Goal: Task Accomplishment & Management: Manage account settings

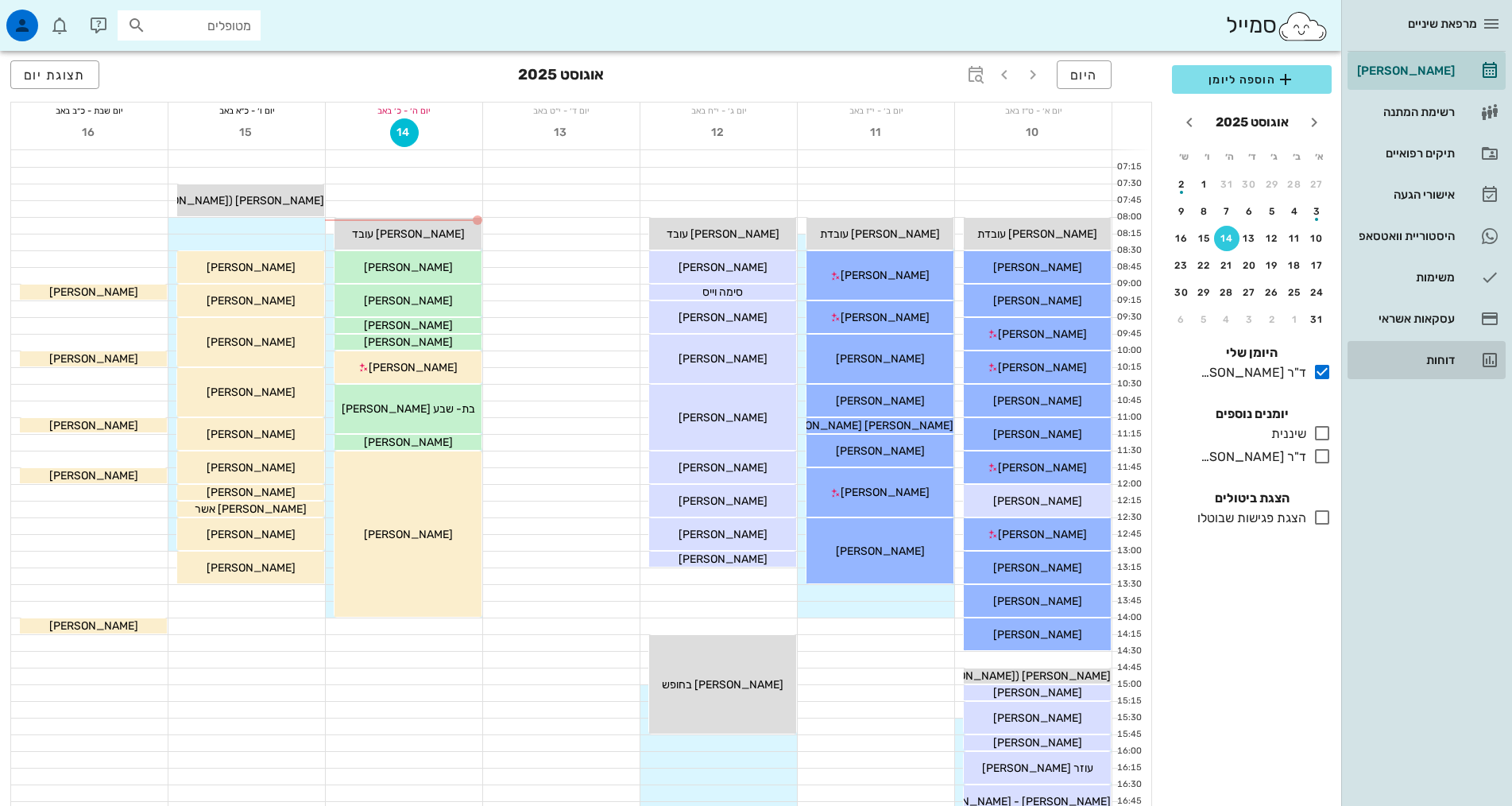
click at [1431, 364] on div "דוחות" at bounding box center [1404, 360] width 101 height 12
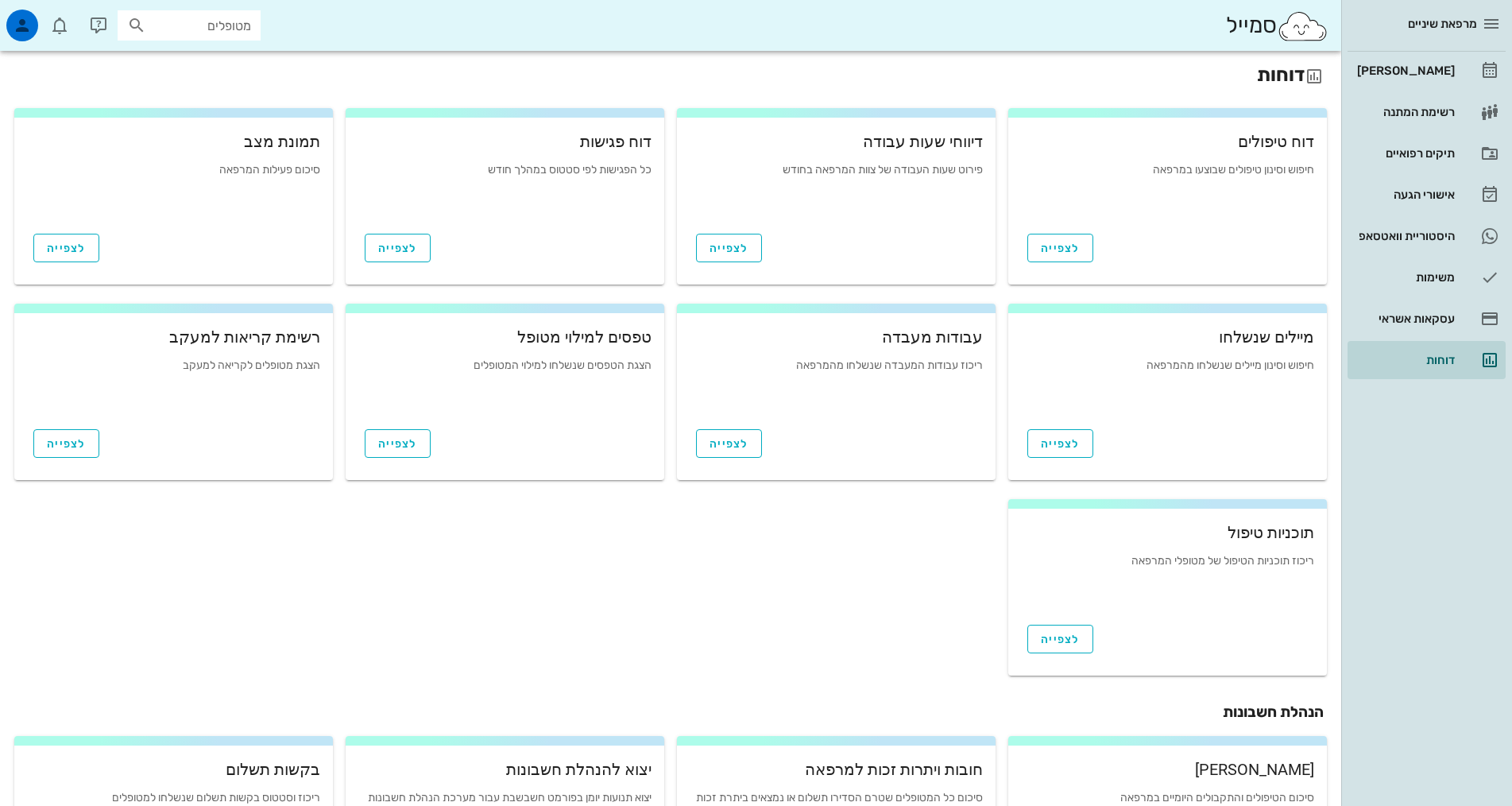
click at [842, 159] on div "דיווחי שעות עבודה פירוט שעות העבודה של צוות המרפאה בחודש" at bounding box center [836, 173] width 293 height 97
click at [753, 242] on button "לצפייה" at bounding box center [729, 248] width 66 height 28
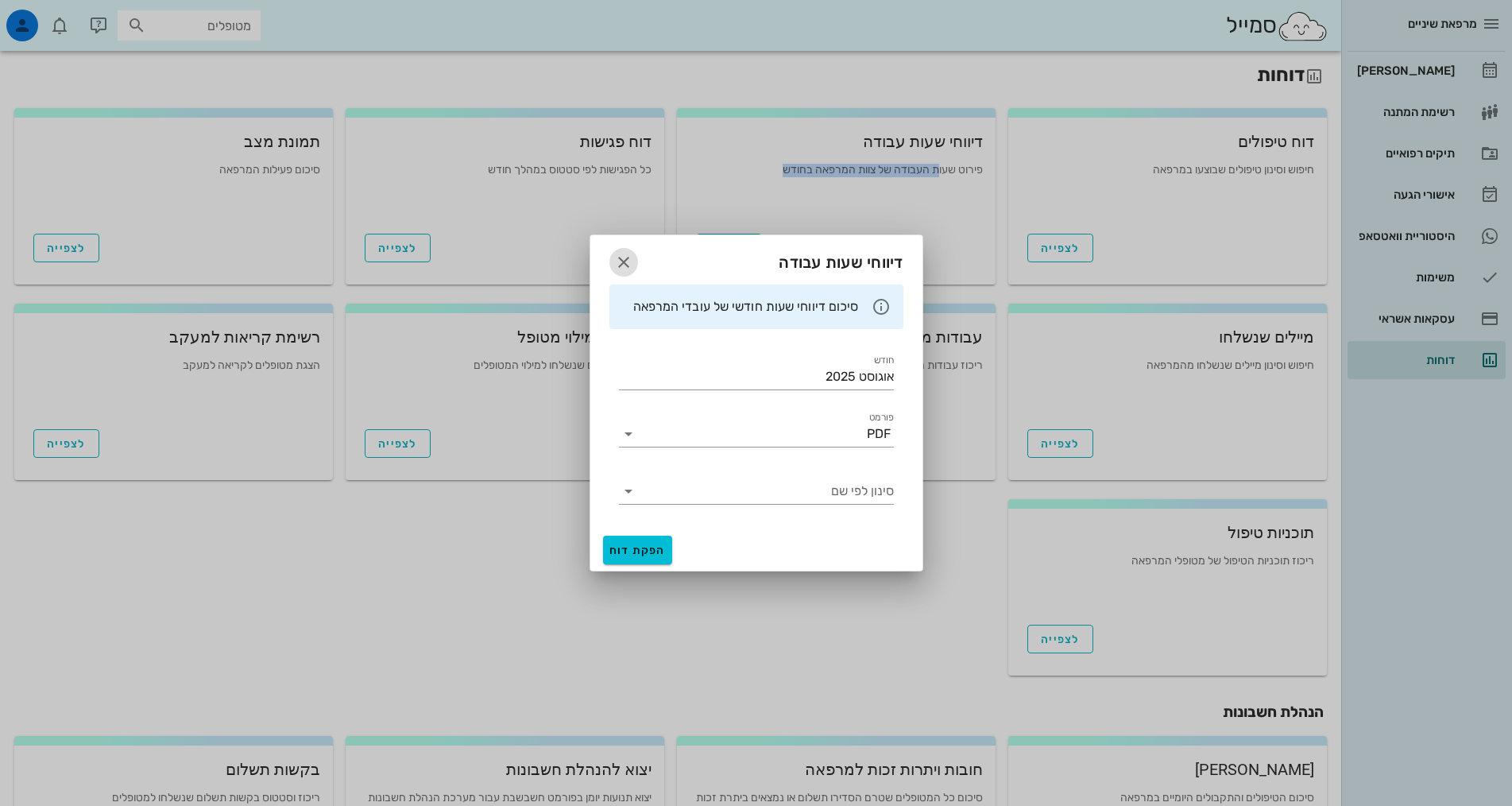
click at [626, 266] on icon "button" at bounding box center [624, 262] width 19 height 19
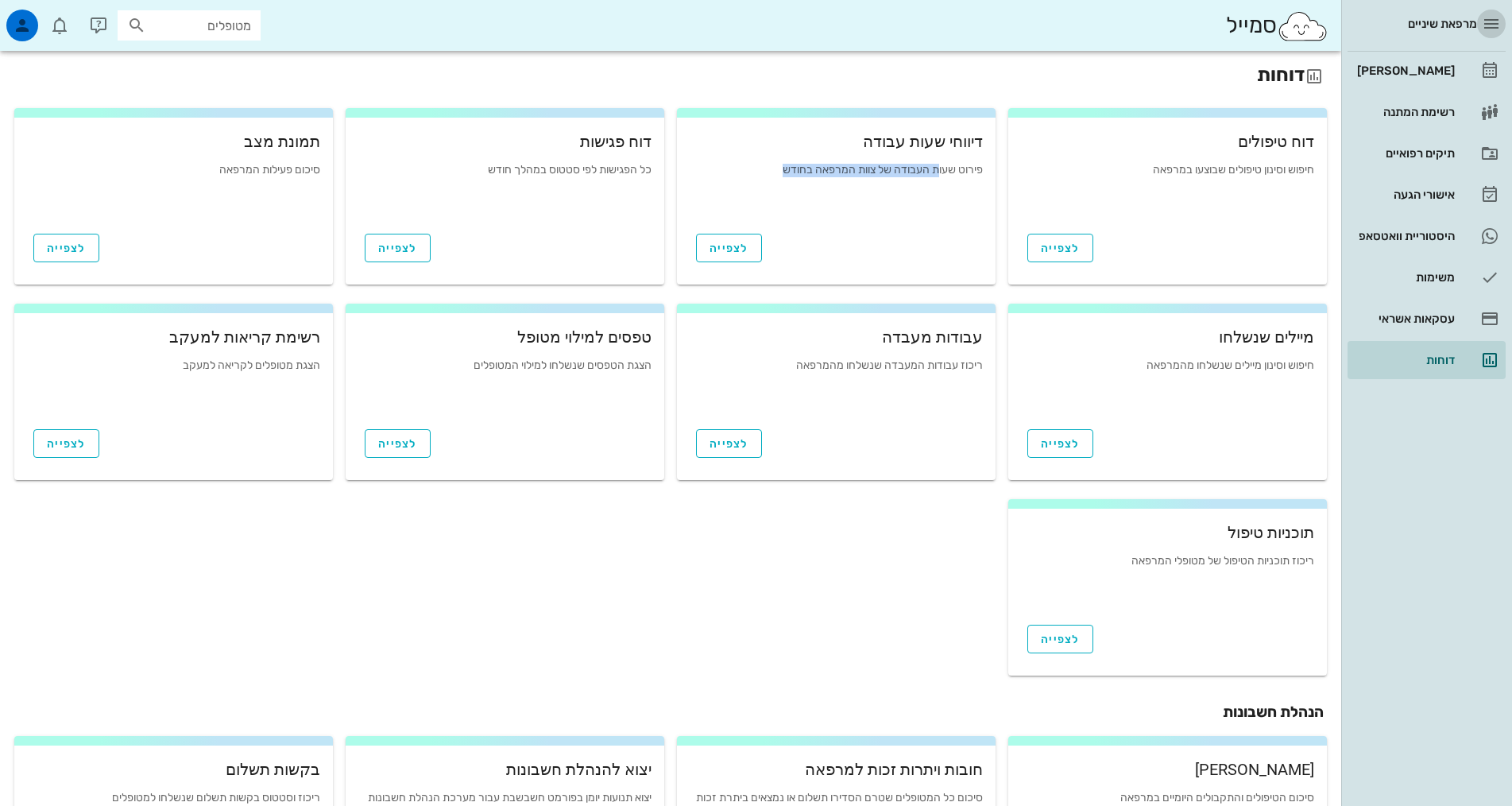
click at [1493, 20] on icon "button" at bounding box center [1492, 24] width 19 height 19
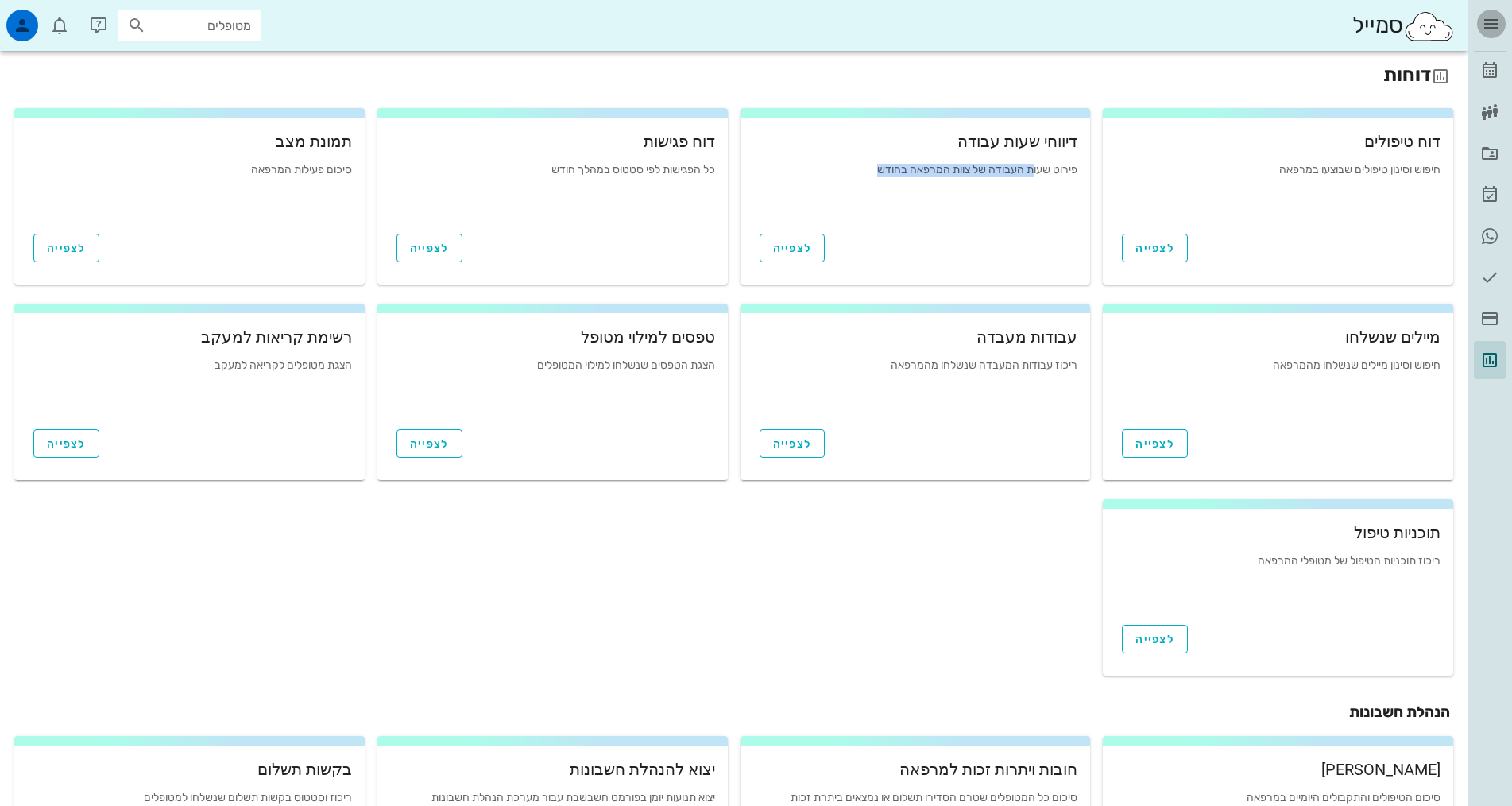
click at [1493, 20] on icon "button" at bounding box center [1492, 24] width 19 height 19
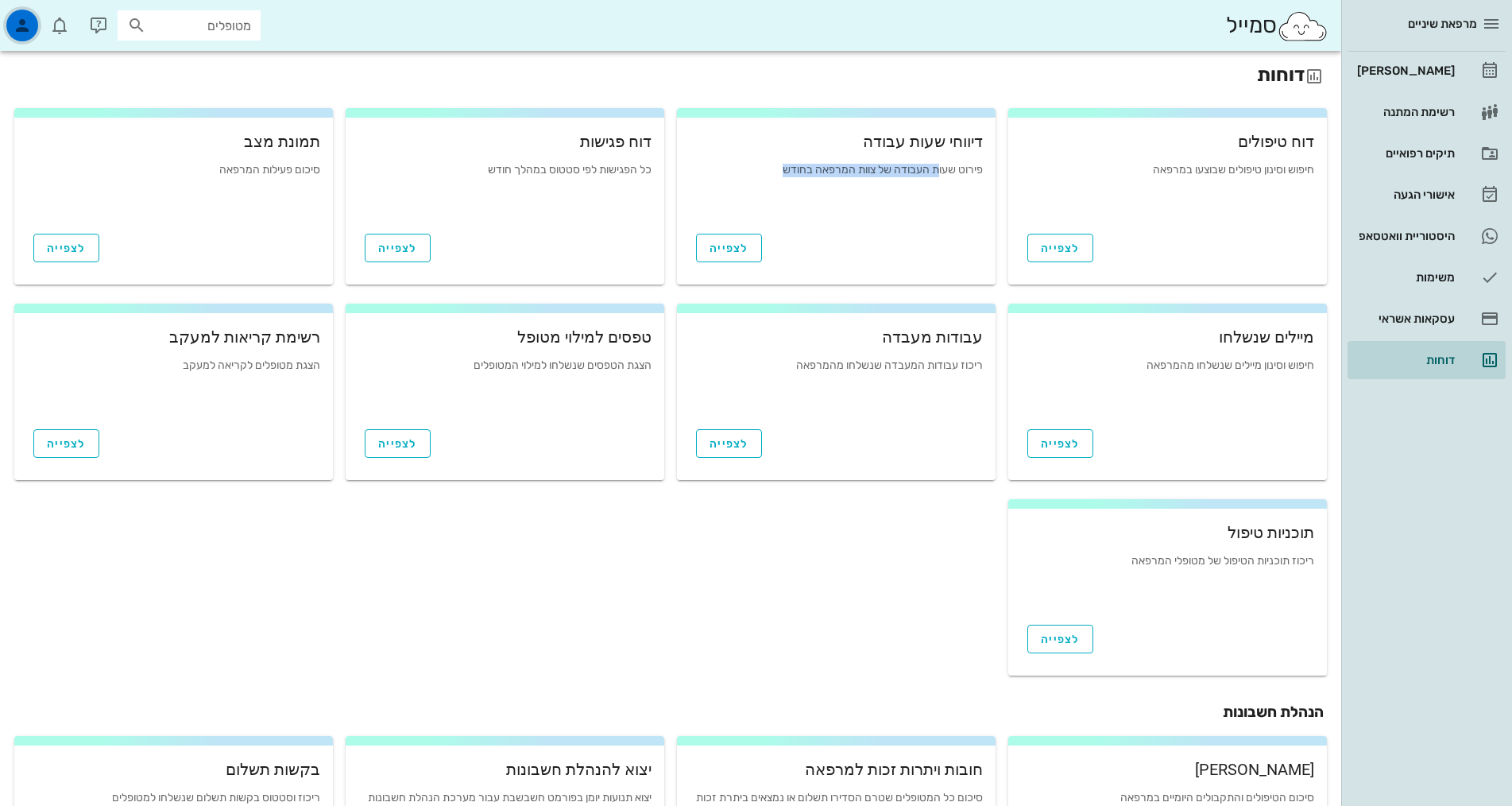
click at [23, 27] on icon "button" at bounding box center [22, 26] width 19 height 19
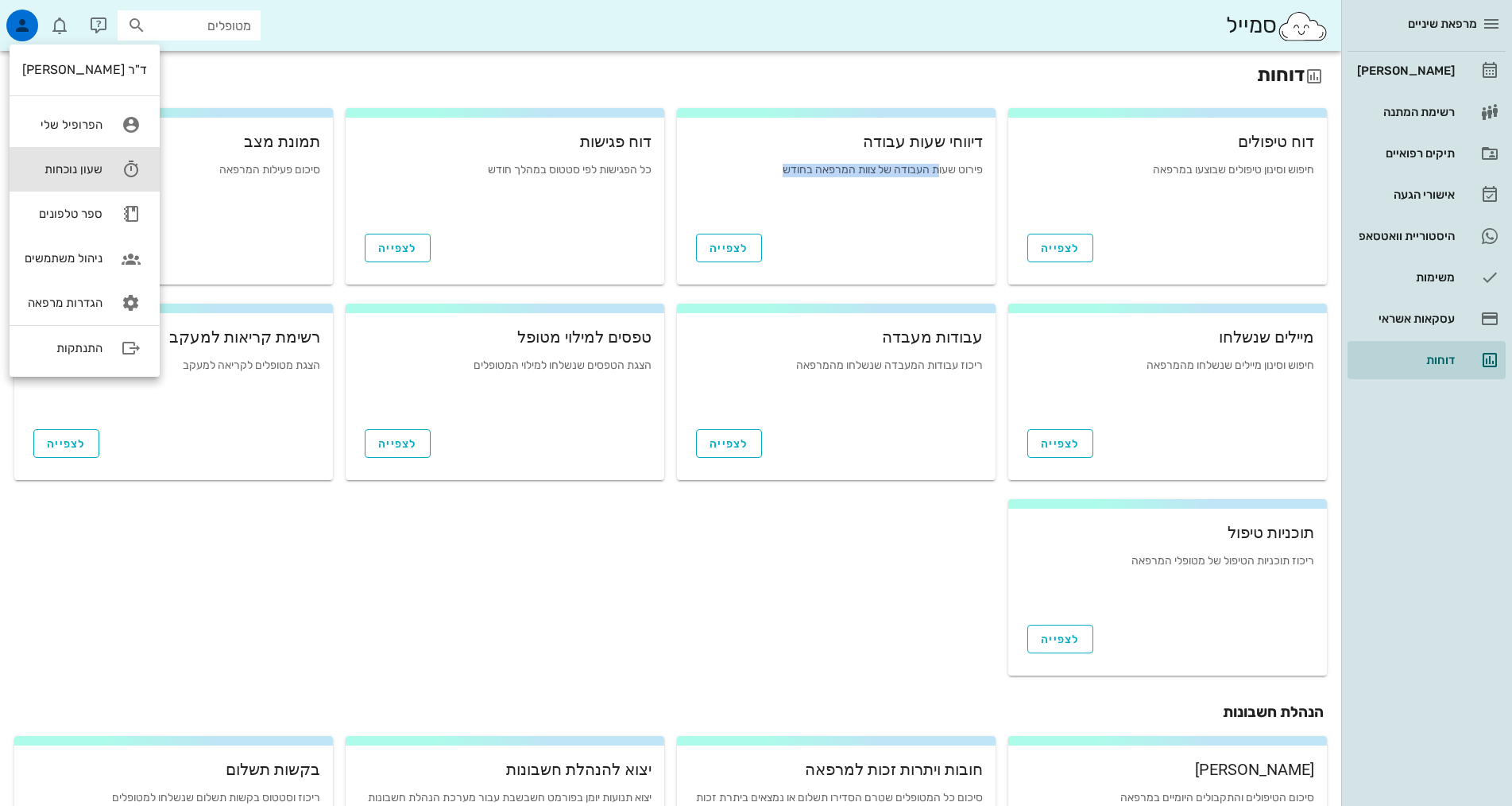
click at [63, 169] on div "שעון נוכחות" at bounding box center [62, 169] width 81 height 14
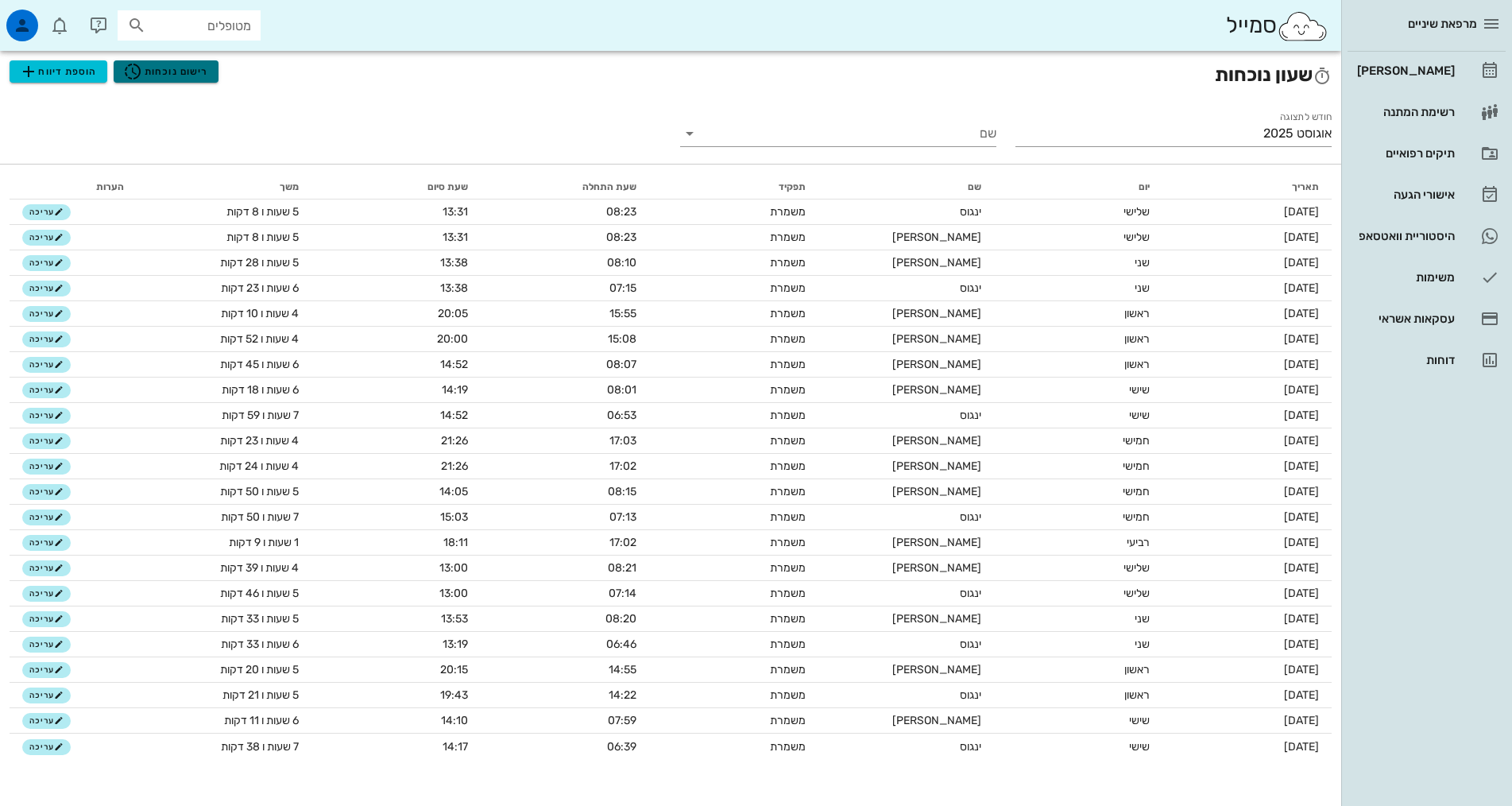
click at [169, 74] on span "רישום נוכחות" at bounding box center [166, 72] width 85 height 19
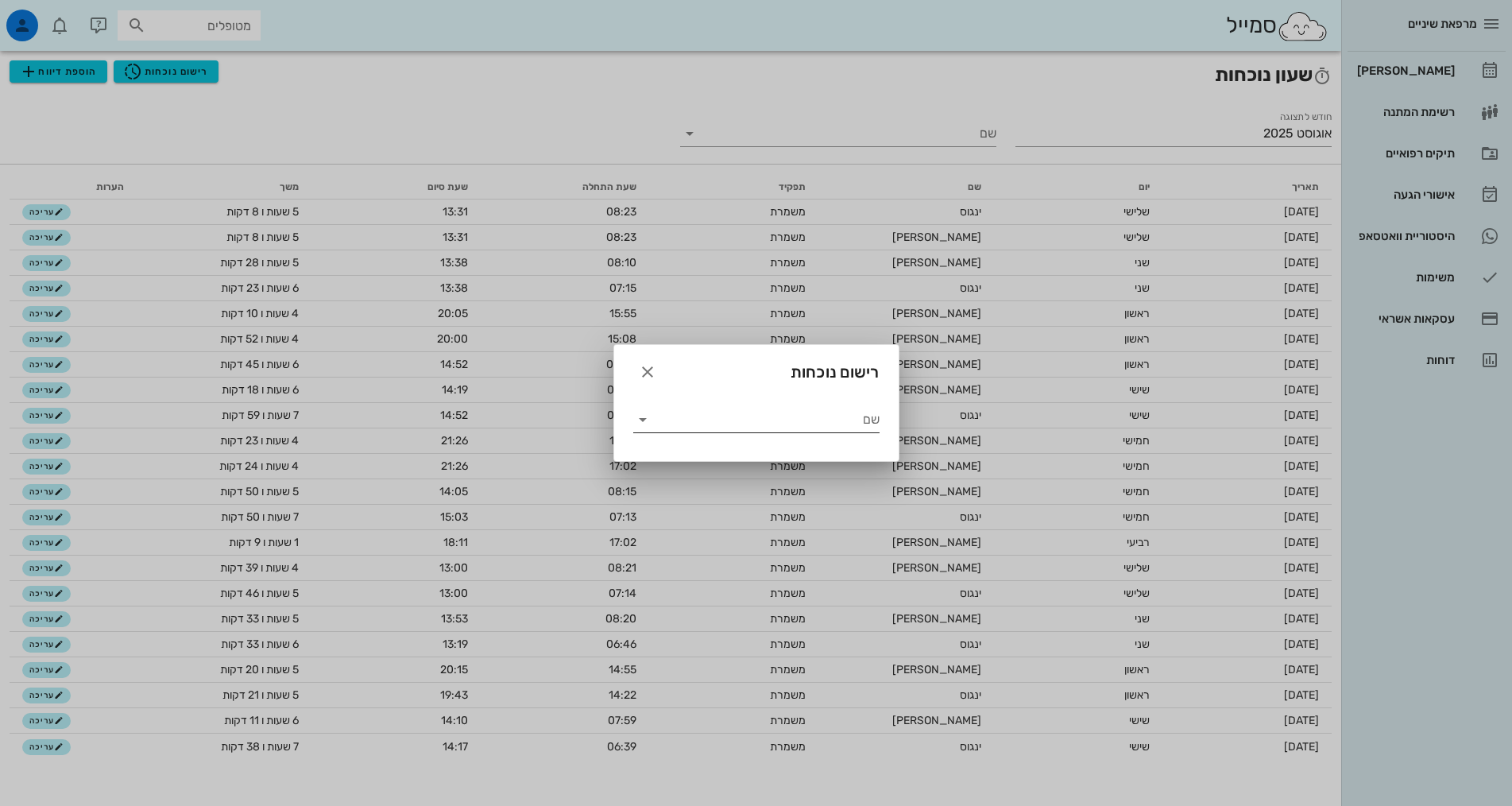
click at [644, 418] on icon at bounding box center [643, 420] width 19 height 19
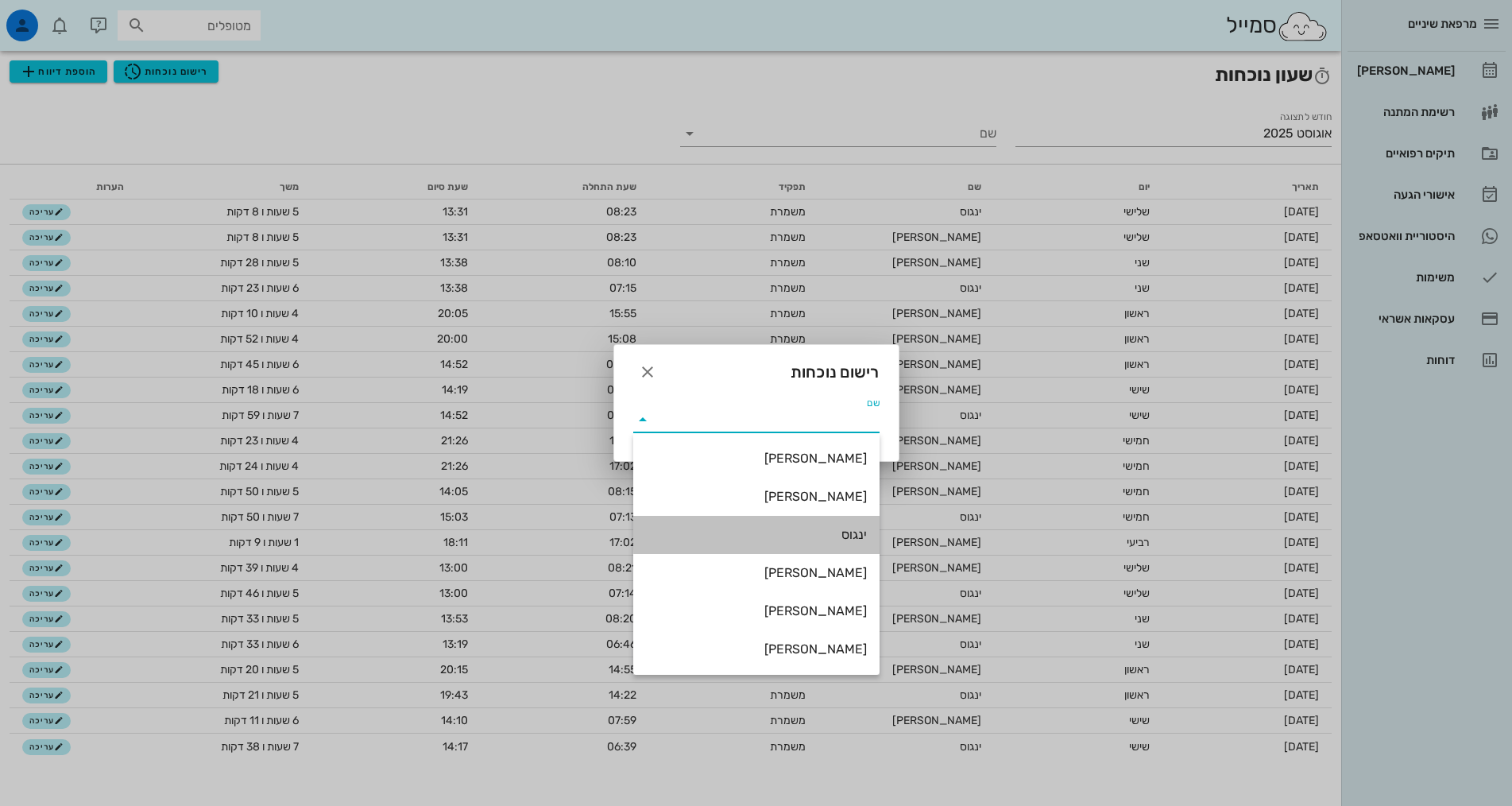
click at [826, 534] on div "ינגוס" at bounding box center [757, 534] width 221 height 15
type input "ינגוס"
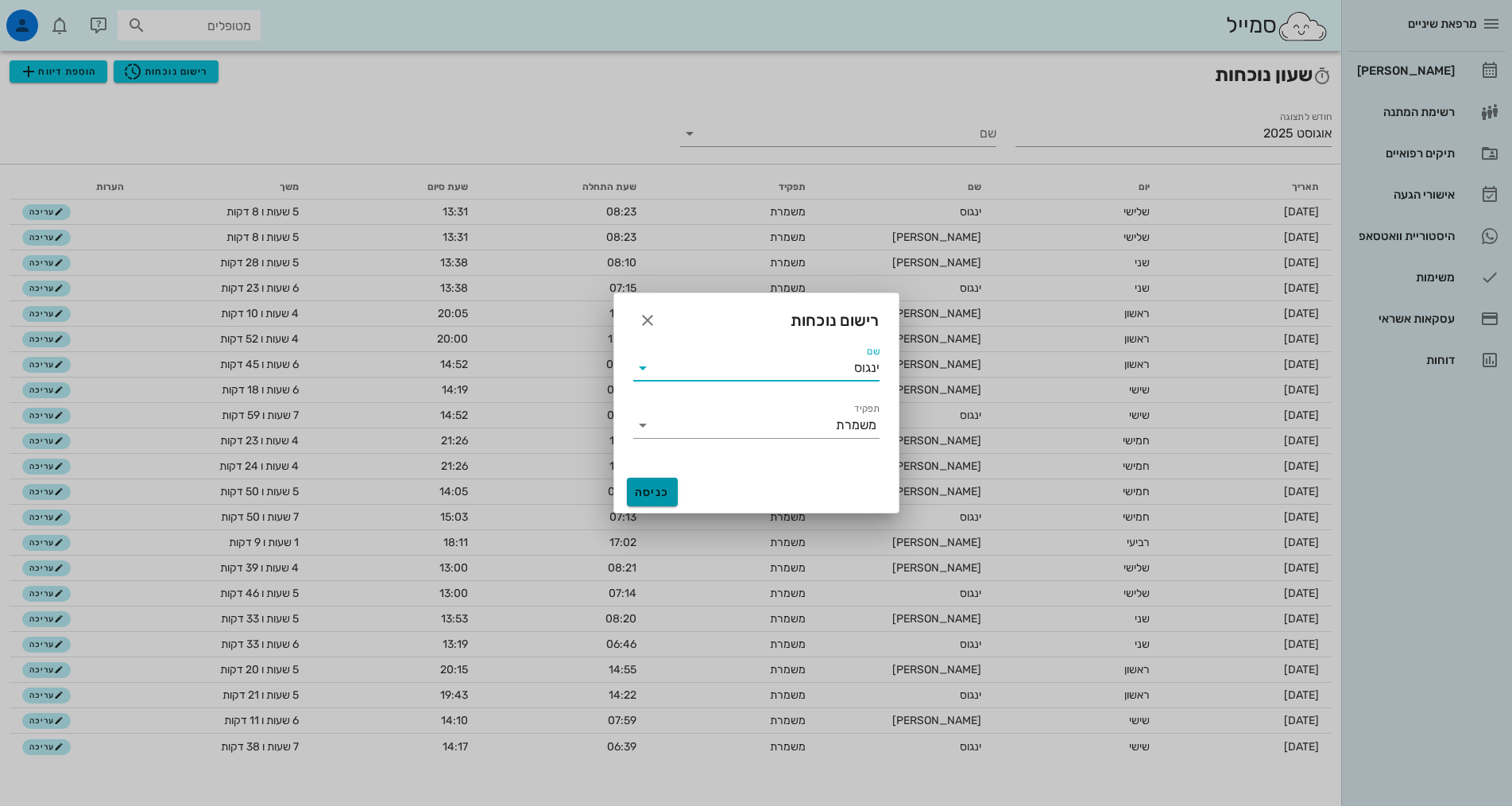
click at [652, 492] on span "כניסה" at bounding box center [652, 492] width 38 height 13
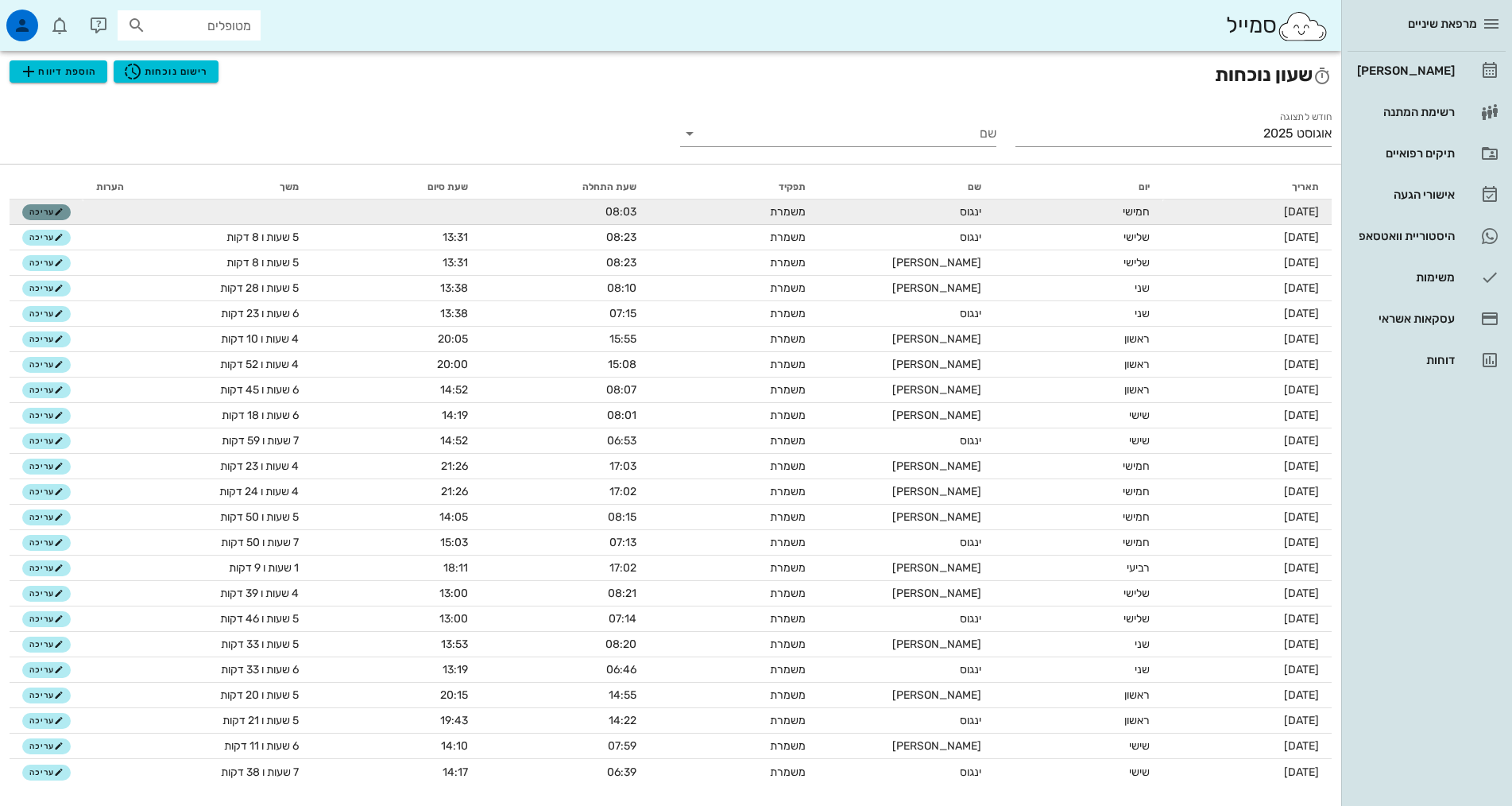
click at [35, 211] on span "עריכה" at bounding box center [46, 212] width 35 height 10
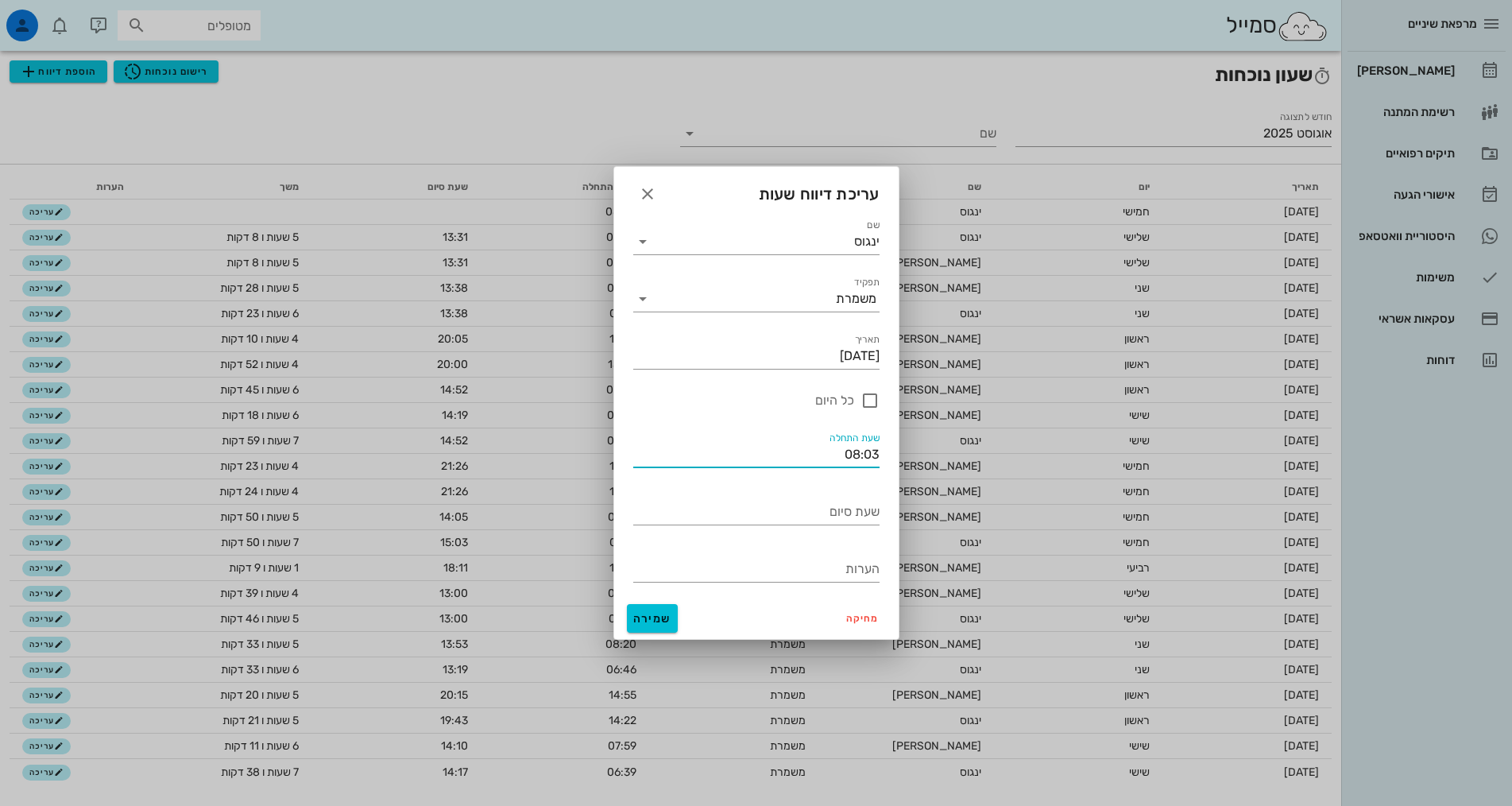
click at [857, 461] on input "08:03" at bounding box center [756, 454] width 246 height 26
drag, startPoint x: 857, startPoint y: 461, endPoint x: 852, endPoint y: 423, distance: 38.3
click at [849, 461] on input "08:03" at bounding box center [756, 454] width 246 height 26
type input "07:03"
click at [644, 616] on span "שמירה" at bounding box center [652, 618] width 38 height 13
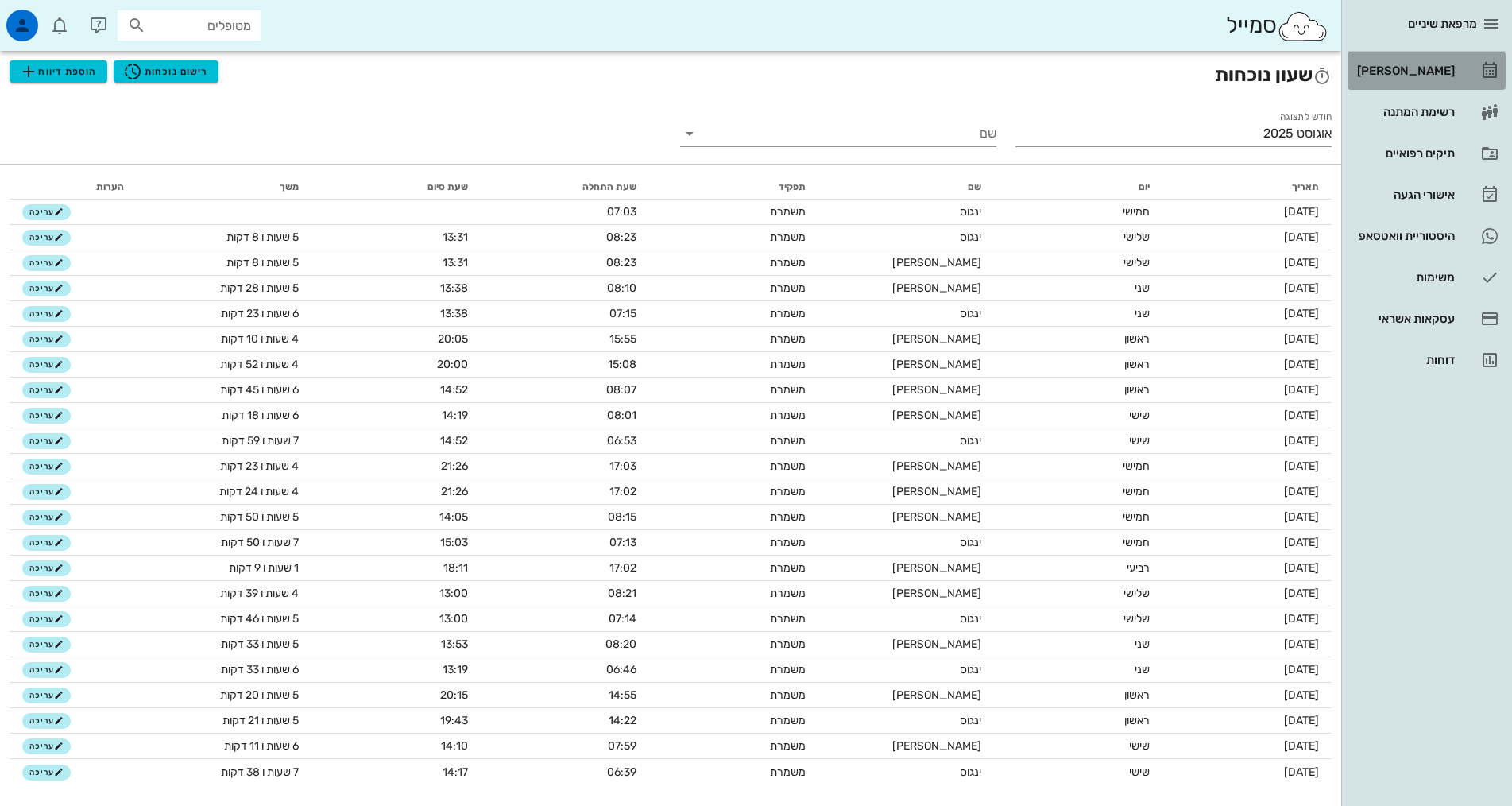
click at [1416, 66] on div "[PERSON_NAME]" at bounding box center [1404, 71] width 101 height 12
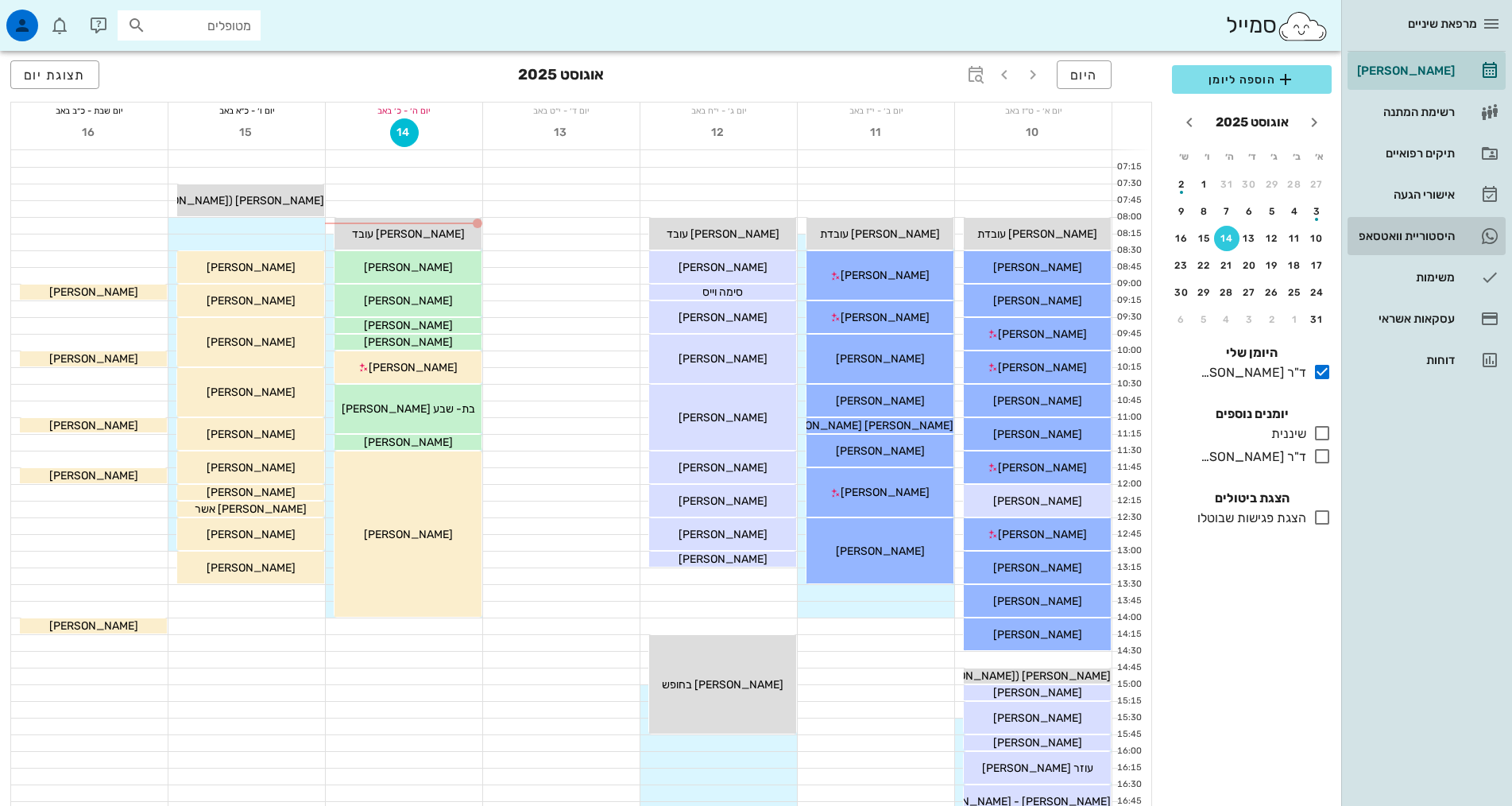
click at [1435, 235] on div "היסטוריית וואטסאפ" at bounding box center [1404, 236] width 101 height 12
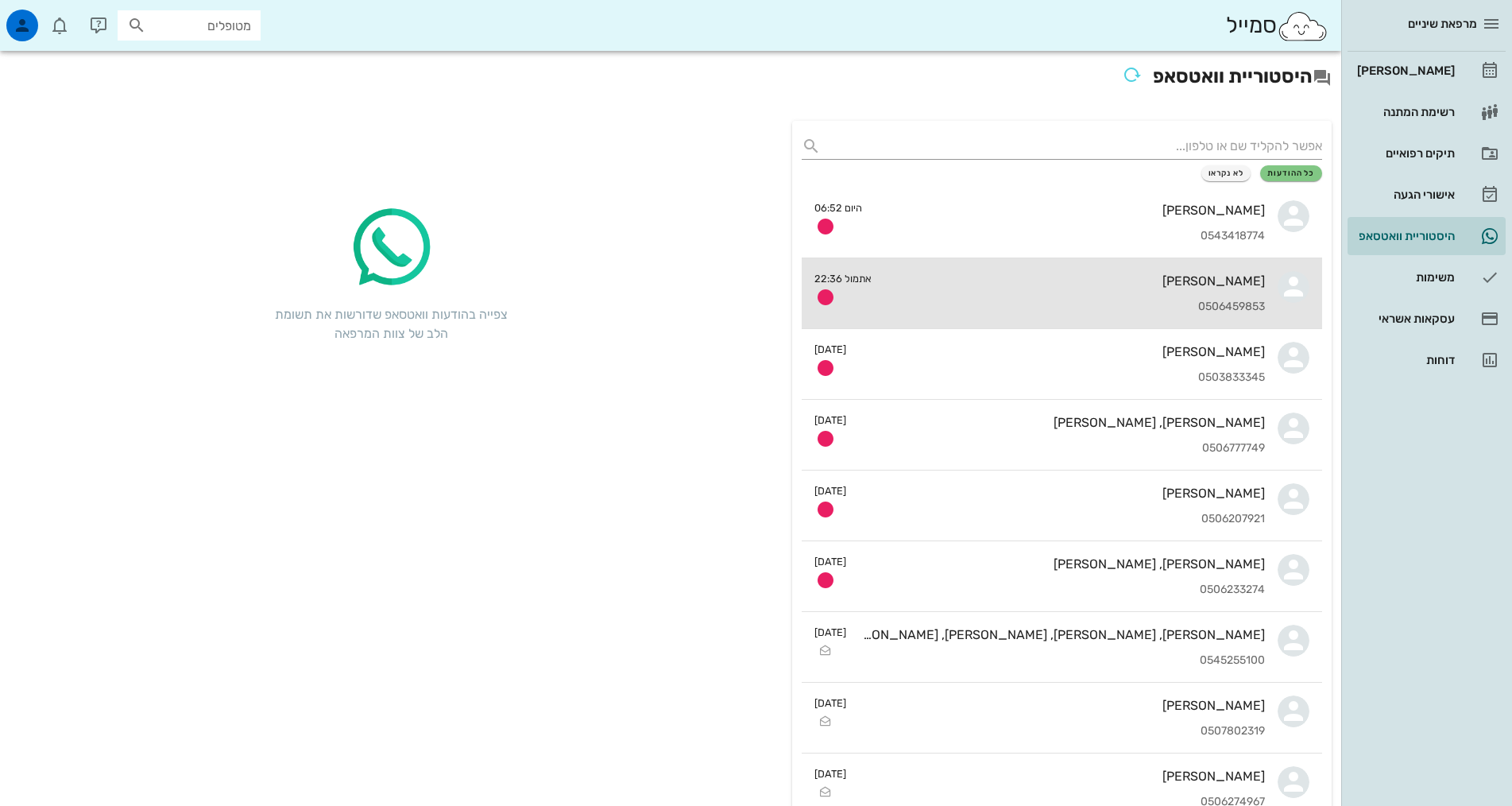
click at [1093, 306] on div "0506459853" at bounding box center [1075, 306] width 381 height 13
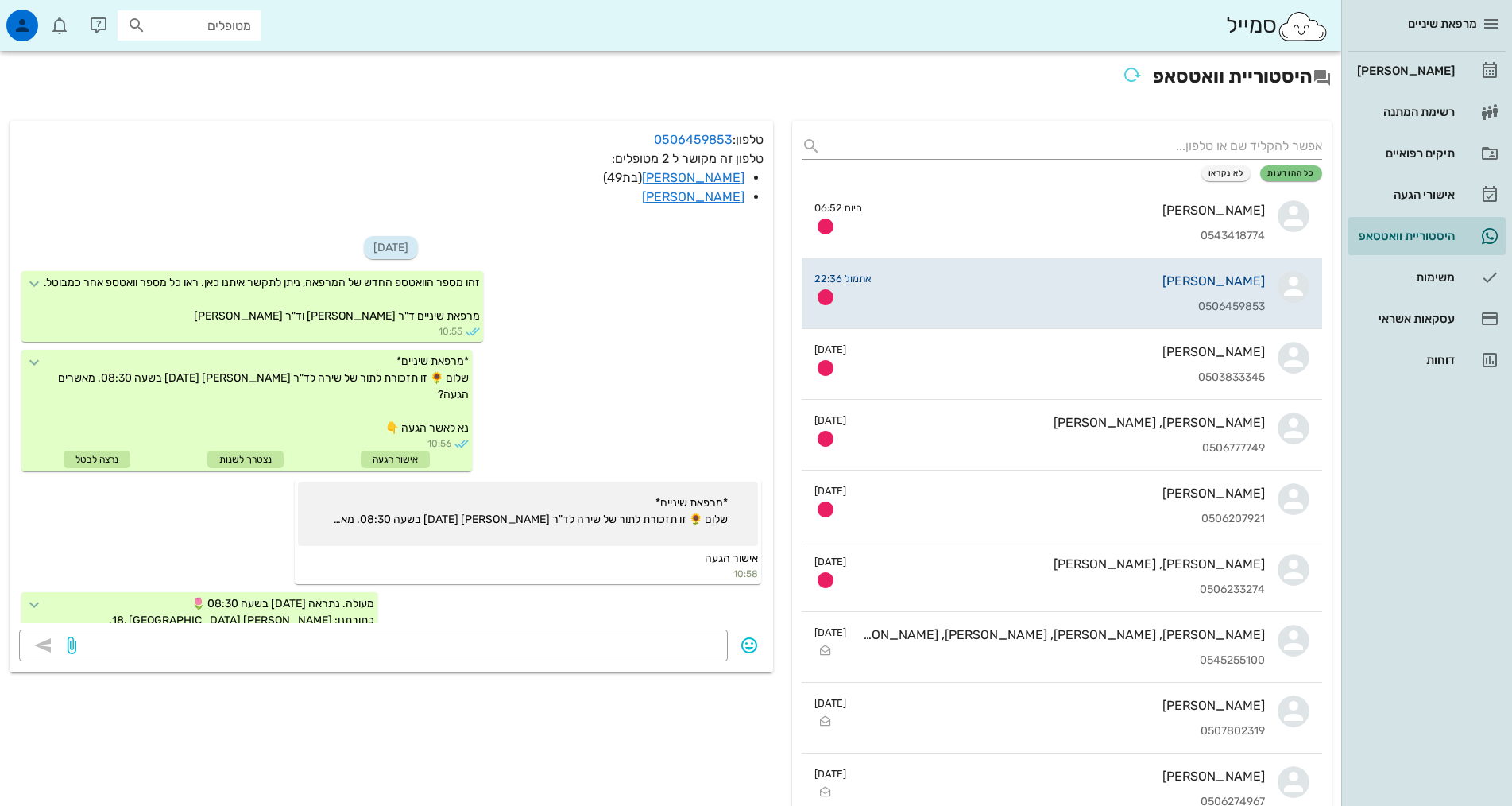
scroll to position [229, 0]
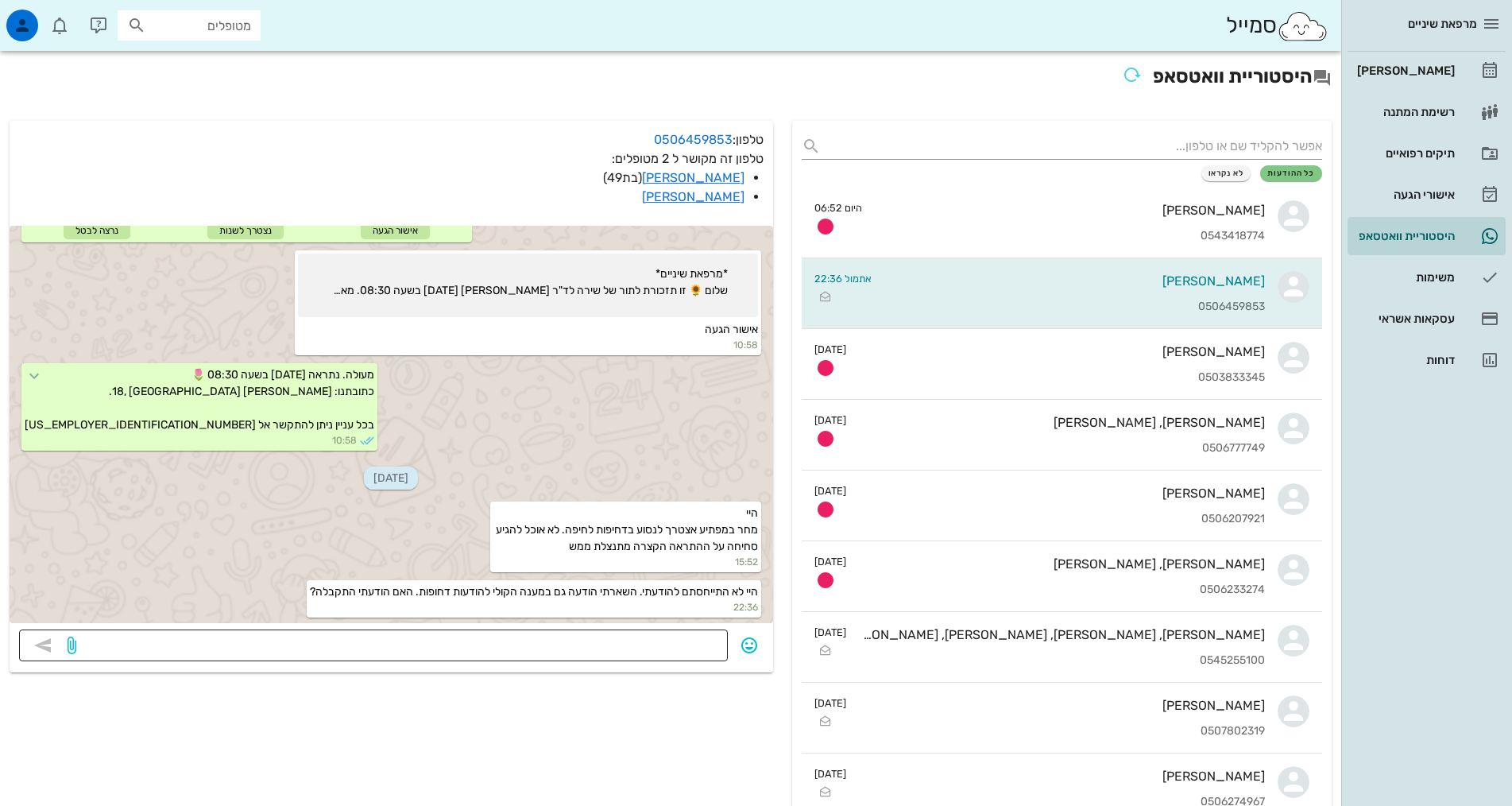
click at [652, 642] on textarea at bounding box center [399, 647] width 639 height 26
type textarea "בוקר טוב, לא היינו במרפאה אתמול. תודה על העדכון"
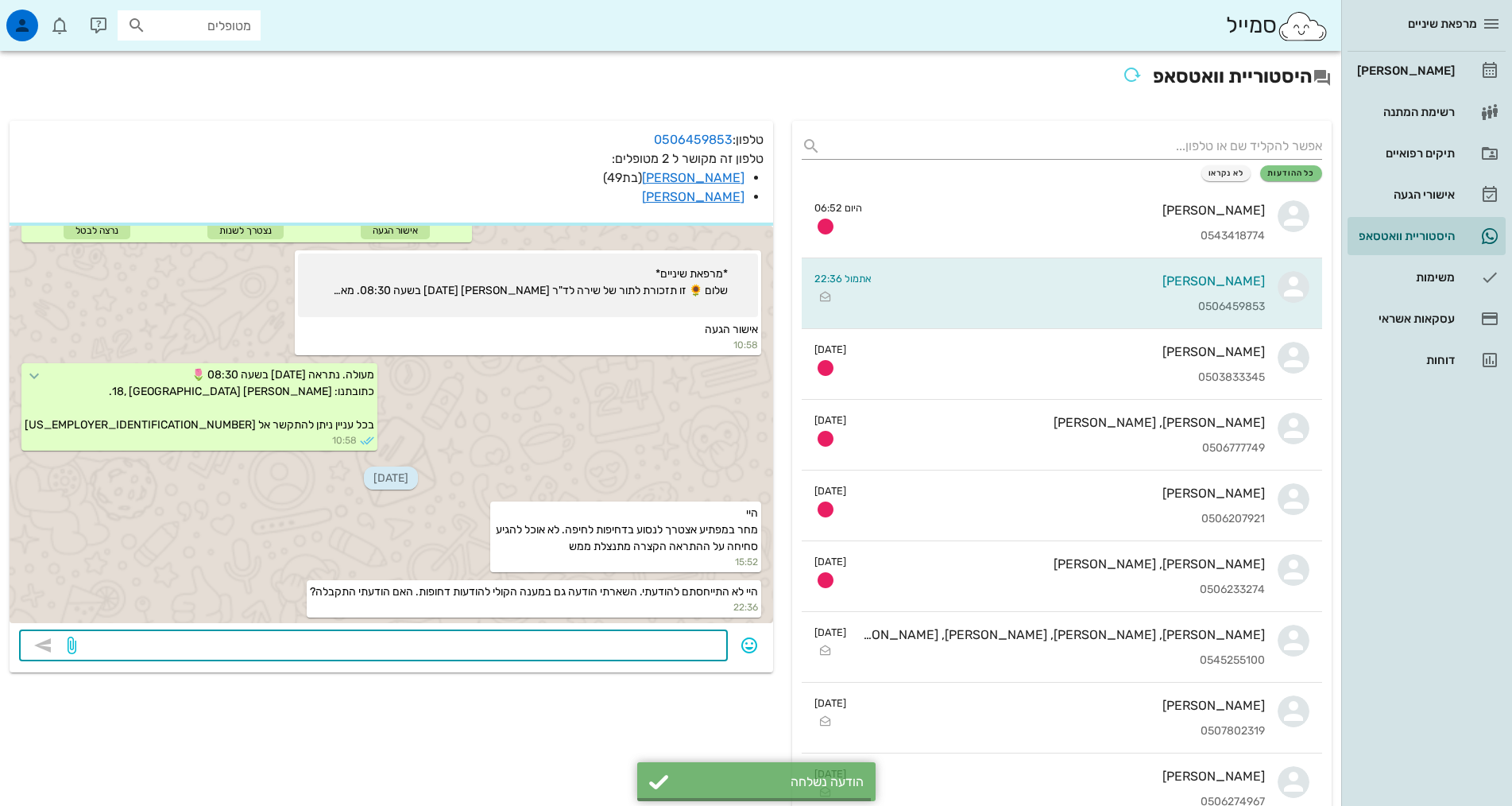
scroll to position [317, 0]
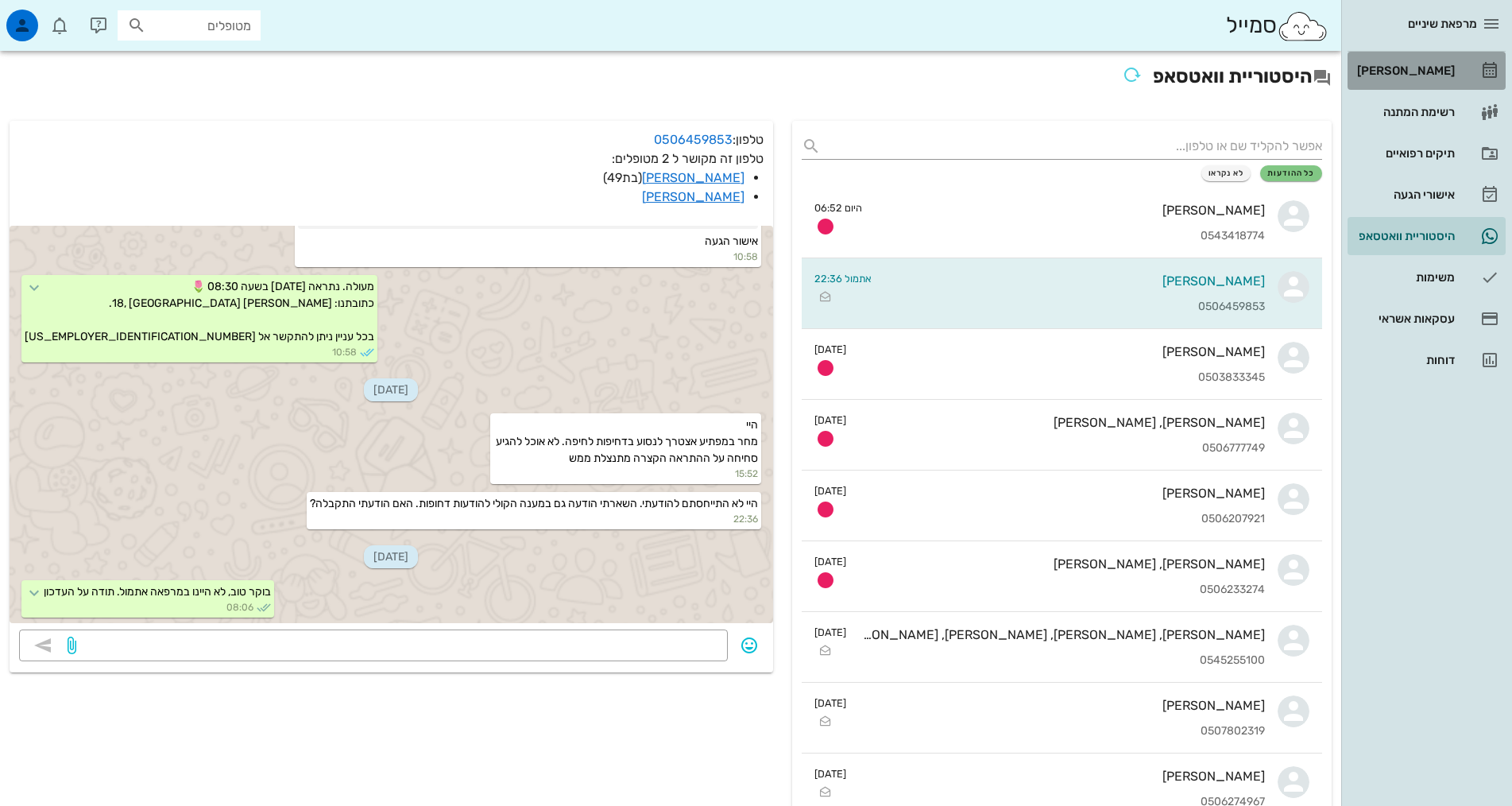
click at [1428, 65] on div "[PERSON_NAME]" at bounding box center [1404, 71] width 101 height 12
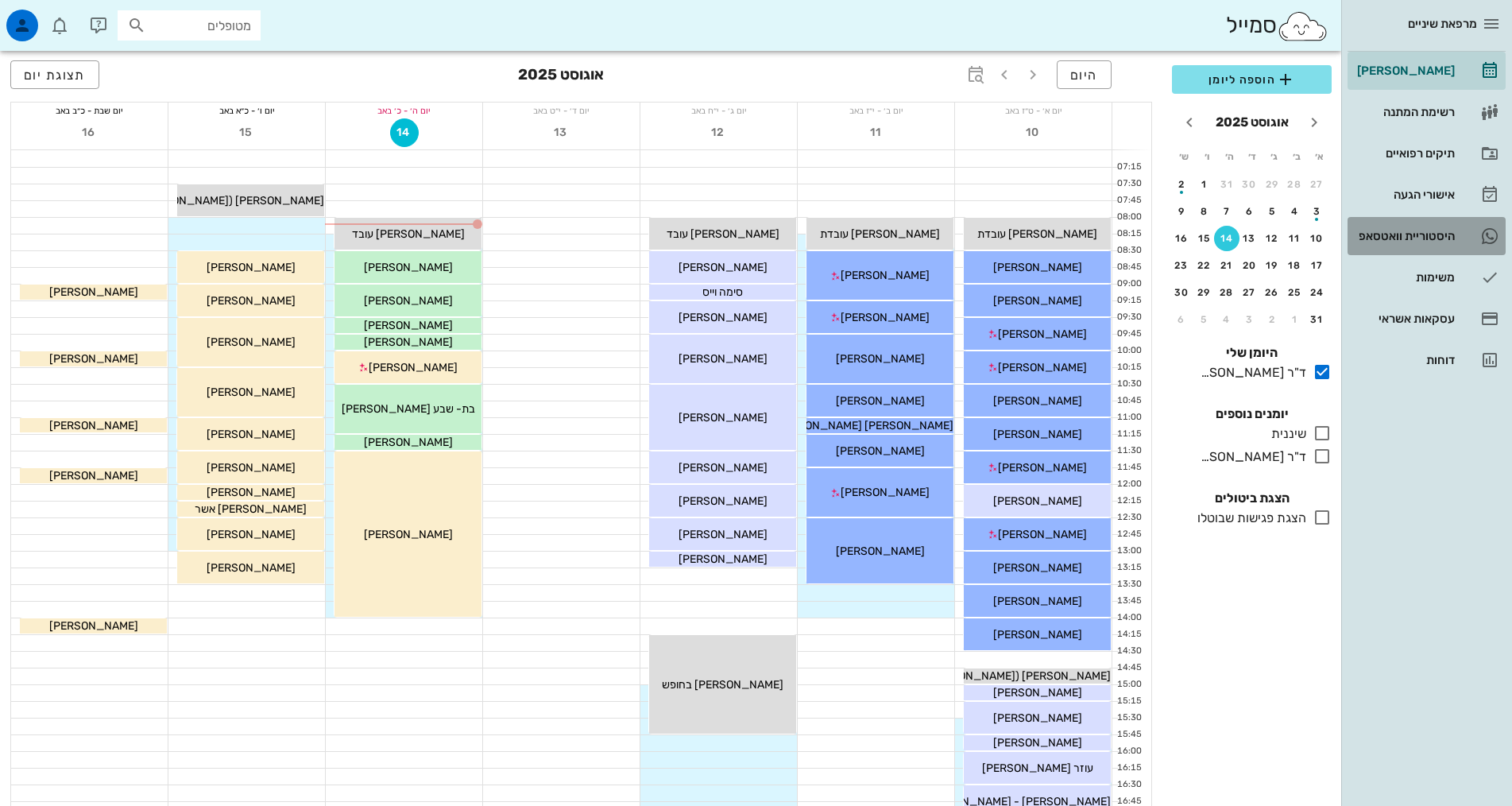
click at [1398, 237] on div "היסטוריית וואטסאפ" at bounding box center [1404, 236] width 101 height 12
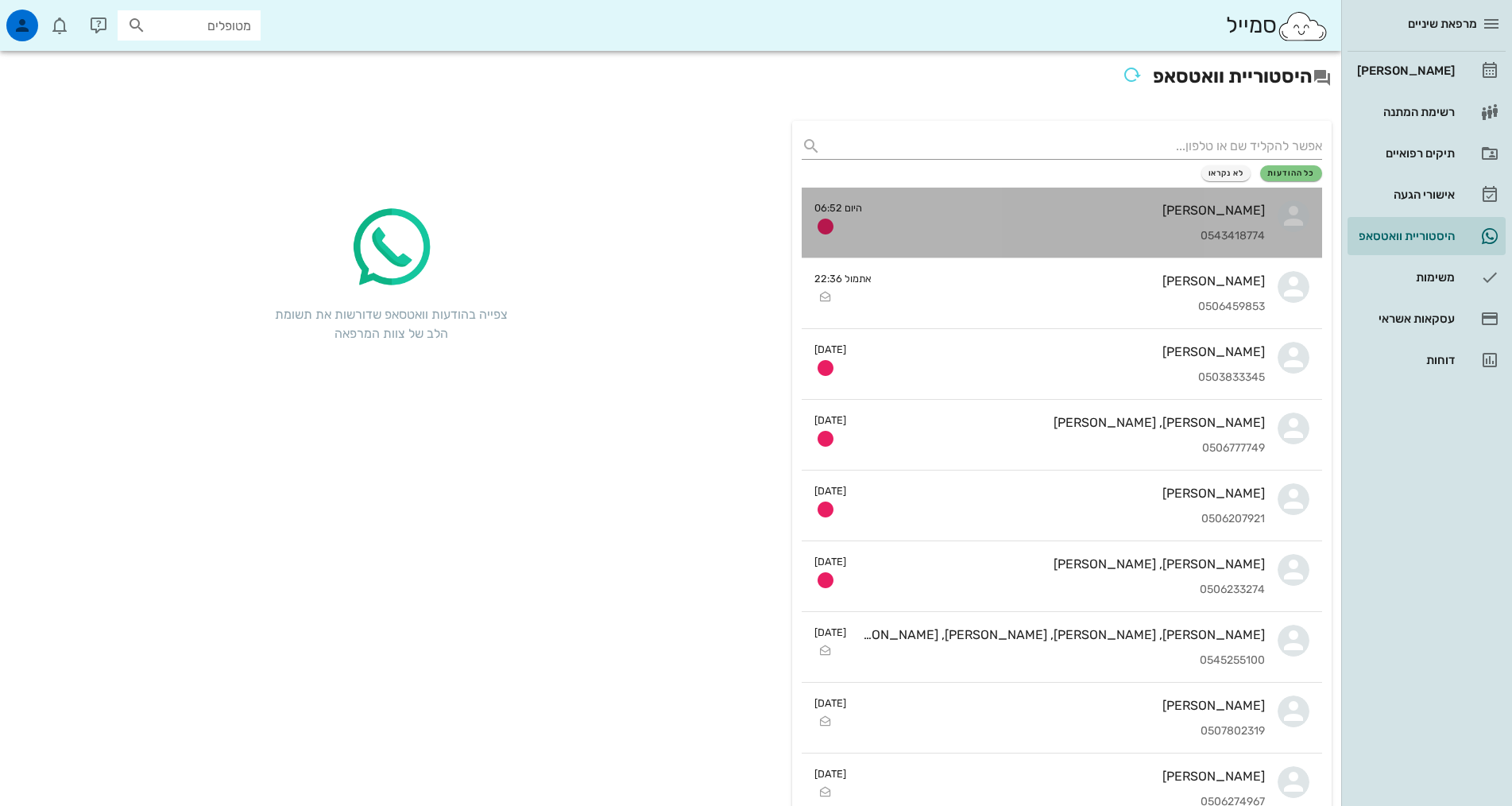
click at [1085, 234] on div "0543418774" at bounding box center [1069, 236] width 390 height 13
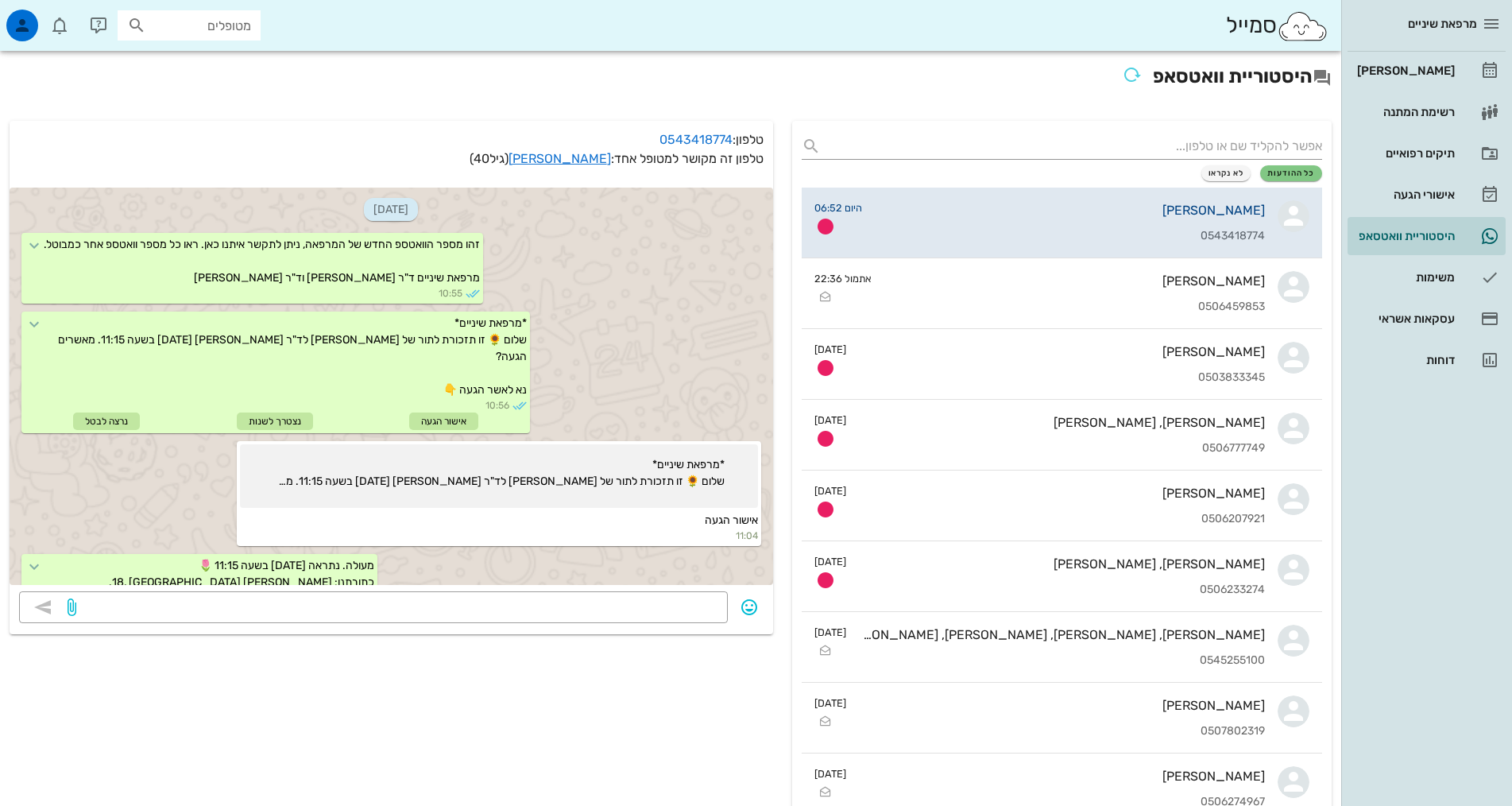
scroll to position [196, 0]
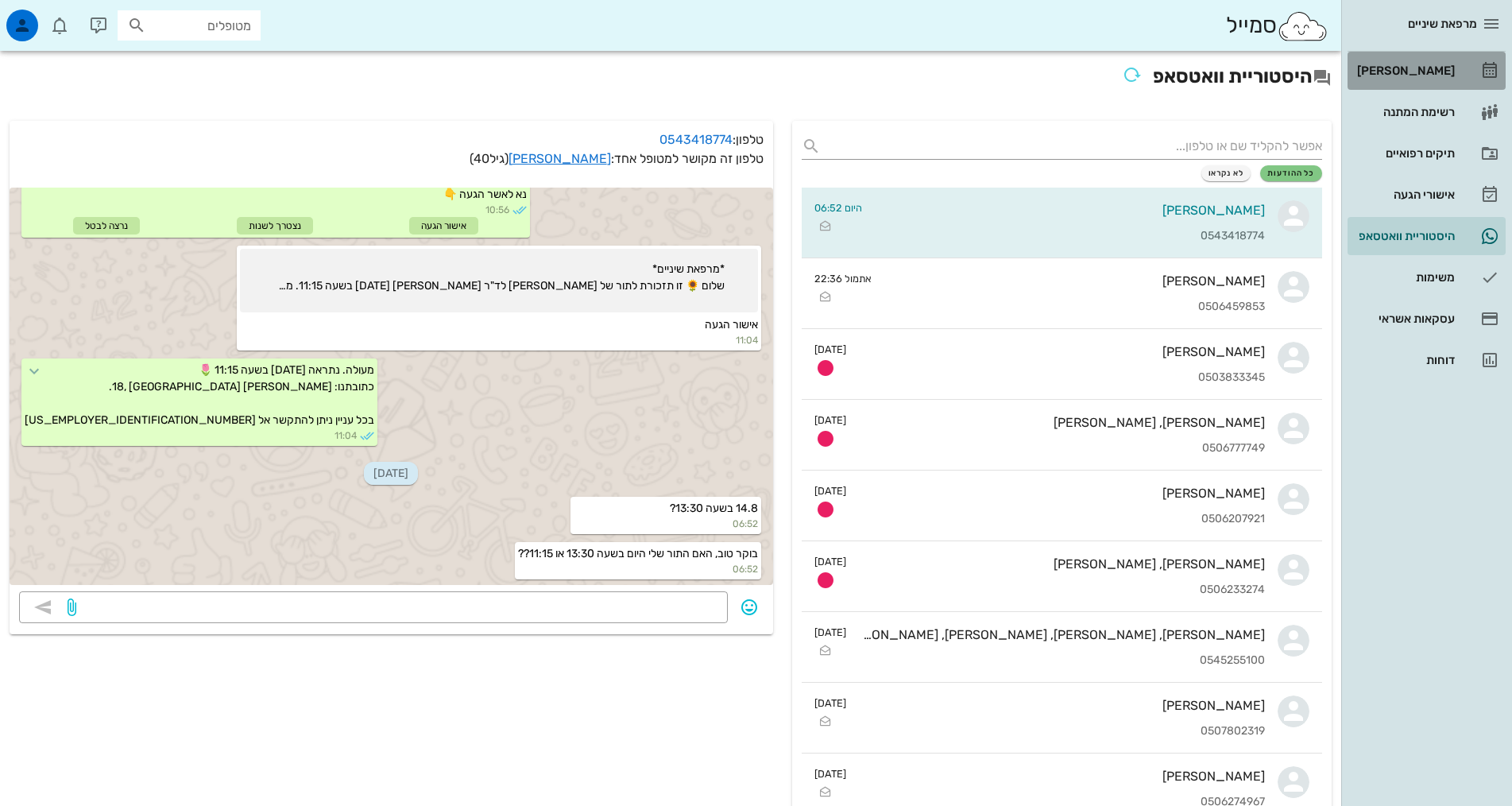
click at [1399, 74] on div "[PERSON_NAME]" at bounding box center [1404, 71] width 101 height 12
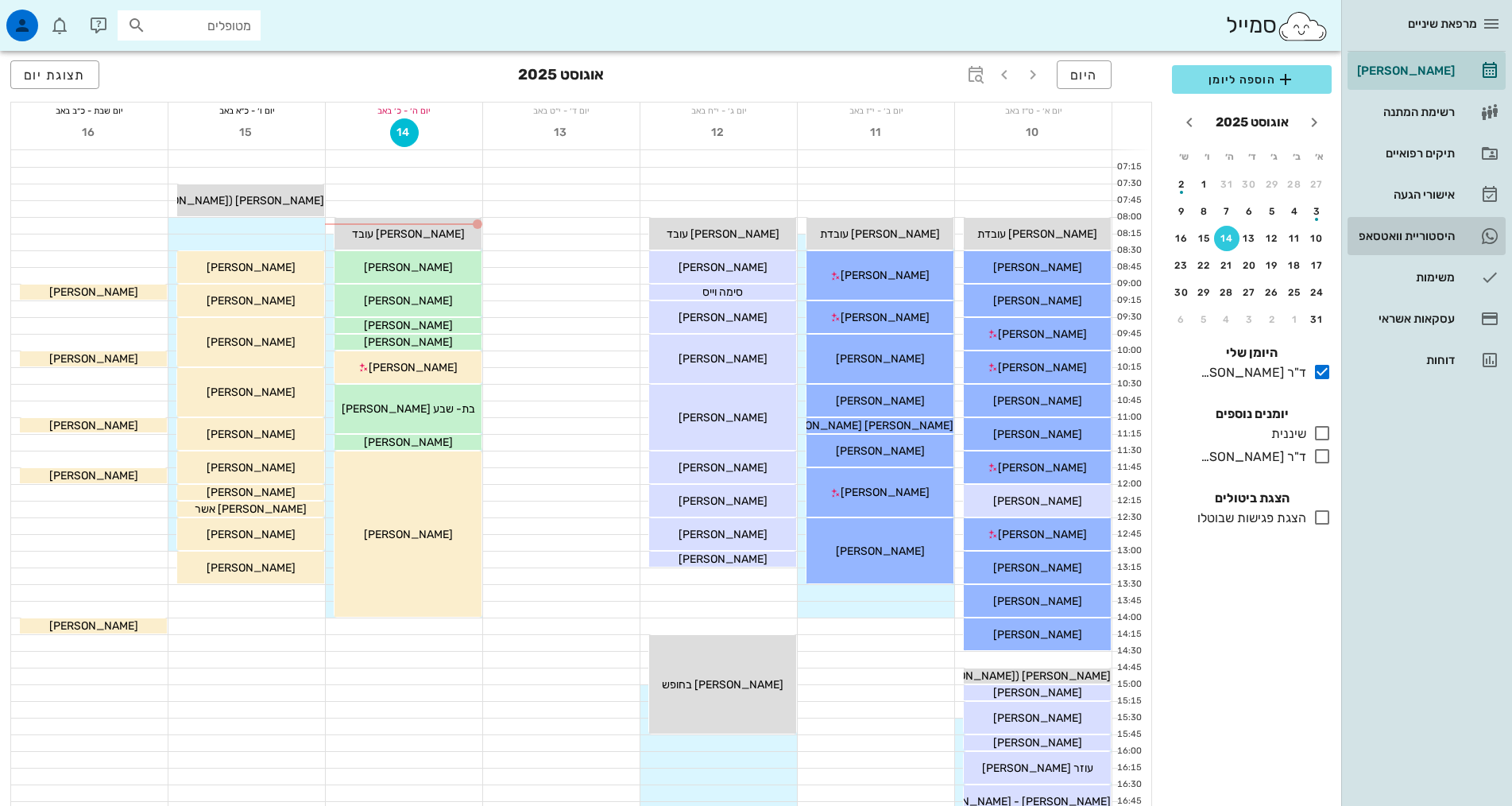
click at [1414, 233] on div "היסטוריית וואטסאפ" at bounding box center [1404, 236] width 101 height 12
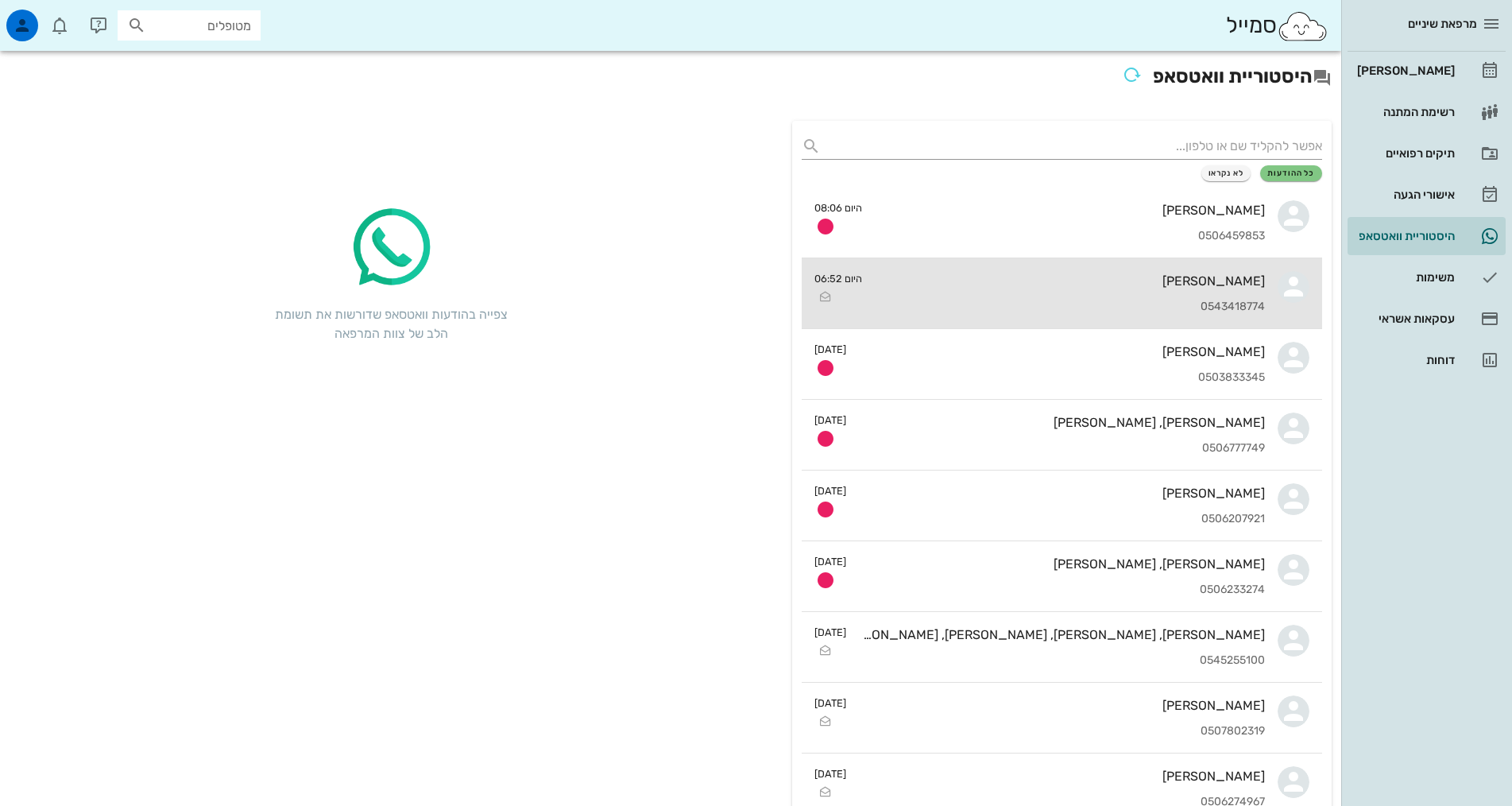
click at [1122, 295] on div "מיטל וייסמן 0543418774" at bounding box center [1069, 293] width 390 height 70
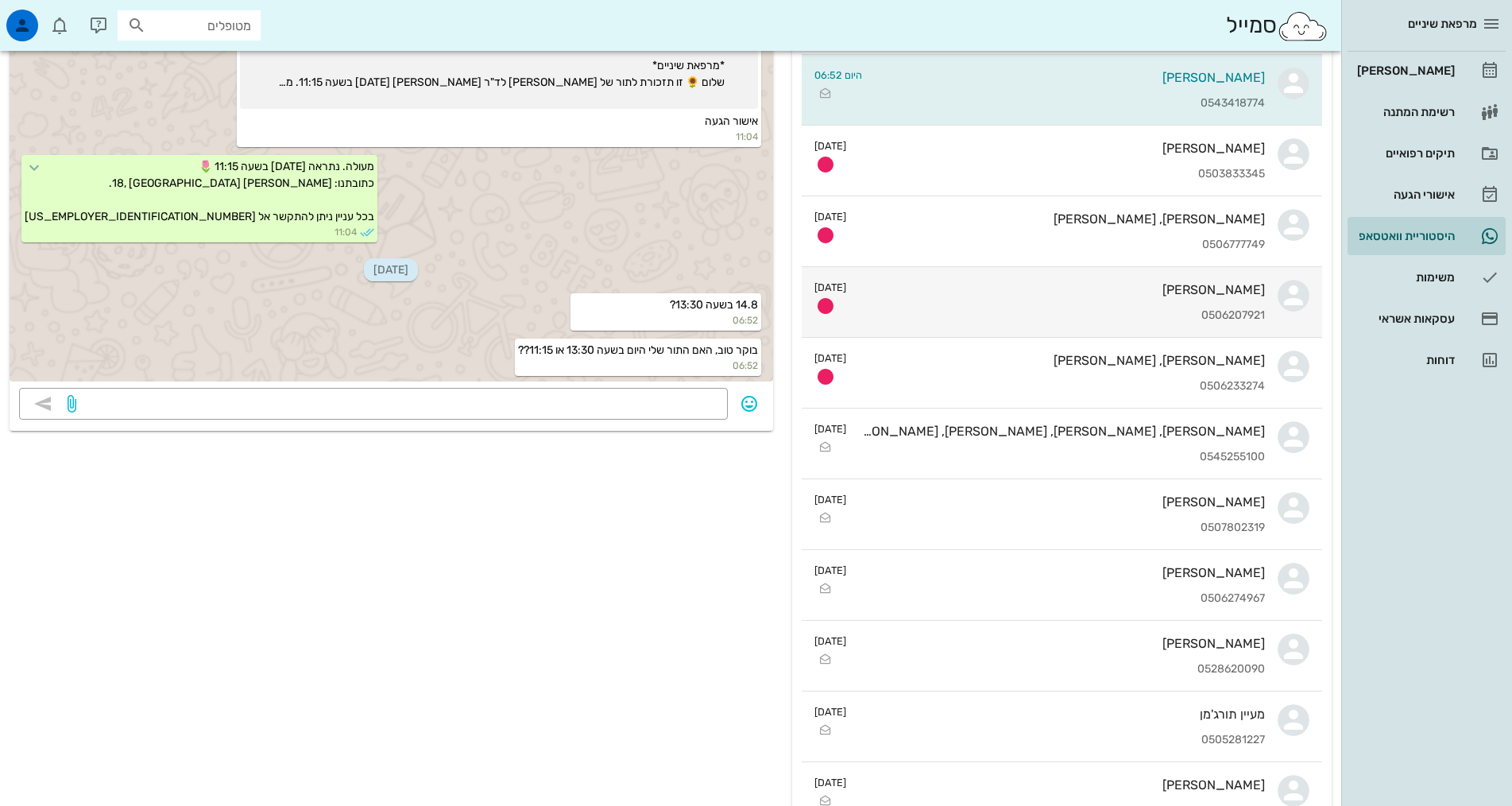
scroll to position [180, 0]
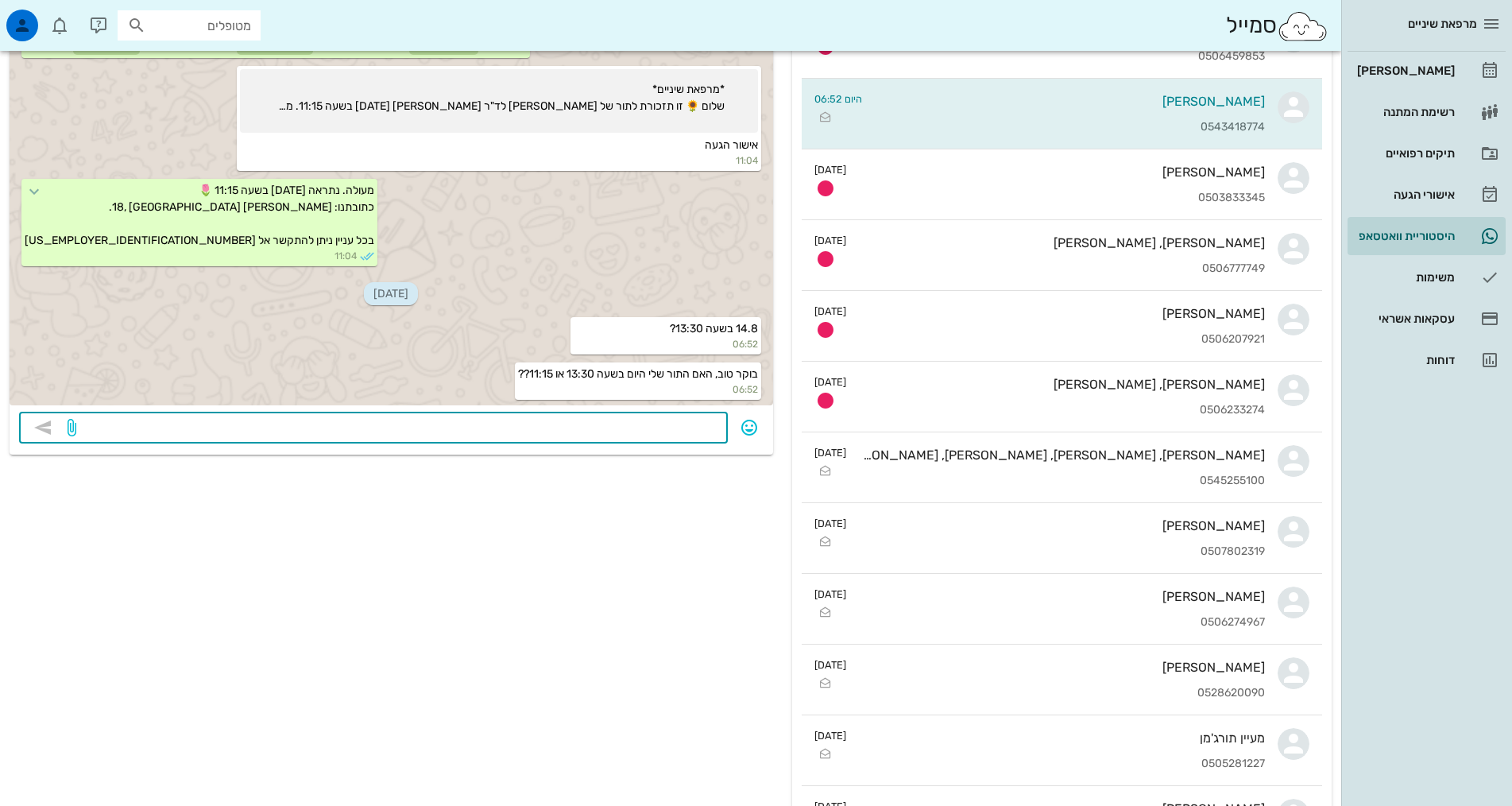
click at [686, 423] on textarea at bounding box center [399, 429] width 639 height 26
type textarea "בוקר טוב, 11:15"
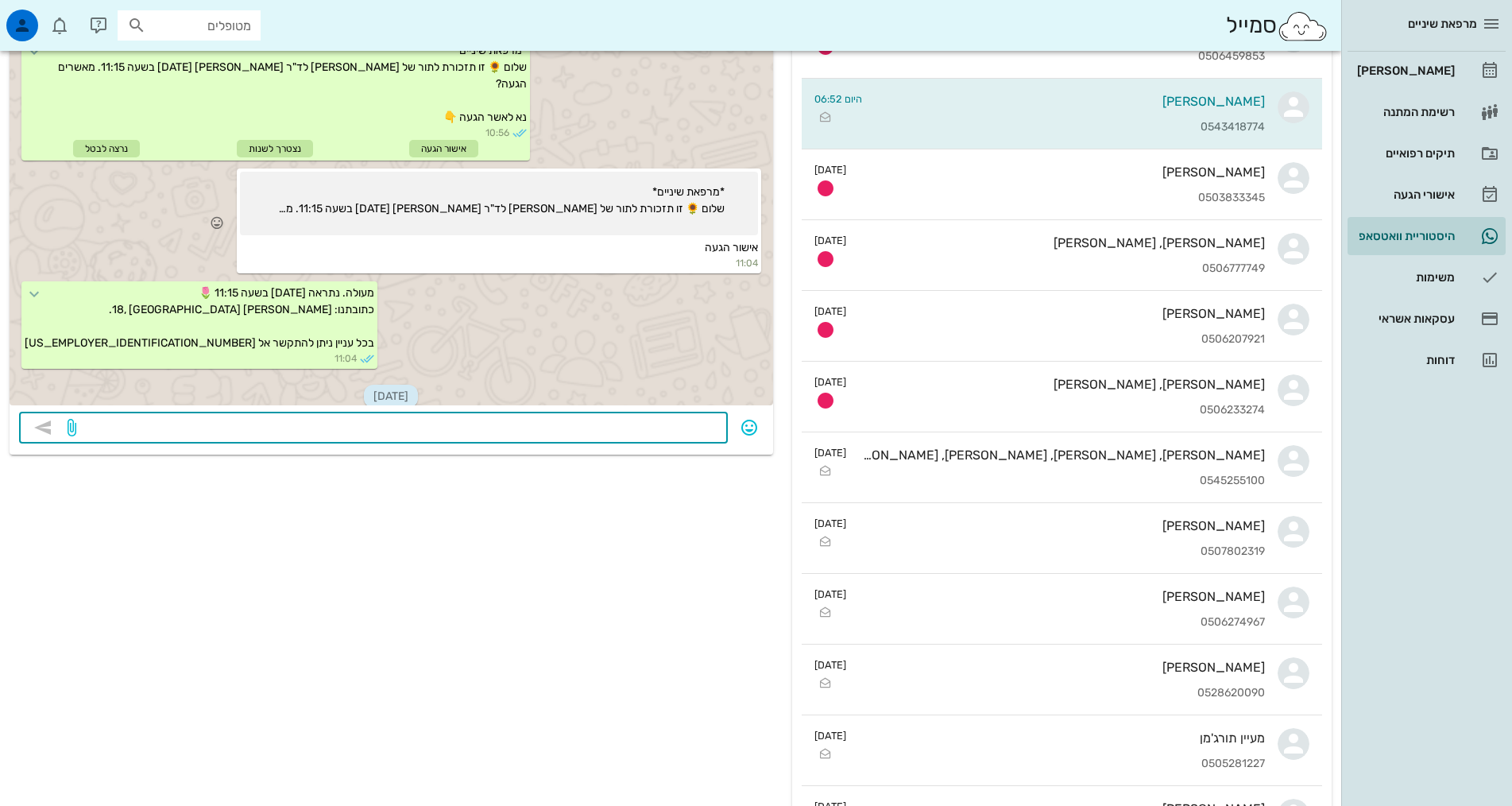
scroll to position [241, 0]
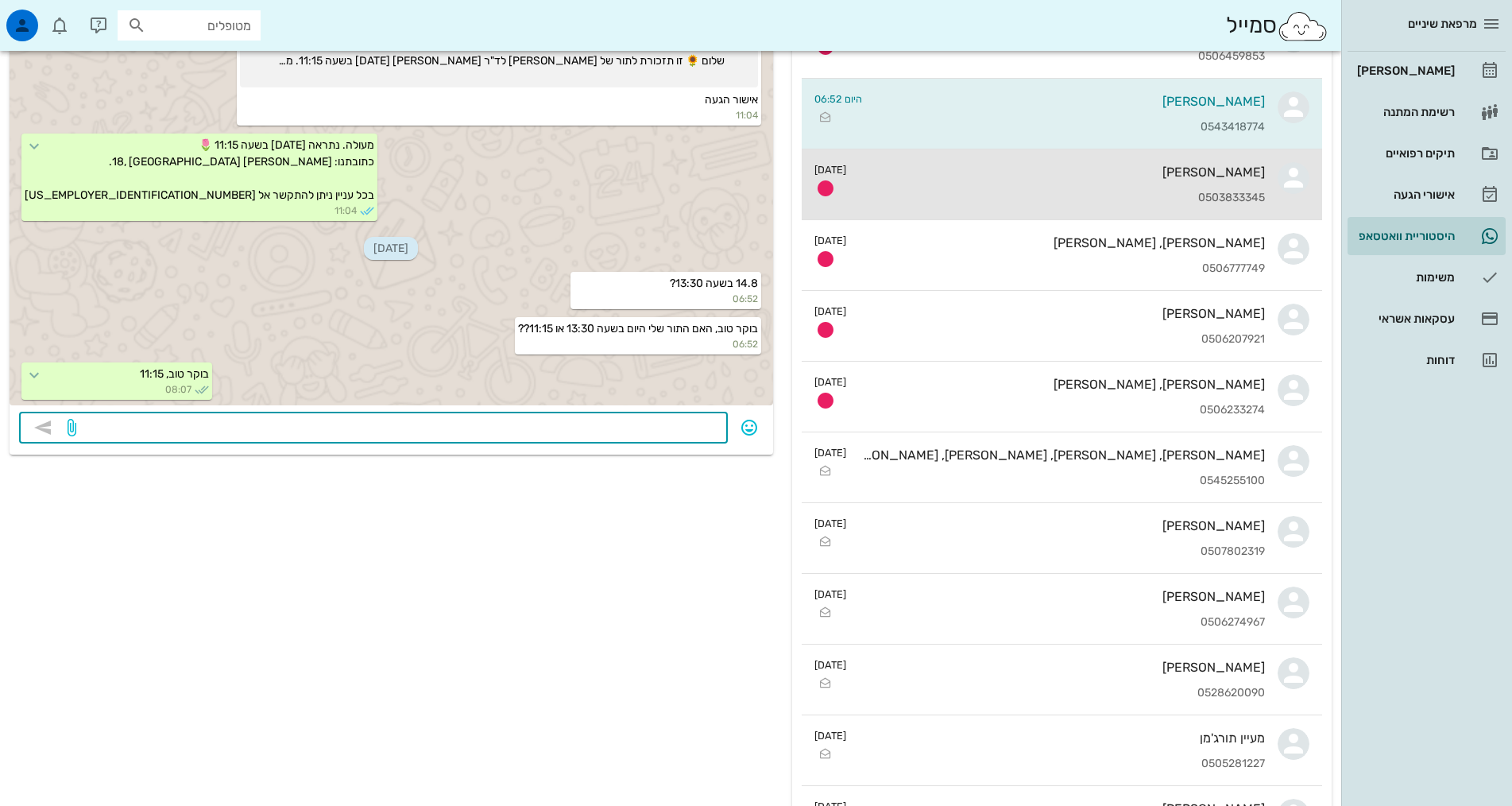
click at [1028, 194] on div "0503833345" at bounding box center [1061, 198] width 406 height 13
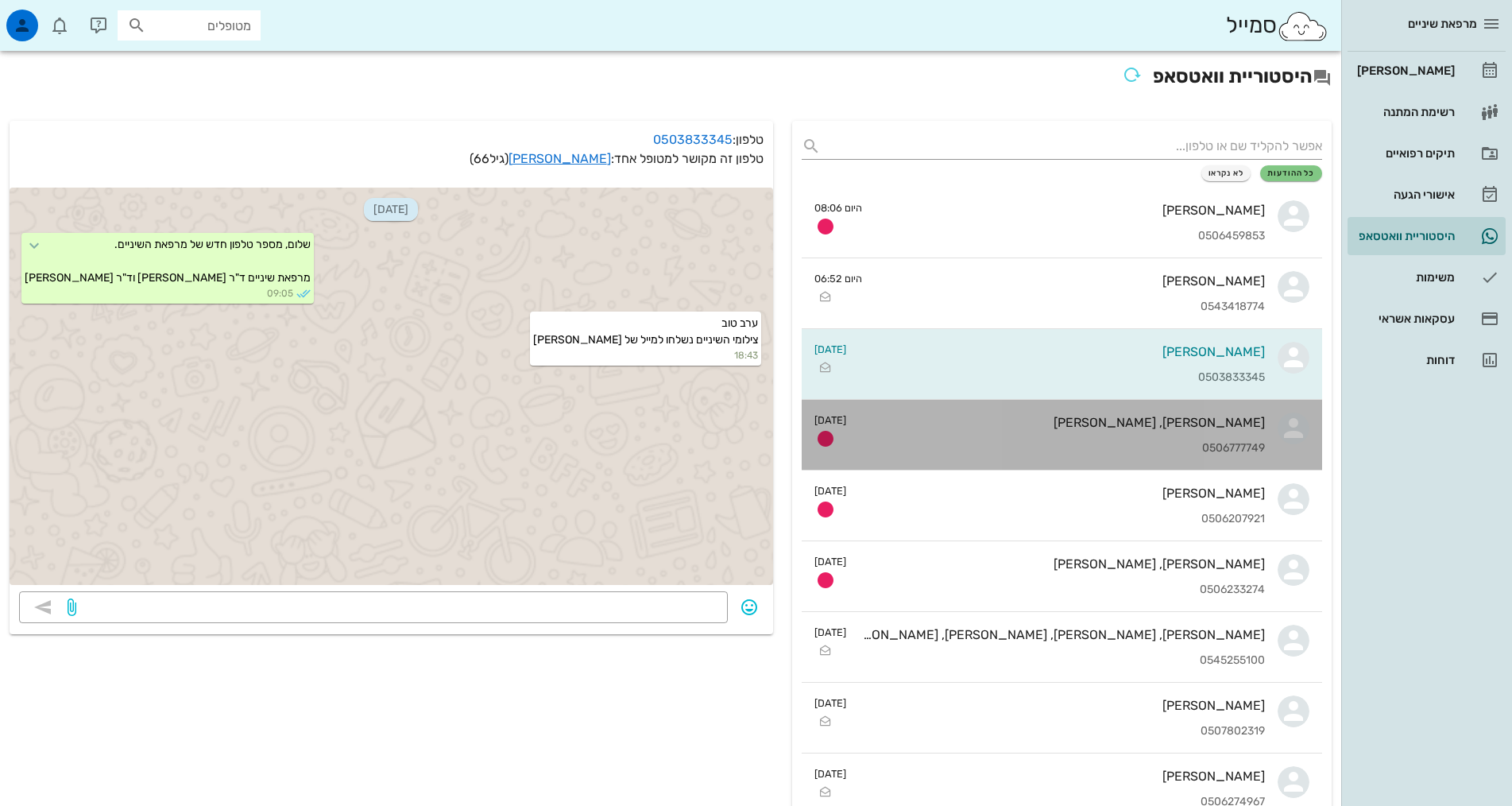
click at [1047, 416] on div "[PERSON_NAME], [PERSON_NAME]" at bounding box center [1061, 422] width 406 height 15
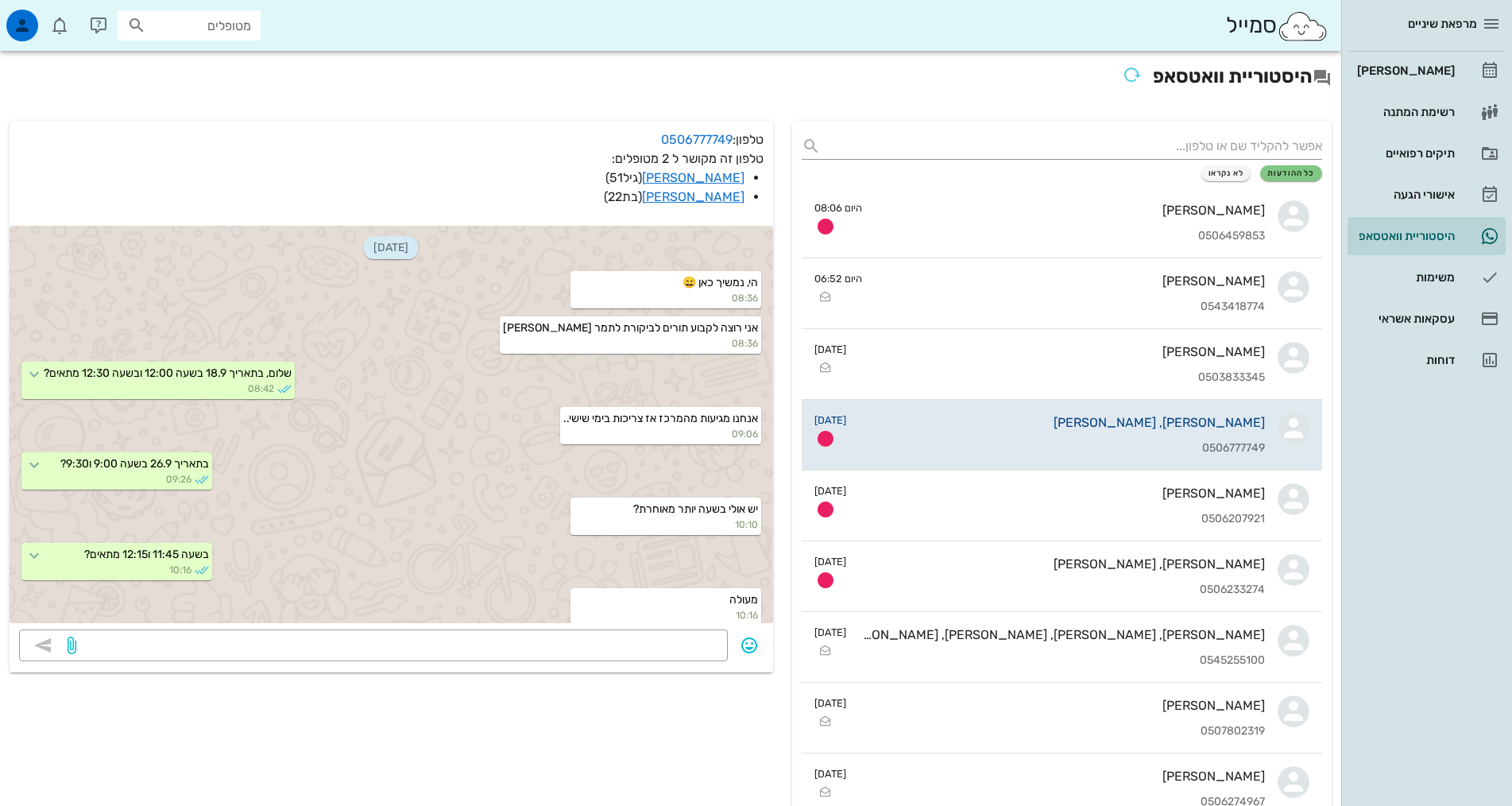
scroll to position [546, 0]
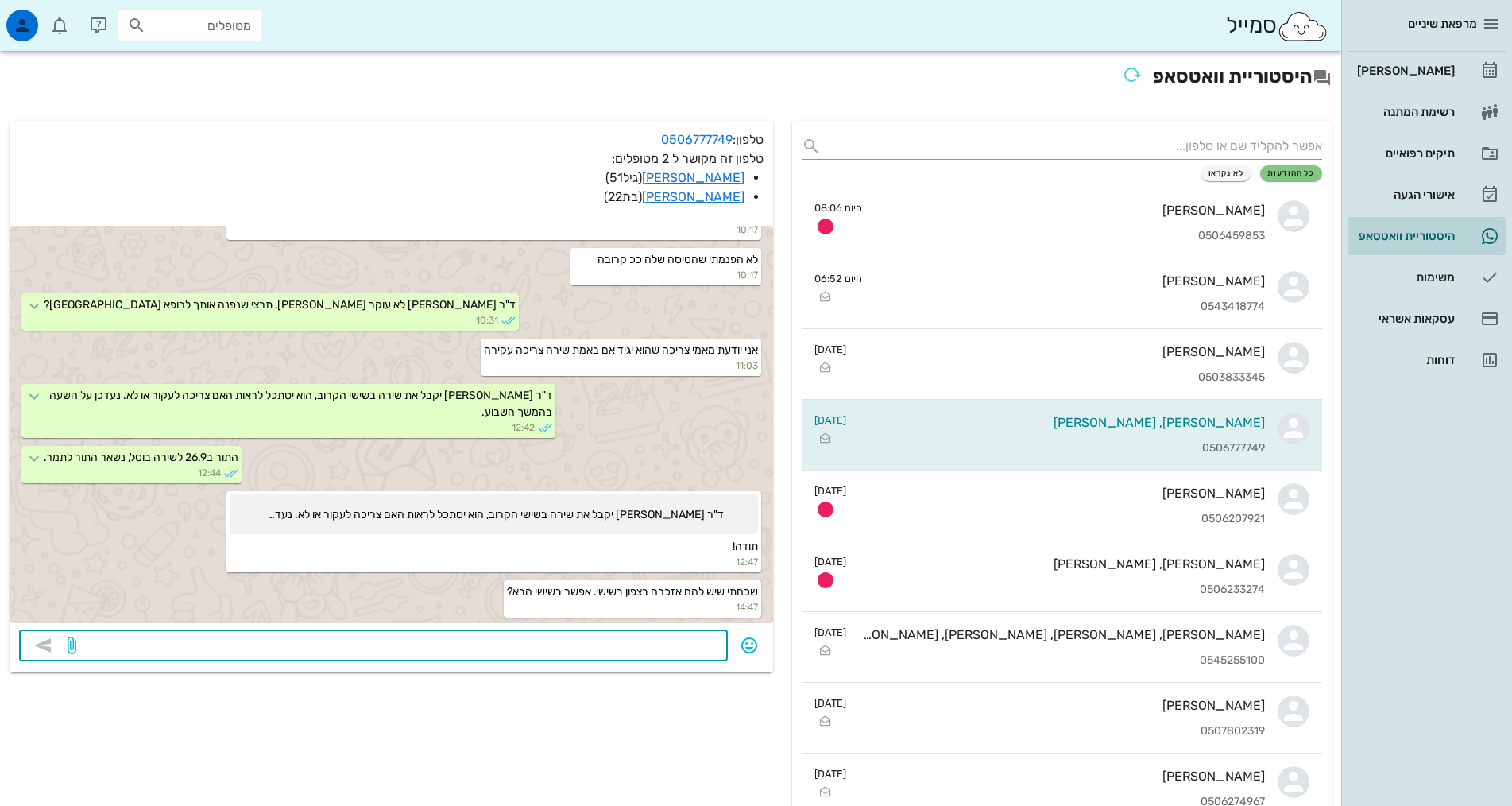
click at [698, 640] on textarea at bounding box center [399, 647] width 639 height 26
type textarea "נשתדל"
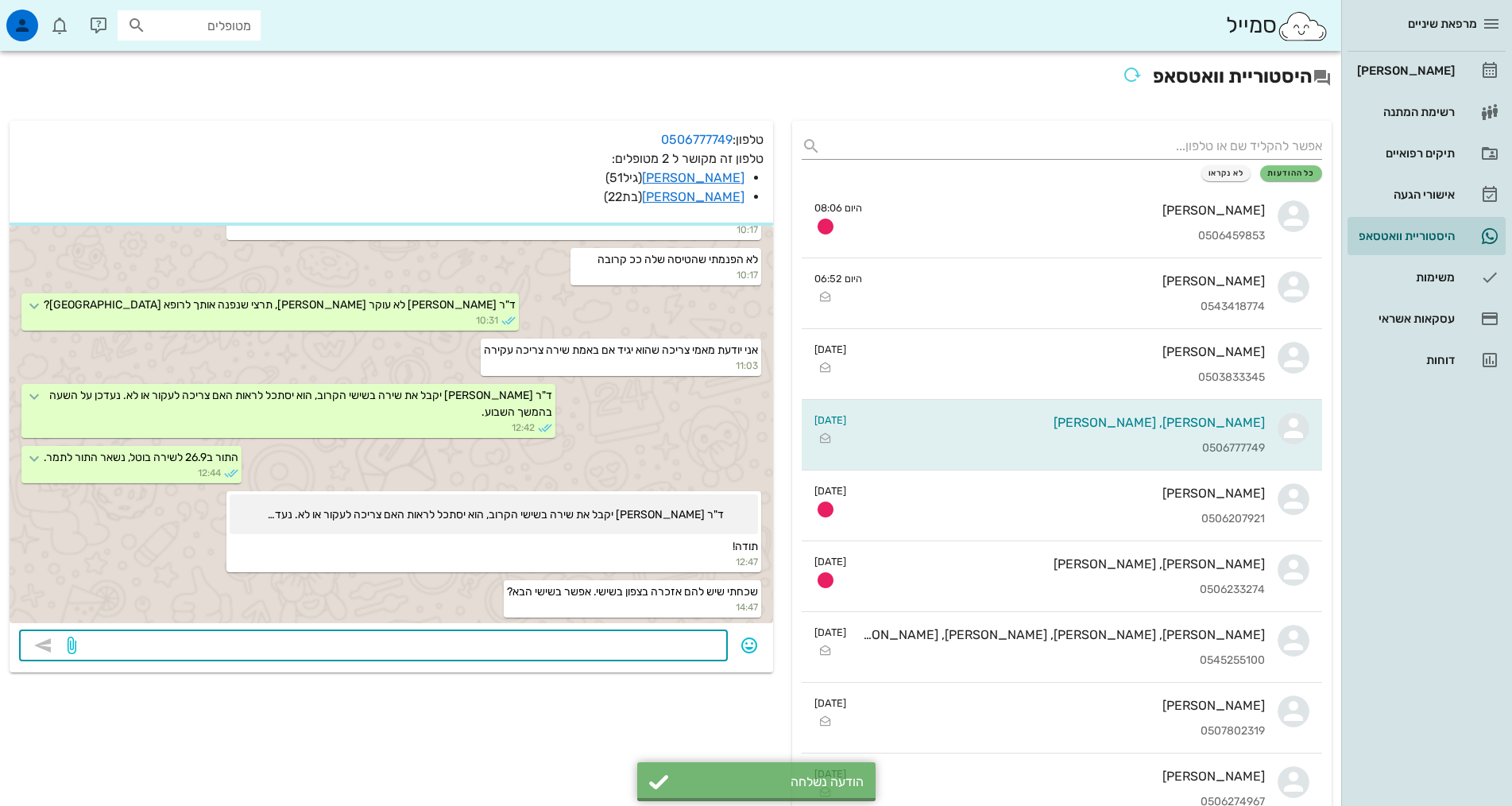
scroll to position [667, 0]
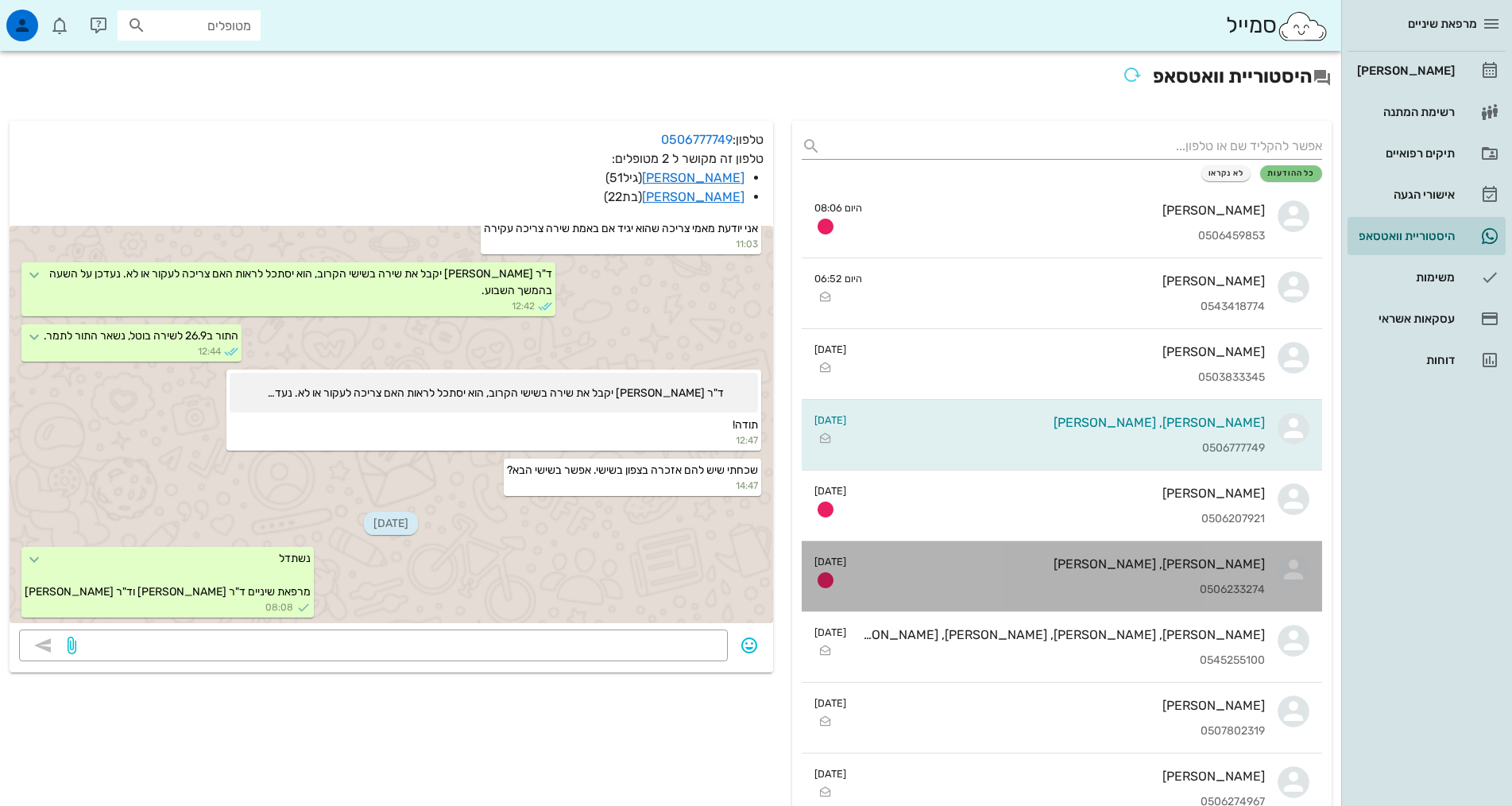
click at [1081, 585] on div "0506233274" at bounding box center [1061, 590] width 406 height 13
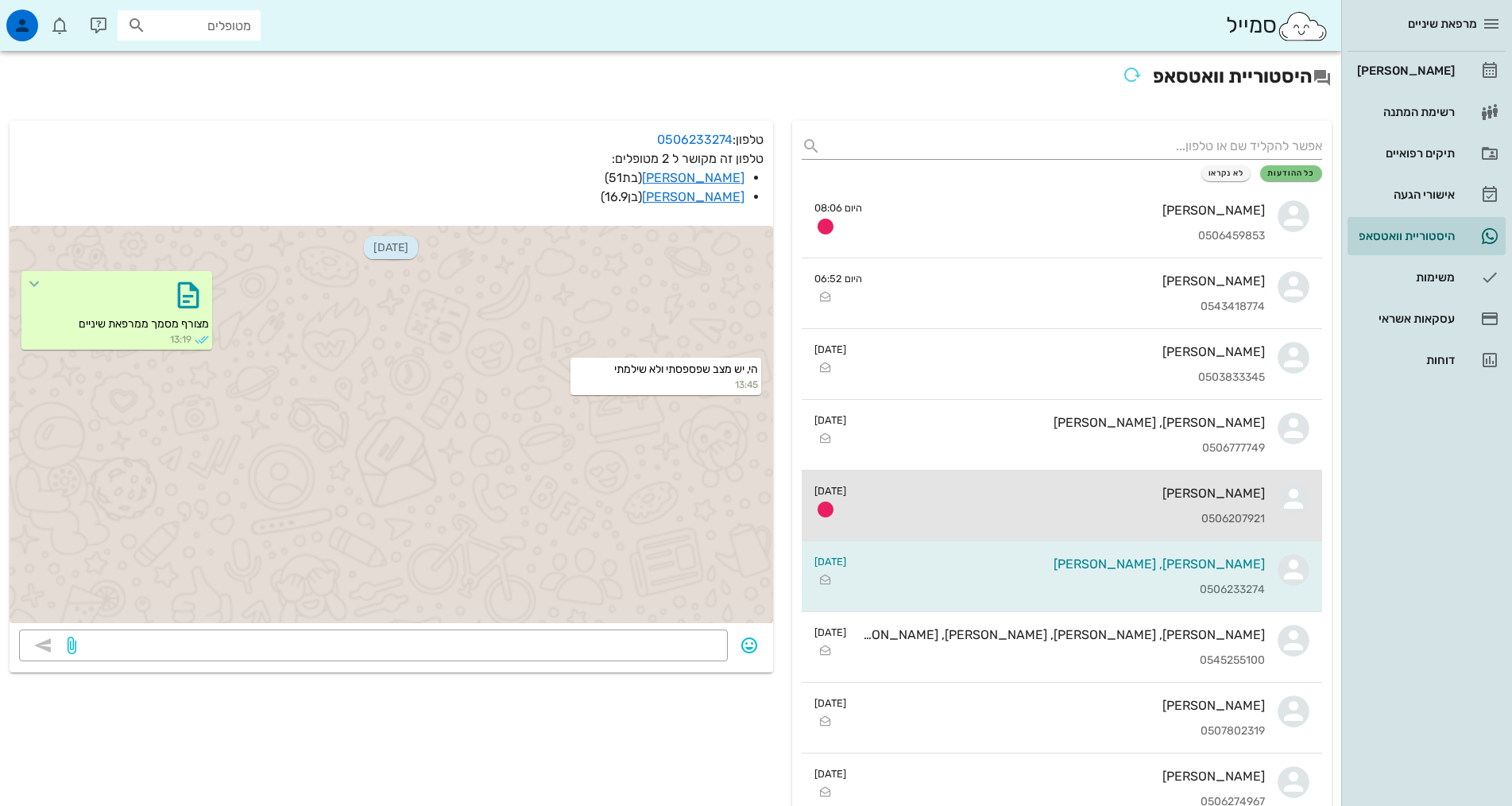
click at [1135, 522] on div "0506207921" at bounding box center [1061, 519] width 406 height 13
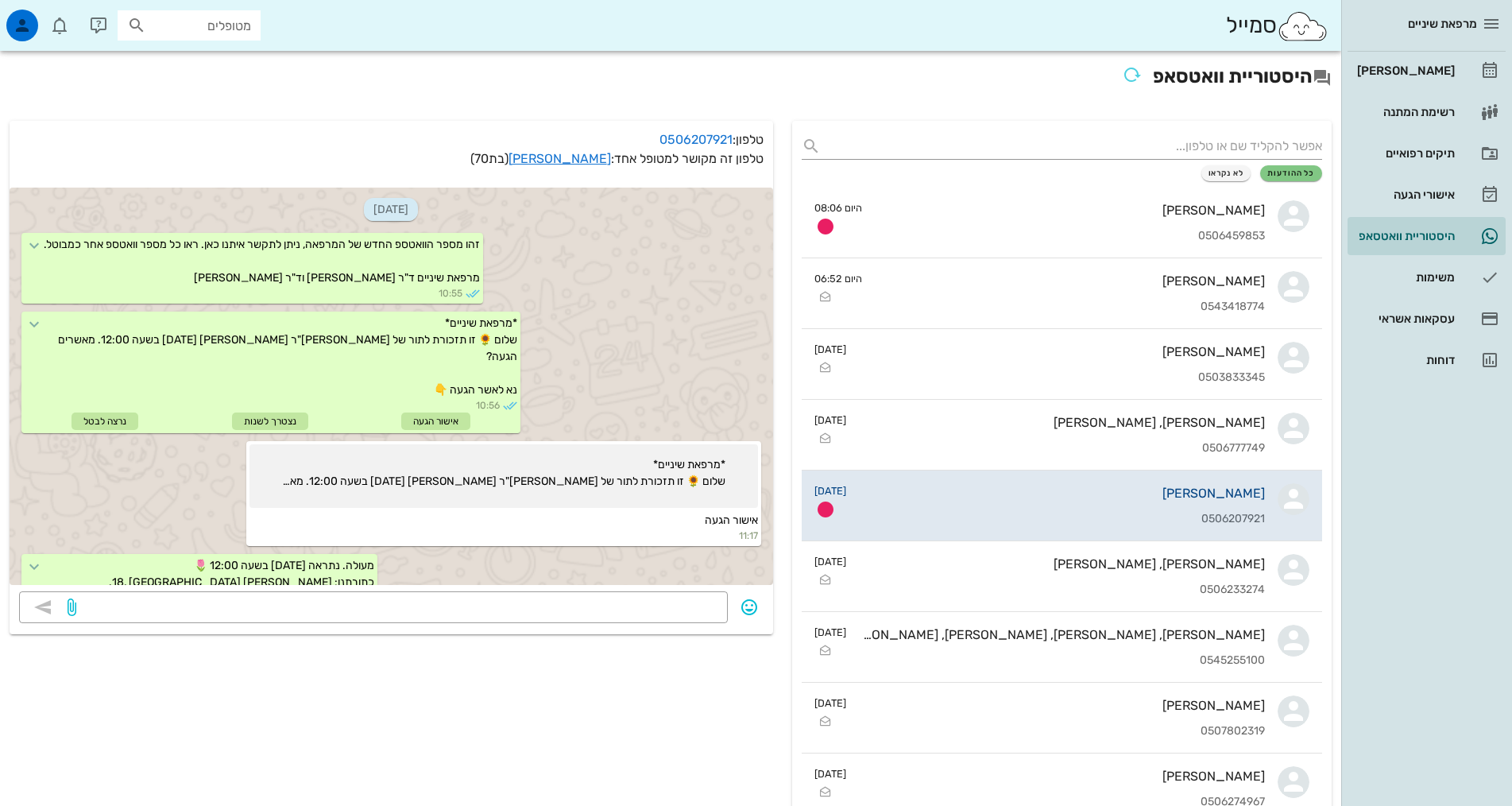
scroll to position [221, 0]
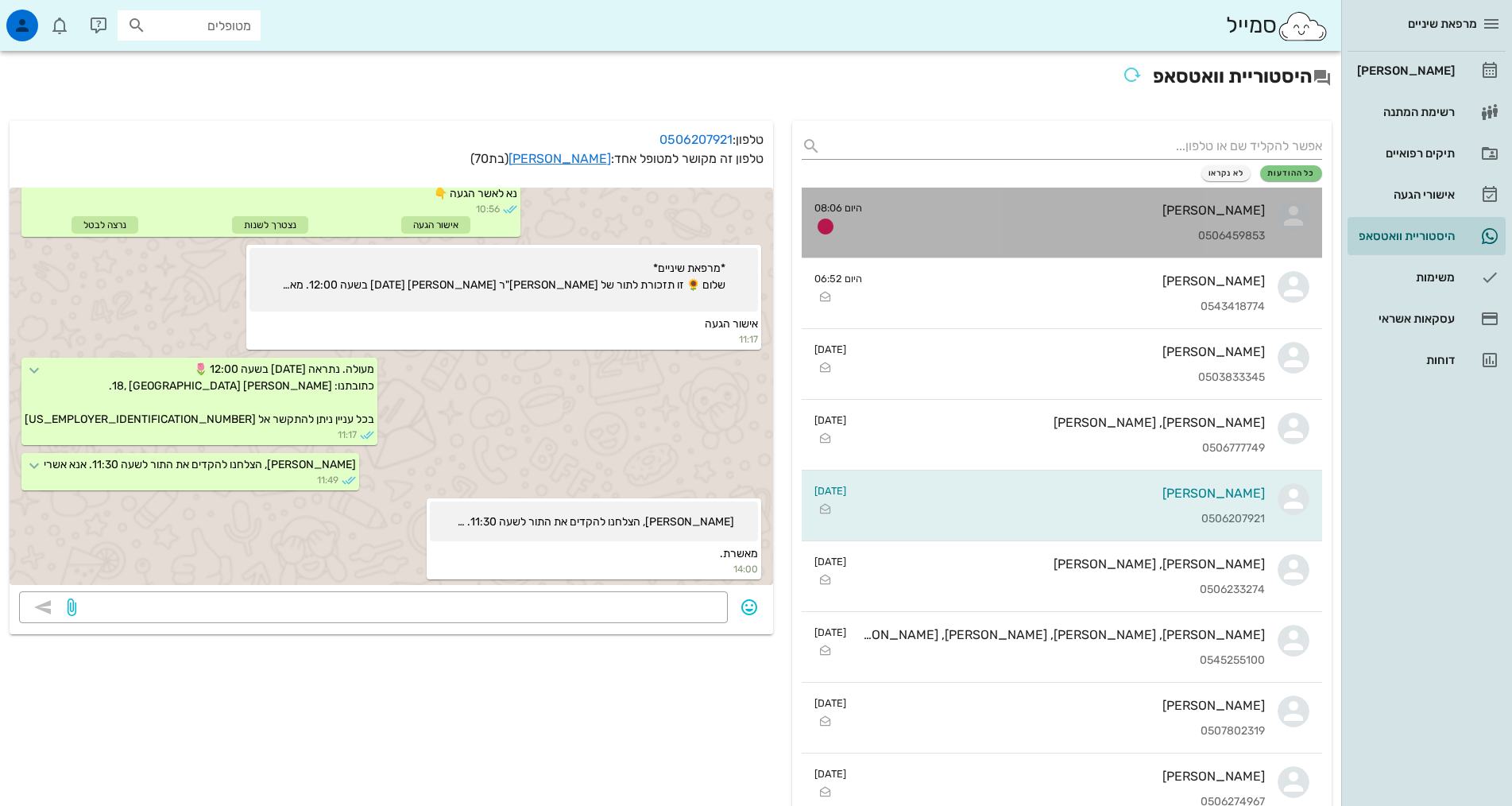
click at [1078, 228] on div "שירה שויד 0506459853" at bounding box center [1069, 222] width 390 height 70
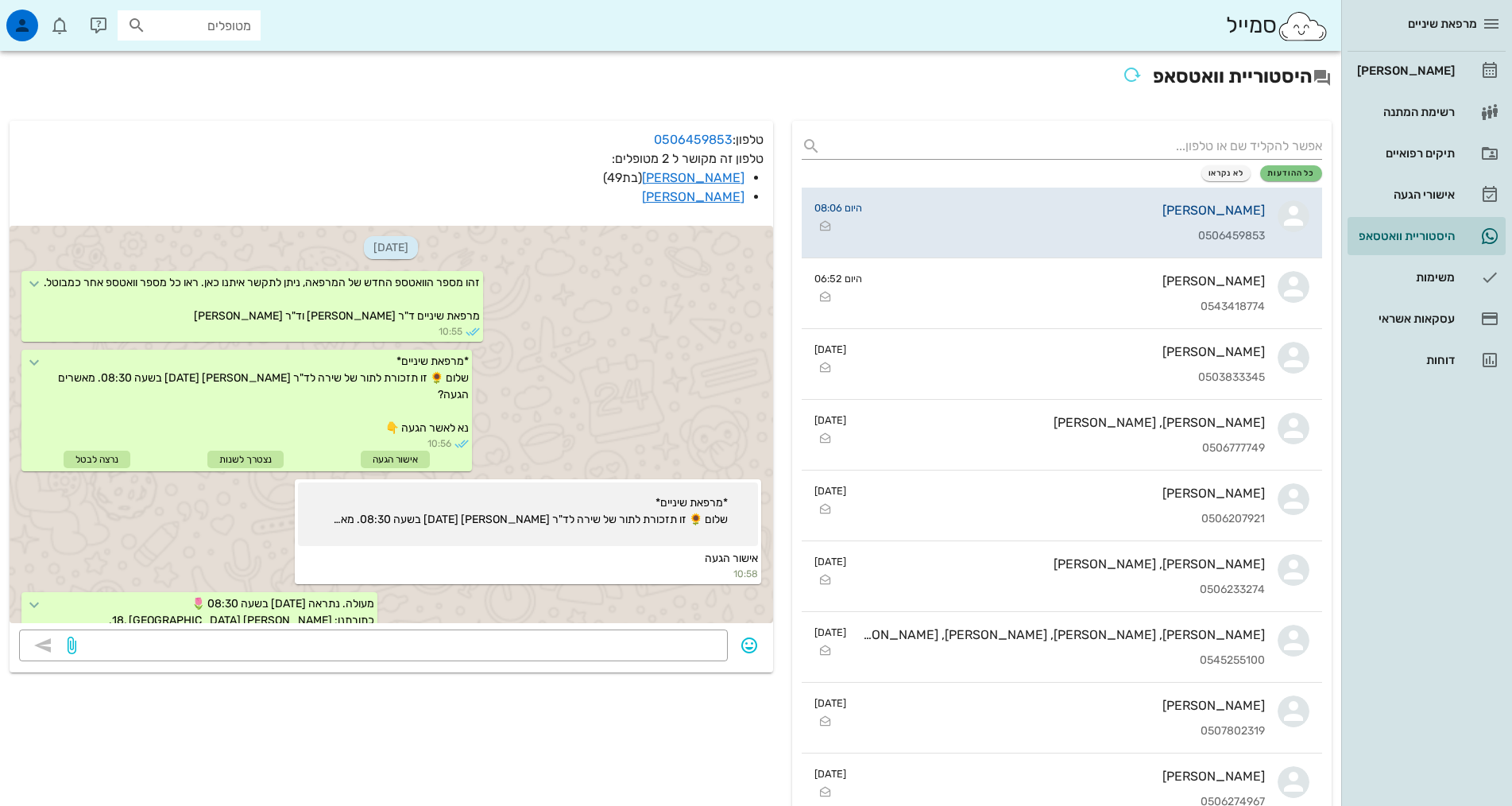
scroll to position [362, 0]
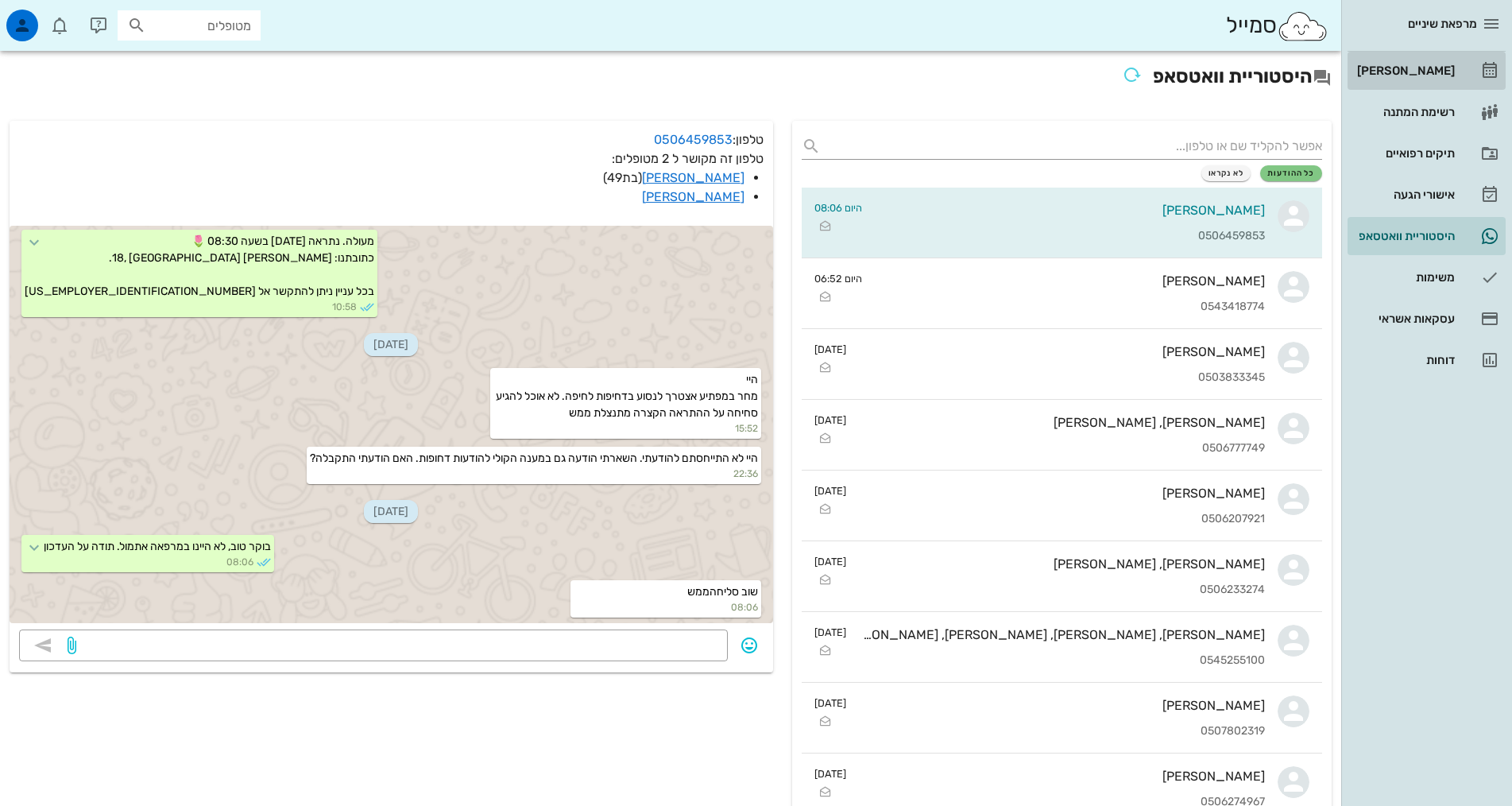
click at [1426, 73] on div "[PERSON_NAME]" at bounding box center [1404, 71] width 101 height 12
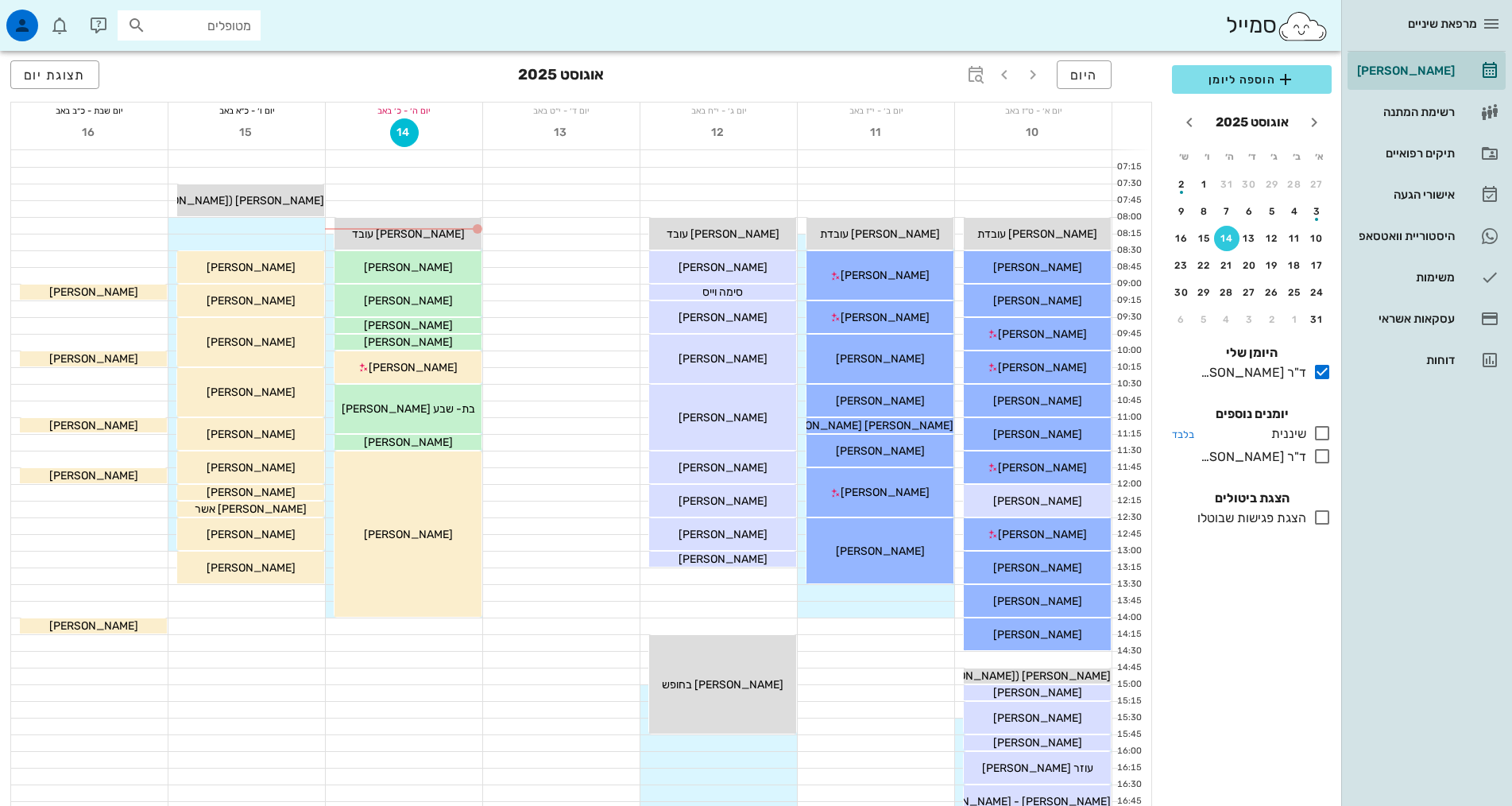
click at [1324, 432] on icon at bounding box center [1323, 433] width 19 height 19
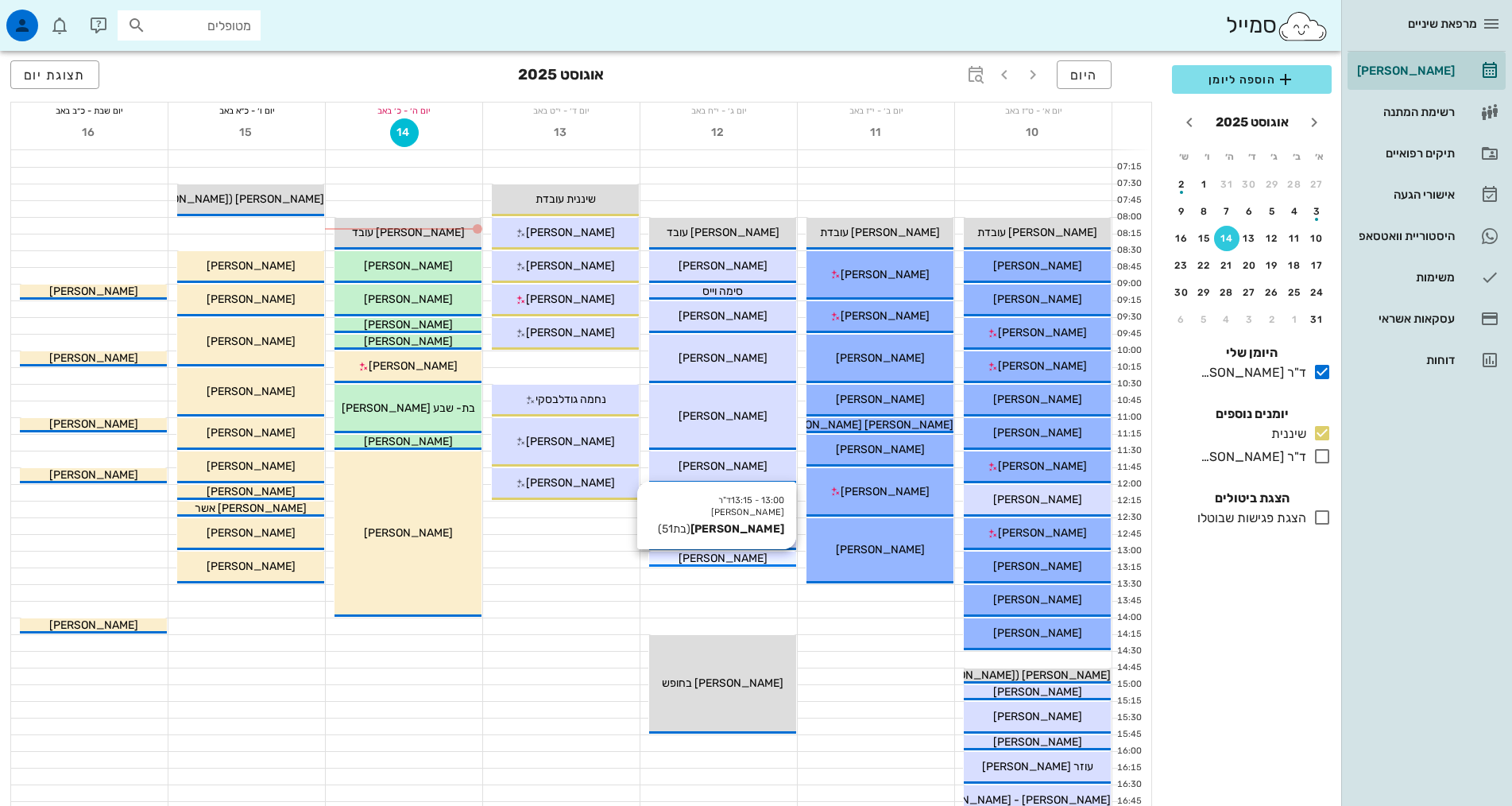
click at [763, 559] on div "[PERSON_NAME]" at bounding box center [722, 558] width 147 height 17
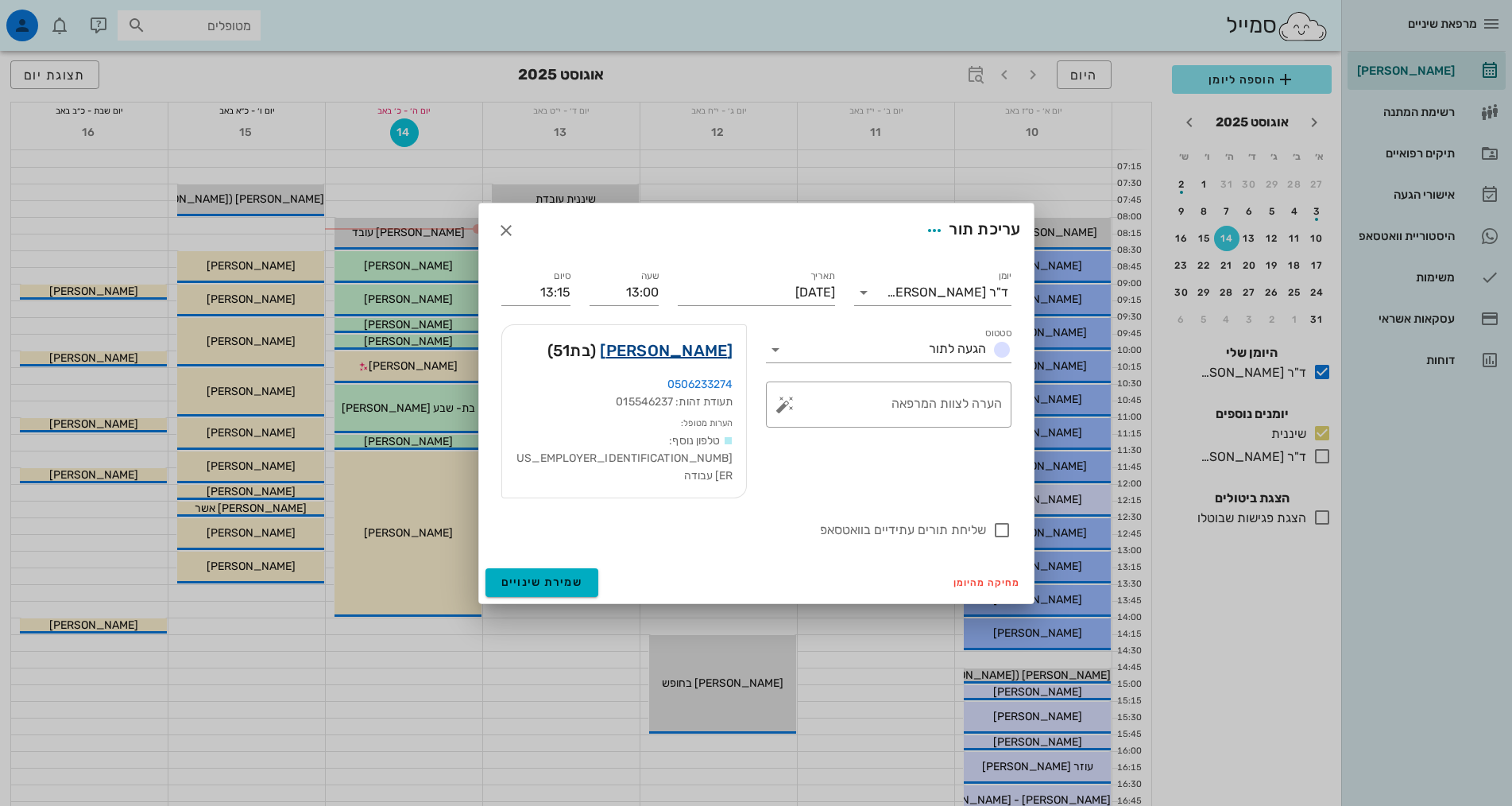
click at [696, 363] on link "אנה טרכטנברוט" at bounding box center [667, 350] width 133 height 26
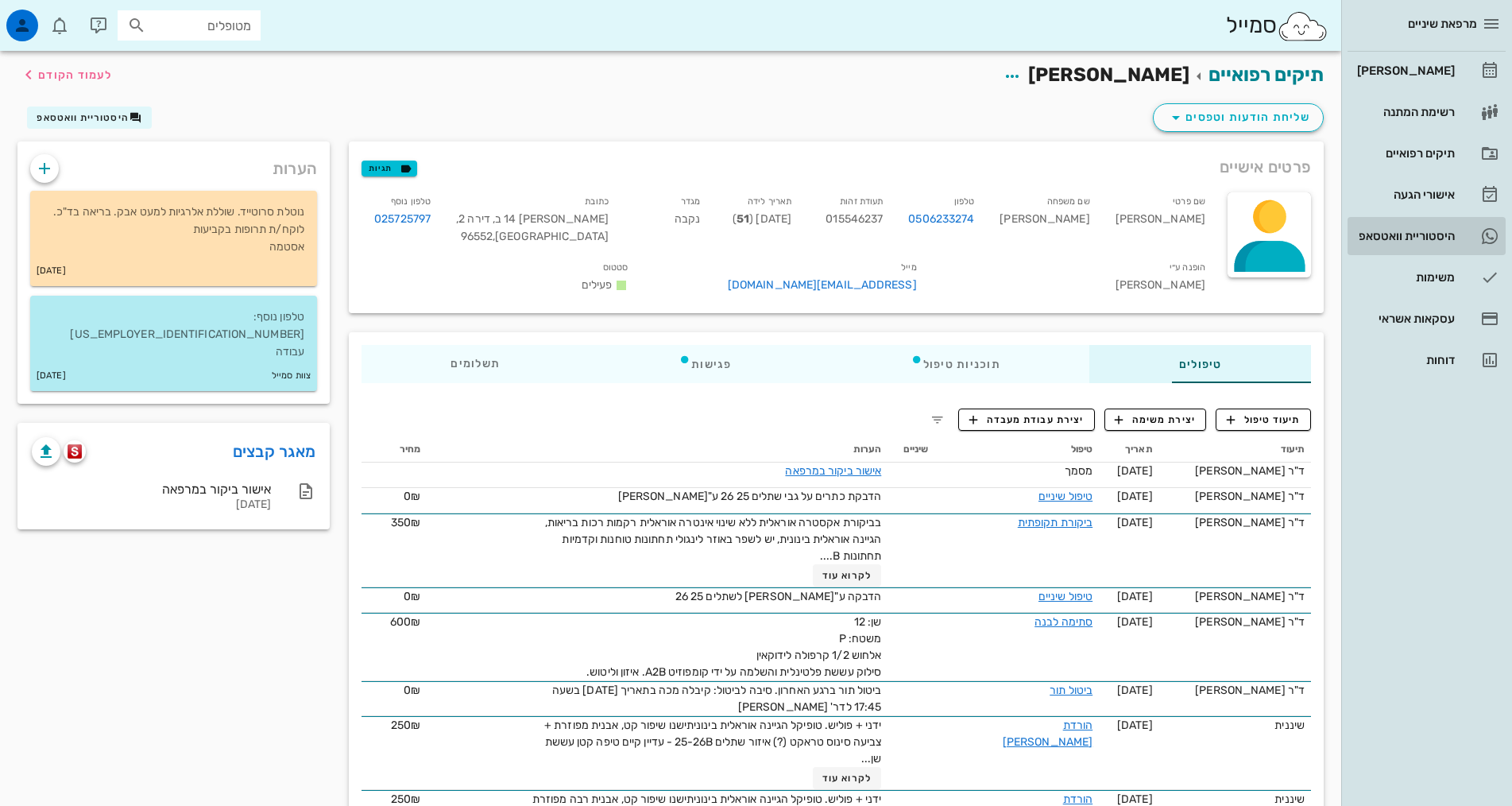
click at [1406, 235] on div "היסטוריית וואטסאפ" at bounding box center [1404, 236] width 101 height 12
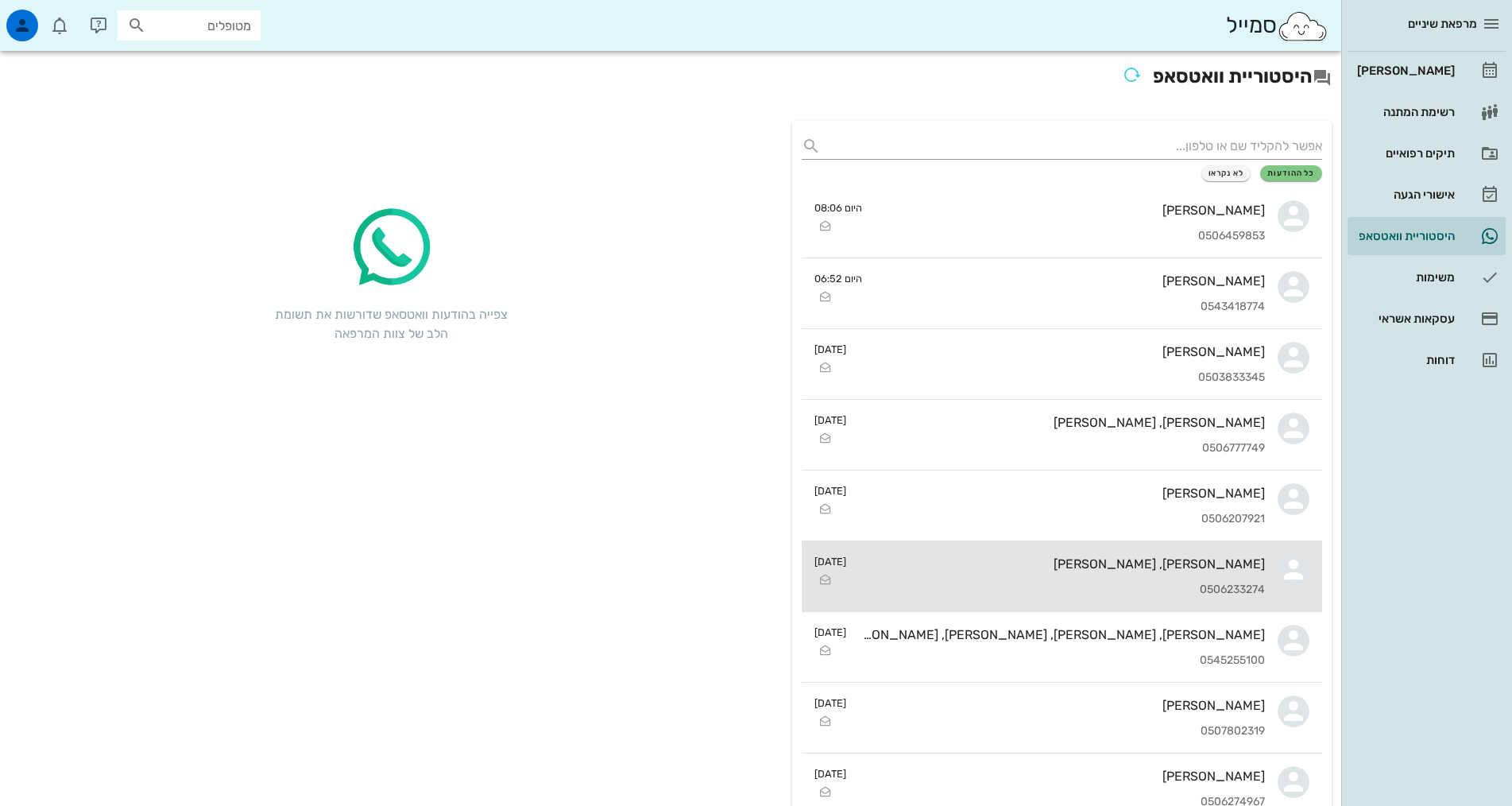
click at [1116, 586] on div "0506233274" at bounding box center [1061, 590] width 406 height 13
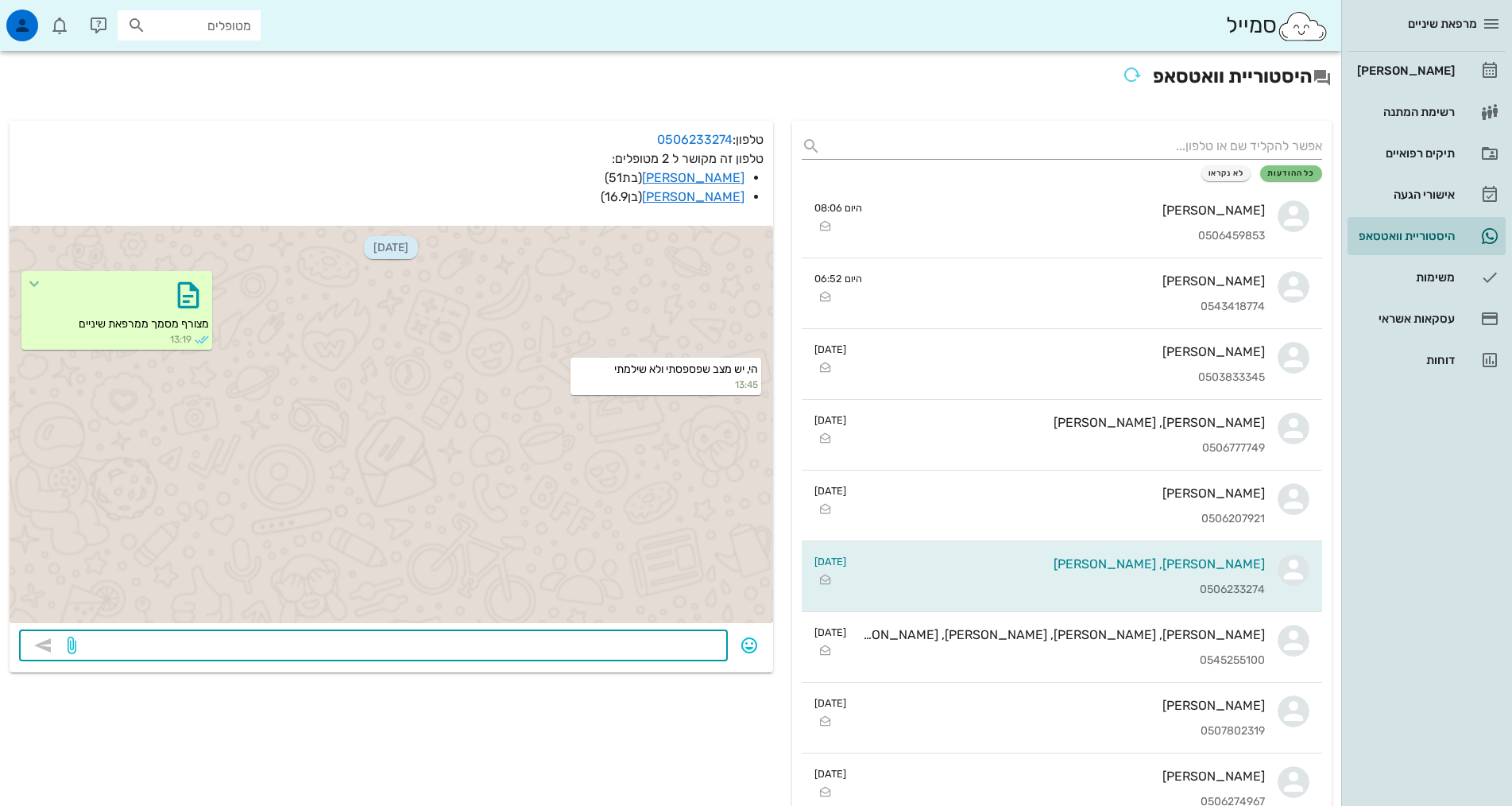
click at [651, 649] on textarea at bounding box center [399, 647] width 639 height 26
type textarea "תודה, אבל לא"
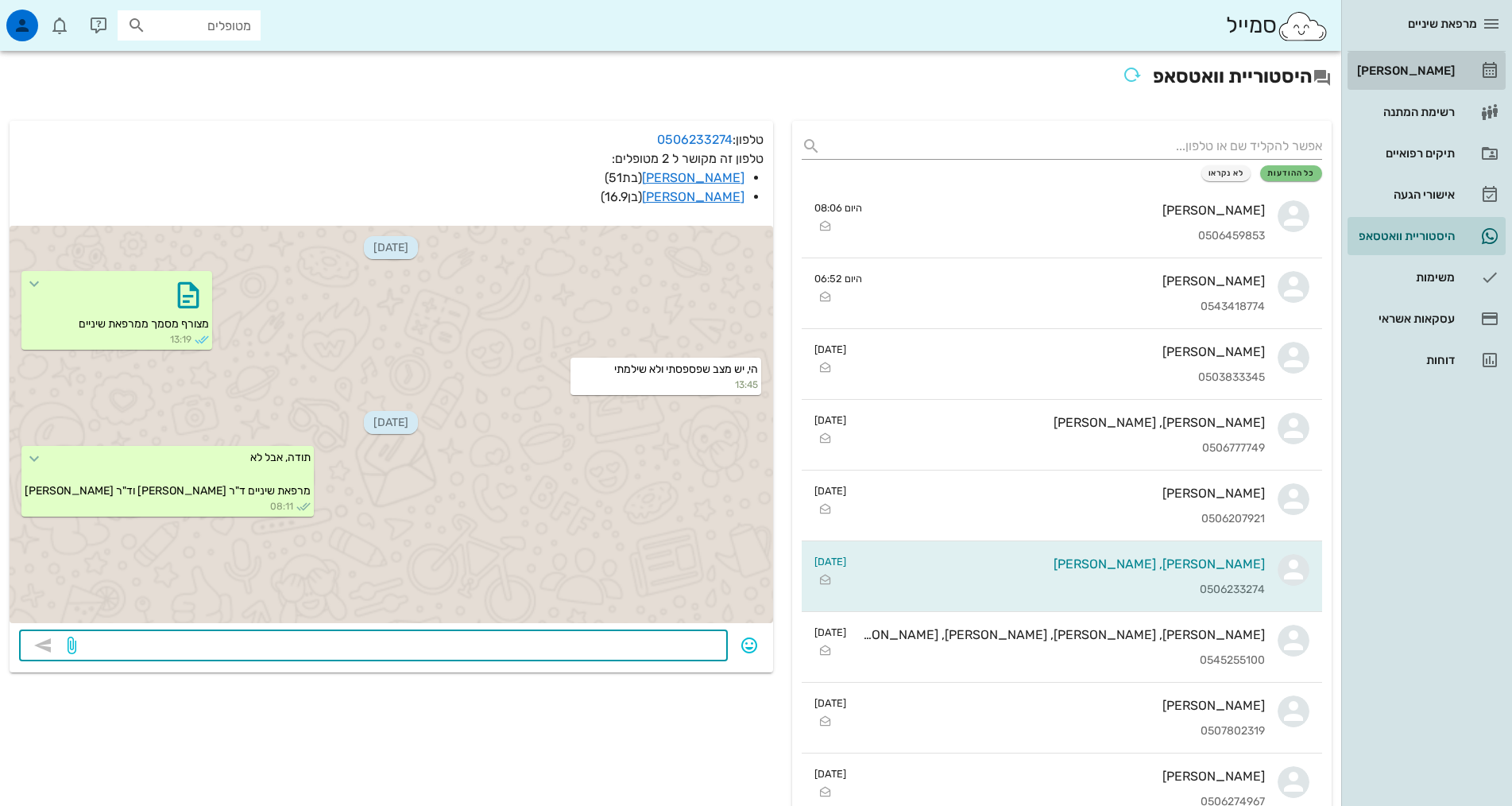
click at [1423, 73] on div "[PERSON_NAME]" at bounding box center [1404, 71] width 101 height 12
drag, startPoint x: 1423, startPoint y: 73, endPoint x: 1414, endPoint y: 72, distance: 9.1
click at [1423, 73] on div "[PERSON_NAME]" at bounding box center [1404, 71] width 101 height 12
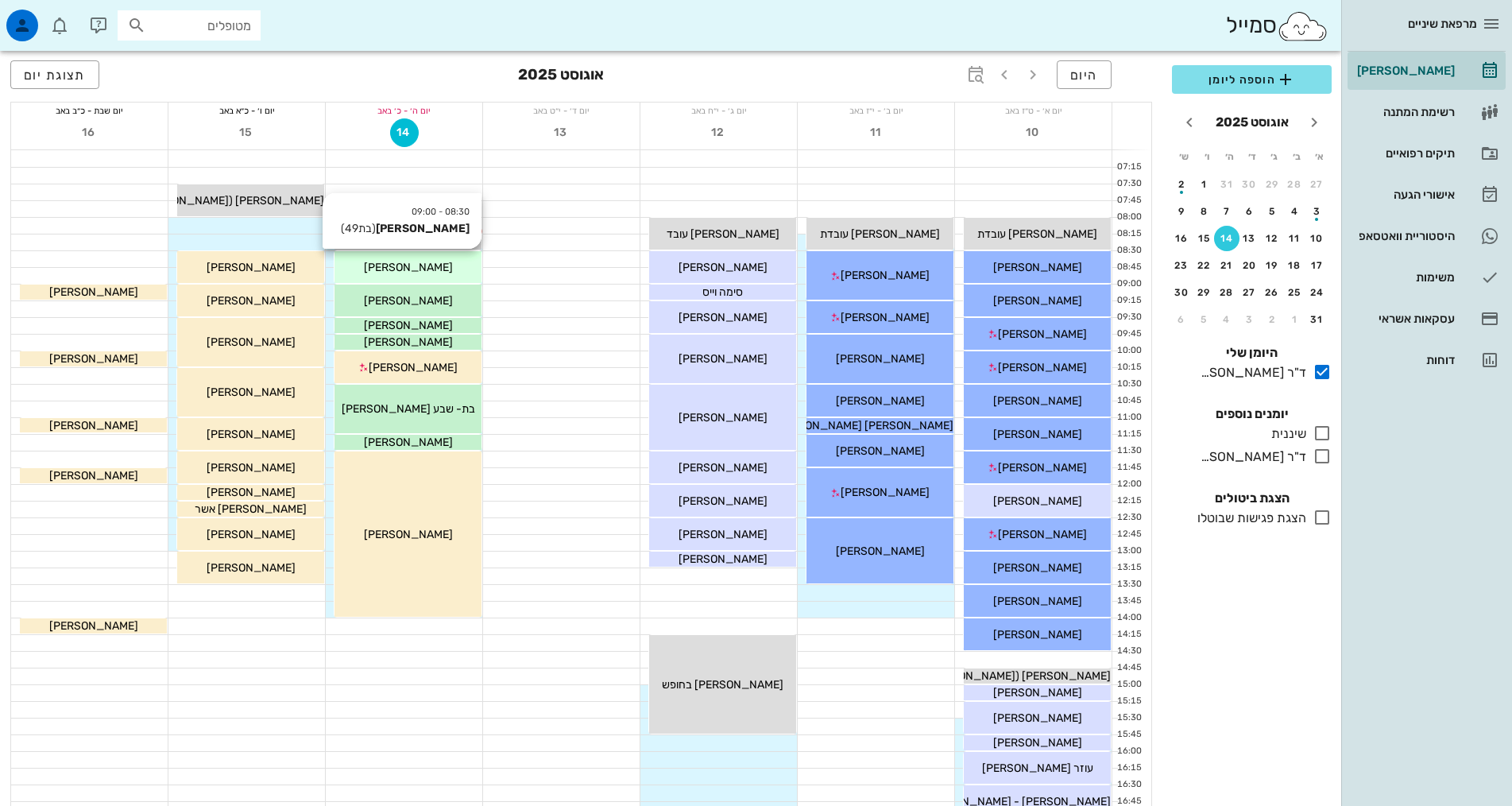
click at [441, 269] on div "[PERSON_NAME]" at bounding box center [408, 267] width 147 height 17
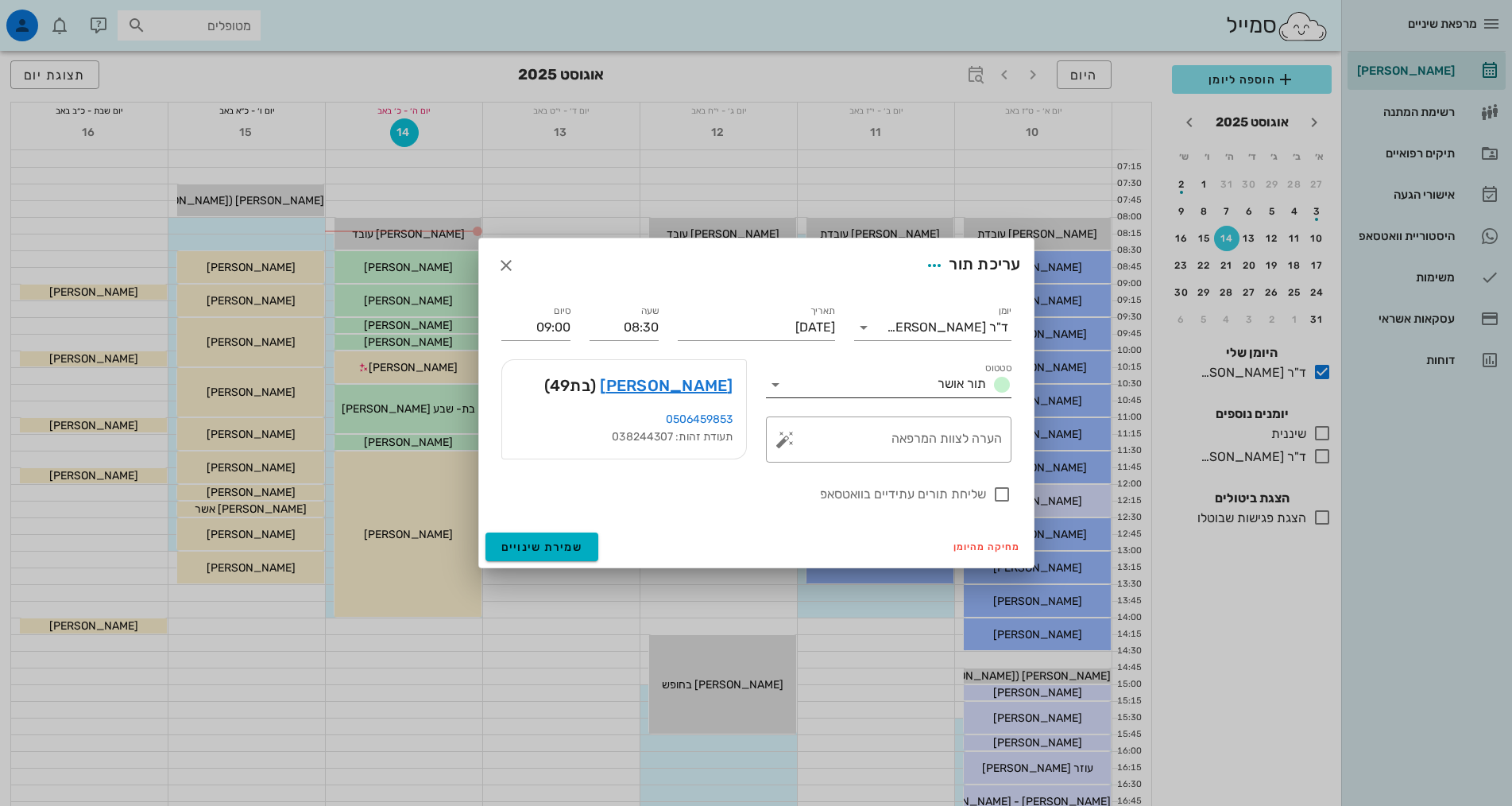
click at [775, 388] on icon at bounding box center [775, 385] width 19 height 19
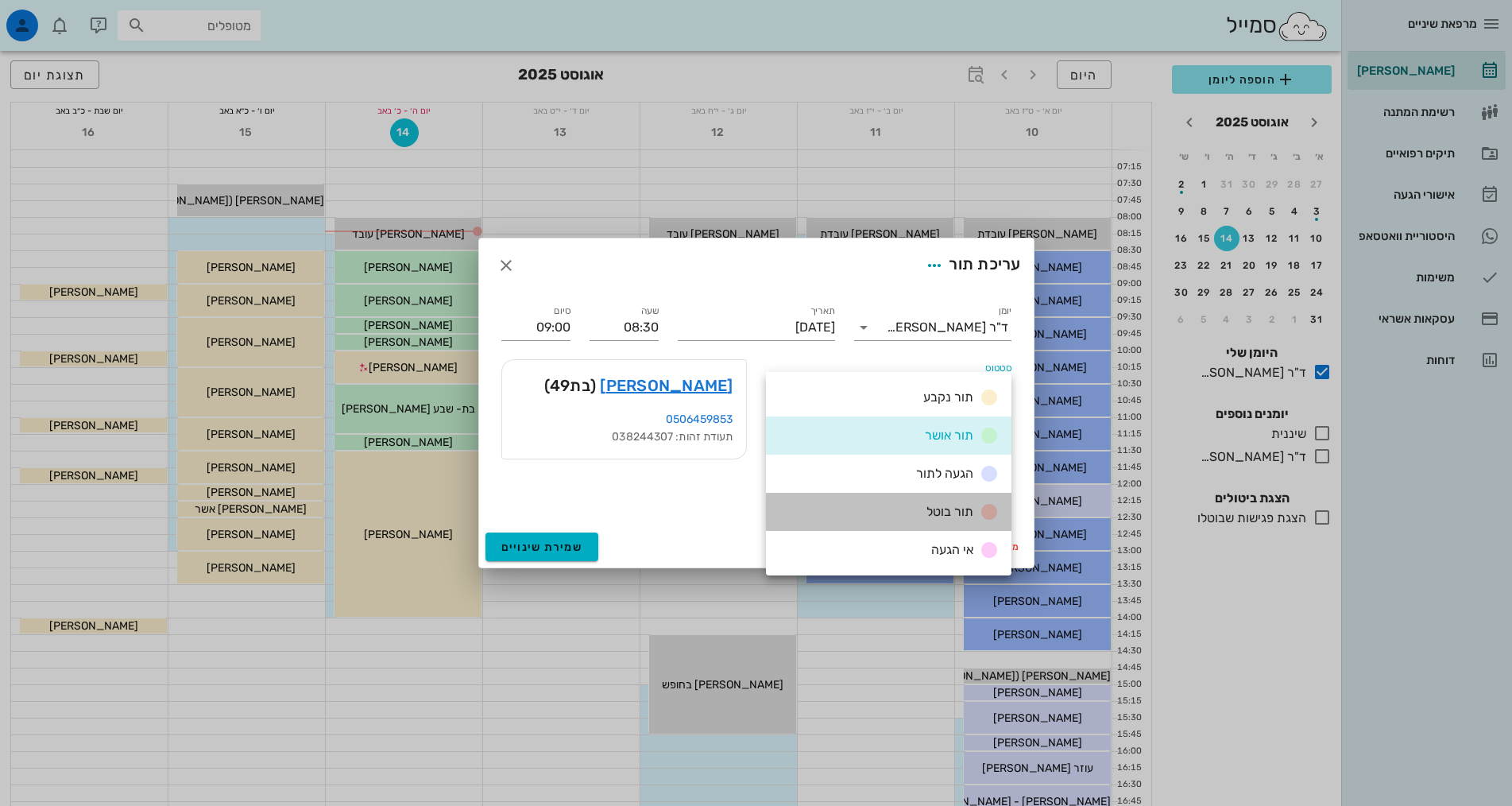
click at [960, 510] on span "תור בוטל" at bounding box center [950, 511] width 47 height 15
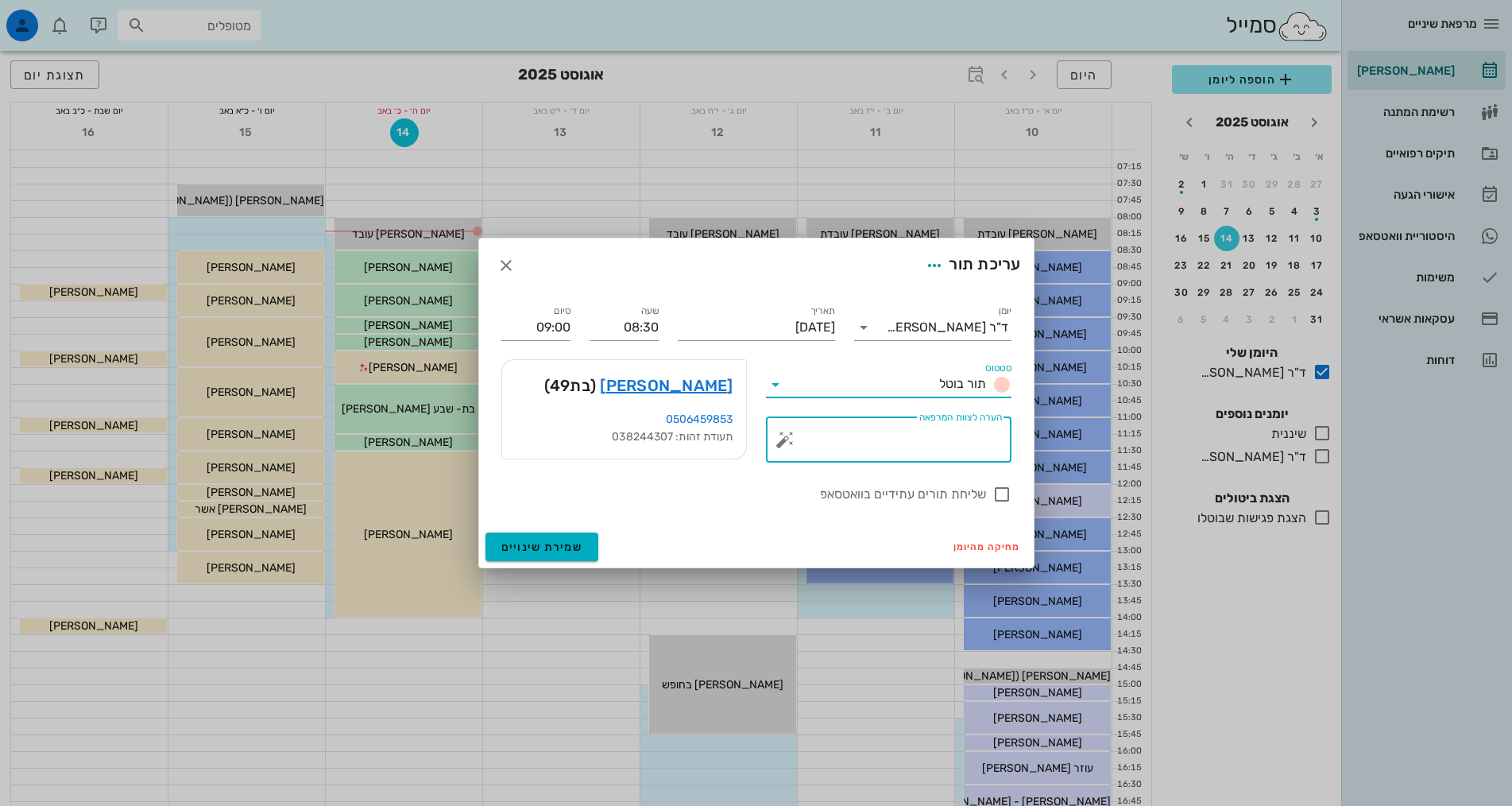
click at [977, 438] on textarea "הערה לצוות המרפאה" at bounding box center [894, 443] width 213 height 38
type textarea "ביטלה יום לפני"
click at [532, 550] on span "שמירת שינויים" at bounding box center [542, 546] width 81 height 13
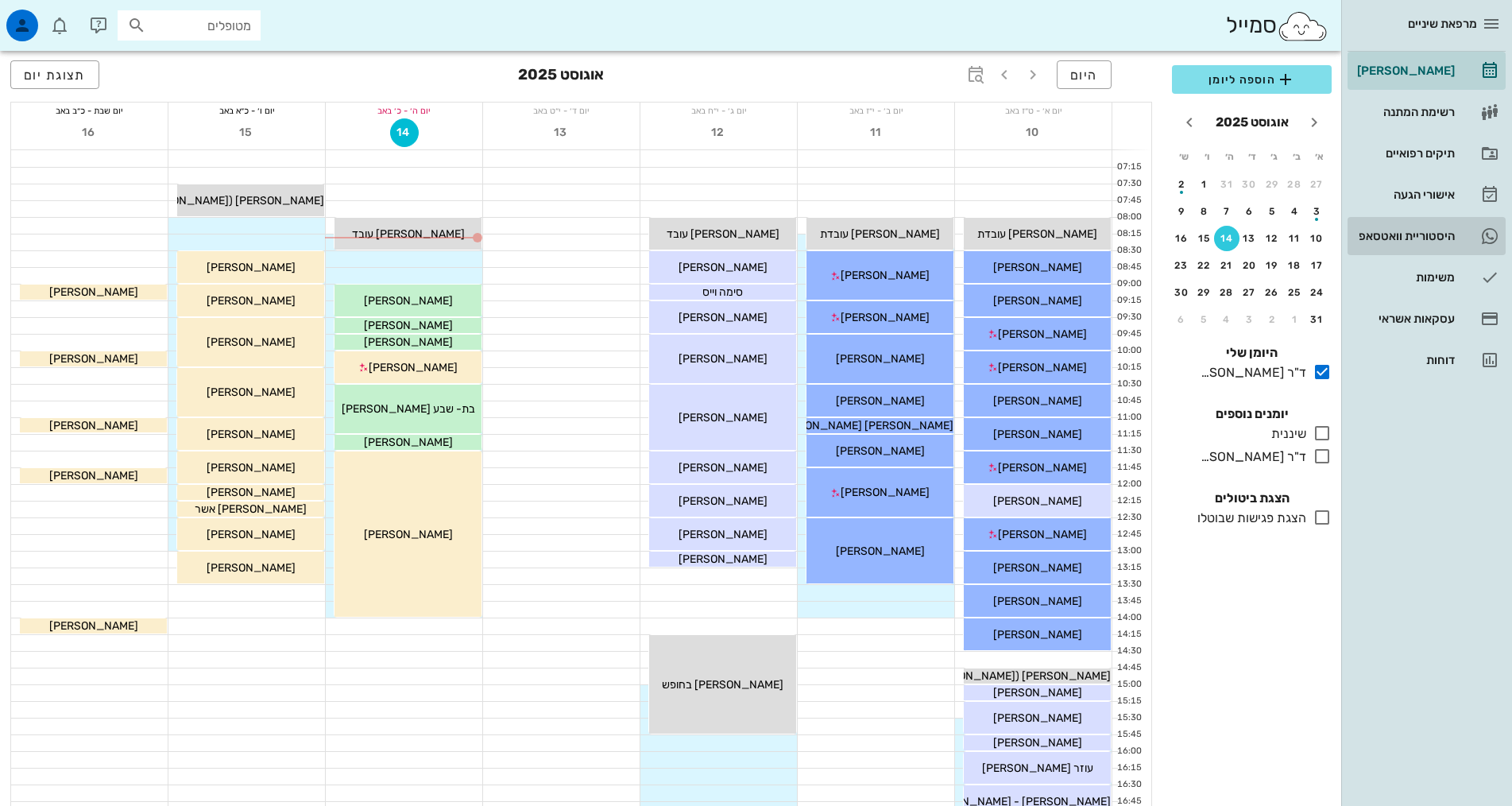
click at [1385, 236] on div "היסטוריית וואטסאפ" at bounding box center [1404, 236] width 101 height 12
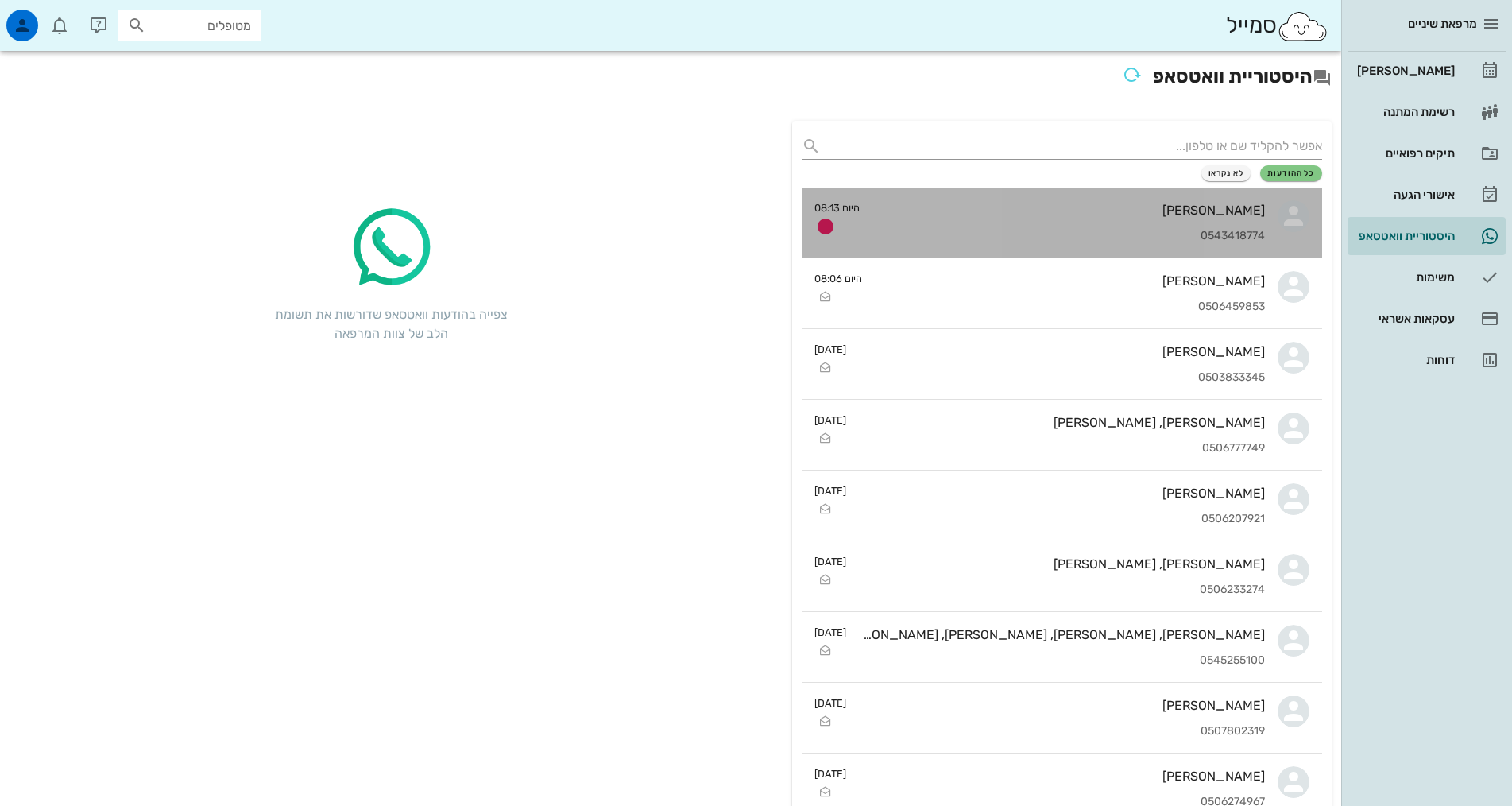
click at [1040, 243] on div "0543418774" at bounding box center [1068, 236] width 392 height 13
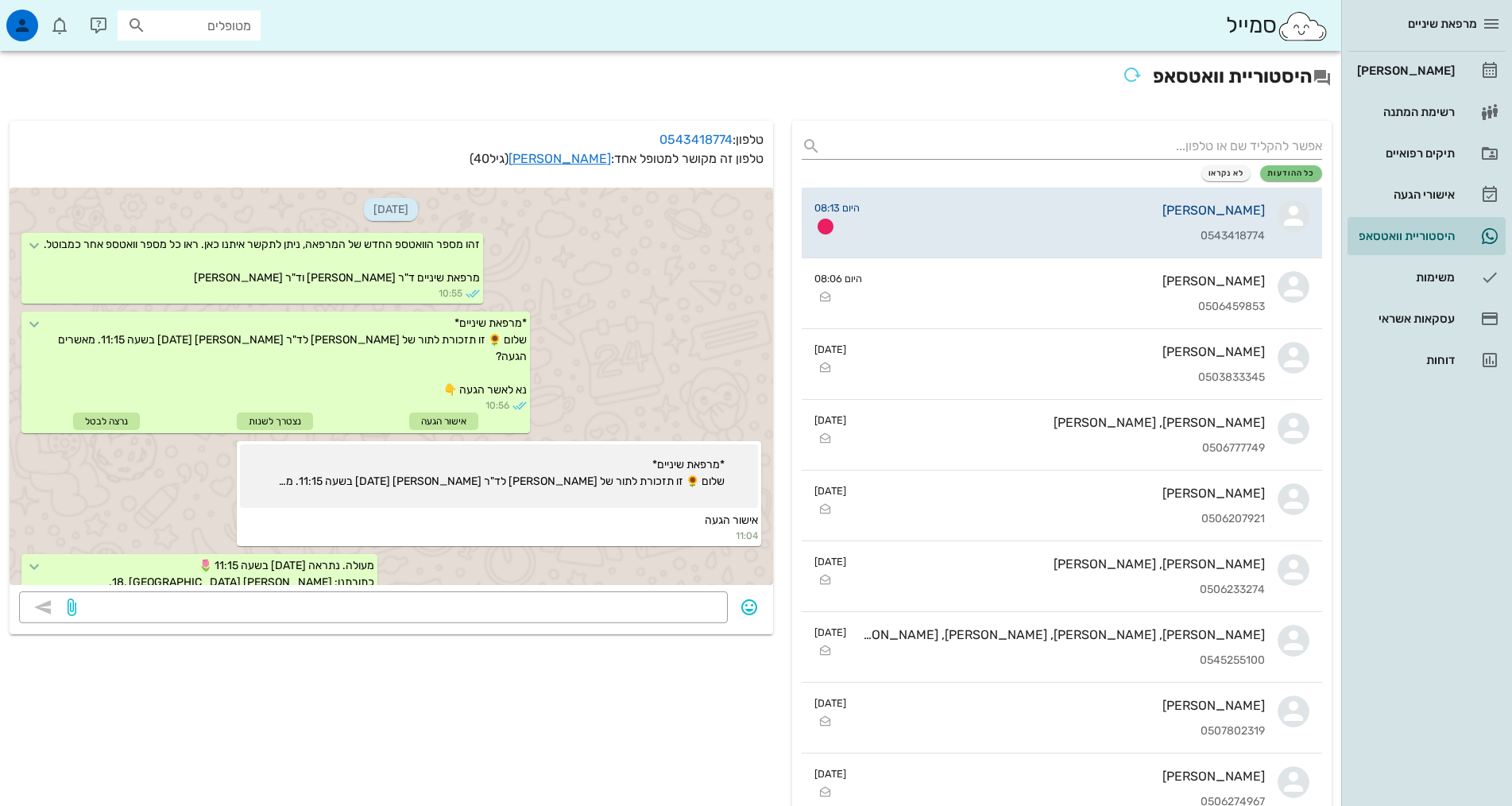
scroll to position [331, 0]
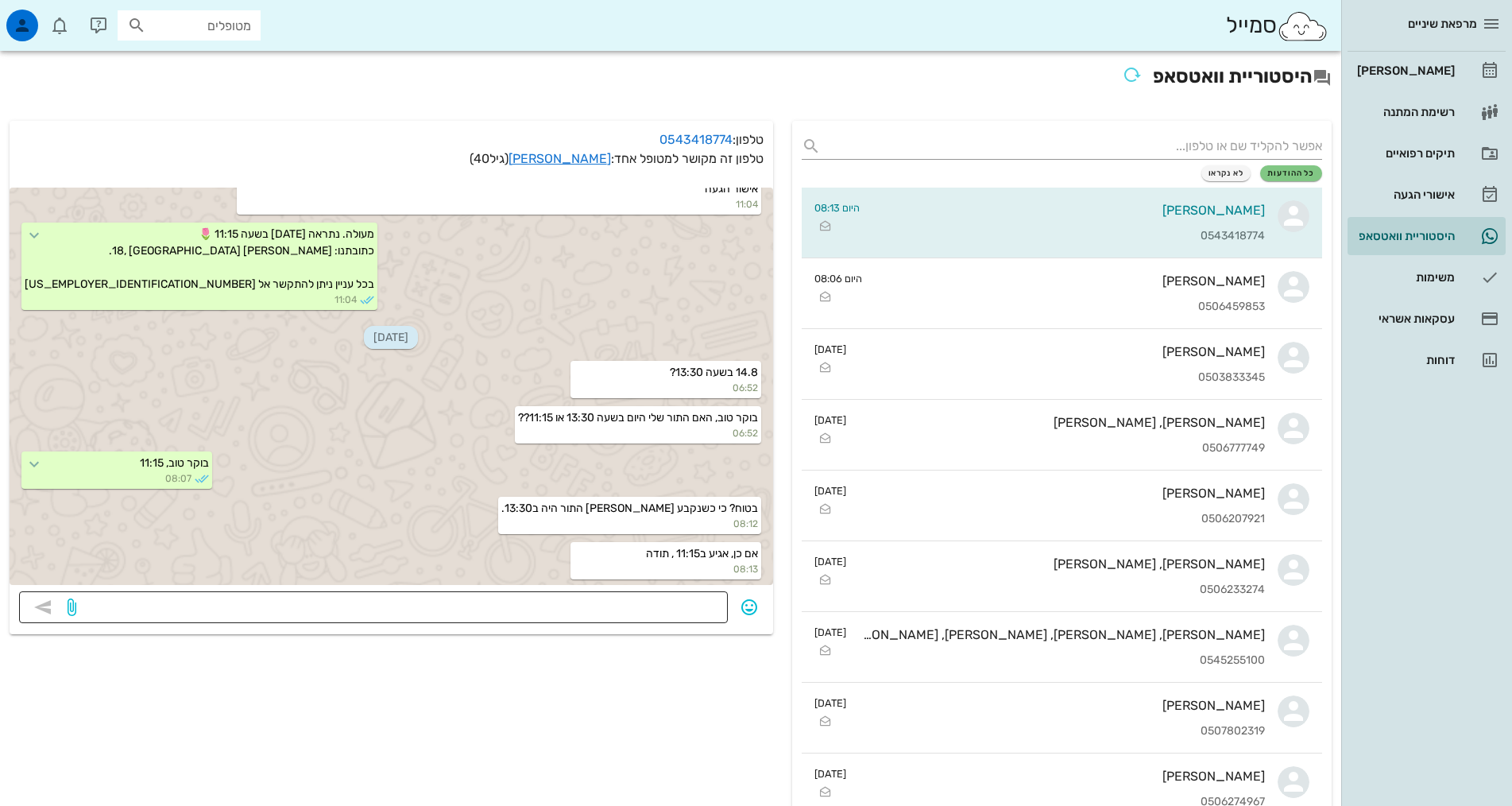
click at [691, 602] on textarea at bounding box center [399, 608] width 639 height 26
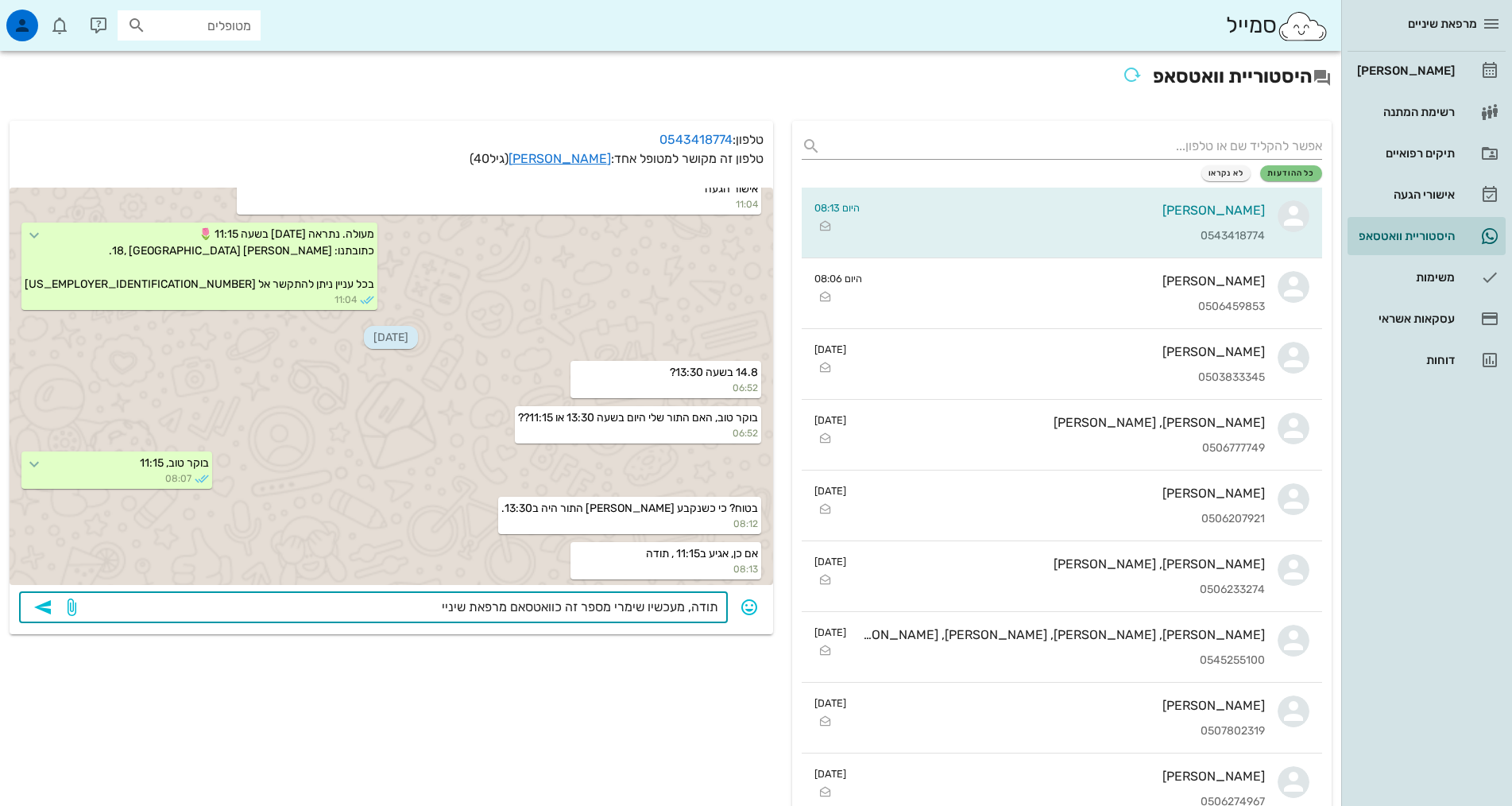
type textarea "תודה, מעכשיו שימרי מספר זה כוואטסאם מרפאת שיניים"
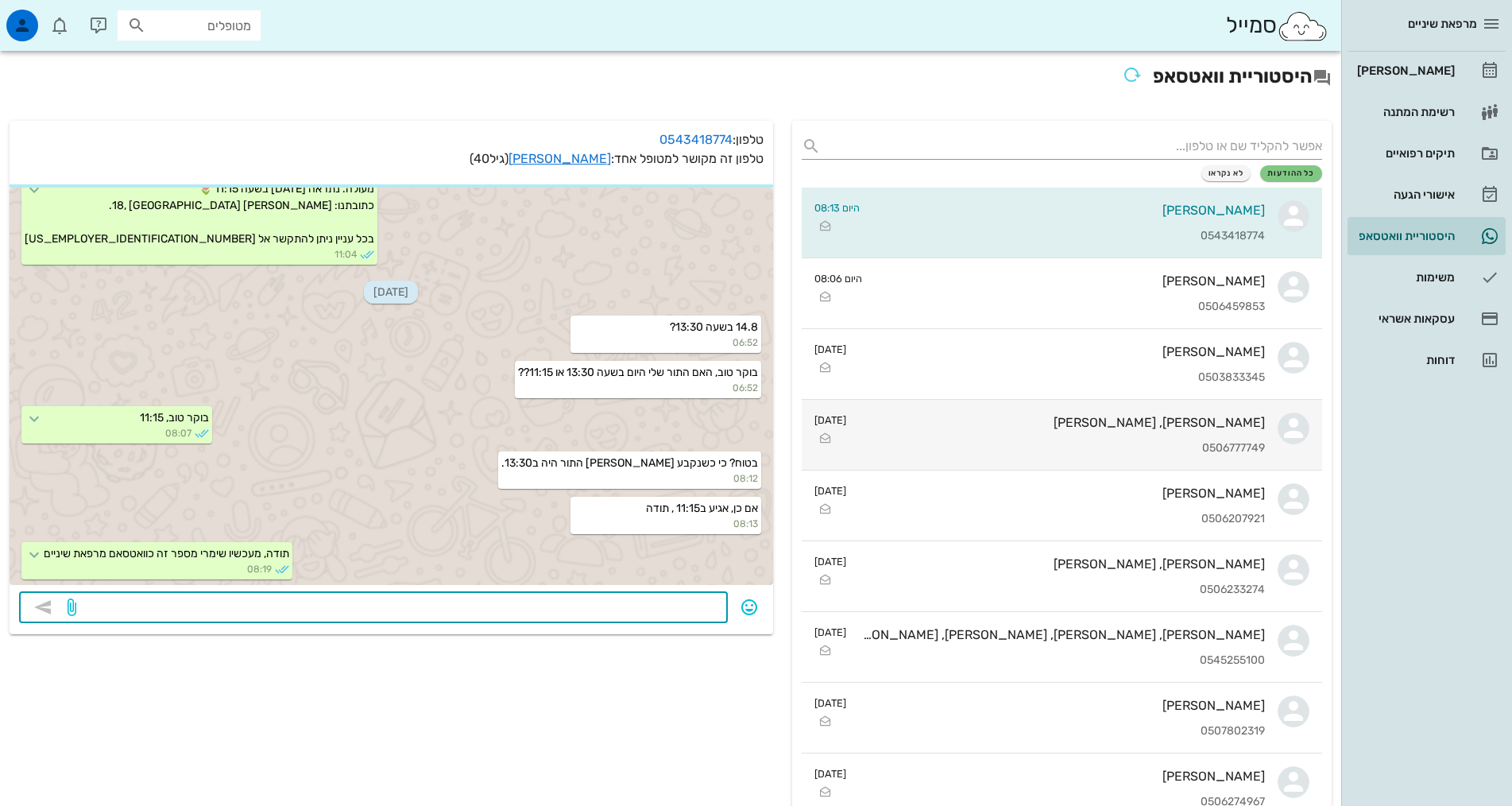
scroll to position [378, 0]
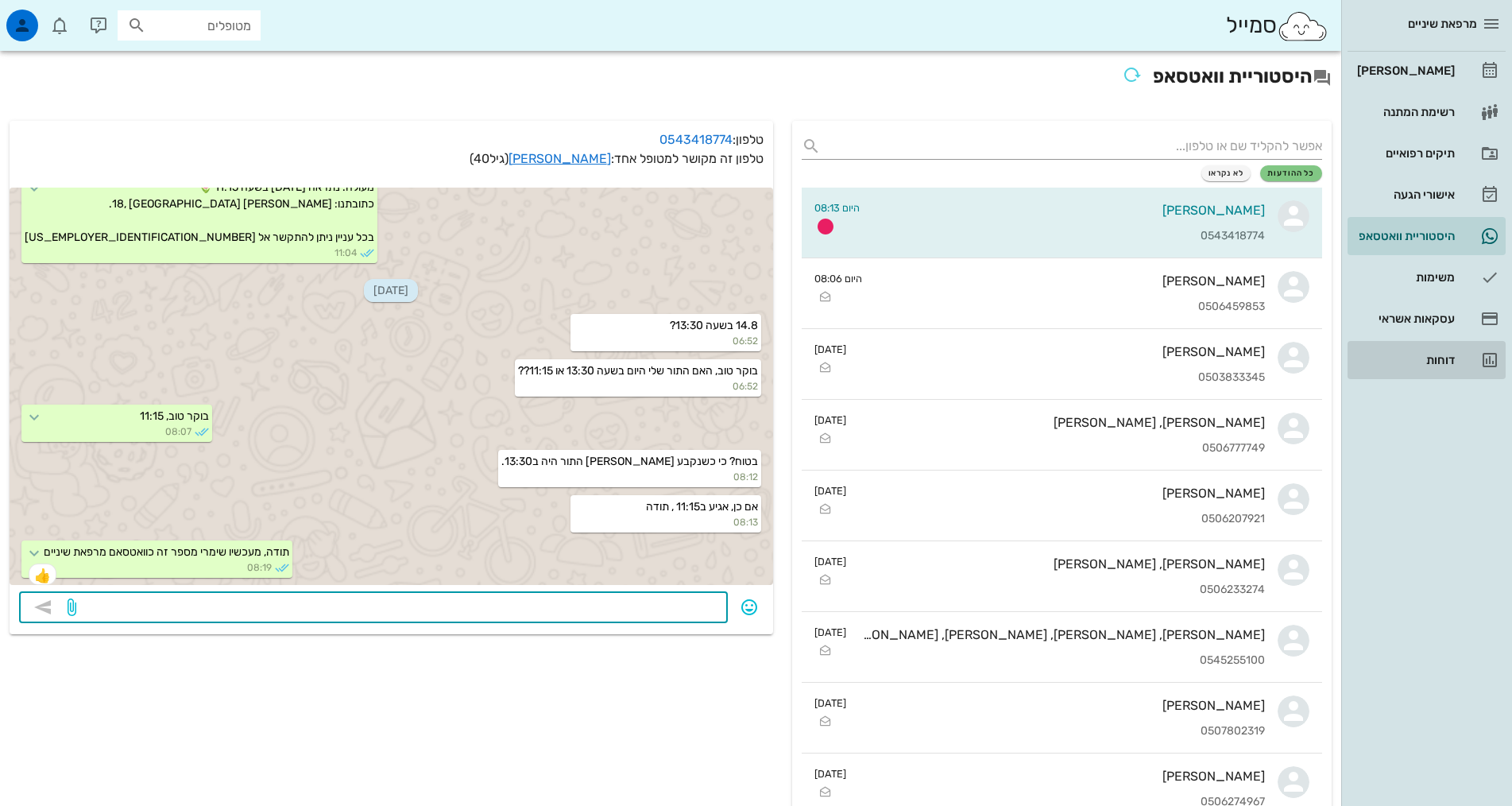
click at [1425, 360] on div "דוחות" at bounding box center [1404, 360] width 101 height 12
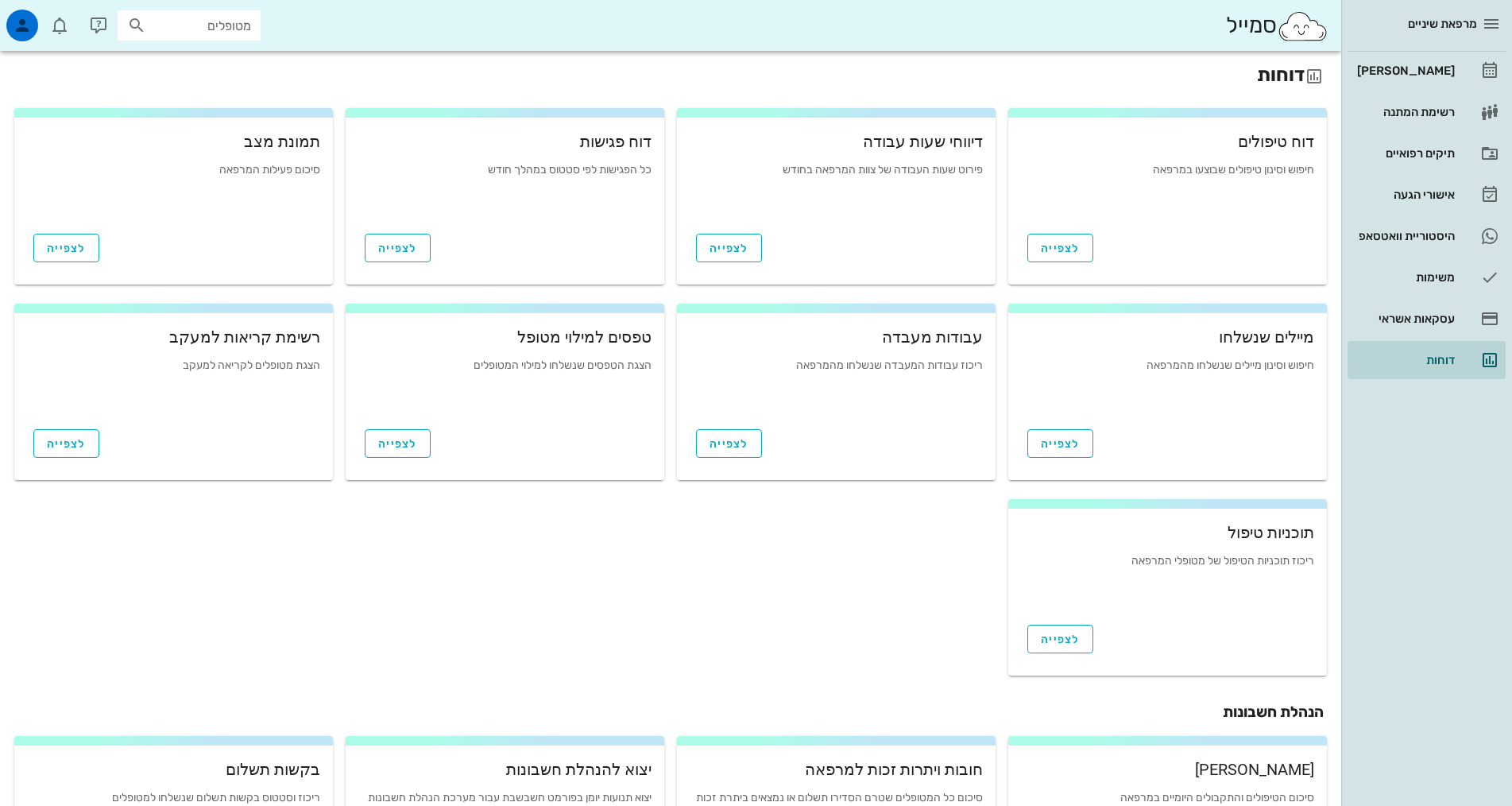
click at [919, 239] on div "לצפייה" at bounding box center [837, 245] width 319 height 48
click at [733, 249] on span "לצפייה" at bounding box center [729, 248] width 39 height 13
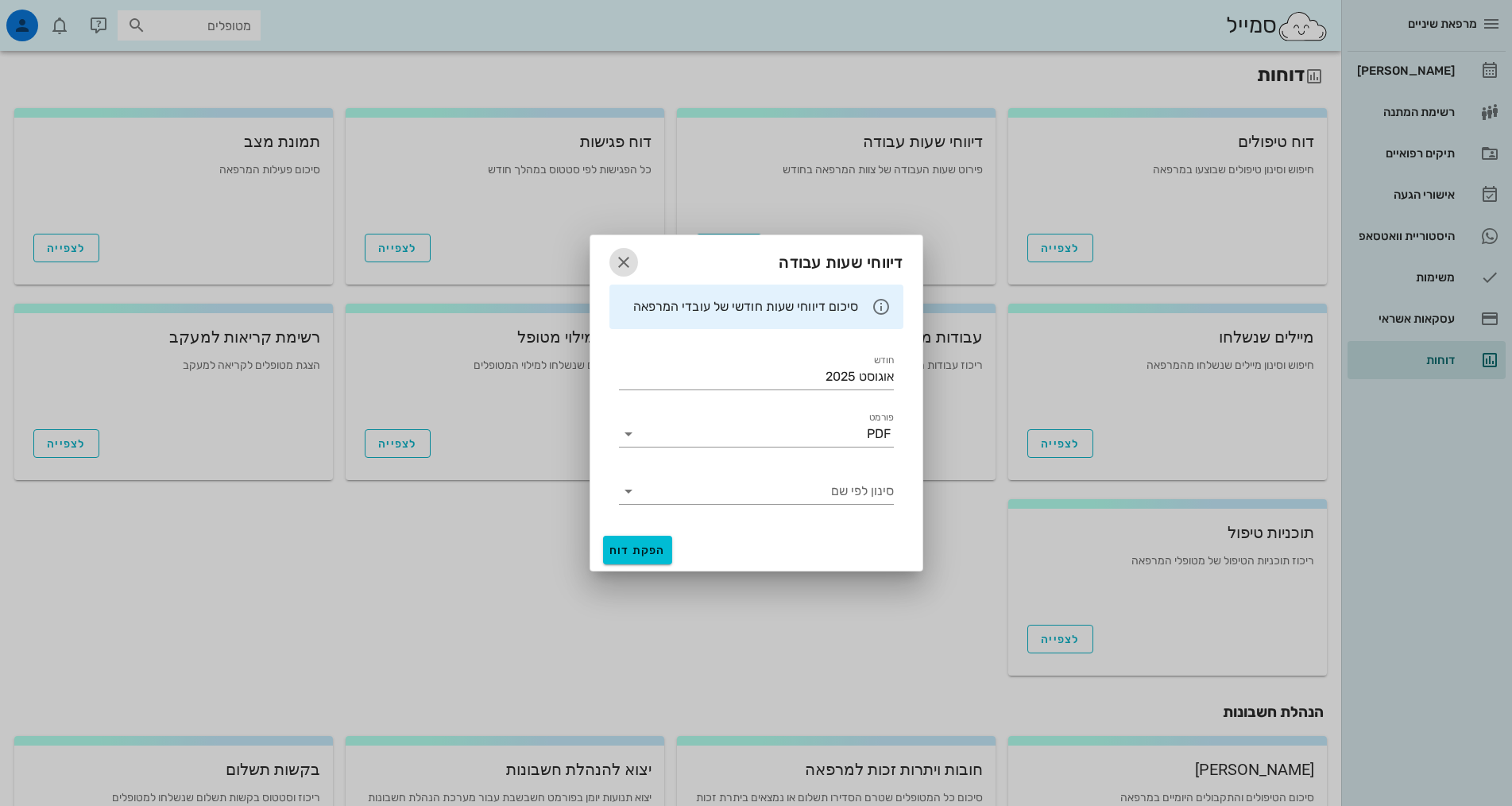
click at [622, 261] on icon "button" at bounding box center [624, 262] width 19 height 19
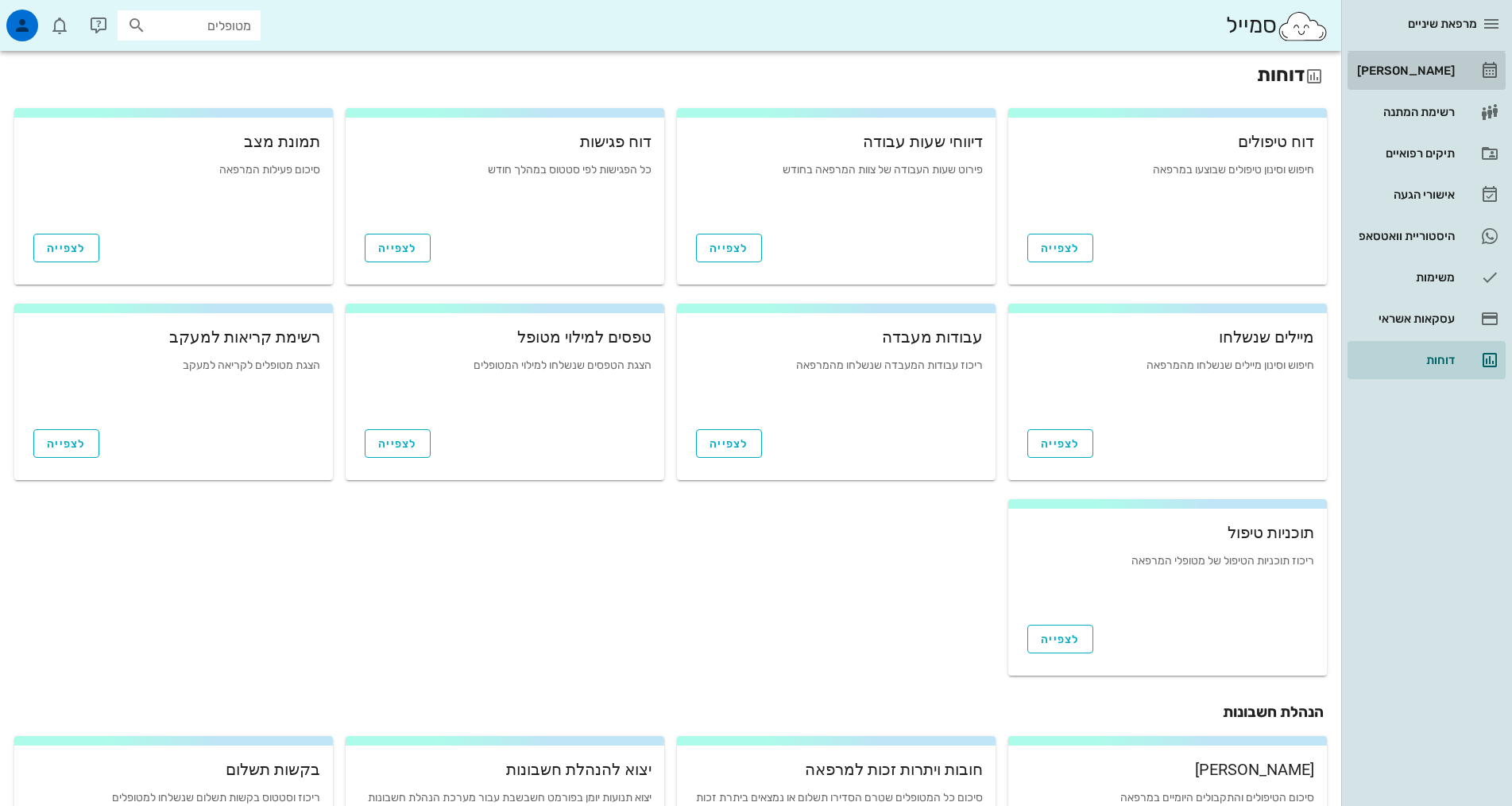
click at [1452, 73] on div "[PERSON_NAME]" at bounding box center [1404, 71] width 101 height 12
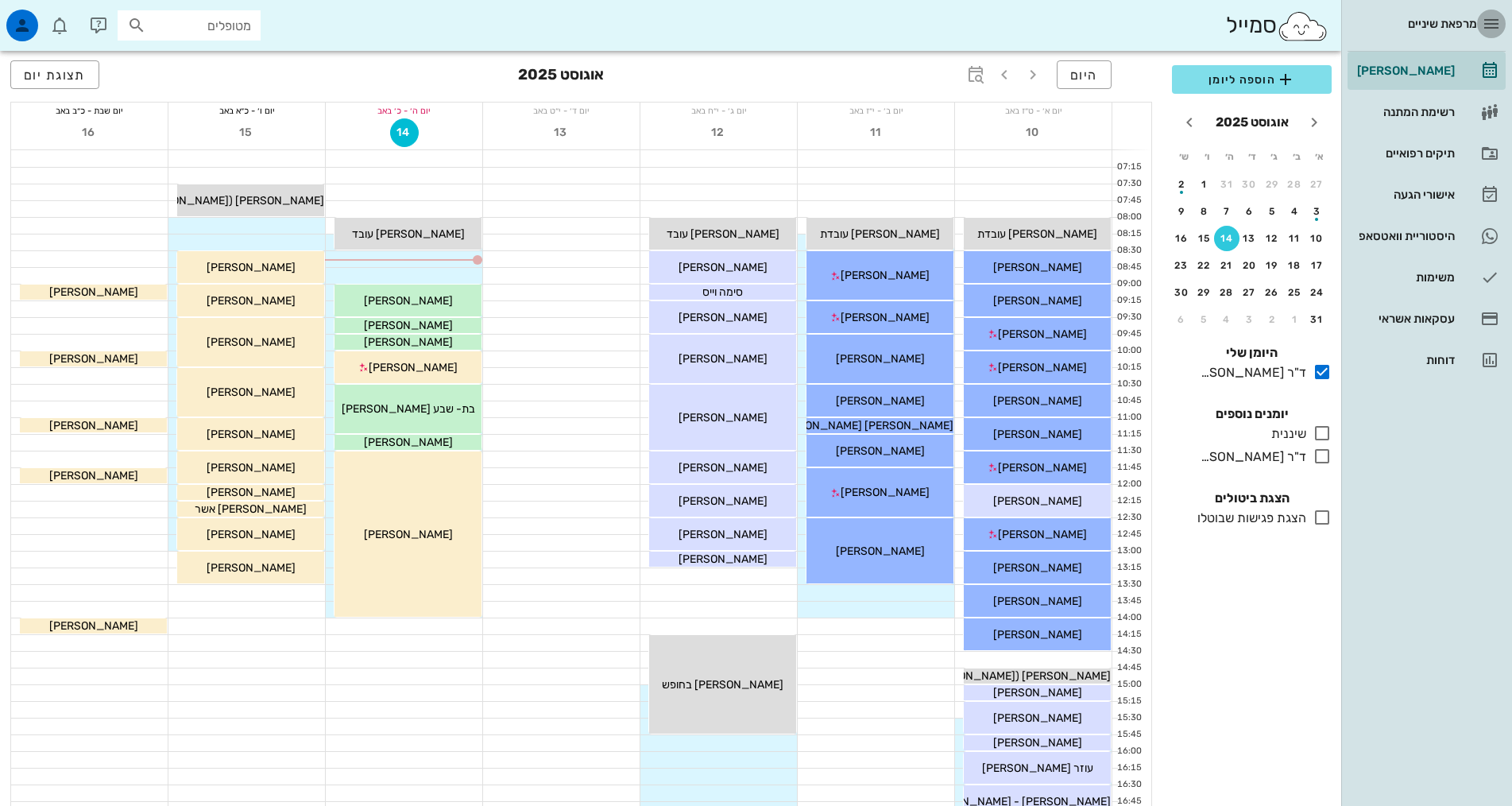
click at [1493, 21] on icon "button" at bounding box center [1492, 24] width 19 height 19
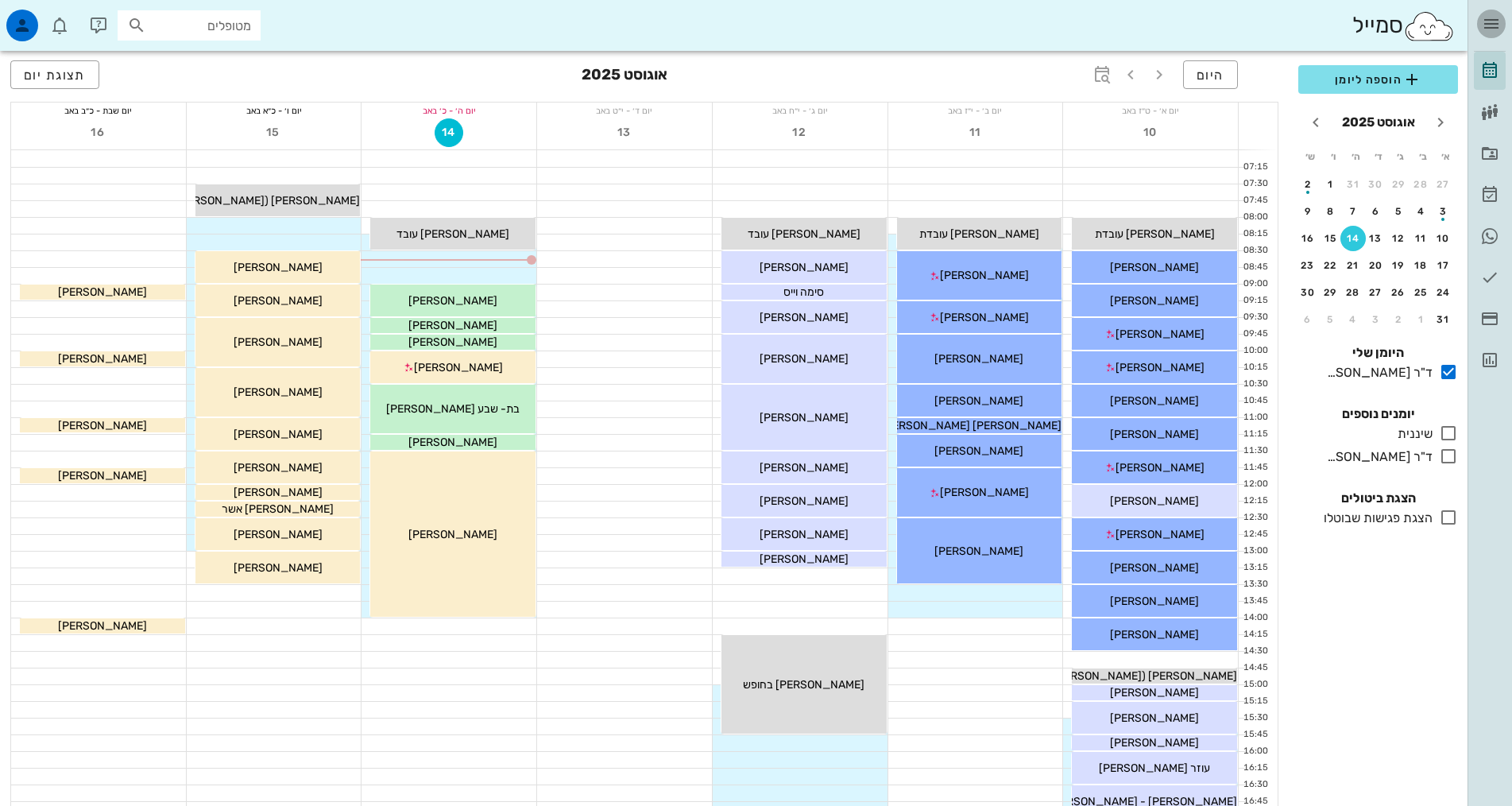
click at [1493, 19] on icon "button" at bounding box center [1492, 24] width 19 height 19
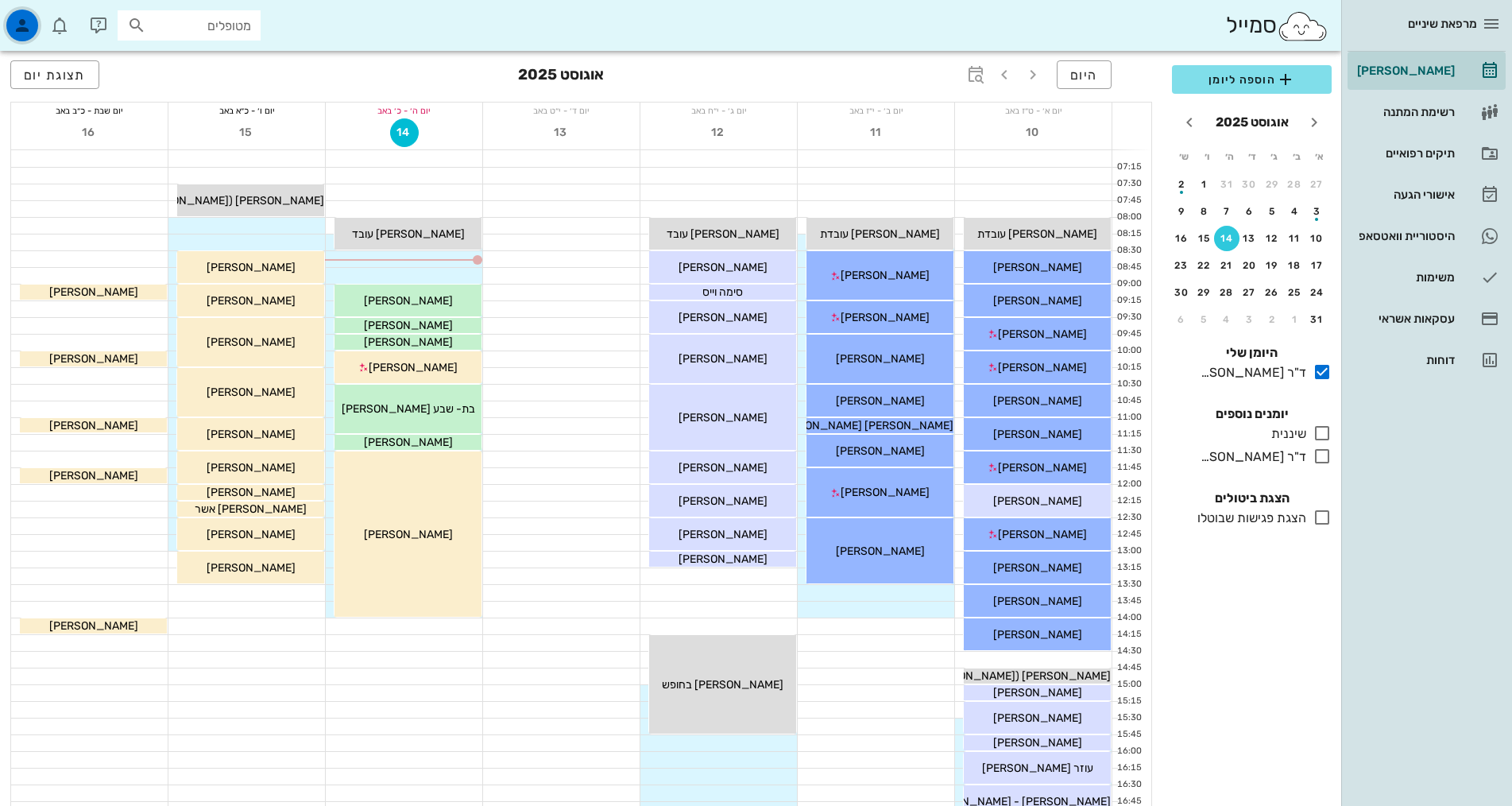
click at [25, 31] on icon "button" at bounding box center [22, 26] width 19 height 19
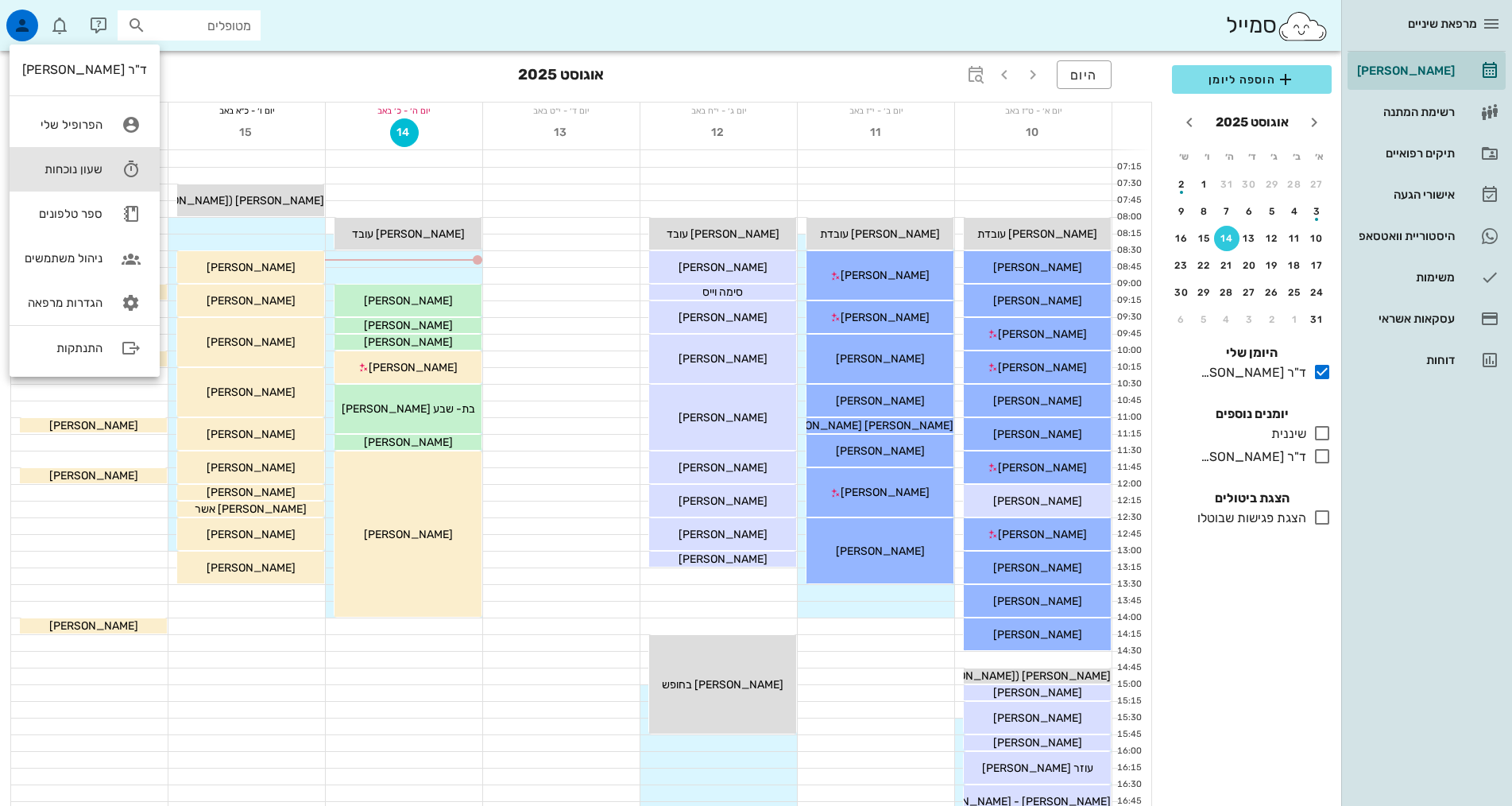
click at [97, 168] on div "שעון נוכחות" at bounding box center [62, 169] width 81 height 14
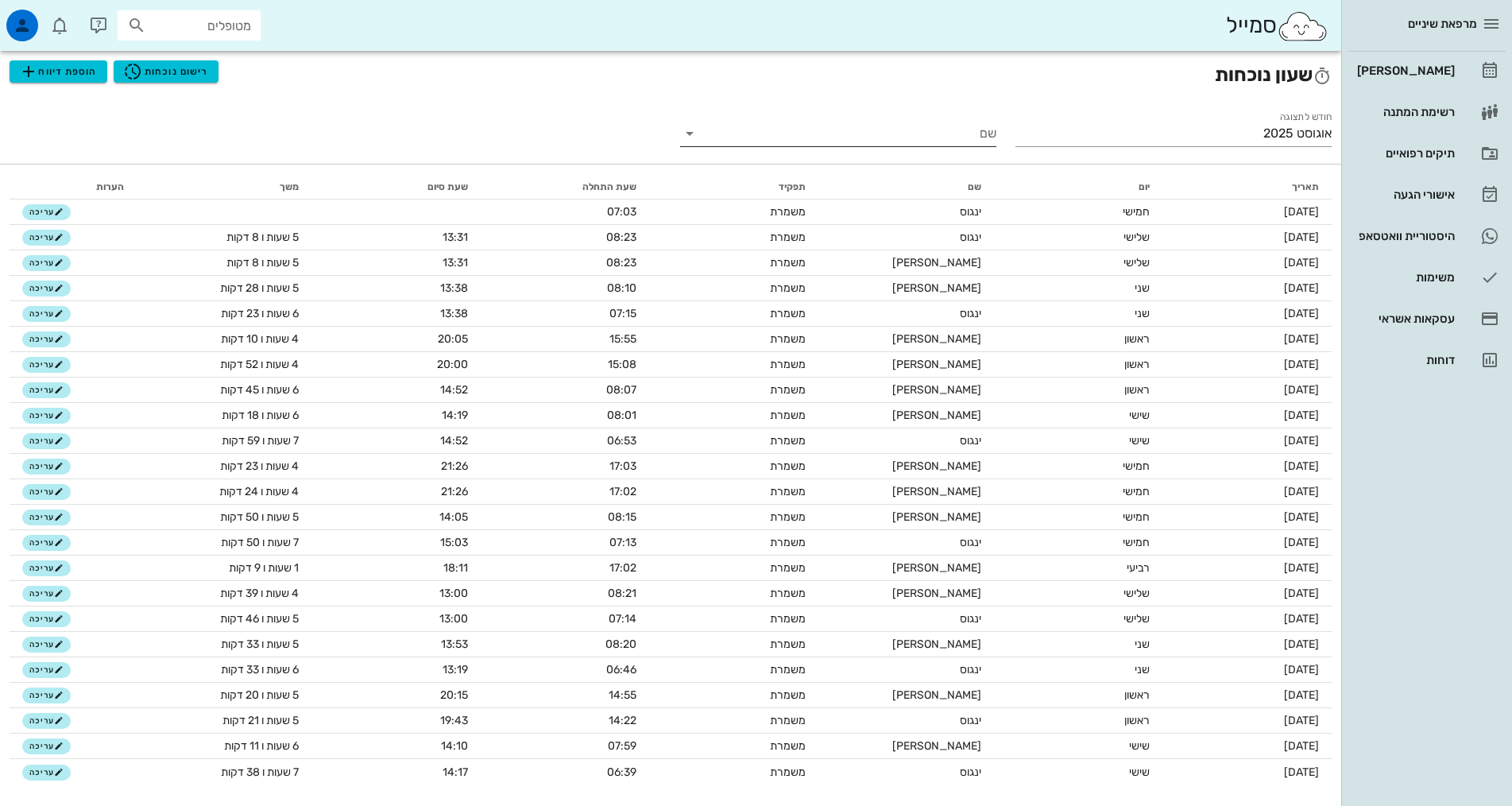
click at [699, 137] on icon at bounding box center [690, 134] width 19 height 19
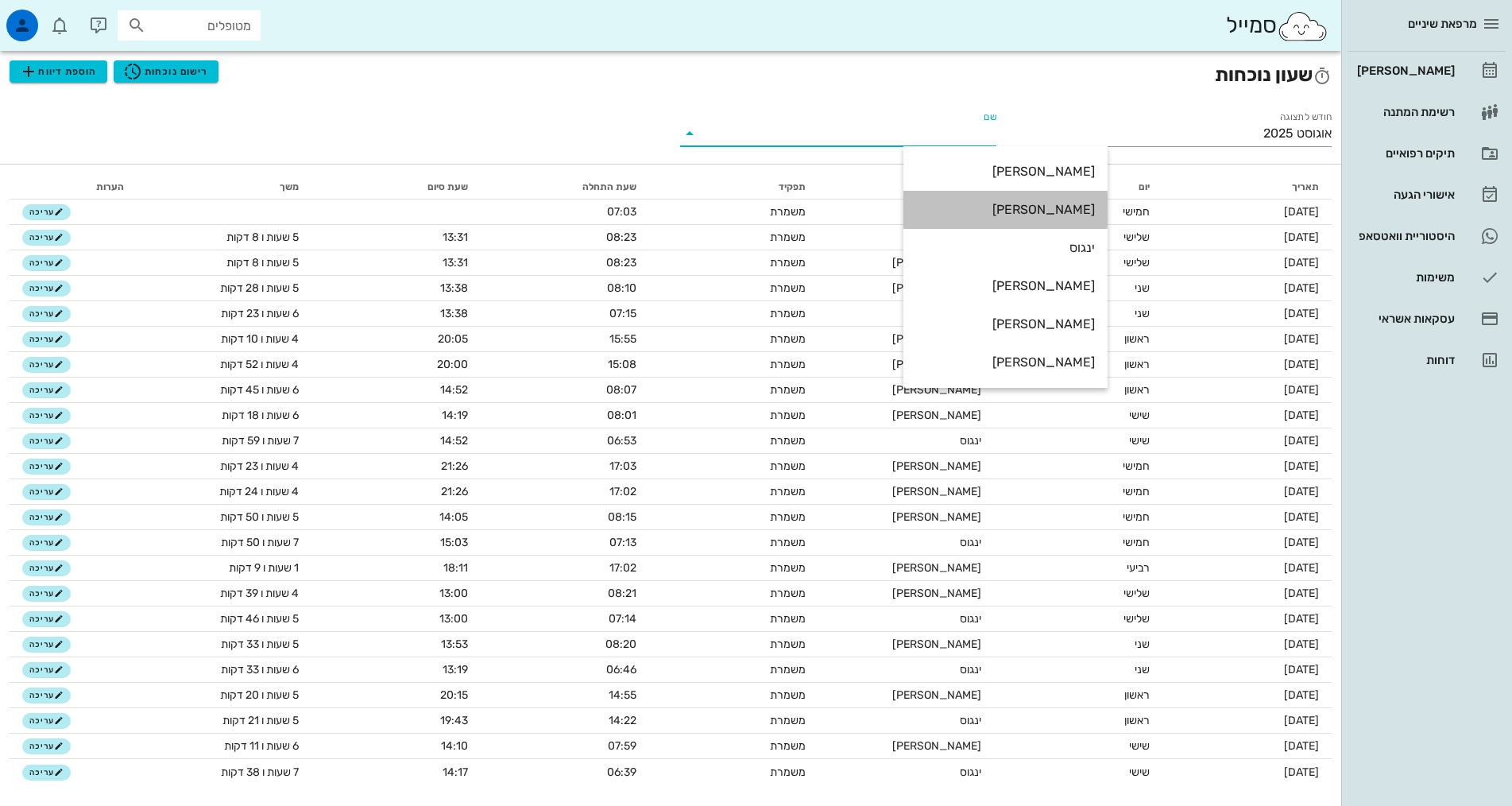
click at [1069, 208] on div "אירה" at bounding box center [1006, 209] width 179 height 15
type input "אירה"
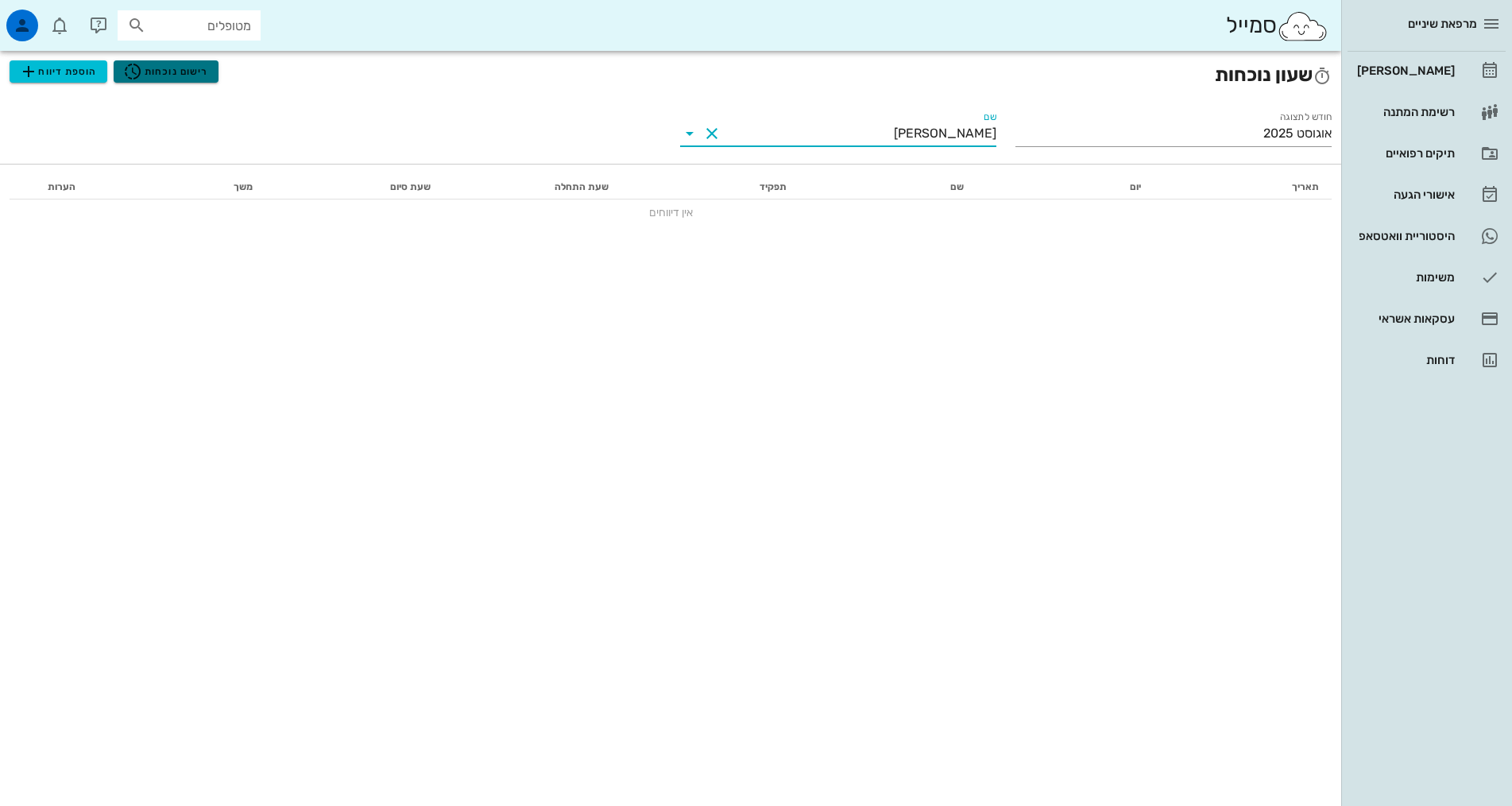
click at [189, 74] on span "רישום נוכחות" at bounding box center [166, 72] width 85 height 19
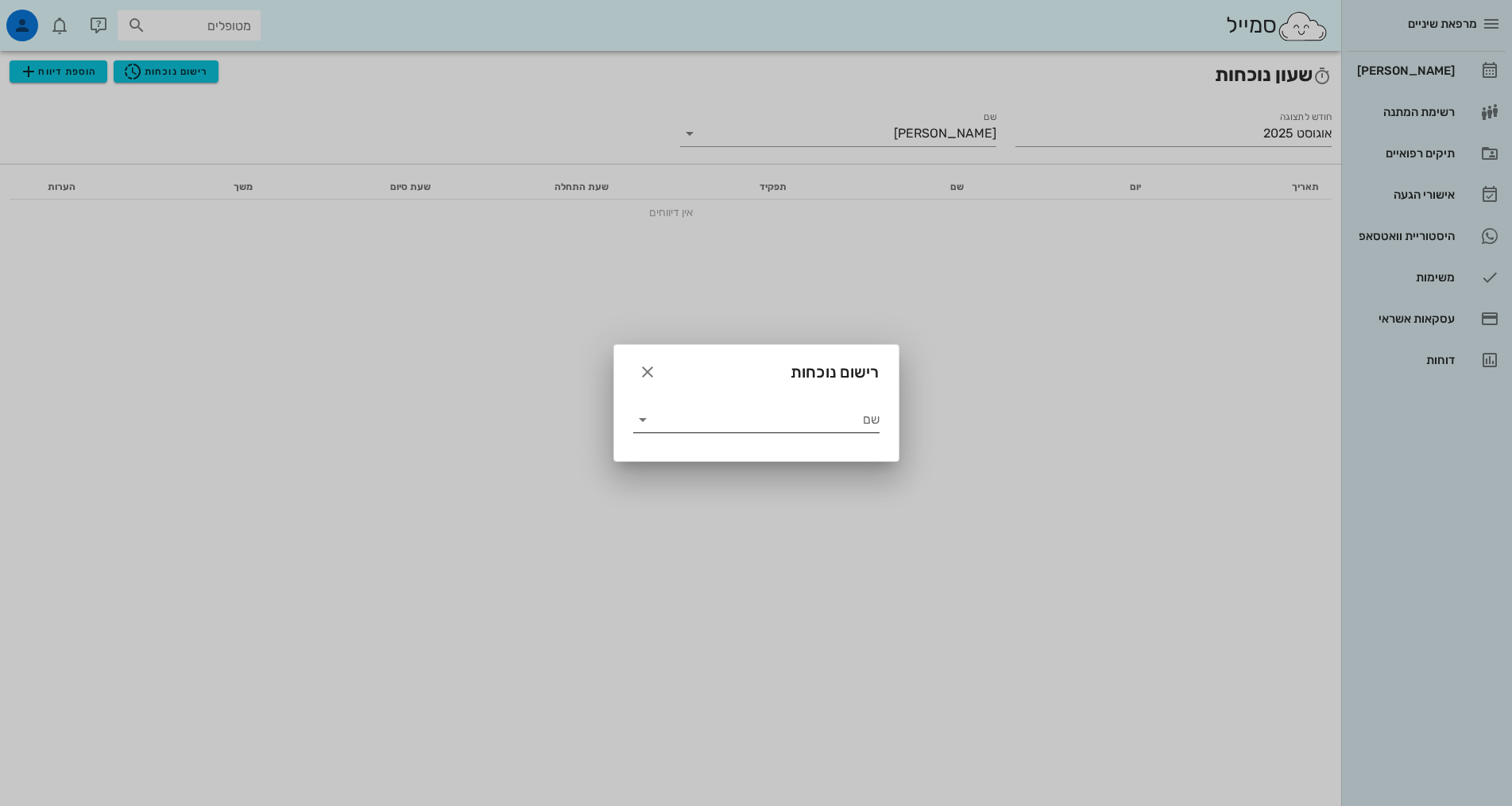
click at [645, 421] on icon at bounding box center [643, 420] width 19 height 19
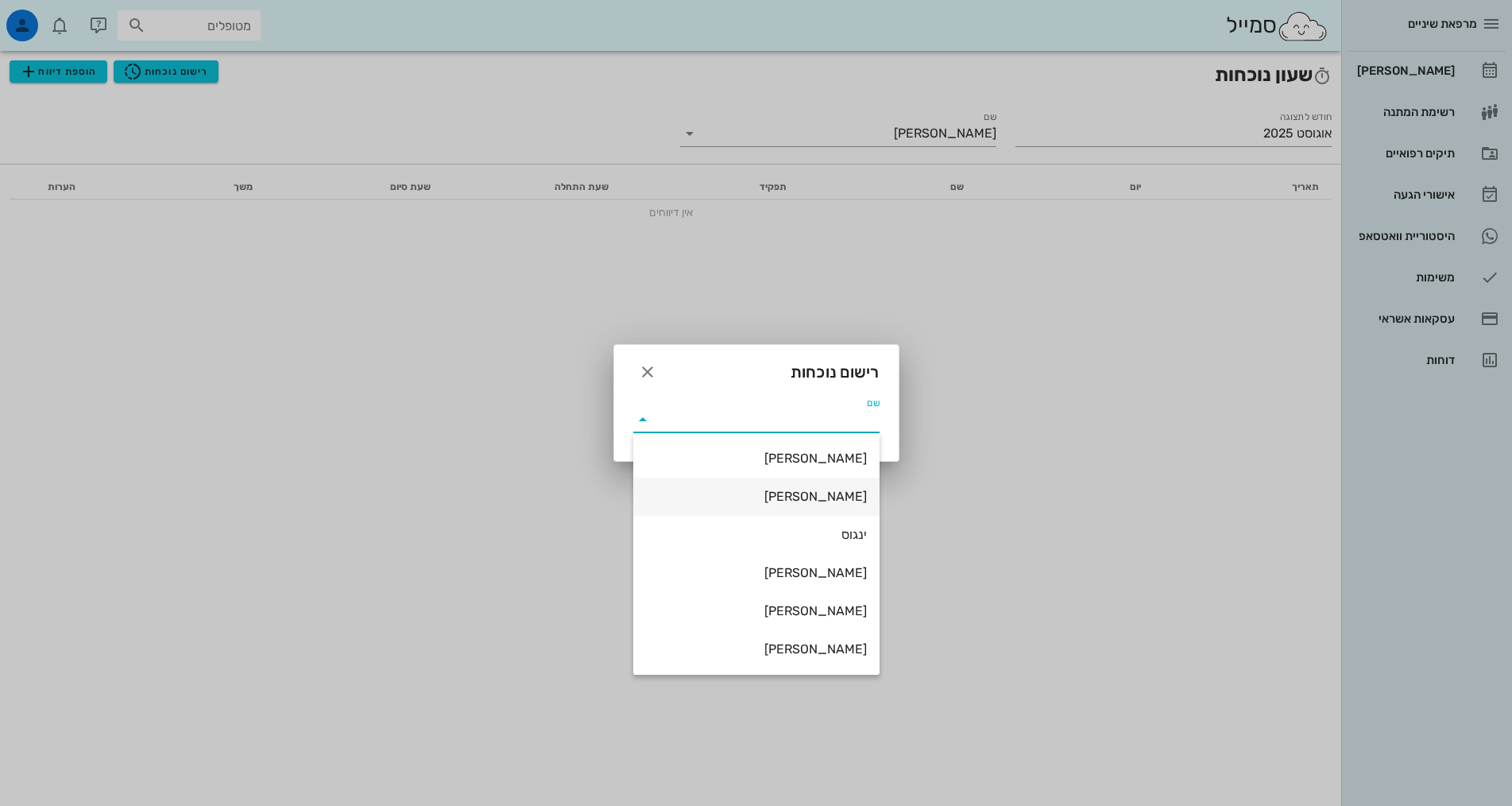
click at [853, 499] on div "אירה" at bounding box center [757, 496] width 221 height 15
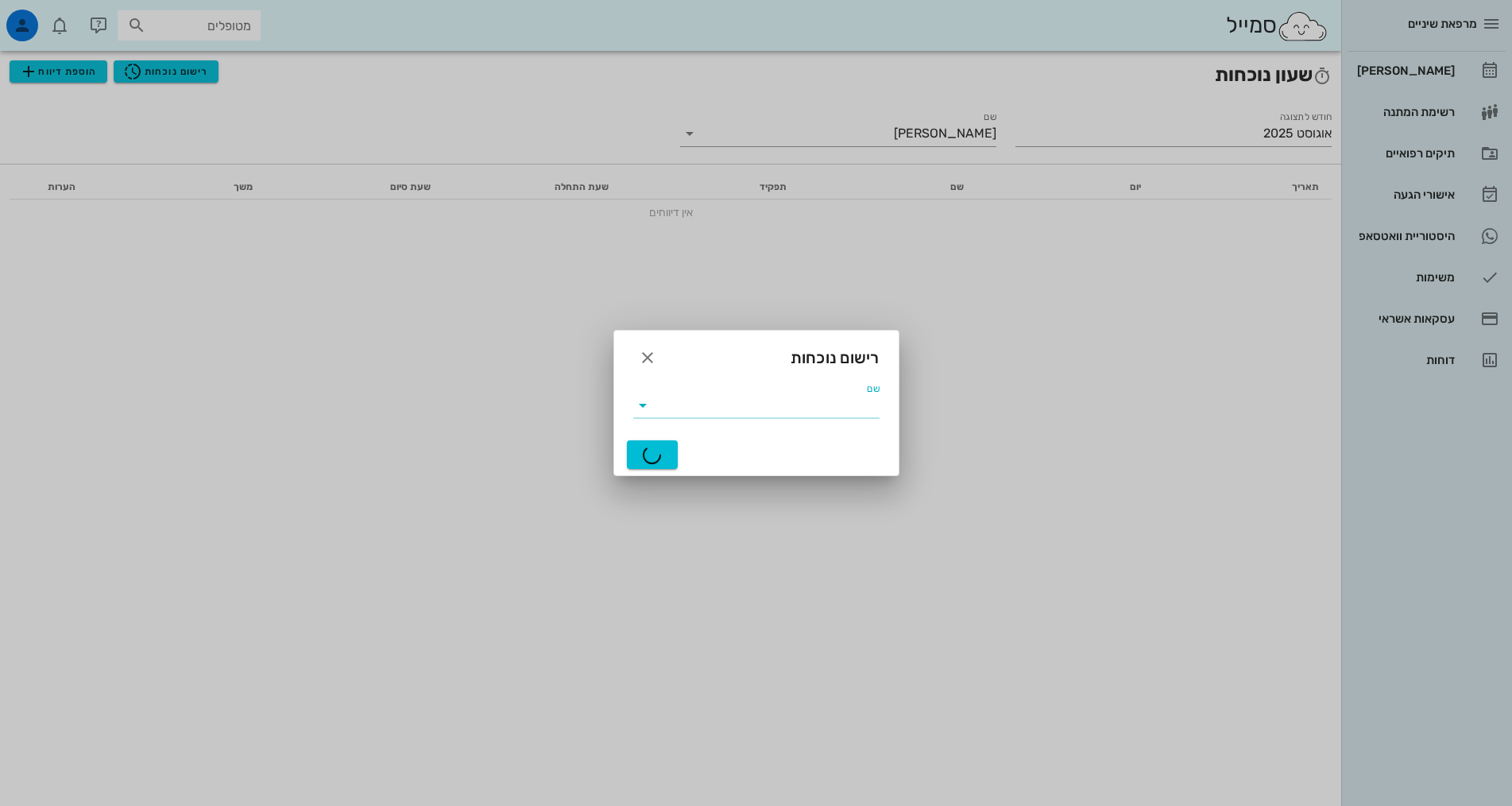
type input "אירה"
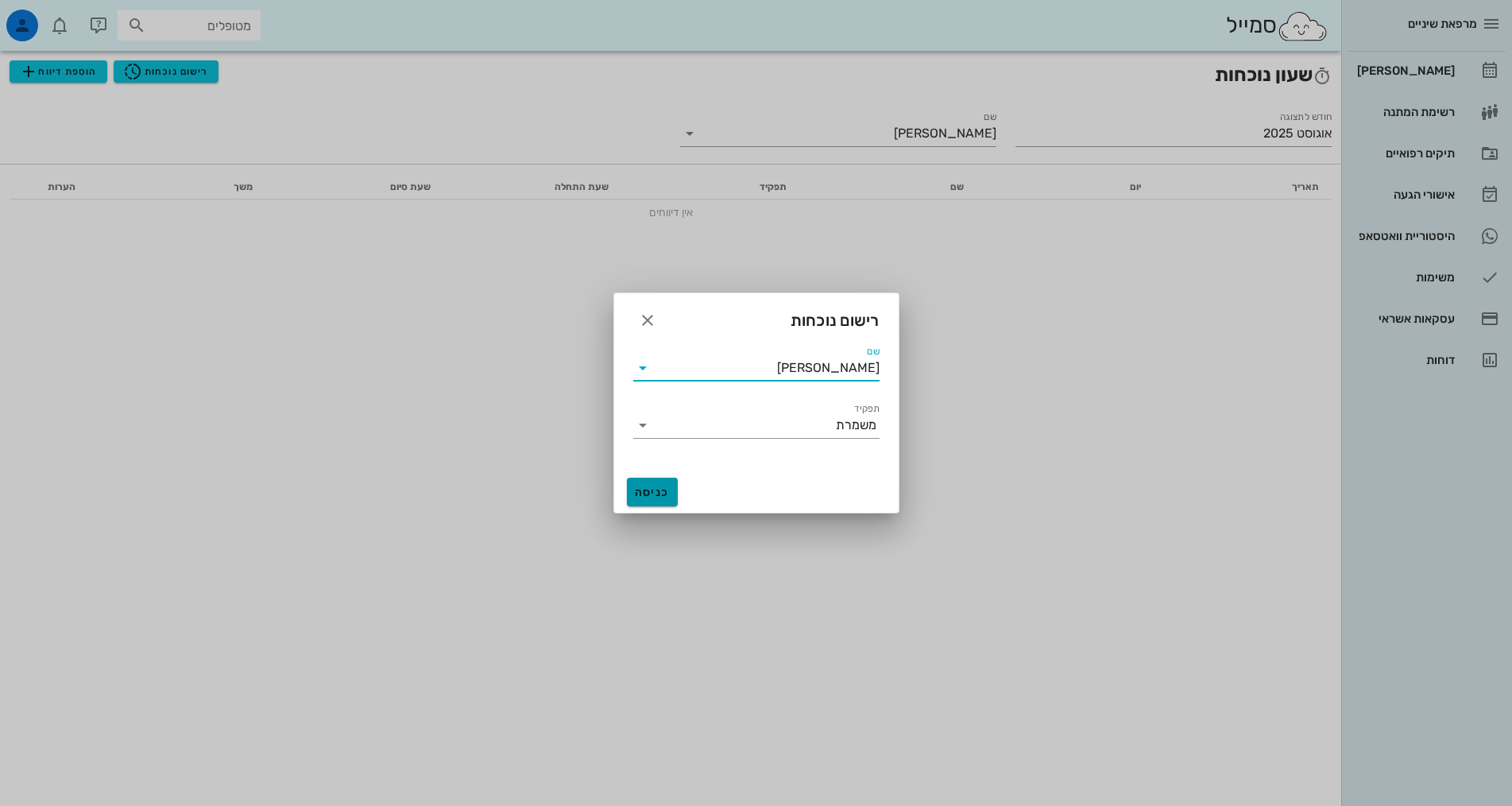
click at [667, 495] on span "כניסה" at bounding box center [652, 492] width 38 height 13
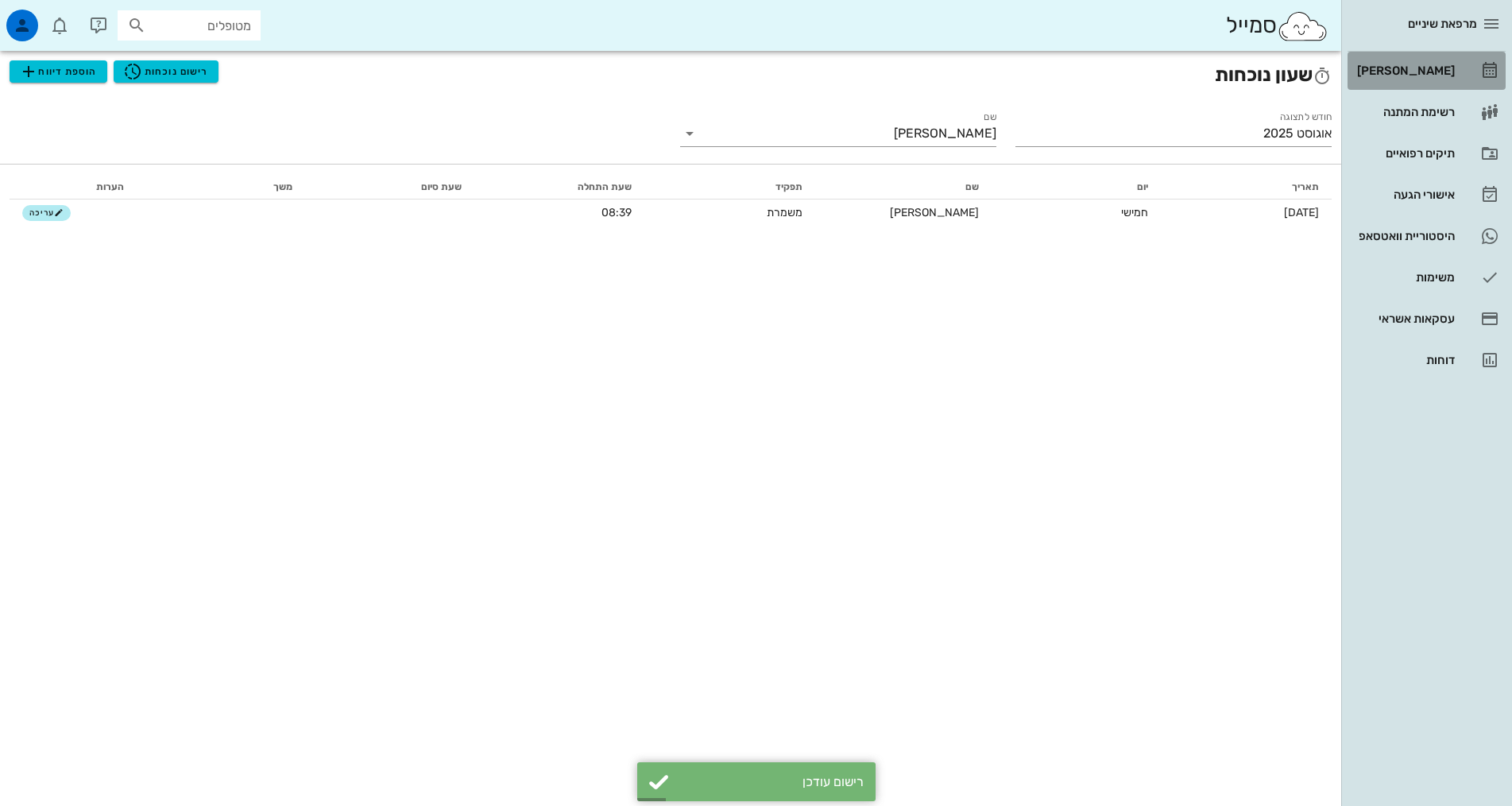
click at [1438, 68] on div "[PERSON_NAME]" at bounding box center [1404, 71] width 101 height 12
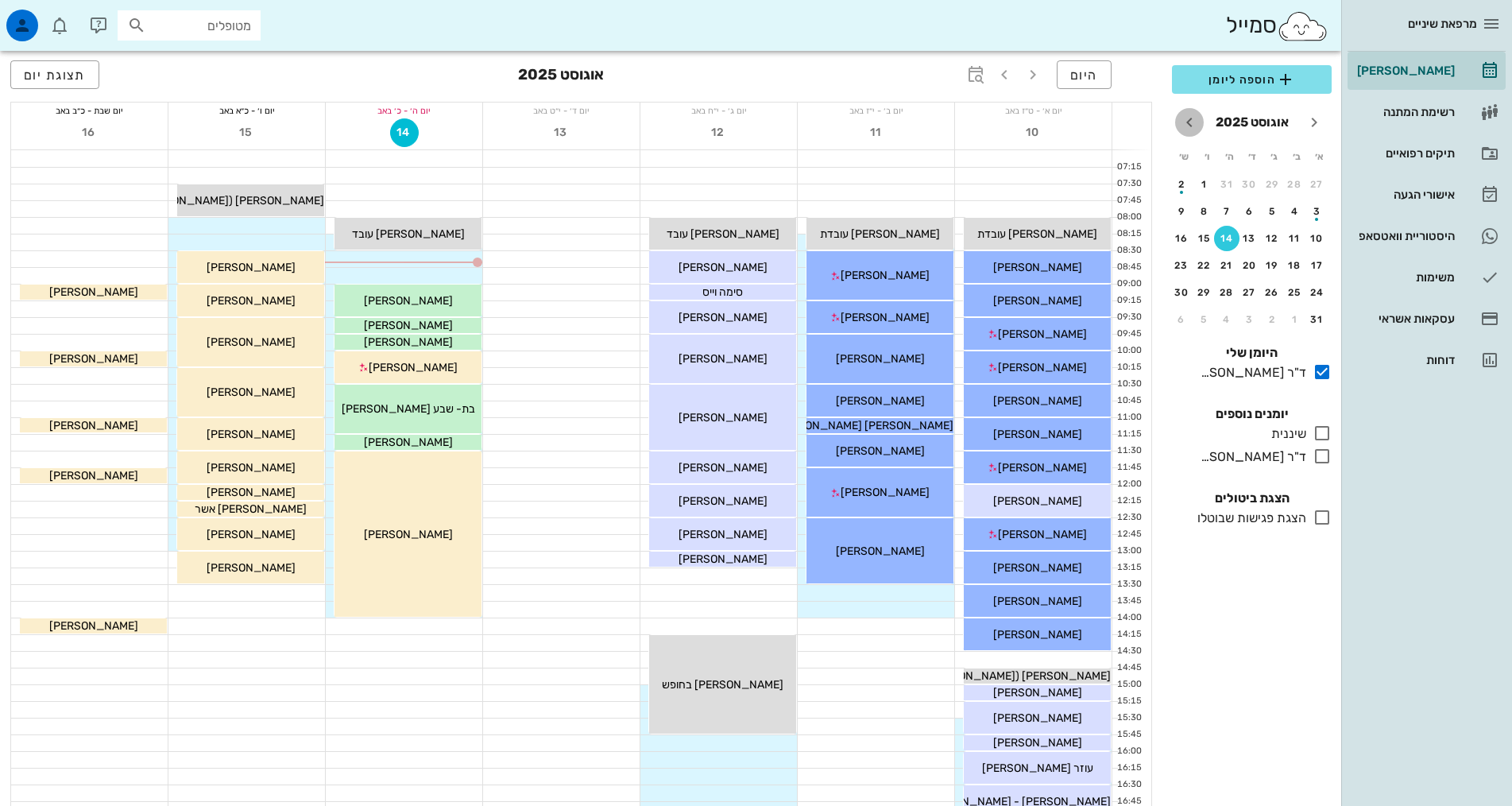
click at [1188, 119] on icon "חודש הבא" at bounding box center [1190, 122] width 19 height 19
click at [1289, 262] on div "17" at bounding box center [1295, 266] width 26 height 12
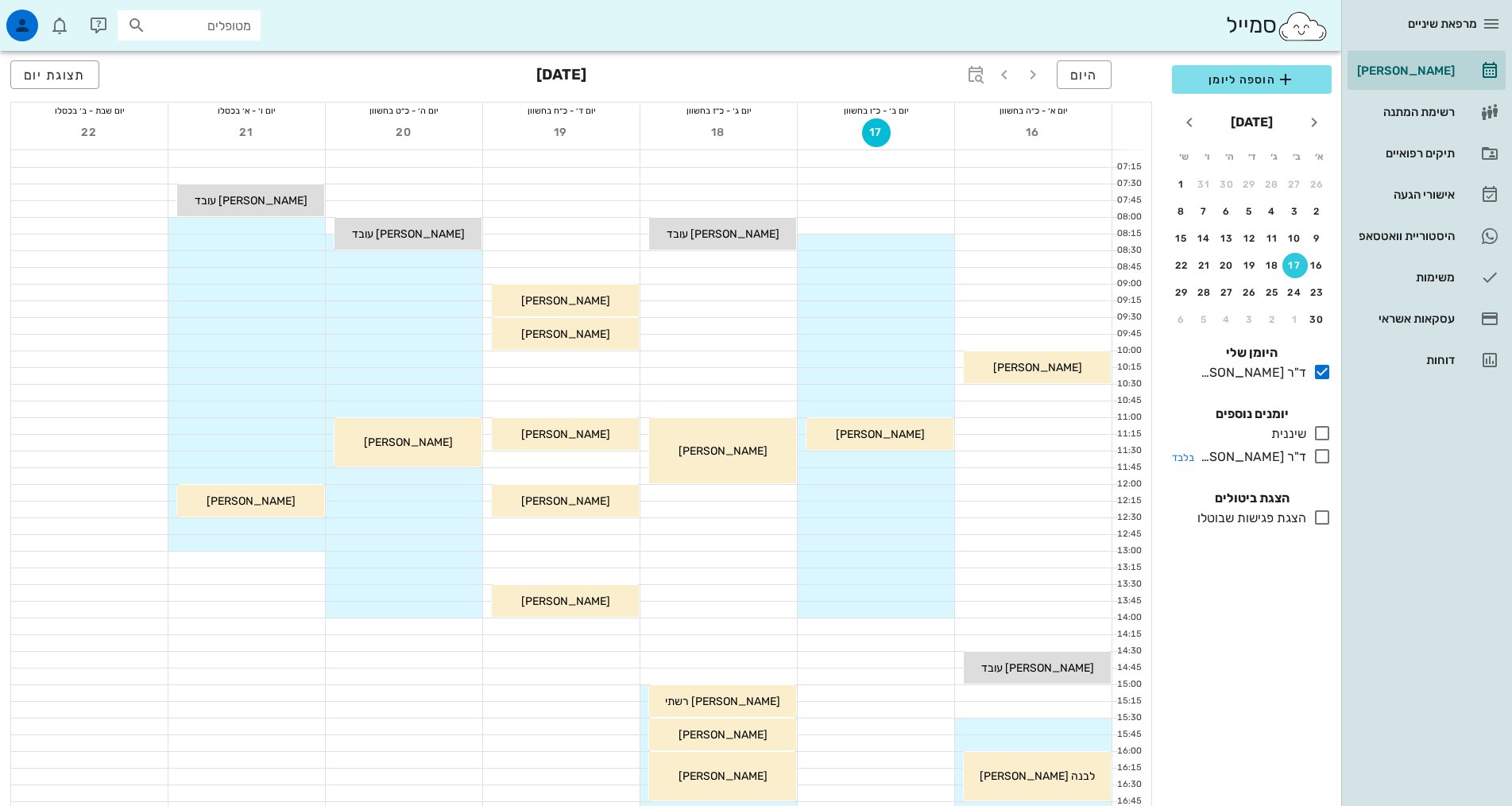
drag, startPoint x: 1319, startPoint y: 456, endPoint x: 1311, endPoint y: 450, distance: 10.0
click at [1318, 454] on icon at bounding box center [1323, 456] width 19 height 19
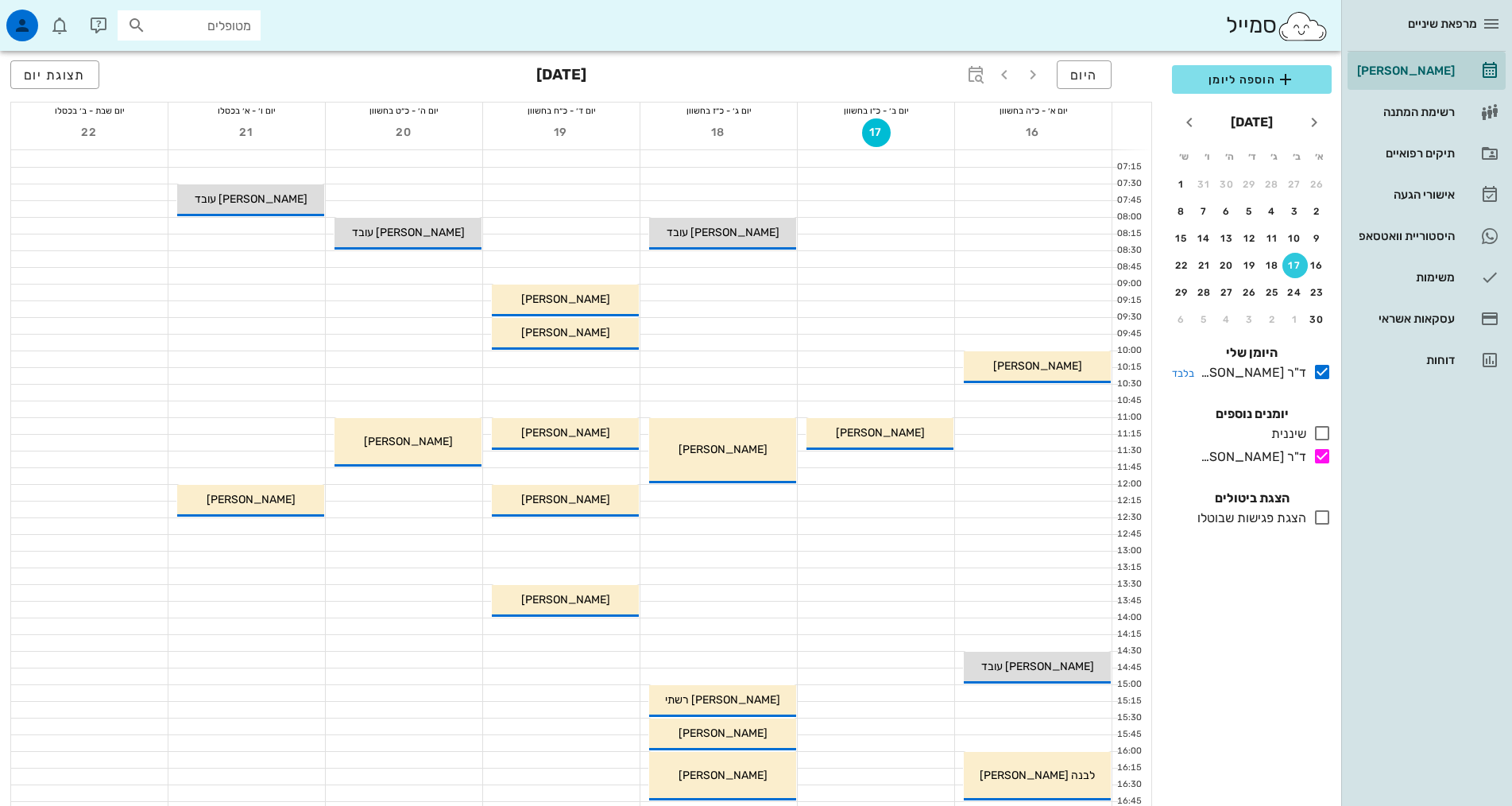
click at [1323, 373] on icon at bounding box center [1323, 372] width 19 height 19
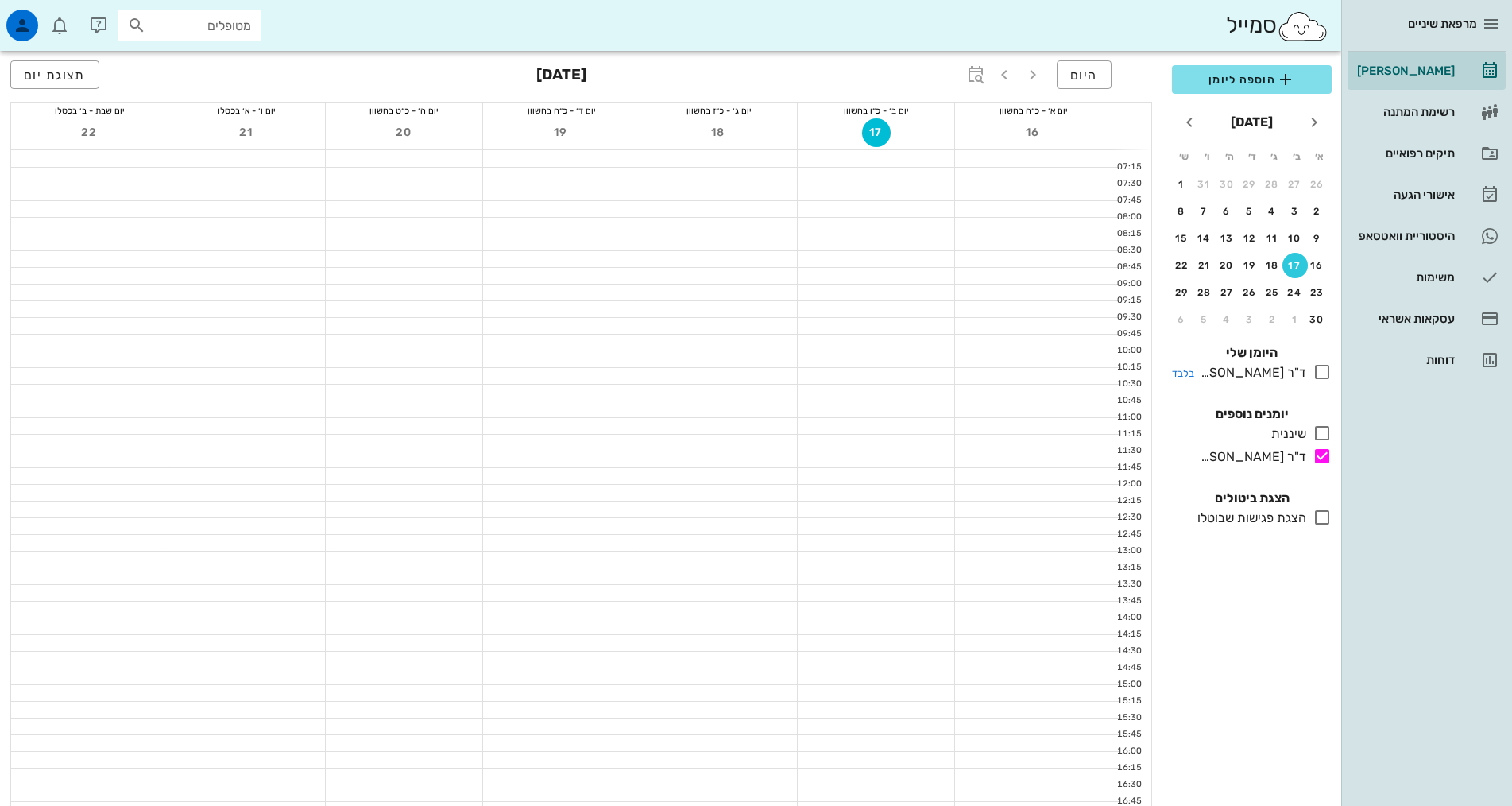
click at [1320, 378] on icon at bounding box center [1323, 372] width 19 height 19
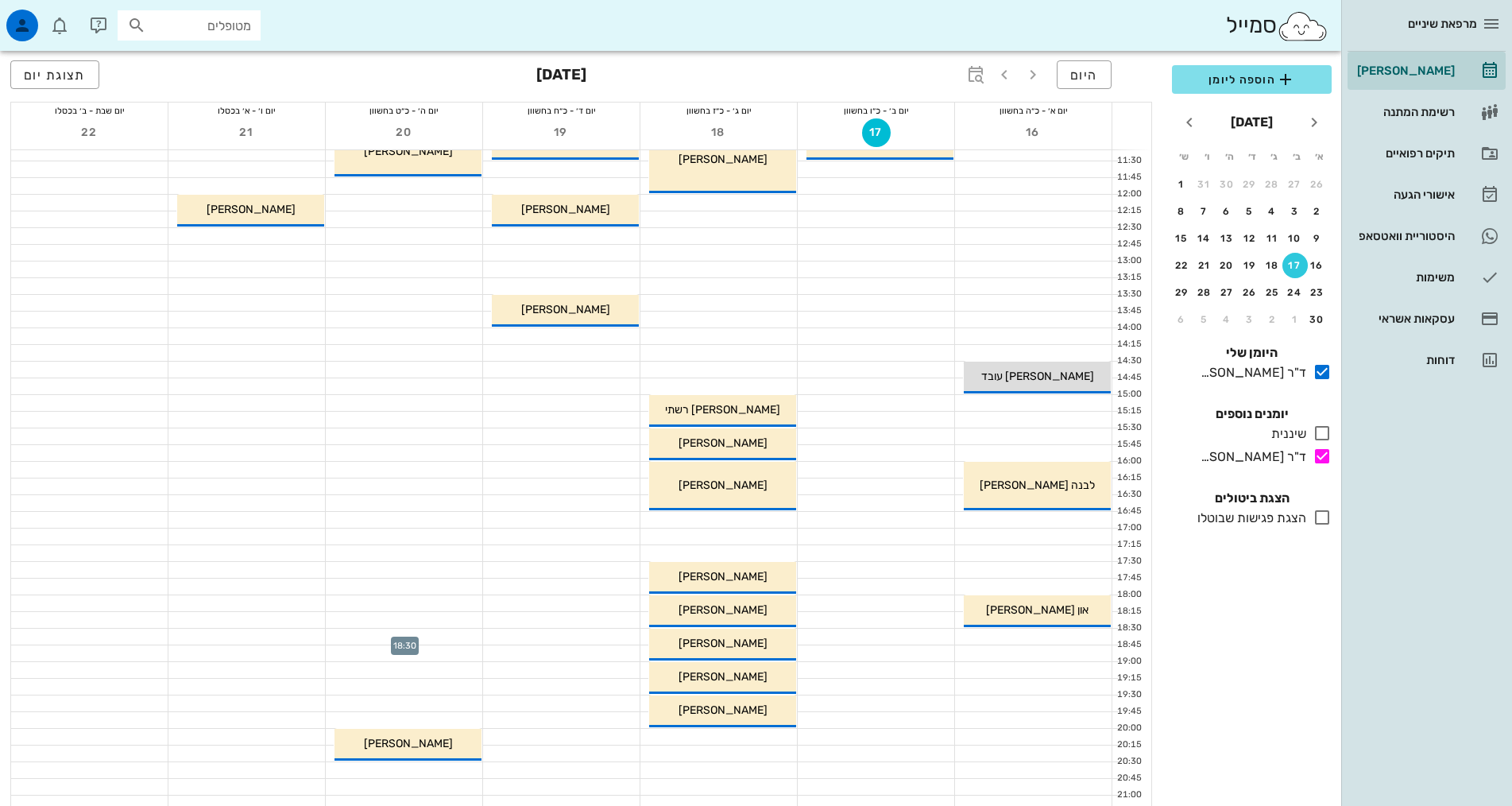
scroll to position [318, 0]
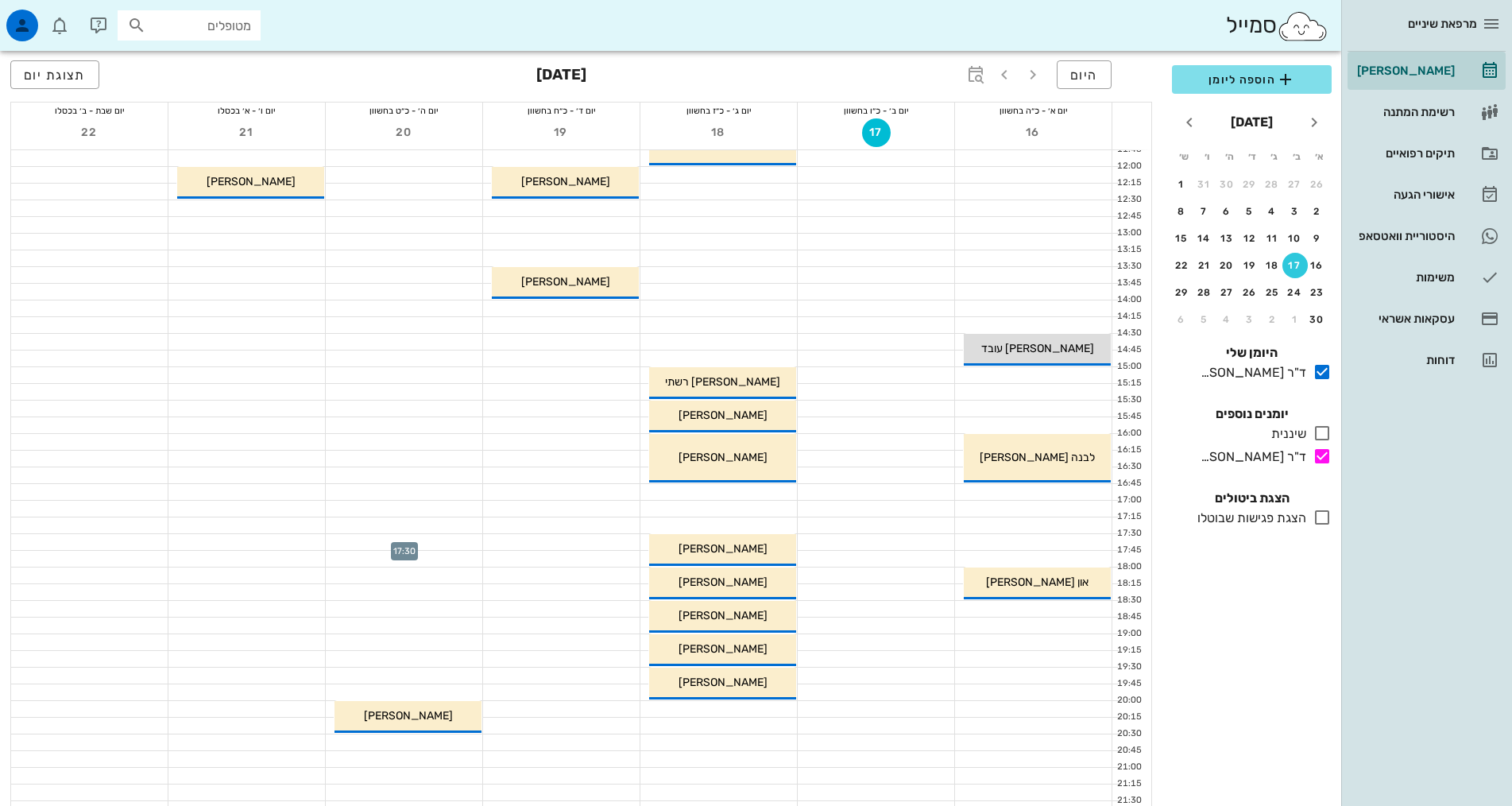
click at [436, 544] on div at bounding box center [404, 542] width 157 height 16
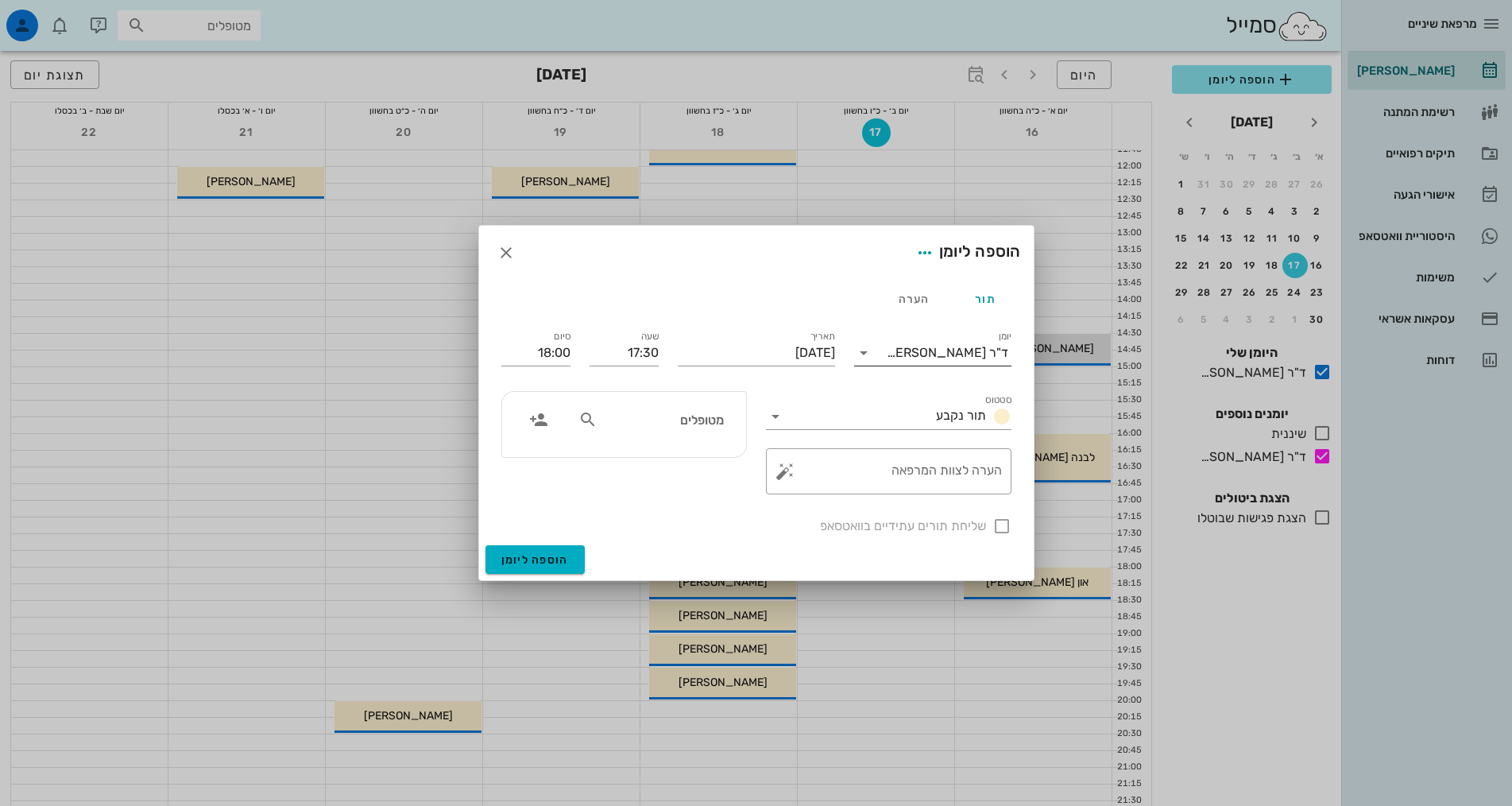
click at [943, 353] on div "ד"ר [PERSON_NAME]" at bounding box center [947, 353] width 121 height 14
click at [961, 441] on div "ד"ר [PERSON_NAME]" at bounding box center [932, 441] width 132 height 15
click at [946, 419] on span "תור נקבע" at bounding box center [960, 415] width 50 height 15
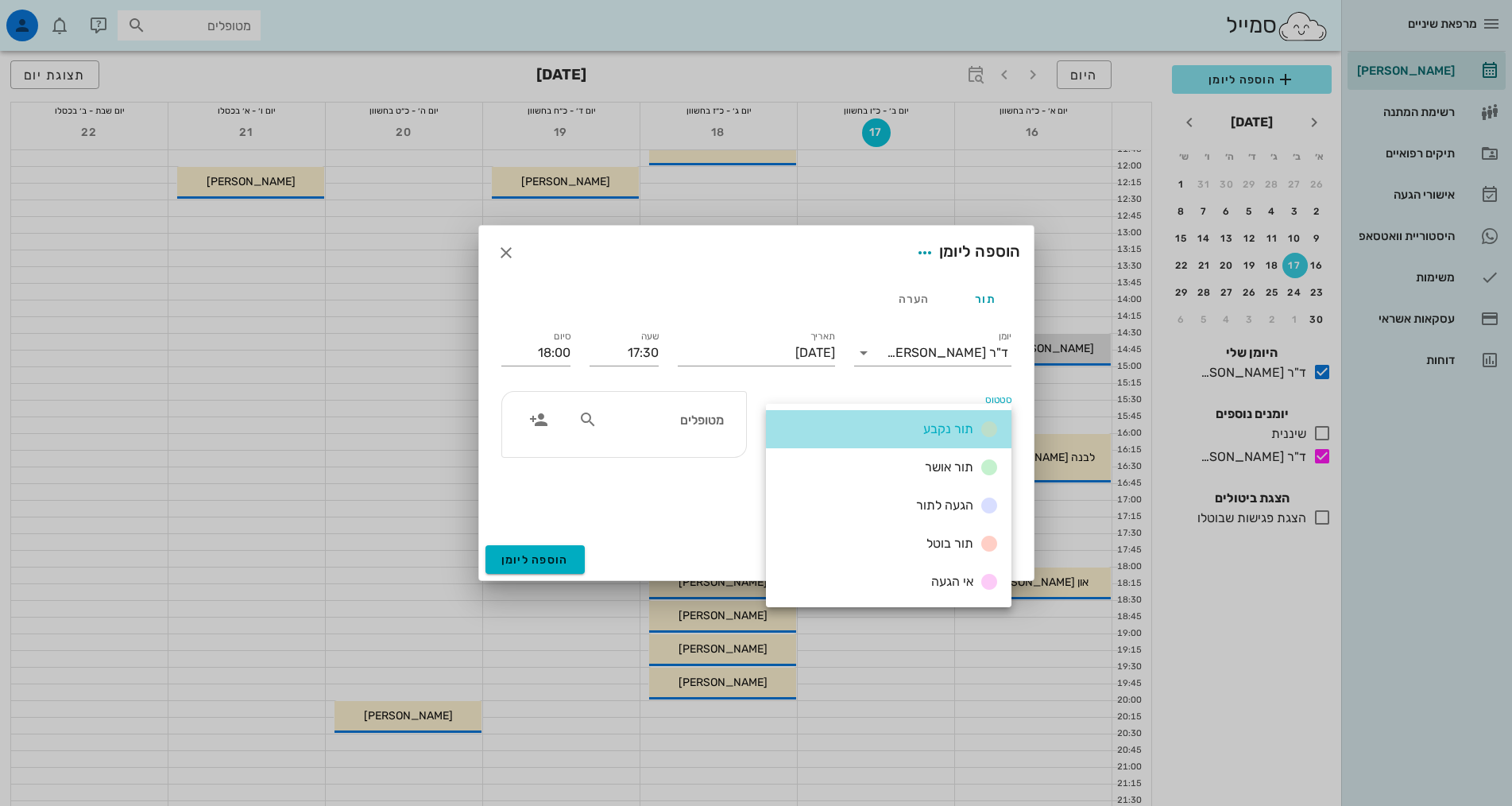
click at [946, 420] on div "תור נקבע" at bounding box center [958, 430] width 81 height 19
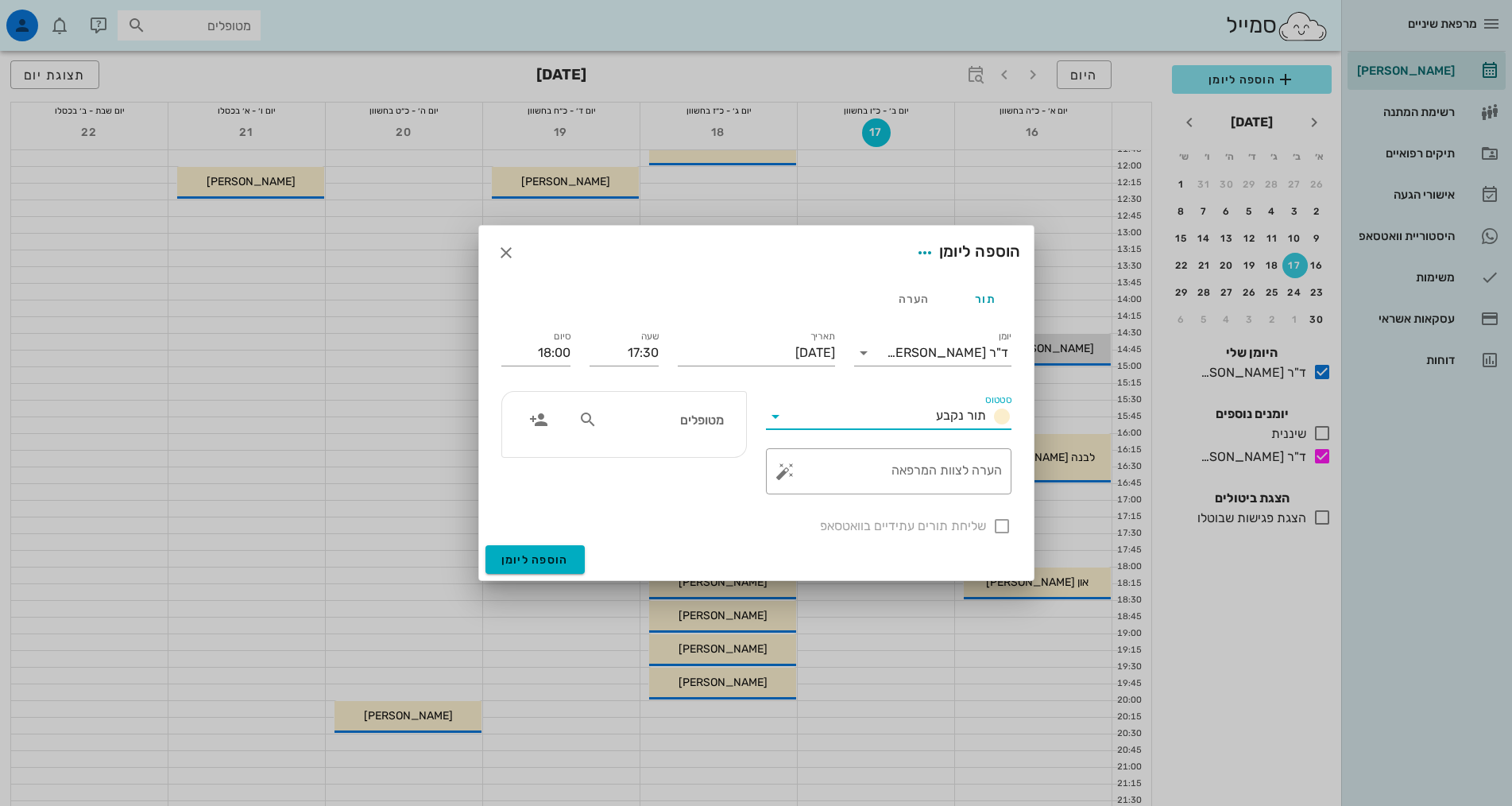
click at [660, 428] on input "מטופלים" at bounding box center [662, 419] width 122 height 20
type input "סטולמן"
click at [697, 450] on div "שרה סטולמן 0595611" at bounding box center [638, 454] width 174 height 12
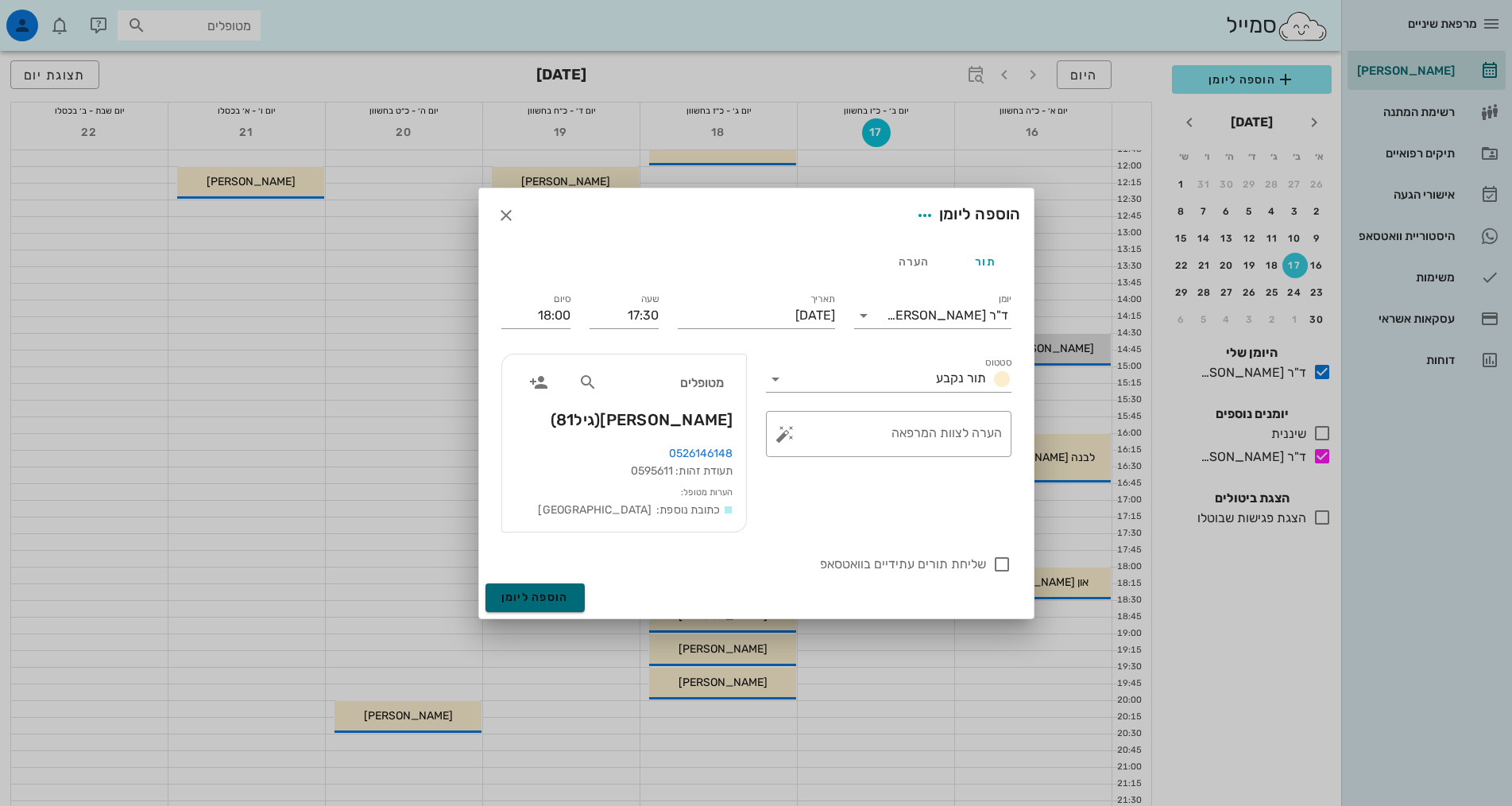
click at [521, 593] on span "הוספה ליומן" at bounding box center [535, 597] width 67 height 13
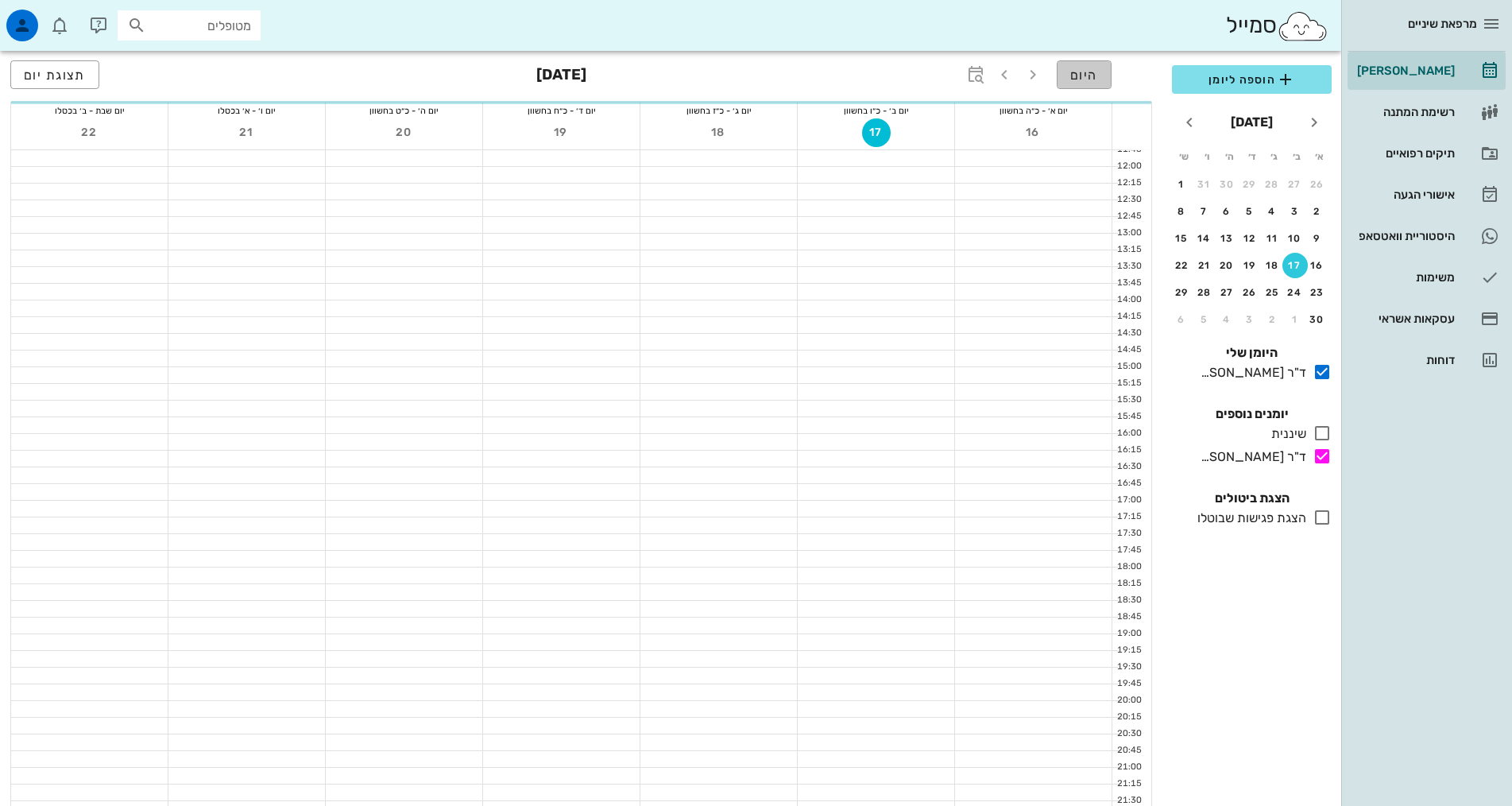
click at [1072, 71] on span "היום" at bounding box center [1084, 74] width 27 height 15
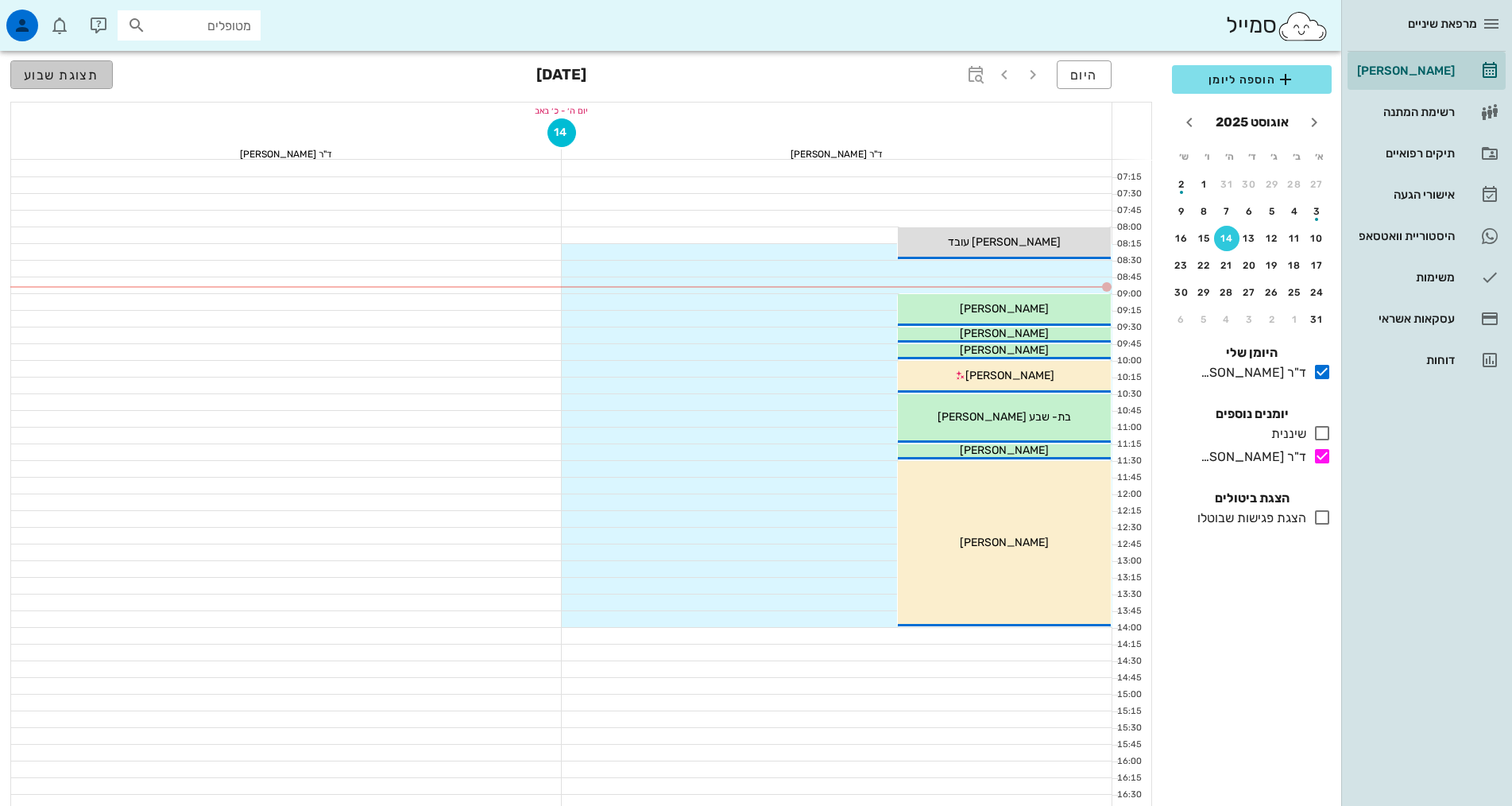
click at [39, 69] on span "תצוגת שבוע" at bounding box center [61, 74] width 75 height 15
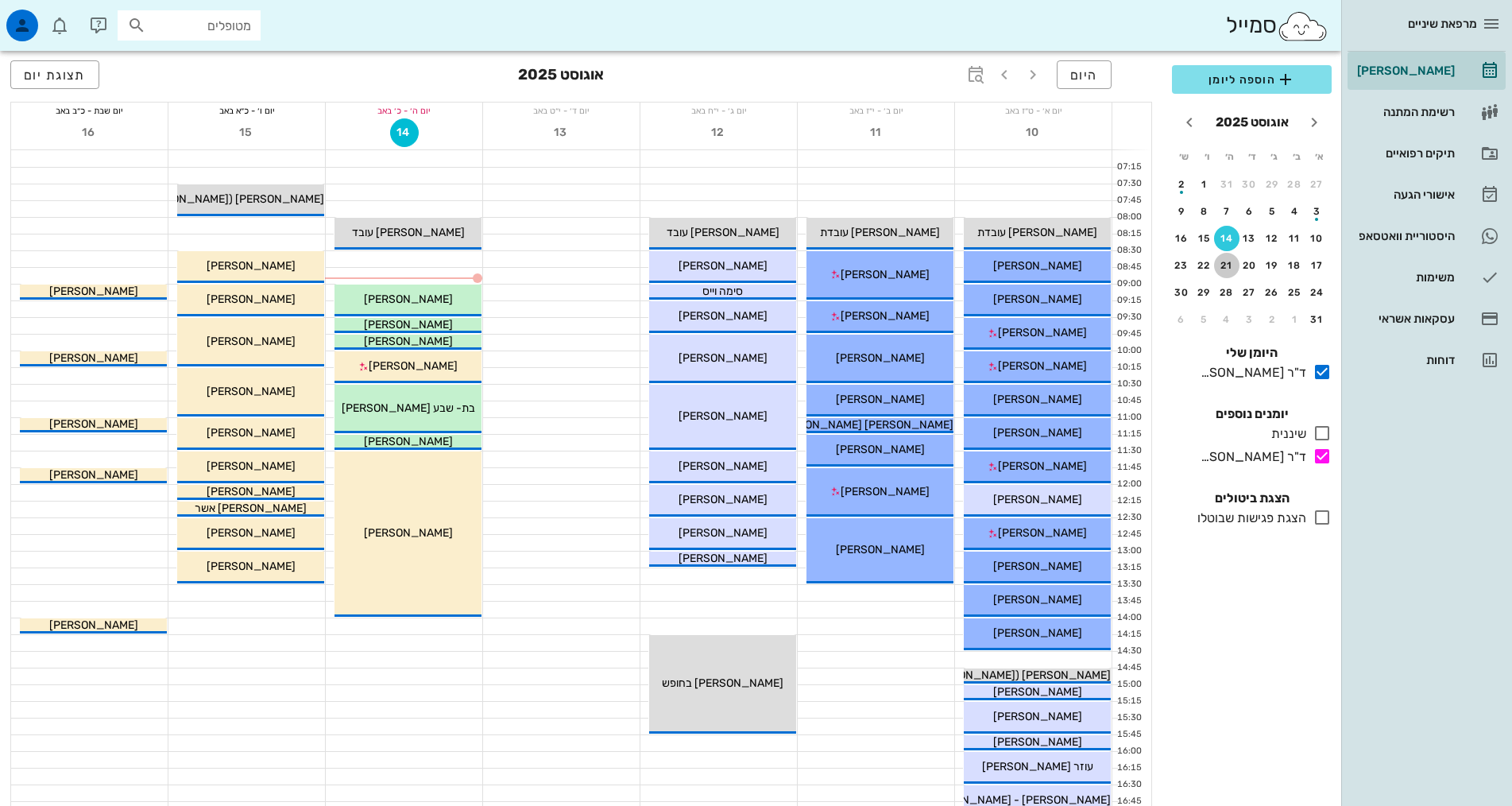
click at [1226, 272] on button "21" at bounding box center [1226, 265] width 26 height 26
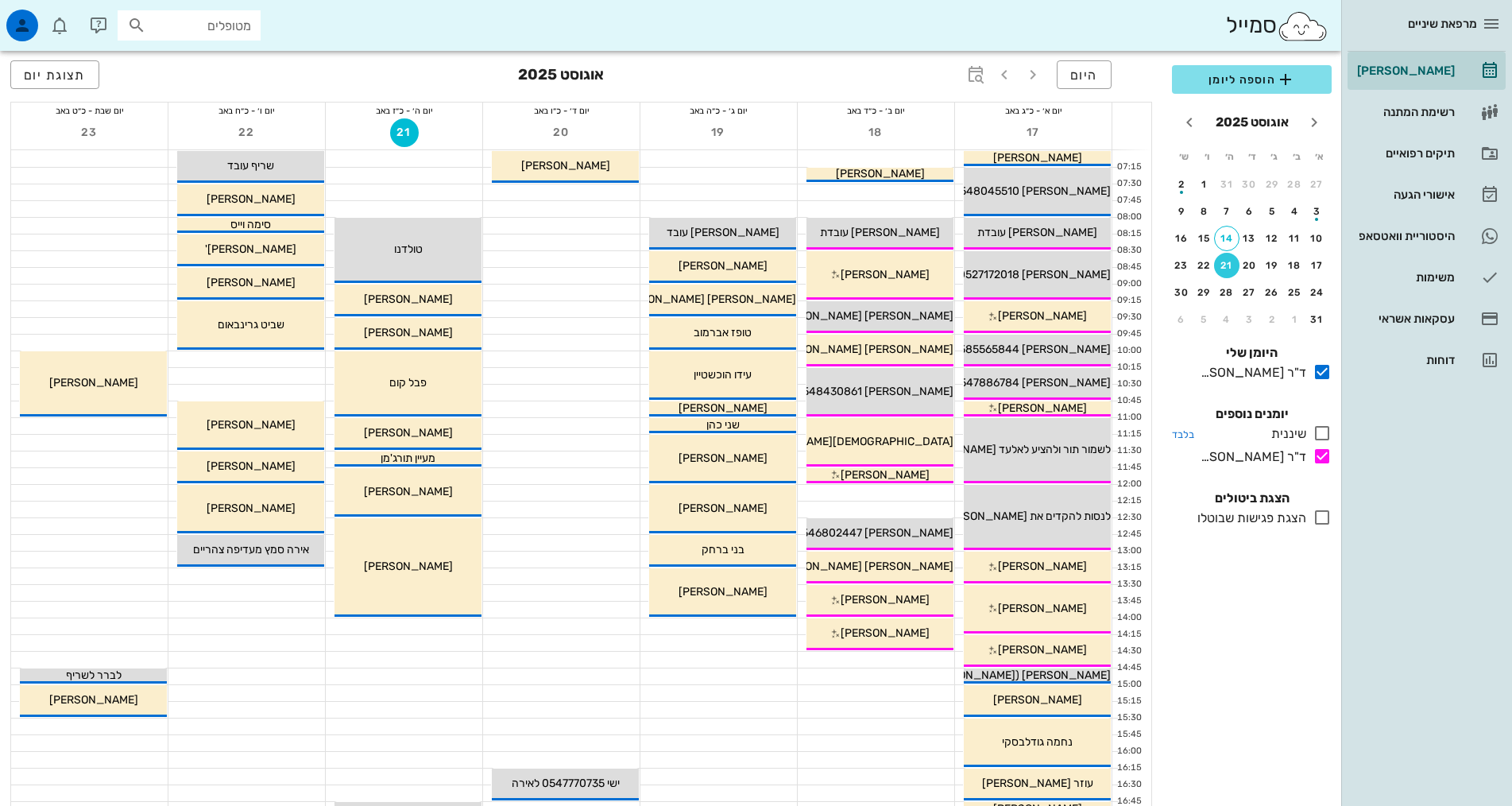
click at [1323, 434] on icon at bounding box center [1323, 433] width 19 height 19
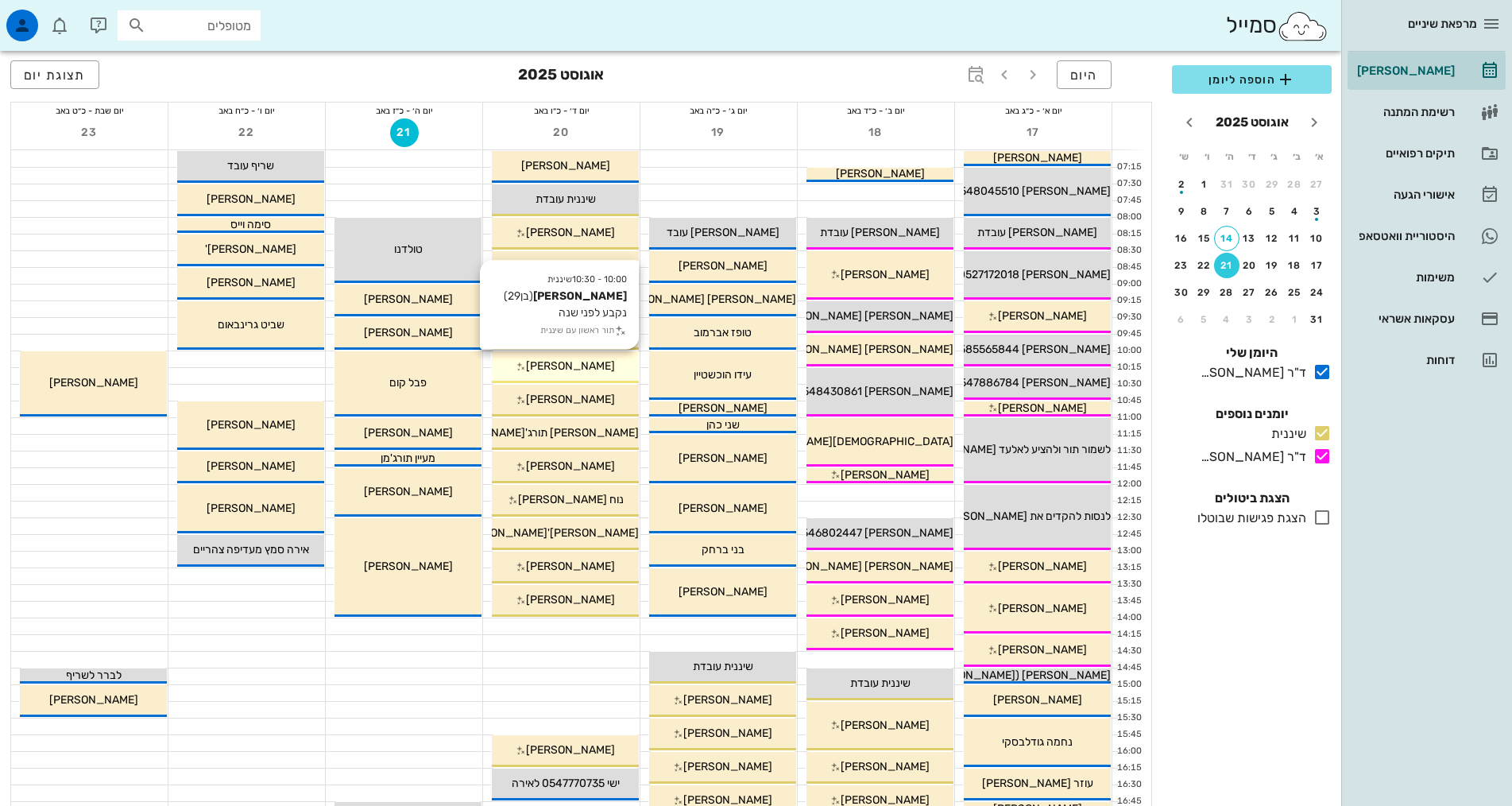
scroll to position [398, 0]
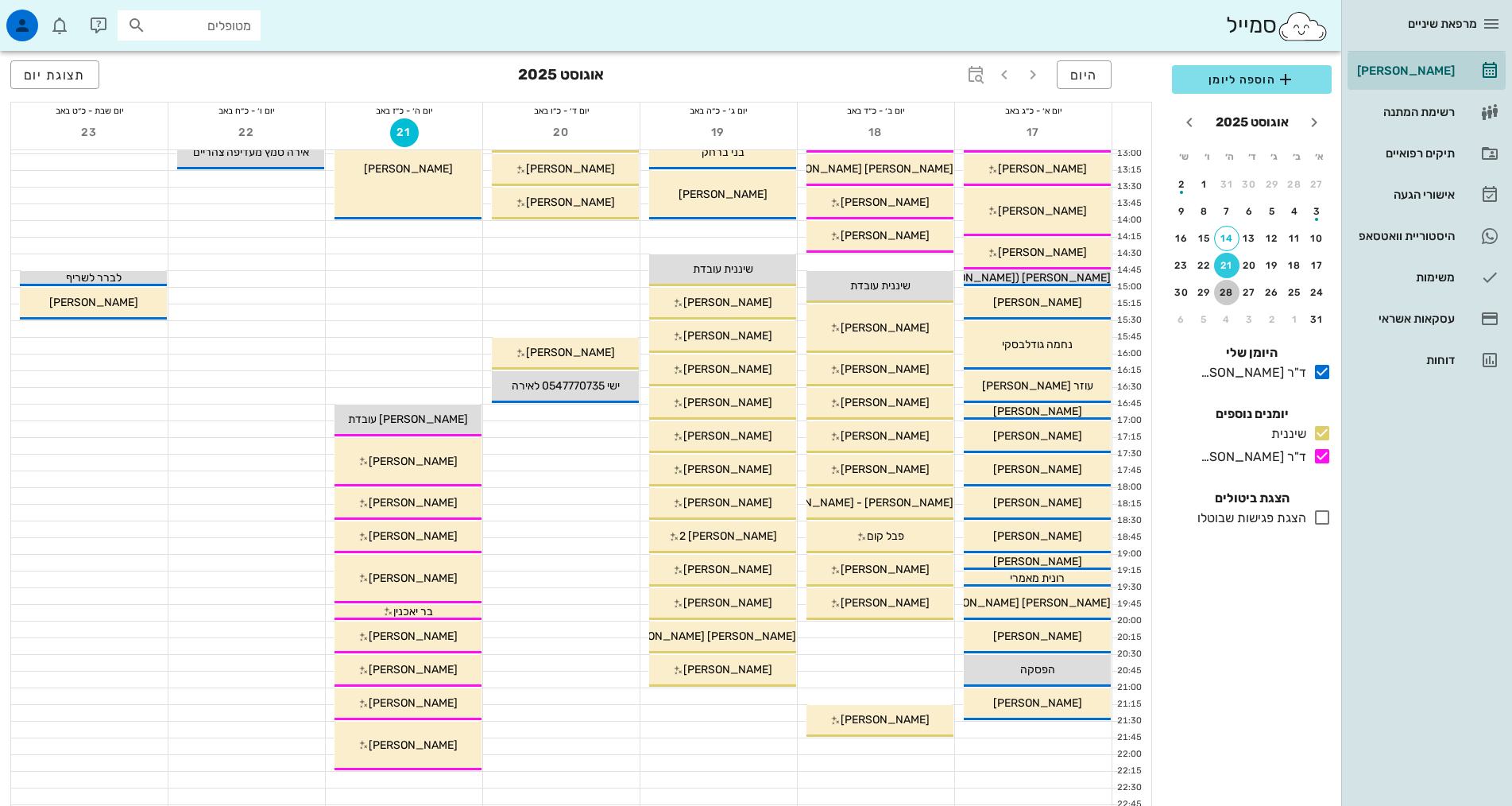
click at [1230, 293] on div "28" at bounding box center [1226, 292] width 26 height 12
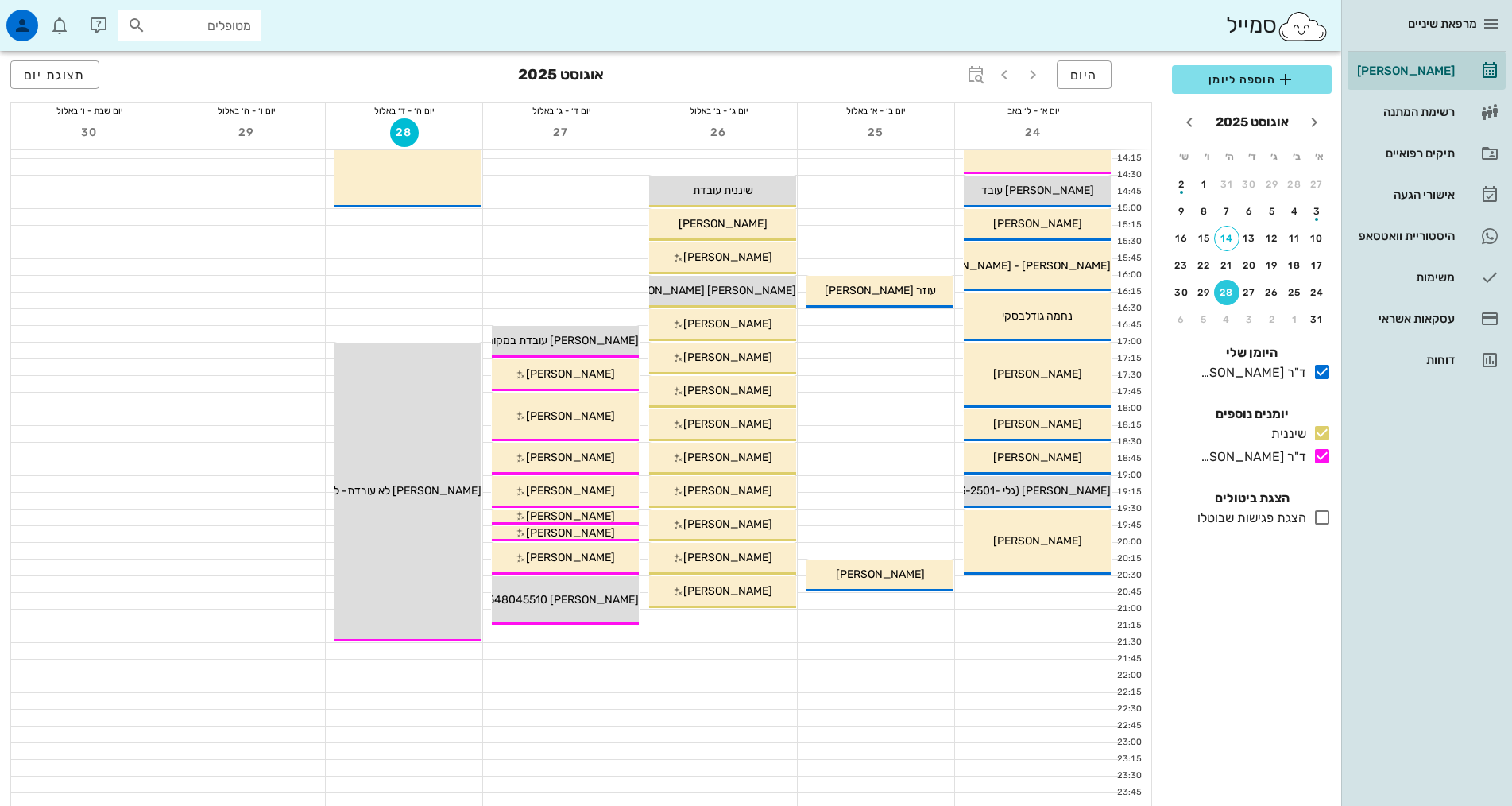
scroll to position [479, 0]
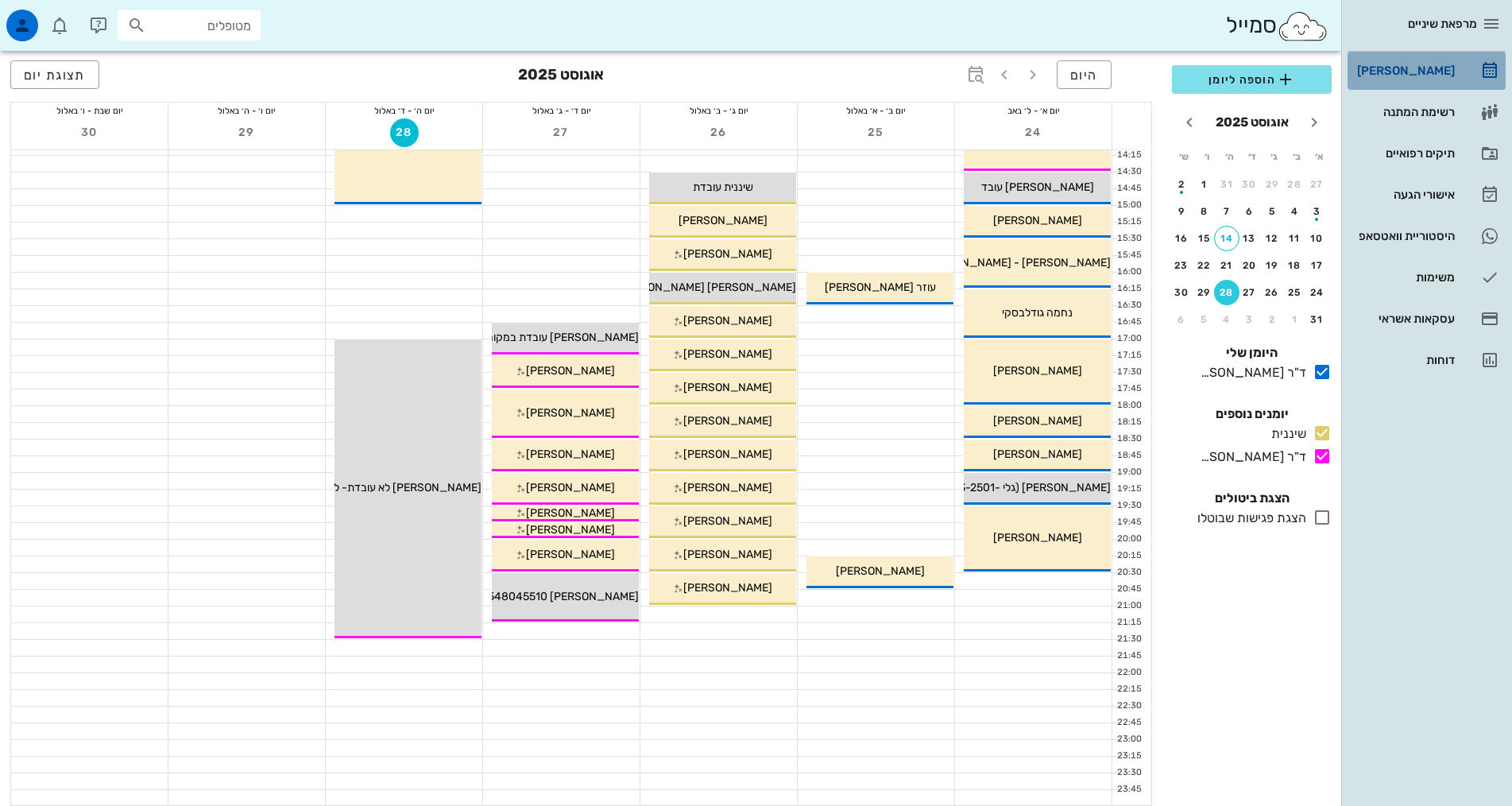
click at [1441, 76] on div "[PERSON_NAME]" at bounding box center [1404, 71] width 101 height 12
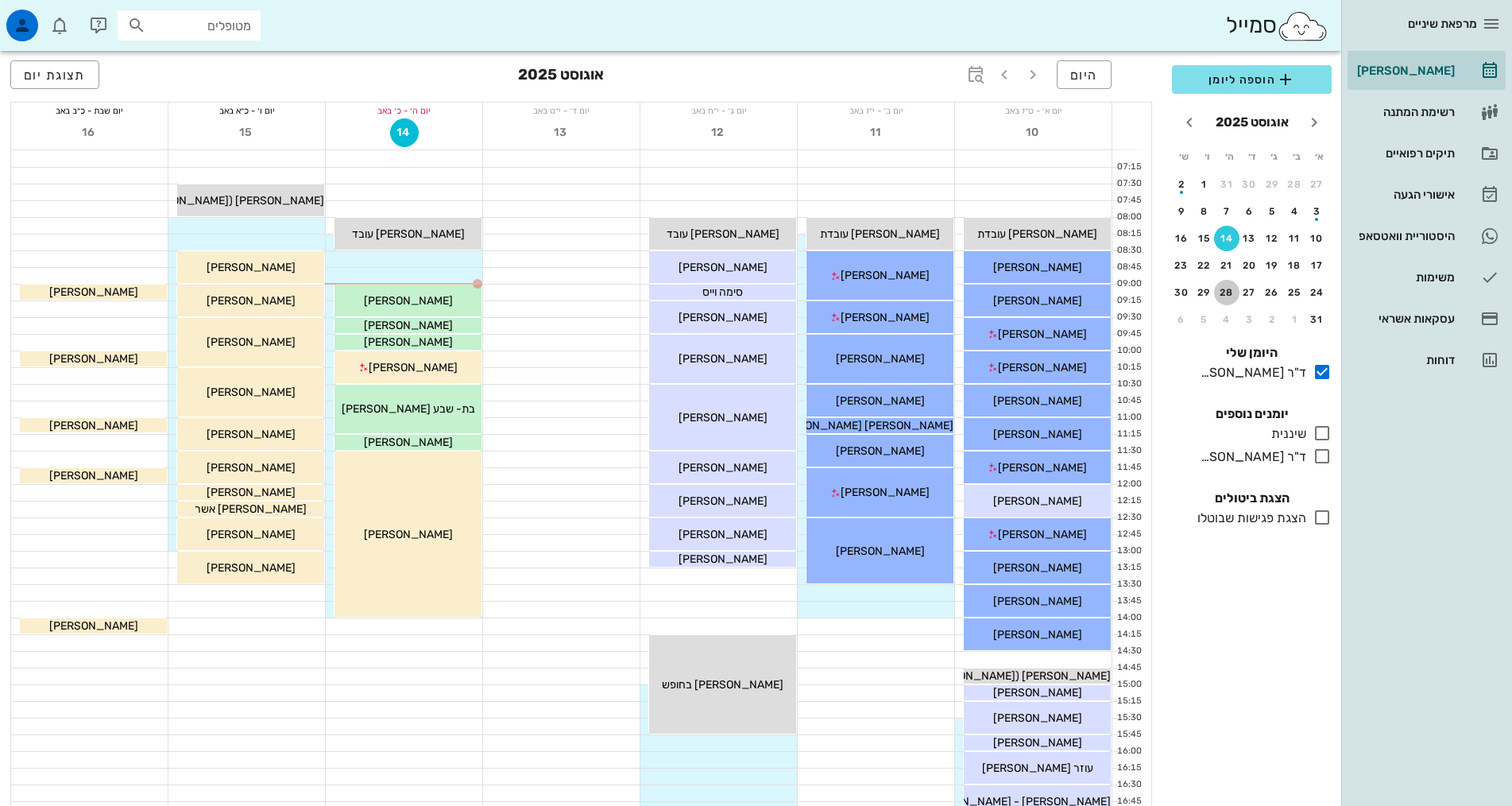
click at [1225, 293] on div "28" at bounding box center [1226, 292] width 26 height 12
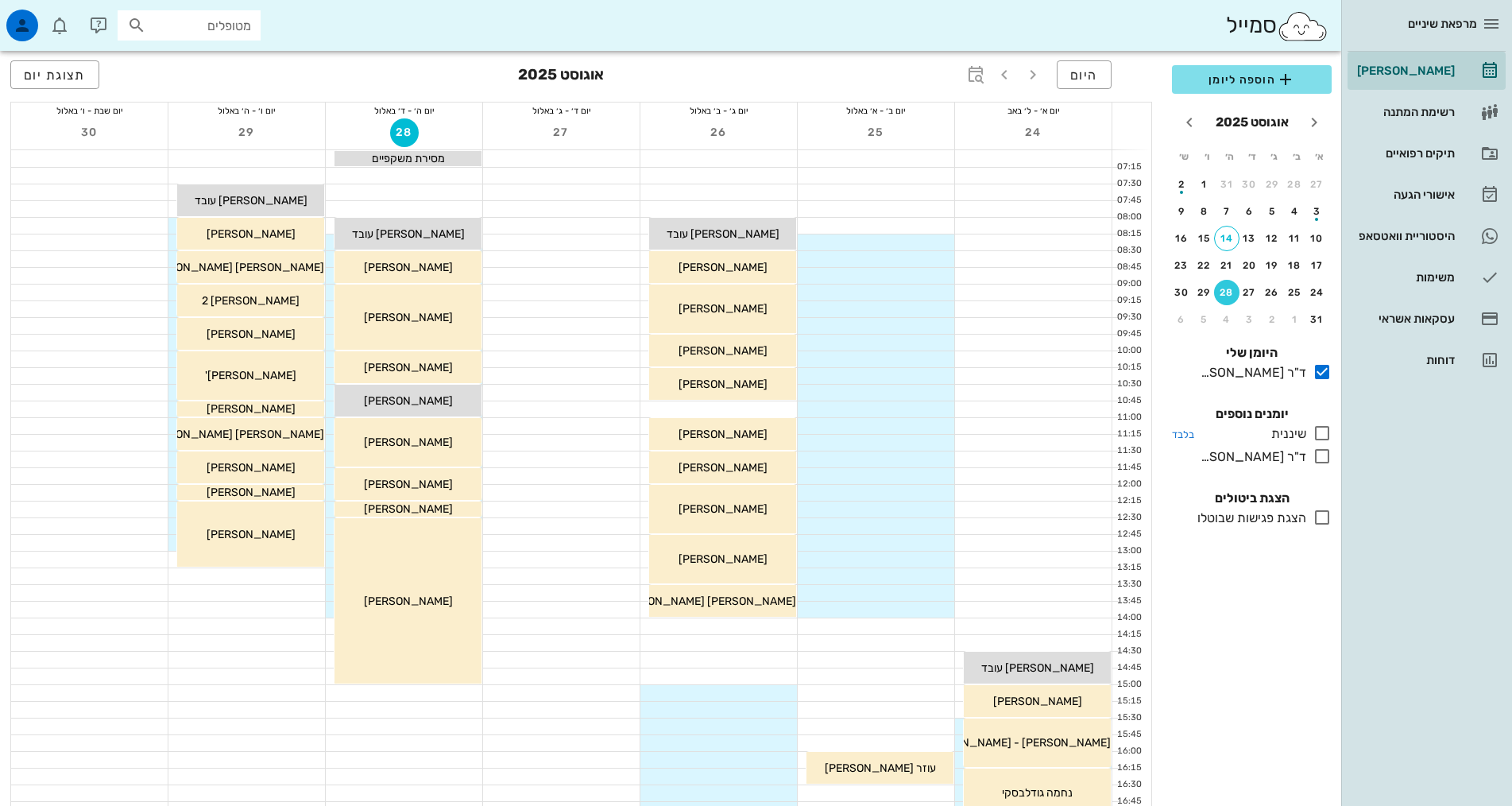
click at [1322, 430] on icon at bounding box center [1323, 433] width 19 height 19
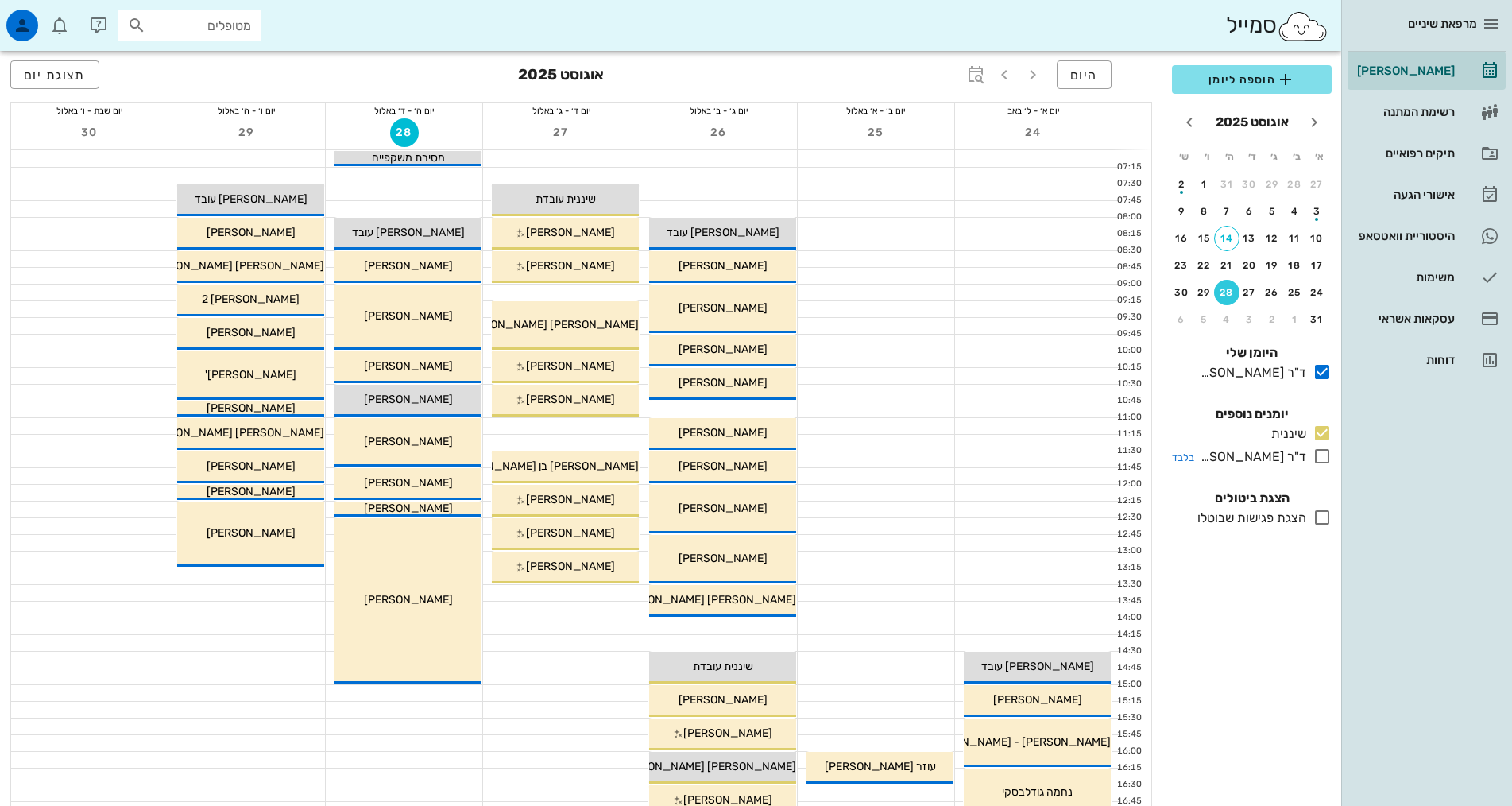
click at [1323, 453] on icon at bounding box center [1323, 456] width 19 height 19
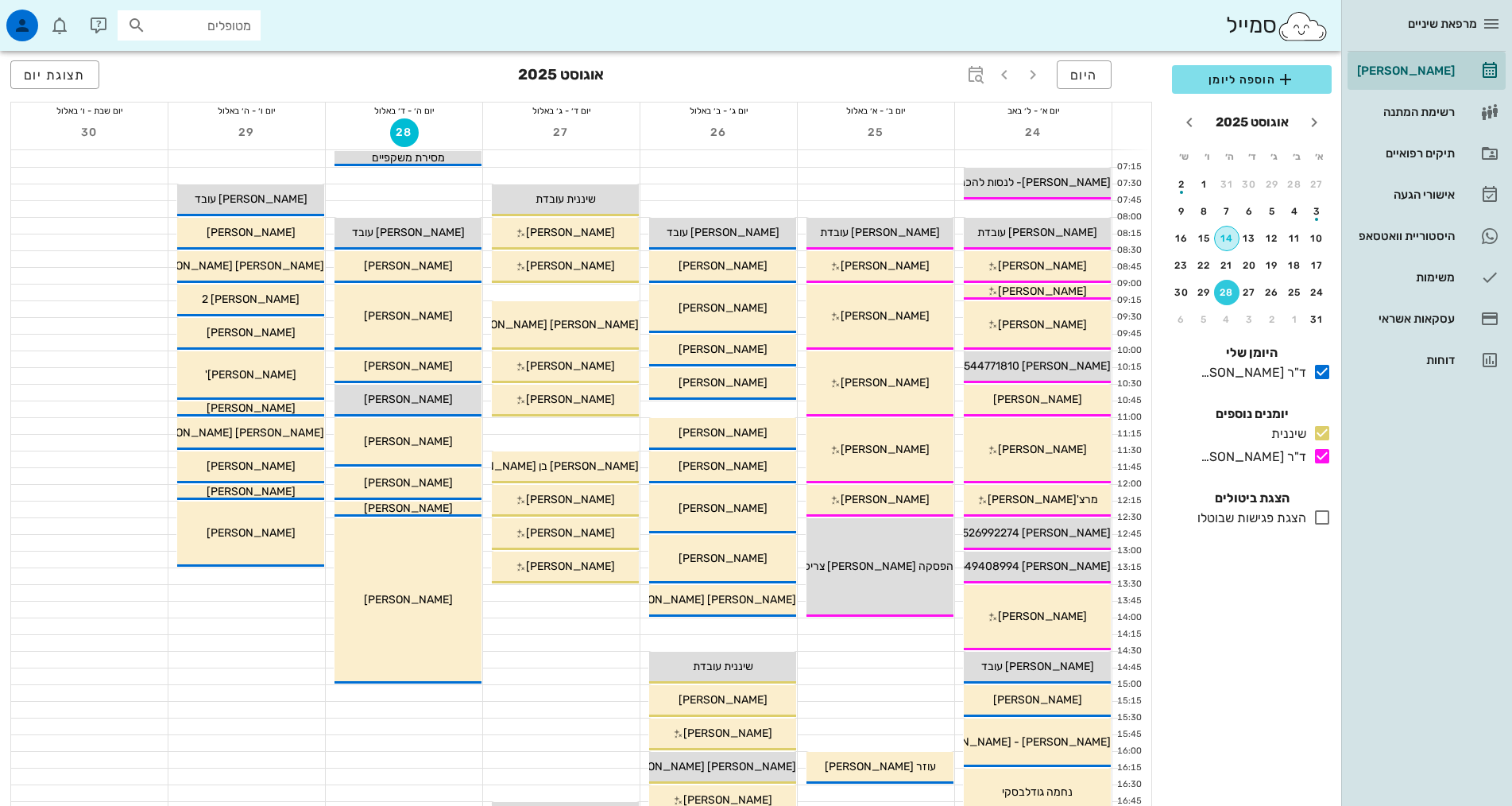
click at [1224, 236] on div "14" at bounding box center [1226, 238] width 24 height 12
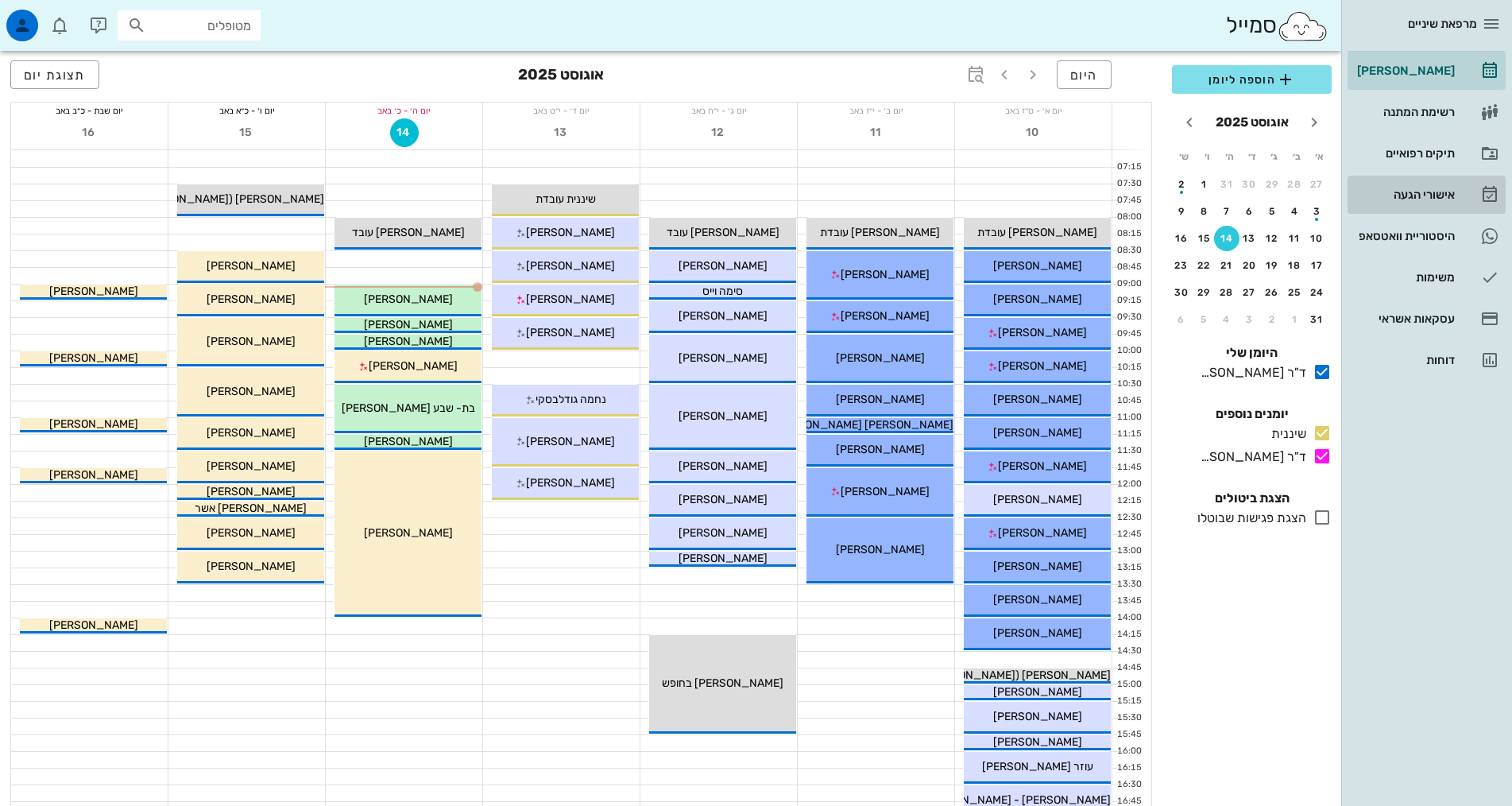
click at [1443, 197] on div "אישורי הגעה" at bounding box center [1404, 195] width 101 height 12
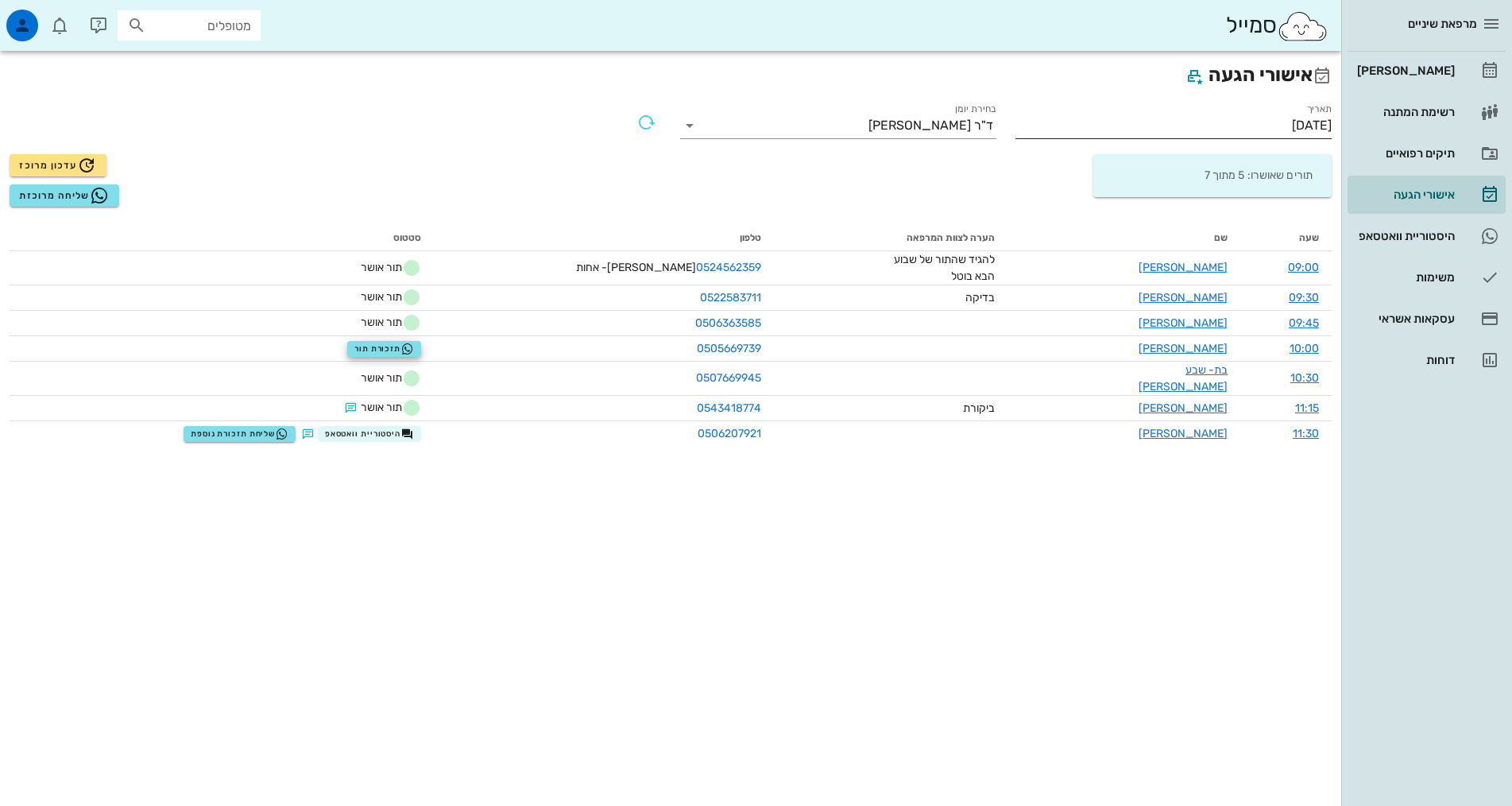
click at [1310, 123] on input "[DATE]" at bounding box center [1173, 125] width 316 height 26
click at [1269, 119] on input "[DATE]" at bounding box center [1173, 125] width 316 height 26
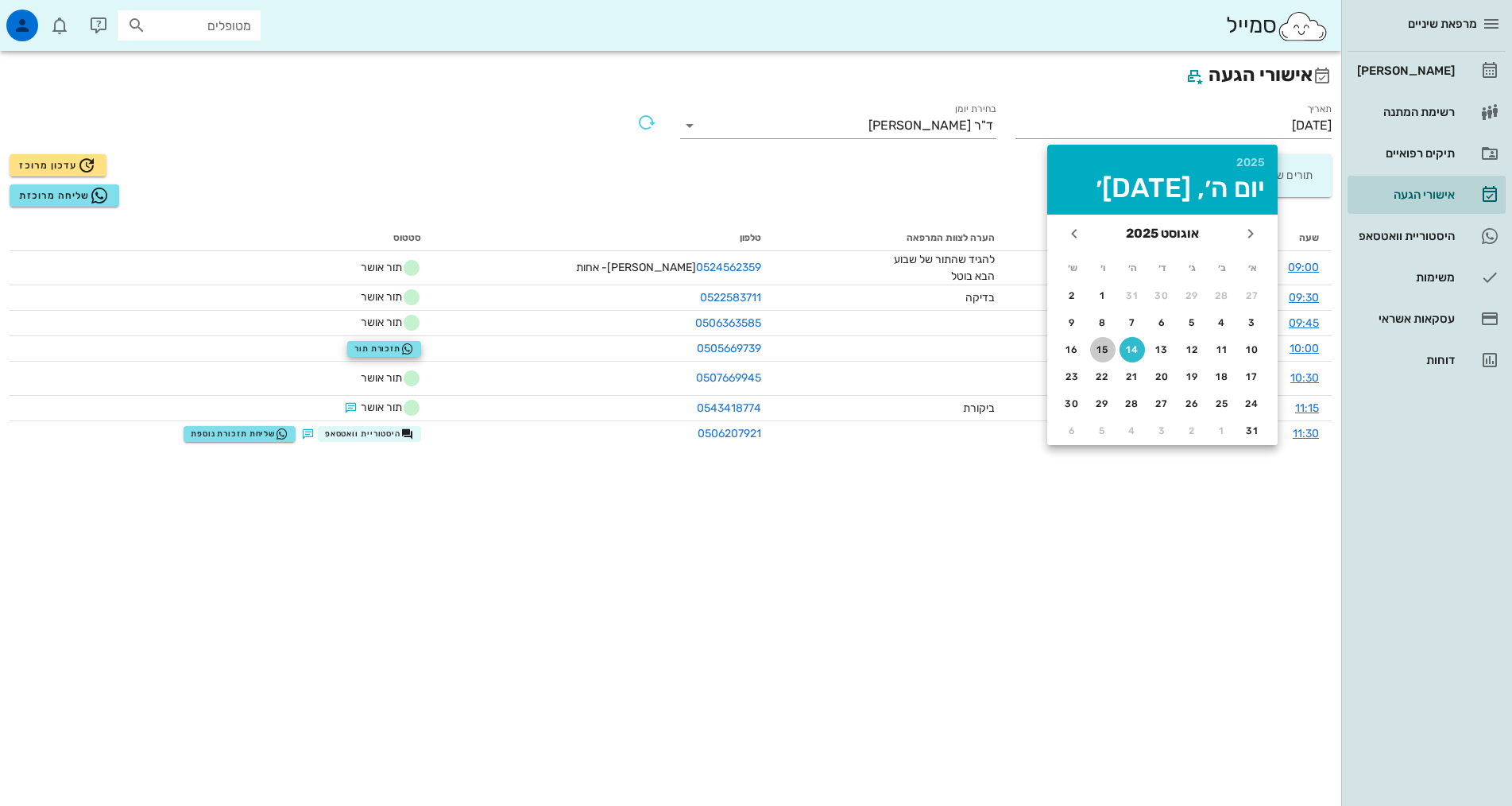
click at [1102, 352] on div "15" at bounding box center [1102, 350] width 26 height 12
type input "[DATE]"
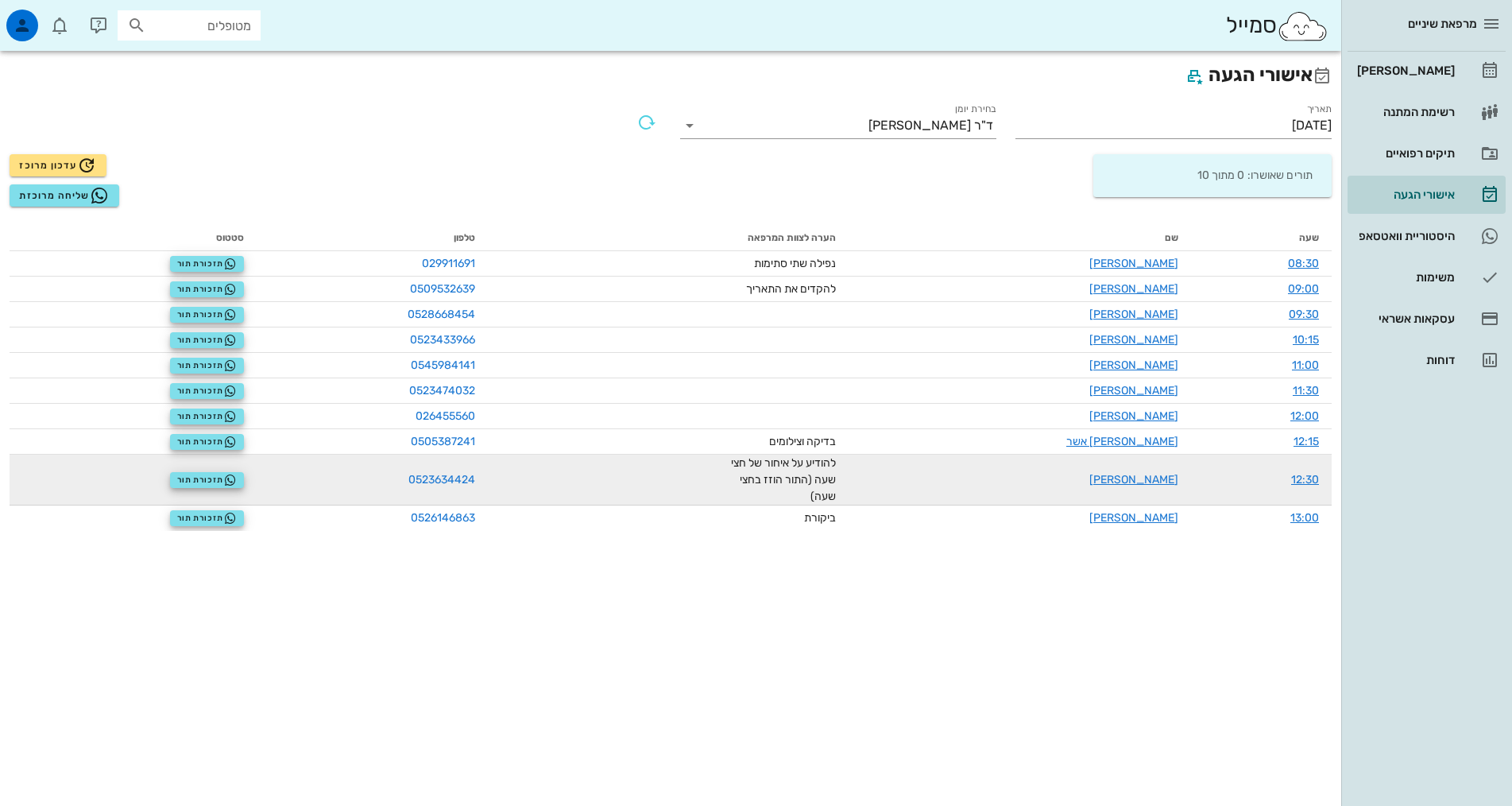
click at [849, 483] on td "להודיע על איחור של חצי שעה (התור הוזז בחצי שעה)" at bounding box center [667, 479] width 360 height 50
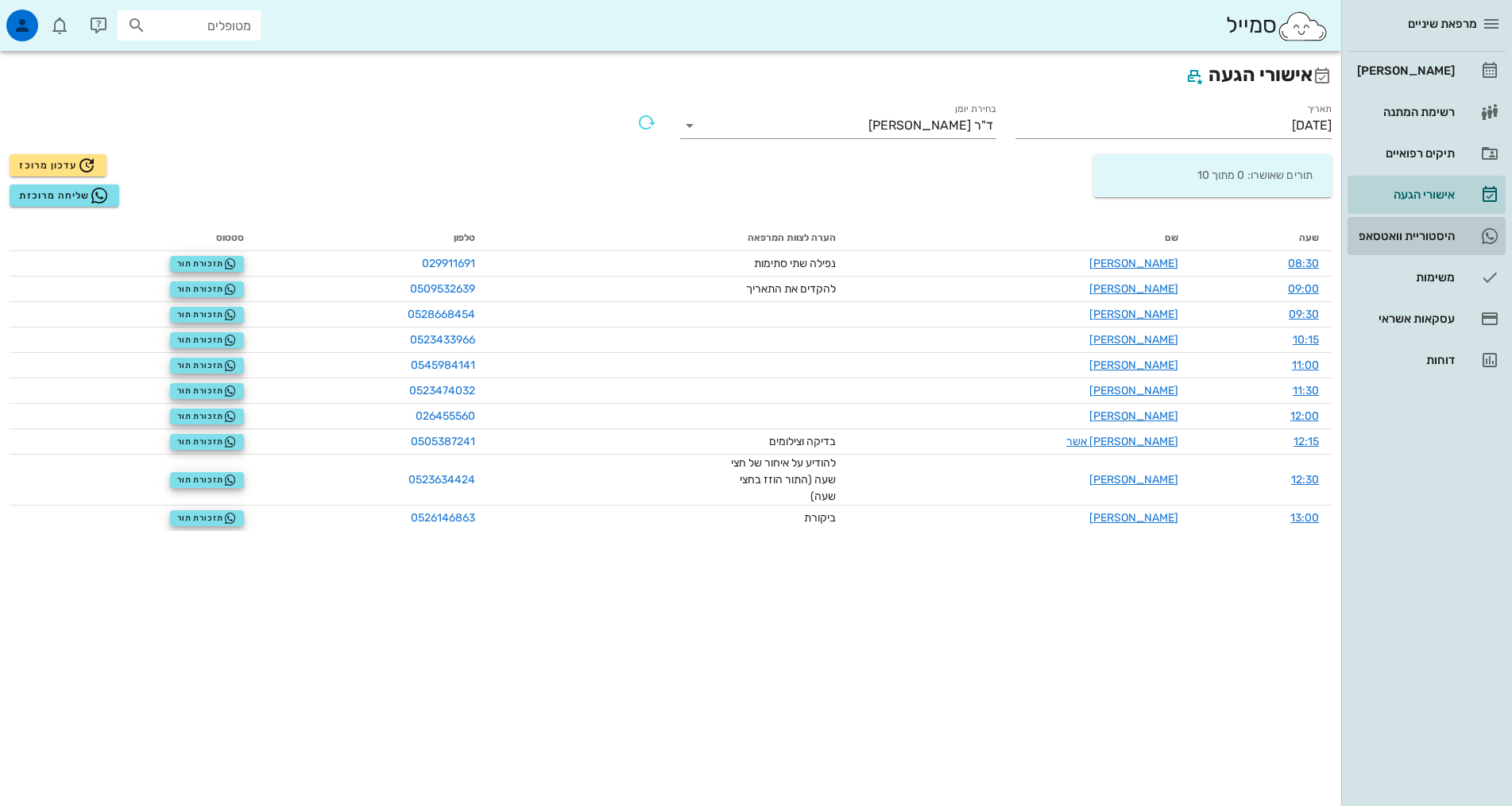
click at [1398, 236] on div "היסטוריית וואטסאפ" at bounding box center [1404, 236] width 101 height 12
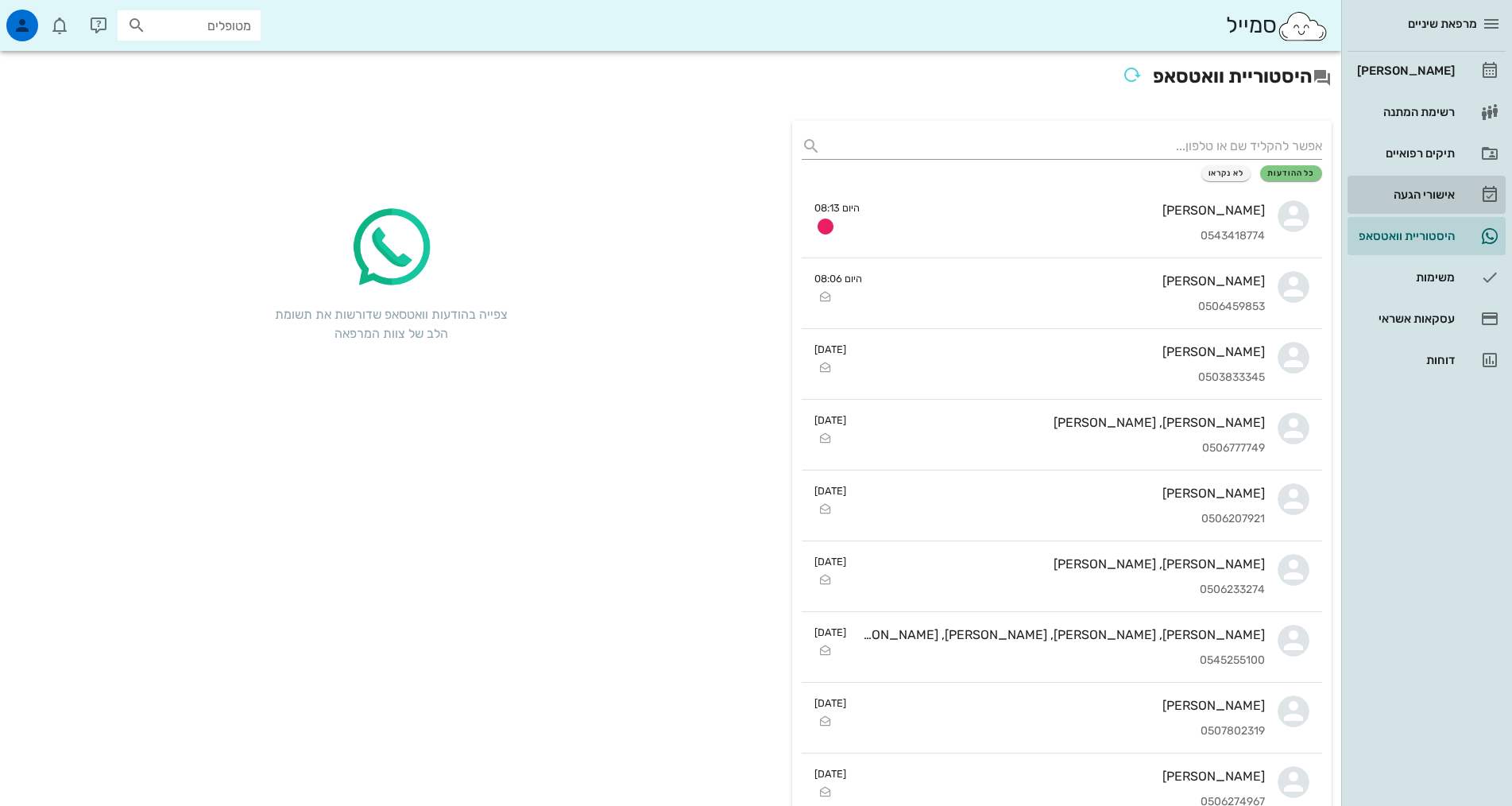
click at [1422, 175] on link "אישורי הגעה" at bounding box center [1426, 194] width 158 height 38
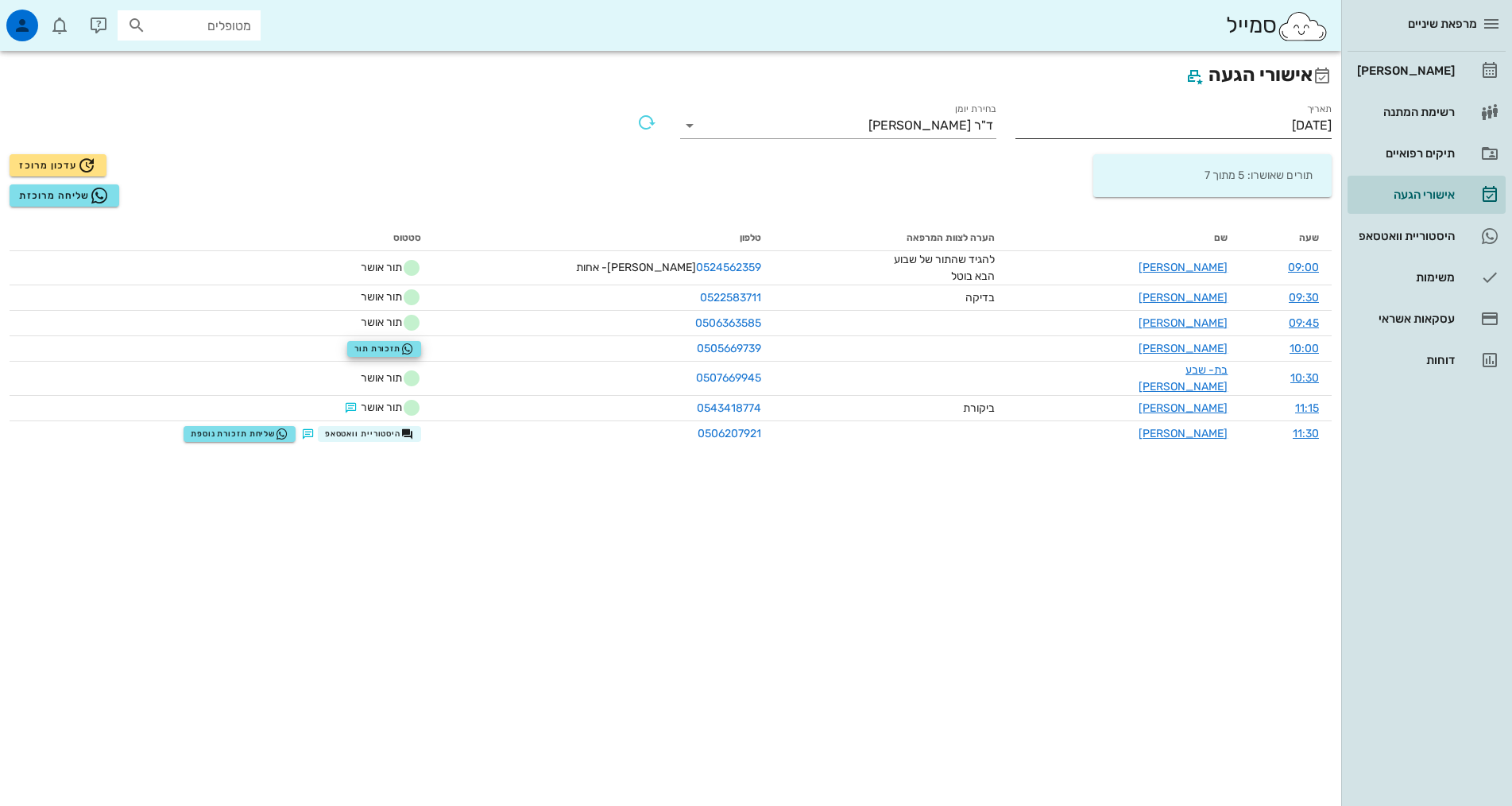
click at [1161, 130] on input "[DATE]" at bounding box center [1173, 125] width 316 height 26
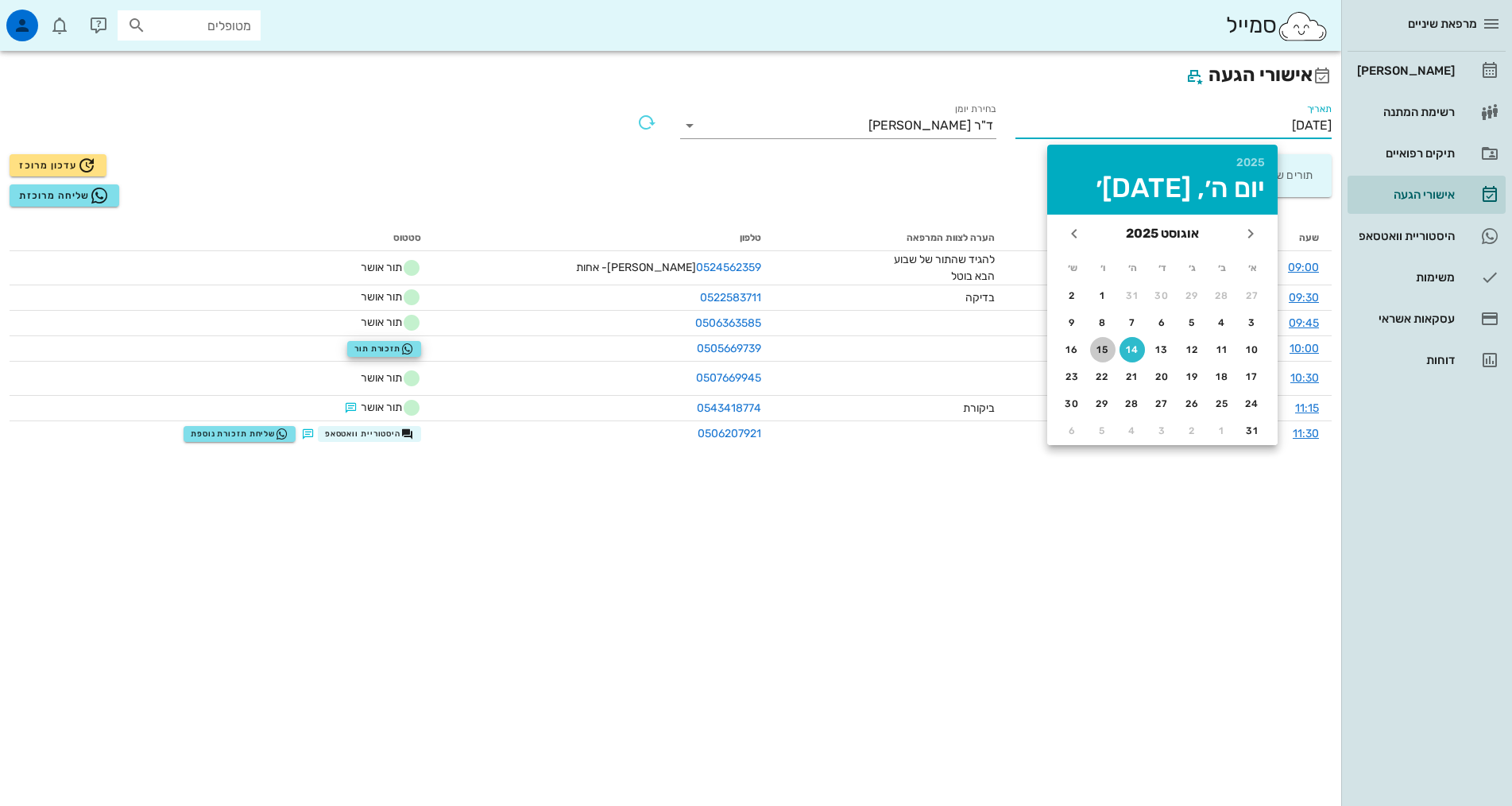
click at [1111, 348] on div "15" at bounding box center [1102, 350] width 26 height 12
type input "[DATE]"
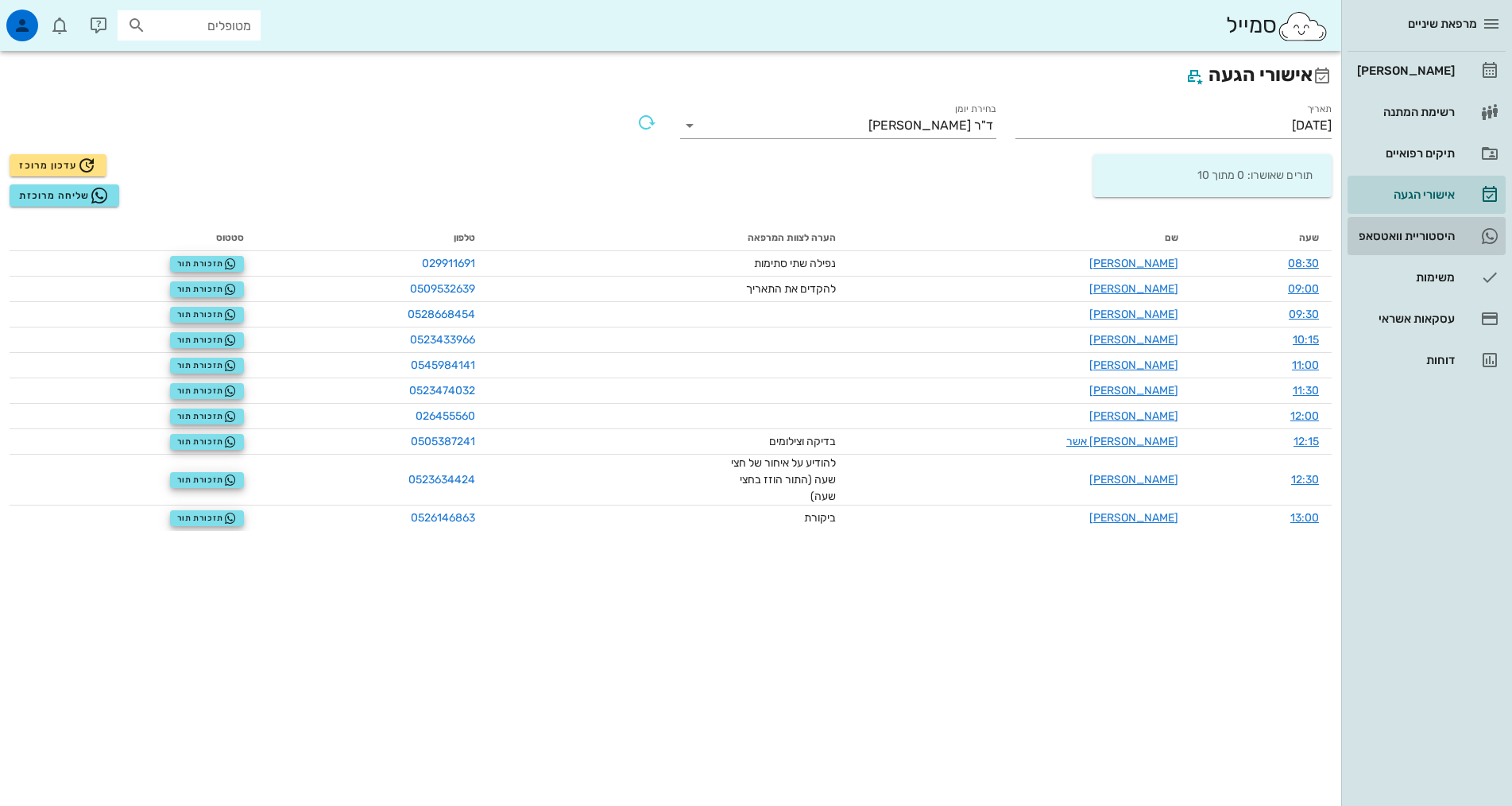
click at [1439, 229] on div "היסטוריית וואטסאפ" at bounding box center [1404, 236] width 101 height 26
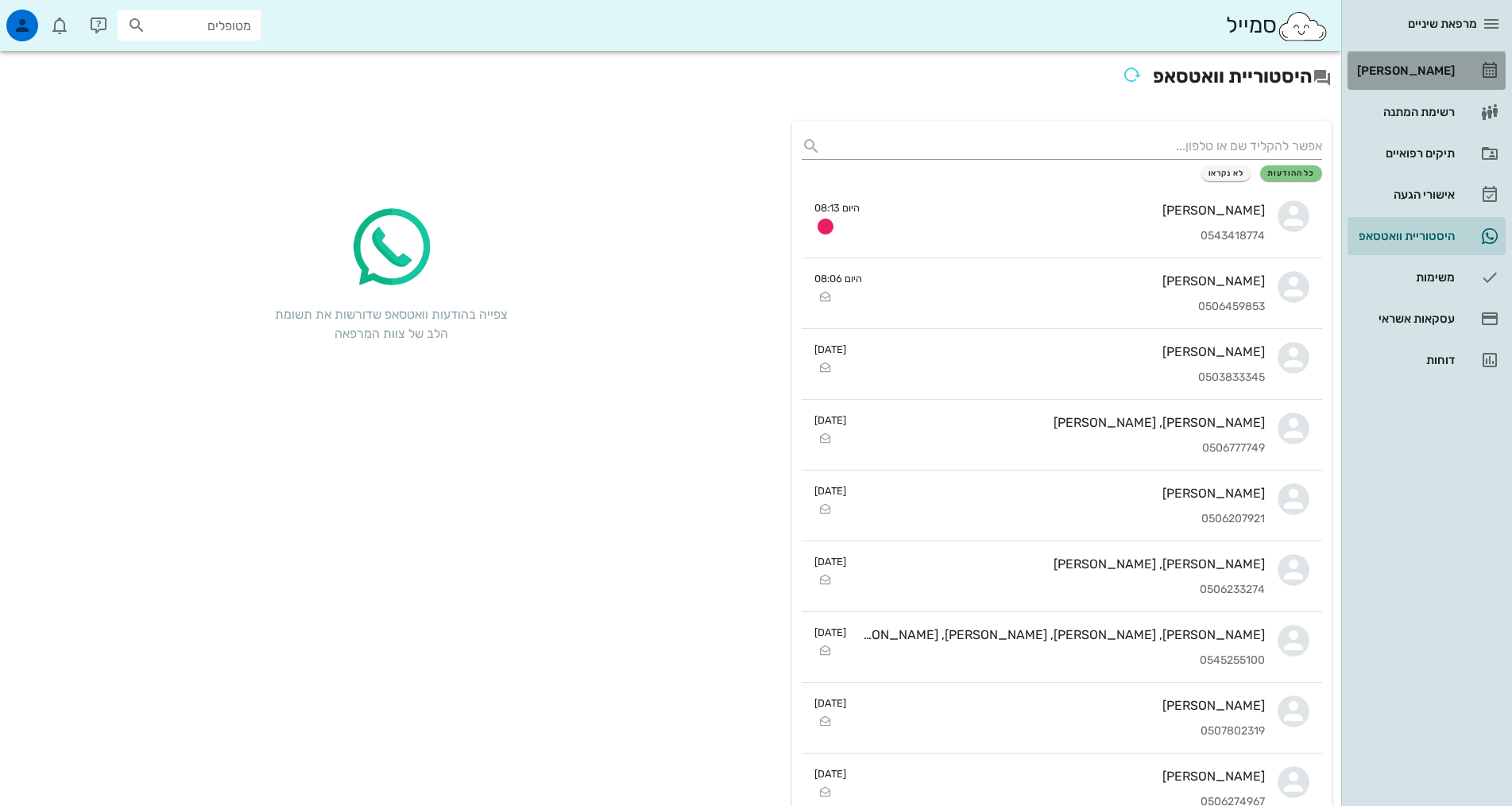
click at [1412, 72] on div "[PERSON_NAME]" at bounding box center [1404, 71] width 101 height 12
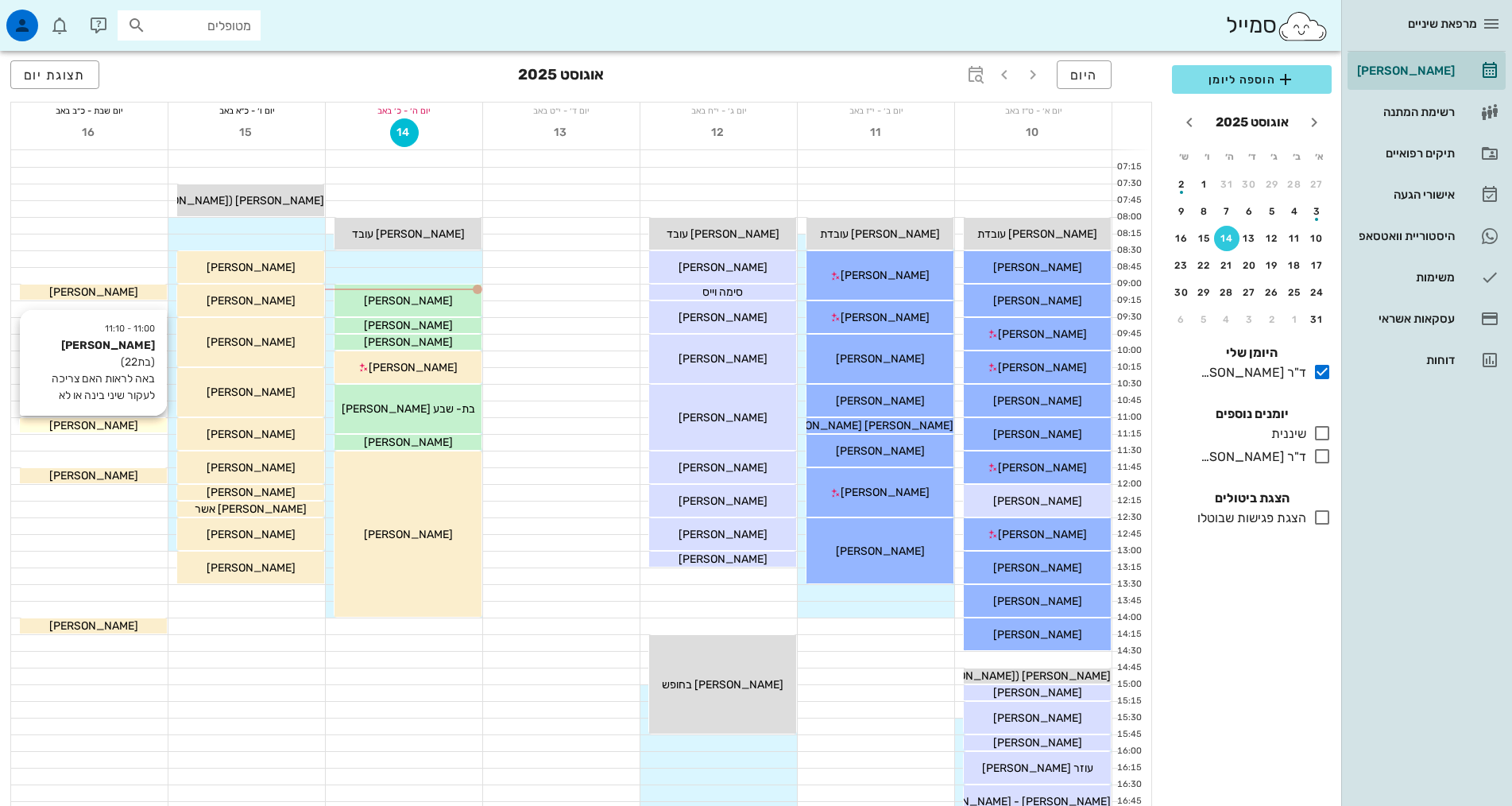
click at [141, 430] on div "[PERSON_NAME]" at bounding box center [93, 425] width 147 height 17
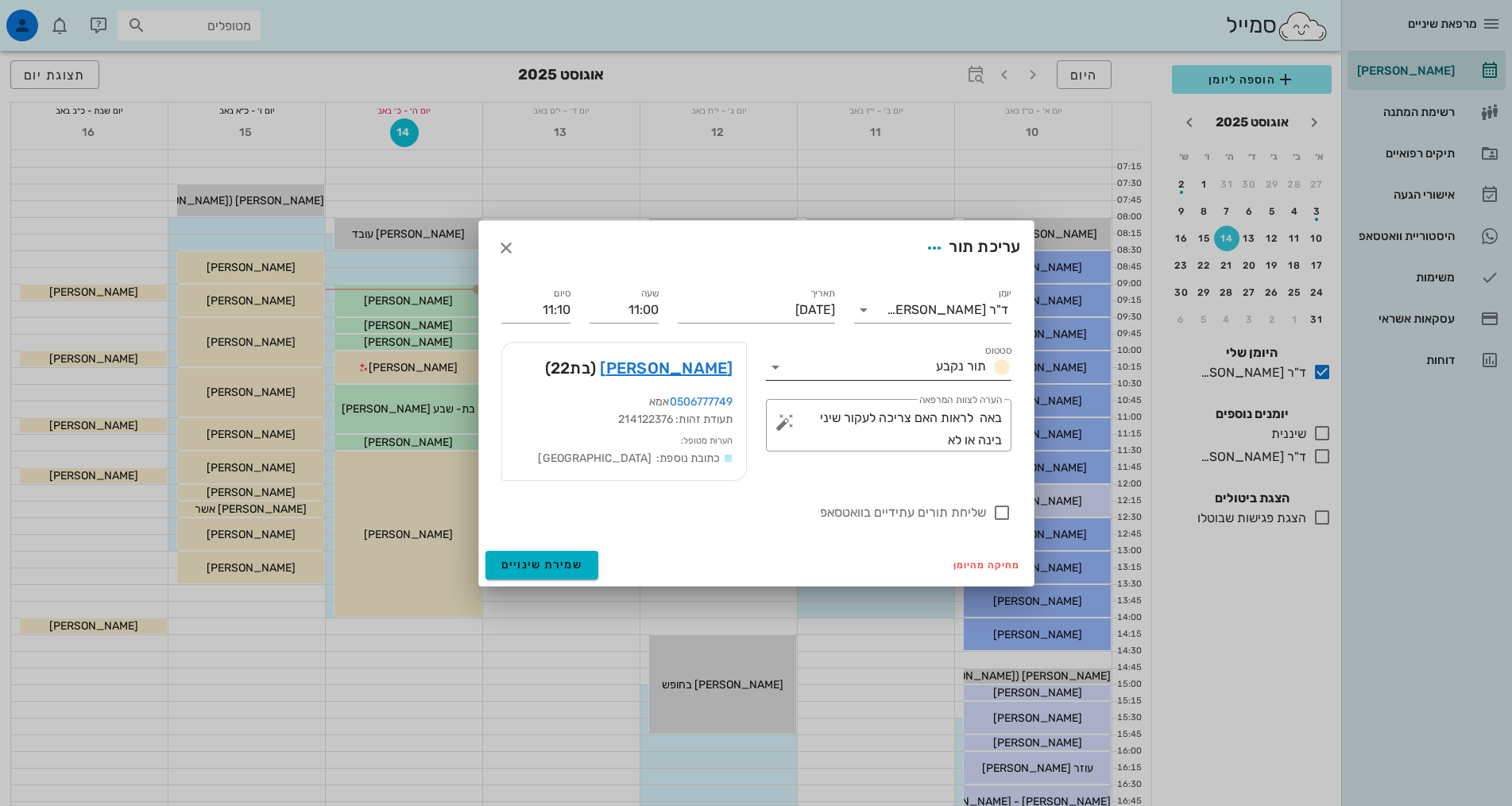
click at [780, 374] on icon at bounding box center [775, 368] width 19 height 19
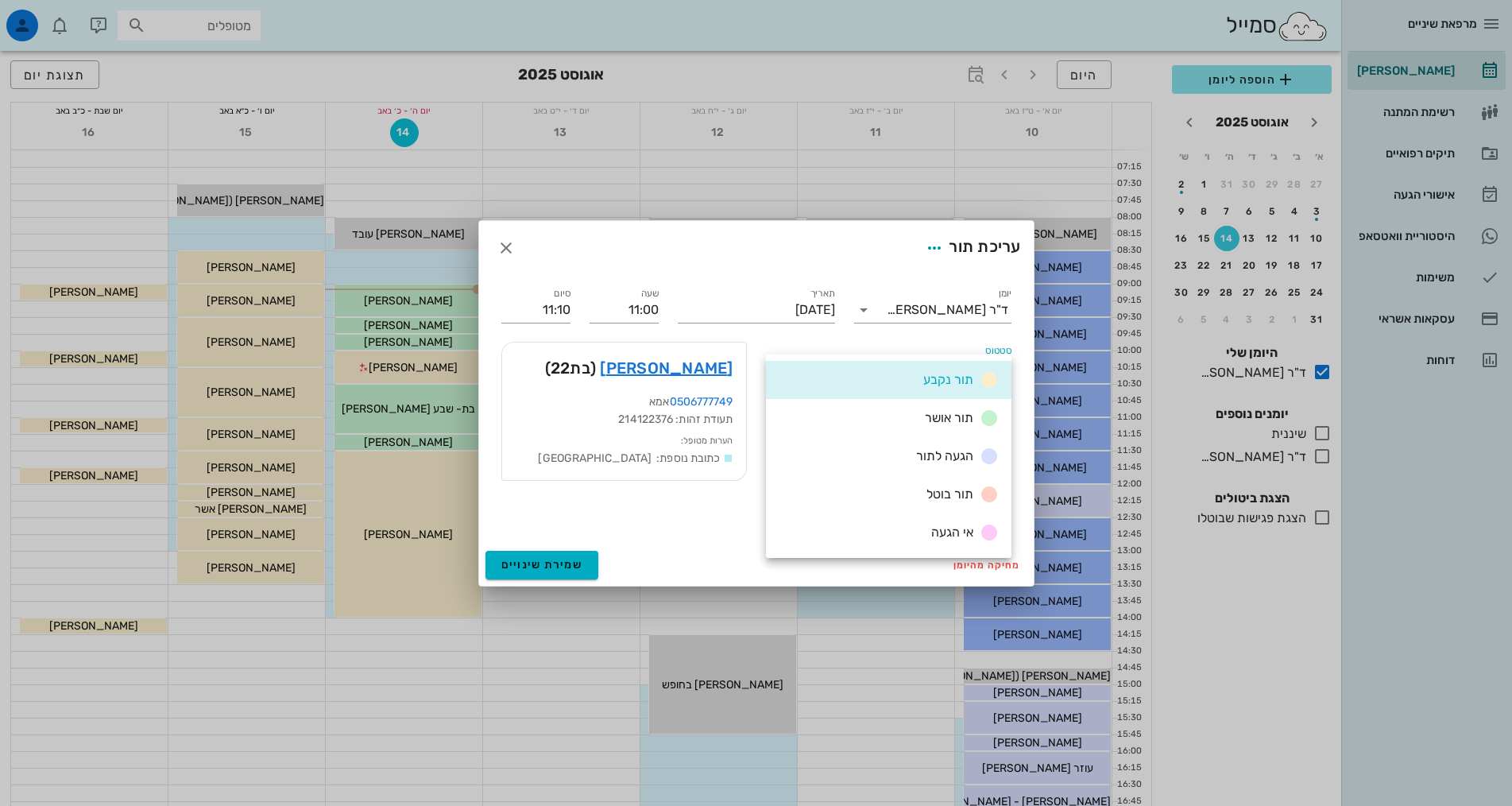
click at [703, 547] on div "מחיקה מהיומן שמירת שינויים" at bounding box center [756, 565] width 555 height 42
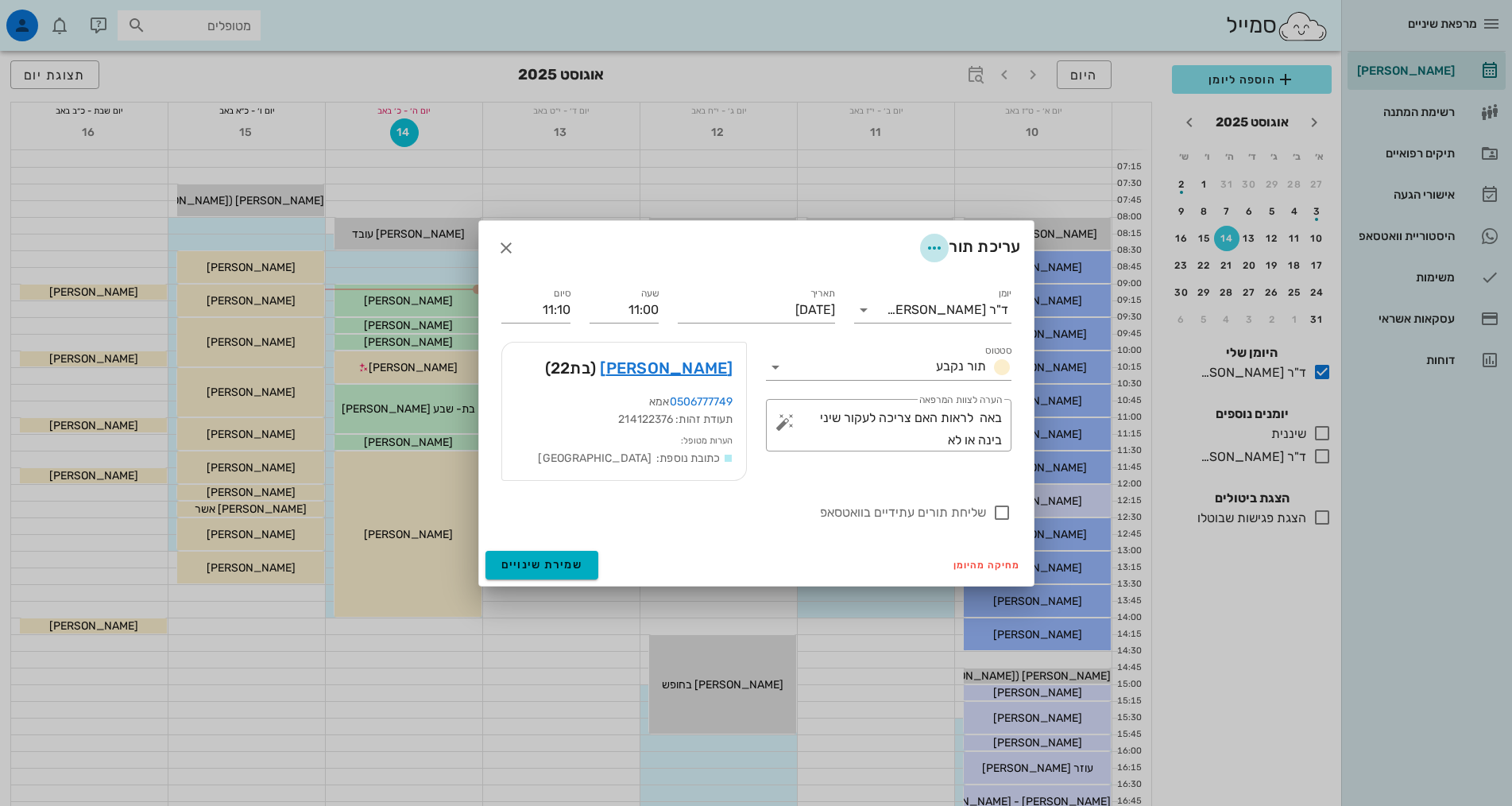
click at [927, 249] on icon "button" at bounding box center [935, 248] width 19 height 19
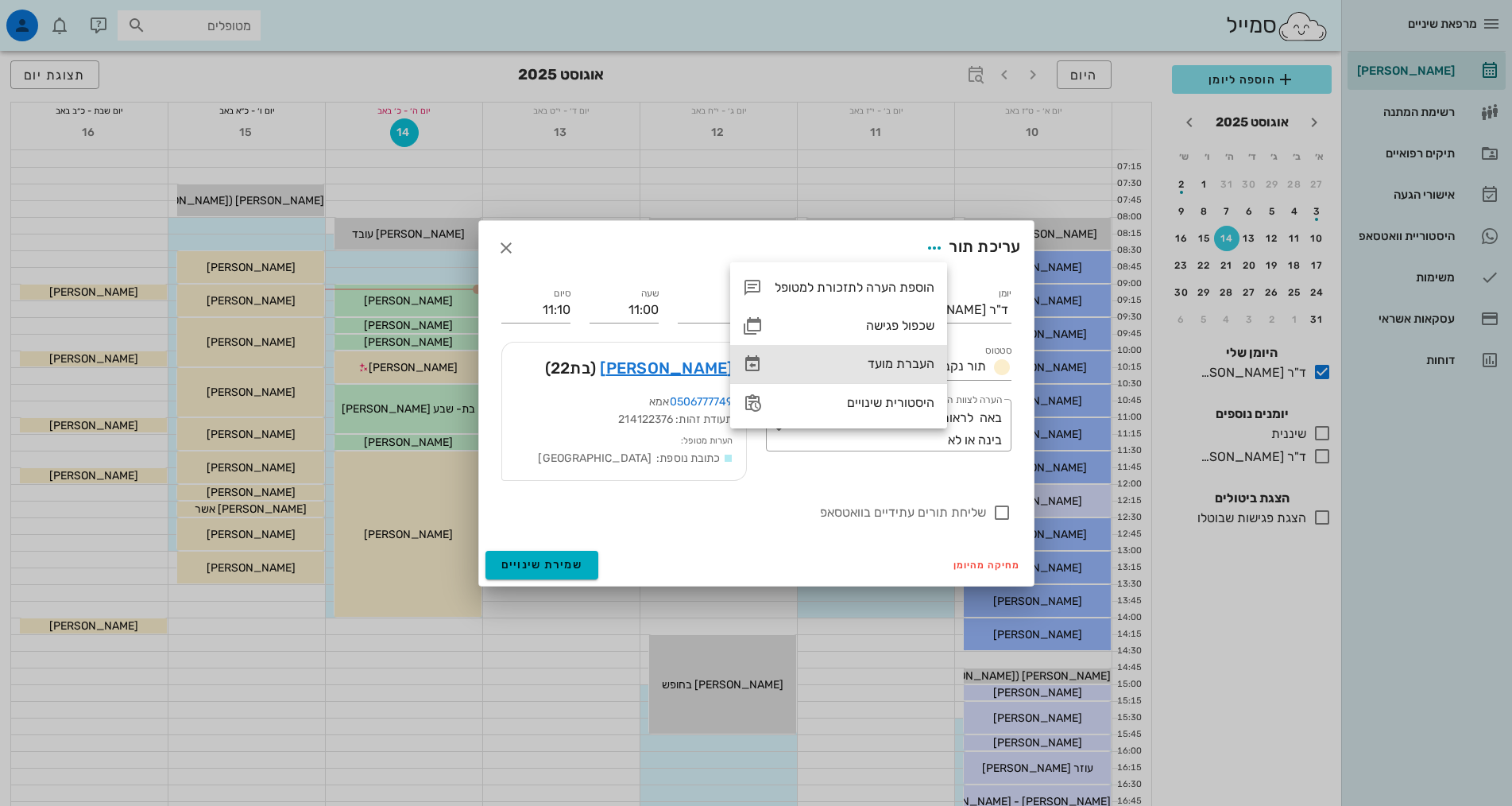
click at [905, 366] on div "העברת מועד" at bounding box center [854, 363] width 159 height 15
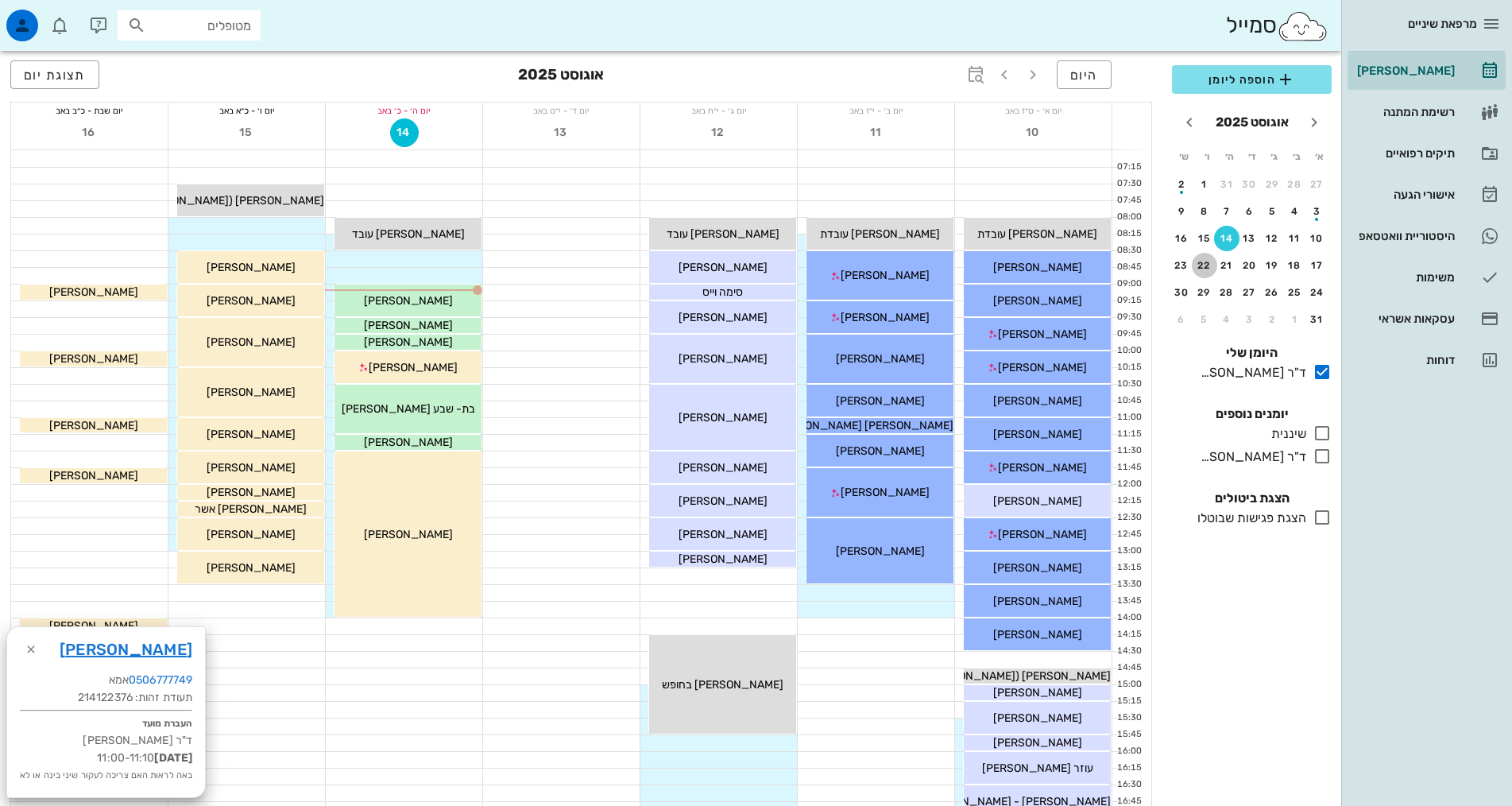
click at [1208, 260] on div "22" at bounding box center [1204, 266] width 26 height 12
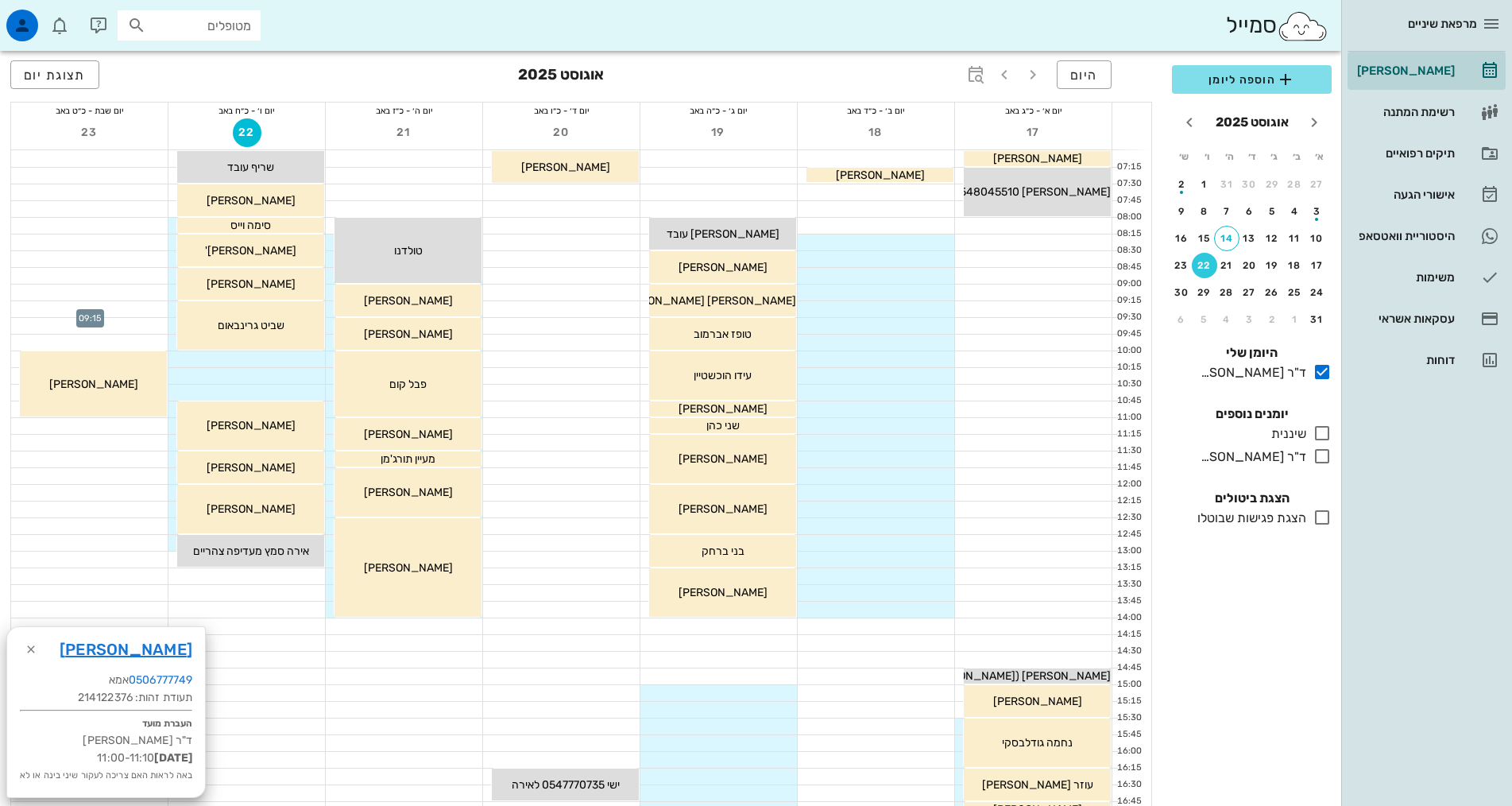
click at [108, 306] on div at bounding box center [89, 309] width 157 height 16
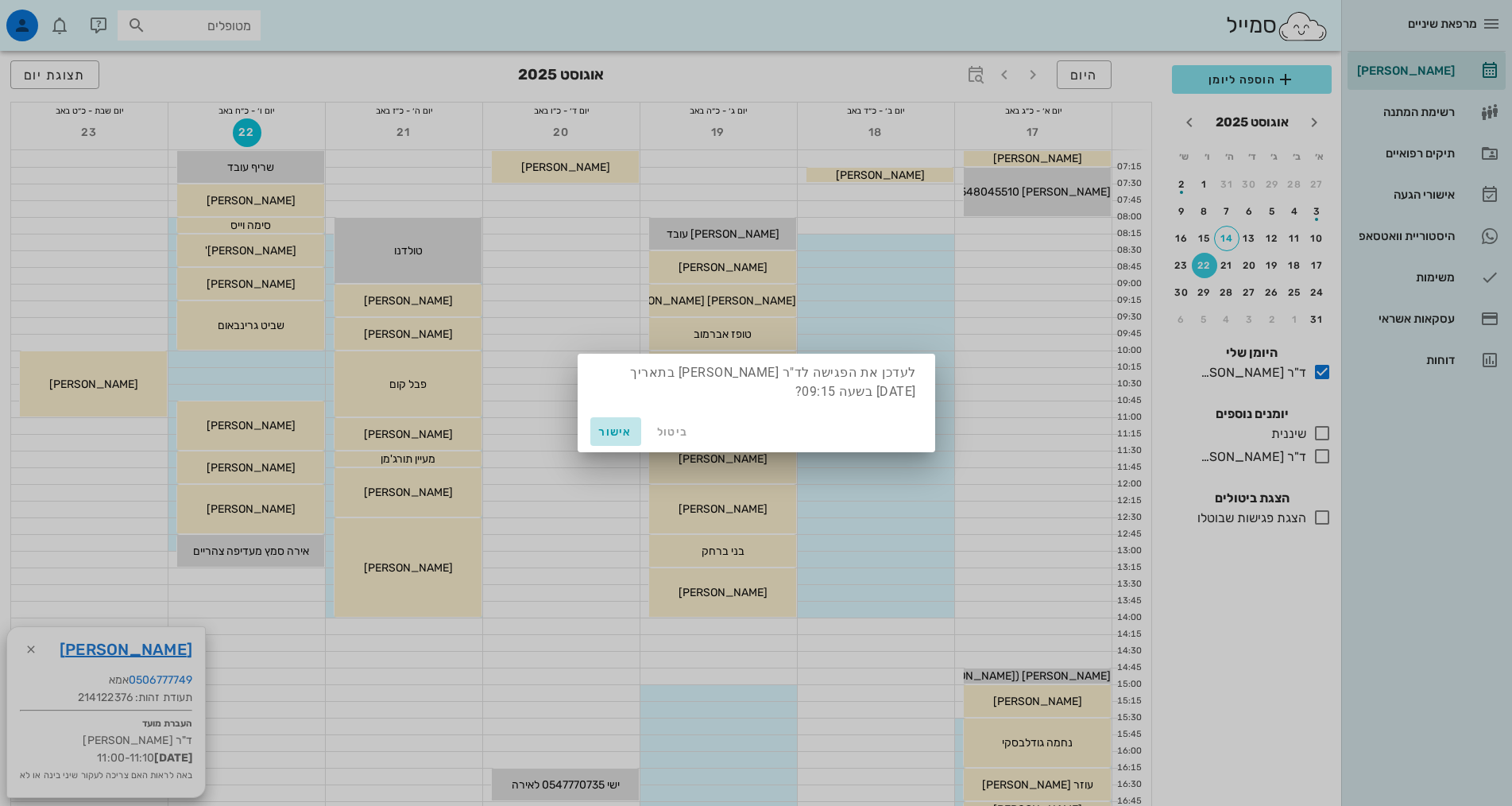
click at [618, 425] on span "אישור" at bounding box center [615, 431] width 38 height 13
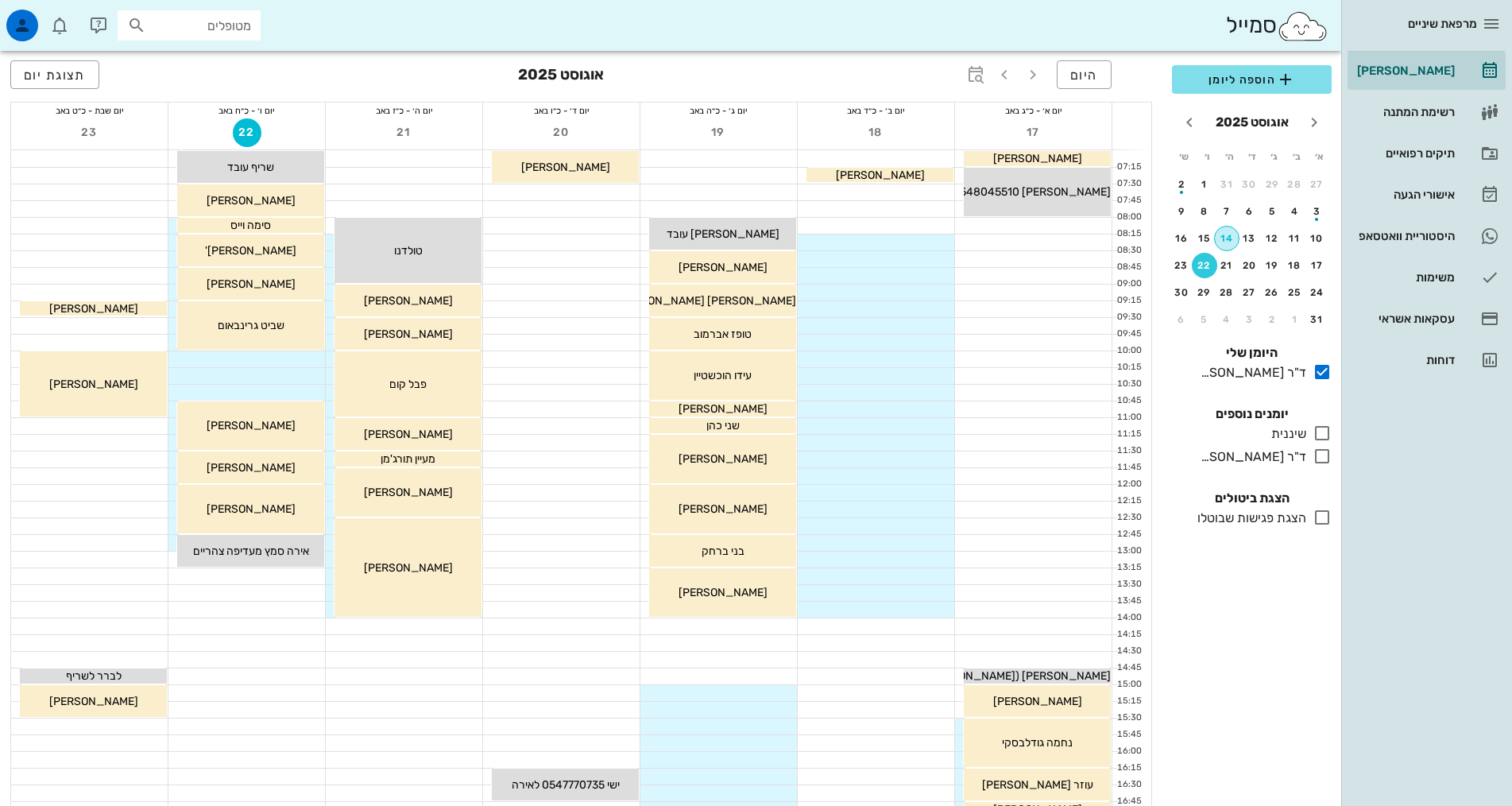
click at [1230, 239] on div "14" at bounding box center [1226, 238] width 24 height 12
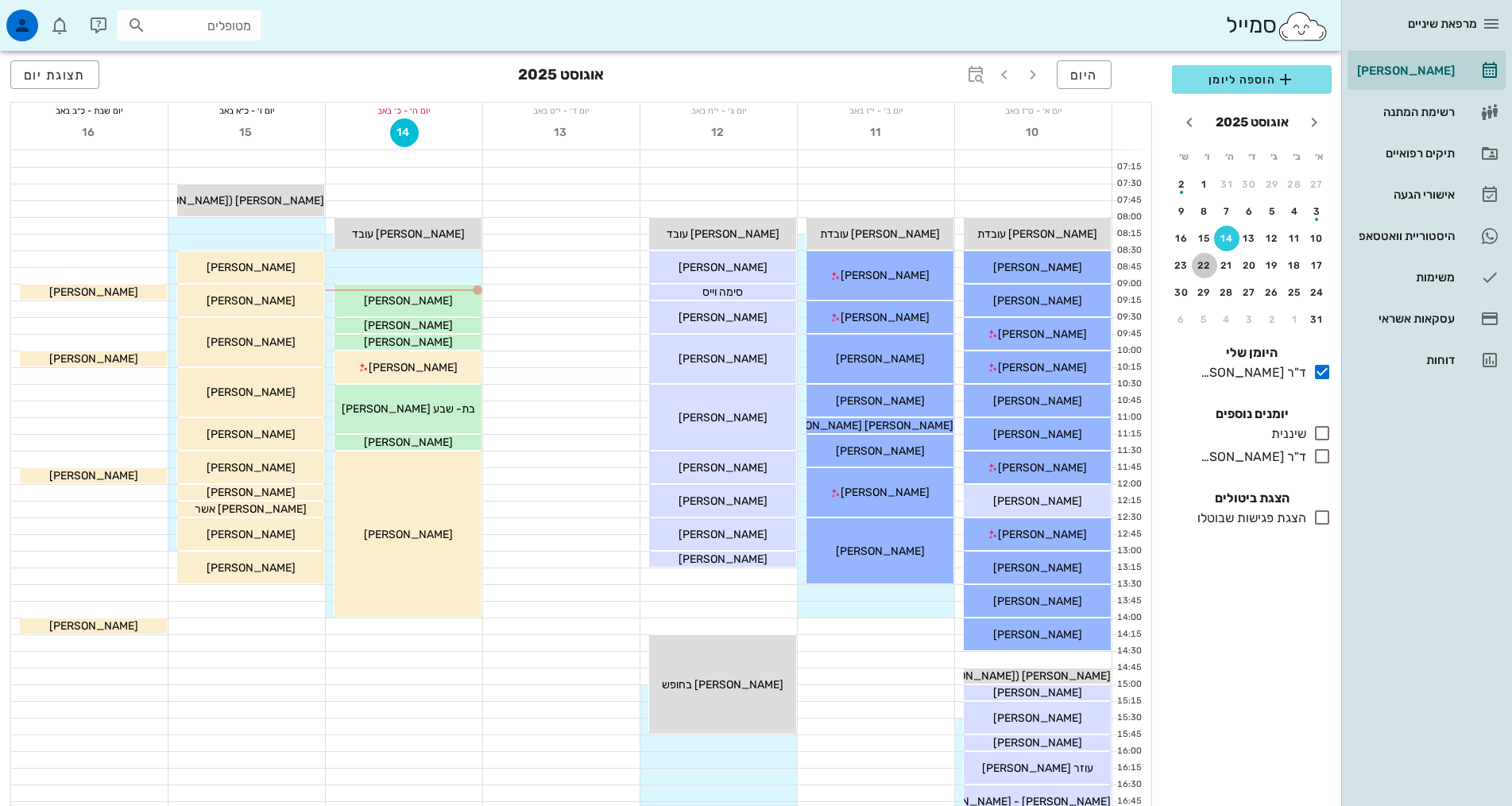
click at [1205, 263] on div "22" at bounding box center [1204, 266] width 26 height 12
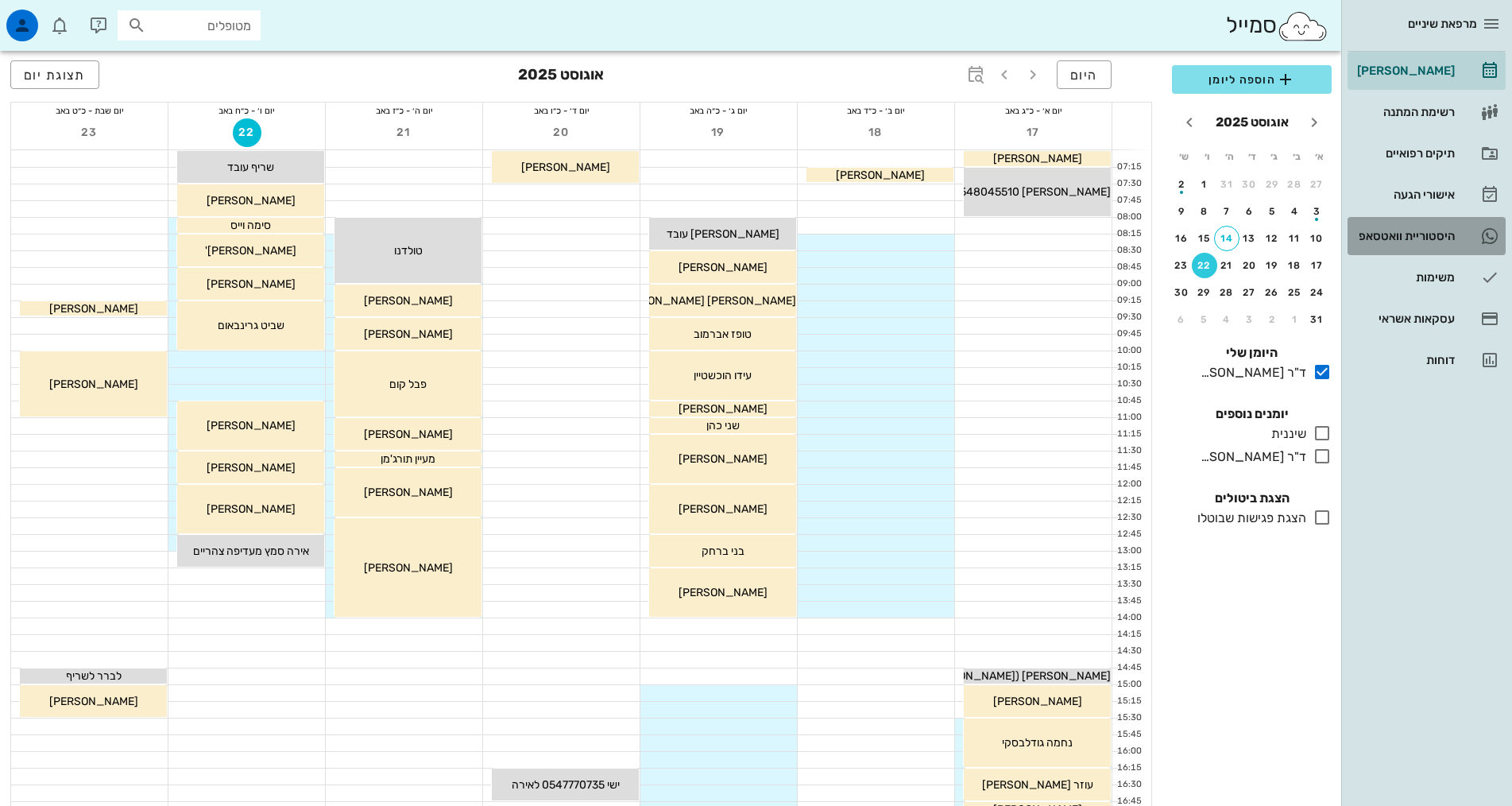
click at [1430, 231] on div "היסטוריית וואטסאפ" at bounding box center [1404, 236] width 101 height 12
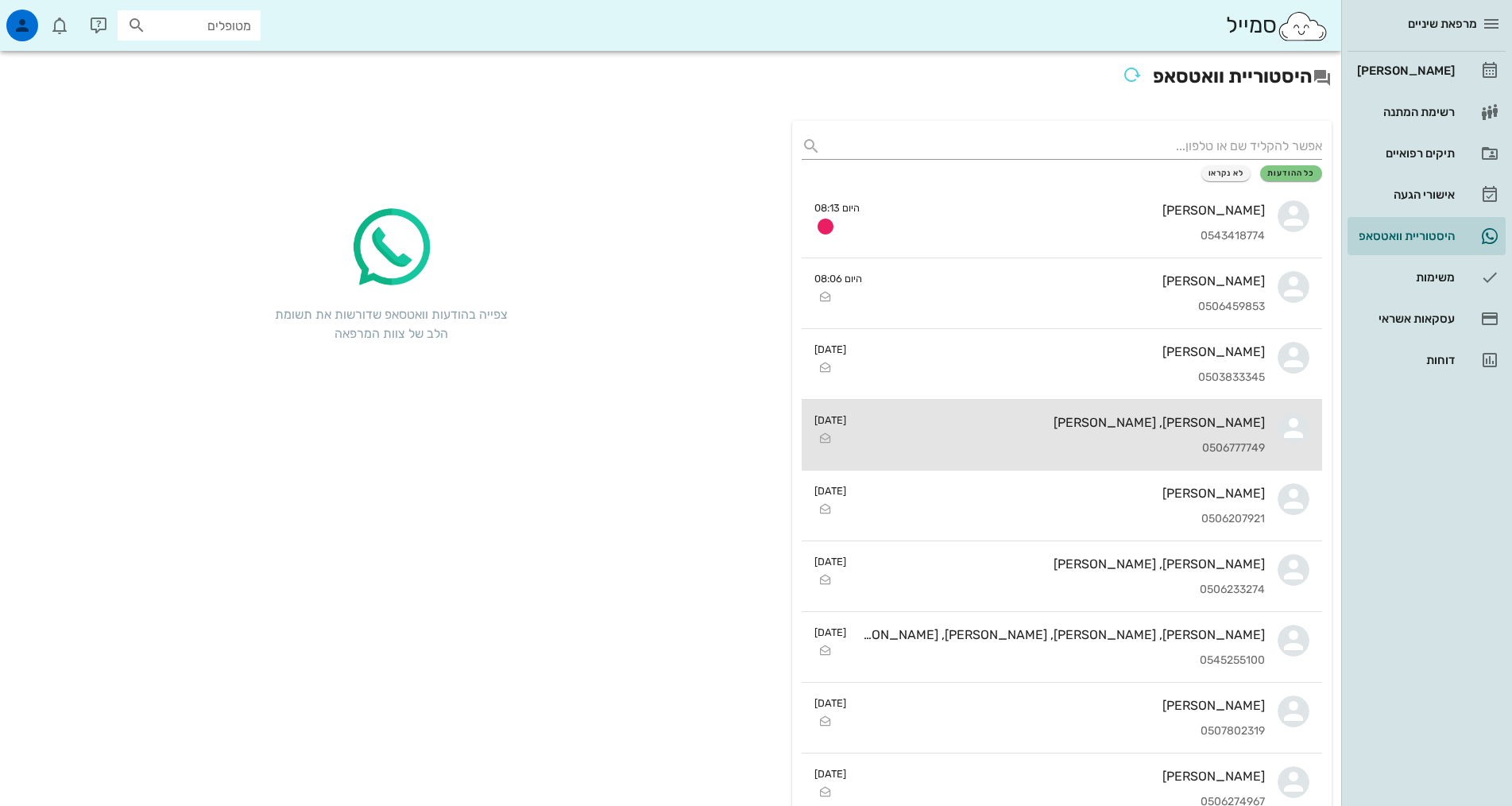
click at [1224, 451] on div "0506777749" at bounding box center [1061, 448] width 406 height 13
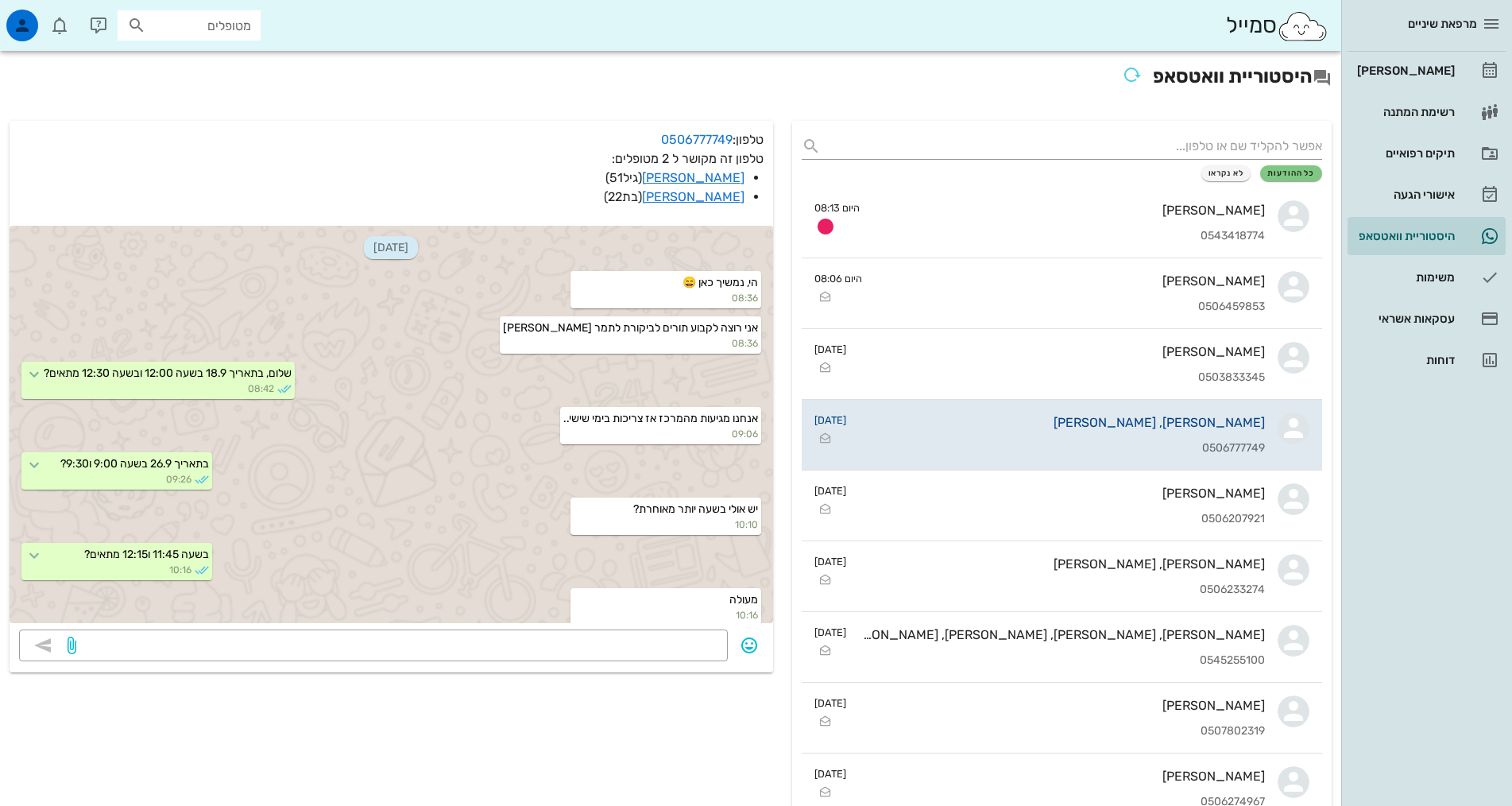
scroll to position [667, 0]
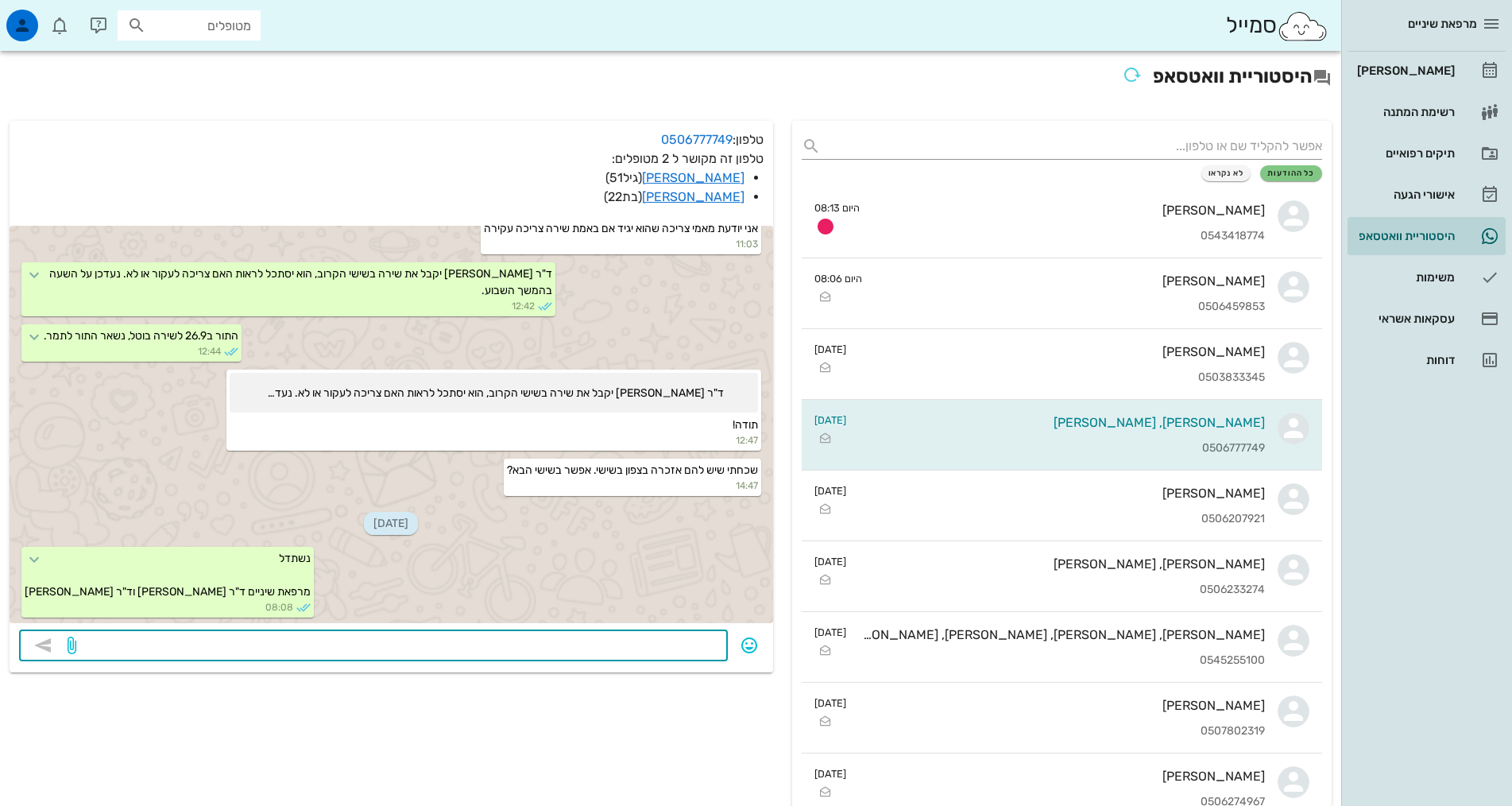
click at [555, 645] on textarea at bounding box center [399, 647] width 639 height 26
type textarea "נ"
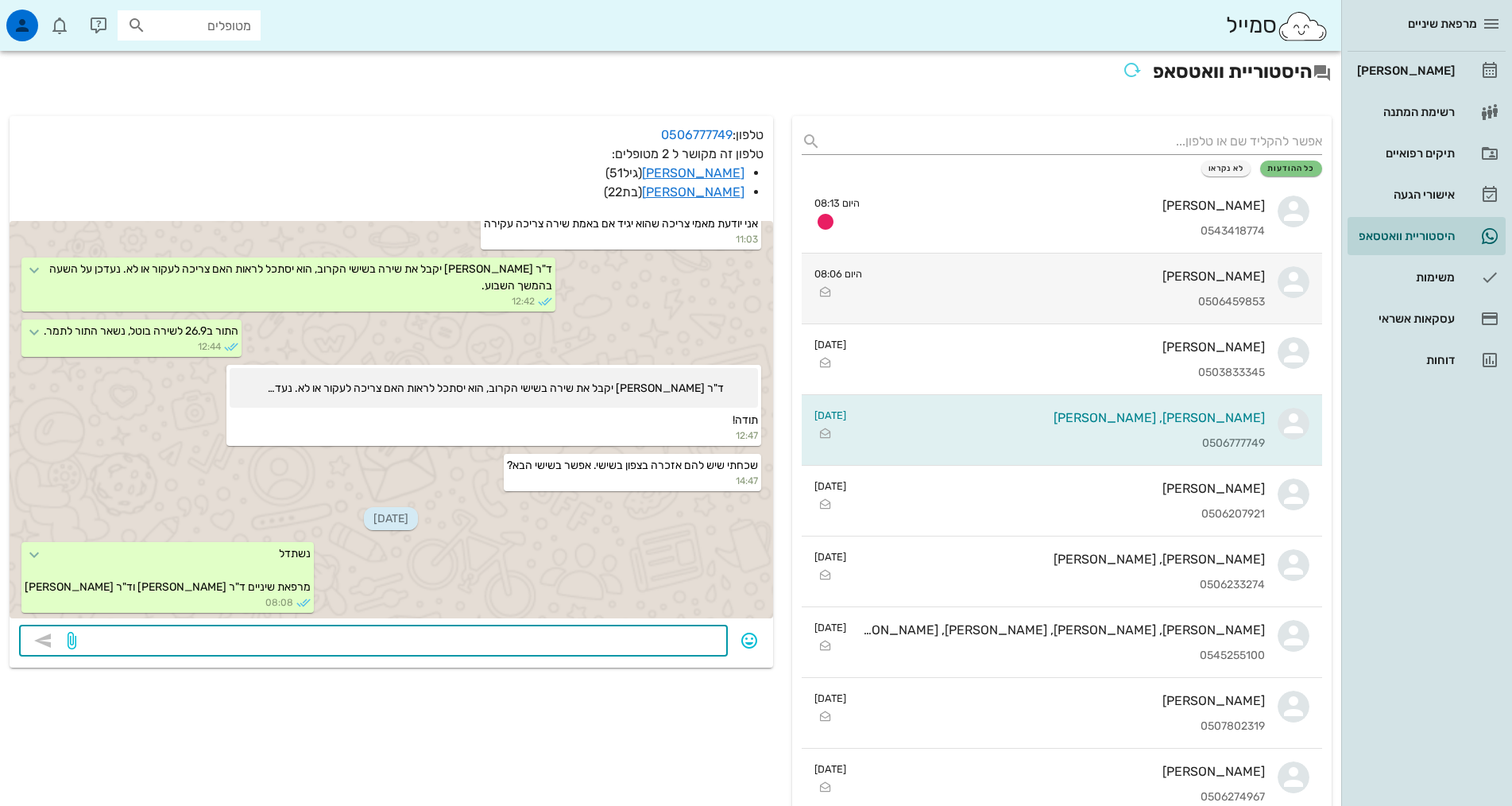
scroll to position [0, 0]
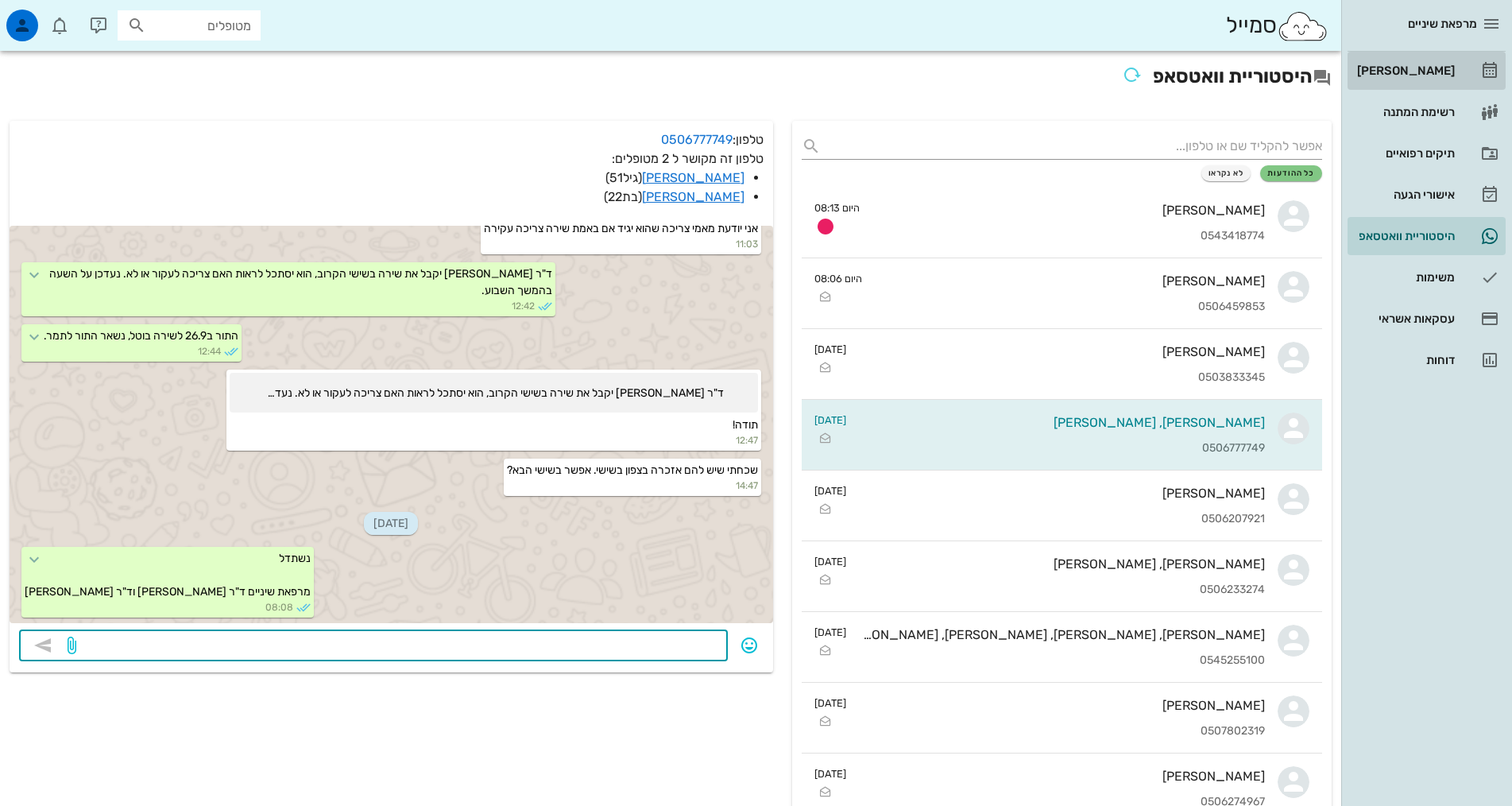
click at [1445, 66] on div "[PERSON_NAME]" at bounding box center [1404, 71] width 101 height 12
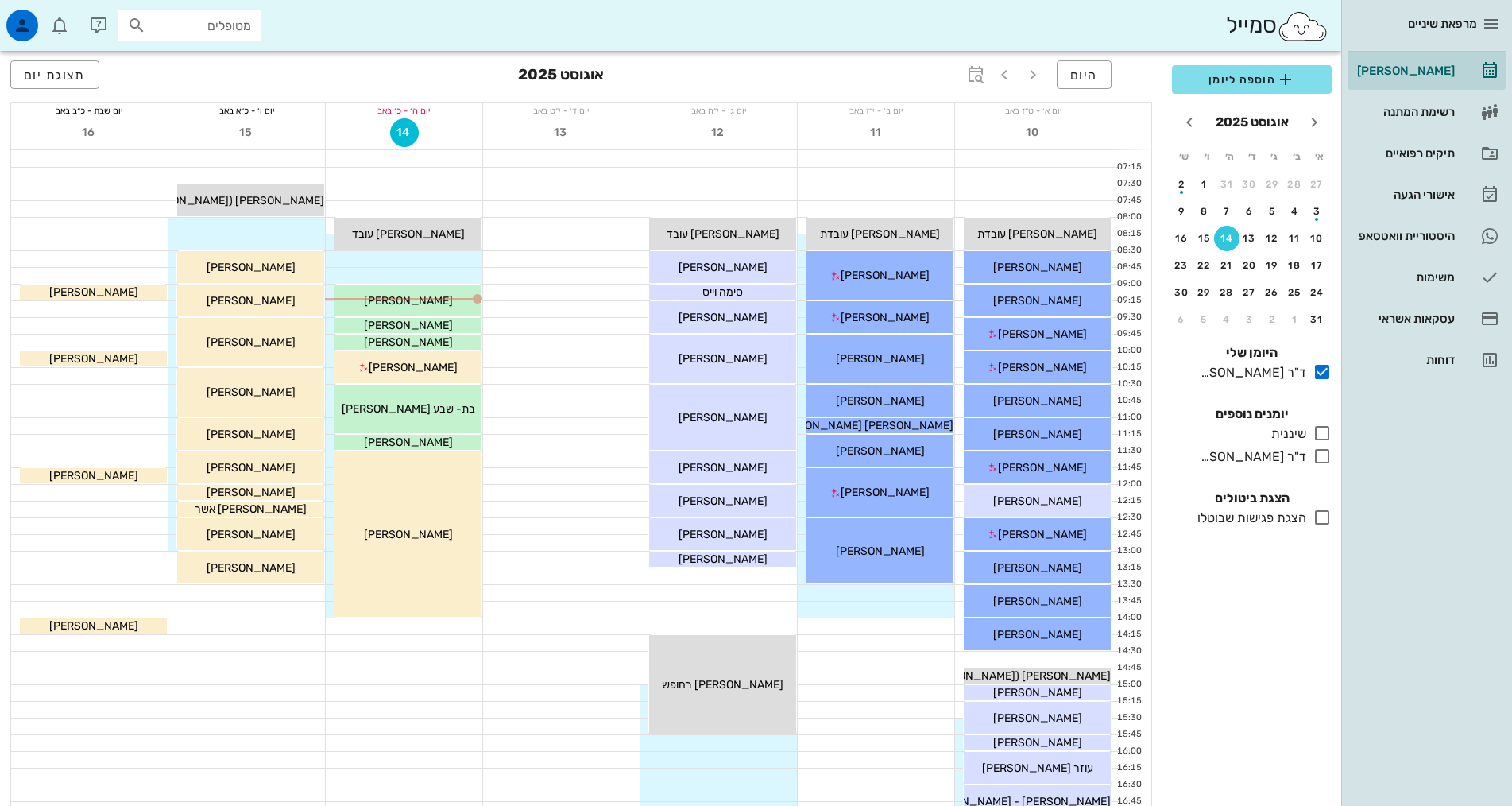
click at [207, 37] on div "מטופלים" at bounding box center [189, 26] width 143 height 30
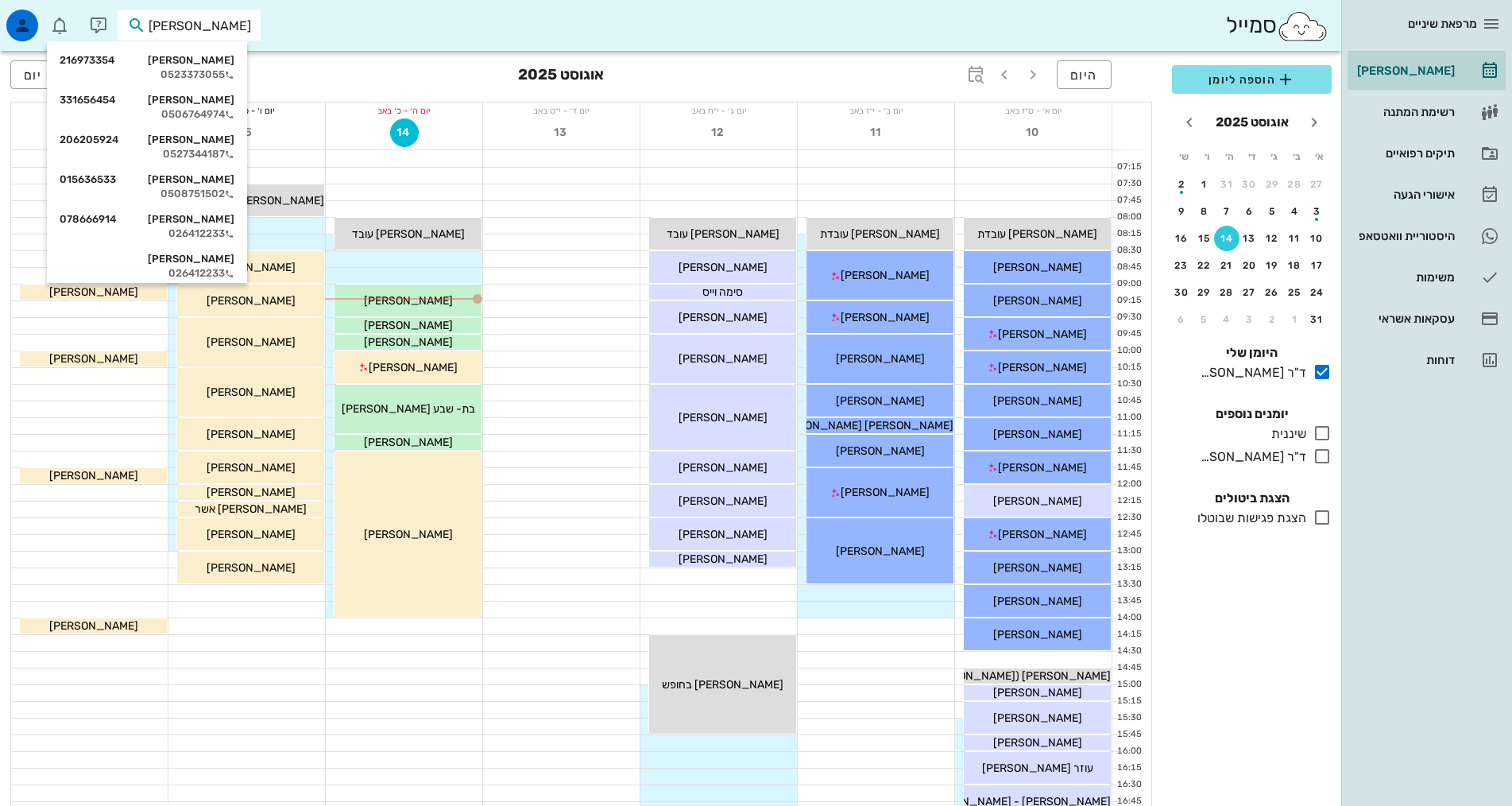
type input "רוזן נ"
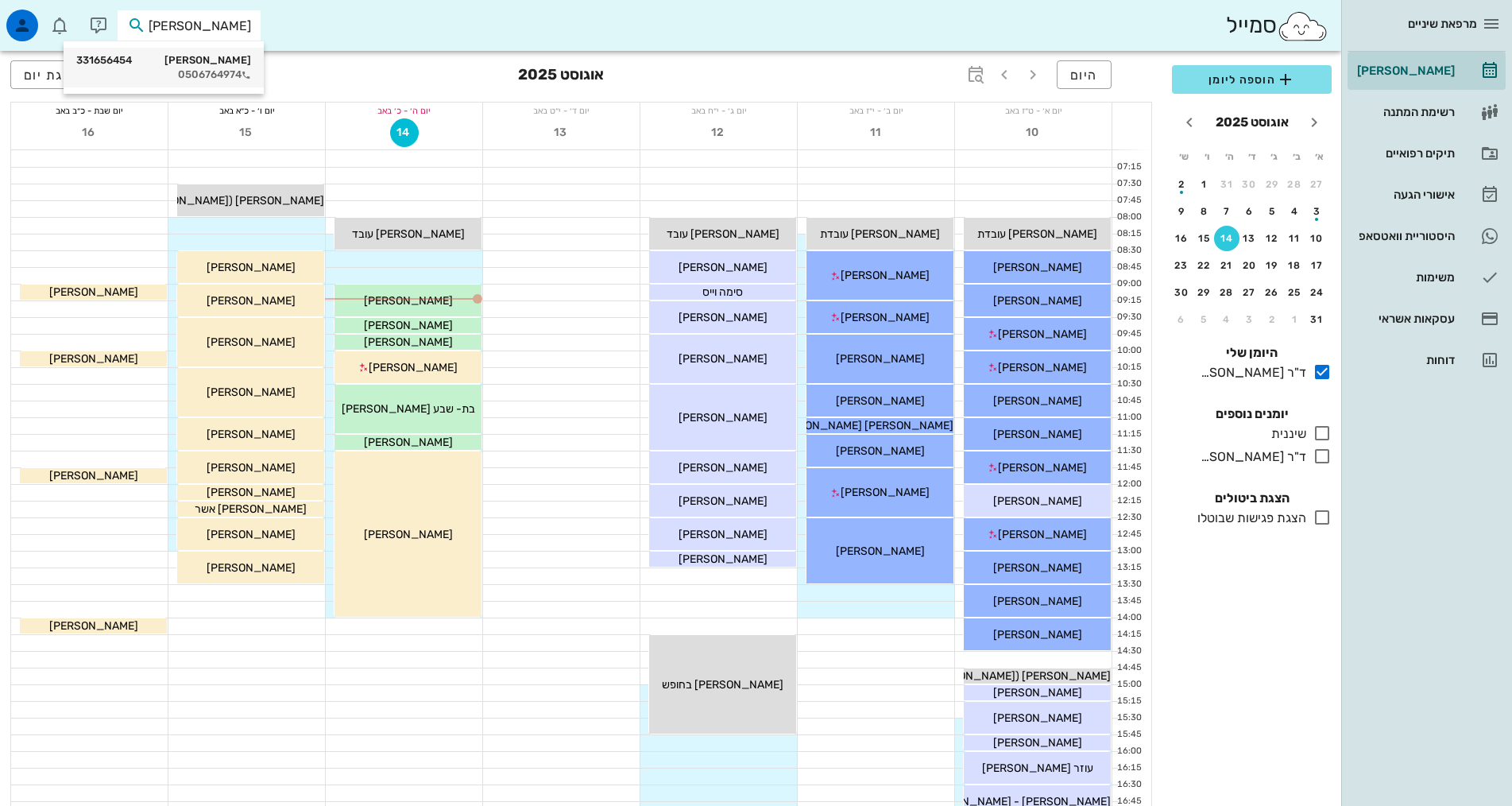
click at [197, 64] on div "[PERSON_NAME] 331656454" at bounding box center [163, 60] width 174 height 12
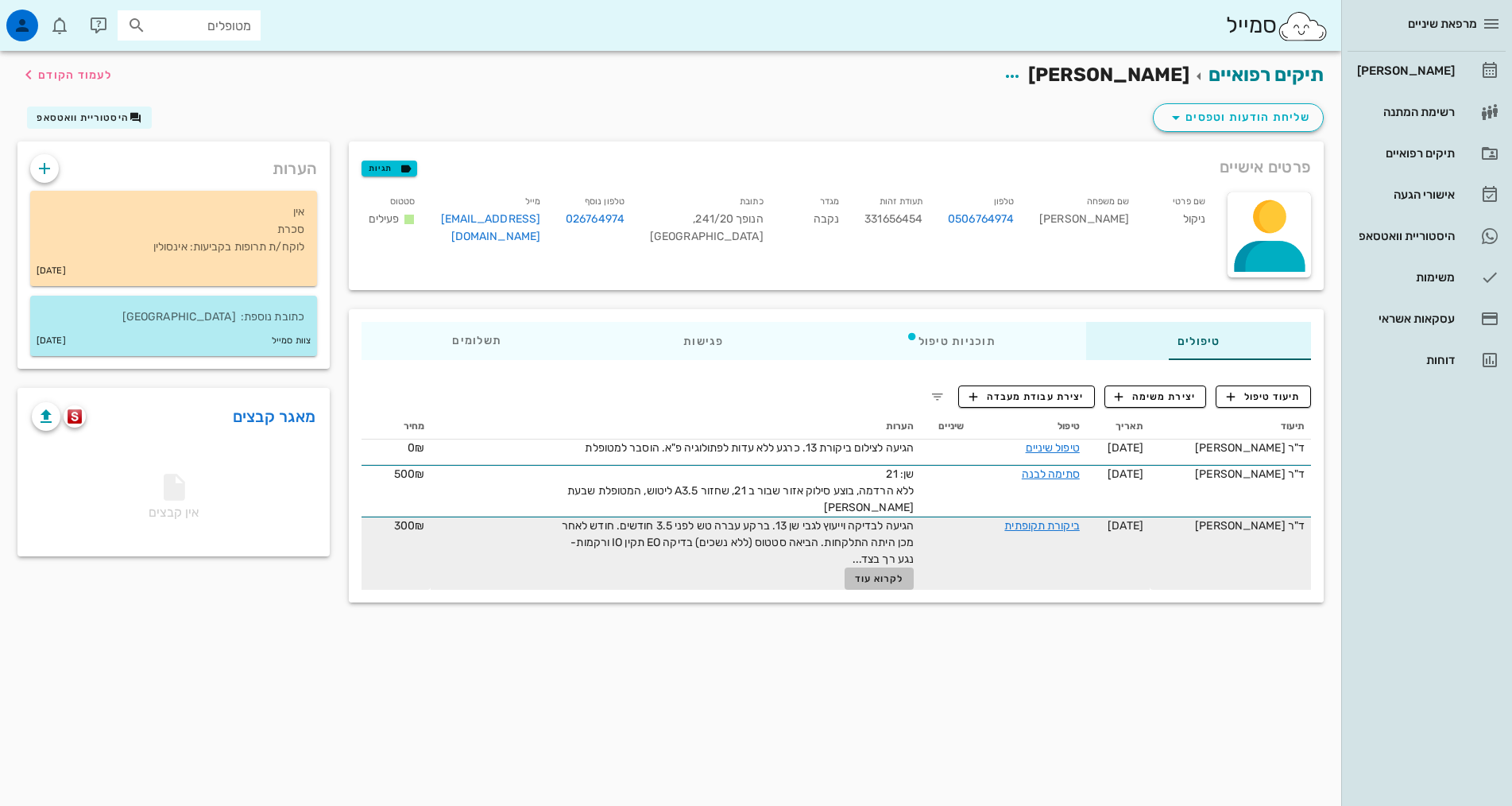
click at [855, 578] on span "לקרוא עוד" at bounding box center [880, 578] width 50 height 12
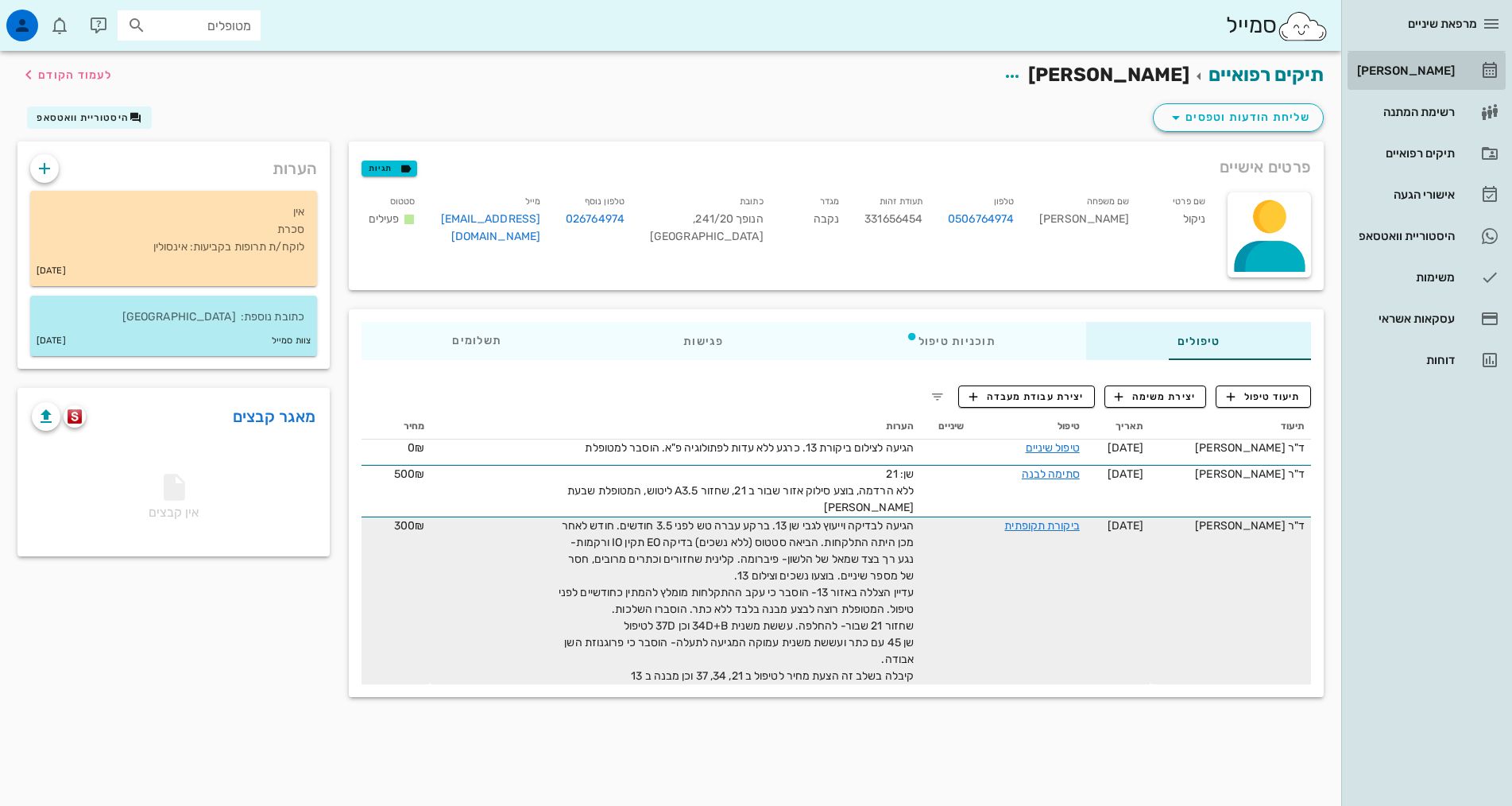
click at [1430, 60] on div "[PERSON_NAME]" at bounding box center [1404, 71] width 101 height 26
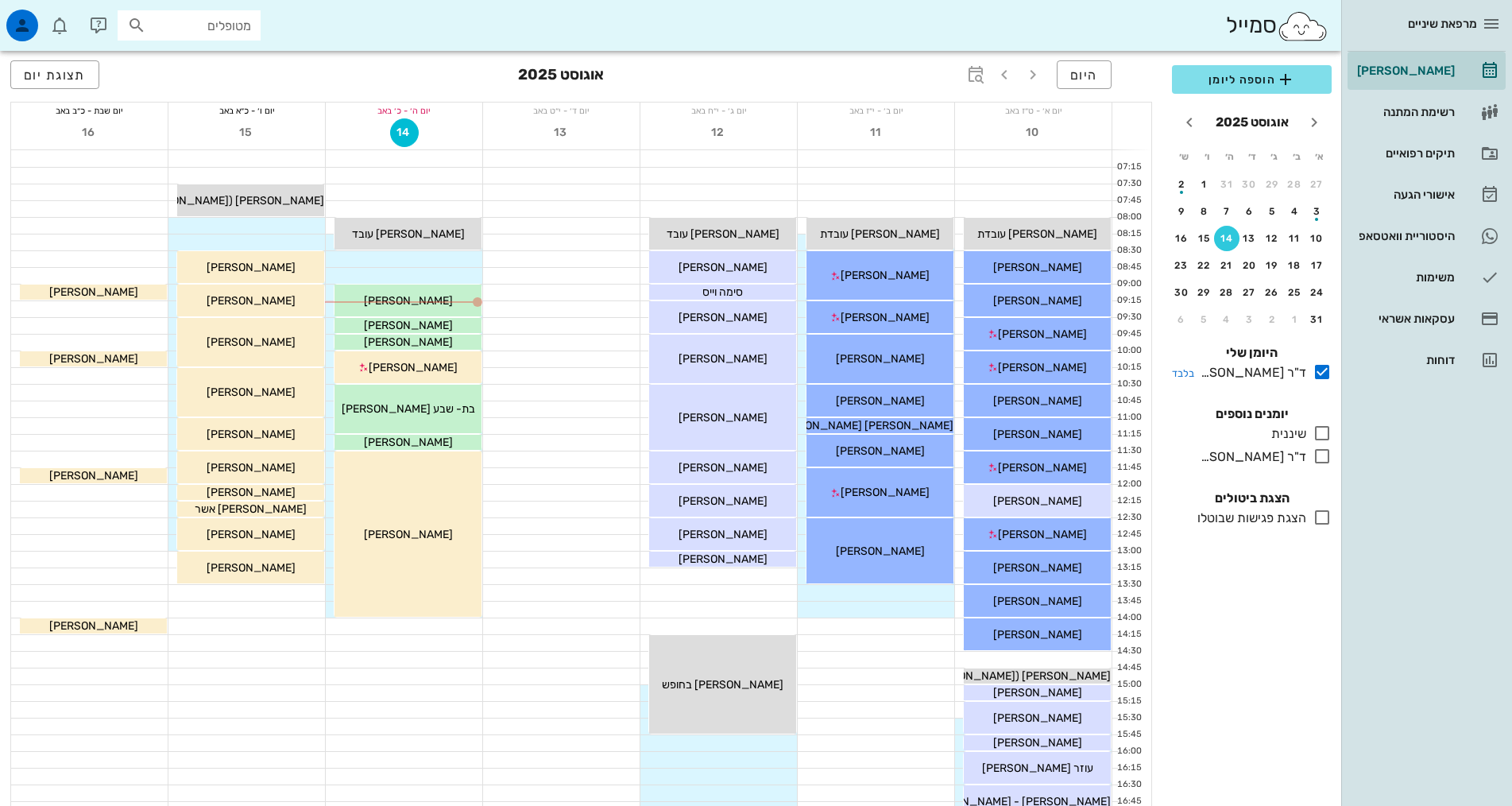
drag, startPoint x: 1325, startPoint y: 366, endPoint x: 1328, endPoint y: 380, distance: 14.3
click at [1325, 368] on icon at bounding box center [1323, 372] width 19 height 19
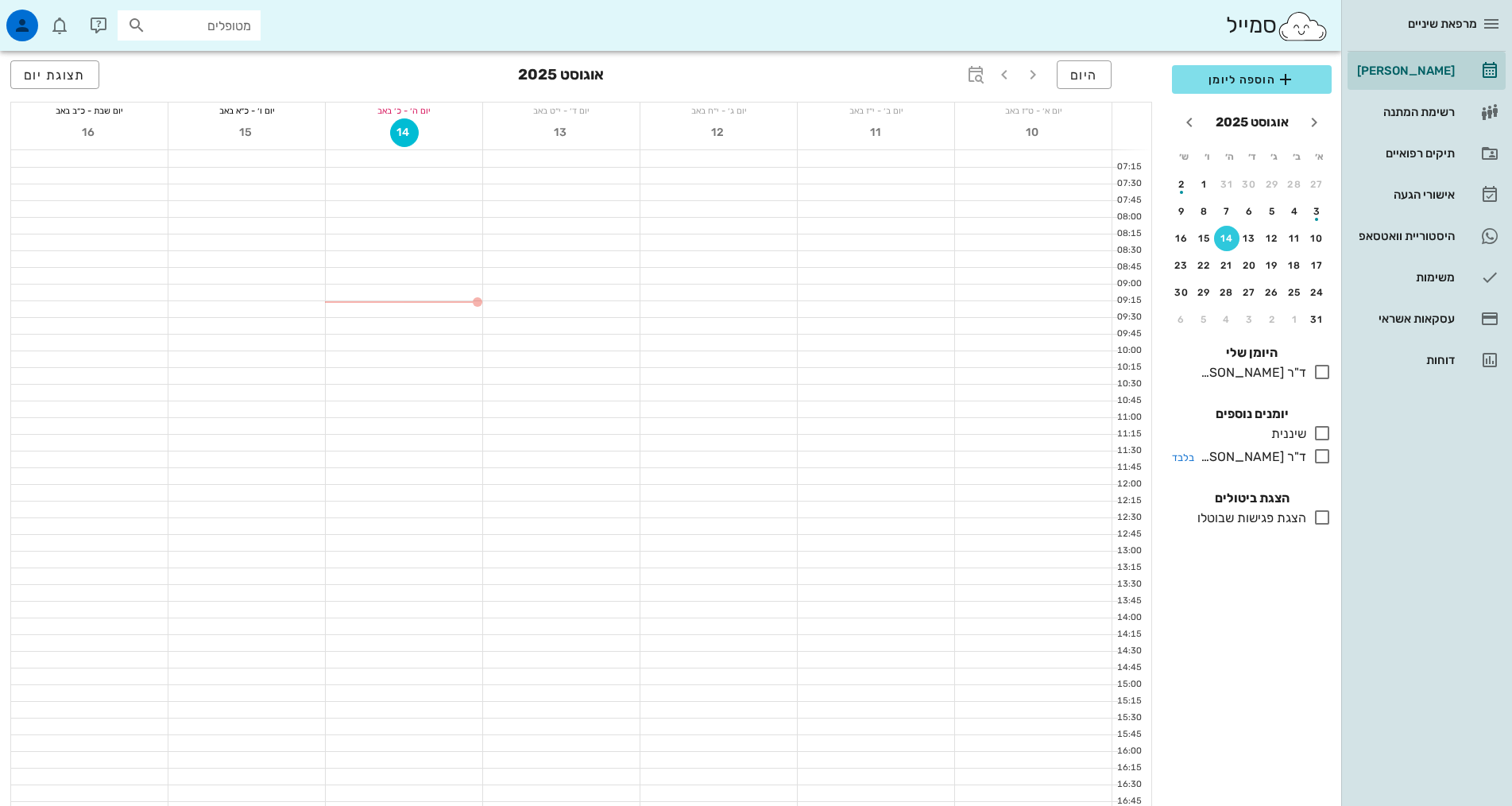
click at [1318, 455] on icon at bounding box center [1323, 456] width 19 height 19
click at [1225, 266] on div "21" at bounding box center [1226, 266] width 26 height 12
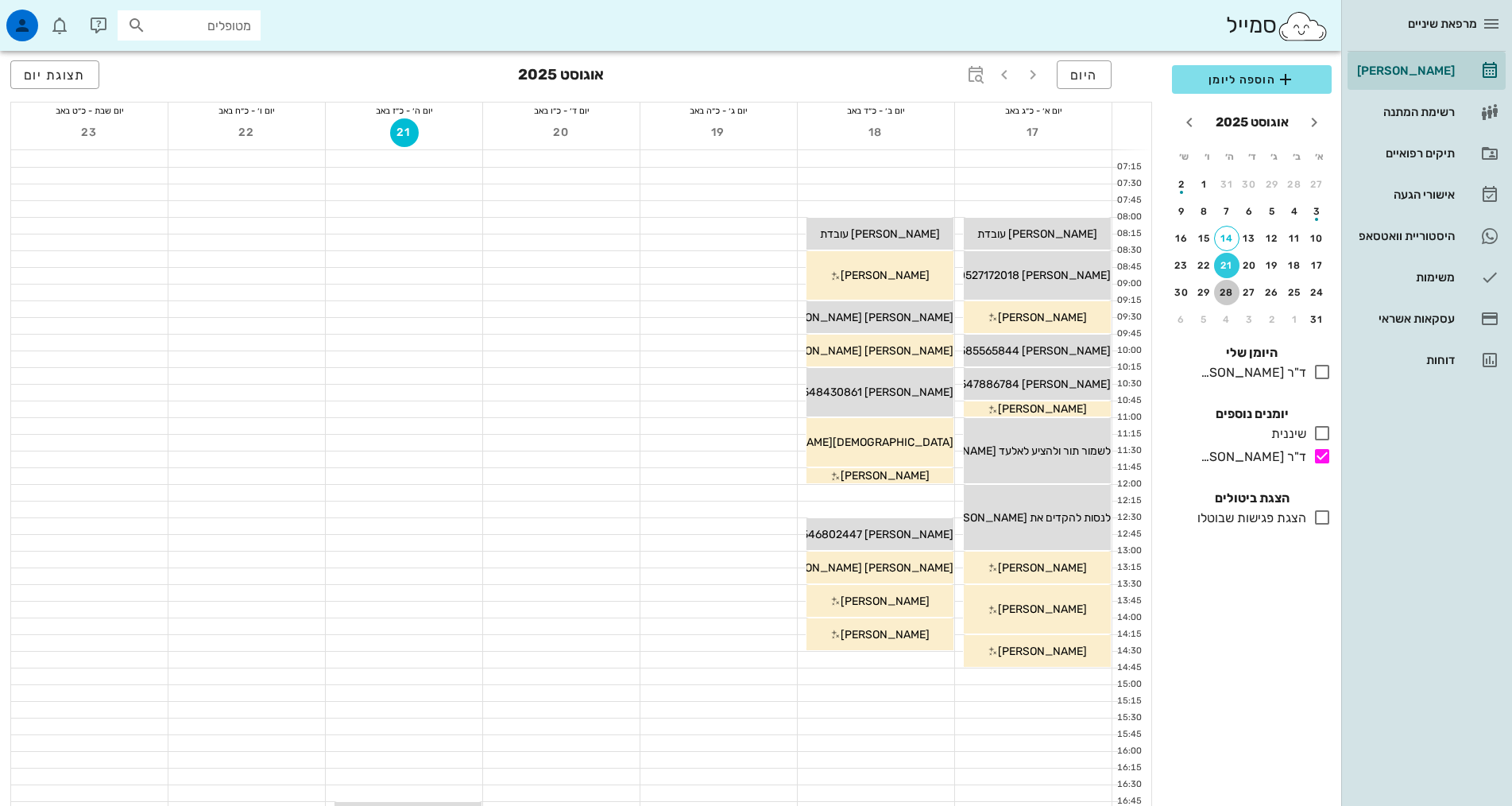
click at [1230, 295] on div "28" at bounding box center [1226, 292] width 26 height 12
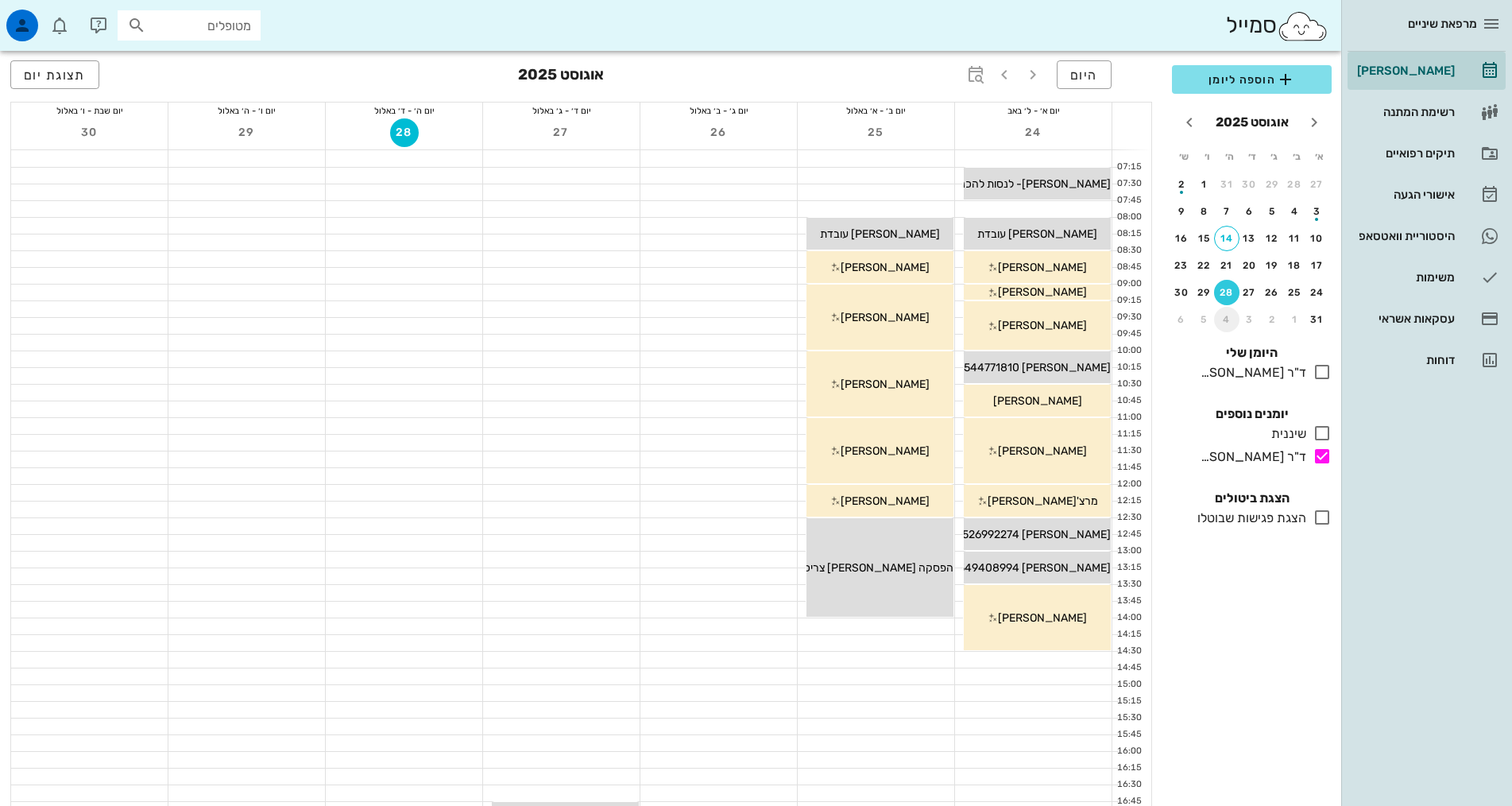
click at [1224, 315] on div "4" at bounding box center [1226, 320] width 26 height 12
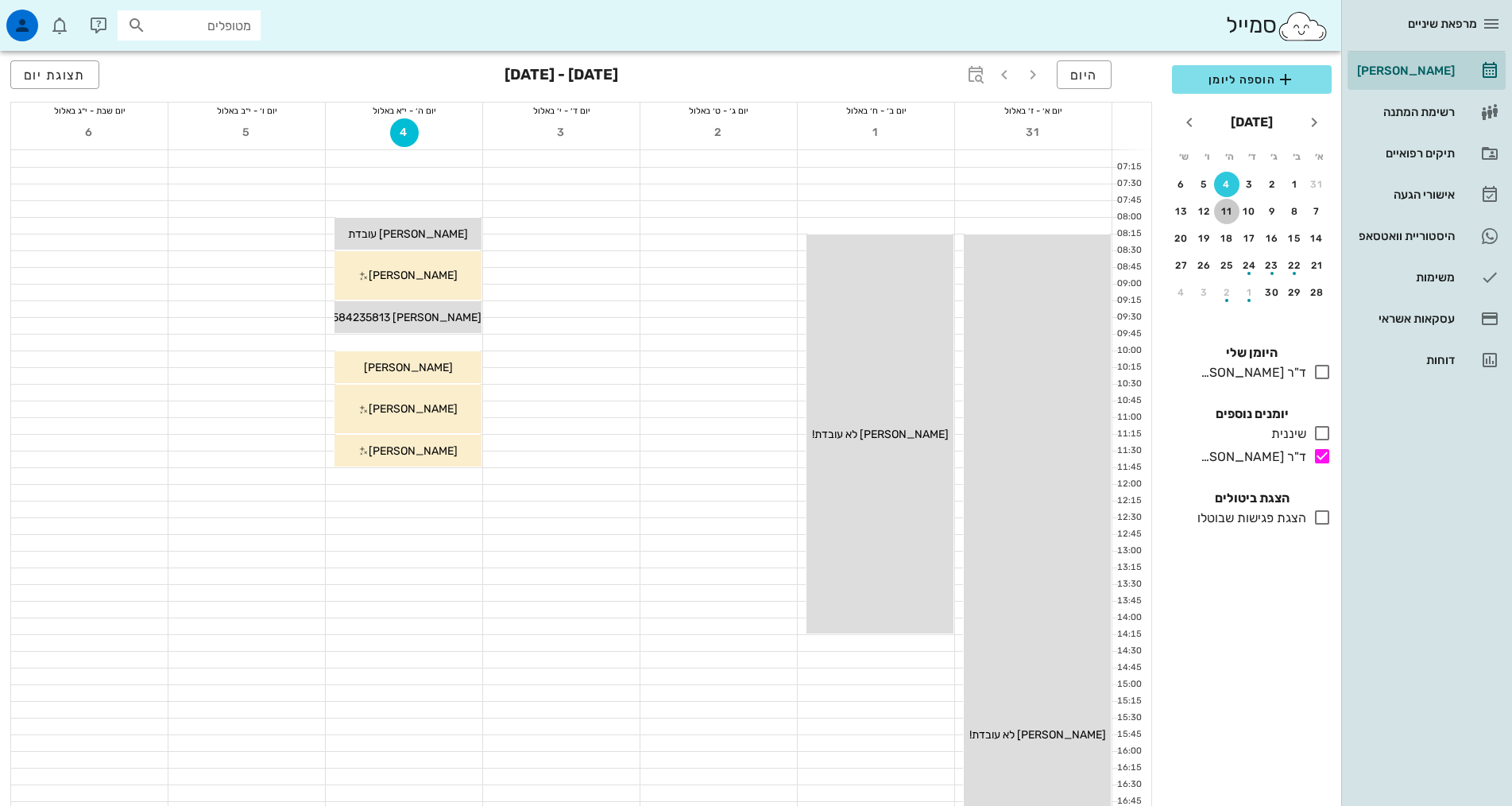
click at [1229, 211] on div "11" at bounding box center [1226, 211] width 26 height 12
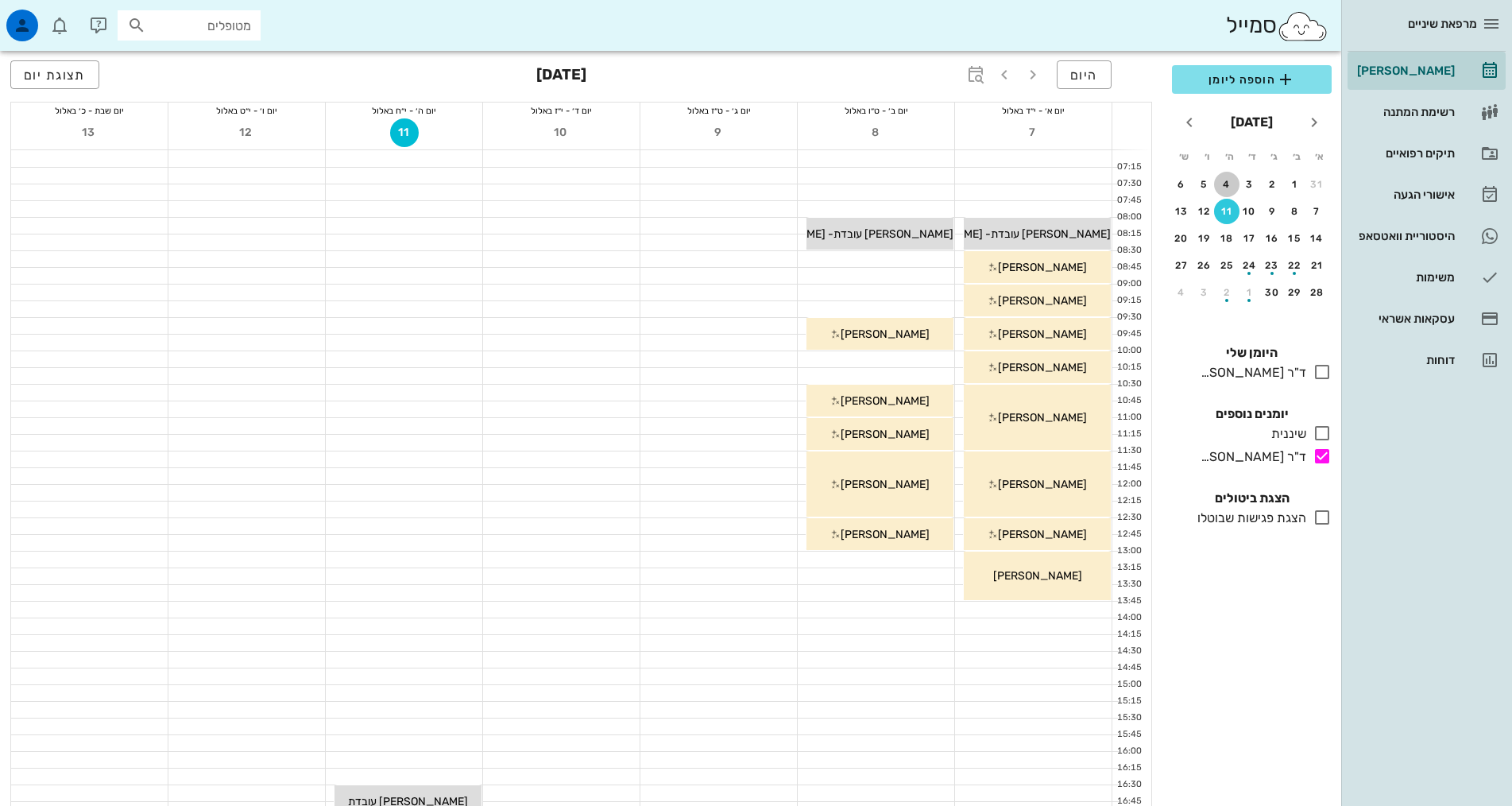
click at [1233, 186] on div "4" at bounding box center [1226, 184] width 26 height 12
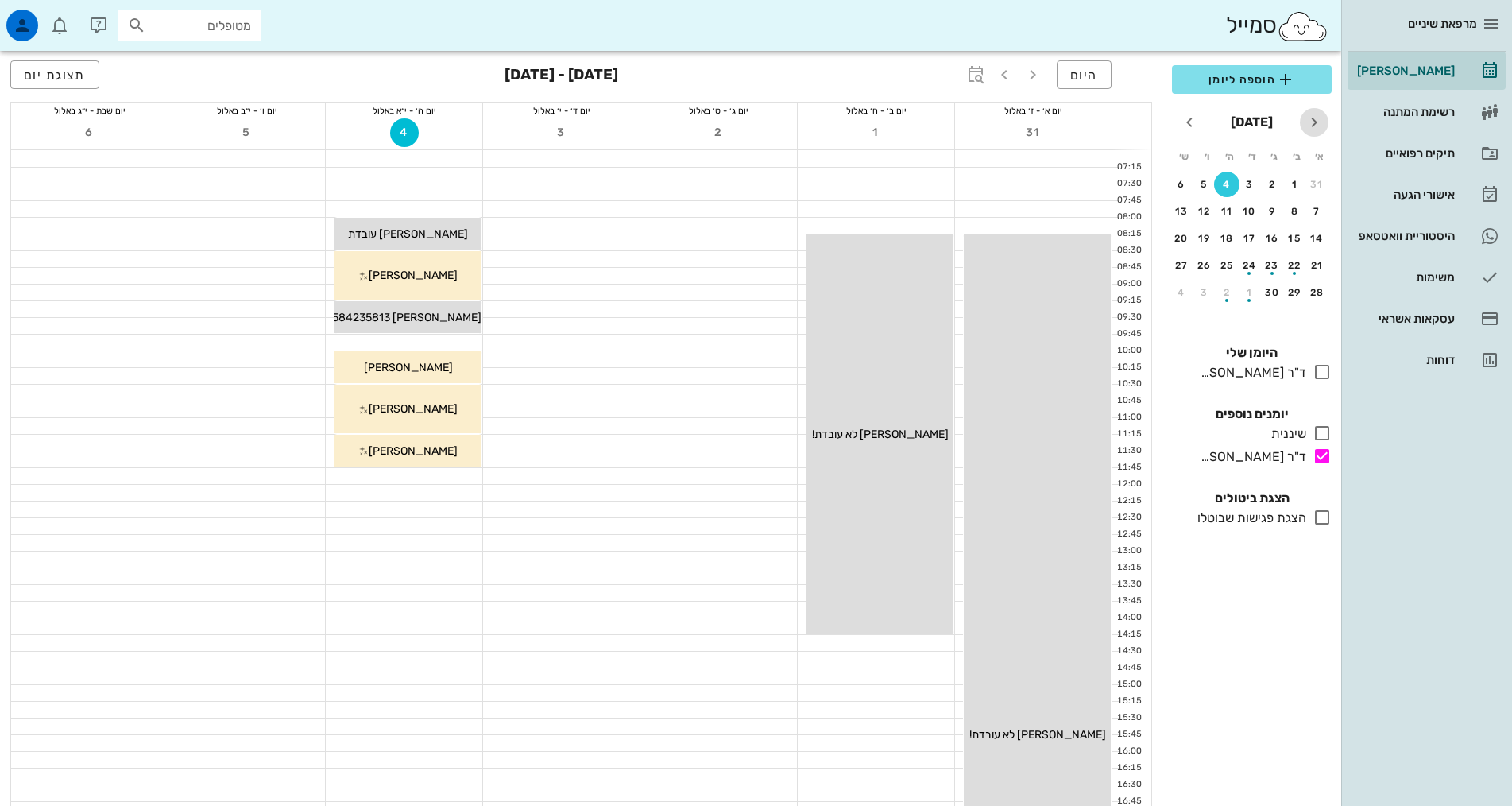
click at [1314, 120] on icon "חודש שעבר" at bounding box center [1315, 122] width 19 height 19
click at [1230, 292] on div "28" at bounding box center [1226, 292] width 26 height 12
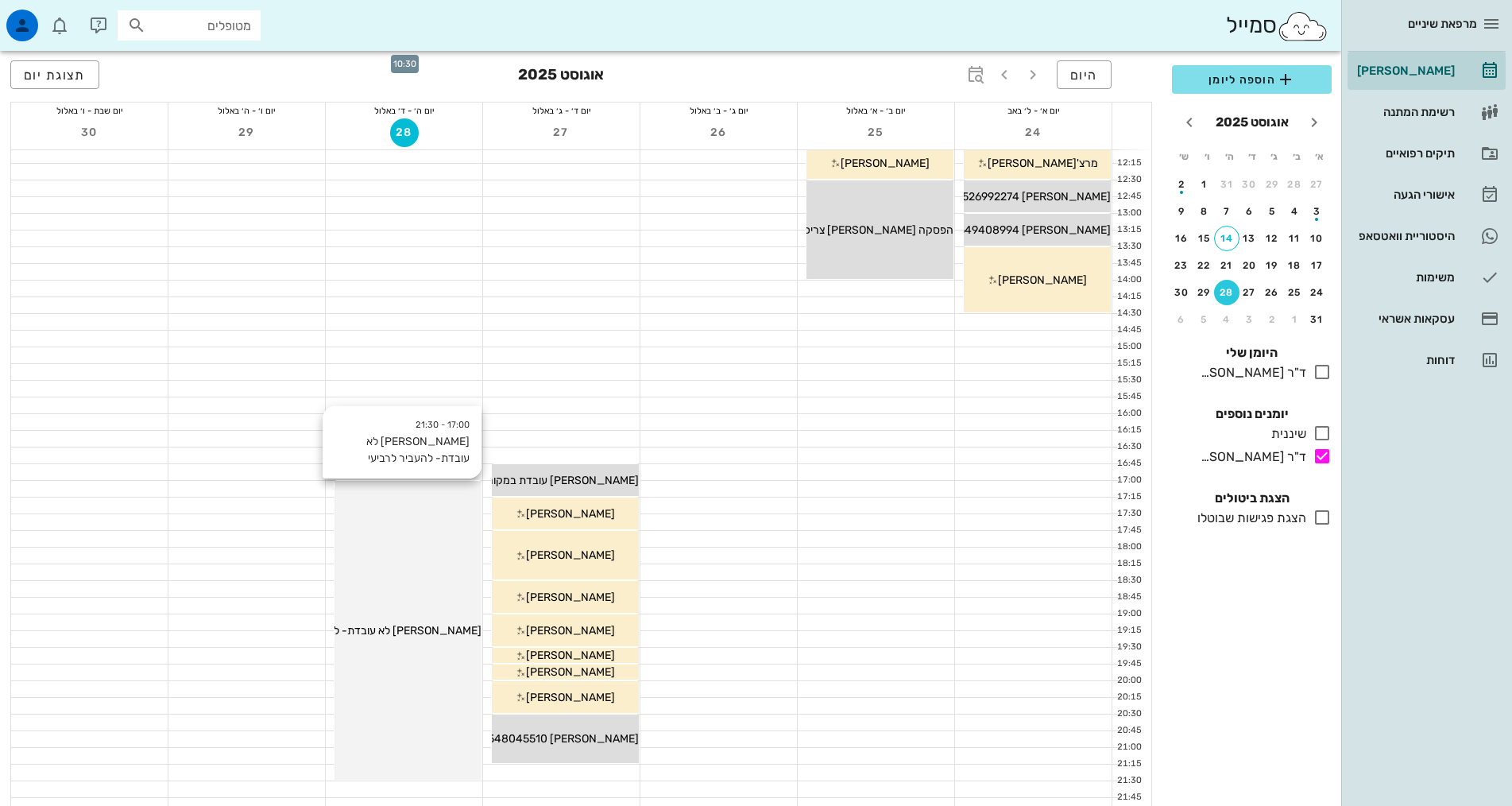
scroll to position [477, 0]
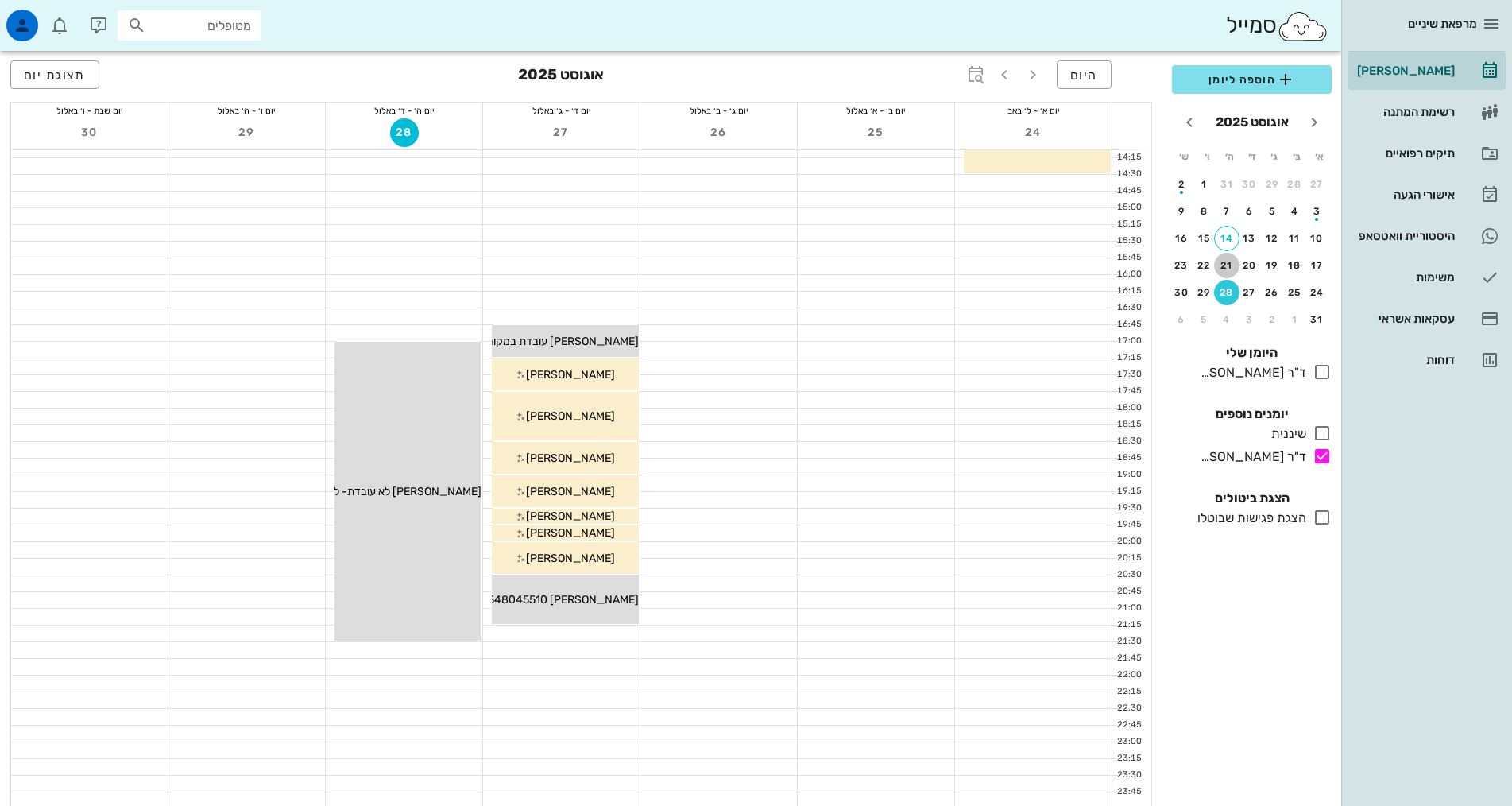
click at [1231, 268] on div "21" at bounding box center [1226, 266] width 26 height 12
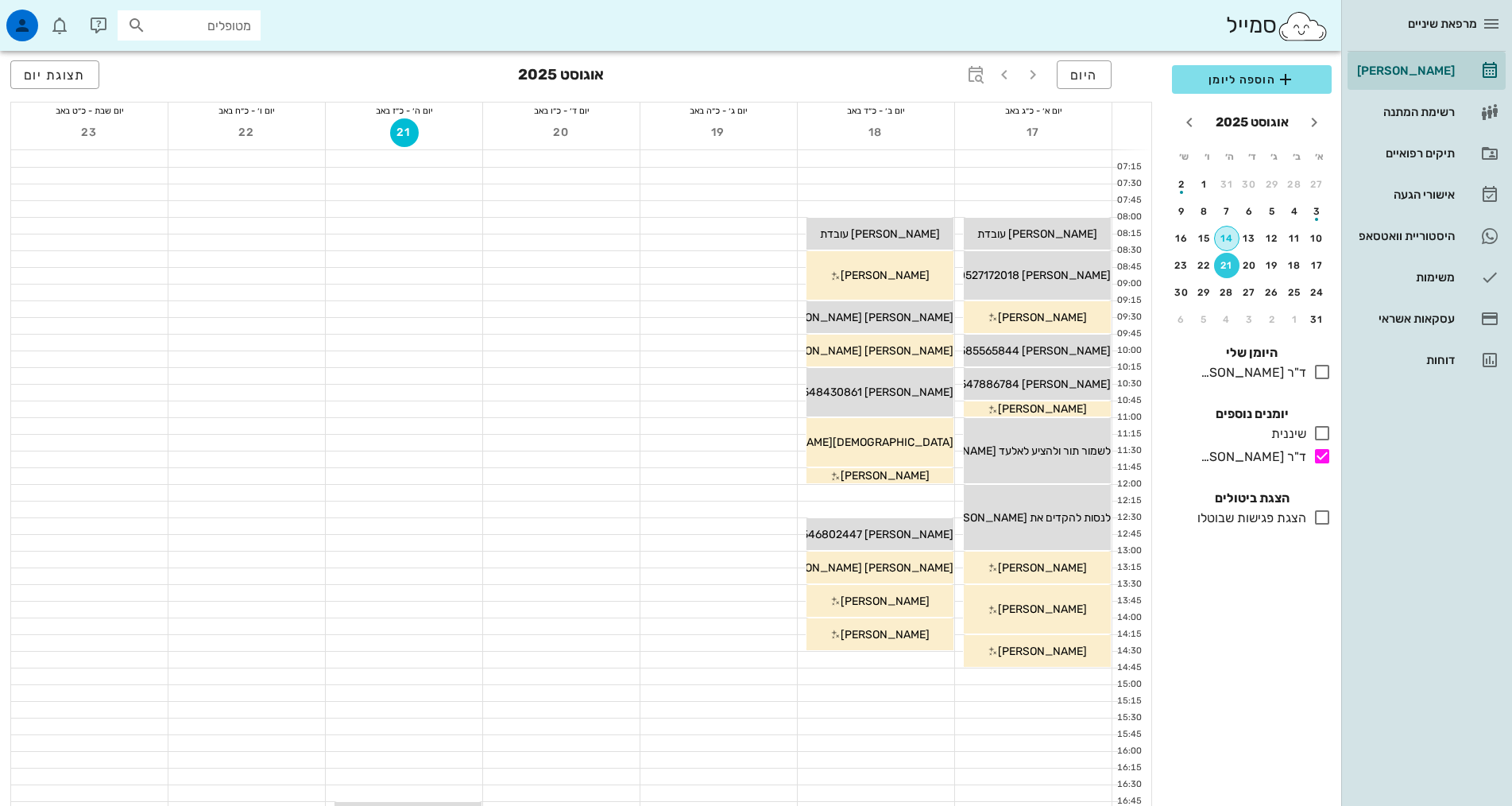
click at [1223, 244] on div "14" at bounding box center [1226, 238] width 24 height 12
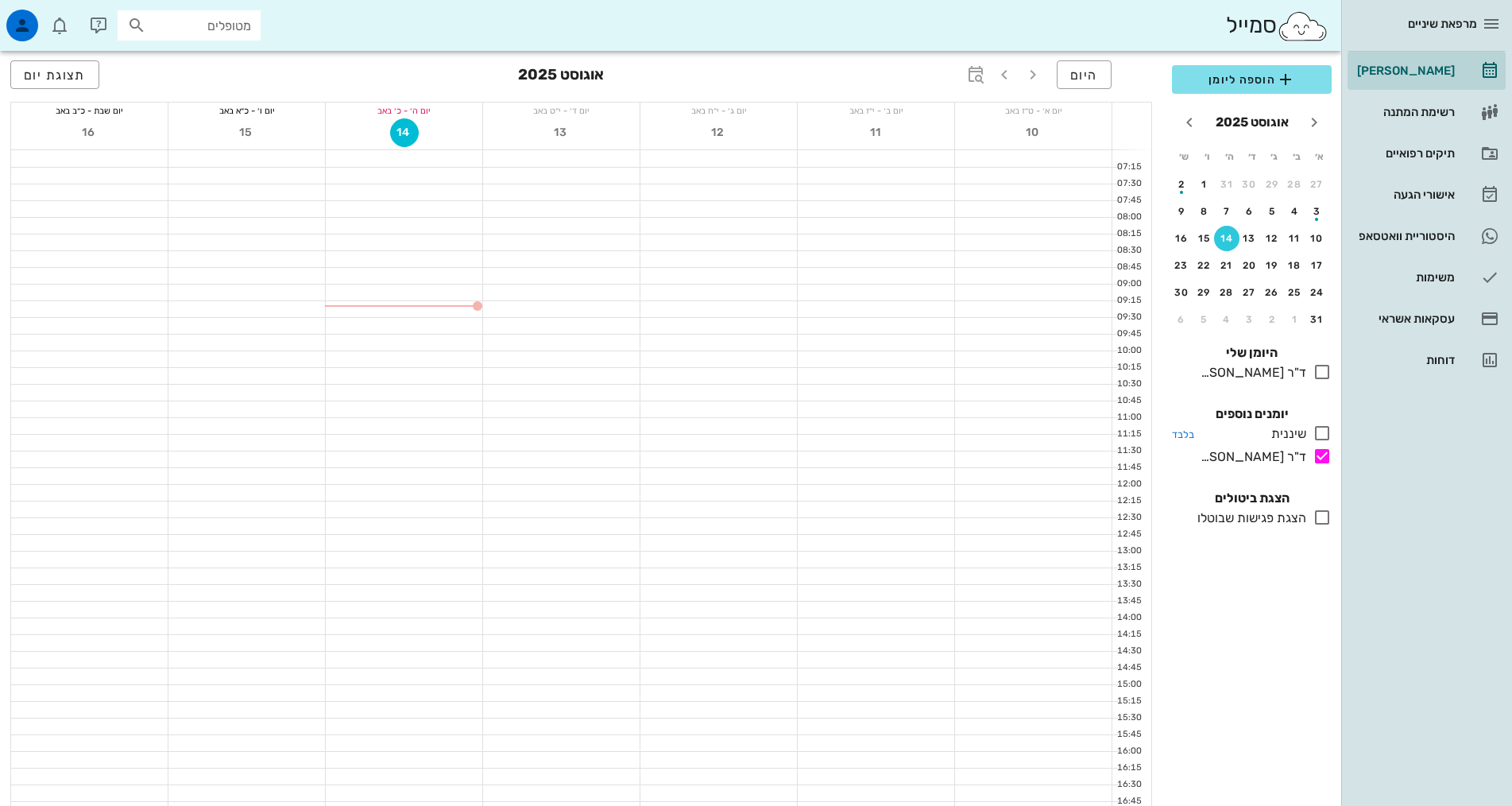
drag, startPoint x: 1317, startPoint y: 434, endPoint x: 1323, endPoint y: 426, distance: 10.0
click at [1319, 434] on icon at bounding box center [1323, 433] width 19 height 19
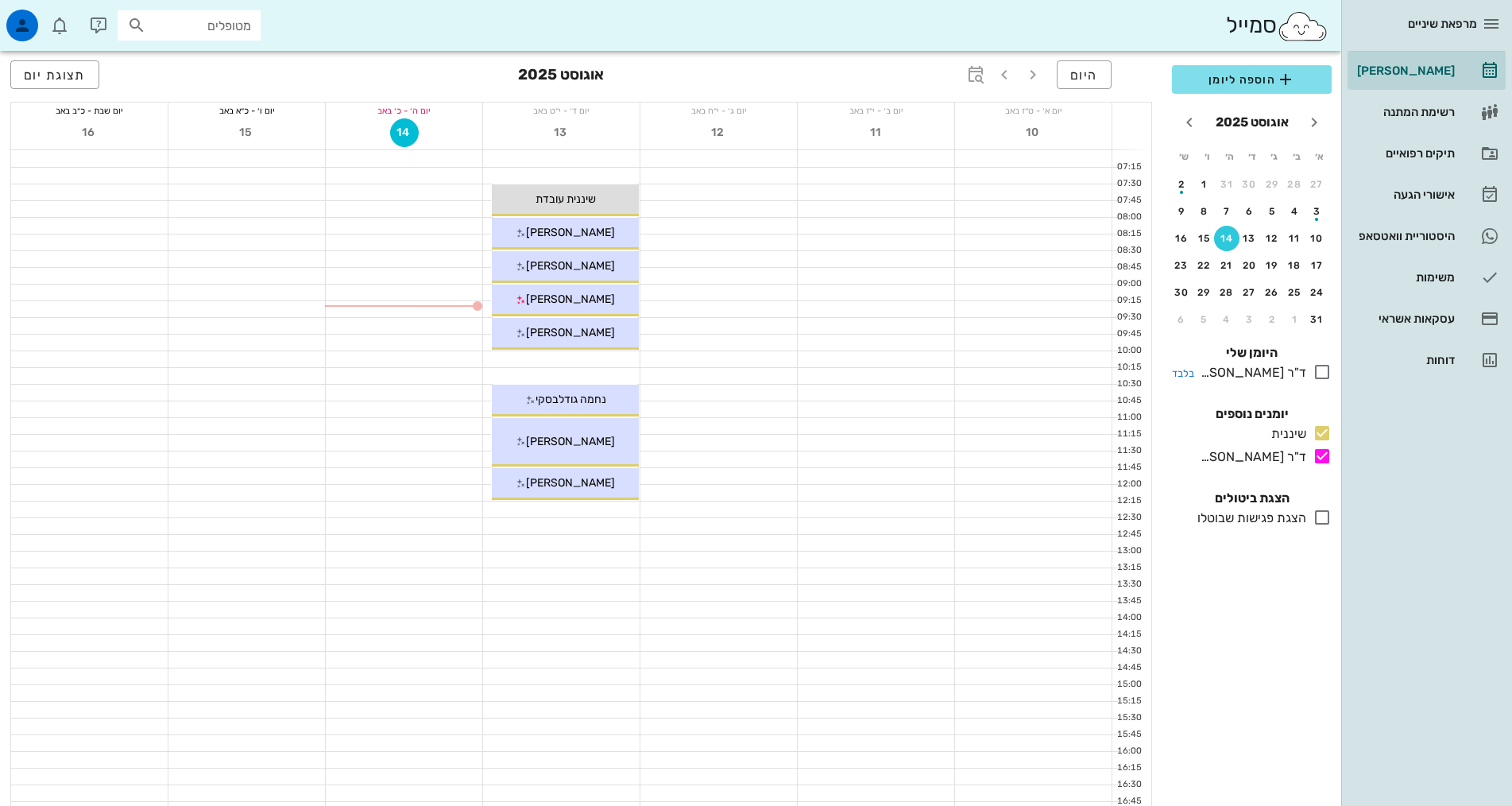
click at [1323, 371] on icon at bounding box center [1323, 372] width 19 height 19
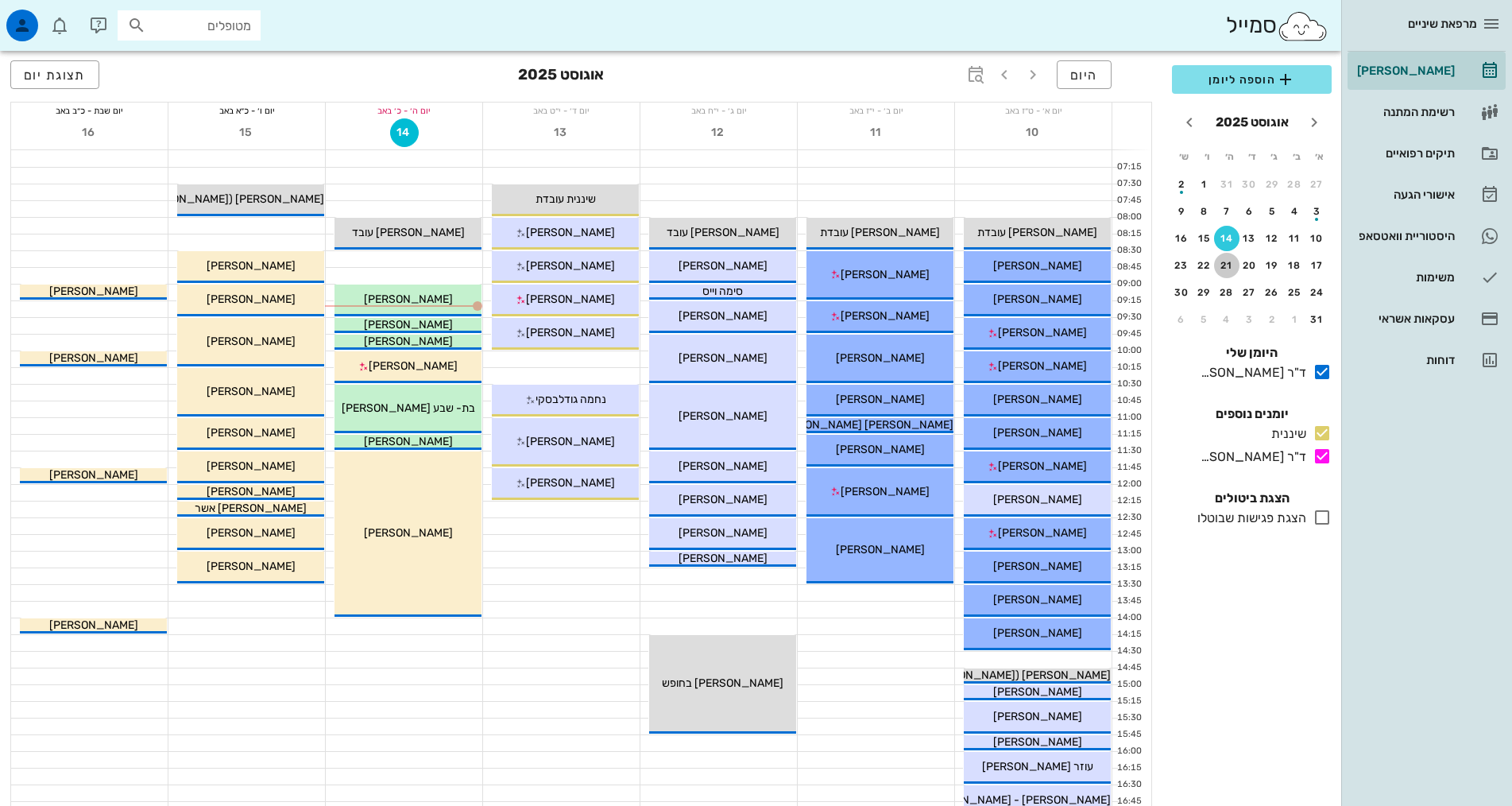
click at [1227, 261] on div "21" at bounding box center [1226, 266] width 26 height 12
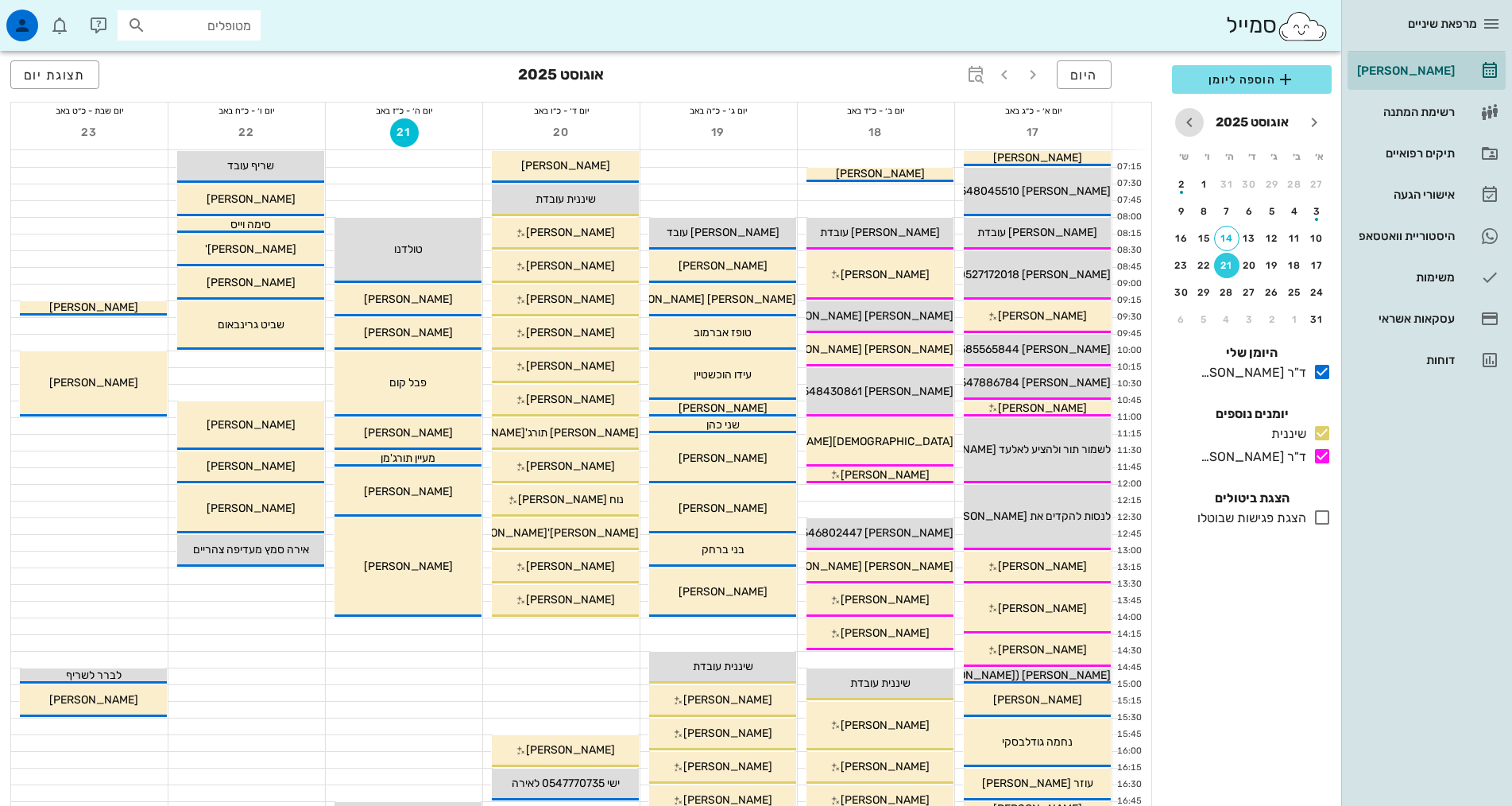
click at [1187, 120] on icon "חודש הבא" at bounding box center [1190, 122] width 19 height 19
drag, startPoint x: 1324, startPoint y: 114, endPoint x: 1316, endPoint y: 120, distance: 10.0
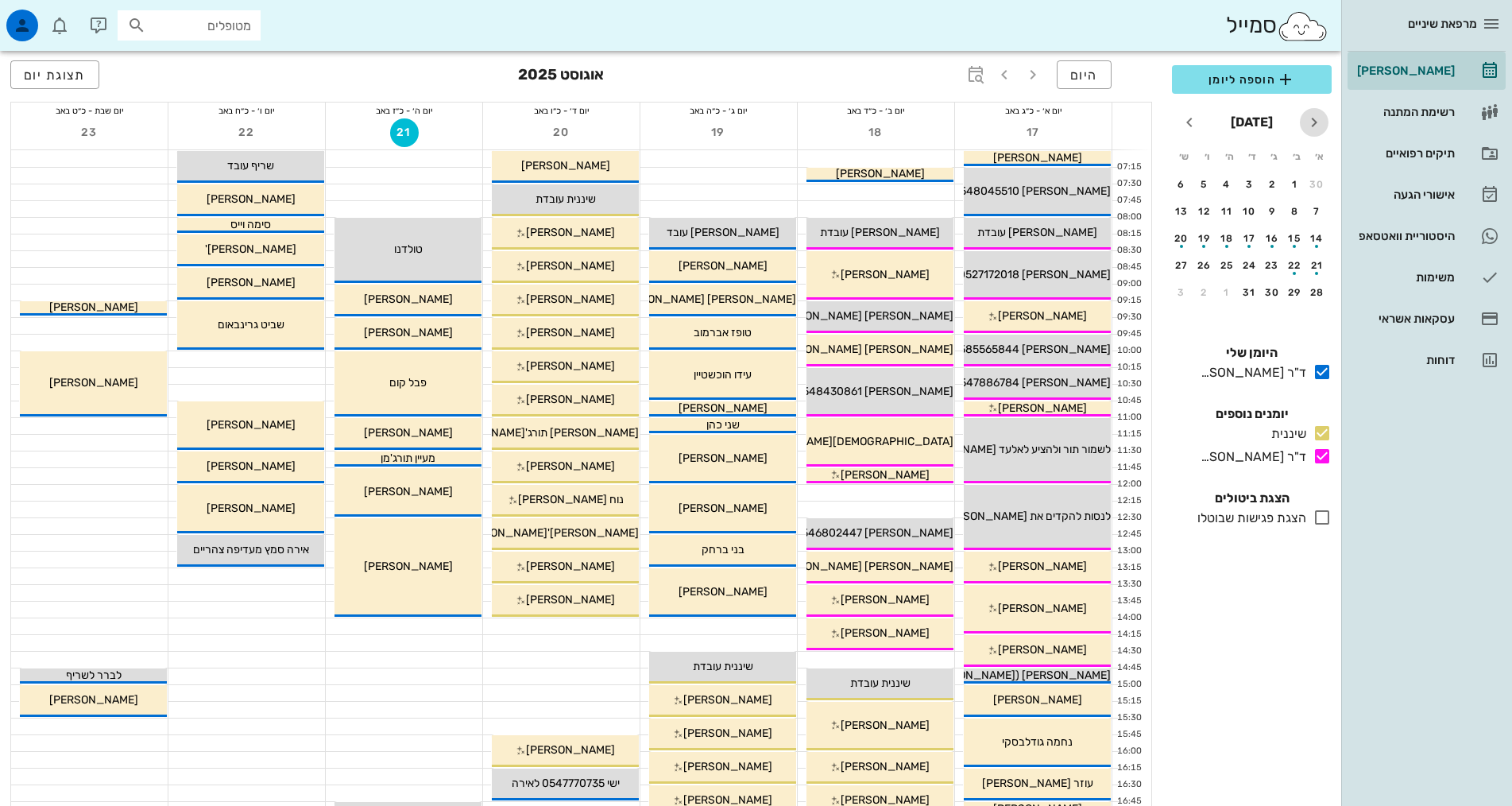
click at [1322, 118] on span "חודש שעבר" at bounding box center [1314, 122] width 28 height 19
click at [1225, 268] on div "20" at bounding box center [1226, 266] width 26 height 12
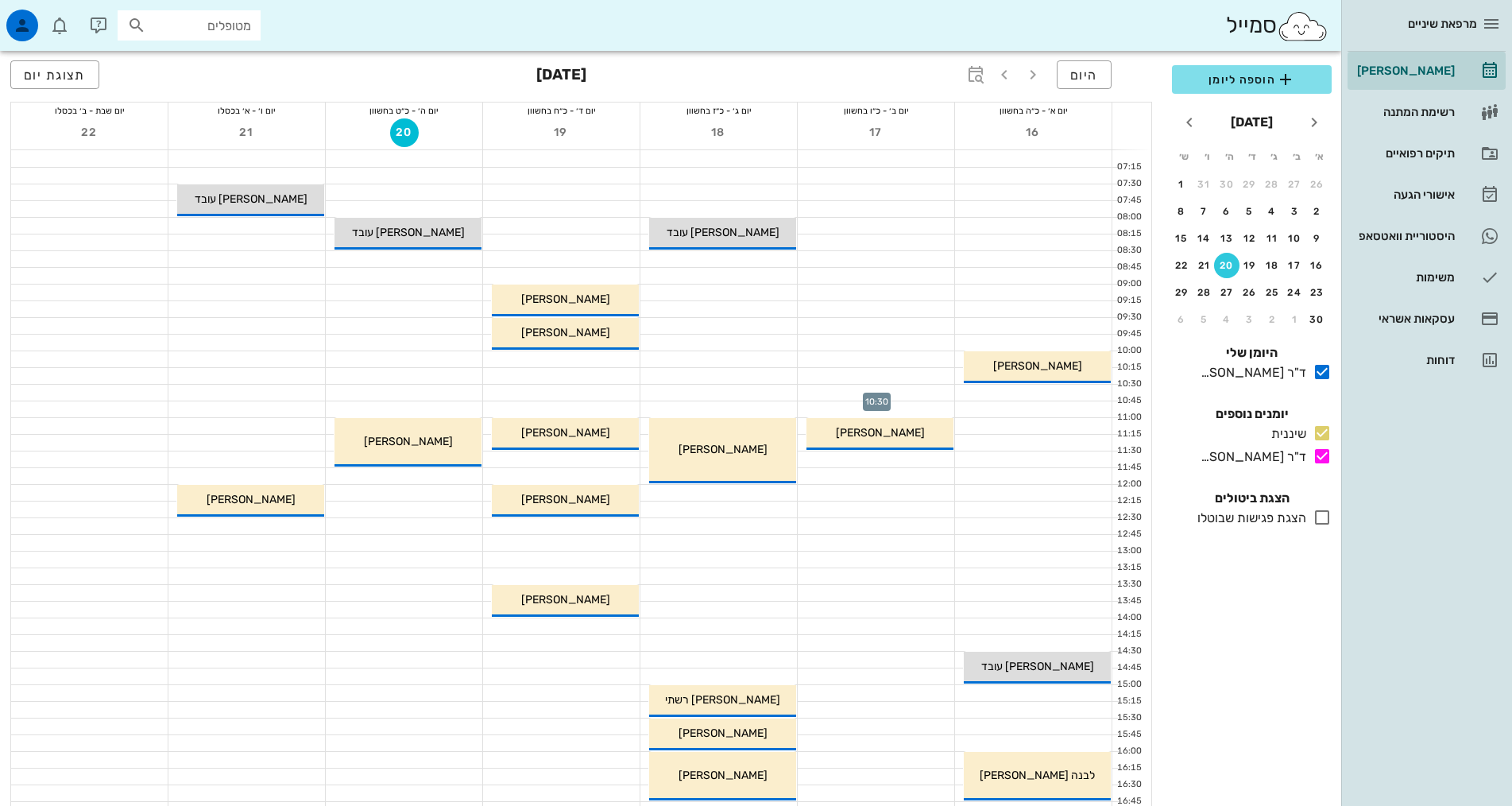
click at [897, 392] on div at bounding box center [876, 392] width 157 height 16
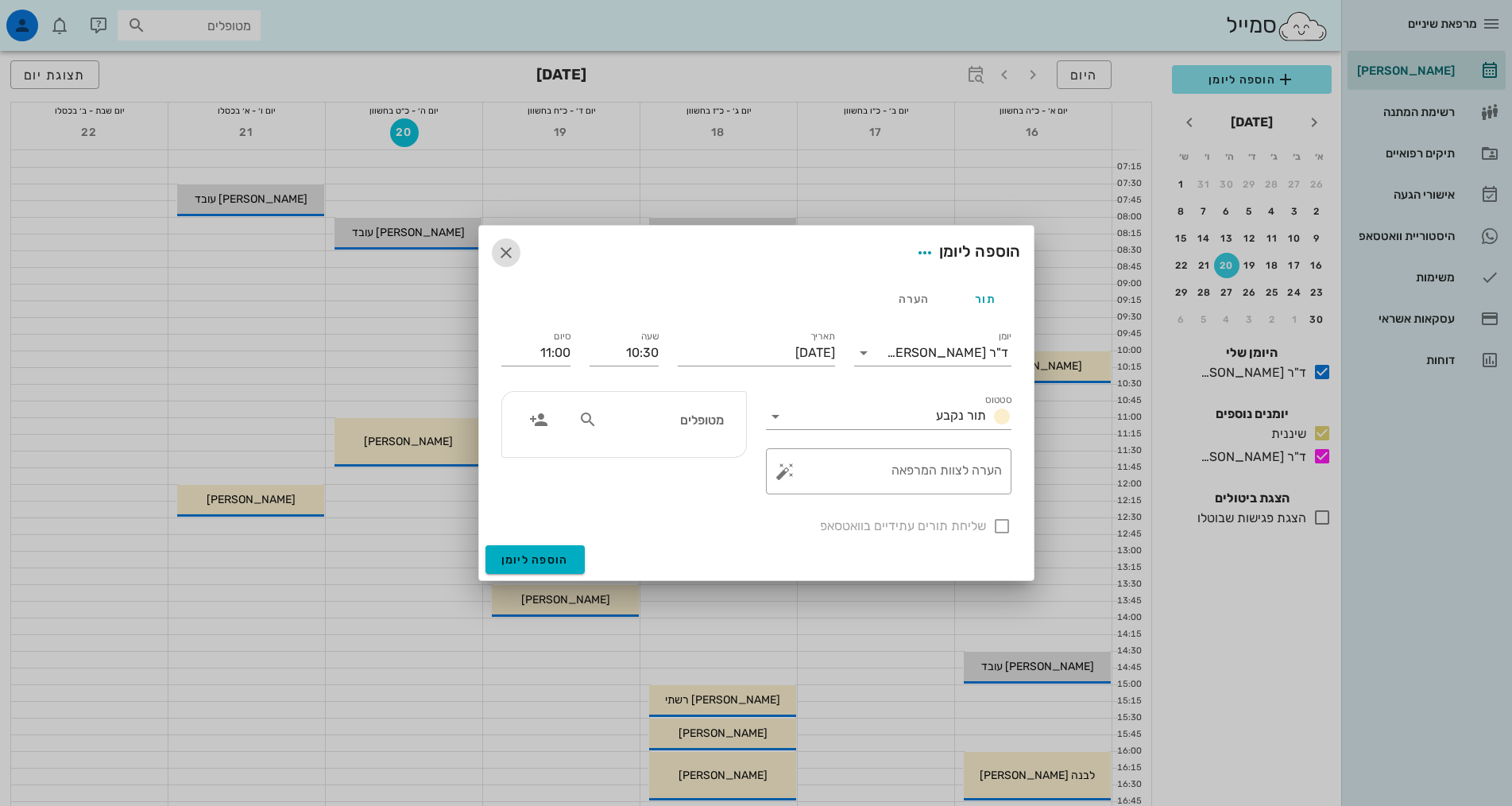
click at [505, 253] on icon "button" at bounding box center [506, 253] width 19 height 19
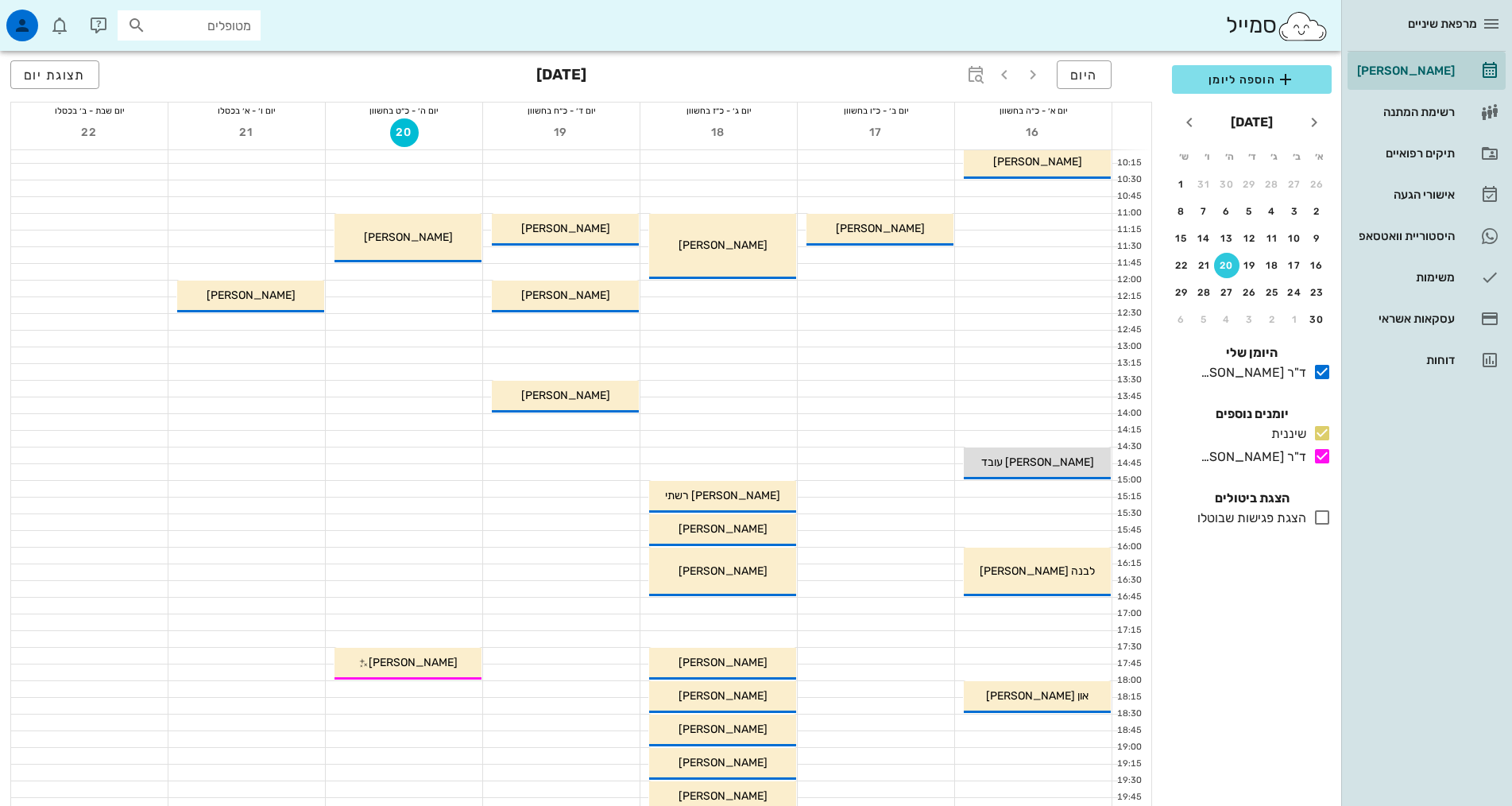
scroll to position [477, 0]
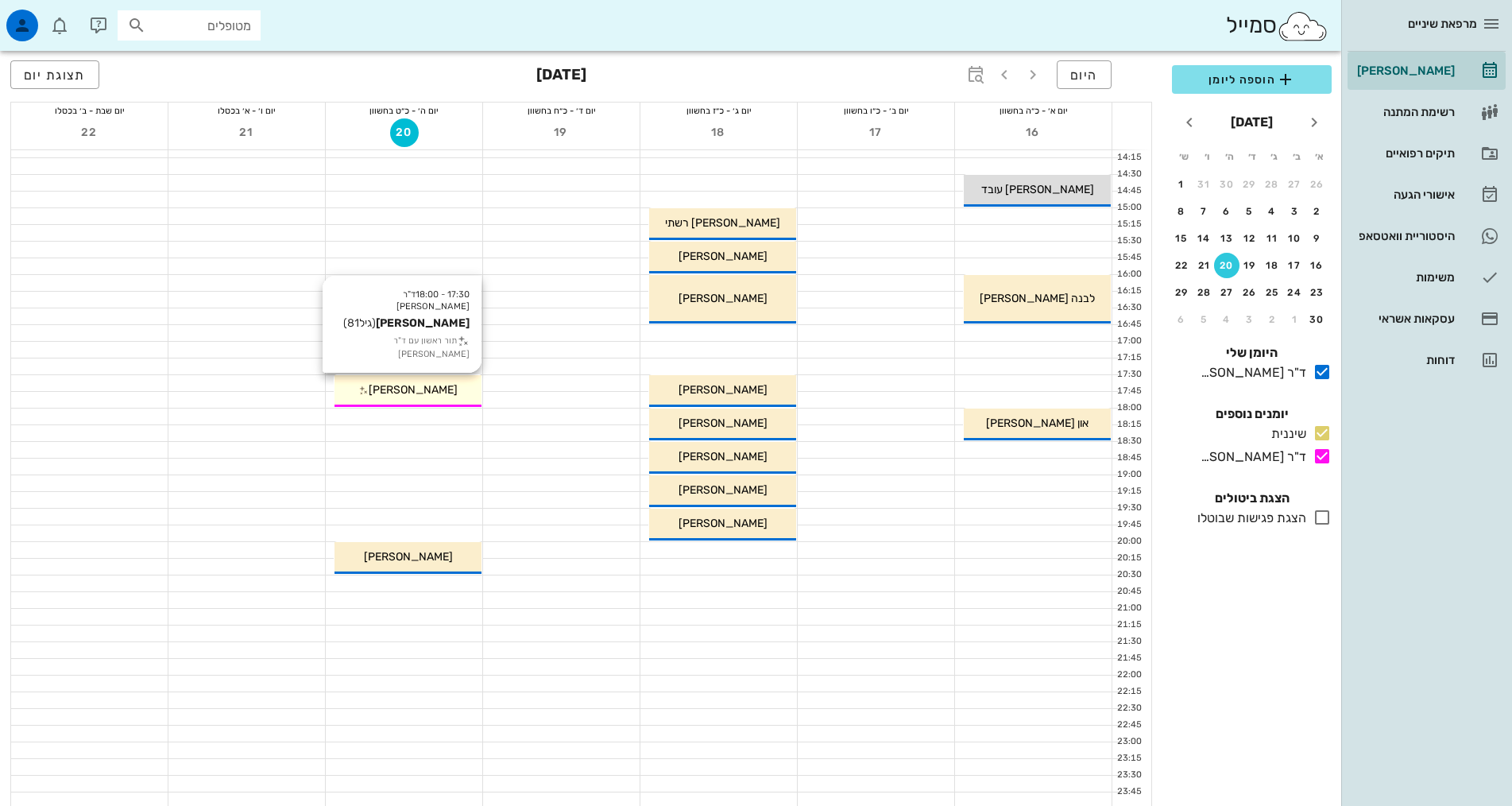
click at [401, 391] on span "[PERSON_NAME]" at bounding box center [413, 390] width 89 height 13
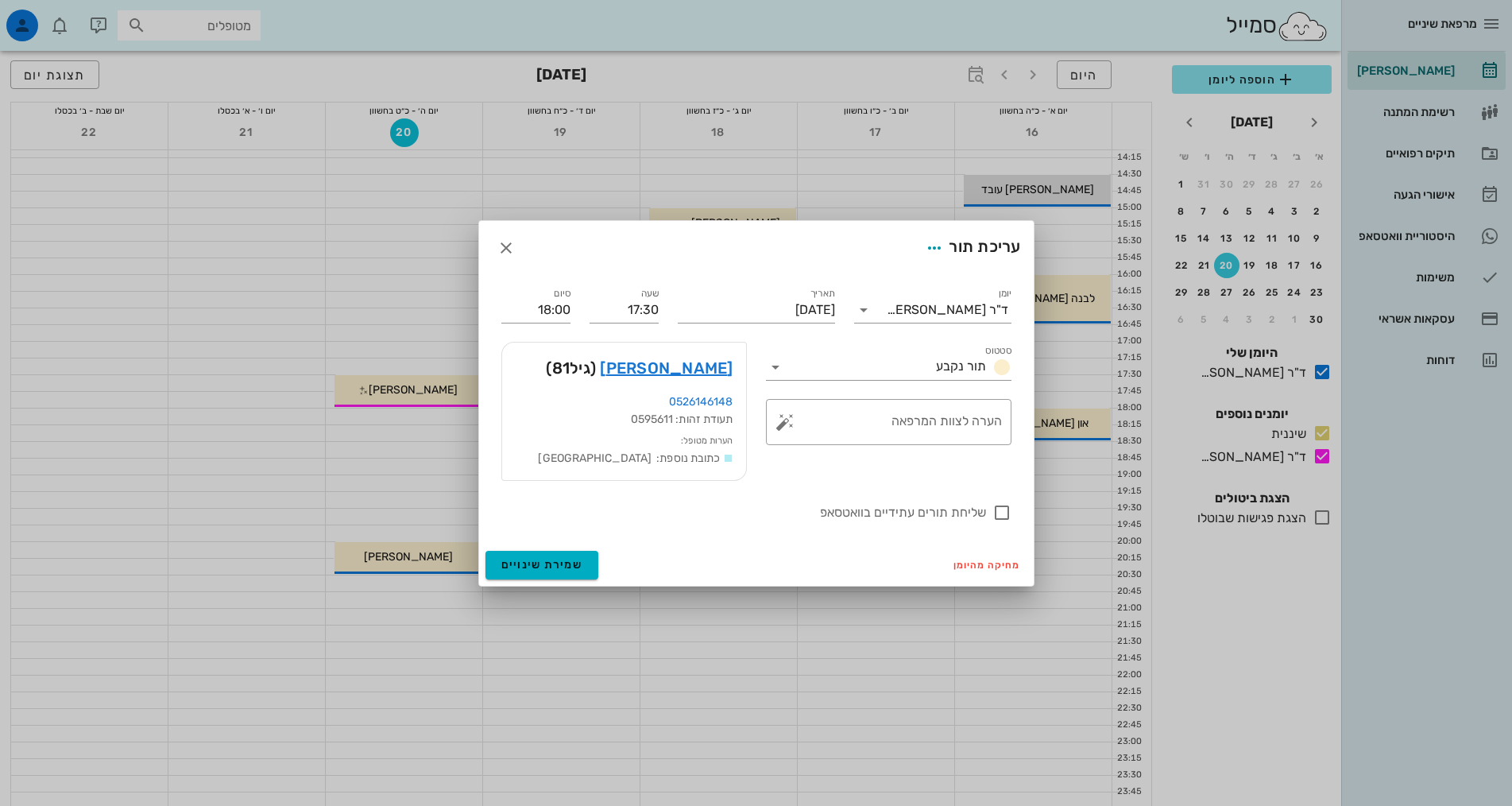
drag, startPoint x: 401, startPoint y: 391, endPoint x: 381, endPoint y: 322, distance: 71.8
click at [381, 322] on div at bounding box center [756, 403] width 1512 height 806
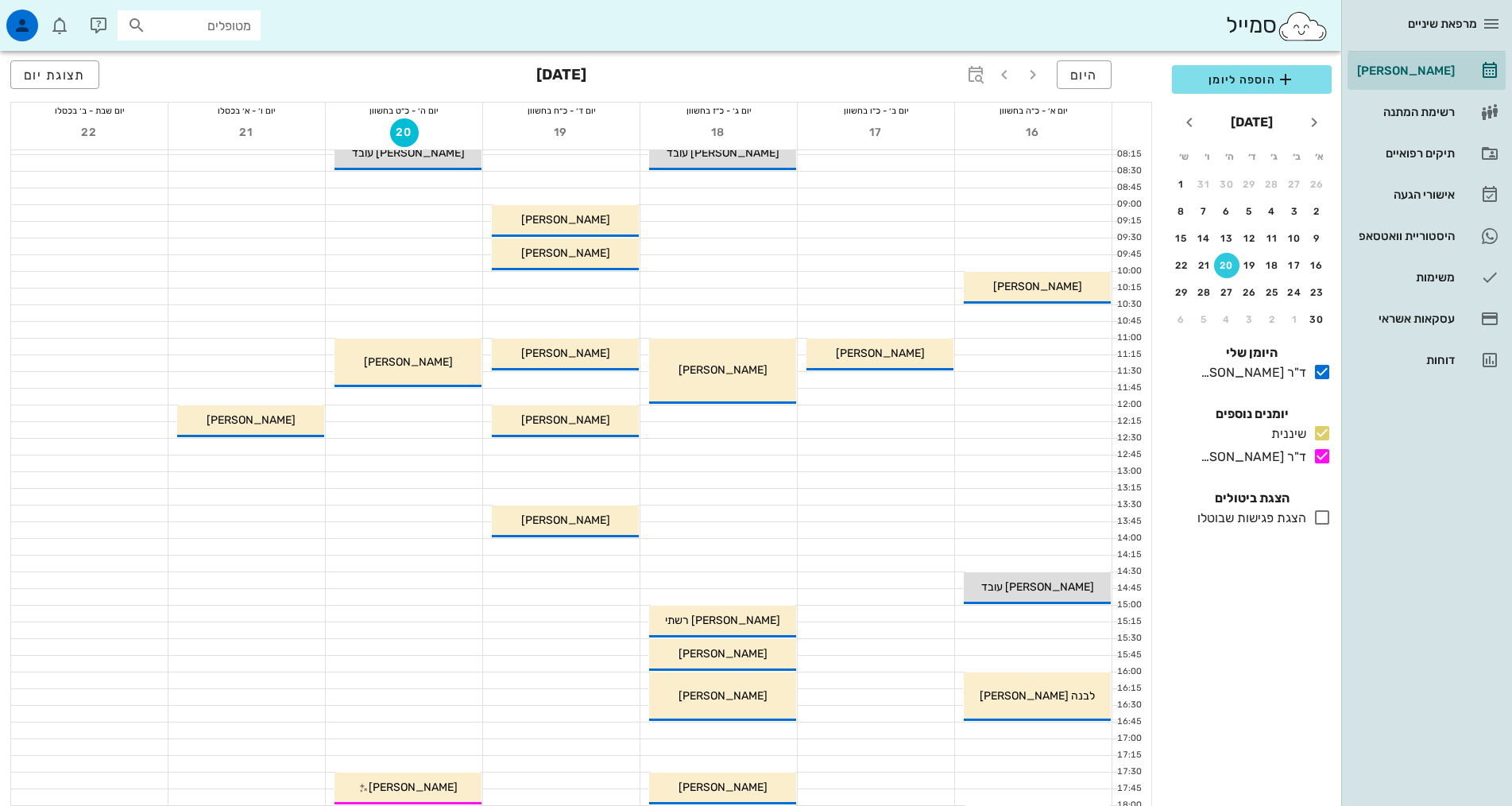
scroll to position [0, 0]
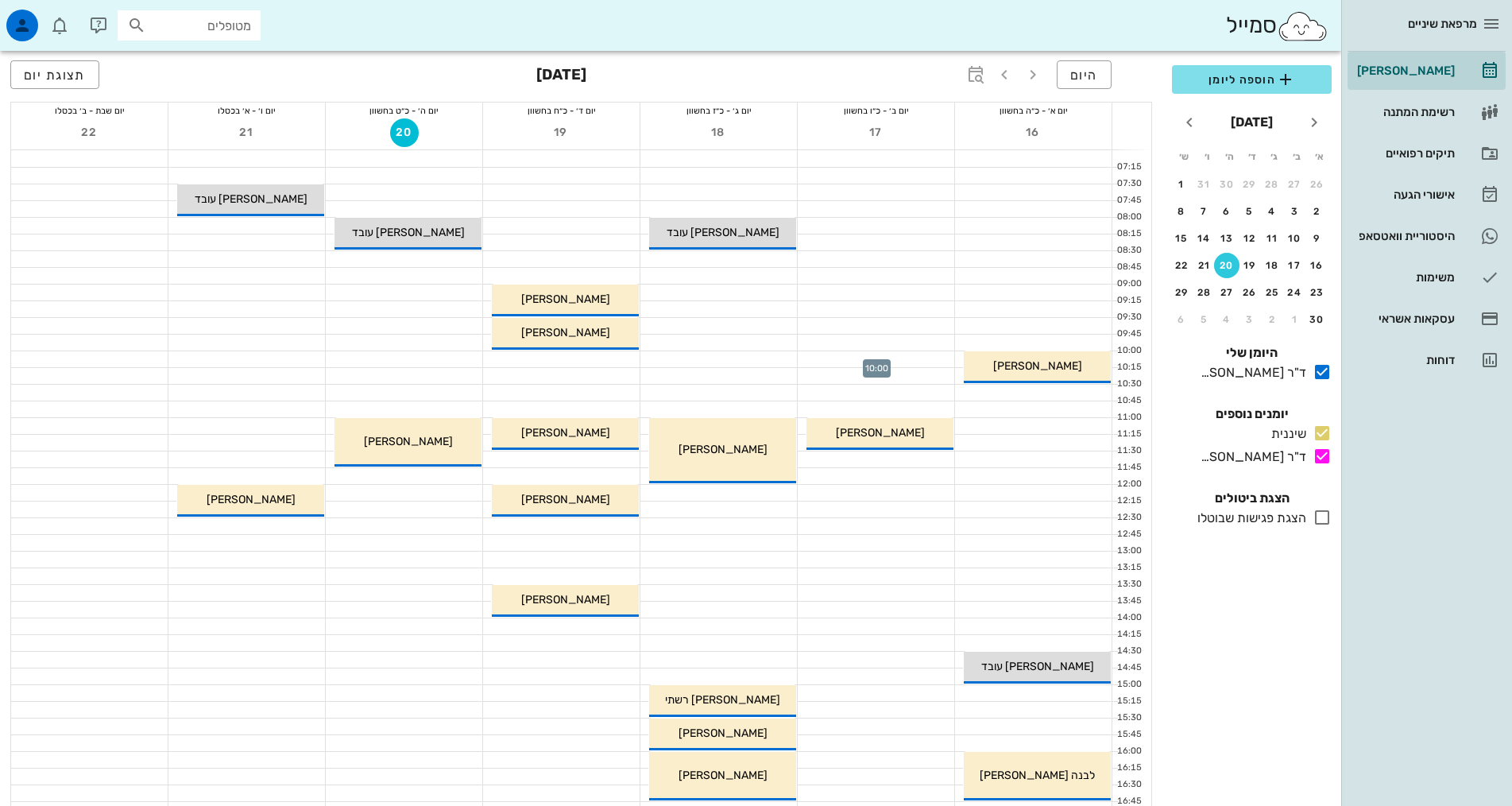
click at [891, 356] on div at bounding box center [876, 360] width 157 height 16
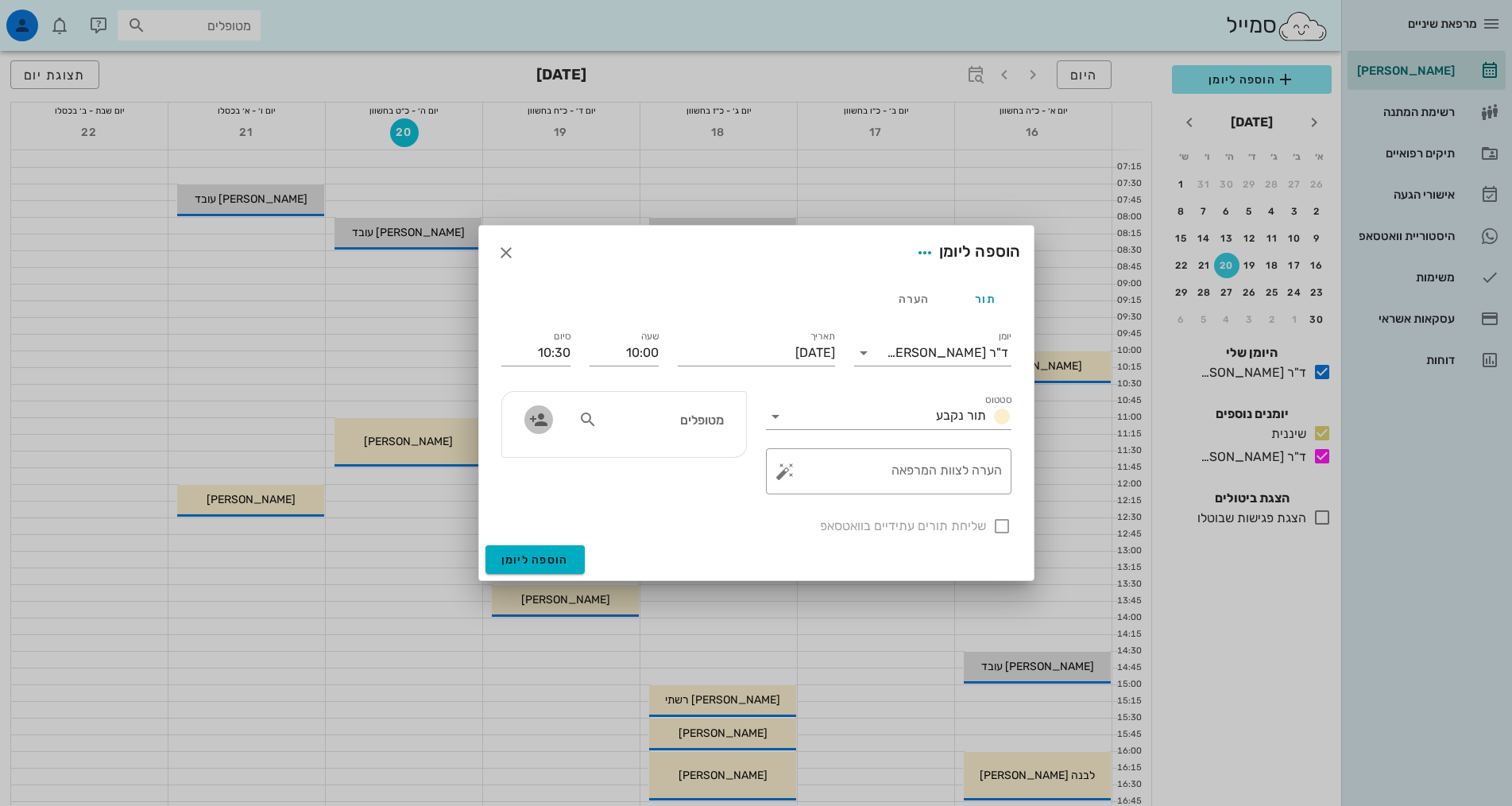
click at [540, 423] on icon "button" at bounding box center [539, 420] width 19 height 19
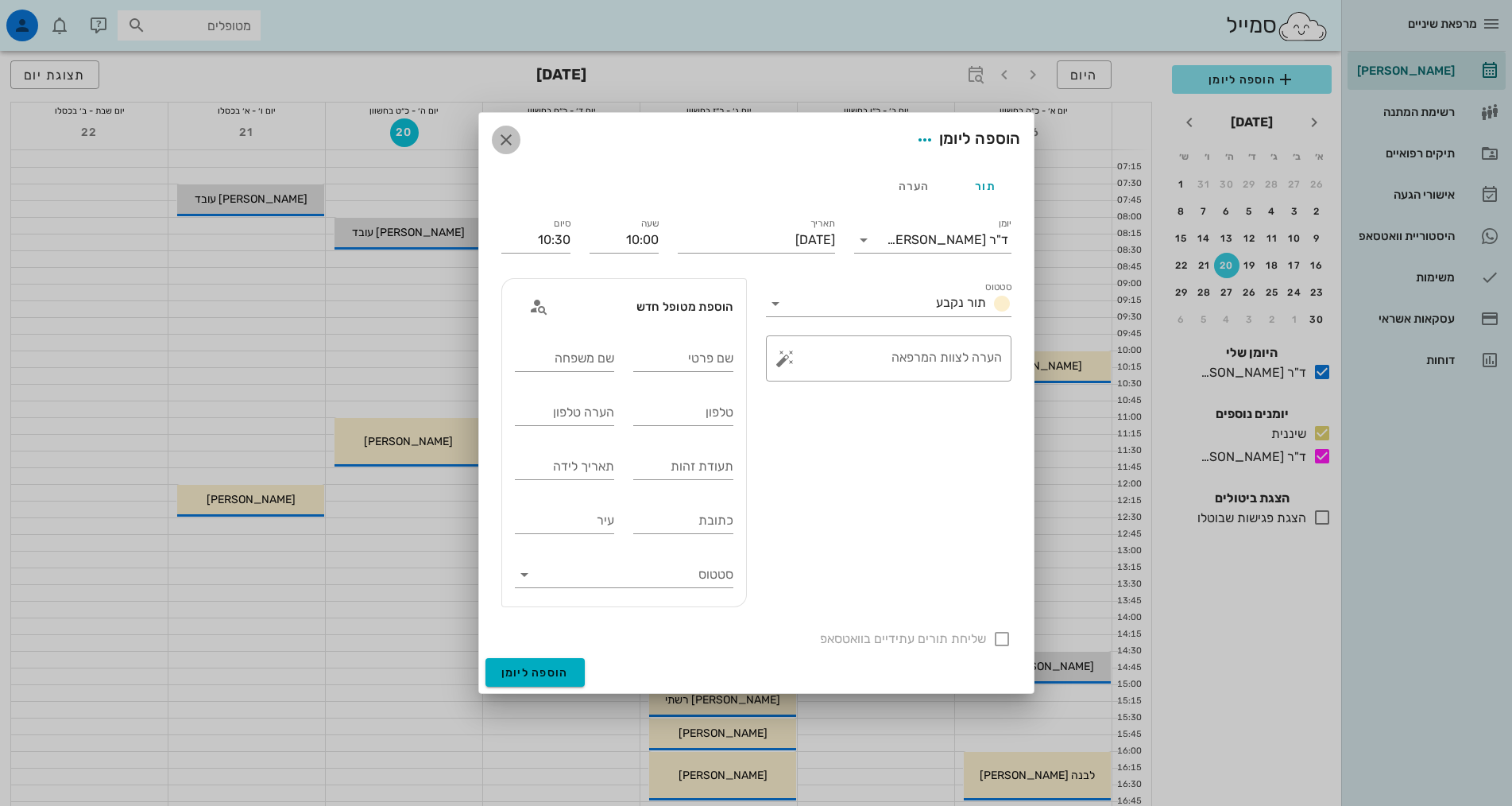
click at [506, 137] on icon "button" at bounding box center [506, 140] width 19 height 19
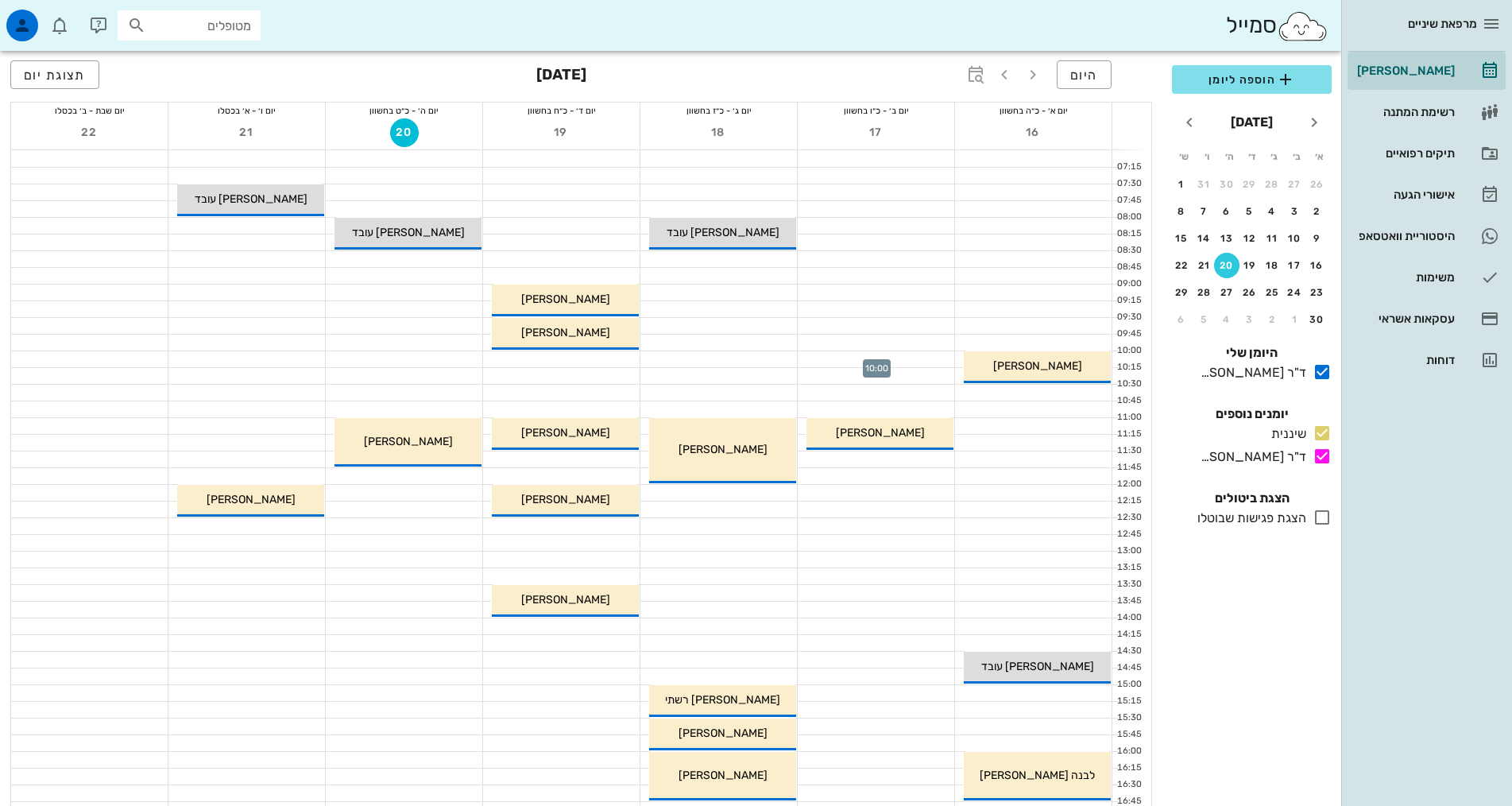
click at [873, 357] on div at bounding box center [876, 360] width 157 height 16
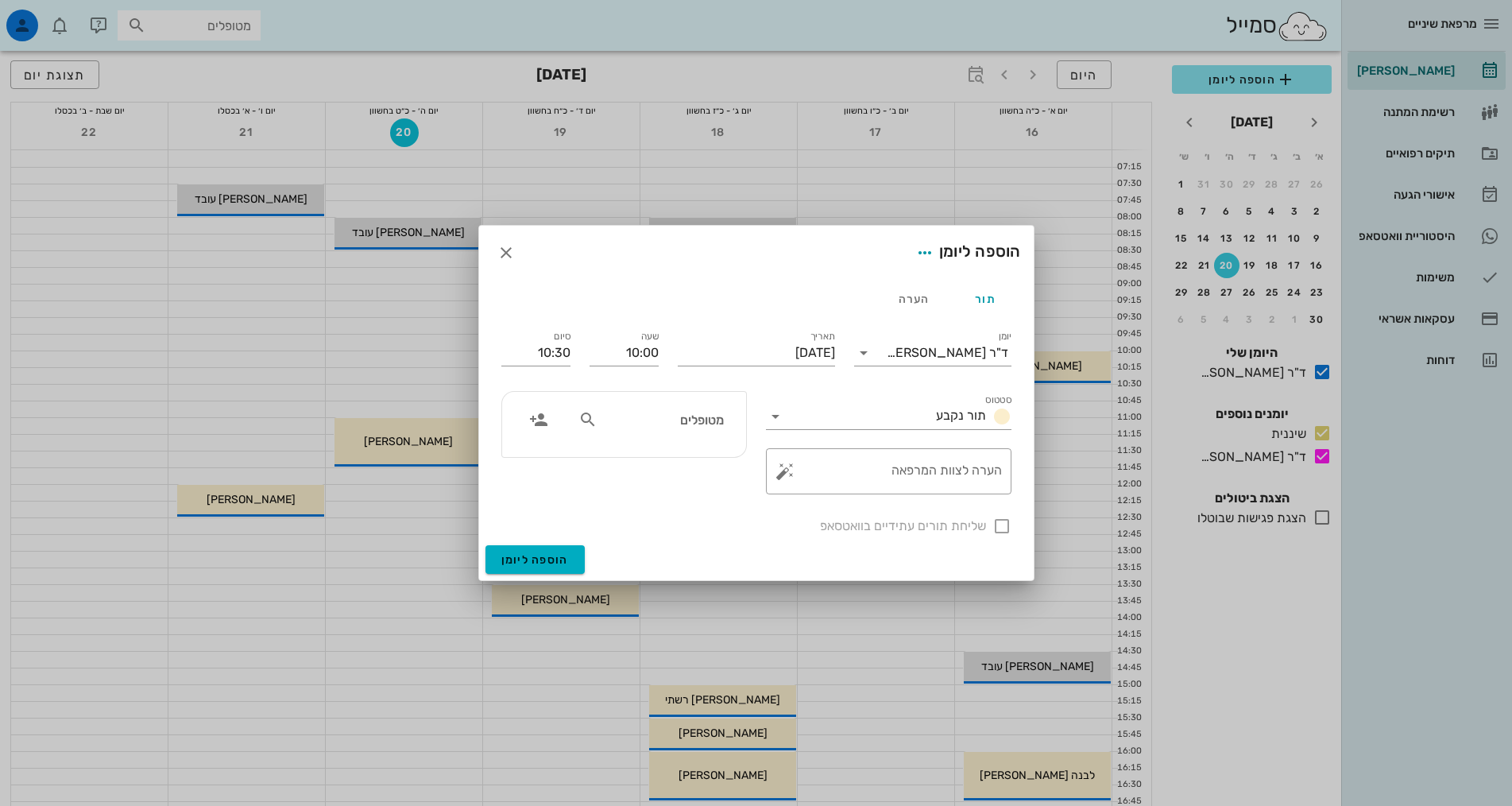
click at [587, 422] on icon at bounding box center [588, 420] width 19 height 19
type input "סטולמ"
click at [710, 474] on div "0526146148" at bounding box center [638, 469] width 174 height 12
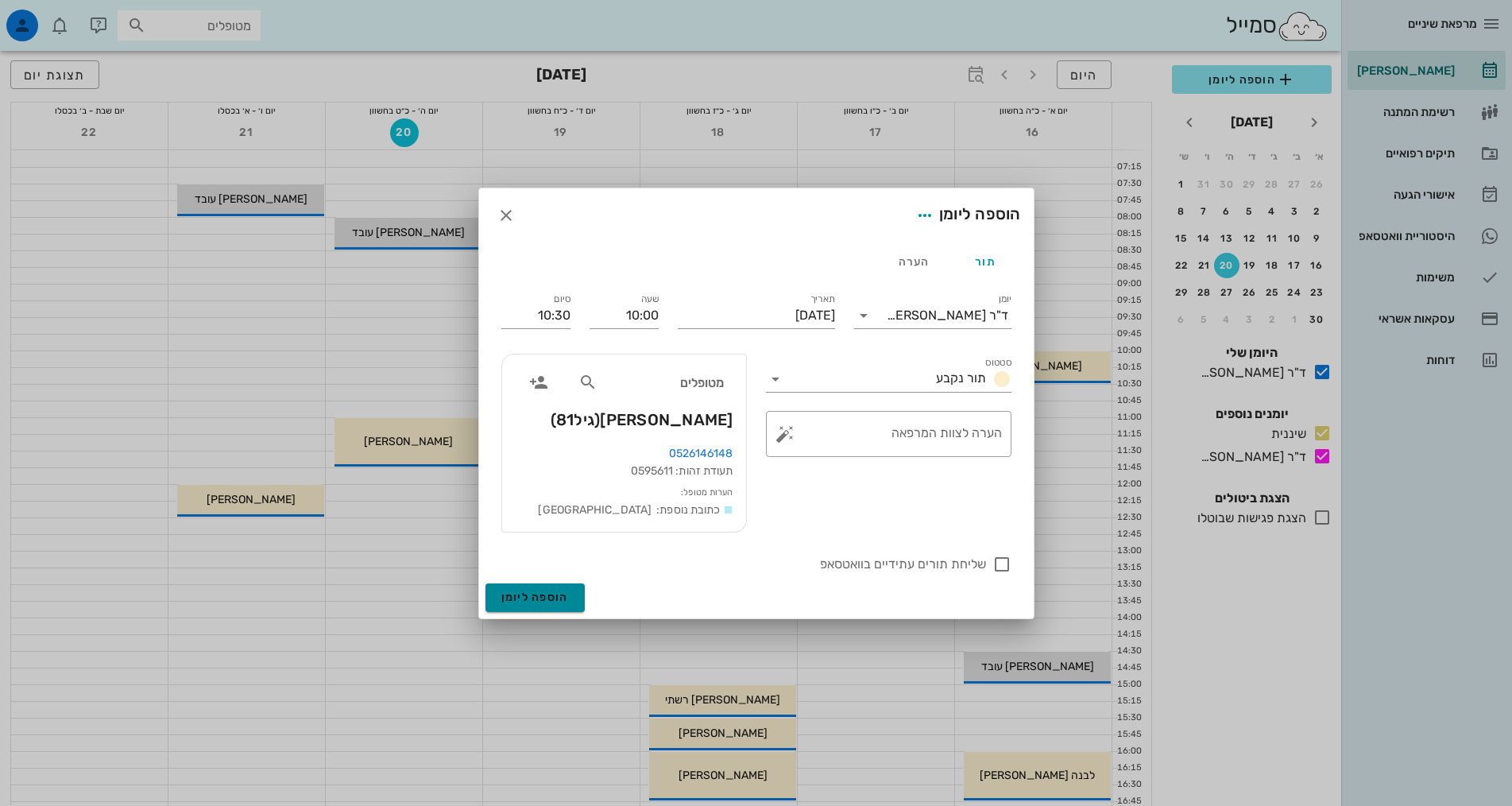
click at [573, 597] on button "הוספה ליומן" at bounding box center [535, 598] width 99 height 28
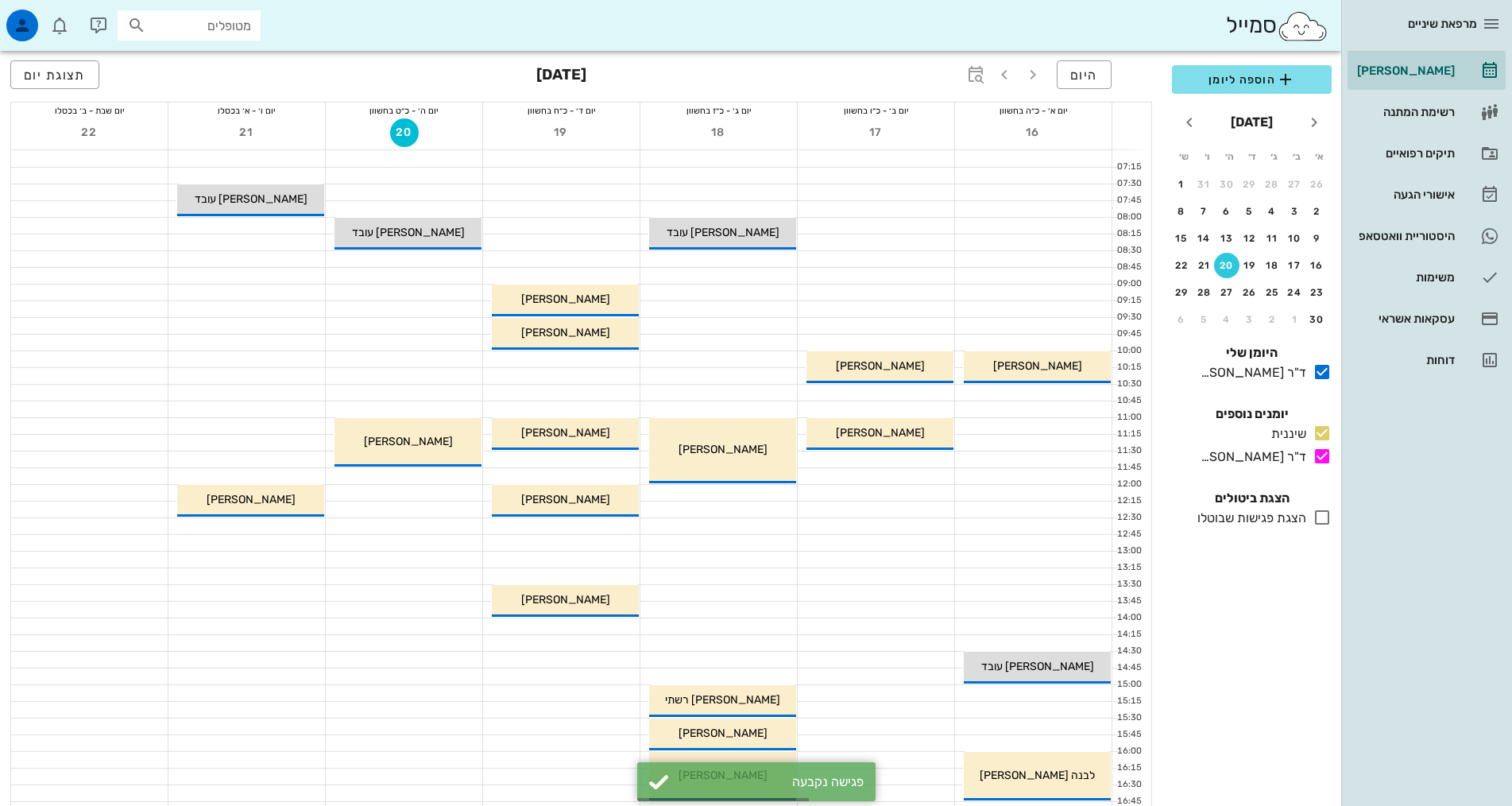
scroll to position [318, 0]
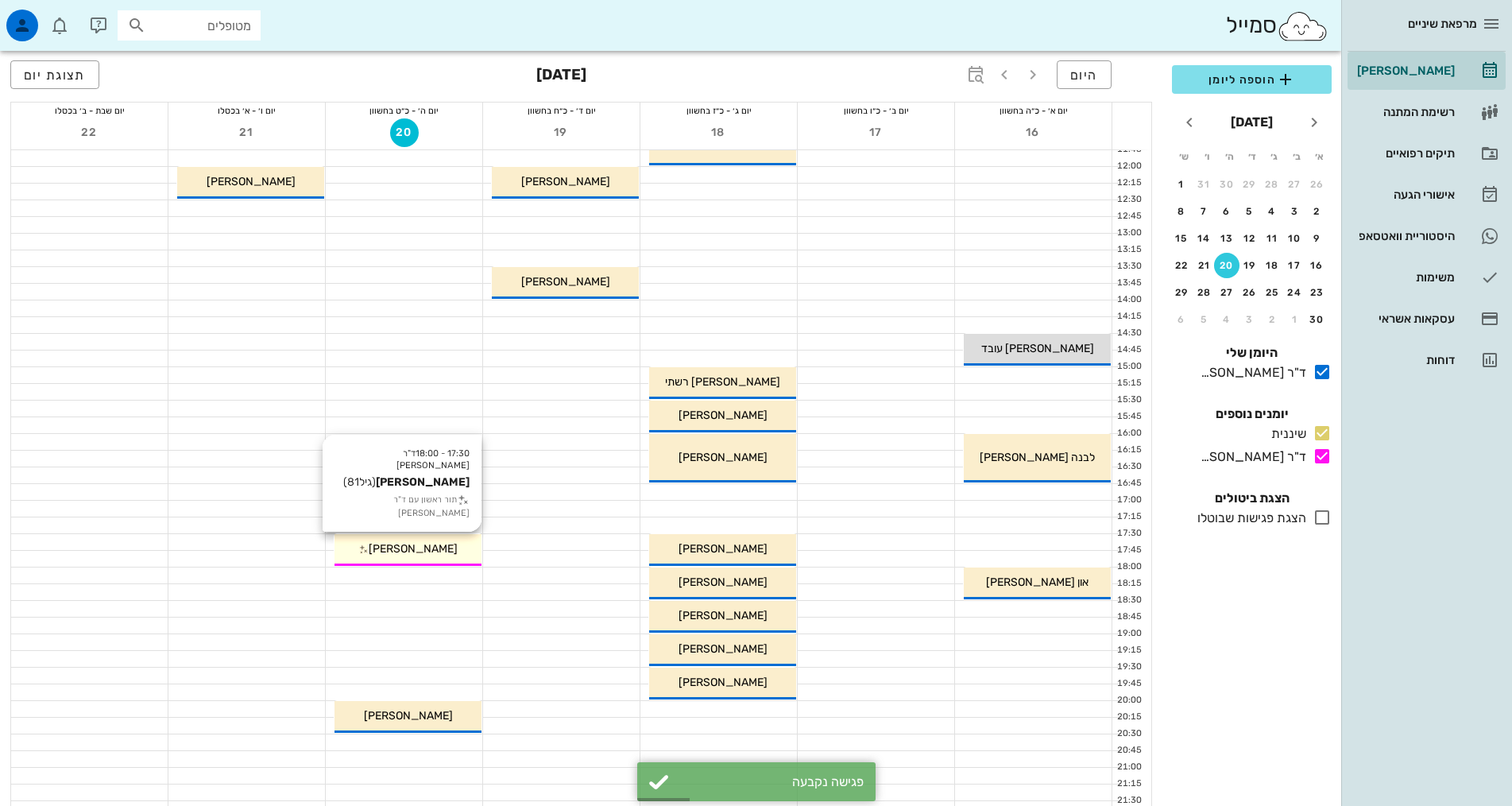
drag, startPoint x: 420, startPoint y: 549, endPoint x: 456, endPoint y: 555, distance: 36.5
click at [456, 555] on div "[PERSON_NAME]" at bounding box center [408, 548] width 147 height 17
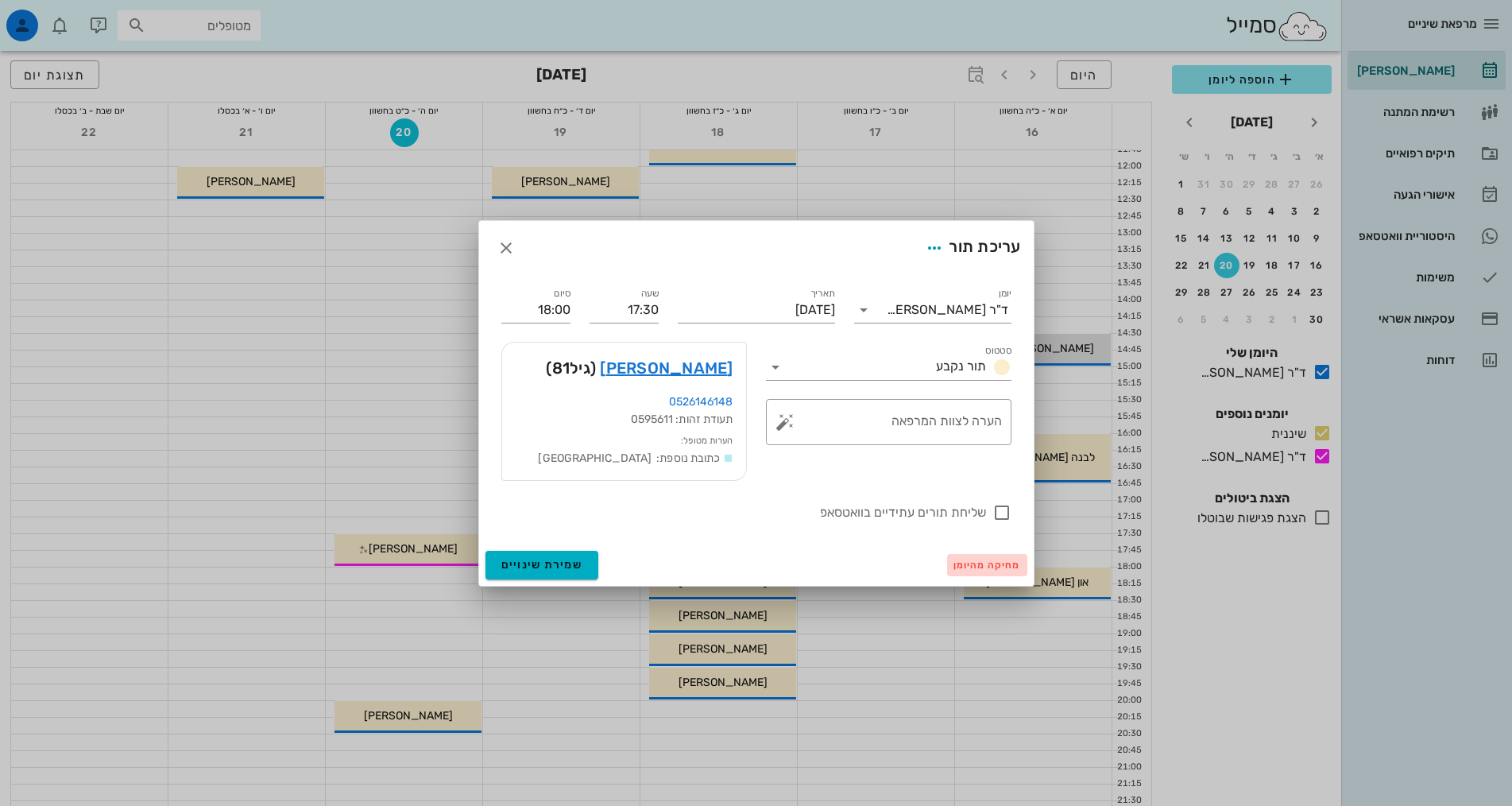
click at [955, 562] on span "מחיקה מהיומן" at bounding box center [987, 565] width 67 height 12
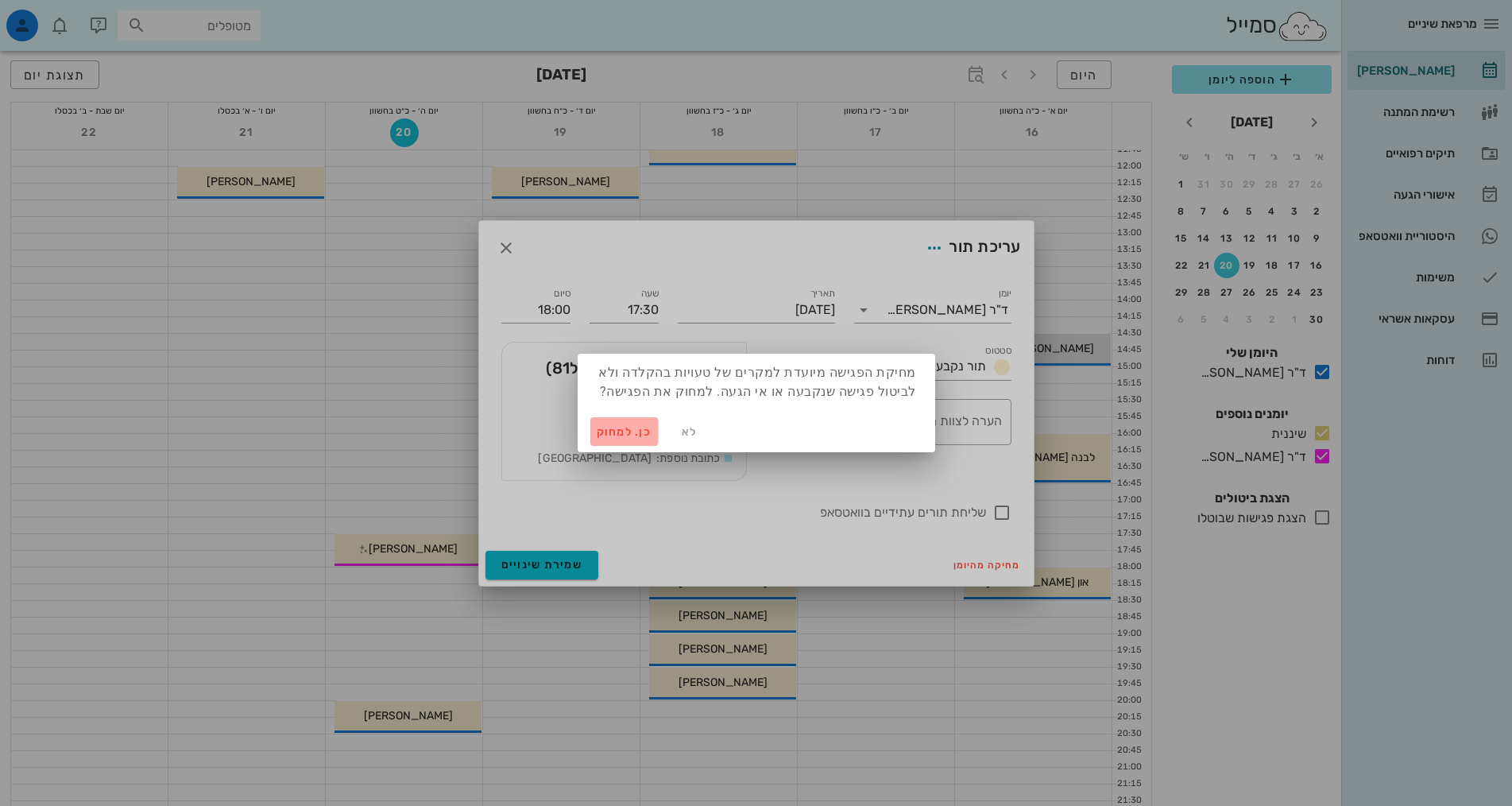
click at [613, 430] on span "כן. למחוק" at bounding box center [624, 431] width 56 height 13
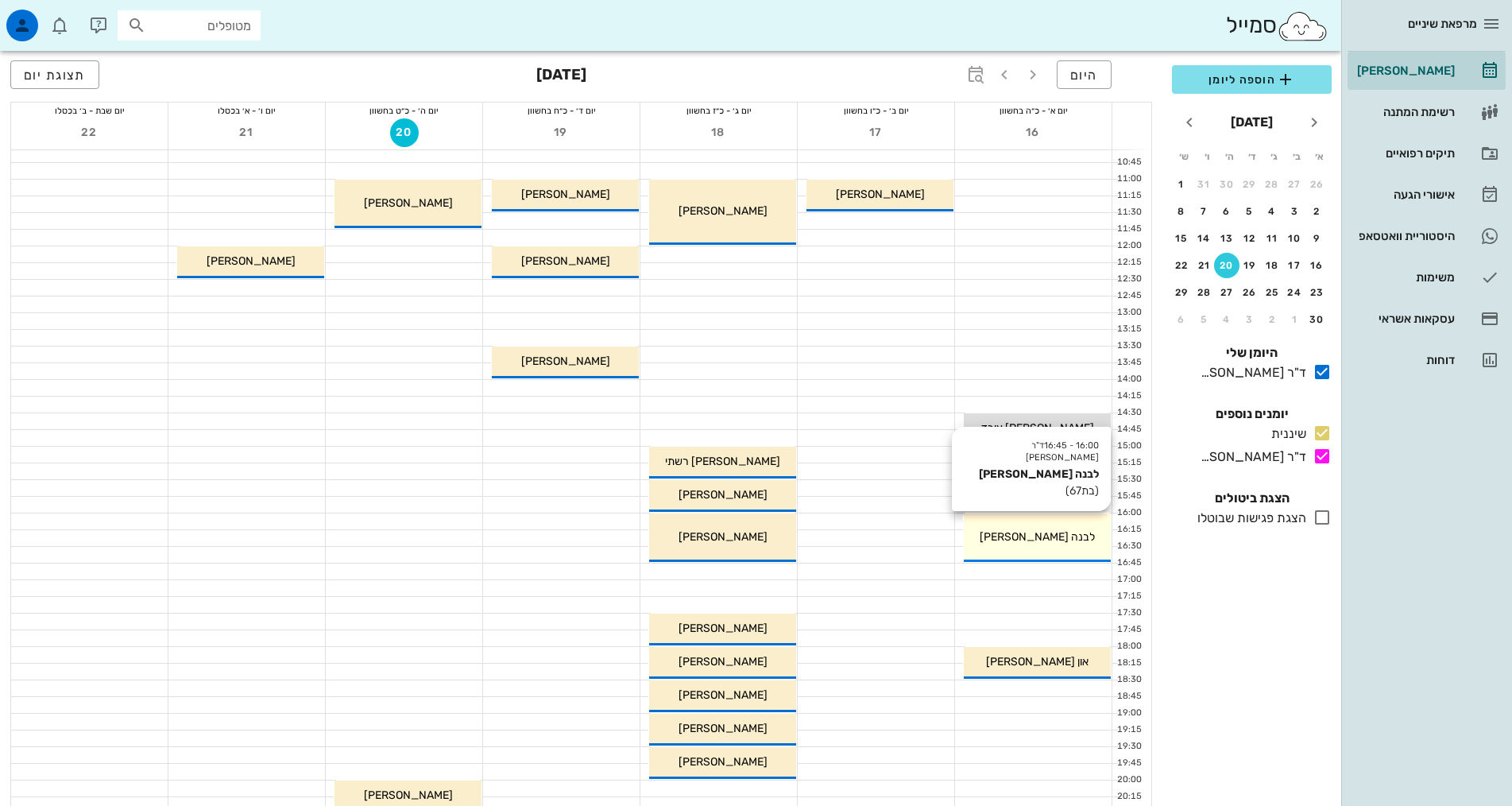
scroll to position [0, 0]
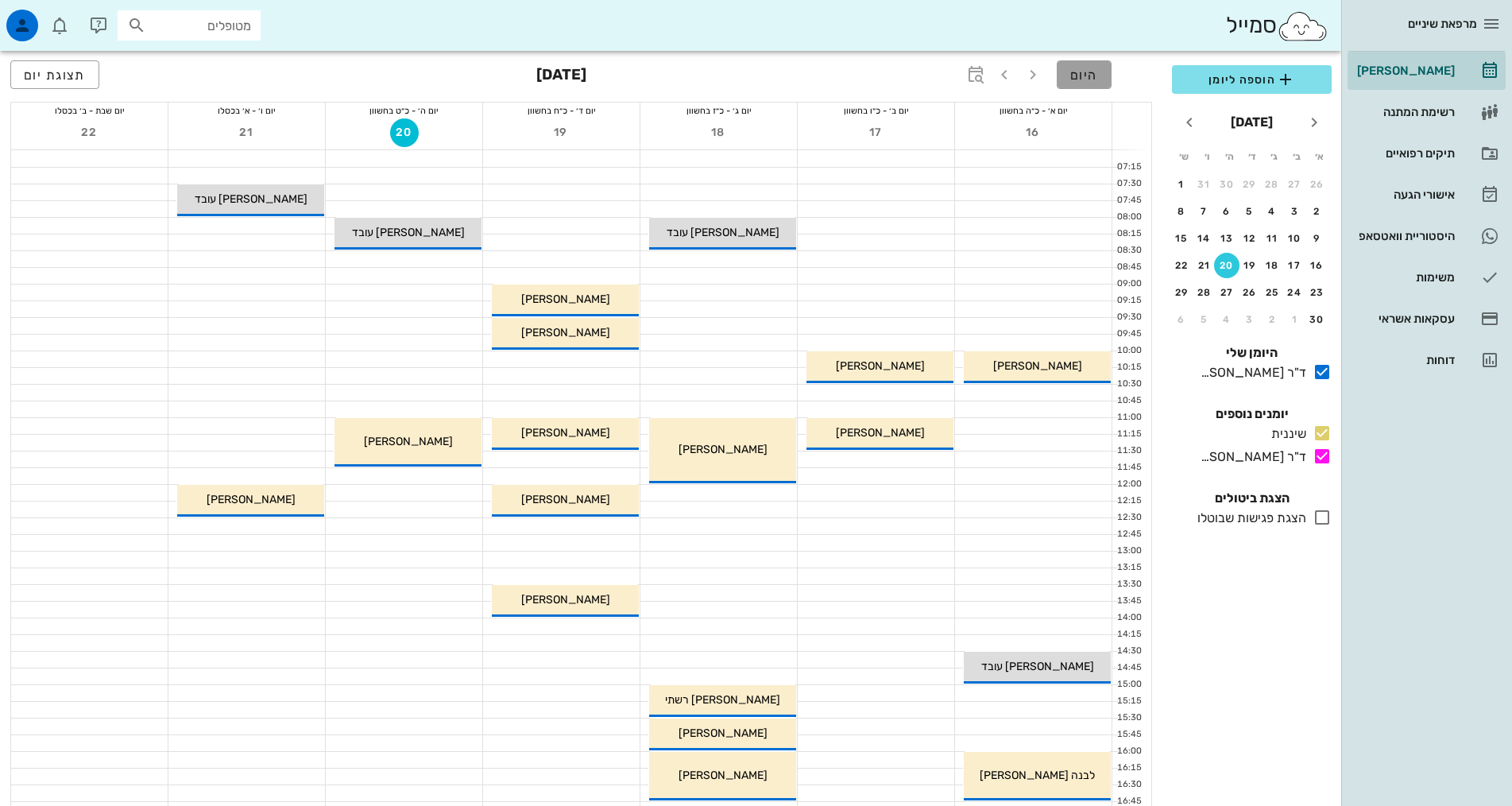
click at [1092, 65] on button "היום" at bounding box center [1084, 74] width 55 height 28
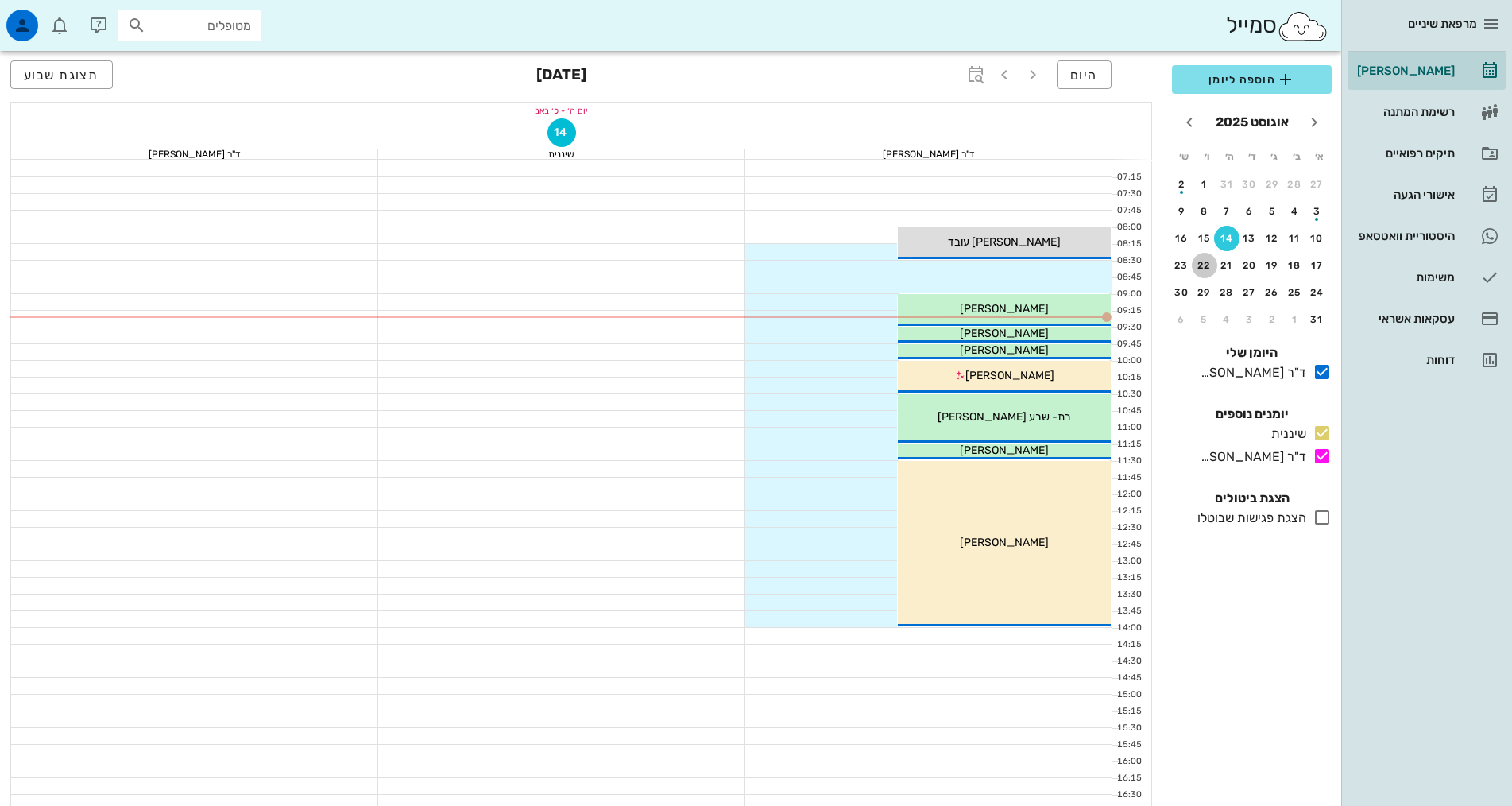
click at [1214, 264] on div "22" at bounding box center [1204, 266] width 26 height 12
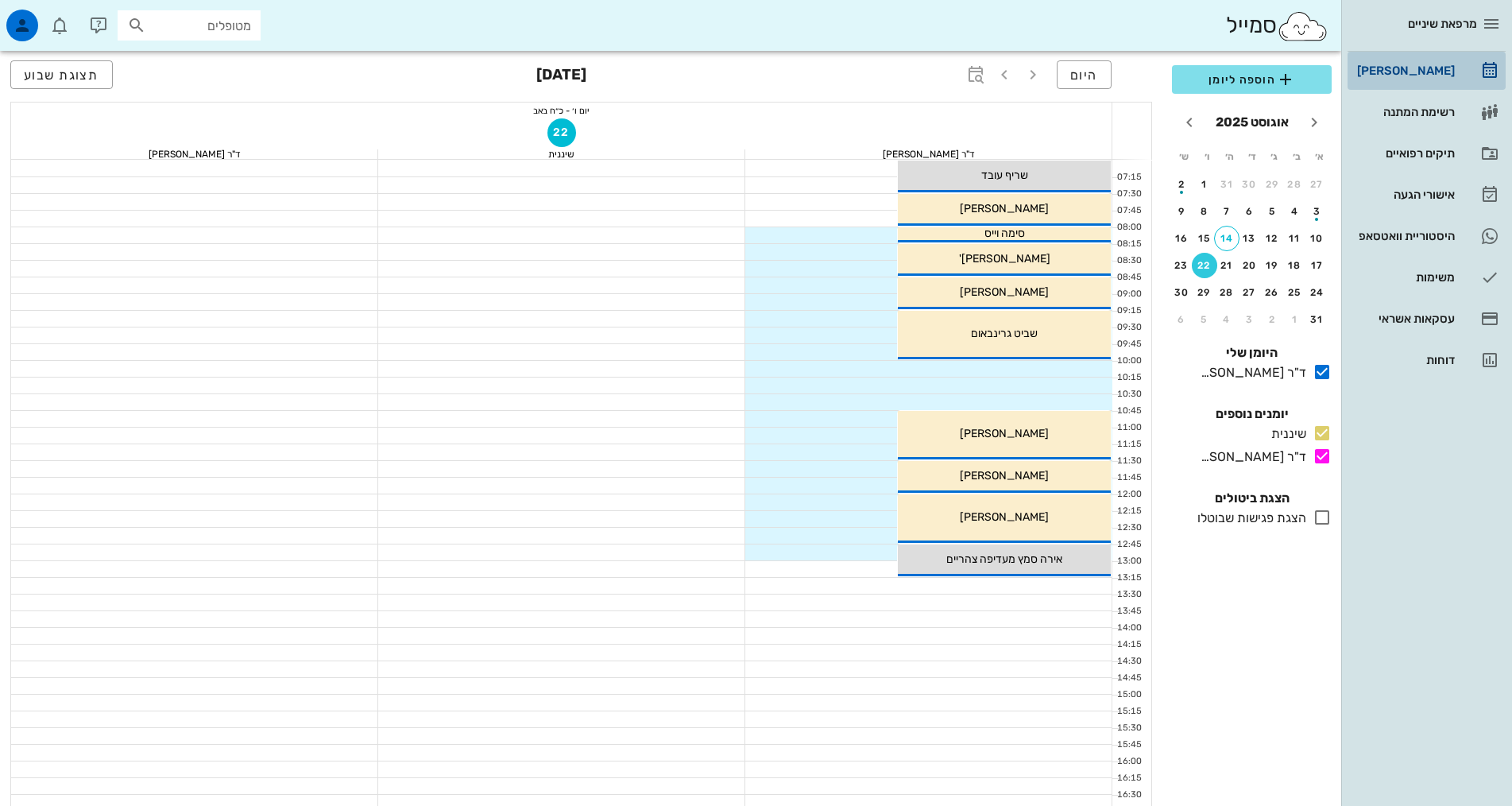
click at [1461, 66] on link "[PERSON_NAME]" at bounding box center [1426, 70] width 158 height 38
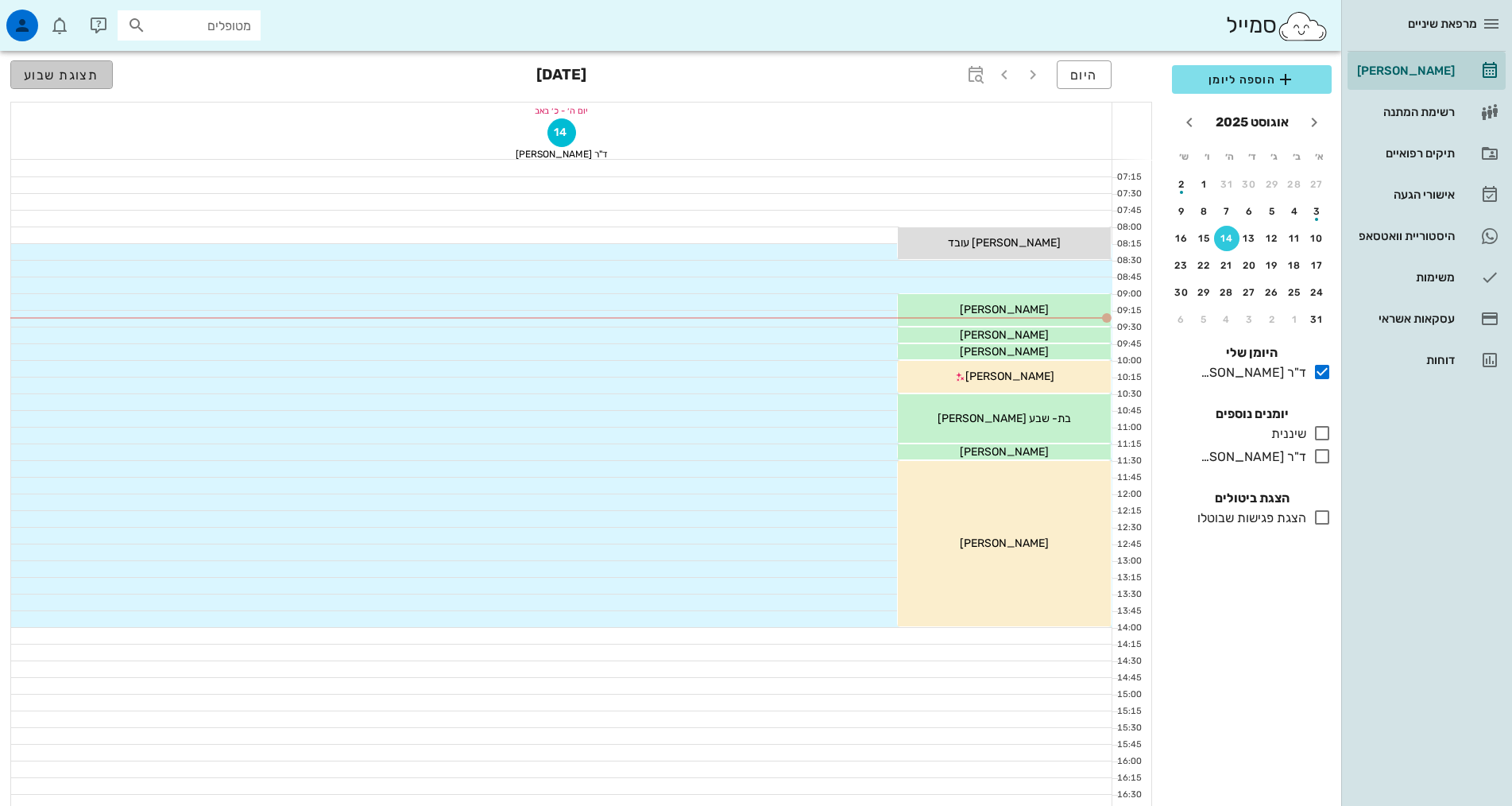
click at [68, 75] on span "תצוגת שבוע" at bounding box center [61, 74] width 75 height 15
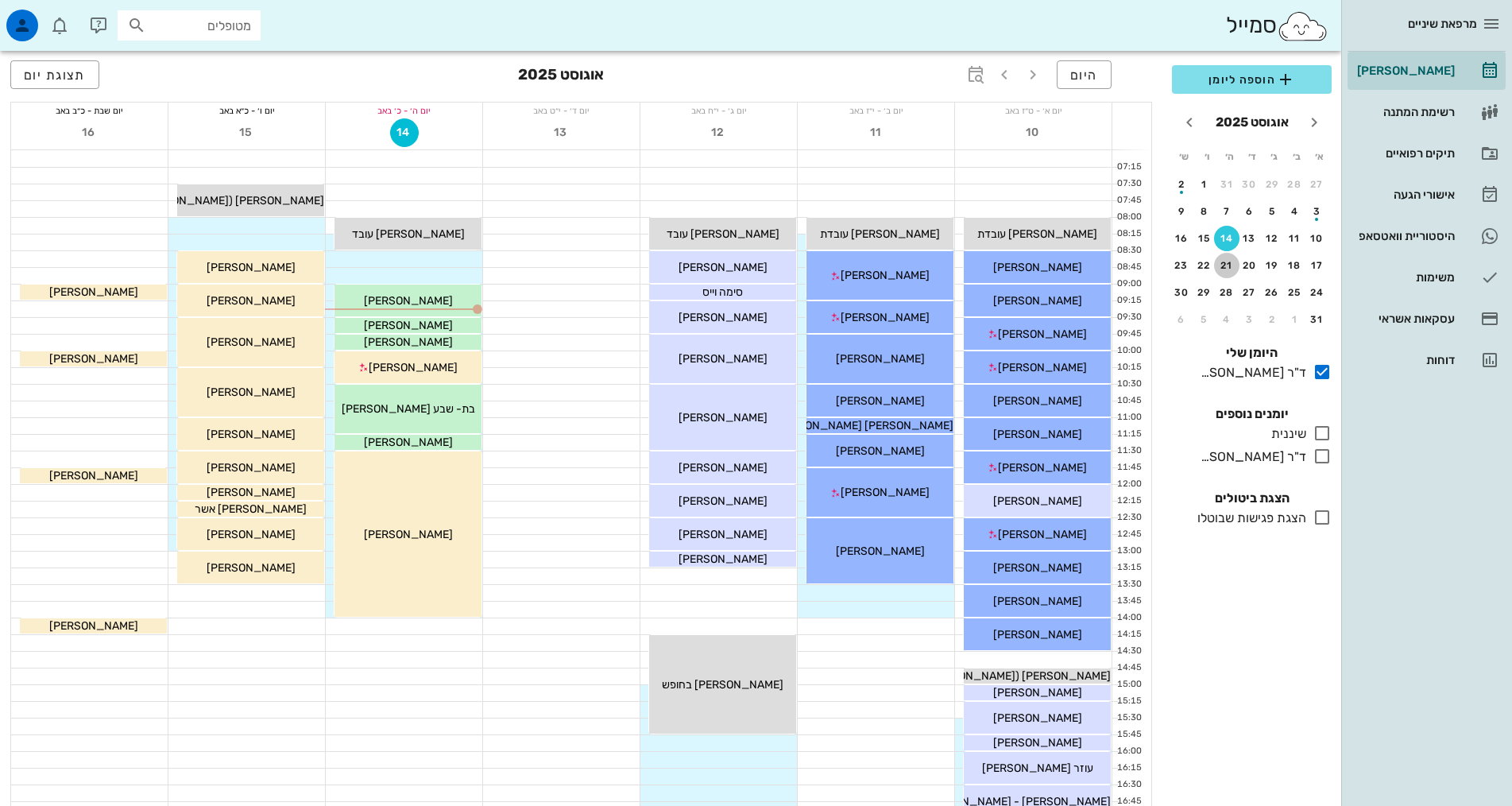
click at [1223, 260] on div "21" at bounding box center [1226, 266] width 26 height 12
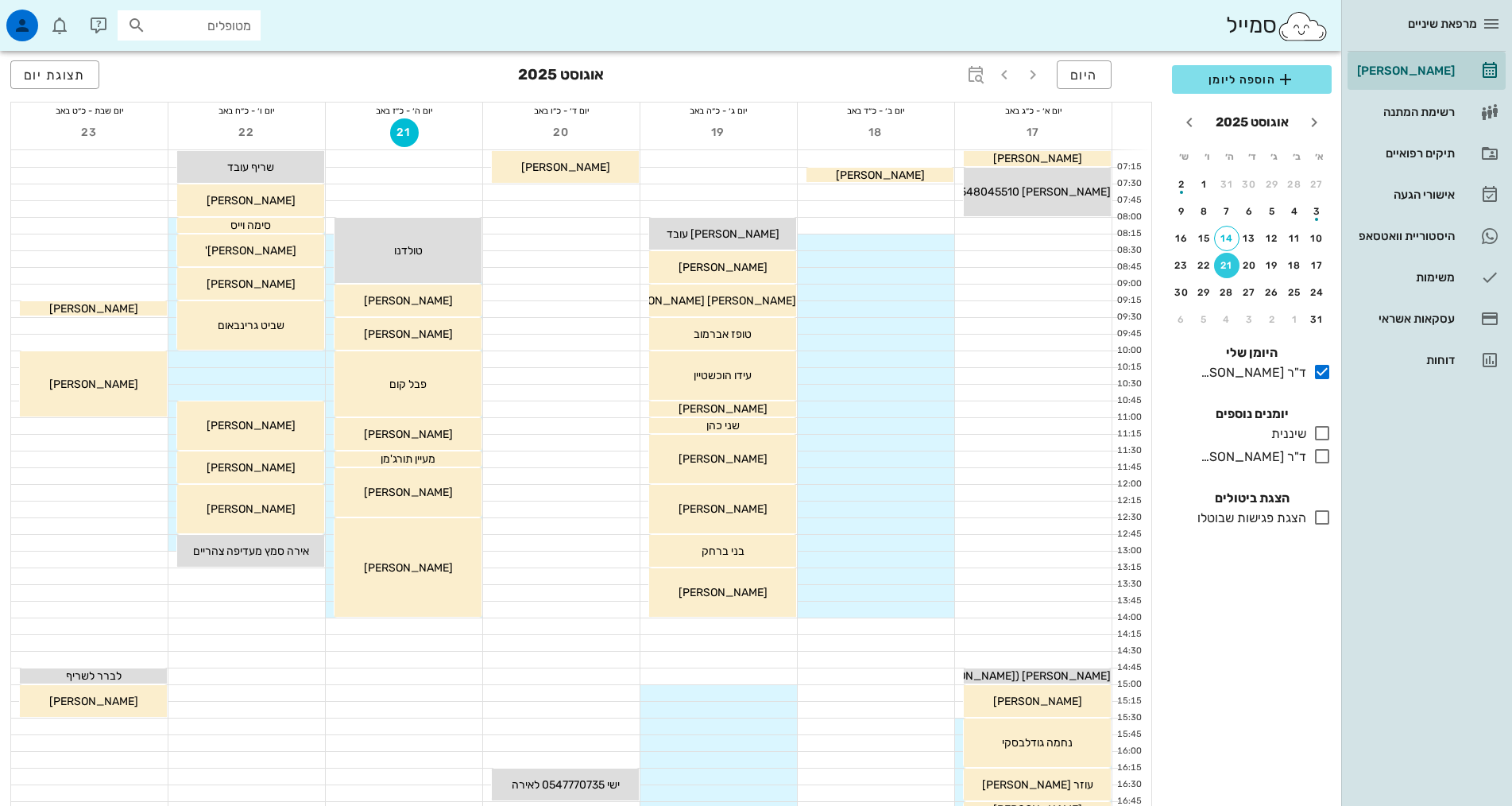
click at [1339, 453] on div "כולם יומנים נוספים שיננית בלבד ד"ר אילנה אנגל בלבד" at bounding box center [1252, 437] width 179 height 84
click at [1323, 454] on icon at bounding box center [1323, 456] width 19 height 19
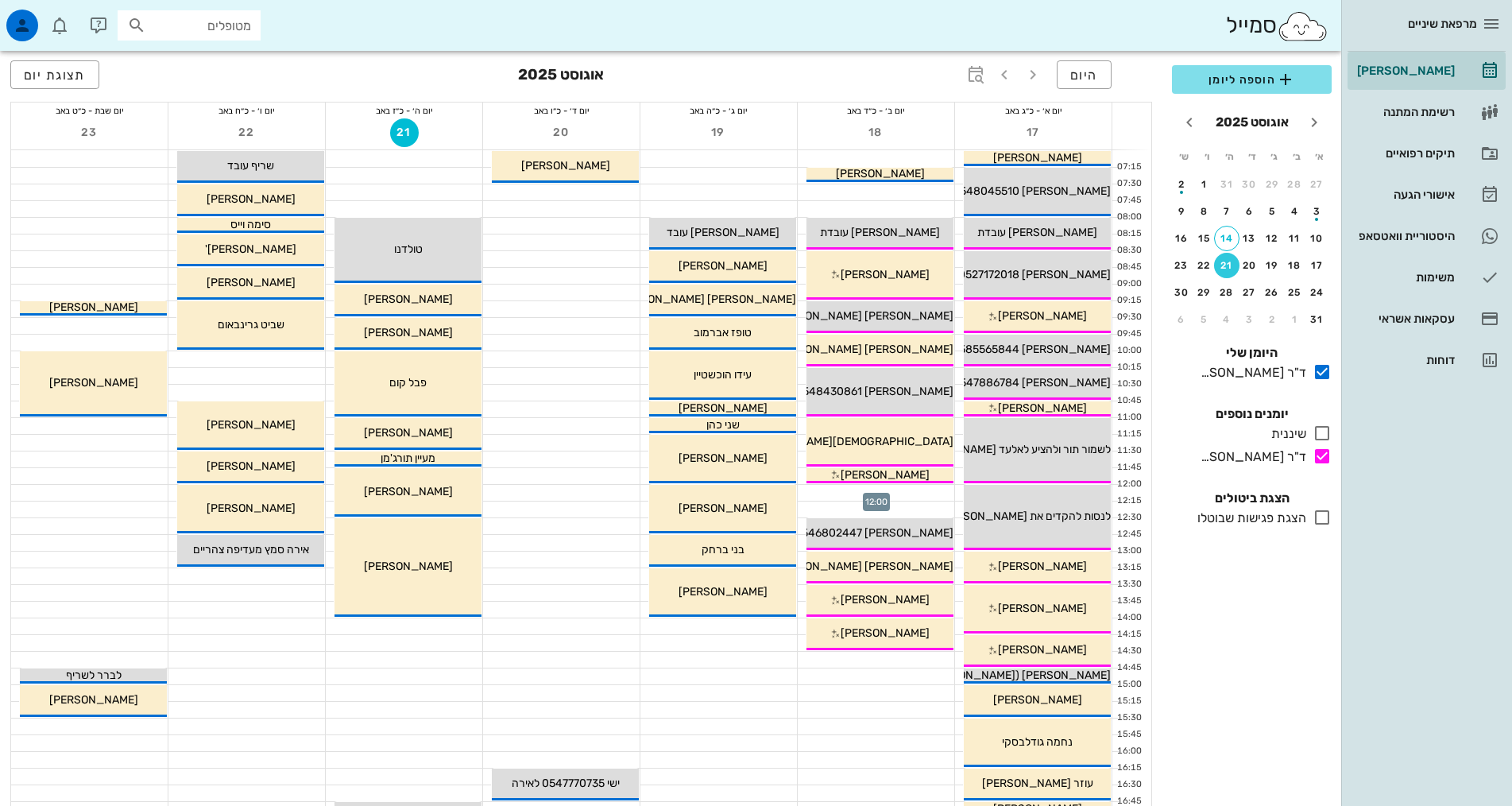
click at [944, 492] on div at bounding box center [876, 493] width 157 height 16
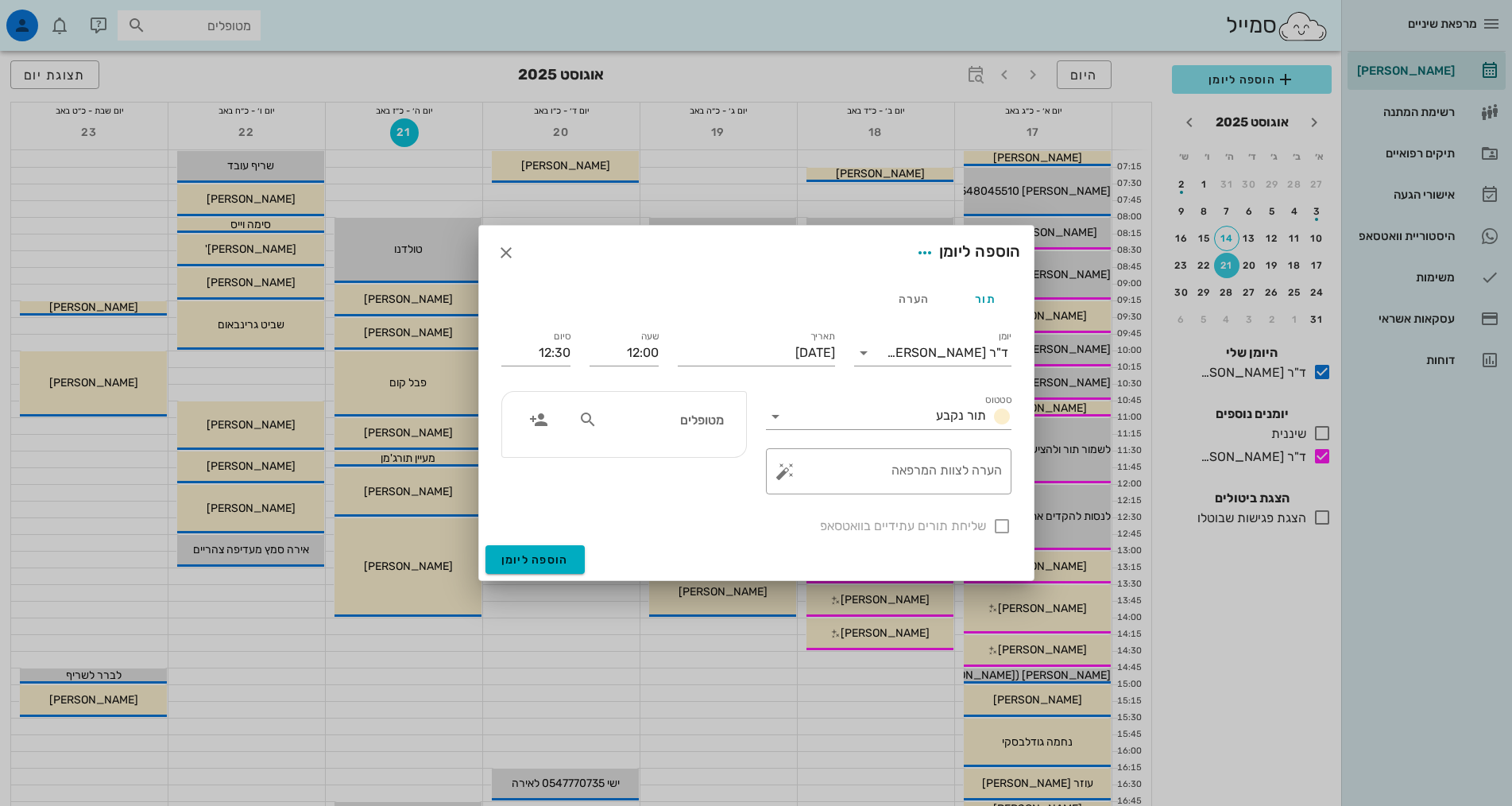
click at [589, 422] on icon at bounding box center [588, 420] width 19 height 19
type input "[PERSON_NAME]"
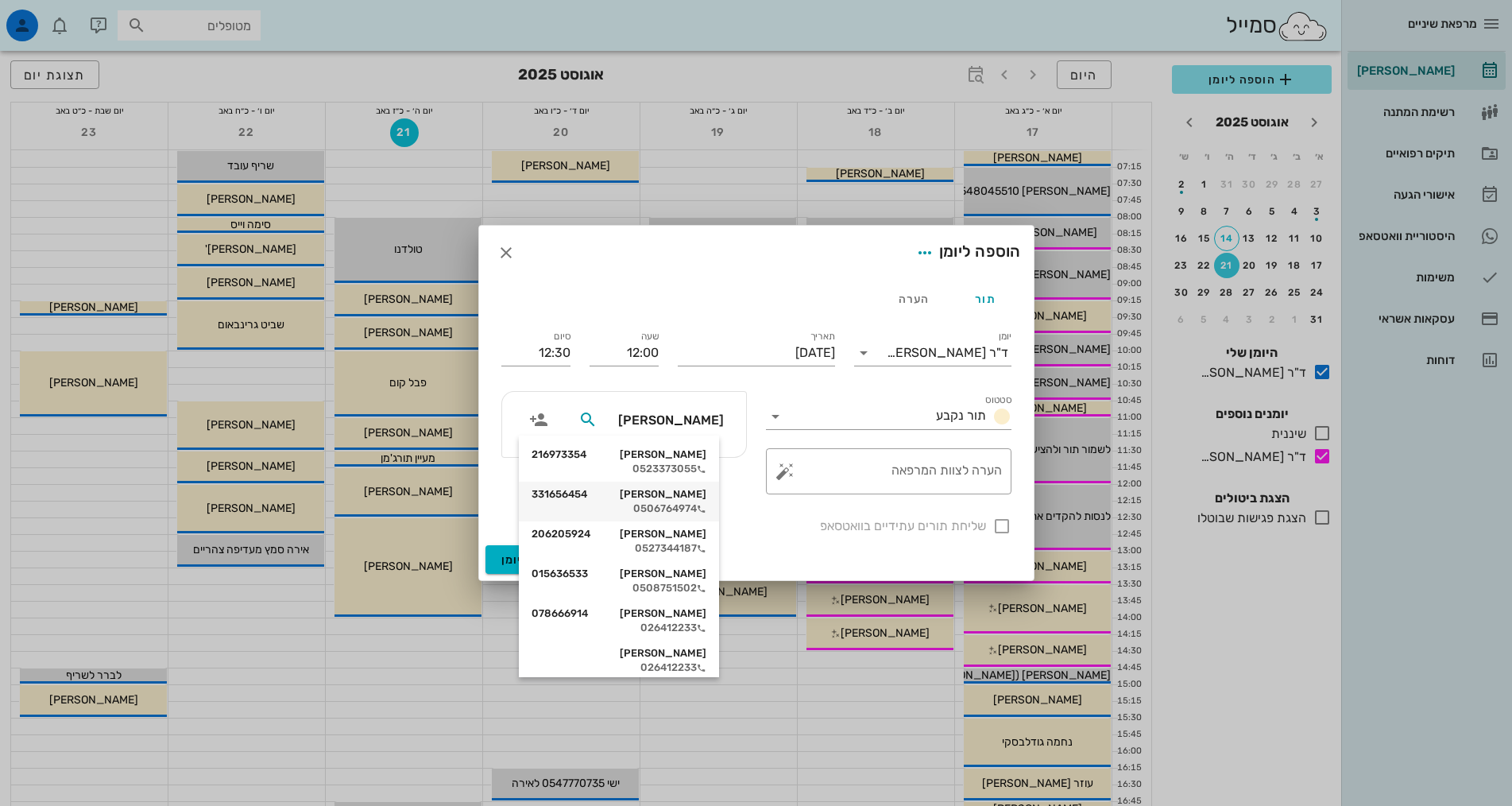
click at [677, 509] on div "0506764974" at bounding box center [618, 508] width 174 height 12
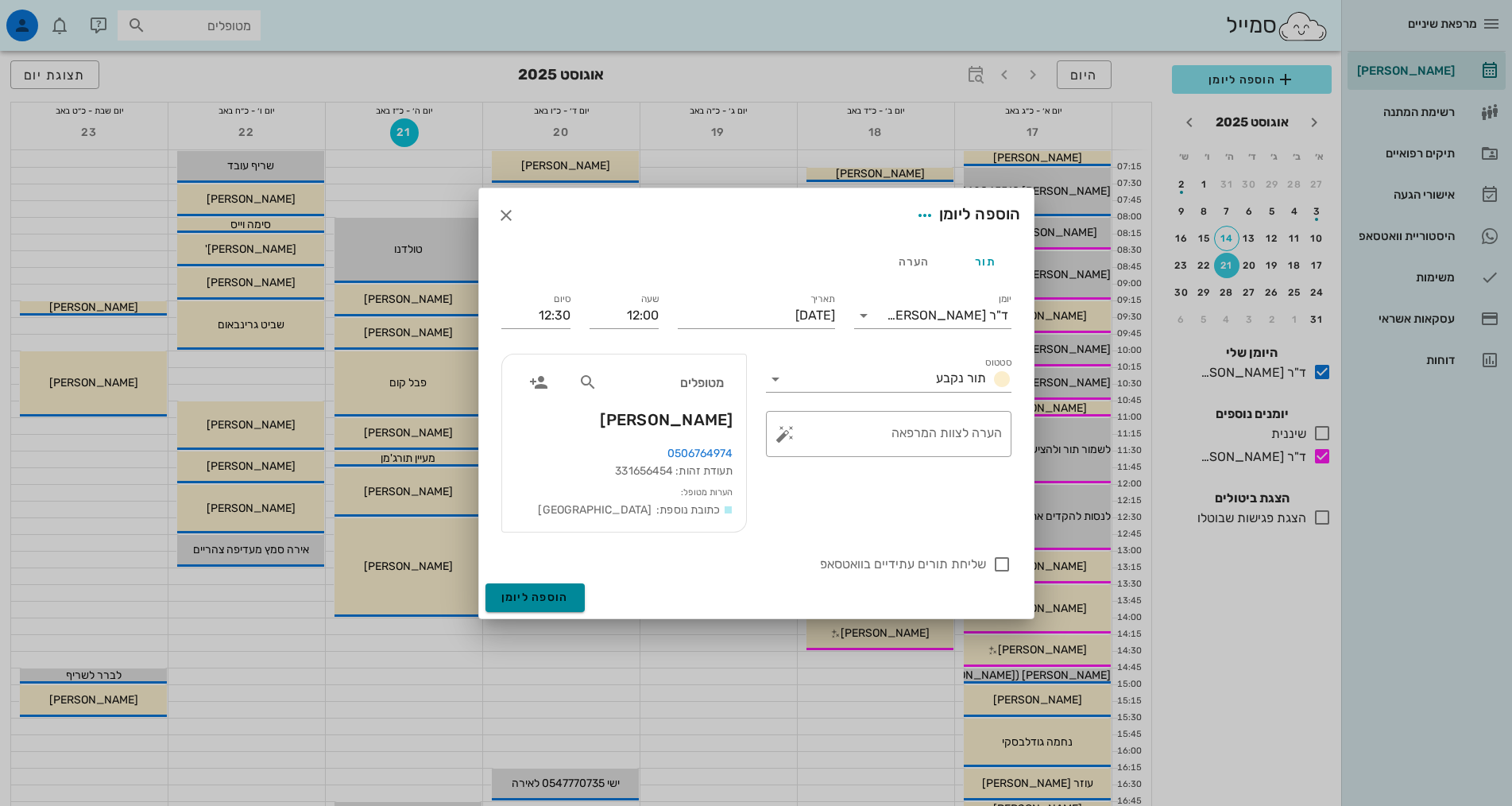
click at [557, 603] on span "הוספה ליומן" at bounding box center [535, 597] width 67 height 13
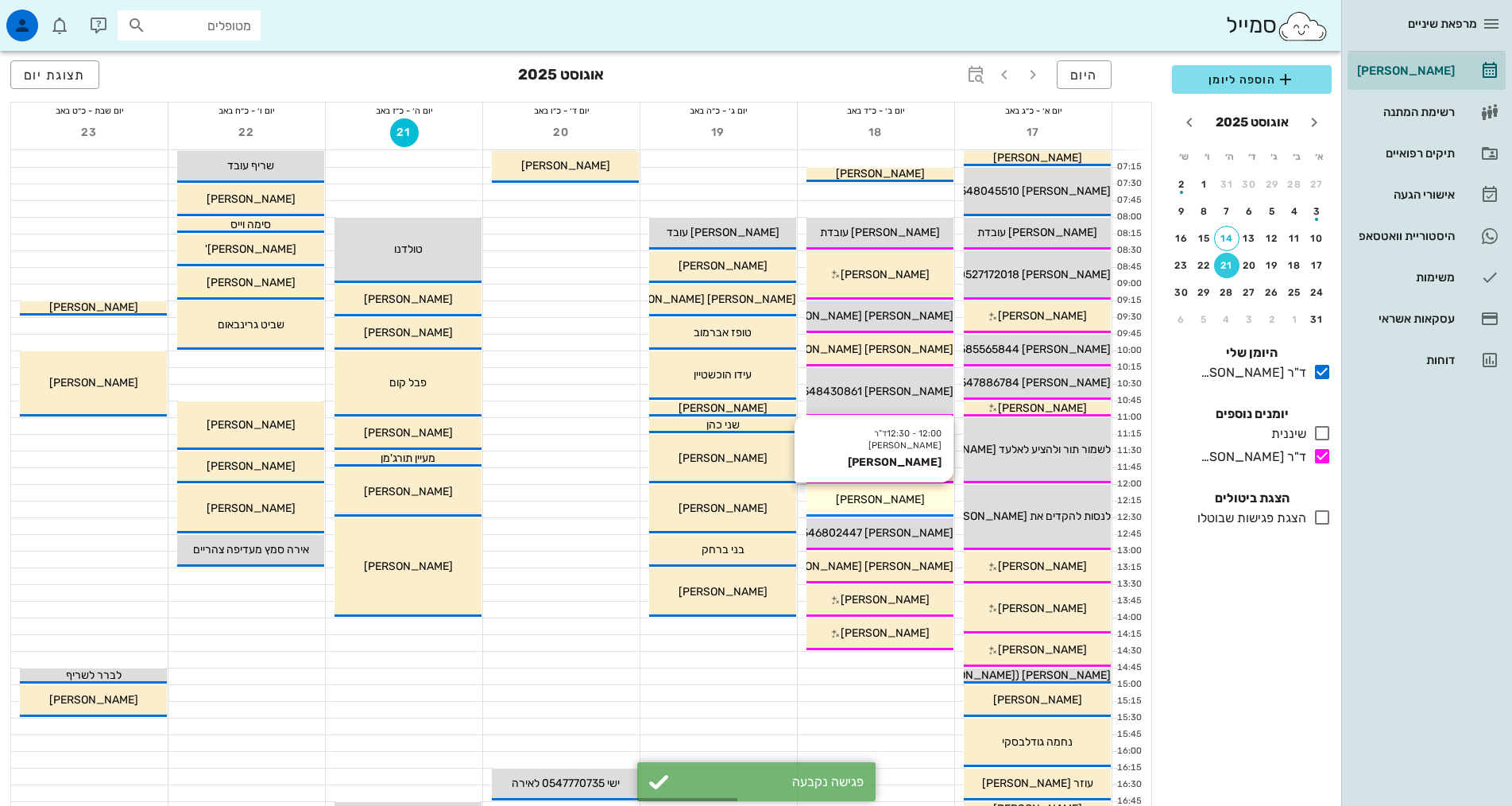
drag, startPoint x: 876, startPoint y: 509, endPoint x: 893, endPoint y: 495, distance: 22.0
click at [895, 493] on span "[PERSON_NAME]" at bounding box center [880, 499] width 89 height 13
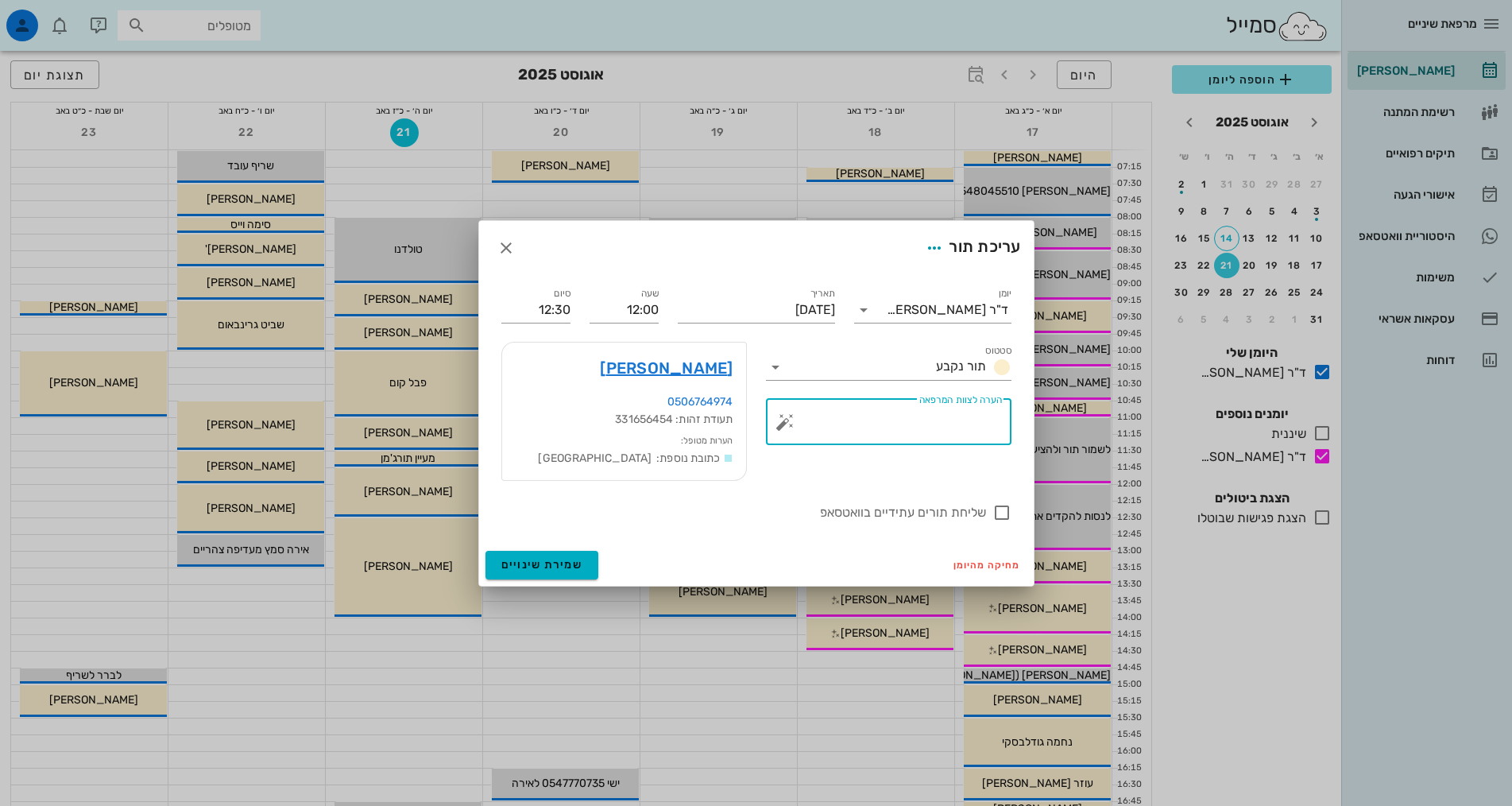
click at [946, 434] on textarea "הערה לצוות המרפאה" at bounding box center [894, 426] width 213 height 38
type textarea "טוענת שן 35"
click at [538, 569] on span "שמירת שינויים" at bounding box center [542, 564] width 81 height 13
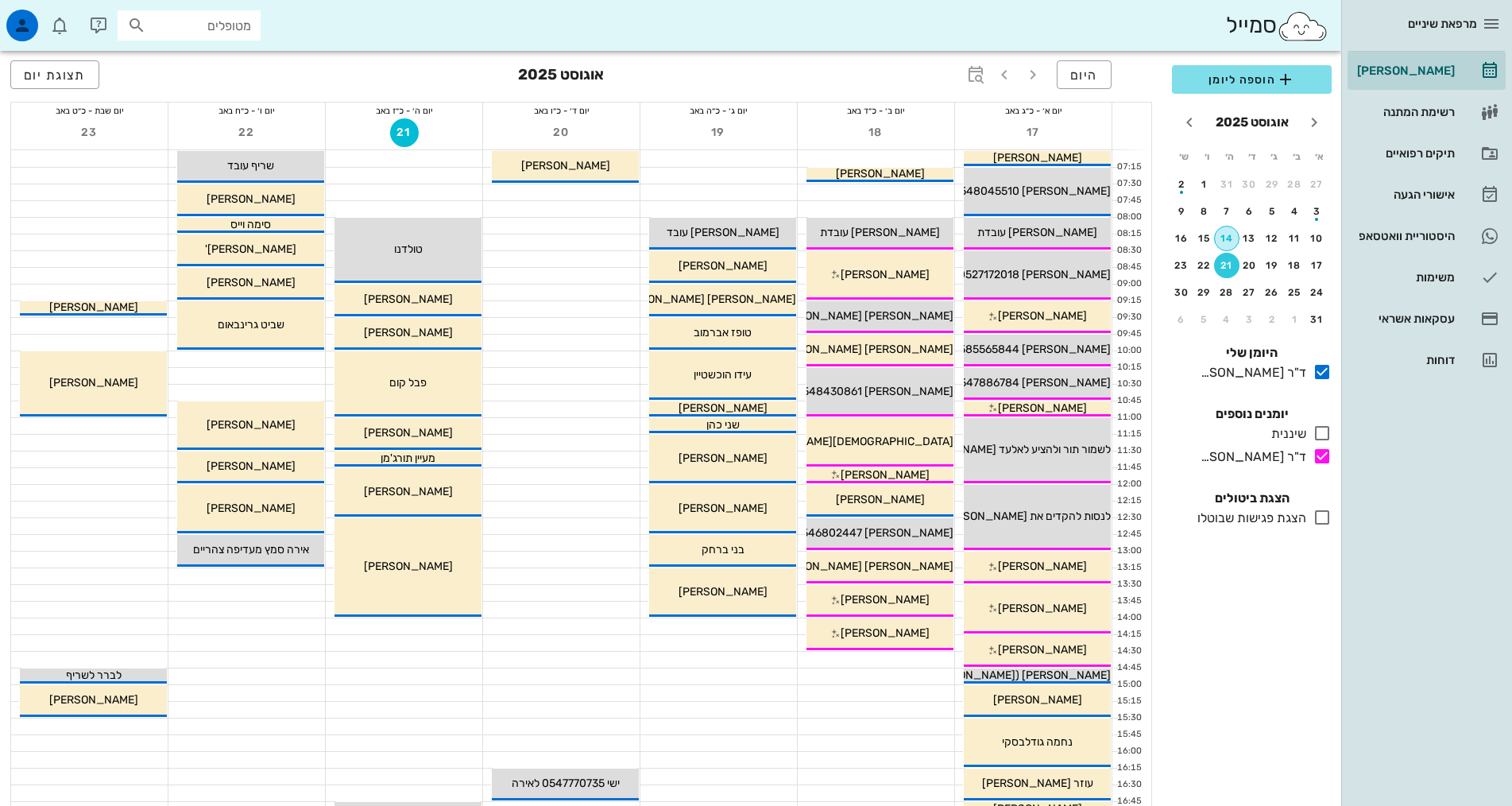
click at [1223, 242] on div "14" at bounding box center [1226, 238] width 24 height 12
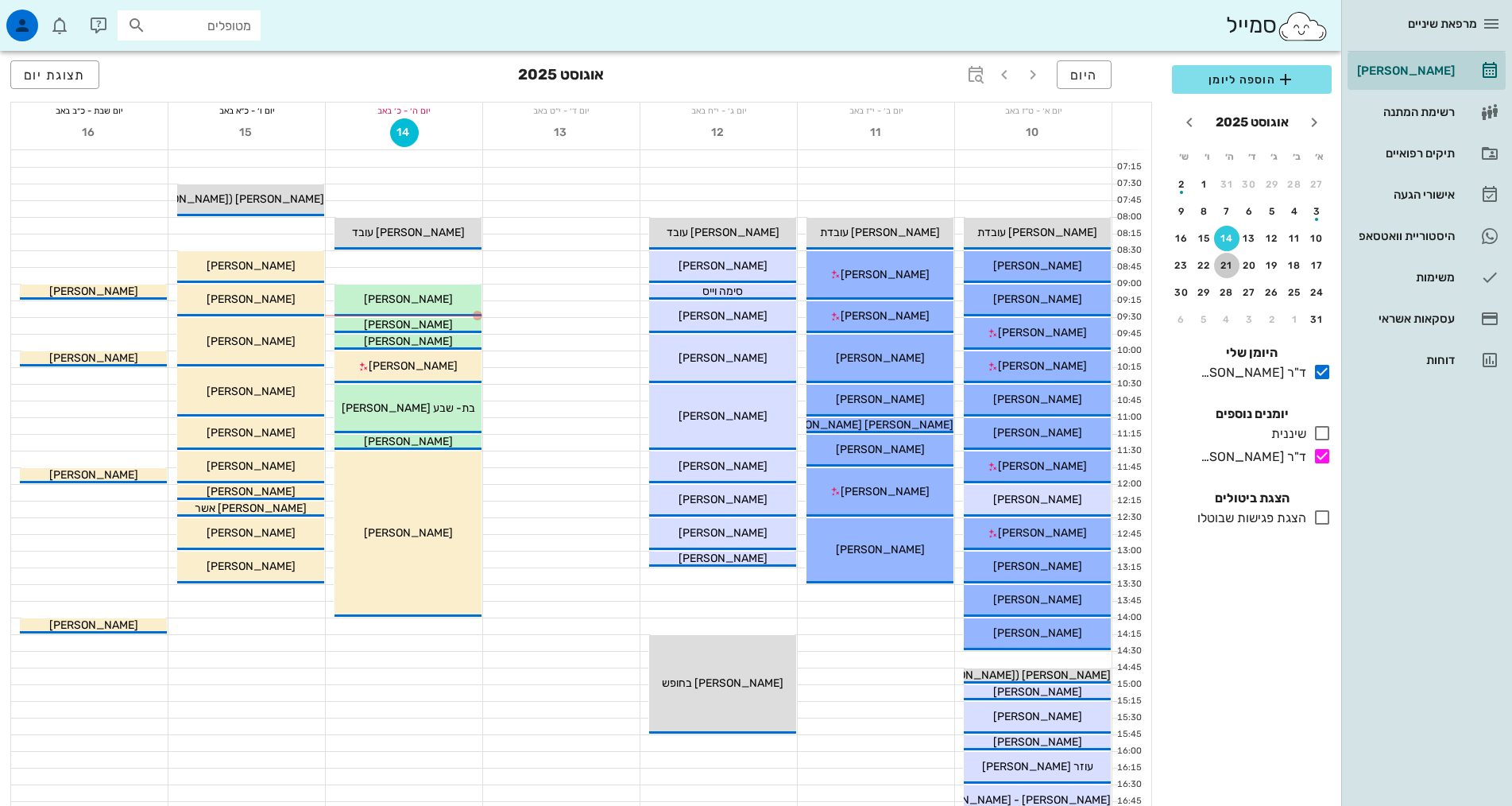
click at [1228, 257] on button "21" at bounding box center [1226, 265] width 26 height 26
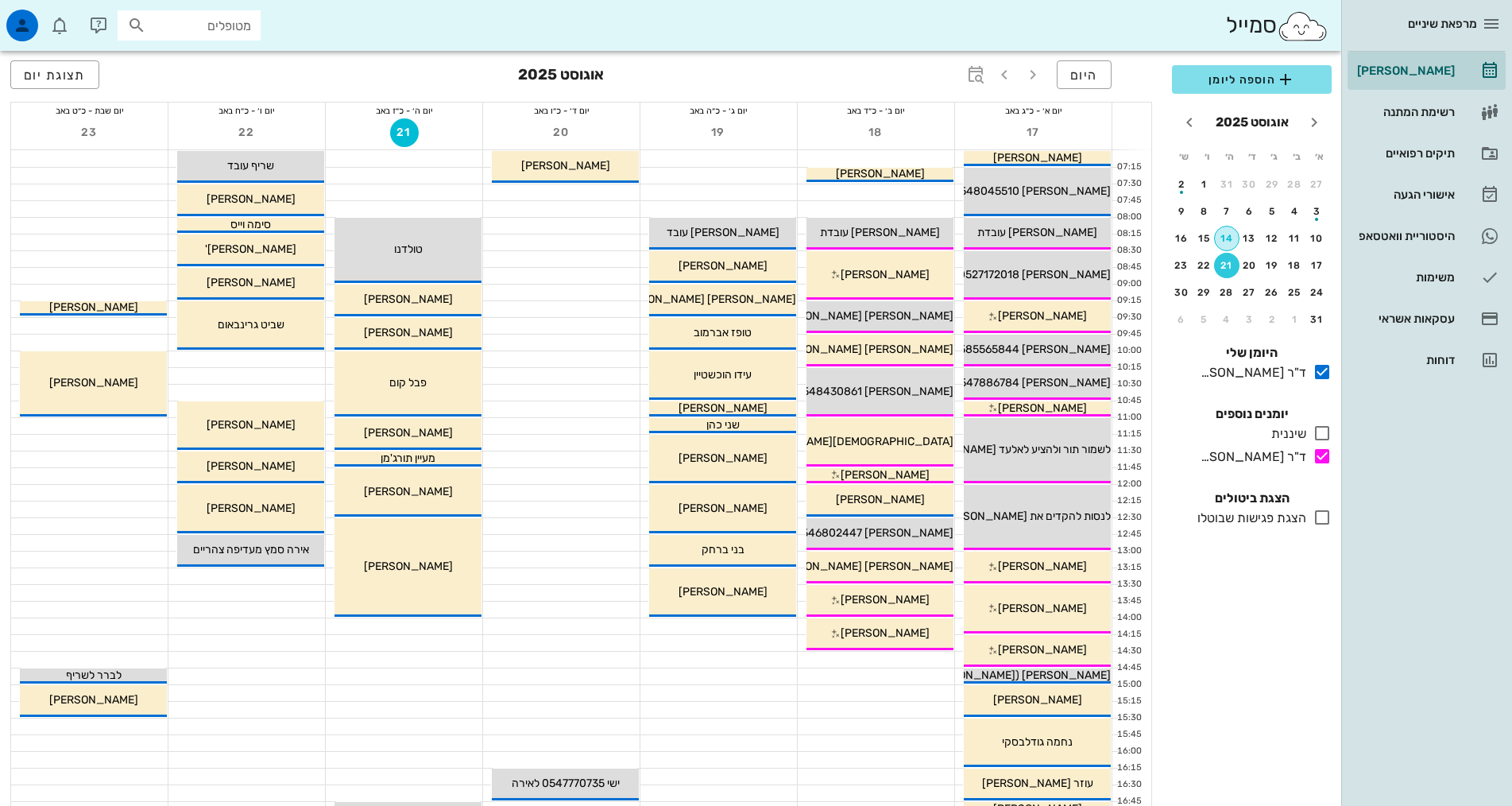
click at [1231, 238] on div "14" at bounding box center [1226, 238] width 24 height 12
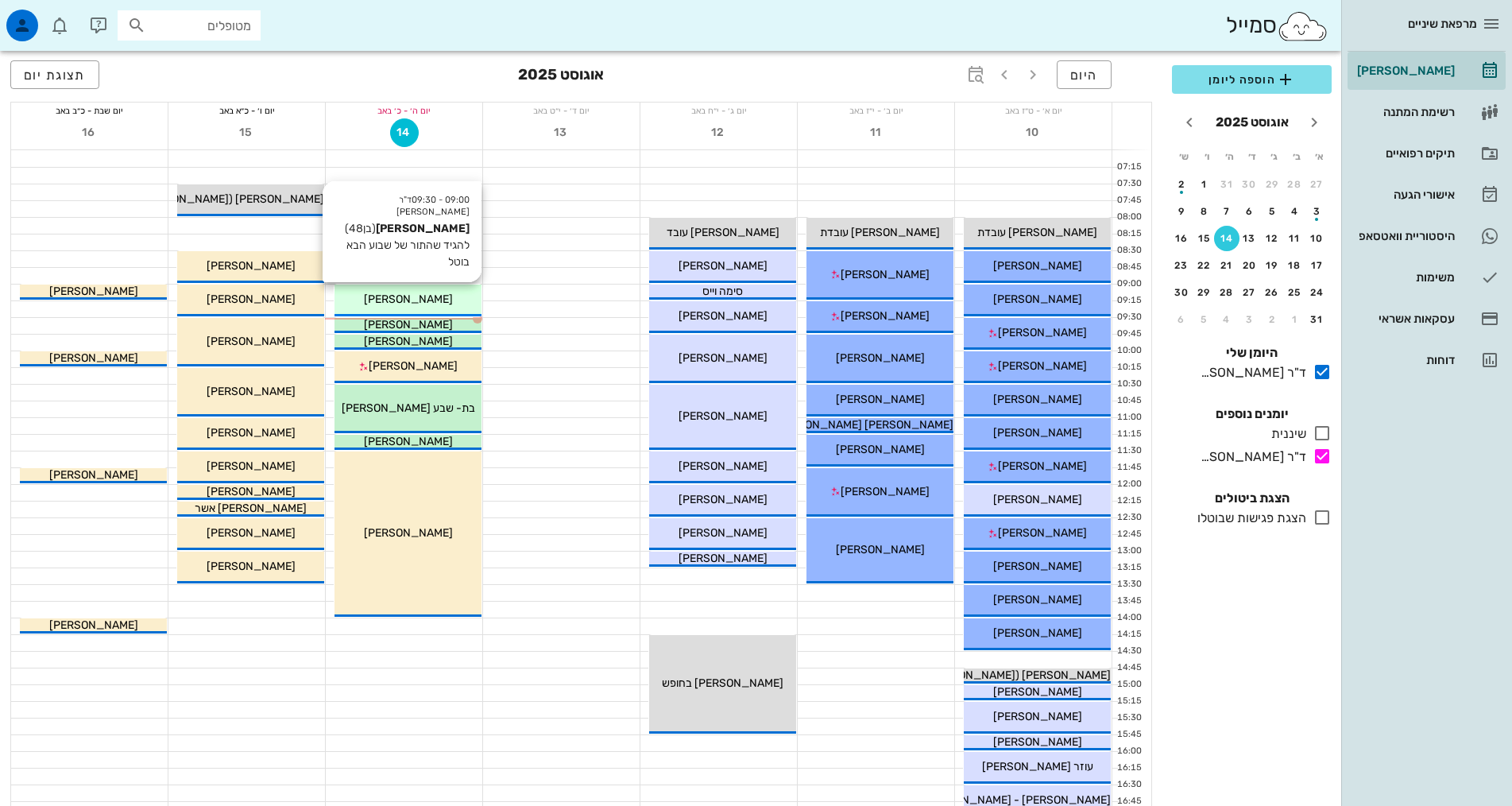
click at [423, 299] on span "[PERSON_NAME]" at bounding box center [408, 298] width 89 height 13
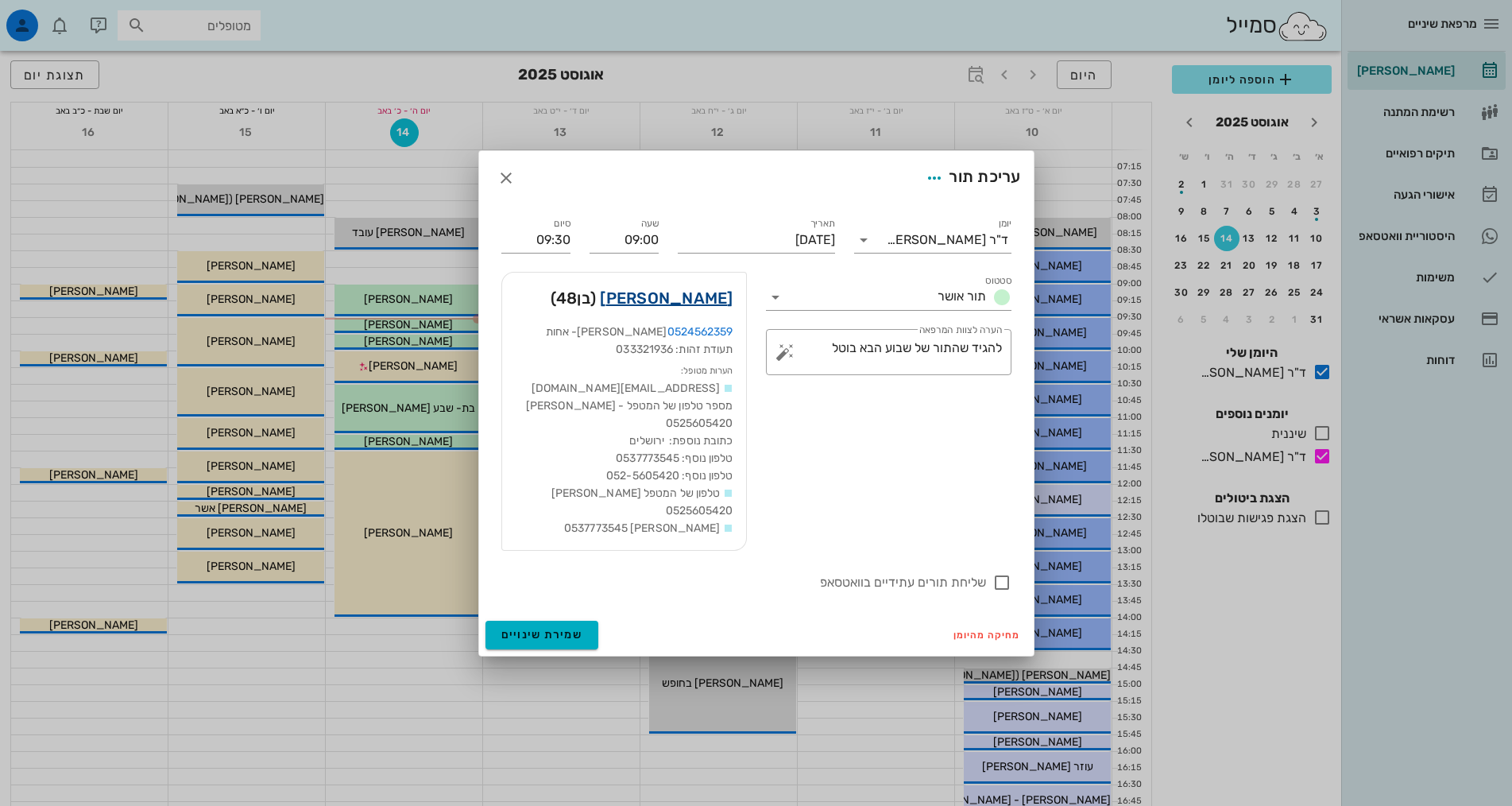
click at [675, 308] on link "אסף פרלמן" at bounding box center [667, 298] width 133 height 26
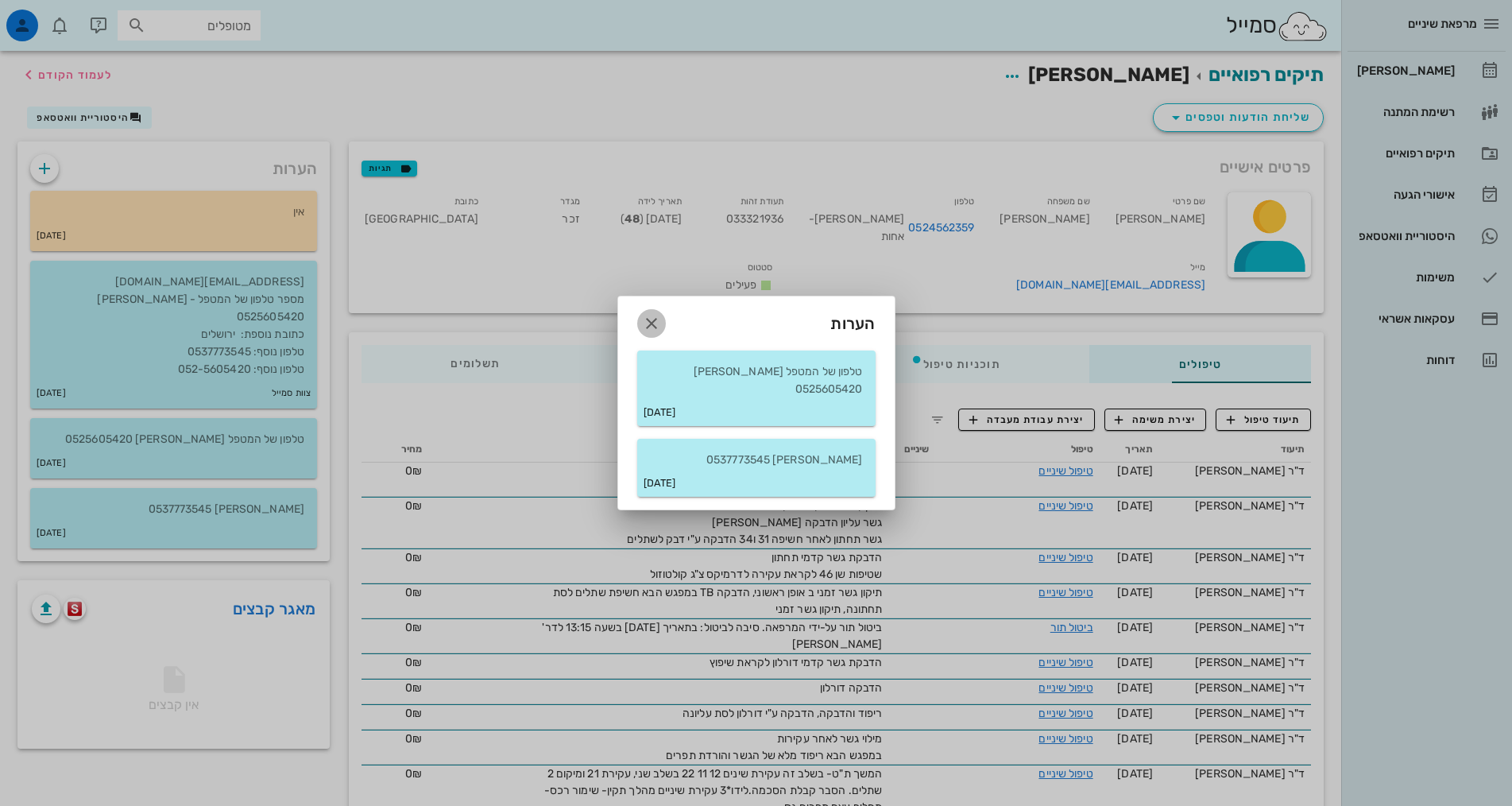
click at [648, 329] on icon "button" at bounding box center [652, 324] width 19 height 19
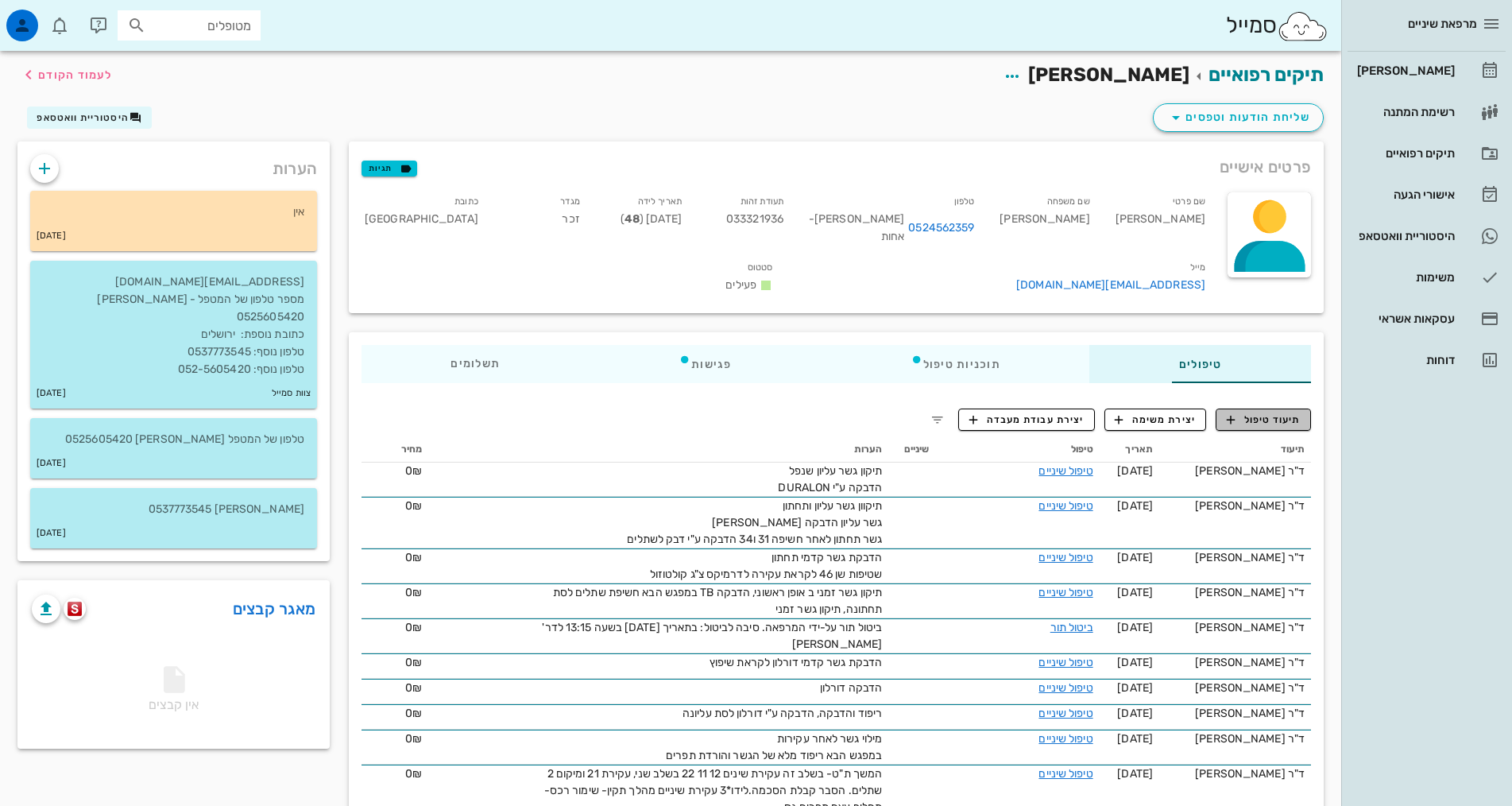
click at [1243, 413] on span "תיעוד טיפול" at bounding box center [1263, 420] width 73 height 14
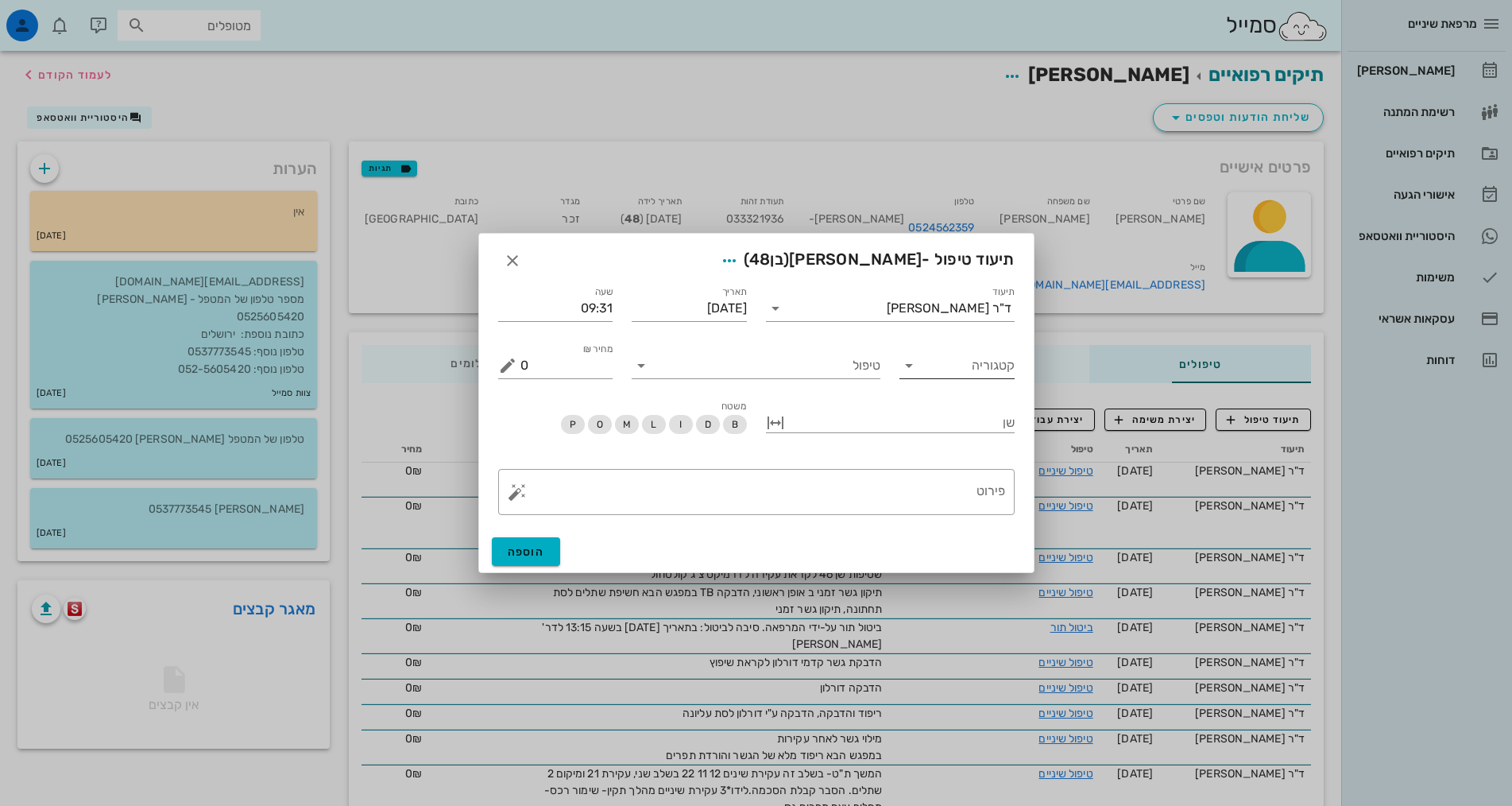
click at [938, 374] on input "קטגוריה" at bounding box center [969, 366] width 89 height 26
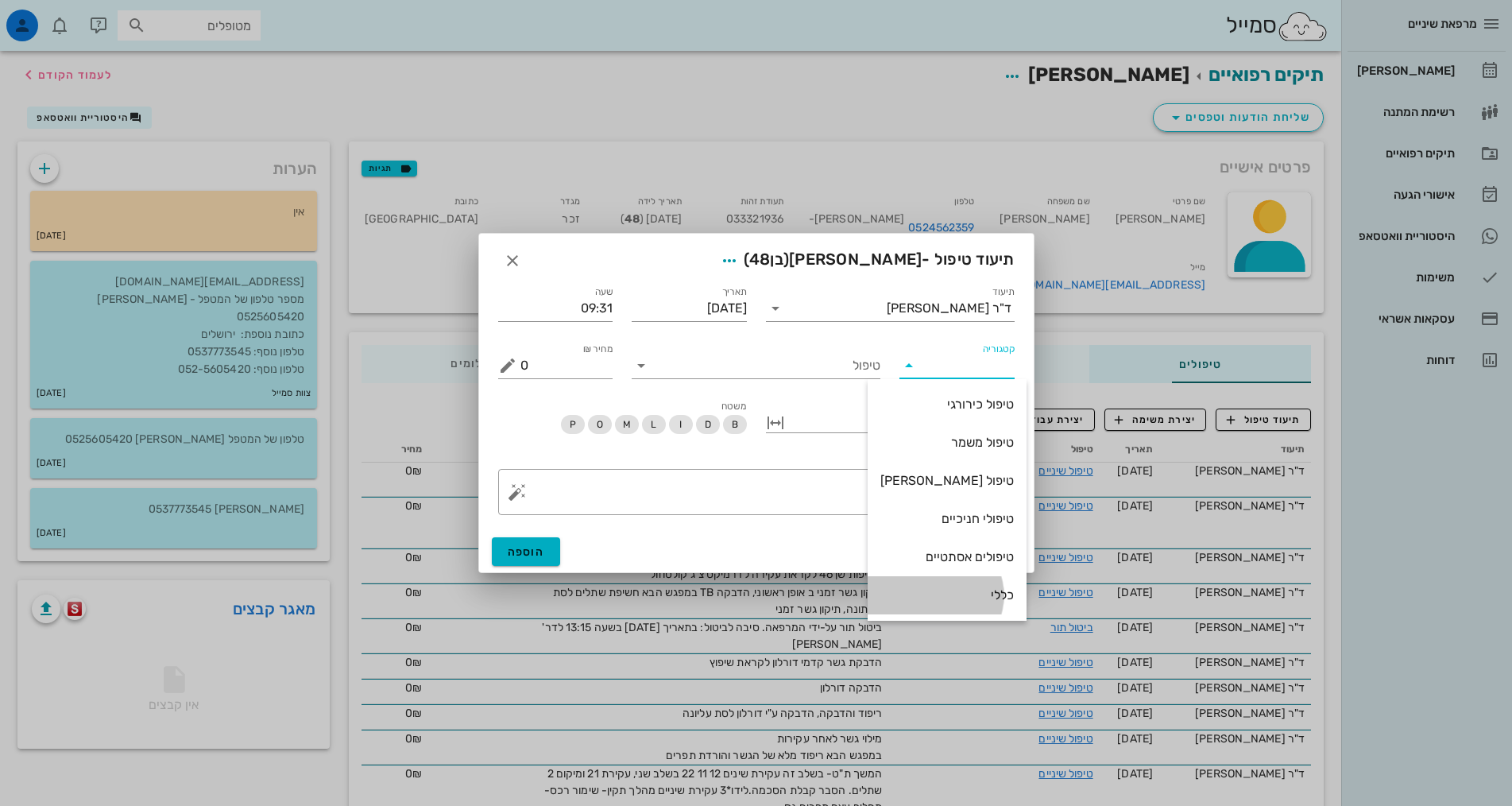
click at [982, 598] on div "כללי" at bounding box center [947, 594] width 134 height 15
type input "כללי"
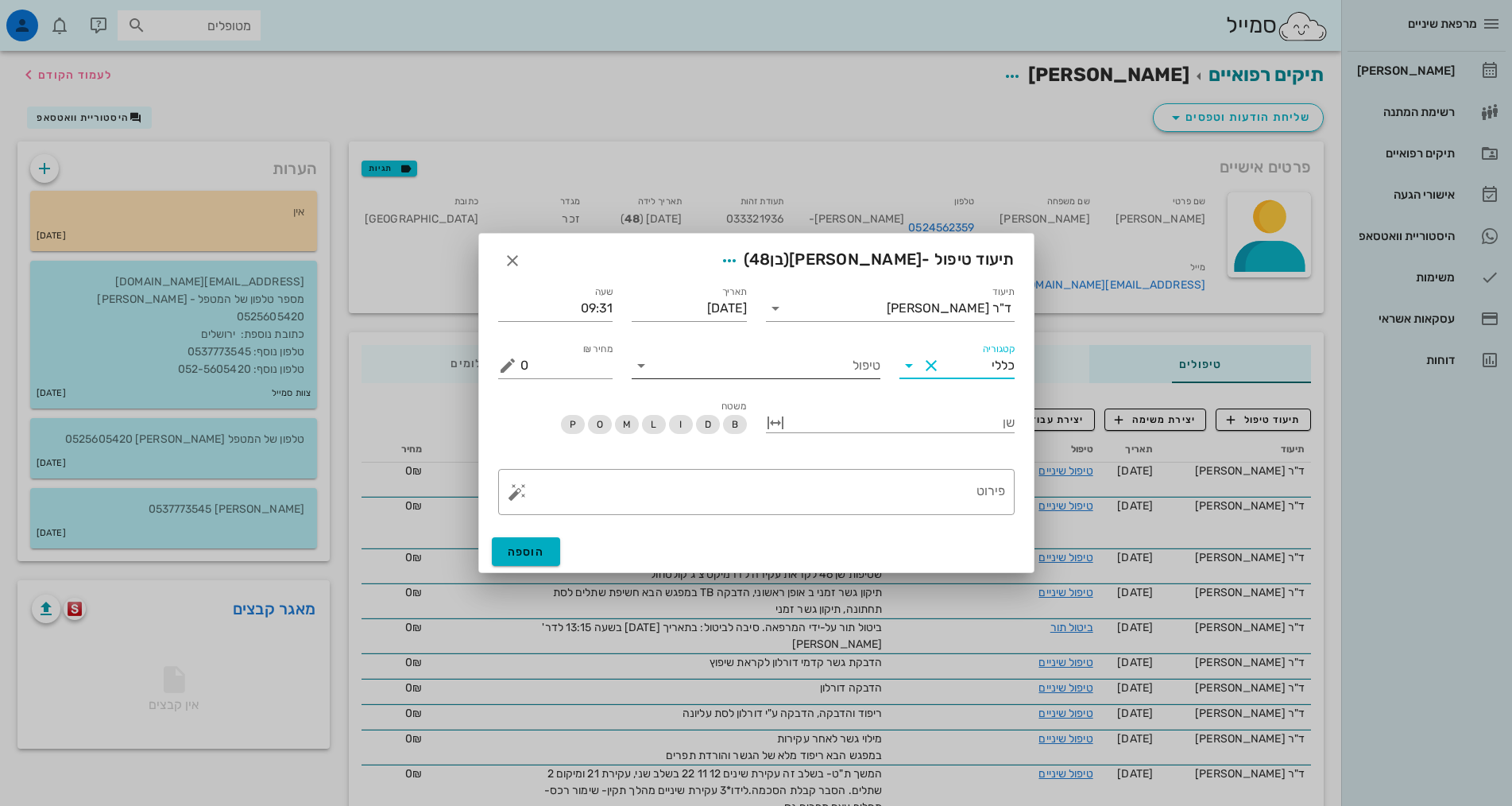
drag, startPoint x: 816, startPoint y: 360, endPoint x: 827, endPoint y: 376, distance: 19.4
click at [816, 360] on input "טיפול" at bounding box center [768, 366] width 227 height 26
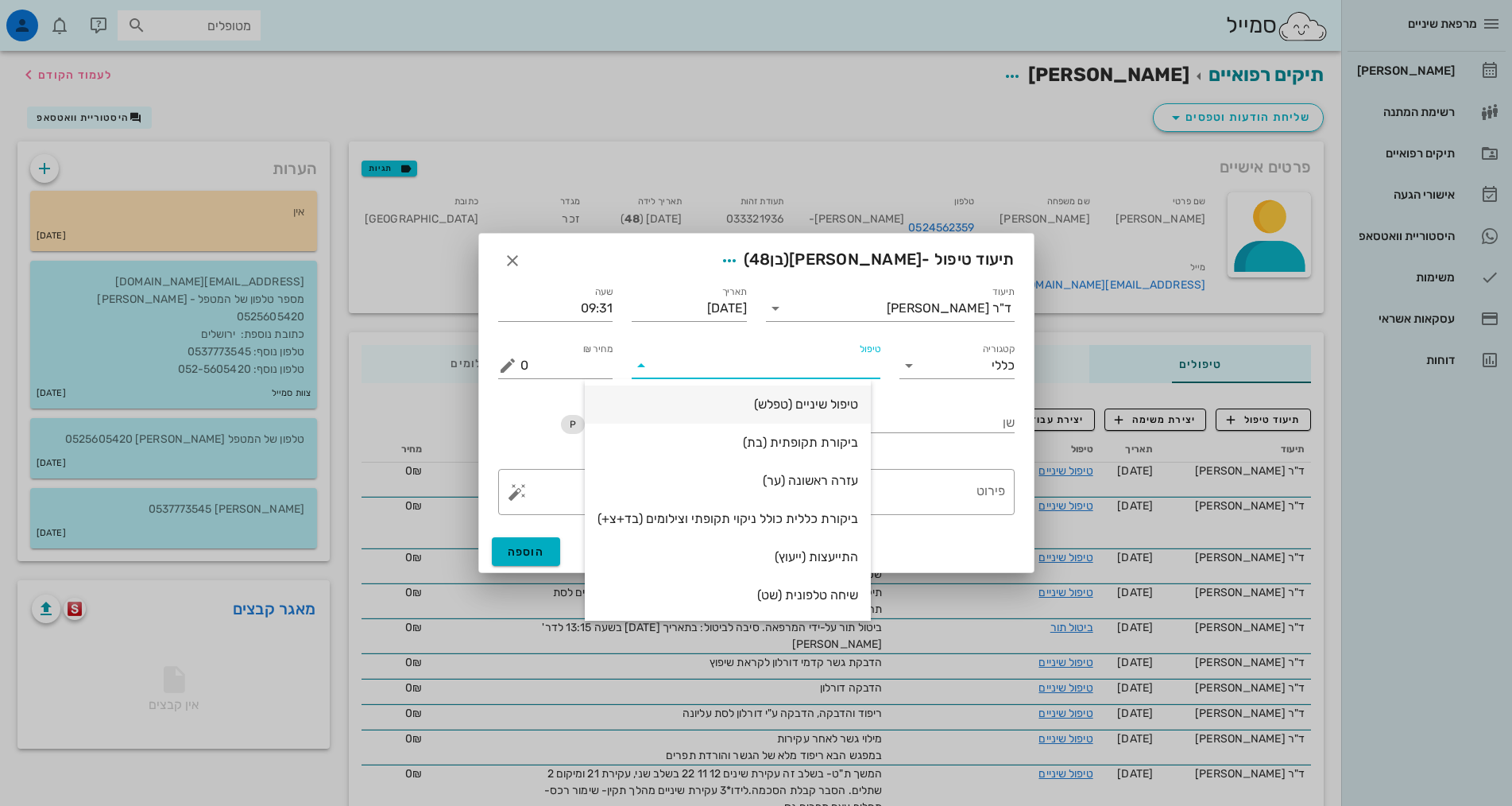
click at [814, 400] on div "טיפול שיניים (טפלש)" at bounding box center [728, 404] width 260 height 15
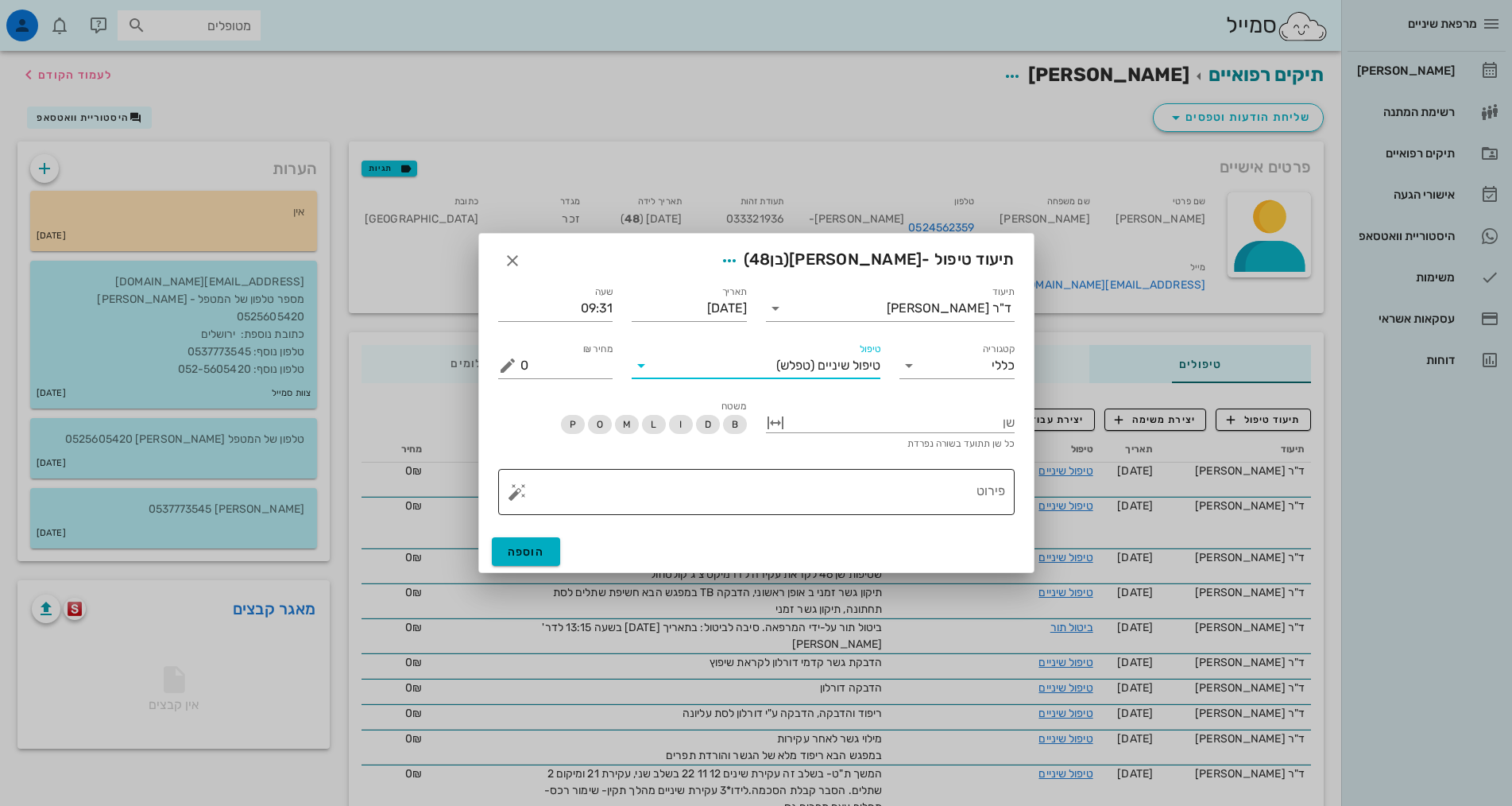
click at [909, 469] on div "פירוט" at bounding box center [763, 492] width 485 height 46
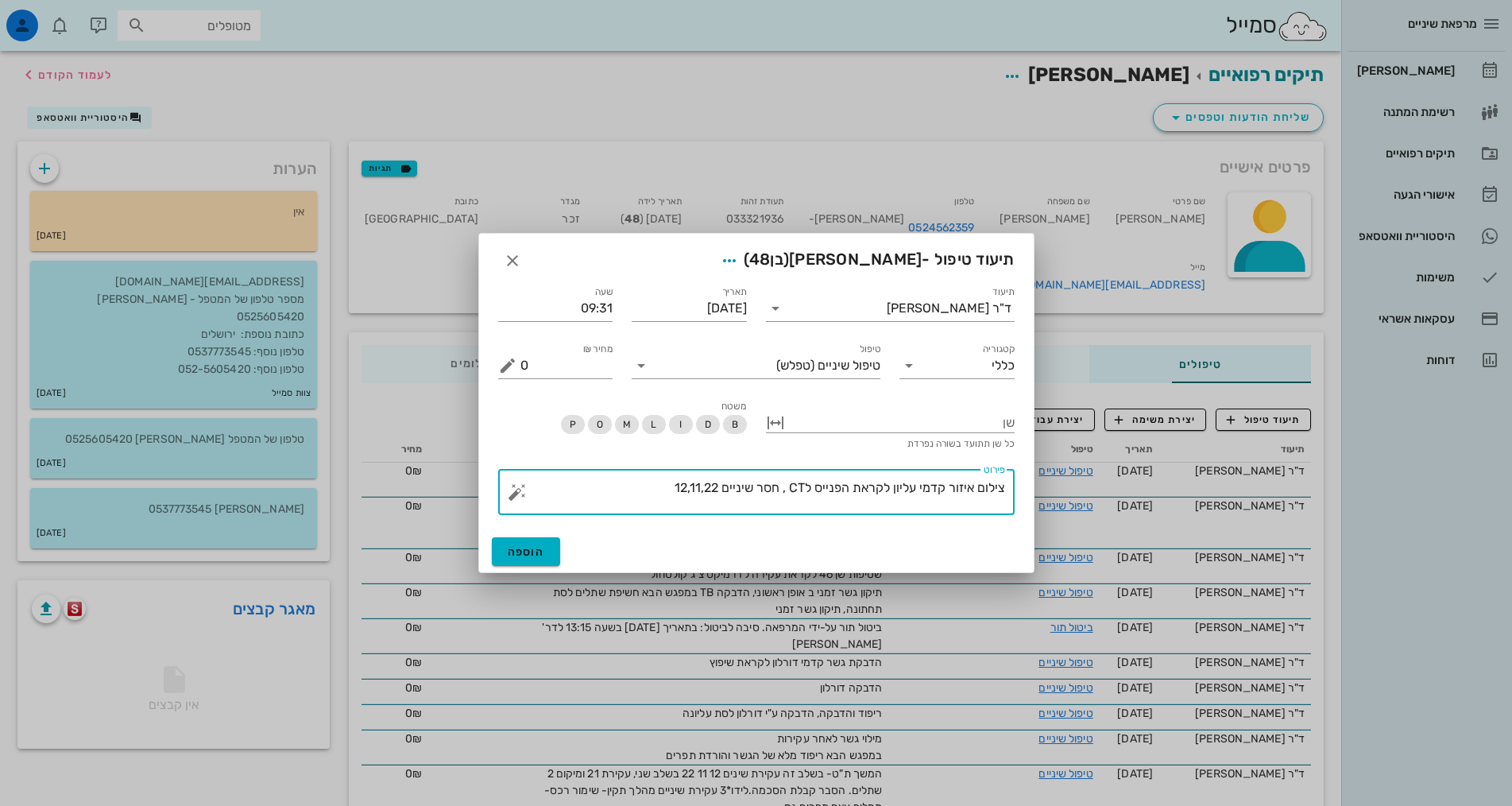
click at [821, 493] on textarea "צילום איזור קדמי עליון לקראת הפנייס לCT , חסר שיניים 12,11,22" at bounding box center [763, 496] width 485 height 38
click at [658, 490] on textarea "צילום איזור קדמי עליון לקראת הפנייה לCT , חסר שיניים 12,11,22" at bounding box center [763, 496] width 485 height 38
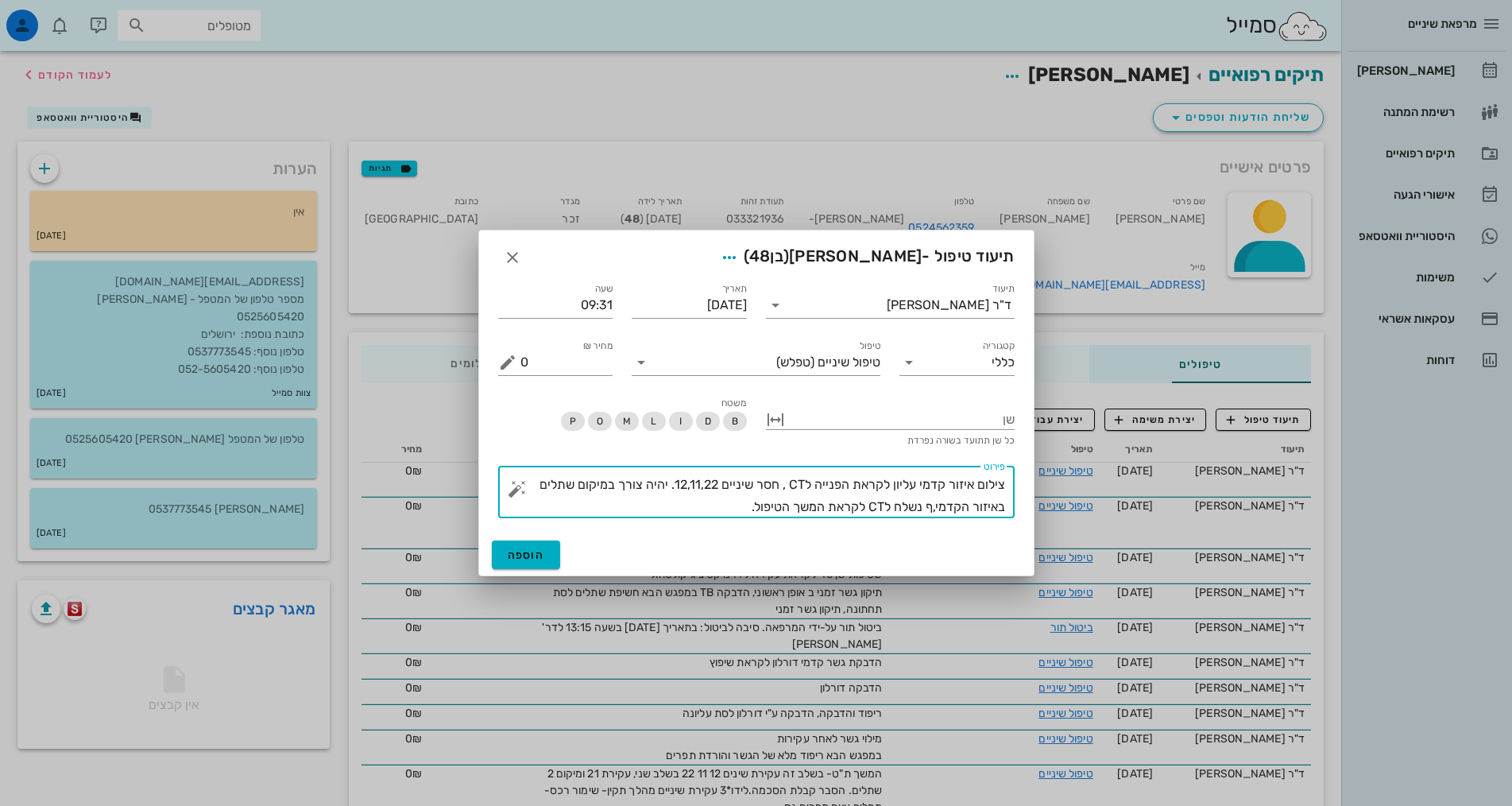
click at [931, 508] on textarea "צילום איזור קדמי עליון לקראת הפנייה לCT , חסר שיניים 12,11,22. יהיה צורך במיקום…" at bounding box center [763, 496] width 485 height 44
type textarea "צילום איזור קדמי עליון לקראת הפנייה לCT , חסר שיניים 12,11,22. יהיה צורך במיקום…"
click at [527, 553] on span "הוספה" at bounding box center [527, 554] width 37 height 13
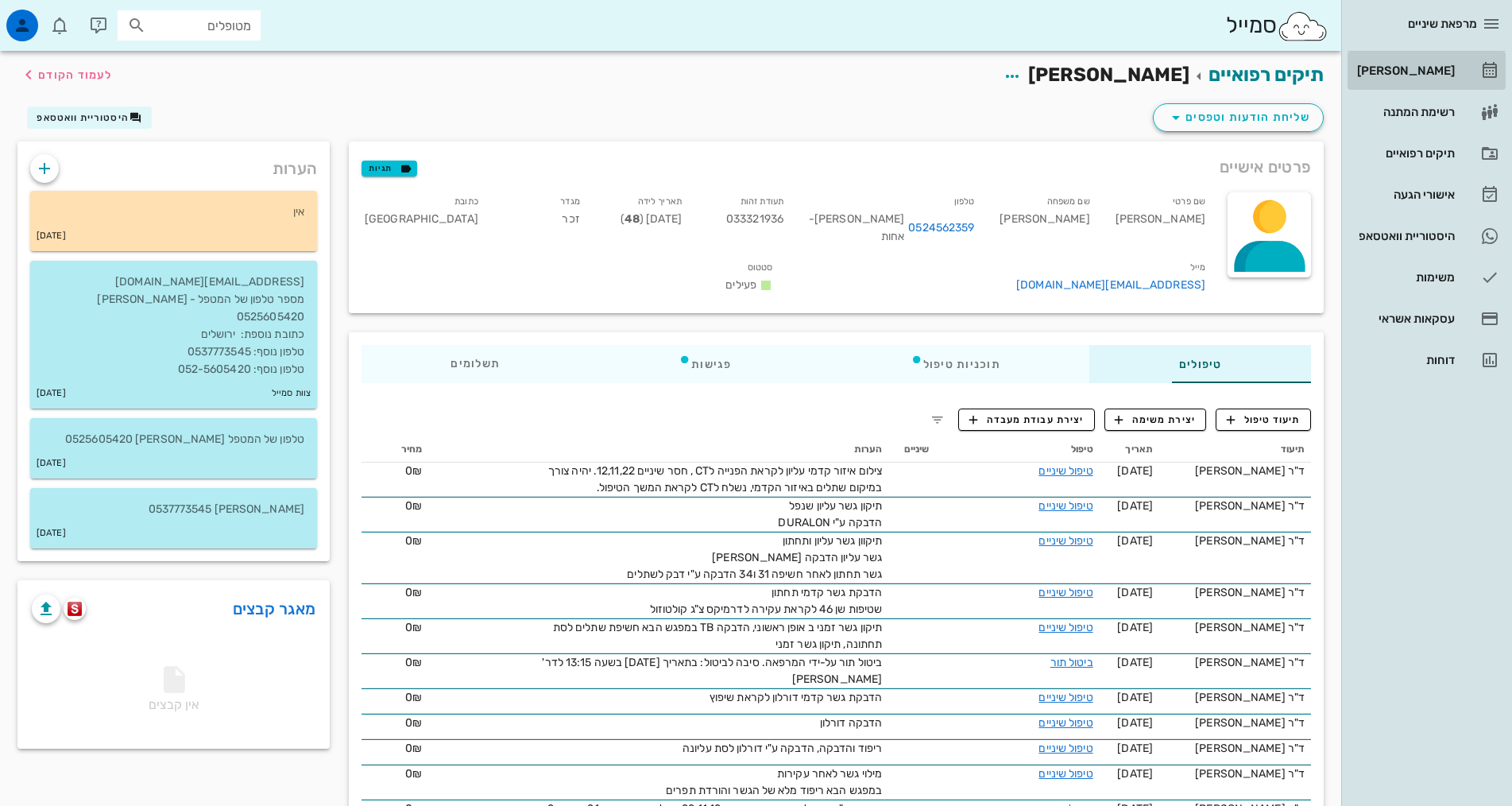
click at [1430, 77] on div "[PERSON_NAME]" at bounding box center [1404, 71] width 101 height 26
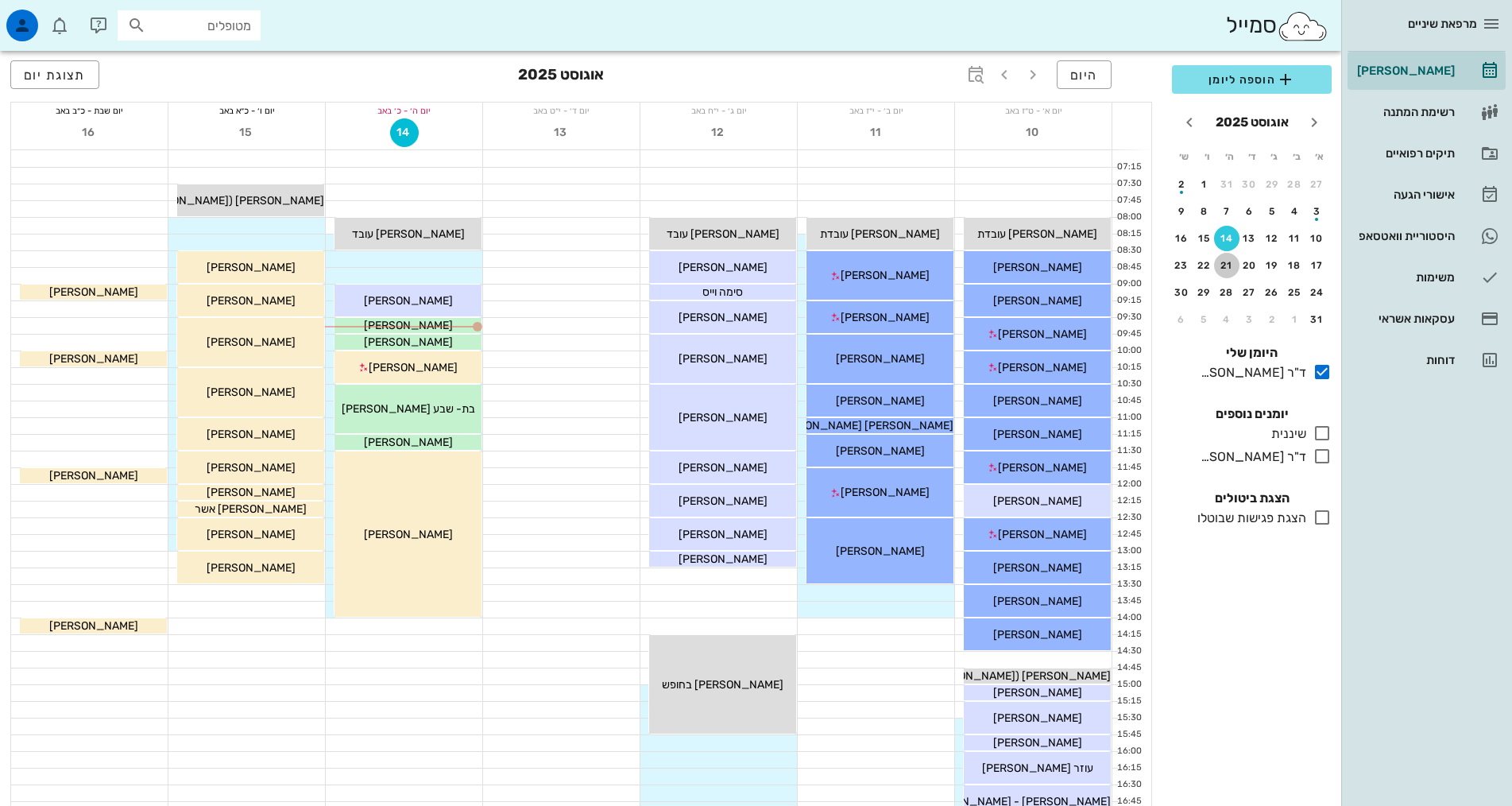
click at [1226, 271] on button "21" at bounding box center [1226, 265] width 26 height 26
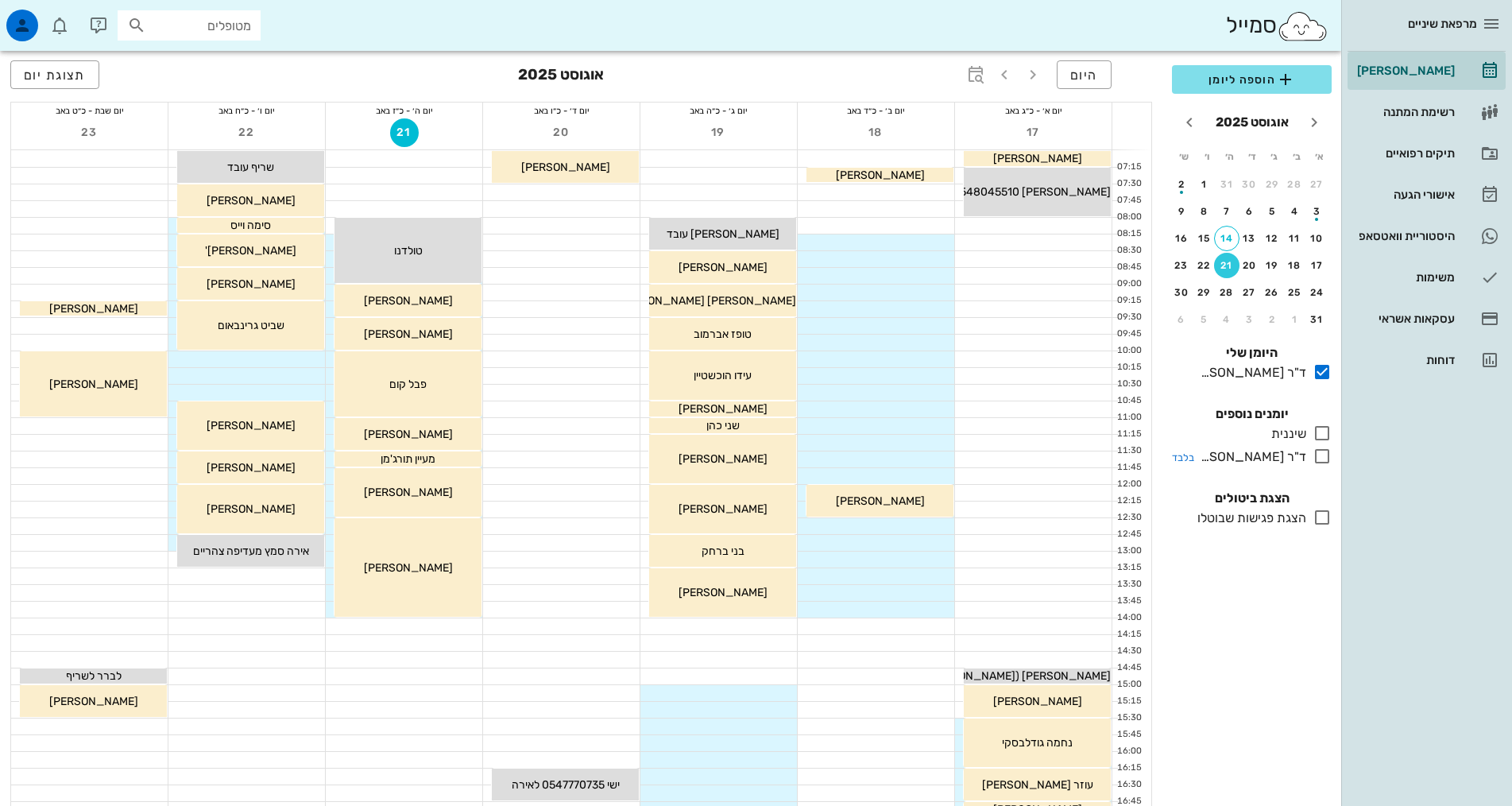
click at [1326, 458] on icon at bounding box center [1323, 456] width 19 height 19
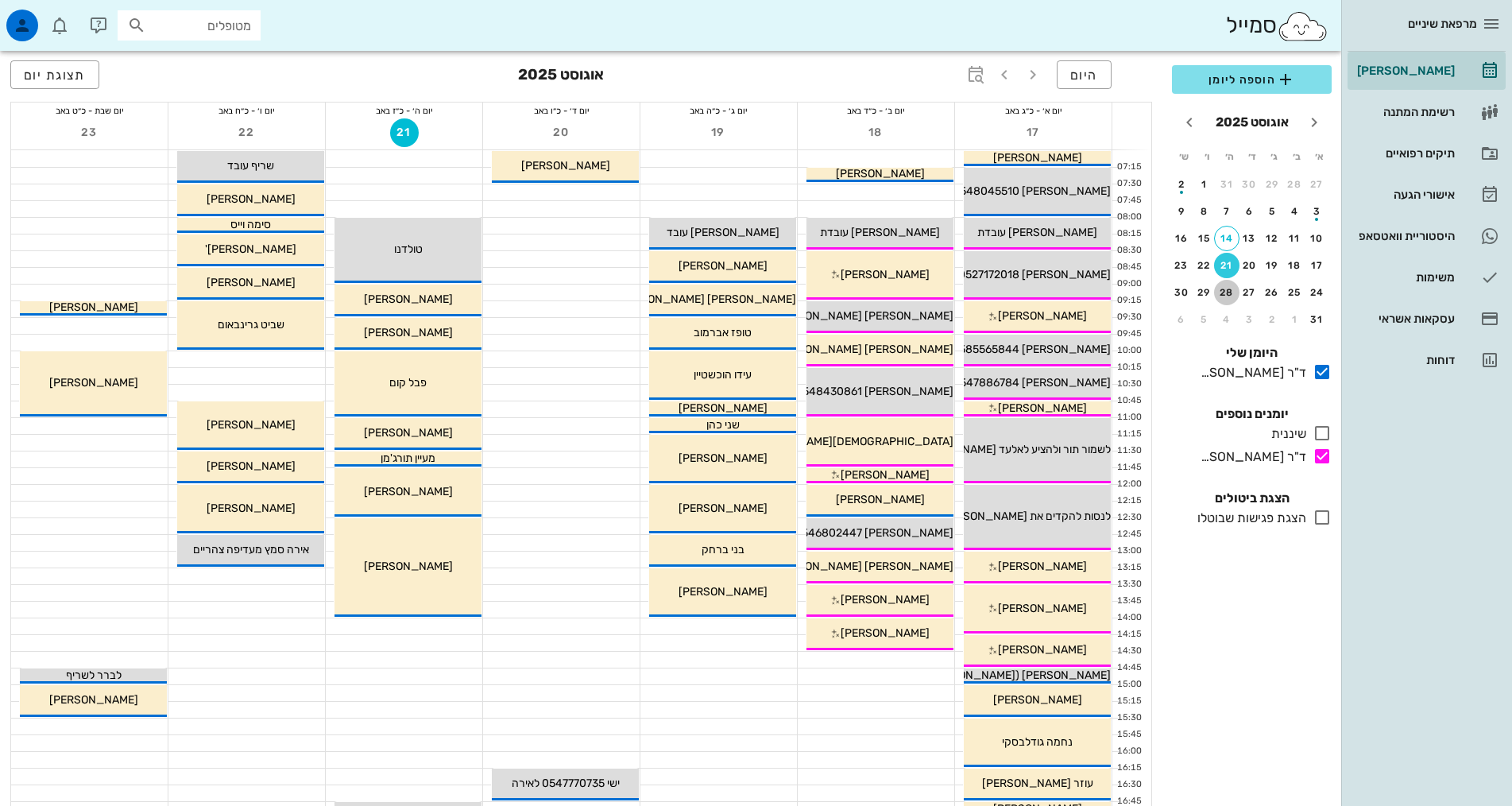
click at [1220, 289] on div "28" at bounding box center [1226, 292] width 26 height 12
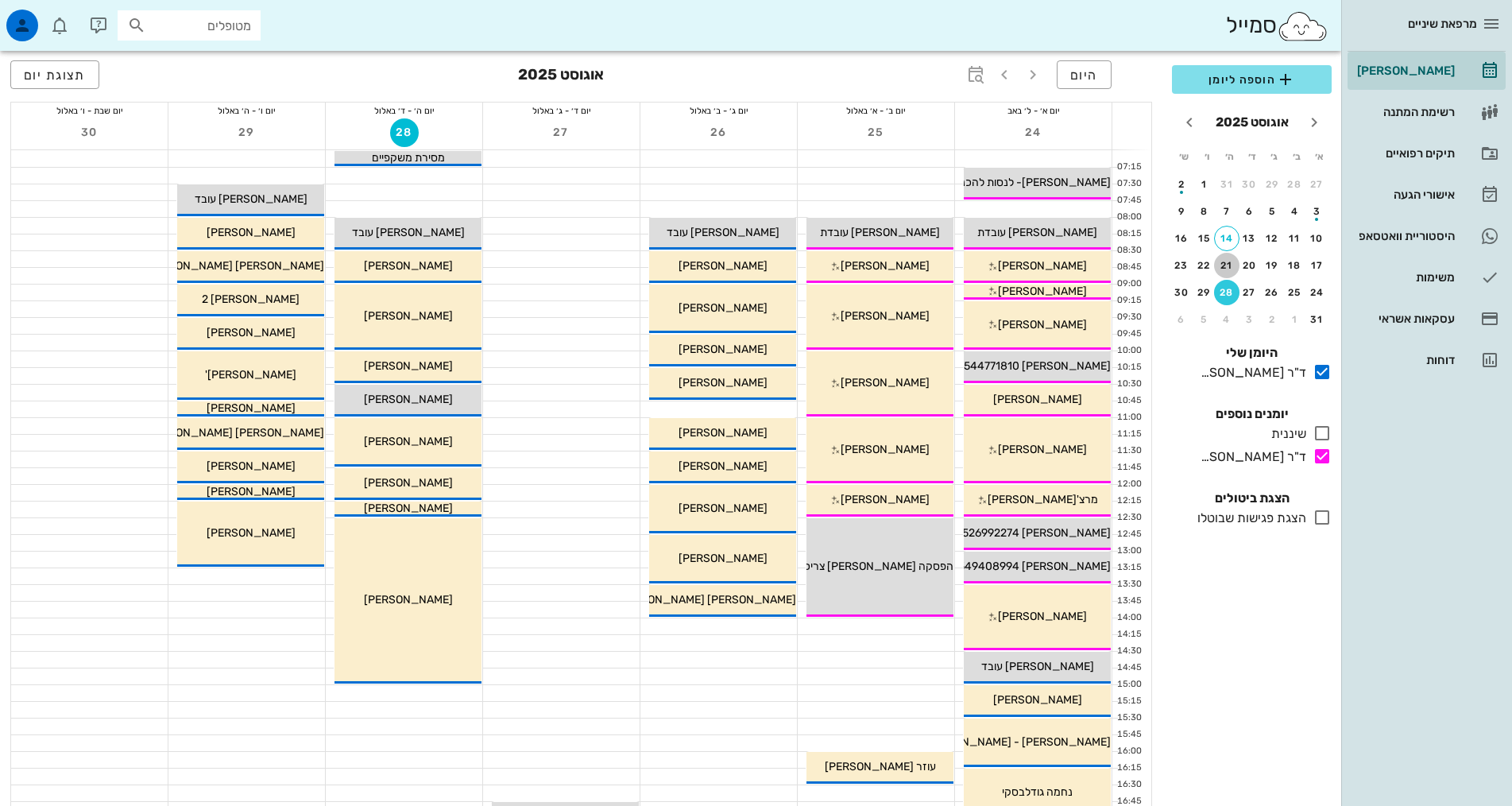
click at [1222, 267] on div "21" at bounding box center [1226, 266] width 26 height 12
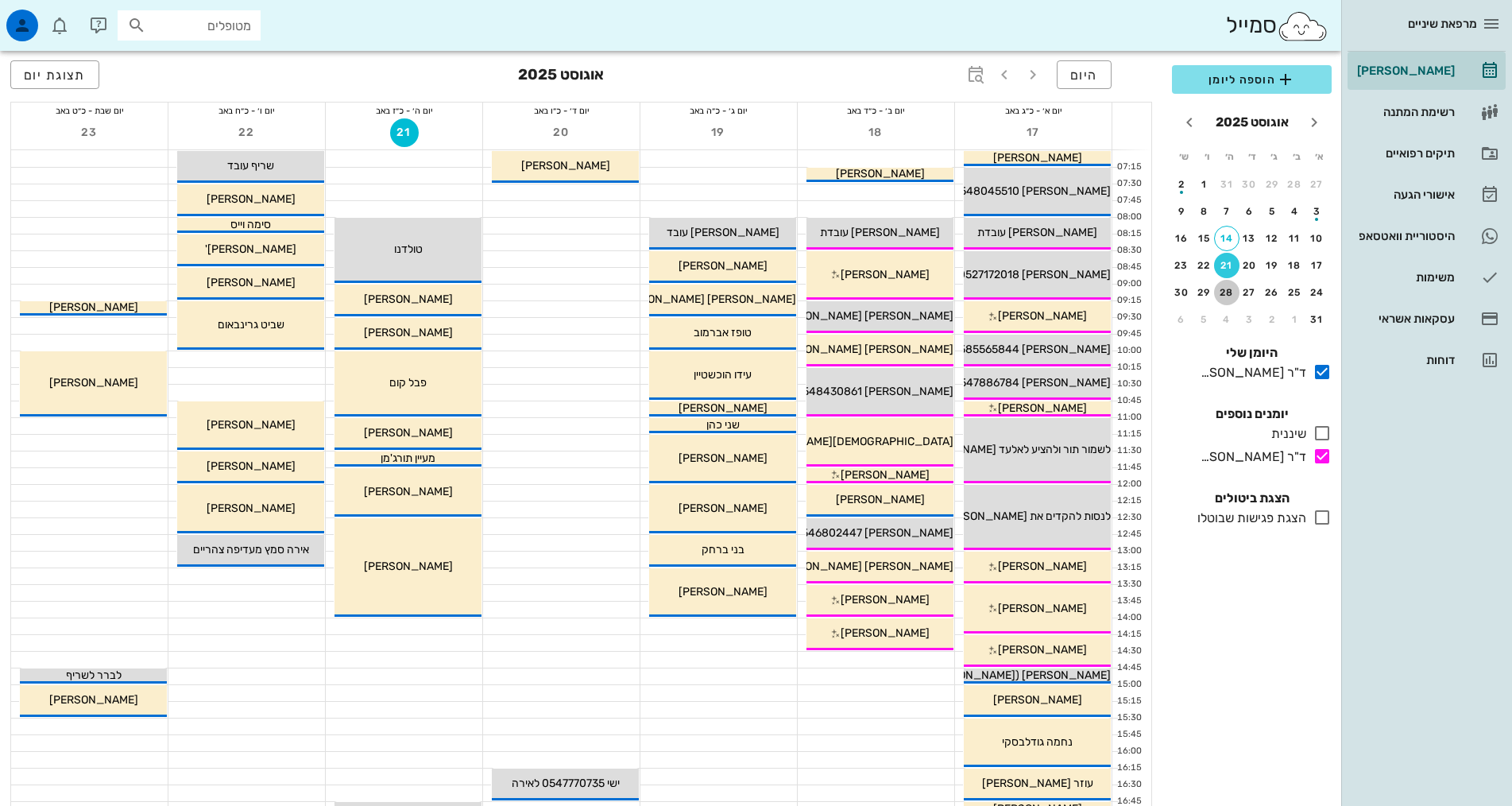
click at [1228, 291] on div "28" at bounding box center [1226, 292] width 26 height 12
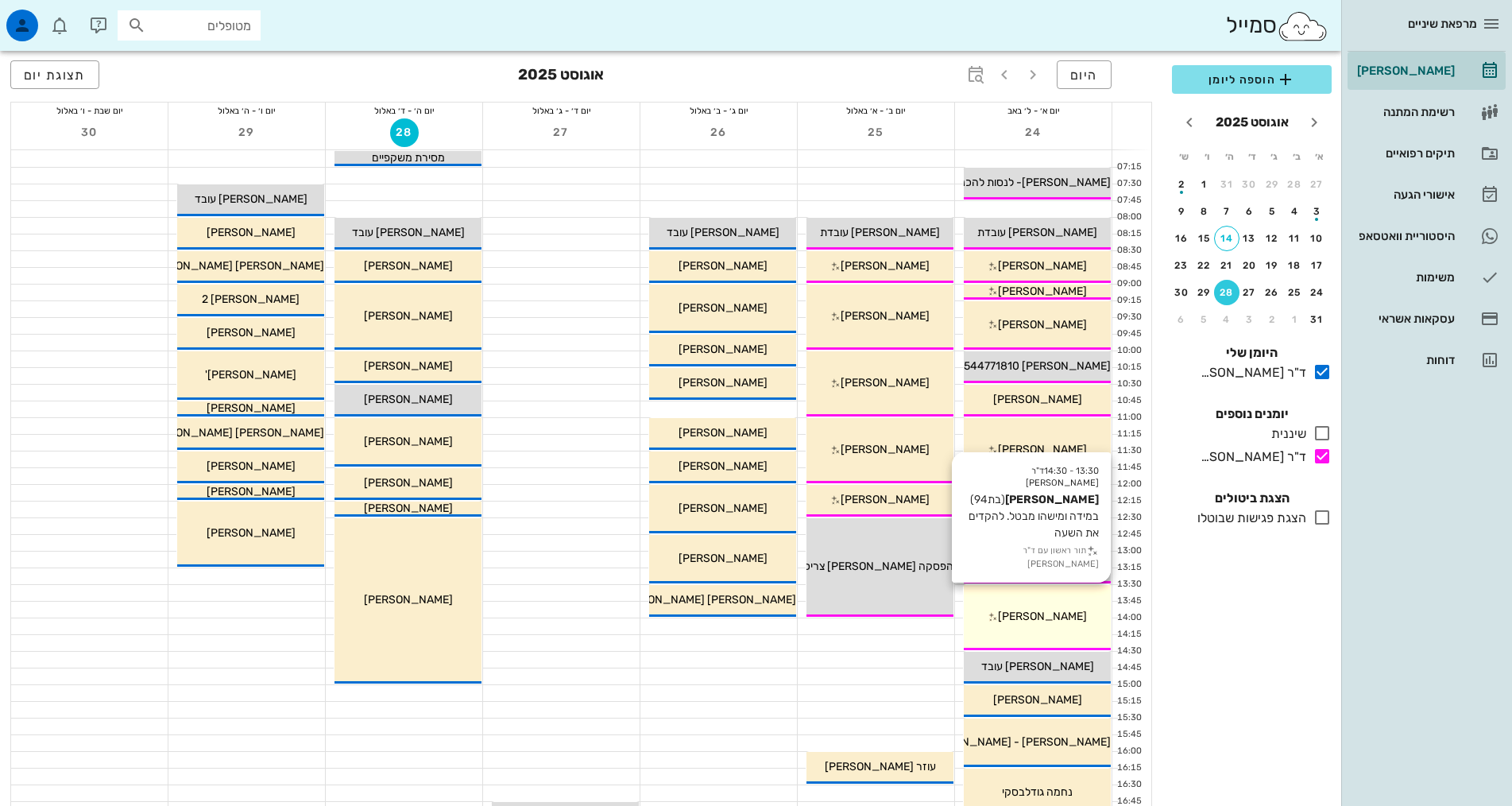
click at [1075, 626] on div "13:30 - 14:30 ד"ר אילנה אנגל משה רז (בת 94 ) במידה ומישהו מבטל. להקדים את השעה …" at bounding box center [1038, 618] width 147 height 66
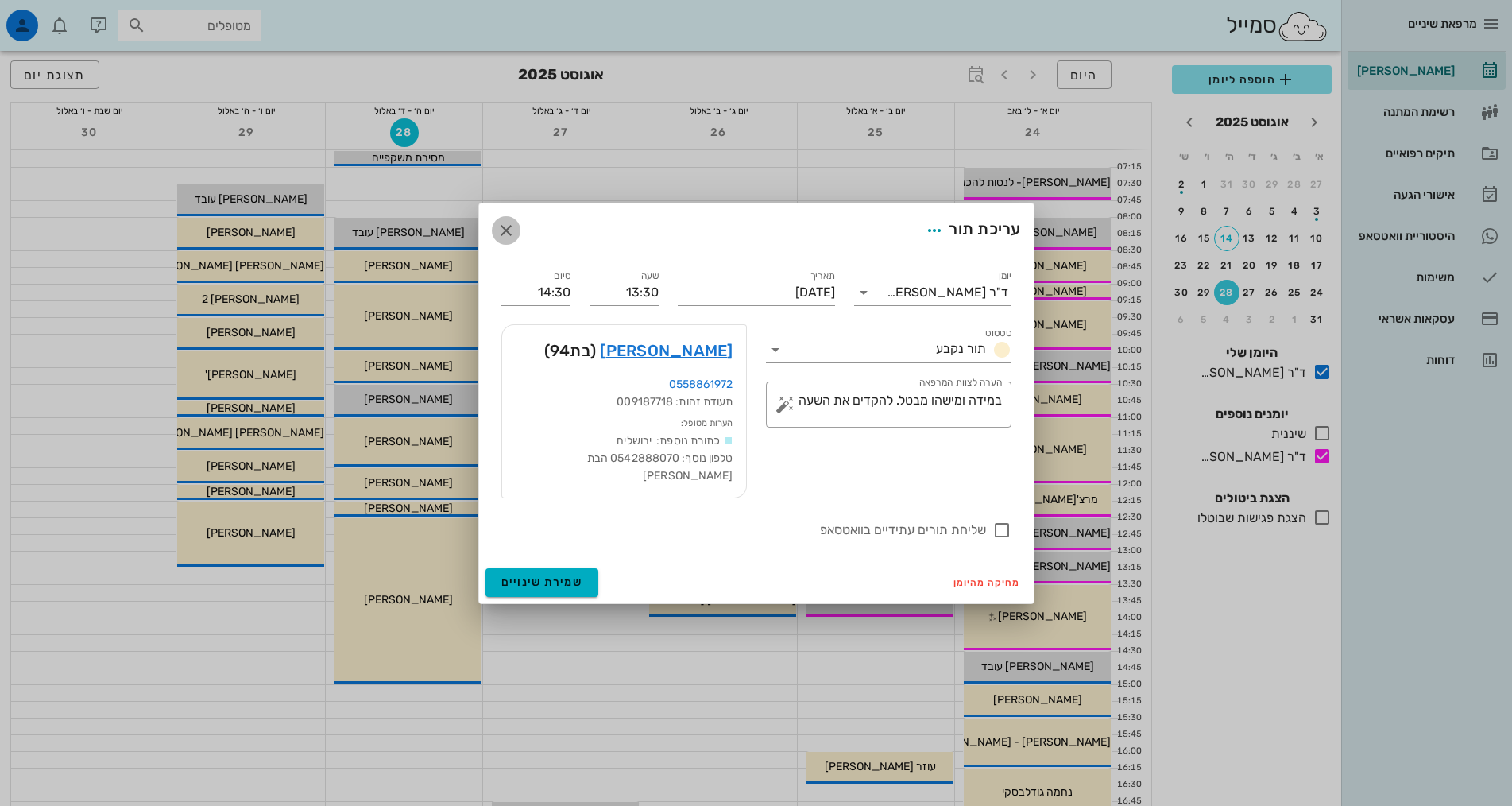
click at [513, 236] on icon "button" at bounding box center [506, 231] width 19 height 19
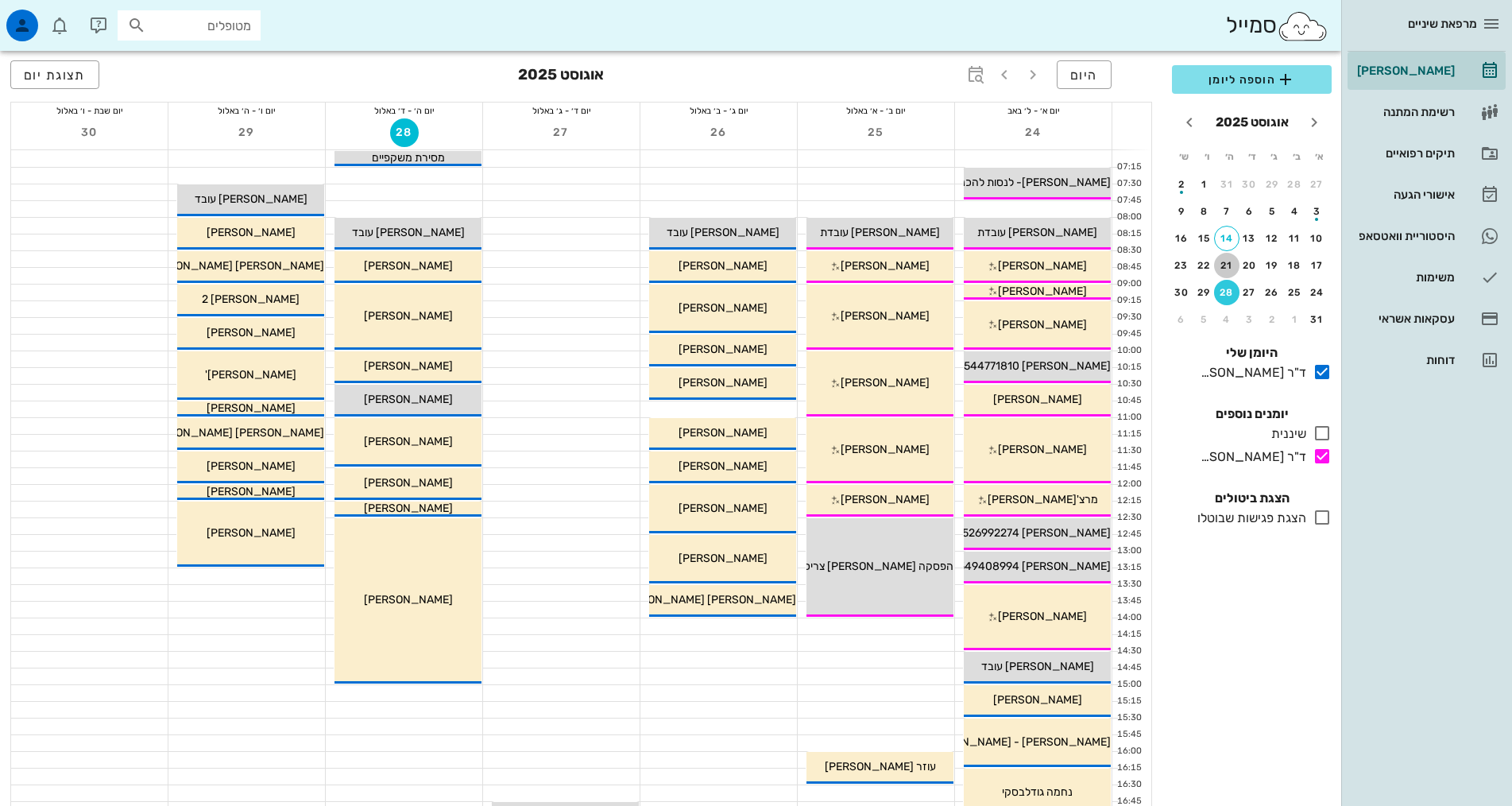
click at [1230, 260] on div "21" at bounding box center [1226, 266] width 26 height 12
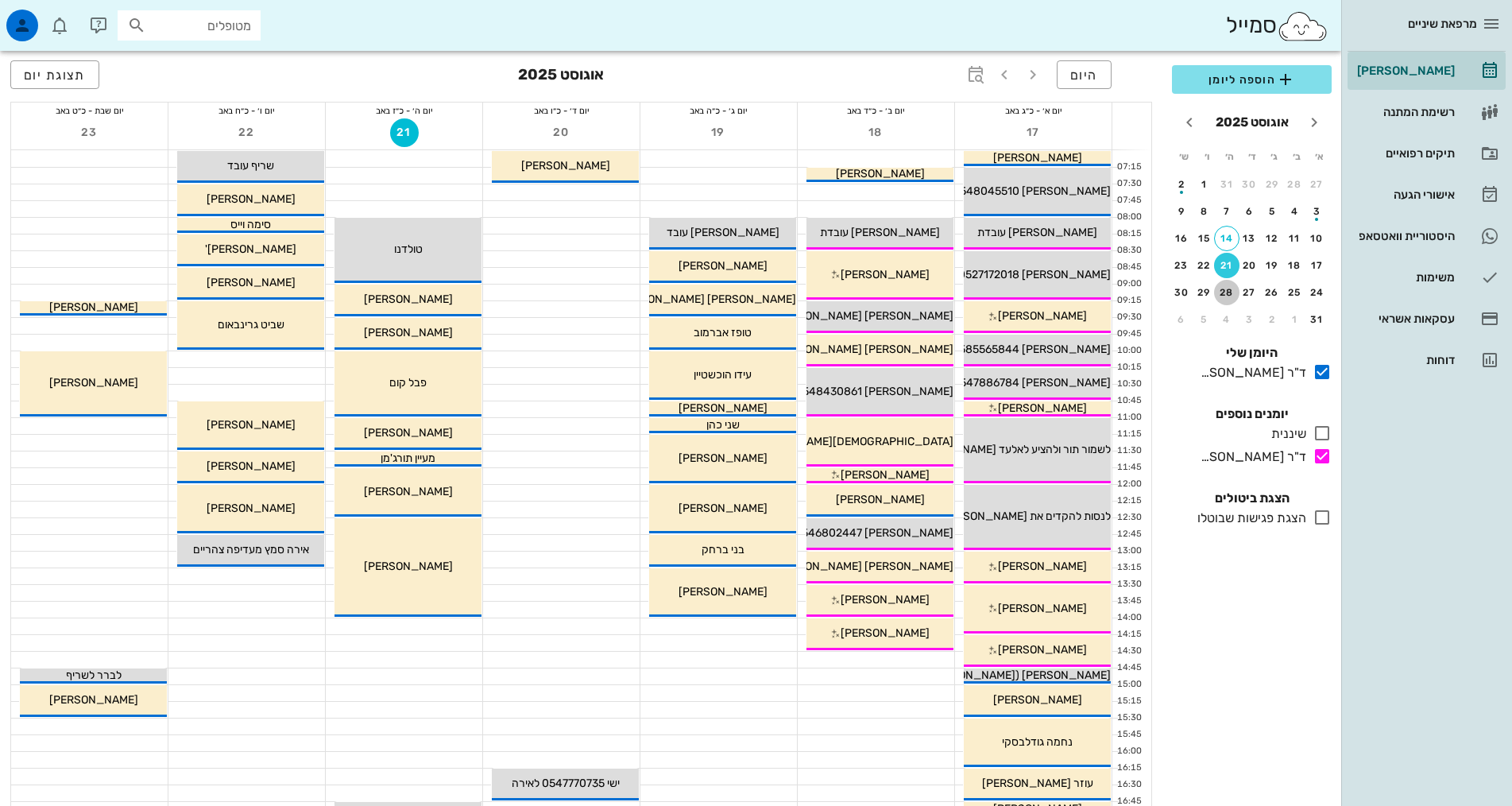
click at [1230, 292] on div "28" at bounding box center [1226, 292] width 26 height 12
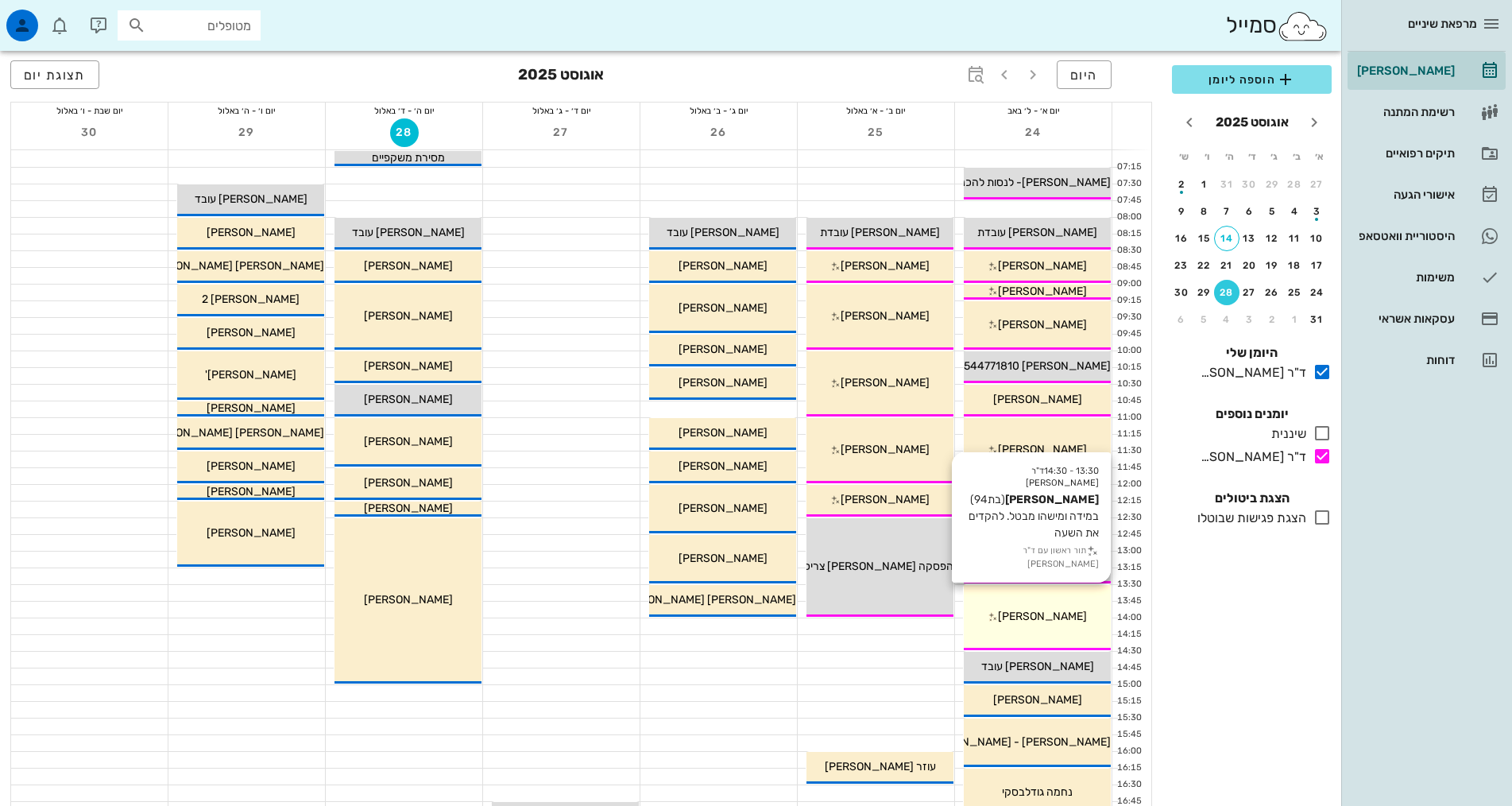
click at [1049, 607] on div "13:30 - 14:30 ד"ר אילנה אנגל משה רז (בת 94 ) במידה ומישהו מבטל. להקדים את השעה …" at bounding box center [1038, 618] width 147 height 66
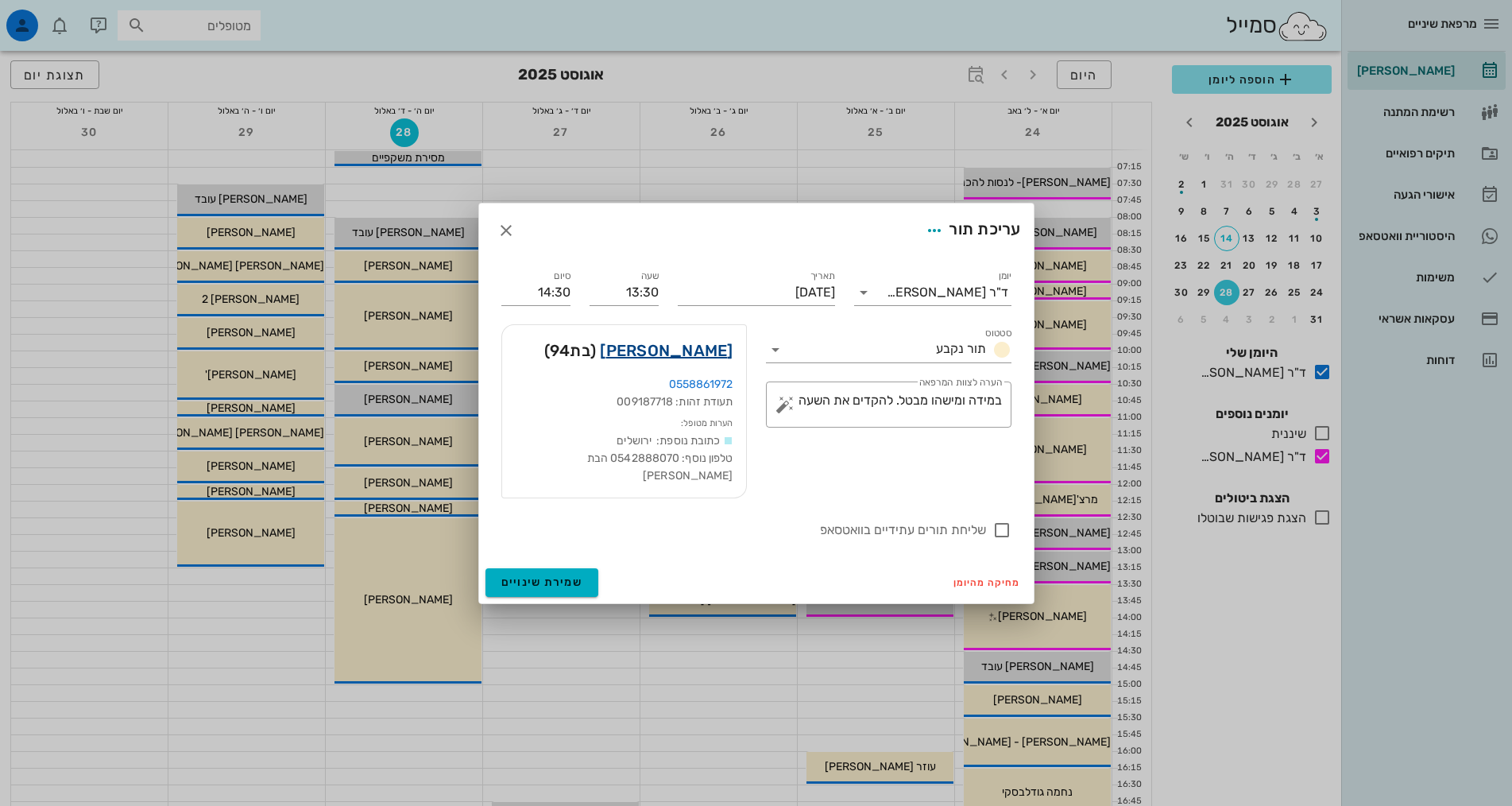
click at [720, 351] on link "משה רז" at bounding box center [667, 350] width 133 height 26
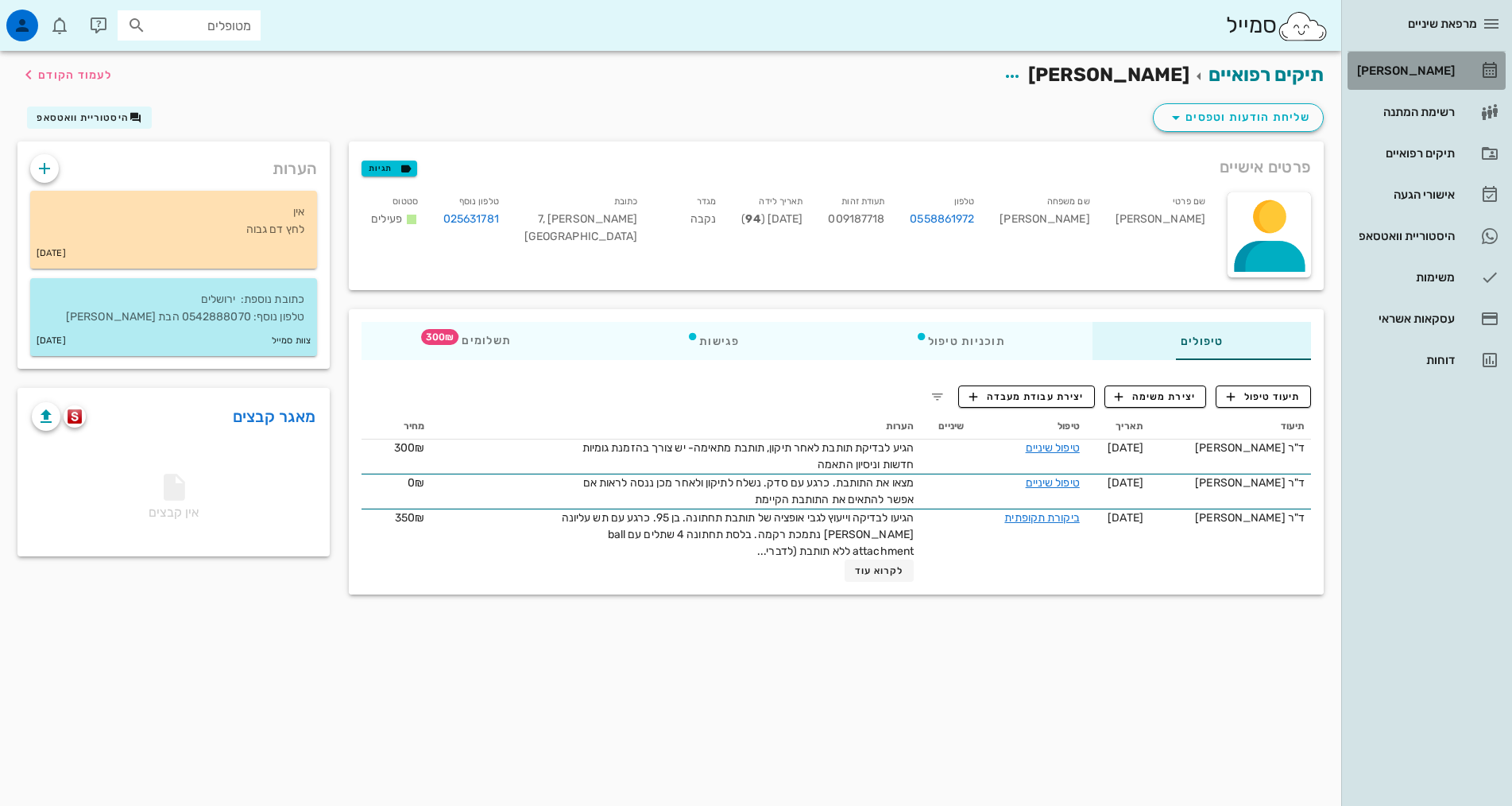
click at [1416, 75] on div "[PERSON_NAME]" at bounding box center [1404, 71] width 101 height 12
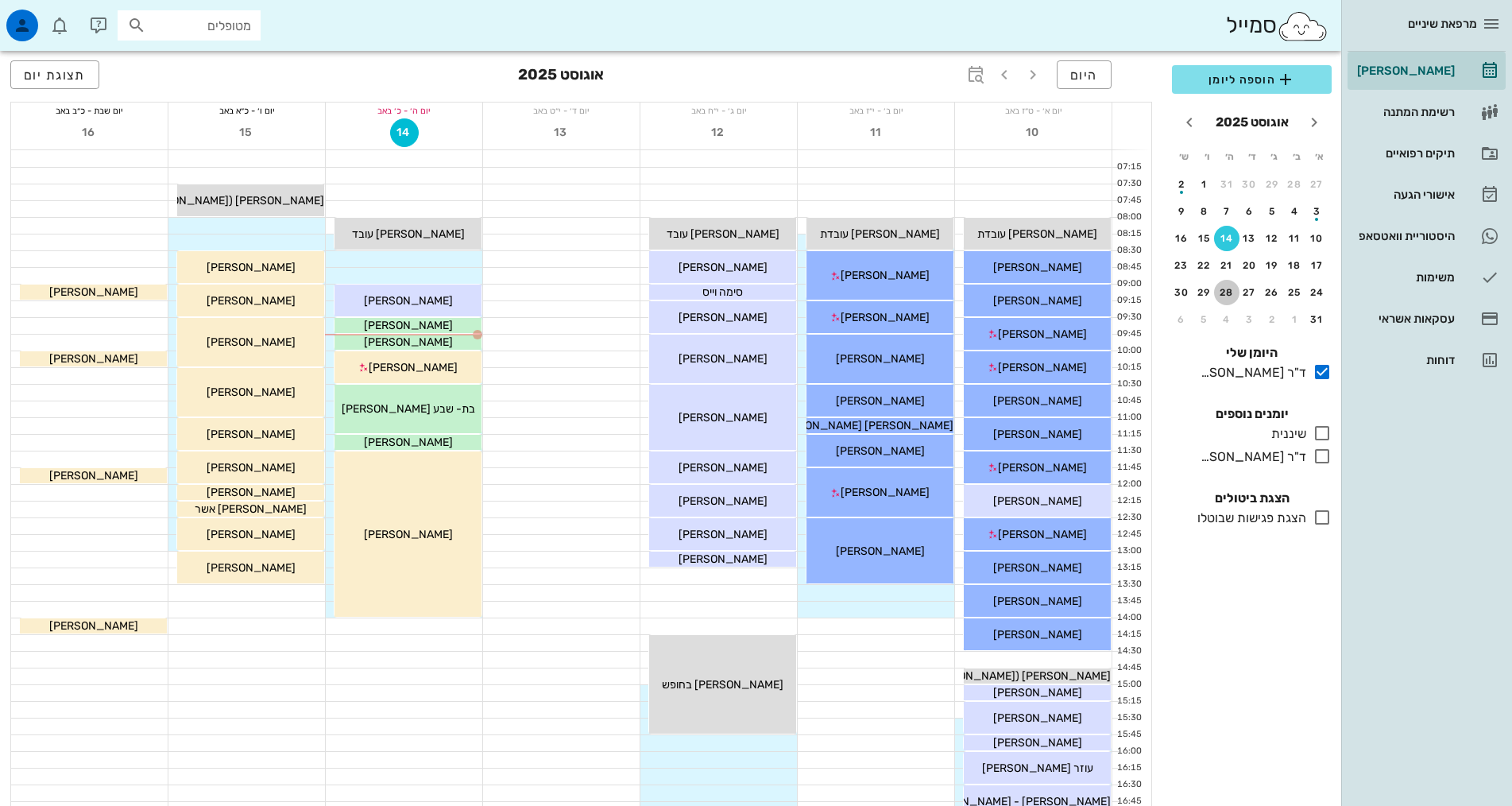
click at [1222, 297] on div "28" at bounding box center [1226, 292] width 26 height 12
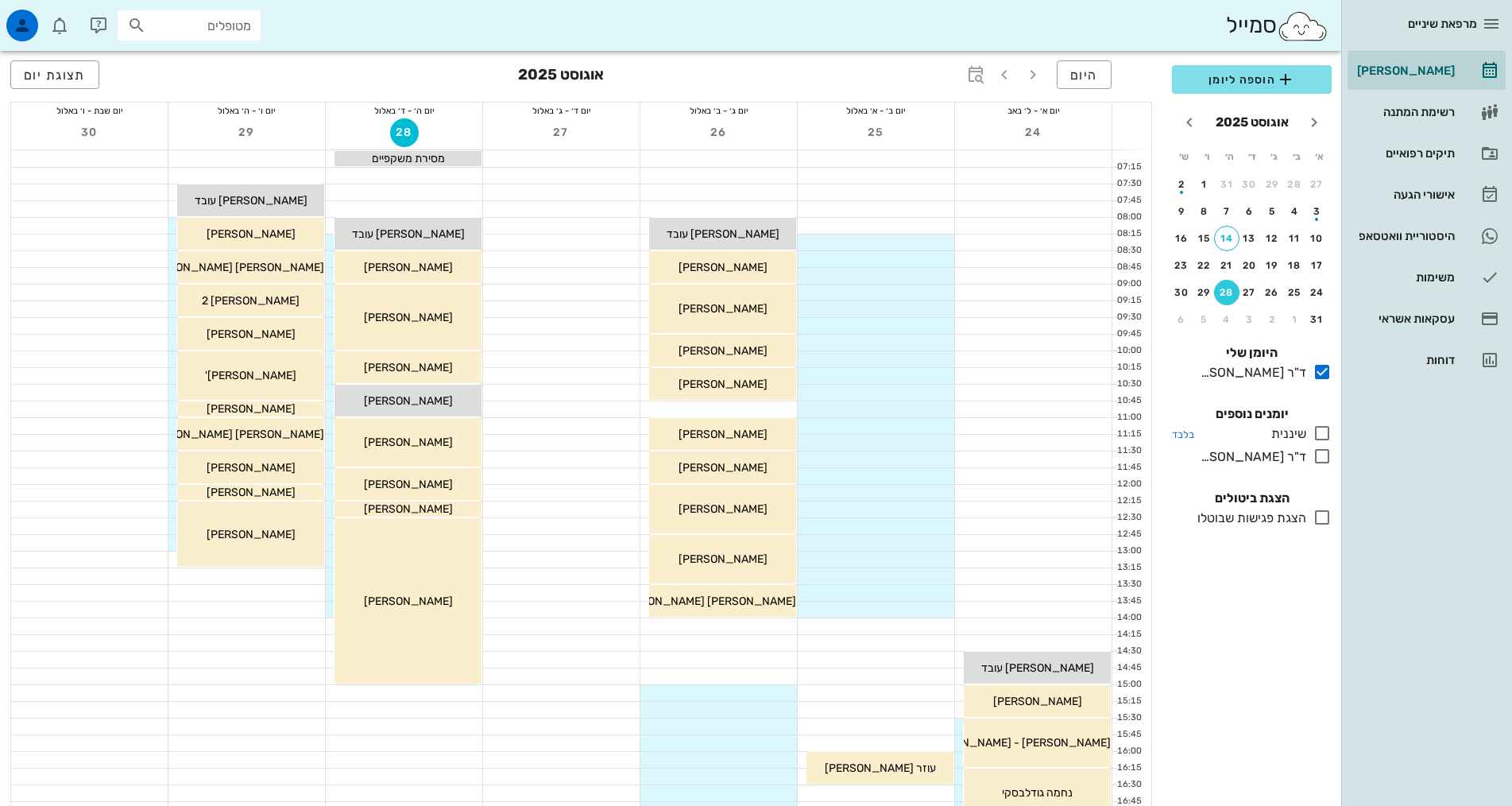
click at [1319, 436] on icon at bounding box center [1323, 433] width 19 height 19
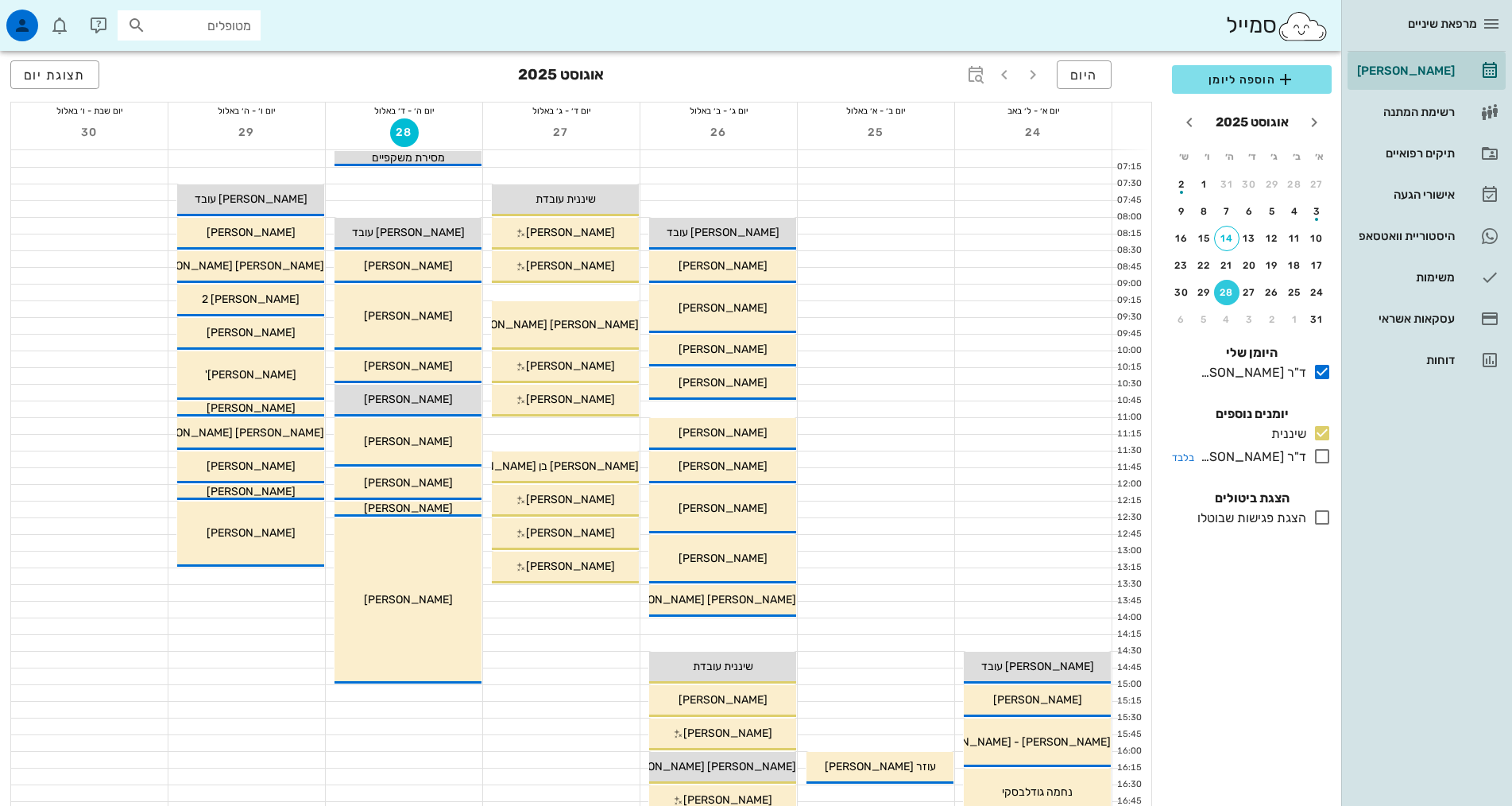
click at [1321, 452] on icon at bounding box center [1323, 456] width 19 height 19
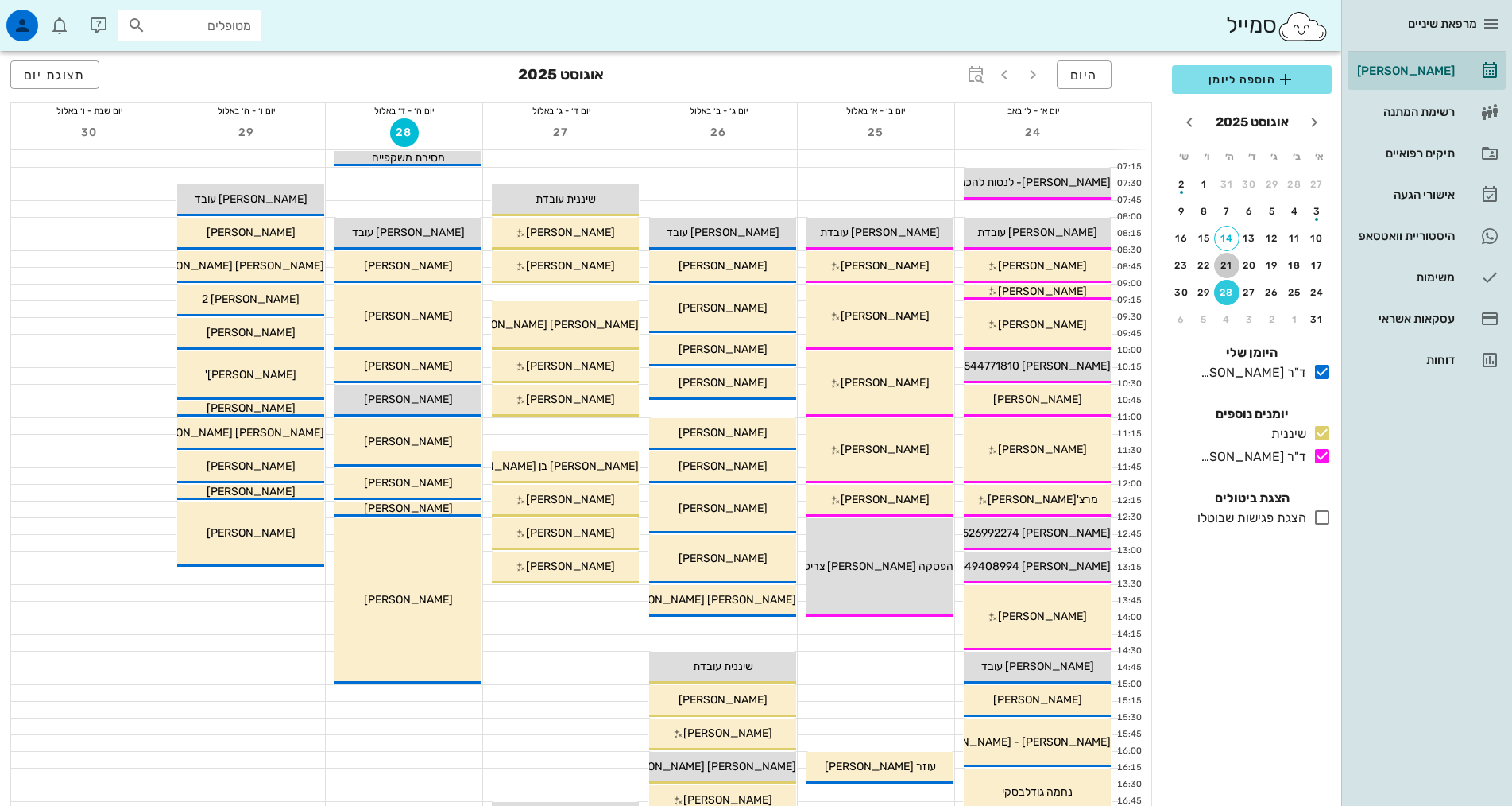
click at [1226, 262] on div "21" at bounding box center [1226, 266] width 26 height 12
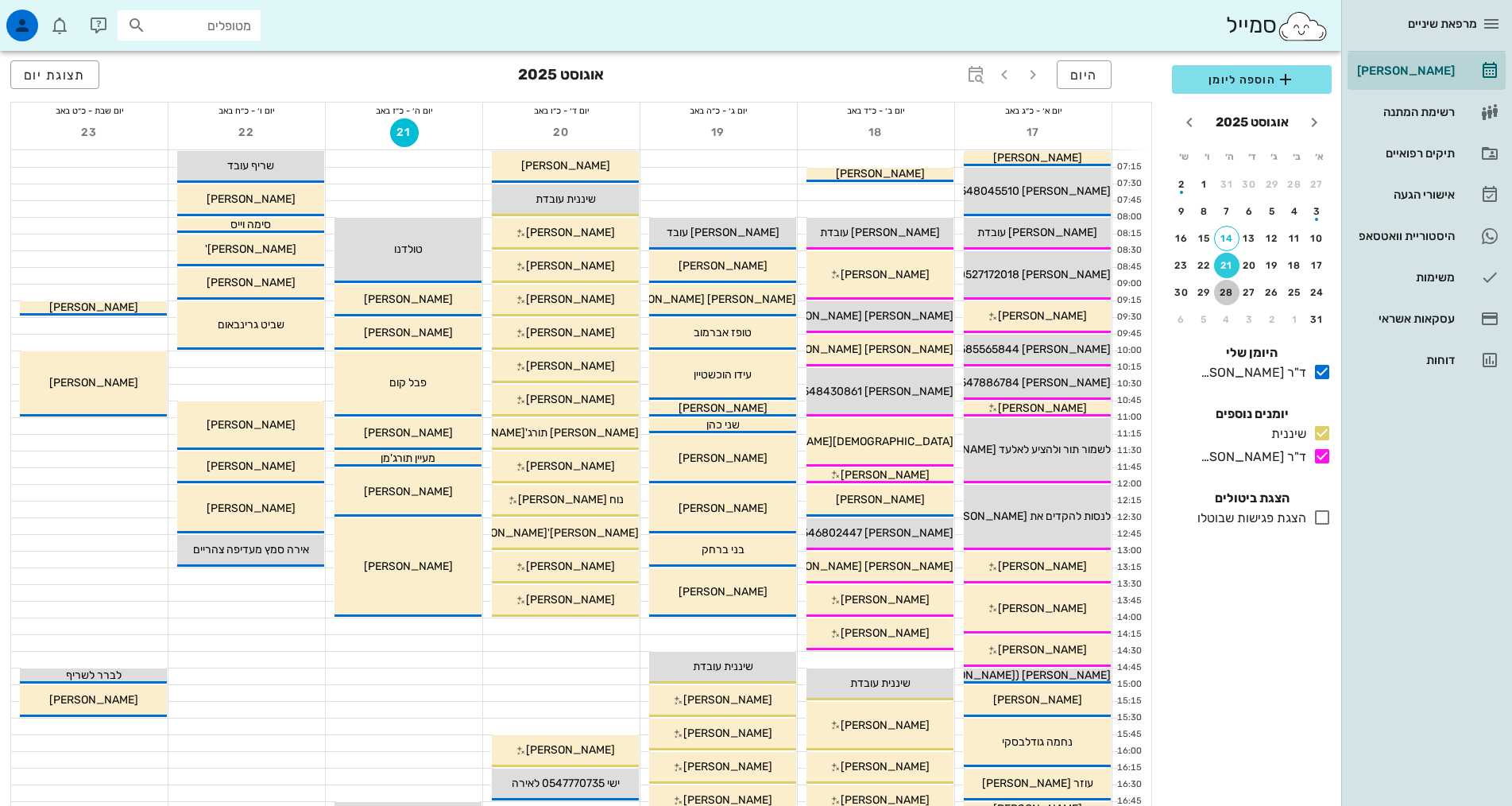
click at [1222, 288] on div "28" at bounding box center [1226, 292] width 26 height 12
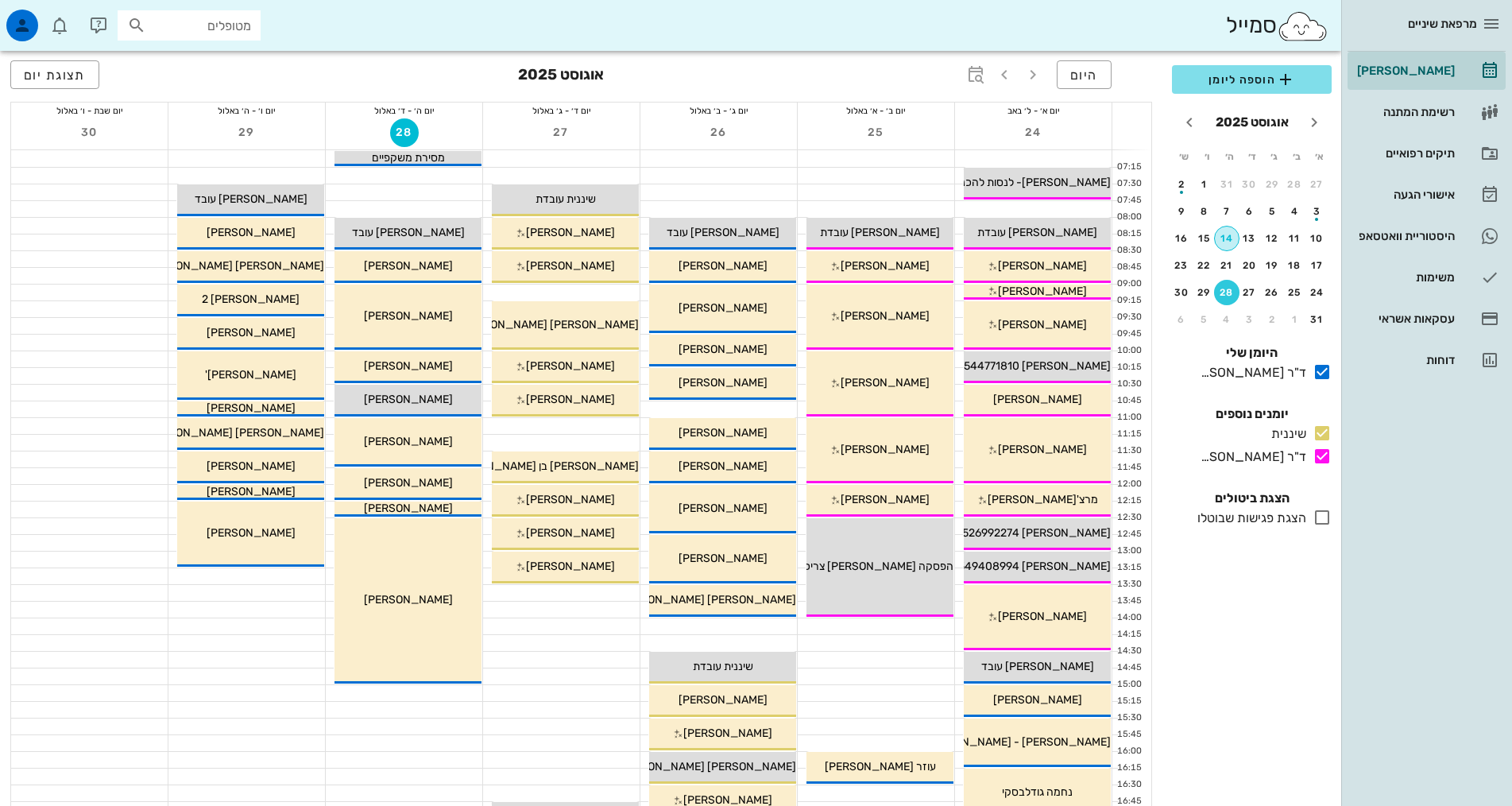
drag, startPoint x: 1220, startPoint y: 244, endPoint x: 1230, endPoint y: 234, distance: 14.1
click at [1222, 240] on button "14" at bounding box center [1226, 238] width 26 height 26
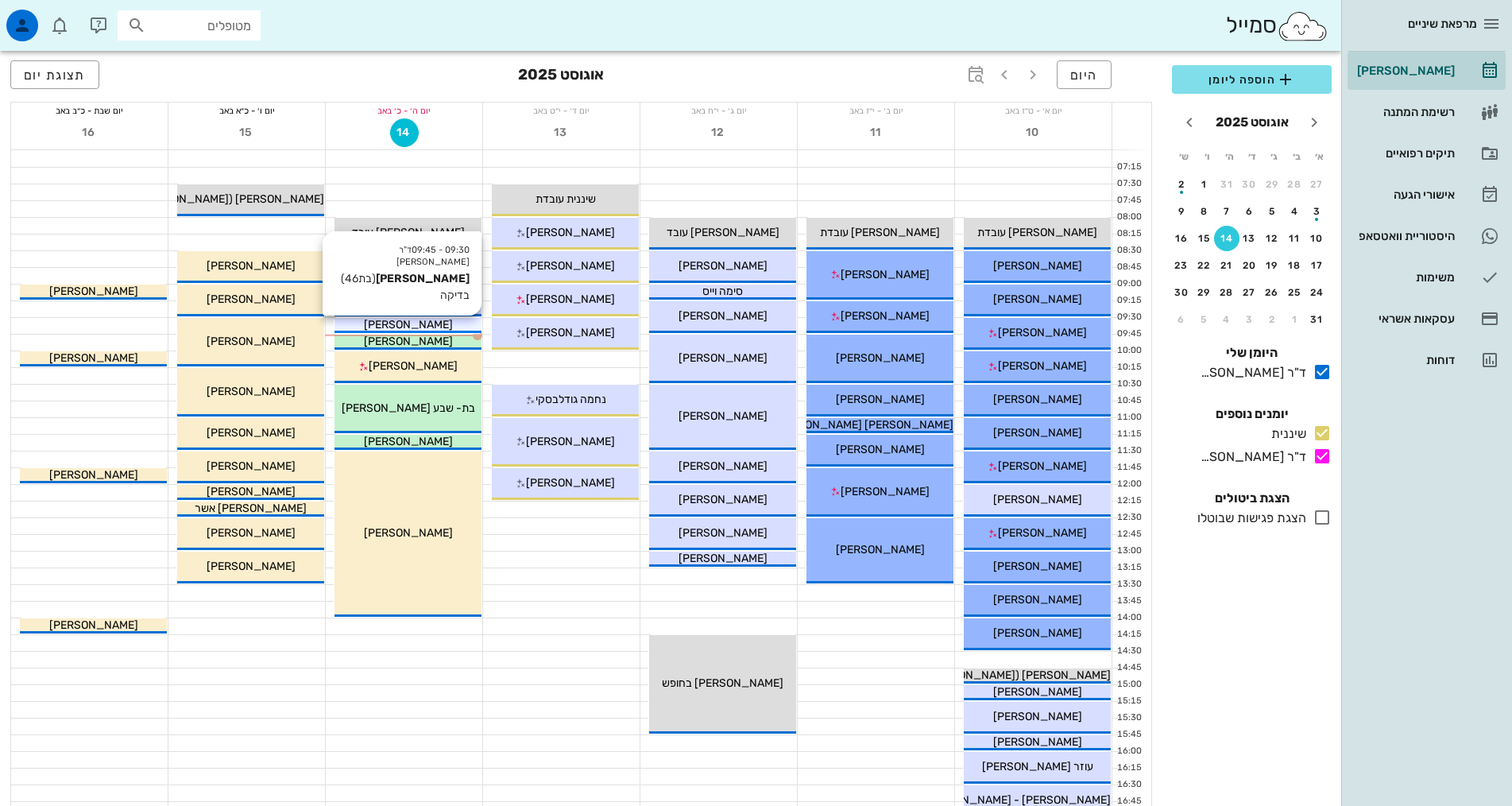
click at [407, 320] on span "[PERSON_NAME]" at bounding box center [408, 324] width 89 height 13
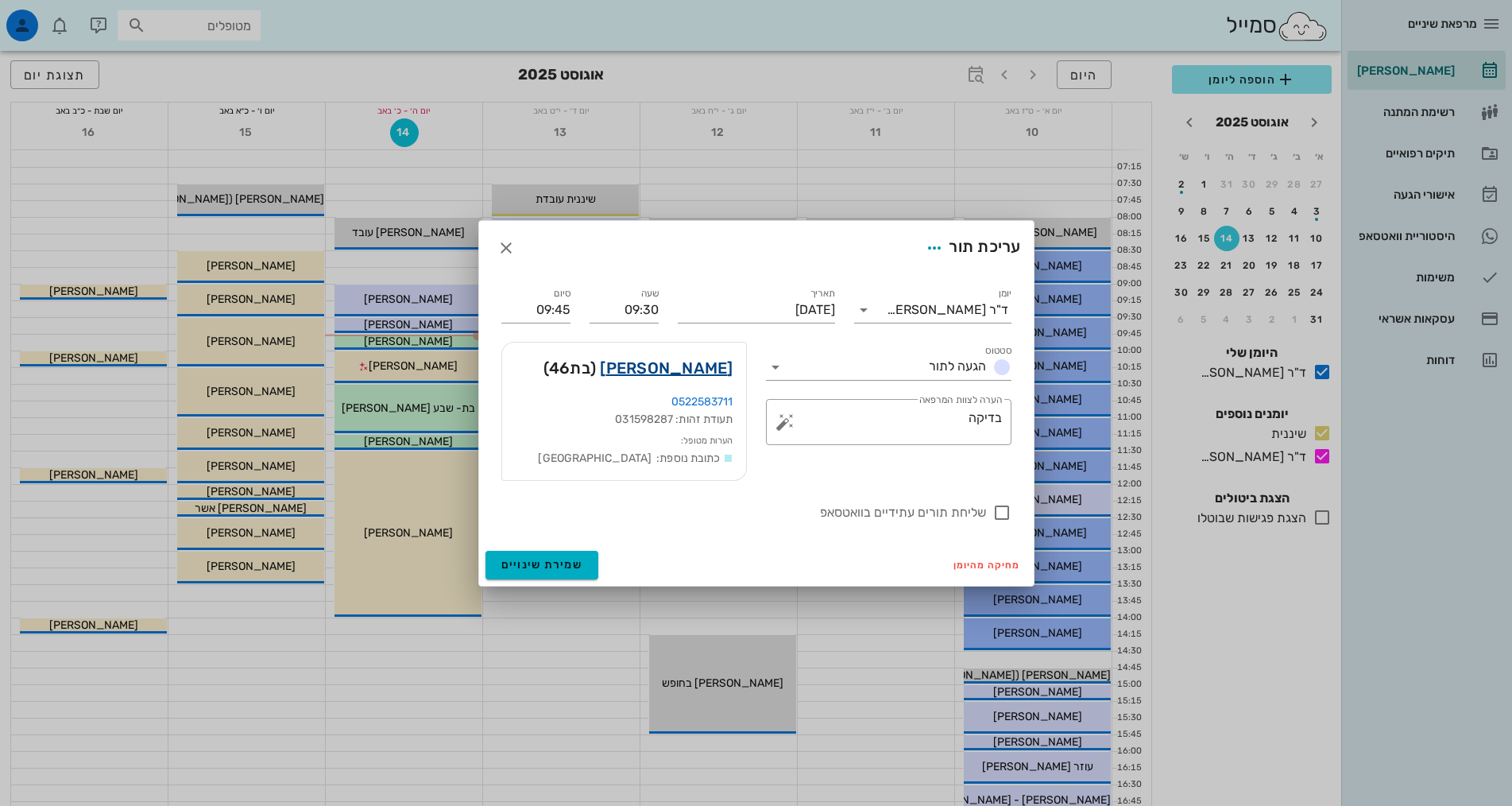
click at [660, 371] on link "רביד רוזנצוייג" at bounding box center [667, 368] width 133 height 26
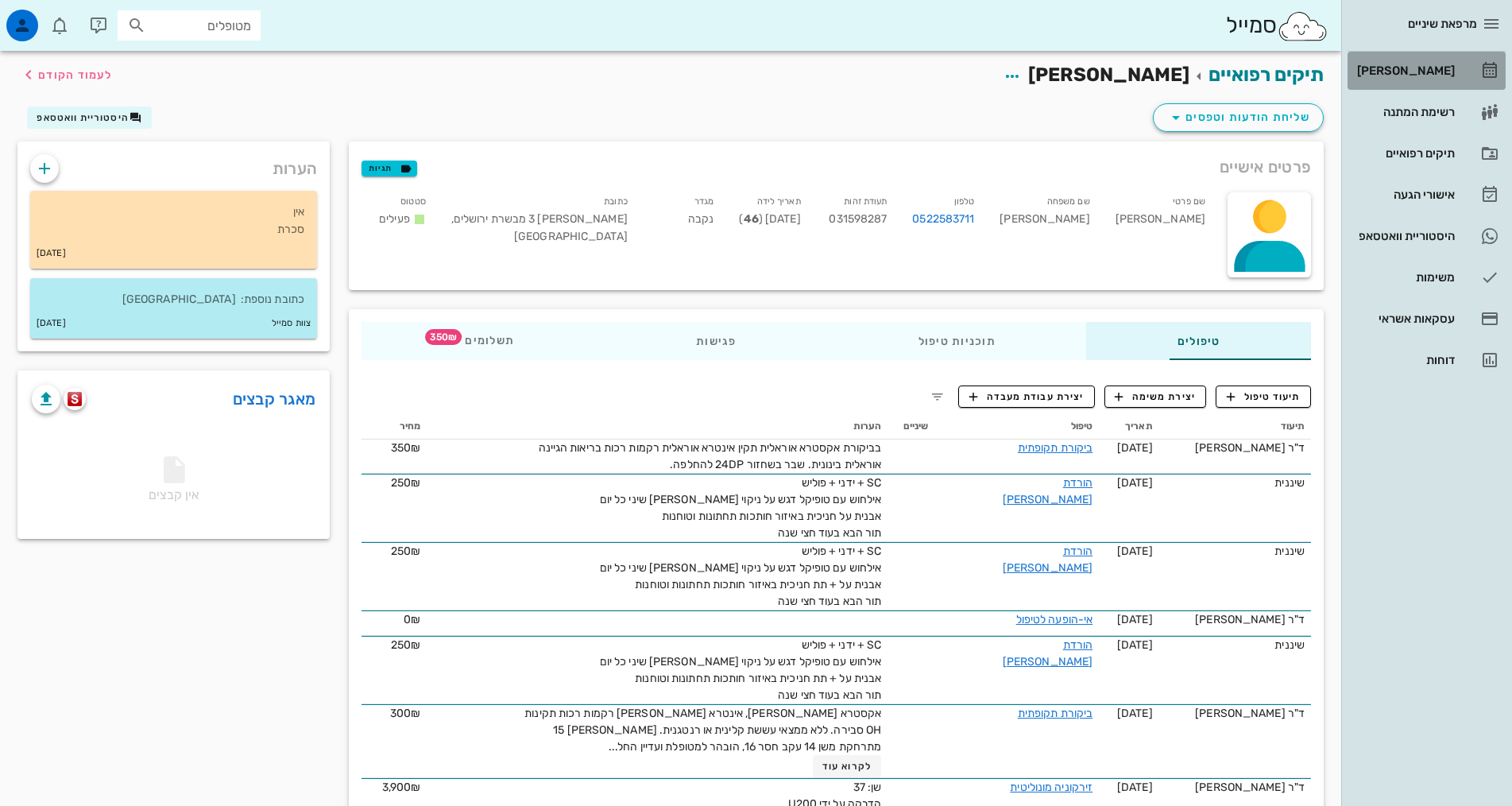
click at [1423, 66] on div "[PERSON_NAME]" at bounding box center [1404, 71] width 101 height 12
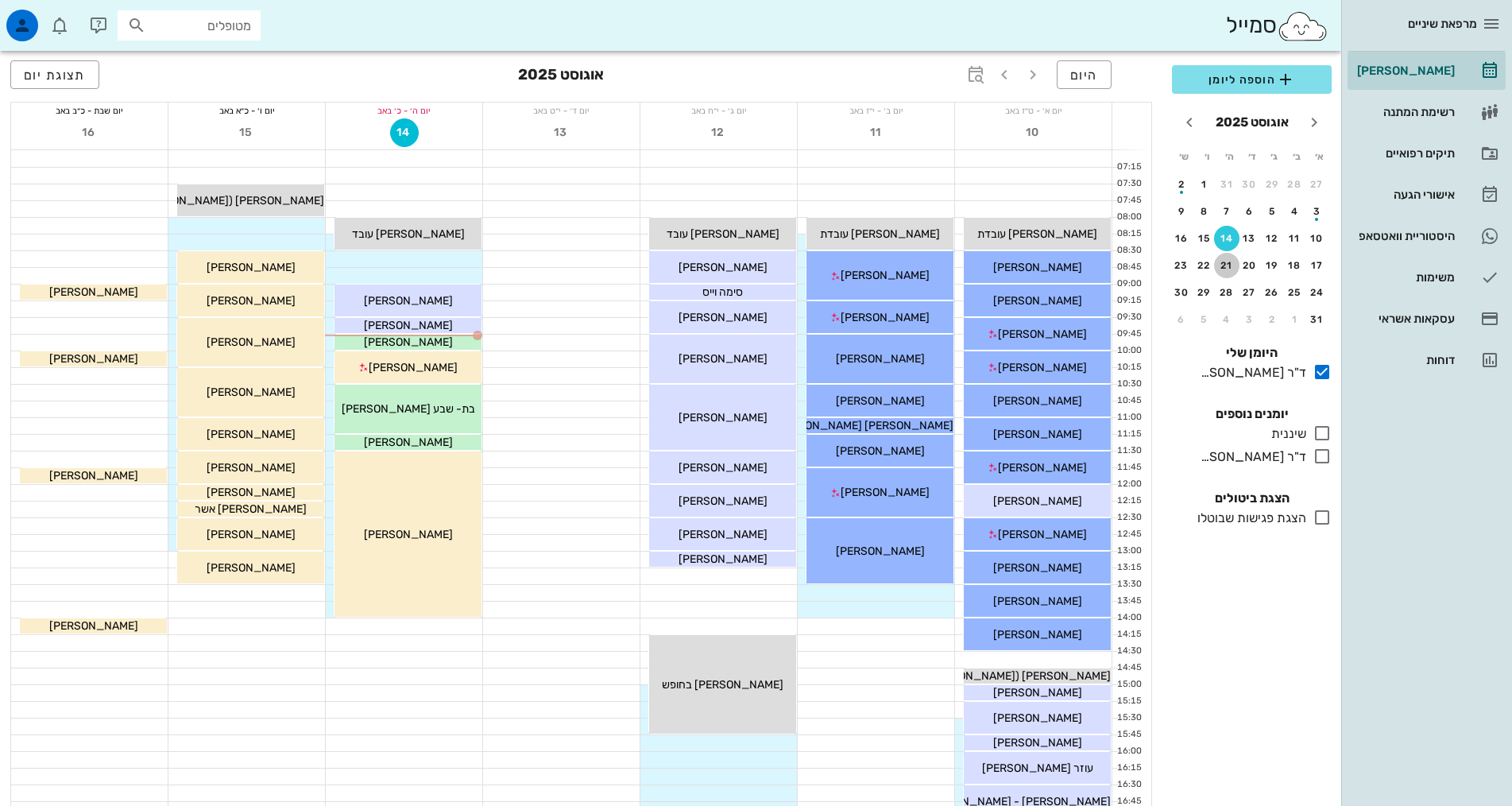
click at [1227, 266] on div "21" at bounding box center [1226, 266] width 26 height 12
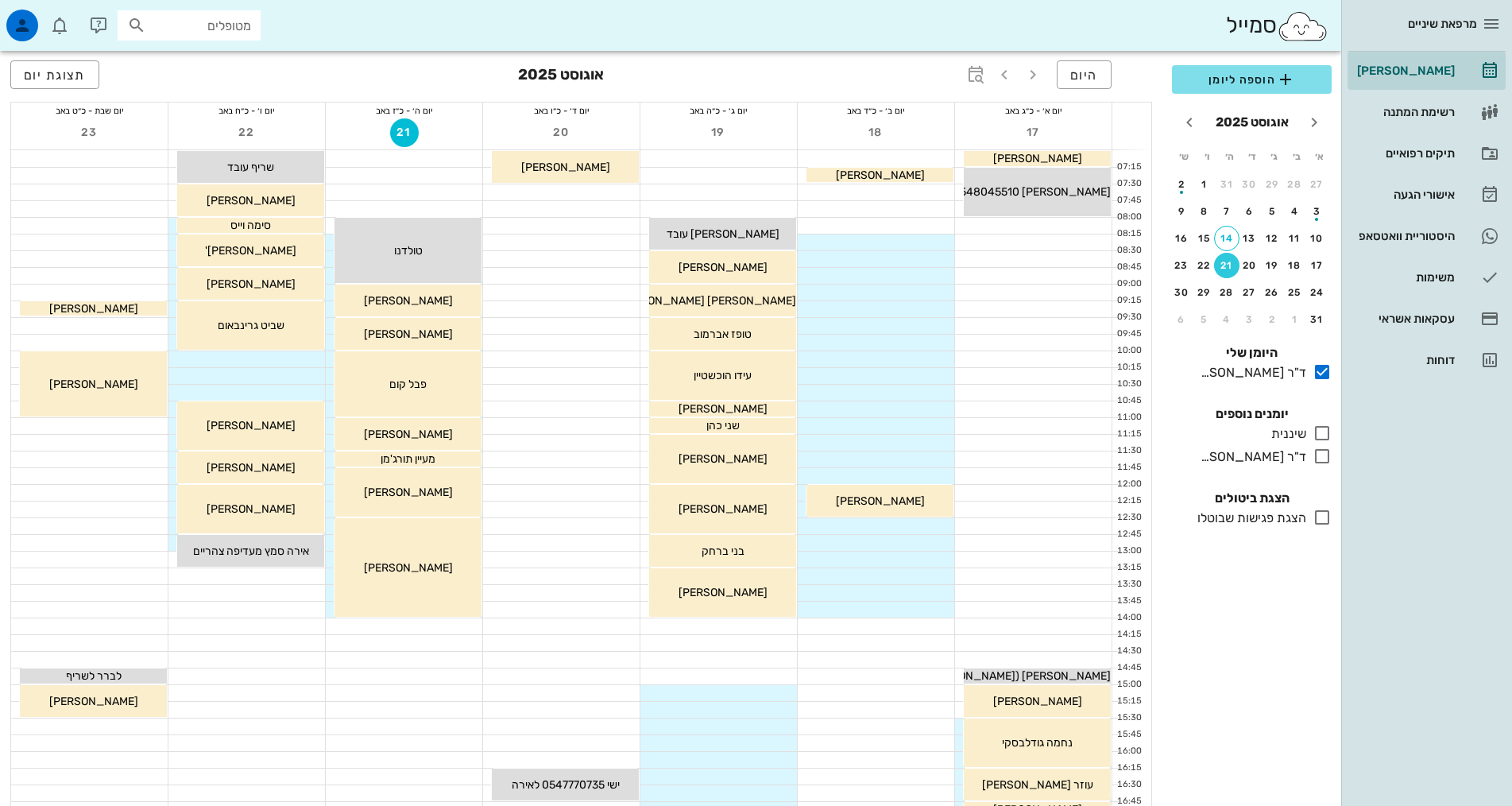
click at [220, 351] on div at bounding box center [246, 359] width 157 height 17
click at [1232, 293] on div "28" at bounding box center [1226, 292] width 26 height 12
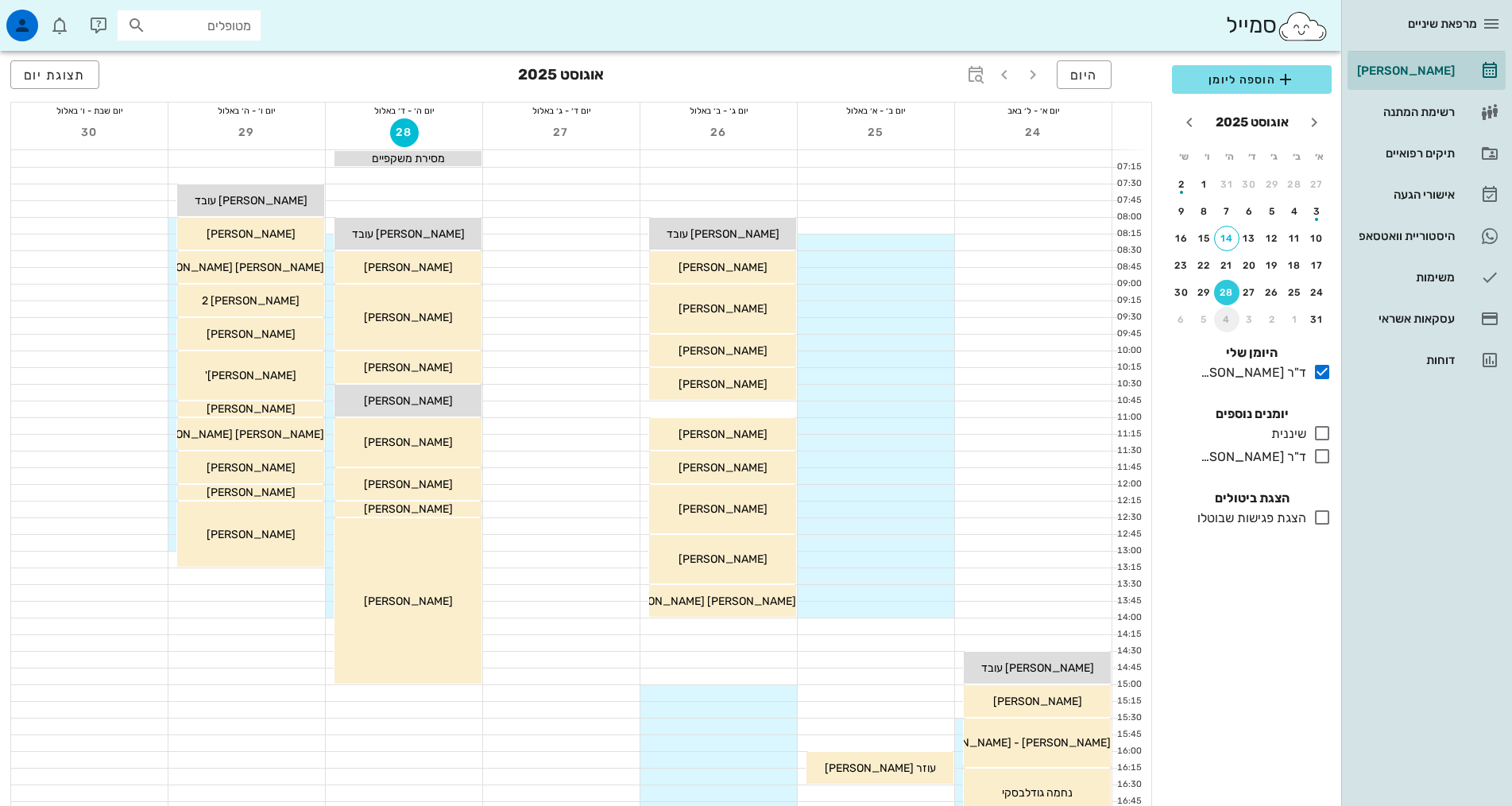
click at [1237, 324] on div "4" at bounding box center [1226, 320] width 26 height 12
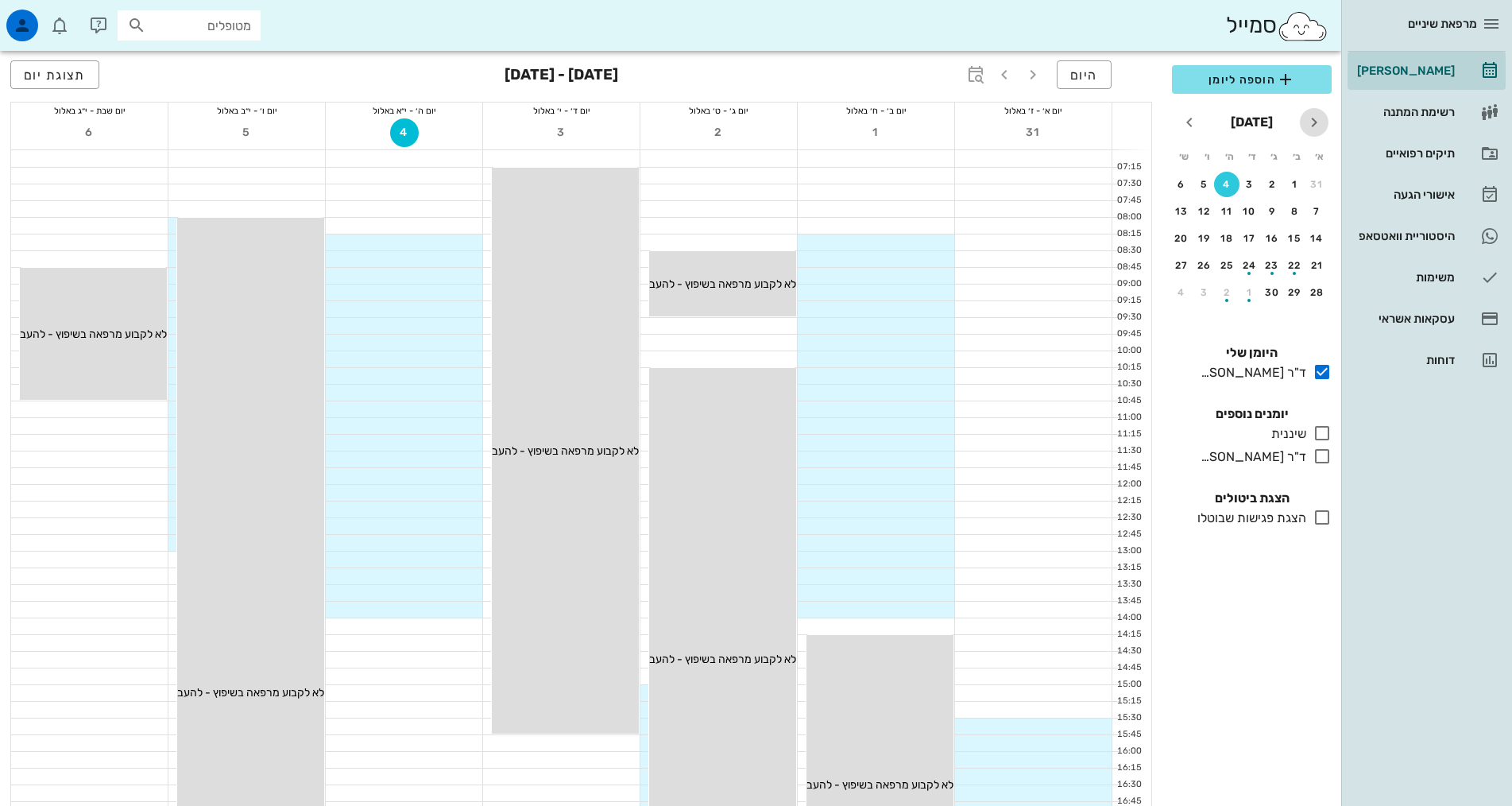
click at [1307, 123] on icon "חודש שעבר" at bounding box center [1315, 122] width 19 height 19
click at [1218, 283] on button "28" at bounding box center [1226, 292] width 26 height 26
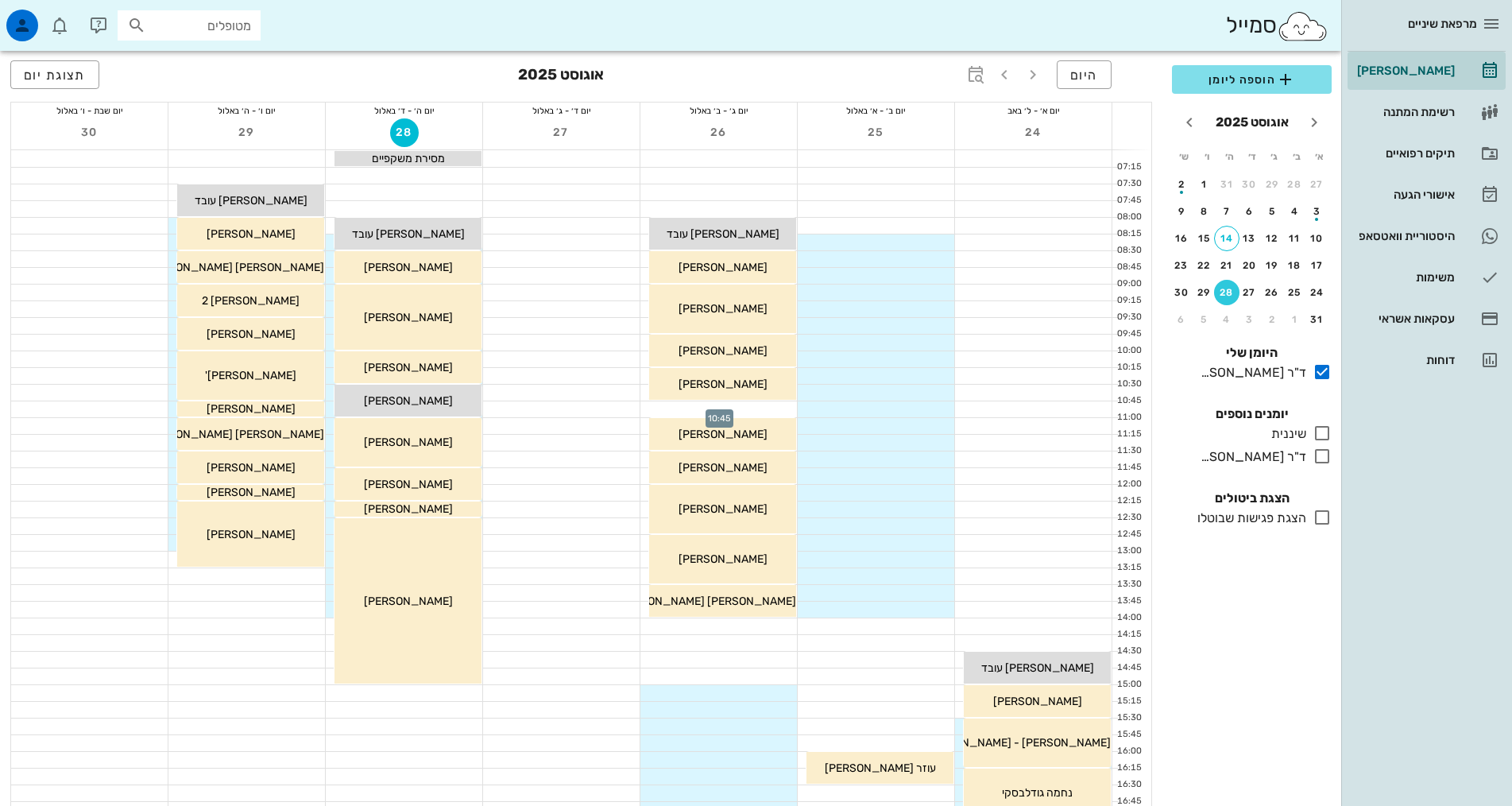
click at [765, 413] on div at bounding box center [718, 409] width 157 height 16
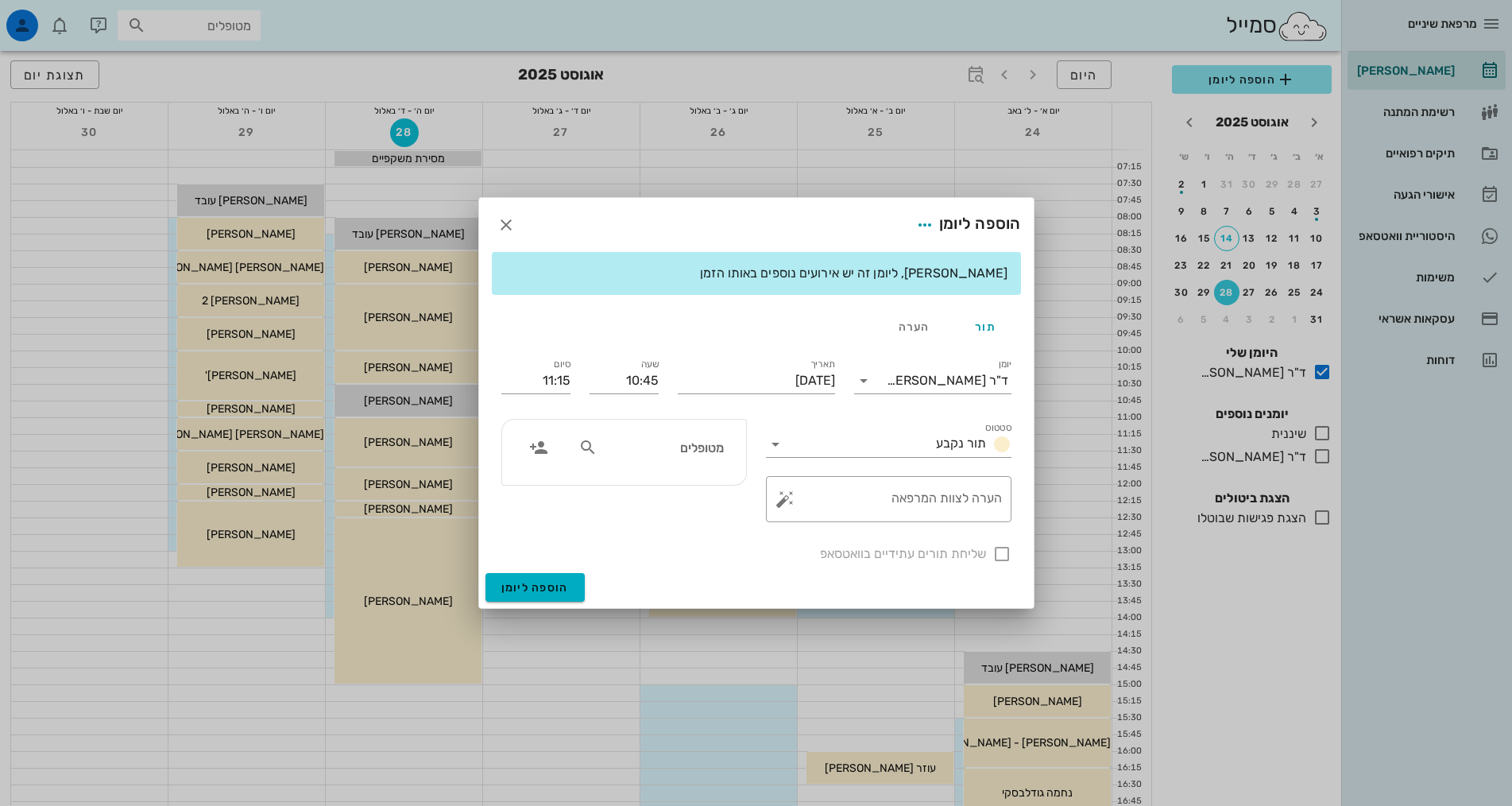
click at [586, 452] on icon at bounding box center [588, 448] width 19 height 19
type input "רביד"
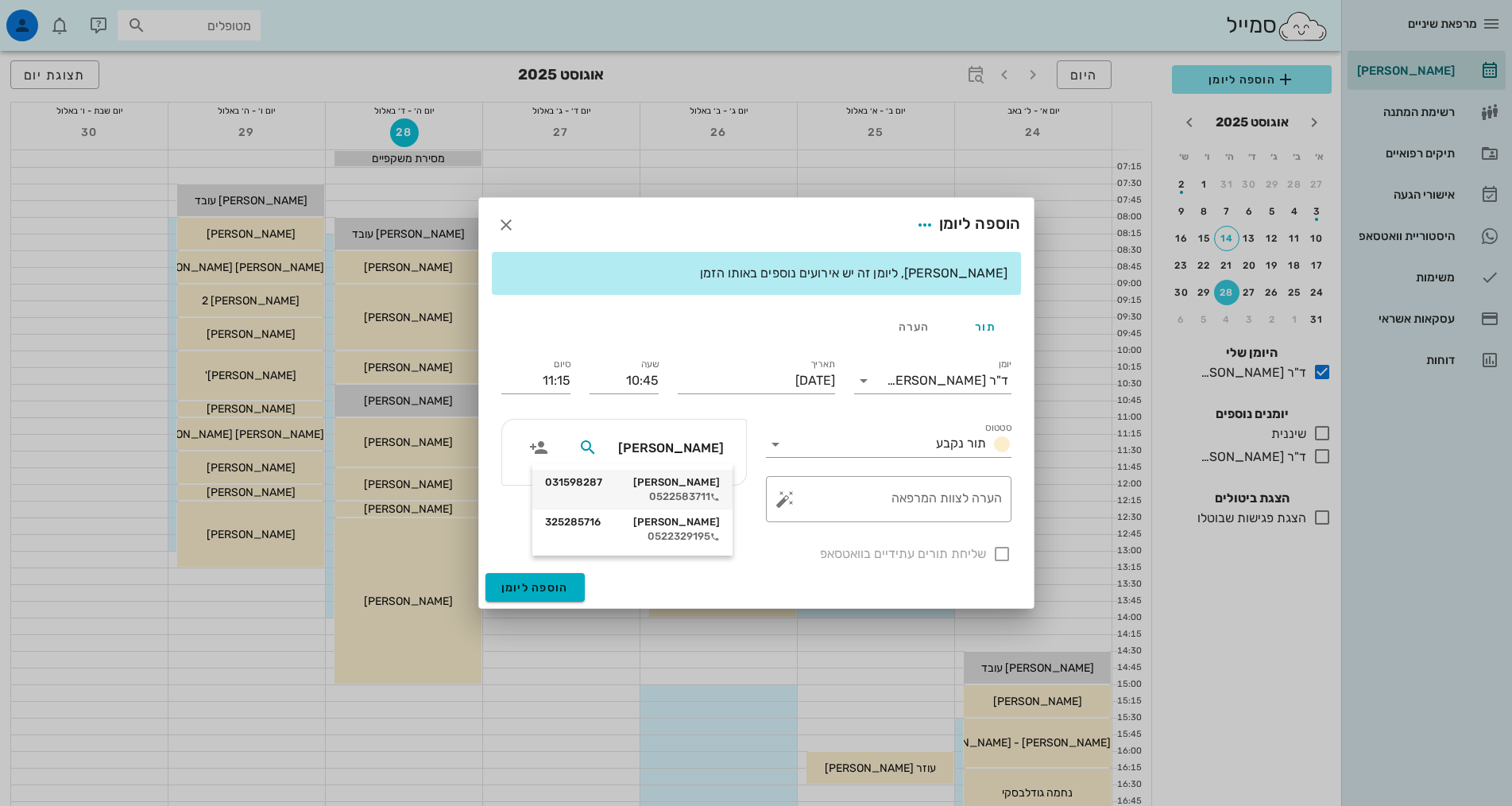
click at [698, 489] on div "רביד רוזנצוייג 031598287 0522583711" at bounding box center [632, 489] width 174 height 40
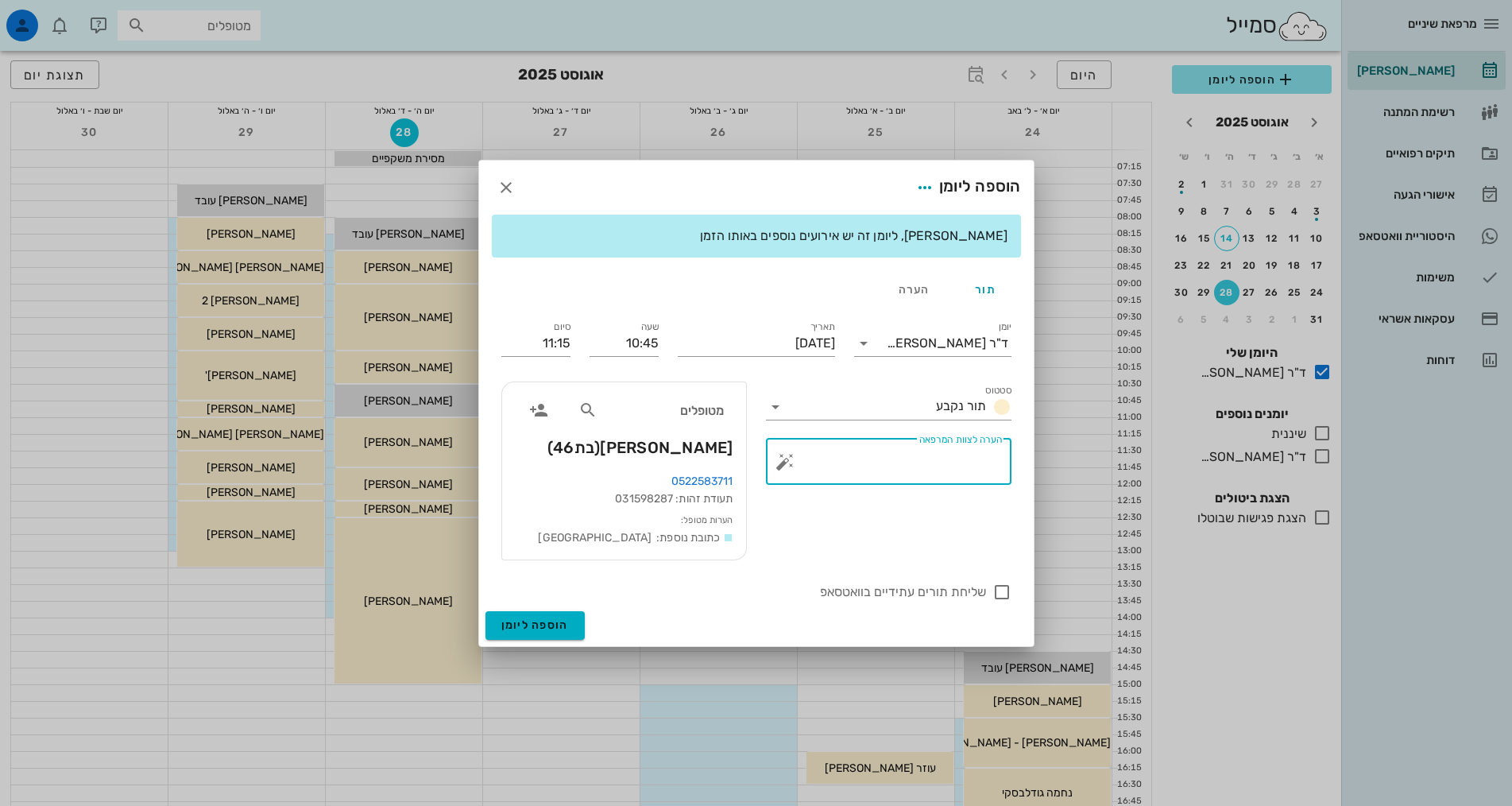
click at [975, 461] on textarea "הערה לצוות המרפאה" at bounding box center [894, 465] width 213 height 38
type textarea "להאריך את התור לפחות בחצי שעה"
click at [564, 628] on span "הוספה ליומן" at bounding box center [535, 624] width 67 height 13
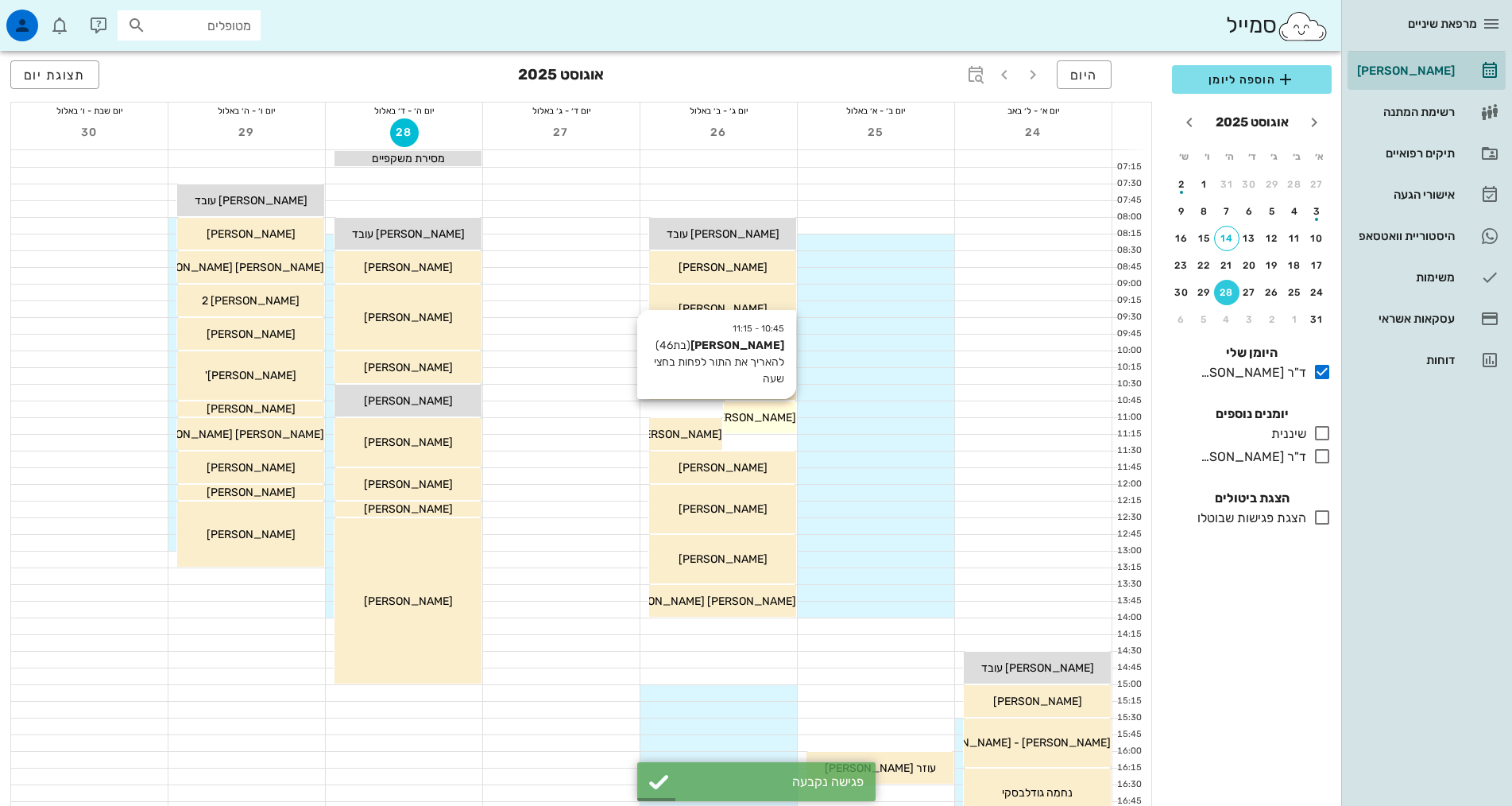
click at [771, 423] on span "[PERSON_NAME]" at bounding box center [752, 417] width 89 height 13
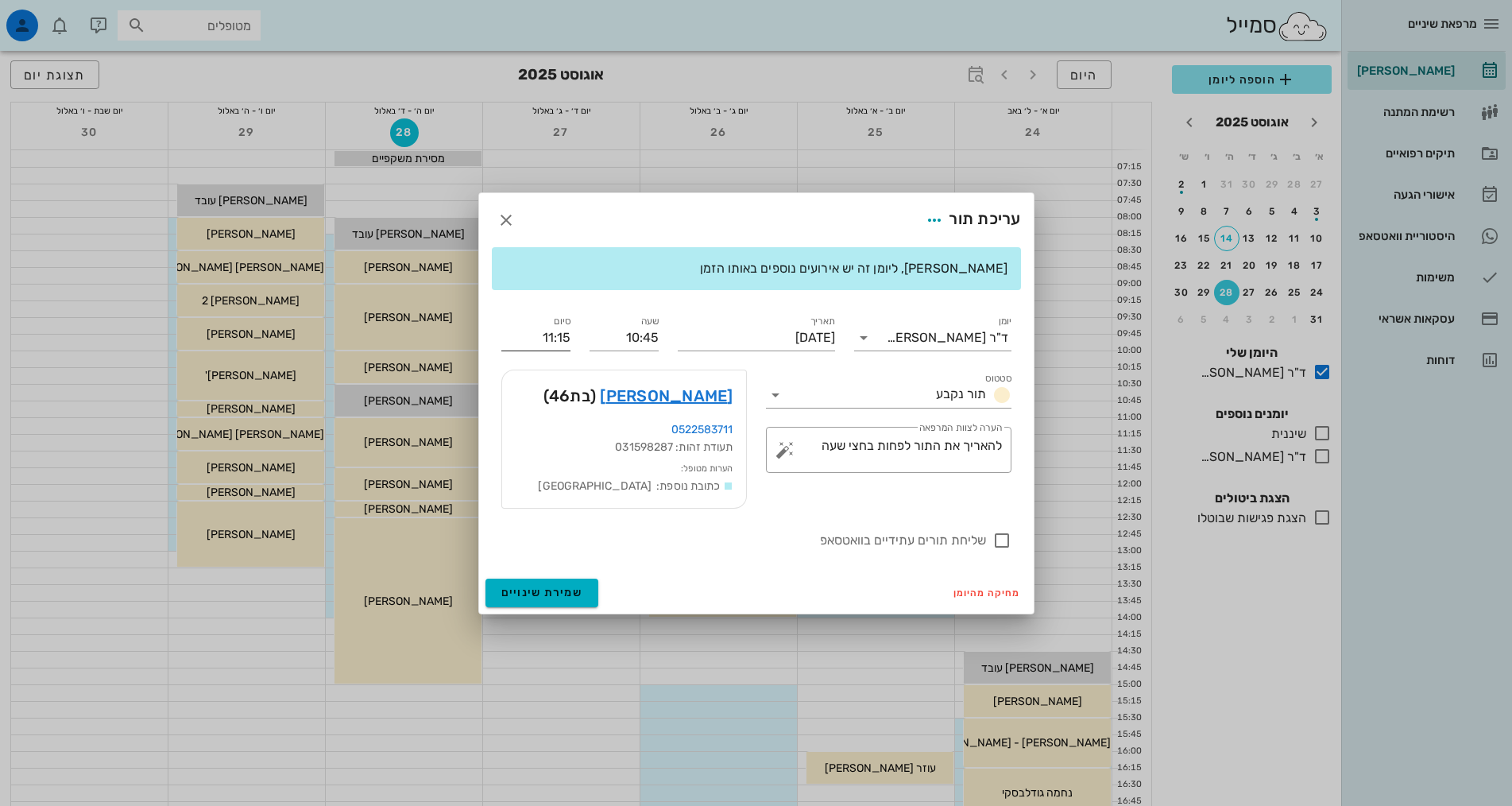
click at [552, 339] on input "11:15" at bounding box center [536, 337] width 69 height 26
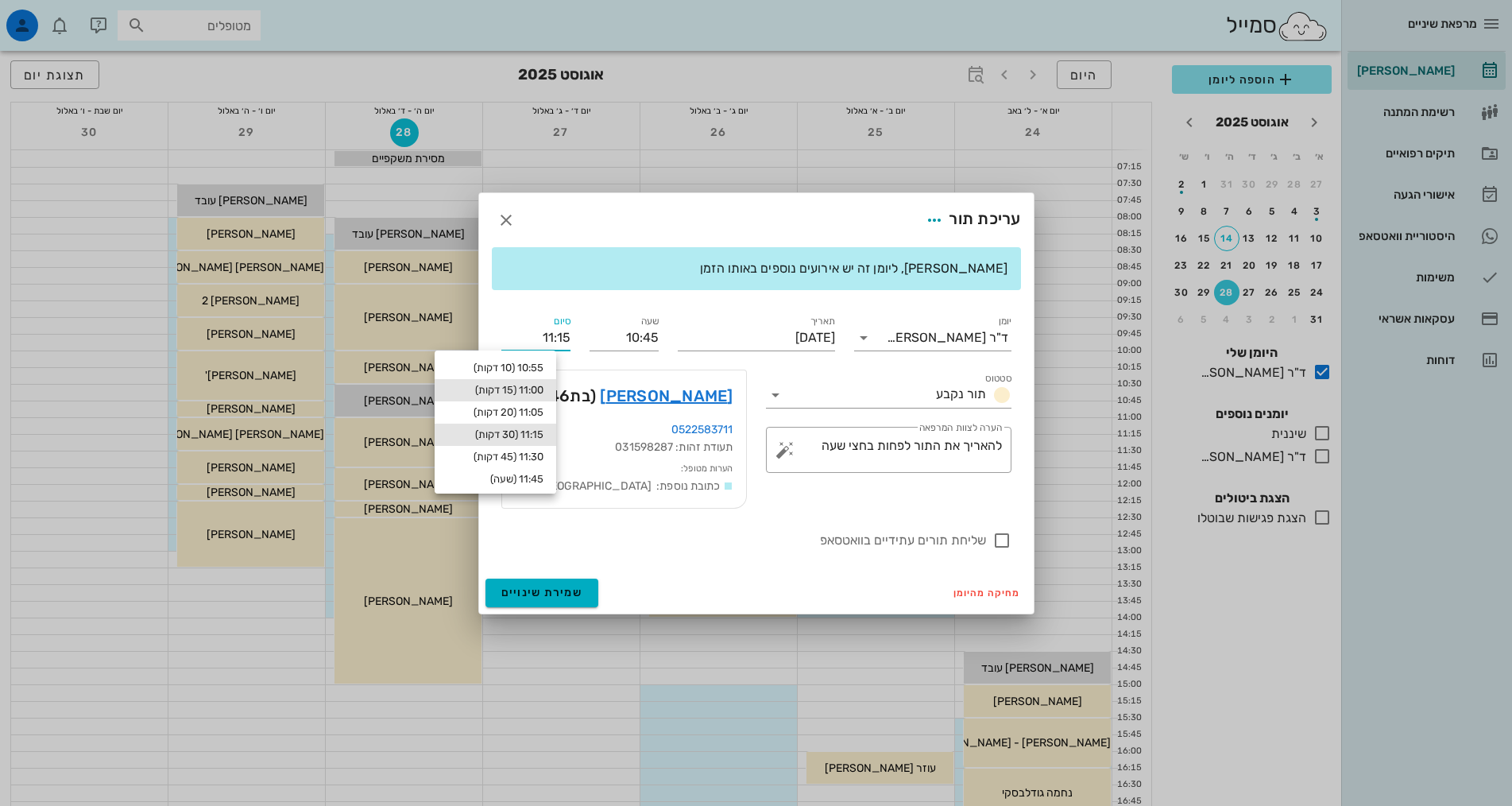
click at [544, 391] on div "11:00 (15 דקות)" at bounding box center [495, 391] width 96 height 12
type input "11:00"
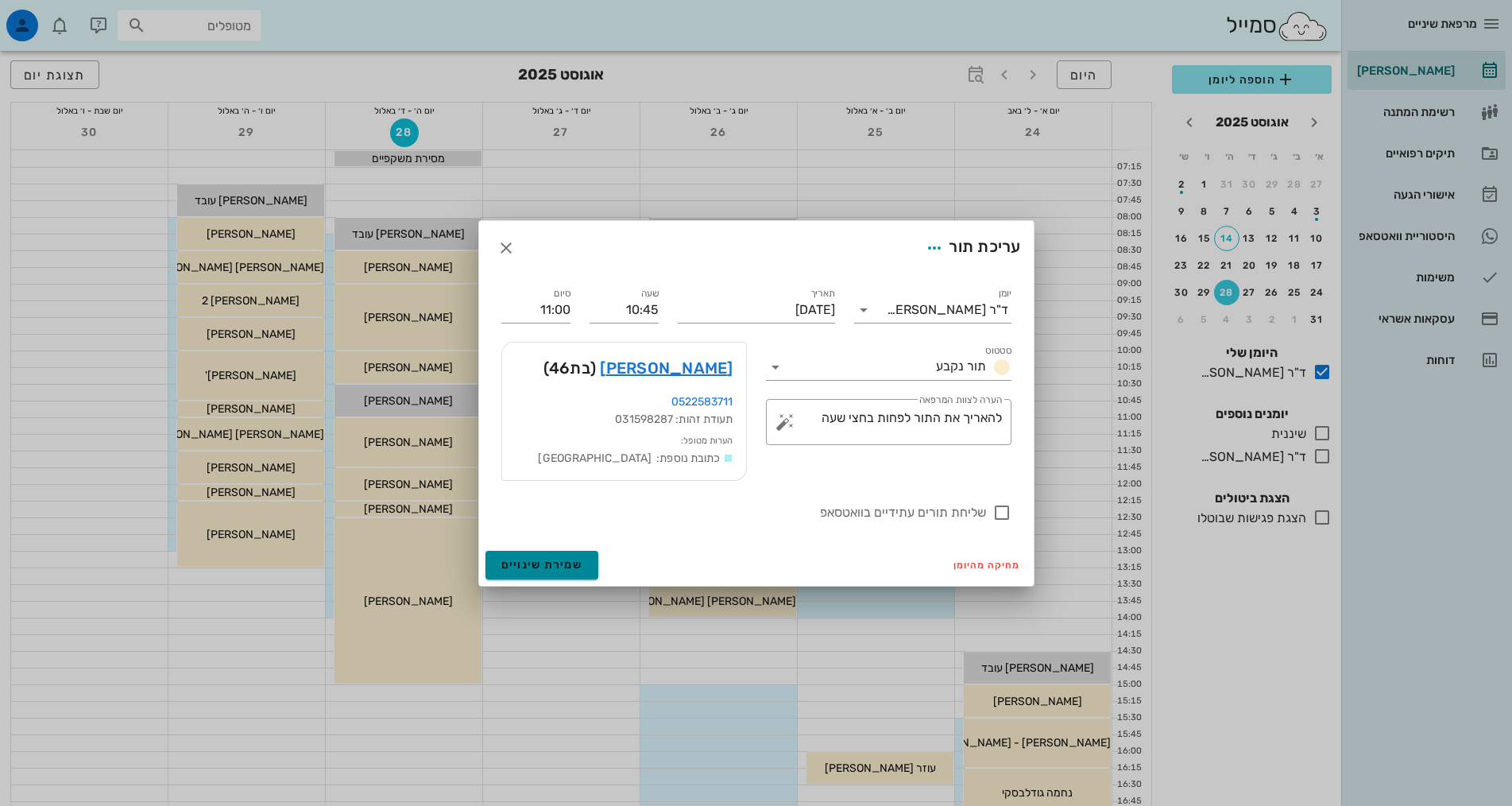
click at [541, 562] on span "שמירת שינויים" at bounding box center [542, 564] width 81 height 13
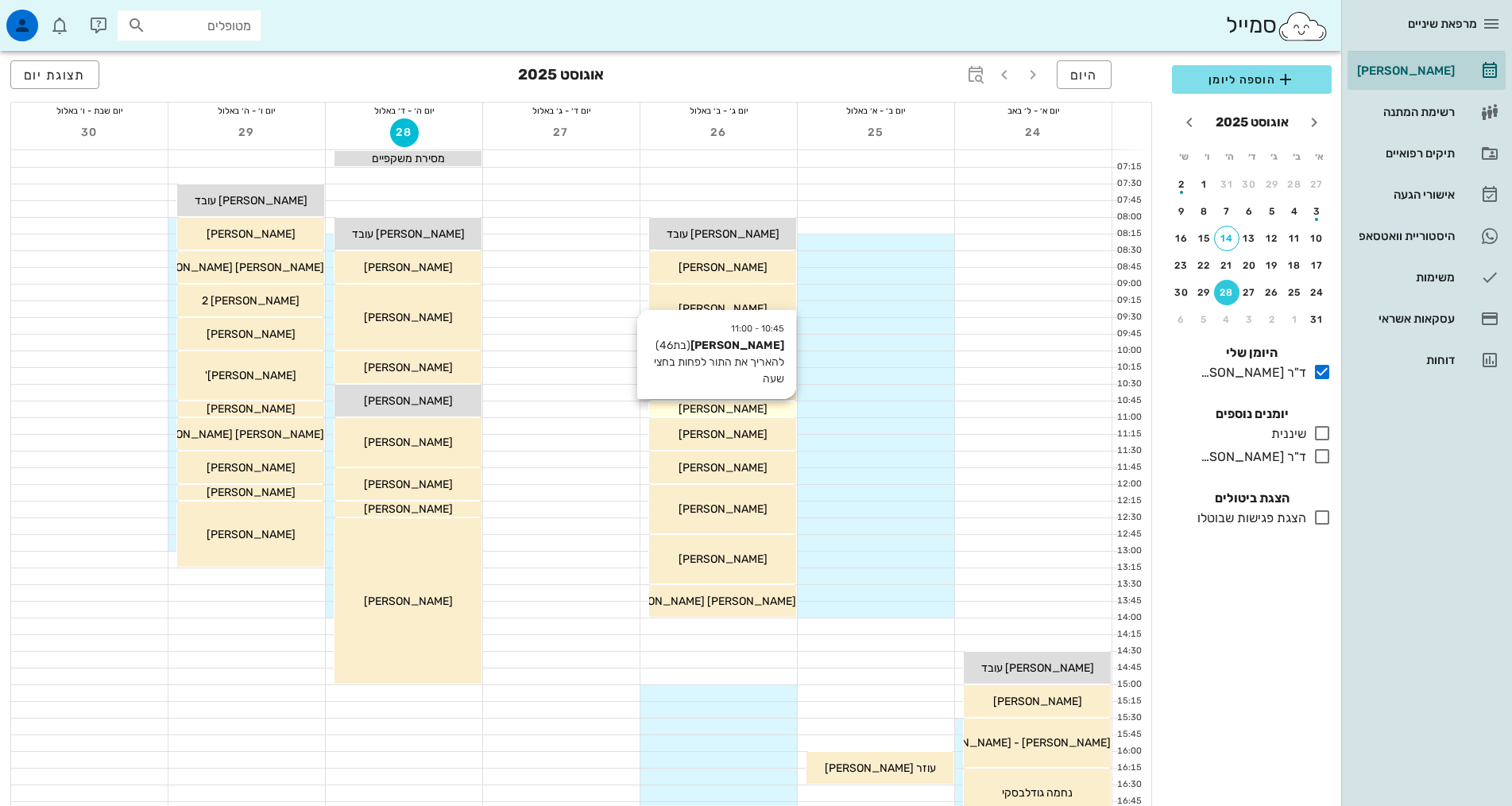
click at [760, 408] on div "[PERSON_NAME]" at bounding box center [722, 408] width 147 height 17
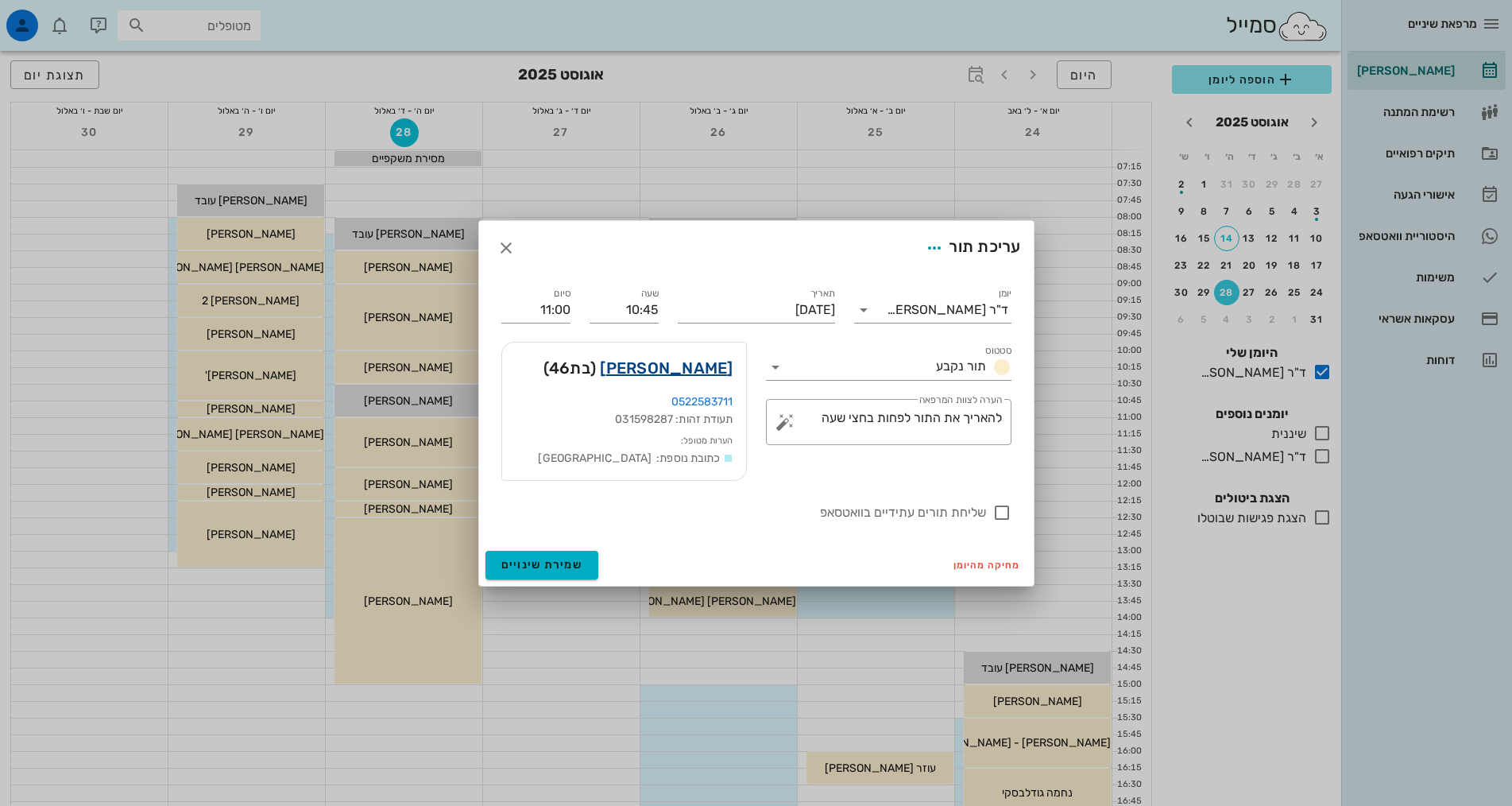
click at [690, 370] on link "רביד רוזנצוייג" at bounding box center [667, 368] width 133 height 26
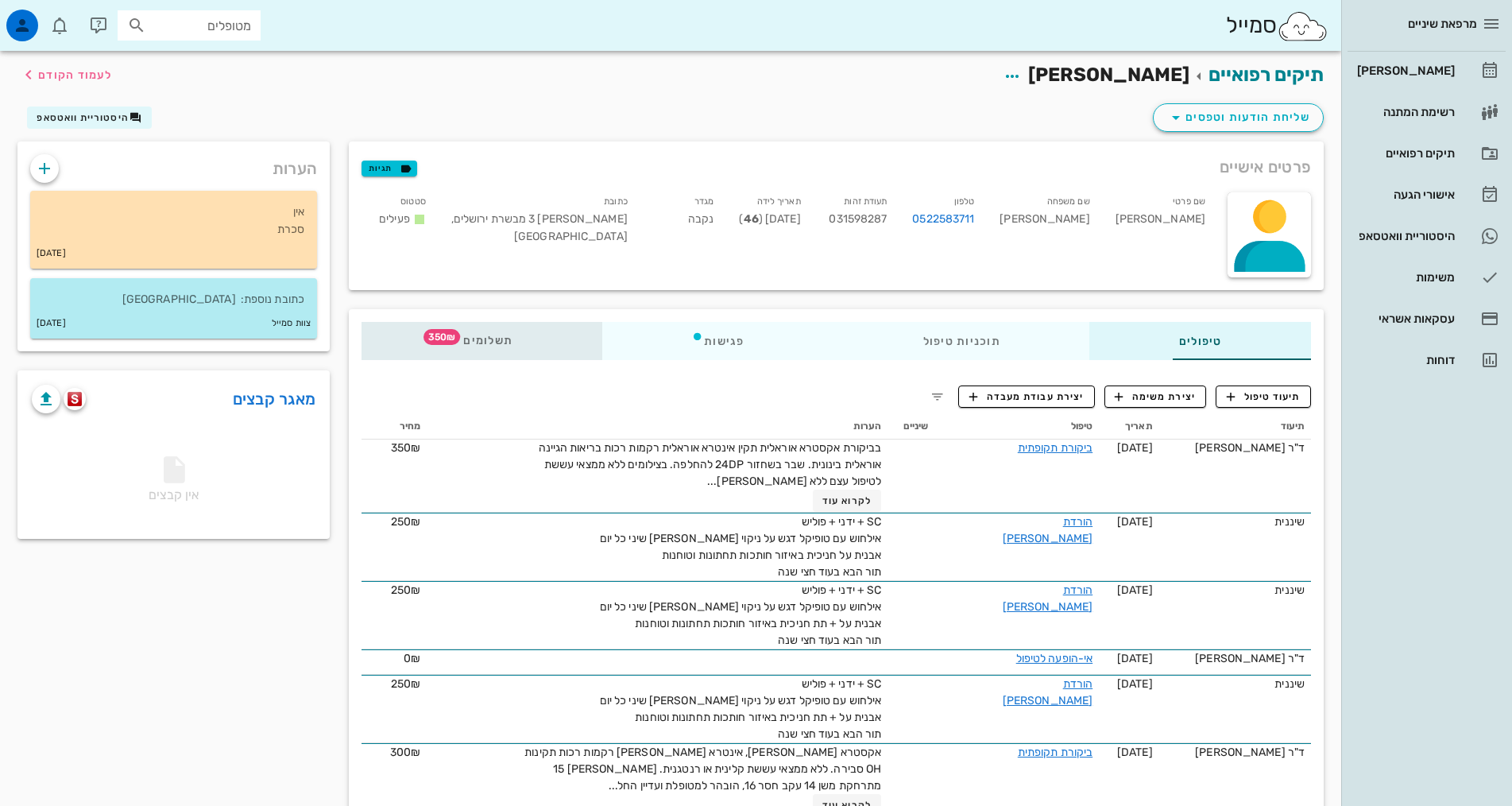
click at [361, 346] on div "תשלומים 350₪" at bounding box center [482, 341] width 241 height 38
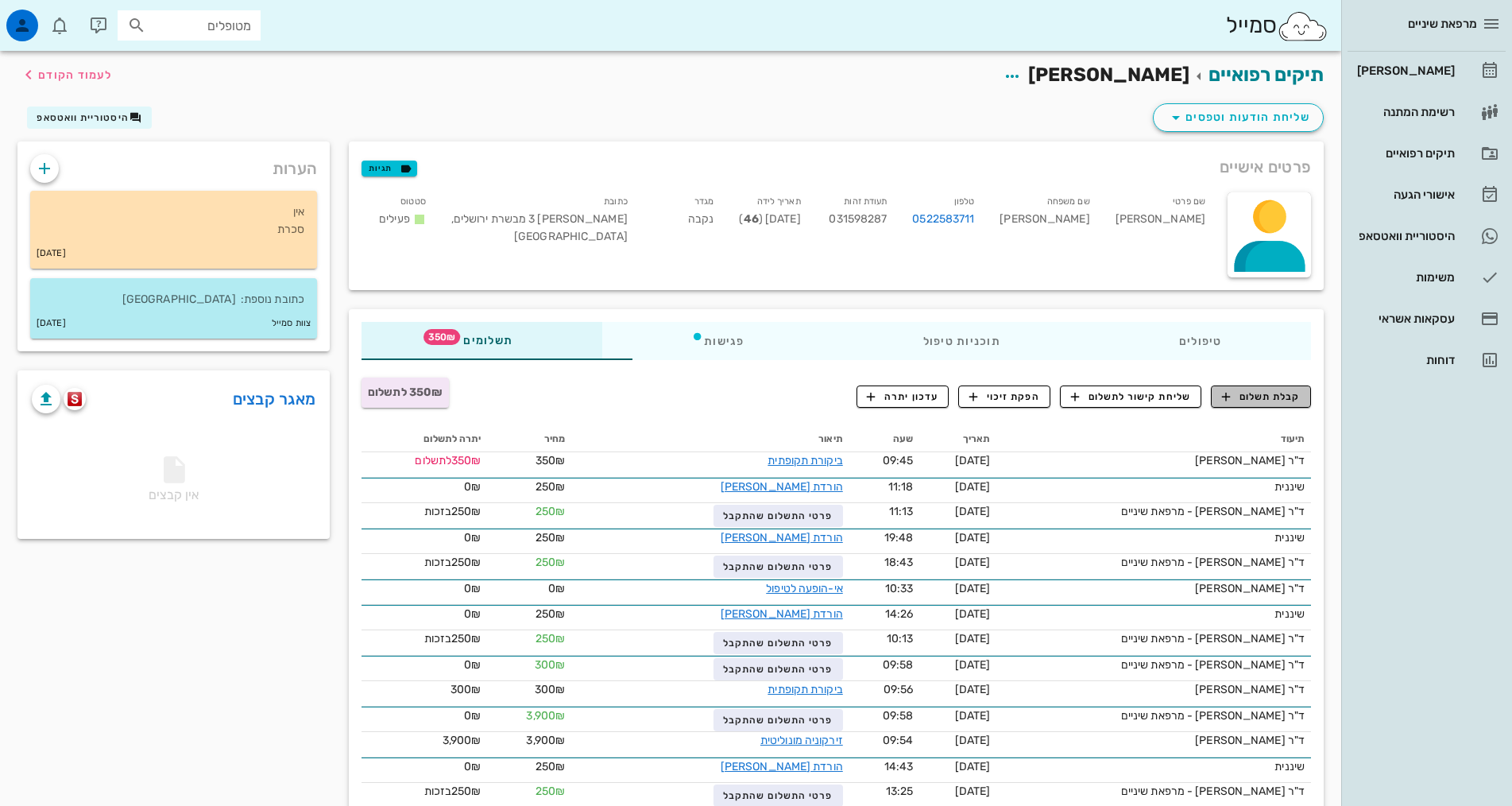
click at [1265, 397] on span "קבלת תשלום" at bounding box center [1261, 397] width 79 height 14
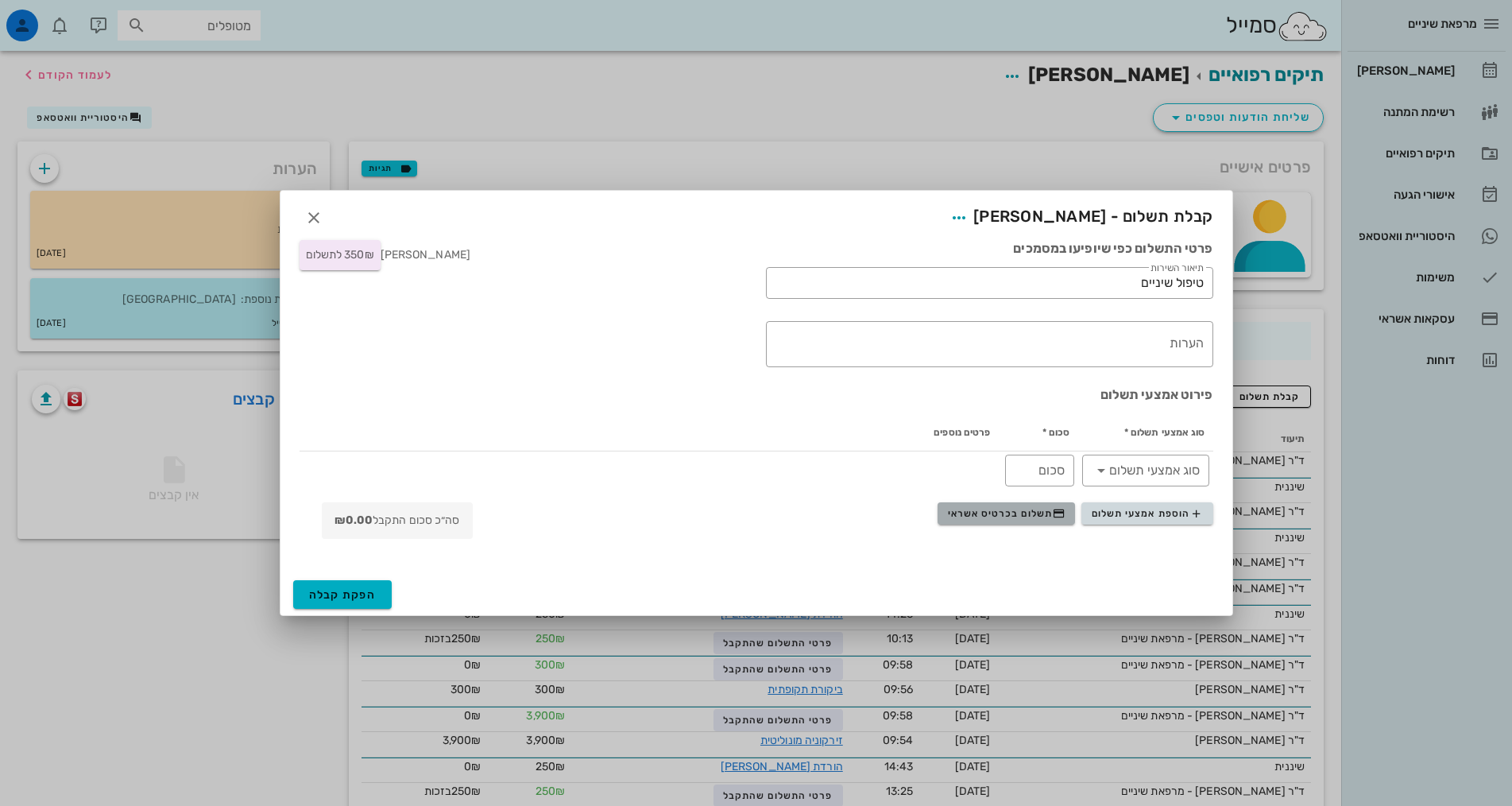
click at [1000, 513] on span "תשלום בכרטיס אשראי" at bounding box center [1007, 514] width 118 height 12
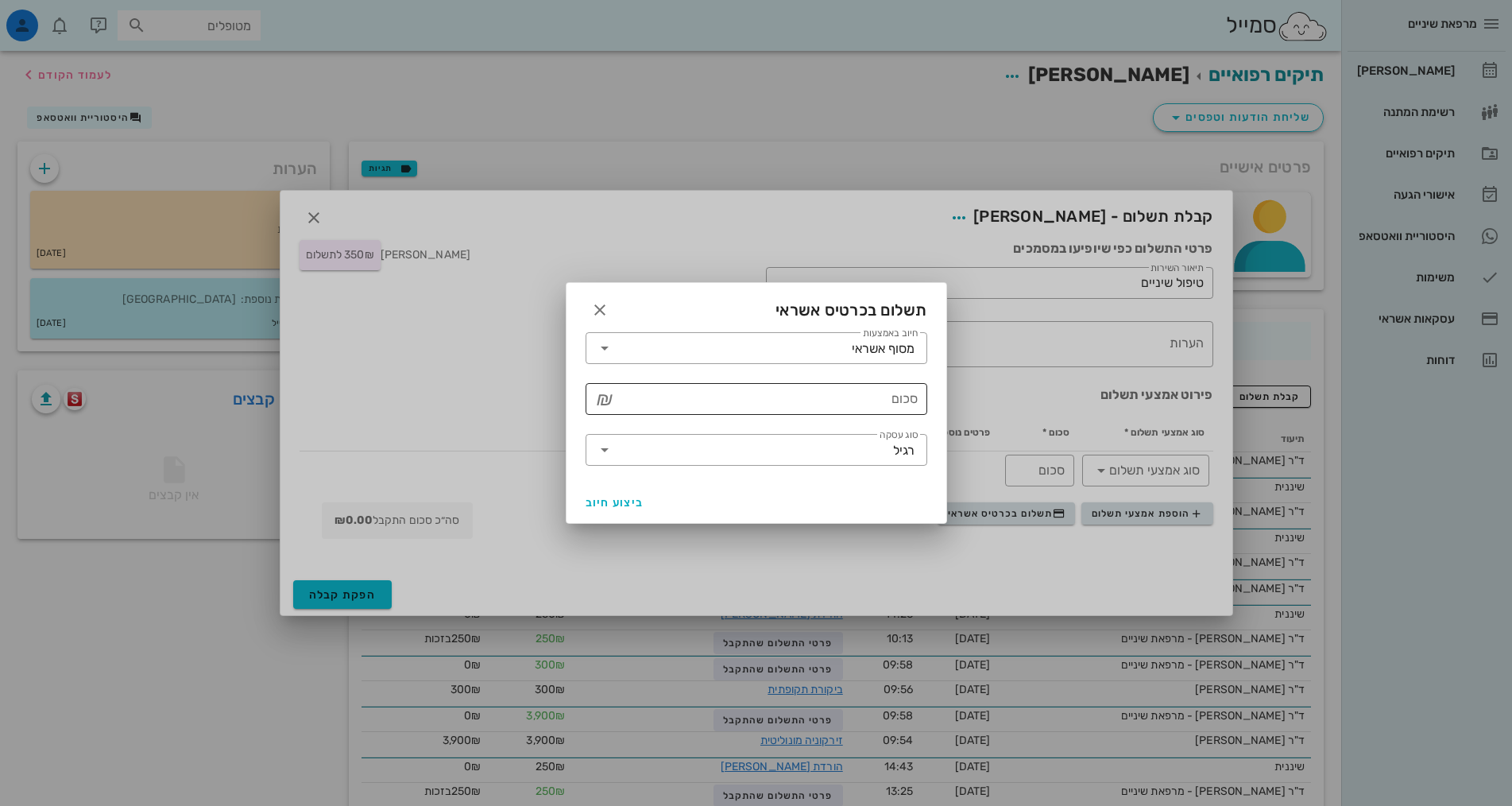
click at [815, 407] on input "סכום" at bounding box center [767, 399] width 300 height 26
type input "350"
click at [603, 501] on span "ביצוע חיוב" at bounding box center [615, 502] width 58 height 13
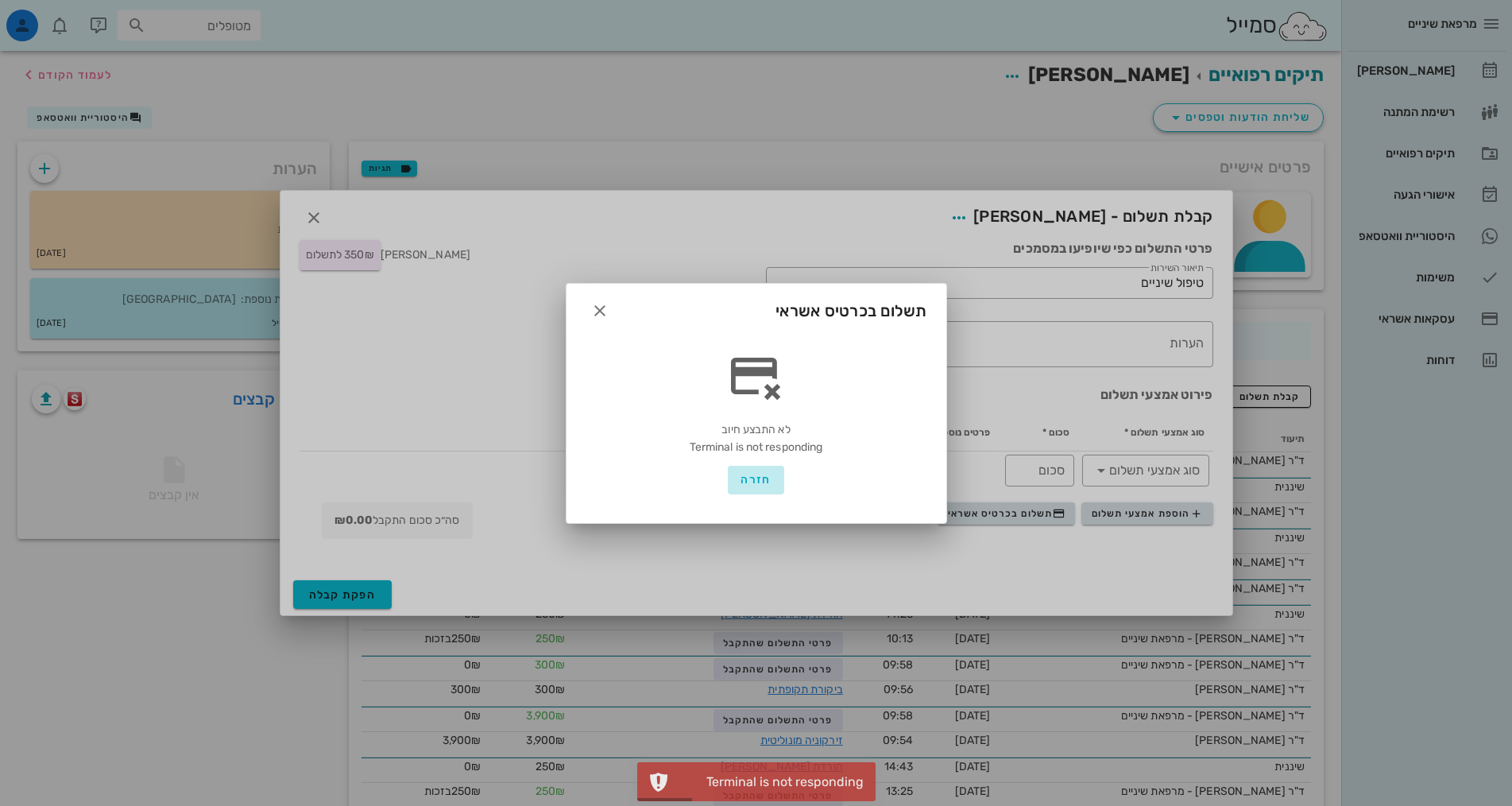
click at [763, 484] on span "חזרה" at bounding box center [756, 479] width 30 height 13
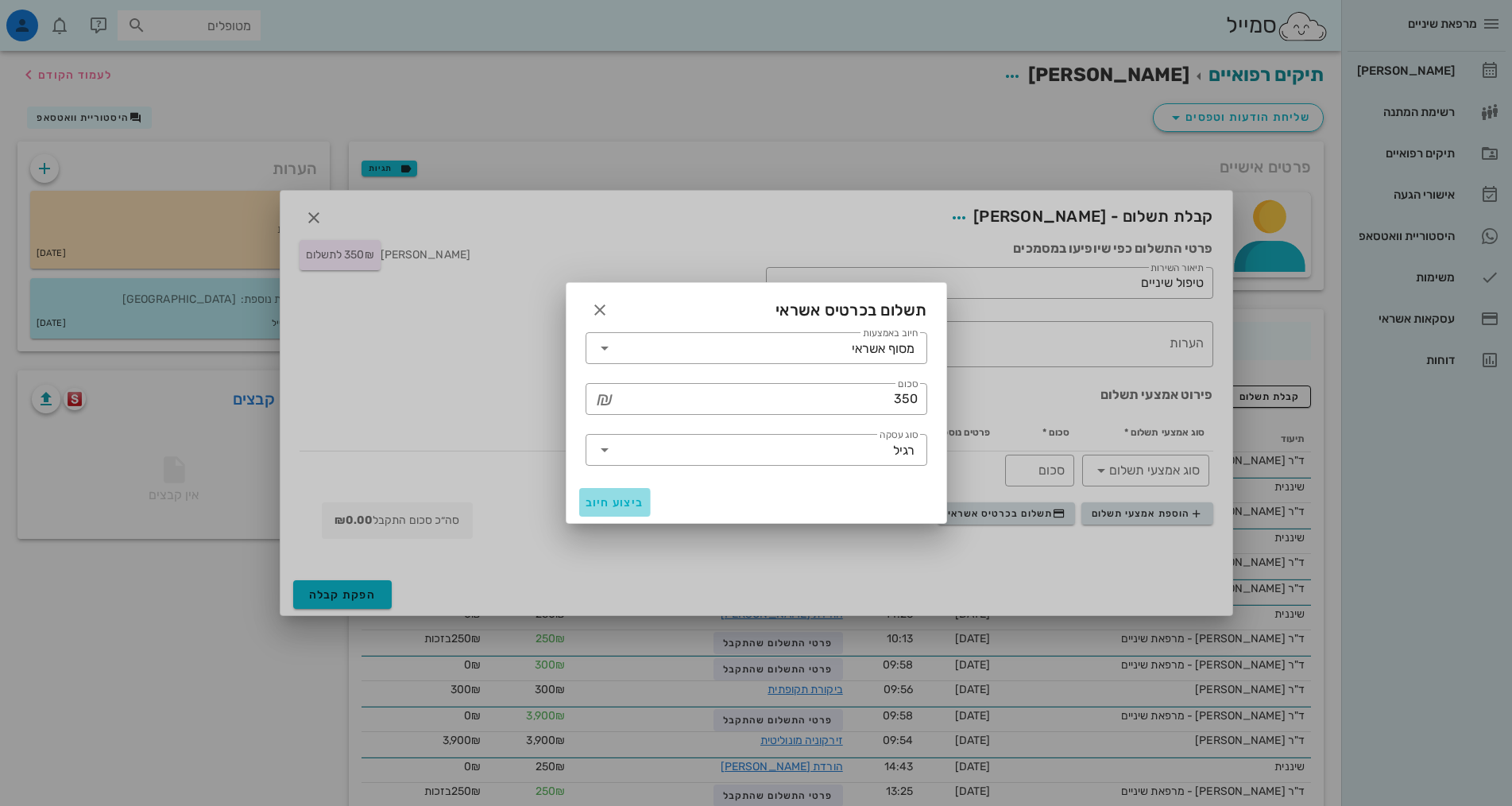
click at [617, 504] on span "ביצוע חיוב" at bounding box center [615, 502] width 58 height 13
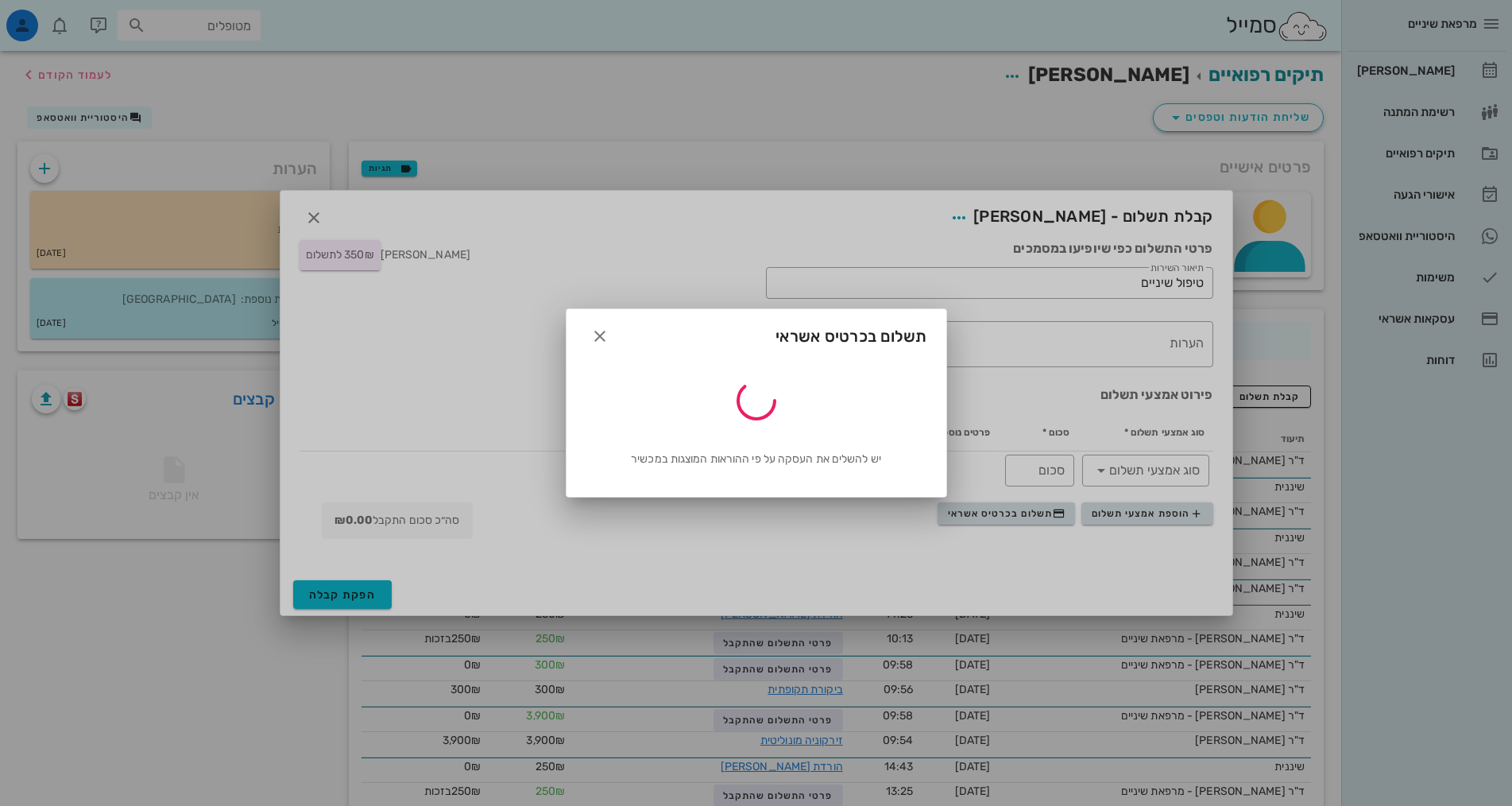
type input "350"
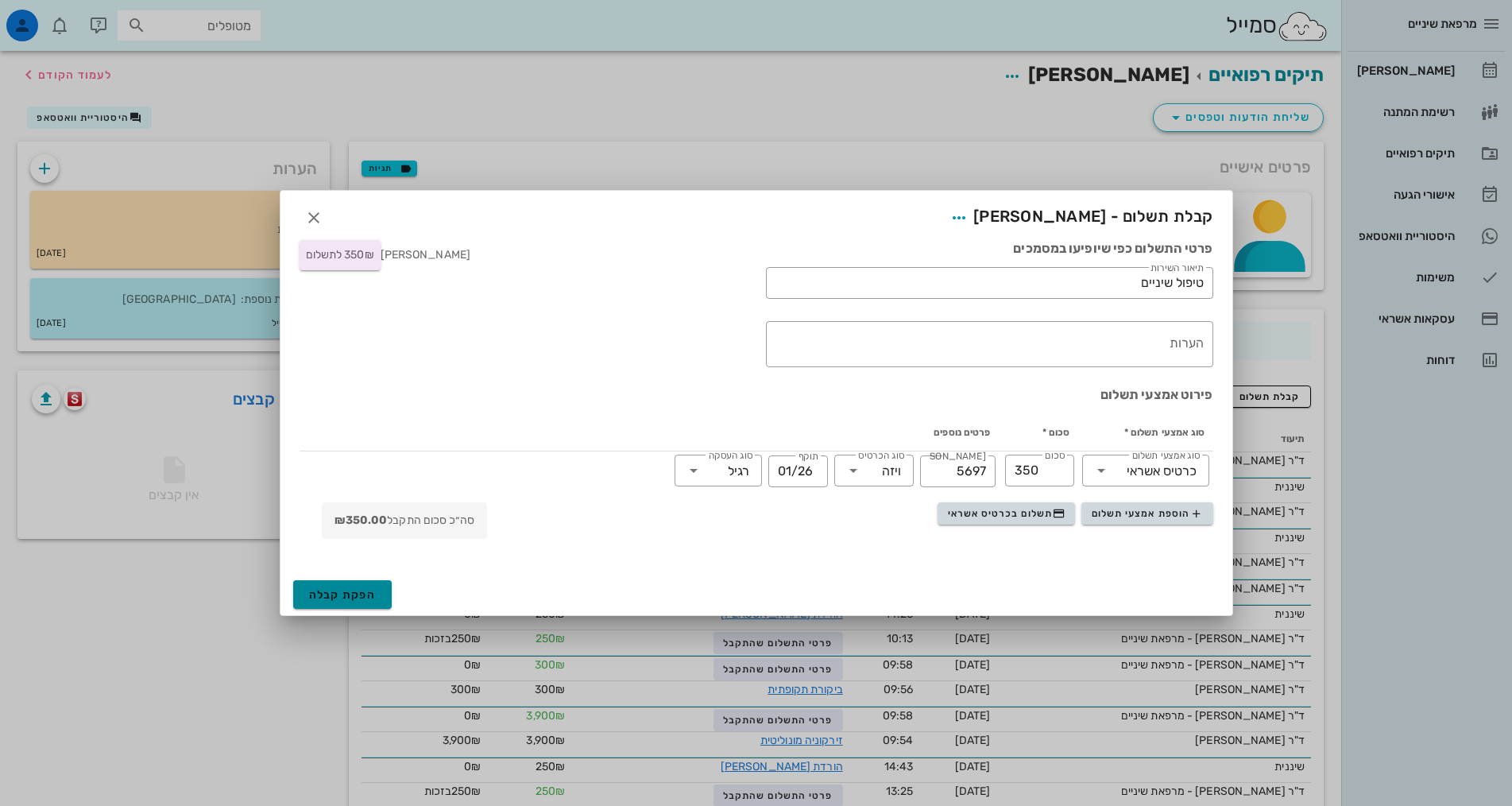
click at [329, 589] on span "הפקת קבלה" at bounding box center [343, 594] width 67 height 13
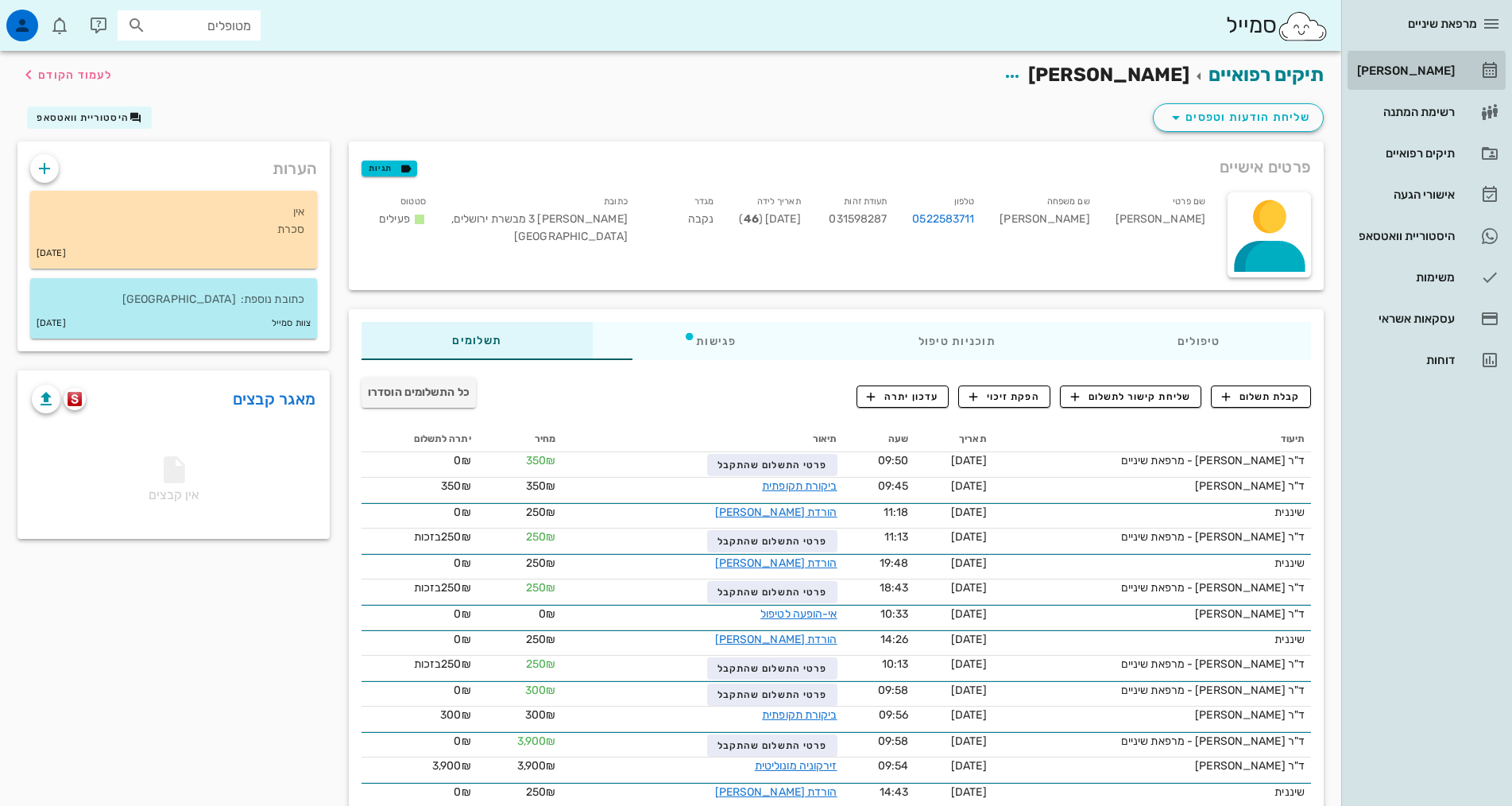
click at [1393, 66] on div "[PERSON_NAME]" at bounding box center [1404, 71] width 101 height 12
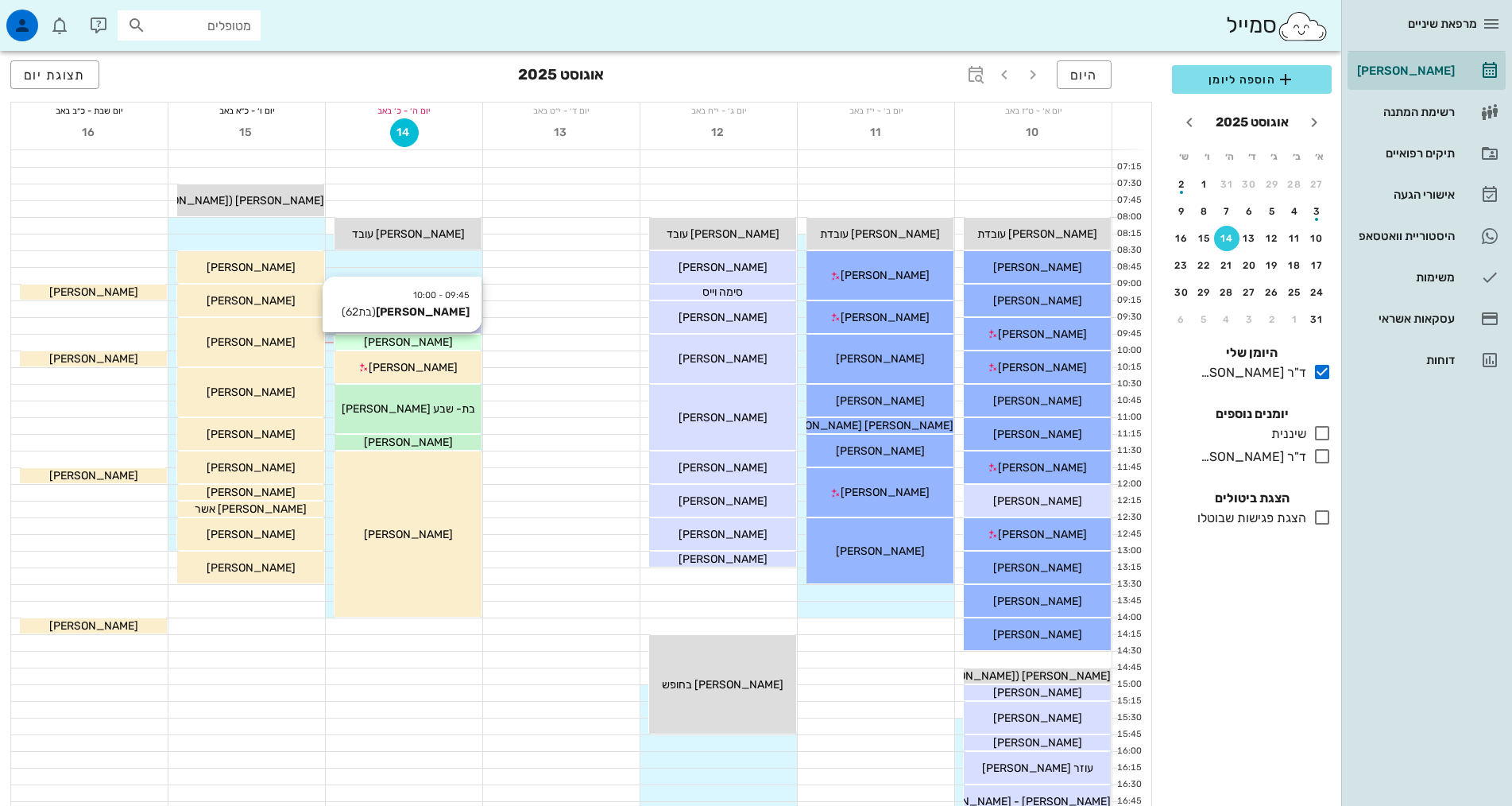
click at [426, 344] on span "[PERSON_NAME]" at bounding box center [408, 342] width 89 height 13
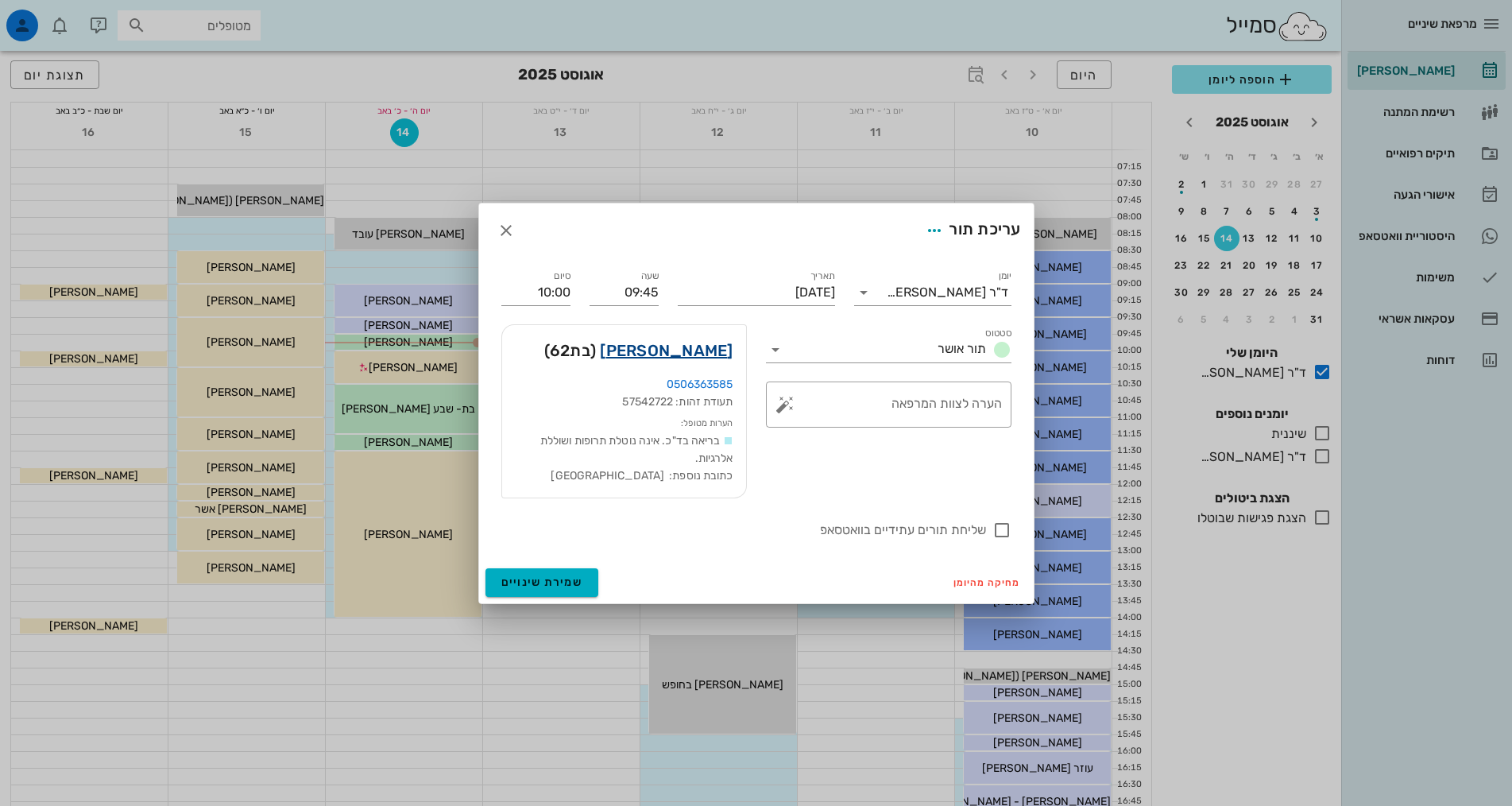
click at [703, 355] on link "גילת יובל" at bounding box center [667, 350] width 133 height 26
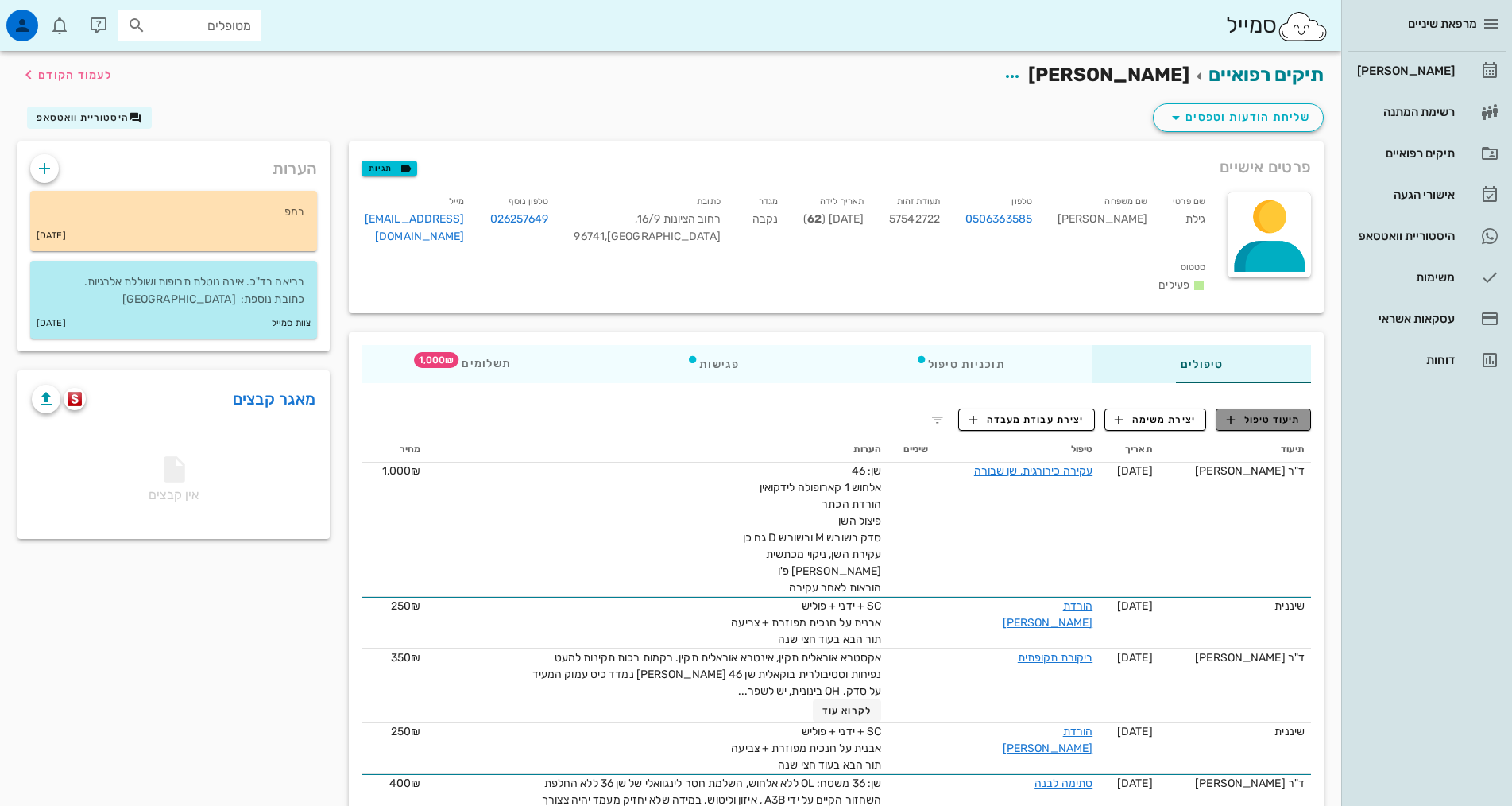
click at [1265, 413] on span "תיעוד טיפול" at bounding box center [1263, 420] width 73 height 14
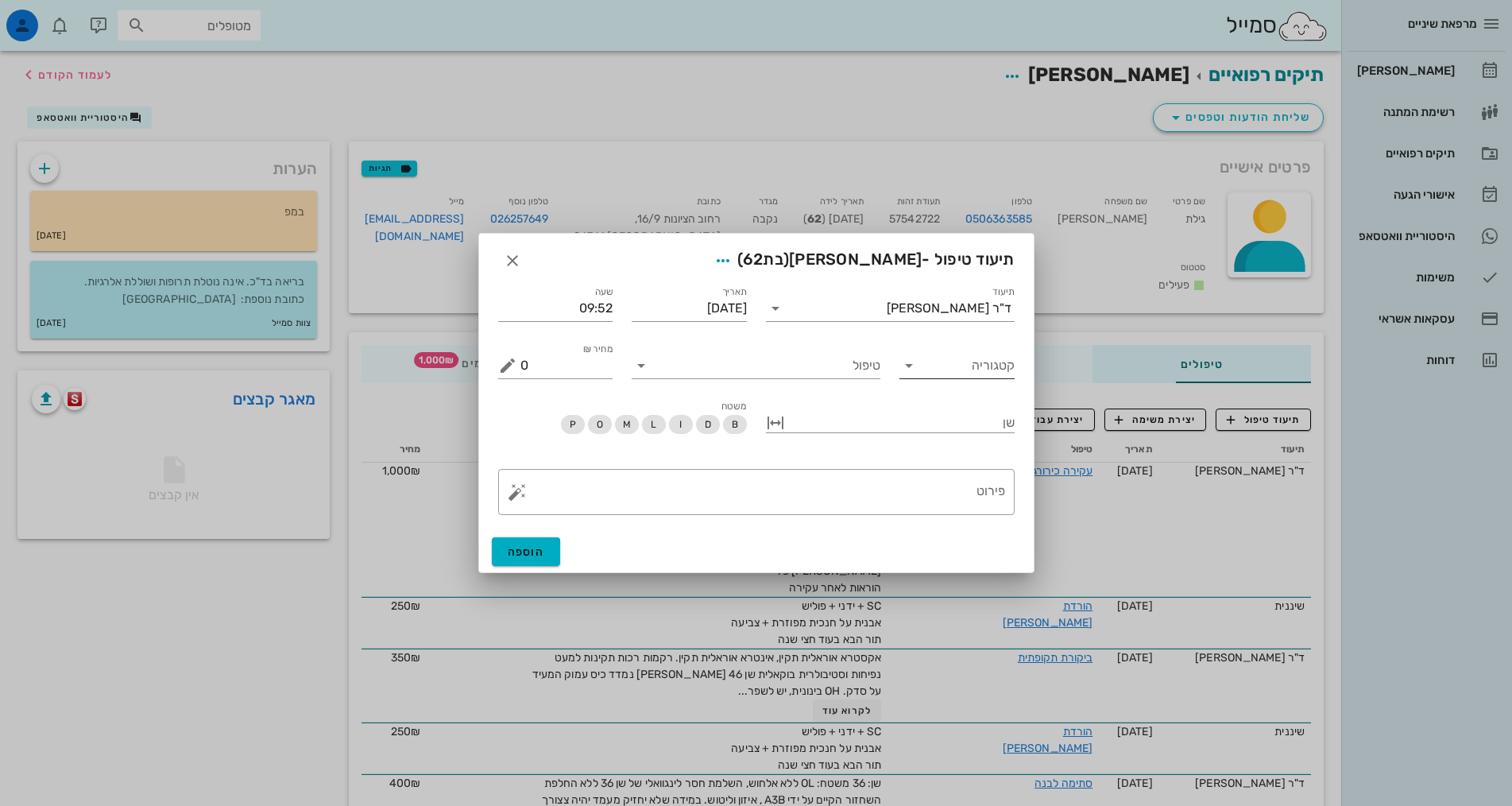
click at [976, 368] on input "קטגוריה" at bounding box center [969, 366] width 89 height 26
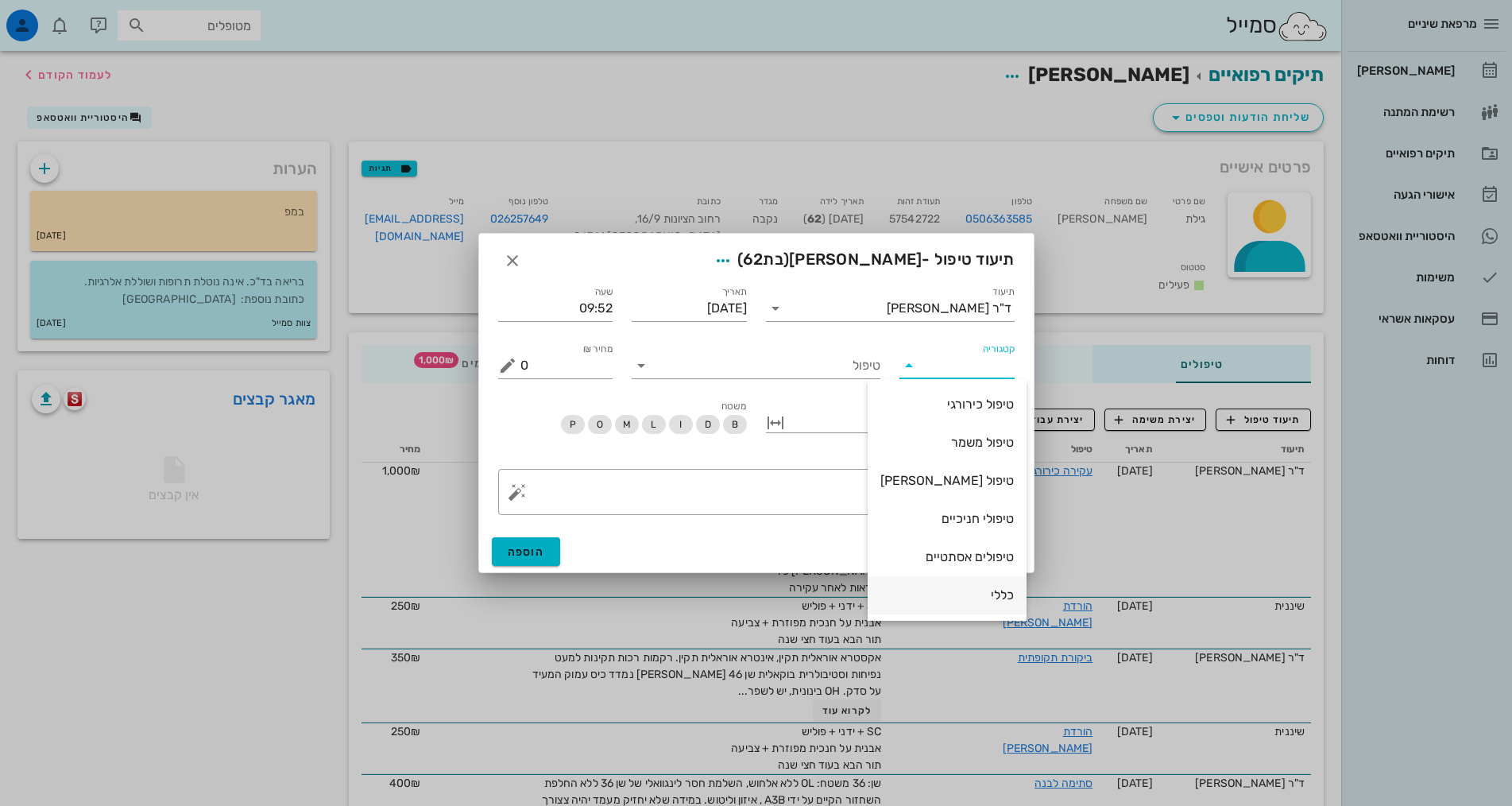
click at [959, 601] on div "כללי" at bounding box center [947, 594] width 134 height 15
type input "כללי"
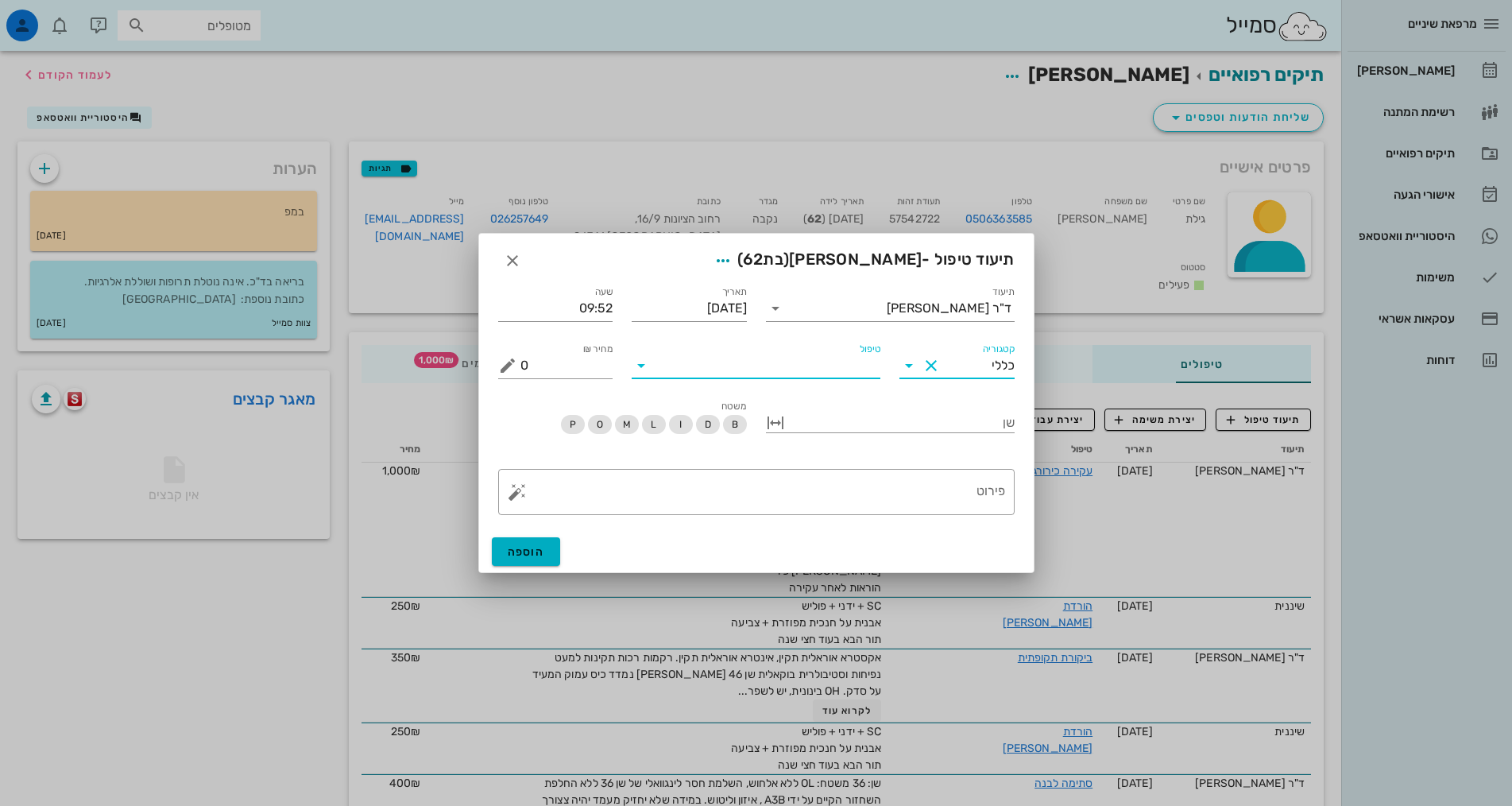
click at [855, 369] on input "טיפול" at bounding box center [768, 366] width 227 height 26
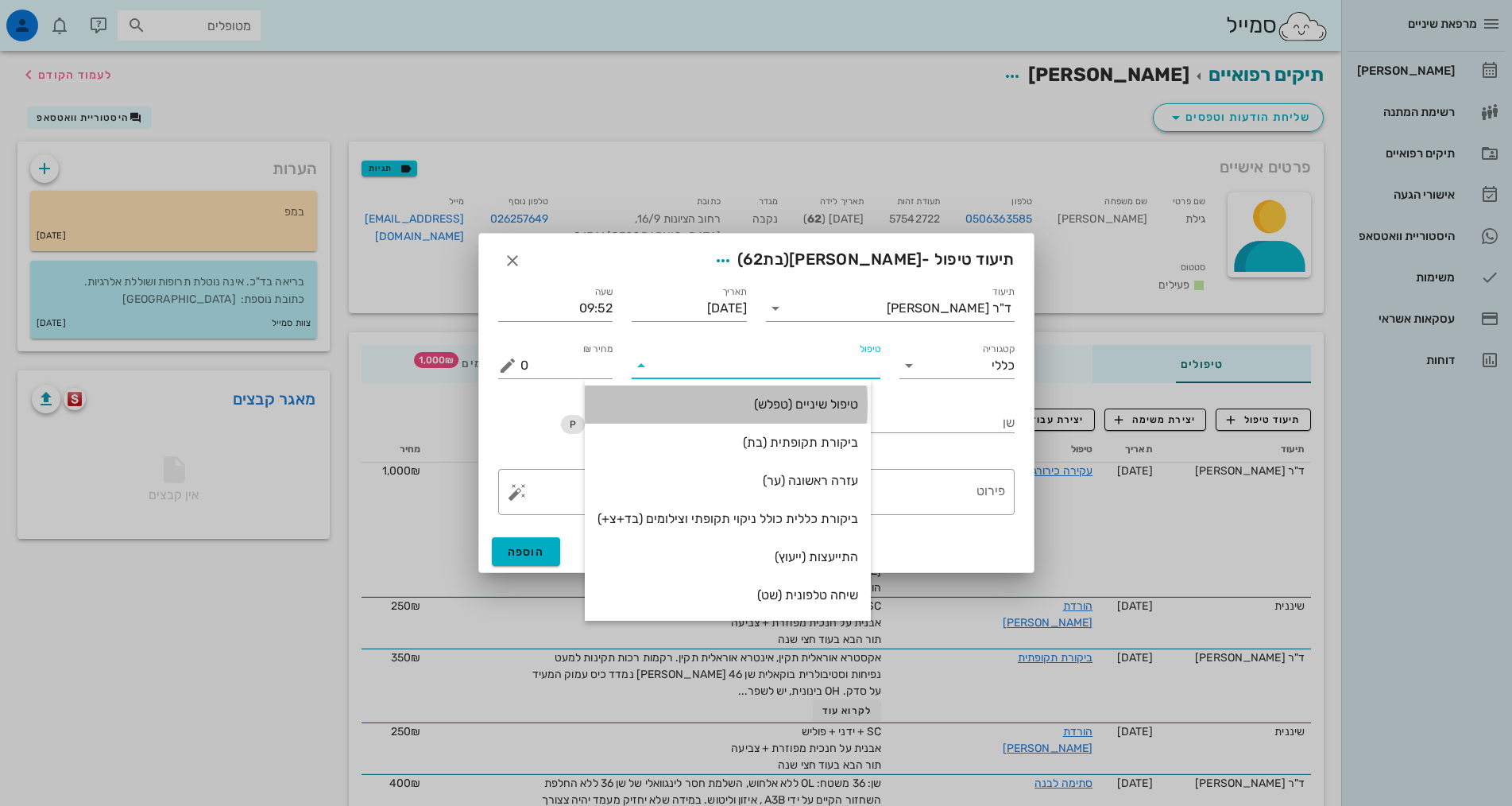
click at [853, 401] on div "טיפול שיניים (טפלש)" at bounding box center [728, 404] width 260 height 15
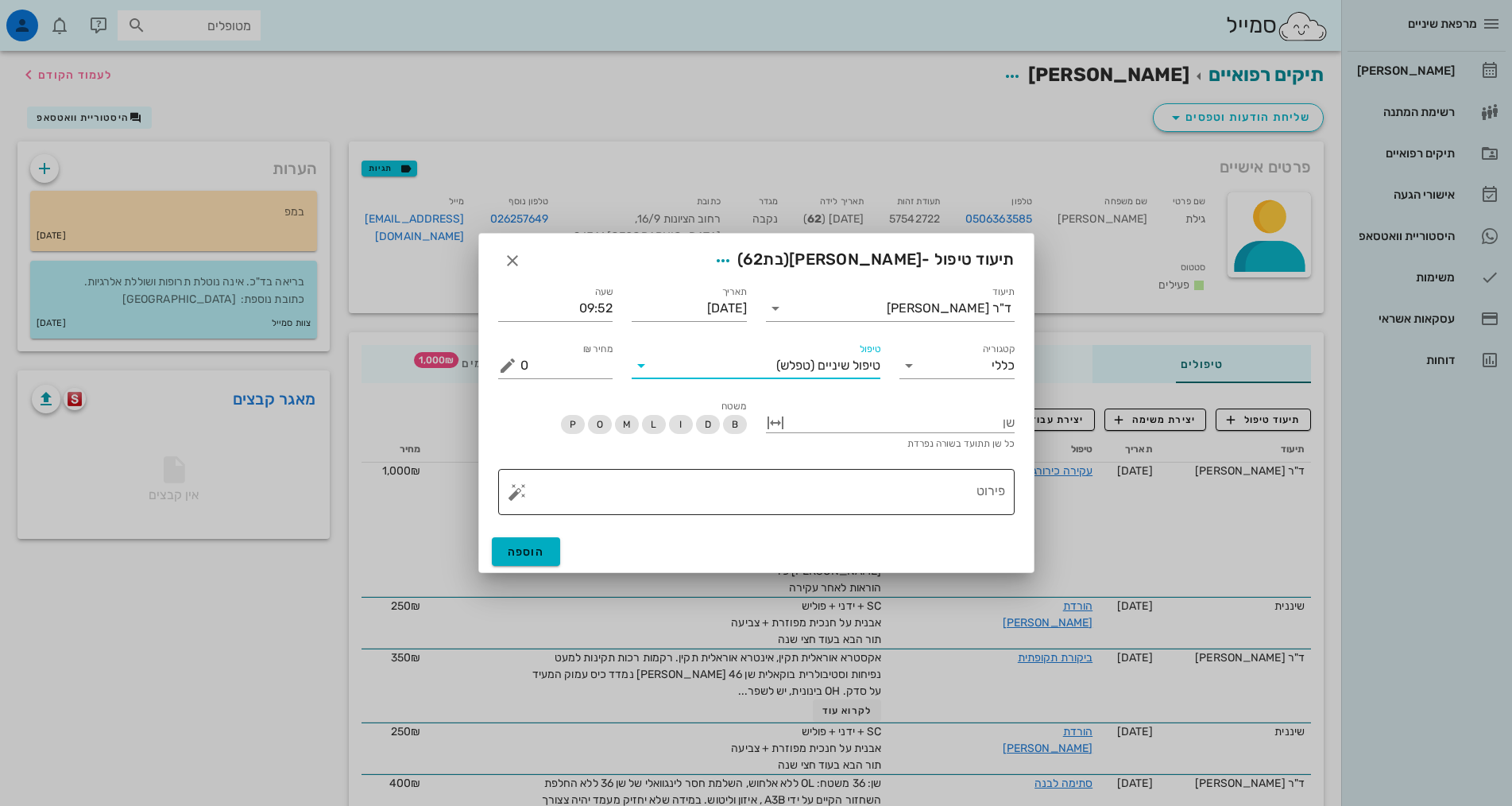
click at [961, 494] on textarea "פירוט" at bounding box center [763, 496] width 485 height 38
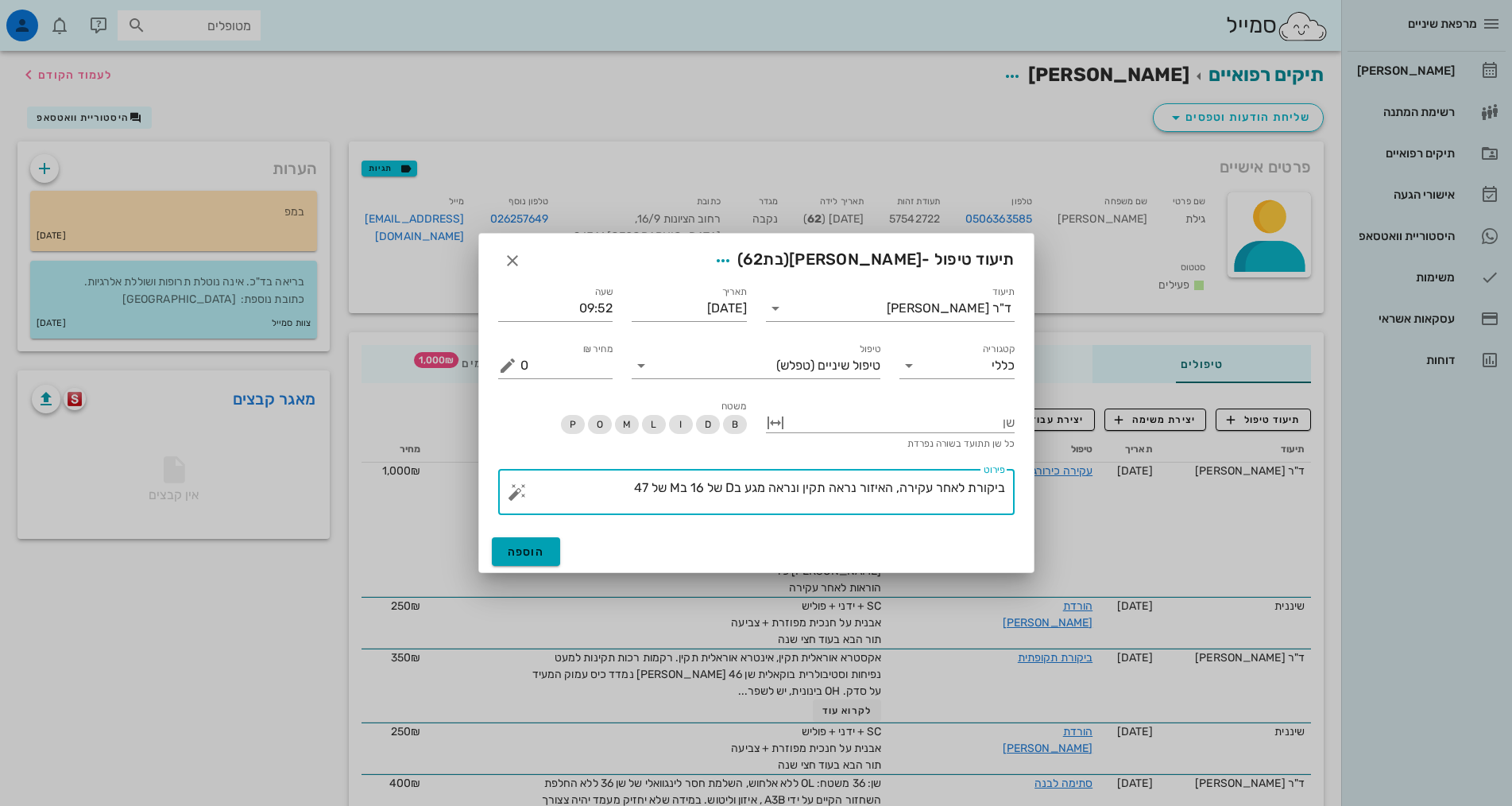
type textarea "ביקורת לאחר עקירה, האיזור נראה תקין ונראה מגע בD של 16 בM של 47"
click at [531, 554] on span "הוספה" at bounding box center [527, 552] width 37 height 13
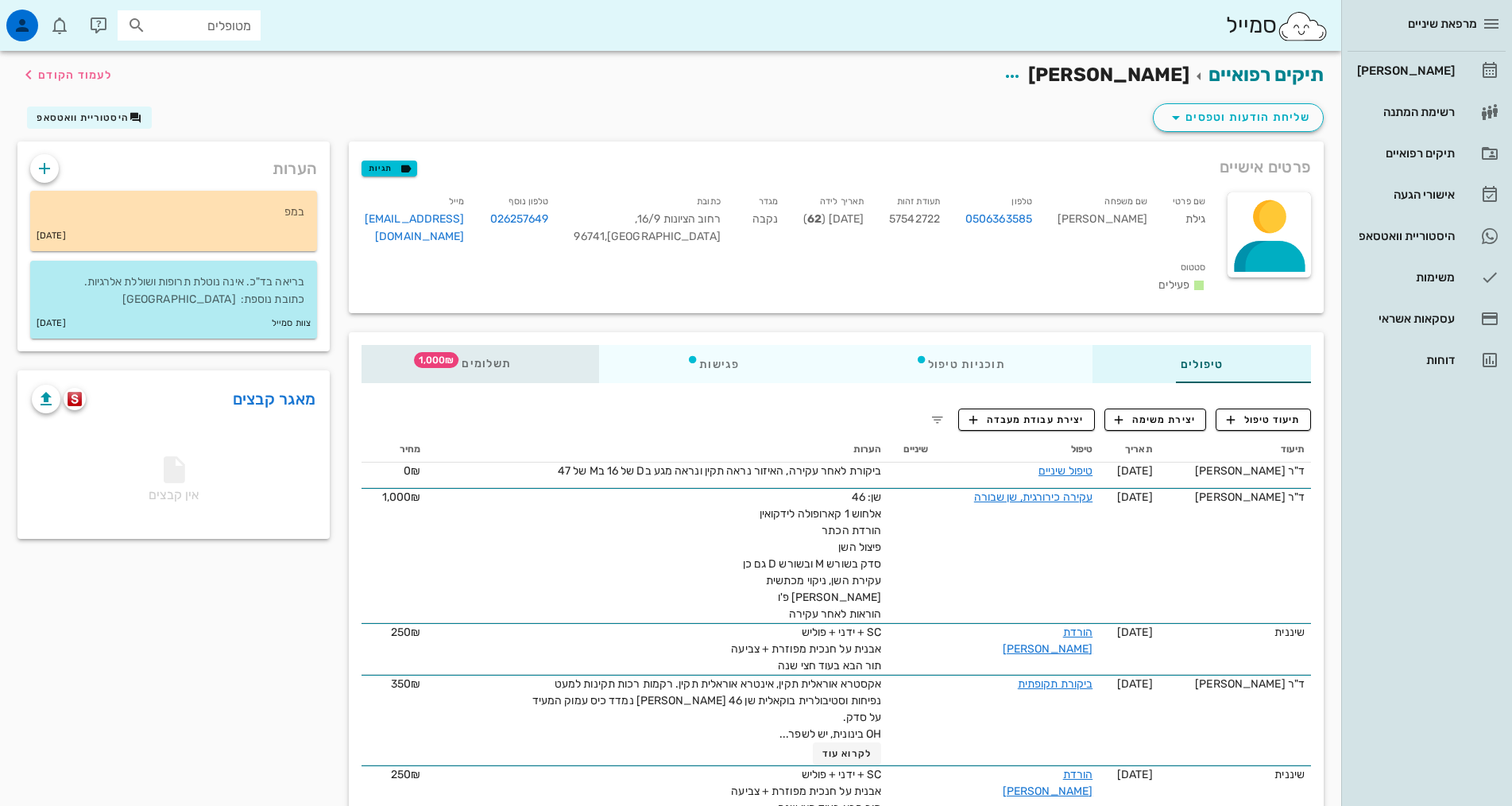
click at [449, 353] on icon at bounding box center [455, 360] width 12 height 12
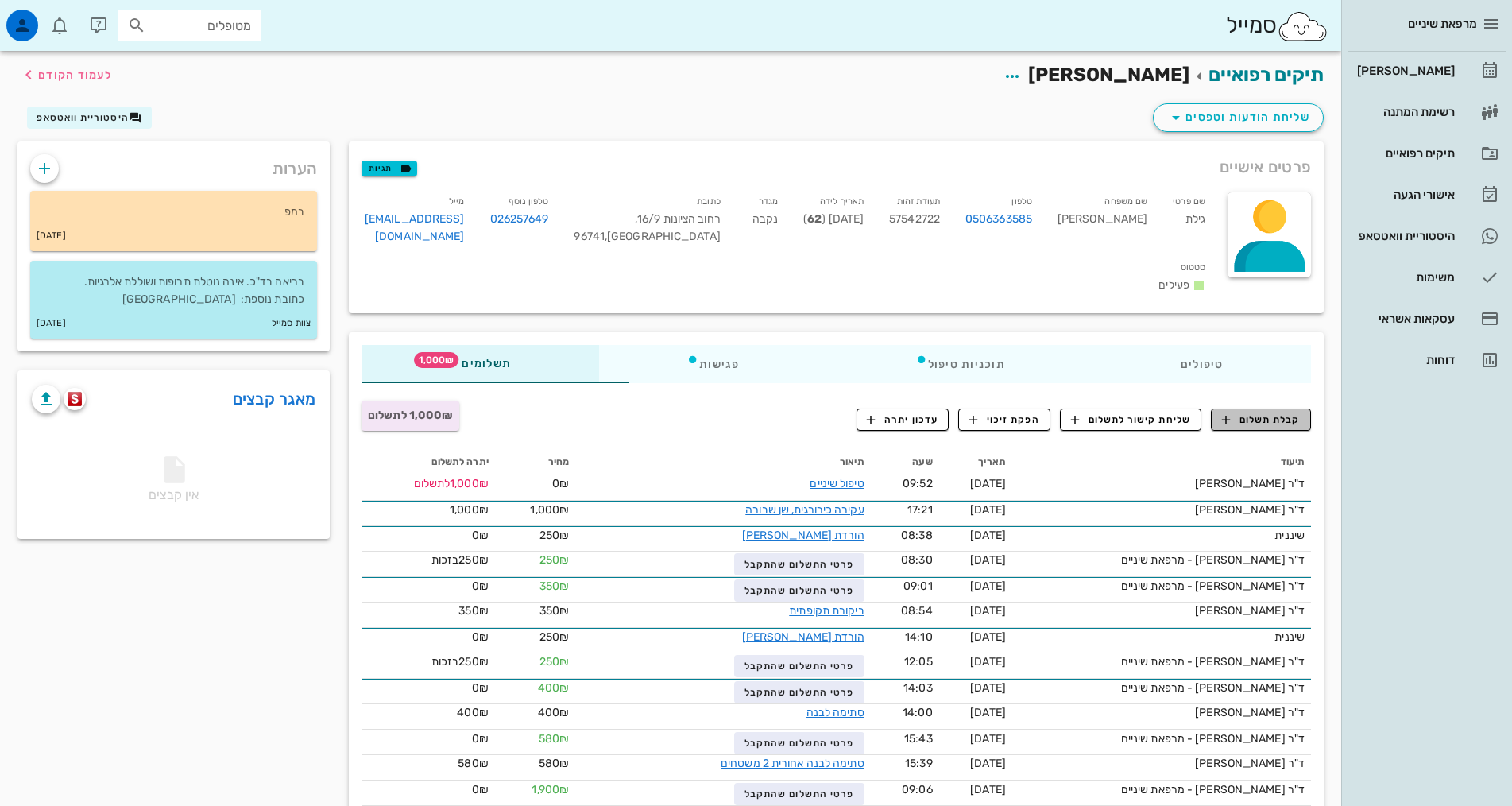
click at [1259, 413] on span "קבלת תשלום" at bounding box center [1261, 420] width 79 height 14
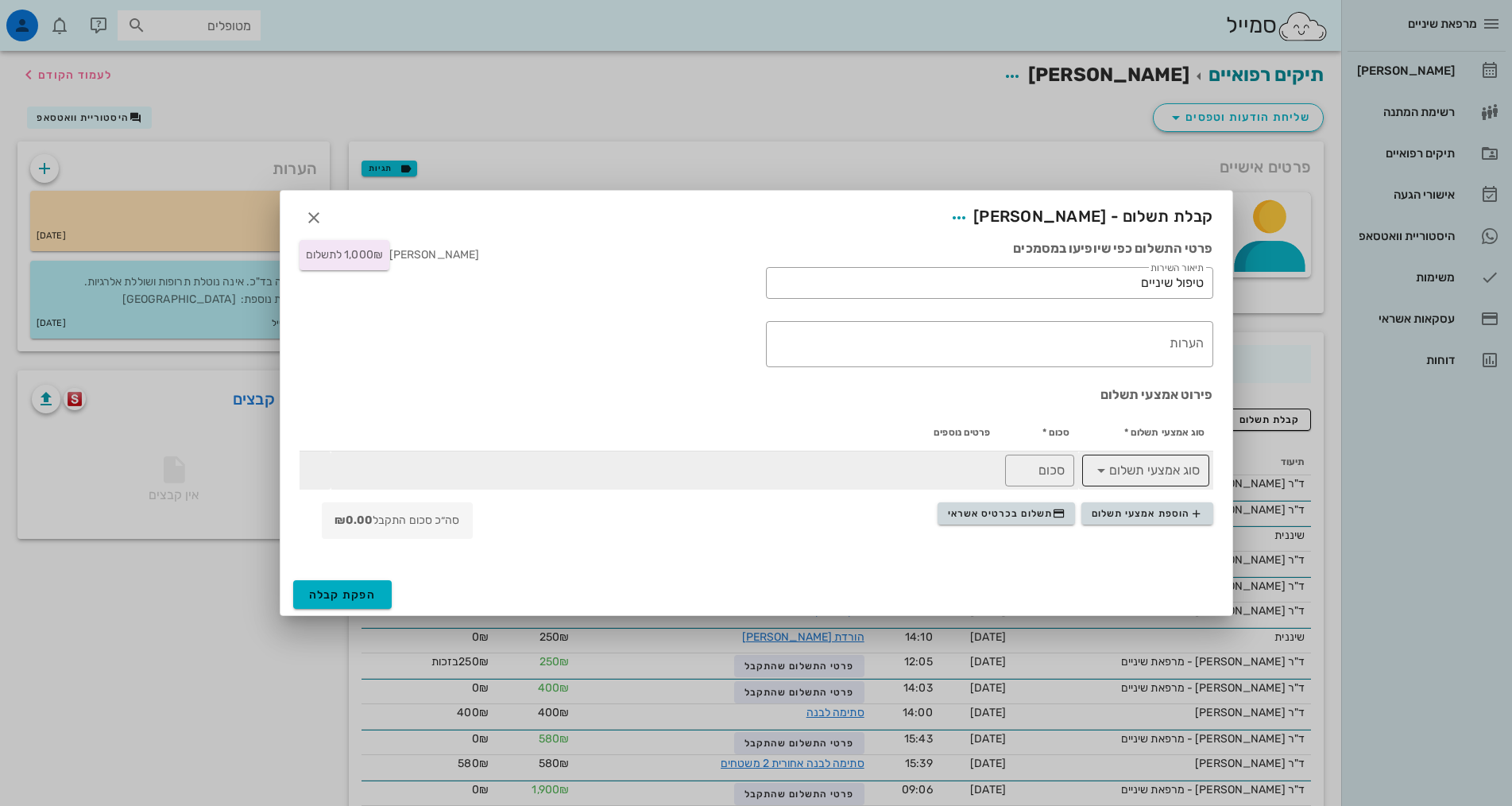
click at [1130, 476] on input "סוג אמצעי תשלום" at bounding box center [1156, 470] width 86 height 26
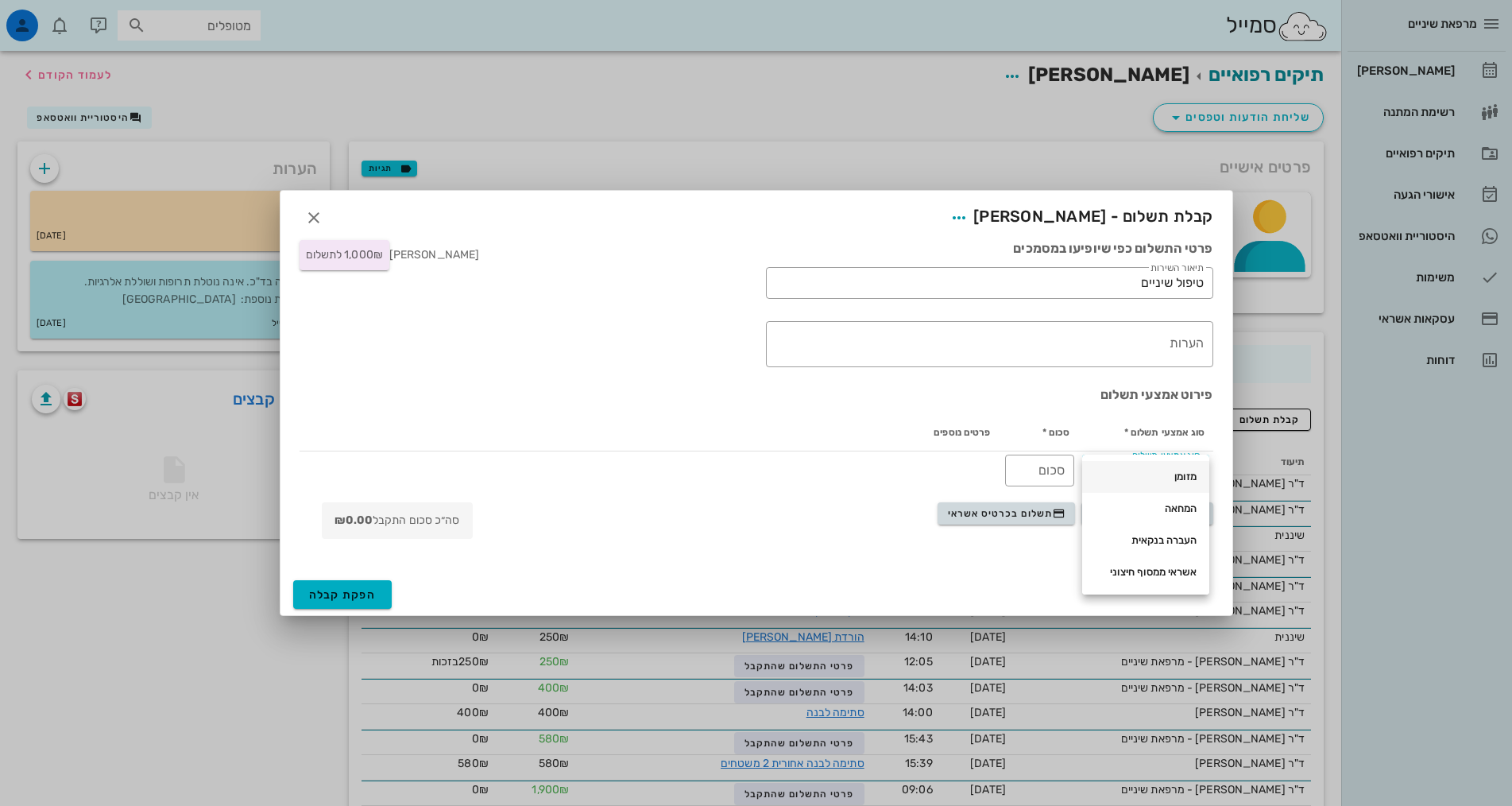
click at [1183, 479] on div "מזומן" at bounding box center [1146, 477] width 102 height 12
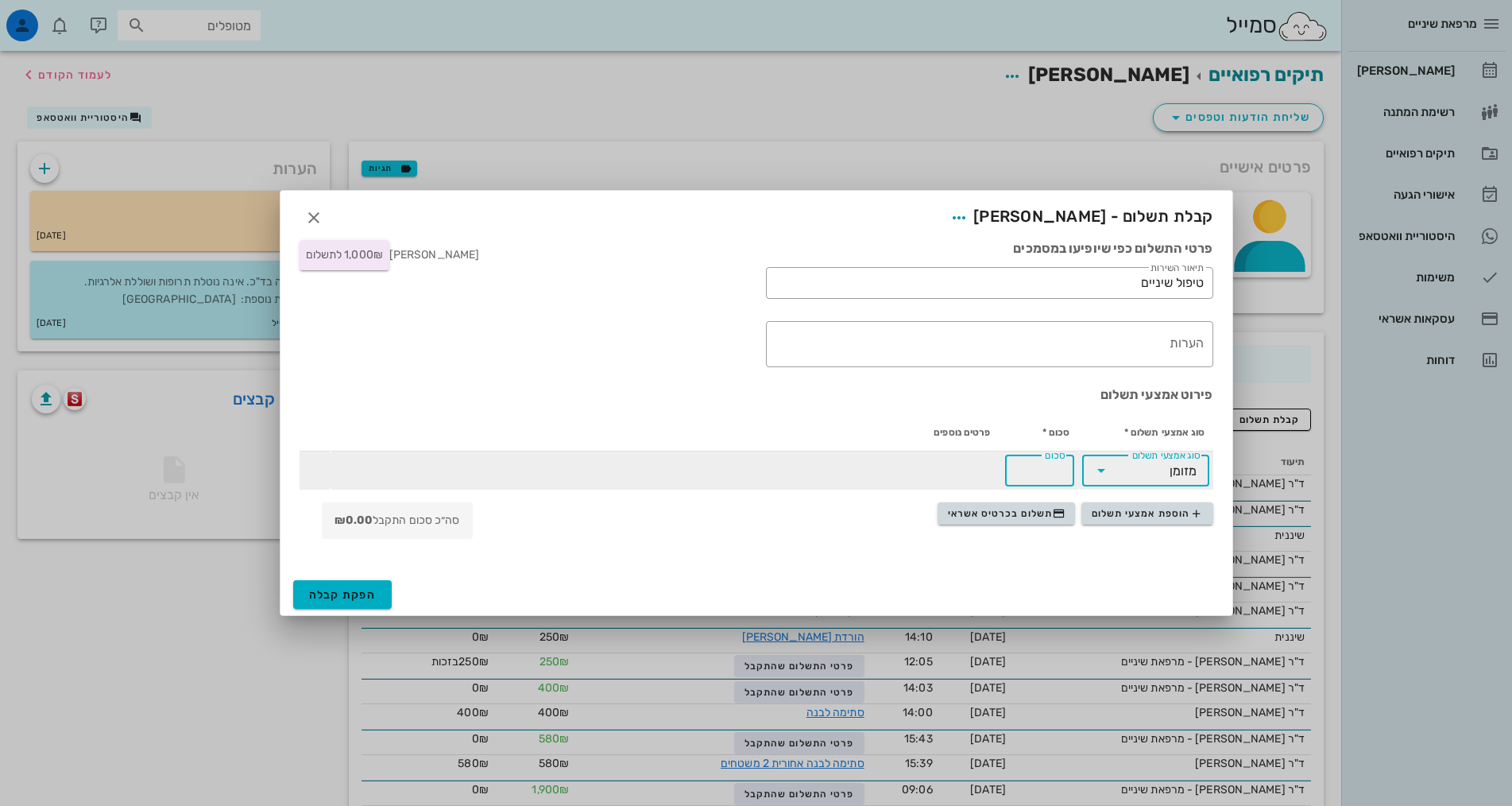
click at [1056, 461] on div "סכום" at bounding box center [1039, 470] width 50 height 32
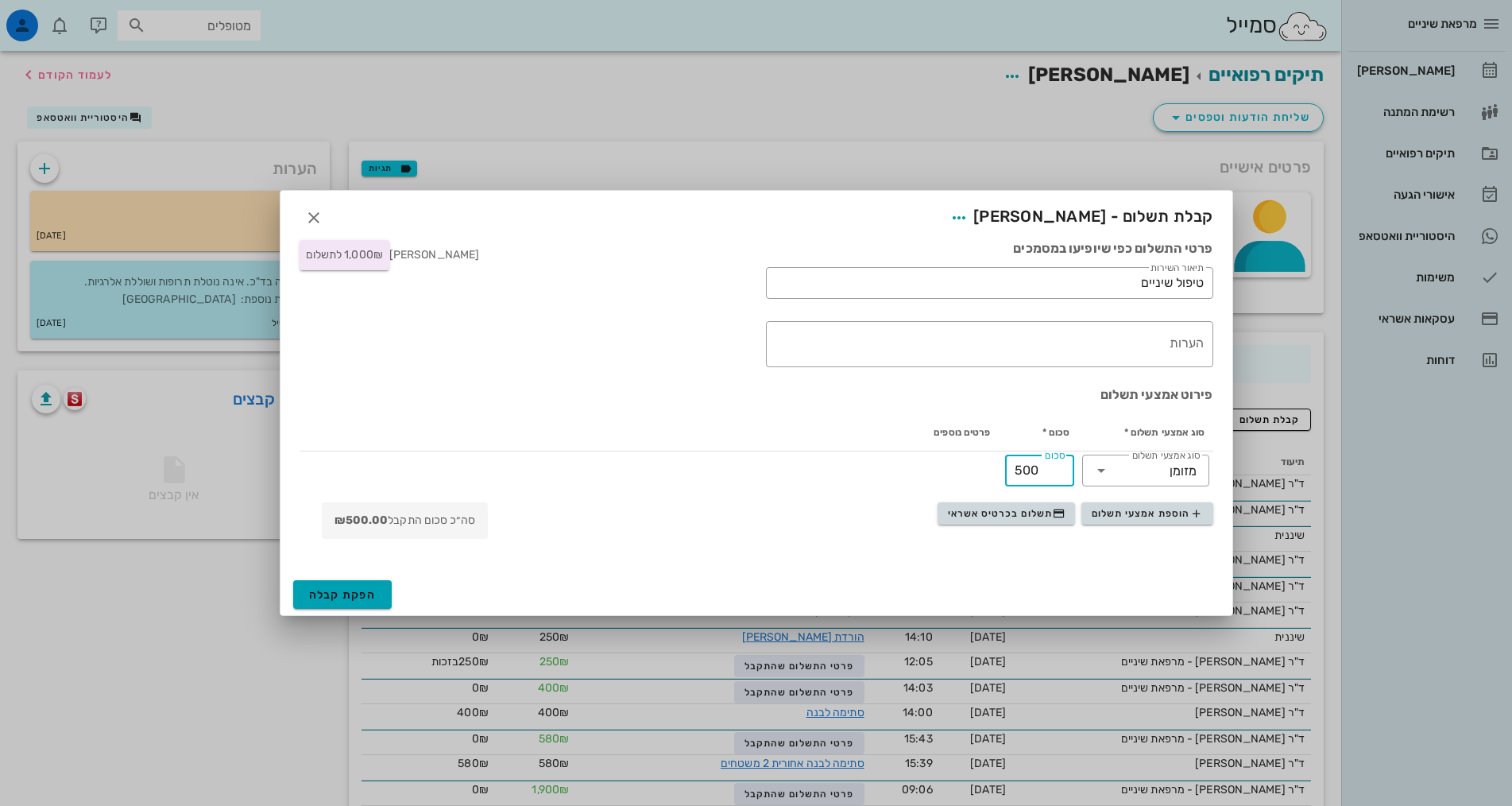
type input "500"
click at [368, 586] on button "הפקת קבלה" at bounding box center [343, 594] width 99 height 28
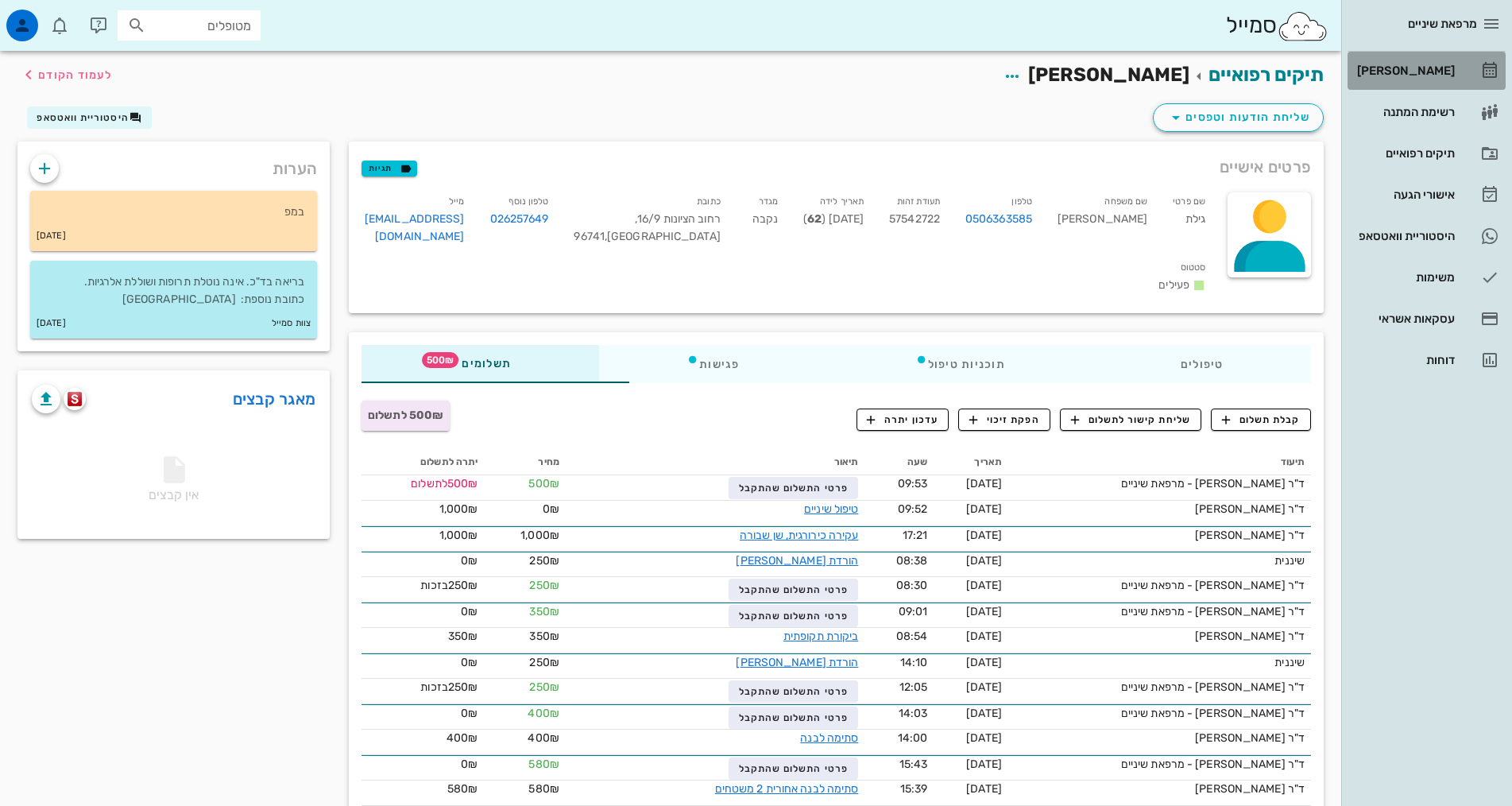
click at [1447, 66] on div "[PERSON_NAME]" at bounding box center [1404, 71] width 101 height 12
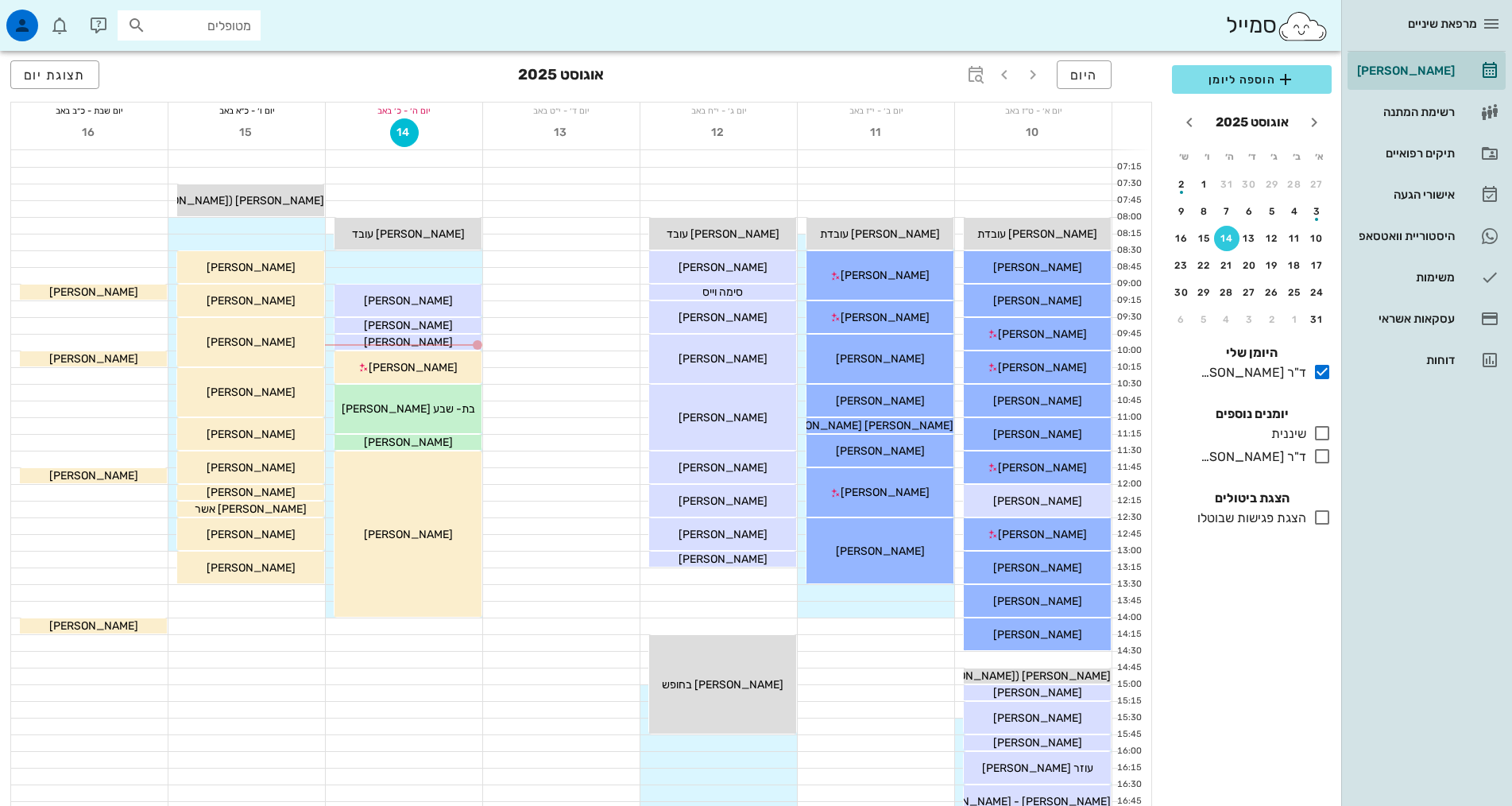
drag, startPoint x: 1446, startPoint y: 58, endPoint x: 1440, endPoint y: 455, distance: 397.0
click at [1440, 455] on div "מרפאת שיניים יומן מרפאה רשימת המתנה תיקים רפואיים אישורי הגעה 1 היסטוריית וואטס…" at bounding box center [1426, 403] width 171 height 806
click at [1183, 120] on icon "חודש הבא" at bounding box center [1190, 122] width 19 height 19
click at [1249, 296] on div "button" at bounding box center [1250, 296] width 26 height 9
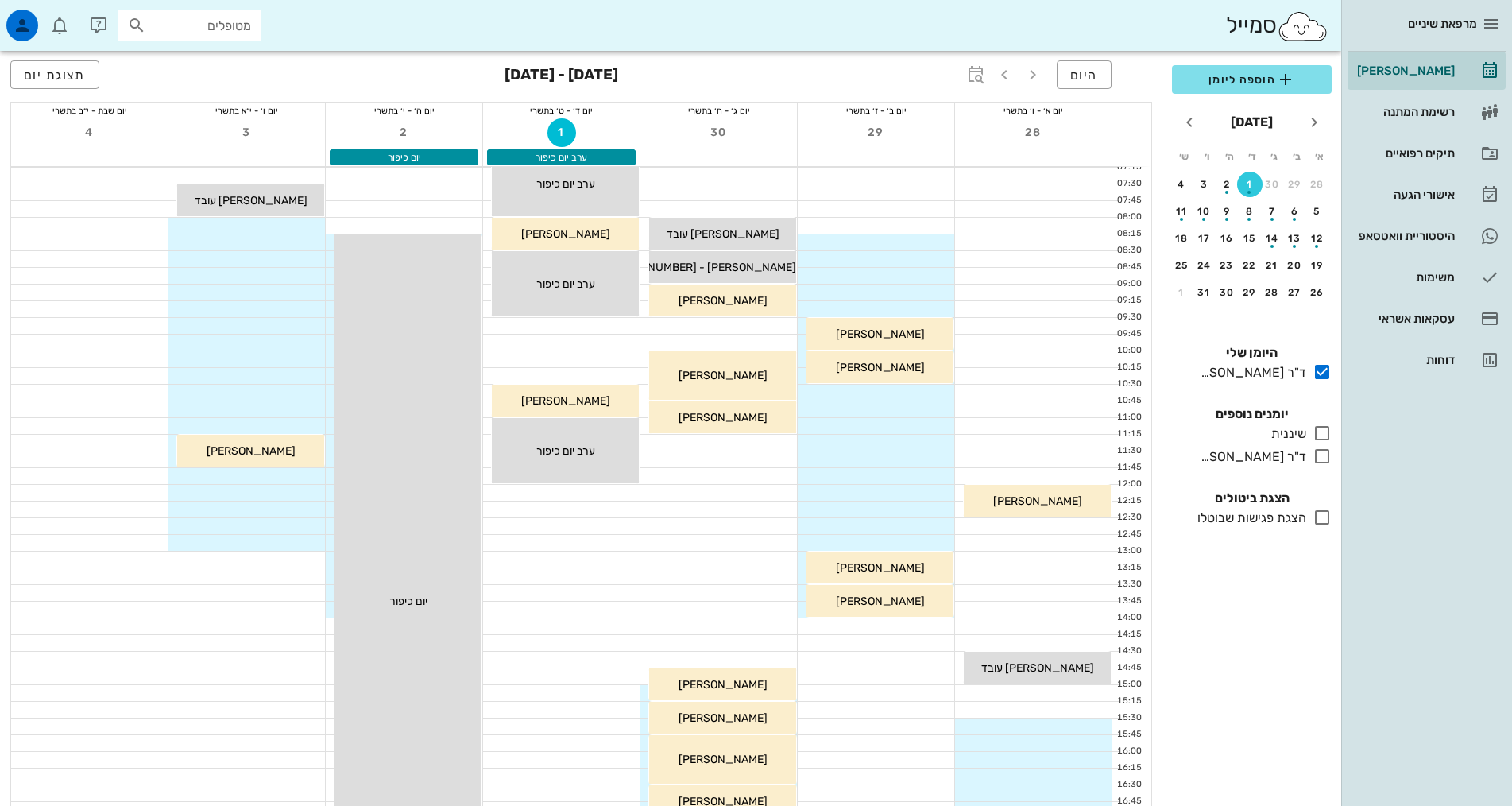
click at [760, 328] on div at bounding box center [718, 326] width 157 height 16
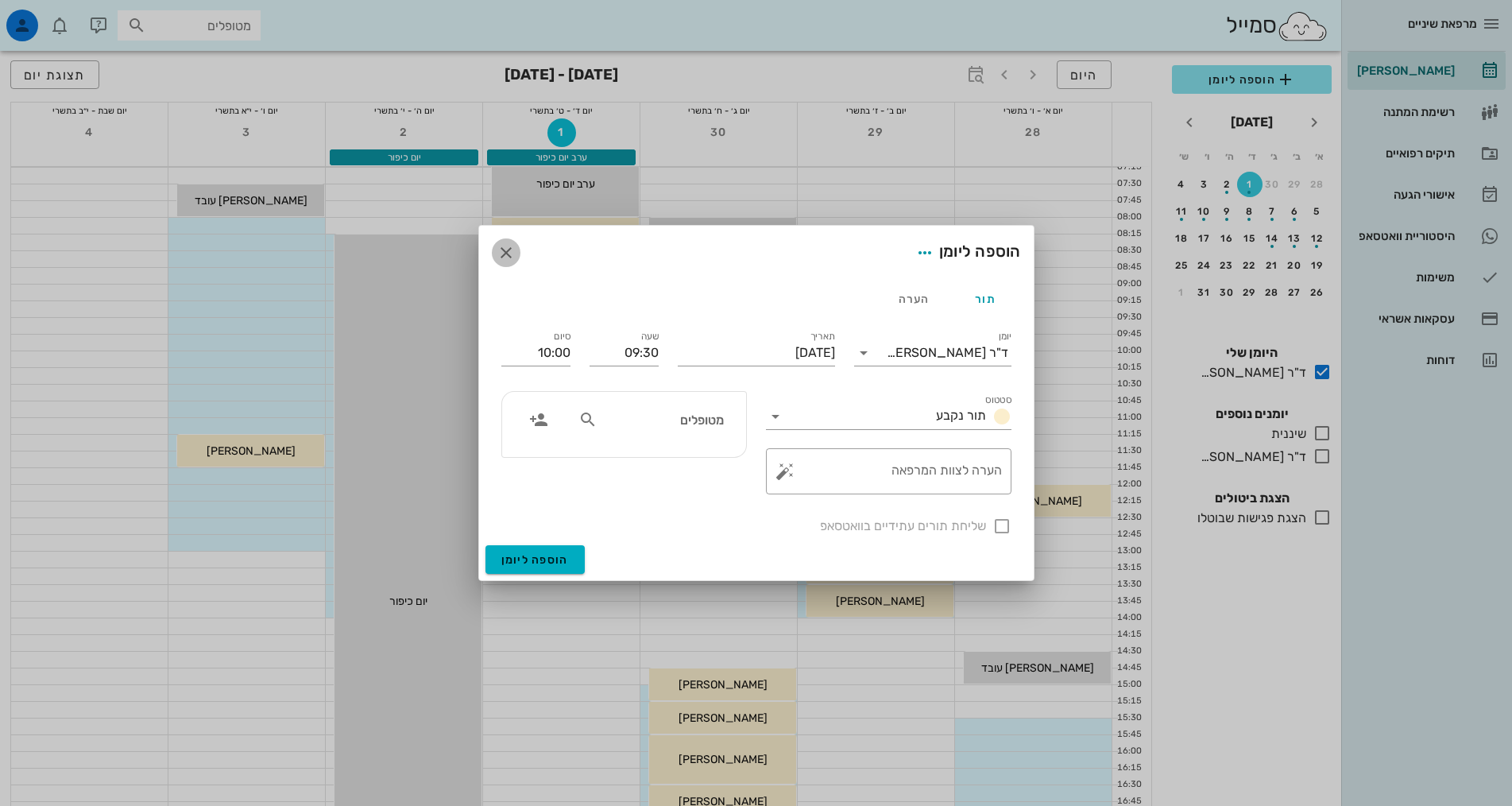
click at [508, 253] on icon "button" at bounding box center [506, 253] width 19 height 19
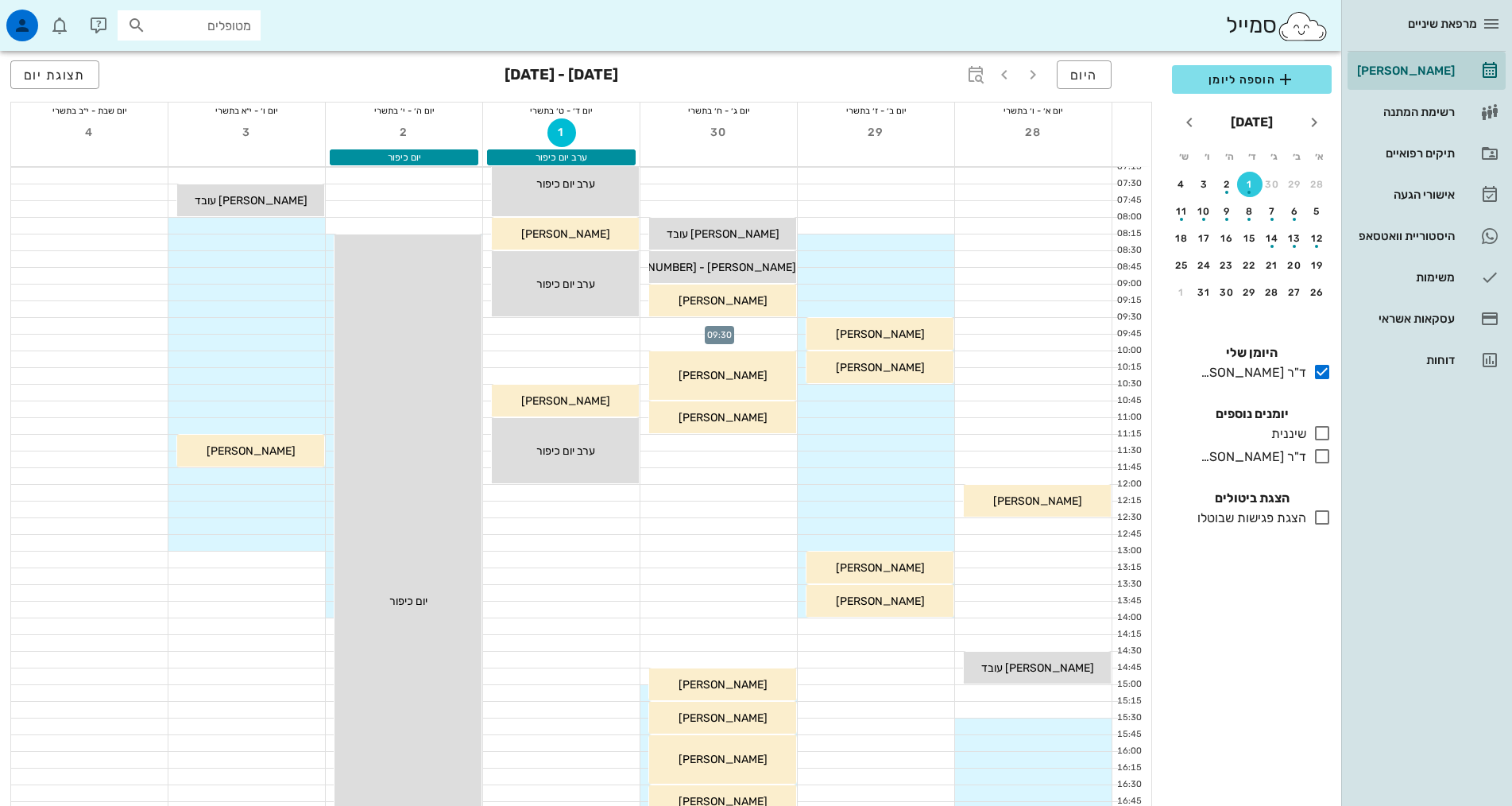
click at [757, 322] on div at bounding box center [718, 326] width 157 height 16
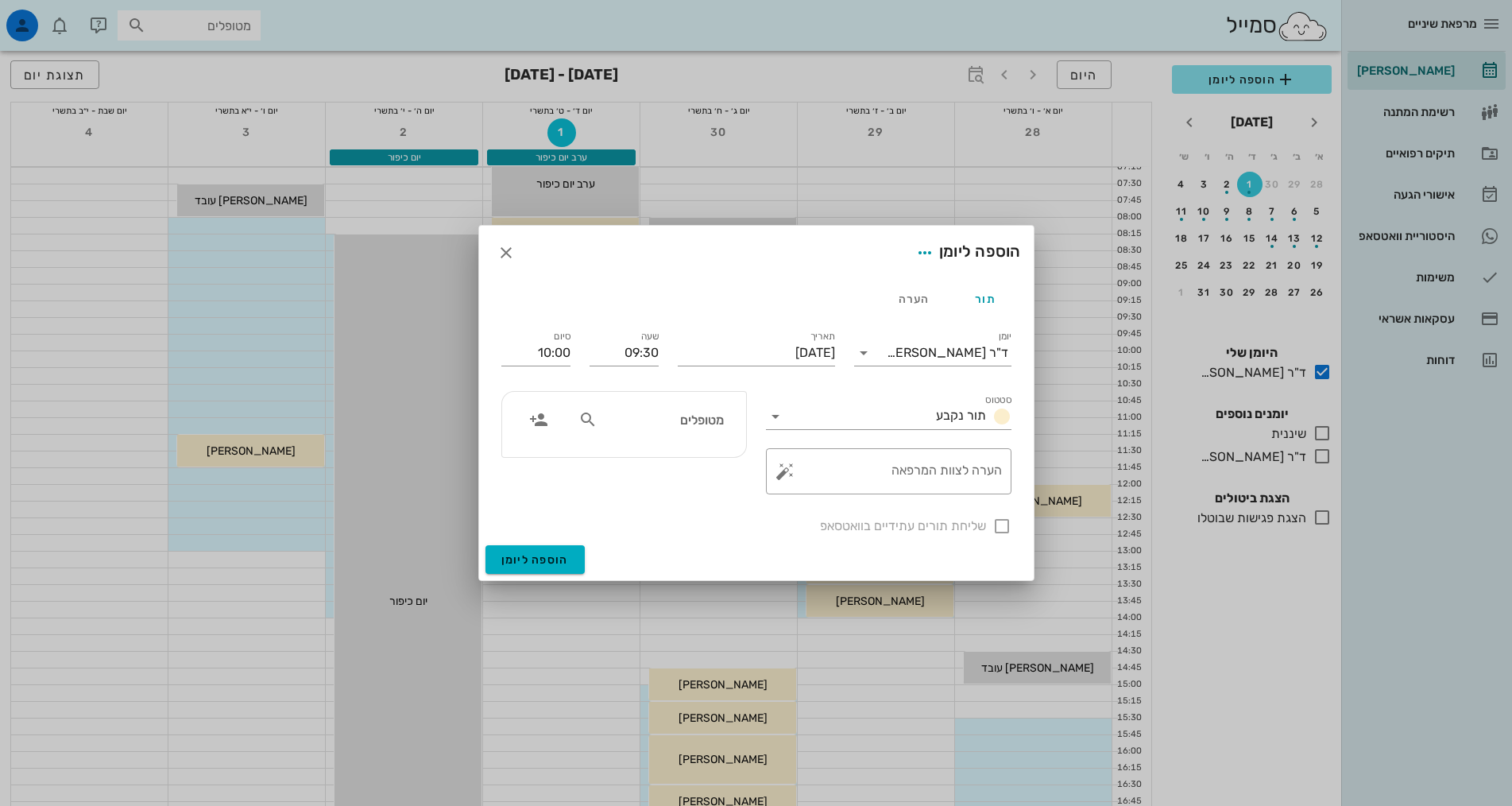
click at [591, 422] on icon at bounding box center [588, 420] width 19 height 19
type input "גילת"
click at [669, 458] on div "גילת יובל 57542722 0506363585" at bounding box center [641, 461] width 174 height 40
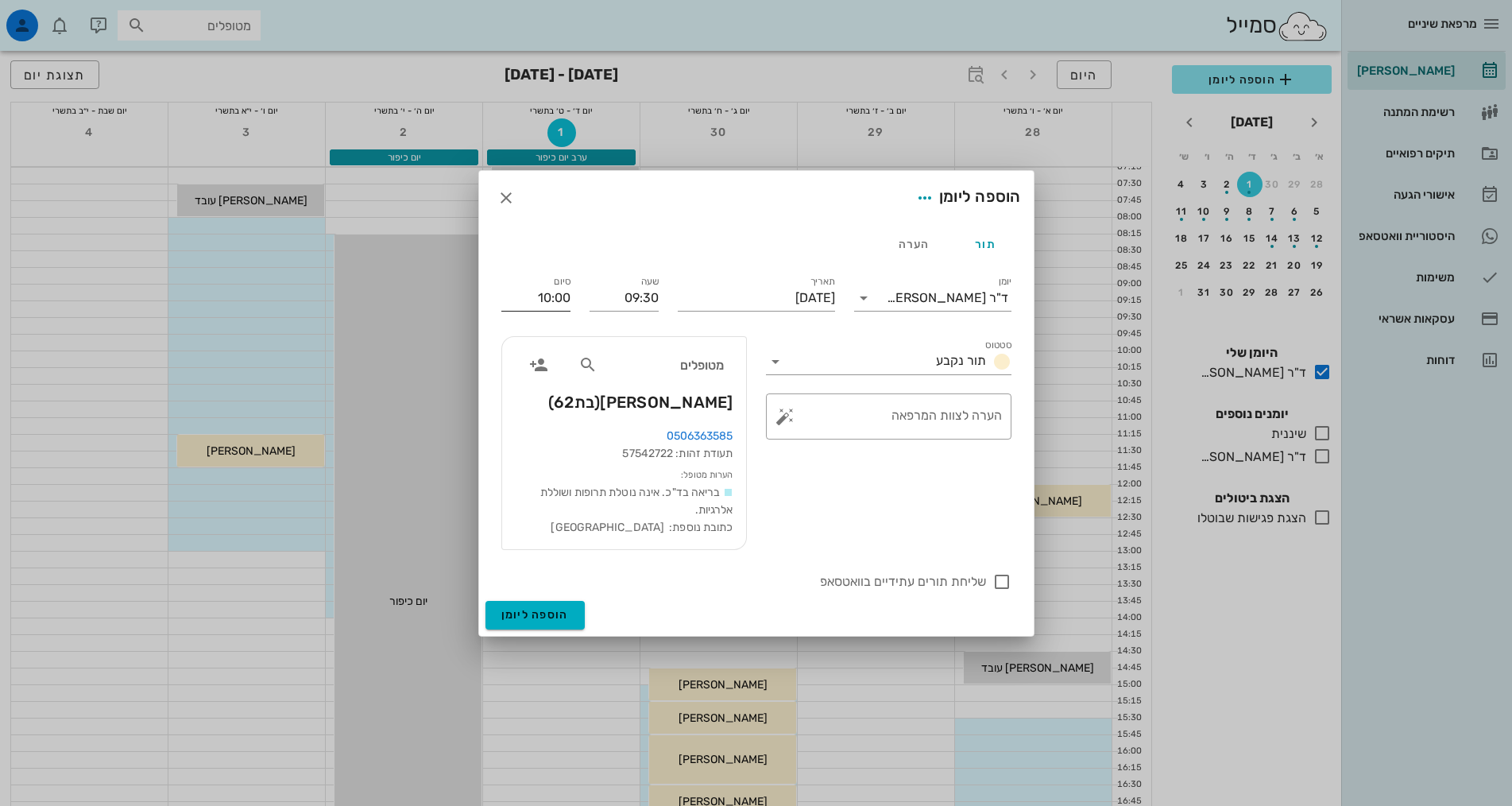
click at [546, 296] on input "10:00" at bounding box center [536, 298] width 69 height 26
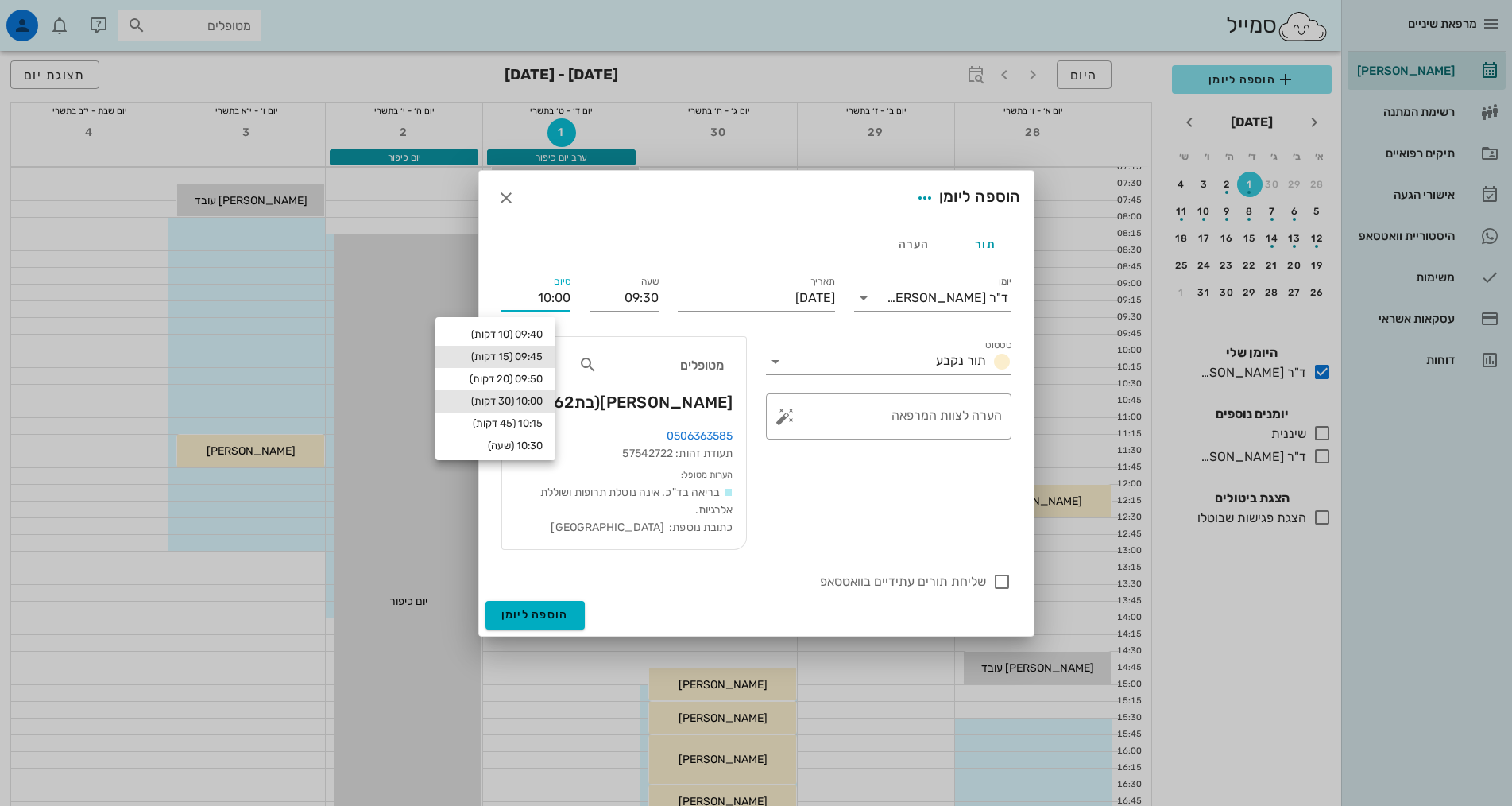
click at [533, 353] on div "09:45 (15 דקות)" at bounding box center [495, 357] width 95 height 12
type input "09:45"
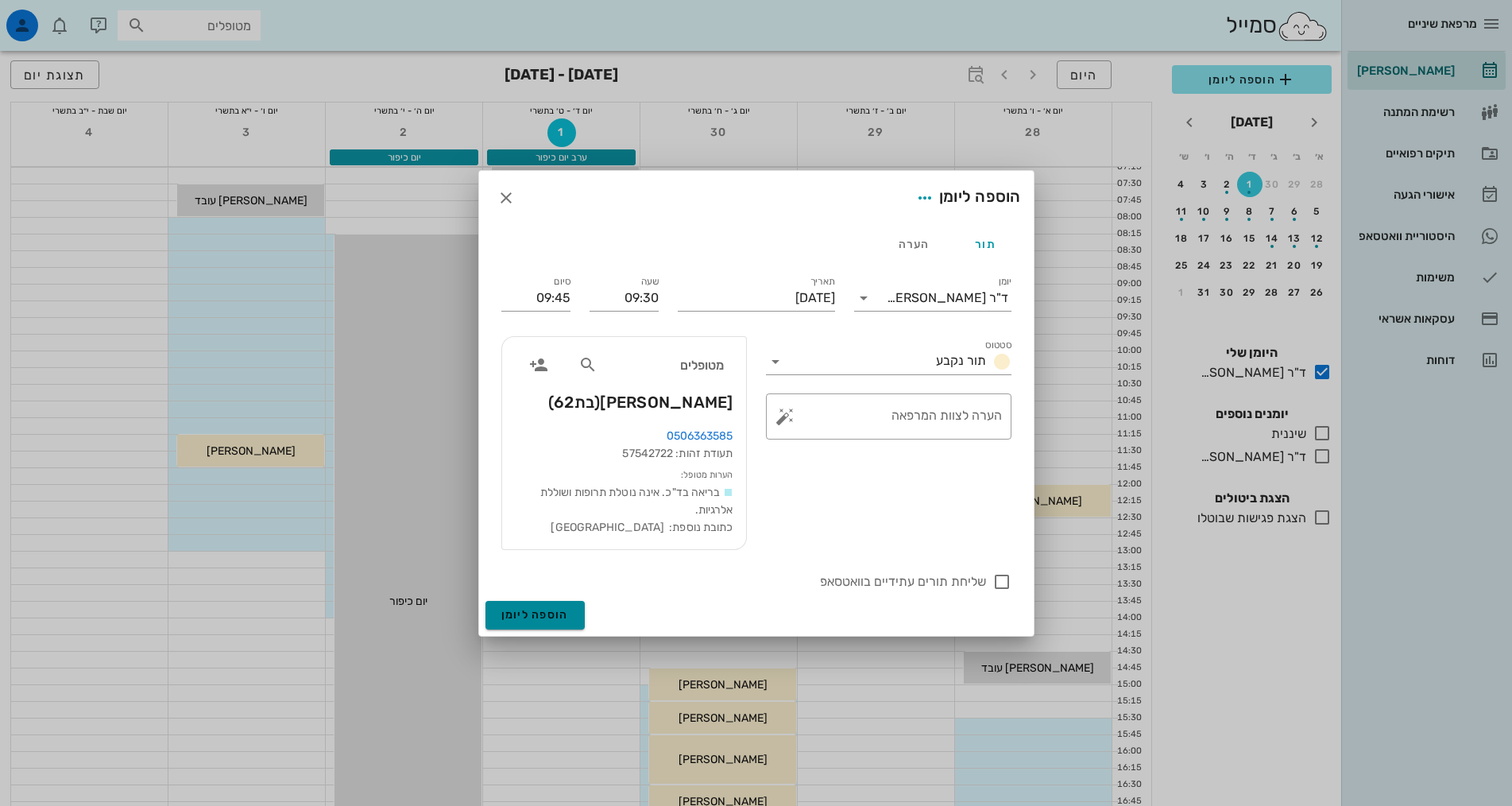
click at [532, 612] on span "הוספה ליומן" at bounding box center [535, 615] width 67 height 13
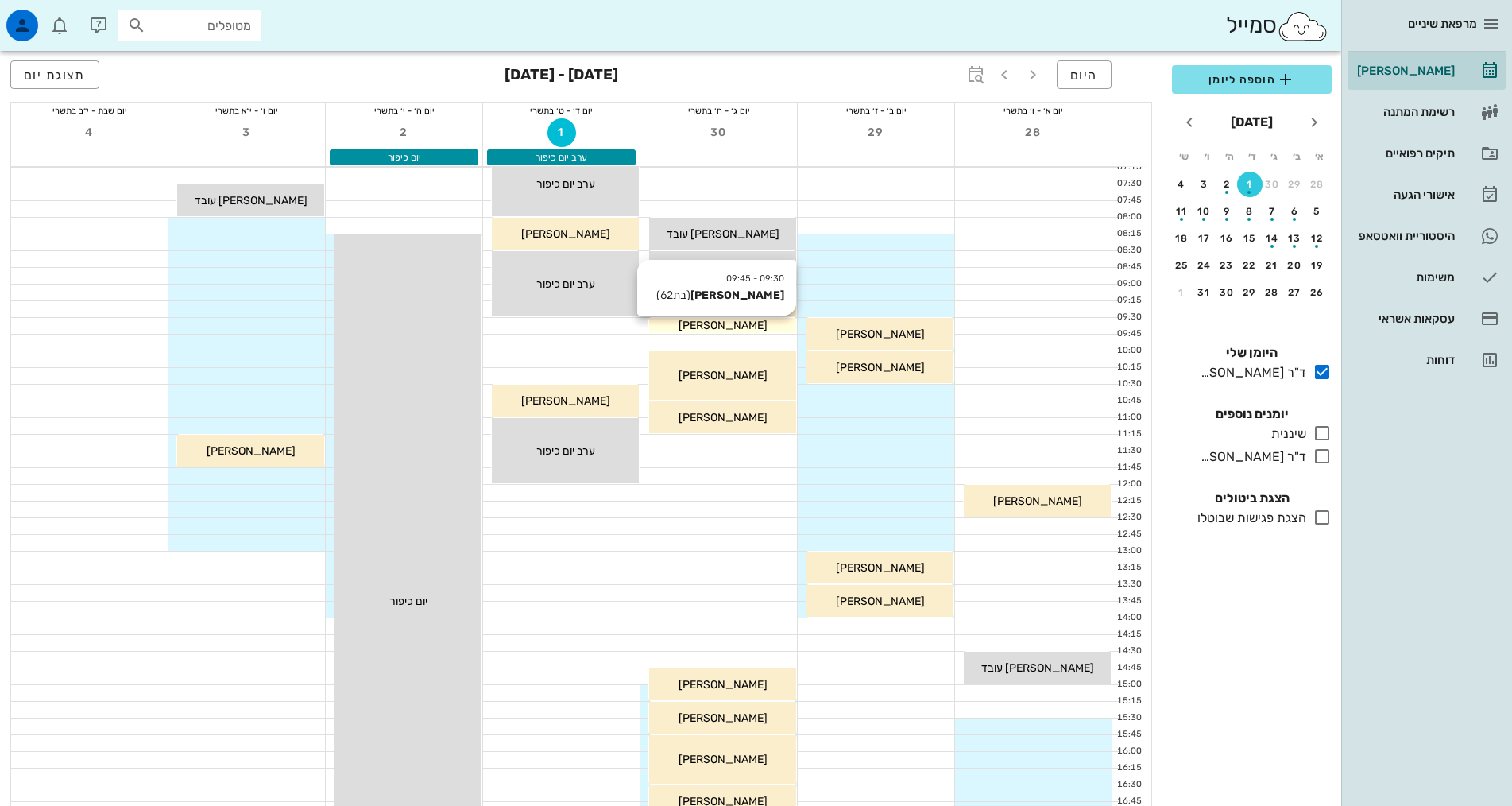
click at [718, 324] on span "[PERSON_NAME]" at bounding box center [723, 325] width 89 height 13
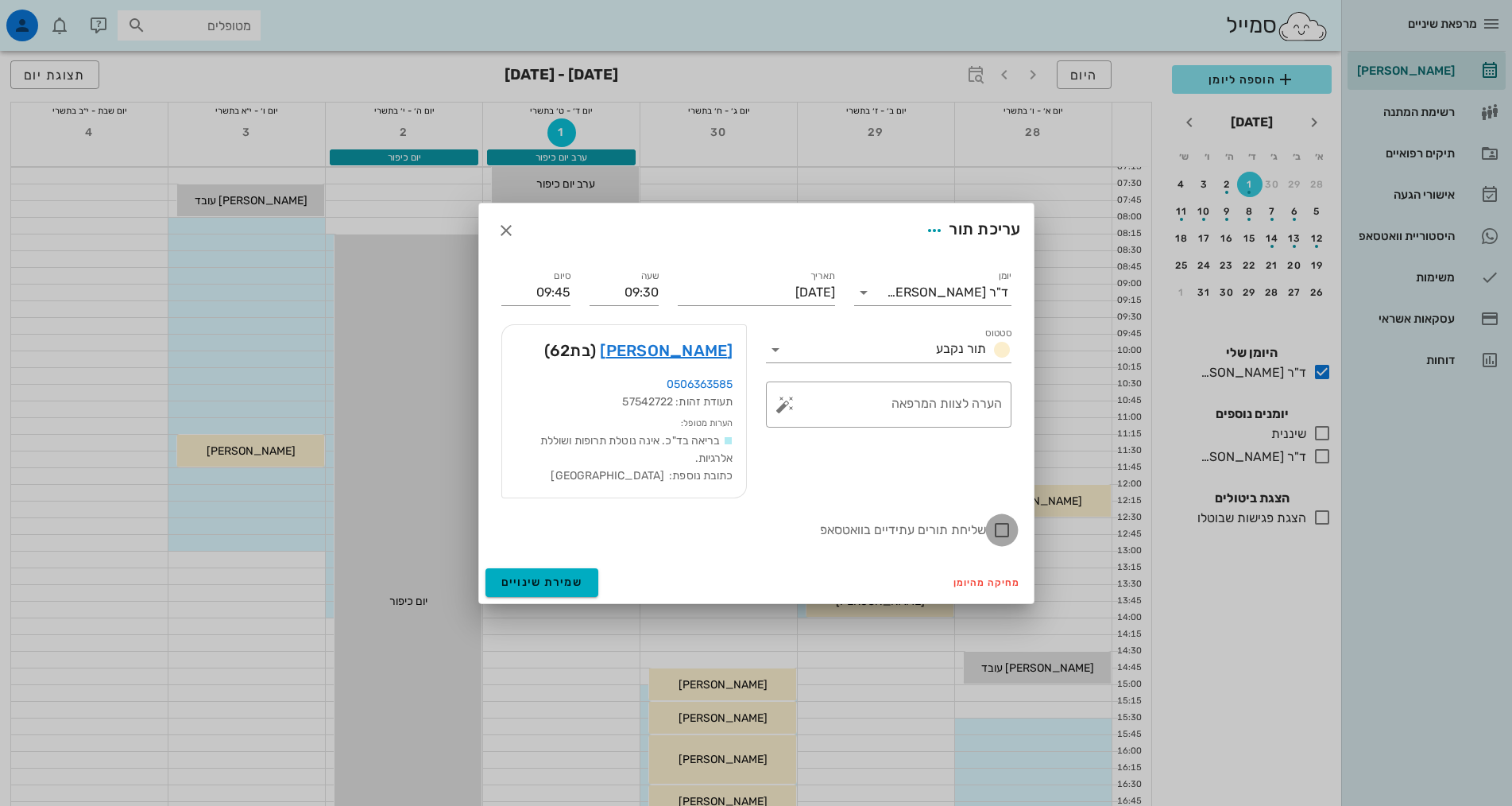
click at [1001, 537] on div at bounding box center [1002, 530] width 27 height 27
checkbox input "true"
click at [575, 585] on span "שמירת שינויים" at bounding box center [542, 582] width 81 height 13
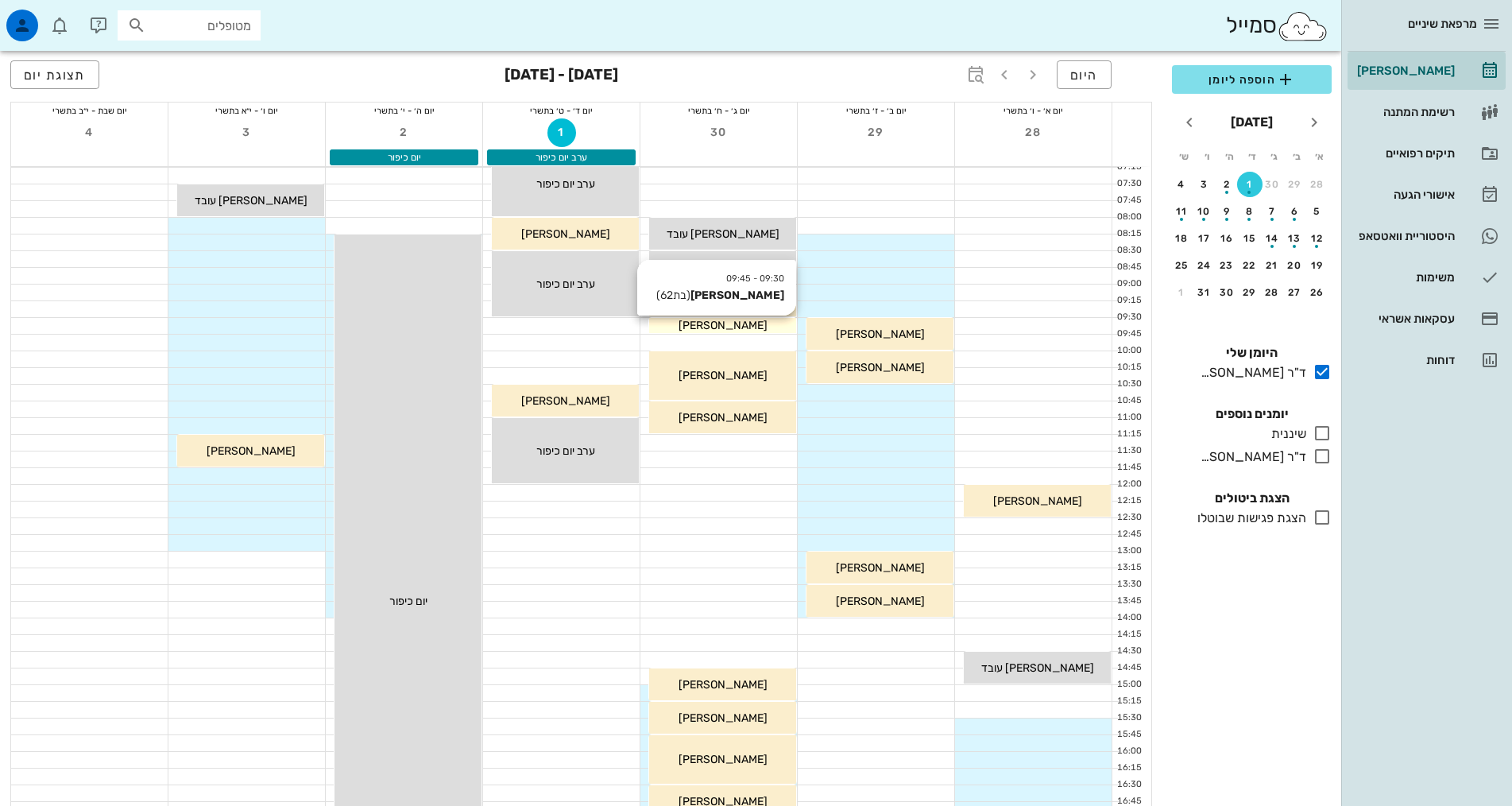
click at [721, 322] on span "[PERSON_NAME]" at bounding box center [723, 325] width 89 height 13
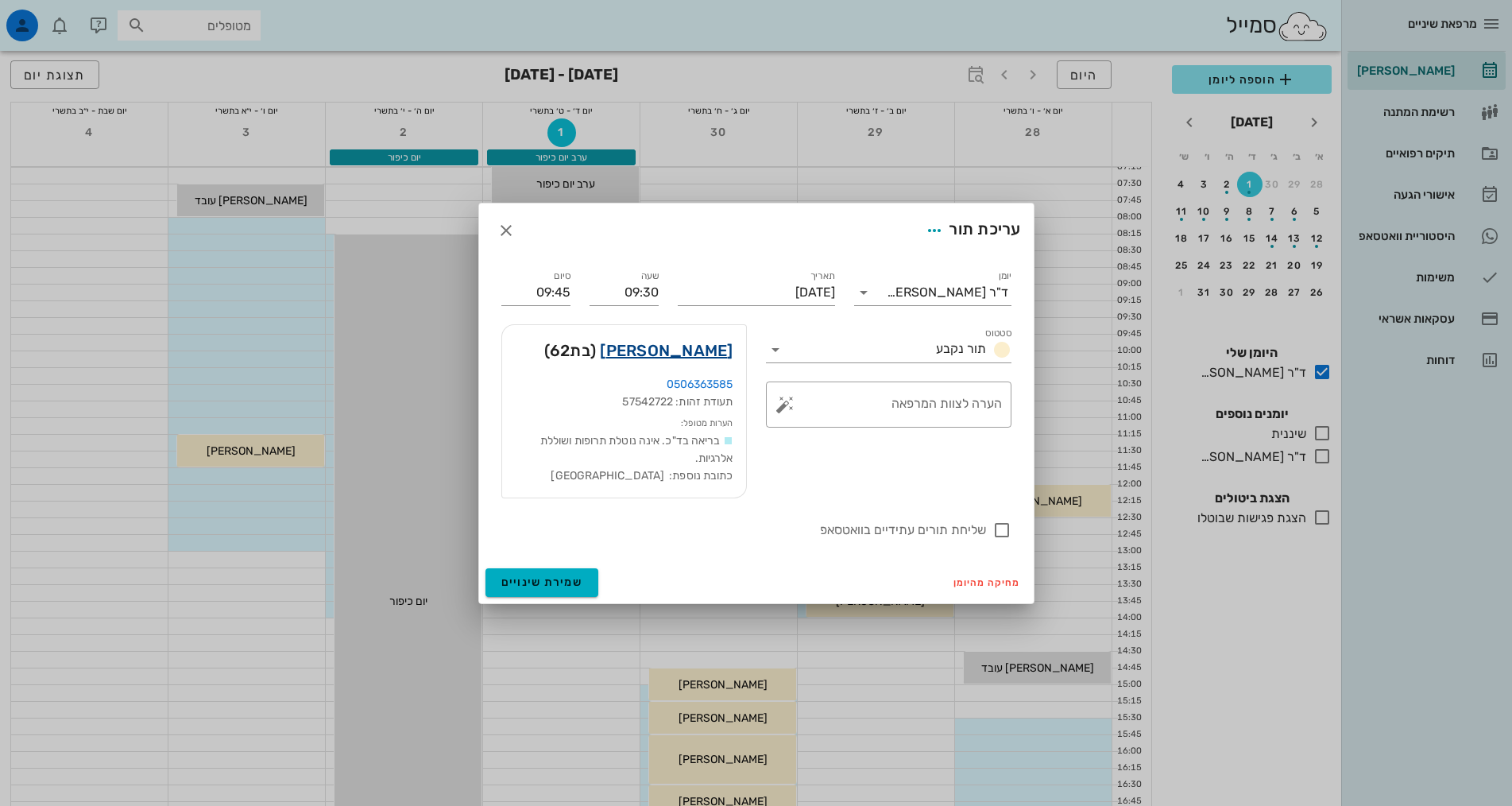
click at [696, 354] on link "גילת יובל" at bounding box center [667, 350] width 133 height 26
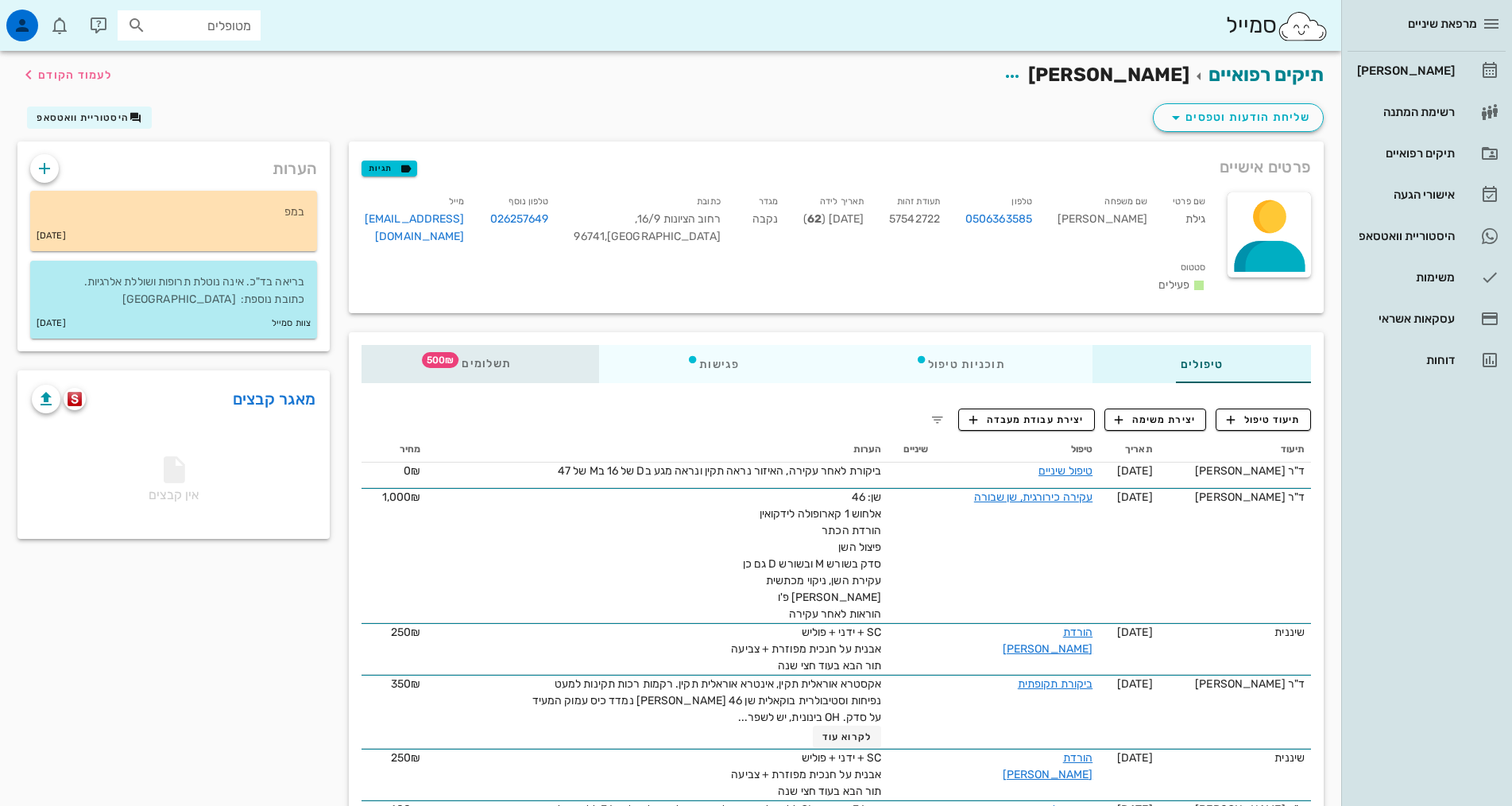
click at [449, 359] on span "תשלומים 500₪" at bounding box center [480, 364] width 62 height 12
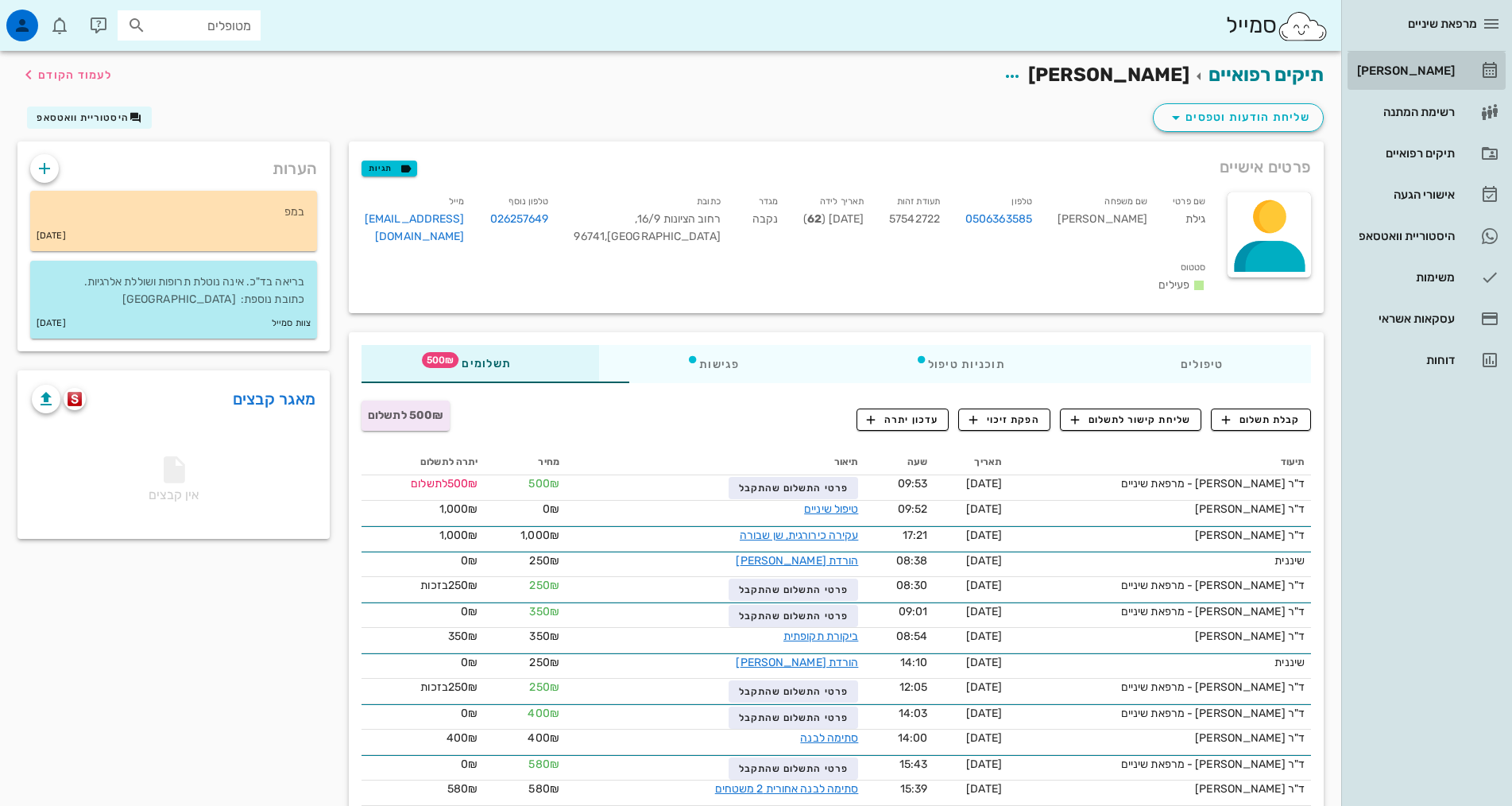
click at [1423, 74] on div "[PERSON_NAME]" at bounding box center [1404, 71] width 101 height 12
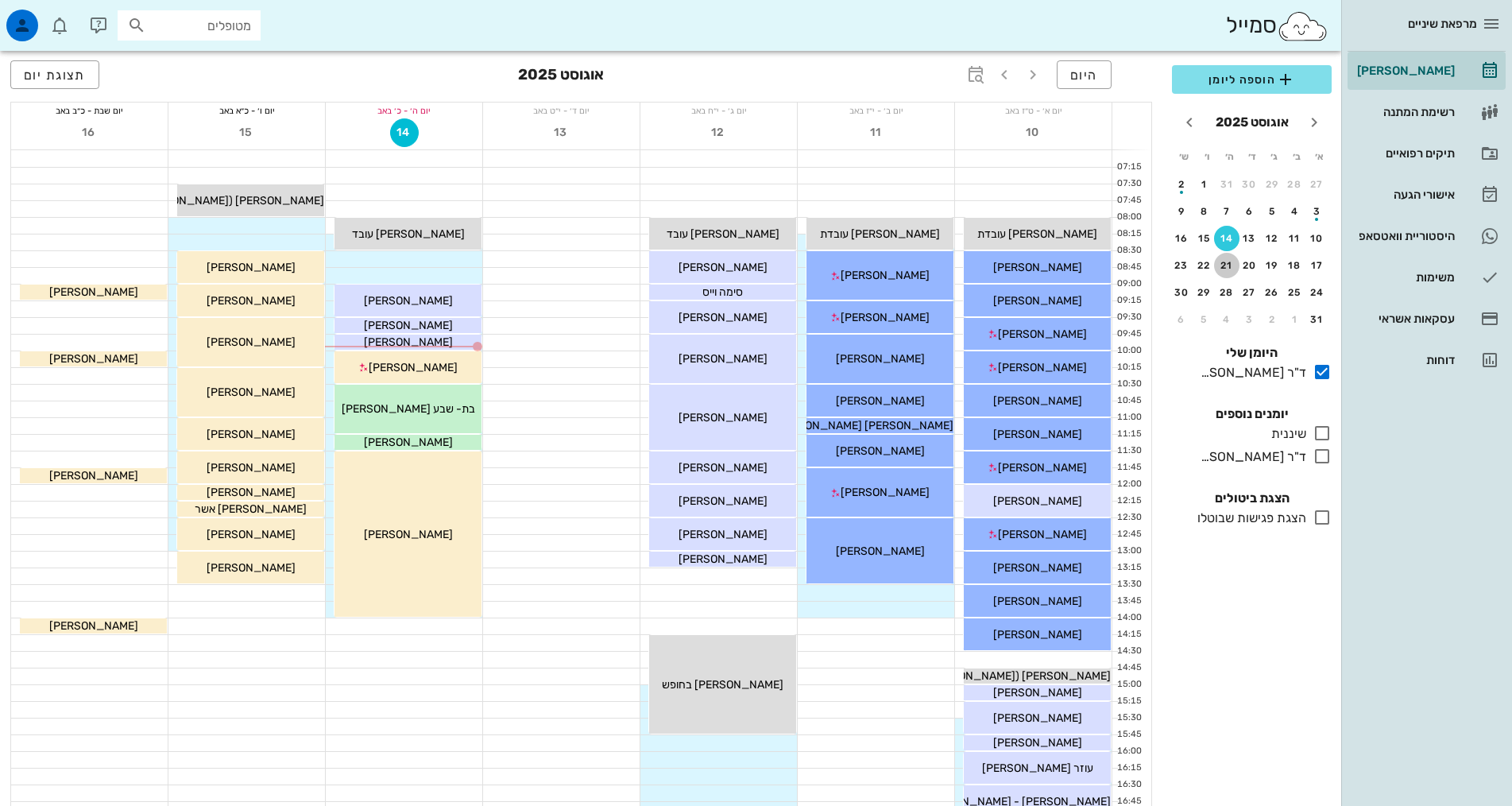
click at [1220, 267] on div "21" at bounding box center [1226, 266] width 26 height 12
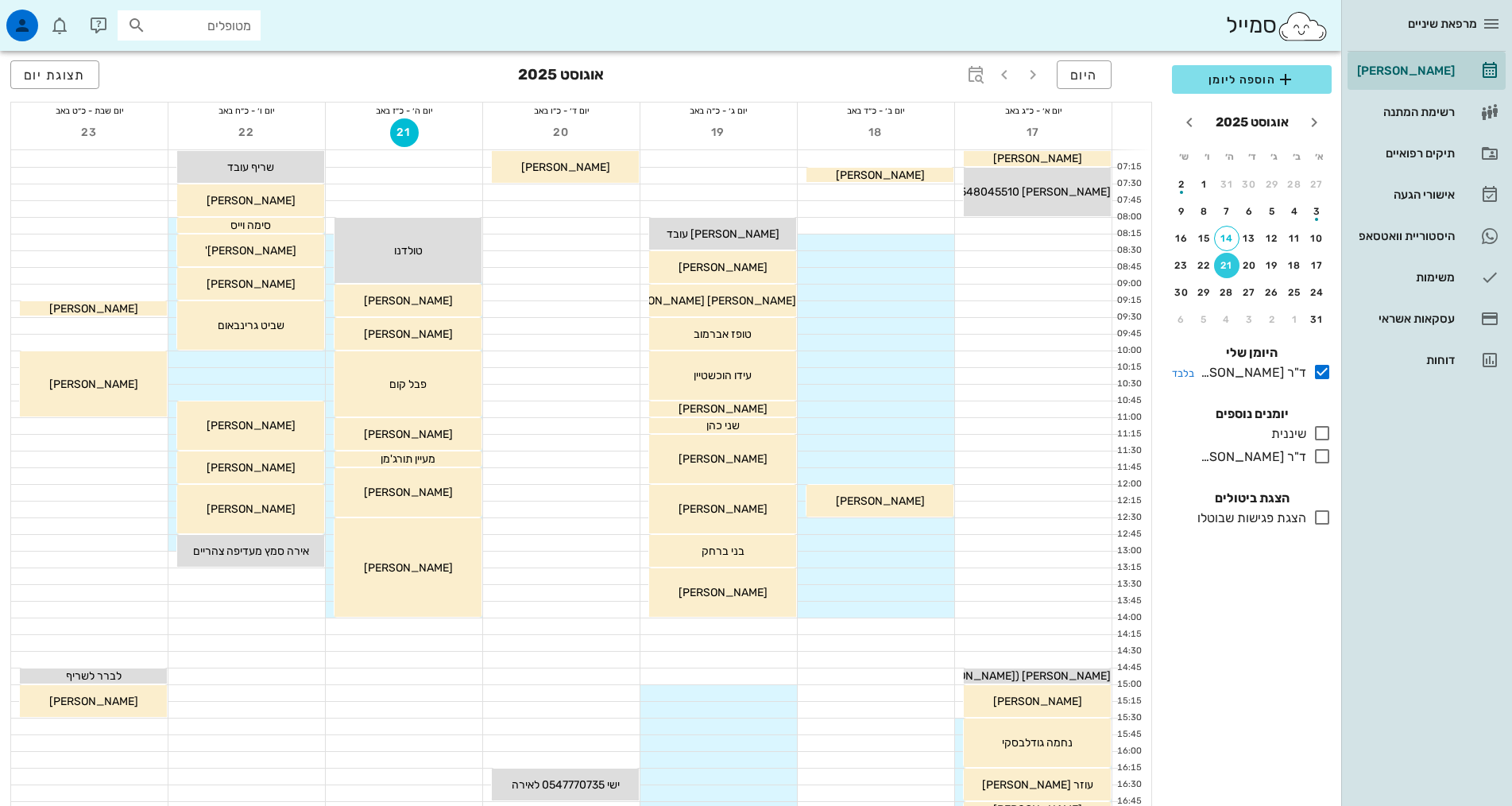
click at [1322, 374] on icon at bounding box center [1323, 372] width 19 height 19
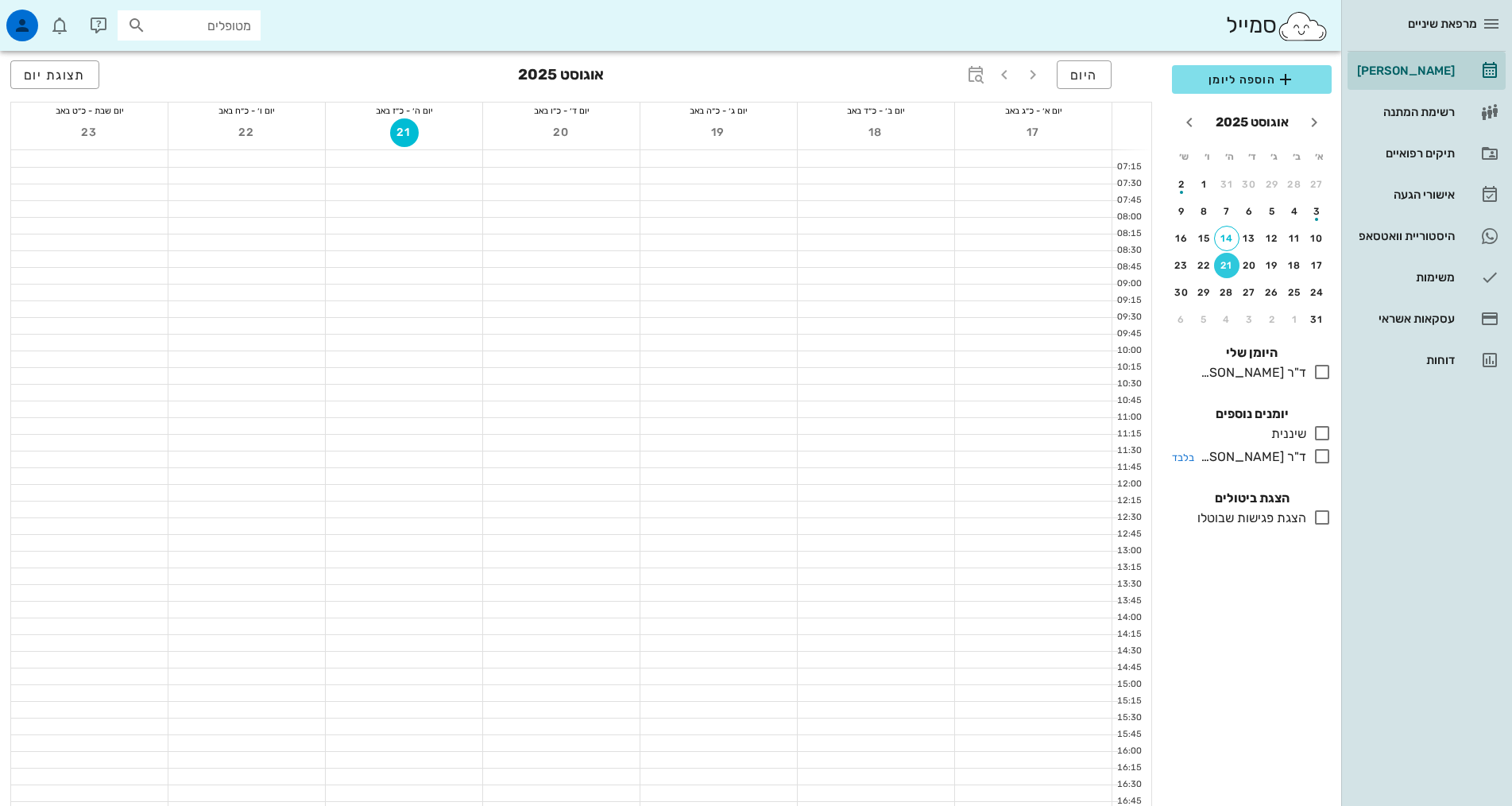
click at [1326, 458] on icon at bounding box center [1323, 456] width 19 height 19
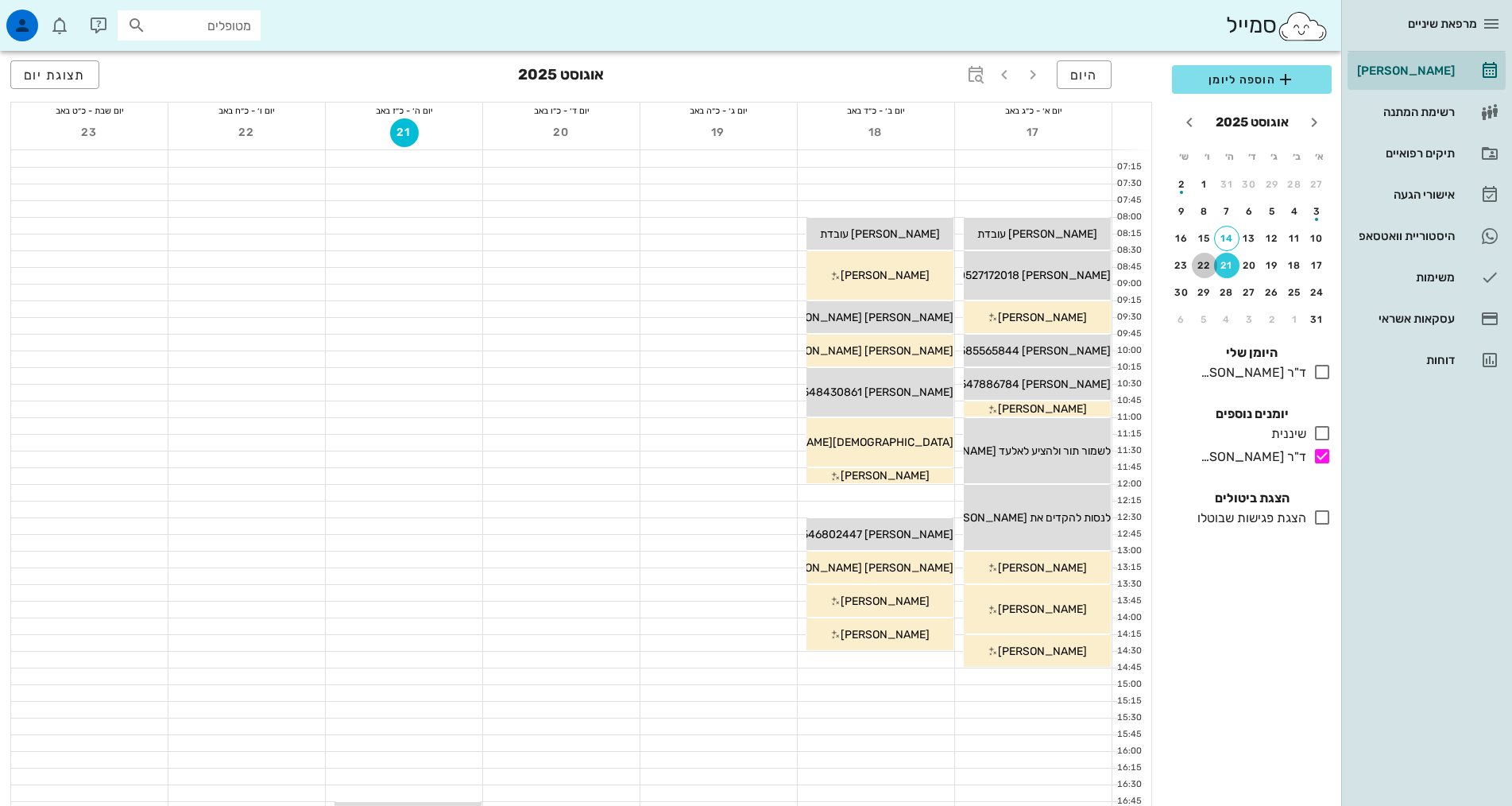
click at [1215, 265] on div "22" at bounding box center [1204, 266] width 26 height 12
click at [1223, 291] on div "28" at bounding box center [1226, 292] width 26 height 12
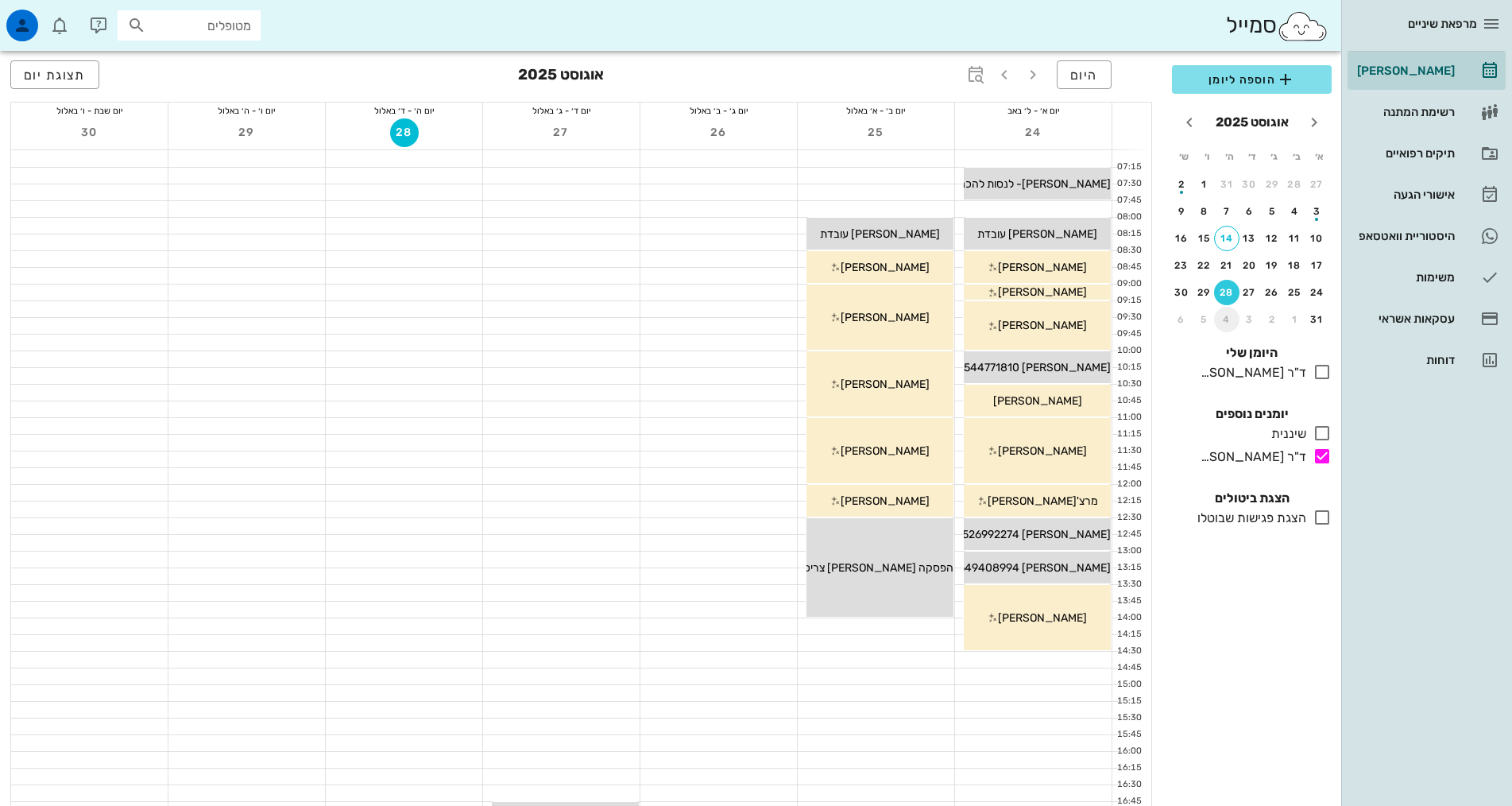
click at [1227, 318] on div "4" at bounding box center [1226, 320] width 26 height 12
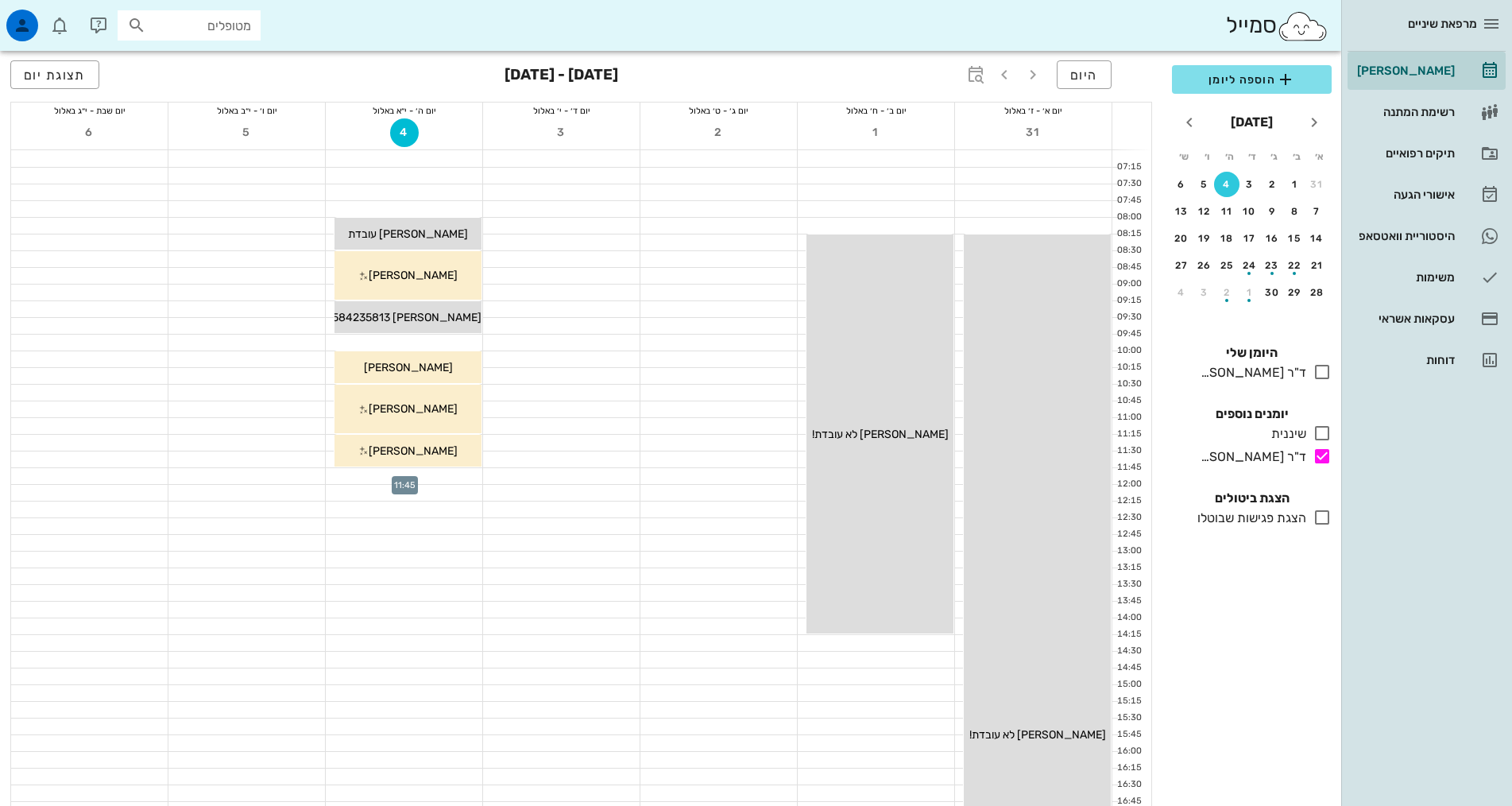
click at [463, 473] on div at bounding box center [404, 477] width 157 height 16
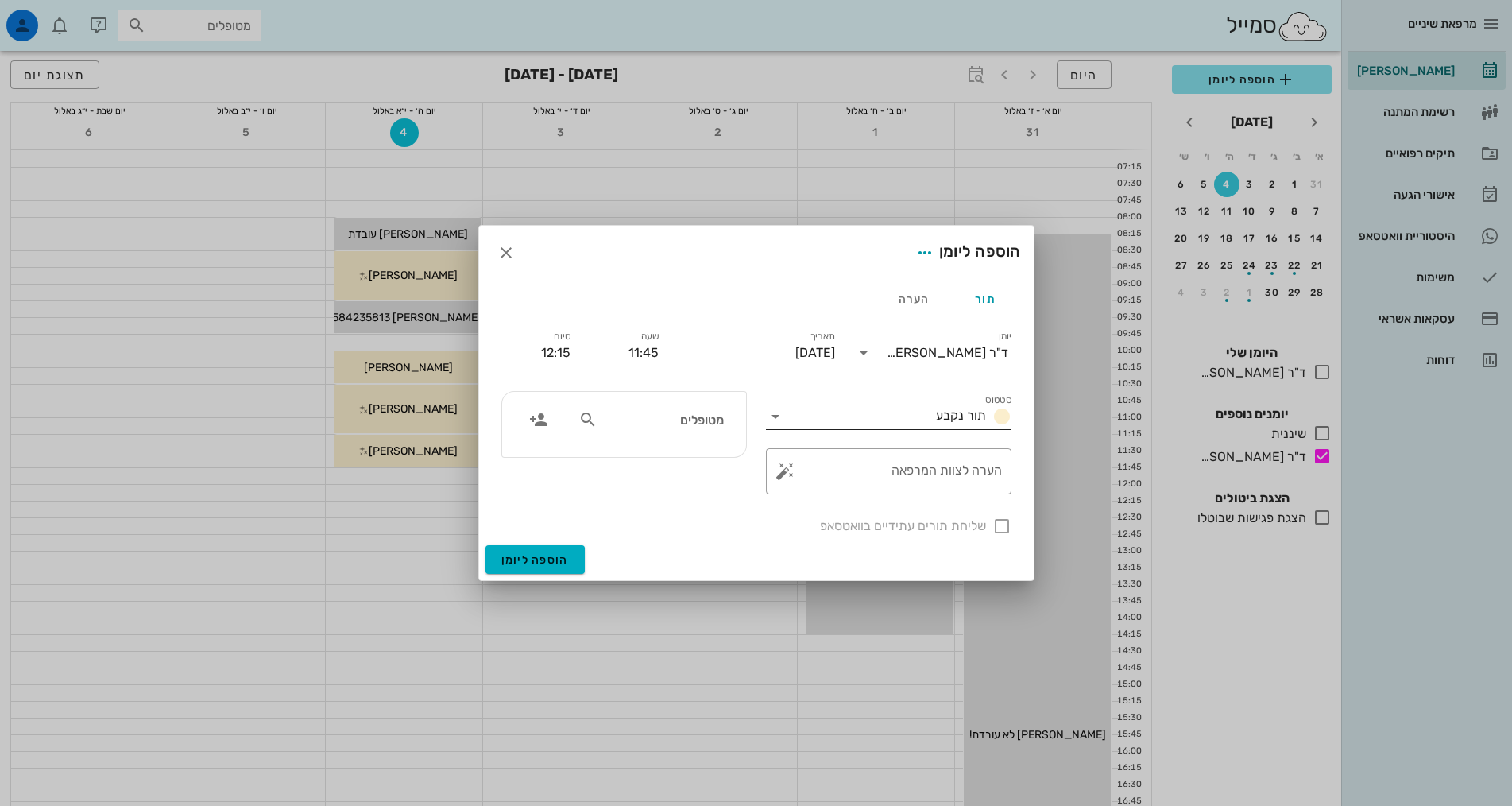
click at [953, 424] on div "תור נקבע" at bounding box center [970, 417] width 81 height 19
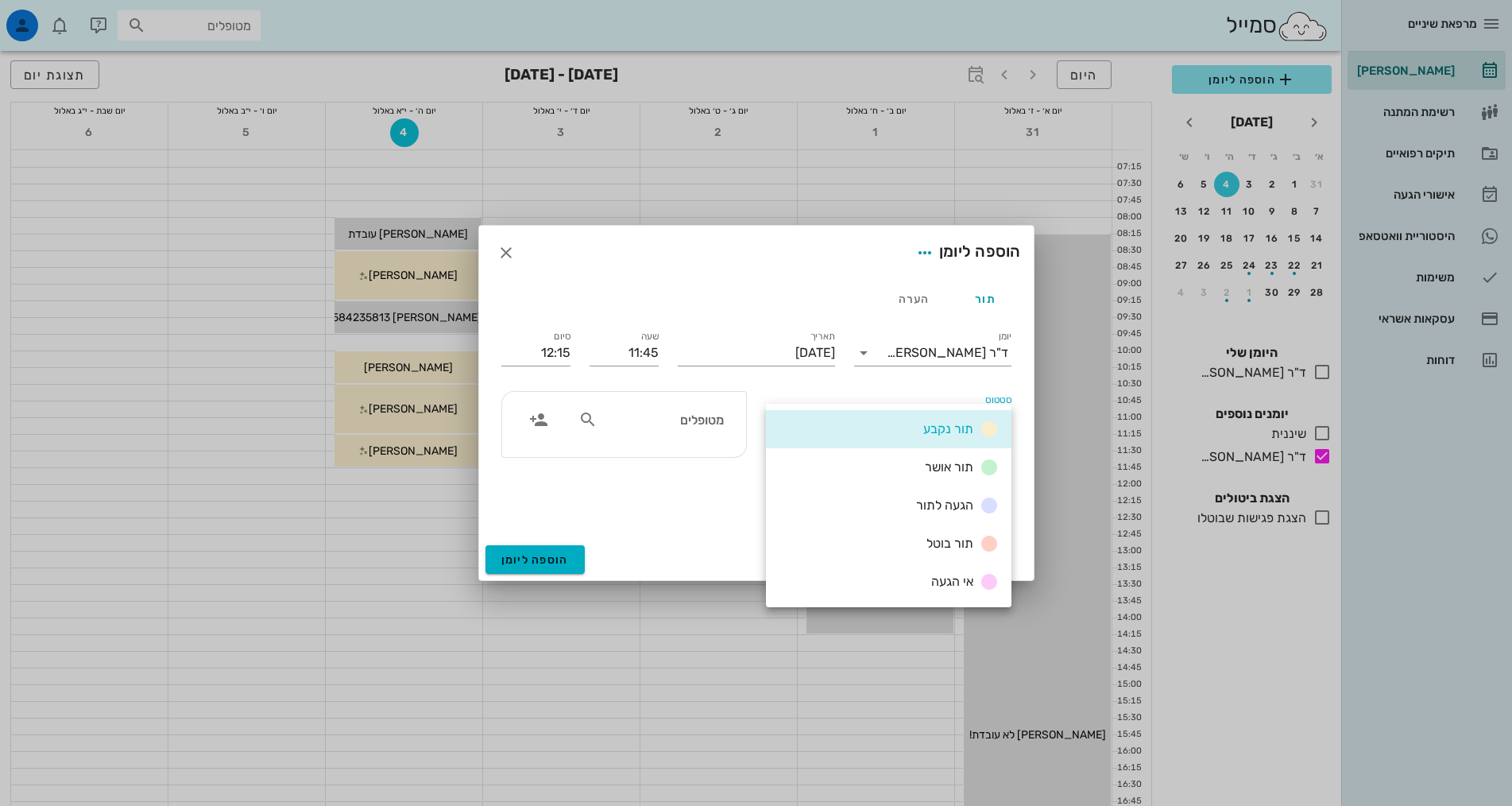
click at [953, 424] on span "תור נקבע" at bounding box center [948, 429] width 50 height 15
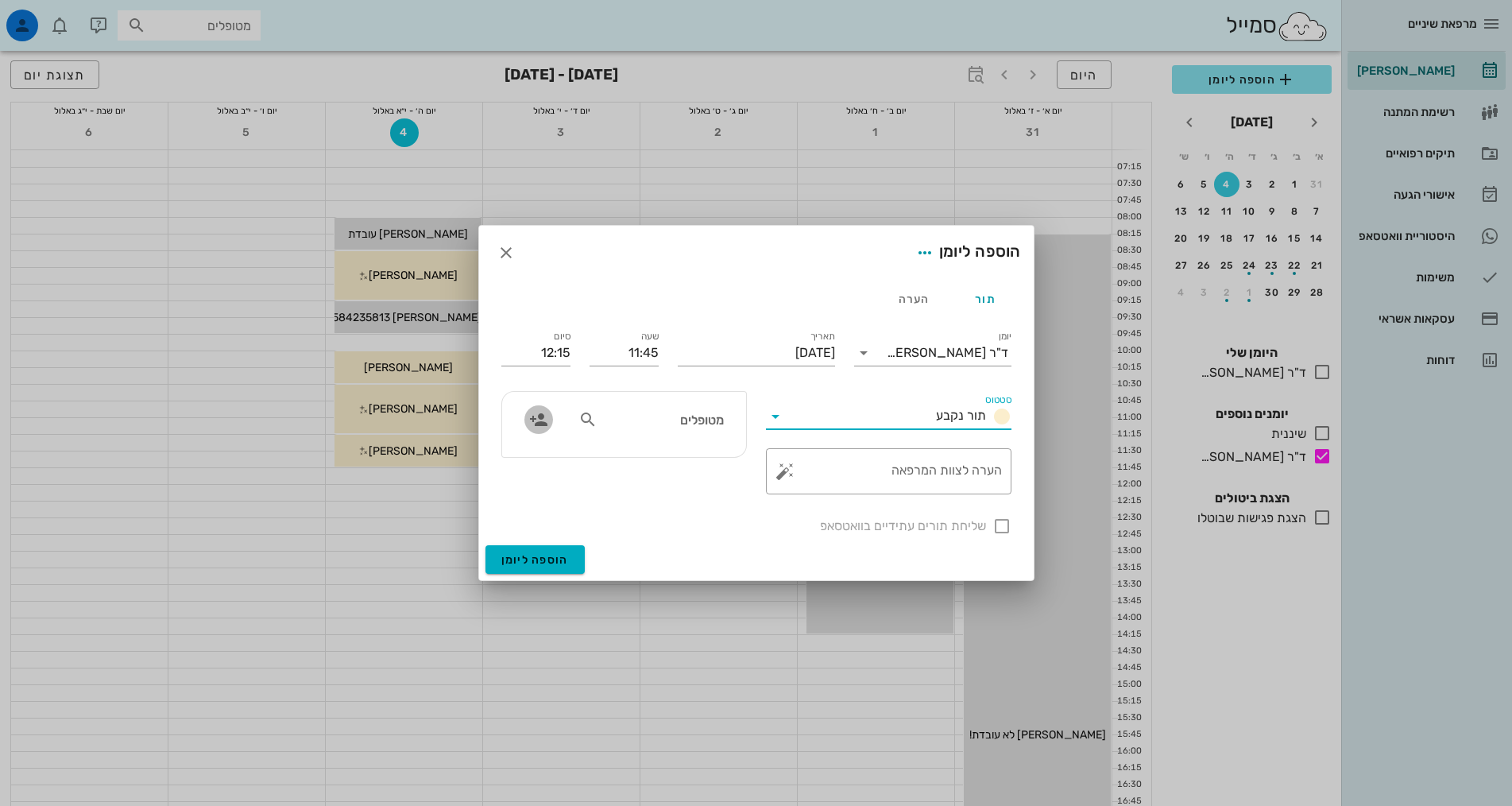
click at [537, 422] on icon "button" at bounding box center [539, 420] width 19 height 19
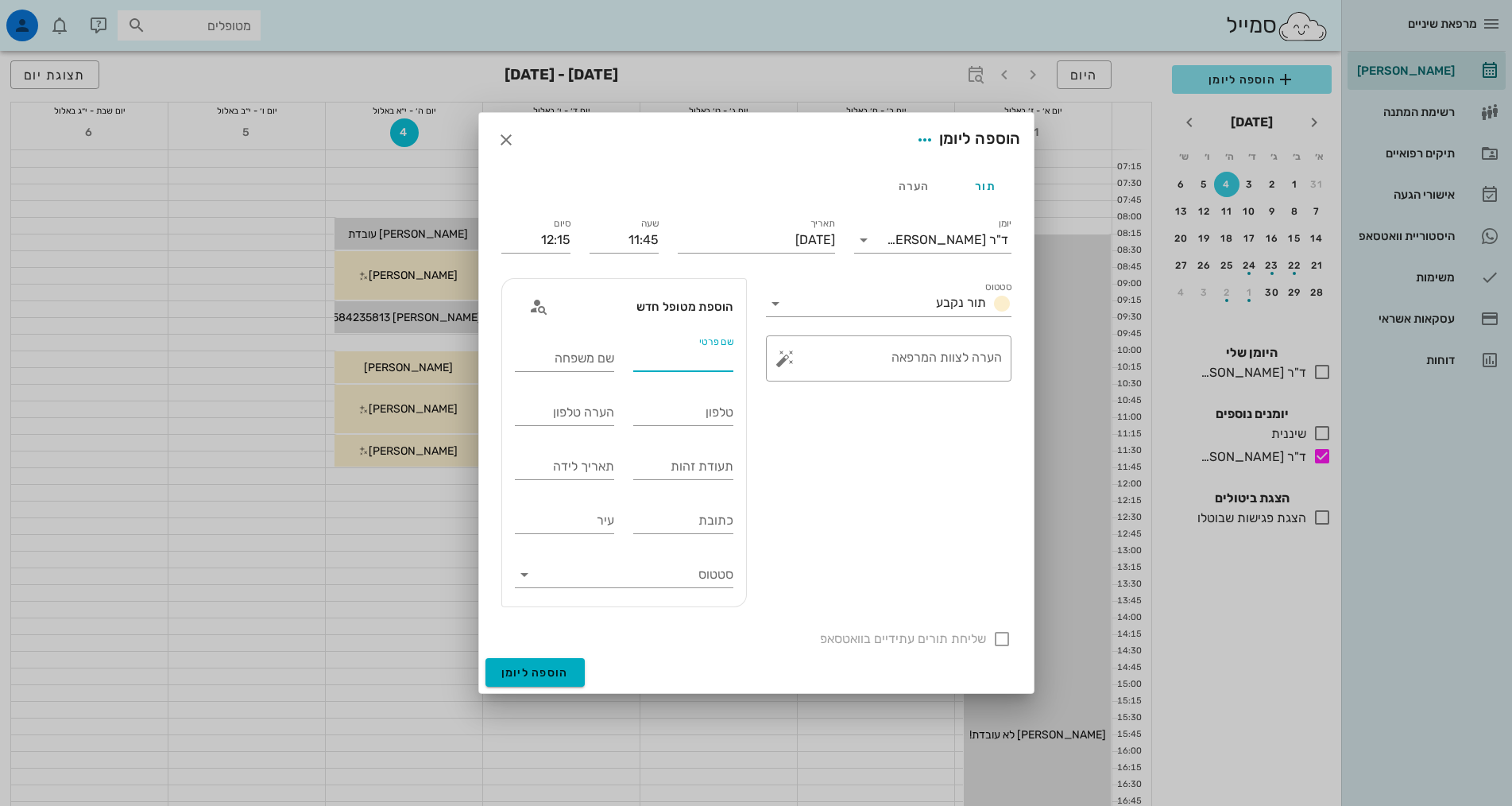
click at [699, 361] on input "שם פרטי" at bounding box center [683, 358] width 100 height 26
type input "אילנה"
click at [581, 360] on input "שם משפחה" at bounding box center [565, 358] width 100 height 26
type input "לנסקין"
click at [637, 415] on input "טלפון" at bounding box center [683, 412] width 100 height 26
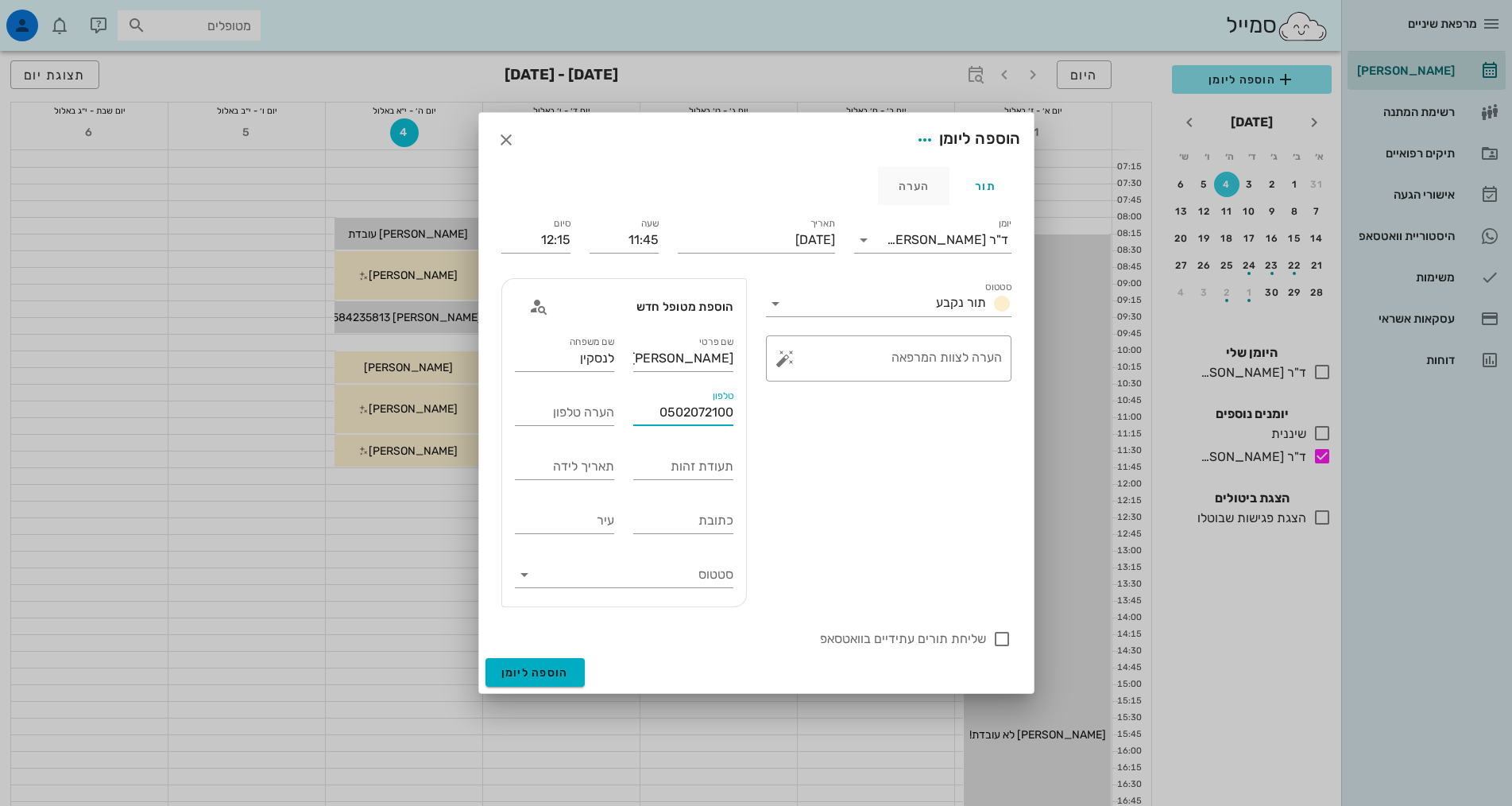
type input "0502072100"
click at [912, 190] on div "הערה" at bounding box center [914, 185] width 72 height 38
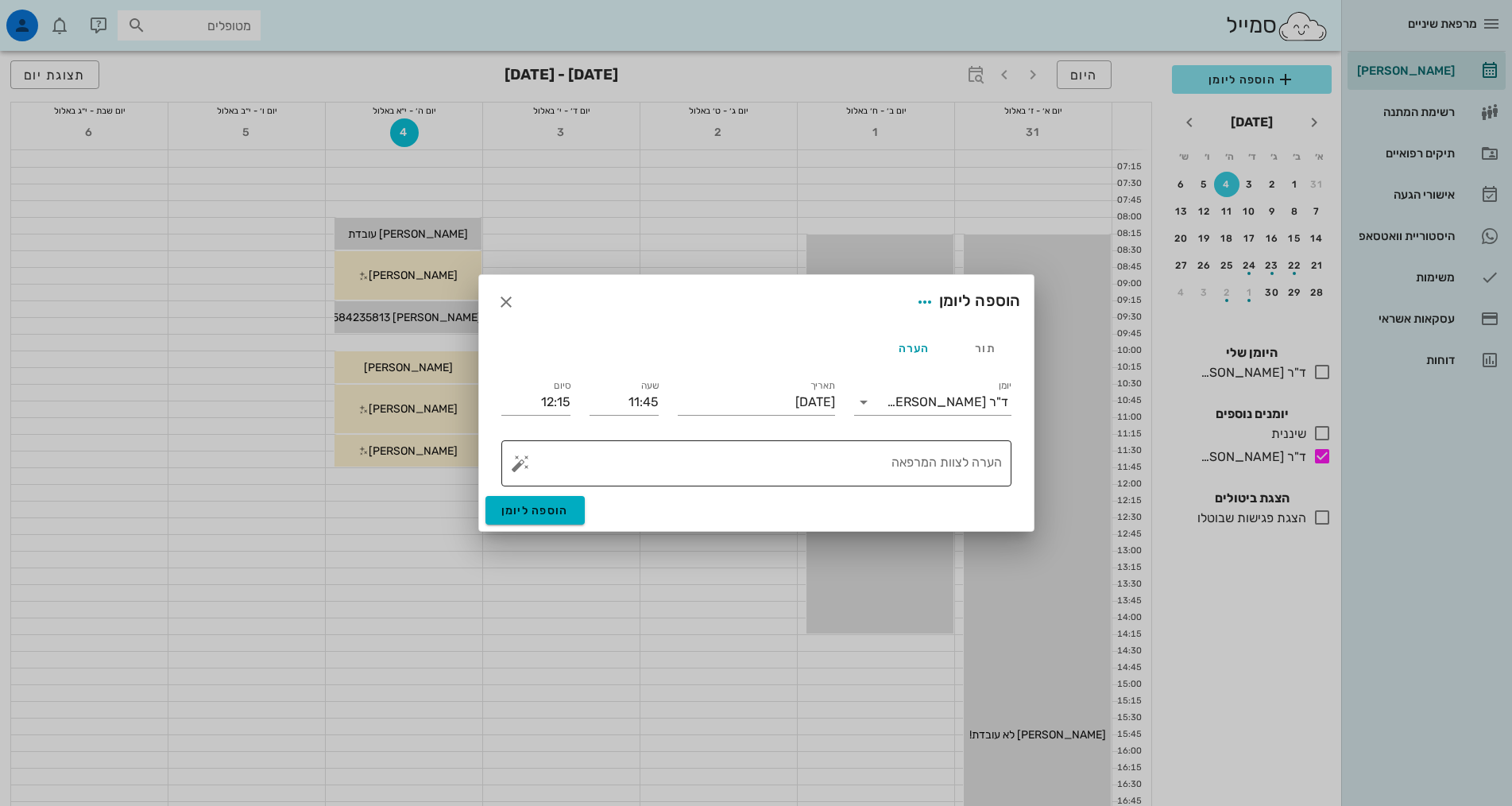
click at [879, 473] on textarea "הערה לצוות המרפאה" at bounding box center [762, 467] width 478 height 38
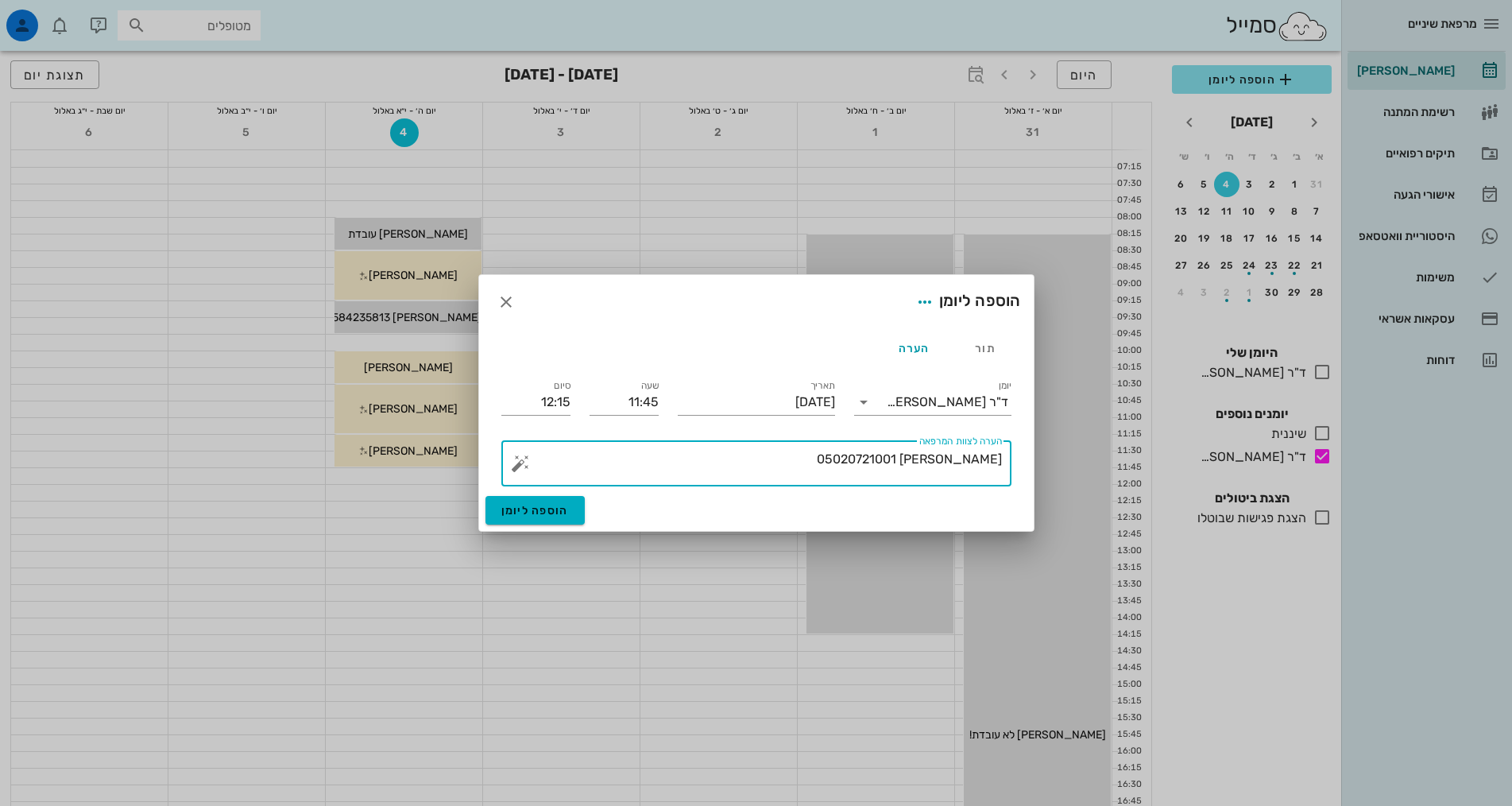
click at [930, 459] on textarea "אילנה לנסקין 05020721001" at bounding box center [762, 467] width 478 height 38
type textarea "[PERSON_NAME] 0502072100"
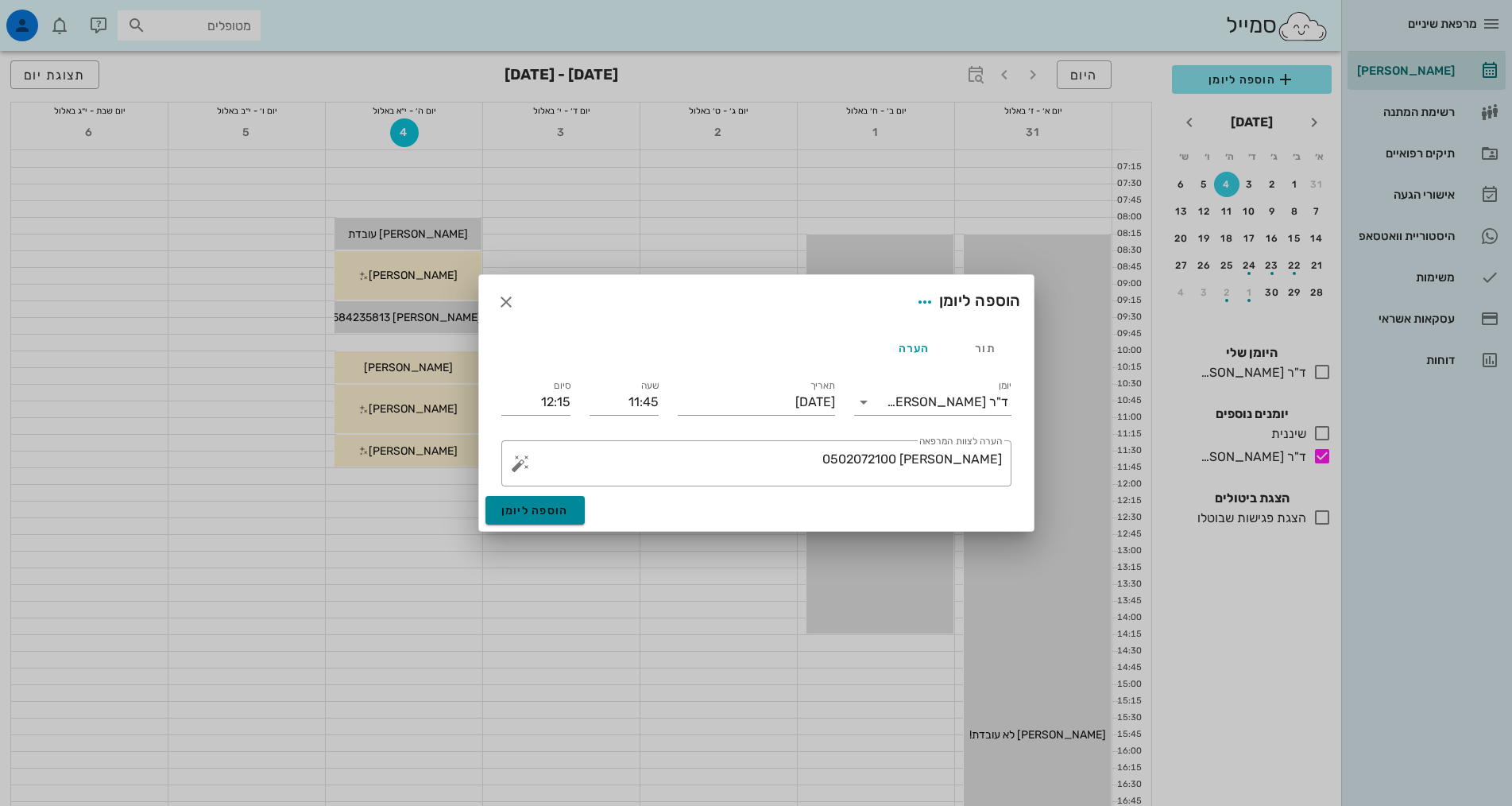
click at [570, 513] on button "הוספה ליומן" at bounding box center [535, 510] width 99 height 28
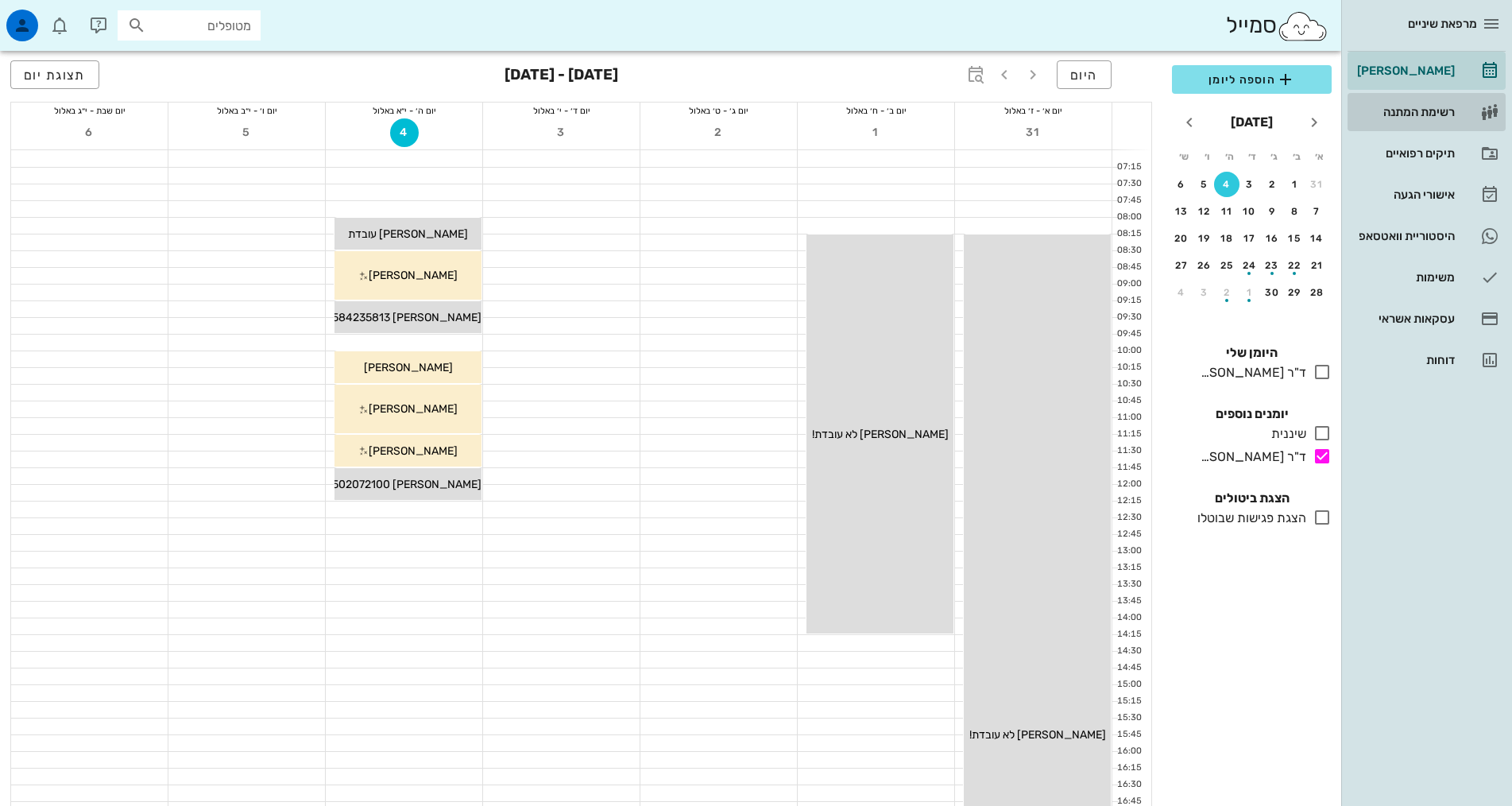
click at [1402, 111] on div "רשימת המתנה" at bounding box center [1404, 112] width 101 height 12
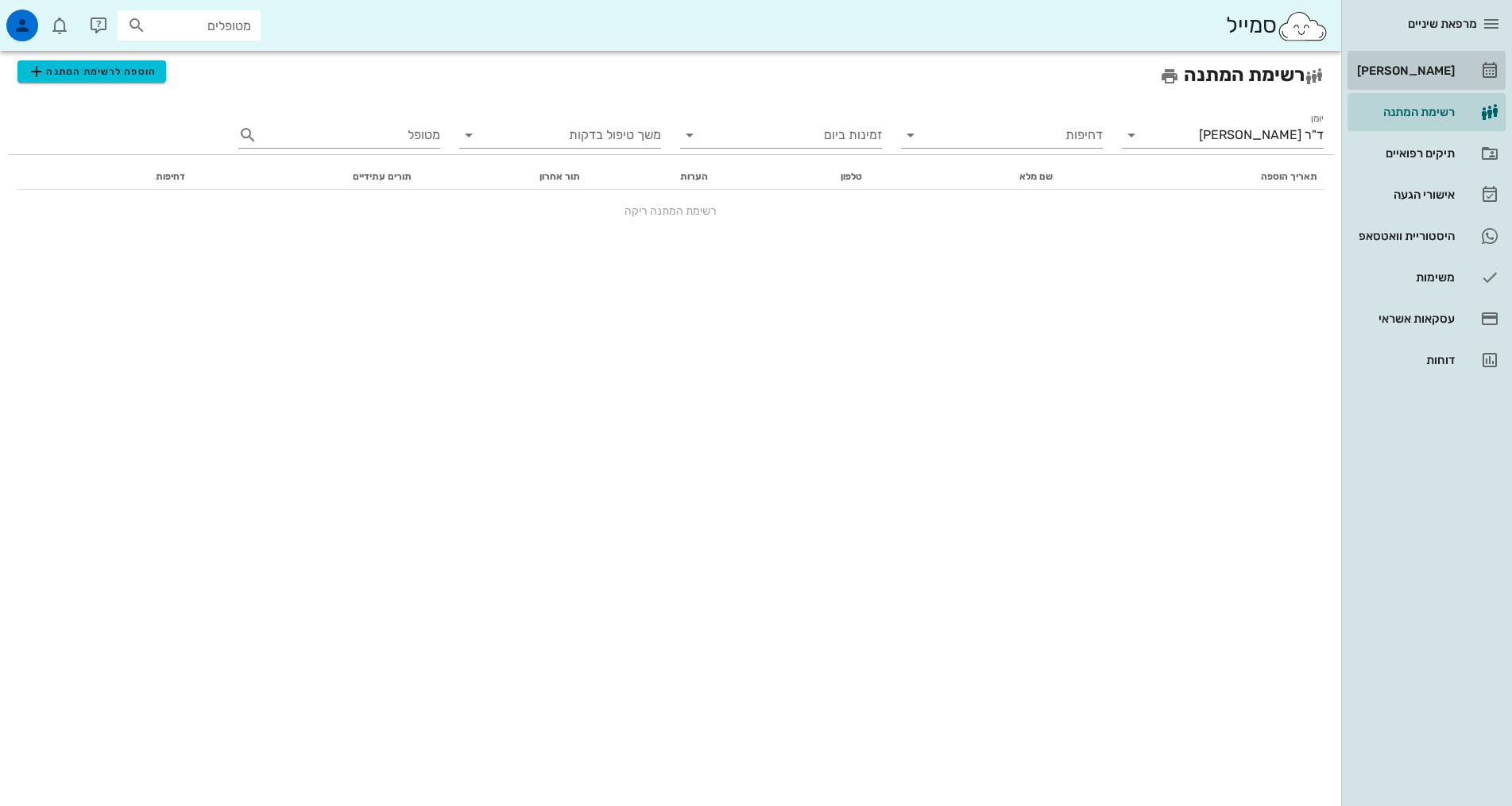
click at [1422, 76] on div "[PERSON_NAME]" at bounding box center [1404, 71] width 101 height 12
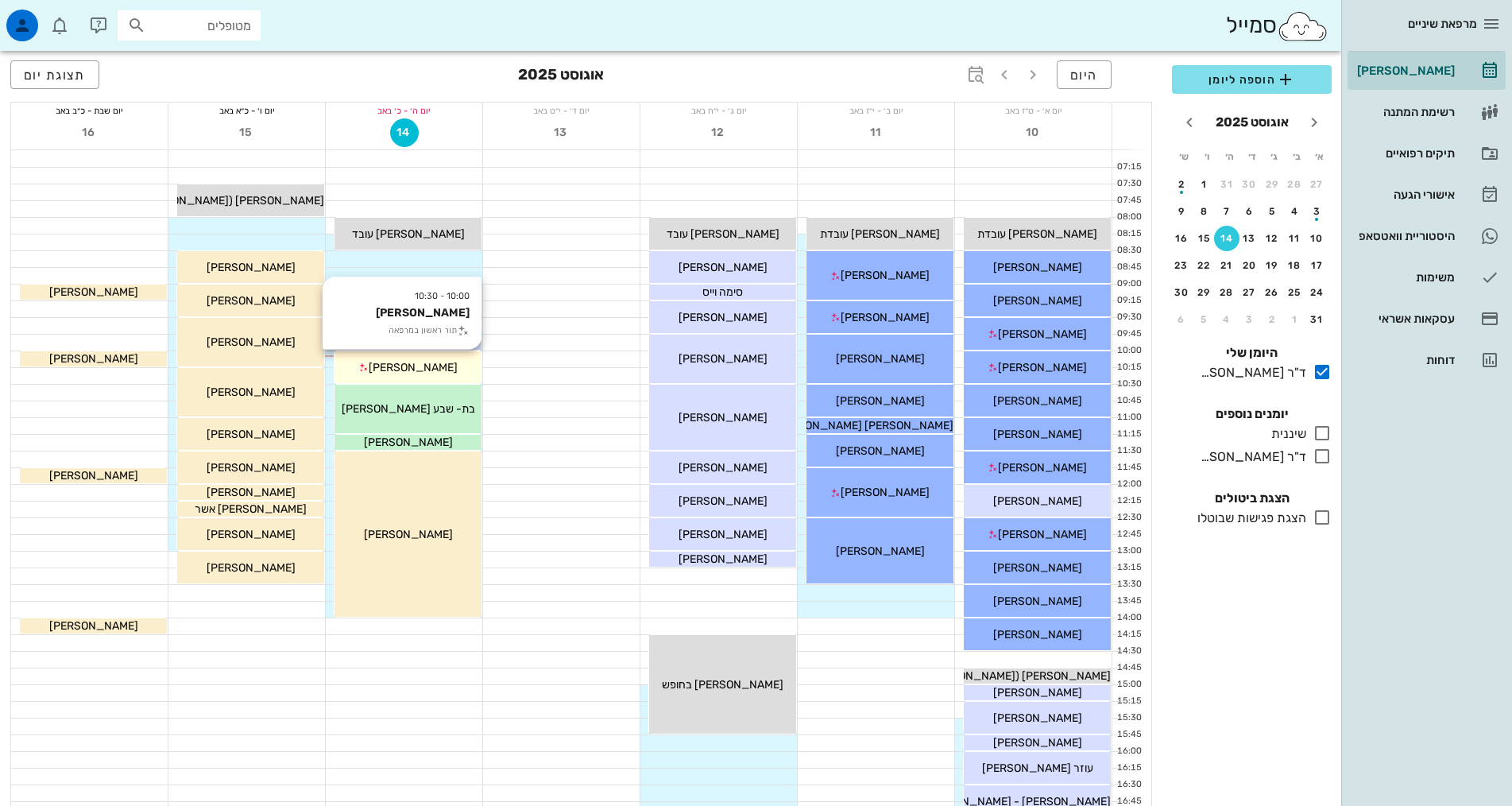
click at [450, 364] on div "[PERSON_NAME]" at bounding box center [408, 368] width 147 height 17
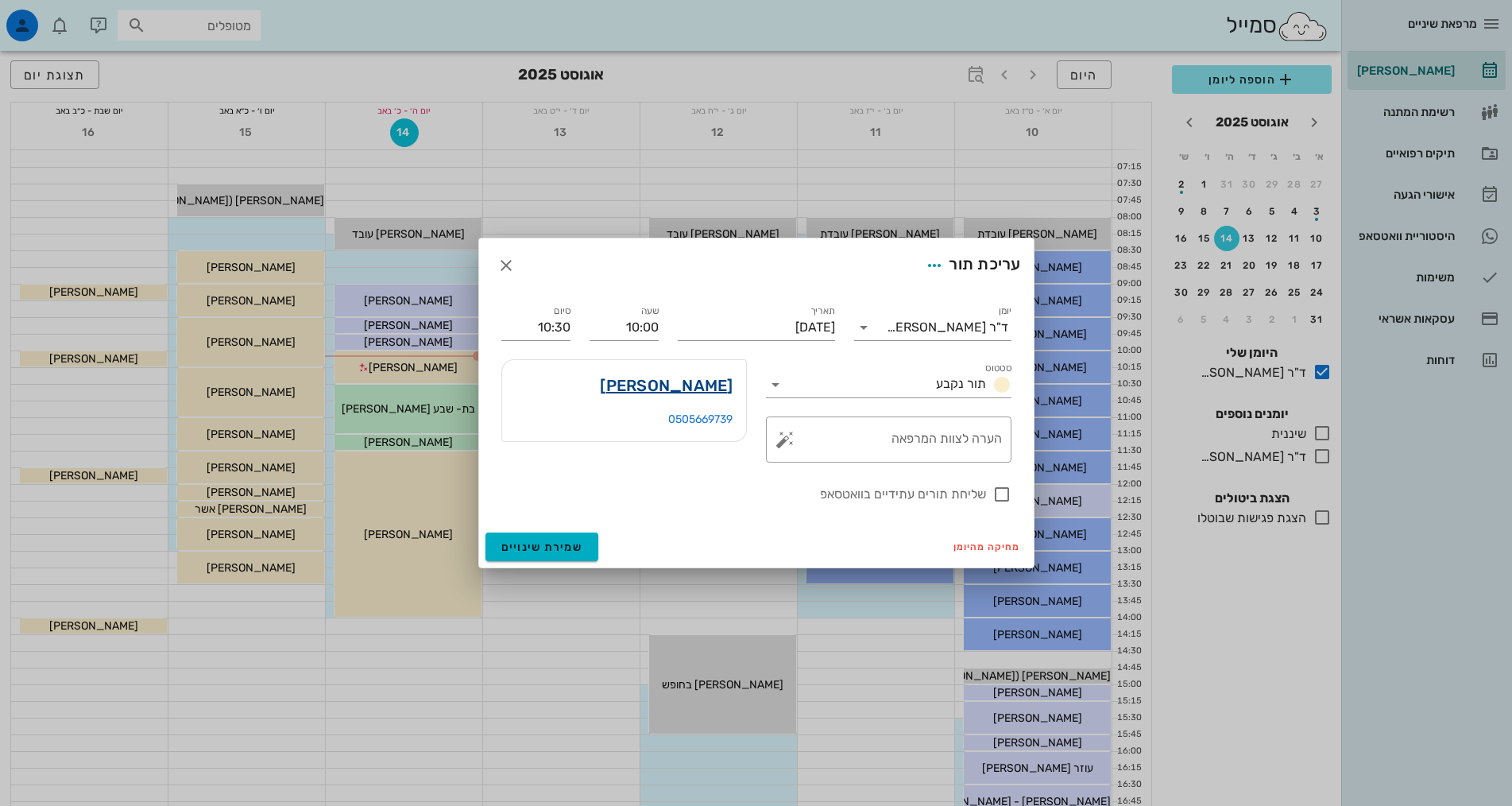
drag, startPoint x: 714, startPoint y: 363, endPoint x: 716, endPoint y: 383, distance: 20.1
click at [713, 363] on div "מרסל אטיאס" at bounding box center [624, 385] width 244 height 50
click at [717, 383] on link "מרסל אטיאס" at bounding box center [667, 385] width 133 height 26
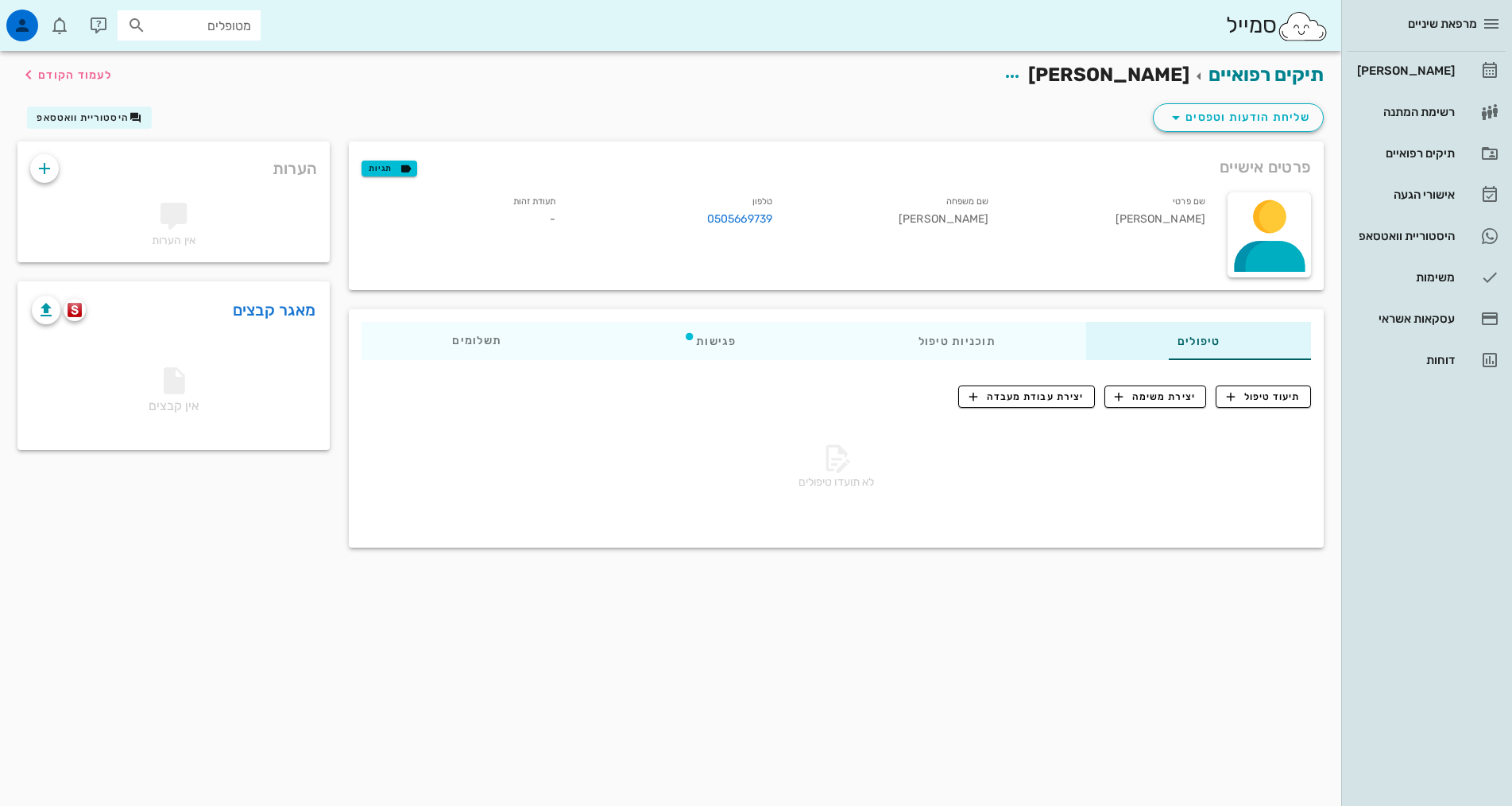
drag, startPoint x: 1269, startPoint y: 195, endPoint x: 960, endPoint y: 652, distance: 551.7
click at [960, 653] on div "תיקים רפואיים מרסל אטיאס לעמוד הקודם שליחת הודעות וטפסים היסטוריית וואטסאפ פרטי…" at bounding box center [670, 428] width 1341 height 756
click at [1288, 405] on button "תיעוד טיפול" at bounding box center [1263, 396] width 96 height 22
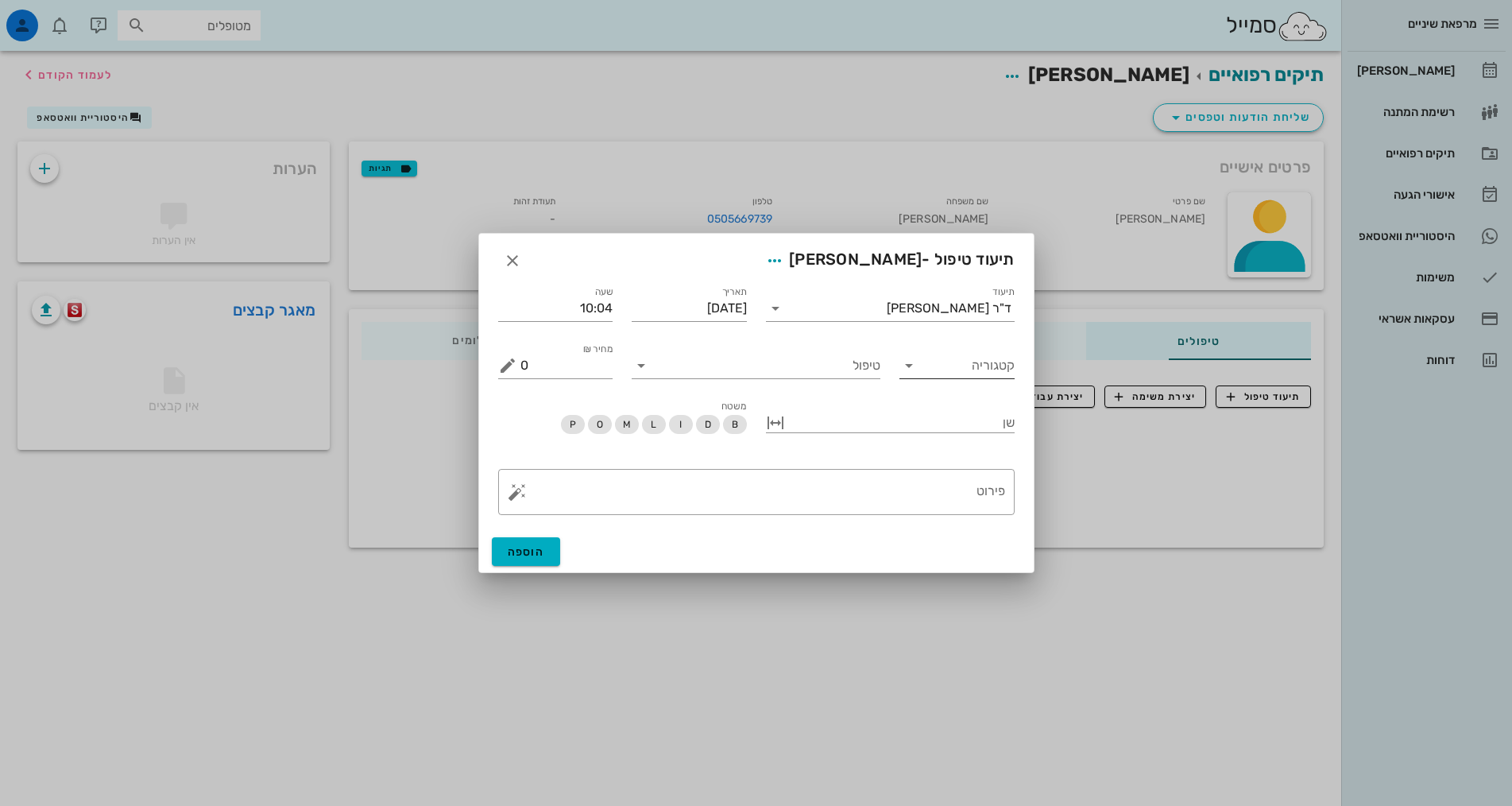
click at [956, 367] on input "קטגוריה" at bounding box center [969, 366] width 89 height 26
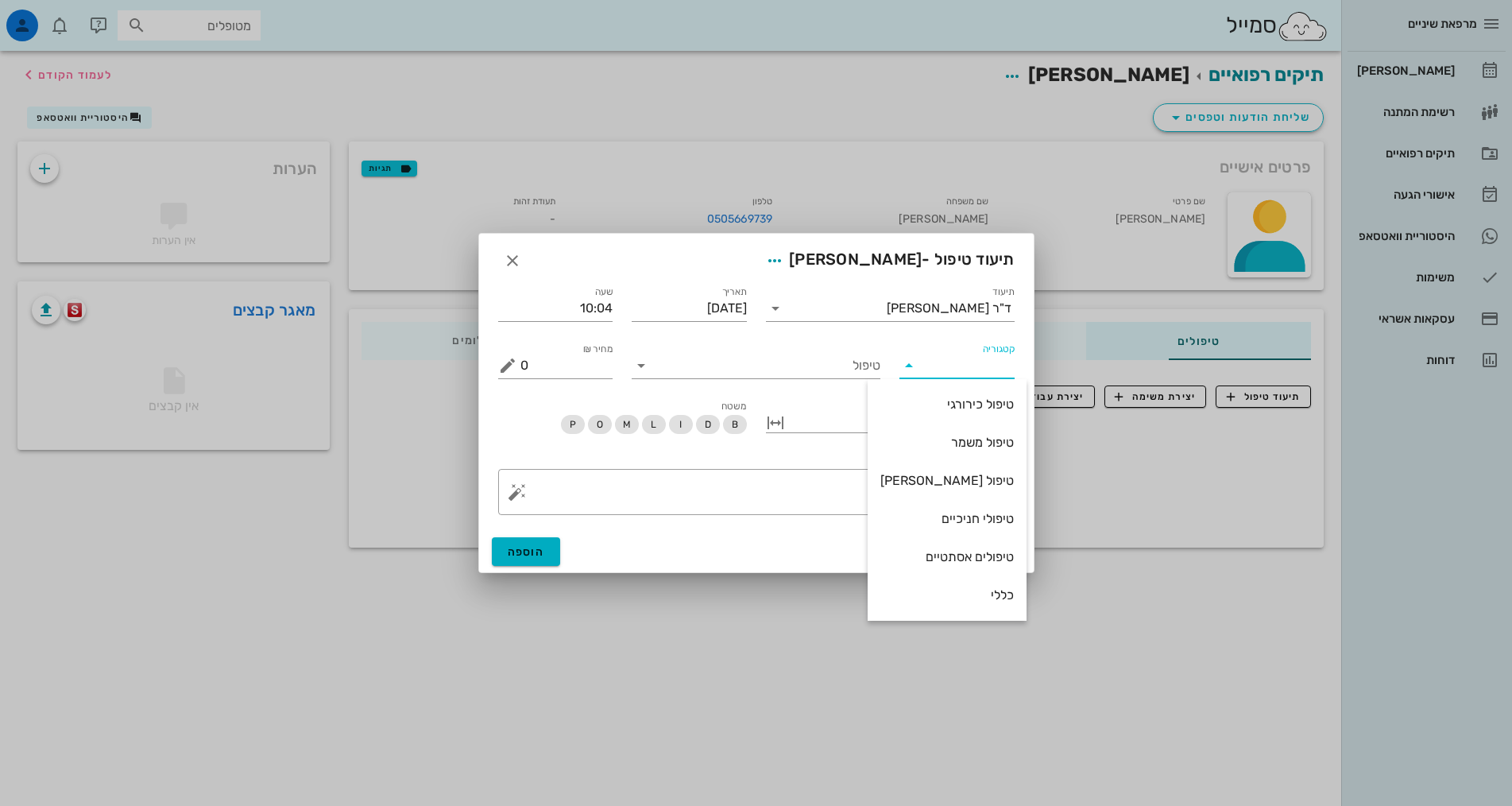
drag, startPoint x: 980, startPoint y: 596, endPoint x: 914, endPoint y: 524, distance: 97.7
click at [980, 594] on div "כללי" at bounding box center [947, 594] width 134 height 15
type input "כללי"
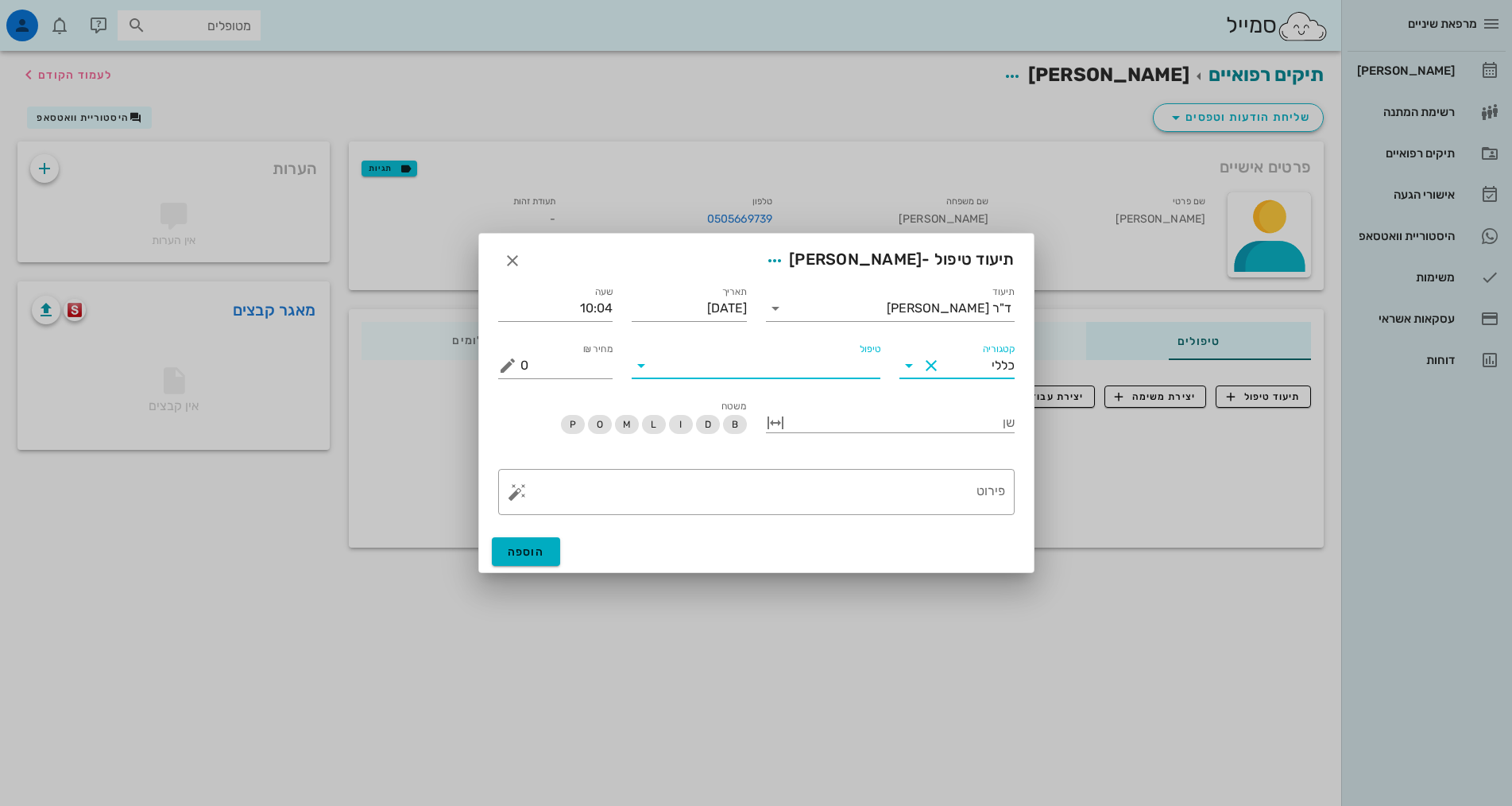
click at [847, 371] on input "טיפול" at bounding box center [768, 366] width 227 height 26
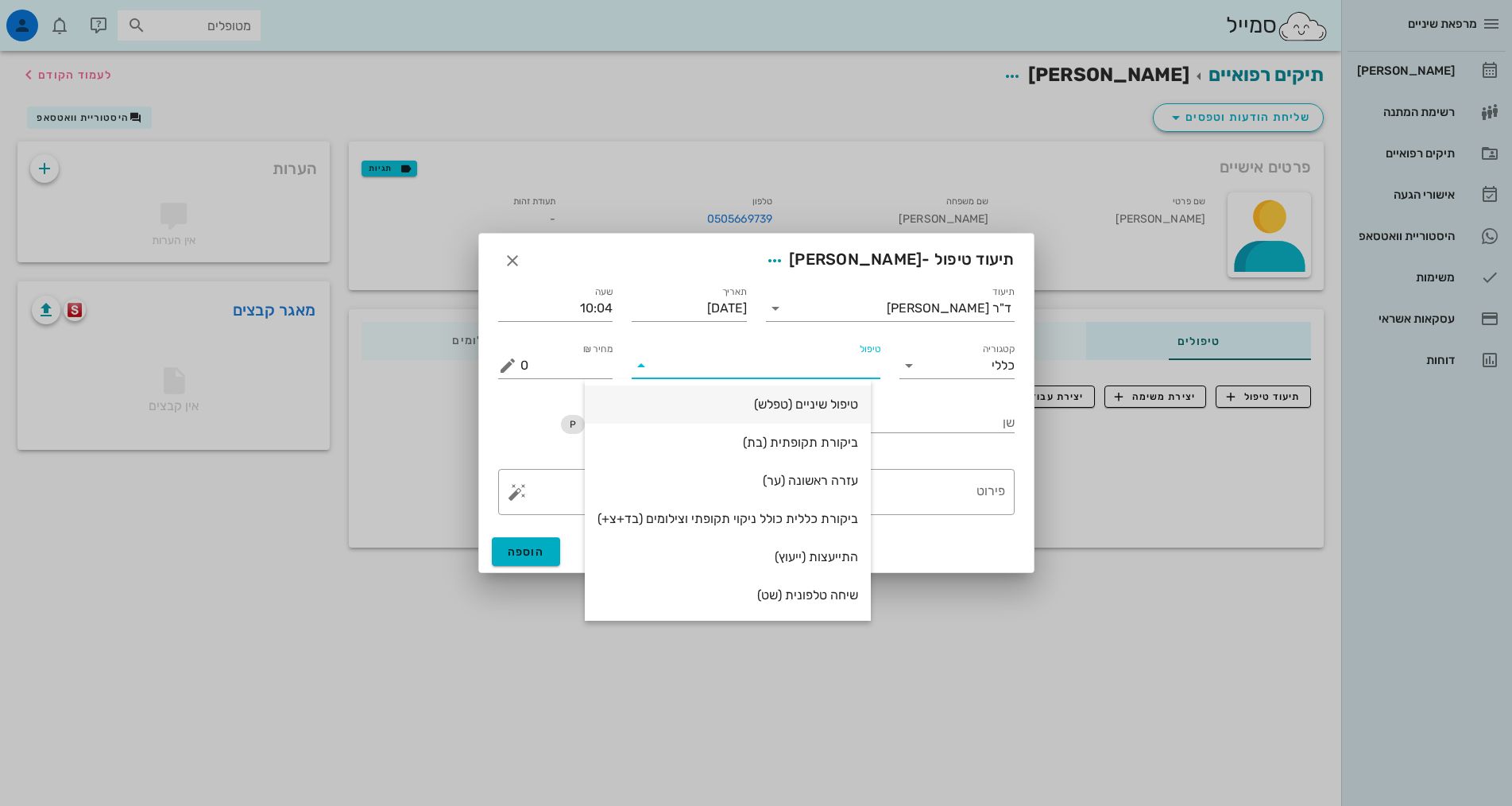
drag, startPoint x: 845, startPoint y: 404, endPoint x: 916, endPoint y: 491, distance: 112.3
click at [846, 404] on div "טיפול שיניים (טפלש)" at bounding box center [728, 404] width 260 height 15
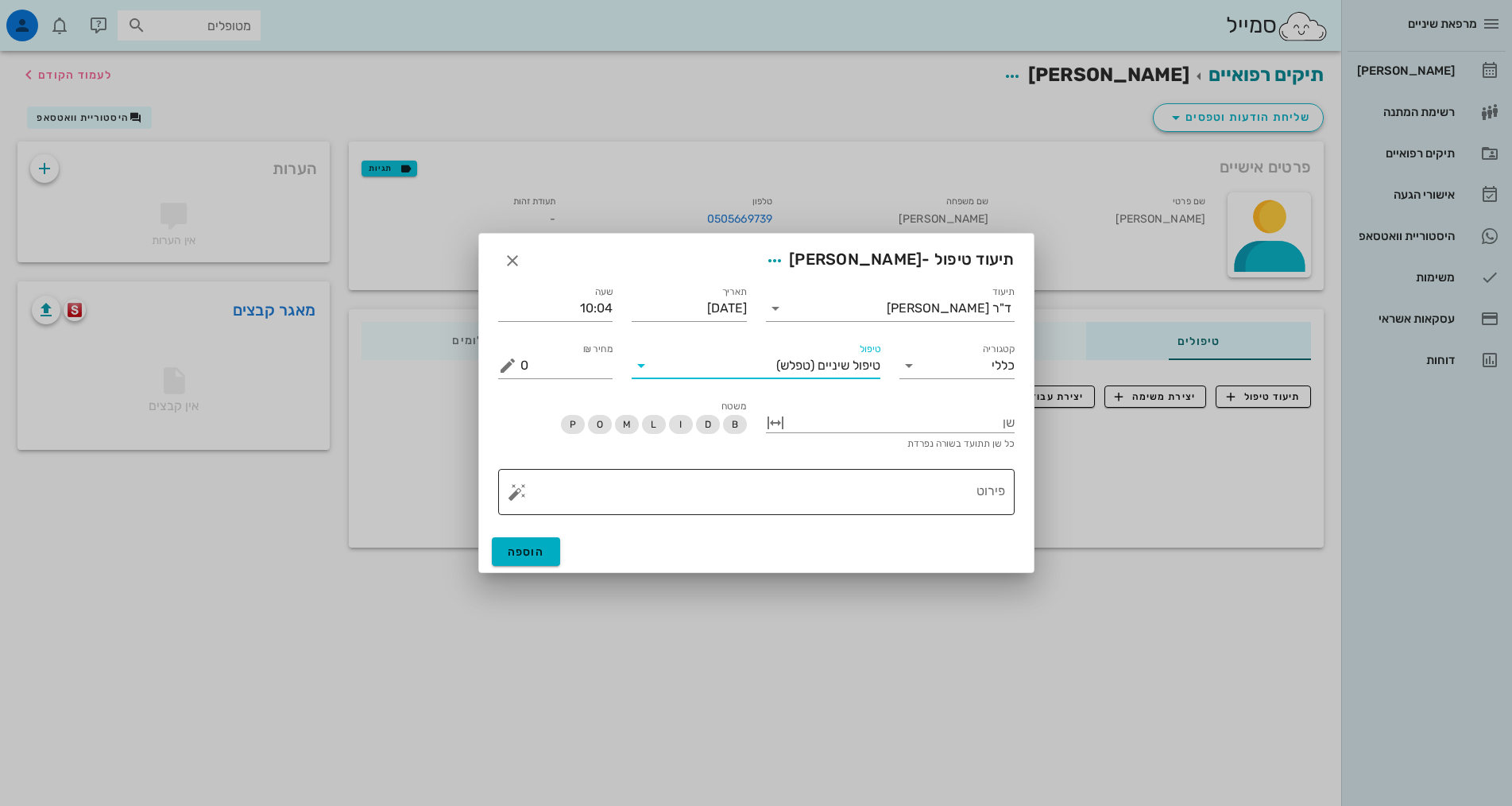
click at [936, 491] on textarea "פירוט" at bounding box center [763, 496] width 485 height 38
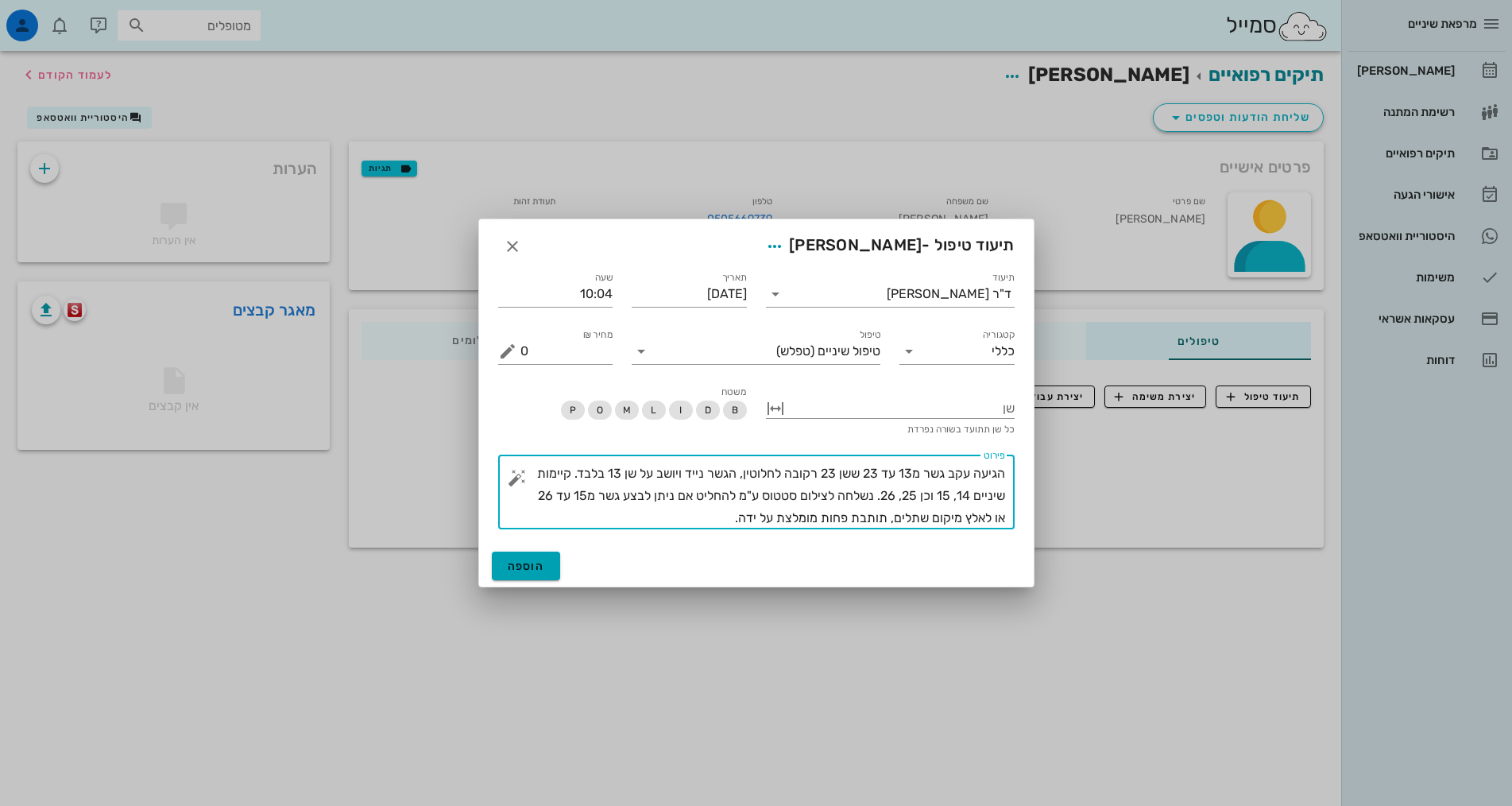
type textarea "הגיעה עקב גשר מ13 עד 23 ששן 23 רקובה לחלוטין, הגשר נייד ויושב על שן 13 בלבד. קי…"
click at [520, 565] on span "הוספה" at bounding box center [527, 566] width 37 height 13
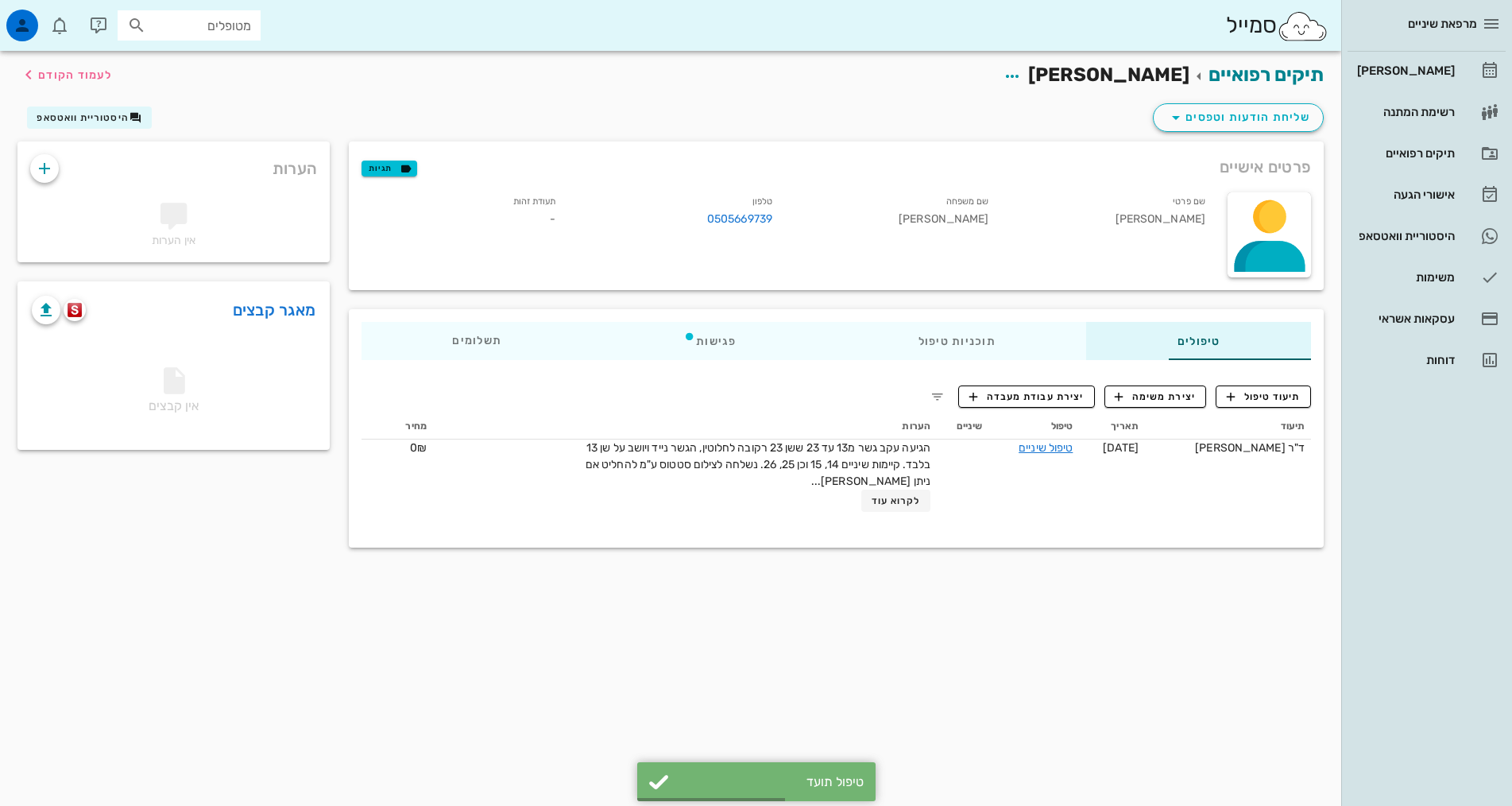
click at [210, 28] on input "מטופלים" at bounding box center [200, 25] width 102 height 20
type input "אטיאס"
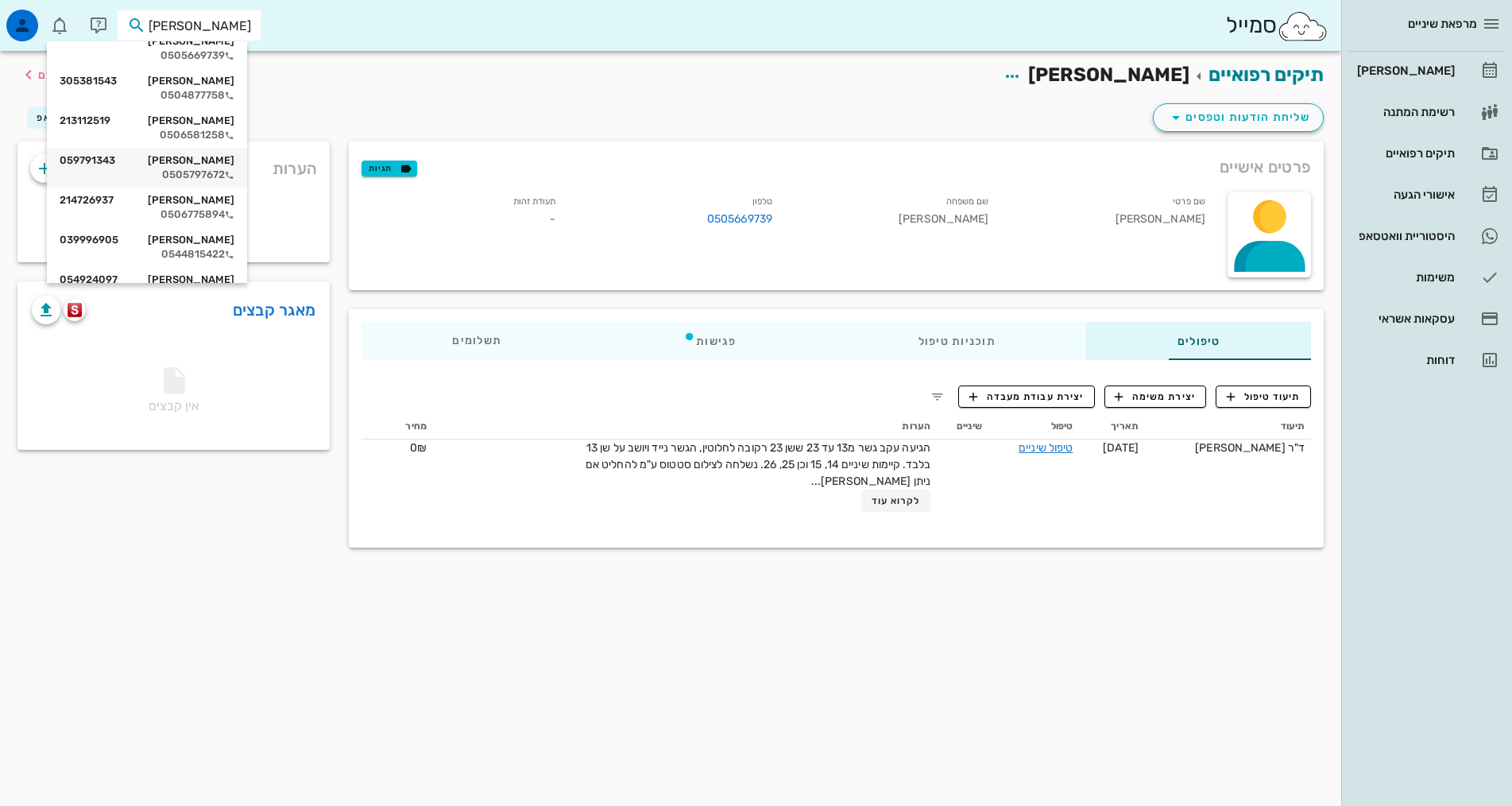
scroll to position [50, 0]
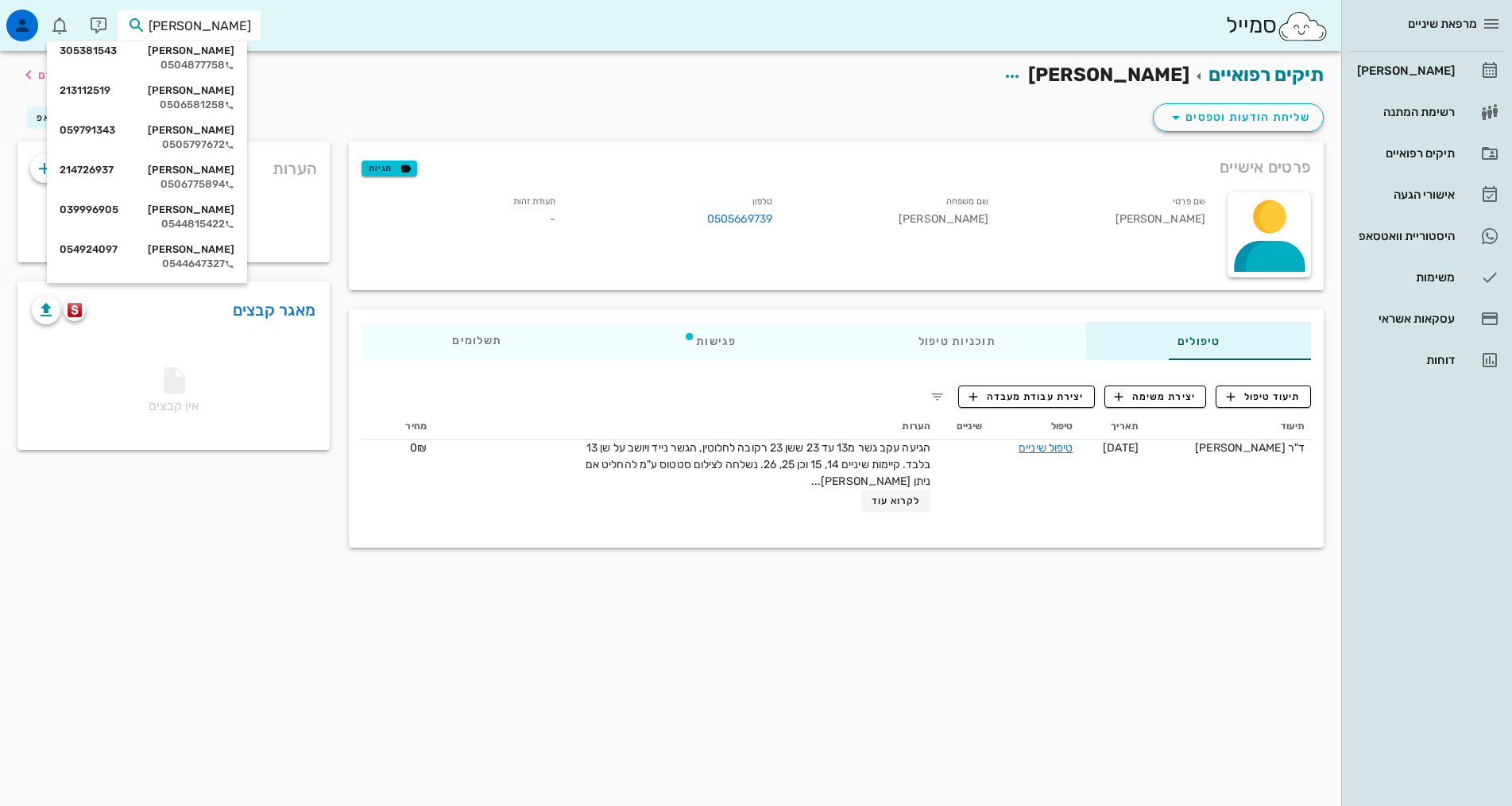
drag, startPoint x: 209, startPoint y: 27, endPoint x: 1158, endPoint y: 35, distance: 949.0
click at [1158, 35] on div "סמייל אטיאס" at bounding box center [670, 25] width 1341 height 50
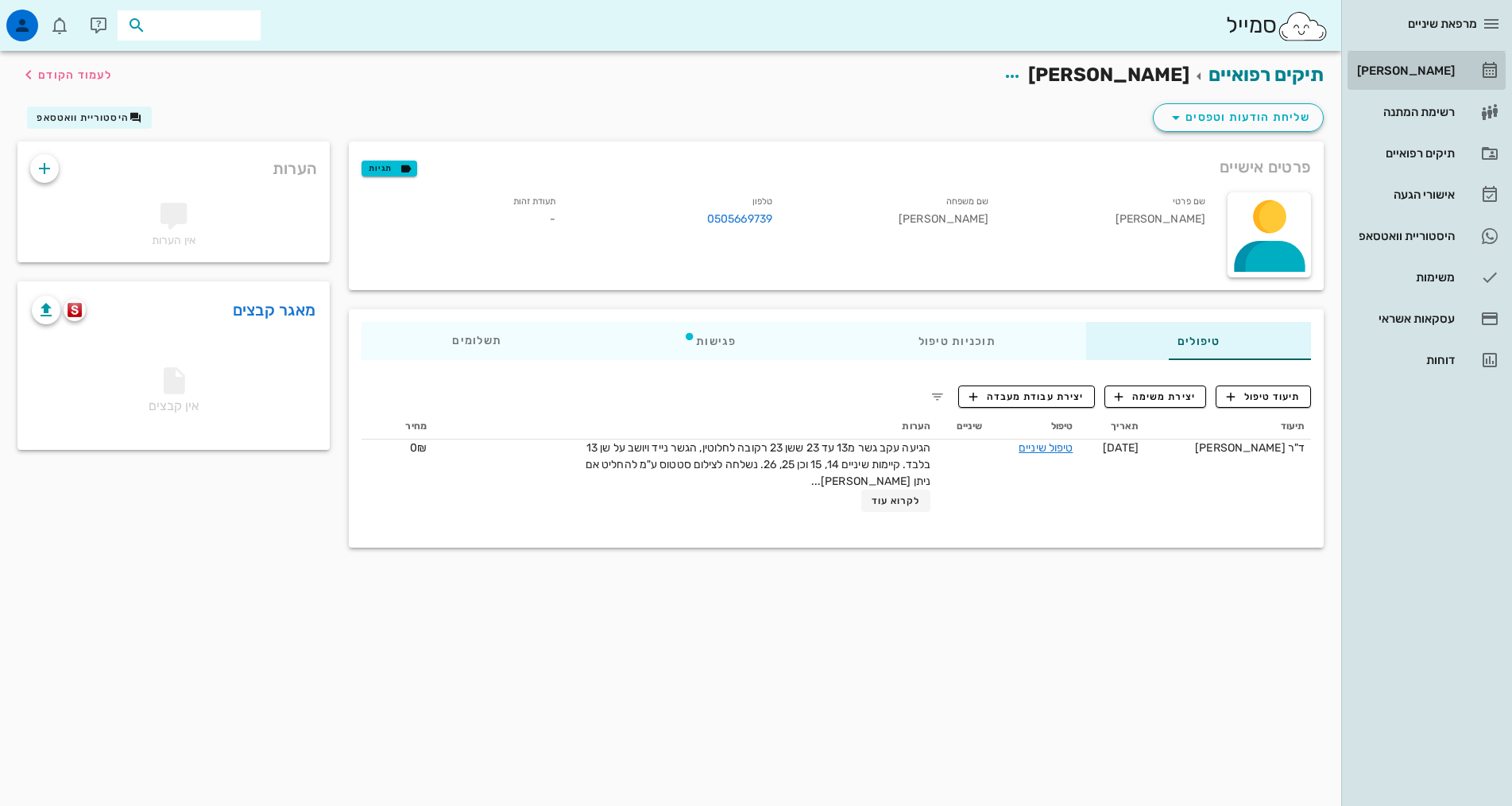
click at [1437, 81] on div "[PERSON_NAME]" at bounding box center [1404, 71] width 101 height 26
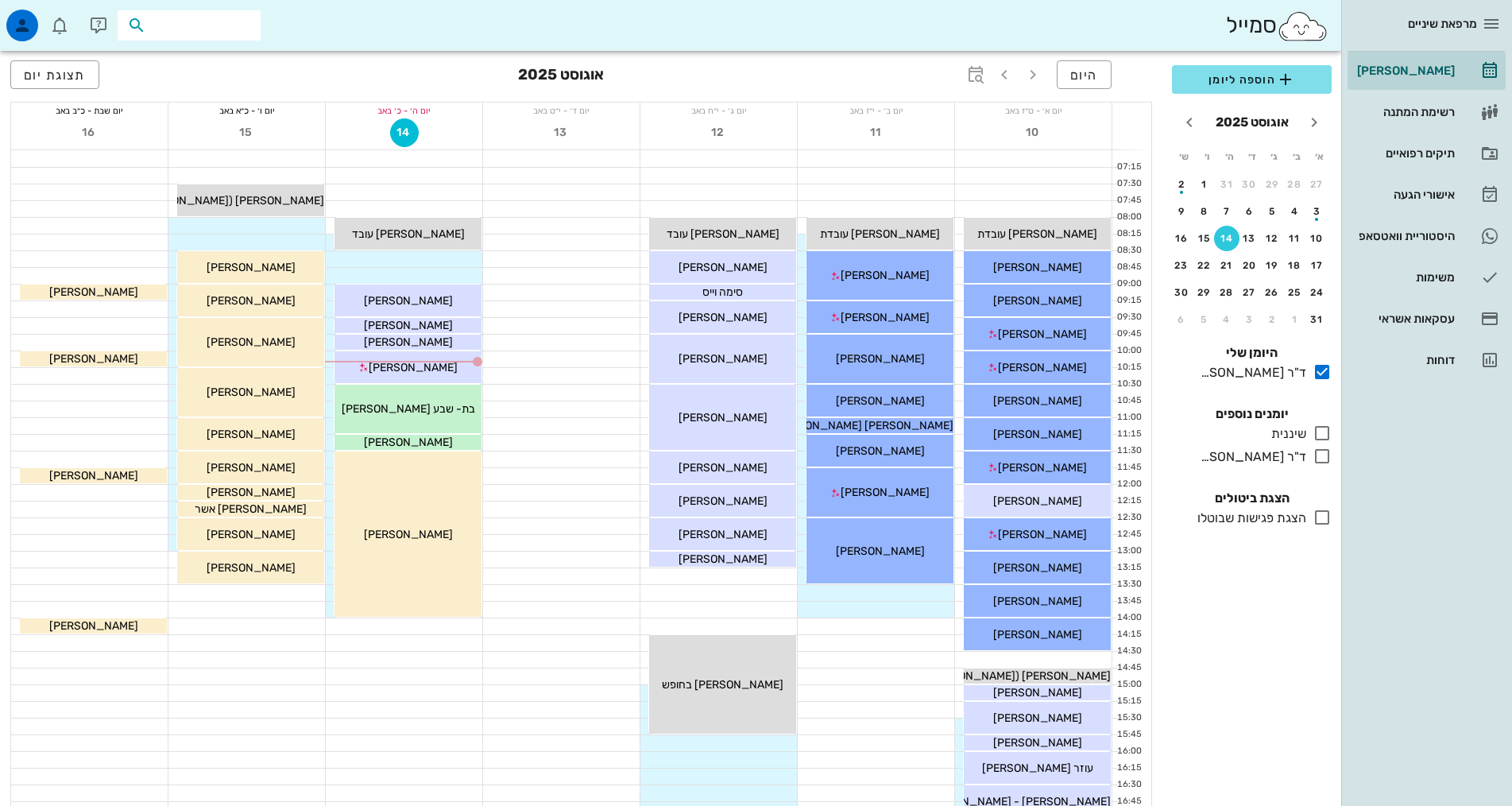
click at [181, 28] on input "text" at bounding box center [200, 25] width 102 height 20
type input "דודו כהן"
click at [228, 80] on div "0546892112" at bounding box center [176, 74] width 174 height 12
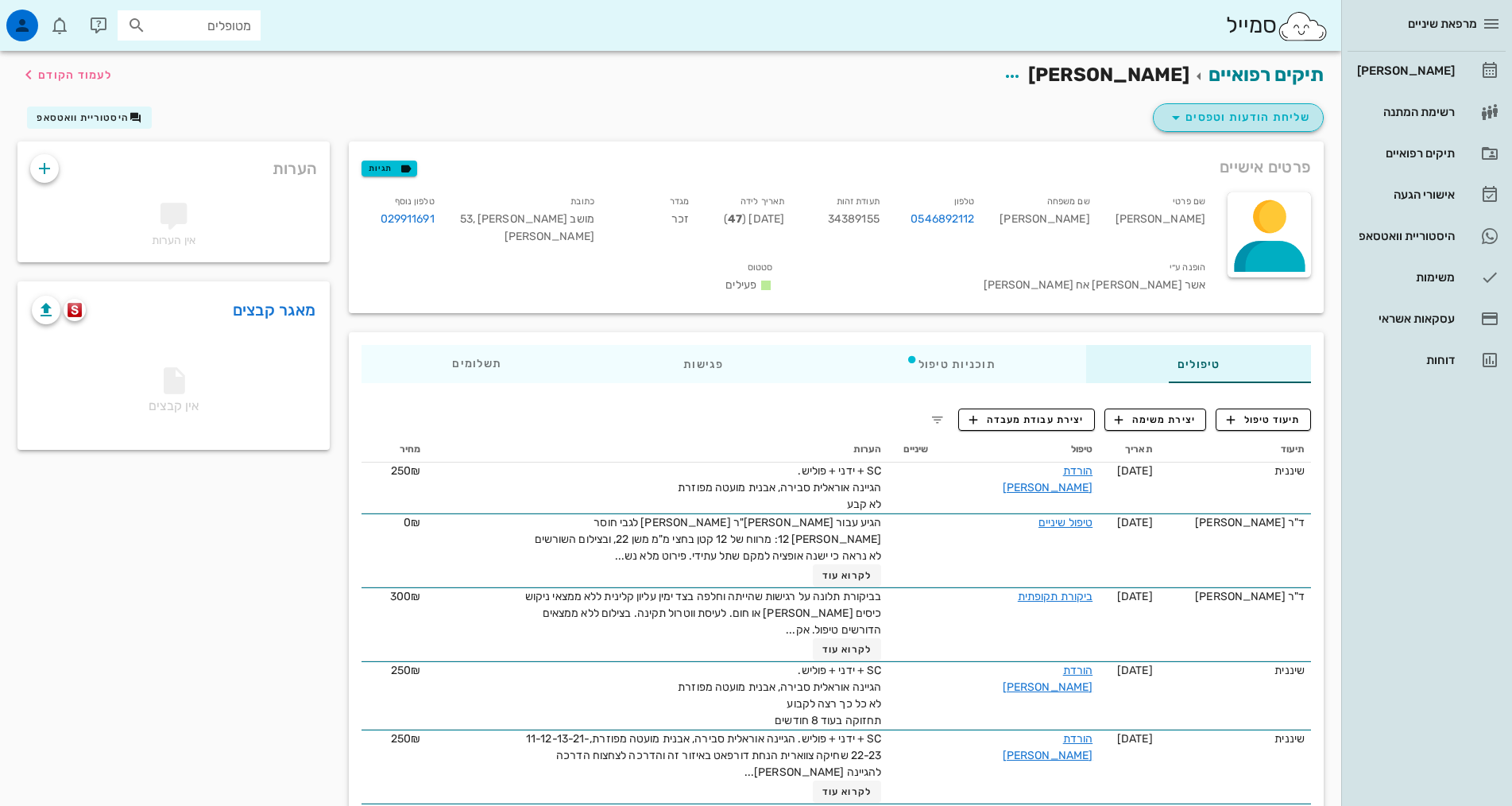
click at [1240, 122] on span "שליחת הודעות וטפסים" at bounding box center [1238, 118] width 143 height 19
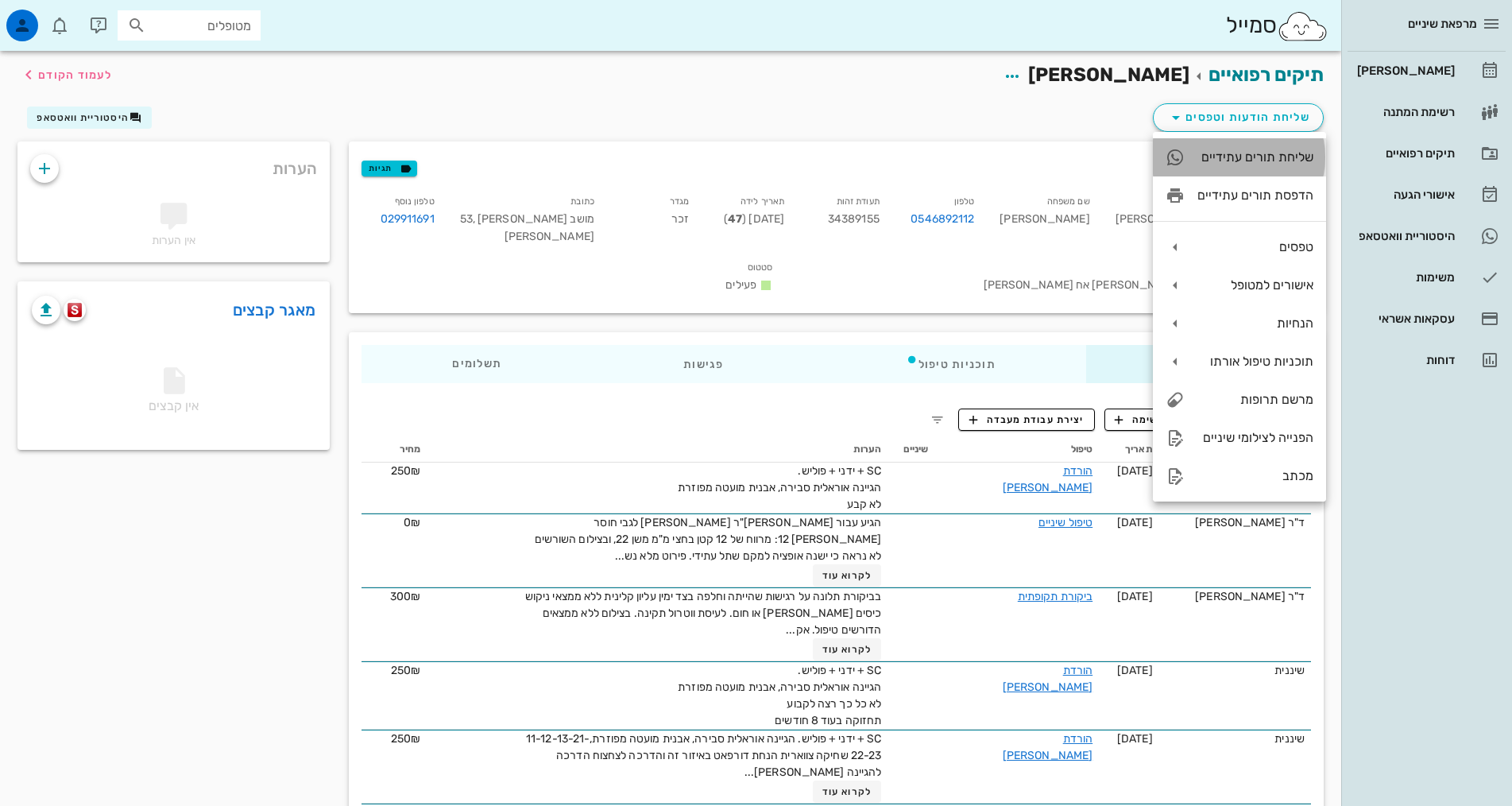
click at [1267, 161] on div "שליחת תורים עתידיים" at bounding box center [1255, 157] width 116 height 15
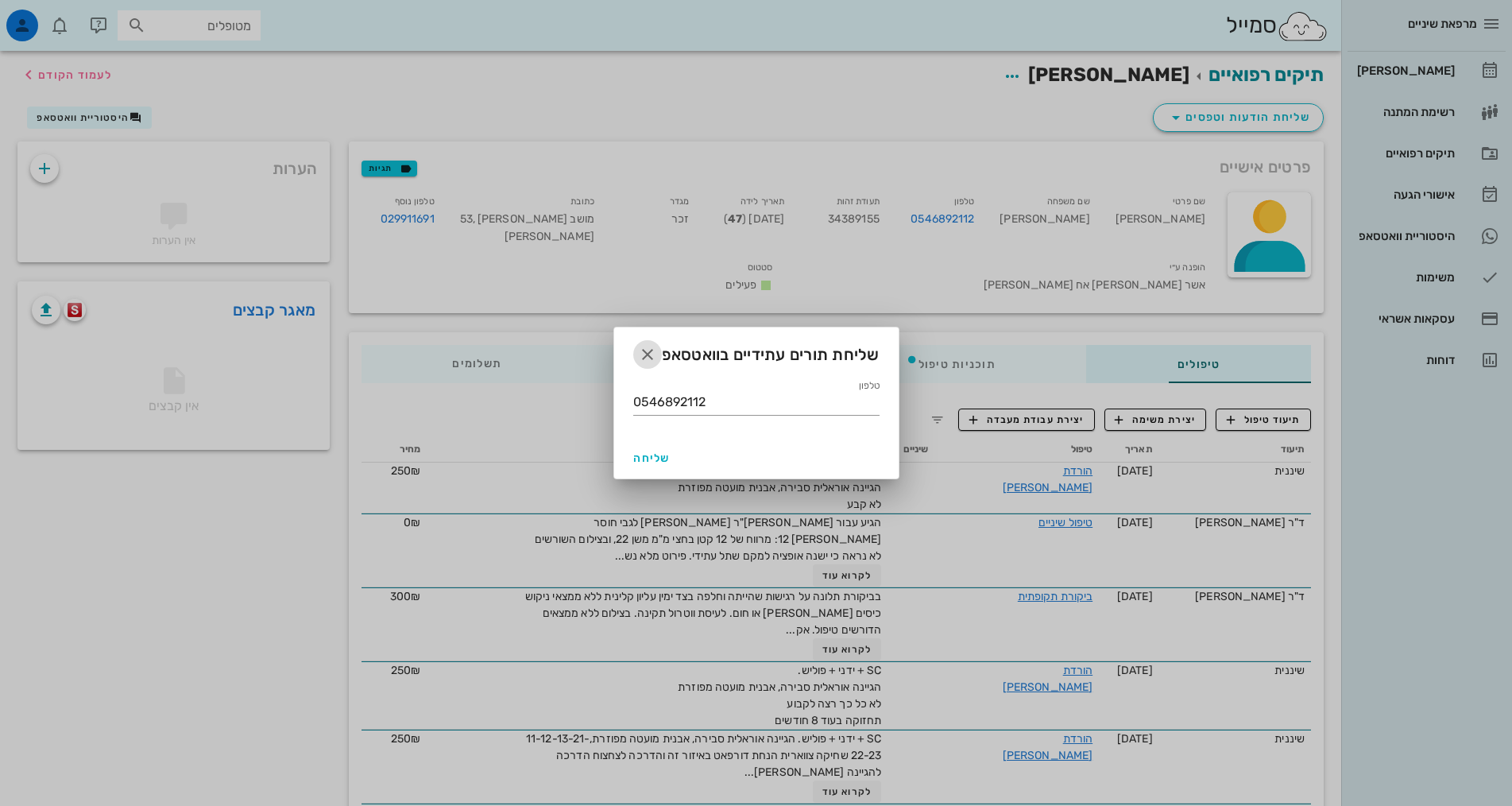
click at [643, 353] on icon "button" at bounding box center [648, 355] width 19 height 19
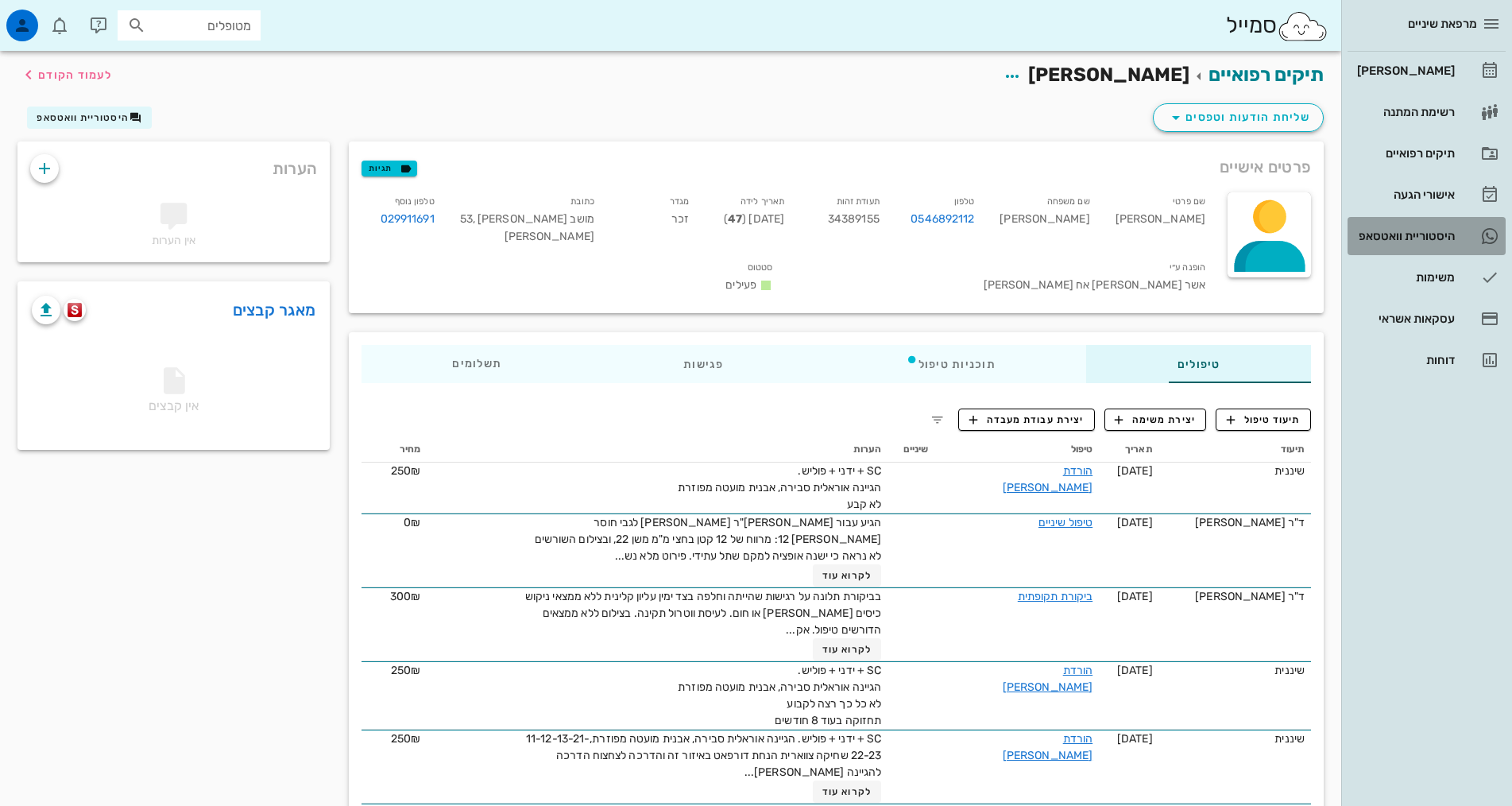
click at [1436, 236] on div "היסטוריית וואטסאפ" at bounding box center [1404, 236] width 101 height 12
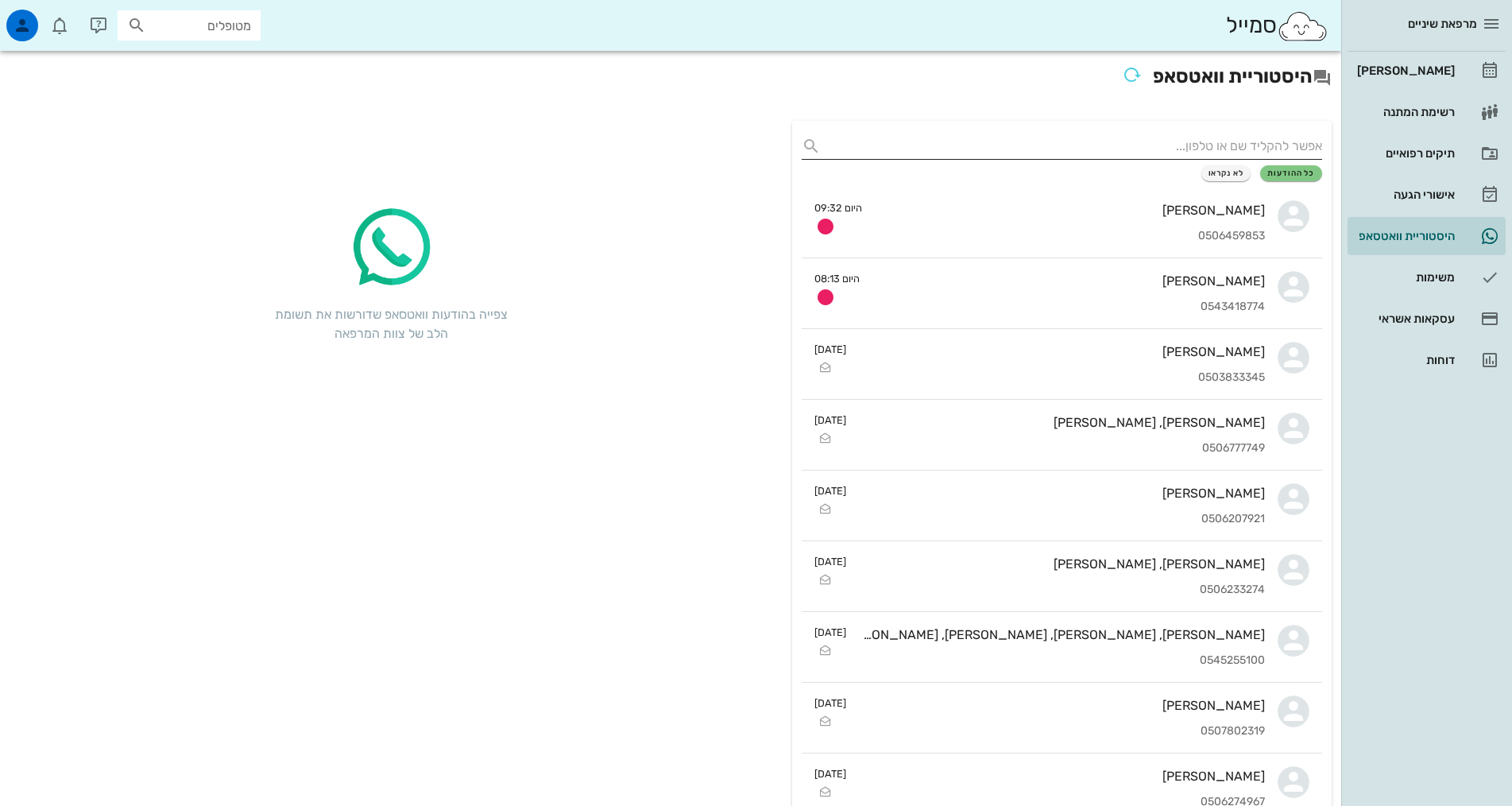
click at [1258, 143] on input "text" at bounding box center [1074, 146] width 495 height 26
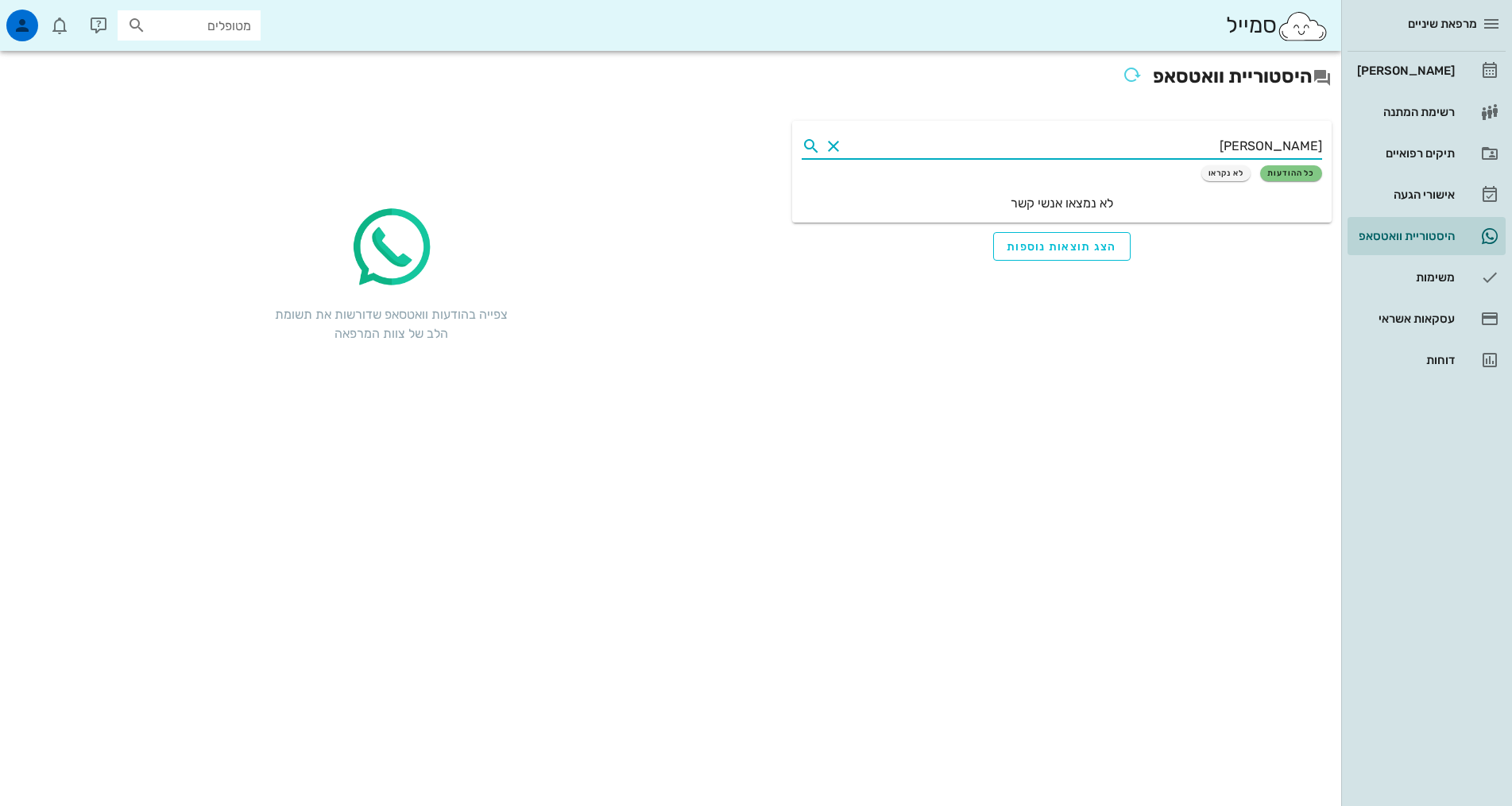
type input "דודו"
click at [834, 150] on button "Clear" at bounding box center [834, 146] width 19 height 19
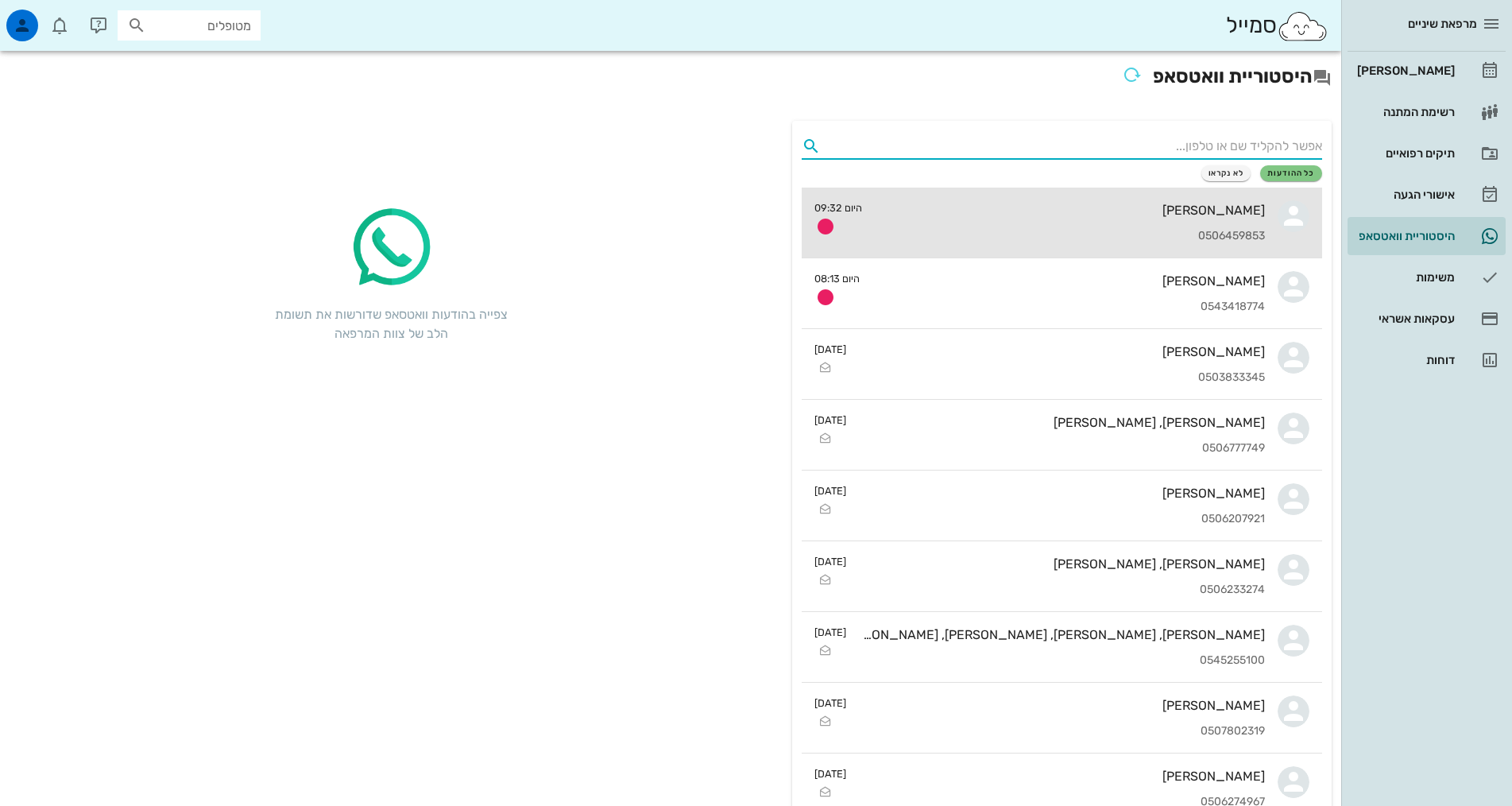
click at [1053, 229] on div "0506459853" at bounding box center [1069, 236] width 390 height 13
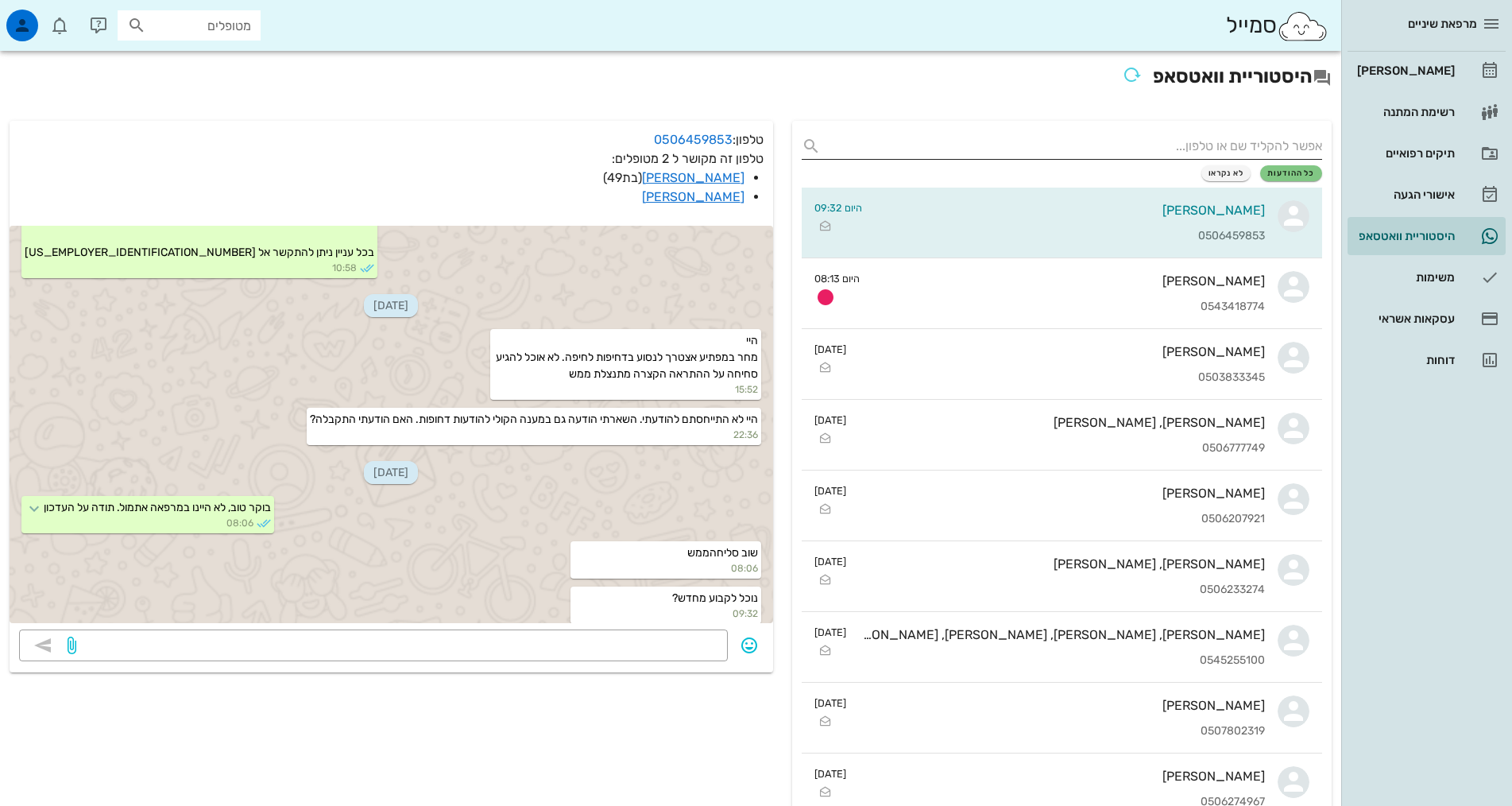
scroll to position [407, 0]
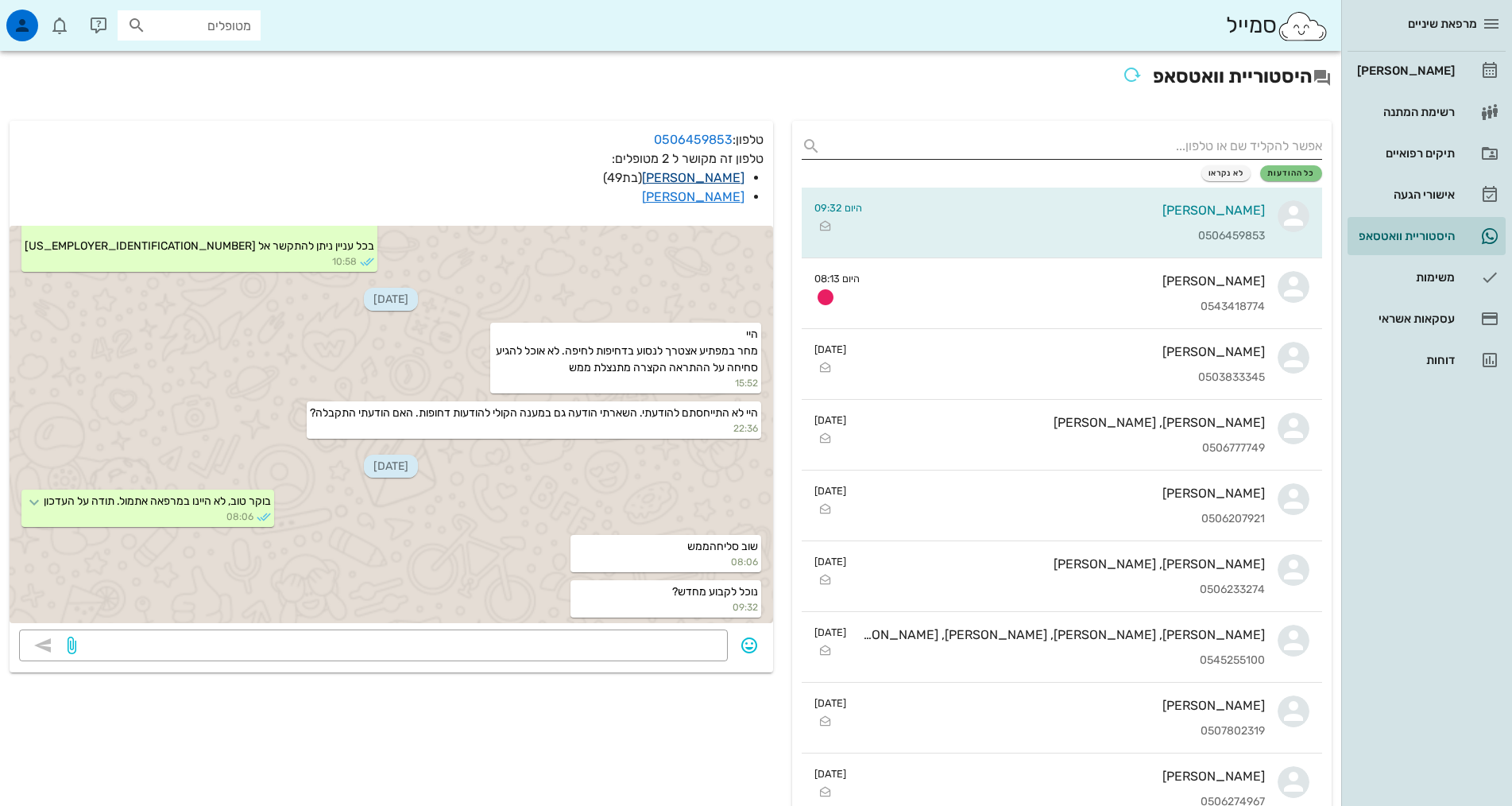
click at [710, 178] on link "[PERSON_NAME]" at bounding box center [693, 177] width 103 height 15
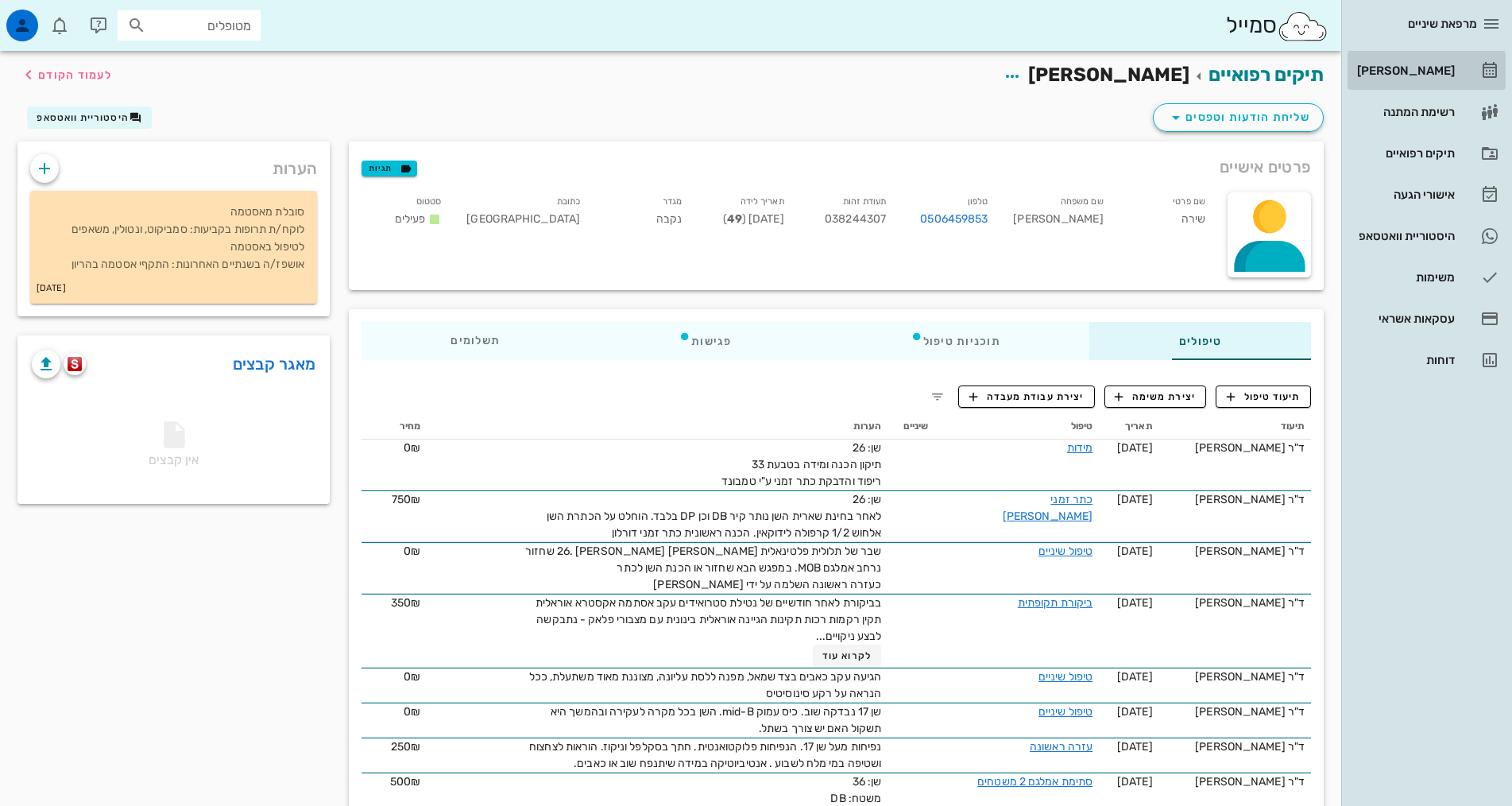
click at [1449, 74] on div "[PERSON_NAME]" at bounding box center [1404, 71] width 101 height 12
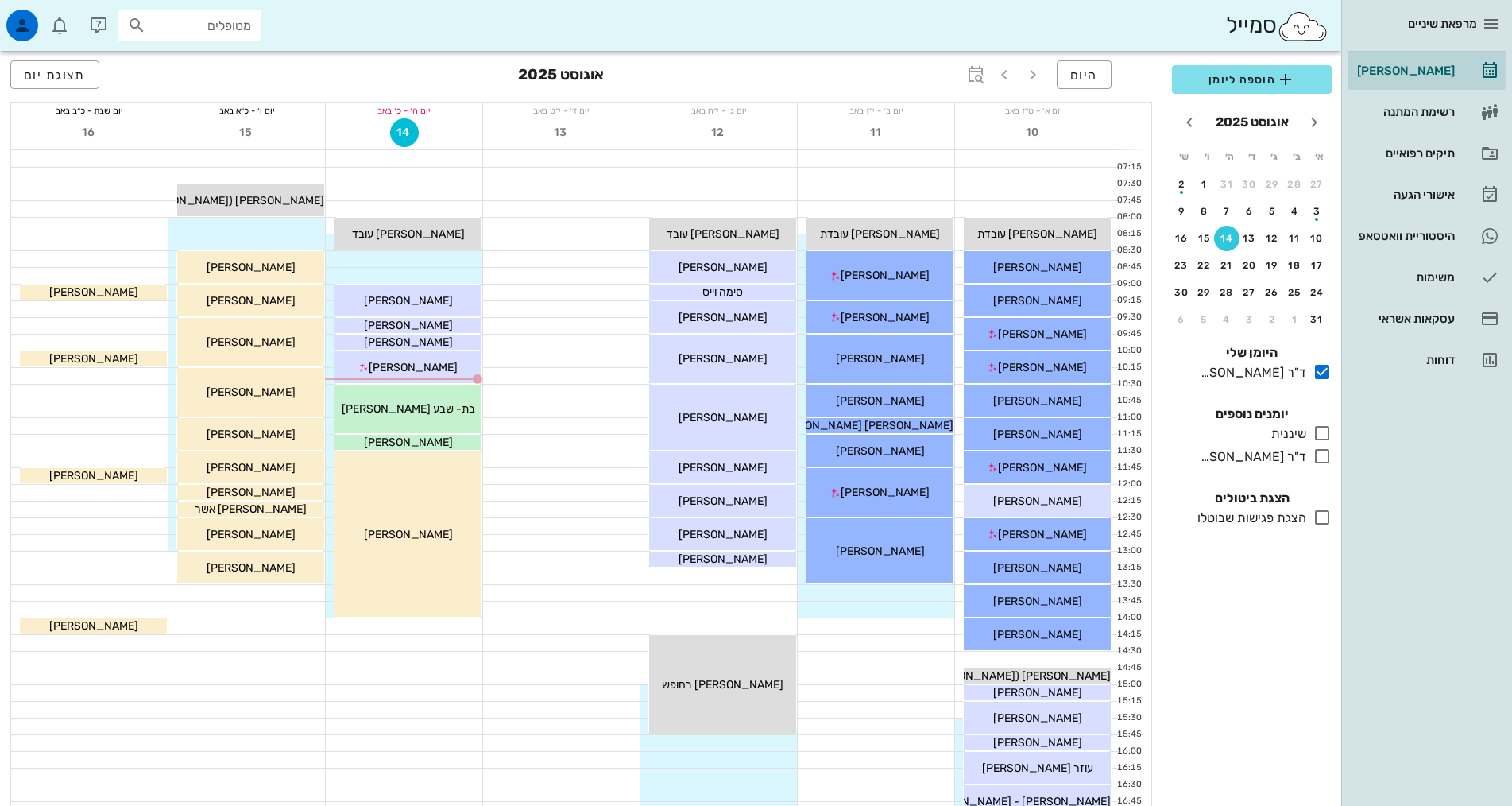
click at [187, 25] on input "מטופלים" at bounding box center [200, 25] width 102 height 20
type input "דודו כה"
click at [218, 75] on div "0546892112" at bounding box center [176, 74] width 174 height 12
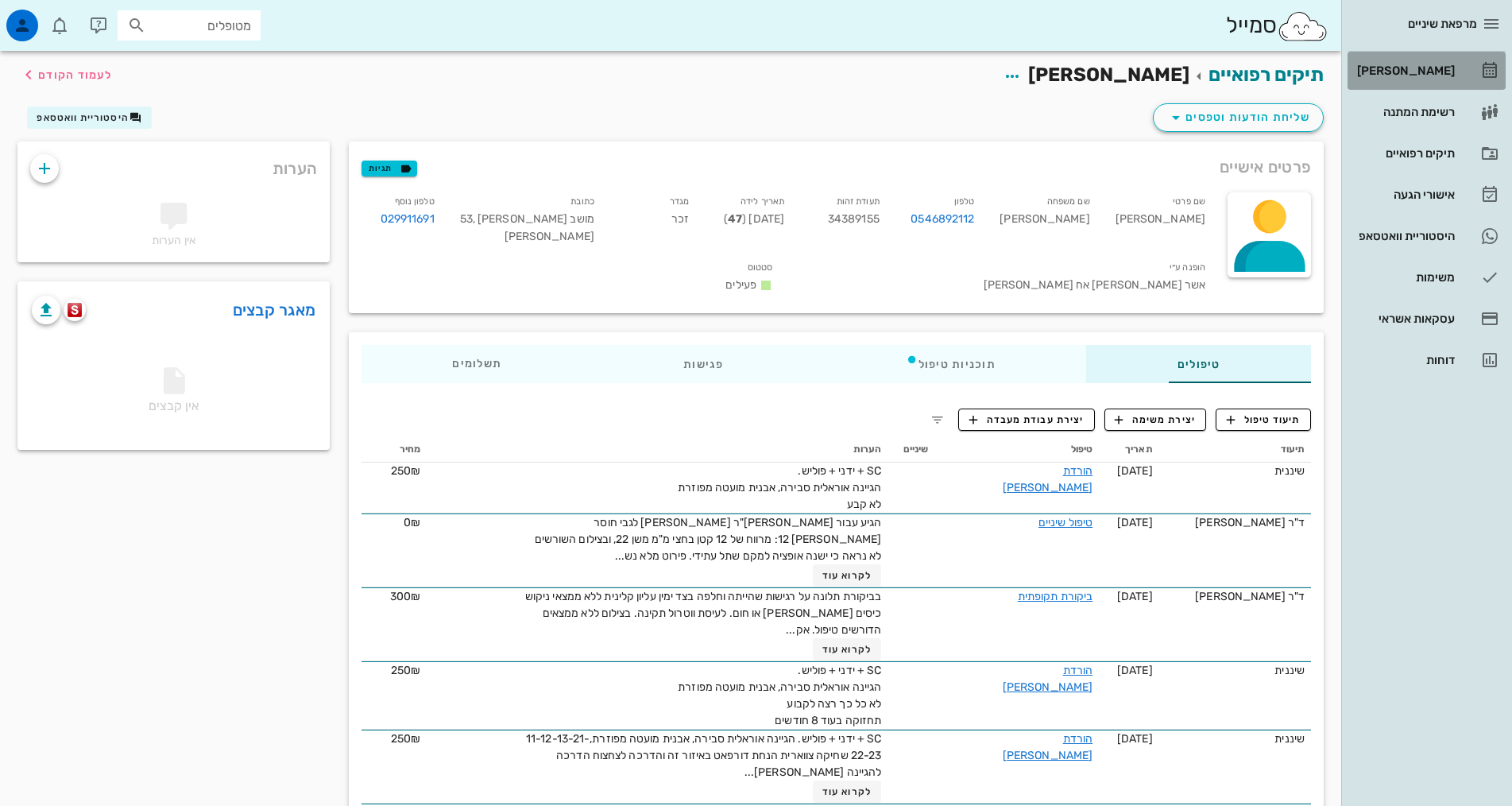
click at [1416, 75] on div "[PERSON_NAME]" at bounding box center [1404, 71] width 101 height 12
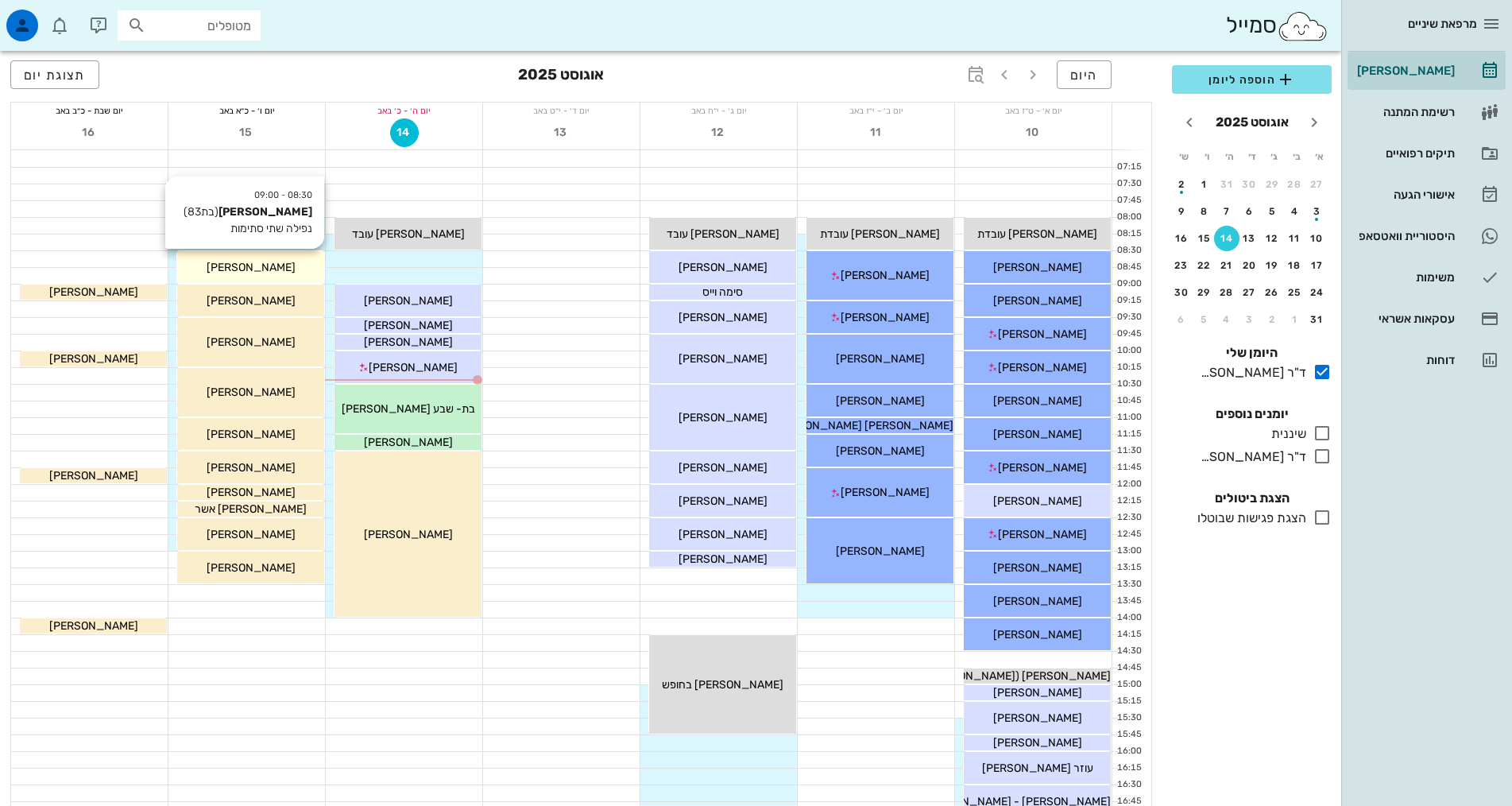
click at [283, 274] on div "[PERSON_NAME]" at bounding box center [251, 267] width 147 height 17
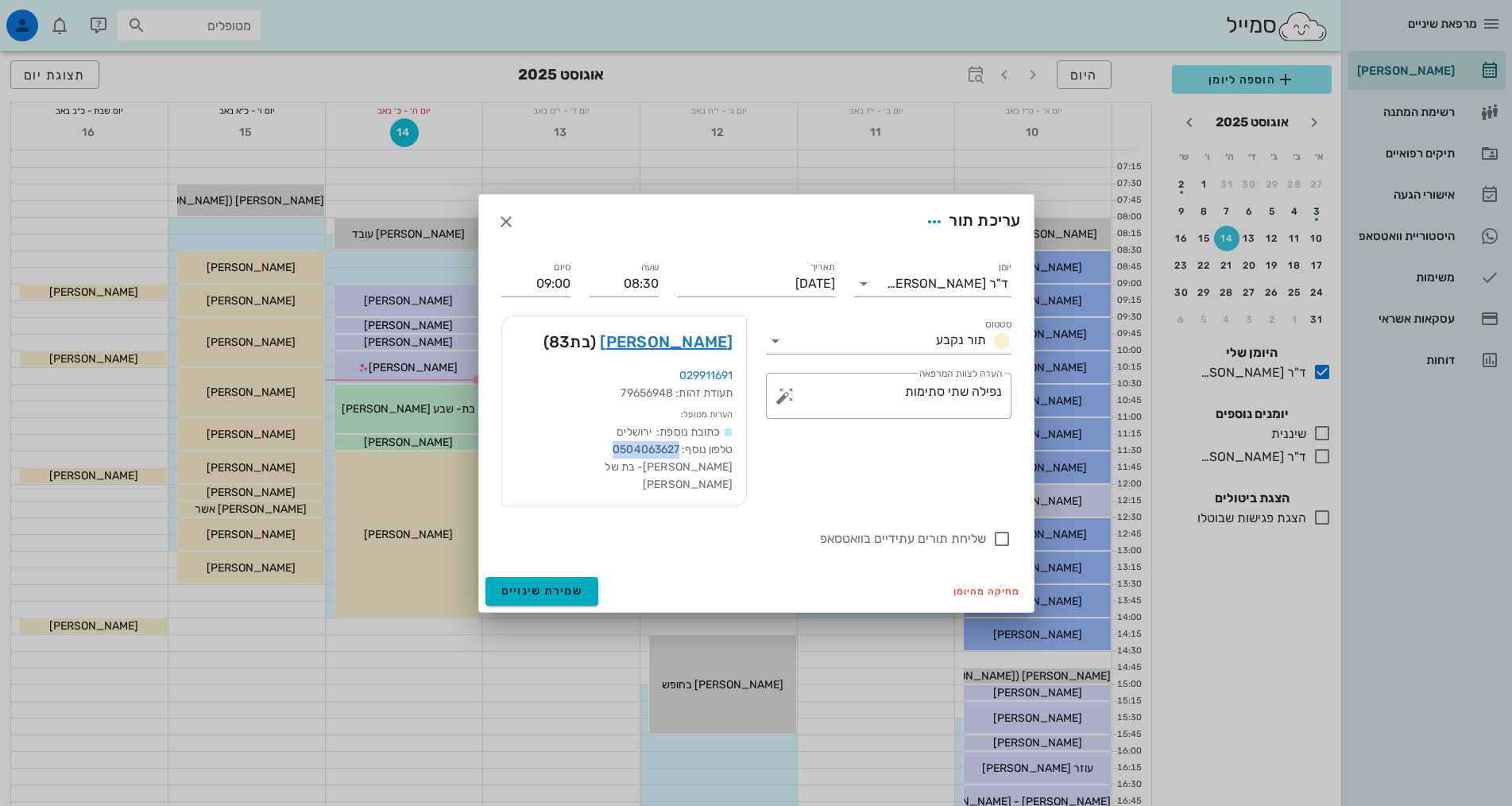
drag, startPoint x: 609, startPoint y: 457, endPoint x: 678, endPoint y: 461, distance: 69.1
click at [678, 461] on span "כתובת נוספת: ירושלים טלפון נוסף: 0504063627 [PERSON_NAME]- בת של [PERSON_NAME]" at bounding box center [667, 458] width 130 height 66
click at [504, 226] on icon "button" at bounding box center [506, 222] width 19 height 19
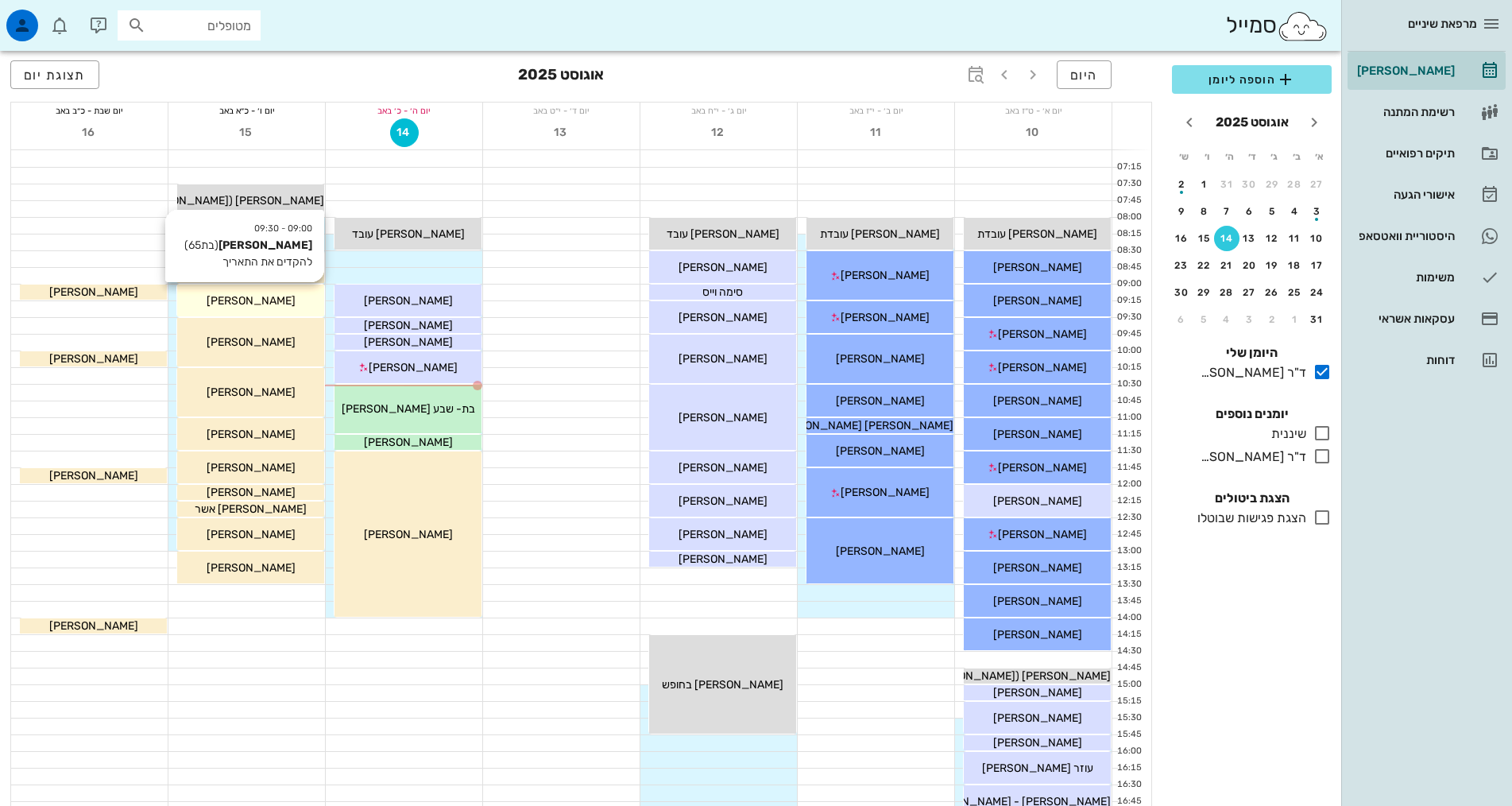
click at [300, 306] on div "[PERSON_NAME]" at bounding box center [251, 300] width 147 height 17
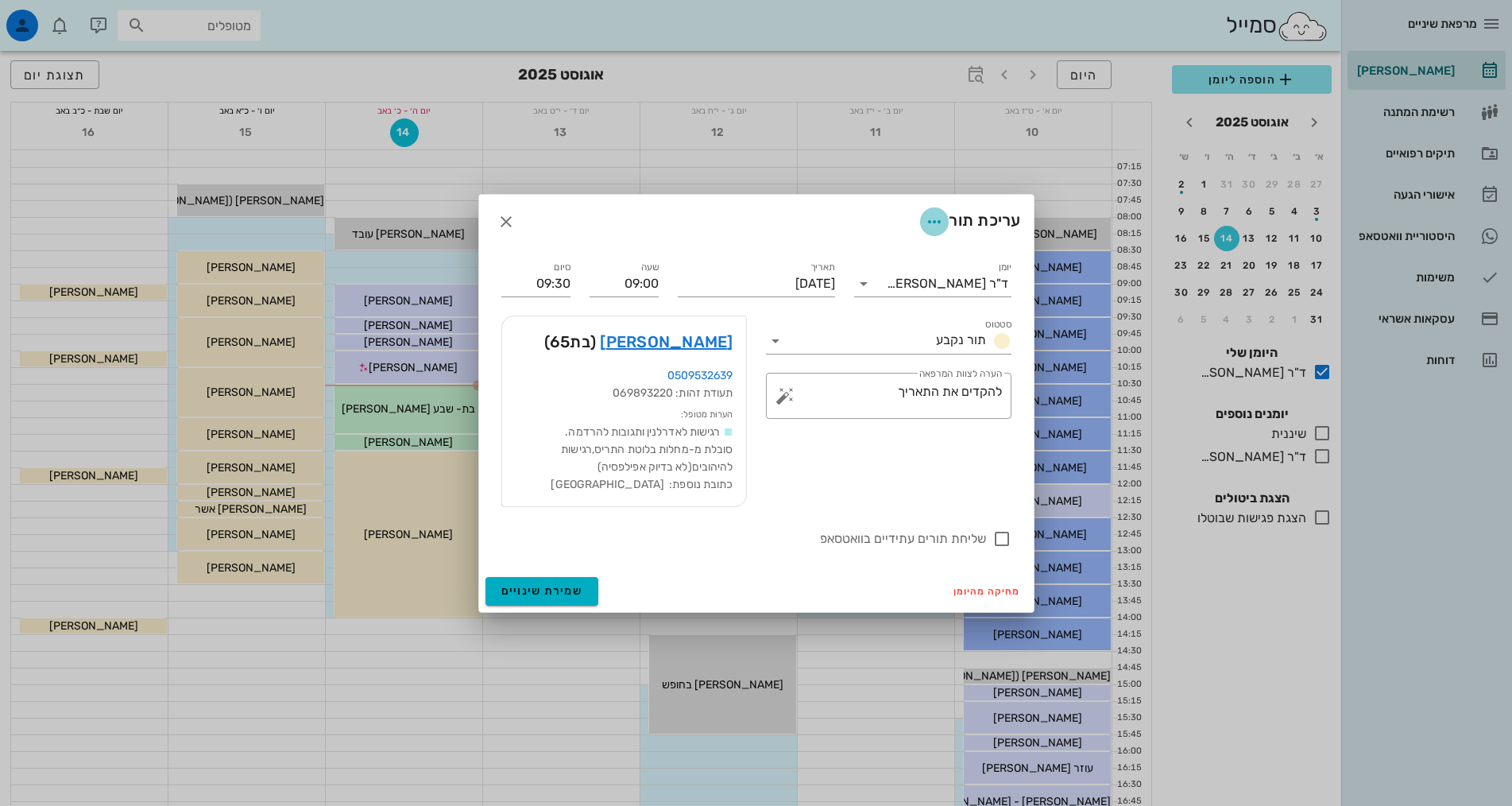
click at [928, 223] on icon "button" at bounding box center [935, 222] width 19 height 19
click at [877, 213] on div "עריכת תור" at bounding box center [756, 221] width 555 height 54
click at [719, 347] on link "[PERSON_NAME]" at bounding box center [667, 342] width 133 height 26
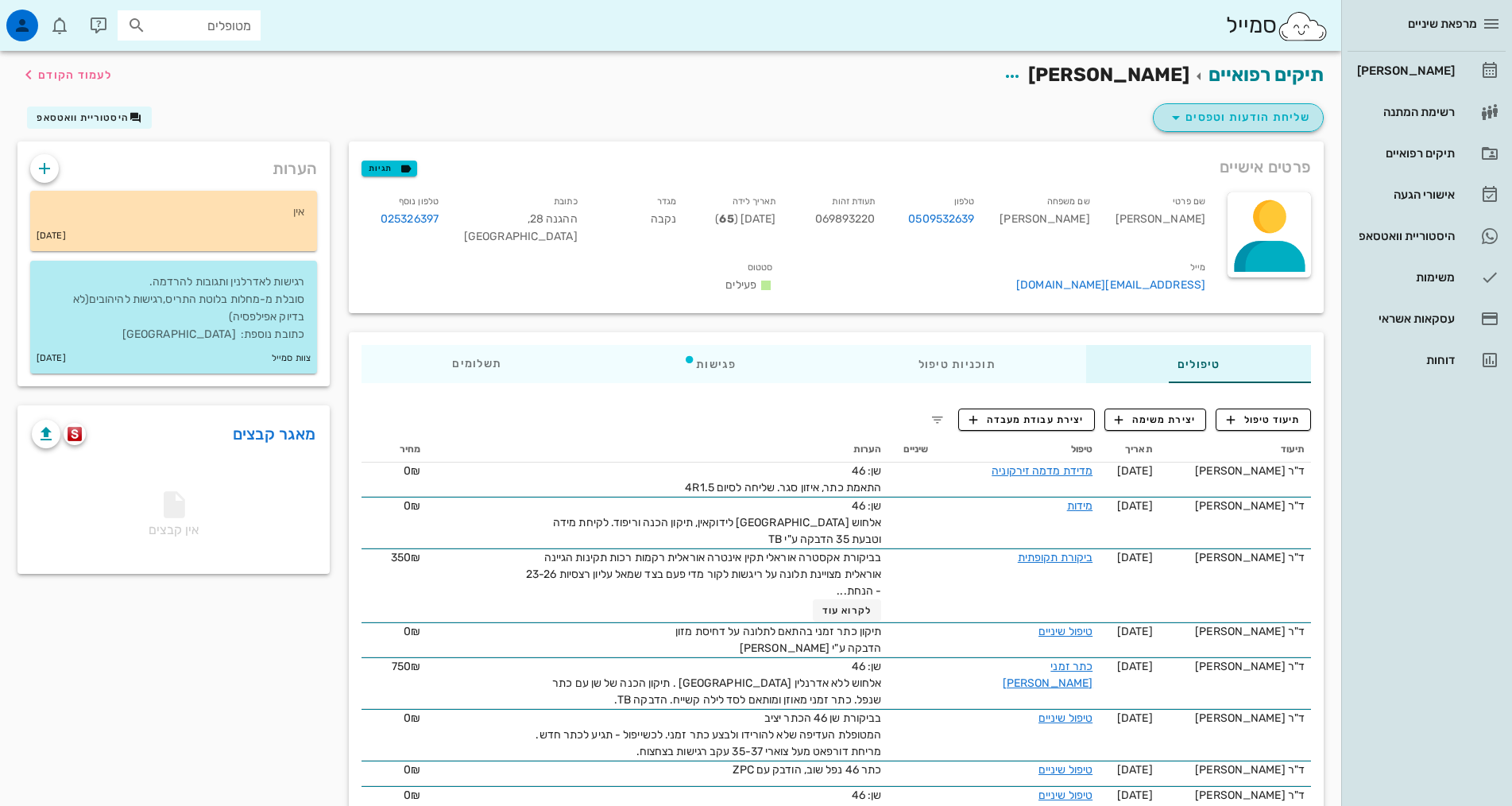
click at [1247, 116] on span "שליחת הודעות וטפסים" at bounding box center [1238, 118] width 143 height 19
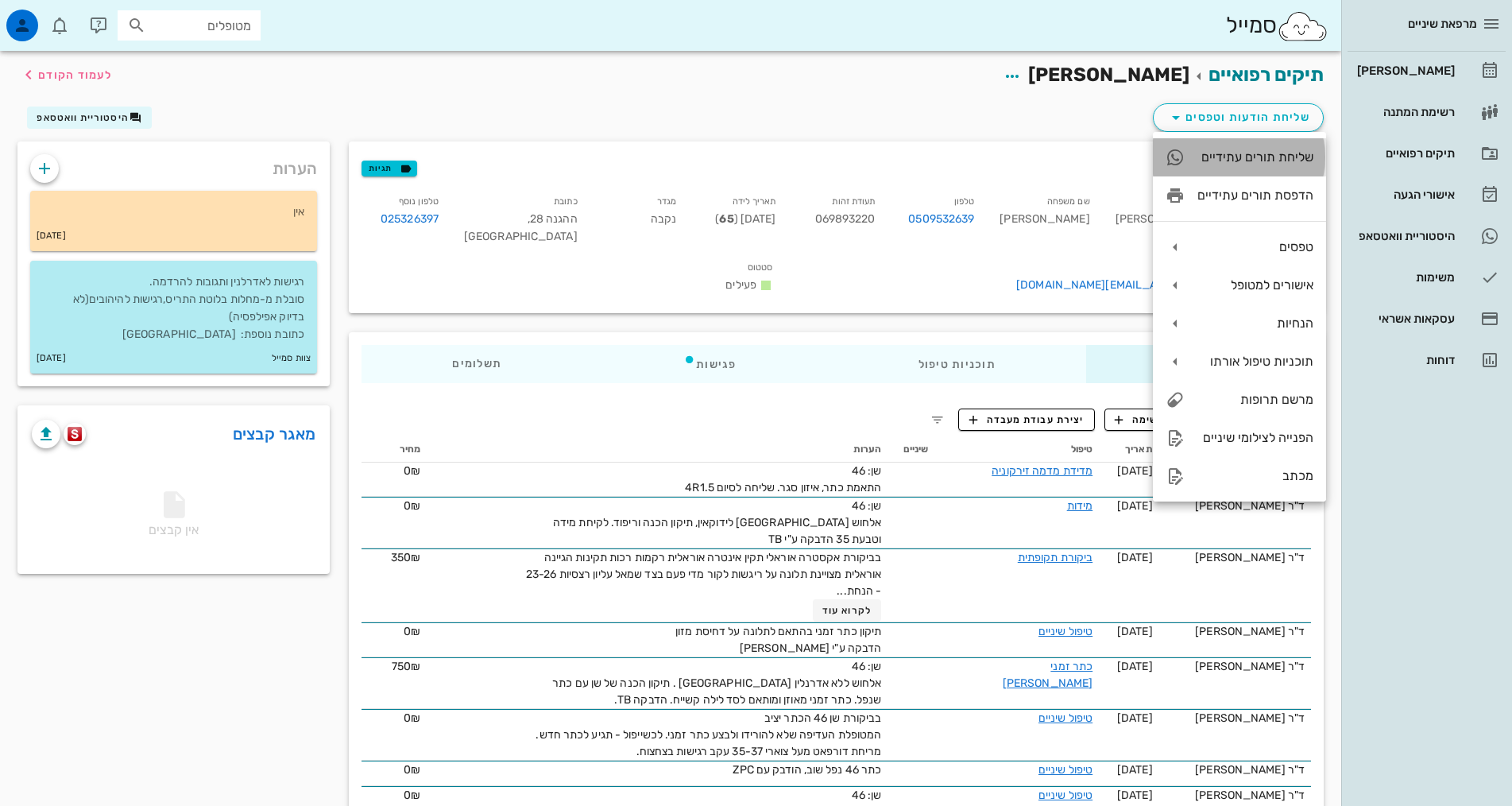
click at [1245, 151] on div "שליחת תורים עתידיים" at bounding box center [1255, 157] width 116 height 15
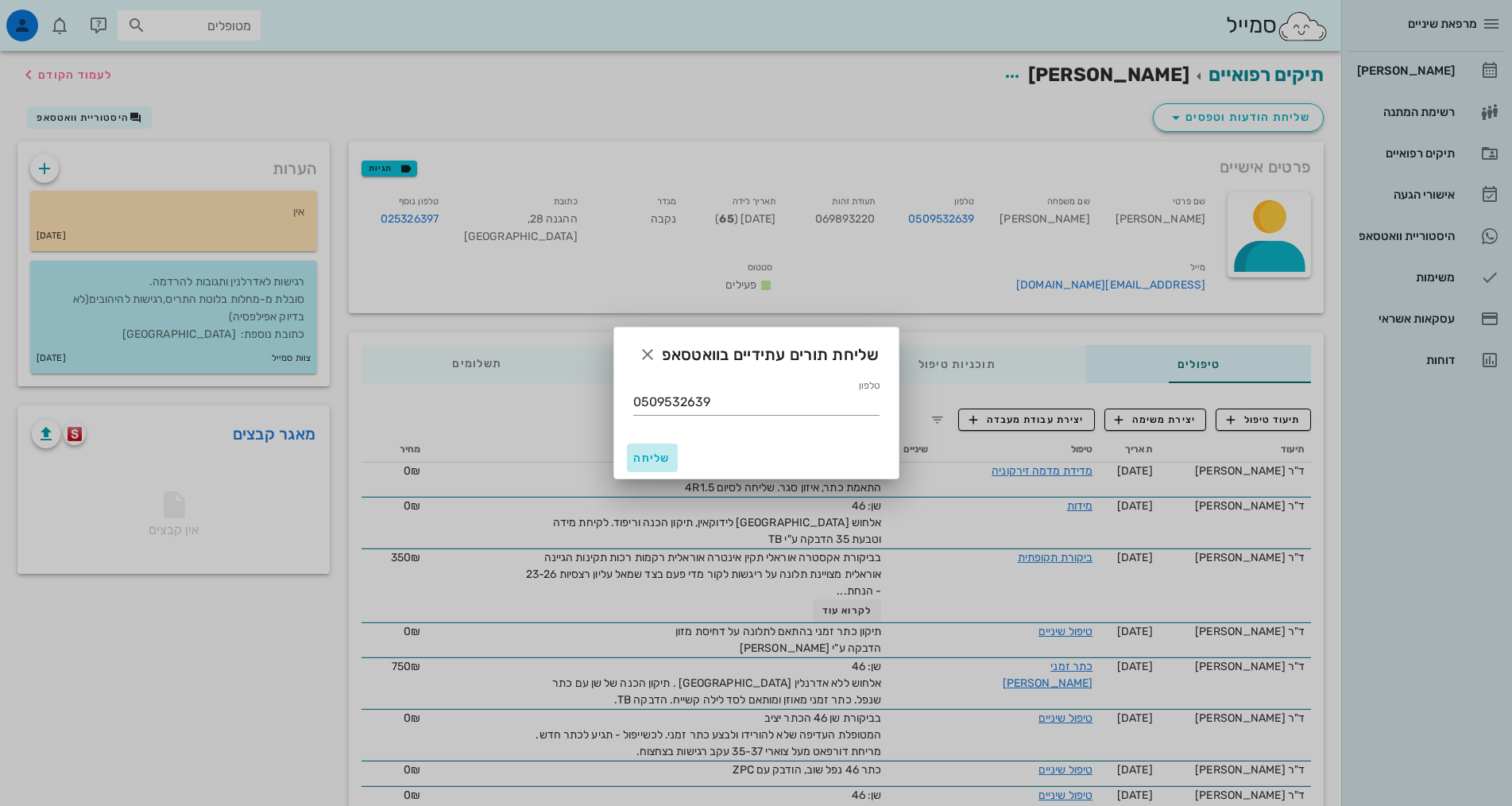
click at [655, 458] on span "שליחה" at bounding box center [652, 458] width 38 height 13
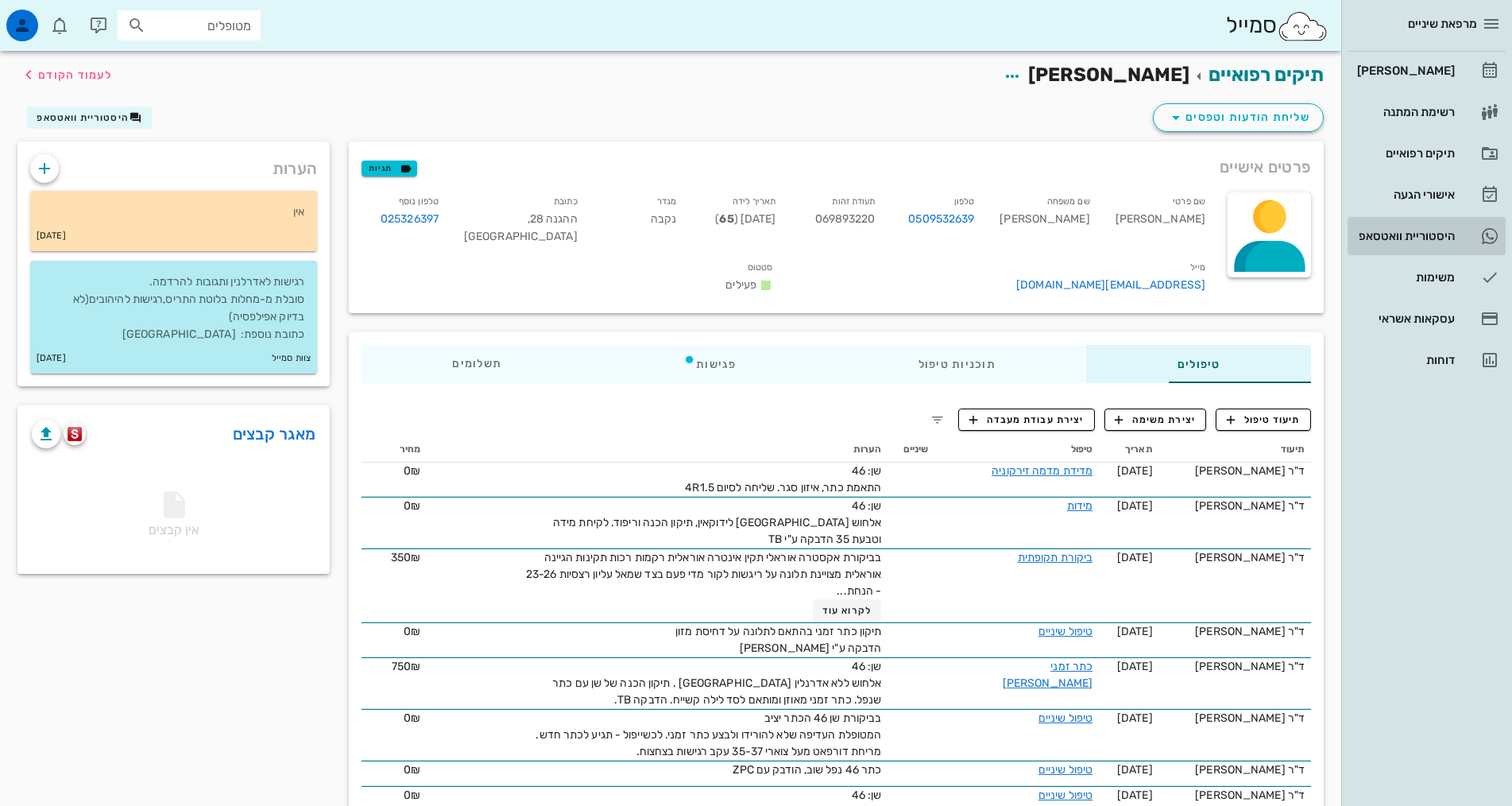
click at [1421, 239] on div "היסטוריית וואטסאפ" at bounding box center [1404, 236] width 101 height 12
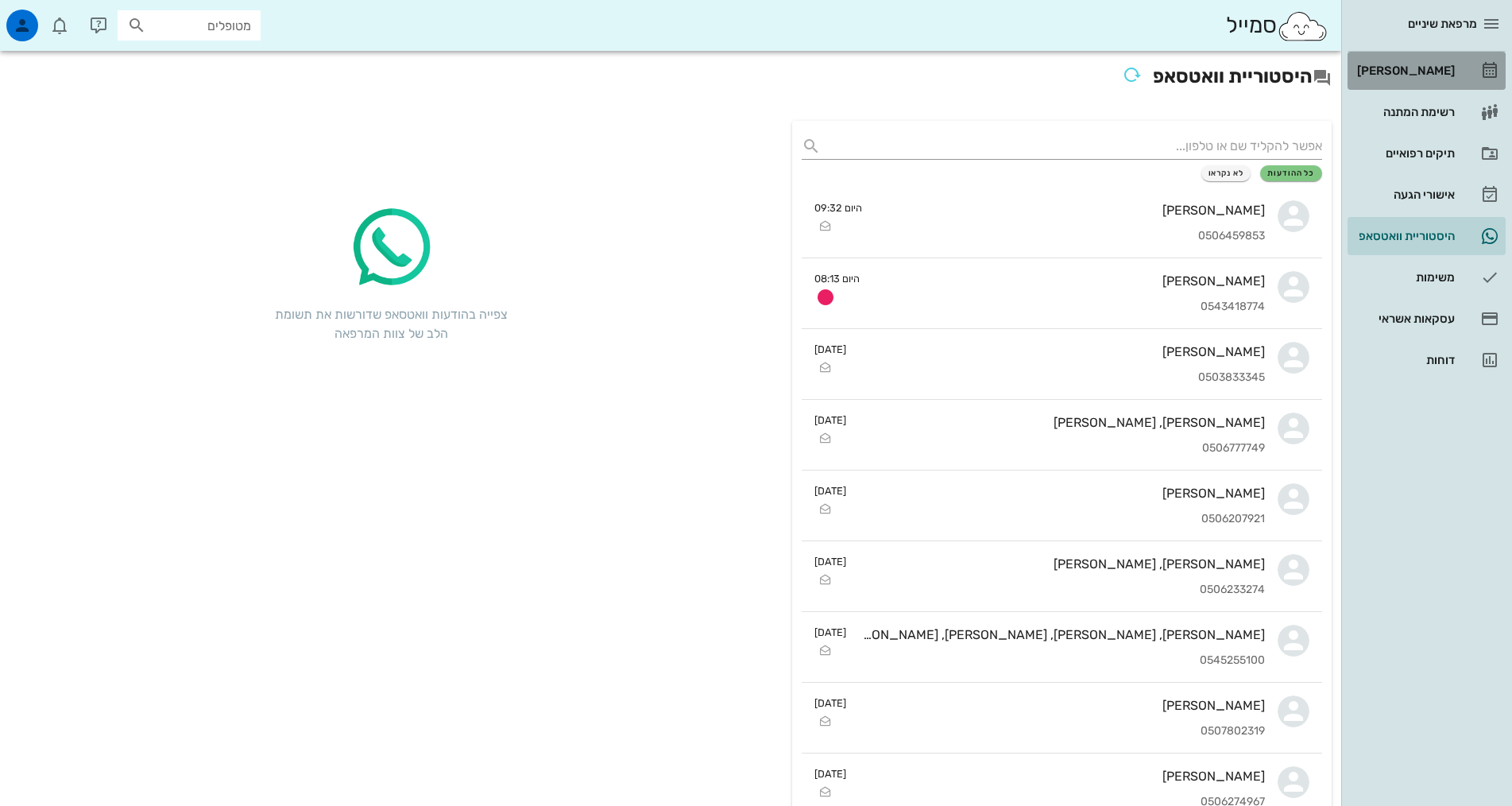
click at [1413, 69] on div "[PERSON_NAME]" at bounding box center [1404, 71] width 101 height 12
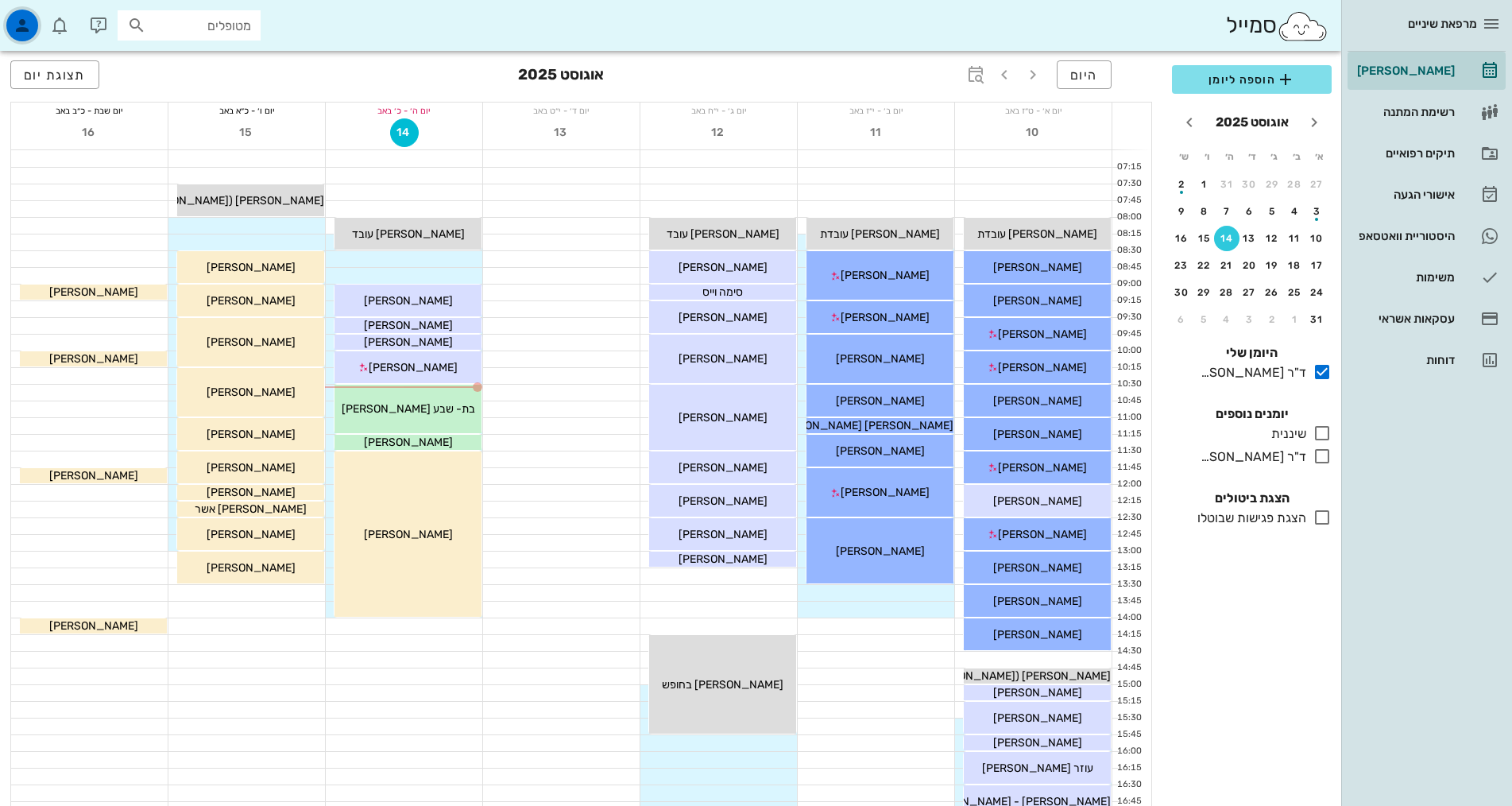
click at [18, 21] on icon "button" at bounding box center [22, 26] width 19 height 19
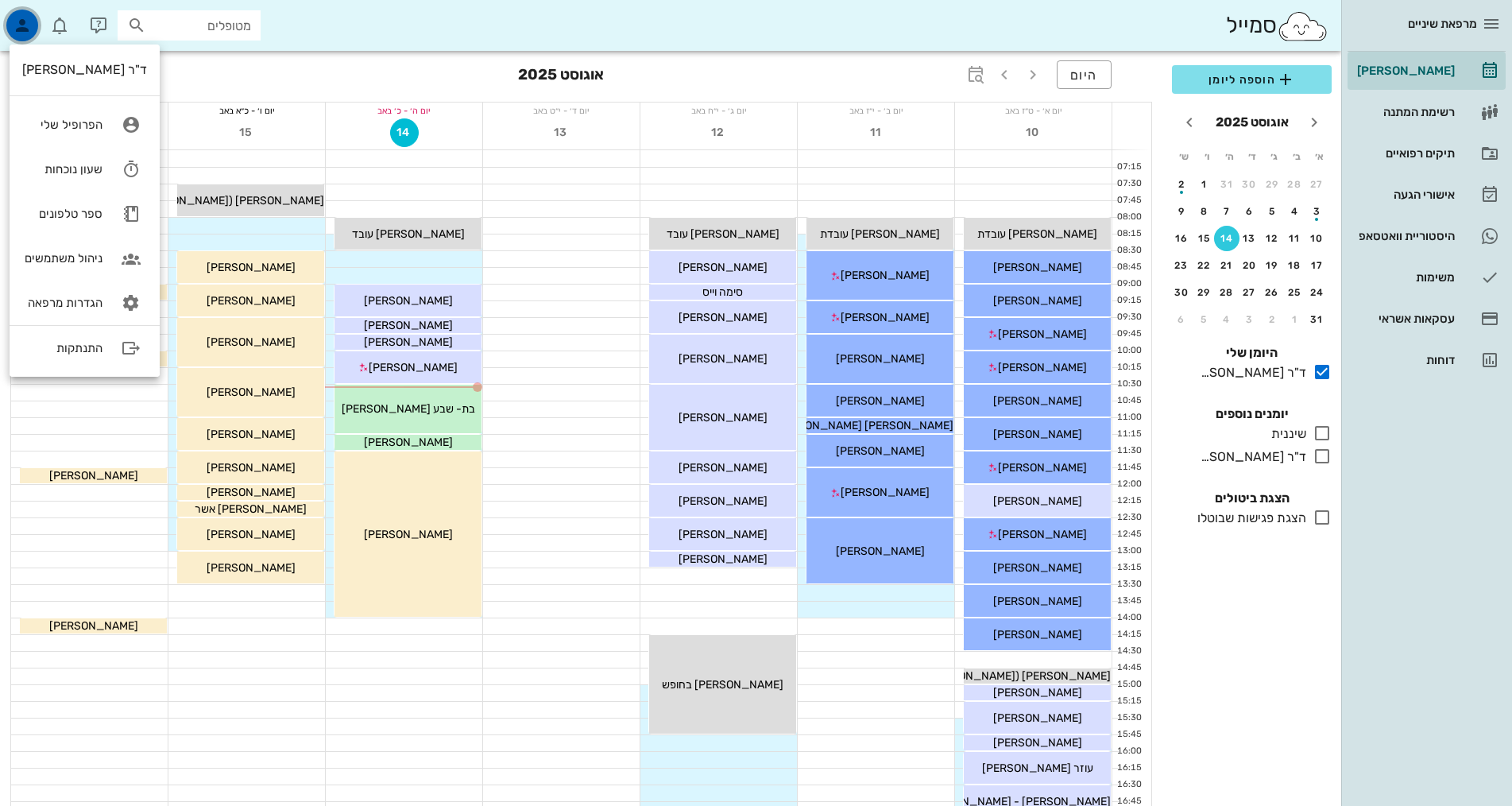
click at [18, 21] on icon "button" at bounding box center [22, 26] width 19 height 19
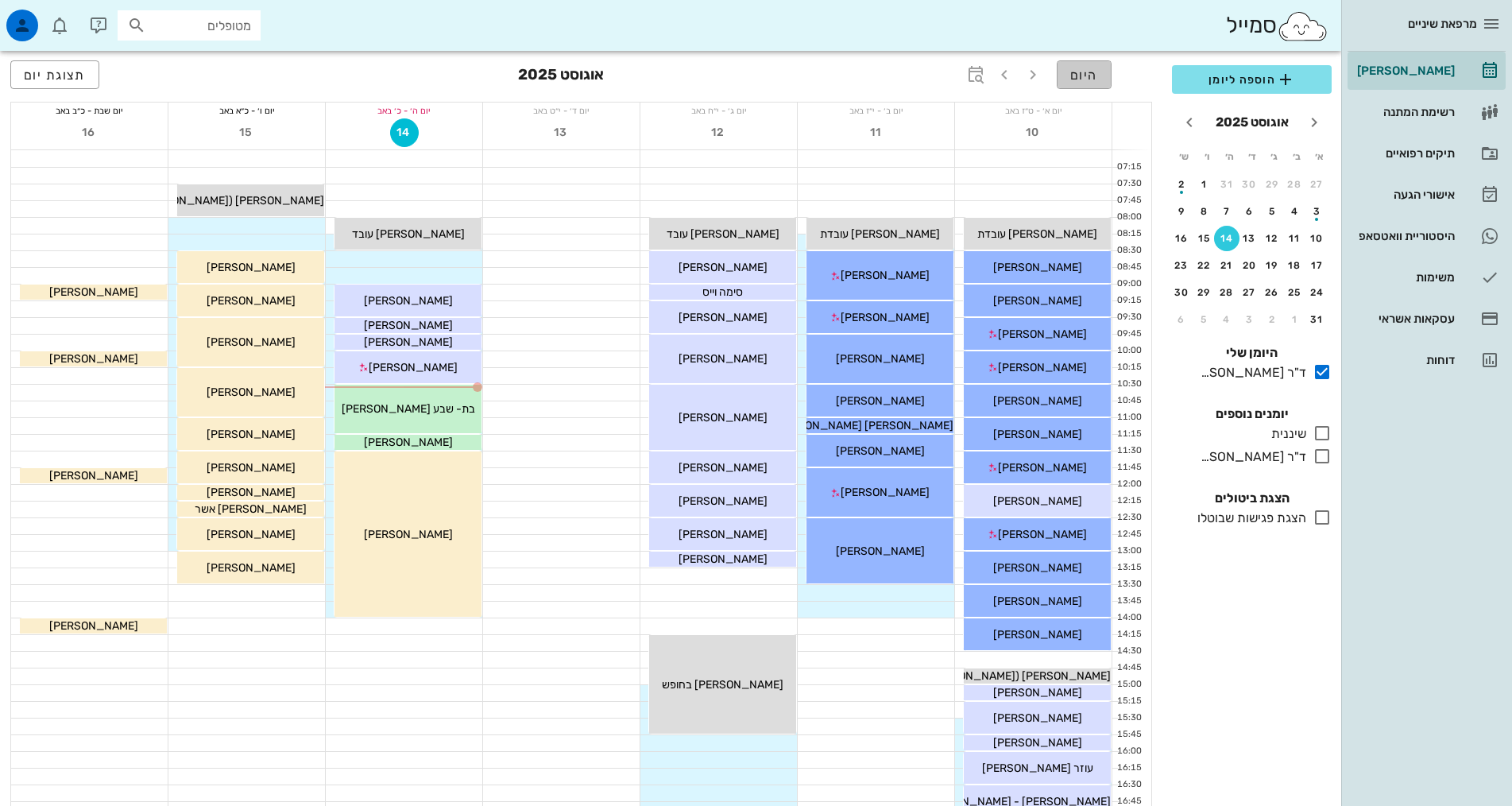
click at [1069, 73] on button "היום" at bounding box center [1084, 74] width 55 height 28
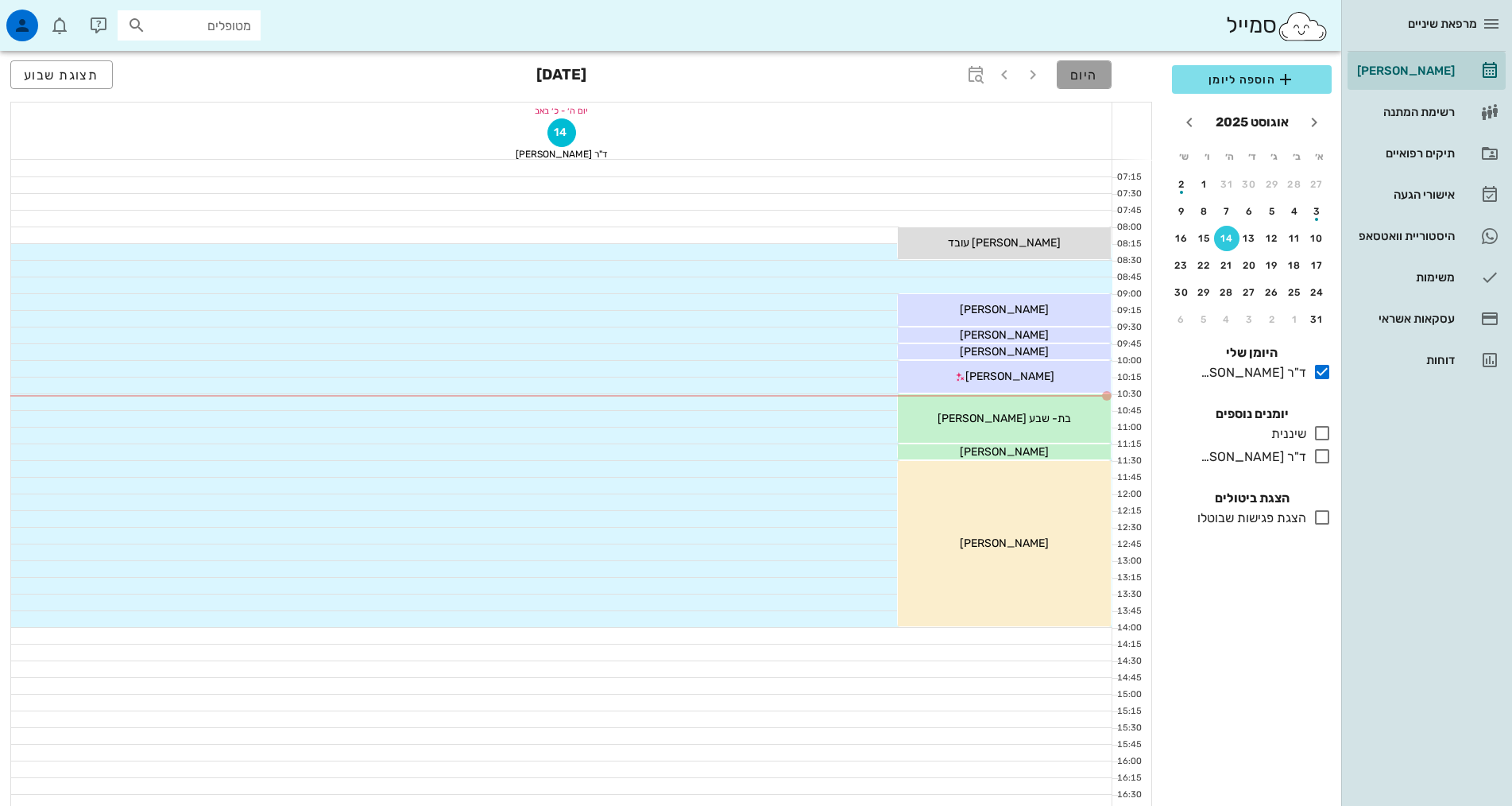
click at [1082, 80] on span "היום" at bounding box center [1084, 74] width 27 height 15
click at [1004, 65] on button "button" at bounding box center [1004, 74] width 28 height 28
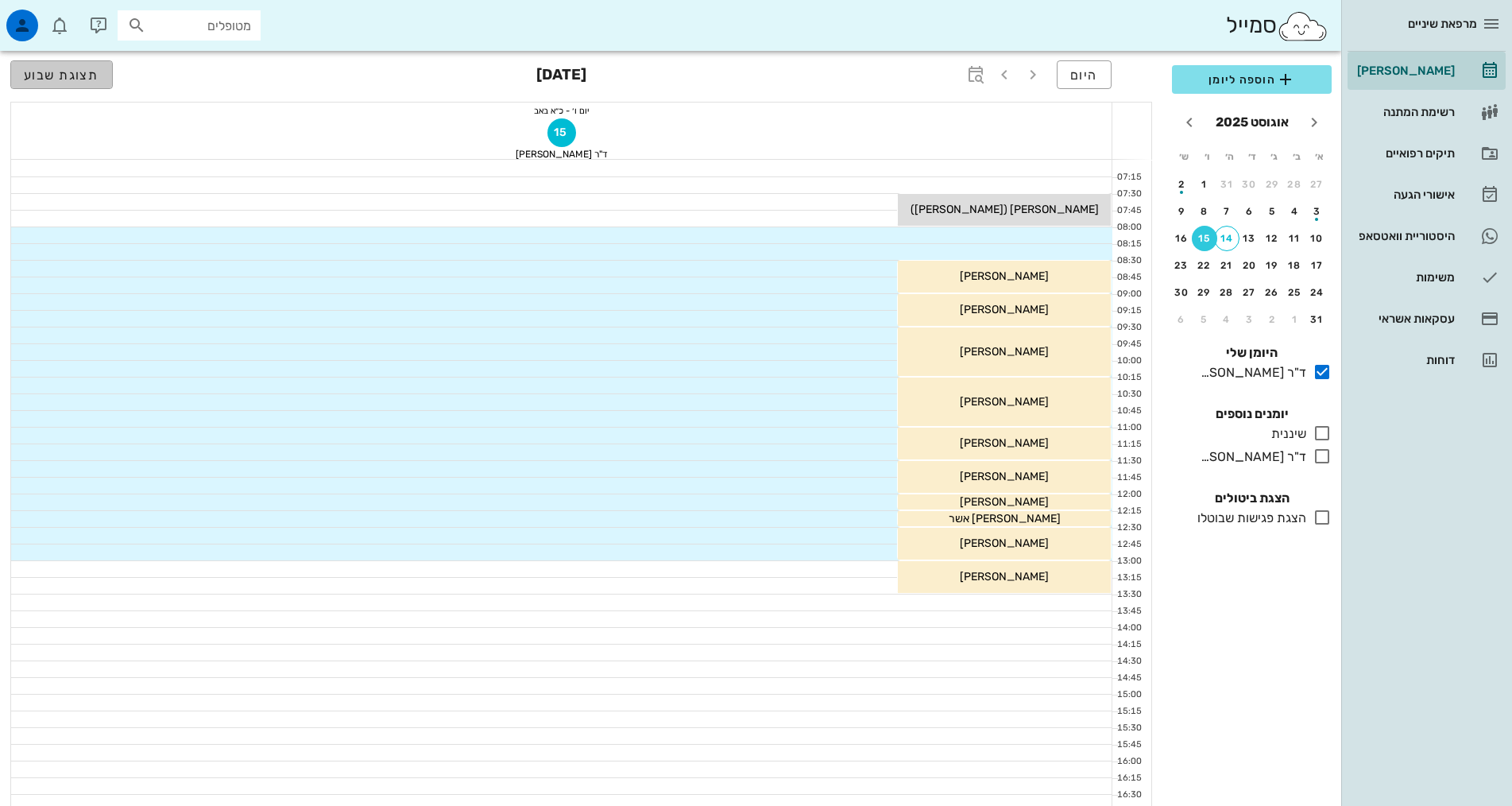
click at [81, 71] on span "תצוגת שבוע" at bounding box center [61, 74] width 75 height 15
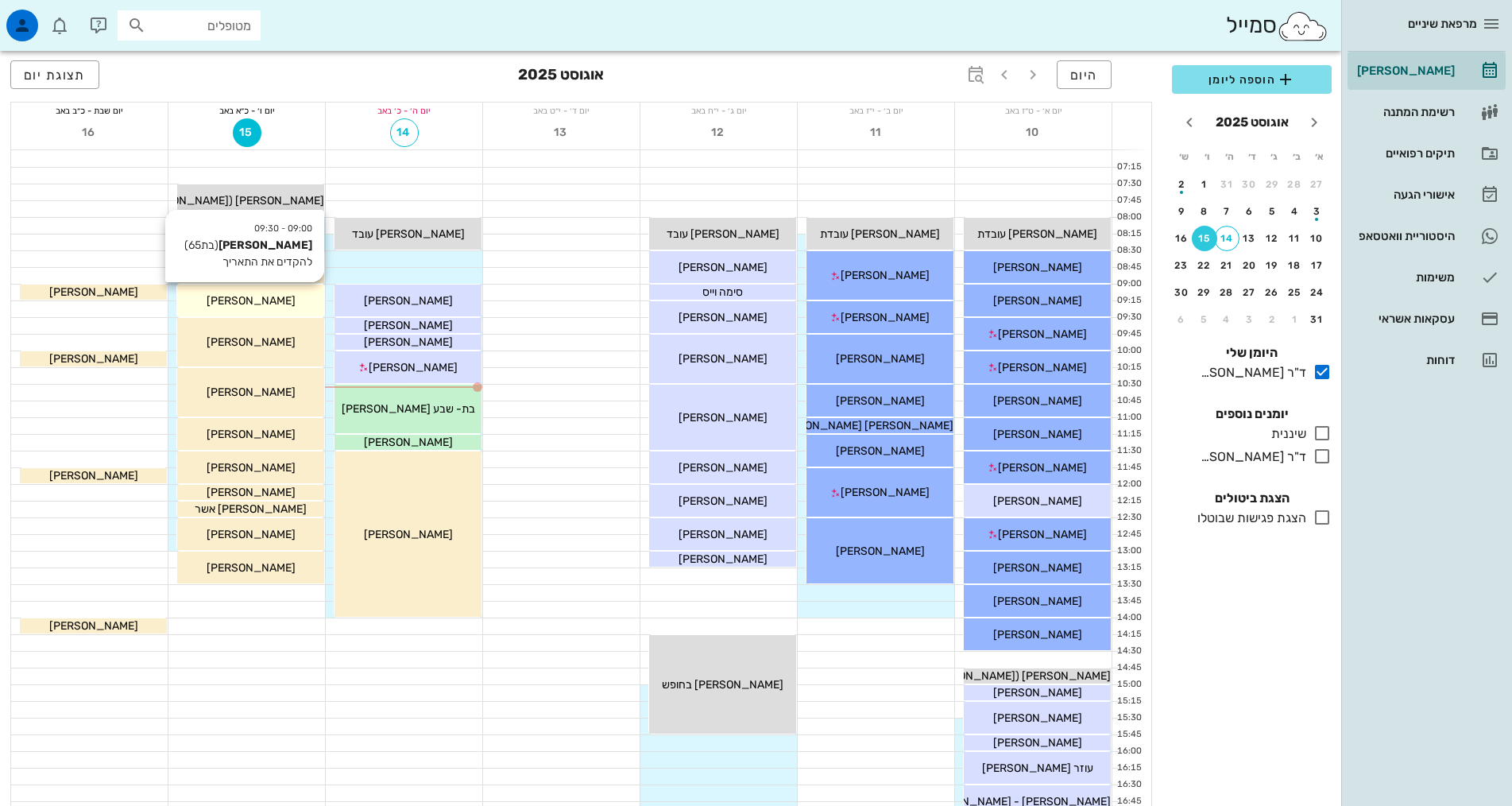
drag, startPoint x: 266, startPoint y: 311, endPoint x: 244, endPoint y: 306, distance: 22.6
click at [244, 306] on span "[PERSON_NAME]" at bounding box center [251, 300] width 89 height 13
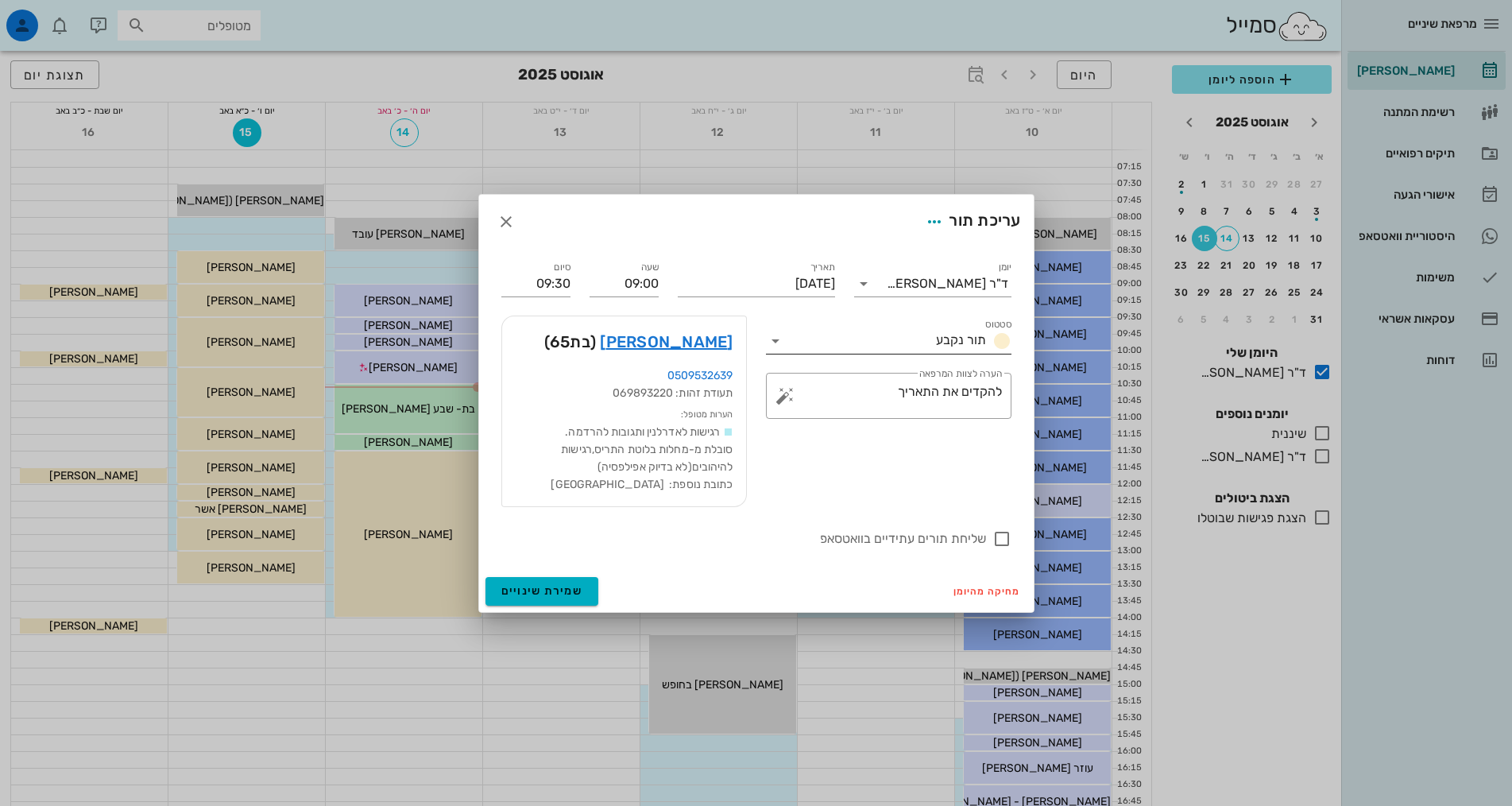
click at [988, 345] on div "תור נקבע" at bounding box center [970, 341] width 81 height 19
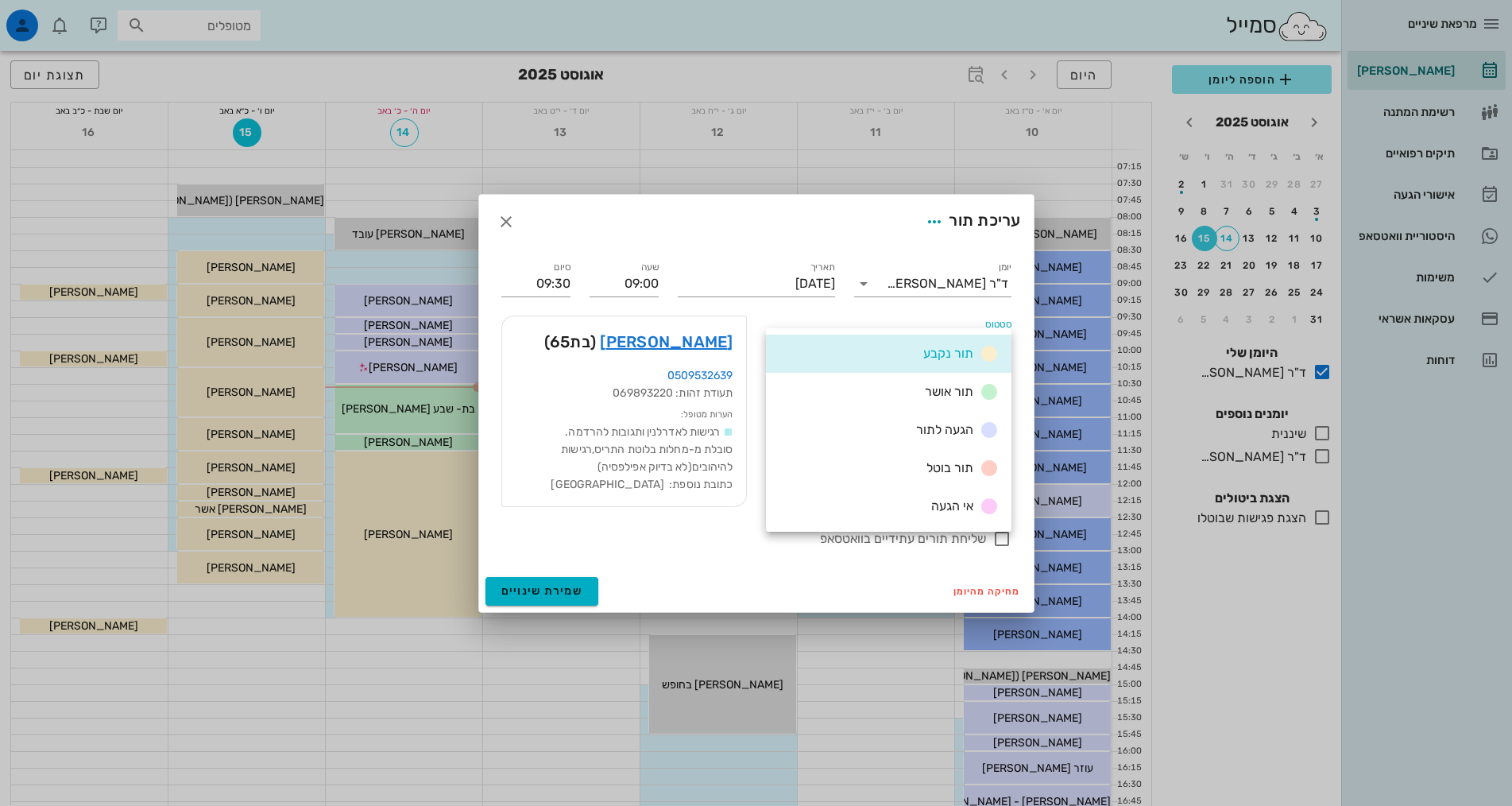
click at [988, 345] on icon at bounding box center [990, 354] width 19 height 19
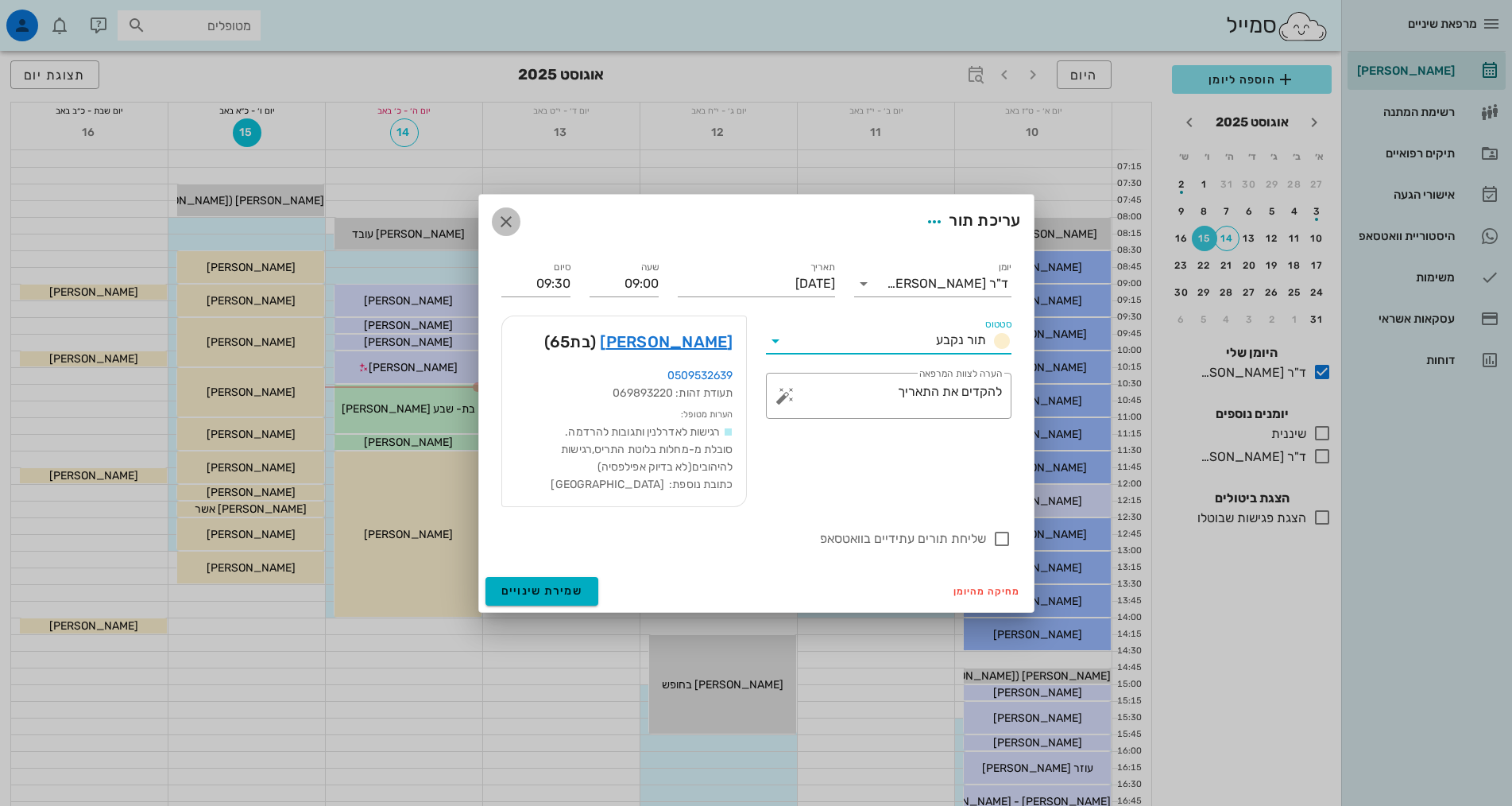
click at [514, 227] on icon "button" at bounding box center [506, 222] width 19 height 19
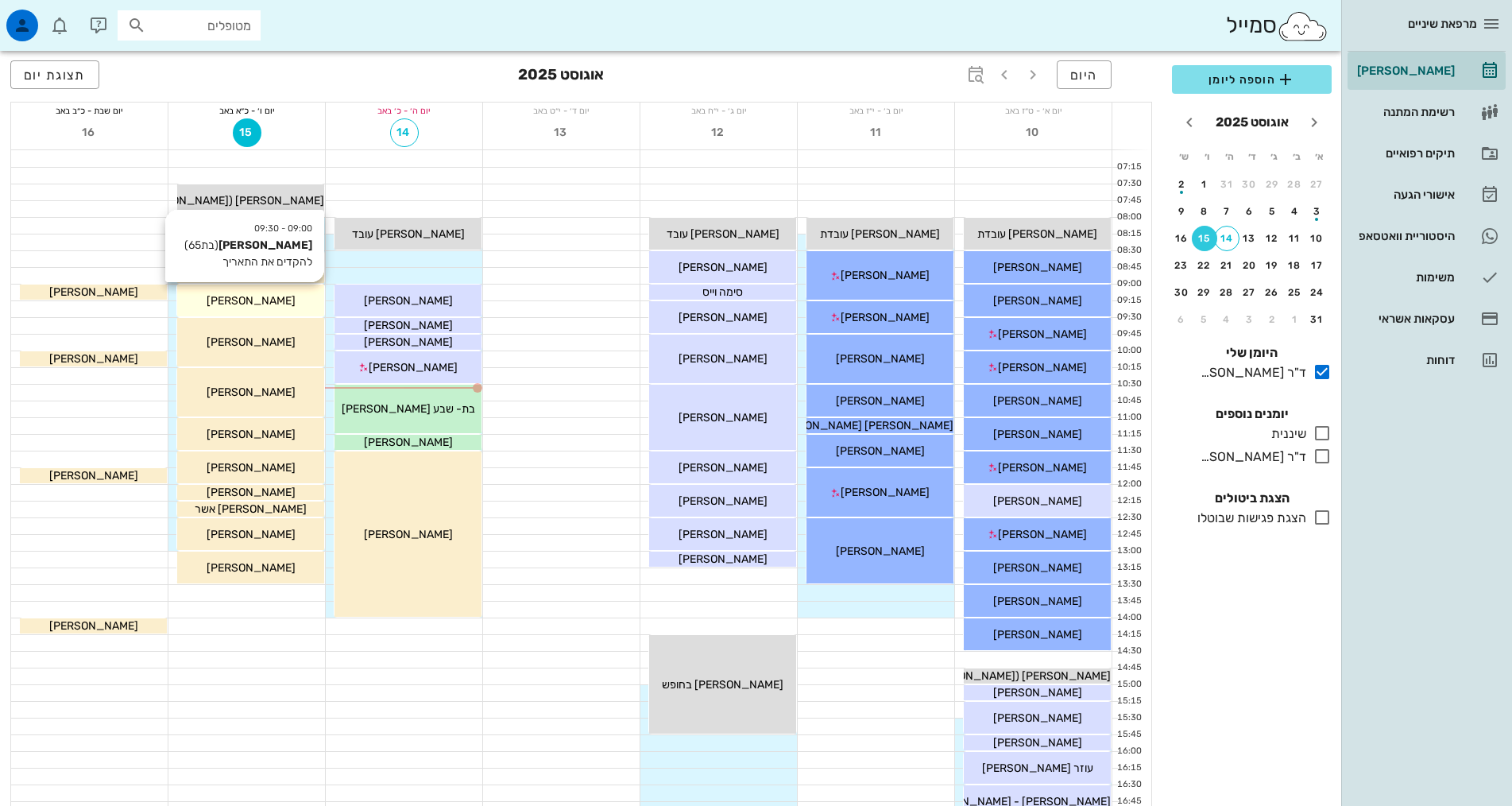
click at [239, 296] on span "[PERSON_NAME]" at bounding box center [251, 300] width 89 height 13
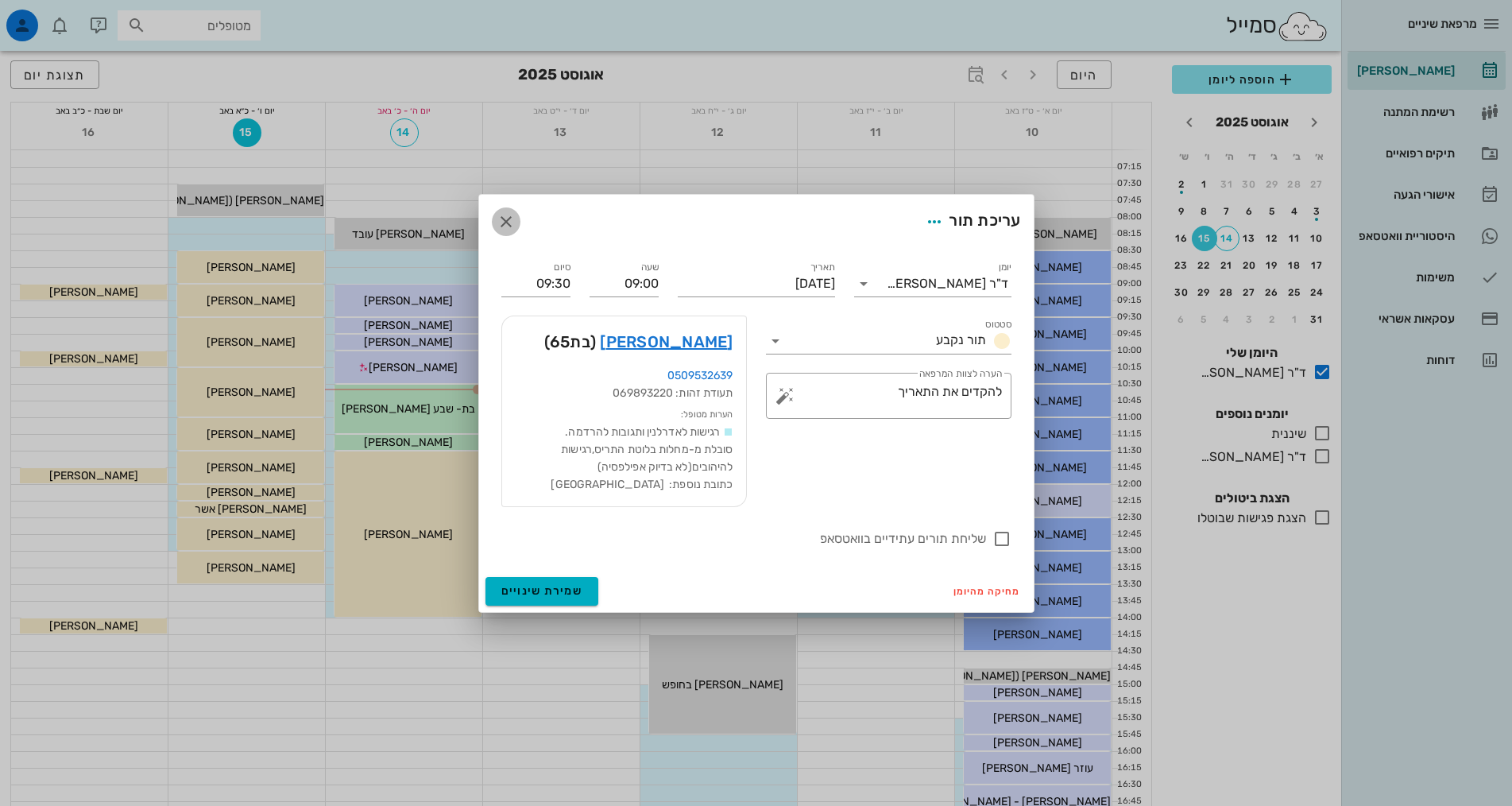
click at [506, 221] on icon "button" at bounding box center [506, 222] width 19 height 19
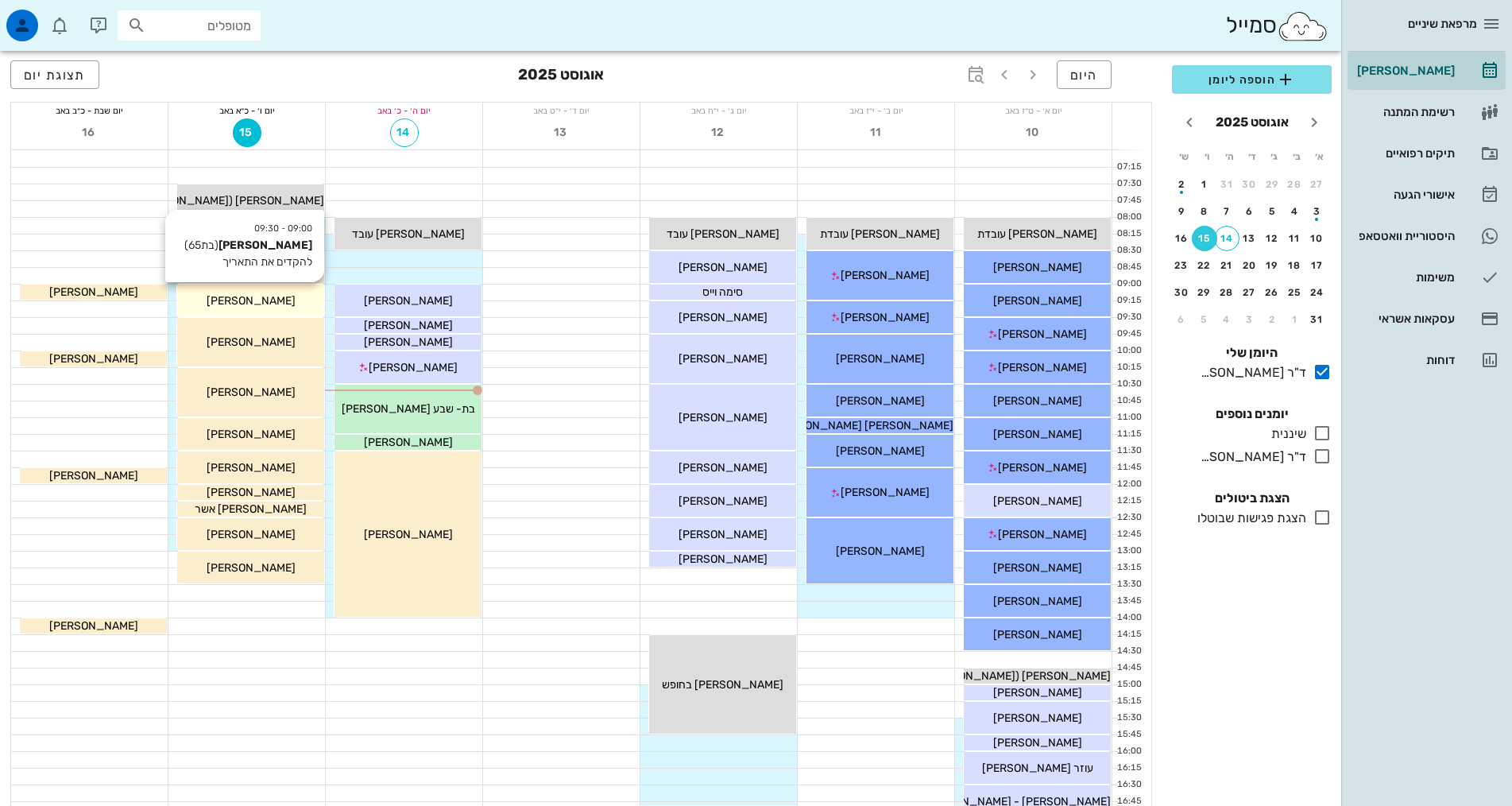
click at [268, 297] on span "[PERSON_NAME]" at bounding box center [251, 300] width 89 height 13
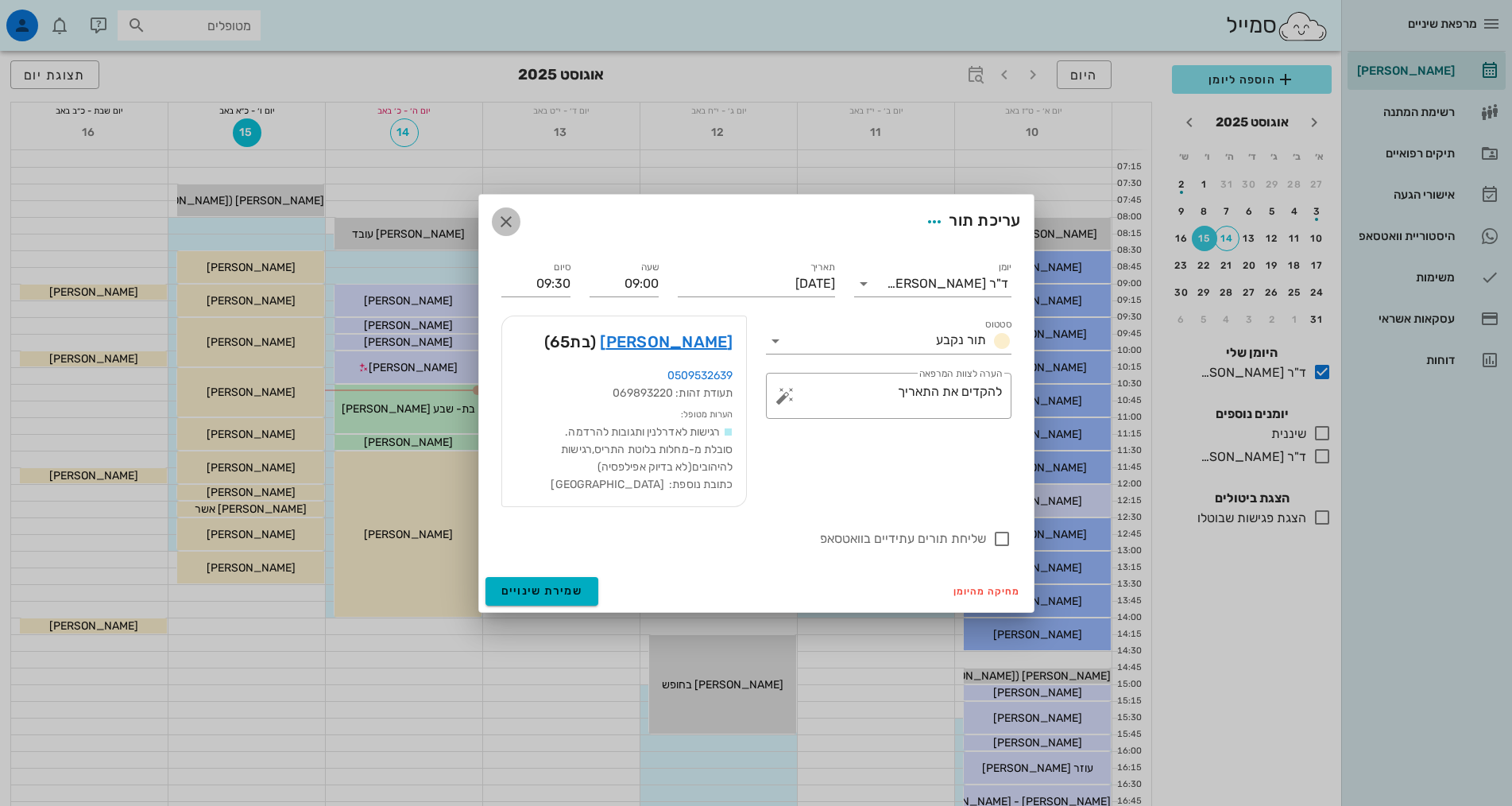
click at [504, 222] on icon "button" at bounding box center [506, 222] width 19 height 19
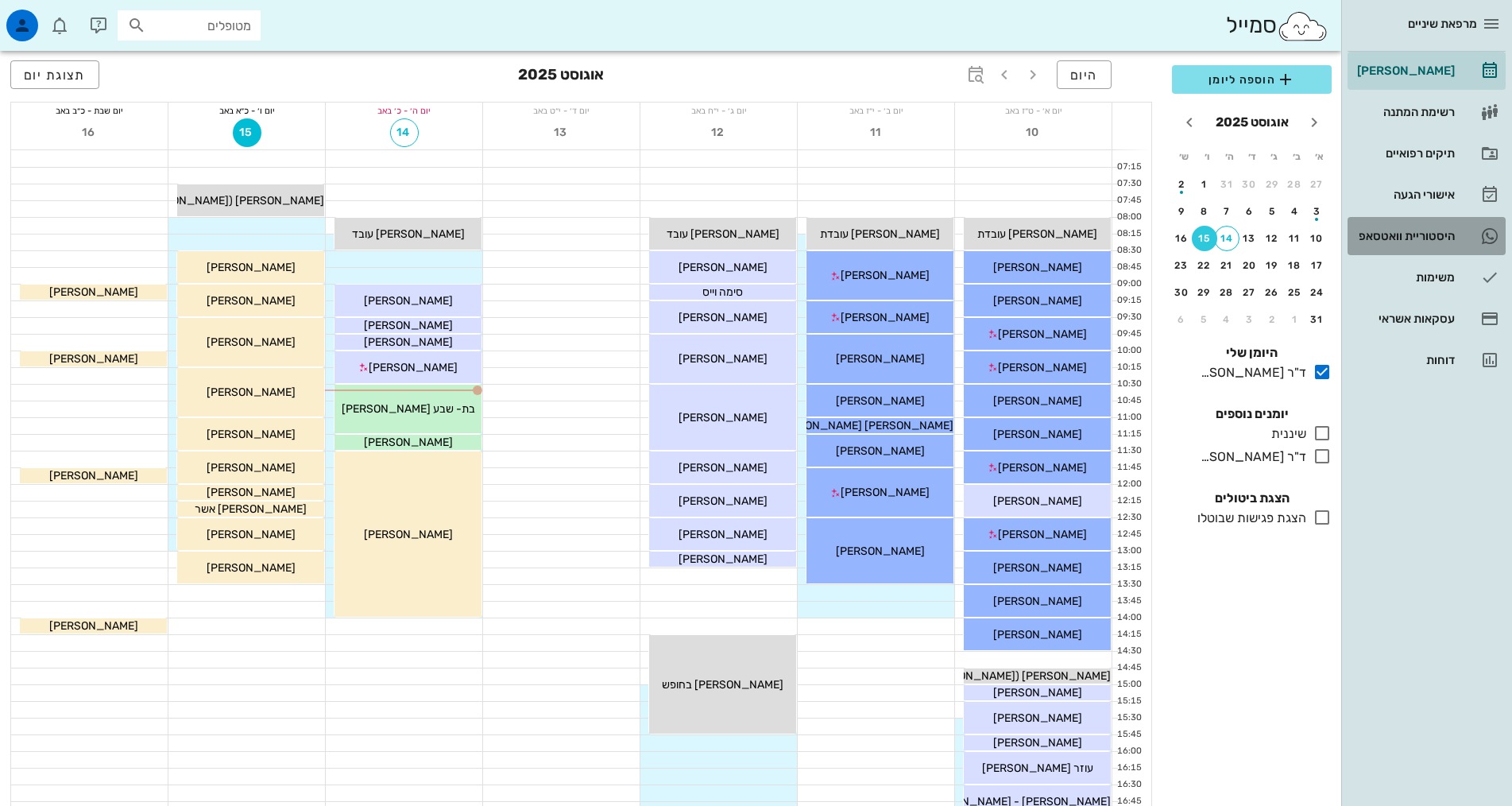
click at [1385, 238] on div "היסטוריית וואטסאפ" at bounding box center [1404, 236] width 101 height 12
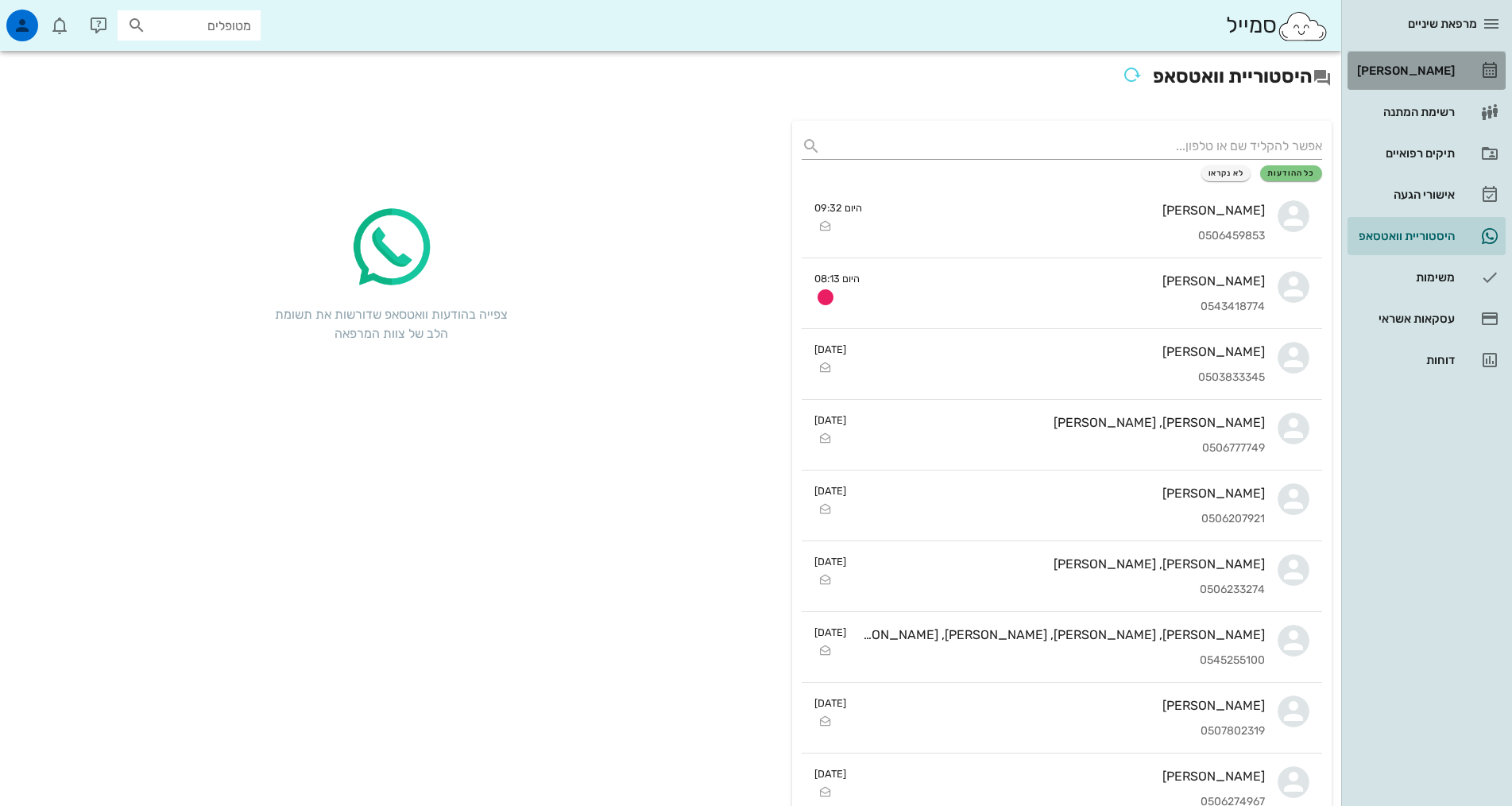
click at [1408, 74] on div "[PERSON_NAME]" at bounding box center [1404, 71] width 101 height 12
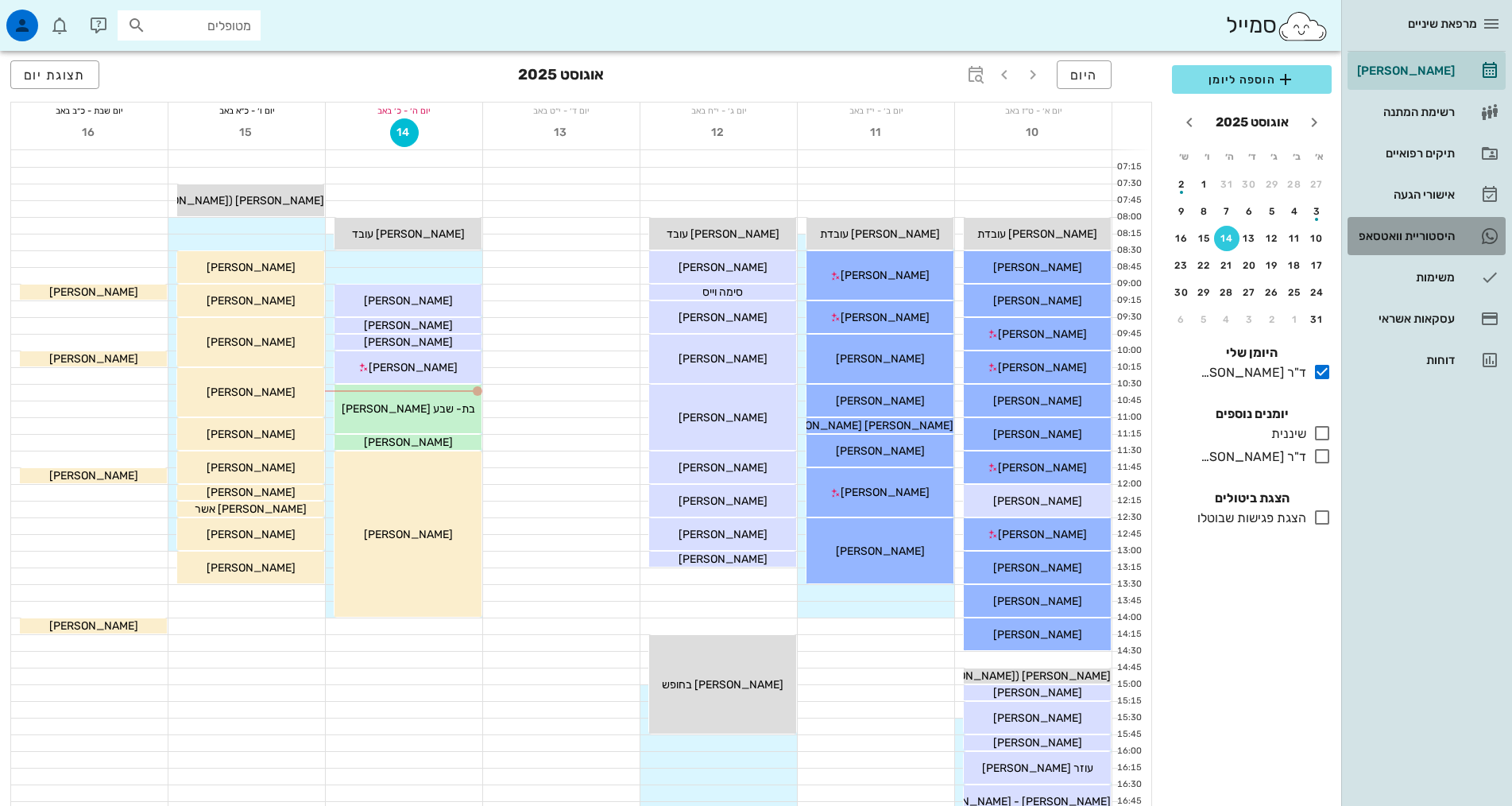
click at [1378, 221] on link "1 היסטוריית וואטסאפ" at bounding box center [1426, 236] width 158 height 38
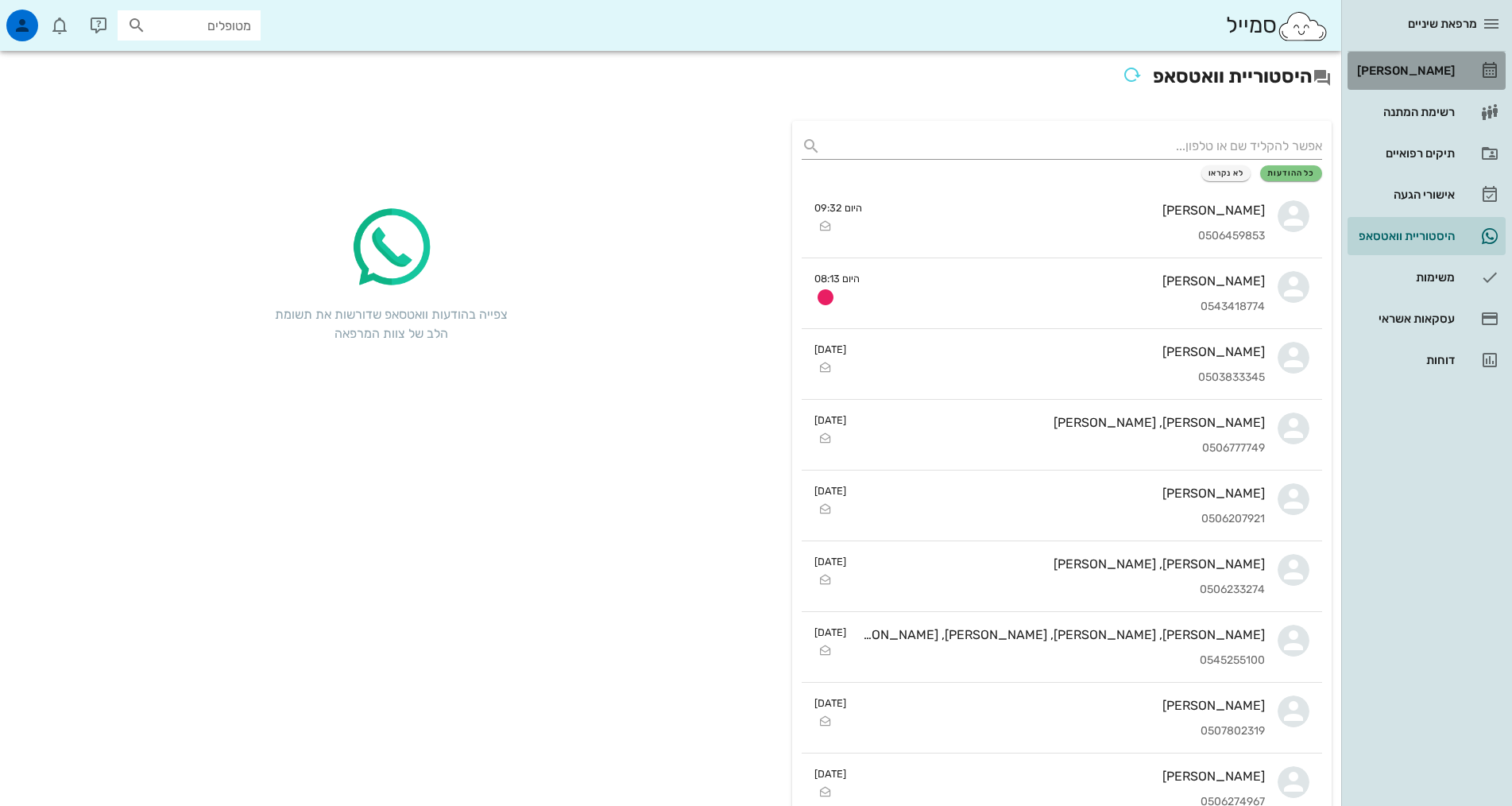
click at [1454, 66] on div "[PERSON_NAME]" at bounding box center [1404, 71] width 101 height 12
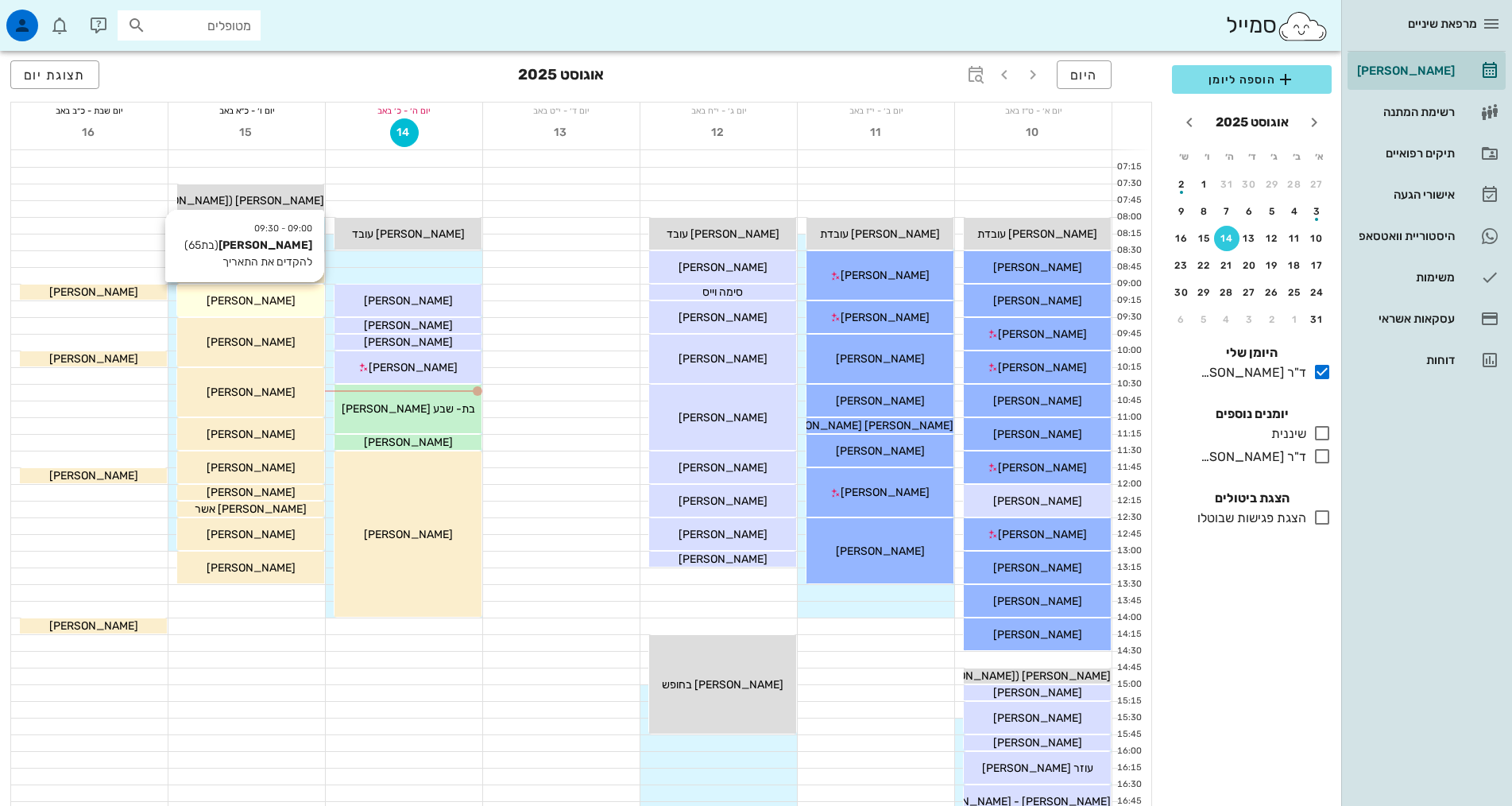
click at [284, 302] on div "[PERSON_NAME]" at bounding box center [251, 300] width 147 height 17
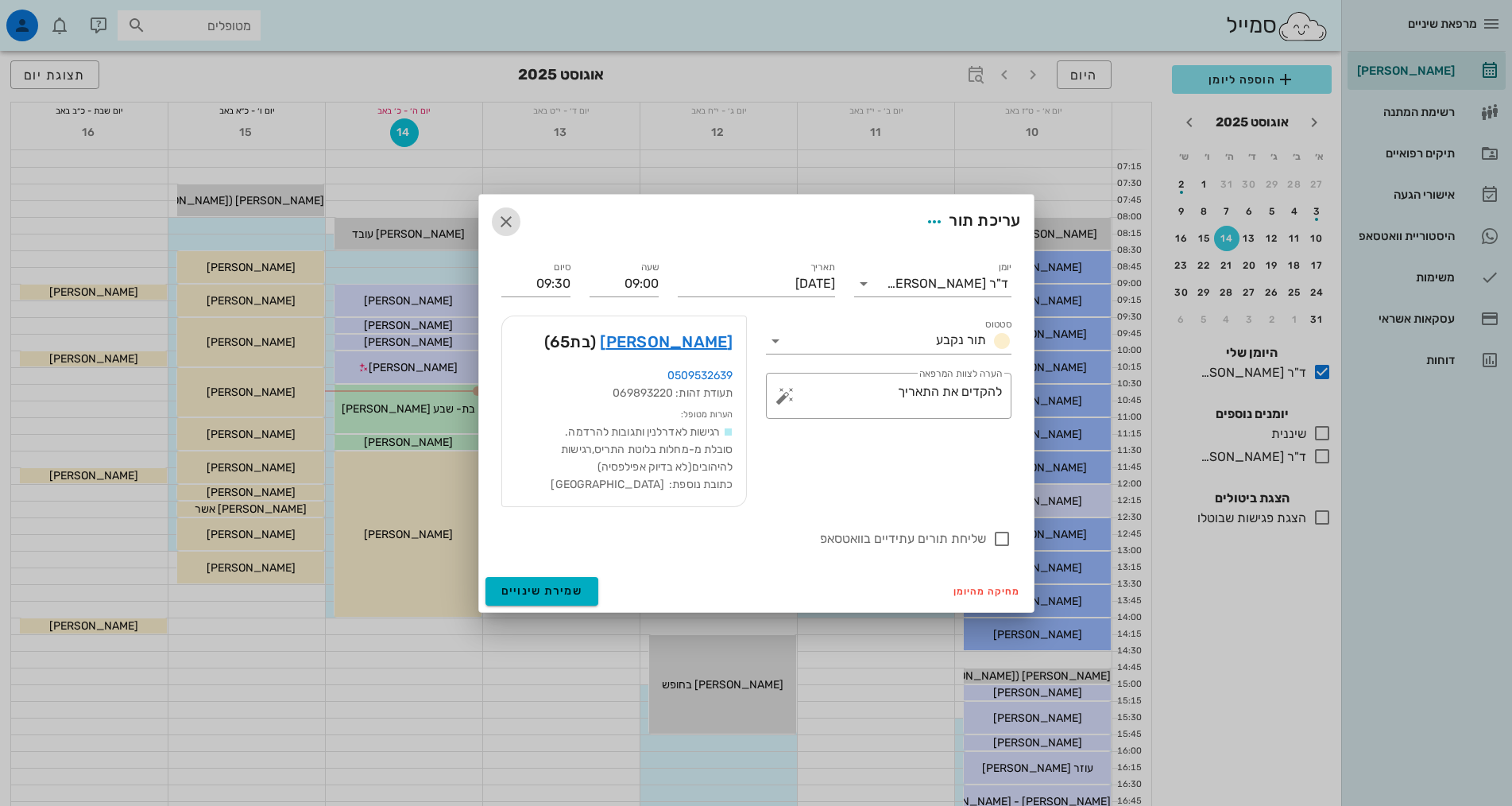
click at [508, 222] on icon "button" at bounding box center [506, 222] width 19 height 19
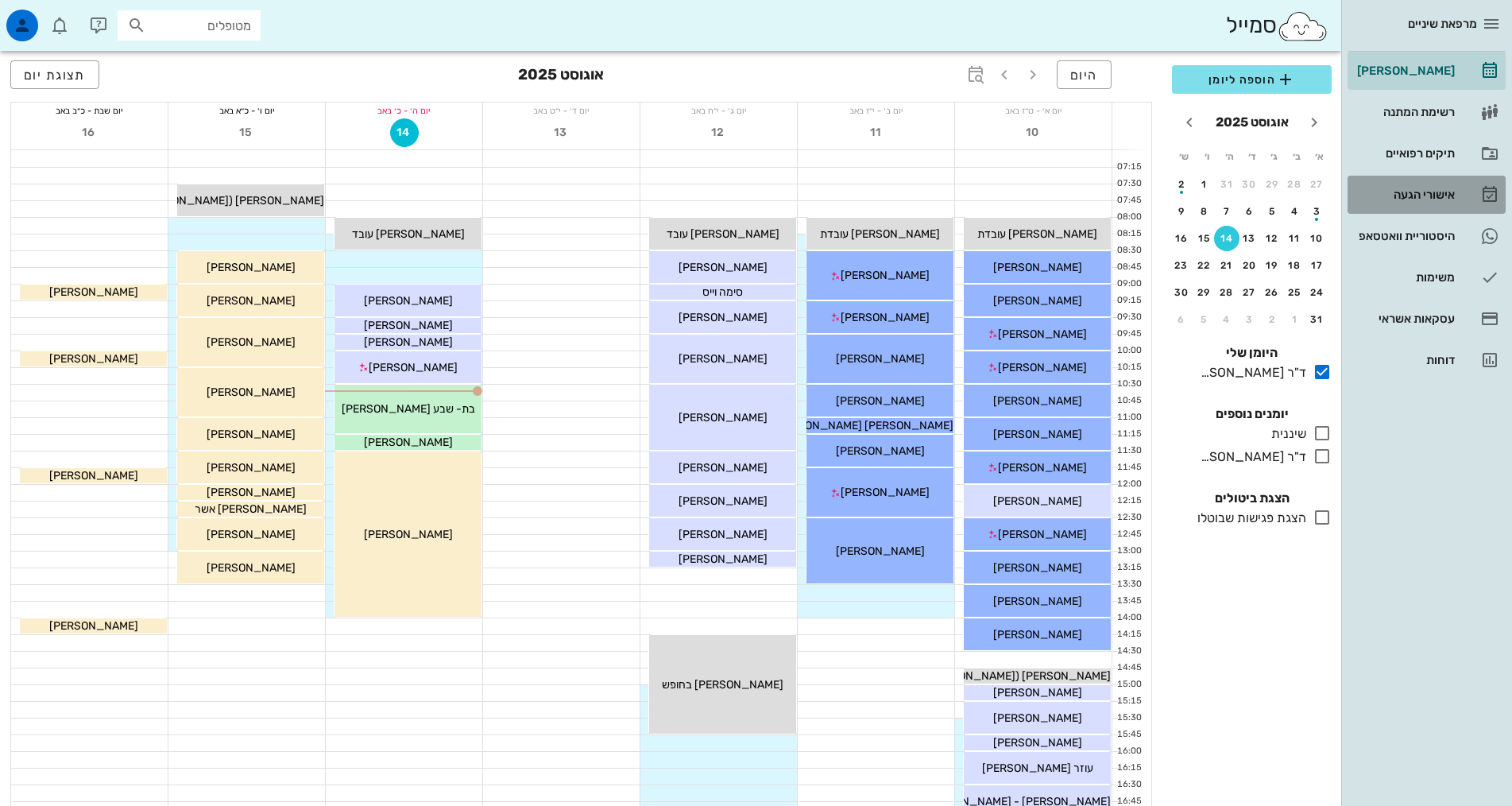
click at [1444, 196] on div "אישורי הגעה" at bounding box center [1404, 195] width 101 height 12
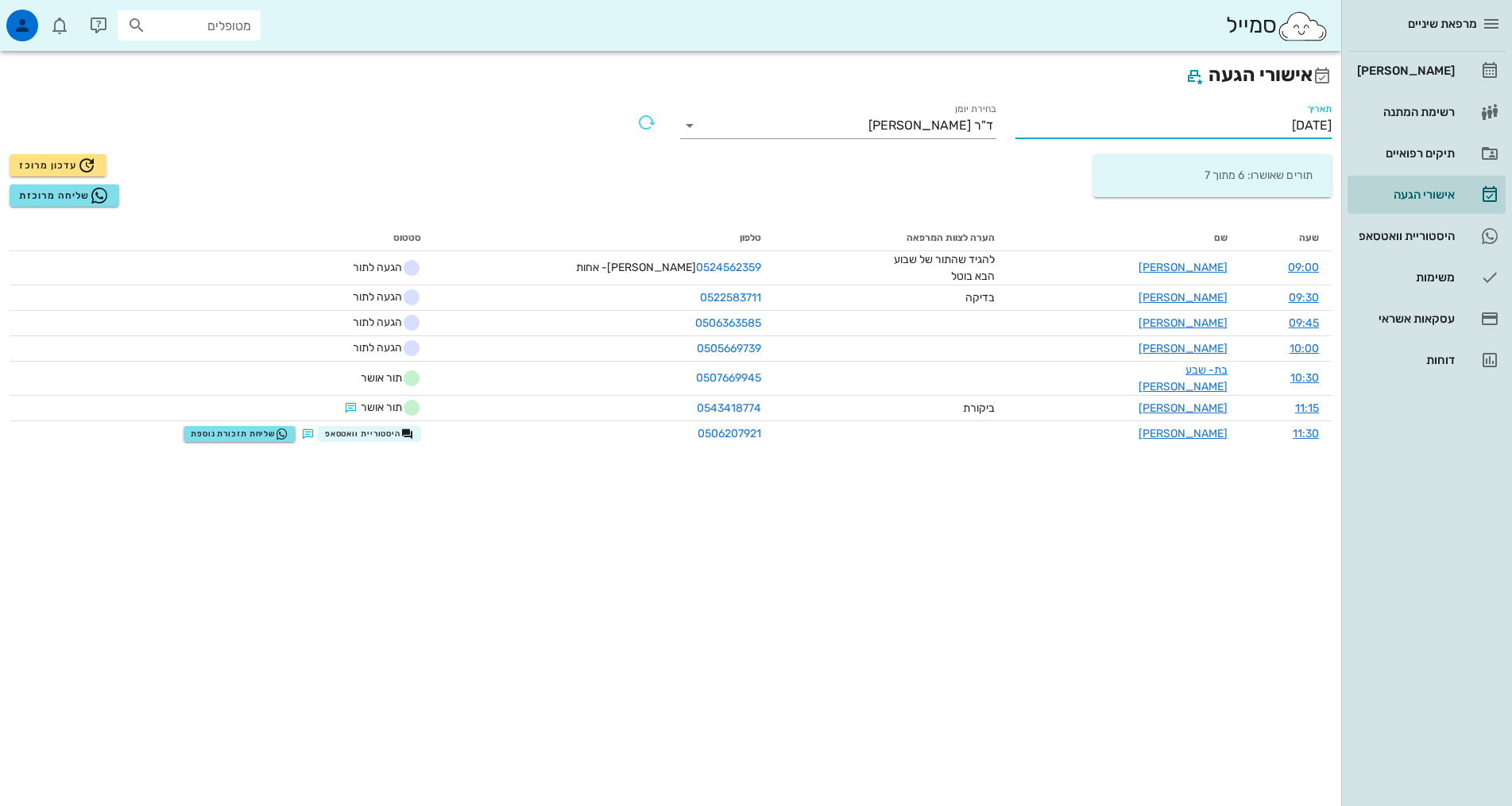
click at [1260, 120] on input "[DATE]" at bounding box center [1173, 125] width 316 height 26
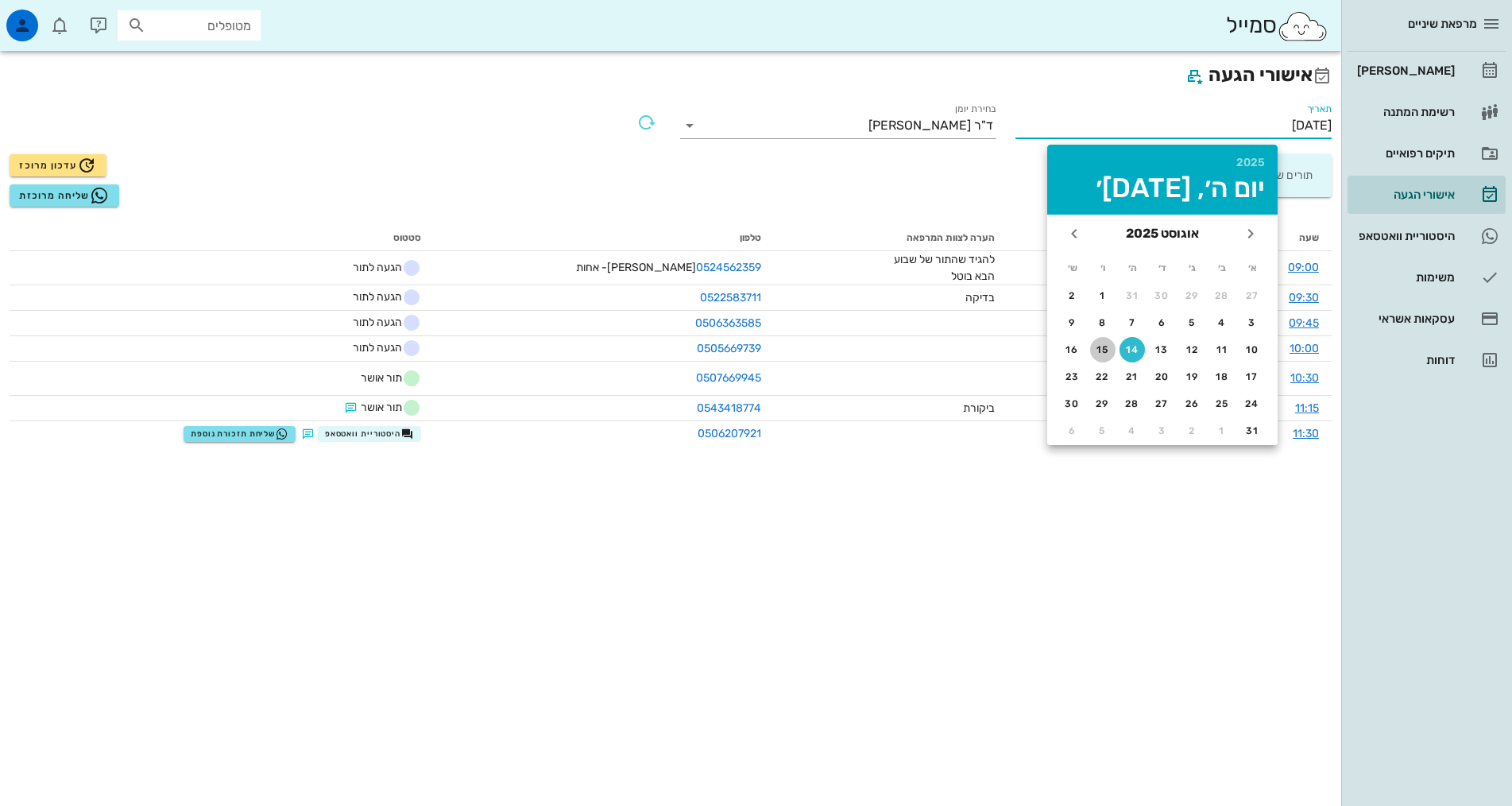
click at [1103, 349] on div "15" at bounding box center [1102, 350] width 26 height 12
type input "[DATE]"
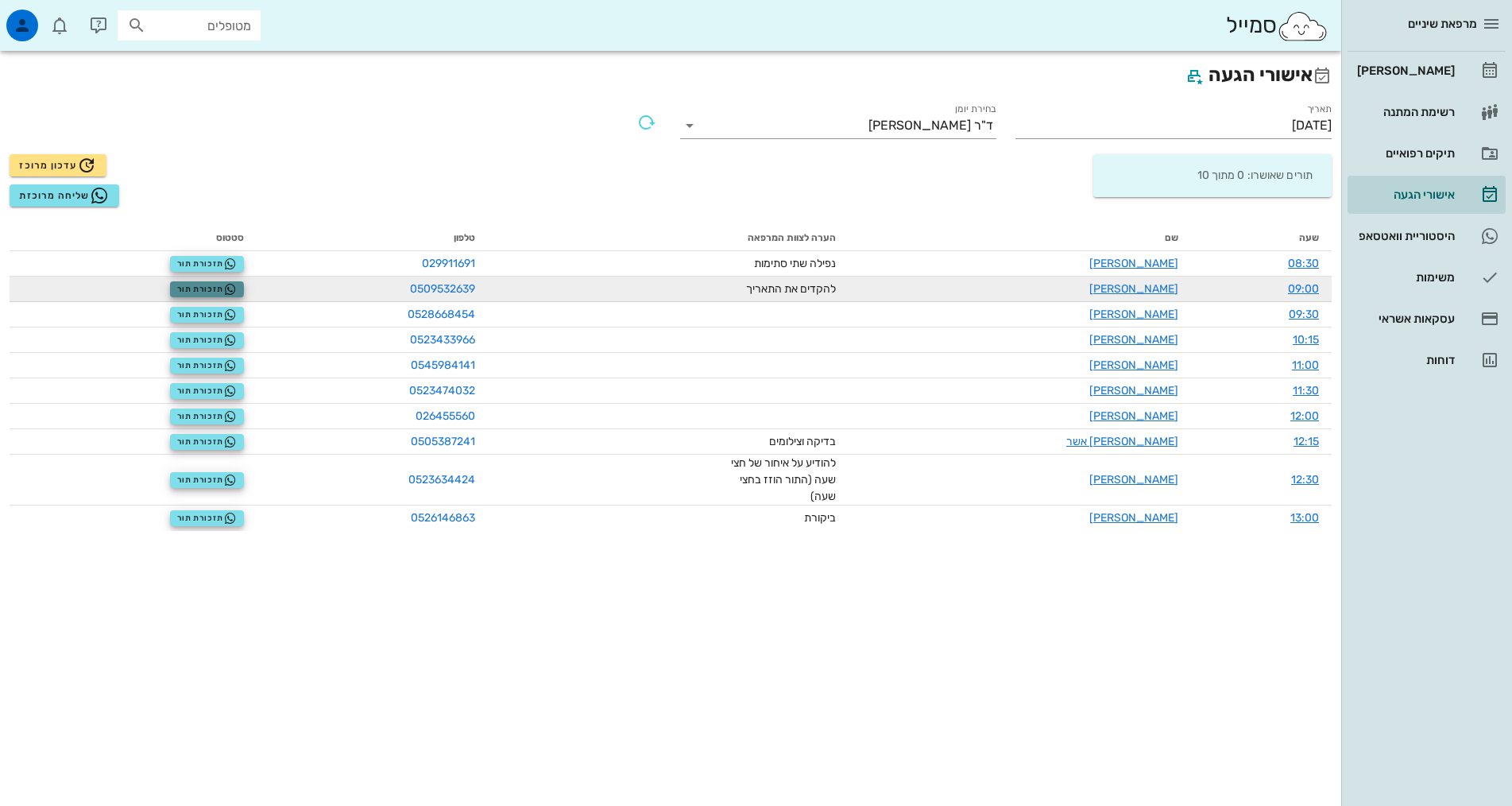
click at [229, 291] on span "תזכורת תור" at bounding box center [206, 290] width 59 height 12
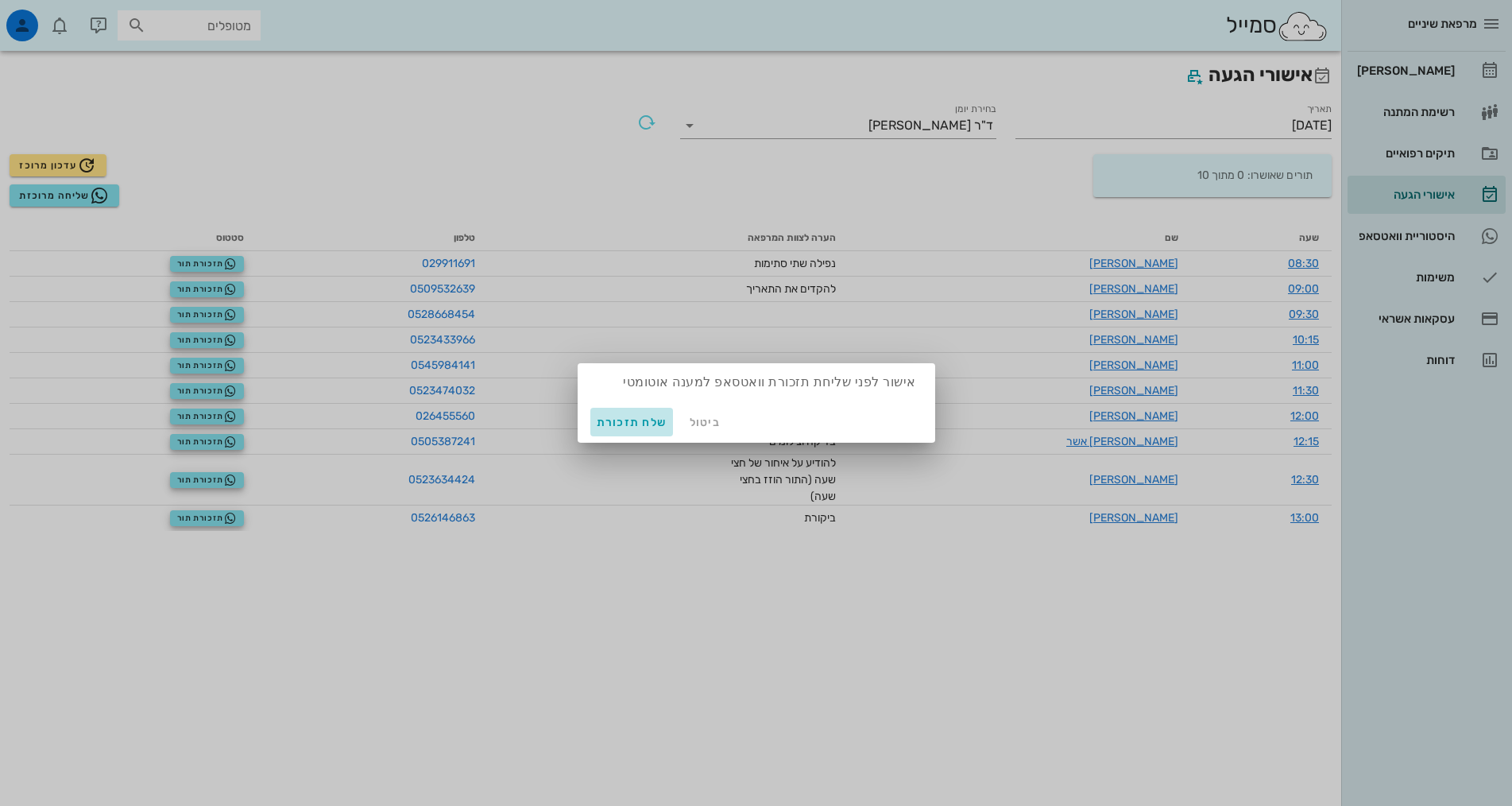
click at [627, 418] on span "שלח תזכורת" at bounding box center [632, 422] width 71 height 13
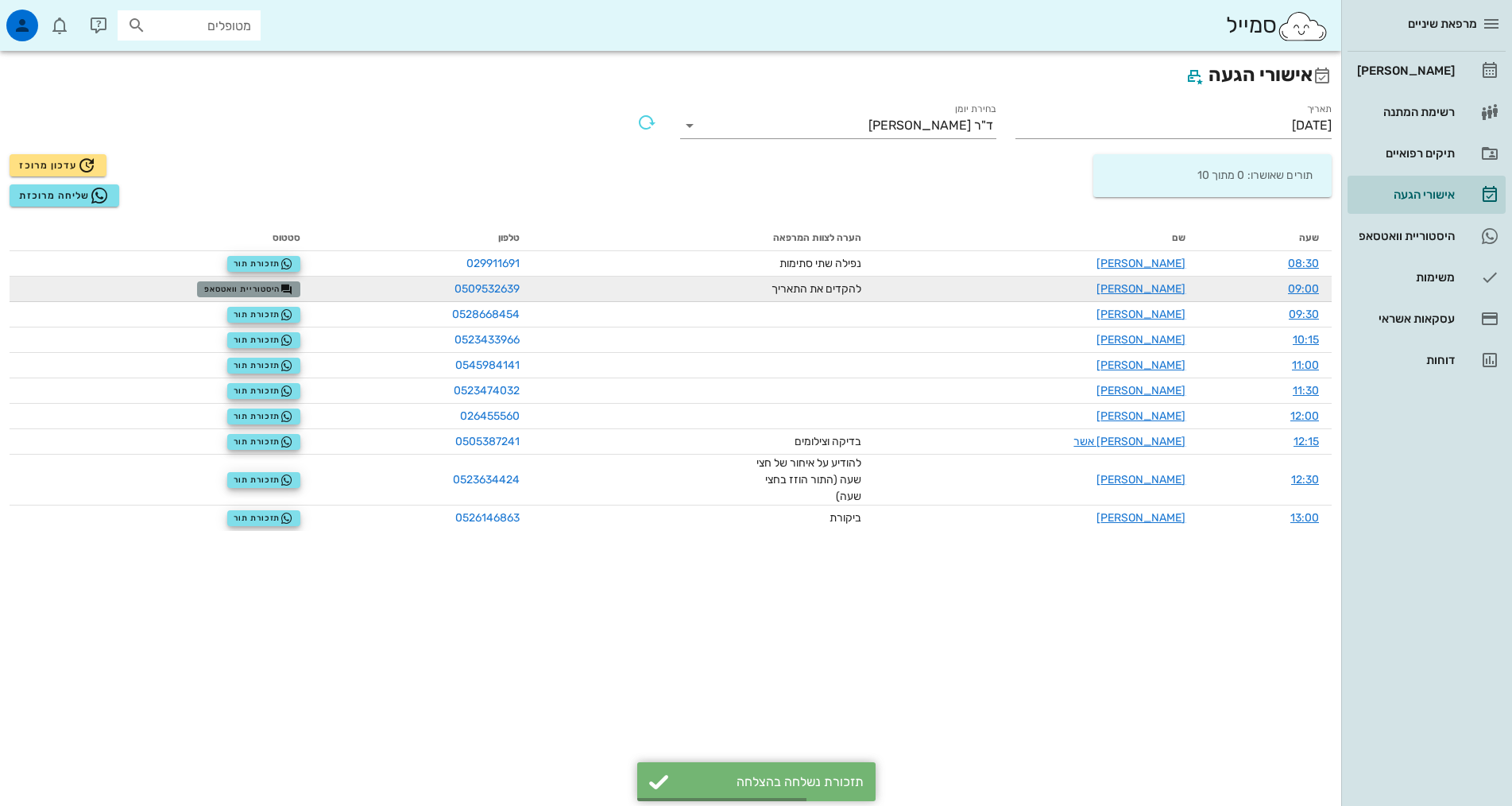
click at [235, 282] on button "היסטוריית וואטסאפ" at bounding box center [249, 290] width 104 height 16
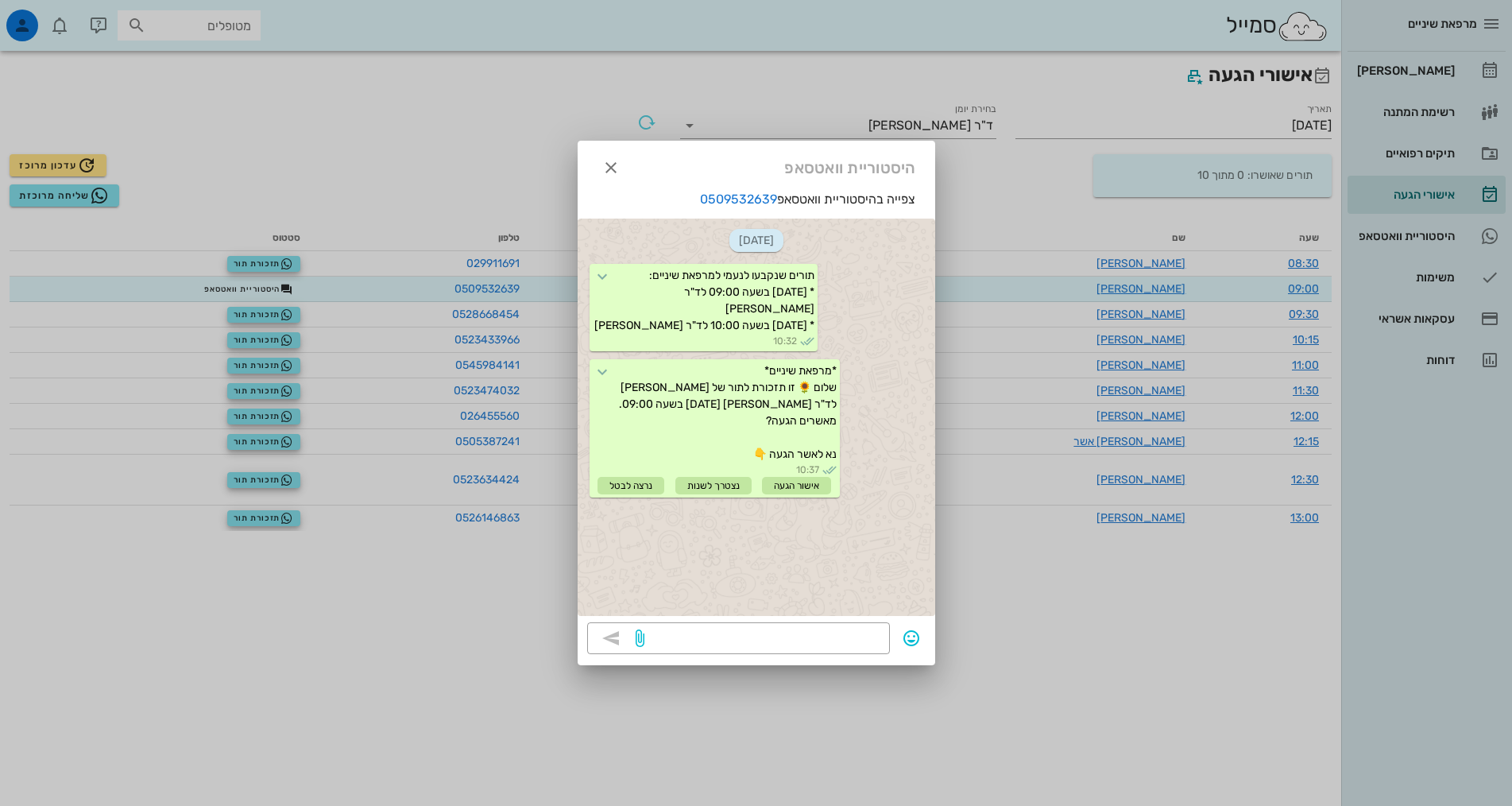
click at [509, 671] on div at bounding box center [756, 403] width 1512 height 806
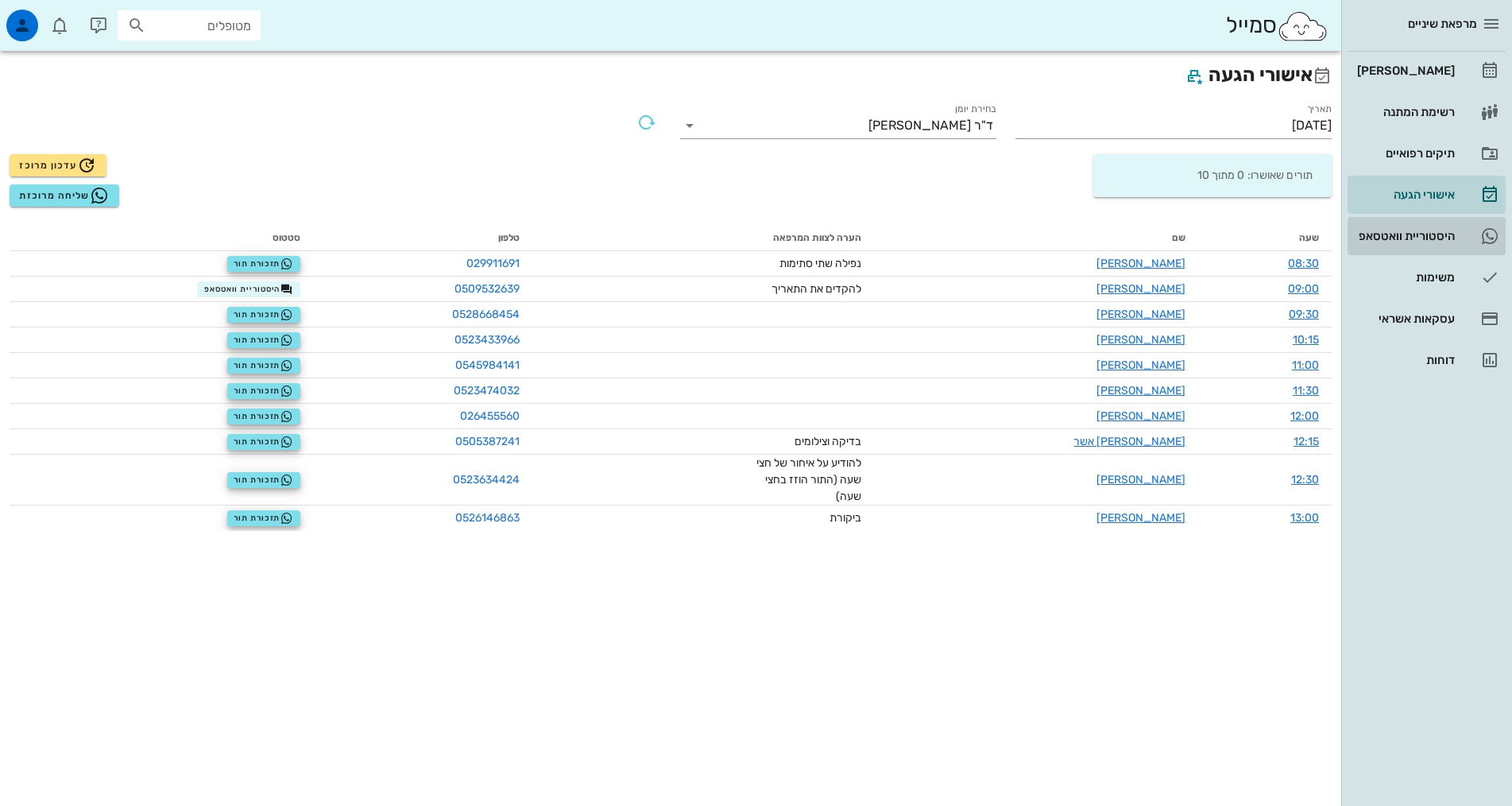
click at [1377, 240] on div "היסטוריית וואטסאפ" at bounding box center [1404, 236] width 101 height 12
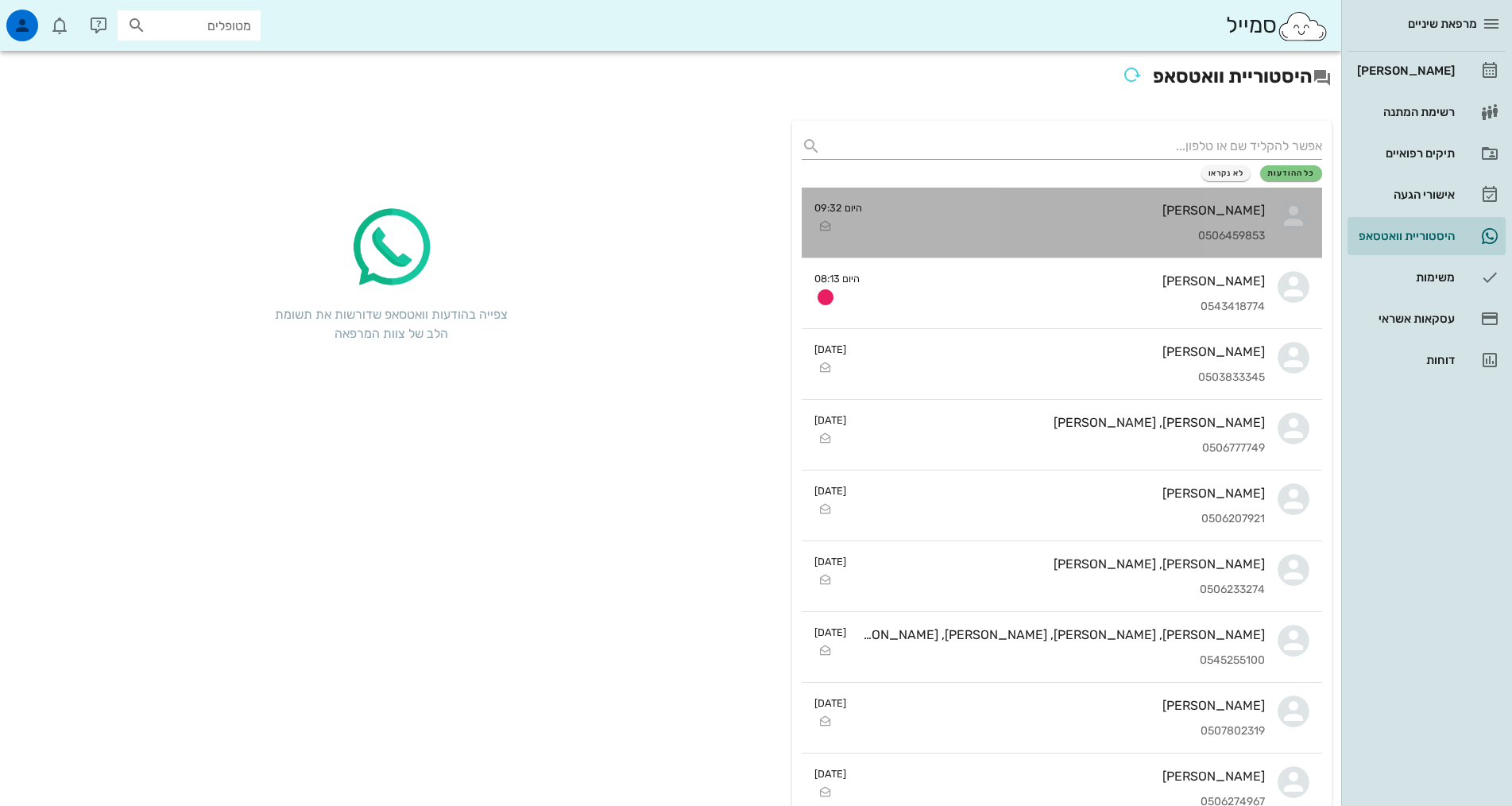
click at [1130, 242] on div "0506459853" at bounding box center [1069, 236] width 390 height 13
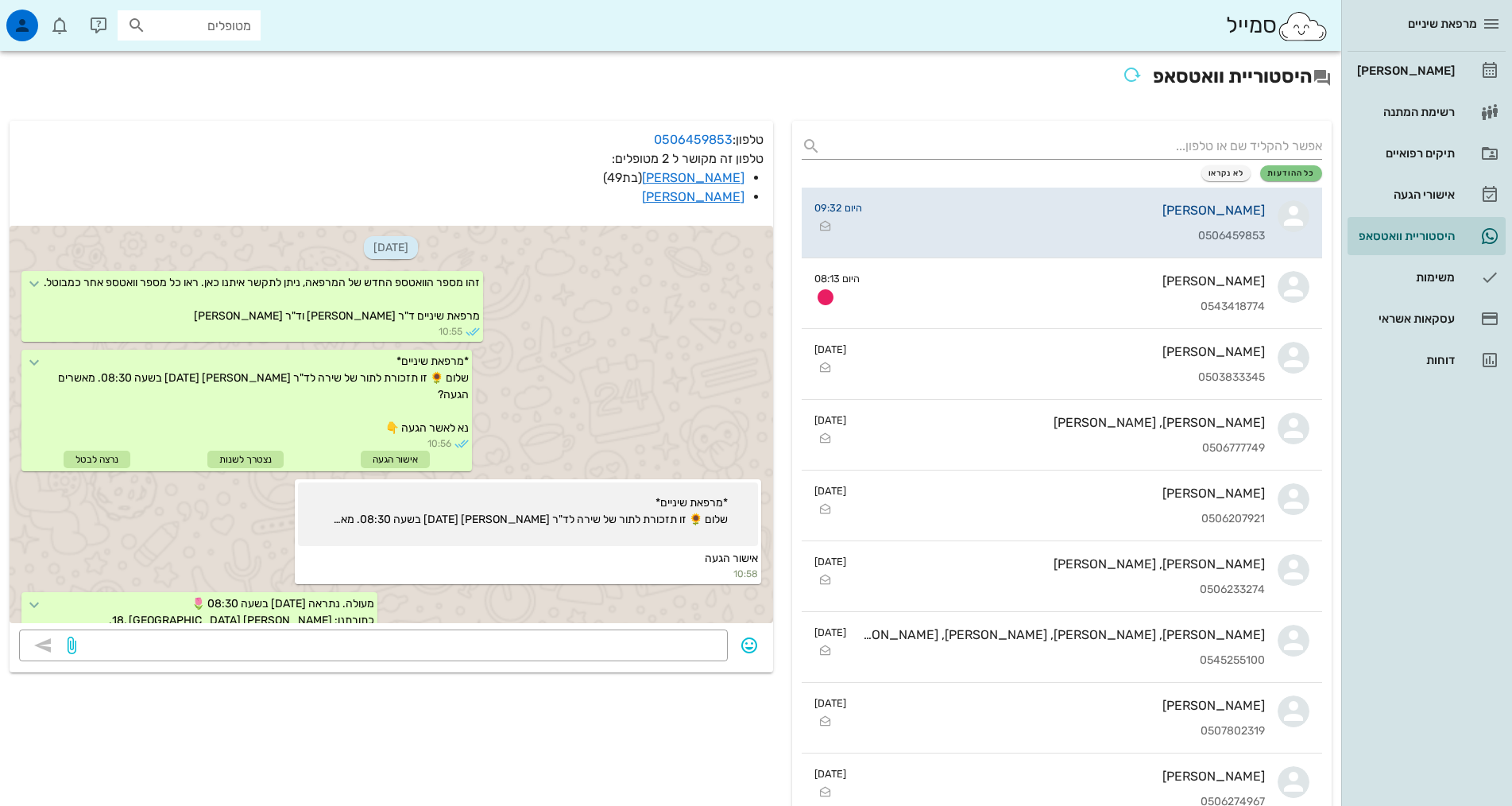
scroll to position [407, 0]
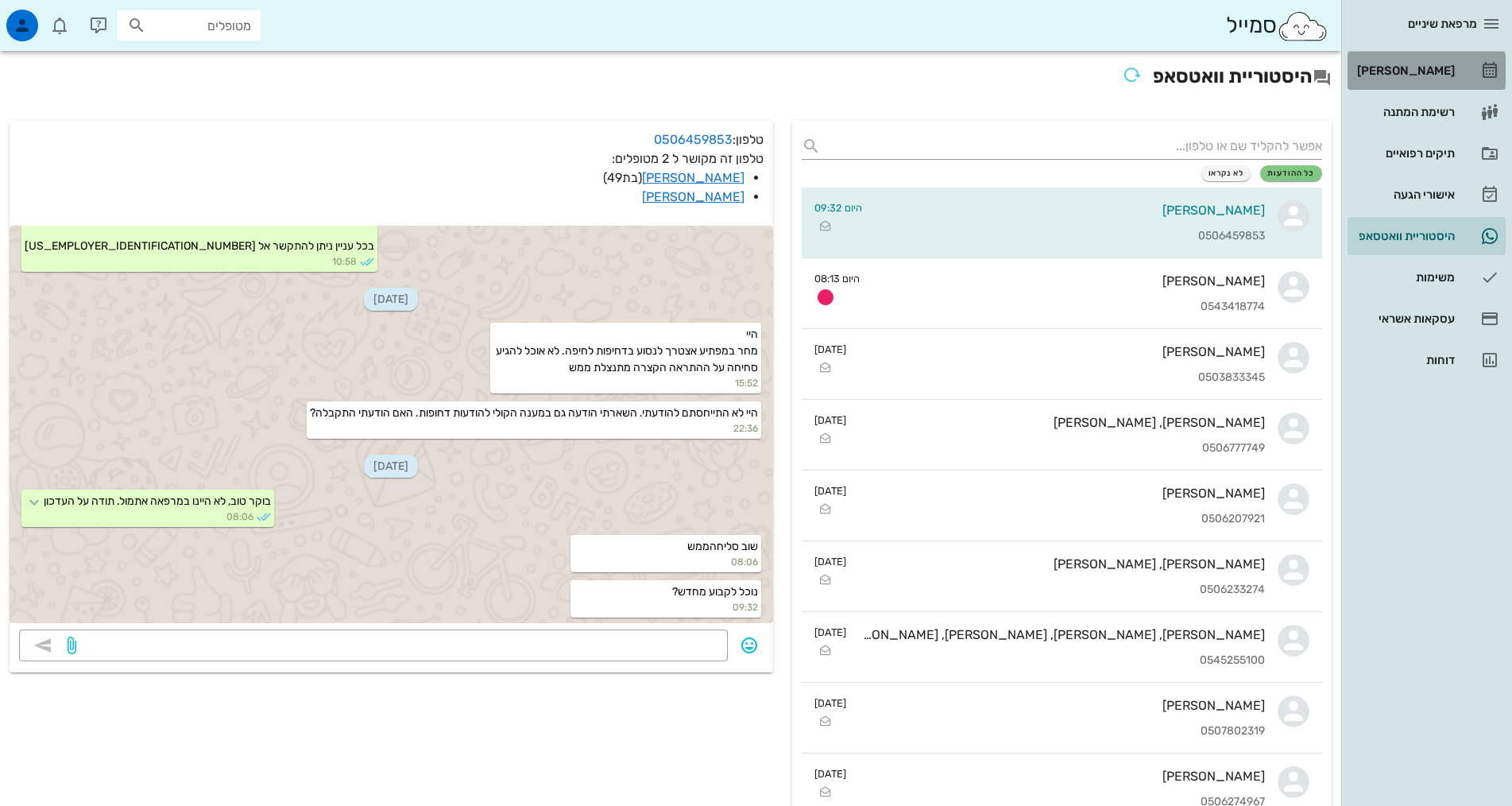
click at [1493, 76] on icon at bounding box center [1490, 71] width 19 height 19
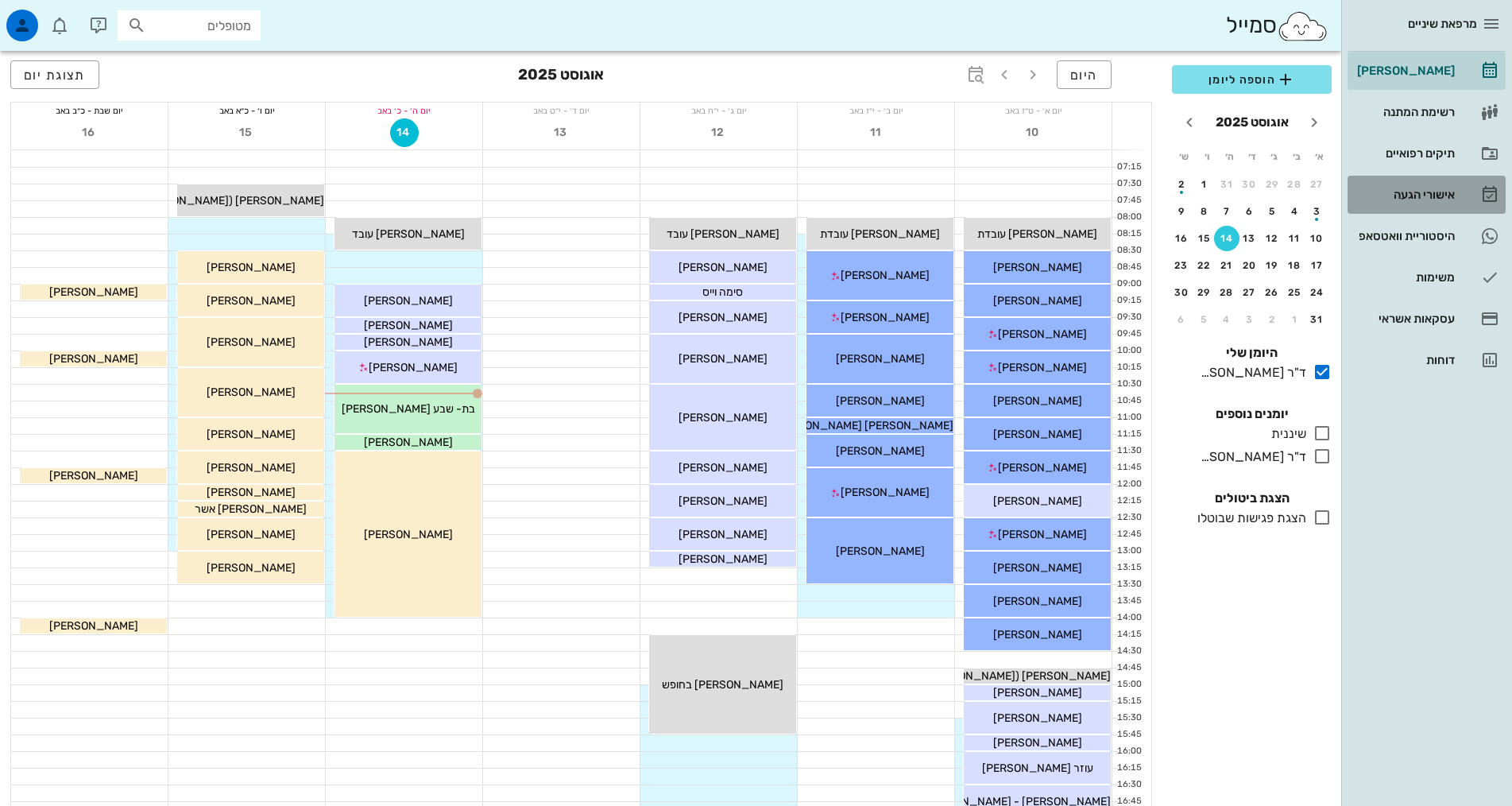
click at [1452, 193] on div "אישורי הגעה" at bounding box center [1404, 195] width 101 height 12
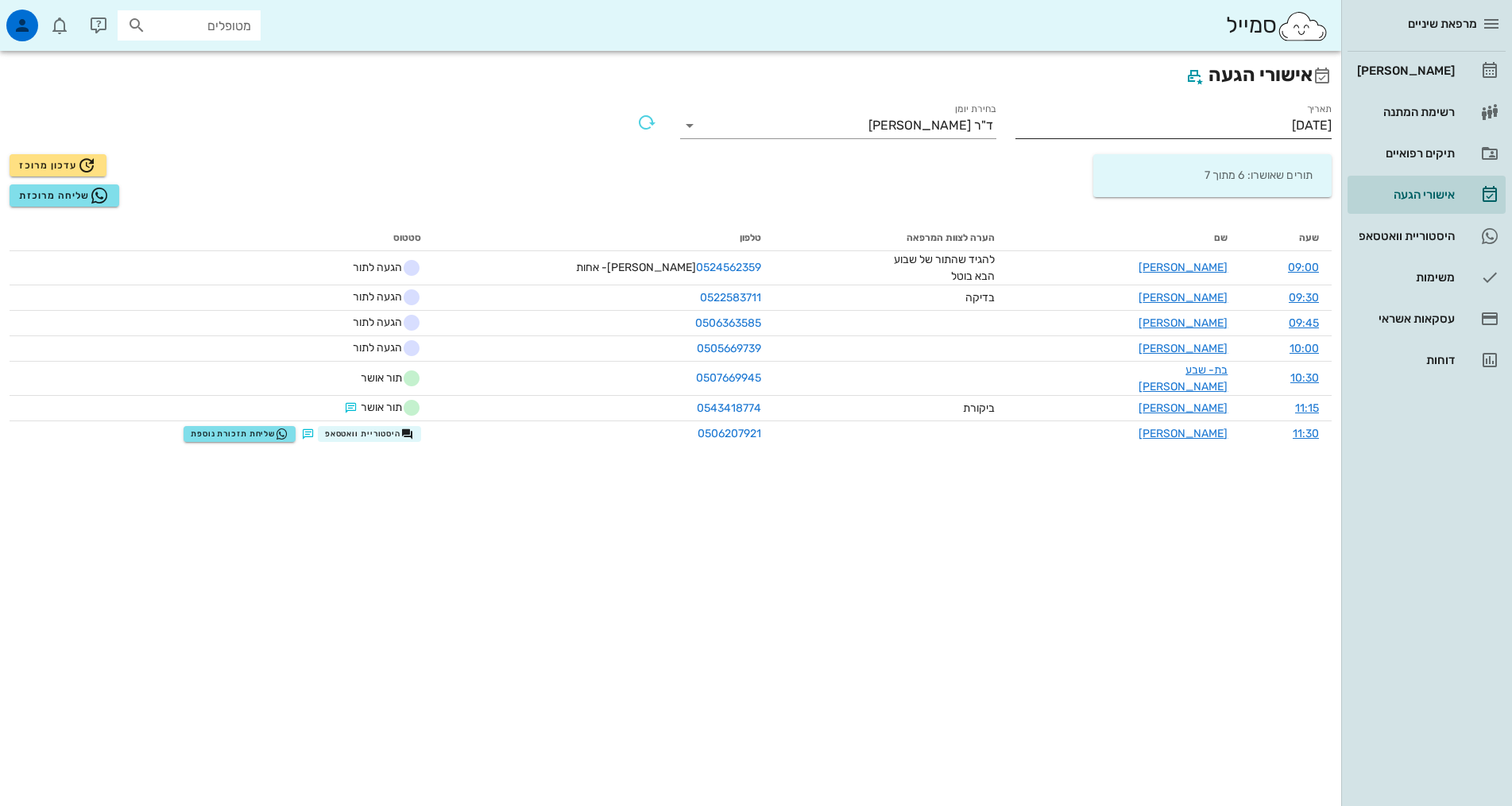
click at [1264, 112] on input "[DATE]" at bounding box center [1173, 125] width 316 height 26
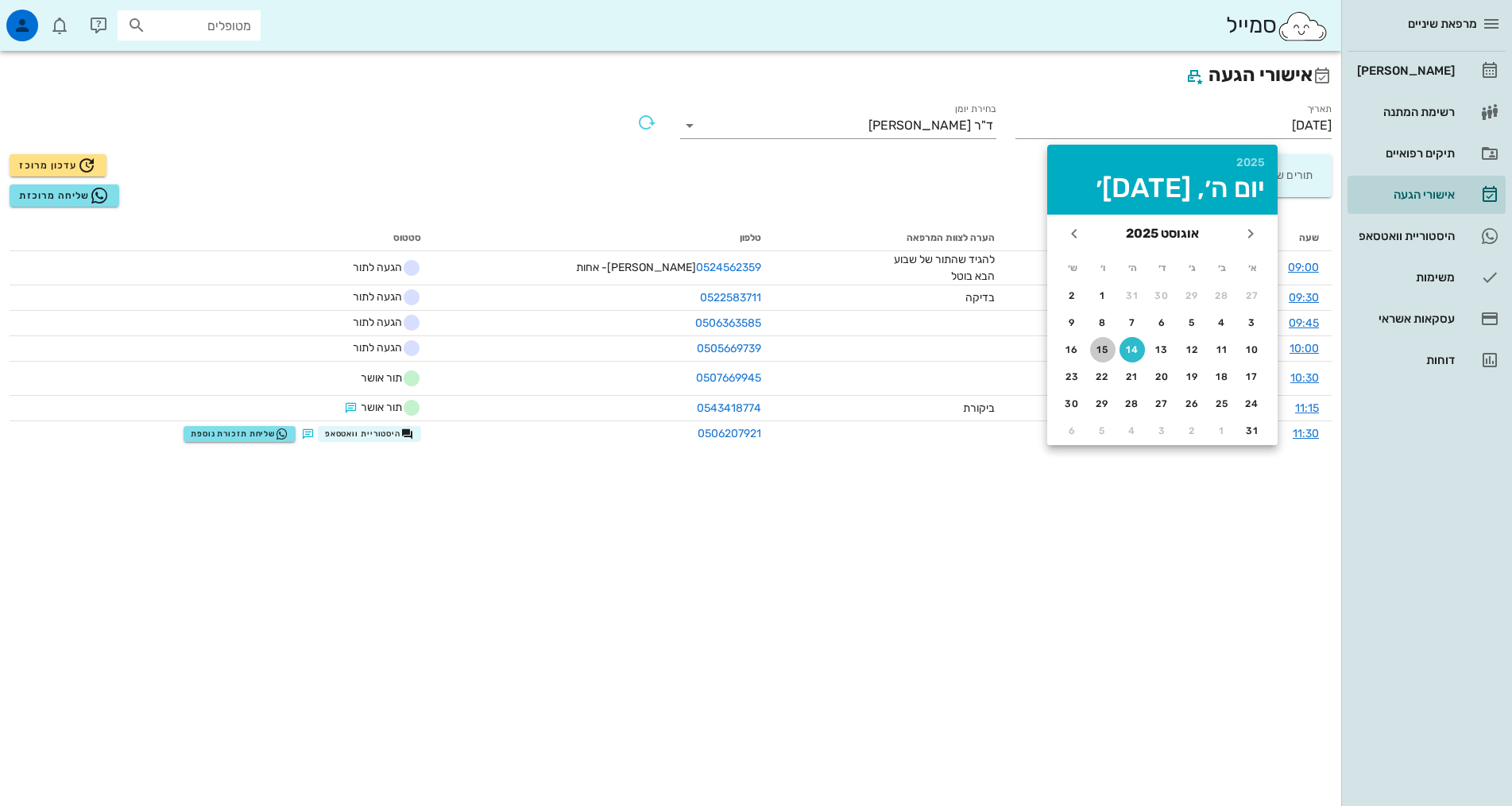
click at [1102, 355] on button "15" at bounding box center [1102, 350] width 26 height 26
type input "[DATE]"
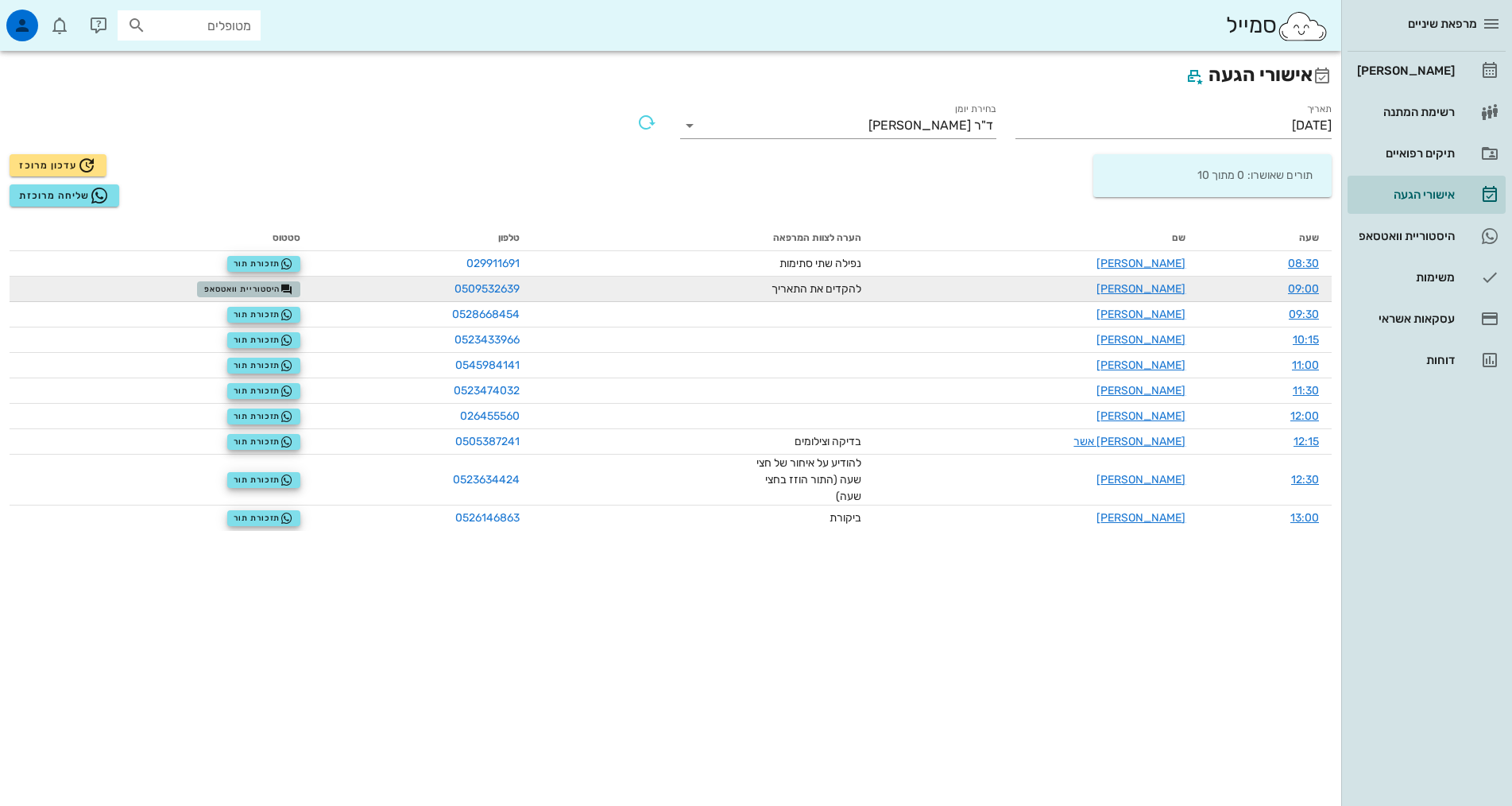
click at [269, 289] on span "היסטוריית וואטסאפ" at bounding box center [249, 290] width 89 height 12
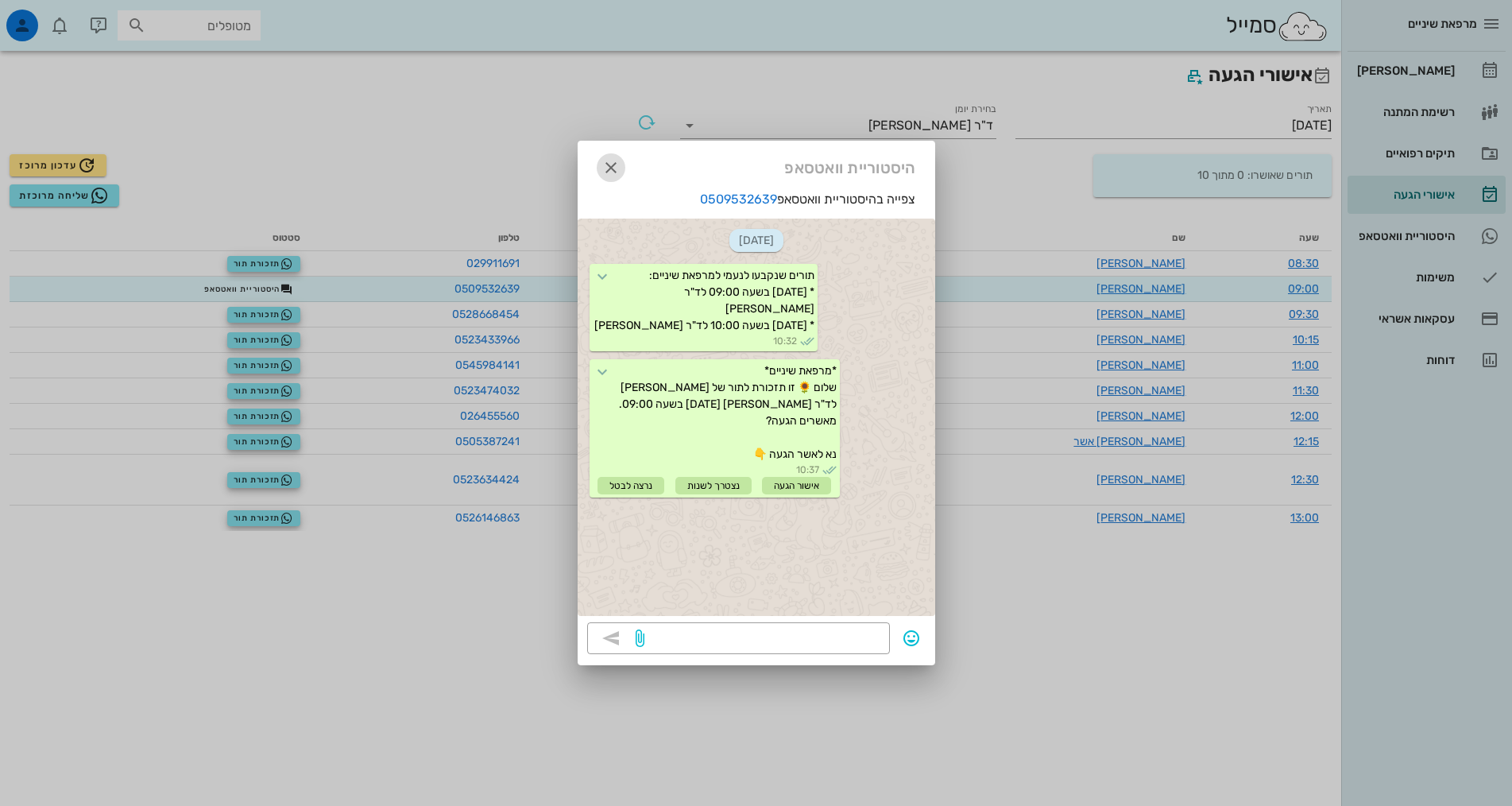
click at [607, 174] on icon "button" at bounding box center [611, 168] width 19 height 19
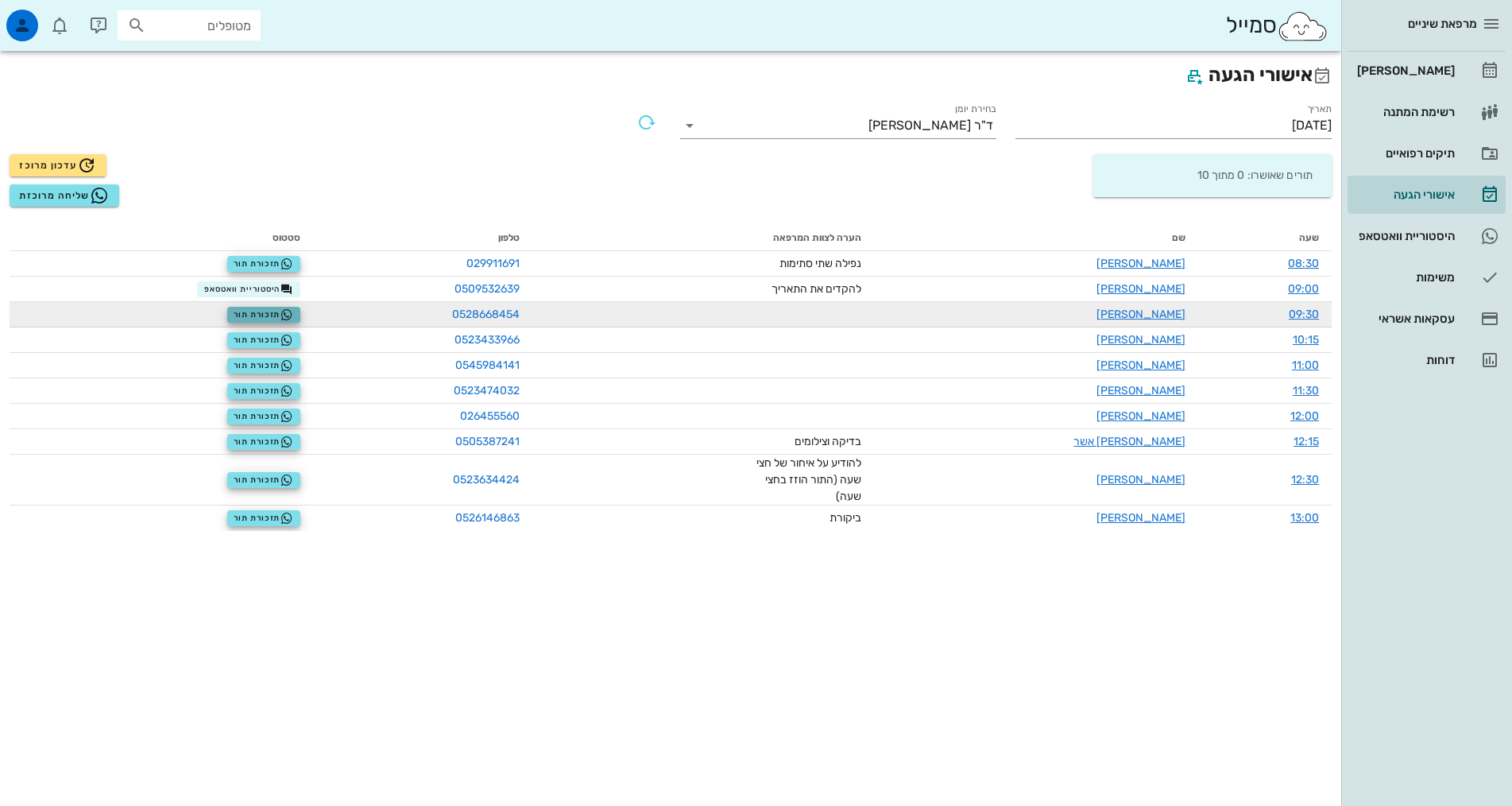
click at [259, 314] on span "תזכורת תור" at bounding box center [263, 314] width 59 height 12
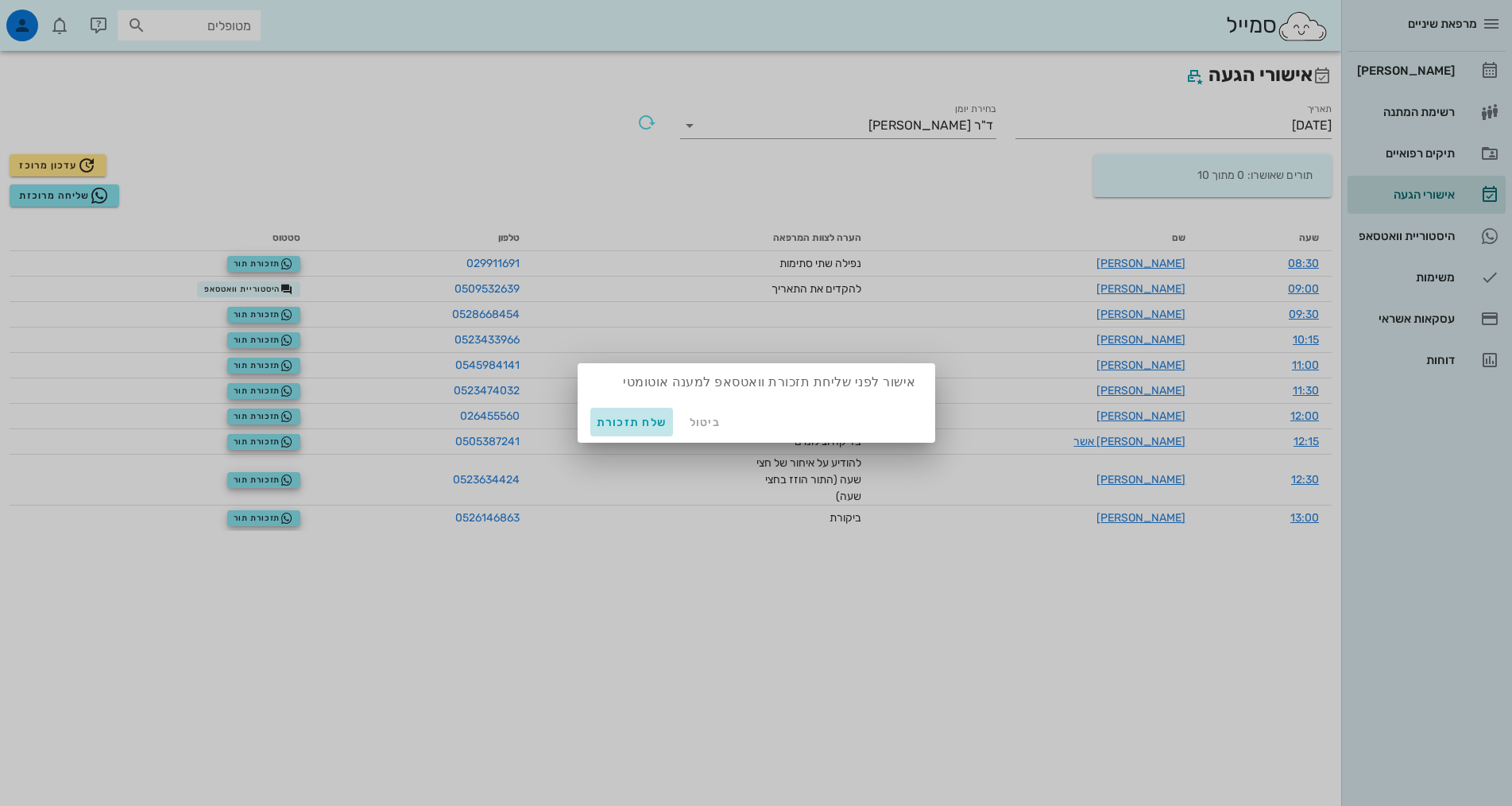
click at [628, 418] on span "שלח תזכורת" at bounding box center [632, 422] width 71 height 13
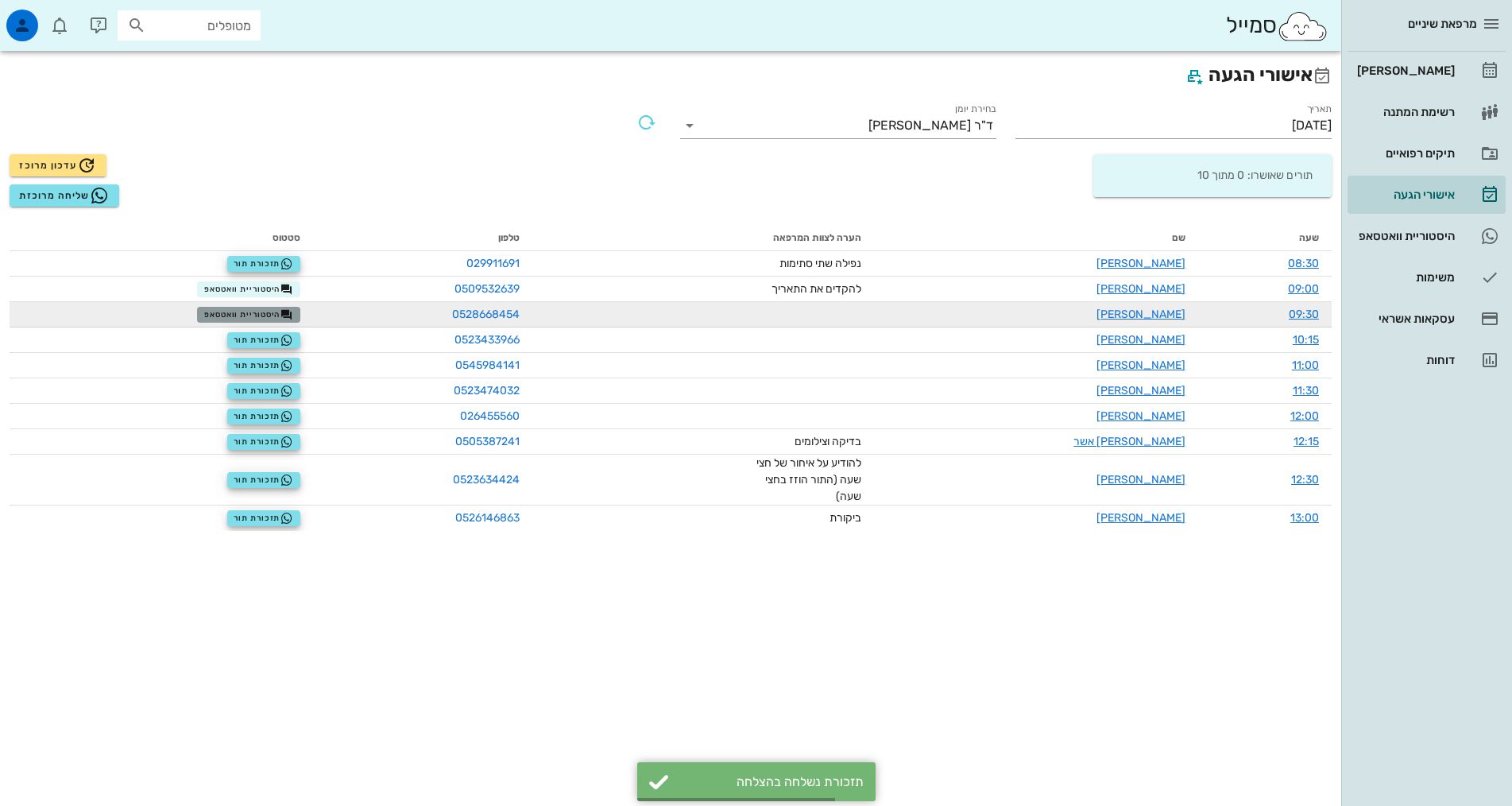
click at [273, 318] on span "היסטוריית וואטסאפ" at bounding box center [249, 314] width 89 height 12
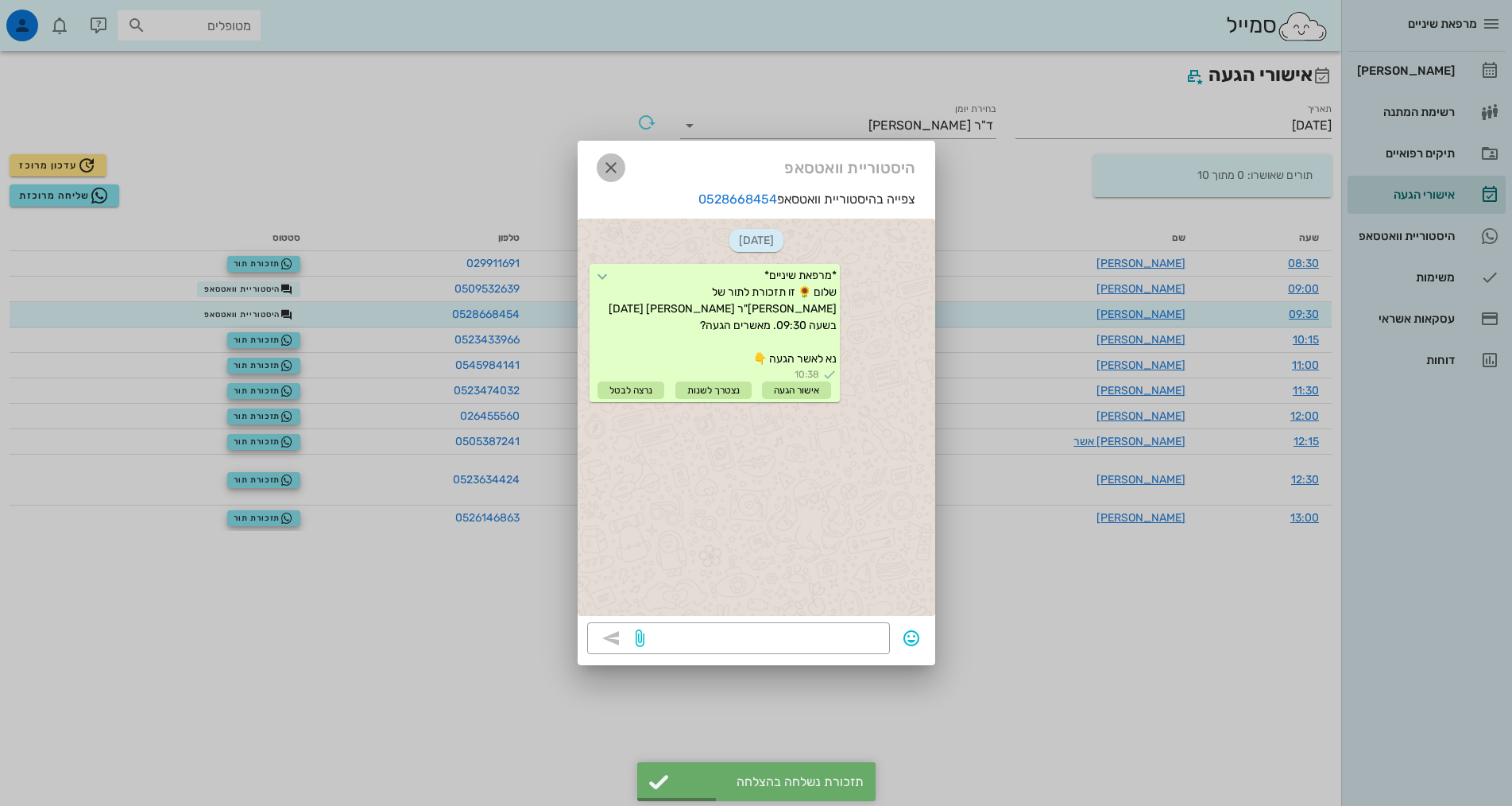
click at [617, 167] on icon "button" at bounding box center [611, 168] width 19 height 19
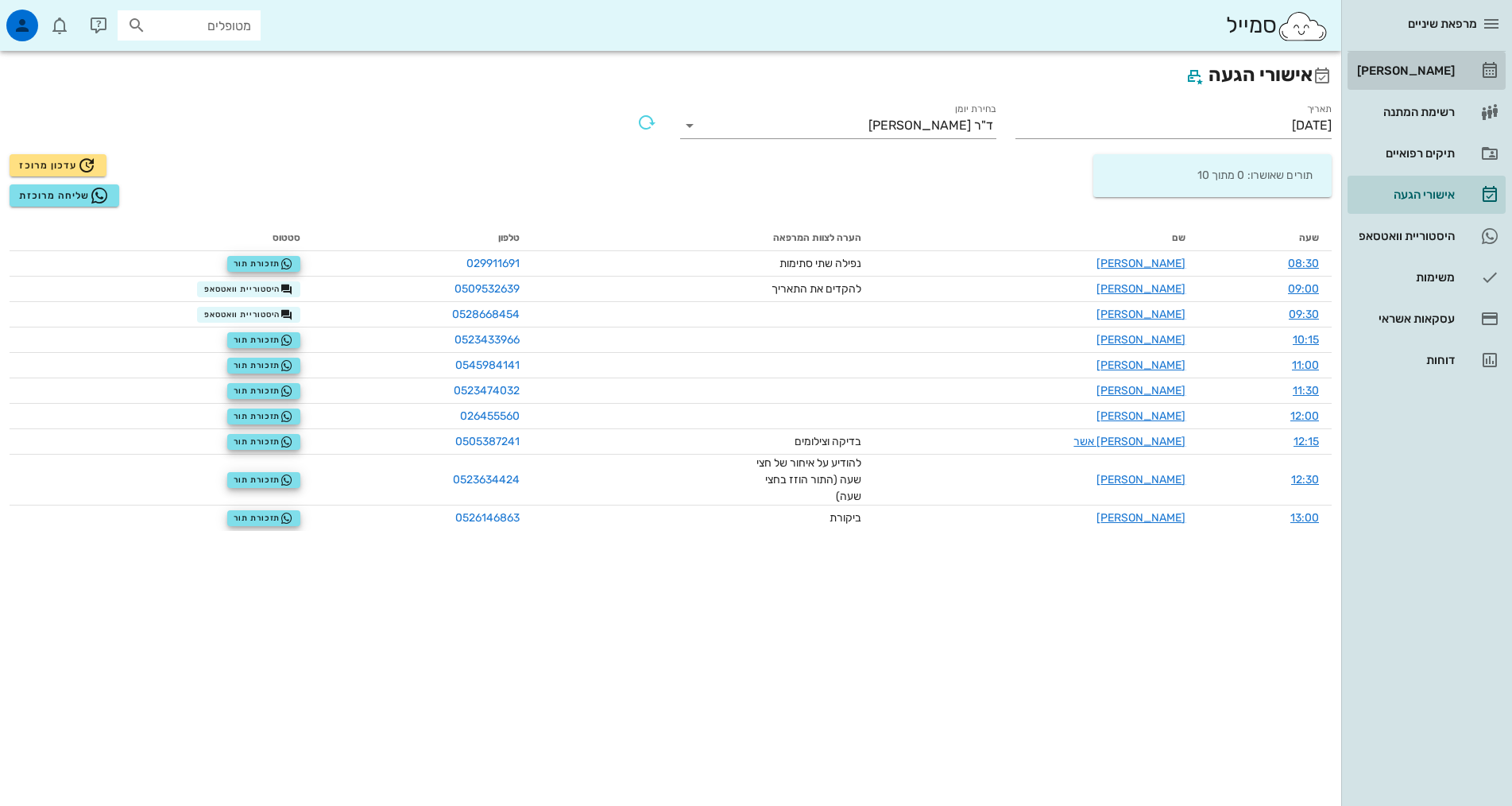
click at [1431, 74] on div "[PERSON_NAME]" at bounding box center [1404, 71] width 101 height 12
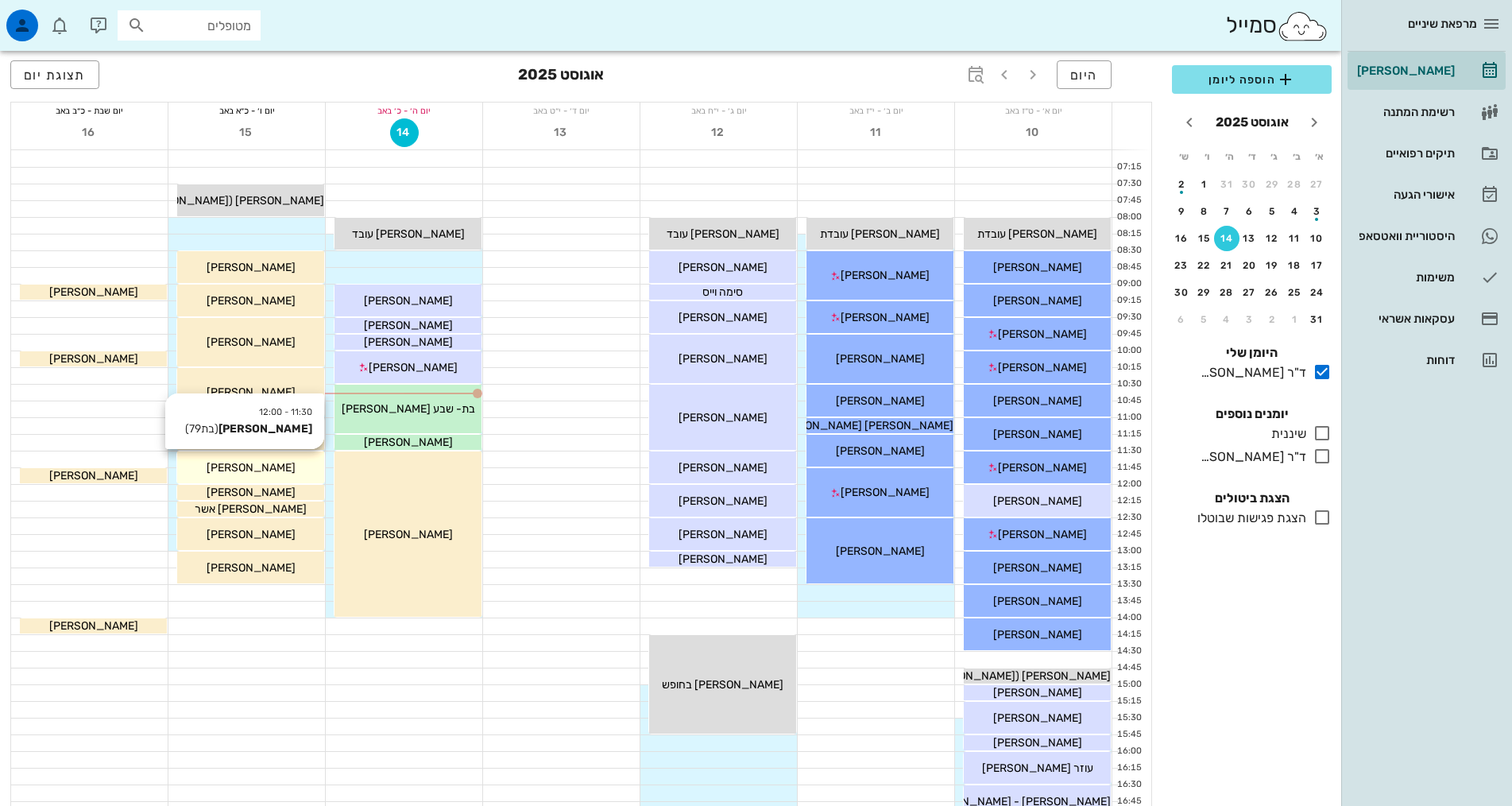
click at [259, 466] on span "[PERSON_NAME]" at bounding box center [251, 468] width 89 height 13
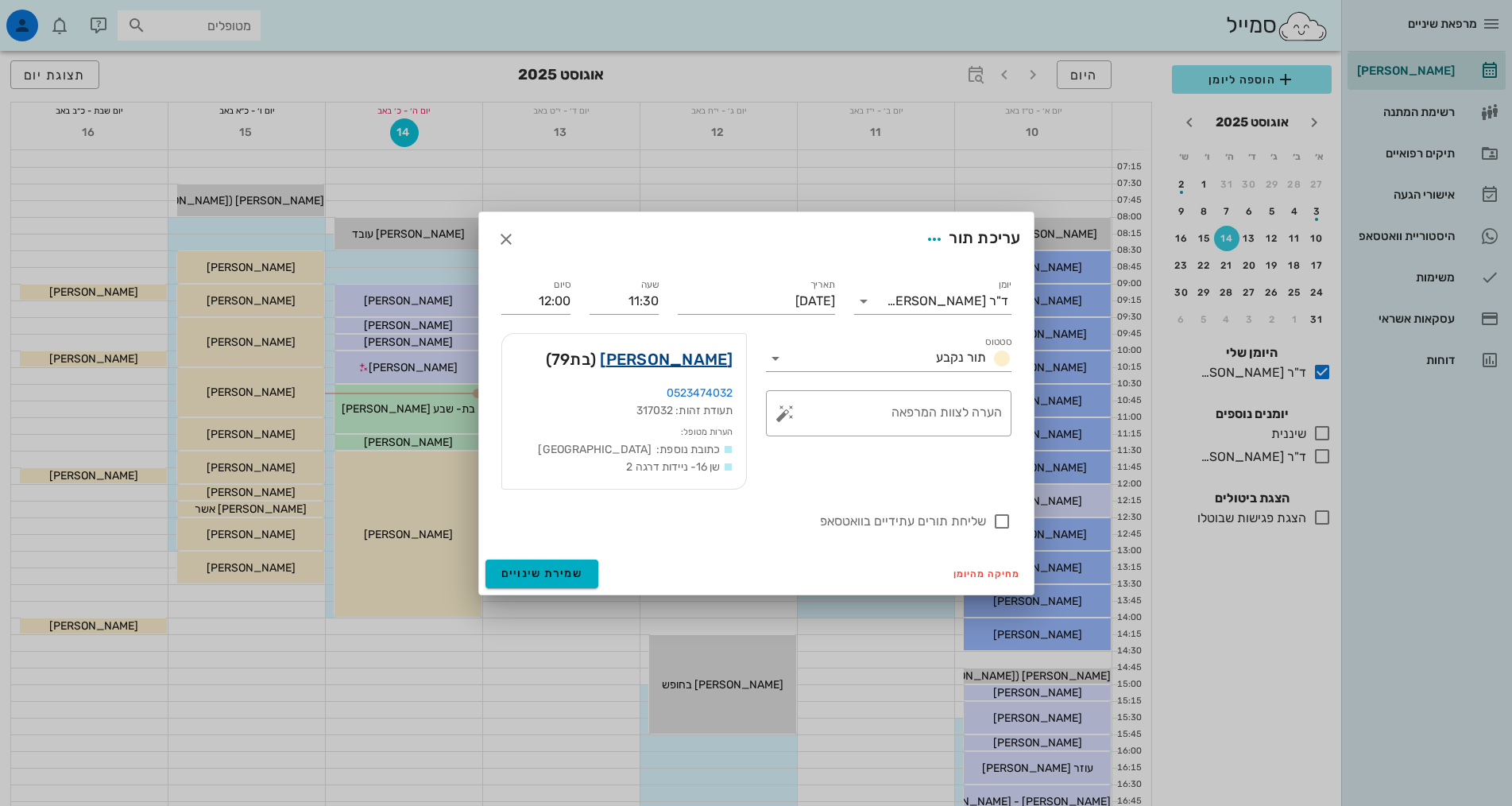
click at [694, 350] on link "[PERSON_NAME]" at bounding box center [667, 359] width 133 height 26
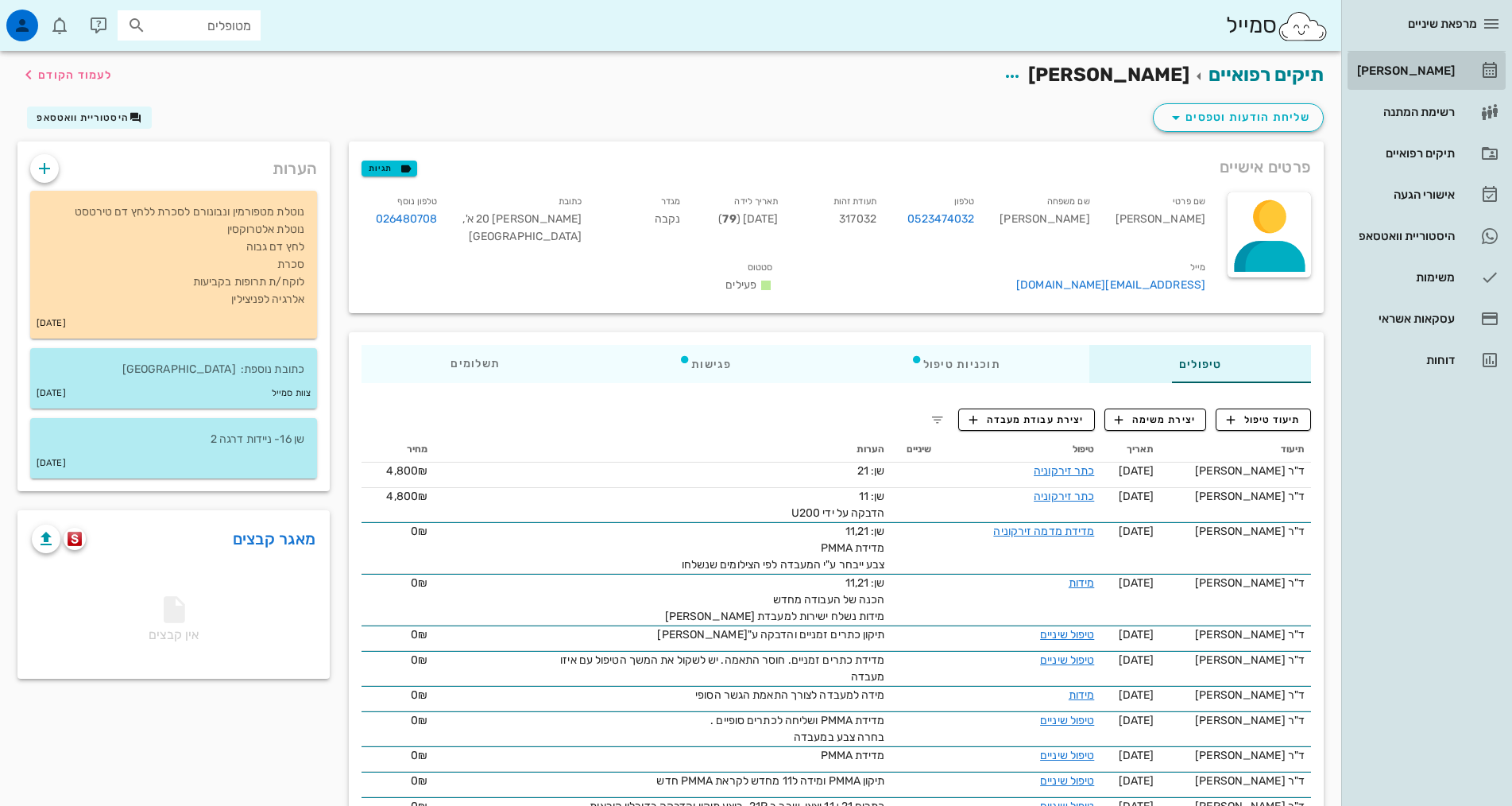
click at [1413, 89] on link "[PERSON_NAME]" at bounding box center [1426, 70] width 158 height 38
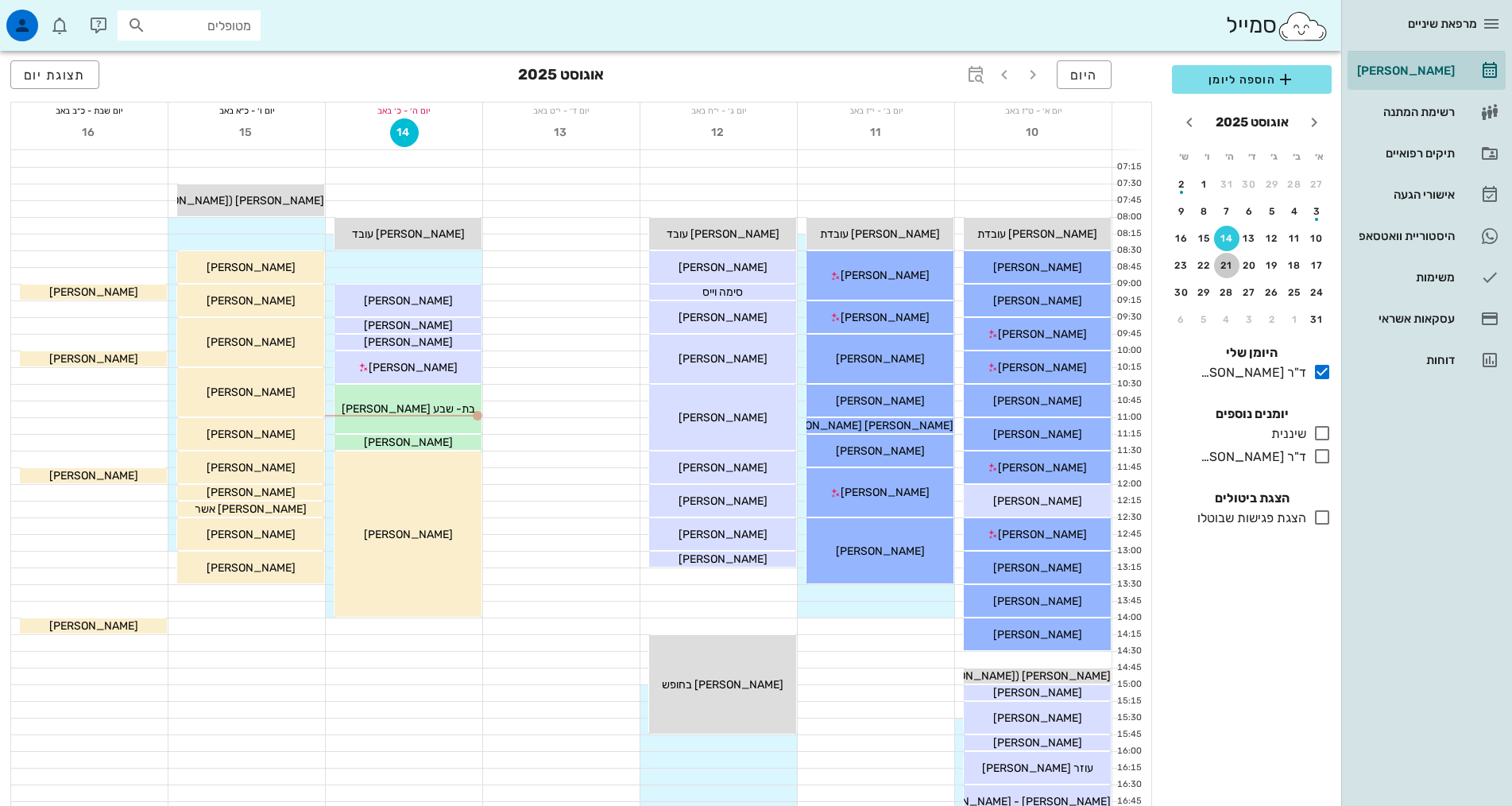
click at [1231, 268] on div "21" at bounding box center [1226, 266] width 26 height 12
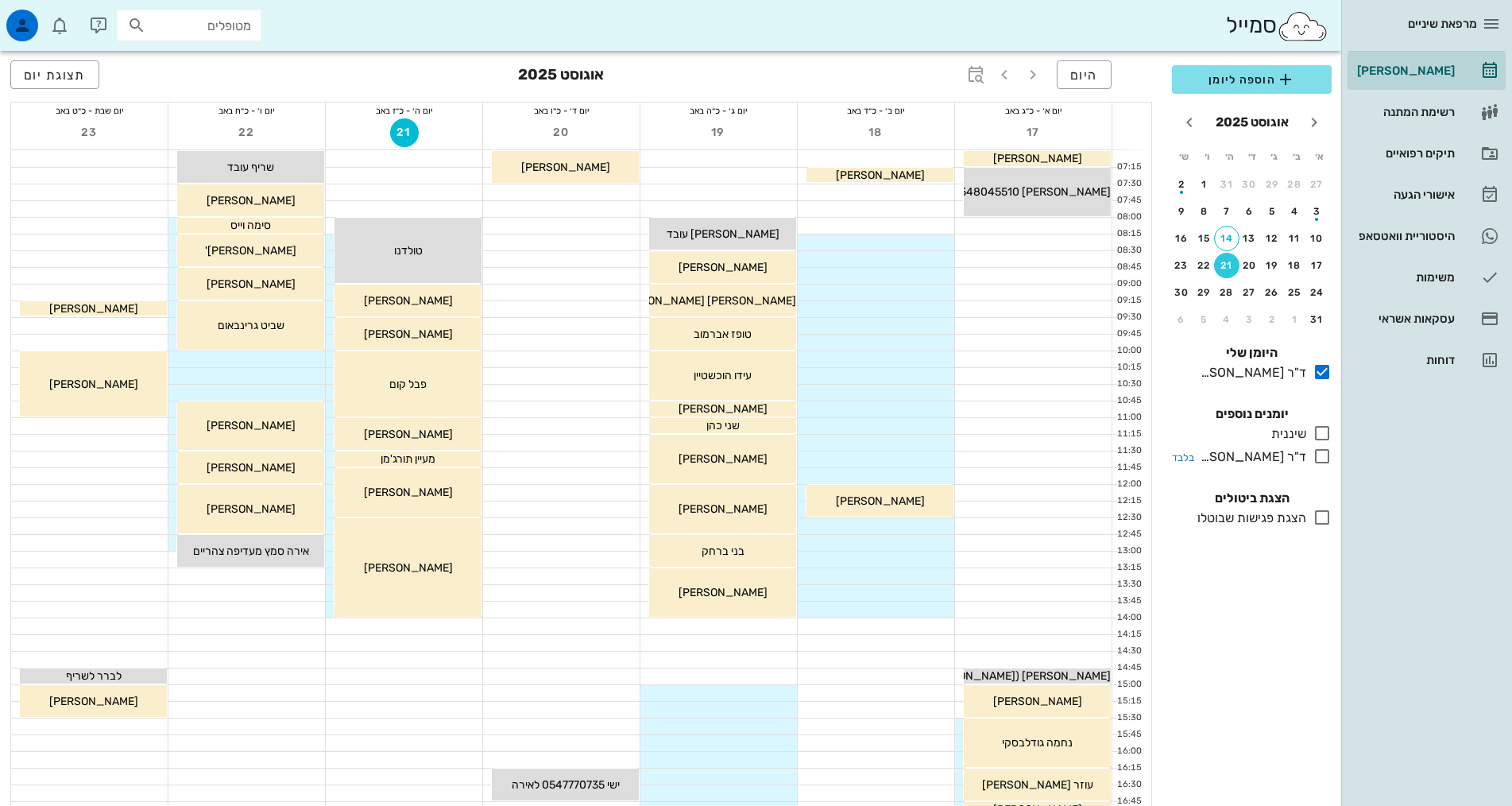
click at [1319, 452] on icon at bounding box center [1323, 456] width 19 height 19
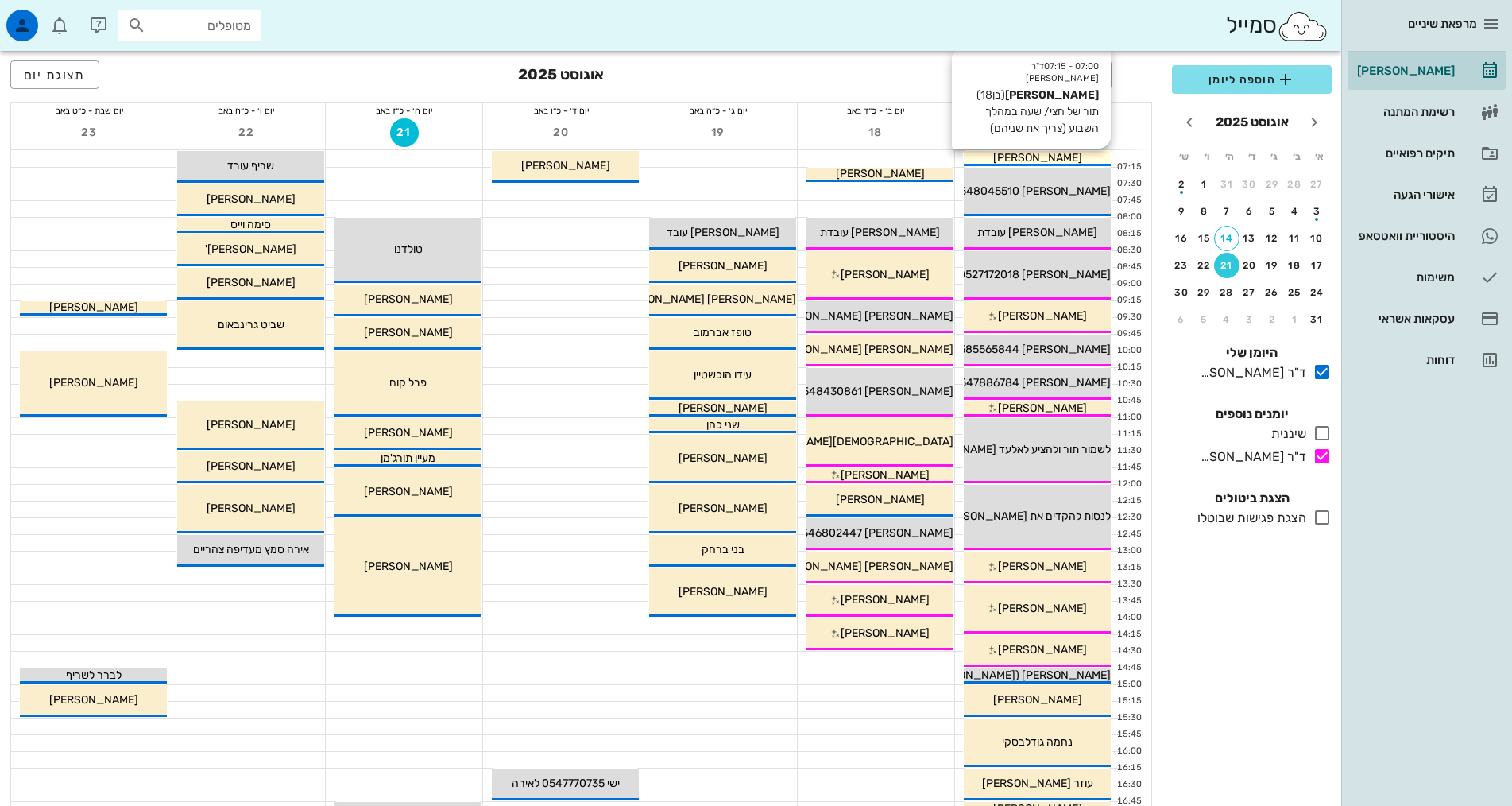
click at [1082, 160] on div "[PERSON_NAME]" at bounding box center [1038, 158] width 147 height 17
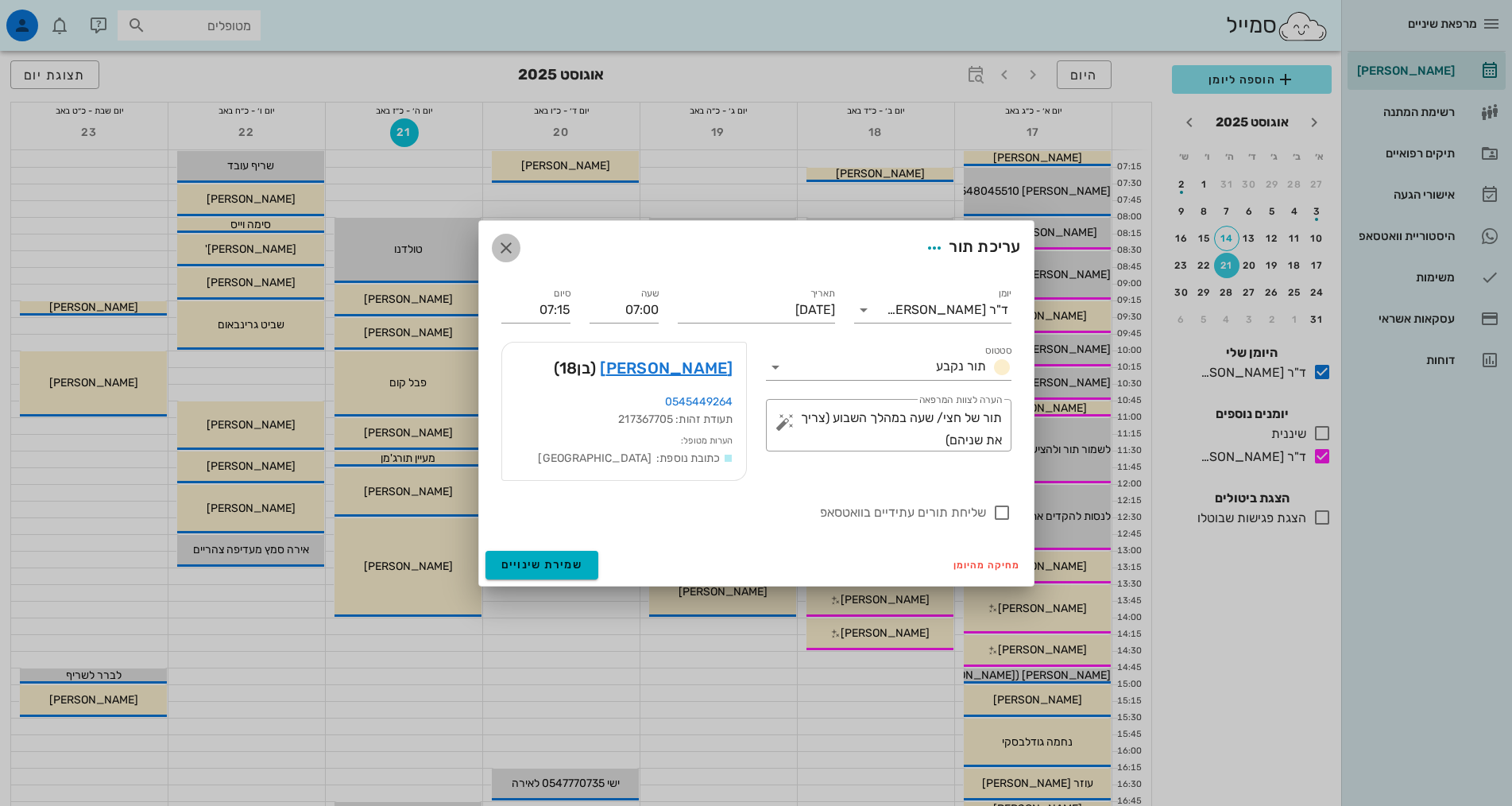
click at [498, 249] on icon "button" at bounding box center [506, 248] width 19 height 19
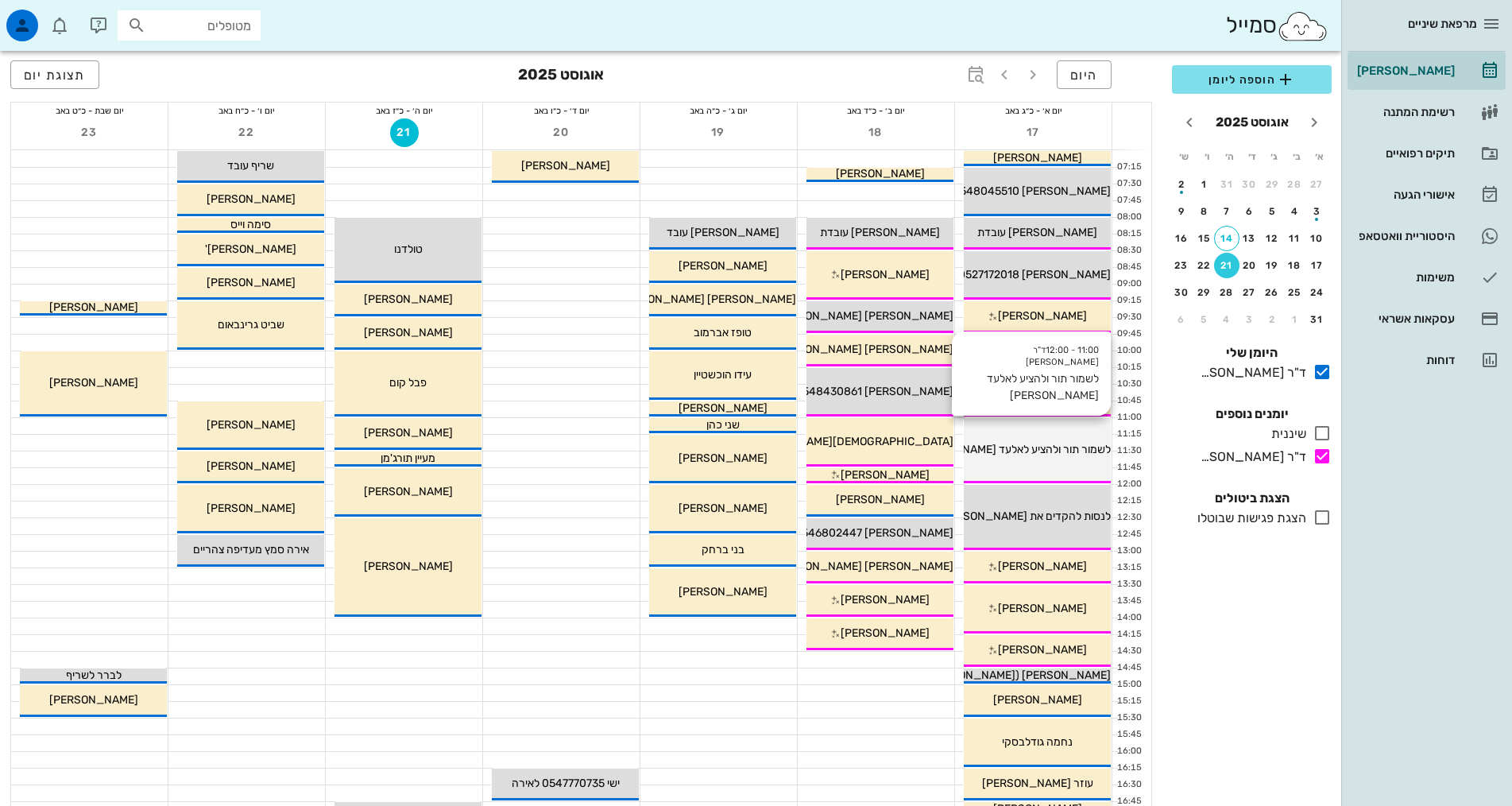
drag, startPoint x: 1085, startPoint y: 430, endPoint x: 1007, endPoint y: 463, distance: 84.7
click at [1007, 463] on div "11:00 - 12:00 ד"ר [PERSON_NAME] לשמור תור ולהציע לאלעד [PERSON_NAME] לשמור תור …" at bounding box center [1038, 451] width 147 height 66
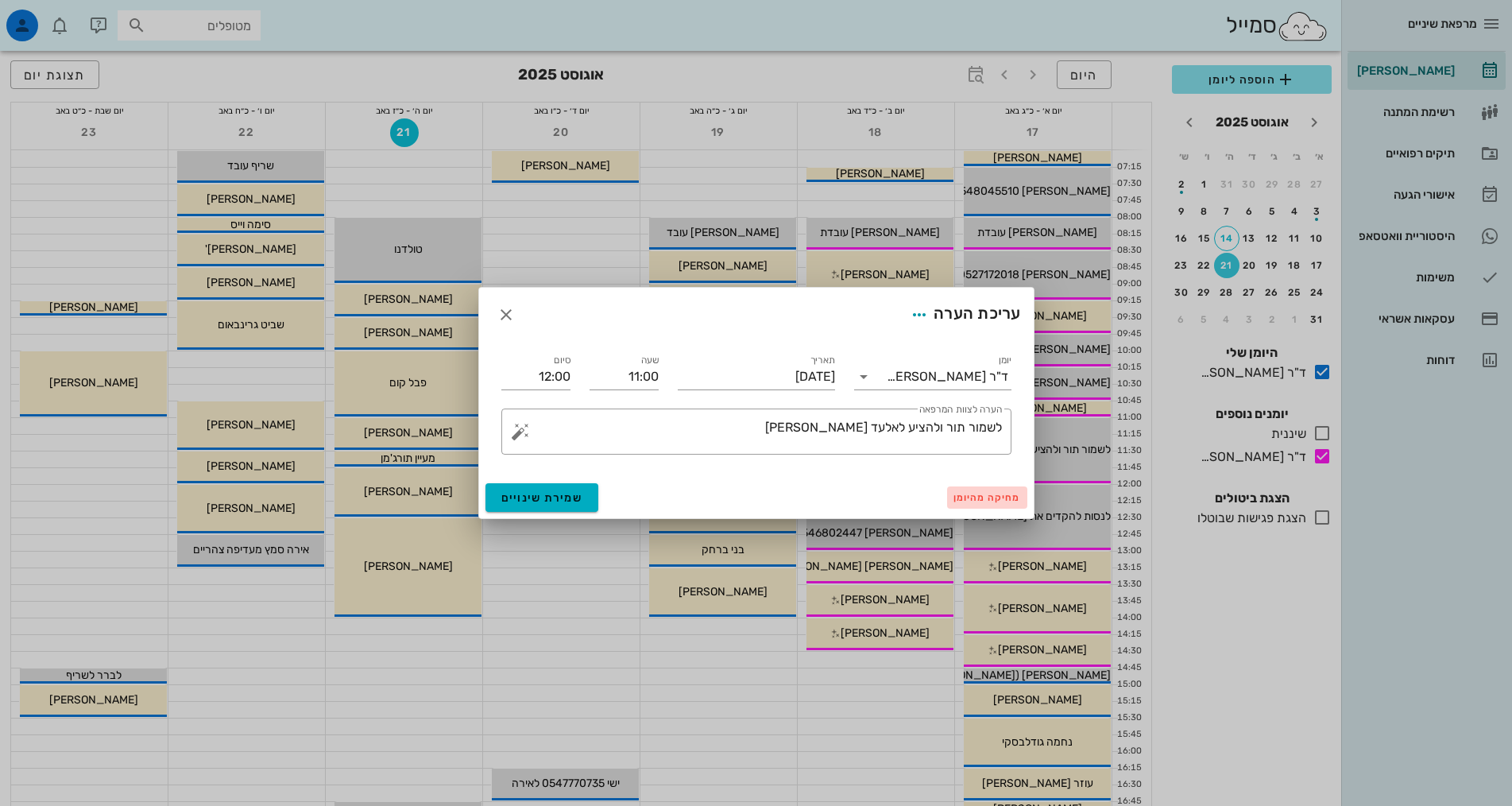
click at [968, 505] on button "מחיקה מהיומן" at bounding box center [987, 497] width 81 height 22
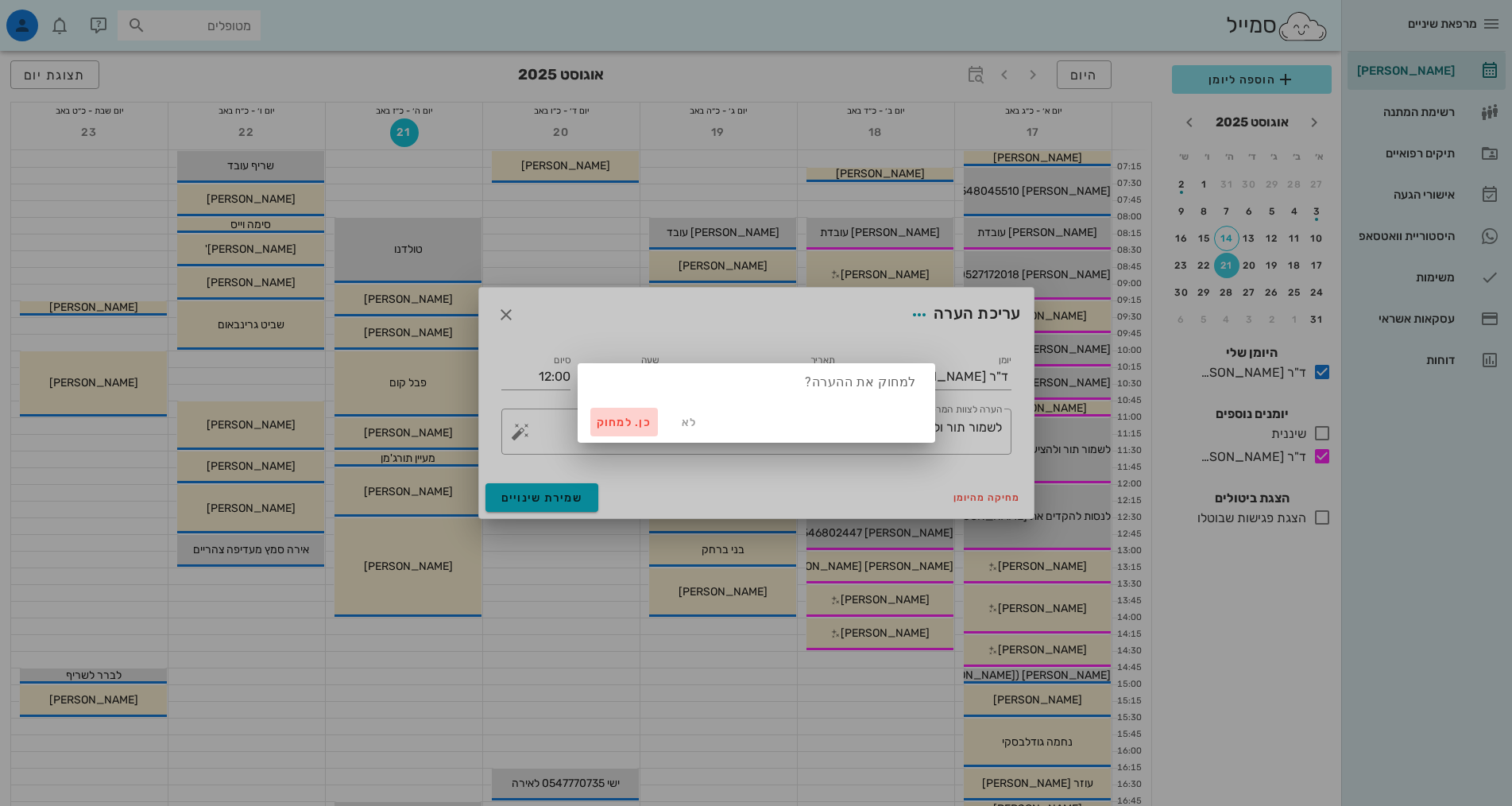
click at [637, 418] on span "כן. למחוק" at bounding box center [624, 422] width 56 height 13
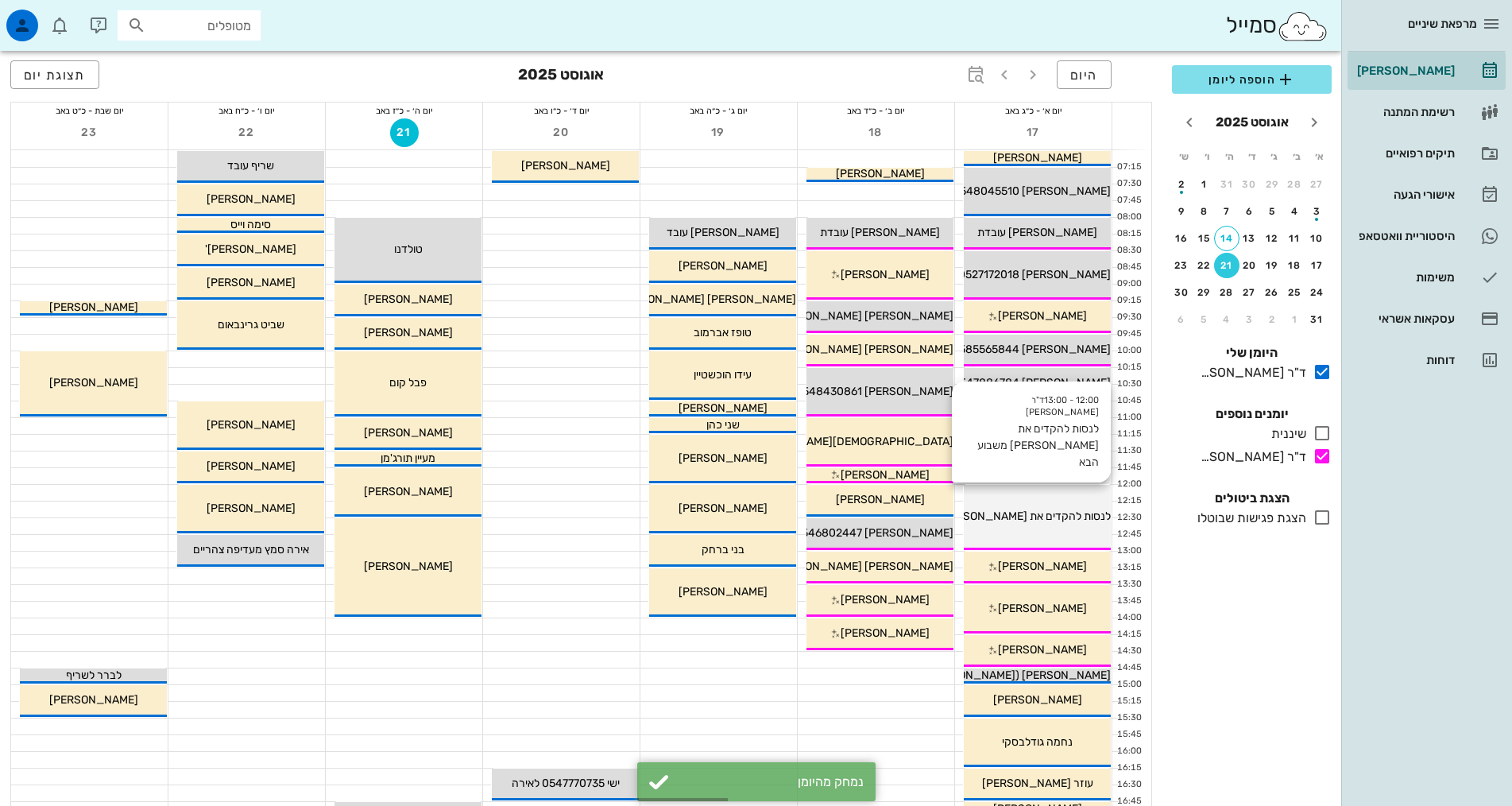
click at [1037, 523] on div "לנסות להקדים את [PERSON_NAME] משבוע הבא" at bounding box center [1038, 516] width 147 height 17
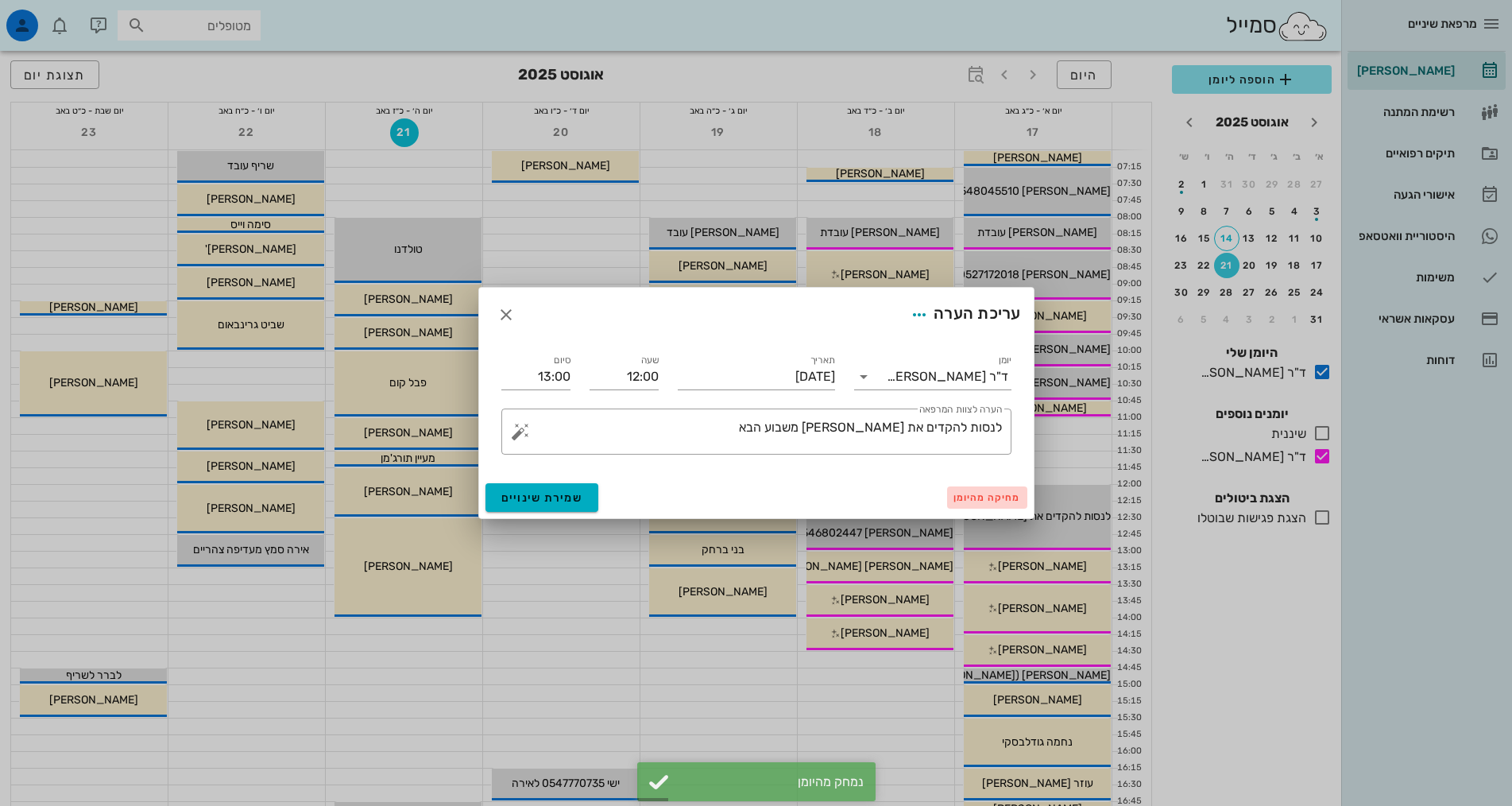
click at [980, 500] on span "מחיקה מהיומן" at bounding box center [987, 498] width 67 height 12
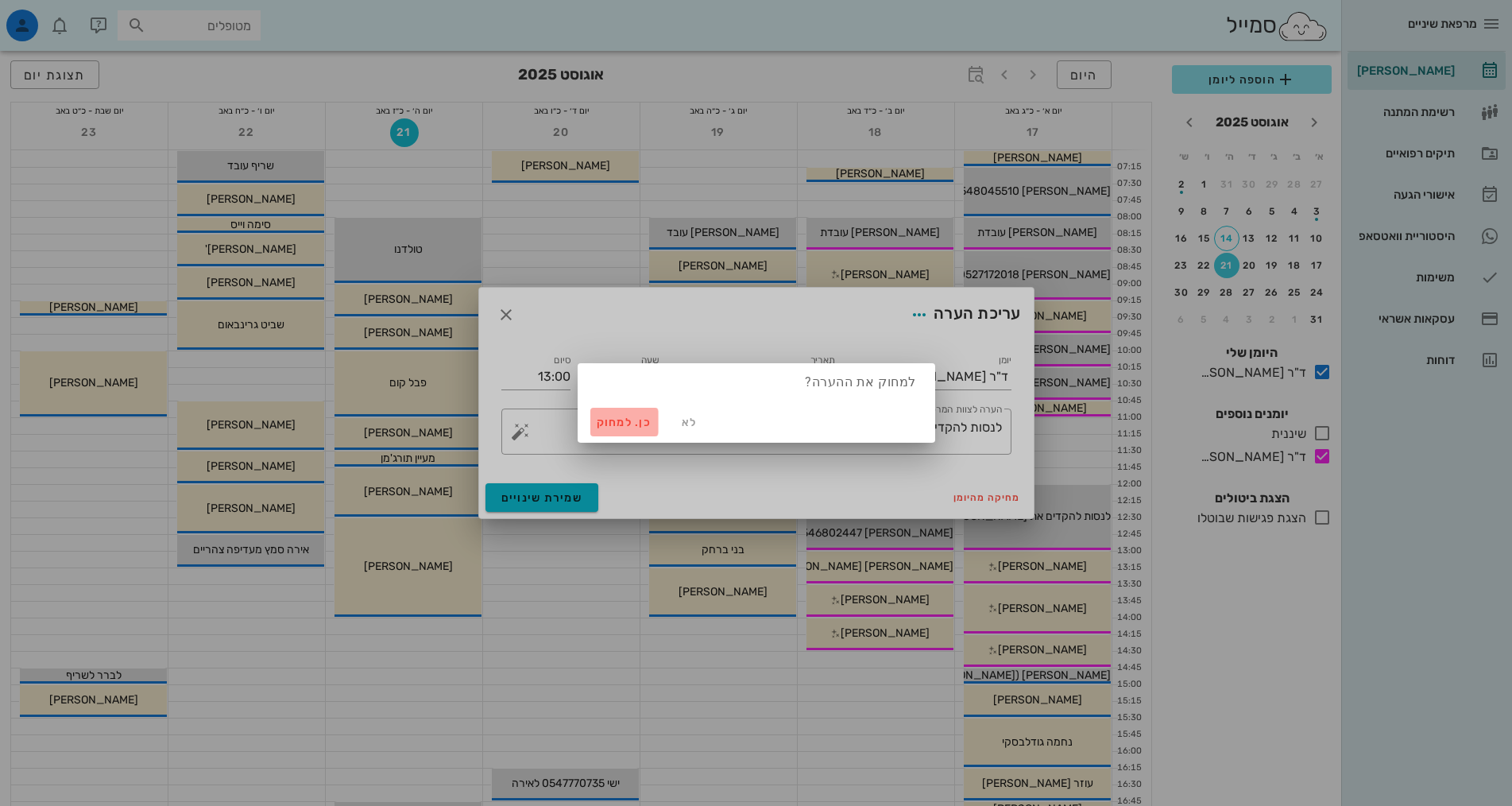
click at [630, 427] on span "כן. למחוק" at bounding box center [624, 422] width 56 height 13
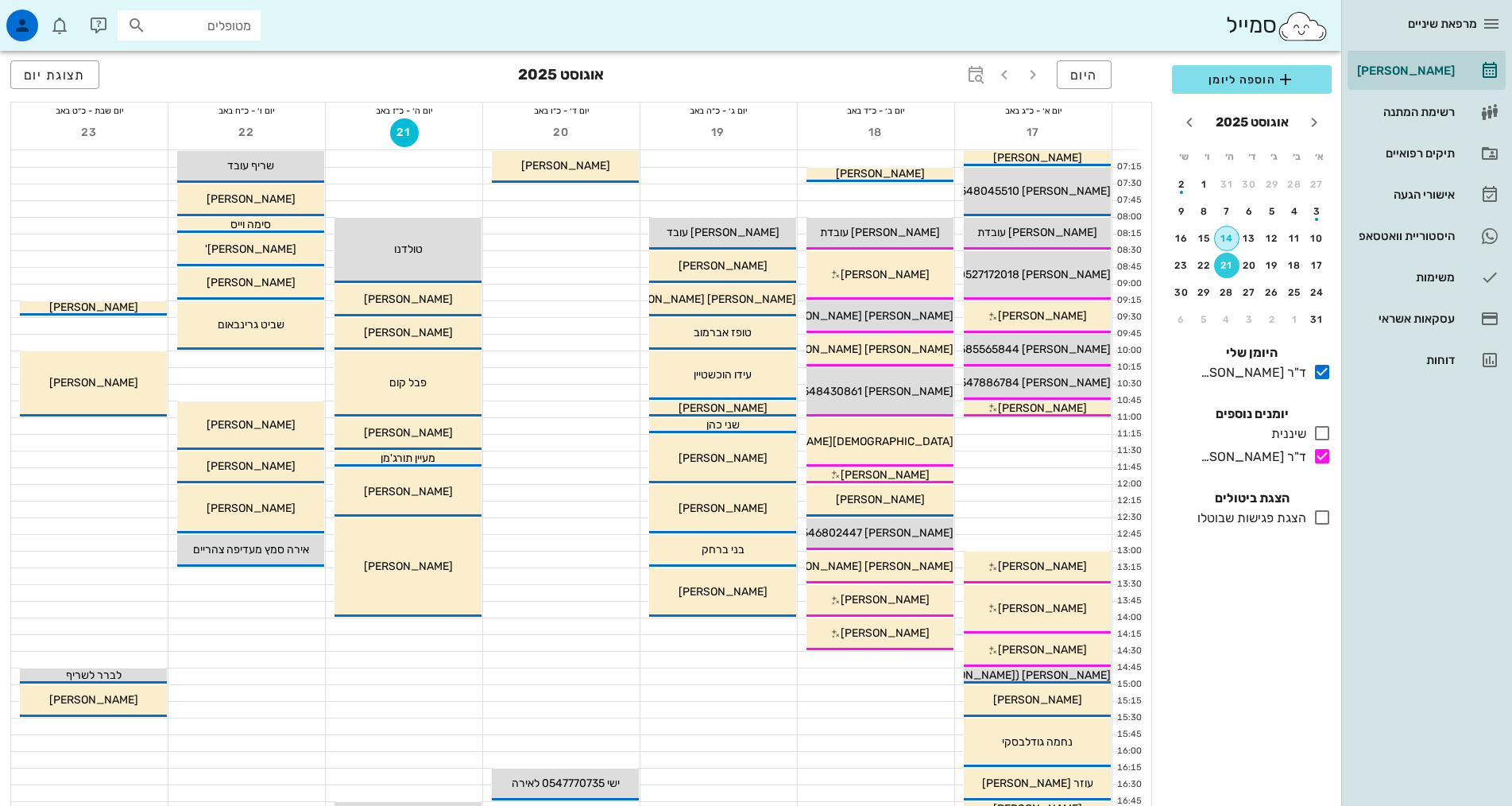
click at [1235, 246] on button "14" at bounding box center [1226, 238] width 26 height 26
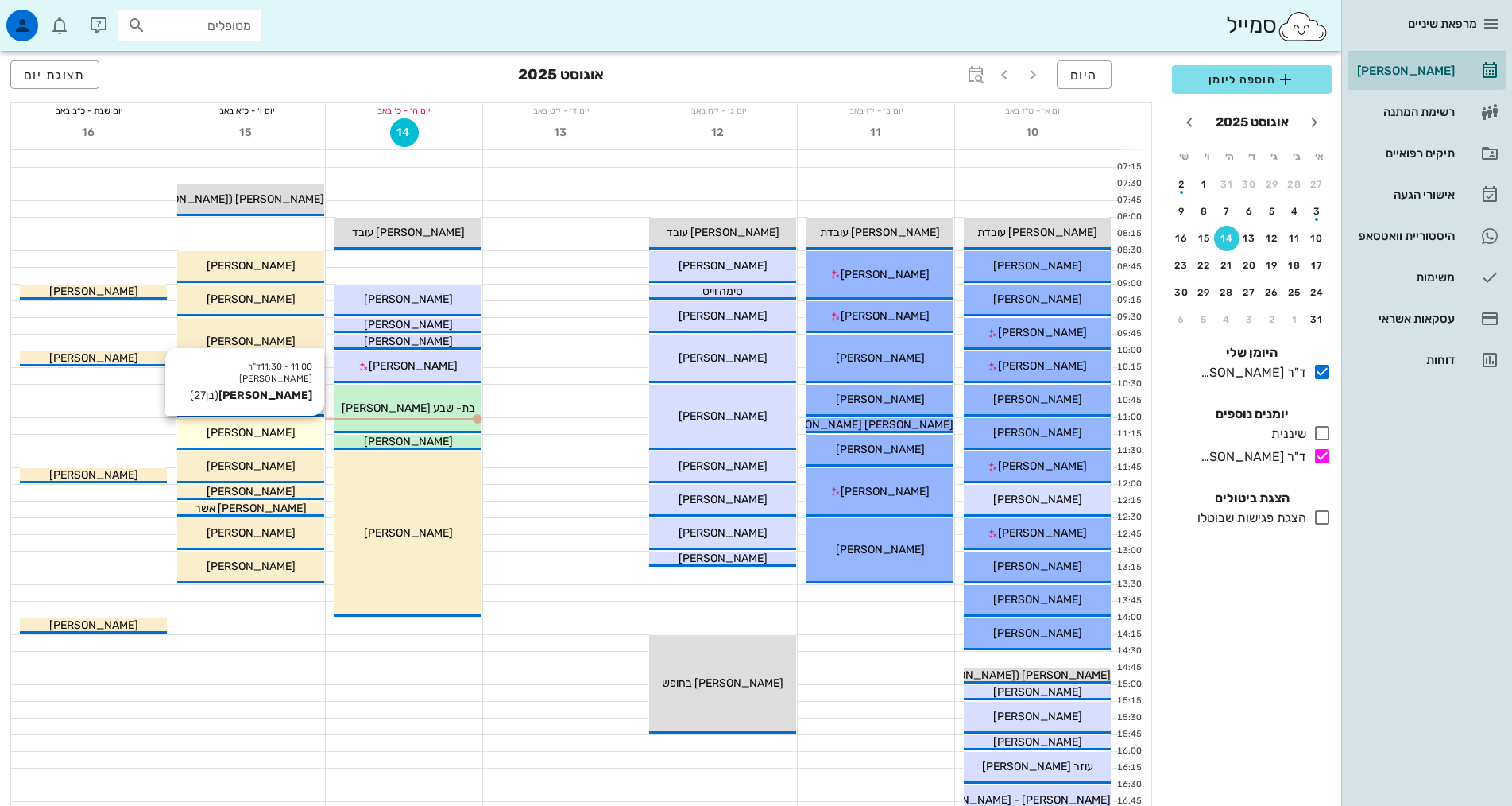
click at [280, 431] on div "[PERSON_NAME]" at bounding box center [251, 432] width 147 height 17
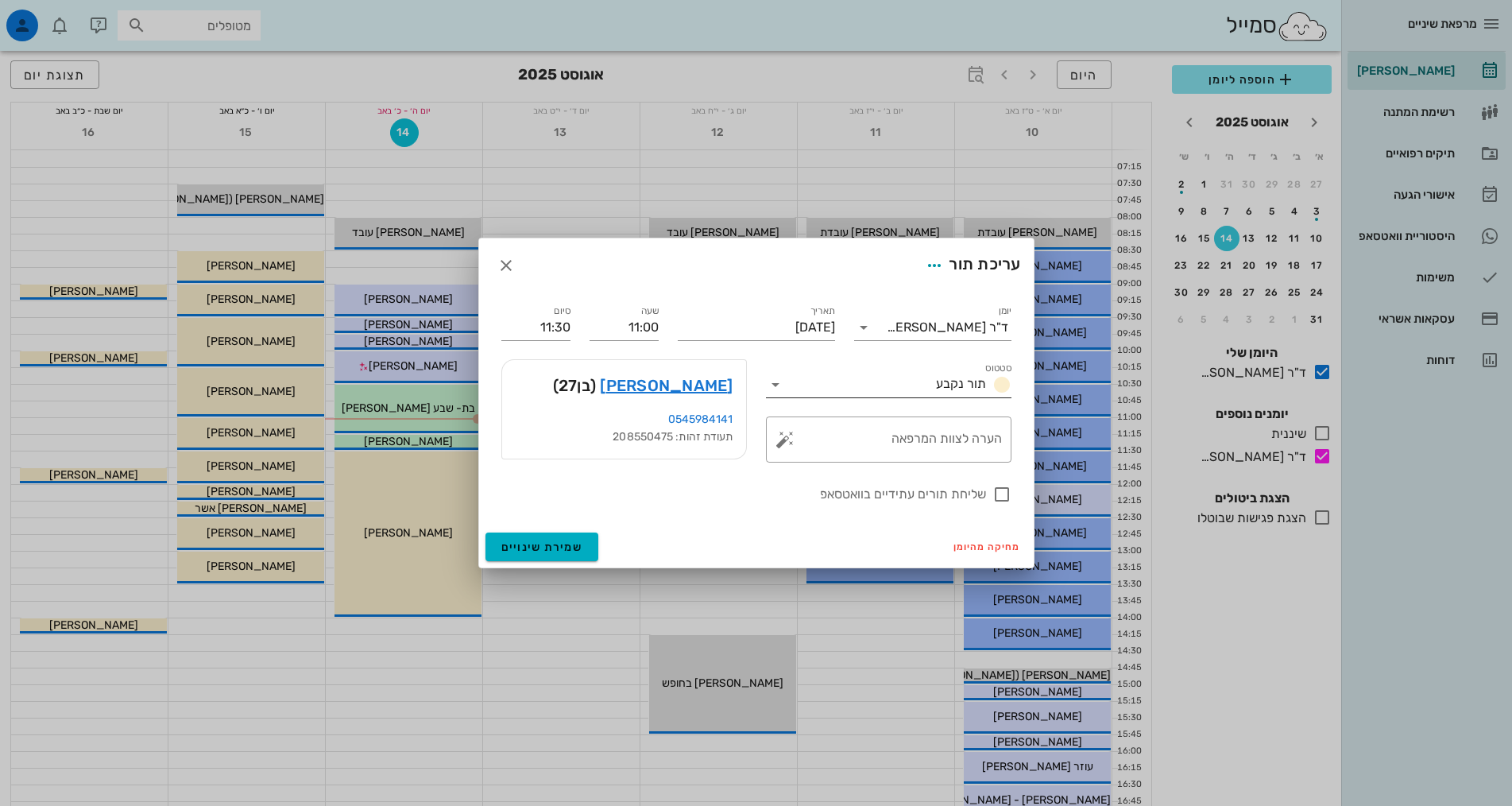
click at [967, 384] on span "תור נקבע" at bounding box center [960, 384] width 50 height 15
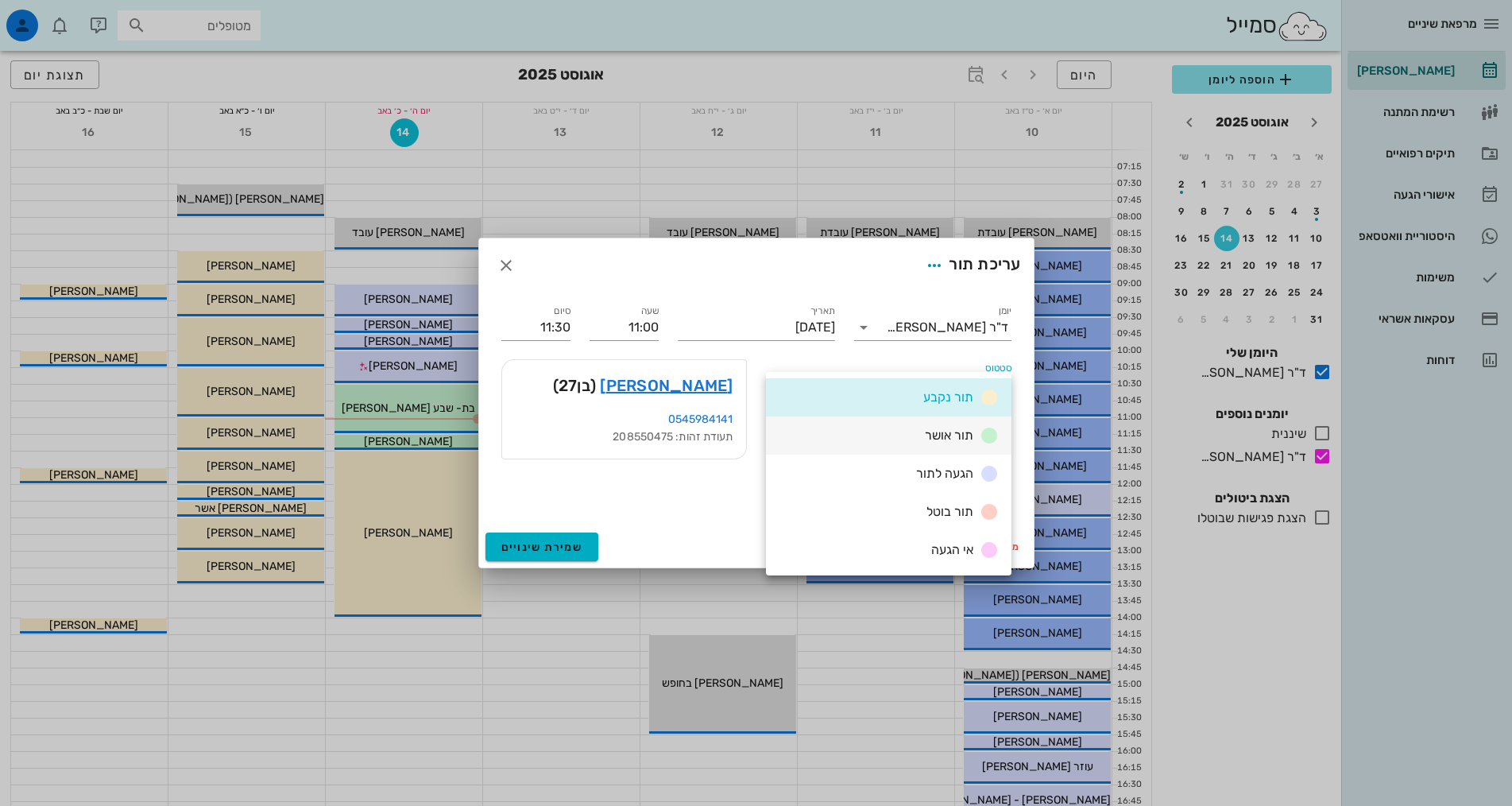
click at [960, 430] on span "תור אושר" at bounding box center [949, 435] width 49 height 15
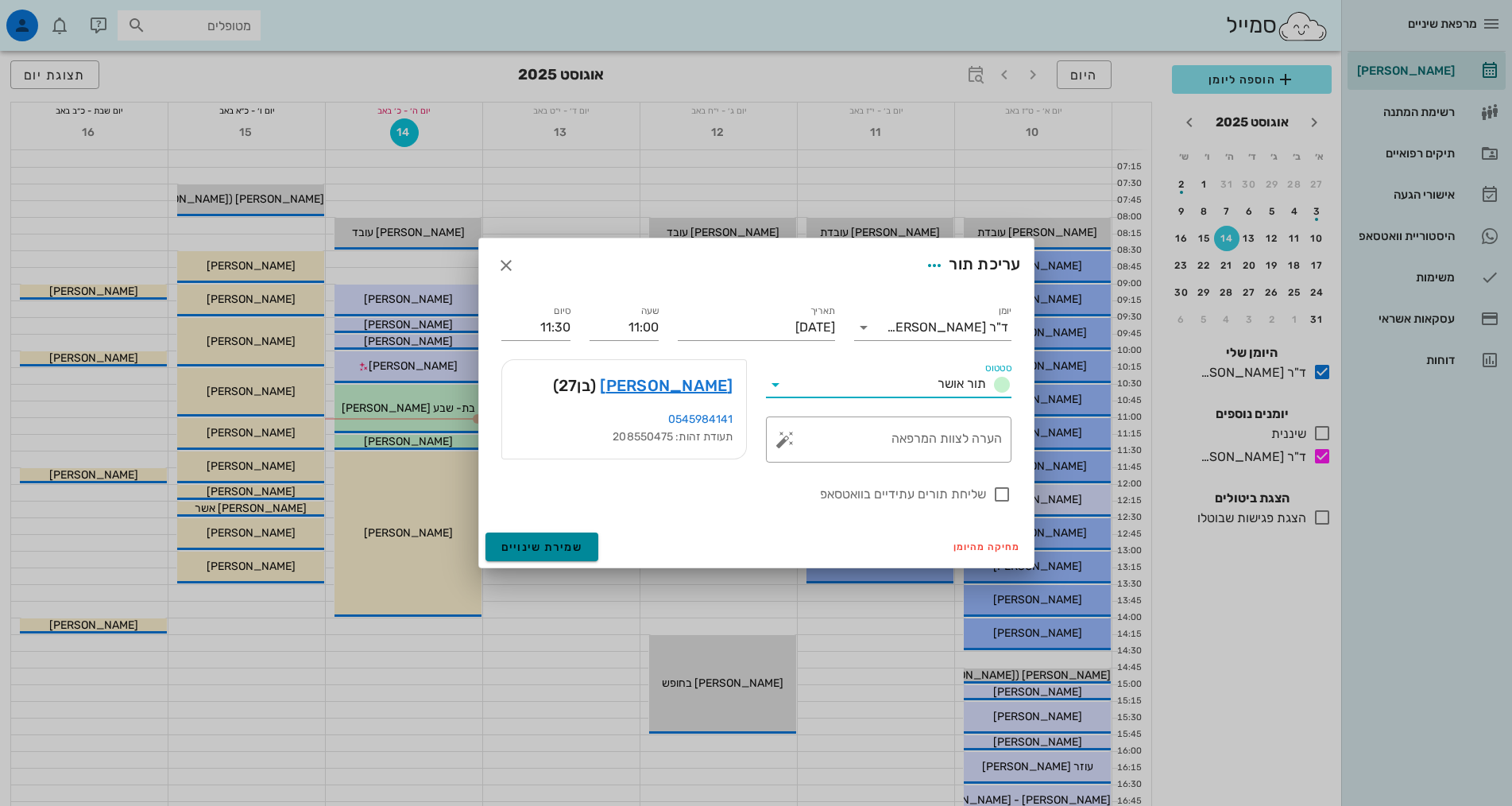
click at [566, 548] on span "שמירת שינויים" at bounding box center [542, 546] width 81 height 13
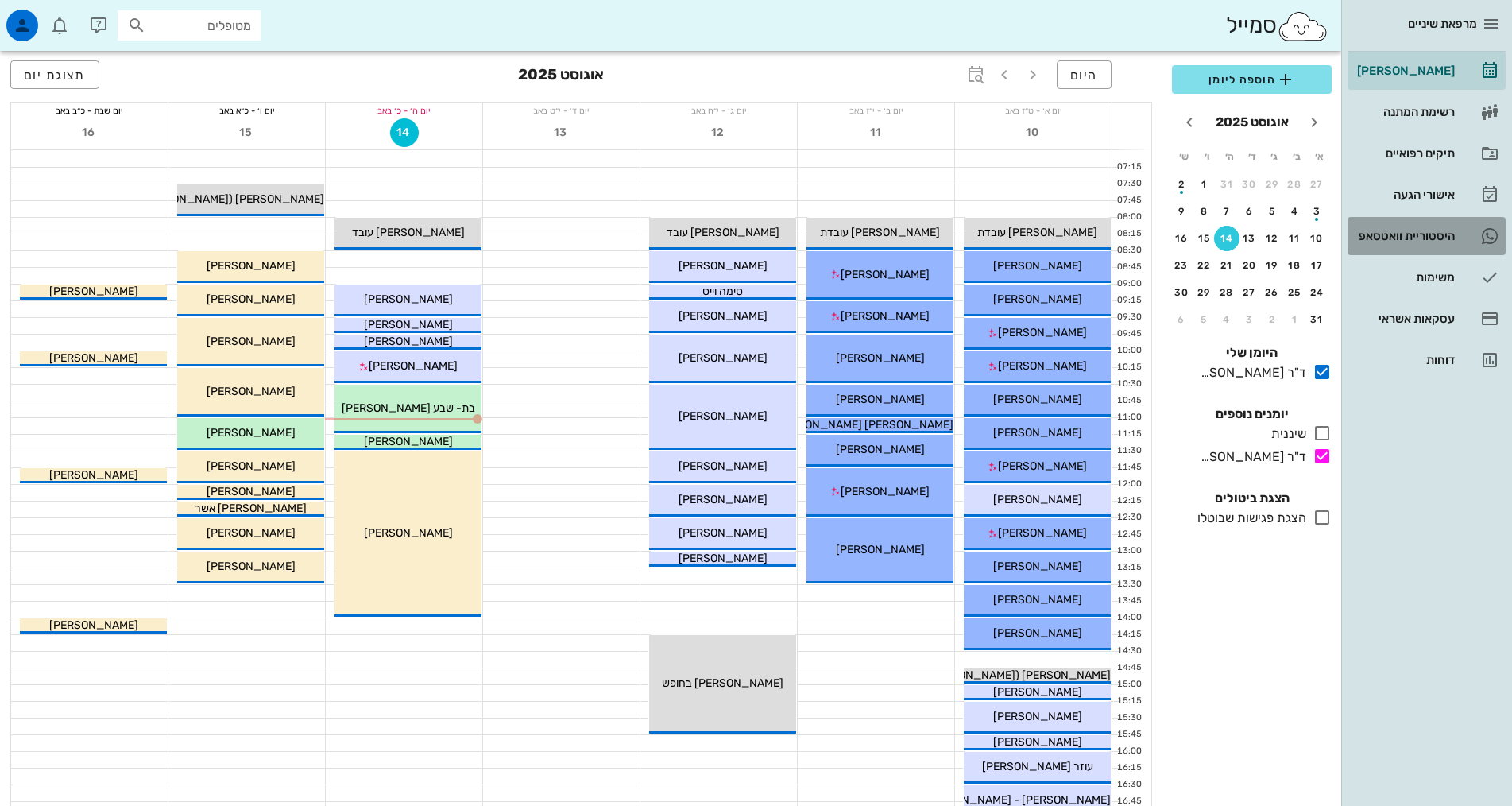
click at [1444, 238] on div "היסטוריית וואטסאפ" at bounding box center [1404, 236] width 101 height 12
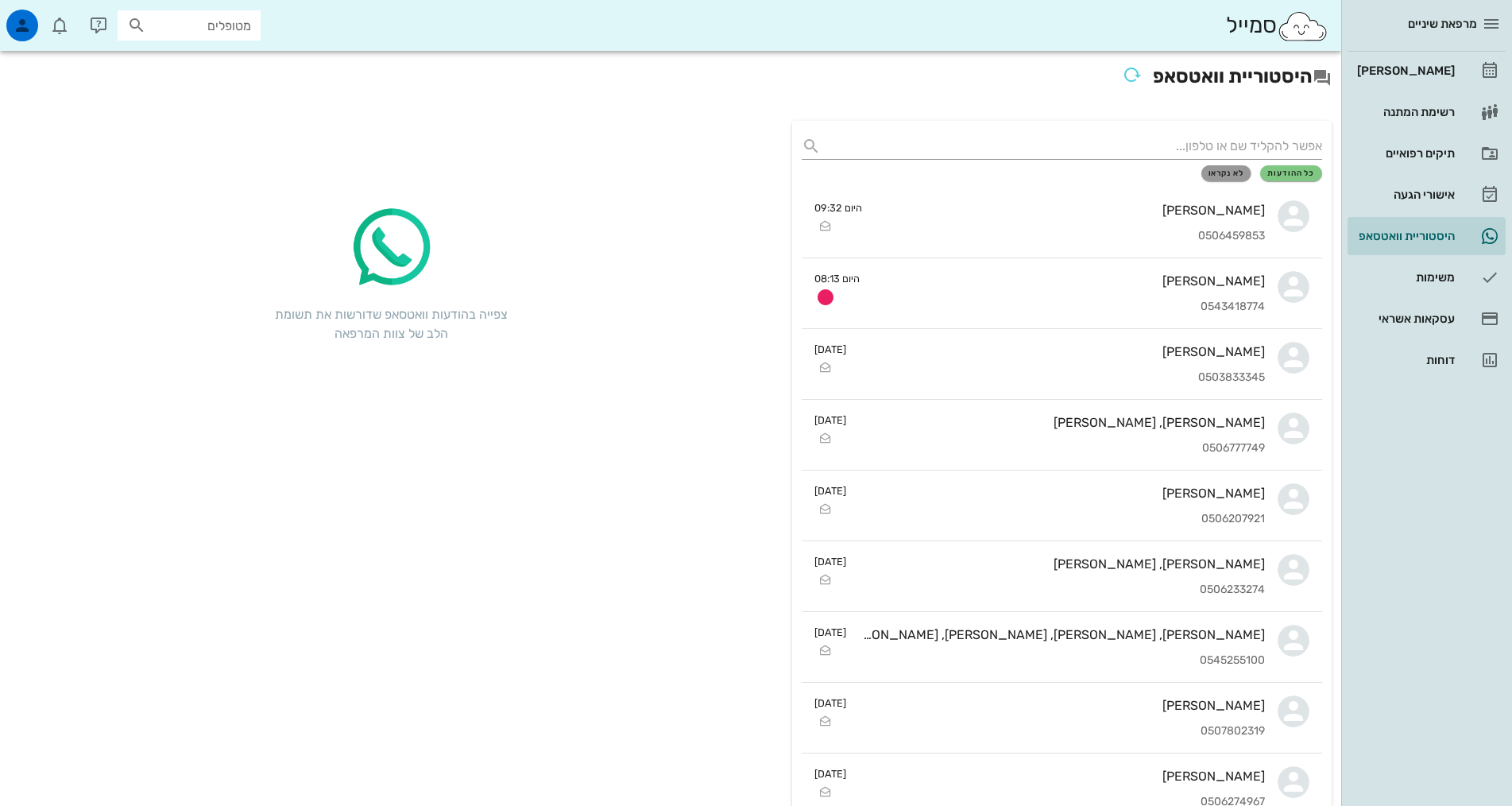
click at [1222, 178] on button "לא נקראו" at bounding box center [1226, 174] width 50 height 16
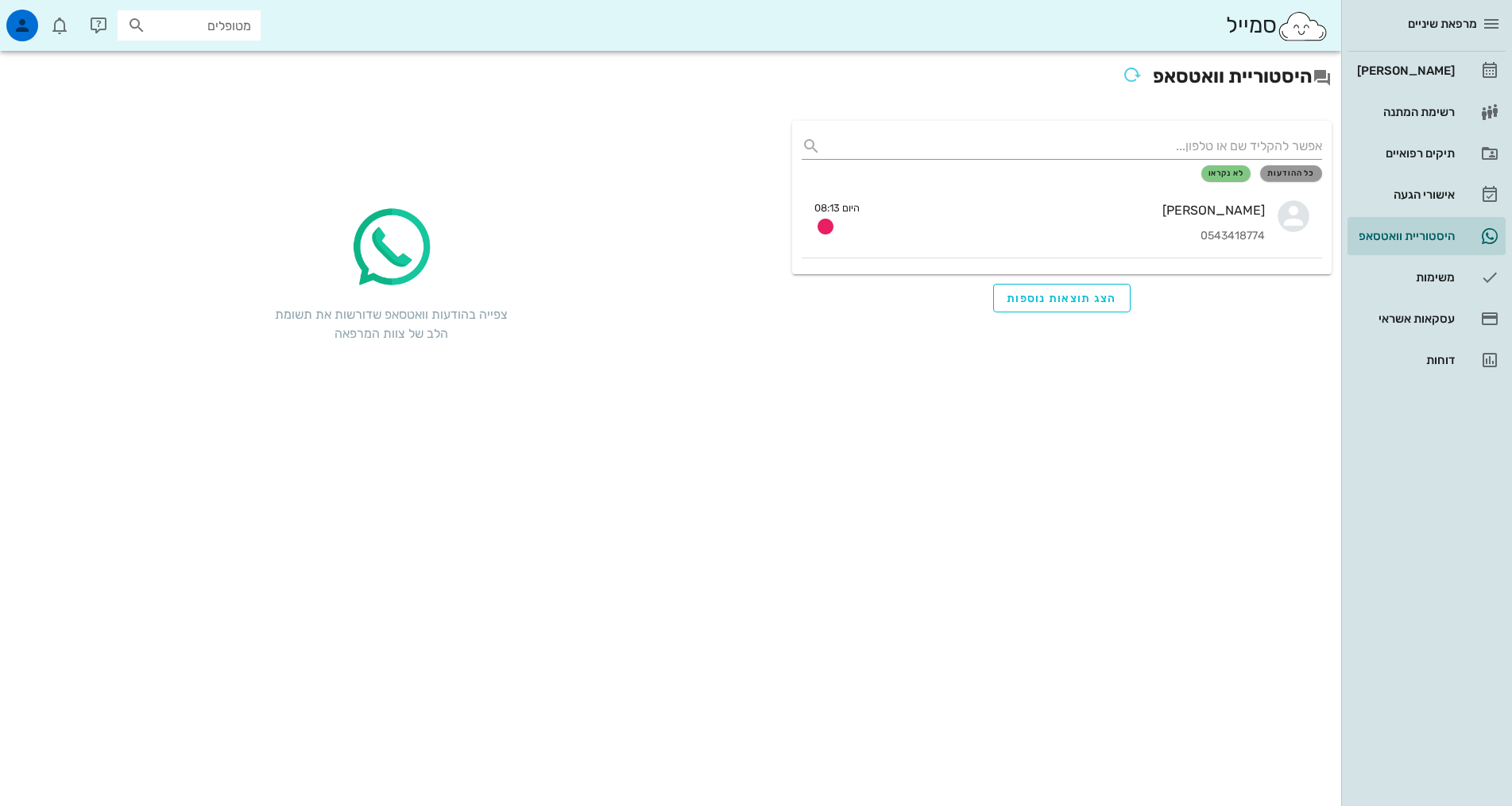
click at [1293, 175] on span "כל ההודעות" at bounding box center [1292, 173] width 48 height 10
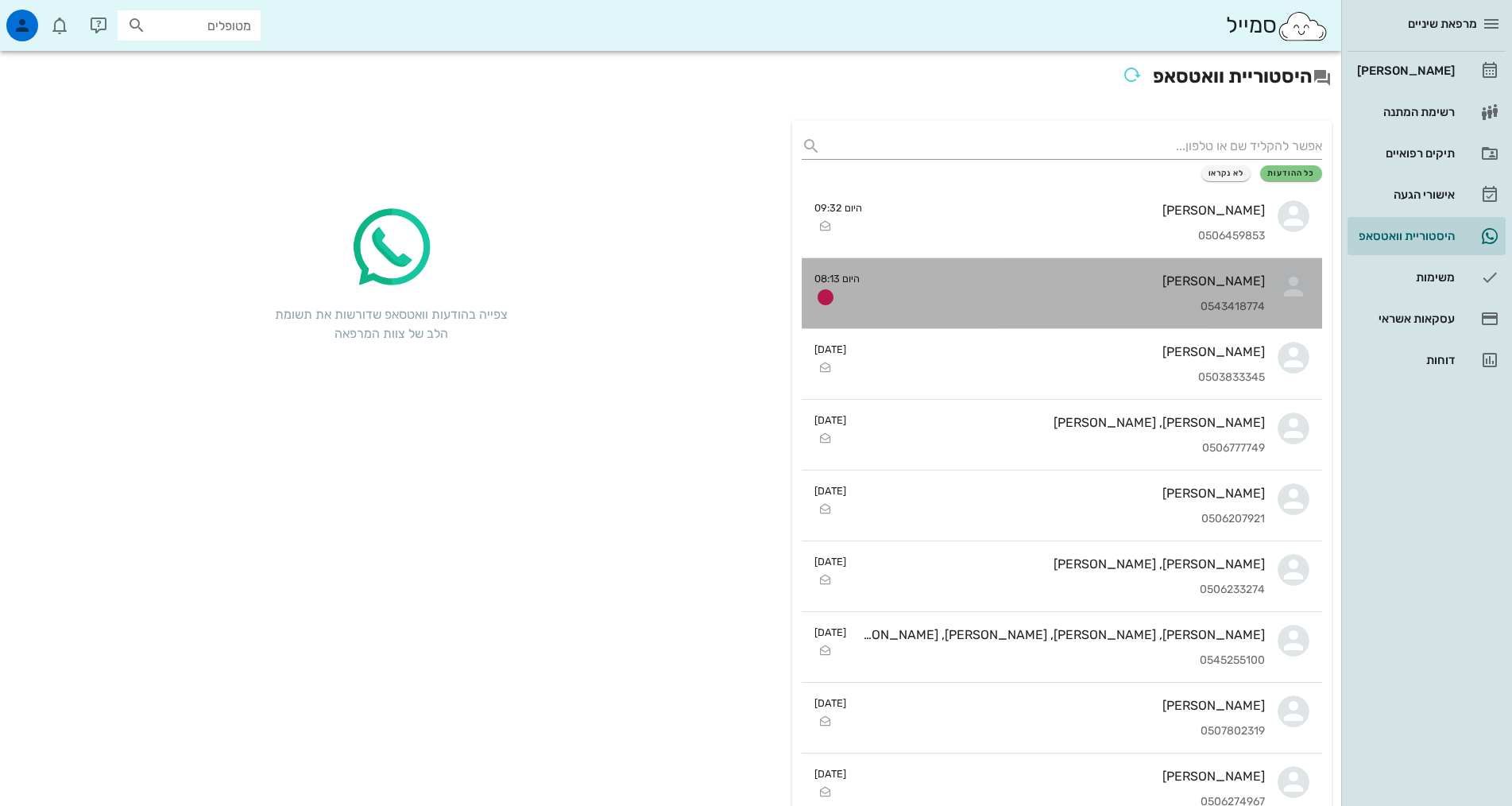
click at [1192, 308] on div "0543418774" at bounding box center [1068, 306] width 392 height 13
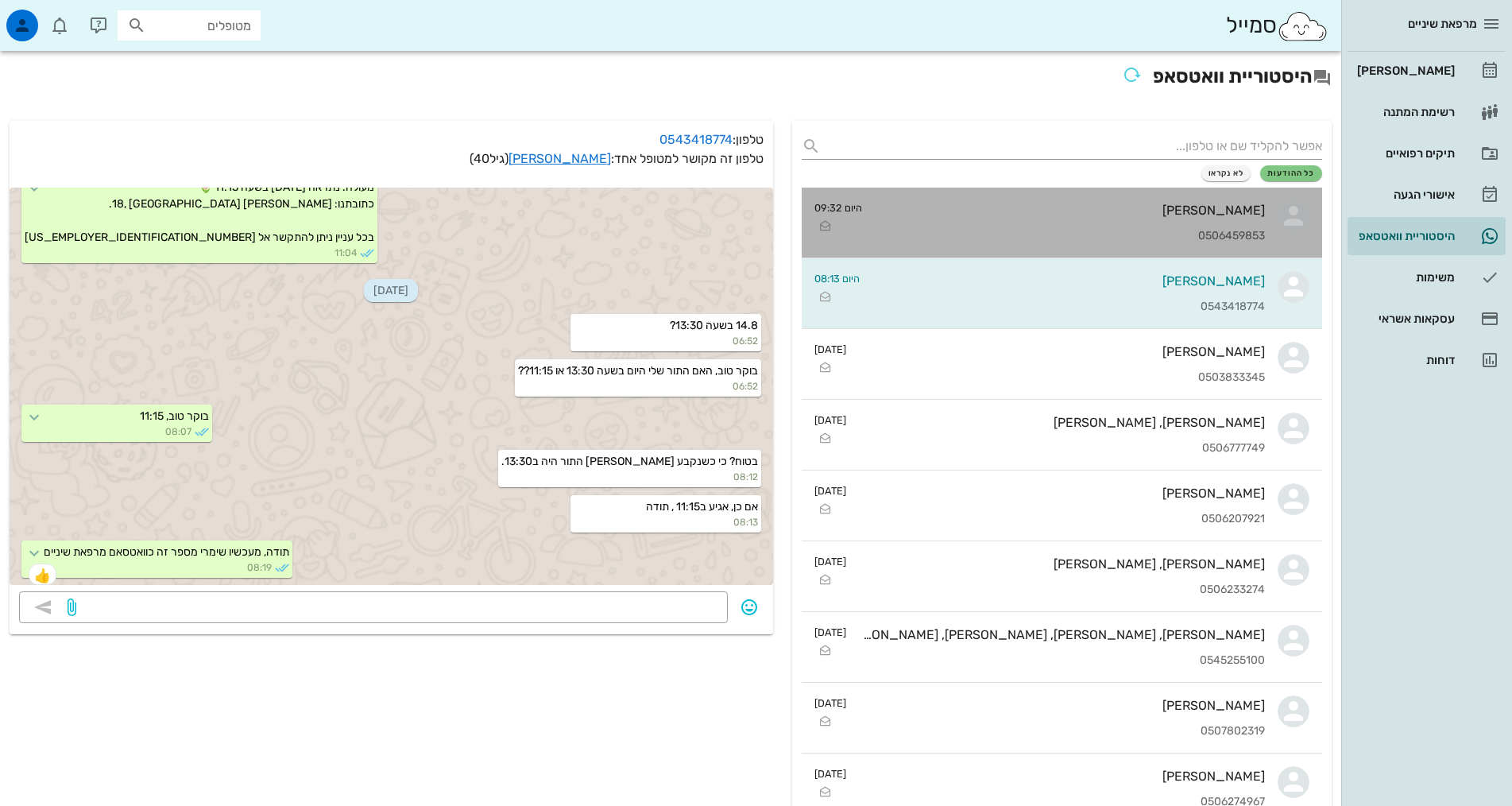
click at [1192, 233] on div "0506459853" at bounding box center [1069, 236] width 390 height 13
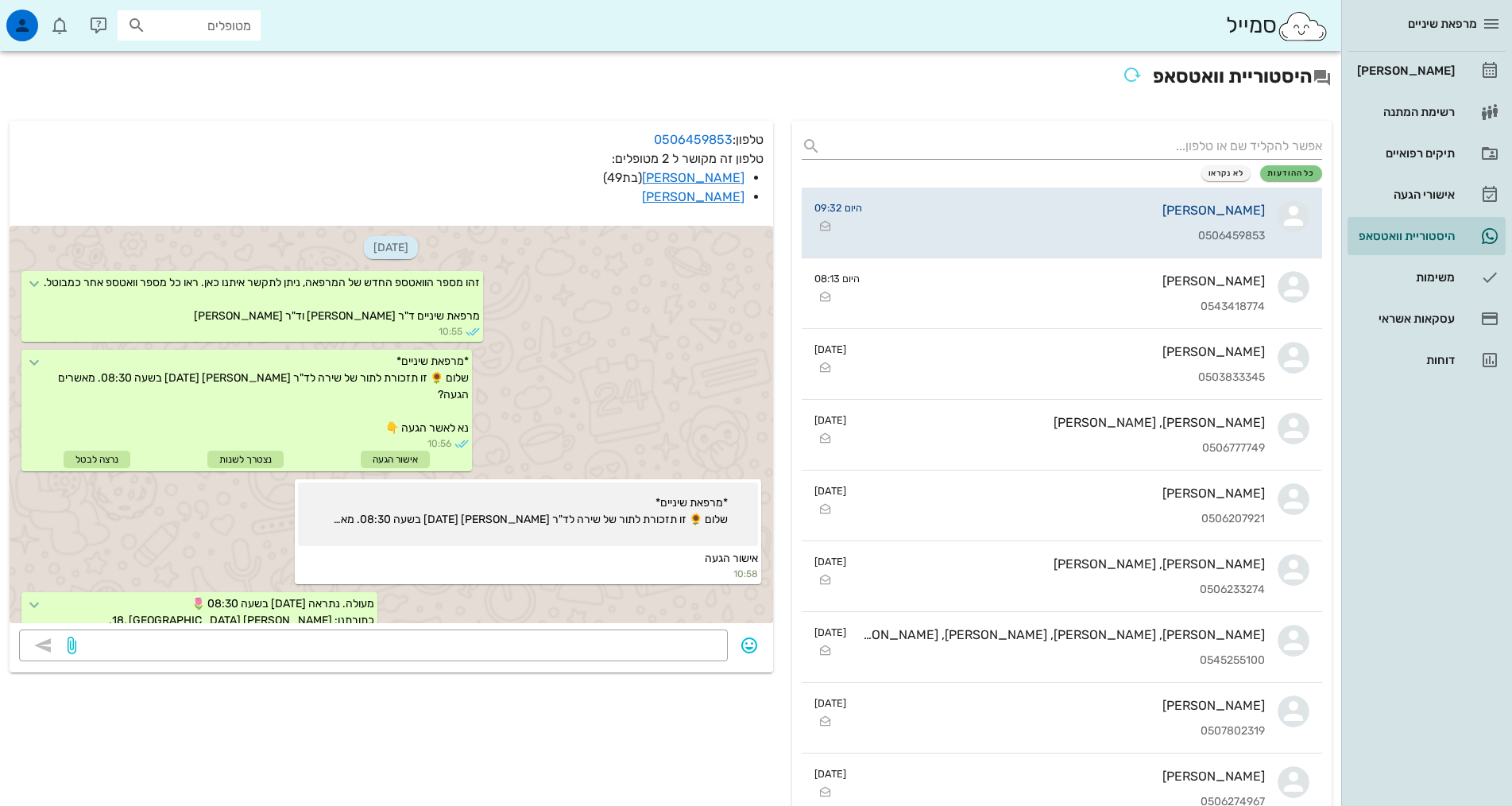
scroll to position [407, 0]
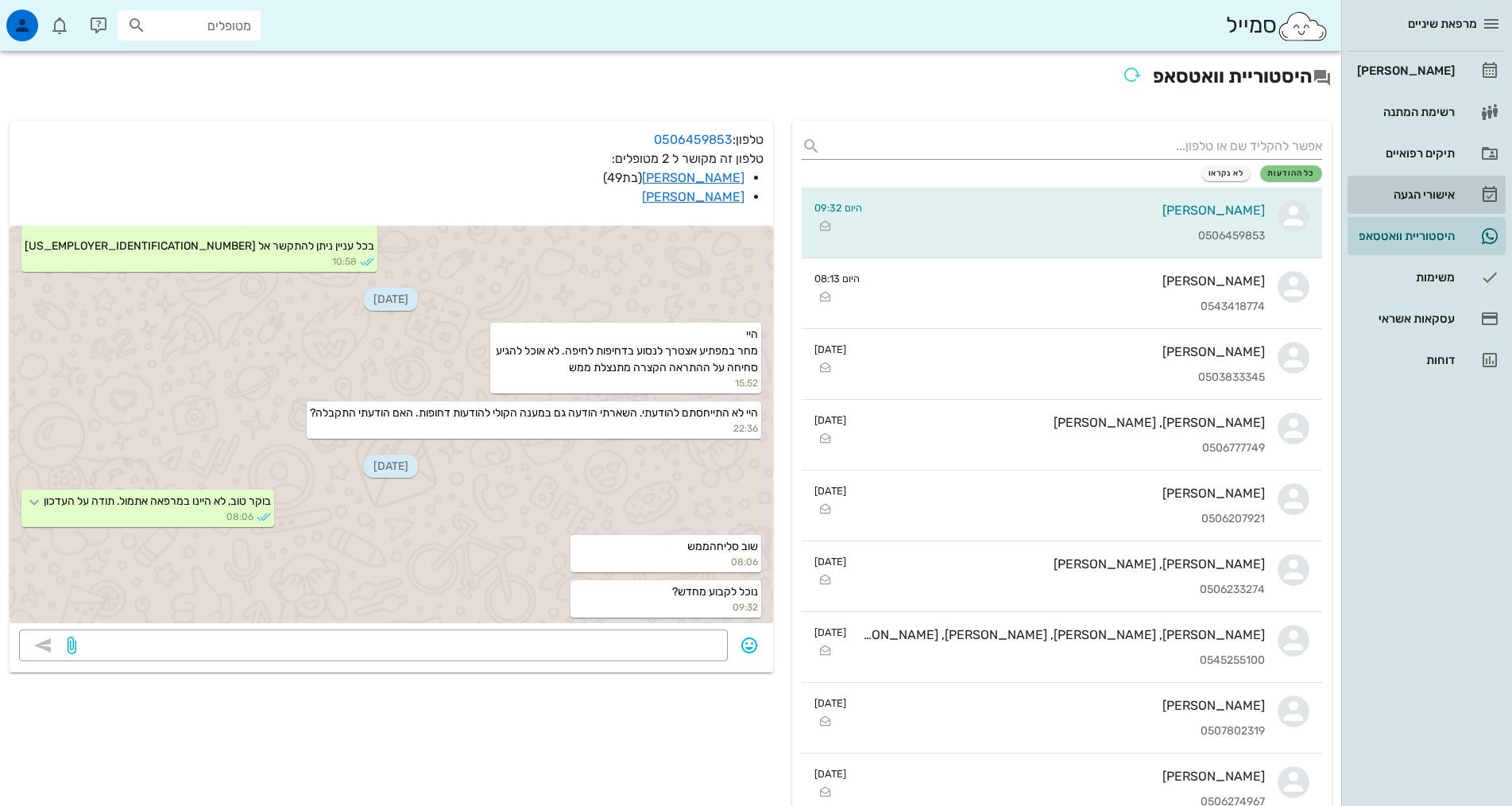
click at [1402, 186] on div "אישורי הגעה" at bounding box center [1404, 195] width 101 height 26
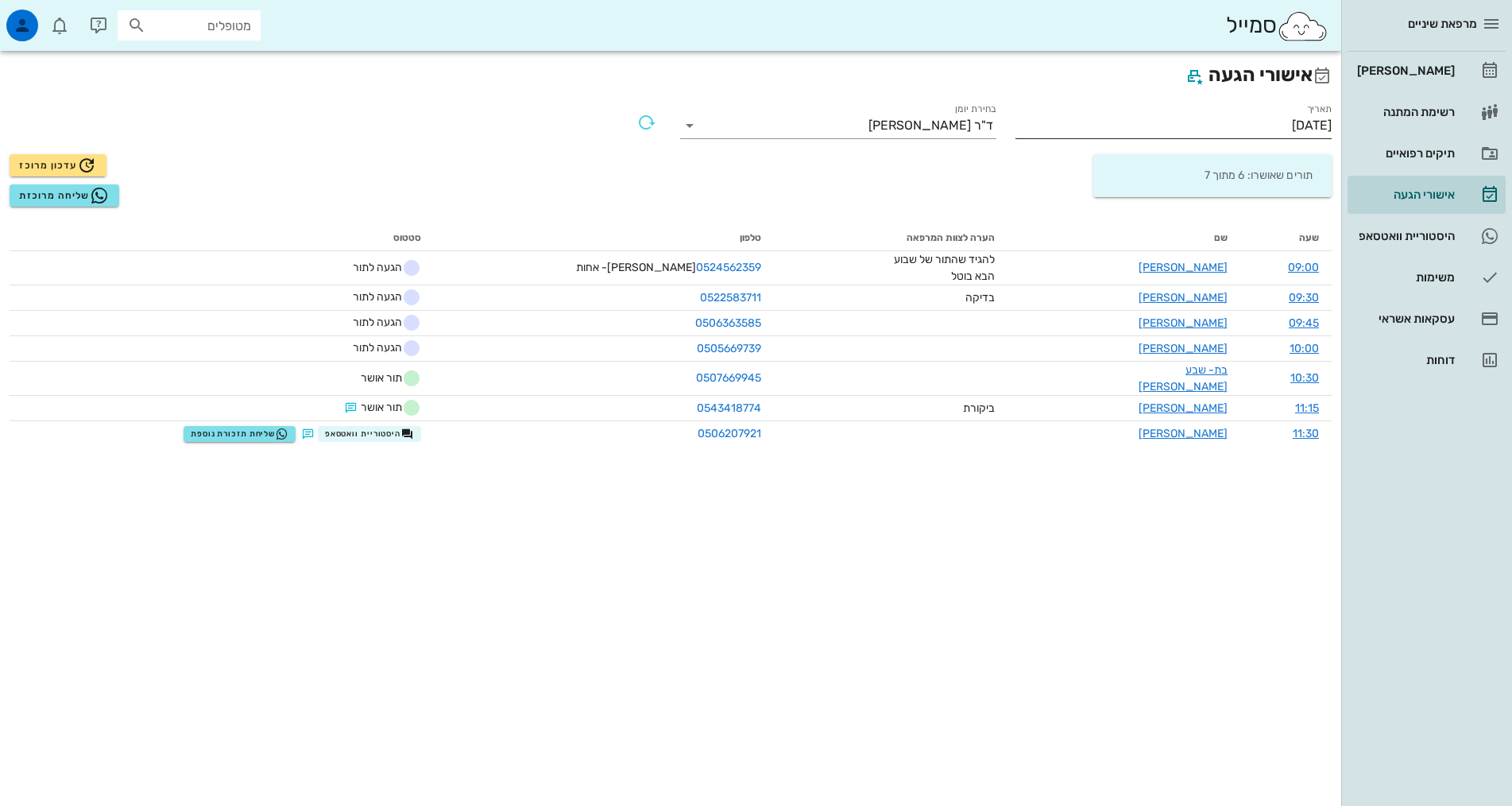
click at [1201, 130] on input "[DATE]" at bounding box center [1173, 125] width 316 height 26
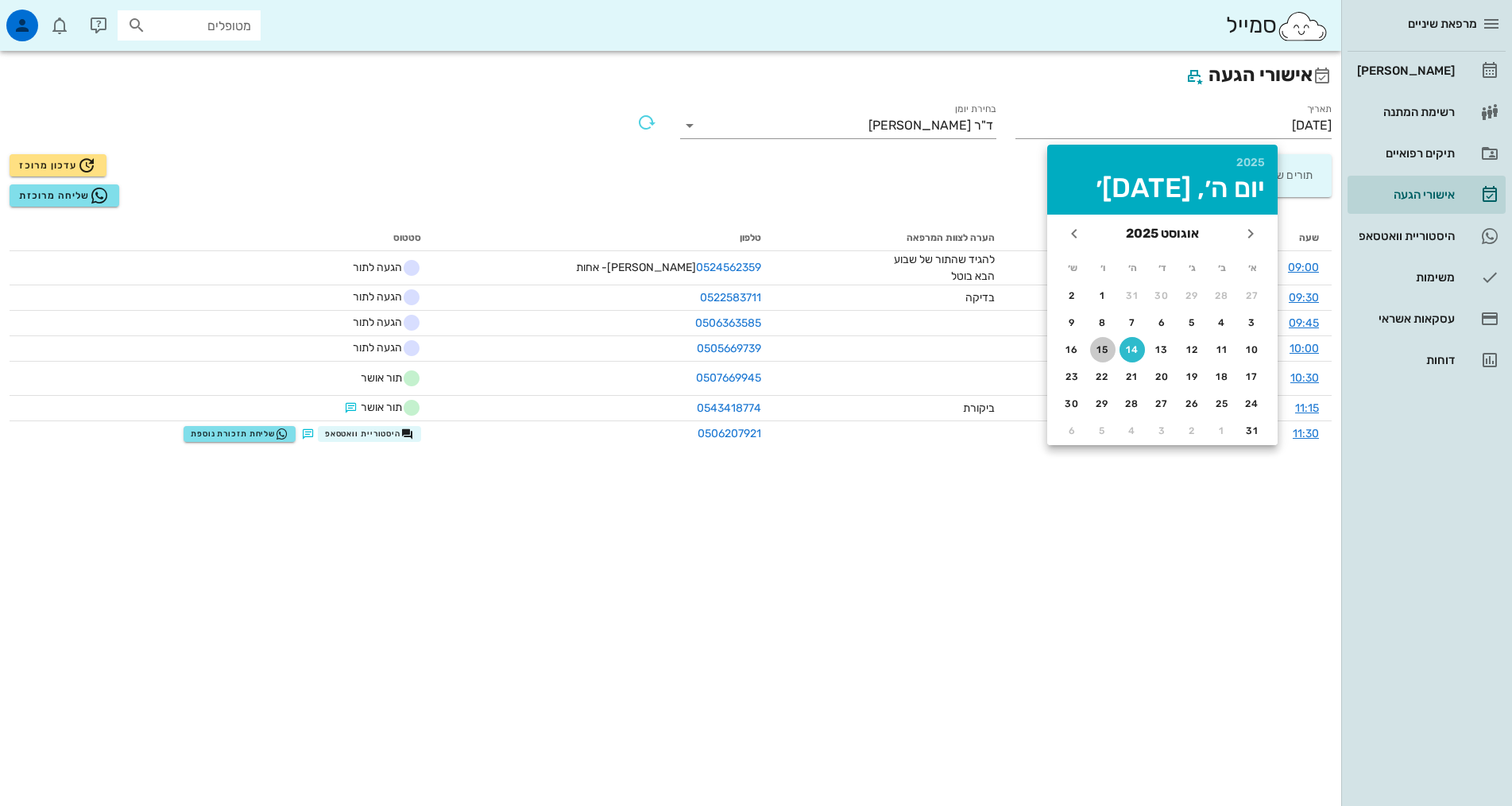
click at [1112, 353] on div "15" at bounding box center [1102, 350] width 26 height 12
type input "[DATE]"
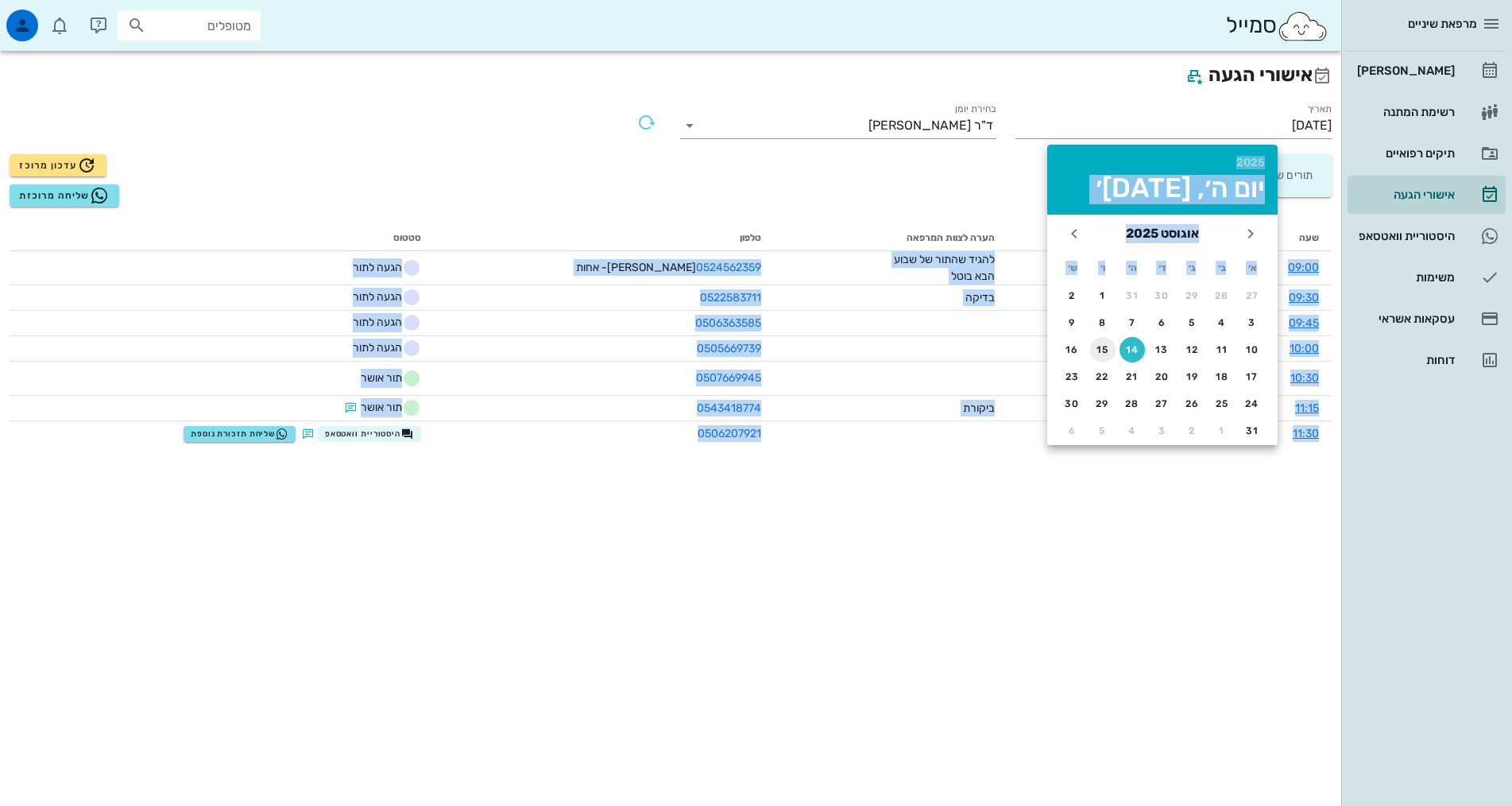
click at [1112, 353] on div "אישורי הגעה תאריך [DATE] בחירת יומן ד"ר [PERSON_NAME] תורים שאושרו: 6 מתוך 7 עד…" at bounding box center [670, 428] width 1341 height 756
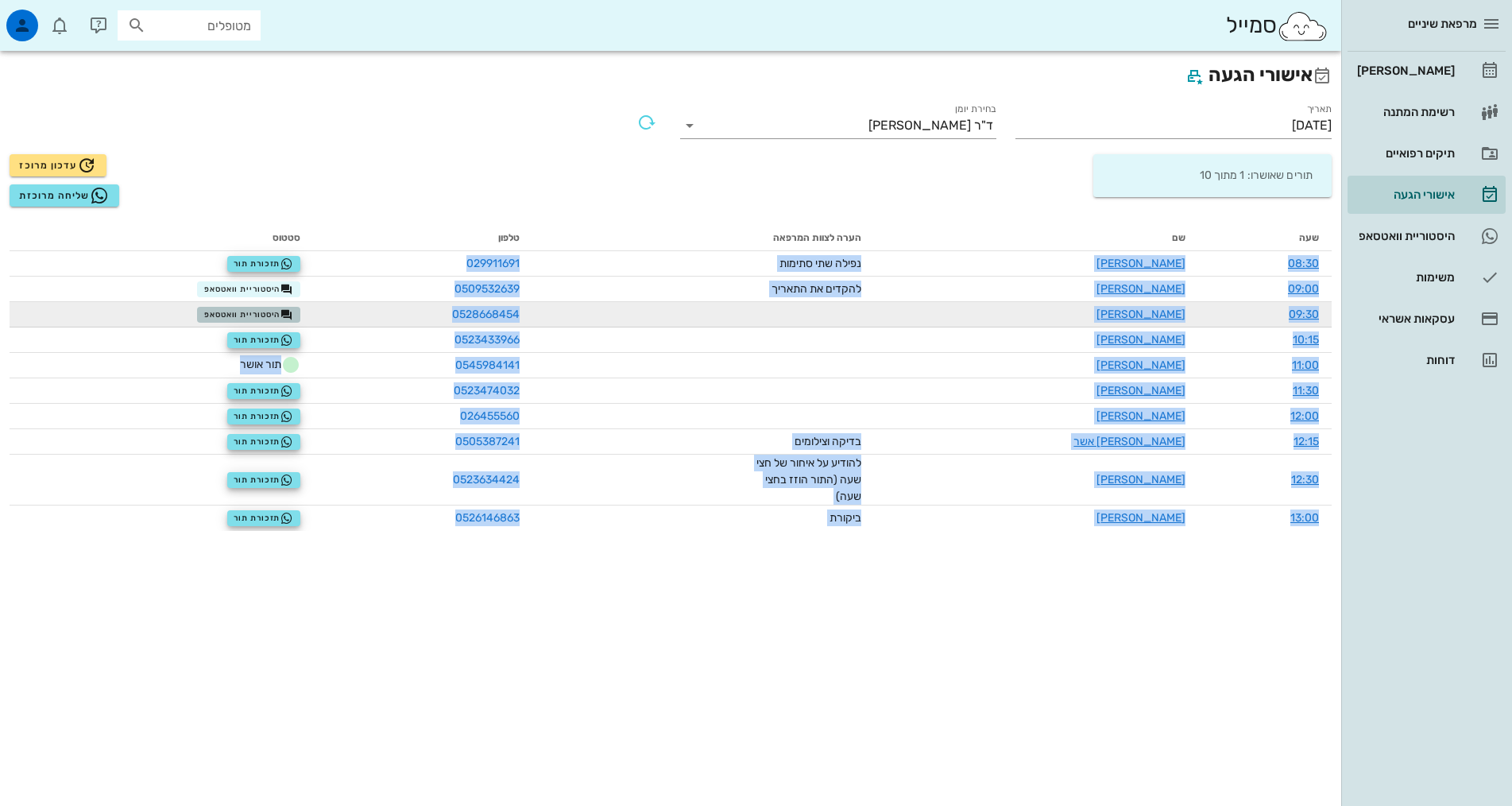
click at [262, 322] on button "היסטוריית וואטסאפ" at bounding box center [249, 314] width 104 height 16
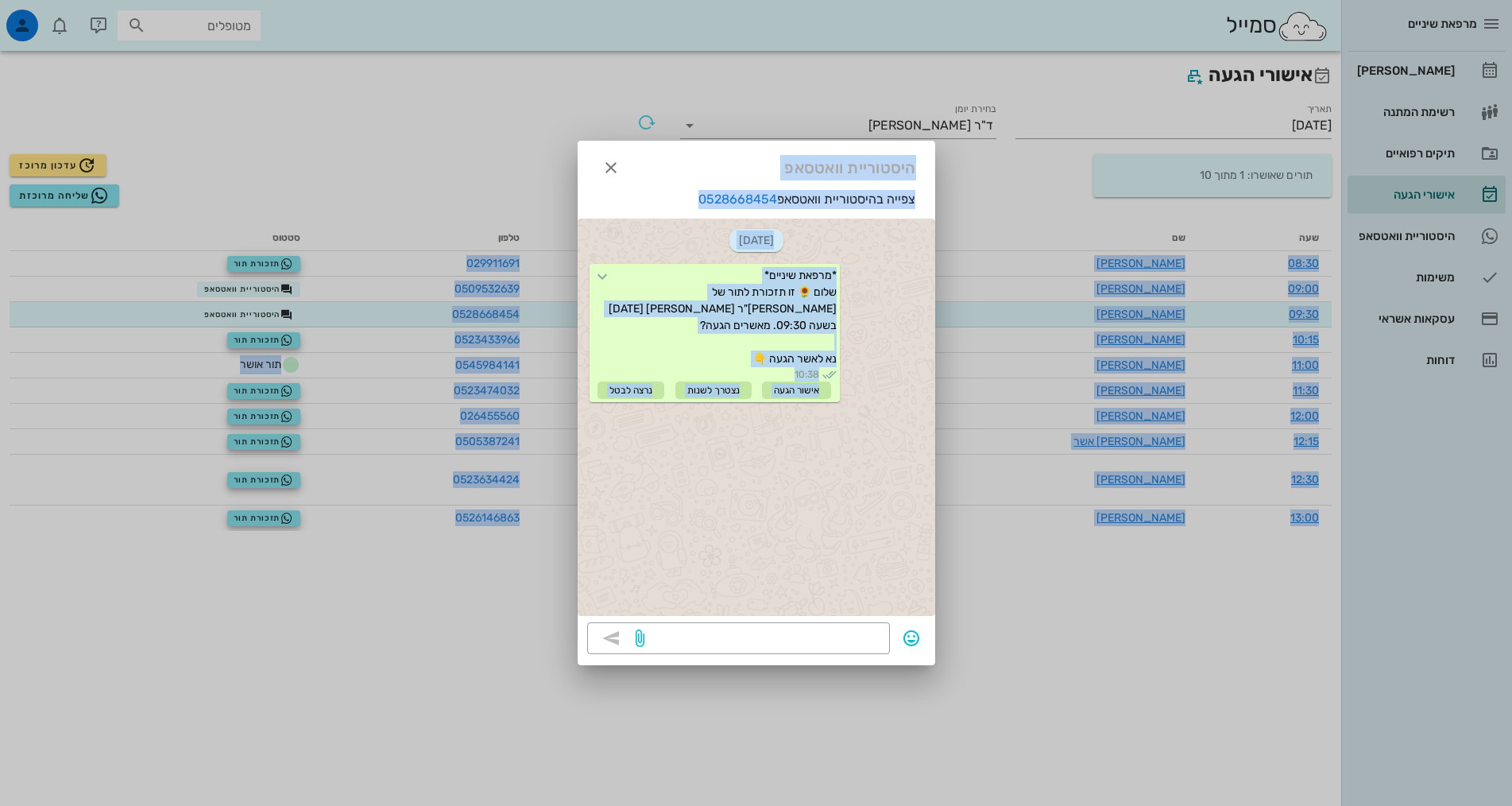
click at [772, 481] on div "[DATE] *מרפאת שיניים* שלום 🌻 זו תזכורת לתור של [PERSON_NAME]"ר [PERSON_NAME] [D…" at bounding box center [757, 417] width 358 height 398
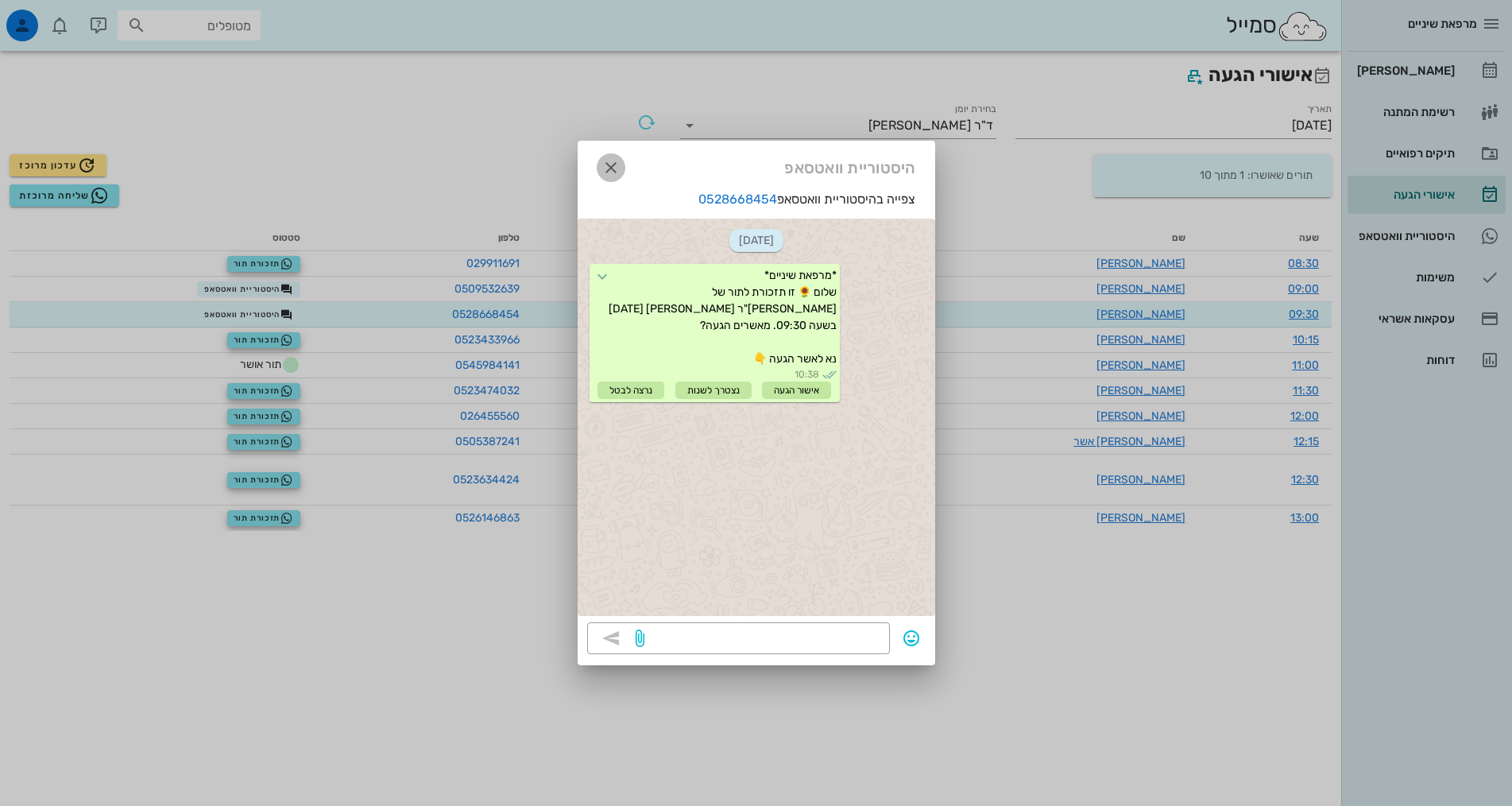
click at [610, 173] on icon "button" at bounding box center [611, 168] width 19 height 19
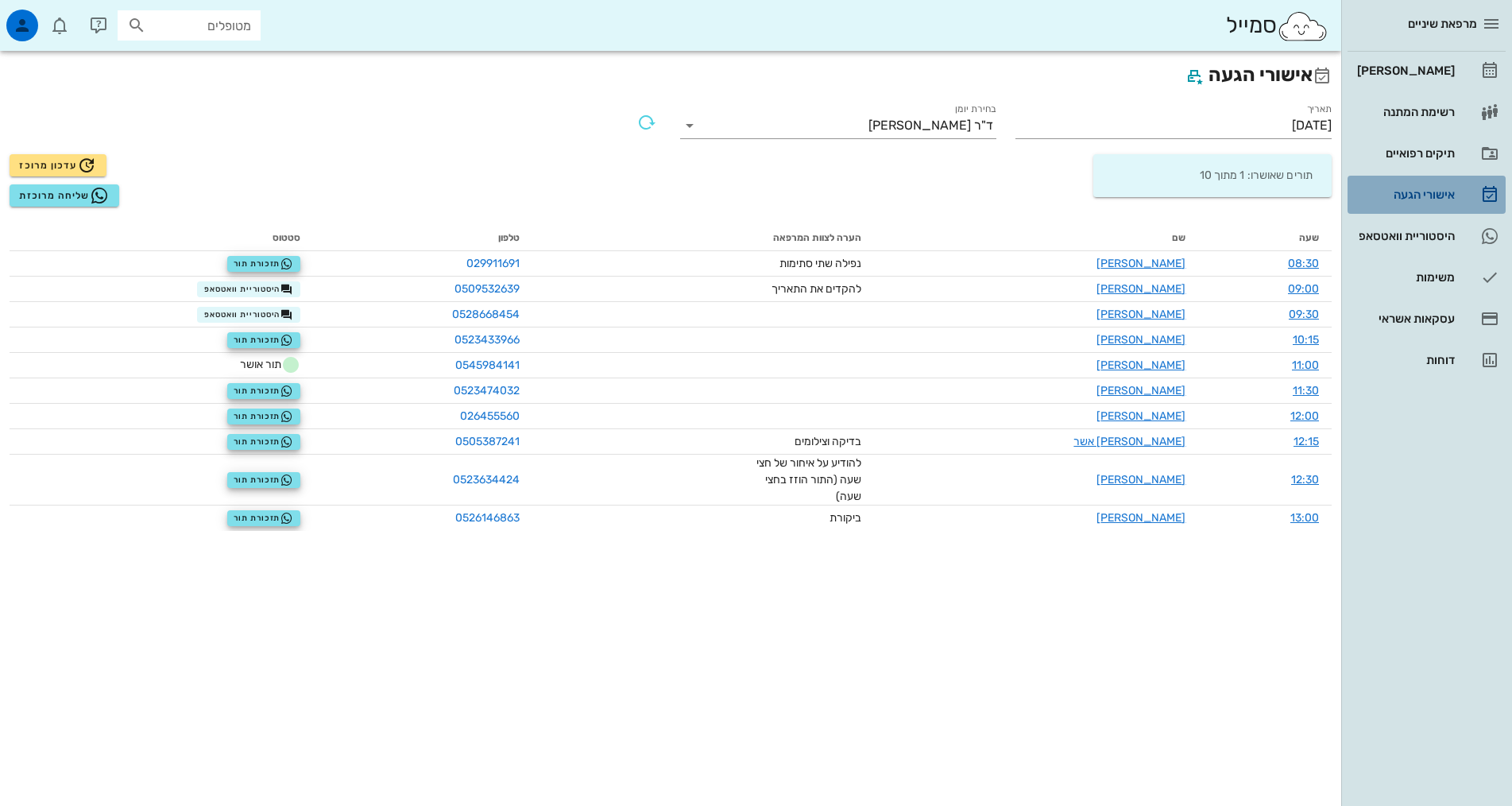
click at [1390, 198] on div "אישורי הגעה" at bounding box center [1404, 195] width 101 height 12
click at [1416, 70] on div "[PERSON_NAME]" at bounding box center [1404, 71] width 101 height 12
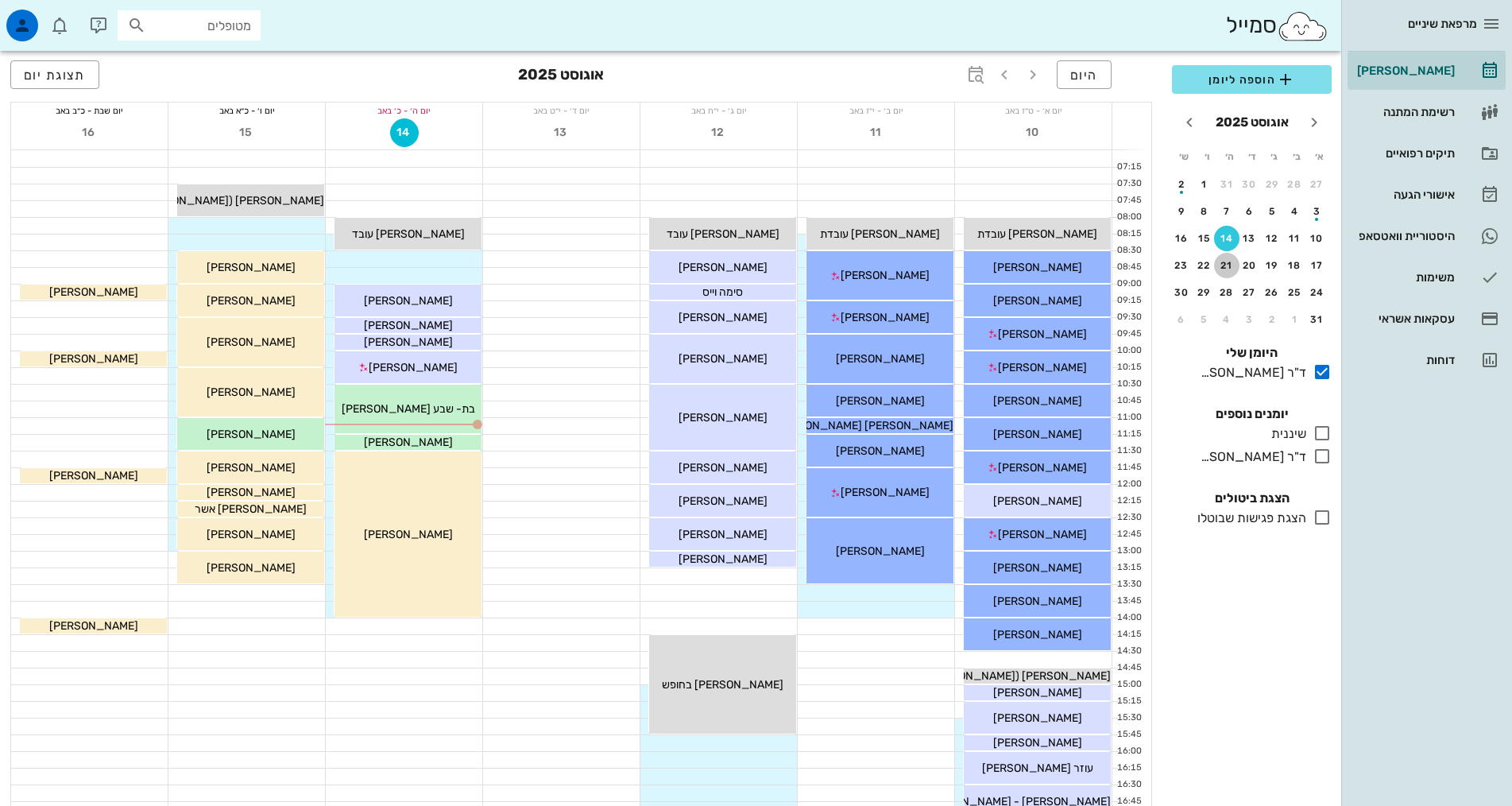
click at [1236, 267] on div "21" at bounding box center [1226, 266] width 26 height 12
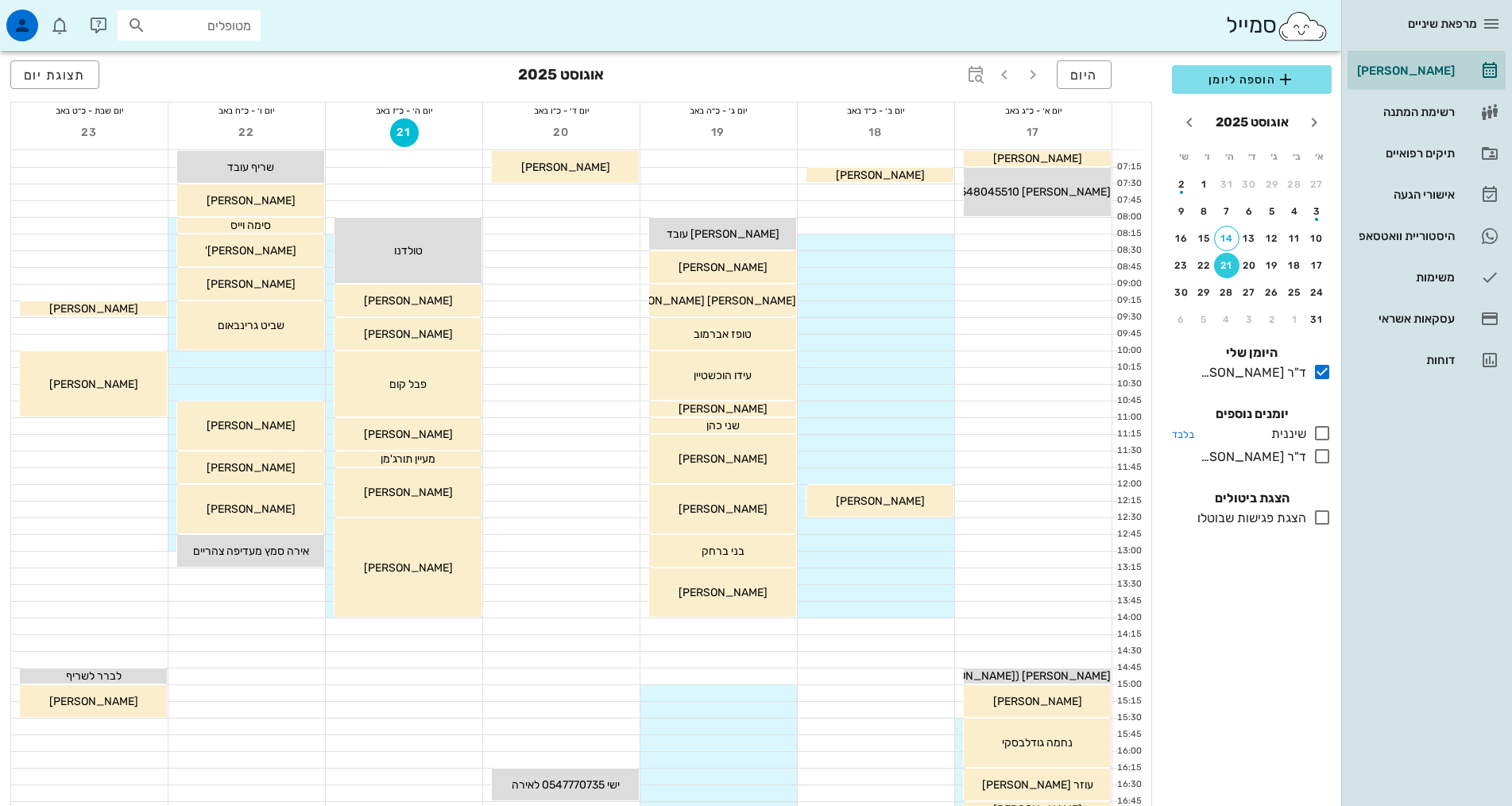
click at [1323, 435] on icon at bounding box center [1323, 433] width 19 height 19
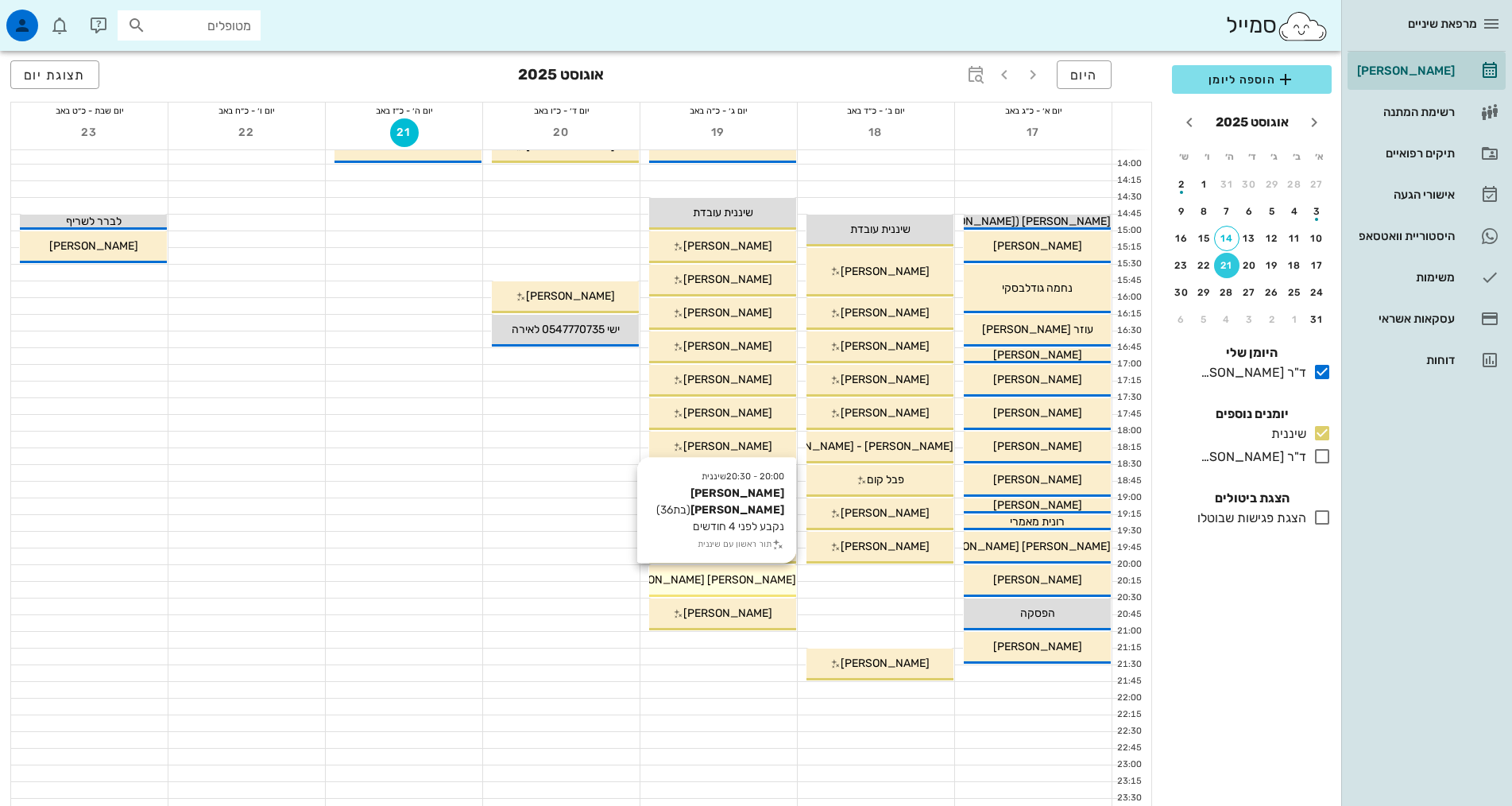
scroll to position [399, 0]
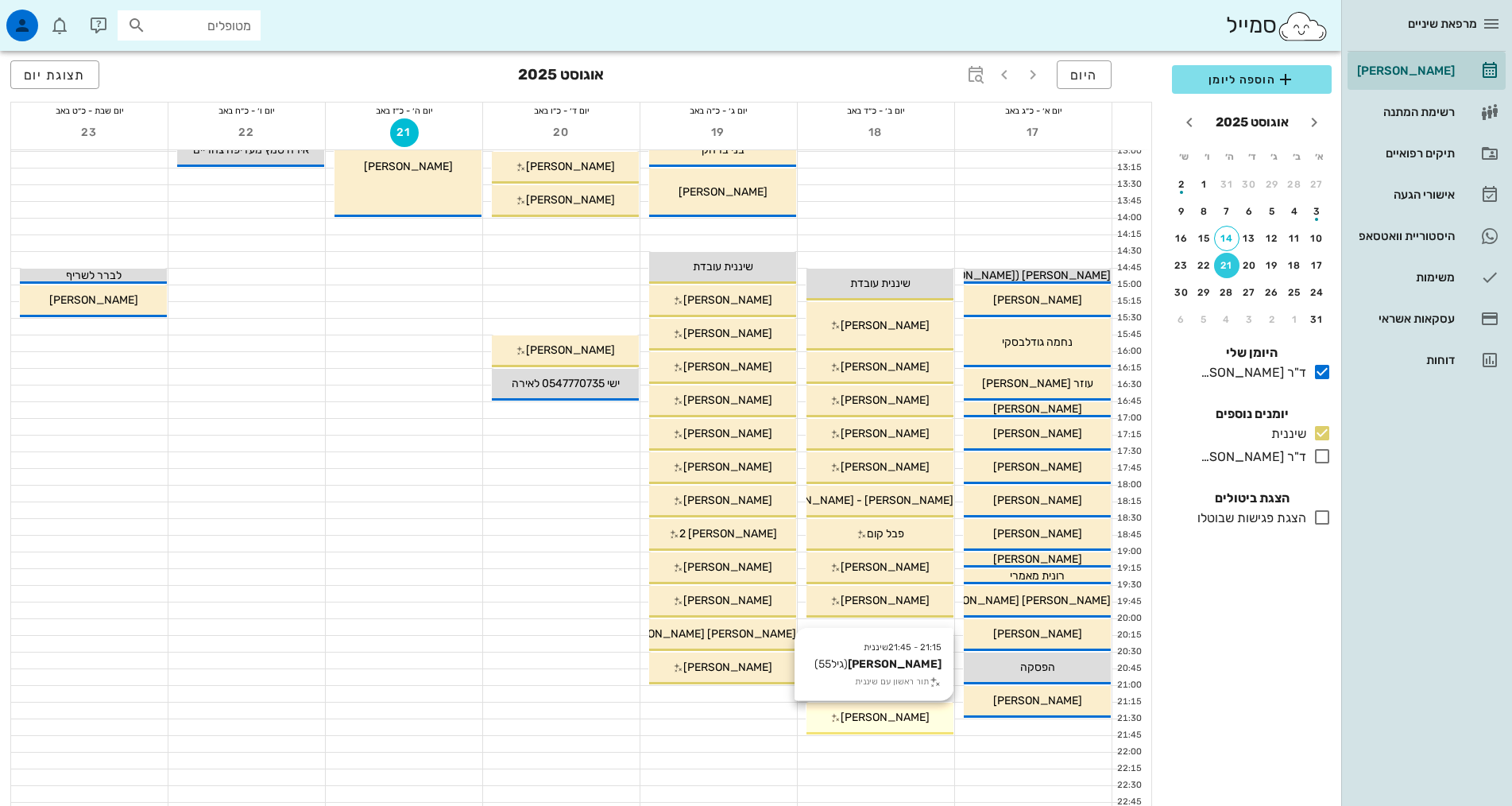
click at [901, 718] on span "[PERSON_NAME]" at bounding box center [885, 717] width 89 height 13
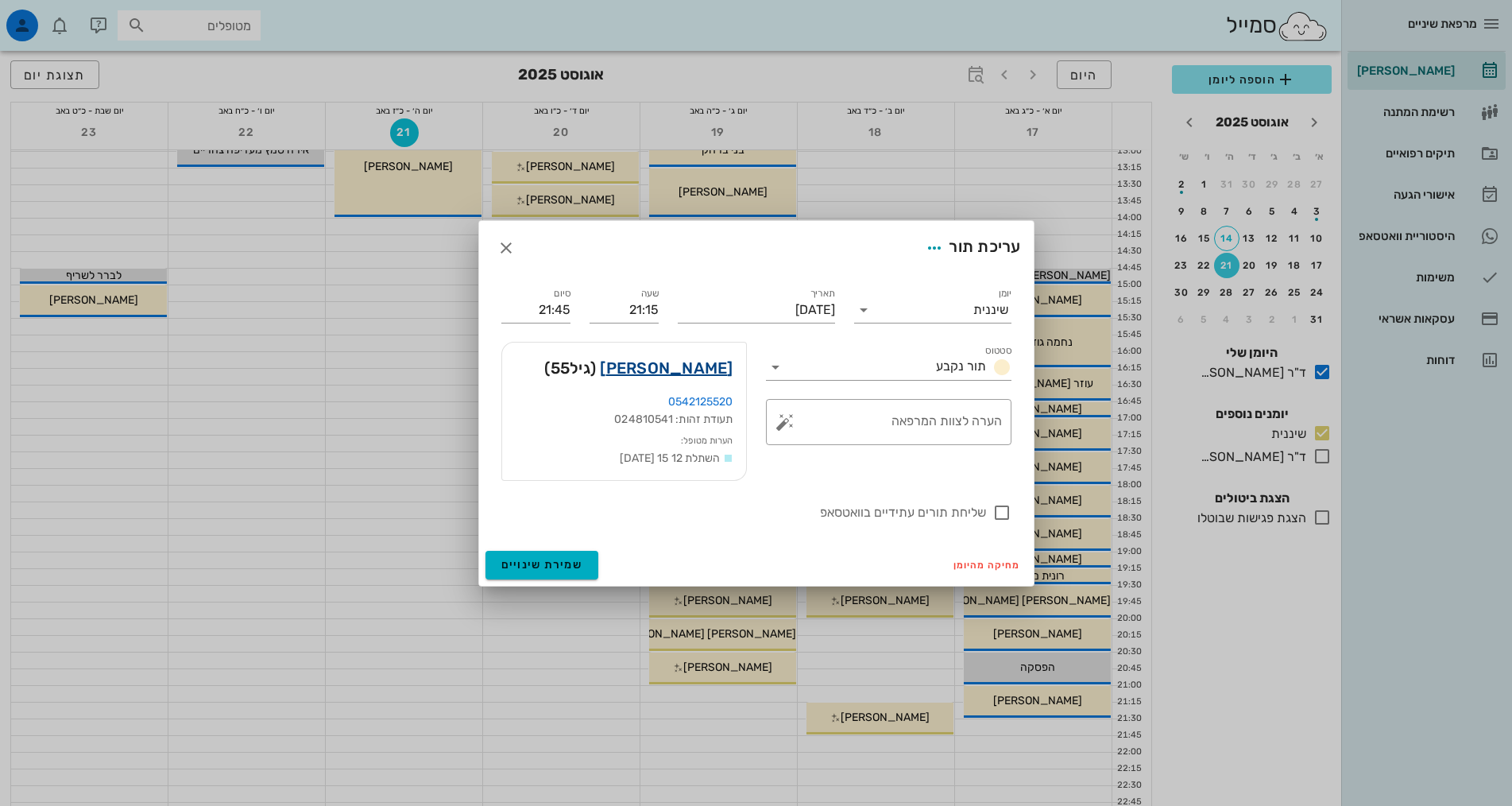
click at [712, 368] on link "[PERSON_NAME]" at bounding box center [667, 368] width 133 height 26
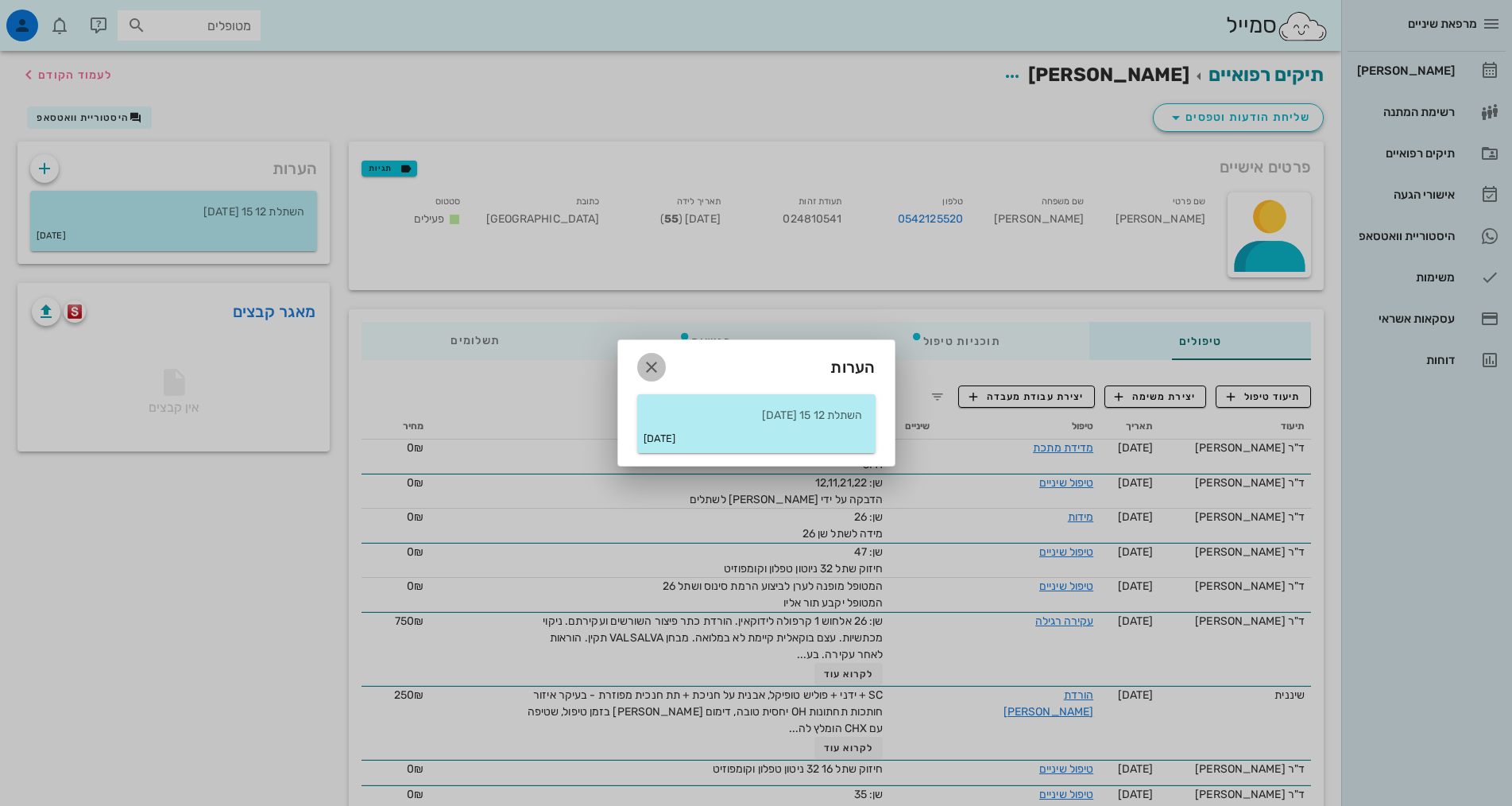
click at [639, 362] on span "button" at bounding box center [652, 368] width 28 height 19
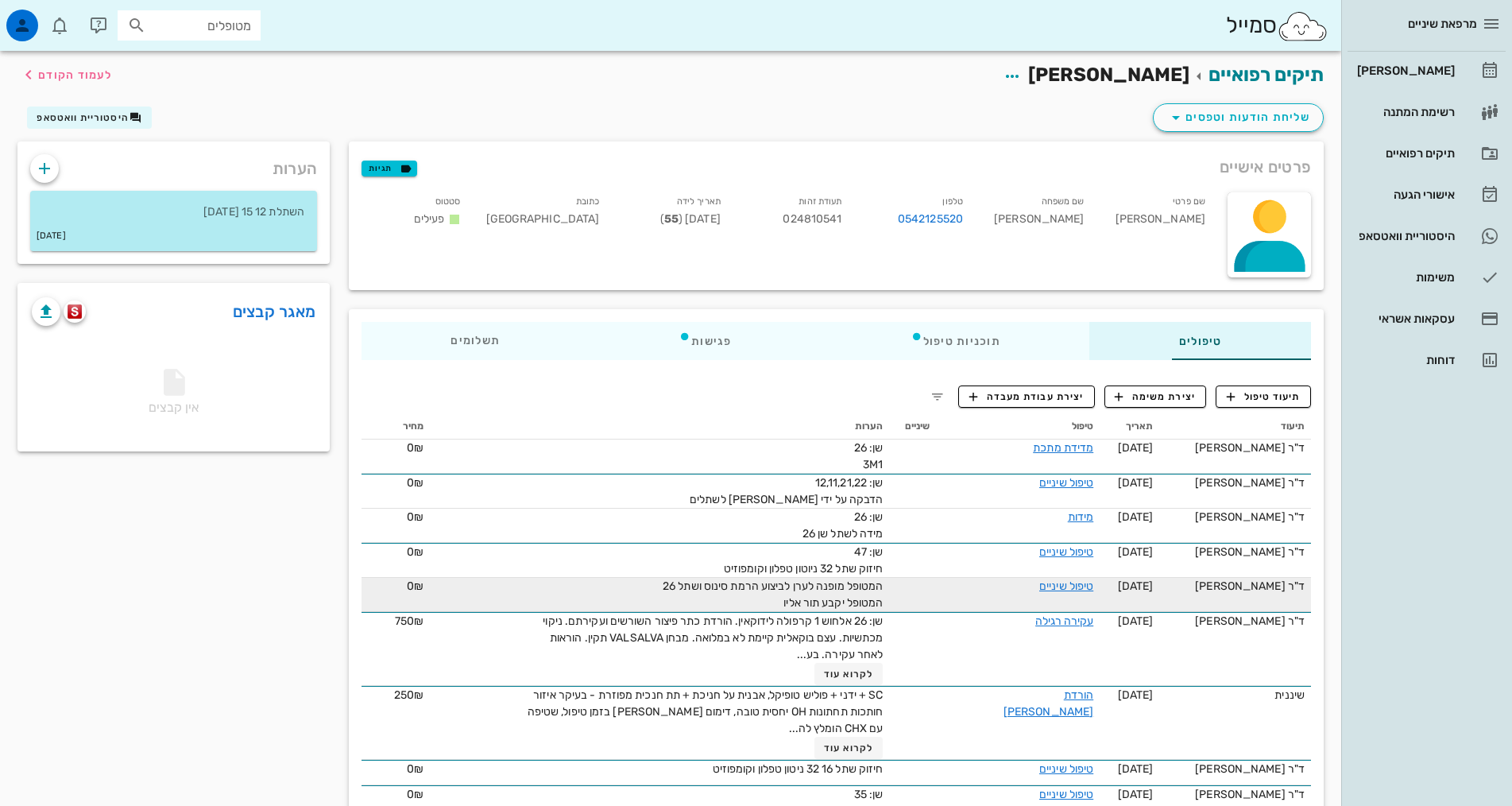
scroll to position [80, 0]
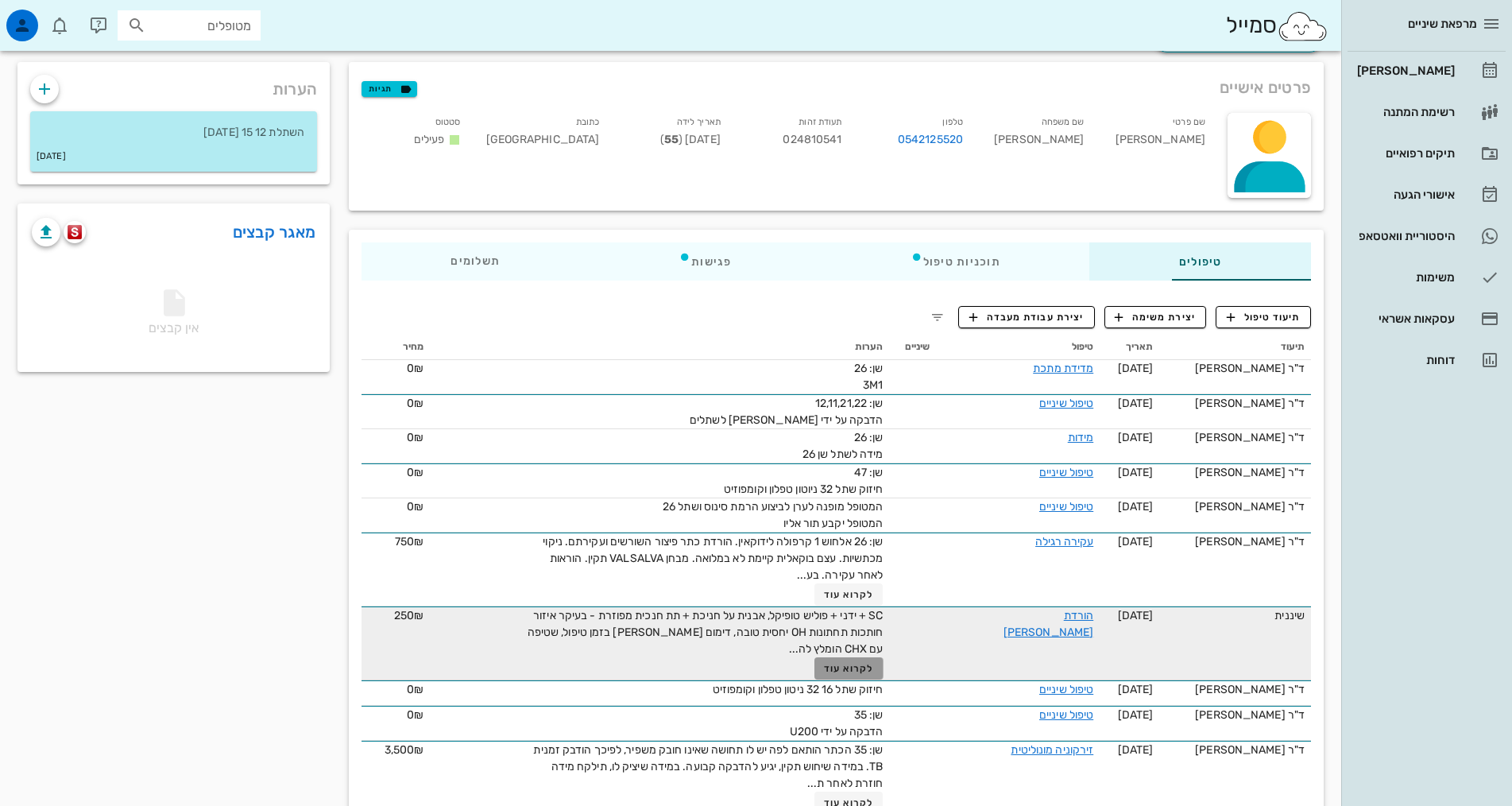
click at [824, 665] on span "לקרוא עוד" at bounding box center [849, 669] width 50 height 12
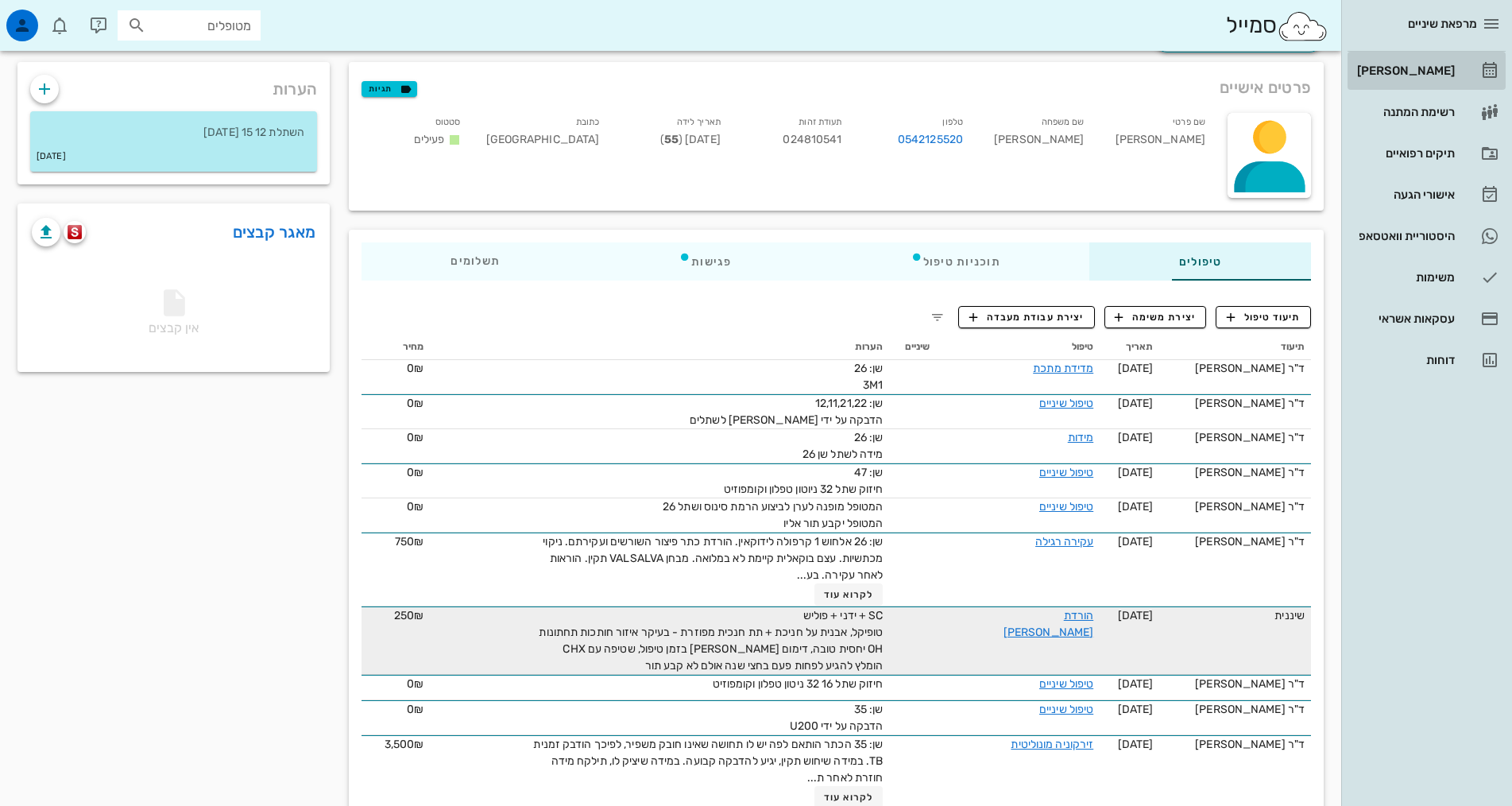
click at [1411, 74] on div "[PERSON_NAME]" at bounding box center [1404, 71] width 101 height 12
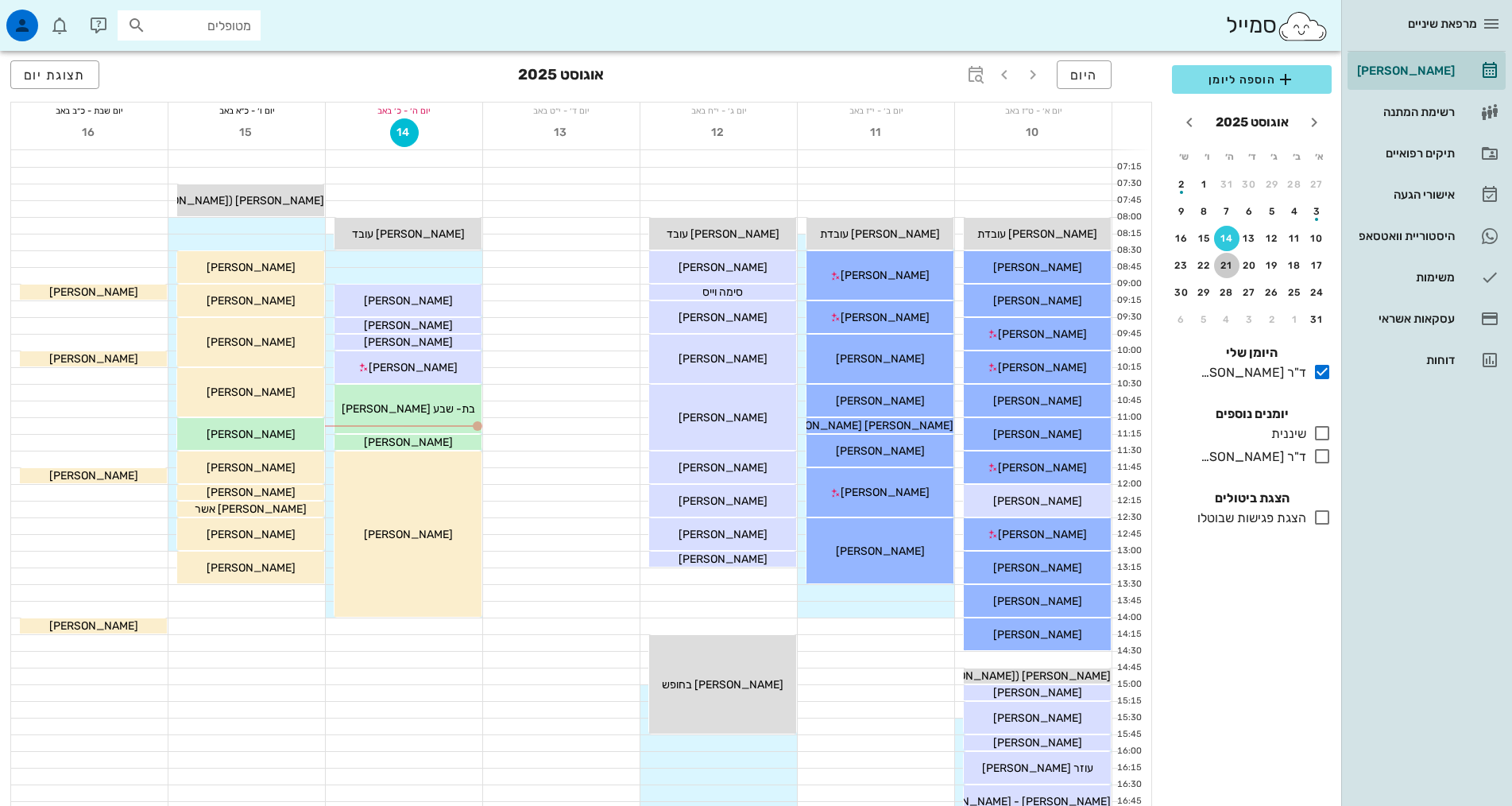
click at [1223, 260] on div "21" at bounding box center [1226, 266] width 26 height 12
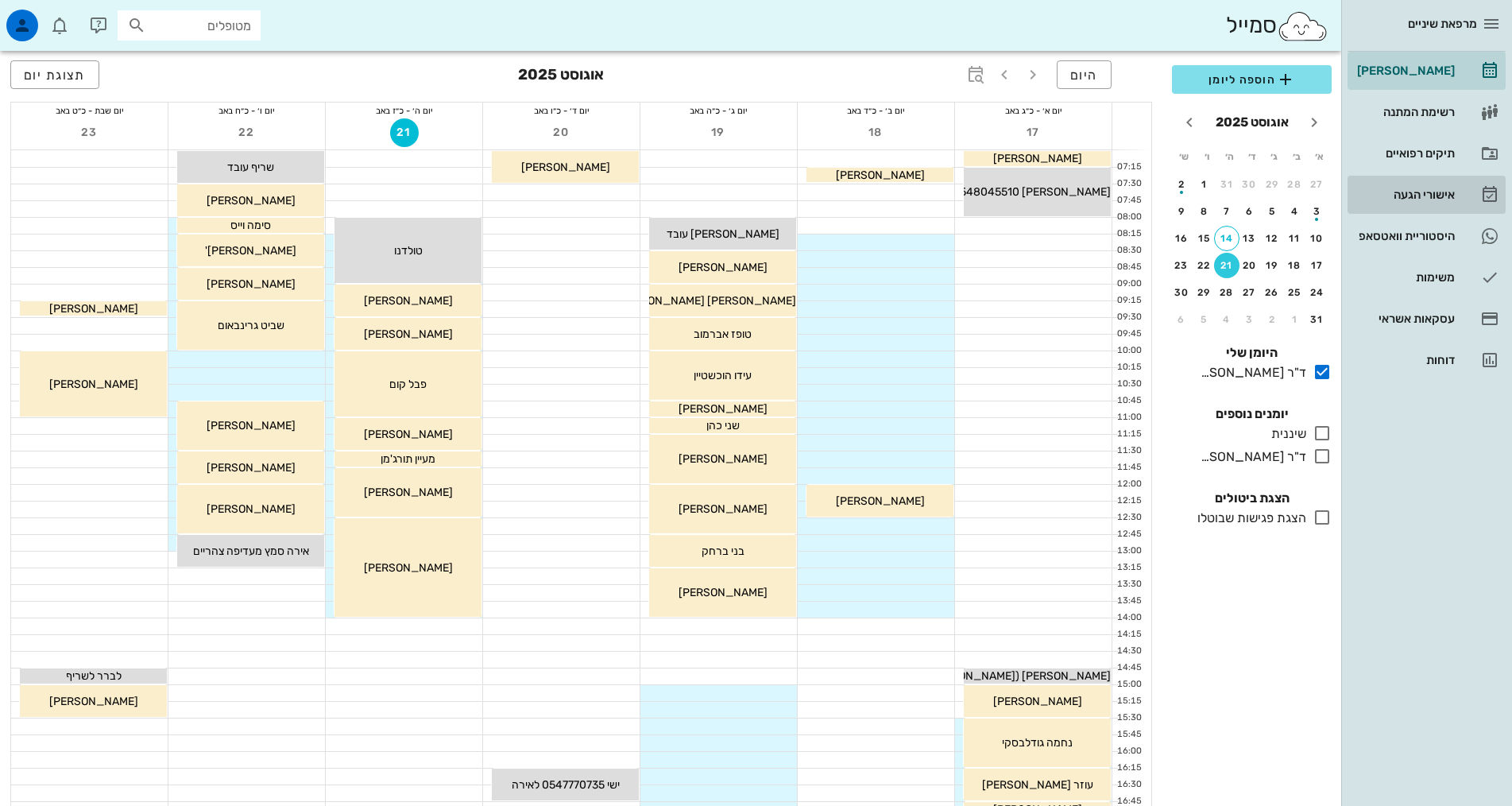
click at [1424, 201] on div "אישורי הגעה" at bounding box center [1404, 195] width 101 height 26
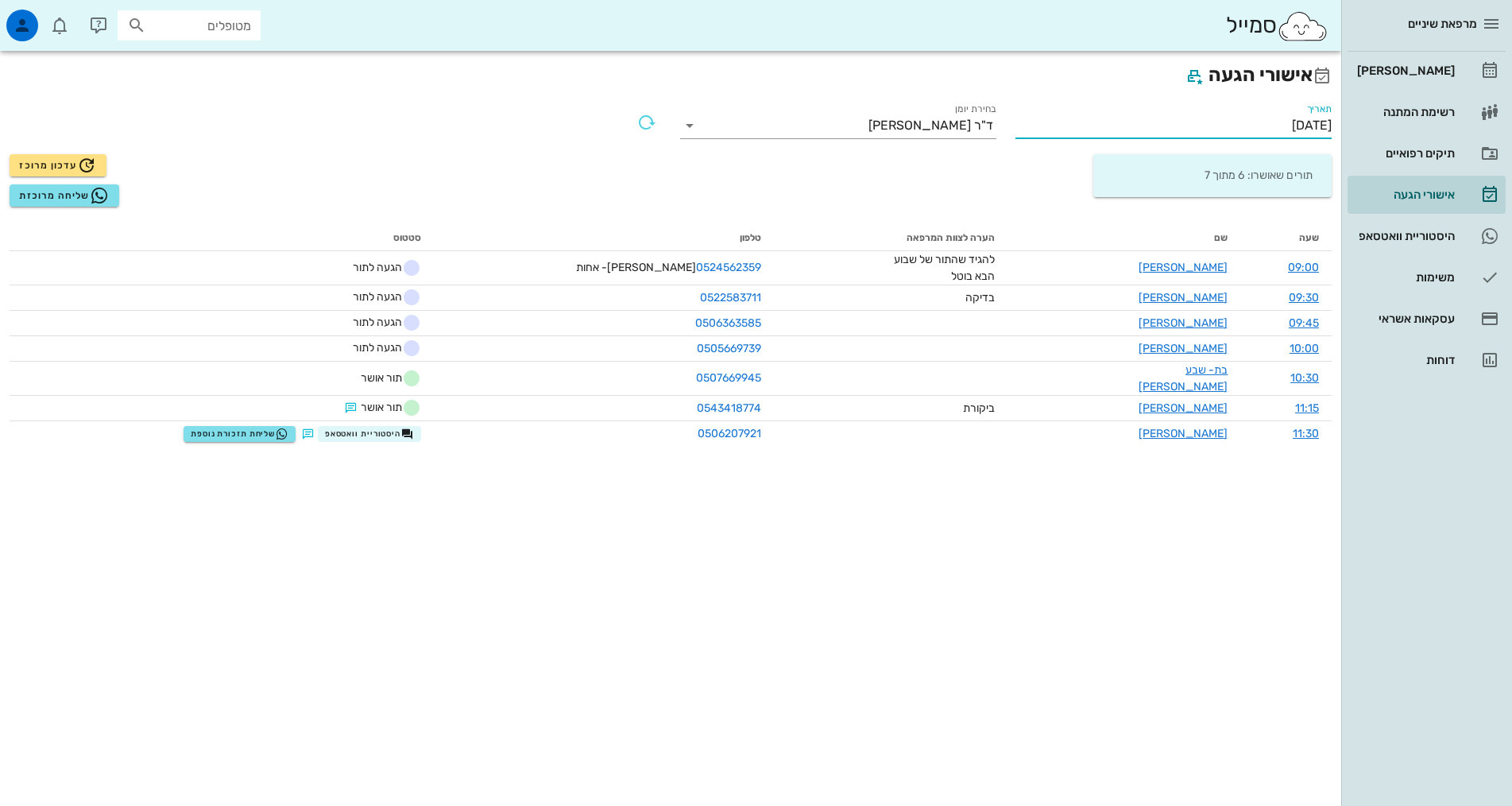
click at [1274, 117] on input "[DATE]" at bounding box center [1173, 125] width 316 height 26
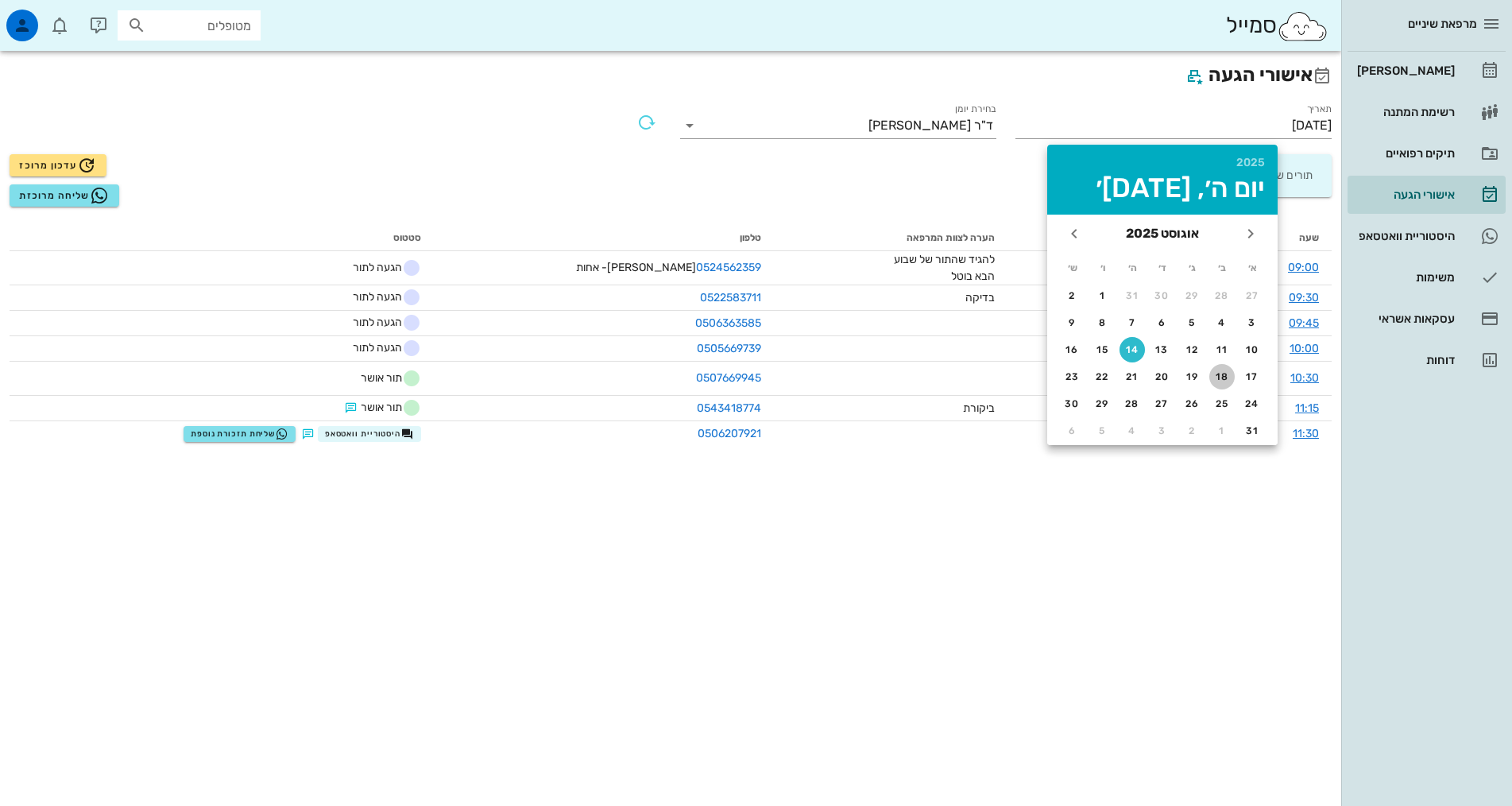
click at [1215, 380] on div "18" at bounding box center [1222, 376] width 26 height 12
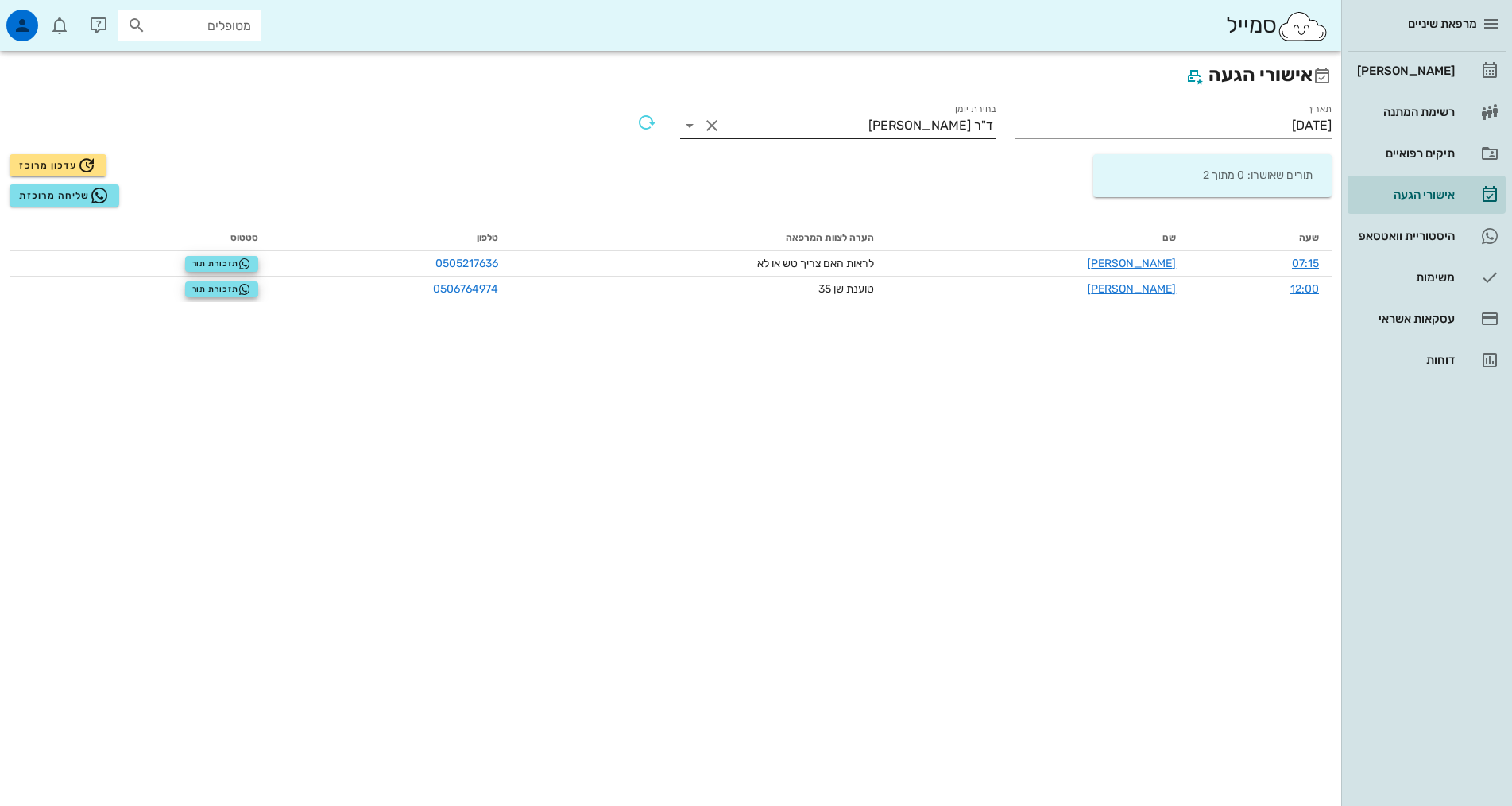
click at [968, 129] on div "ד"ר [PERSON_NAME]" at bounding box center [930, 126] width 125 height 14
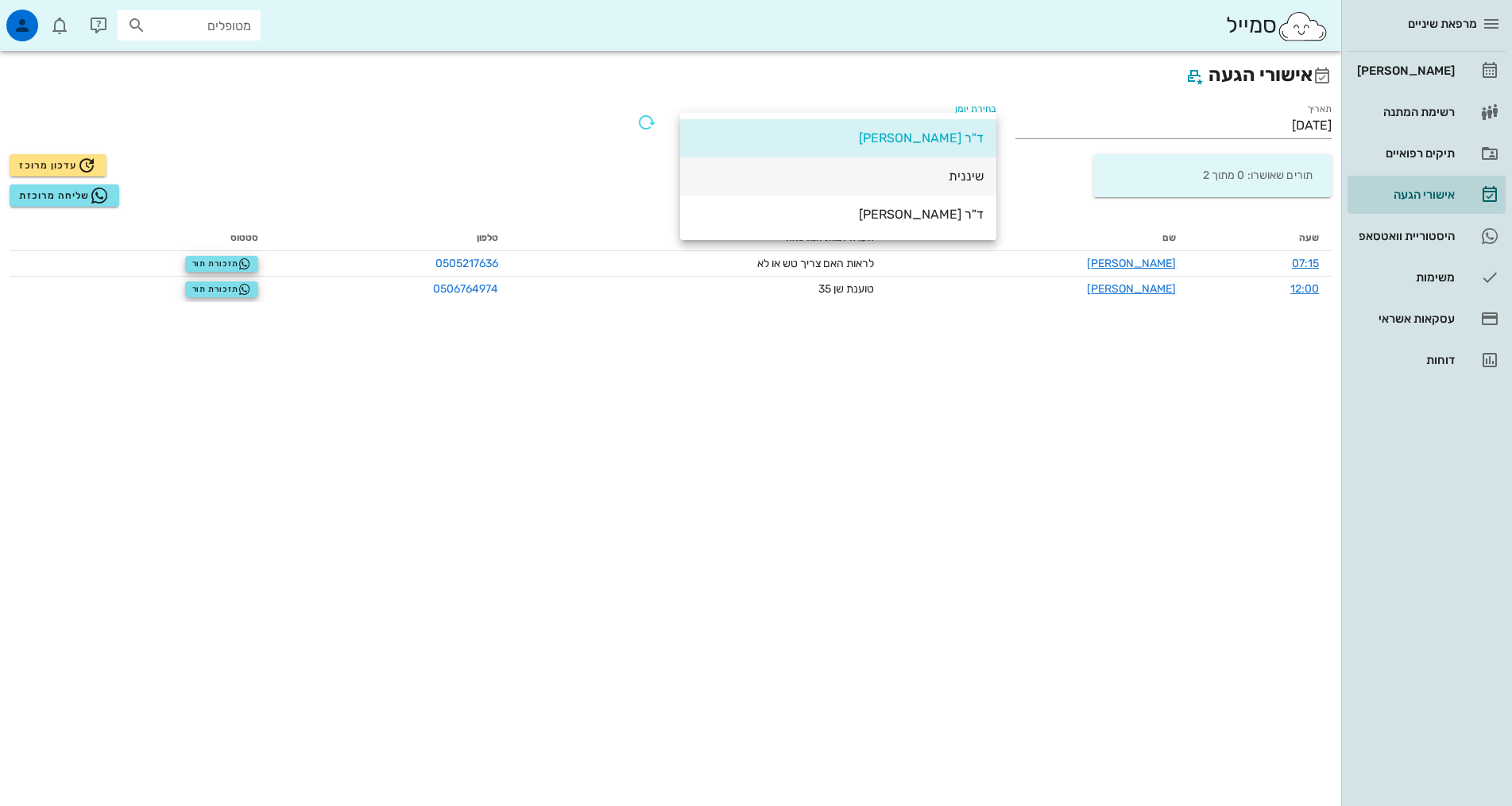
click at [968, 180] on div "שיננית" at bounding box center [838, 175] width 291 height 15
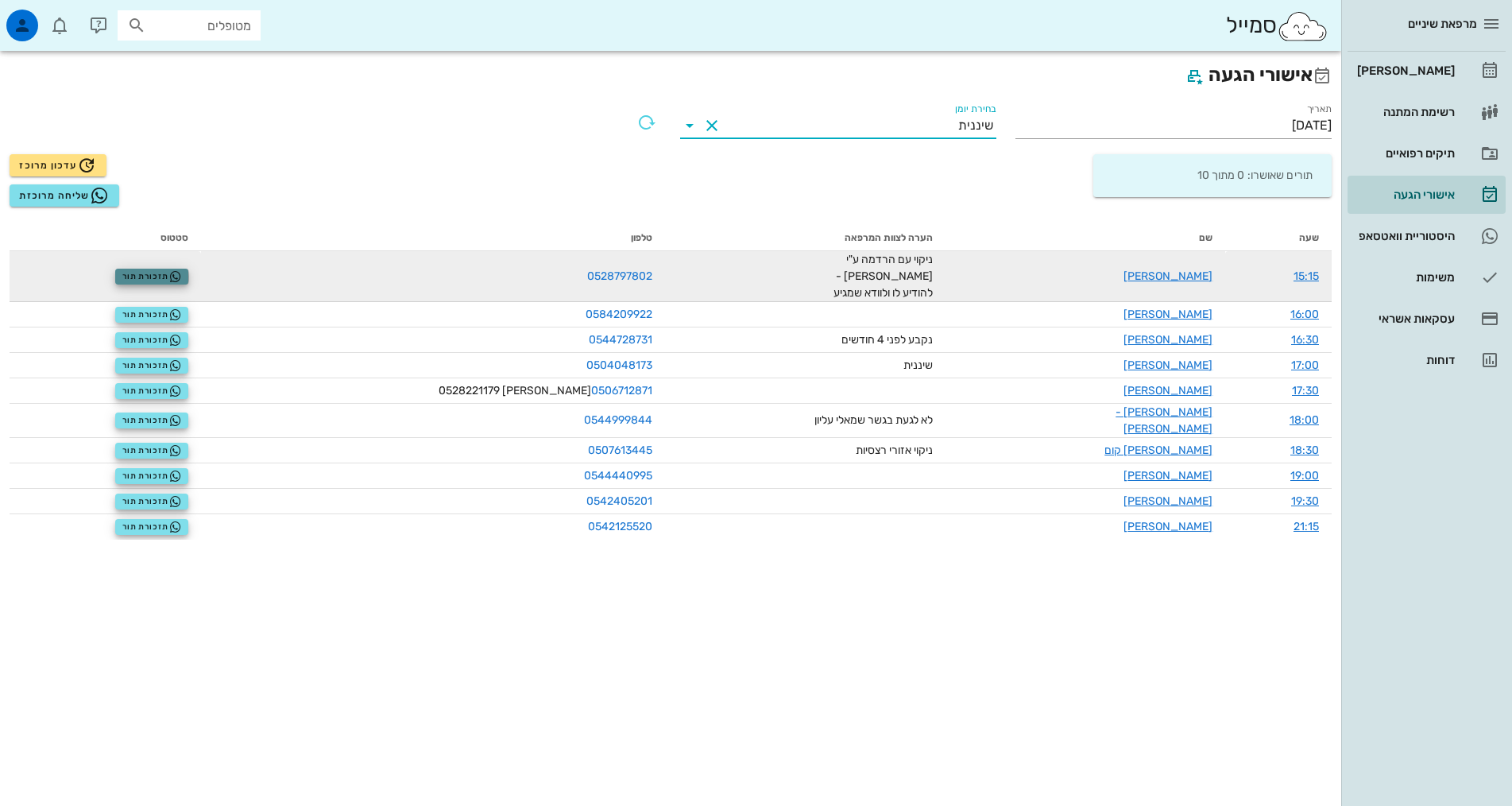
click at [182, 270] on icon "button" at bounding box center [175, 276] width 12 height 12
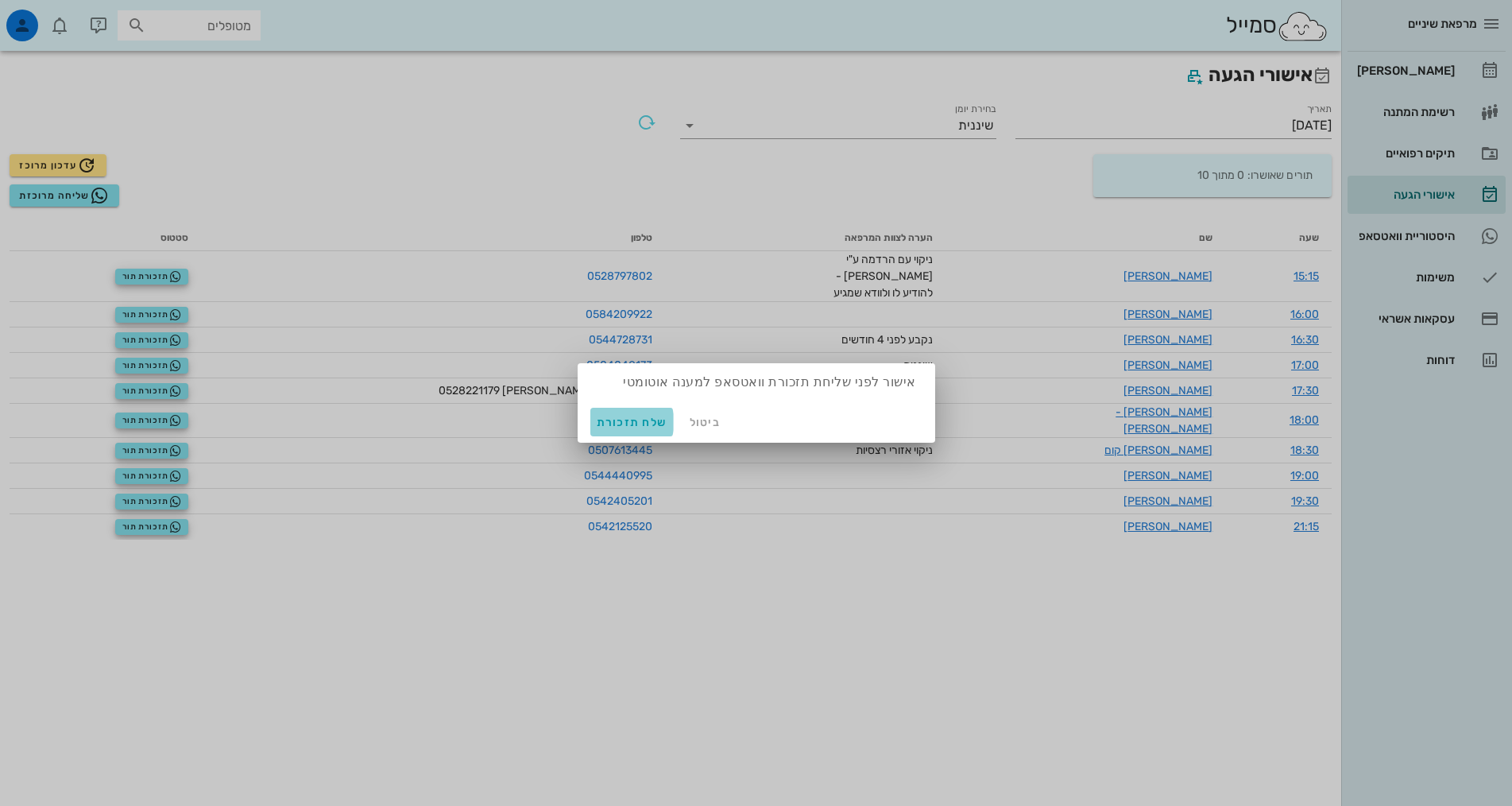
click at [640, 423] on span "שלח תזכורת" at bounding box center [632, 422] width 71 height 13
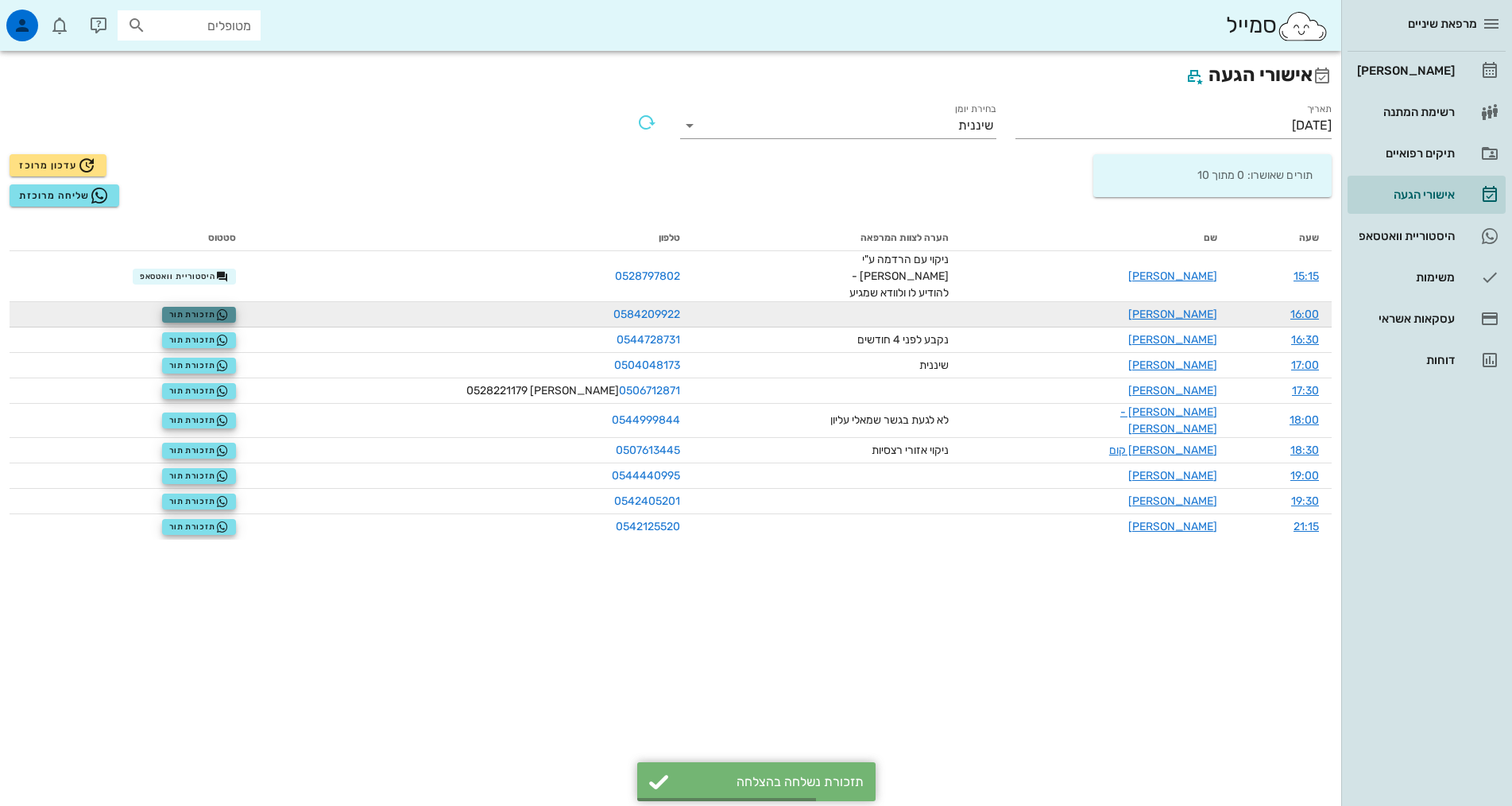
click at [217, 308] on span "תזכורת תור" at bounding box center [198, 314] width 59 height 12
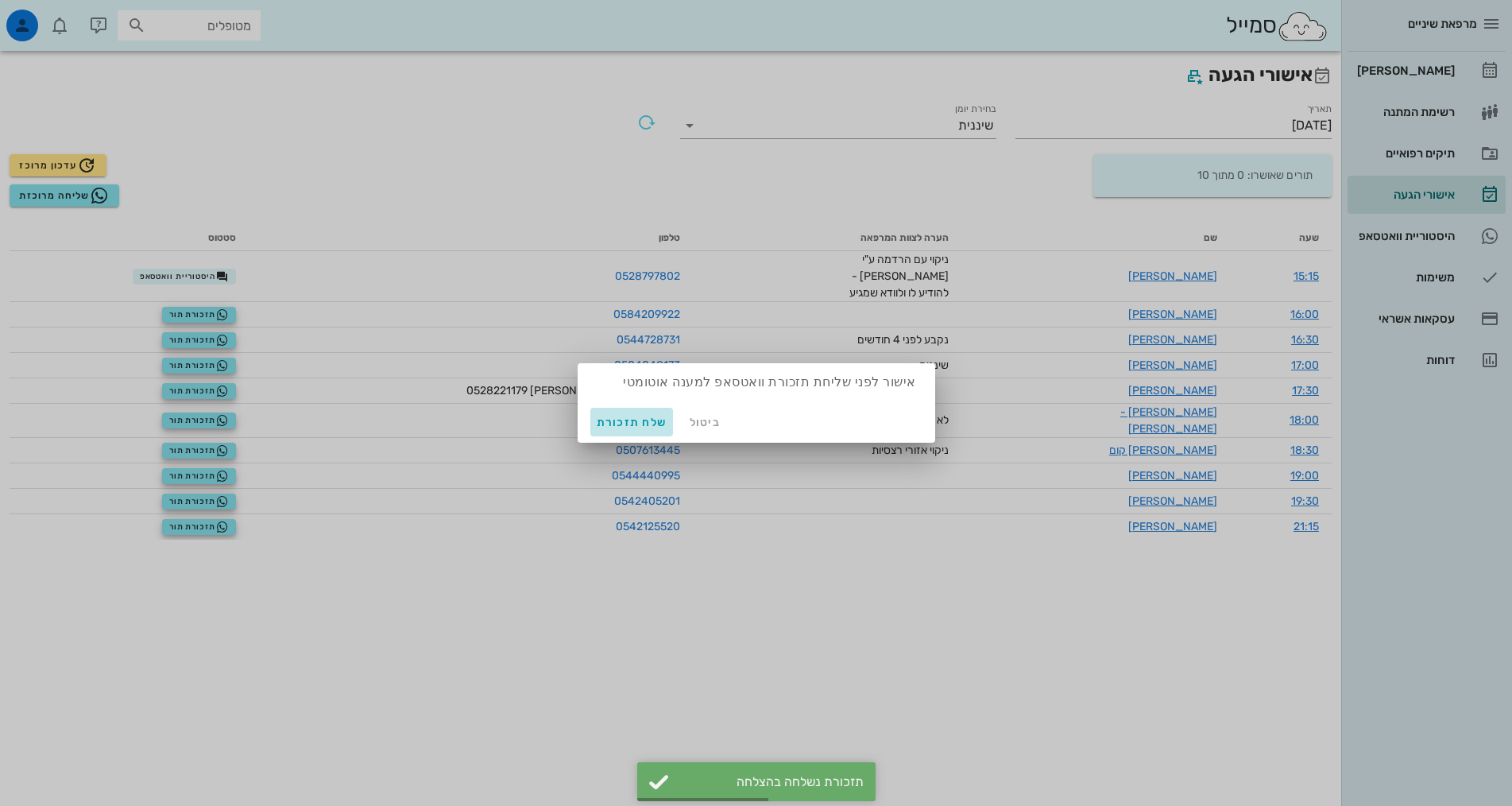
click at [624, 423] on span "שלח תזכורת" at bounding box center [632, 422] width 71 height 13
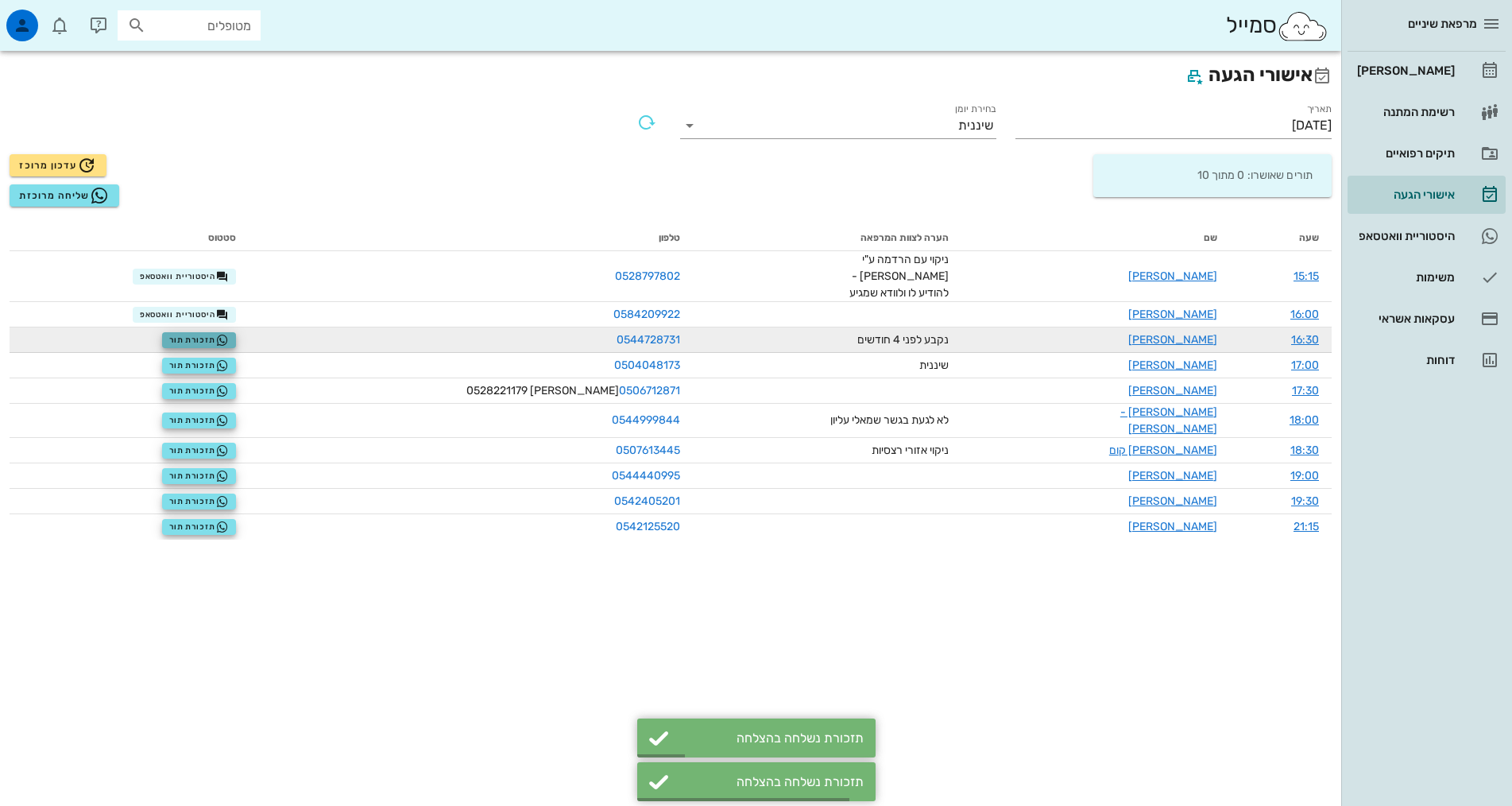
click at [228, 334] on icon "button" at bounding box center [222, 340] width 12 height 12
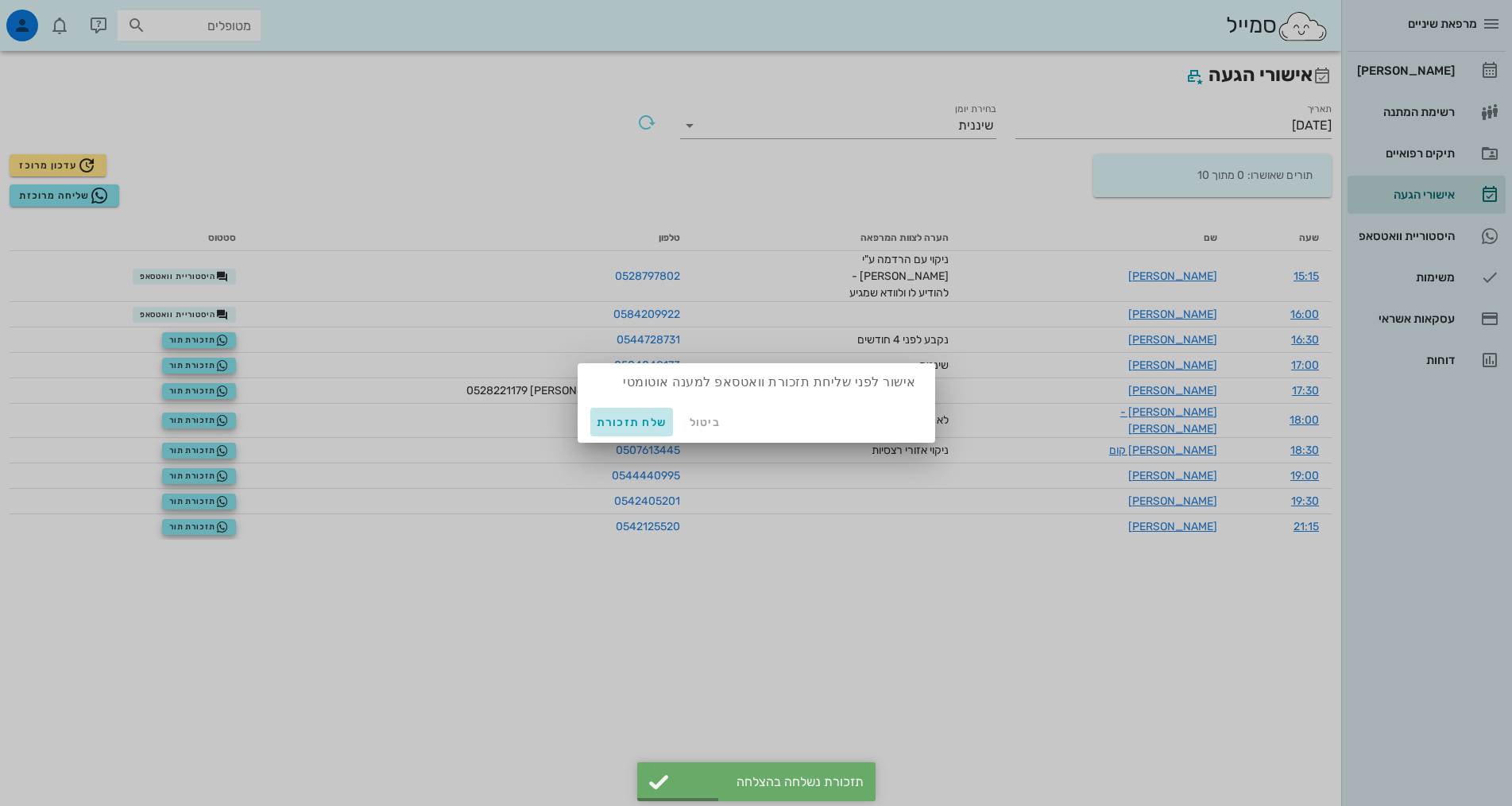
click at [636, 423] on span "שלח תזכורת" at bounding box center [632, 422] width 71 height 13
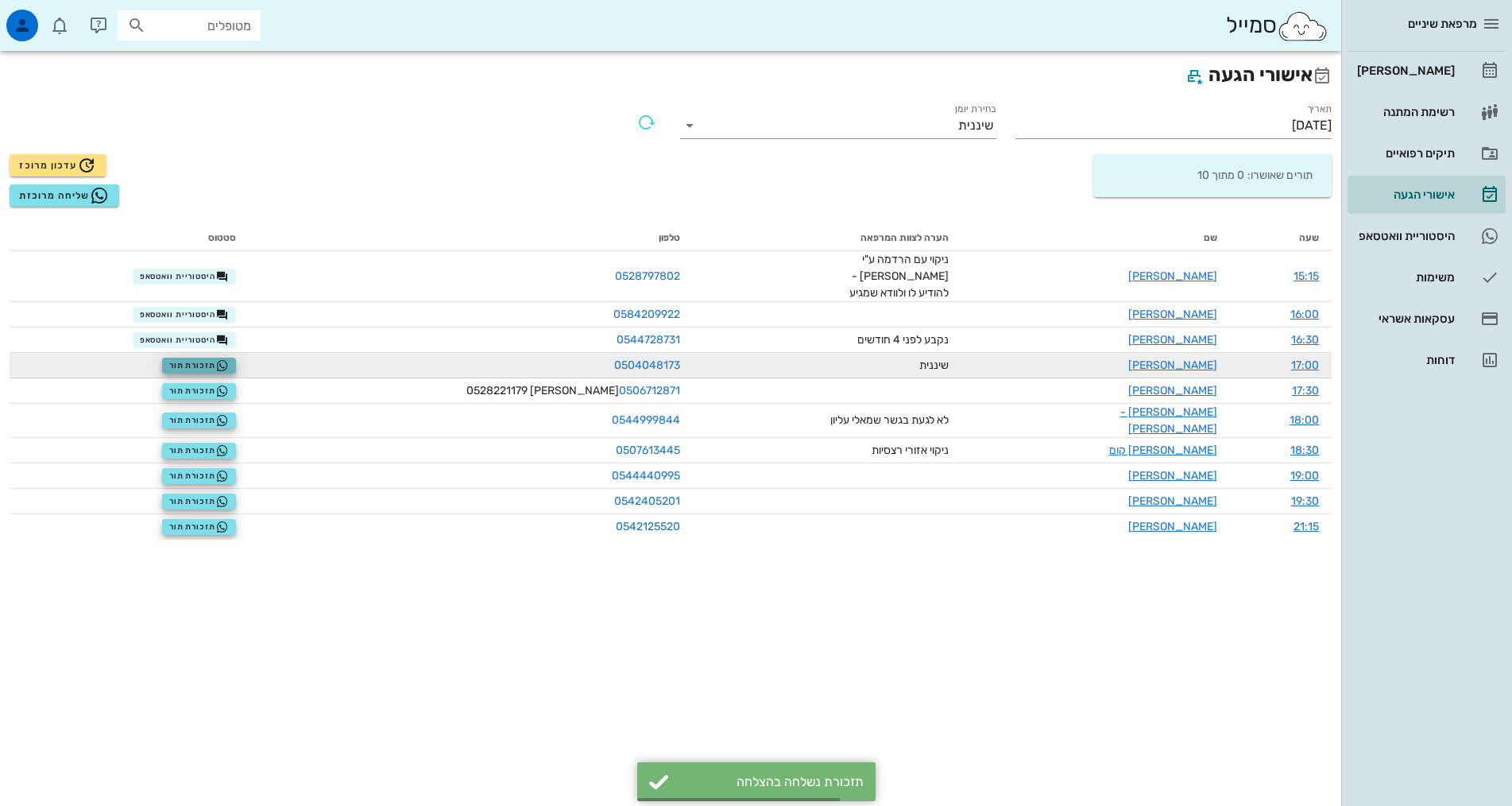
click at [228, 360] on span "תזכורת תור" at bounding box center [198, 366] width 59 height 12
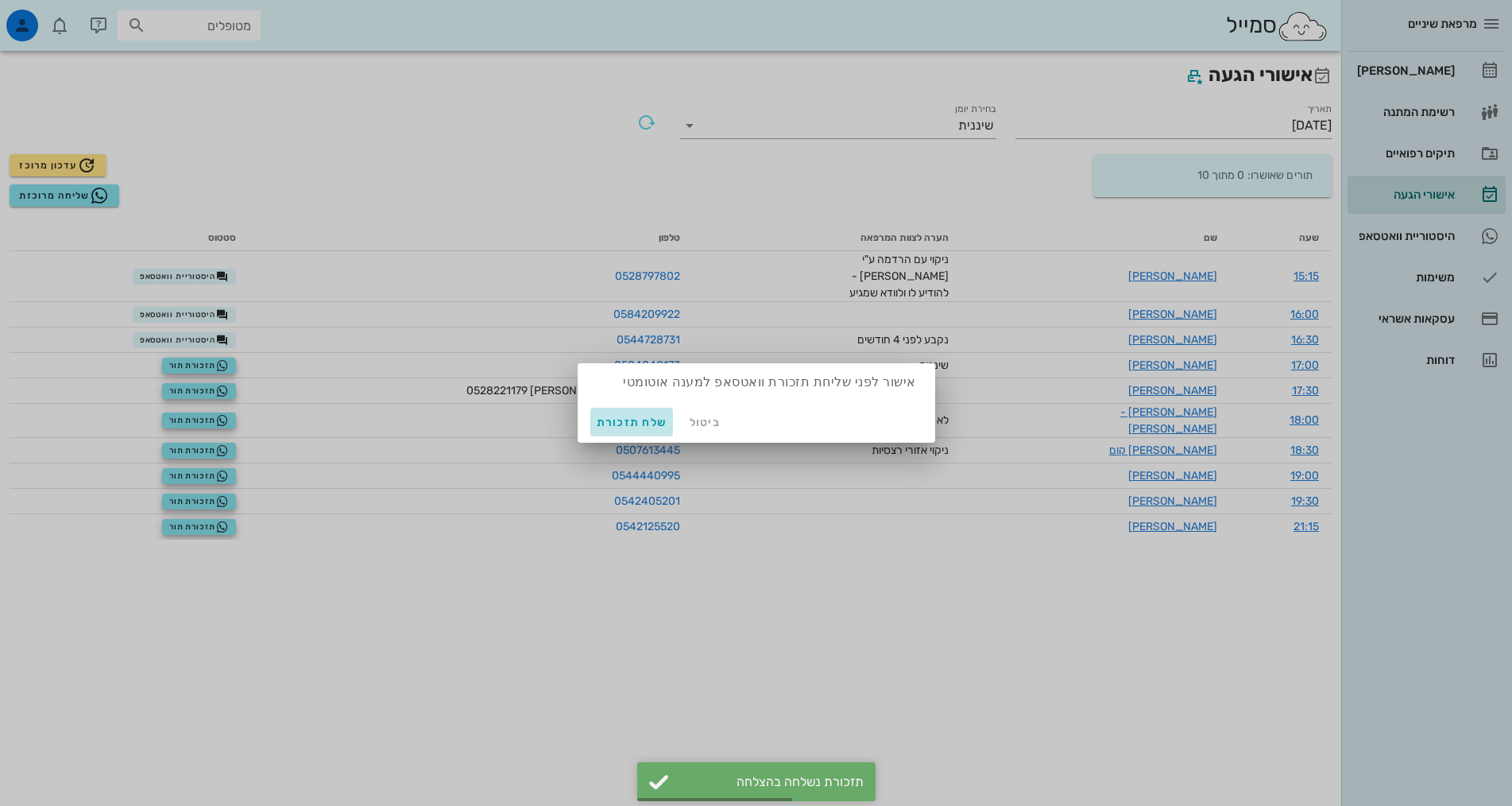
click at [629, 424] on span "שלח תזכורת" at bounding box center [632, 422] width 71 height 13
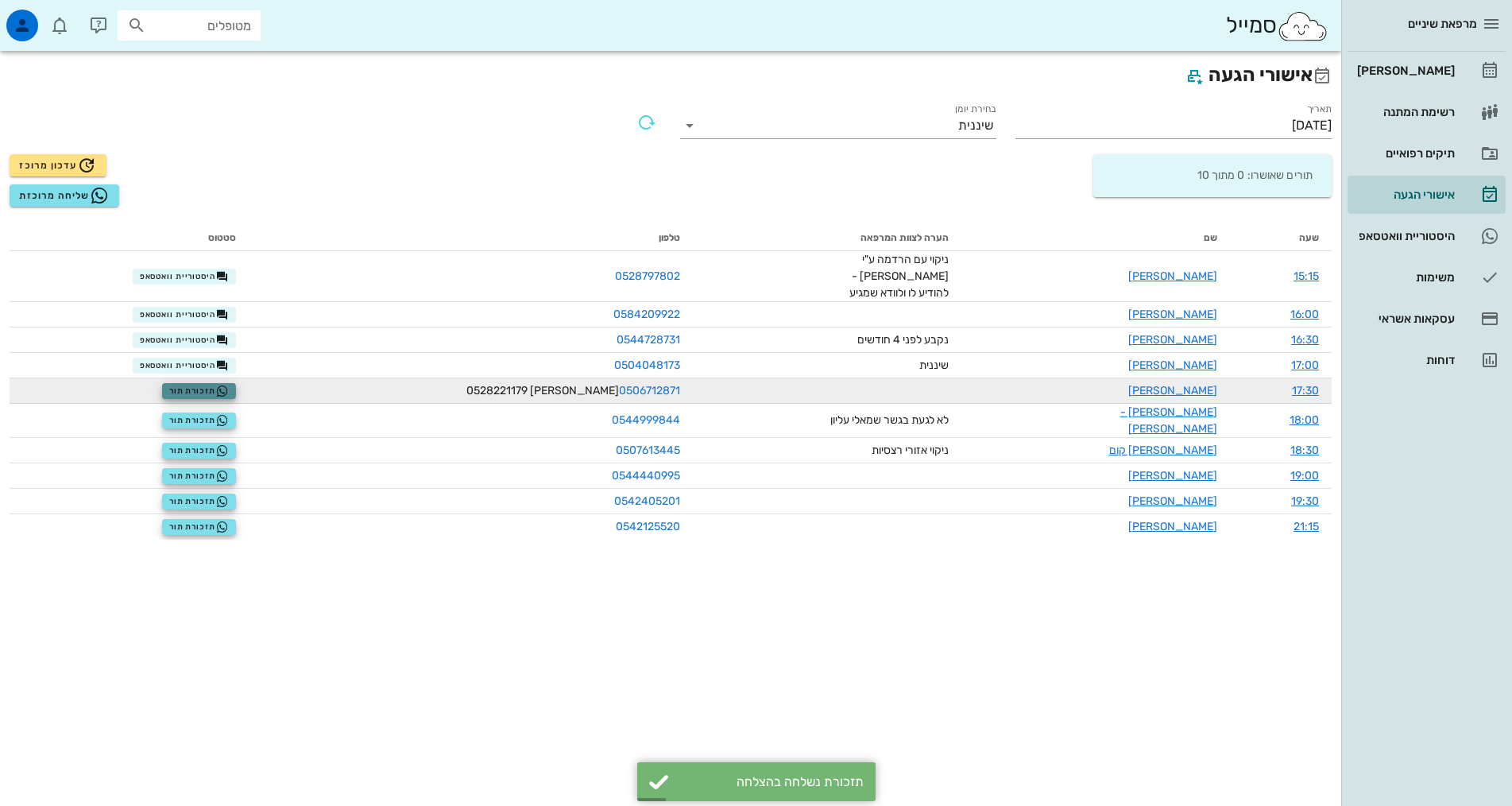
click at [228, 384] on span "תזכורת תור" at bounding box center [198, 391] width 59 height 12
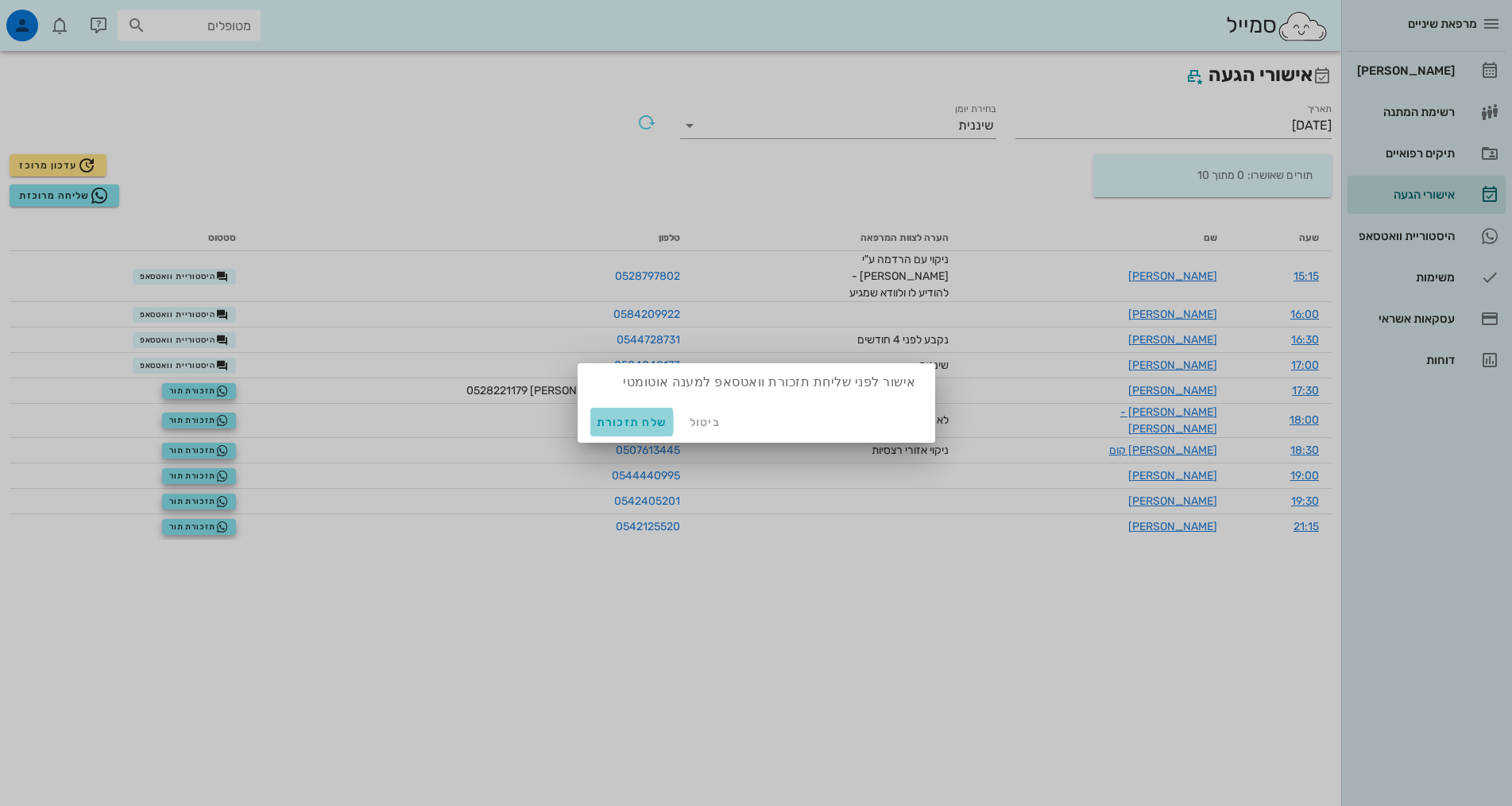
click at [652, 420] on span "שלח תזכורת" at bounding box center [632, 422] width 71 height 13
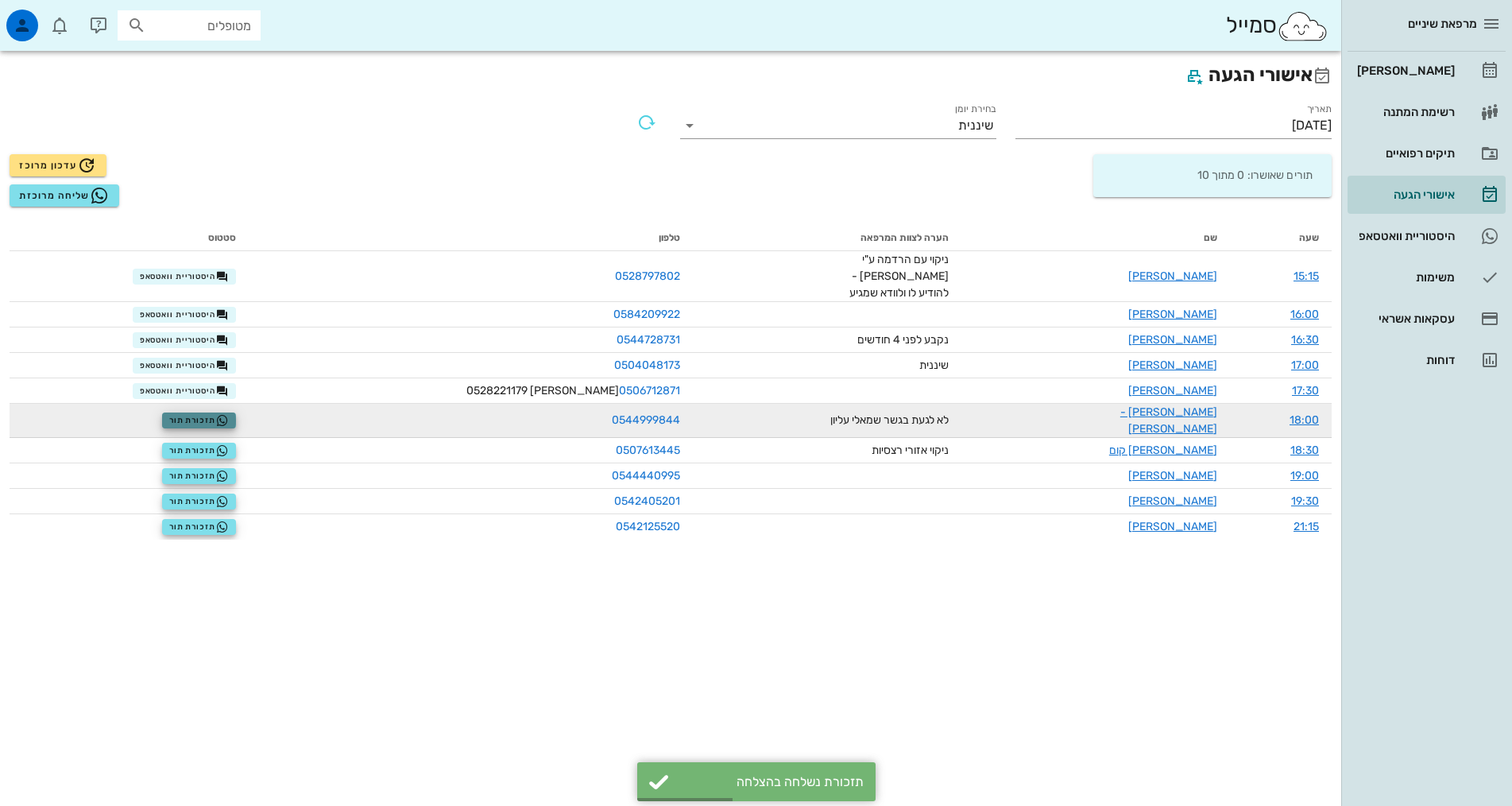
click at [227, 415] on span "תזכורת תור" at bounding box center [198, 421] width 59 height 12
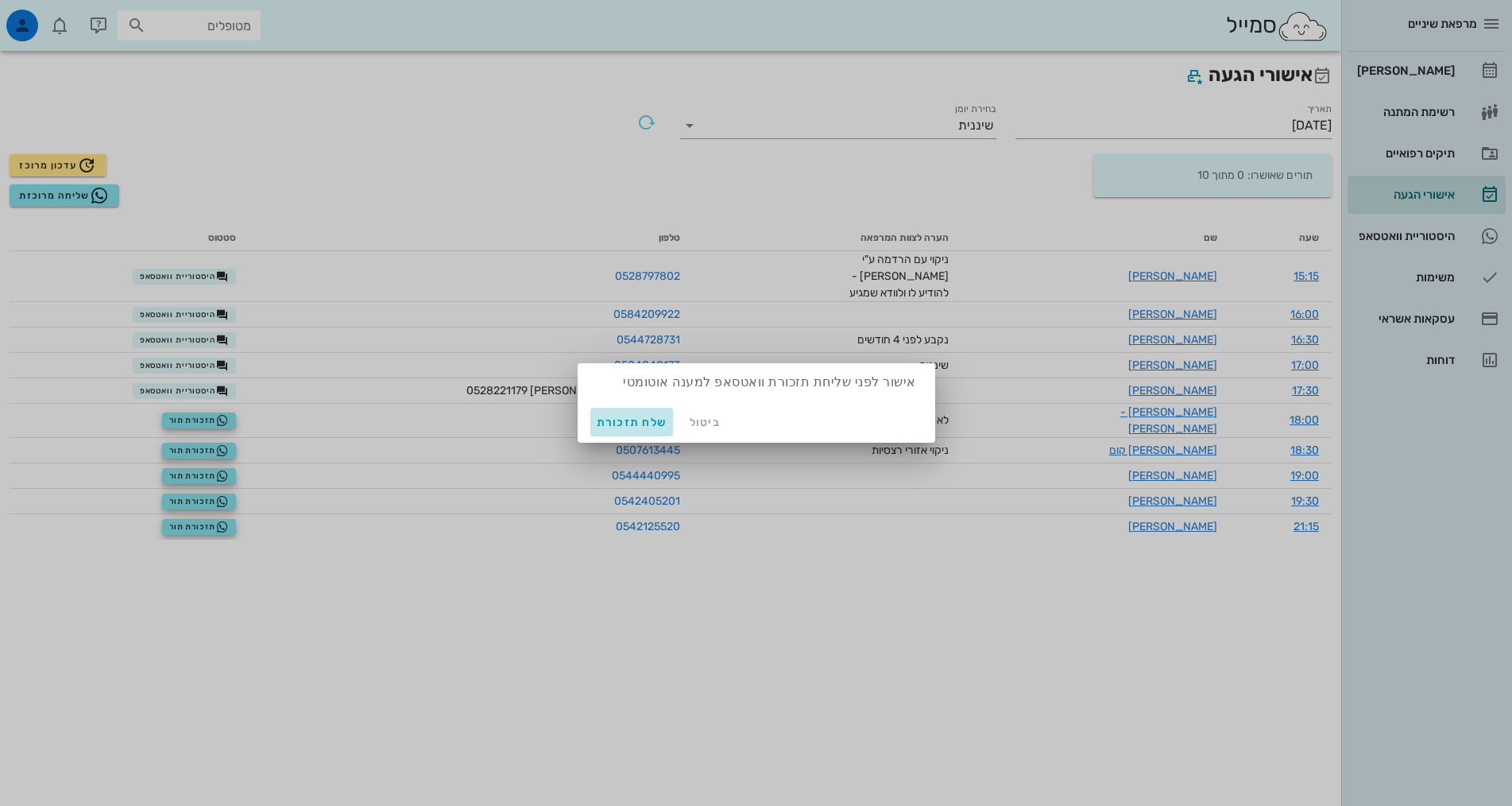
click at [645, 416] on span "שלח תזכורת" at bounding box center [632, 422] width 71 height 13
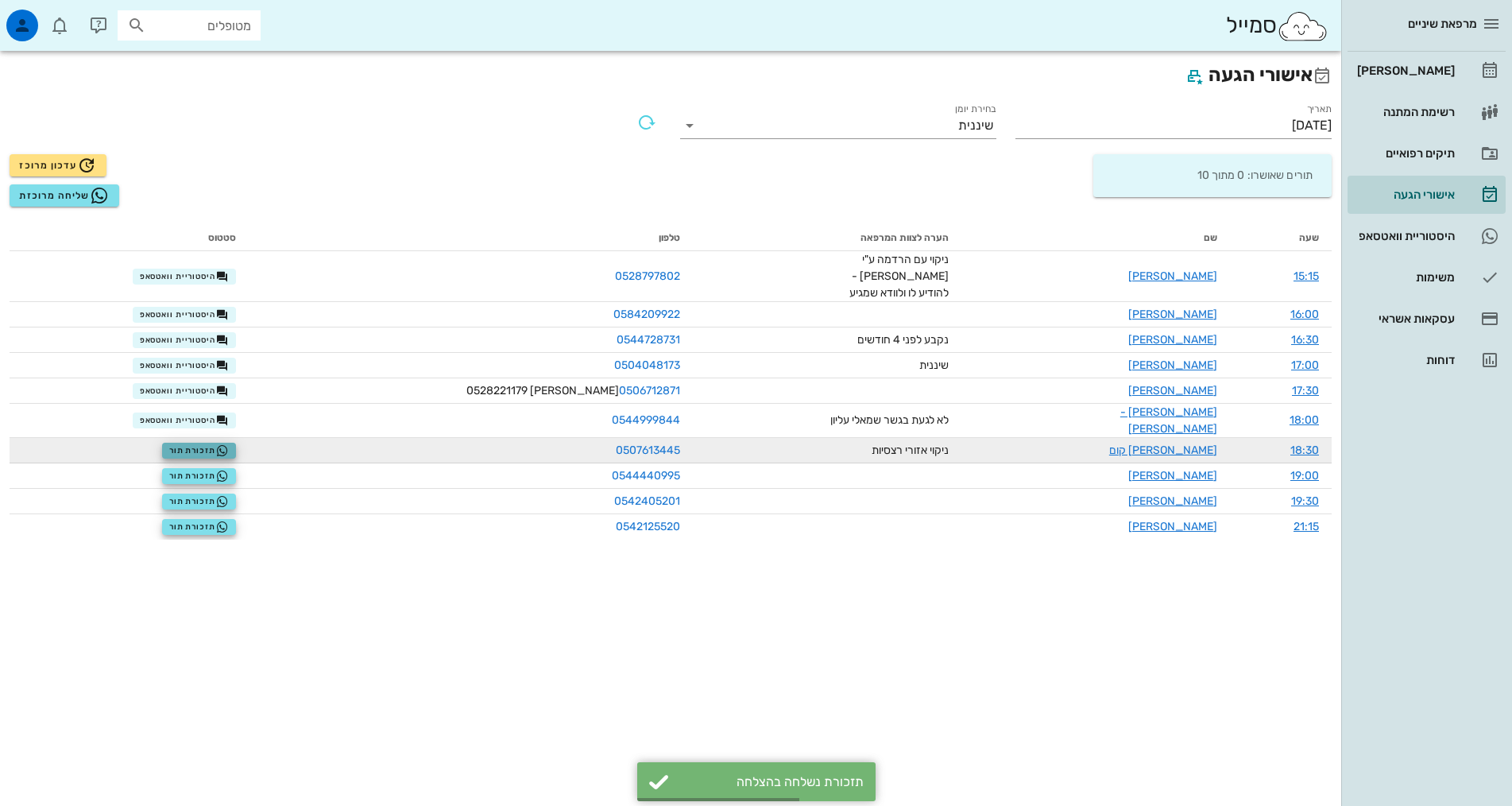
click at [228, 445] on icon "button" at bounding box center [222, 451] width 12 height 12
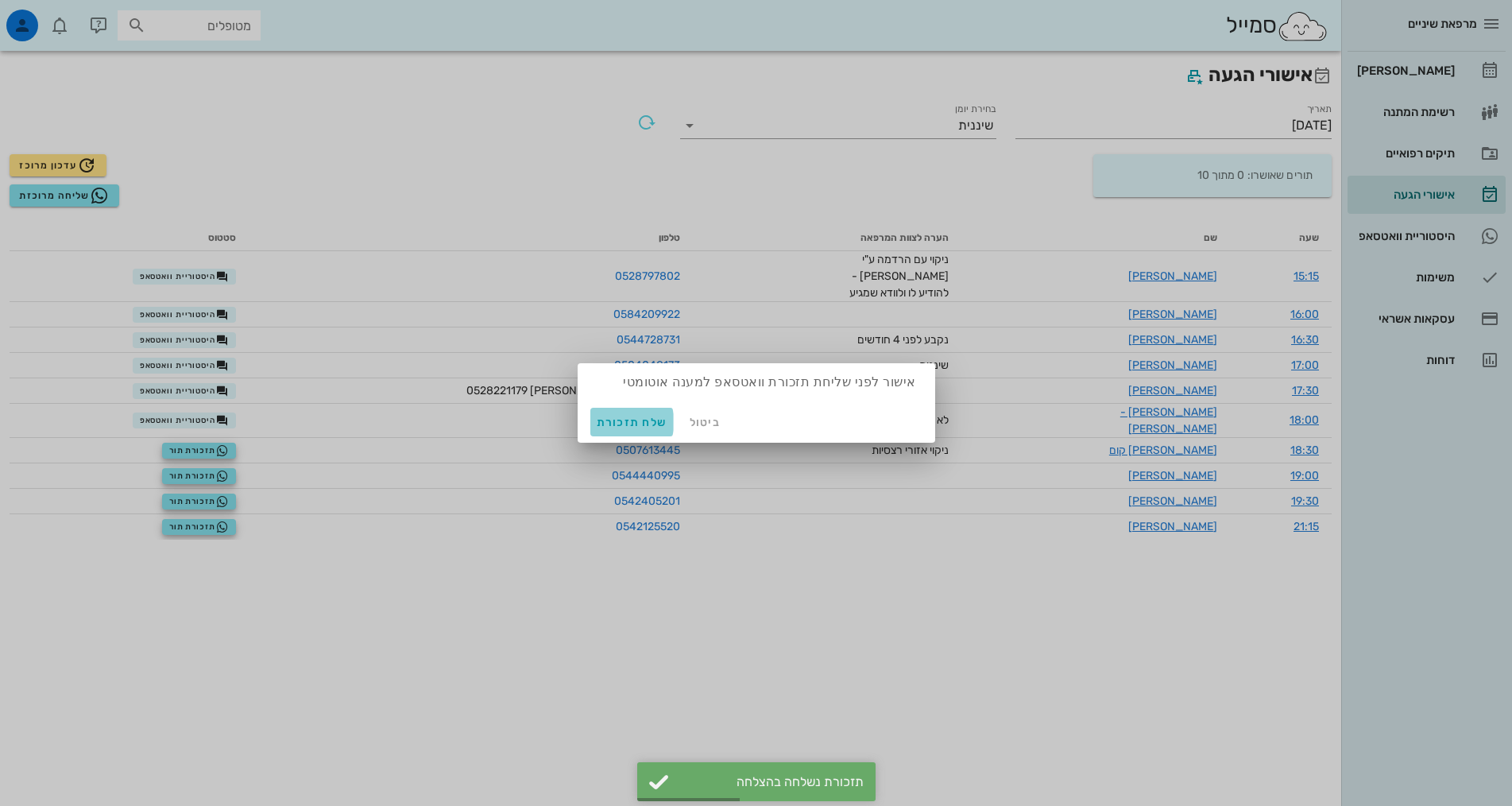
click at [610, 428] on span "שלח תזכורת" at bounding box center [632, 422] width 71 height 13
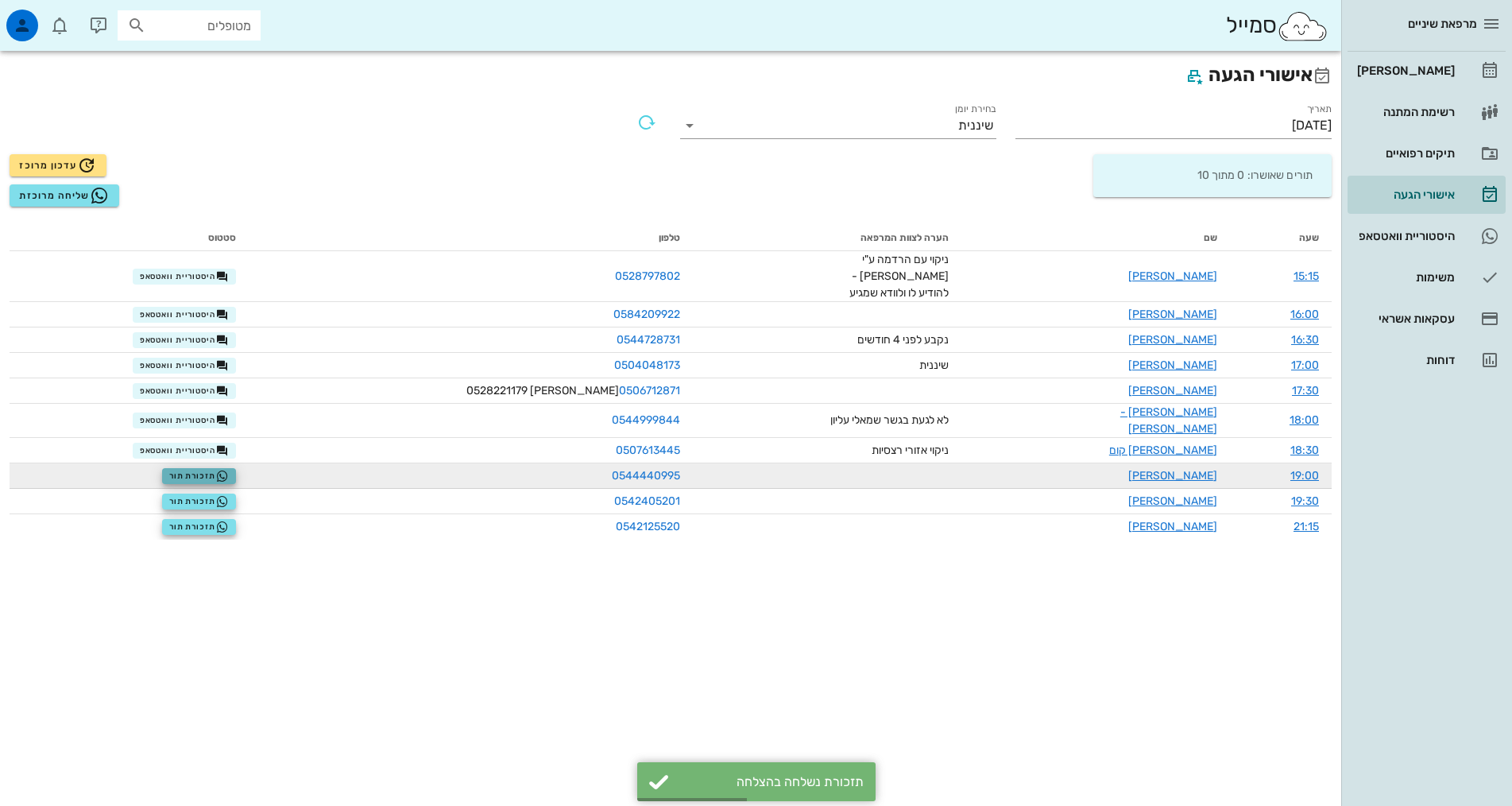
click at [228, 469] on span "תזכורת תור" at bounding box center [198, 476] width 59 height 12
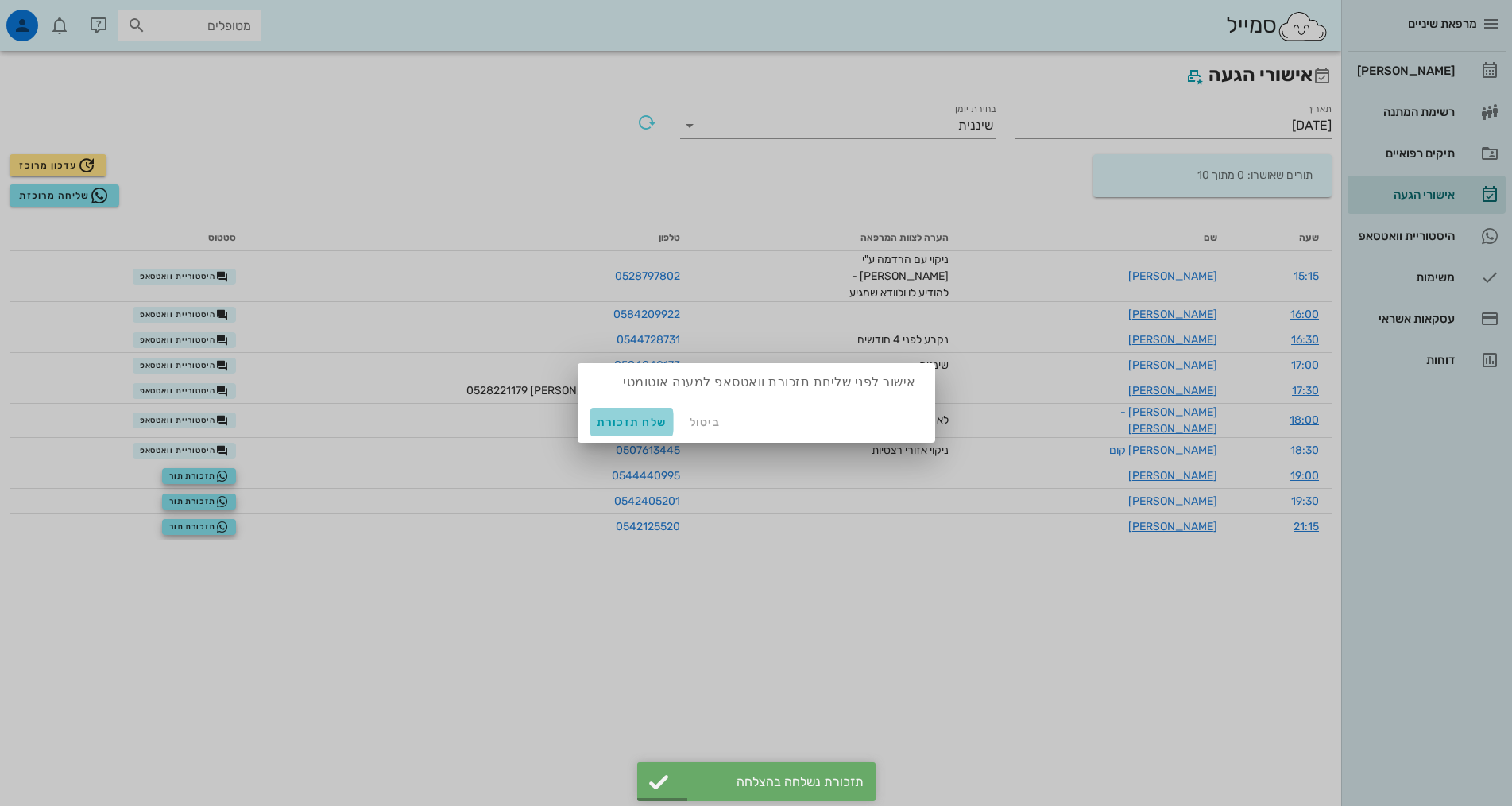
click at [608, 429] on span "שלח תזכורת" at bounding box center [632, 422] width 71 height 13
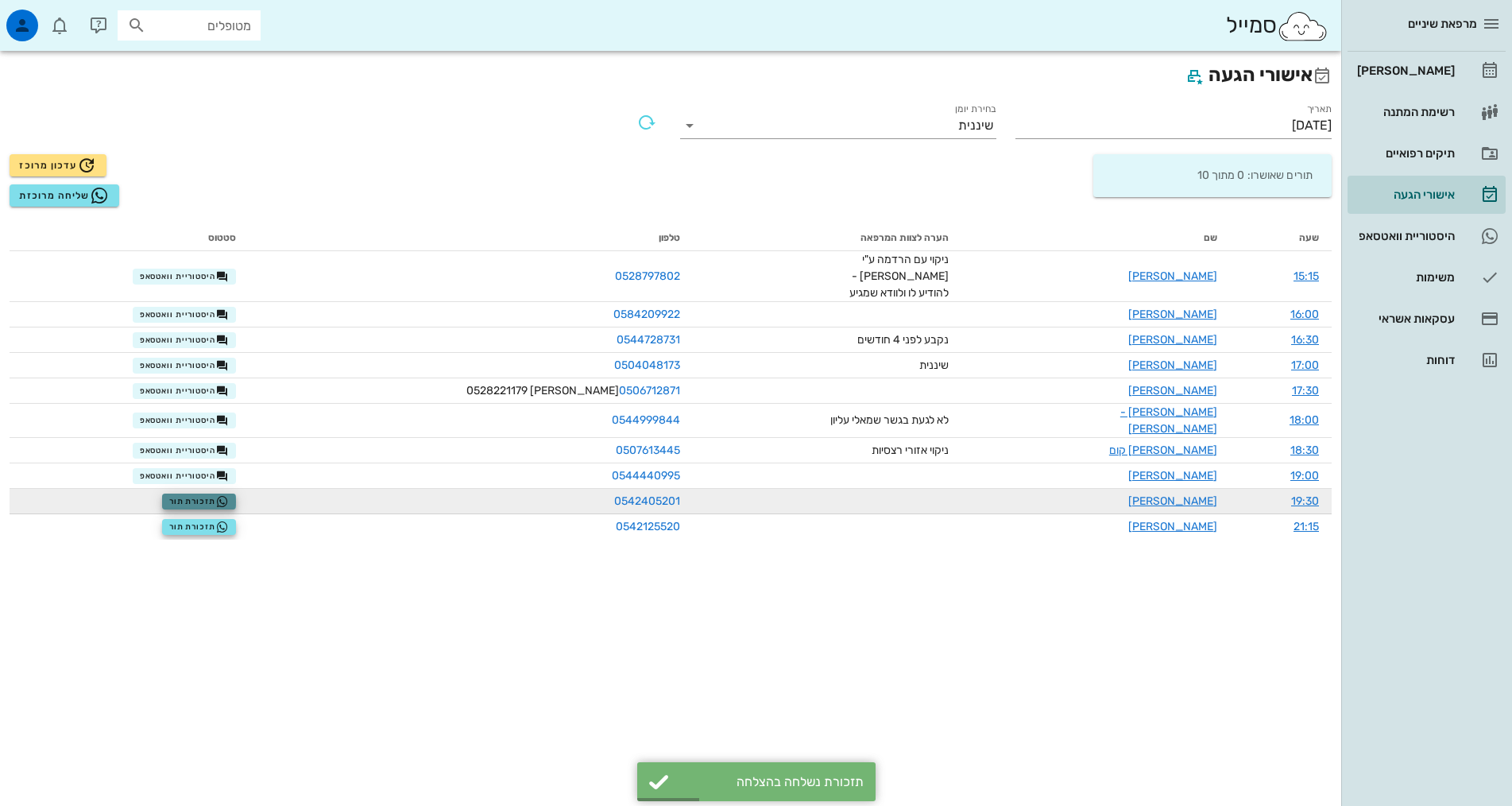
click at [225, 495] on span "תזכורת תור" at bounding box center [198, 501] width 59 height 12
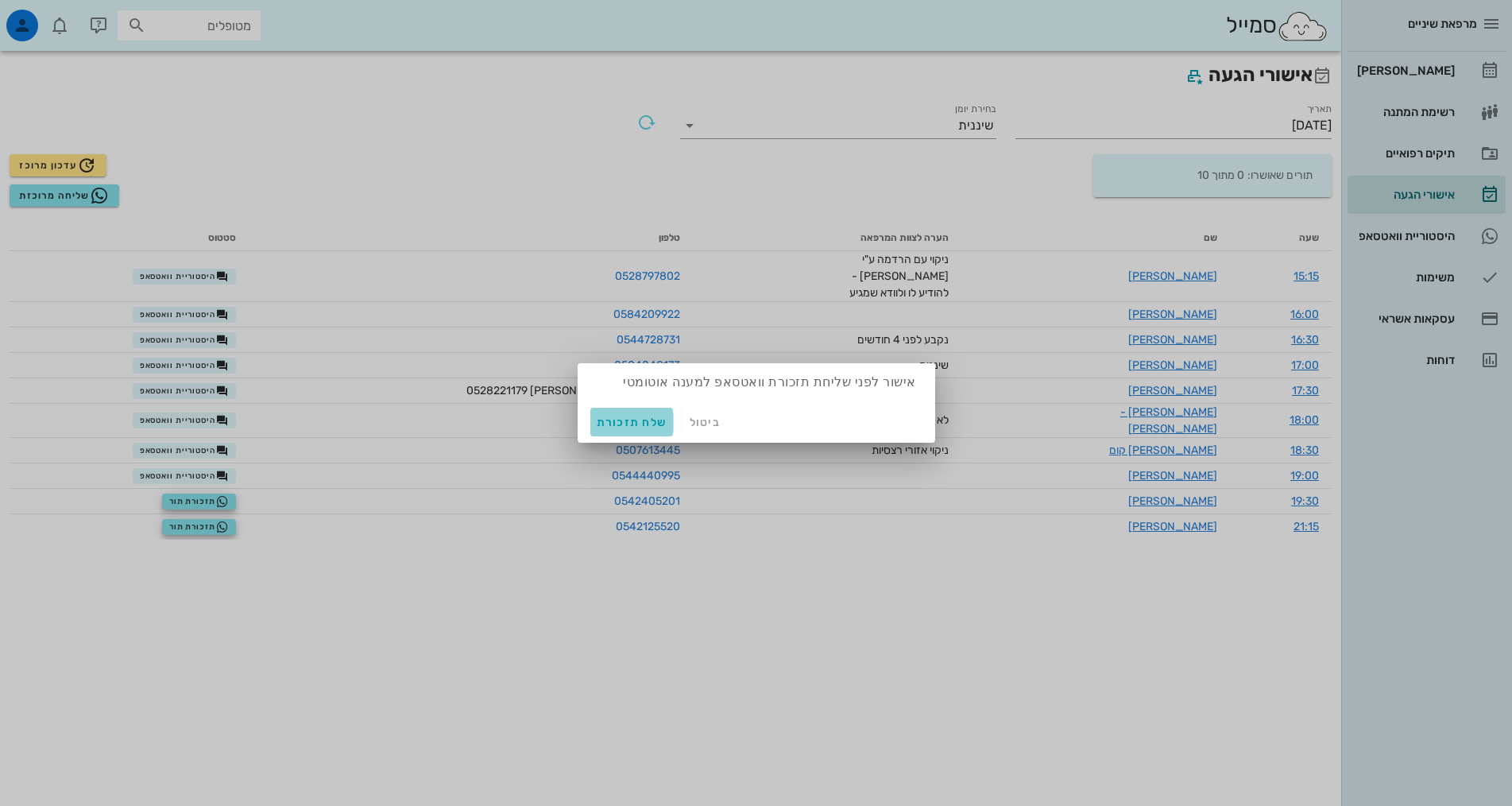
click at [602, 415] on span "שלח תזכורת" at bounding box center [632, 422] width 71 height 13
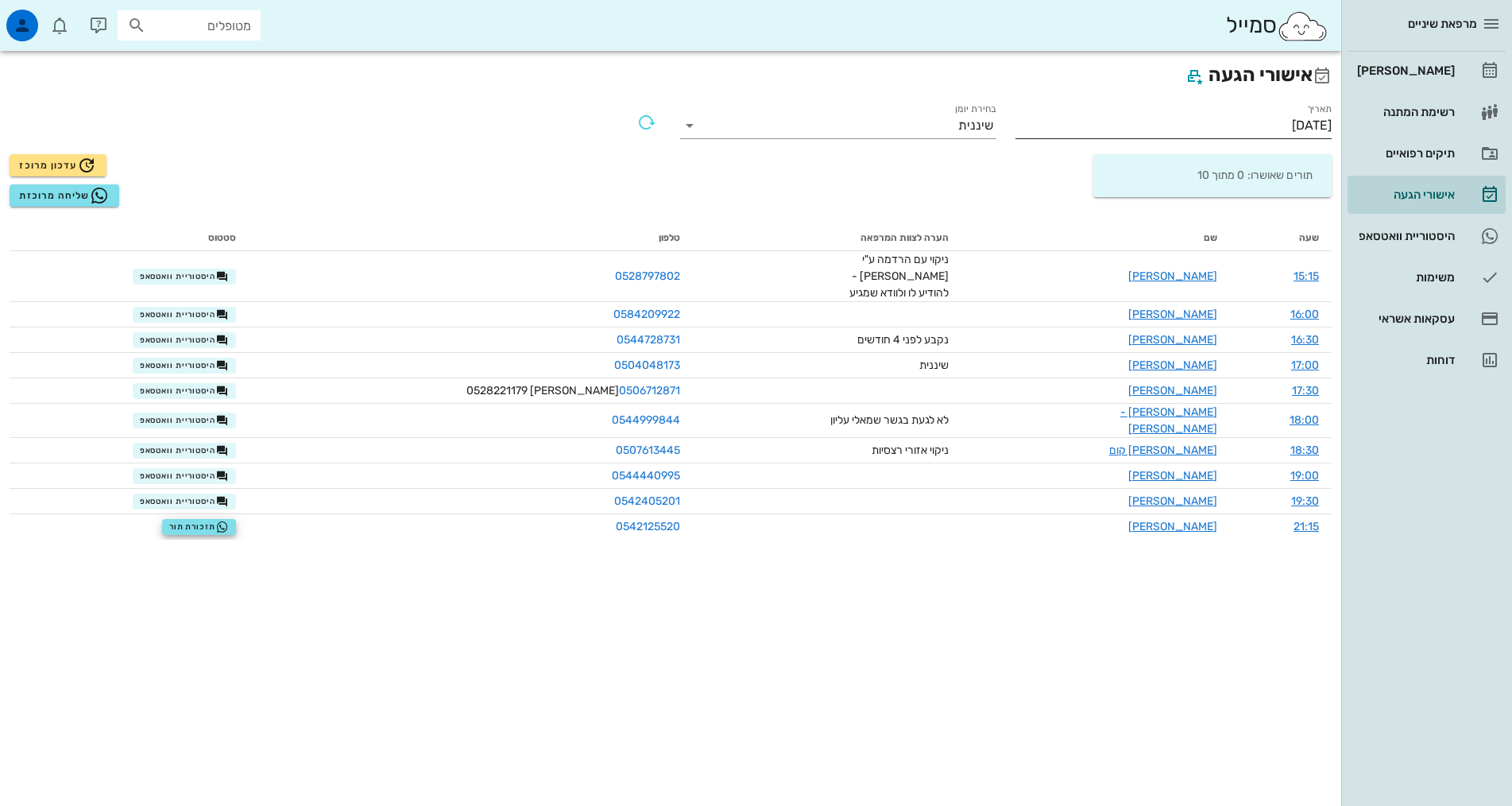
click at [1319, 122] on input "[DATE]" at bounding box center [1173, 125] width 316 height 26
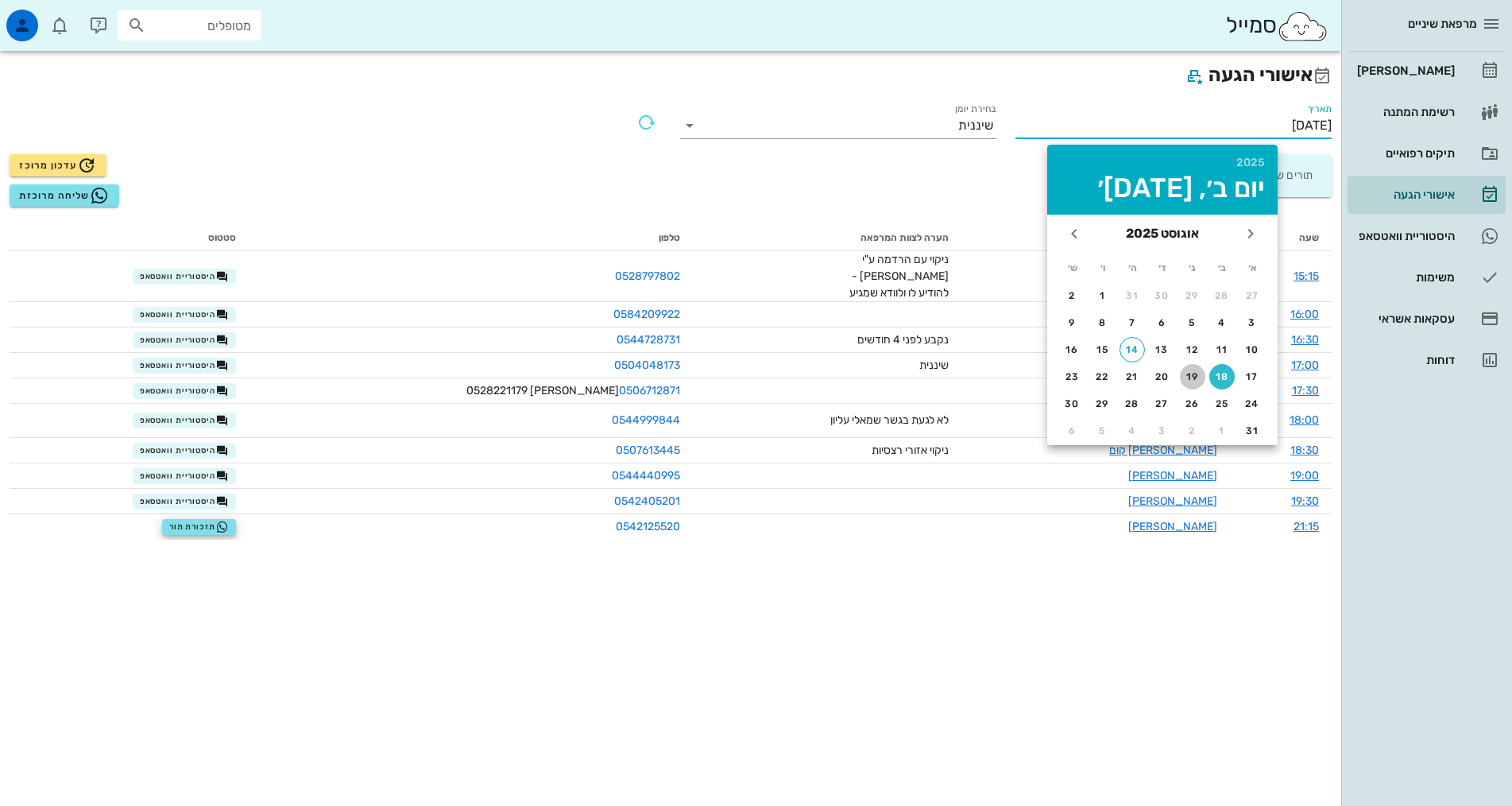
click at [1186, 371] on div "19" at bounding box center [1192, 376] width 26 height 12
type input "[DATE]"
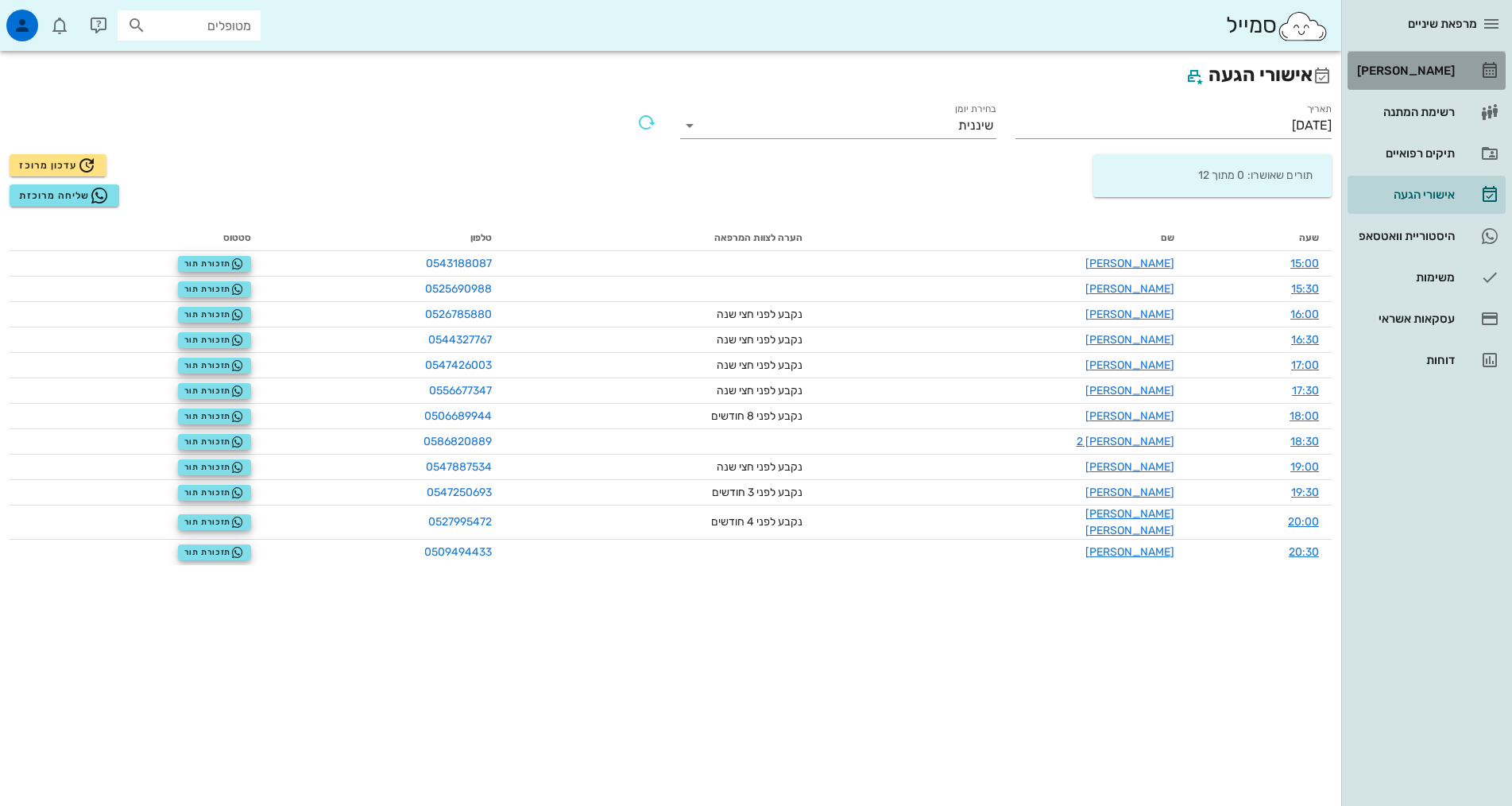
click at [1405, 85] on link "[PERSON_NAME]" at bounding box center [1426, 70] width 158 height 38
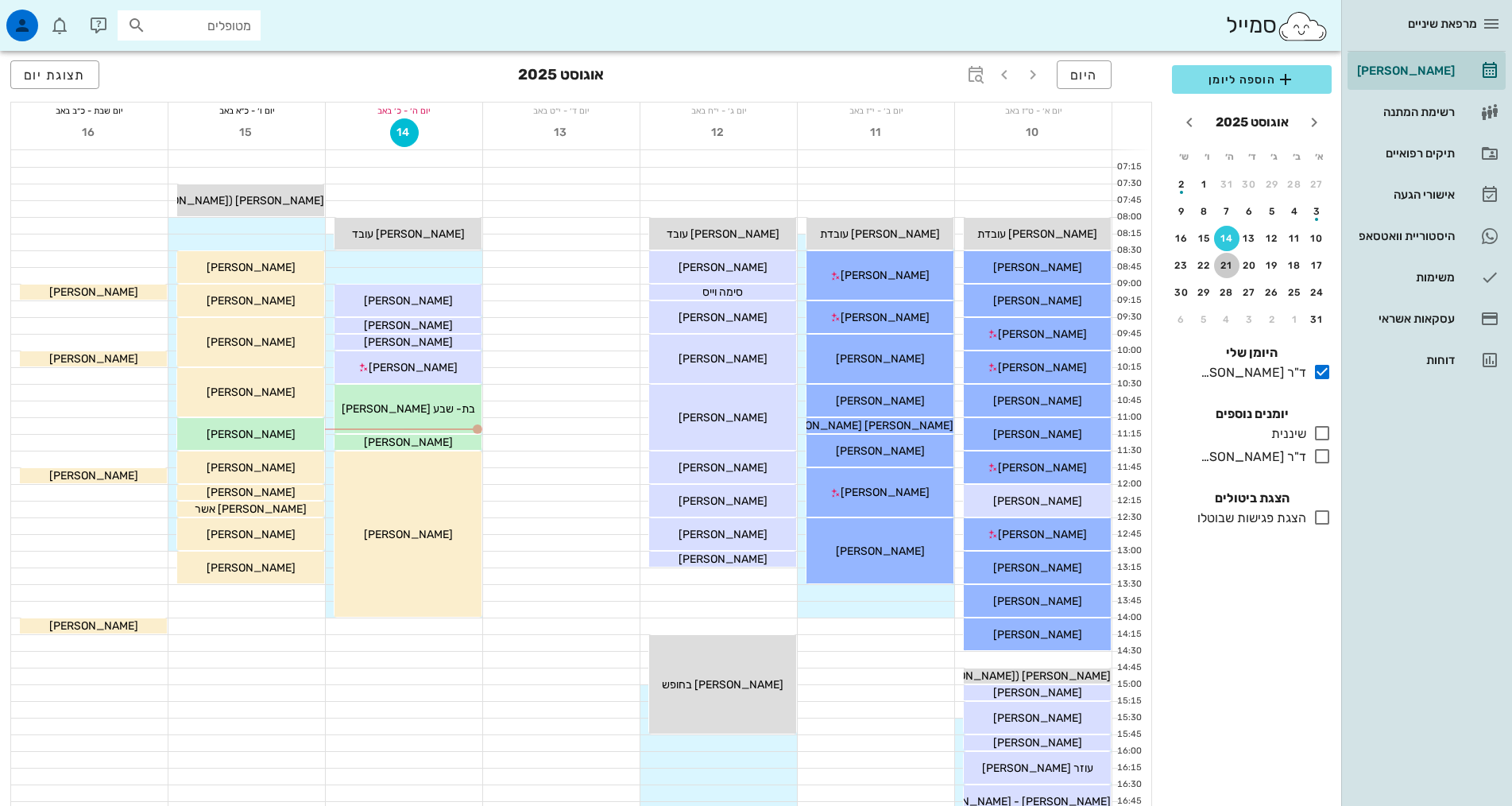
click at [1225, 260] on div "21" at bounding box center [1226, 266] width 26 height 12
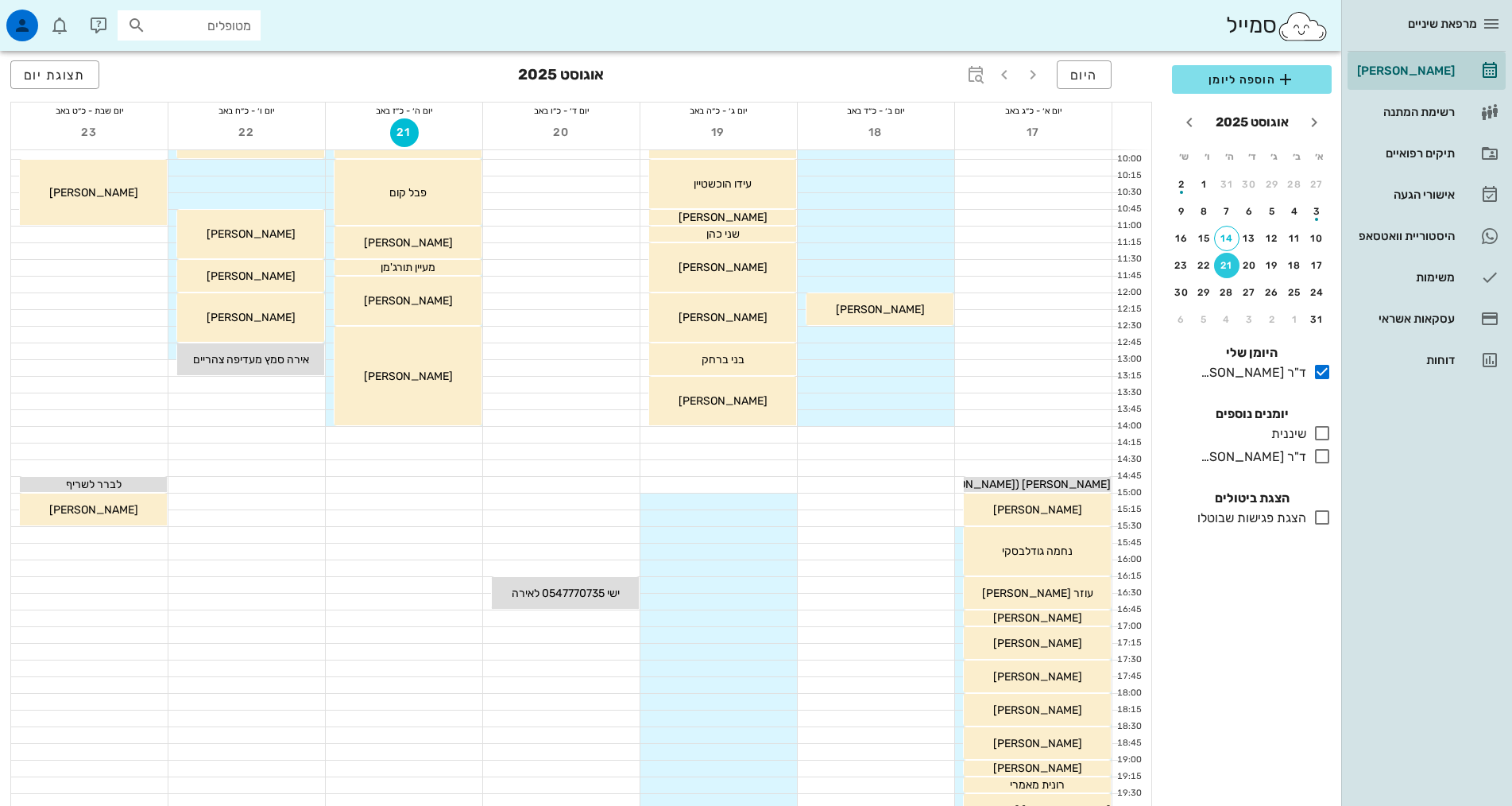
scroll to position [3, 0]
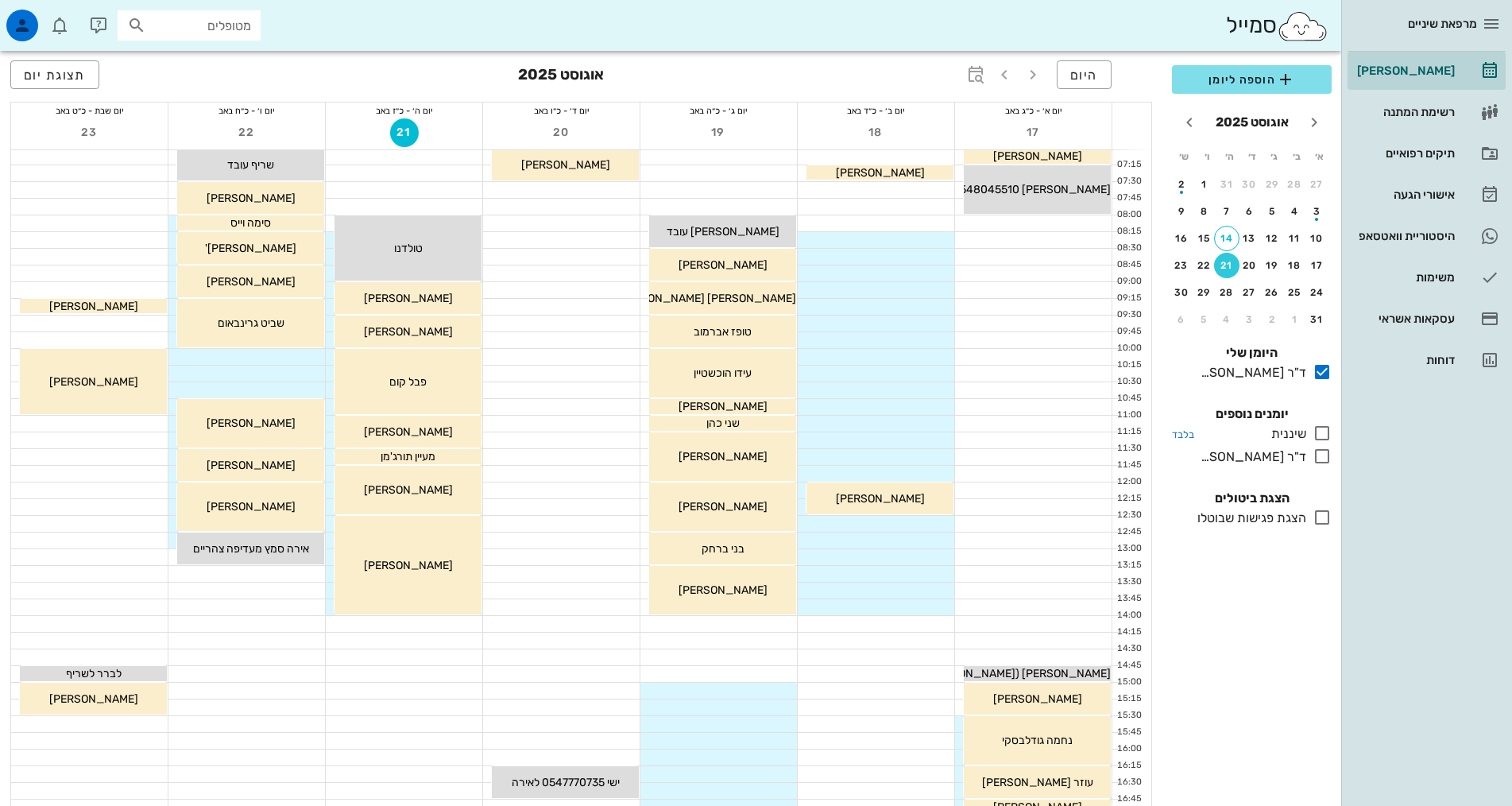
click at [1328, 431] on icon at bounding box center [1323, 433] width 19 height 19
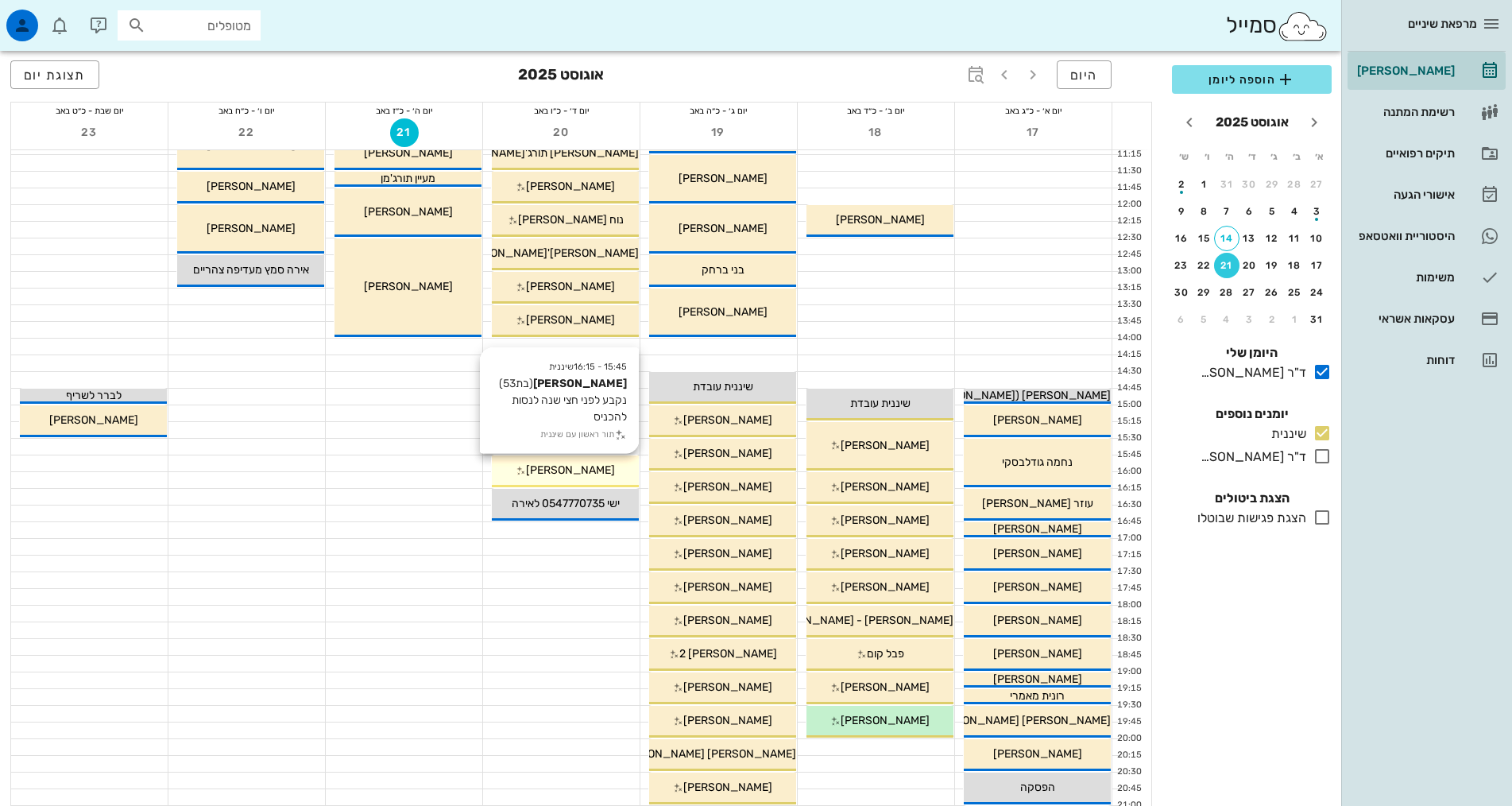
scroll to position [321, 0]
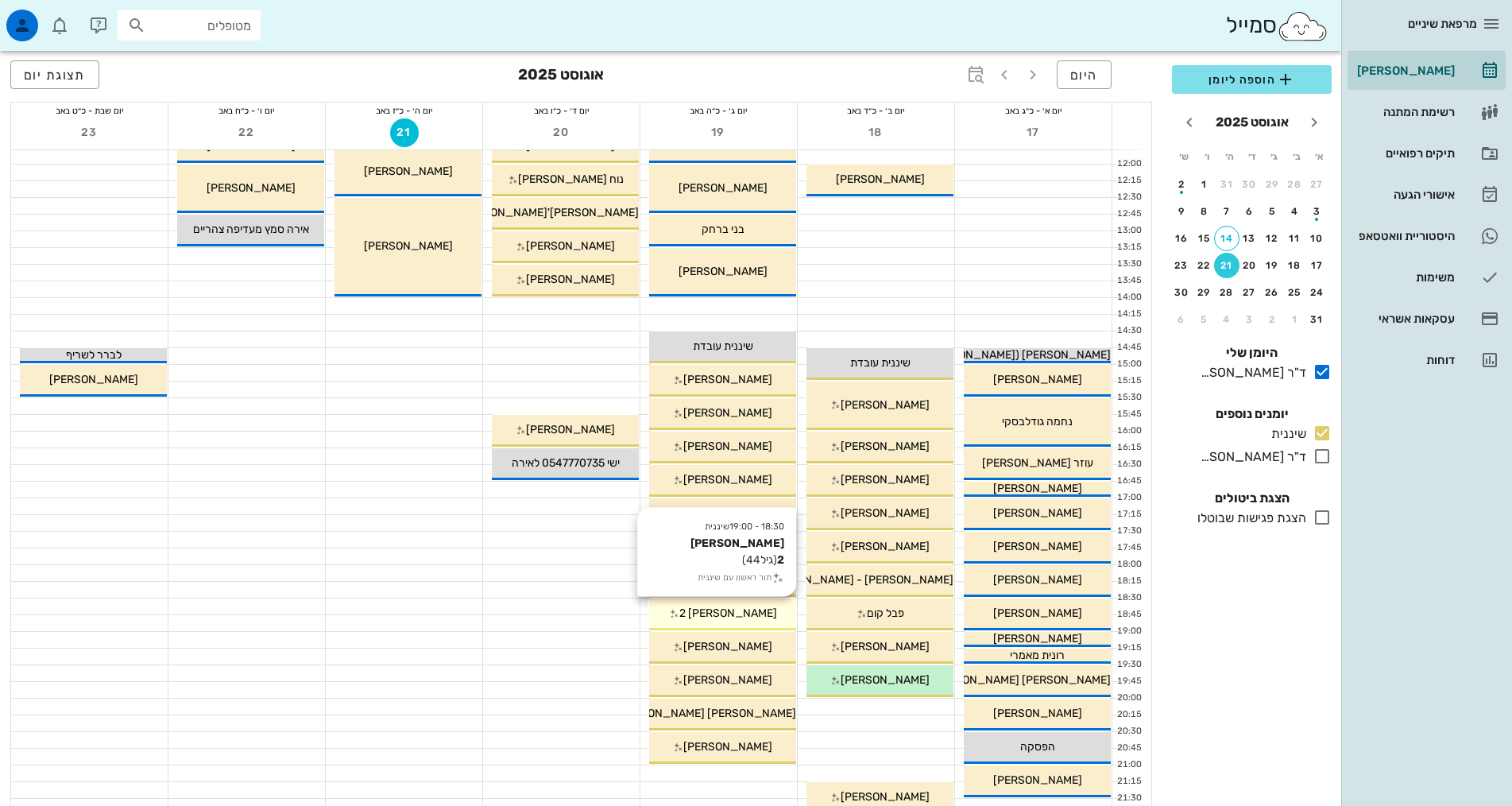
click at [679, 609] on icon at bounding box center [675, 615] width 11 height 11
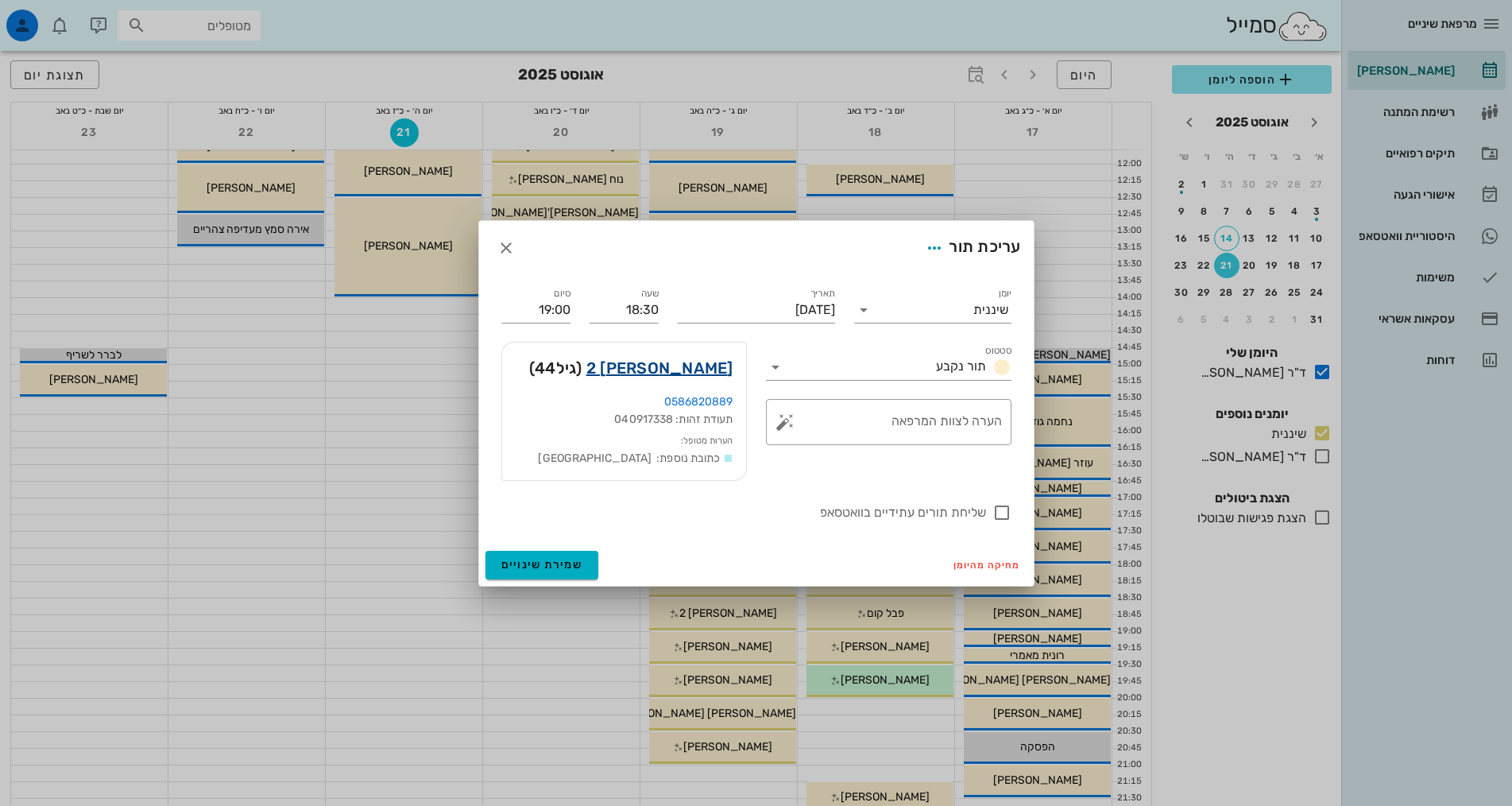
click at [673, 372] on link "[PERSON_NAME] 2" at bounding box center [660, 368] width 147 height 26
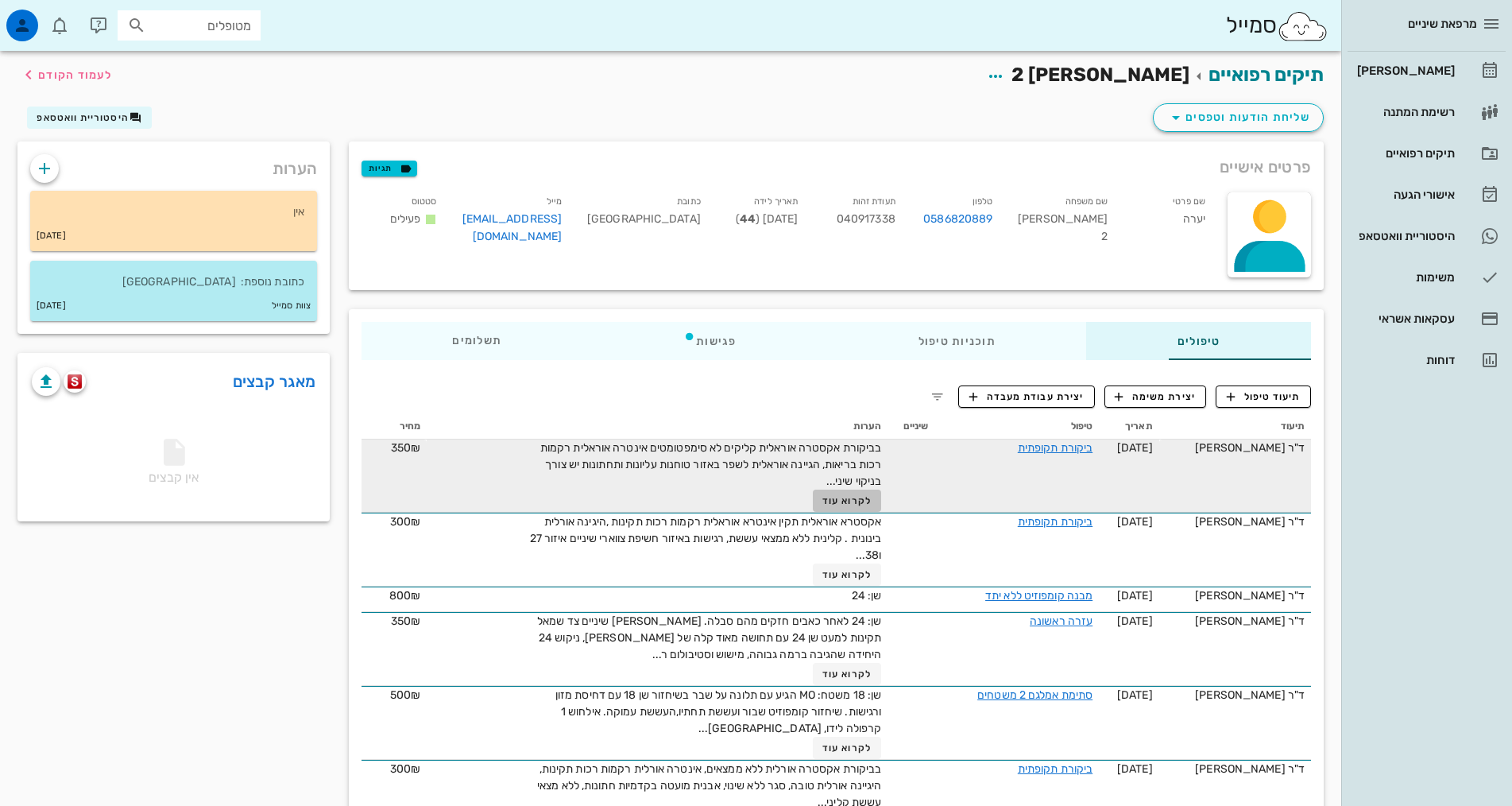
click at [822, 500] on span "לקרוא עוד" at bounding box center [847, 500] width 50 height 12
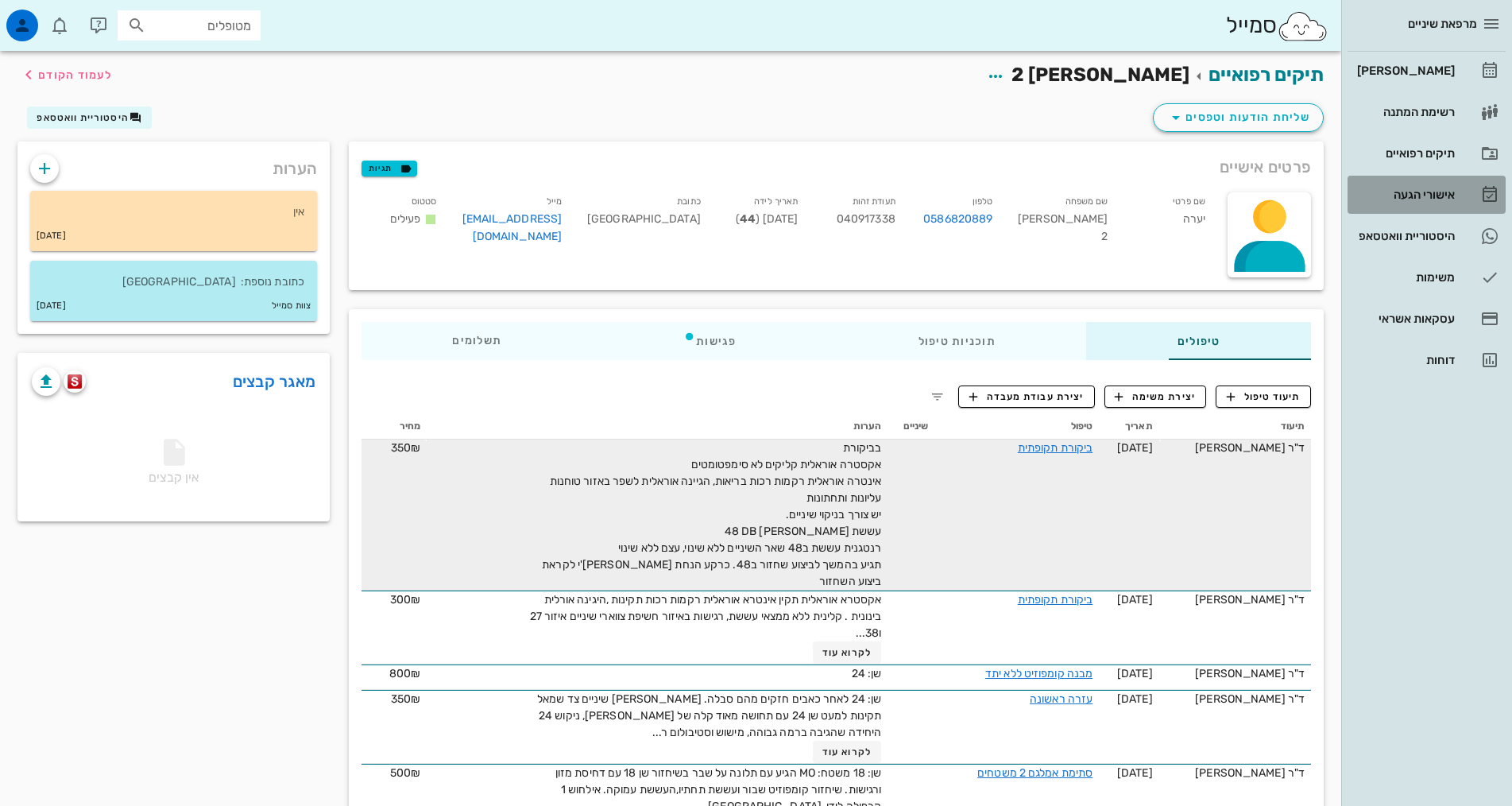
click at [1416, 208] on link "אישורי הגעה" at bounding box center [1426, 194] width 158 height 38
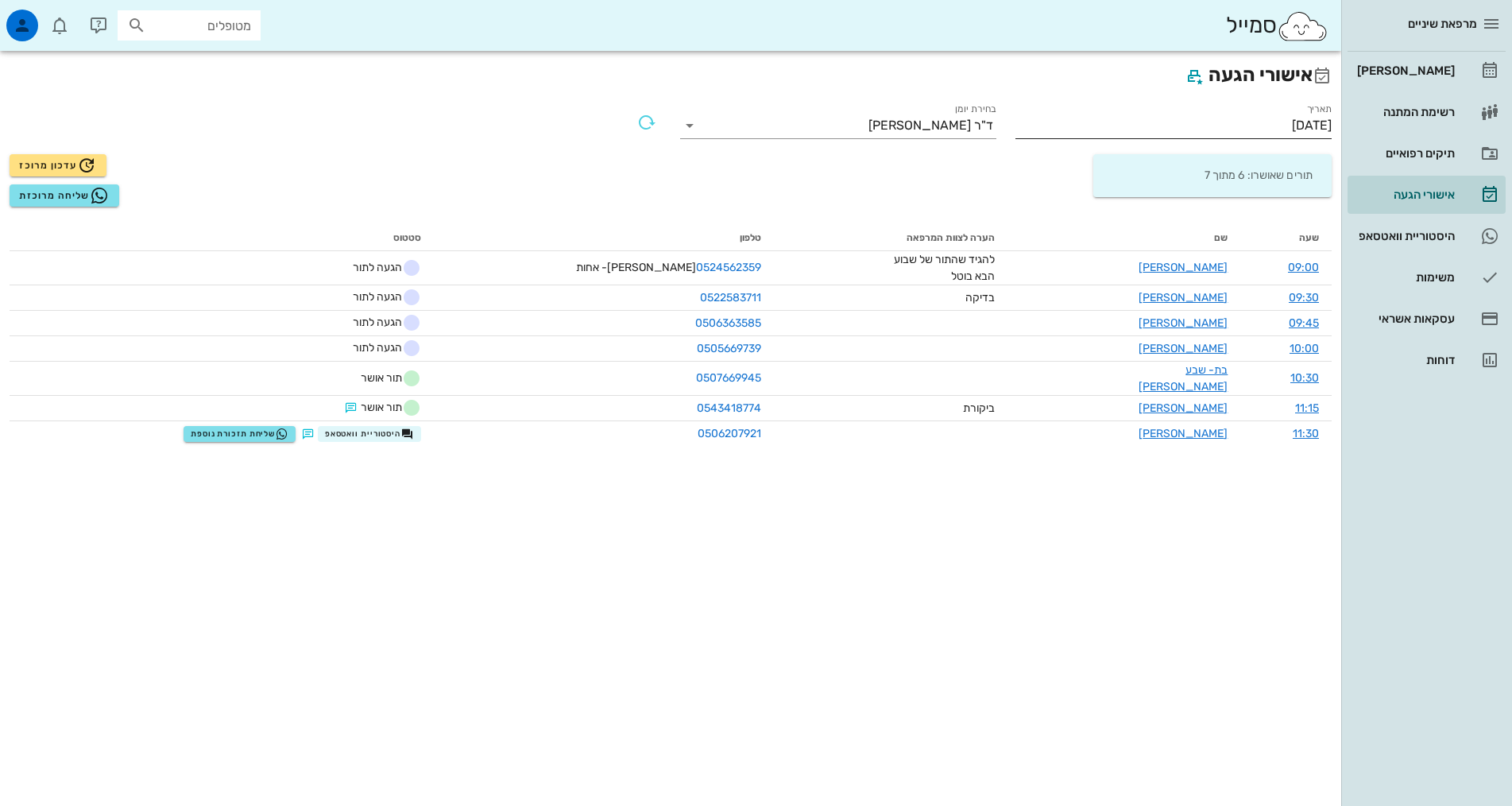
click at [1292, 128] on input "[DATE]" at bounding box center [1173, 125] width 316 height 26
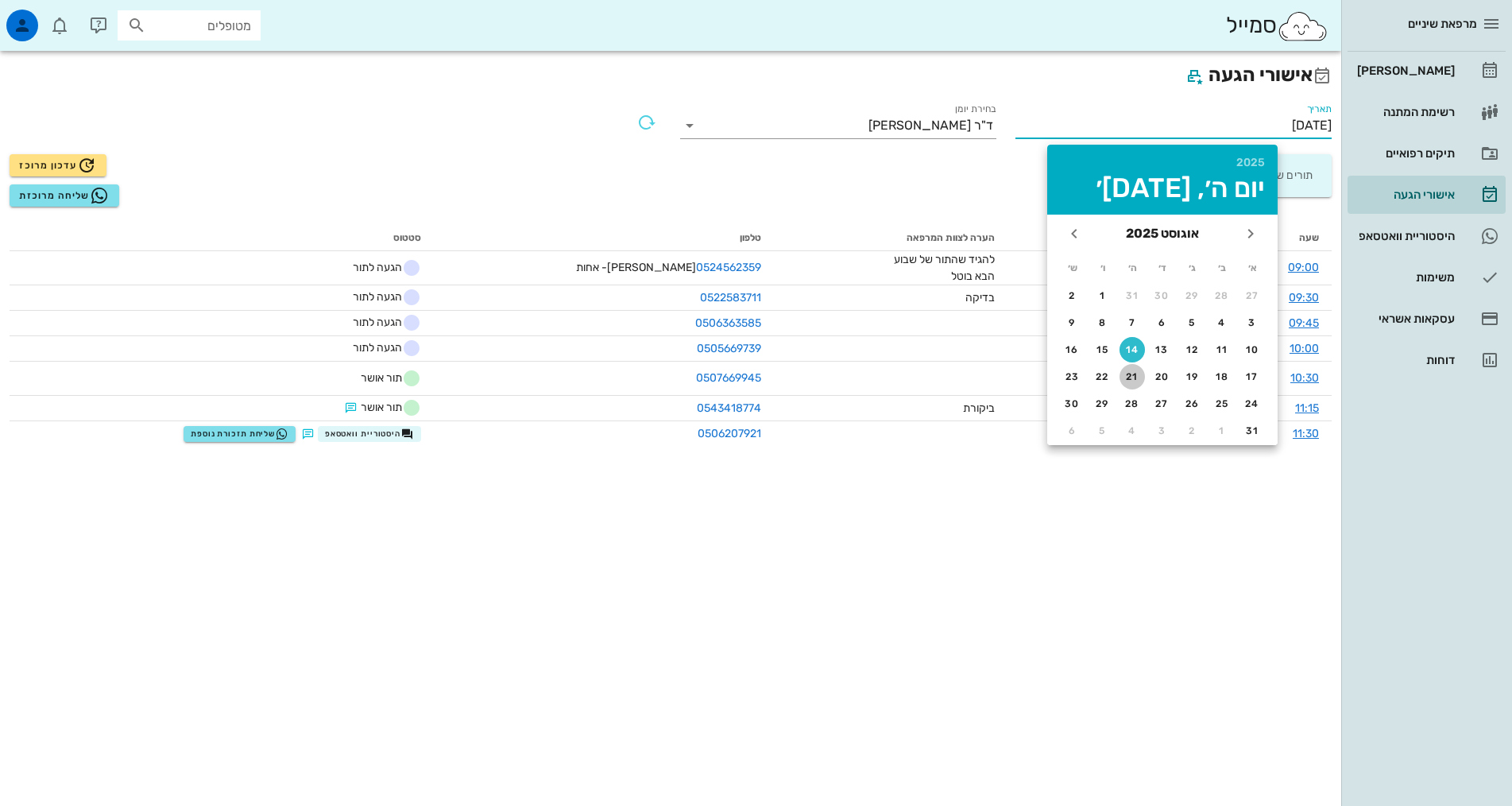
click at [1138, 379] on div "21" at bounding box center [1132, 376] width 26 height 12
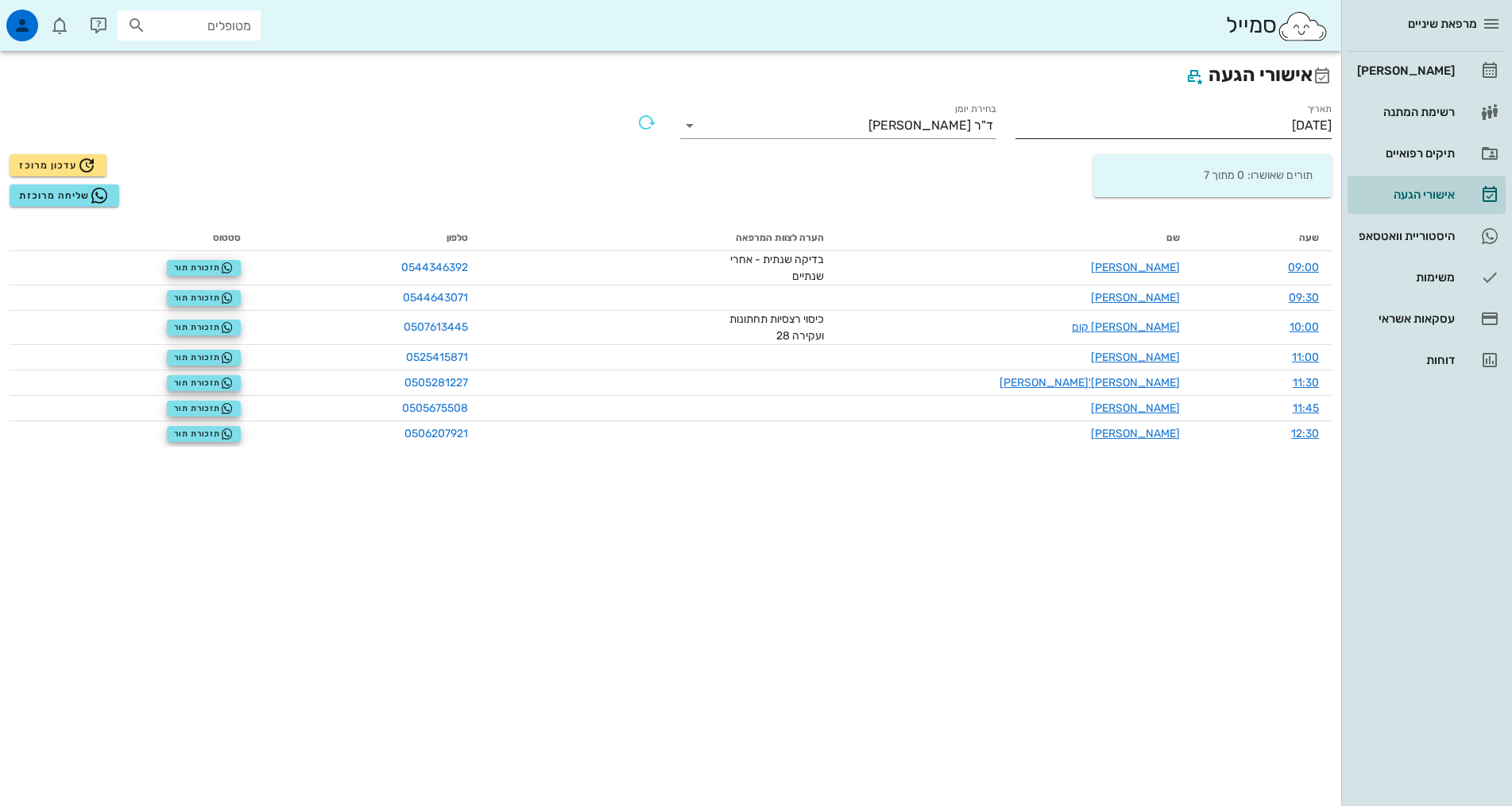
click at [1268, 124] on input "[DATE]" at bounding box center [1173, 125] width 316 height 26
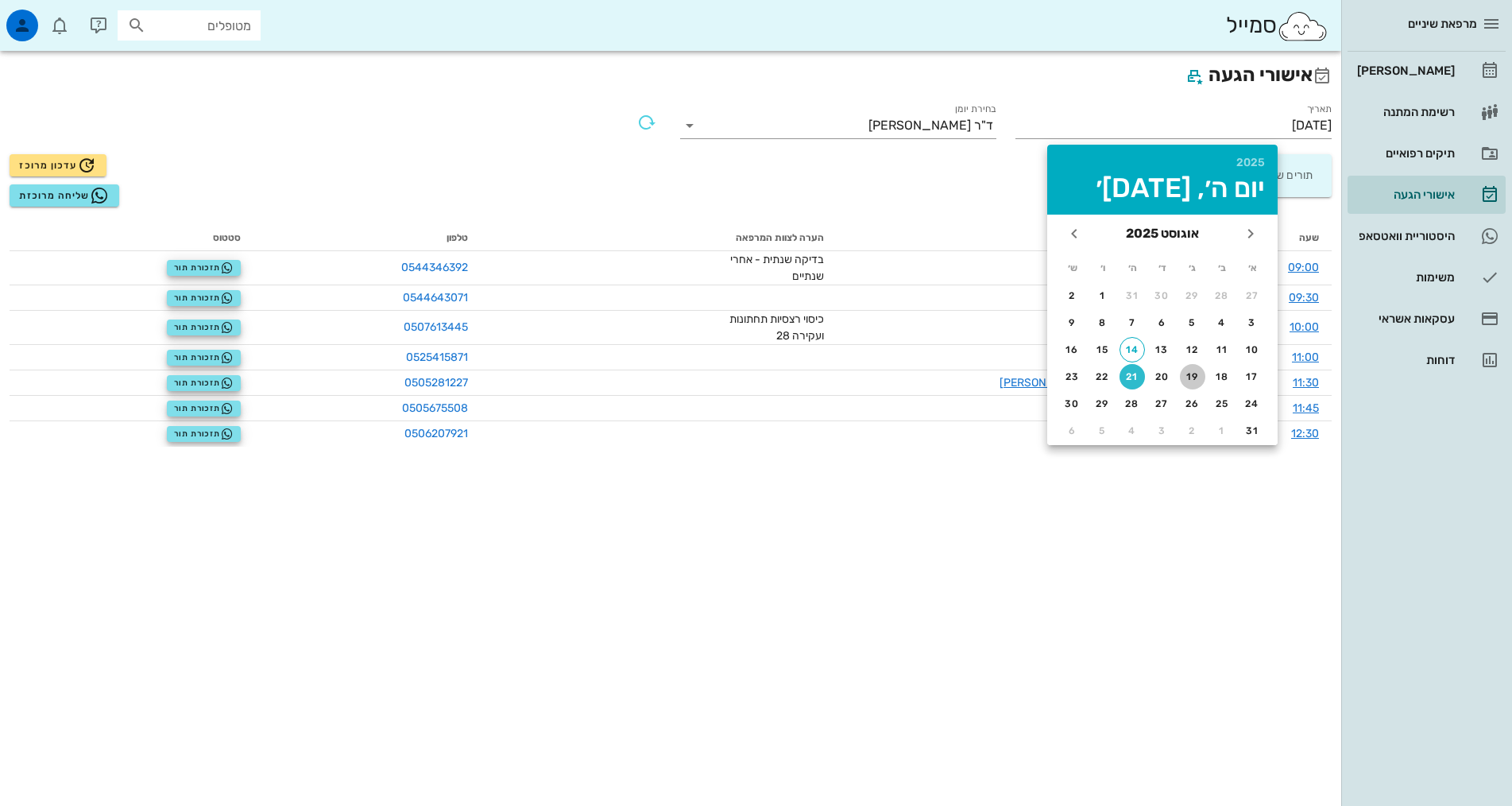
click at [1180, 379] on div "19" at bounding box center [1192, 376] width 26 height 12
type input "[DATE]"
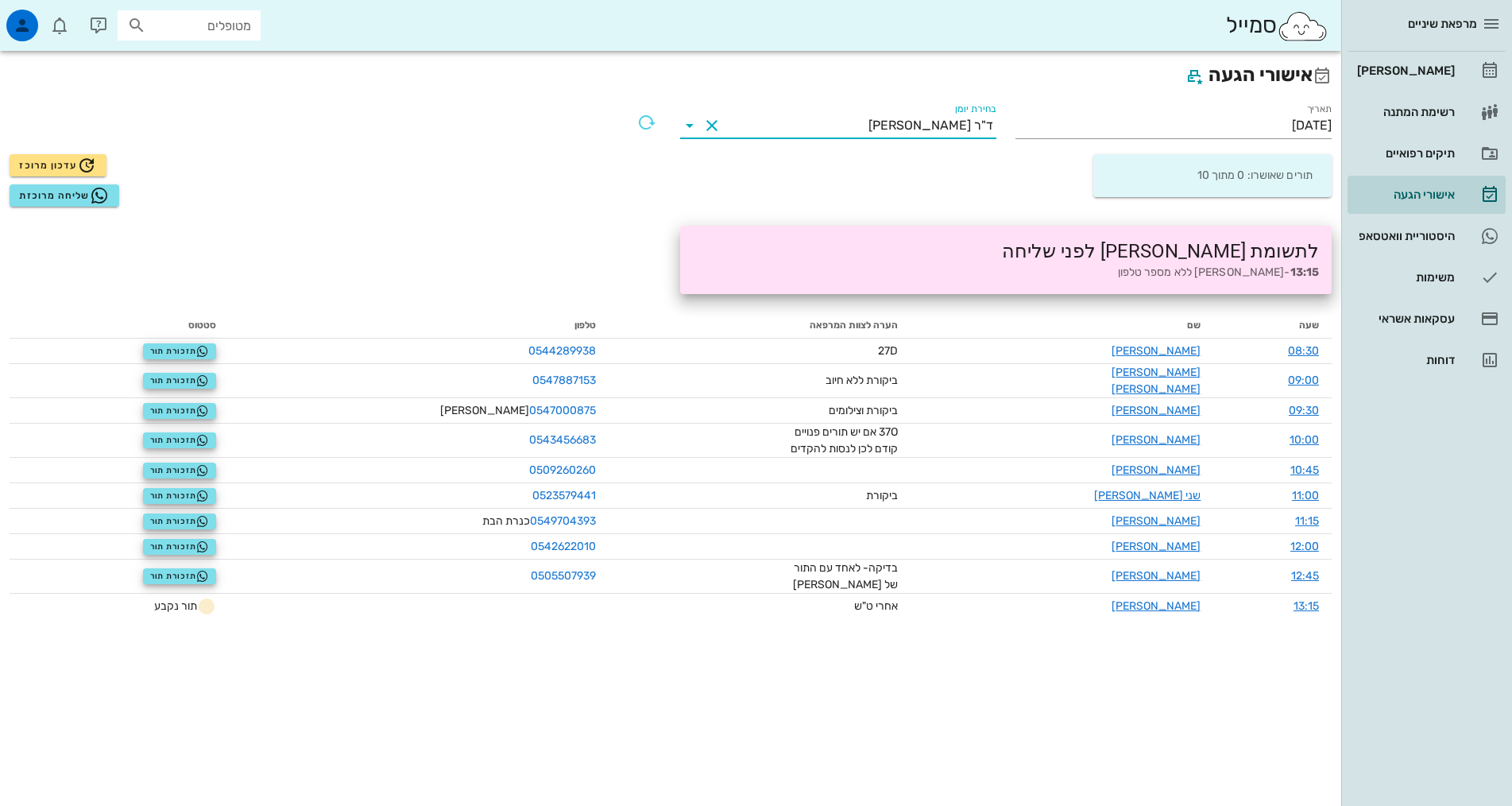
click at [868, 120] on input "בחירת יומן" at bounding box center [797, 125] width 143 height 26
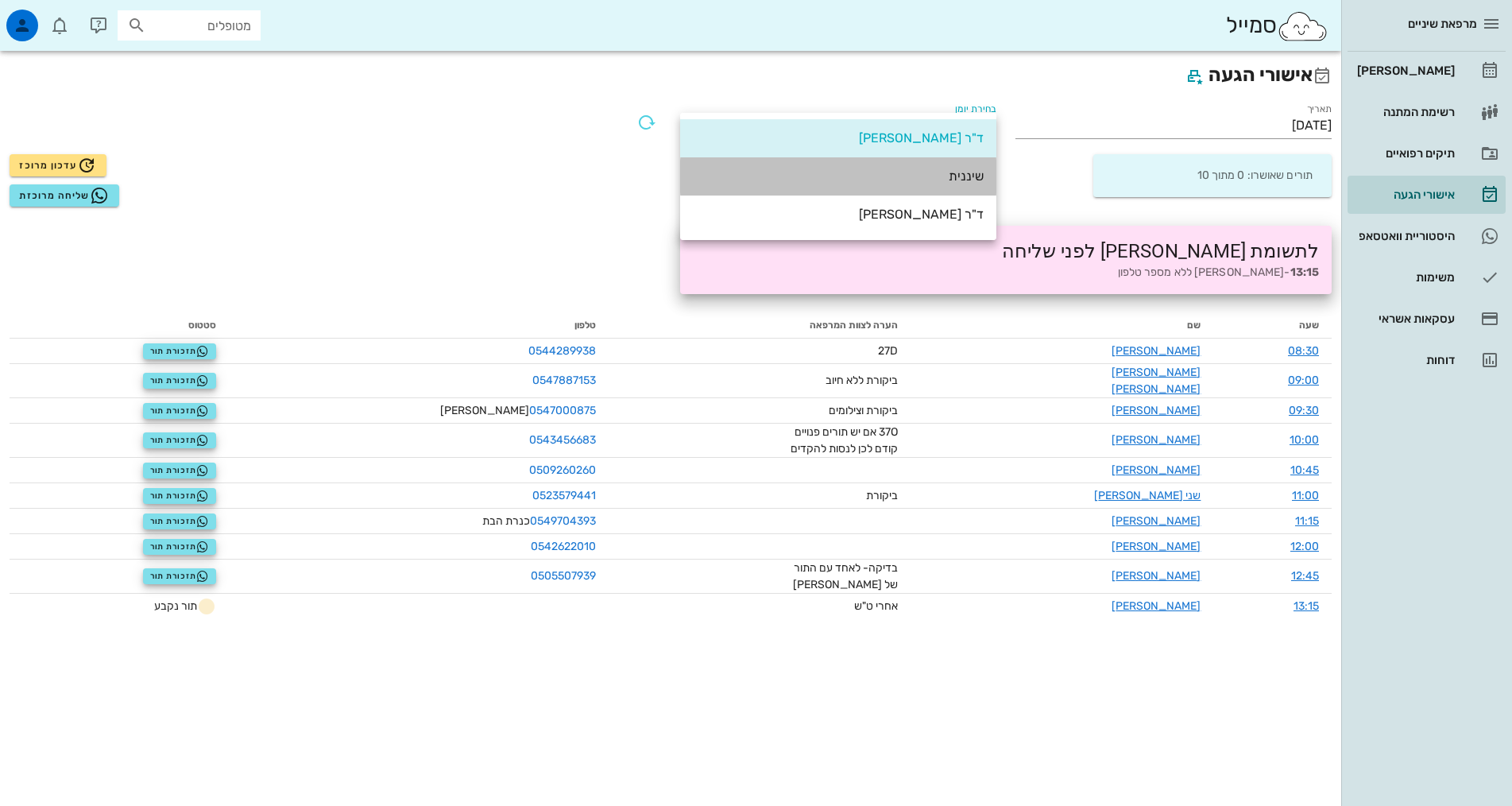
click at [930, 184] on div "שיננית" at bounding box center [838, 176] width 291 height 35
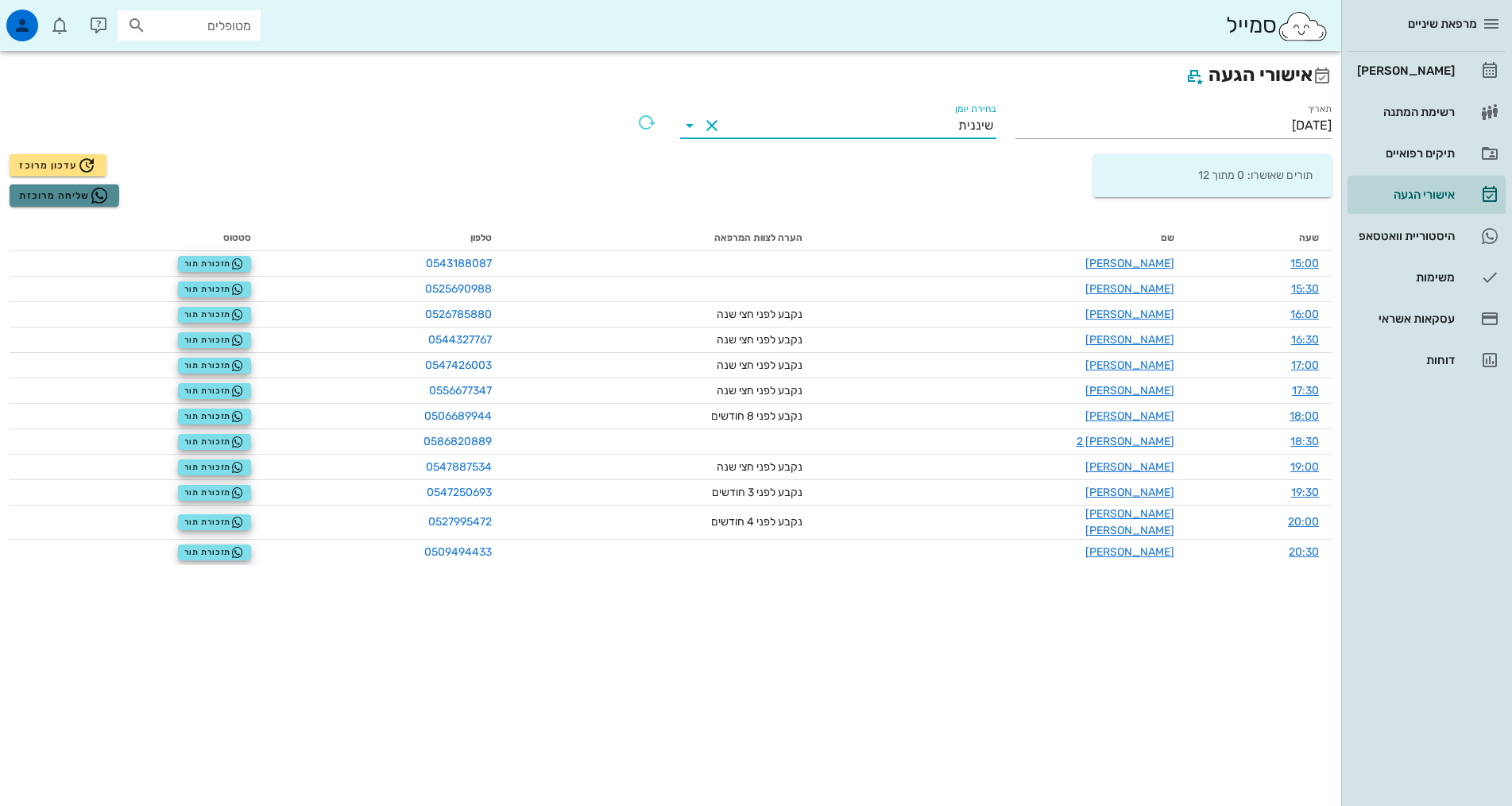
click at [89, 194] on icon "button" at bounding box center [99, 196] width 19 height 19
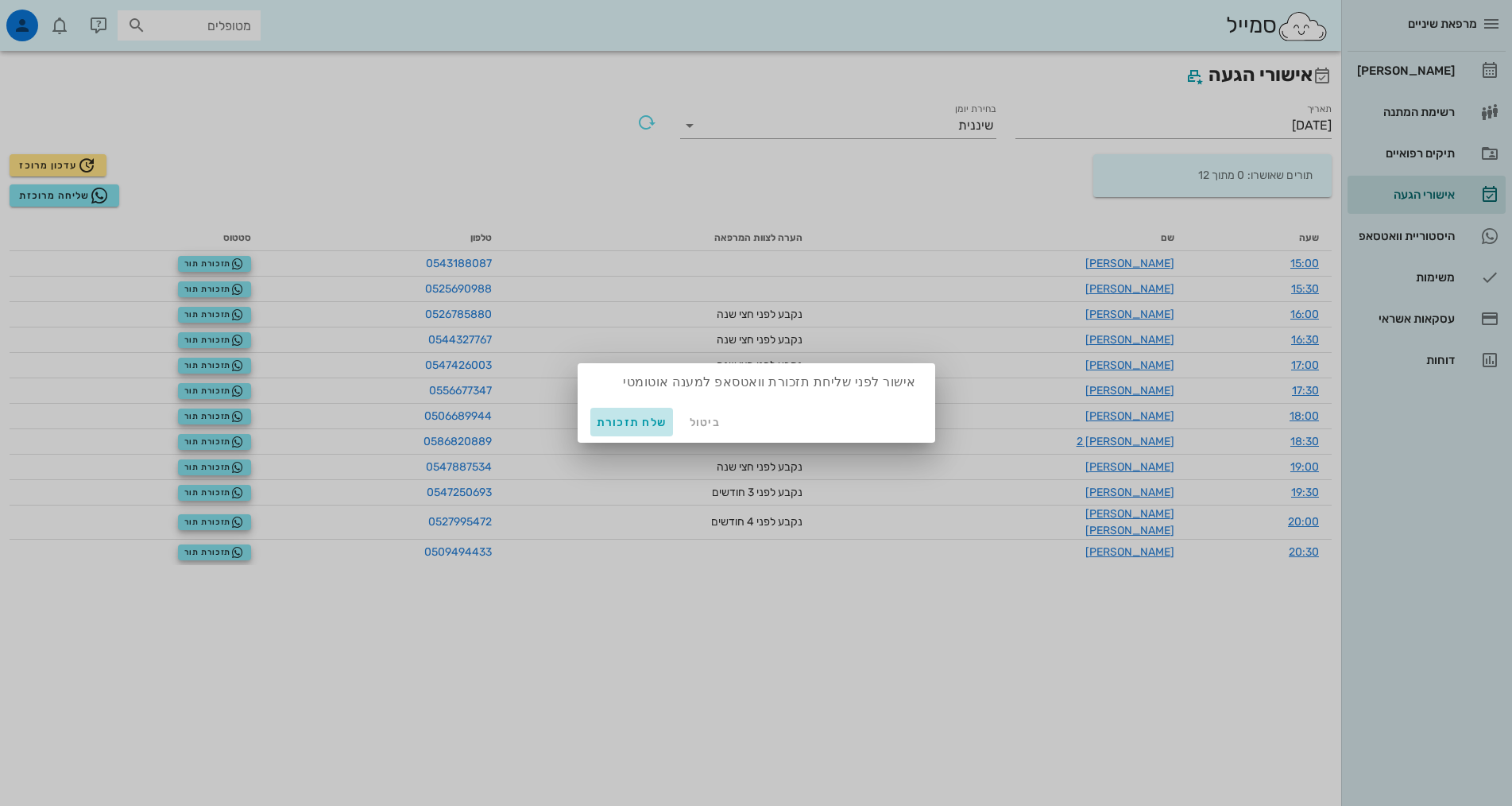
click at [640, 423] on span "שלח תזכורת" at bounding box center [632, 422] width 71 height 13
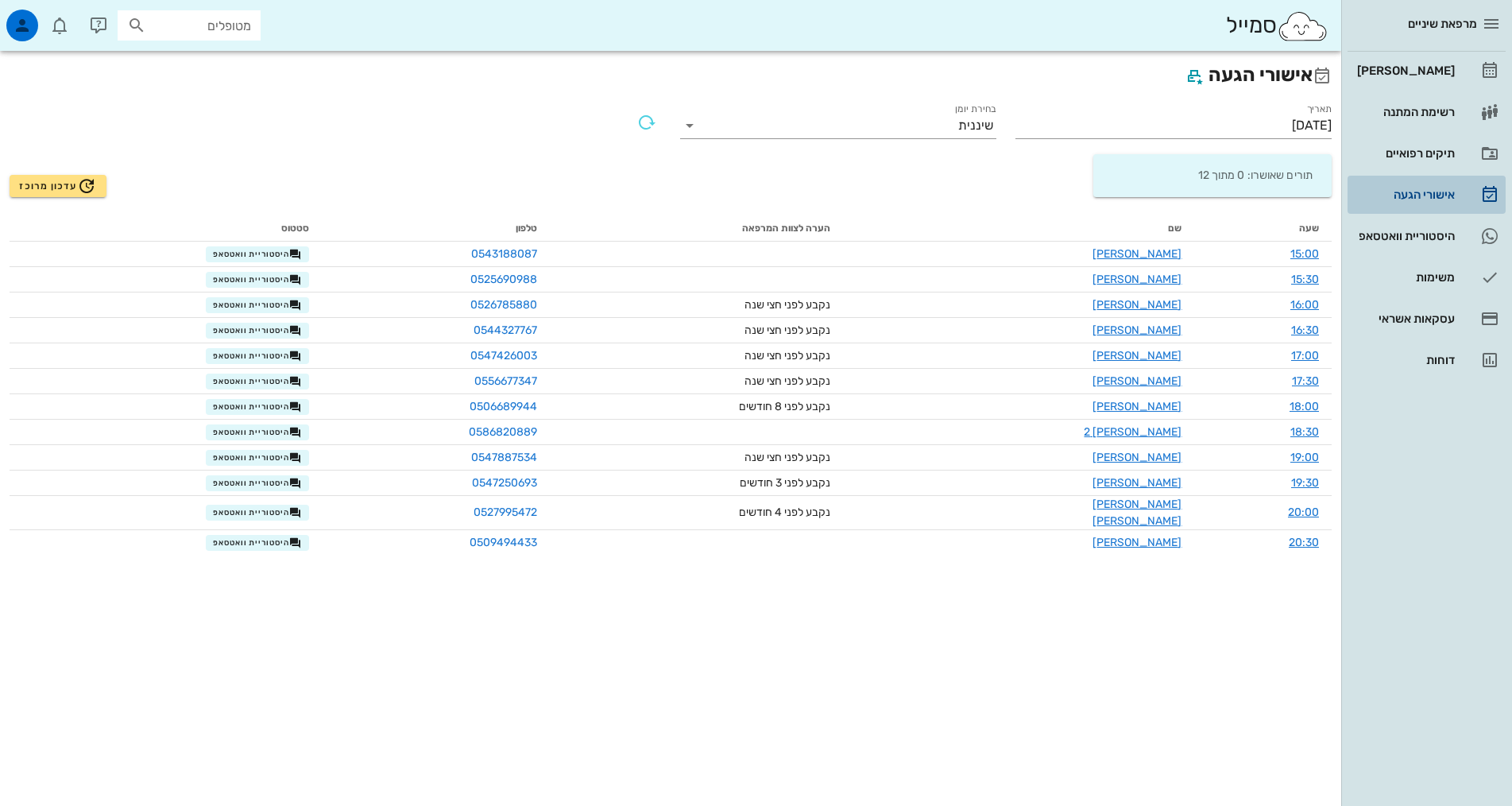
click at [1453, 199] on div "אישורי הגעה" at bounding box center [1404, 195] width 101 height 12
click at [1439, 63] on div "[PERSON_NAME]" at bounding box center [1404, 71] width 101 height 26
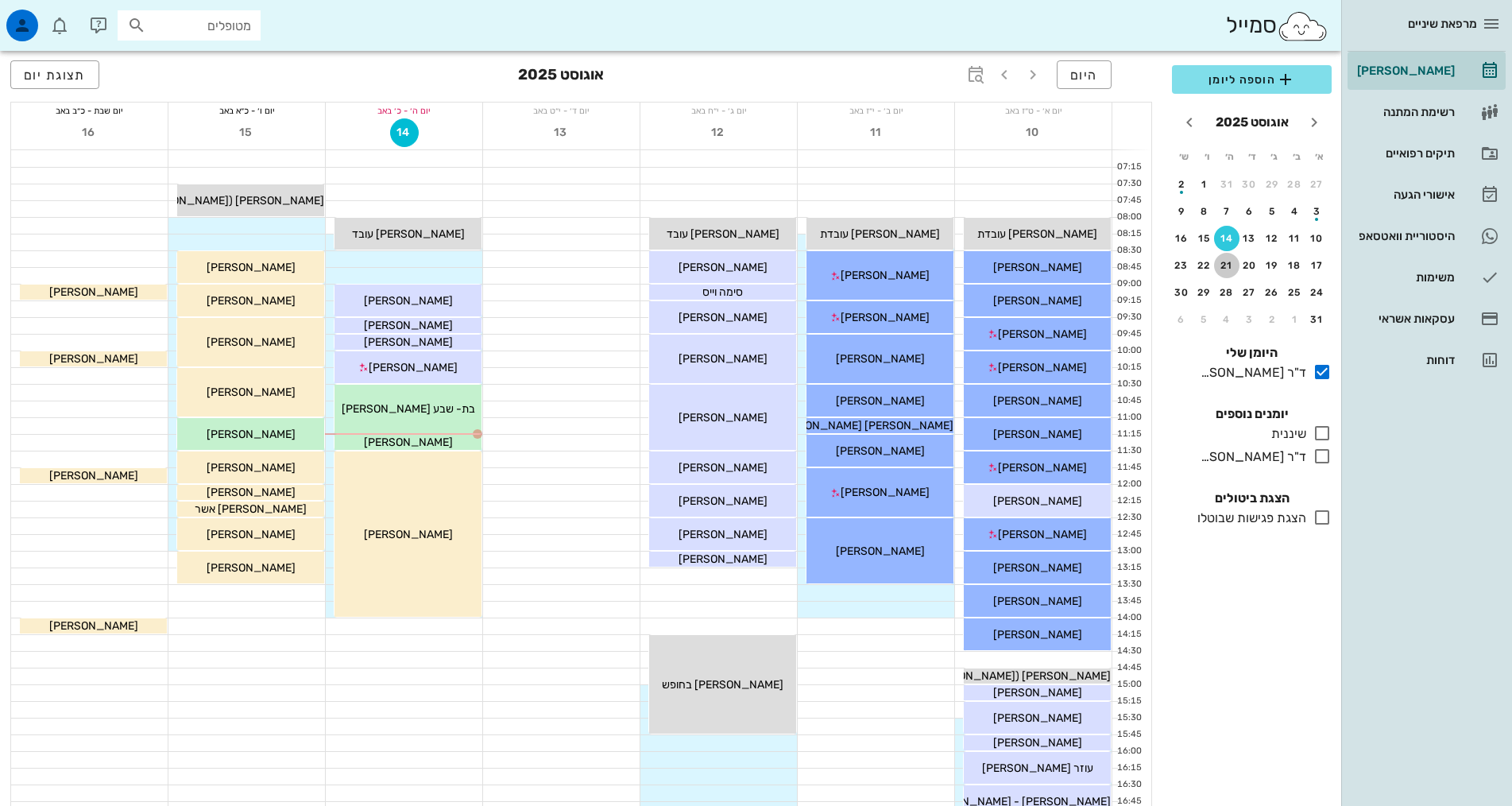
click at [1232, 273] on button "21" at bounding box center [1226, 265] width 26 height 26
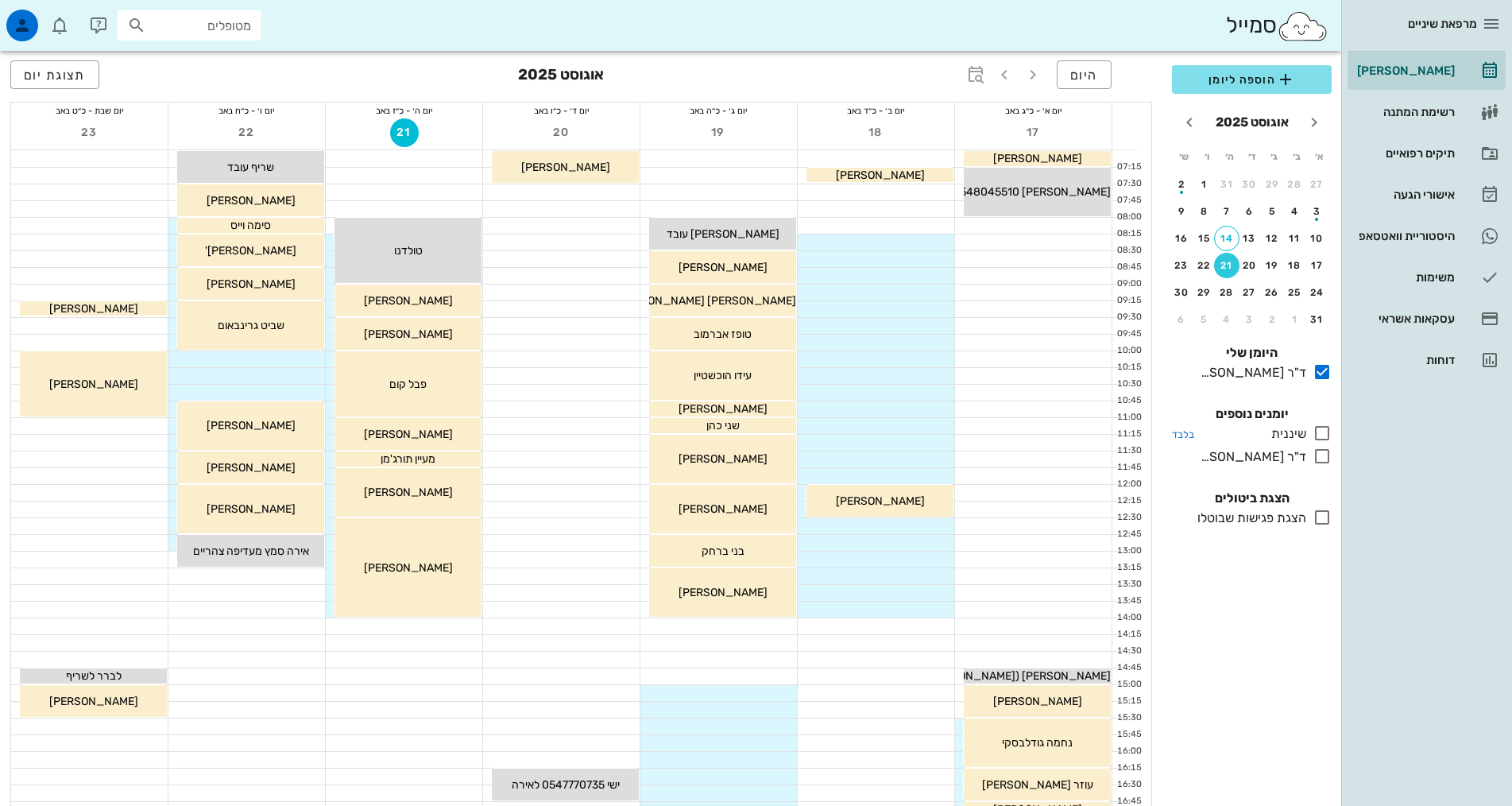
click at [1325, 434] on icon at bounding box center [1323, 433] width 19 height 19
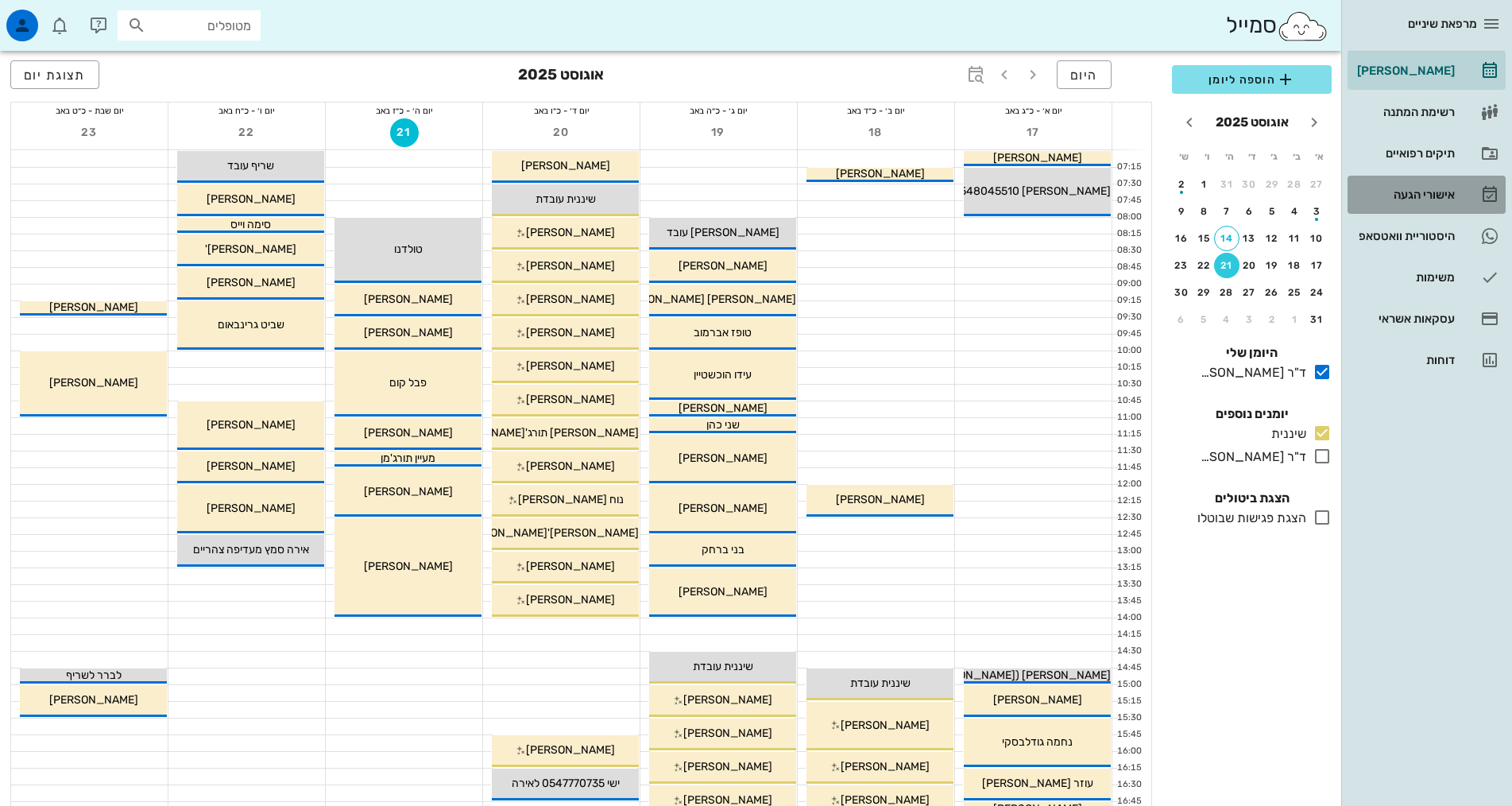
click at [1462, 198] on link "אישורי הגעה" at bounding box center [1426, 194] width 158 height 38
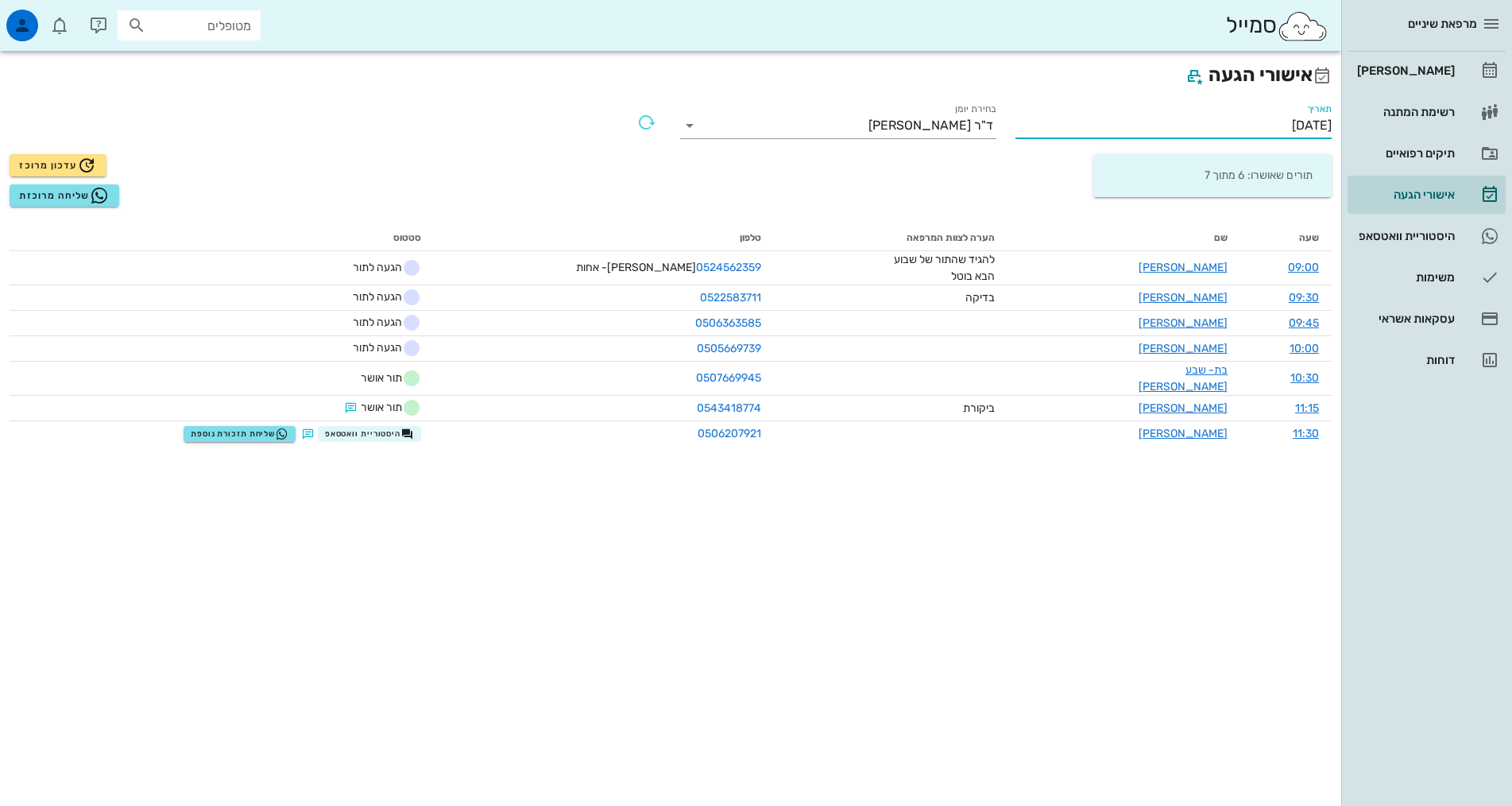
click at [1249, 124] on input "[DATE]" at bounding box center [1173, 125] width 316 height 26
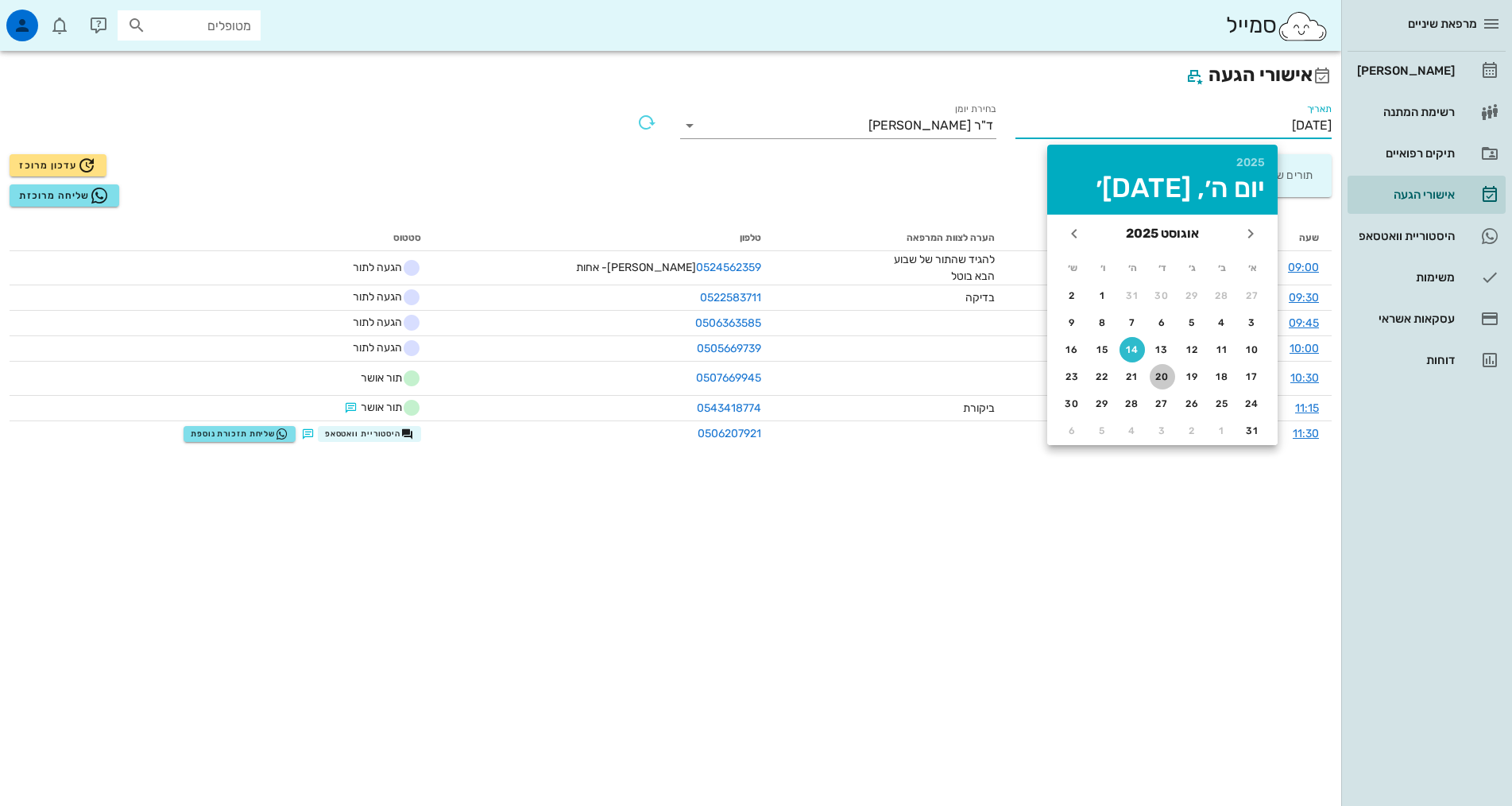
click at [1158, 379] on div "20" at bounding box center [1162, 376] width 26 height 12
type input "[DATE]"
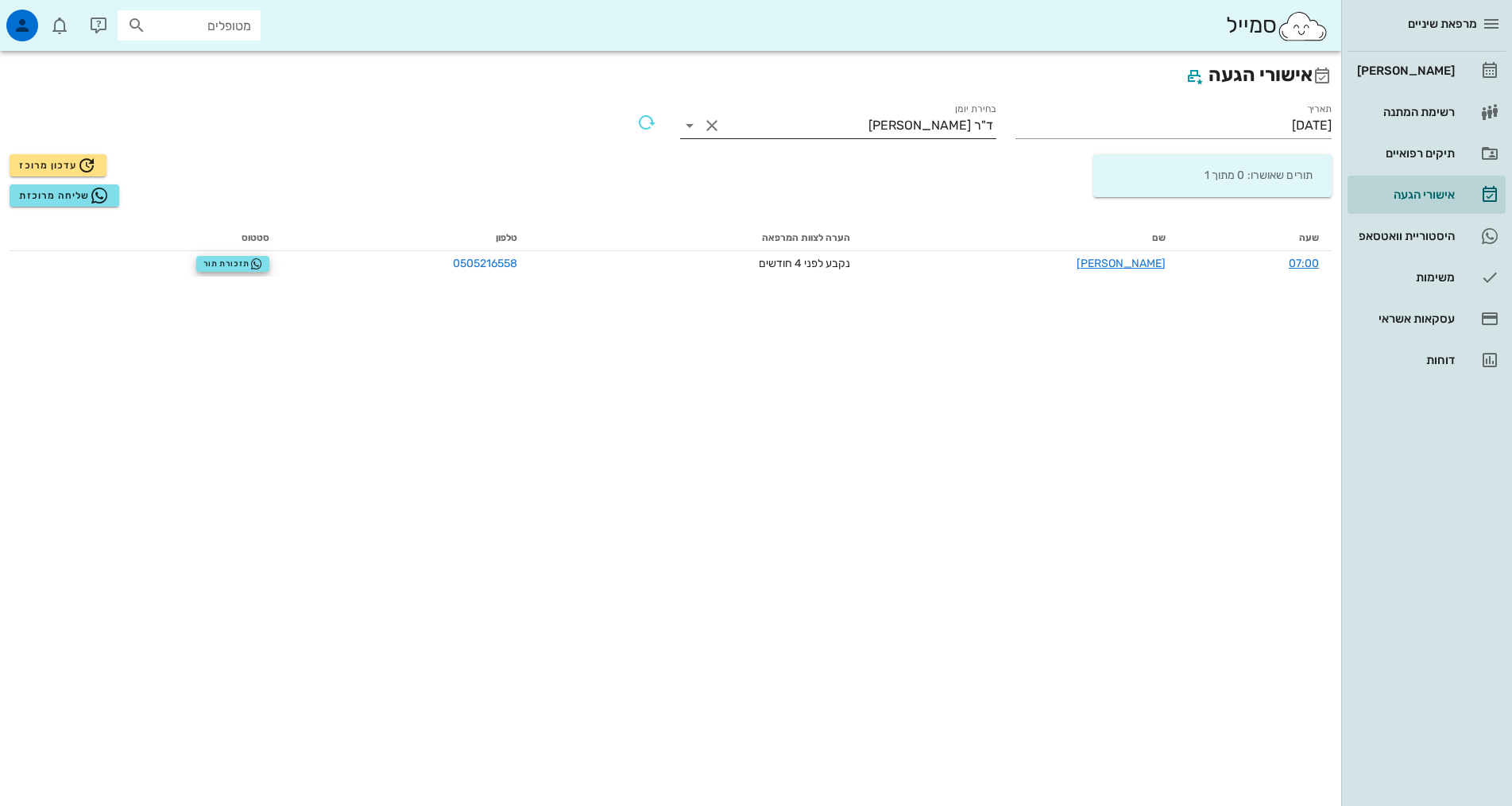
click at [860, 133] on input "בחירת יומן" at bounding box center [797, 125] width 143 height 26
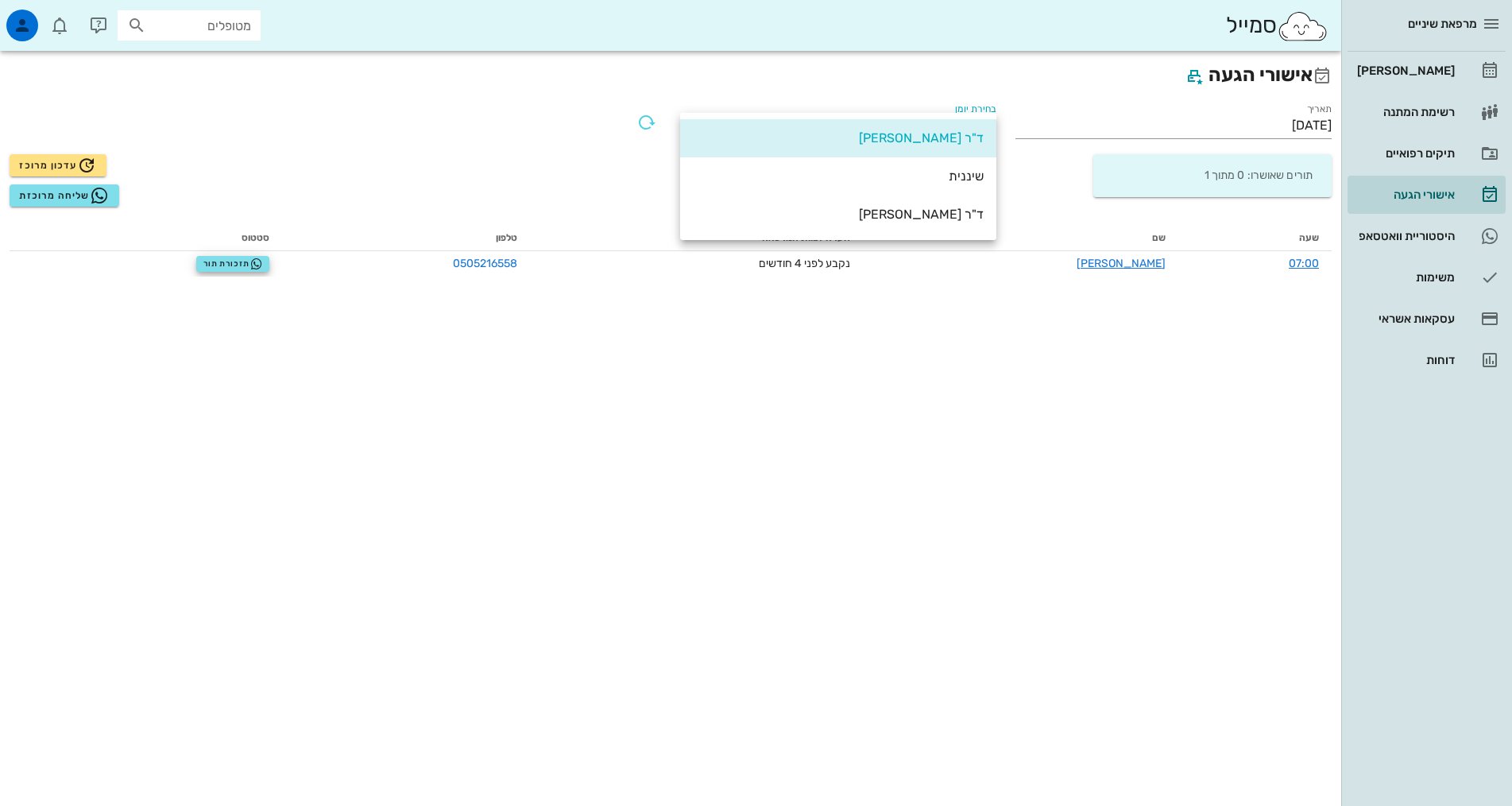
click at [974, 187] on div "שיננית" at bounding box center [838, 176] width 291 height 35
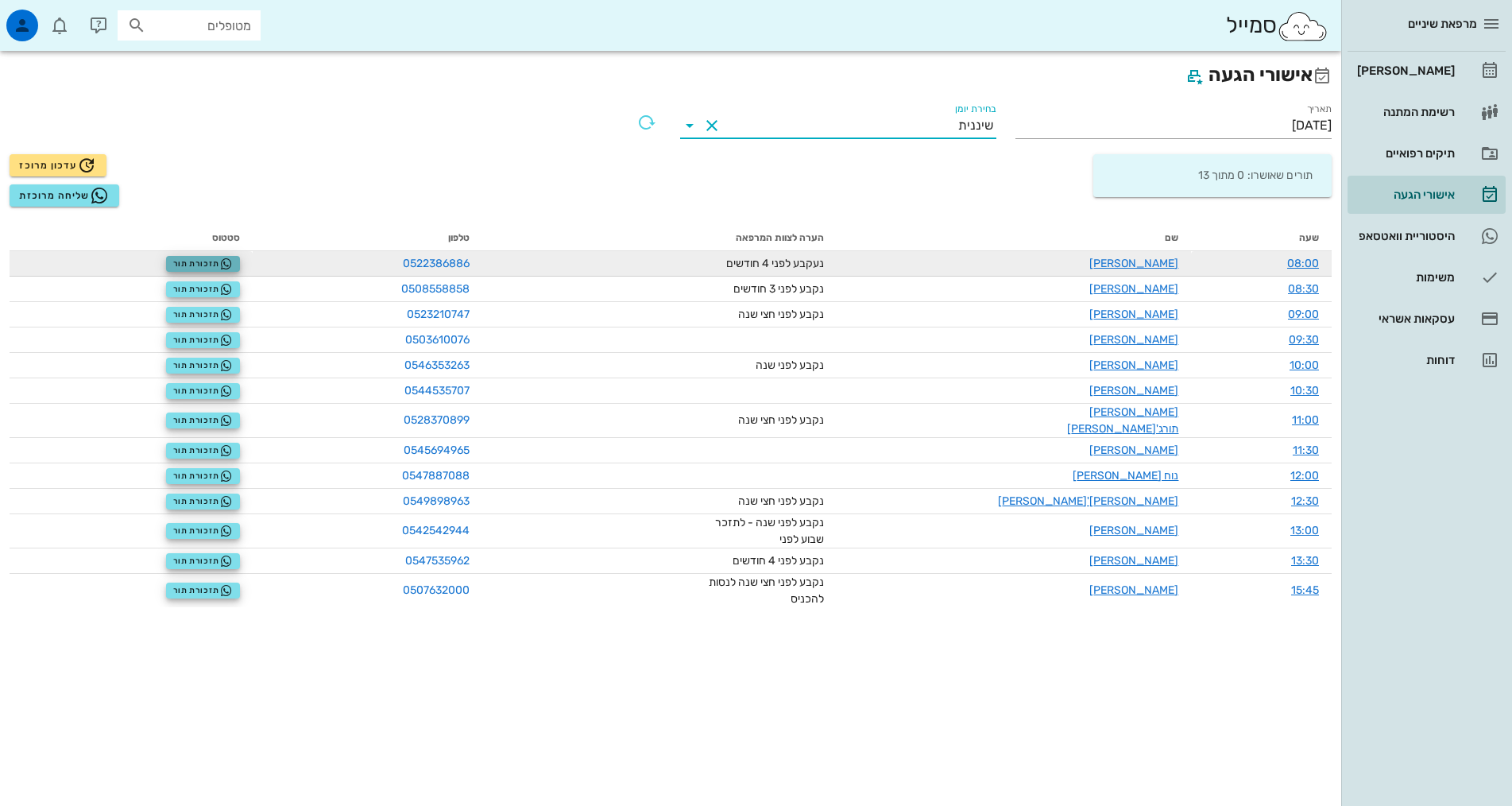
click at [203, 261] on span "תזכורת תור" at bounding box center [203, 264] width 59 height 12
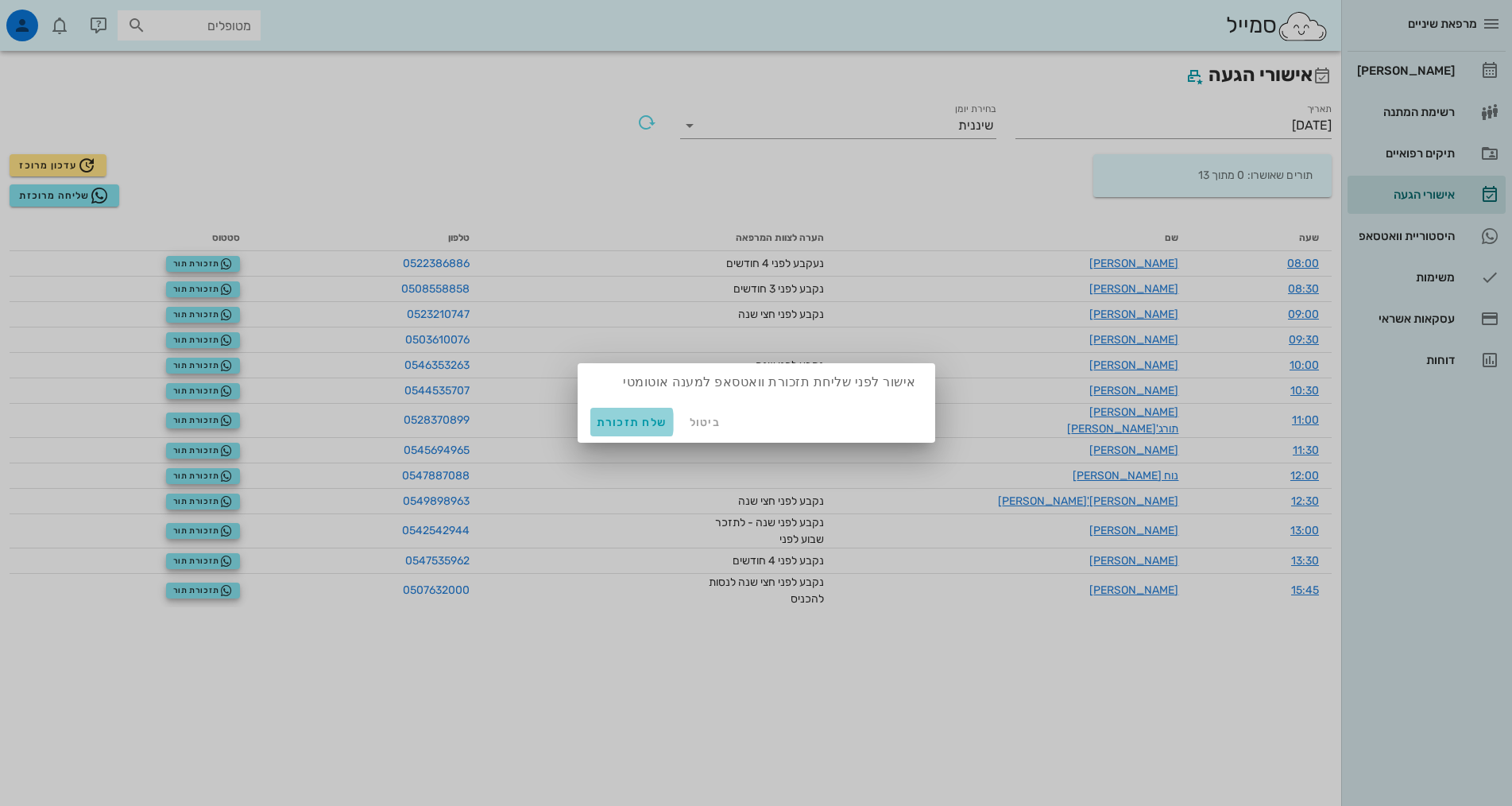
click at [613, 423] on span "שלח תזכורת" at bounding box center [632, 422] width 71 height 13
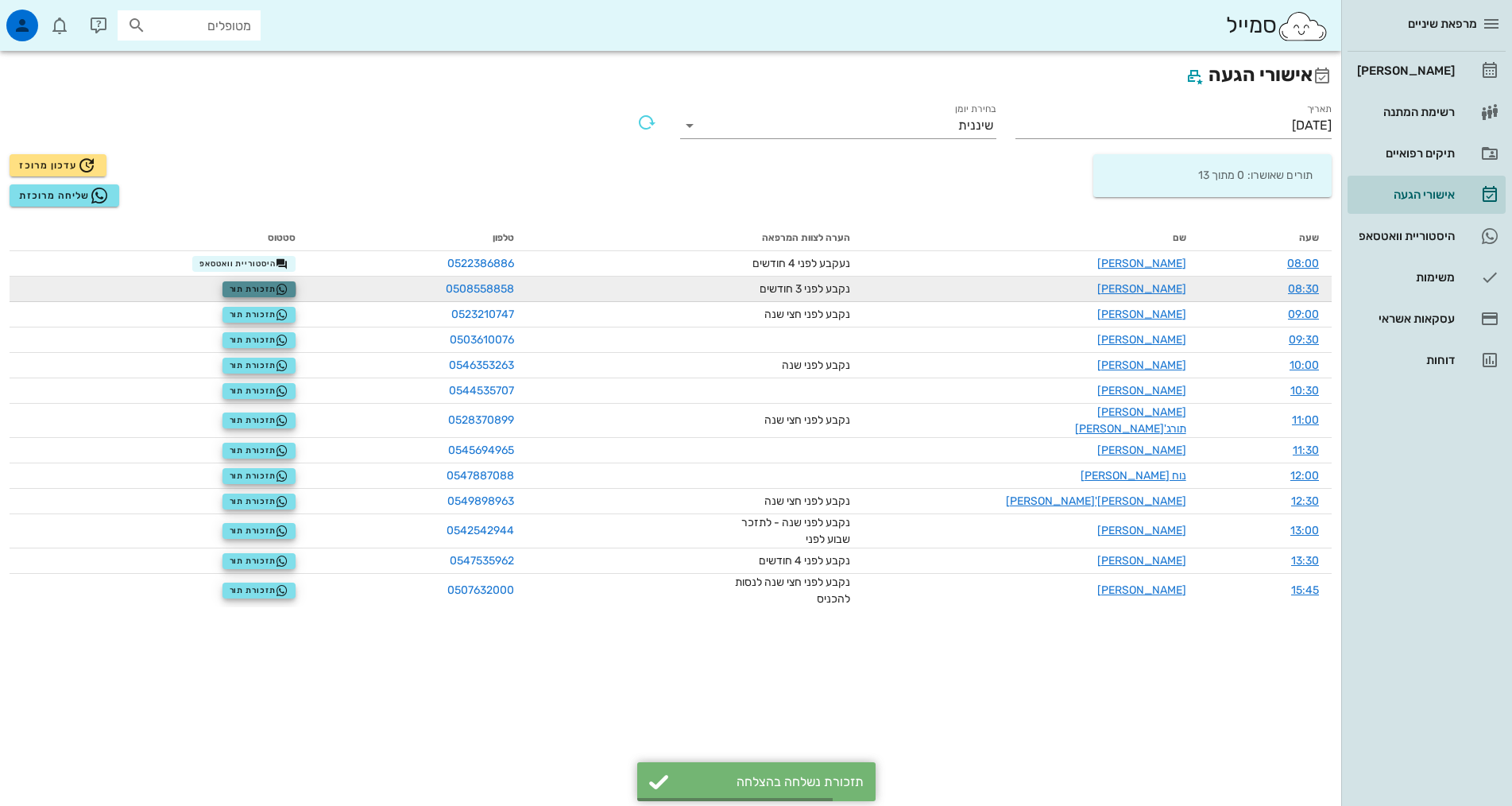
click at [289, 291] on span "תזכורת תור" at bounding box center [258, 290] width 59 height 12
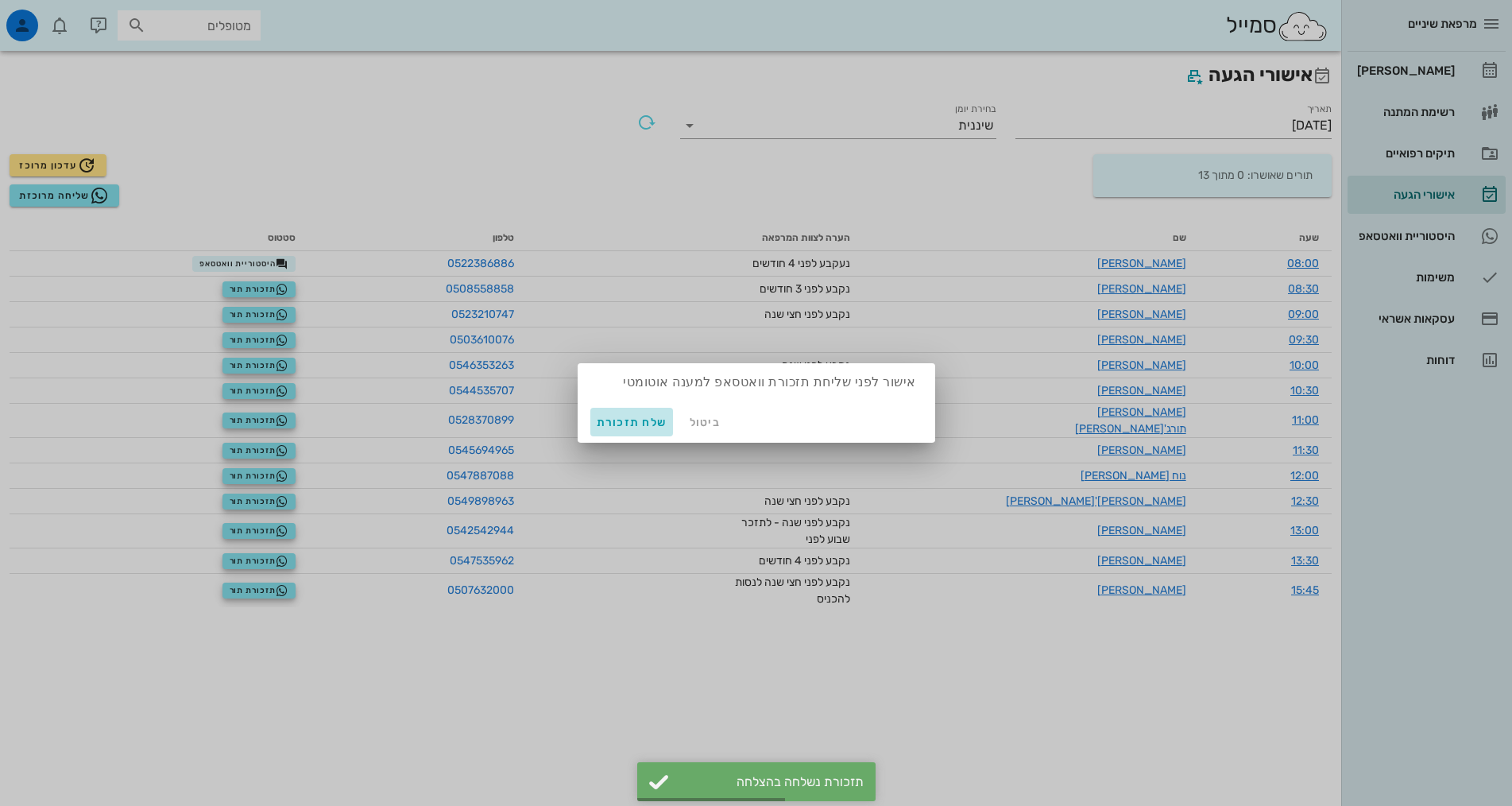
click at [628, 418] on span "שלח תזכורת" at bounding box center [632, 422] width 71 height 13
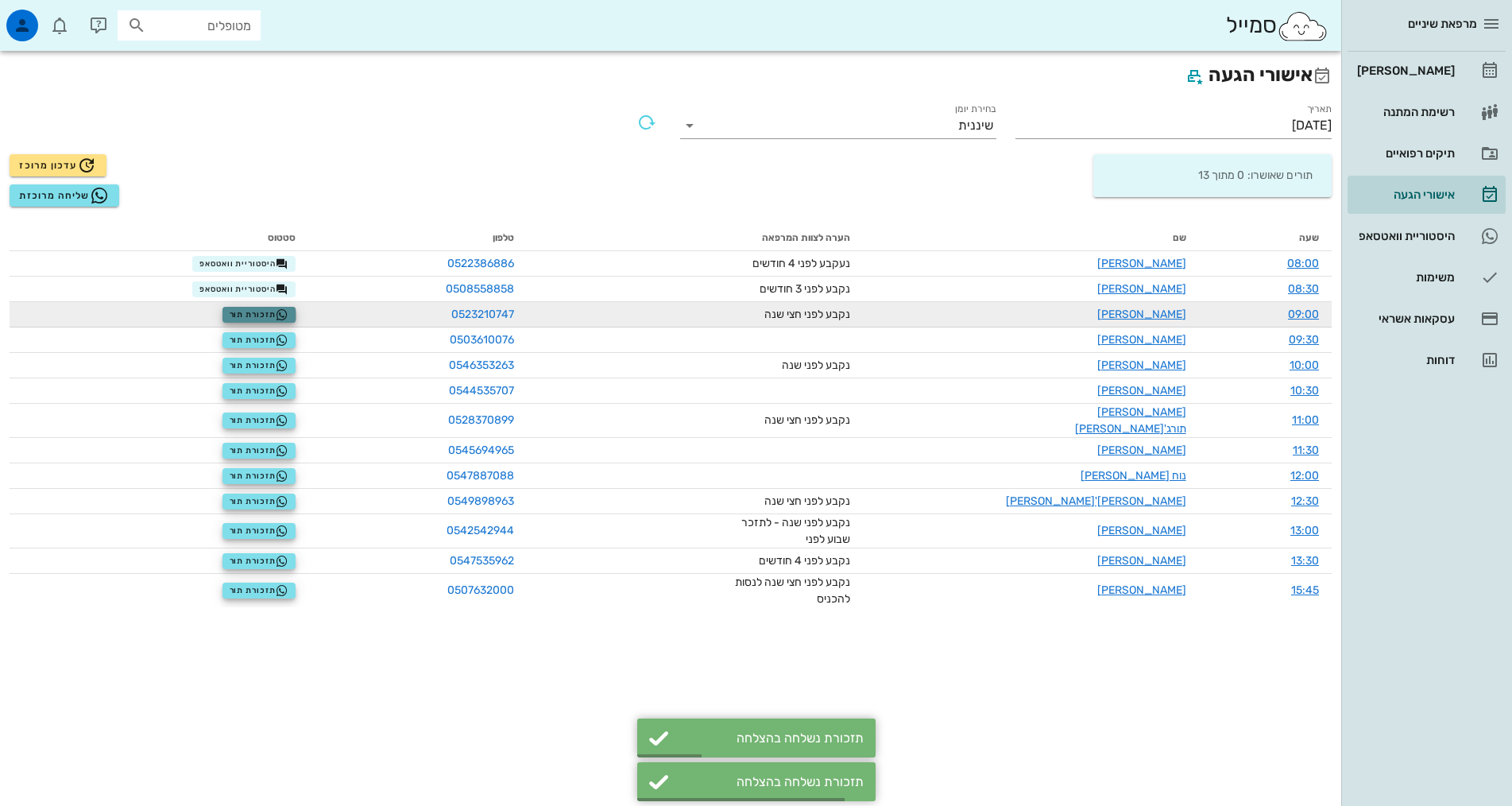
click at [274, 314] on span "תזכורת תור" at bounding box center [258, 314] width 59 height 12
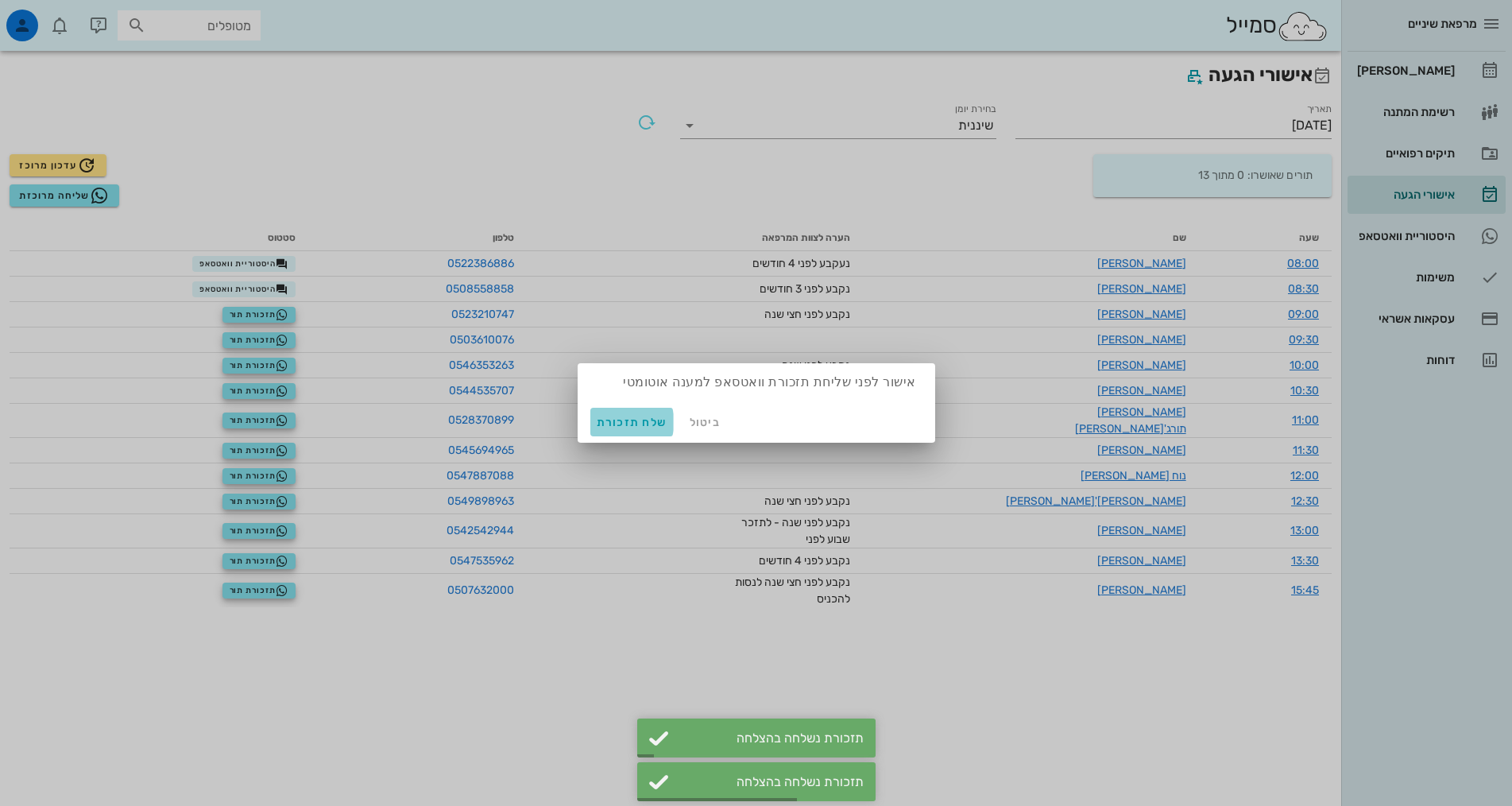
click at [603, 415] on span "שלח תזכורת" at bounding box center [632, 422] width 71 height 13
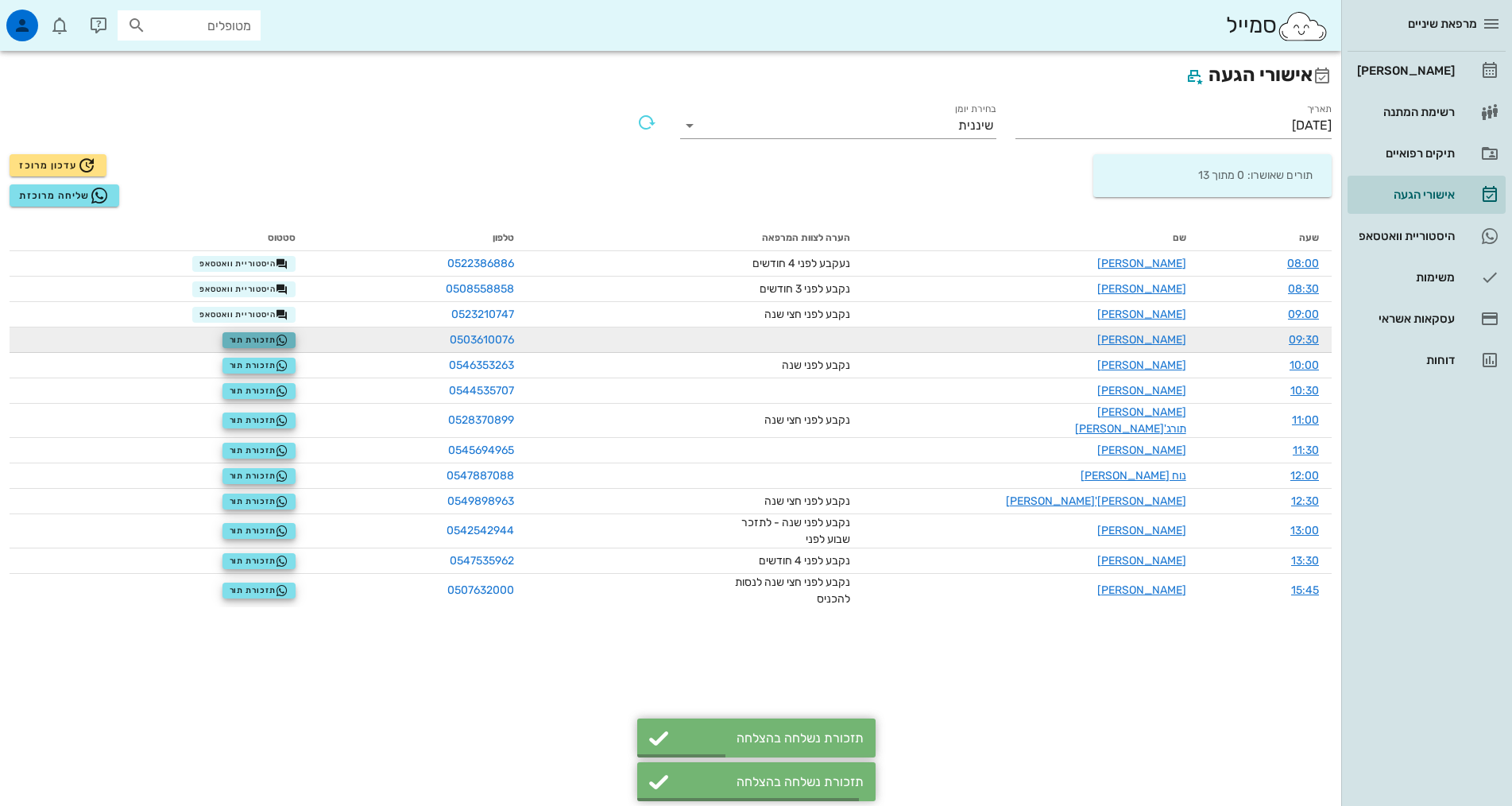
click at [262, 340] on span "תזכורת תור" at bounding box center [258, 340] width 59 height 12
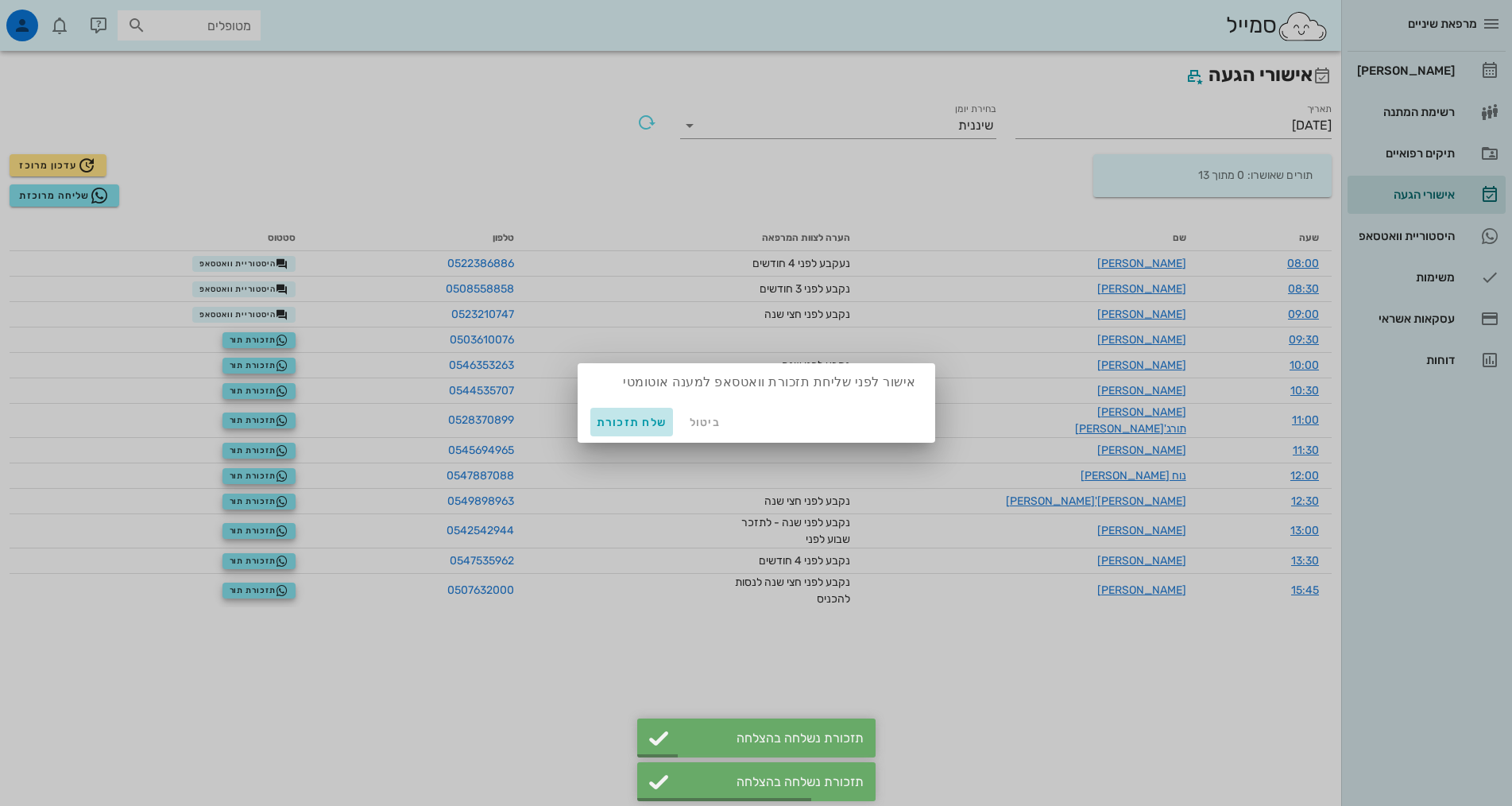
click at [629, 422] on span "שלח תזכורת" at bounding box center [632, 422] width 71 height 13
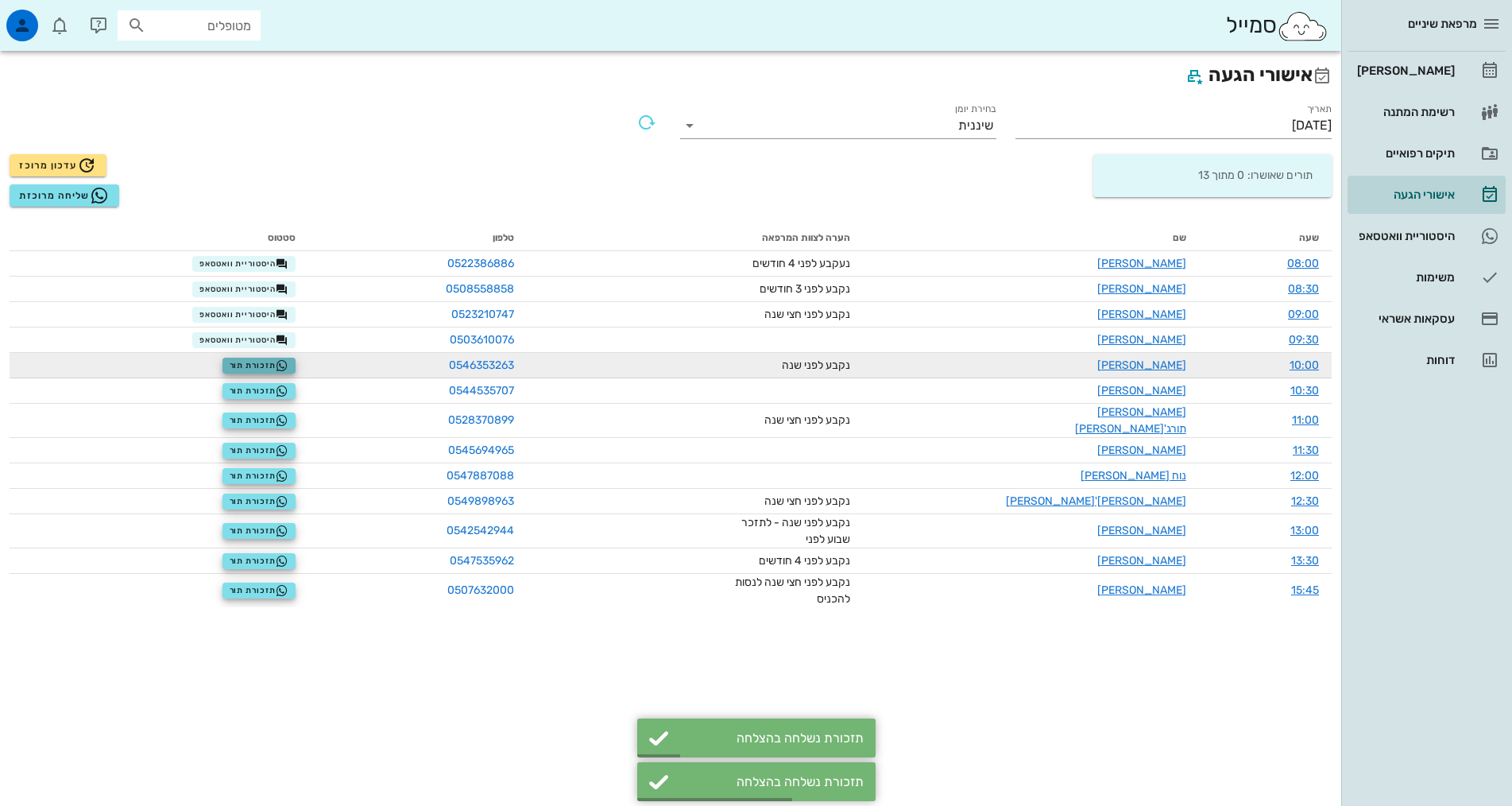
click at [257, 363] on span "תזכורת תור" at bounding box center [258, 366] width 59 height 12
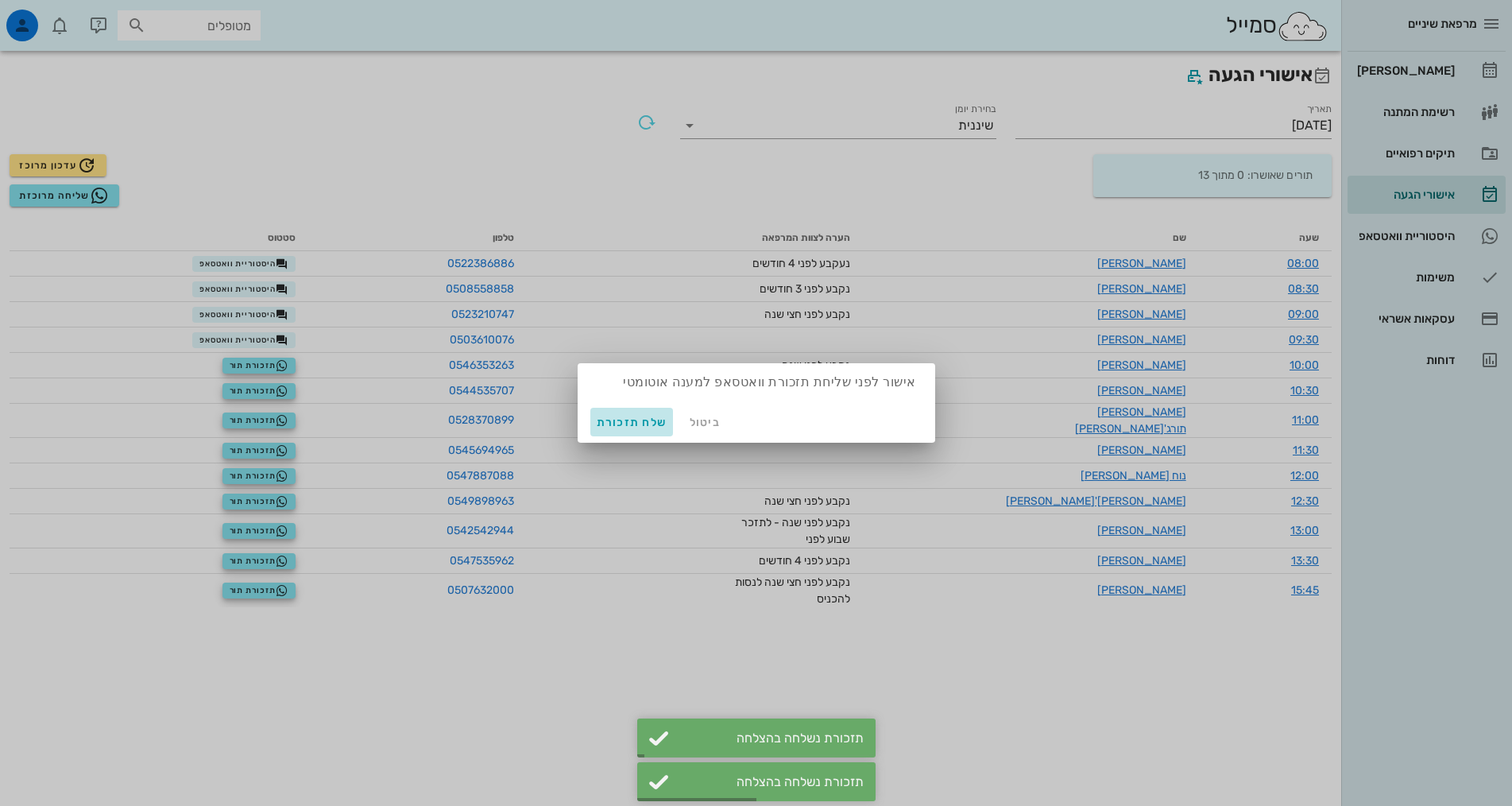
click at [631, 426] on span "שלח תזכורת" at bounding box center [632, 422] width 71 height 13
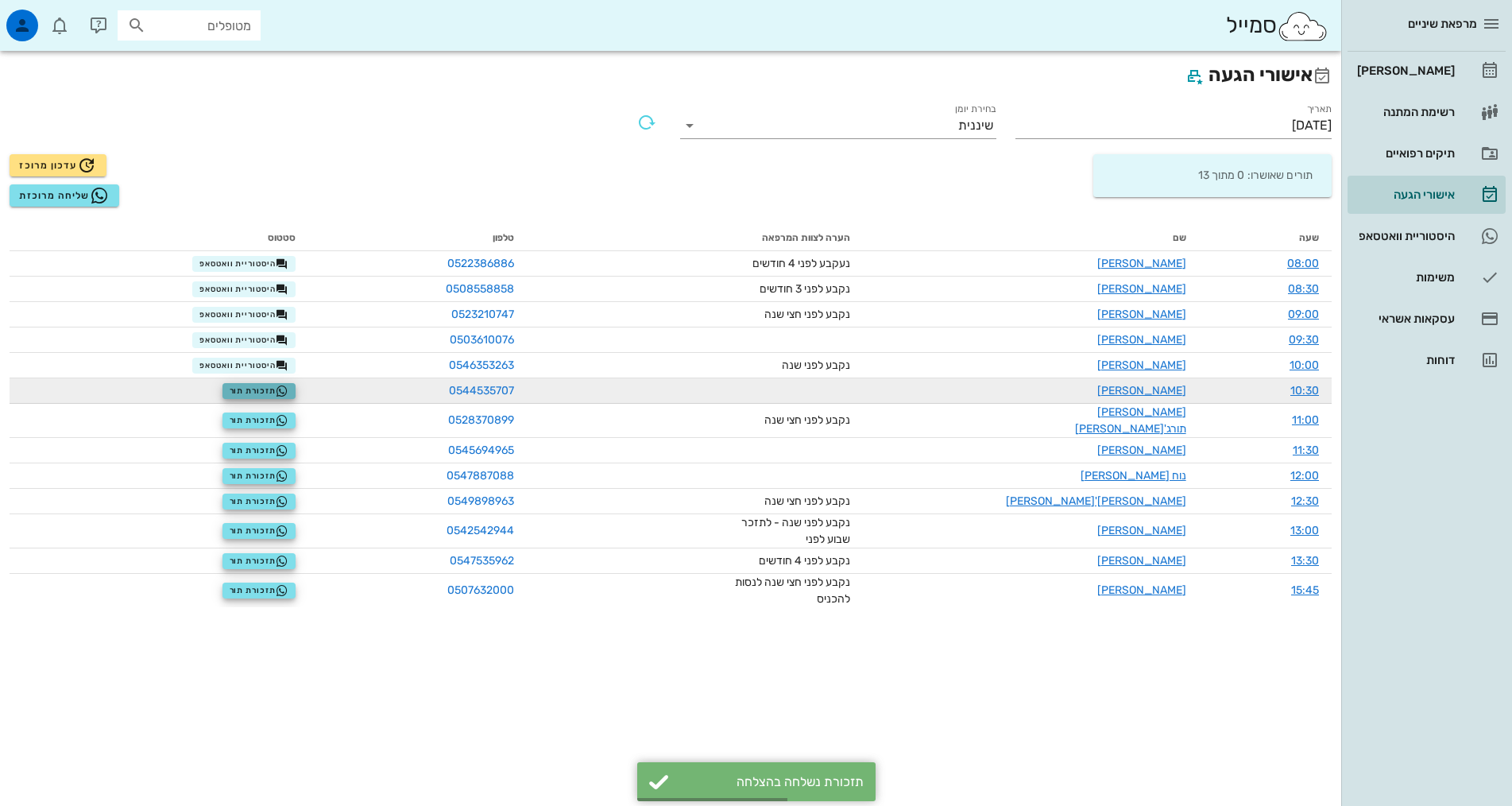
click at [289, 391] on icon "button" at bounding box center [282, 391] width 12 height 12
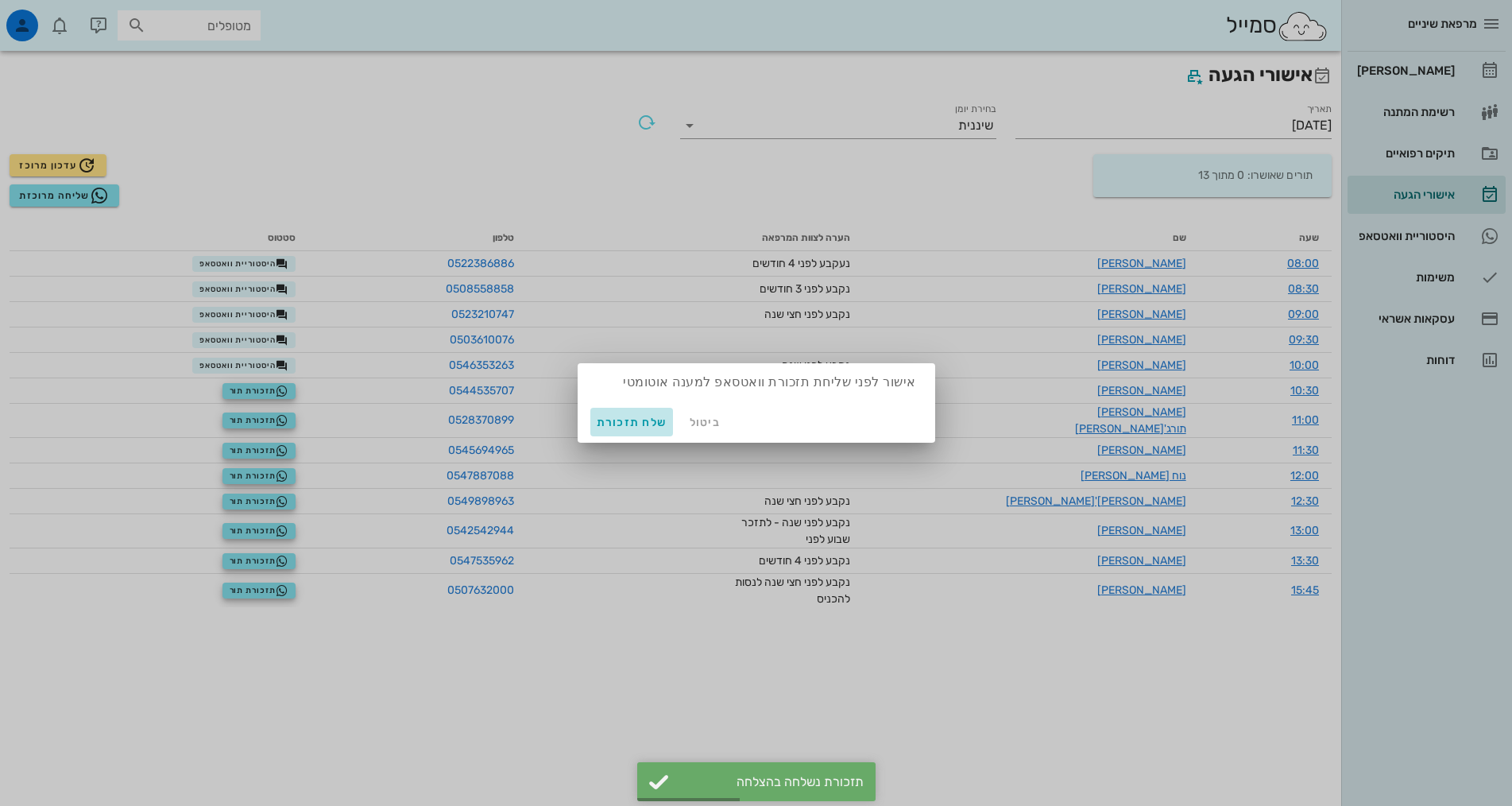
click at [655, 416] on span "שלח תזכורת" at bounding box center [632, 422] width 71 height 13
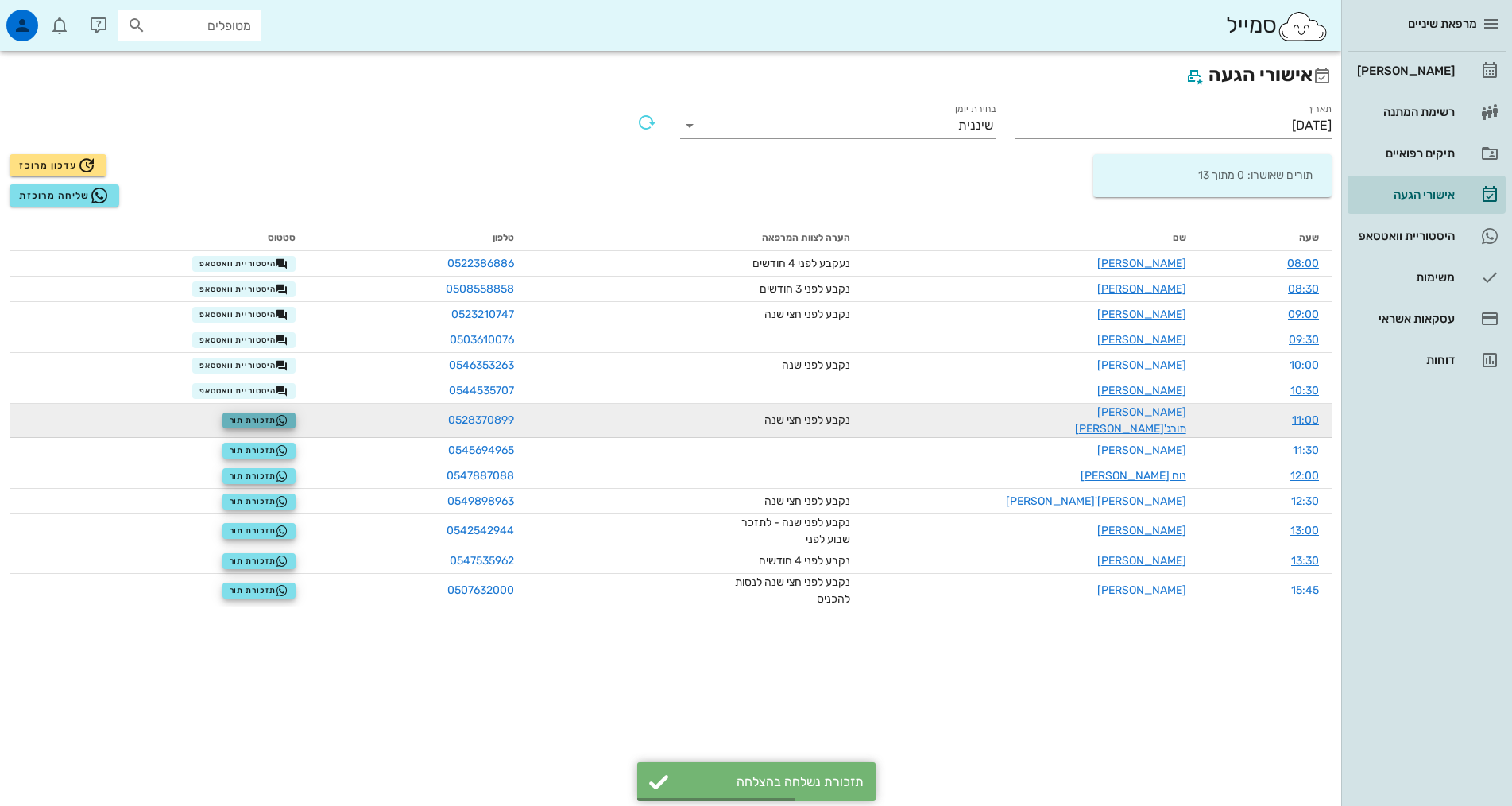
click at [297, 421] on button "תזכורת תור" at bounding box center [258, 421] width 73 height 16
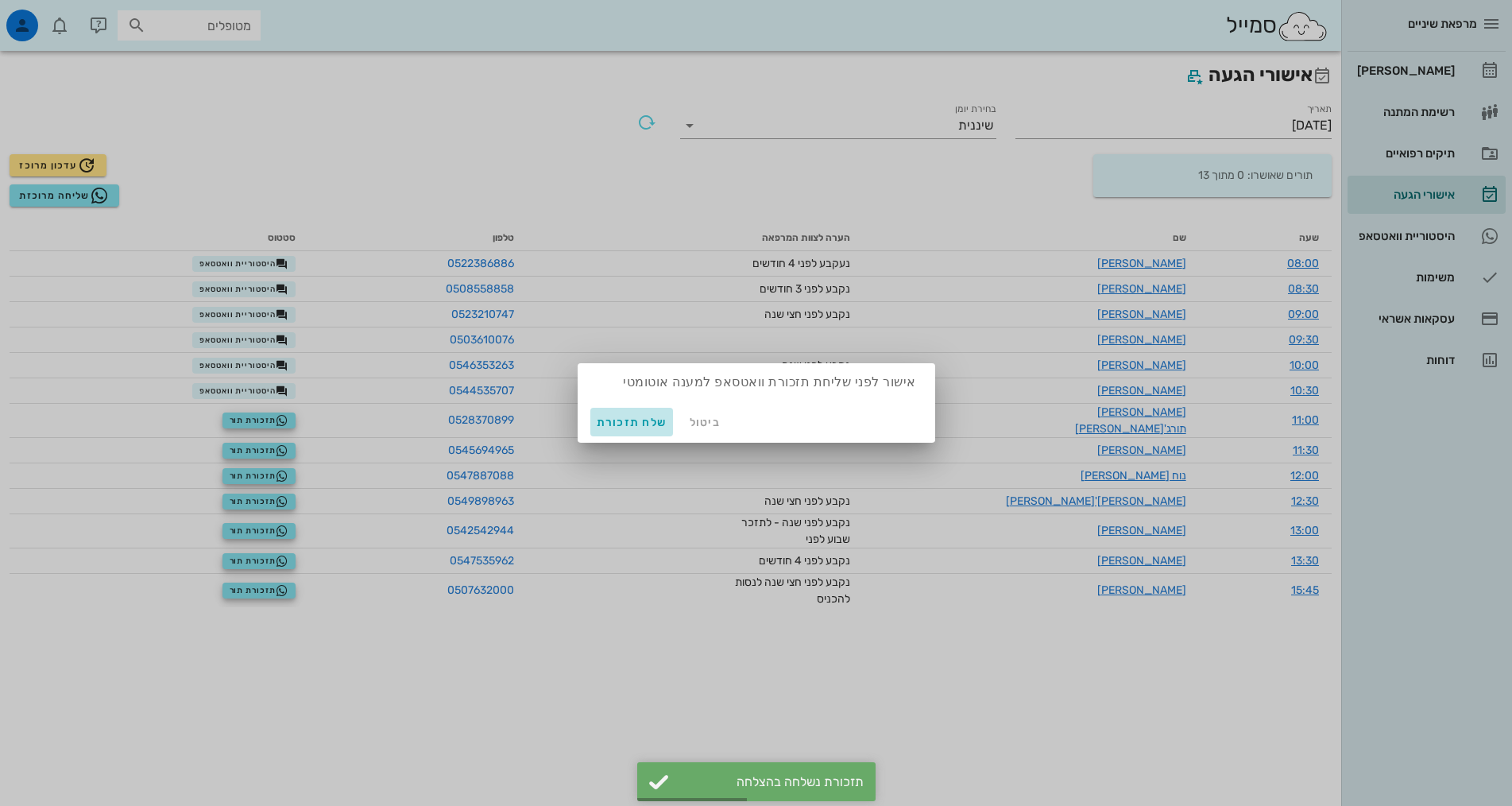
click at [634, 422] on span "שלח תזכורת" at bounding box center [632, 422] width 71 height 13
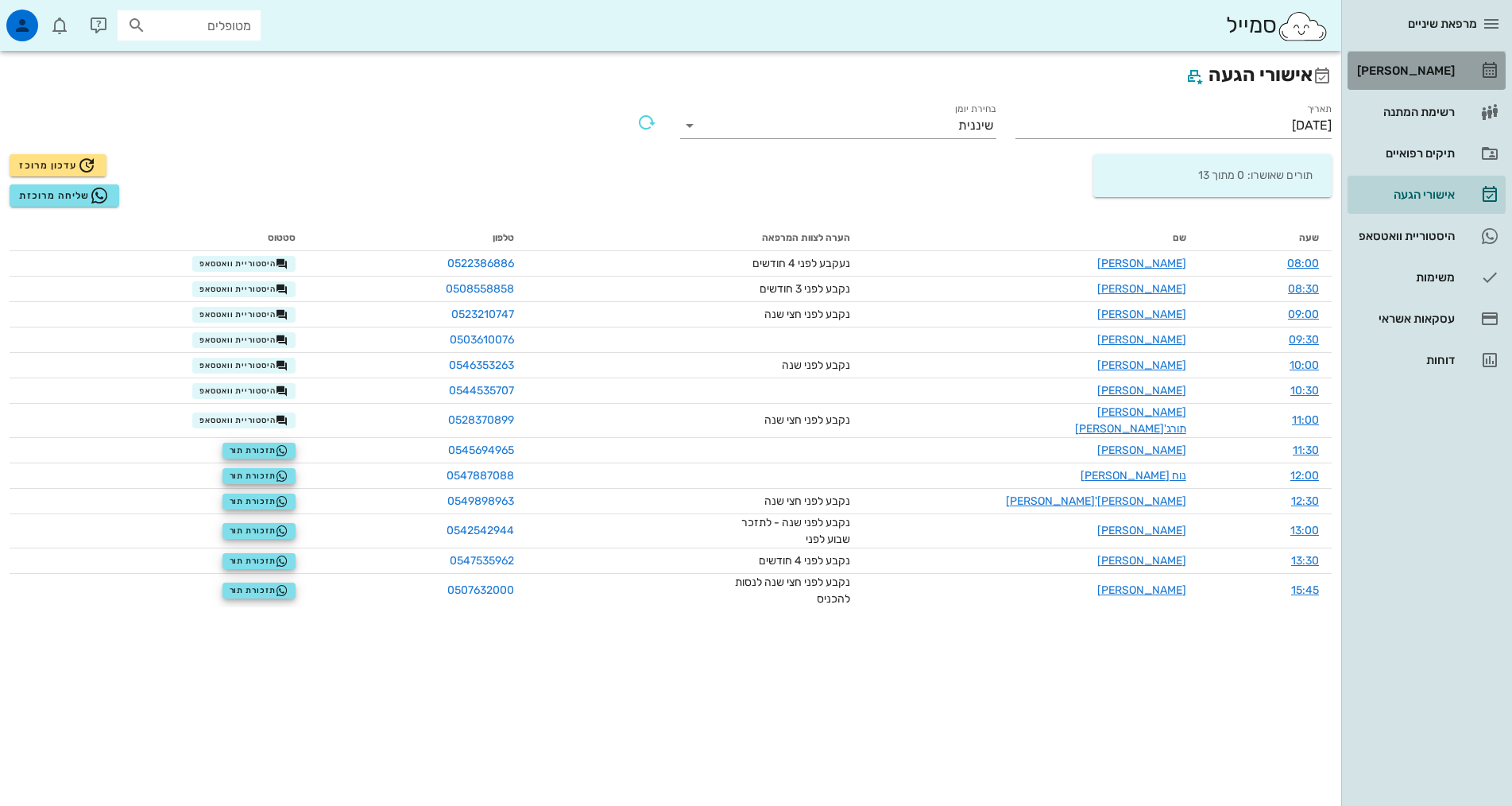
click at [1428, 71] on div "[PERSON_NAME]" at bounding box center [1404, 71] width 101 height 12
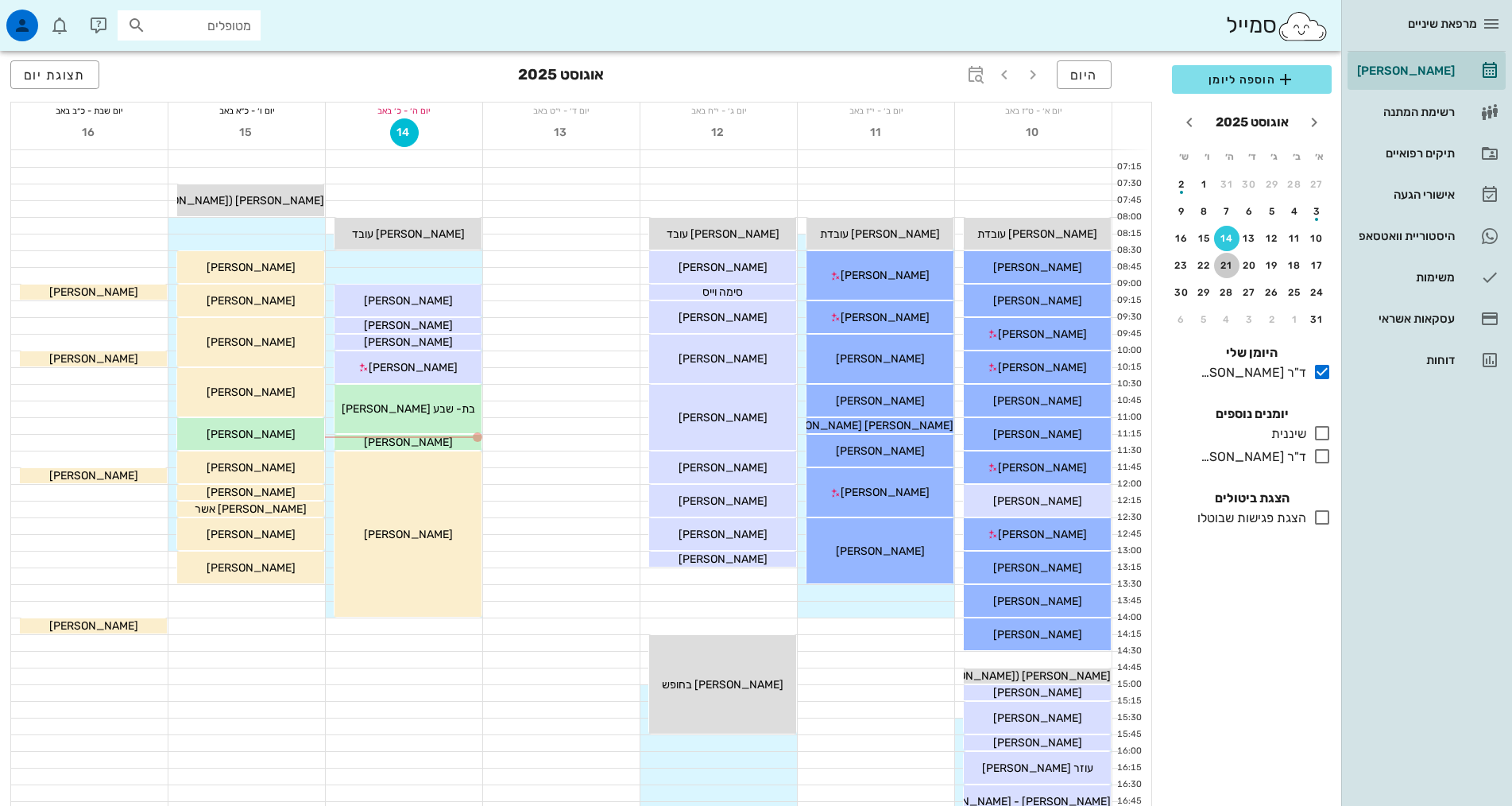
click at [1223, 265] on div "21" at bounding box center [1226, 266] width 26 height 12
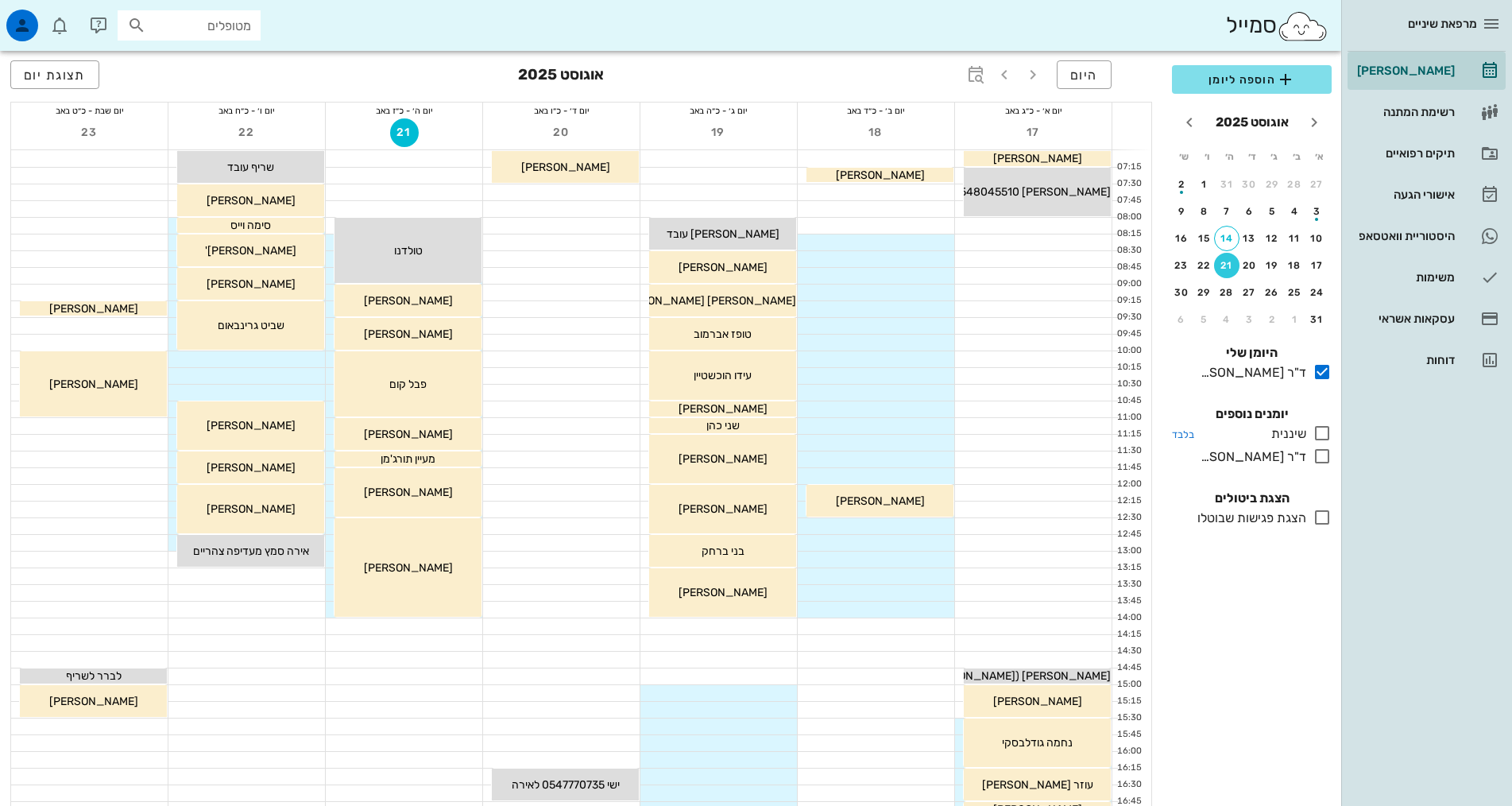
click at [1331, 428] on icon at bounding box center [1323, 433] width 19 height 19
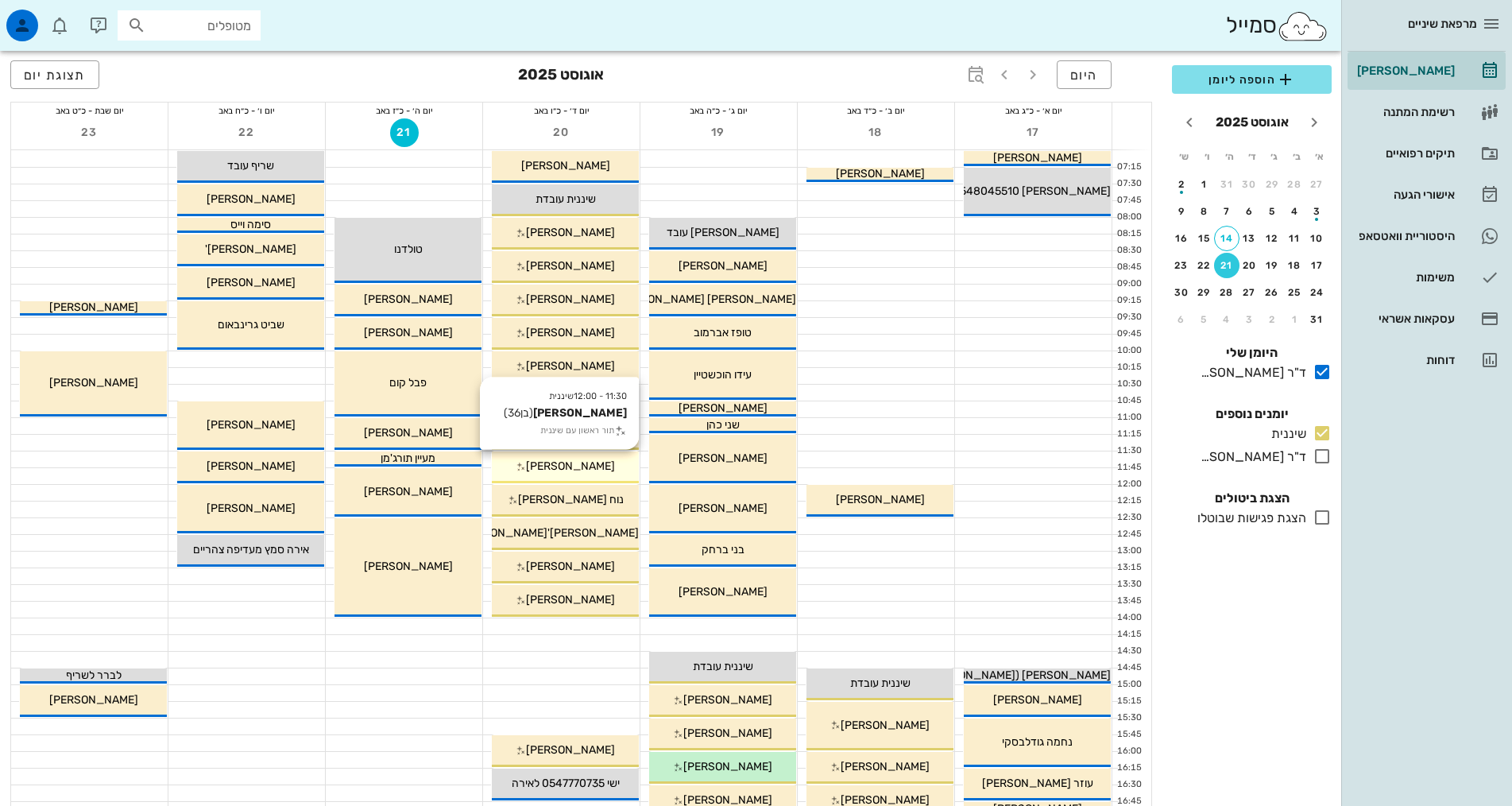
click at [567, 461] on span "[PERSON_NAME]" at bounding box center [570, 466] width 89 height 13
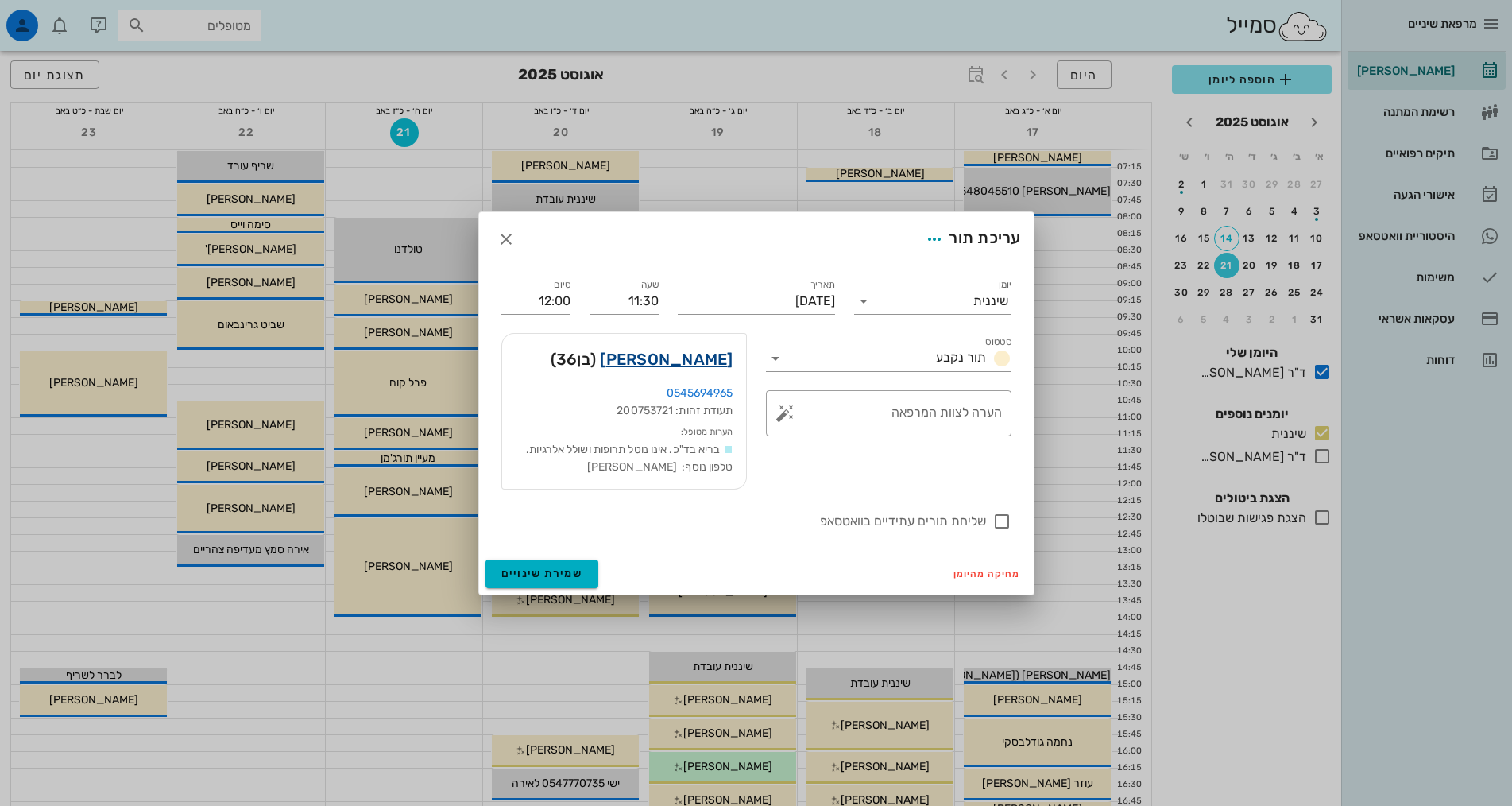
click at [690, 359] on link "[PERSON_NAME]" at bounding box center [667, 359] width 133 height 26
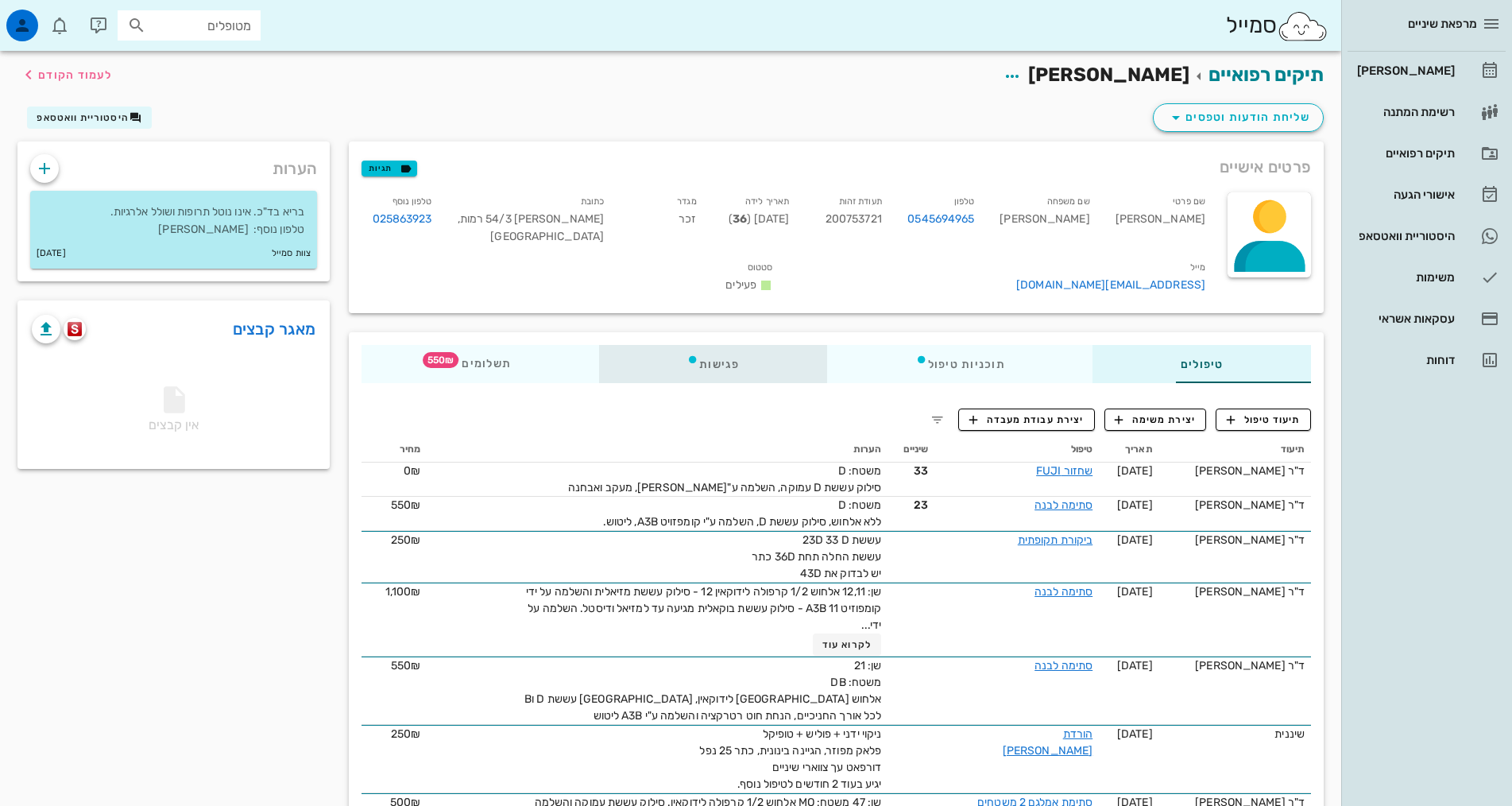
click at [653, 347] on div "פגישות" at bounding box center [714, 364] width 228 height 38
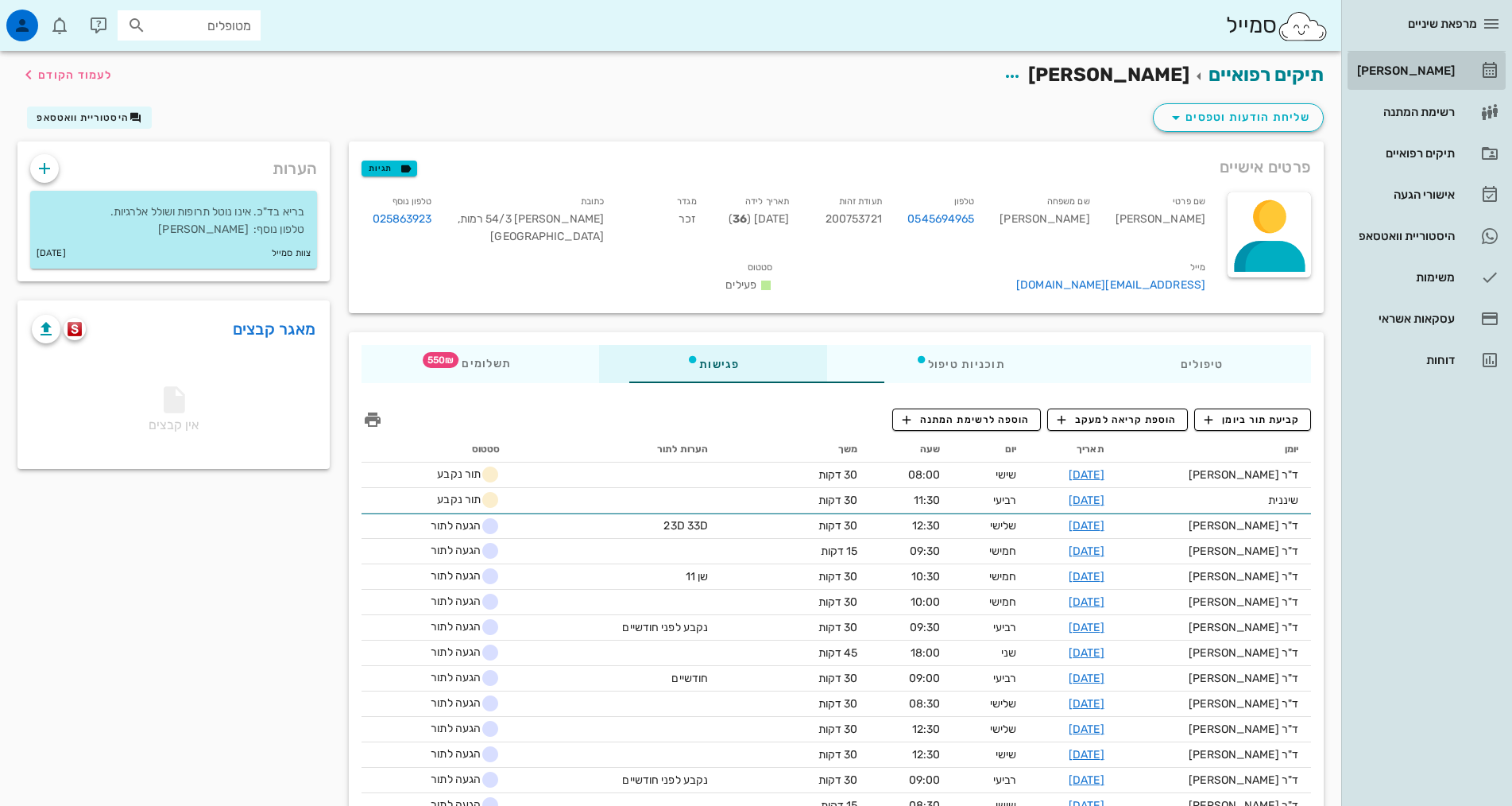
click at [1420, 58] on div "[PERSON_NAME]" at bounding box center [1404, 71] width 101 height 26
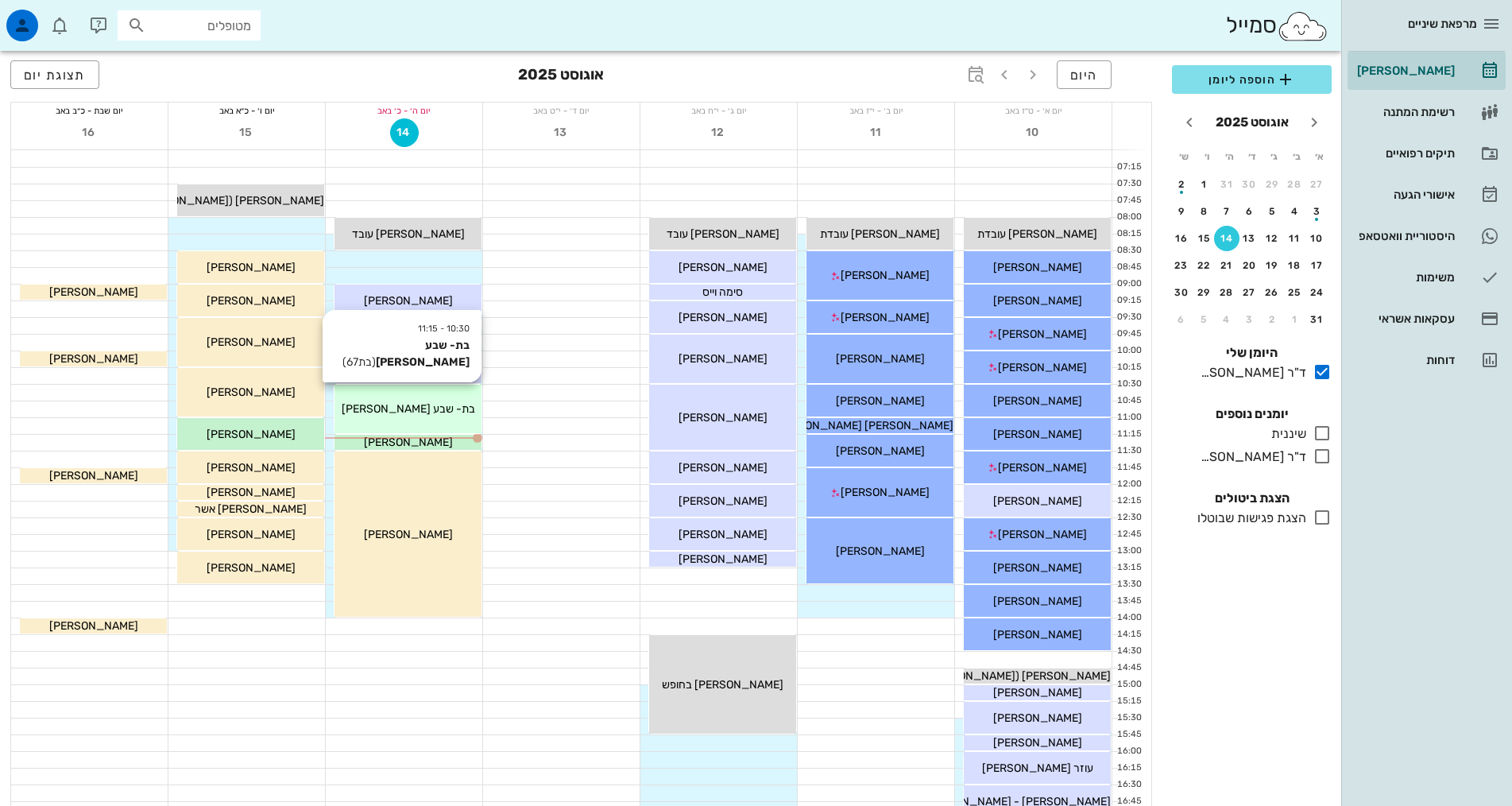
click at [406, 426] on div "10:30 - 11:15 בת- שבע [PERSON_NAME] (בת 67 ) בת- שבע [PERSON_NAME]" at bounding box center [408, 408] width 147 height 49
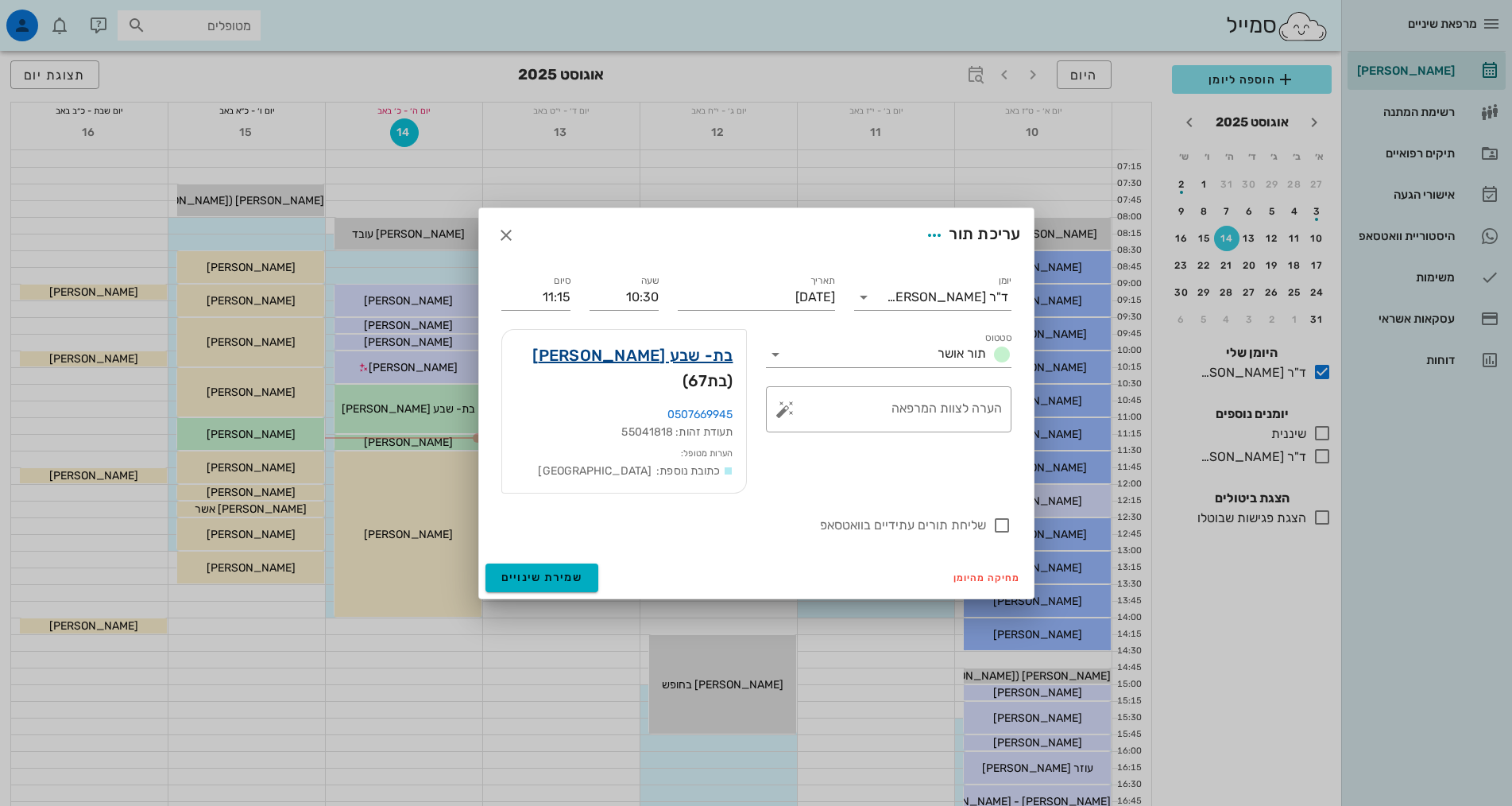
click at [675, 368] on link "בת- שבע [PERSON_NAME]" at bounding box center [632, 355] width 200 height 26
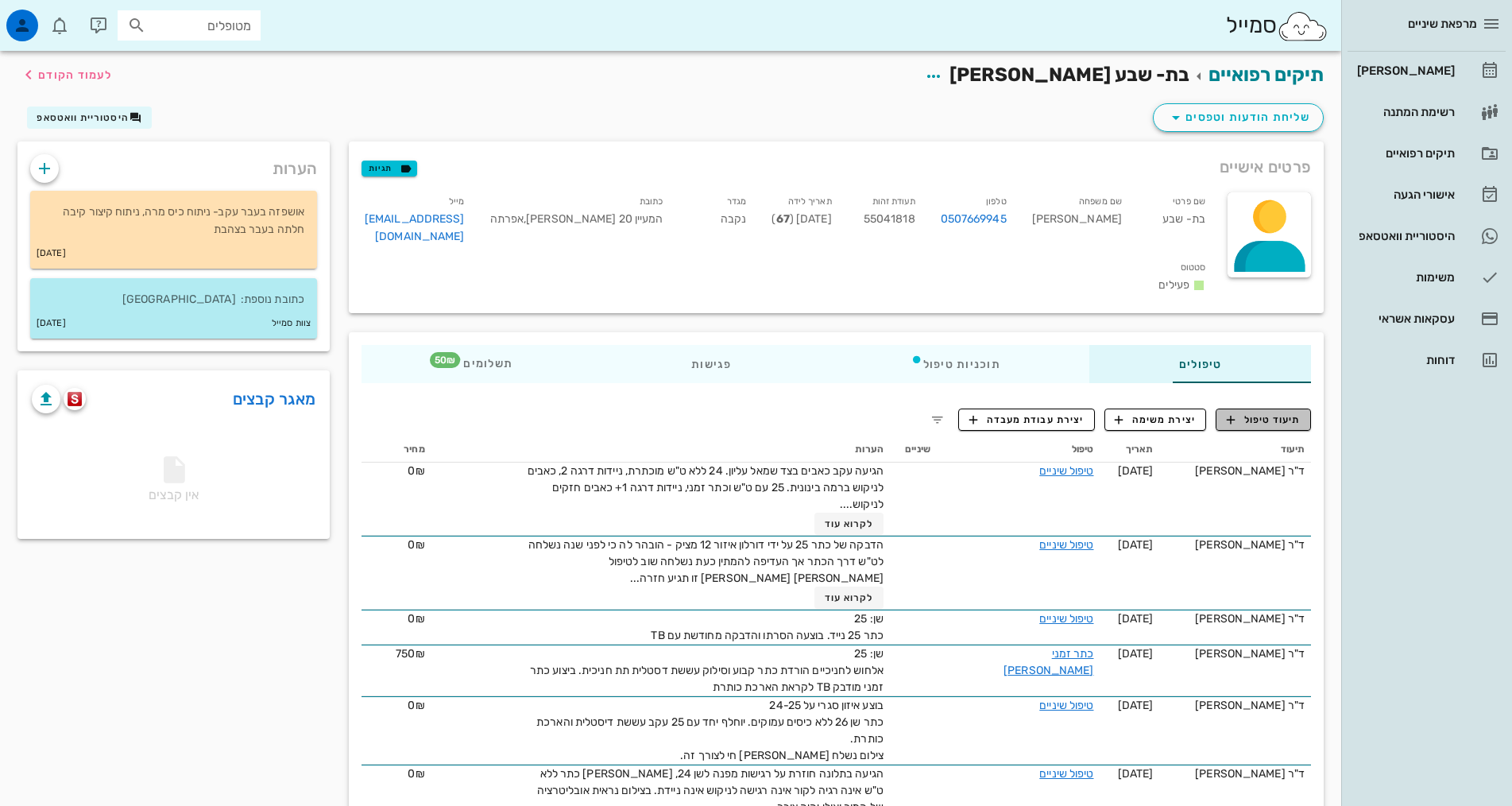
click at [1275, 413] on span "תיעוד טיפול" at bounding box center [1263, 420] width 73 height 14
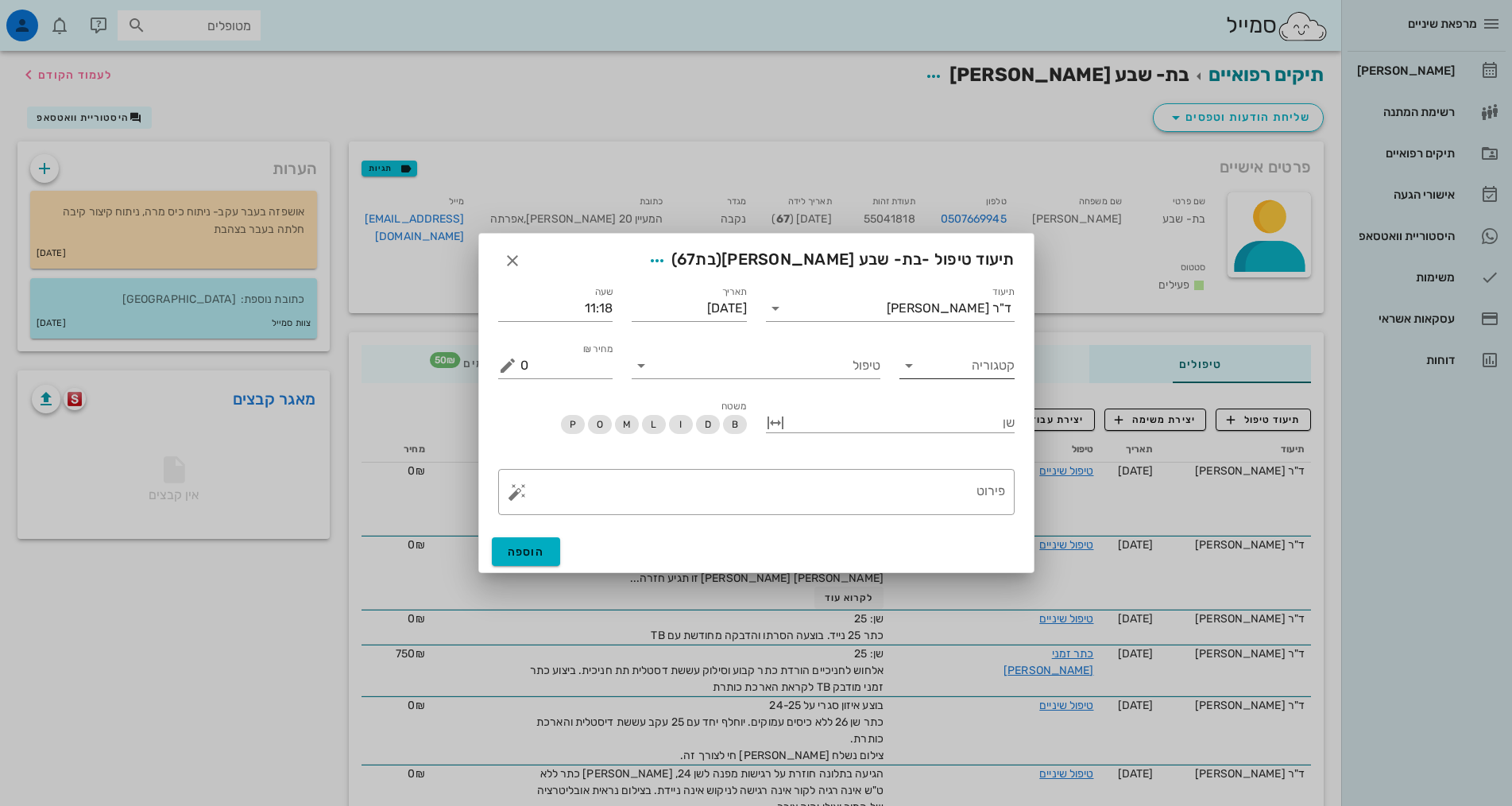
click at [997, 368] on input "קטגוריה" at bounding box center [969, 366] width 89 height 26
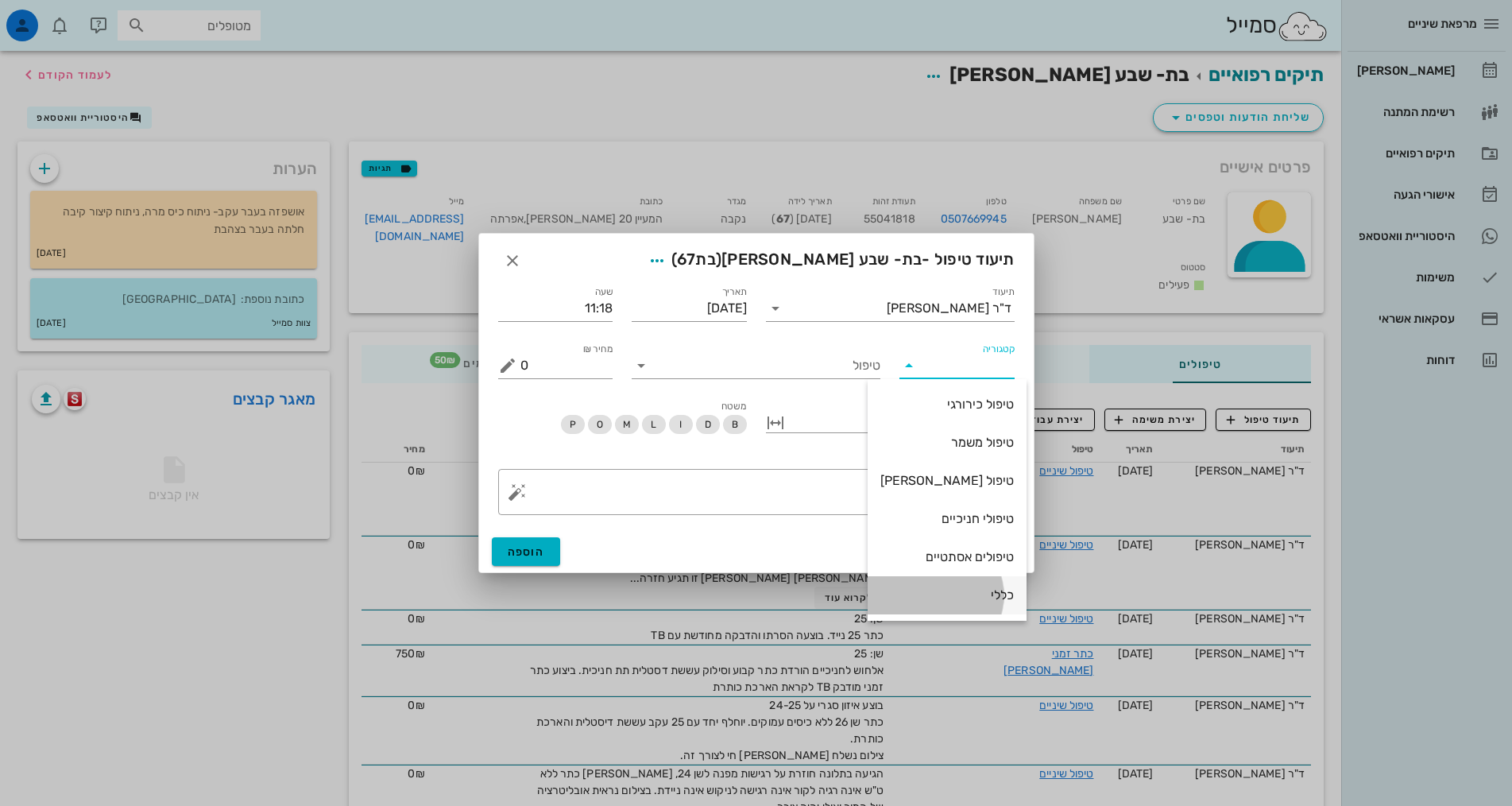
click at [981, 601] on div "כללי" at bounding box center [947, 594] width 134 height 15
type input "כללי"
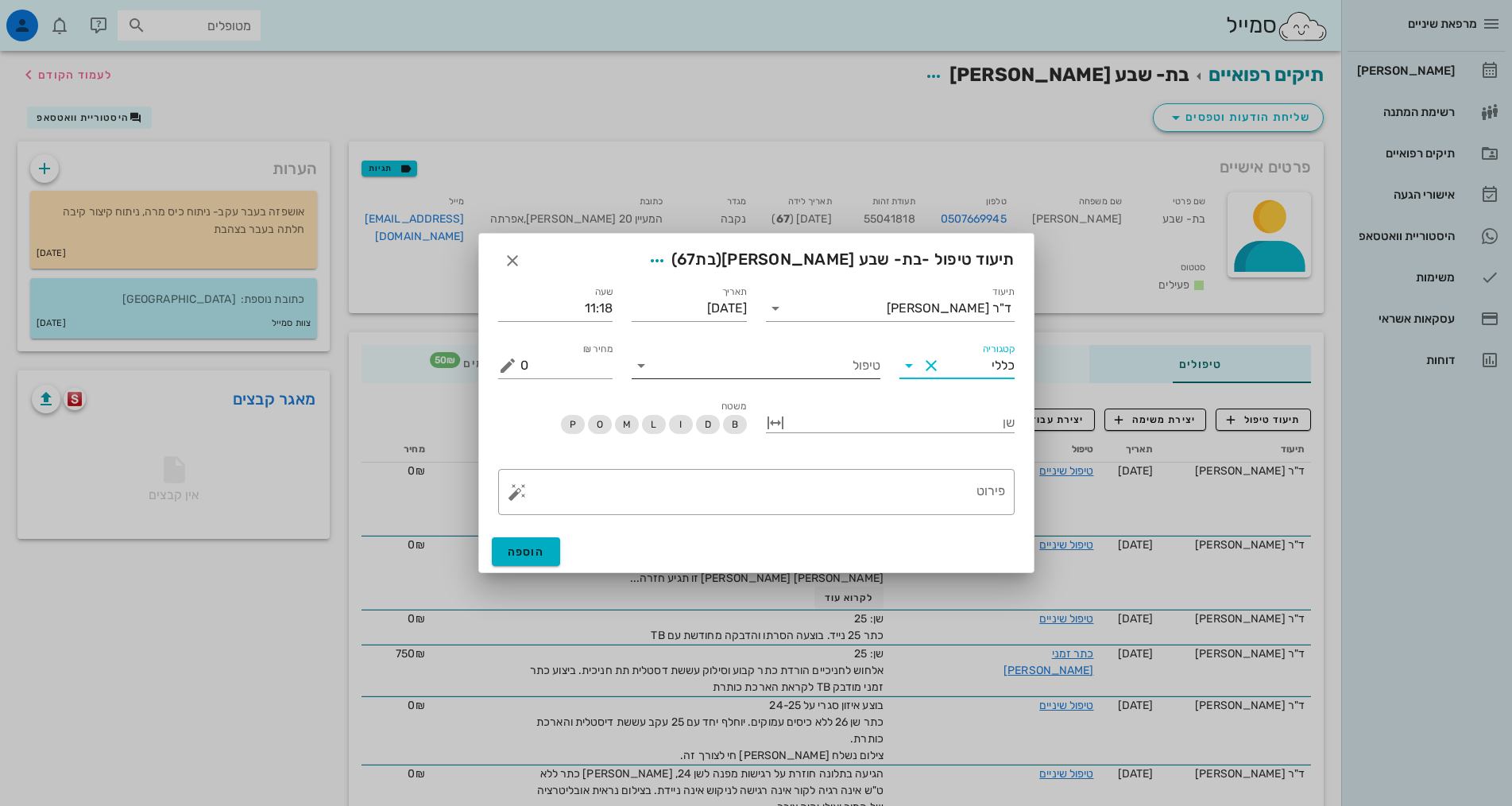
click at [806, 367] on input "טיפול" at bounding box center [768, 366] width 227 height 26
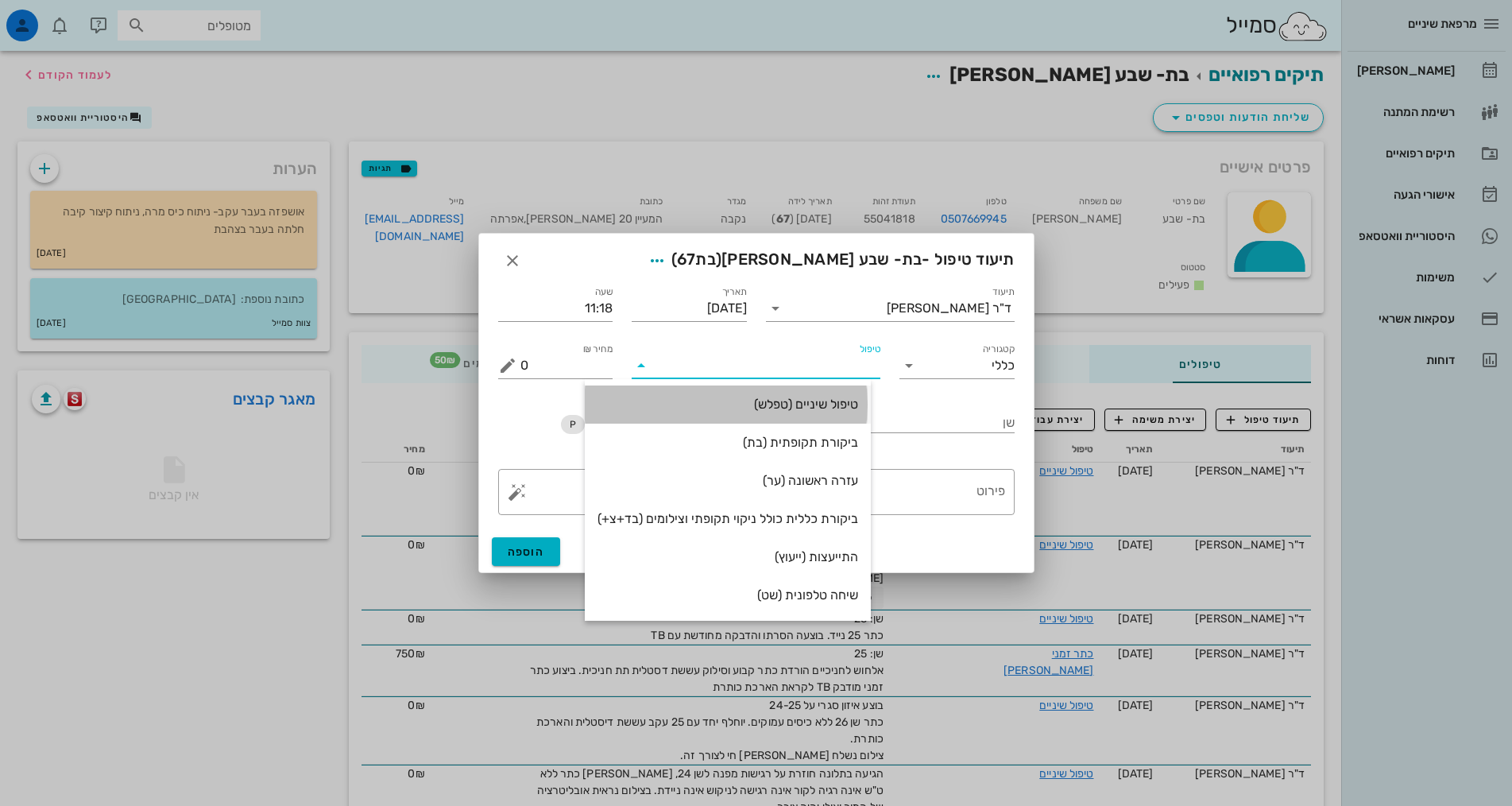
click at [841, 407] on div "טיפול שיניים (טפלש)" at bounding box center [728, 404] width 260 height 15
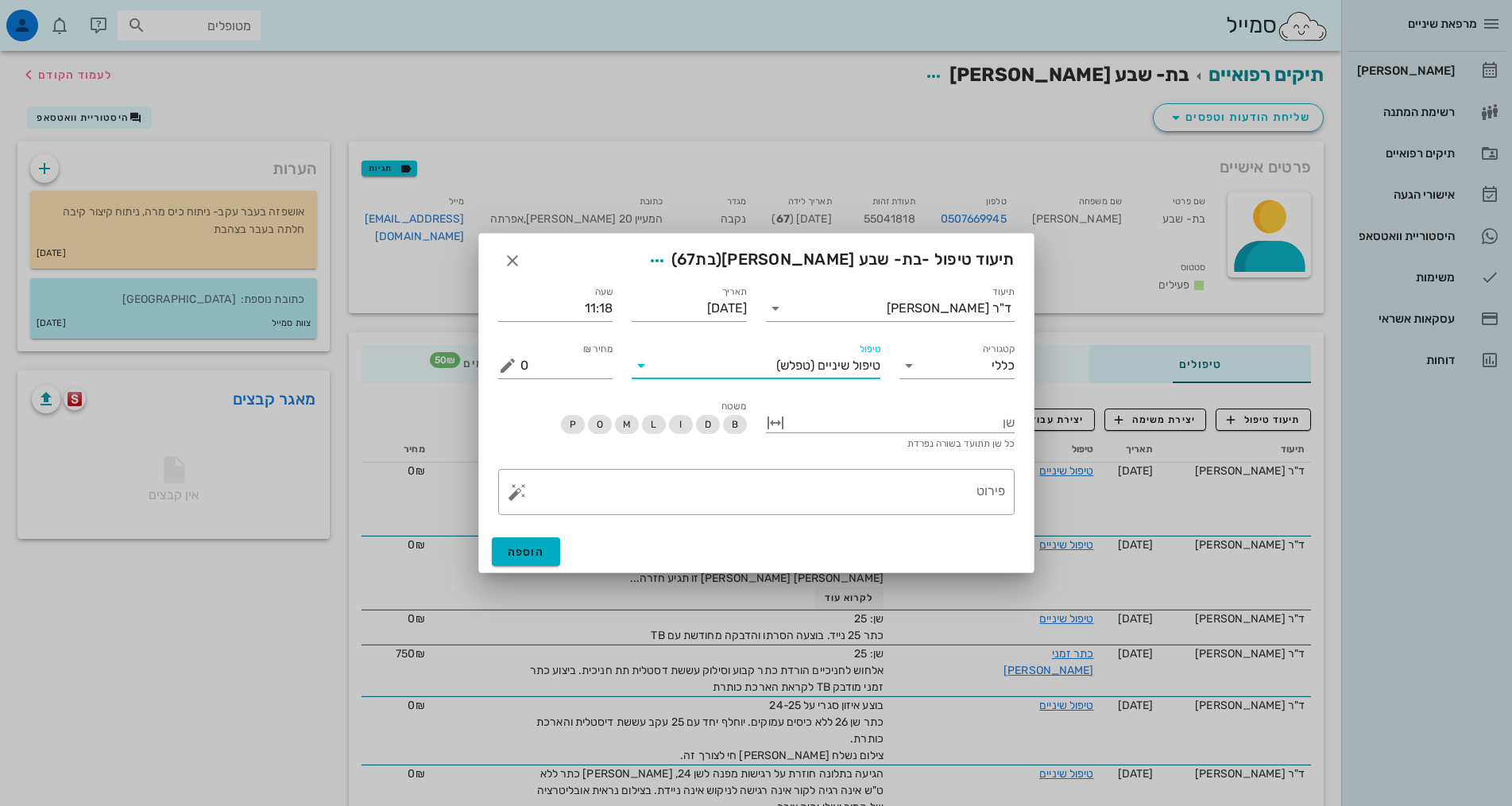
drag, startPoint x: 976, startPoint y: 490, endPoint x: 1076, endPoint y: 498, distance: 100.3
click at [982, 492] on textarea "פירוט" at bounding box center [763, 496] width 485 height 38
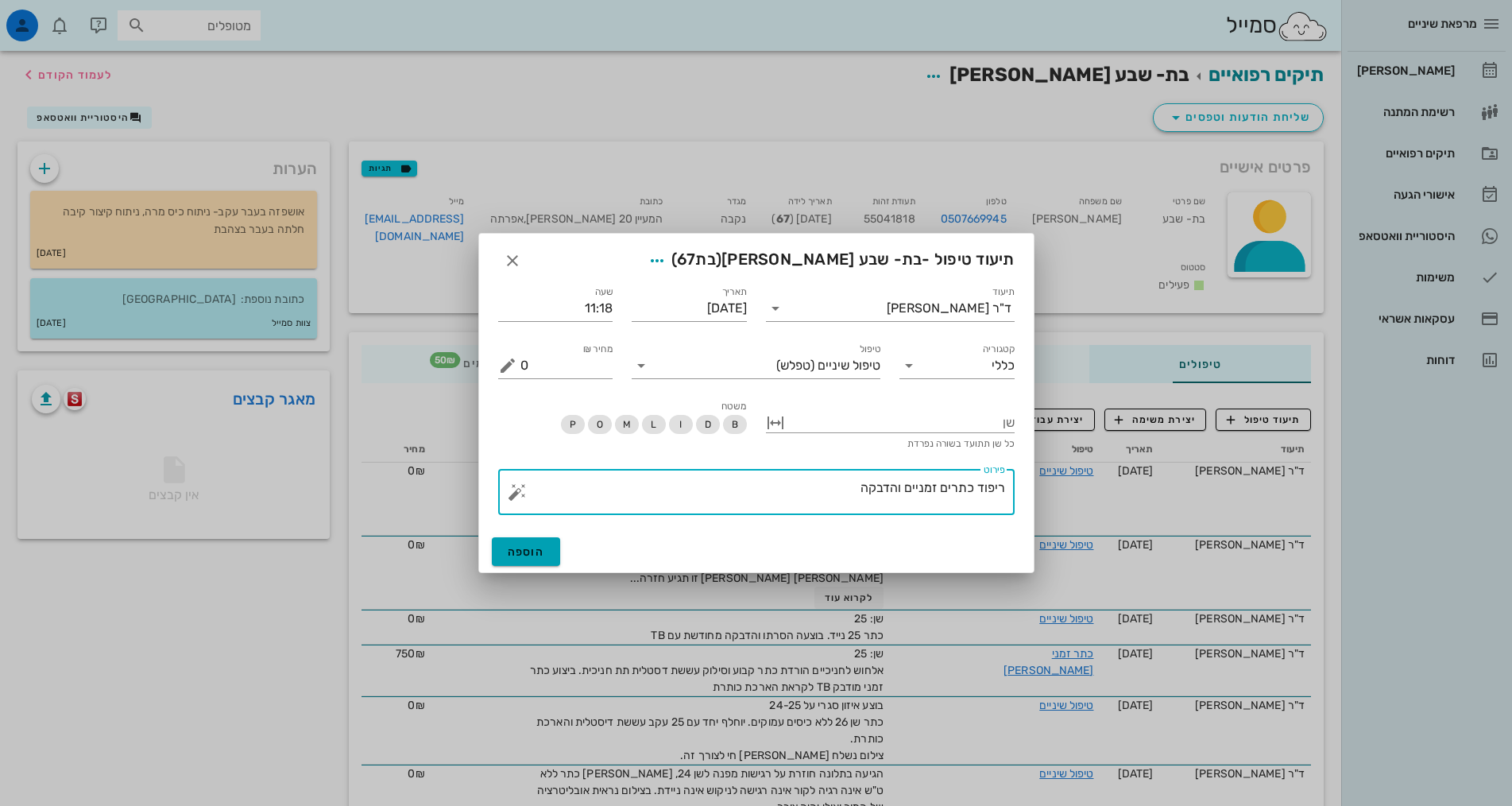
type textarea "ריפוד כתרים זמניים והדבקה"
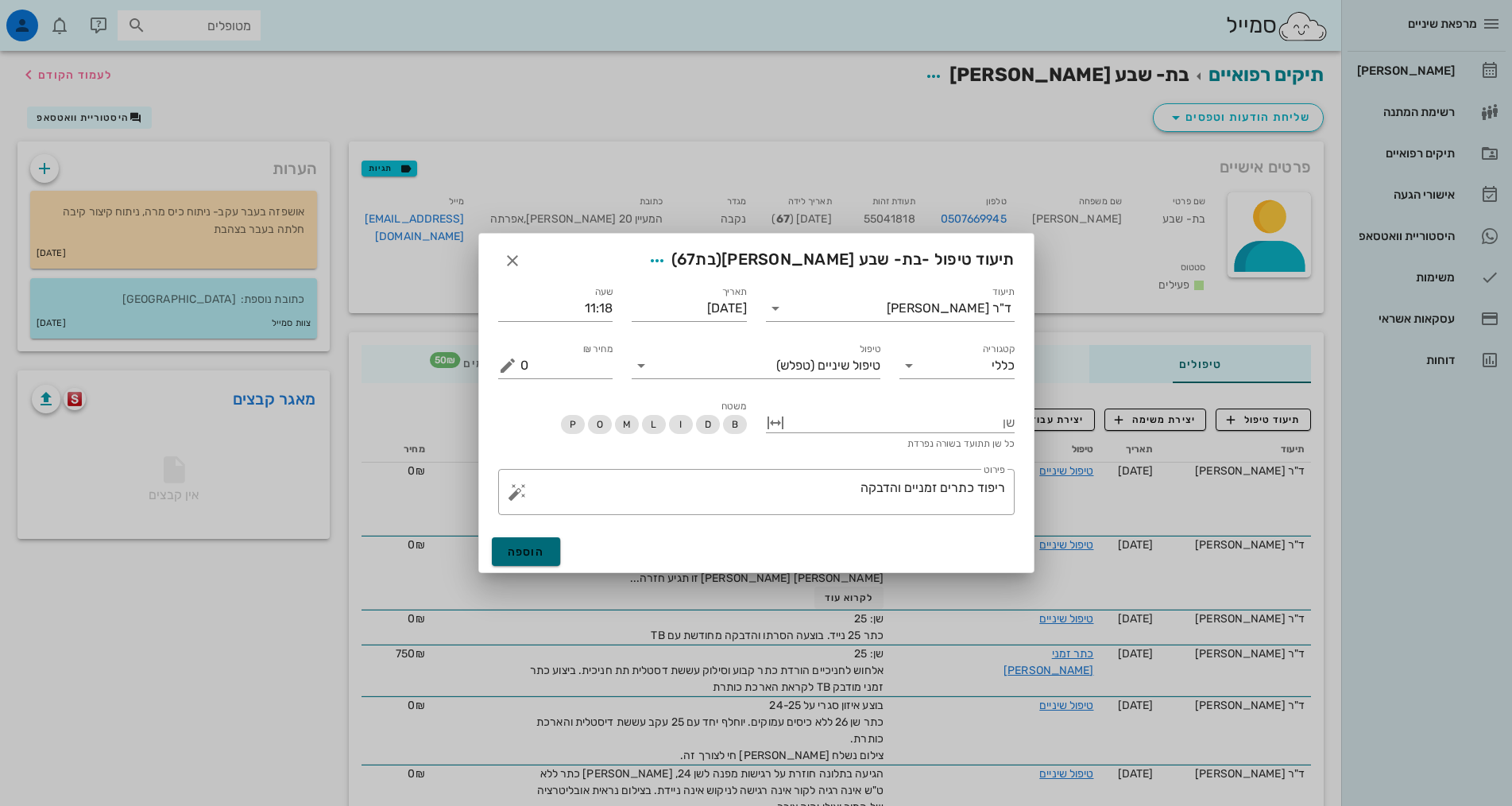
drag, startPoint x: 528, startPoint y: 554, endPoint x: 533, endPoint y: 547, distance: 8.6
click at [528, 548] on span "הוספה" at bounding box center [527, 552] width 37 height 13
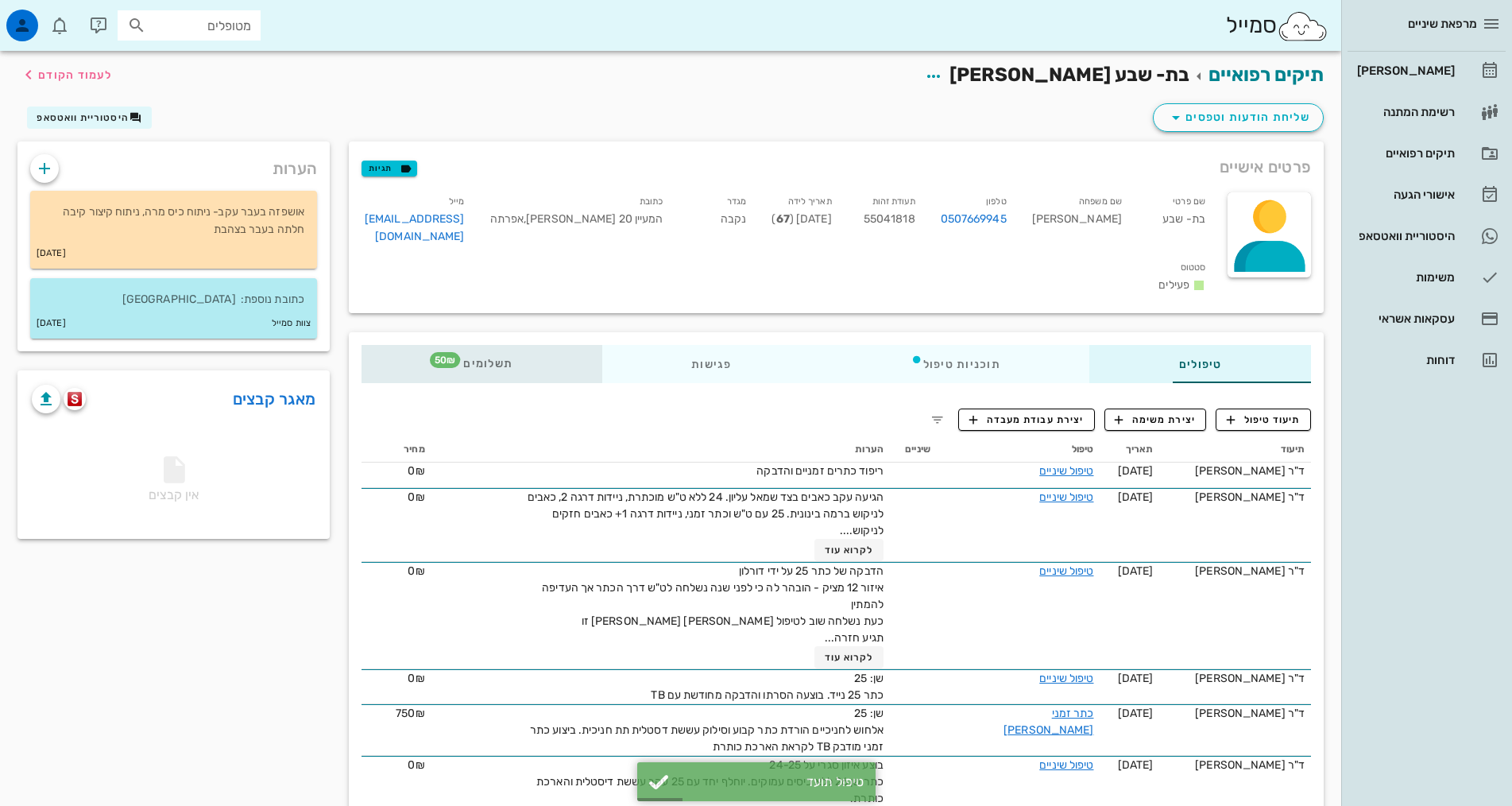
click at [451, 359] on span "תשלומים 50₪" at bounding box center [482, 364] width 62 height 12
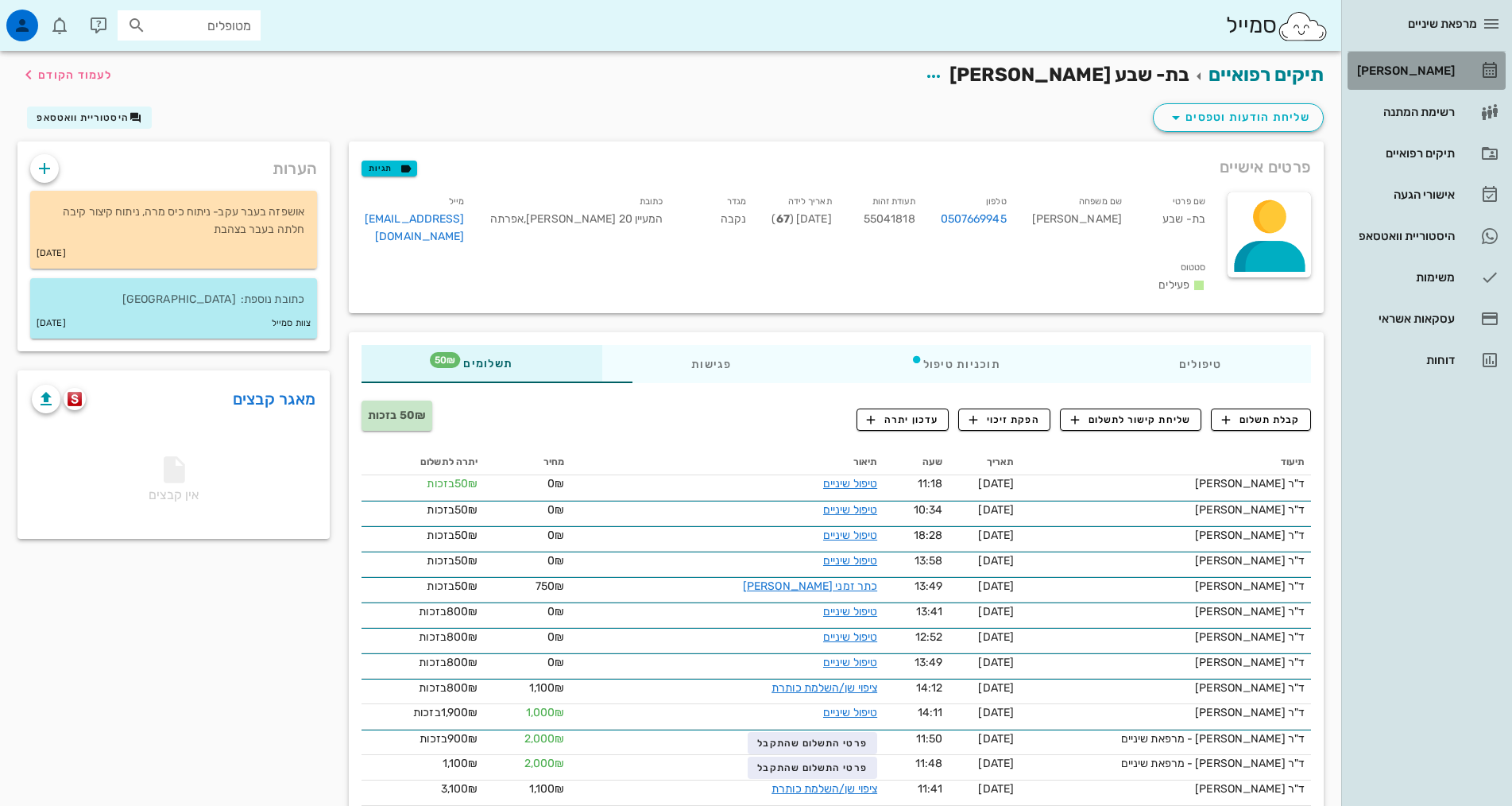
click at [1410, 68] on div "[PERSON_NAME]" at bounding box center [1404, 71] width 101 height 12
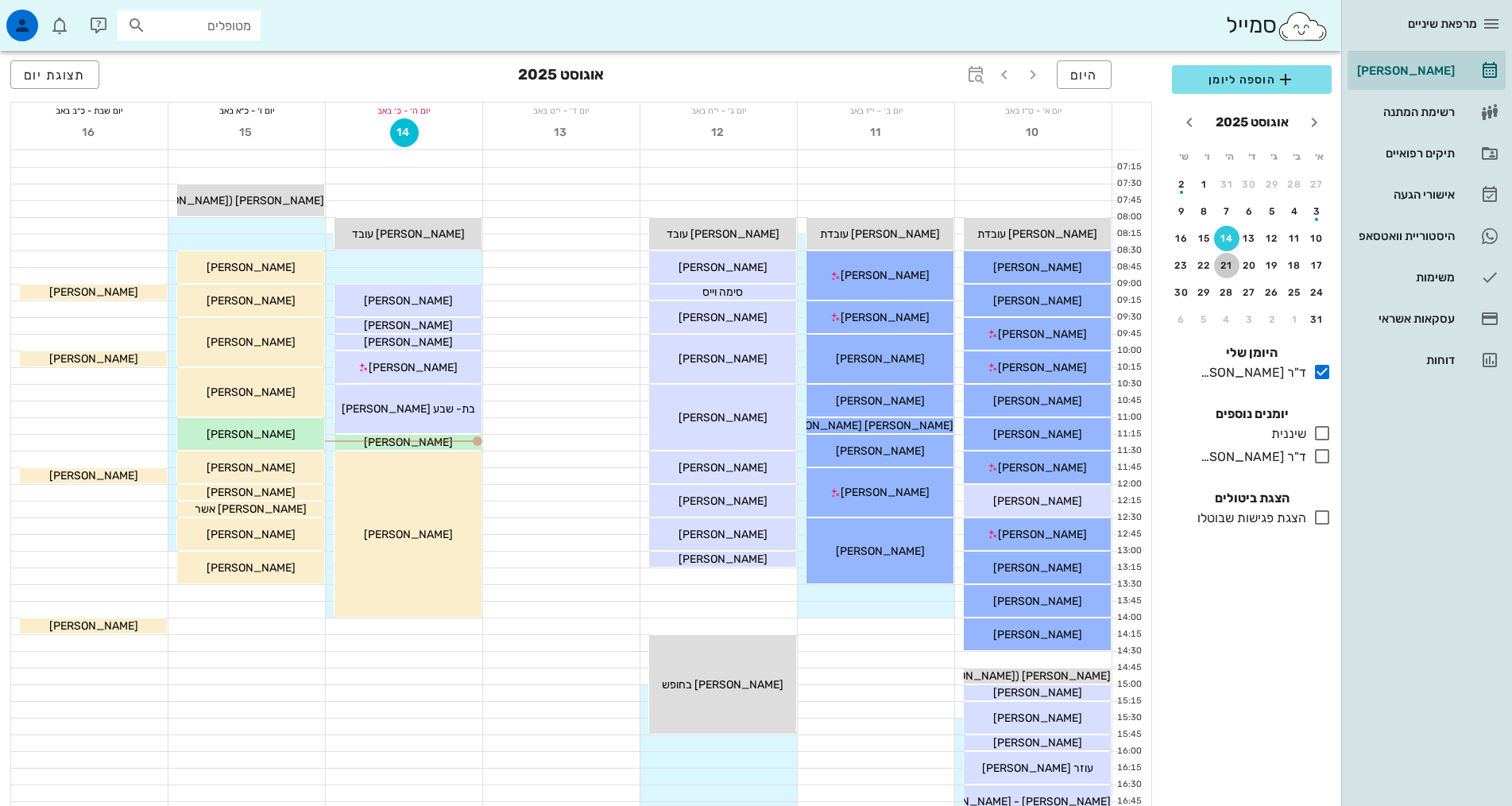
click at [1238, 260] on div "21" at bounding box center [1226, 266] width 26 height 12
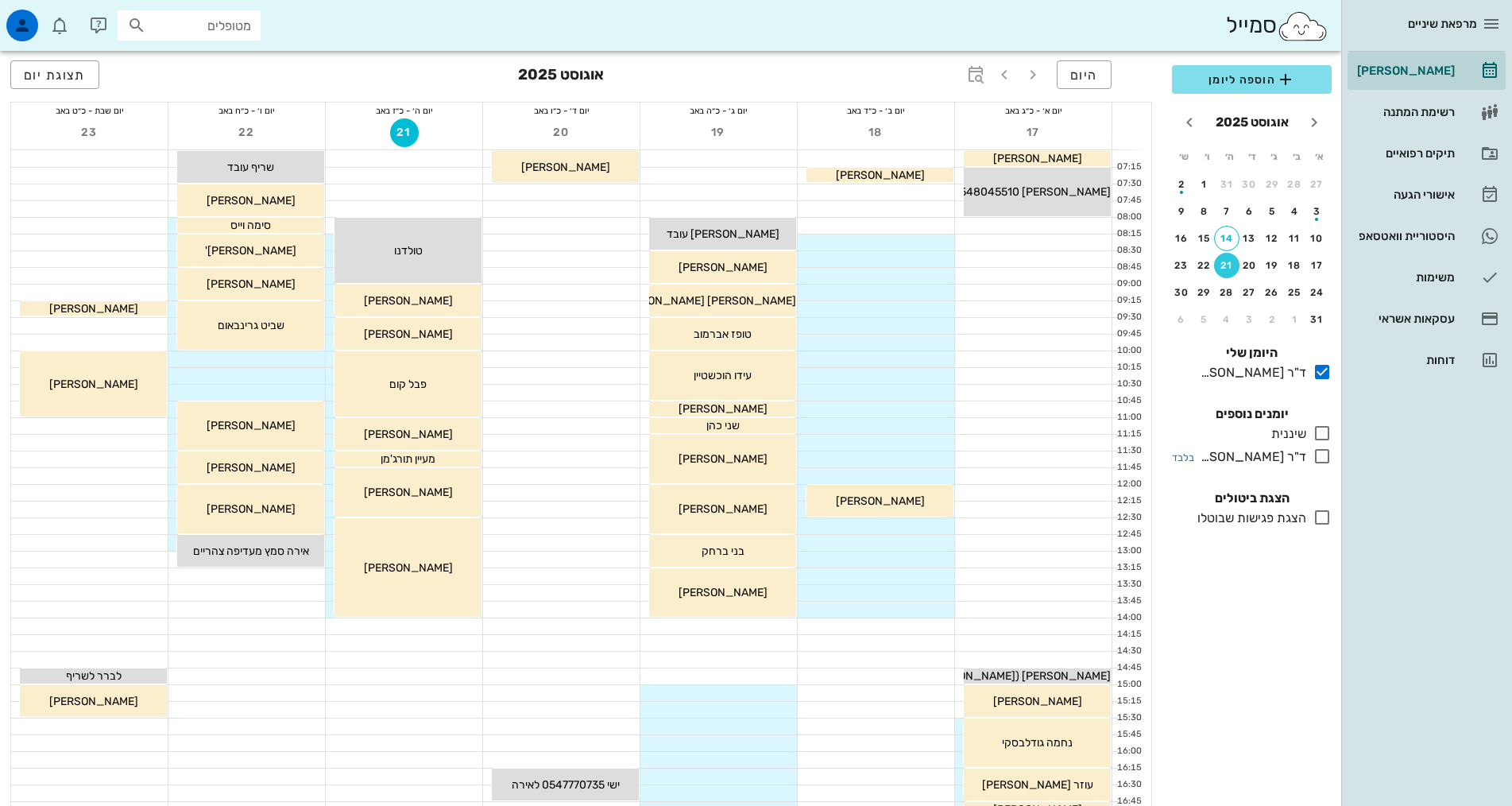
click at [1320, 454] on icon at bounding box center [1323, 456] width 19 height 19
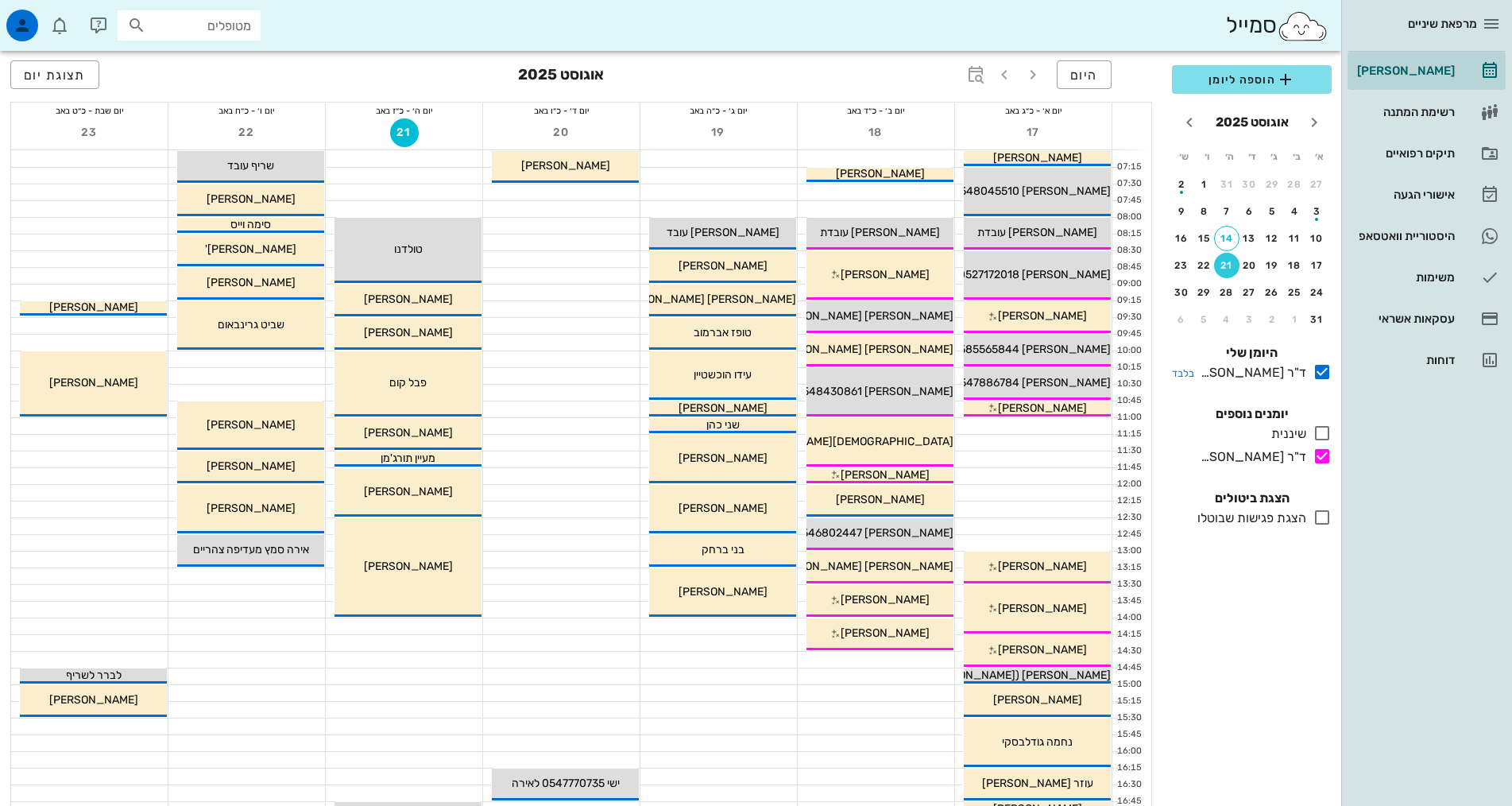
click at [1319, 375] on icon at bounding box center [1323, 372] width 19 height 19
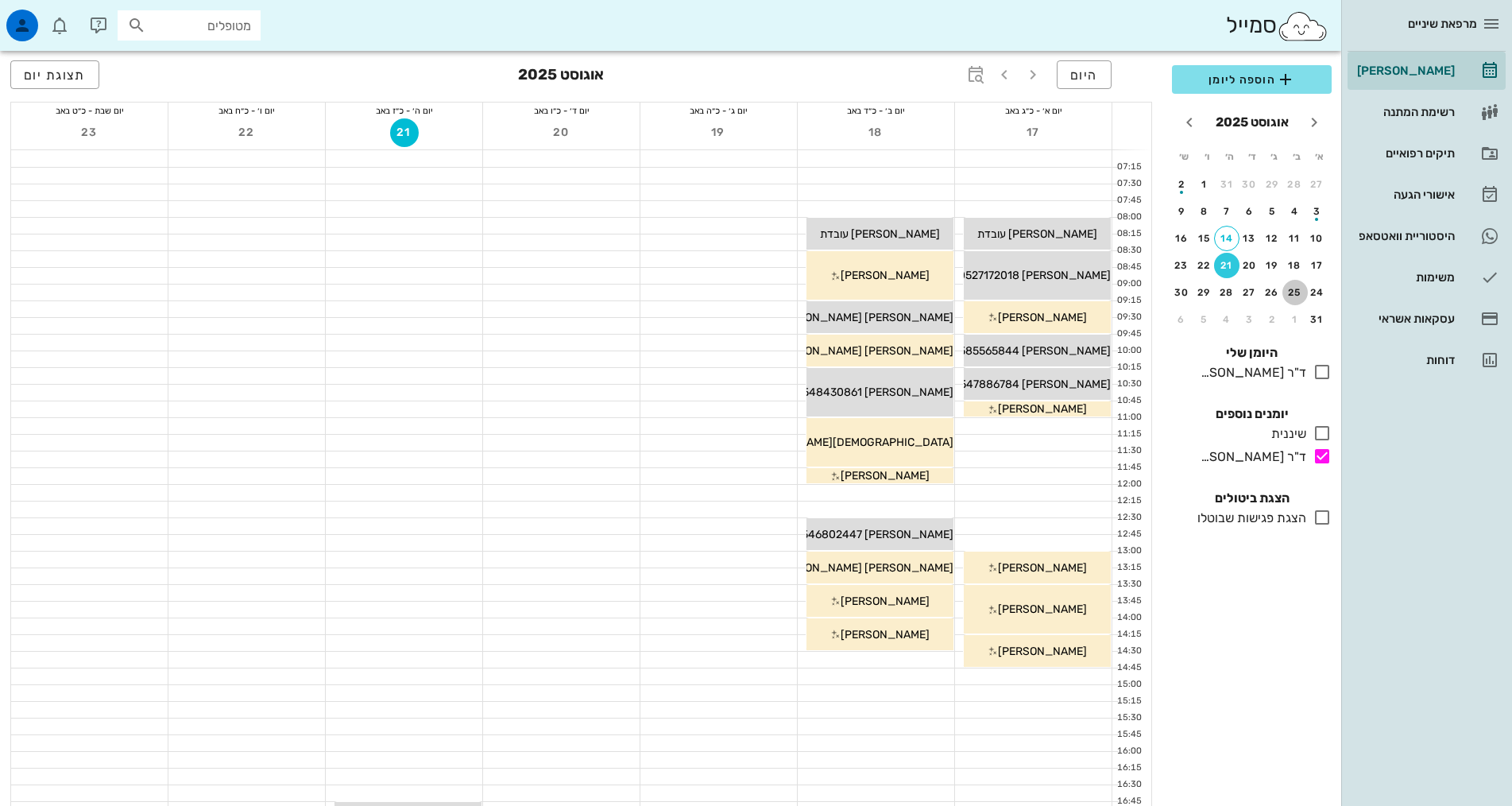
click at [1292, 291] on div "25" at bounding box center [1295, 292] width 26 height 12
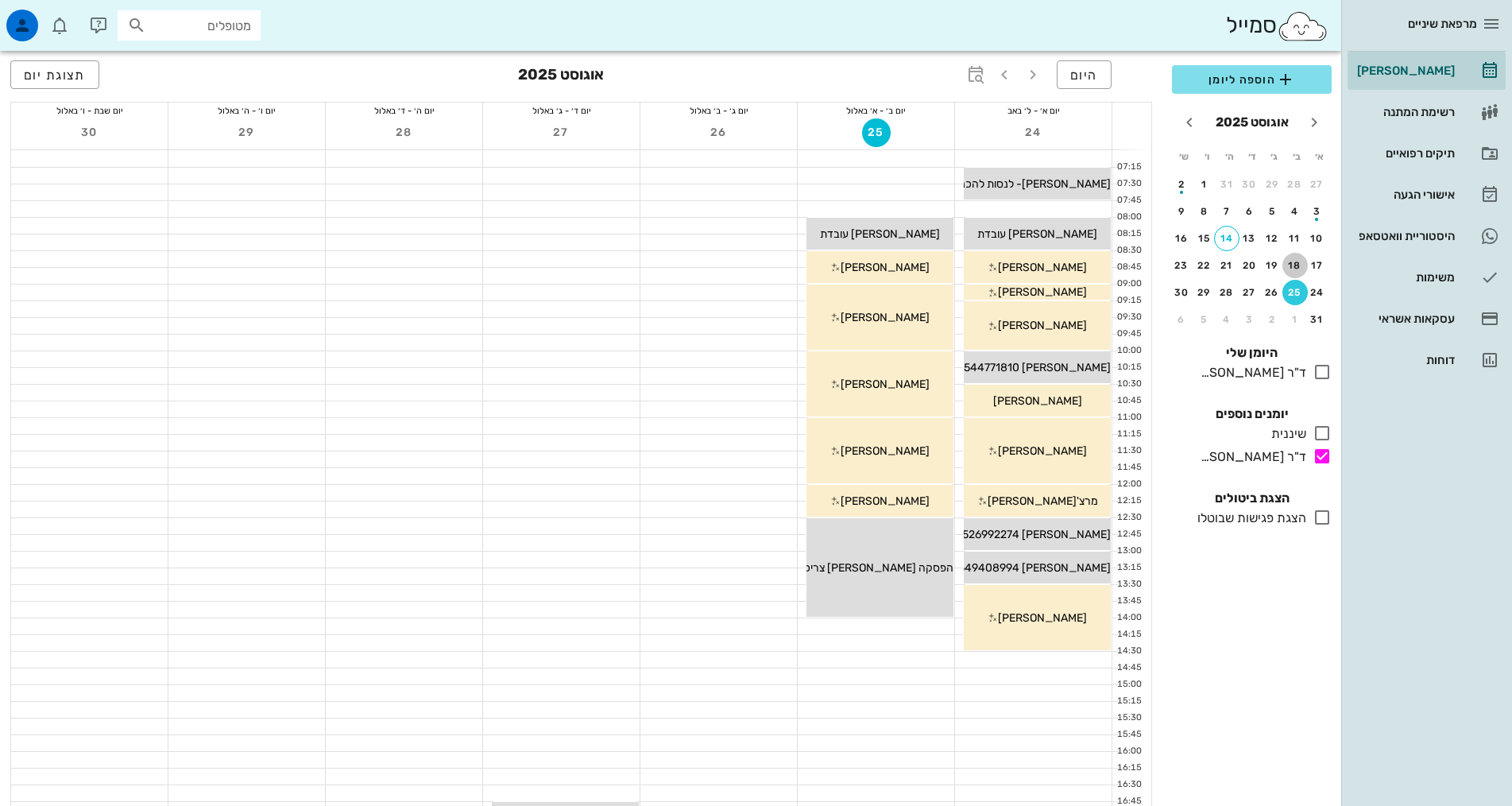
click at [1288, 267] on div "18" at bounding box center [1295, 266] width 26 height 12
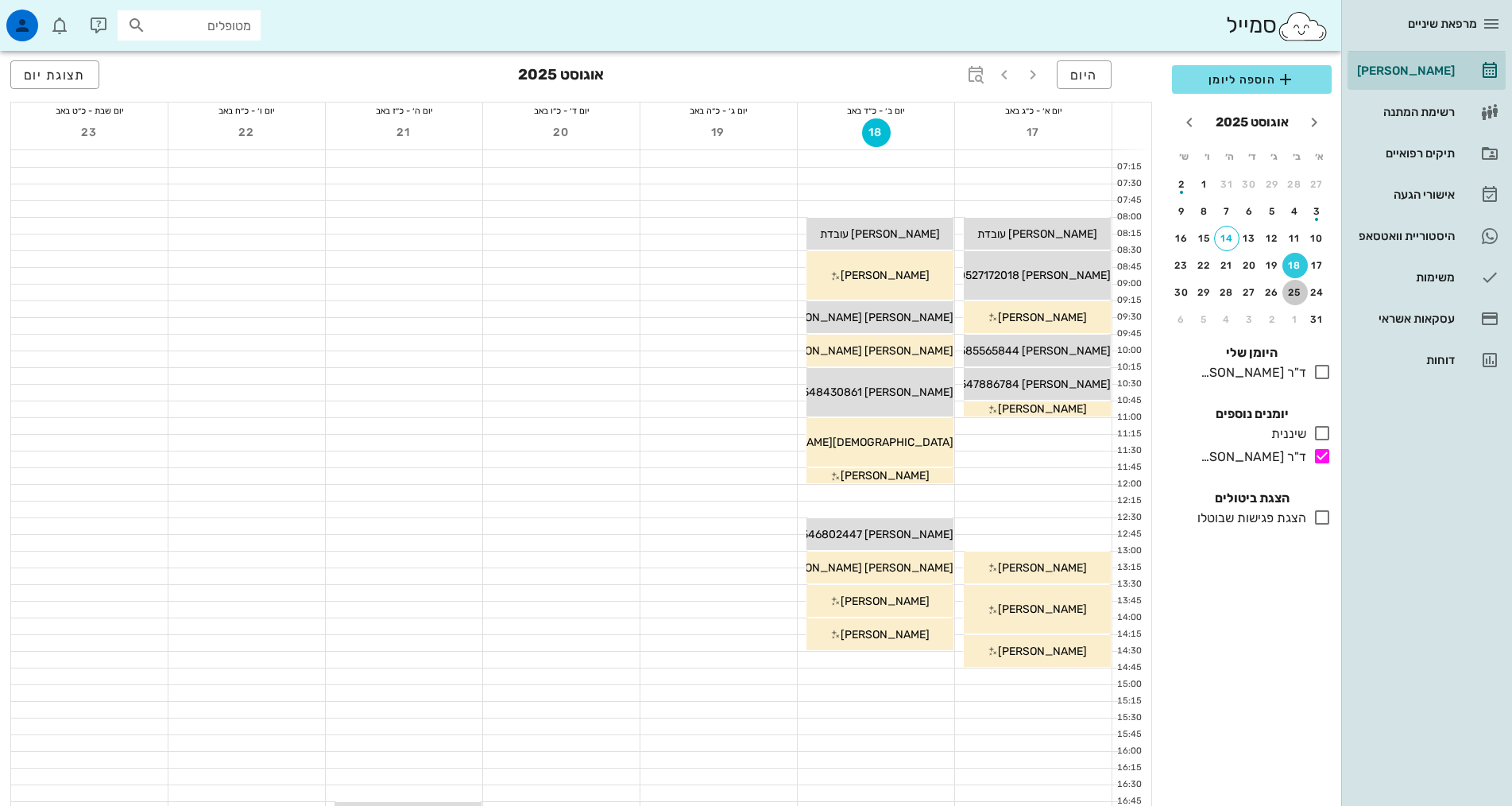
click at [1286, 291] on div "25" at bounding box center [1295, 292] width 26 height 12
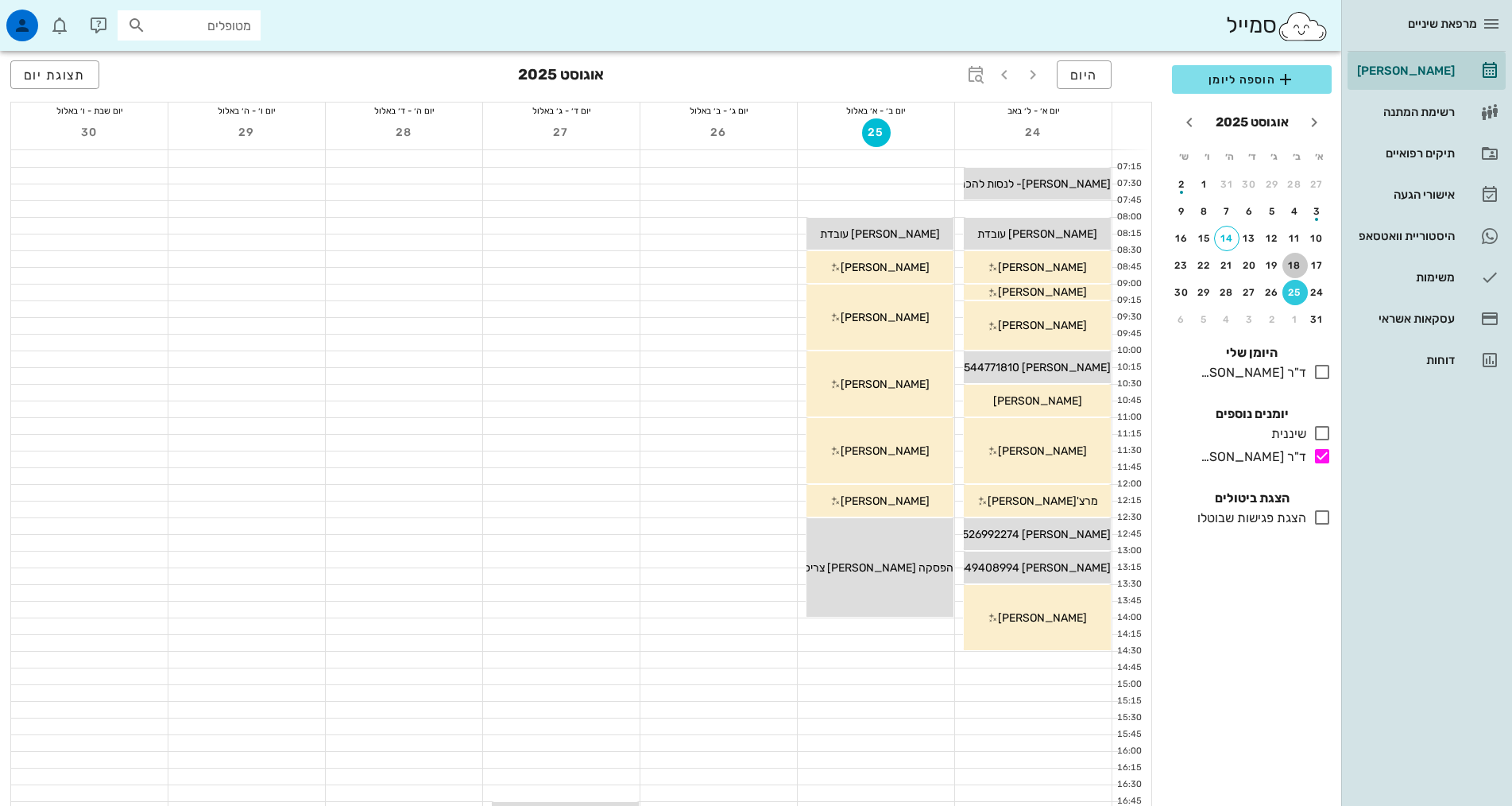
click at [1290, 267] on div "18" at bounding box center [1295, 266] width 26 height 12
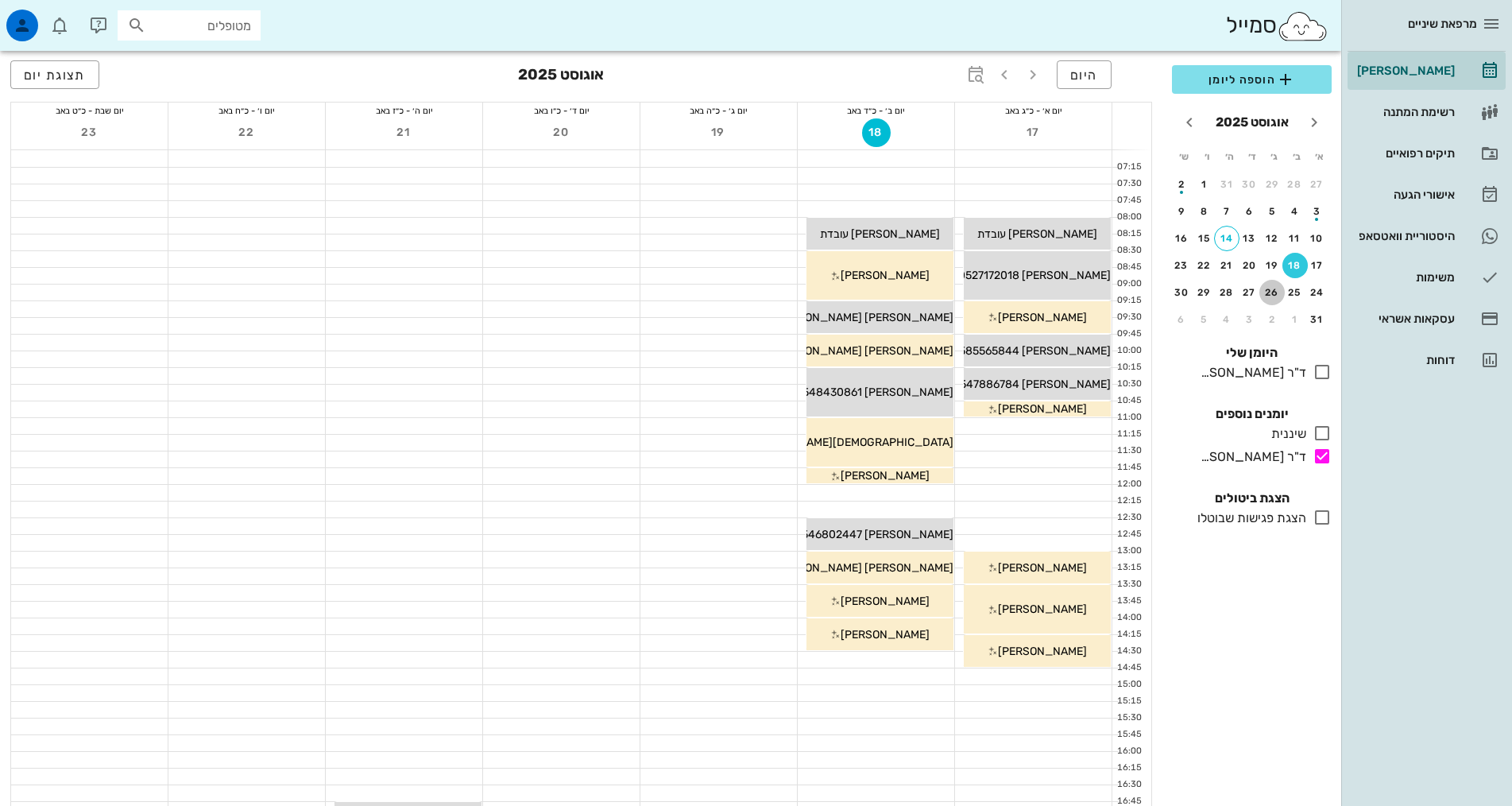
click at [1267, 289] on div "26" at bounding box center [1272, 292] width 26 height 12
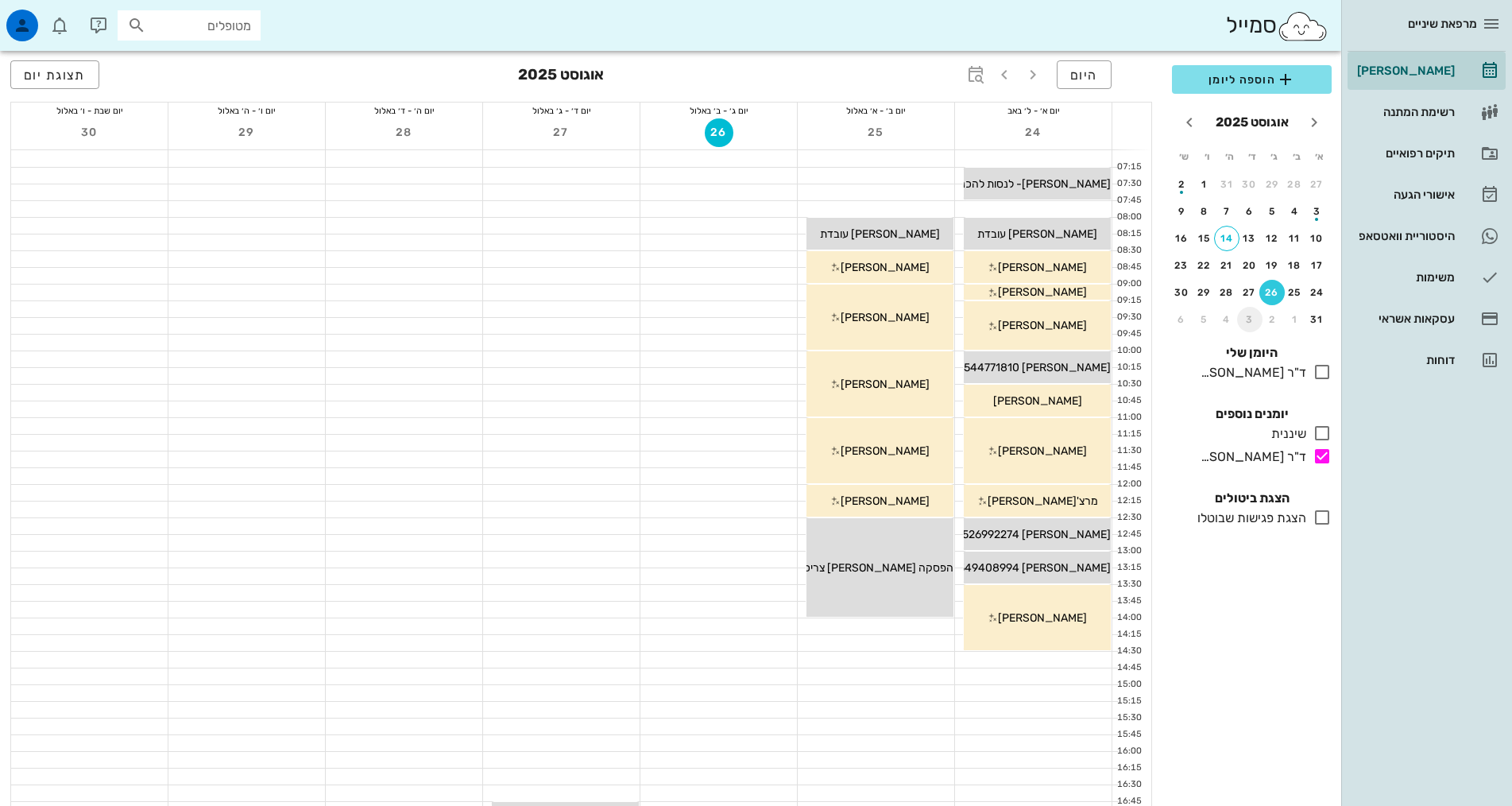
click at [1245, 319] on div "3" at bounding box center [1250, 320] width 26 height 12
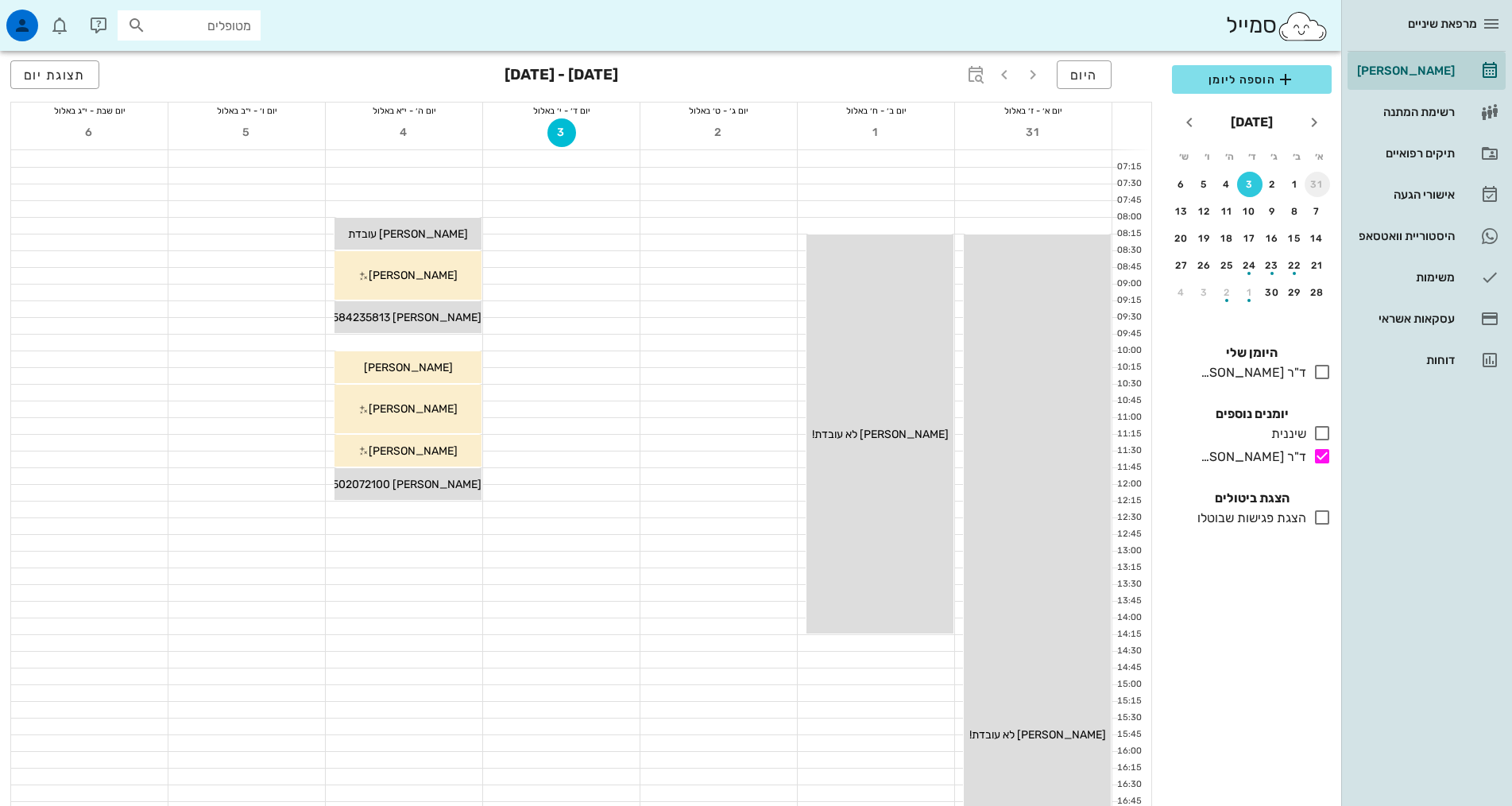
click at [1319, 184] on div "31" at bounding box center [1317, 184] width 26 height 12
click at [1272, 297] on div "26" at bounding box center [1272, 292] width 26 height 12
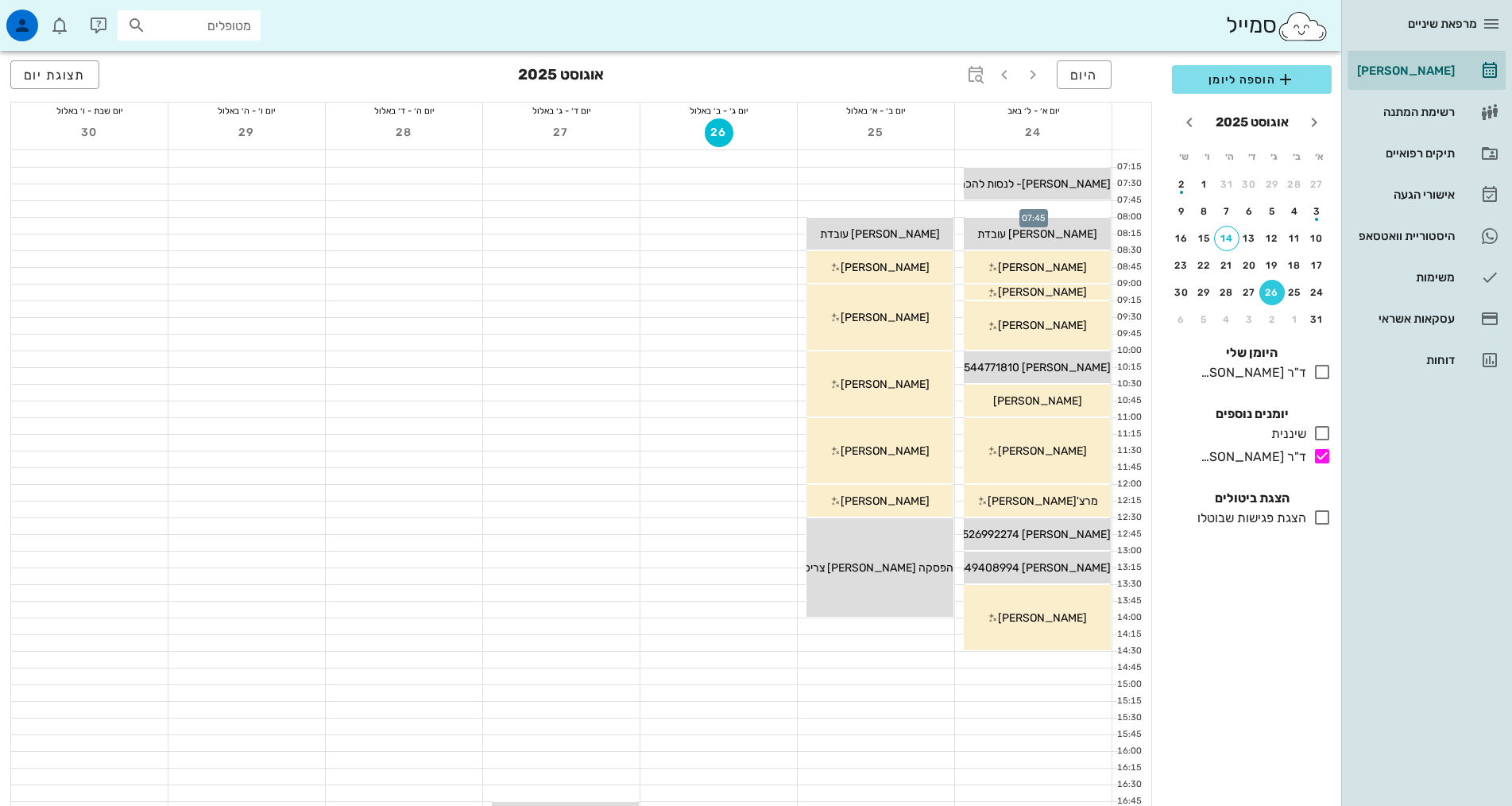
click at [1103, 210] on div at bounding box center [1033, 209] width 157 height 16
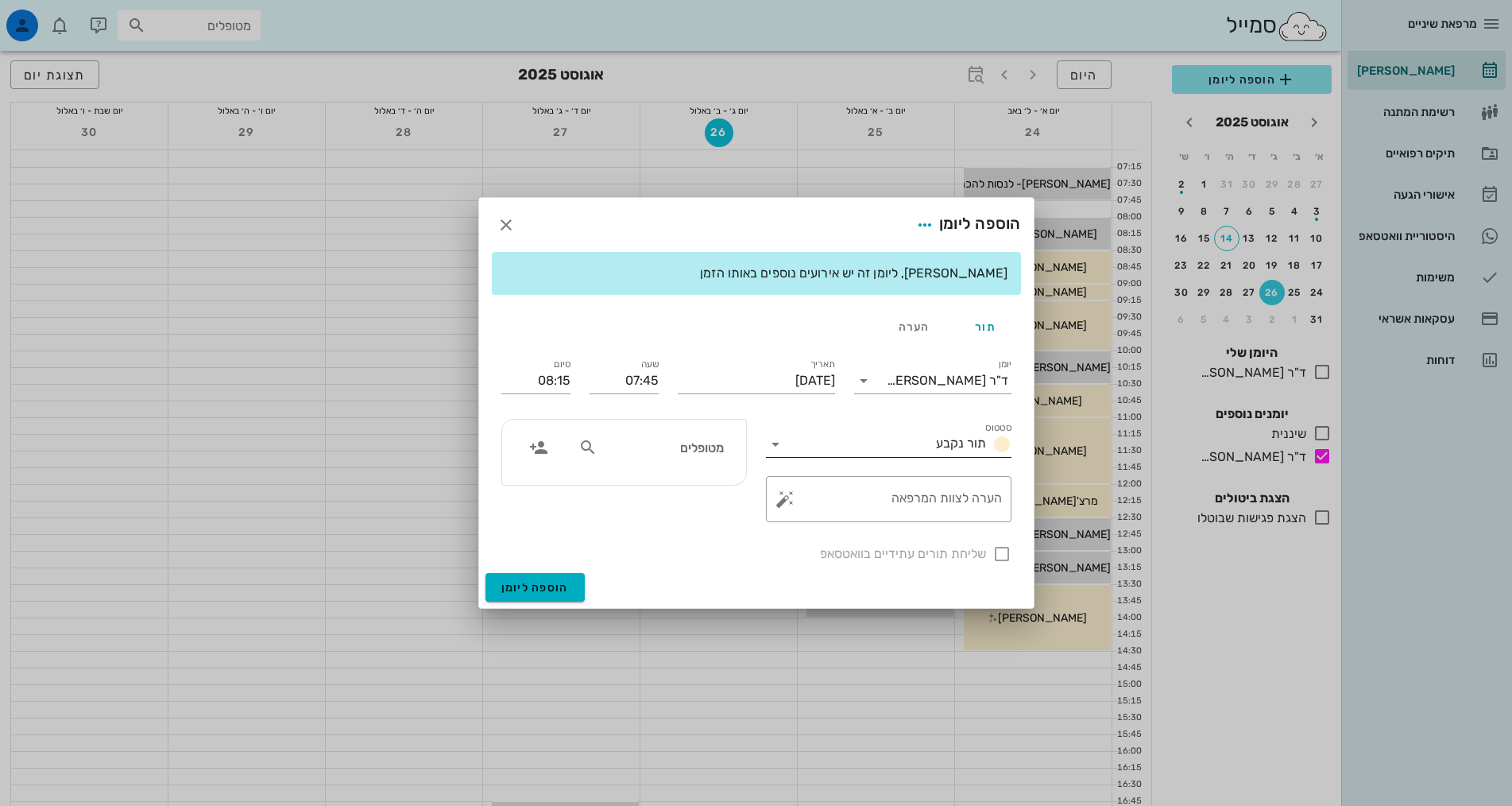
click at [926, 442] on input "סטטוס" at bounding box center [859, 444] width 142 height 26
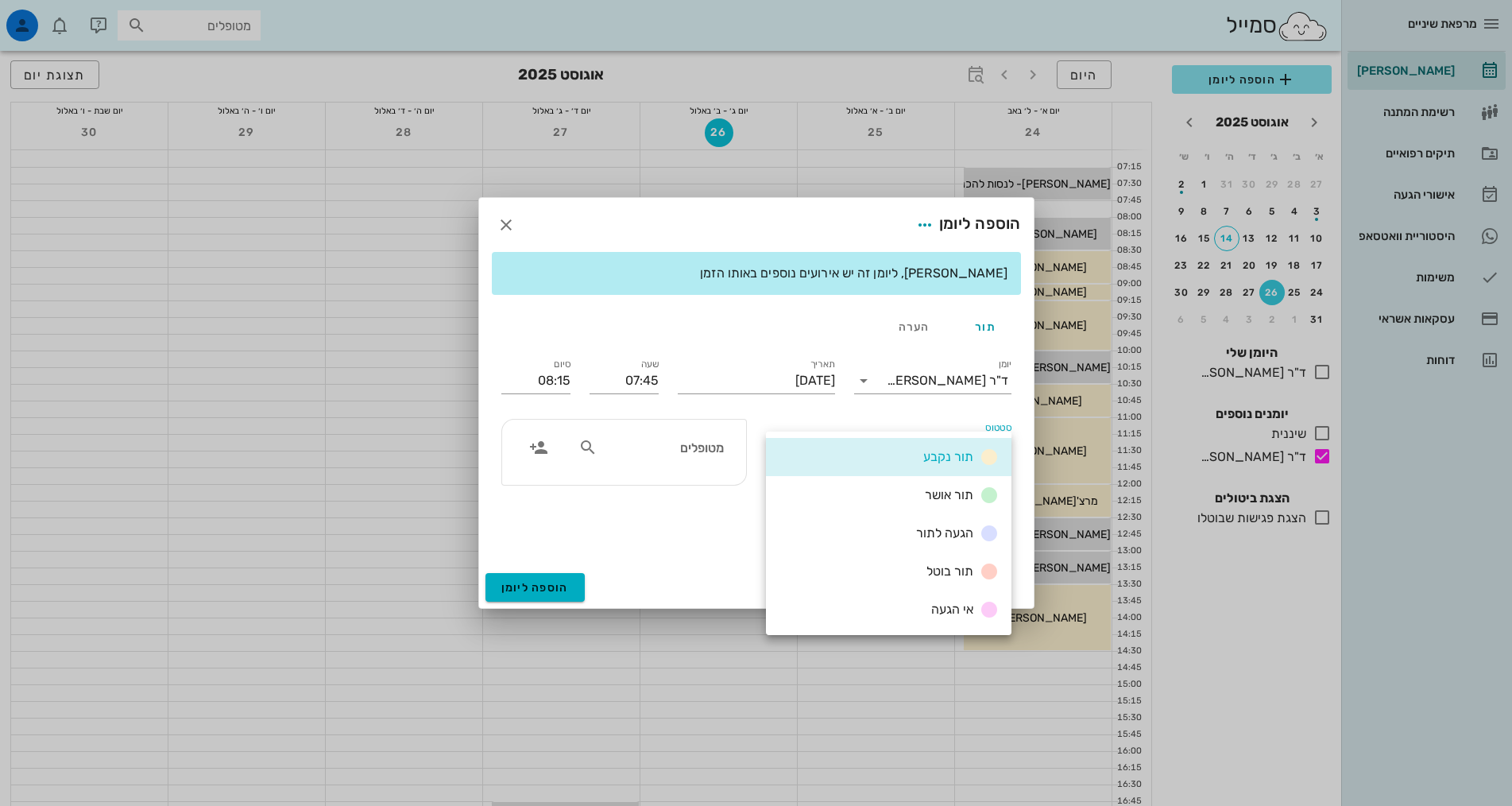
click at [923, 443] on div "תור נקבע" at bounding box center [888, 457] width 245 height 38
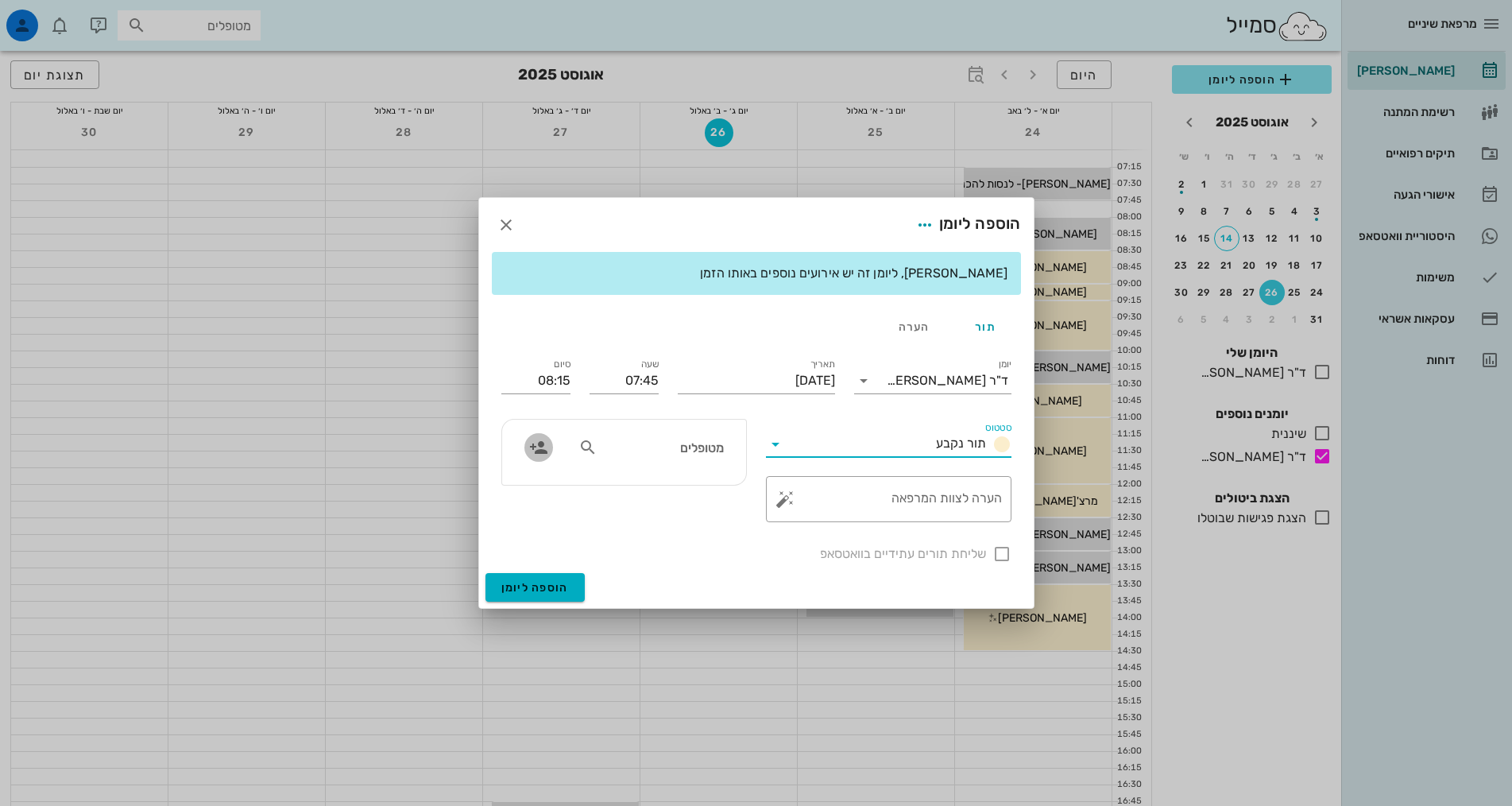
click at [529, 445] on icon "button" at bounding box center [539, 448] width 19 height 19
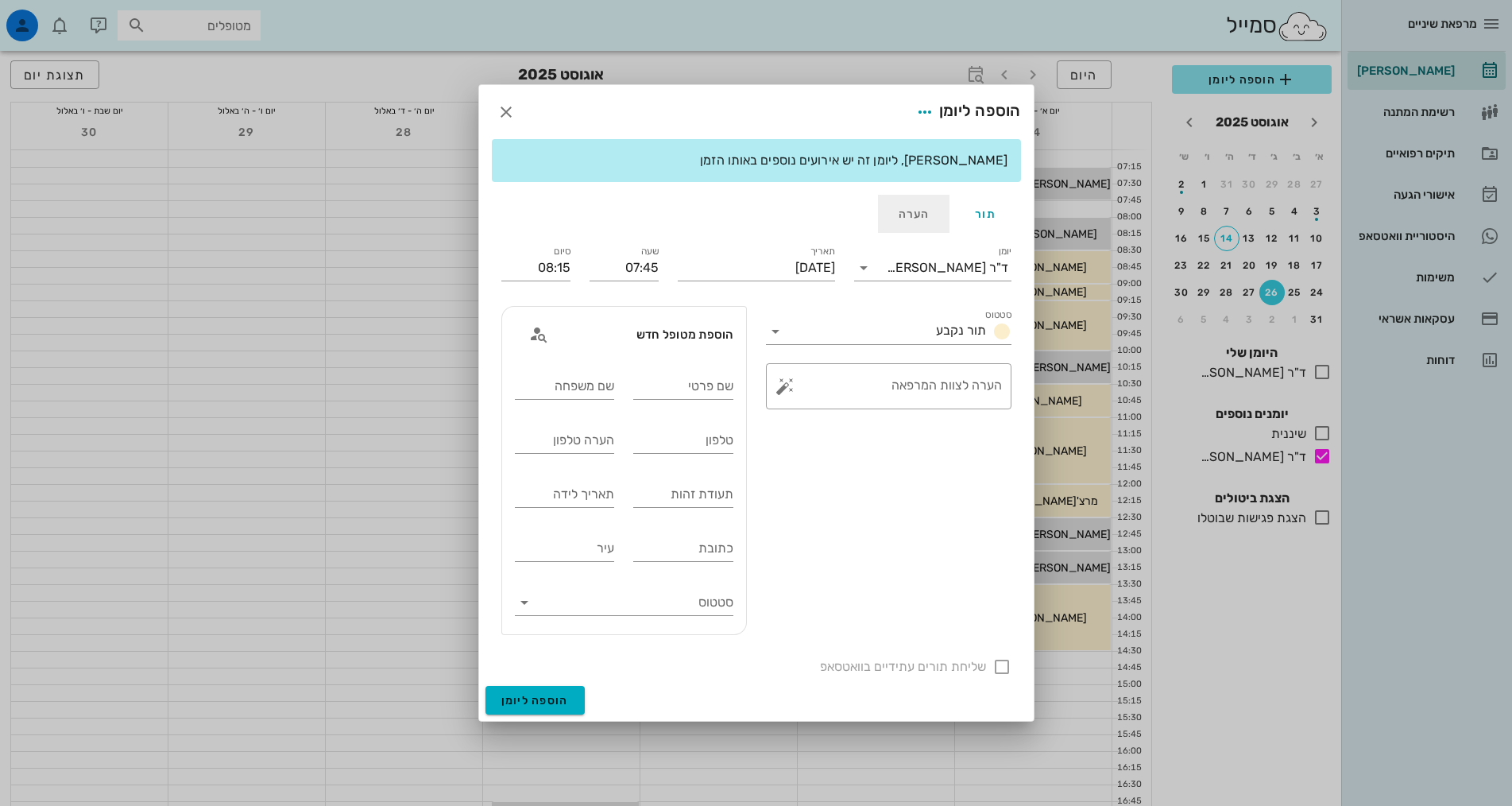
click at [922, 214] on div "הערה" at bounding box center [914, 213] width 72 height 38
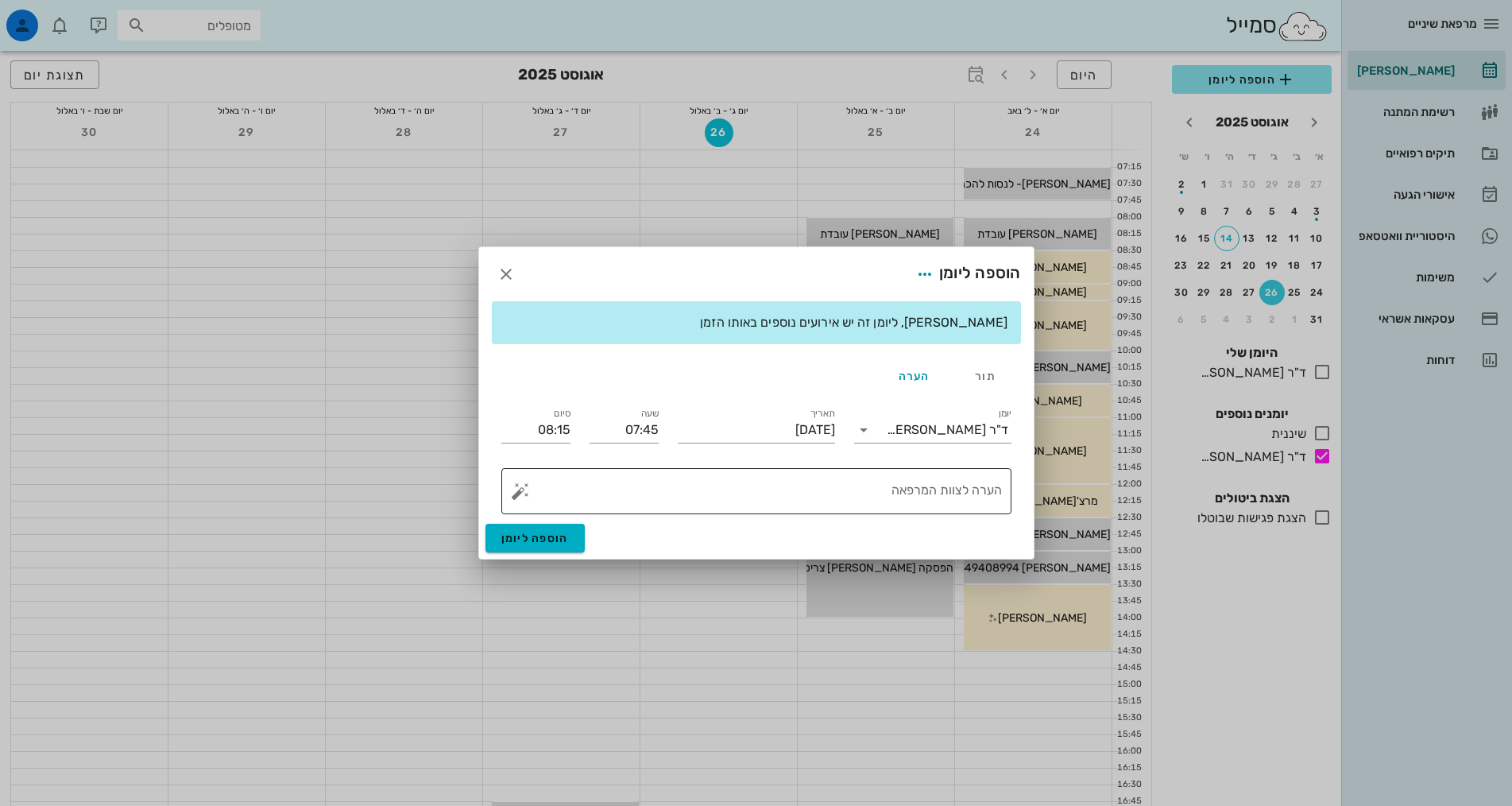
click at [934, 485] on textarea "הערה לצוות המרפאה" at bounding box center [762, 495] width 478 height 38
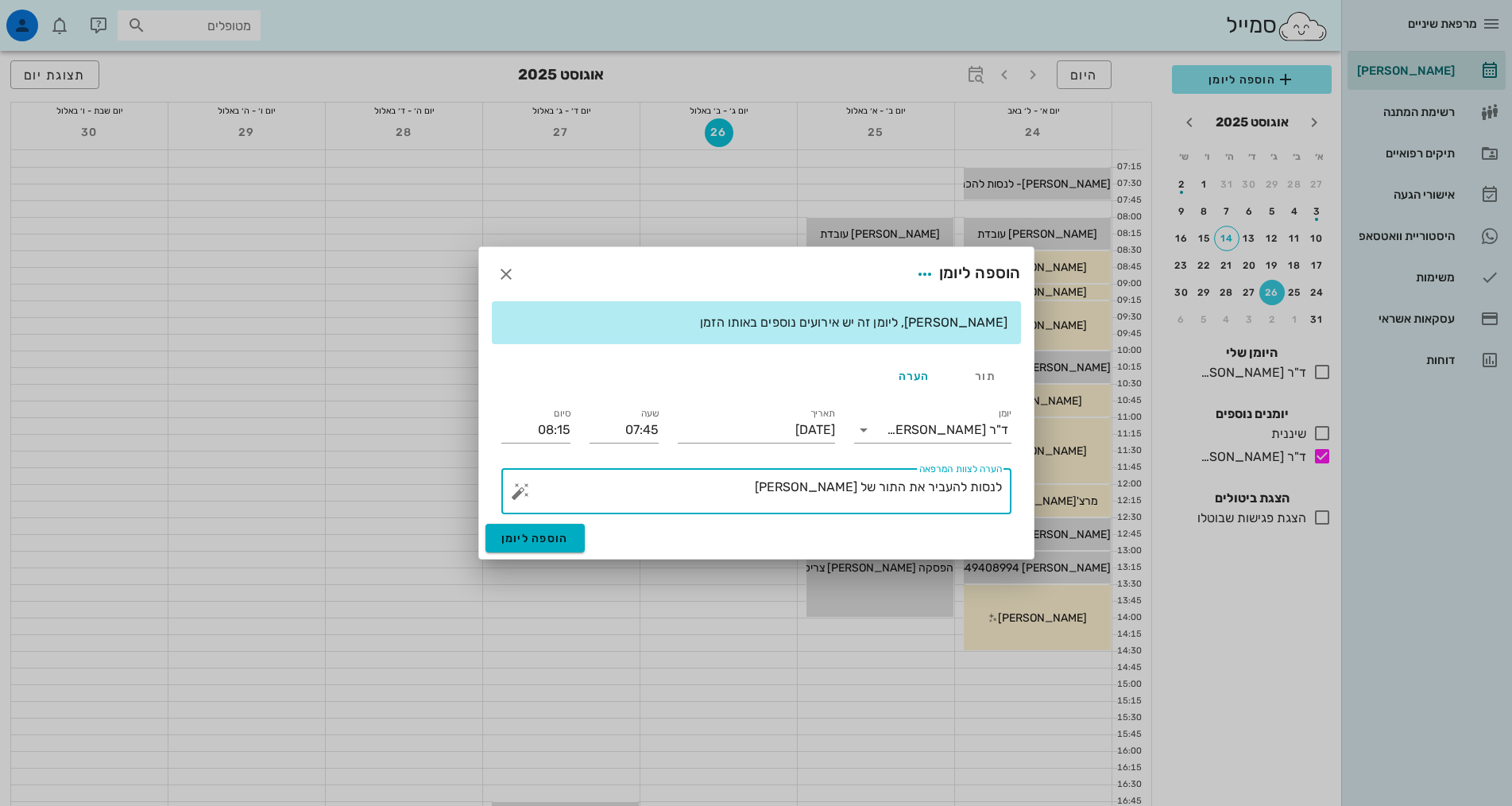
type textarea "לנסות להעביר את התור של [PERSON_NAME]"
drag, startPoint x: 700, startPoint y: 270, endPoint x: 438, endPoint y: 276, distance: 262.1
click at [438, 276] on div "מרפאת שיניים [PERSON_NAME] רשימת המתנה תיקים רפואיים אישורי הגעה היסטוריית וואט…" at bounding box center [756, 642] width 1512 height 1285
drag, startPoint x: 578, startPoint y: 257, endPoint x: 500, endPoint y: 267, distance: 78.6
click at [500, 267] on div "הוספה ליומן" at bounding box center [756, 274] width 555 height 54
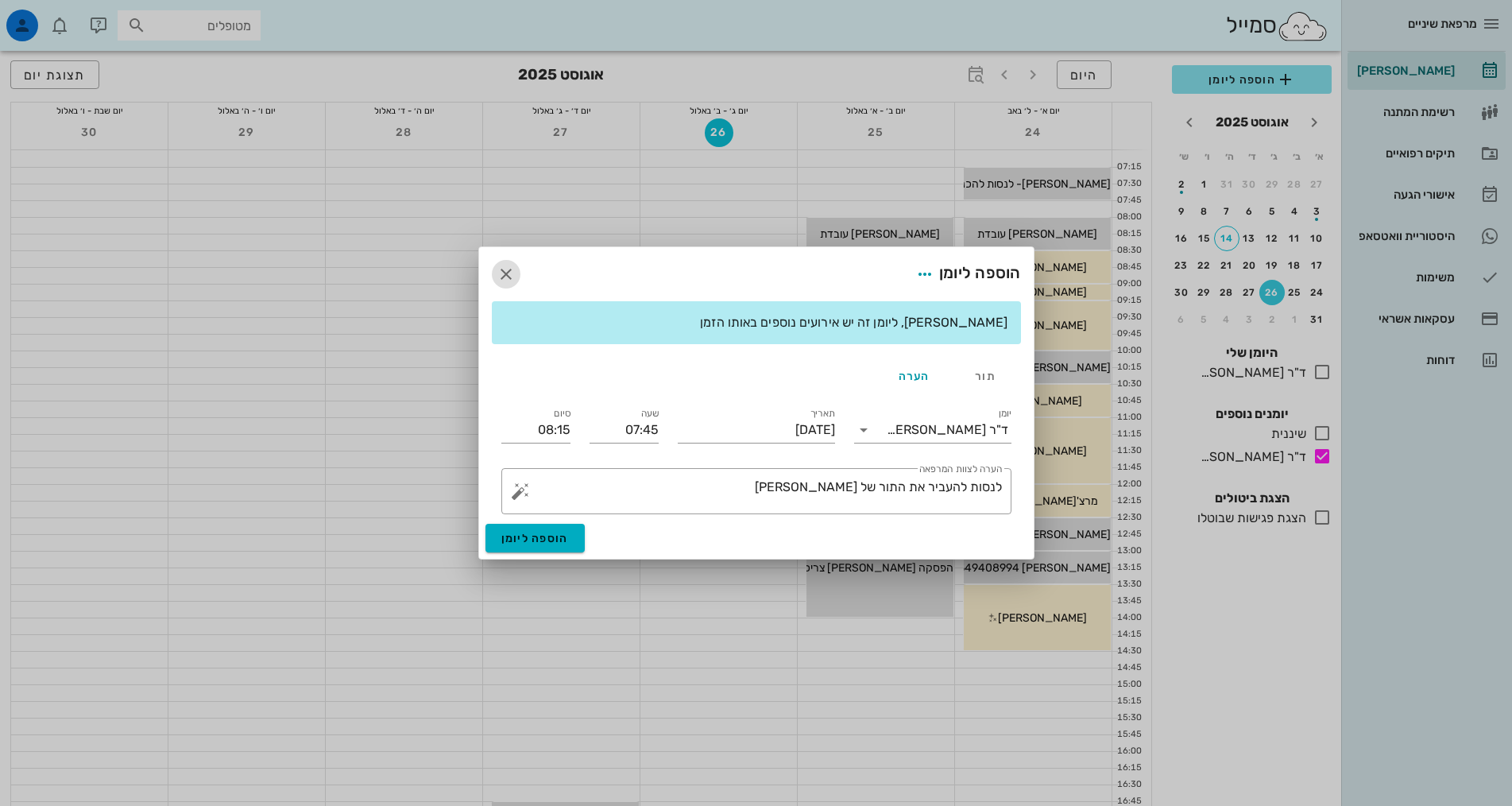
click at [505, 270] on icon "button" at bounding box center [506, 275] width 19 height 19
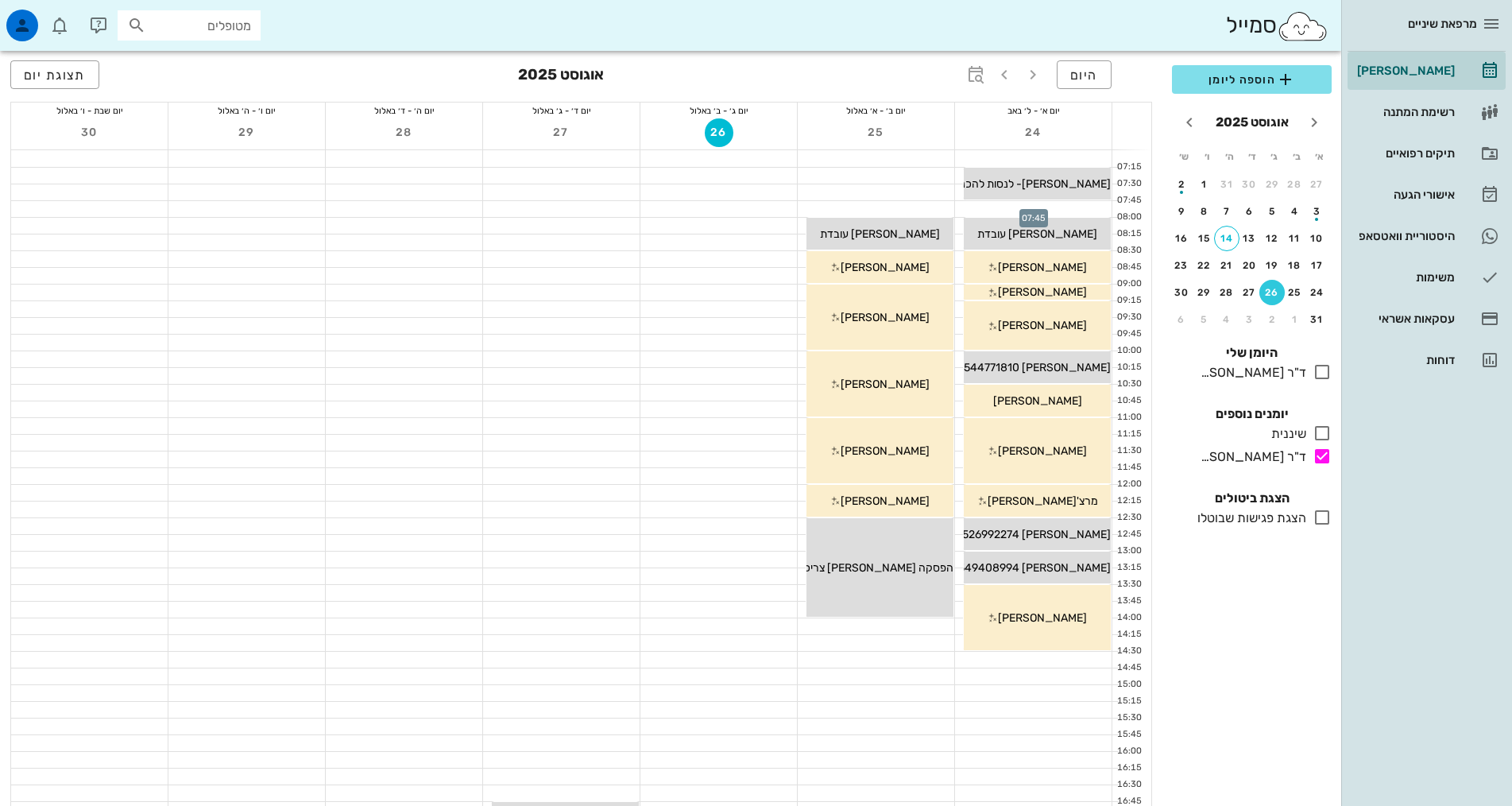
click at [1063, 205] on div at bounding box center [1033, 209] width 157 height 16
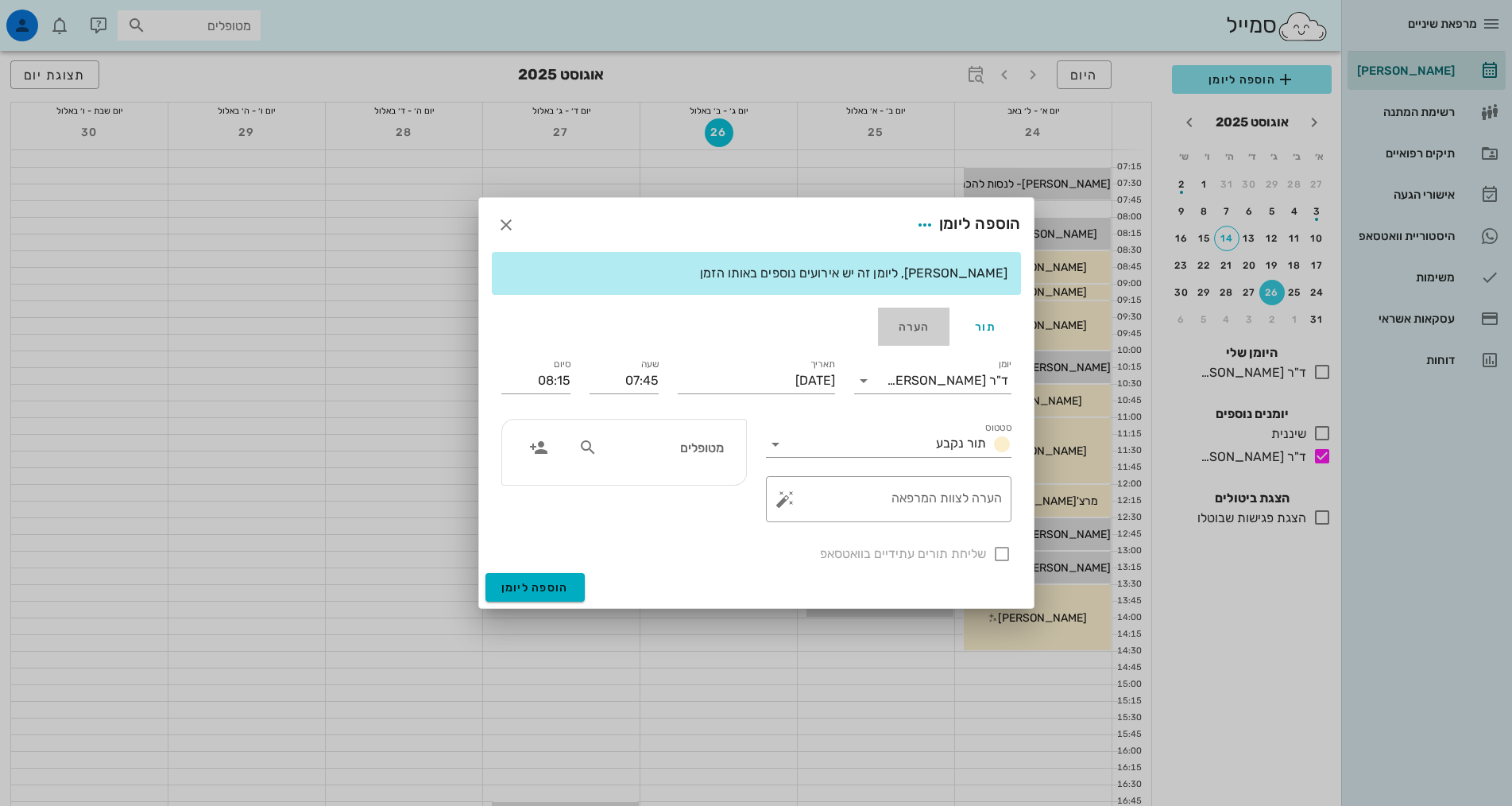
click at [922, 321] on div "הערה" at bounding box center [914, 326] width 72 height 38
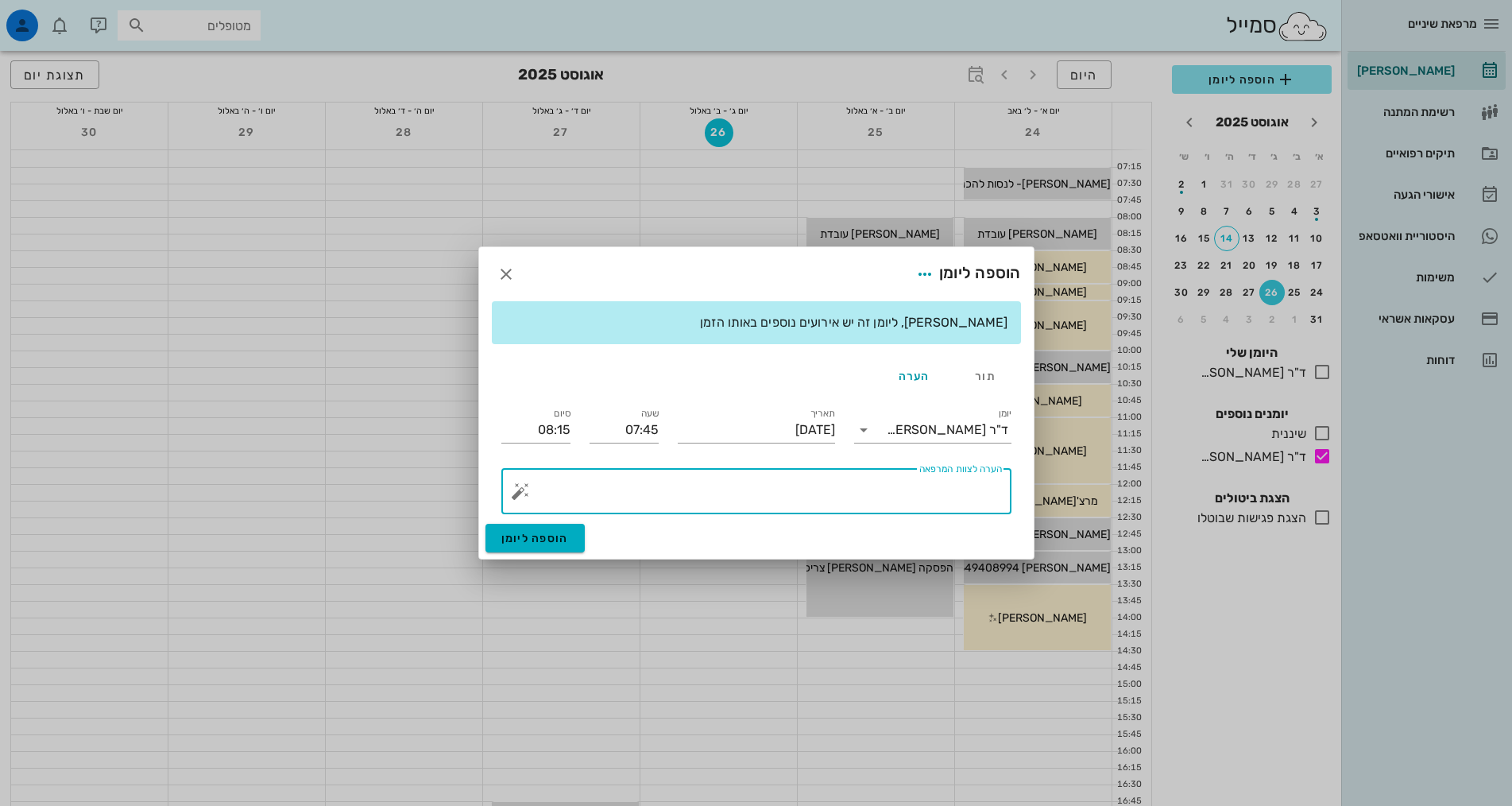
click at [961, 494] on textarea "הערה לצוות המרפאה" at bounding box center [762, 495] width 478 height 38
type textarea "לנסות להעביר את התור של [PERSON_NAME] ליום ראשון"
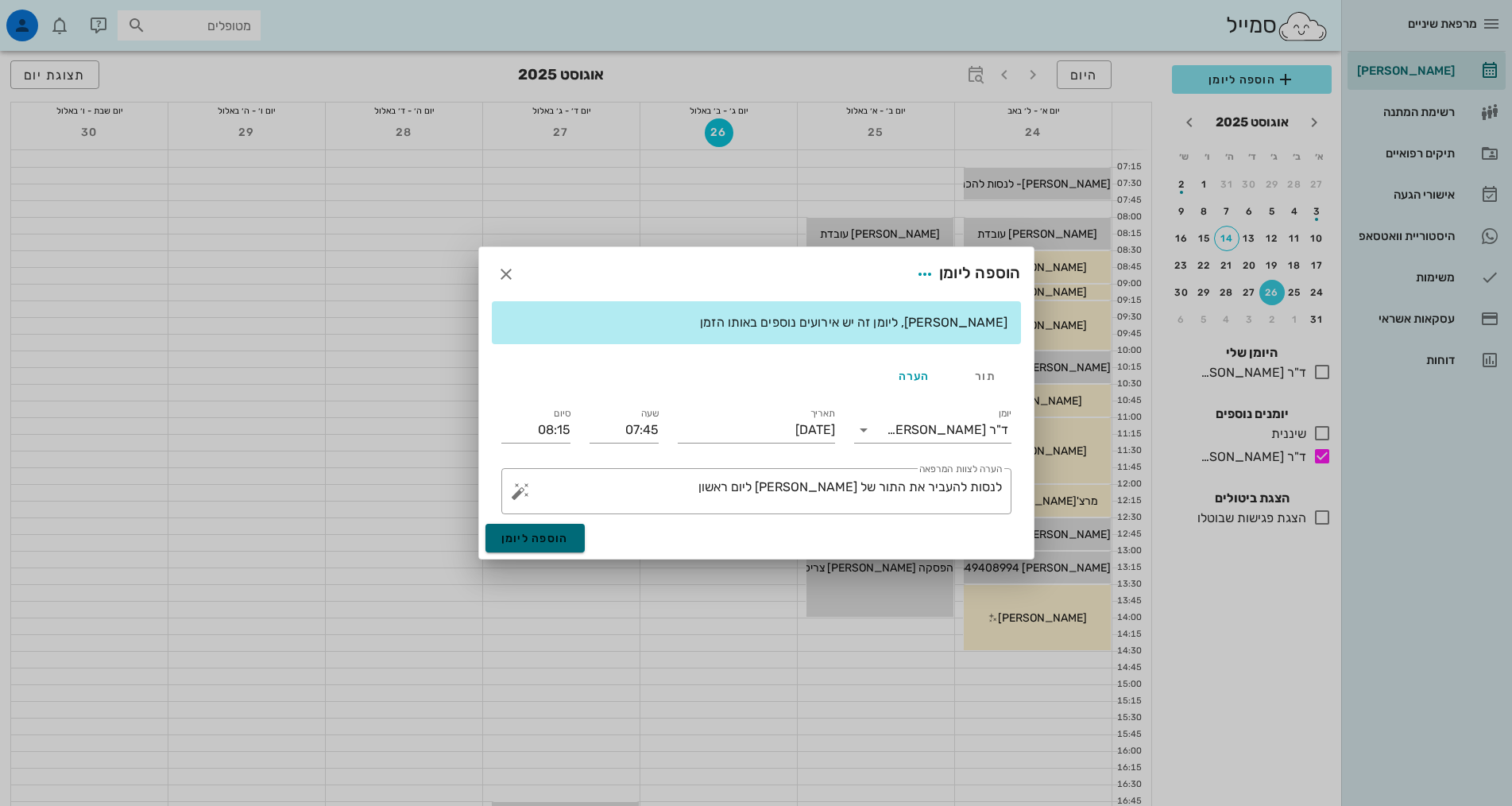
click at [531, 541] on button "הוספה ליומן" at bounding box center [535, 538] width 99 height 28
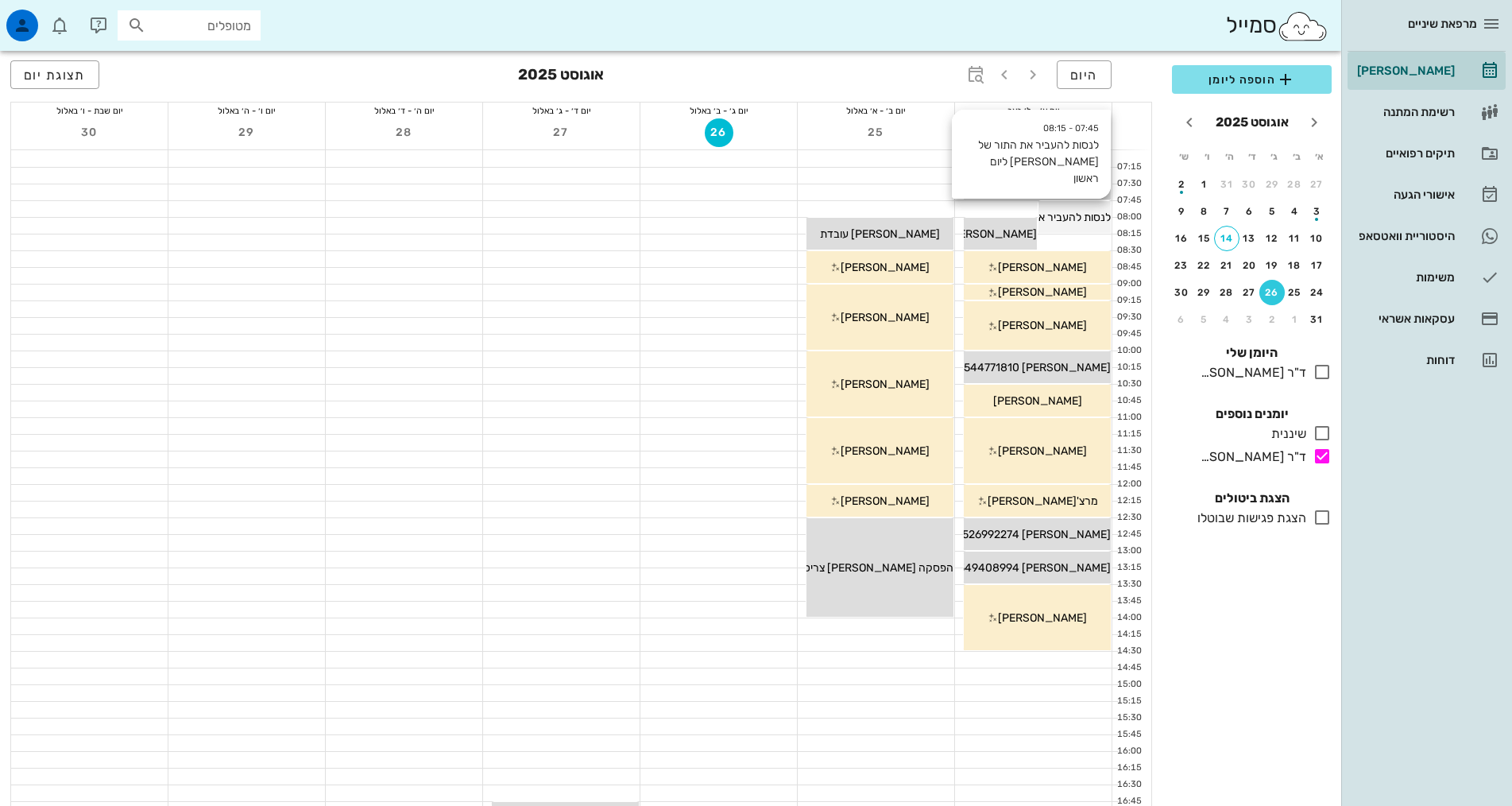
drag, startPoint x: 1067, startPoint y: 207, endPoint x: 1092, endPoint y: 224, distance: 30.2
click at [1091, 223] on span "לנסות להעביר את התור של [PERSON_NAME] ליום ראשון" at bounding box center [981, 217] width 260 height 13
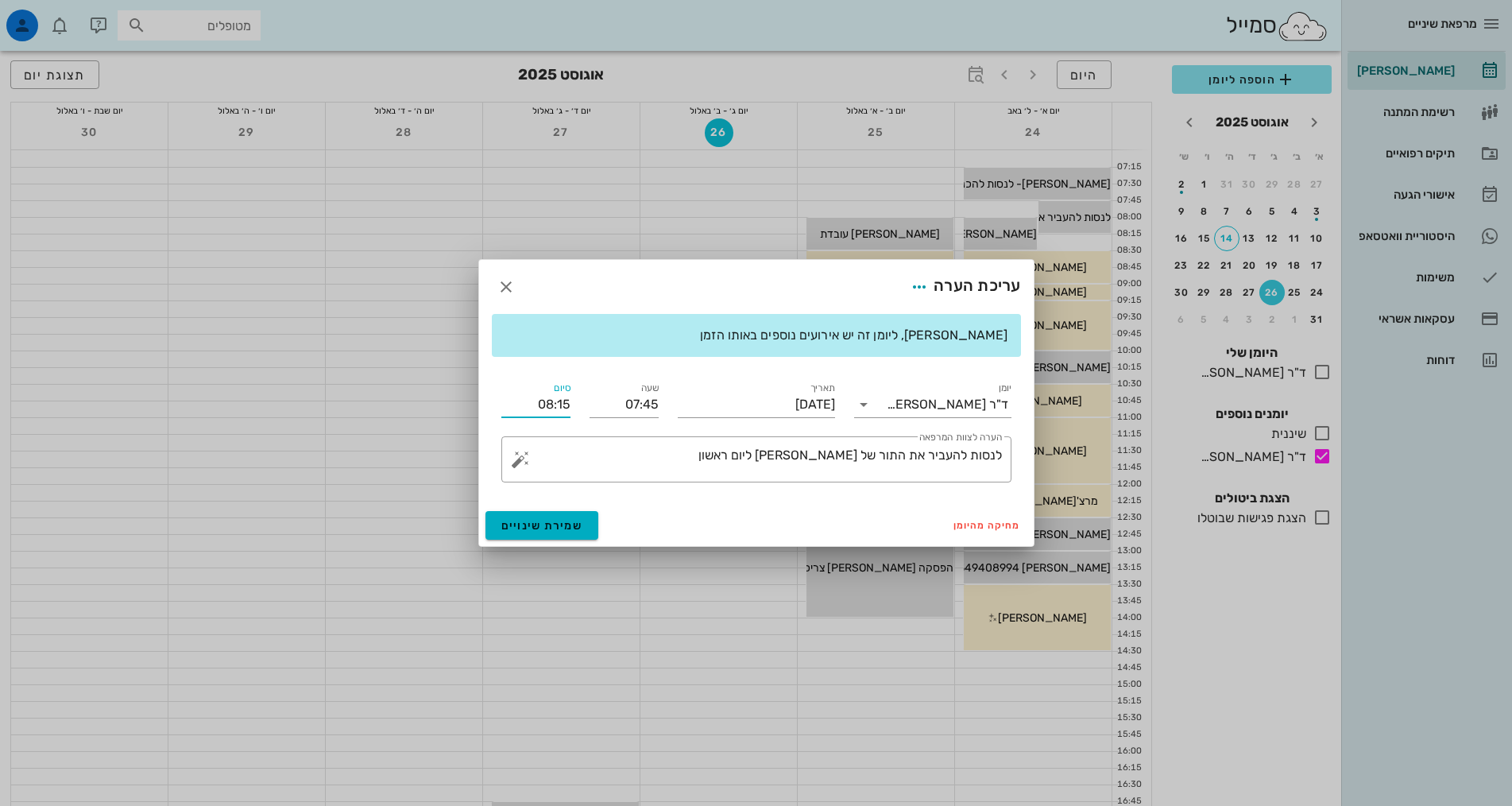
click at [553, 407] on input "08:15" at bounding box center [536, 404] width 69 height 26
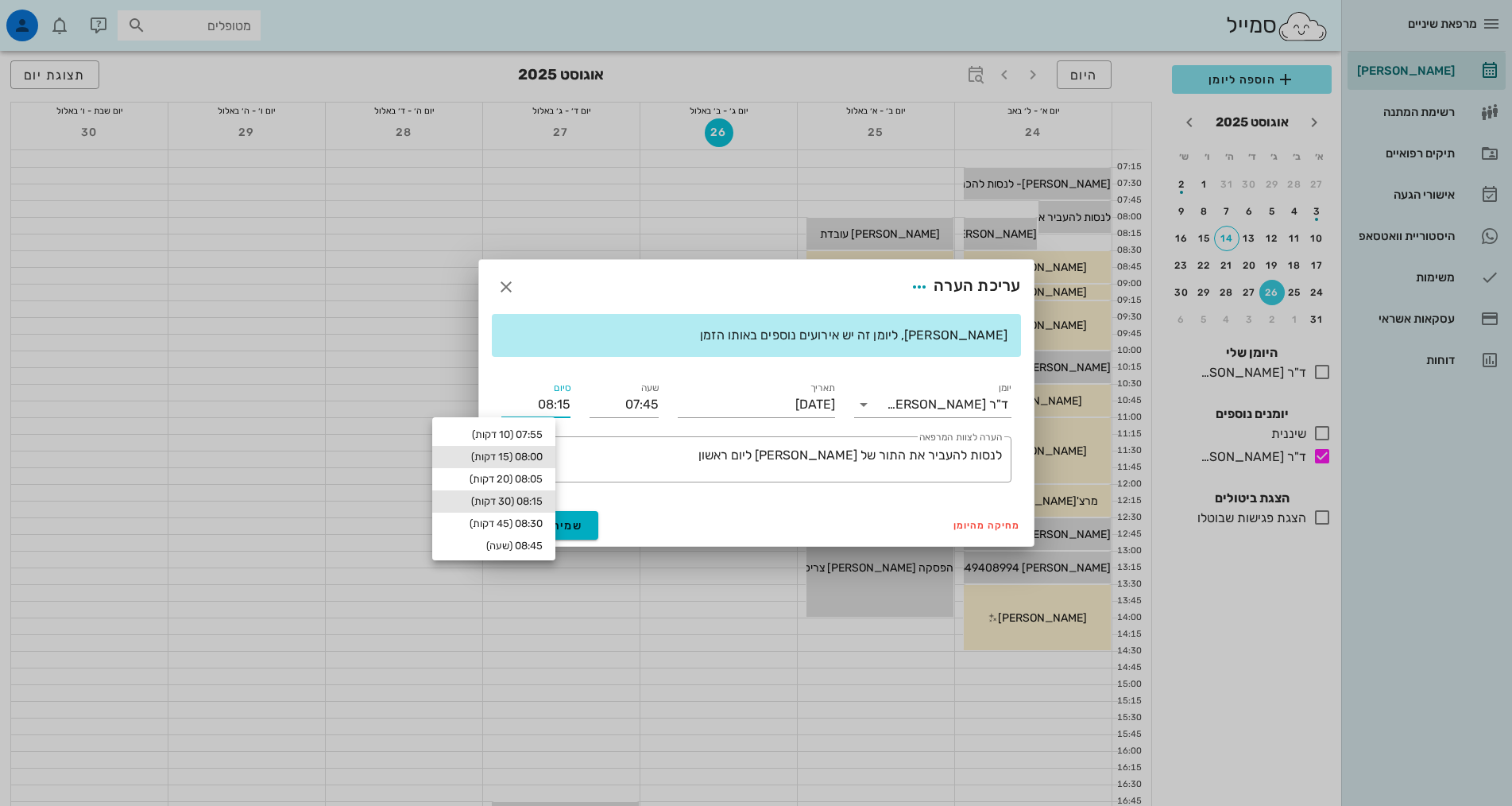
click at [528, 456] on div "08:00 (15 דקות)" at bounding box center [494, 457] width 97 height 12
type input "08:00"
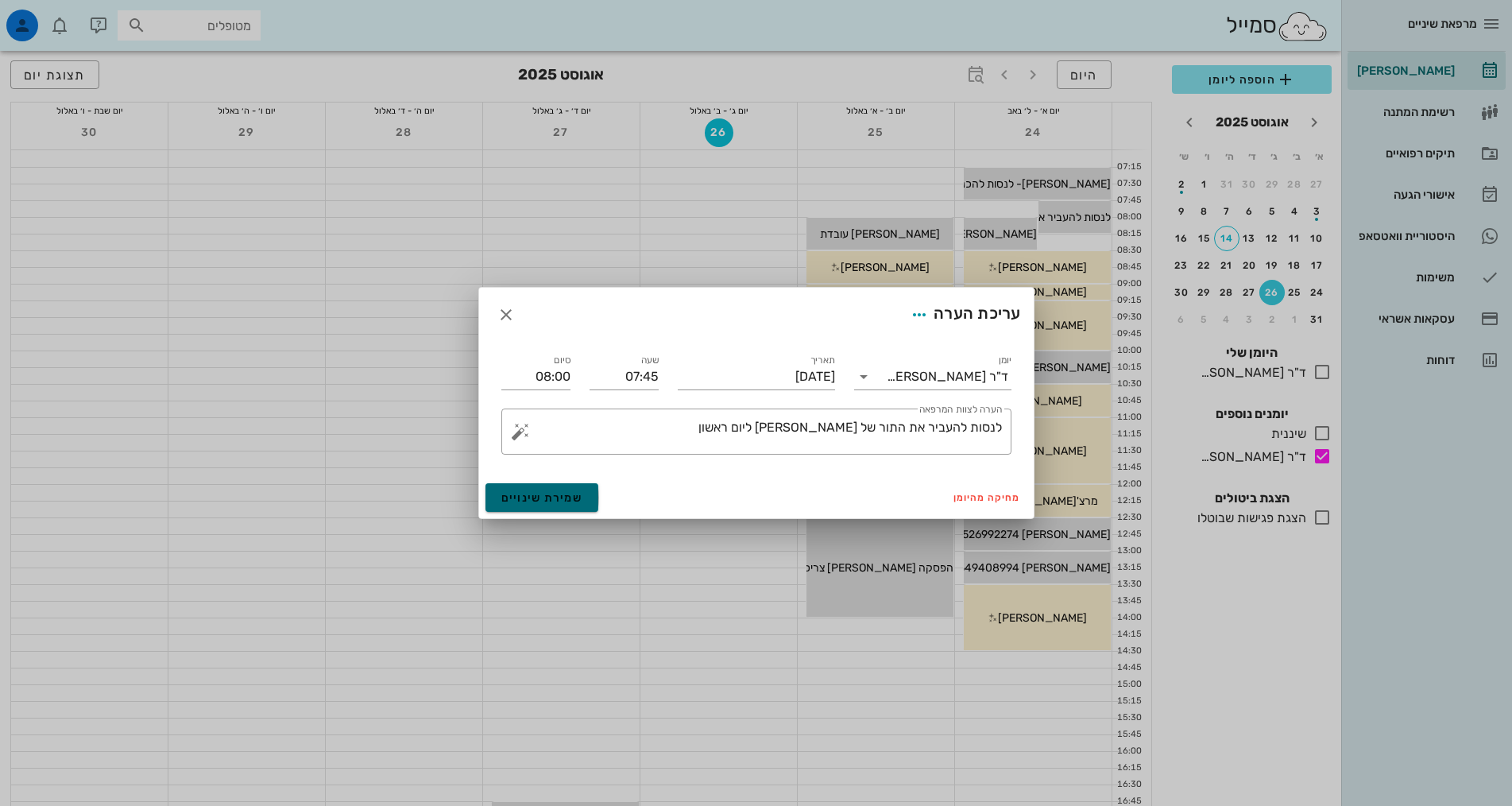
click at [537, 492] on span "שמירת שינויים" at bounding box center [542, 498] width 81 height 13
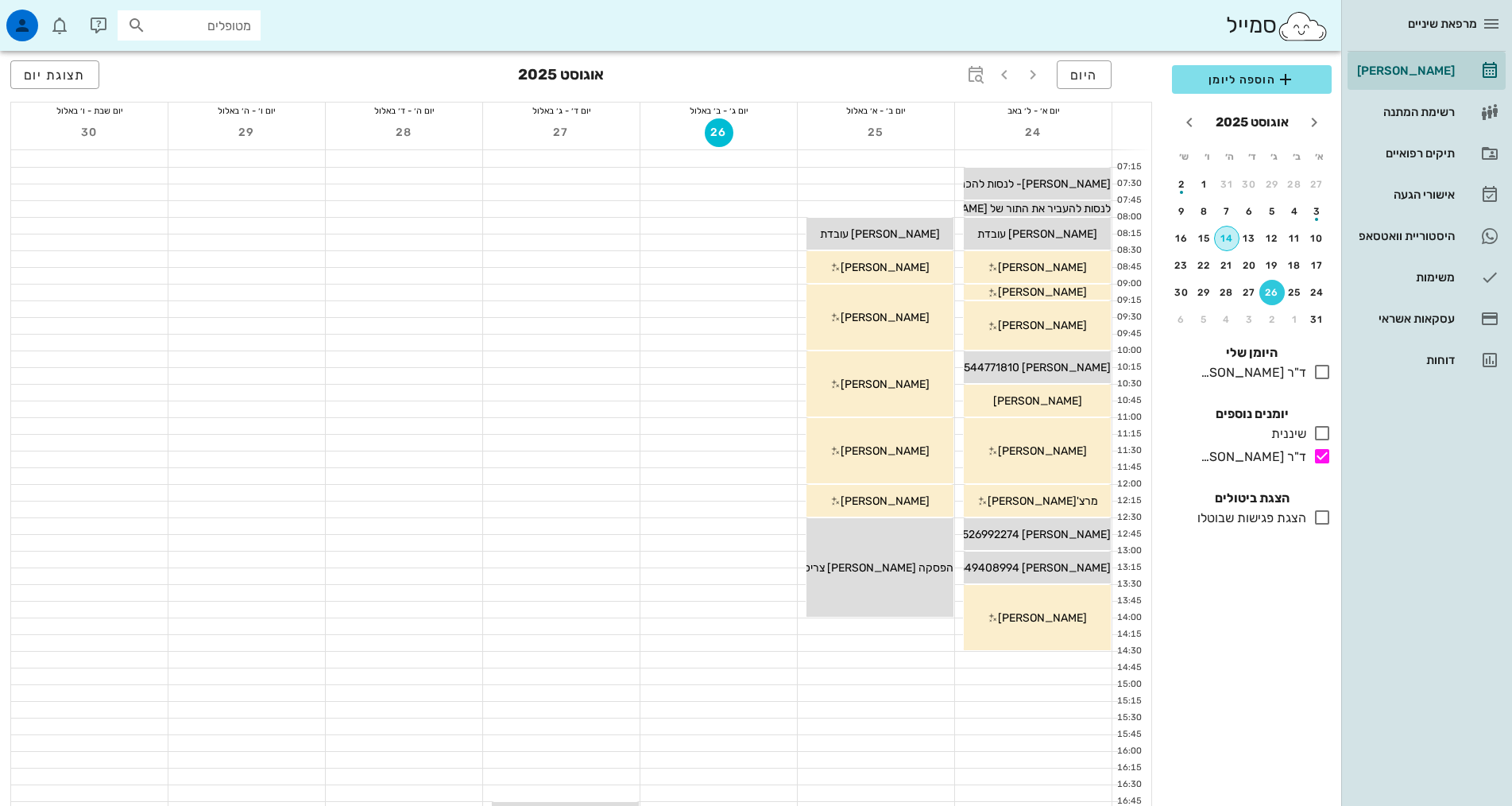
click at [1230, 245] on button "14" at bounding box center [1226, 238] width 26 height 26
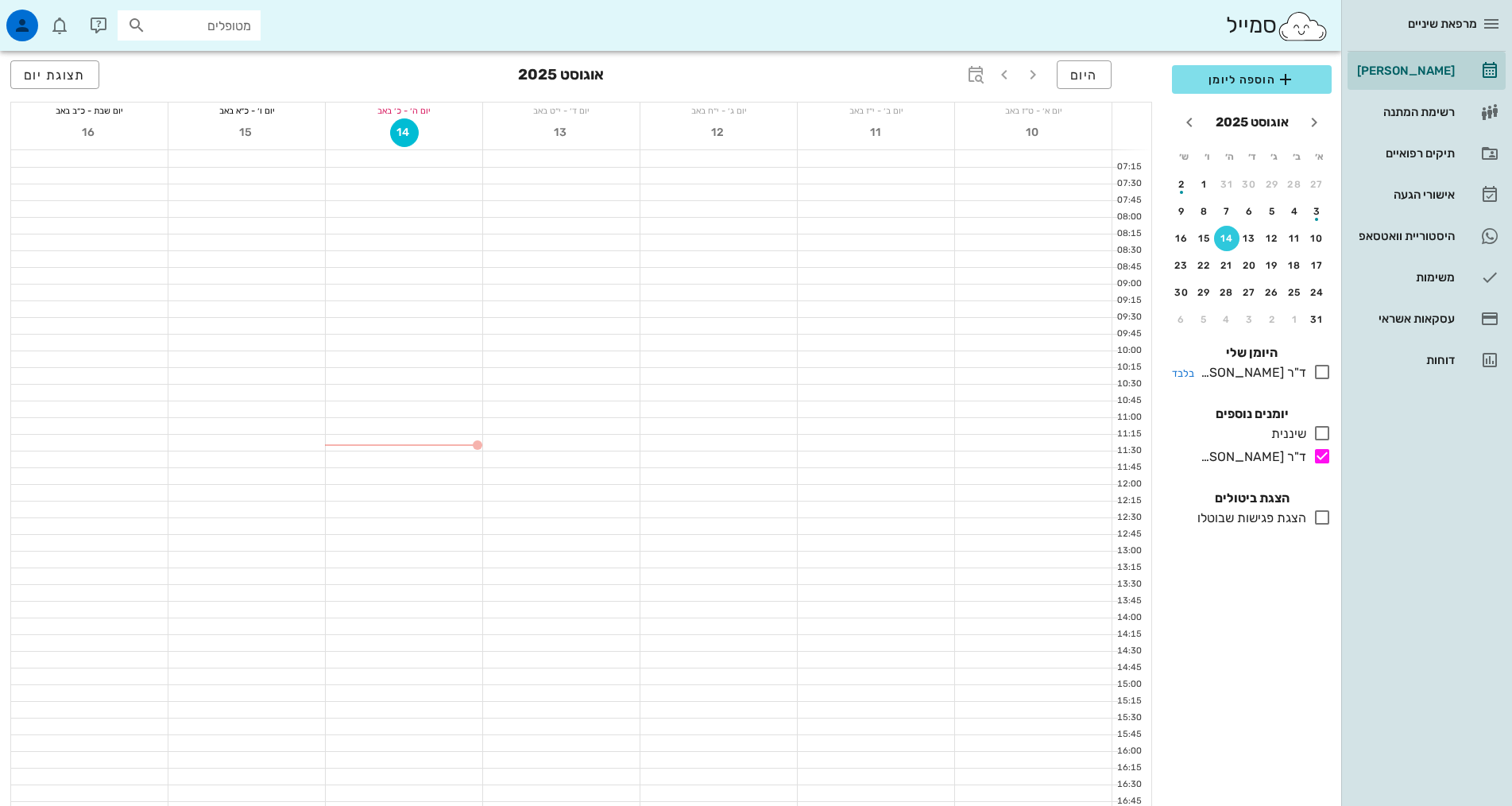
click at [1323, 369] on icon at bounding box center [1323, 372] width 19 height 19
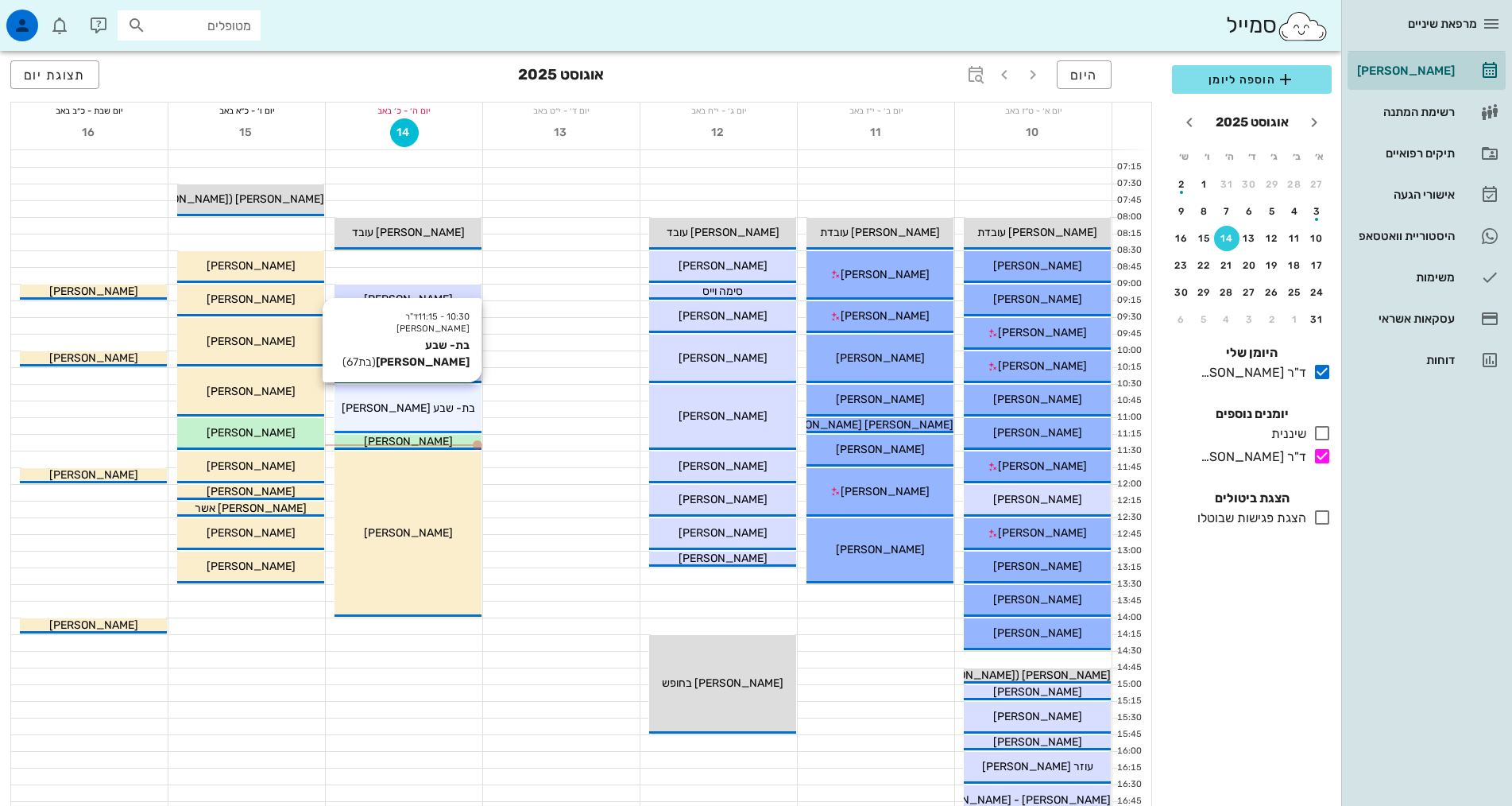
click at [428, 398] on div "10:30 - 11:15 ד"ר [PERSON_NAME] בת- שבע [PERSON_NAME] (בת 67 ) בת- שבע [PERSON_…" at bounding box center [408, 408] width 147 height 49
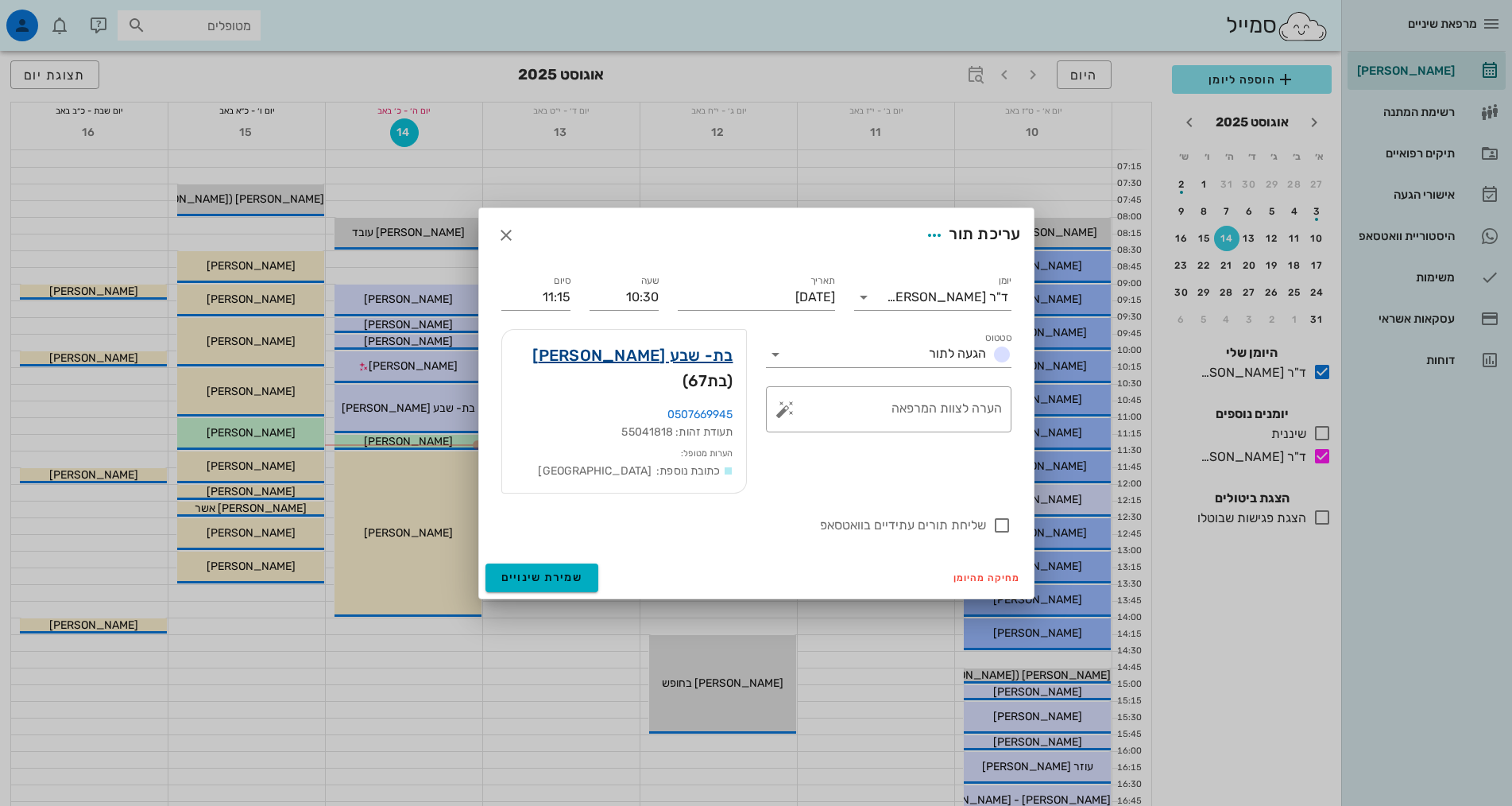
click at [679, 363] on link "בת- שבע [PERSON_NAME]" at bounding box center [632, 355] width 200 height 26
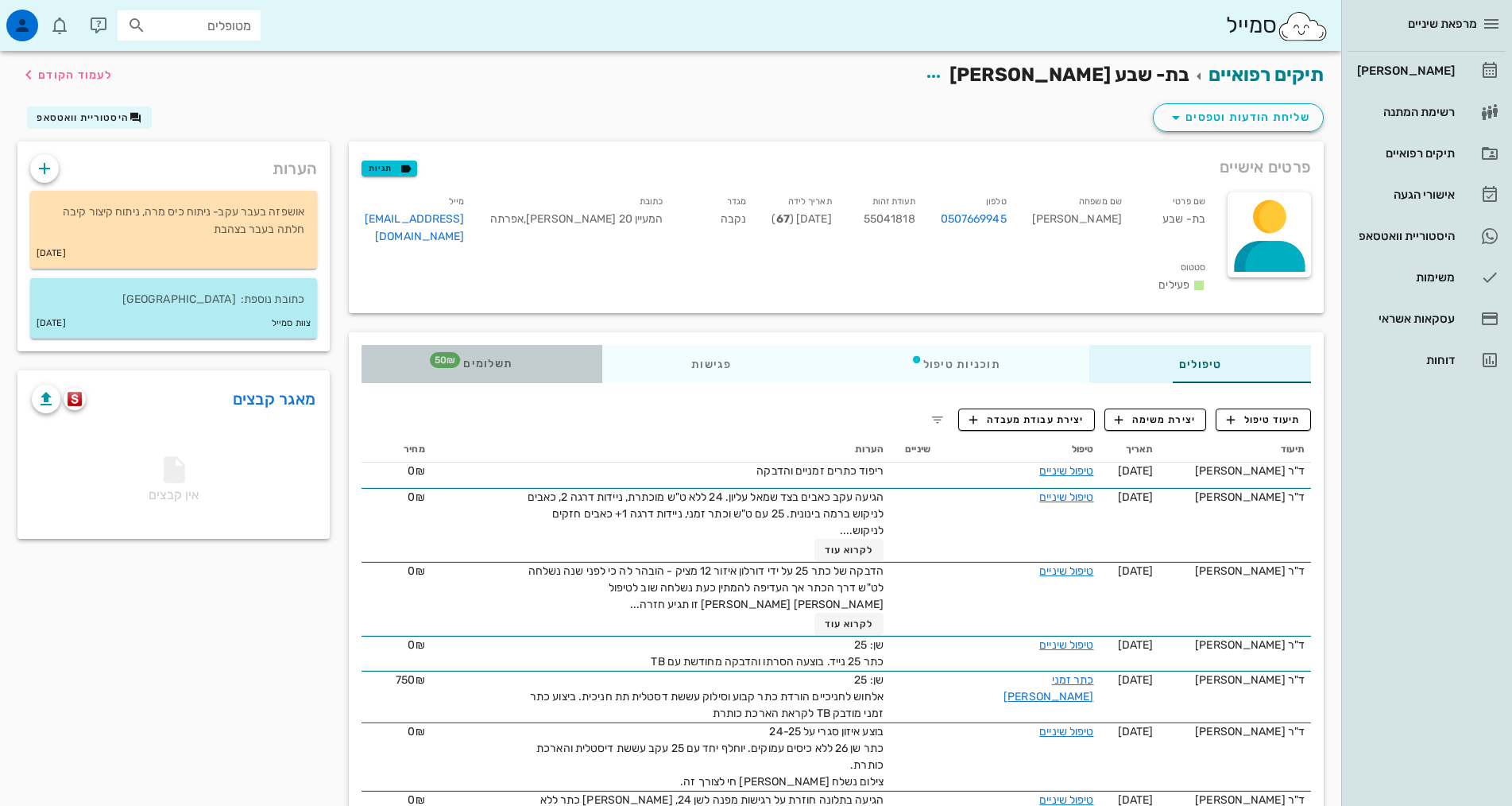
click at [430, 353] on span "50₪" at bounding box center [445, 360] width 30 height 16
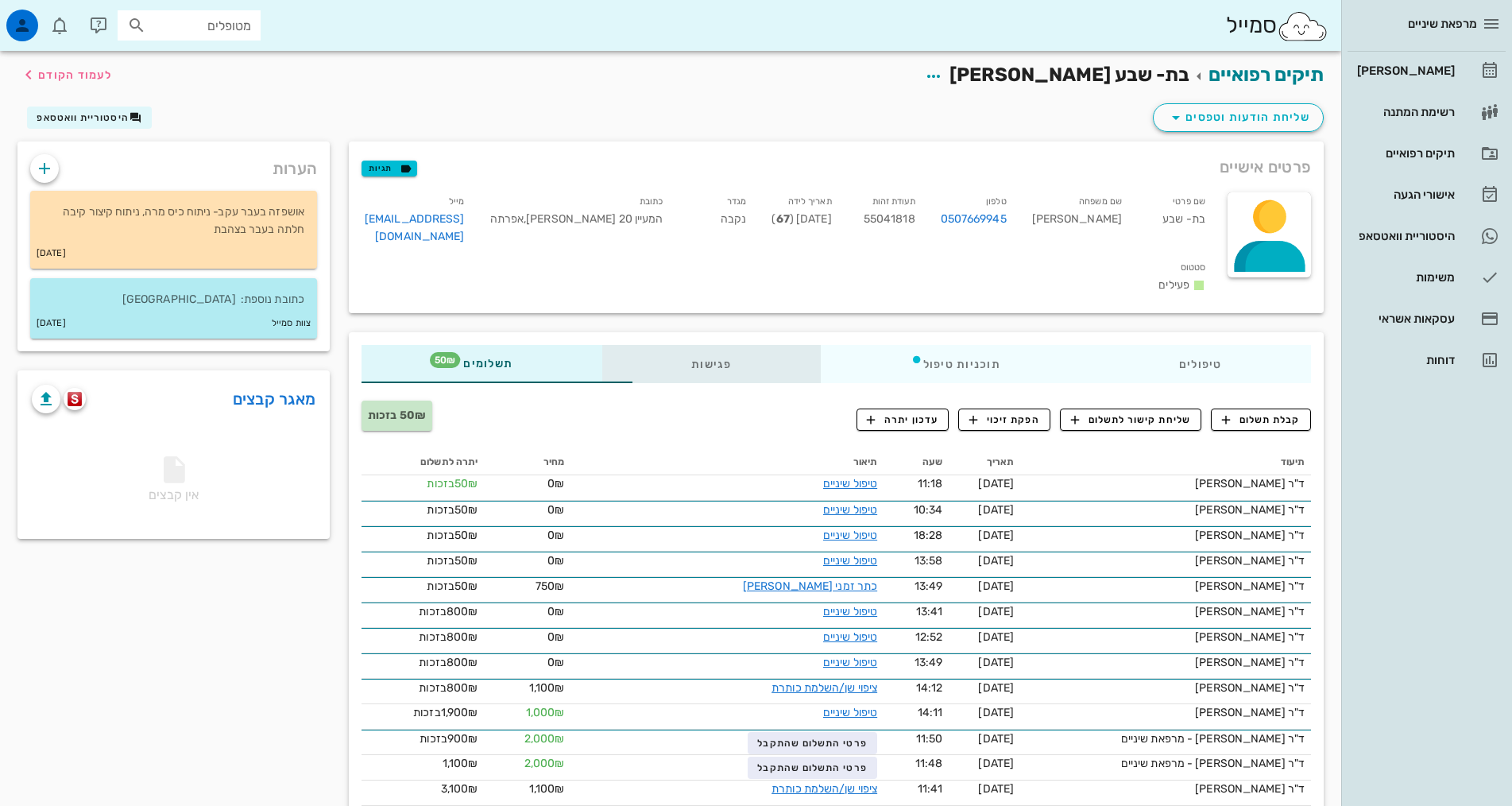
click at [602, 345] on div "פגישות" at bounding box center [711, 364] width 219 height 38
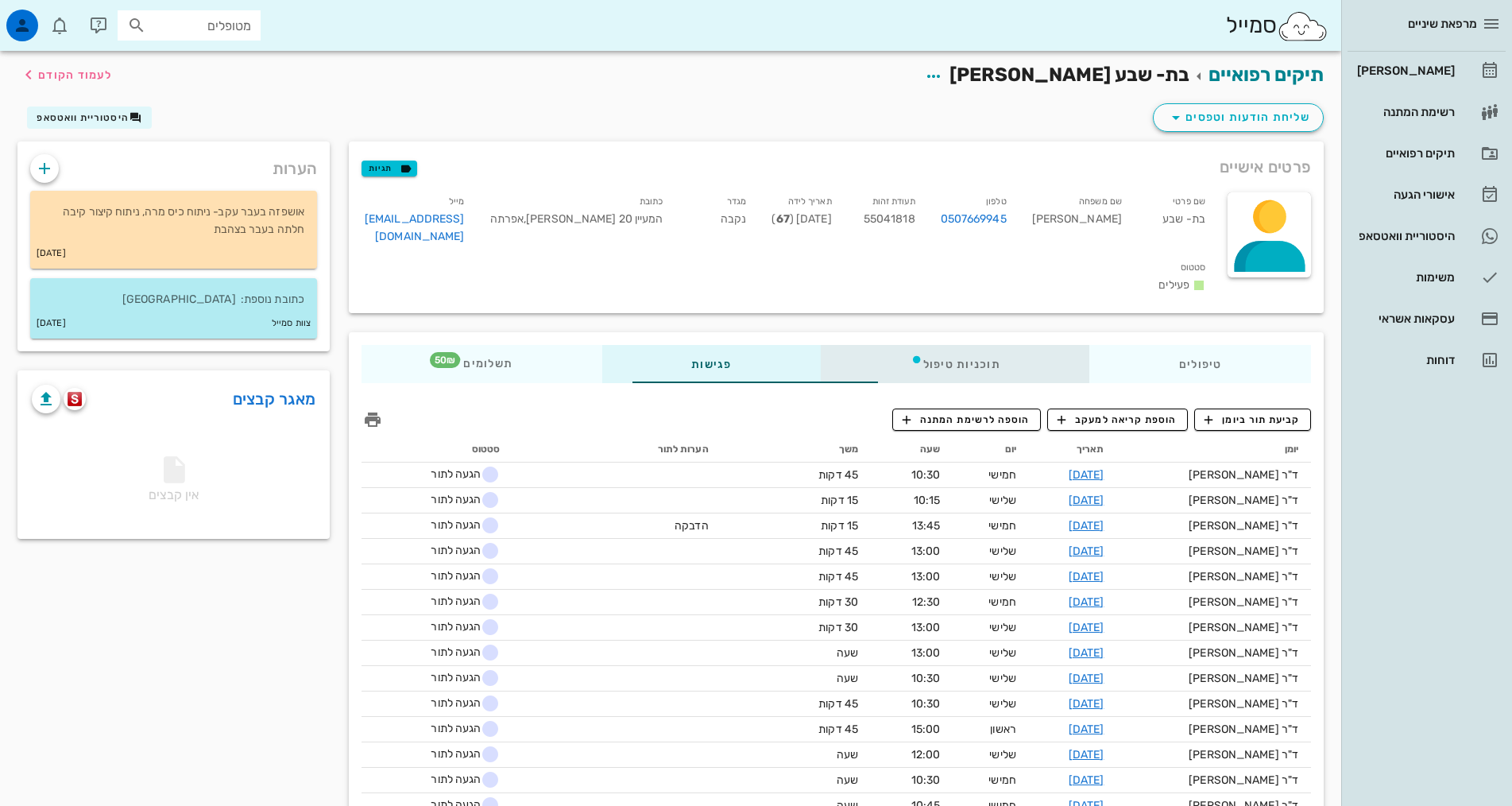
click at [836, 346] on div "תוכניות טיפול" at bounding box center [954, 364] width 268 height 38
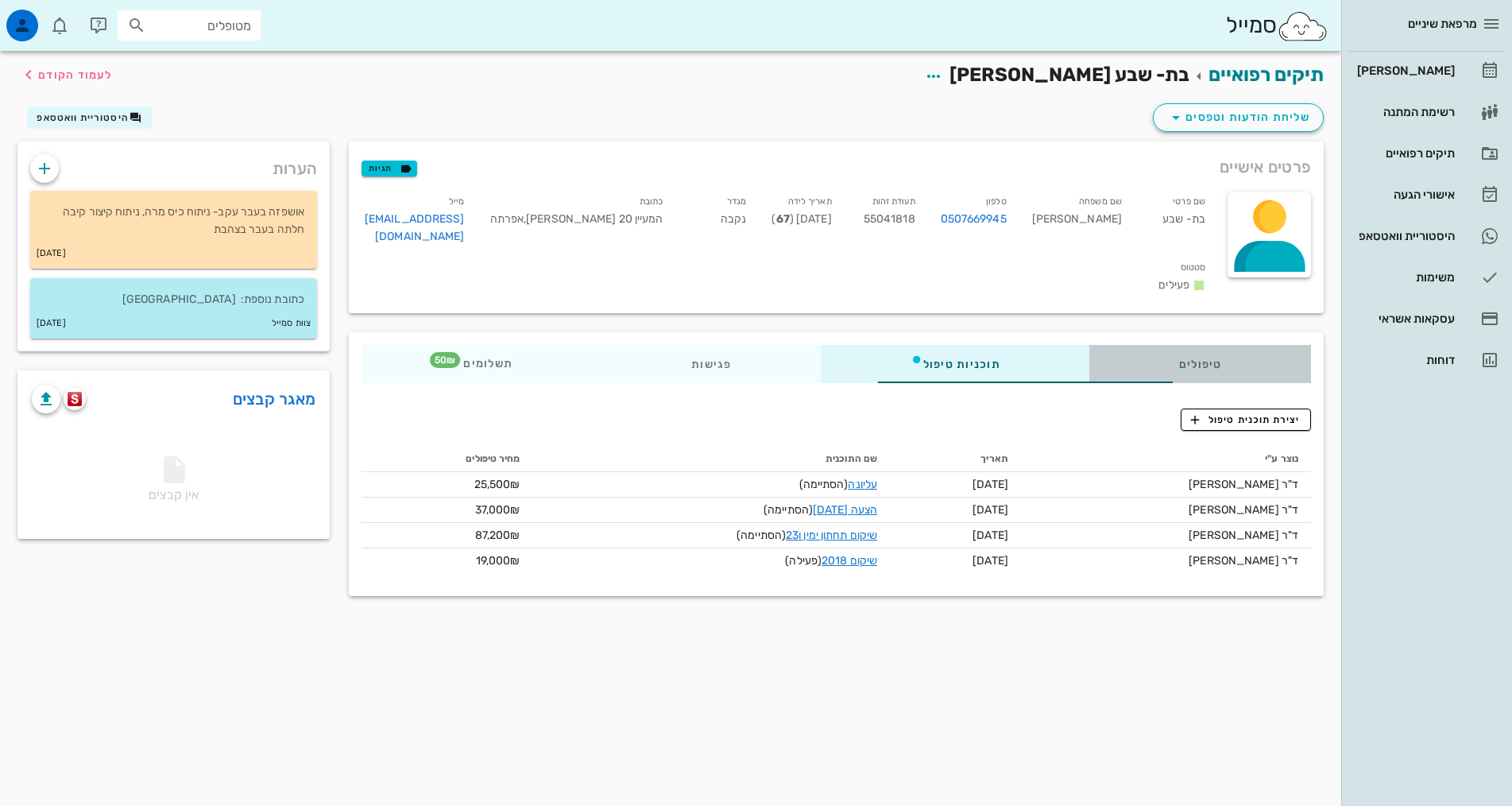
click at [1152, 345] on div "טיפולים" at bounding box center [1200, 364] width 221 height 38
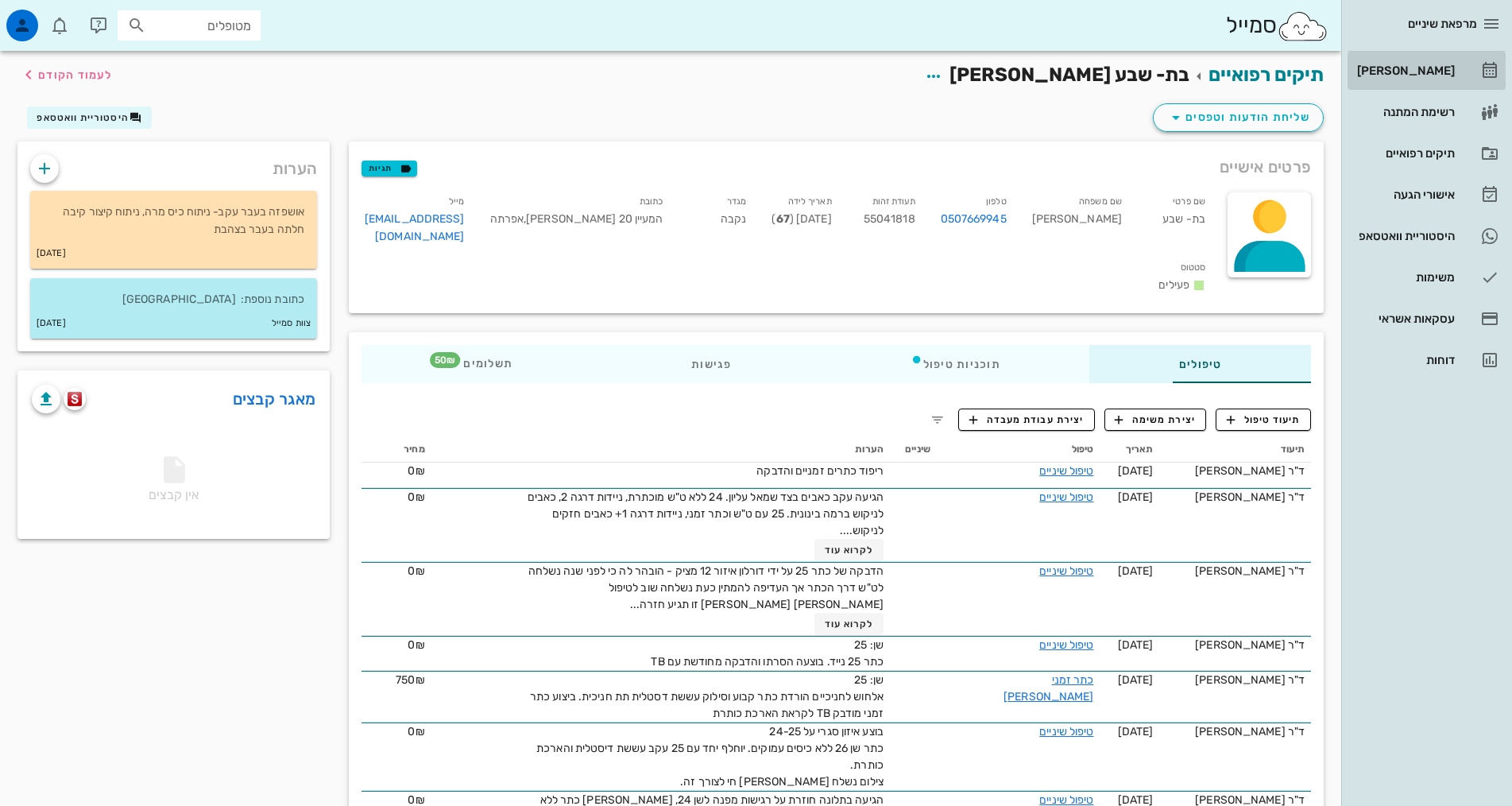
click at [1419, 69] on div "[PERSON_NAME]" at bounding box center [1404, 71] width 101 height 12
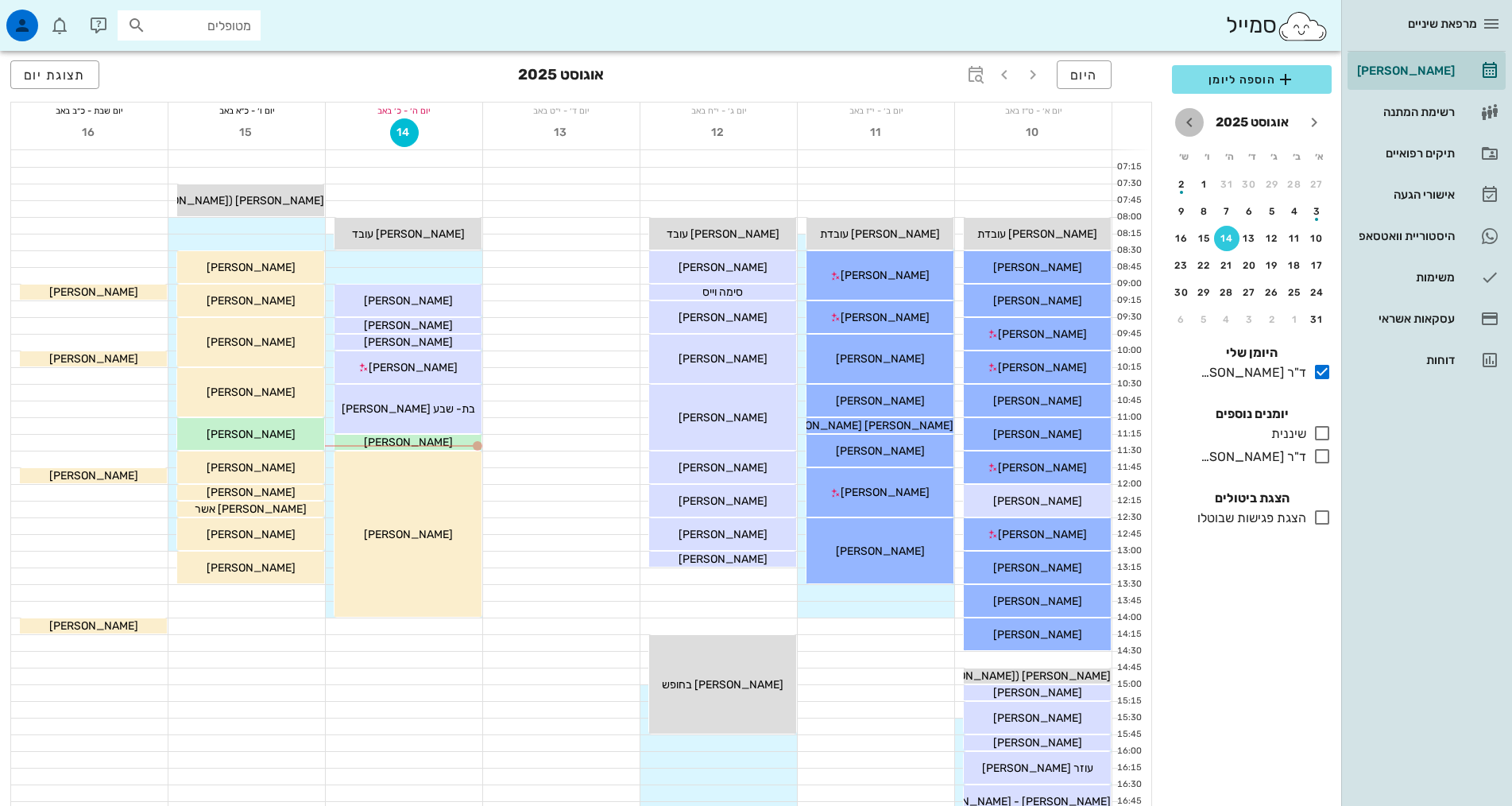
click at [1191, 120] on icon "חודש הבא" at bounding box center [1190, 122] width 19 height 19
click at [1230, 214] on div "11" at bounding box center [1226, 211] width 26 height 12
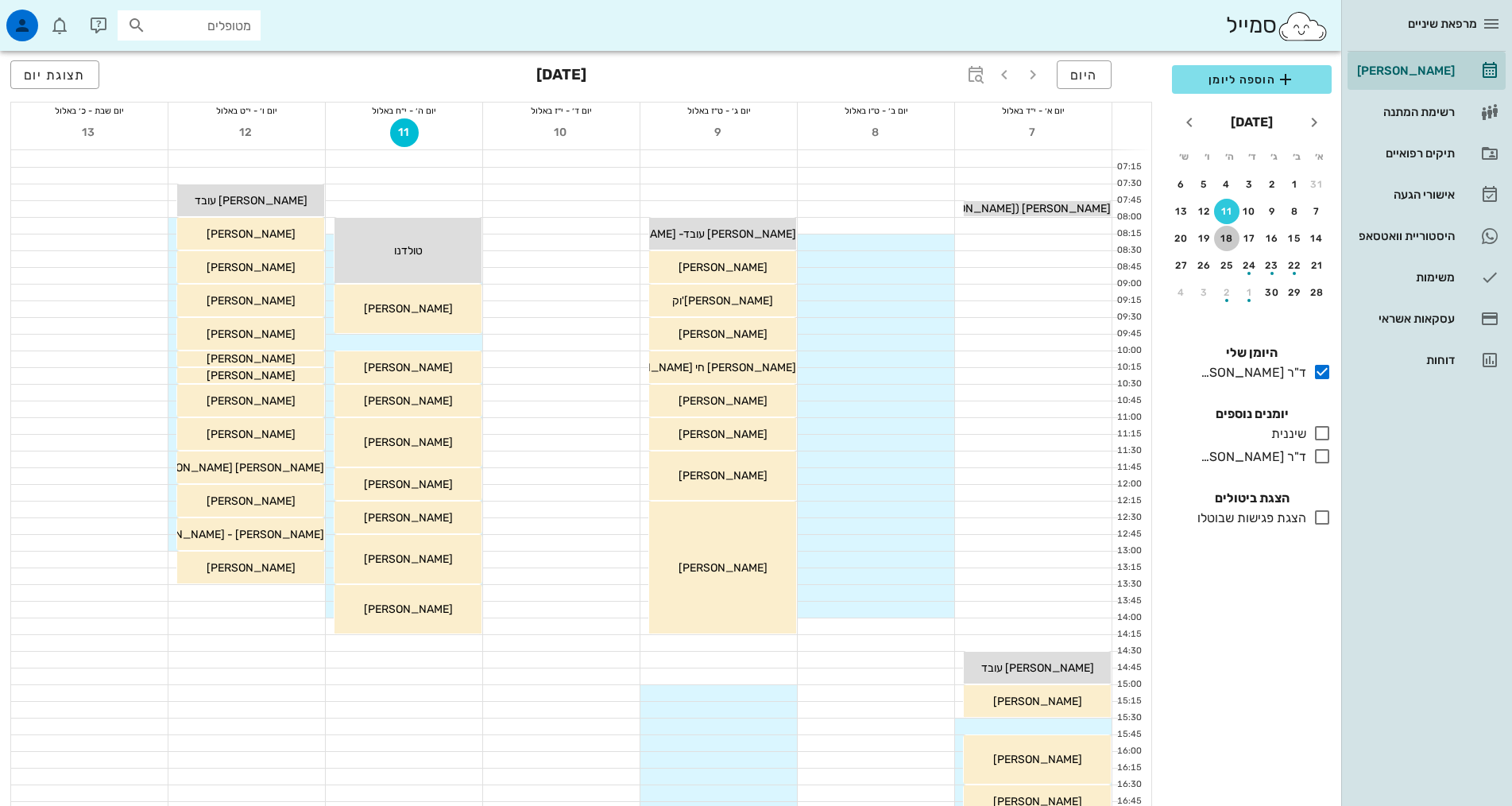
click at [1221, 240] on div "18" at bounding box center [1226, 238] width 26 height 12
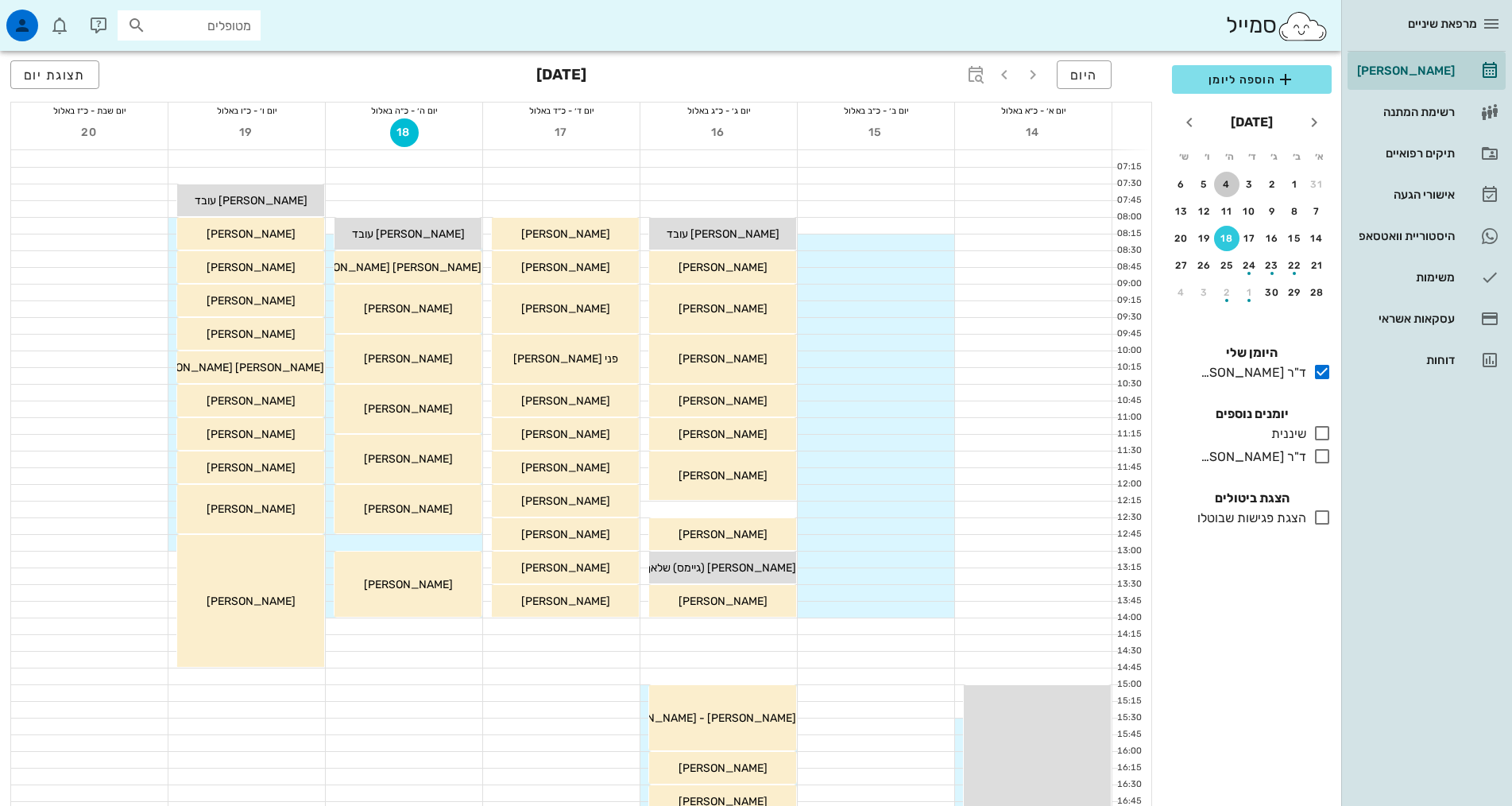
click at [1227, 190] on div "4" at bounding box center [1226, 184] width 26 height 12
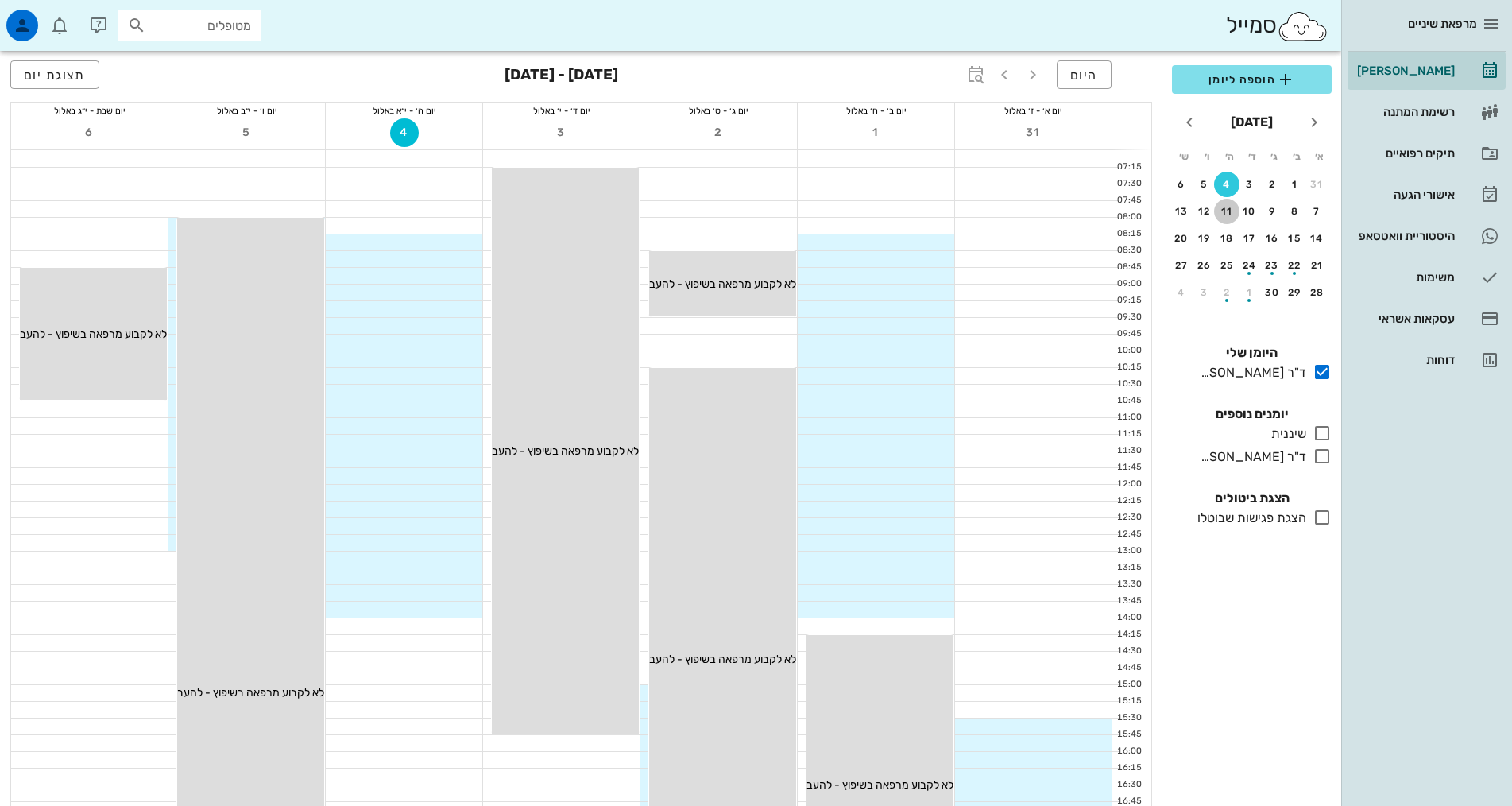
click at [1232, 212] on div "11" at bounding box center [1226, 211] width 26 height 12
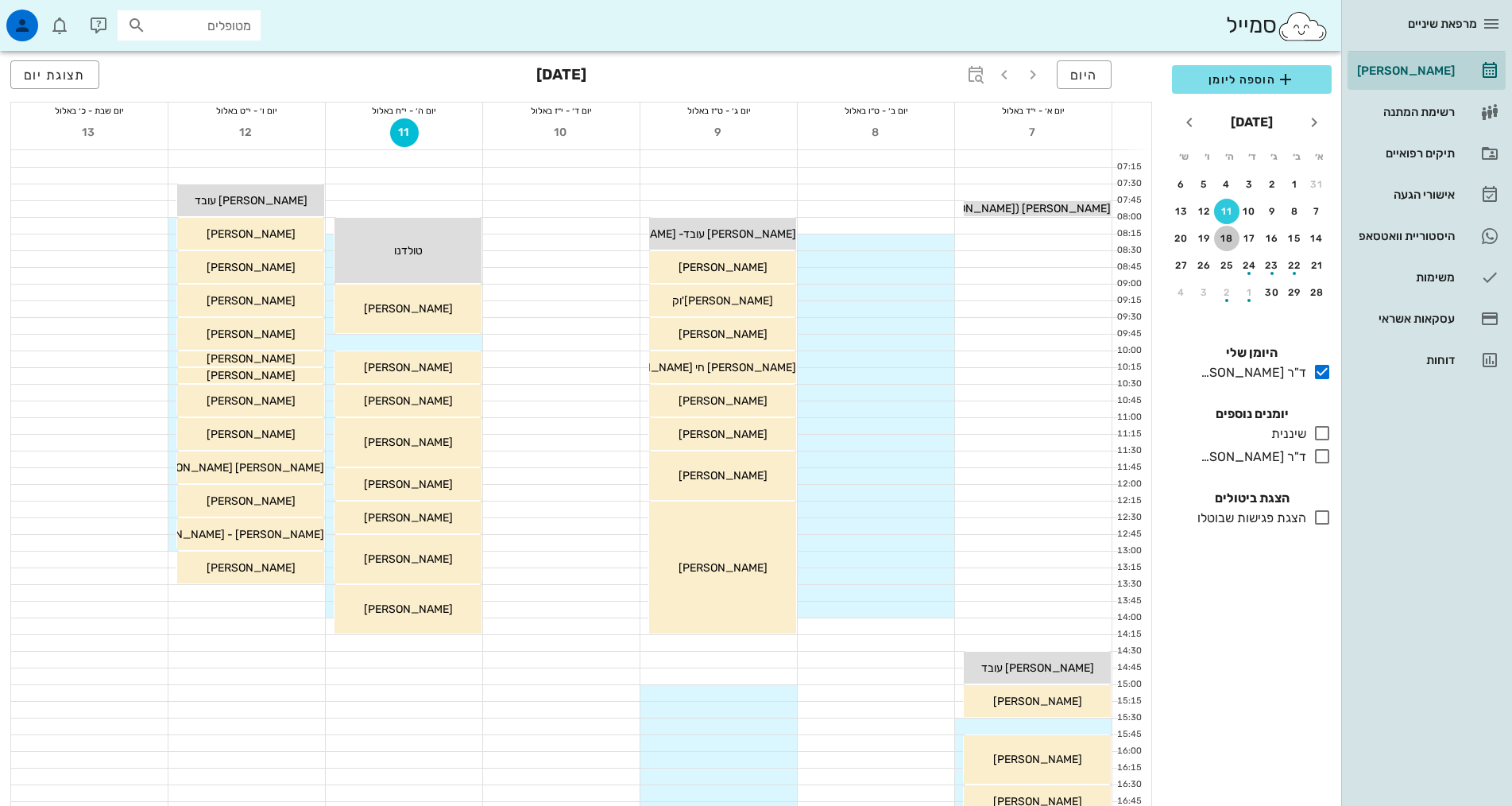
click at [1227, 236] on div "18" at bounding box center [1226, 238] width 26 height 12
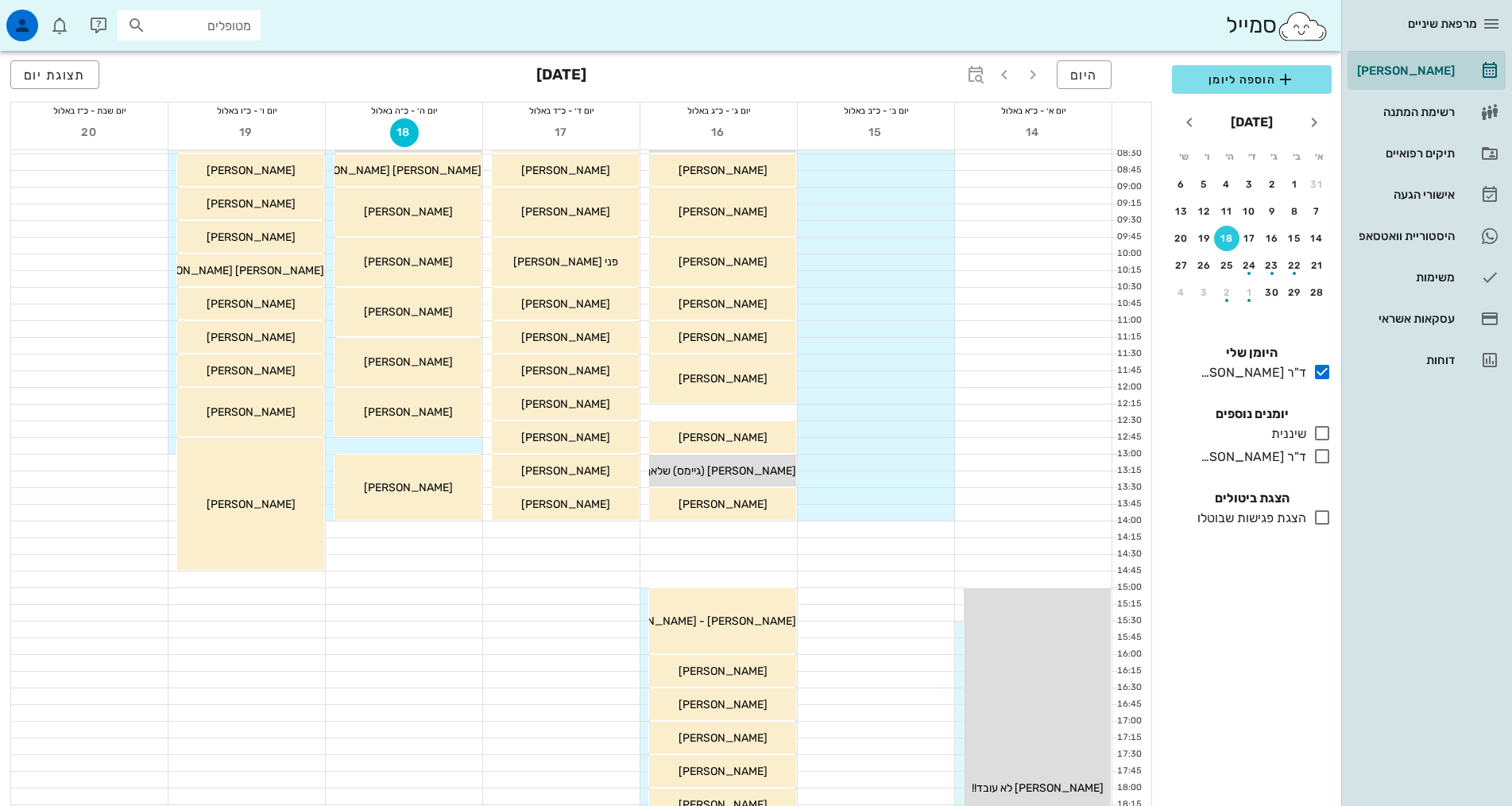
scroll to position [318, 0]
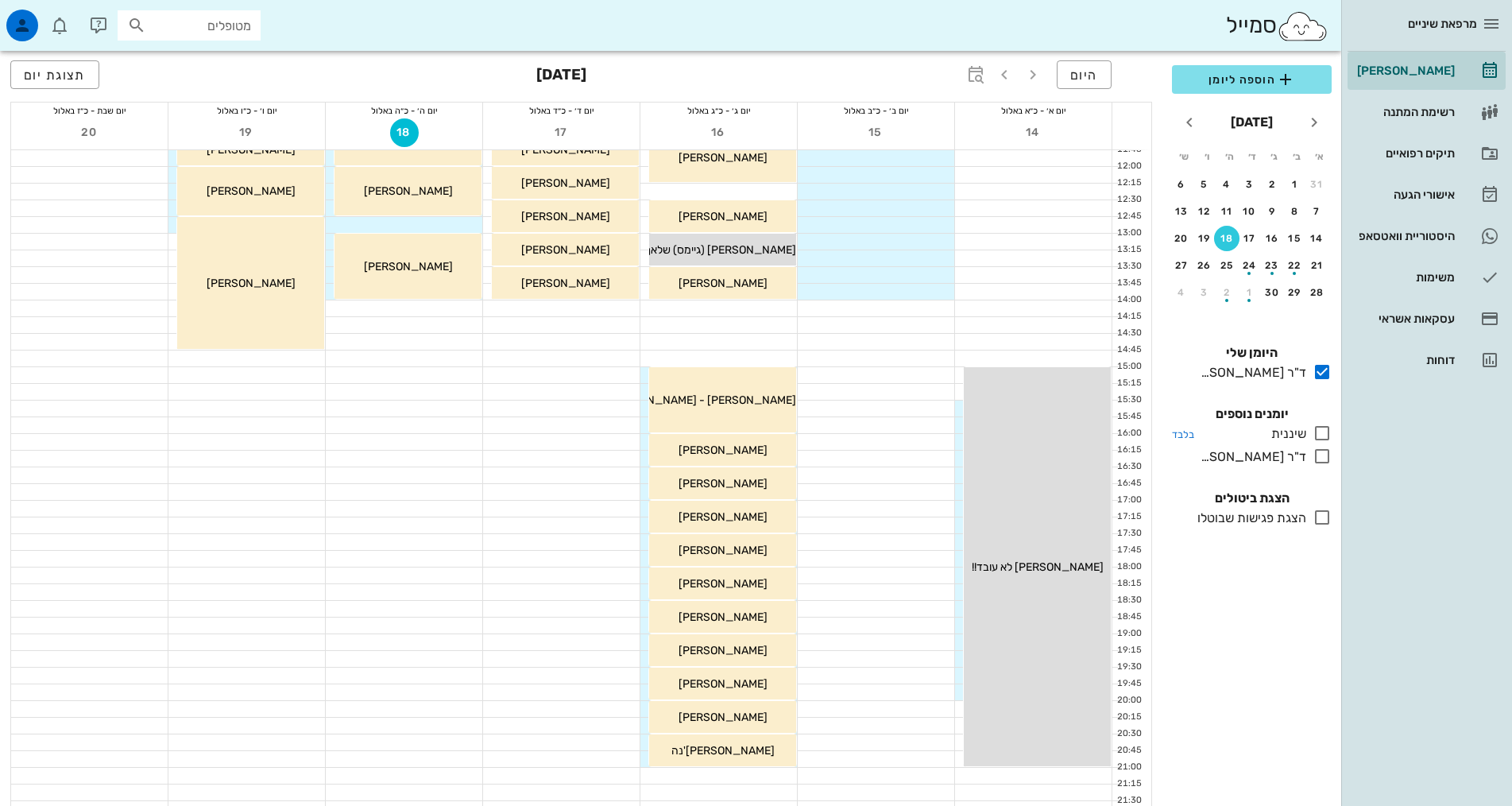
click at [1315, 433] on icon at bounding box center [1323, 433] width 19 height 19
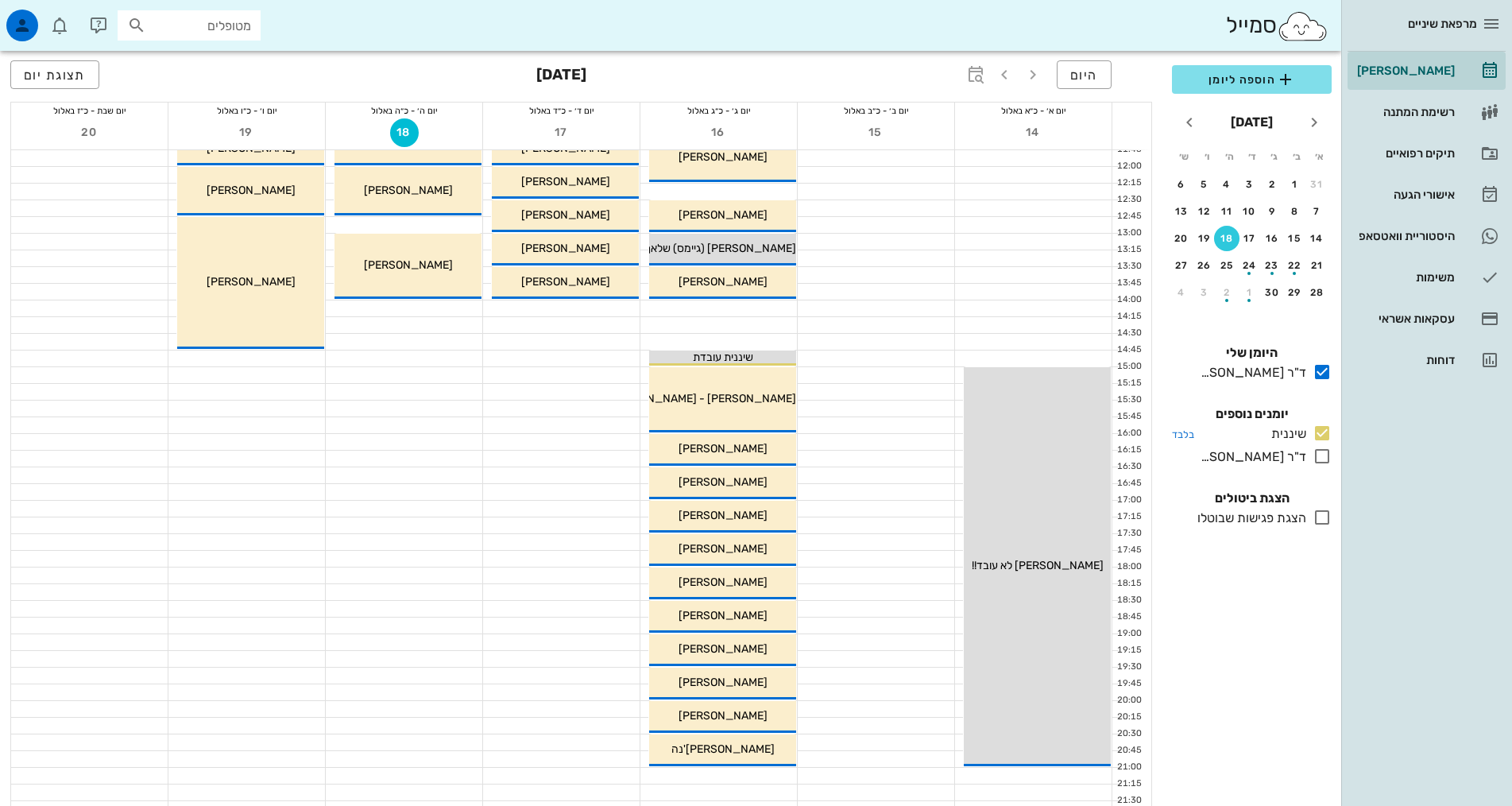
click at [1319, 434] on icon at bounding box center [1323, 433] width 19 height 19
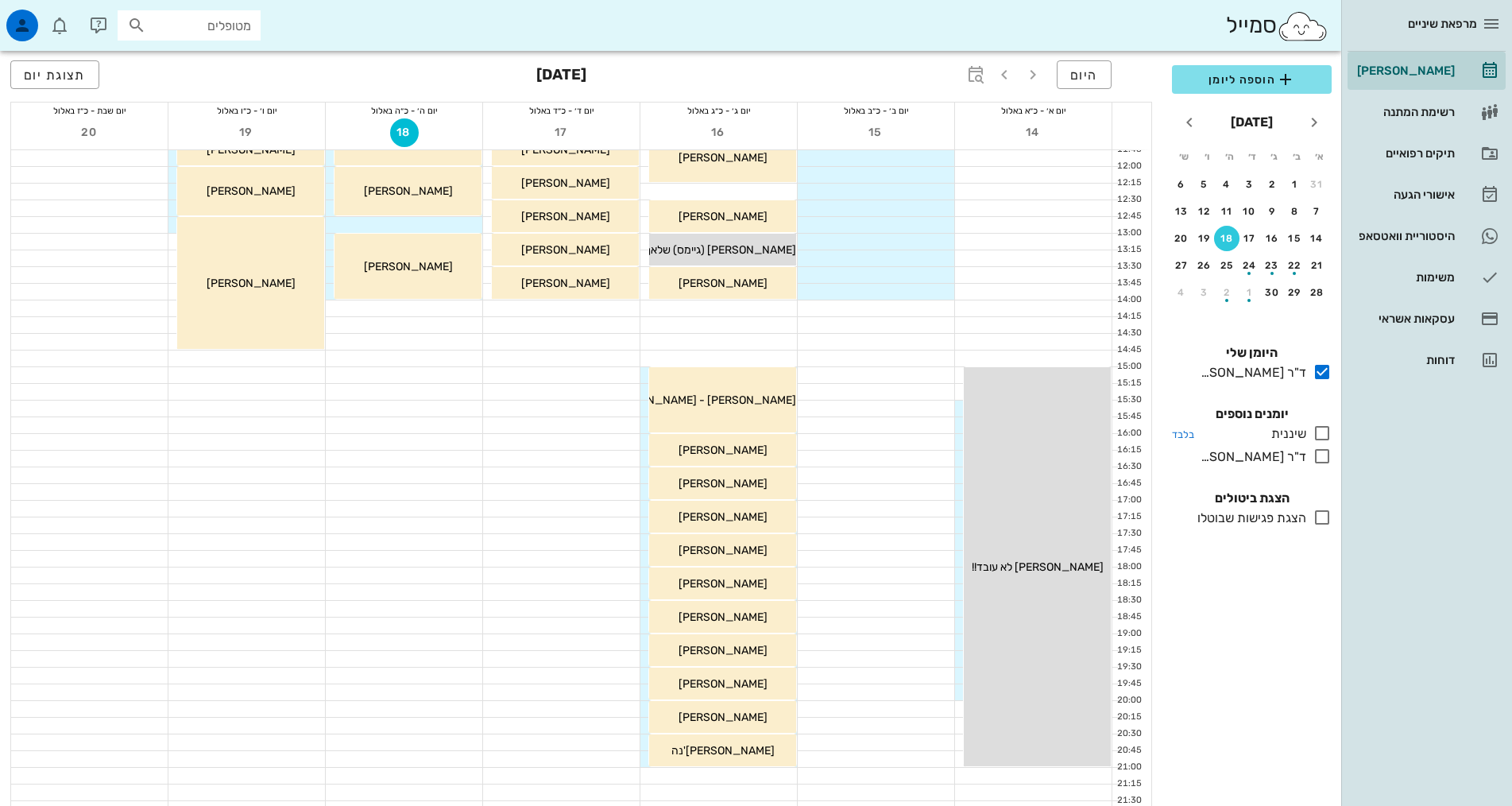
click at [1319, 434] on icon at bounding box center [1323, 433] width 19 height 19
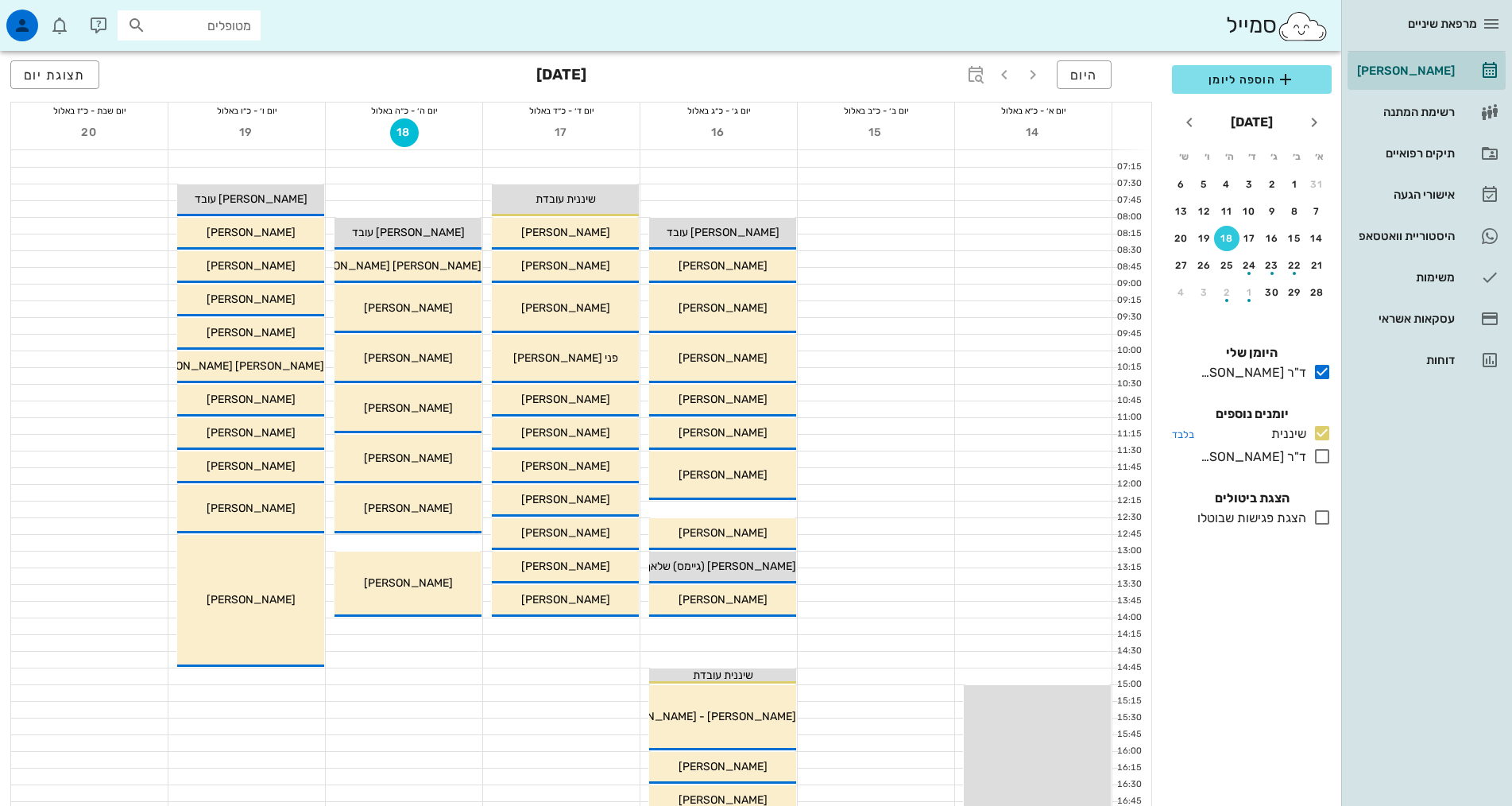
click at [1320, 435] on icon at bounding box center [1323, 433] width 19 height 19
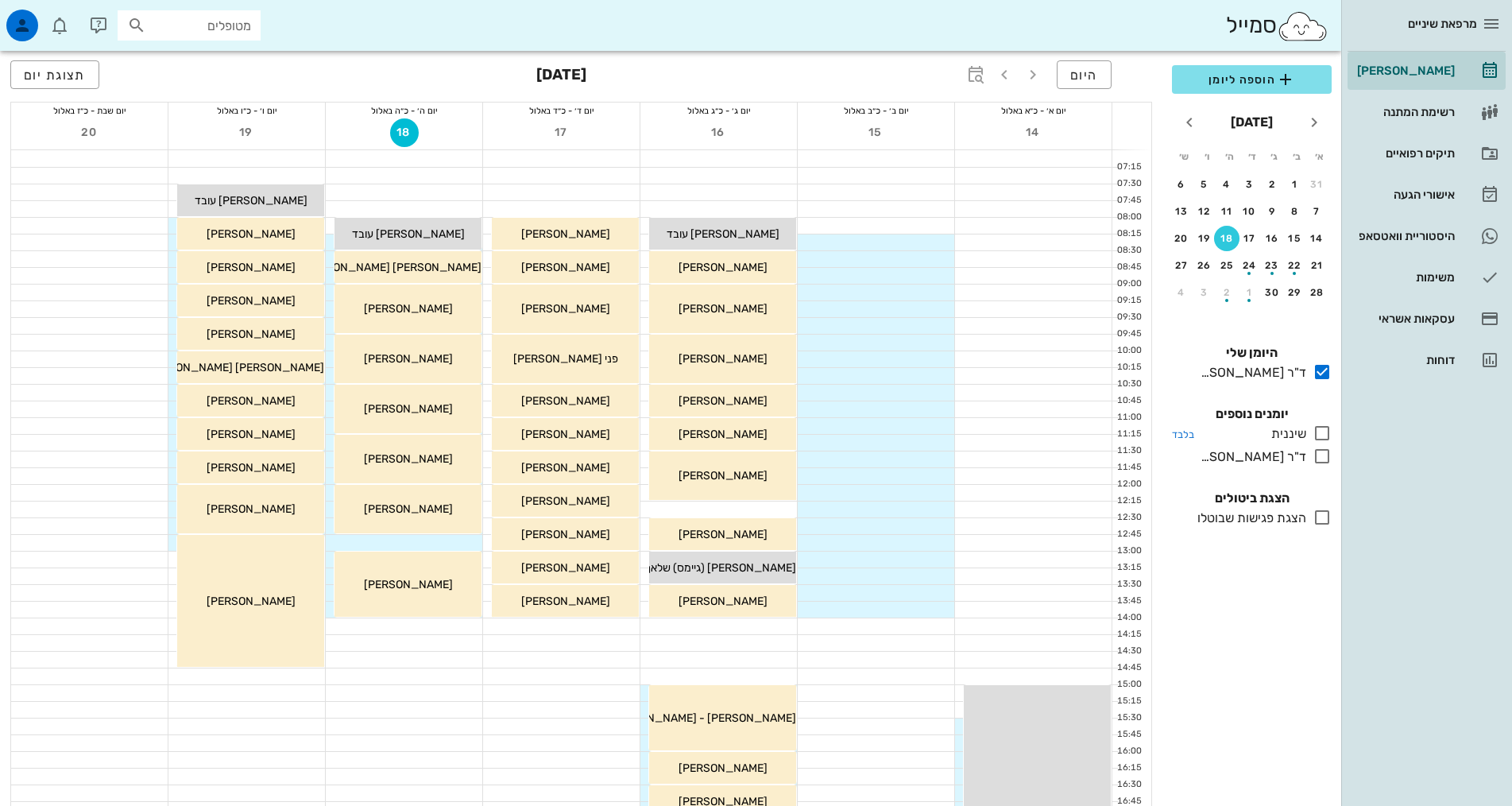
click at [1322, 435] on icon at bounding box center [1323, 433] width 19 height 19
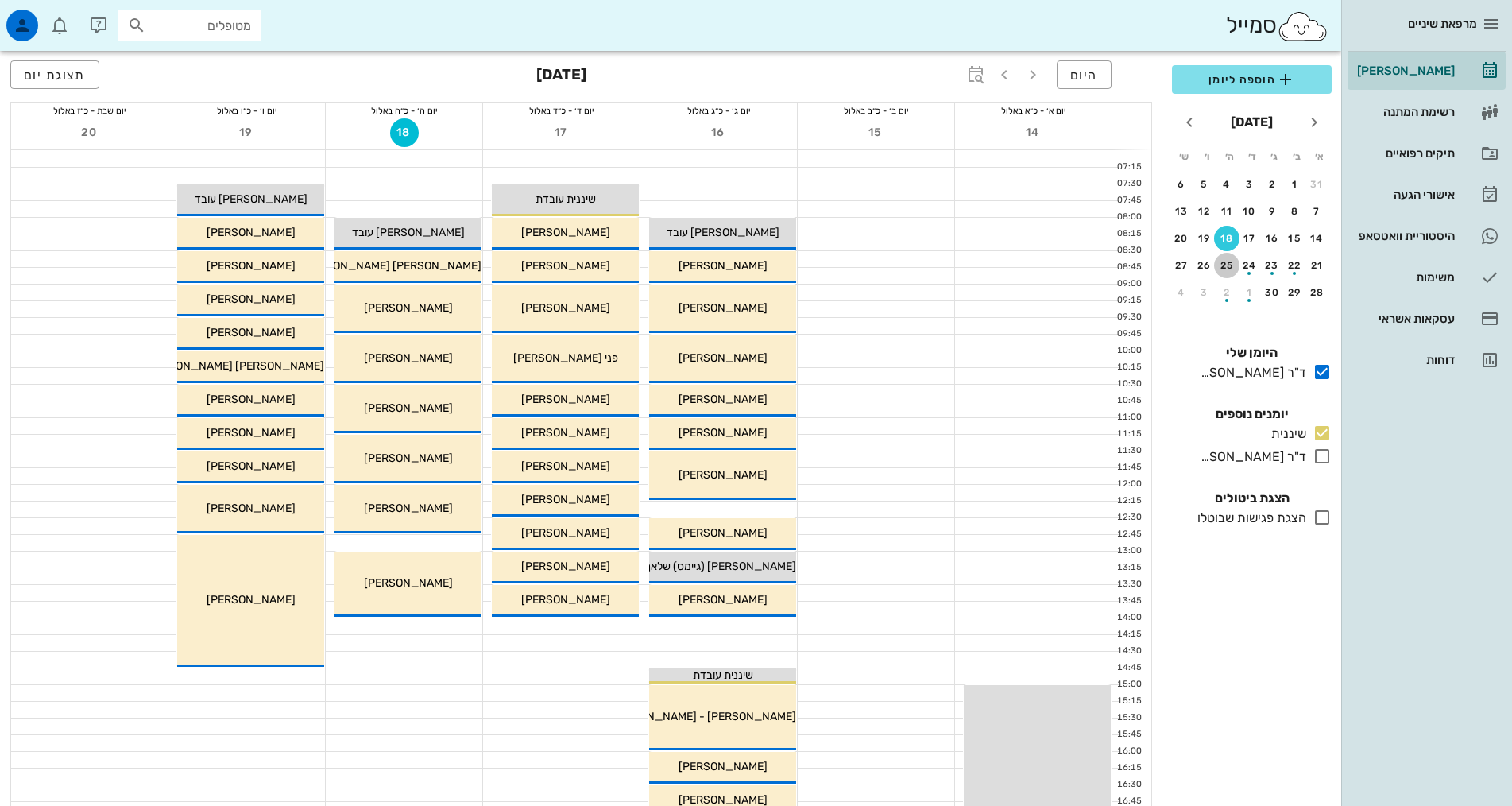
click at [1230, 260] on div "25" at bounding box center [1226, 266] width 26 height 12
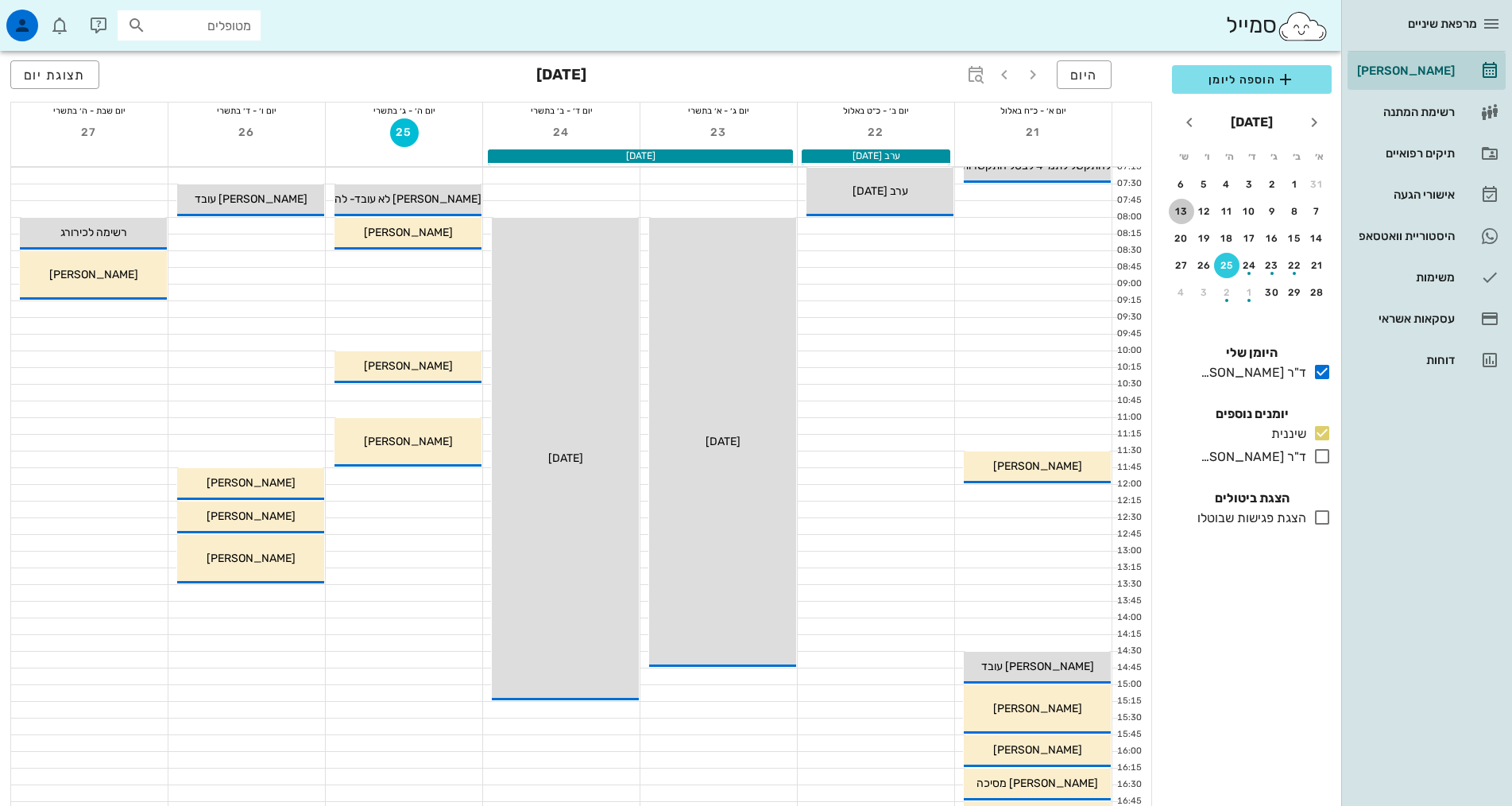
click at [1175, 212] on div "13" at bounding box center [1181, 211] width 26 height 12
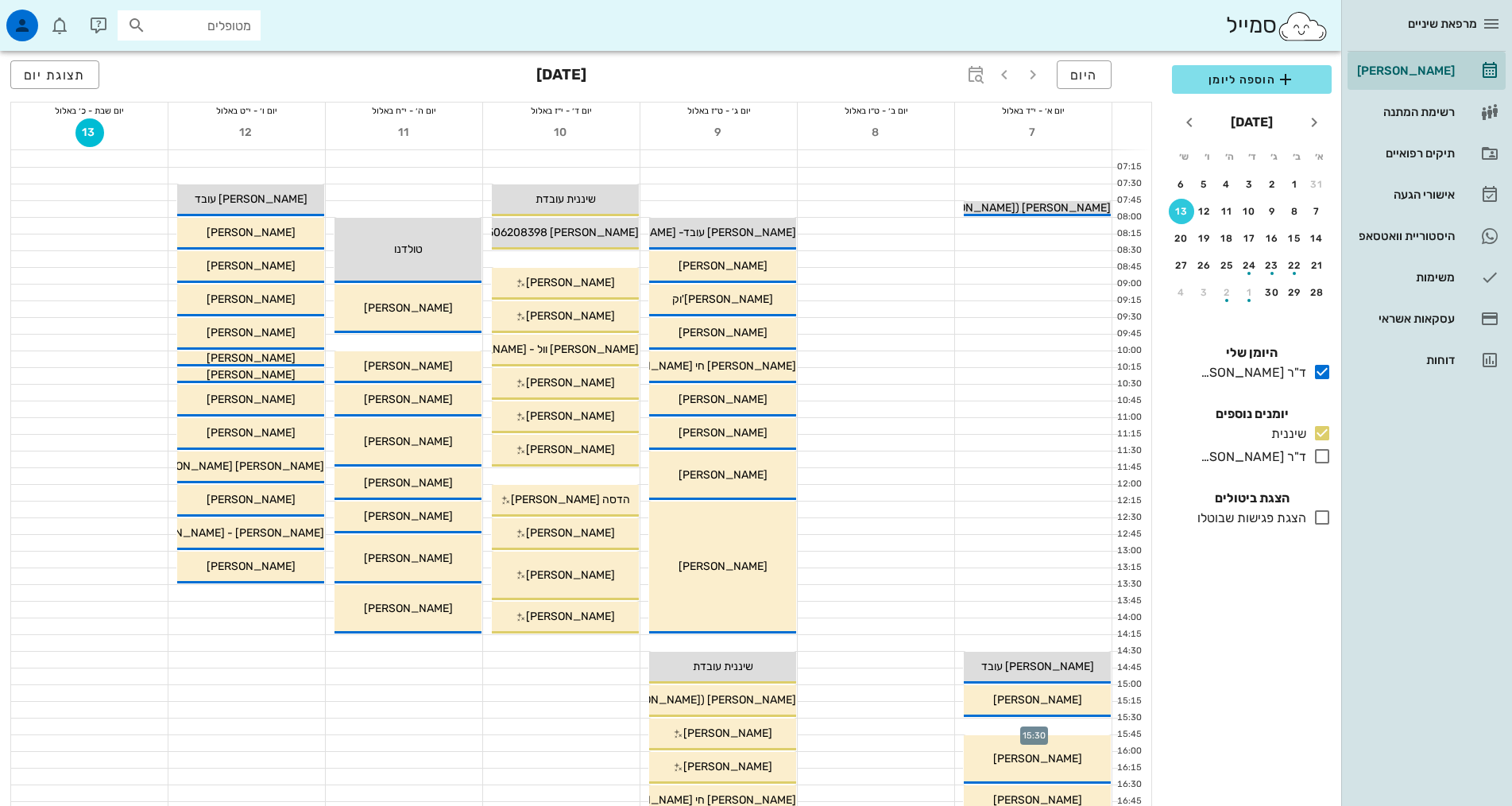
click at [1072, 725] on div at bounding box center [1033, 726] width 157 height 16
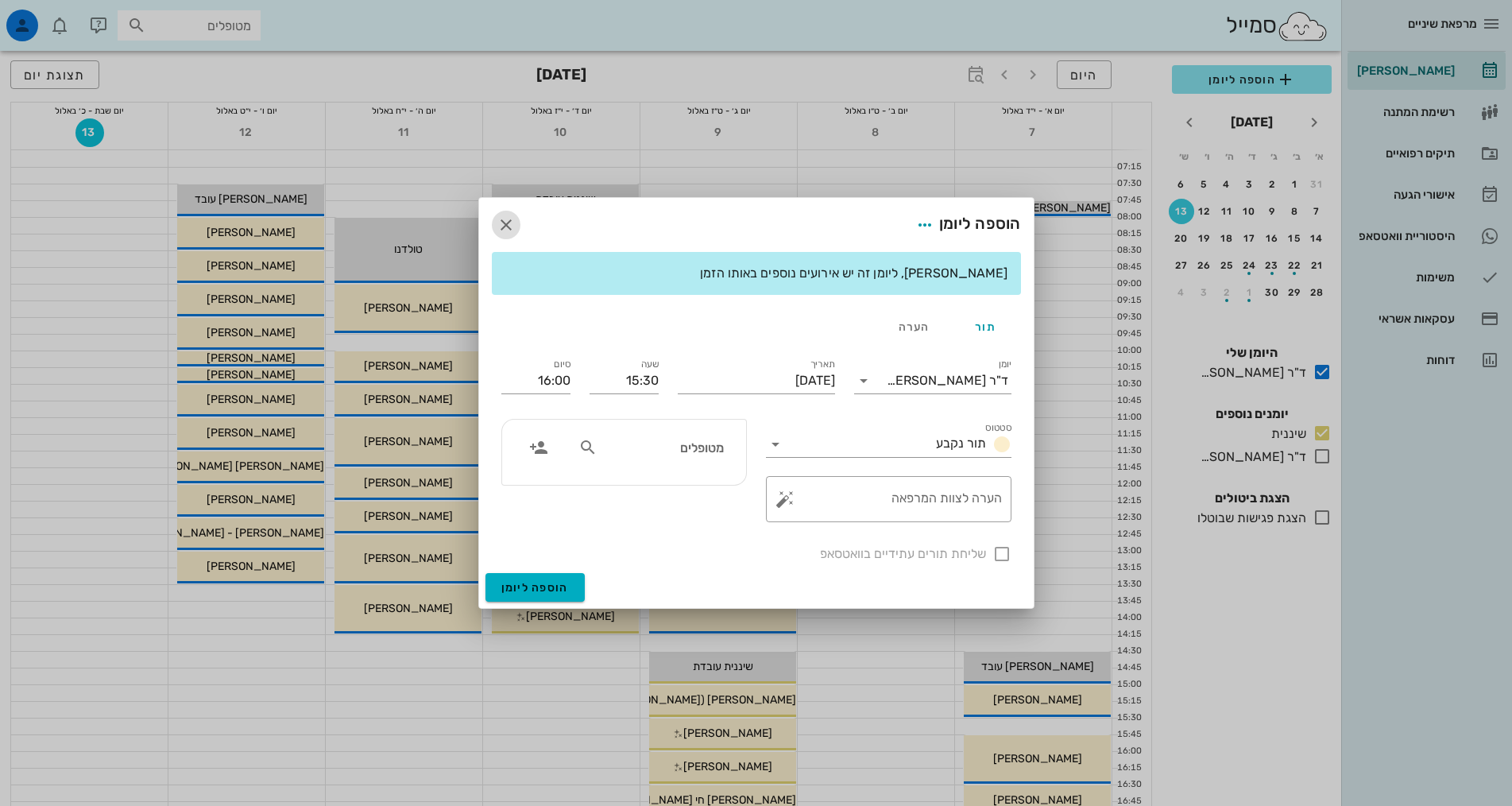
click at [498, 220] on icon "button" at bounding box center [506, 225] width 19 height 19
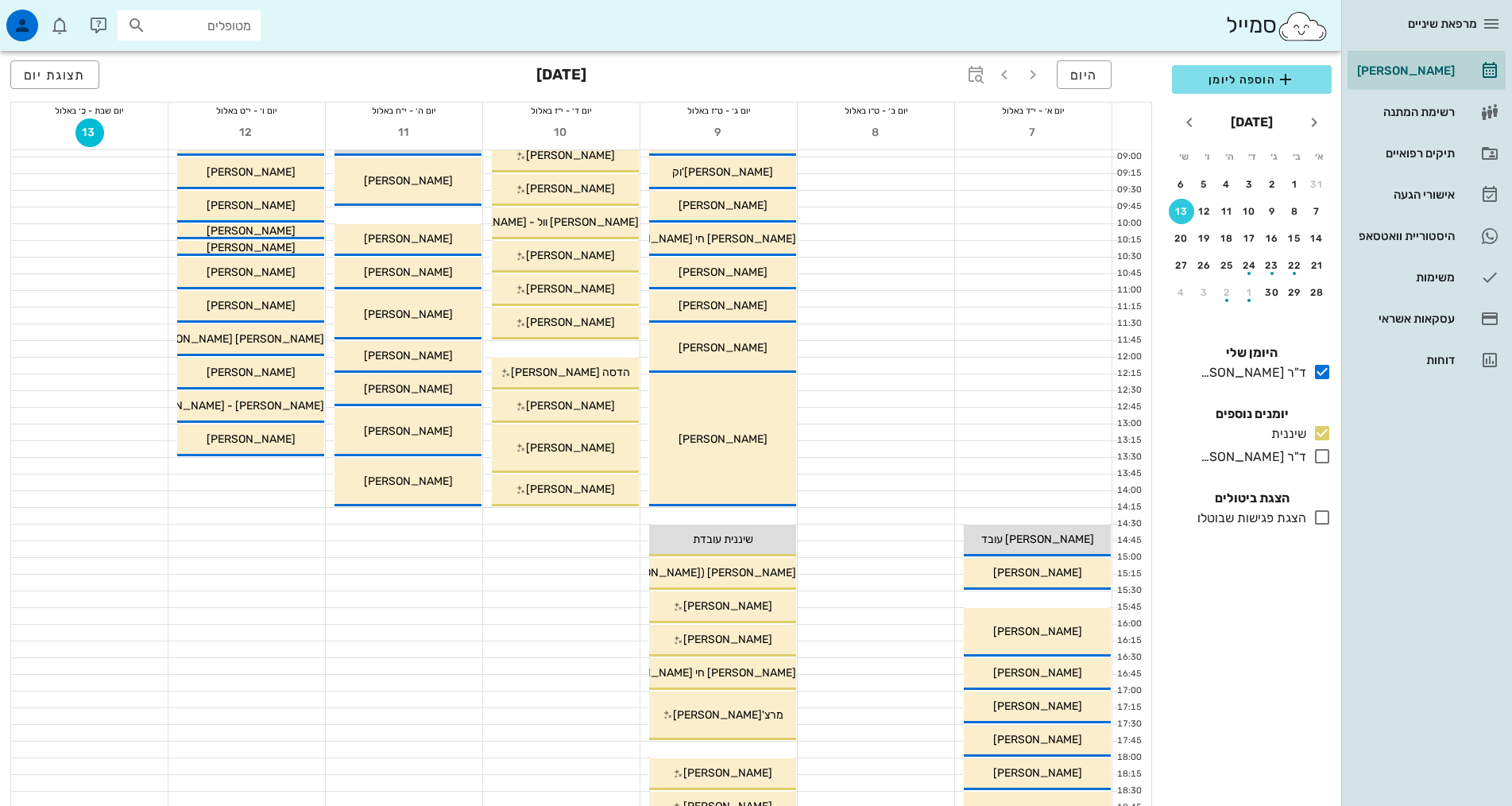
scroll to position [238, 0]
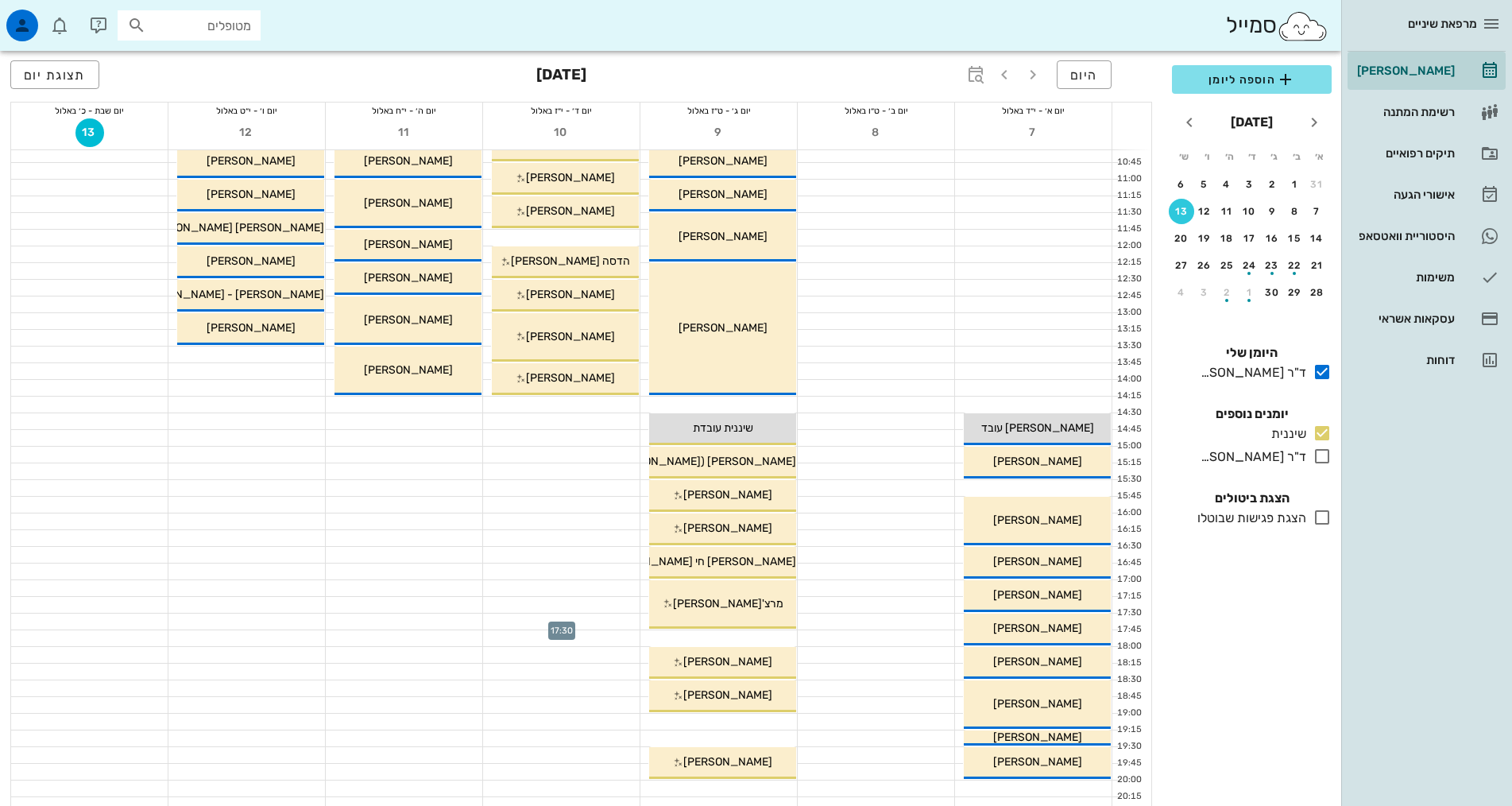
click at [528, 624] on div at bounding box center [561, 622] width 157 height 16
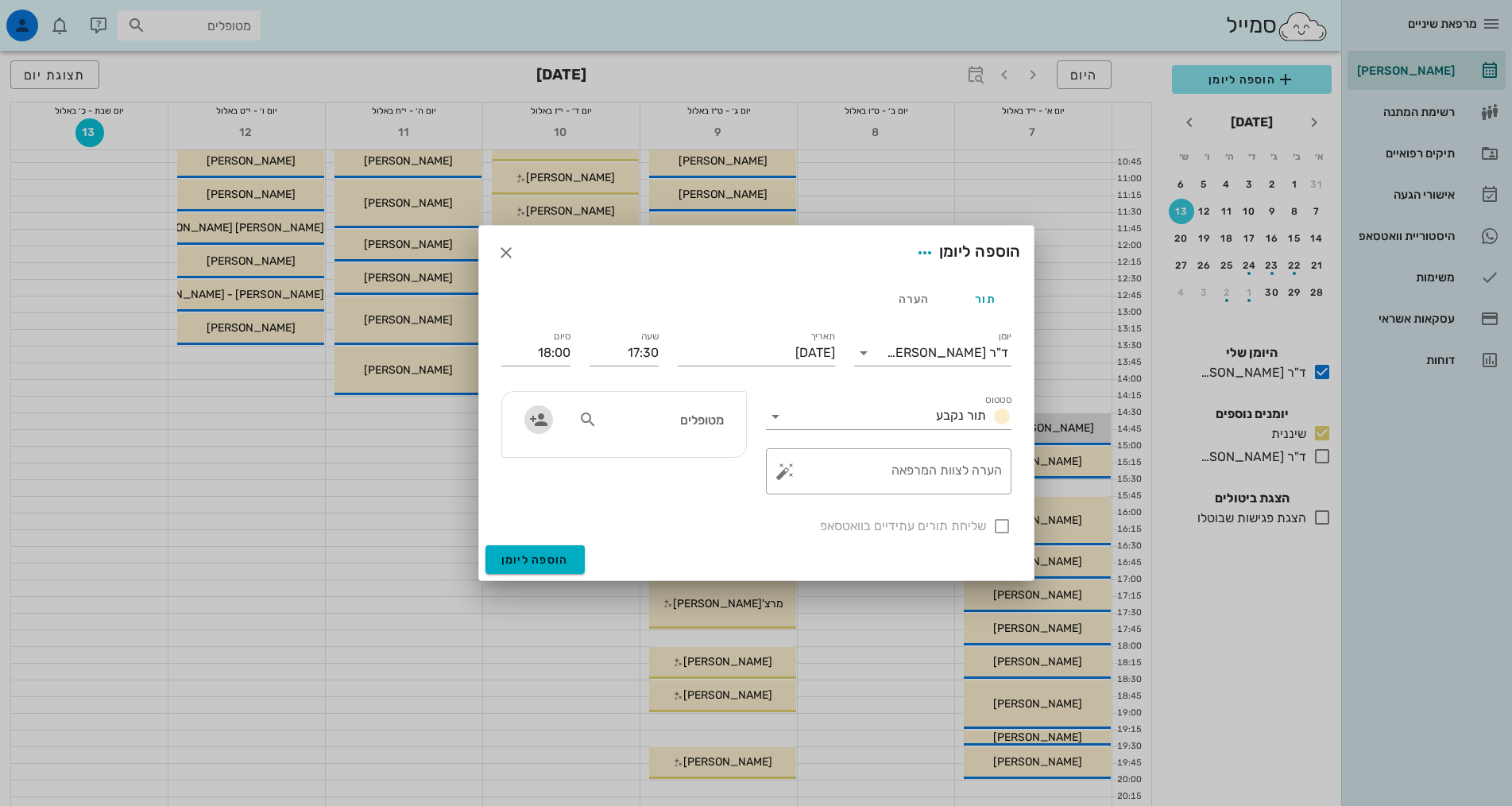
click at [540, 426] on icon "button" at bounding box center [539, 420] width 19 height 19
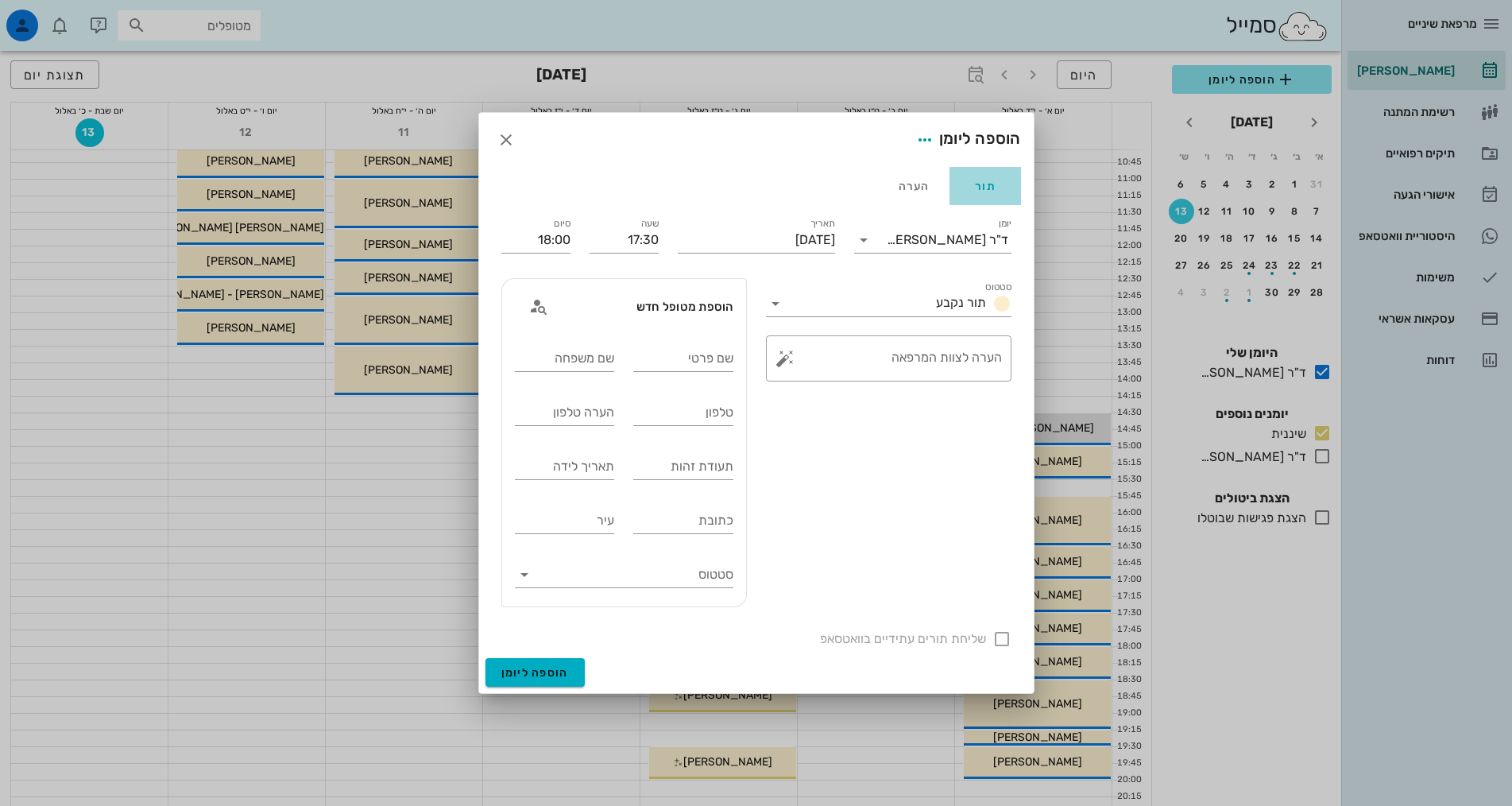
click at [981, 182] on div "תור" at bounding box center [985, 185] width 72 height 38
drag, startPoint x: 503, startPoint y: 133, endPoint x: 500, endPoint y: 143, distance: 10.4
click at [504, 135] on icon "button" at bounding box center [506, 140] width 19 height 19
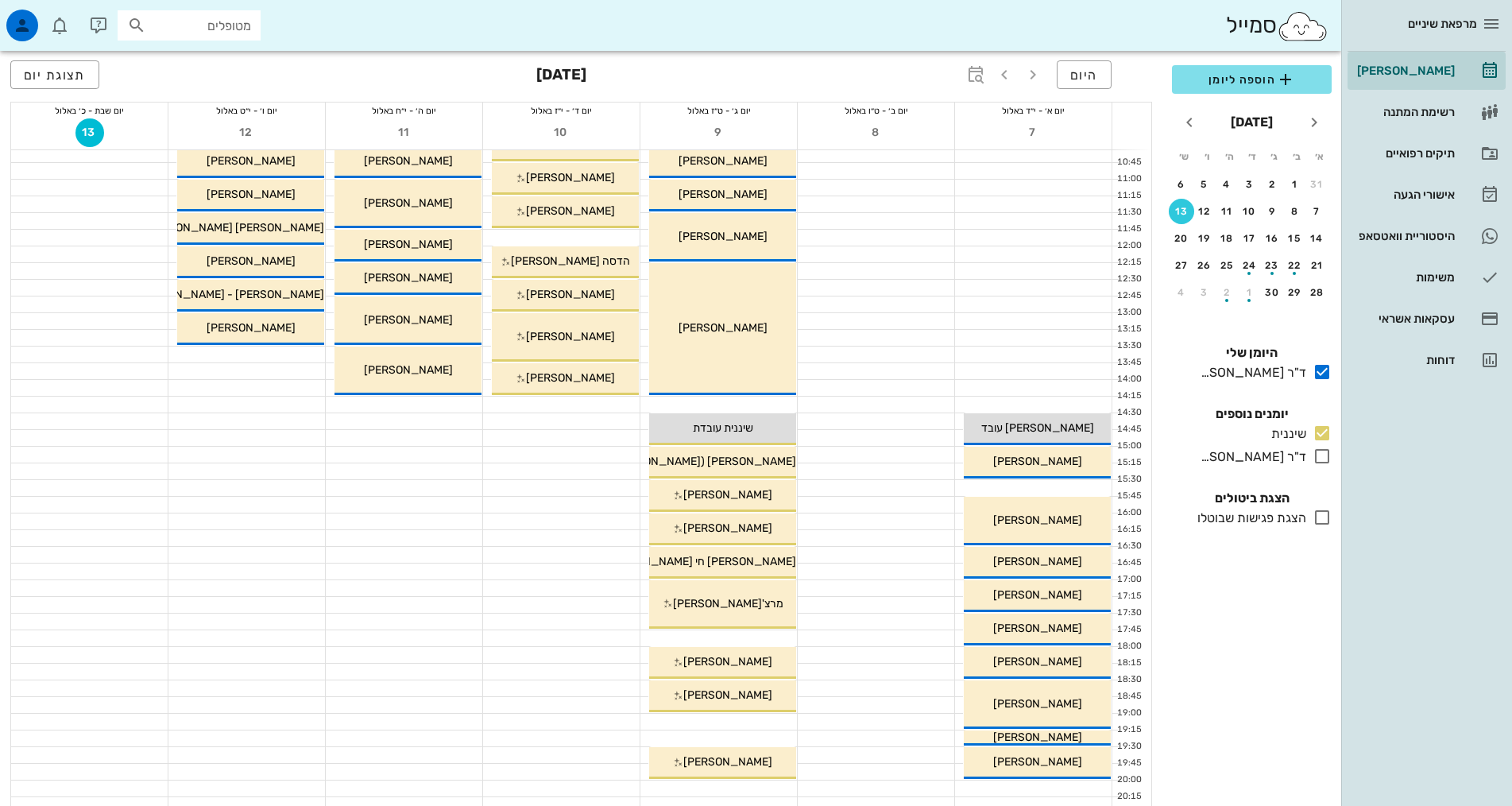
click at [575, 539] on div at bounding box center [561, 539] width 157 height 16
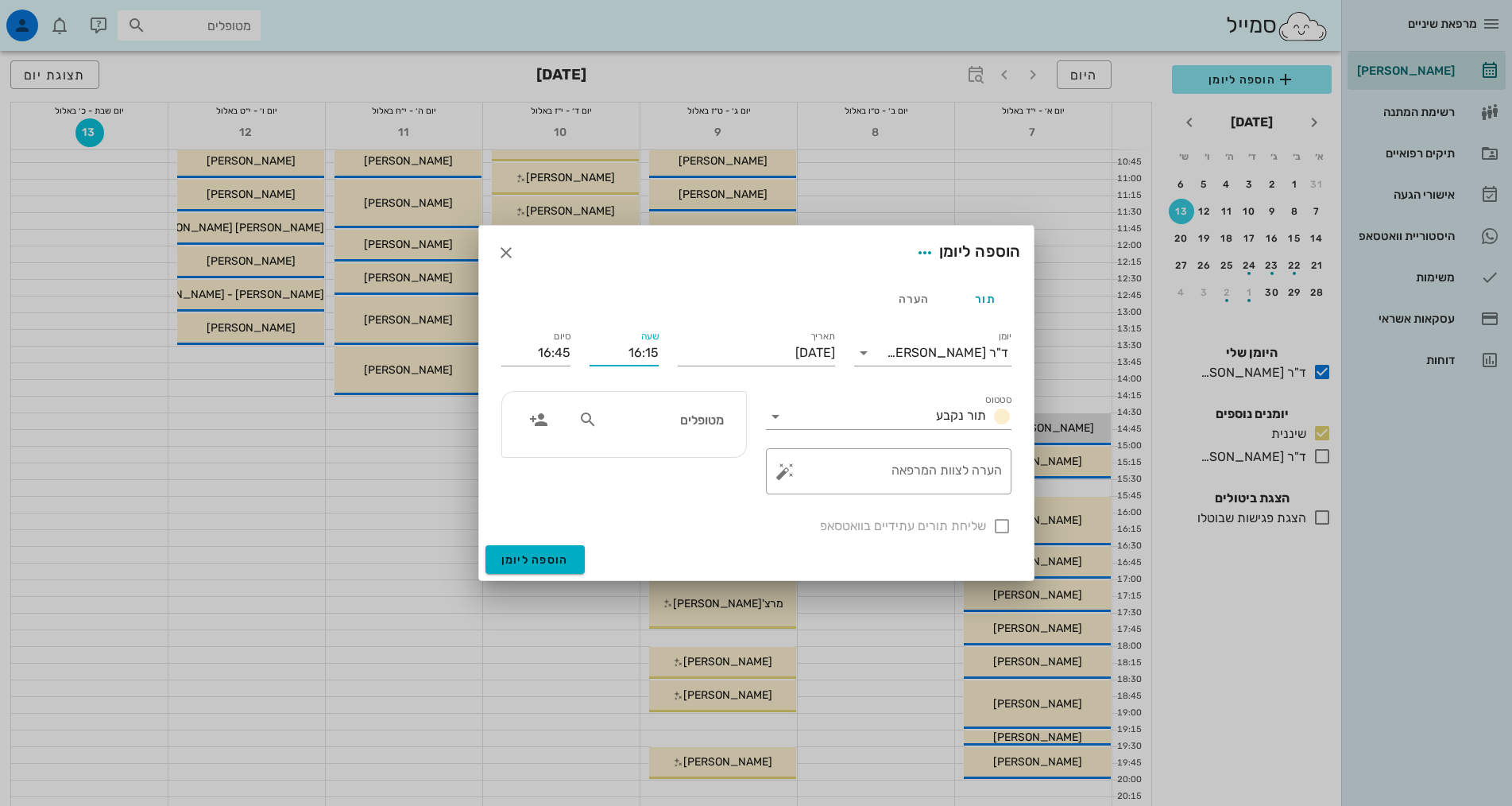
drag, startPoint x: 631, startPoint y: 354, endPoint x: 639, endPoint y: 362, distance: 11.3
click at [631, 355] on input "16:15" at bounding box center [624, 353] width 69 height 26
click at [634, 353] on input "16:15" at bounding box center [624, 353] width 69 height 26
click at [588, 415] on icon at bounding box center [588, 420] width 19 height 19
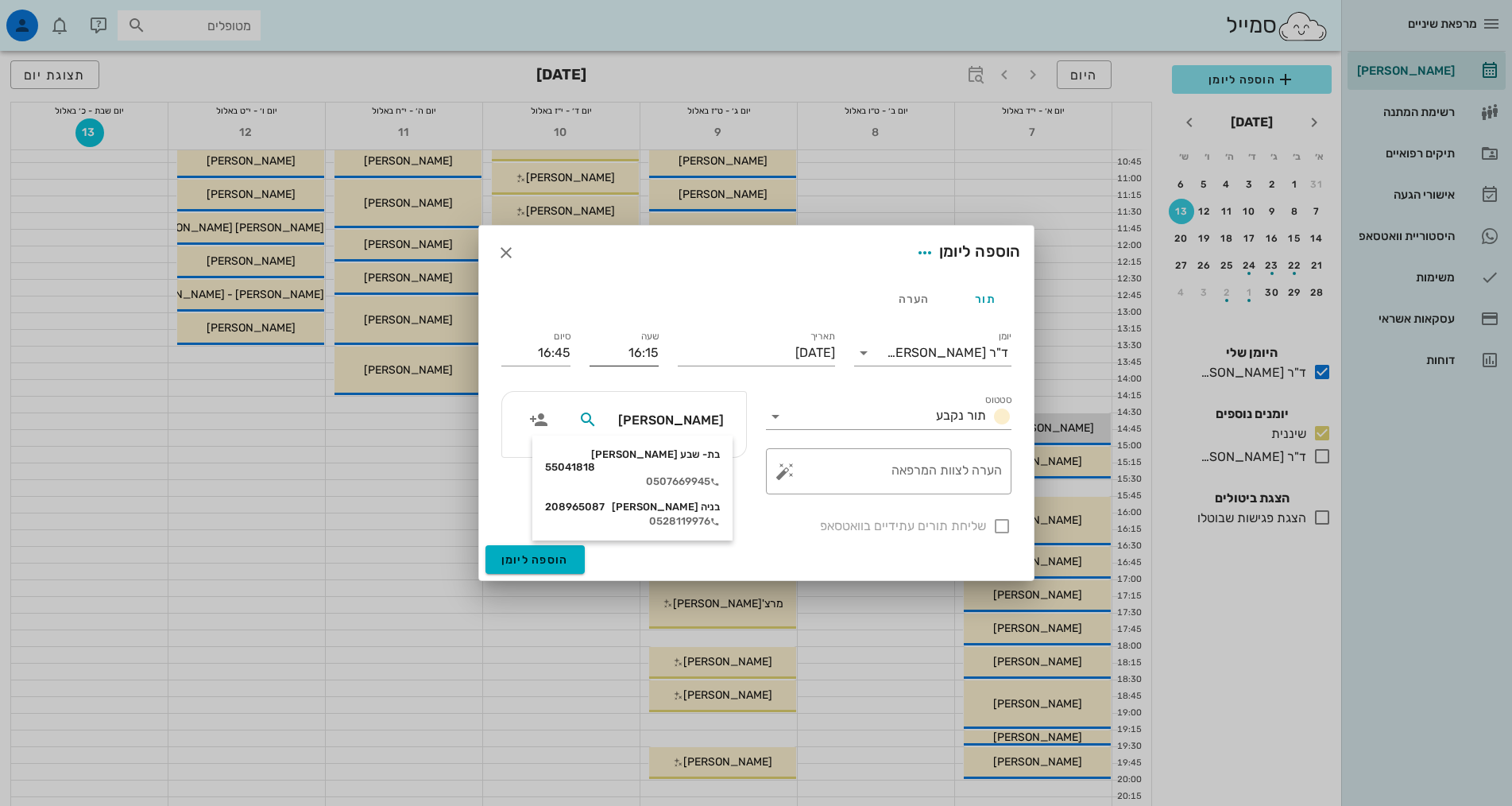
type input "[PERSON_NAME]"
click at [644, 343] on input "16:15" at bounding box center [624, 353] width 69 height 26
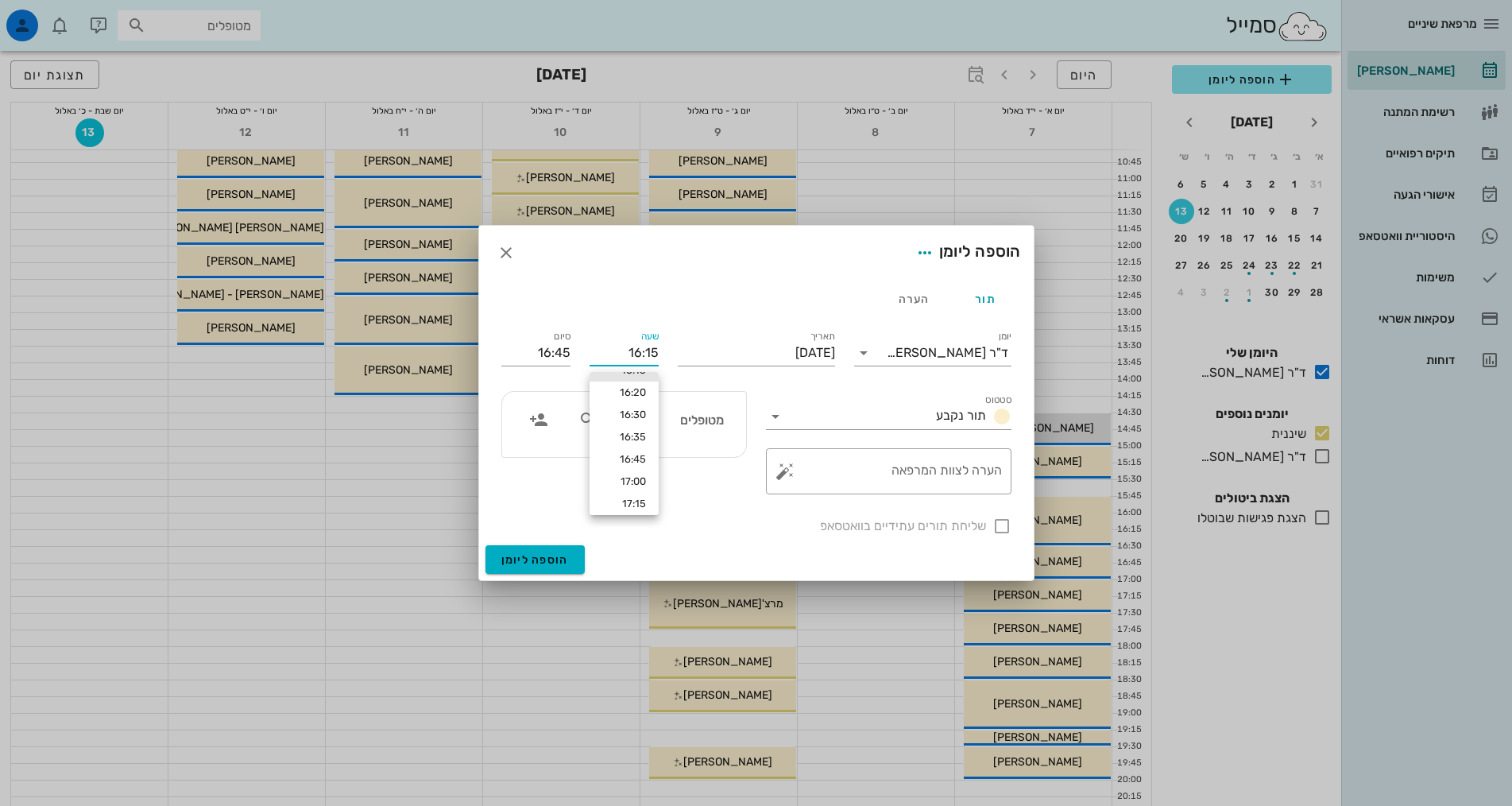
click at [643, 352] on input "16:15" at bounding box center [624, 353] width 69 height 26
click at [635, 348] on input "16:15" at bounding box center [624, 353] width 69 height 26
click at [641, 352] on input "16:15" at bounding box center [624, 353] width 69 height 26
click at [497, 252] on icon "button" at bounding box center [506, 253] width 19 height 19
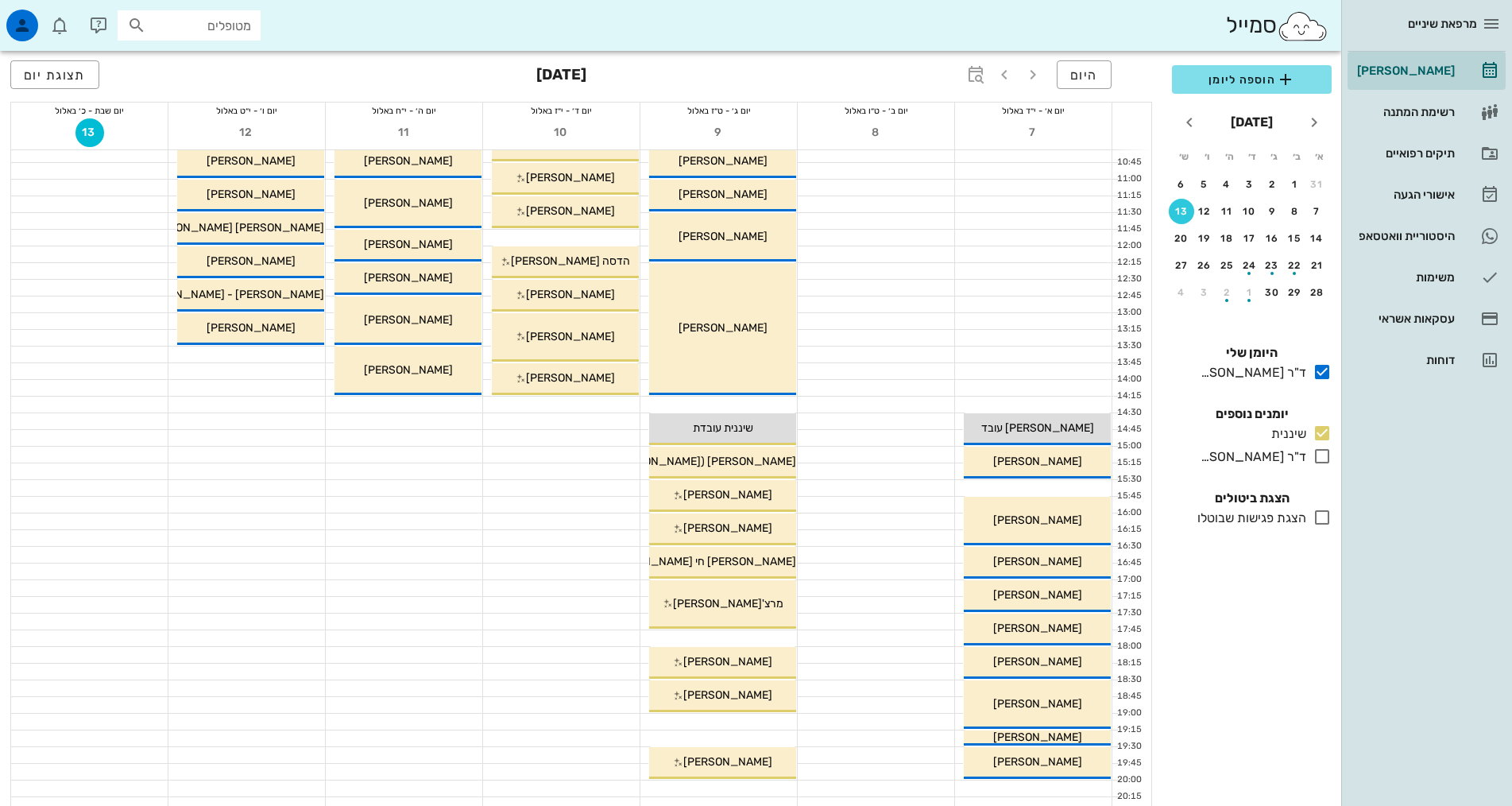
click at [578, 601] on div at bounding box center [561, 605] width 157 height 16
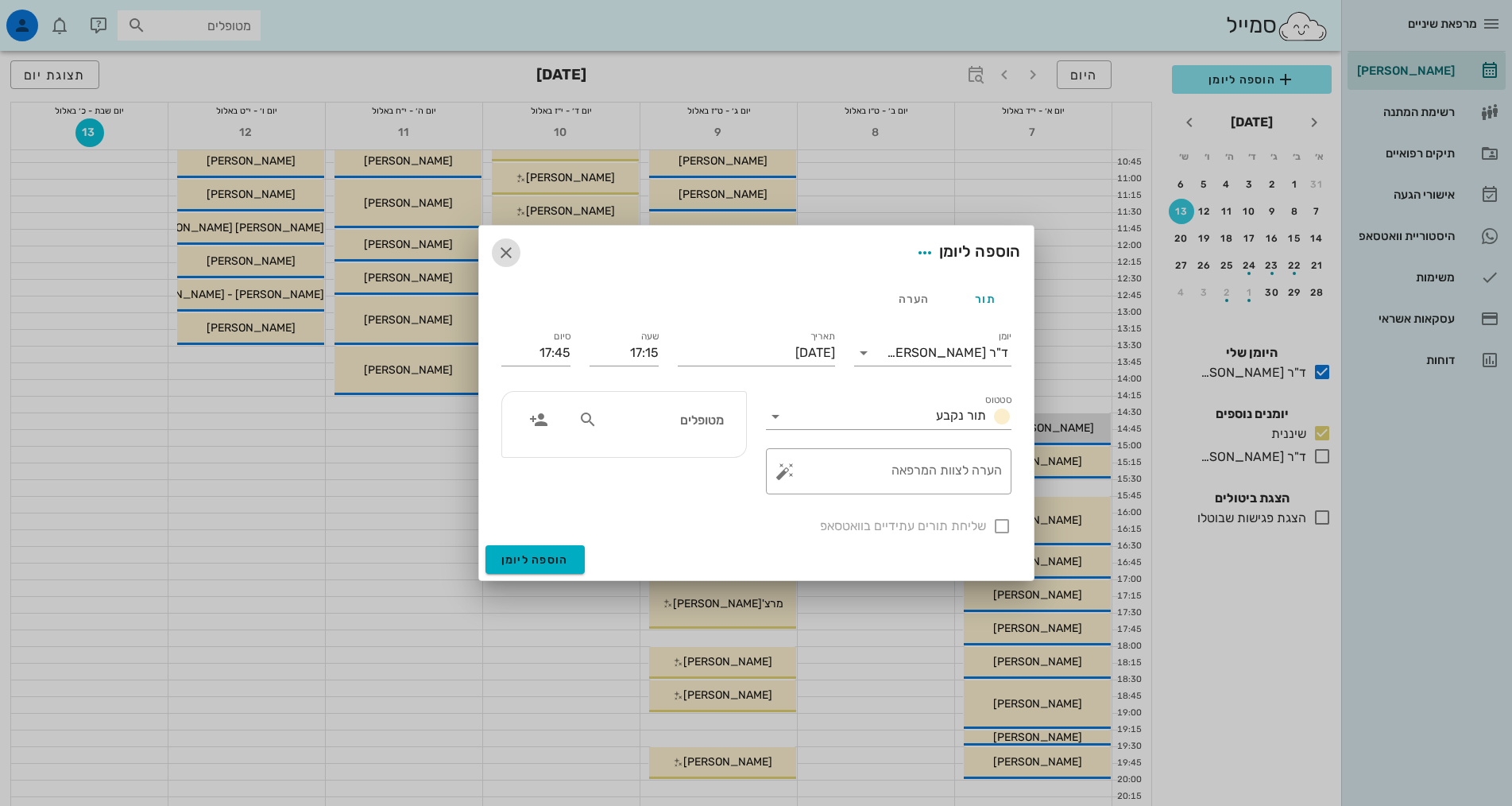
click at [500, 252] on icon "button" at bounding box center [506, 253] width 19 height 19
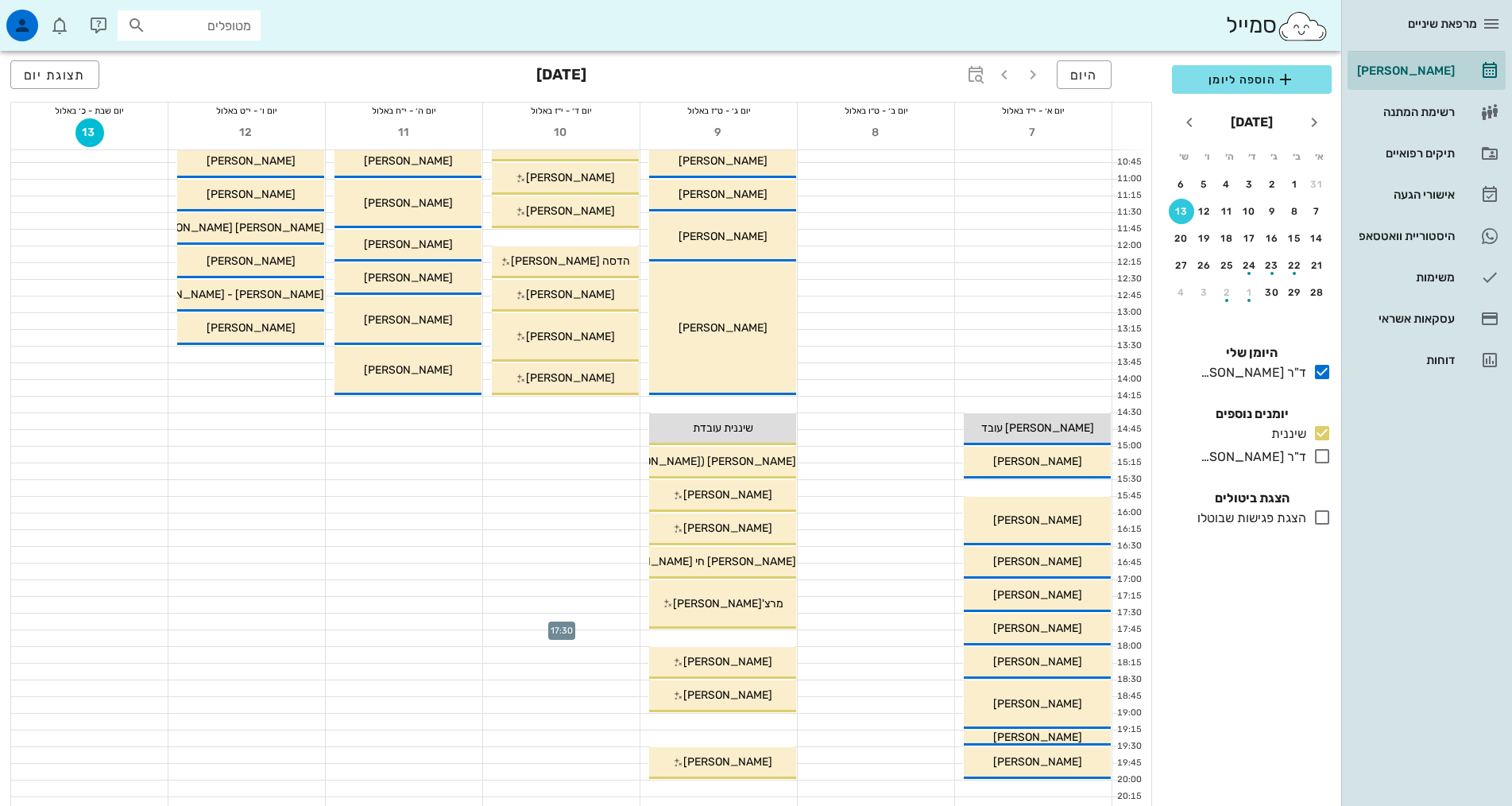
click at [590, 616] on div at bounding box center [561, 622] width 157 height 16
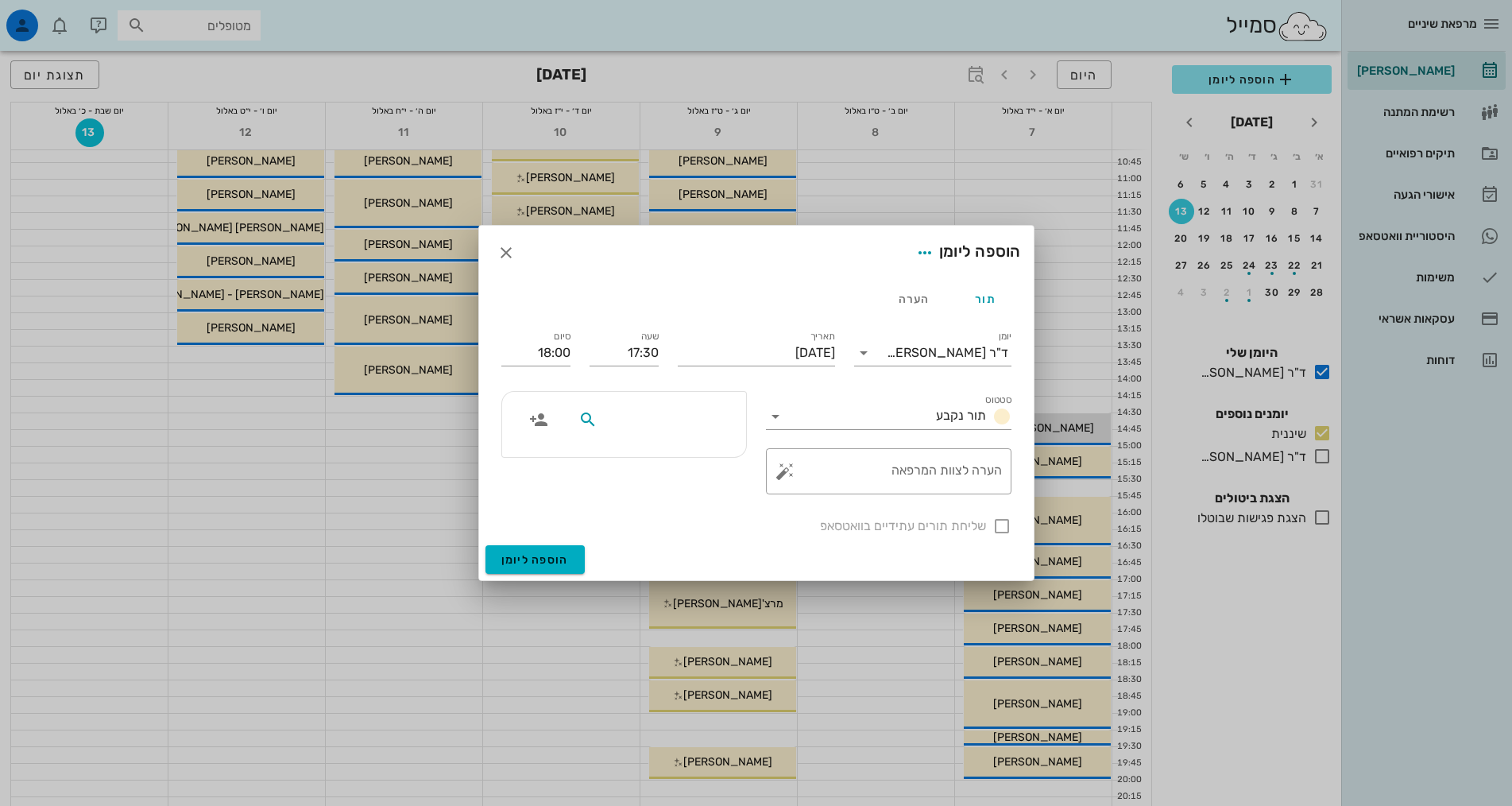
click at [681, 428] on input "text" at bounding box center [662, 419] width 122 height 20
type input "[PERSON_NAME]"
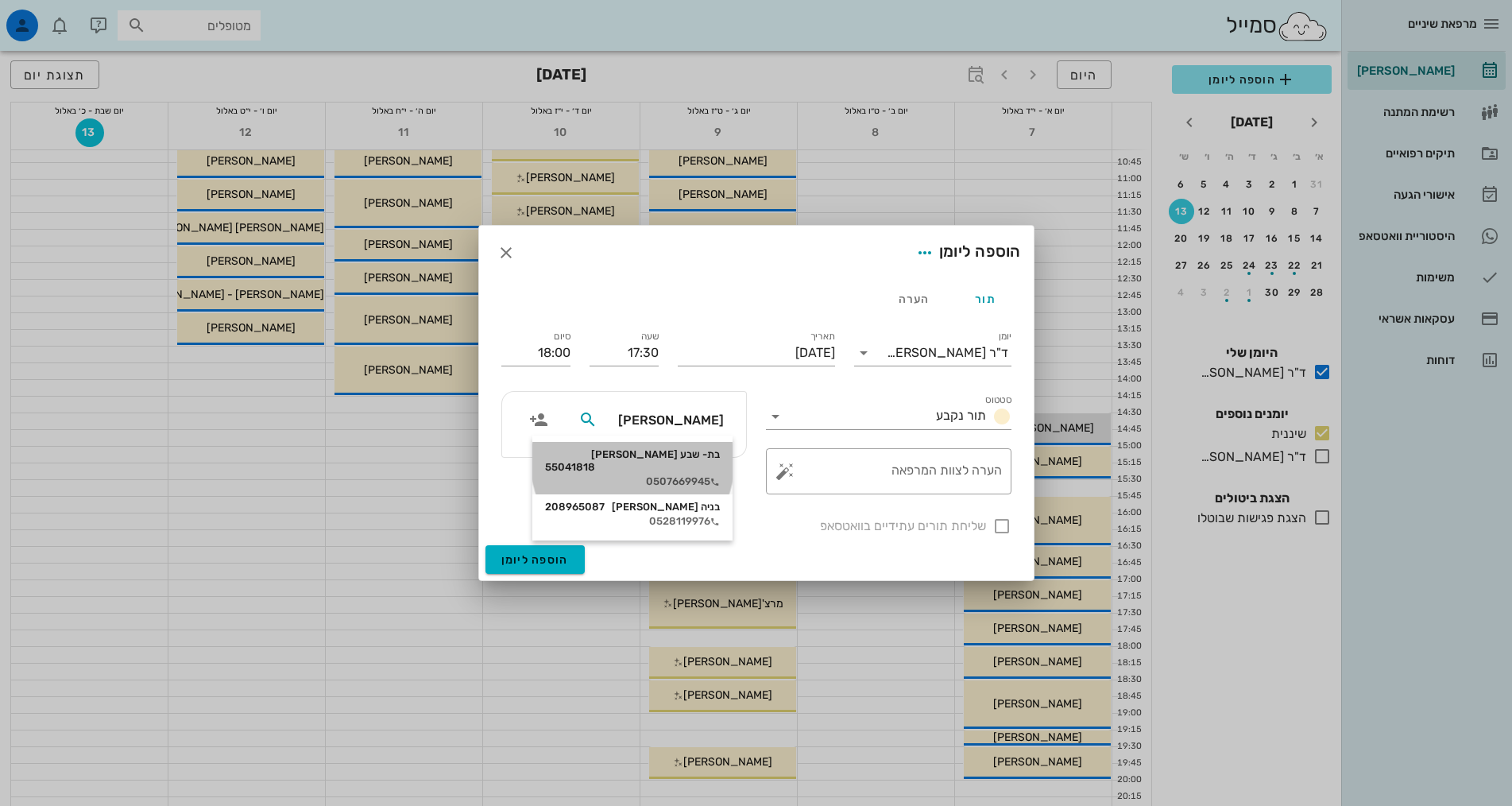
click at [657, 459] on div "בת- שבע [PERSON_NAME] 55041818" at bounding box center [632, 461] width 174 height 26
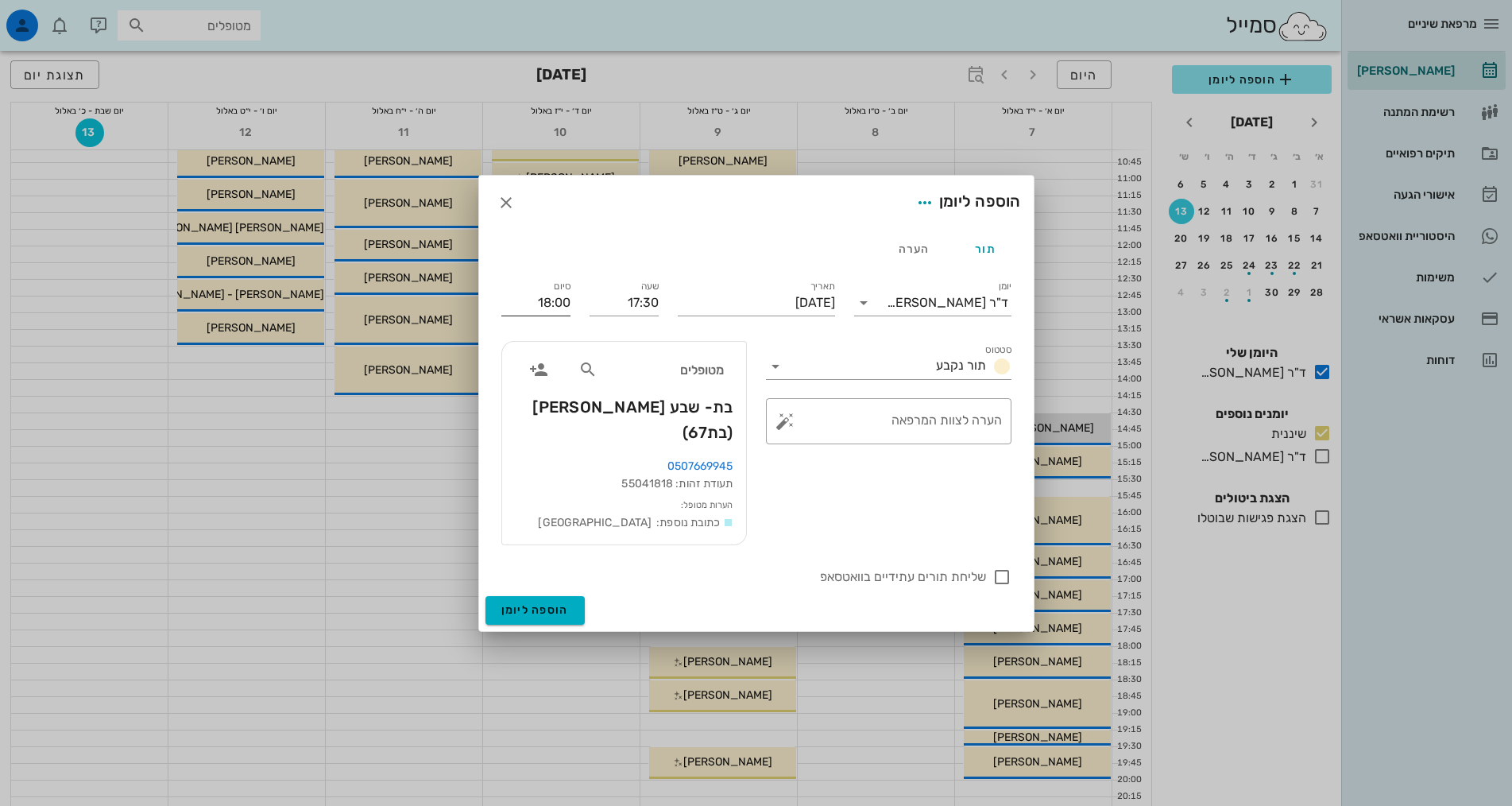
click at [546, 315] on input "18:00" at bounding box center [536, 303] width 69 height 26
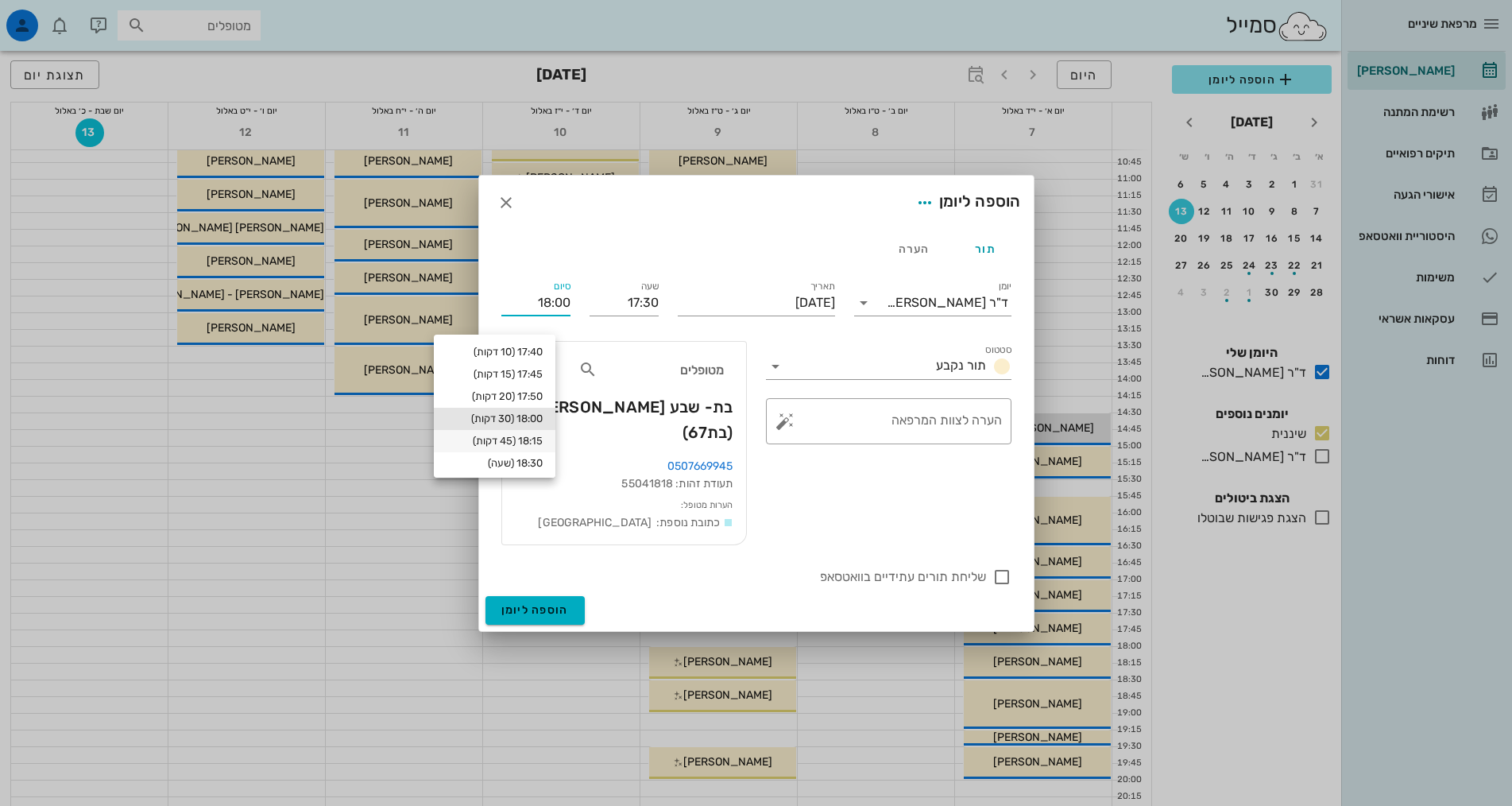
scroll to position [80, 0]
click at [522, 384] on div "18:30 (שעה)" at bounding box center [494, 384] width 96 height 12
type input "18:30"
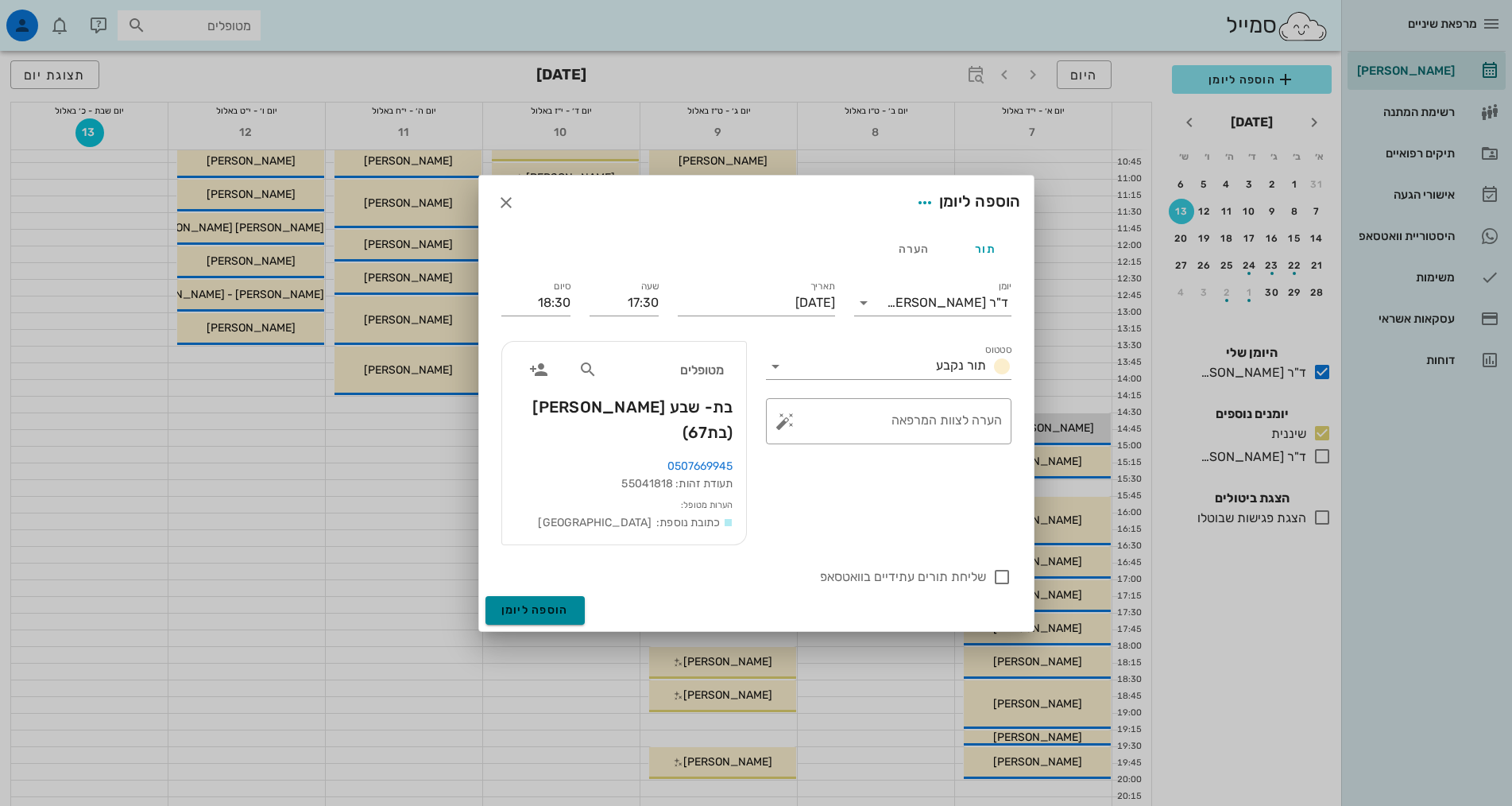
click at [511, 604] on button "הוספה ליומן" at bounding box center [535, 610] width 99 height 28
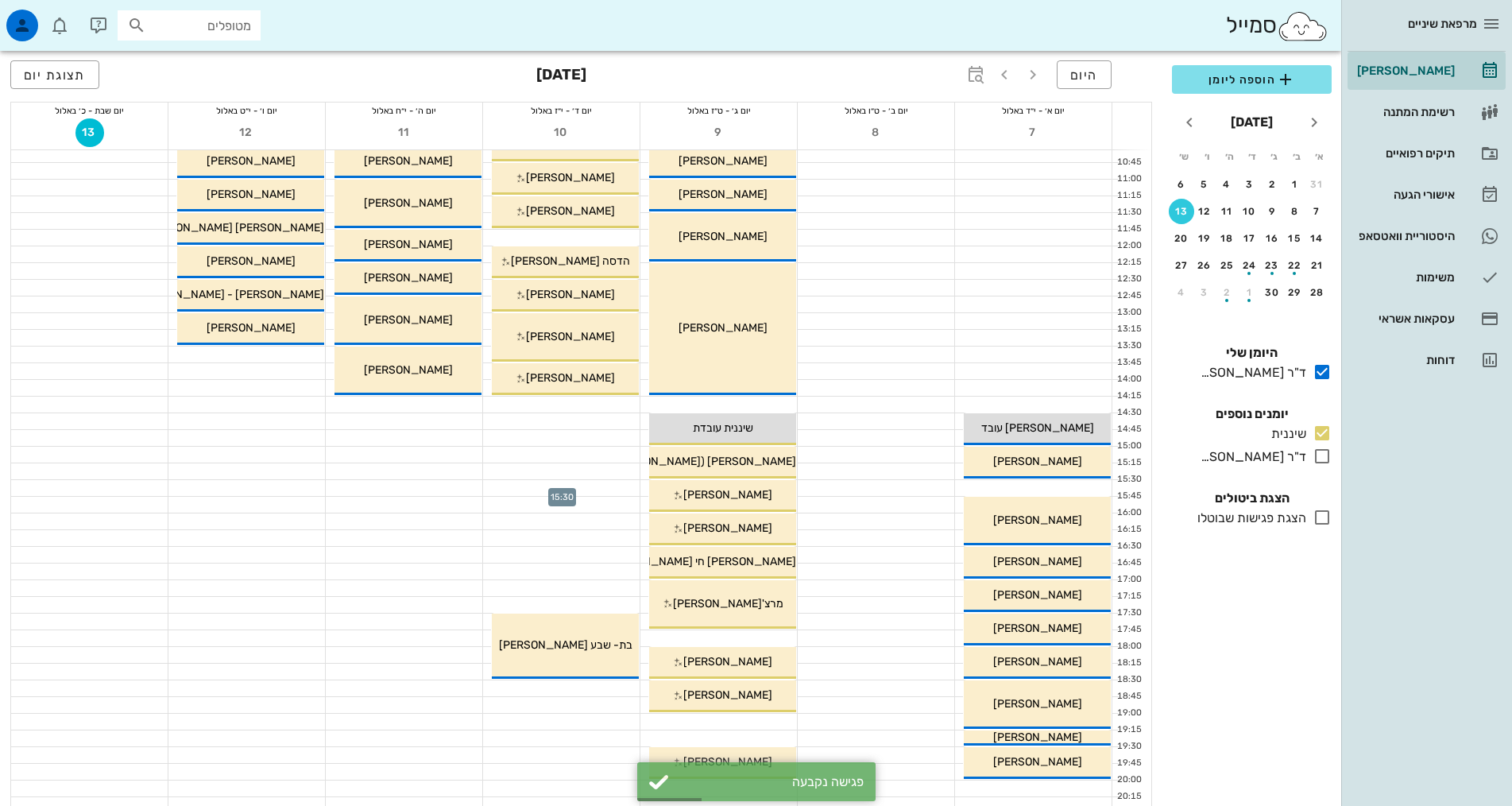
click at [572, 486] on div at bounding box center [561, 488] width 157 height 16
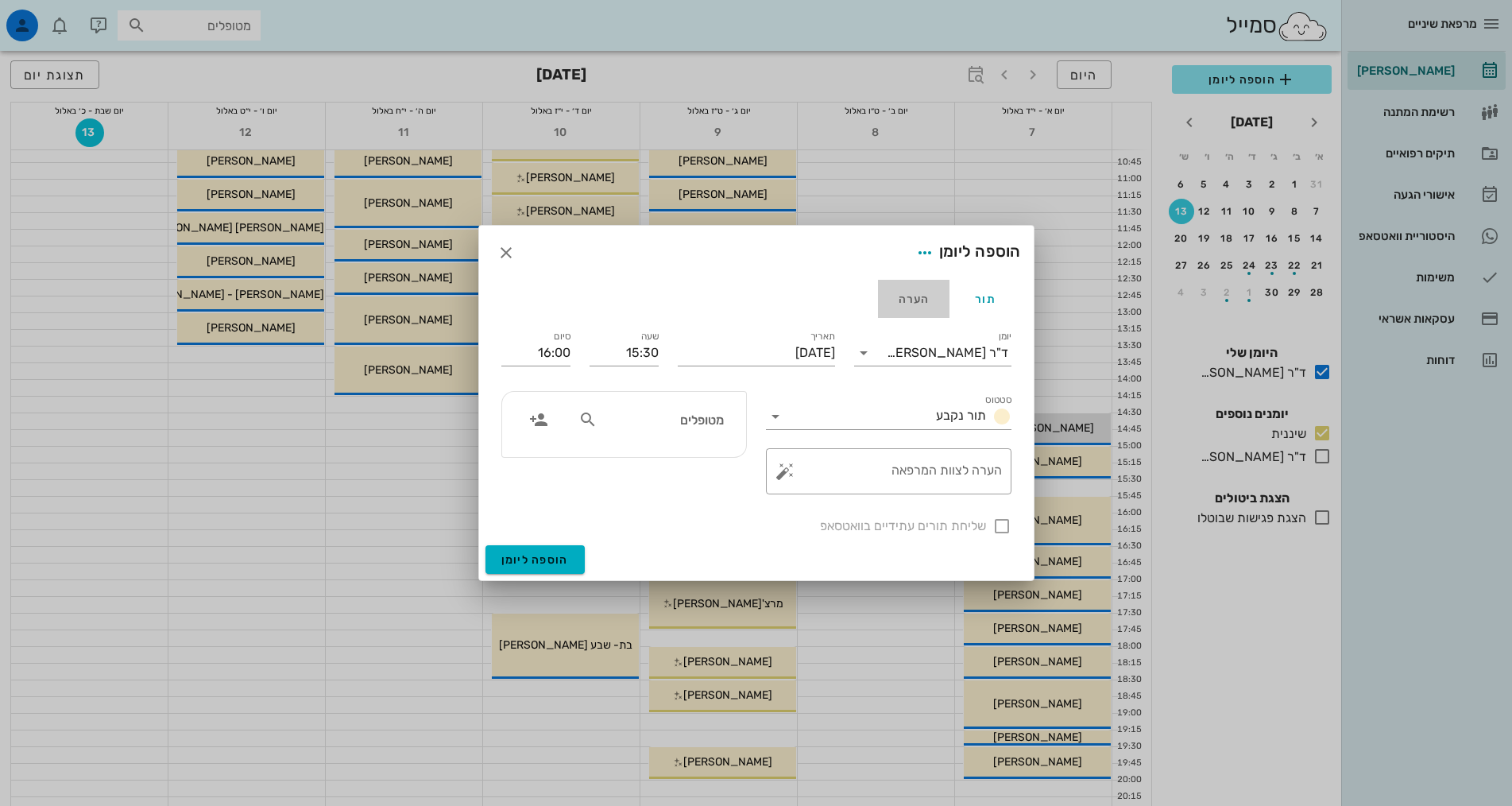
click at [925, 291] on div "הערה" at bounding box center [914, 298] width 72 height 38
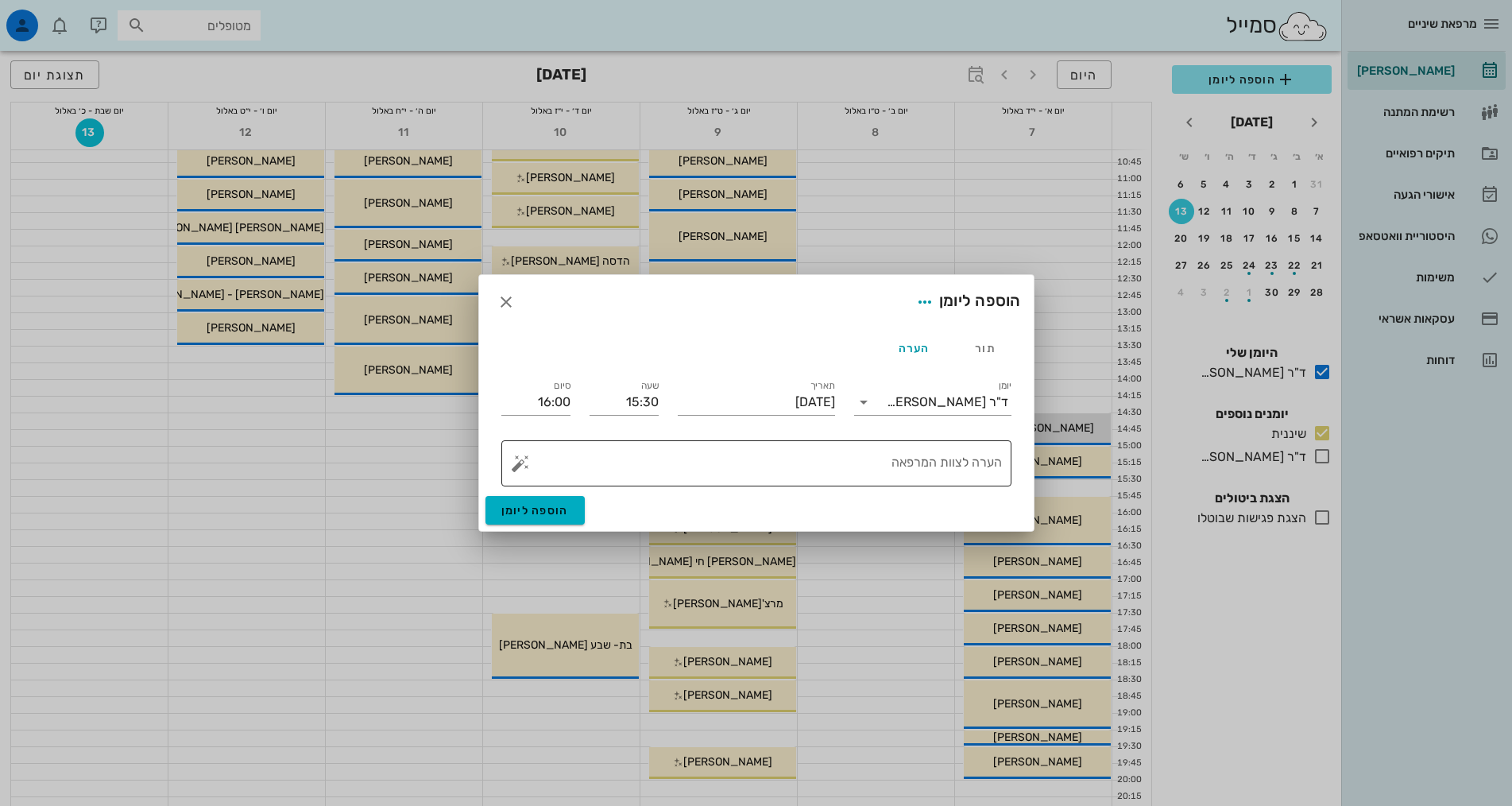
click at [964, 474] on textarea "הערה לצוות המרפאה" at bounding box center [762, 467] width 478 height 38
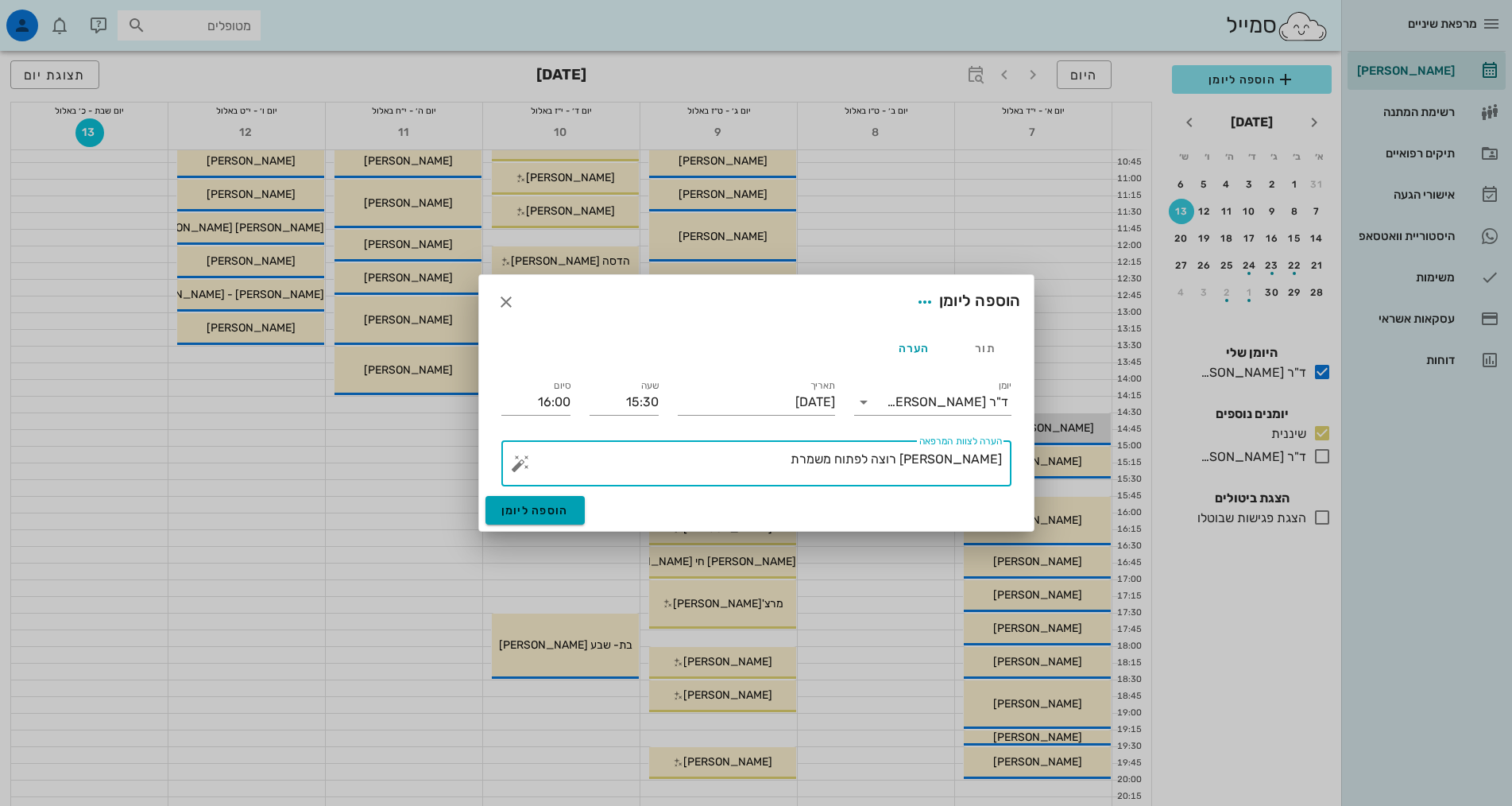
type textarea "[PERSON_NAME] רוצה לפתוח משמרת"
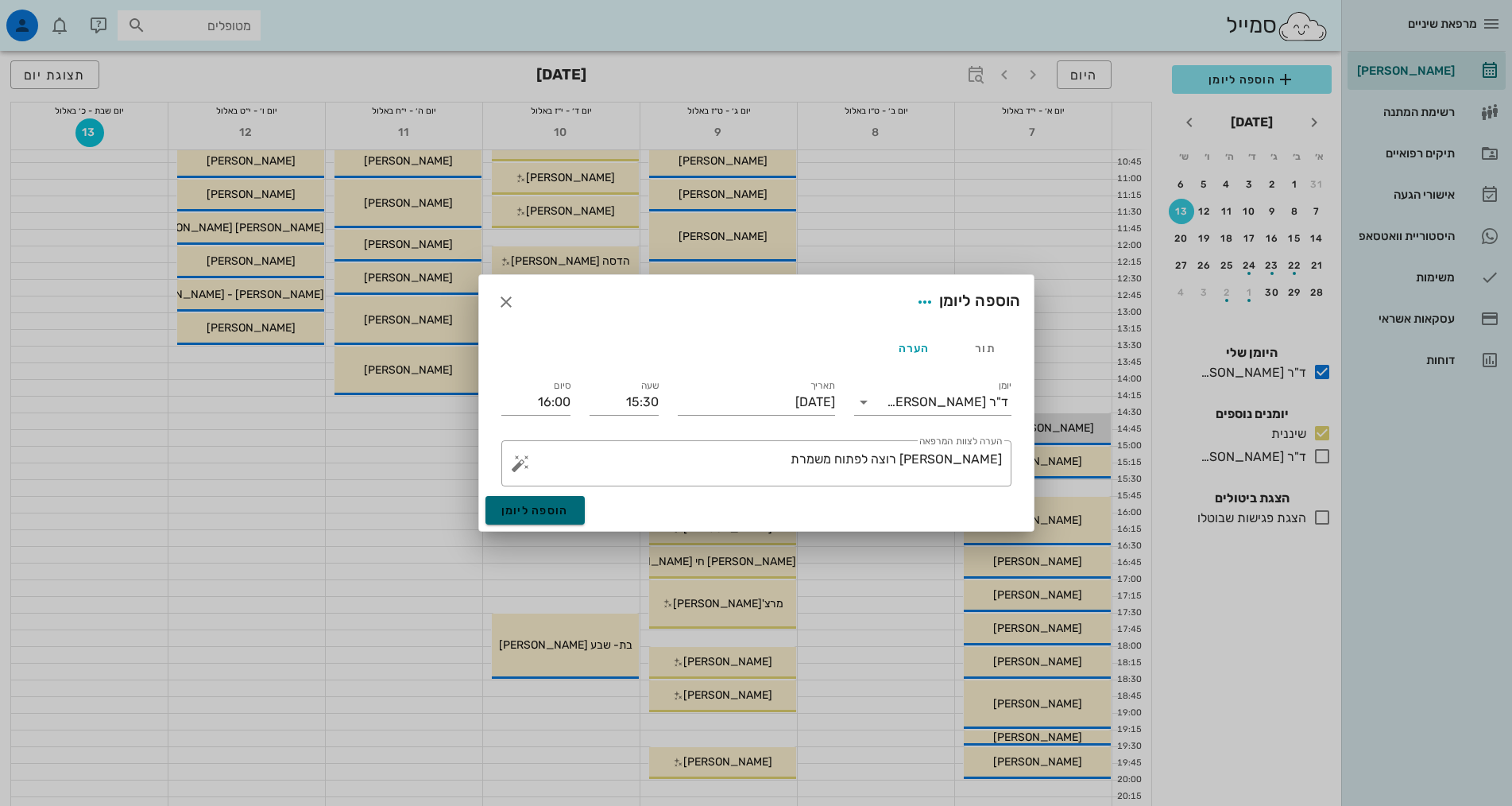
click at [517, 506] on span "הוספה ליומן" at bounding box center [535, 510] width 67 height 13
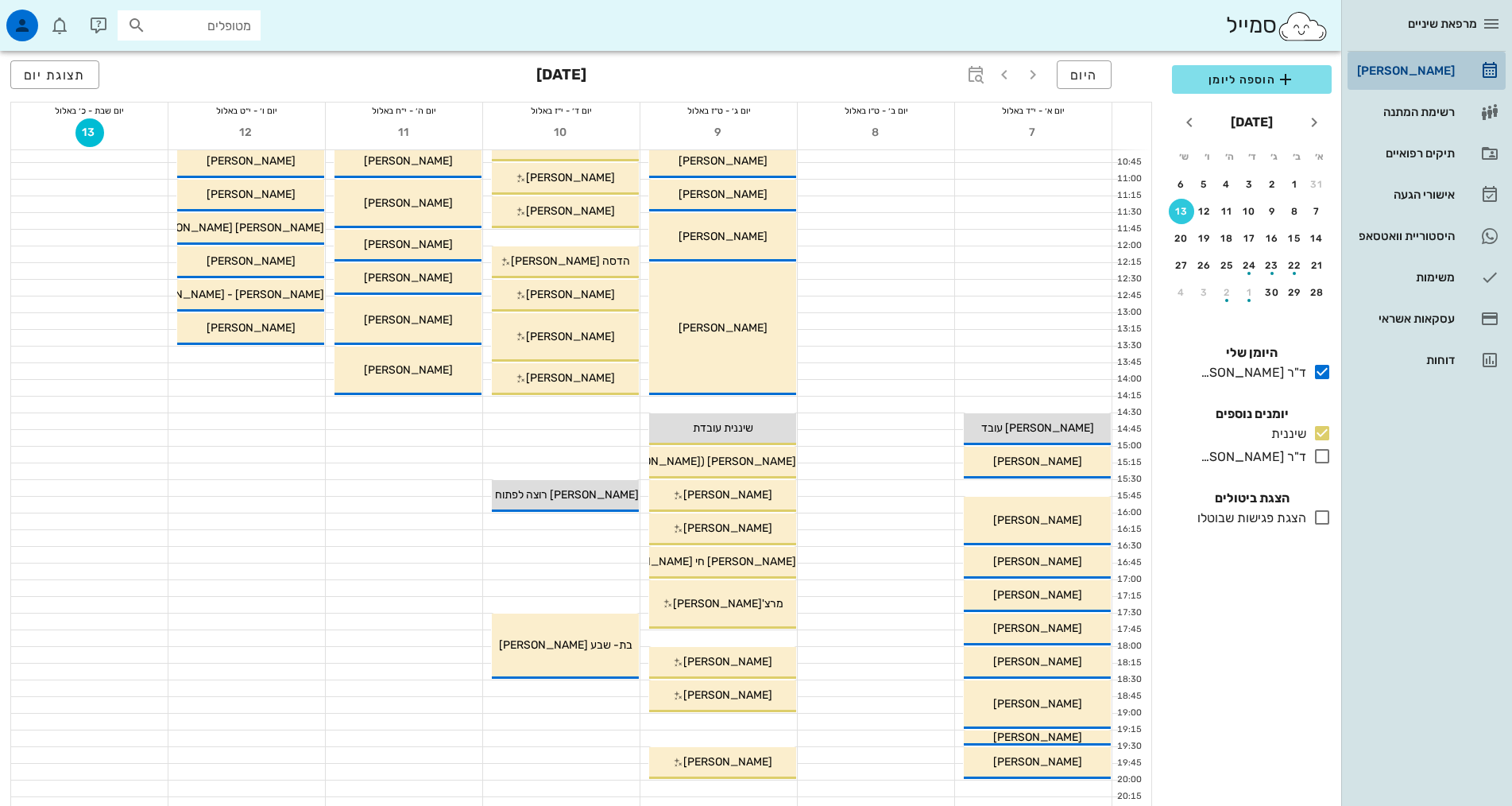
click at [1443, 63] on div "[PERSON_NAME]" at bounding box center [1404, 71] width 101 height 26
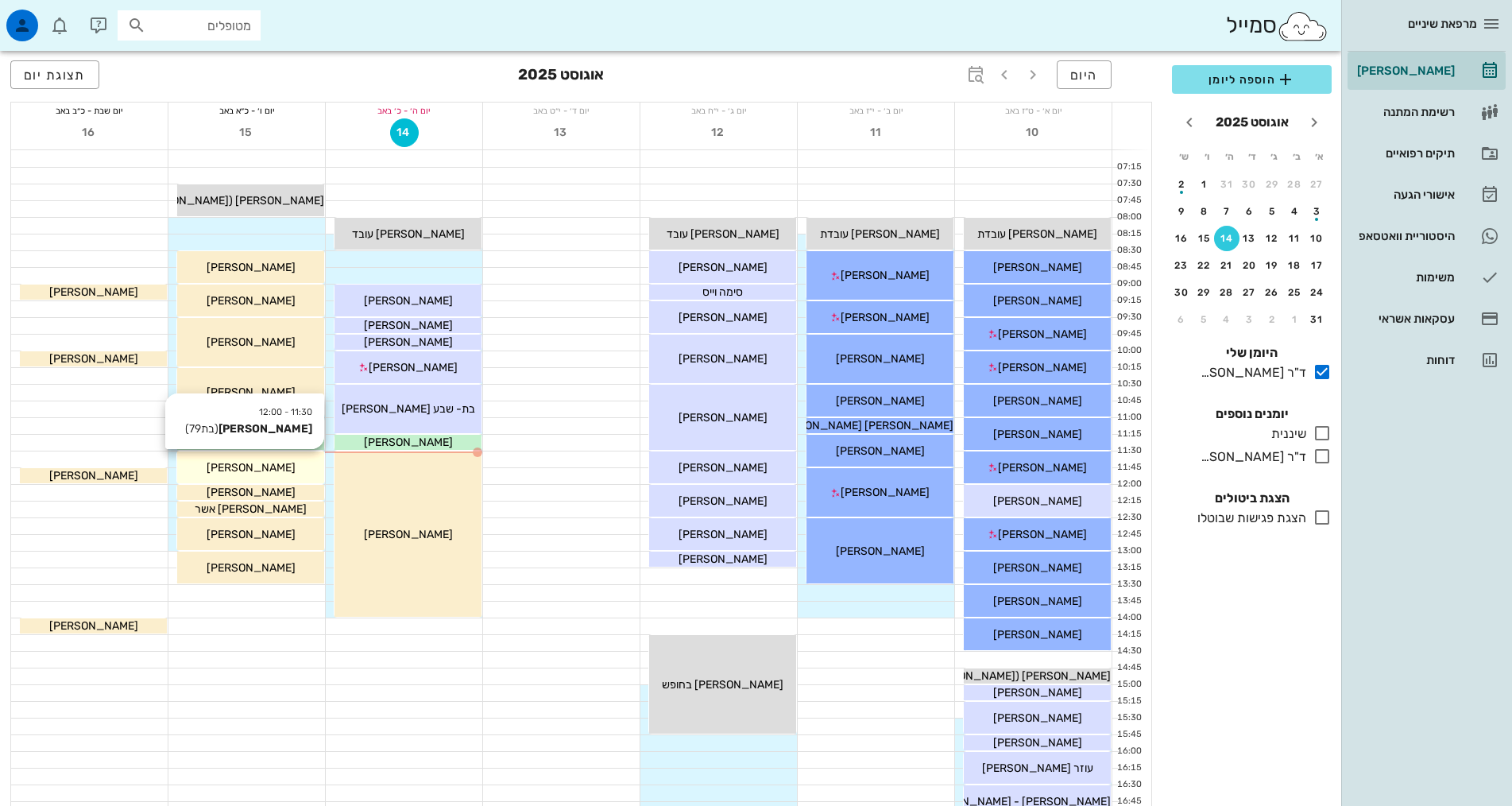
click at [289, 461] on div "[PERSON_NAME]" at bounding box center [251, 468] width 147 height 17
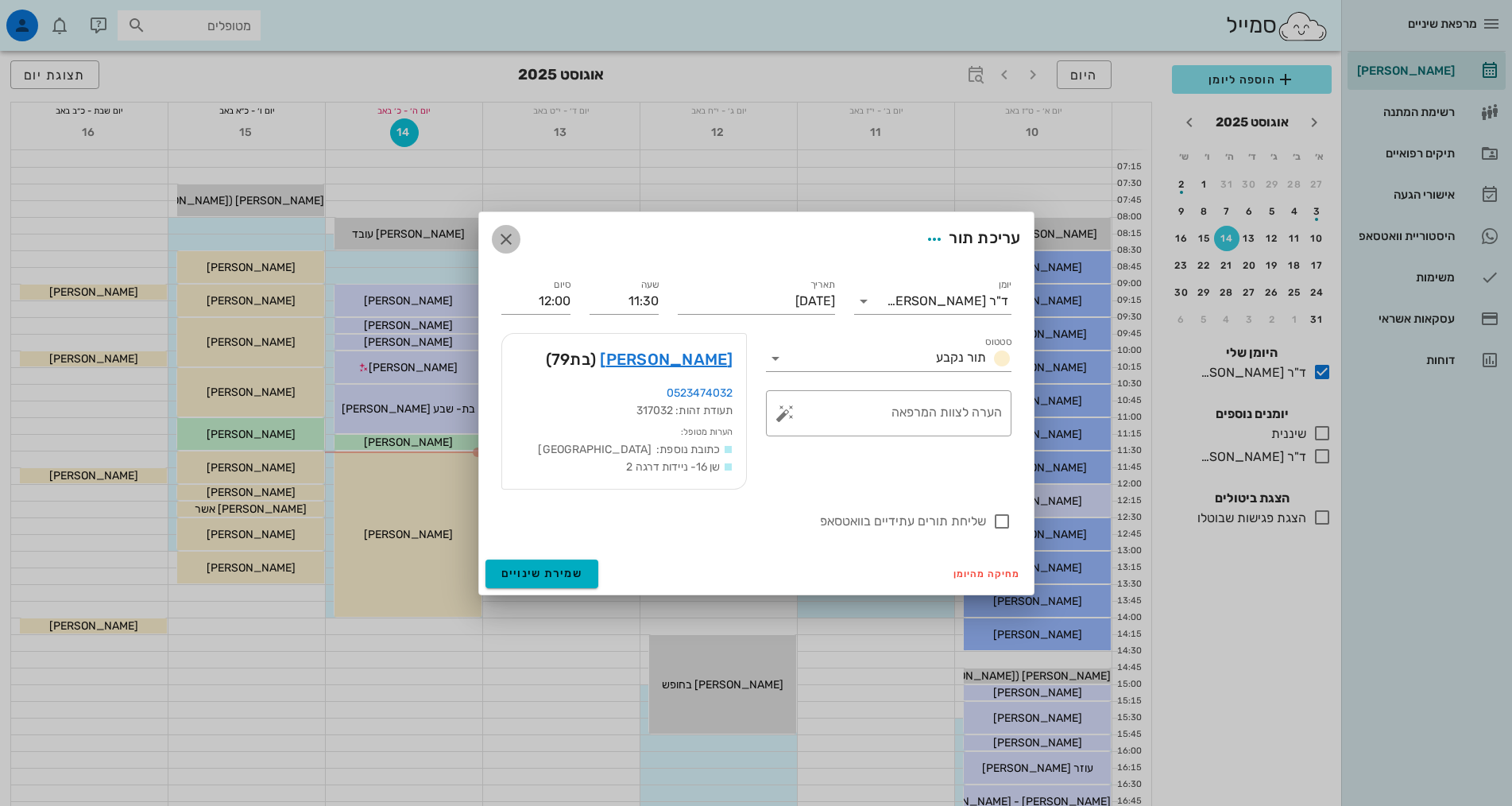
click at [513, 243] on icon "button" at bounding box center [506, 239] width 19 height 19
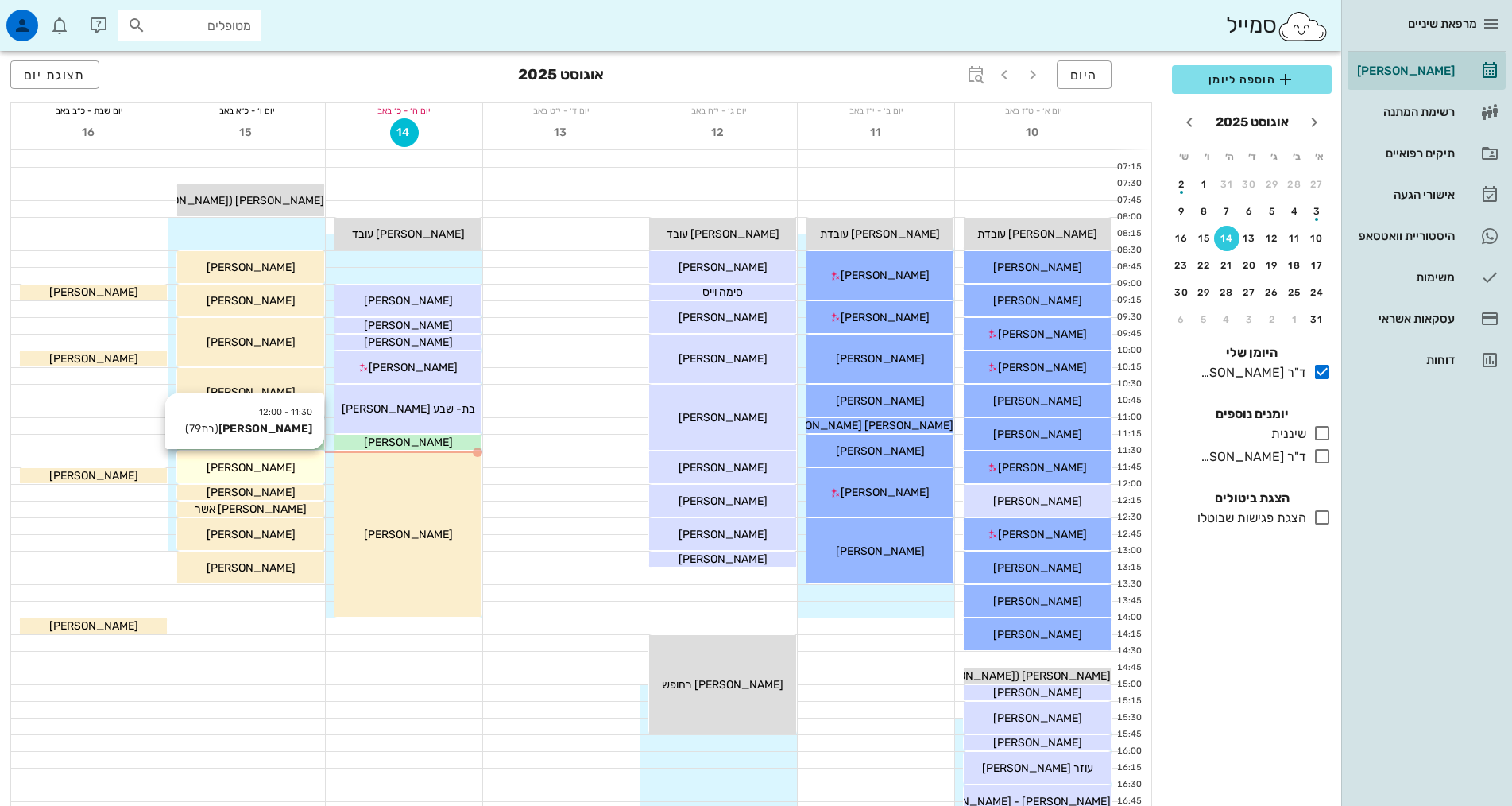
click at [306, 462] on div "[PERSON_NAME]" at bounding box center [251, 468] width 147 height 17
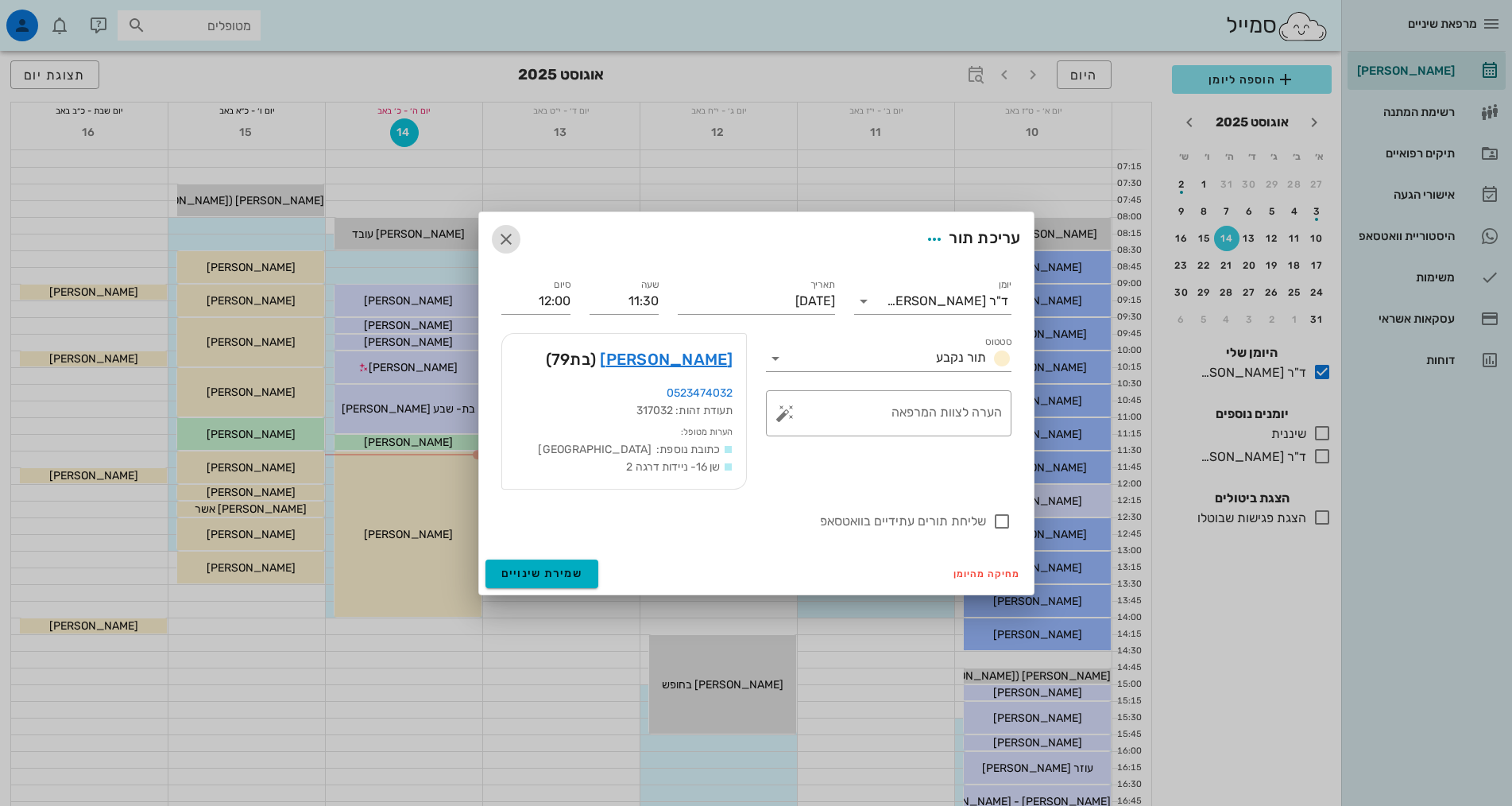
click at [508, 232] on icon "button" at bounding box center [506, 239] width 19 height 19
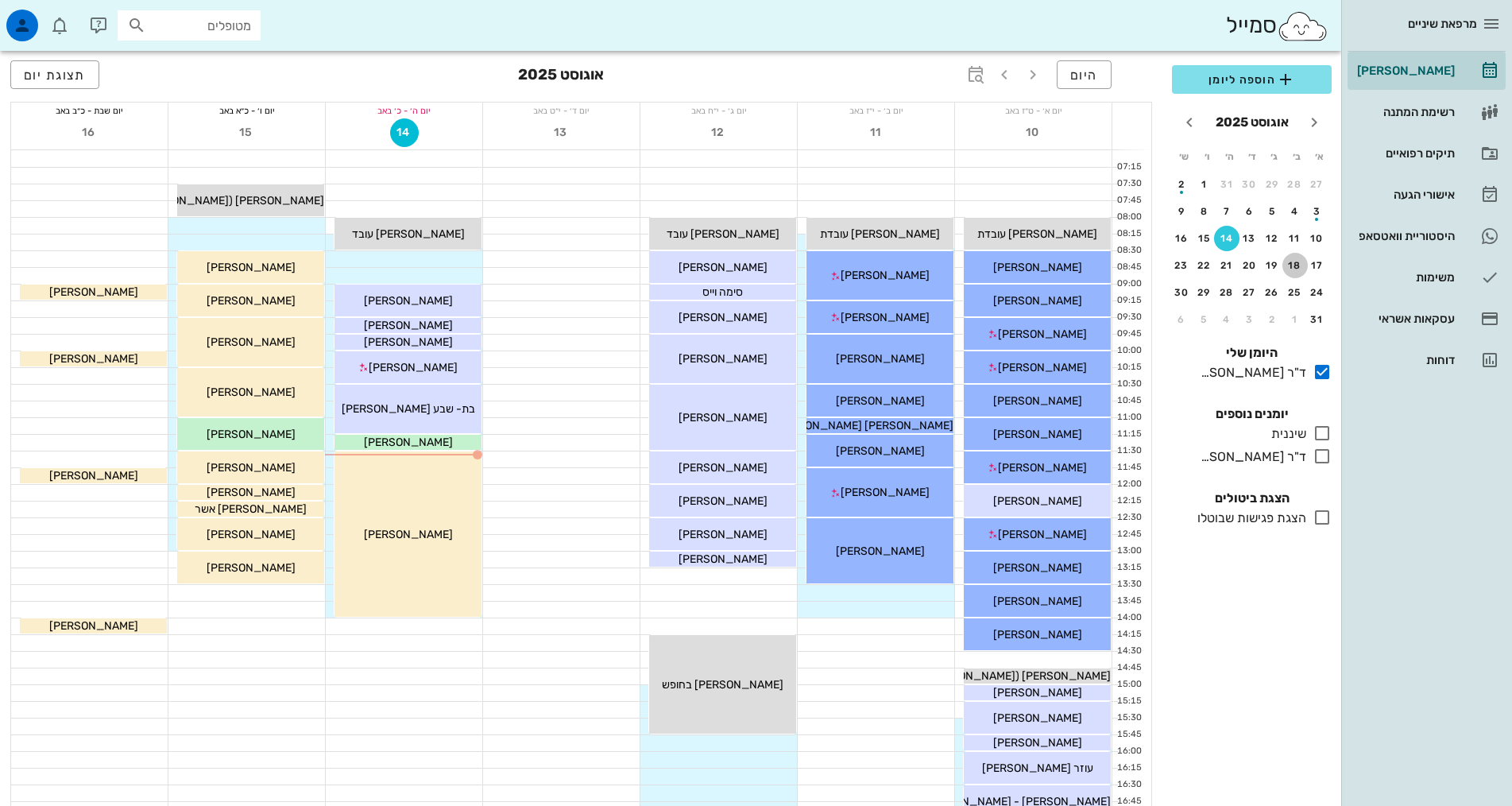
click at [1286, 270] on div "18" at bounding box center [1295, 266] width 26 height 12
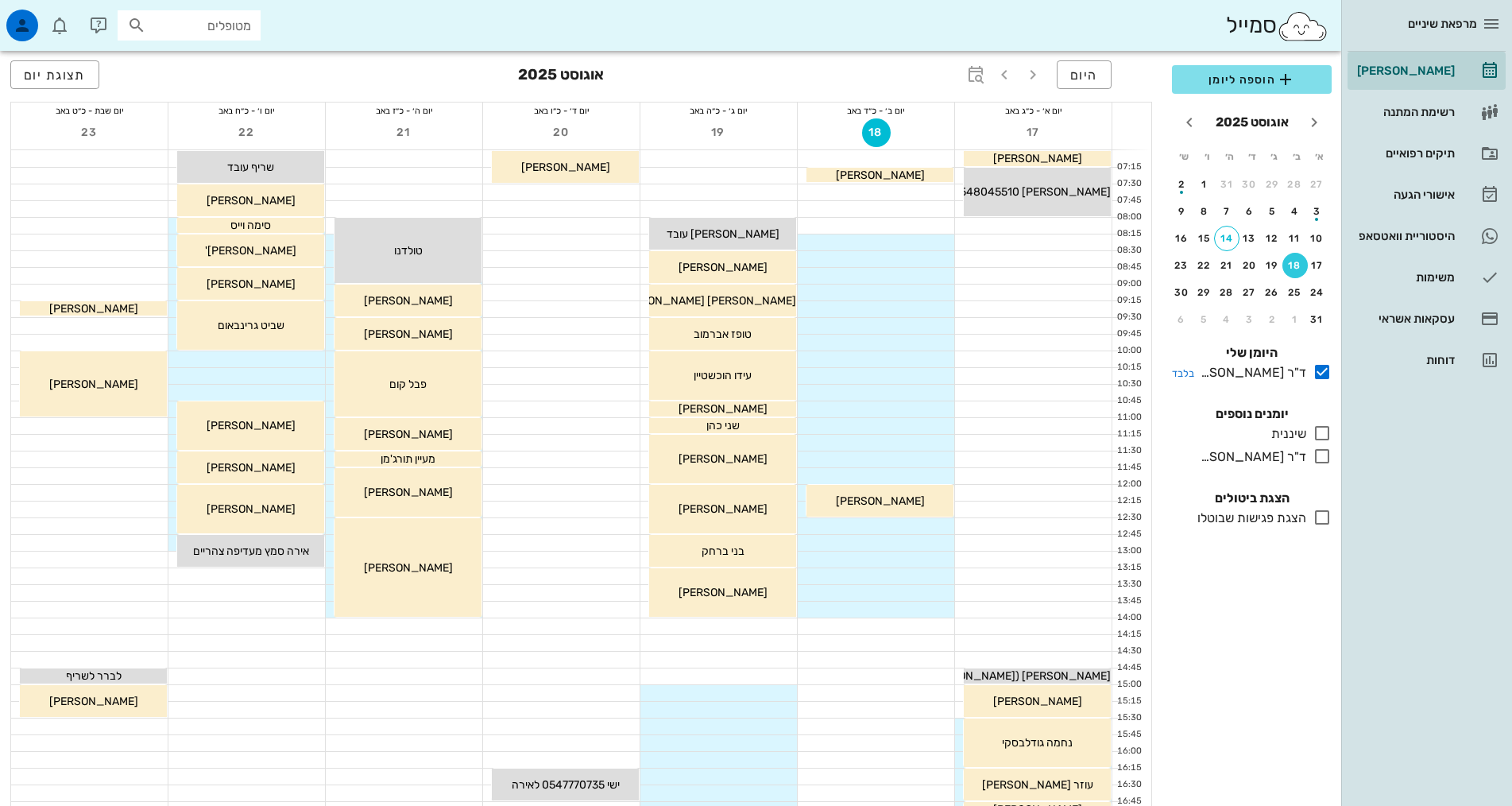
click at [1323, 371] on icon at bounding box center [1323, 372] width 19 height 19
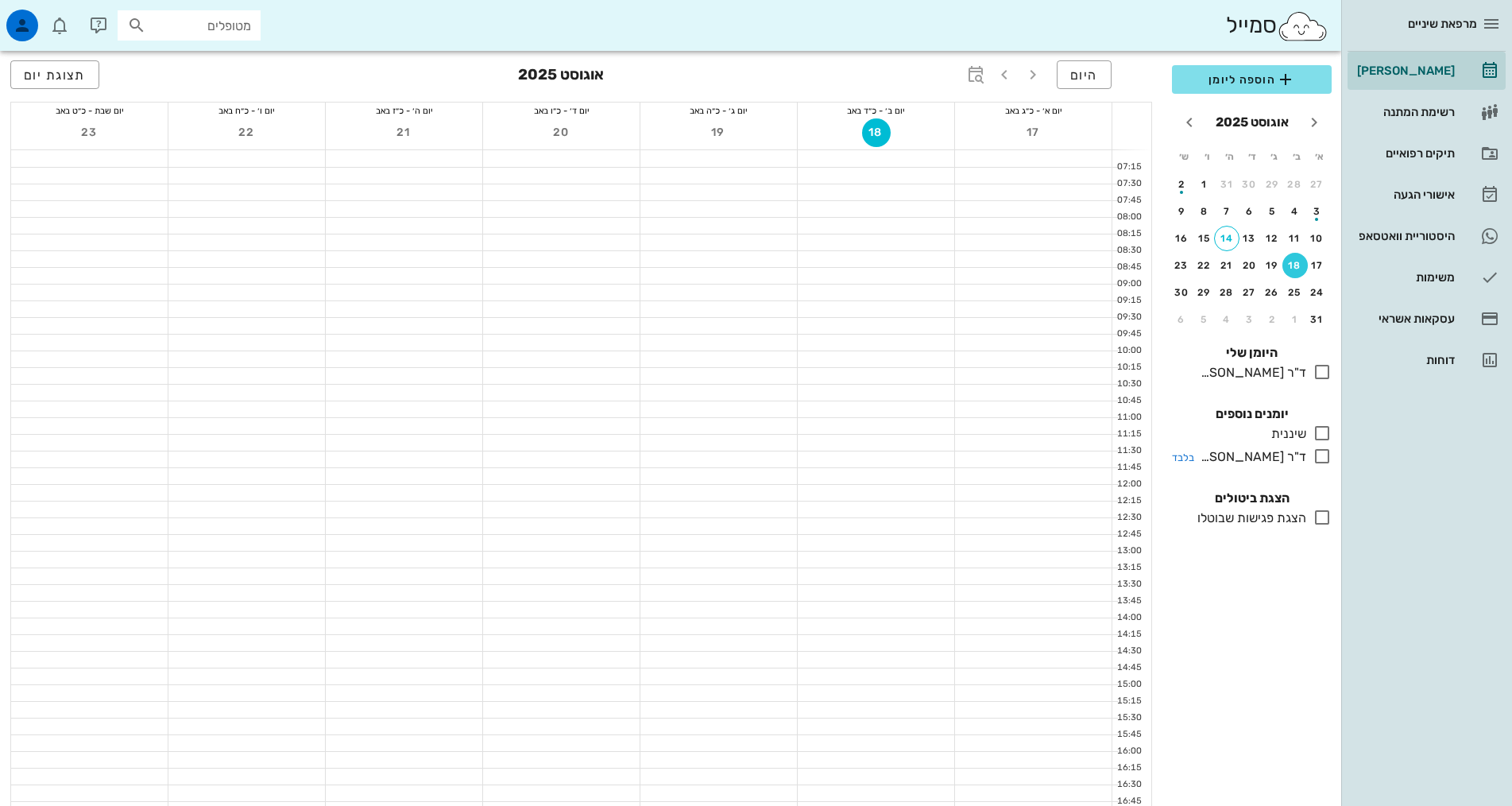
click at [1323, 459] on icon at bounding box center [1323, 456] width 19 height 19
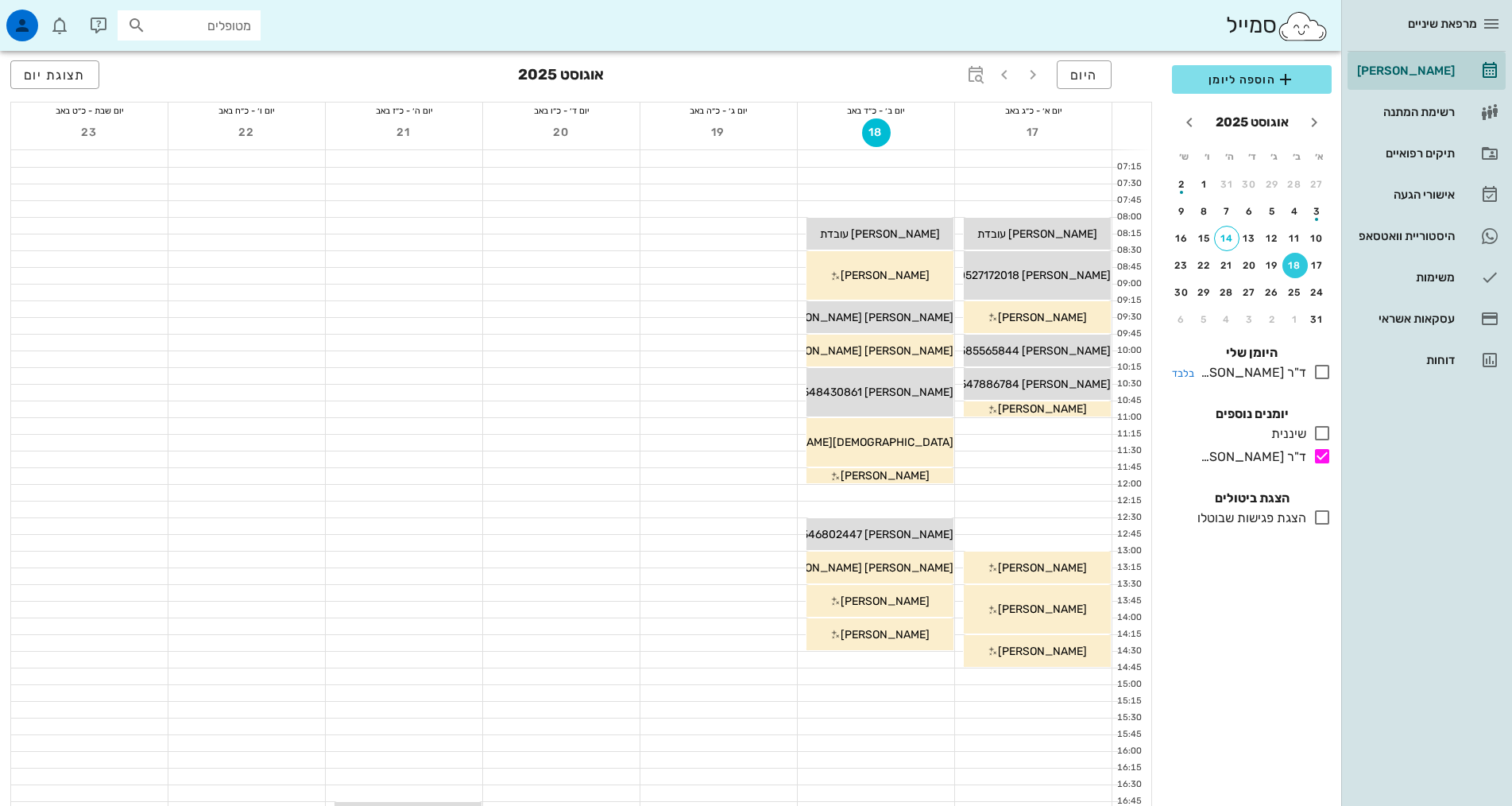
click at [1323, 377] on icon at bounding box center [1323, 372] width 19 height 19
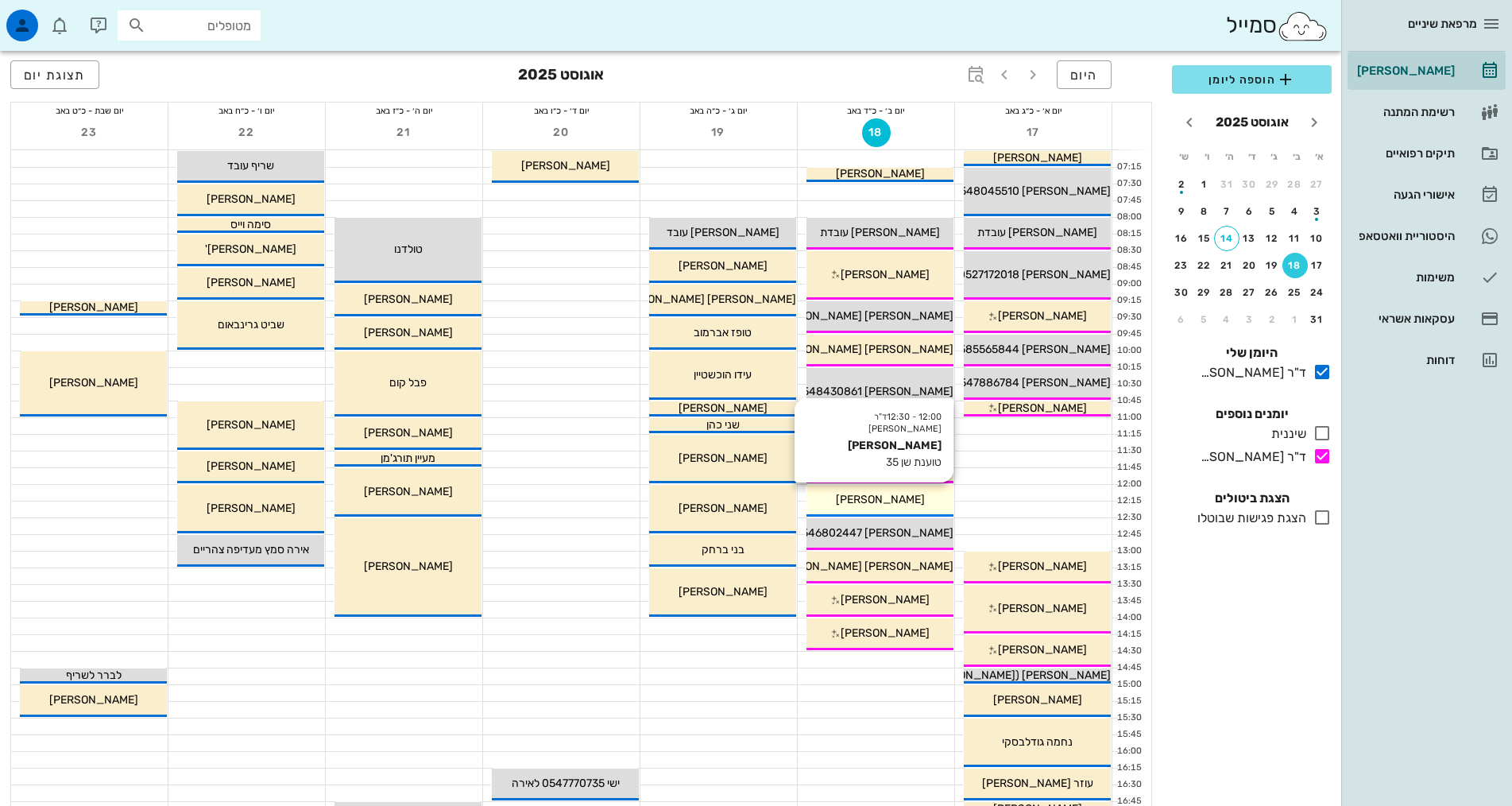
click at [897, 497] on span "[PERSON_NAME]" at bounding box center [880, 499] width 89 height 13
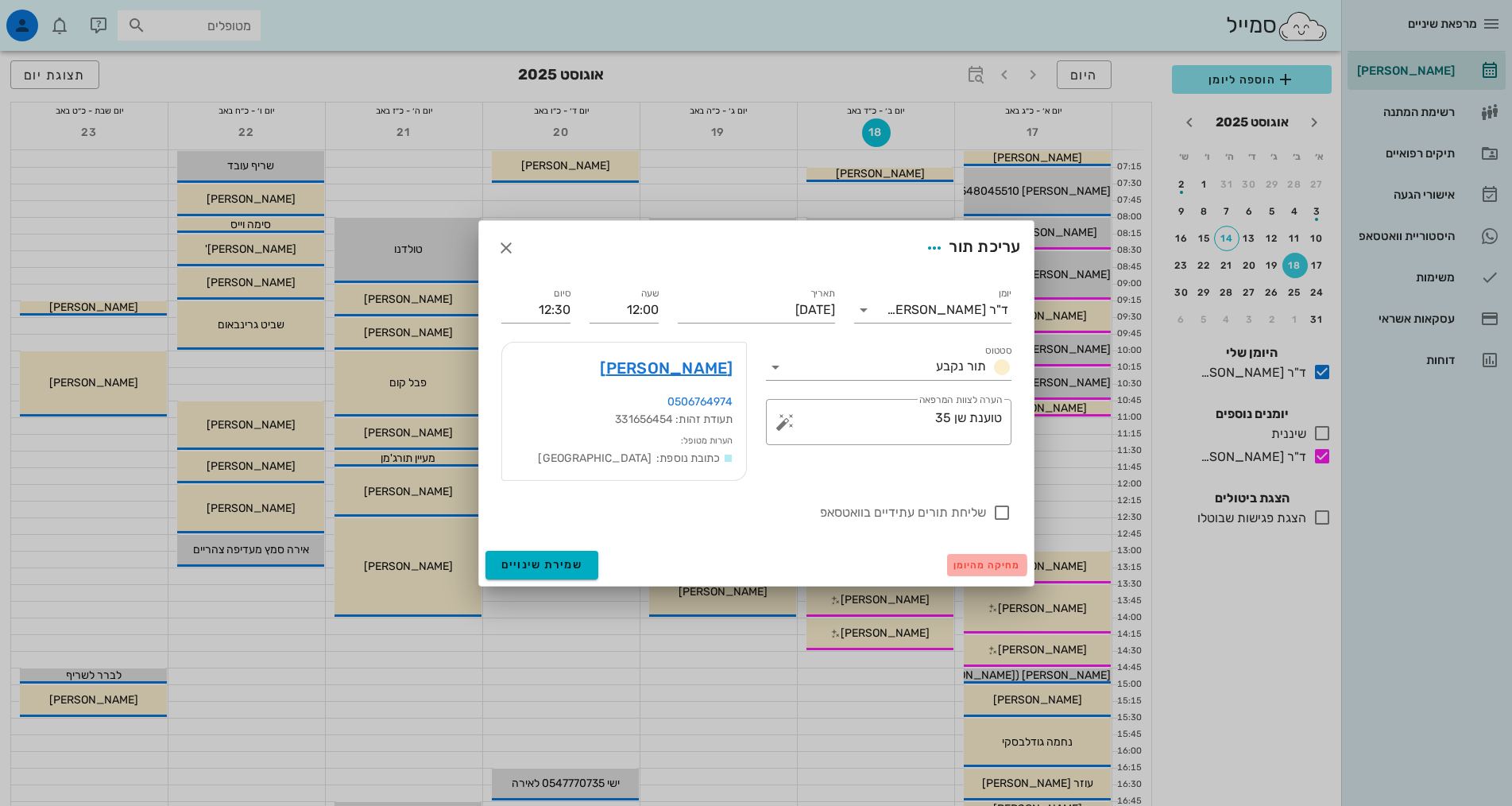
click at [973, 564] on span "מחיקה מהיומן" at bounding box center [987, 565] width 67 height 12
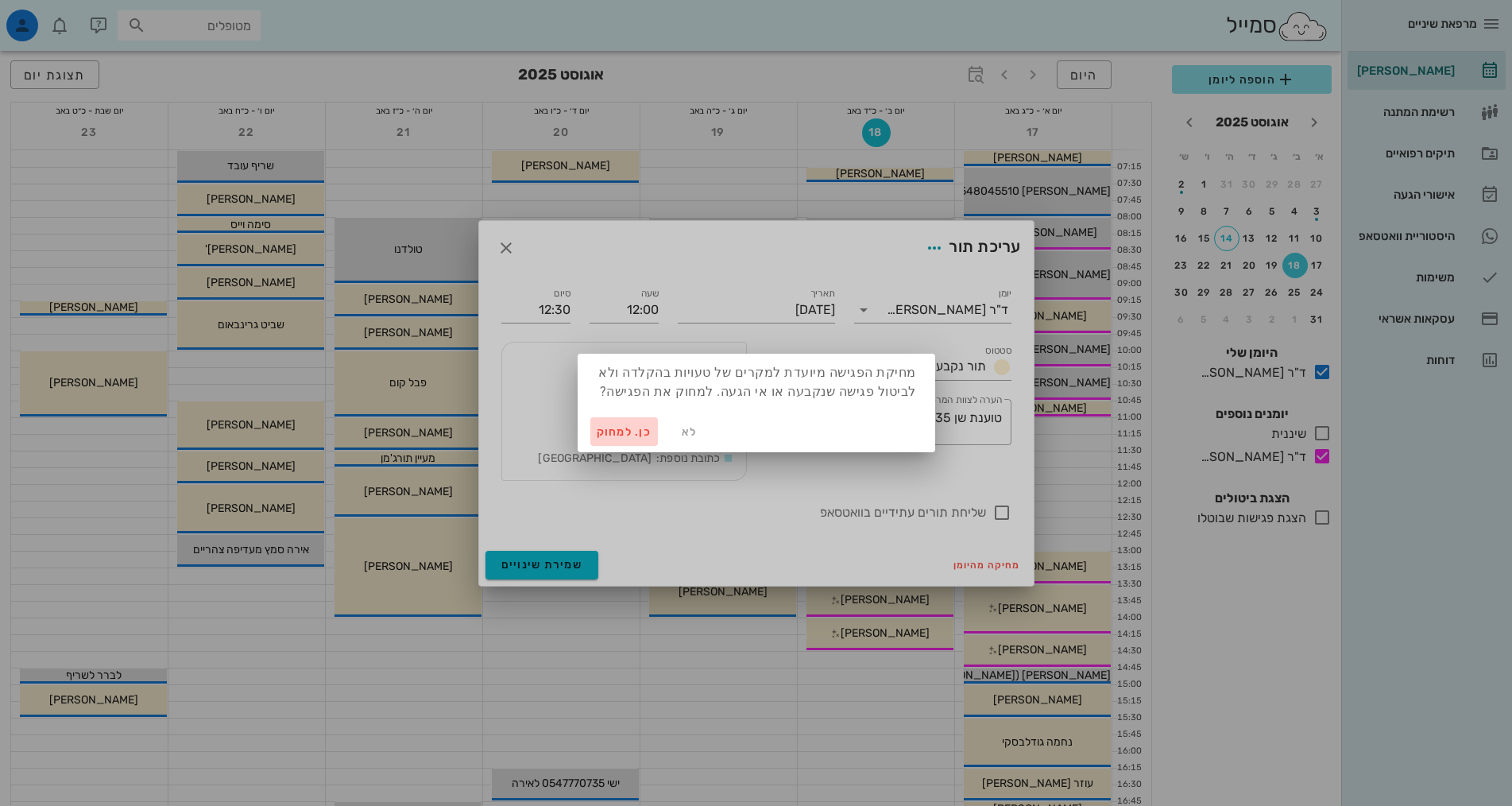
click at [608, 430] on span "כן. למחוק" at bounding box center [624, 431] width 56 height 13
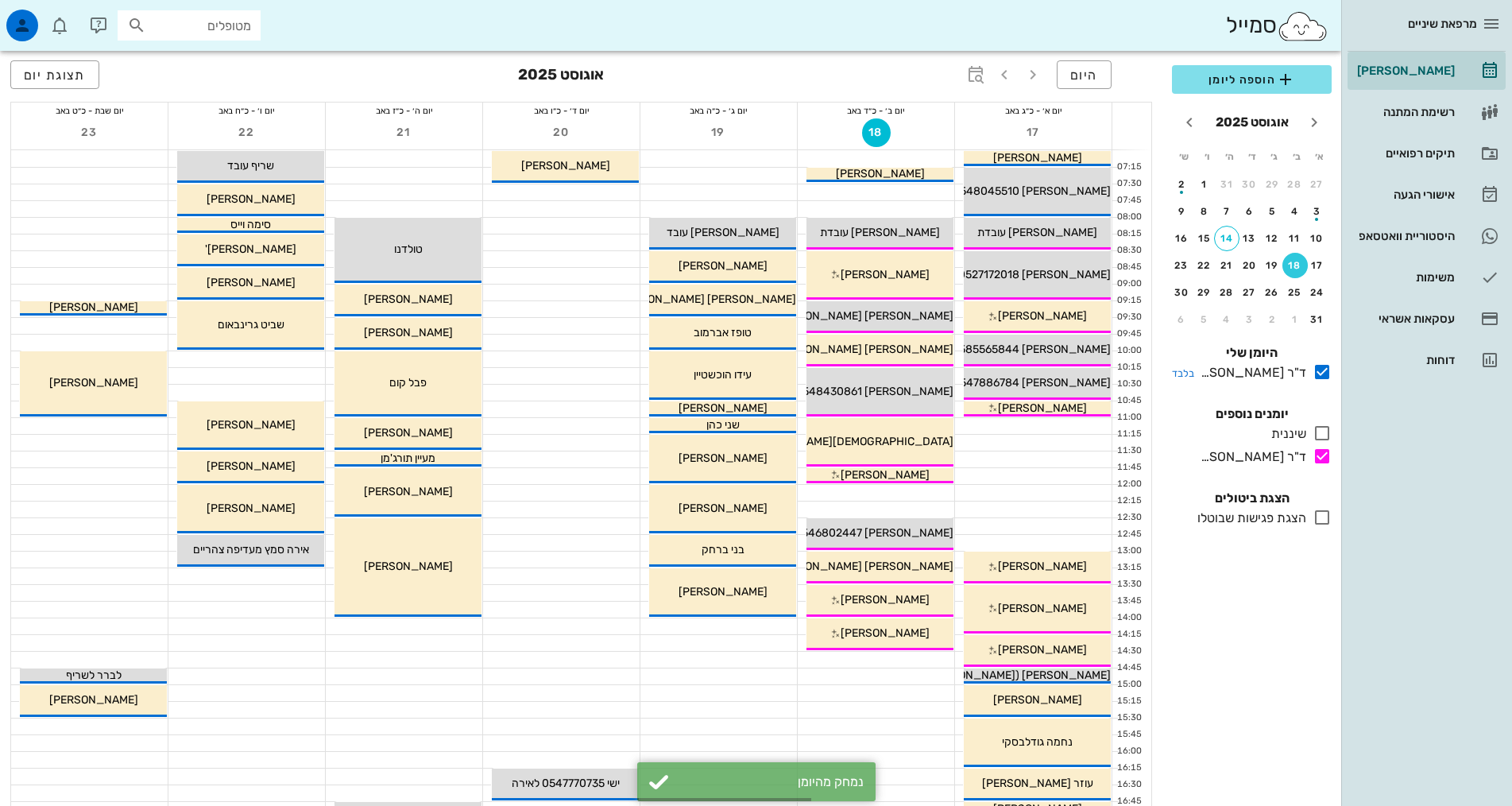
click at [1312, 367] on div at bounding box center [1319, 372] width 26 height 19
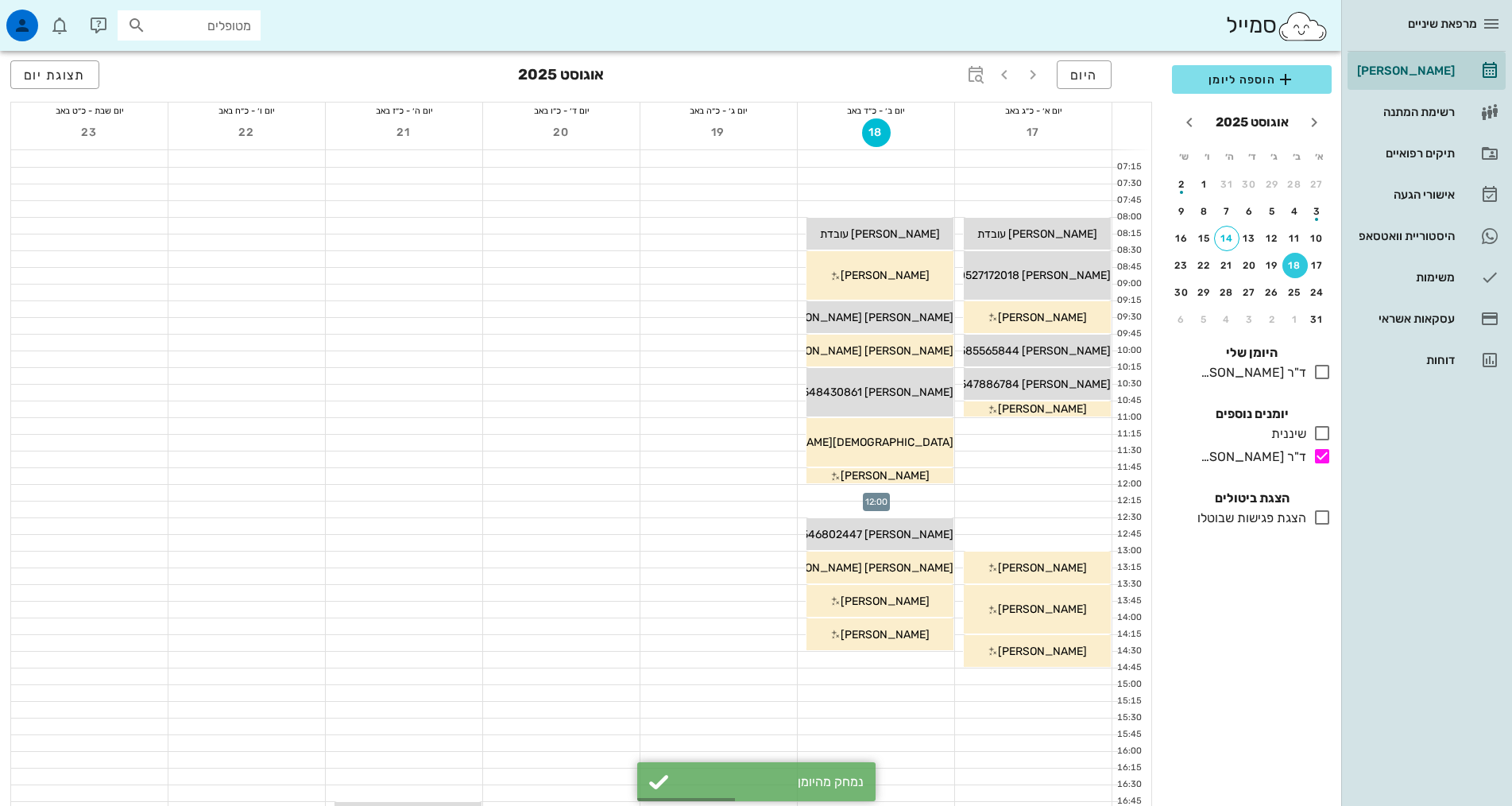
click at [873, 498] on div at bounding box center [876, 493] width 157 height 16
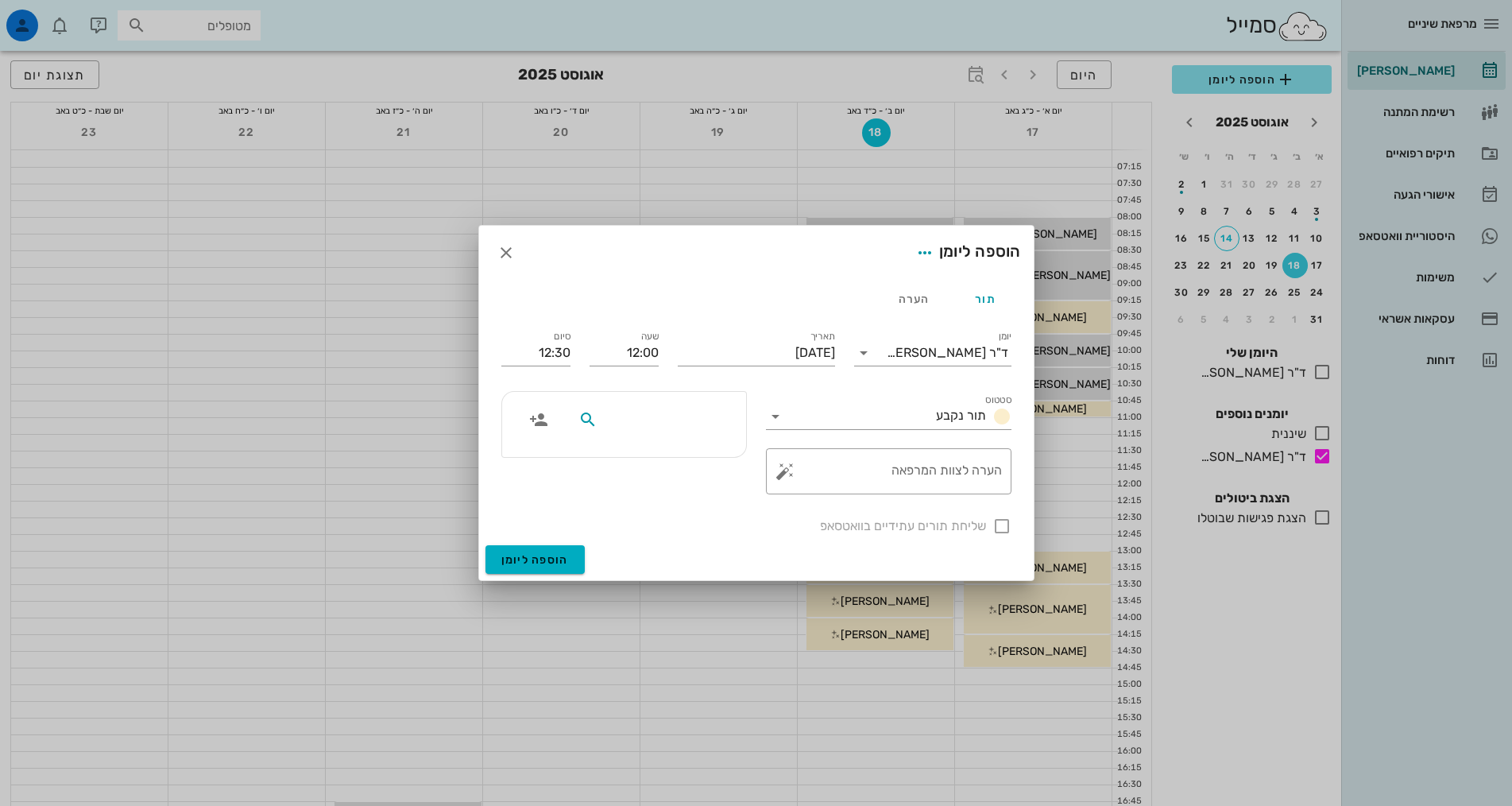
click at [626, 418] on input "text" at bounding box center [662, 419] width 122 height 20
type input "[PERSON_NAME]"
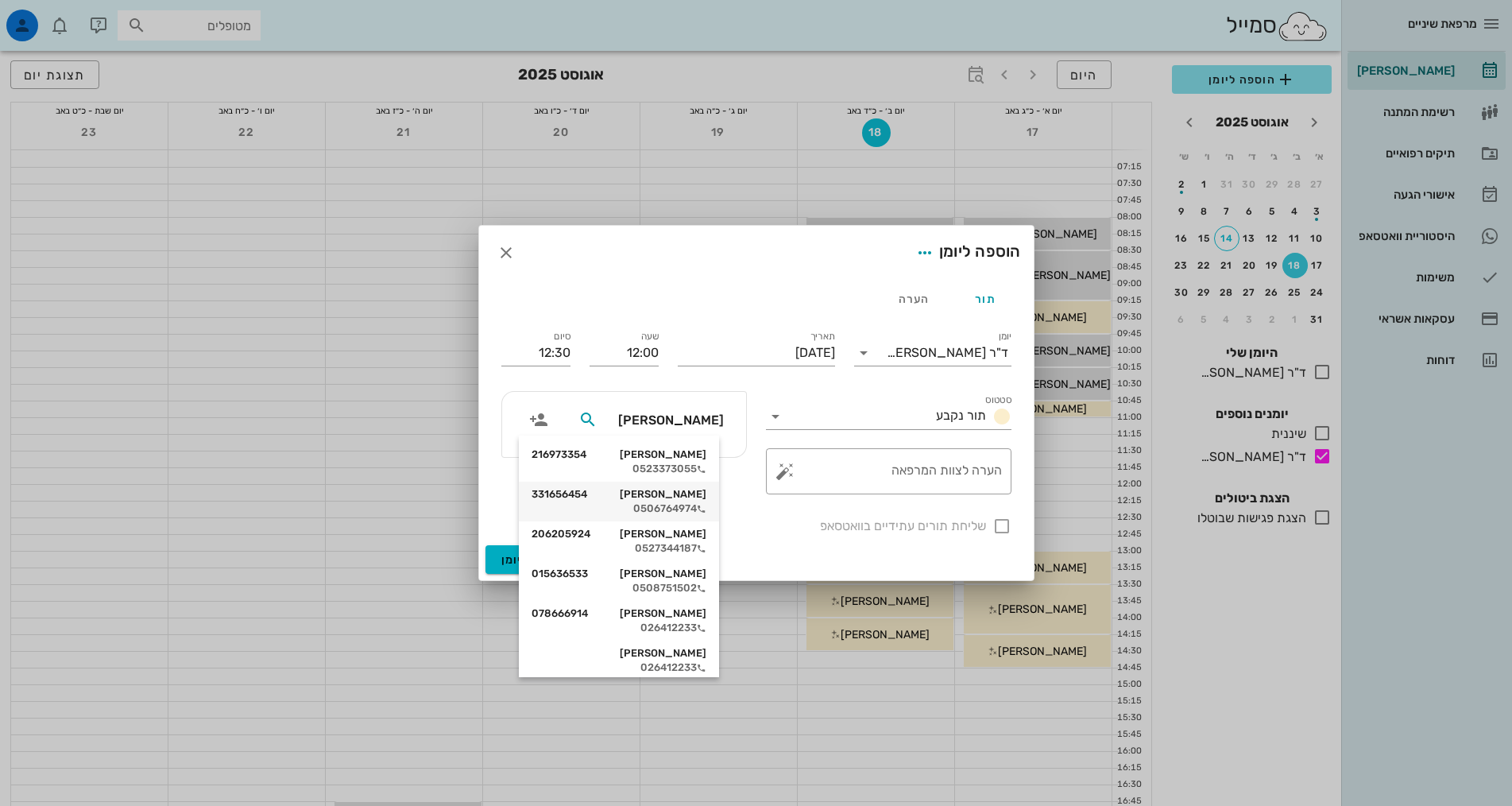
click at [671, 500] on div "[PERSON_NAME] 331656454" at bounding box center [618, 494] width 174 height 12
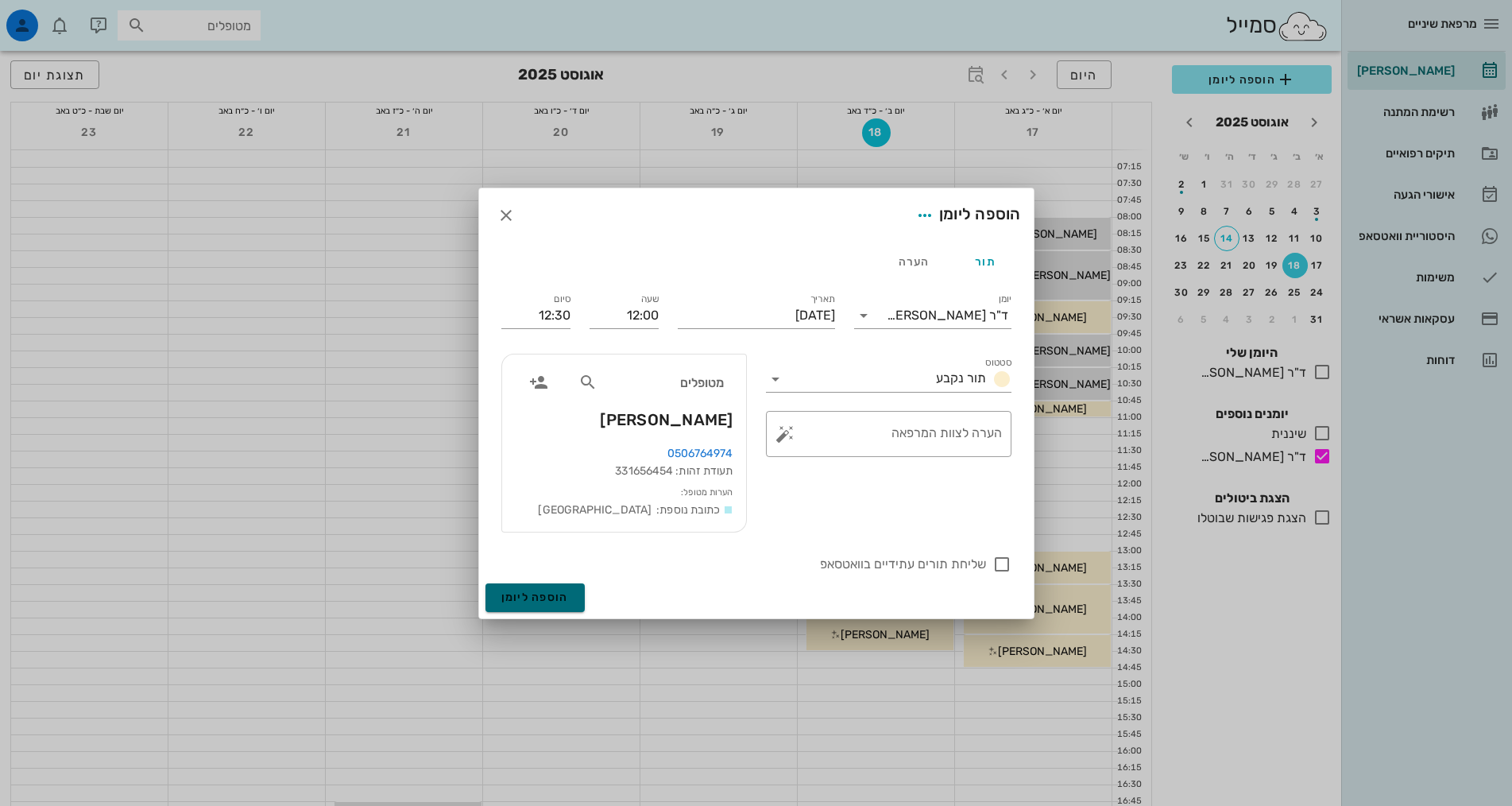
click at [573, 595] on button "הוספה ליומן" at bounding box center [535, 598] width 99 height 28
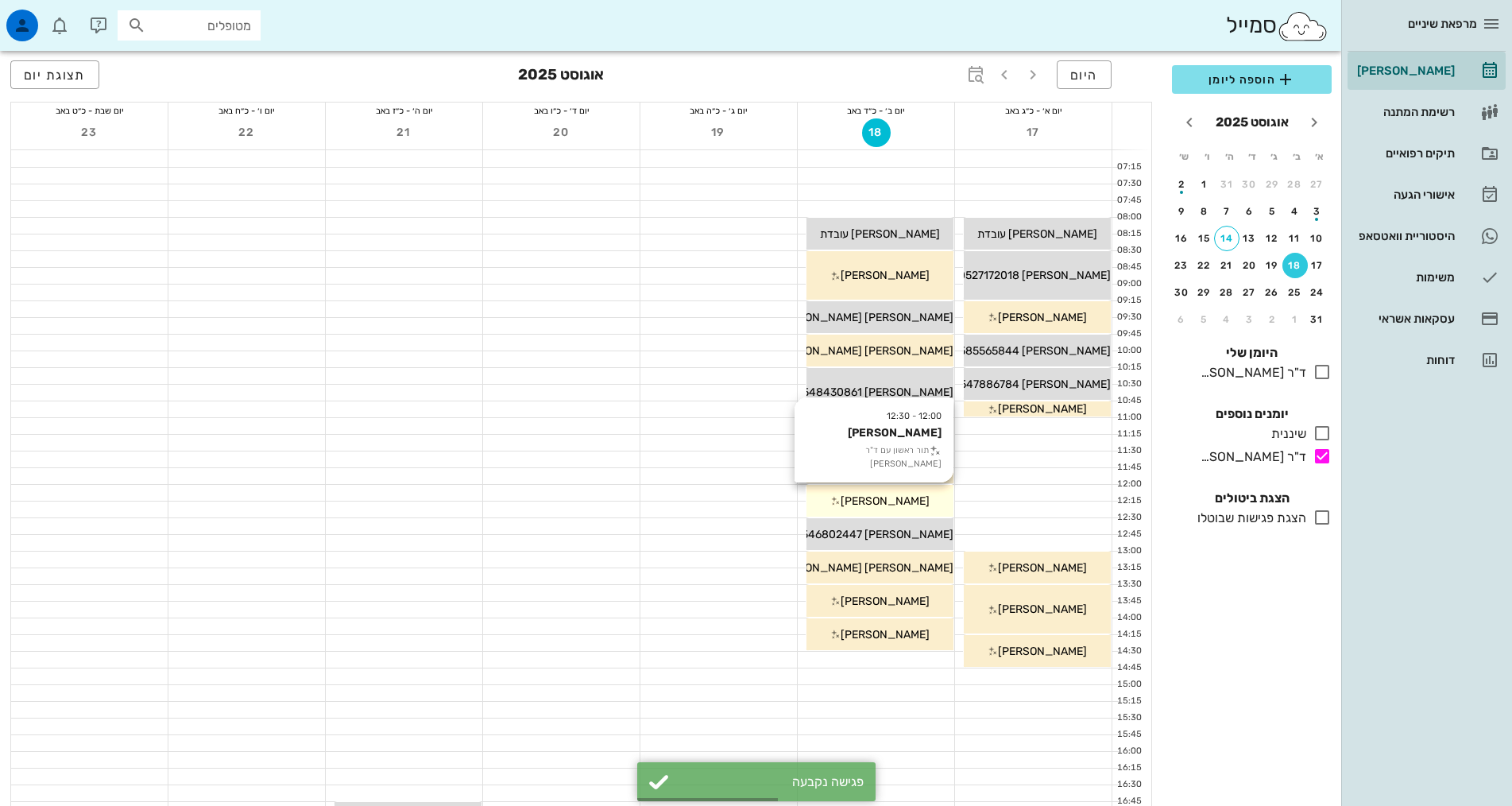
click at [886, 502] on span "[PERSON_NAME]" at bounding box center [885, 500] width 89 height 13
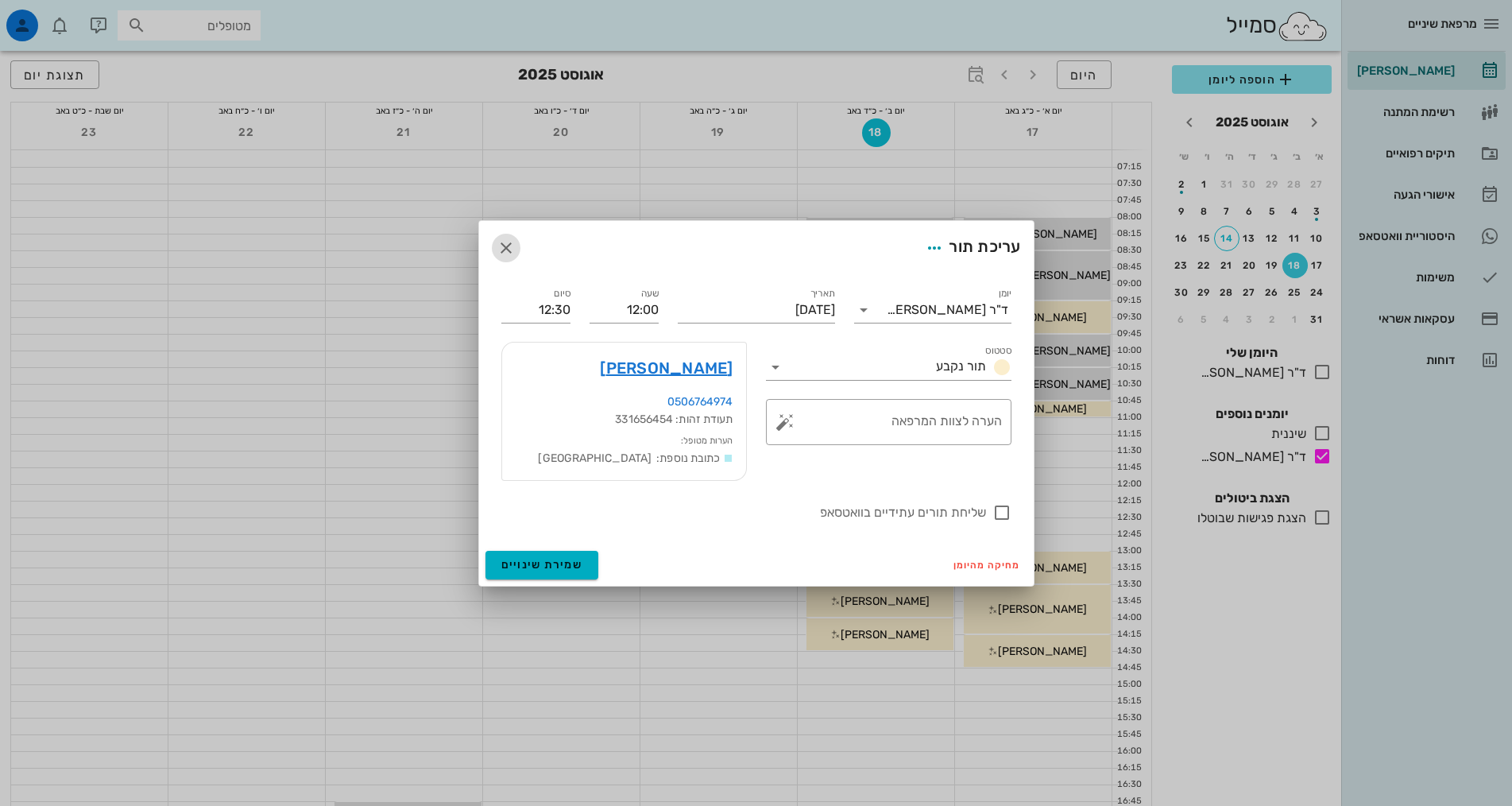
drag, startPoint x: 502, startPoint y: 245, endPoint x: 505, endPoint y: 236, distance: 9.5
click at [504, 238] on icon "button" at bounding box center [506, 248] width 19 height 19
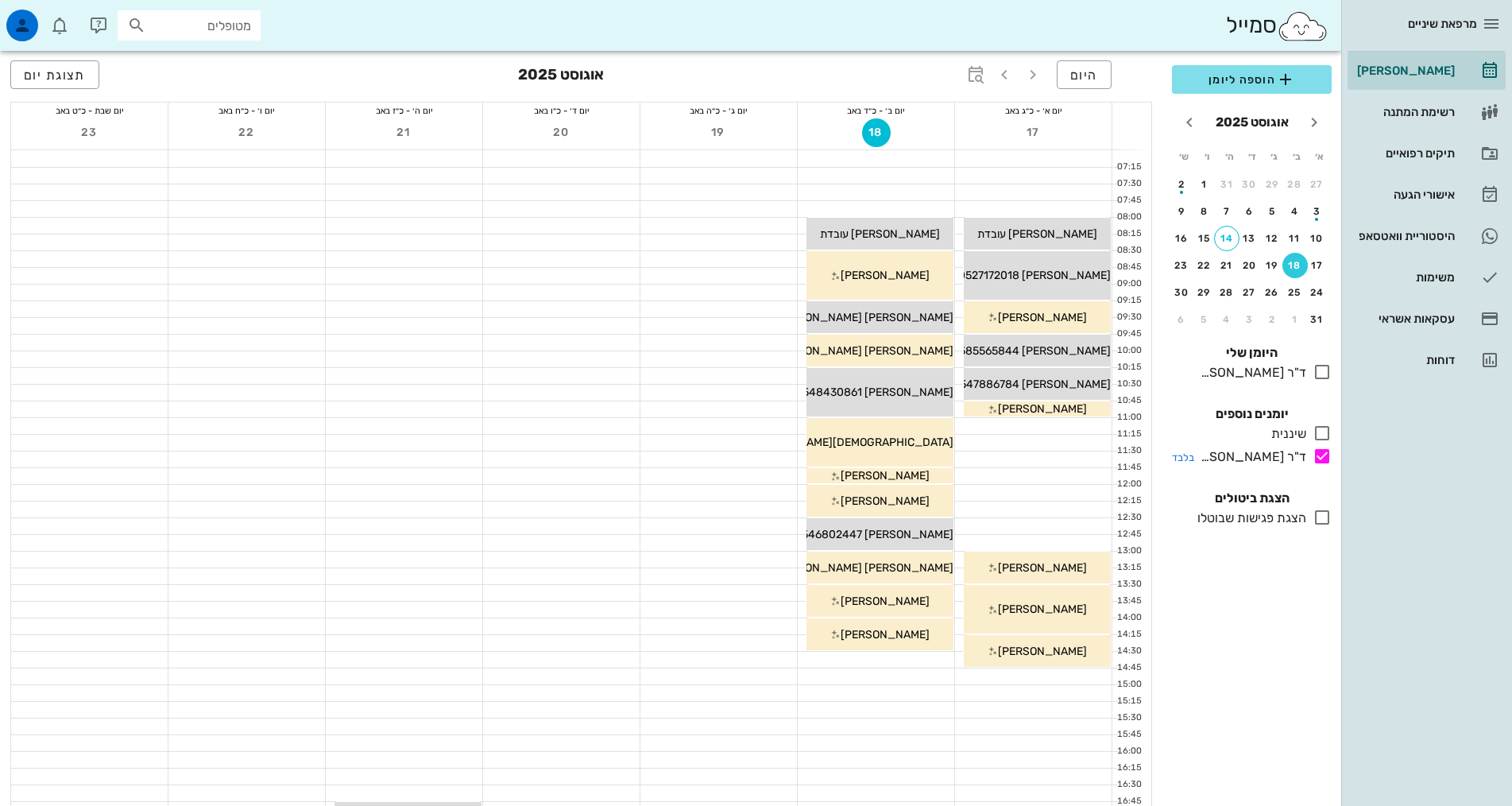
click at [1323, 459] on icon at bounding box center [1323, 456] width 19 height 19
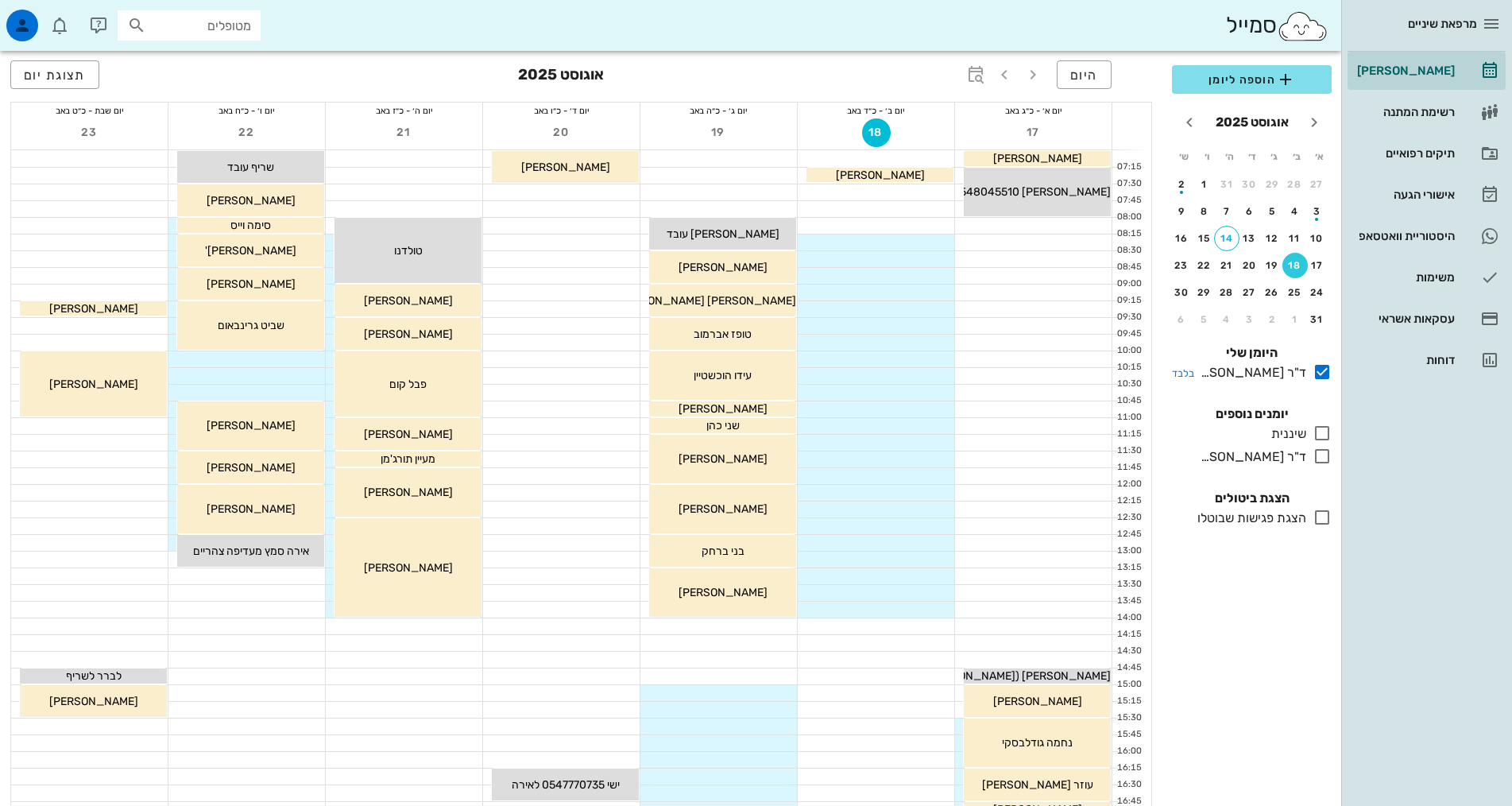
click at [1324, 369] on icon at bounding box center [1323, 372] width 19 height 19
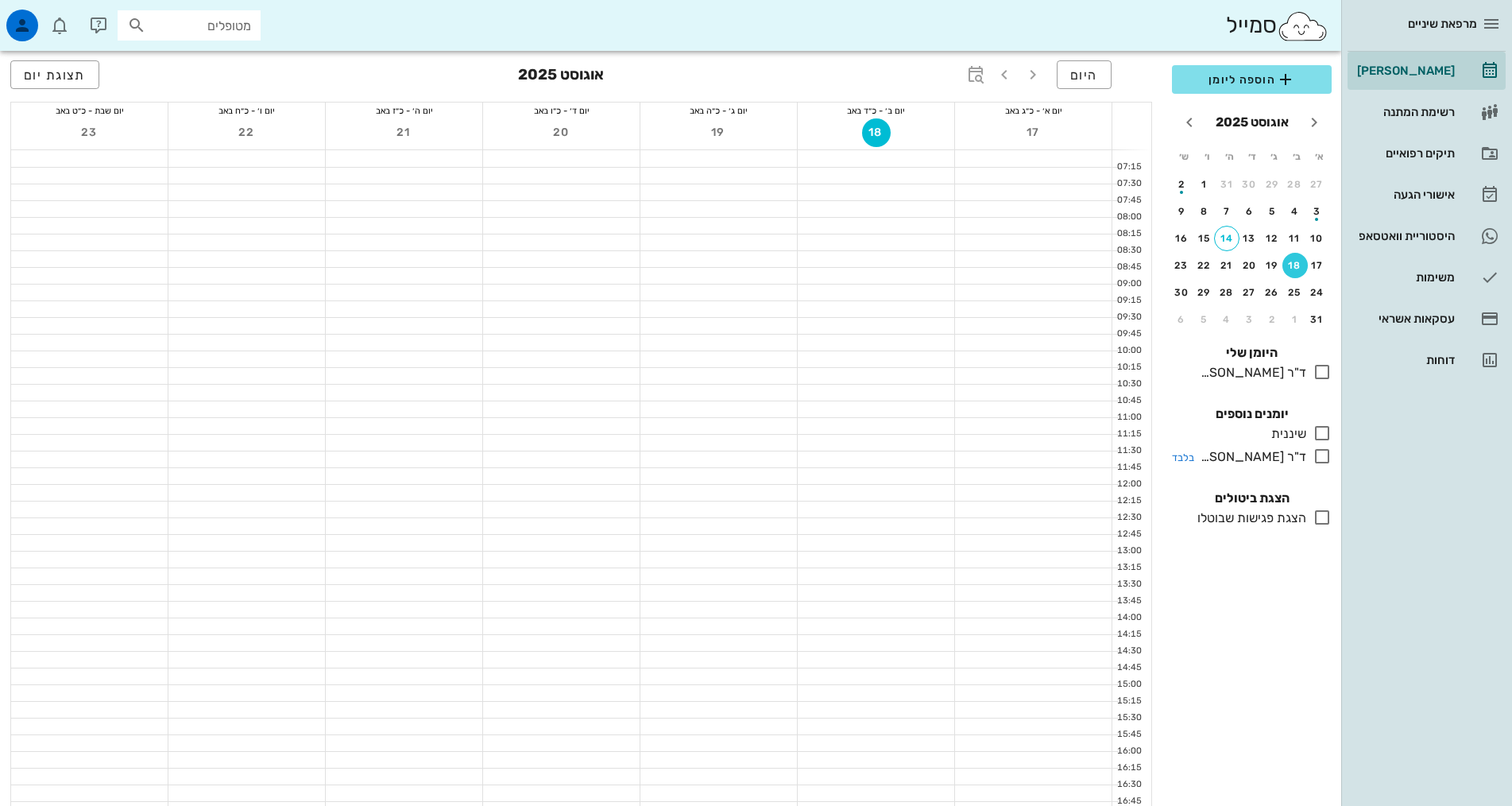
click at [1320, 454] on icon at bounding box center [1323, 456] width 19 height 19
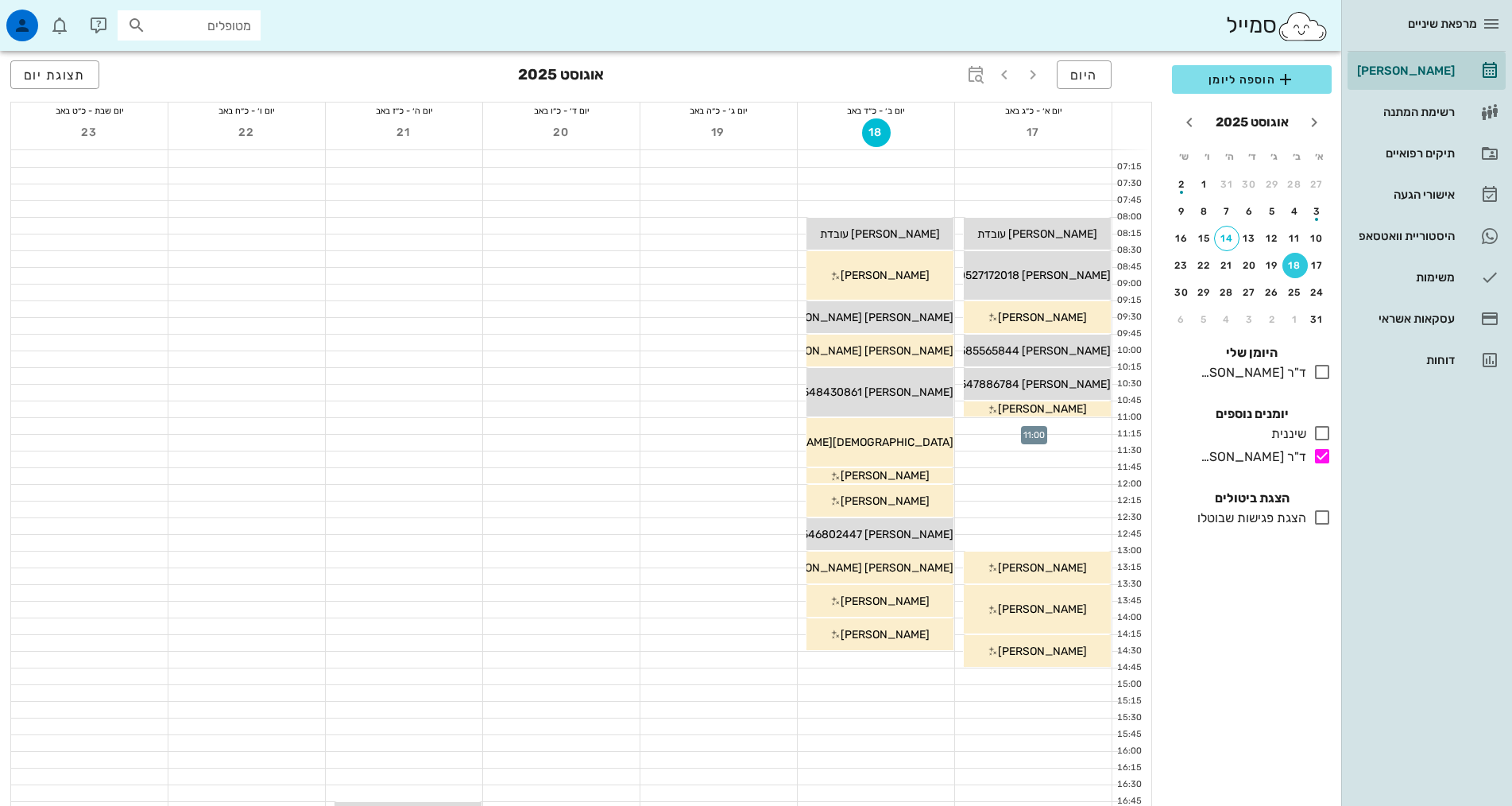
click at [1091, 425] on div at bounding box center [1033, 426] width 157 height 16
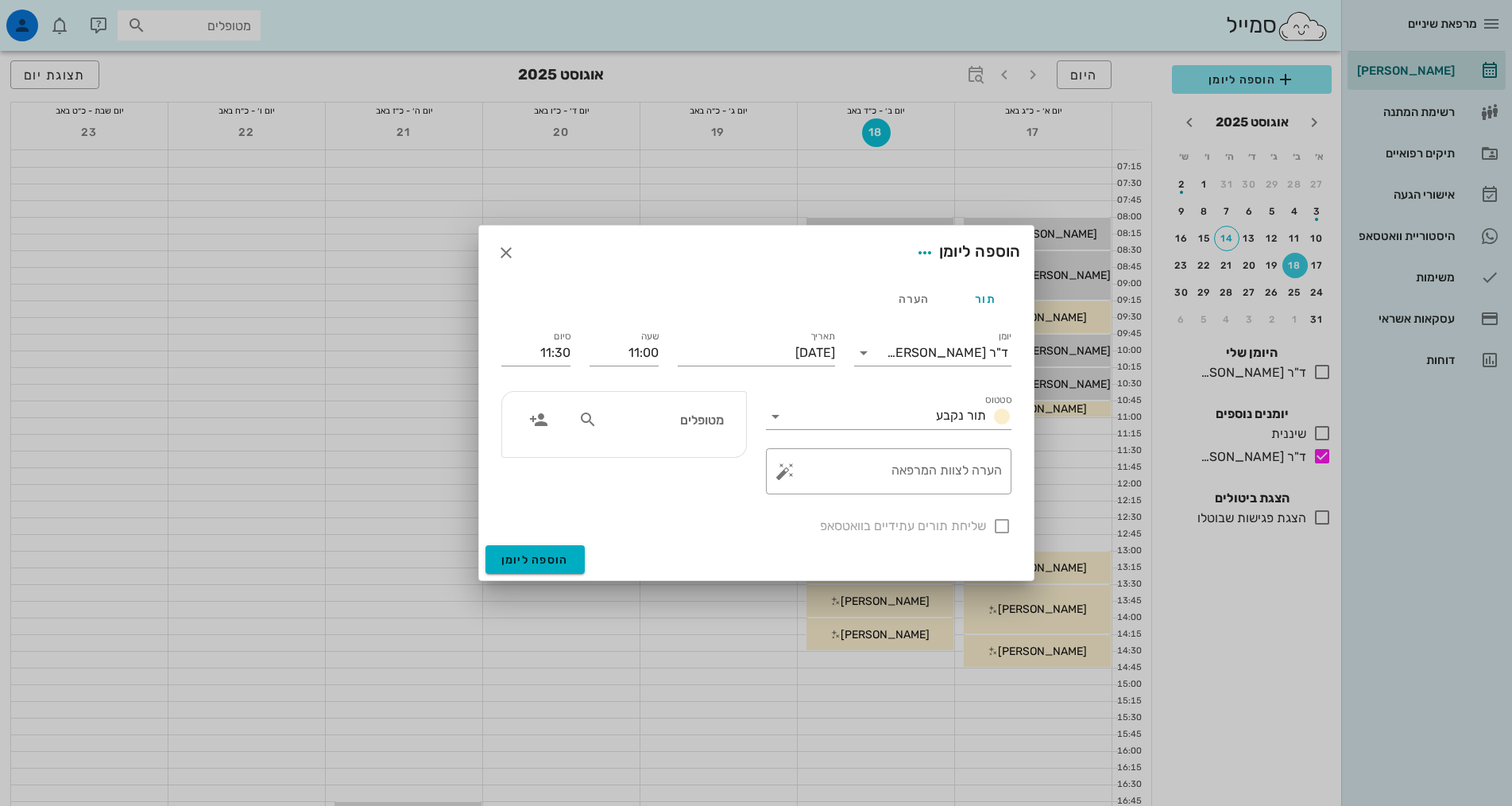
click at [702, 423] on input "מטופלים" at bounding box center [662, 419] width 122 height 20
type input "לצר"
click at [676, 462] on div "0549210547" at bounding box center [639, 469] width 174 height 12
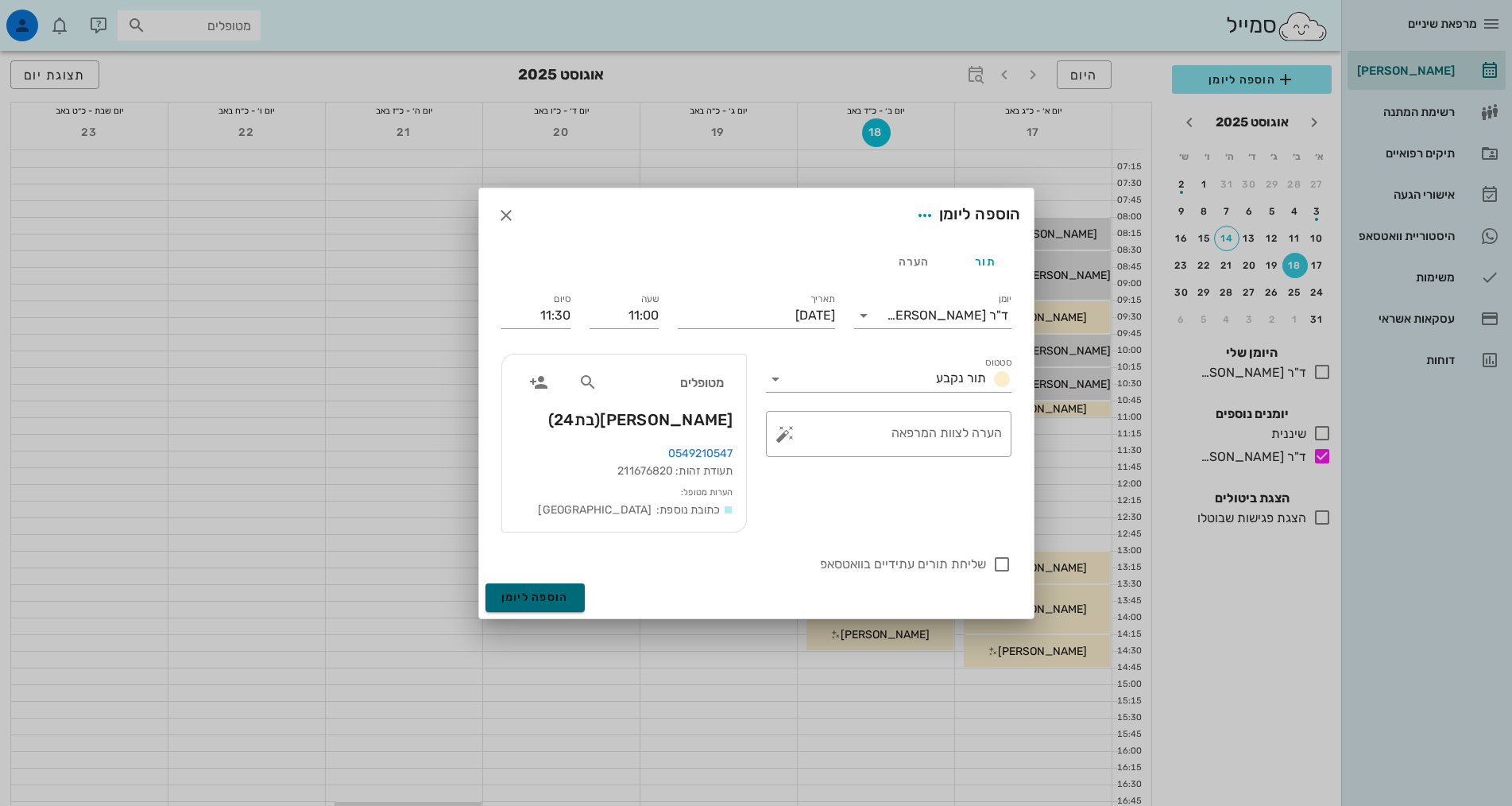
click at [555, 598] on span "הוספה ליומן" at bounding box center [535, 597] width 67 height 13
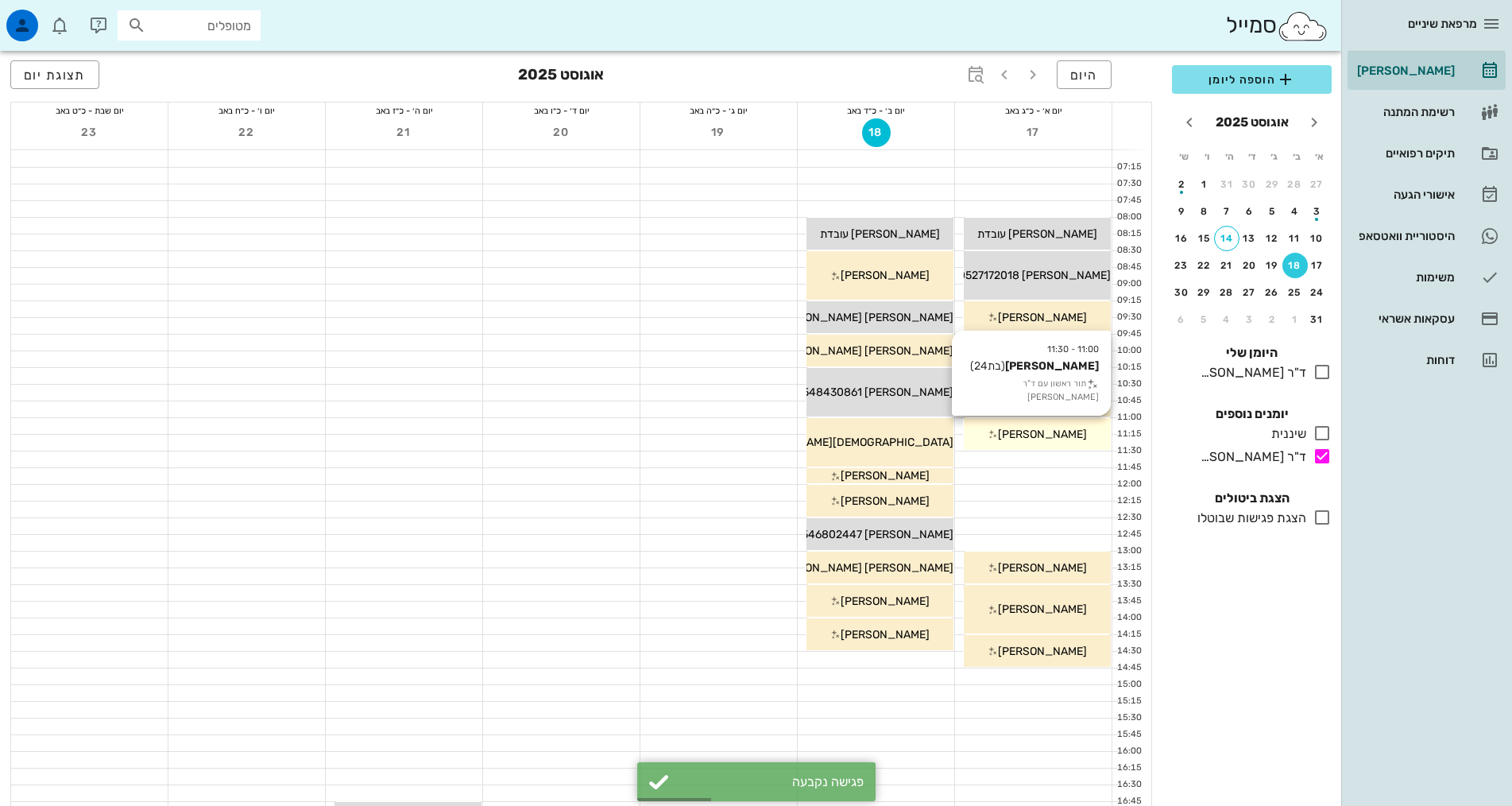
drag, startPoint x: 1067, startPoint y: 438, endPoint x: 1085, endPoint y: 441, distance: 18.2
click at [1082, 439] on div "[PERSON_NAME]" at bounding box center [1038, 434] width 147 height 17
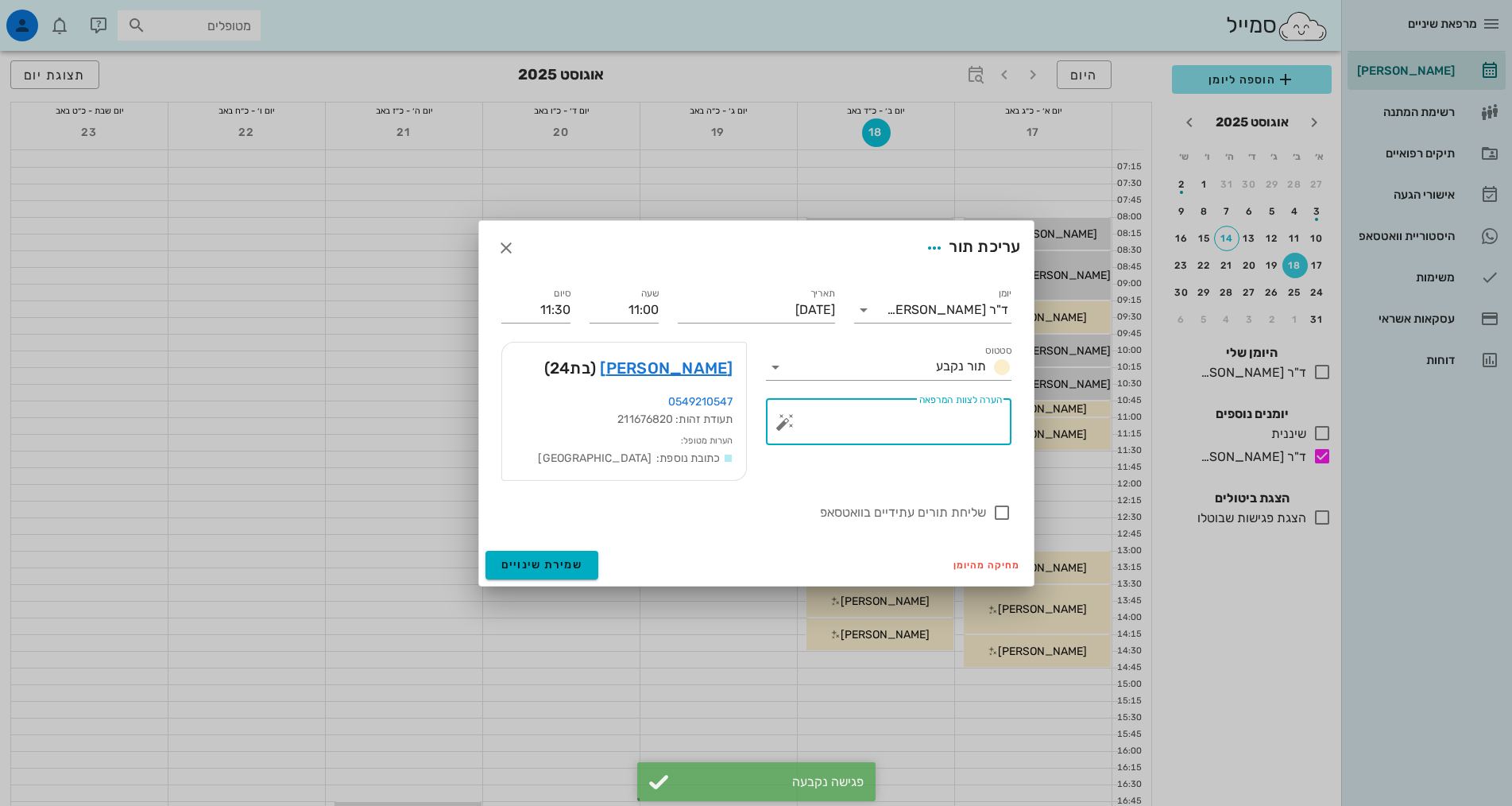
click at [981, 431] on textarea "הערה לצוות המרפאה" at bounding box center [894, 426] width 213 height 38
type textarea "כתר זמני לא נוח"
click at [562, 562] on span "שמירת שינויים" at bounding box center [542, 564] width 81 height 13
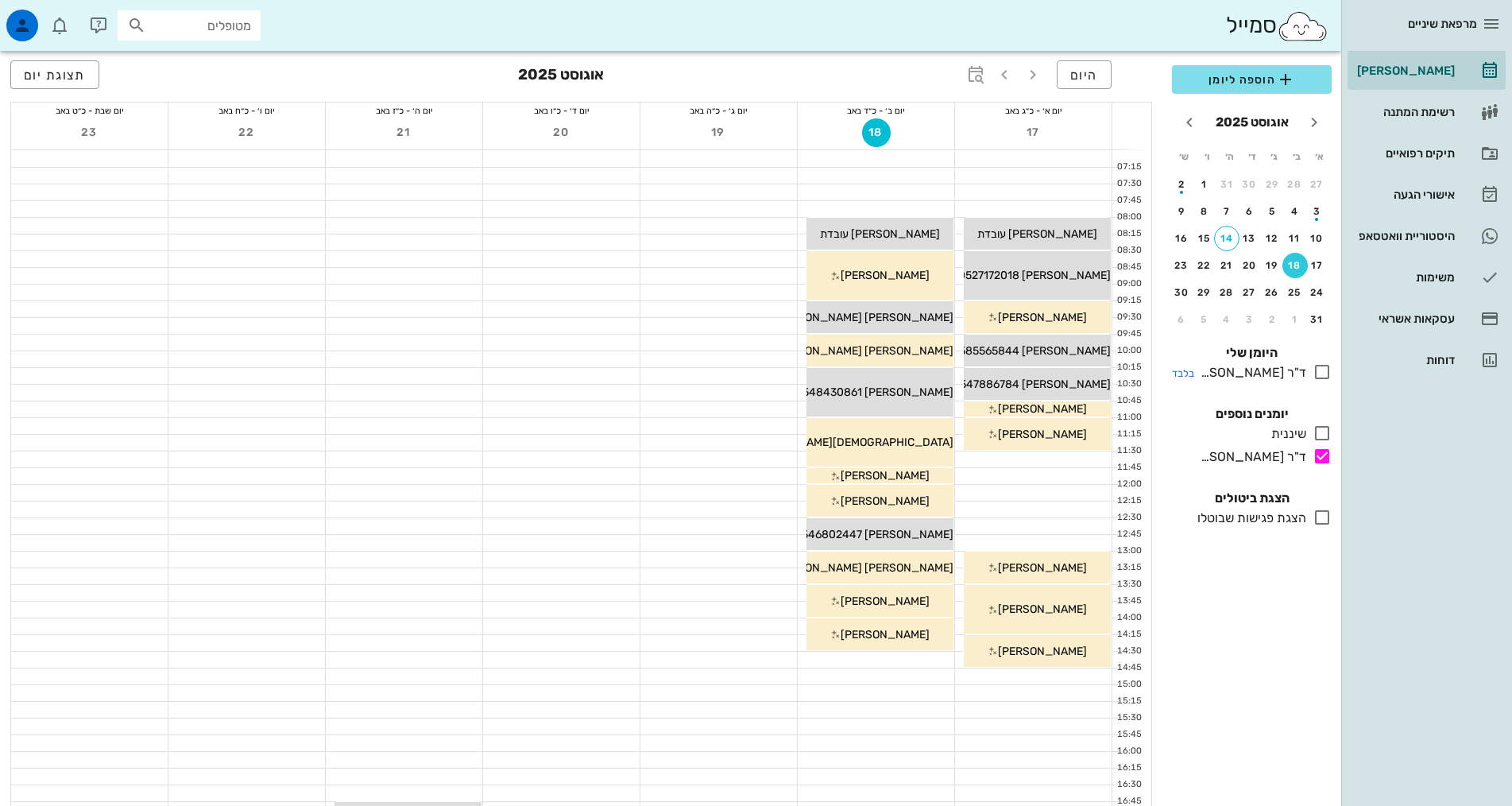
click at [1317, 372] on icon at bounding box center [1323, 372] width 19 height 19
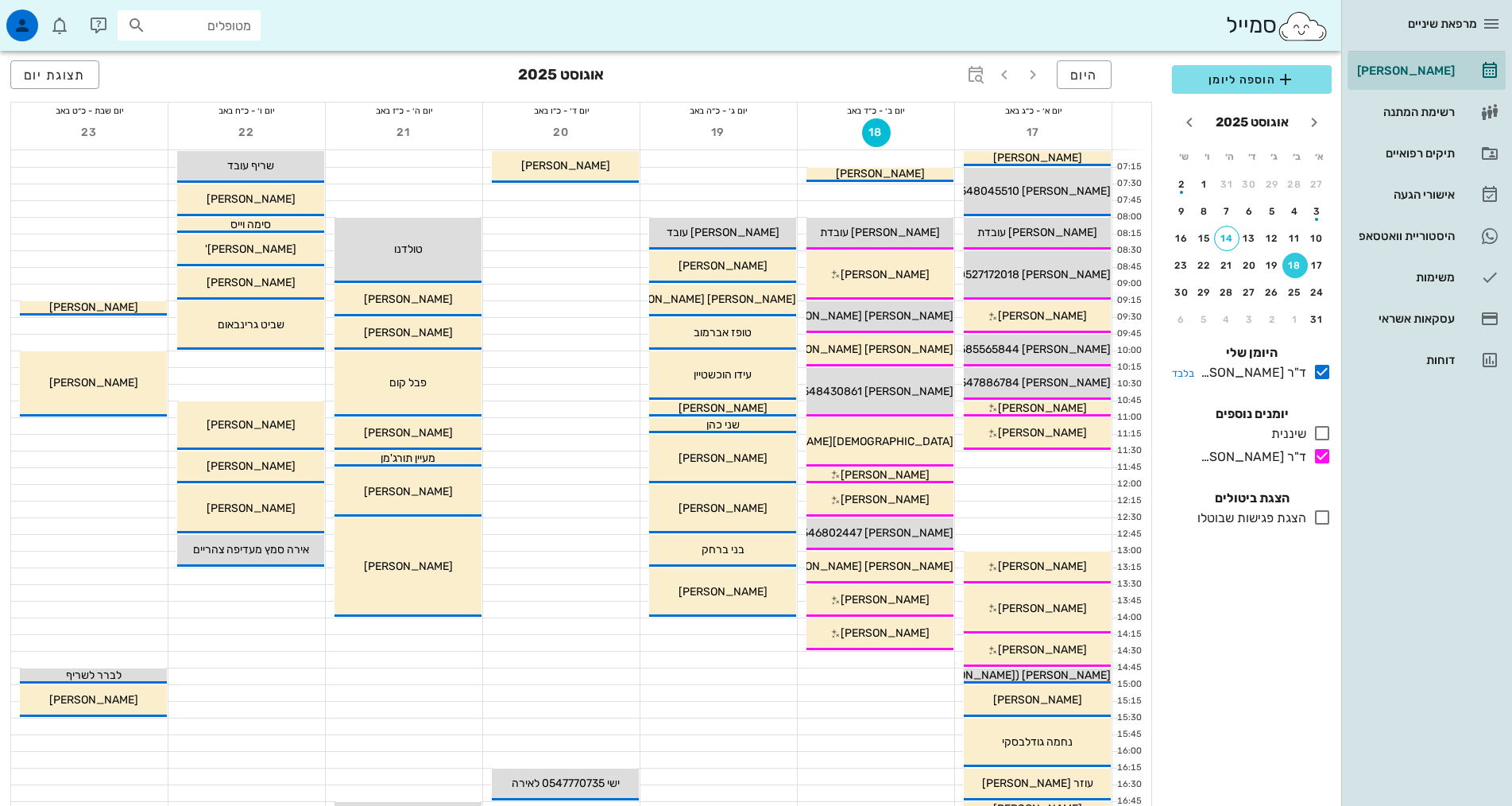
click at [1317, 370] on icon at bounding box center [1323, 372] width 19 height 19
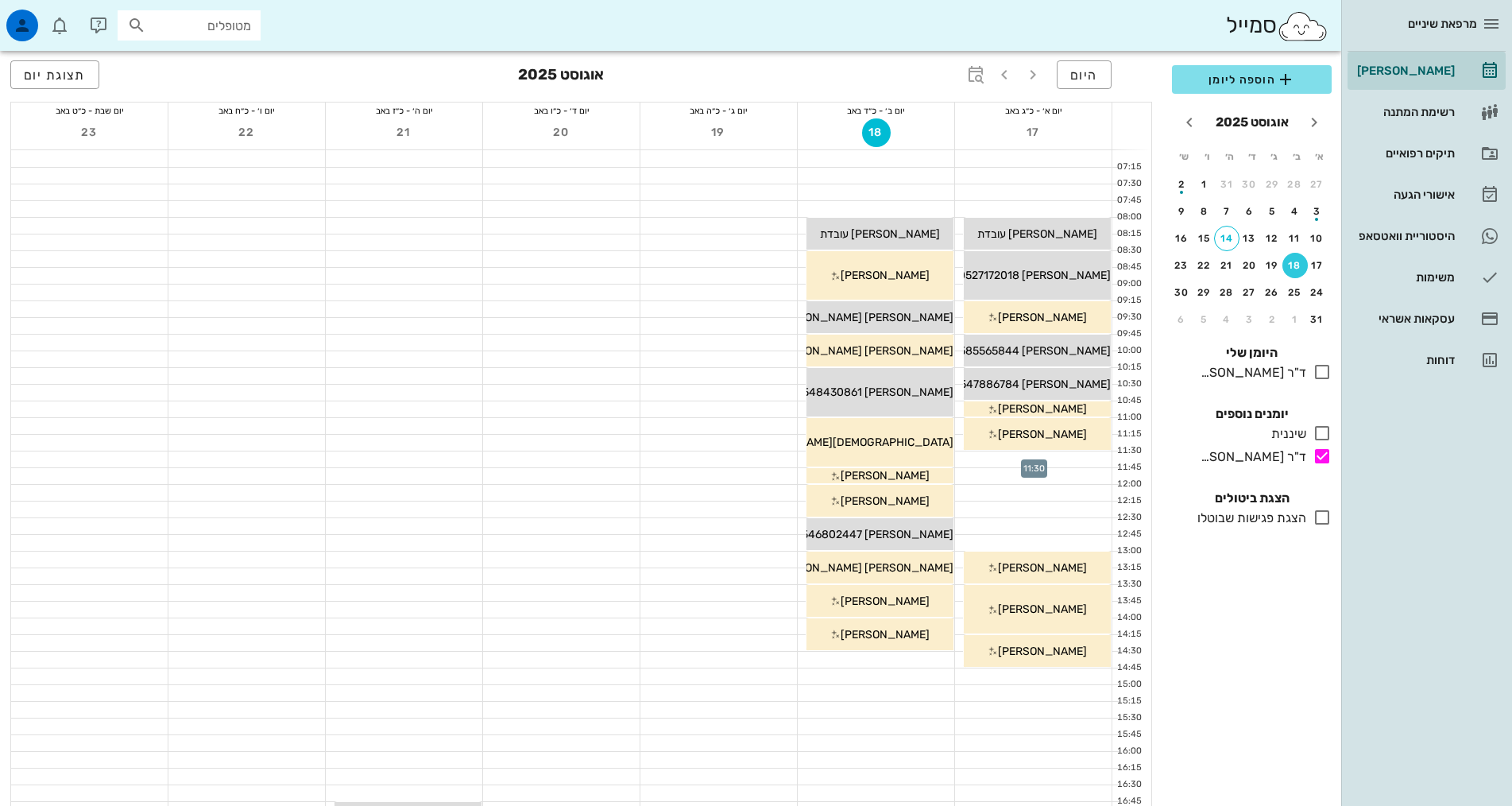
click at [1068, 460] on div at bounding box center [1033, 460] width 157 height 16
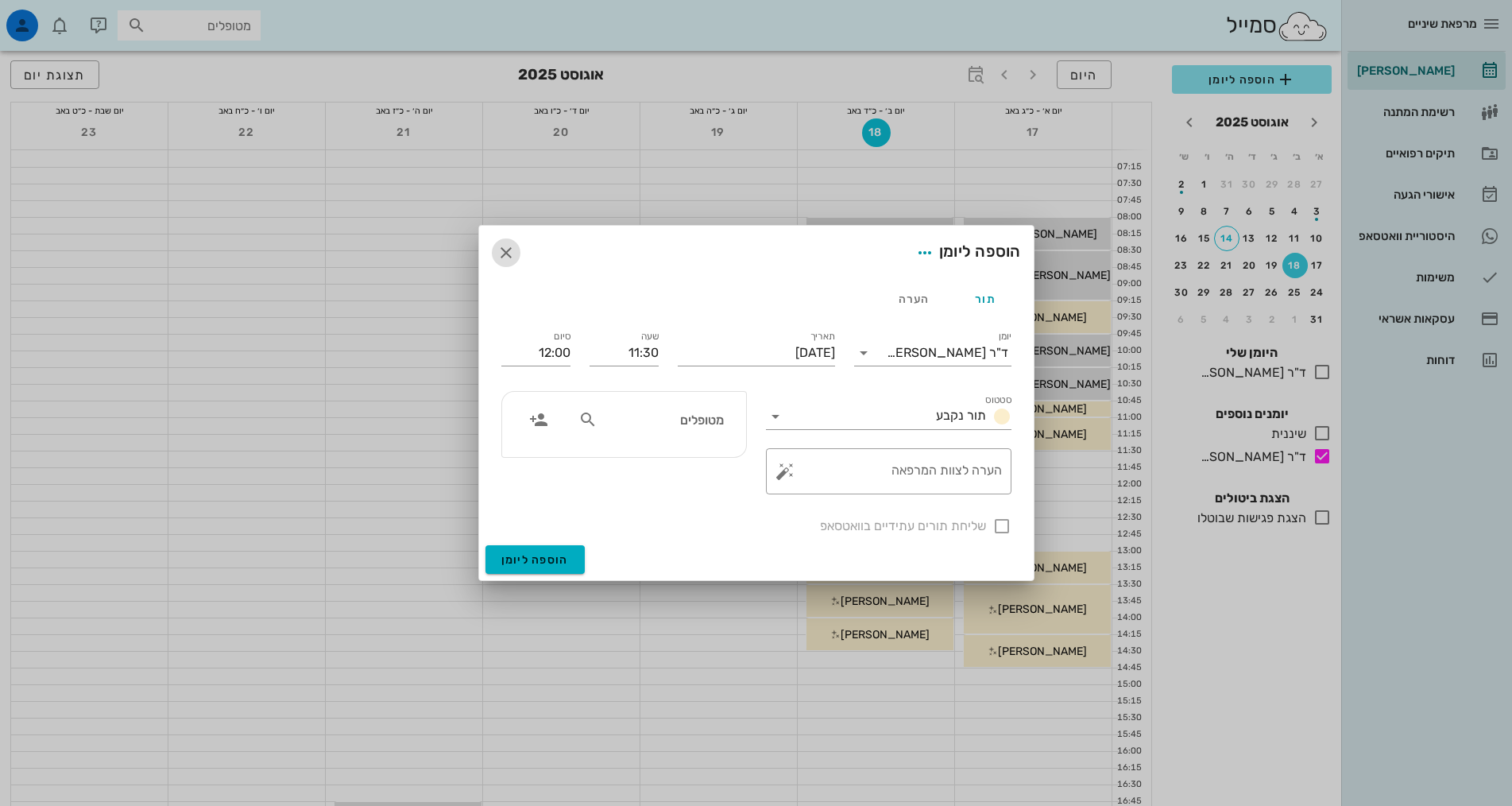
click at [512, 252] on icon "button" at bounding box center [506, 253] width 19 height 19
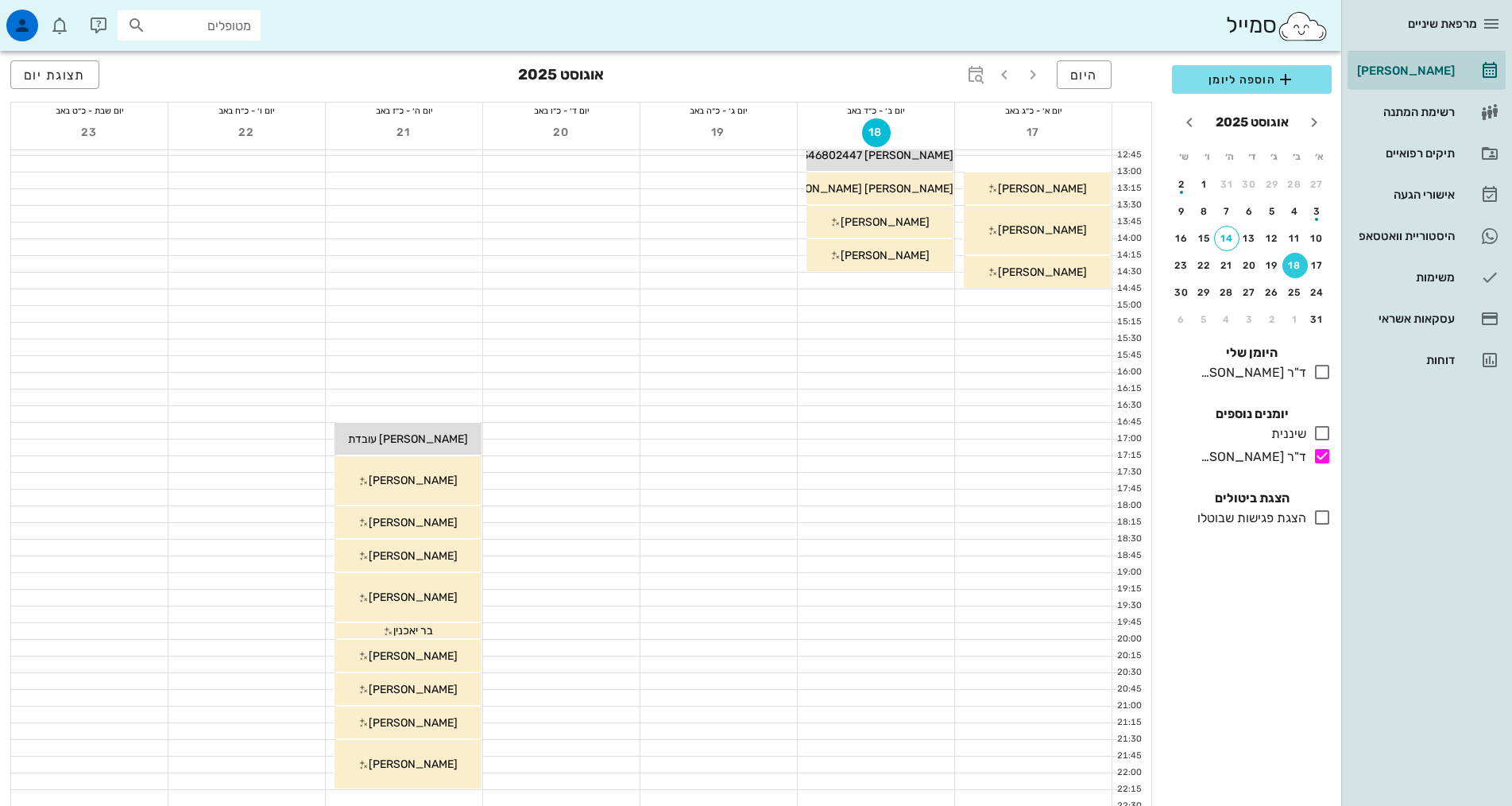
scroll to position [399, 0]
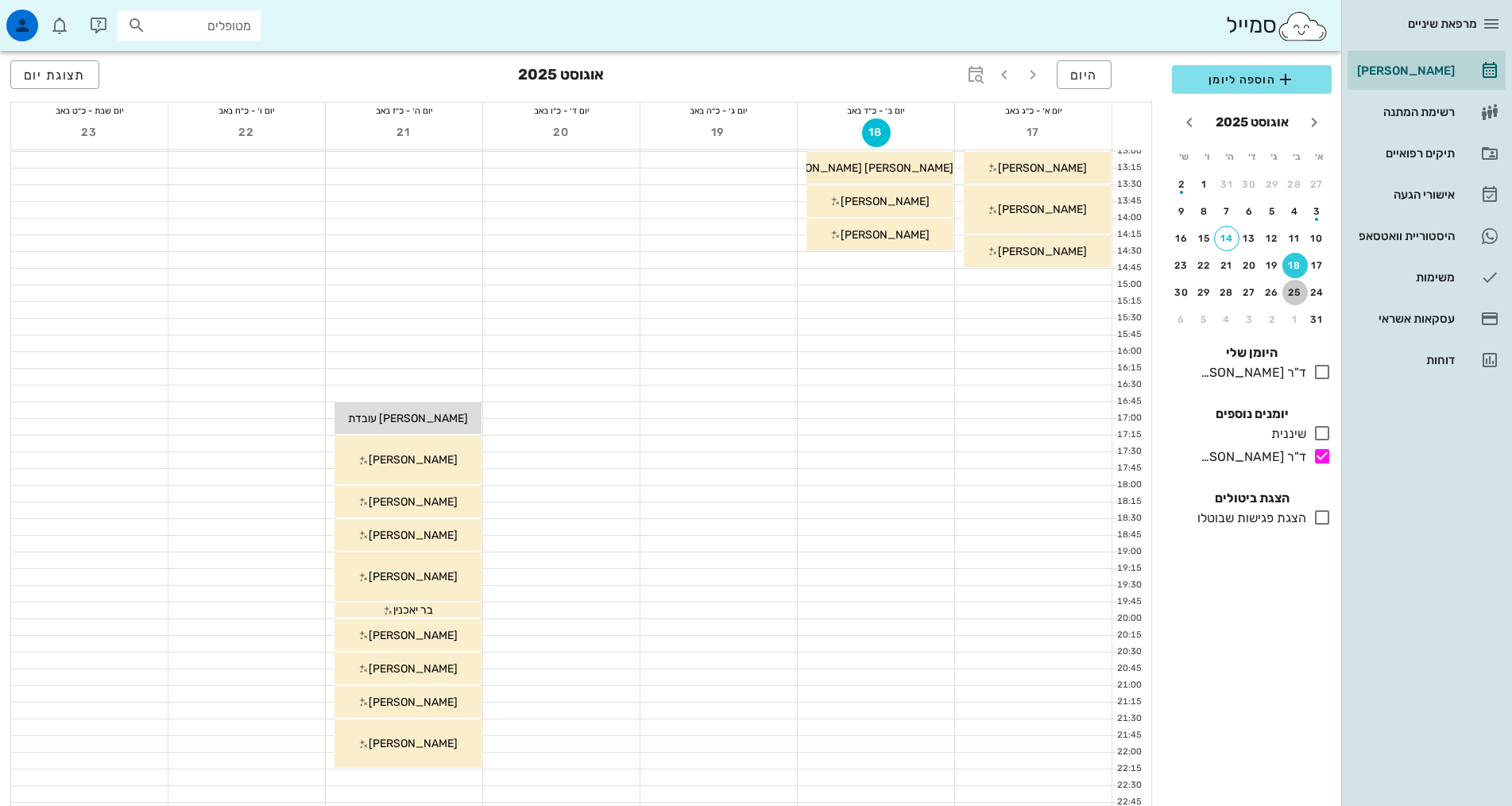
click at [1295, 291] on div "25" at bounding box center [1295, 292] width 26 height 12
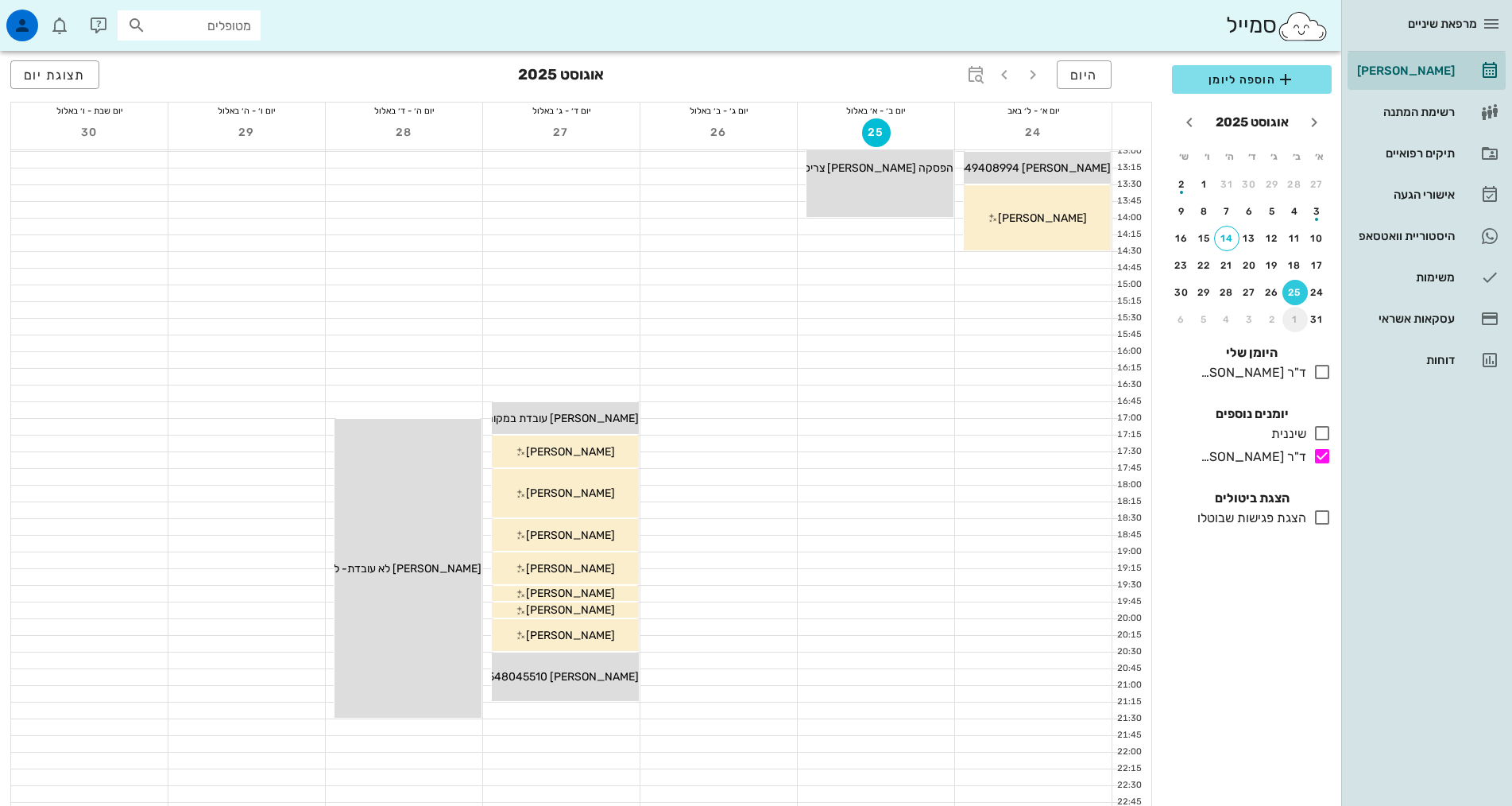
click at [1295, 317] on div "1" at bounding box center [1295, 320] width 26 height 12
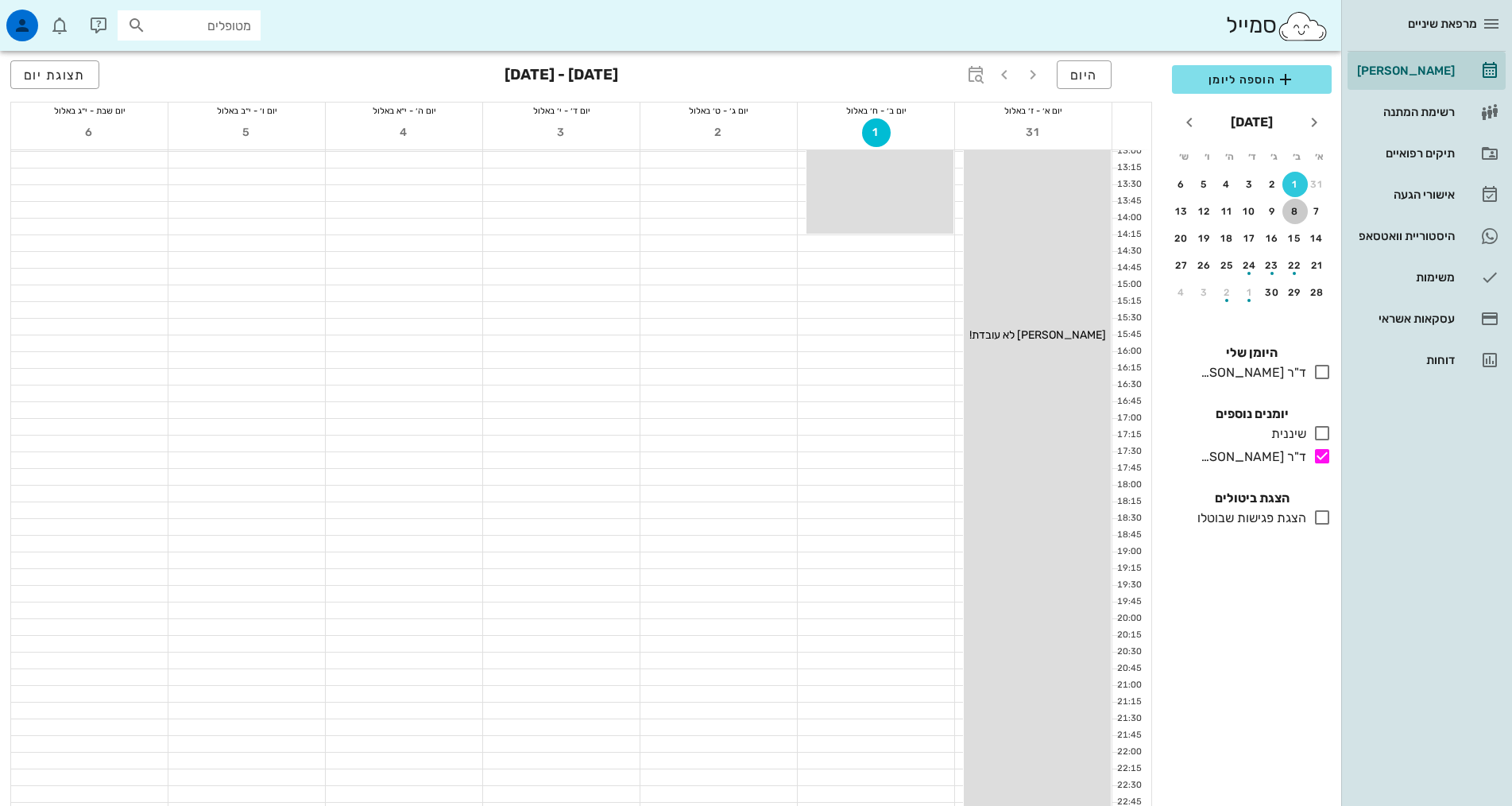
click at [1298, 205] on button "8" at bounding box center [1295, 211] width 26 height 26
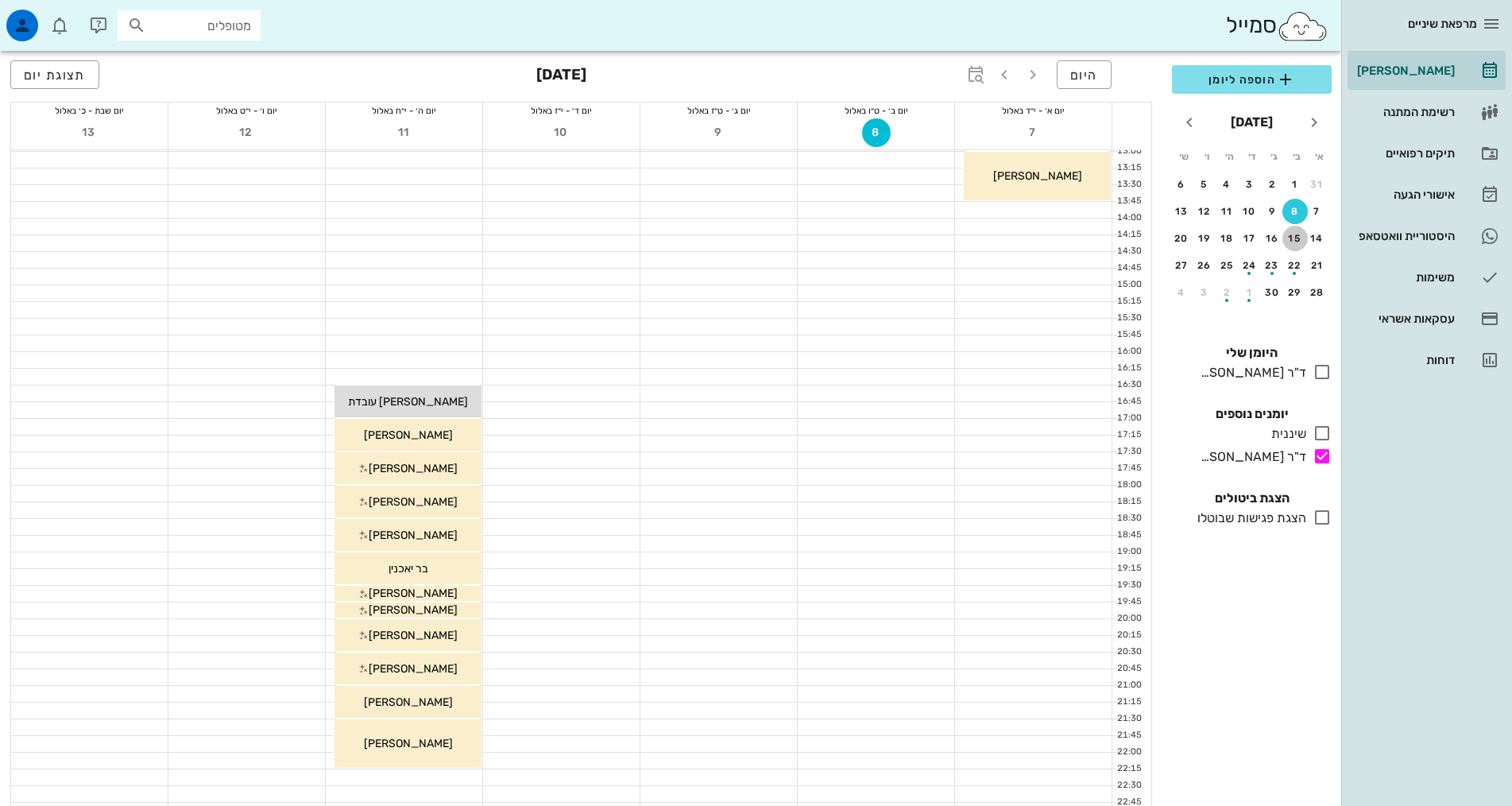
click at [1291, 233] on div "15" at bounding box center [1295, 238] width 26 height 12
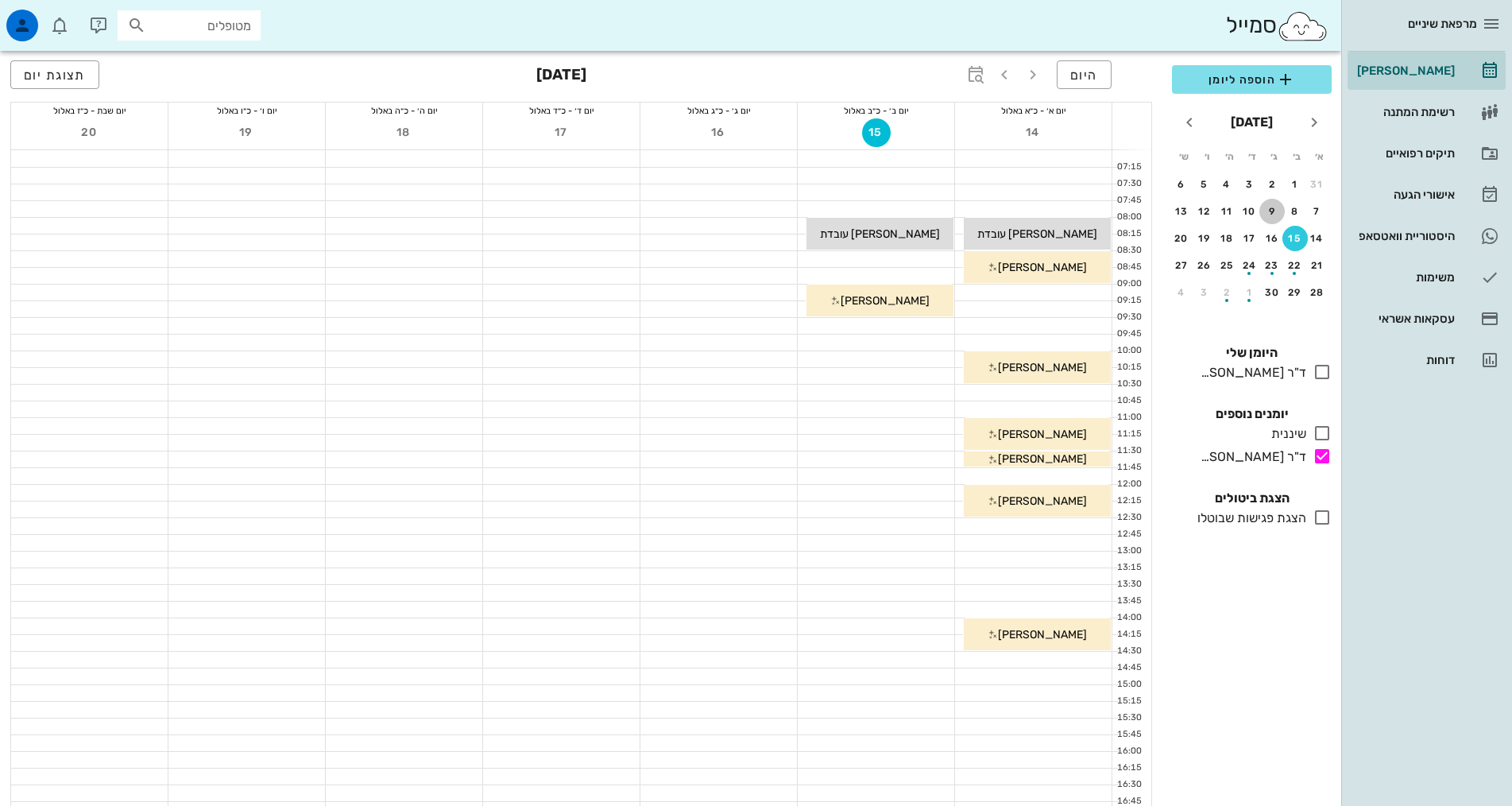
click at [1269, 213] on div "9" at bounding box center [1272, 211] width 26 height 12
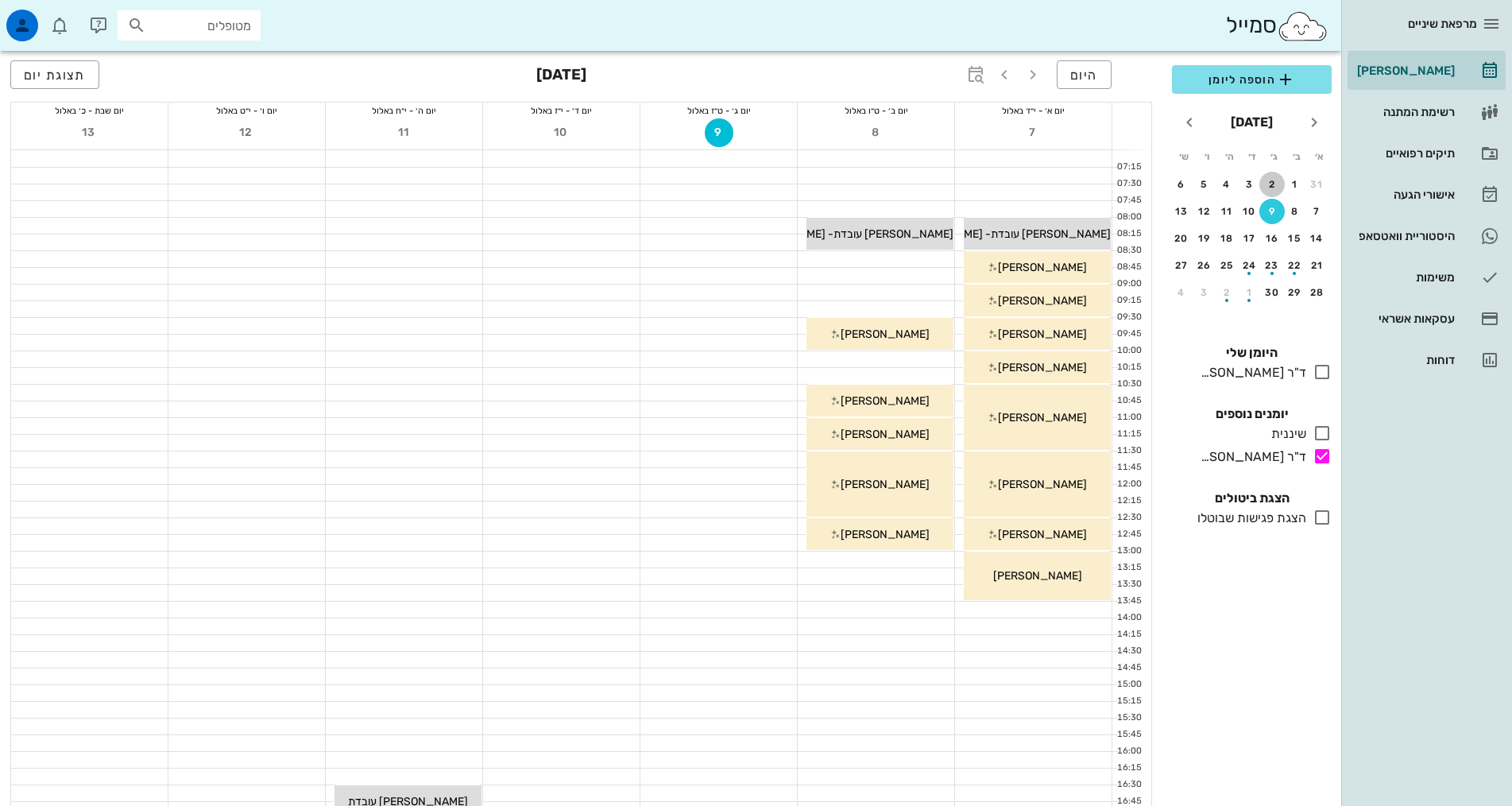
click at [1276, 184] on div "2" at bounding box center [1272, 184] width 26 height 12
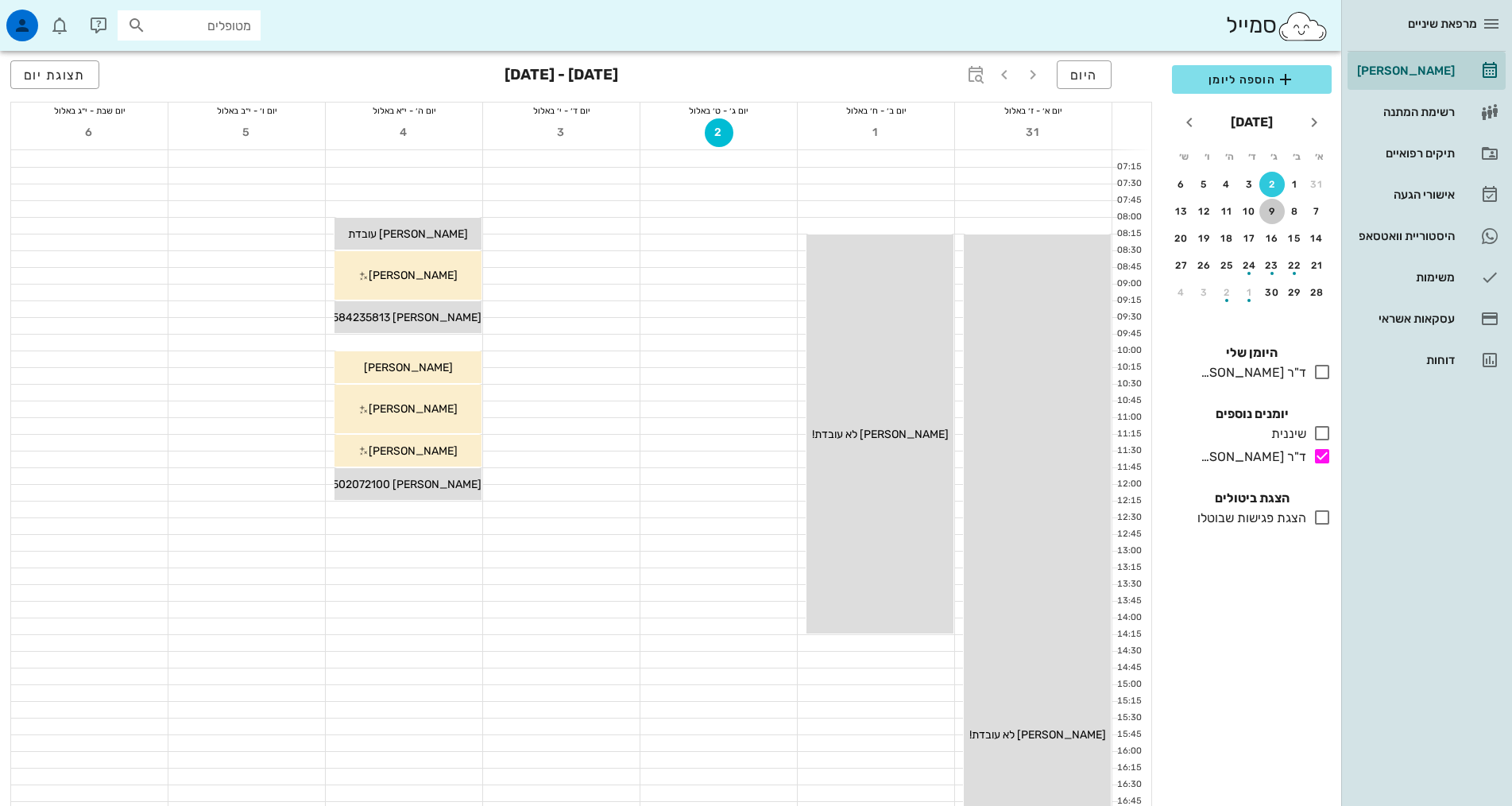
click at [1269, 212] on div "9" at bounding box center [1272, 211] width 26 height 12
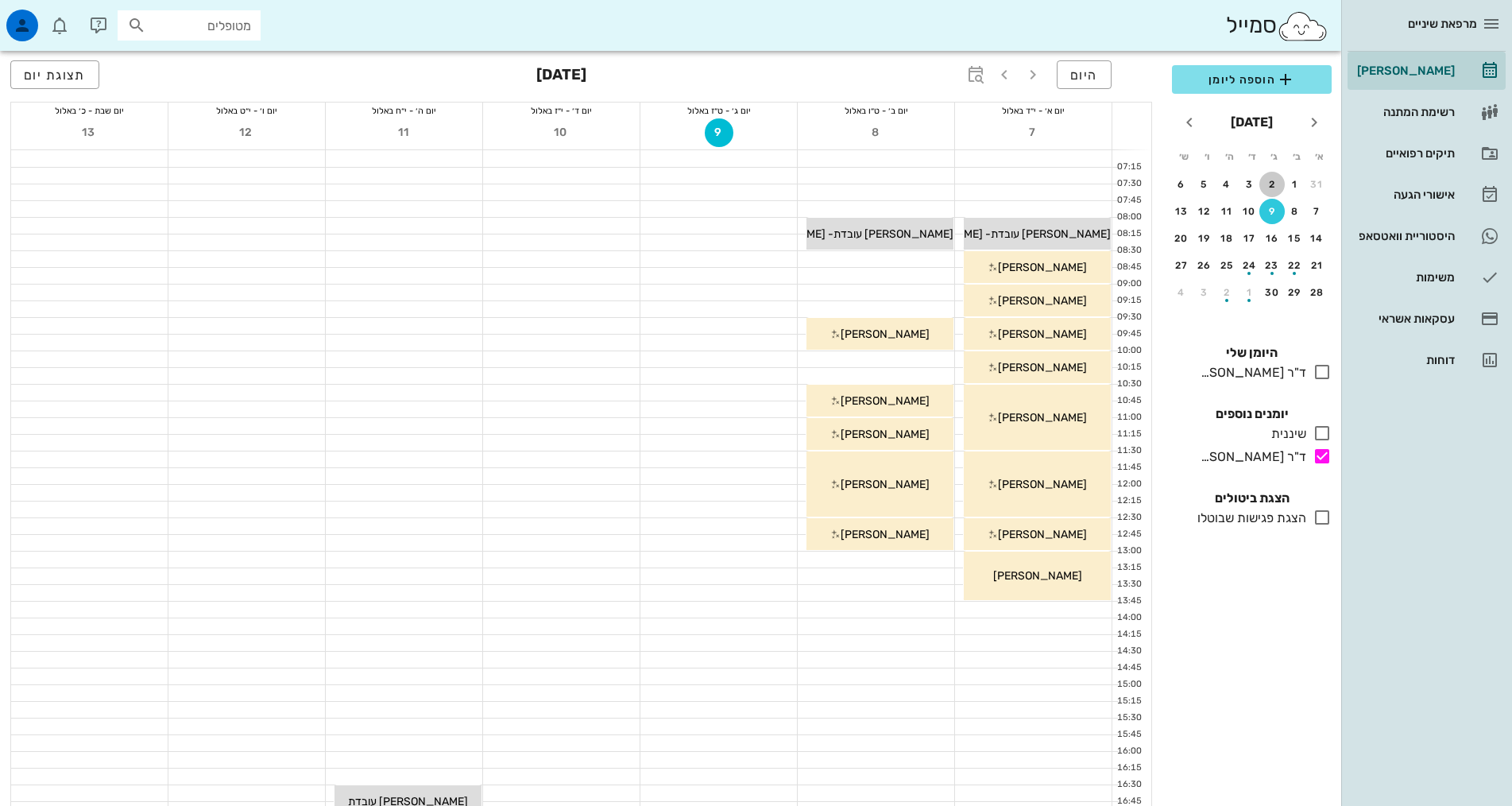
click at [1269, 183] on div "2" at bounding box center [1272, 184] width 26 height 12
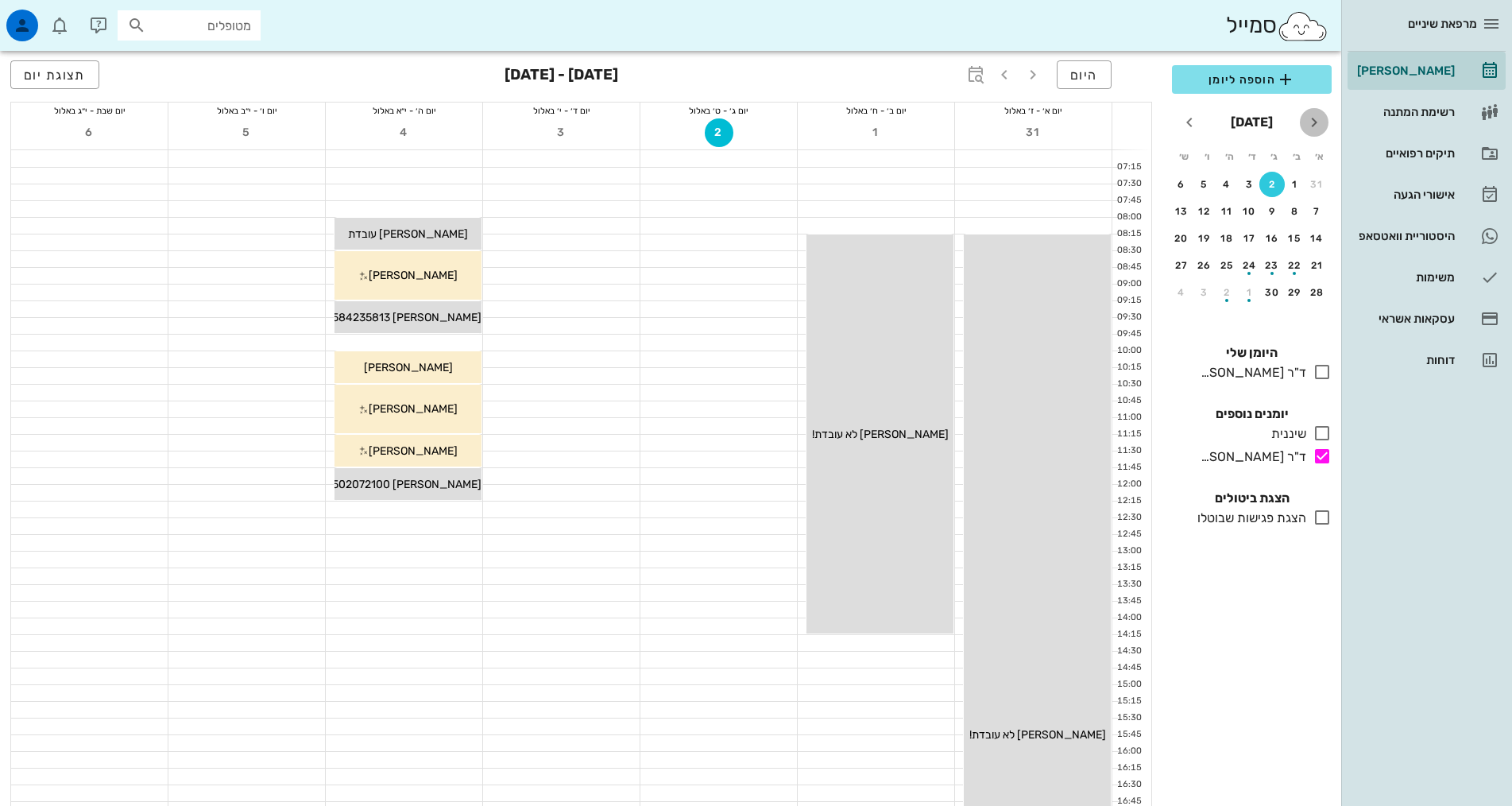
click at [1318, 118] on icon "חודש שעבר" at bounding box center [1315, 122] width 19 height 19
click at [1270, 291] on div "26" at bounding box center [1272, 292] width 26 height 12
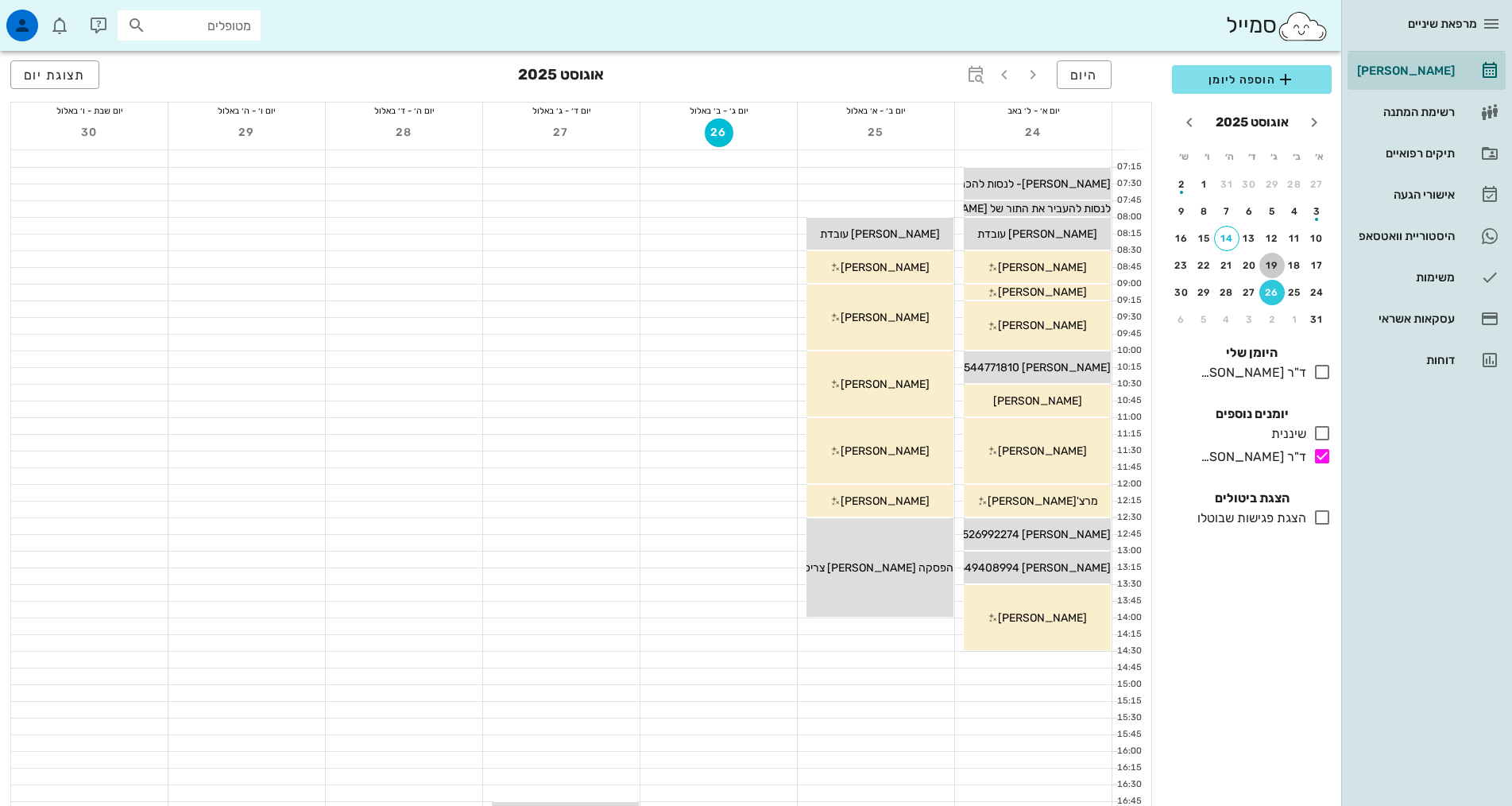
click at [1271, 265] on div "19" at bounding box center [1272, 266] width 26 height 12
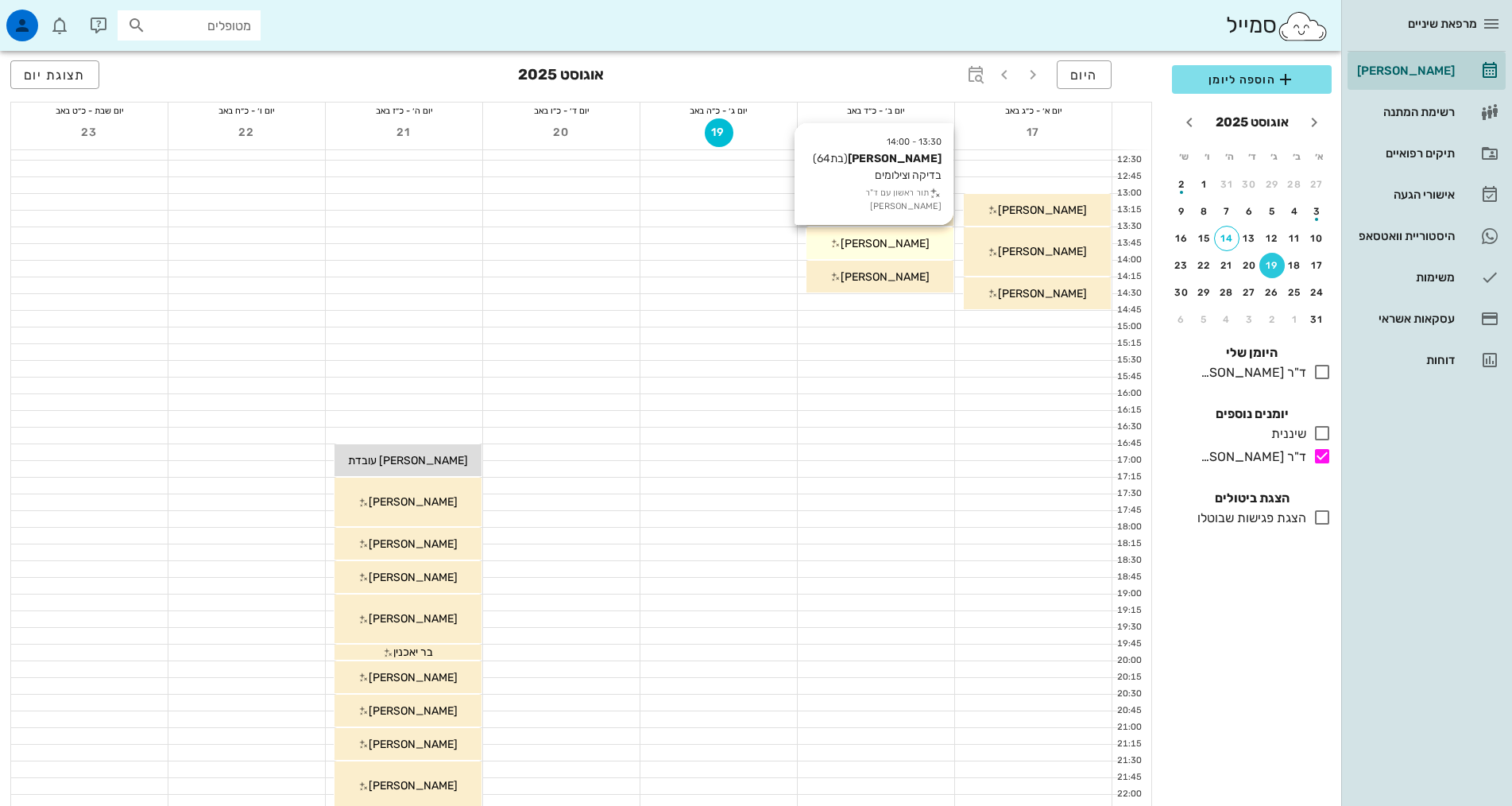
scroll to position [80, 0]
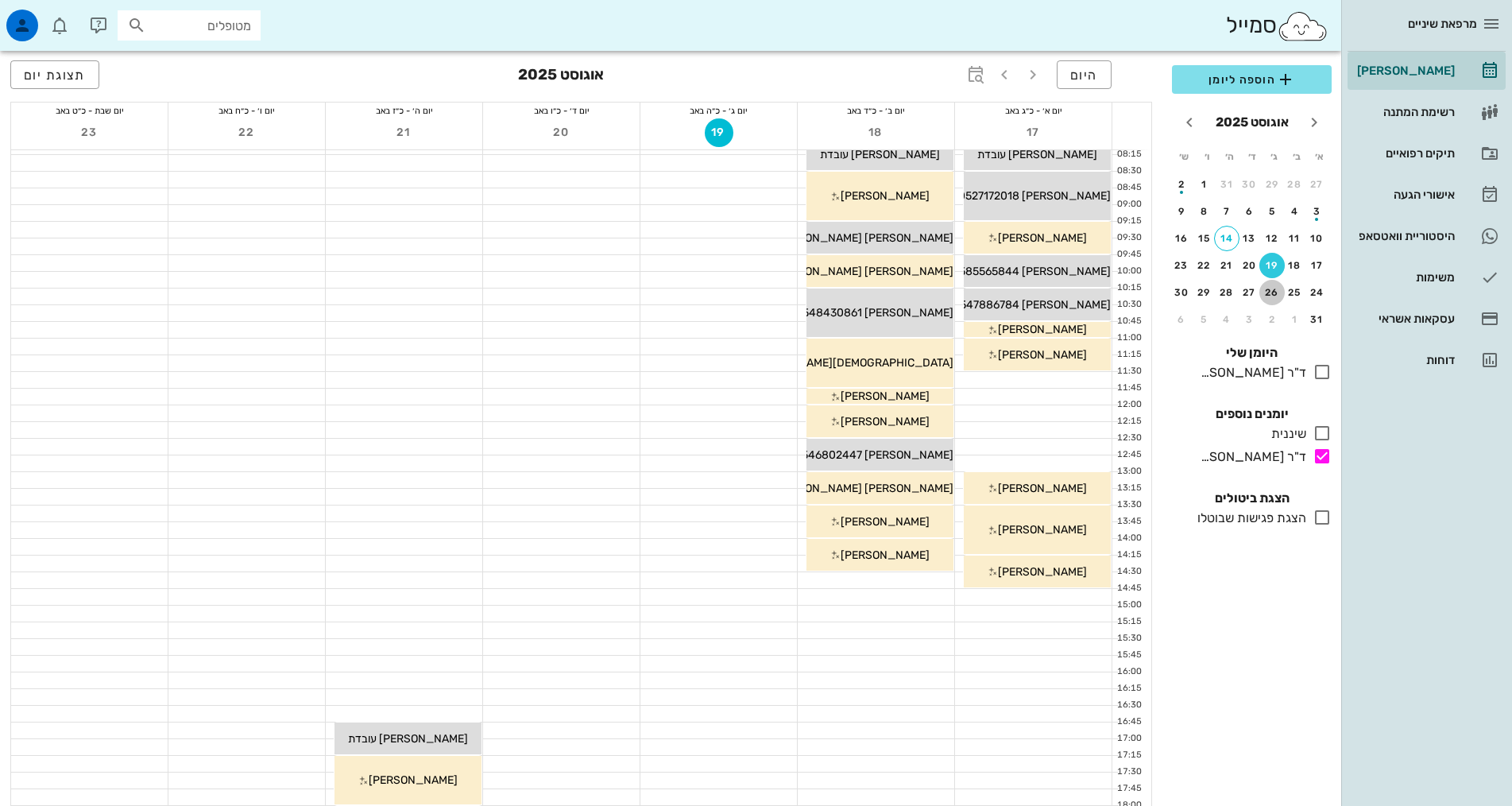
click at [1266, 293] on div "26" at bounding box center [1272, 292] width 26 height 12
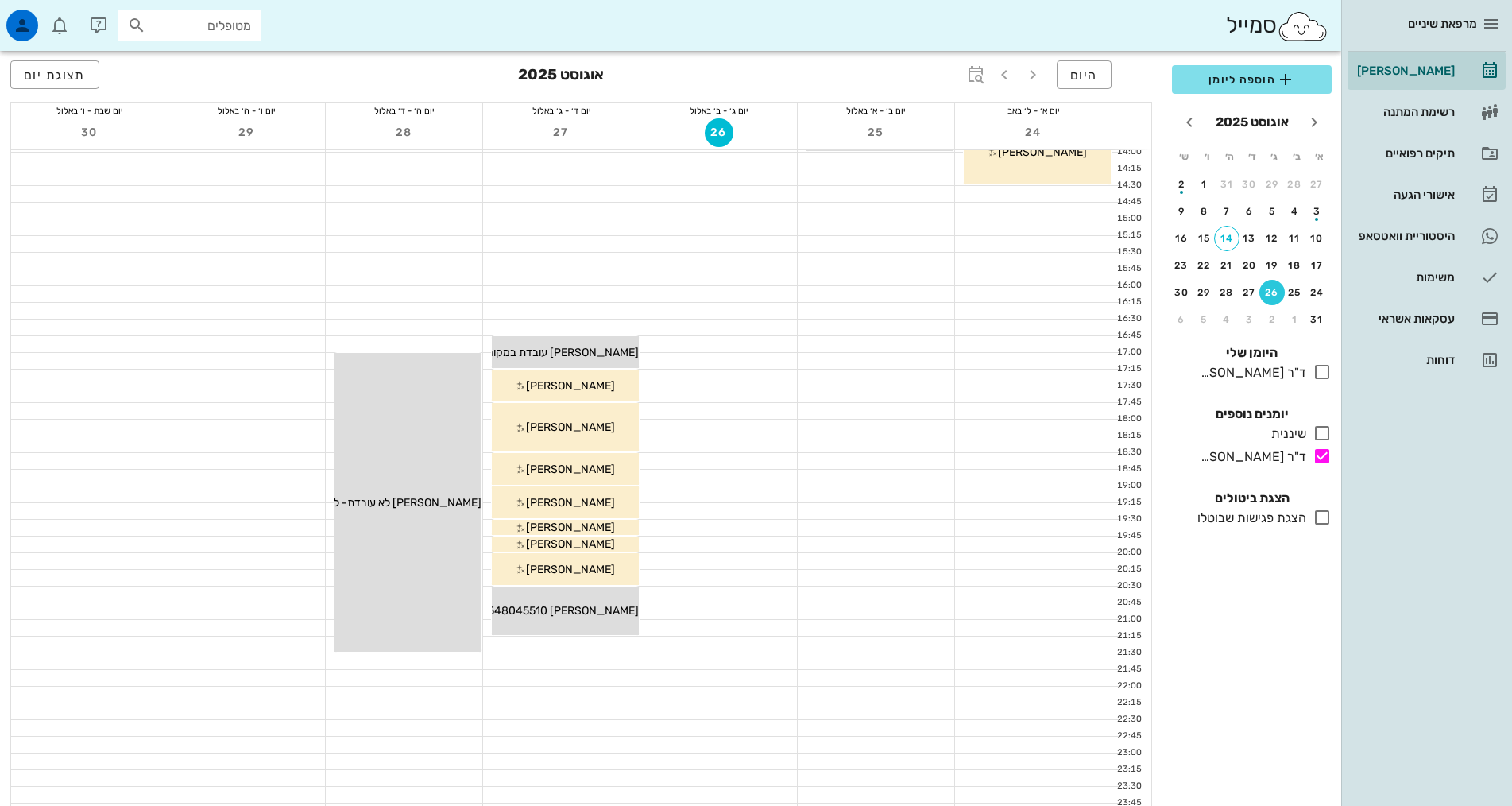
scroll to position [399, 0]
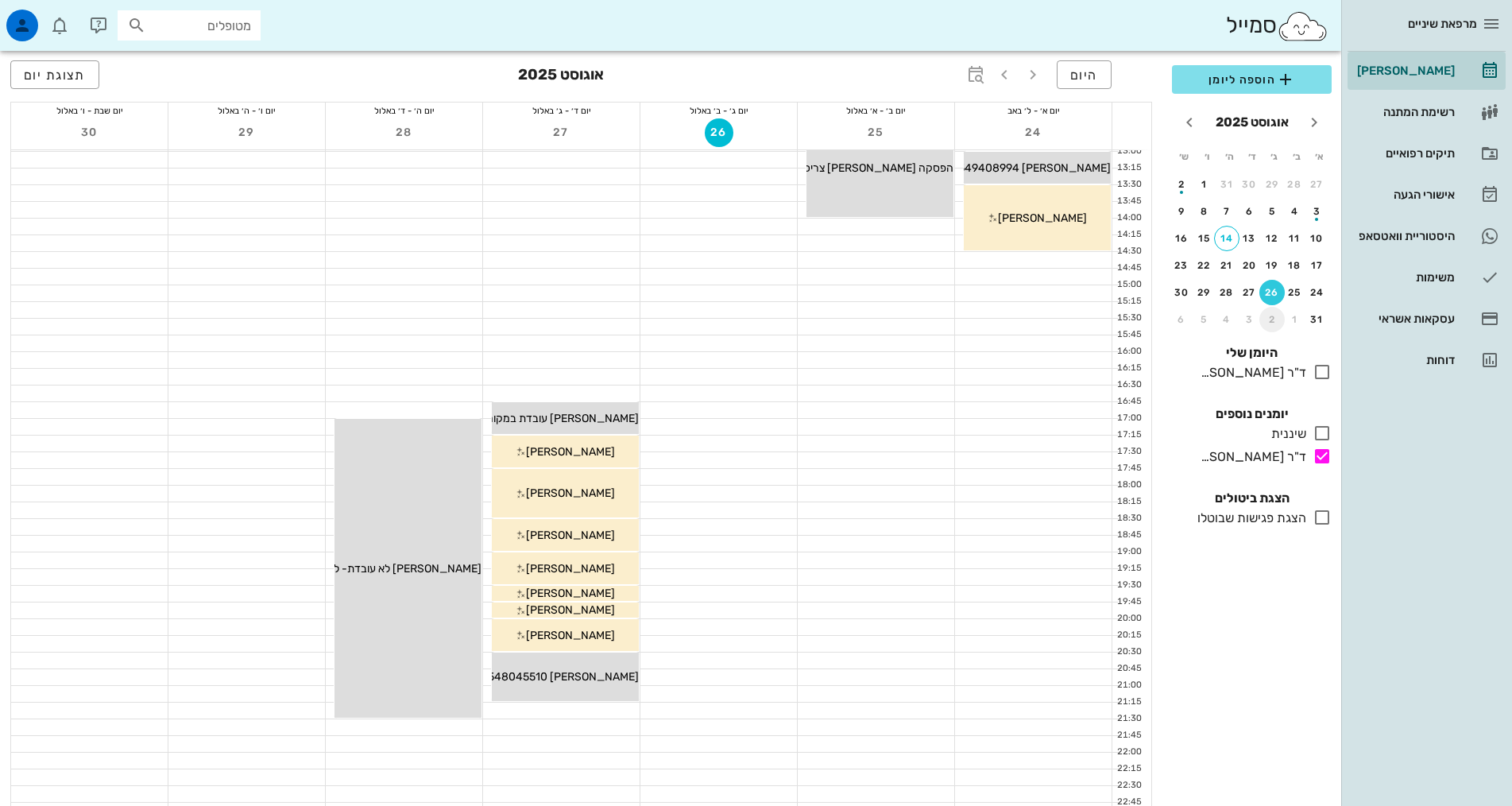
click at [1269, 318] on div "2" at bounding box center [1272, 320] width 26 height 12
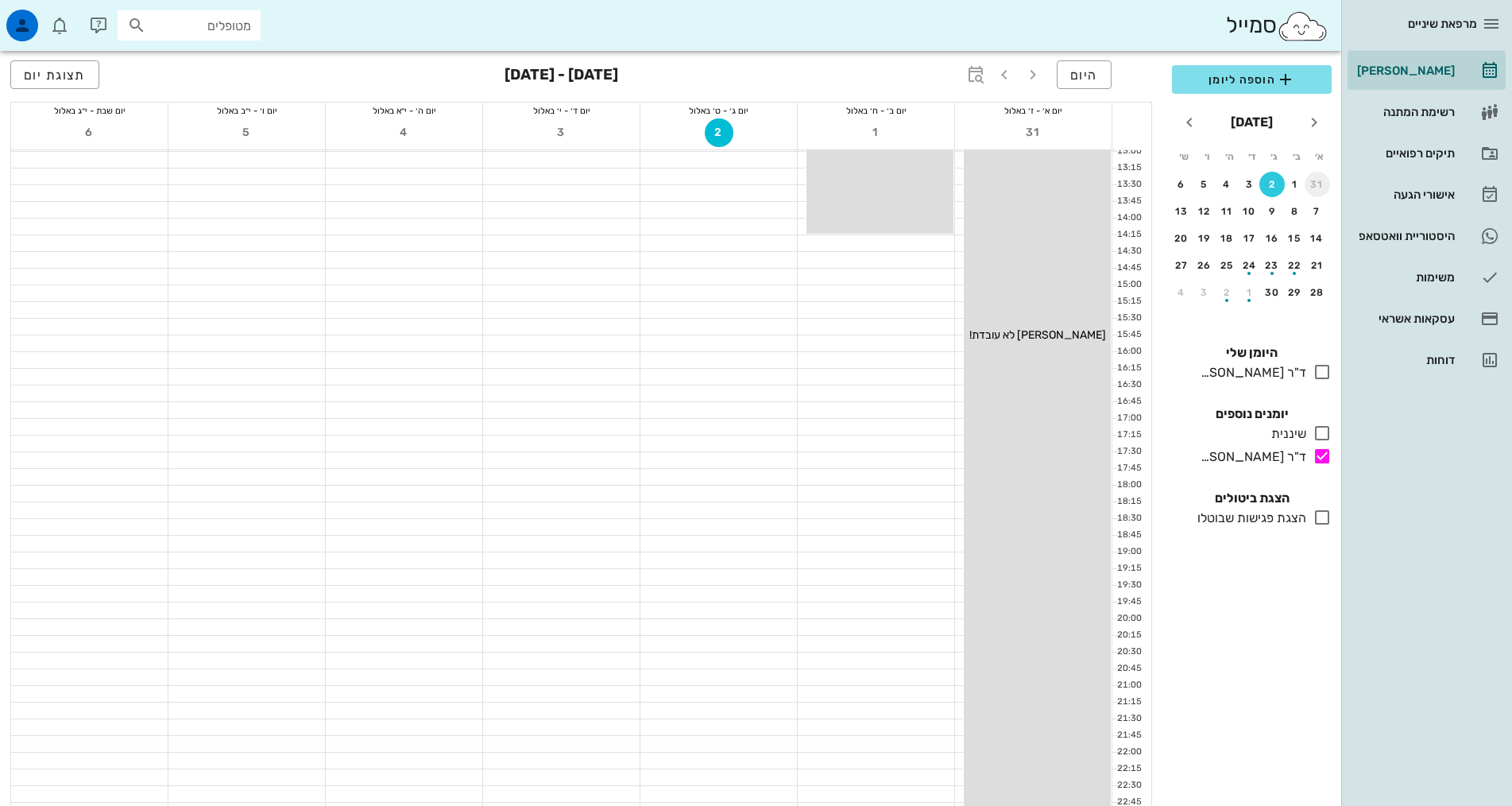
click at [1313, 182] on div "31" at bounding box center [1317, 184] width 26 height 12
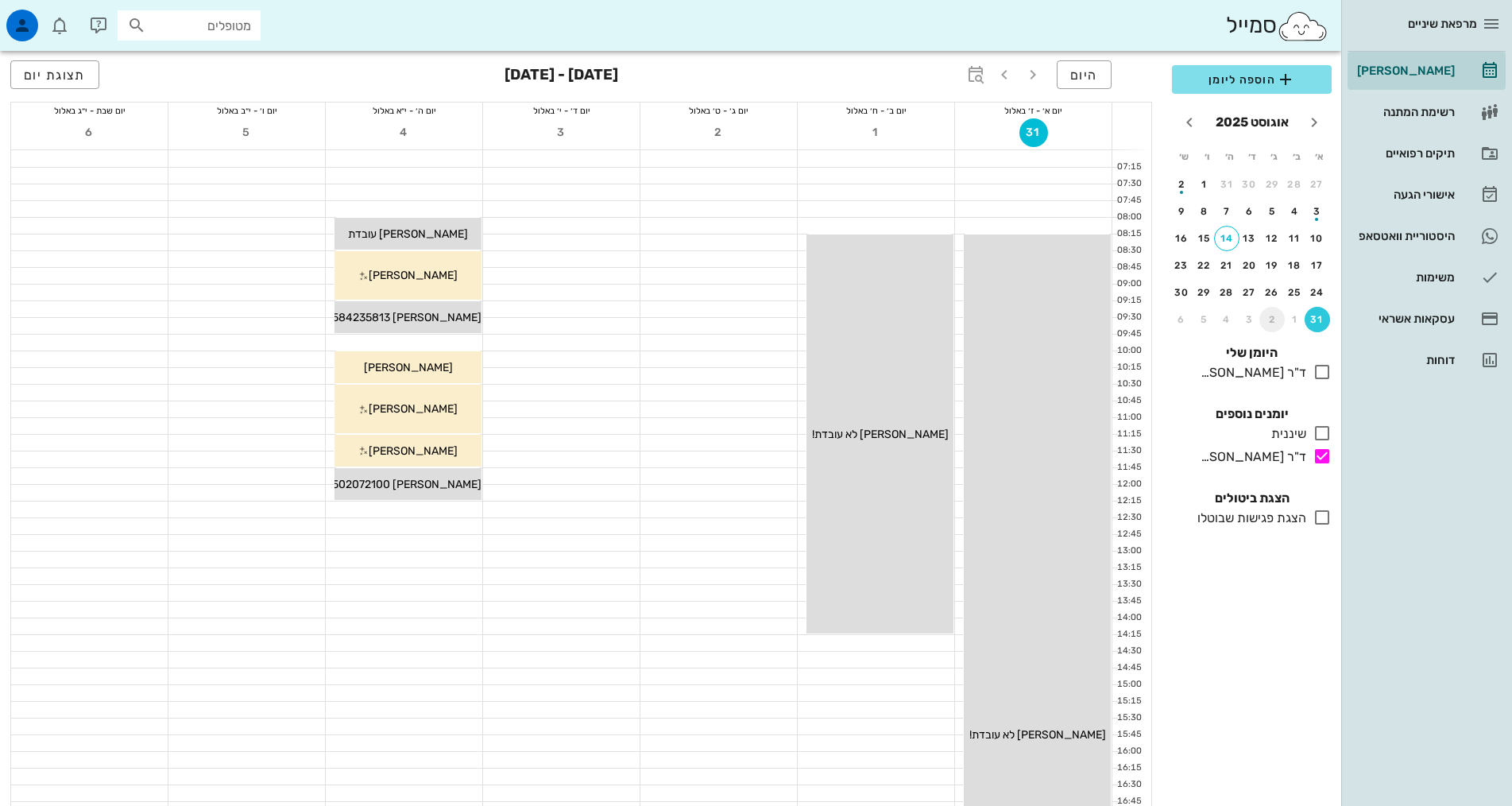
click at [1274, 322] on div "2" at bounding box center [1272, 320] width 26 height 12
click at [1292, 216] on div "8" at bounding box center [1295, 211] width 26 height 12
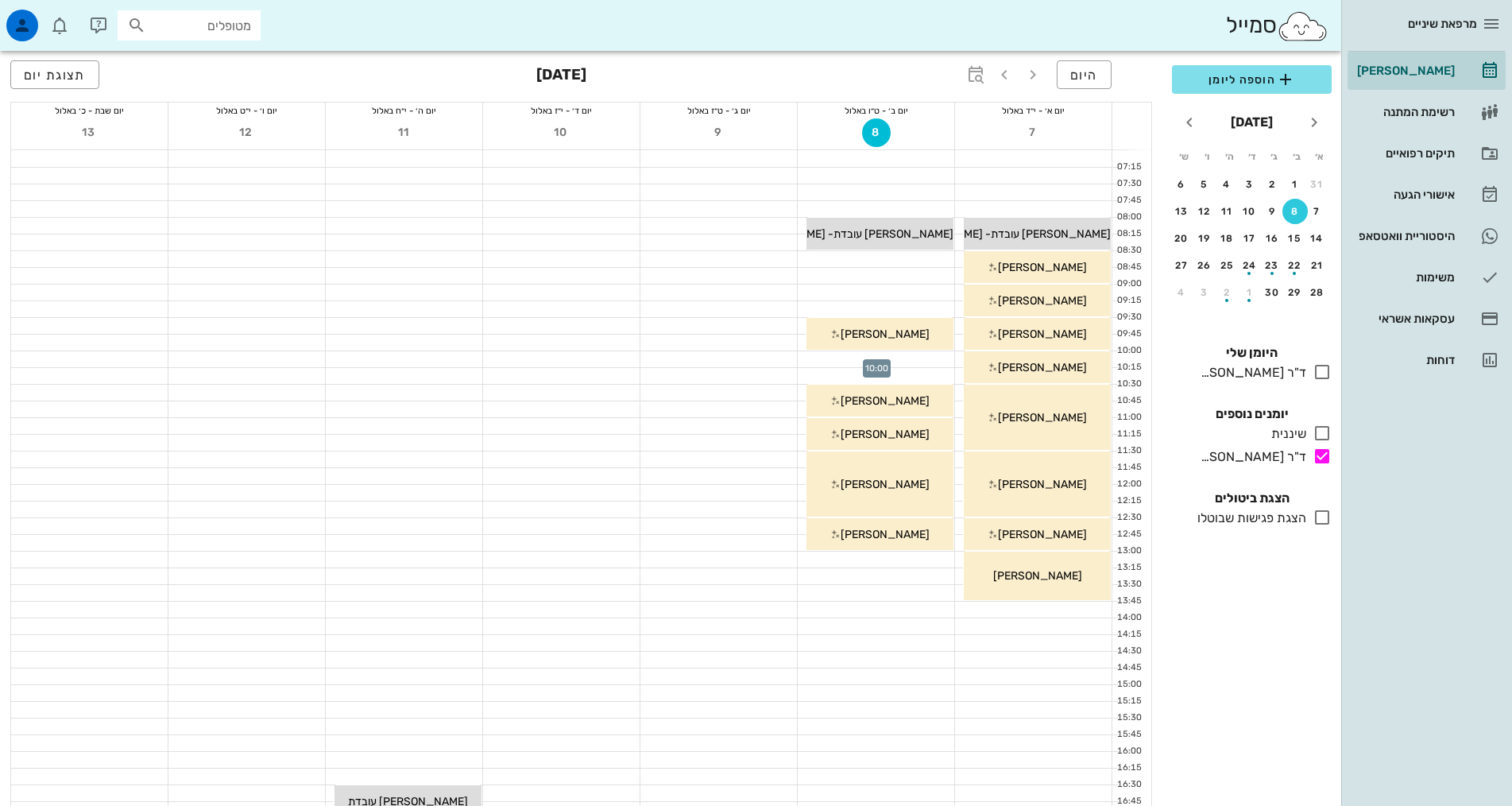
click at [945, 360] on div at bounding box center [876, 360] width 157 height 16
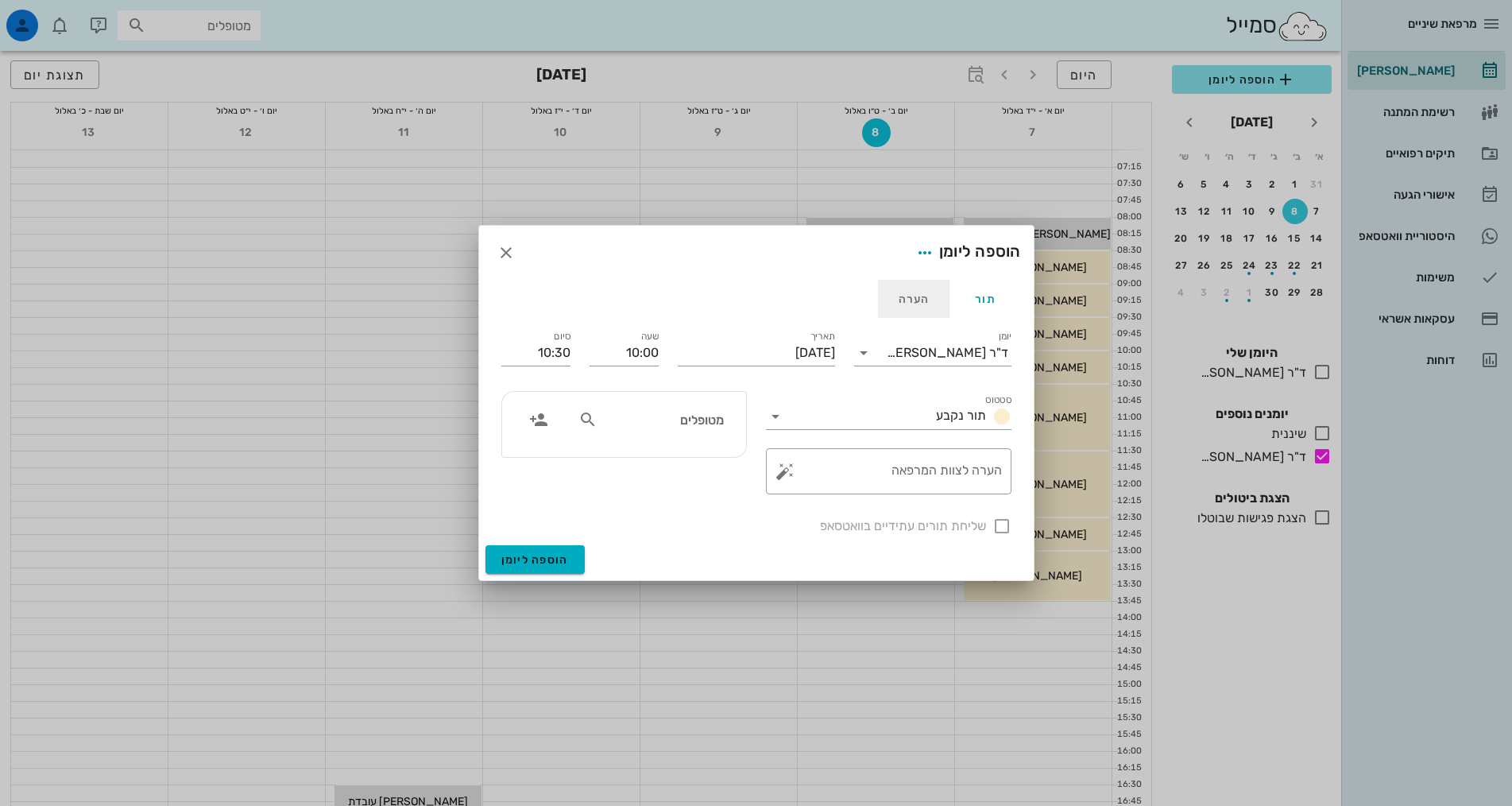
click at [922, 299] on div "הערה" at bounding box center [914, 298] width 72 height 38
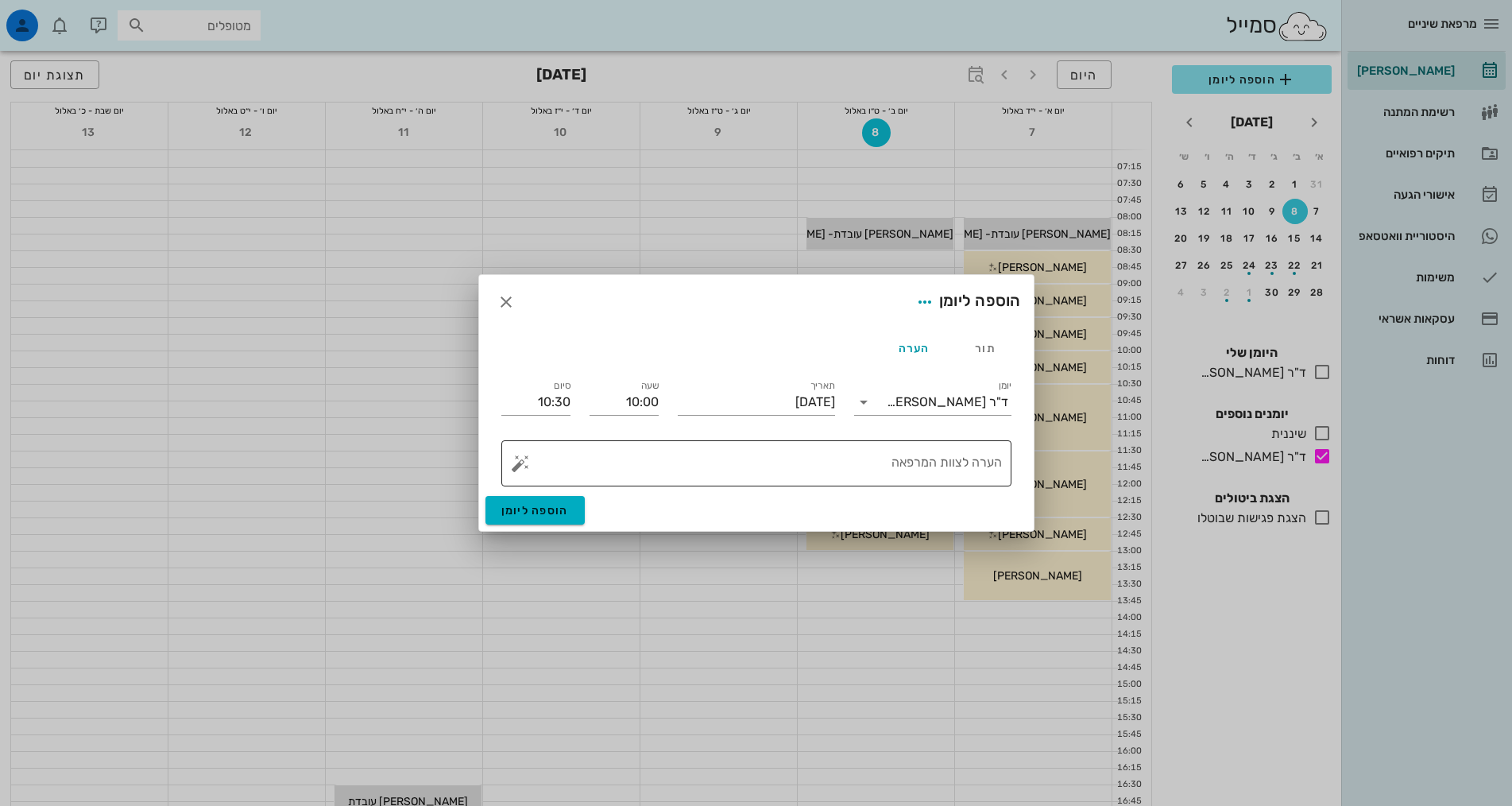
click at [955, 461] on textarea "הערה לצוות המרפאה" at bounding box center [762, 467] width 478 height 38
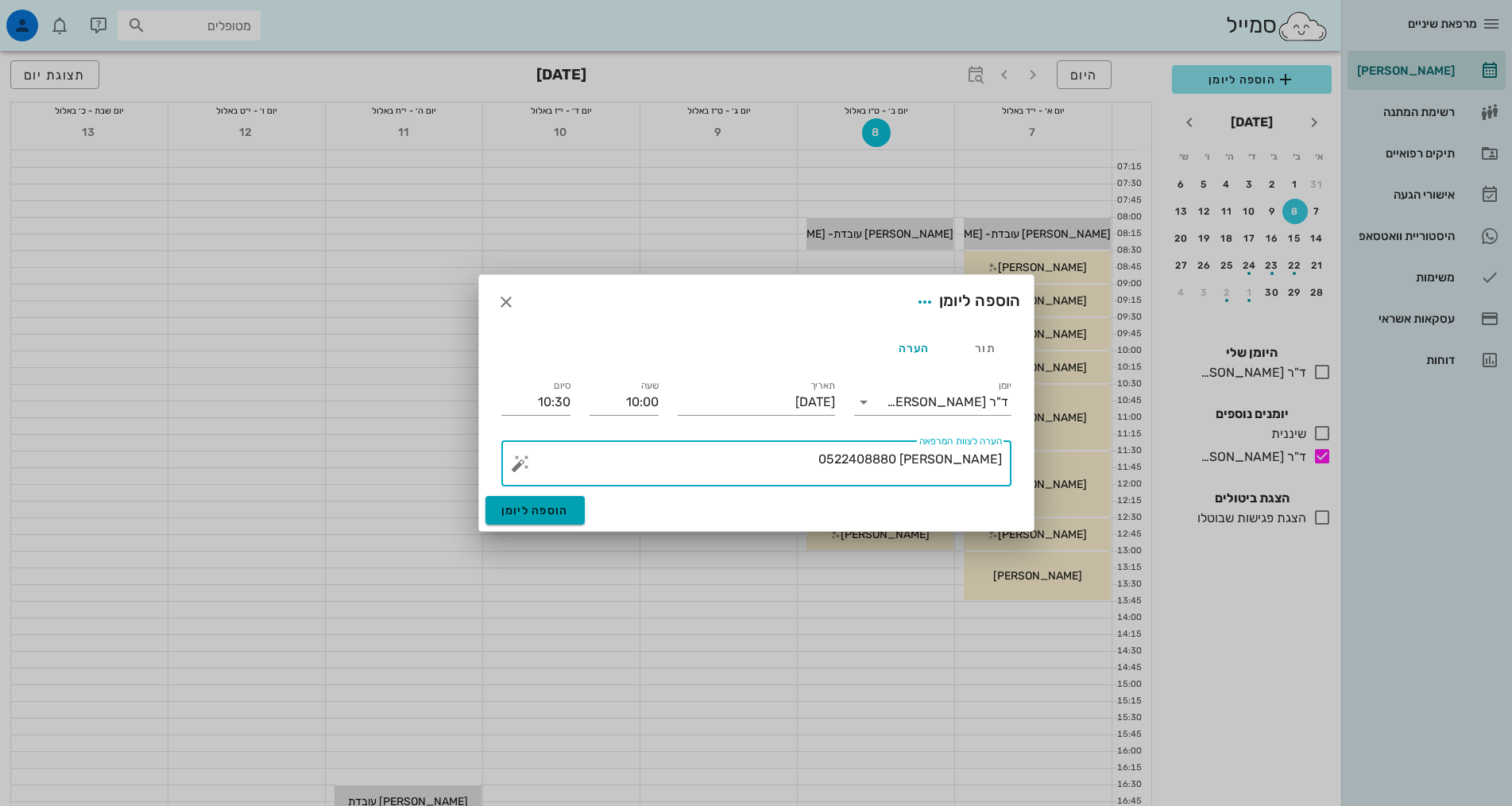
type textarea "[PERSON_NAME] 0522408880"
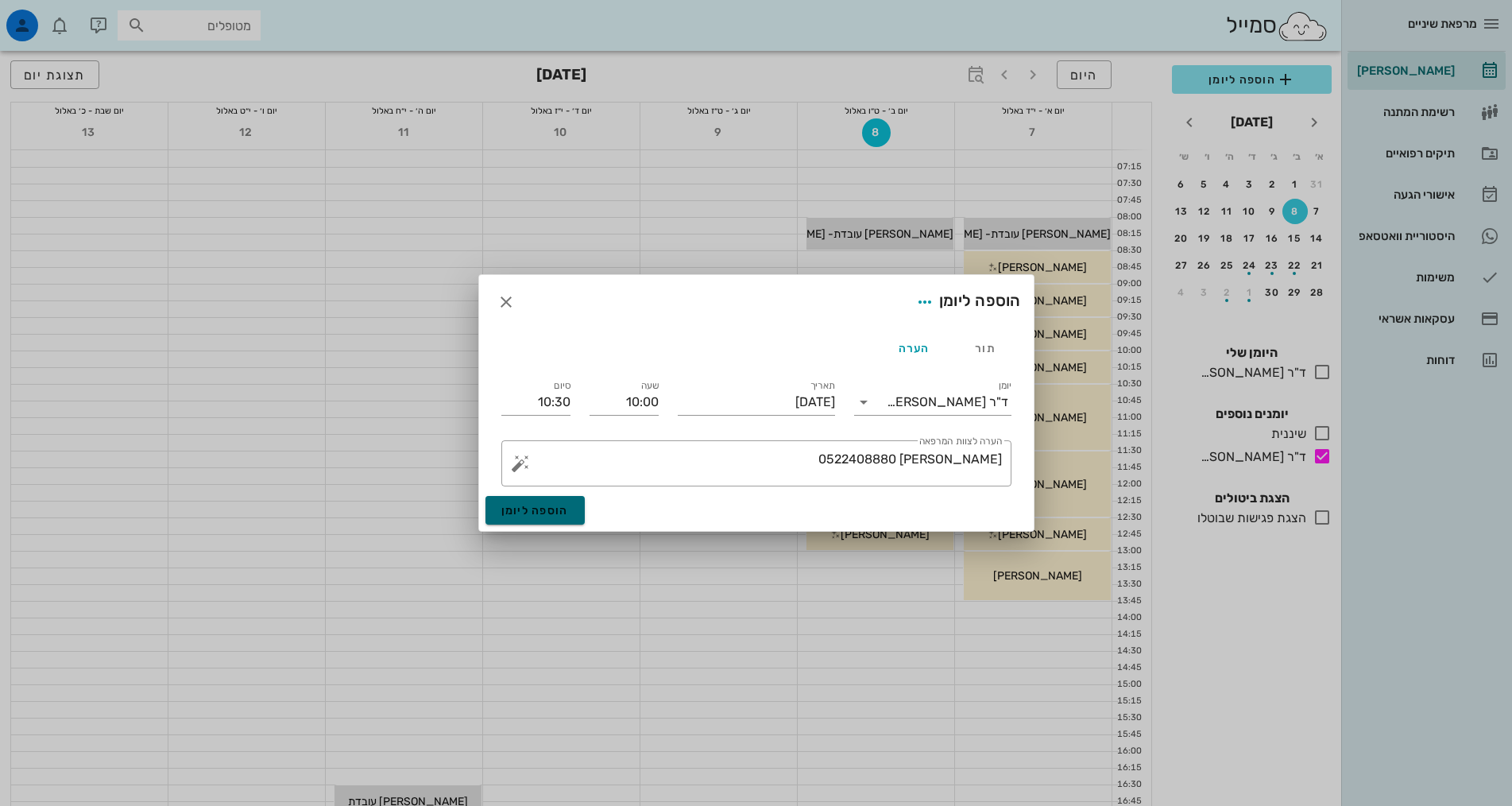
click at [566, 513] on span "הוספה ליומן" at bounding box center [535, 510] width 67 height 13
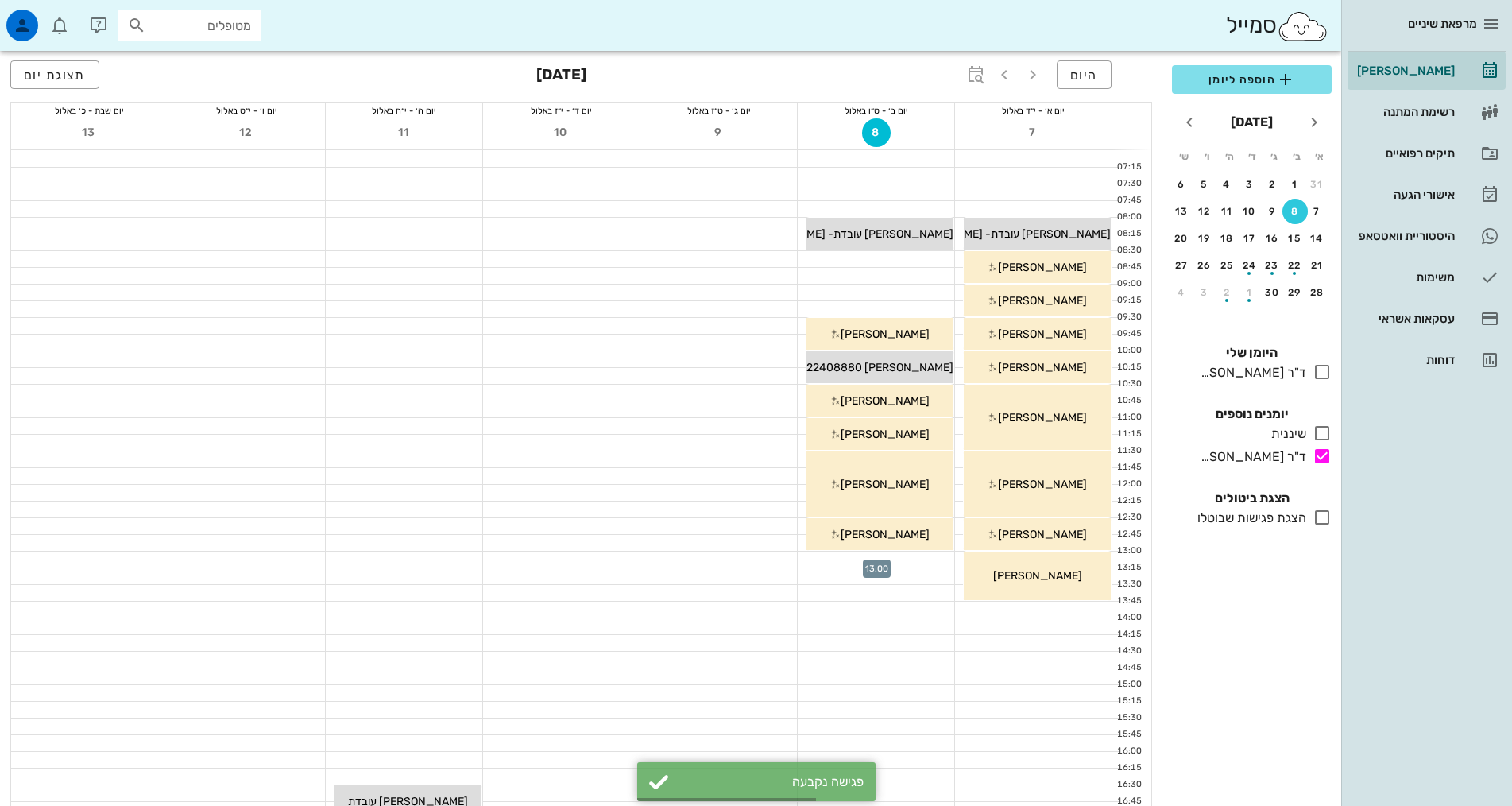
click at [862, 561] on div at bounding box center [876, 560] width 157 height 16
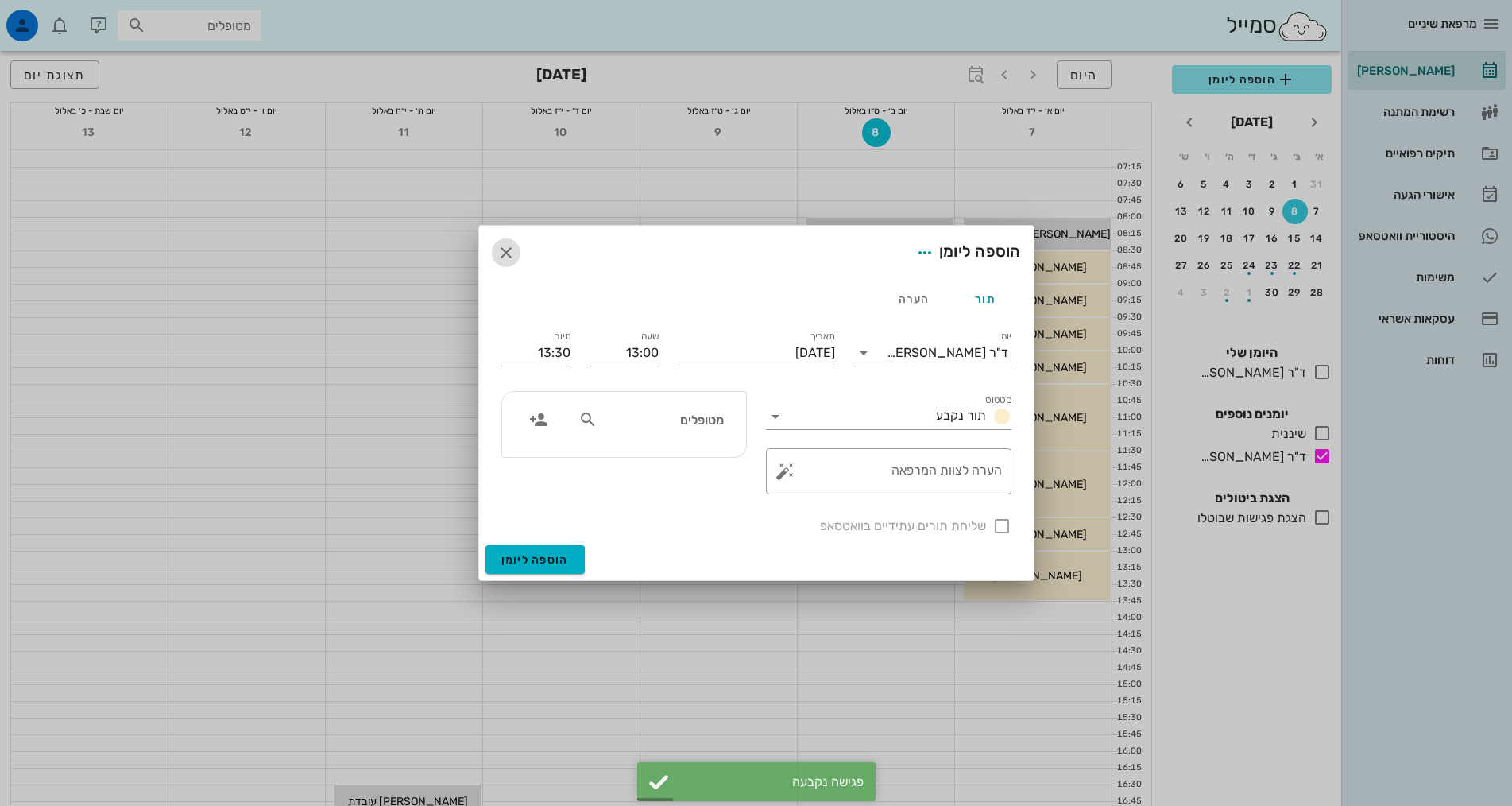
click at [505, 239] on button "button" at bounding box center [506, 252] width 28 height 28
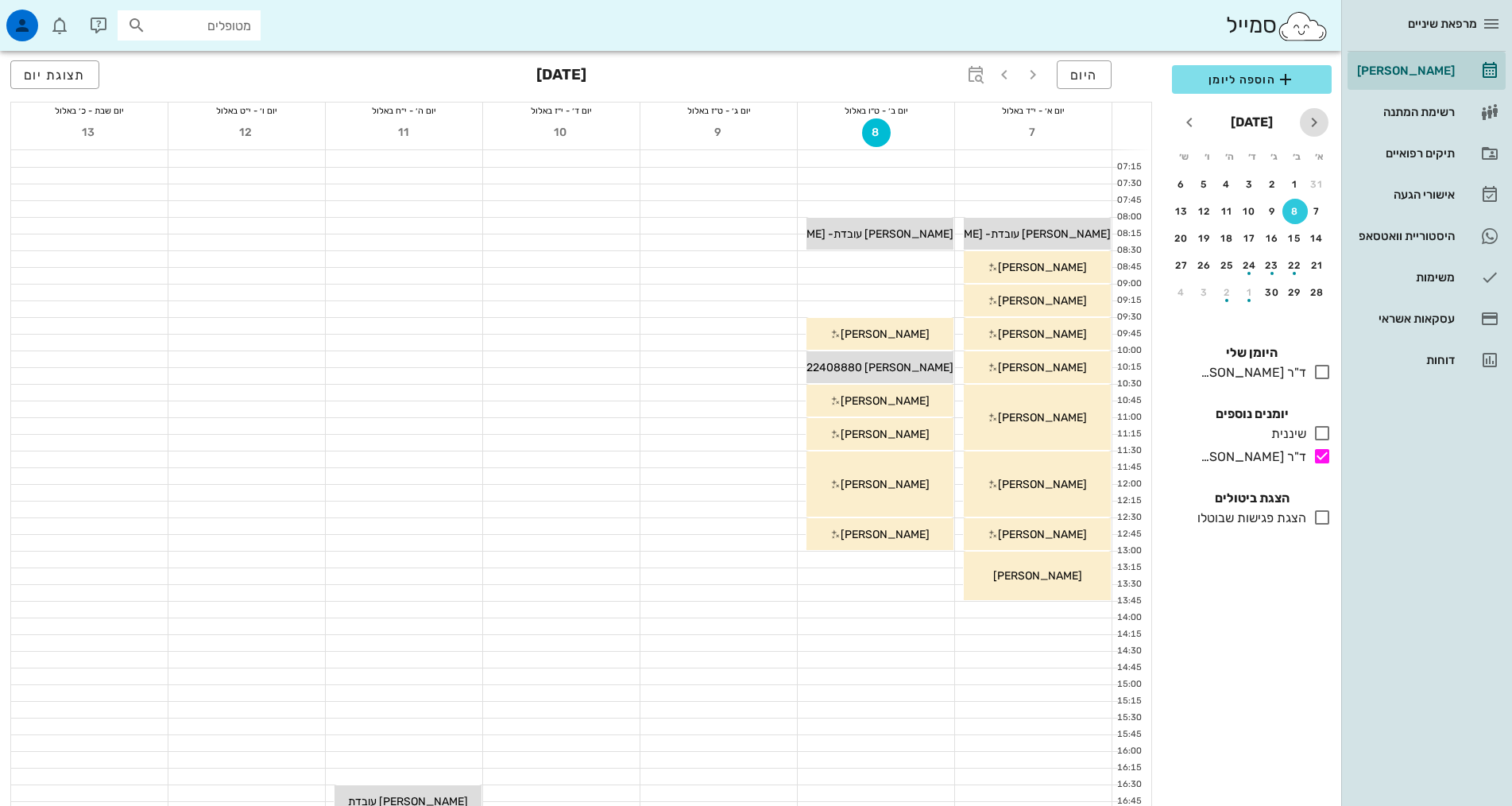
click at [1310, 120] on icon "חודש שעבר" at bounding box center [1315, 122] width 19 height 19
click at [1235, 236] on div "14" at bounding box center [1226, 238] width 24 height 12
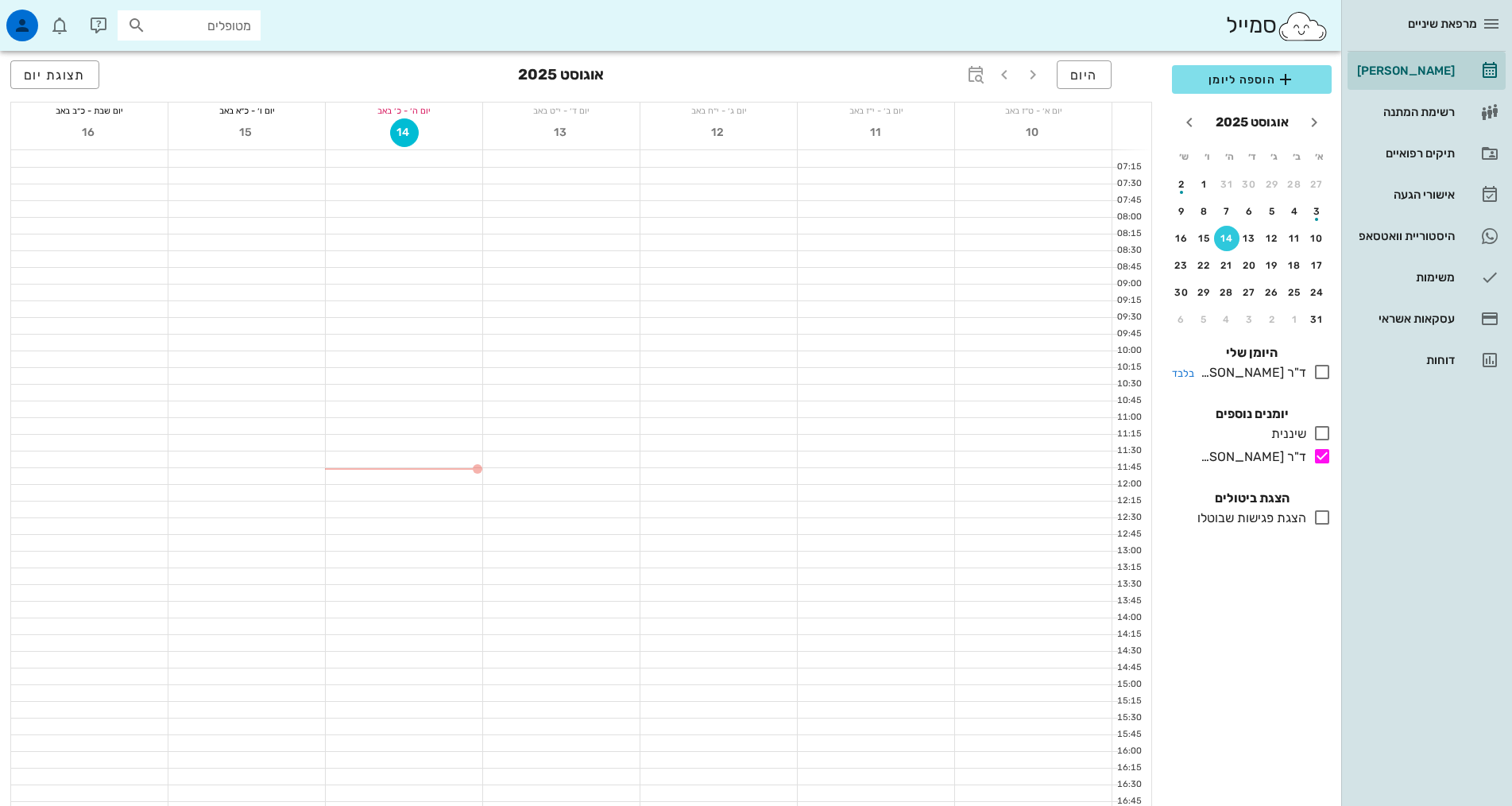
click at [1330, 373] on icon at bounding box center [1323, 372] width 19 height 19
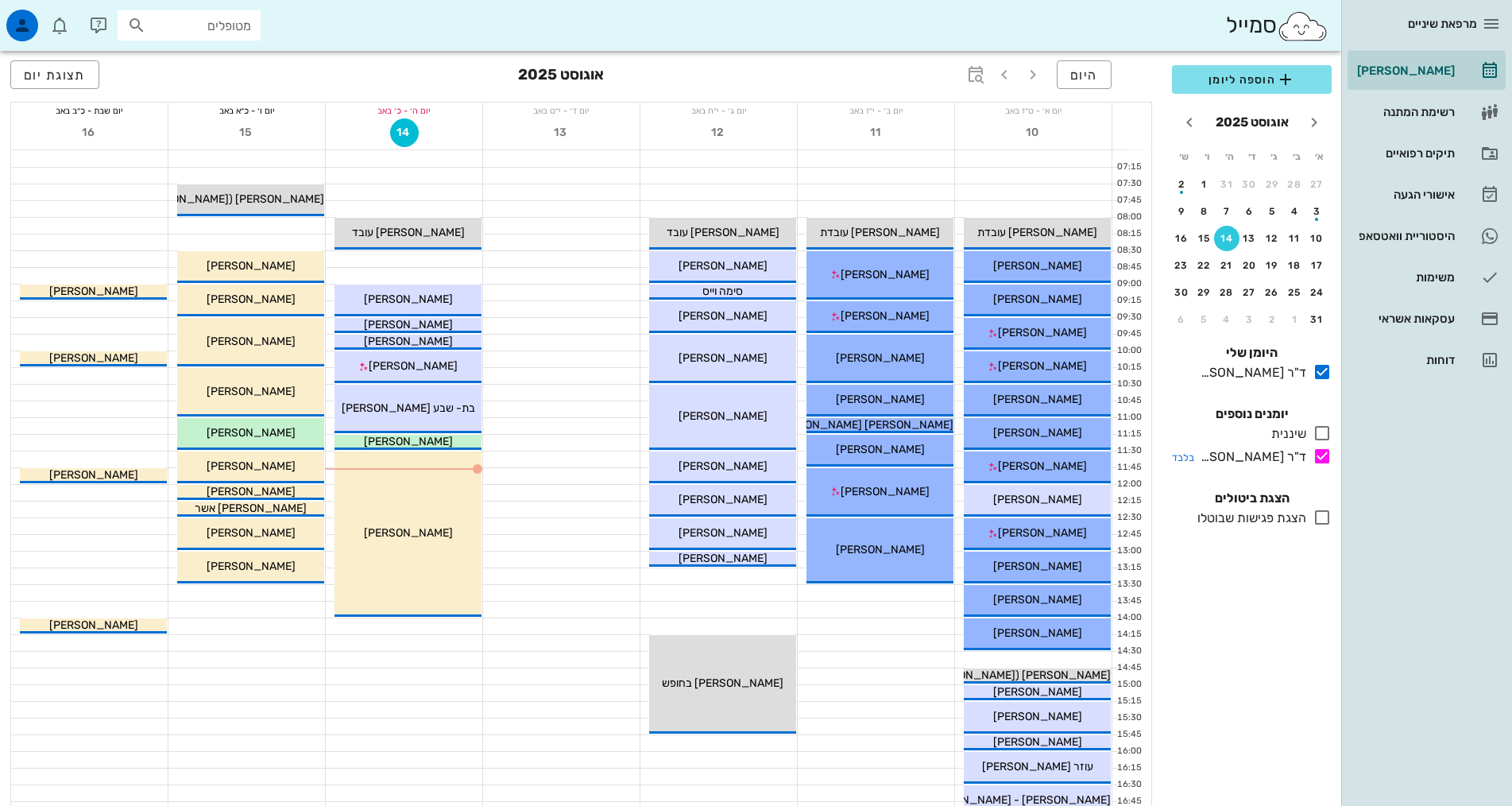
click at [1323, 460] on icon at bounding box center [1323, 456] width 19 height 19
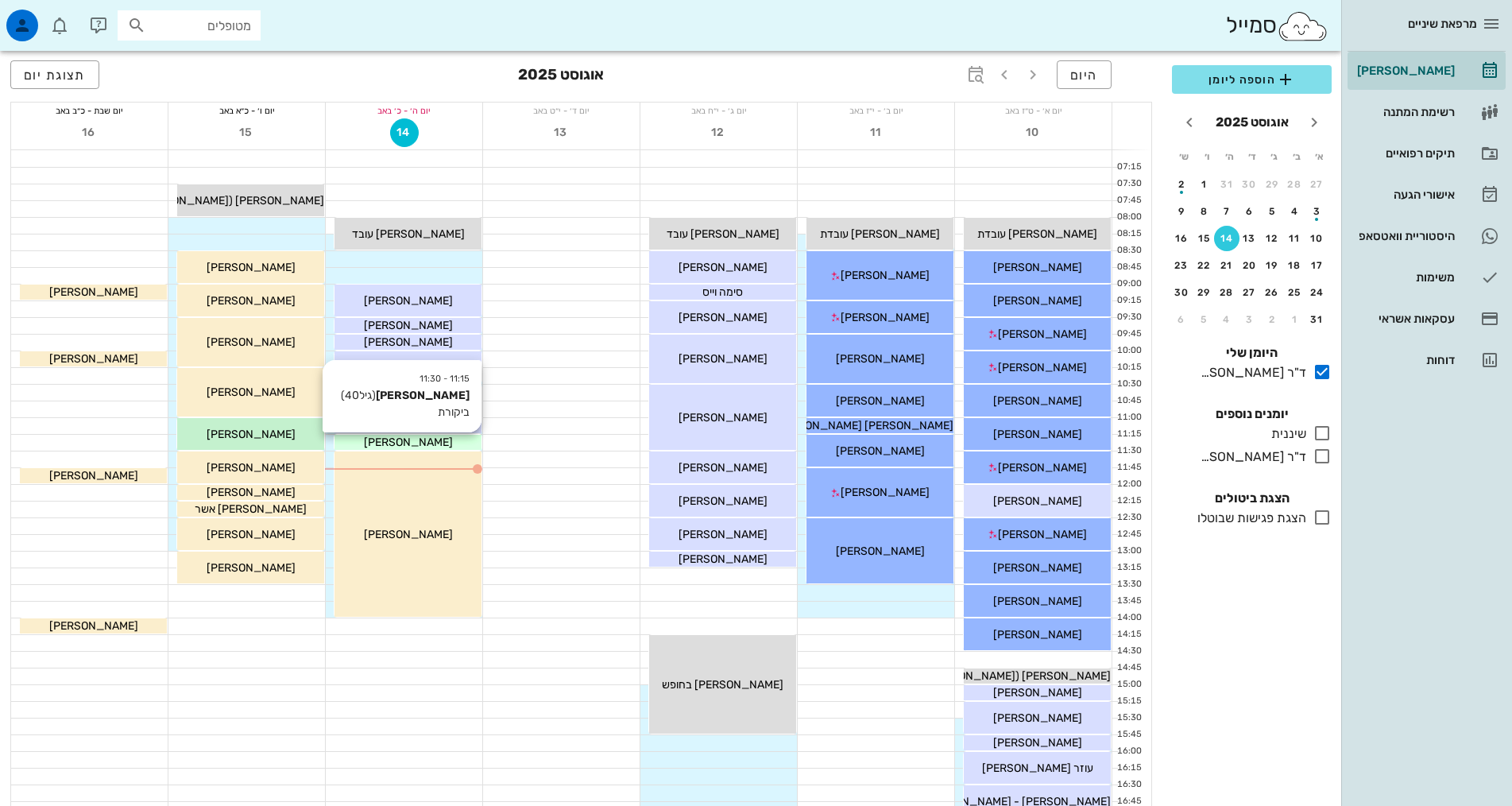
click at [429, 444] on span "[PERSON_NAME]" at bounding box center [408, 442] width 89 height 13
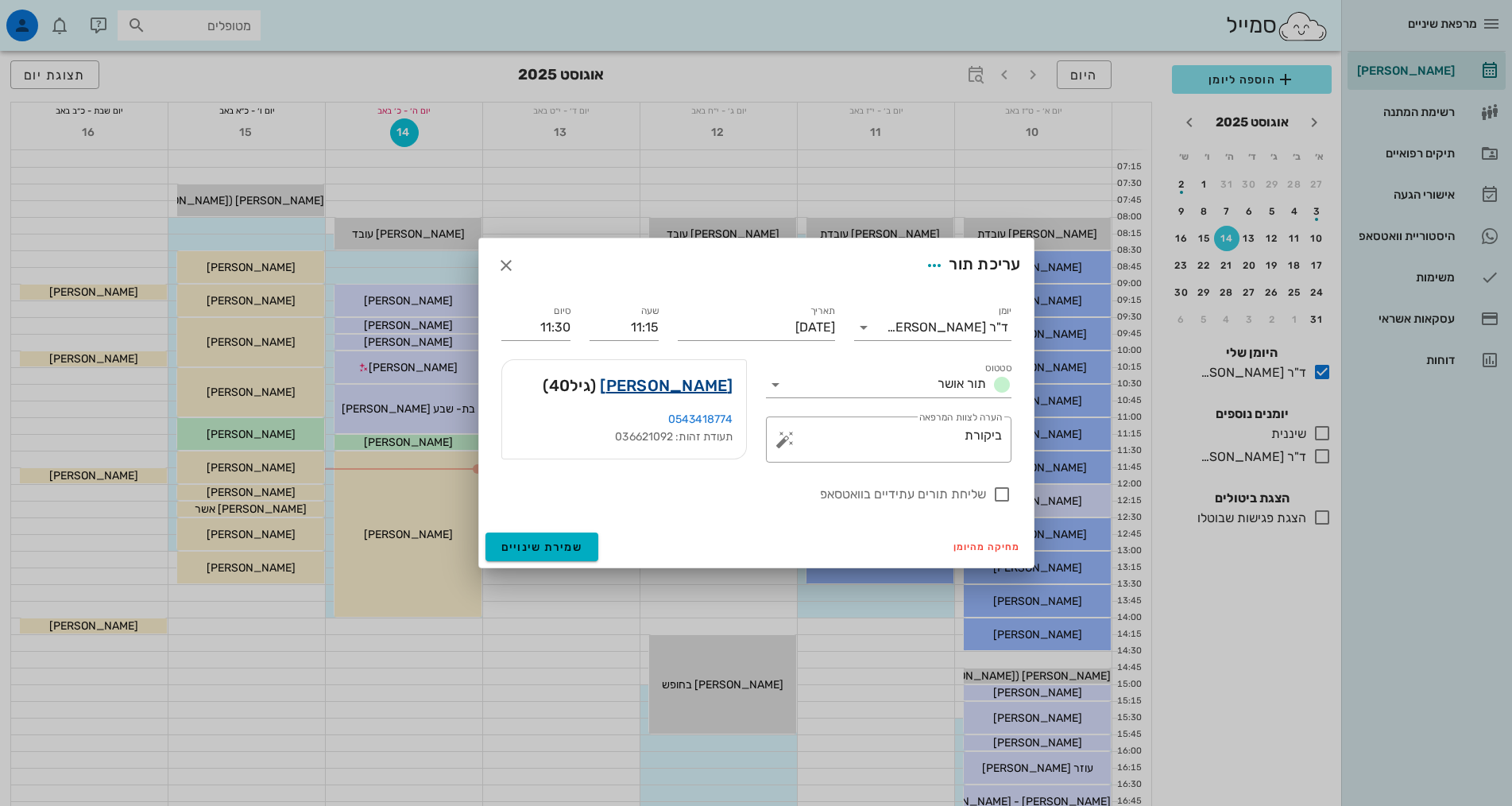
click at [718, 386] on link "[PERSON_NAME]" at bounding box center [667, 385] width 133 height 26
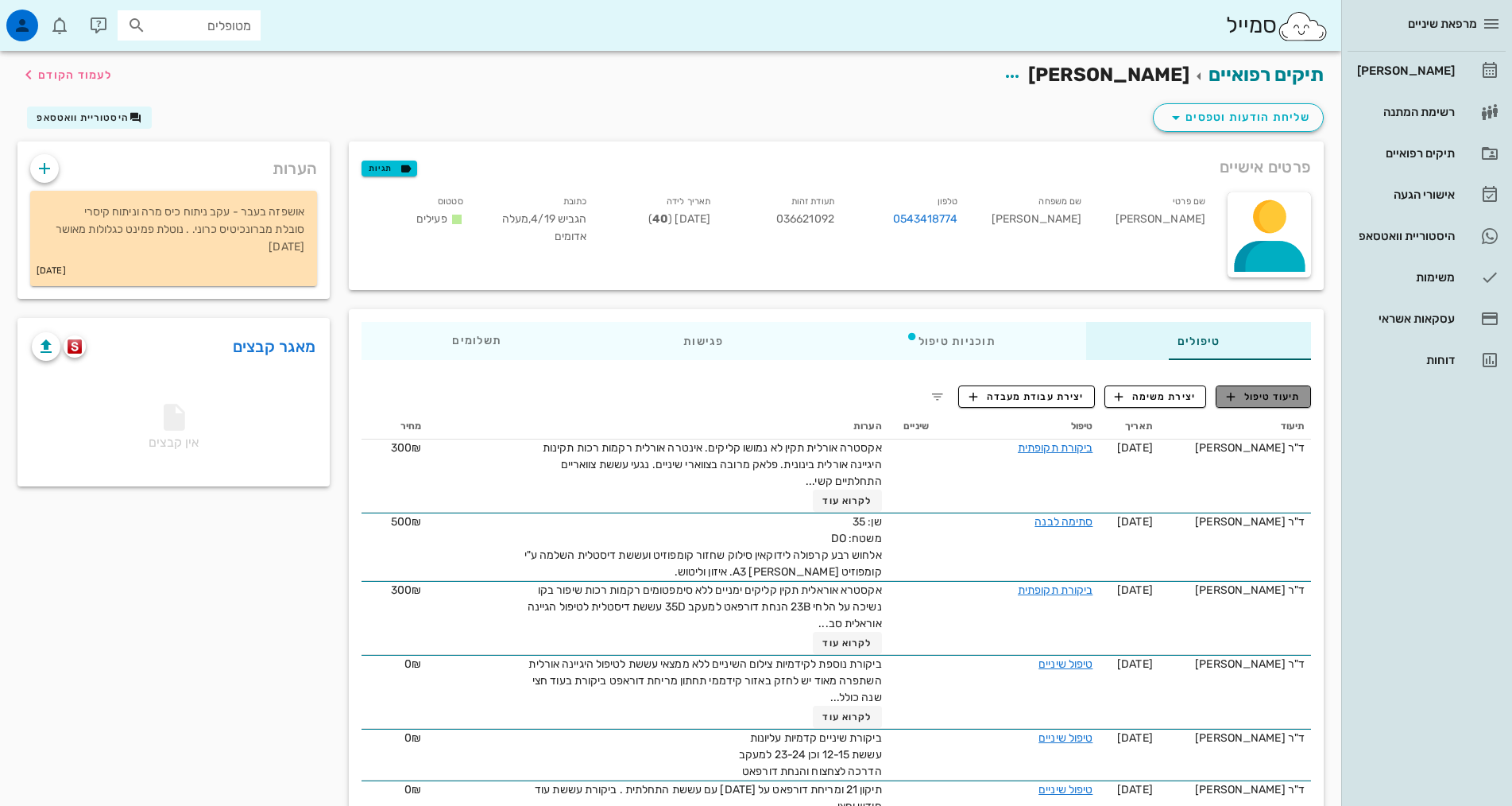
click at [1261, 403] on span "תיעוד טיפול" at bounding box center [1263, 397] width 73 height 14
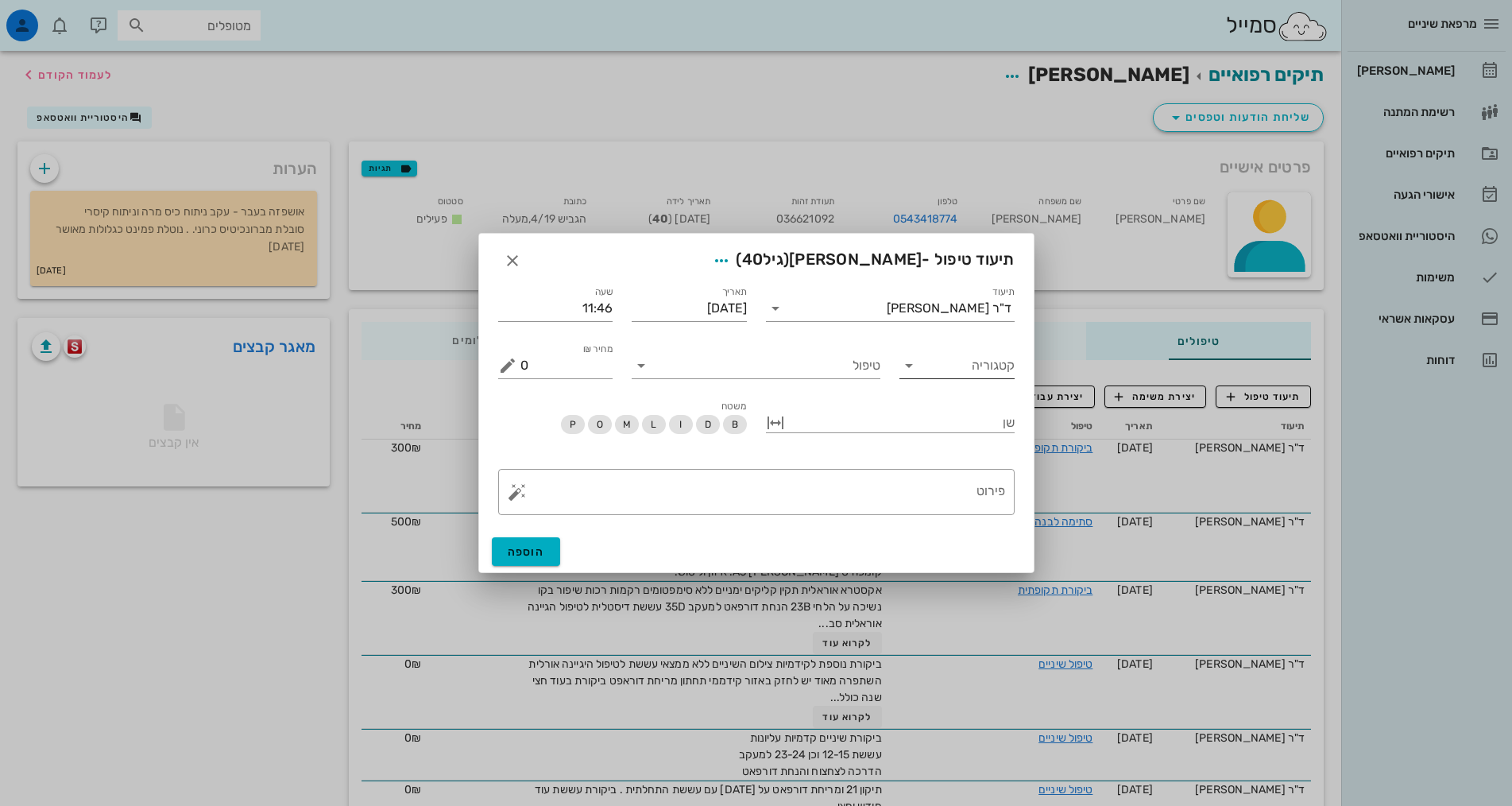
click at [978, 369] on input "קטגוריה" at bounding box center [969, 366] width 89 height 26
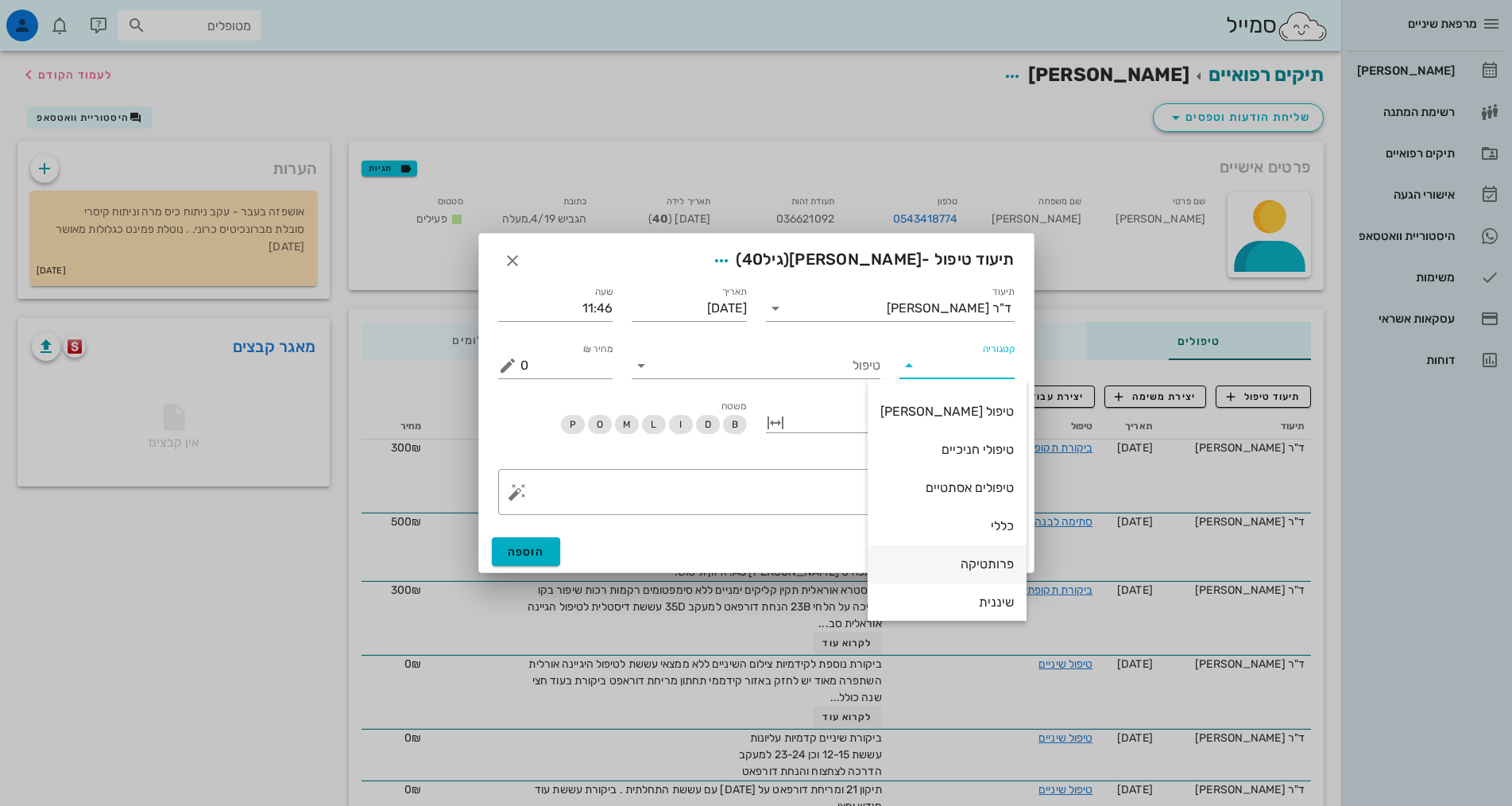
scroll to position [152, 0]
click at [992, 441] on div "כללי" at bounding box center [947, 442] width 134 height 15
type input "כללי"
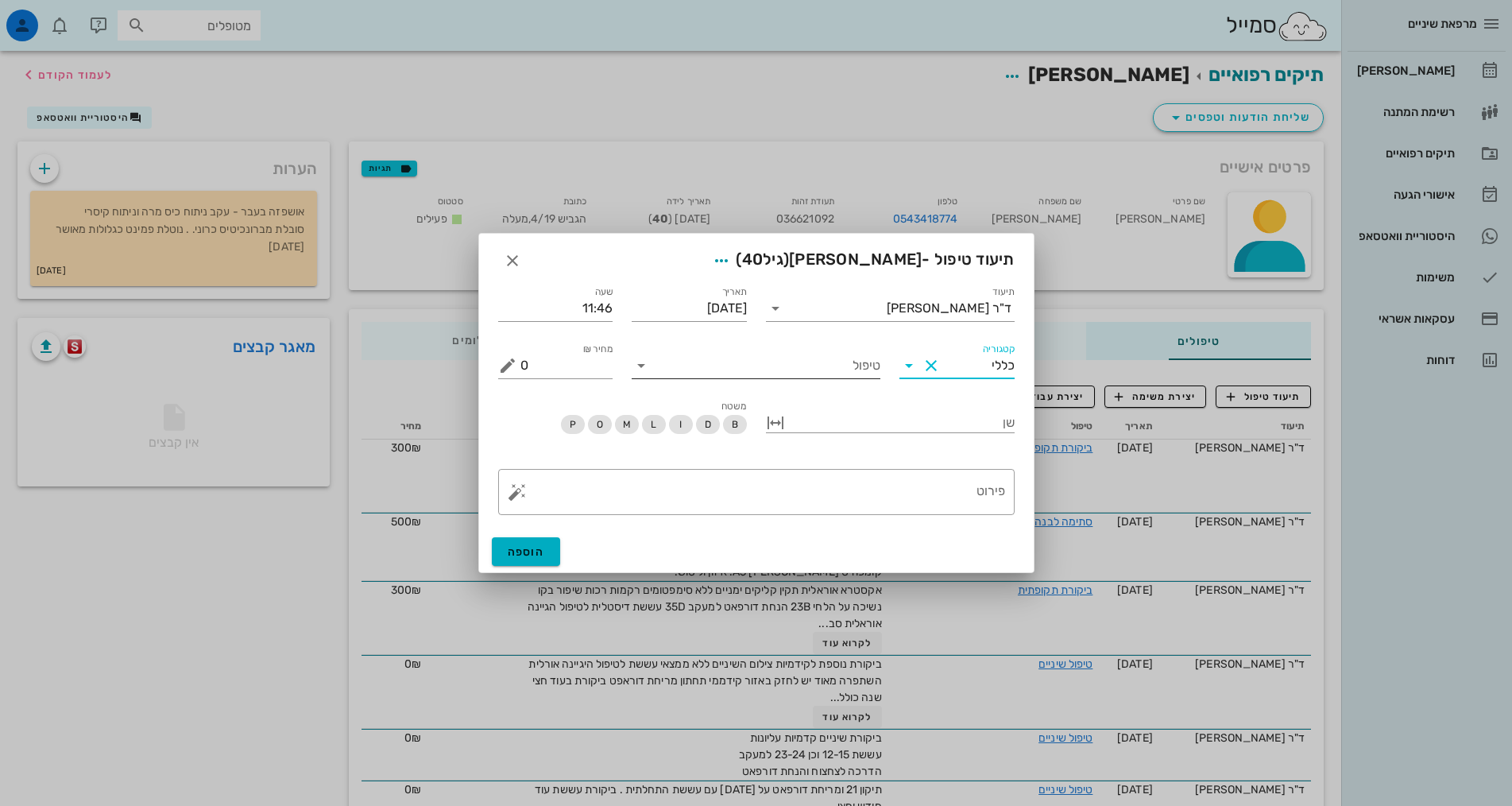
click at [844, 375] on input "טיפול" at bounding box center [768, 366] width 227 height 26
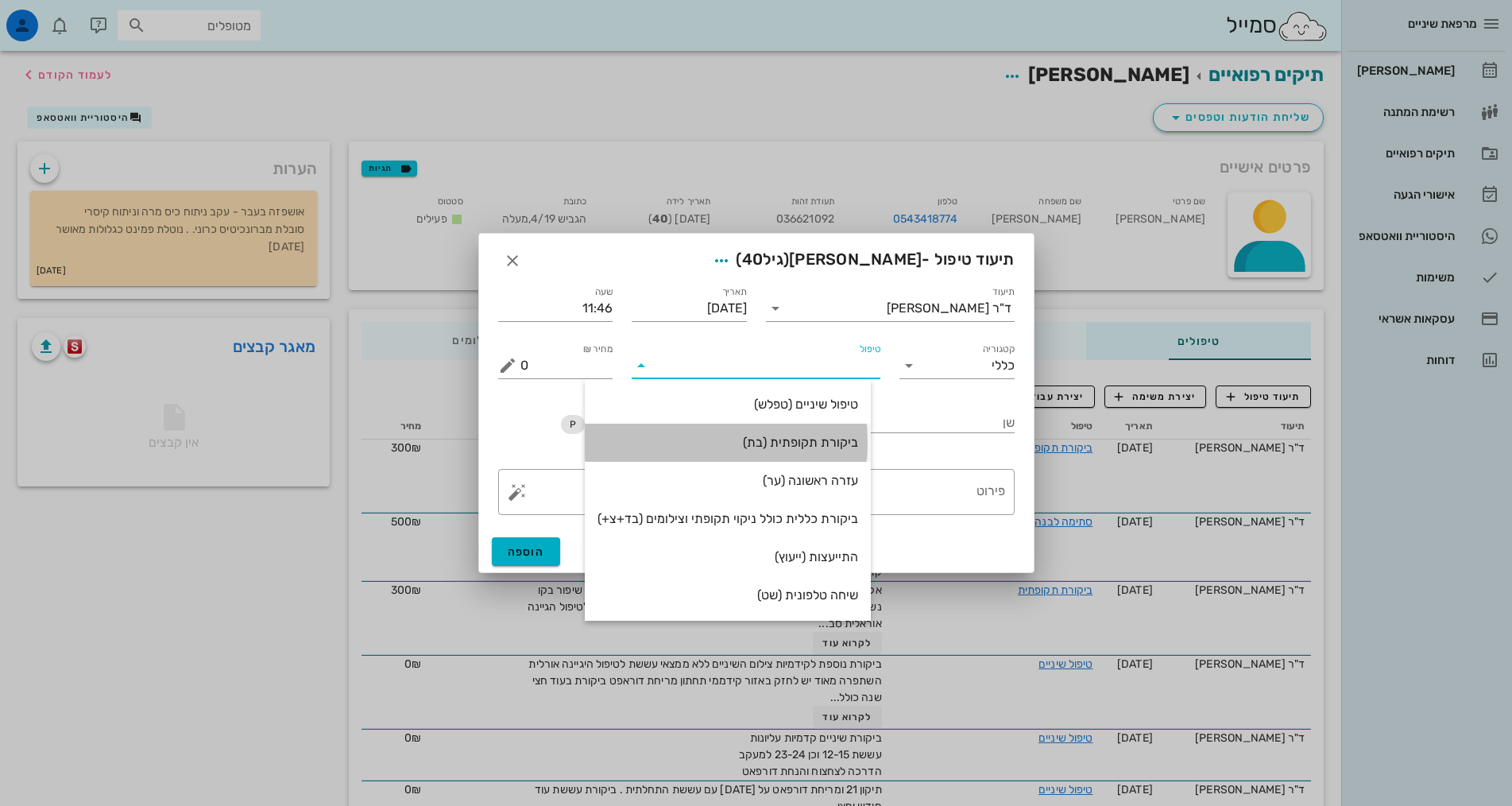
click at [852, 438] on div "ביקורת תקופתית (בת)" at bounding box center [728, 442] width 260 height 15
type input "350"
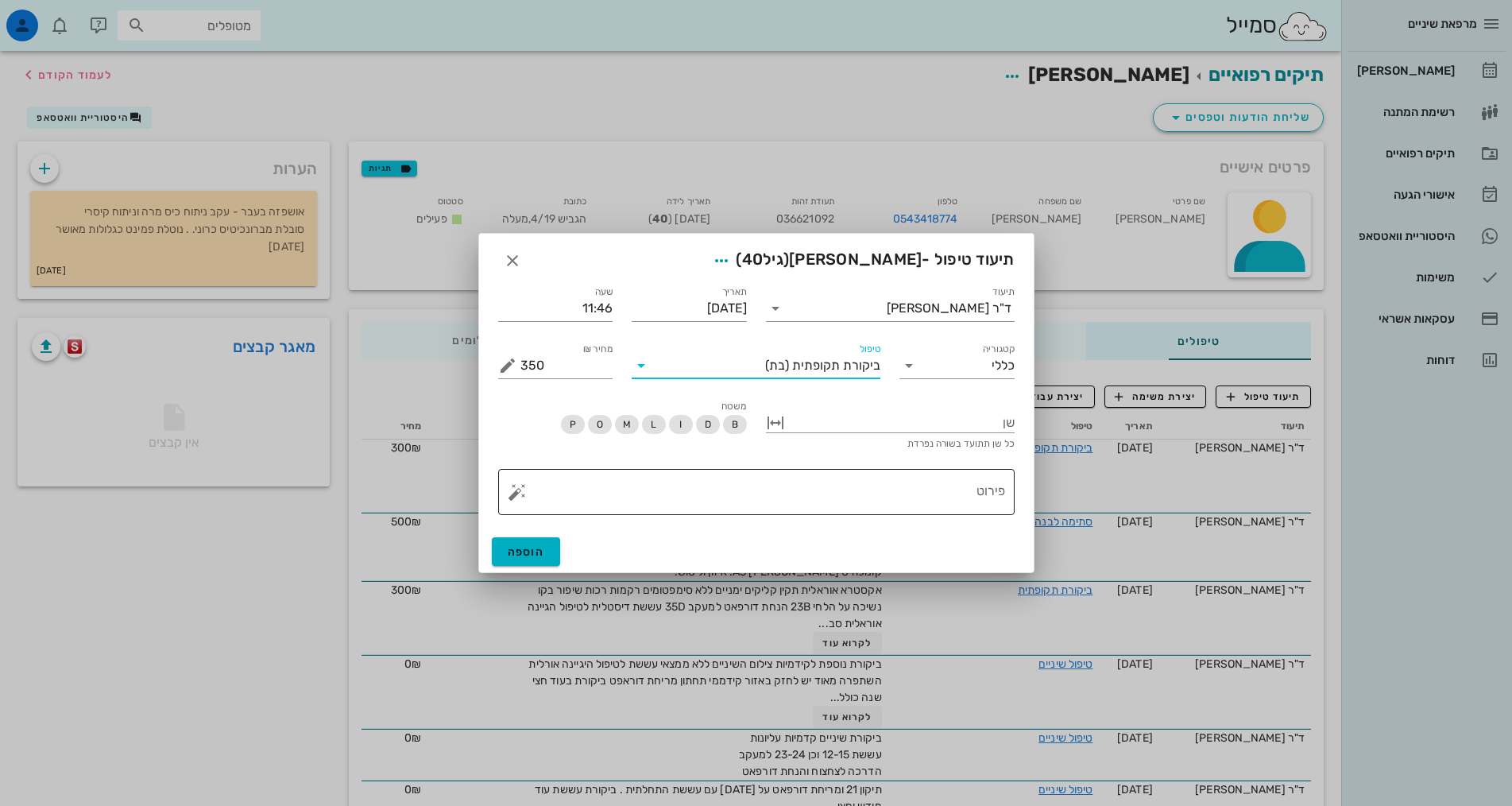
drag, startPoint x: 958, startPoint y: 486, endPoint x: 965, endPoint y: 491, distance: 8.6
click at [965, 491] on textarea "פירוט" at bounding box center [763, 496] width 485 height 38
click at [510, 263] on icon "button" at bounding box center [513, 261] width 19 height 19
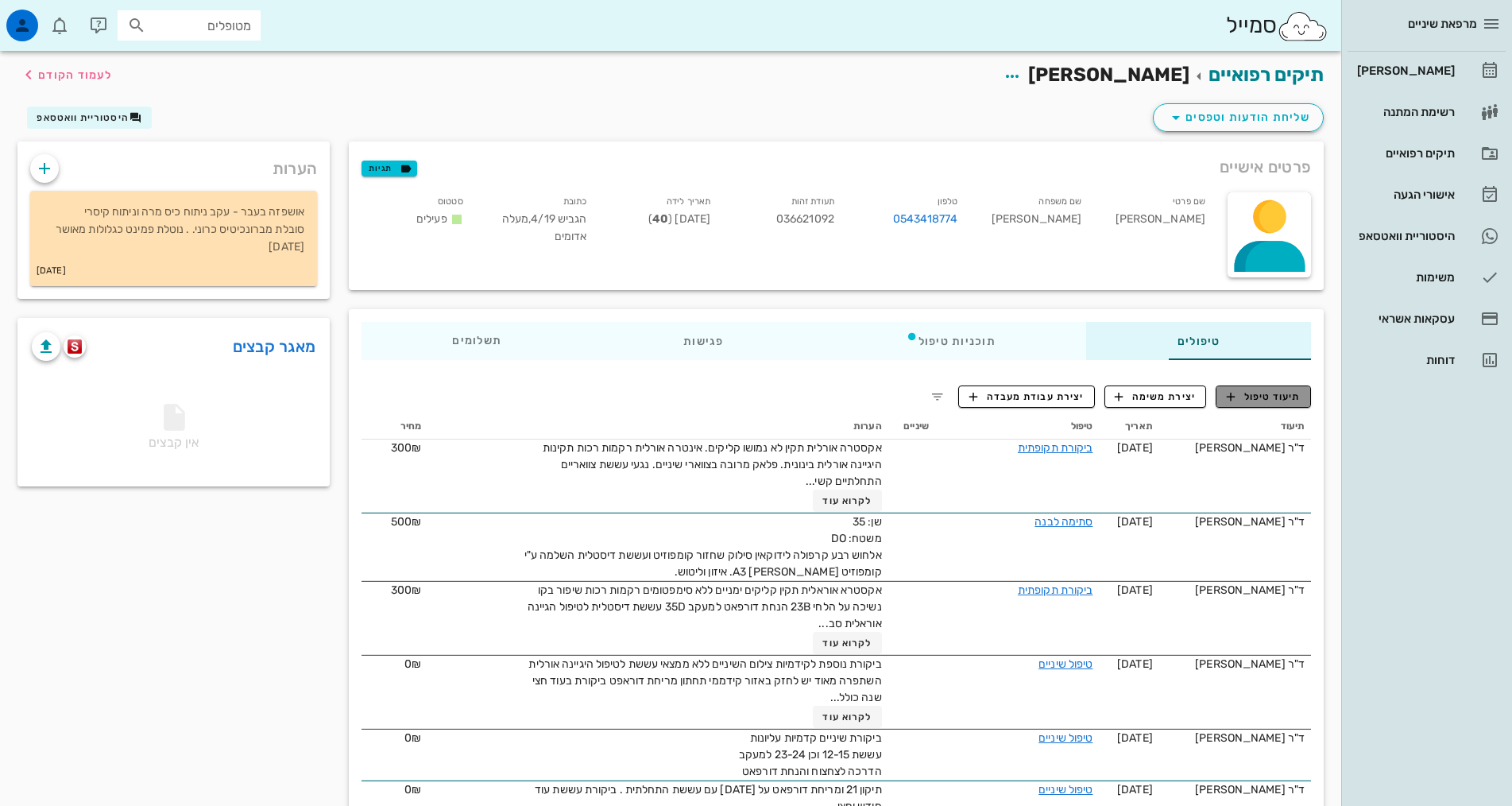
click at [1264, 394] on span "תיעוד טיפול" at bounding box center [1263, 397] width 73 height 14
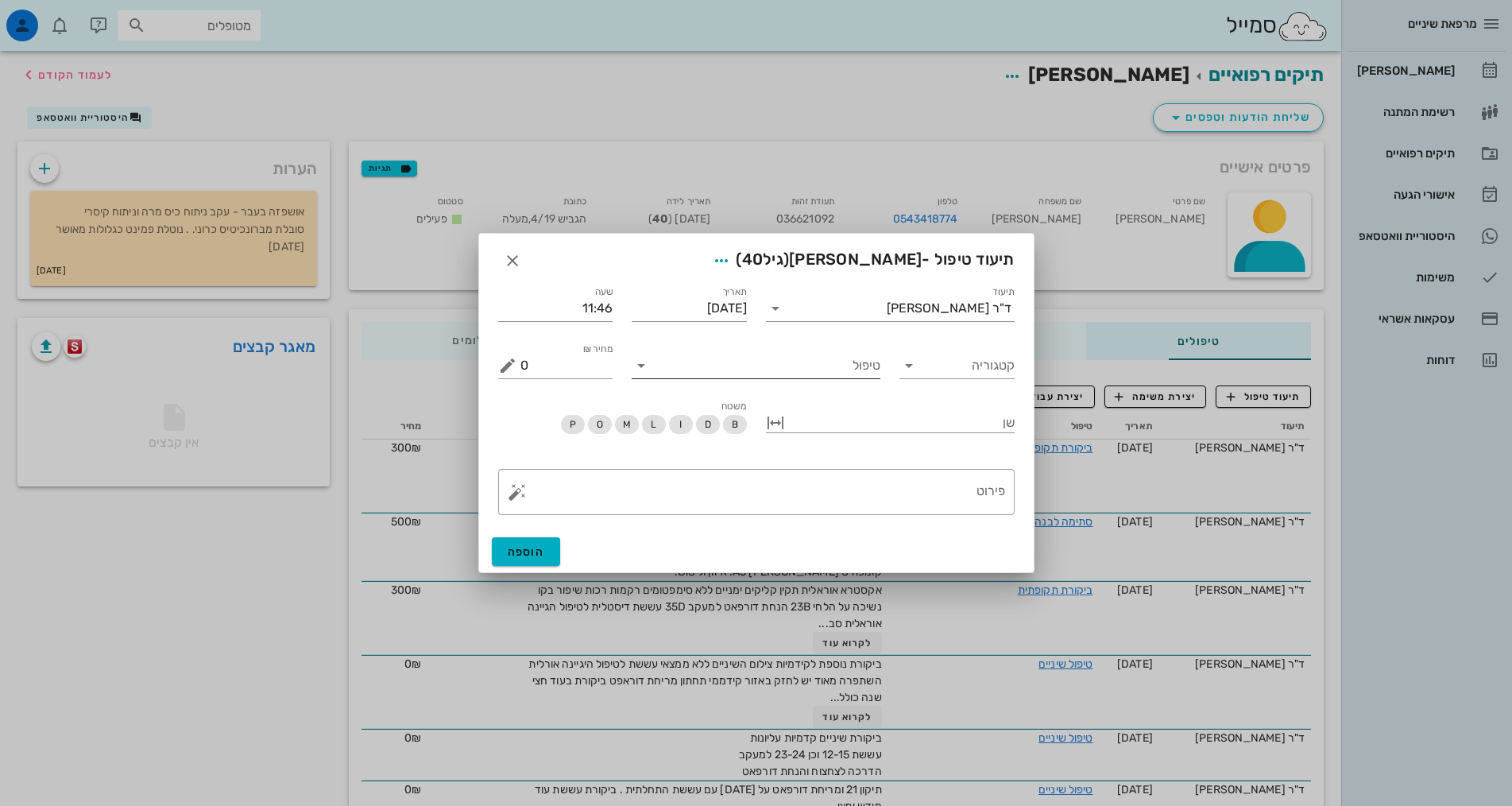
click at [838, 368] on input "טיפול" at bounding box center [768, 366] width 227 height 26
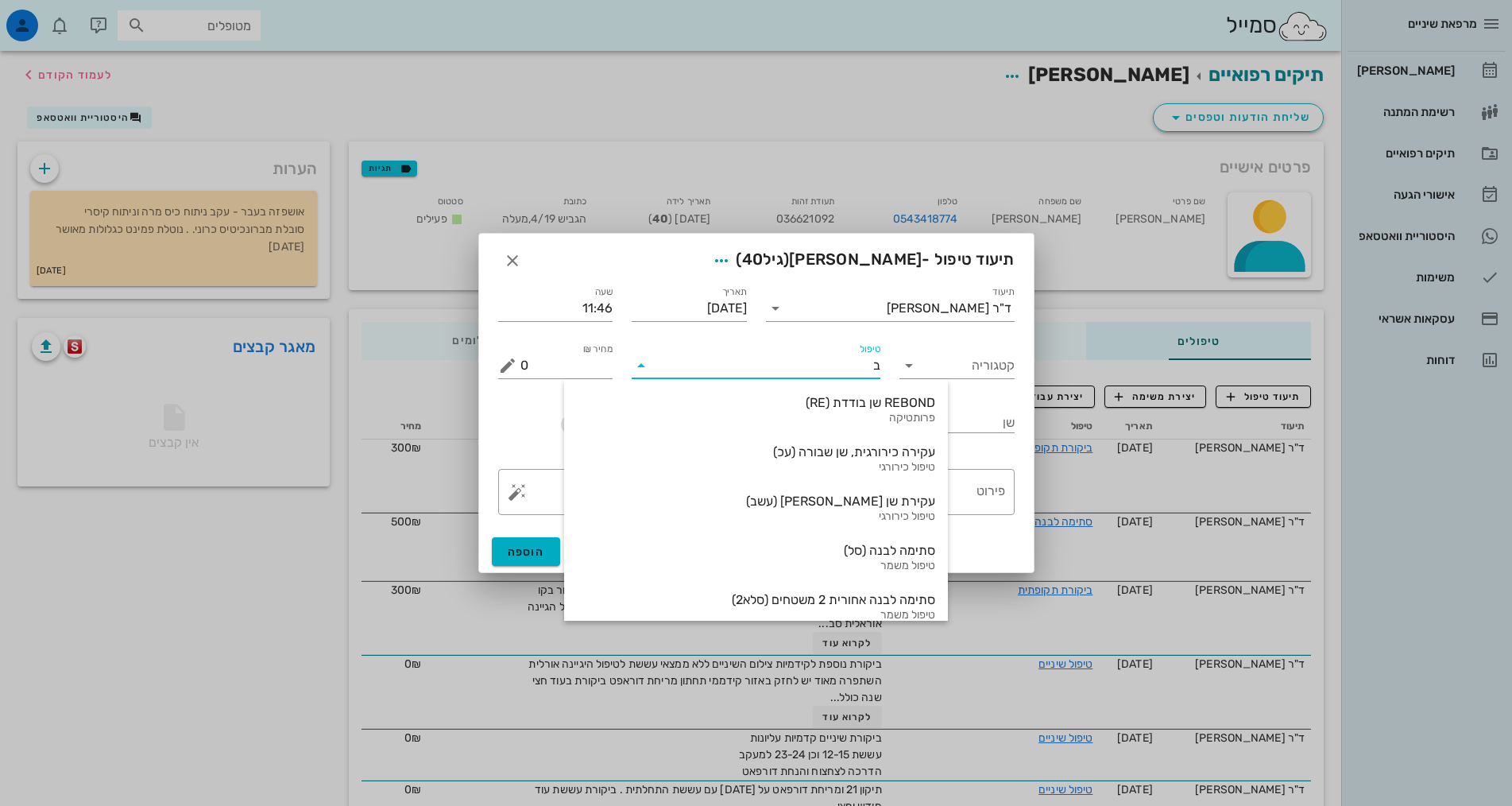
type input "בת"
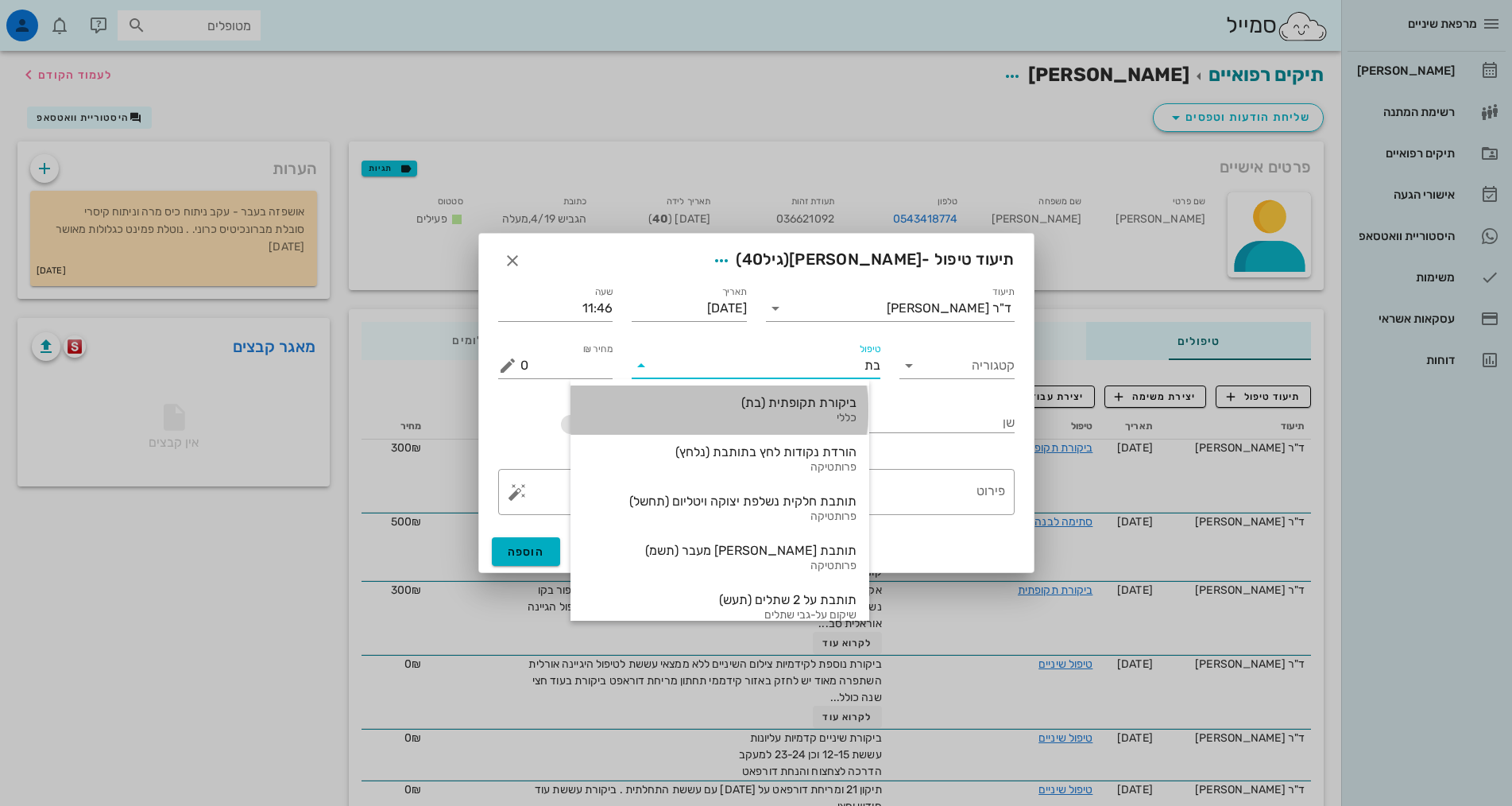
click at [822, 401] on div "ביקורת תקופתית (בת)" at bounding box center [720, 402] width 274 height 15
type input "350"
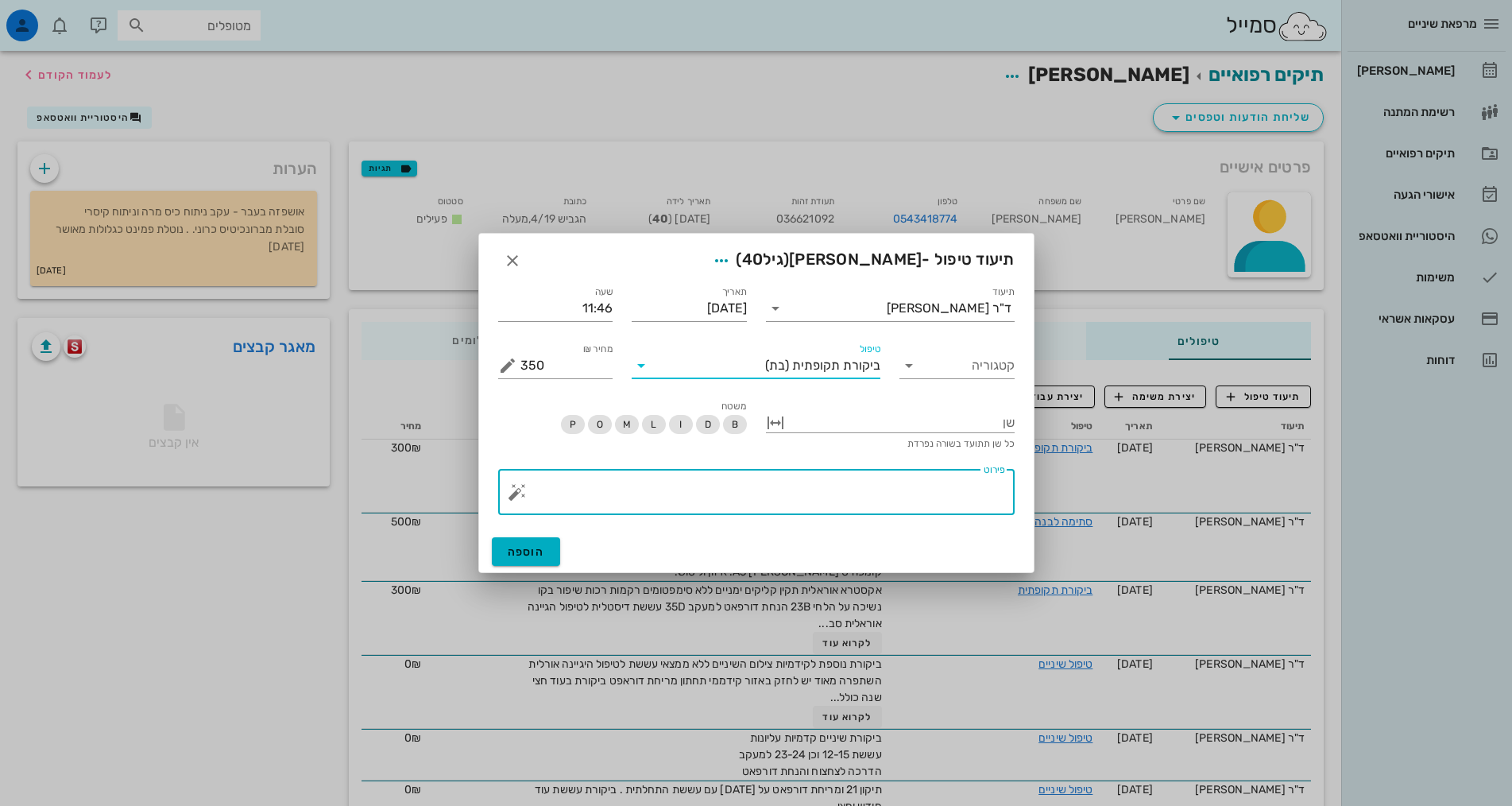
click at [984, 492] on textarea "פירוט" at bounding box center [763, 496] width 485 height 38
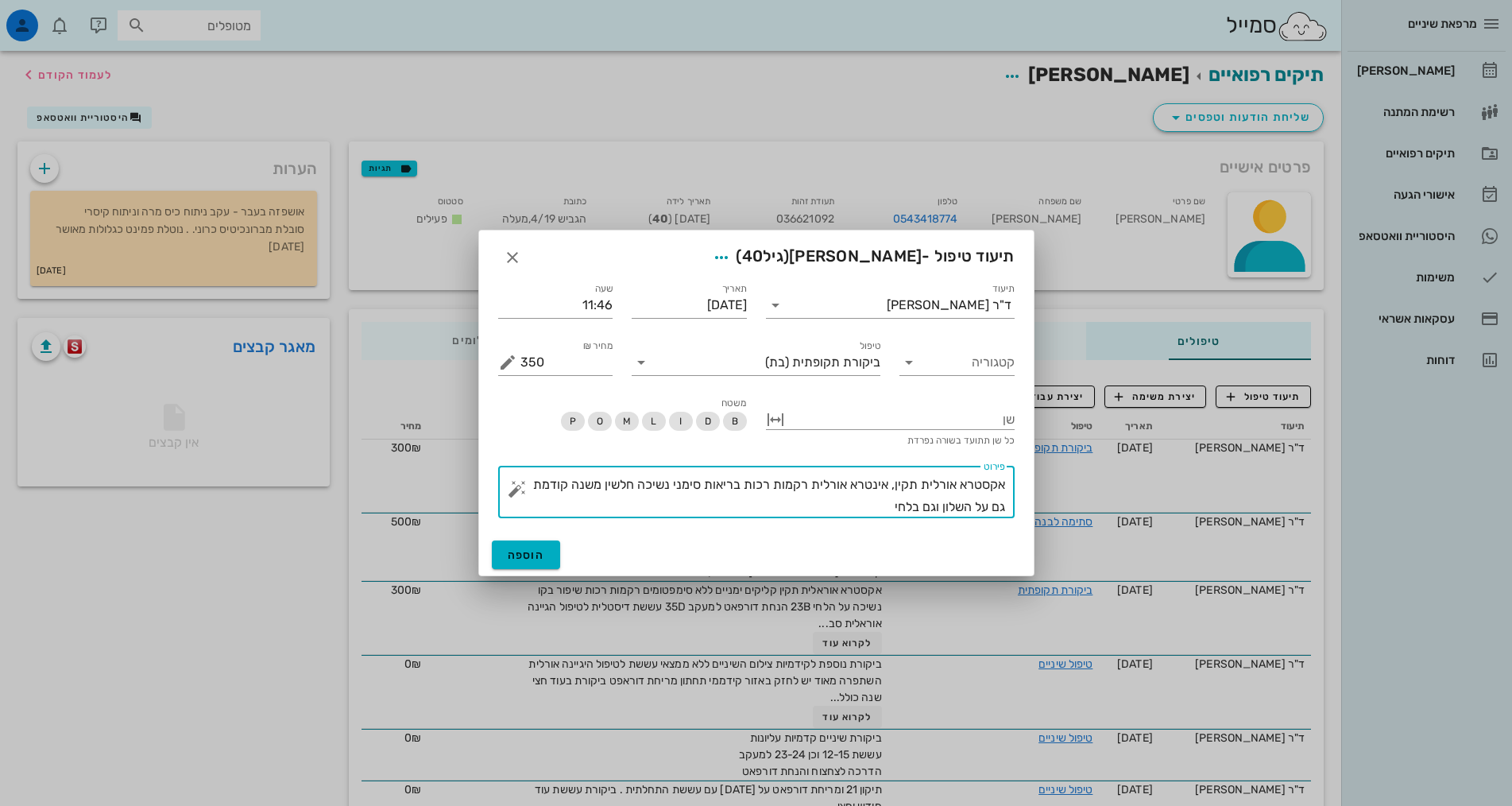
drag, startPoint x: 951, startPoint y: 508, endPoint x: 960, endPoint y: 508, distance: 9.0
click at [960, 508] on textarea "אקסטרא אורלית תקין, אינטרא אורלית רקמות רכות בריאות סימני נשיכה חלשין משנה קודמ…" at bounding box center [763, 496] width 485 height 44
click at [886, 500] on textarea "אקסטרא אורלית תקין, אינטרא אורלית רקמות רכות בריאות סימני נשיכה חלשין משנה קודמ…" at bounding box center [763, 496] width 485 height 44
click at [601, 508] on textarea "אקסטרא אורלית תקין, אינטרא אורלית רקמות רכות בריאות סימני נשיכה חלשין משנה קודמ…" at bounding box center [763, 496] width 485 height 44
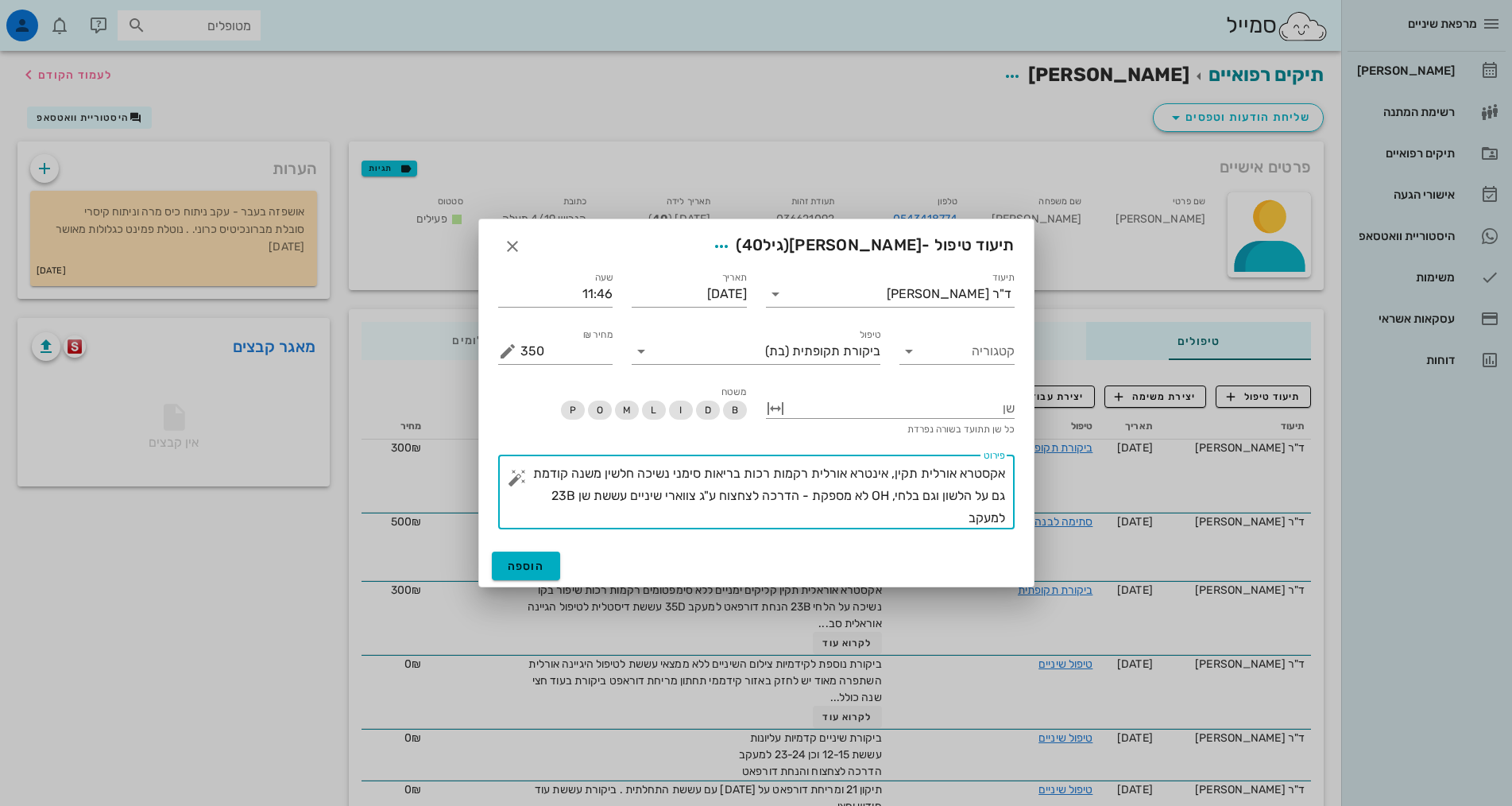
click at [612, 477] on textarea "אקסטרא אורלית תקין, אינטרא אורלית רקמות רכות בריאות סימני נשיכה חלשין משנה קודמ…" at bounding box center [763, 495] width 485 height 66
click at [862, 515] on textarea "אקסטרא אורלית תקין, אינטרא אורלית רקמות רכות בריאות סימני נשיכה חלשים משנה קודמ…" at bounding box center [763, 495] width 485 height 66
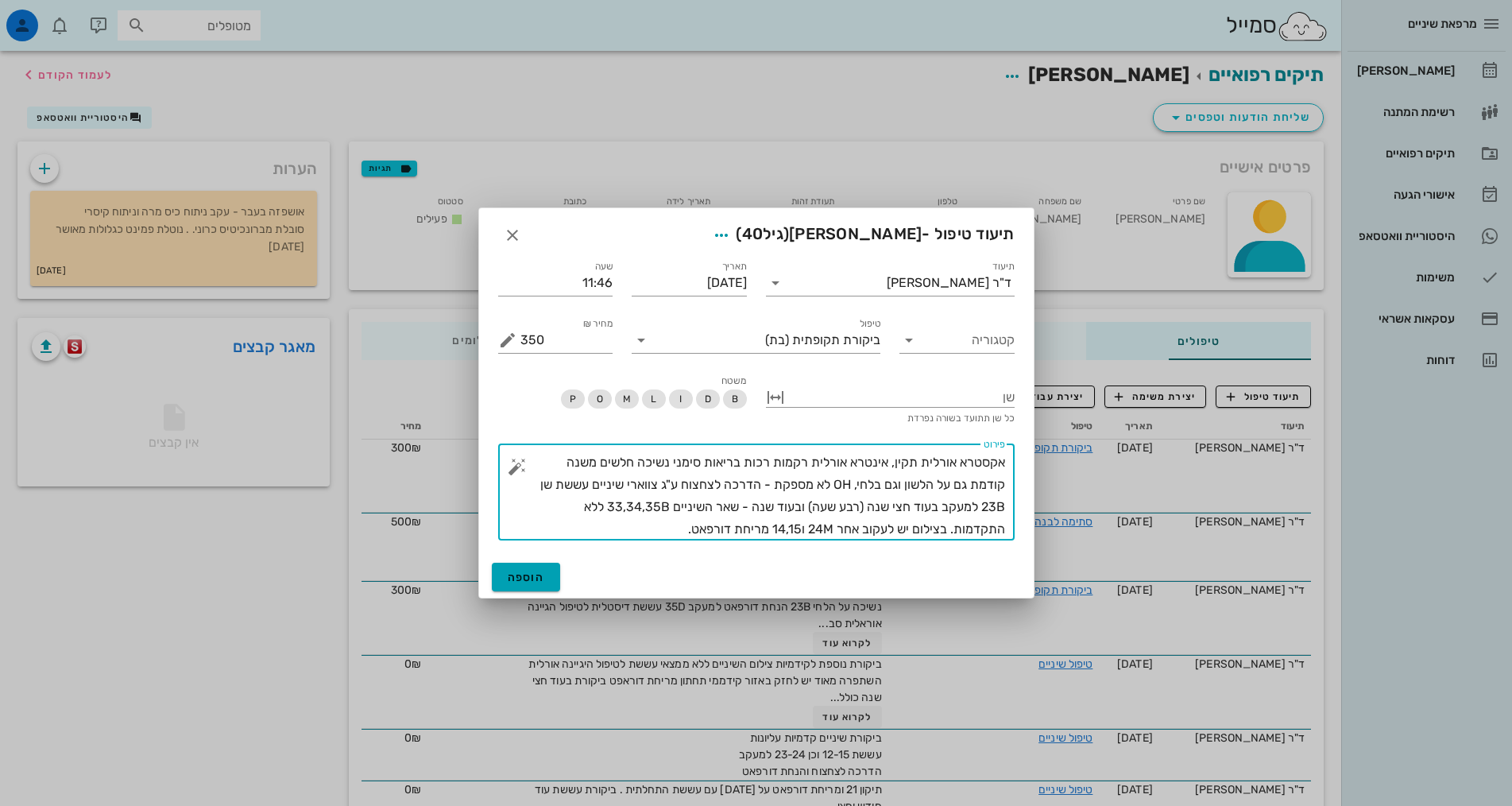
type textarea "אקסטרא אורלית תקין, אינטרא אורלית רקמות רכות בריאות סימני נשיכה חלשים משנה קודמ…"
click at [523, 573] on span "הוספה" at bounding box center [527, 577] width 37 height 13
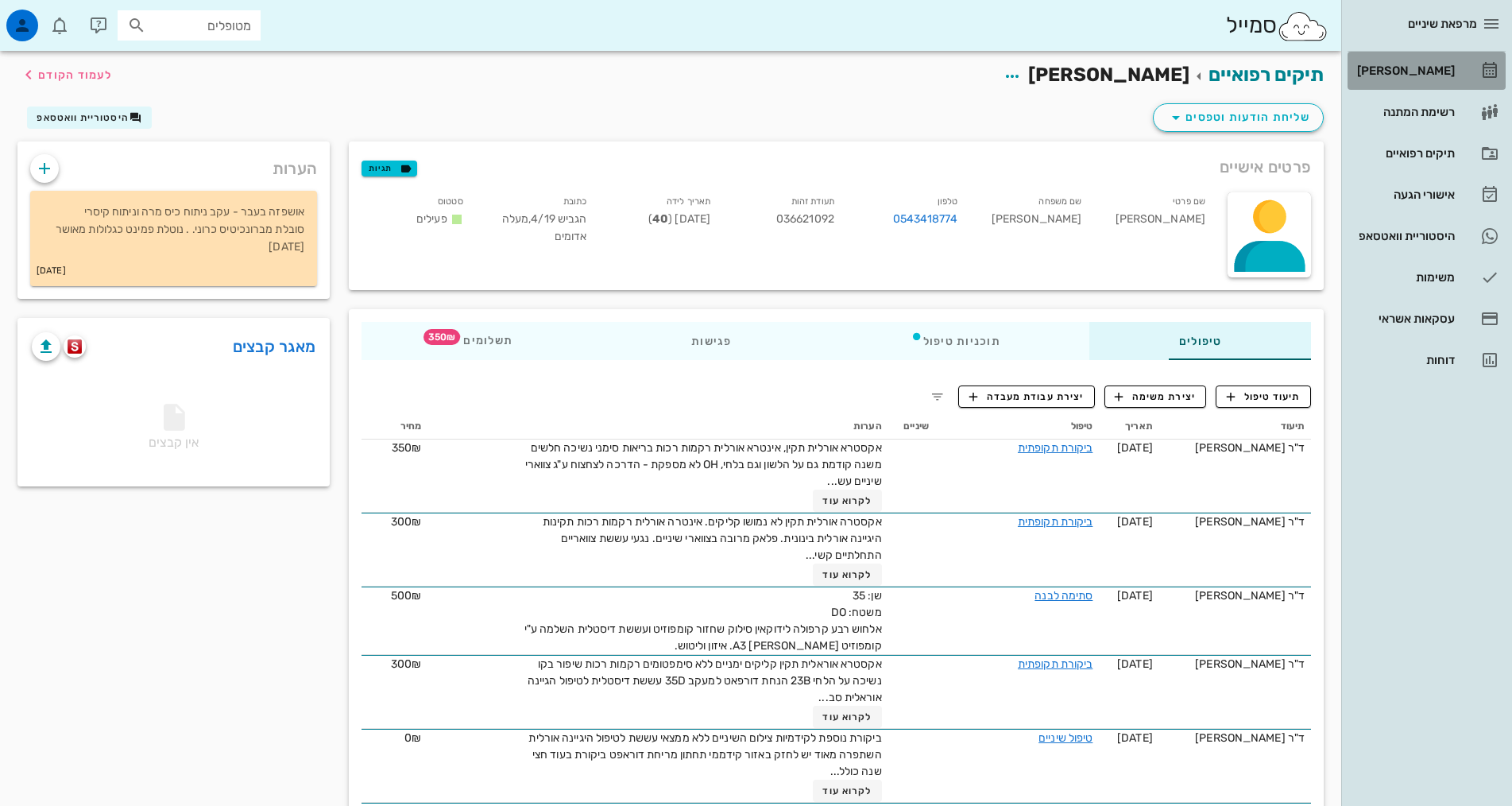
click at [1421, 70] on div "[PERSON_NAME]" at bounding box center [1404, 71] width 101 height 12
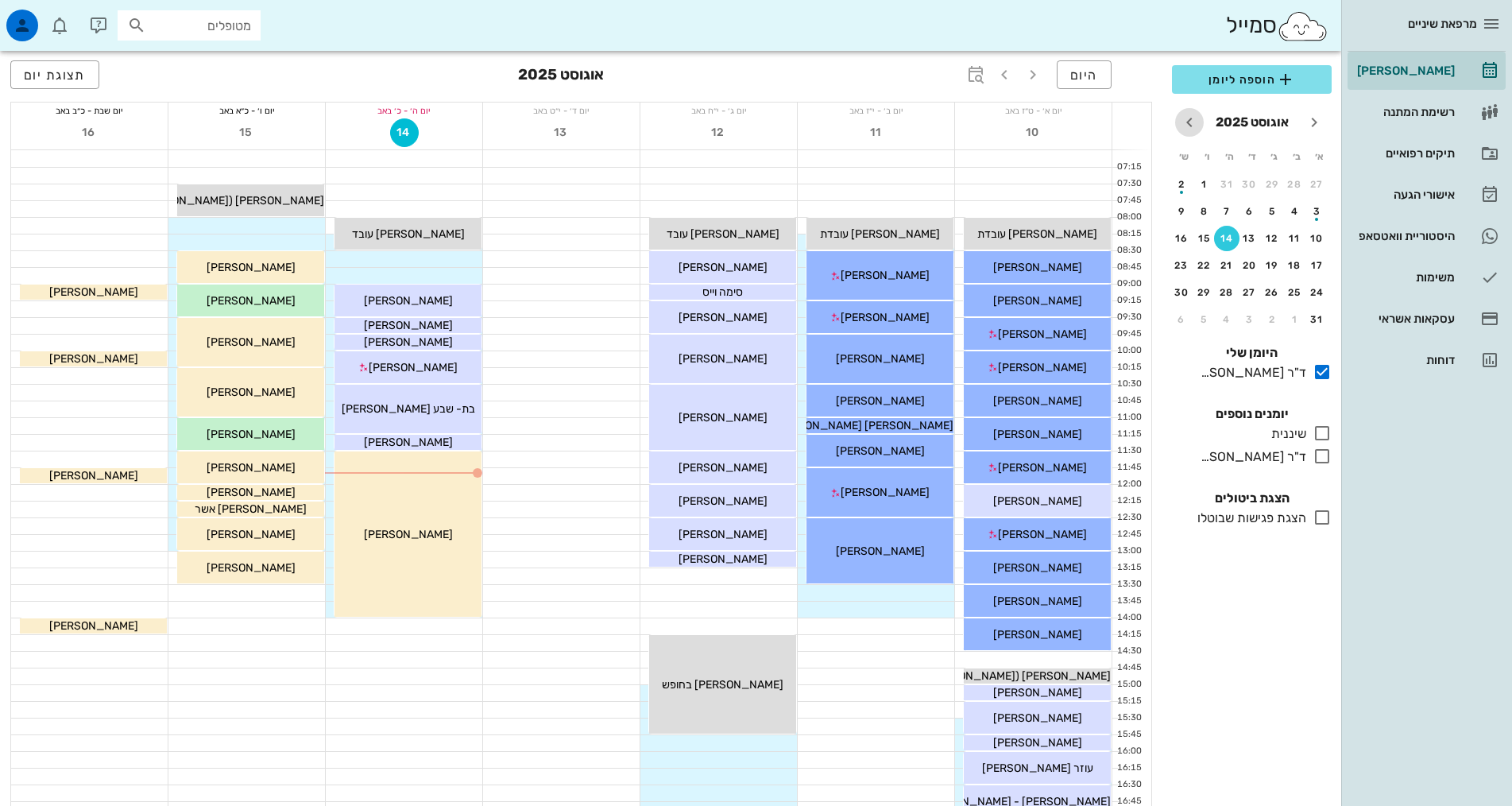
click at [1187, 125] on icon "חודש הבא" at bounding box center [1190, 122] width 19 height 19
click at [1189, 123] on icon "חודש הבא" at bounding box center [1190, 122] width 19 height 19
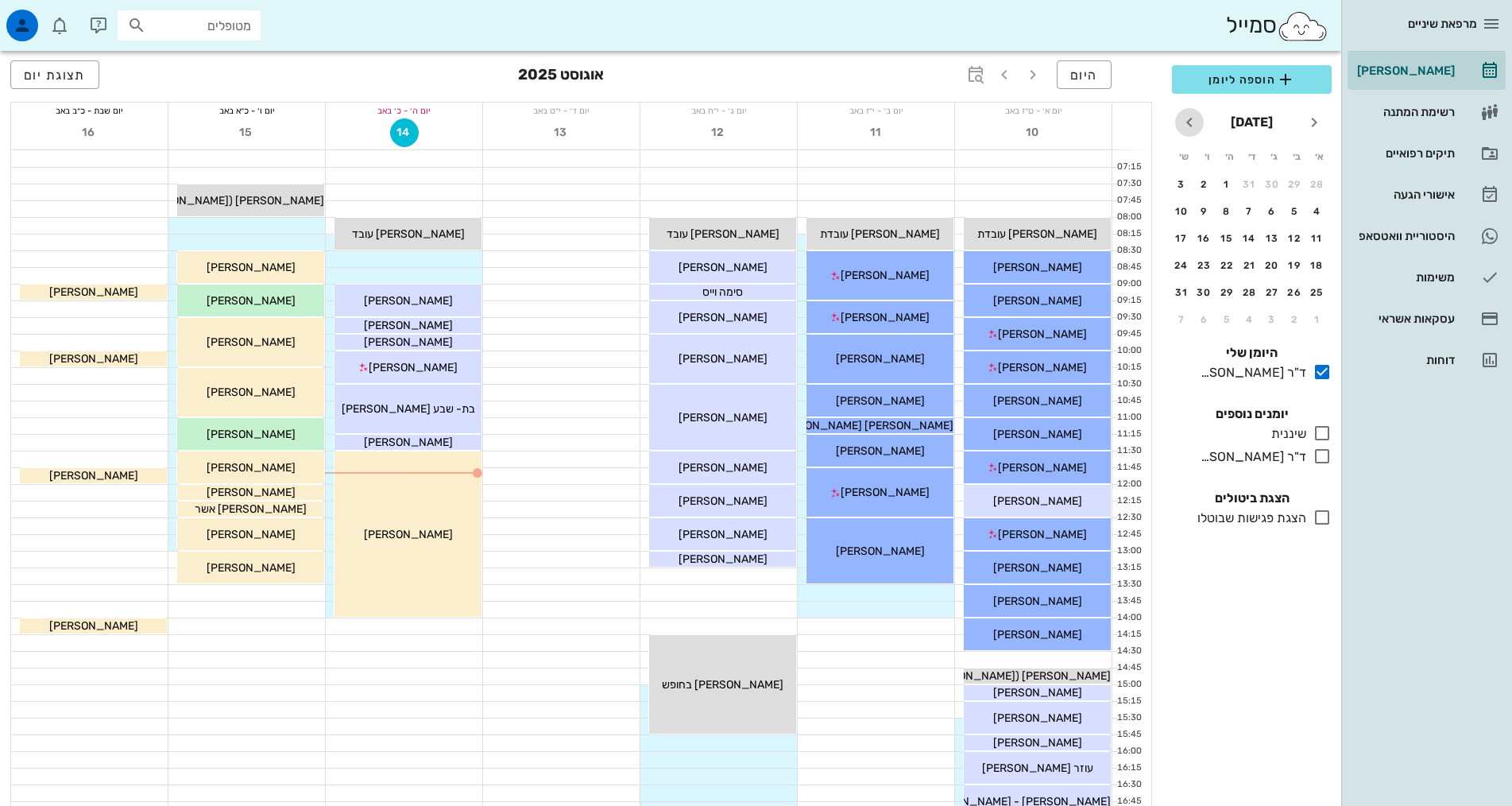
click at [1189, 123] on icon "חודש הבא" at bounding box center [1190, 122] width 19 height 19
click at [1246, 213] on div "11" at bounding box center [1250, 211] width 26 height 12
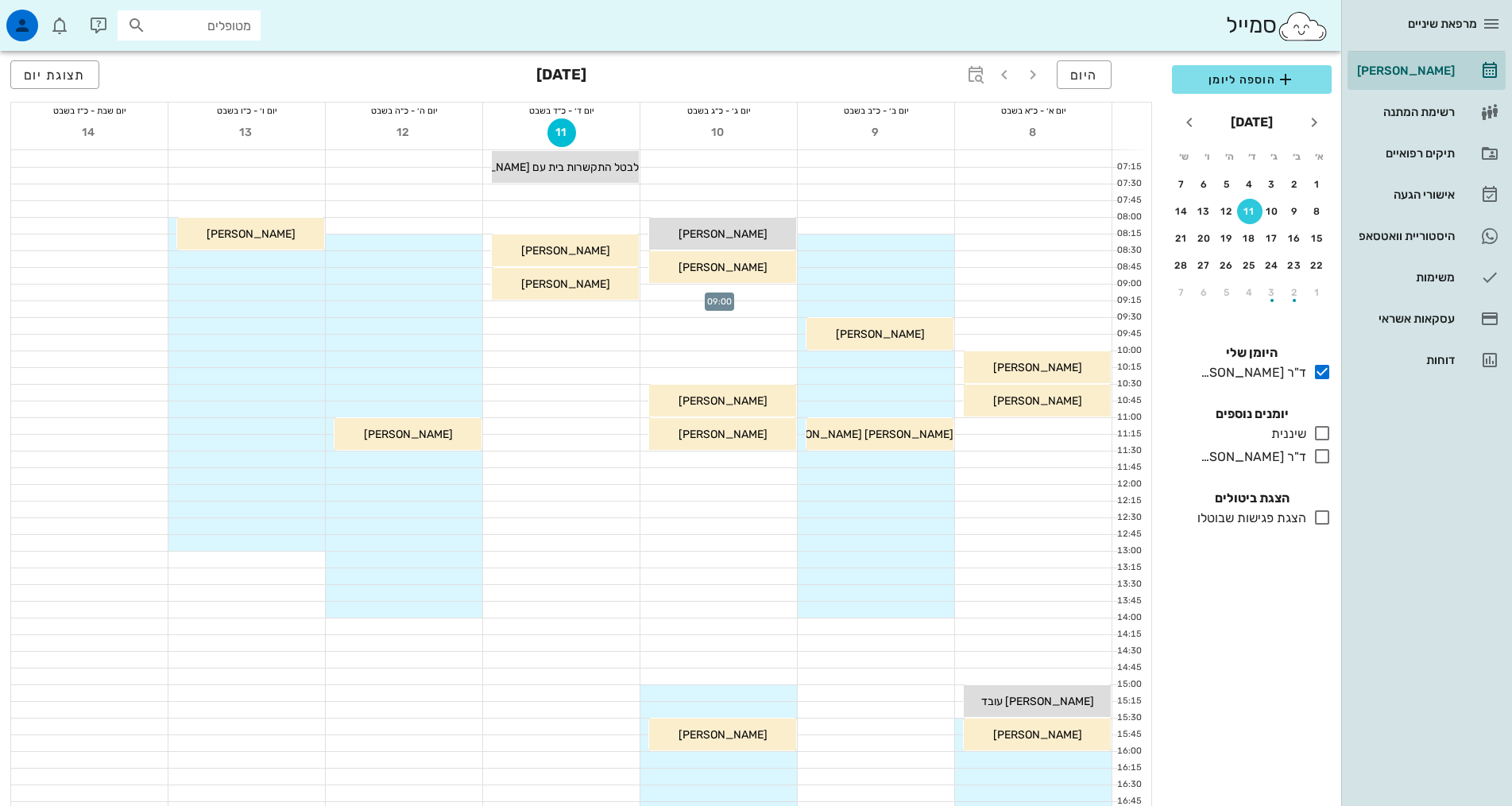
click at [728, 296] on div at bounding box center [718, 292] width 157 height 16
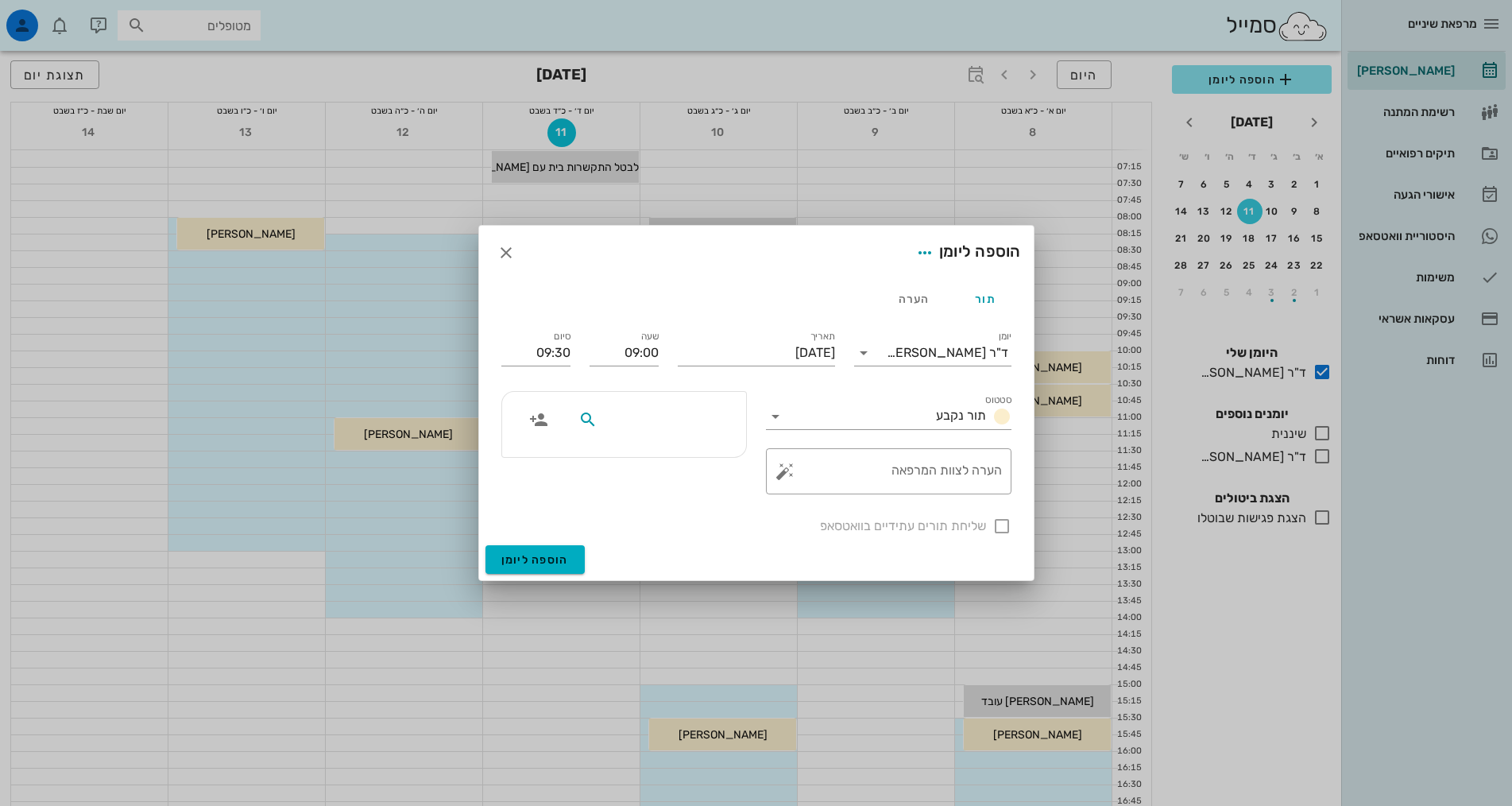
click at [675, 417] on input "text" at bounding box center [662, 419] width 122 height 20
click at [504, 251] on icon "button" at bounding box center [506, 253] width 19 height 19
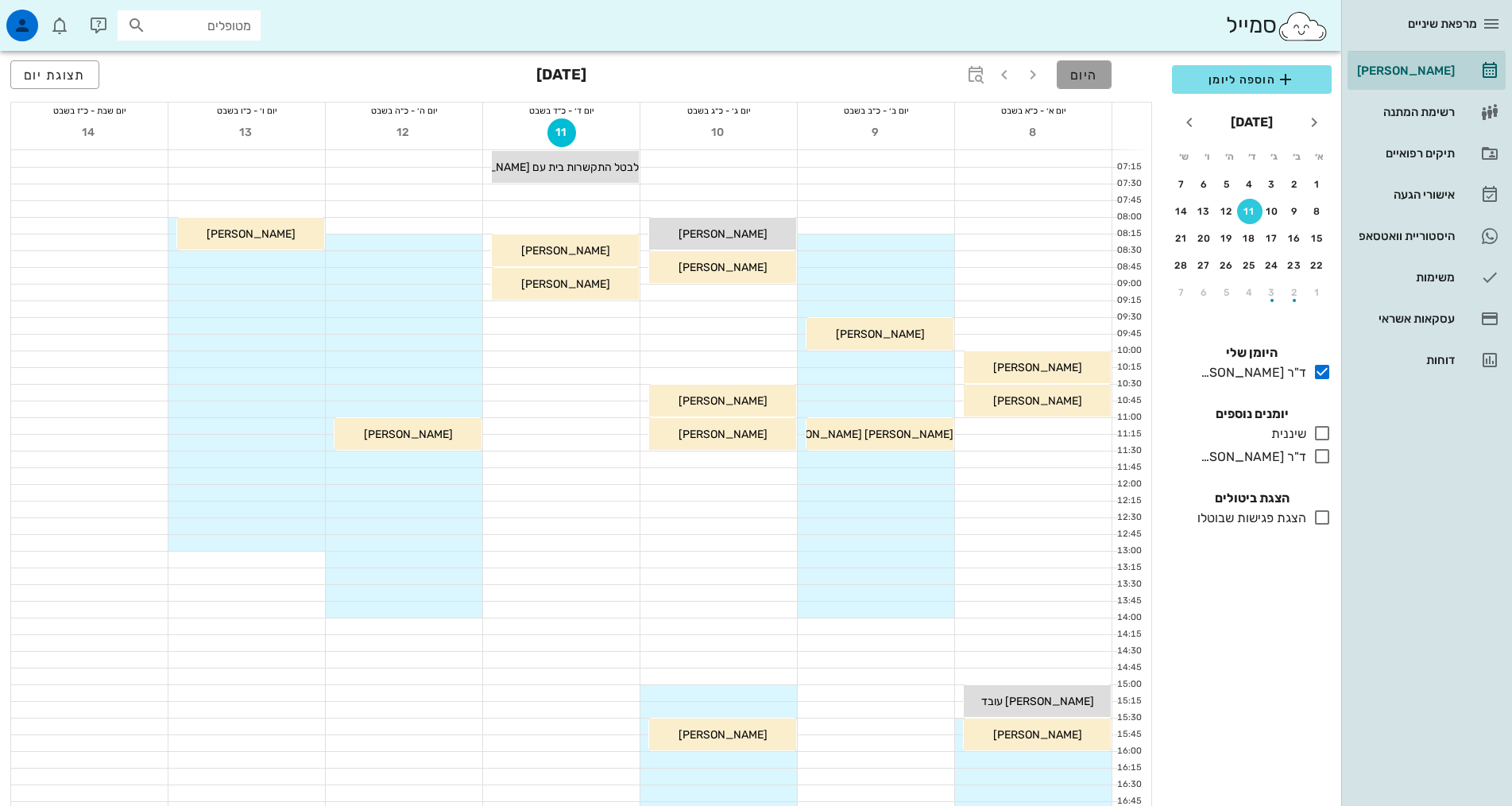
click at [1079, 74] on span "היום" at bounding box center [1084, 74] width 27 height 15
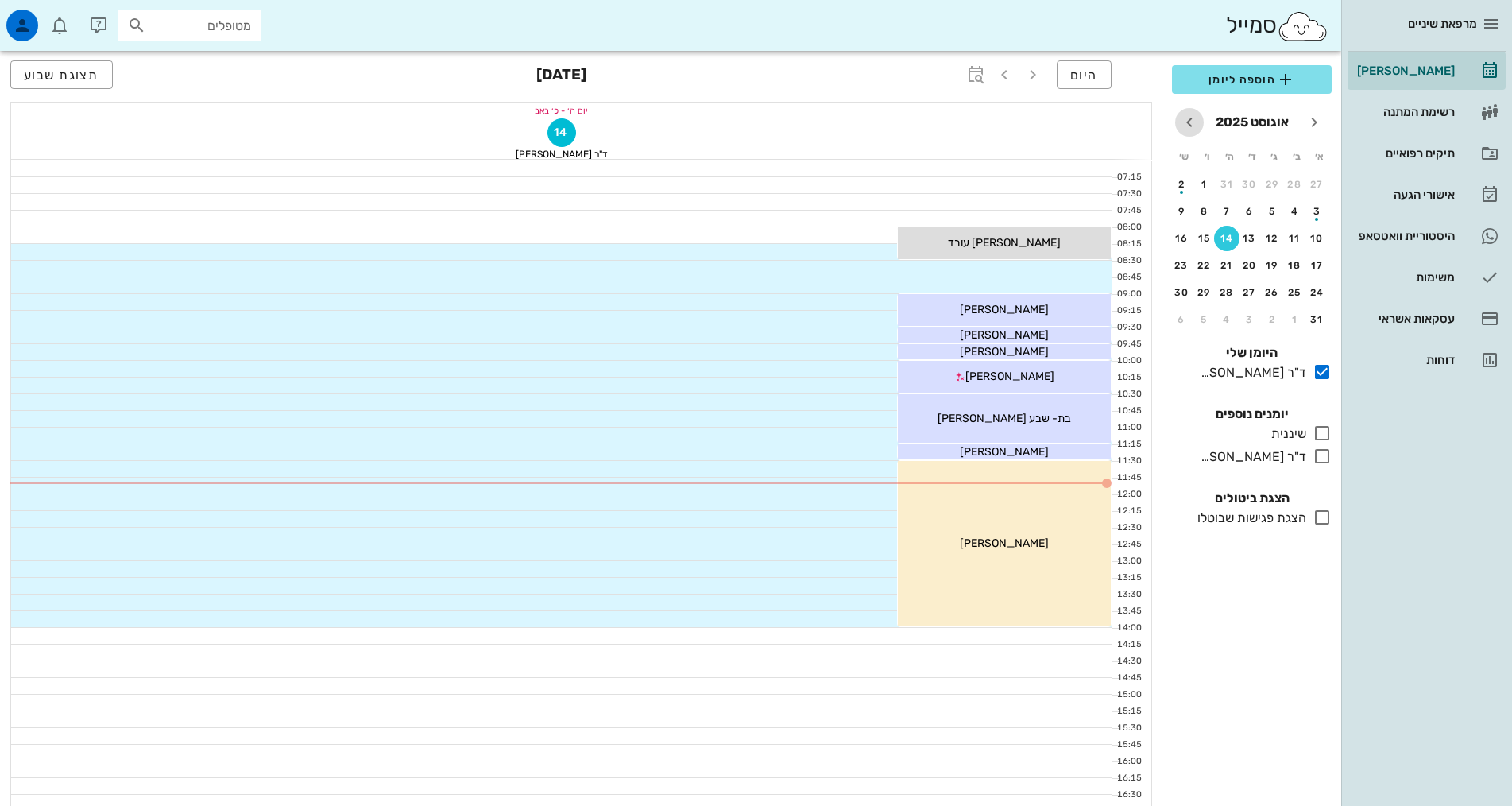
click at [1187, 120] on icon "חודש הבא" at bounding box center [1190, 122] width 19 height 19
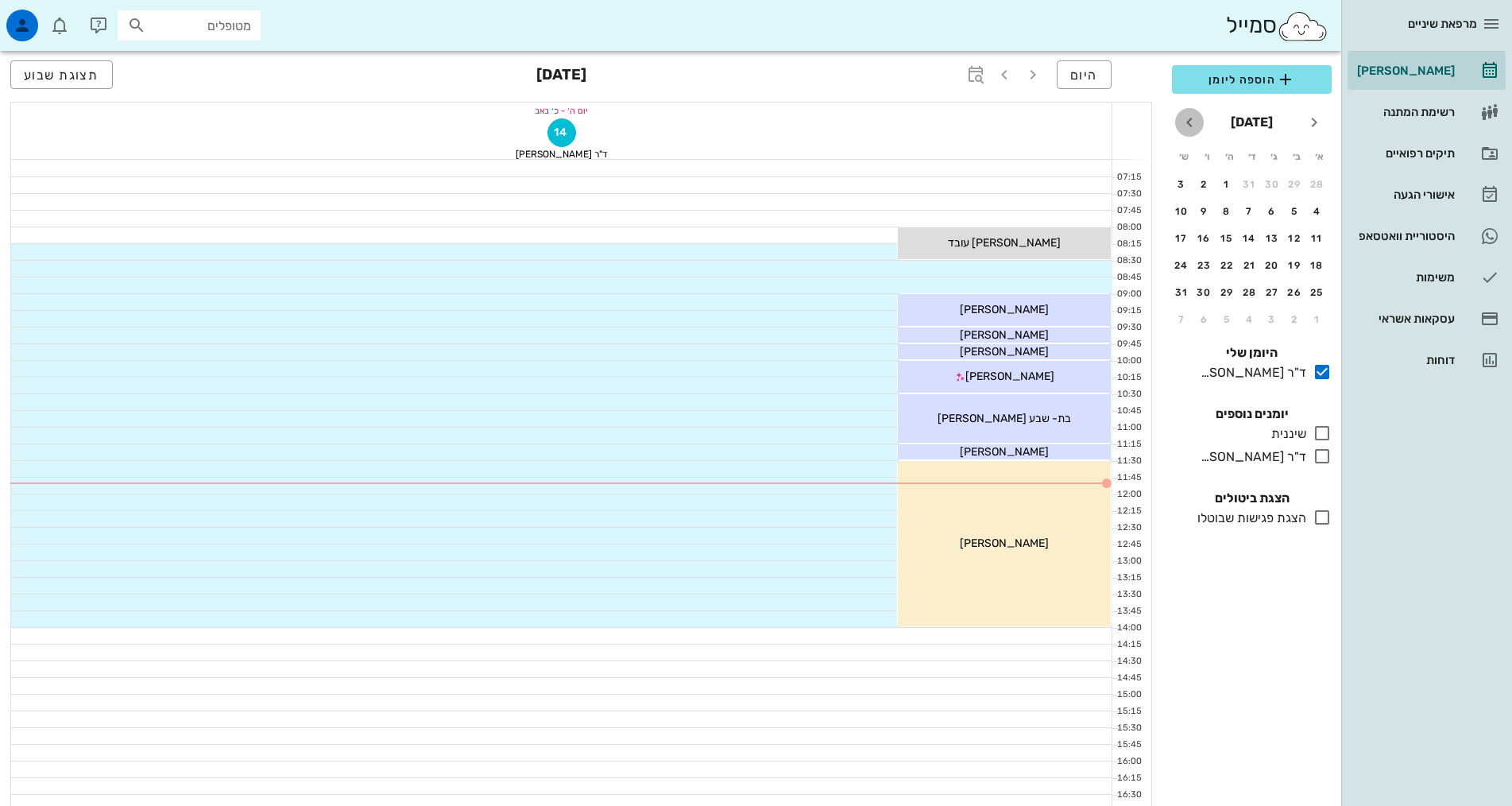
click at [1187, 120] on icon "חודש הבא" at bounding box center [1190, 122] width 19 height 19
click at [1264, 207] on div "10" at bounding box center [1272, 211] width 26 height 12
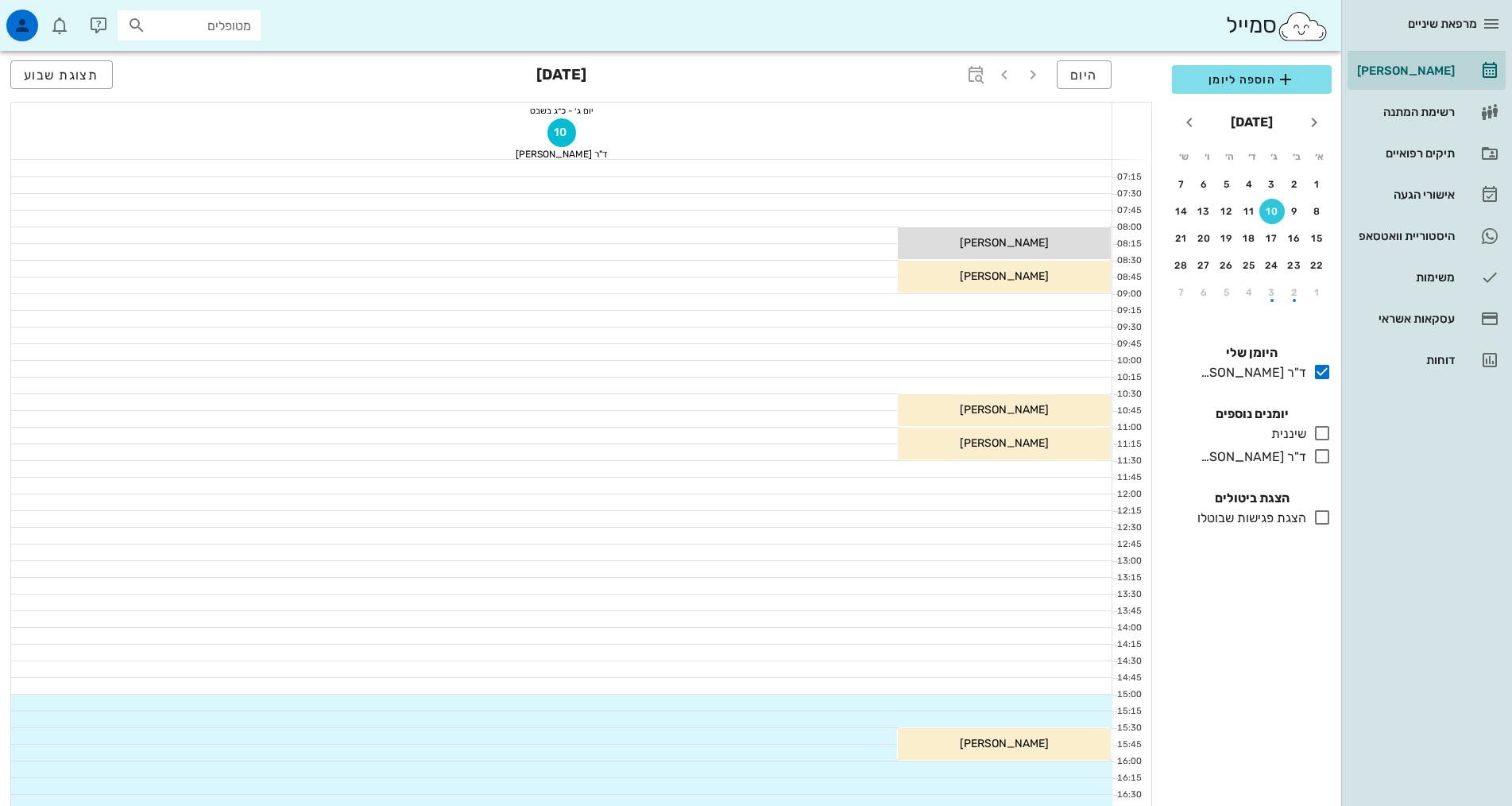
click at [974, 310] on div at bounding box center [562, 318] width 1101 height 17
click at [945, 306] on div at bounding box center [562, 302] width 1101 height 16
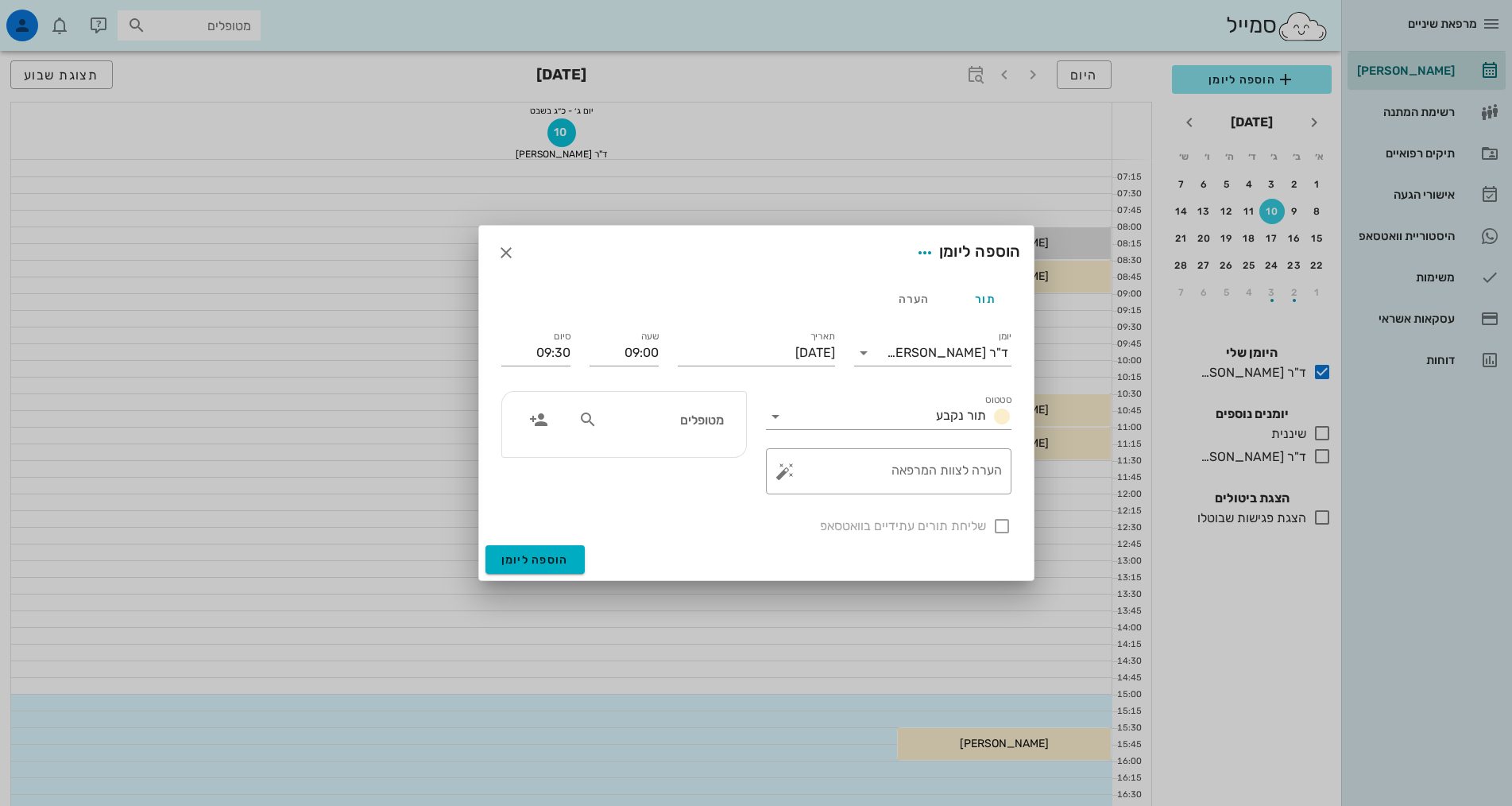
click at [655, 418] on input "מטופלים" at bounding box center [662, 419] width 122 height 20
type input "[PERSON_NAME]"
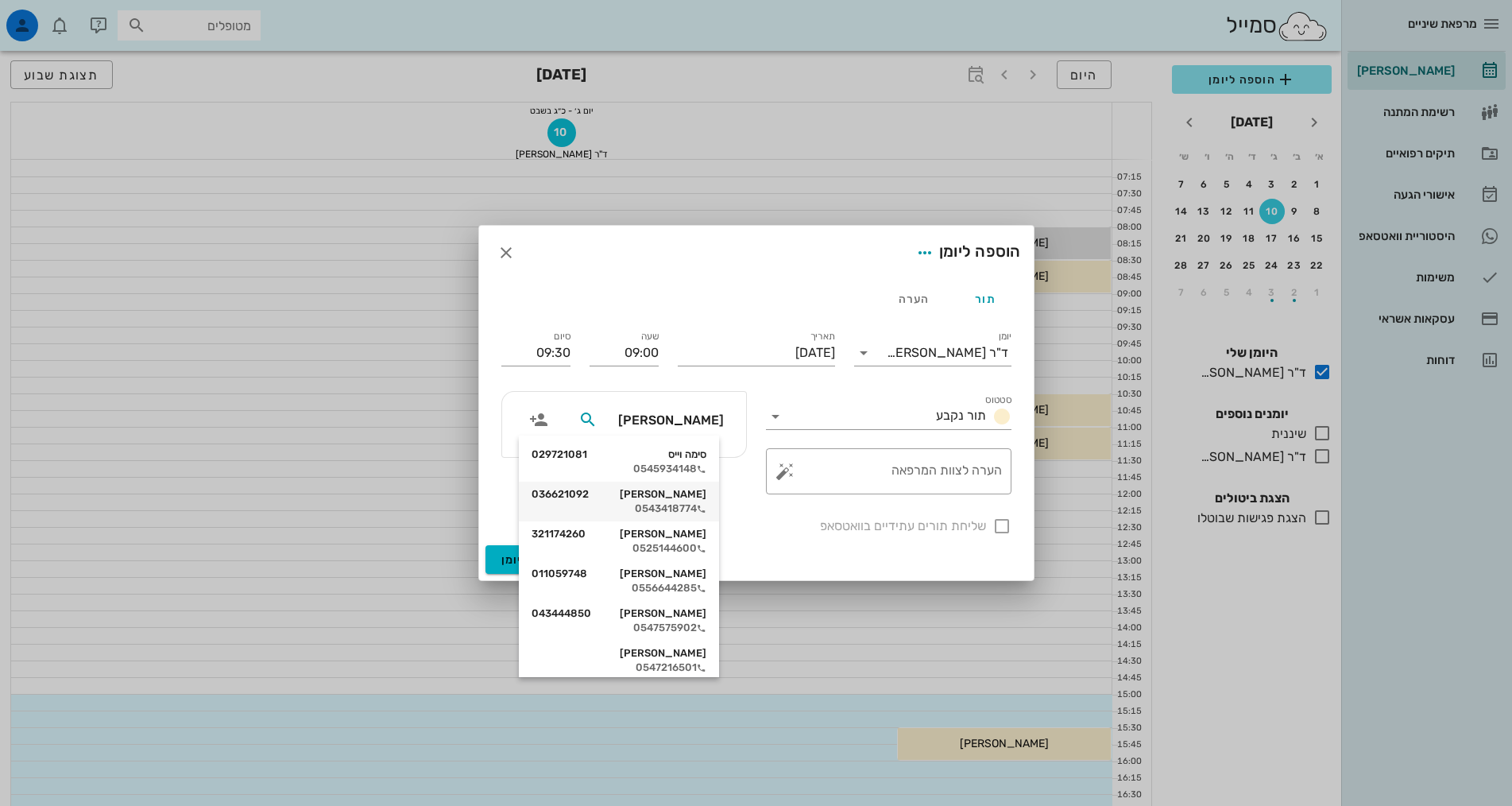
click at [706, 493] on div "[PERSON_NAME] 036621092" at bounding box center [618, 494] width 174 height 12
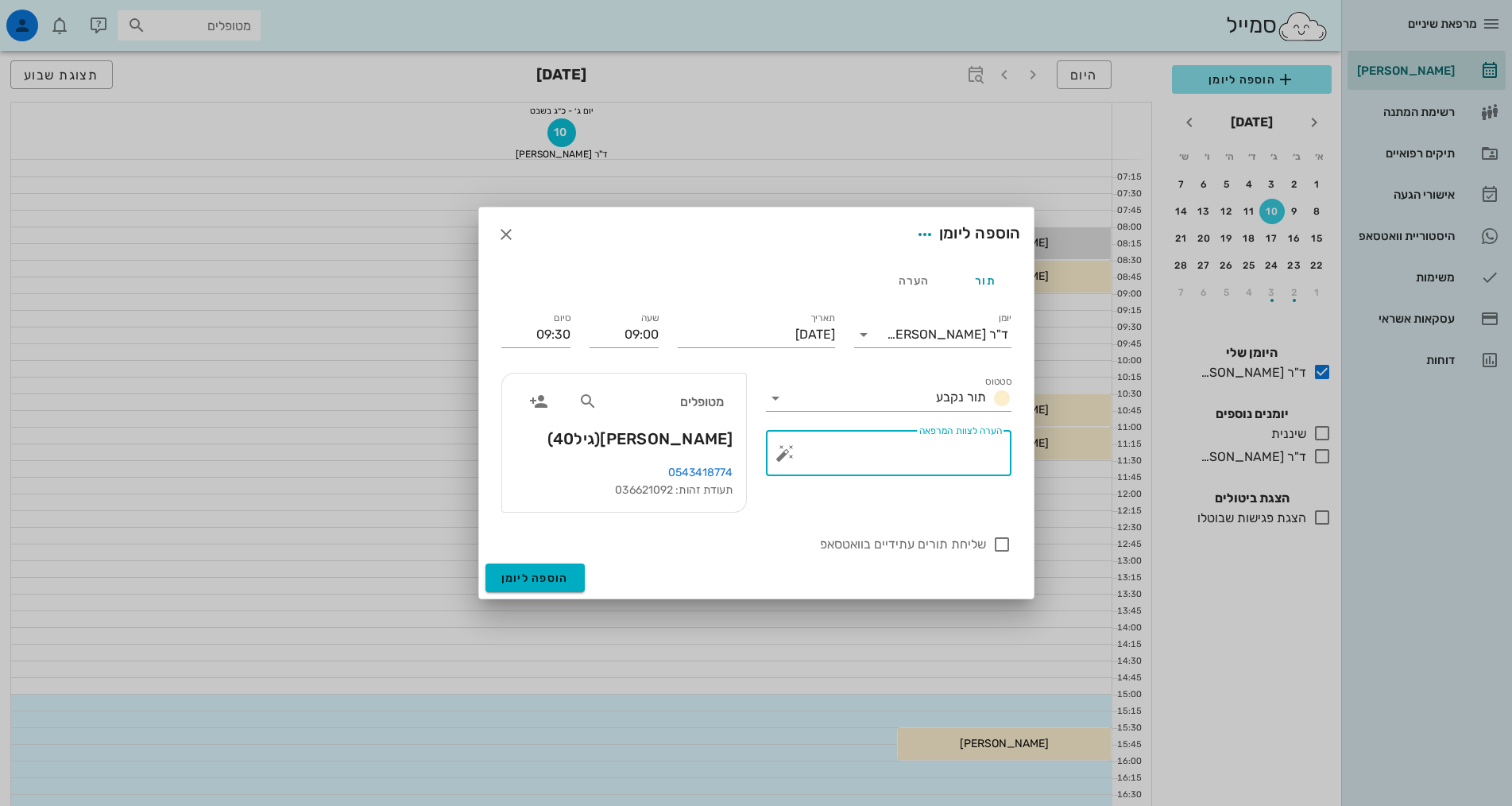
click at [989, 439] on div "הערה לצוות המרפאה" at bounding box center [894, 453] width 213 height 46
type textarea "23B"
click at [528, 584] on button "הוספה ליומן" at bounding box center [535, 577] width 99 height 28
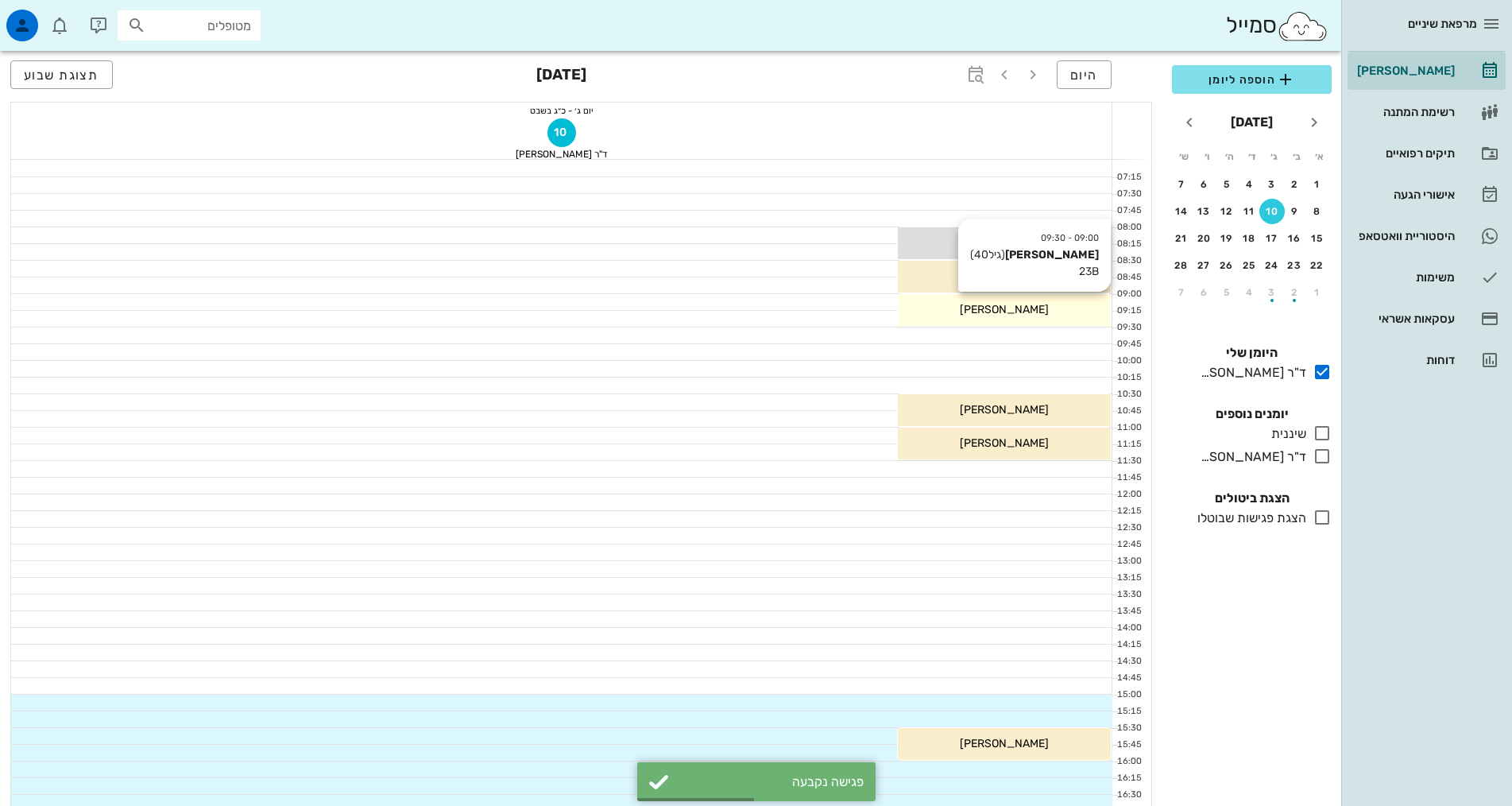
click at [1007, 313] on span "[PERSON_NAME]" at bounding box center [1004, 309] width 89 height 13
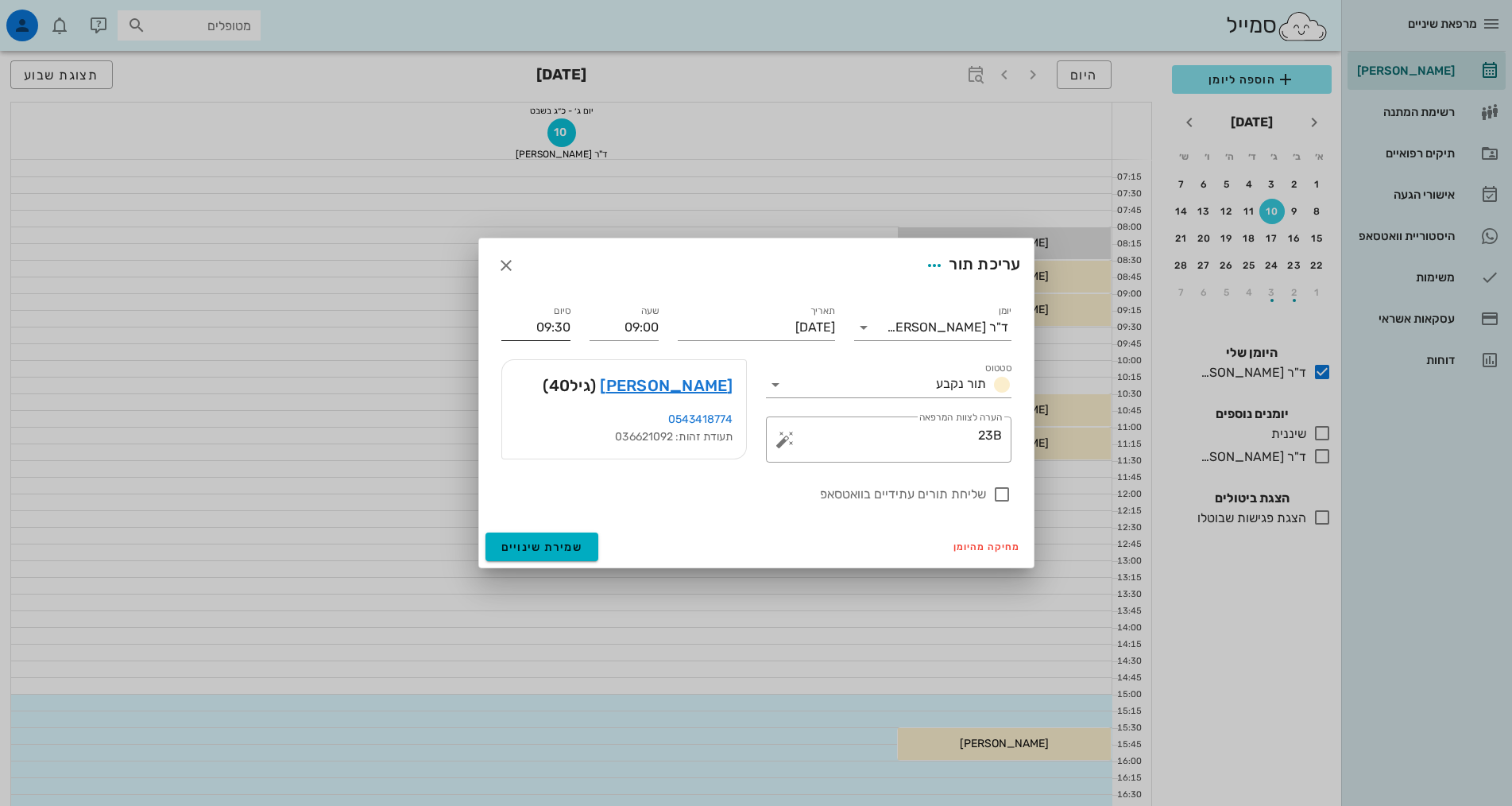
click at [548, 325] on input "09:30" at bounding box center [536, 327] width 69 height 26
click at [533, 377] on div "09:15 (15 דקות)" at bounding box center [494, 380] width 96 height 12
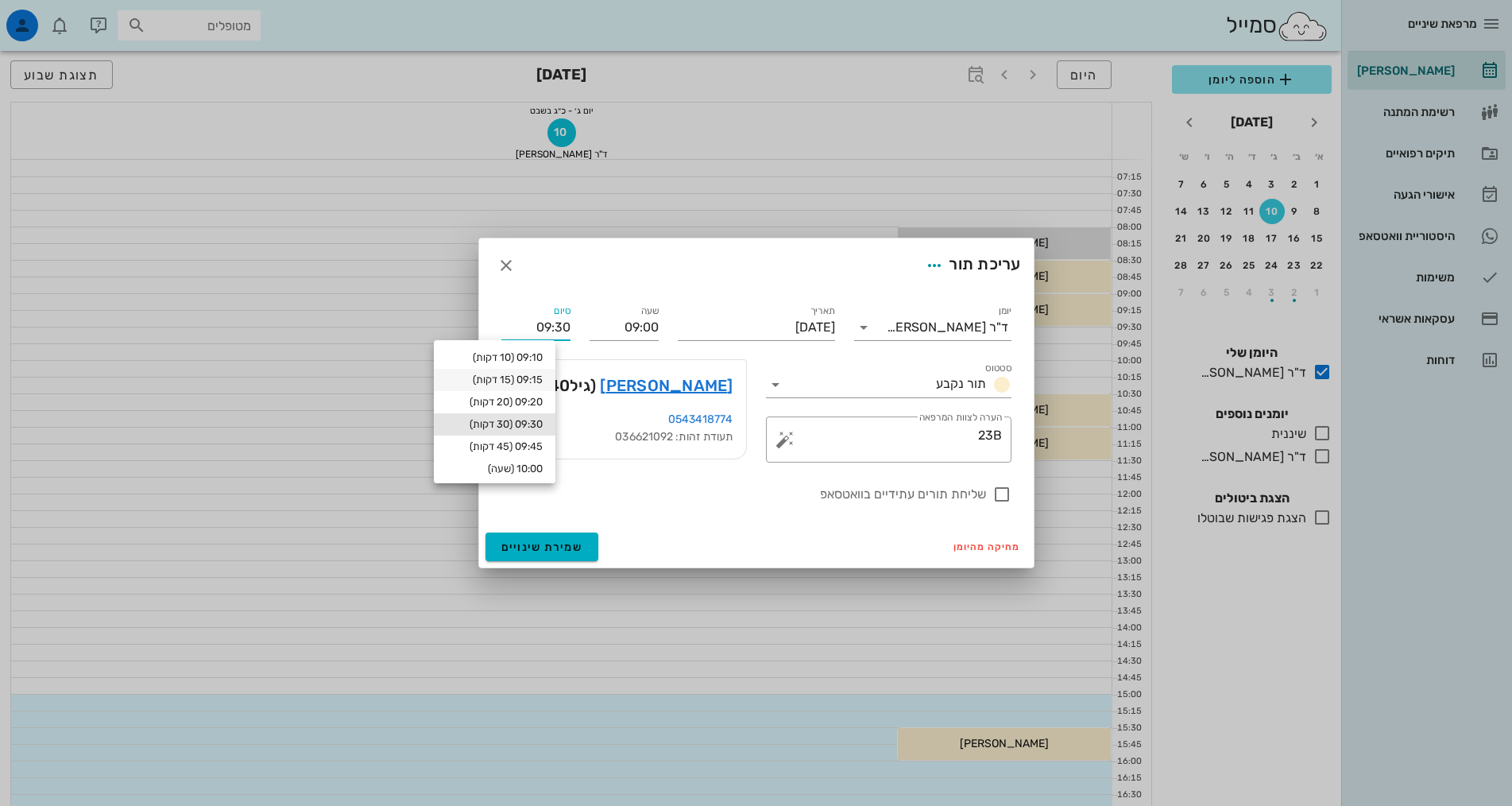
type input "09:15"
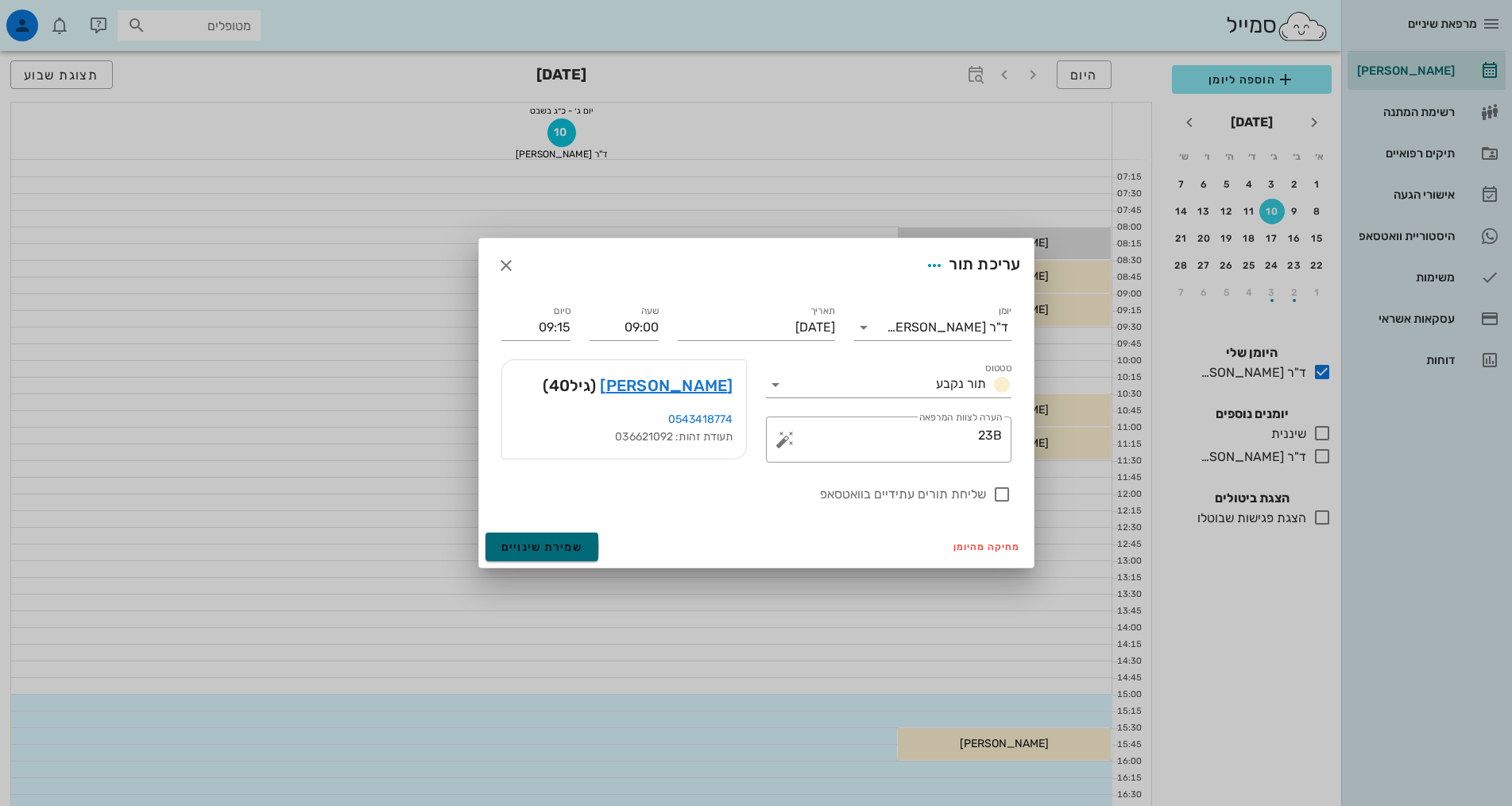
click at [505, 542] on span "שמירת שינויים" at bounding box center [542, 546] width 81 height 13
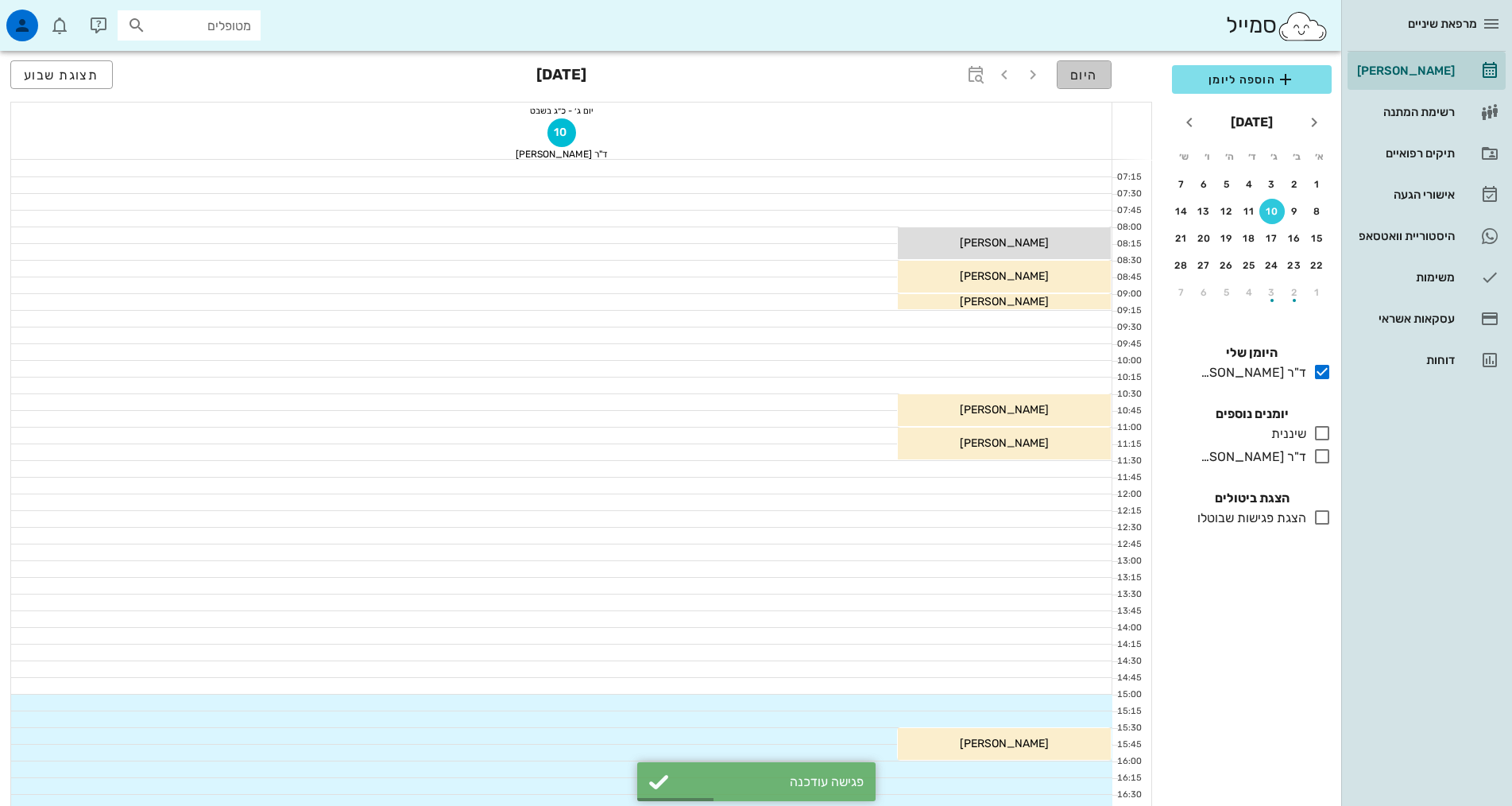
click at [1082, 69] on span "היום" at bounding box center [1084, 74] width 27 height 15
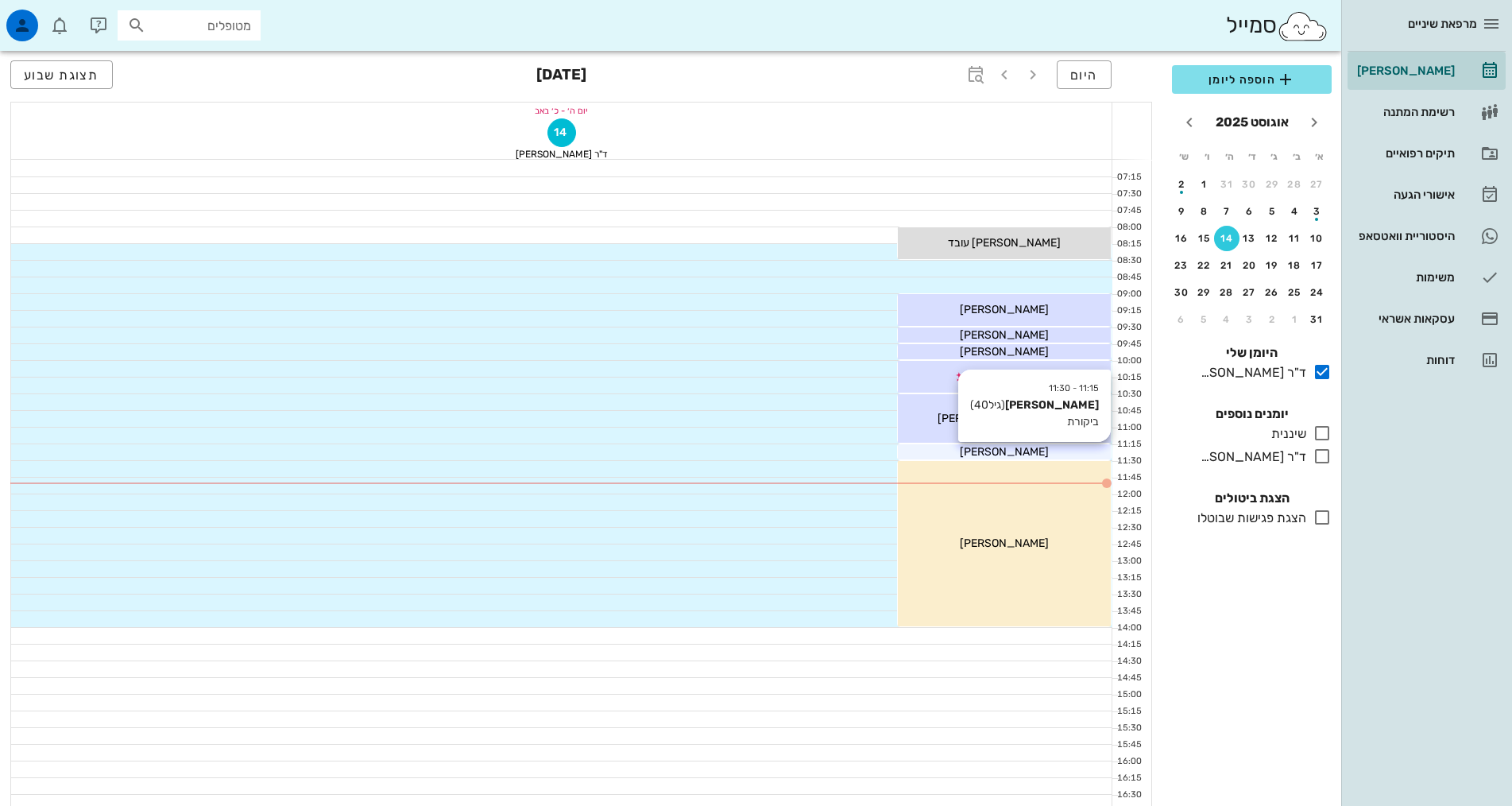
click at [1046, 446] on div "[PERSON_NAME]" at bounding box center [1004, 452] width 213 height 17
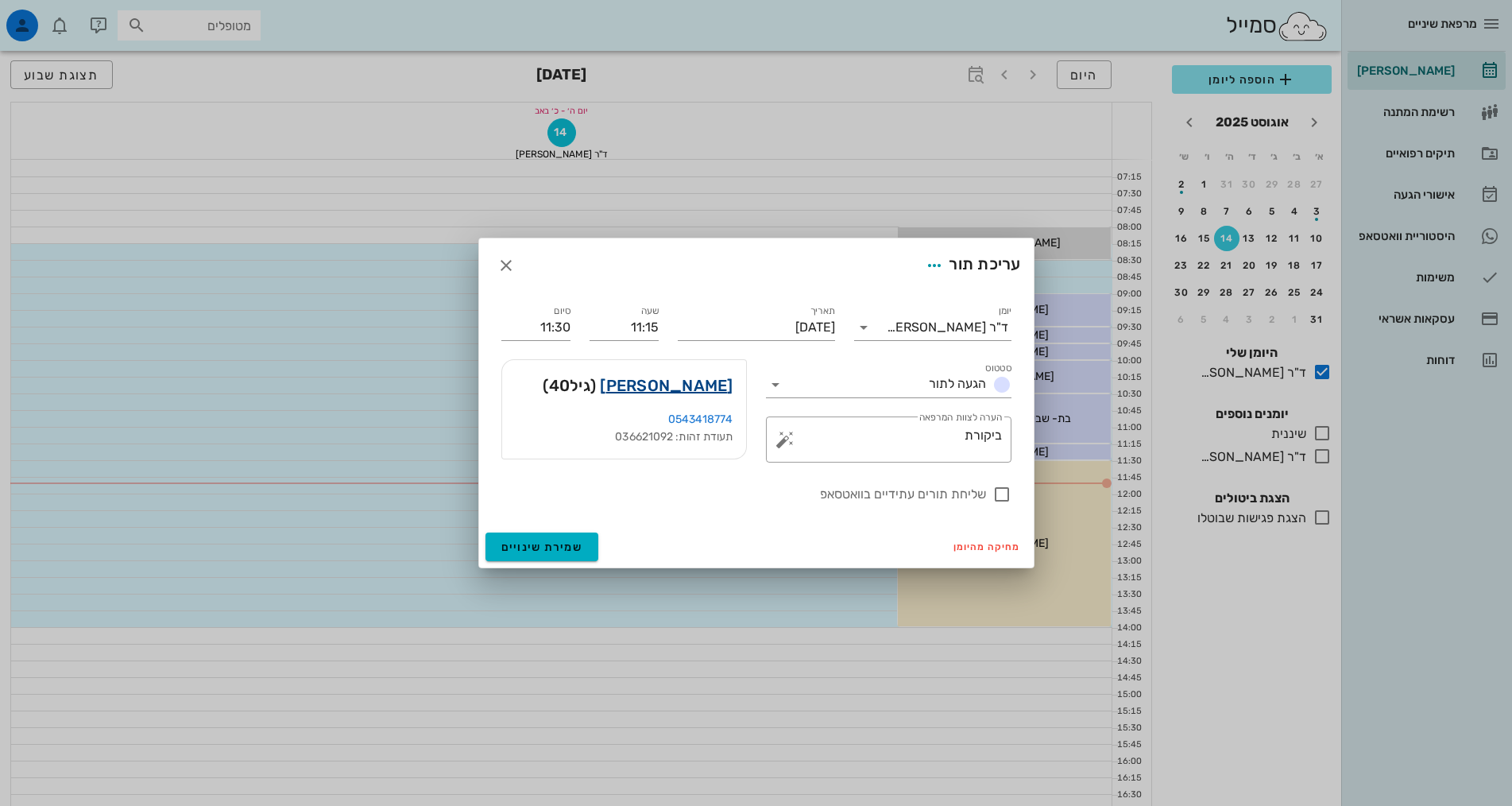
click at [686, 391] on link "[PERSON_NAME]" at bounding box center [667, 385] width 133 height 26
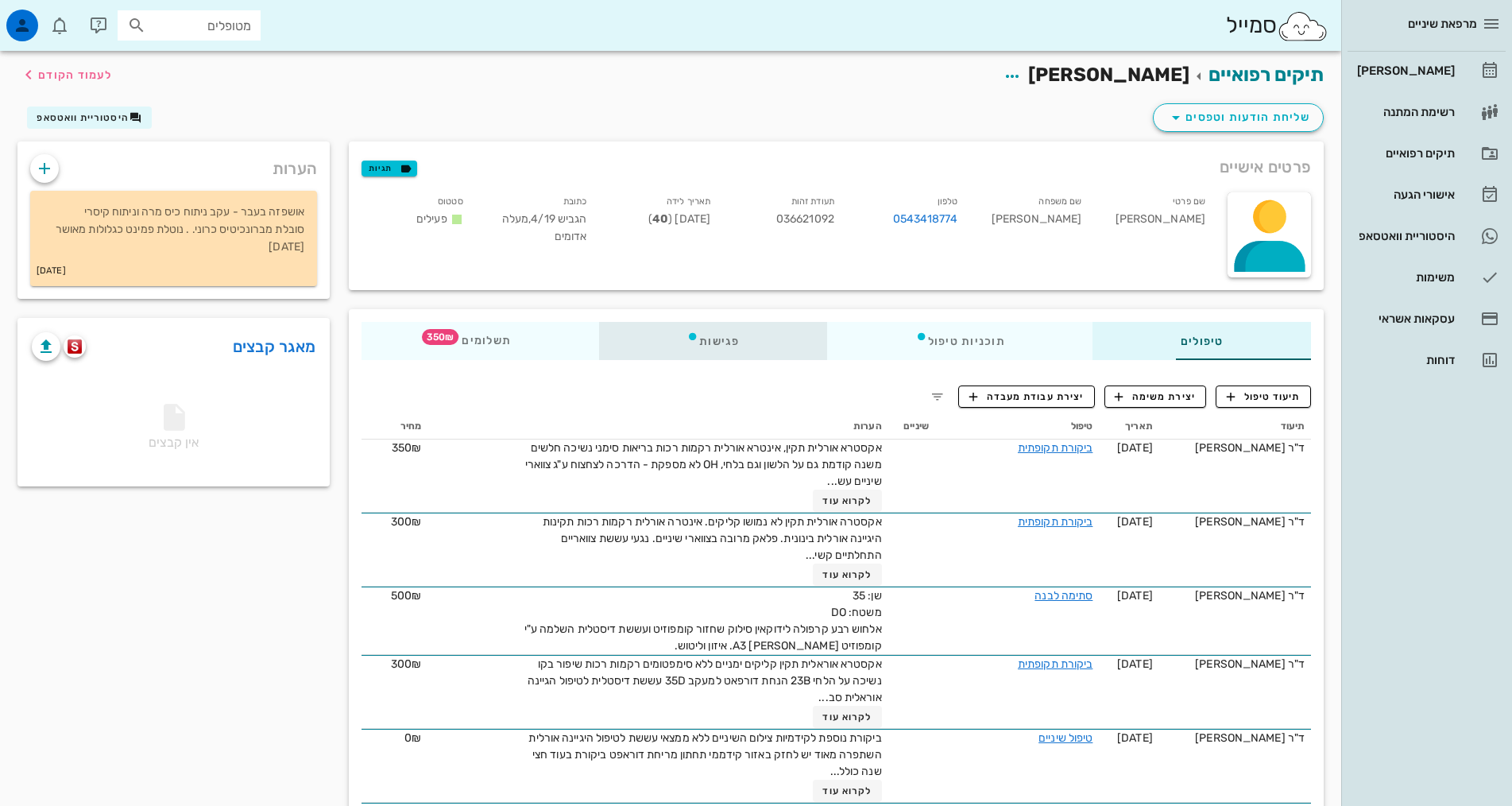
click at [645, 336] on div "פגישות" at bounding box center [714, 341] width 228 height 38
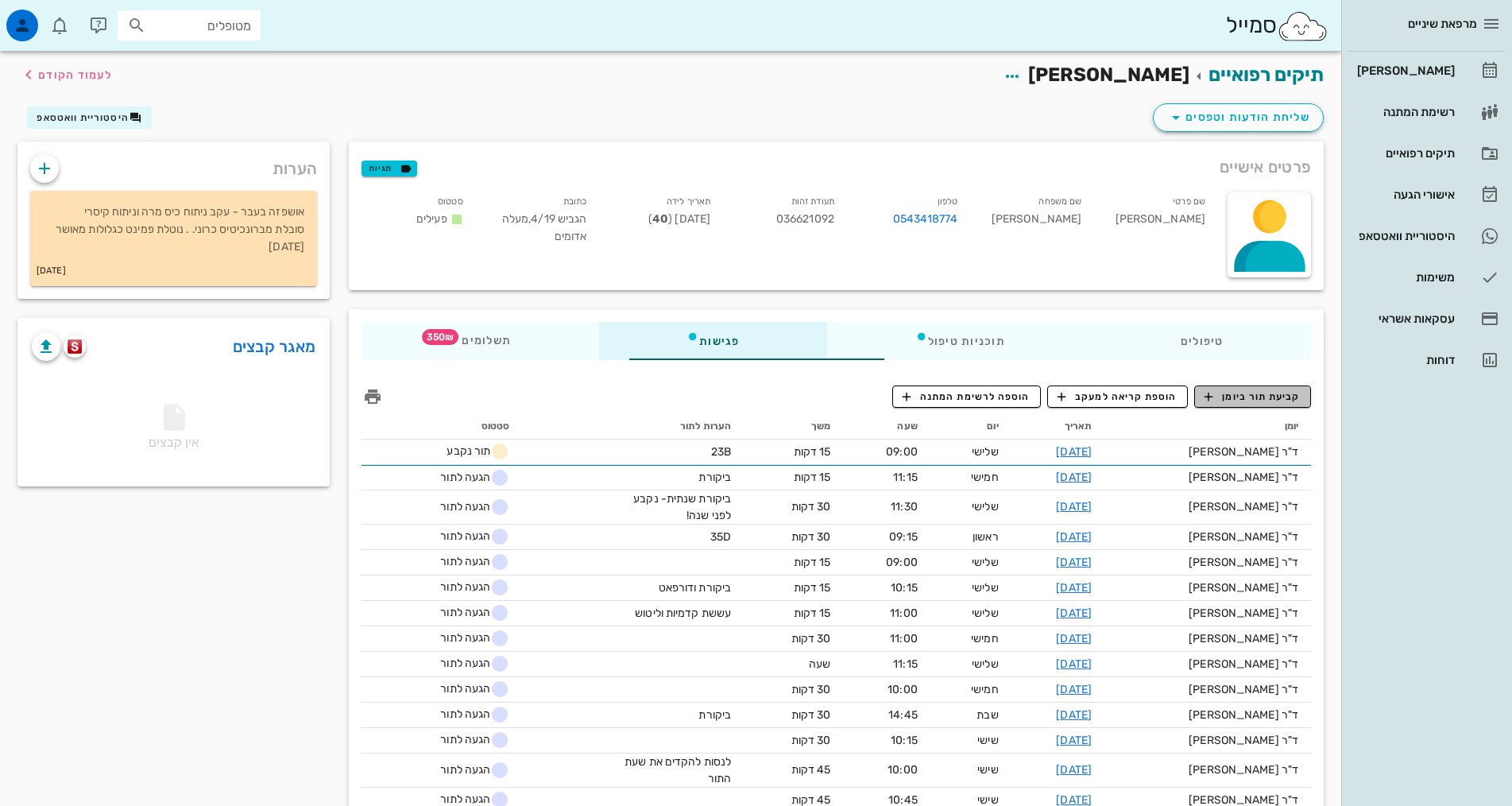
click at [1230, 399] on span "קביעת תור ביומן" at bounding box center [1253, 397] width 96 height 14
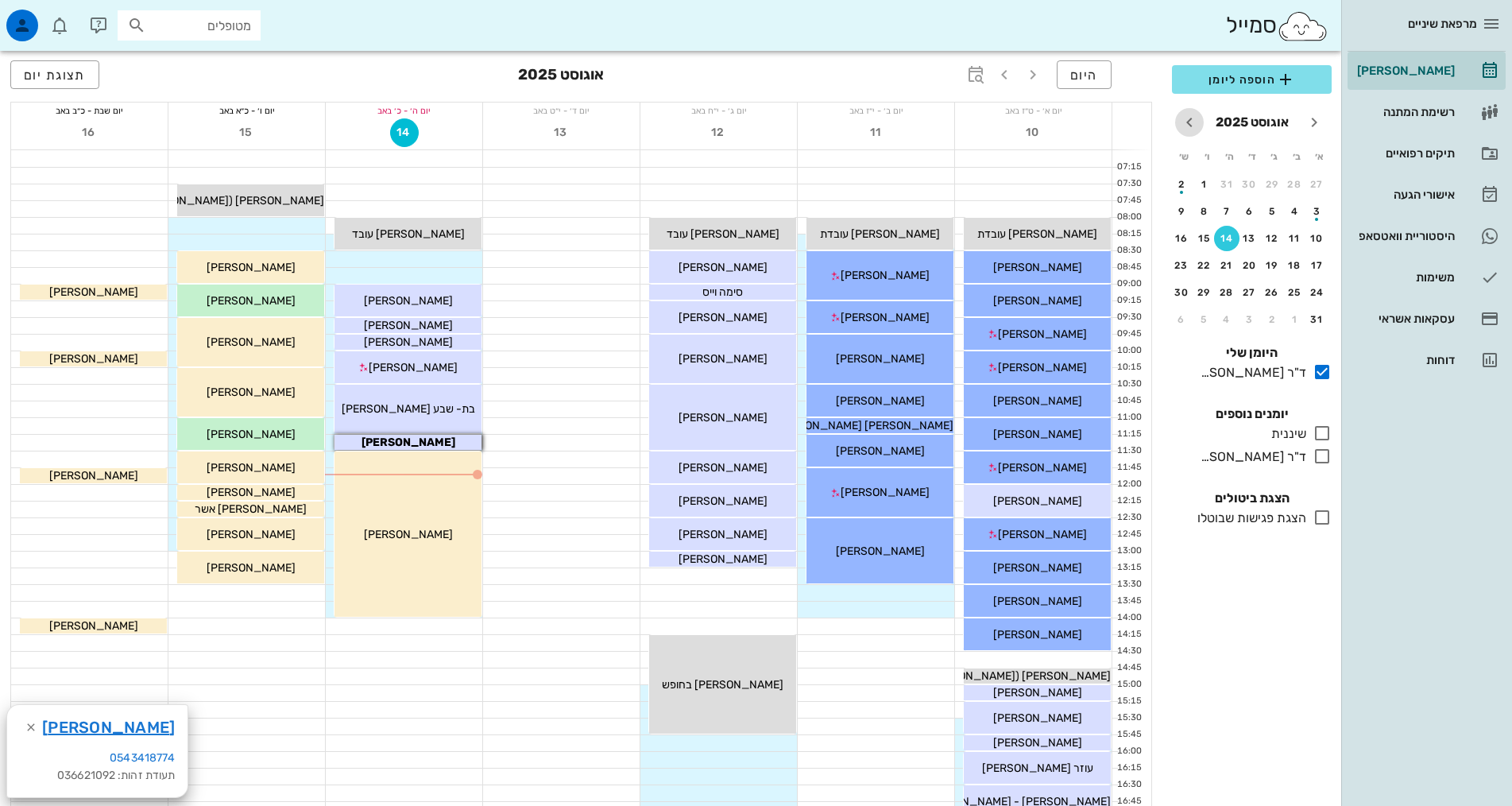
click at [1197, 119] on icon "חודש הבא" at bounding box center [1190, 122] width 19 height 19
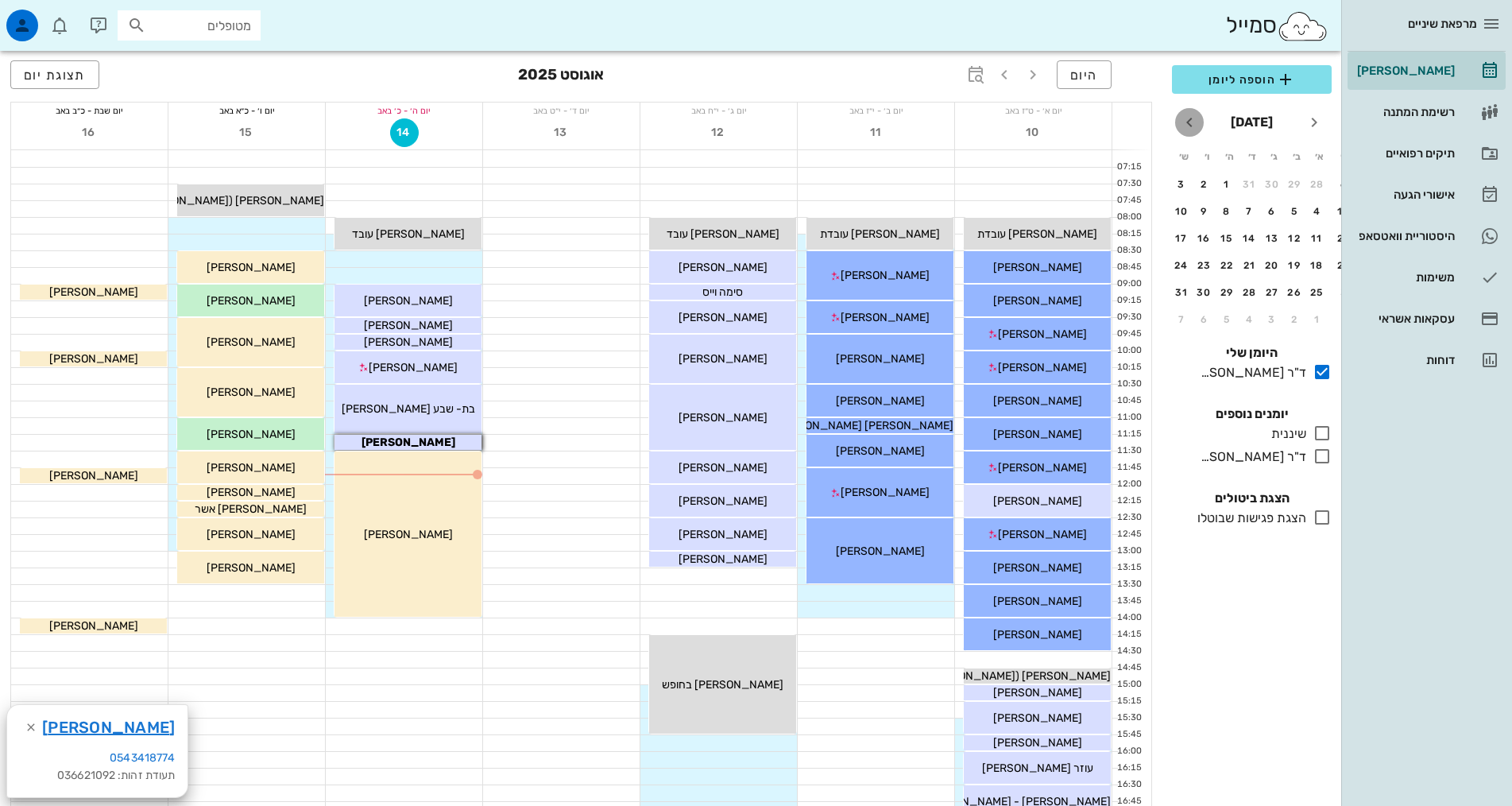
click at [1197, 119] on icon "חודש הבא" at bounding box center [1190, 122] width 19 height 19
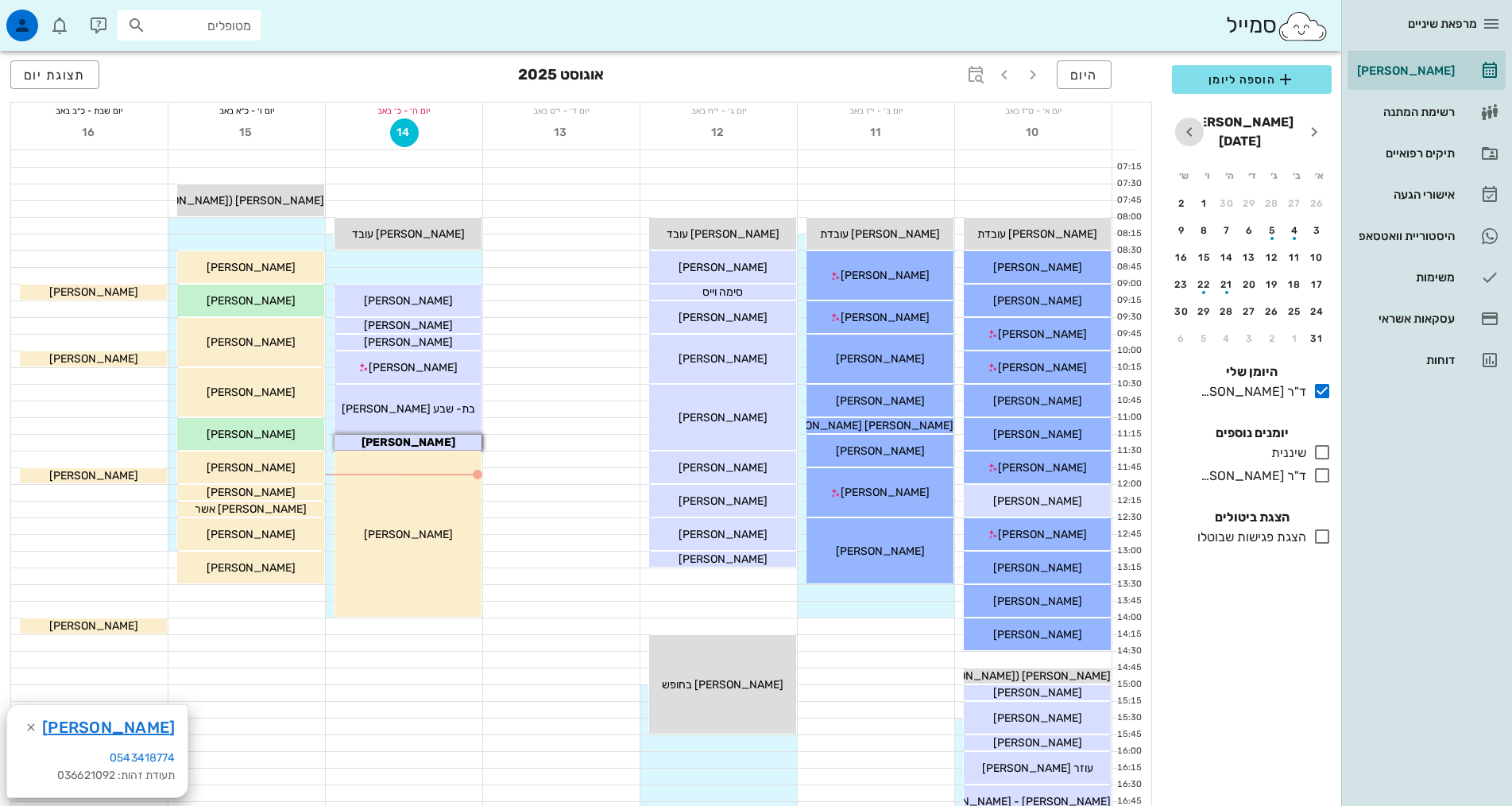
click at [1197, 122] on icon "חודש הבא" at bounding box center [1190, 132] width 19 height 19
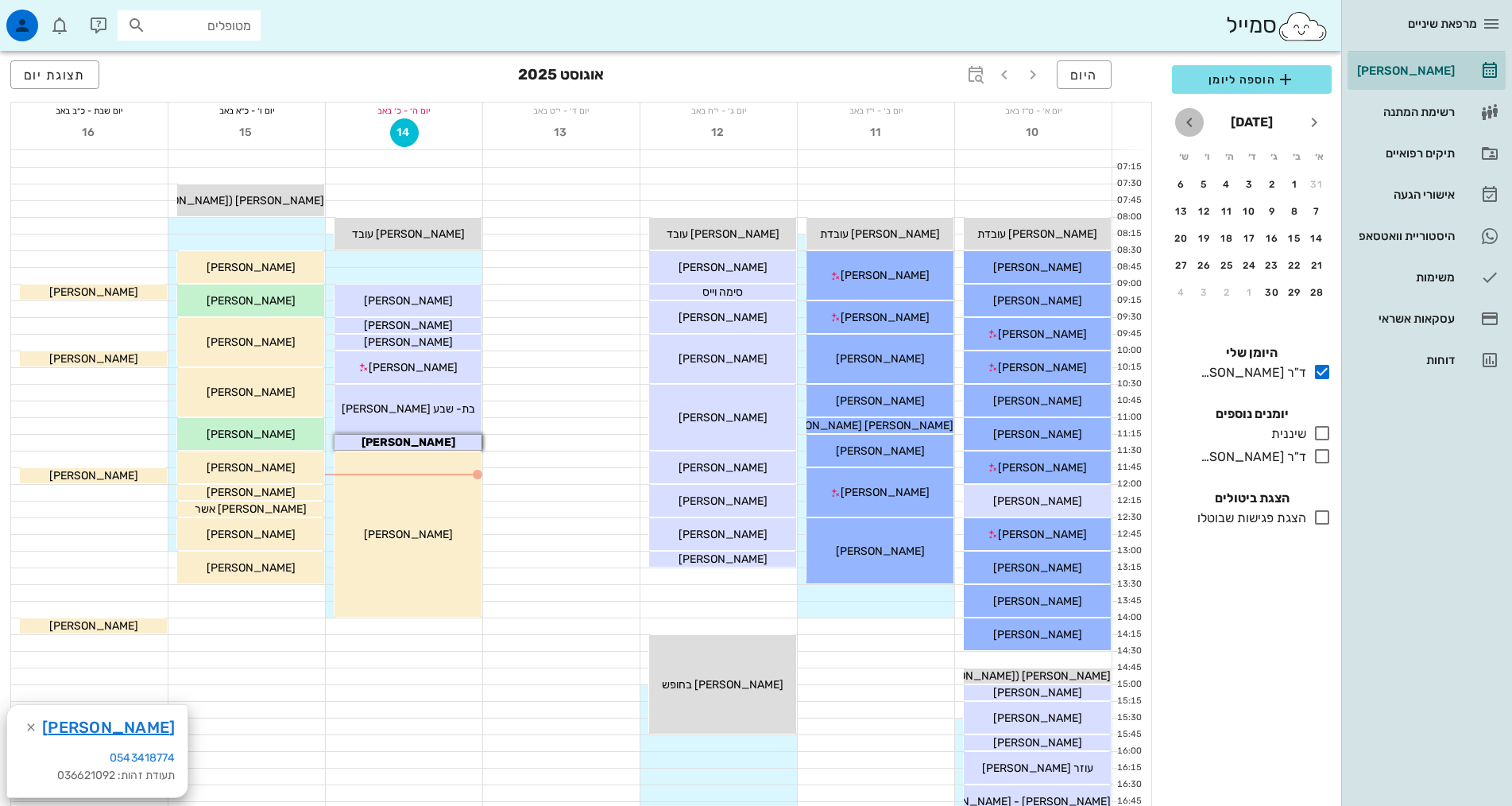
click at [1197, 119] on icon "חודש הבא" at bounding box center [1190, 122] width 19 height 19
drag, startPoint x: 1278, startPoint y: 259, endPoint x: 1277, endPoint y: 245, distance: 14.0
click at [1277, 245] on tbody "26 27 28 29 30 31 1 2 3 4 5 6 7 8 9 10 11 12 13 14 15 16 17 18 19 20 21 22 23 2…" at bounding box center [1252, 252] width 157 height 160
click at [1277, 267] on div "18" at bounding box center [1272, 266] width 26 height 12
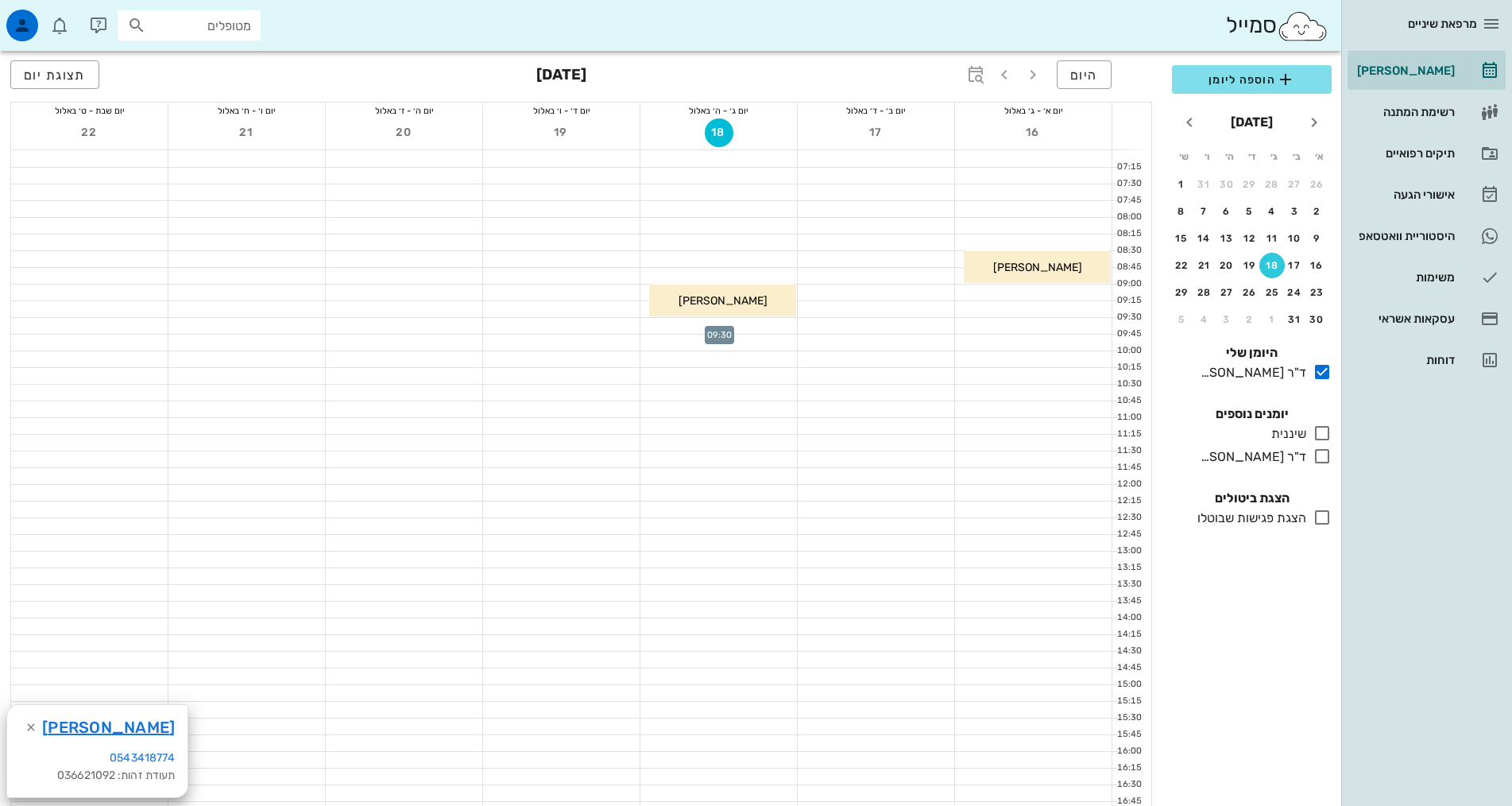
click at [737, 329] on div at bounding box center [718, 326] width 157 height 16
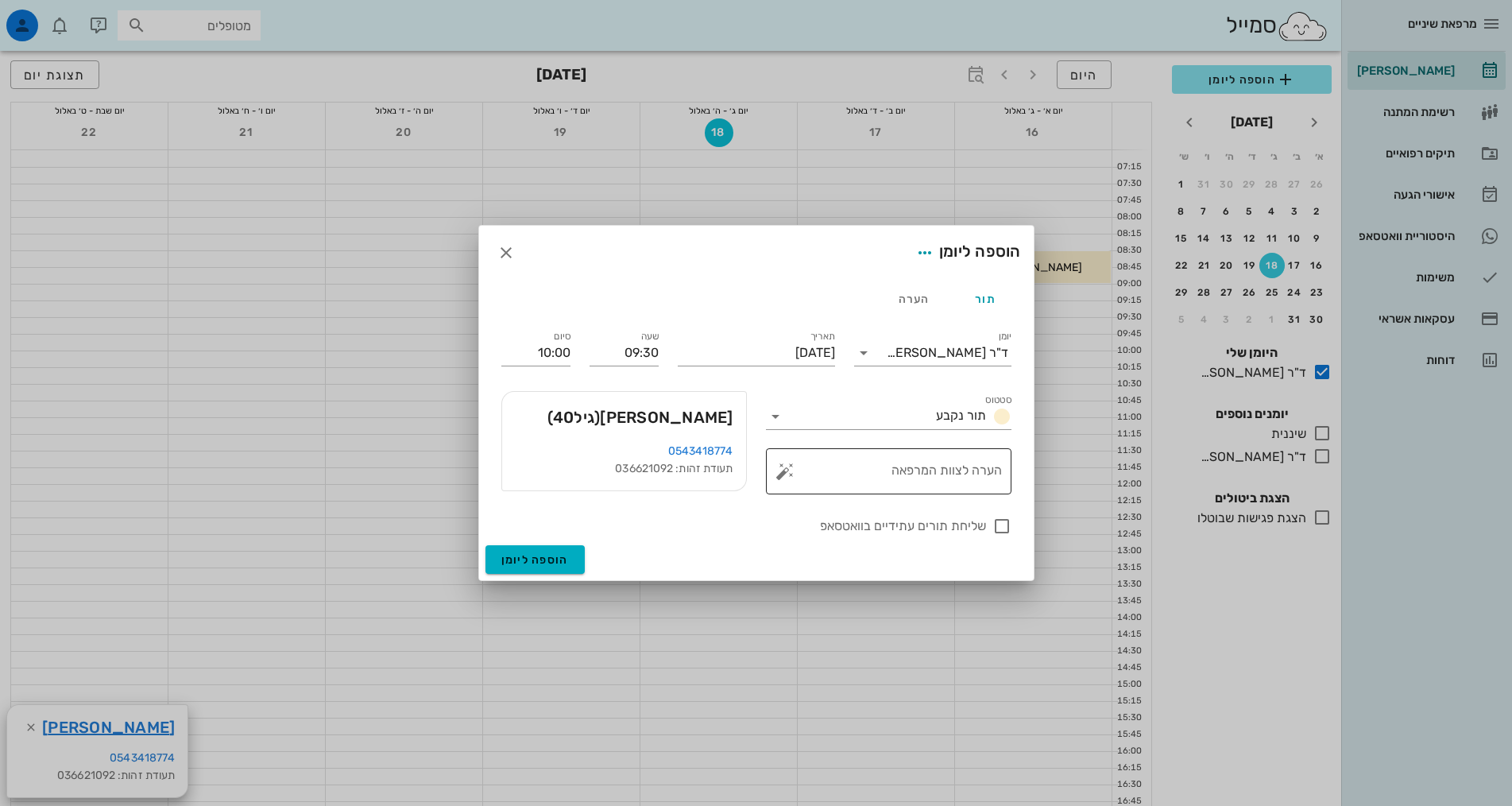
click at [896, 479] on textarea "הערה לצוות המרפאה" at bounding box center [894, 475] width 213 height 38
type textarea "ביקורת תקופתית נקבע לפני שנה"
click at [522, 564] on span "הוספה ליומן" at bounding box center [535, 560] width 67 height 13
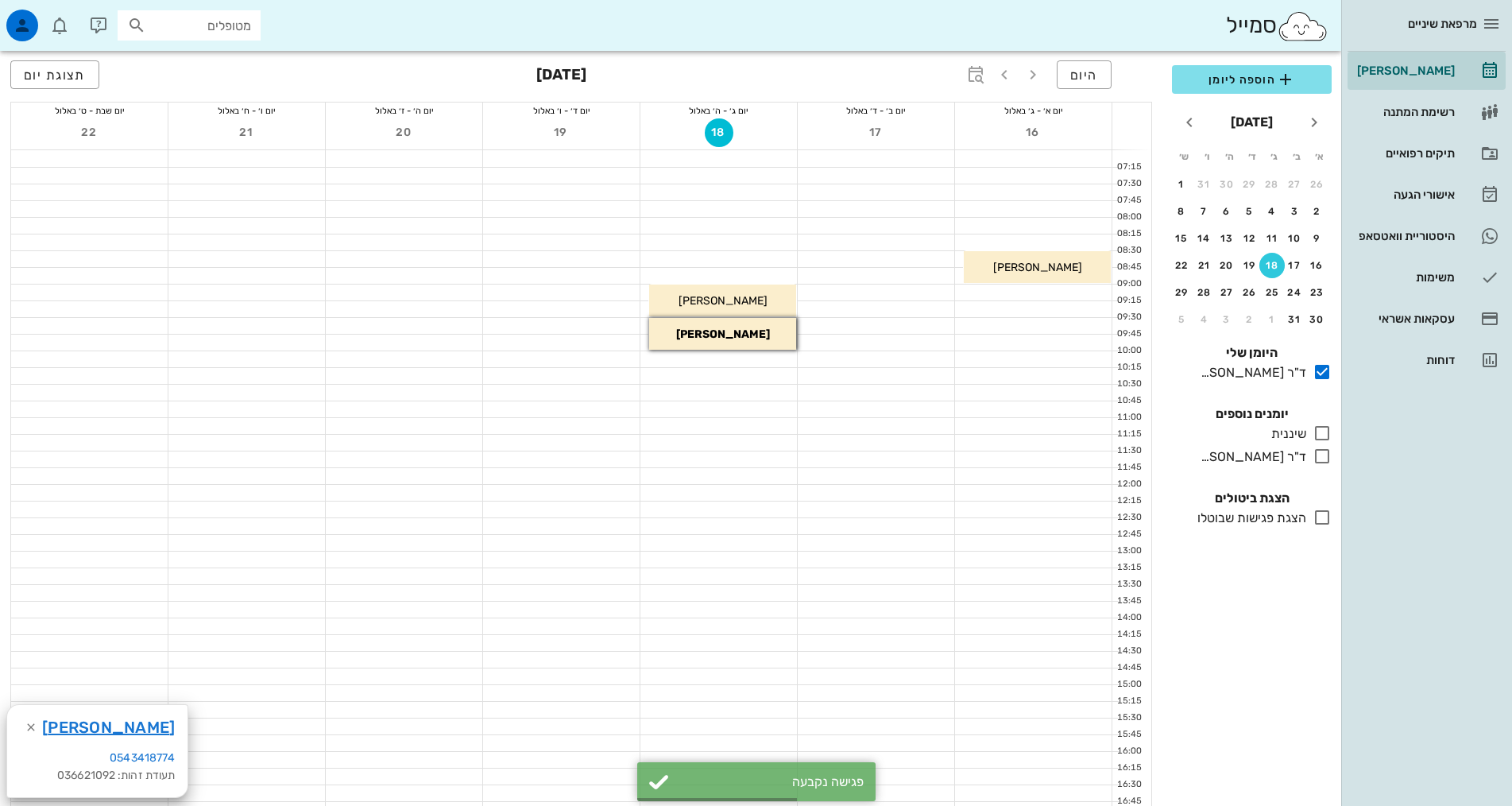
click at [783, 516] on div at bounding box center [718, 509] width 157 height 16
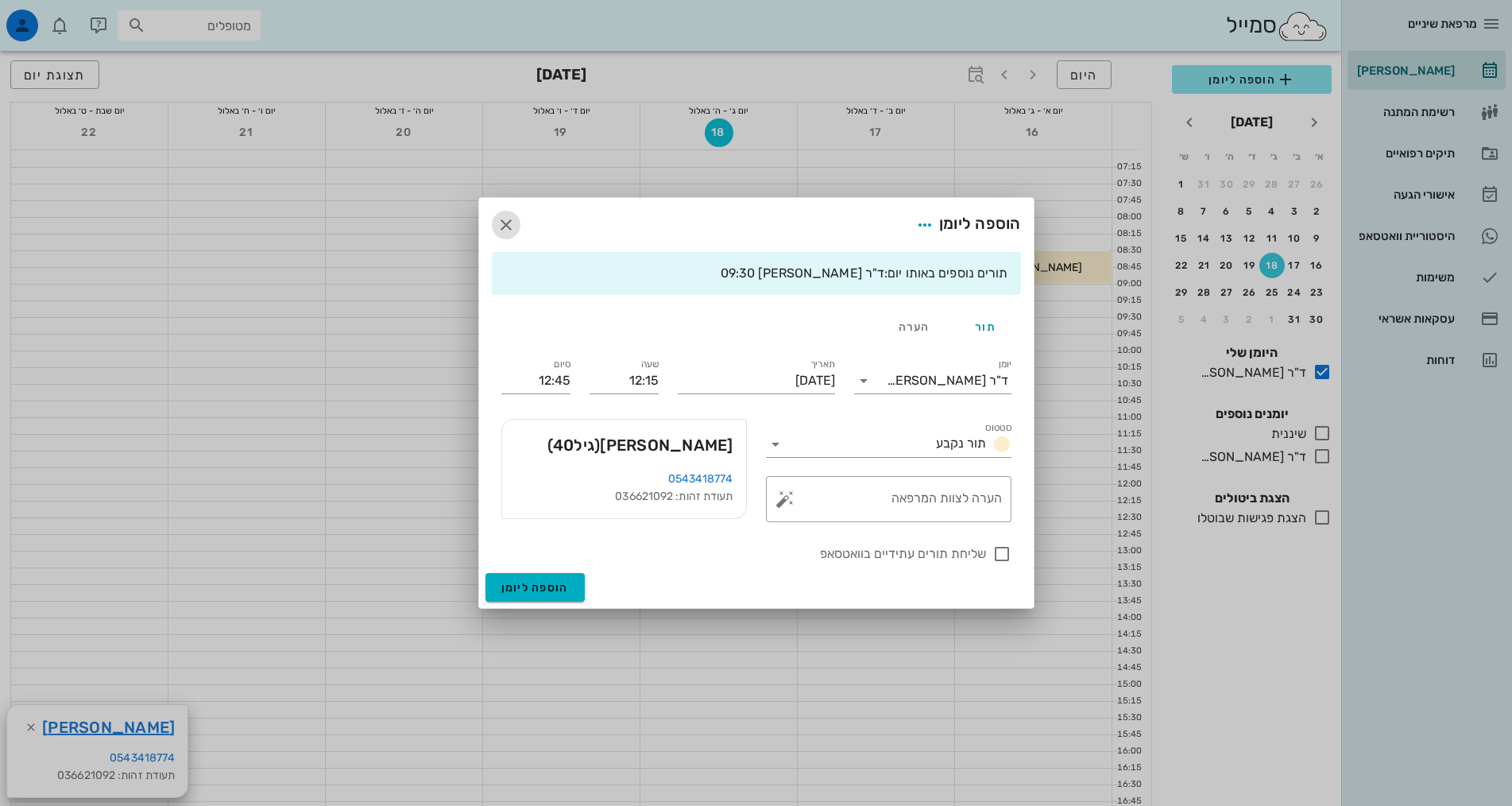
click at [495, 216] on span "button" at bounding box center [506, 225] width 28 height 19
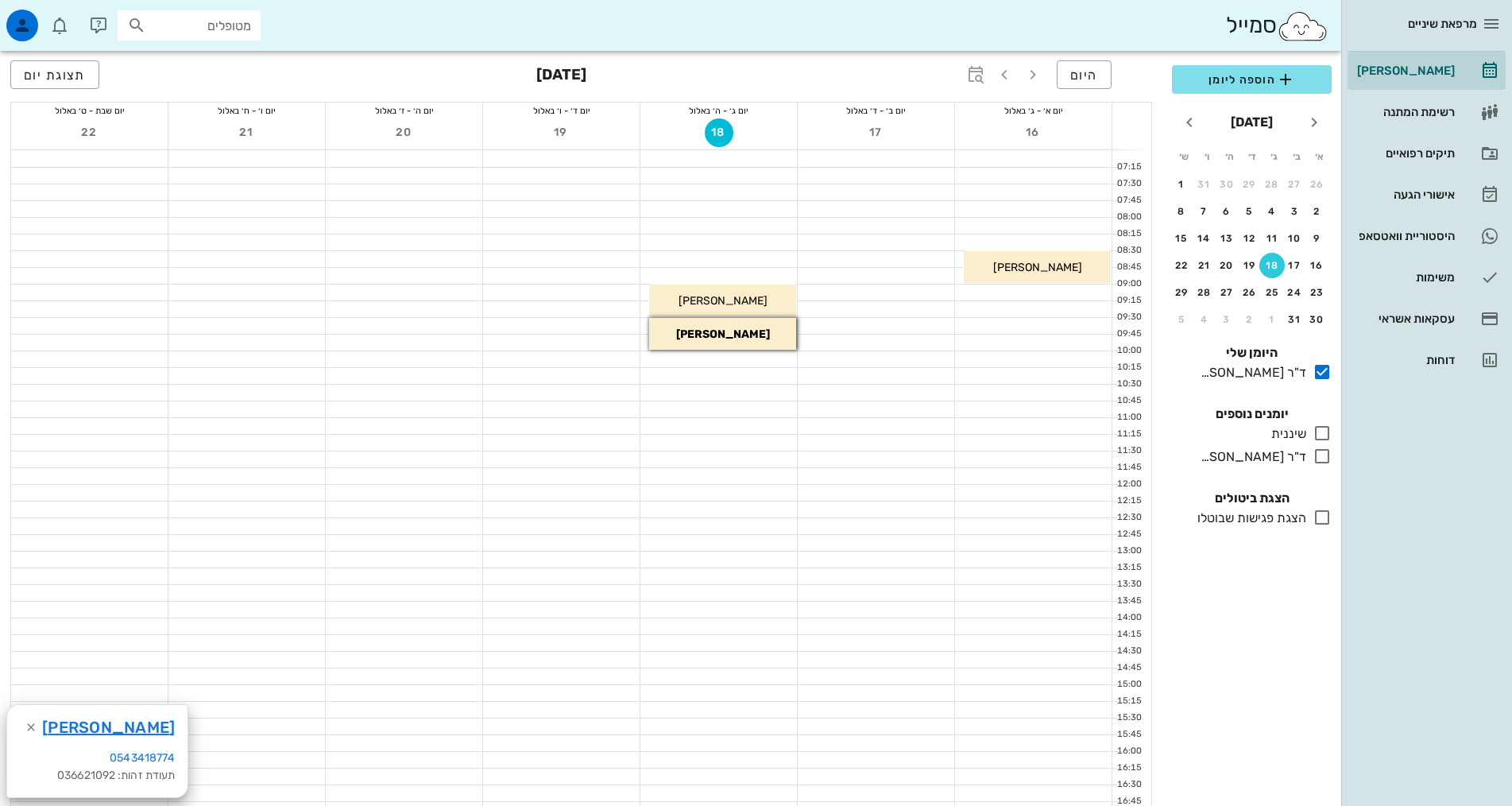
click at [934, 399] on div at bounding box center [876, 392] width 157 height 16
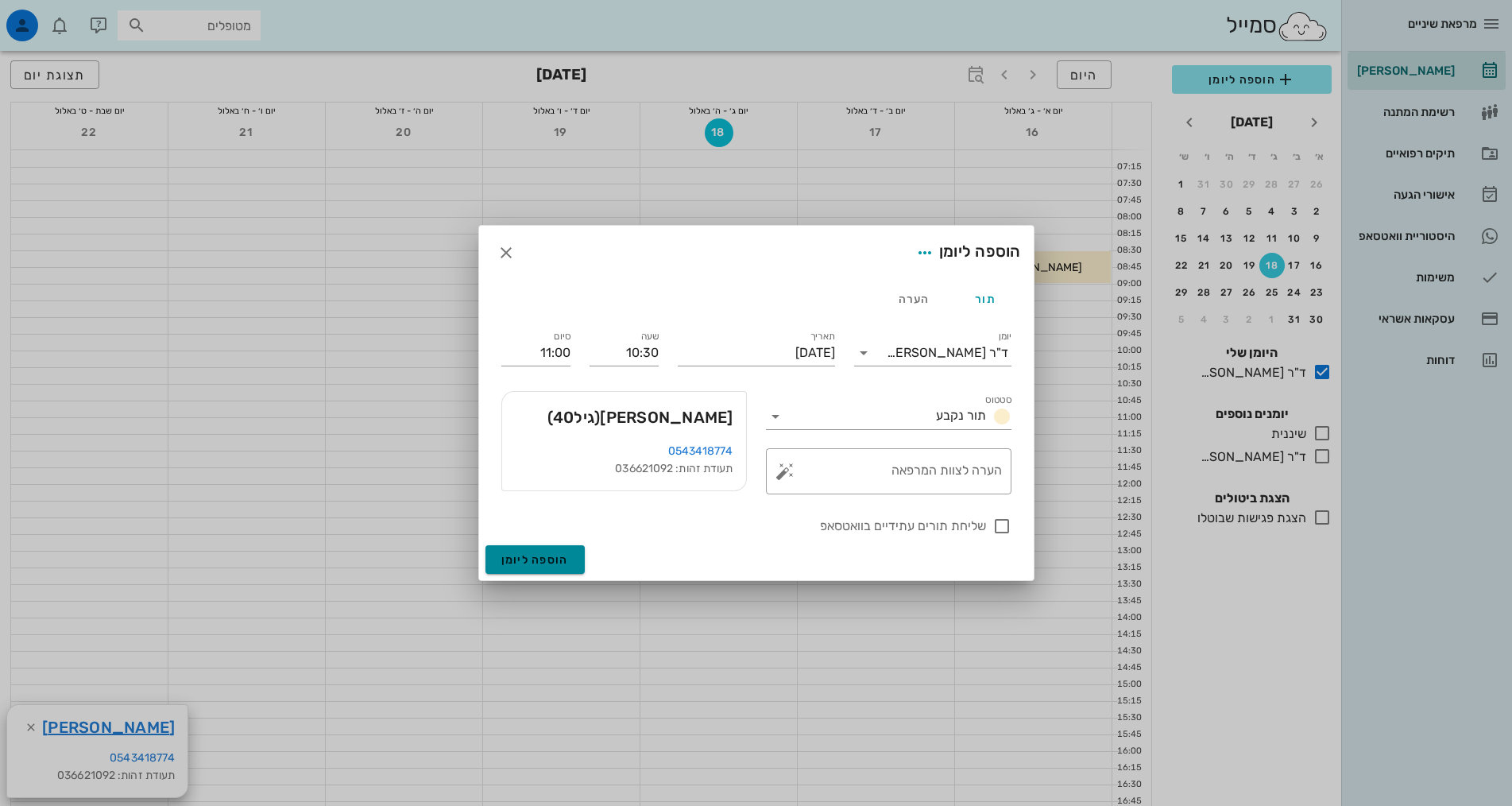
click at [570, 555] on button "הוספה ליומן" at bounding box center [535, 560] width 99 height 28
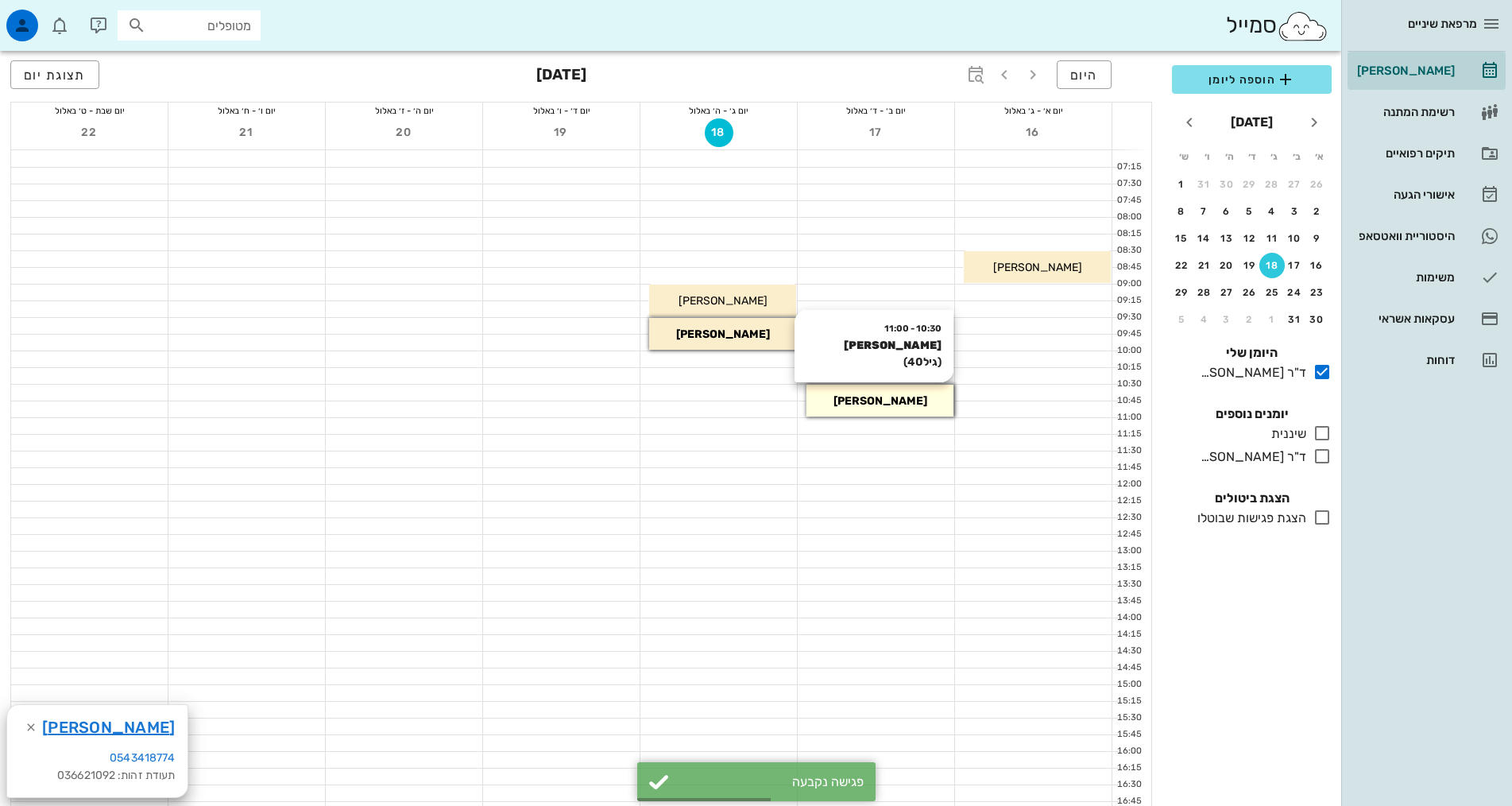
click at [862, 398] on span "[PERSON_NAME]" at bounding box center [881, 400] width 94 height 13
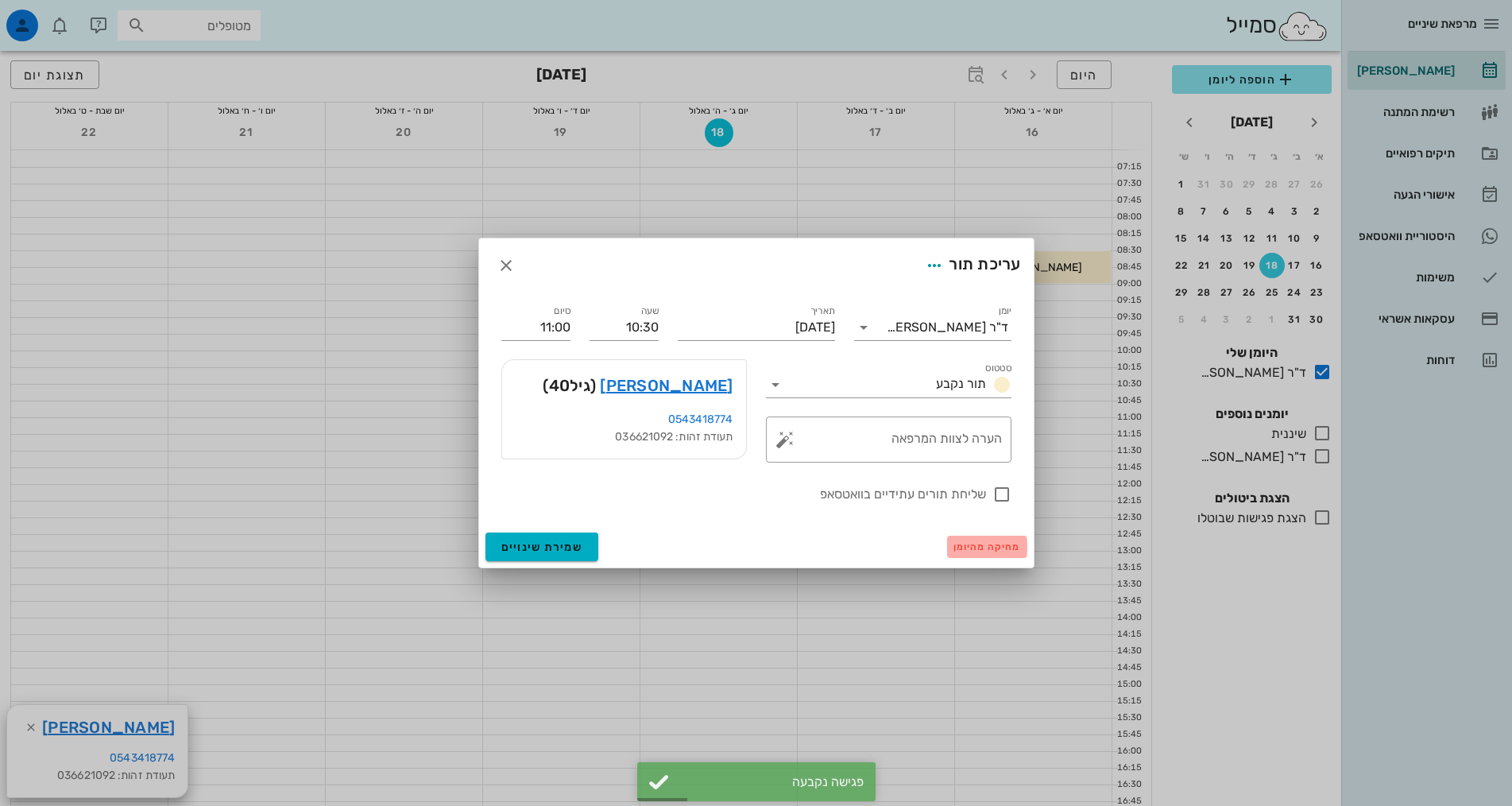
drag, startPoint x: 862, startPoint y: 398, endPoint x: 969, endPoint y: 547, distance: 183.4
click at [968, 547] on span "מחיקה מהיומן" at bounding box center [987, 546] width 67 height 12
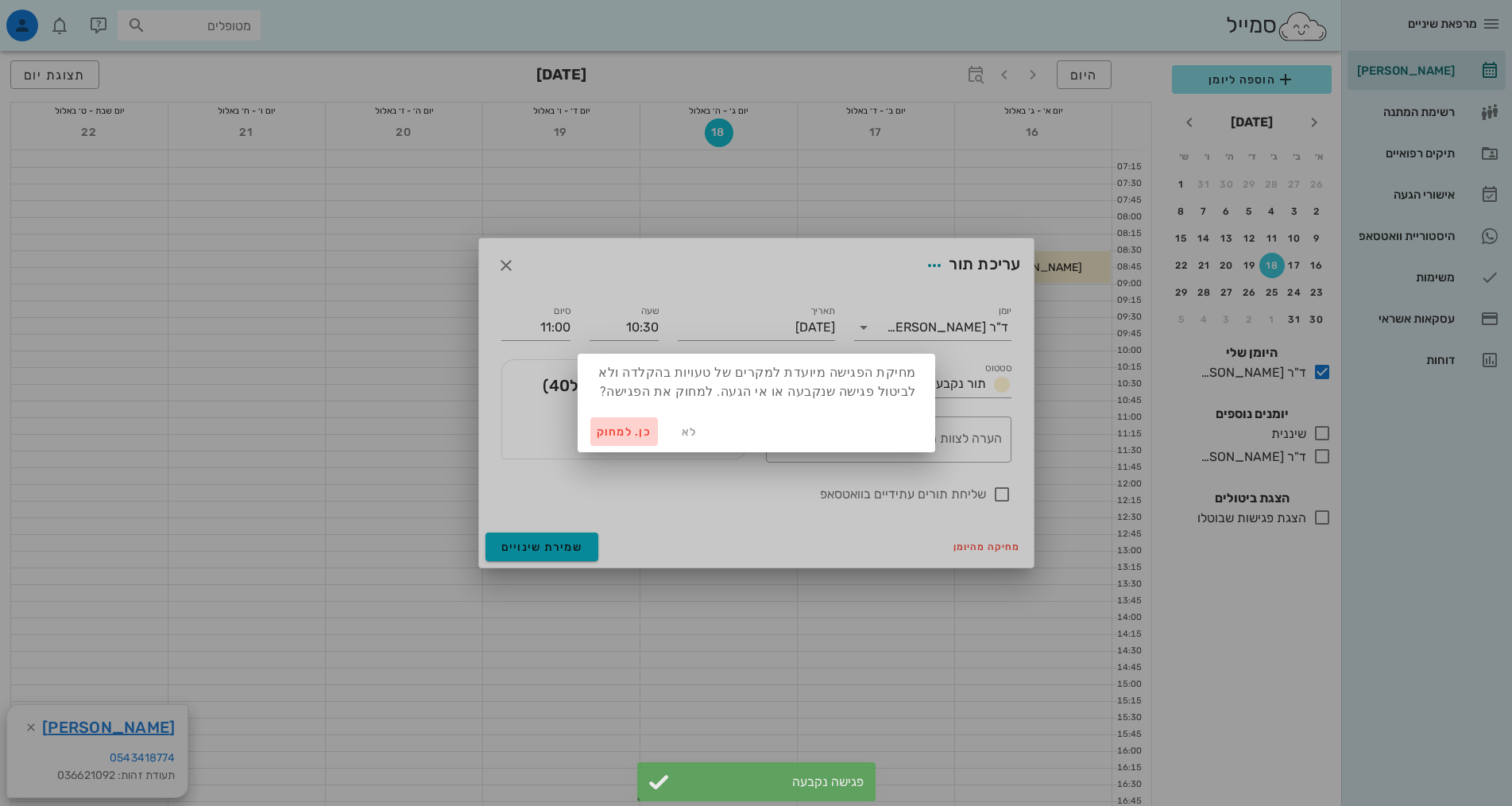
click at [611, 430] on span "כן. למחוק" at bounding box center [624, 431] width 56 height 13
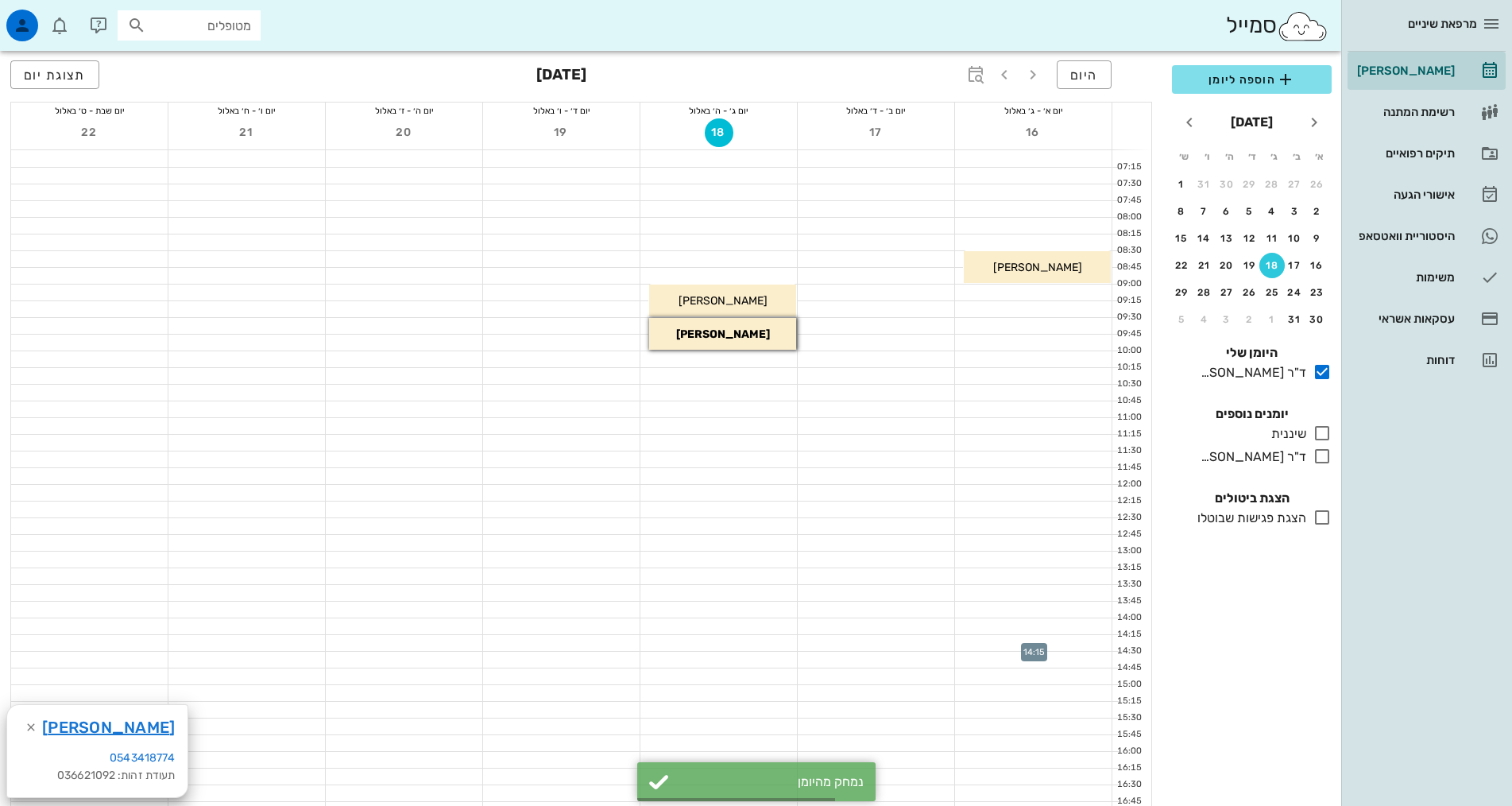
click at [995, 641] on div at bounding box center [1033, 643] width 157 height 16
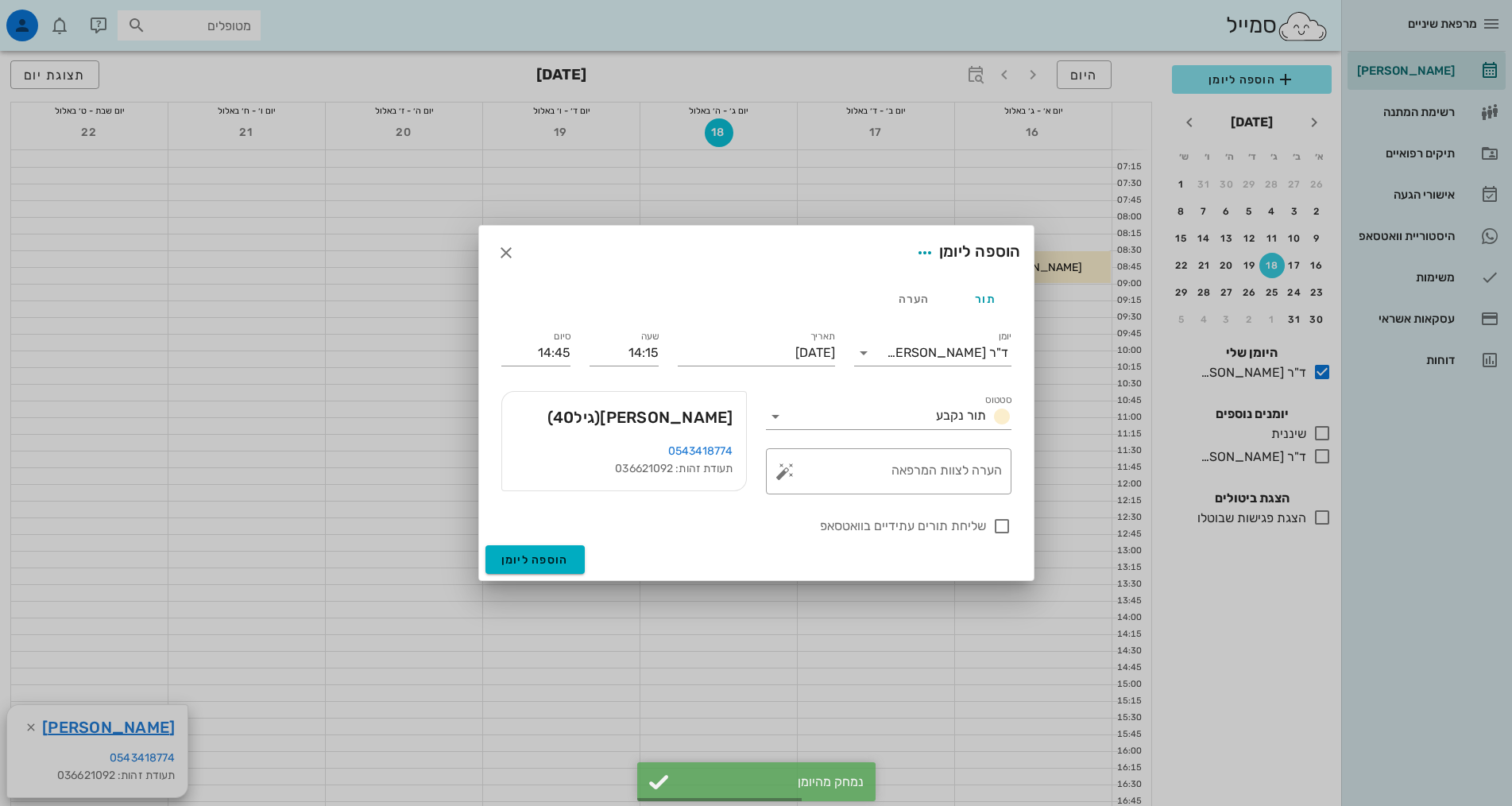
click at [1088, 588] on div at bounding box center [756, 403] width 1512 height 806
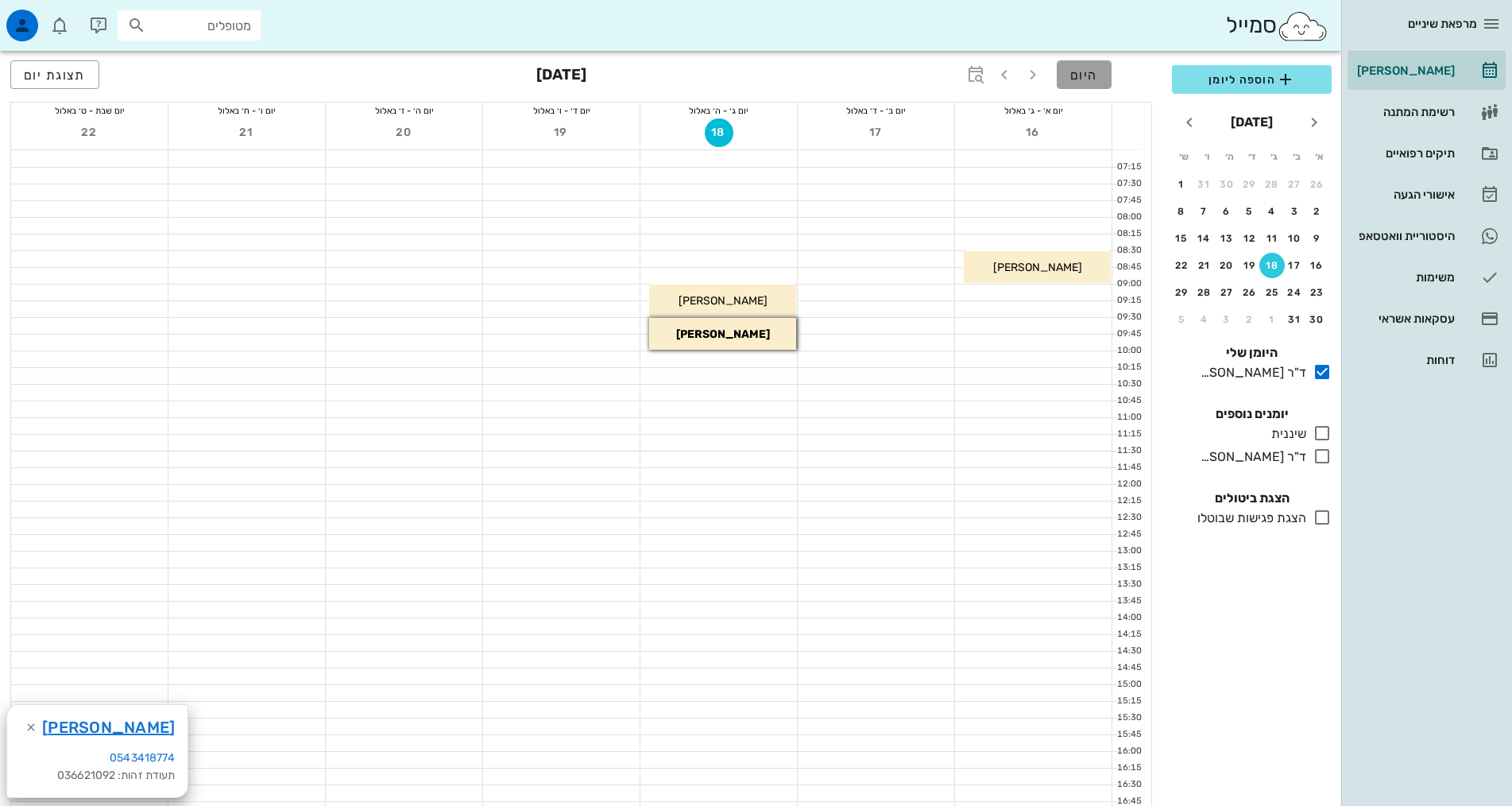
click at [1099, 76] on button "היום" at bounding box center [1084, 74] width 55 height 28
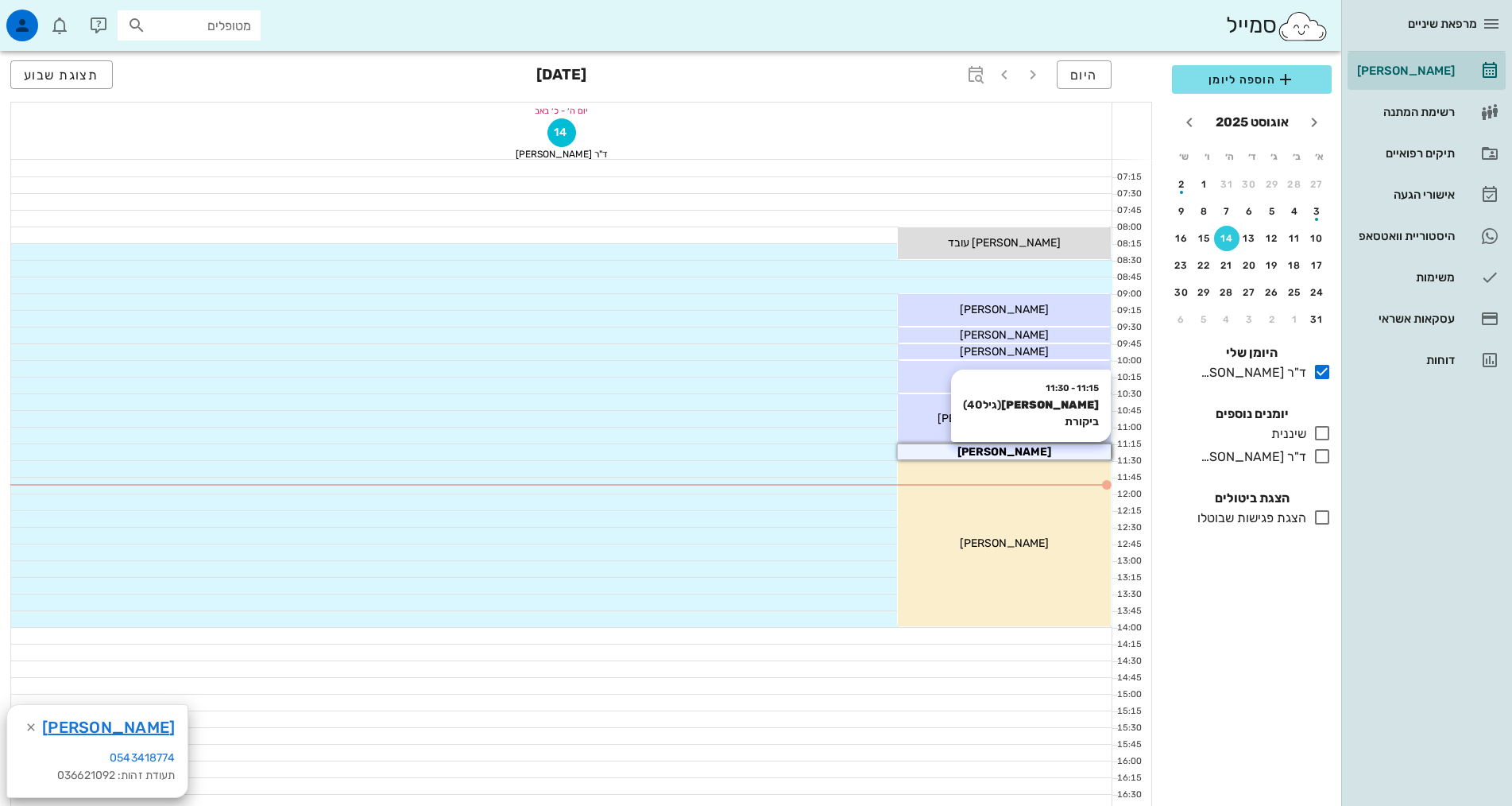
click at [1014, 451] on span "[PERSON_NAME]" at bounding box center [1005, 452] width 94 height 13
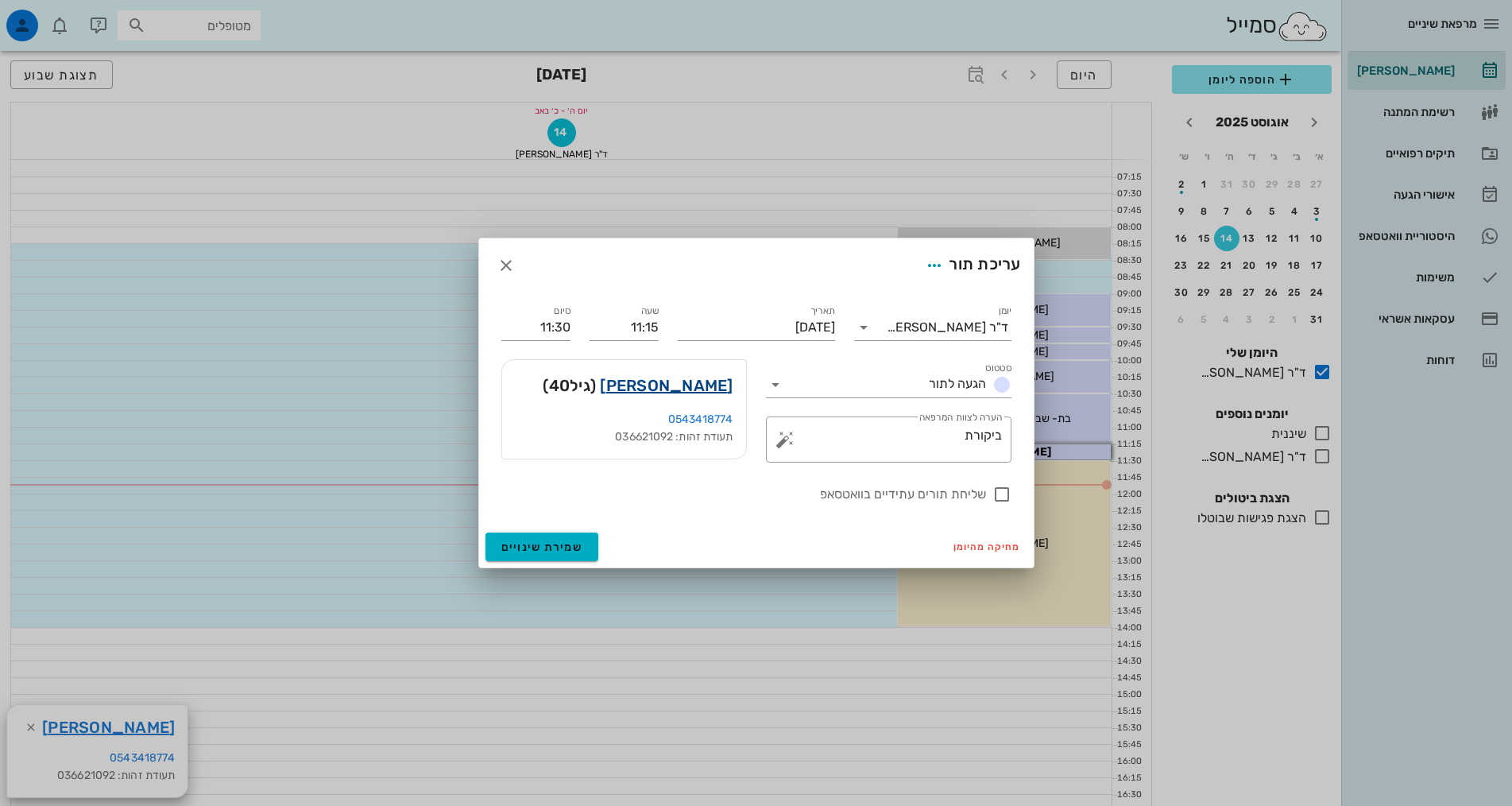
click at [697, 391] on link "[PERSON_NAME]" at bounding box center [667, 385] width 133 height 26
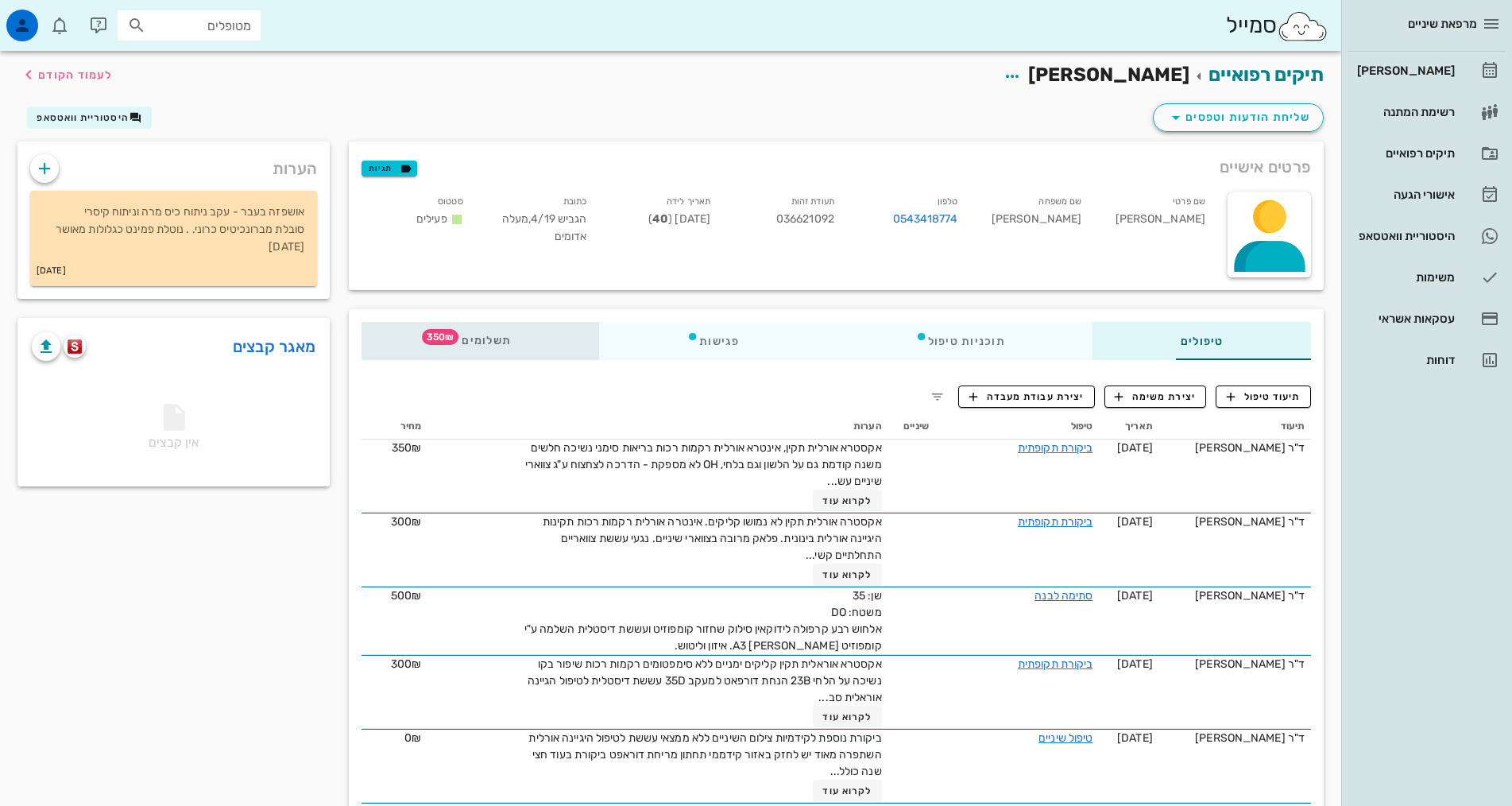
click at [449, 336] on span "תשלומים 350₪" at bounding box center [480, 341] width 62 height 12
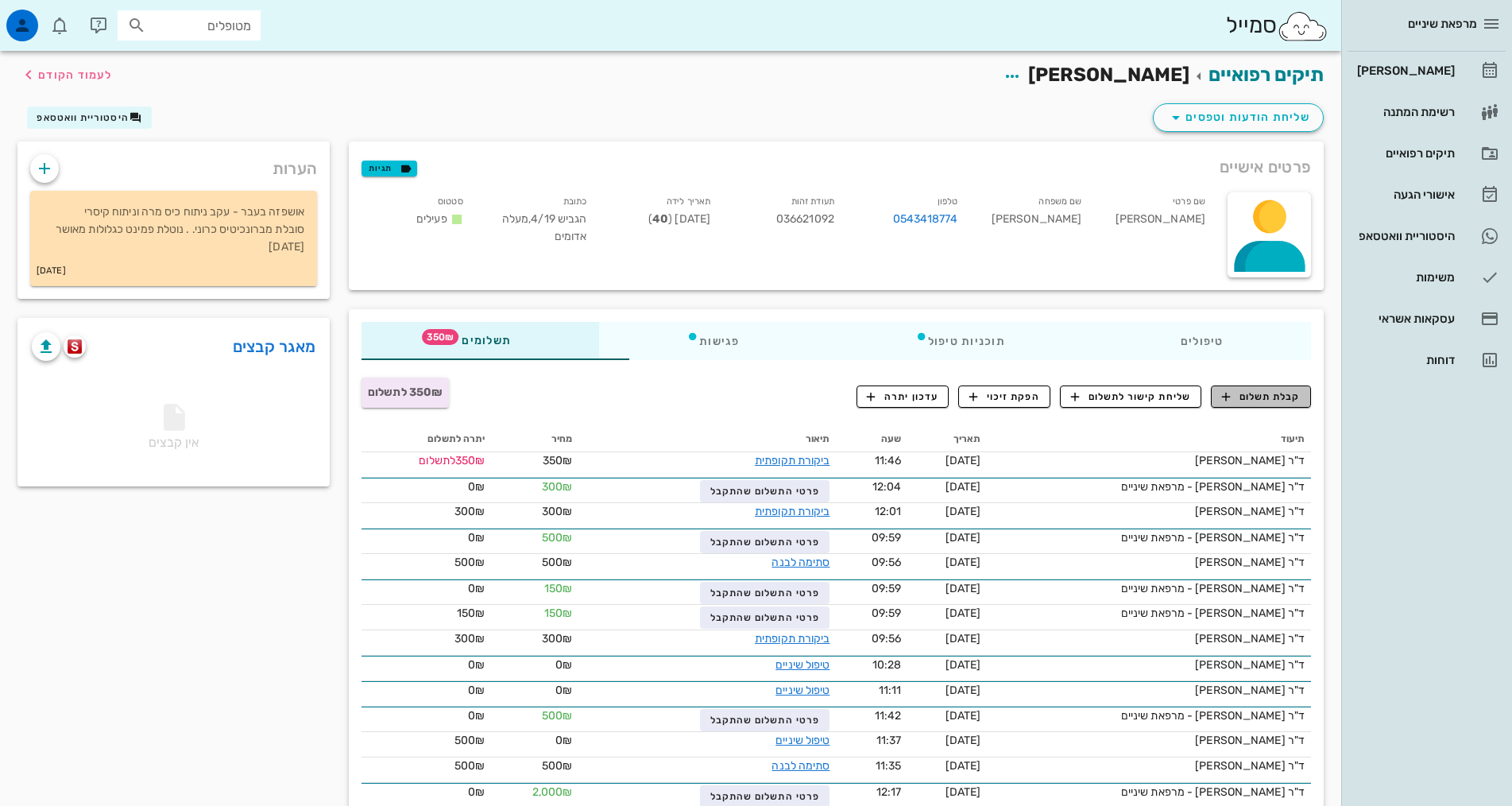
click at [1274, 395] on span "קבלת תשלום" at bounding box center [1261, 397] width 79 height 14
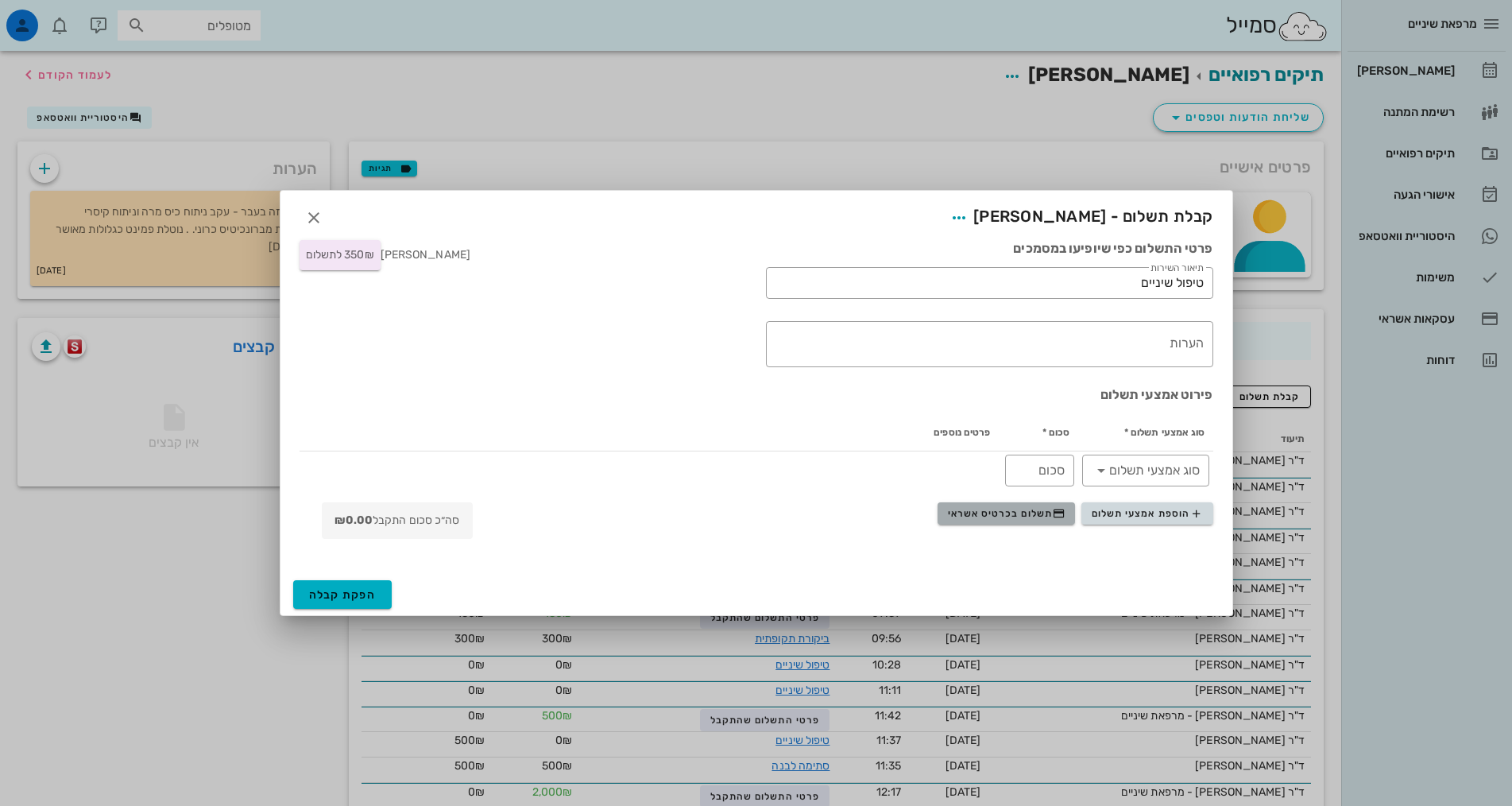
click at [987, 513] on span "תשלום בכרטיס אשראי" at bounding box center [1007, 514] width 118 height 12
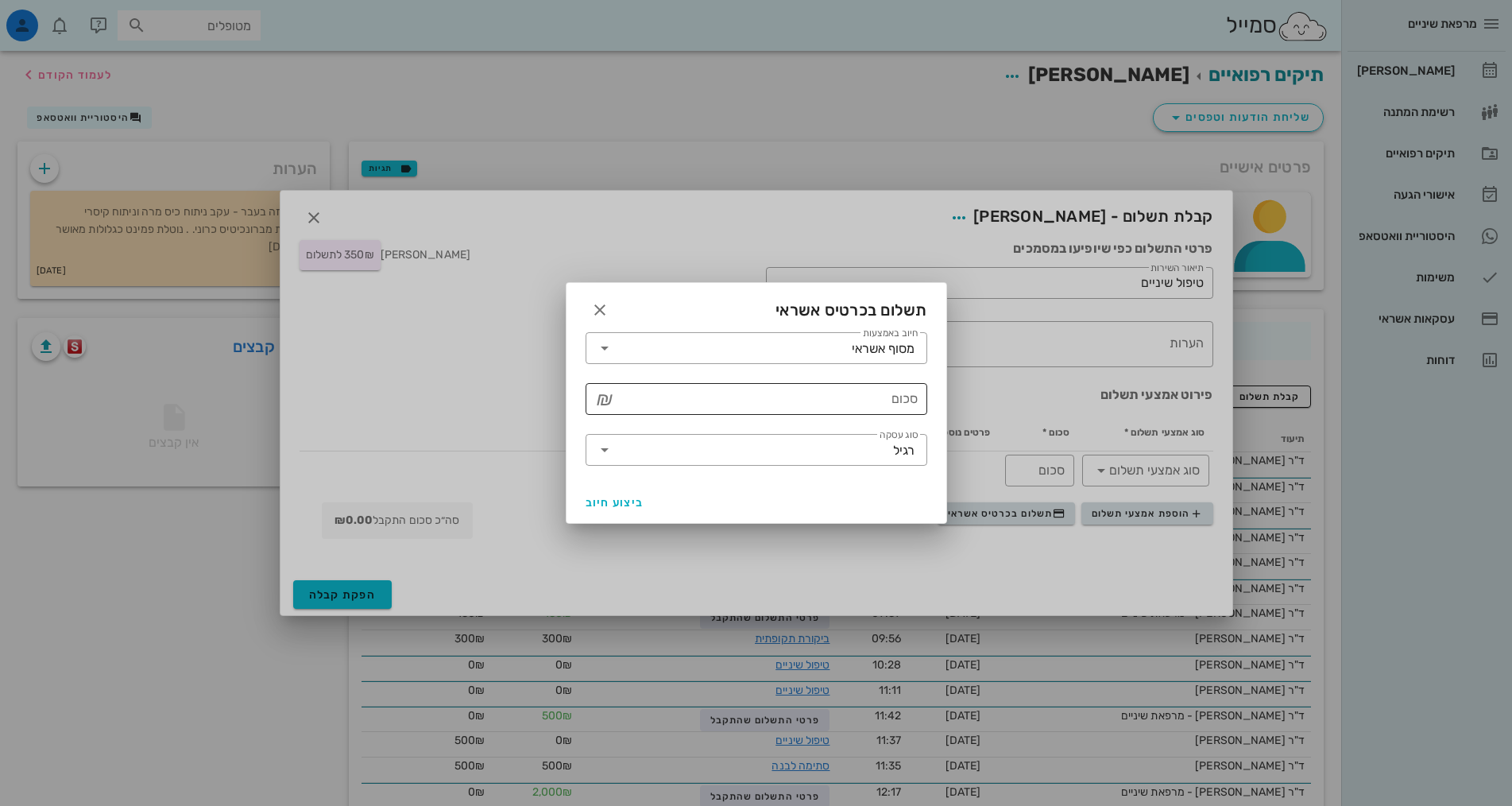
click at [913, 402] on input "סכום" at bounding box center [767, 399] width 300 height 26
type input "350"
click at [626, 497] on span "ביצוע חיוב" at bounding box center [615, 502] width 58 height 13
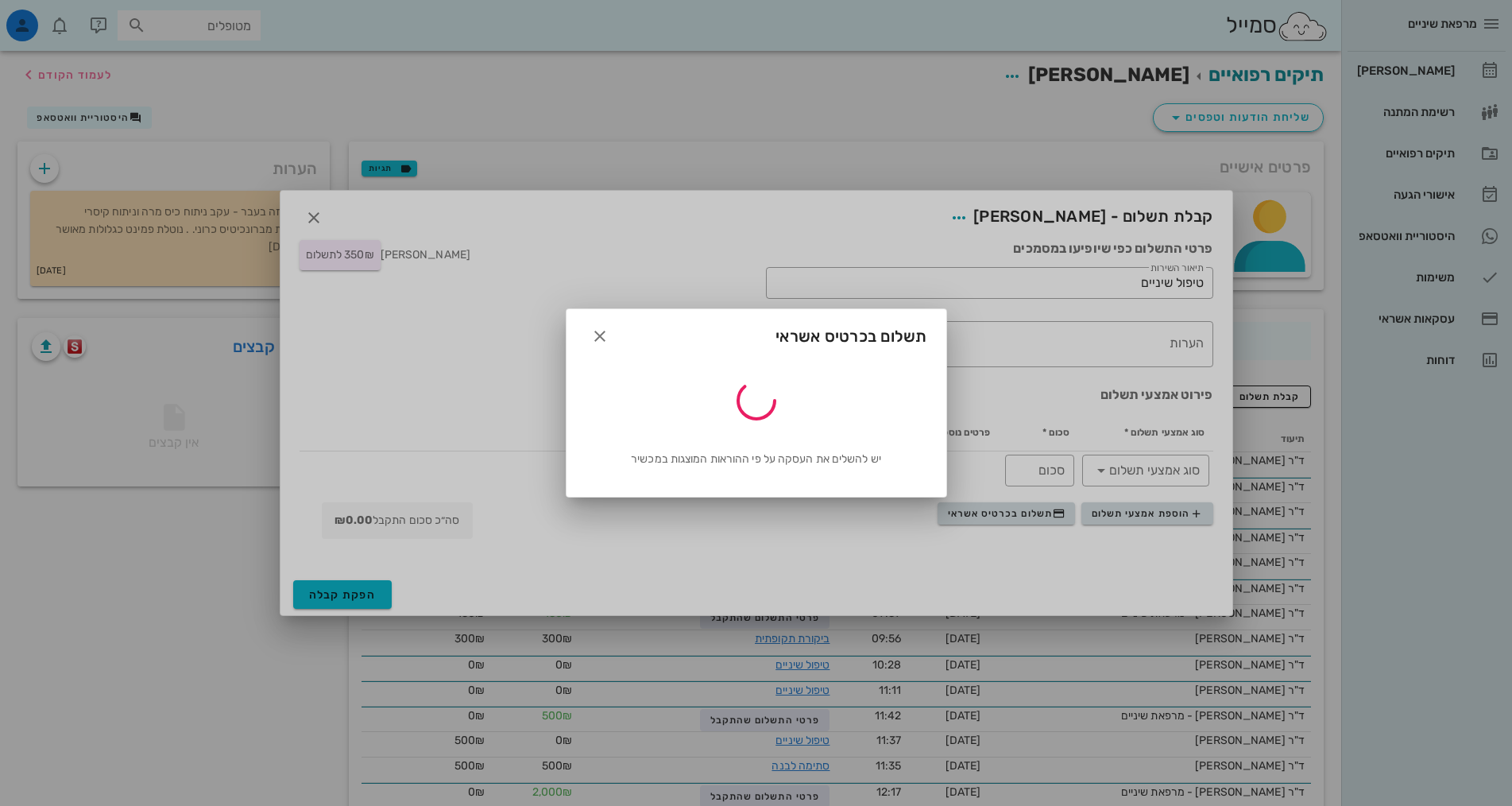
type input "350"
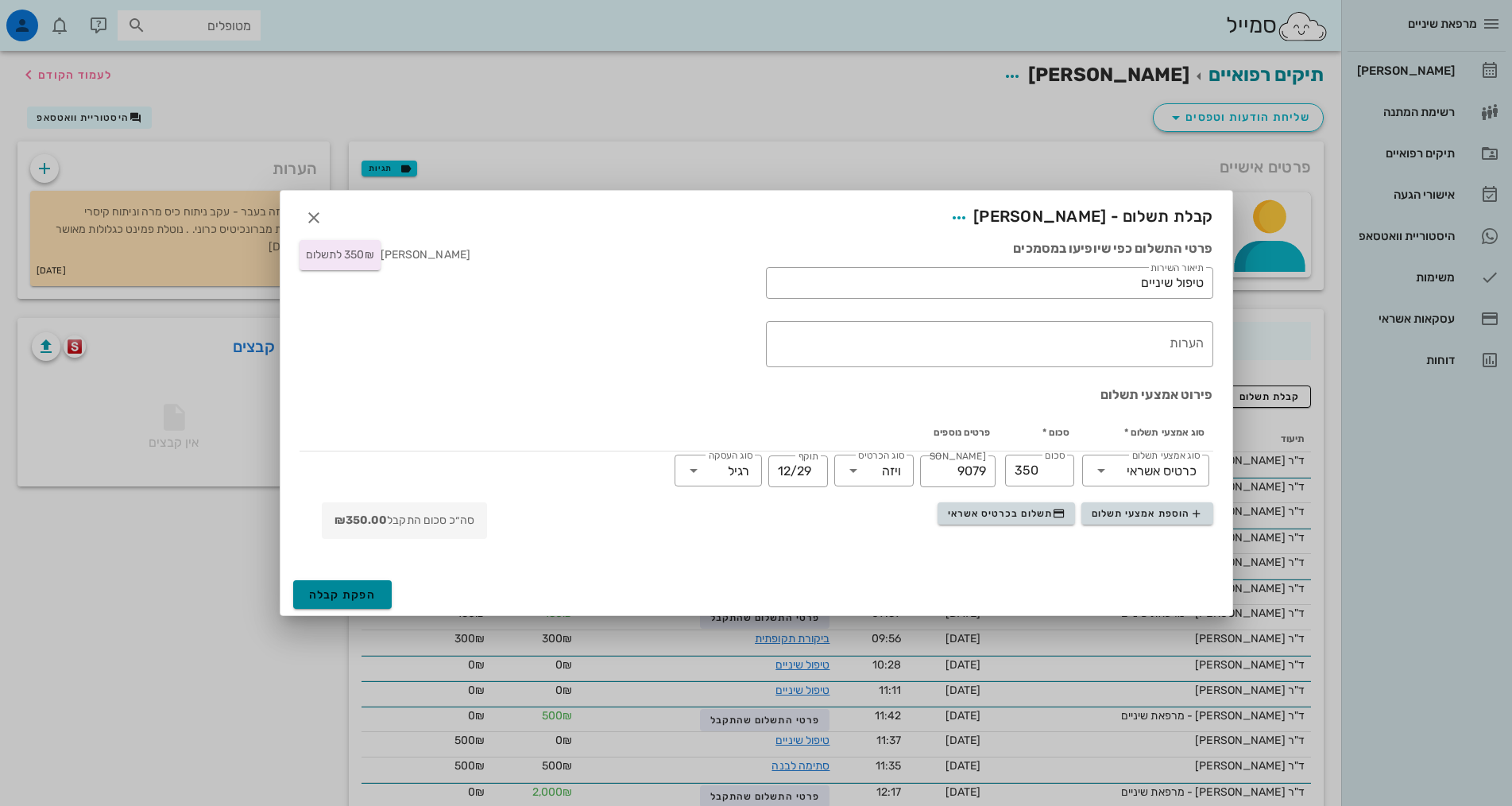
click at [354, 600] on span "הפקת קבלה" at bounding box center [343, 594] width 67 height 13
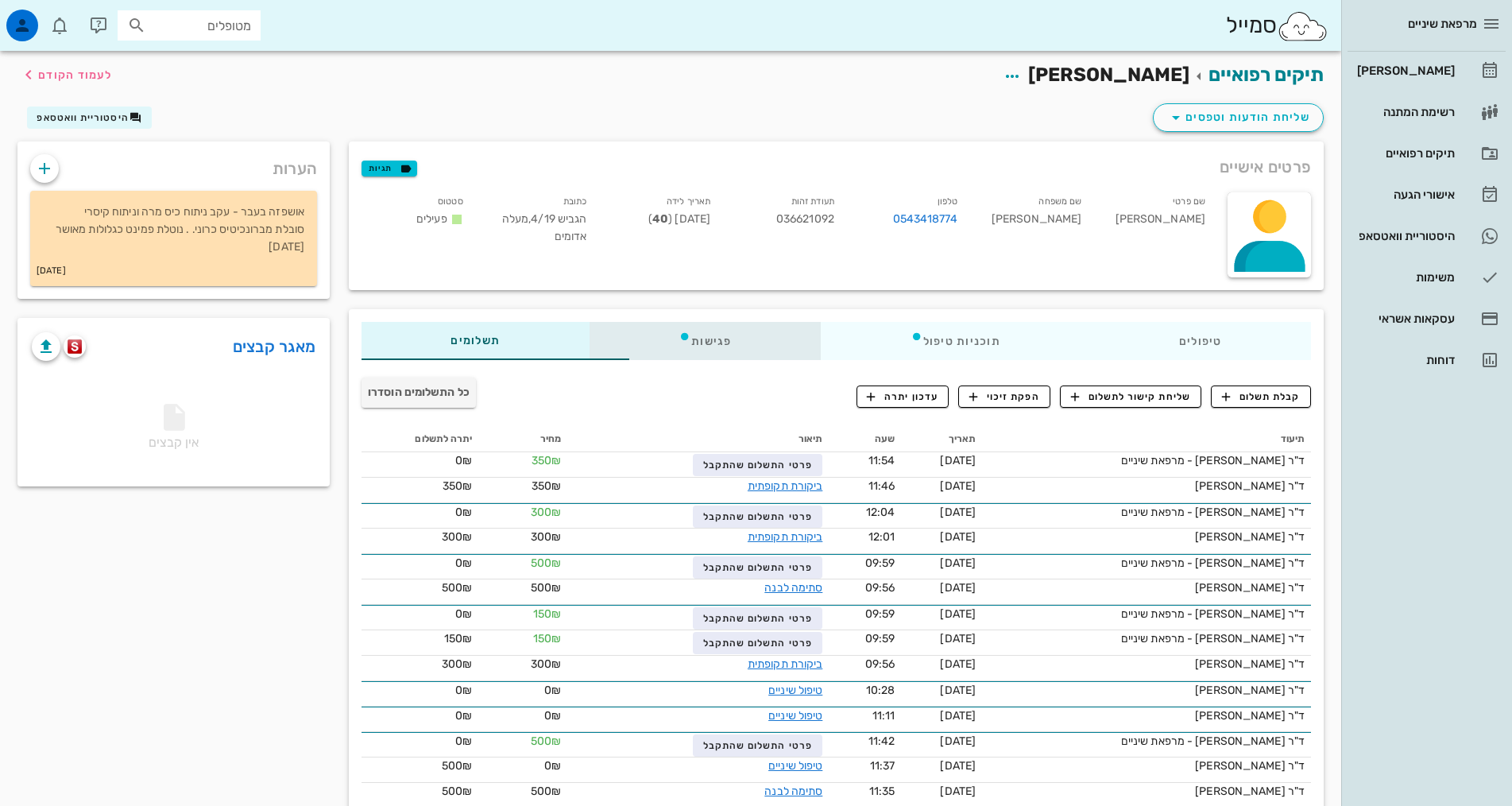
click at [648, 328] on div "פגישות" at bounding box center [705, 341] width 231 height 38
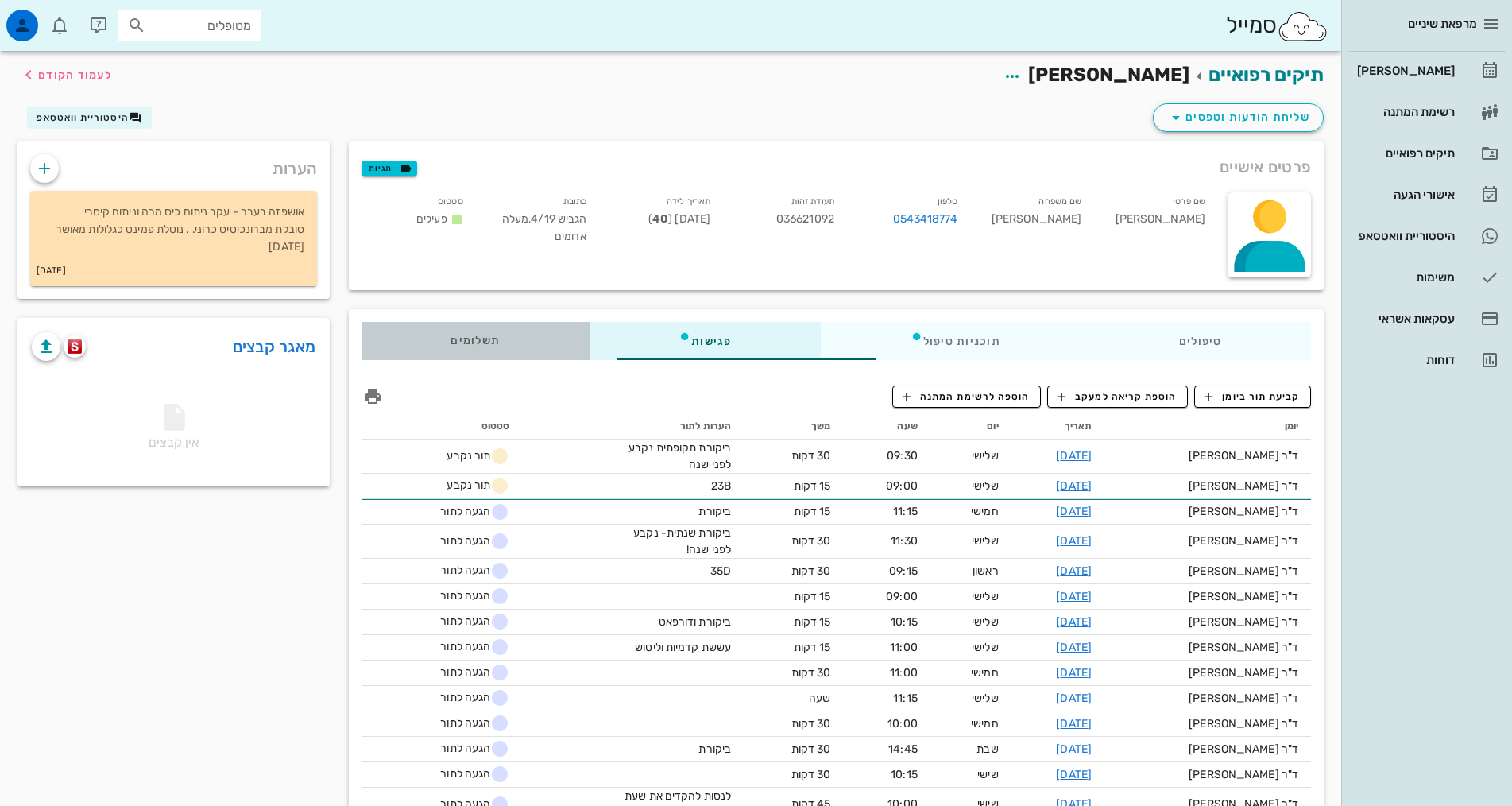
click at [451, 345] on span "תשלומים 0₪" at bounding box center [475, 341] width 50 height 12
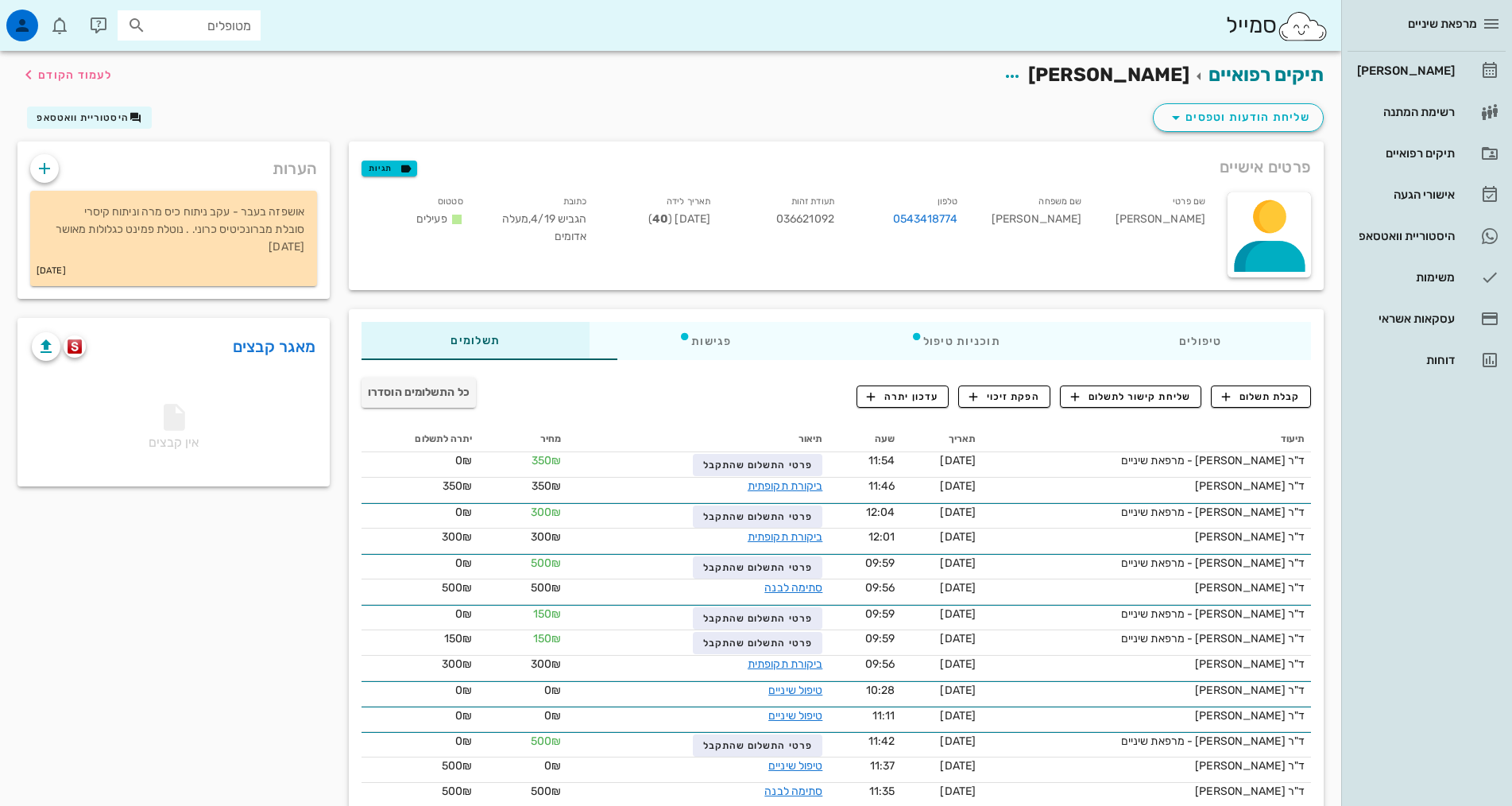
click at [368, 392] on span "כל התשלומים הוסדרו" at bounding box center [419, 391] width 102 height 13
click at [1422, 312] on div "עסקאות אשראי" at bounding box center [1404, 319] width 101 height 26
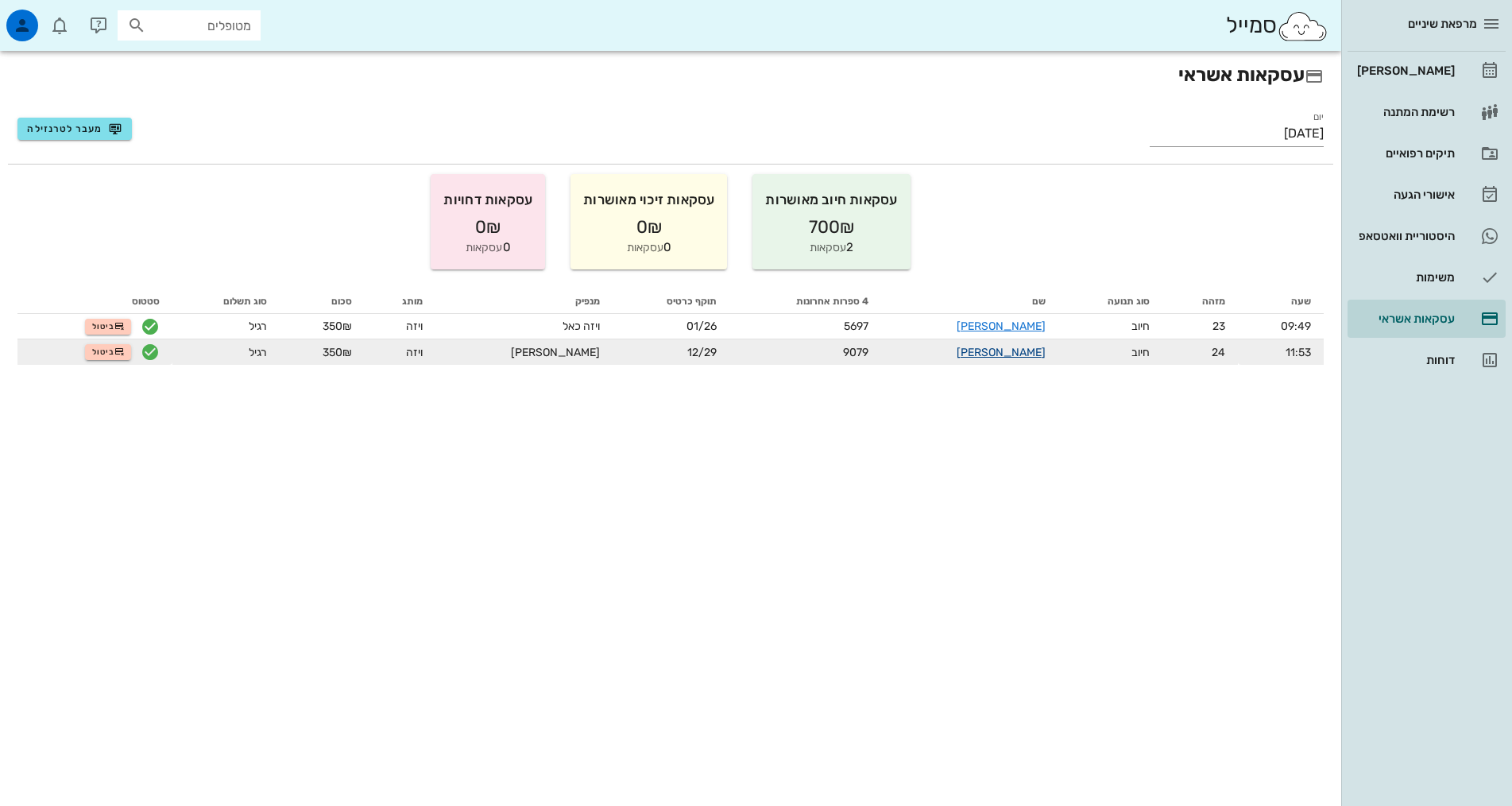
click at [997, 353] on link "[PERSON_NAME]" at bounding box center [1001, 352] width 89 height 13
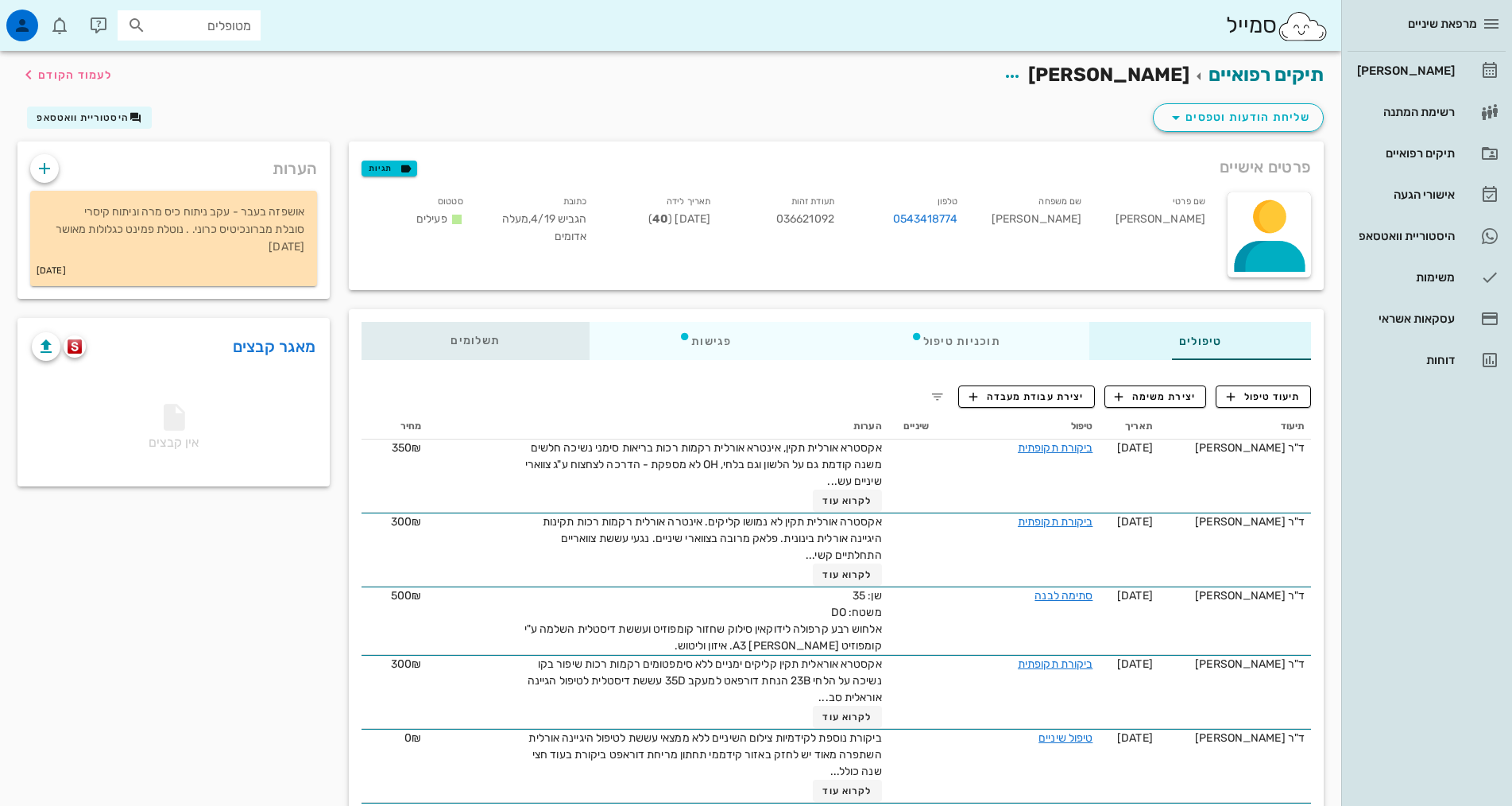
click at [424, 332] on div "תשלומים 0₪" at bounding box center [475, 341] width 228 height 38
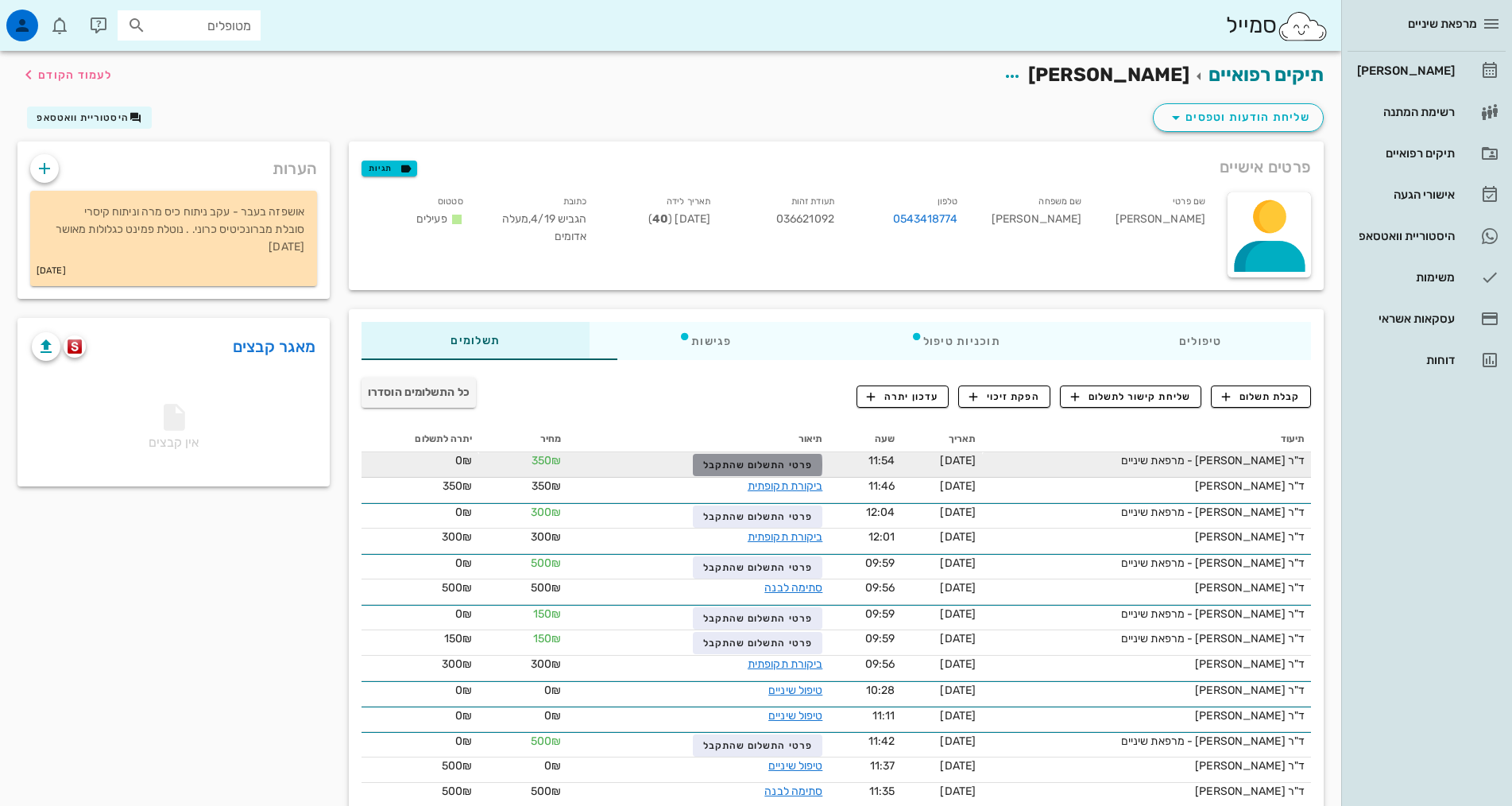
click at [737, 467] on span "פרטי התשלום שהתקבל" at bounding box center [758, 465] width 110 height 12
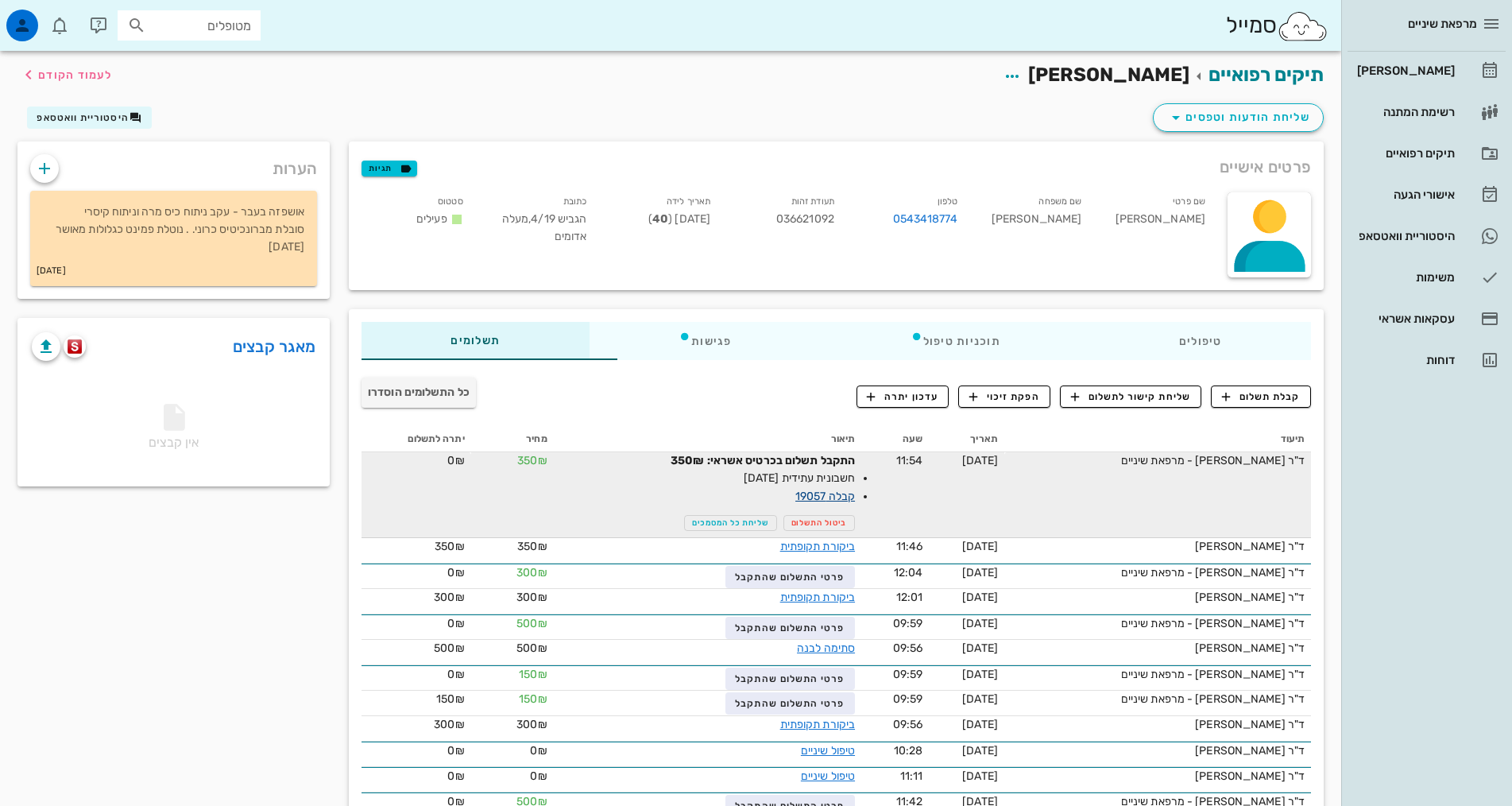
click at [795, 495] on link "קבלה 19057" at bounding box center [824, 496] width 59 height 13
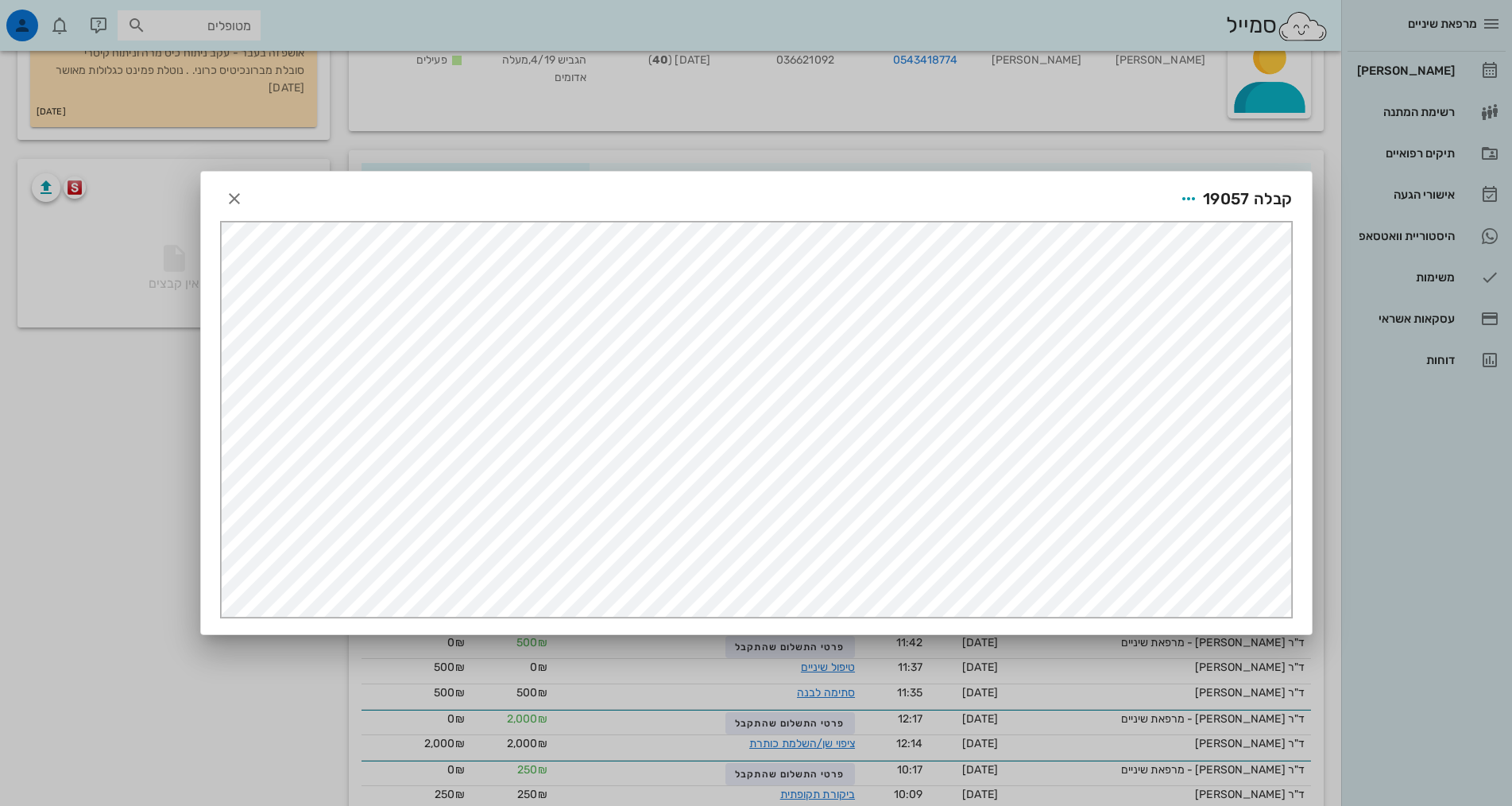
scroll to position [80, 0]
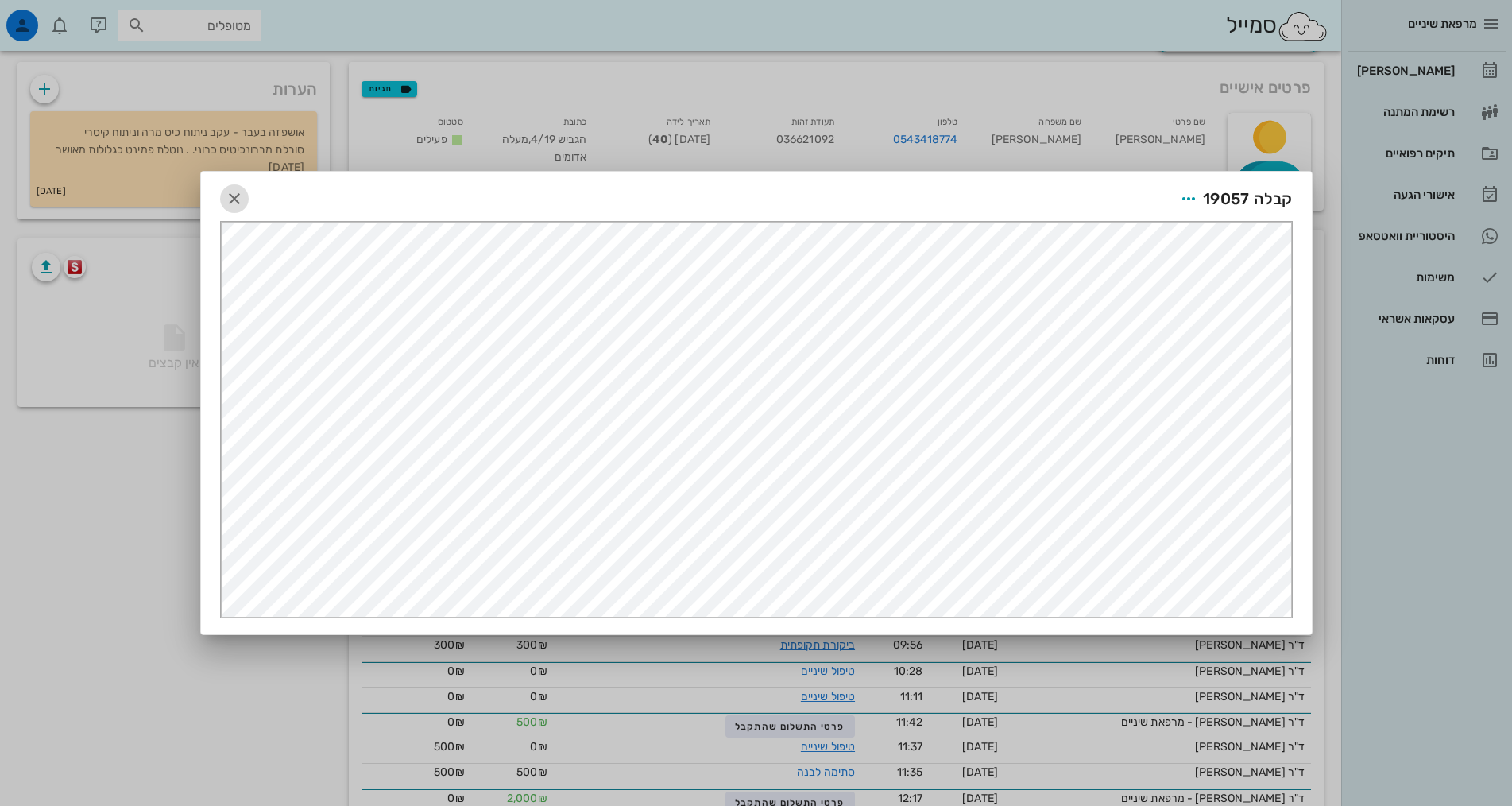
click at [231, 208] on button "button" at bounding box center [235, 198] width 28 height 28
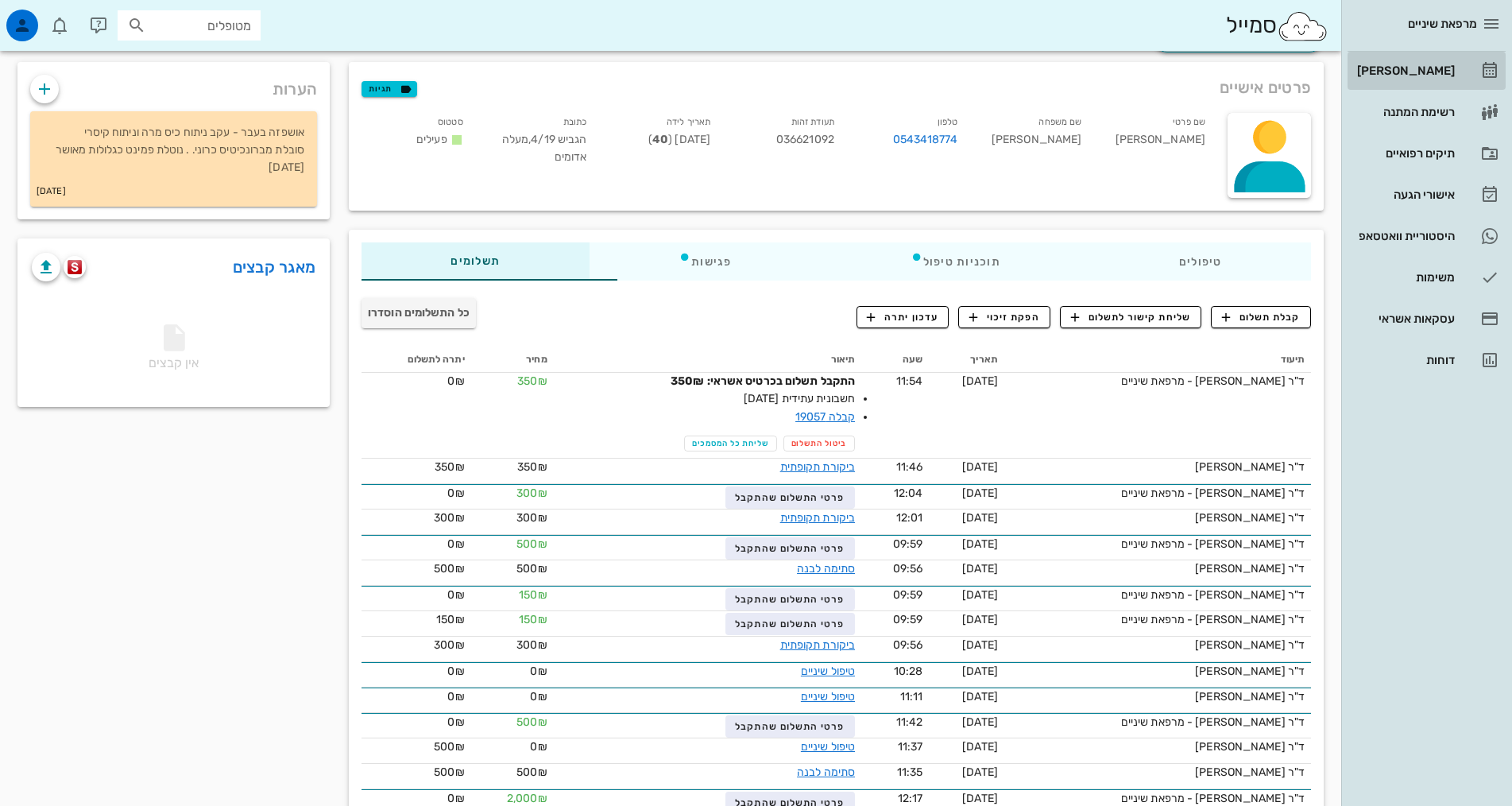
click at [1448, 73] on div "[PERSON_NAME]" at bounding box center [1404, 71] width 101 height 12
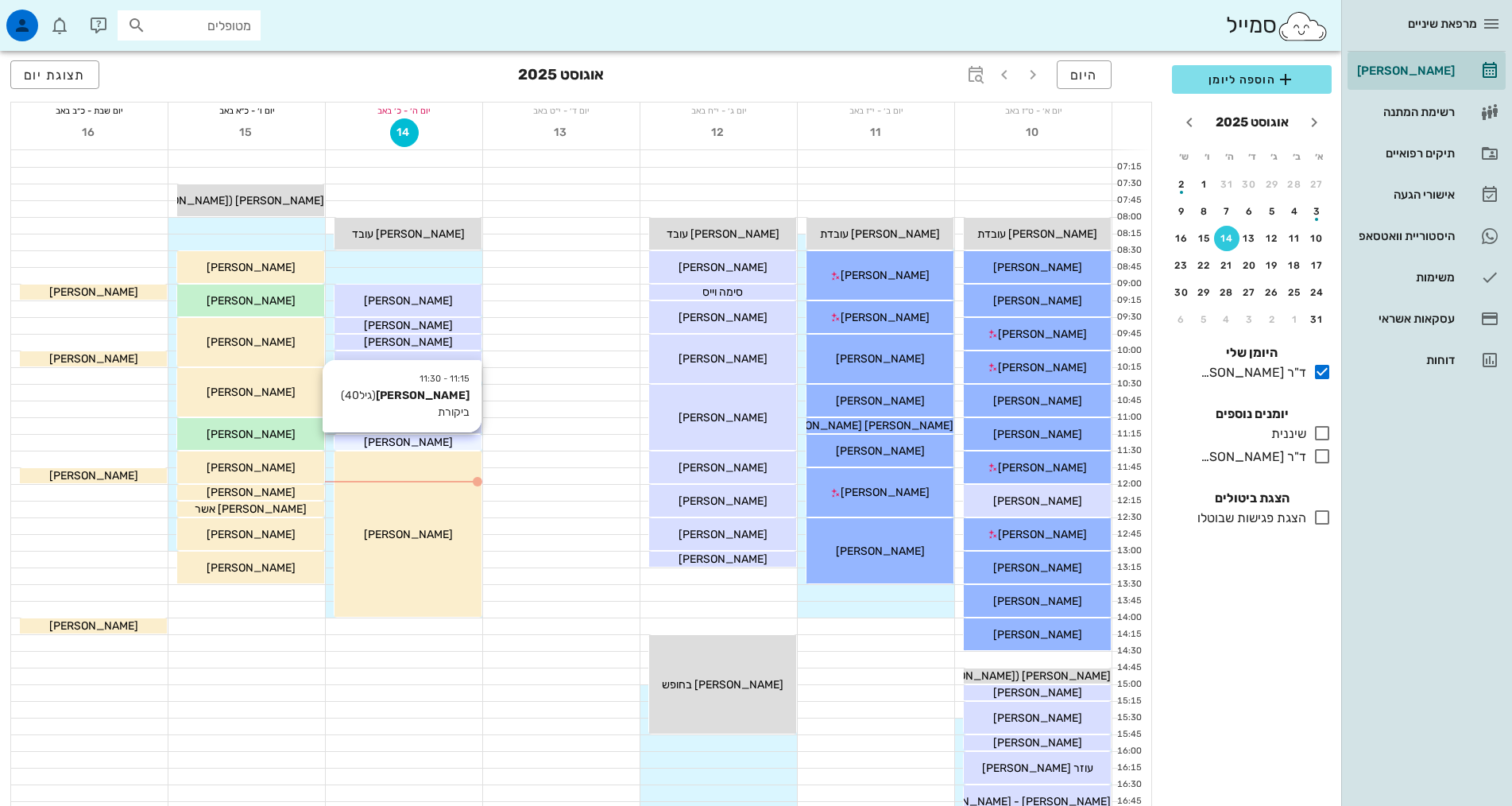
click at [420, 446] on span "[PERSON_NAME]" at bounding box center [408, 442] width 89 height 13
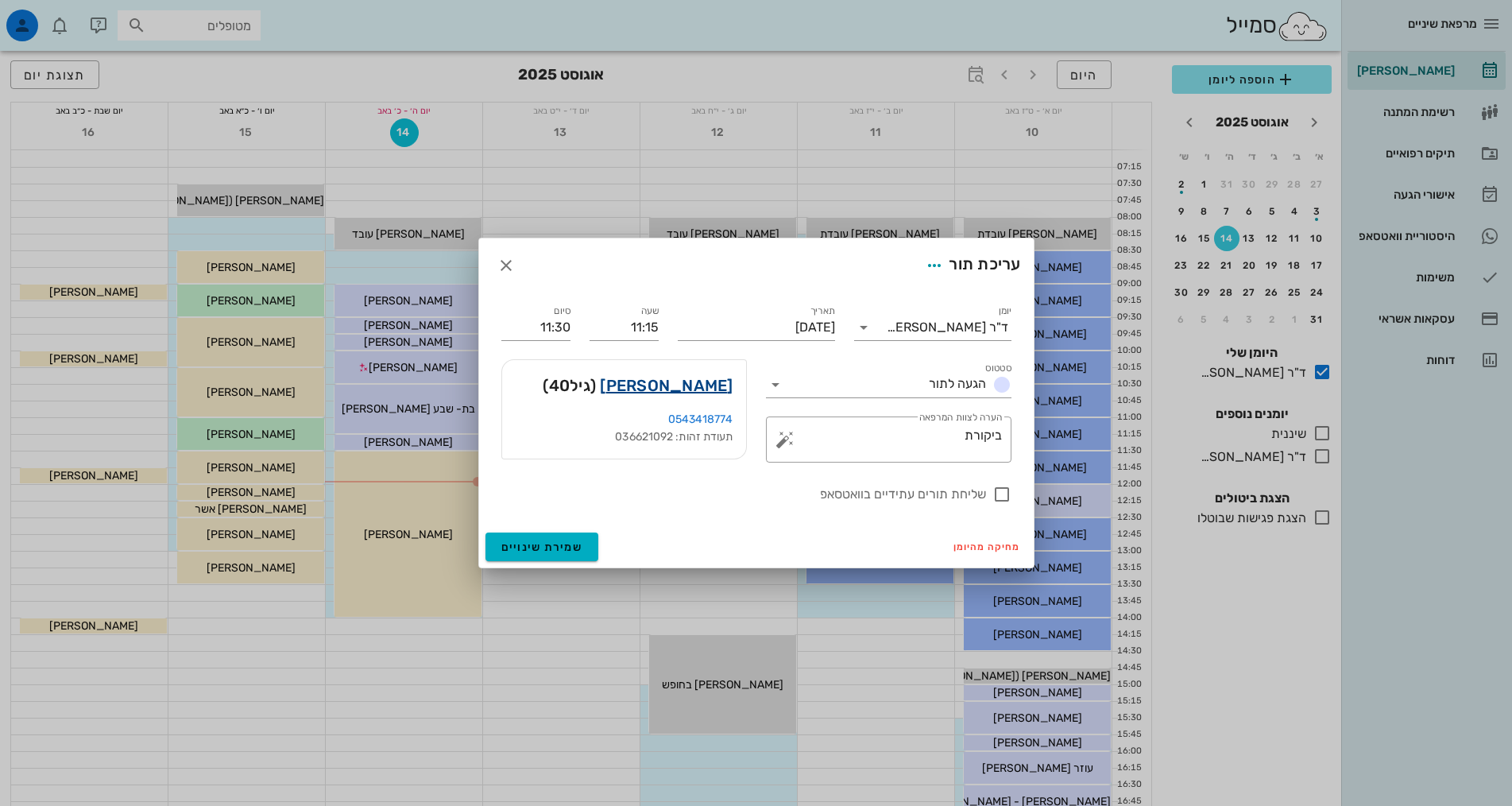
click at [666, 377] on link "[PERSON_NAME]" at bounding box center [667, 385] width 133 height 26
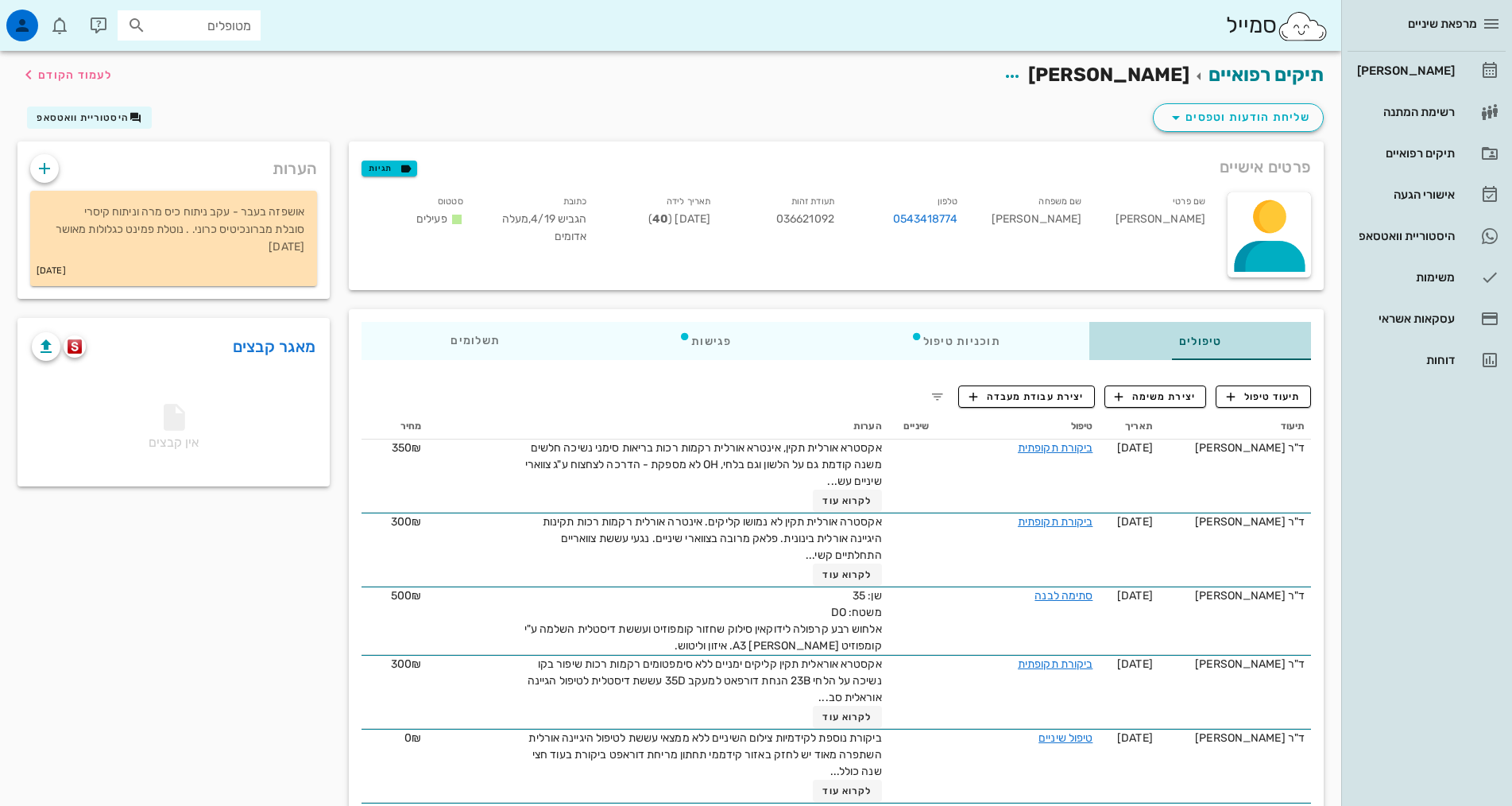
click at [1181, 343] on div "טיפולים" at bounding box center [1200, 341] width 221 height 38
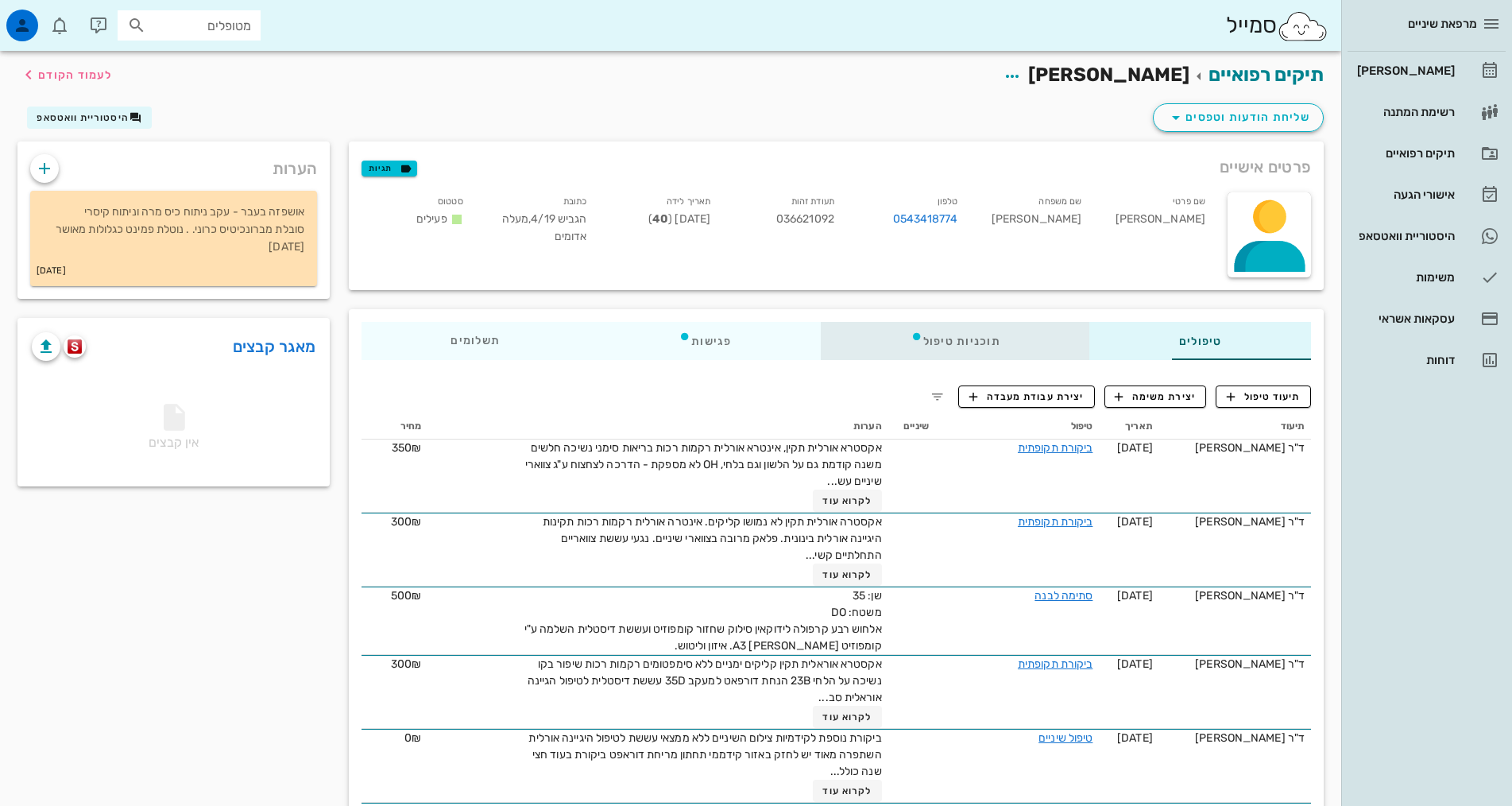
click at [945, 345] on div "תוכניות טיפול" at bounding box center [954, 341] width 268 height 38
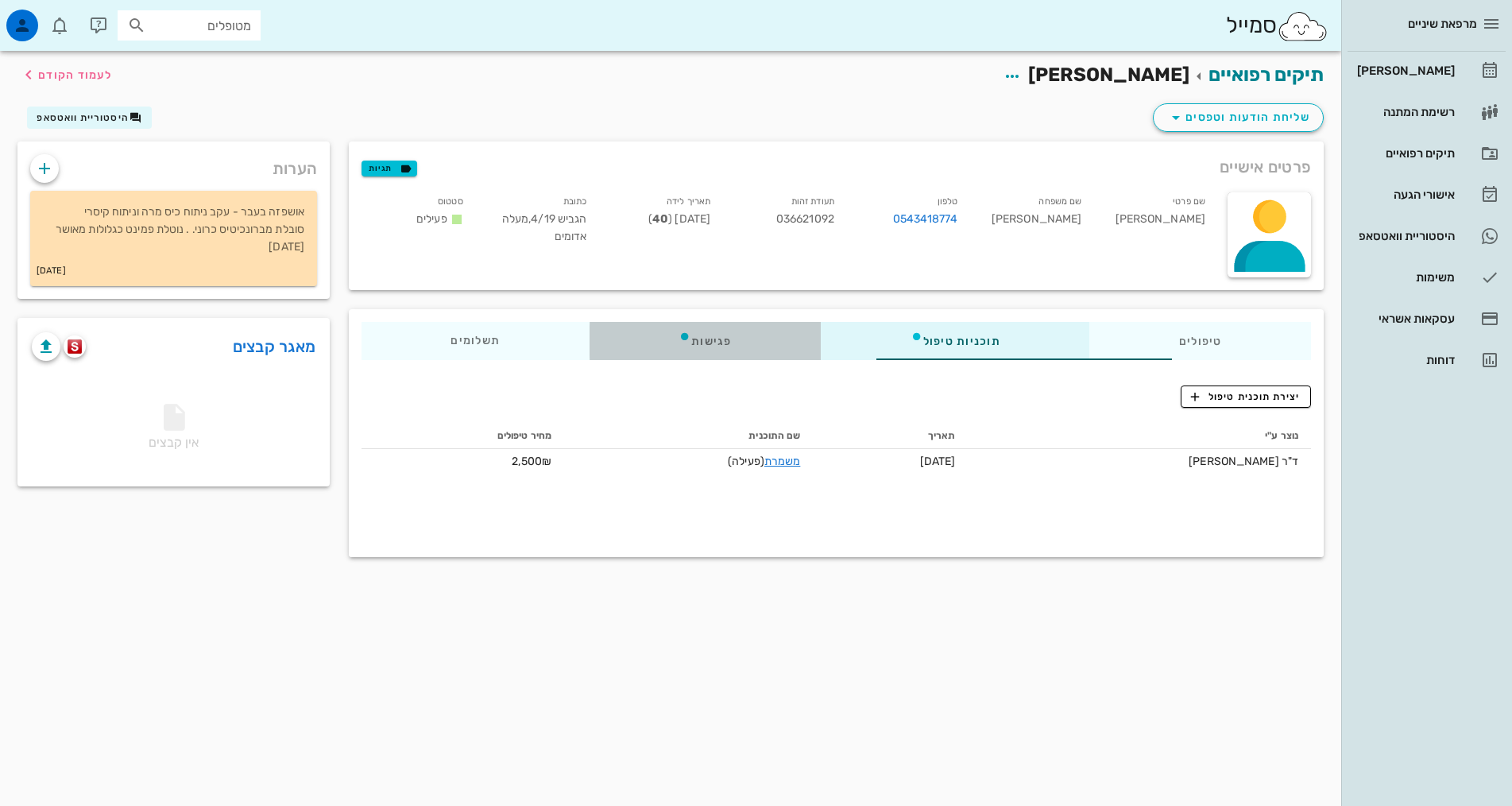
click at [697, 349] on div "פגישות" at bounding box center [705, 341] width 231 height 38
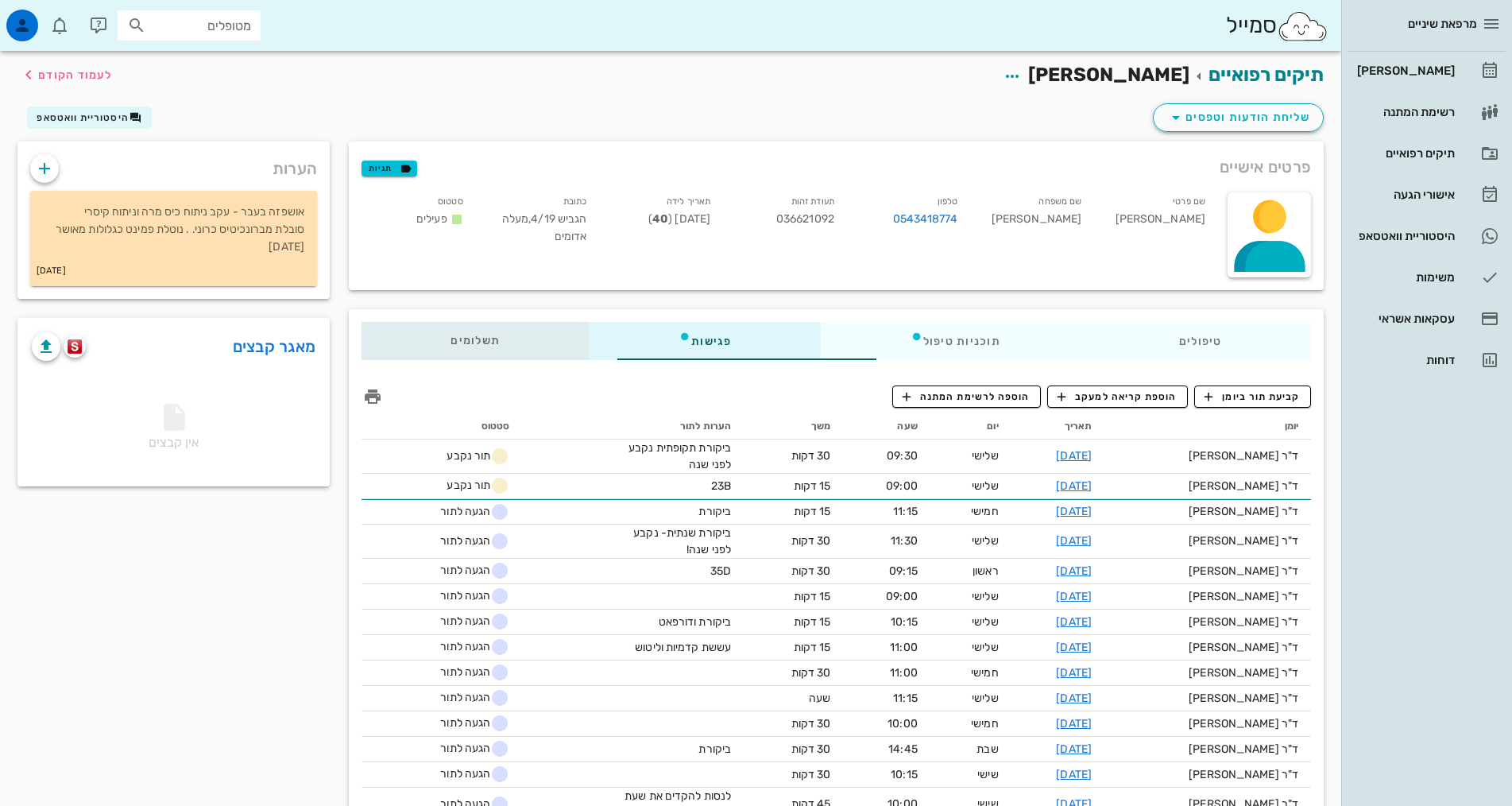
click at [451, 346] on span "תשלומים 0₪" at bounding box center [475, 341] width 50 height 12
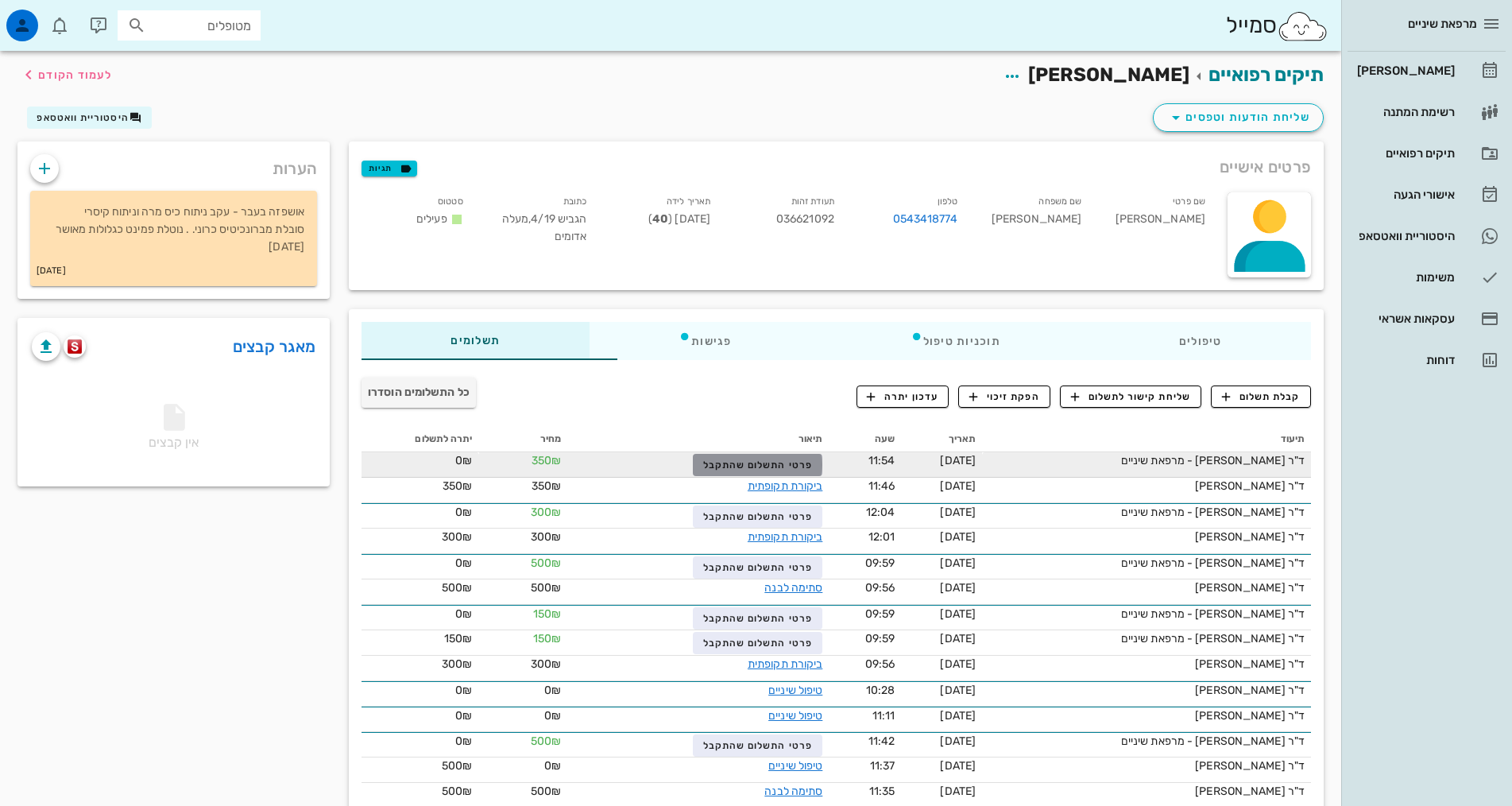
click at [732, 467] on span "פרטי התשלום שהתקבל" at bounding box center [758, 465] width 110 height 12
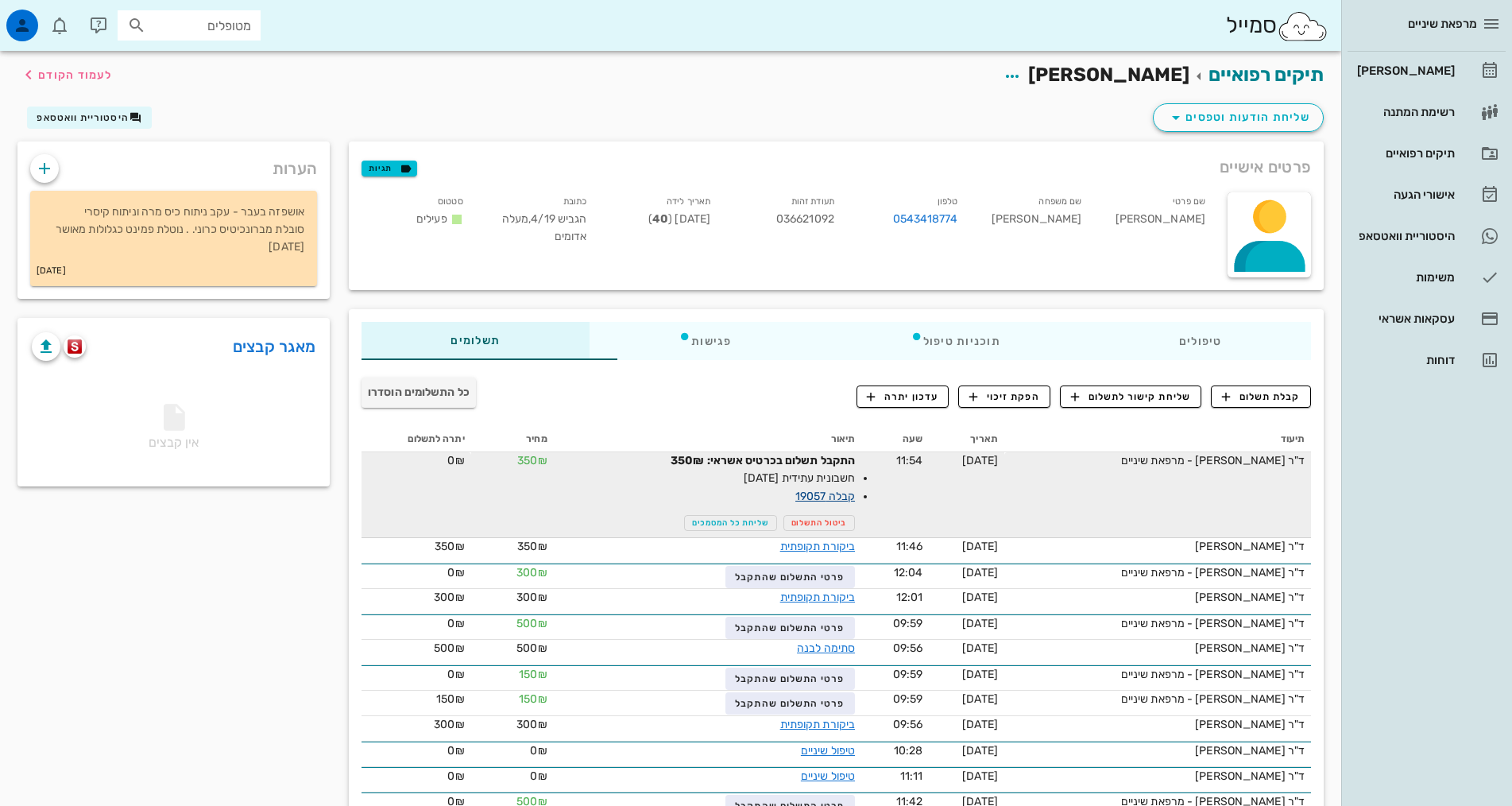
click at [795, 497] on link "קבלה 19057" at bounding box center [824, 496] width 59 height 13
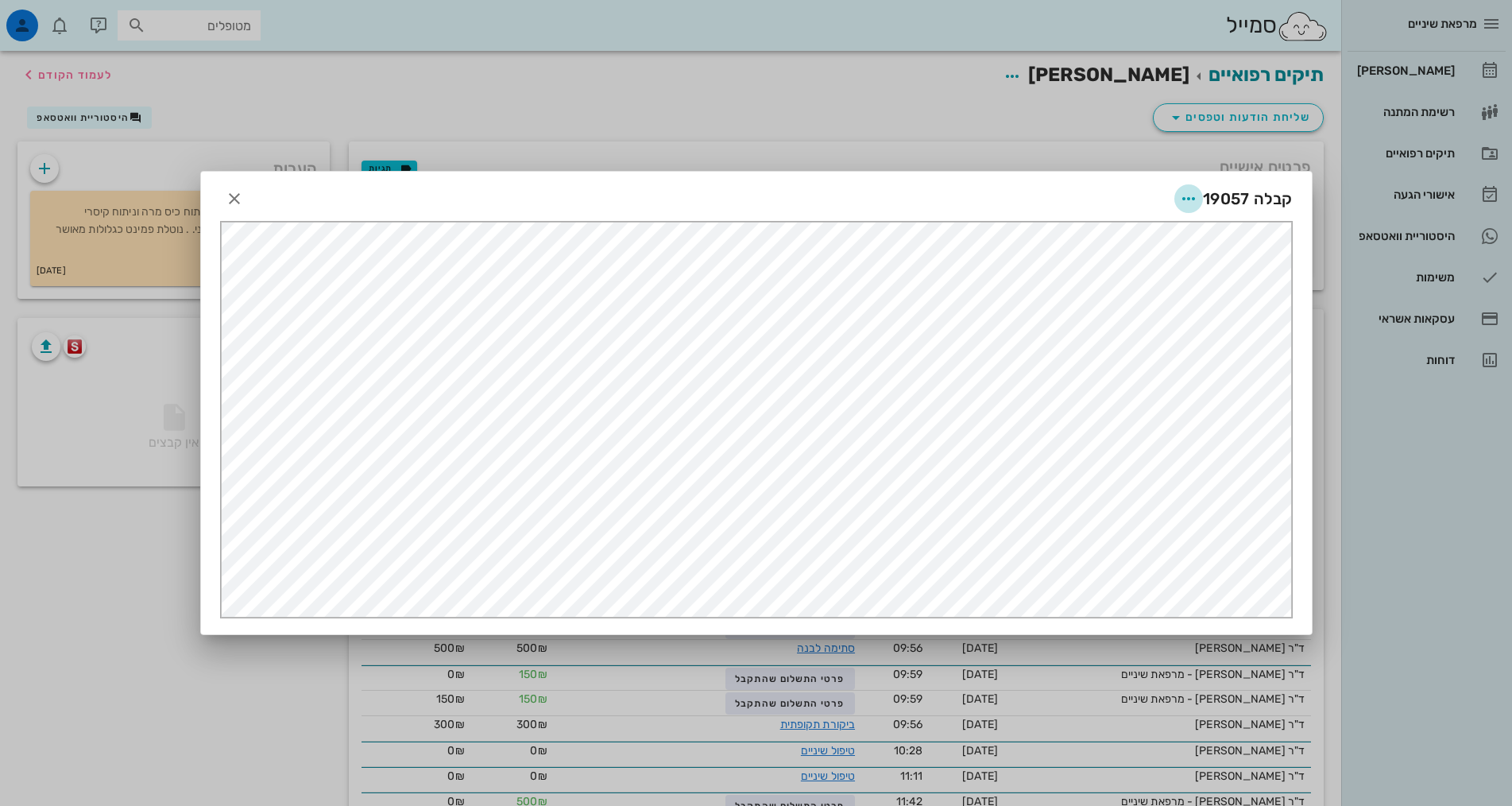
click at [1186, 201] on icon "button" at bounding box center [1189, 199] width 19 height 19
click at [1146, 357] on div "שליחה במייל" at bounding box center [1146, 353] width 89 height 15
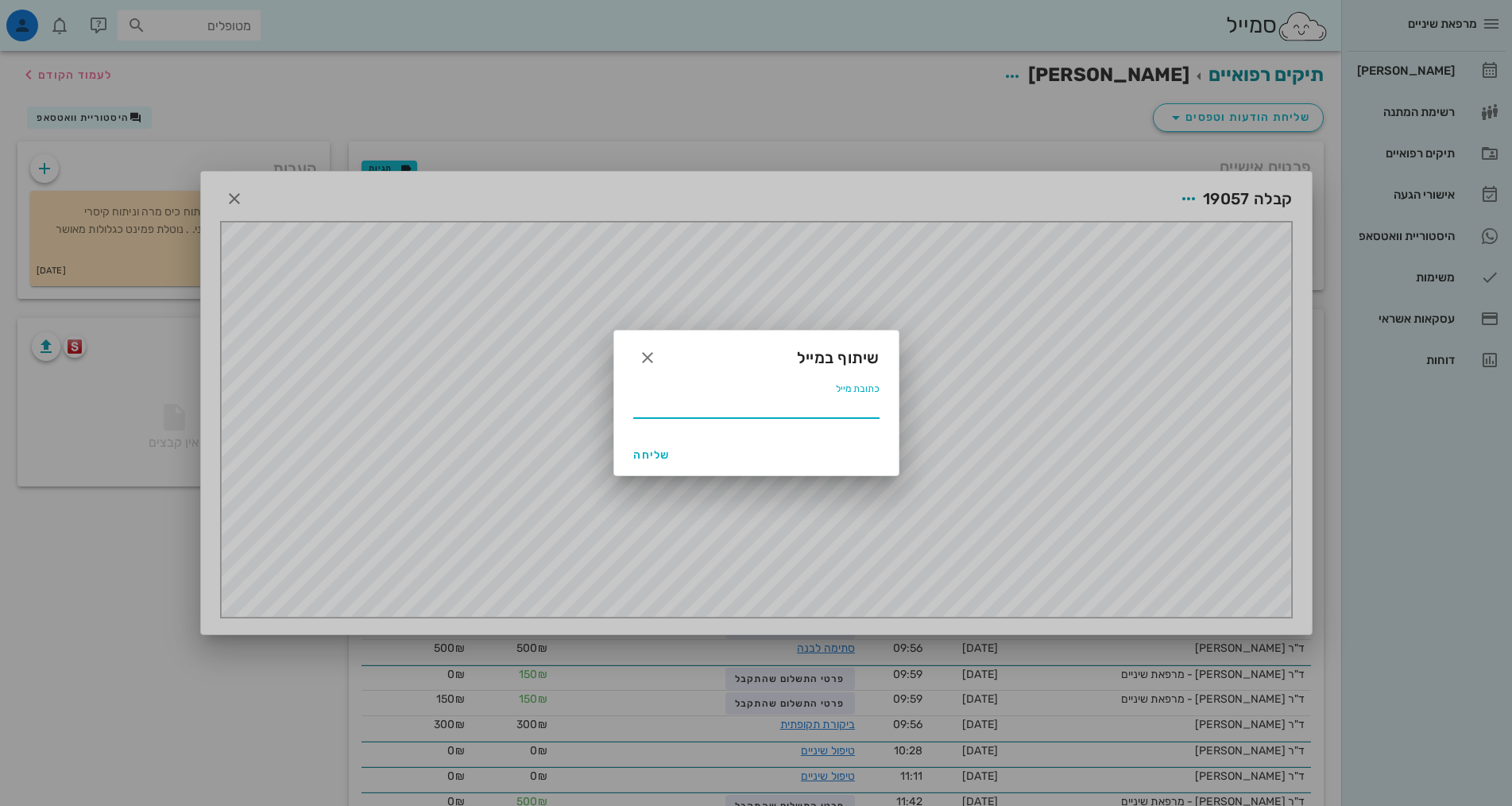
click at [858, 413] on input "כתובת מייל" at bounding box center [756, 405] width 246 height 26
type input "ר"
type input "[EMAIL_ADDRESS][DOMAIN_NAME]"
click at [646, 458] on span "שליחה" at bounding box center [652, 454] width 38 height 13
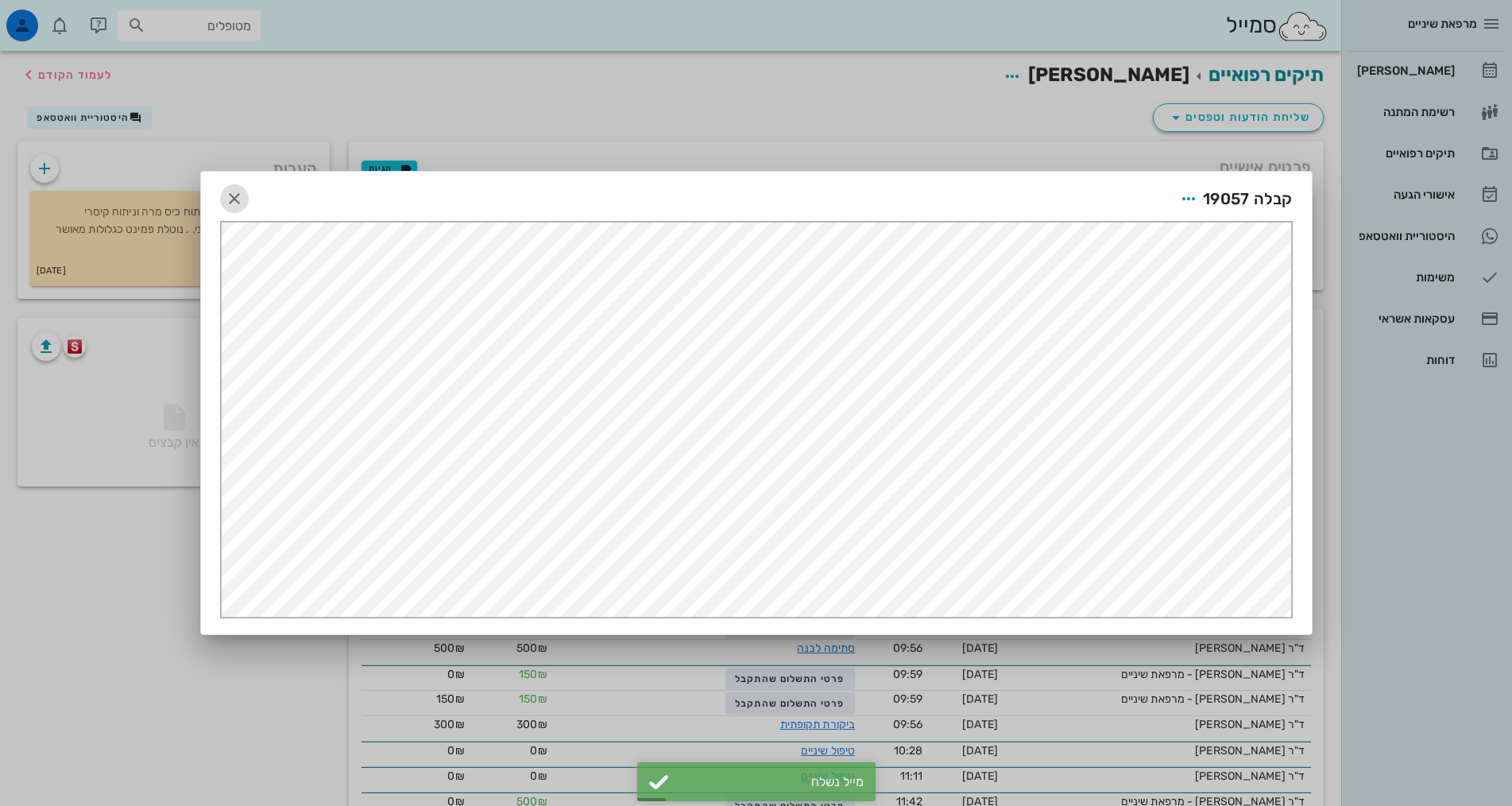
click at [240, 198] on icon "button" at bounding box center [235, 199] width 19 height 19
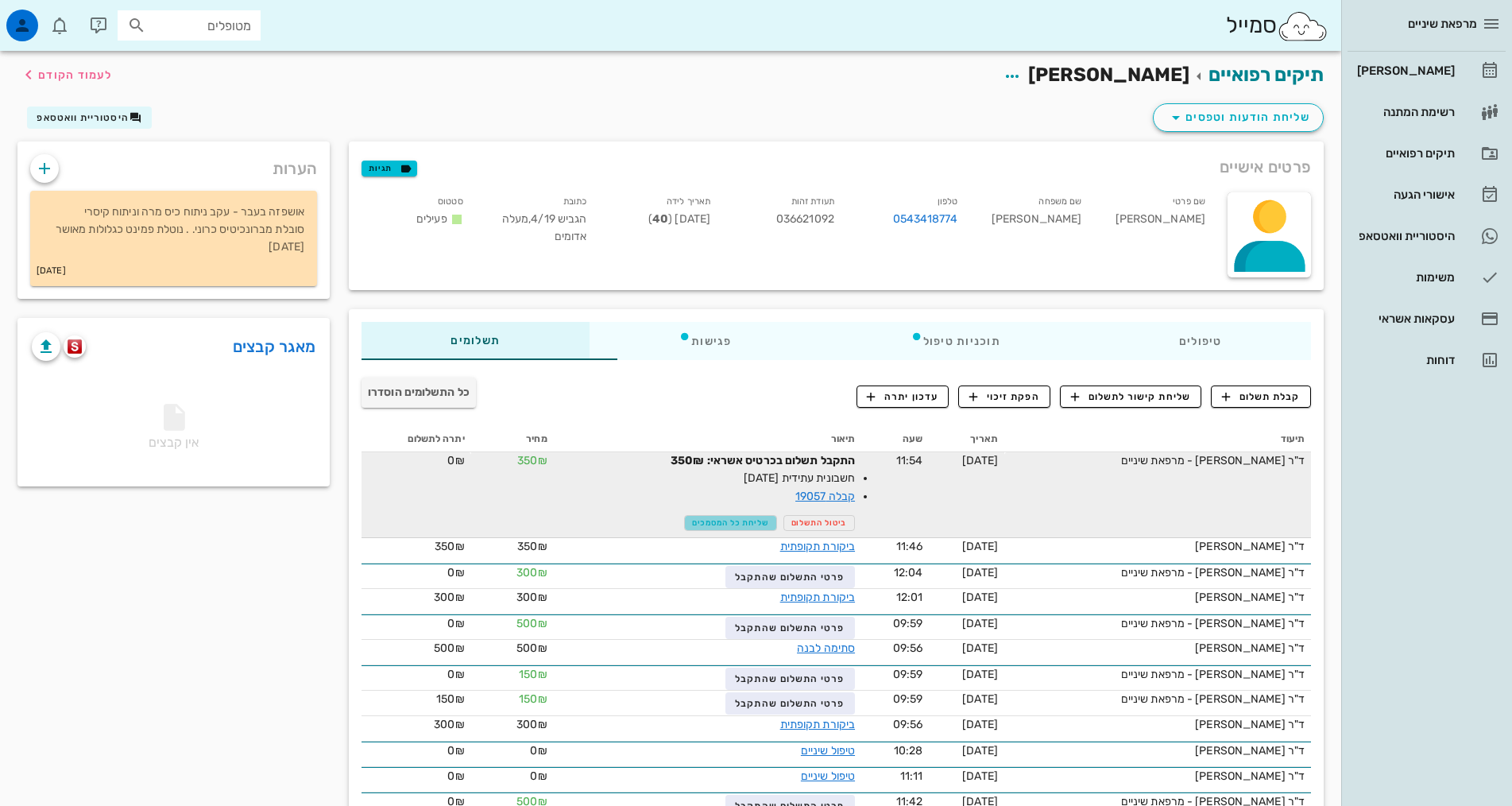
click at [692, 520] on span "שליחת כל המסמכים" at bounding box center [730, 523] width 77 height 10
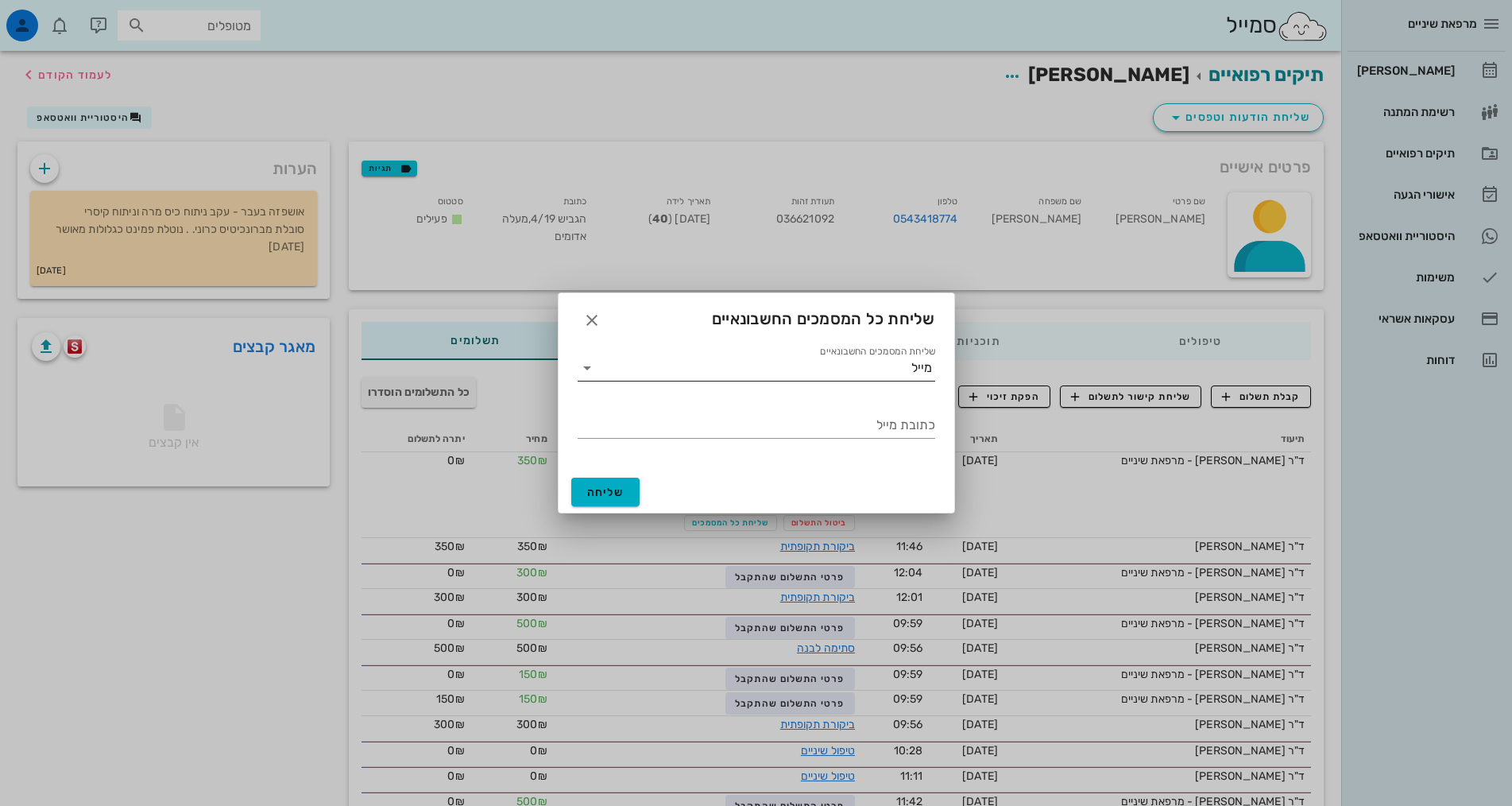
click at [791, 365] on input "שליחת המסמכים החשבונאיים" at bounding box center [756, 368] width 312 height 26
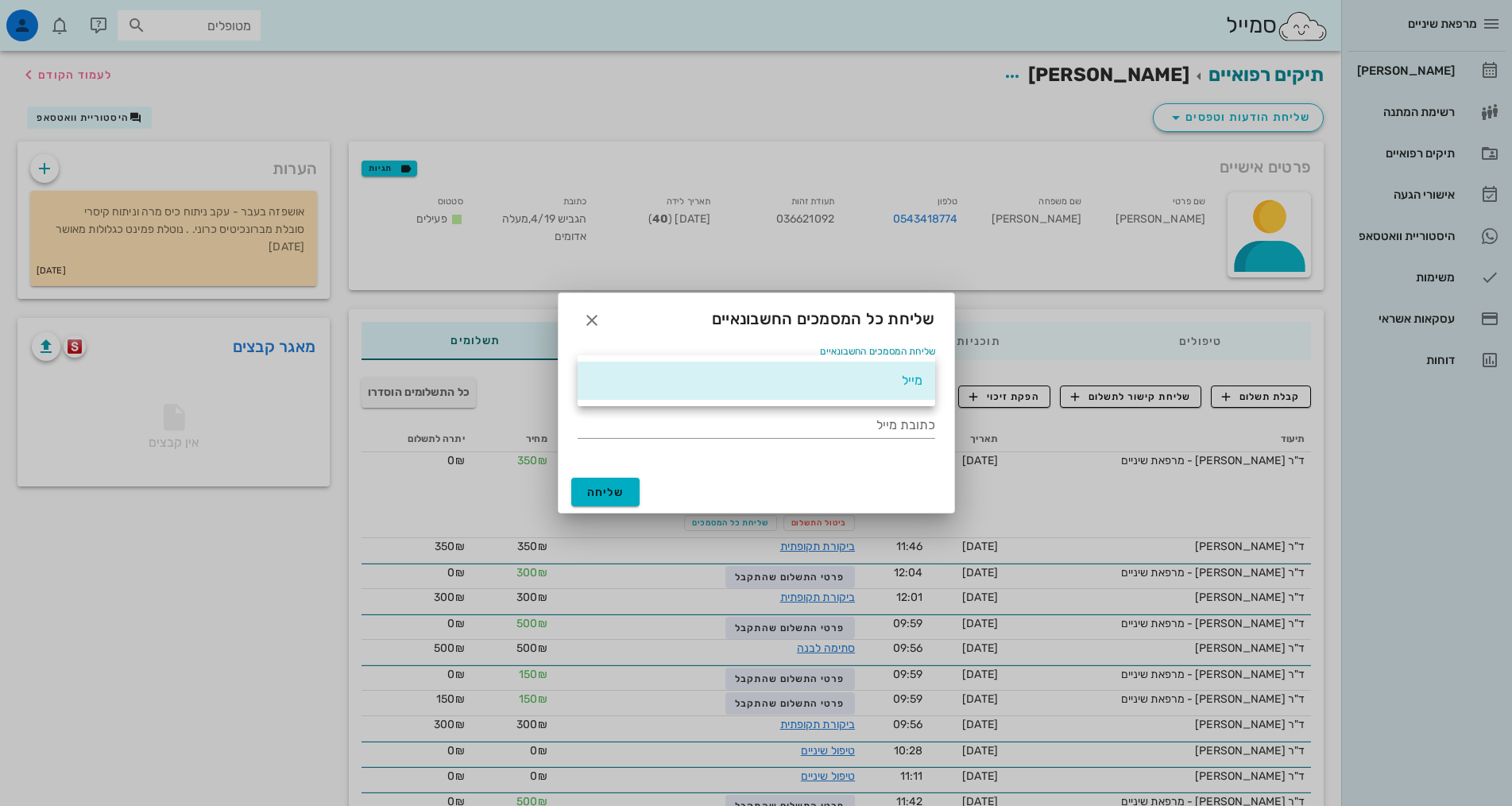
click at [791, 365] on div "מייל" at bounding box center [756, 380] width 332 height 35
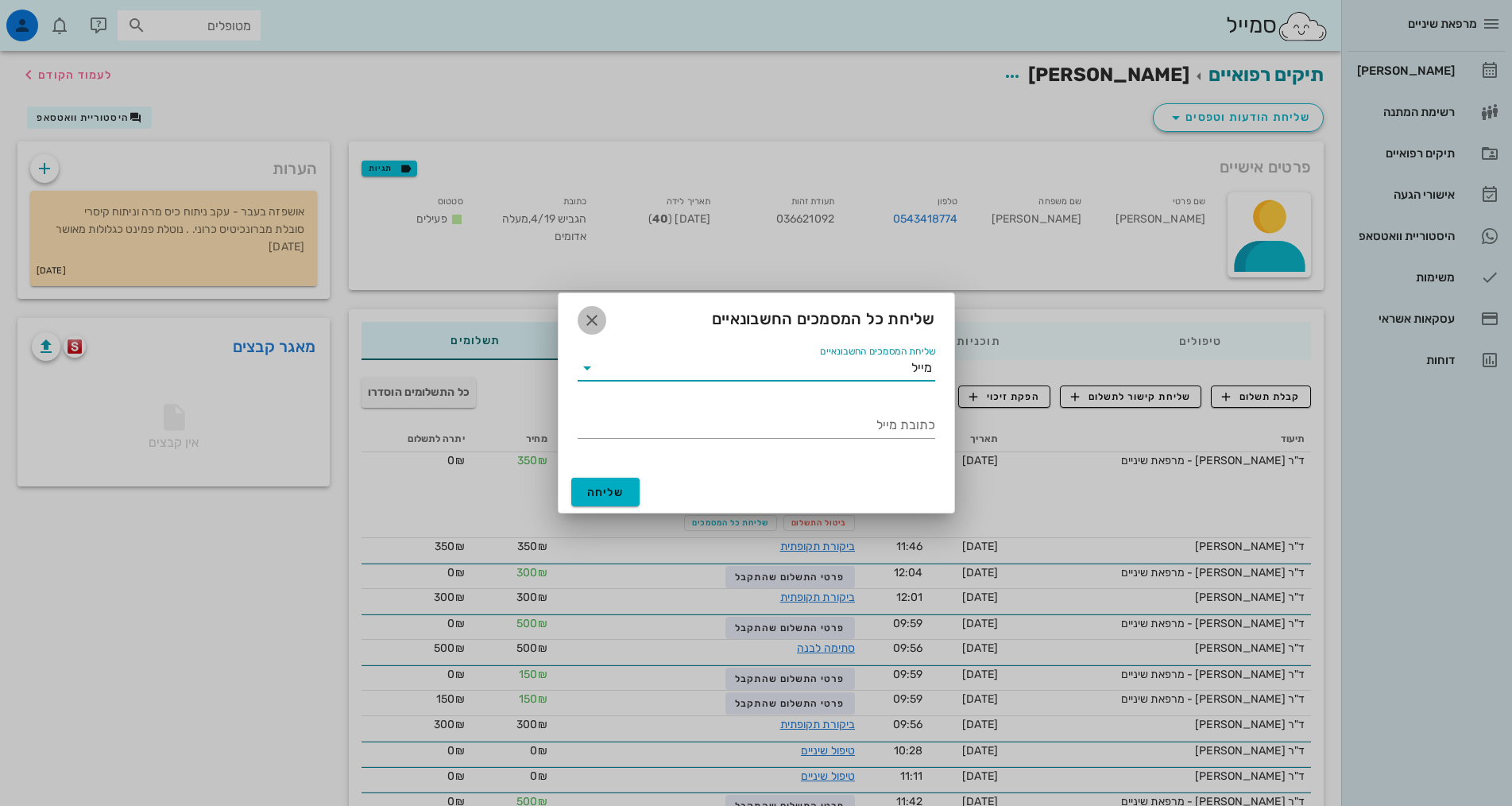
click at [586, 322] on icon "button" at bounding box center [592, 321] width 19 height 19
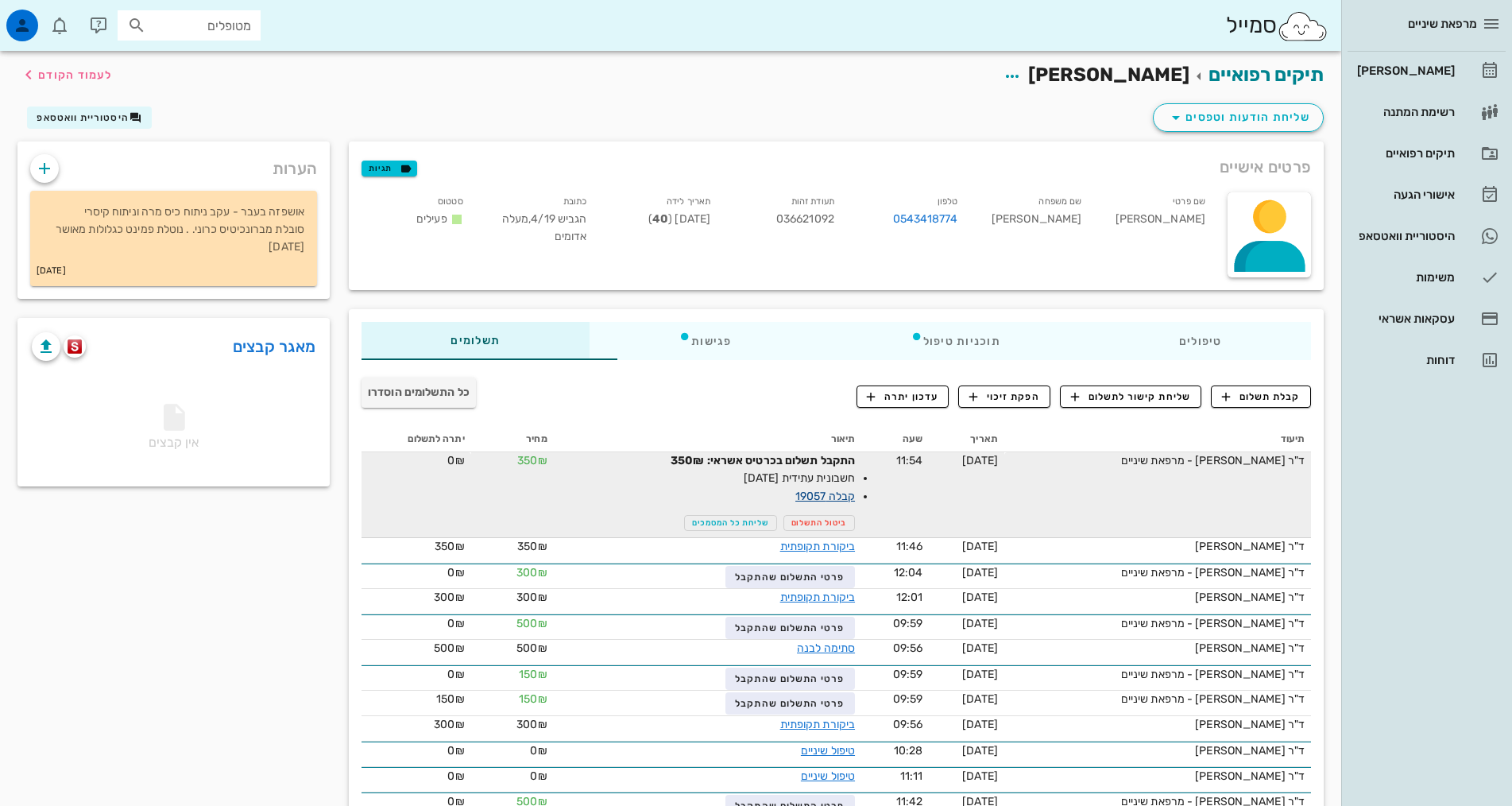
click at [795, 494] on link "קבלה 19057" at bounding box center [824, 496] width 59 height 13
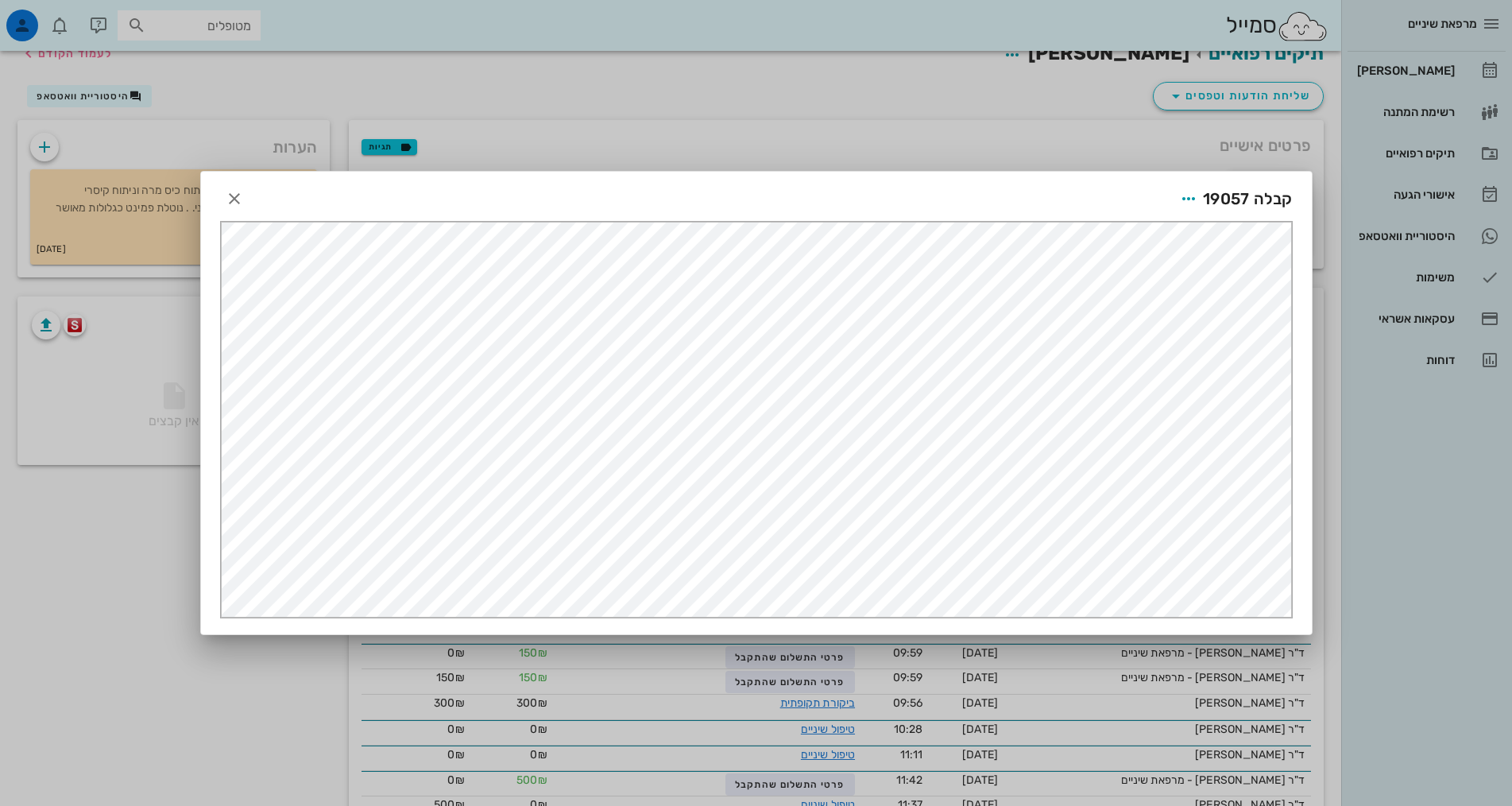
scroll to position [80, 0]
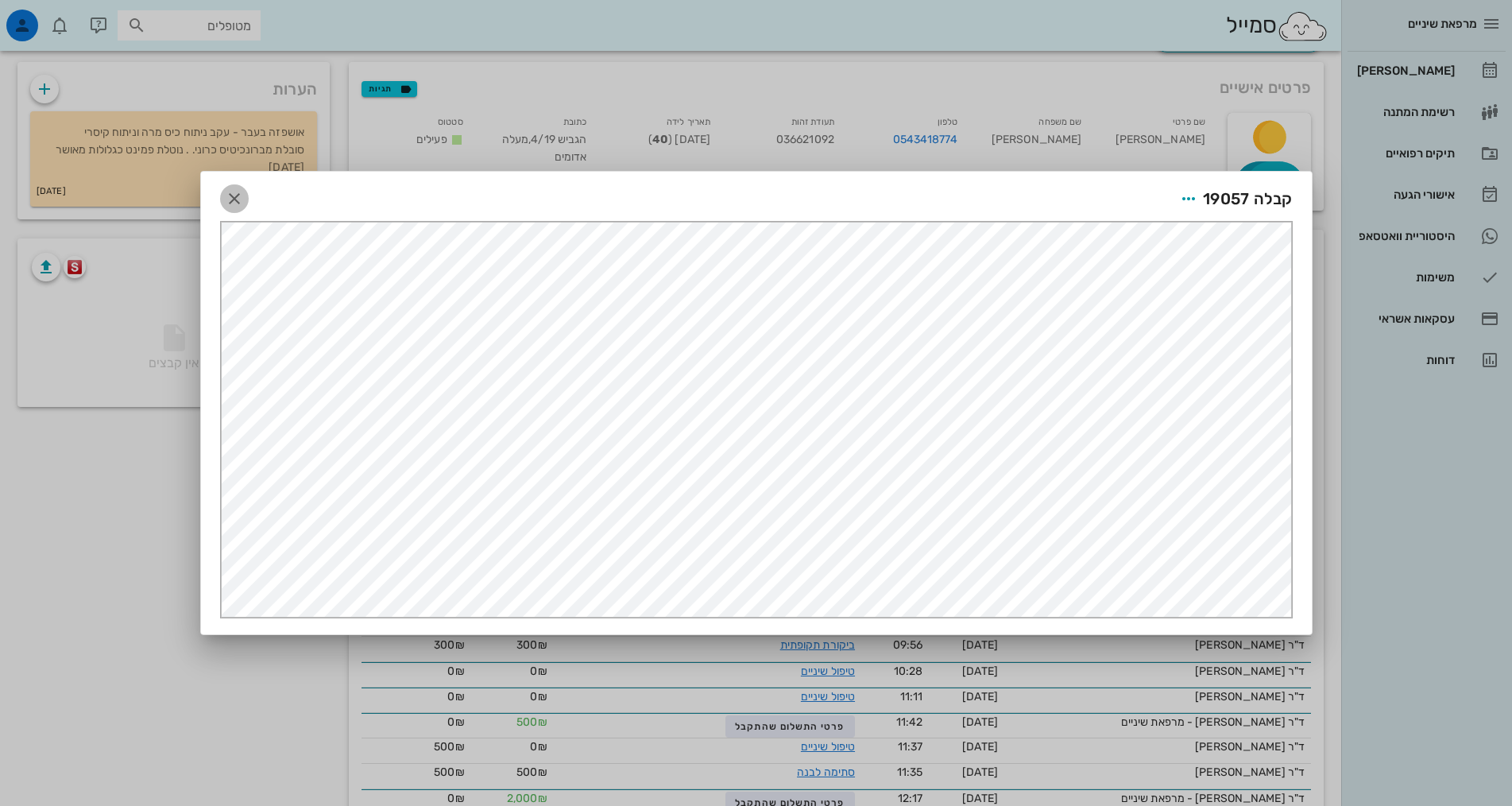
click at [228, 201] on icon "button" at bounding box center [235, 199] width 19 height 19
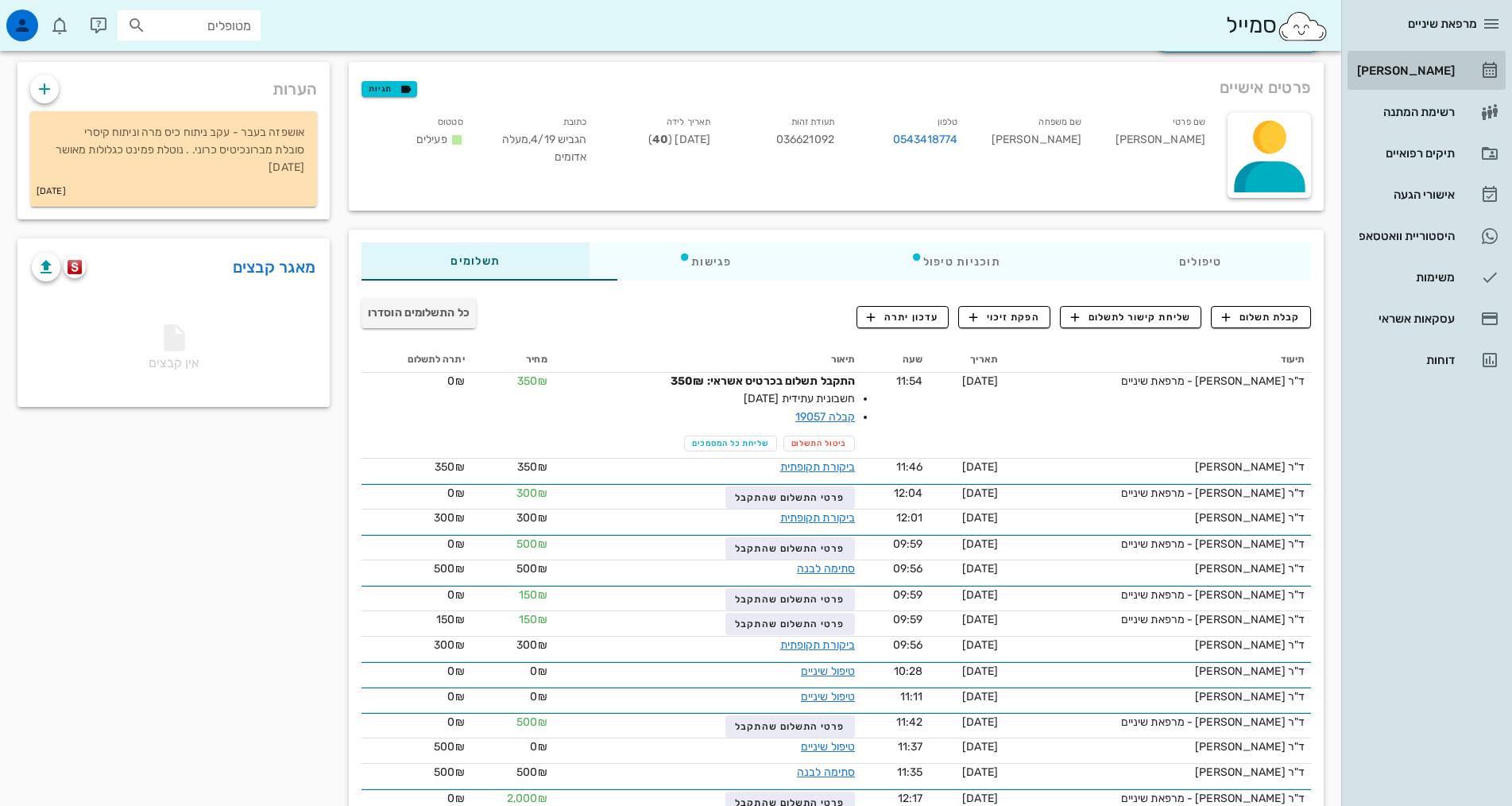
click at [1423, 83] on link "[PERSON_NAME]" at bounding box center [1426, 70] width 158 height 38
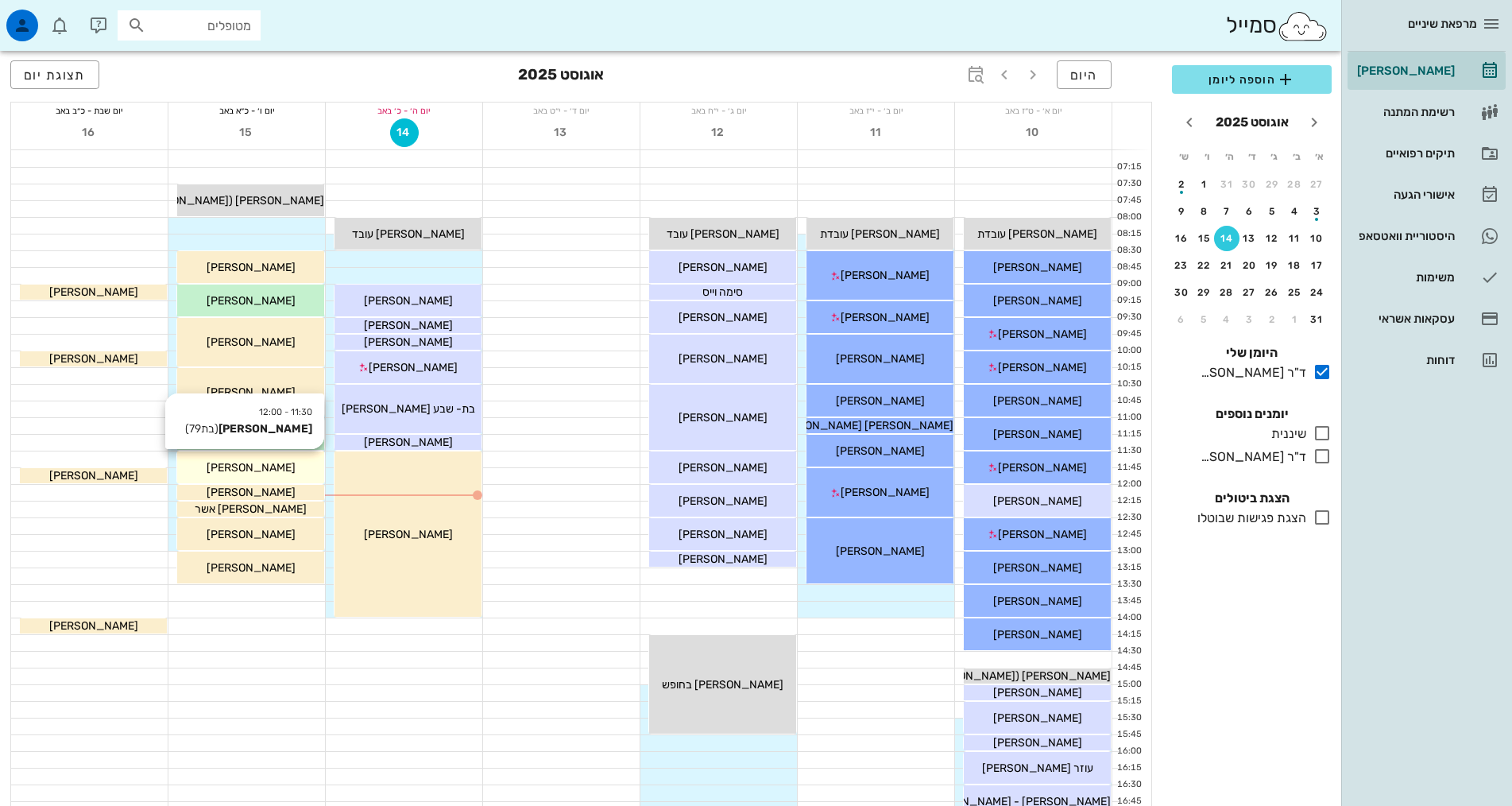
drag, startPoint x: 278, startPoint y: 469, endPoint x: 269, endPoint y: 467, distance: 9.2
click at [269, 467] on span "[PERSON_NAME]" at bounding box center [251, 468] width 89 height 13
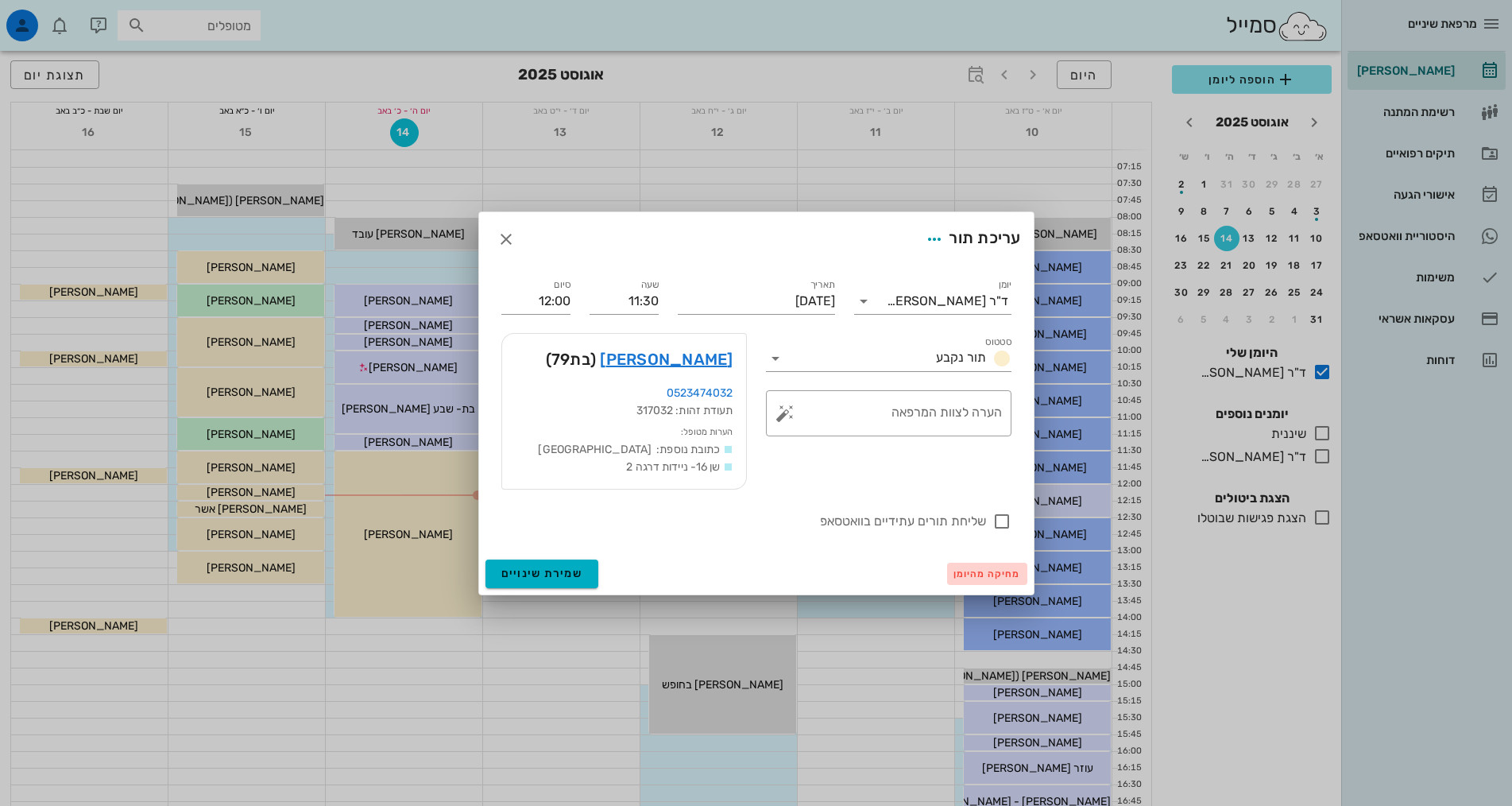
click at [974, 571] on span "מחיקה מהיומן" at bounding box center [987, 574] width 67 height 12
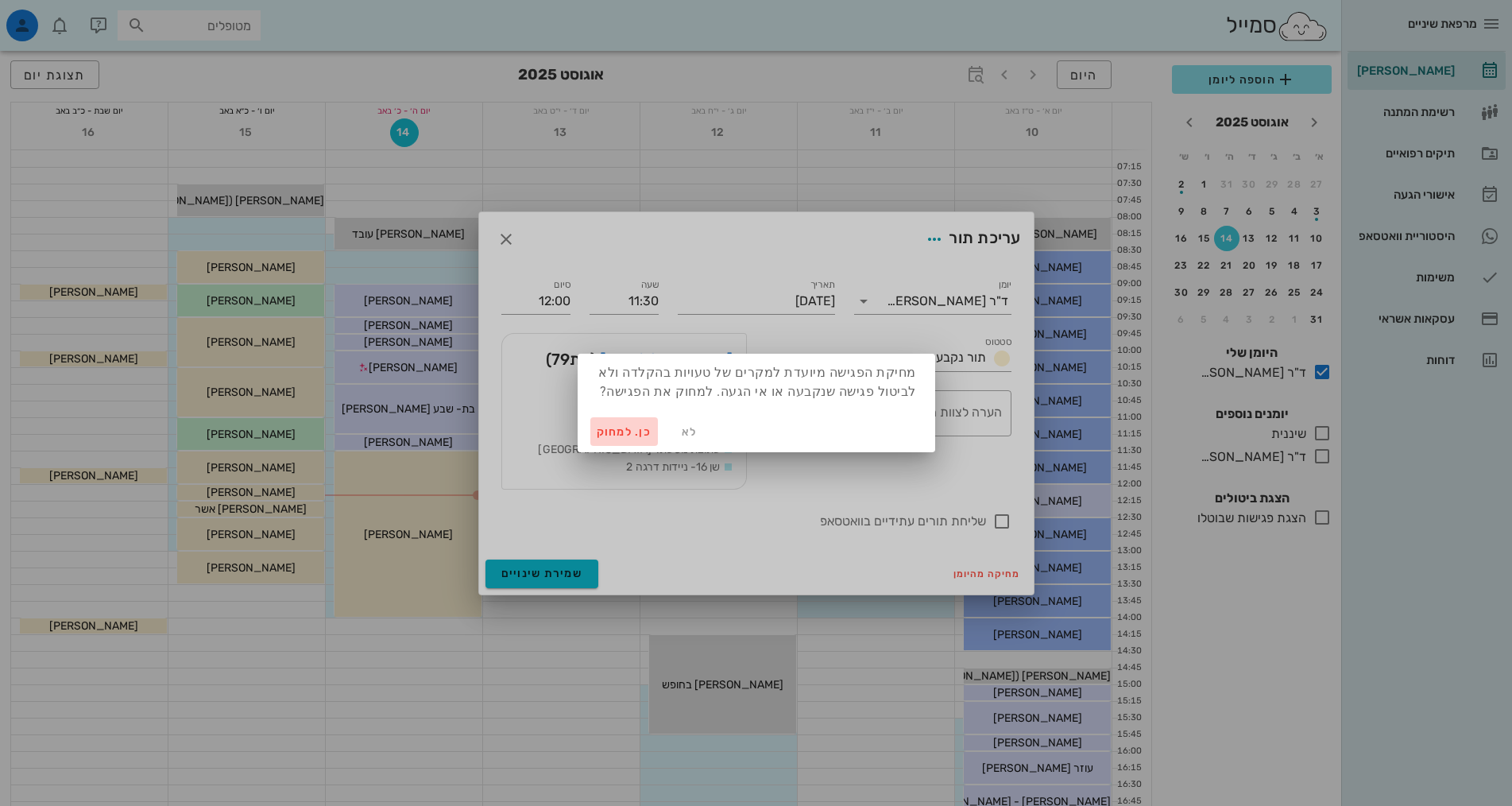
click at [629, 425] on span "כן. למחוק" at bounding box center [624, 431] width 56 height 13
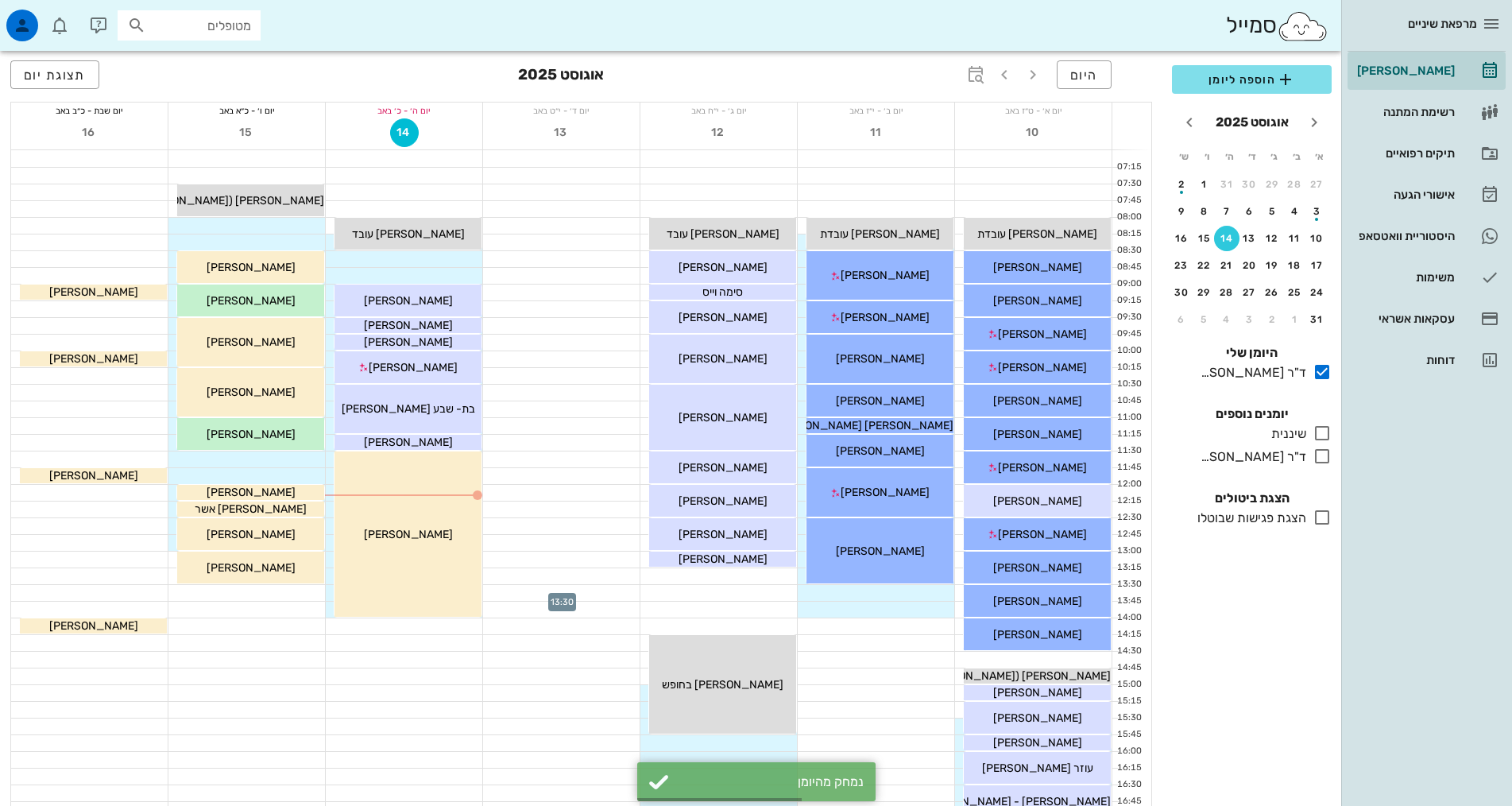
click at [510, 593] on div at bounding box center [561, 593] width 157 height 16
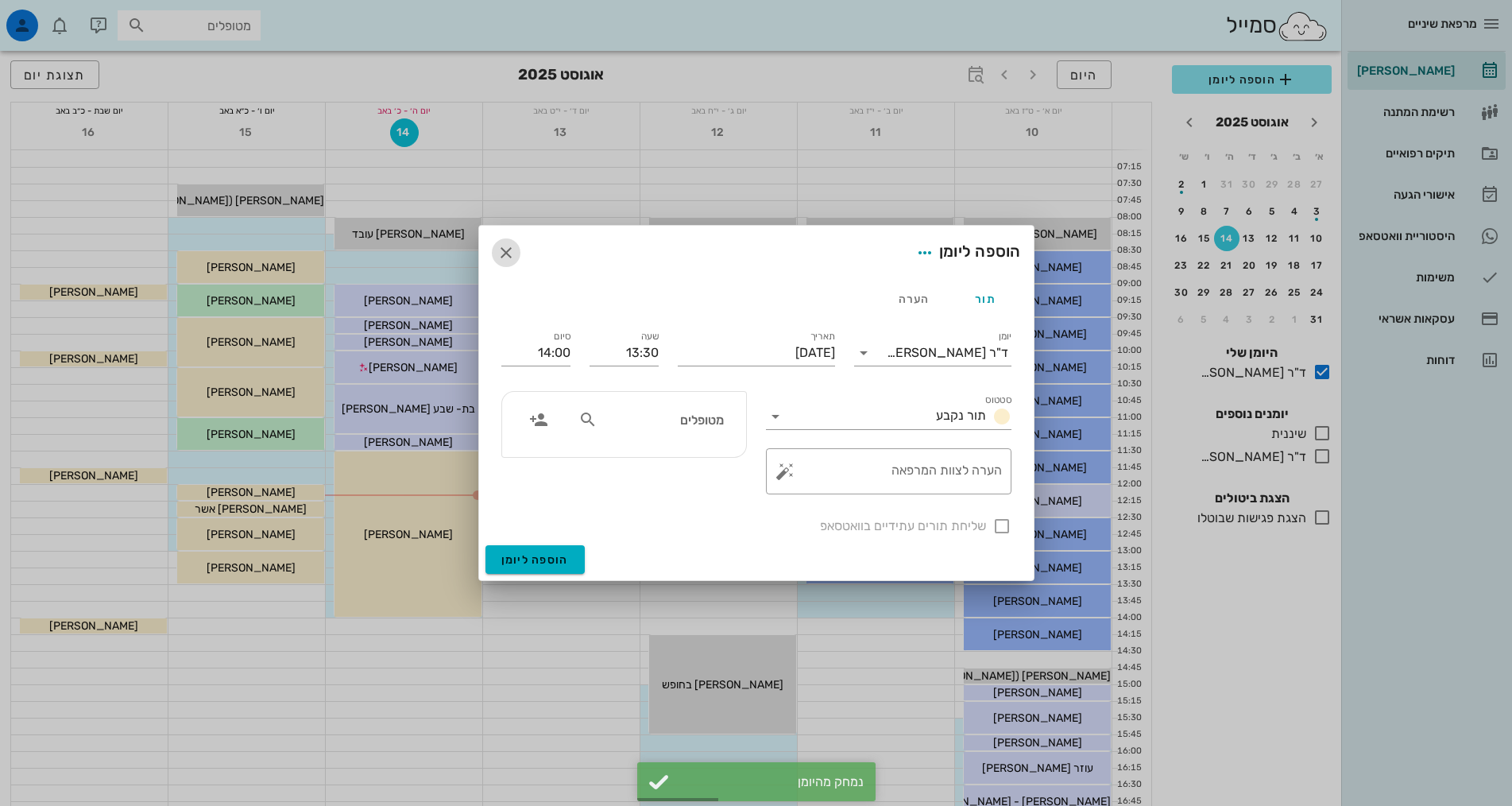
click at [503, 244] on icon "button" at bounding box center [506, 253] width 19 height 19
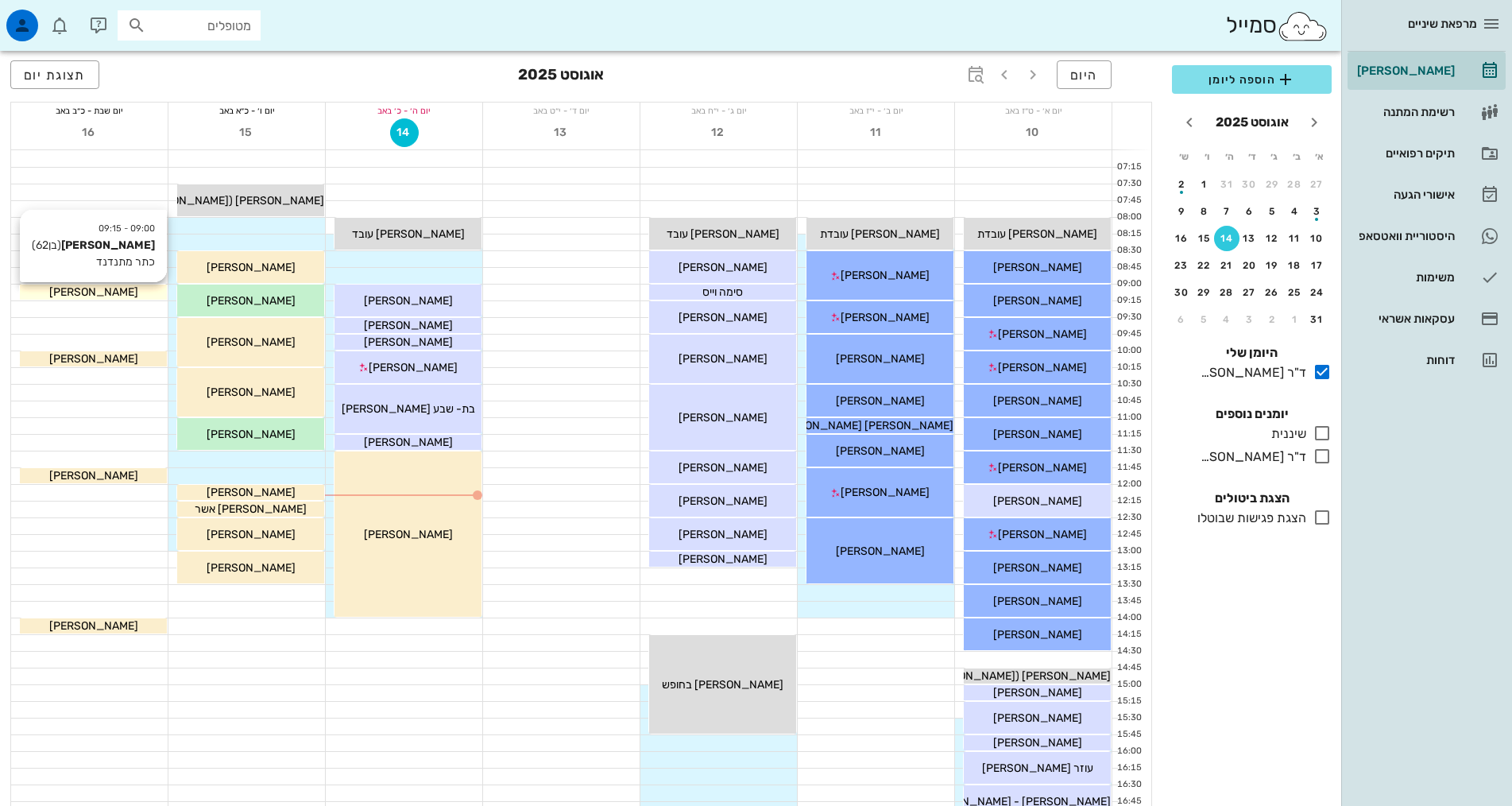
click at [95, 295] on span "[PERSON_NAME]" at bounding box center [94, 291] width 89 height 13
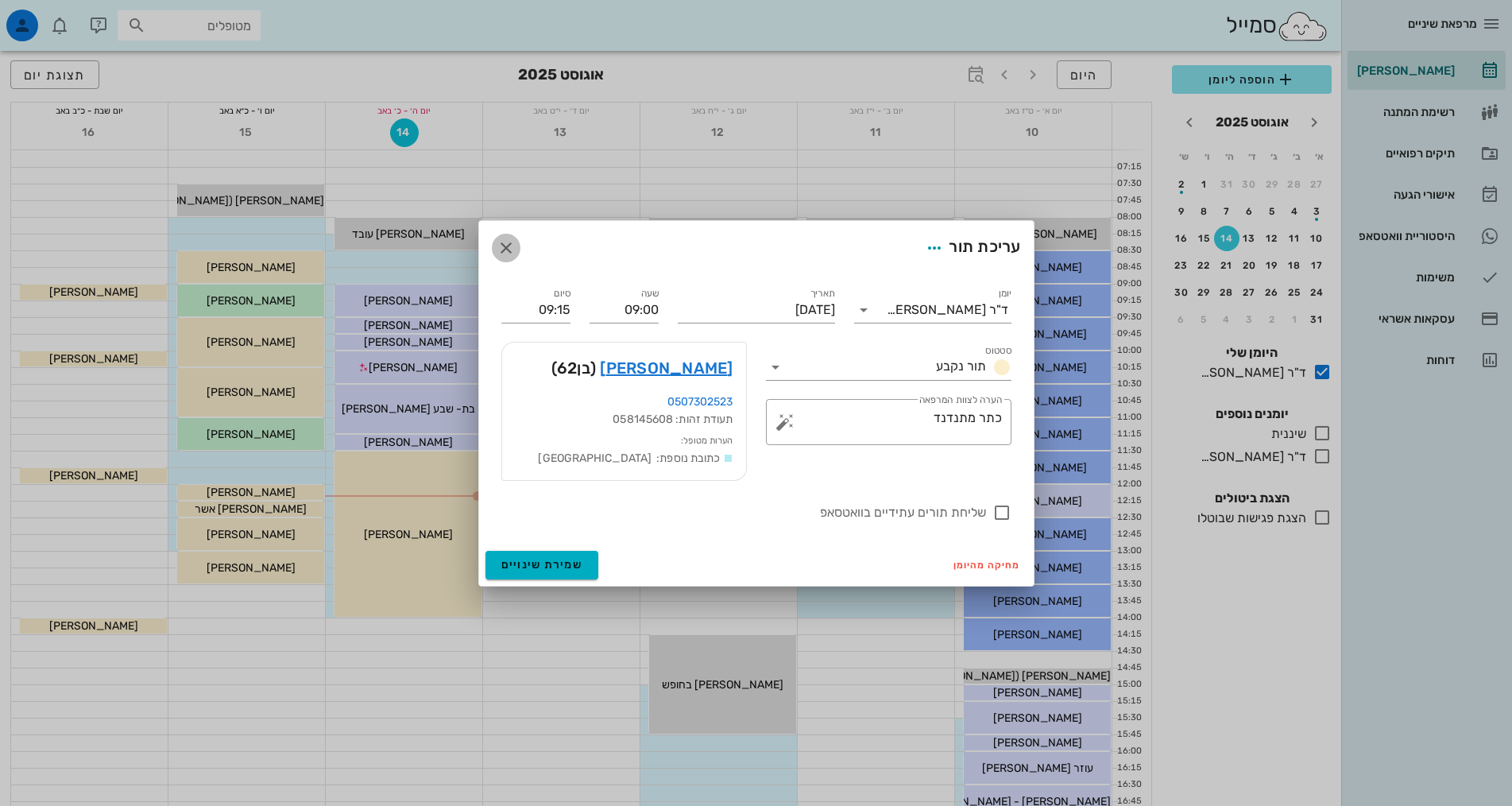
click at [500, 243] on icon "button" at bounding box center [506, 248] width 19 height 19
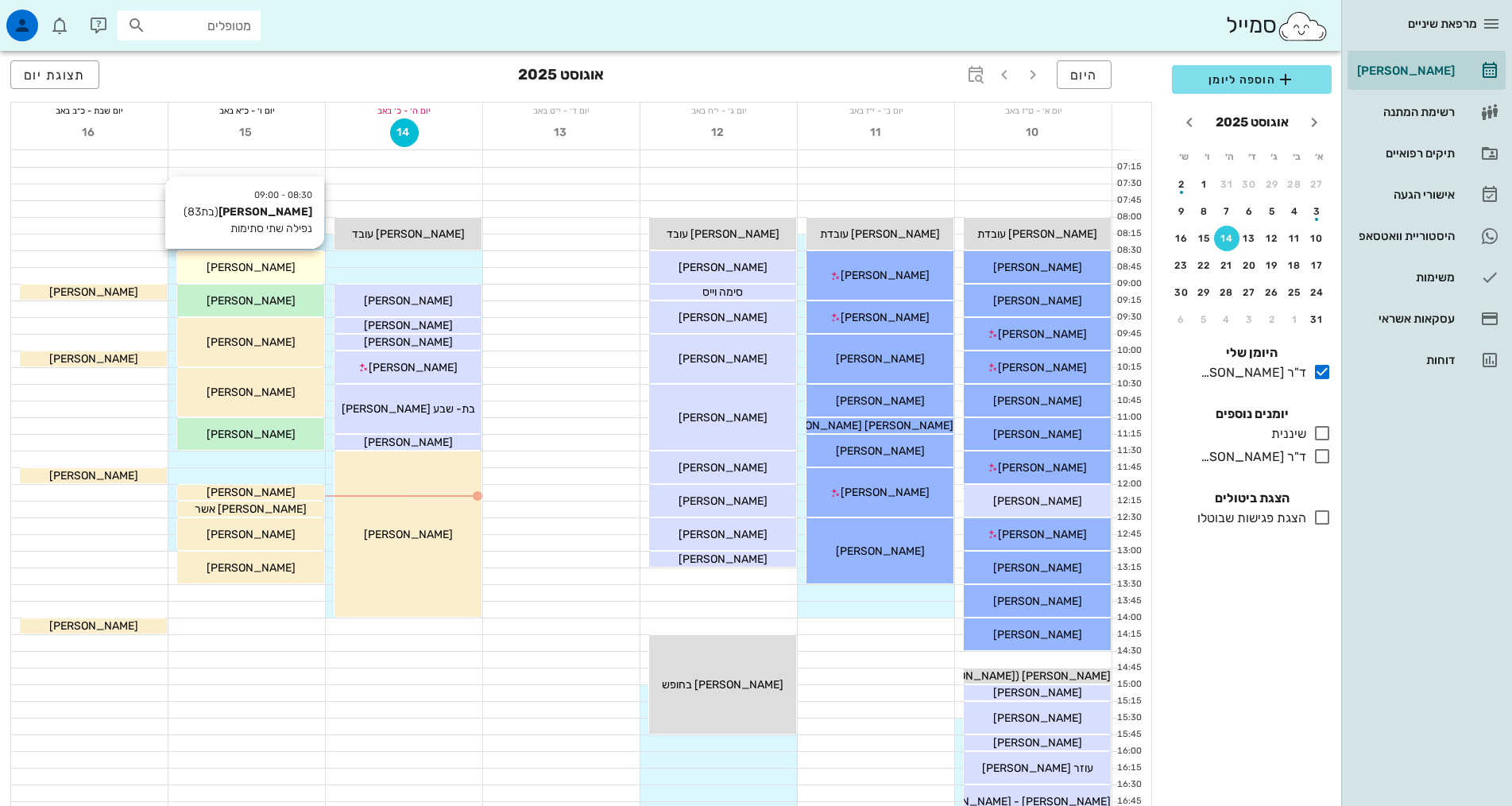
click at [239, 267] on span "[PERSON_NAME]" at bounding box center [251, 267] width 89 height 13
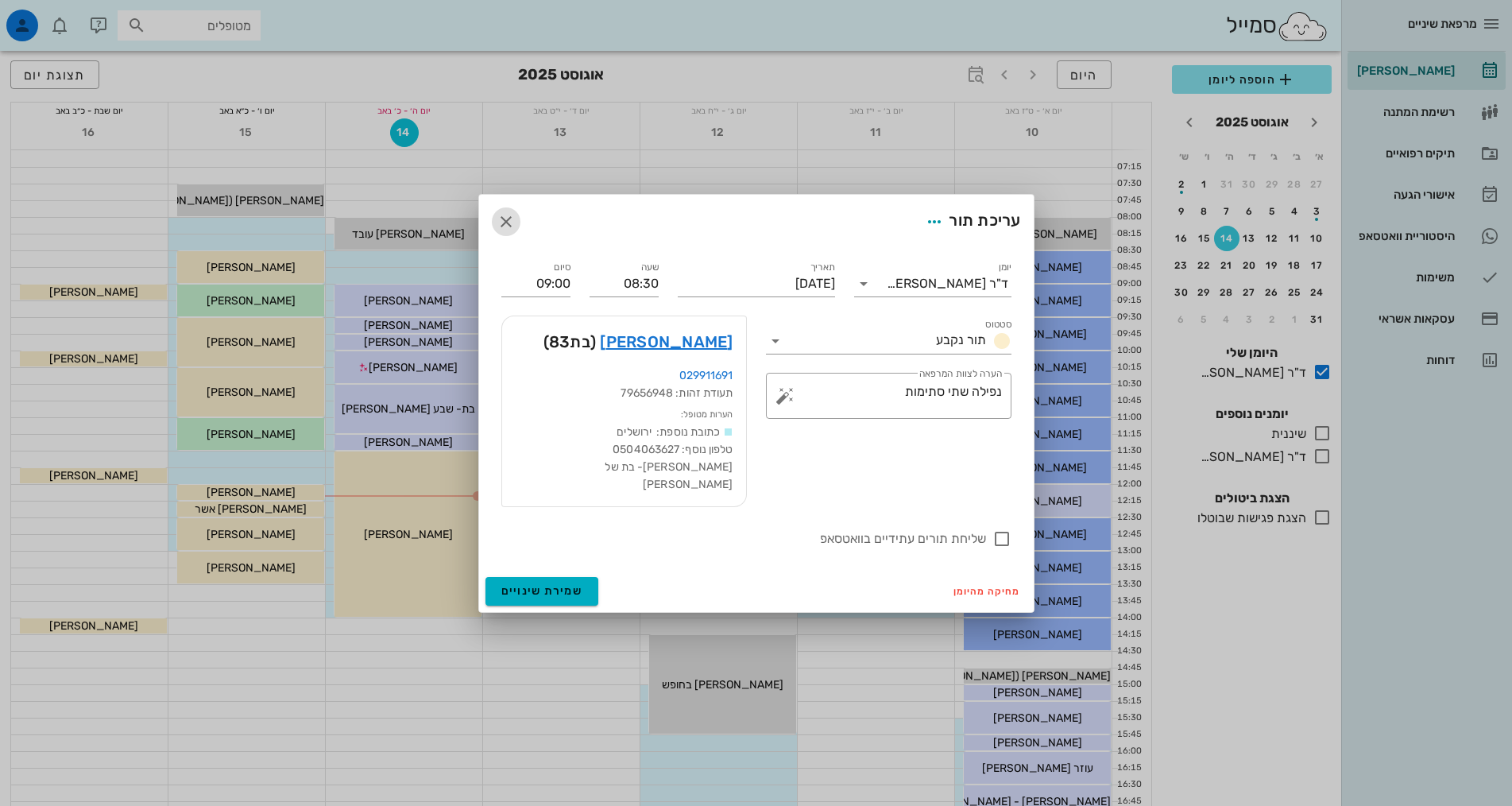
click at [507, 226] on icon "button" at bounding box center [506, 222] width 19 height 19
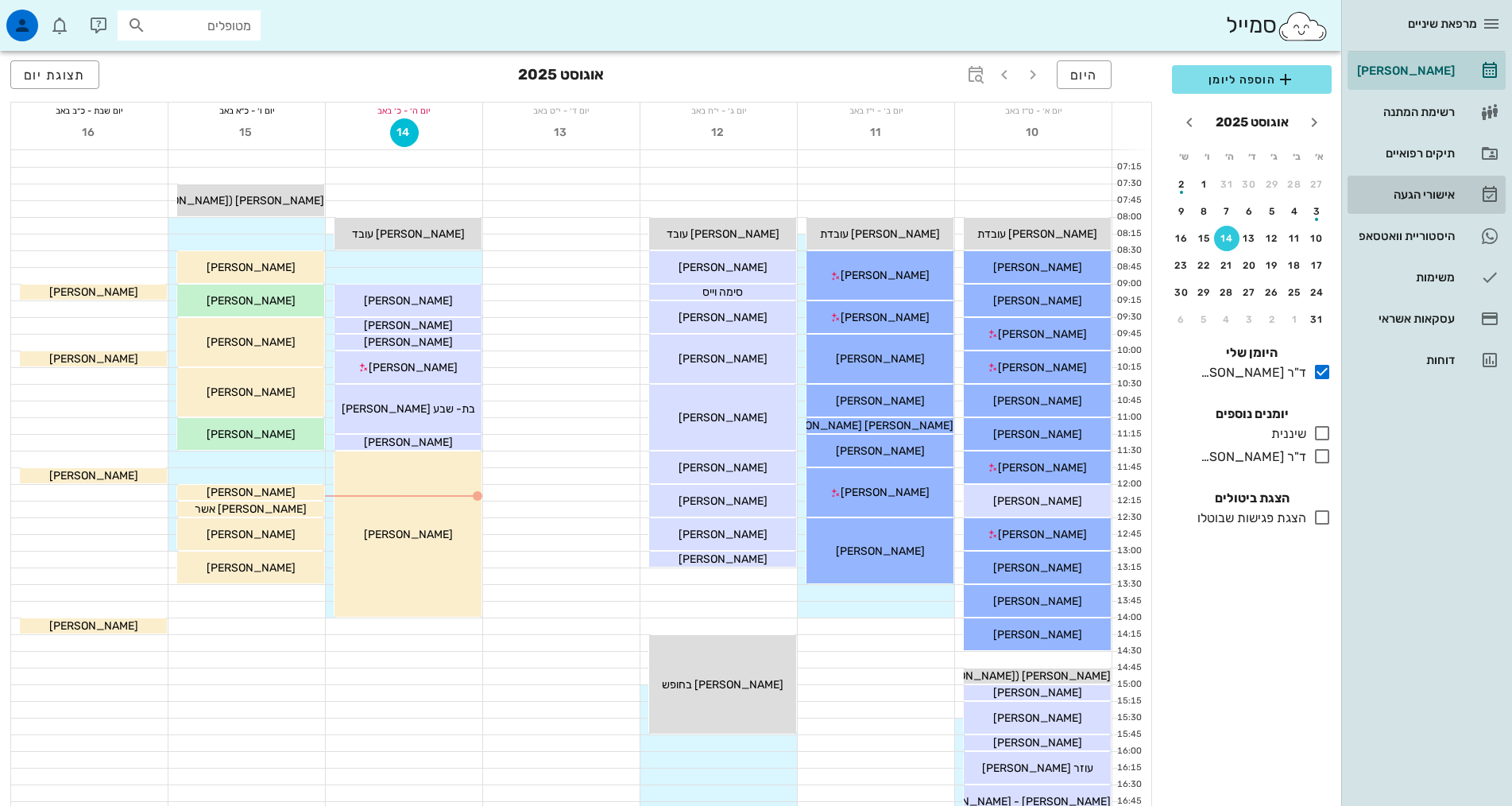
click at [1455, 191] on link "אישורי הגעה" at bounding box center [1426, 194] width 158 height 38
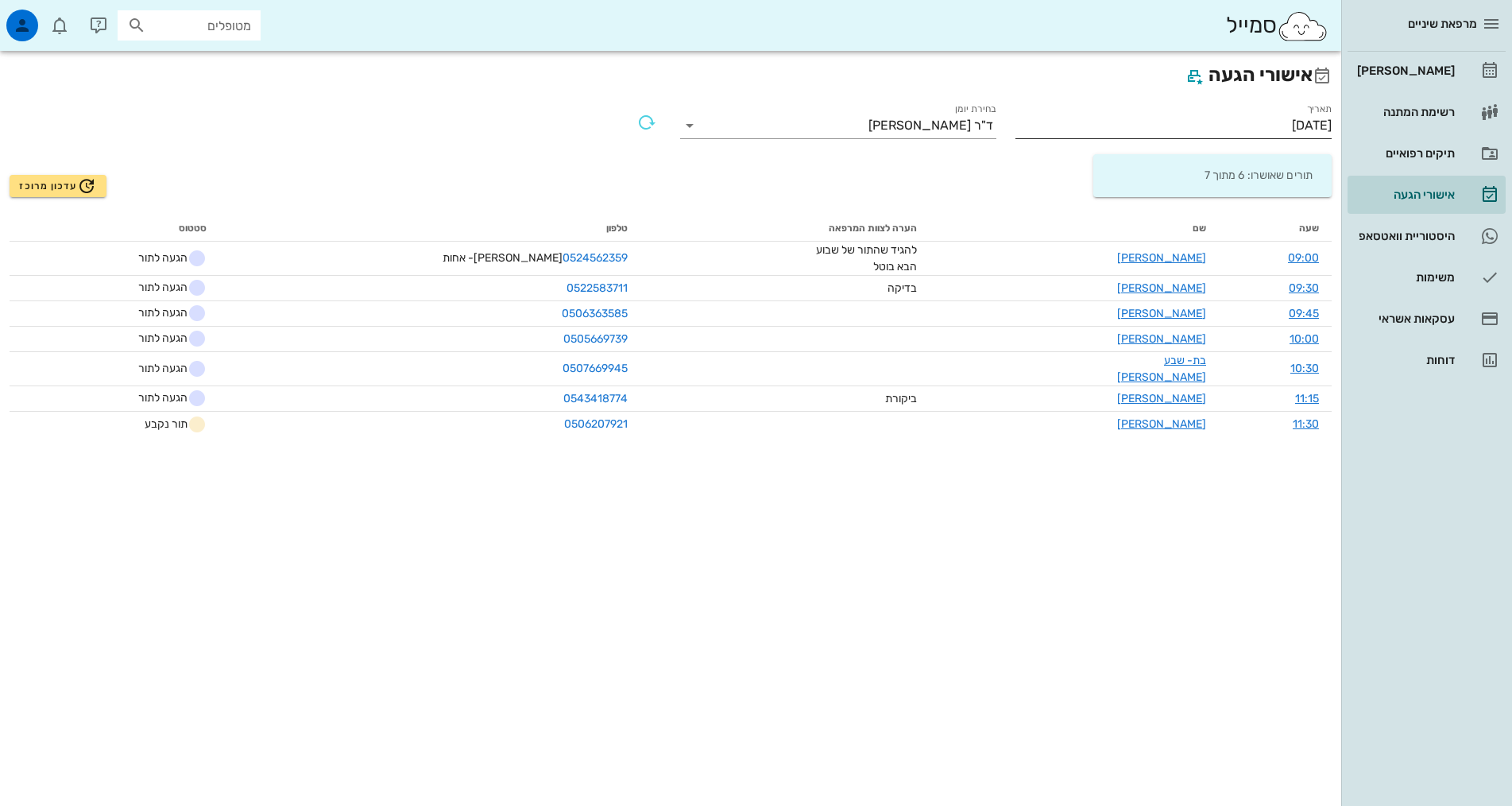
drag, startPoint x: 1257, startPoint y: 127, endPoint x: 1276, endPoint y: 128, distance: 19.0
click at [1260, 128] on input "[DATE]" at bounding box center [1173, 125] width 316 height 26
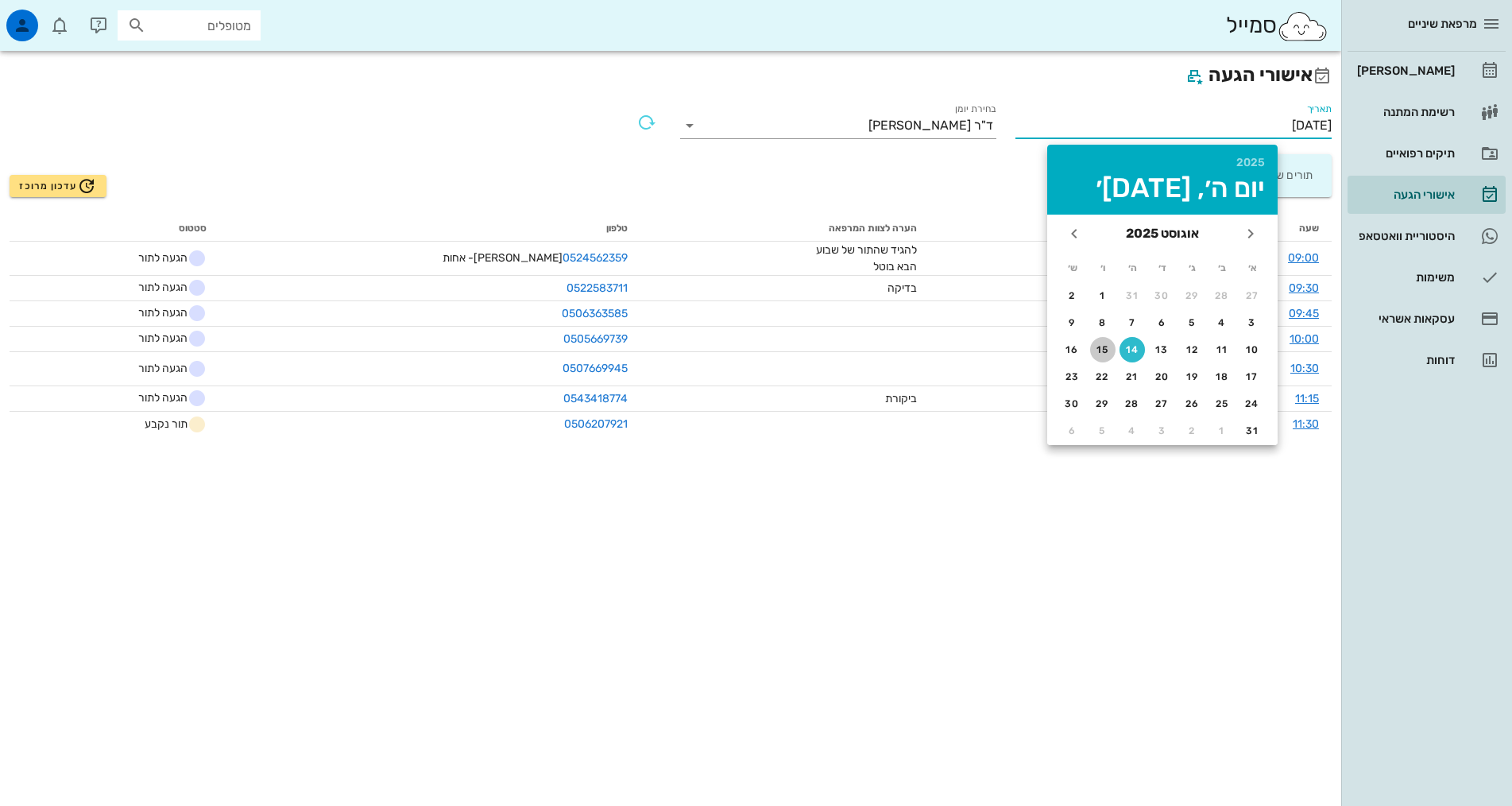
click at [1106, 351] on div "15" at bounding box center [1102, 350] width 26 height 12
type input "[DATE]"
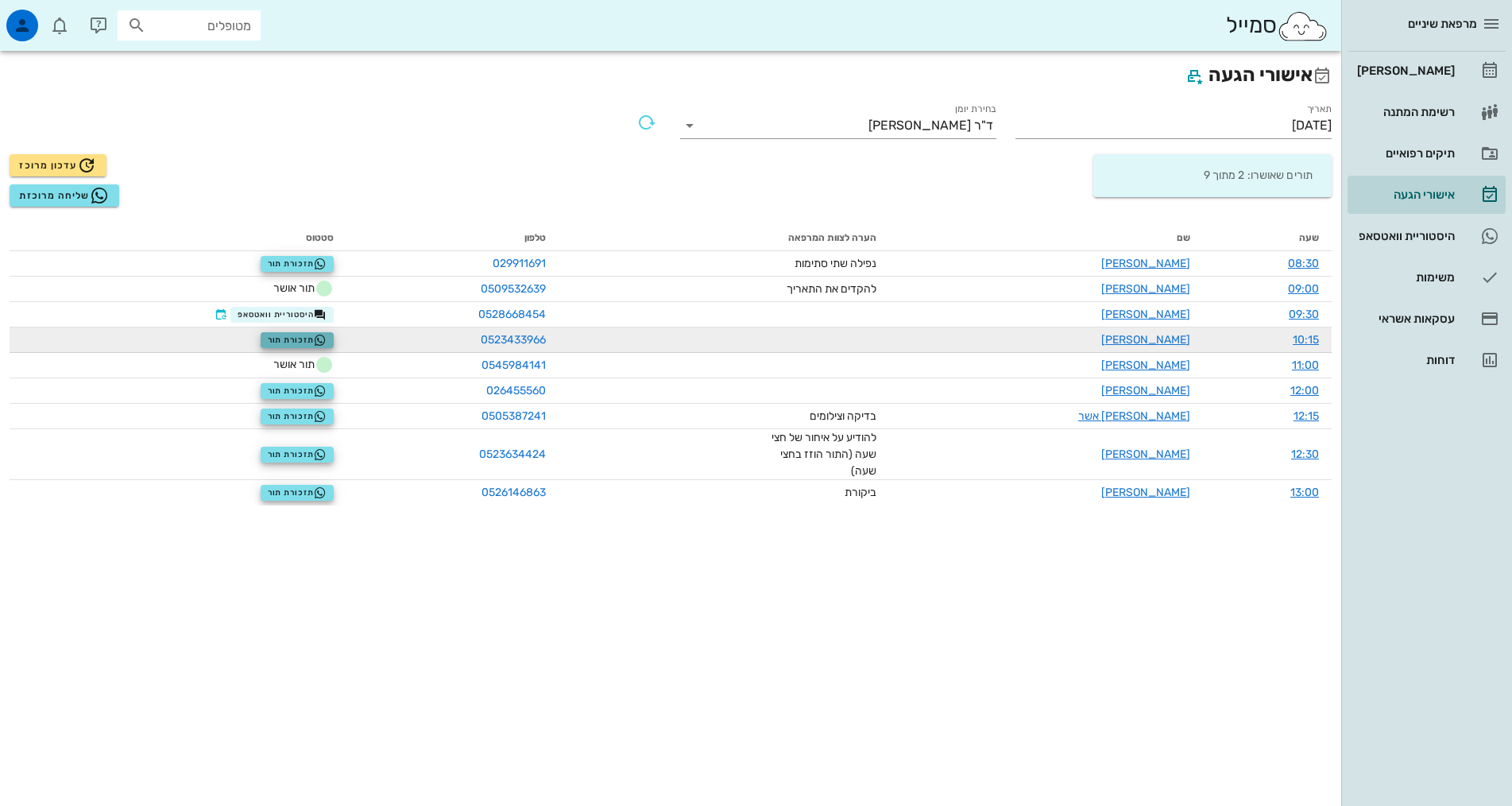
click at [321, 334] on span "תזכורת תור" at bounding box center [297, 340] width 59 height 12
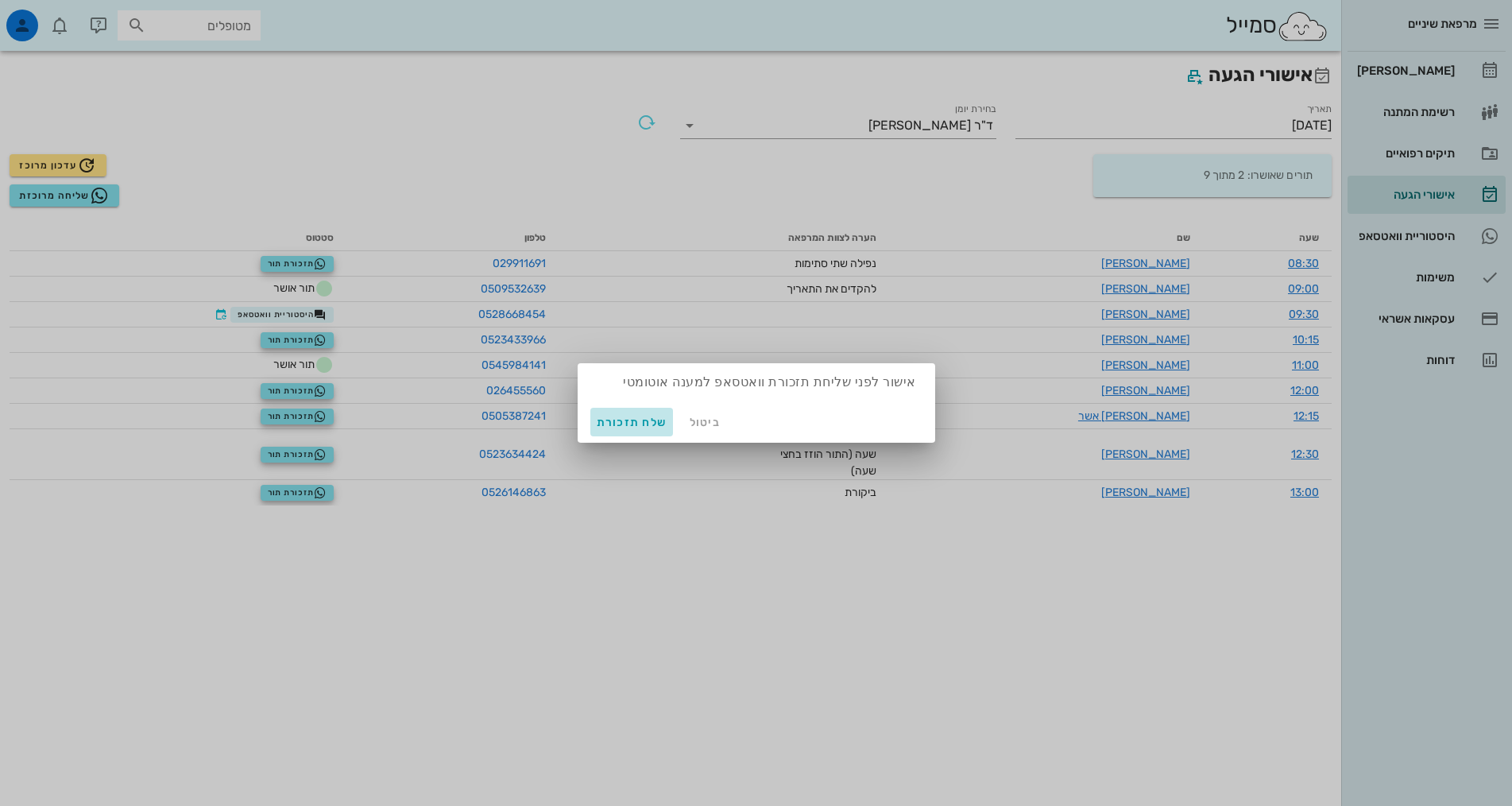
click at [625, 423] on span "שלח תזכורת" at bounding box center [632, 422] width 71 height 13
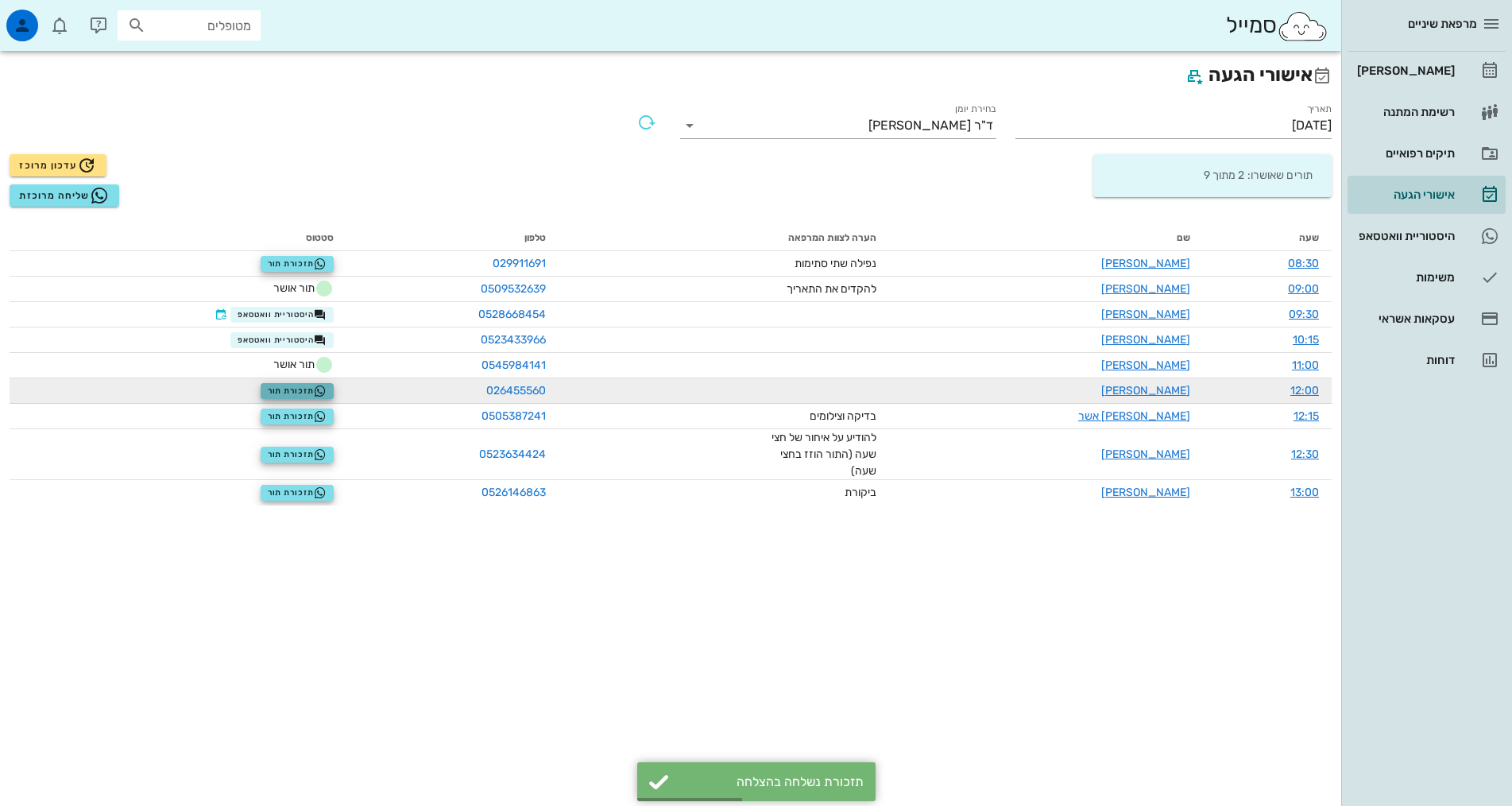
click at [327, 392] on icon "button" at bounding box center [320, 391] width 12 height 12
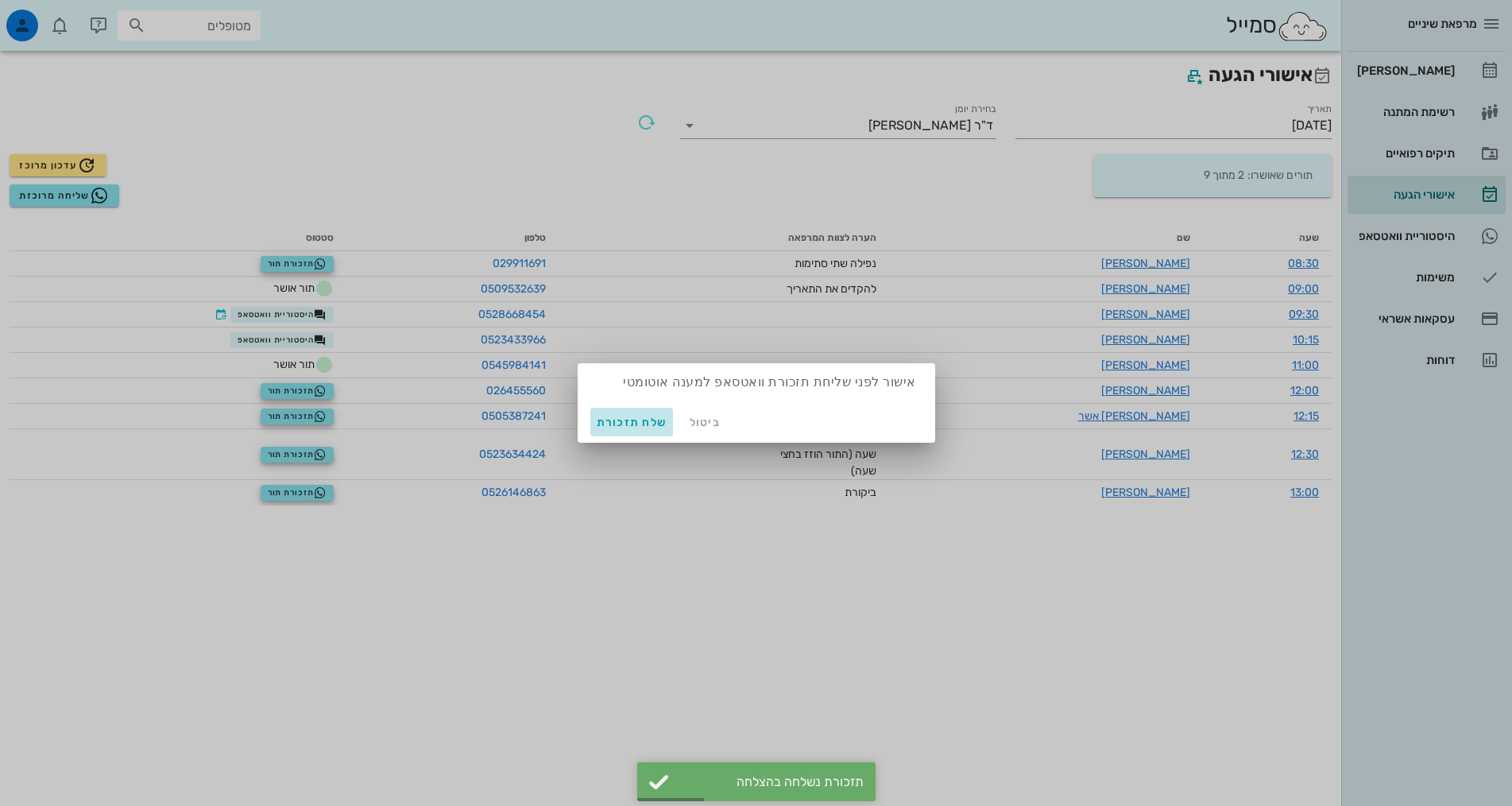
click at [634, 425] on span "שלח תזכורת" at bounding box center [632, 422] width 71 height 13
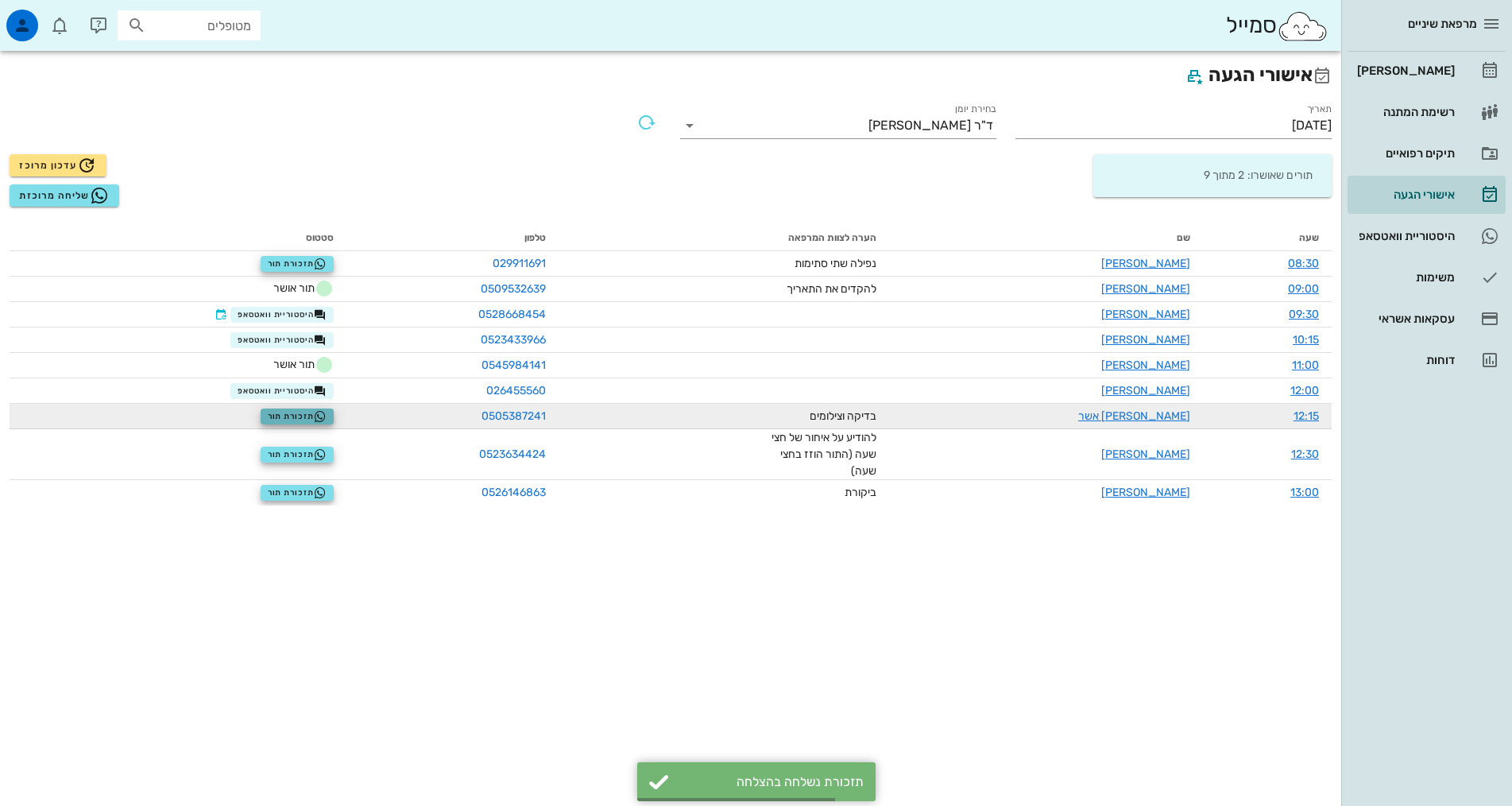
click at [327, 418] on icon "button" at bounding box center [320, 416] width 12 height 12
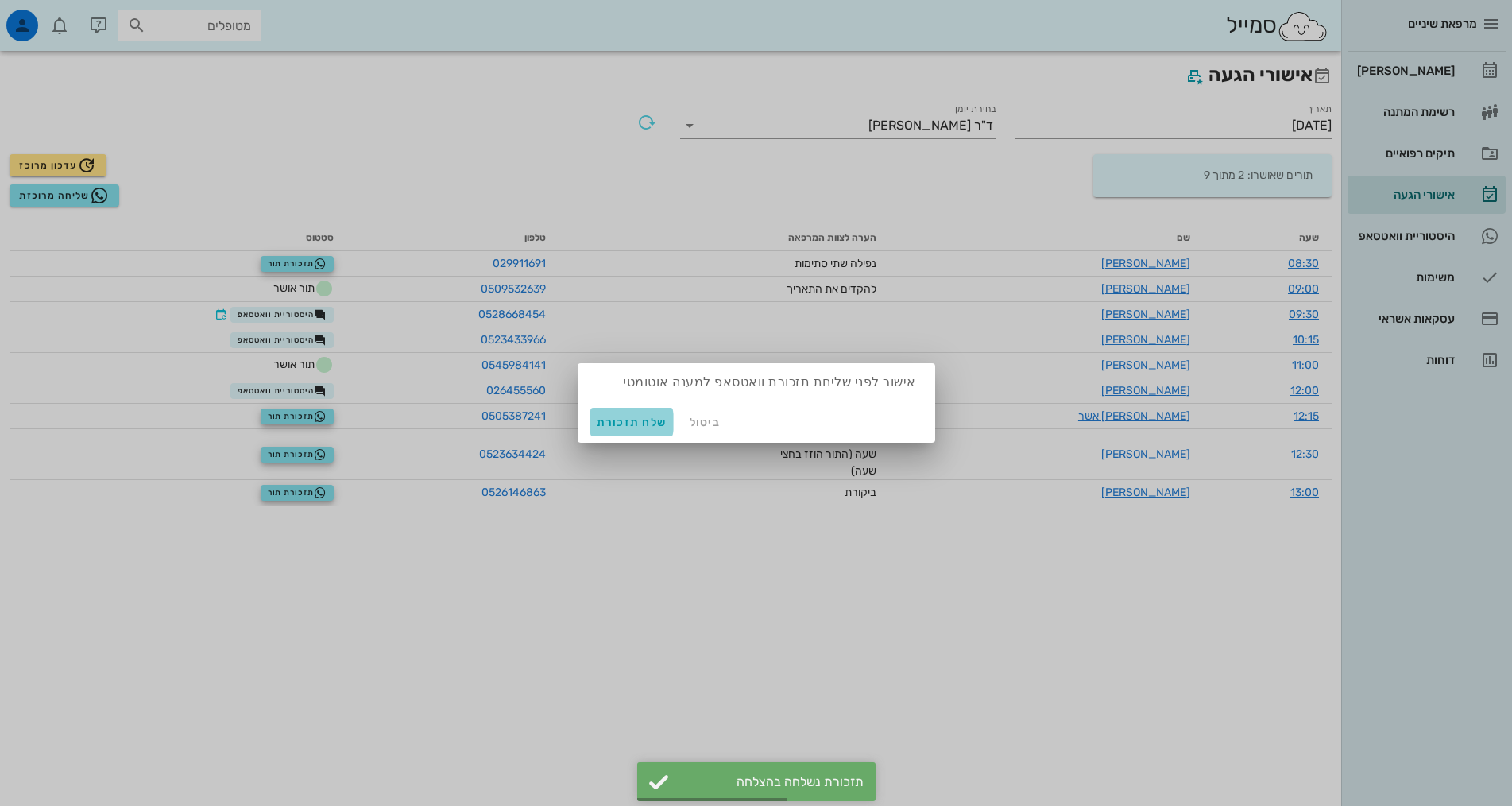
click at [635, 420] on span "שלח תזכורת" at bounding box center [632, 422] width 71 height 13
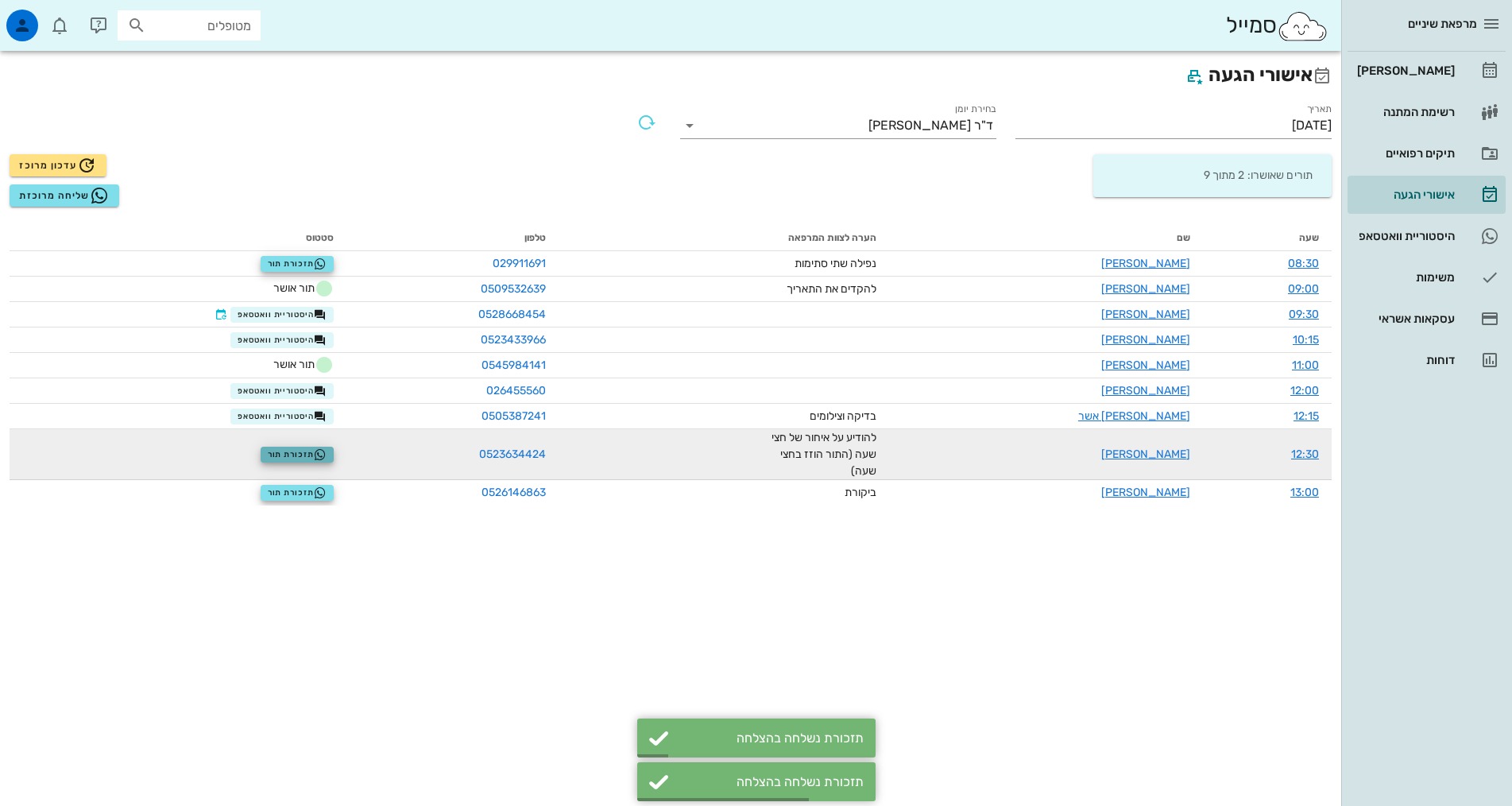
click at [322, 449] on span "תזכורת תור" at bounding box center [297, 454] width 59 height 12
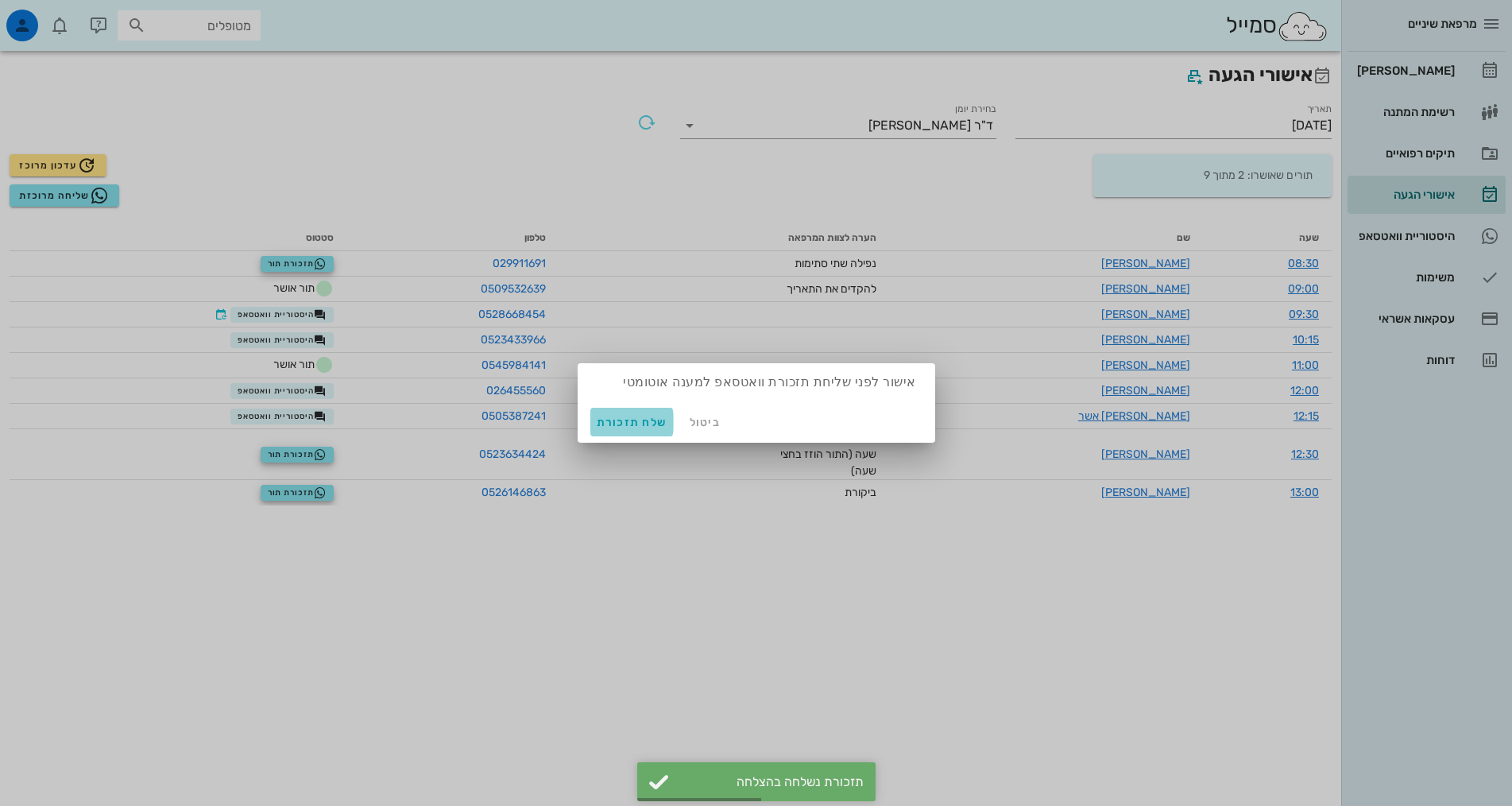
click at [636, 422] on span "שלח תזכורת" at bounding box center [632, 422] width 71 height 13
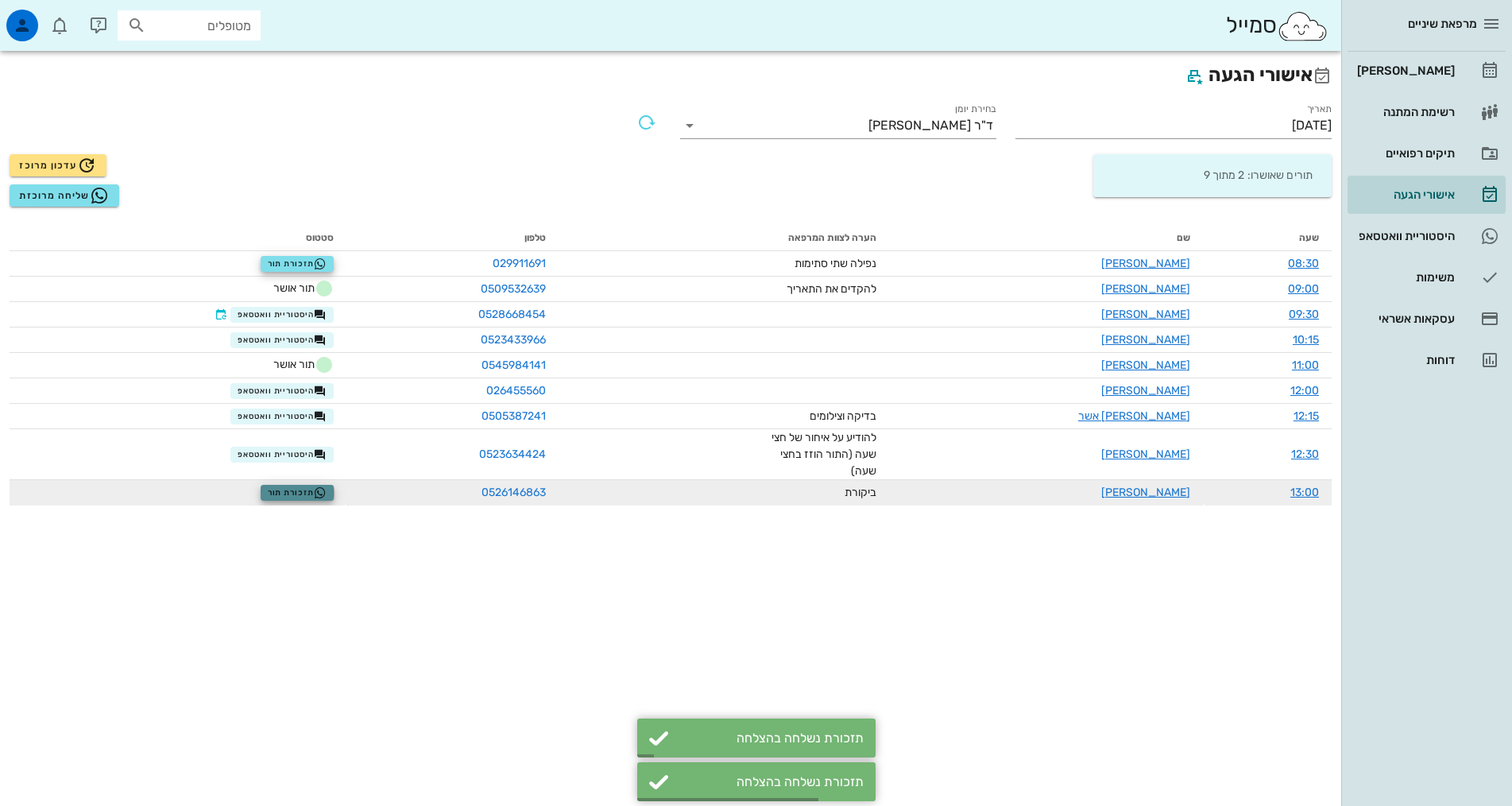
click at [314, 492] on span "תזכורת תור" at bounding box center [297, 492] width 59 height 12
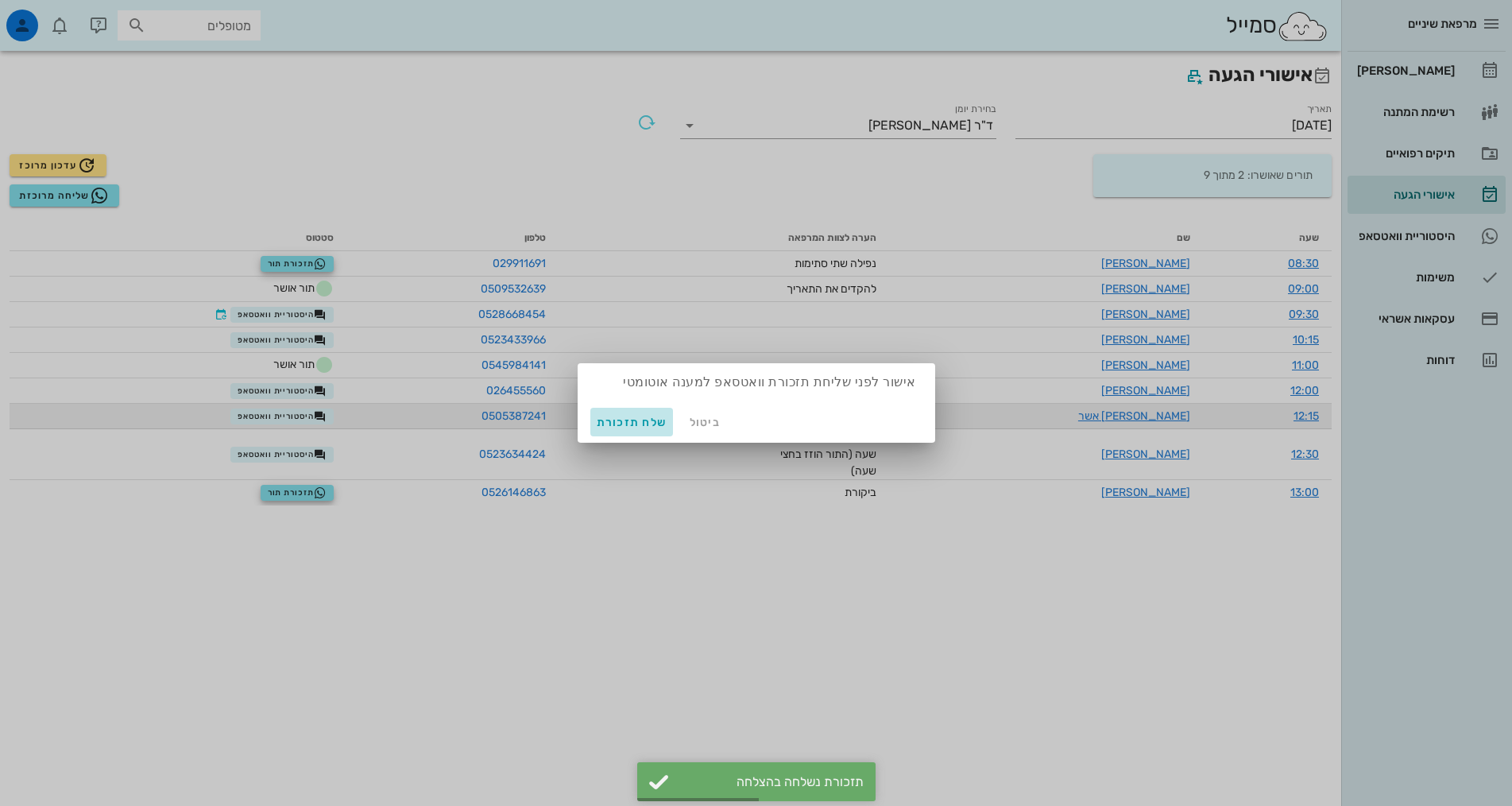
drag, startPoint x: 624, startPoint y: 420, endPoint x: 635, endPoint y: 407, distance: 17.0
click at [624, 421] on span "שלח תזכורת" at bounding box center [632, 422] width 71 height 13
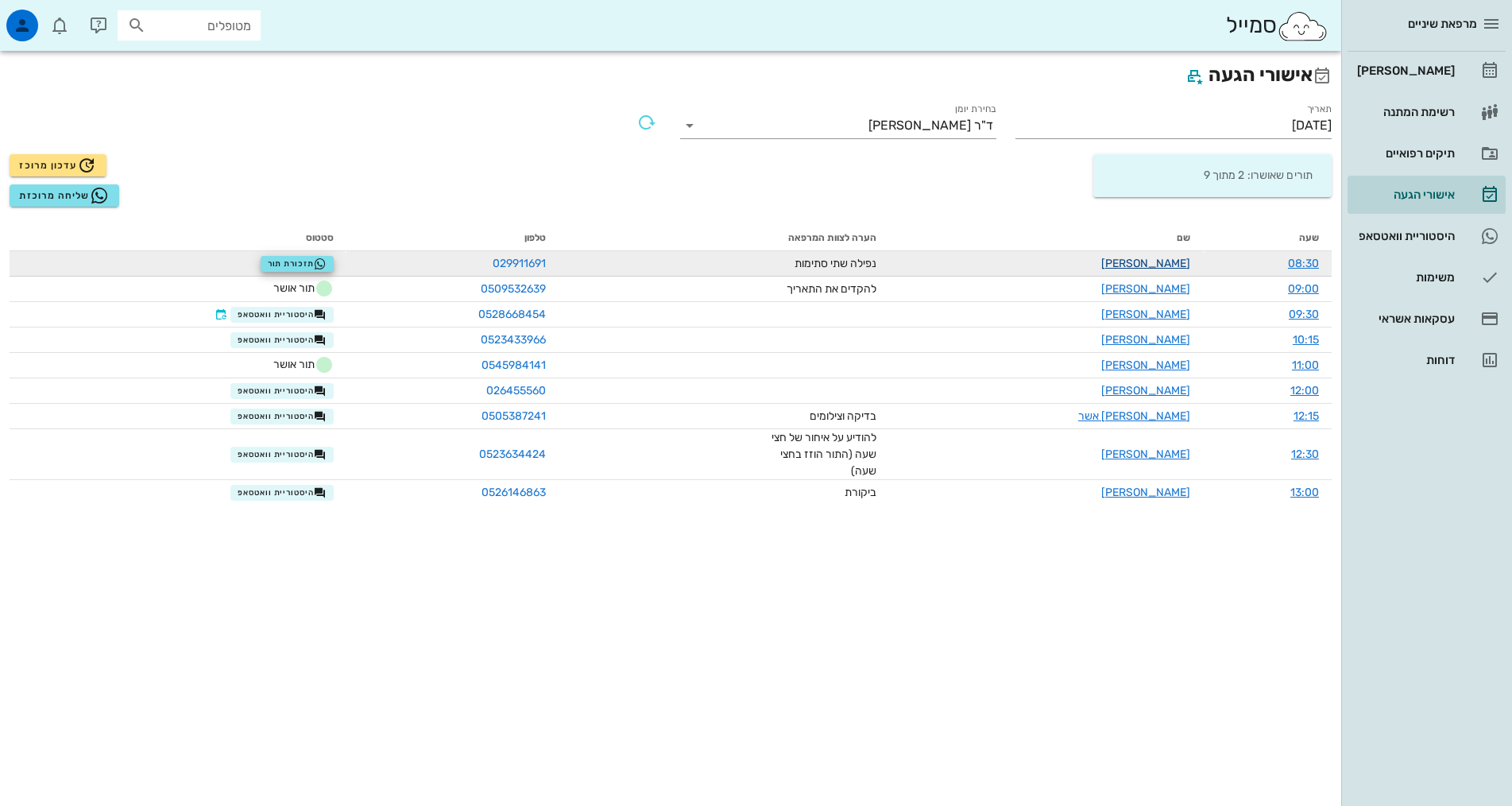
click at [1175, 258] on link "[PERSON_NAME]" at bounding box center [1146, 263] width 89 height 13
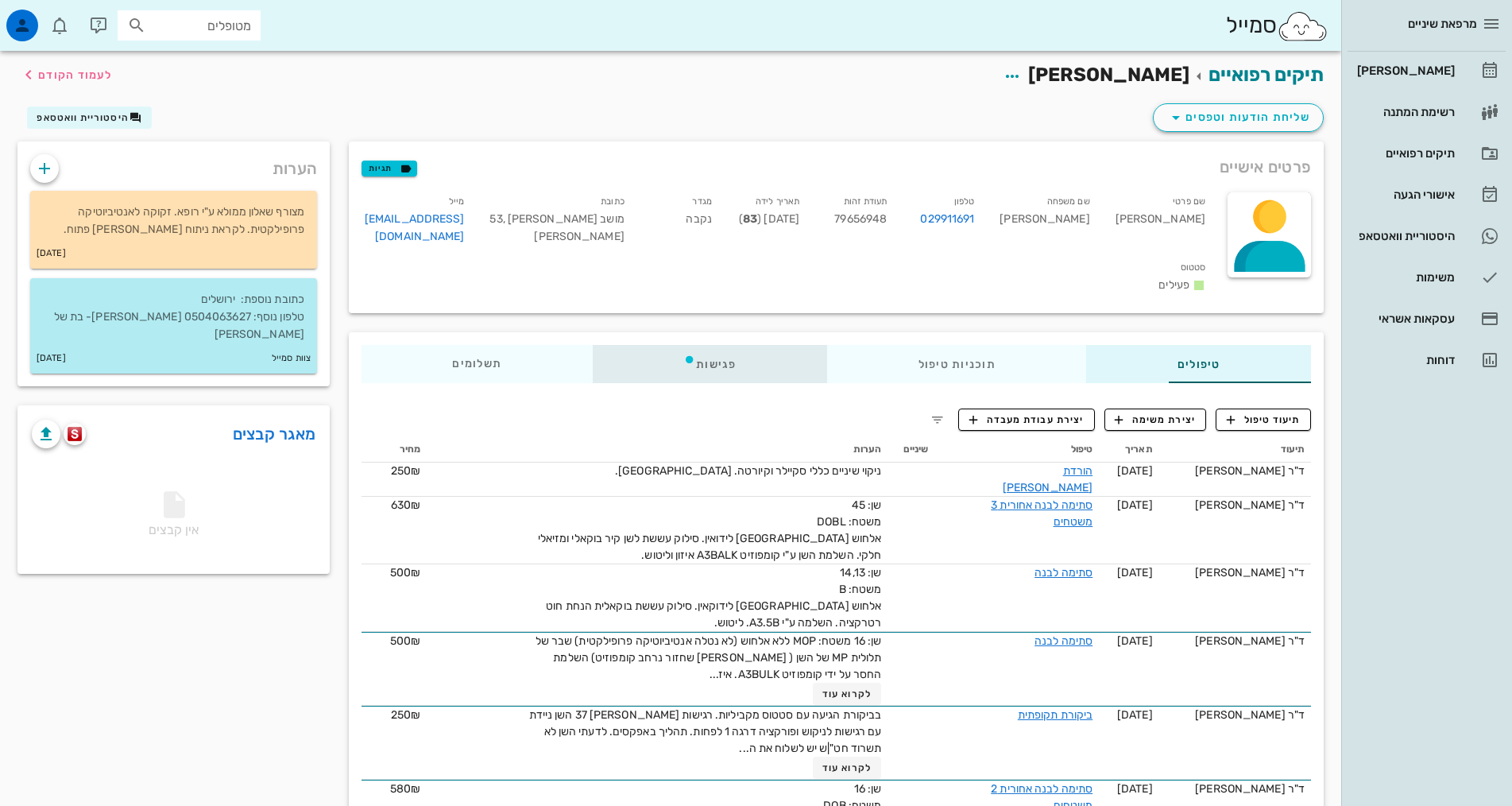
click at [632, 345] on div "פגישות" at bounding box center [710, 364] width 235 height 38
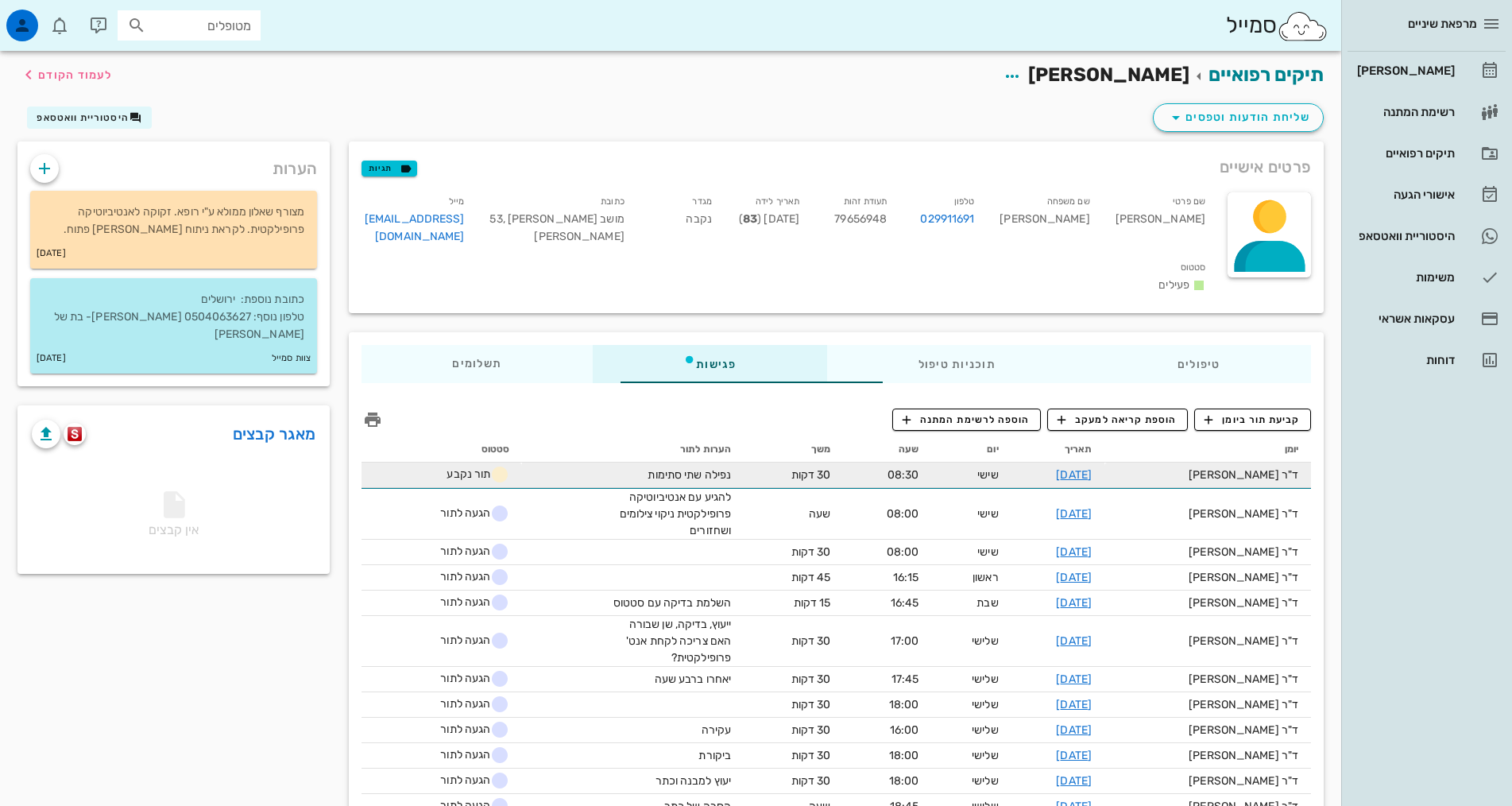
click at [490, 465] on icon at bounding box center [500, 475] width 19 height 19
click at [446, 468] on span "תור נקבע" at bounding box center [477, 474] width 63 height 13
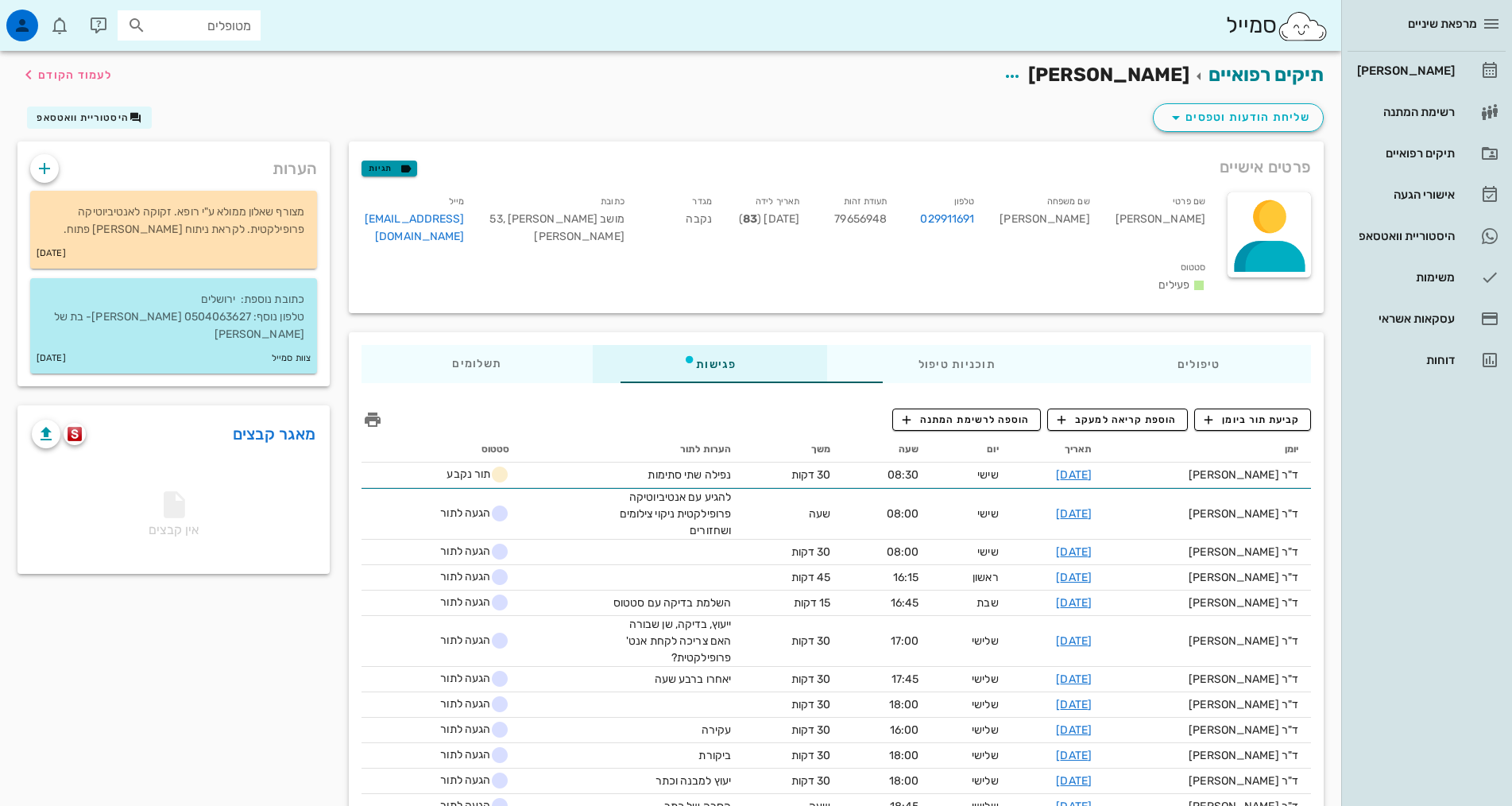
click at [399, 170] on icon "button" at bounding box center [406, 168] width 14 height 14
click at [391, 154] on div "פרטים אישיים תגיות" at bounding box center [836, 167] width 975 height 50
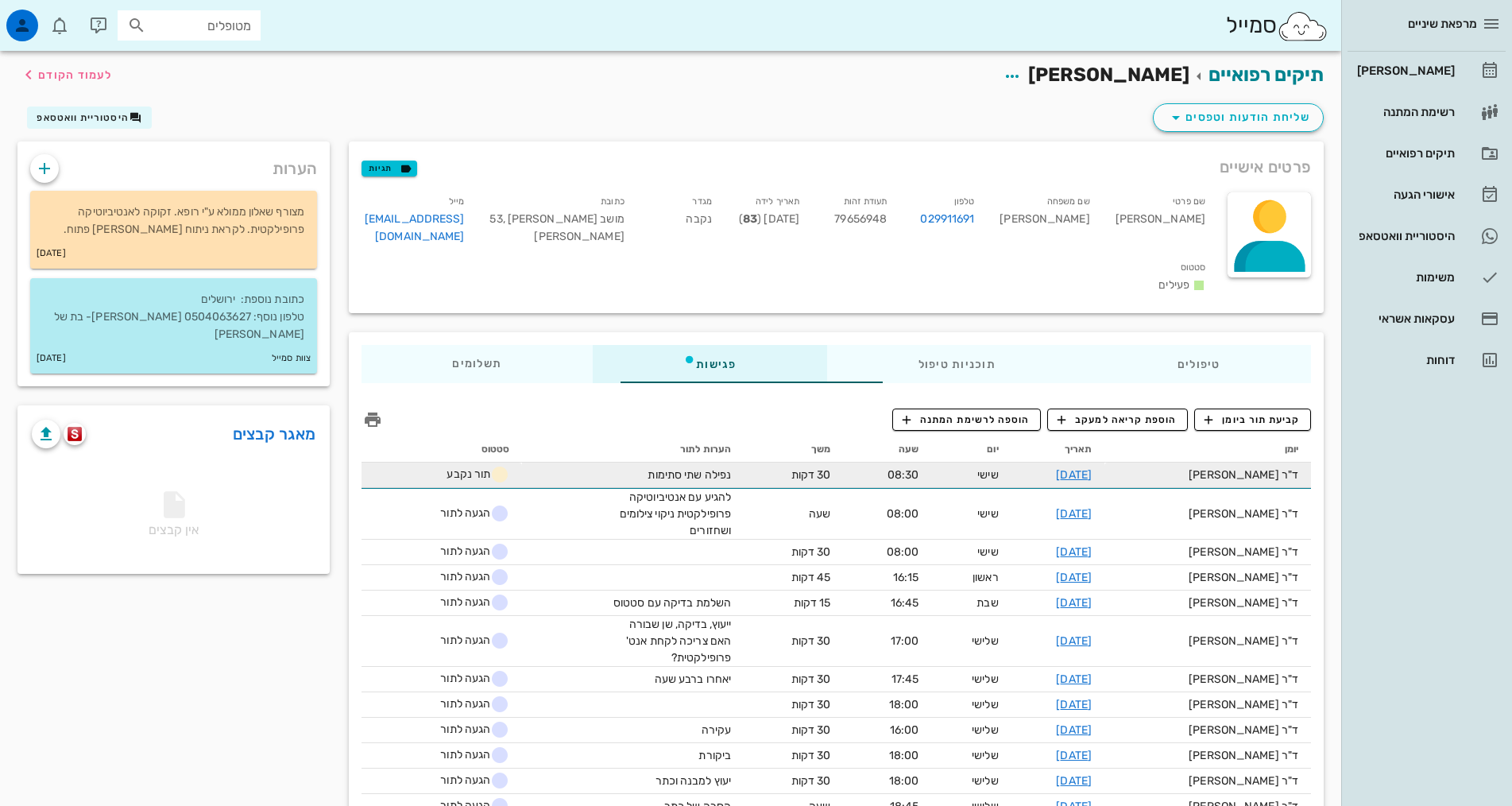
click at [490, 465] on icon at bounding box center [500, 475] width 19 height 19
click at [1072, 469] on link "[DATE]" at bounding box center [1074, 475] width 35 height 13
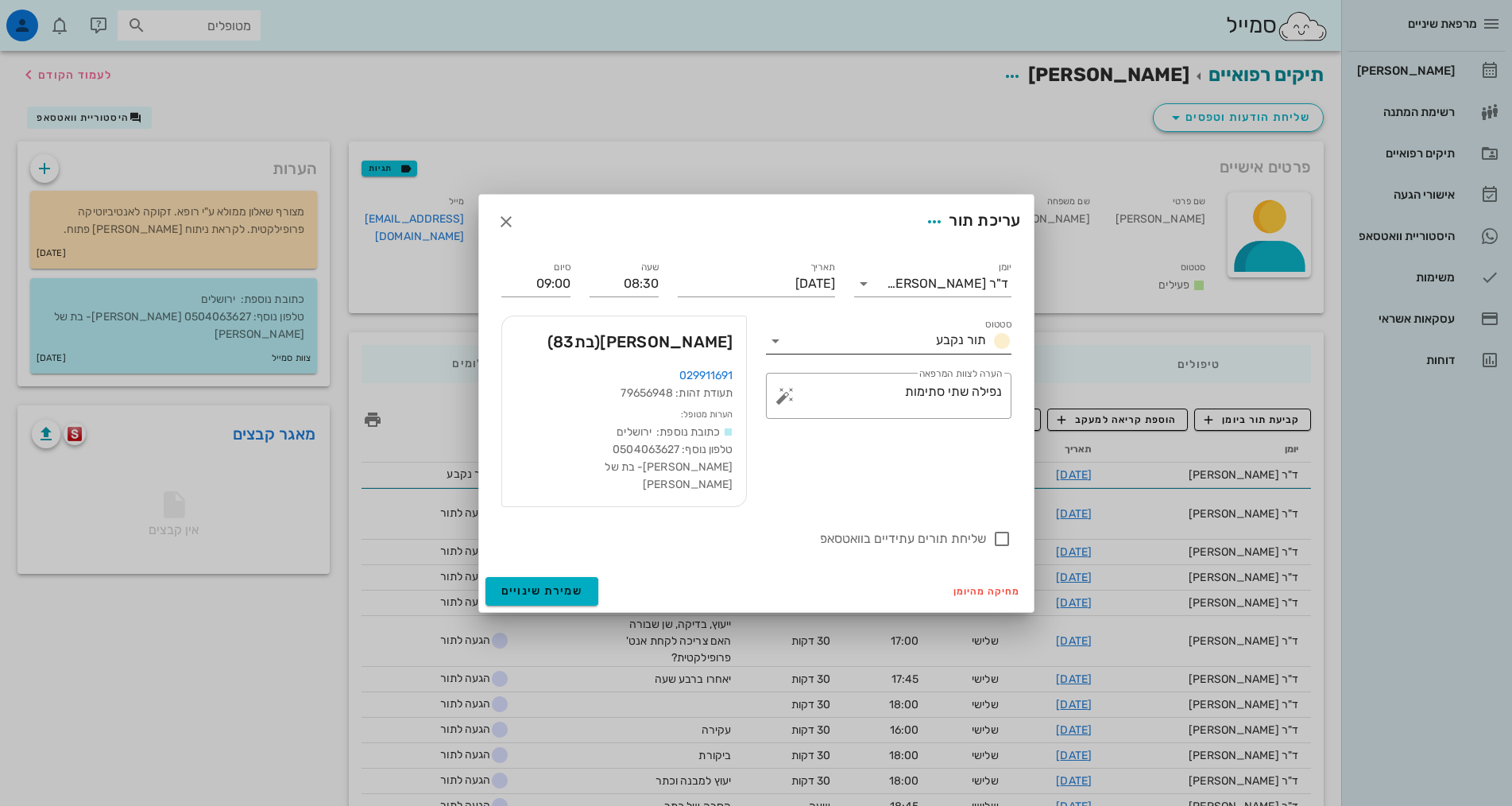
click at [981, 347] on span "תור נקבע" at bounding box center [960, 339] width 50 height 15
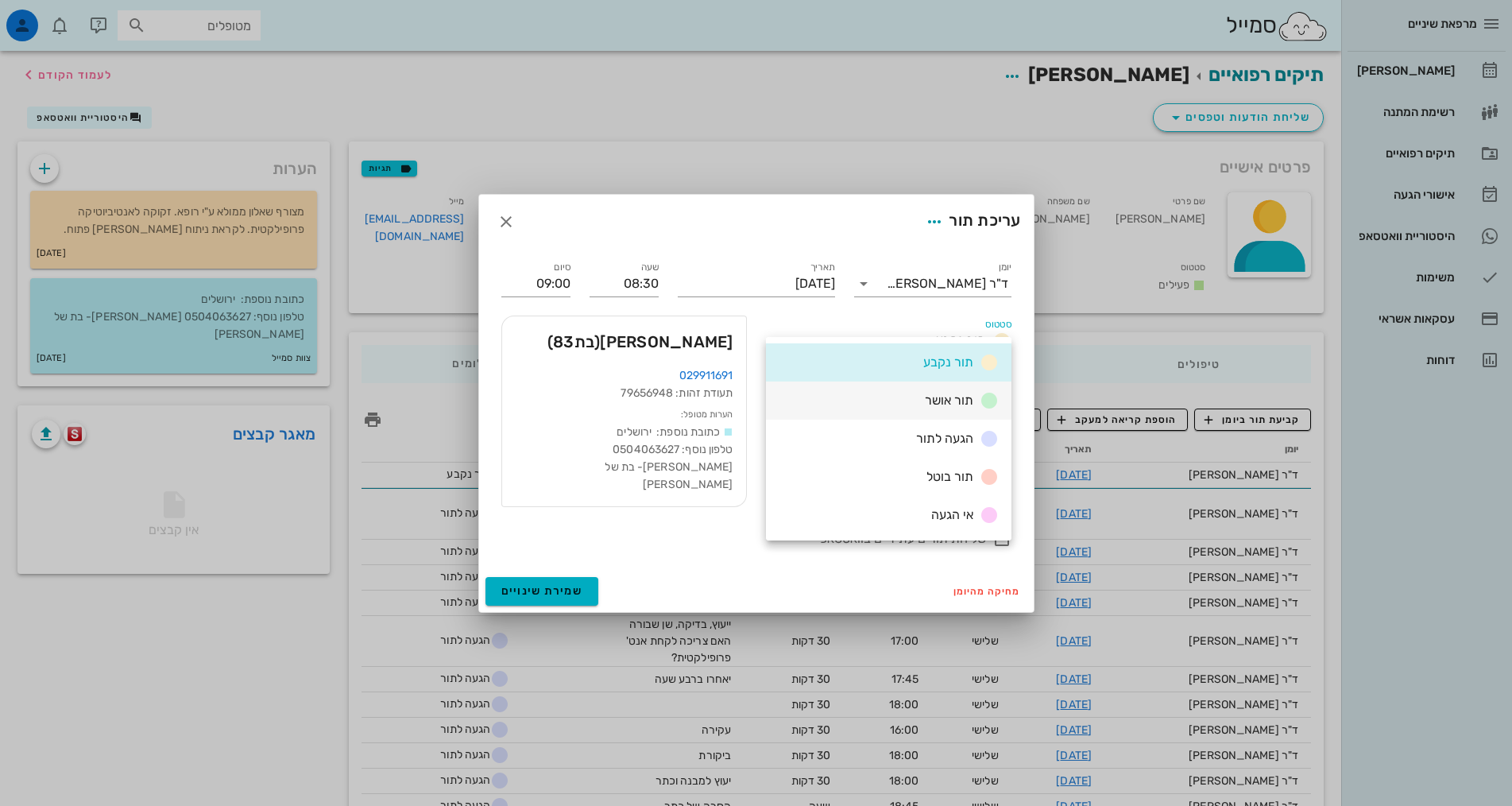
click at [976, 402] on div "תור אושר" at bounding box center [959, 401] width 81 height 19
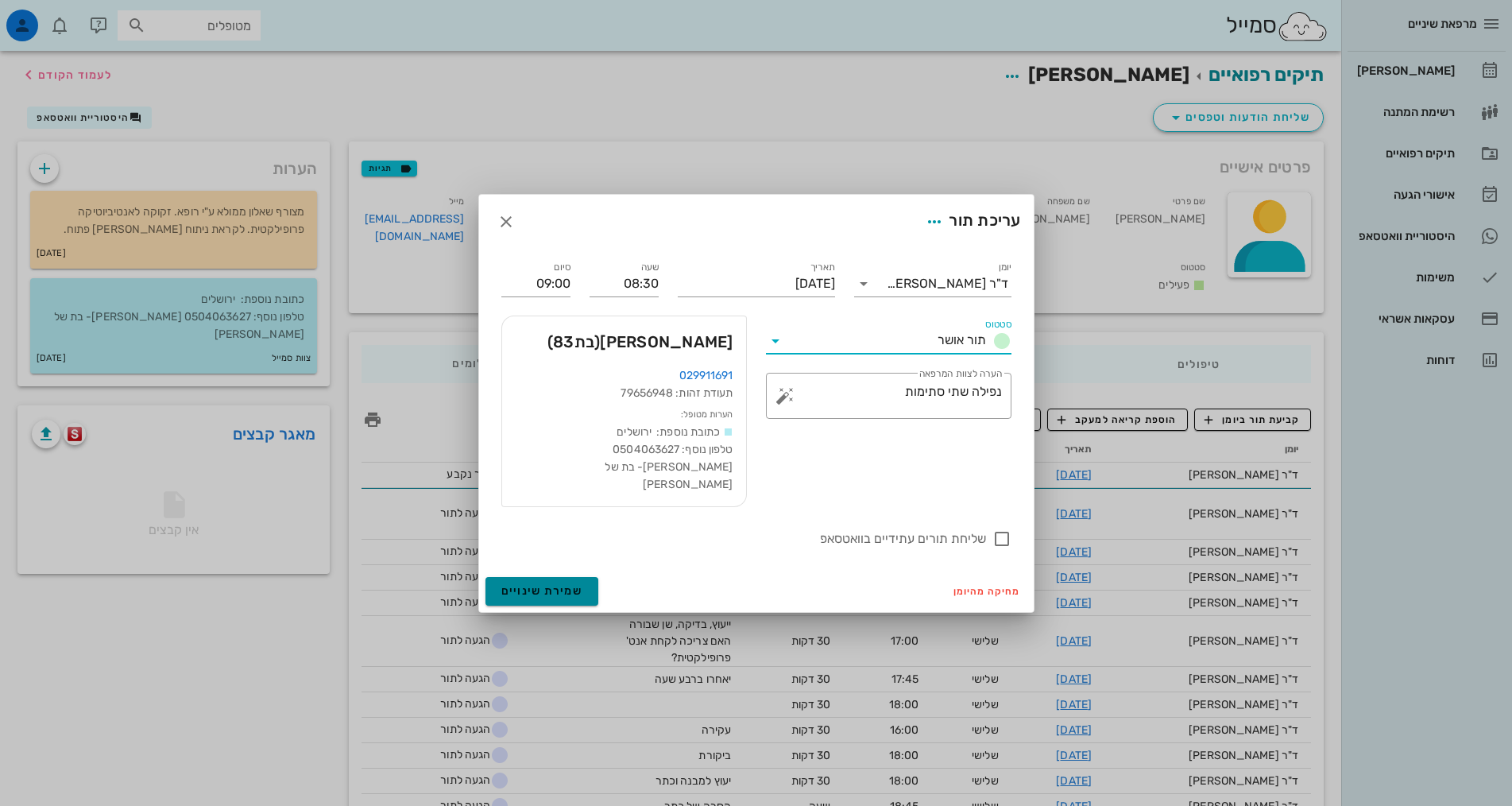
click at [553, 585] on span "שמירת שינויים" at bounding box center [542, 591] width 81 height 13
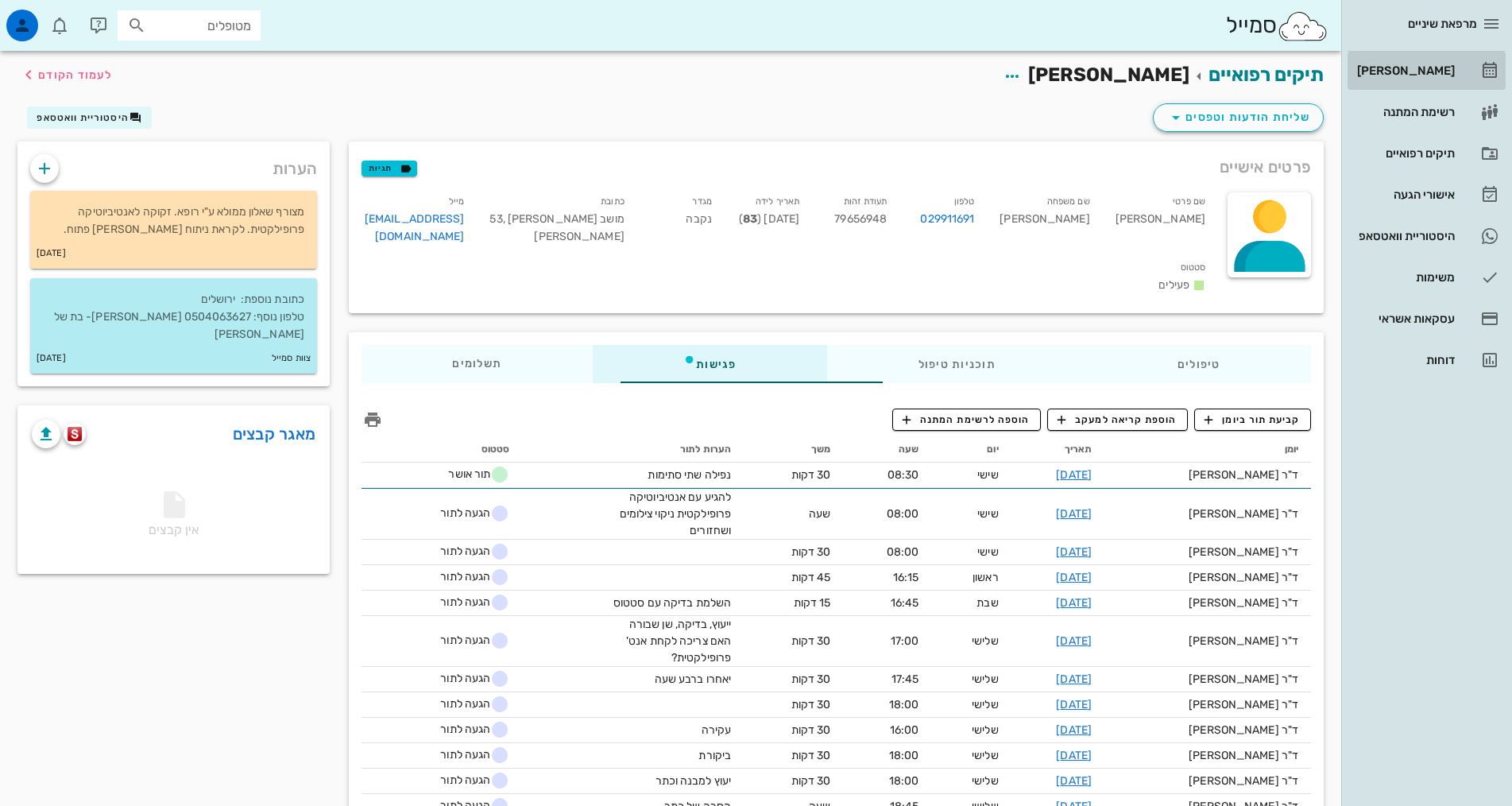
click at [1454, 67] on div "[PERSON_NAME]" at bounding box center [1404, 71] width 101 height 12
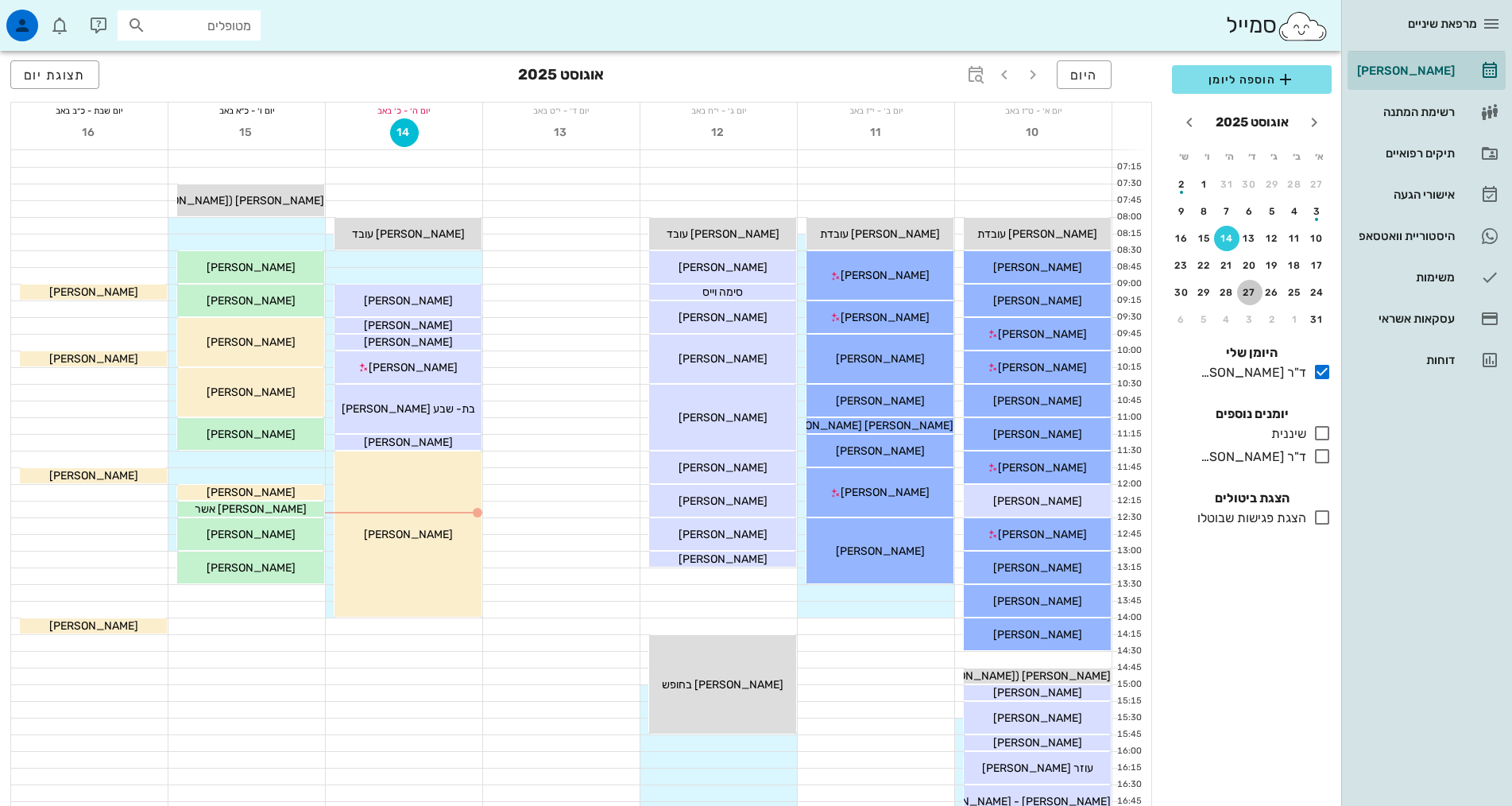
click at [1246, 295] on div "27" at bounding box center [1250, 292] width 26 height 12
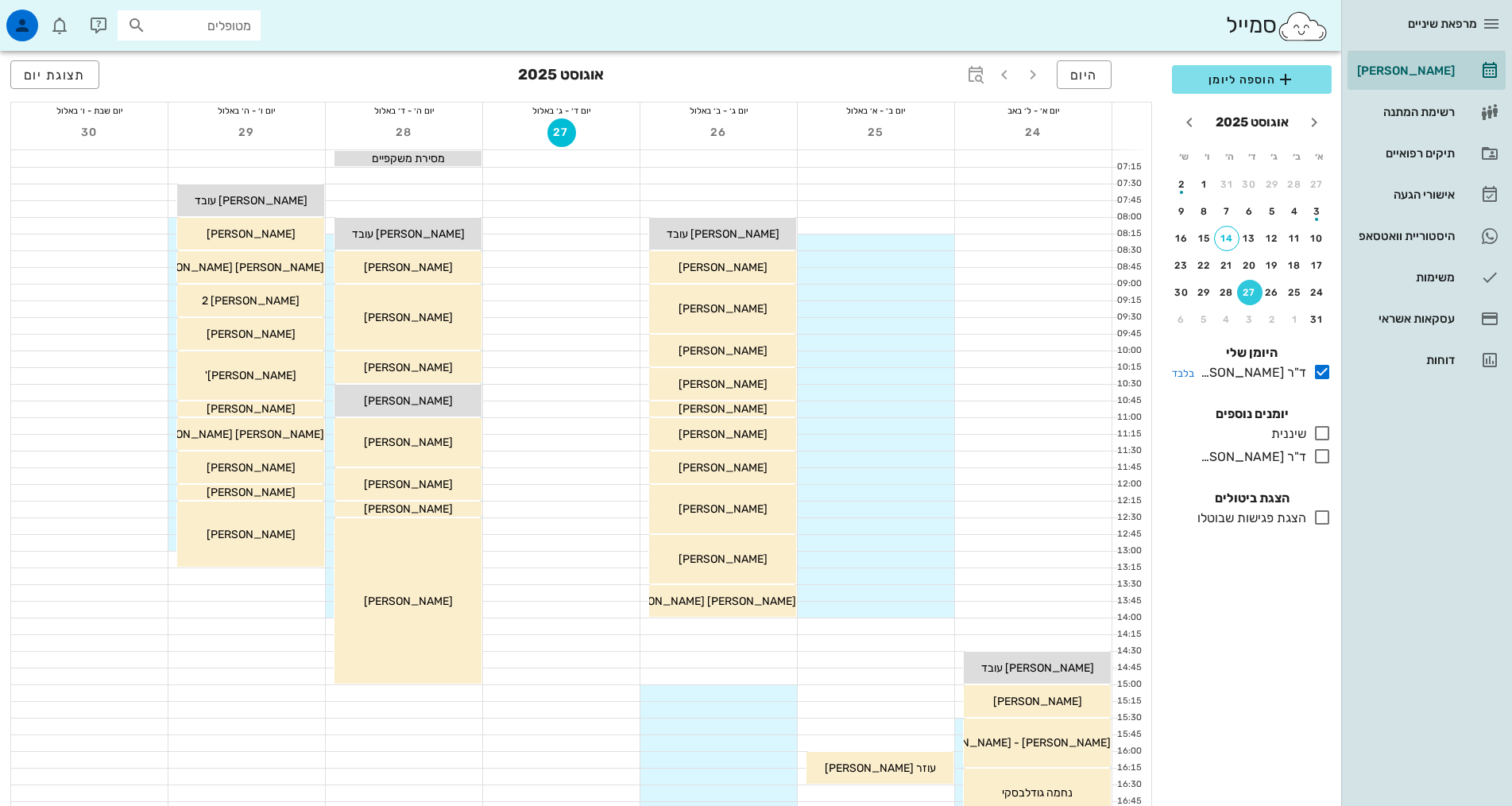
click at [1323, 375] on icon at bounding box center [1323, 372] width 19 height 19
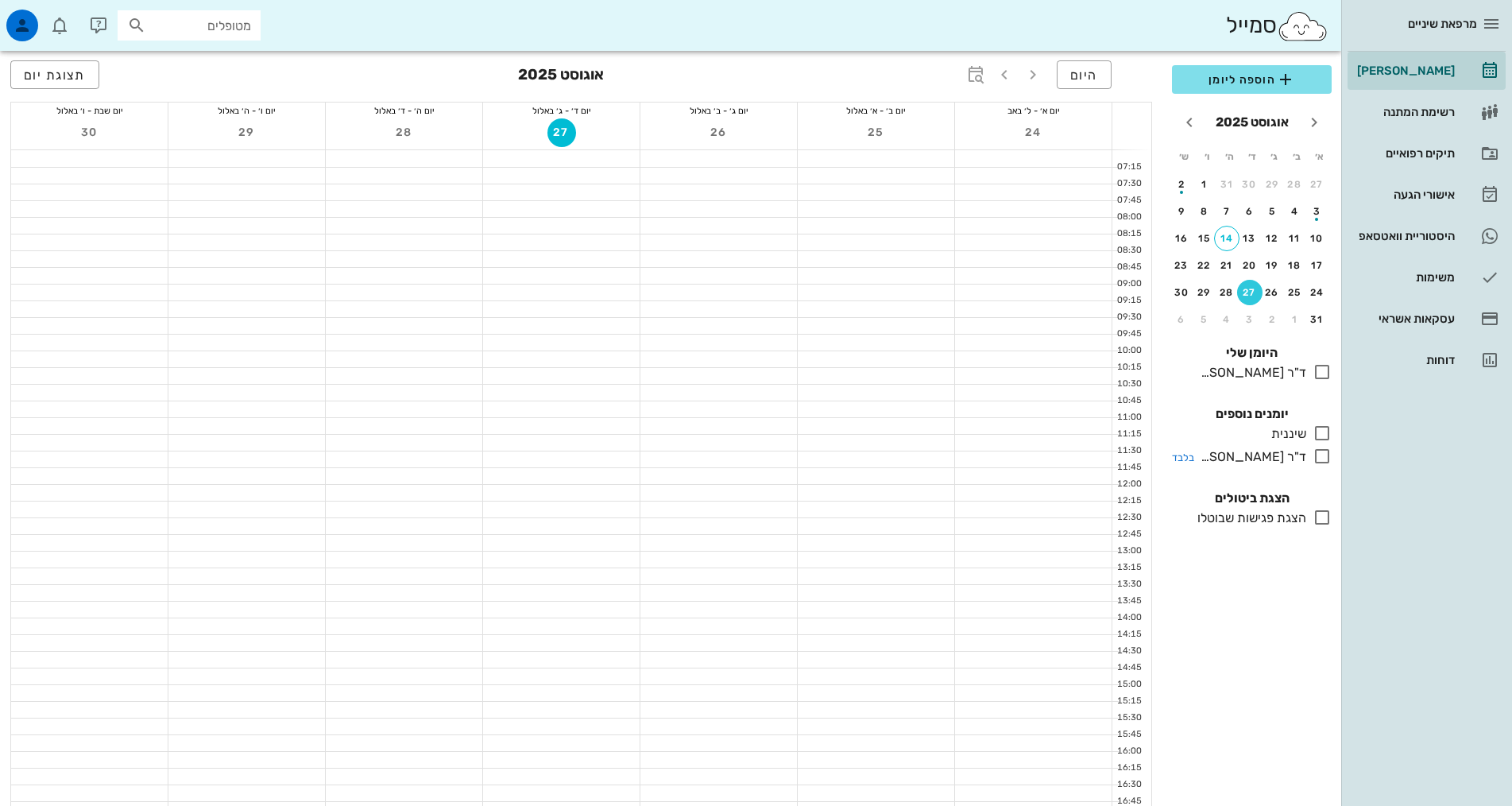
click at [1328, 454] on icon at bounding box center [1323, 456] width 19 height 19
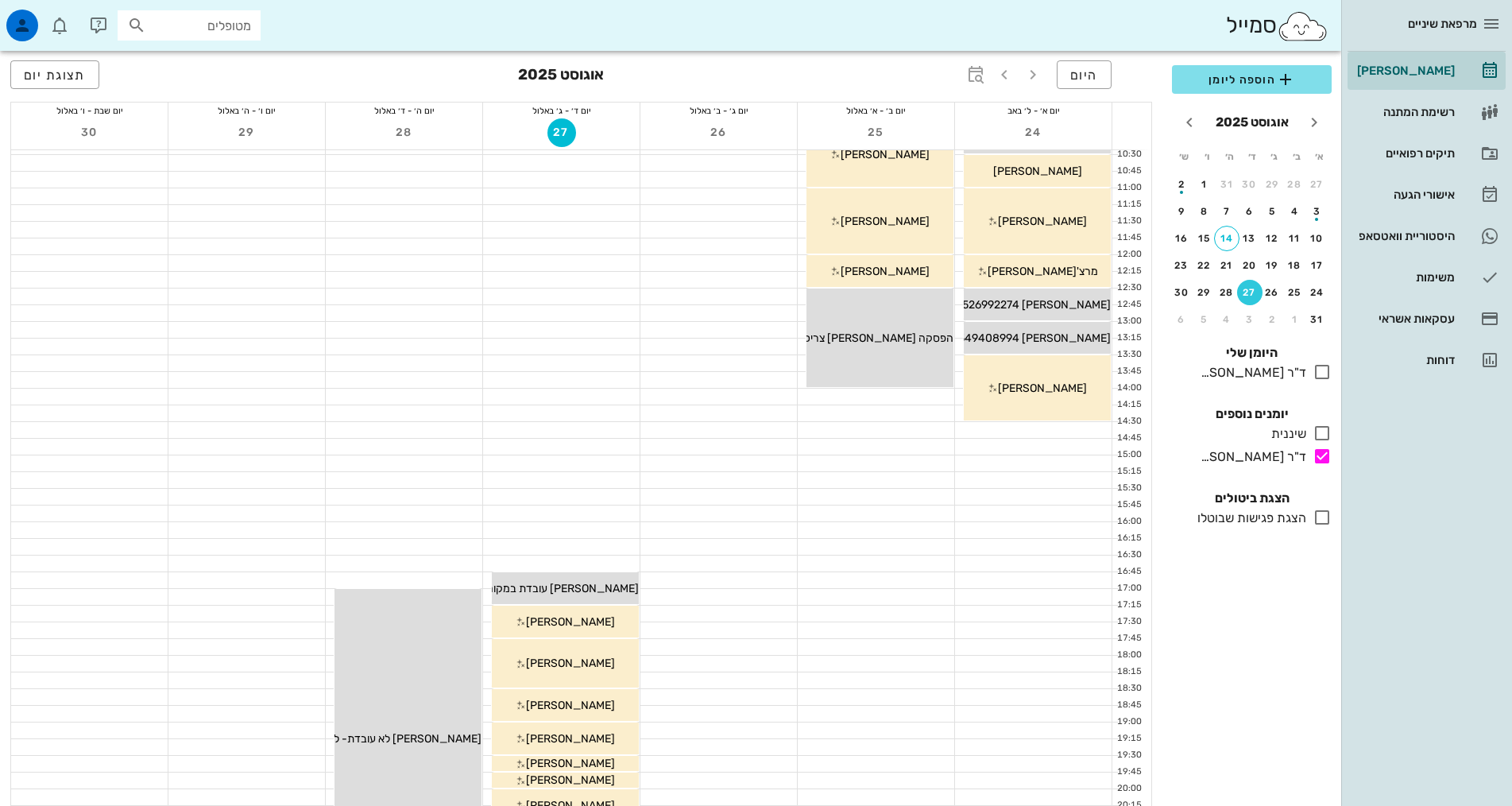
scroll to position [398, 0]
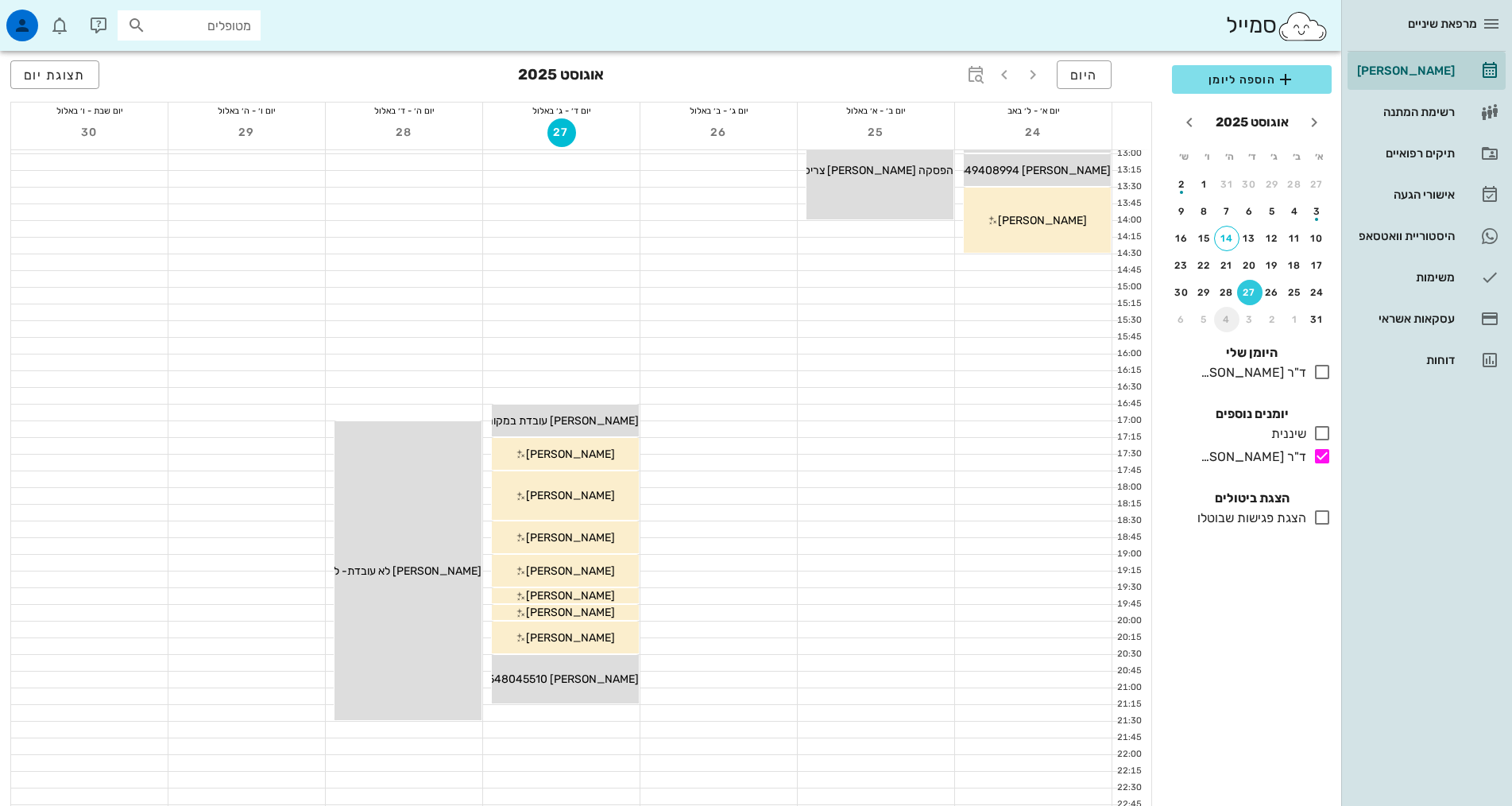
click at [1230, 318] on div "4" at bounding box center [1226, 320] width 26 height 12
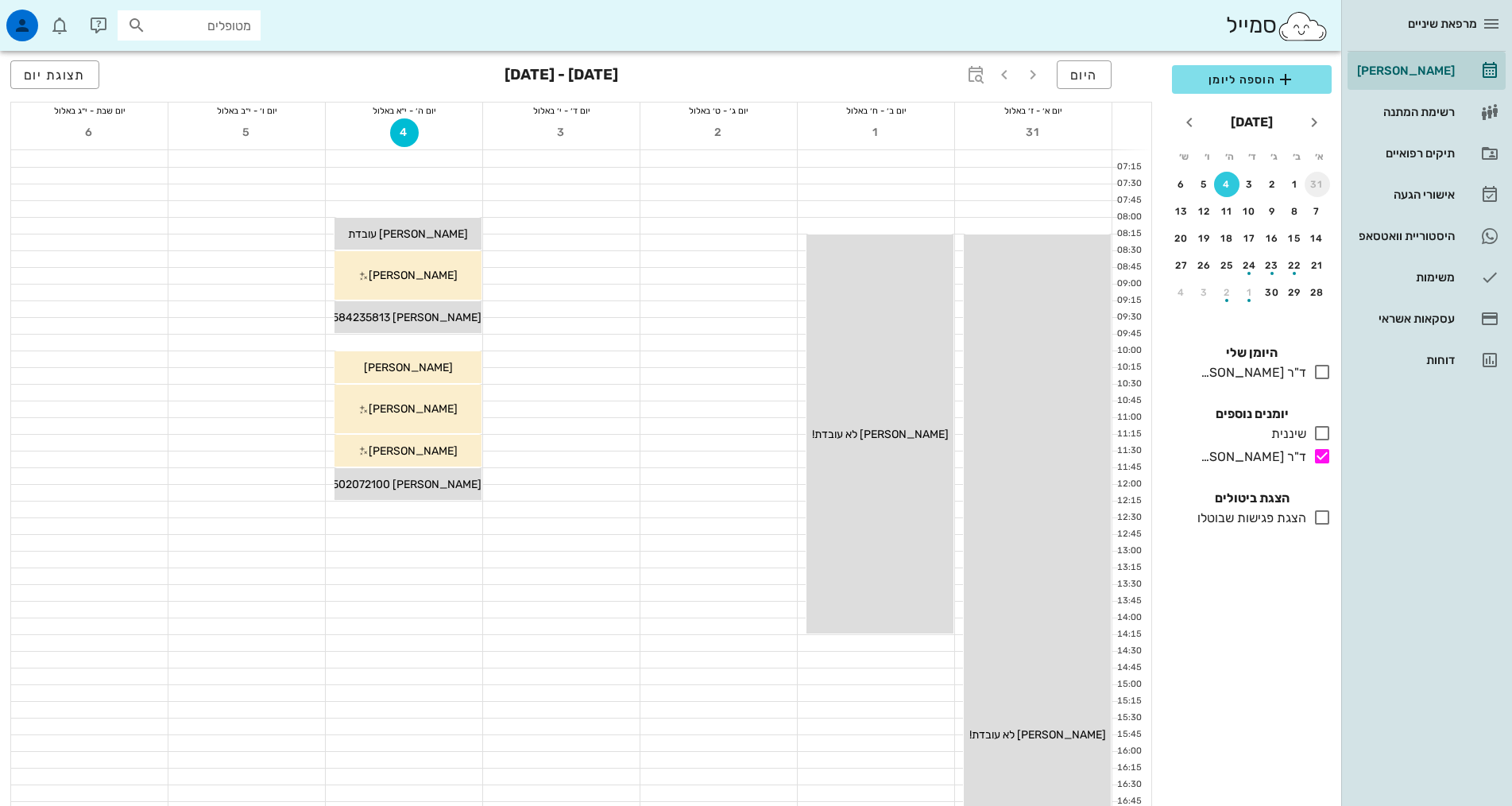
click at [1315, 185] on div "31" at bounding box center [1317, 184] width 26 height 12
click at [1226, 292] on div "28" at bounding box center [1226, 292] width 26 height 12
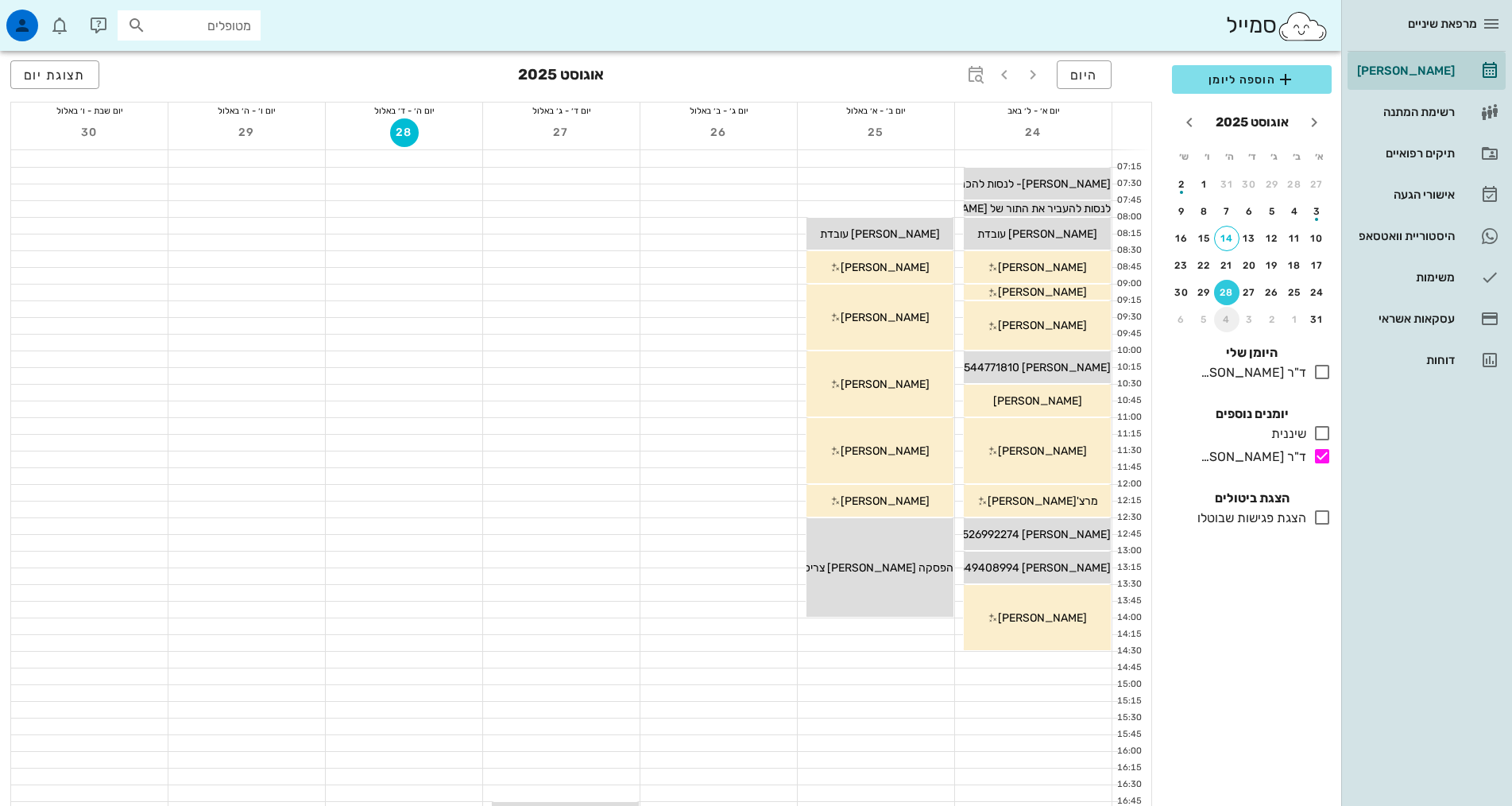
click at [1225, 320] on div "4" at bounding box center [1226, 320] width 26 height 12
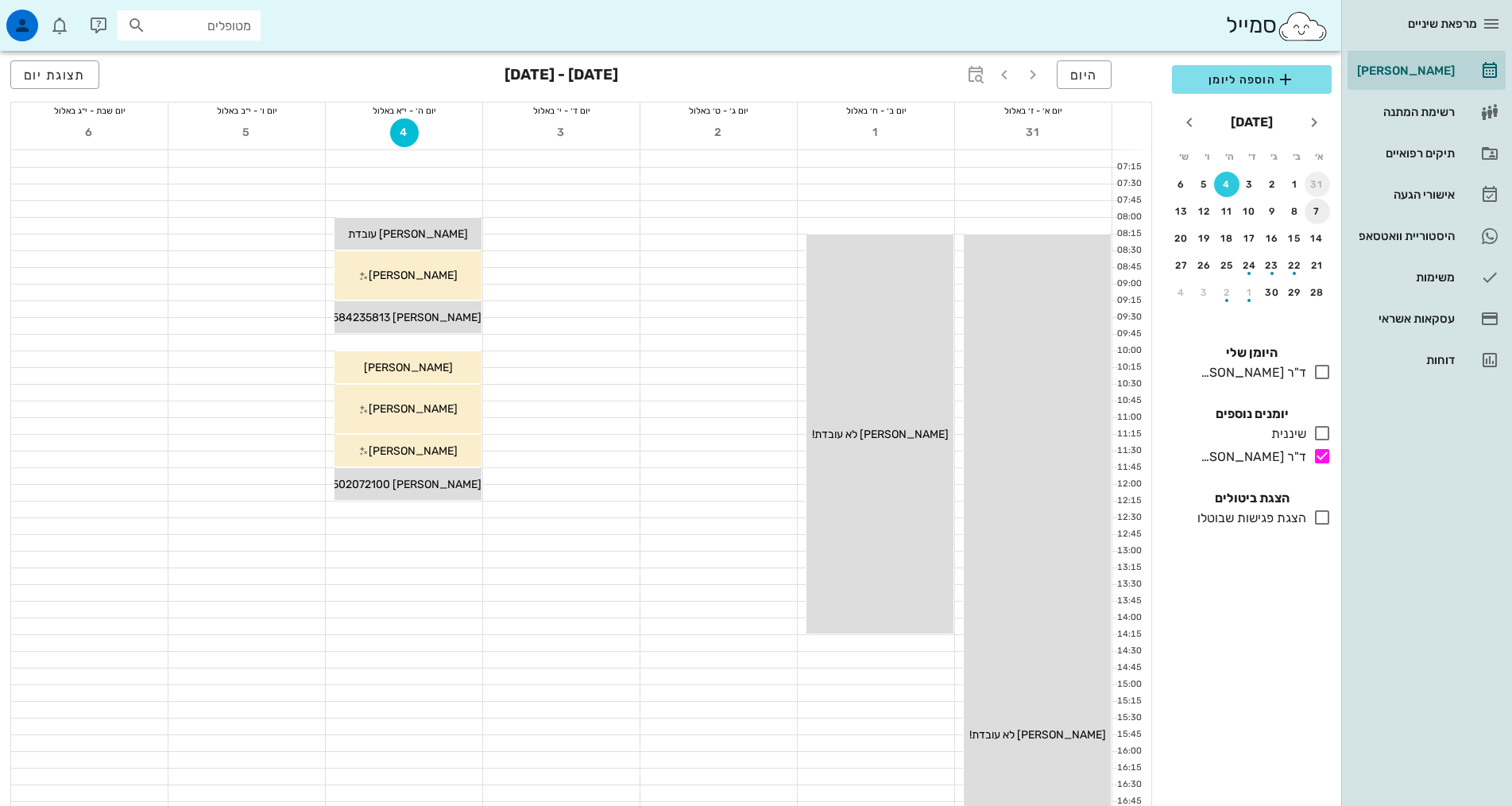
click at [1315, 189] on div "31" at bounding box center [1317, 184] width 26 height 12
click at [1229, 296] on div "28" at bounding box center [1226, 292] width 26 height 12
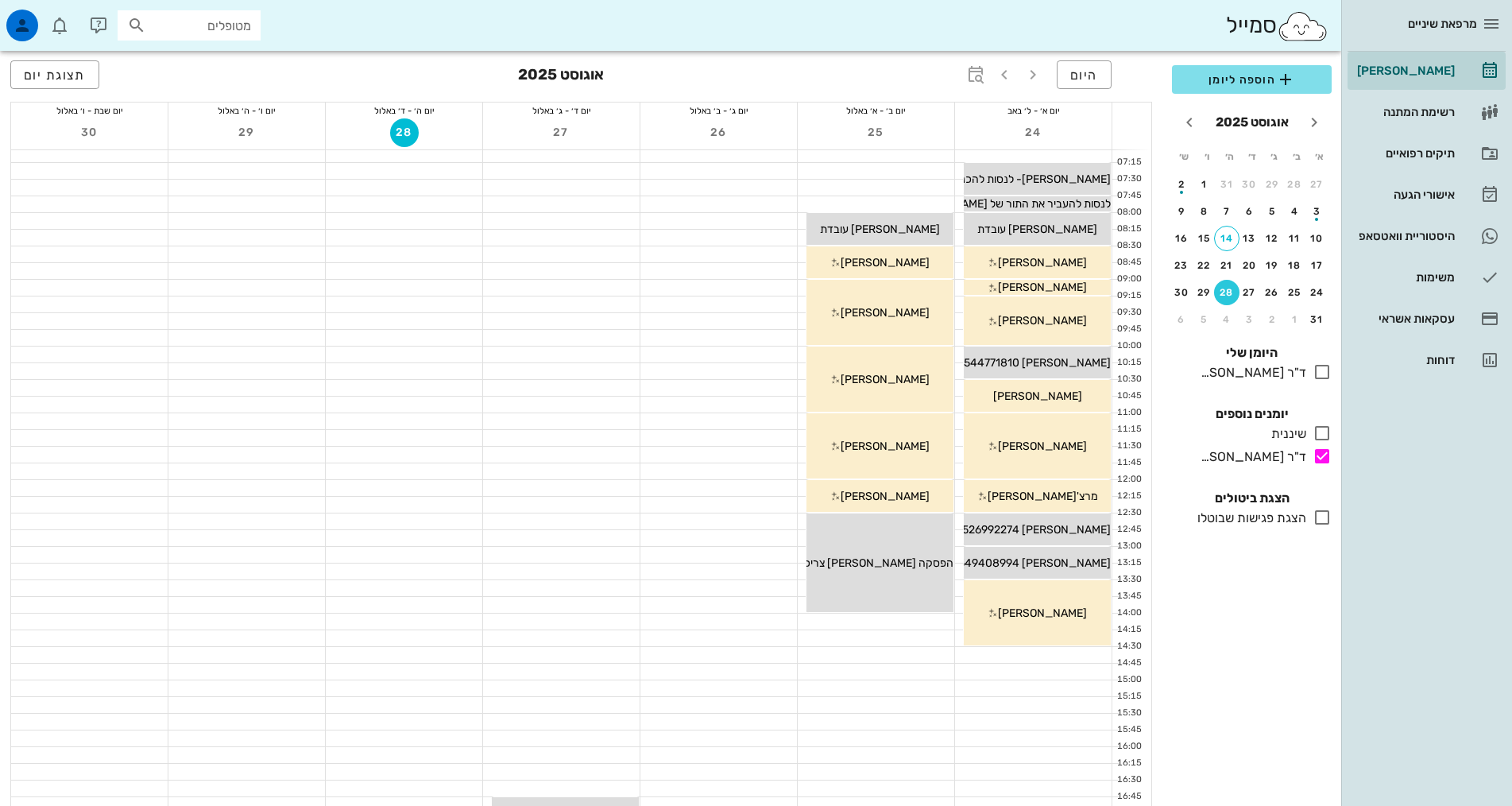
scroll to position [398, 0]
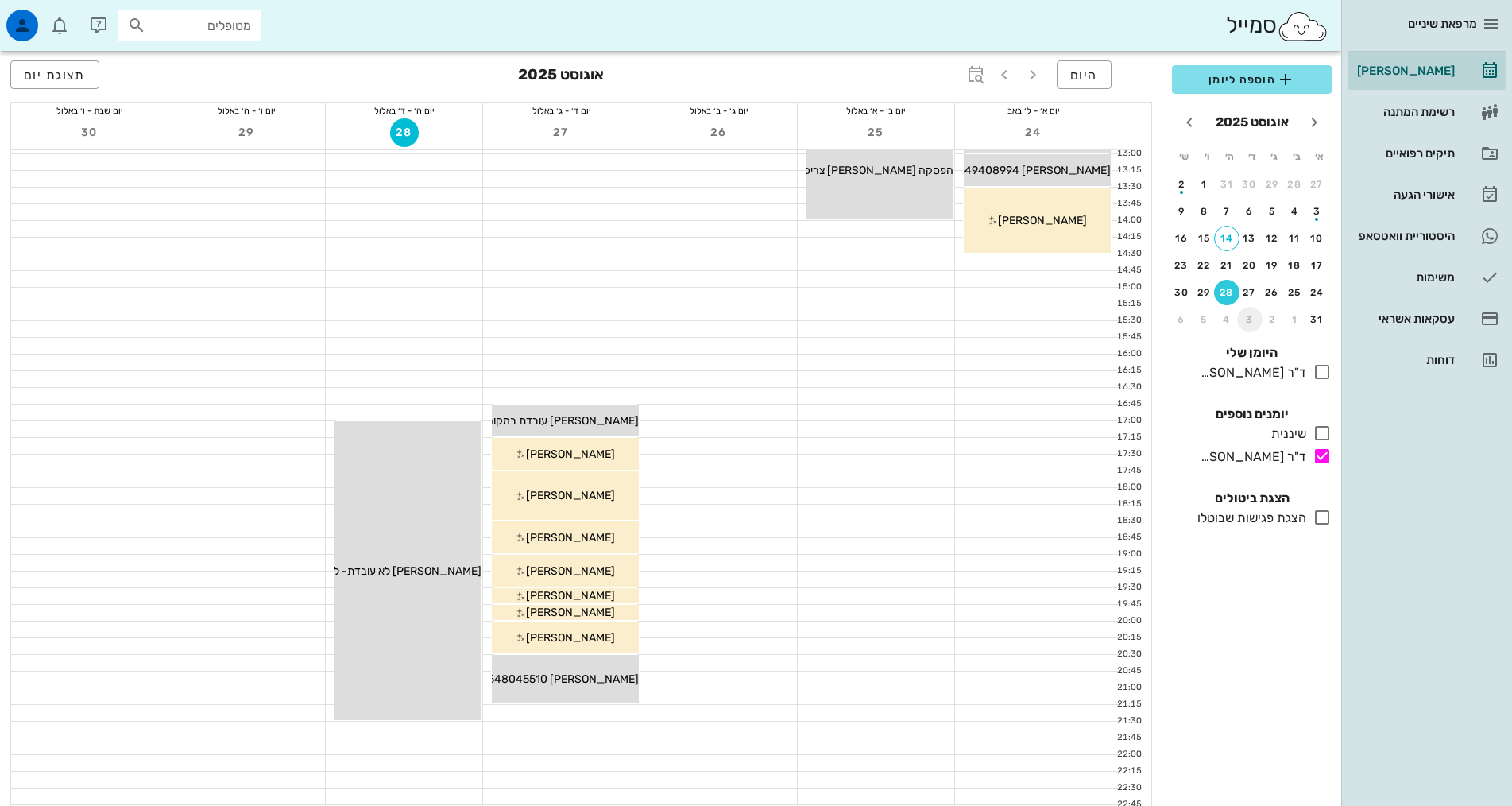
click at [1243, 322] on div "3" at bounding box center [1250, 320] width 26 height 12
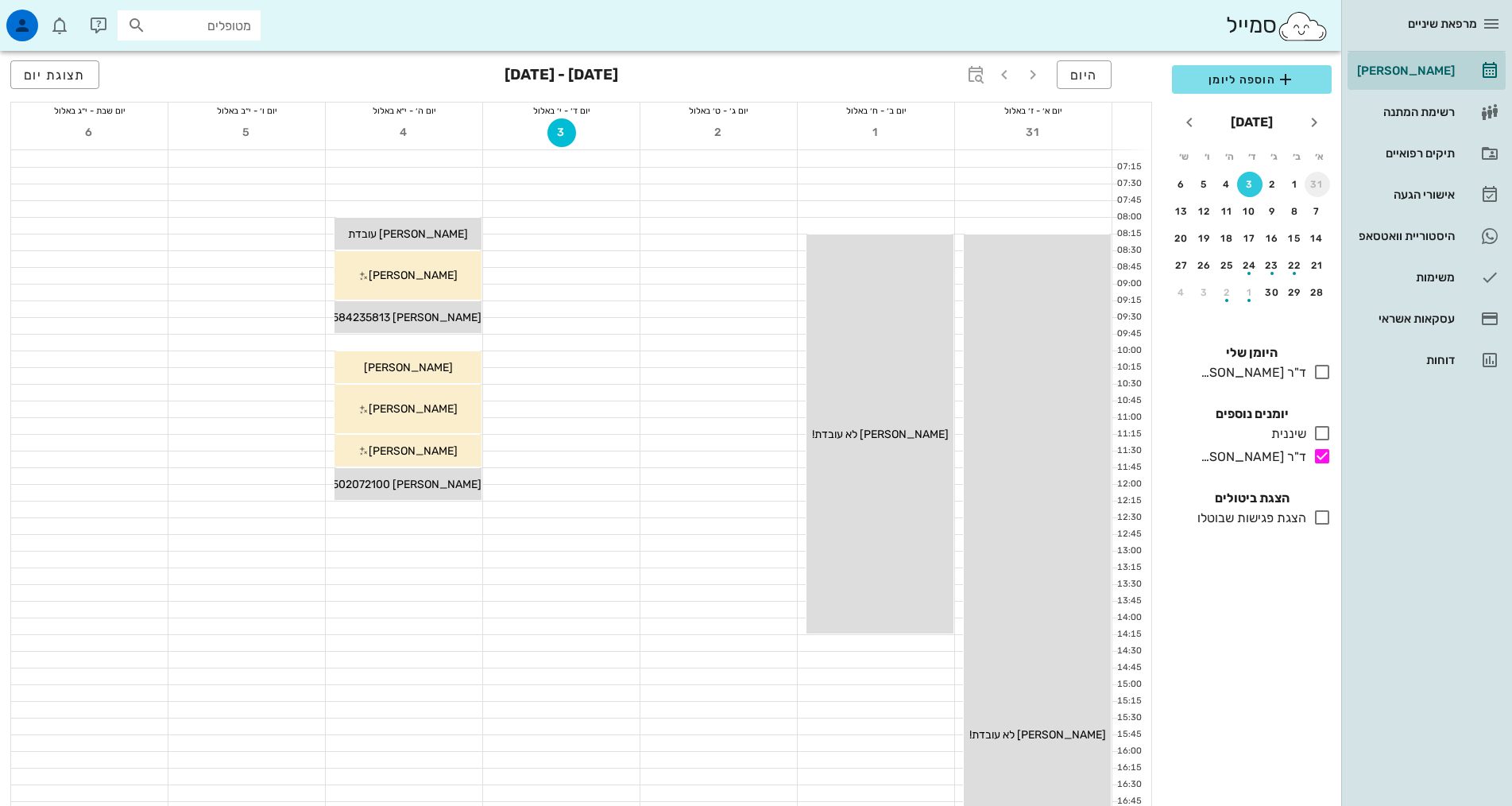
click at [1315, 179] on div "31" at bounding box center [1317, 184] width 26 height 12
click at [1252, 289] on div "27" at bounding box center [1250, 292] width 26 height 12
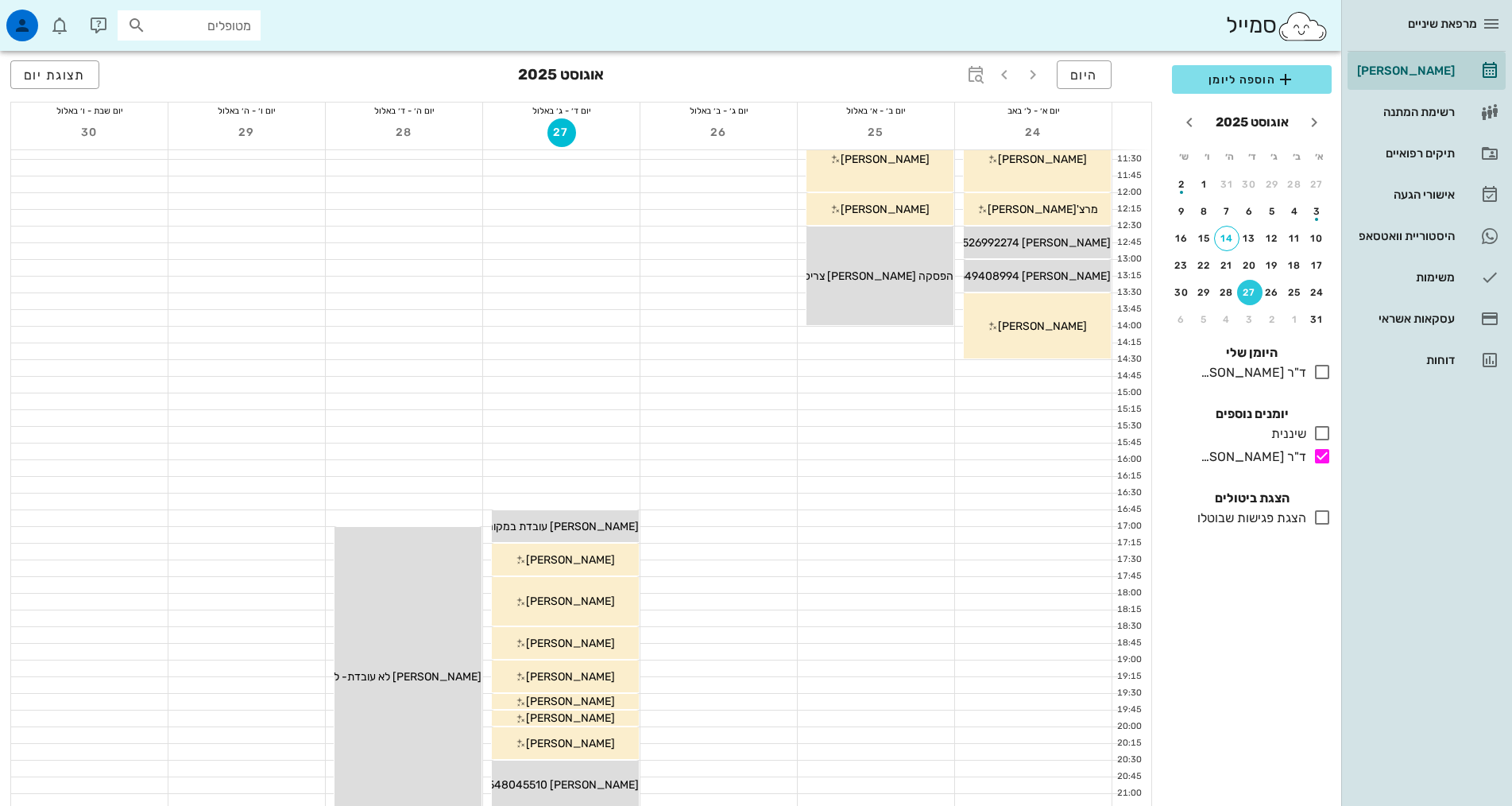
scroll to position [398, 0]
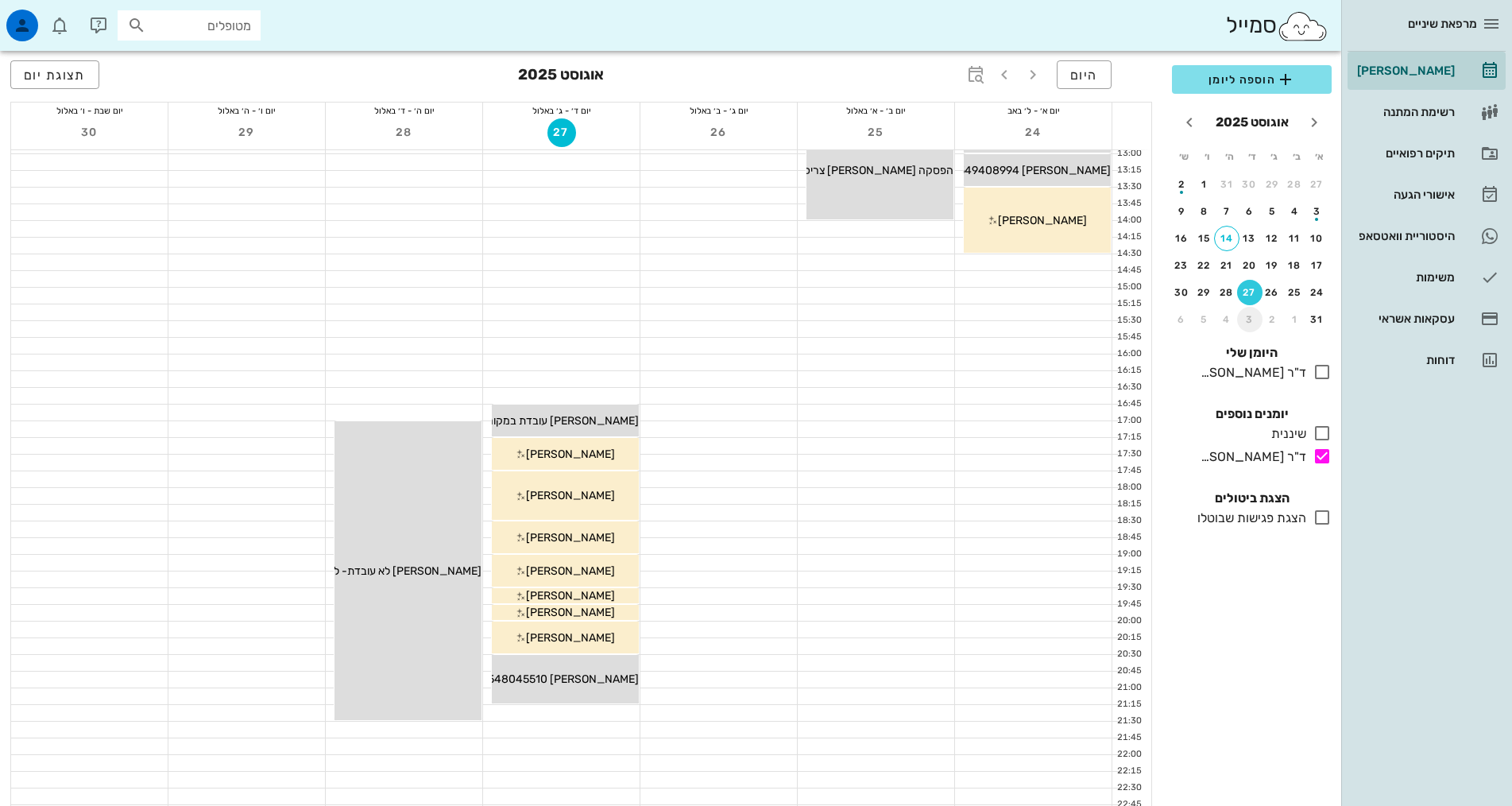
click at [1247, 320] on div "3" at bounding box center [1250, 320] width 26 height 12
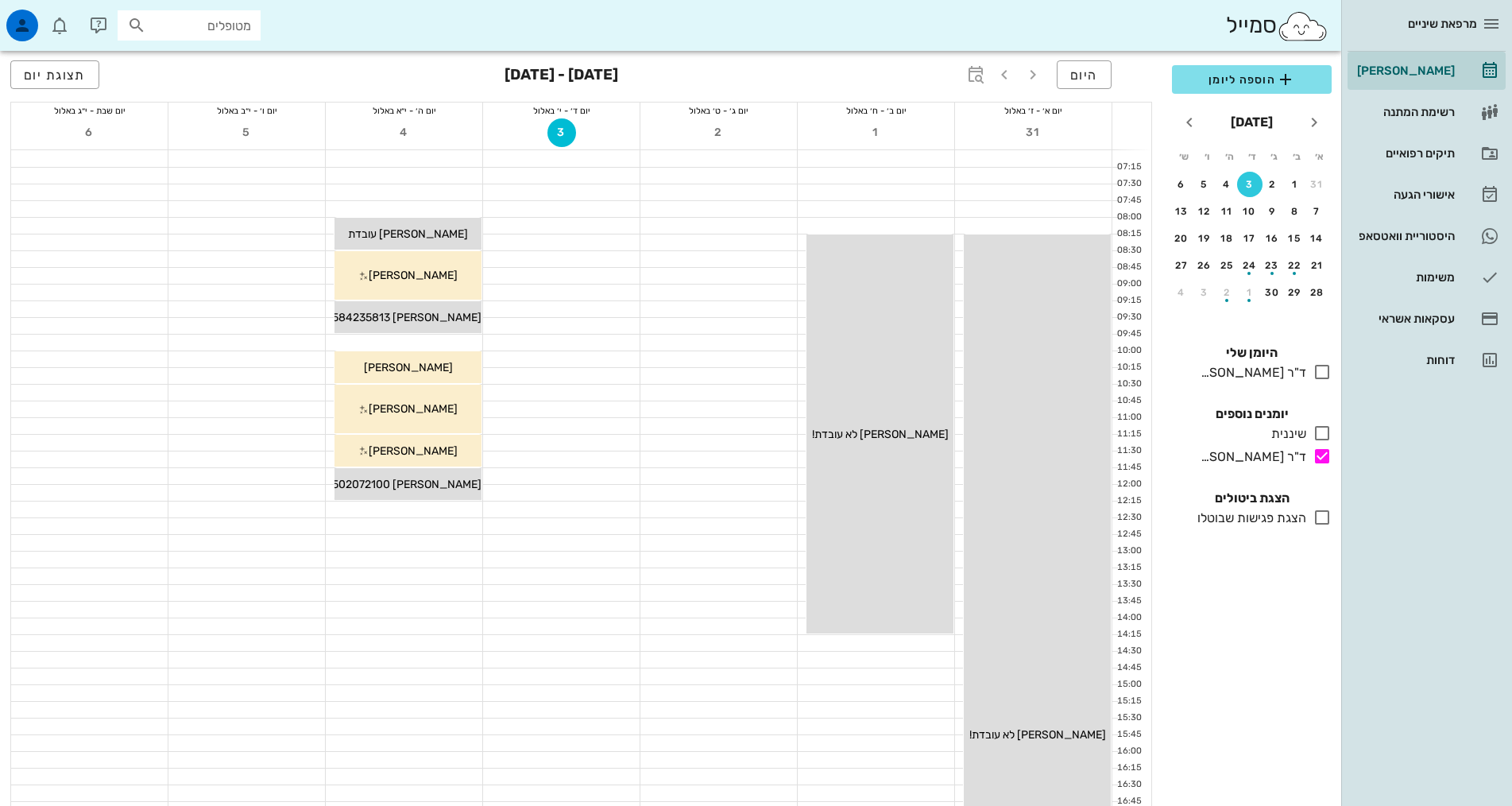
click at [455, 508] on div at bounding box center [404, 509] width 157 height 16
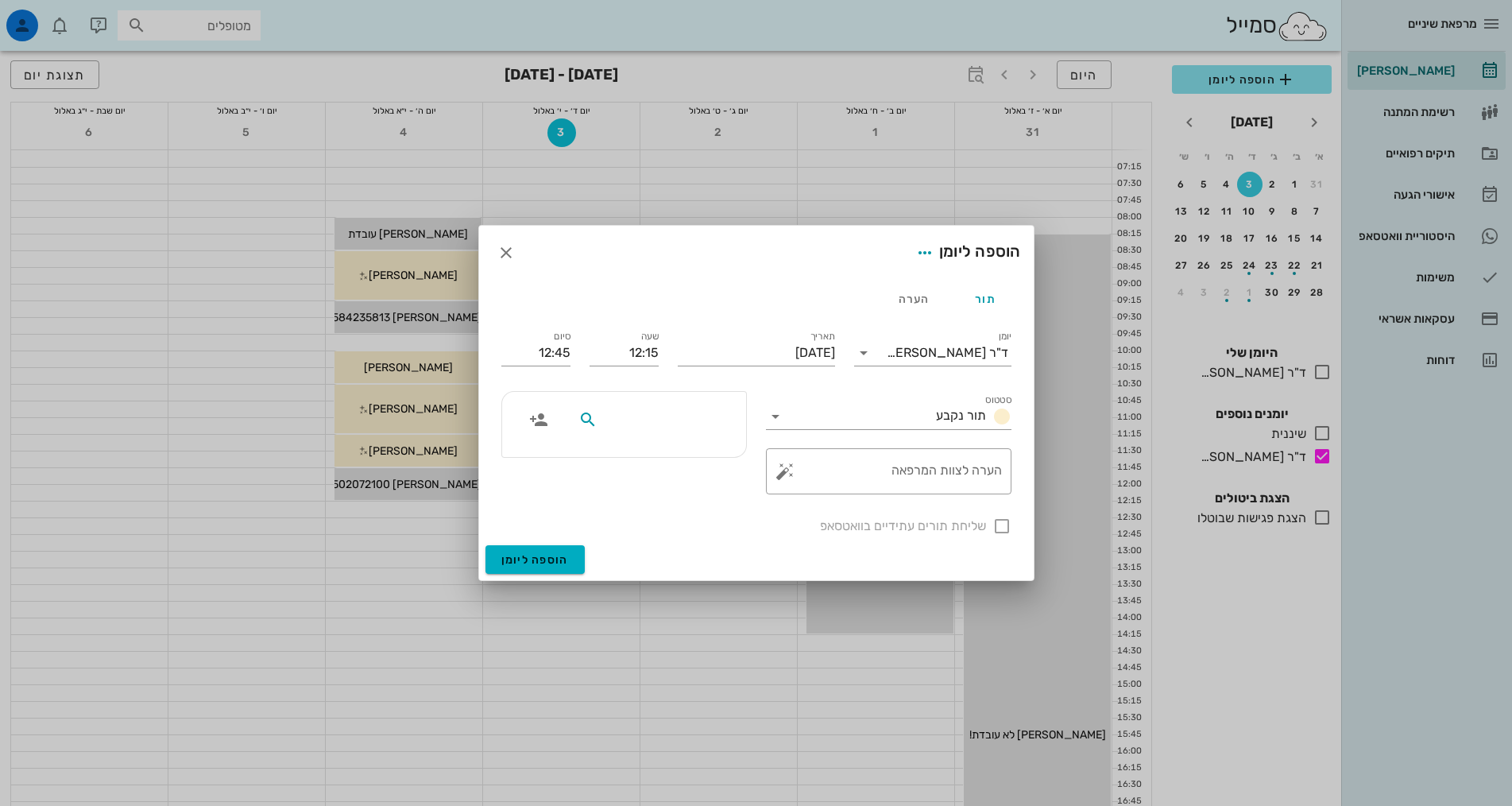
click at [664, 424] on input "text" at bounding box center [662, 419] width 122 height 20
type input "[PERSON_NAME]"
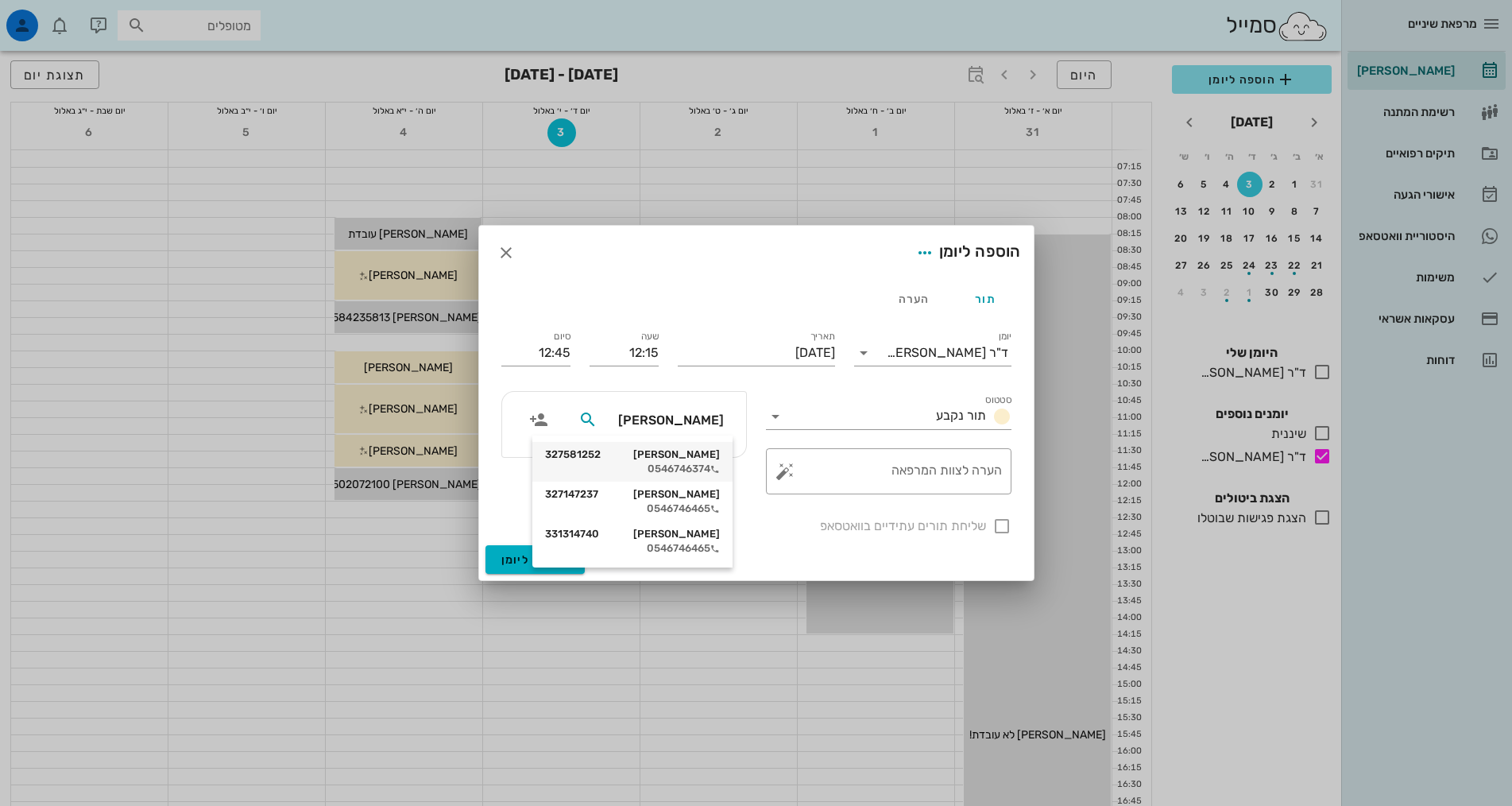
click at [675, 463] on div "0546746374" at bounding box center [632, 469] width 174 height 12
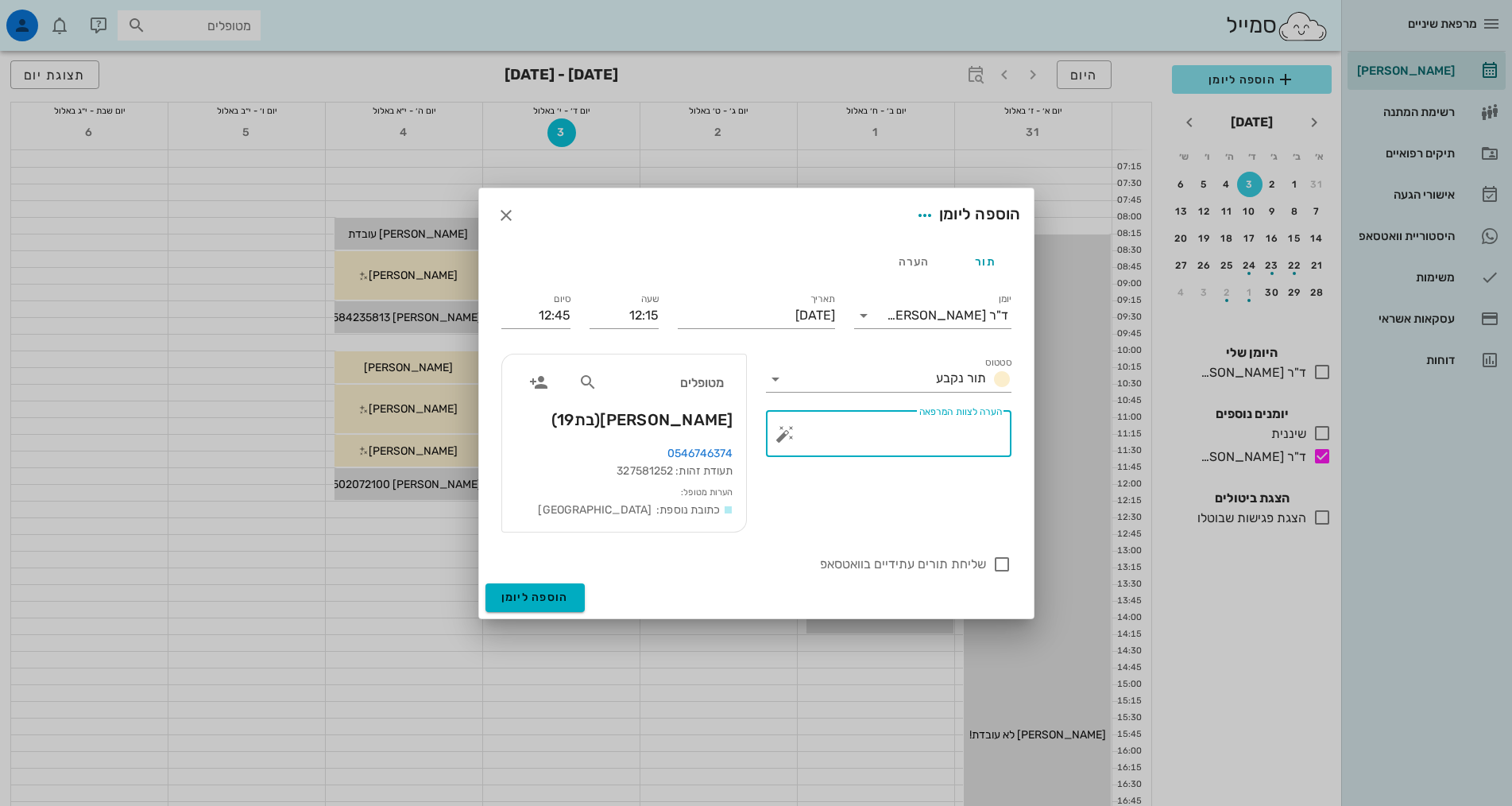
click at [925, 431] on textarea "הערה לצוות המרפאה" at bounding box center [894, 438] width 213 height 38
type textarea "ביקורת וצילומים"
click at [562, 601] on span "הוספה ליומן" at bounding box center [535, 597] width 67 height 13
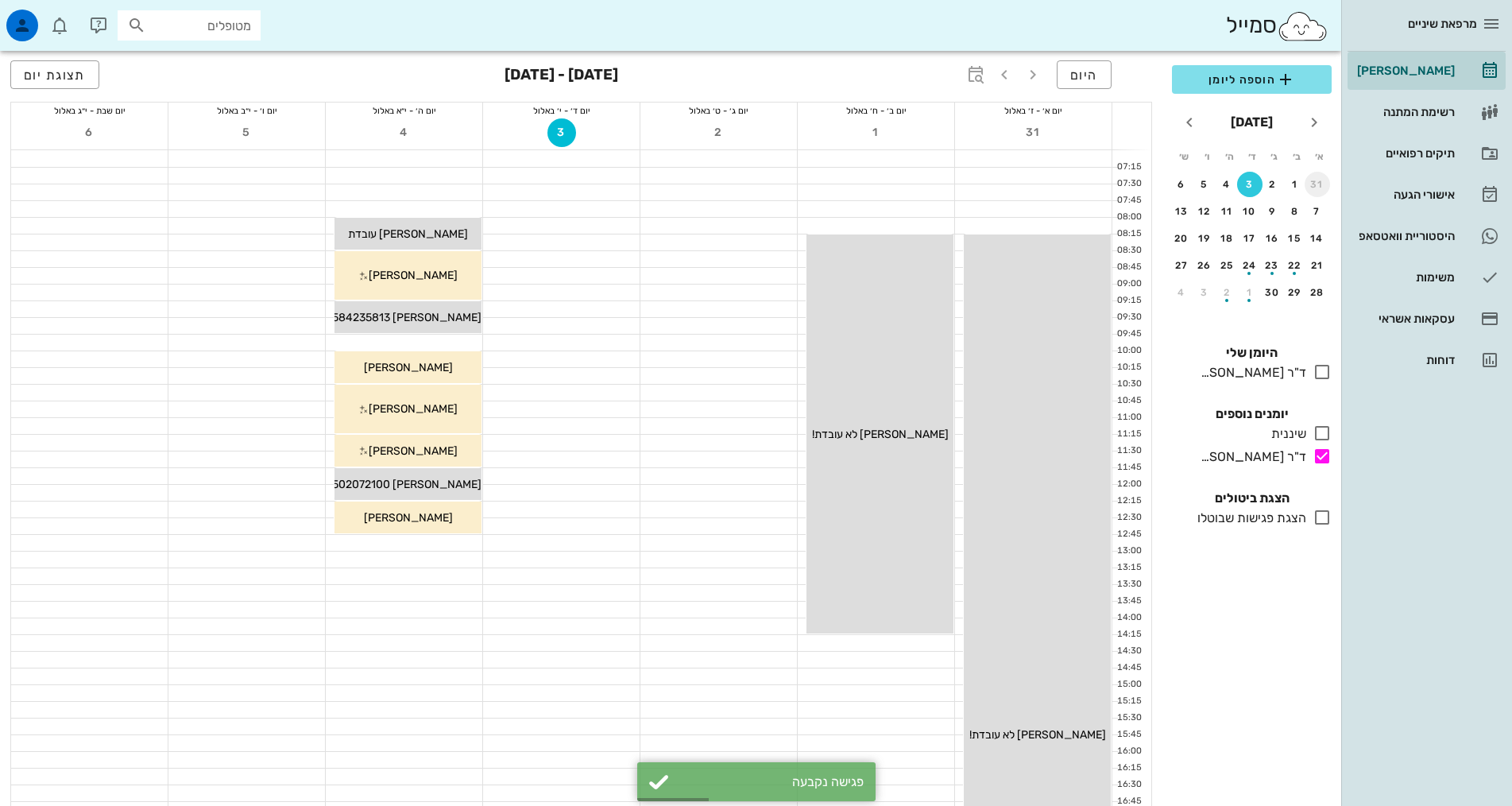
click at [1321, 183] on div "31" at bounding box center [1317, 184] width 26 height 12
click at [1272, 296] on div "26" at bounding box center [1272, 292] width 26 height 12
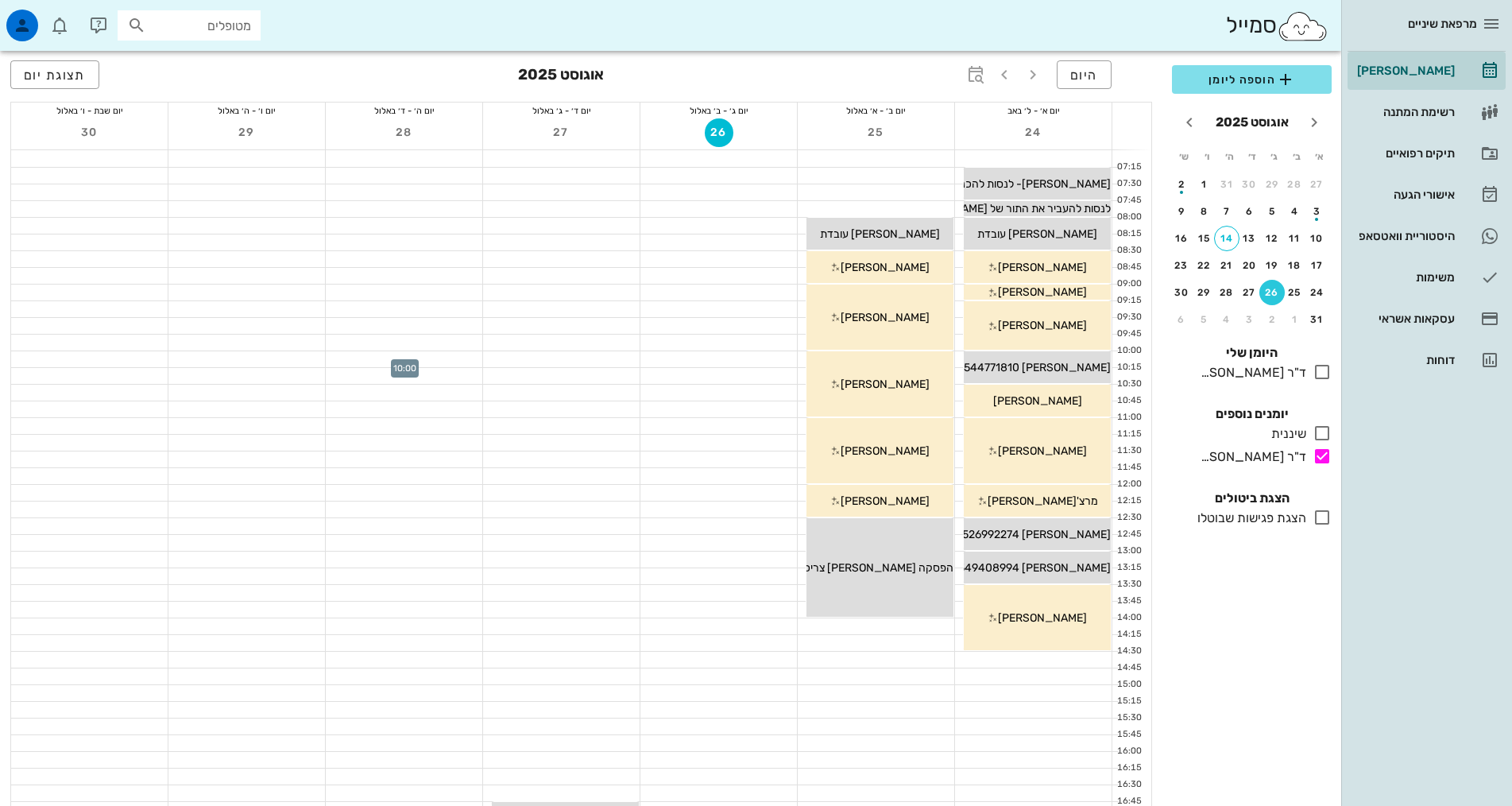
scroll to position [398, 0]
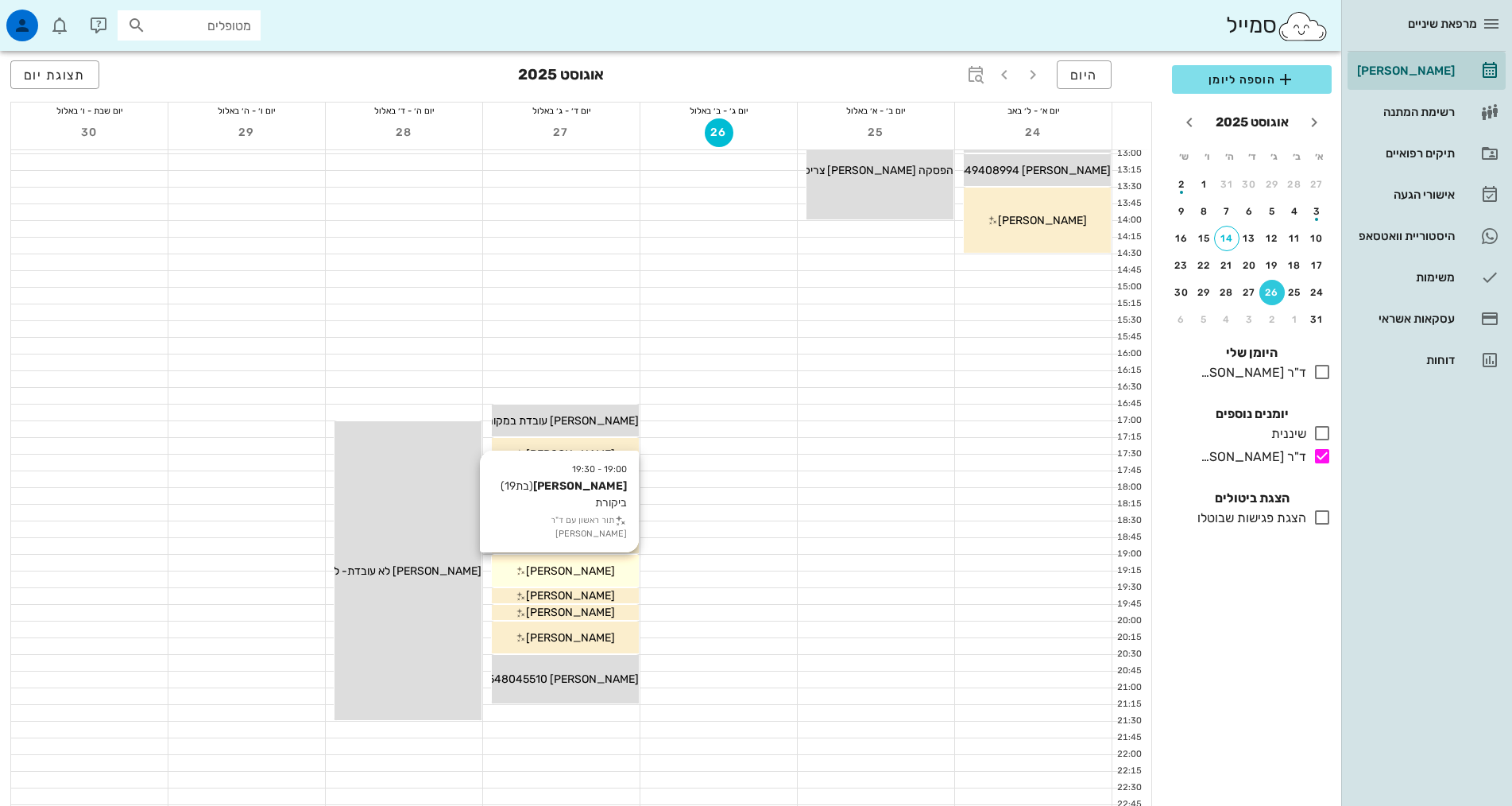
click at [613, 564] on div "[PERSON_NAME]" at bounding box center [566, 570] width 147 height 17
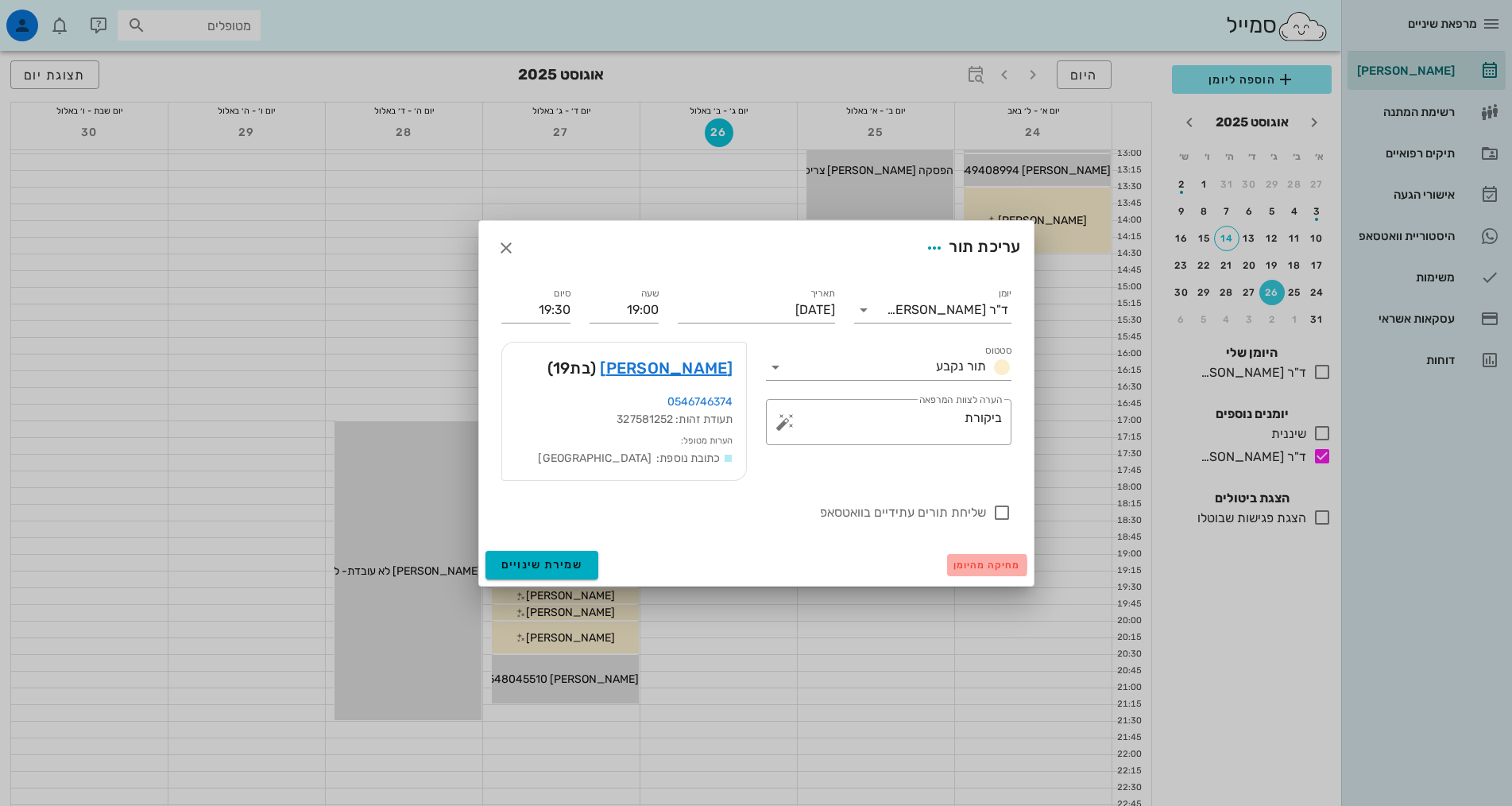
click at [1013, 568] on span "מחיקה מהיומן" at bounding box center [987, 565] width 67 height 12
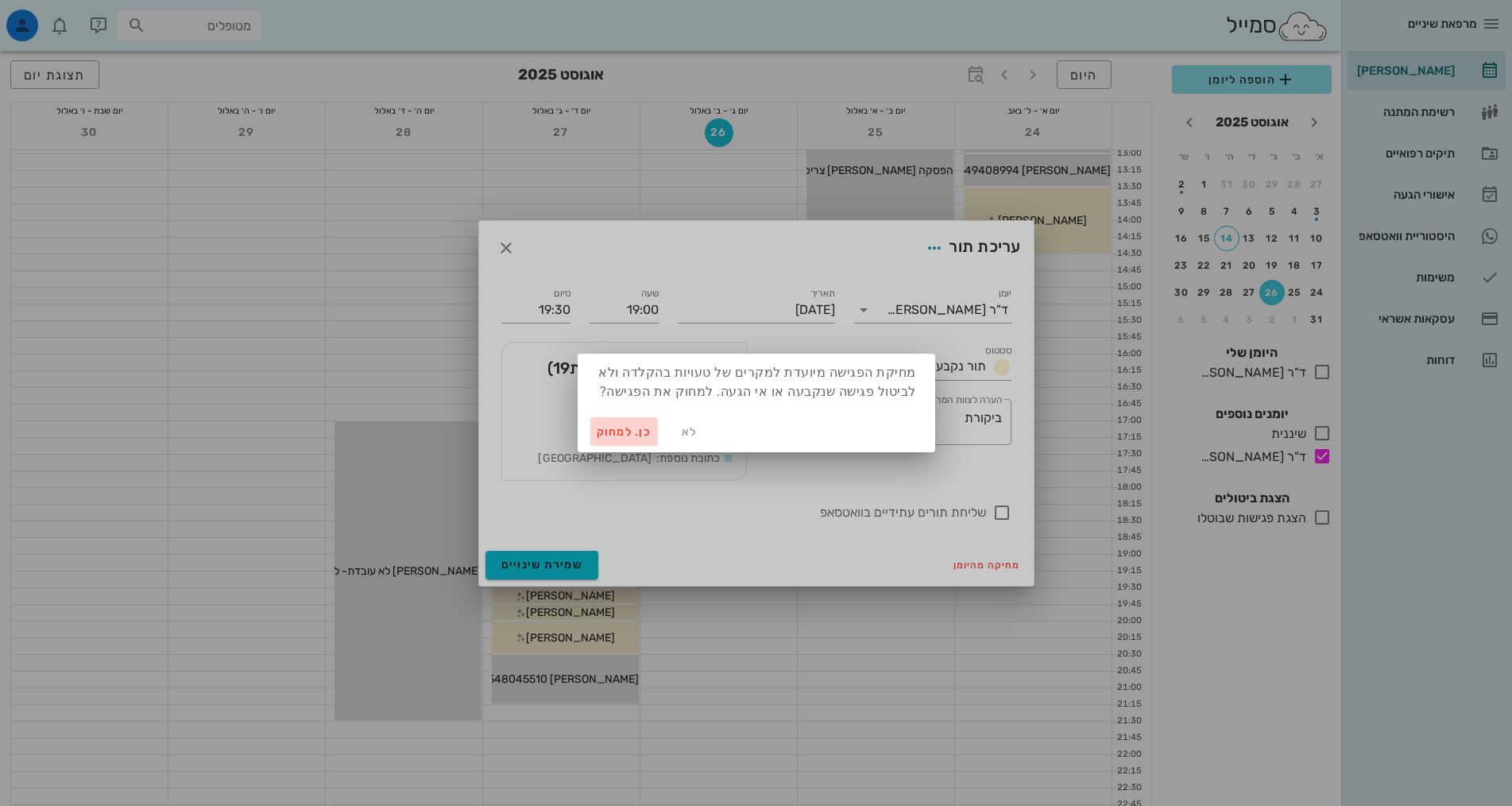
click at [612, 429] on span "כן. למחוק" at bounding box center [624, 431] width 56 height 13
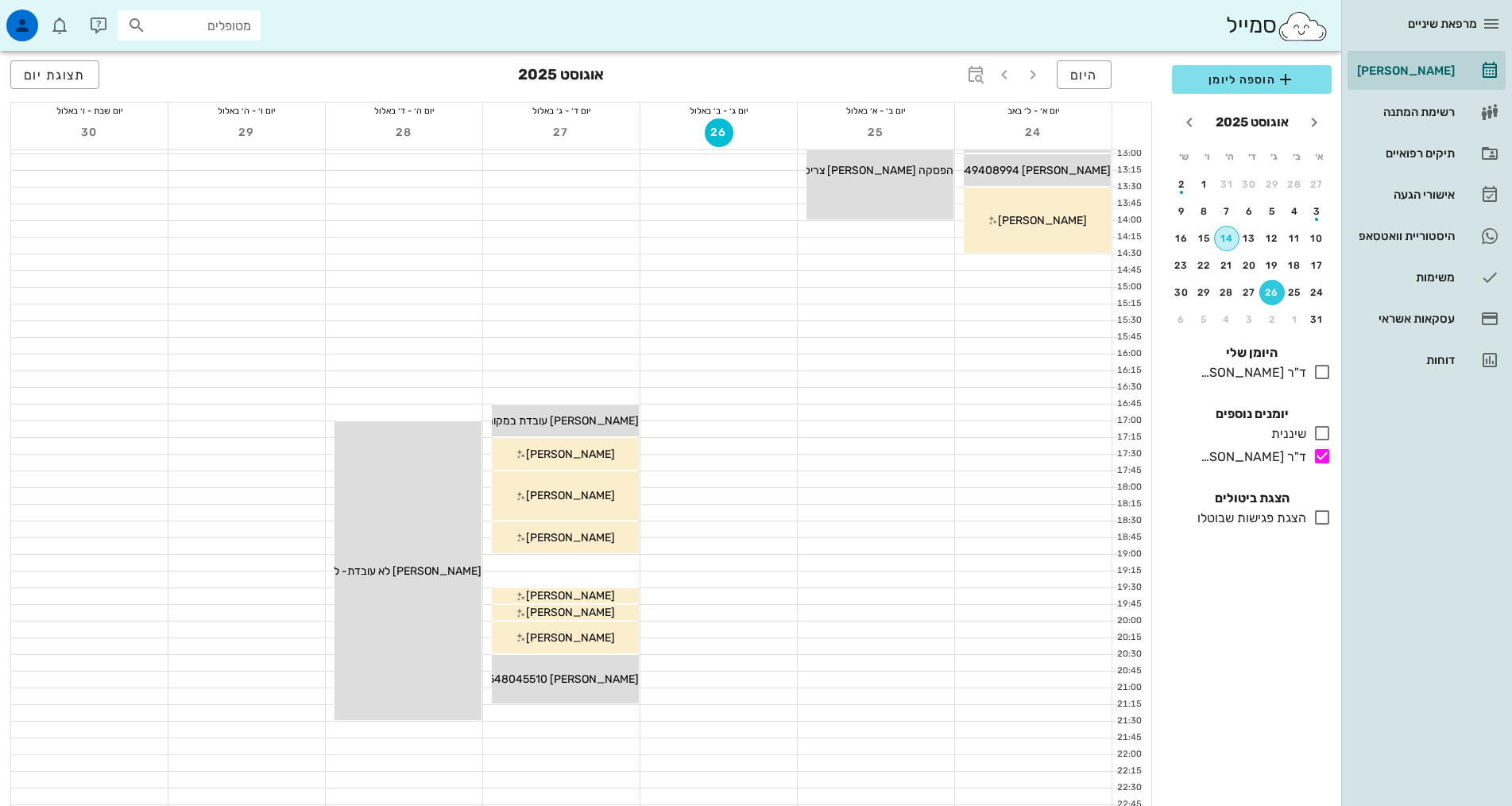
click at [1231, 230] on button "14" at bounding box center [1226, 238] width 26 height 26
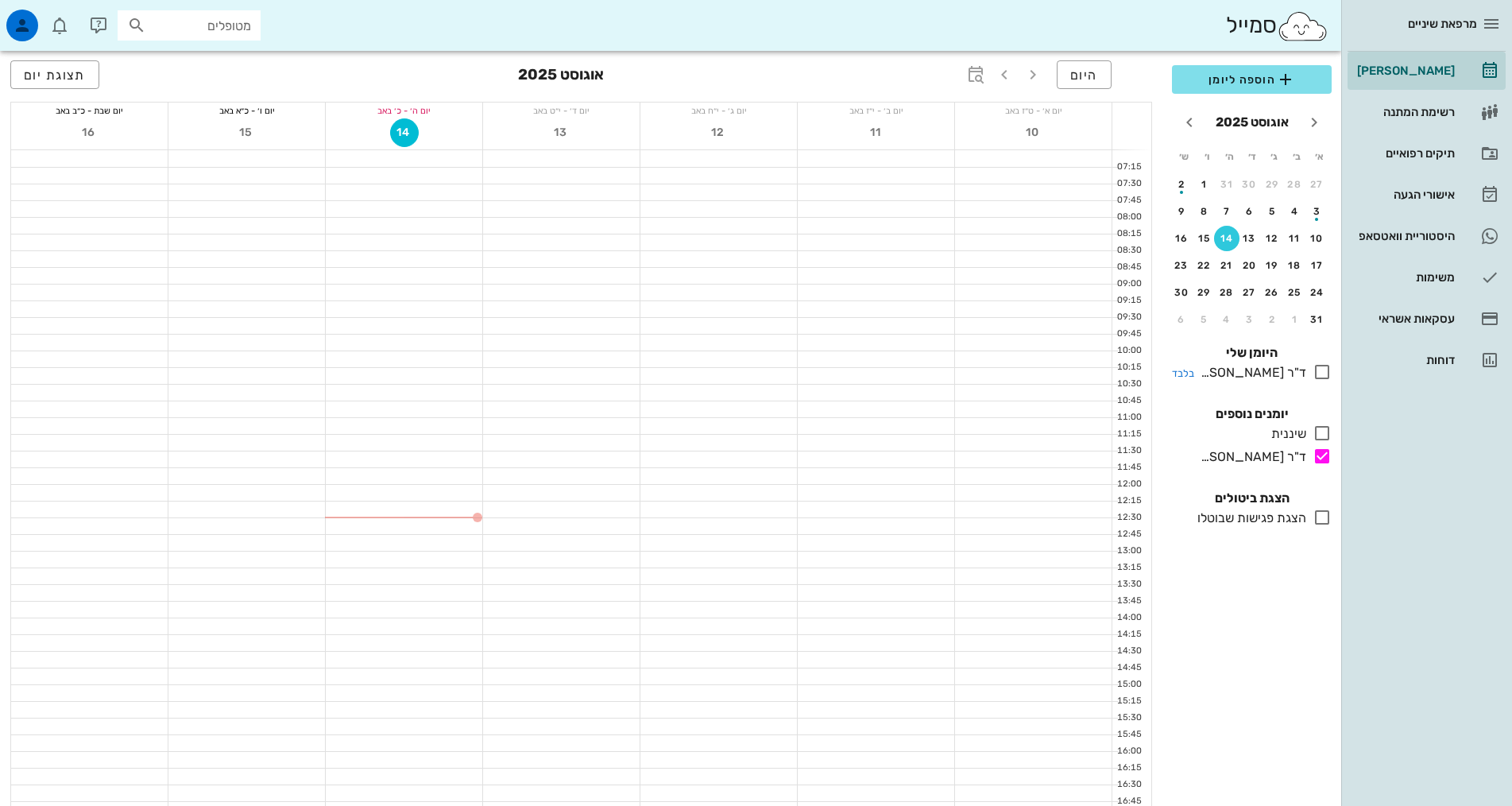
click at [1323, 369] on icon at bounding box center [1323, 372] width 19 height 19
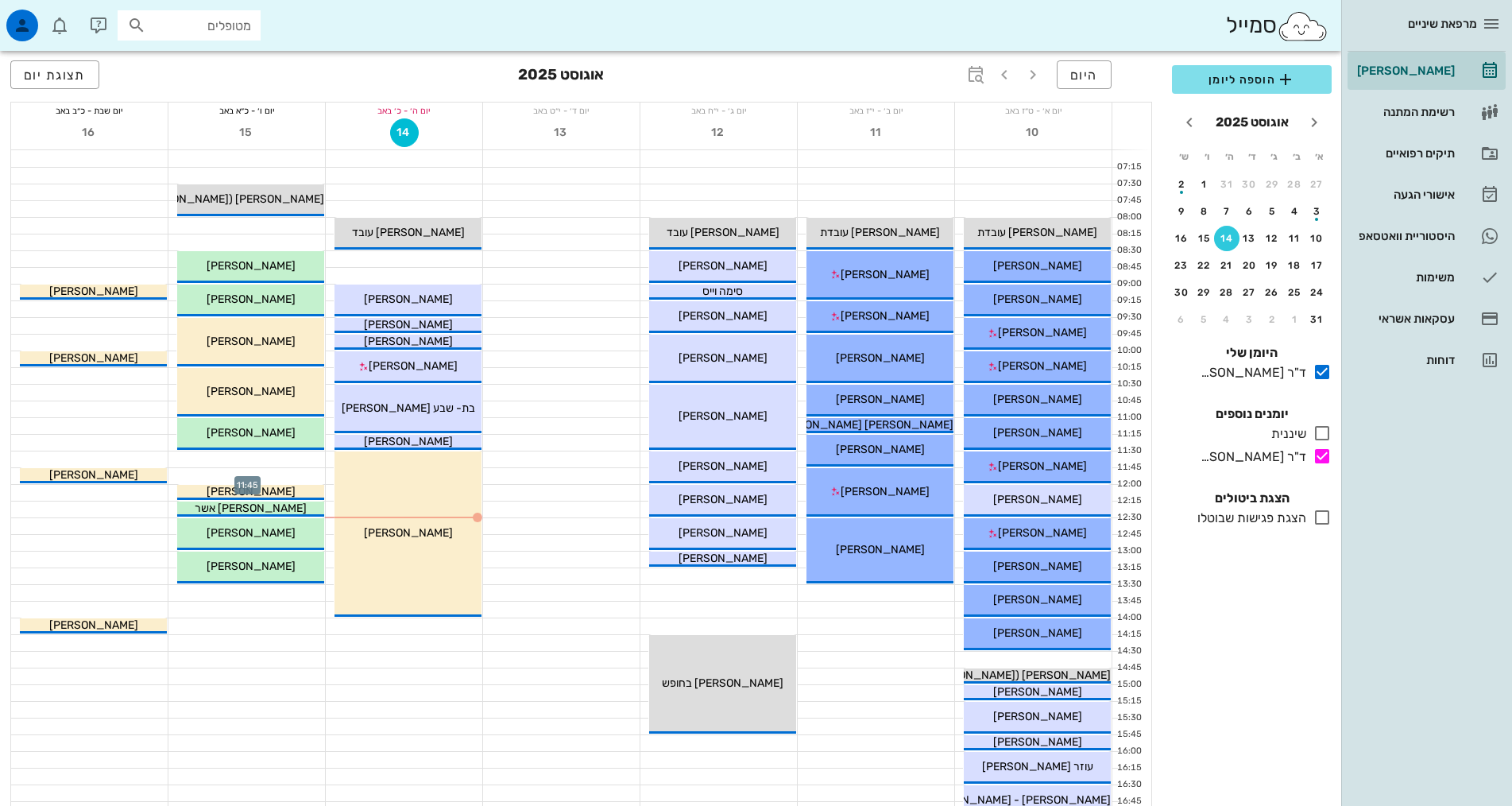
click at [289, 475] on div at bounding box center [246, 477] width 157 height 16
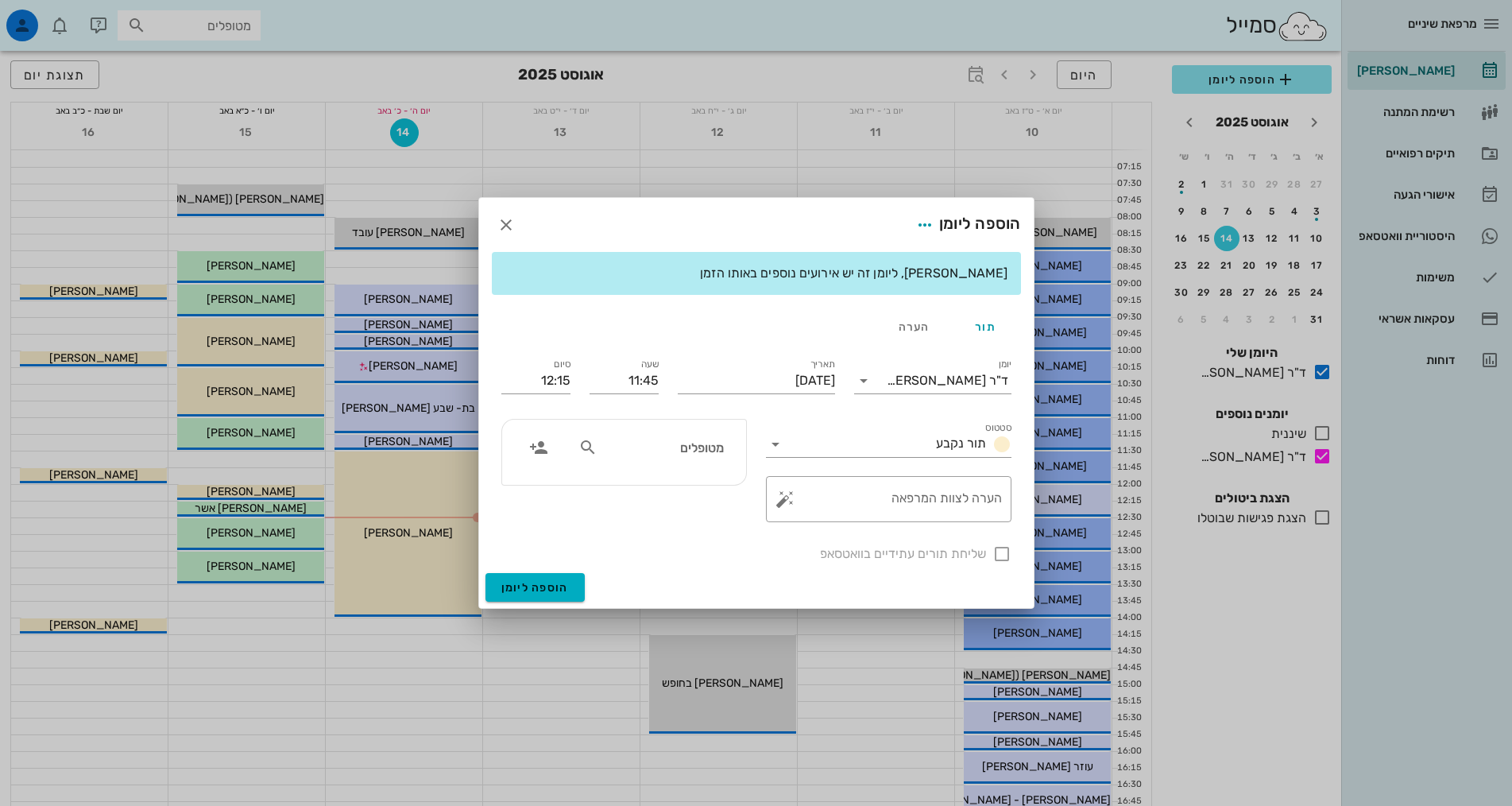
click at [689, 446] on input "מטופלים" at bounding box center [662, 447] width 122 height 20
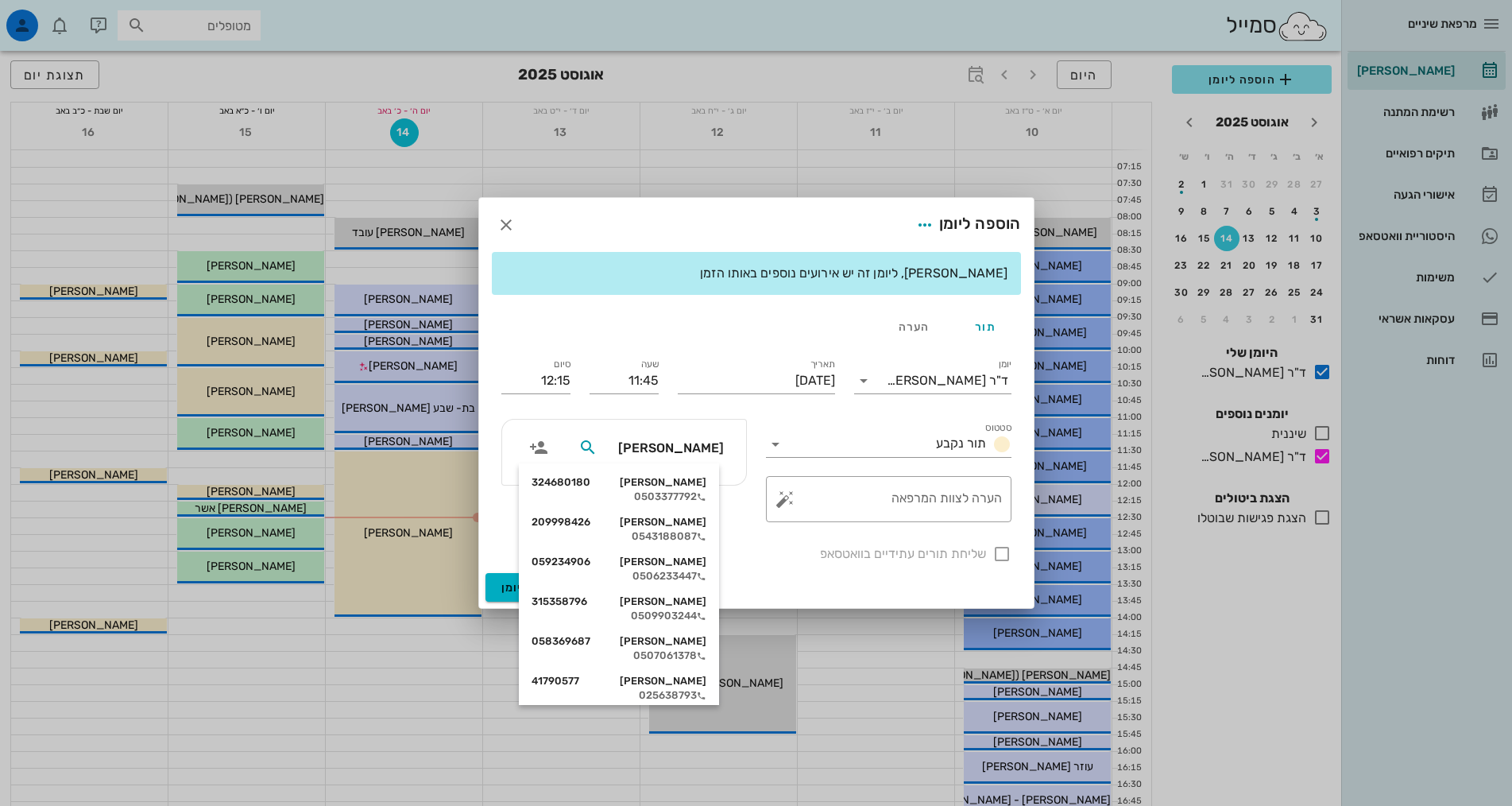
type input "לינדמ"
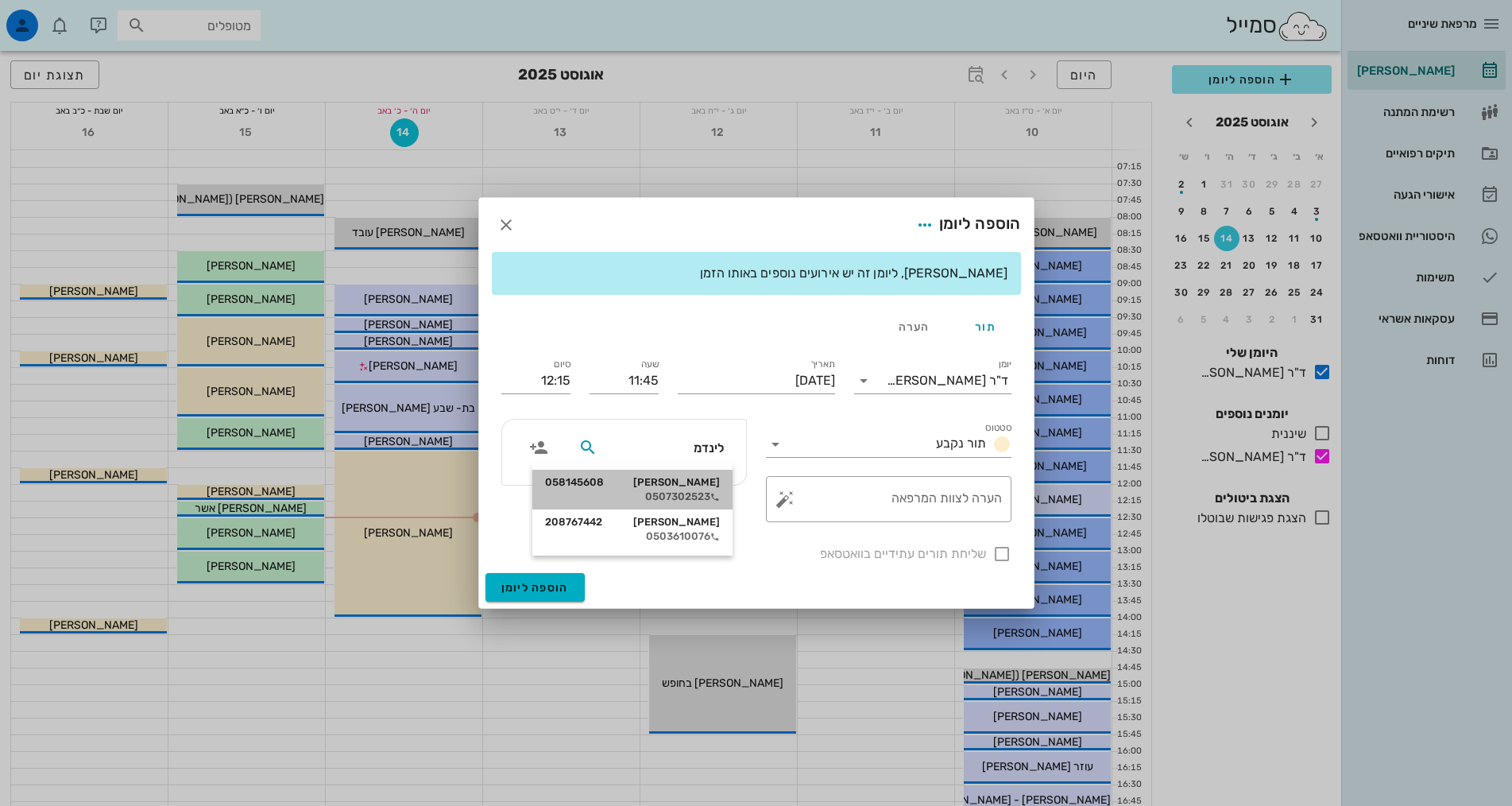
click at [670, 492] on div "0507302523" at bounding box center [632, 497] width 174 height 12
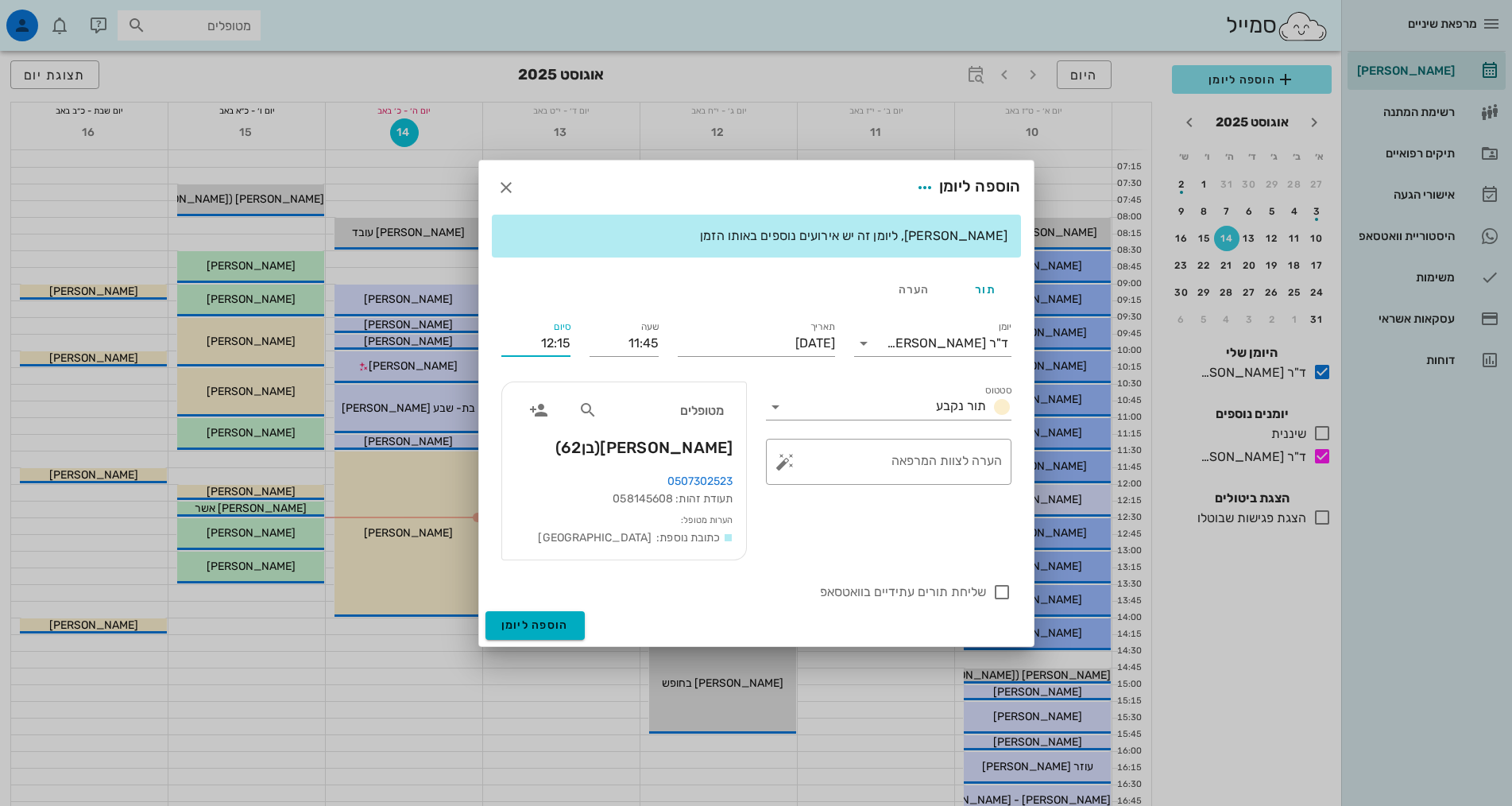
click at [553, 343] on input "12:15" at bounding box center [536, 343] width 69 height 26
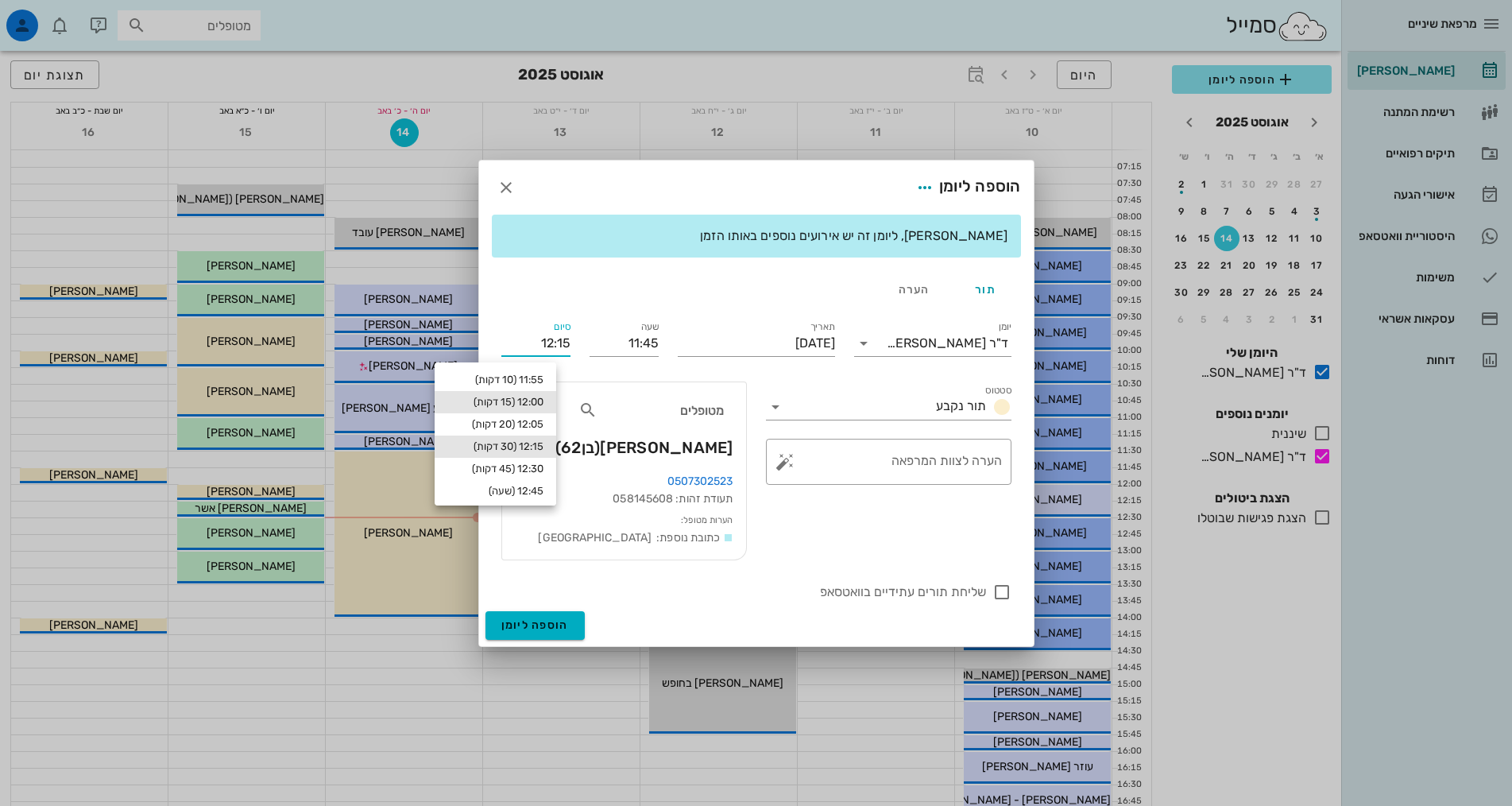
click at [527, 399] on div "12:00 (15 דקות)" at bounding box center [495, 402] width 96 height 12
type input "12:00"
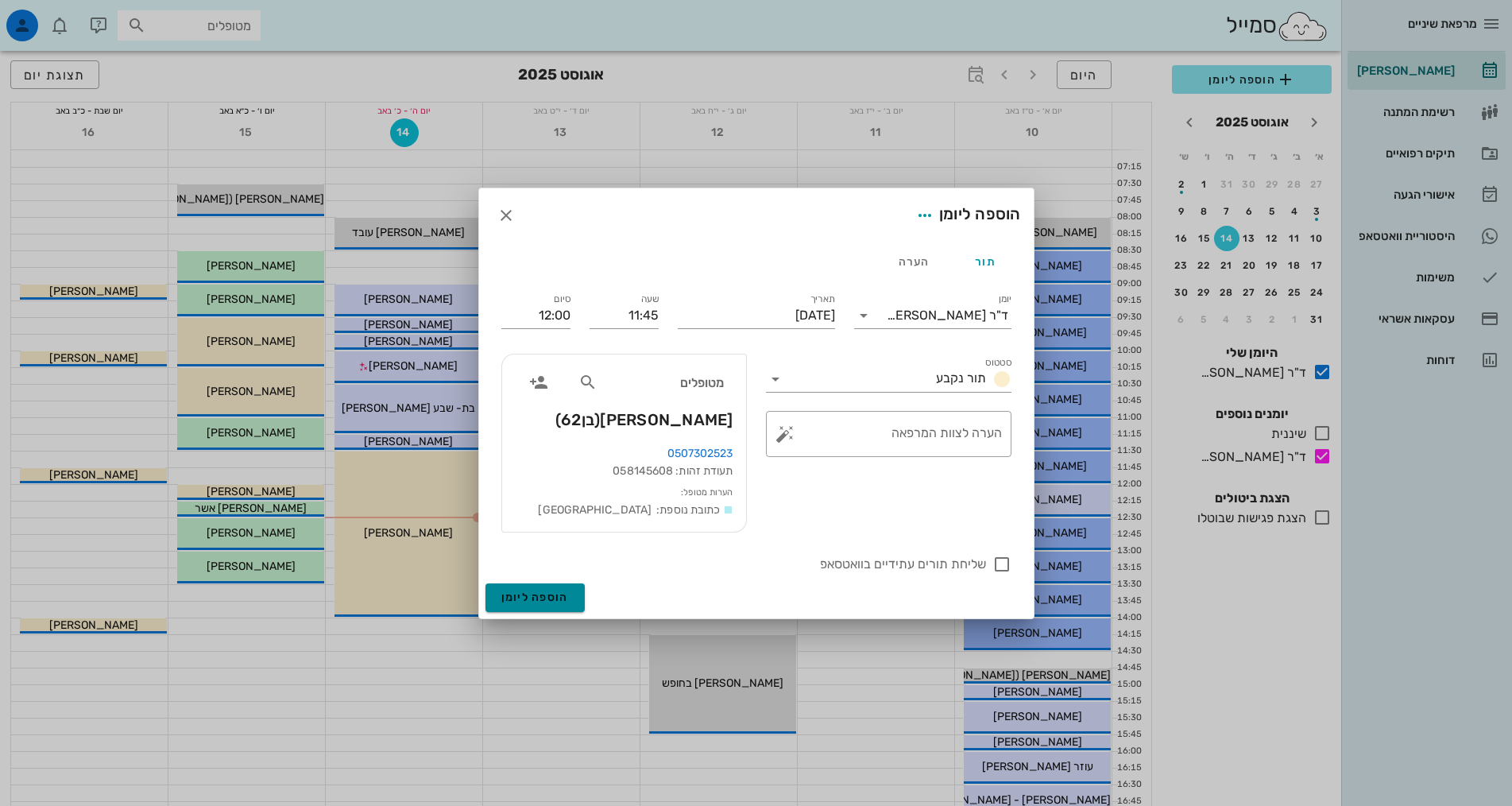
click at [543, 588] on button "הוספה ליומן" at bounding box center [535, 598] width 99 height 28
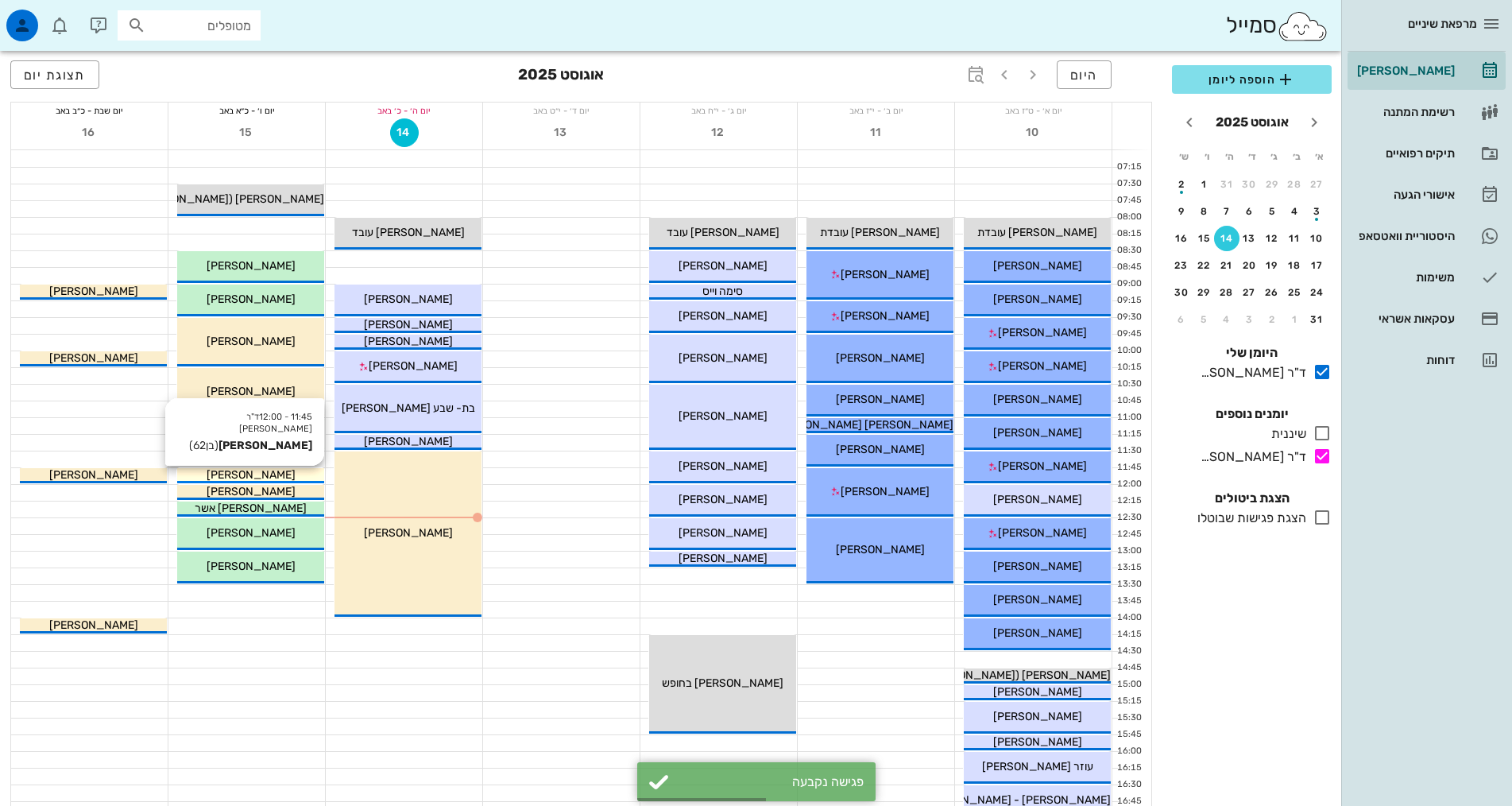
click at [251, 475] on span "[PERSON_NAME]" at bounding box center [251, 475] width 89 height 13
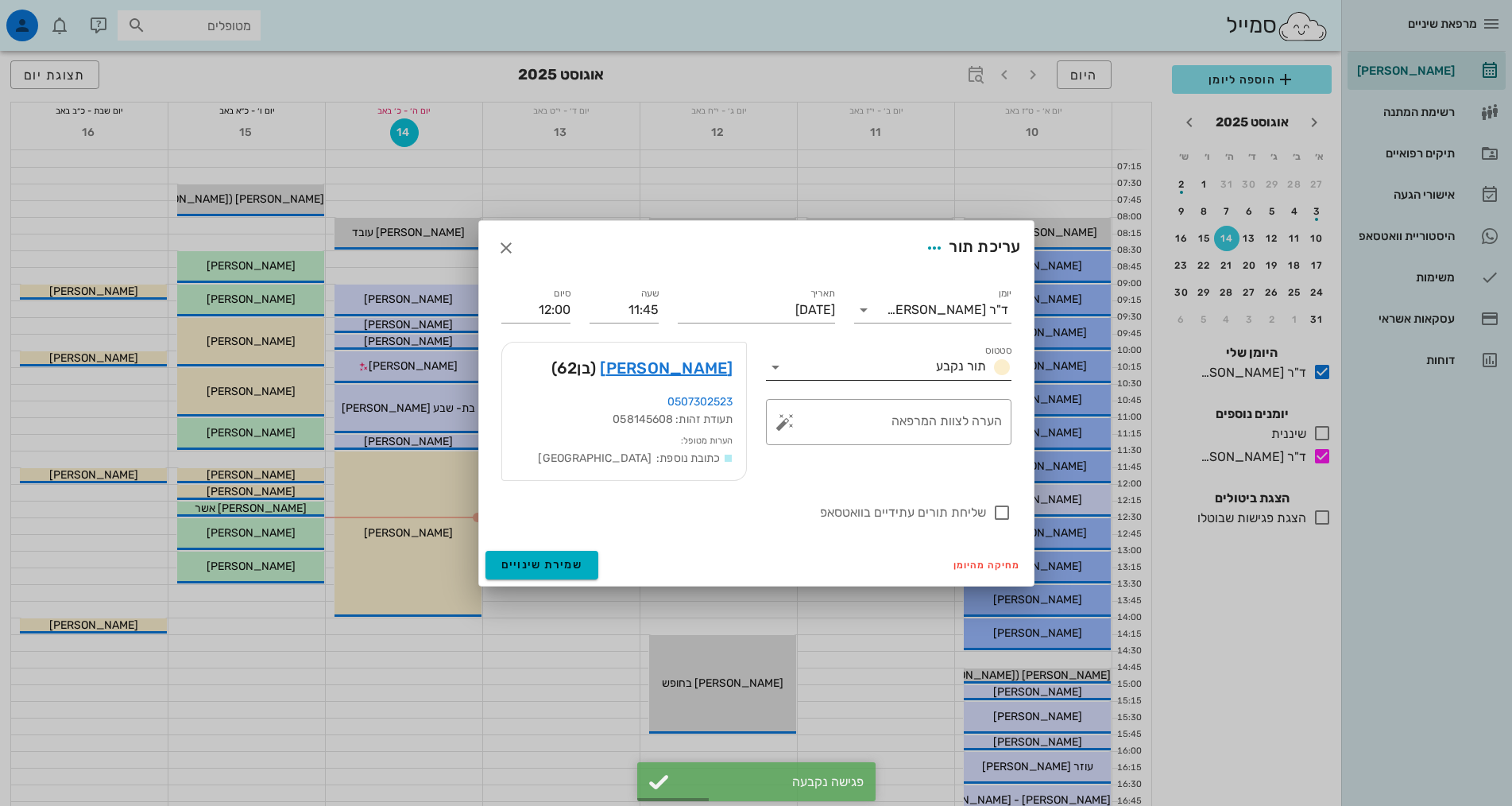
click at [986, 362] on div "תור נקבע" at bounding box center [970, 368] width 81 height 19
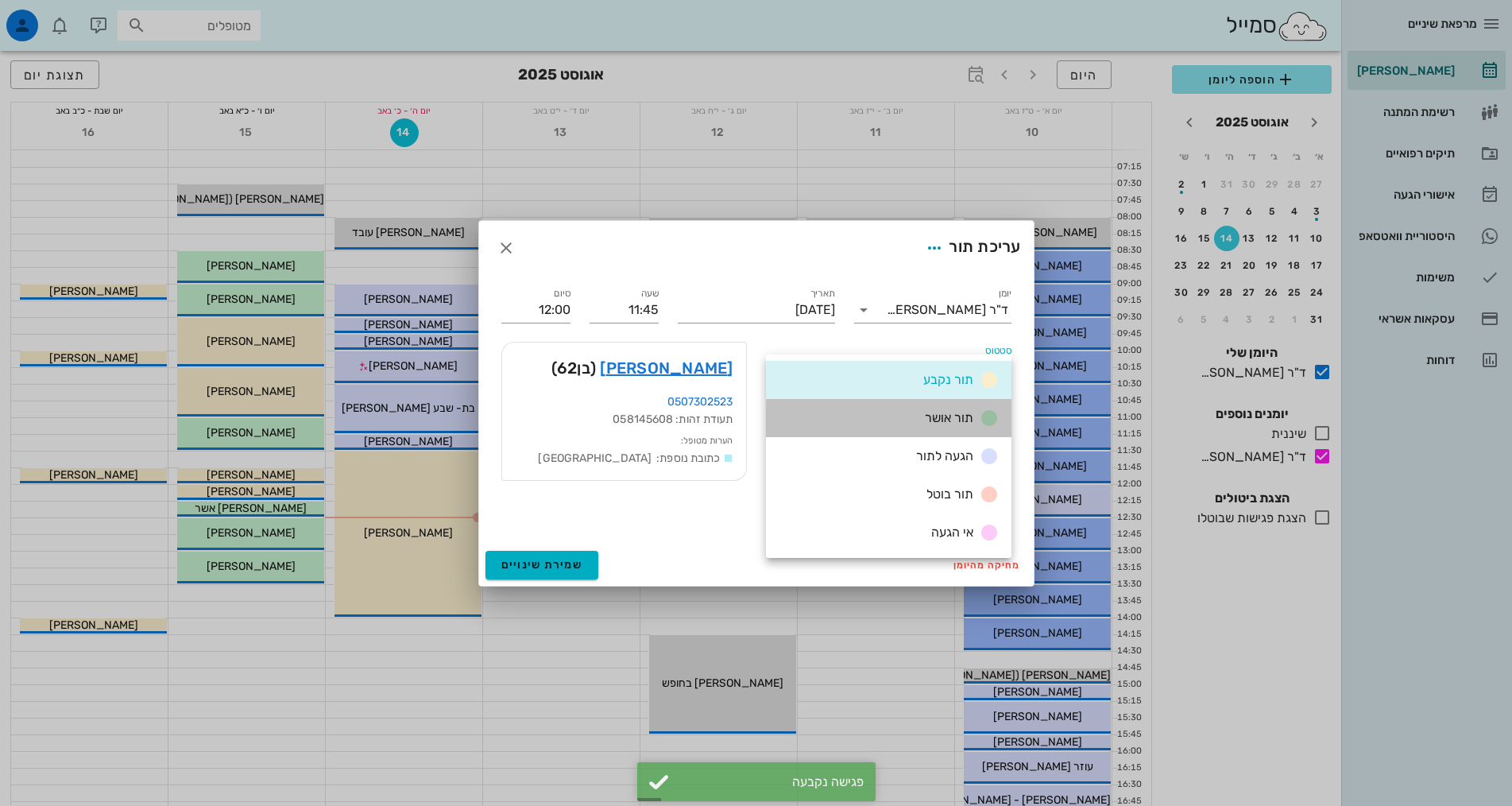
click at [931, 415] on span "תור אושר" at bounding box center [949, 417] width 49 height 15
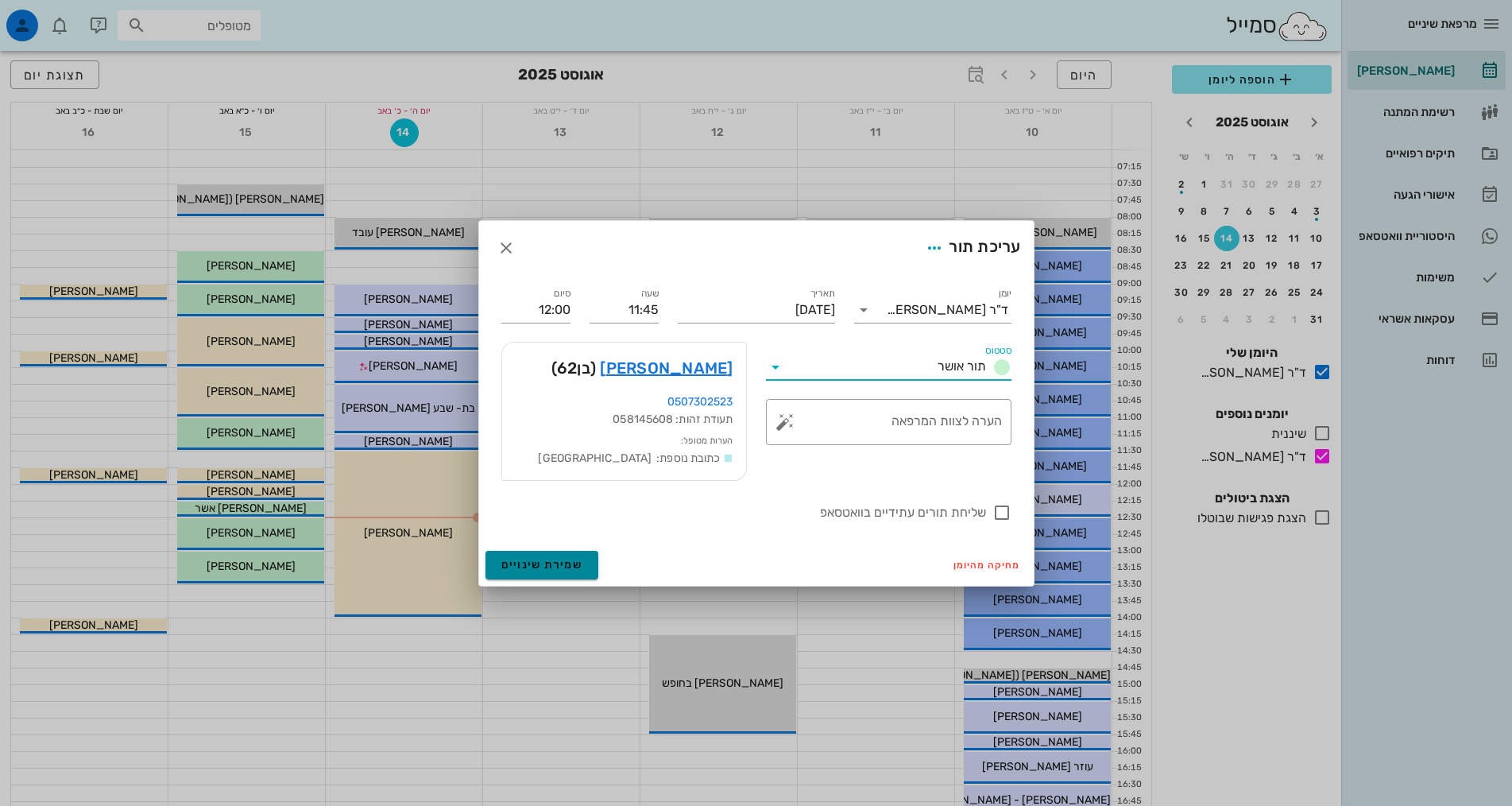
click at [501, 567] on span "שמירת שינויים" at bounding box center [542, 564] width 81 height 13
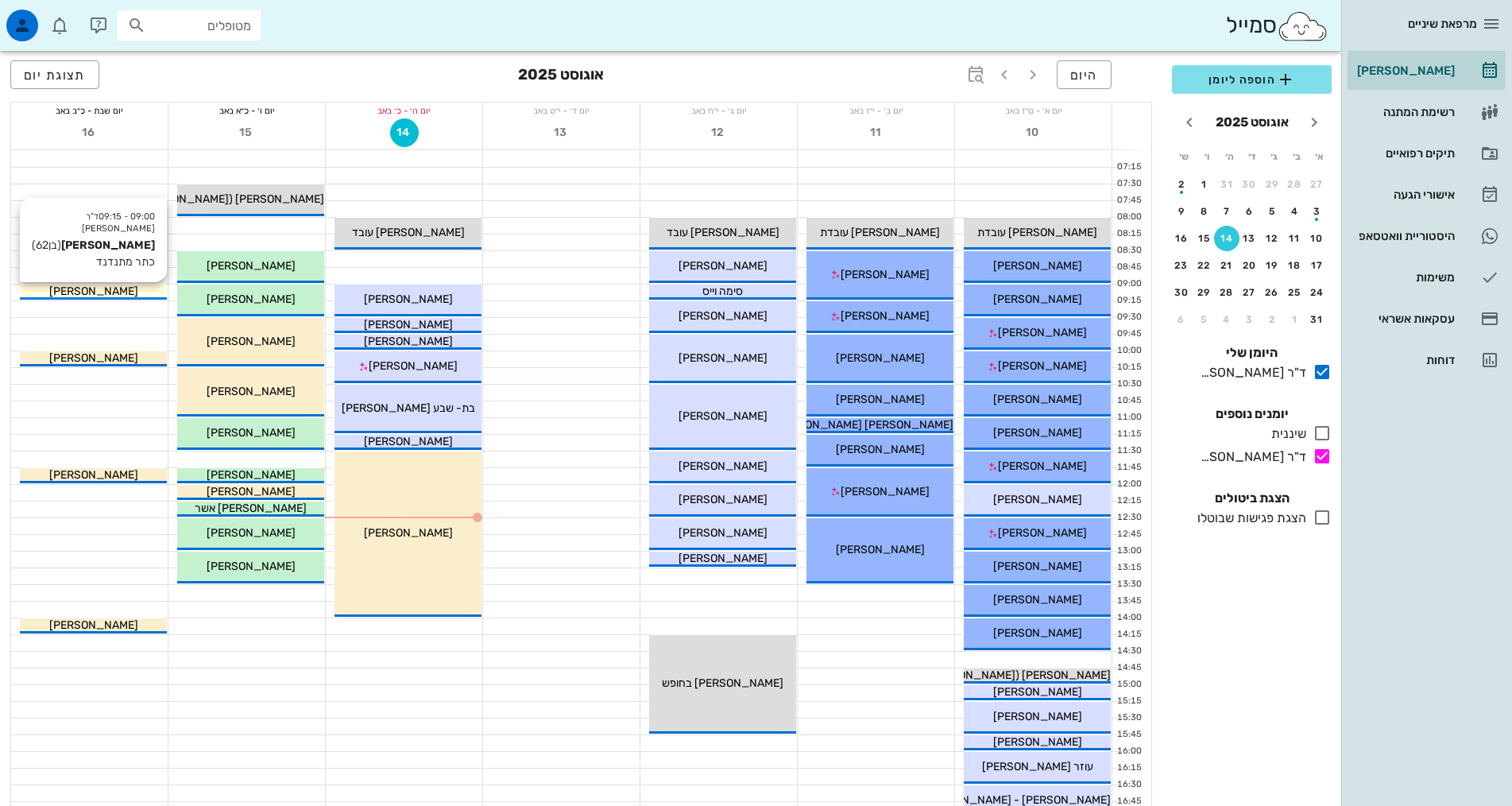
click at [106, 291] on span "[PERSON_NAME]" at bounding box center [94, 291] width 89 height 13
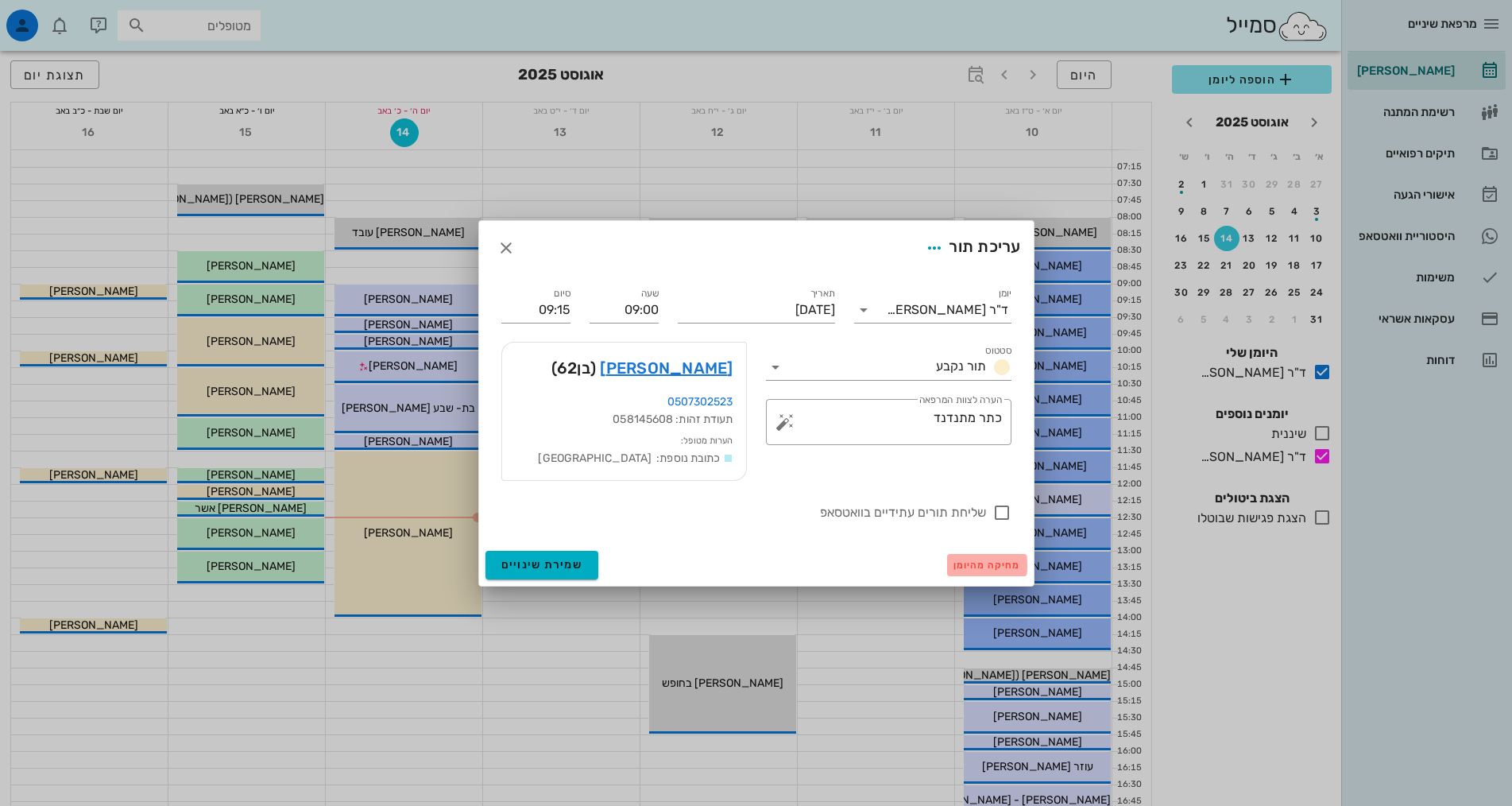
click at [987, 560] on span "מחיקה מהיומן" at bounding box center [987, 565] width 67 height 12
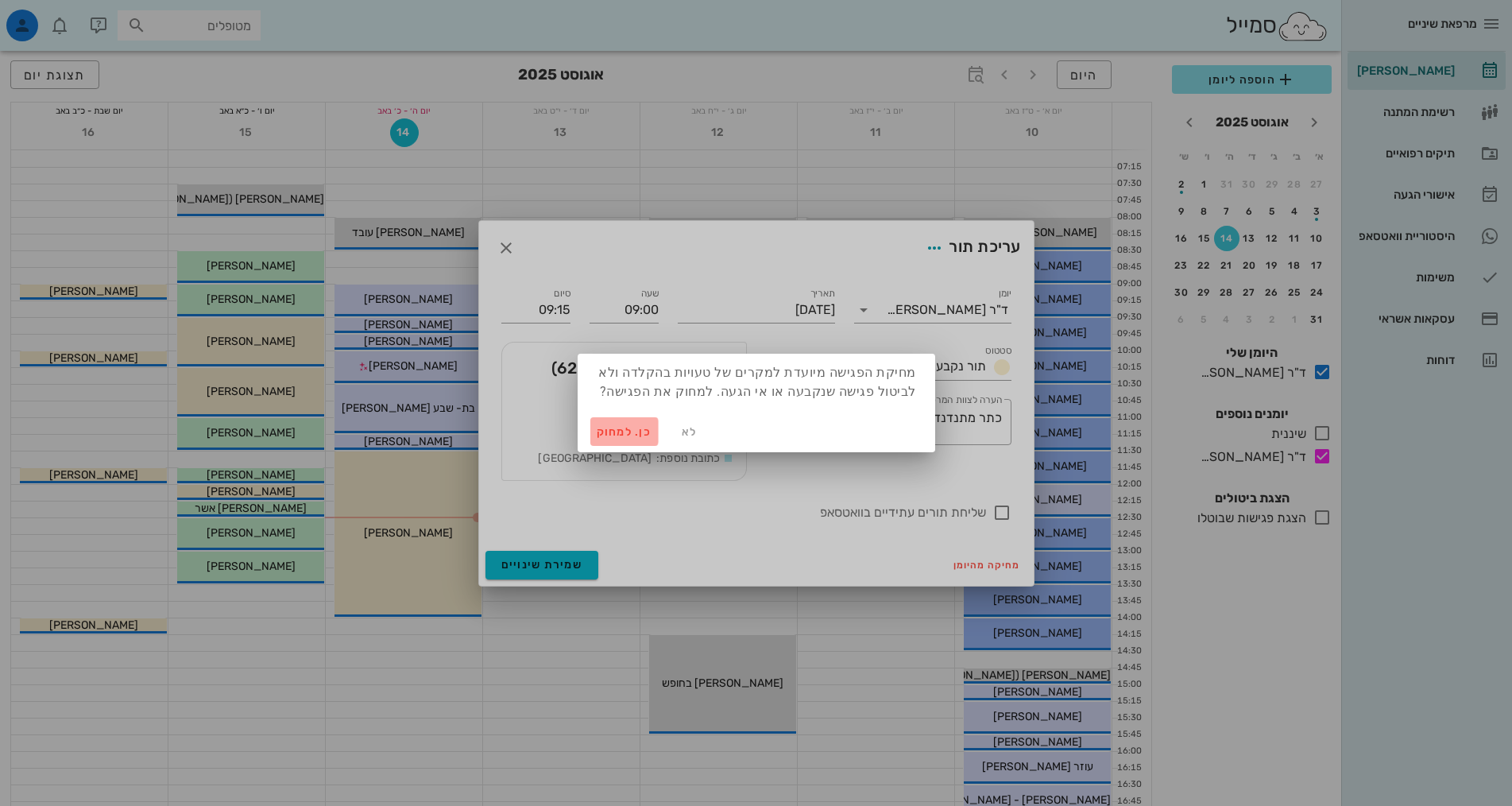
click at [625, 425] on span "כן. למחוק" at bounding box center [624, 431] width 56 height 13
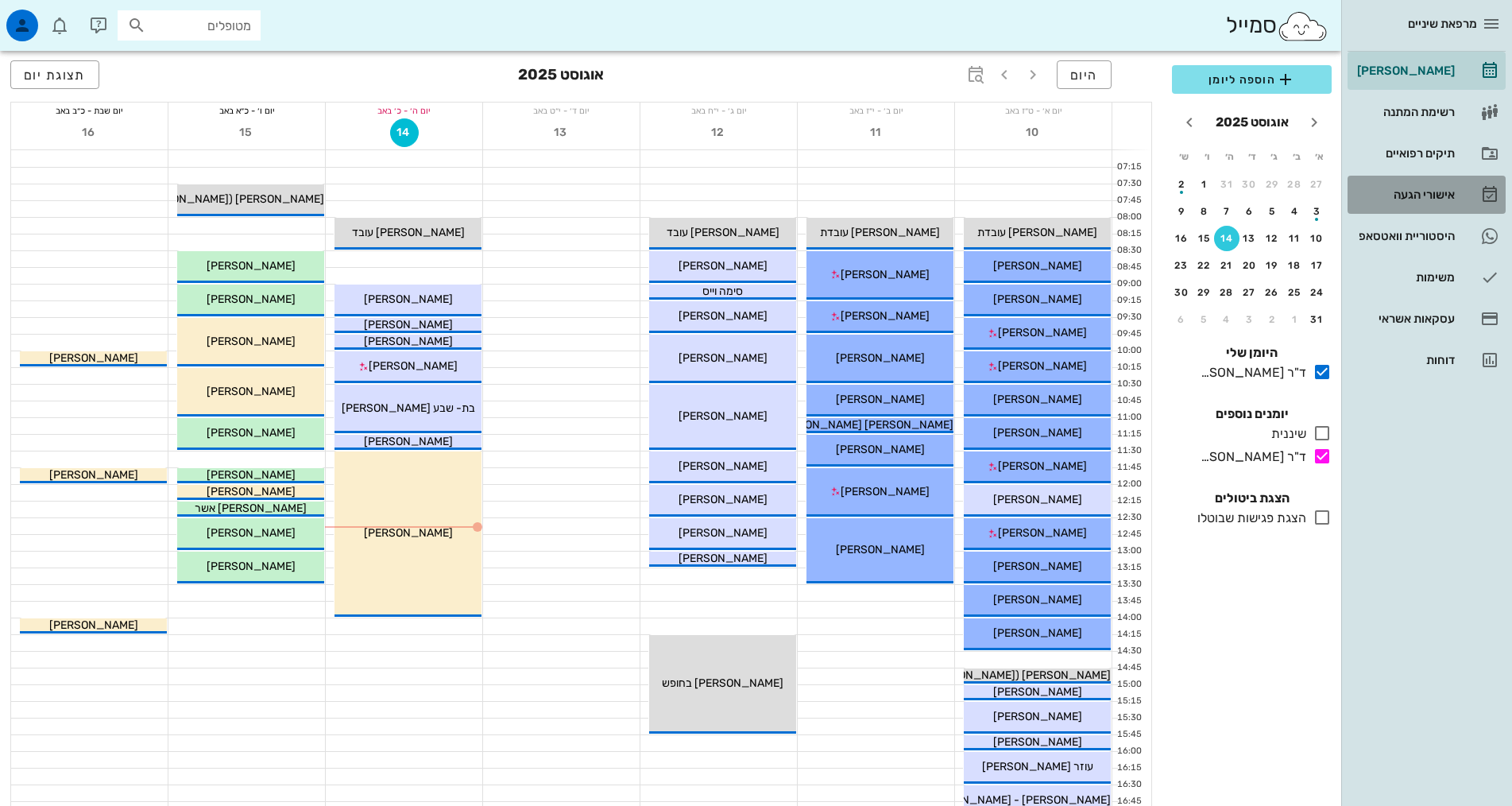
click at [1440, 190] on div "אישורי הגעה" at bounding box center [1404, 195] width 101 height 12
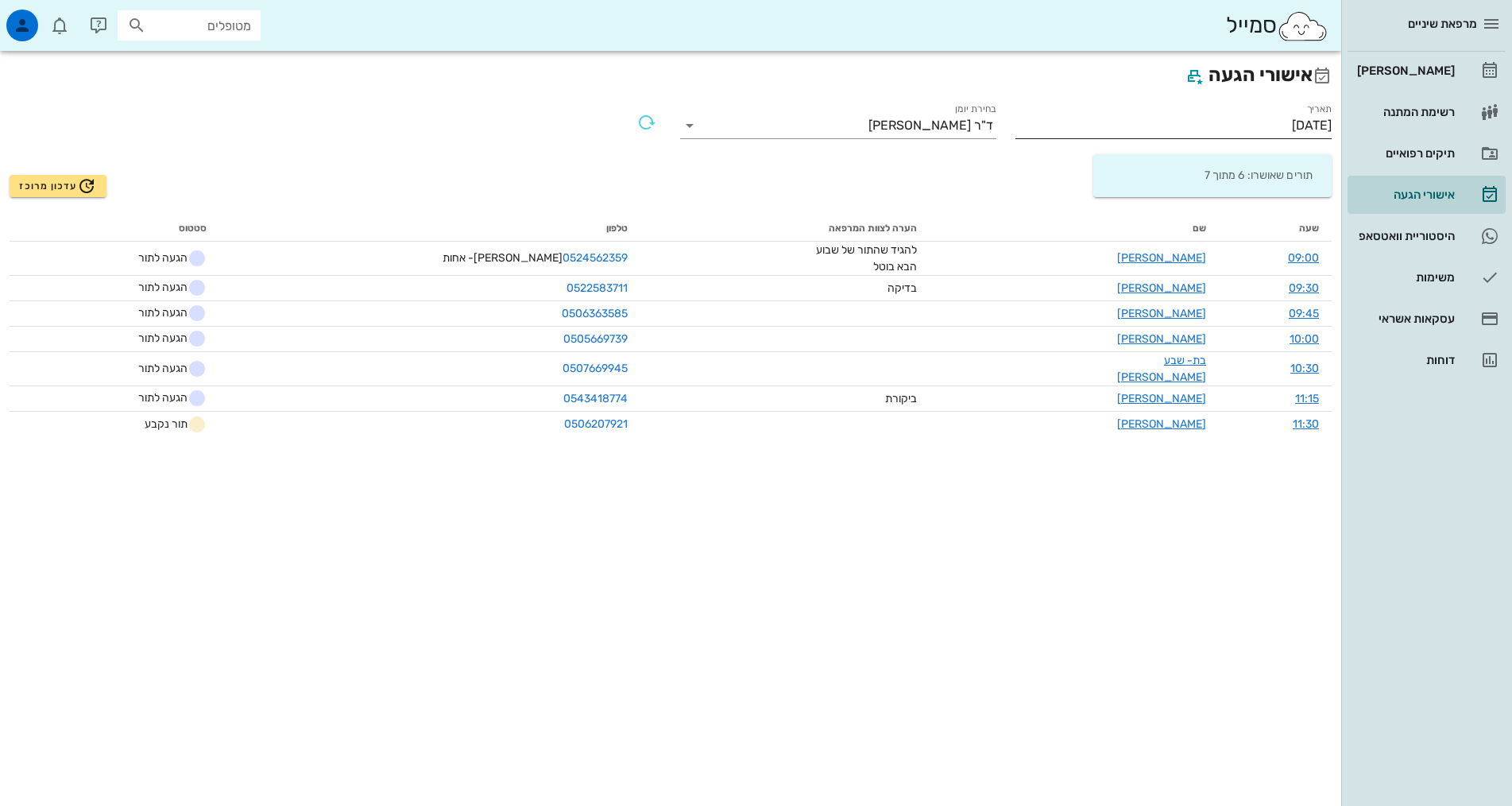
click at [1236, 122] on input "[DATE]" at bounding box center [1173, 125] width 316 height 26
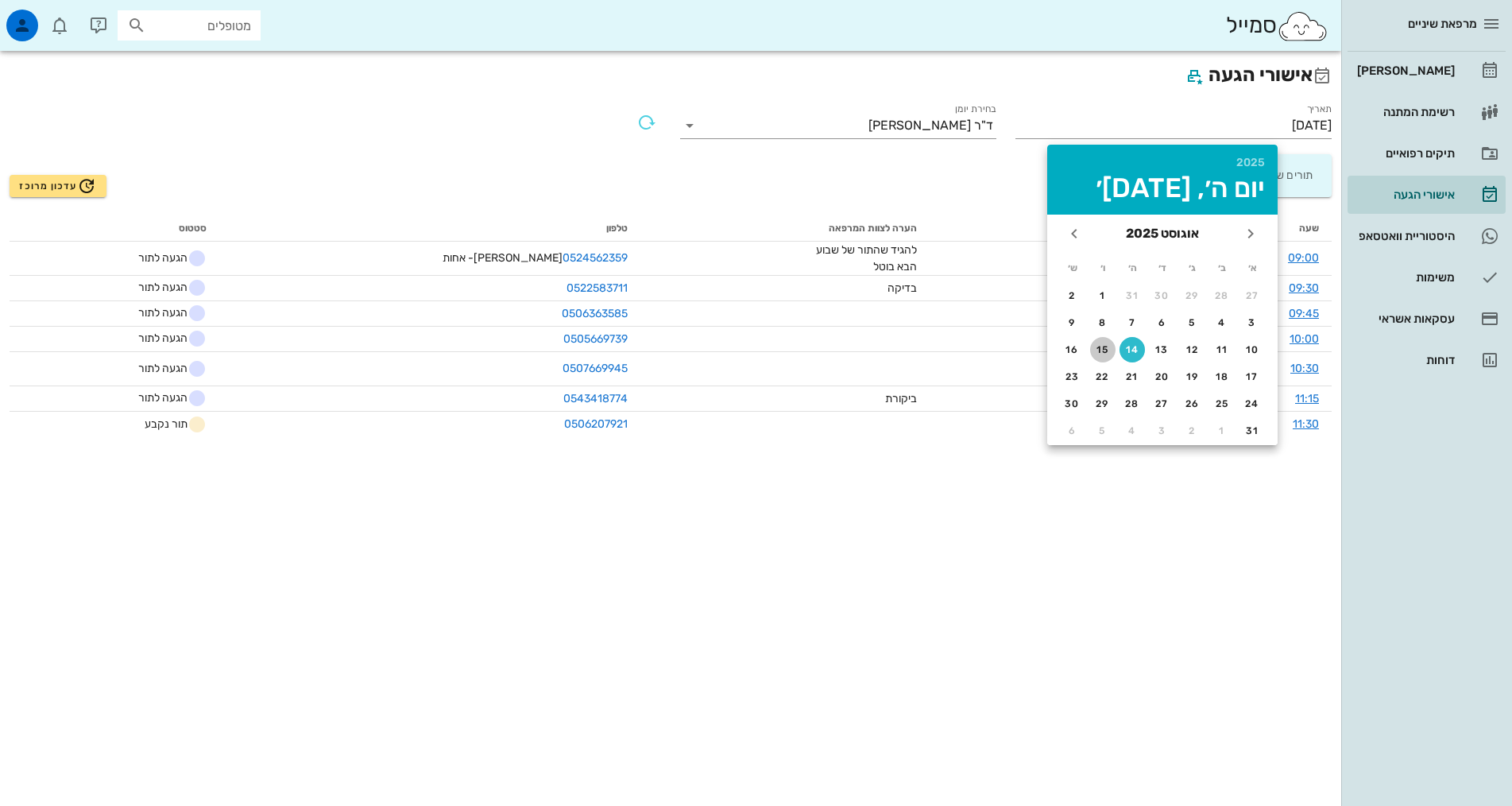
click at [1106, 353] on div "15" at bounding box center [1102, 350] width 26 height 12
type input "[DATE]"
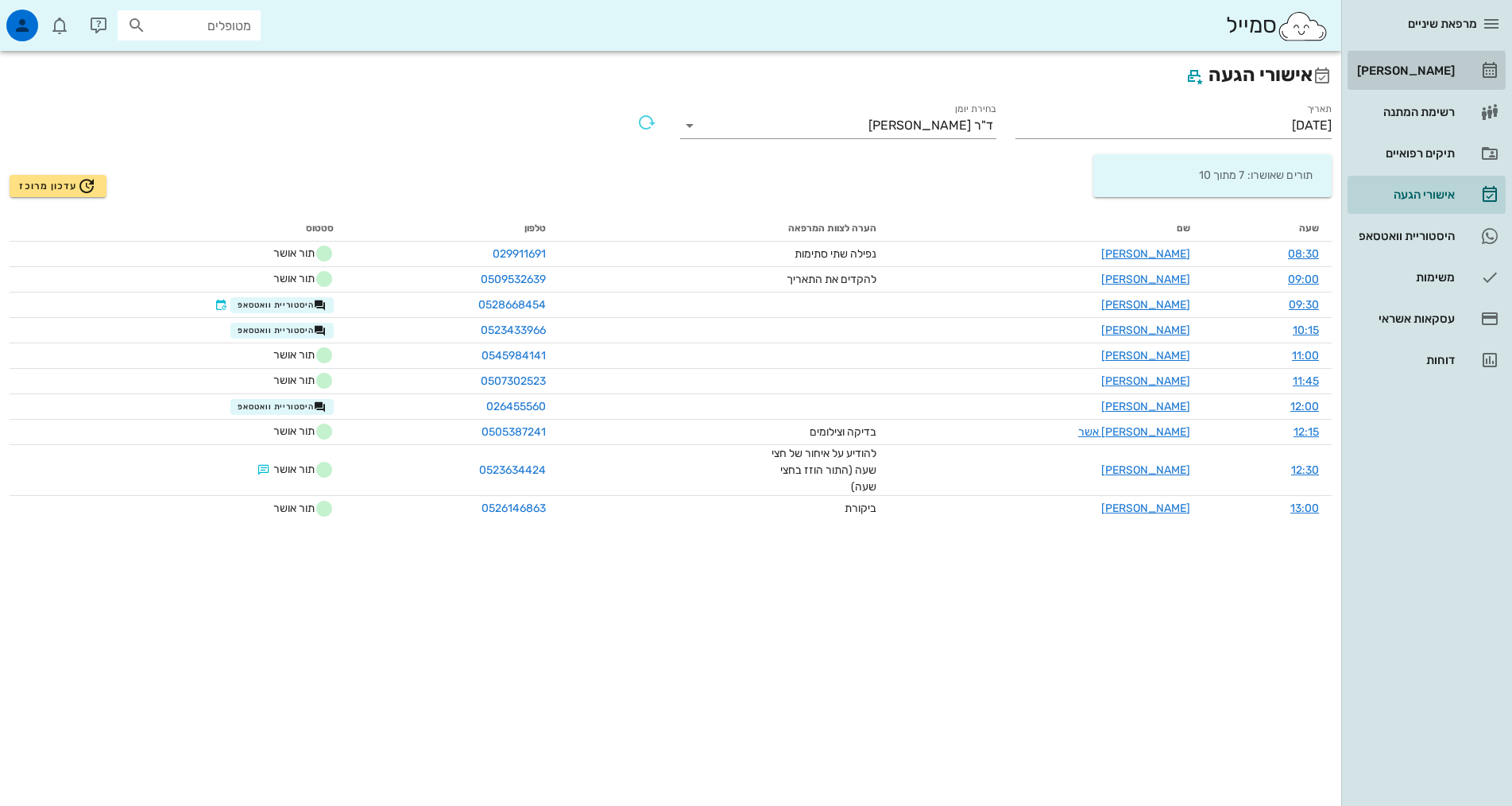
click at [1418, 74] on div "[PERSON_NAME]" at bounding box center [1404, 71] width 101 height 12
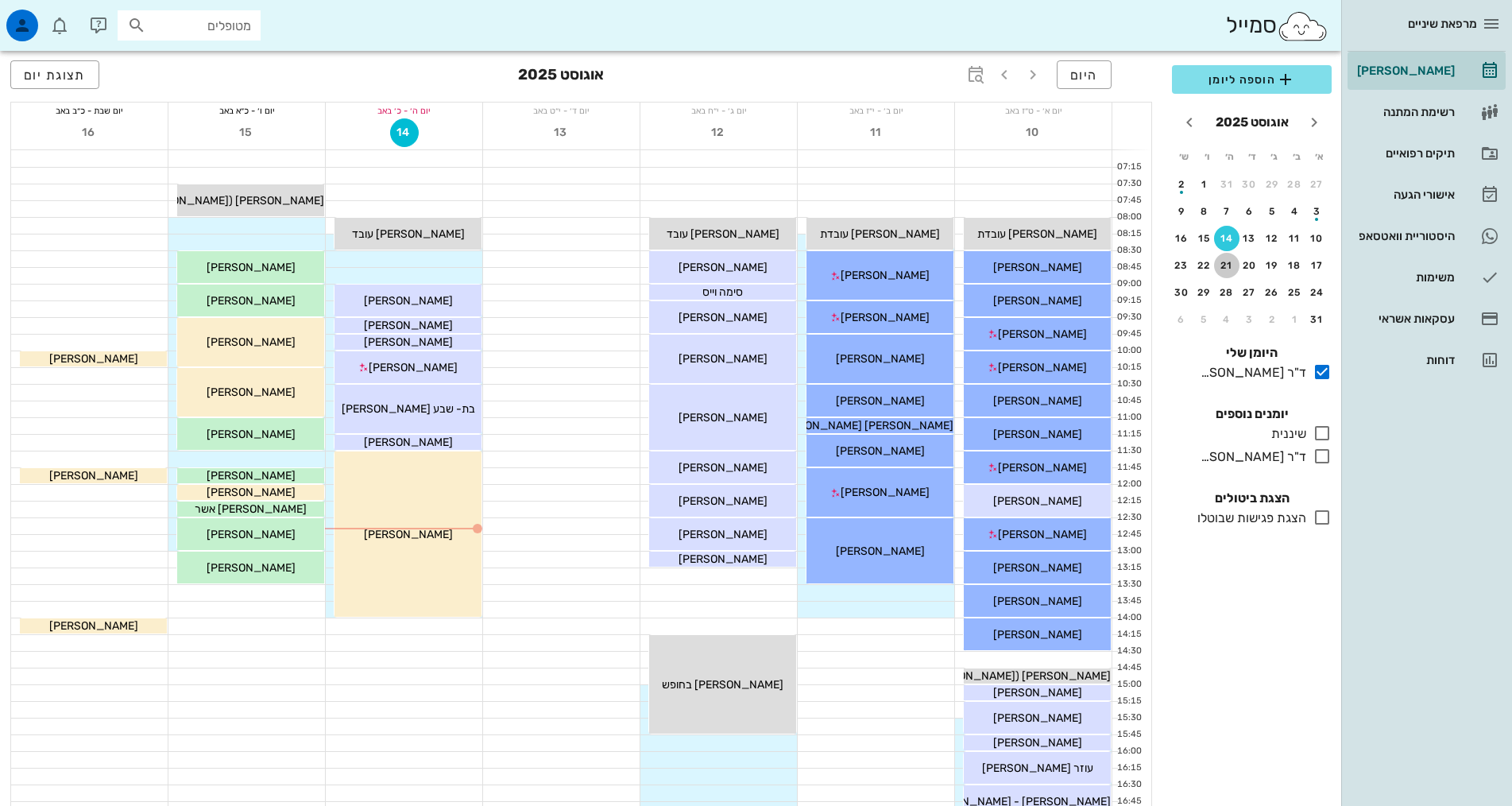
click at [1221, 260] on button "21" at bounding box center [1226, 265] width 26 height 26
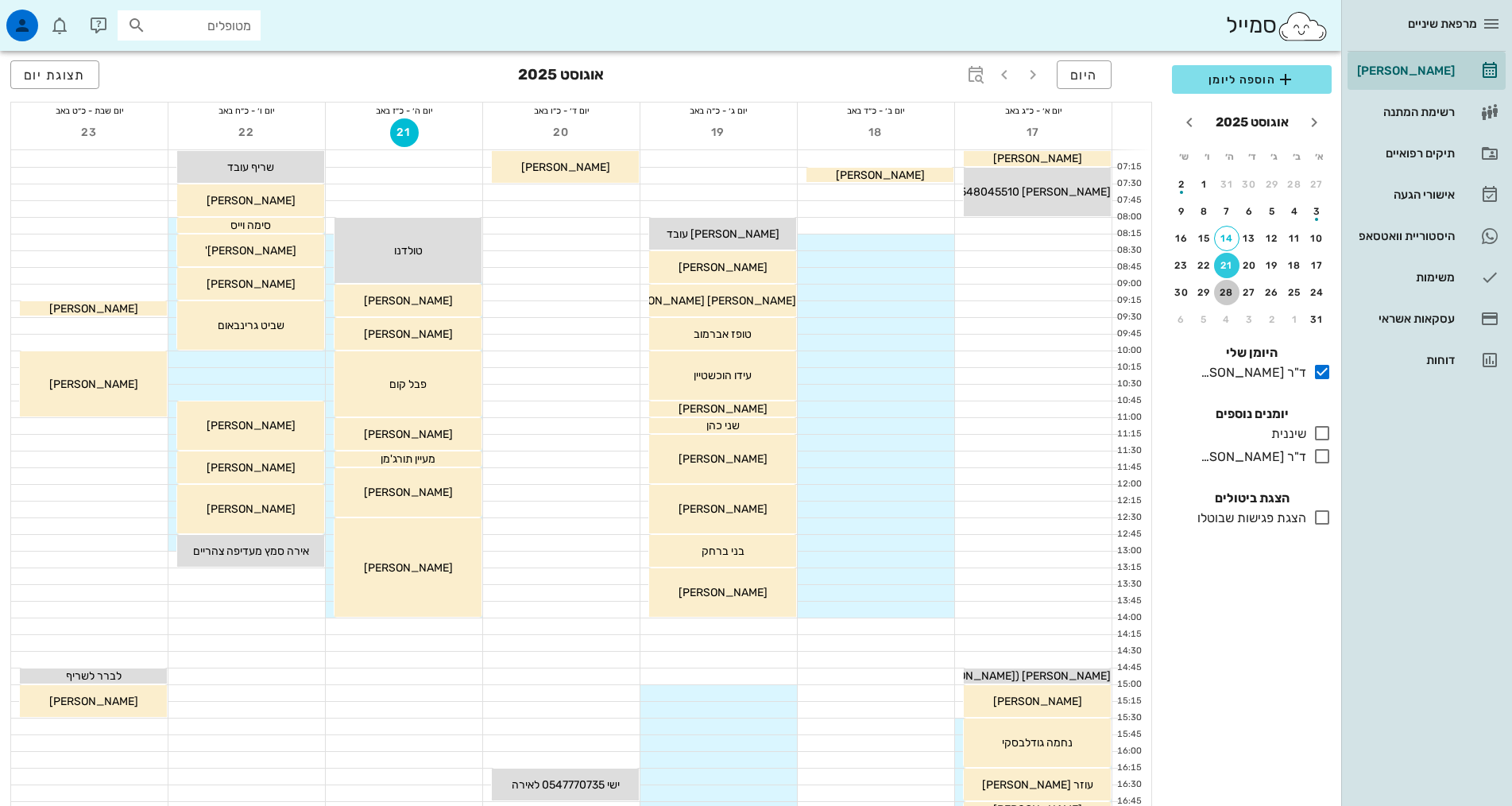
click at [1219, 285] on button "28" at bounding box center [1226, 292] width 26 height 26
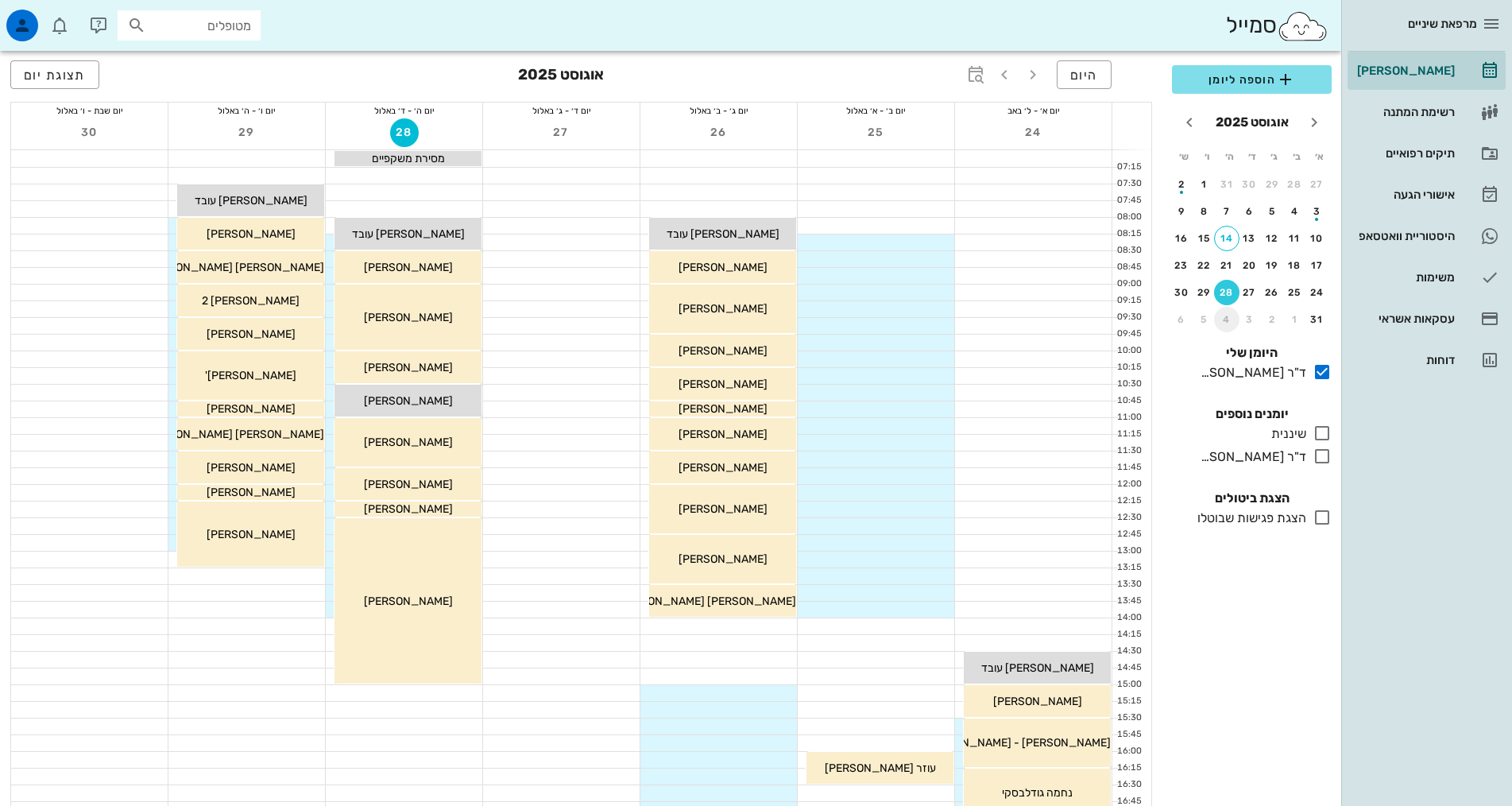
click at [1230, 321] on div "4" at bounding box center [1226, 320] width 26 height 12
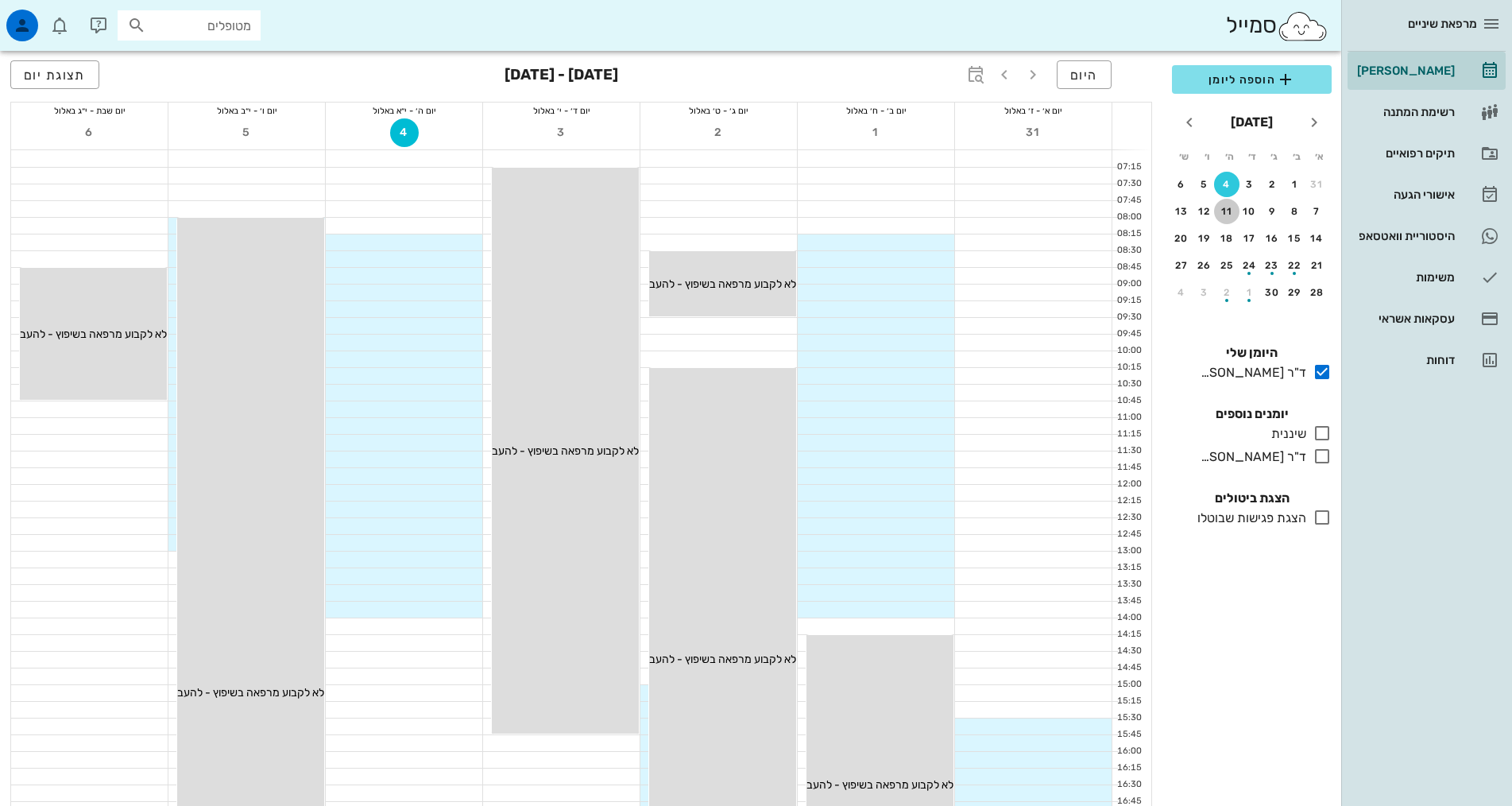
click at [1228, 214] on div "11" at bounding box center [1226, 211] width 26 height 12
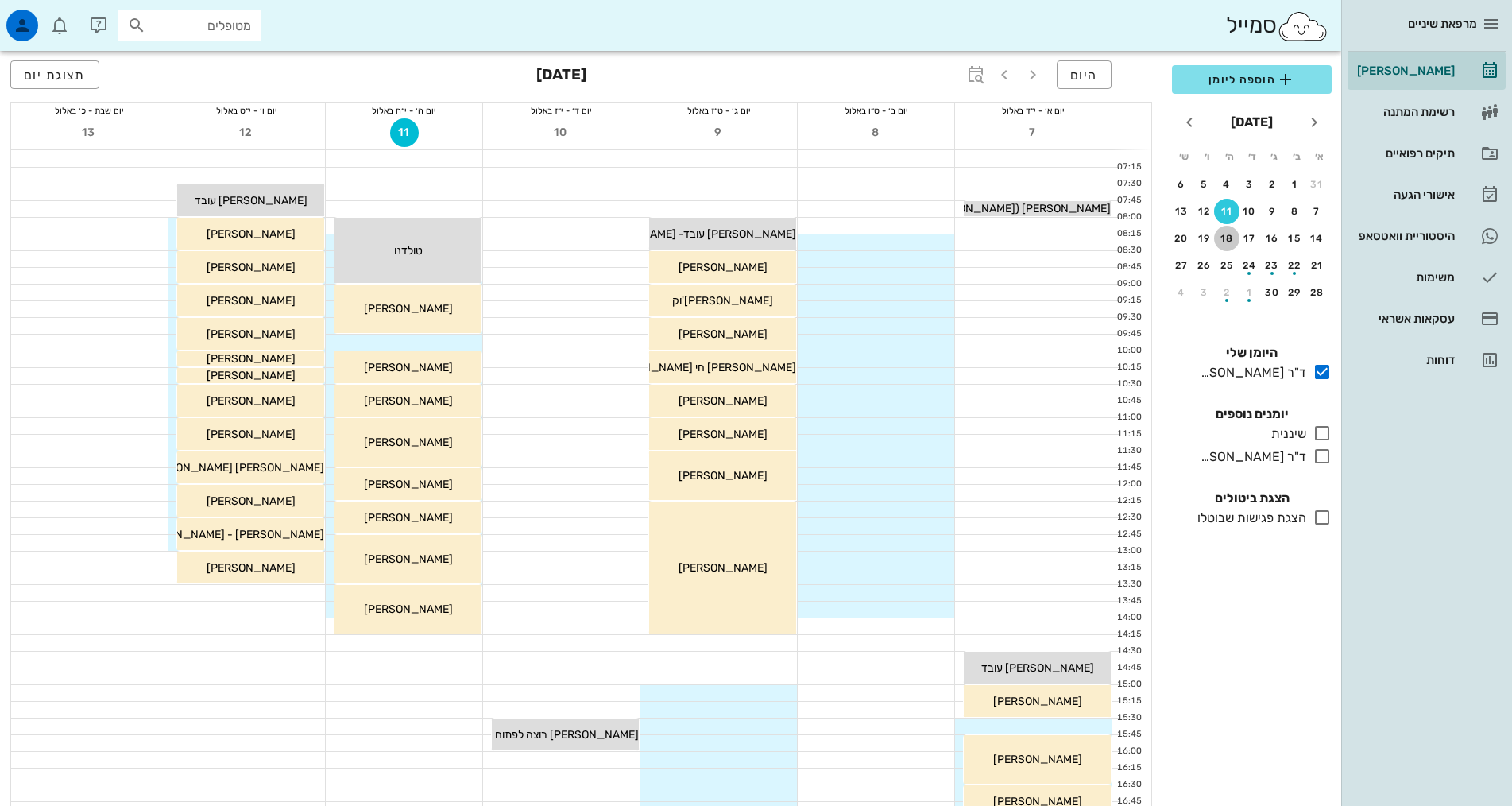
click at [1230, 237] on div "18" at bounding box center [1226, 238] width 26 height 12
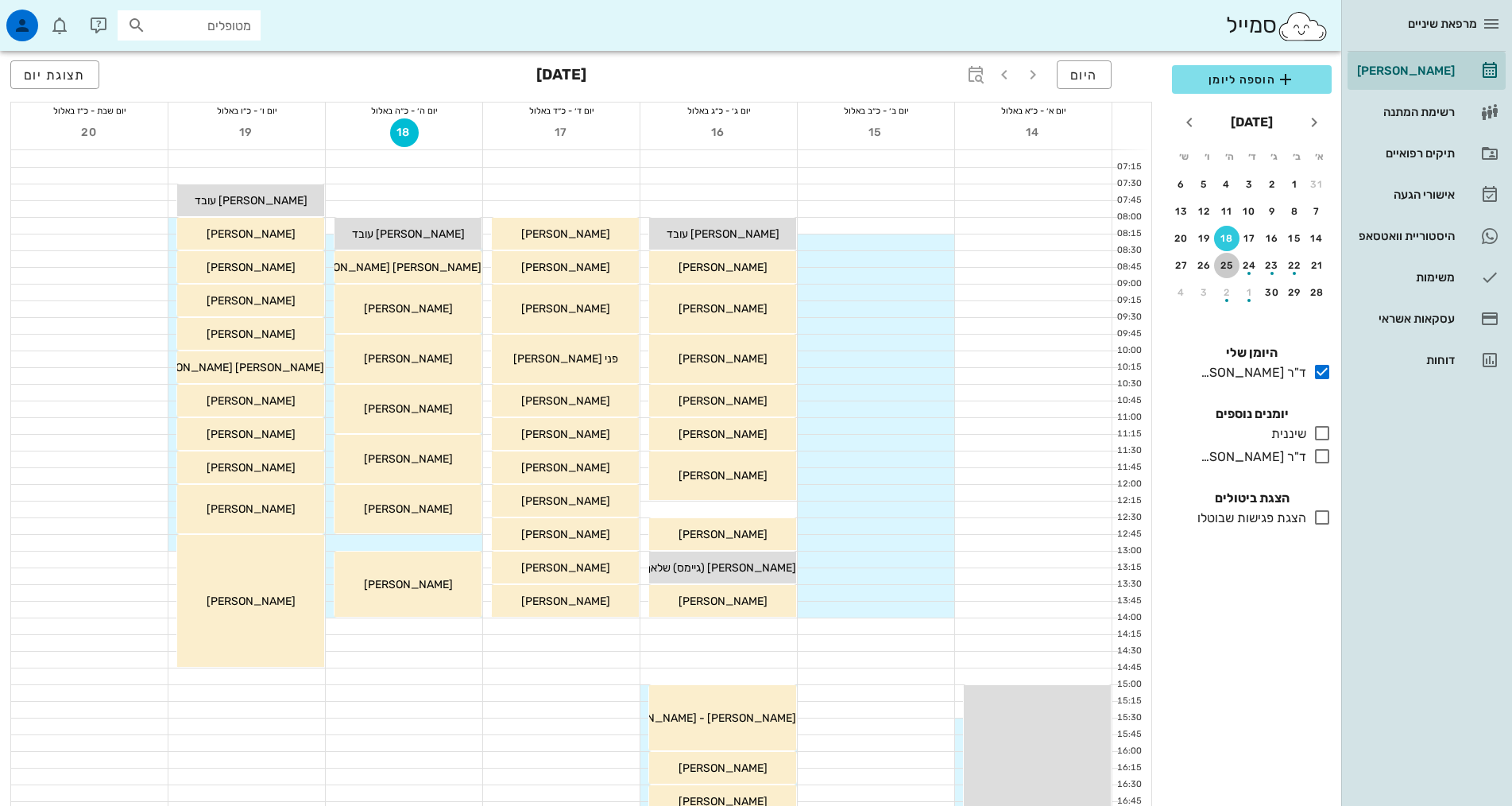
click at [1230, 260] on div "25" at bounding box center [1226, 266] width 26 height 12
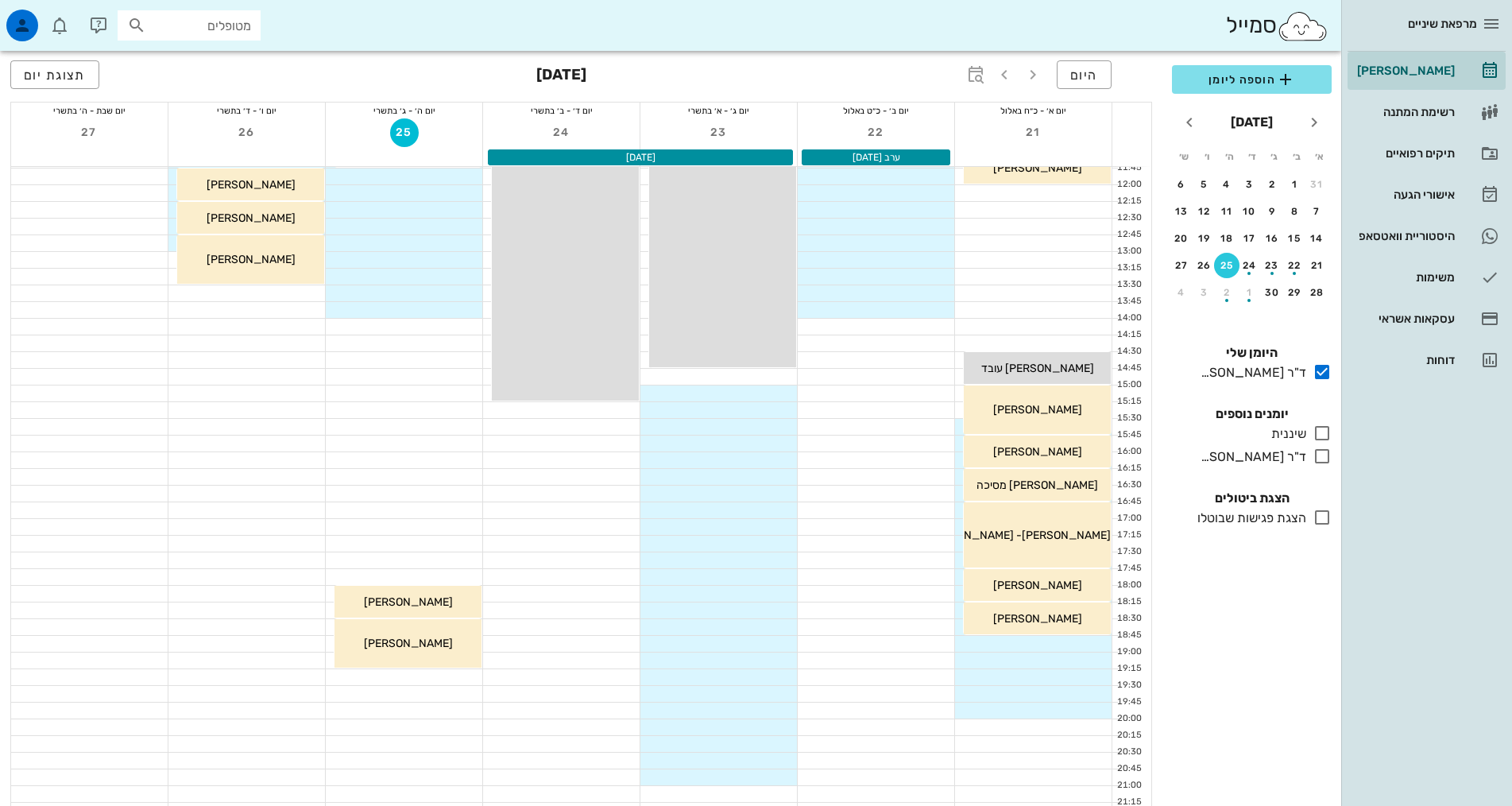
scroll to position [398, 0]
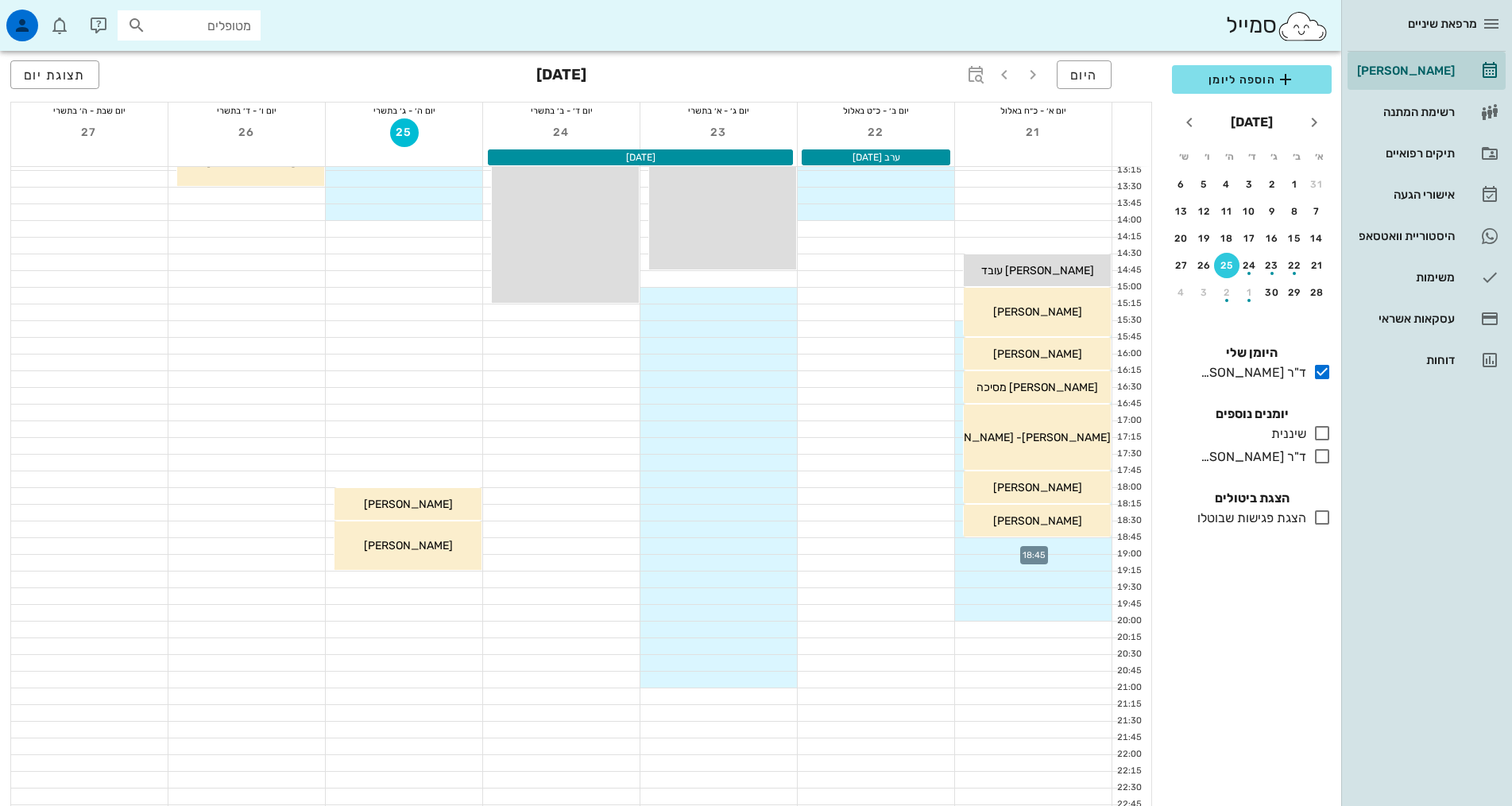
click at [1083, 548] on div at bounding box center [1033, 546] width 157 height 16
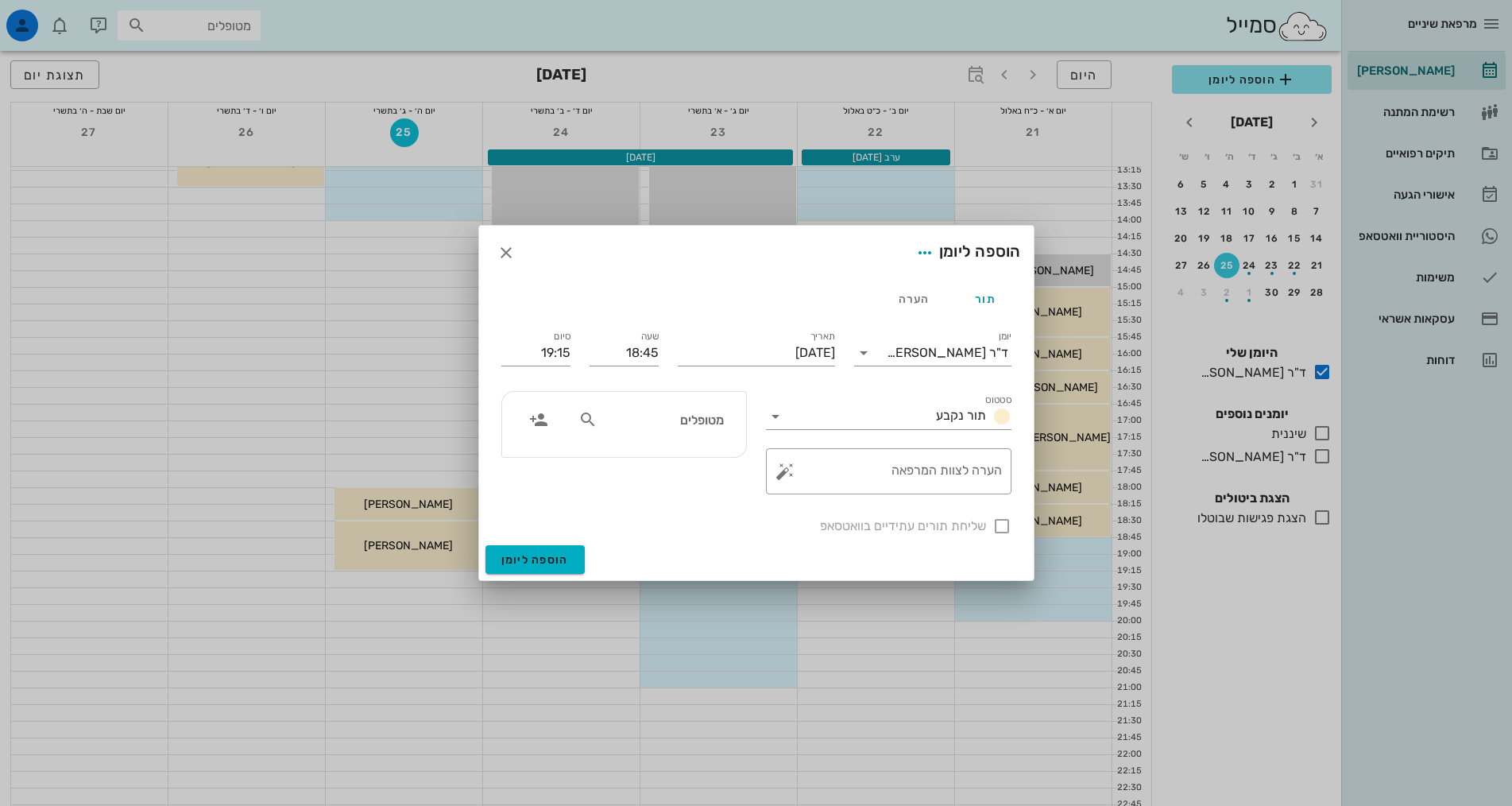
click at [675, 415] on input "מטופלים" at bounding box center [662, 419] width 122 height 20
type input "[PERSON_NAME]"
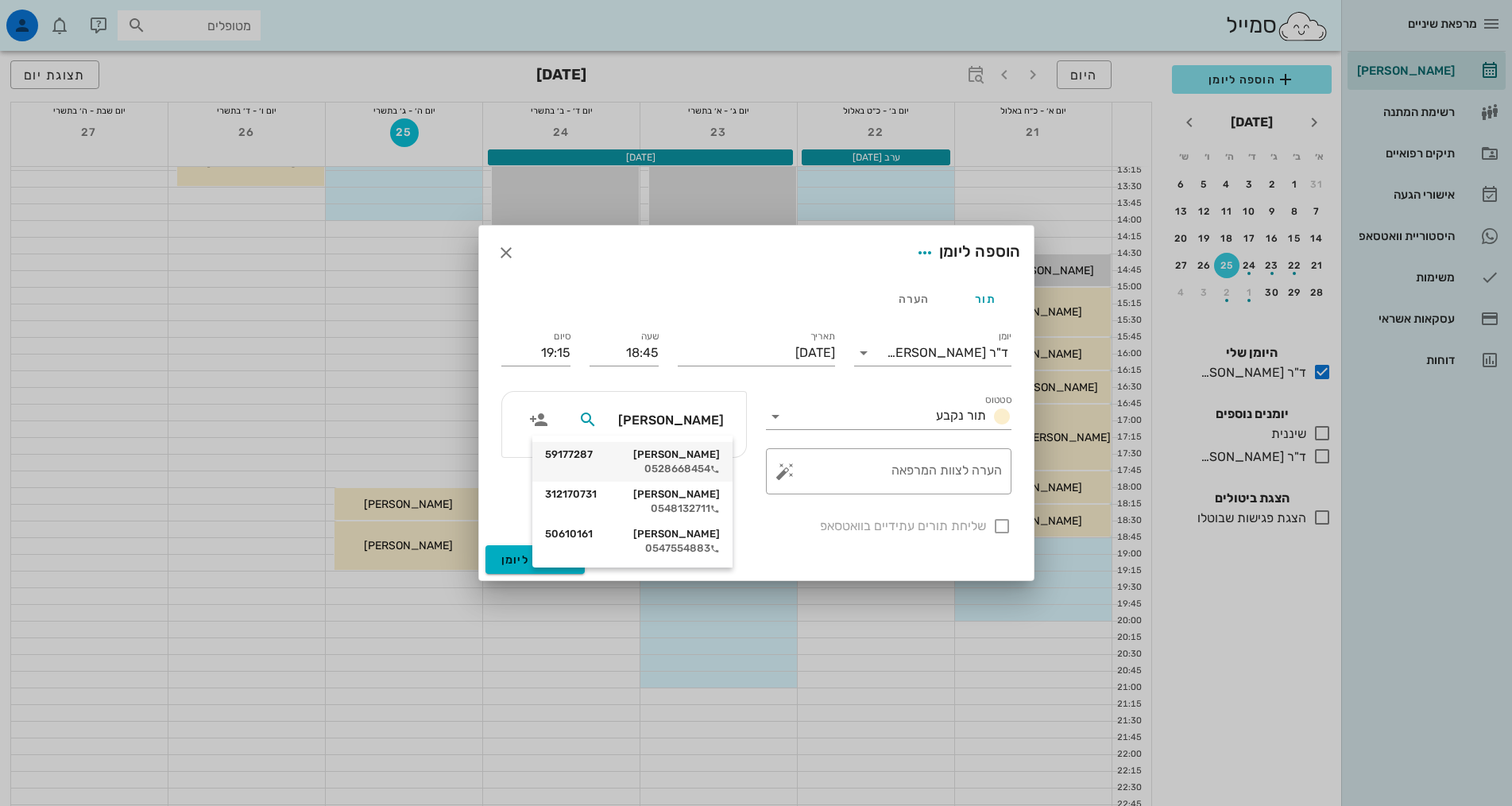
click at [644, 460] on div "[PERSON_NAME] 59177287" at bounding box center [632, 454] width 174 height 12
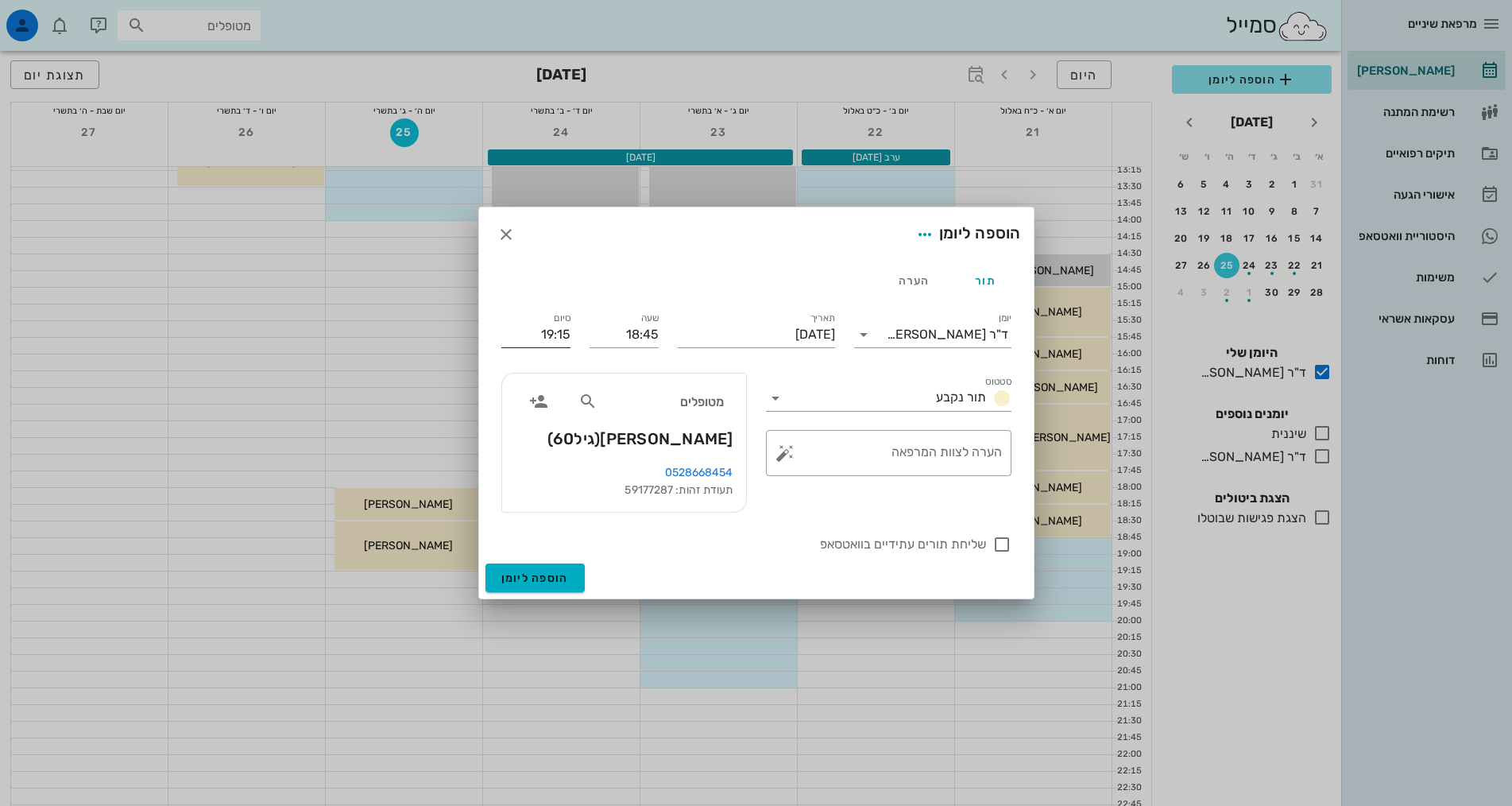
click at [566, 340] on input "19:15" at bounding box center [536, 335] width 69 height 26
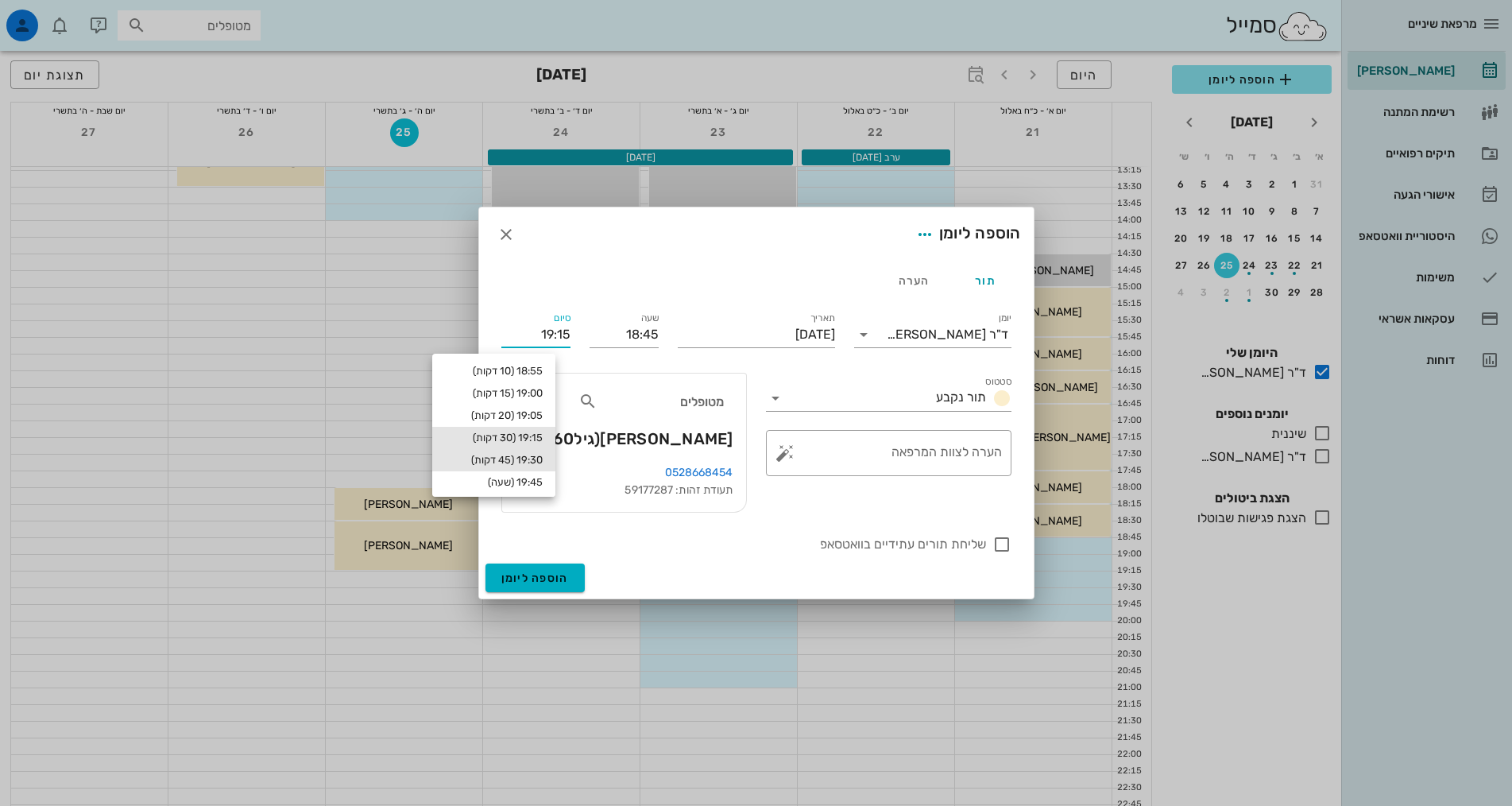
click at [543, 455] on div "19:30 (45 דקות)" at bounding box center [494, 461] width 97 height 12
type input "19:30"
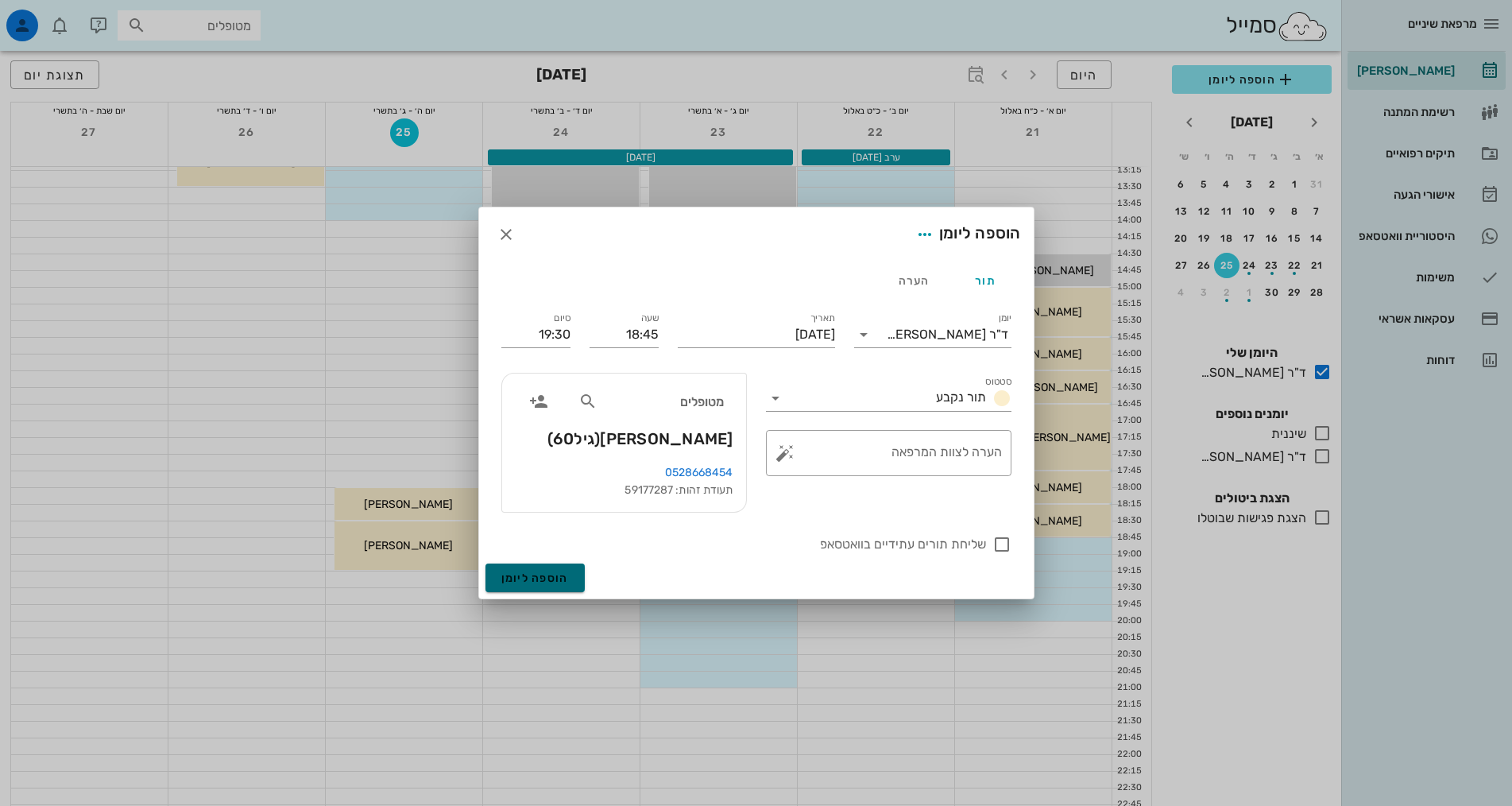
click at [569, 580] on button "הוספה ליומן" at bounding box center [535, 577] width 99 height 28
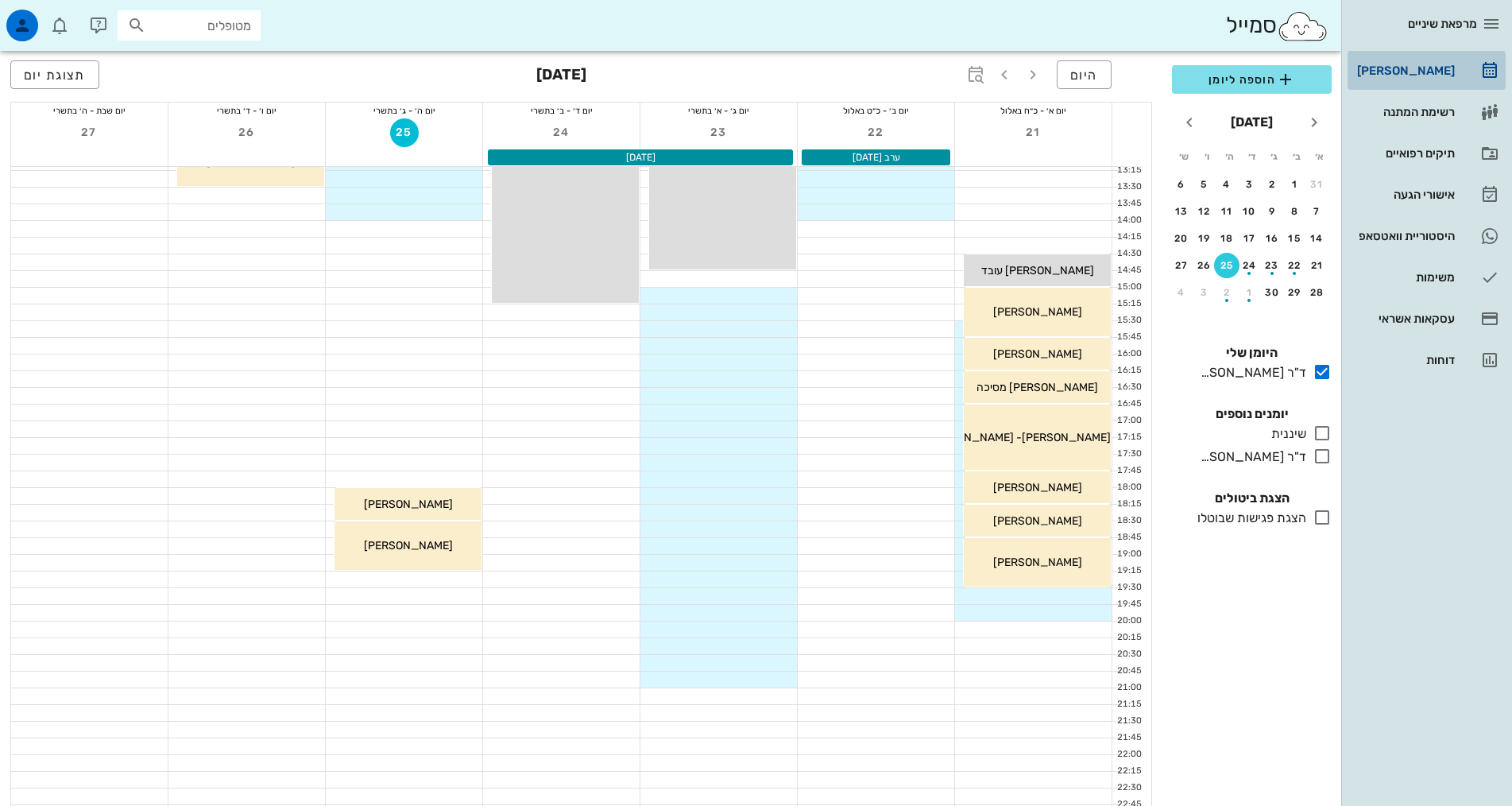
click at [1424, 74] on div "[PERSON_NAME]" at bounding box center [1404, 71] width 101 height 12
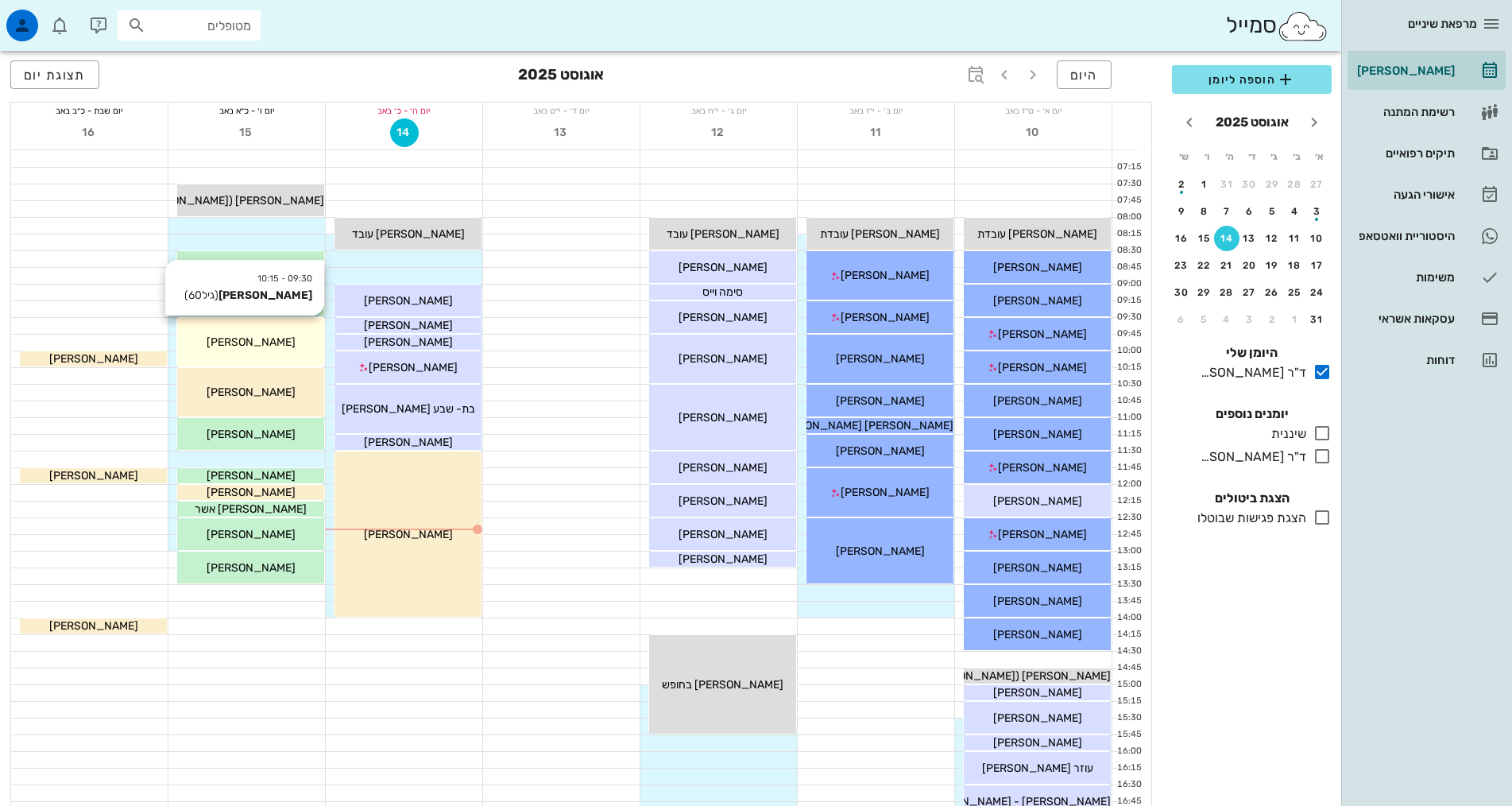
click at [279, 353] on div "09:30 - 10:15 [PERSON_NAME] (גיל 60 ) [PERSON_NAME]" at bounding box center [251, 342] width 147 height 49
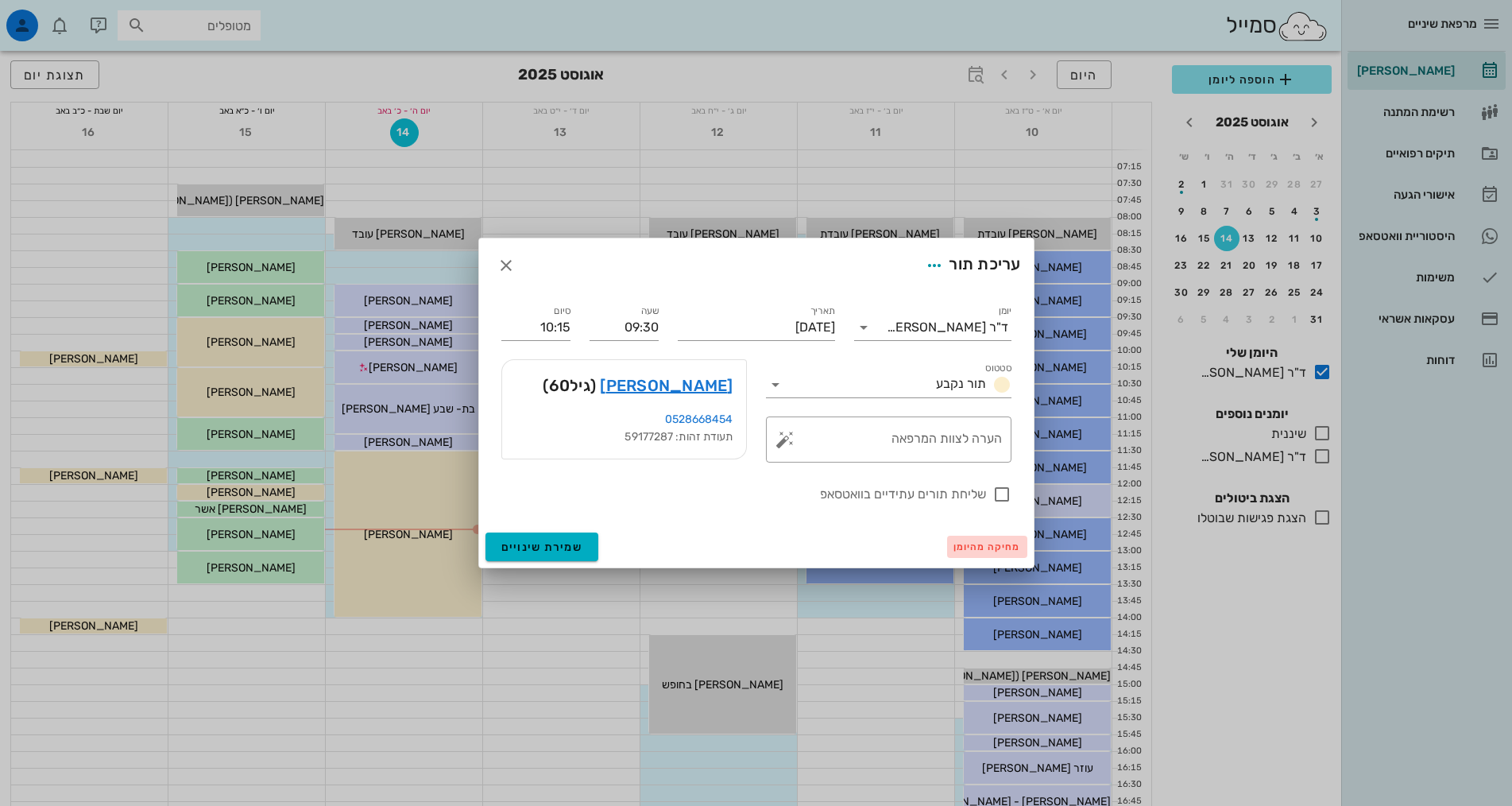
click at [987, 541] on span "מחיקה מהיומן" at bounding box center [987, 546] width 67 height 12
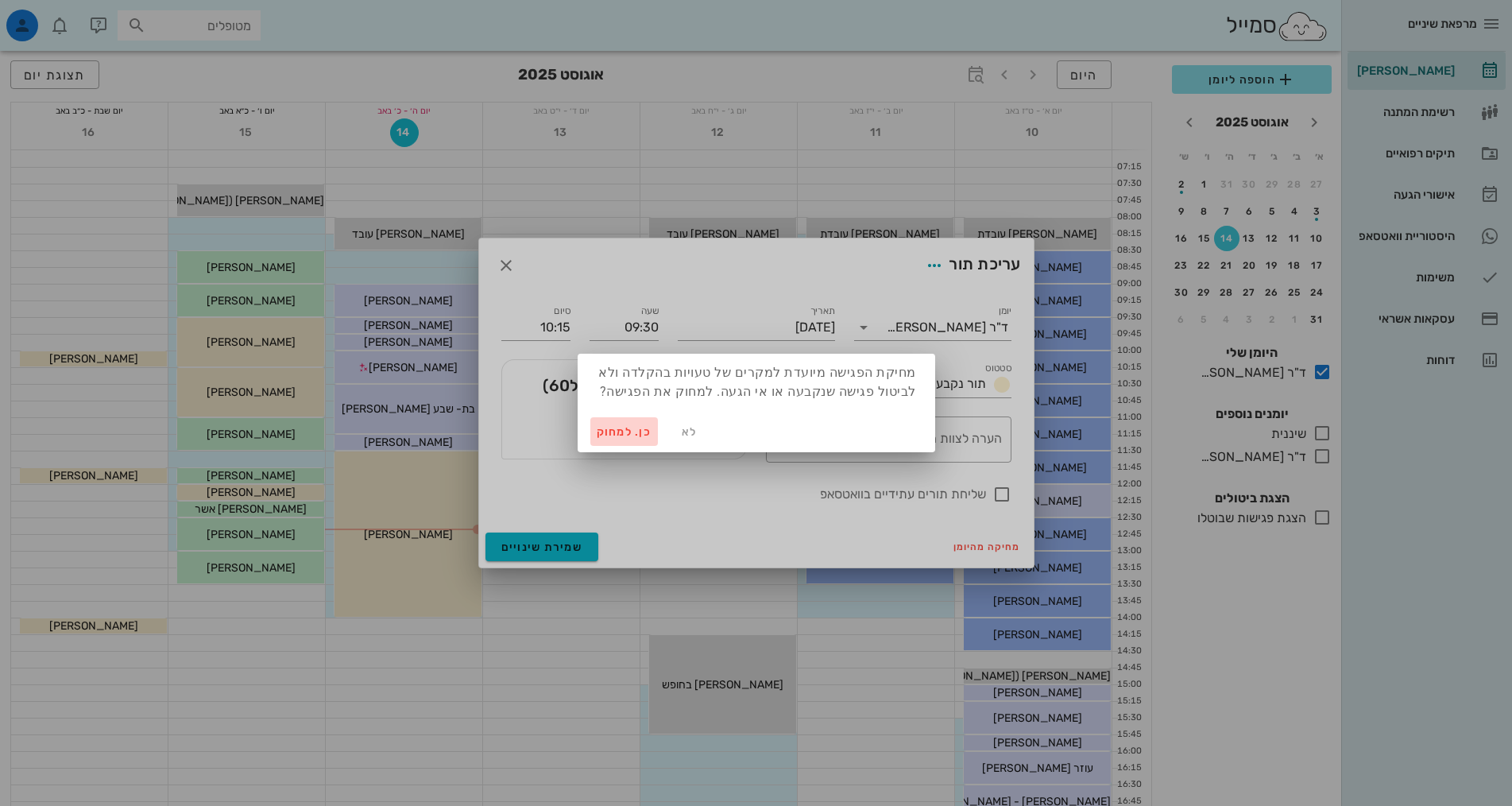
click at [594, 432] on button "כן. למחוק" at bounding box center [624, 431] width 68 height 28
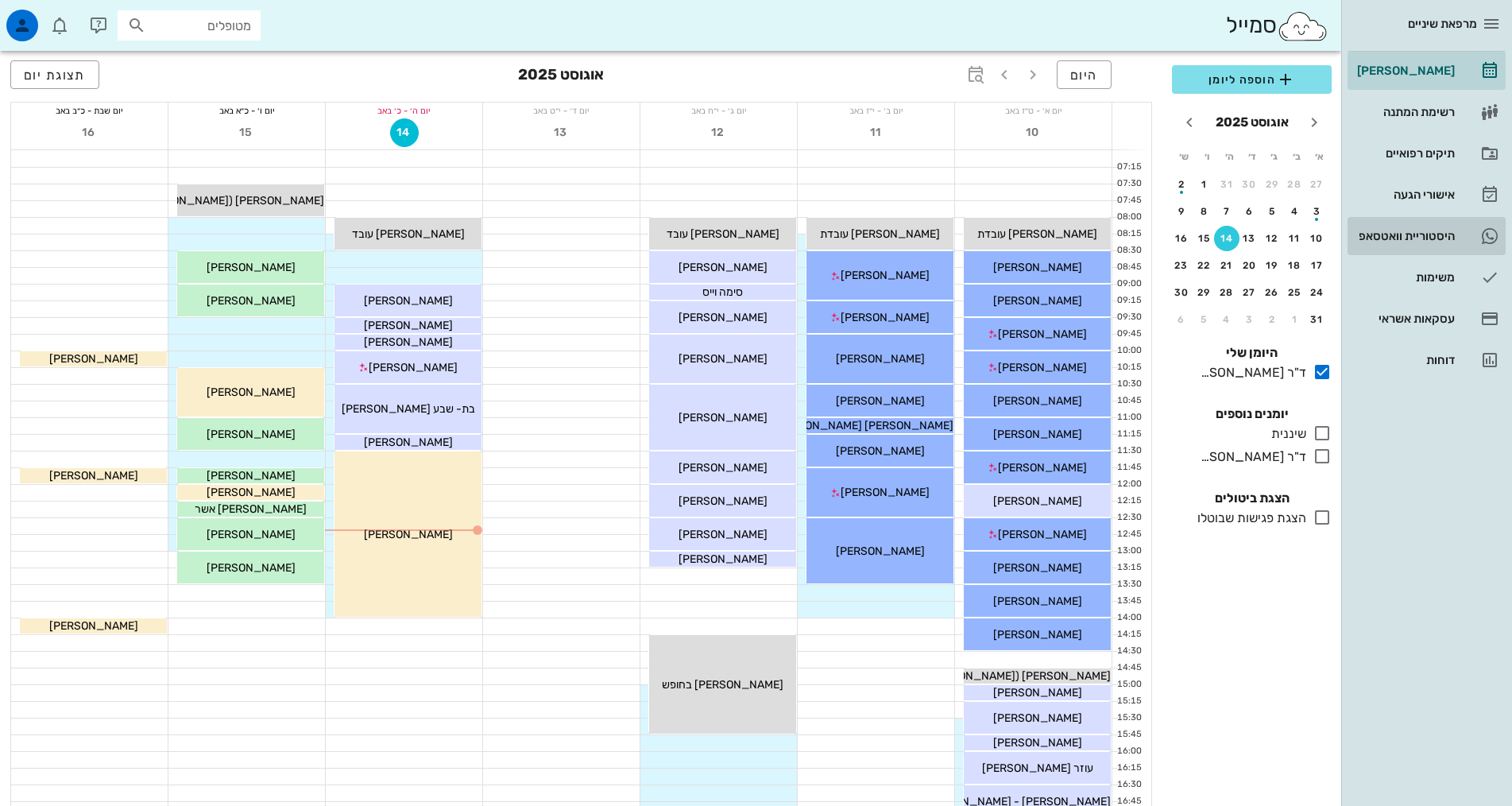
click at [1434, 229] on div "היסטוריית וואטסאפ" at bounding box center [1404, 236] width 101 height 12
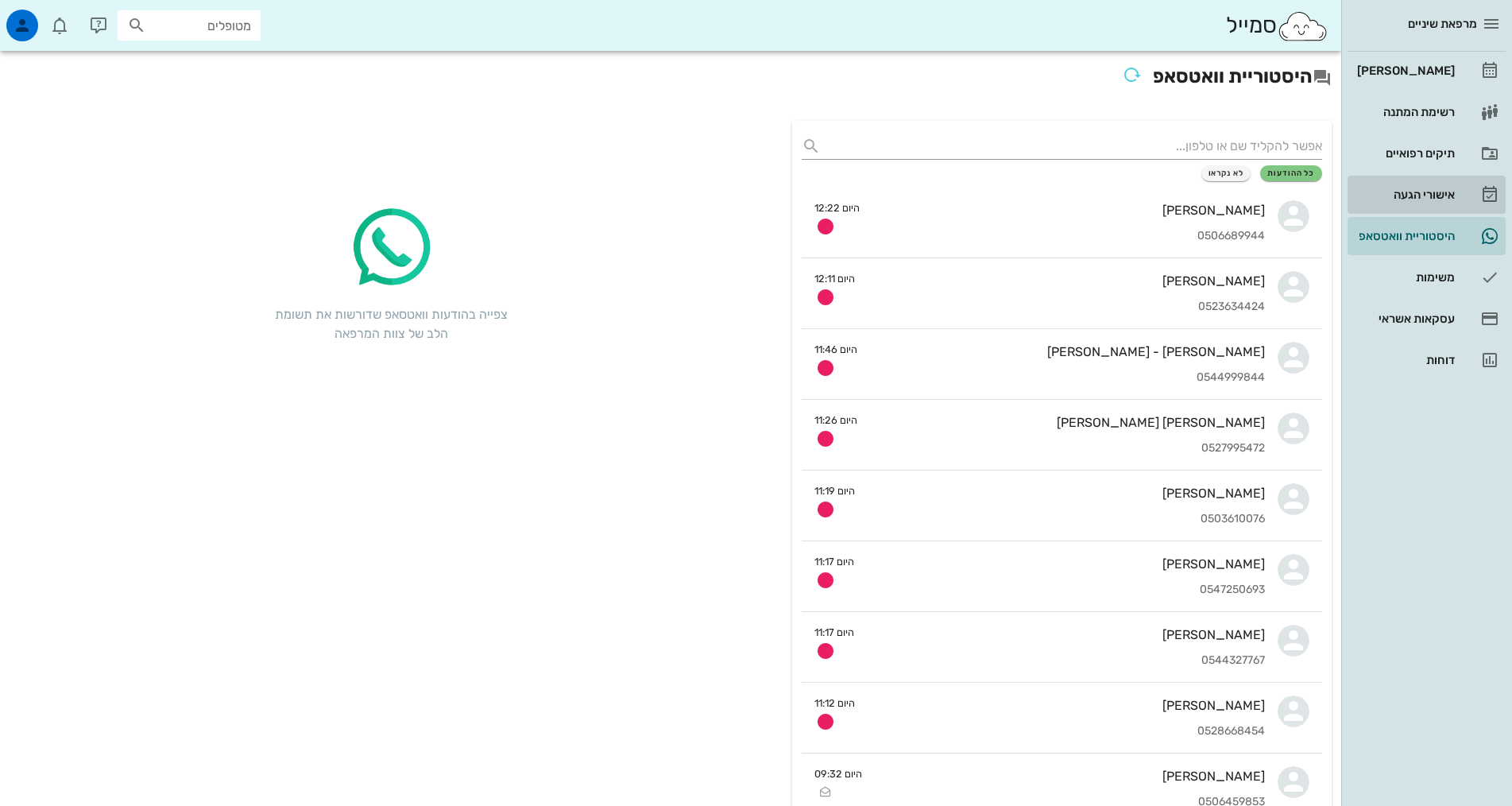
click at [1439, 198] on div "אישורי הגעה" at bounding box center [1404, 195] width 101 height 12
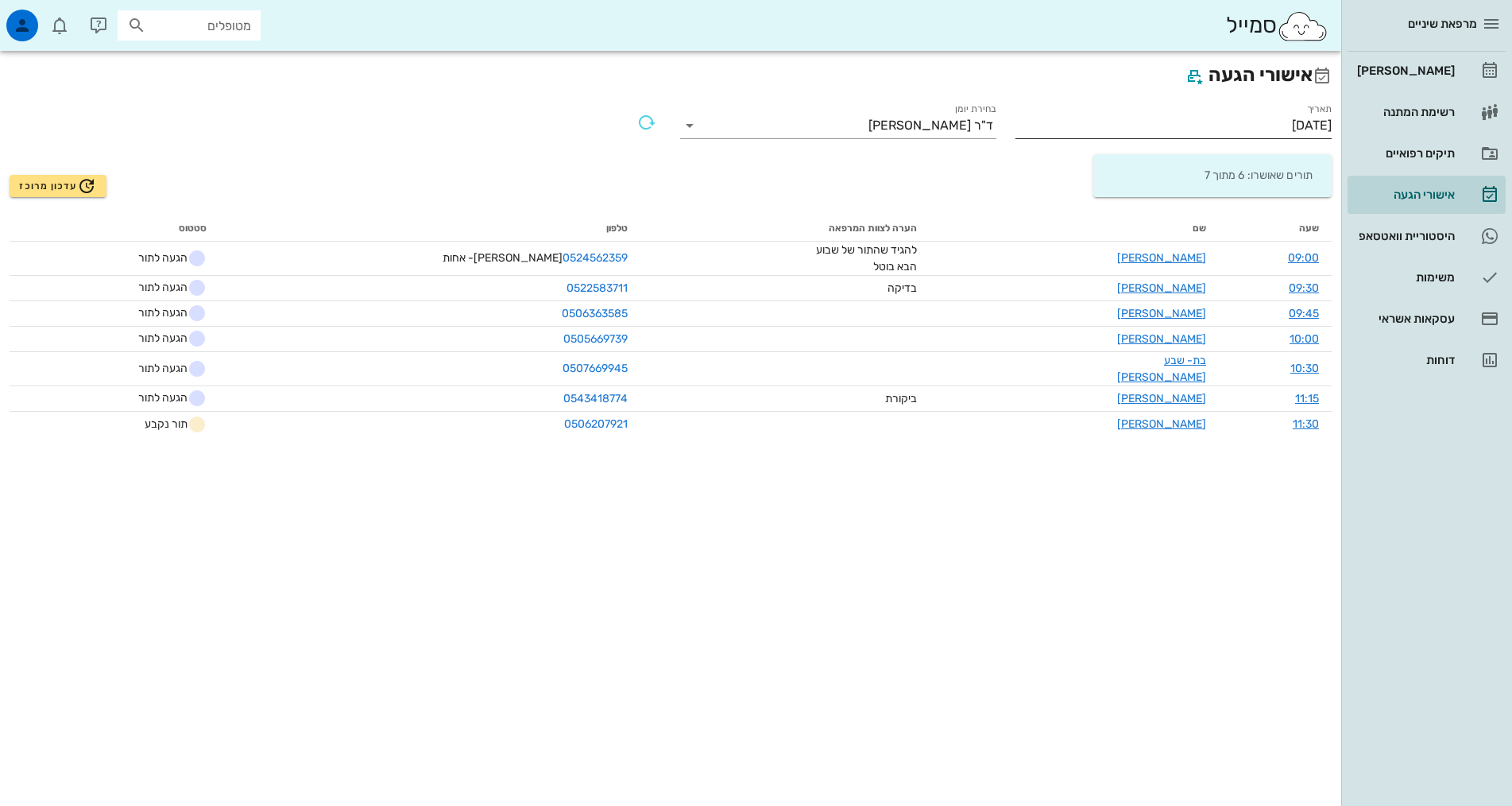
click at [1301, 123] on input "[DATE]" at bounding box center [1173, 125] width 316 height 26
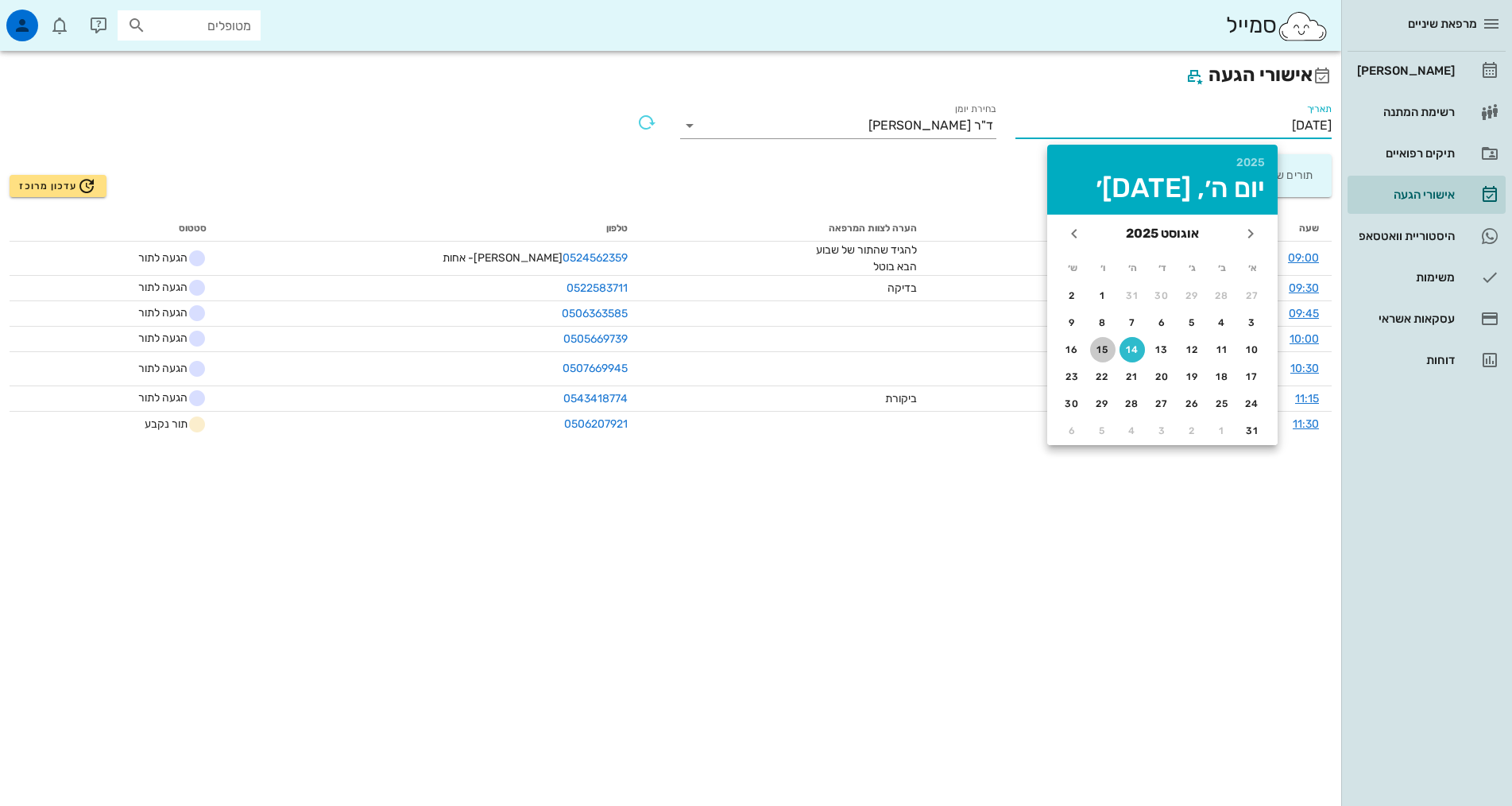
click at [1104, 345] on div "15" at bounding box center [1102, 350] width 26 height 12
type input "[DATE]"
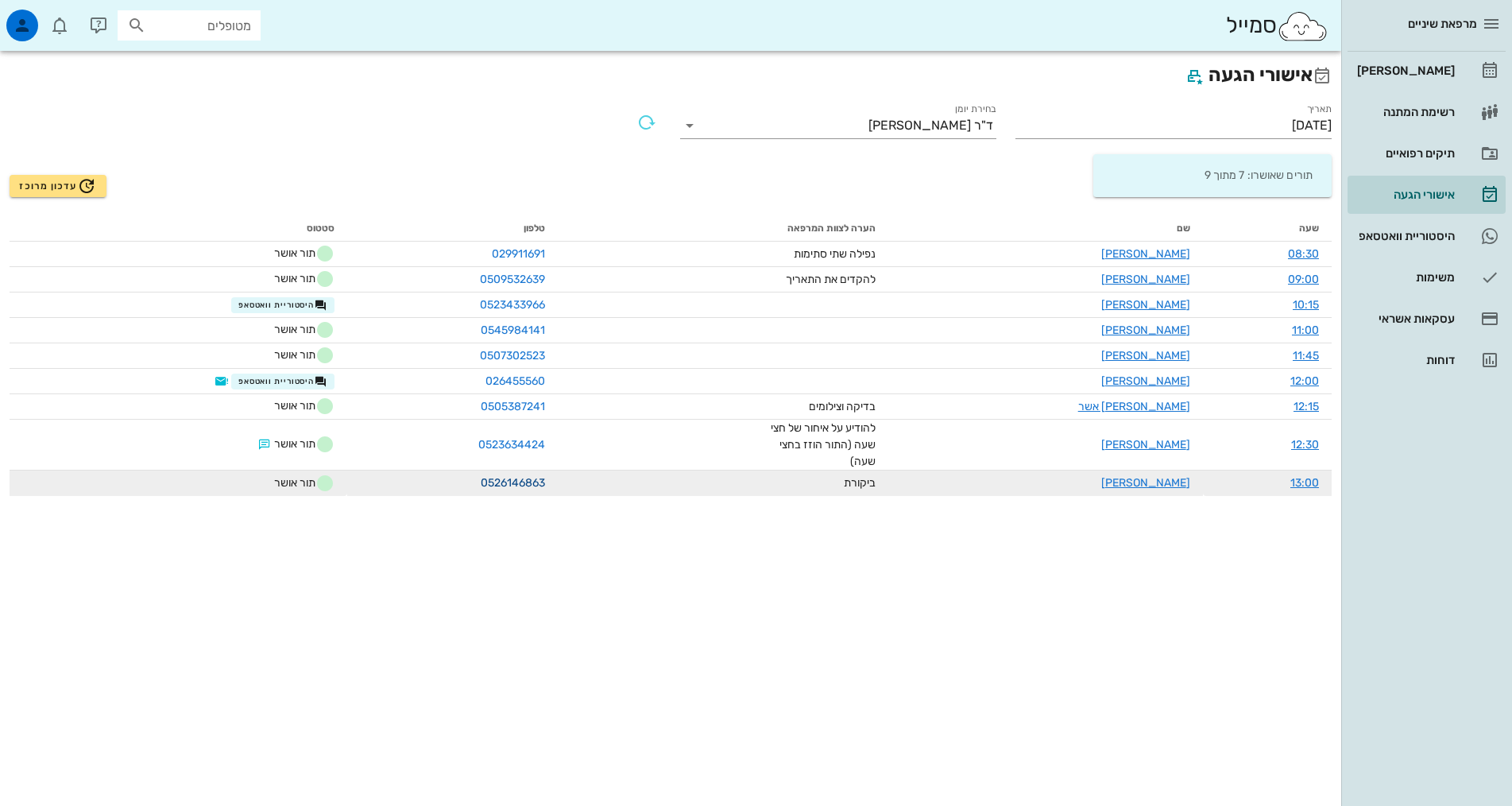
click at [529, 484] on link "0526146863" at bounding box center [513, 483] width 65 height 13
click at [1168, 485] on link "[PERSON_NAME]" at bounding box center [1146, 483] width 89 height 13
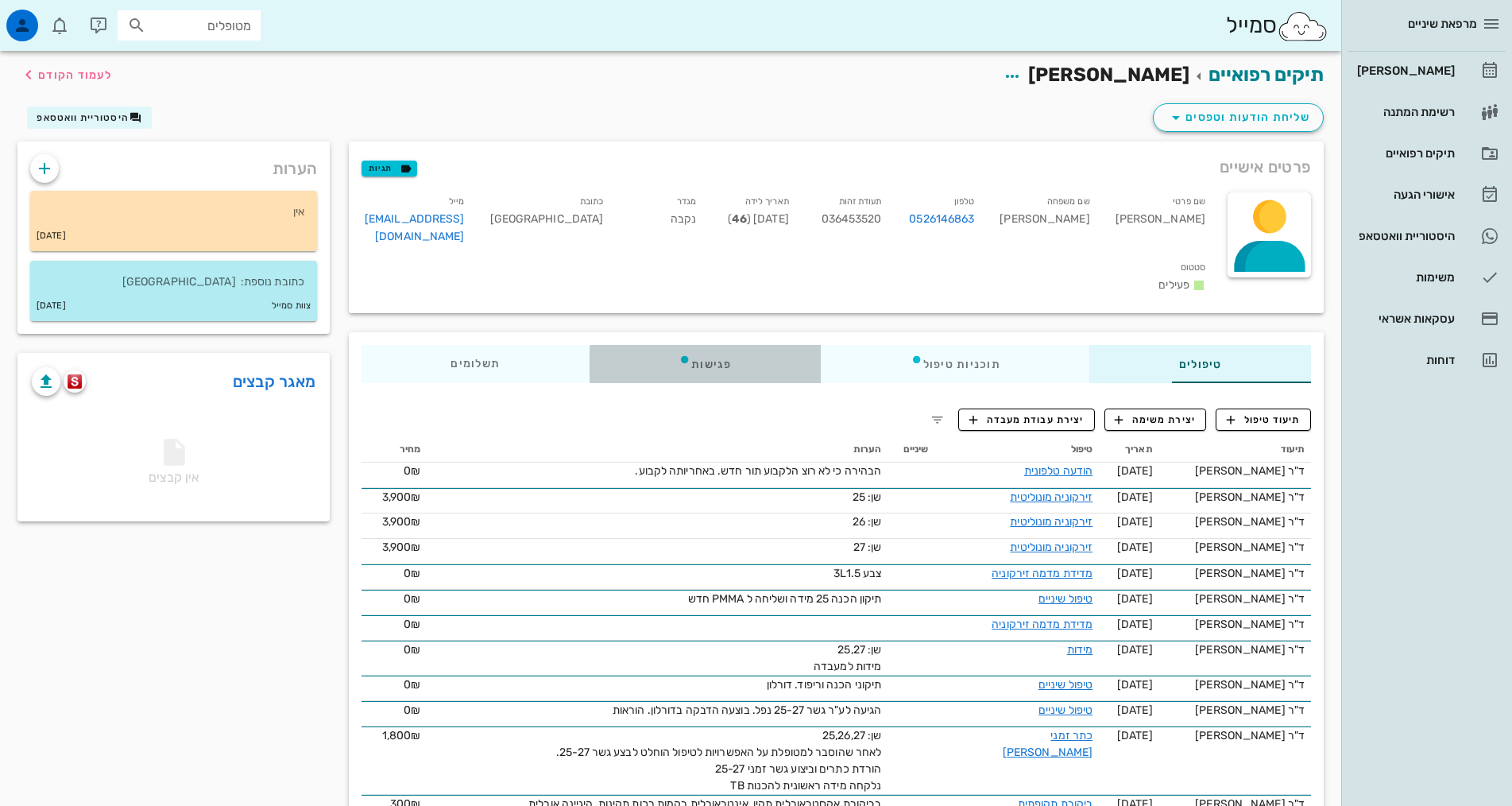
click at [624, 345] on div "פגישות" at bounding box center [705, 364] width 231 height 38
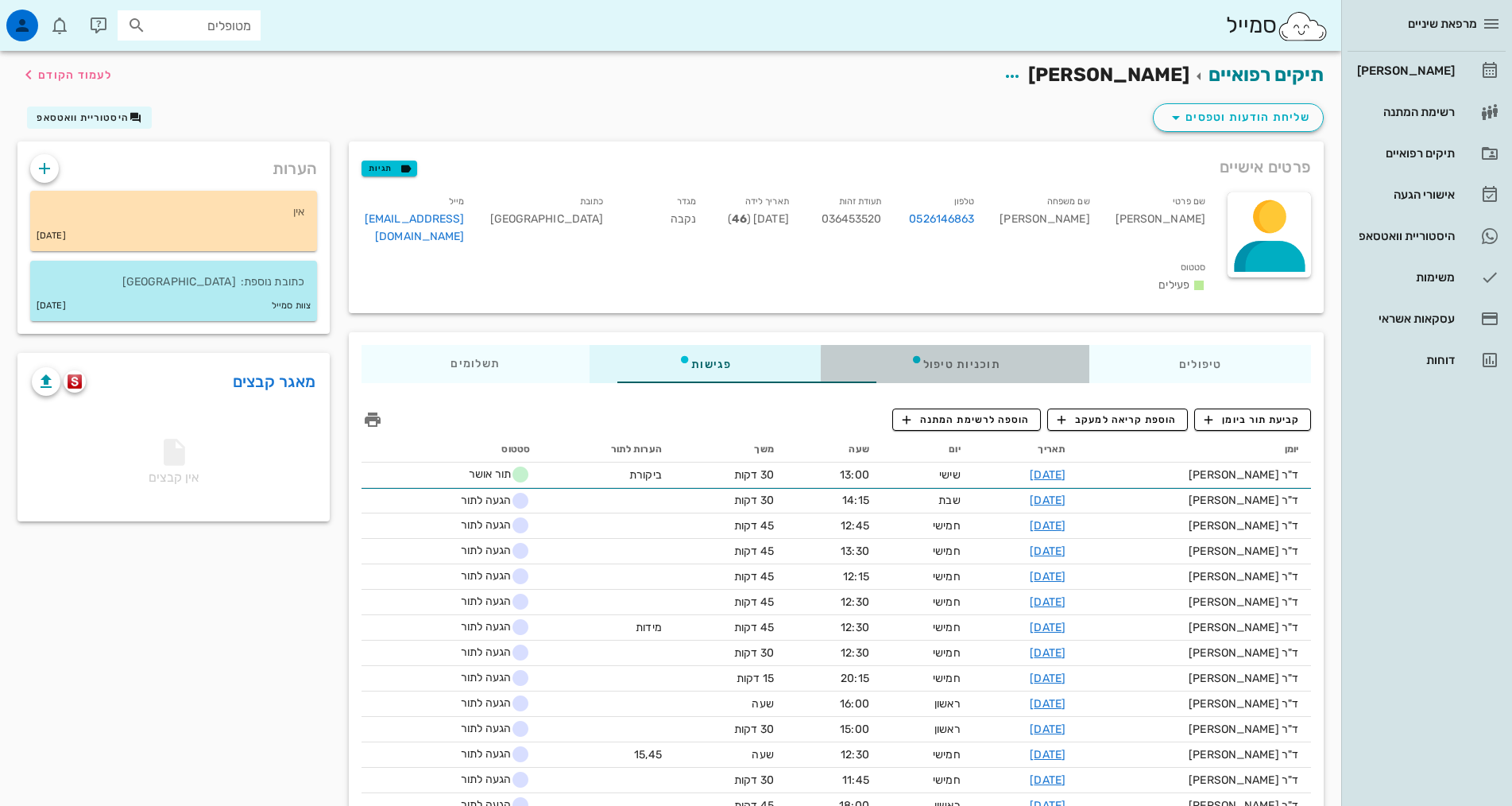
click at [950, 345] on div "תוכניות טיפול" at bounding box center [954, 364] width 268 height 38
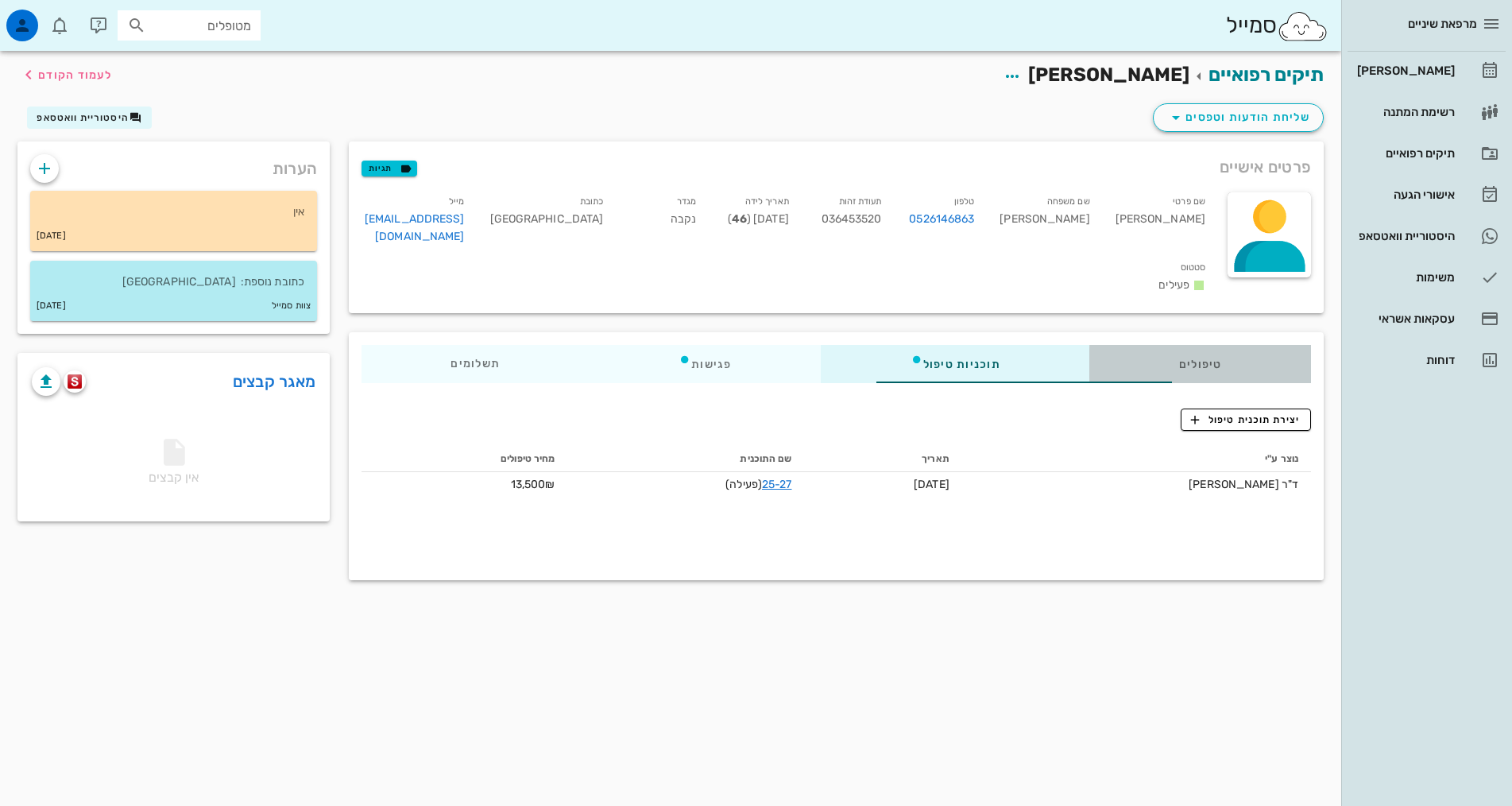
click at [1151, 345] on div "טיפולים" at bounding box center [1200, 364] width 221 height 38
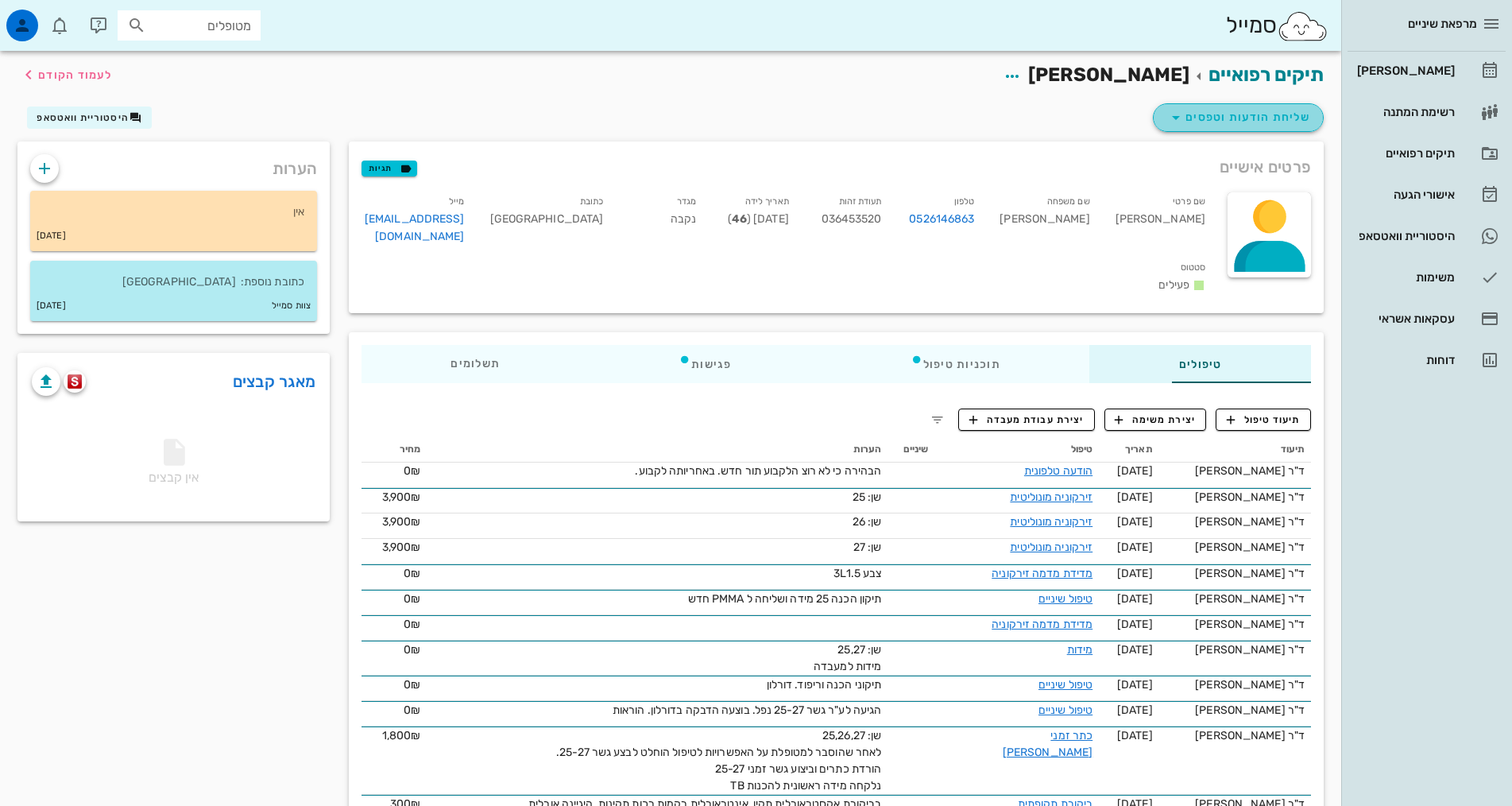
click at [1230, 115] on span "שליחת הודעות וטפסים" at bounding box center [1238, 118] width 143 height 19
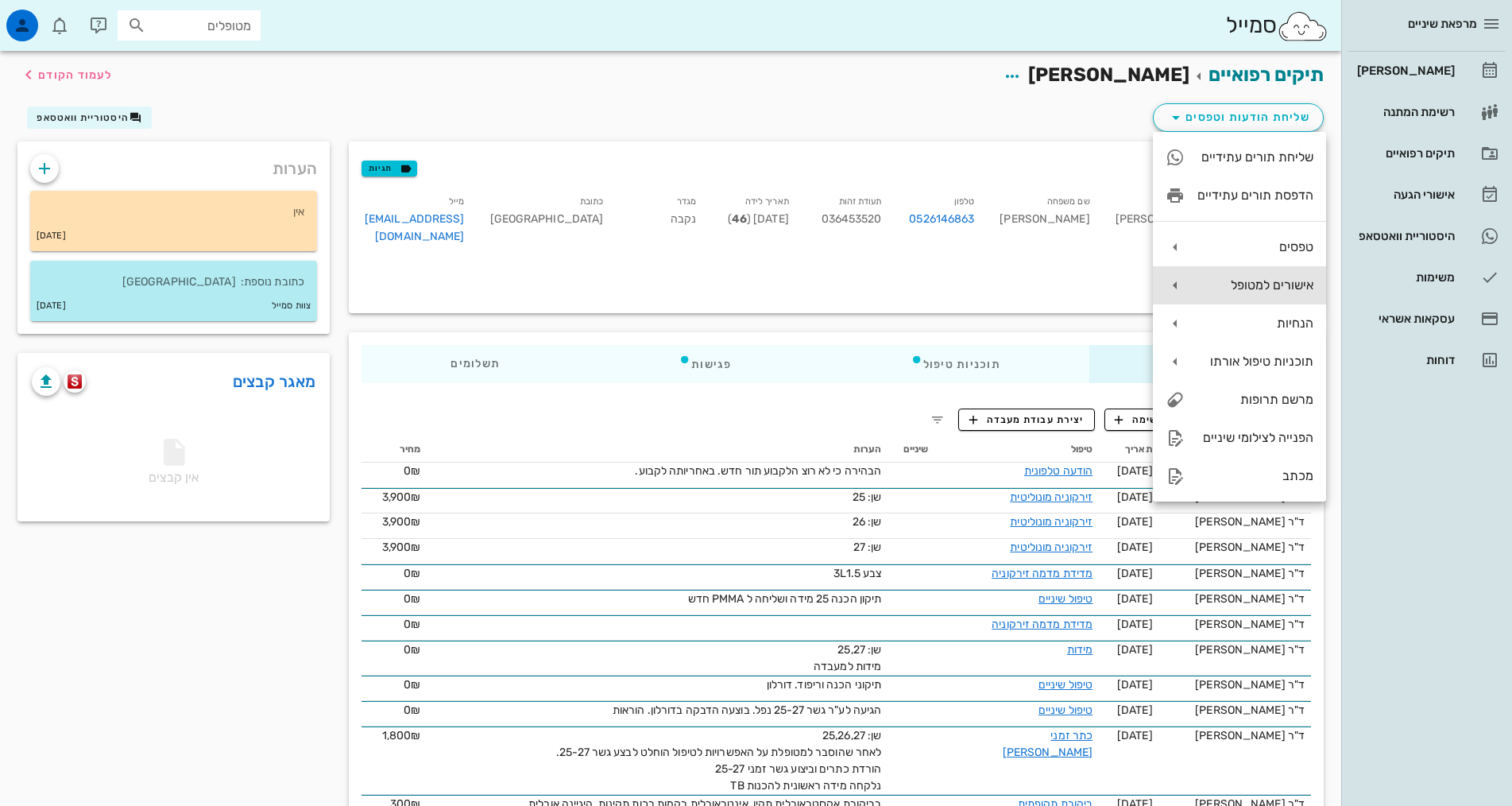
click at [1246, 291] on div "אישורים למטופל" at bounding box center [1255, 284] width 116 height 15
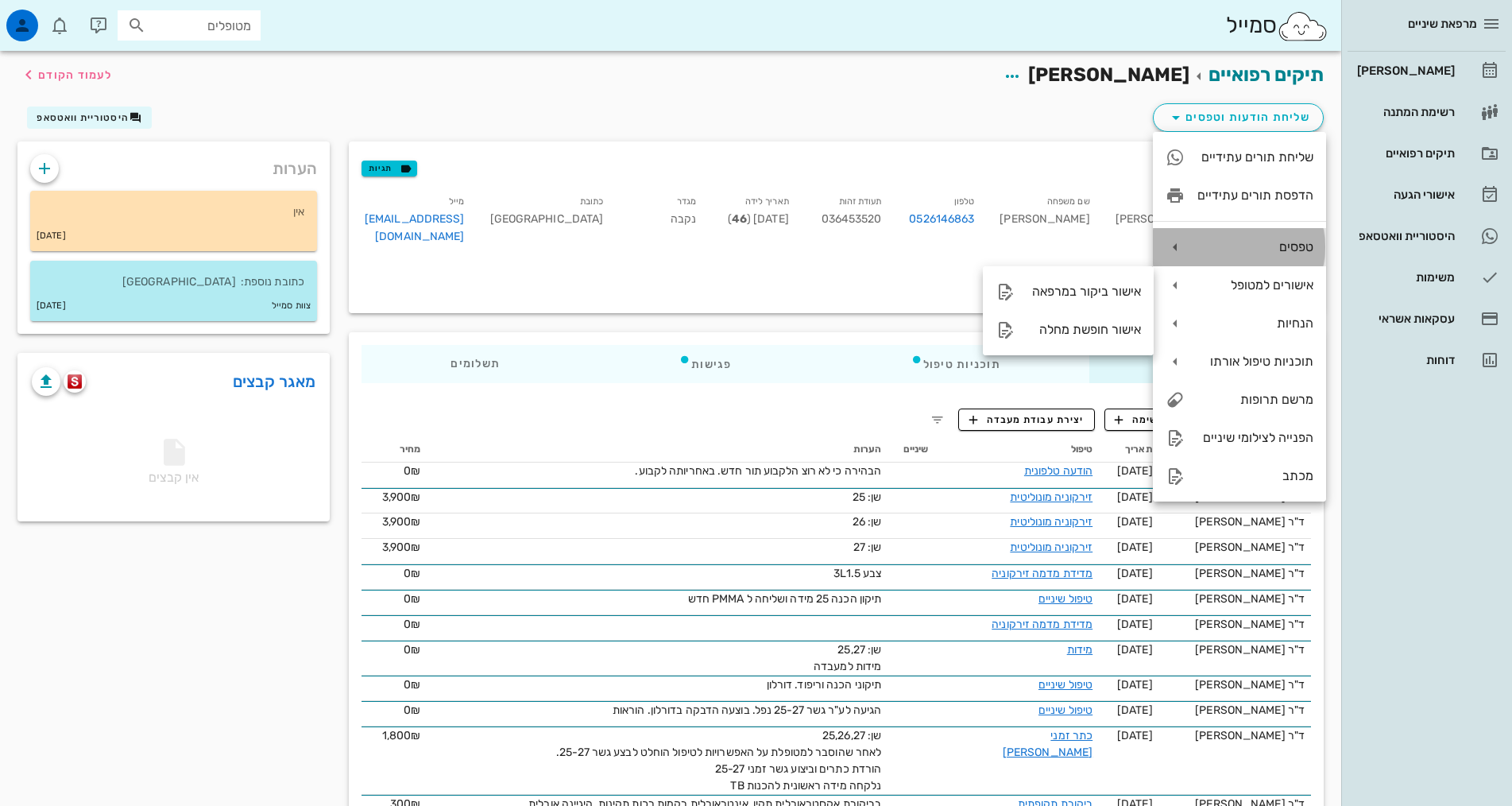
click at [1246, 246] on div "טפסים" at bounding box center [1255, 246] width 116 height 15
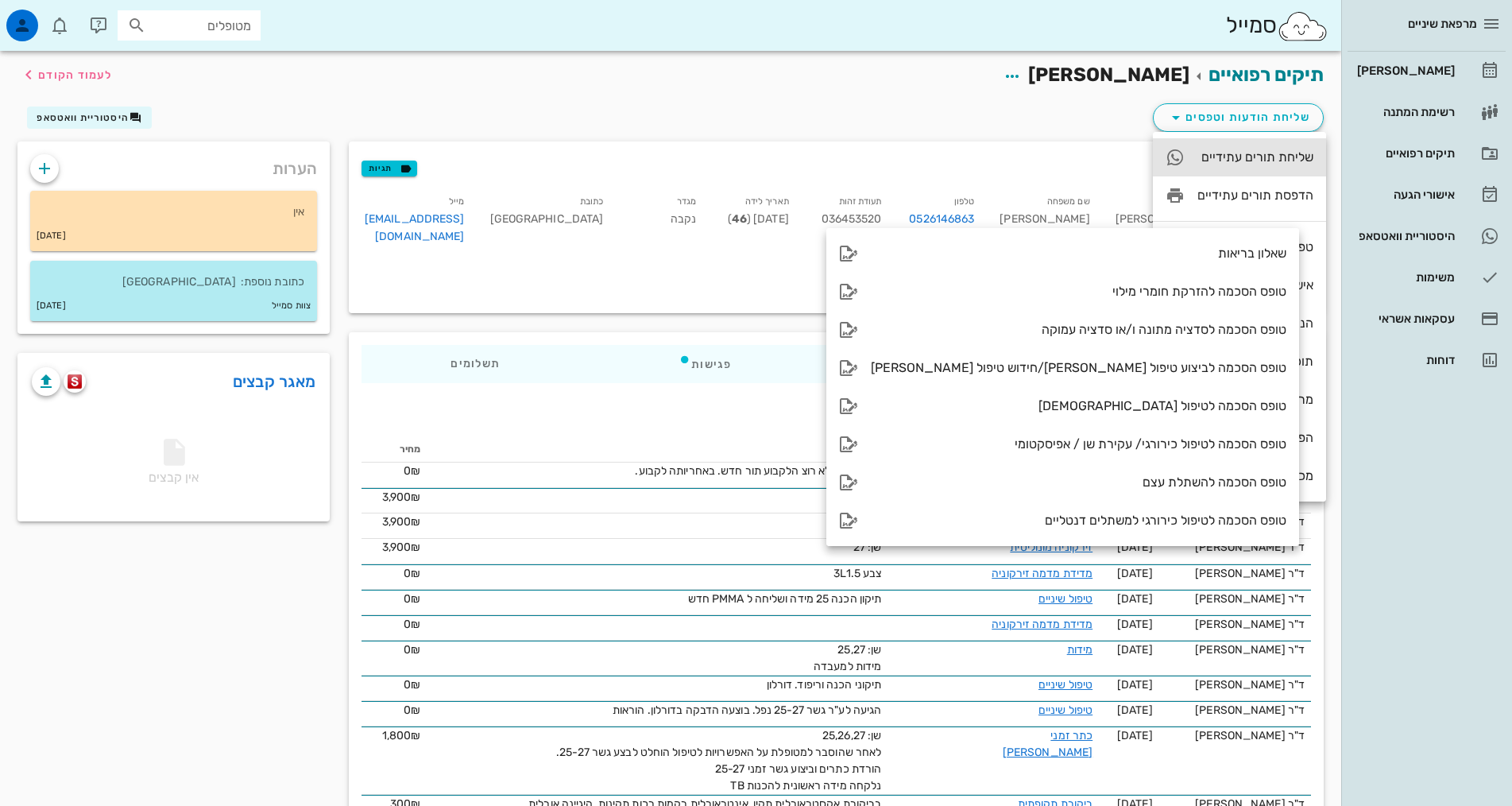
click at [1242, 148] on div "שליחת תורים עתידיים" at bounding box center [1239, 157] width 174 height 38
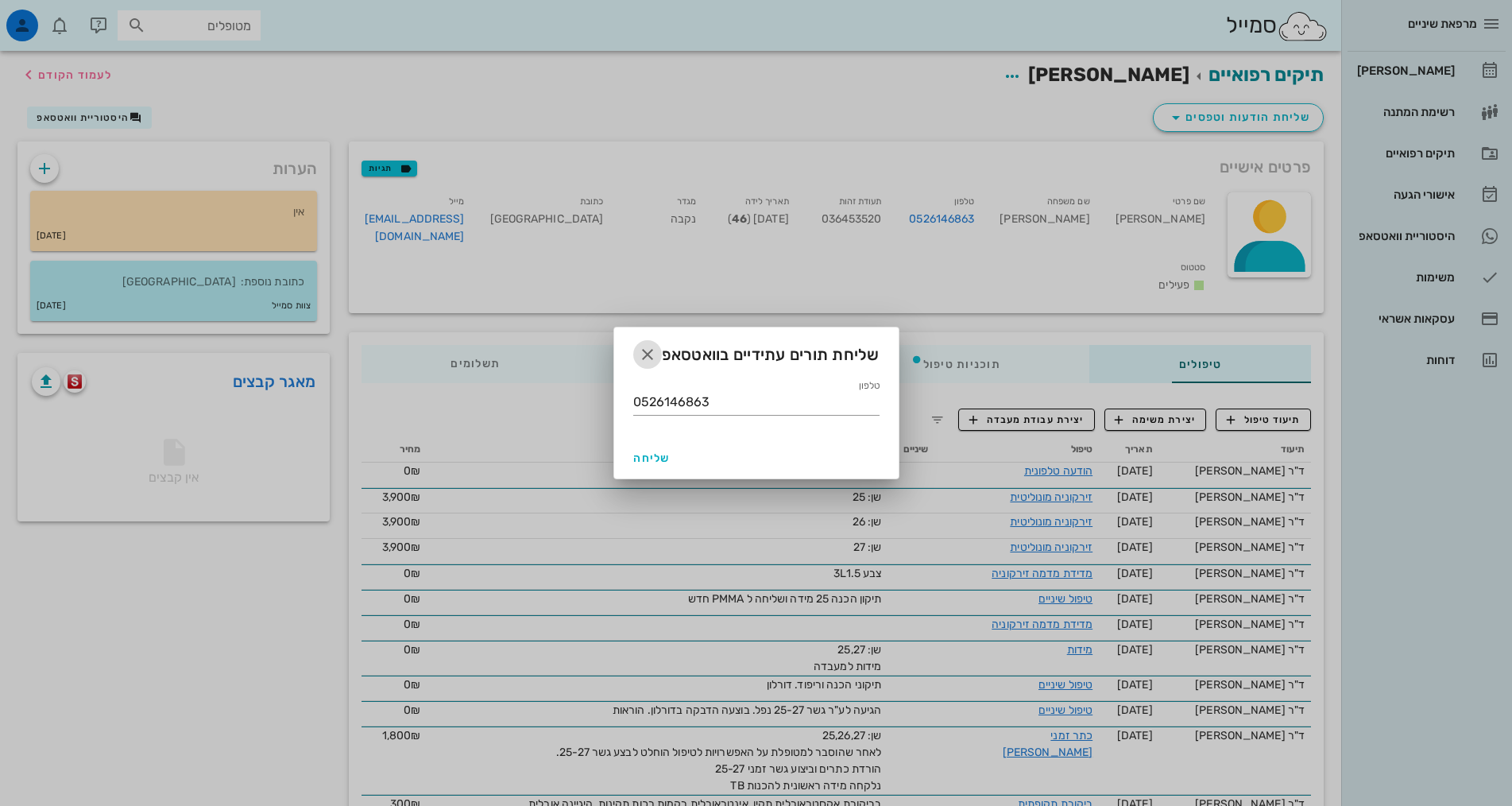
click at [647, 349] on icon "button" at bounding box center [648, 355] width 19 height 19
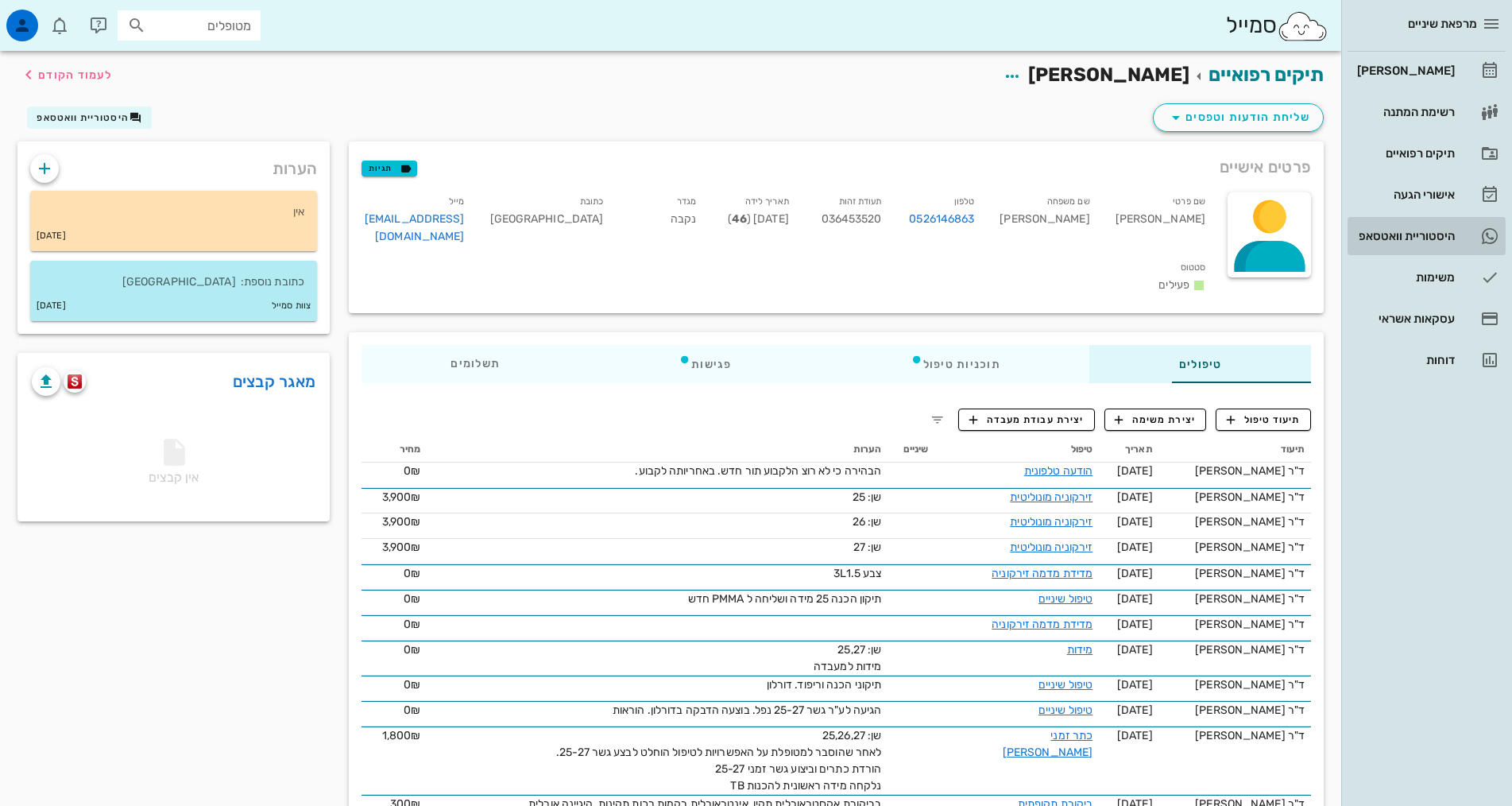
click at [1425, 237] on div "היסטוריית וואטסאפ" at bounding box center [1404, 236] width 101 height 12
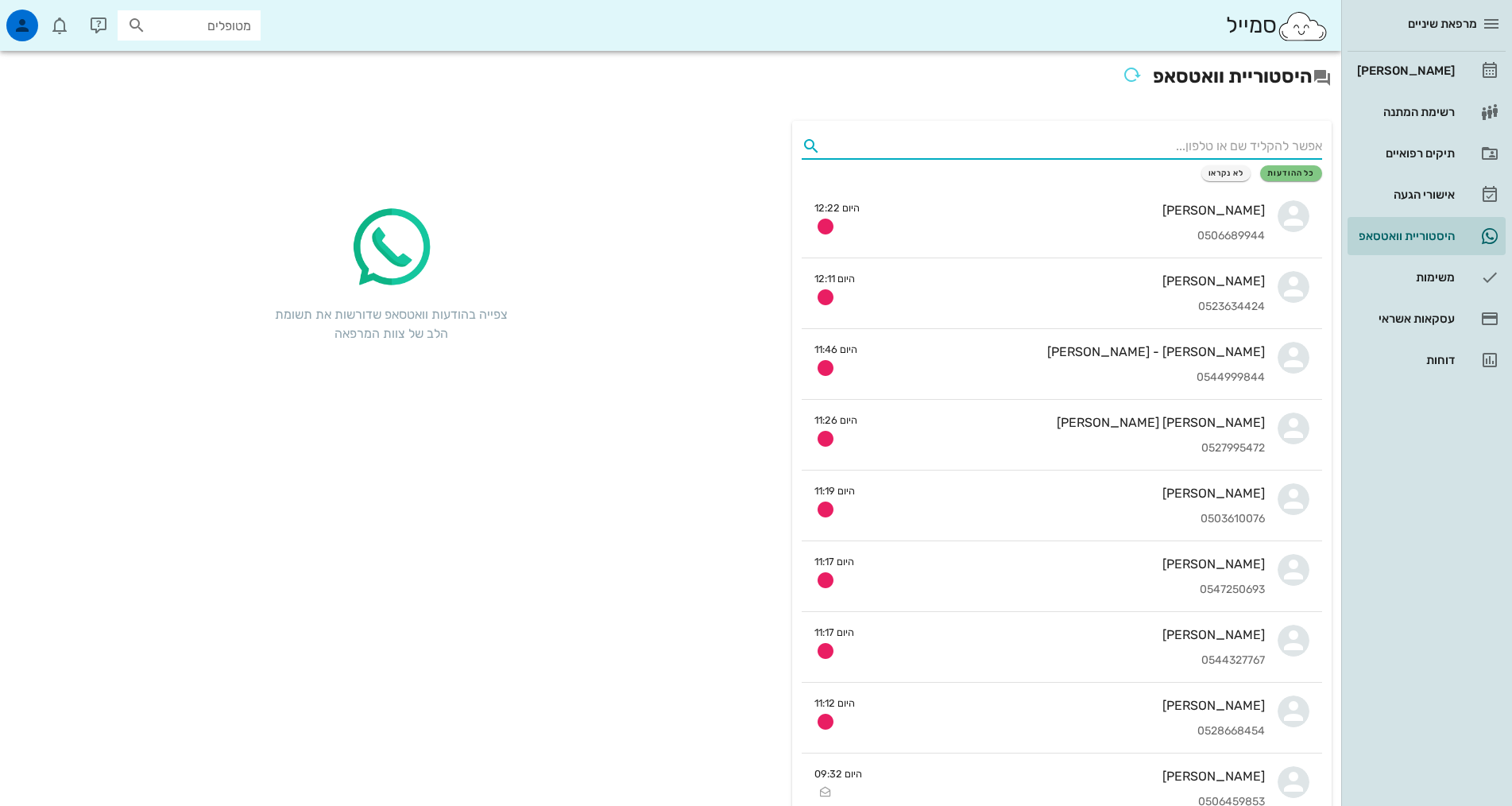
click at [1165, 136] on input "text" at bounding box center [1074, 146] width 495 height 26
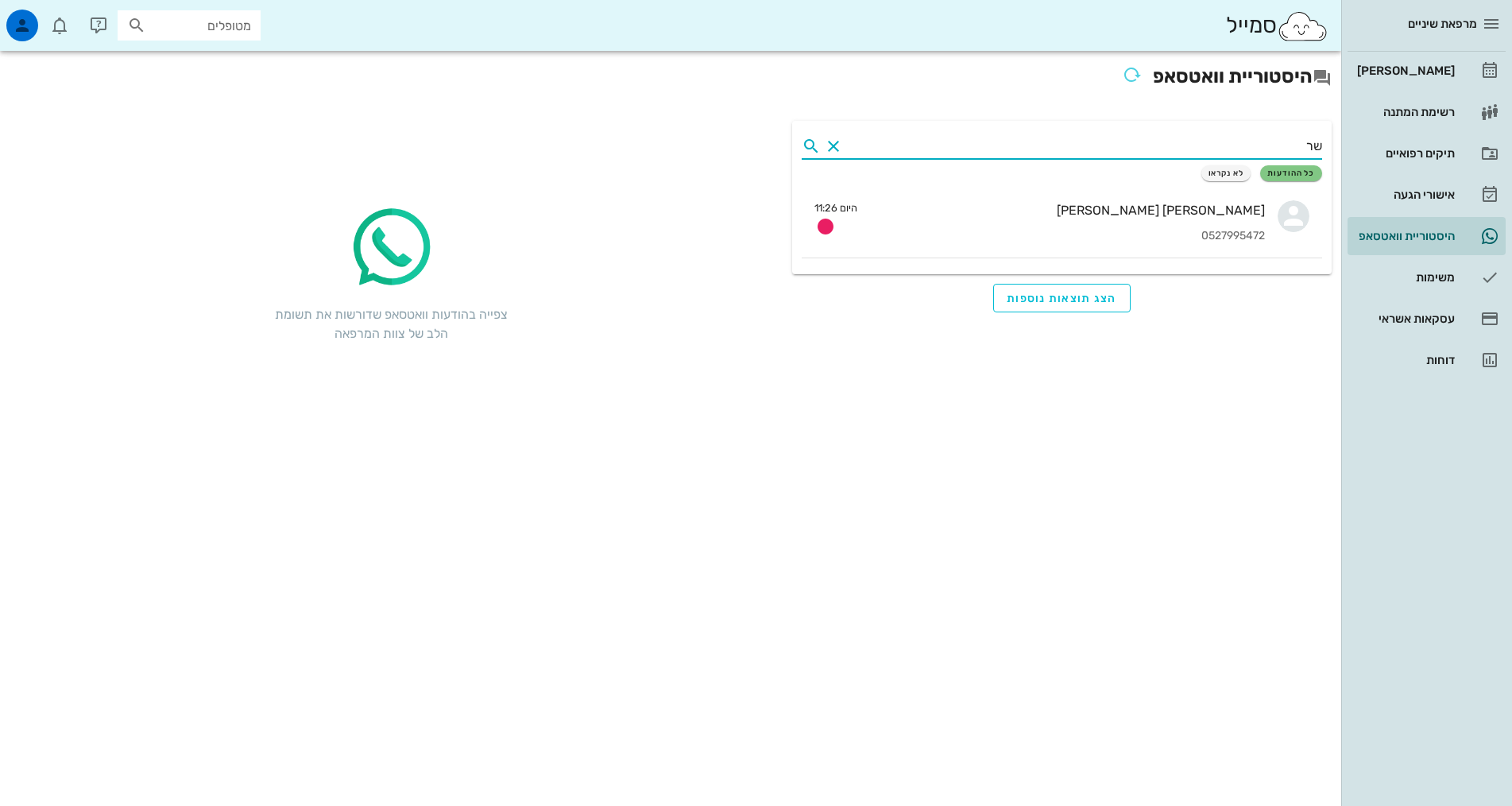
type input "ש"
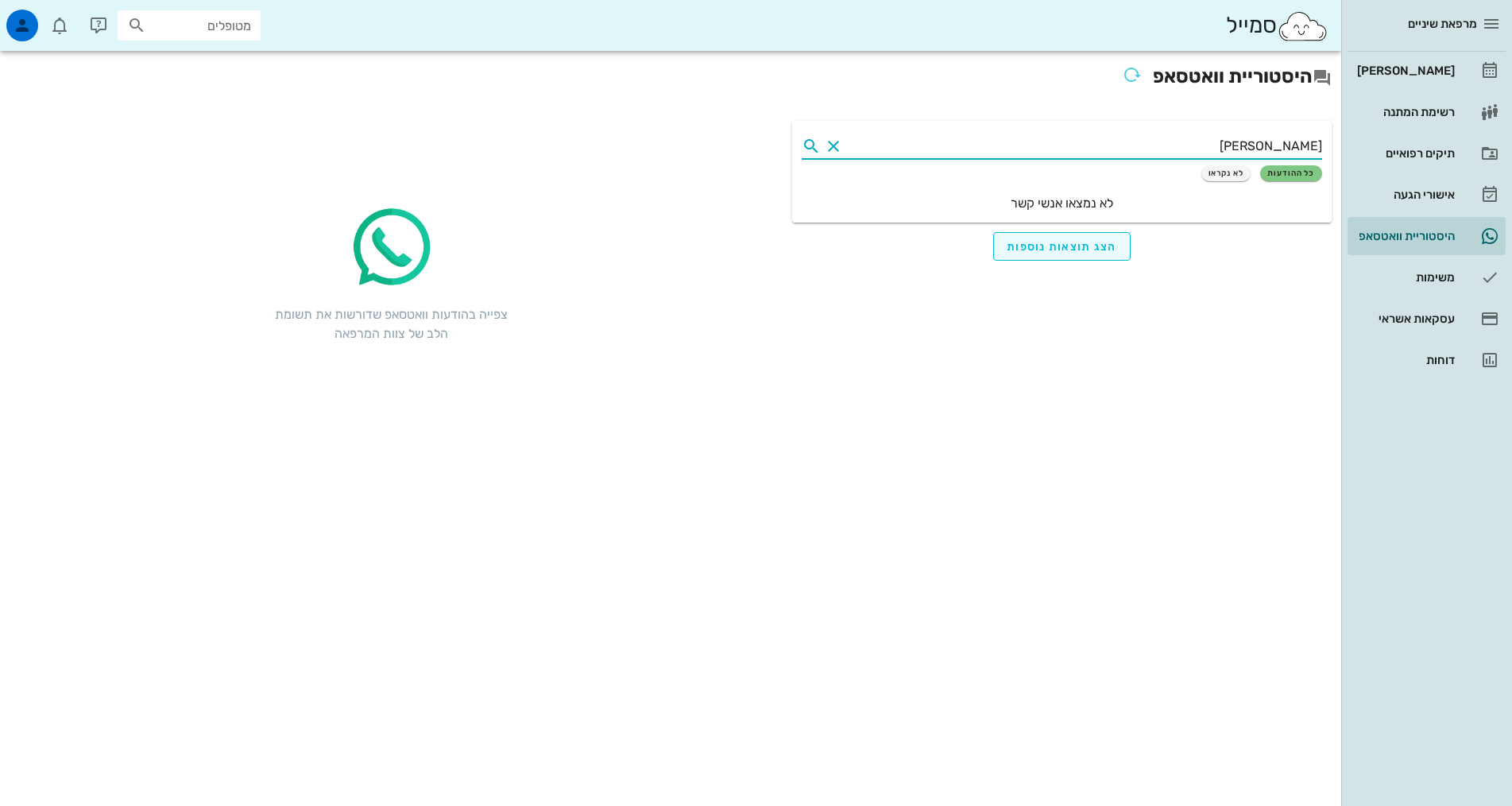
type input "[PERSON_NAME]"
click at [1055, 242] on span "הצג תוצאות נוספות" at bounding box center [1061, 246] width 111 height 13
click at [1322, 74] on icon at bounding box center [1323, 78] width 19 height 19
drag, startPoint x: 1142, startPoint y: 80, endPoint x: 1102, endPoint y: 60, distance: 44.7
click at [1139, 79] on h2 "היסטוריית וואטסאפ" at bounding box center [671, 77] width 1323 height 35
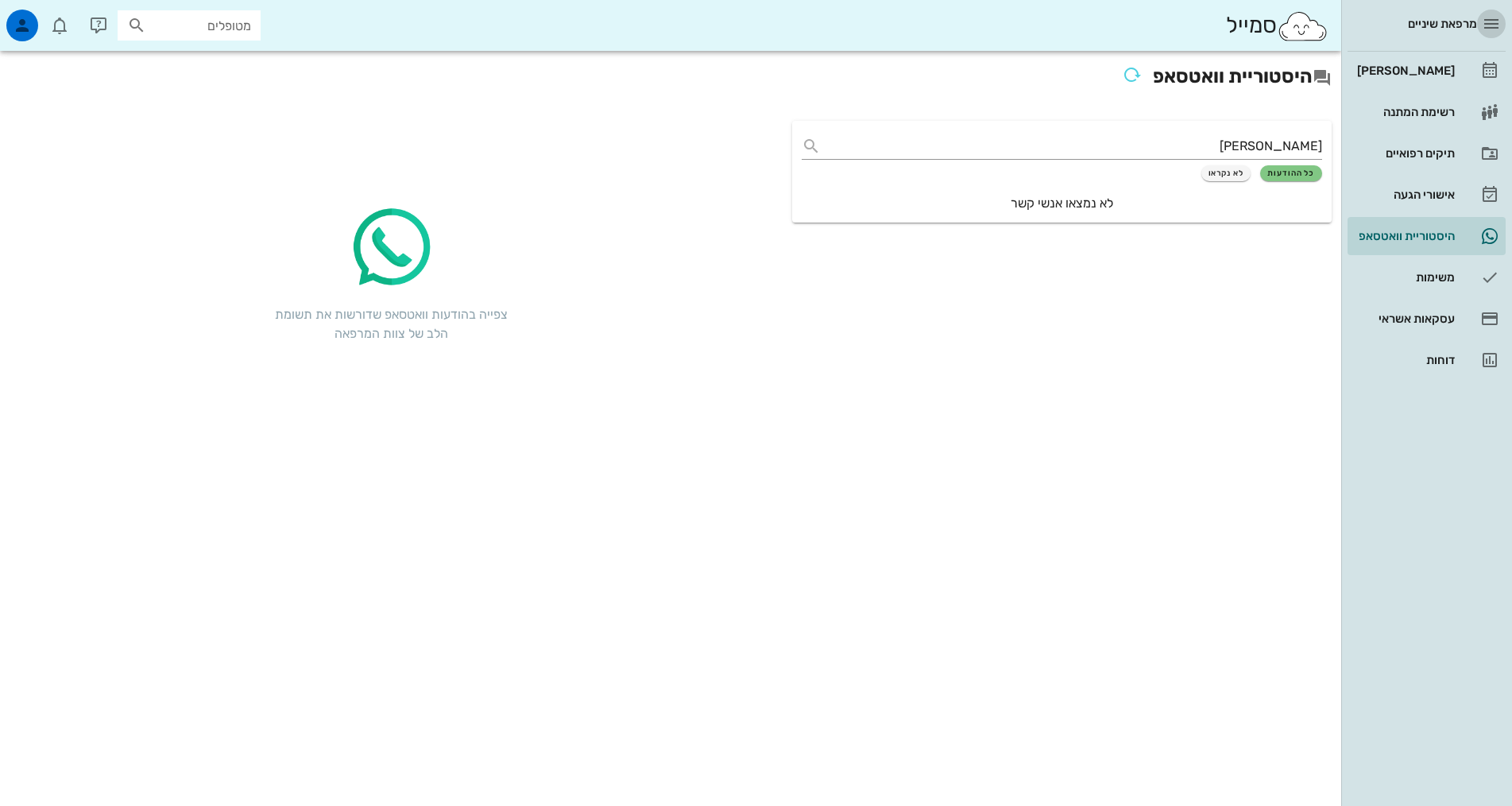
click at [1494, 18] on icon "button" at bounding box center [1492, 24] width 19 height 19
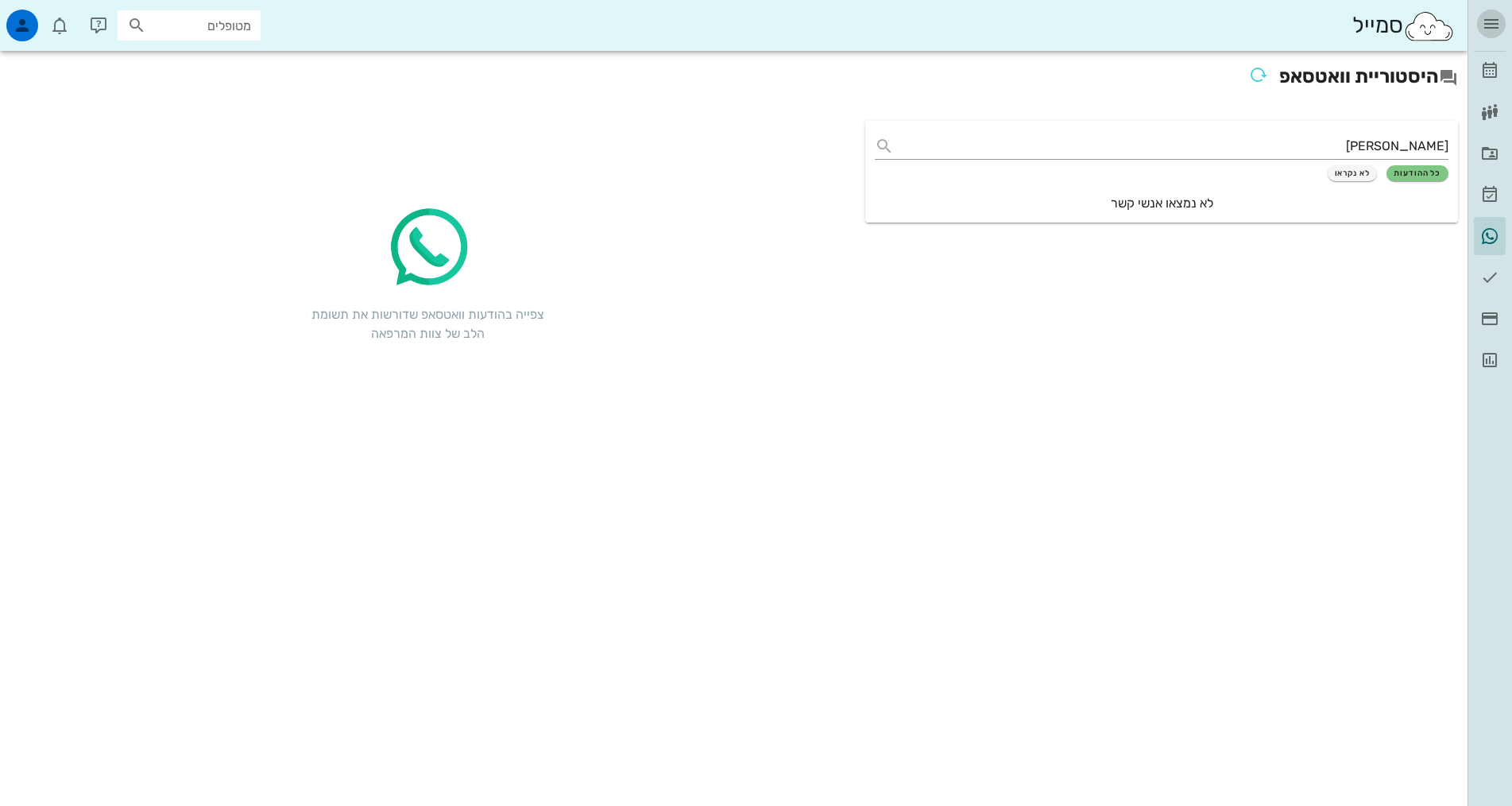
click at [1494, 18] on icon "button" at bounding box center [1492, 24] width 19 height 19
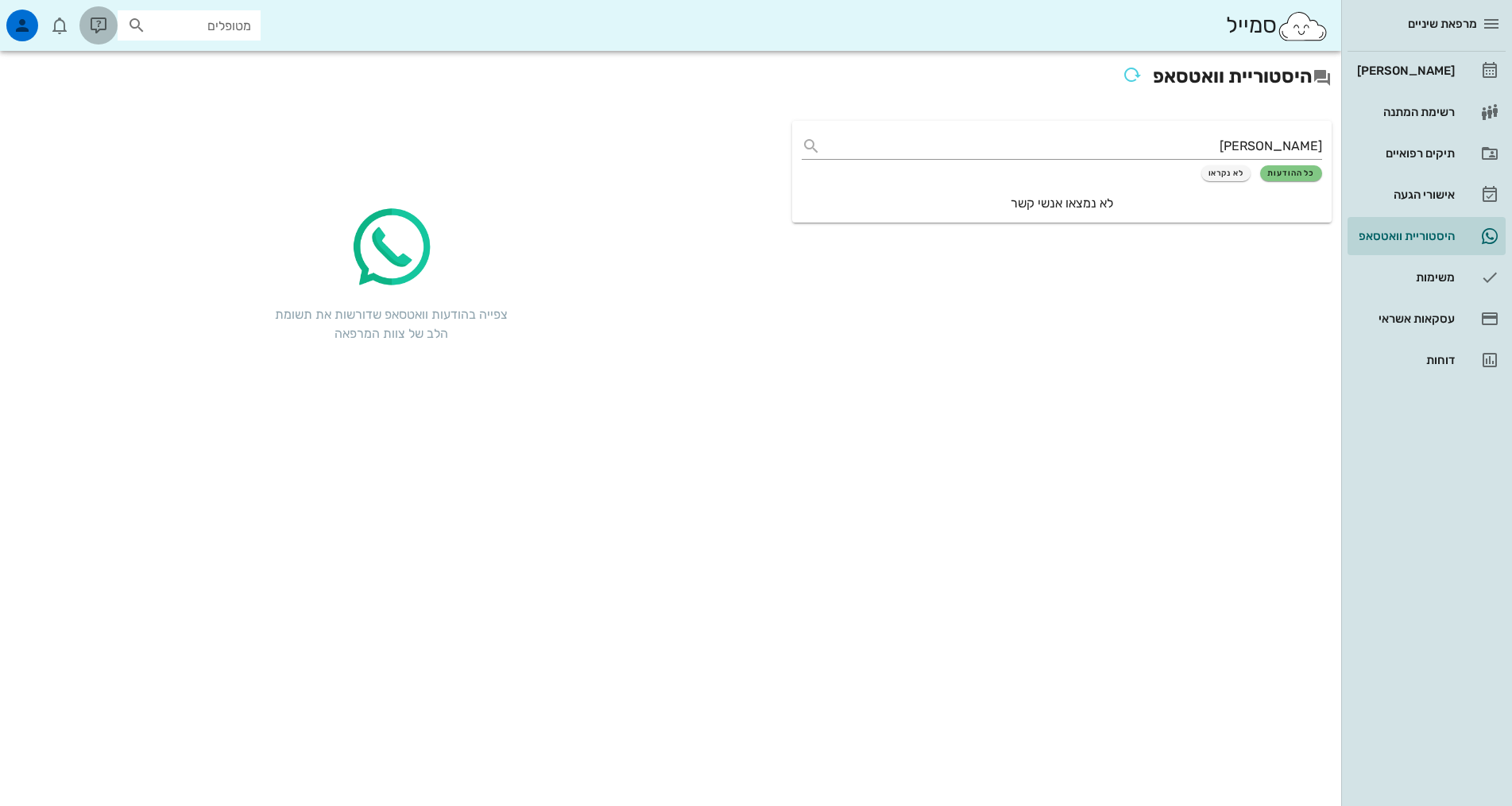
click at [104, 19] on icon "button" at bounding box center [99, 26] width 19 height 19
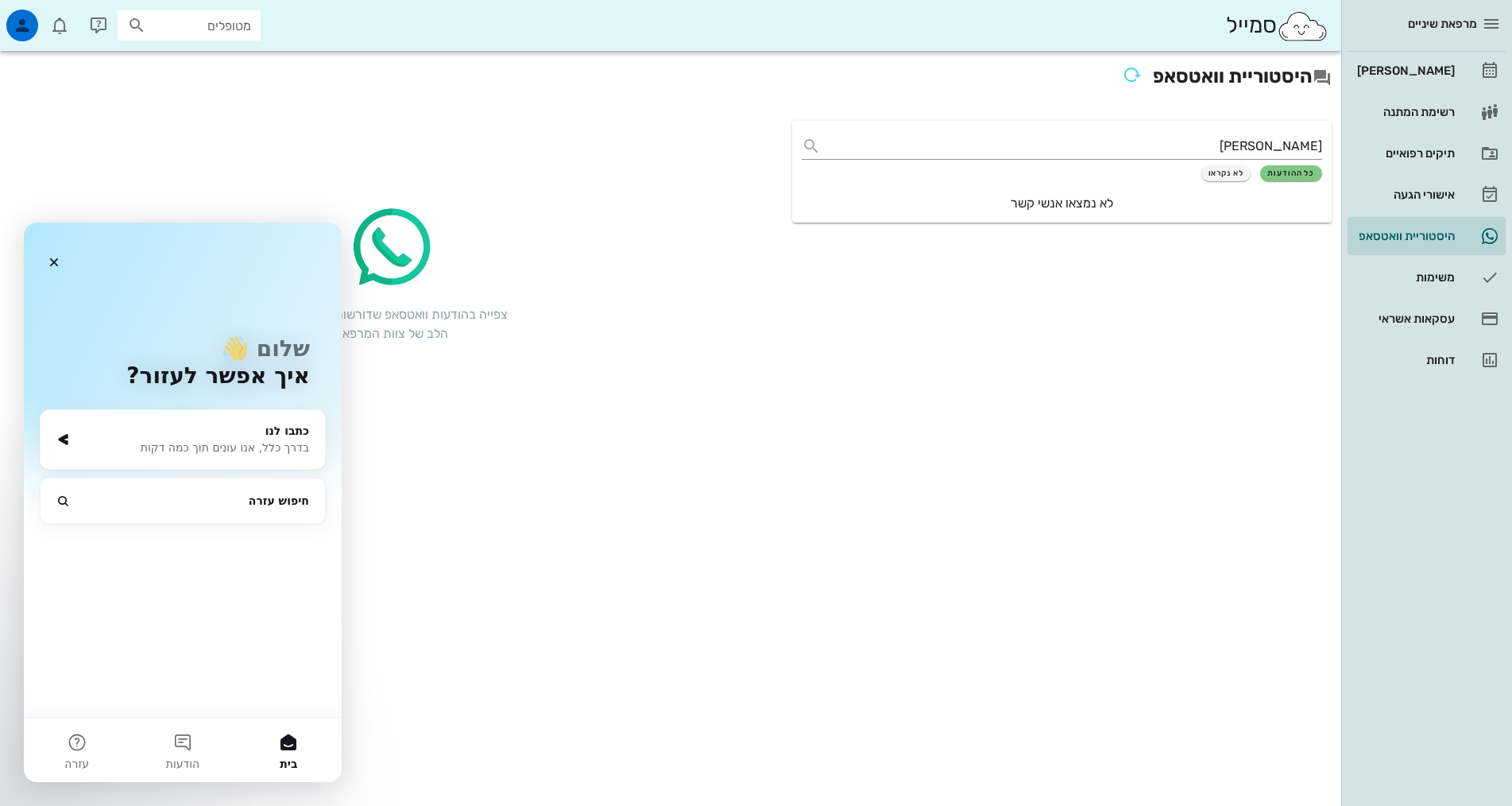
click at [675, 492] on div "היסטוריית וואטסאפ [PERSON_NAME] כל ההודעות לא נקראו לא נמצאו אנשי קשר צפייה בהו…" at bounding box center [670, 428] width 1341 height 756
click at [55, 257] on icon "סגור" at bounding box center [54, 262] width 12 height 12
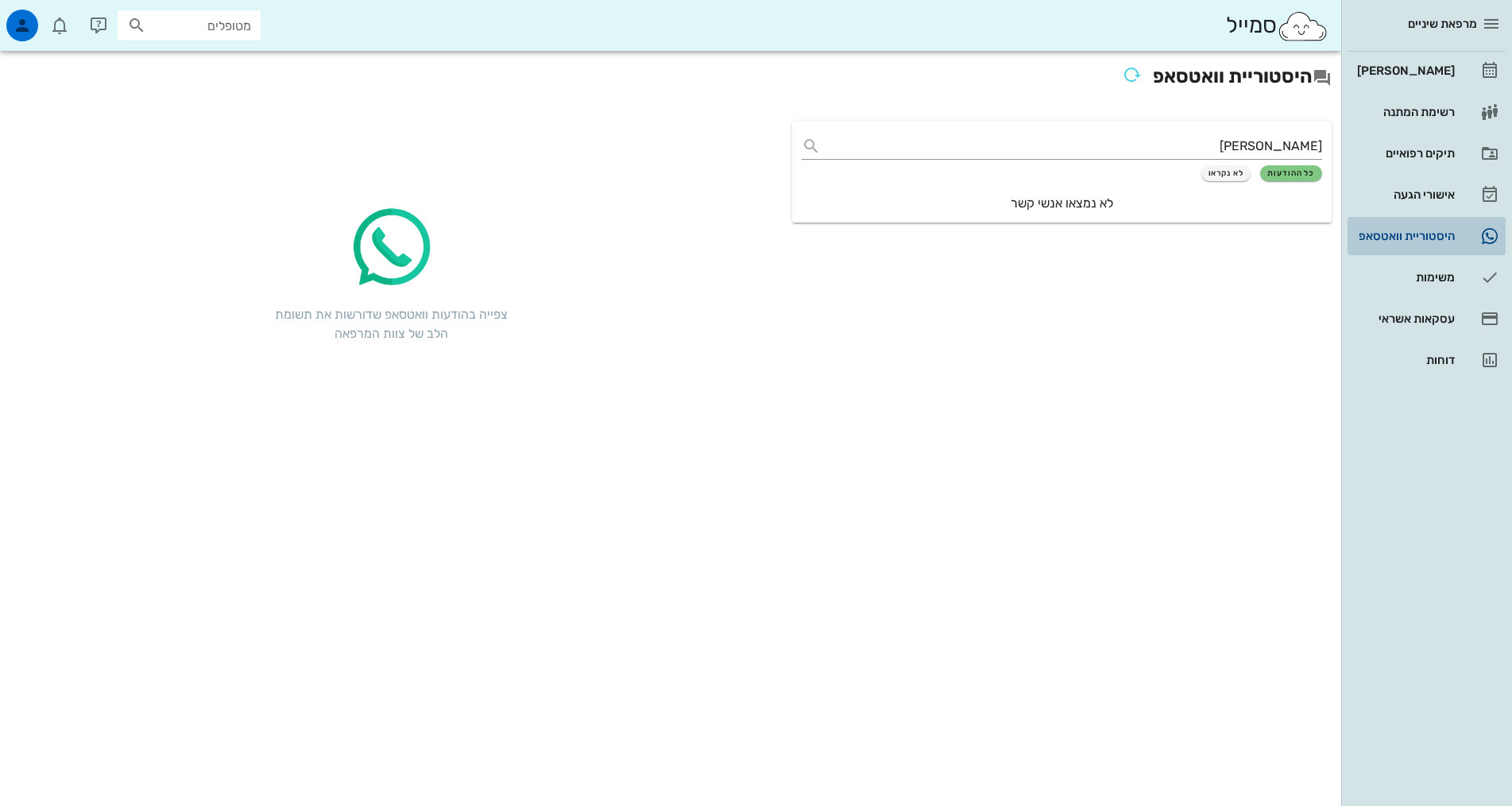
click at [1437, 225] on div "היסטוריית וואטסאפ" at bounding box center [1404, 236] width 101 height 26
click at [1441, 72] on div "[PERSON_NAME]" at bounding box center [1404, 71] width 101 height 12
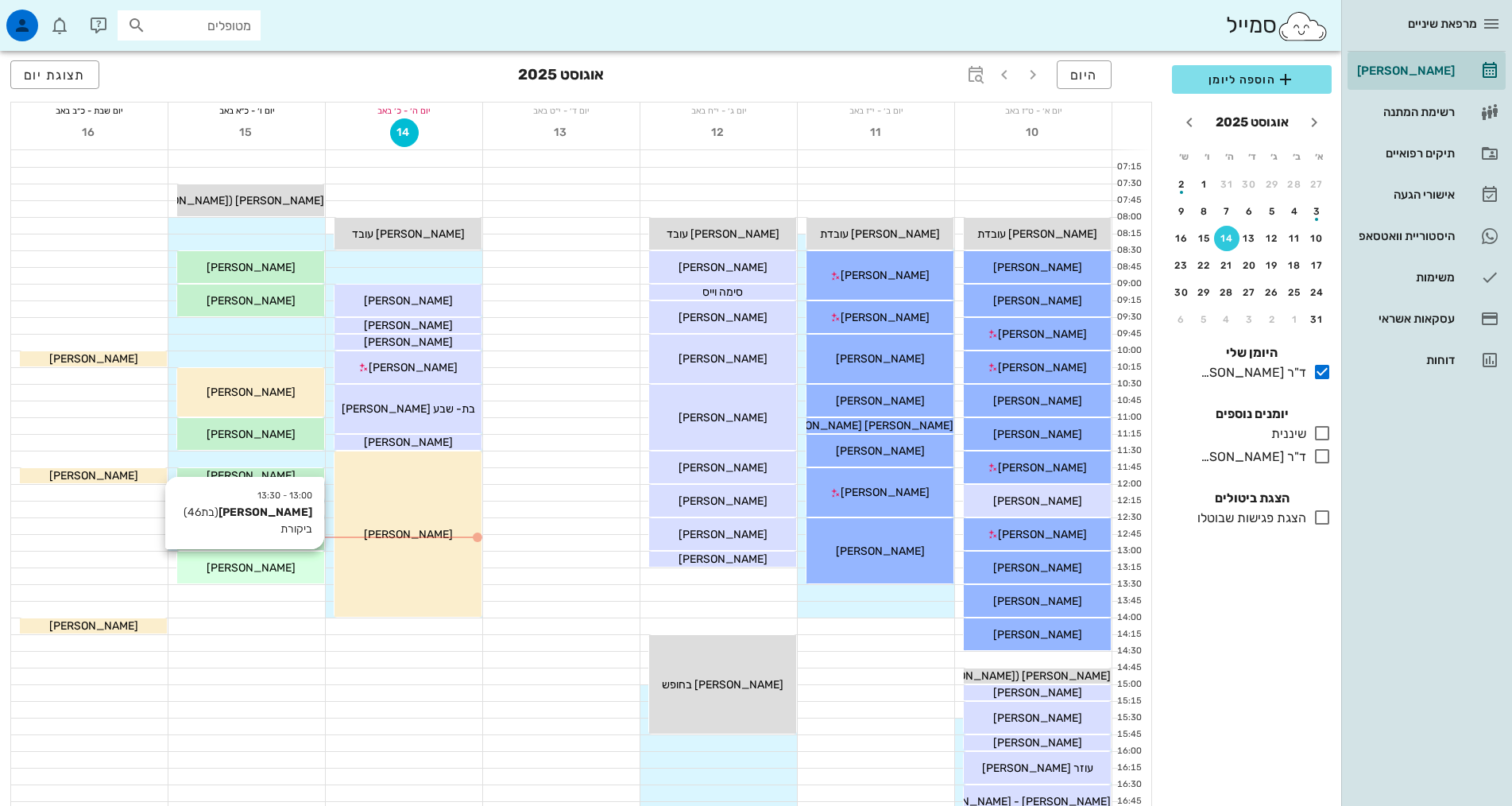
click at [278, 570] on div "[PERSON_NAME]" at bounding box center [251, 568] width 147 height 17
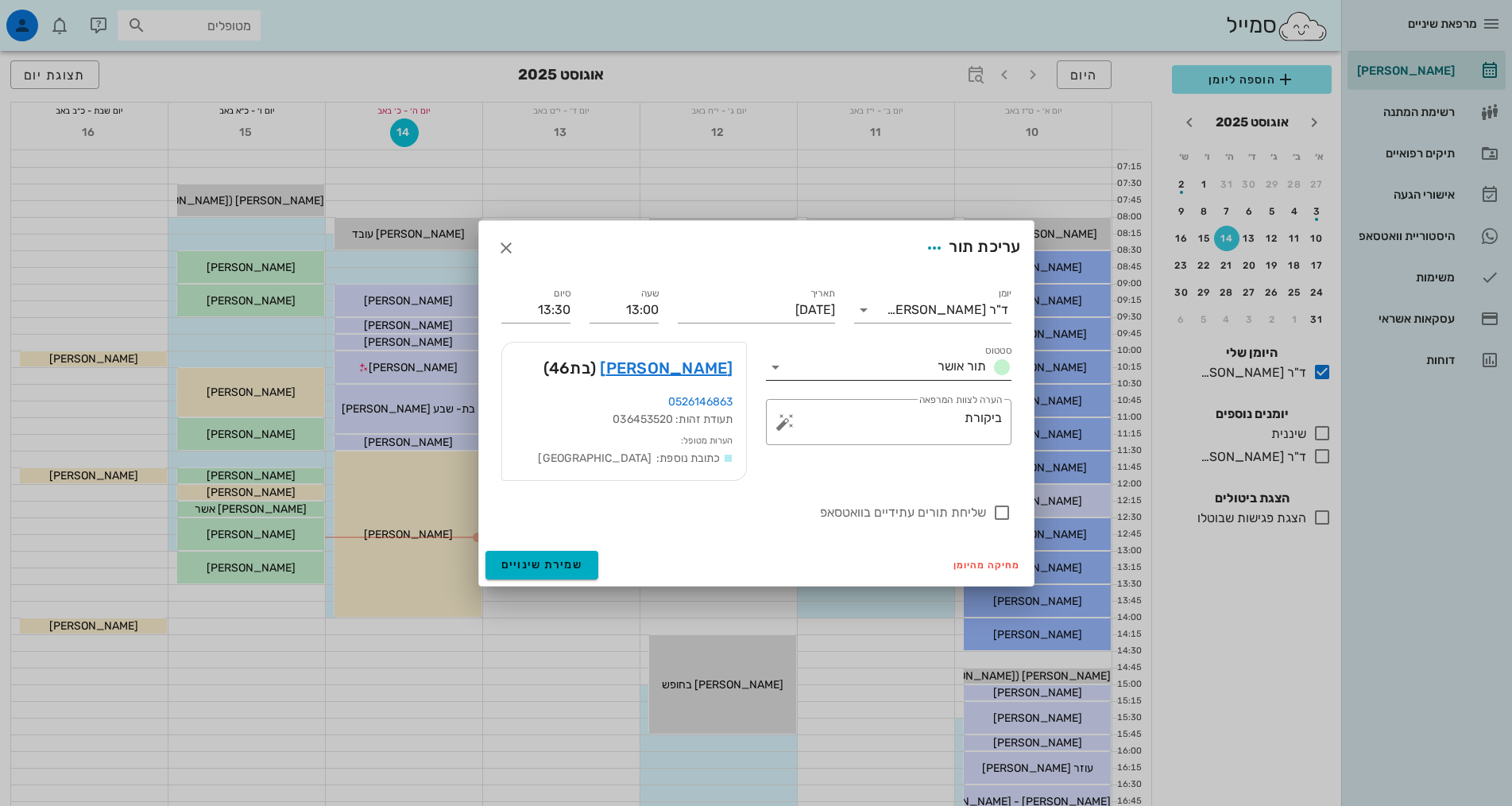
click at [963, 367] on span "תור אושר" at bounding box center [961, 366] width 49 height 15
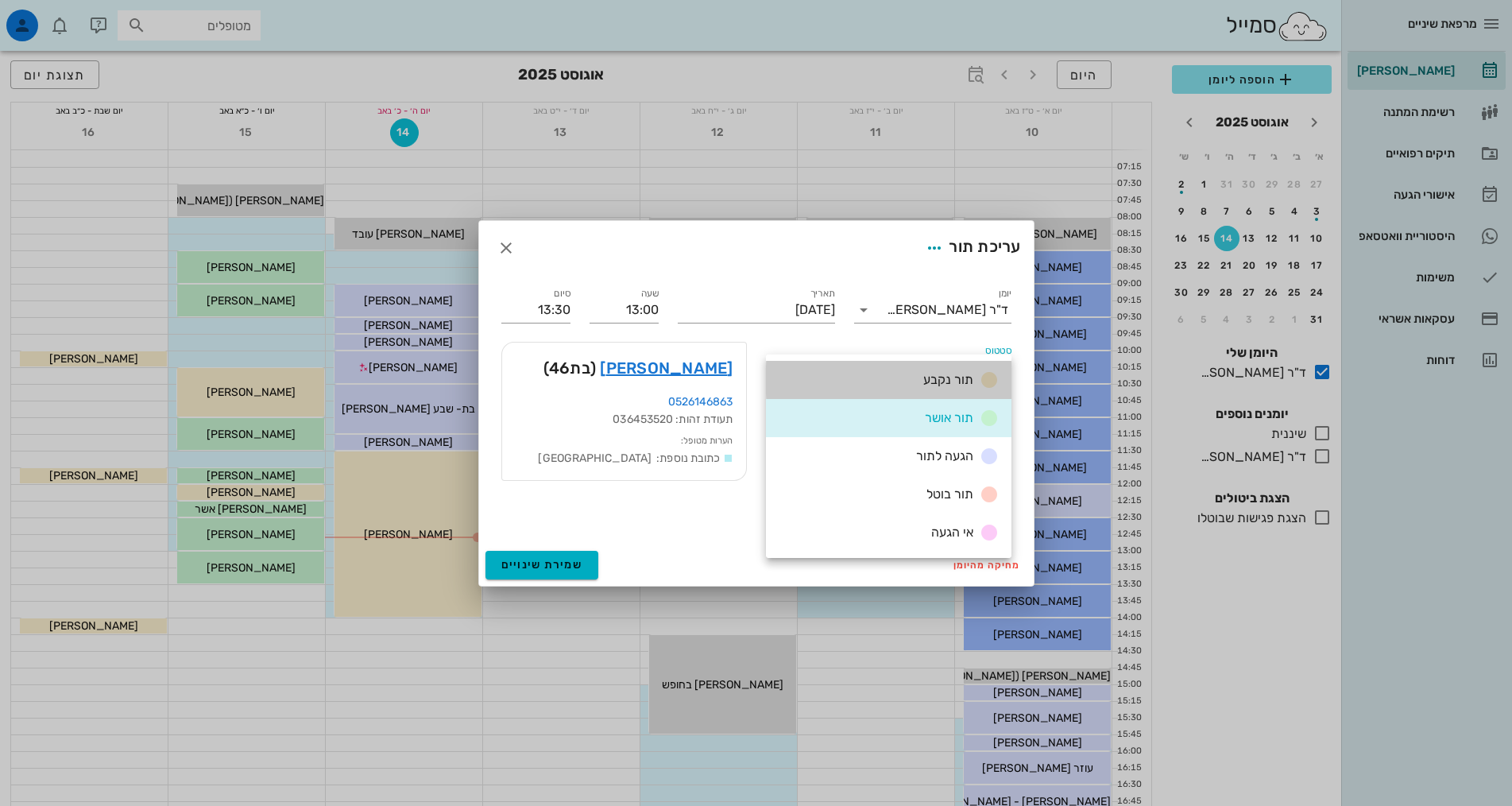
click at [963, 367] on div "תור נקבע" at bounding box center [888, 379] width 245 height 38
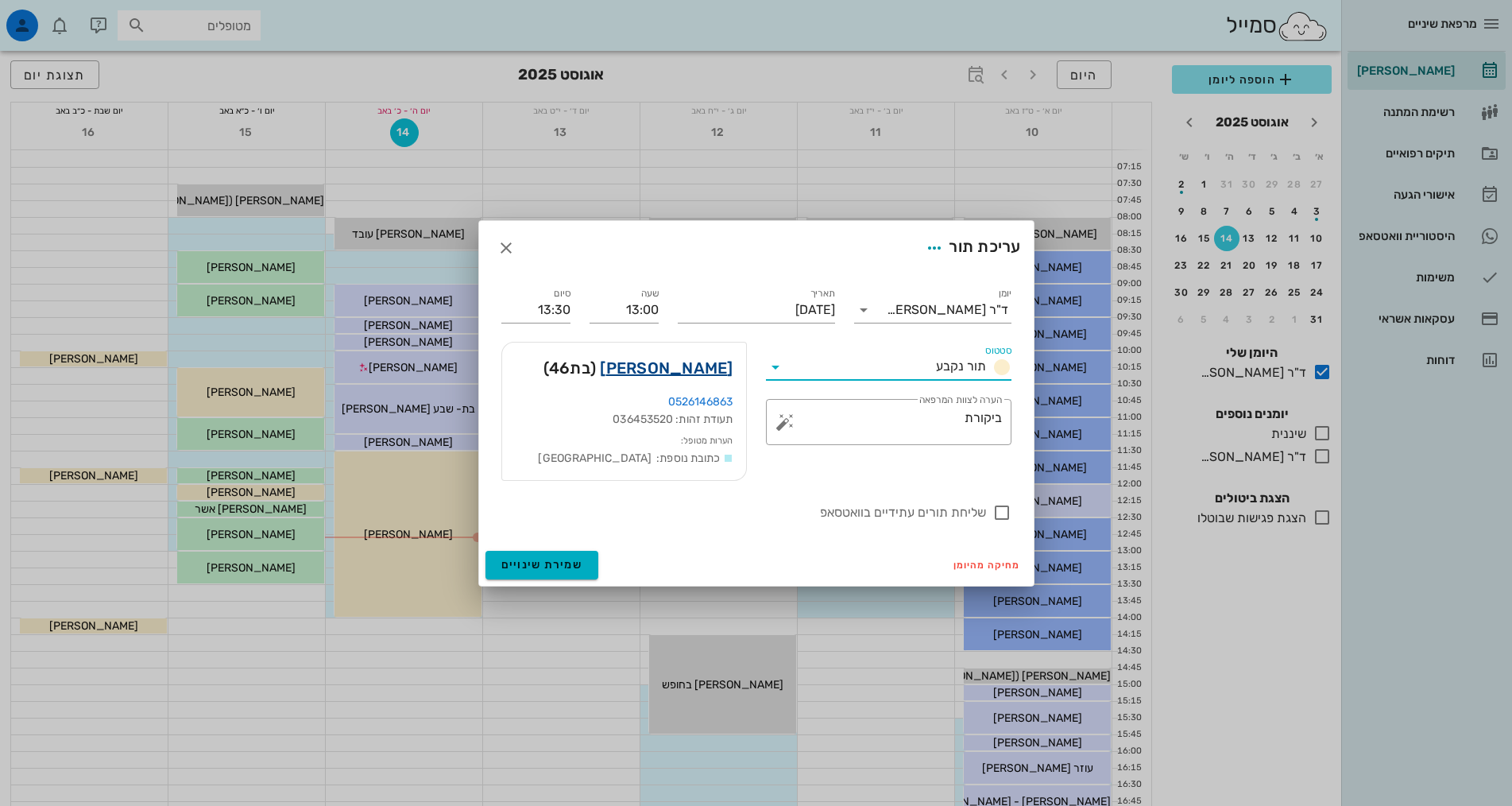
click at [690, 370] on link "[PERSON_NAME]" at bounding box center [667, 368] width 133 height 26
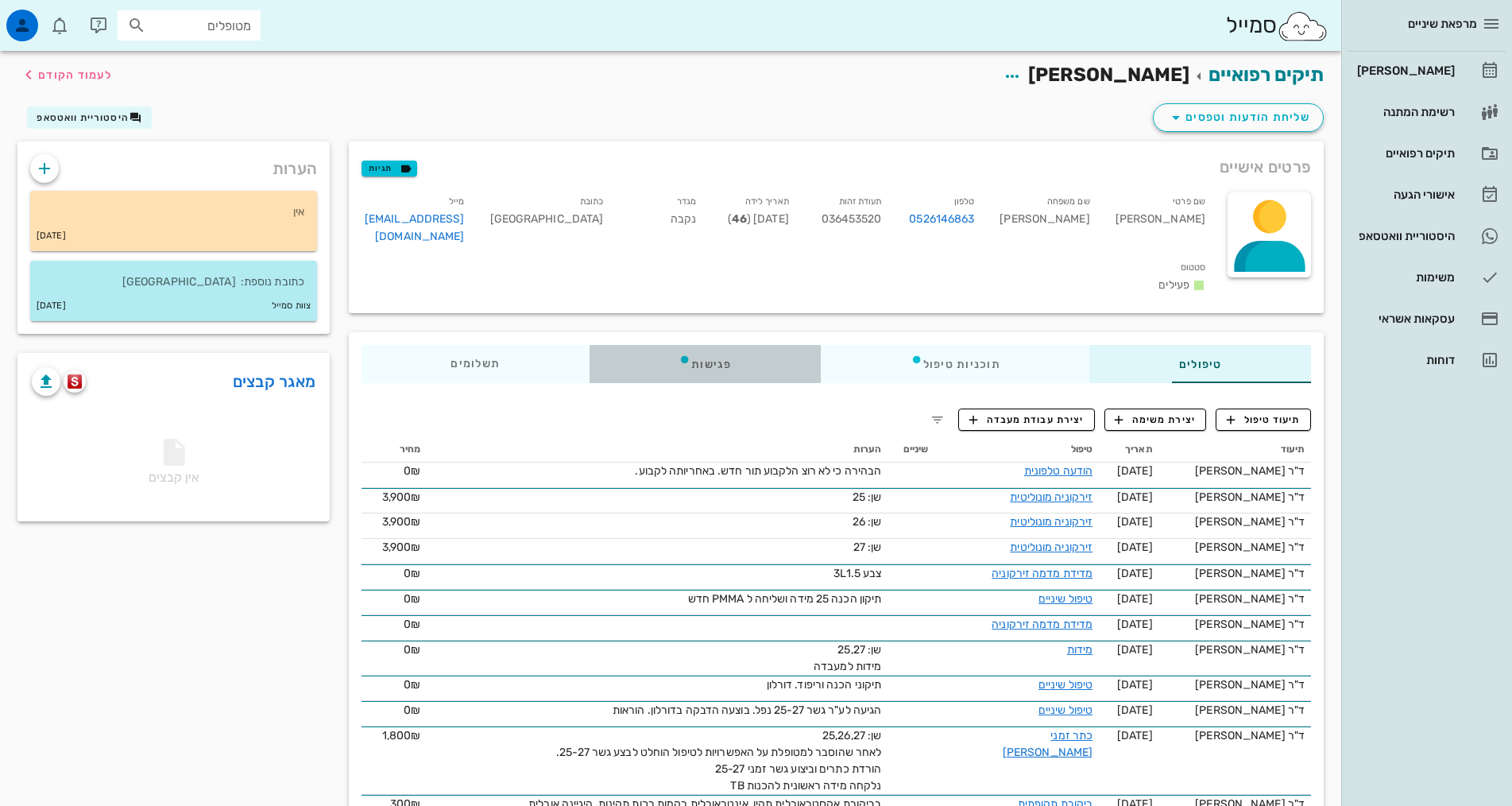
click at [643, 345] on div "פגישות" at bounding box center [705, 364] width 231 height 38
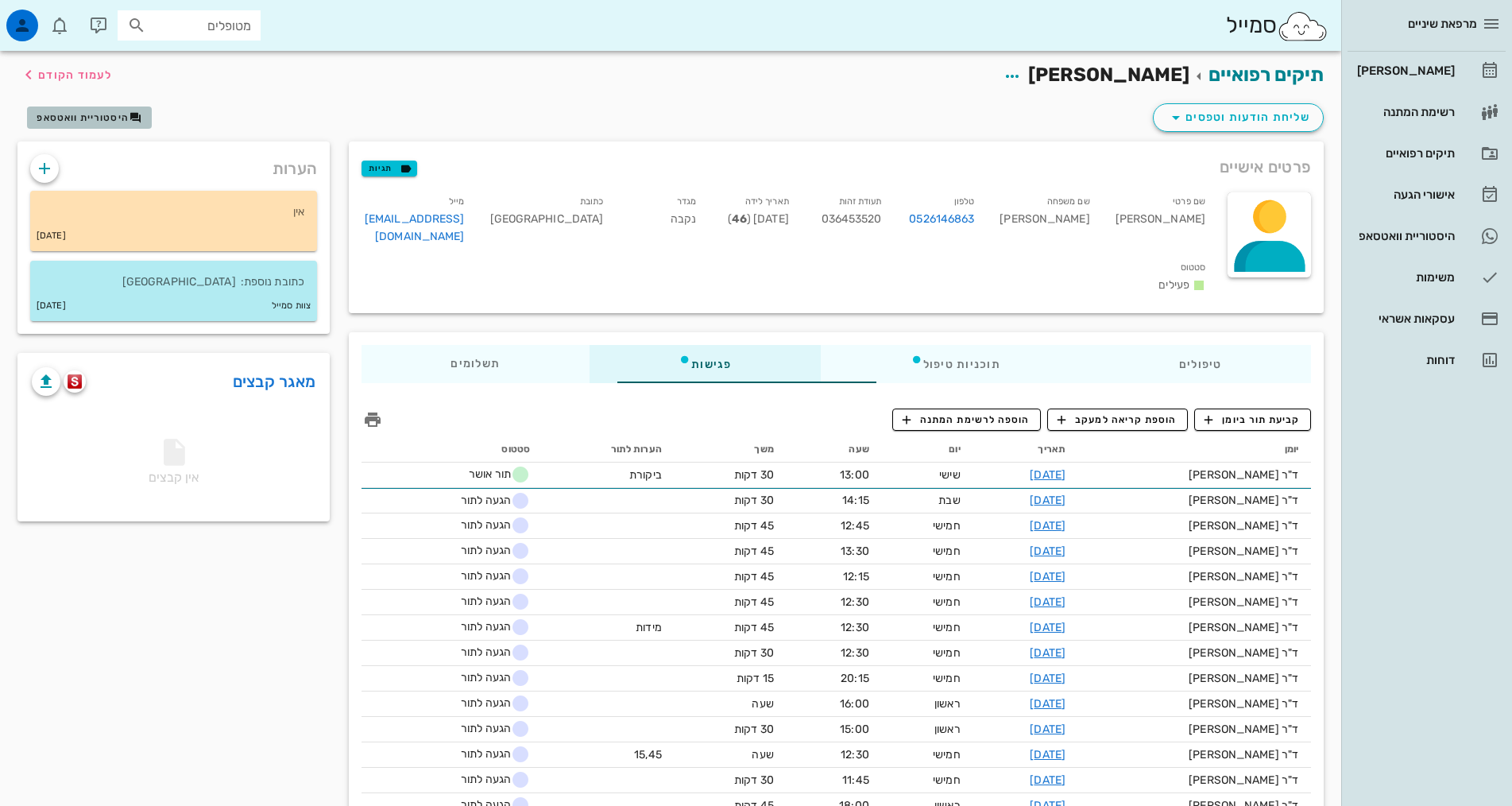
click at [135, 116] on icon "button" at bounding box center [135, 118] width 12 height 12
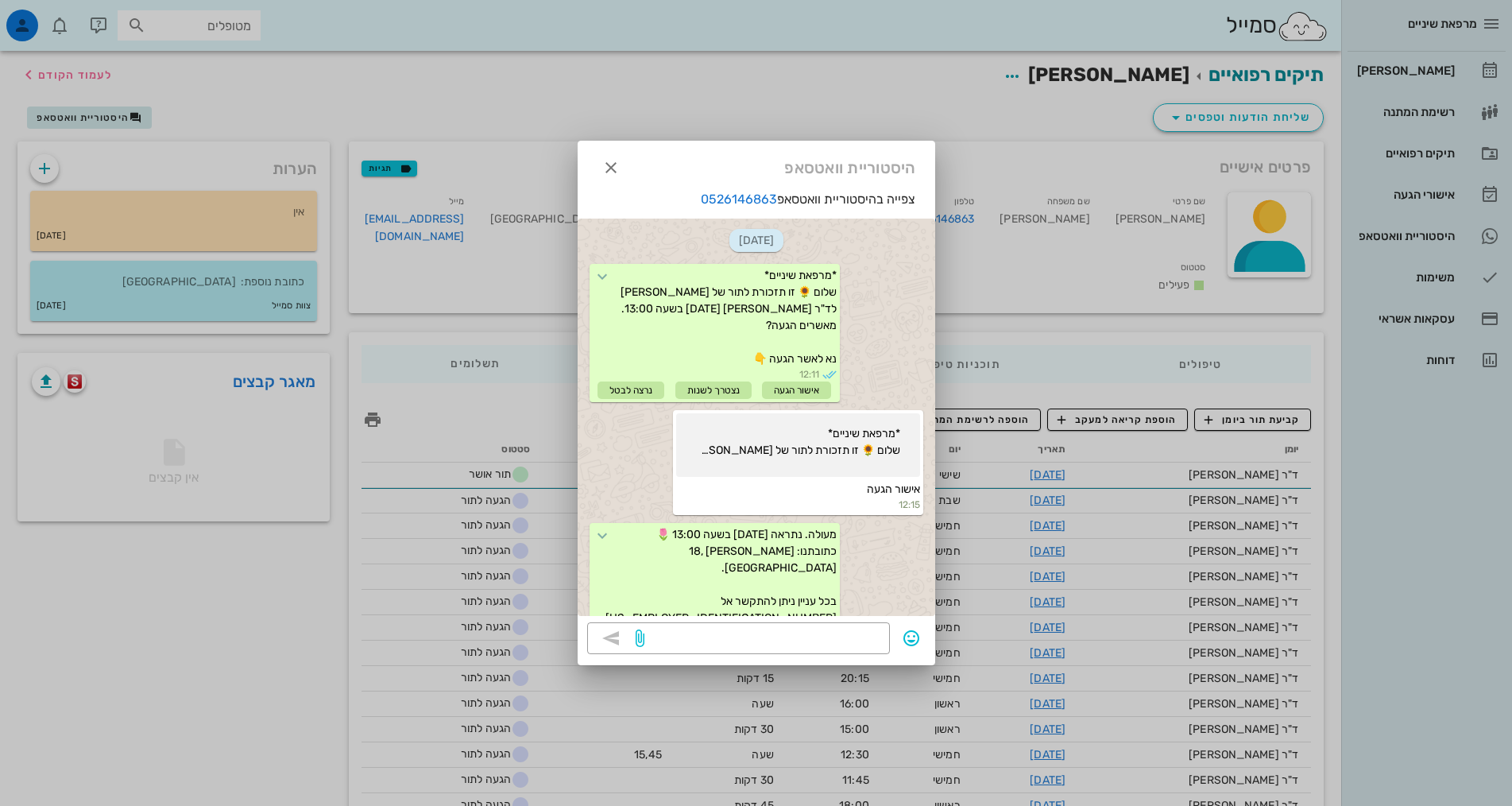
scroll to position [80, 0]
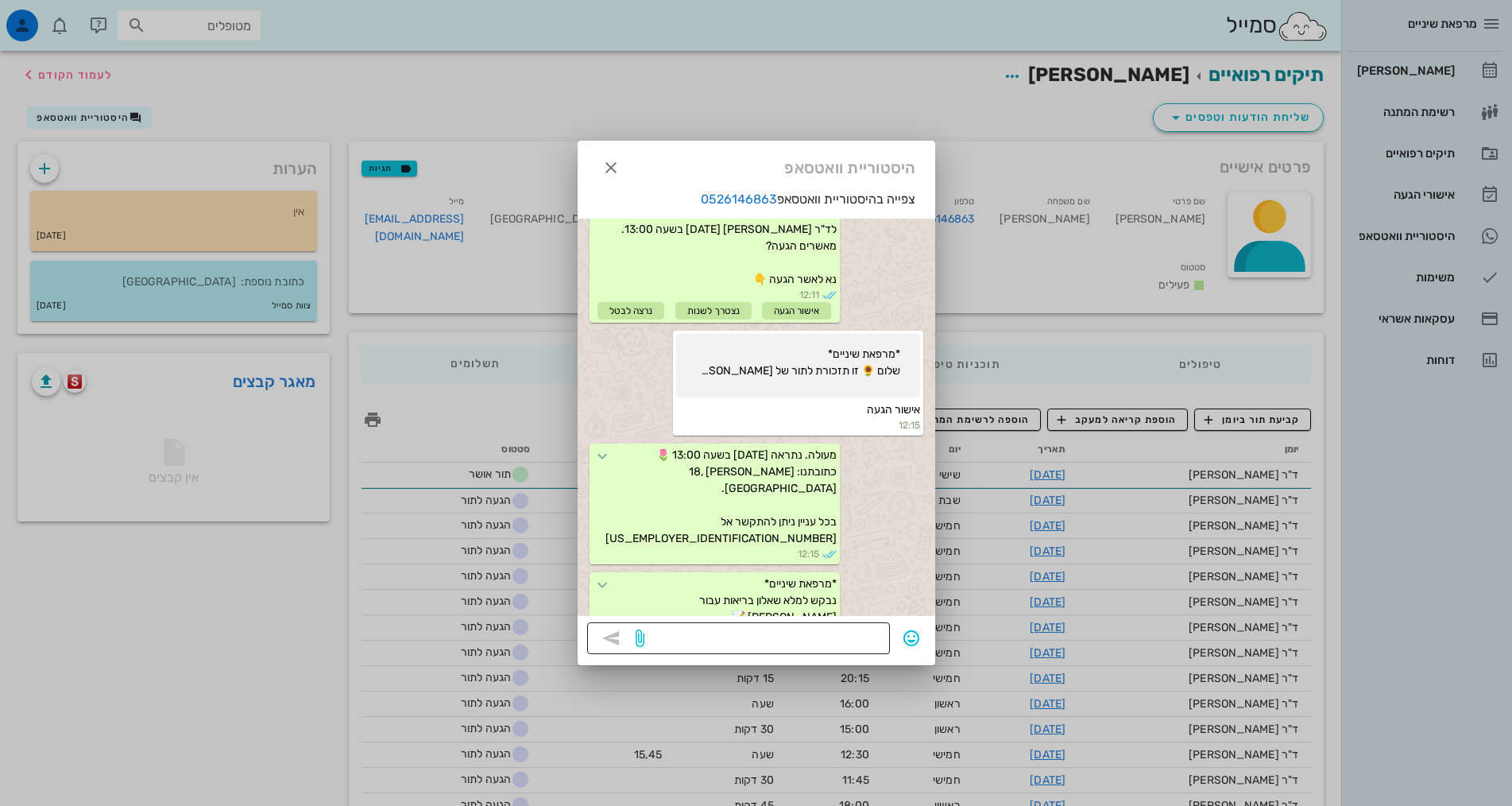
click at [807, 629] on textarea at bounding box center [764, 639] width 233 height 26
type textarea "[PERSON_NAME], האם [PERSON_NAME] להקדים מחר ל"
click at [614, 172] on icon "button" at bounding box center [611, 168] width 19 height 19
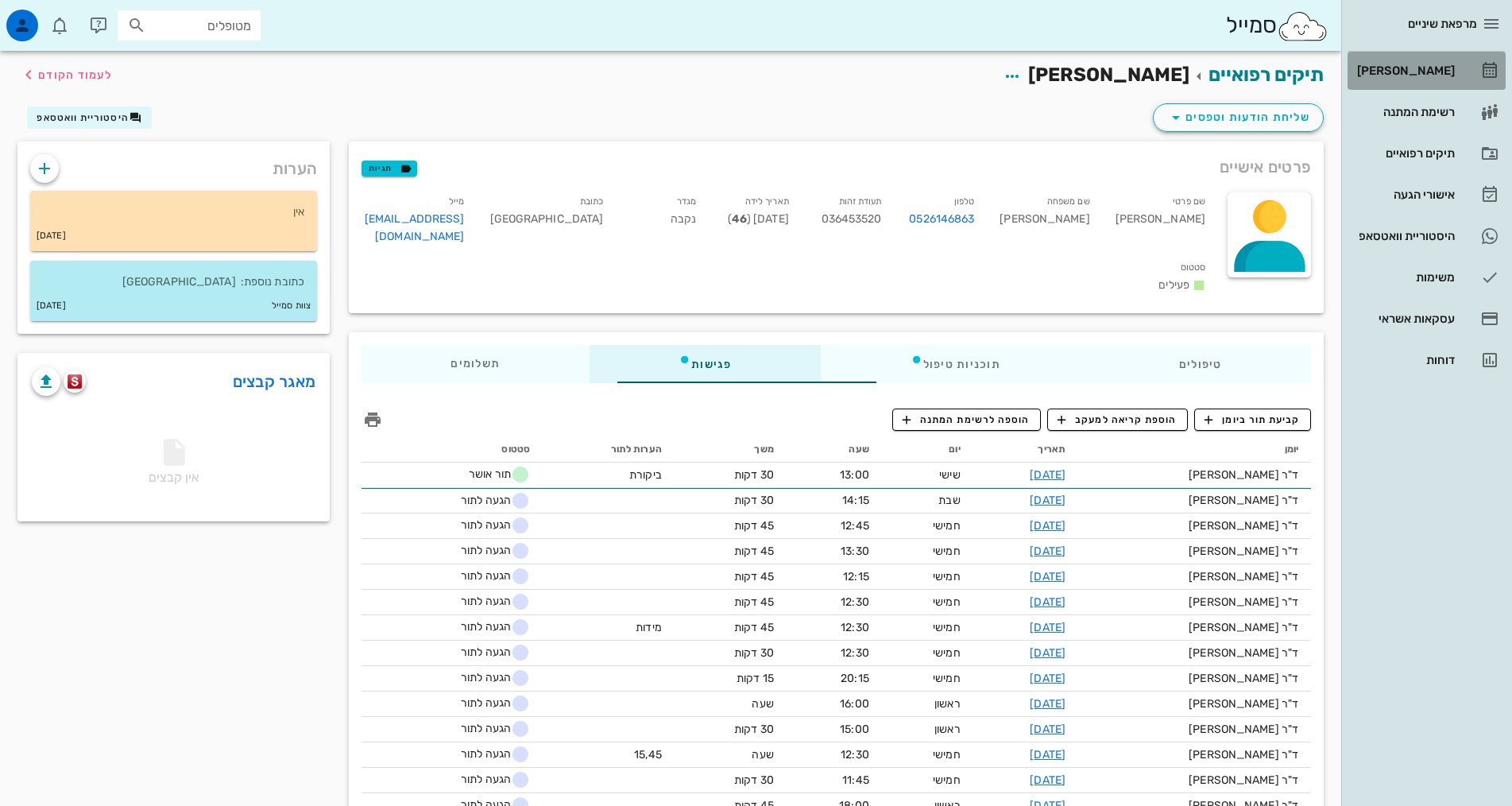
click at [1429, 66] on div "[PERSON_NAME]" at bounding box center [1404, 71] width 101 height 12
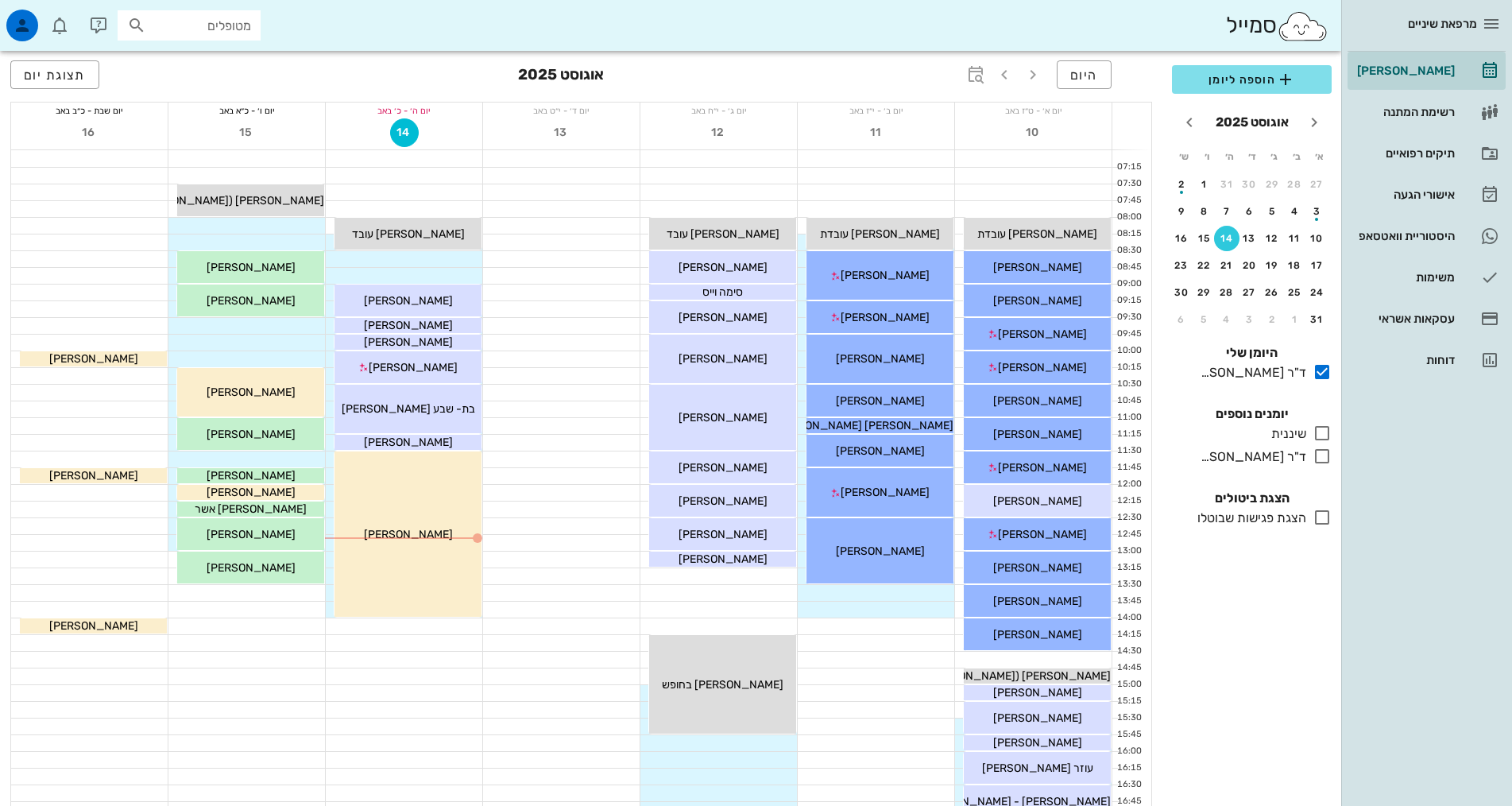
click at [260, 329] on div at bounding box center [246, 326] width 157 height 16
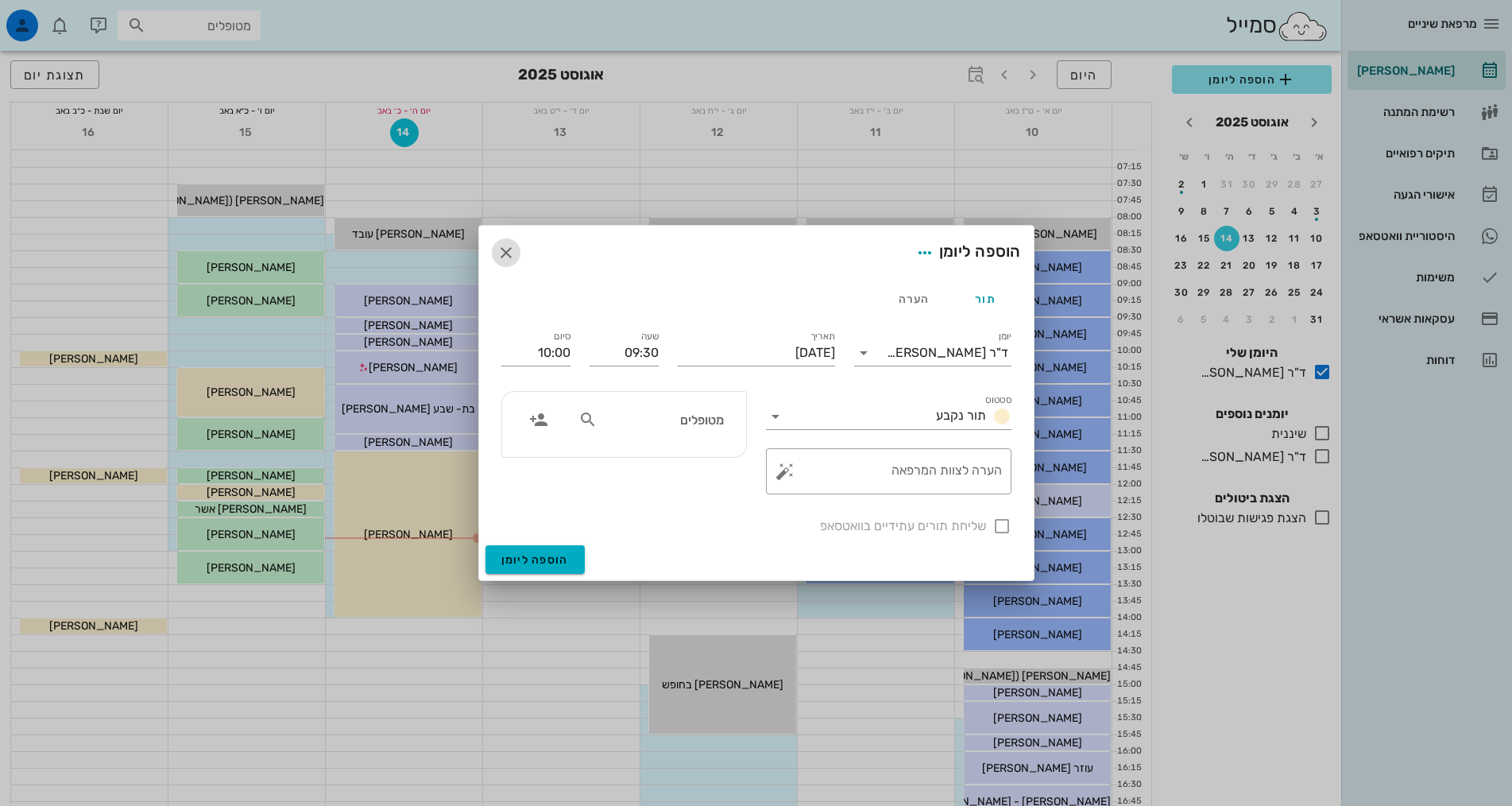
click at [503, 252] on icon "button" at bounding box center [506, 253] width 19 height 19
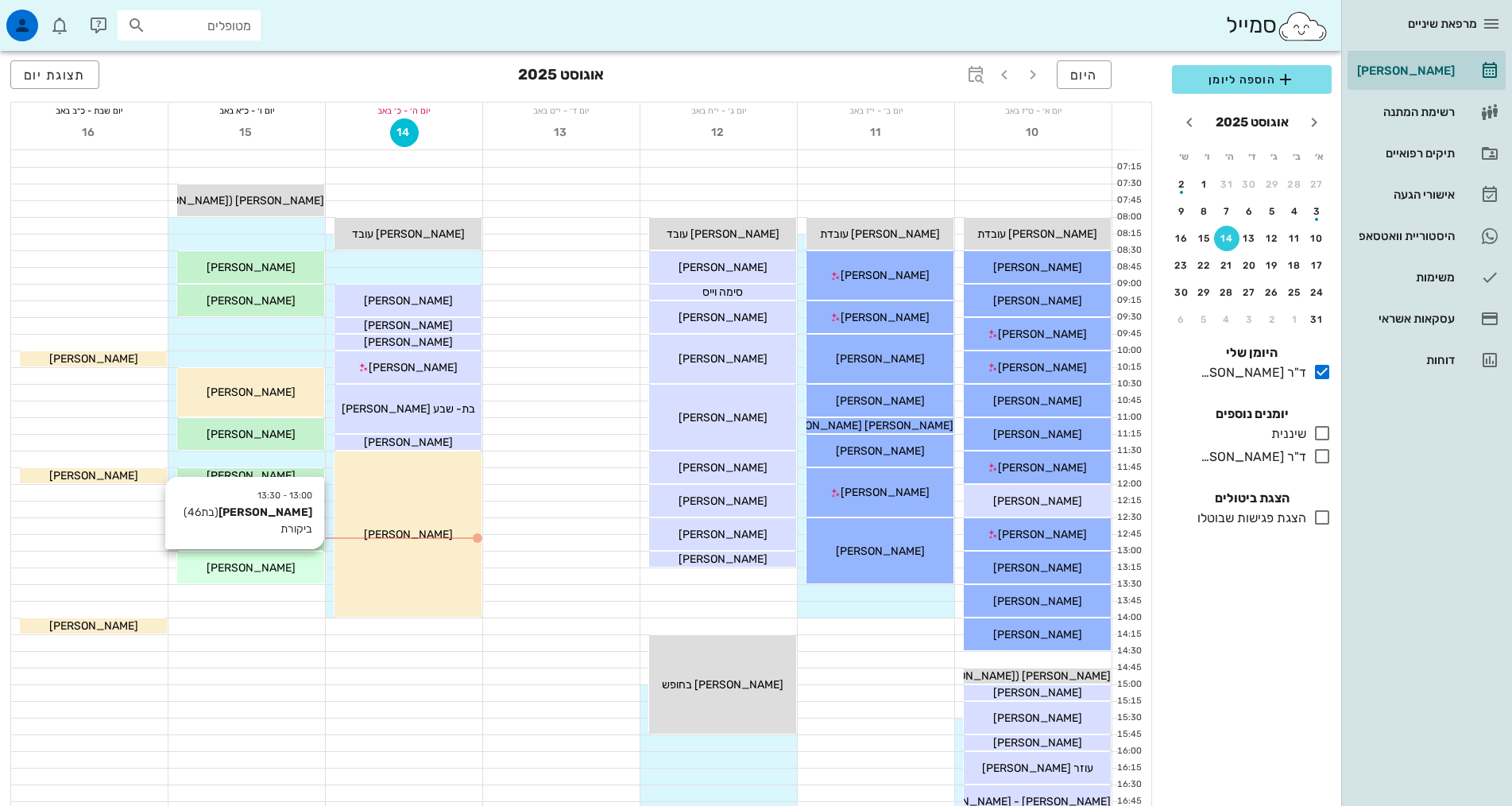
click at [254, 570] on span "[PERSON_NAME]" at bounding box center [251, 568] width 89 height 13
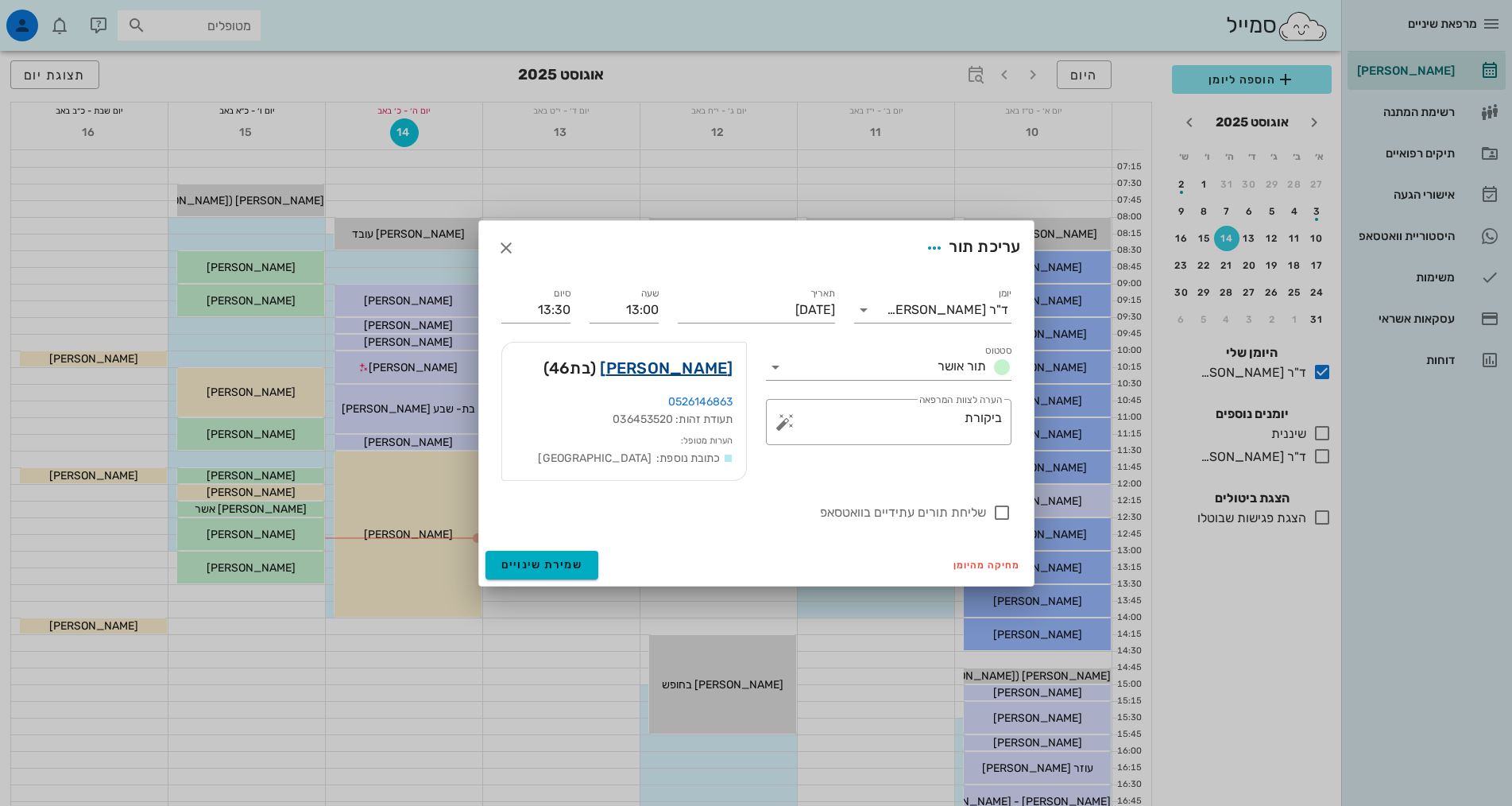
click at [669, 368] on link "[PERSON_NAME]" at bounding box center [667, 368] width 133 height 26
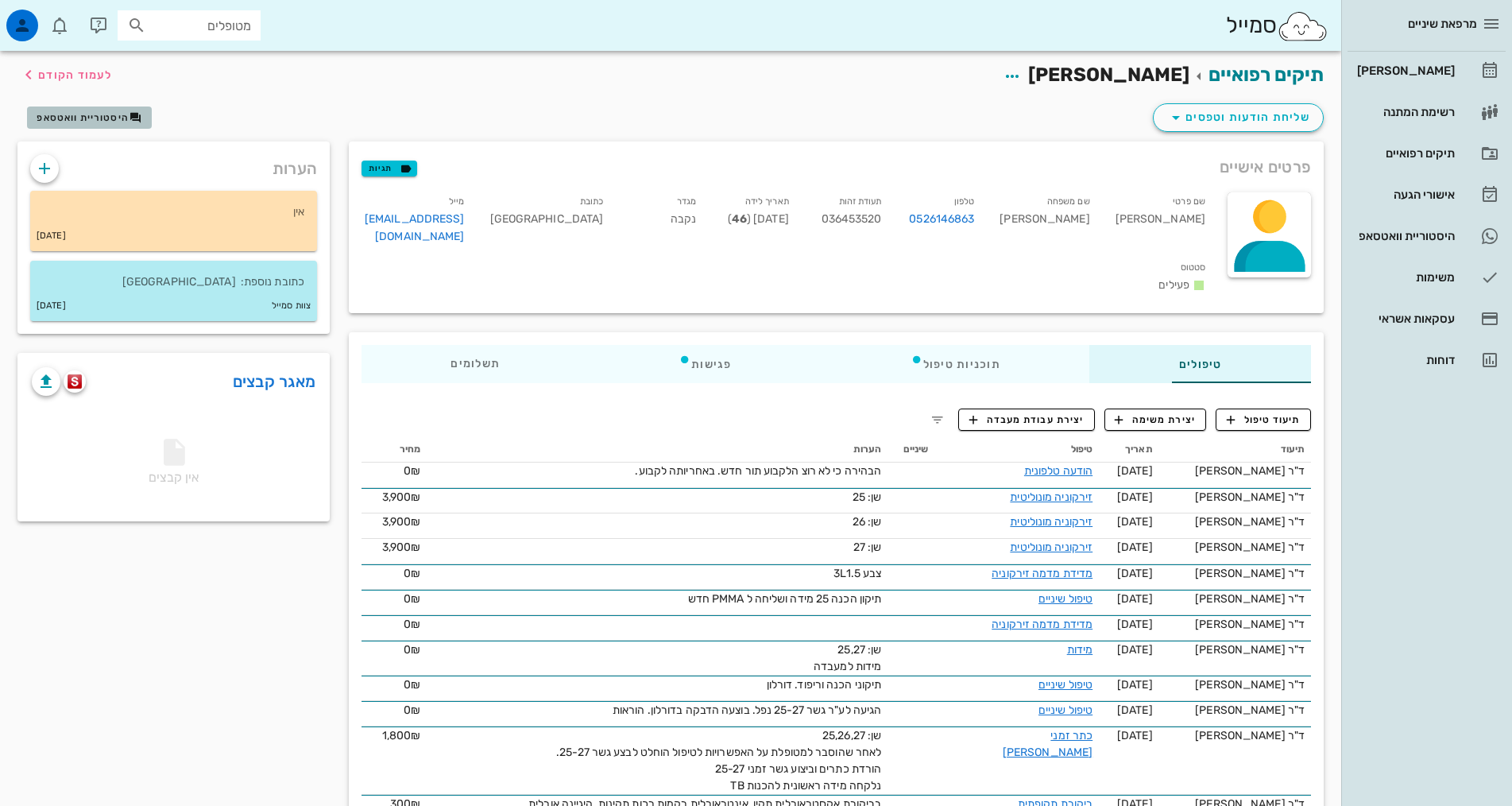
click at [104, 120] on span "היסטוריית וואטסאפ" at bounding box center [82, 118] width 92 height 12
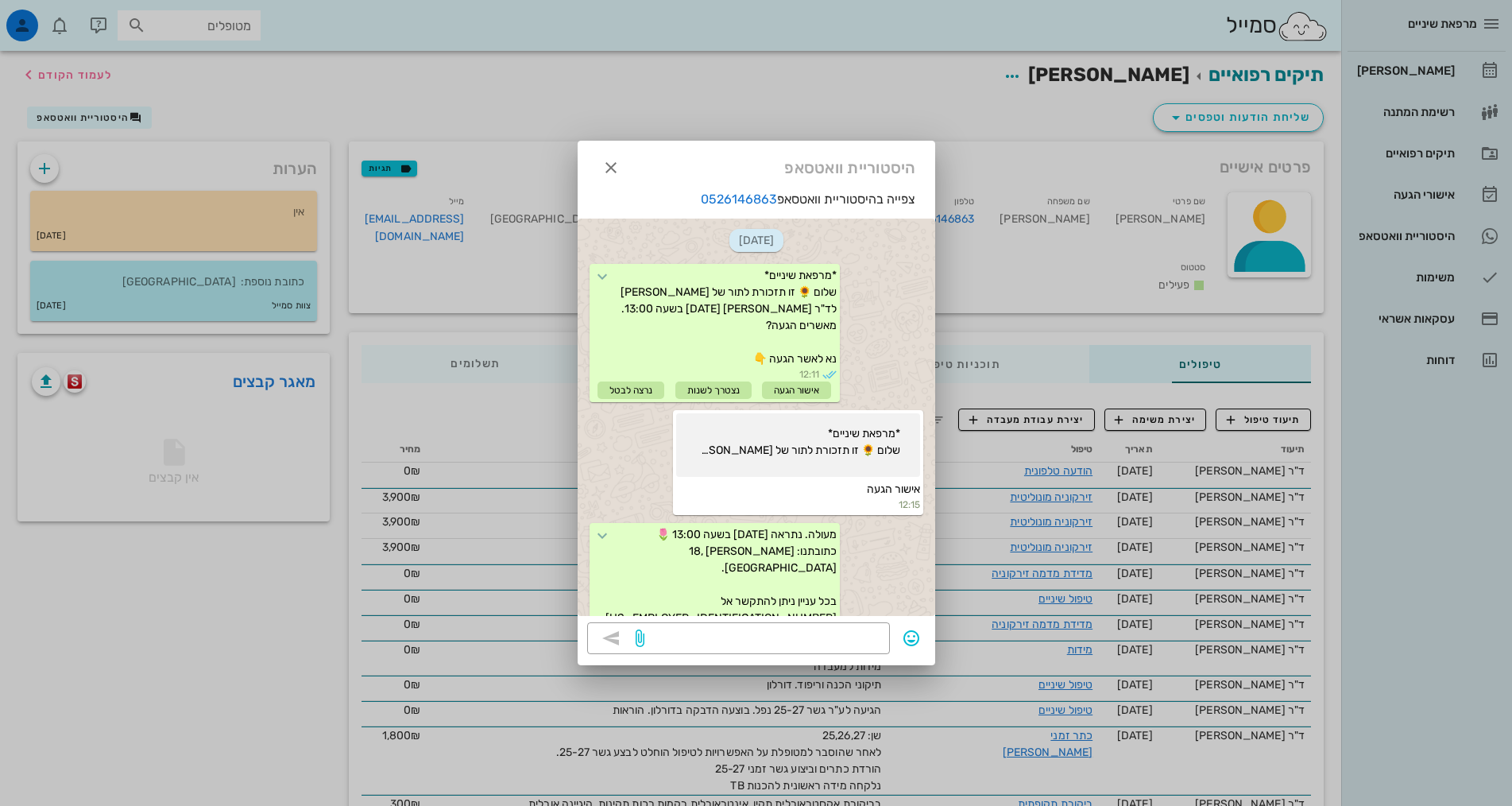
scroll to position [80, 0]
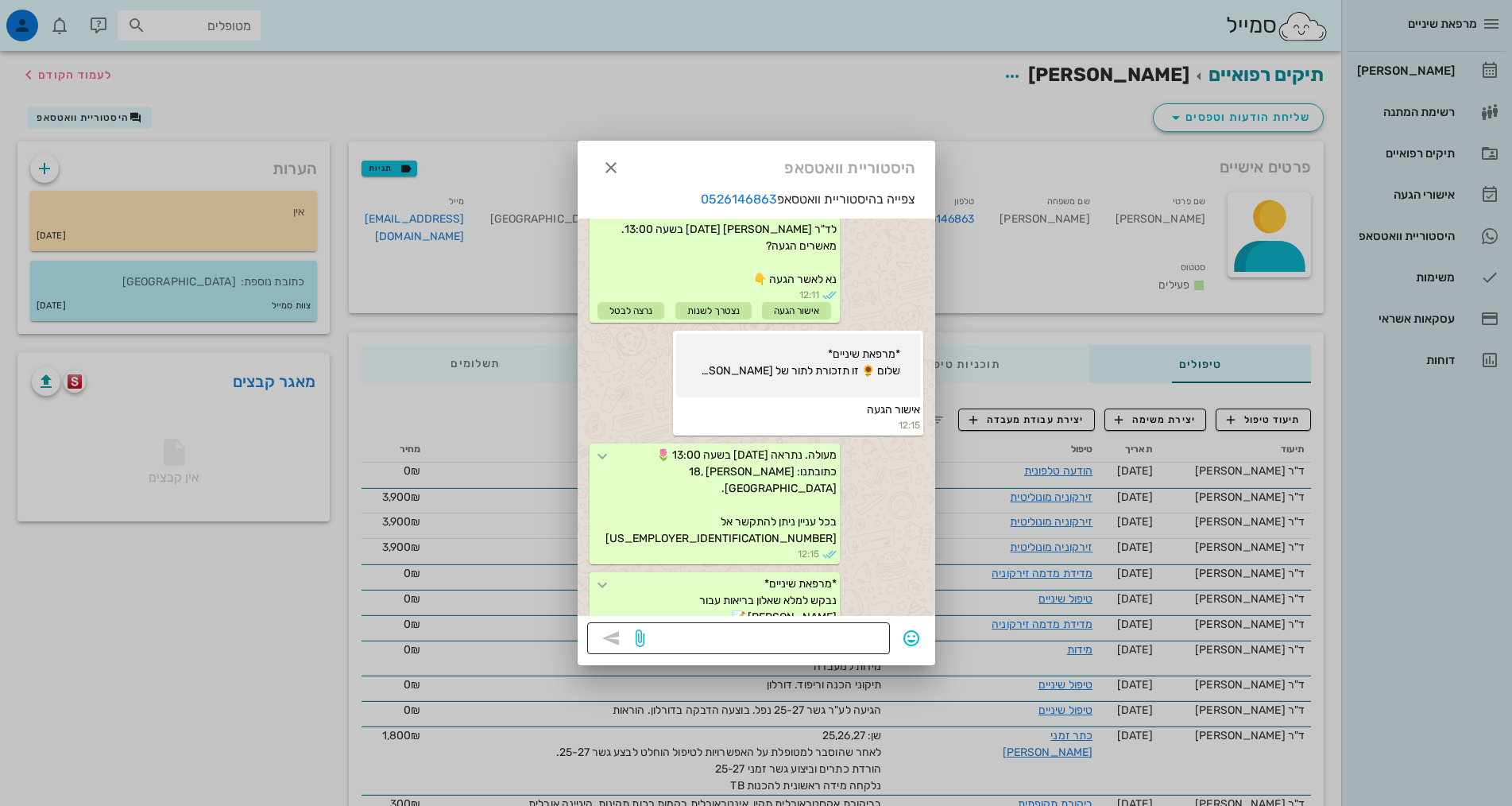
click at [803, 632] on textarea at bounding box center [764, 639] width 233 height 26
type textarea "[PERSON_NAME], האם [PERSON_NAME] להקדים מחר ל09:30?"
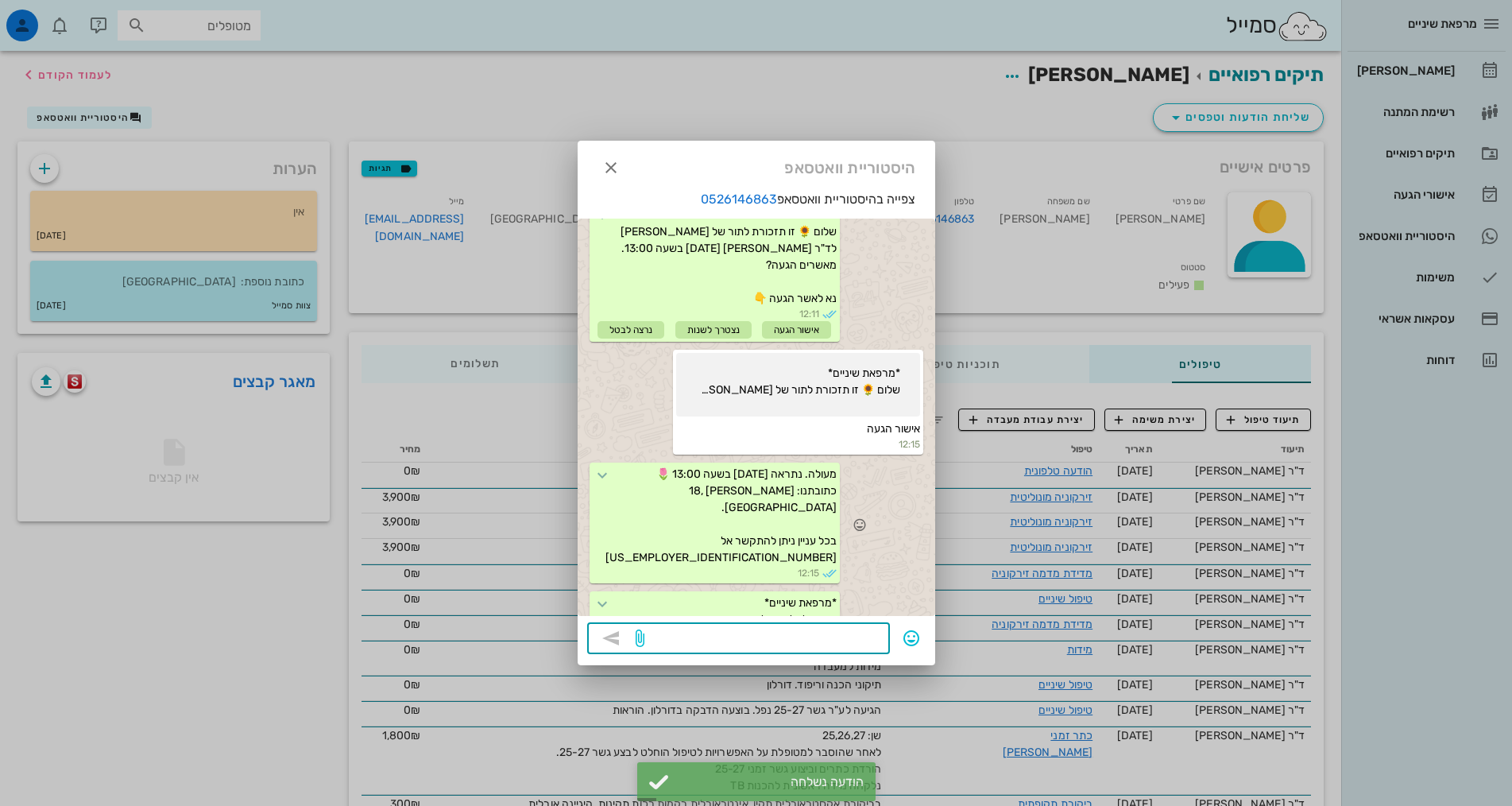
scroll to position [125, 0]
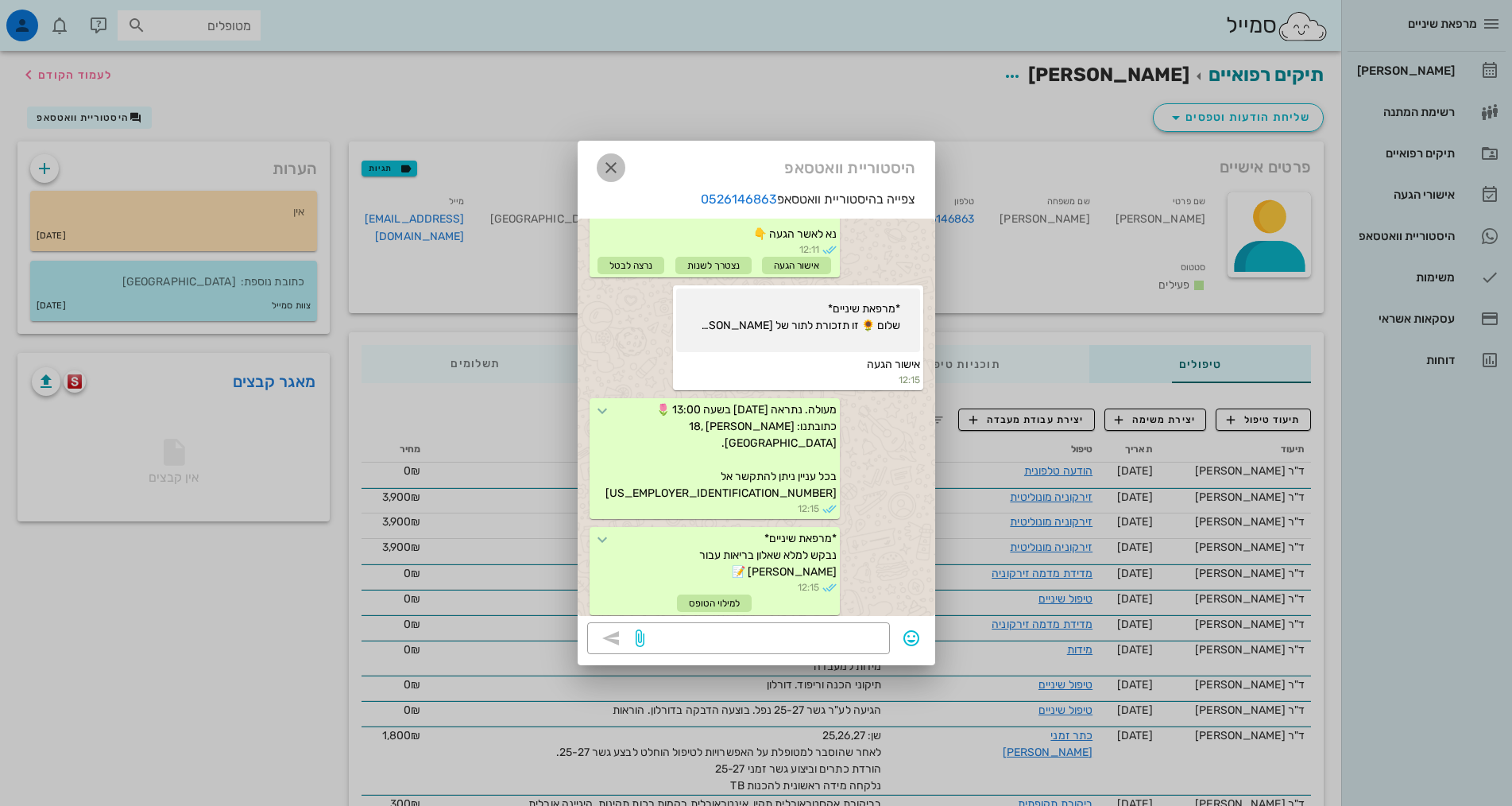
click at [607, 170] on icon "button" at bounding box center [611, 168] width 19 height 19
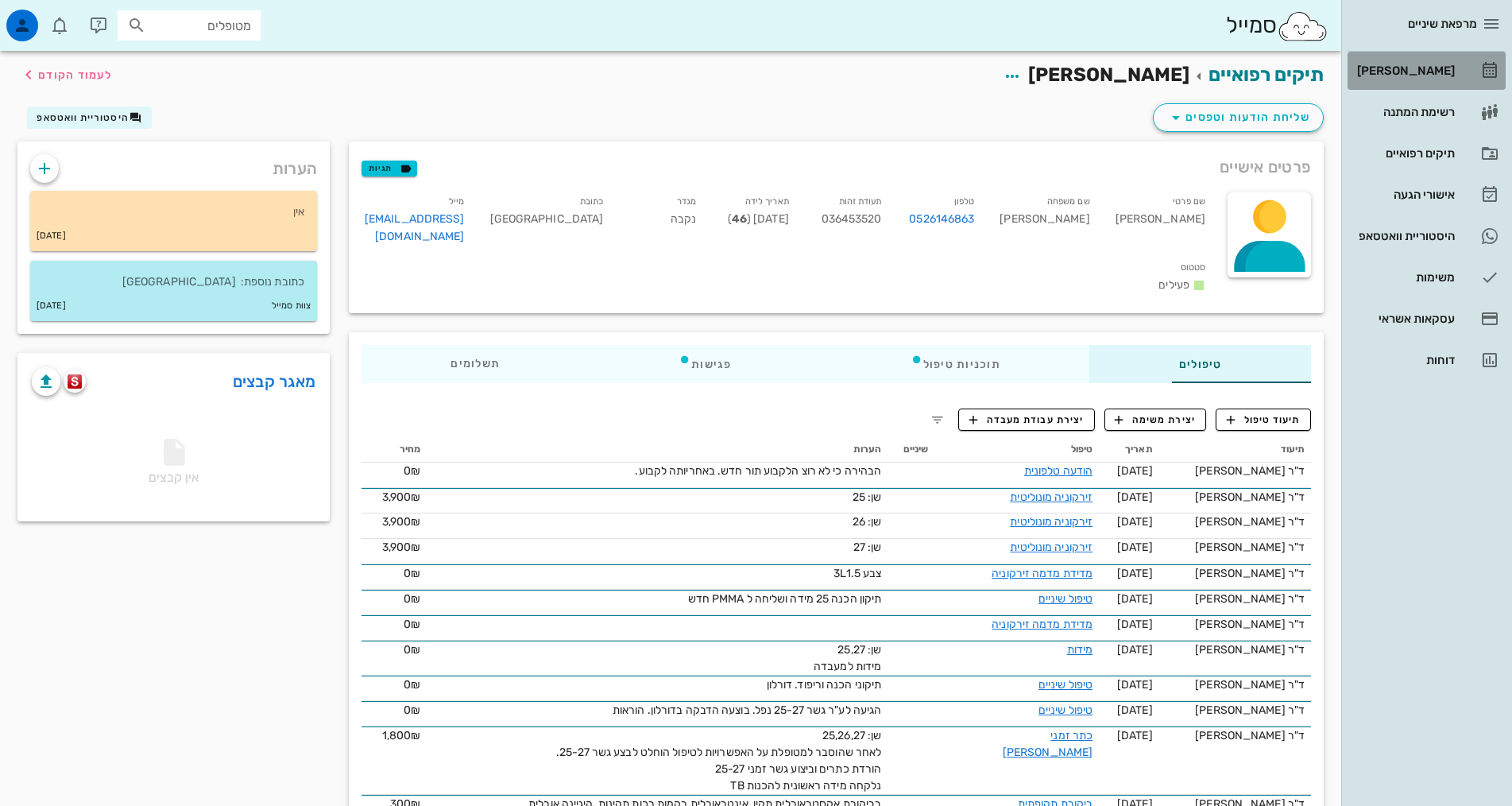
click at [1433, 76] on div "[PERSON_NAME]" at bounding box center [1404, 71] width 101 height 12
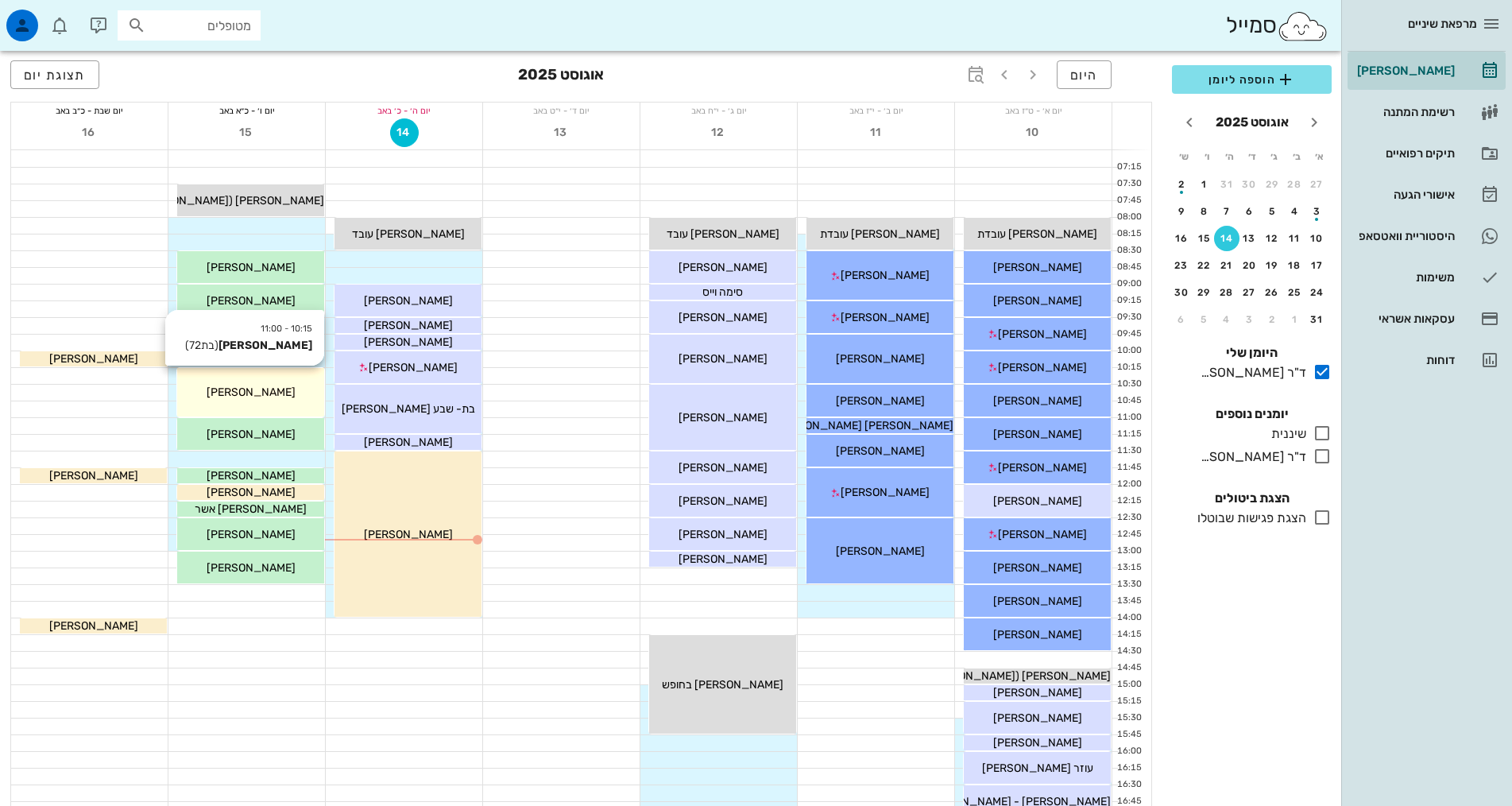
click at [235, 391] on span "[PERSON_NAME]" at bounding box center [251, 391] width 89 height 13
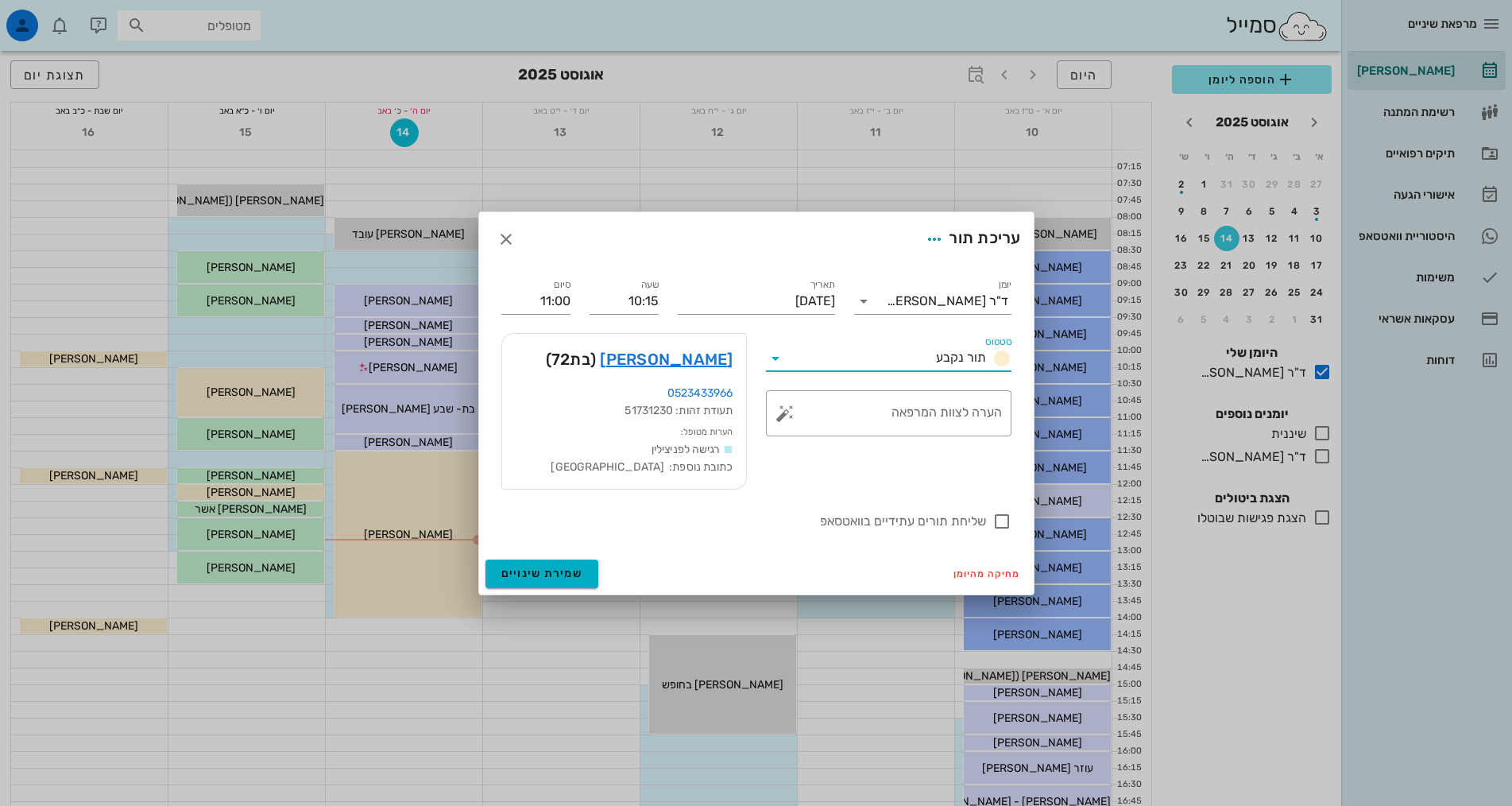
click at [830, 365] on input "סטטוס" at bounding box center [859, 358] width 142 height 26
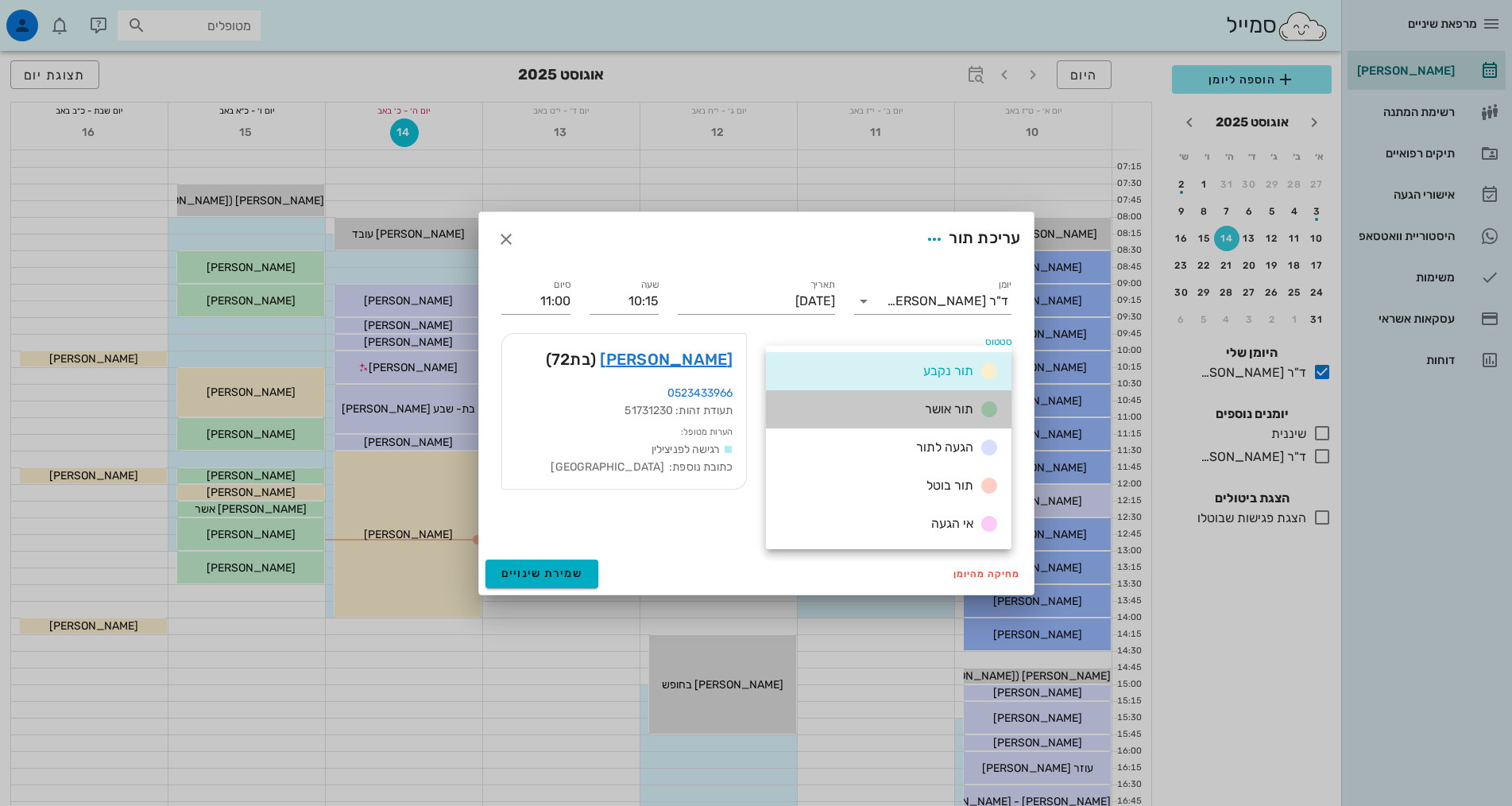
drag, startPoint x: 882, startPoint y: 411, endPoint x: 882, endPoint y: 376, distance: 35.0
click at [881, 410] on div "תור אושר" at bounding box center [888, 409] width 245 height 38
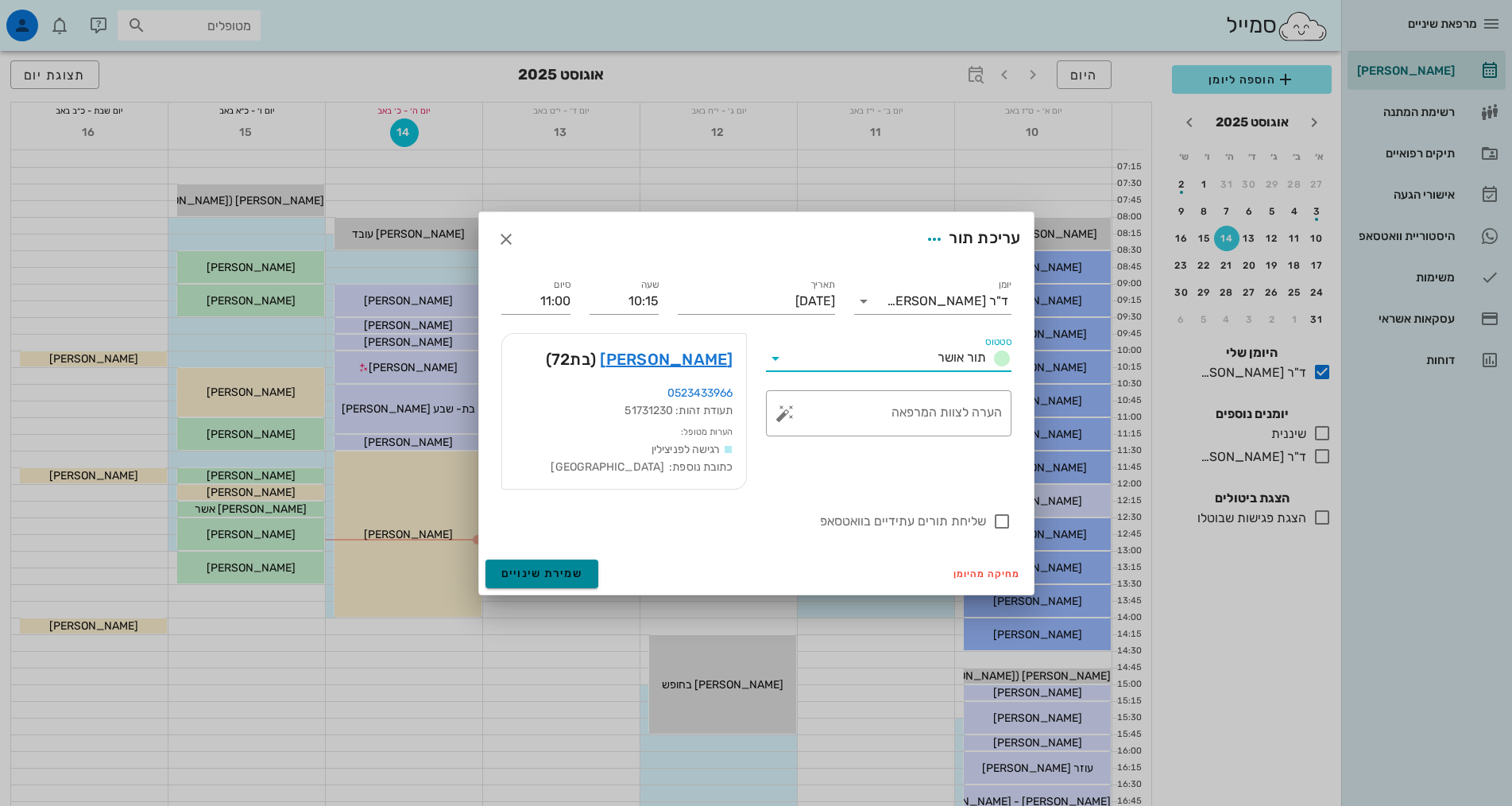
click at [563, 585] on button "שמירת שינויים" at bounding box center [542, 574] width 113 height 28
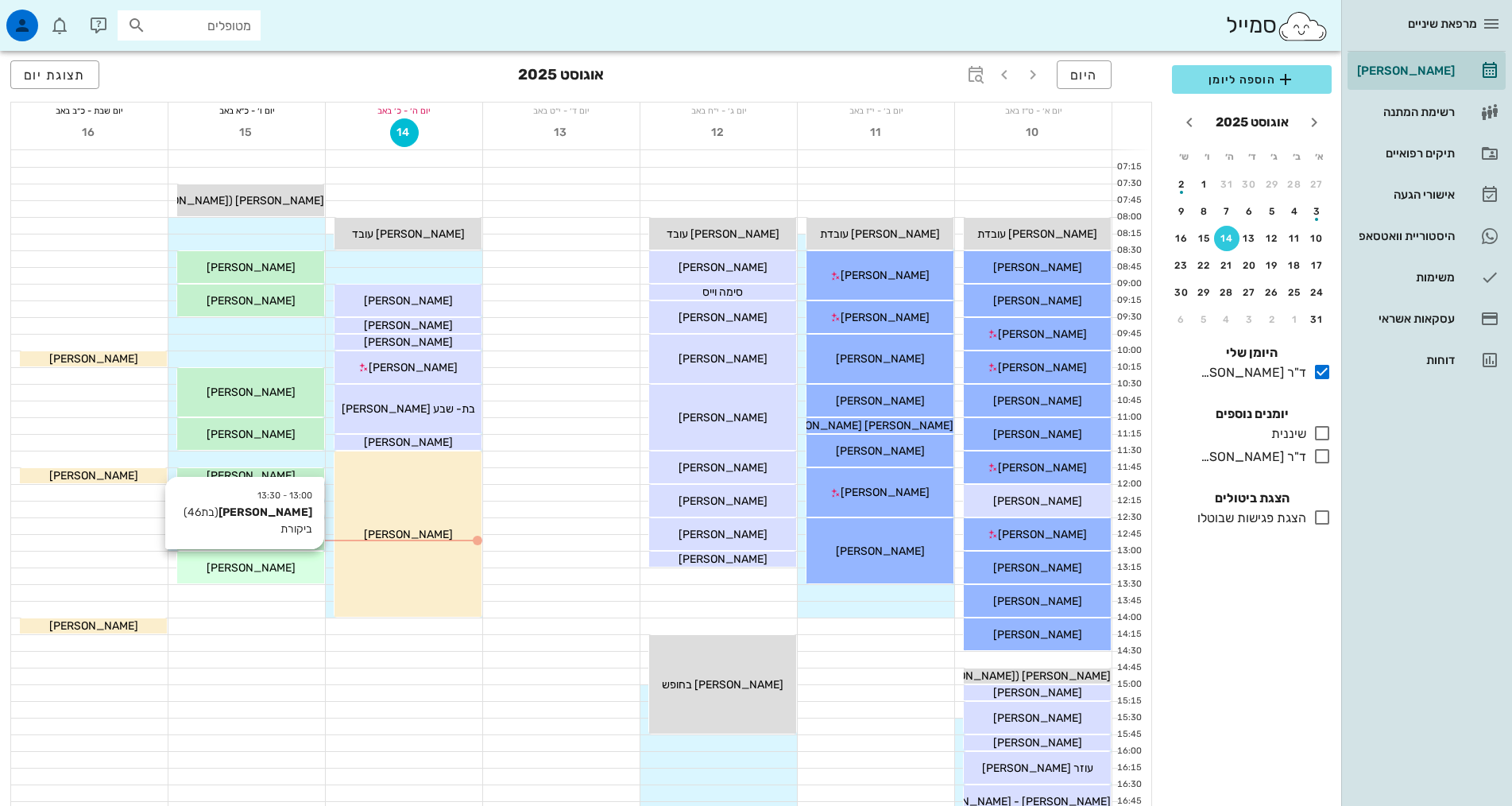
click at [263, 570] on span "[PERSON_NAME]" at bounding box center [251, 568] width 89 height 13
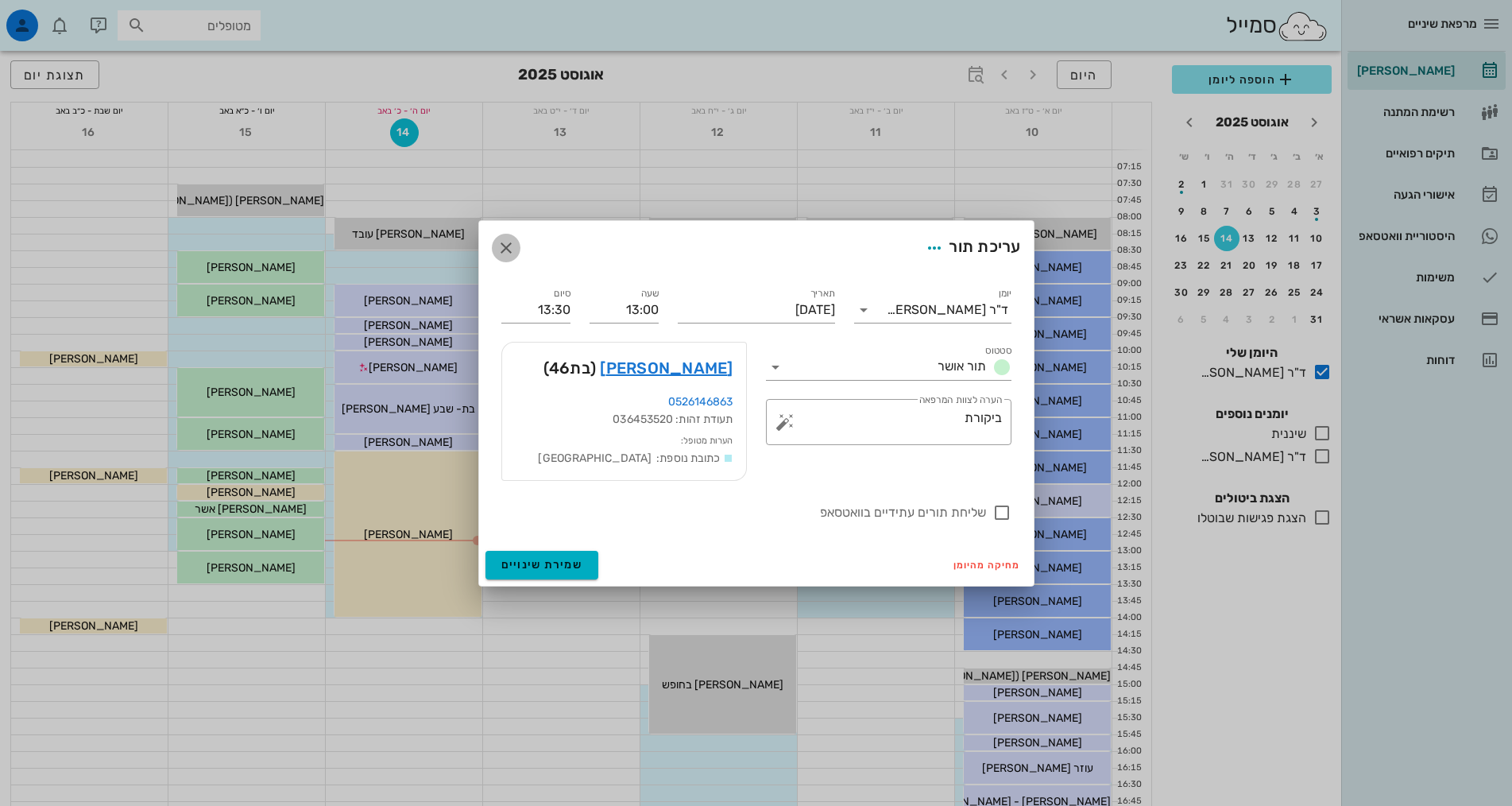
click at [504, 246] on icon "button" at bounding box center [506, 248] width 19 height 19
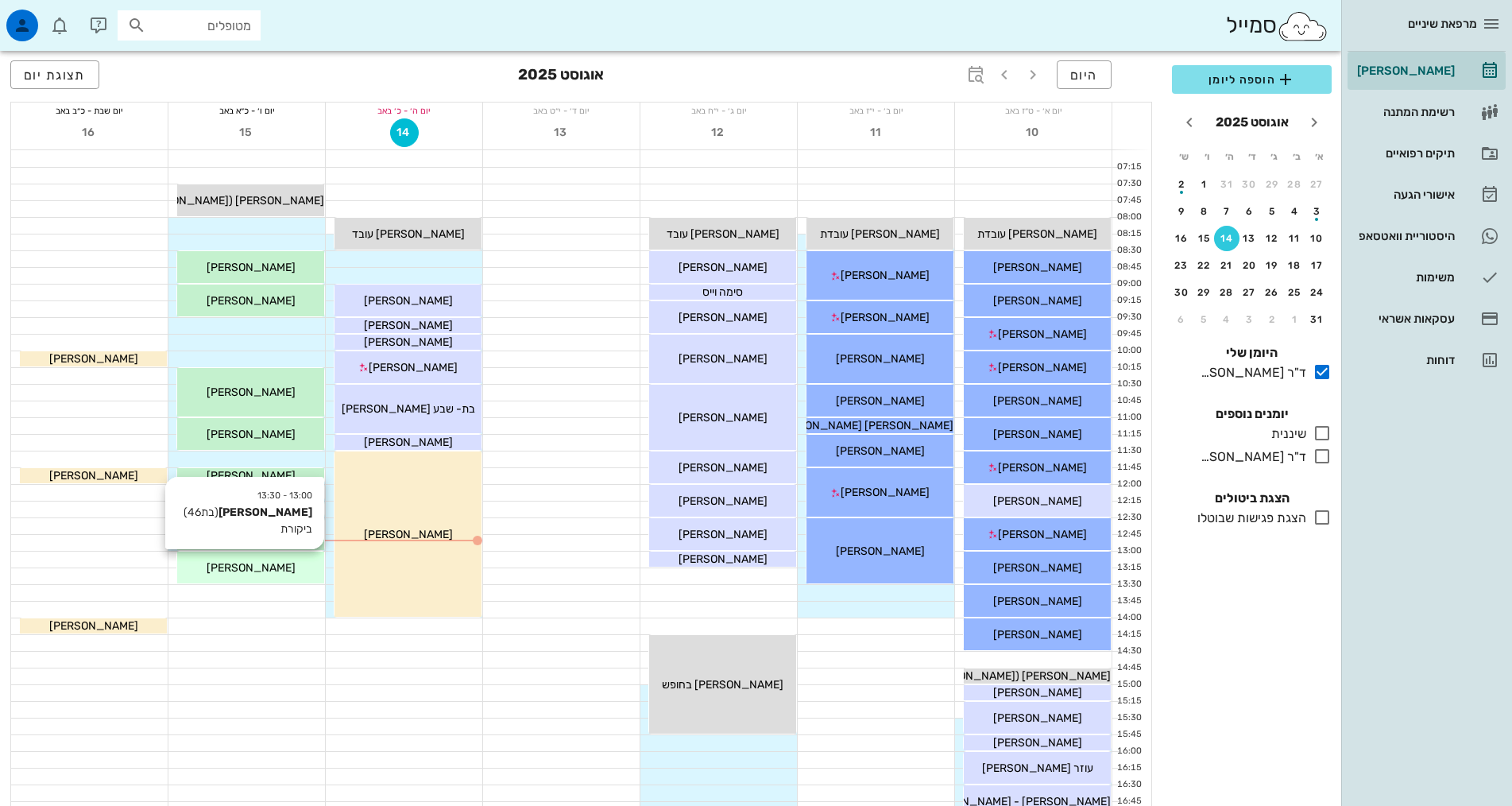
click at [282, 560] on div "[PERSON_NAME]" at bounding box center [251, 568] width 147 height 17
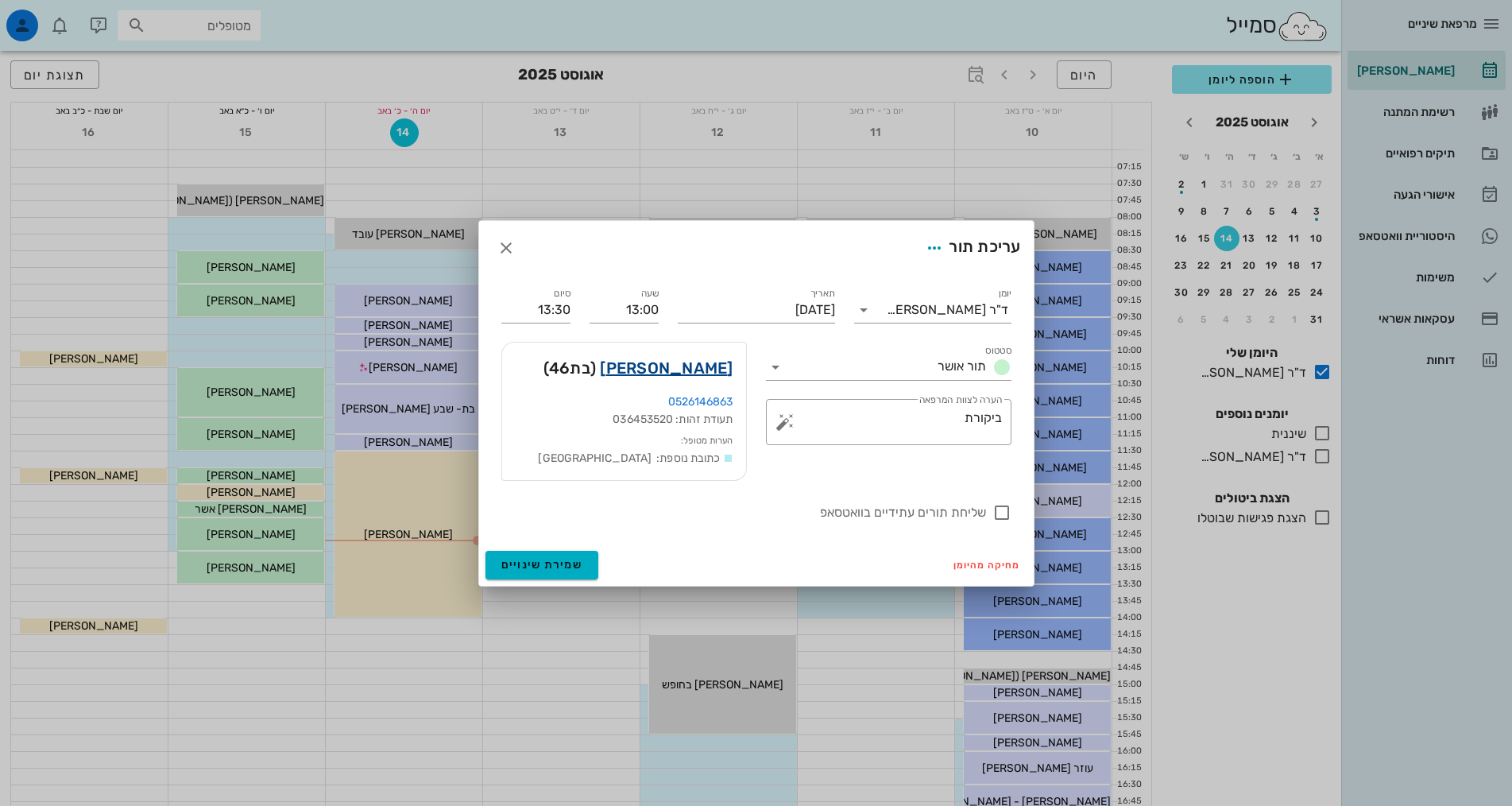
click at [718, 365] on link "[PERSON_NAME]" at bounding box center [667, 368] width 133 height 26
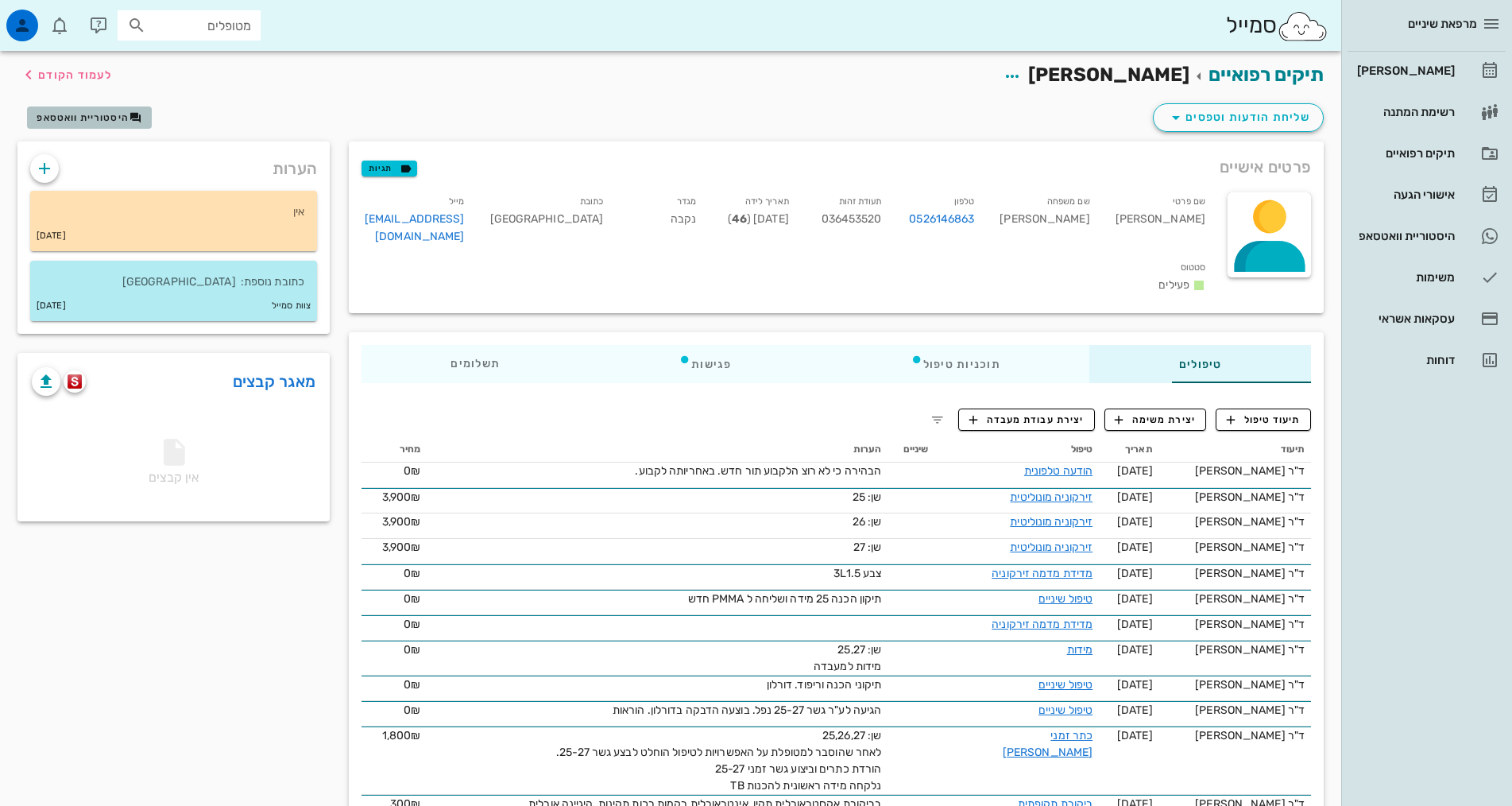
click at [72, 120] on span "היסטוריית וואטסאפ" at bounding box center [82, 118] width 92 height 12
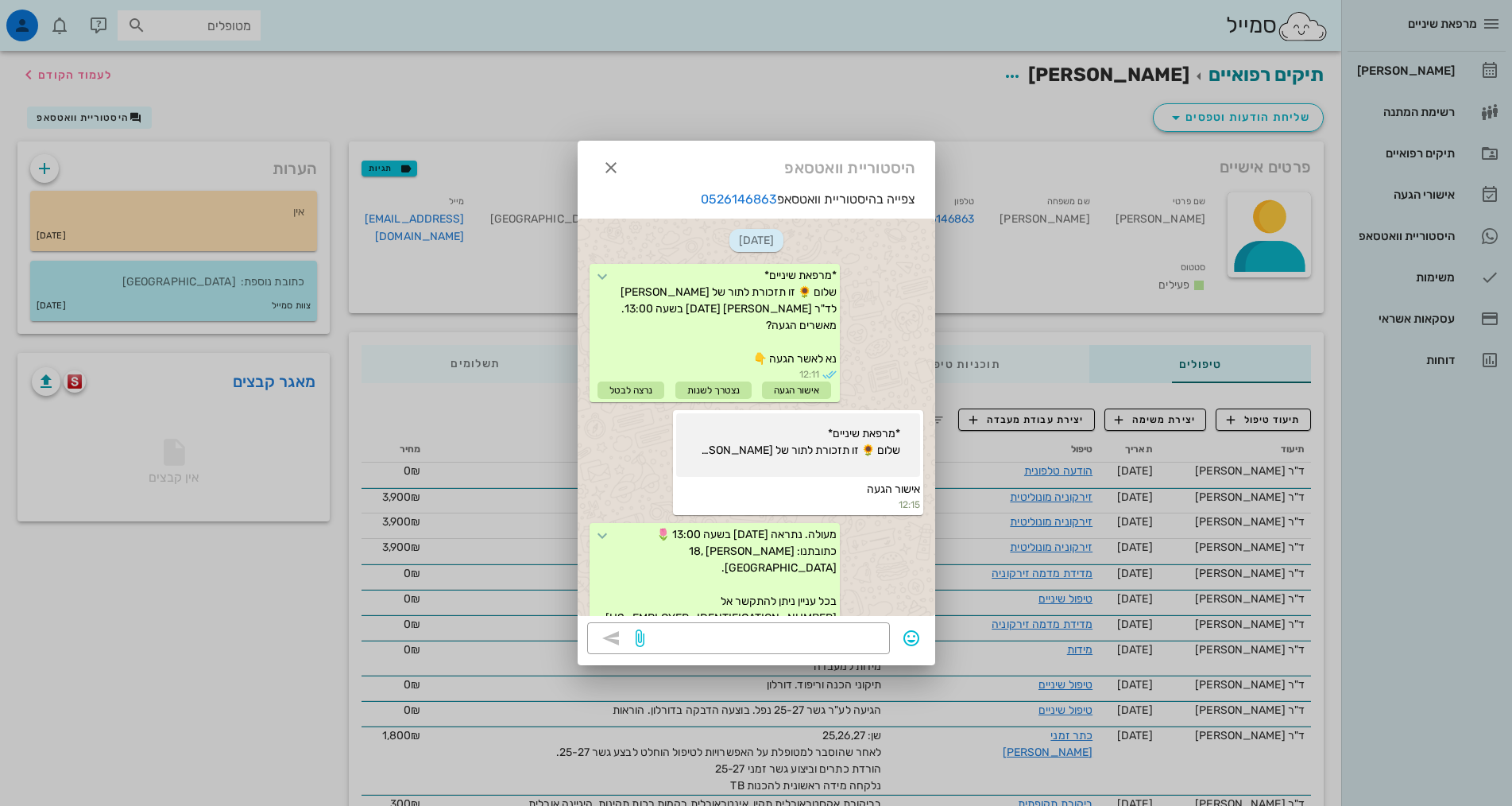
scroll to position [125, 0]
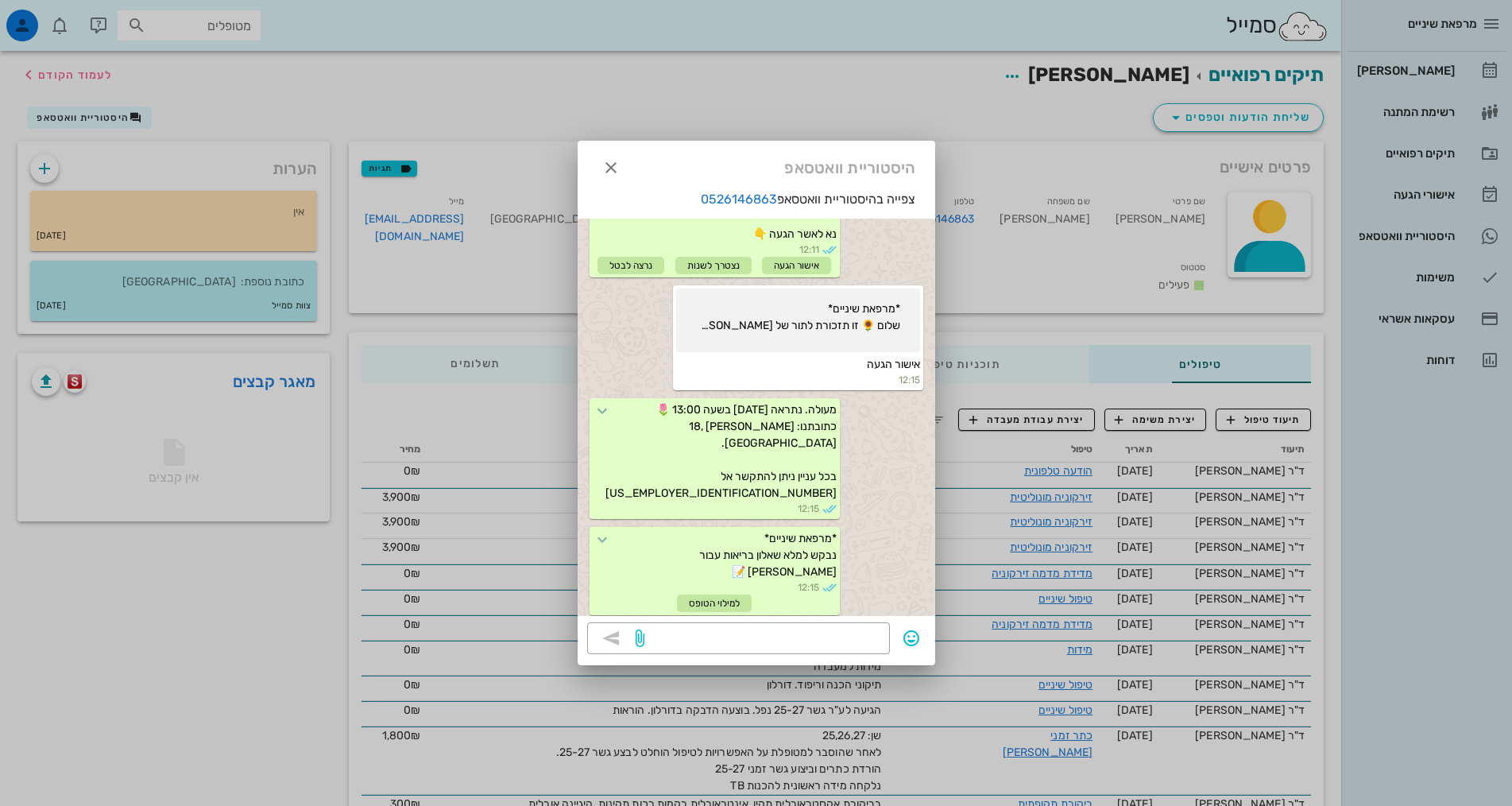
click at [714, 660] on small "12:48" at bounding box center [715, 667] width 244 height 14
click at [610, 626] on icon at bounding box center [603, 636] width 19 height 19
click at [612, 626] on icon at bounding box center [603, 636] width 19 height 19
drag, startPoint x: 619, startPoint y: 586, endPoint x: 652, endPoint y: 595, distance: 34.2
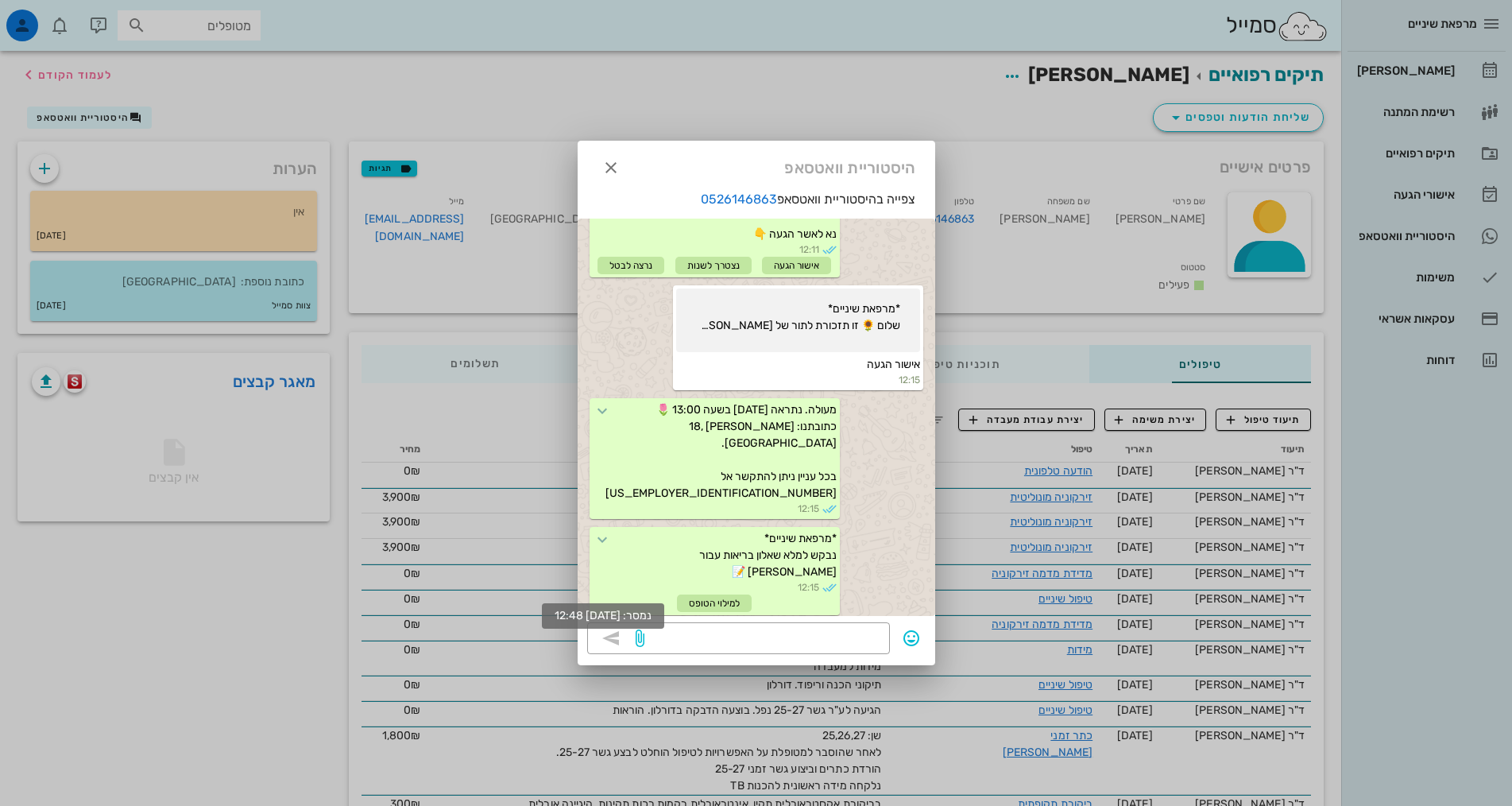
click at [648, 660] on small "12:48" at bounding box center [715, 667] width 244 height 14
click at [757, 647] on textarea at bounding box center [764, 639] width 233 height 26
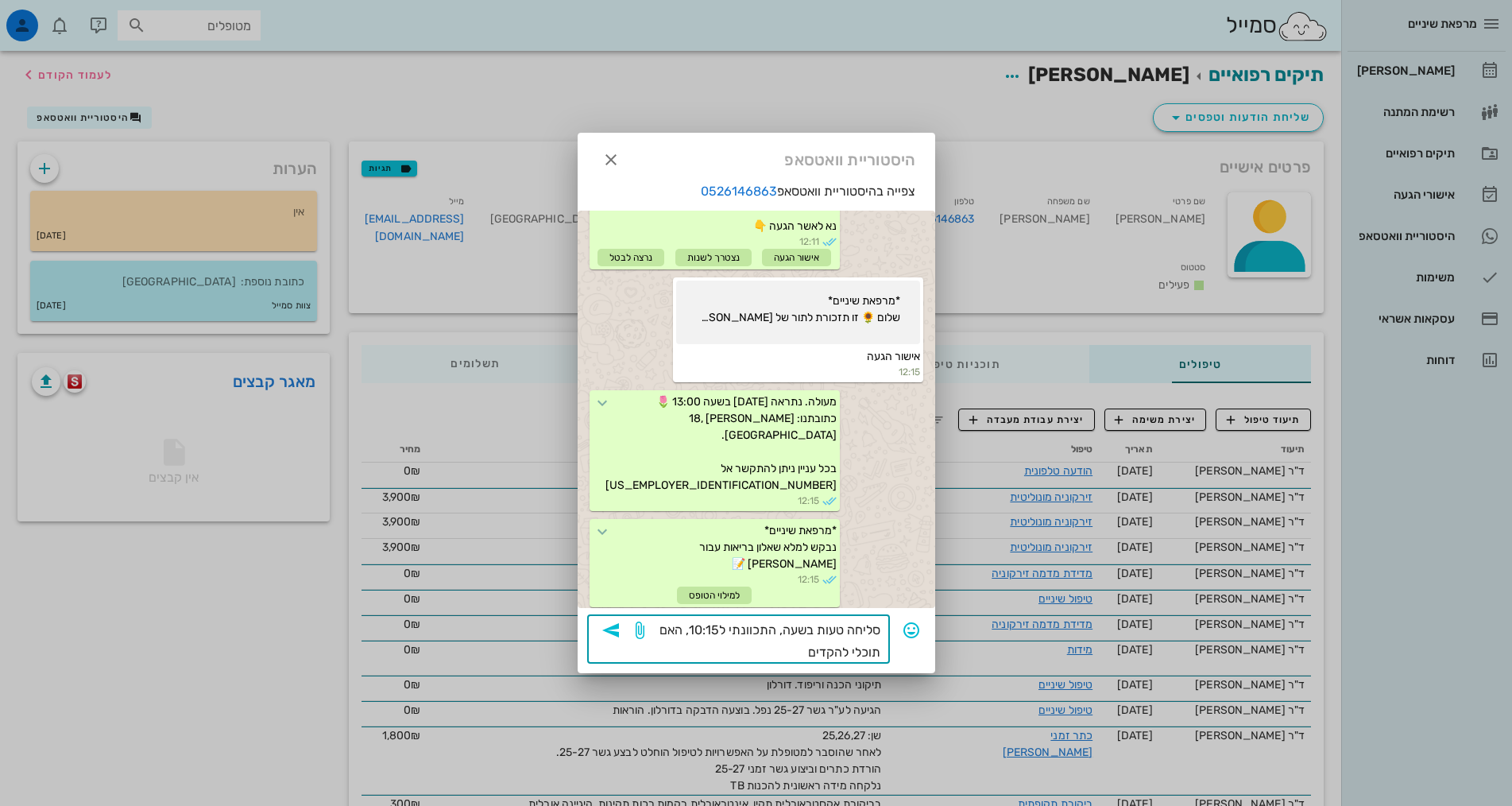
type textarea "סליחה טעות בשעה, התכוונתי ל10:15, האם תוכלי להקדים?"
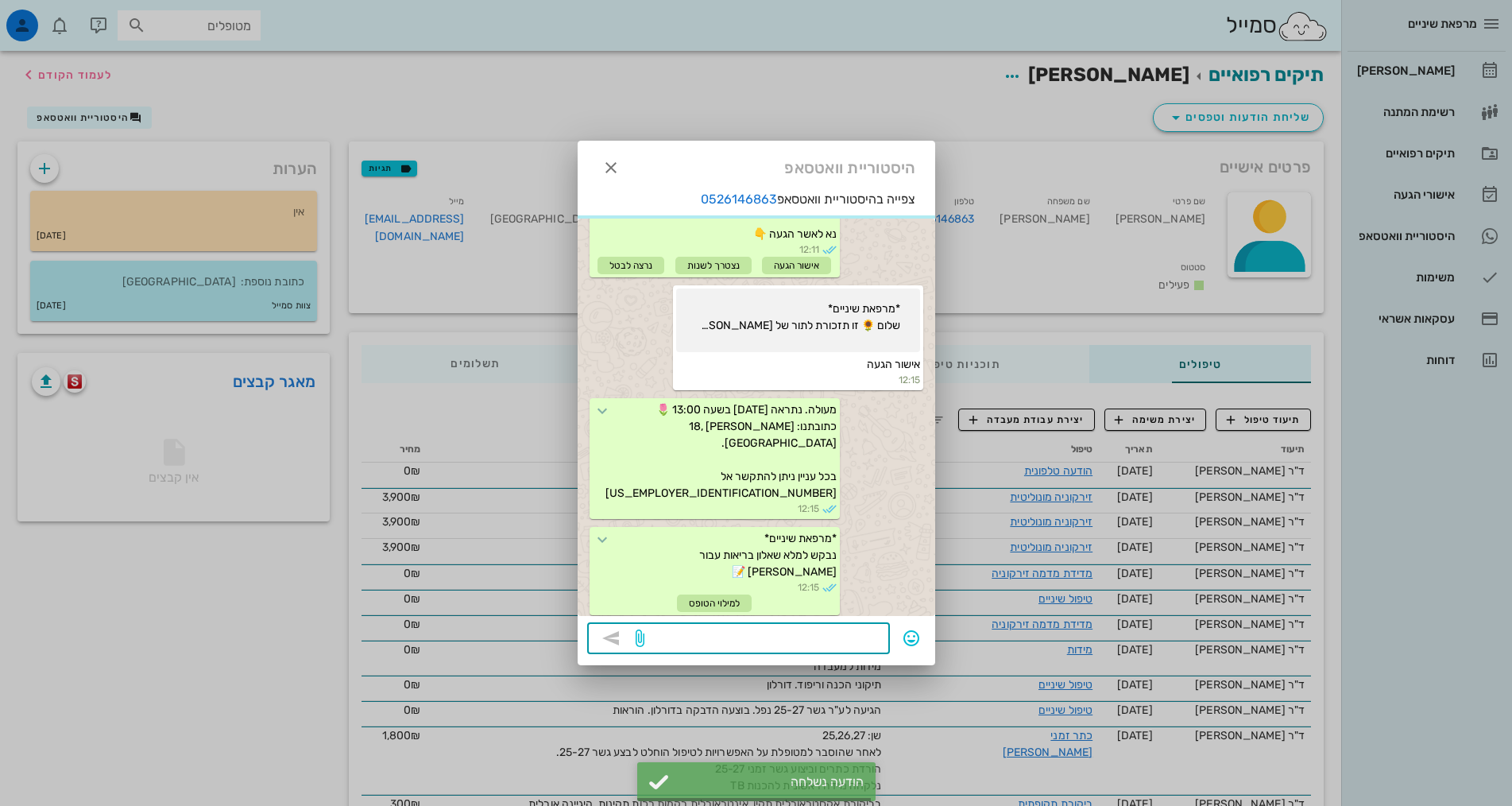
scroll to position [187, 0]
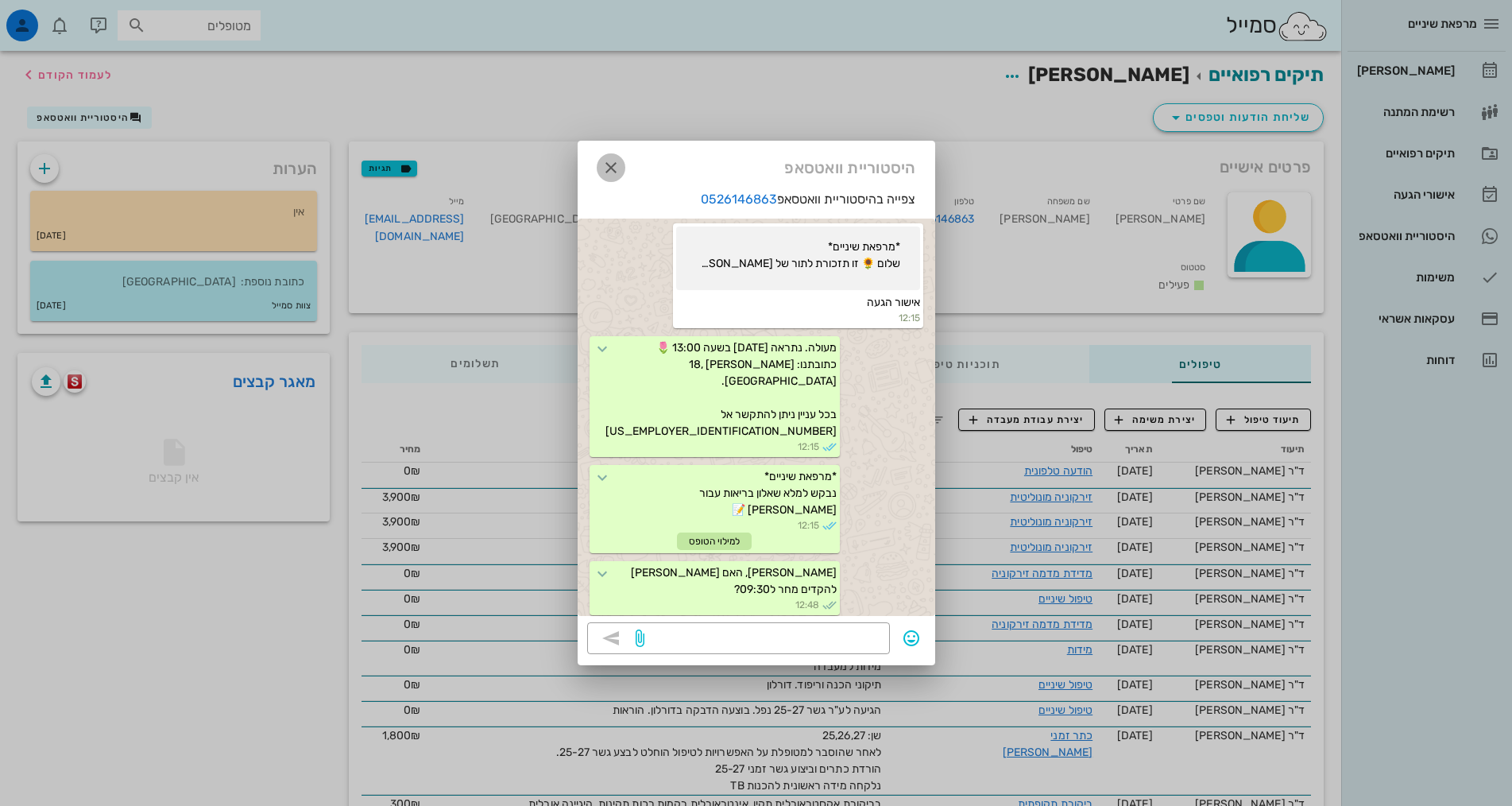
click at [616, 167] on icon "button" at bounding box center [611, 168] width 19 height 19
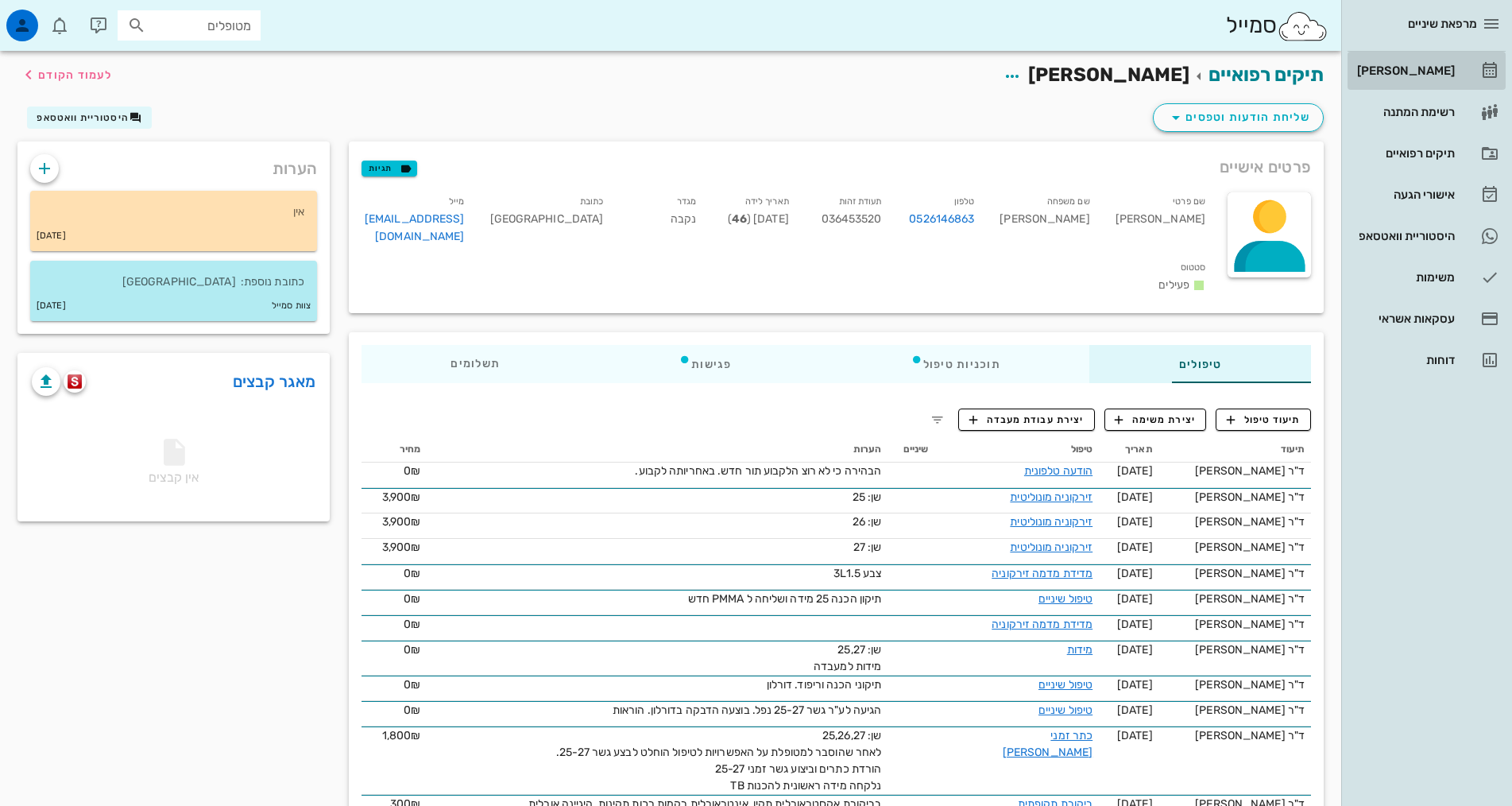
click at [1481, 81] on link "[PERSON_NAME]" at bounding box center [1426, 70] width 158 height 38
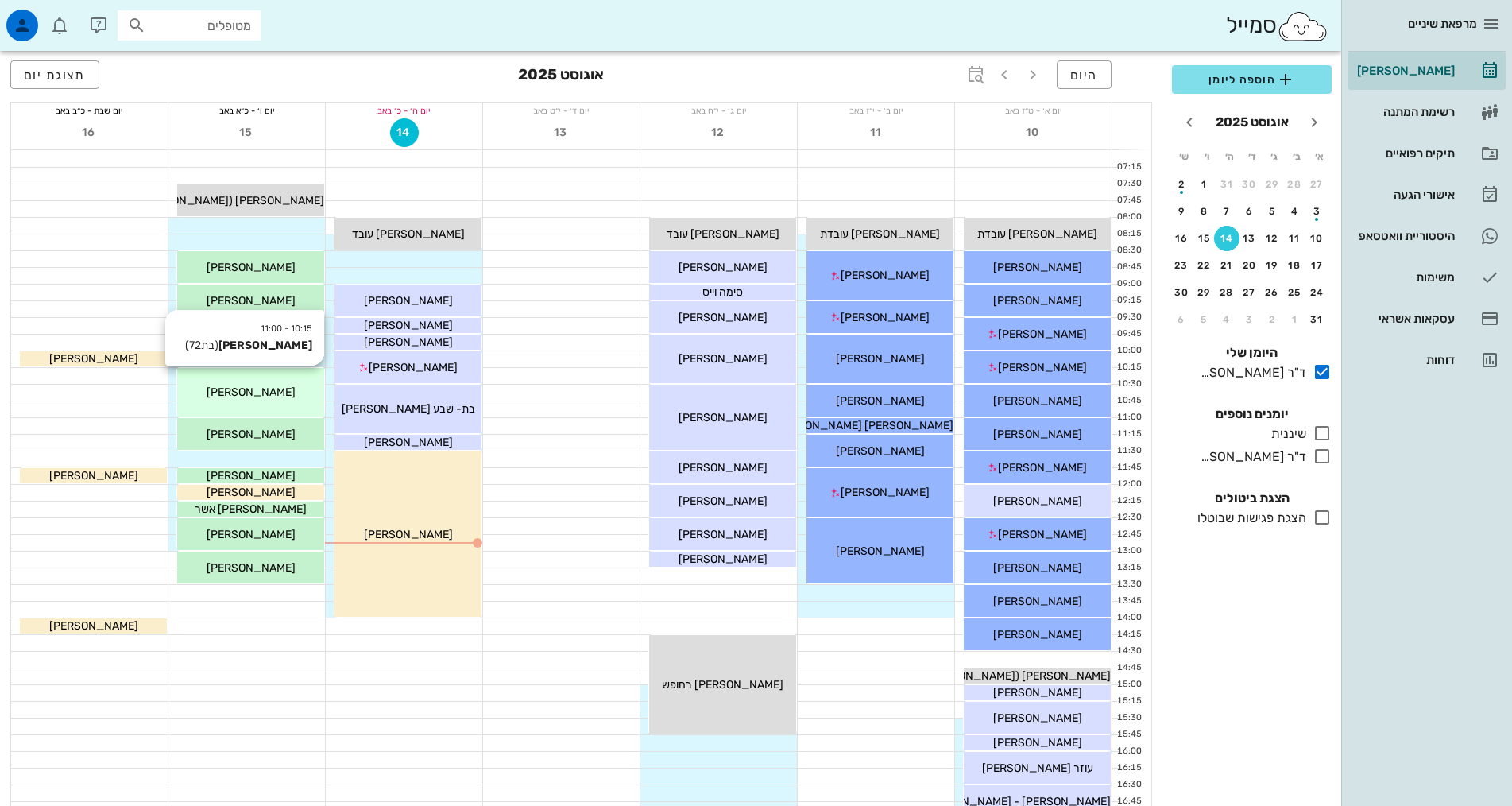
click at [249, 395] on span "[PERSON_NAME]" at bounding box center [251, 391] width 89 height 13
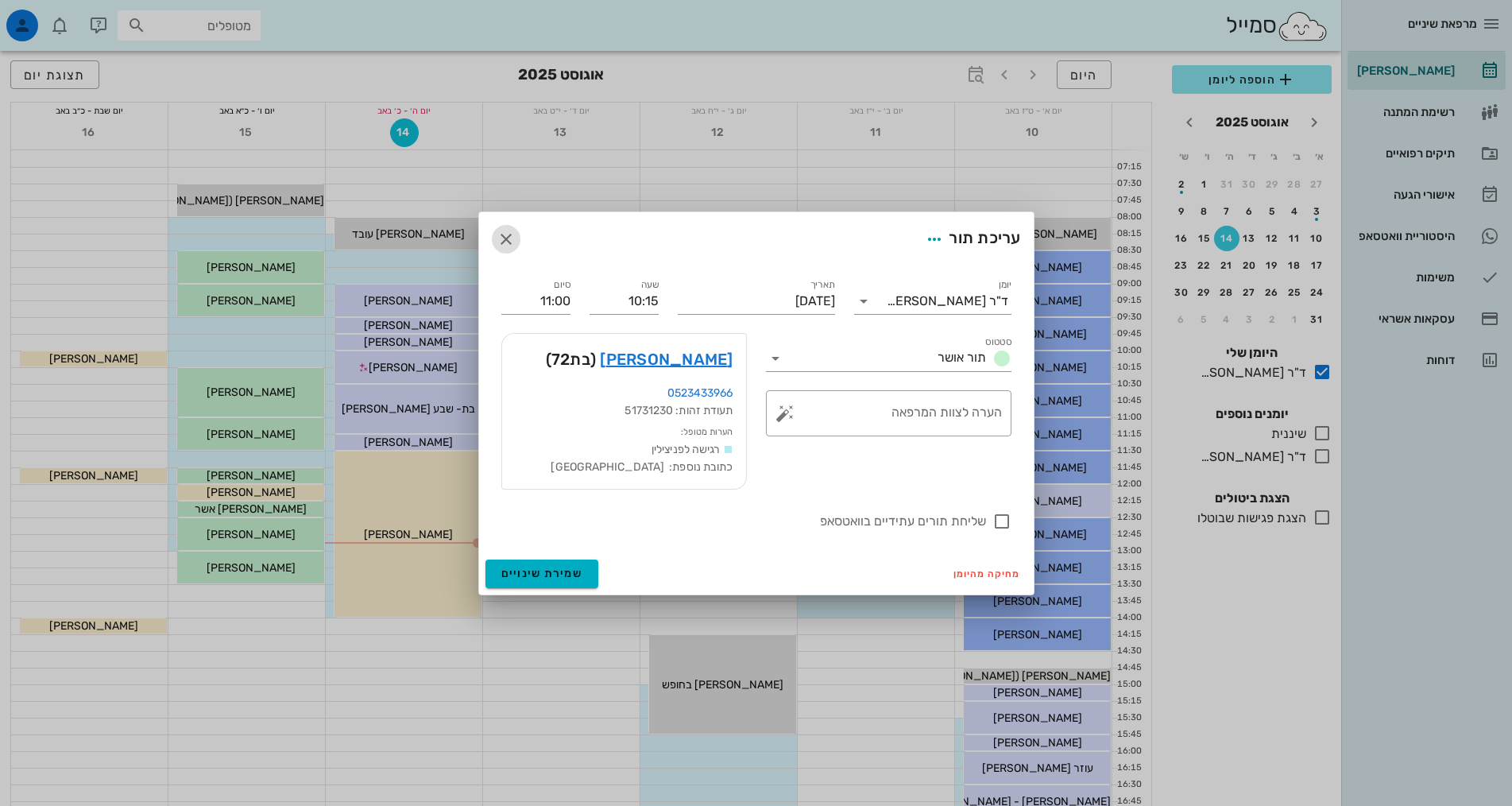
click at [507, 232] on icon "button" at bounding box center [506, 239] width 19 height 19
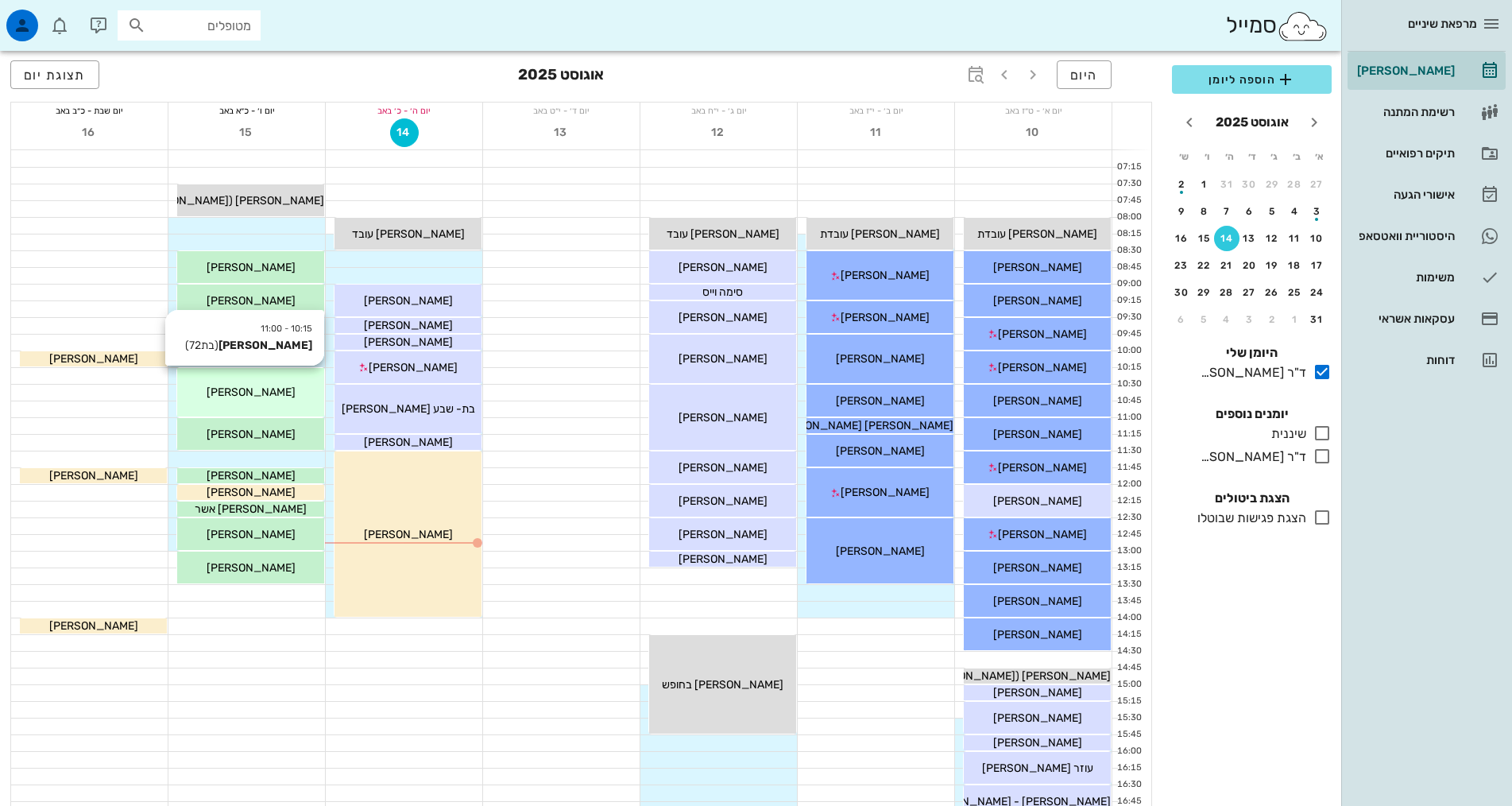
click at [252, 376] on div "10:15 - 11:00 [PERSON_NAME] (בת 72 ) [PERSON_NAME]" at bounding box center [251, 392] width 147 height 49
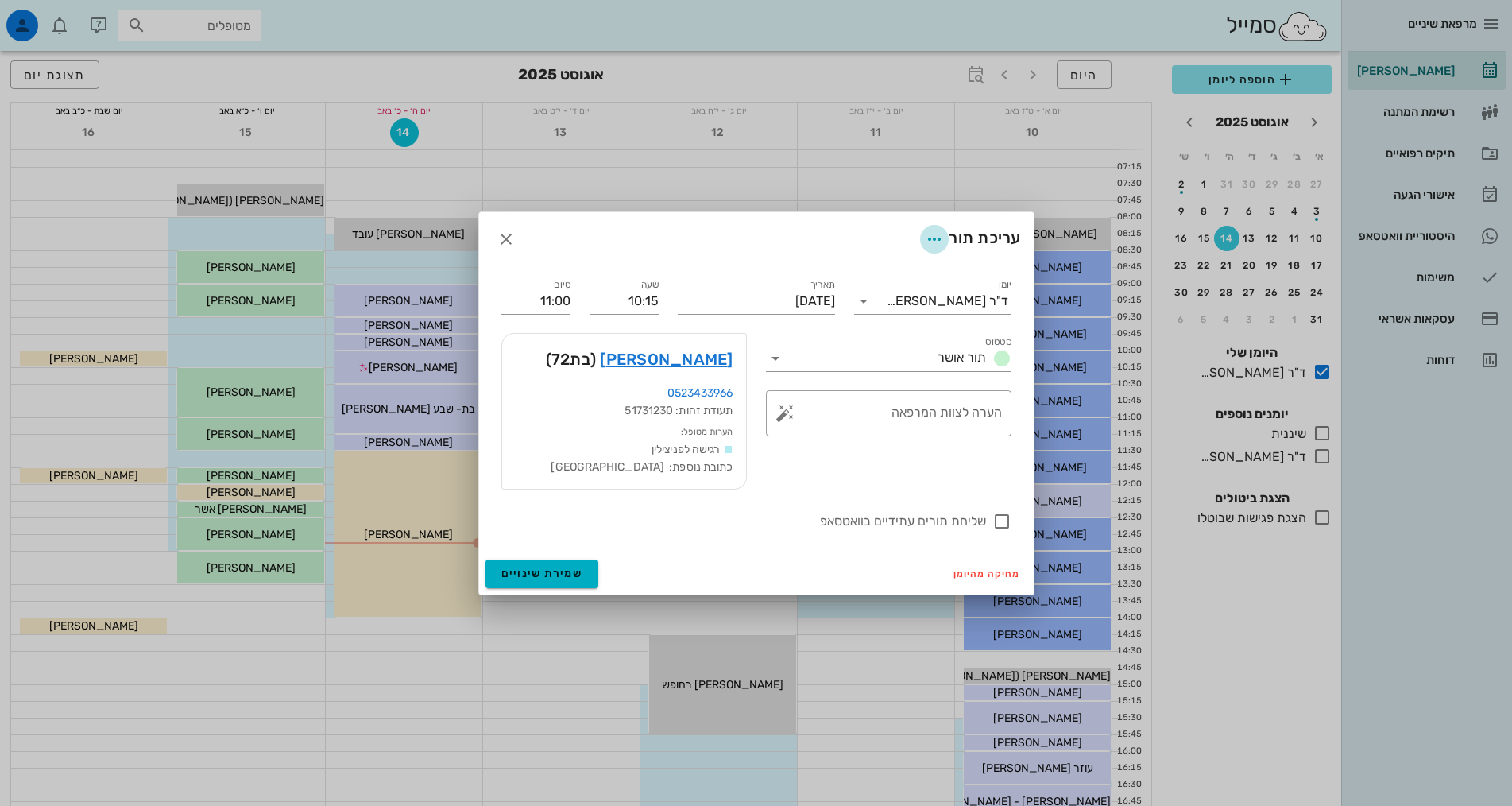
click at [934, 234] on icon "button" at bounding box center [935, 239] width 19 height 19
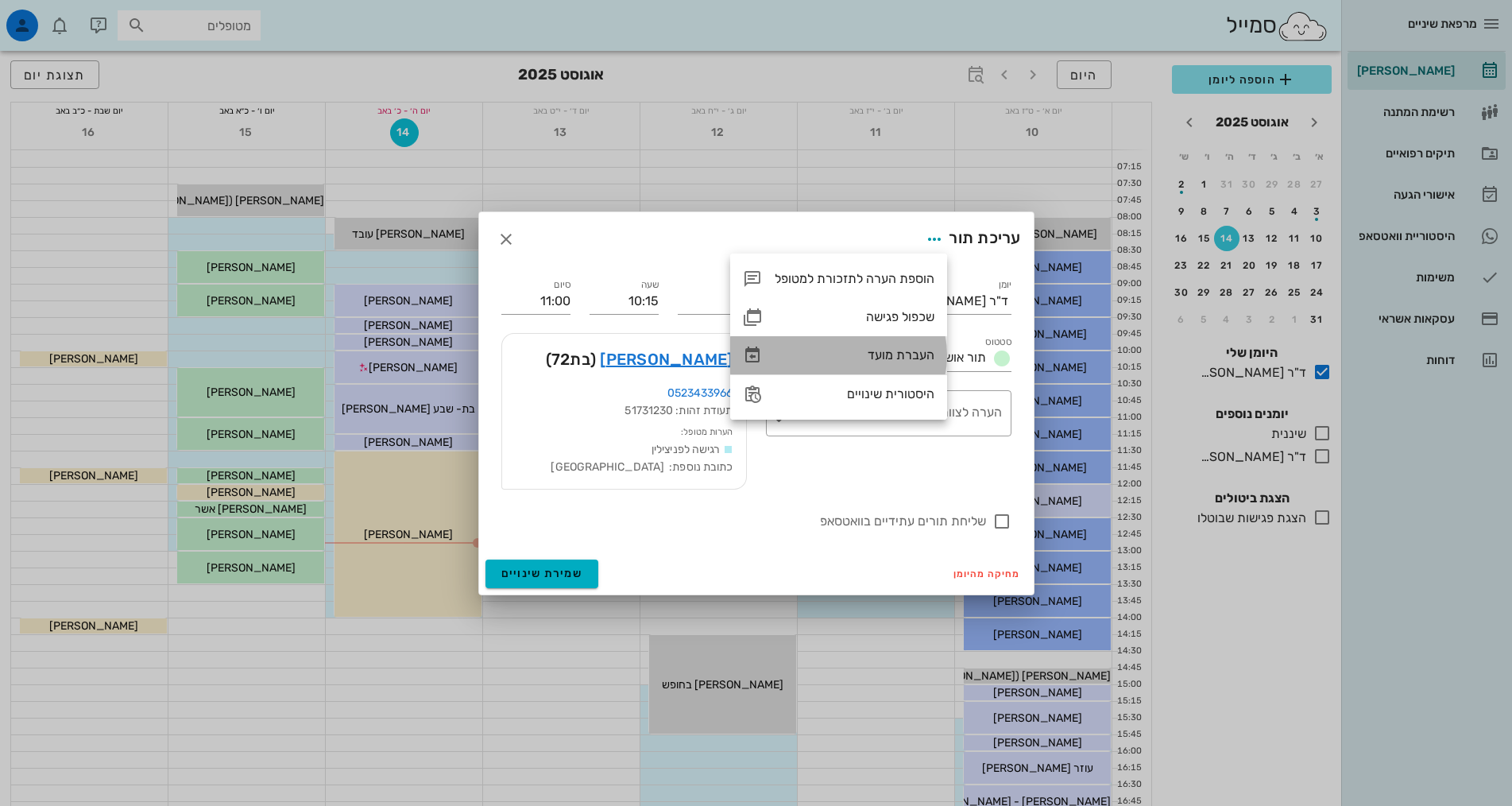
click at [912, 357] on div "העברת מועד" at bounding box center [854, 354] width 159 height 15
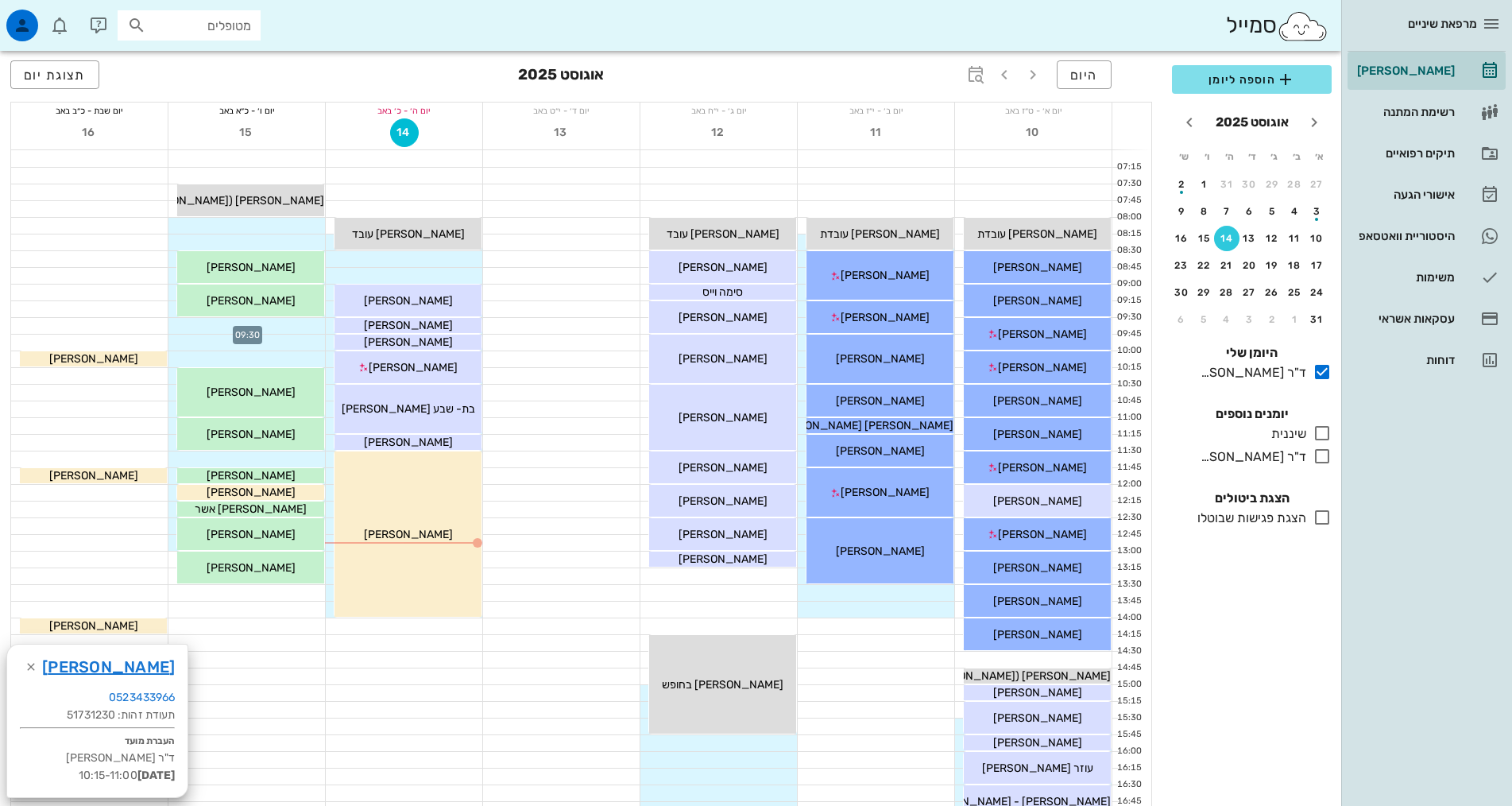
click at [282, 324] on div at bounding box center [246, 326] width 157 height 16
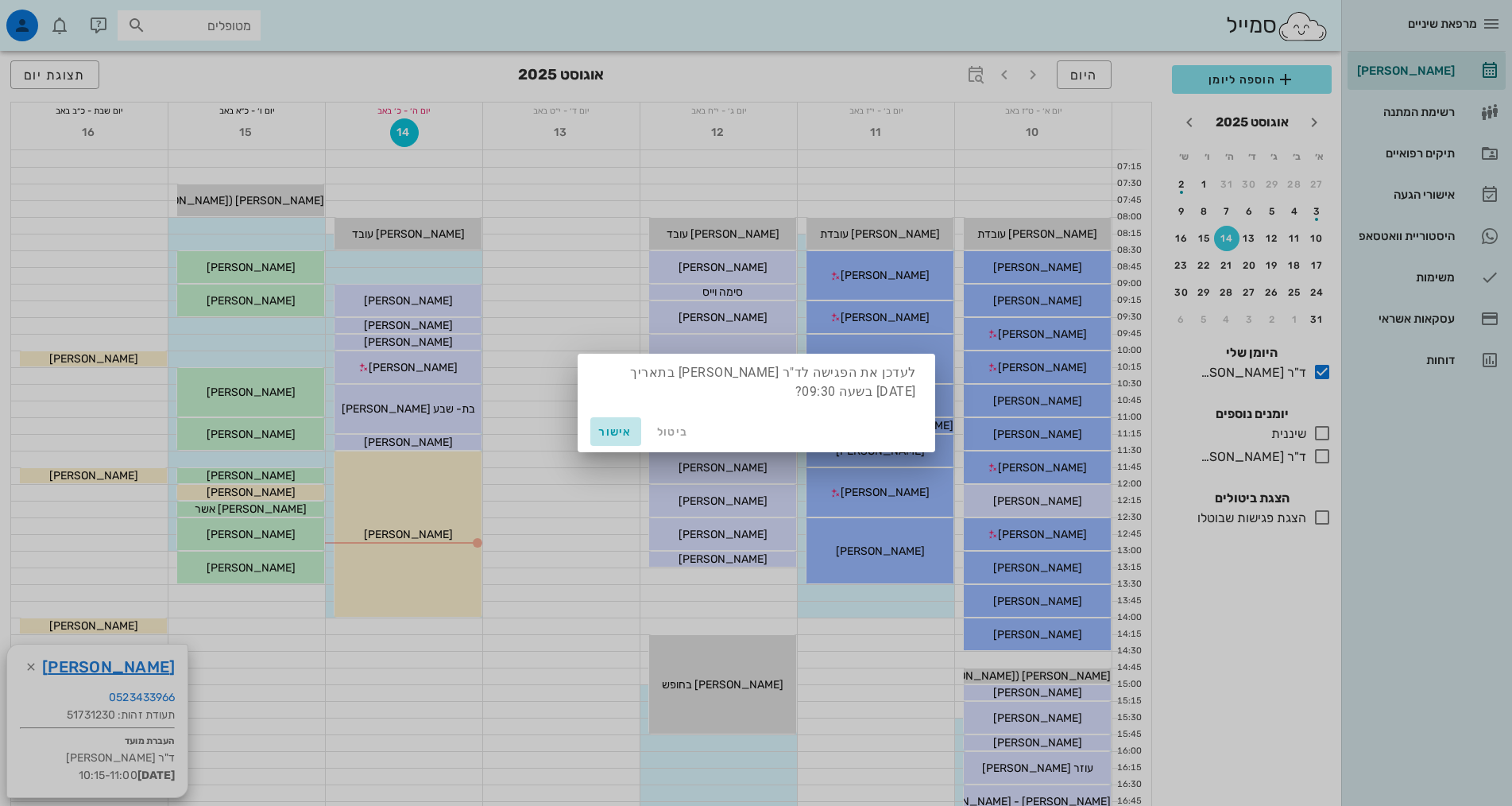
click at [626, 433] on span "אישור" at bounding box center [615, 431] width 38 height 13
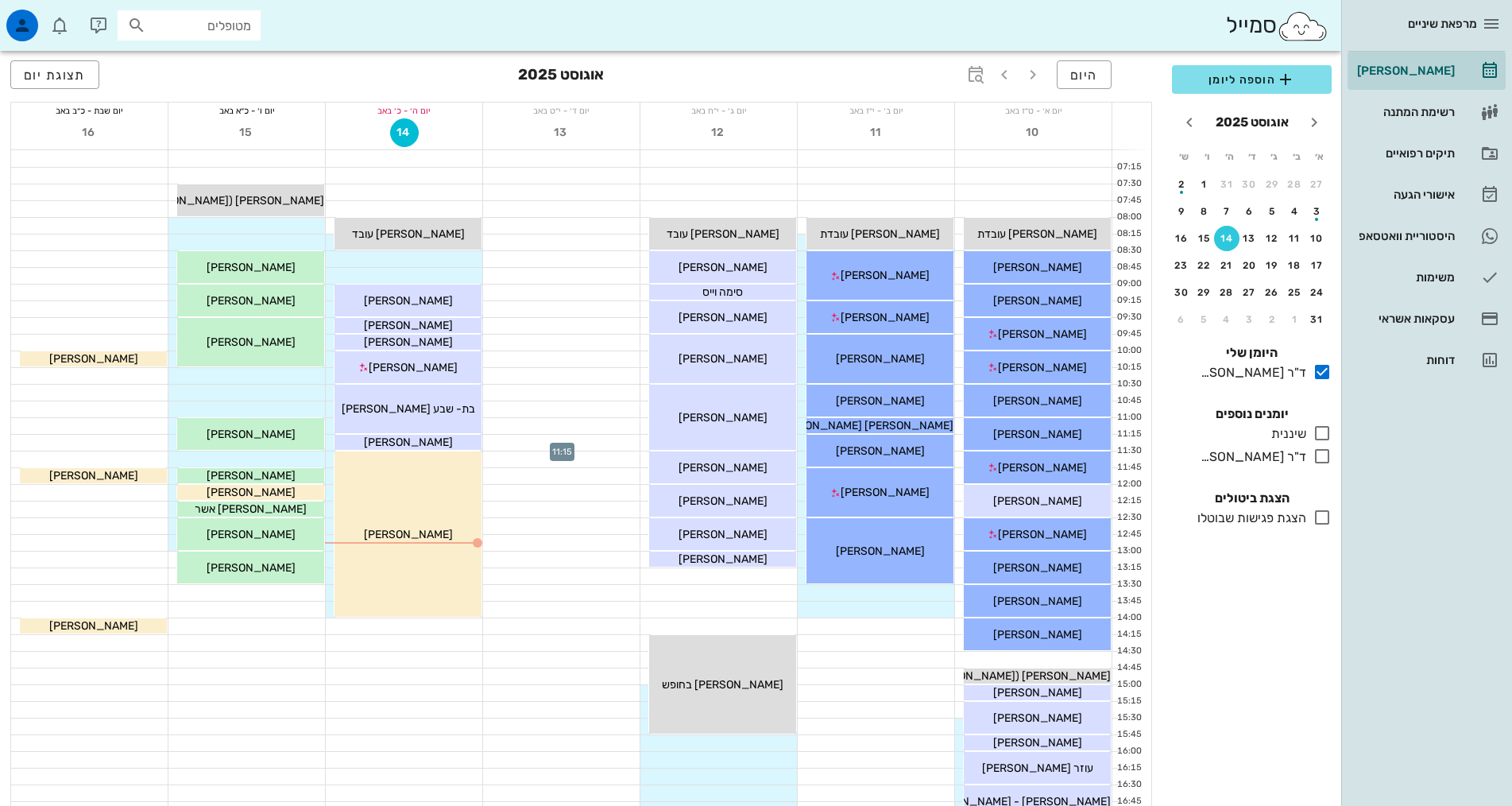
click at [579, 444] on div at bounding box center [561, 443] width 157 height 16
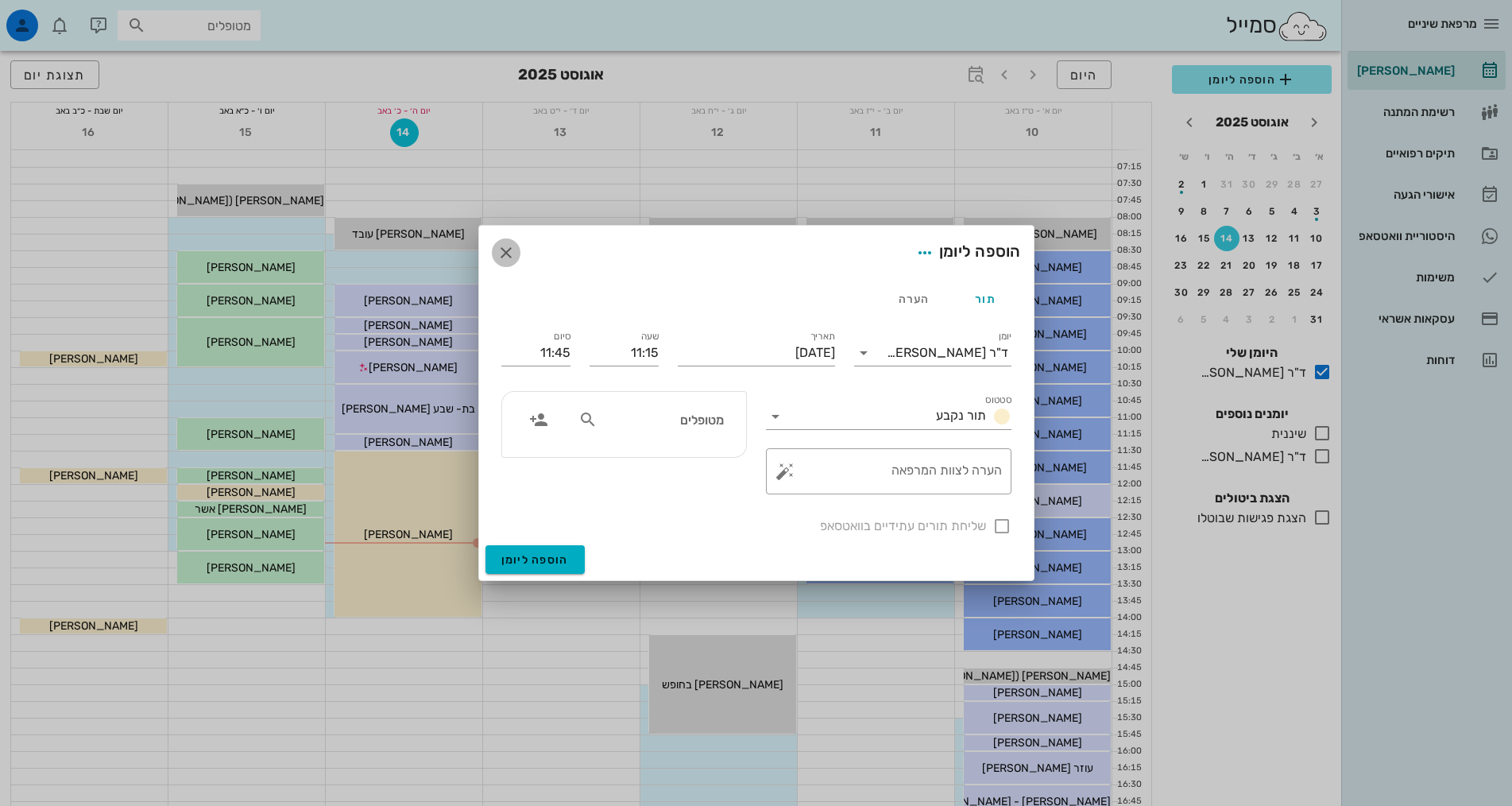
click at [511, 245] on icon "button" at bounding box center [506, 253] width 19 height 19
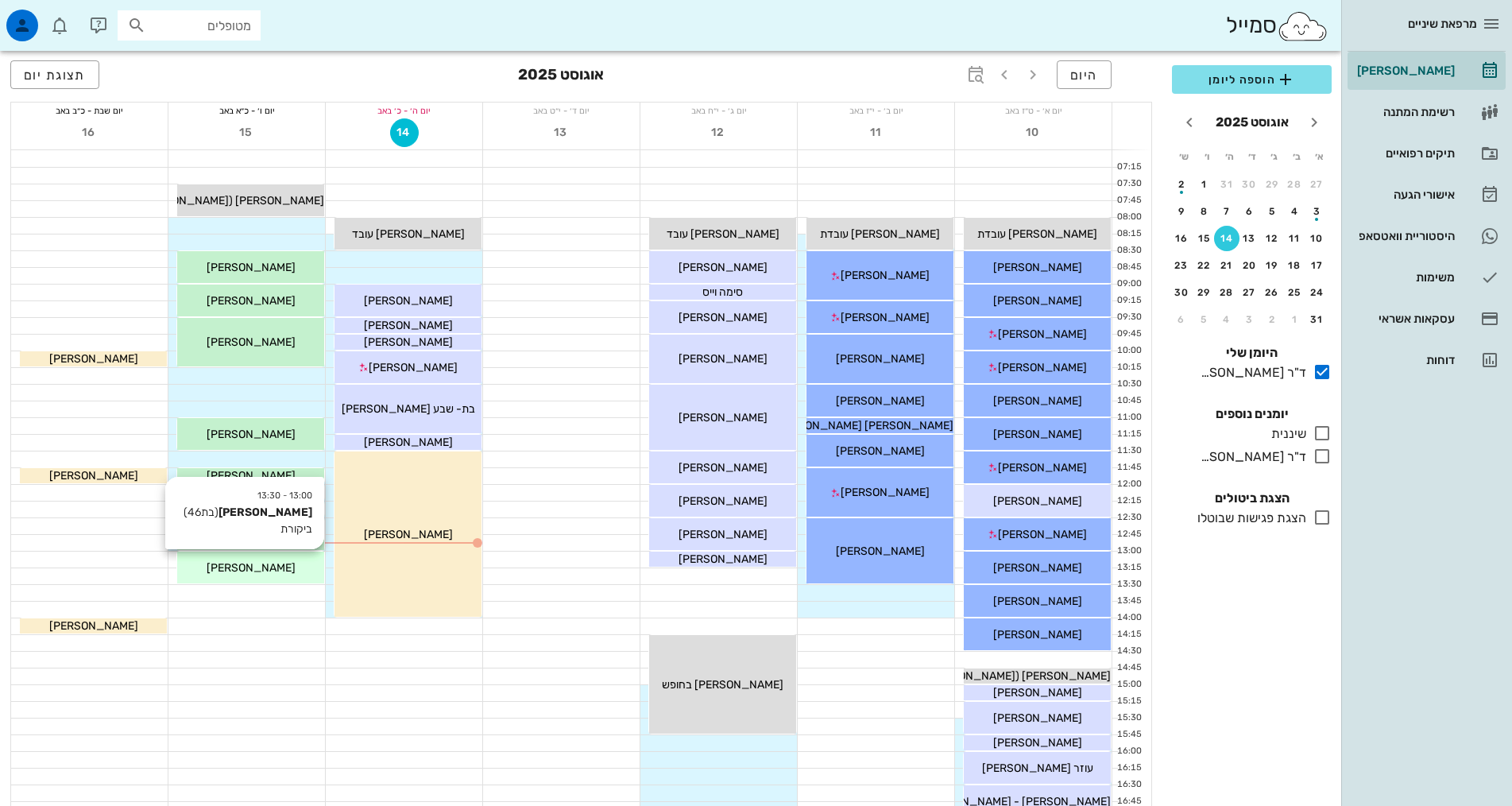
click at [285, 572] on div "[PERSON_NAME]" at bounding box center [251, 568] width 147 height 17
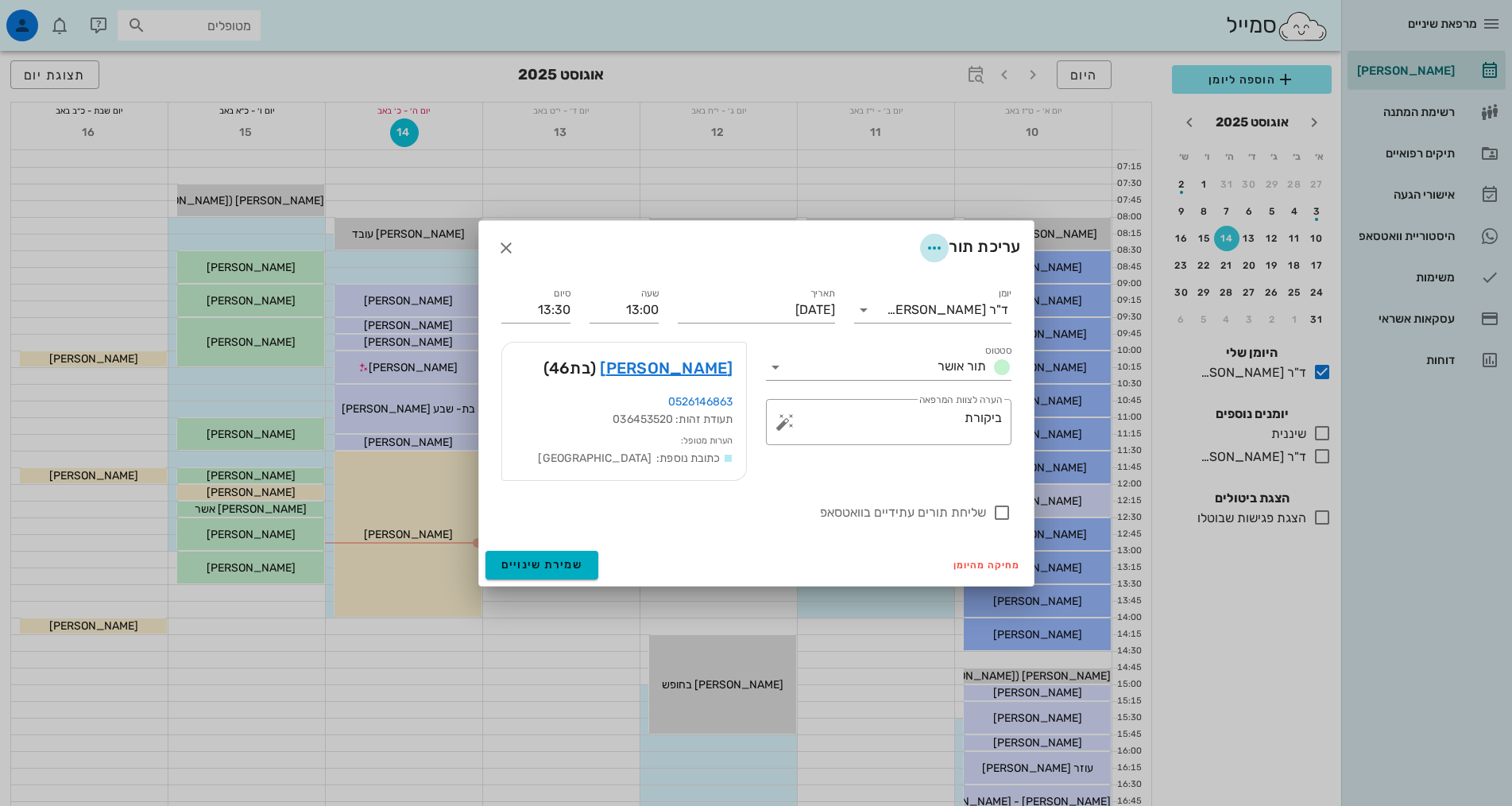
click at [933, 244] on icon "button" at bounding box center [935, 248] width 19 height 19
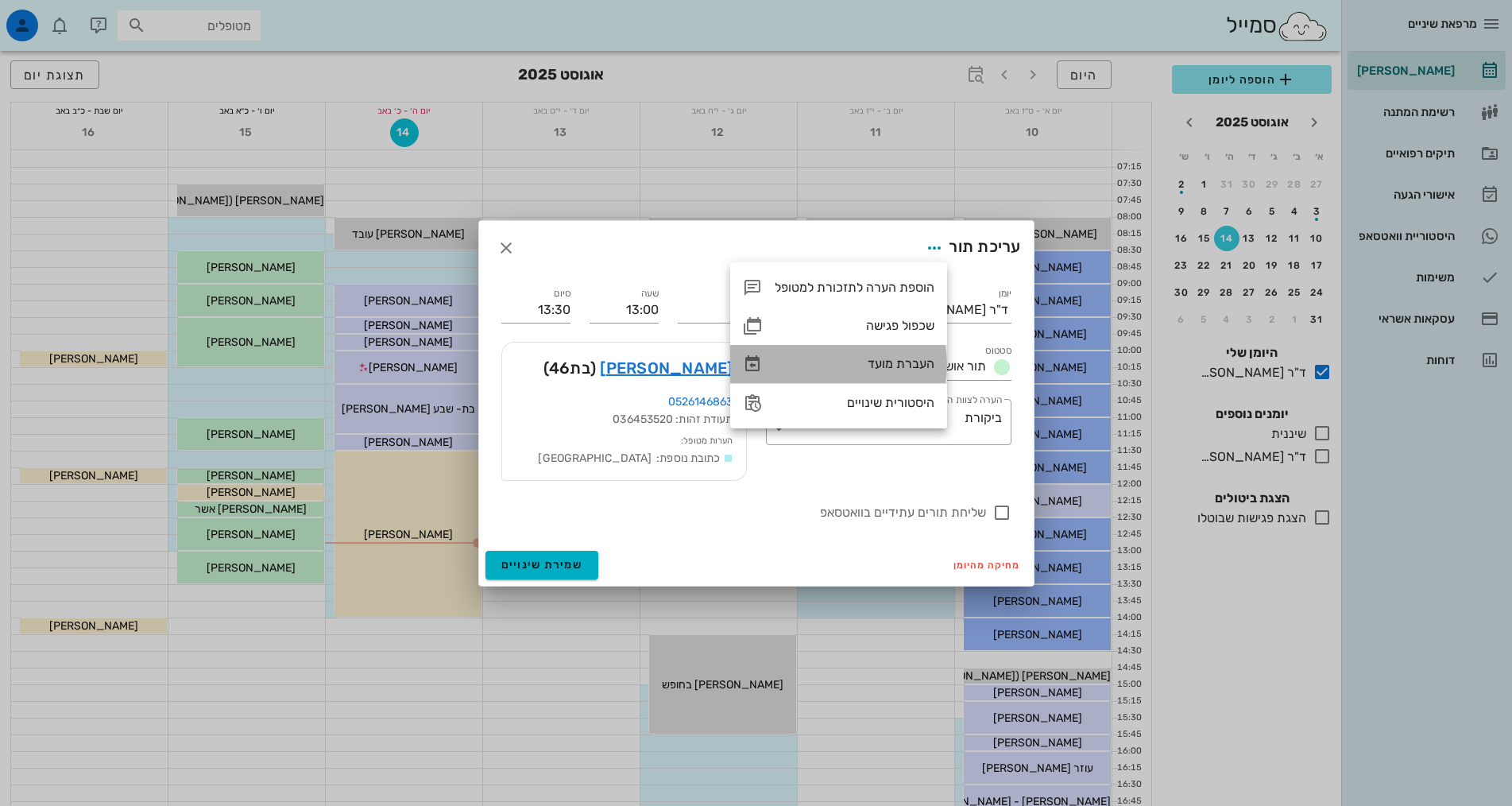
click at [904, 365] on div "העברת מועד" at bounding box center [854, 363] width 159 height 15
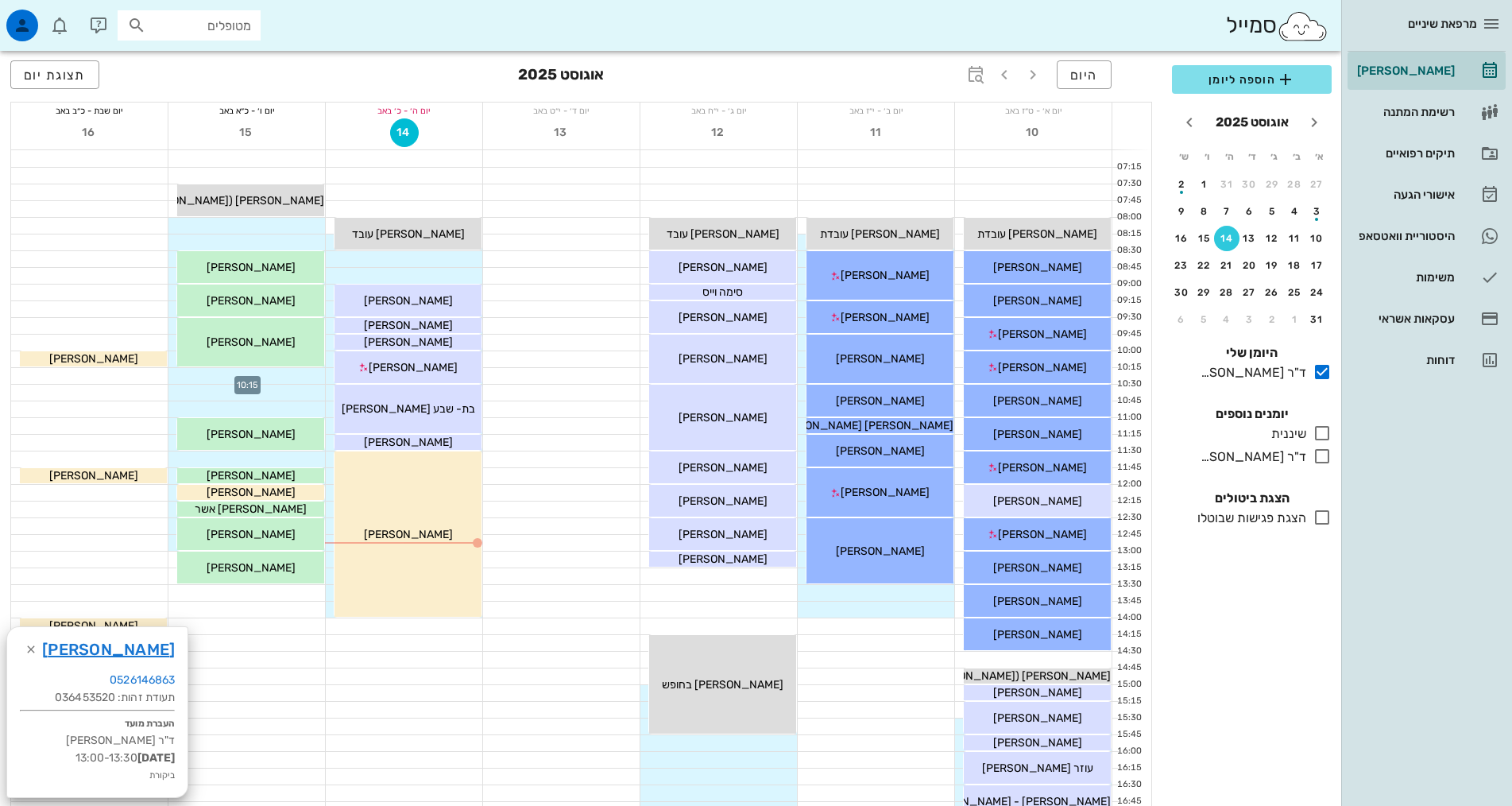
click at [209, 376] on div at bounding box center [246, 376] width 157 height 16
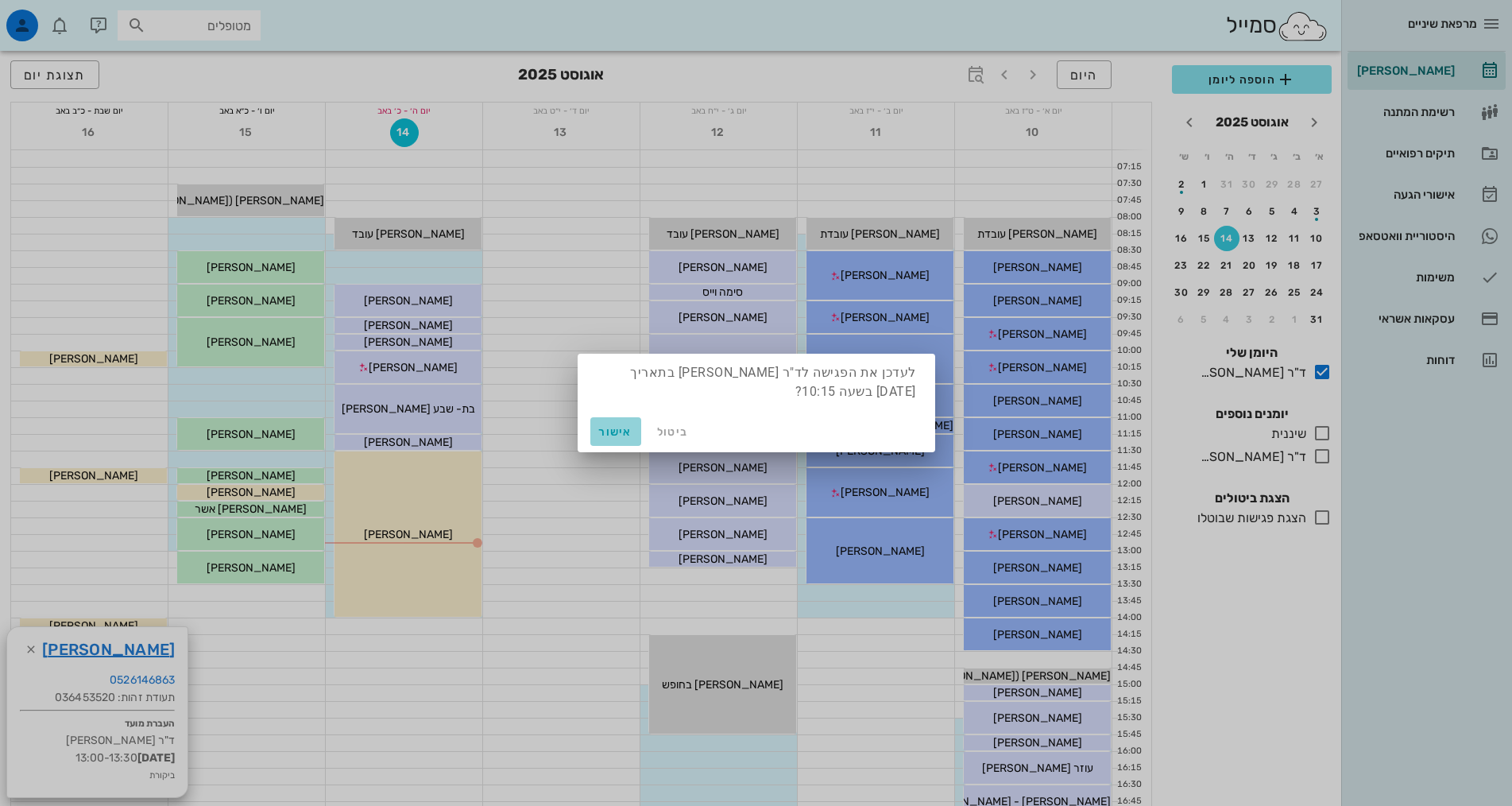
click at [617, 430] on span "אישור" at bounding box center [615, 431] width 38 height 13
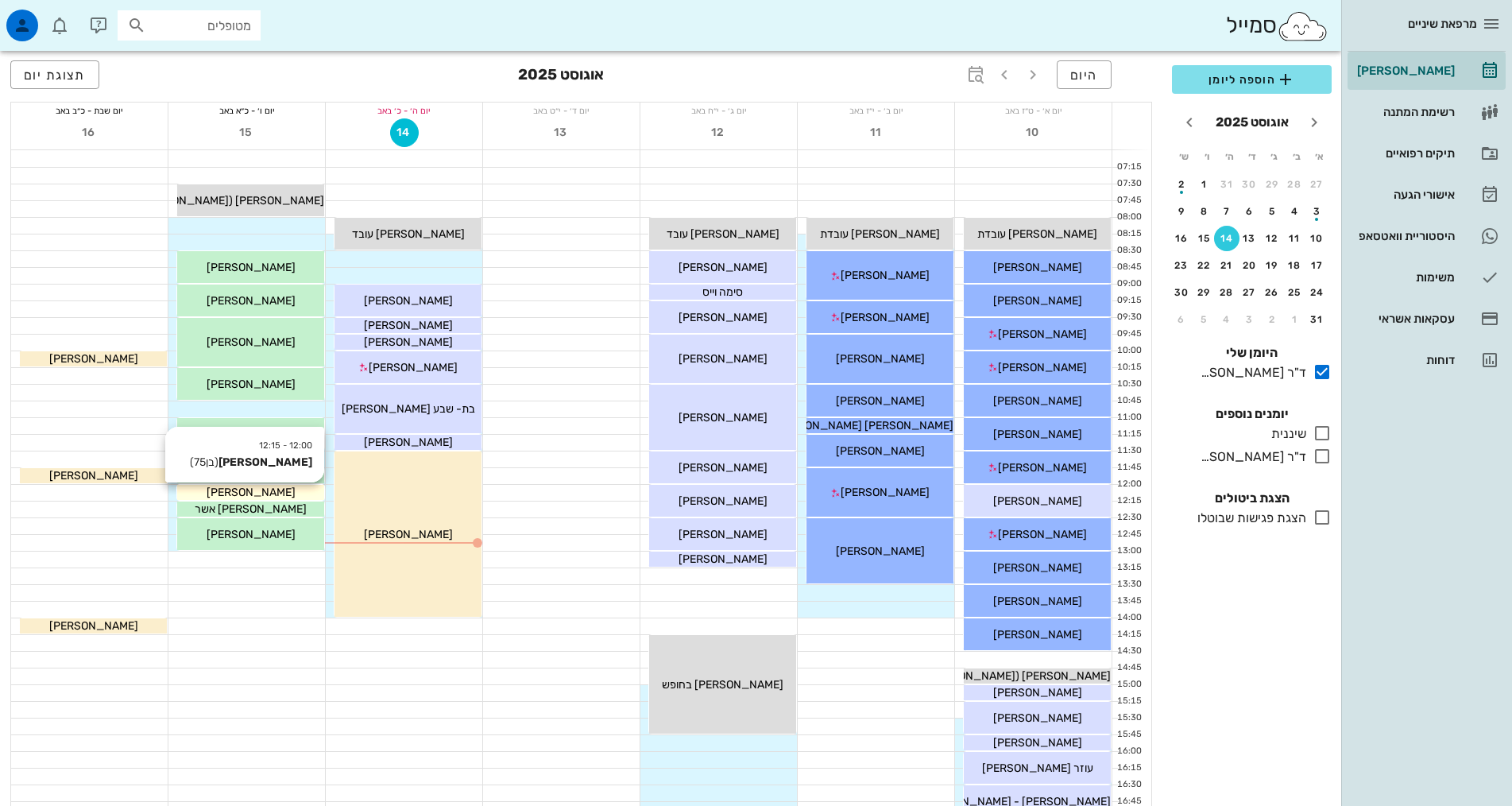
click at [281, 493] on div "[PERSON_NAME]" at bounding box center [251, 492] width 147 height 17
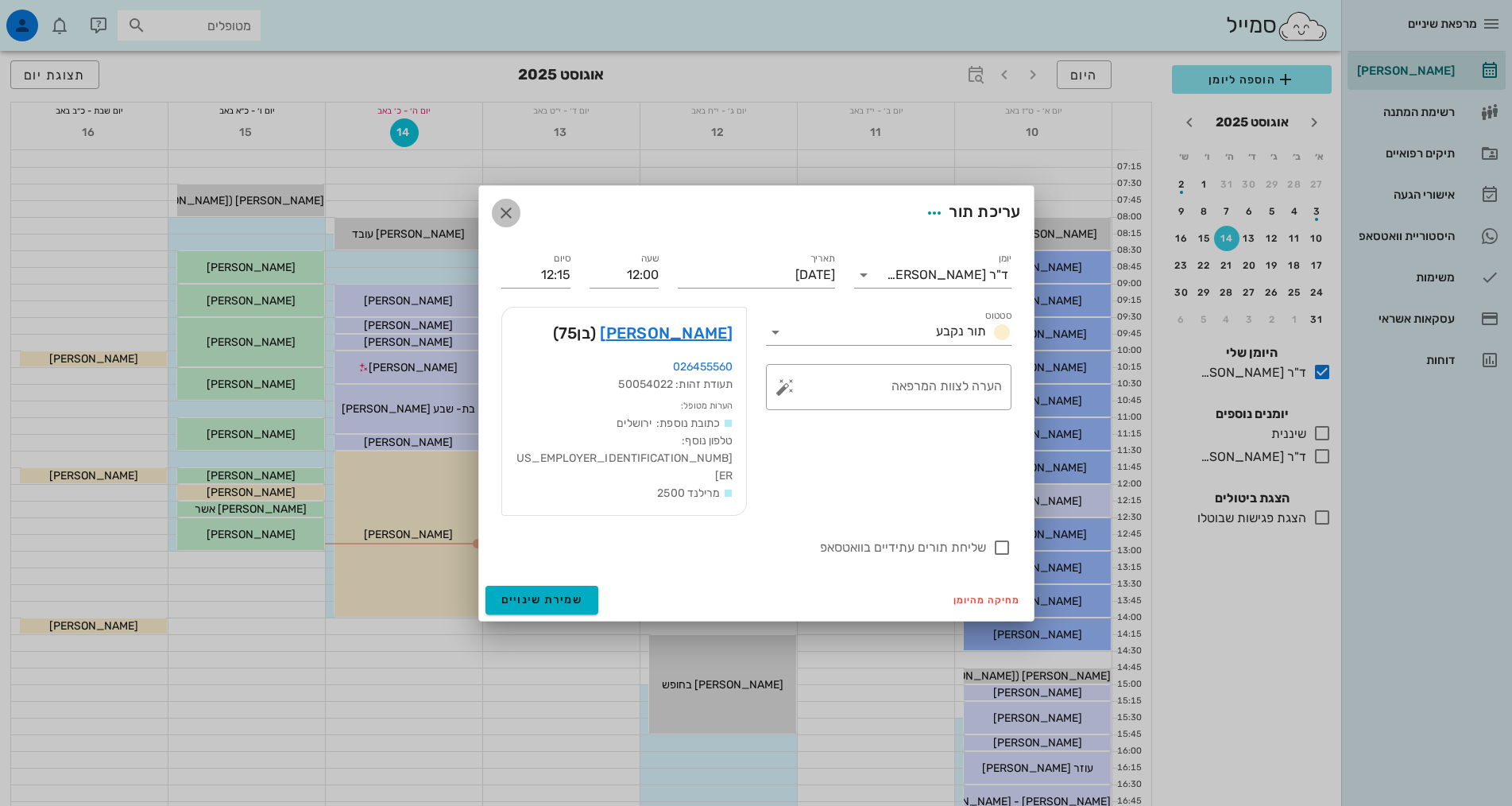
click at [511, 222] on icon "button" at bounding box center [506, 213] width 19 height 19
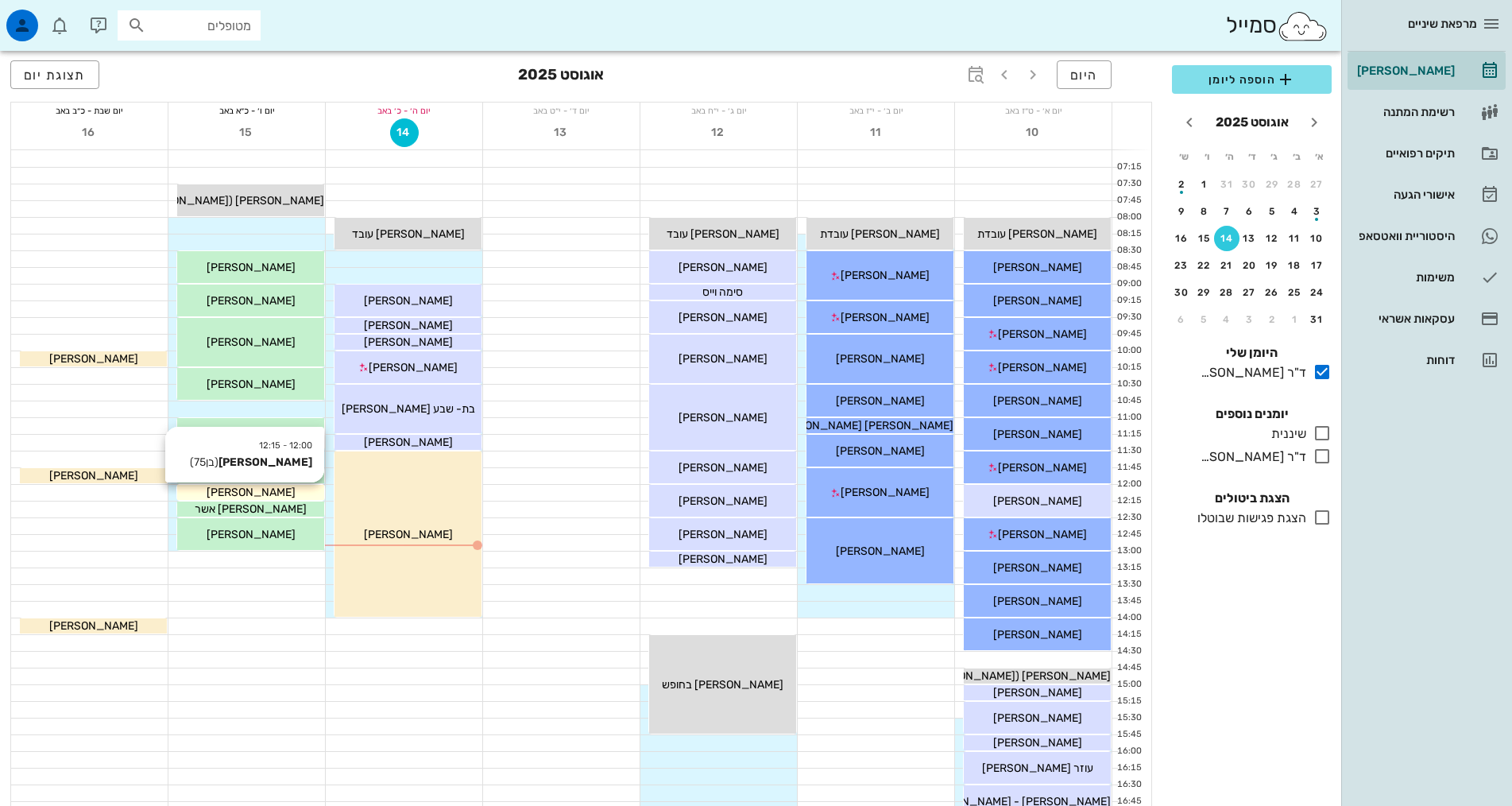
click at [287, 492] on div "[PERSON_NAME]" at bounding box center [251, 492] width 147 height 17
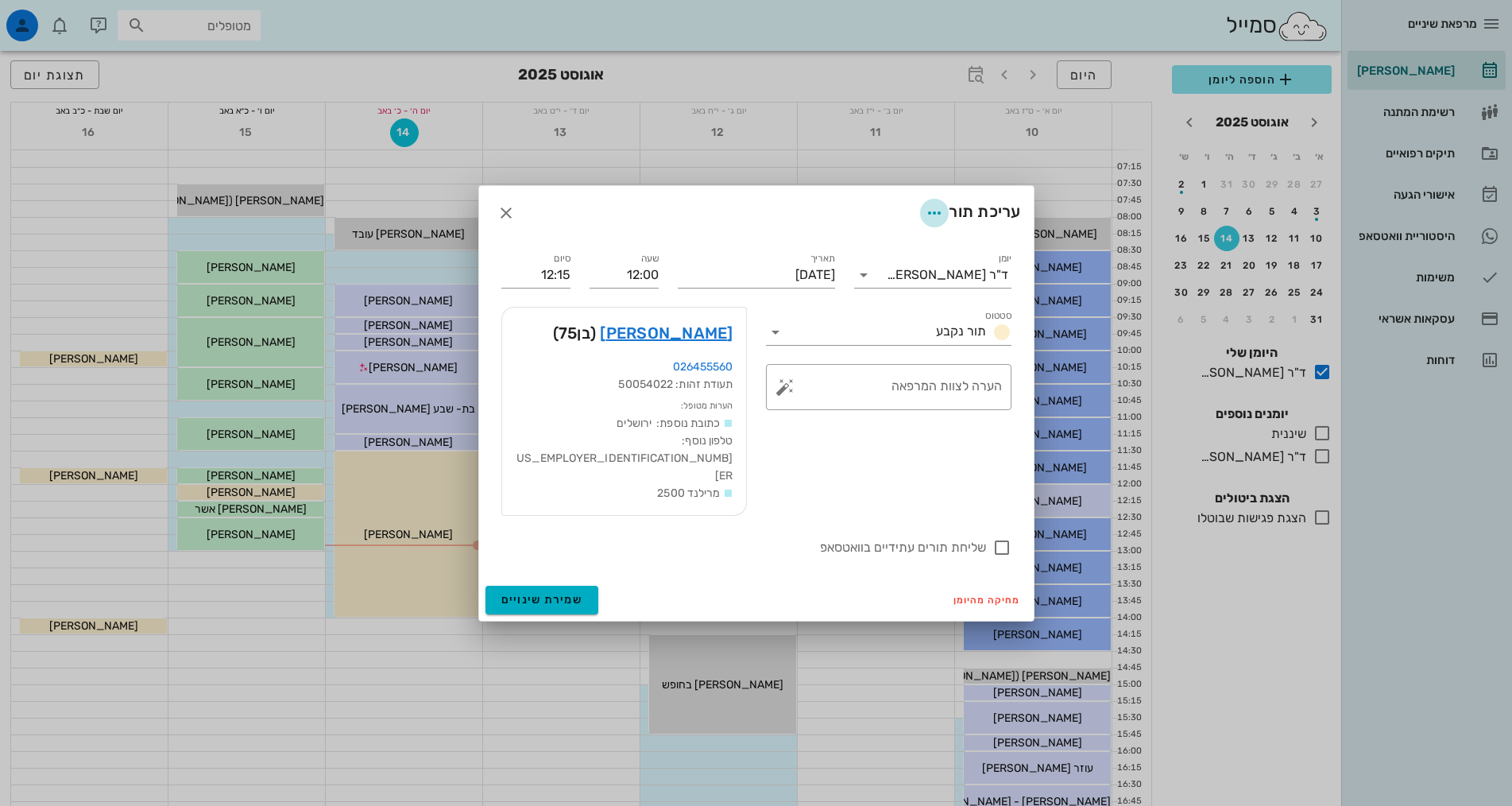
click at [933, 222] on icon "button" at bounding box center [935, 213] width 19 height 19
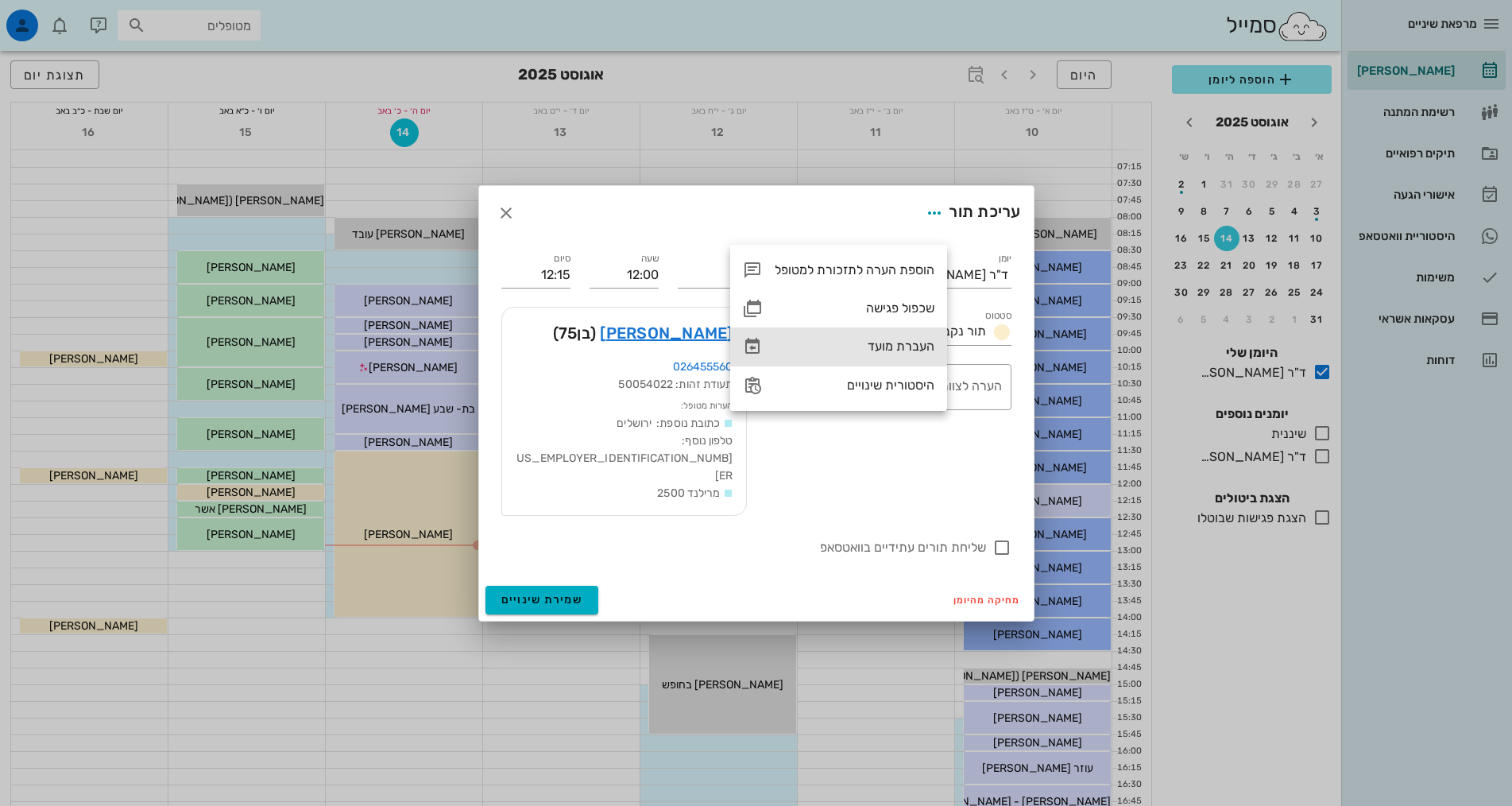
click at [901, 345] on div "העברת מועד" at bounding box center [854, 345] width 159 height 15
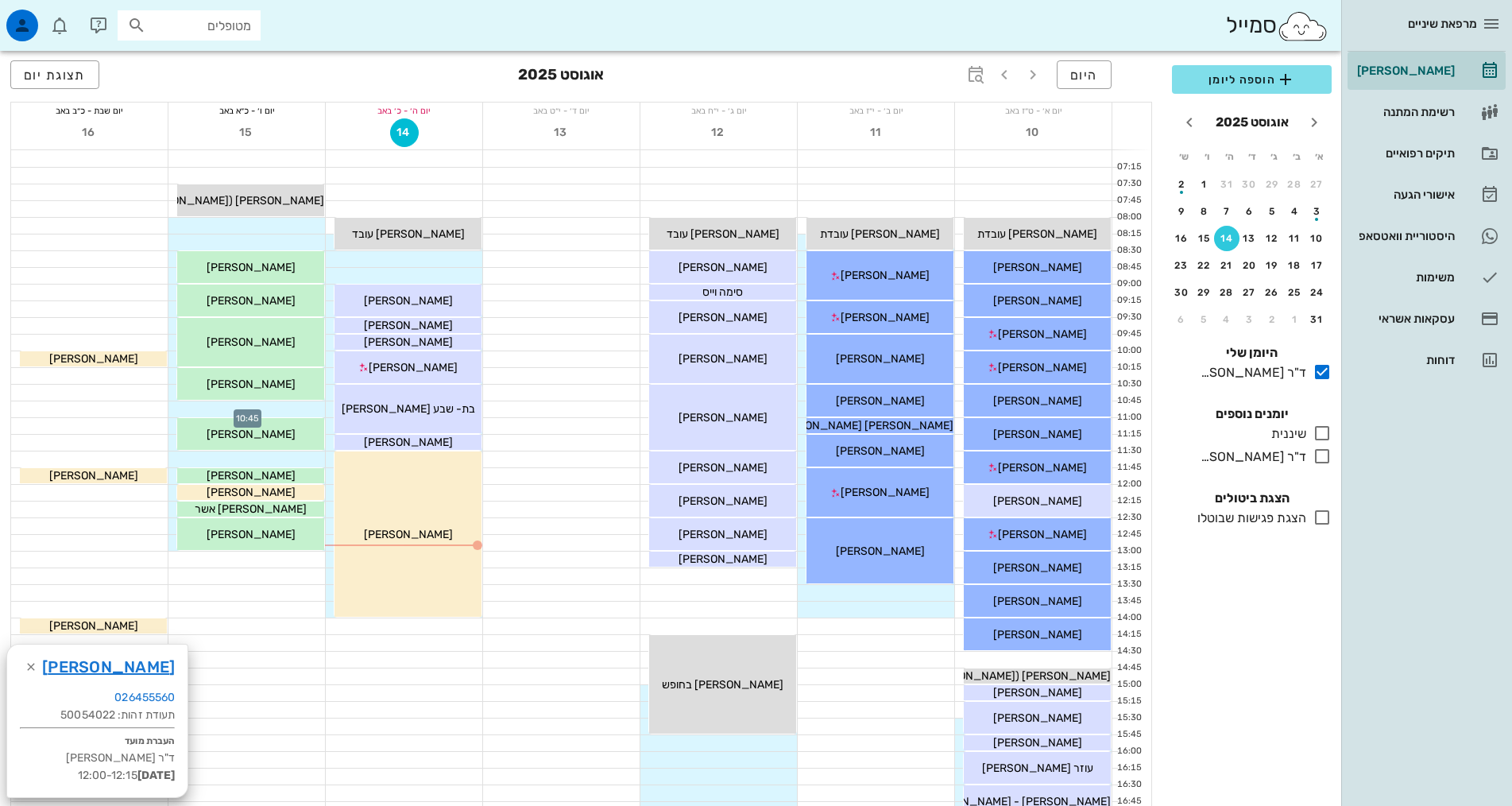
click at [274, 408] on div at bounding box center [246, 409] width 157 height 16
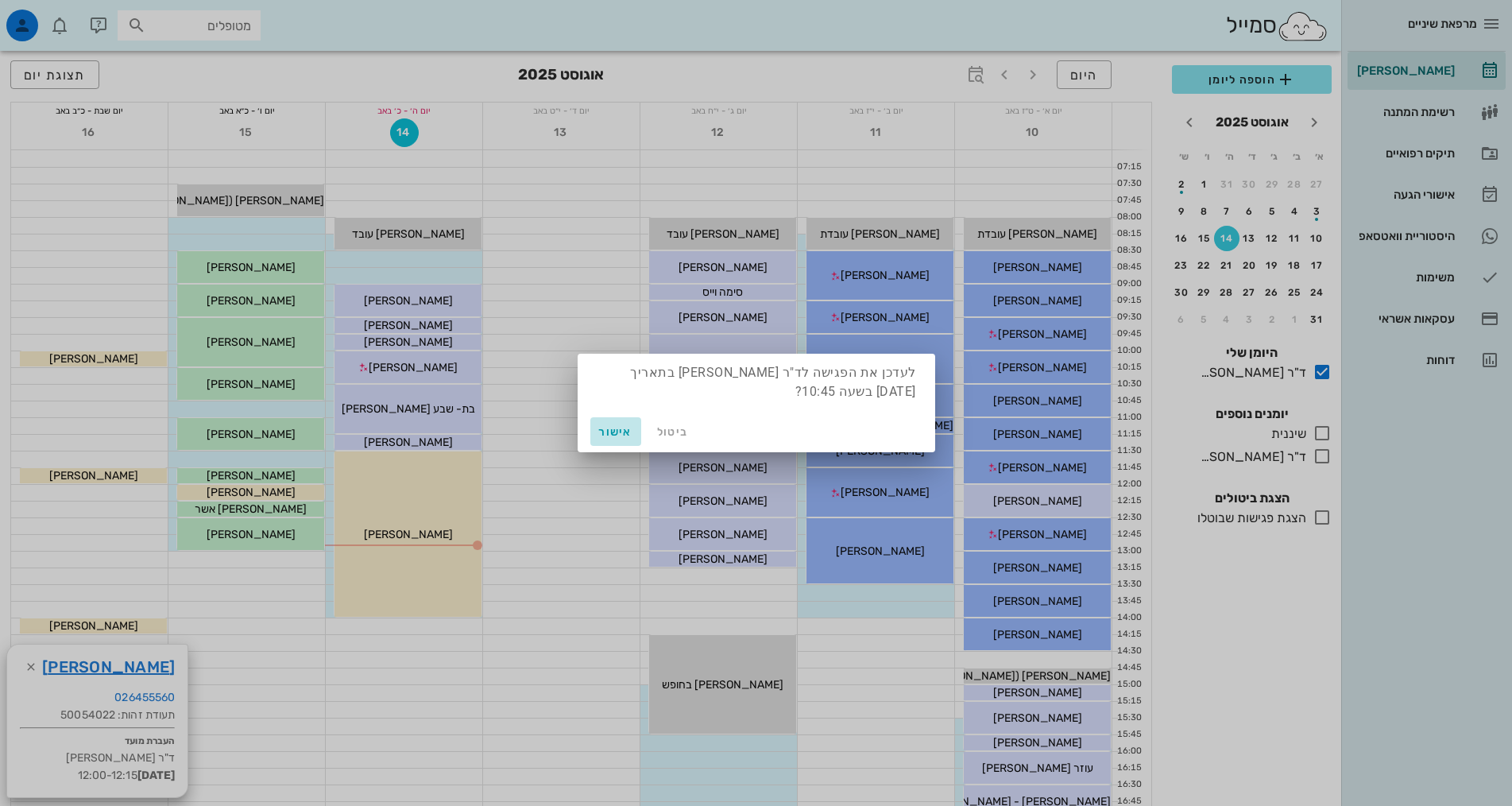
click at [608, 433] on span "אישור" at bounding box center [615, 431] width 38 height 13
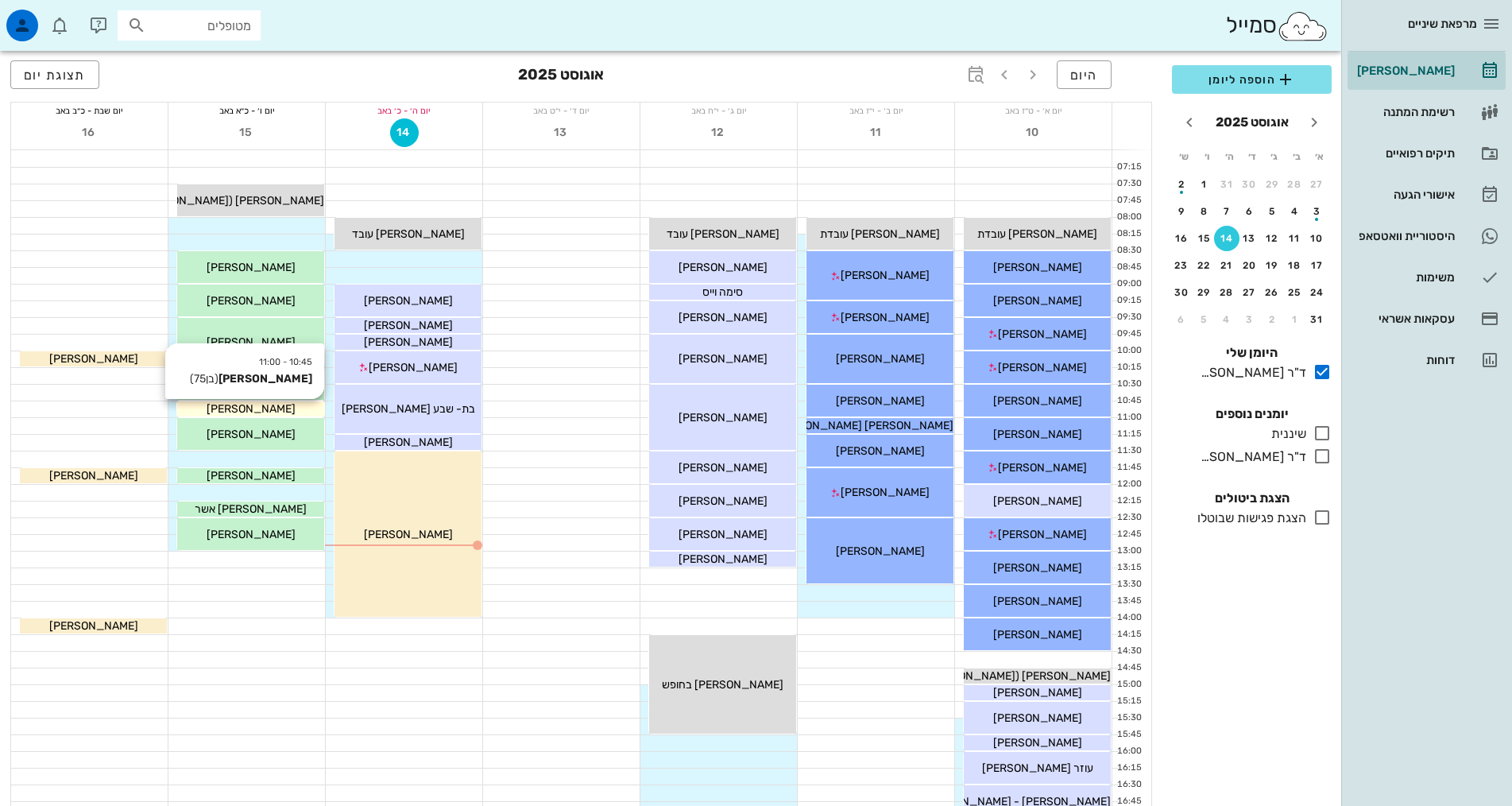
click at [297, 410] on div "[PERSON_NAME]" at bounding box center [251, 408] width 147 height 17
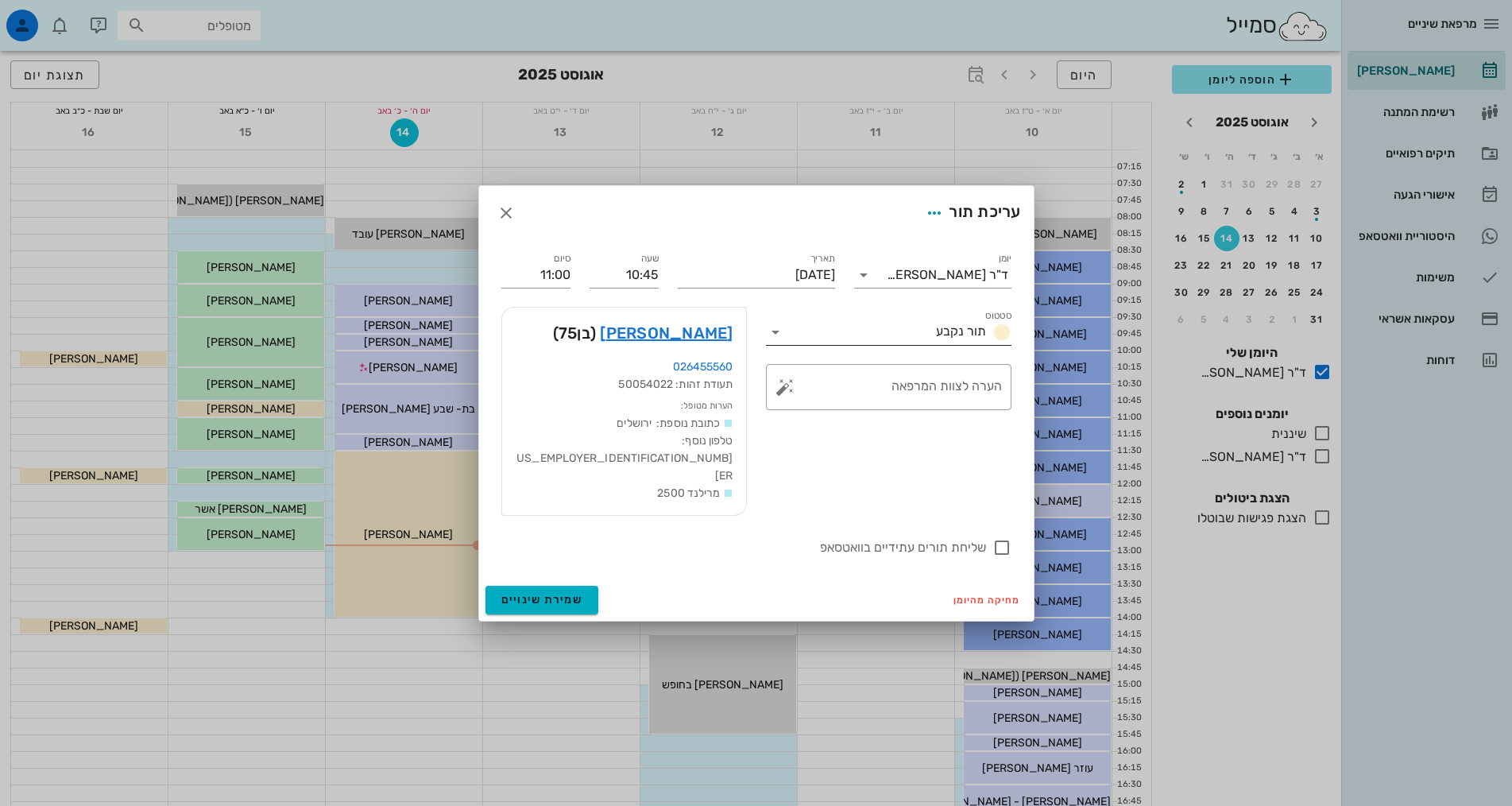
click at [969, 340] on div "תור נקבע" at bounding box center [970, 332] width 81 height 19
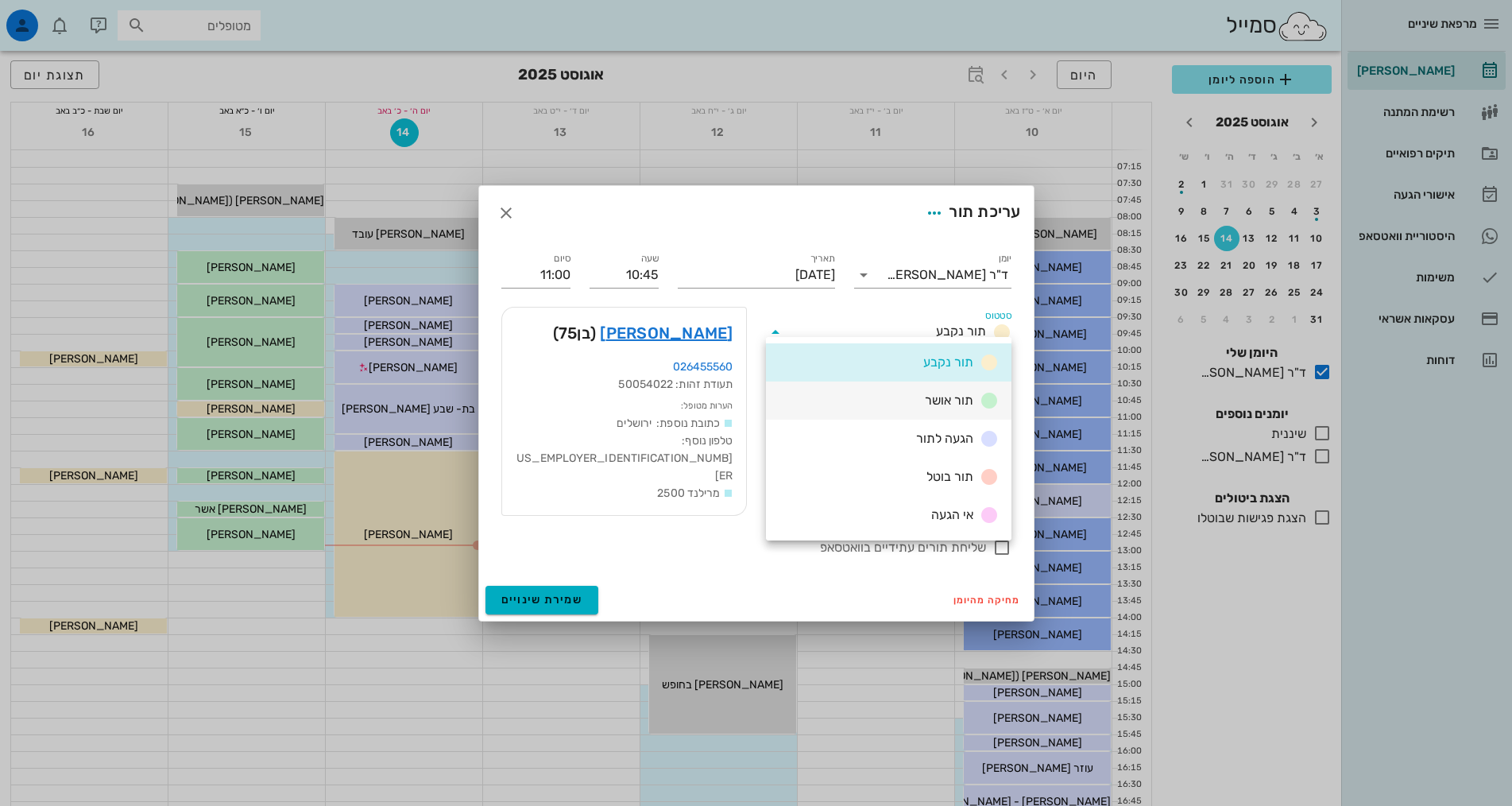
click at [958, 401] on span "תור אושר" at bounding box center [949, 399] width 49 height 15
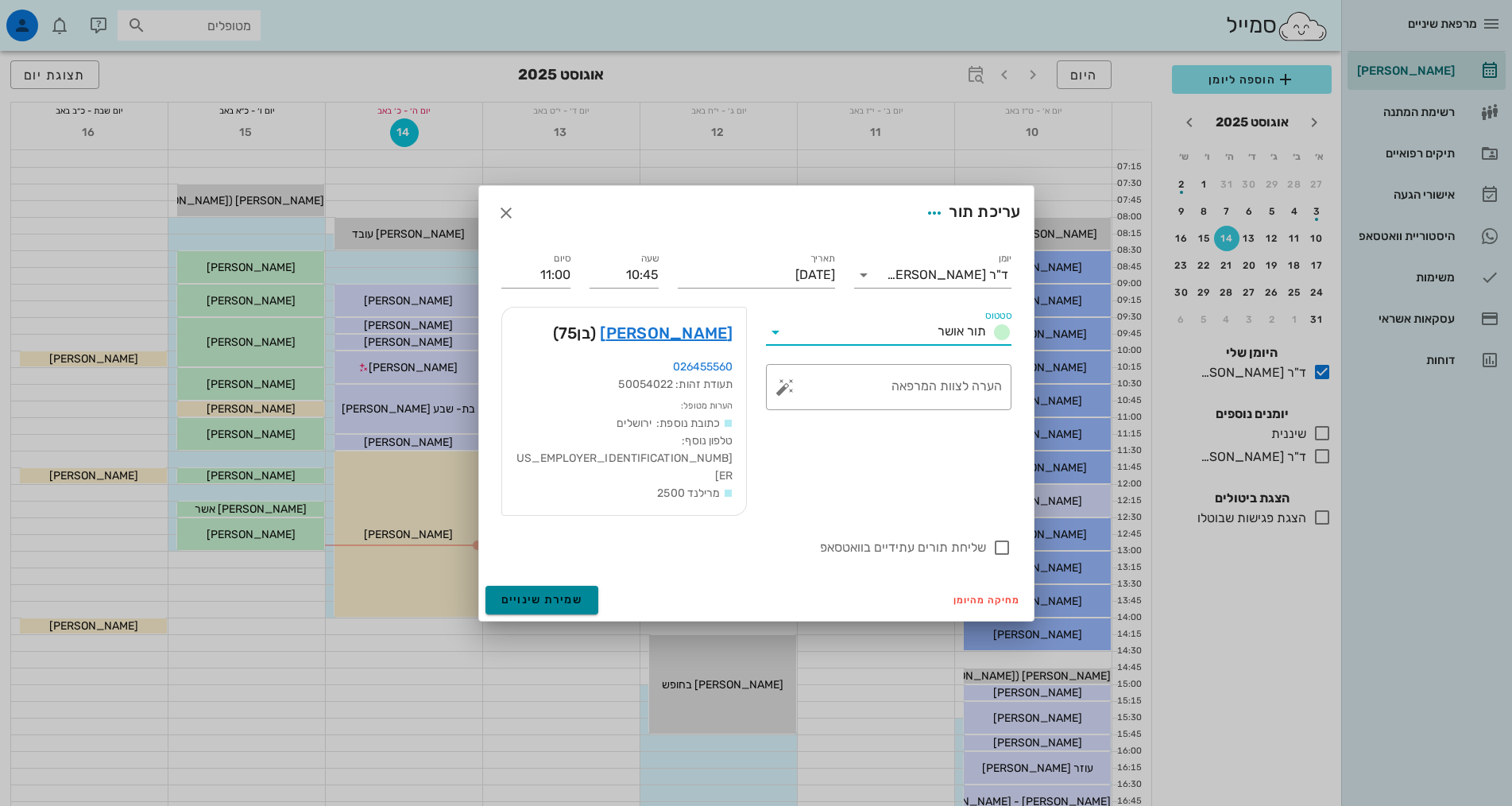
click at [545, 593] on span "שמירת שינויים" at bounding box center [542, 600] width 81 height 13
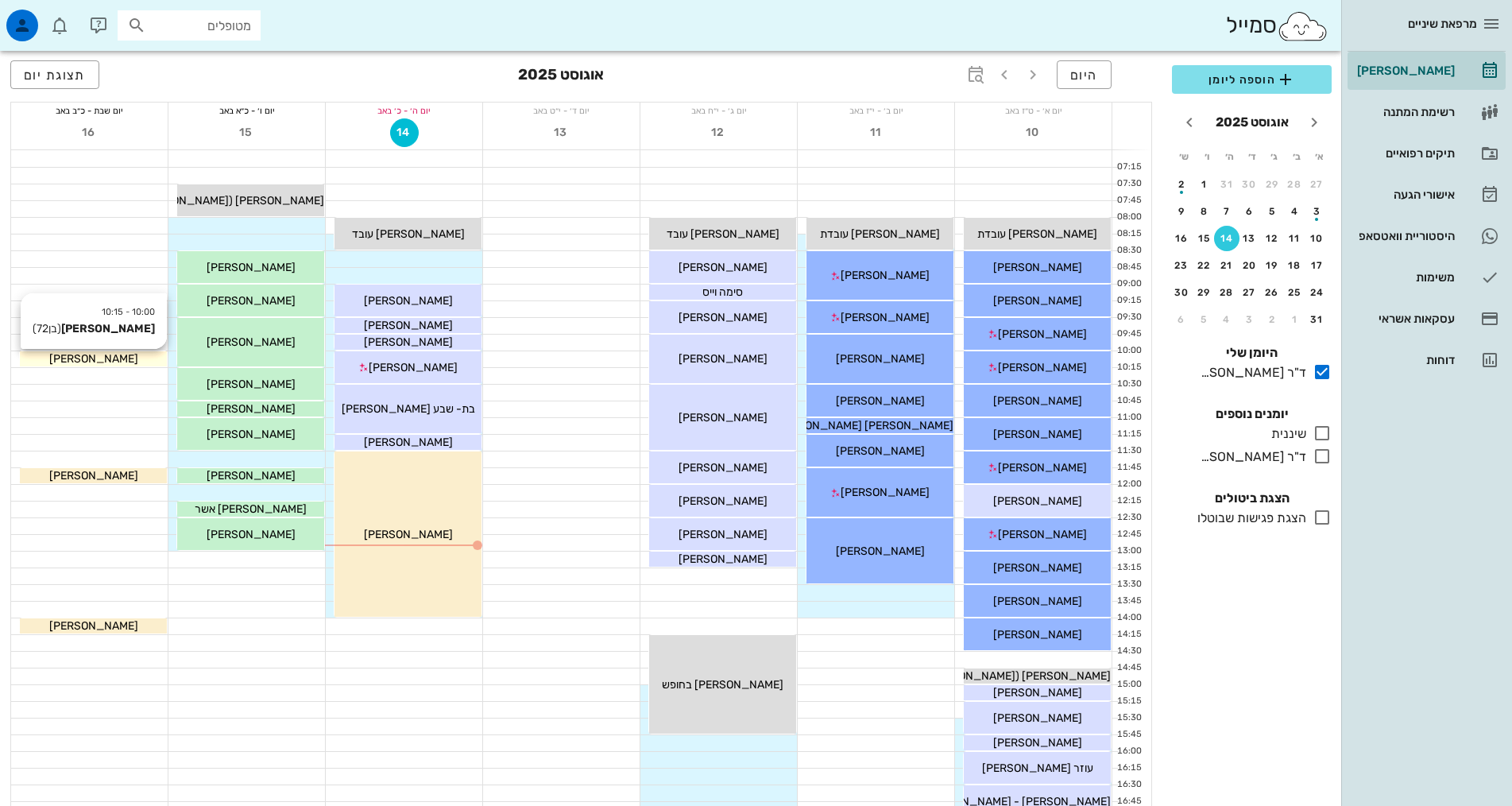
click at [120, 363] on div "[PERSON_NAME]" at bounding box center [93, 359] width 147 height 17
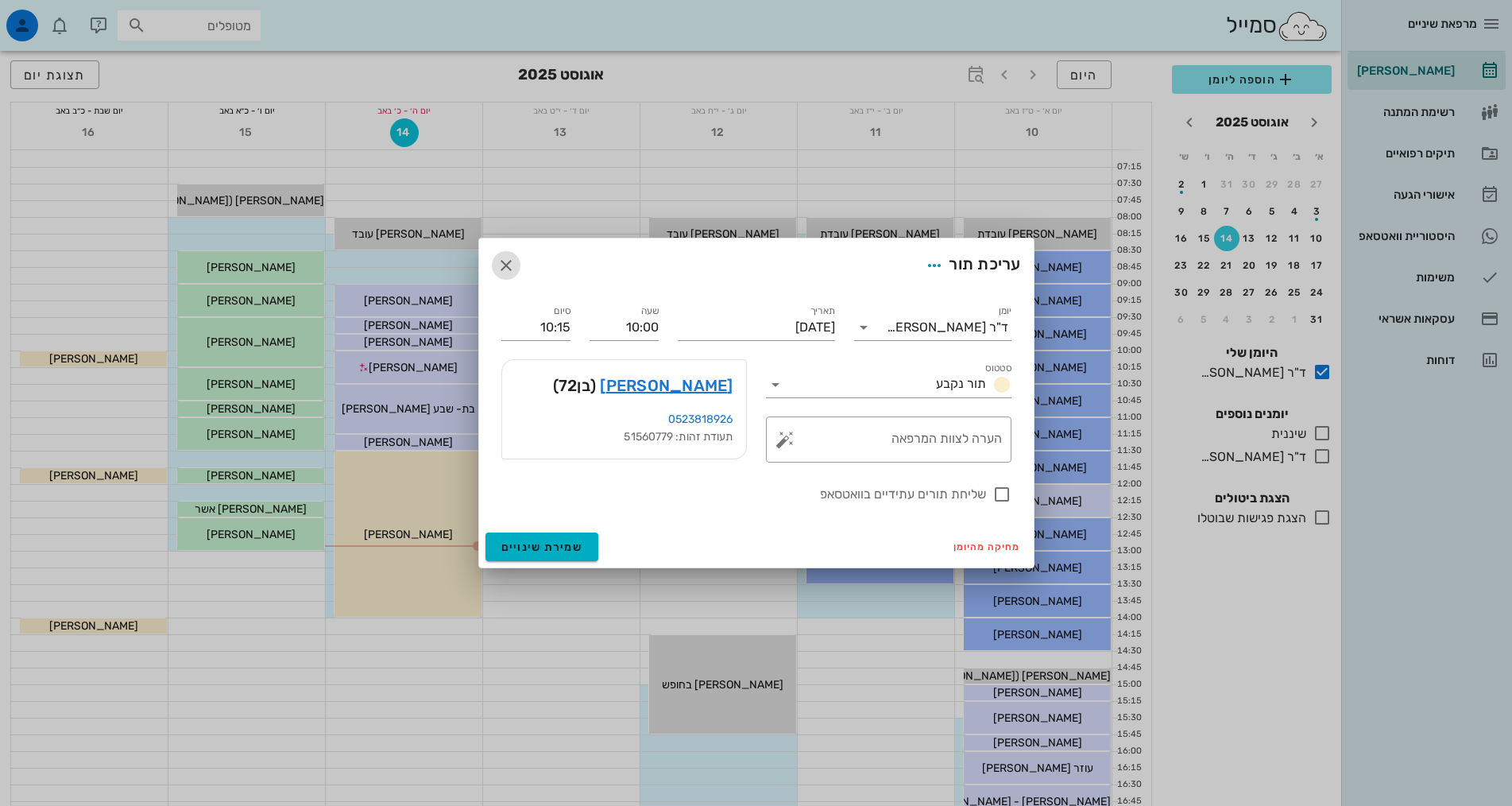
click at [512, 268] on icon "button" at bounding box center [506, 266] width 19 height 19
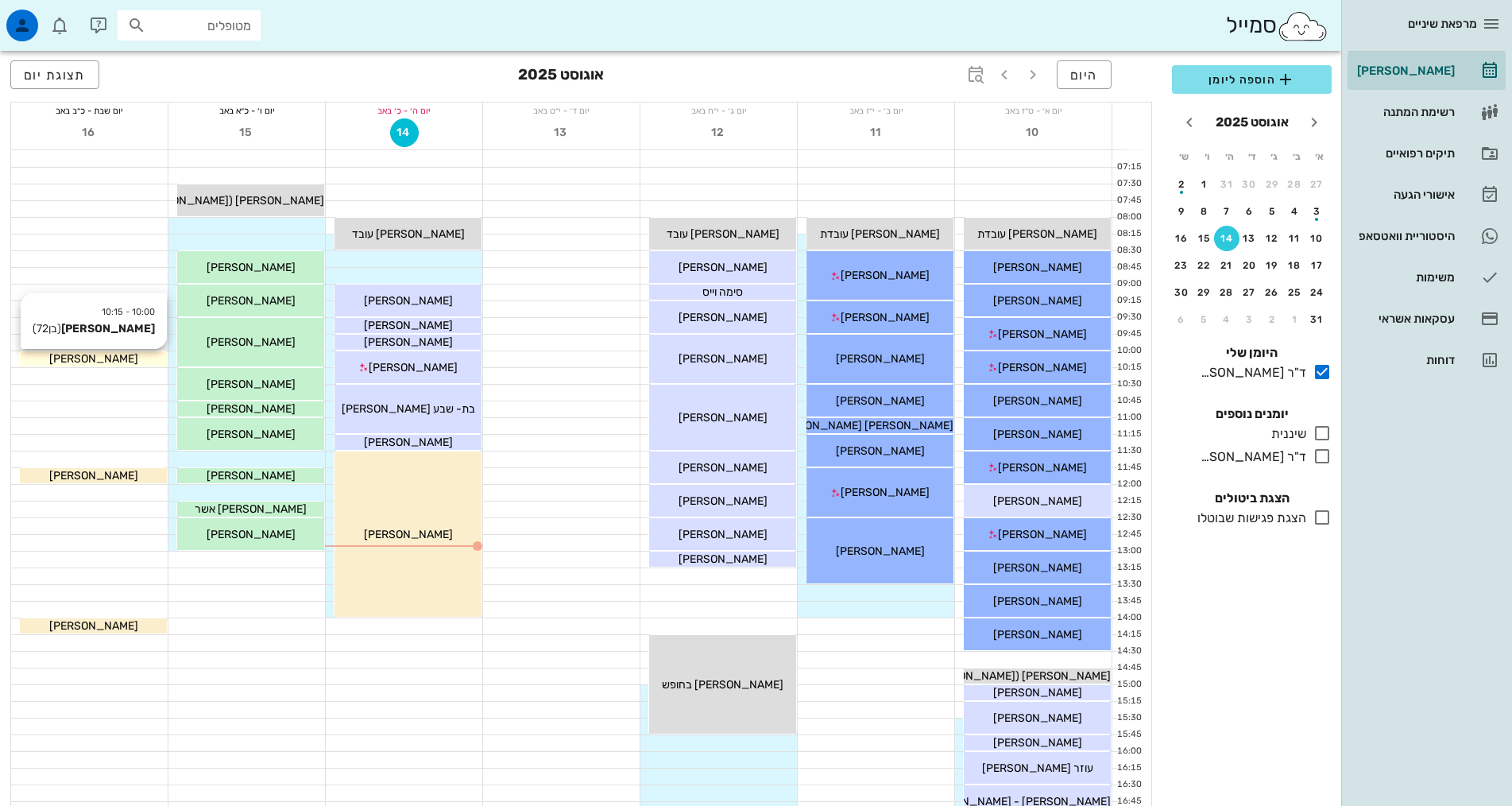
click at [152, 363] on div "[PERSON_NAME]" at bounding box center [93, 359] width 147 height 17
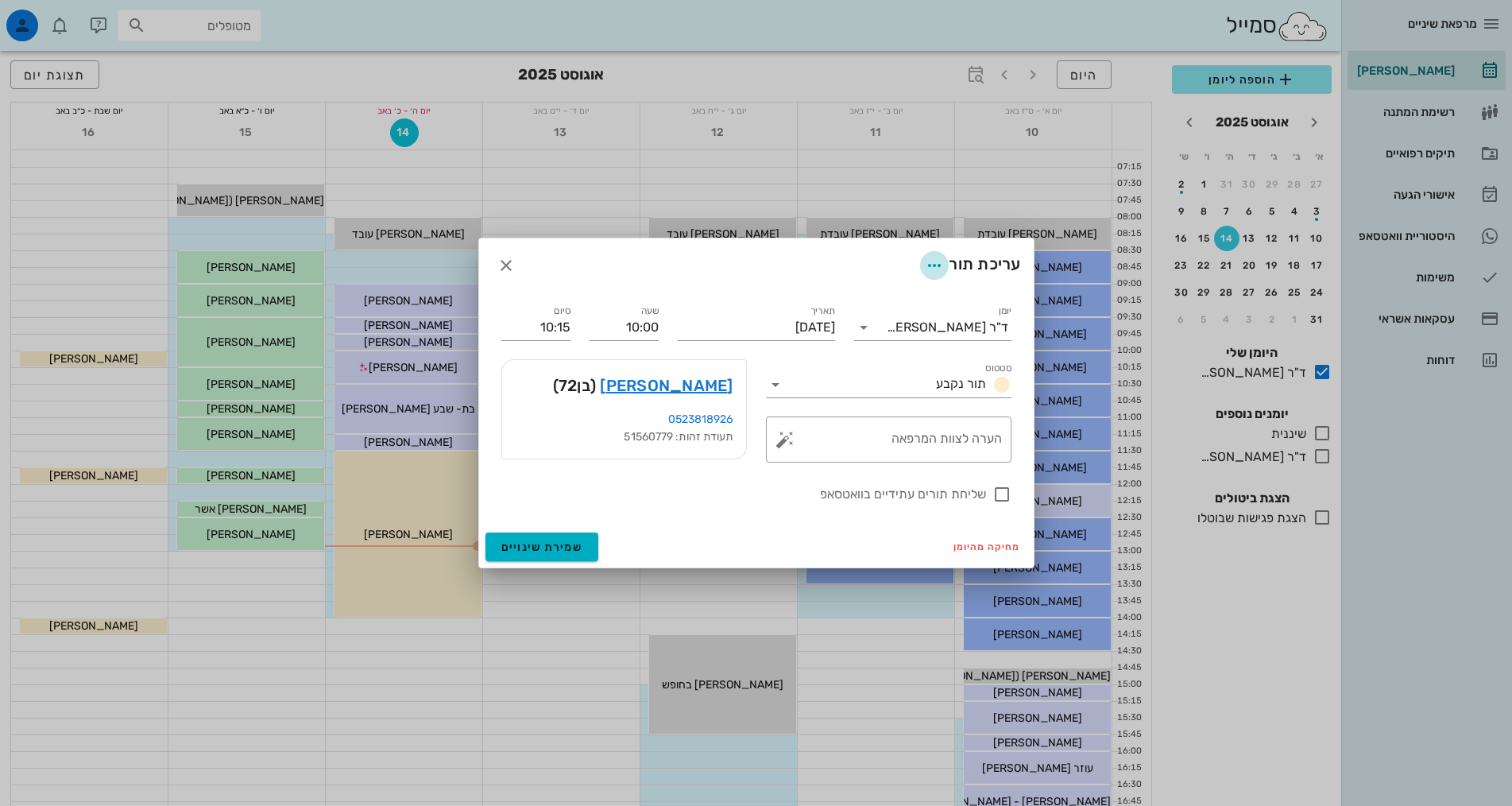
click at [930, 263] on icon "button" at bounding box center [935, 266] width 19 height 19
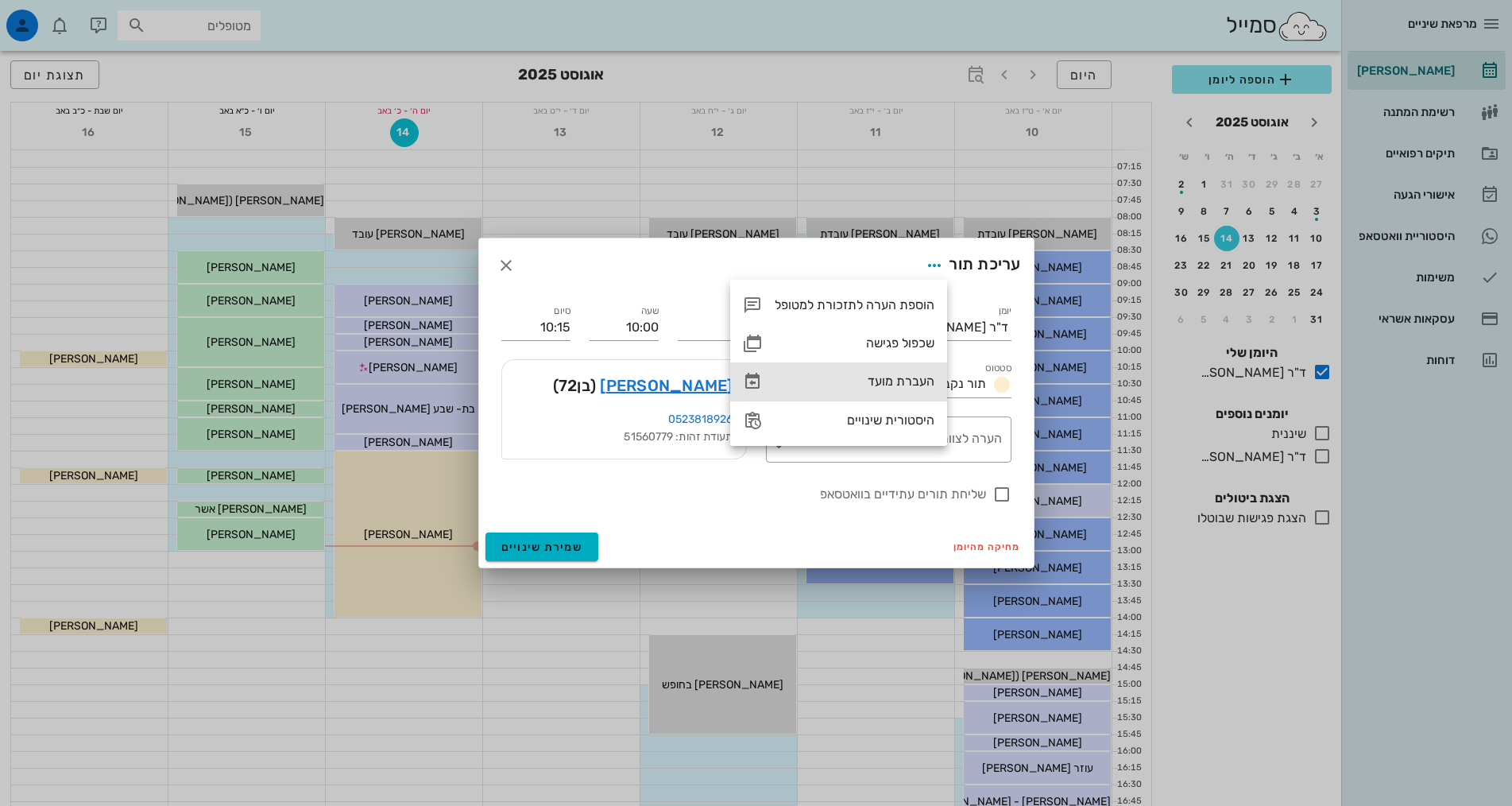
click at [902, 385] on div "העברת מועד" at bounding box center [854, 381] width 159 height 15
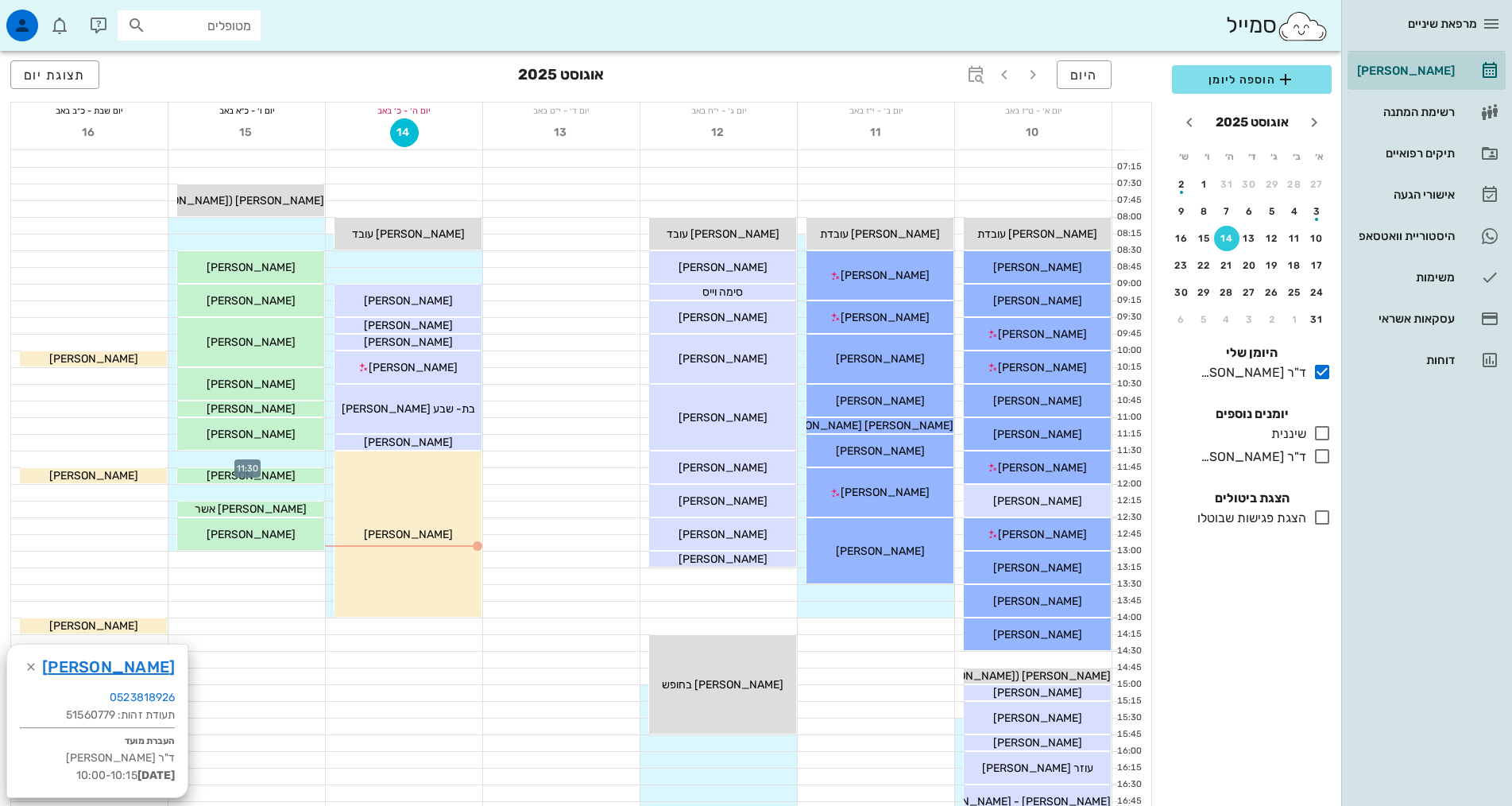
click at [296, 461] on div at bounding box center [246, 460] width 157 height 16
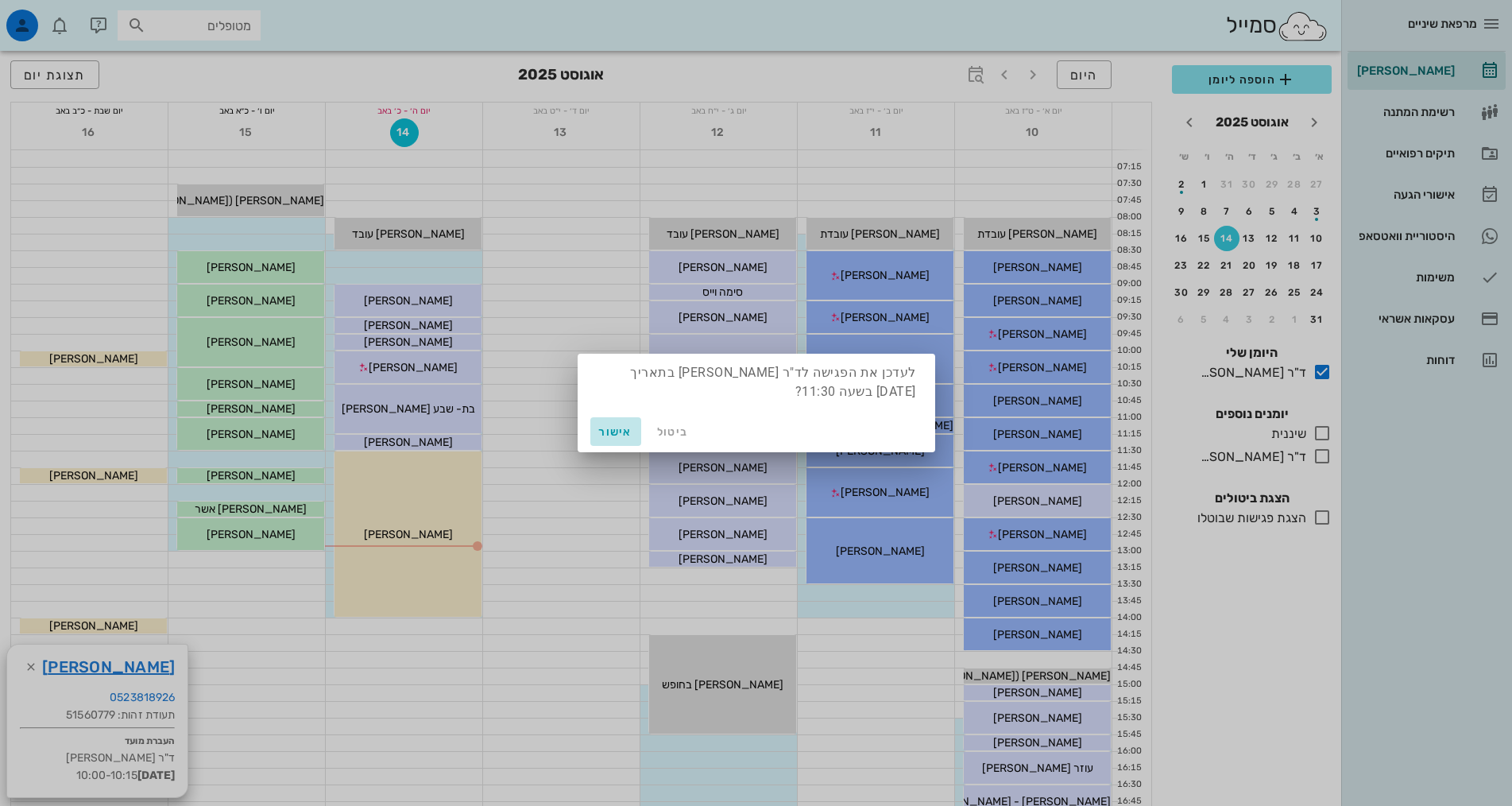
click at [616, 430] on span "אישור" at bounding box center [615, 431] width 38 height 13
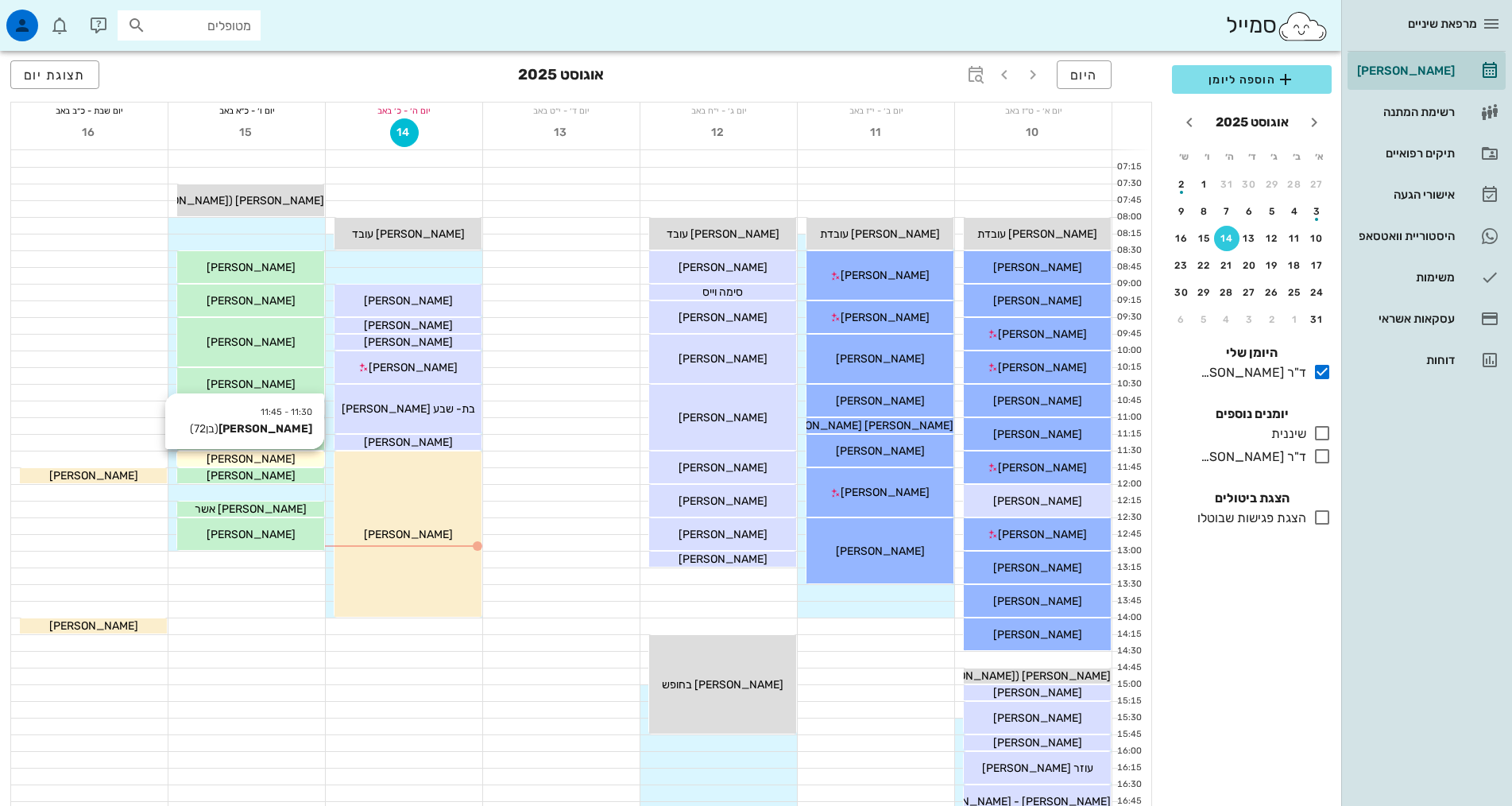
click at [276, 461] on div "[PERSON_NAME]" at bounding box center [251, 459] width 147 height 17
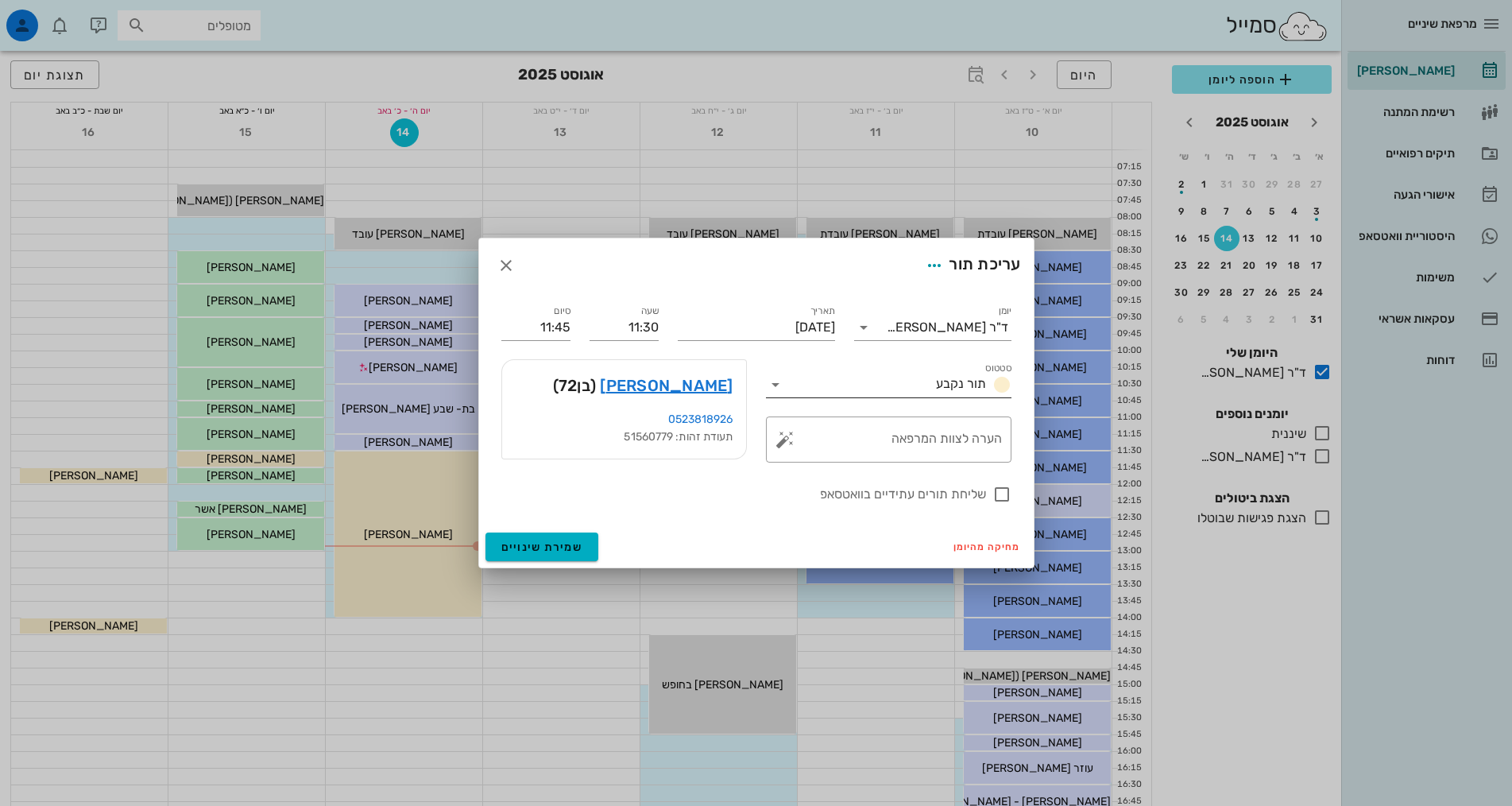
click at [954, 389] on span "תור נקבע" at bounding box center [960, 384] width 50 height 15
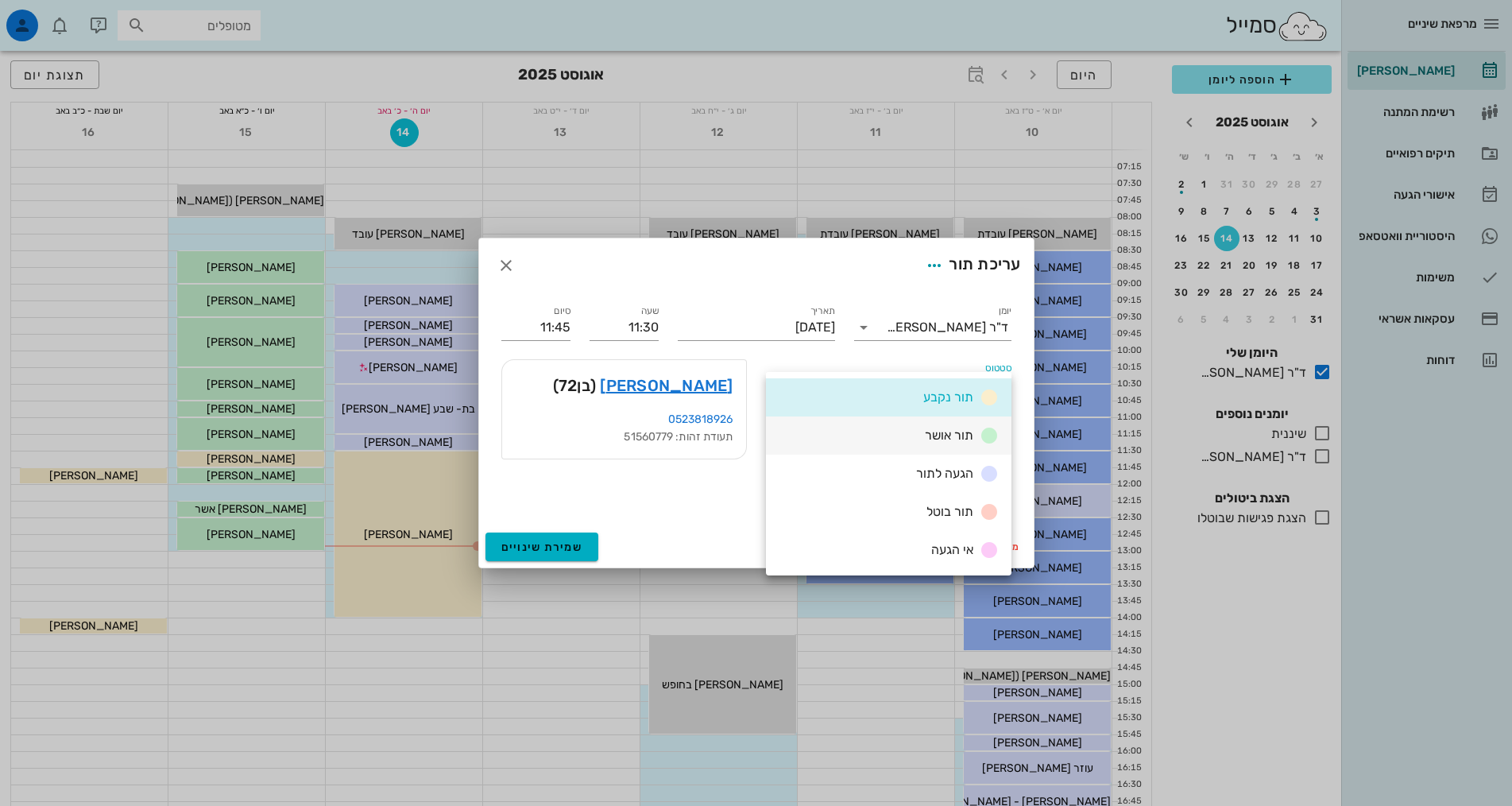
click at [940, 441] on span "תור אושר" at bounding box center [949, 435] width 49 height 15
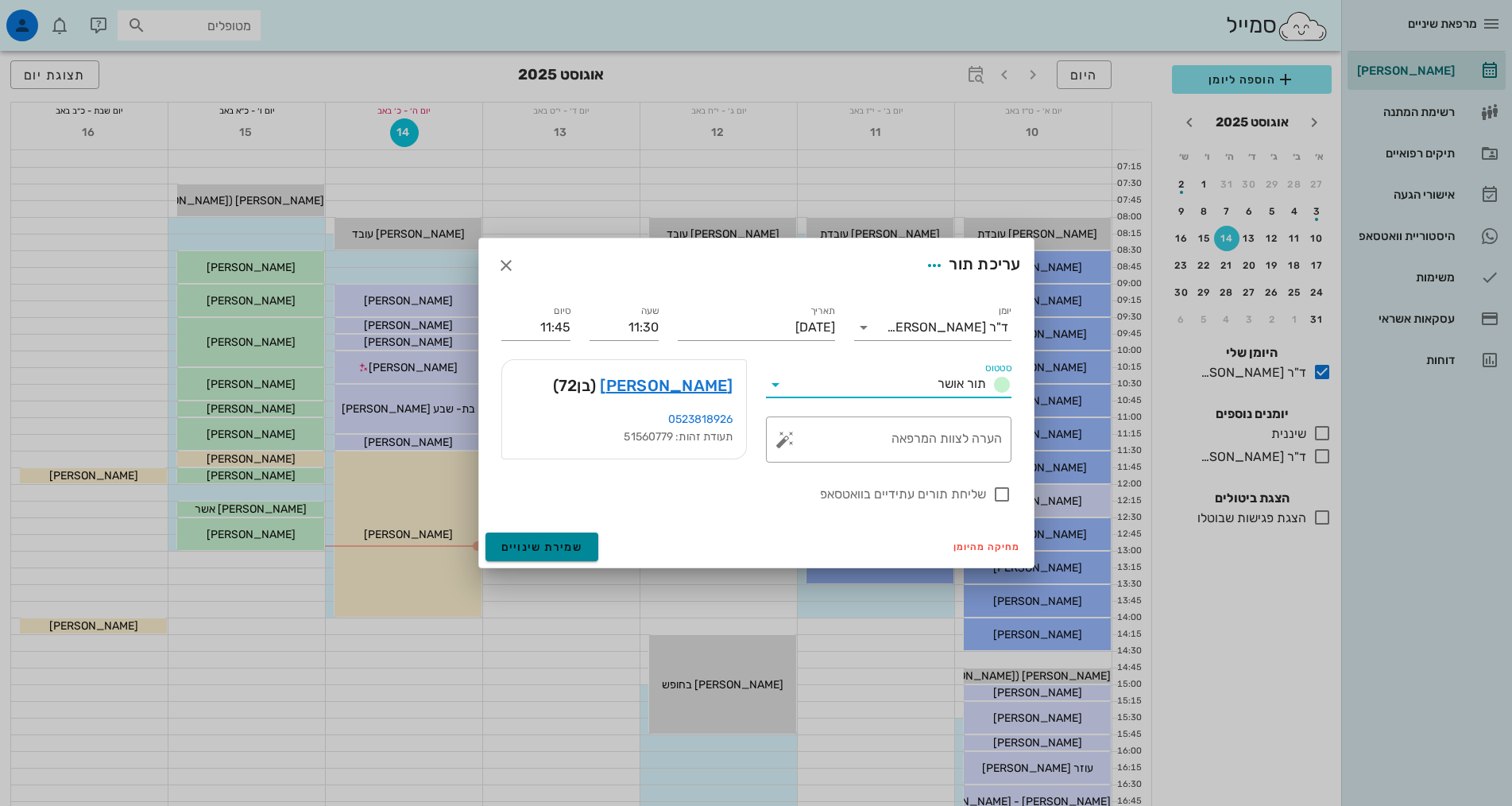
drag, startPoint x: 507, startPoint y: 547, endPoint x: 514, endPoint y: 539, distance: 10.6
click at [510, 547] on span "שמירת שינויים" at bounding box center [542, 546] width 81 height 13
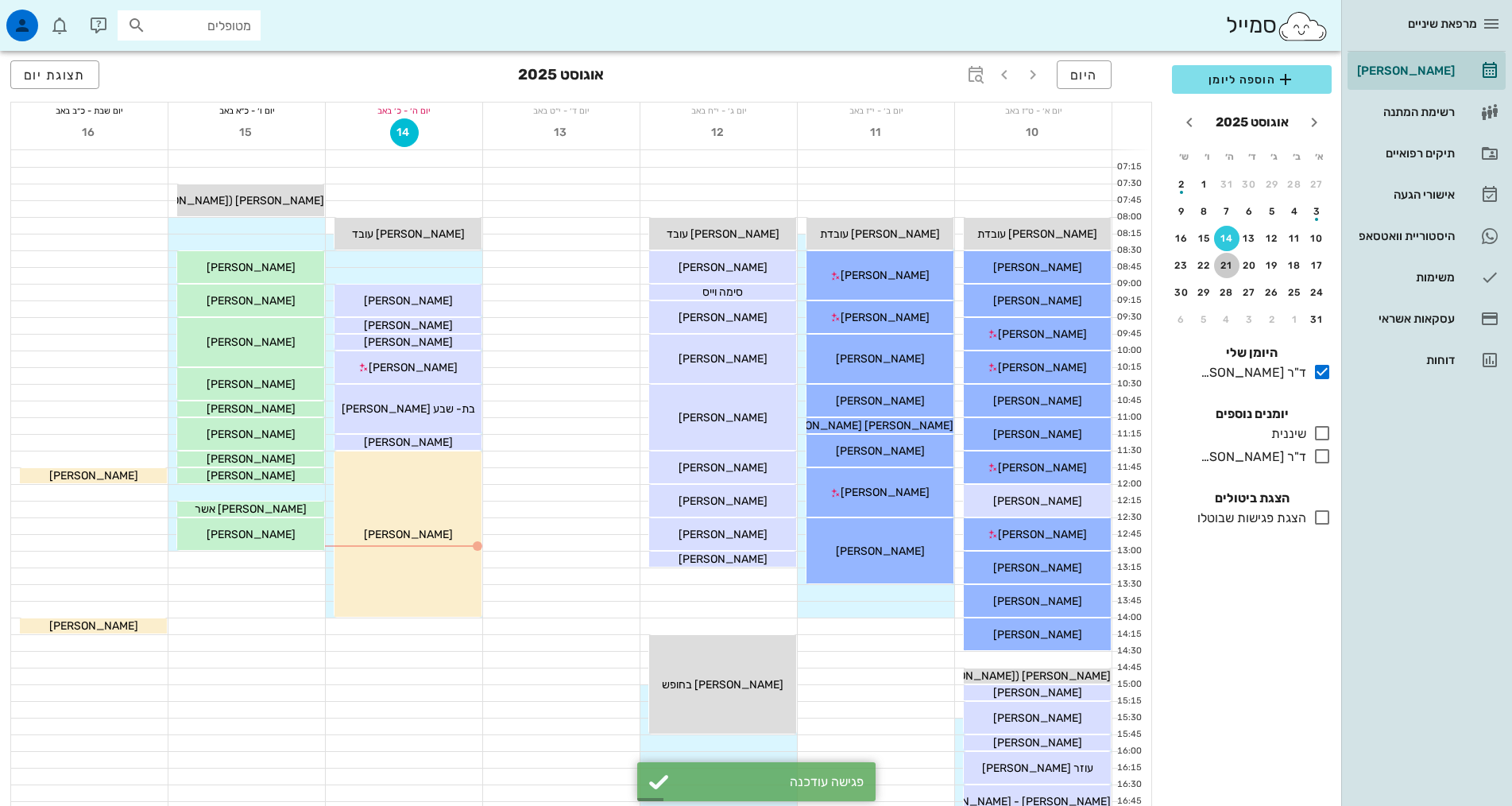
click at [1223, 267] on div "21" at bounding box center [1226, 266] width 26 height 12
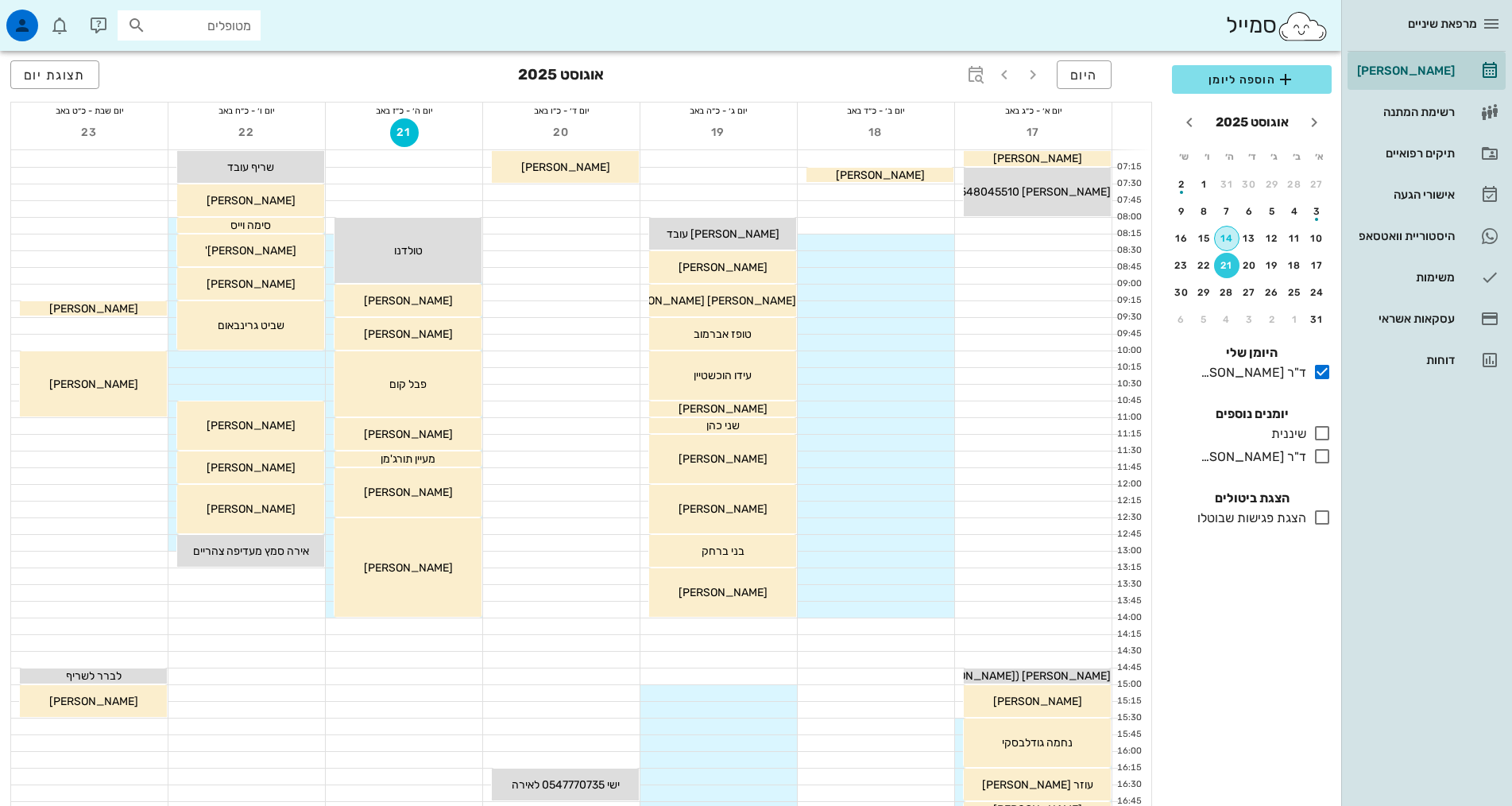
click at [1230, 241] on div "14" at bounding box center [1226, 238] width 24 height 12
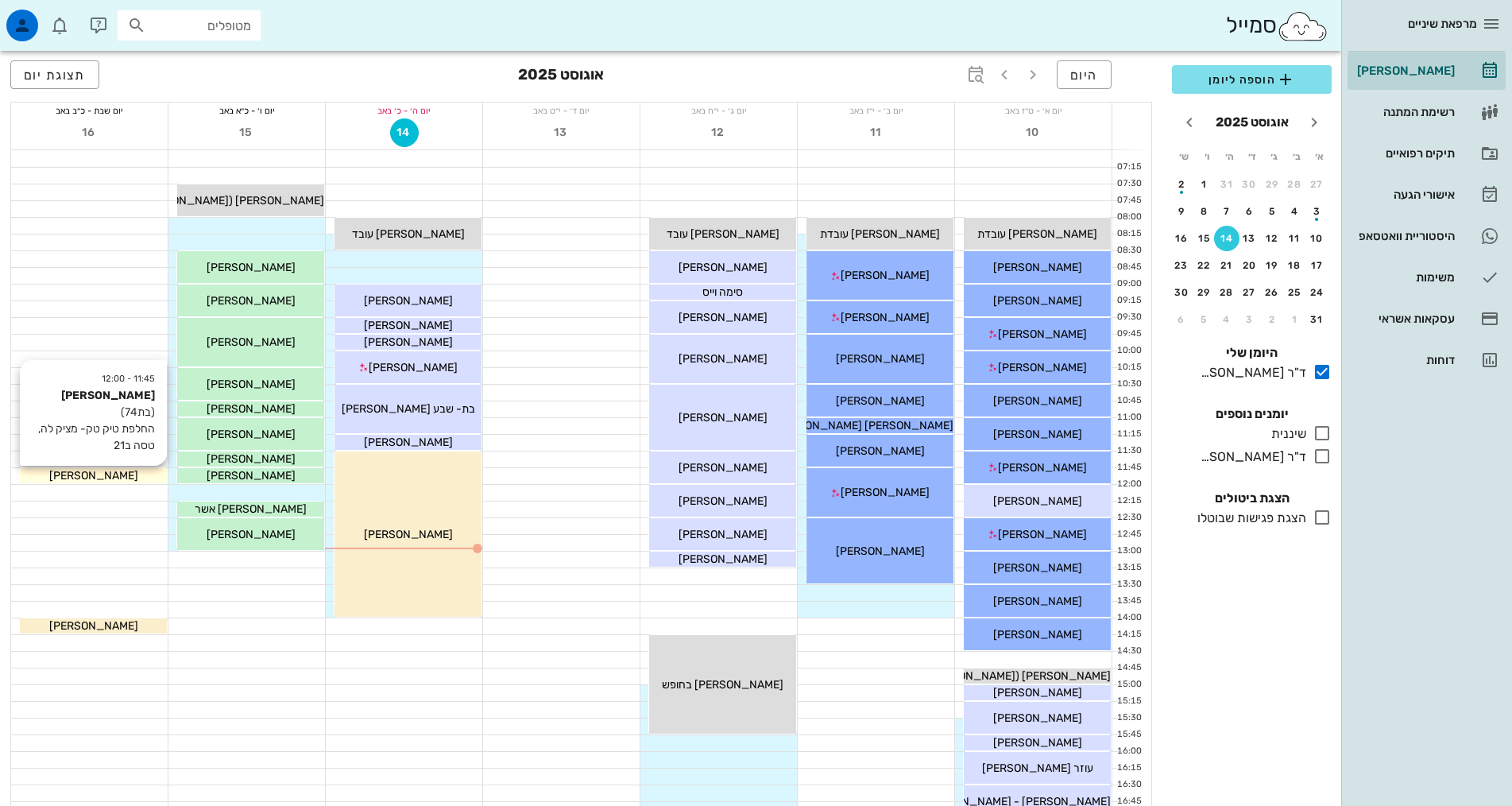
click at [127, 475] on div "[PERSON_NAME]" at bounding box center [93, 476] width 147 height 17
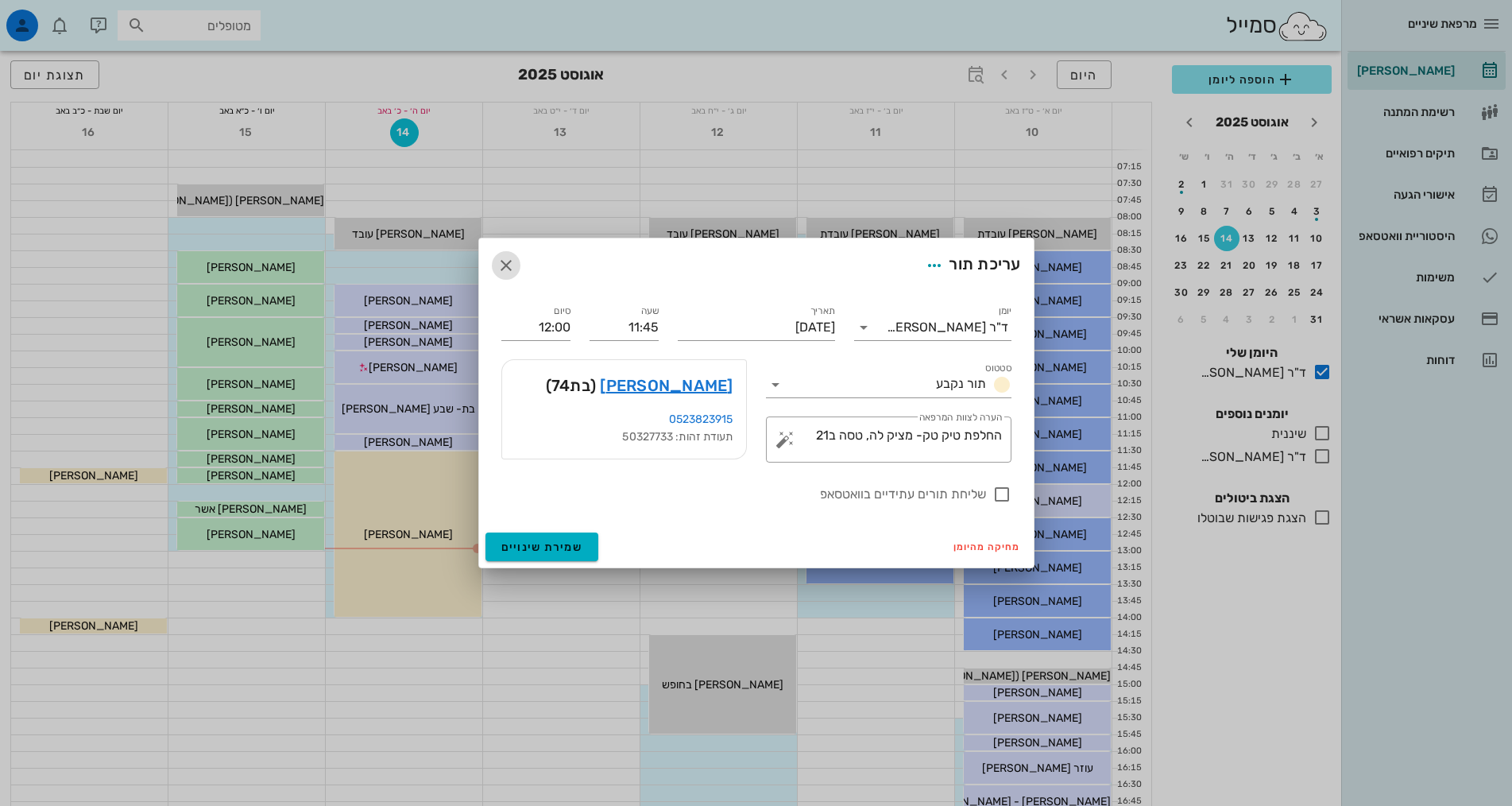
click at [500, 262] on icon "button" at bounding box center [506, 266] width 19 height 19
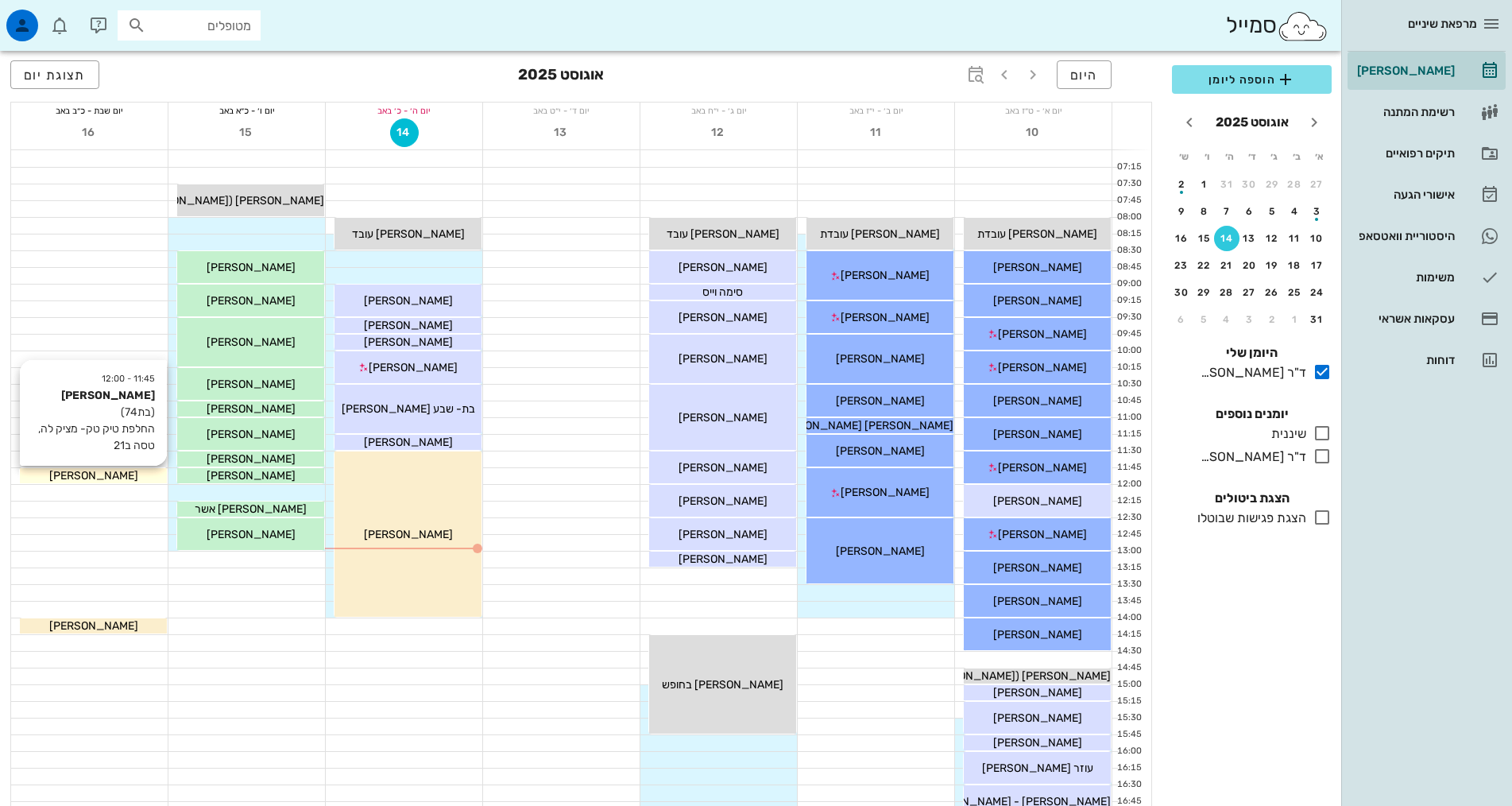
drag, startPoint x: 81, startPoint y: 478, endPoint x: 68, endPoint y: 480, distance: 13.2
click at [68, 480] on div "[PERSON_NAME]" at bounding box center [93, 476] width 147 height 17
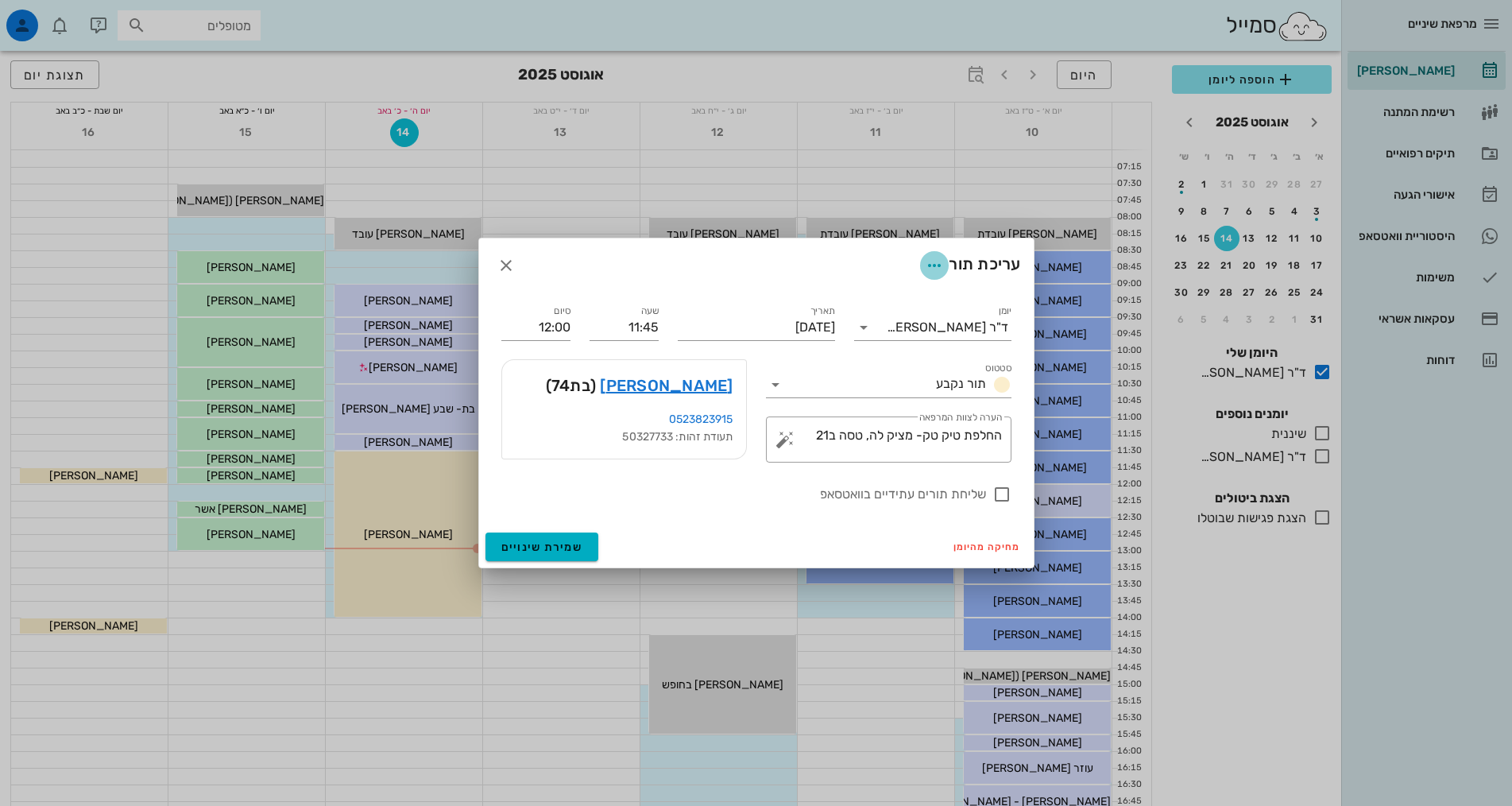
click at [935, 263] on icon "button" at bounding box center [935, 266] width 19 height 19
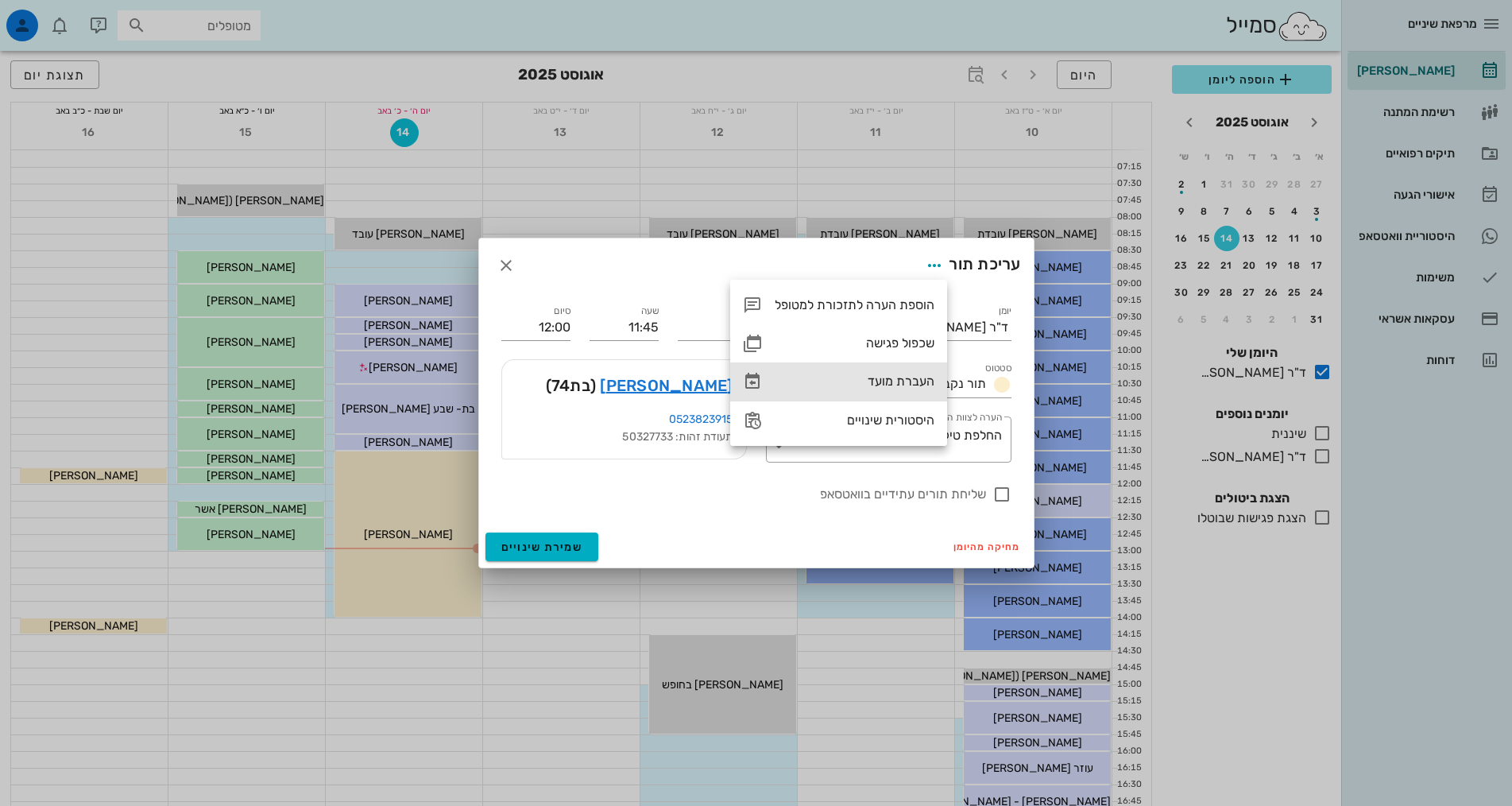
click at [918, 381] on div "העברת מועד" at bounding box center [854, 381] width 159 height 15
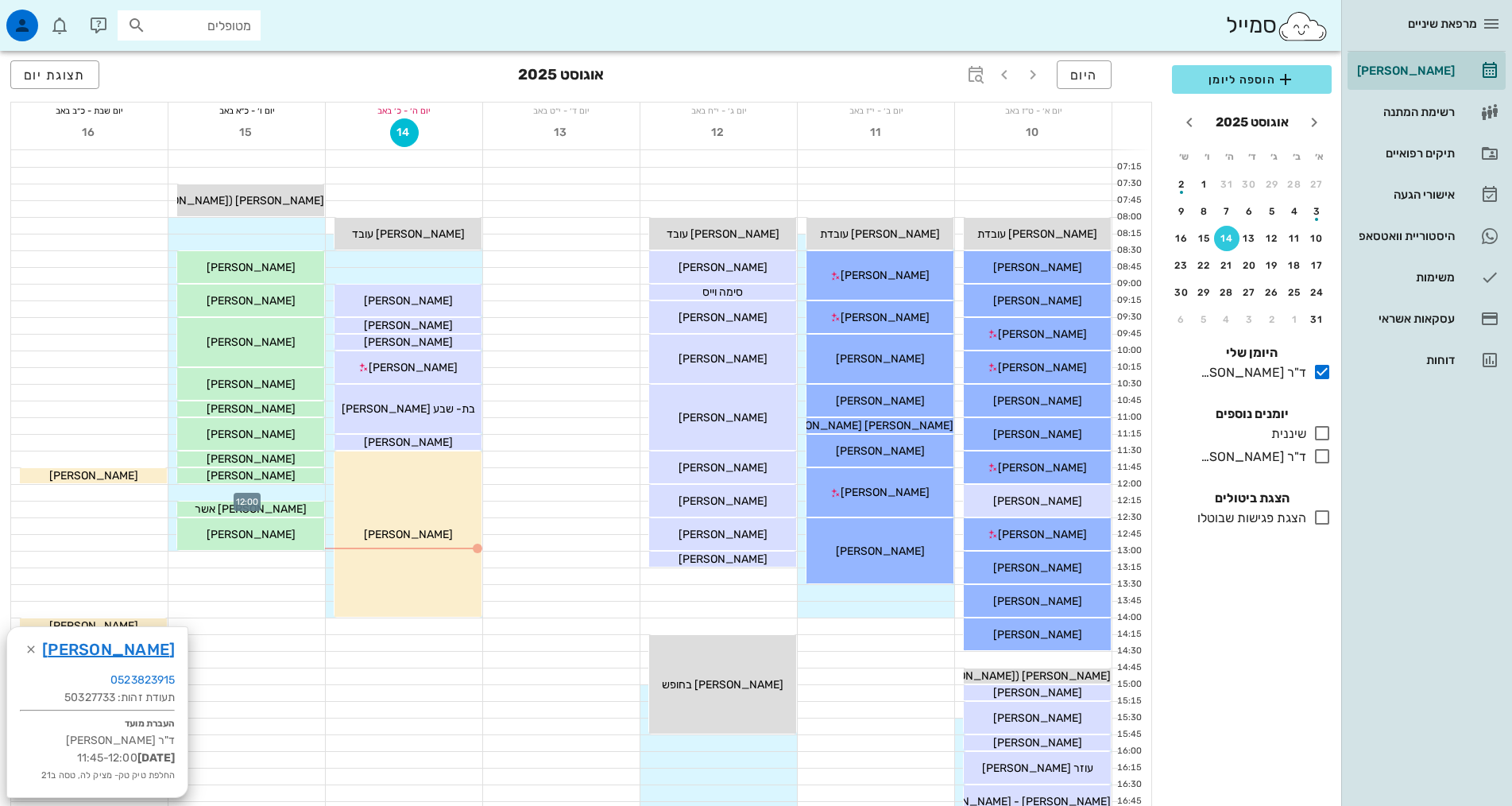
click at [301, 495] on div at bounding box center [246, 493] width 157 height 16
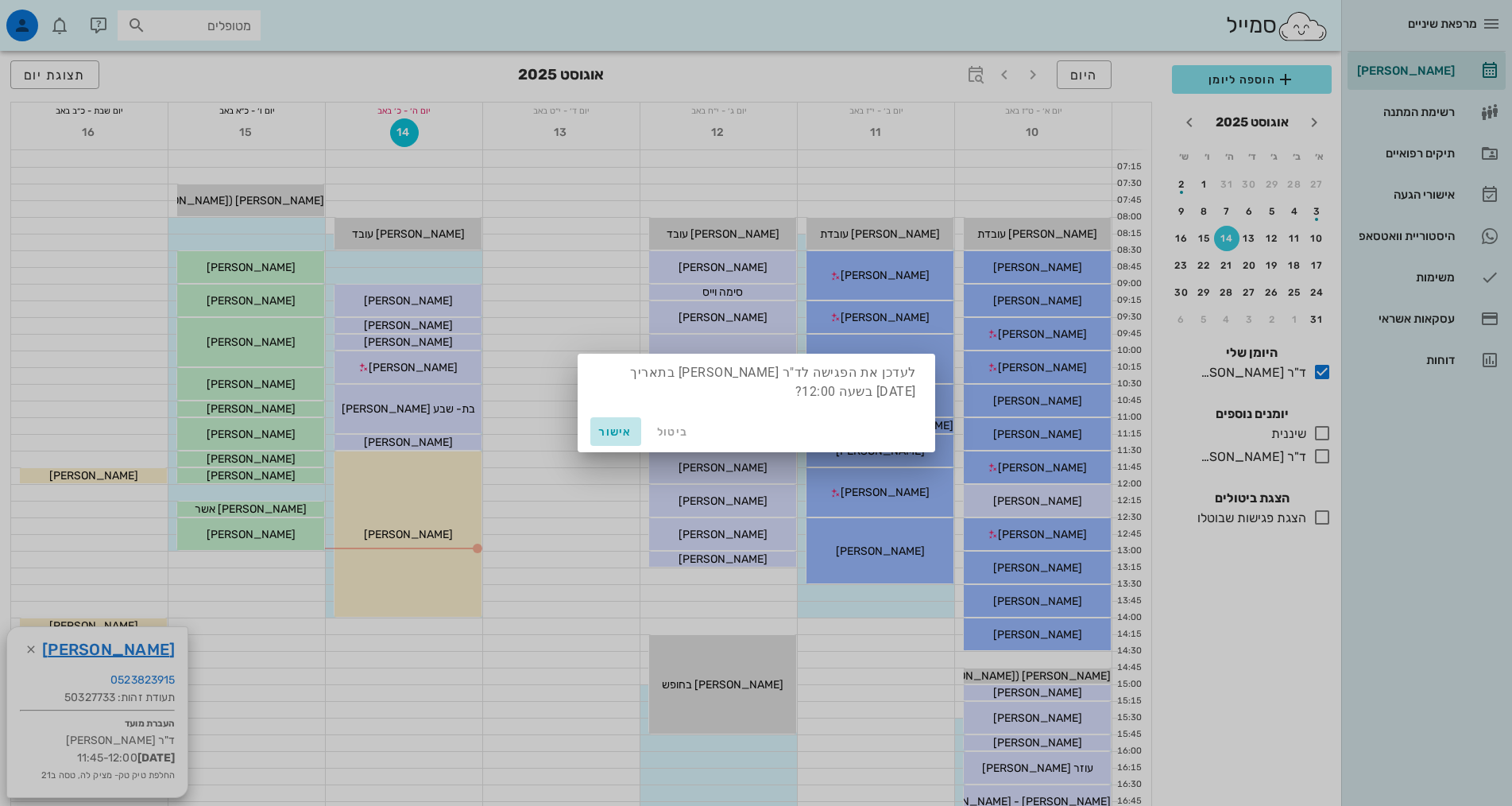
click at [622, 434] on span "אישור" at bounding box center [615, 431] width 38 height 13
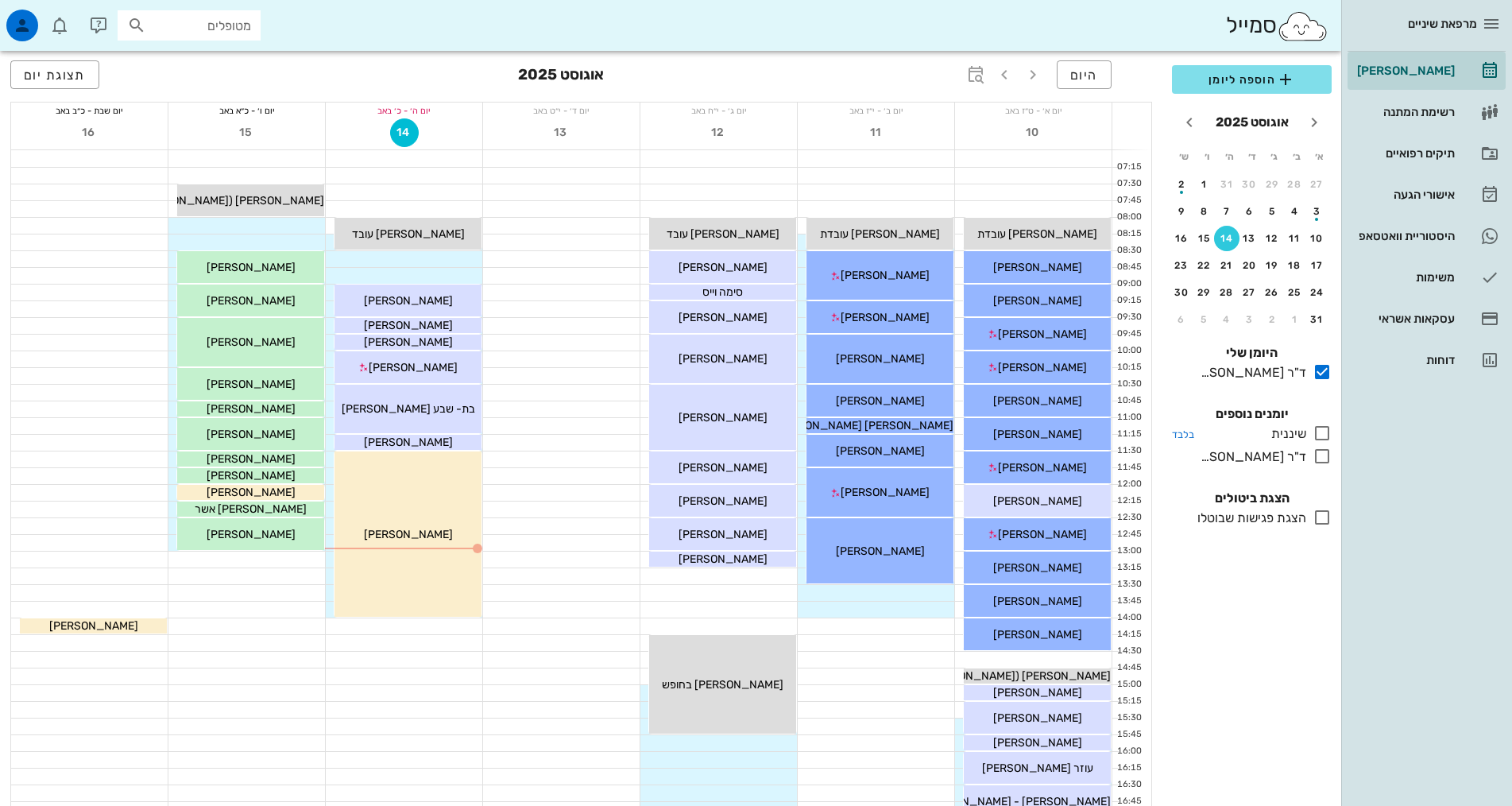
click at [1325, 425] on icon at bounding box center [1323, 433] width 19 height 19
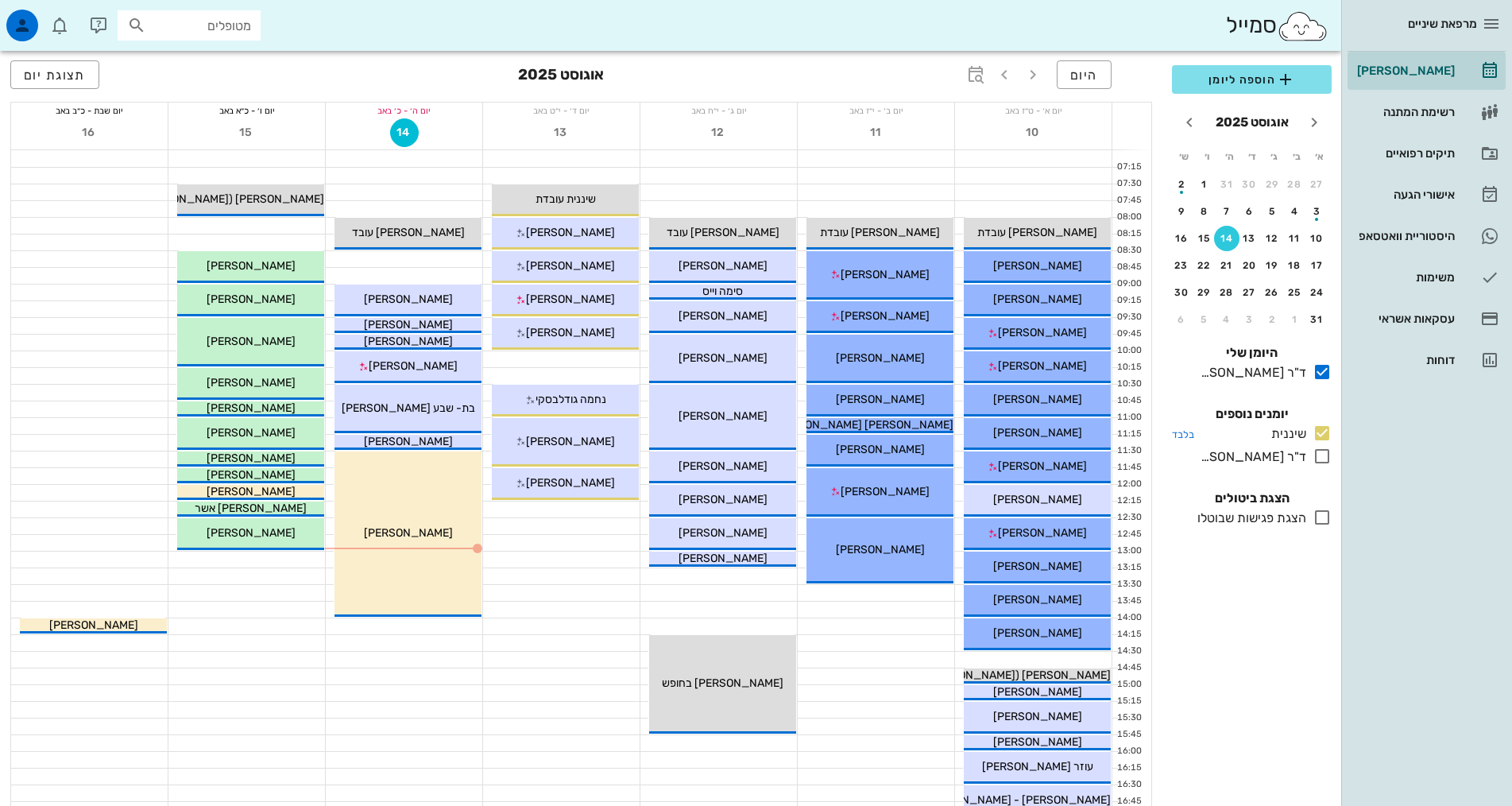
click at [1325, 425] on icon at bounding box center [1323, 433] width 19 height 19
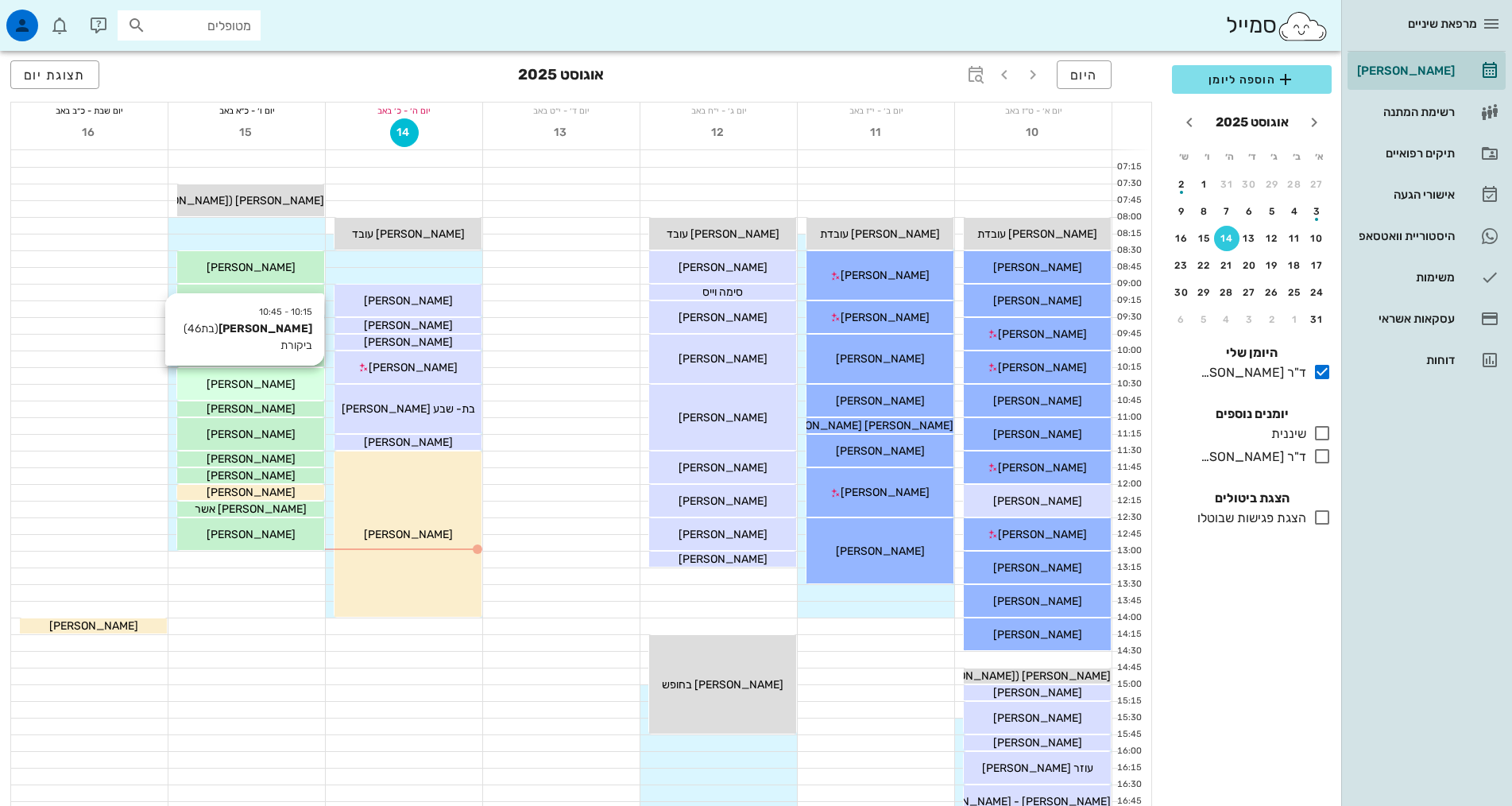
click at [274, 384] on div "[PERSON_NAME]" at bounding box center [251, 384] width 147 height 17
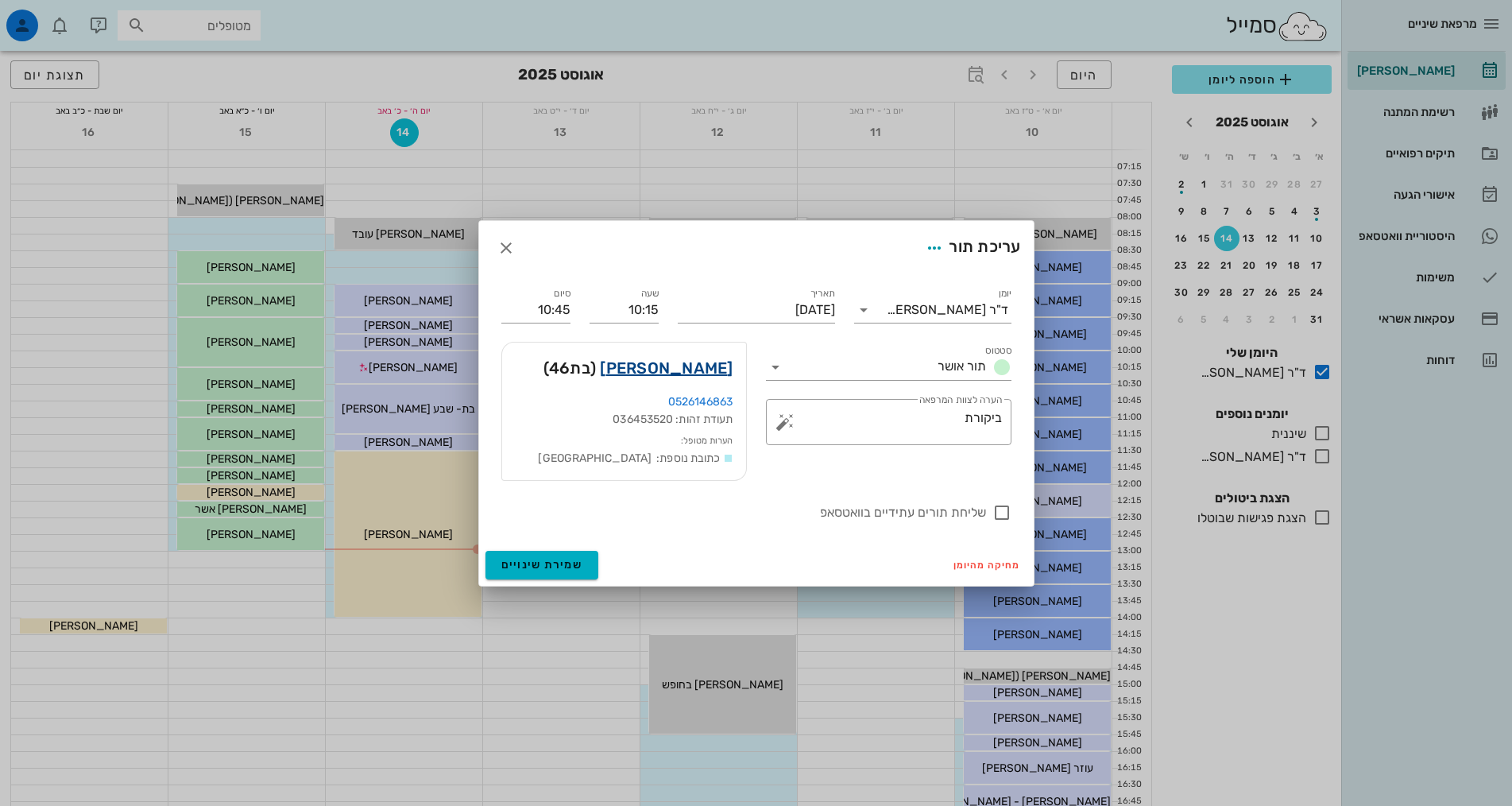
click at [694, 365] on link "[PERSON_NAME]" at bounding box center [667, 368] width 133 height 26
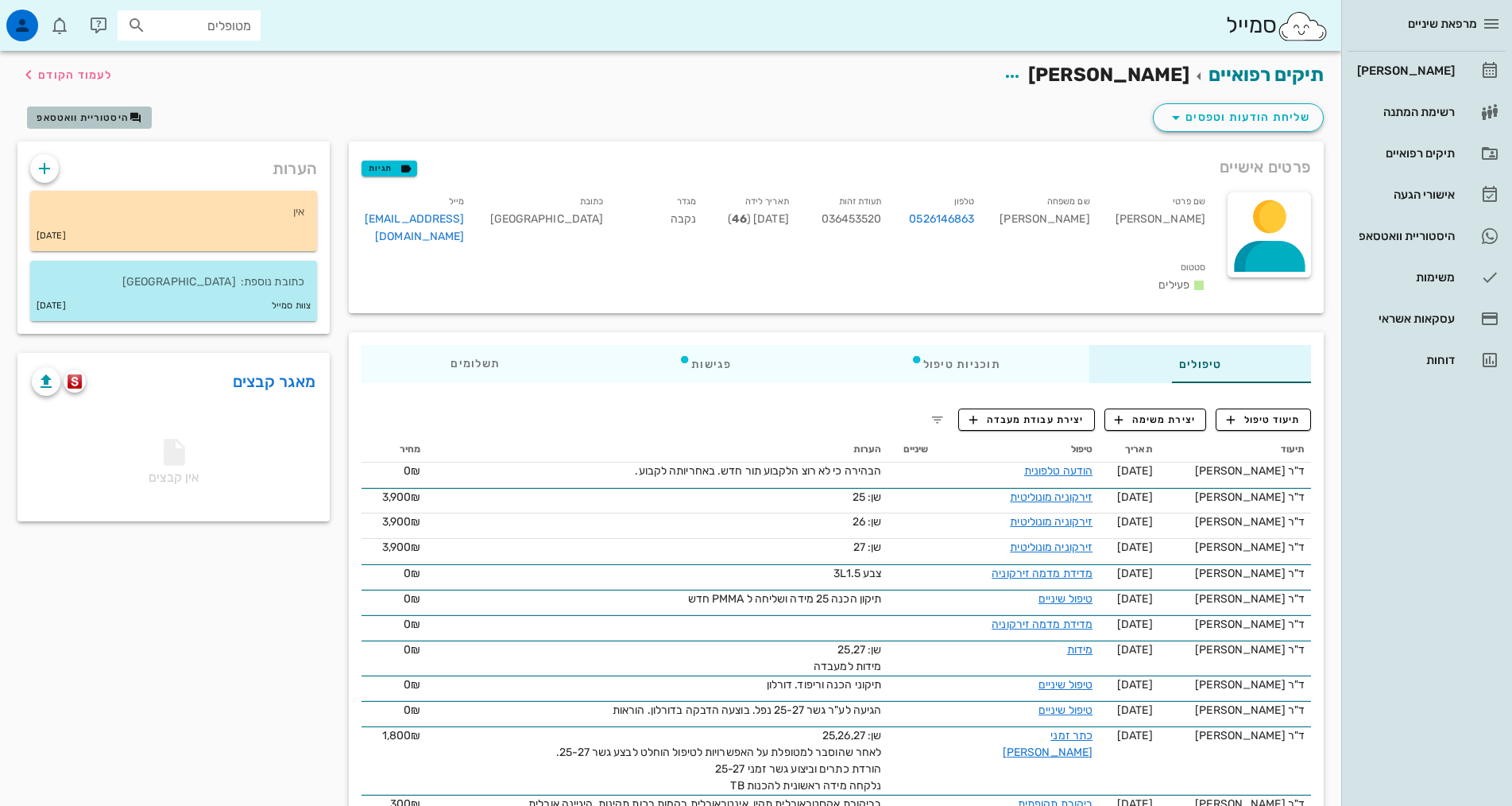
click at [105, 128] on button "היסטוריית וואטסאפ" at bounding box center [89, 117] width 125 height 22
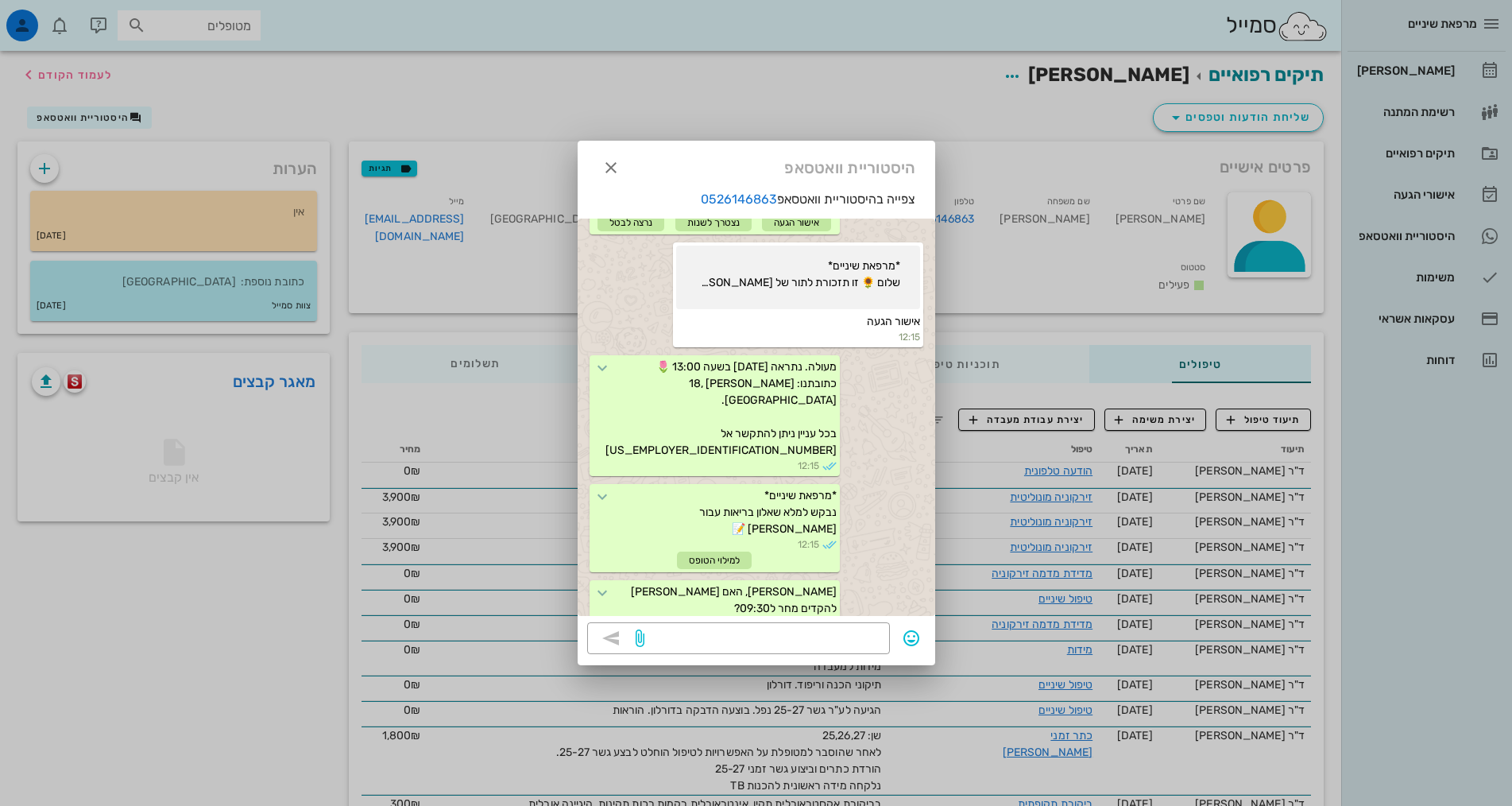
scroll to position [187, 0]
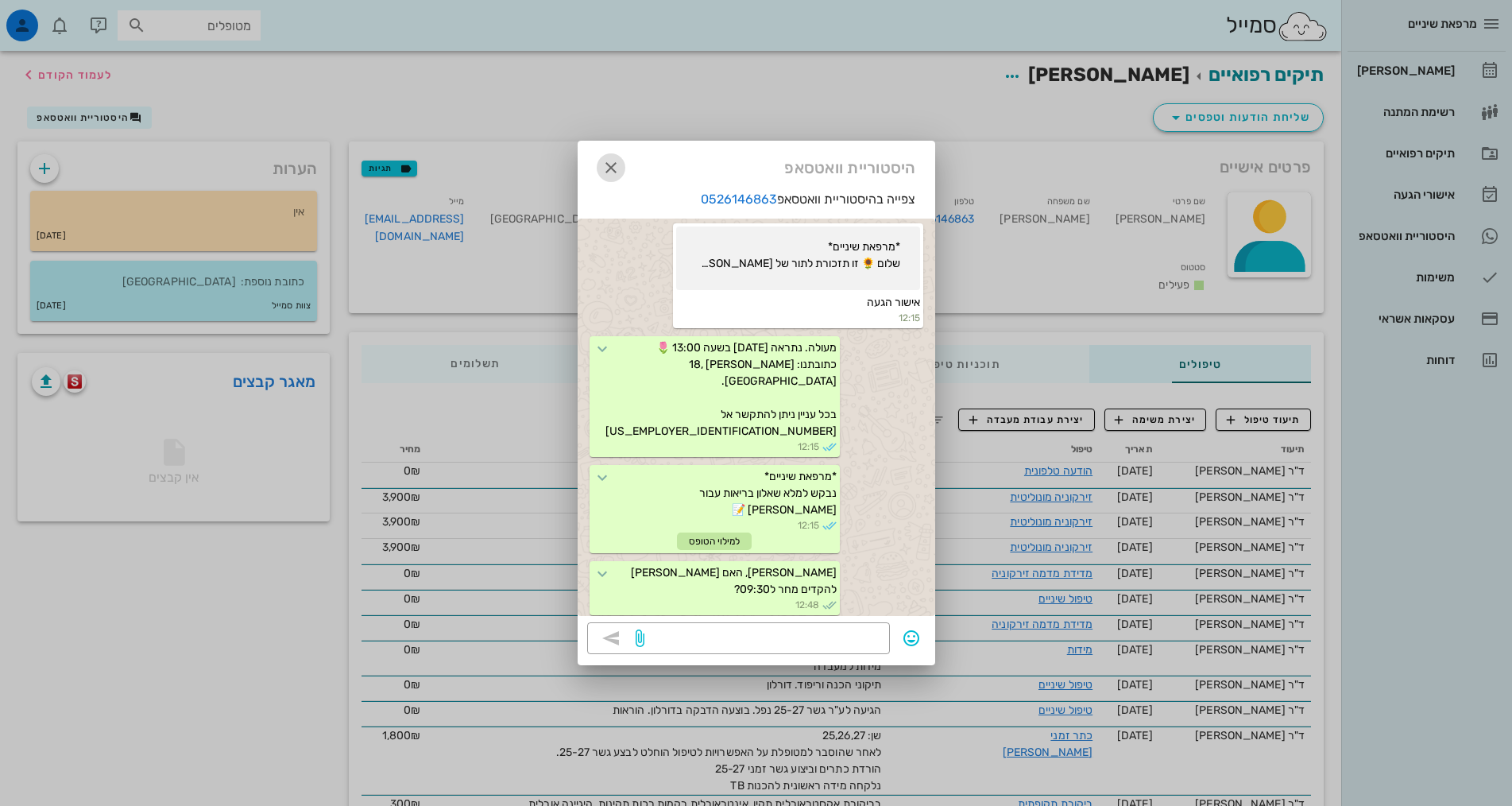
click at [617, 169] on icon "button" at bounding box center [611, 168] width 19 height 19
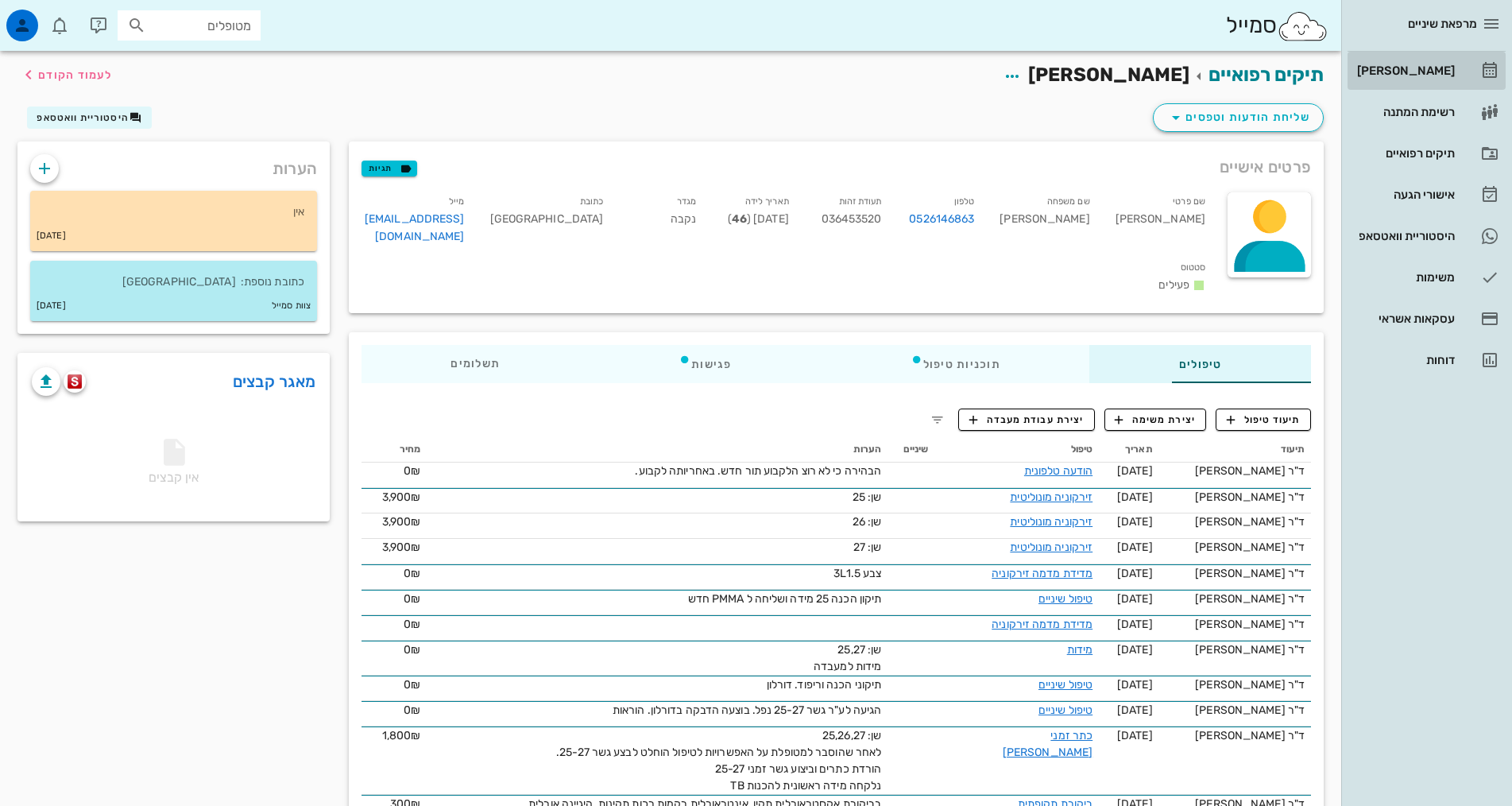
click at [1431, 65] on div "[PERSON_NAME]" at bounding box center [1404, 71] width 101 height 12
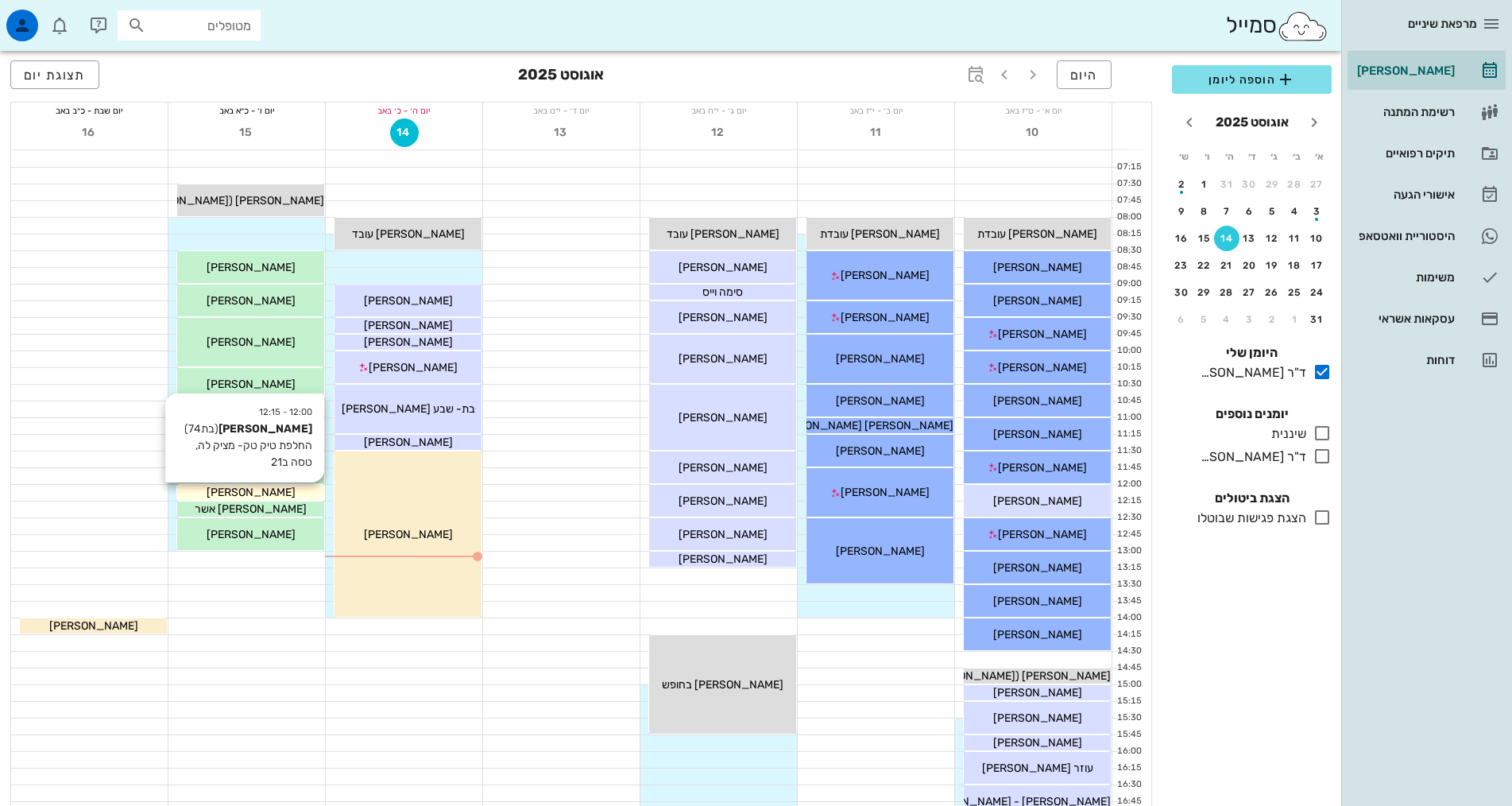
click at [277, 493] on div "[PERSON_NAME]" at bounding box center [251, 492] width 147 height 17
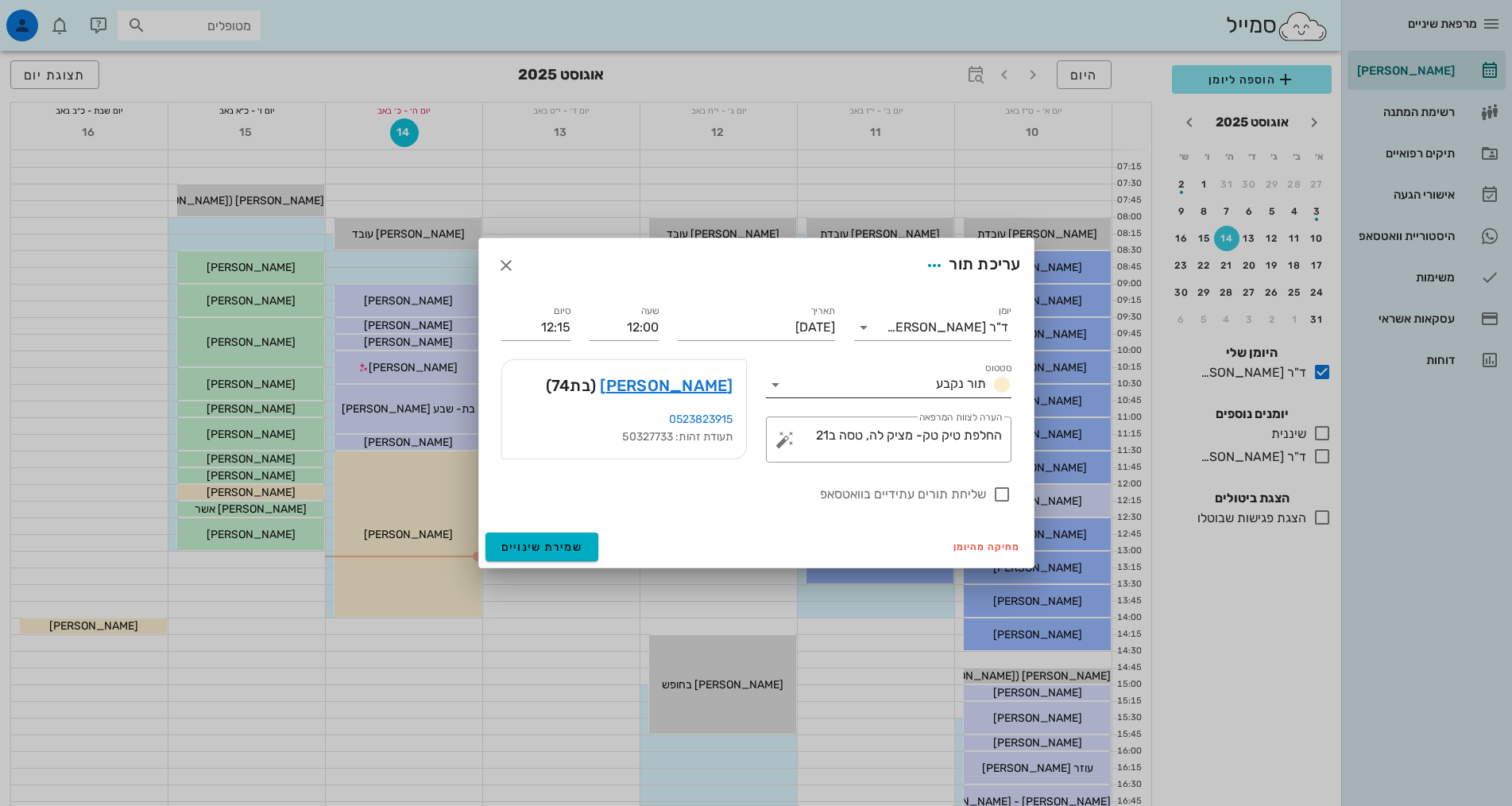
click at [956, 376] on span "תור נקבע" at bounding box center [960, 384] width 50 height 15
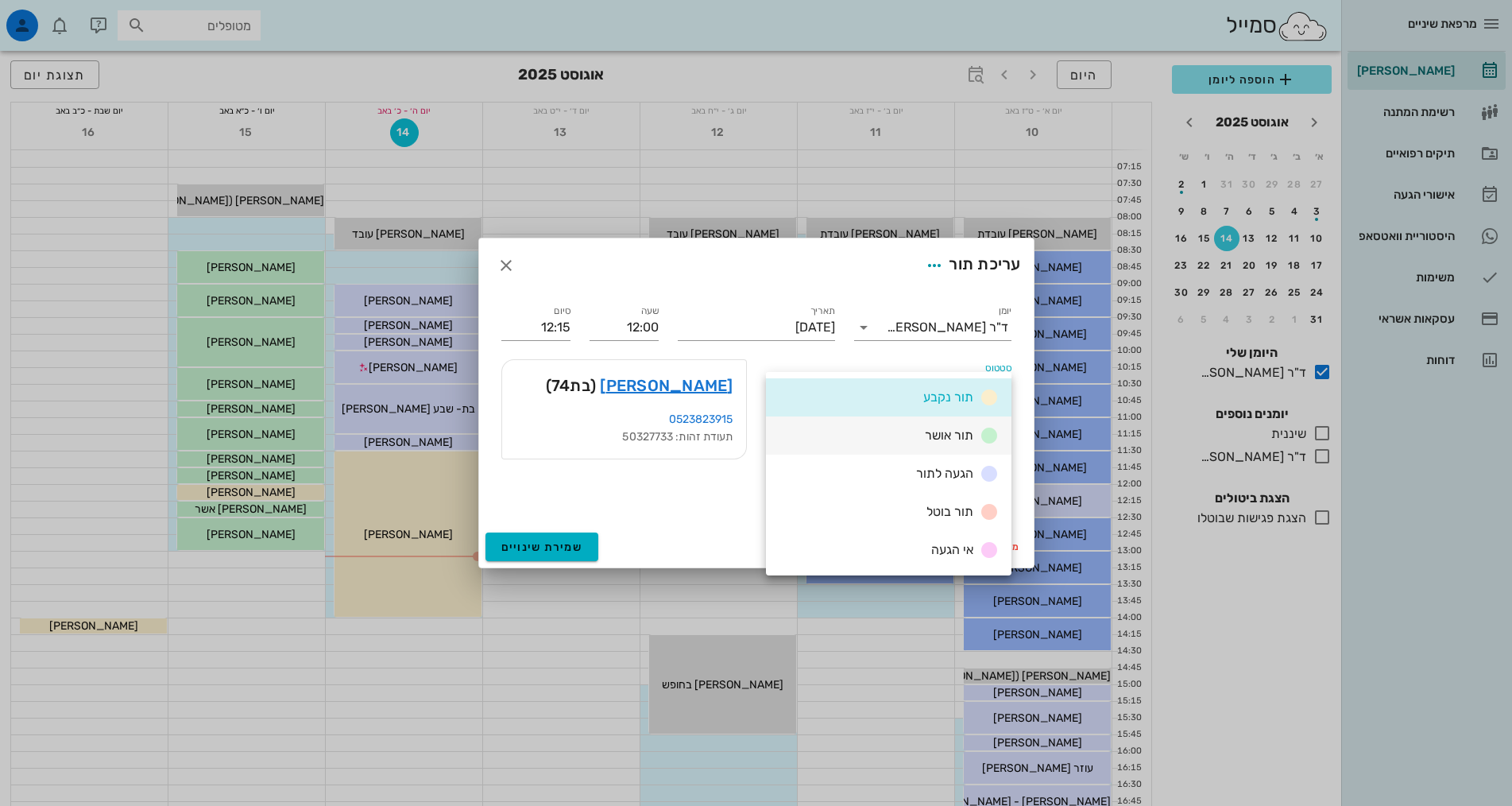
click at [949, 435] on span "תור אושר" at bounding box center [949, 435] width 49 height 15
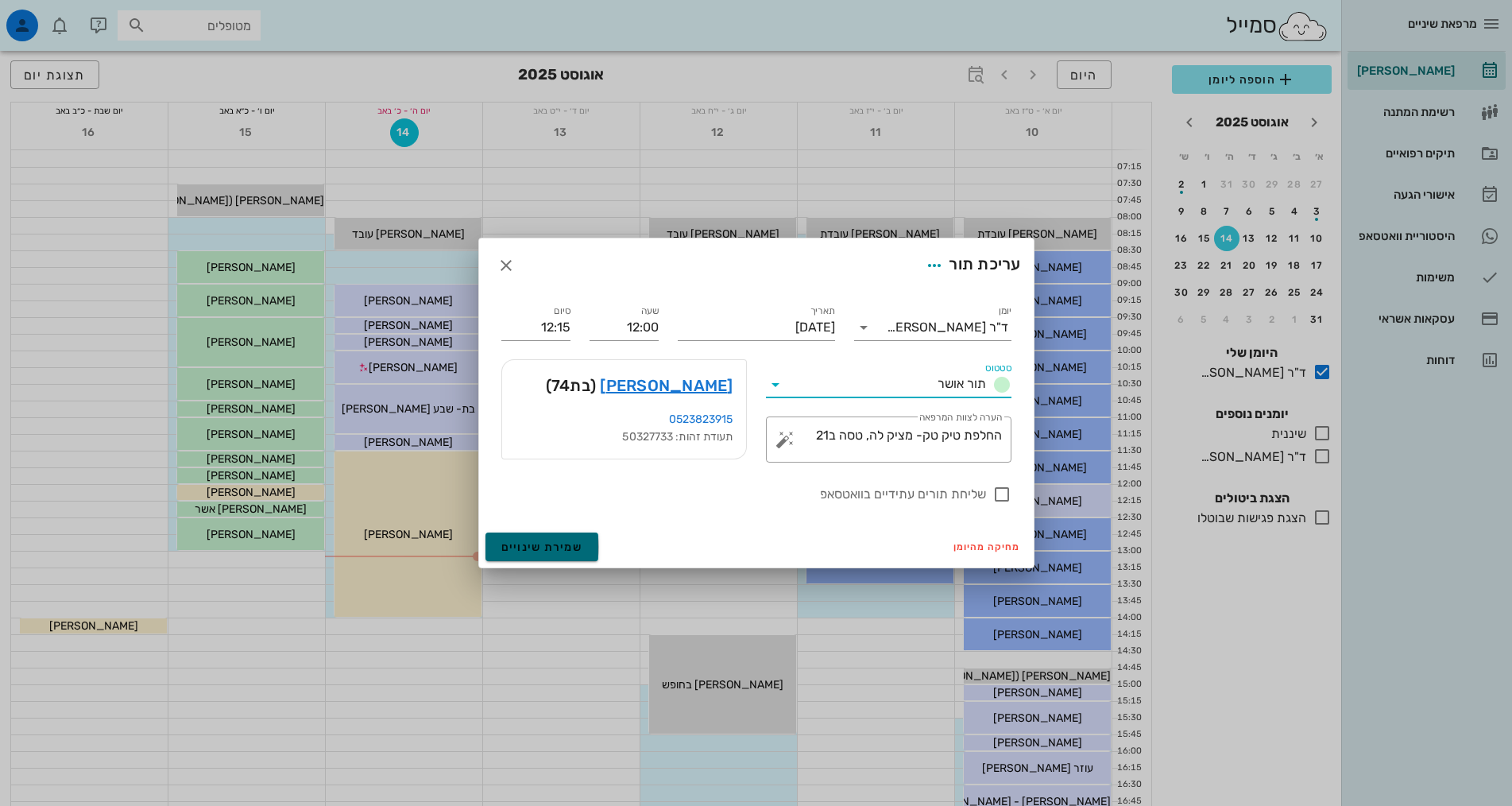
click at [535, 546] on span "שמירת שינויים" at bounding box center [542, 546] width 81 height 13
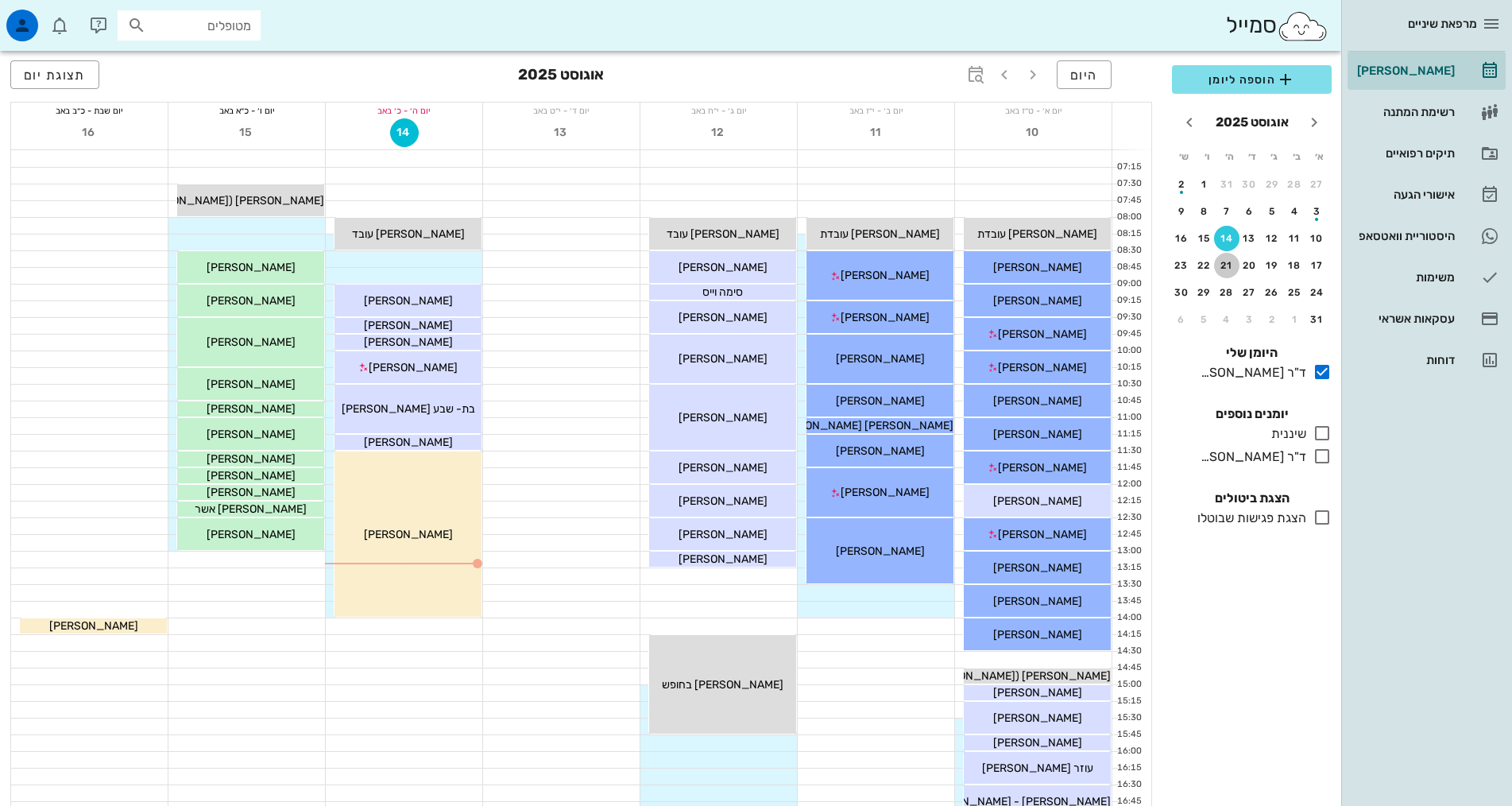
click at [1229, 257] on button "21" at bounding box center [1226, 265] width 26 height 26
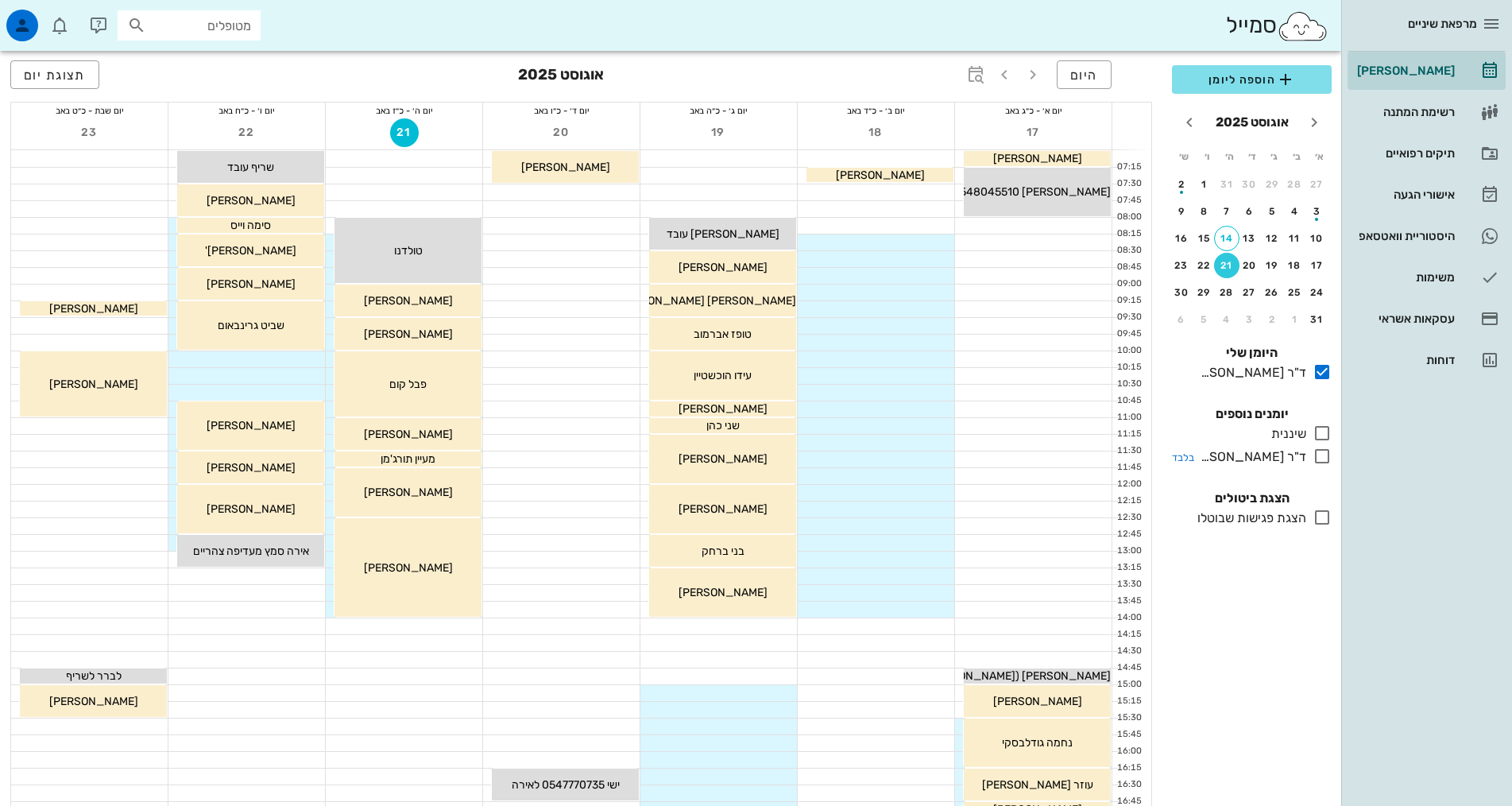
click at [1327, 461] on icon at bounding box center [1323, 456] width 19 height 19
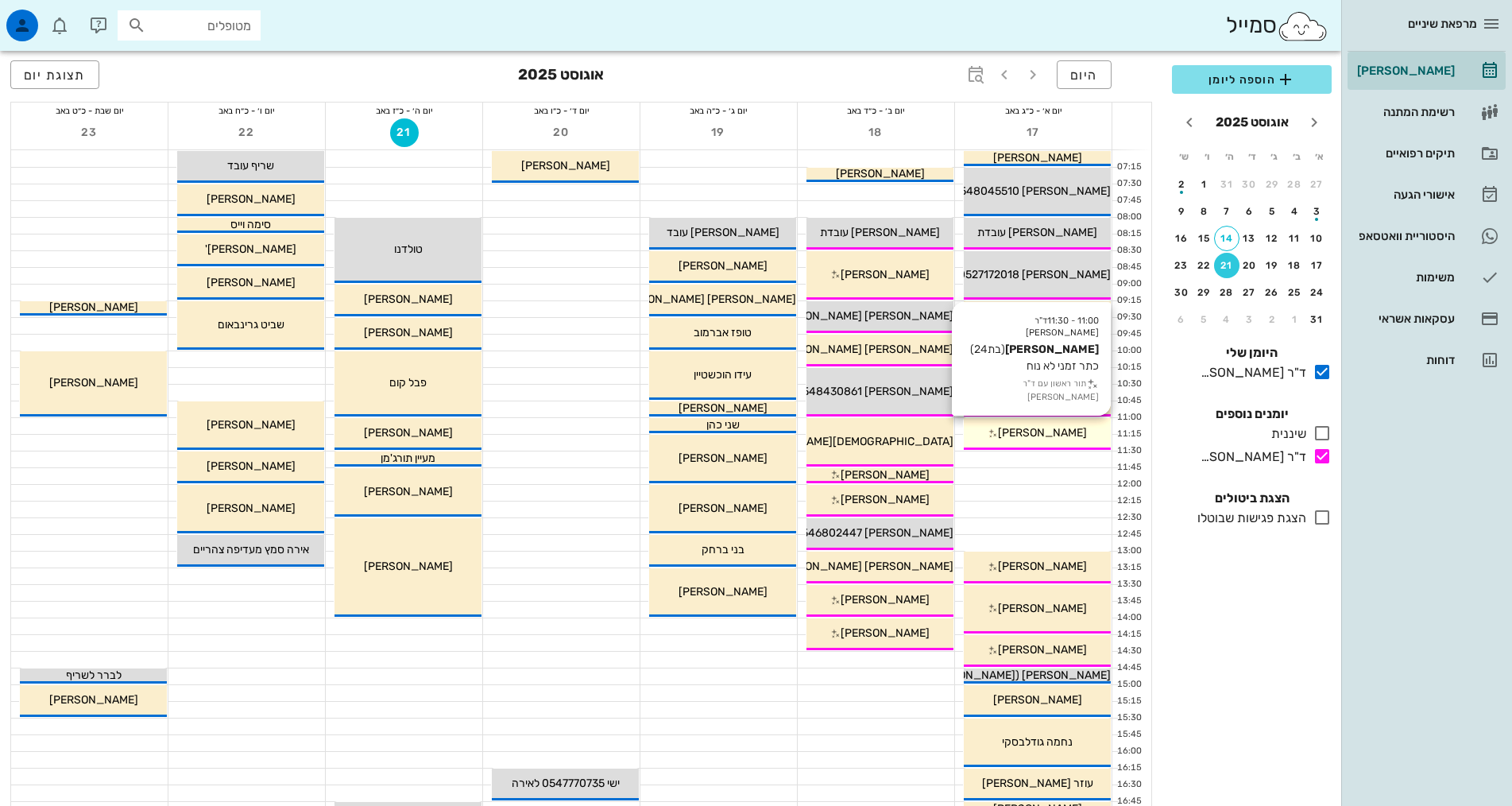
click at [995, 438] on div "[PERSON_NAME]" at bounding box center [1038, 432] width 147 height 17
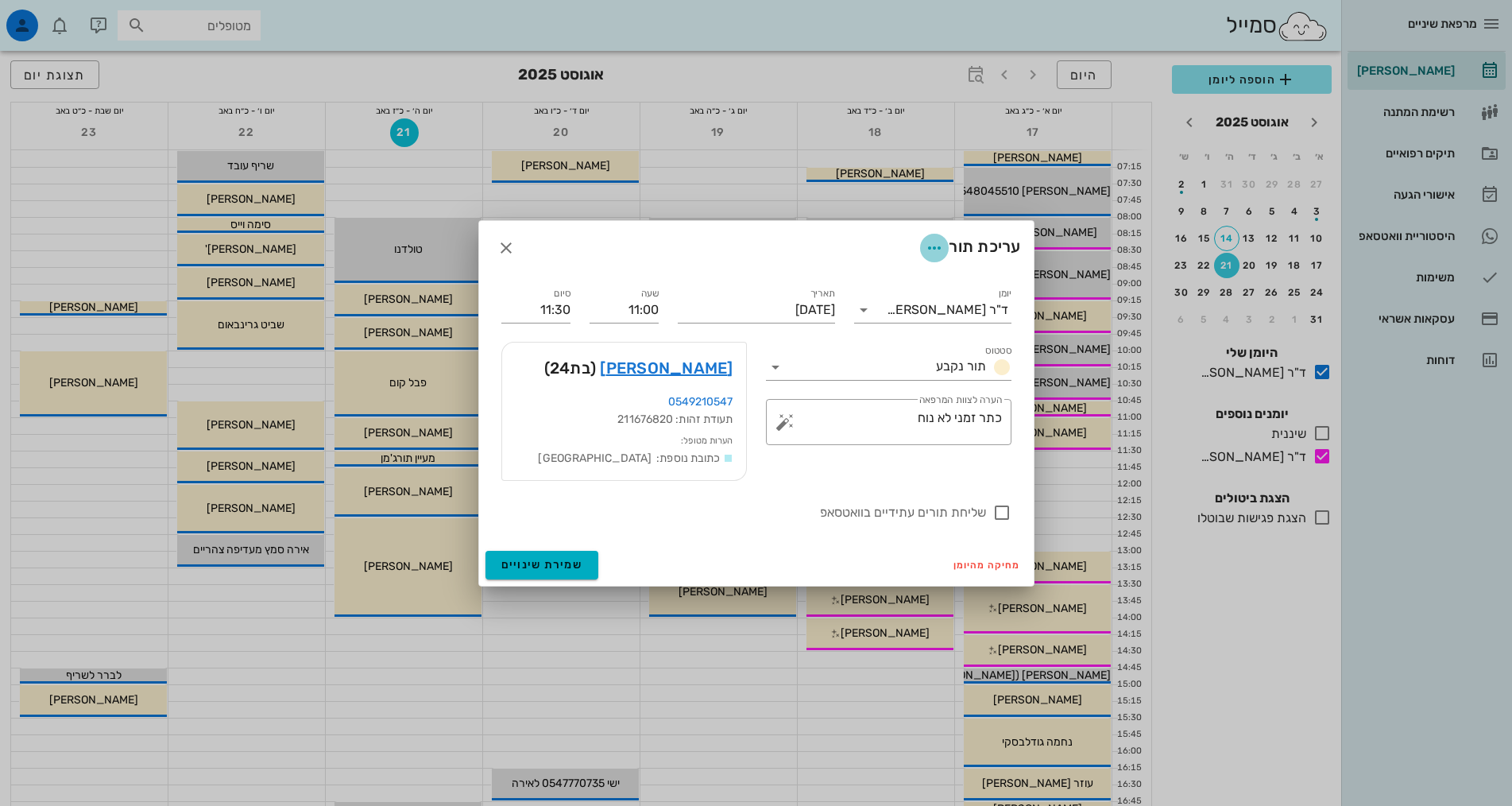
click at [933, 244] on icon "button" at bounding box center [935, 248] width 19 height 19
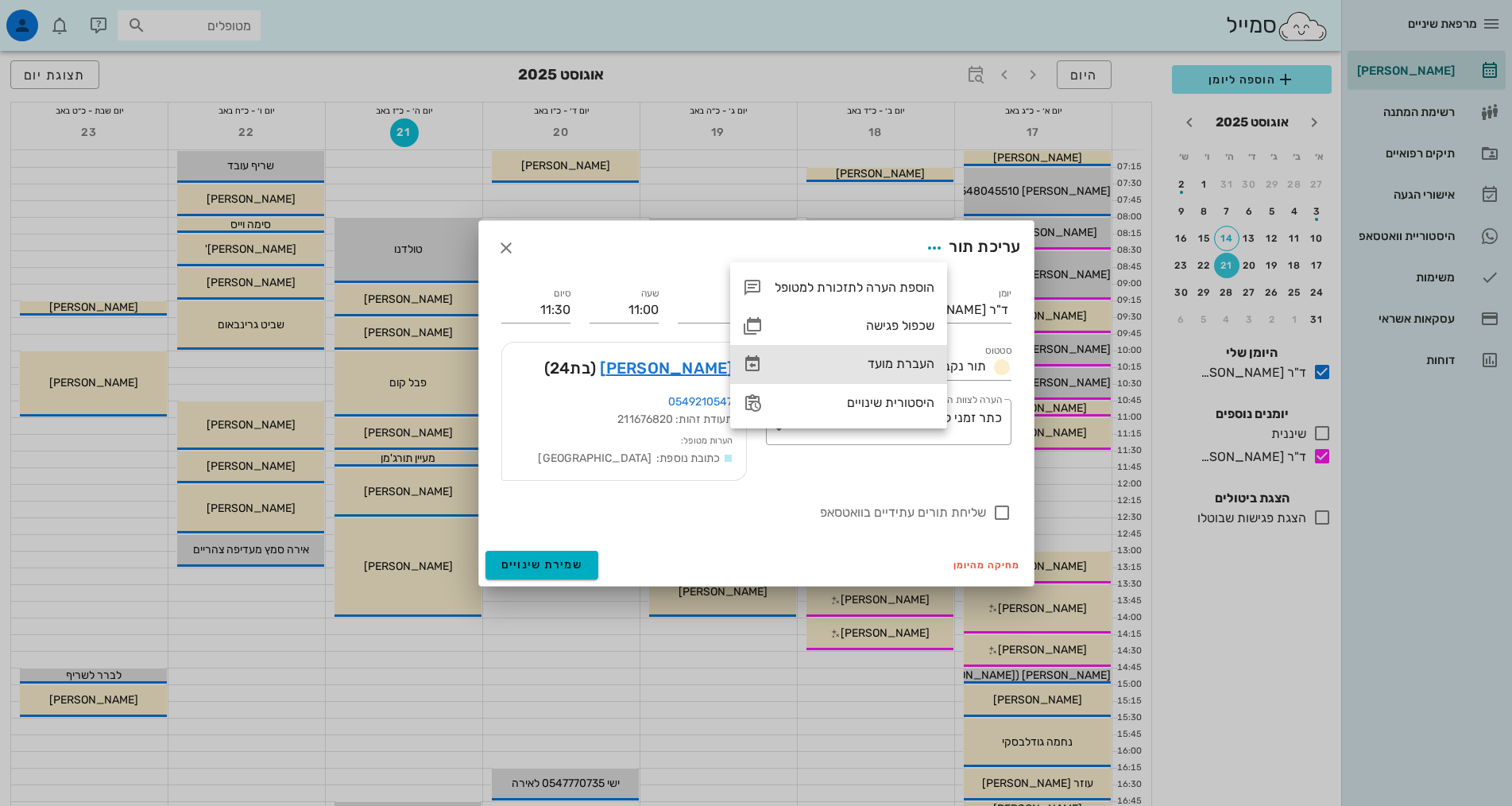
click at [922, 364] on div "העברת מועד" at bounding box center [854, 363] width 159 height 15
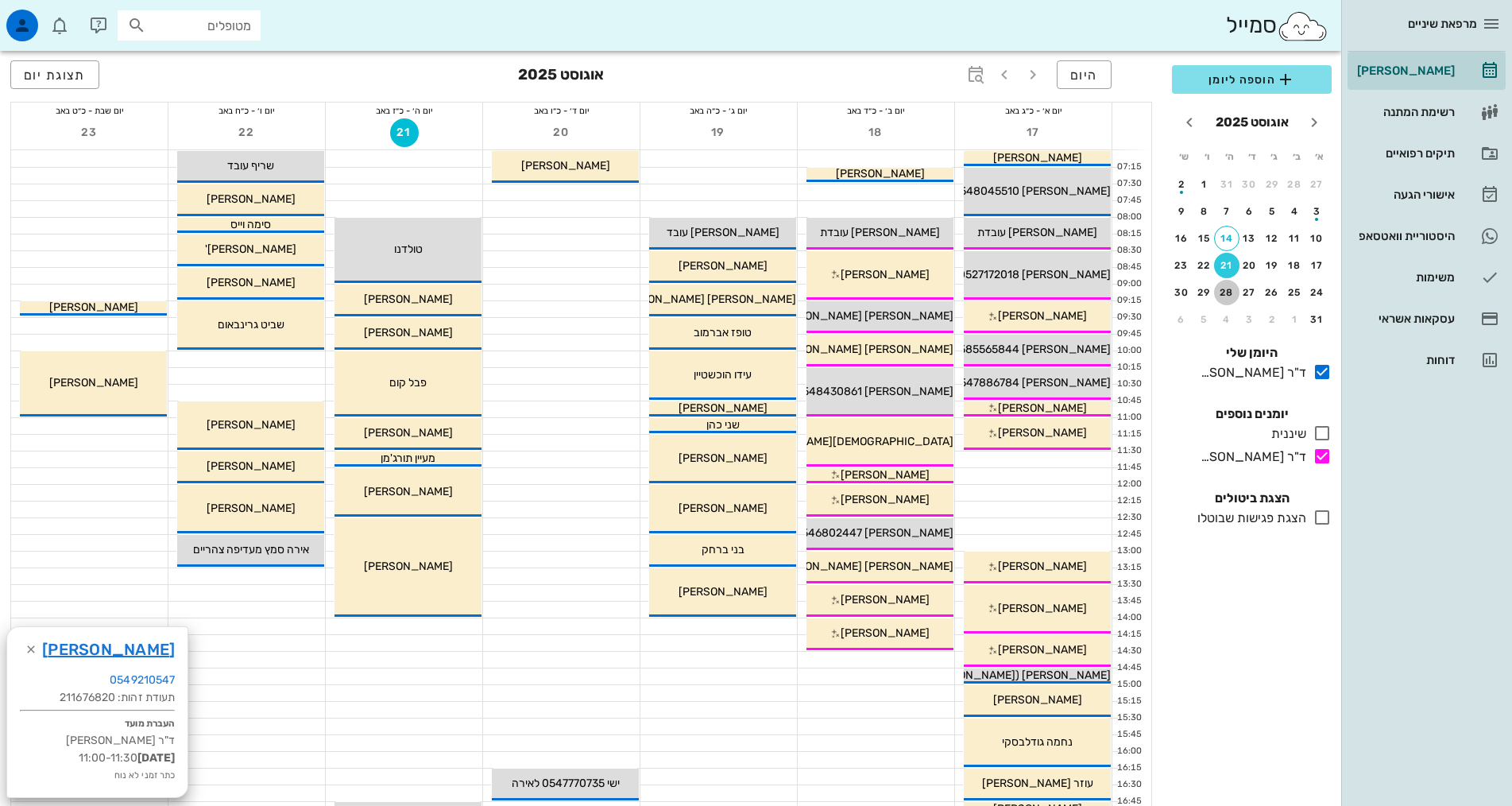
click at [1230, 295] on div "28" at bounding box center [1226, 292] width 26 height 12
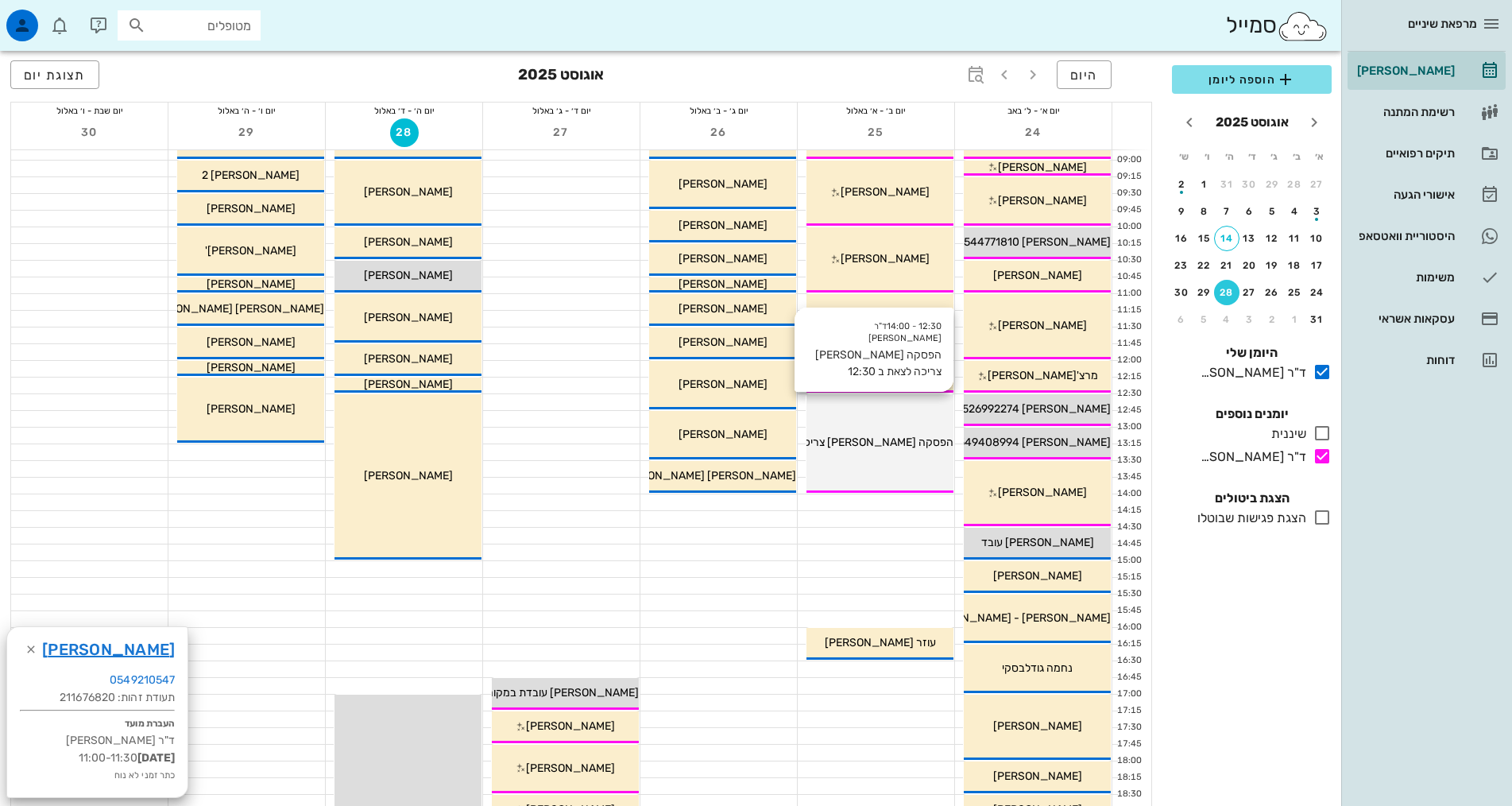
scroll to position [398, 0]
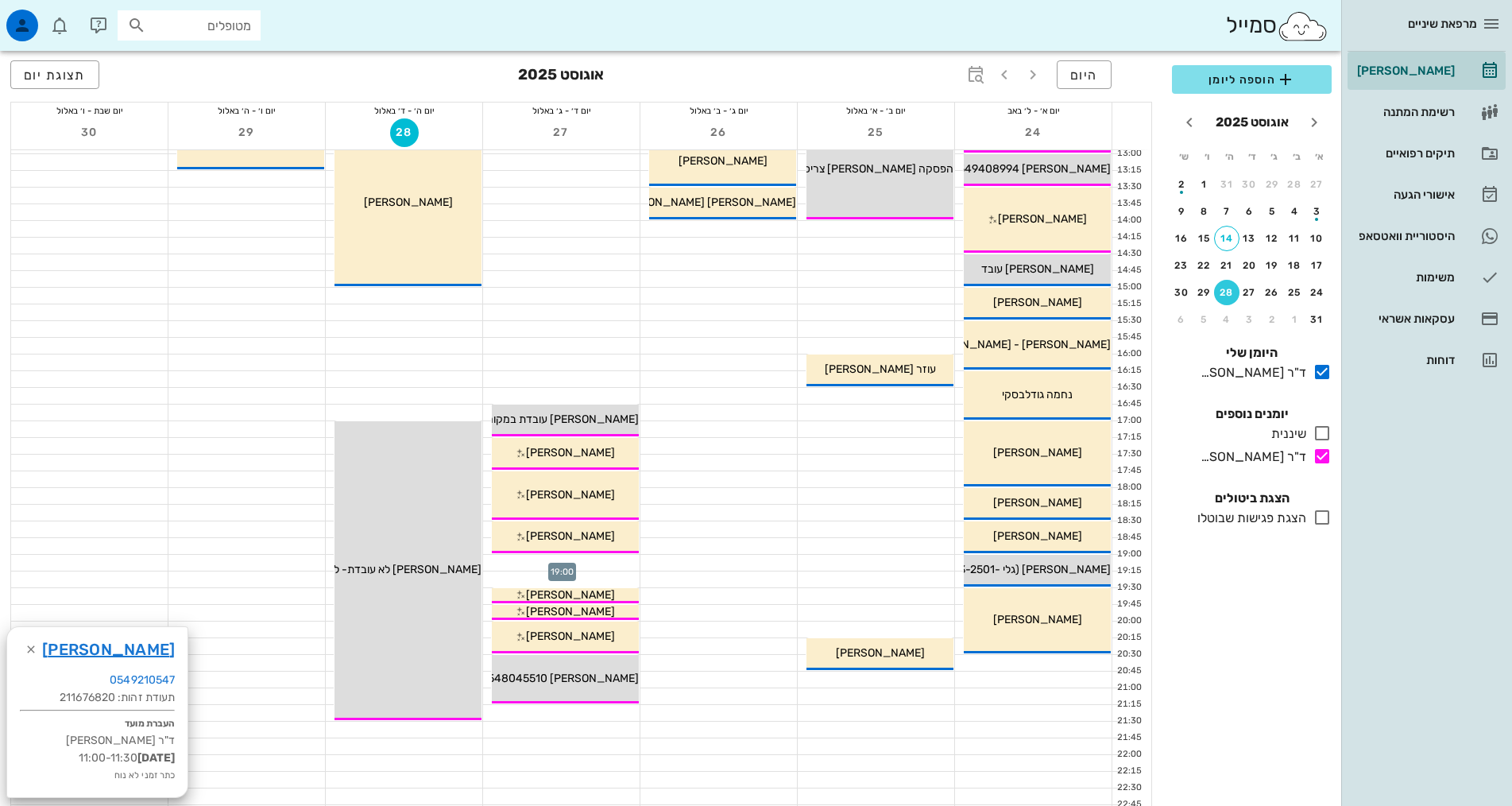
click at [586, 564] on div at bounding box center [561, 563] width 157 height 16
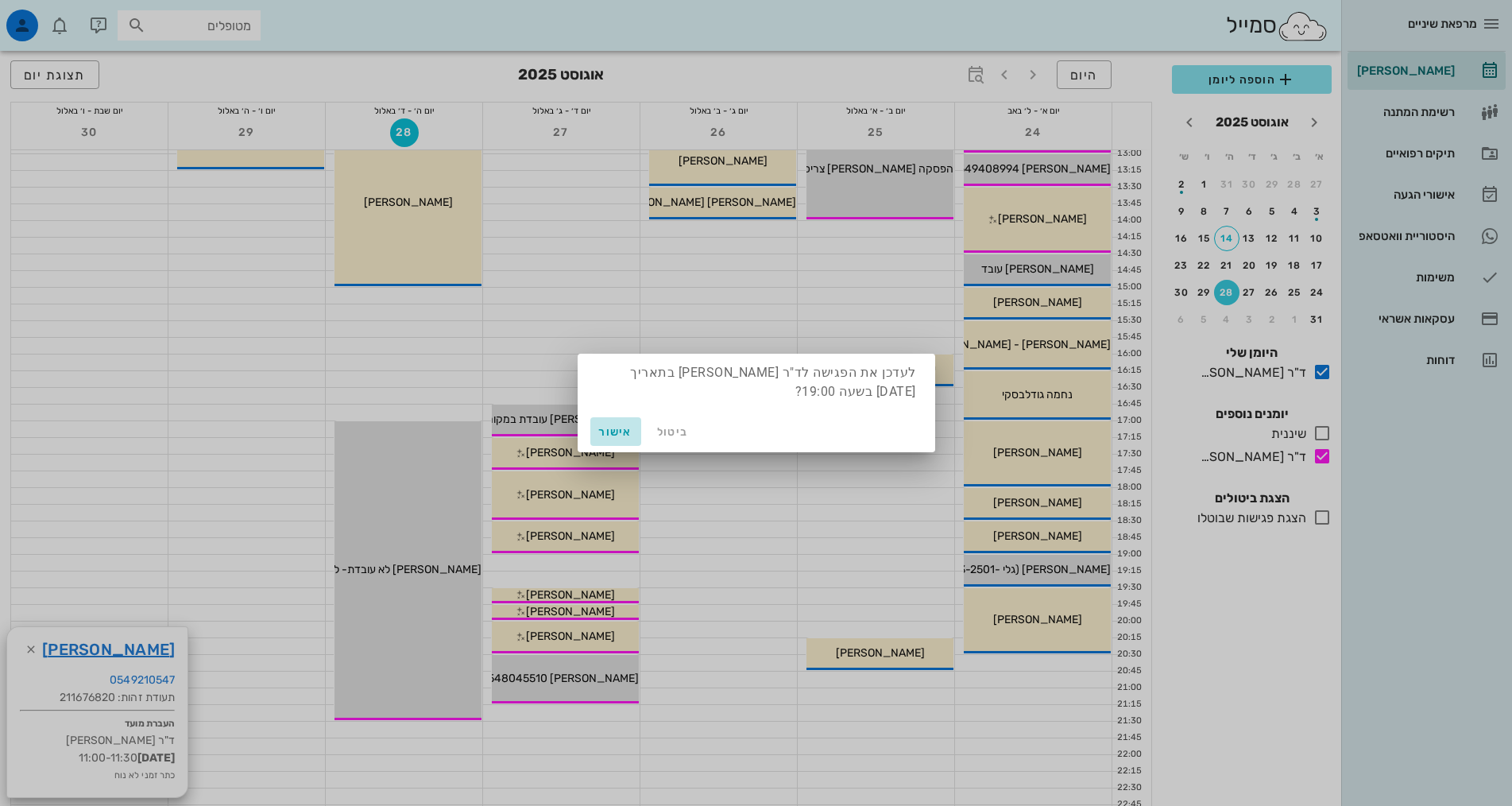
click at [623, 432] on span "אישור" at bounding box center [615, 431] width 38 height 13
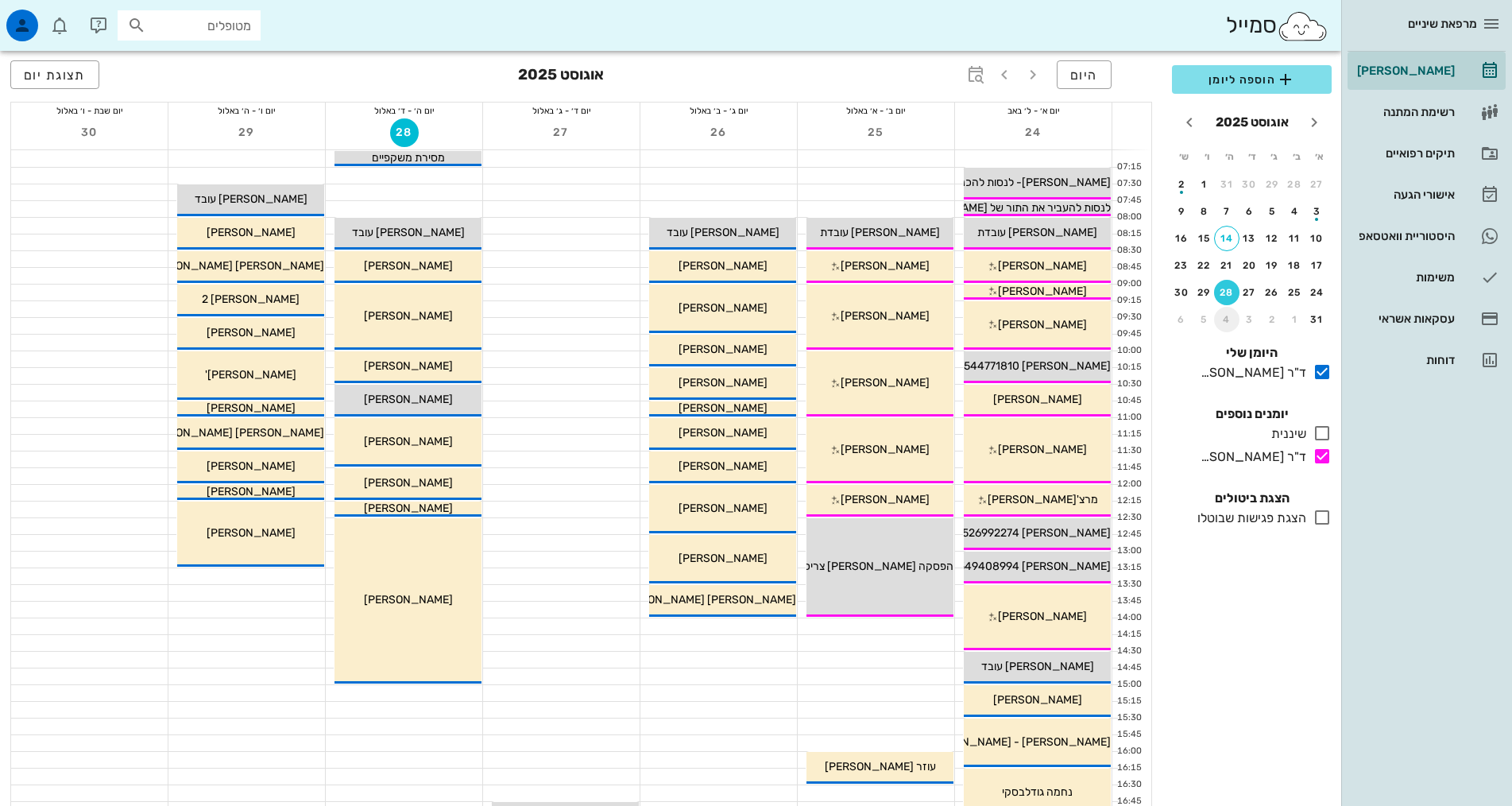
click at [1231, 322] on div "4" at bounding box center [1226, 320] width 26 height 12
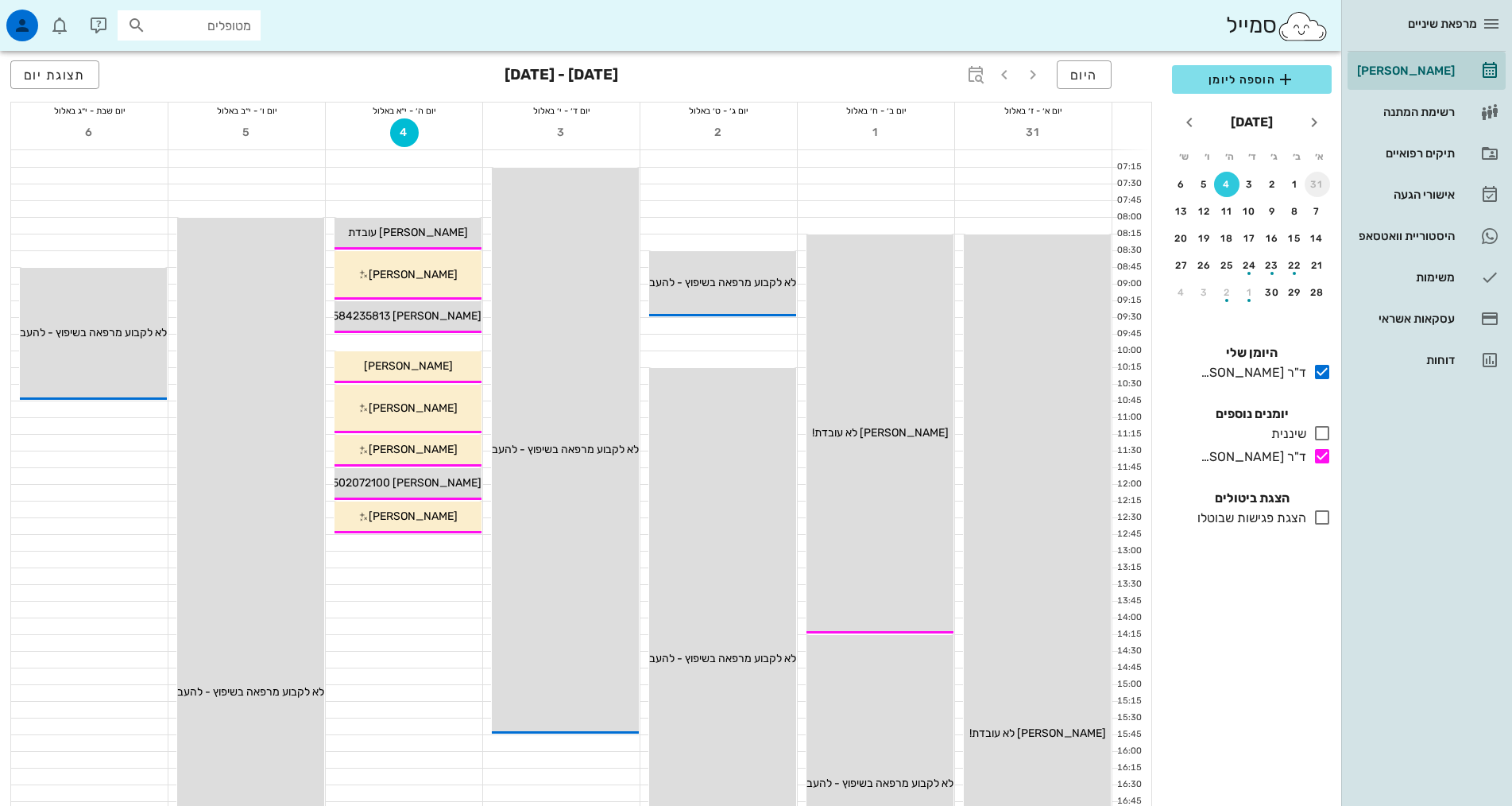
click at [1315, 183] on div "31" at bounding box center [1317, 184] width 26 height 12
click at [1242, 291] on div "27" at bounding box center [1250, 292] width 26 height 12
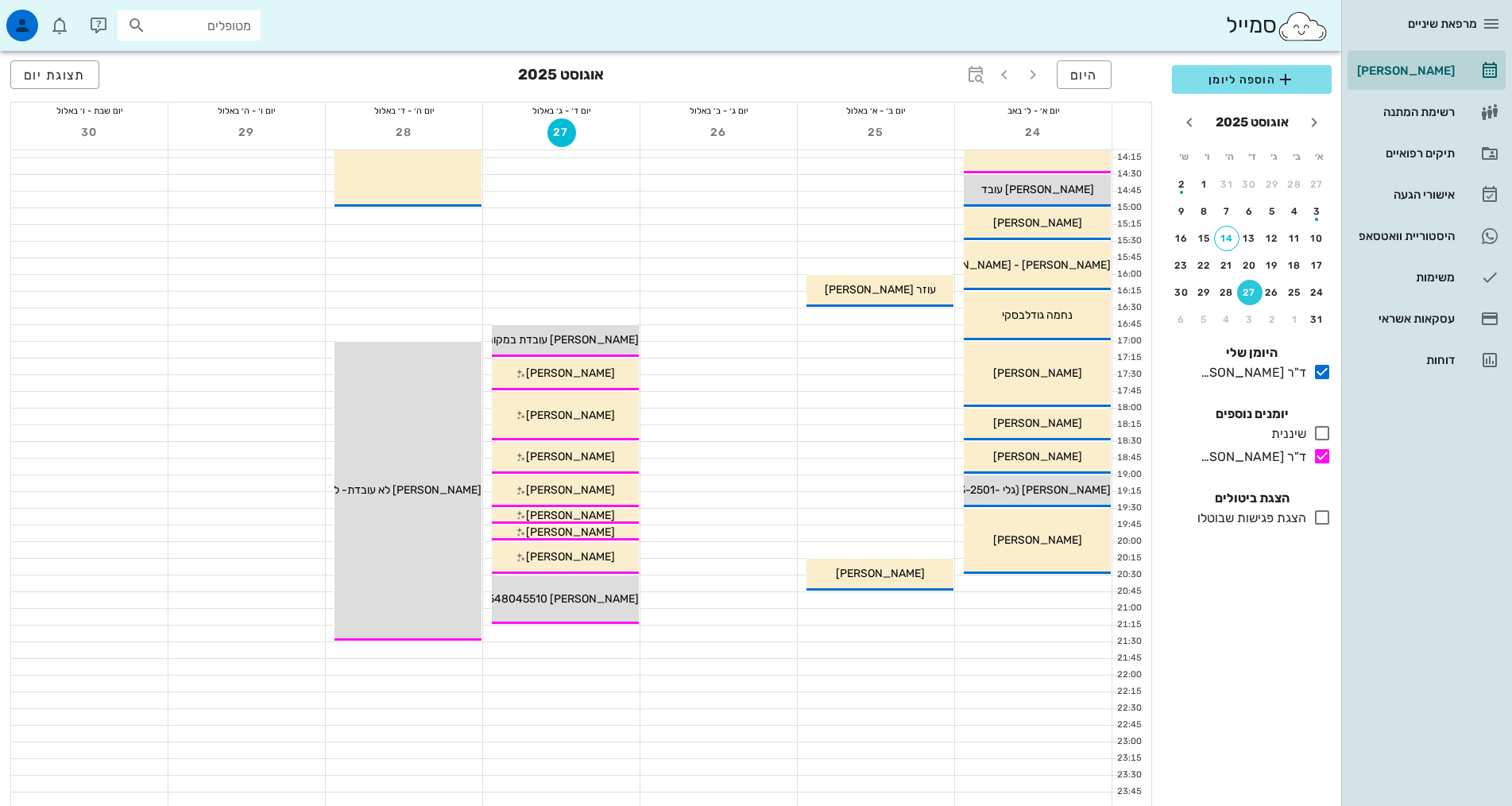
scroll to position [318, 0]
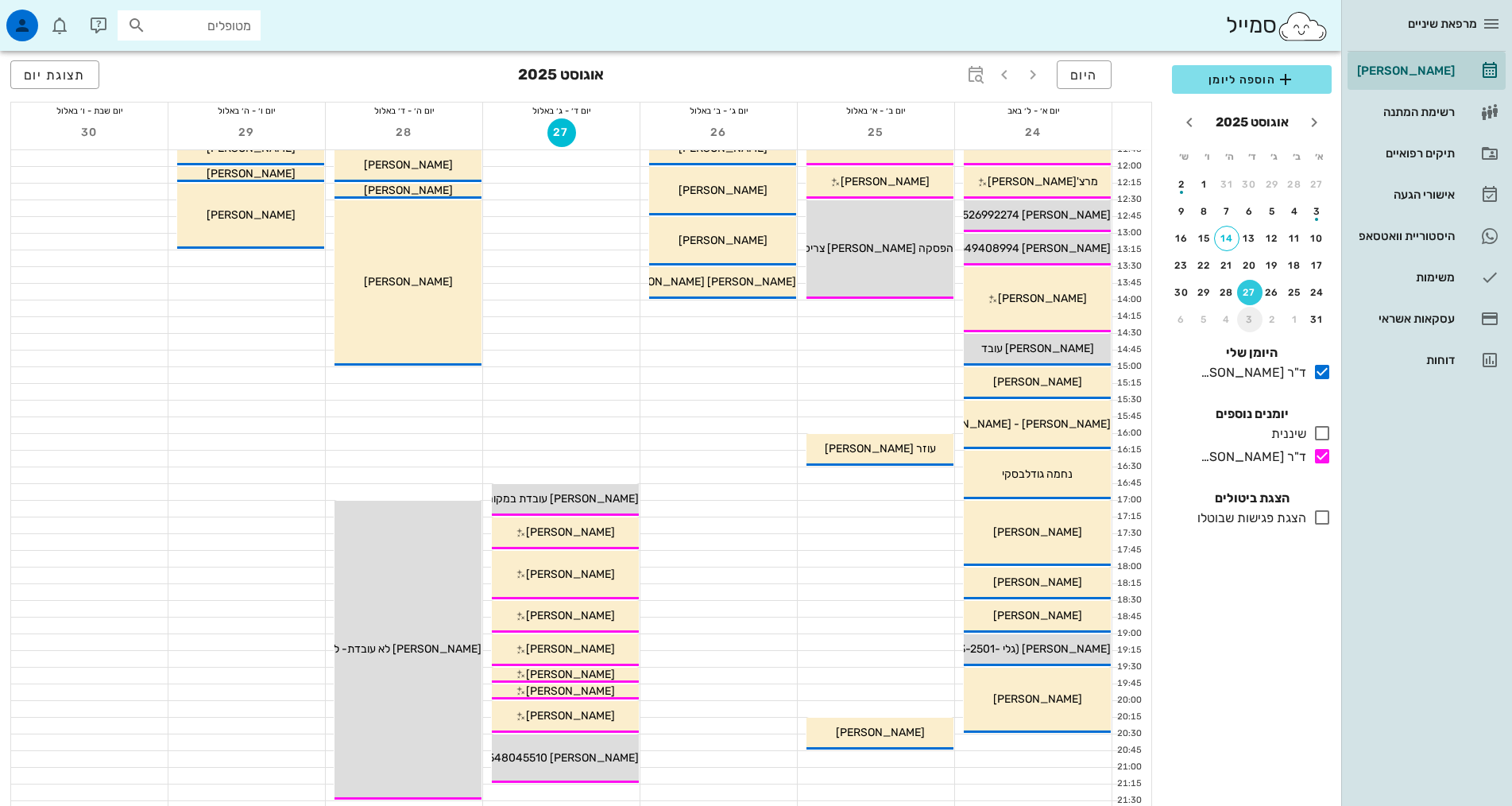
click at [1251, 313] on button "3" at bounding box center [1250, 319] width 26 height 26
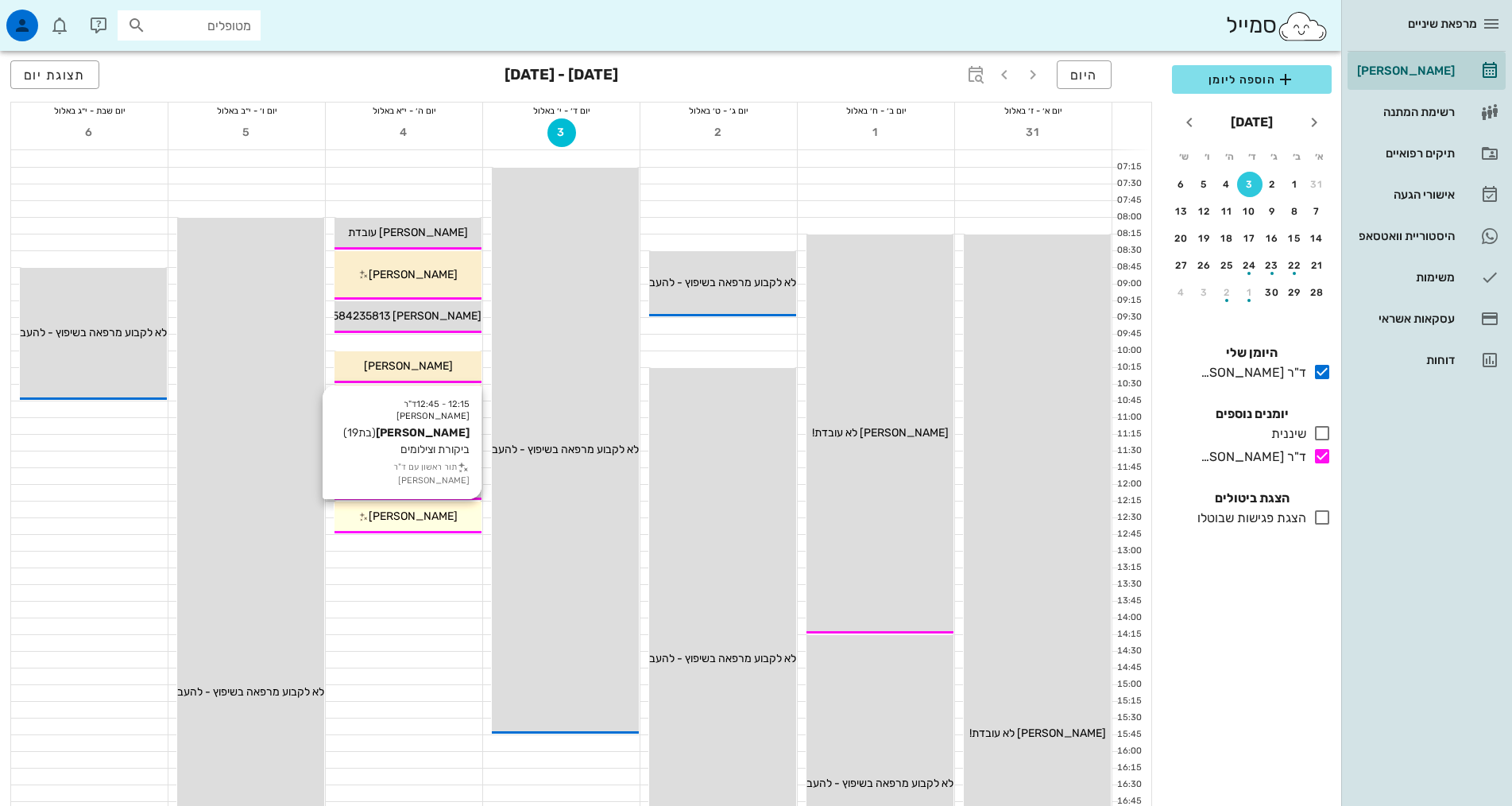
click at [445, 508] on div "[PERSON_NAME]" at bounding box center [408, 516] width 147 height 17
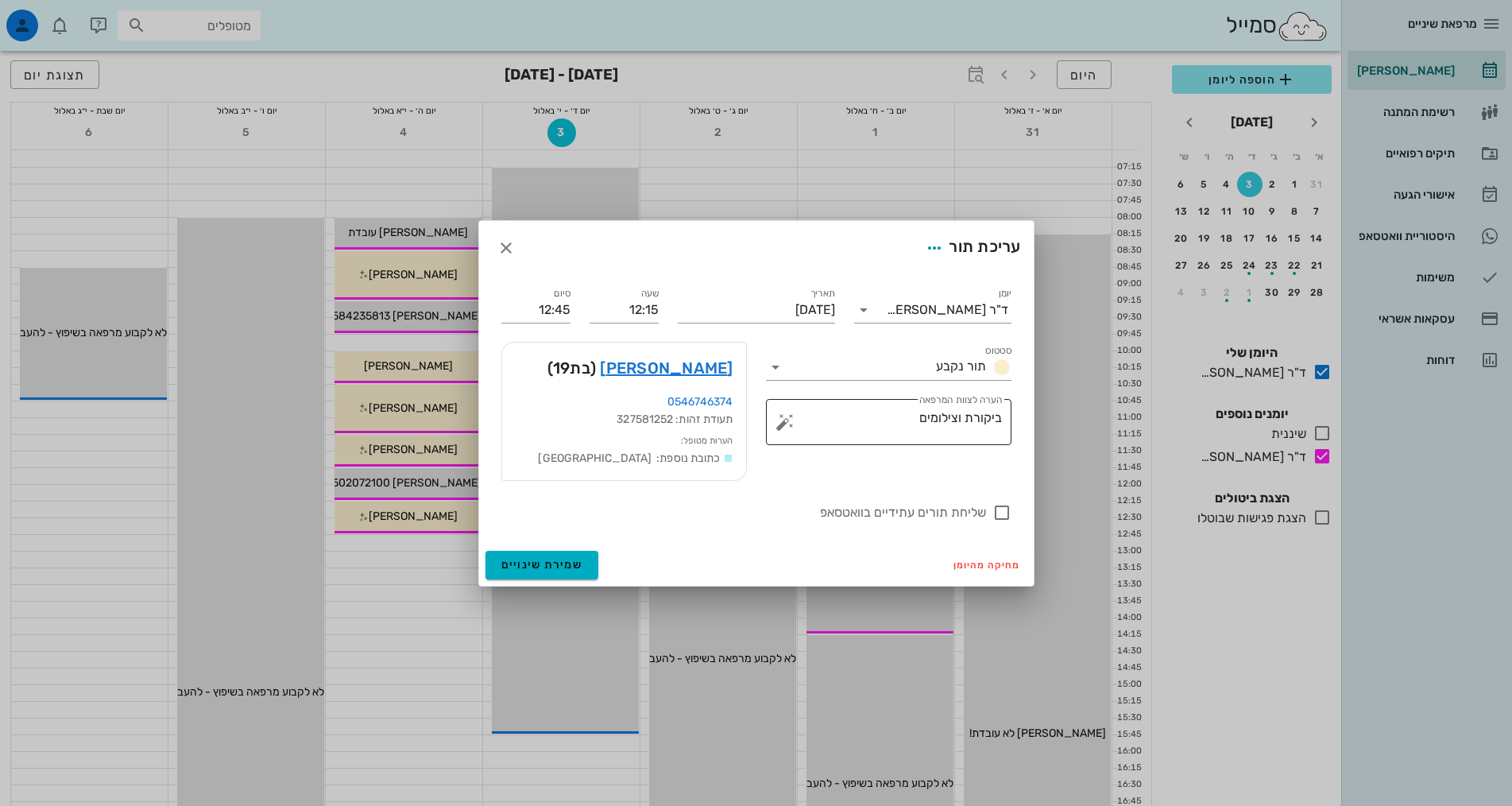
click at [881, 421] on textarea "ביקורת וצילומים" at bounding box center [894, 426] width 213 height 38
type textarea "ביקורת וצילומים כנראה תאחר ב10 דק'"
click at [582, 566] on button "שמירת שינויים" at bounding box center [542, 565] width 113 height 28
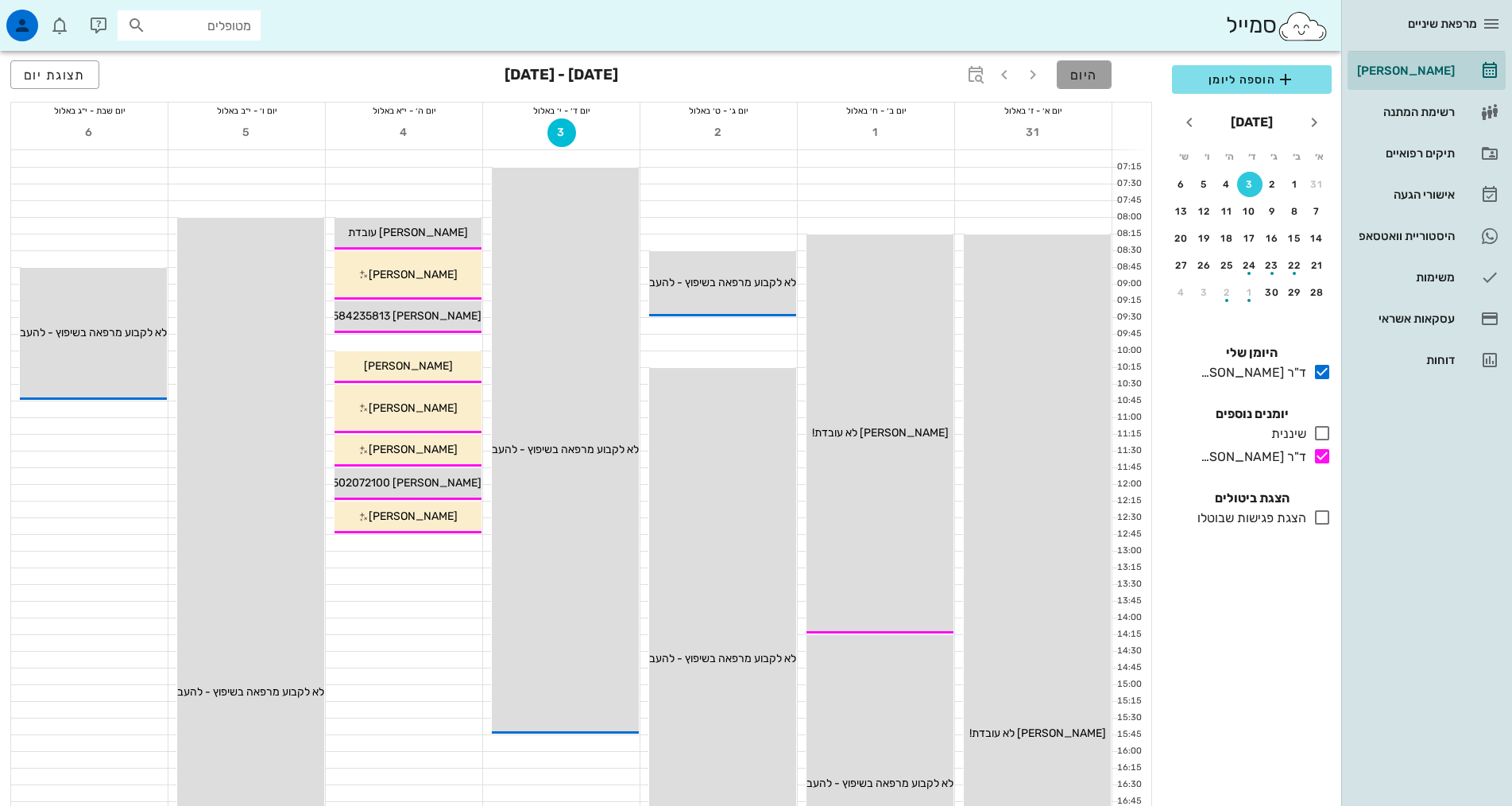
click at [1082, 80] on span "היום" at bounding box center [1084, 74] width 27 height 15
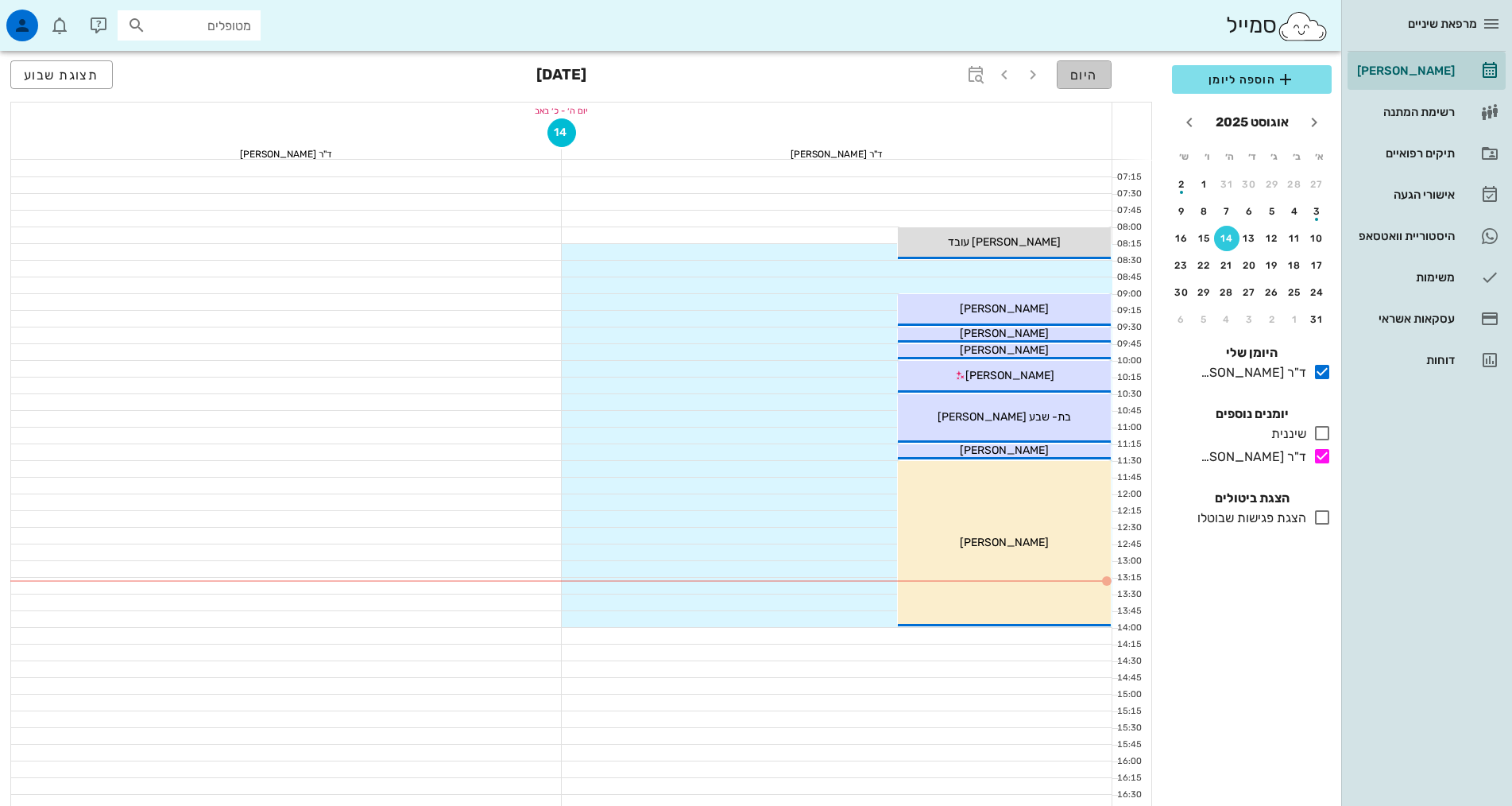
click at [1067, 74] on button "היום" at bounding box center [1084, 74] width 55 height 28
click at [80, 69] on span "תצוגת שבוע" at bounding box center [61, 74] width 75 height 15
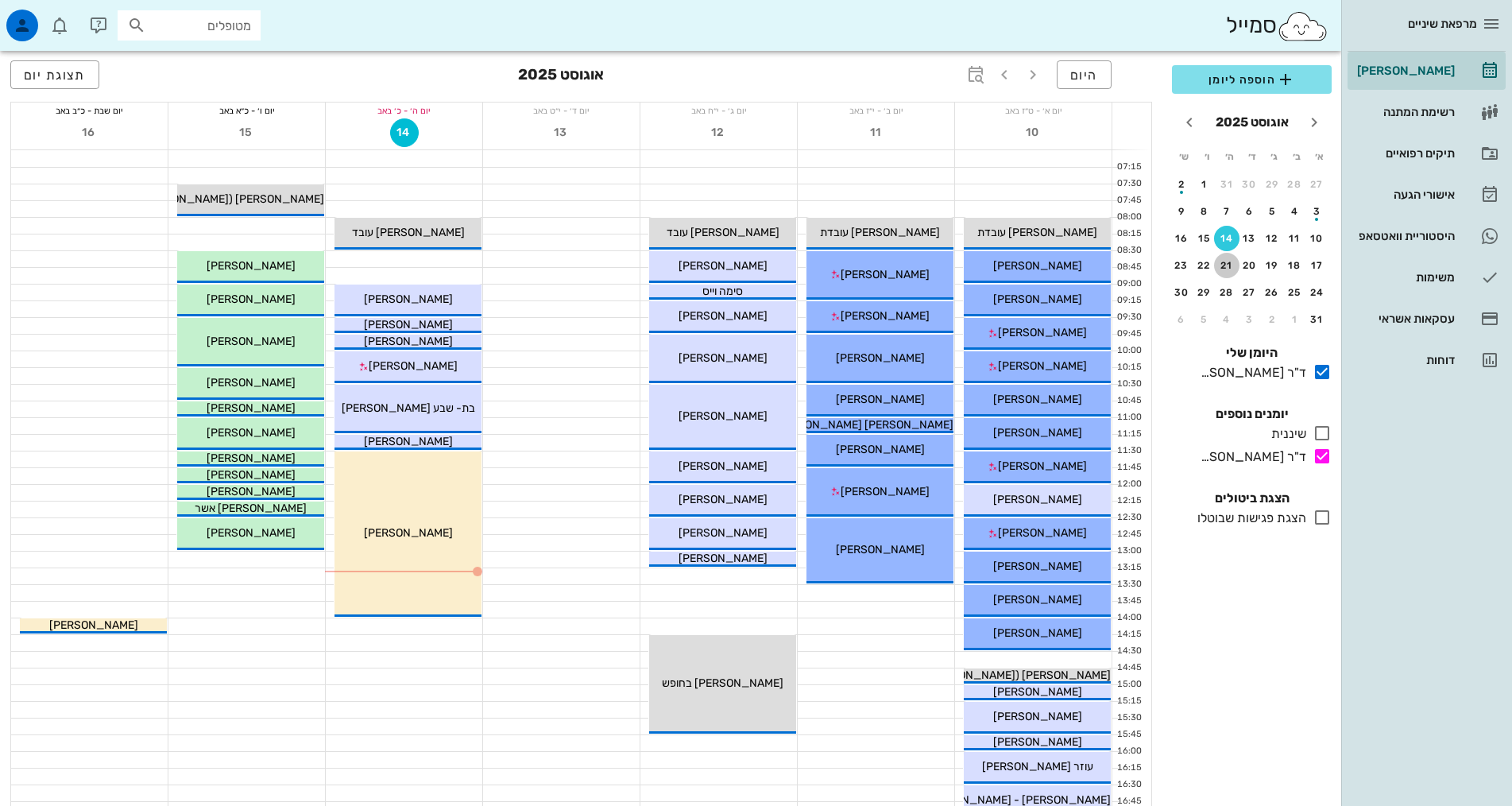
click at [1228, 260] on div "21" at bounding box center [1226, 266] width 26 height 12
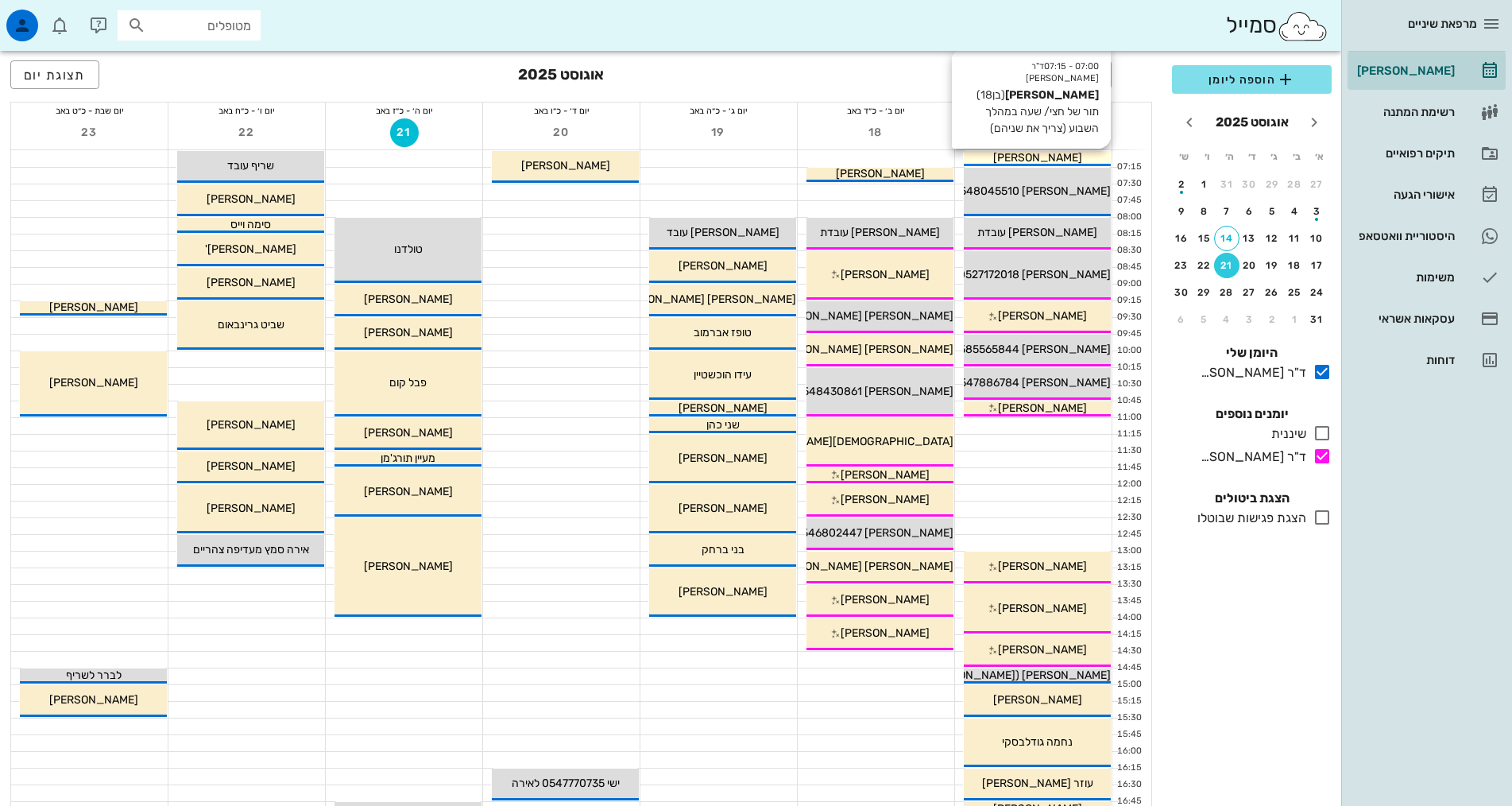
click at [1082, 159] on div "[PERSON_NAME]" at bounding box center [1038, 158] width 147 height 17
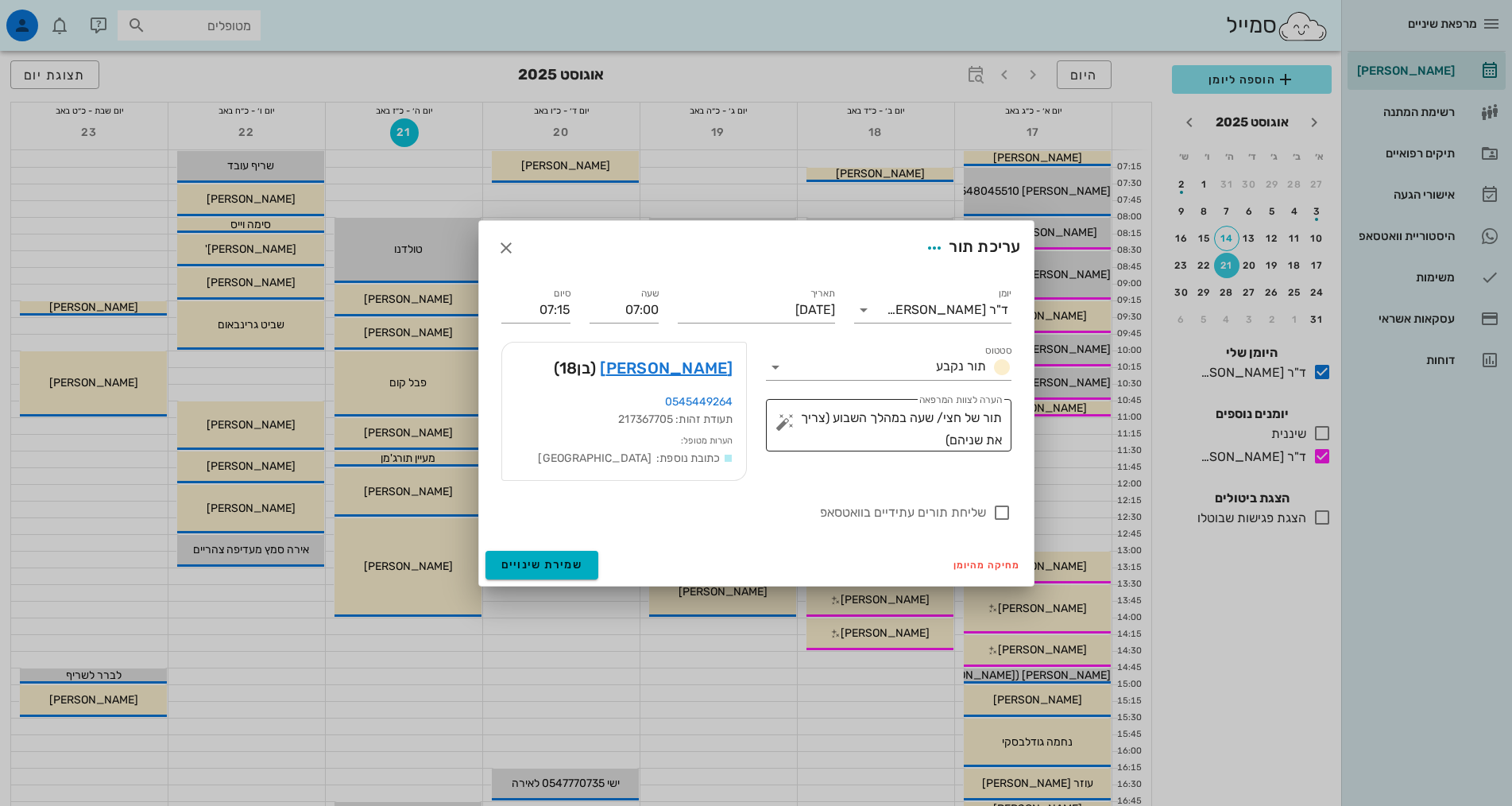
click at [900, 446] on textarea "תור של חצי/ שעה במהלך השבוע (צריך את שניהם)" at bounding box center [894, 430] width 213 height 44
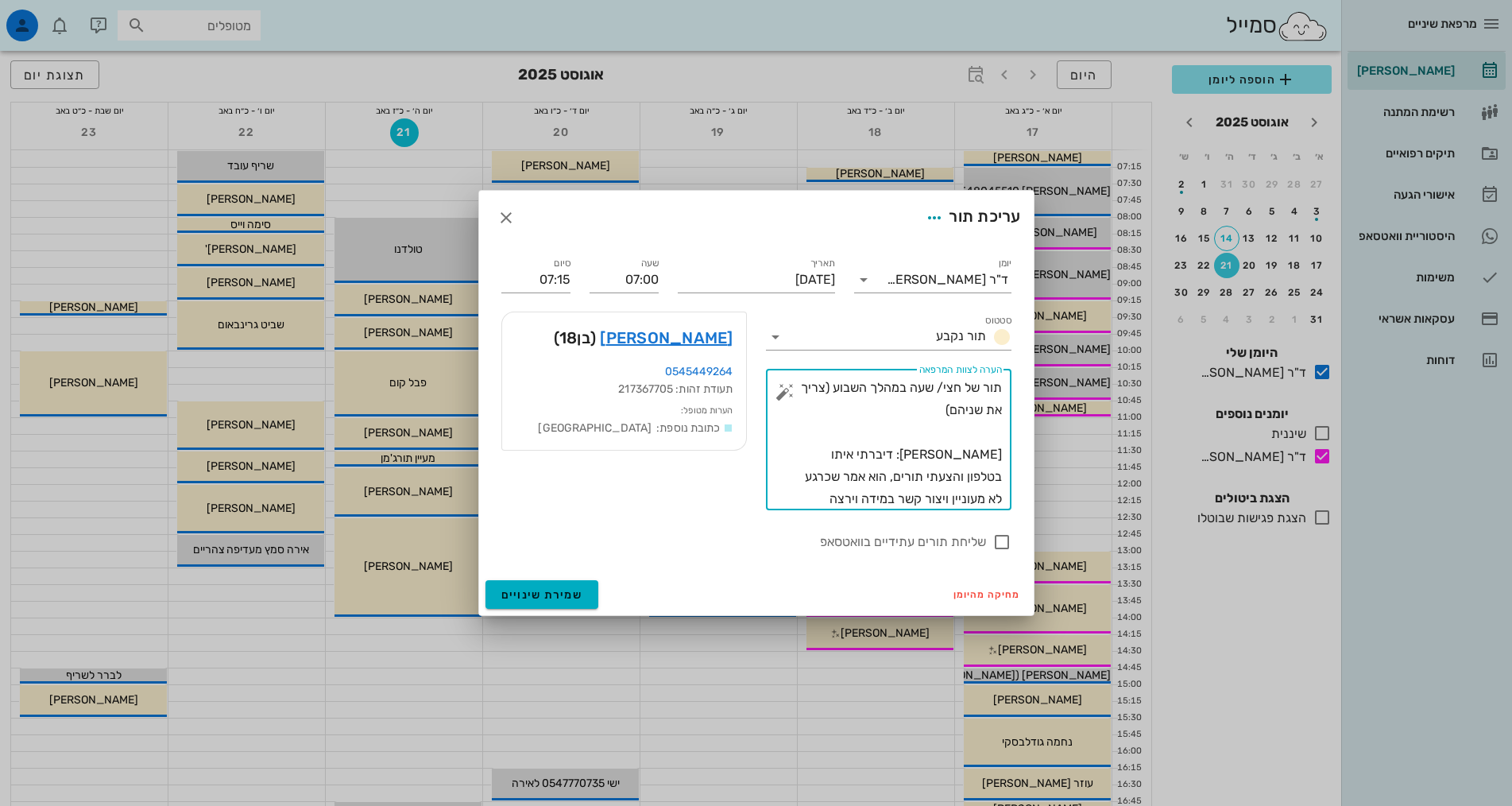
type textarea "תור של חצי/ שעה במהלך השבוע (צריך את שניהם) [PERSON_NAME]: דיברתי איתו בטלפון ו…"
click at [567, 601] on span "שמירת שינויים" at bounding box center [542, 594] width 81 height 13
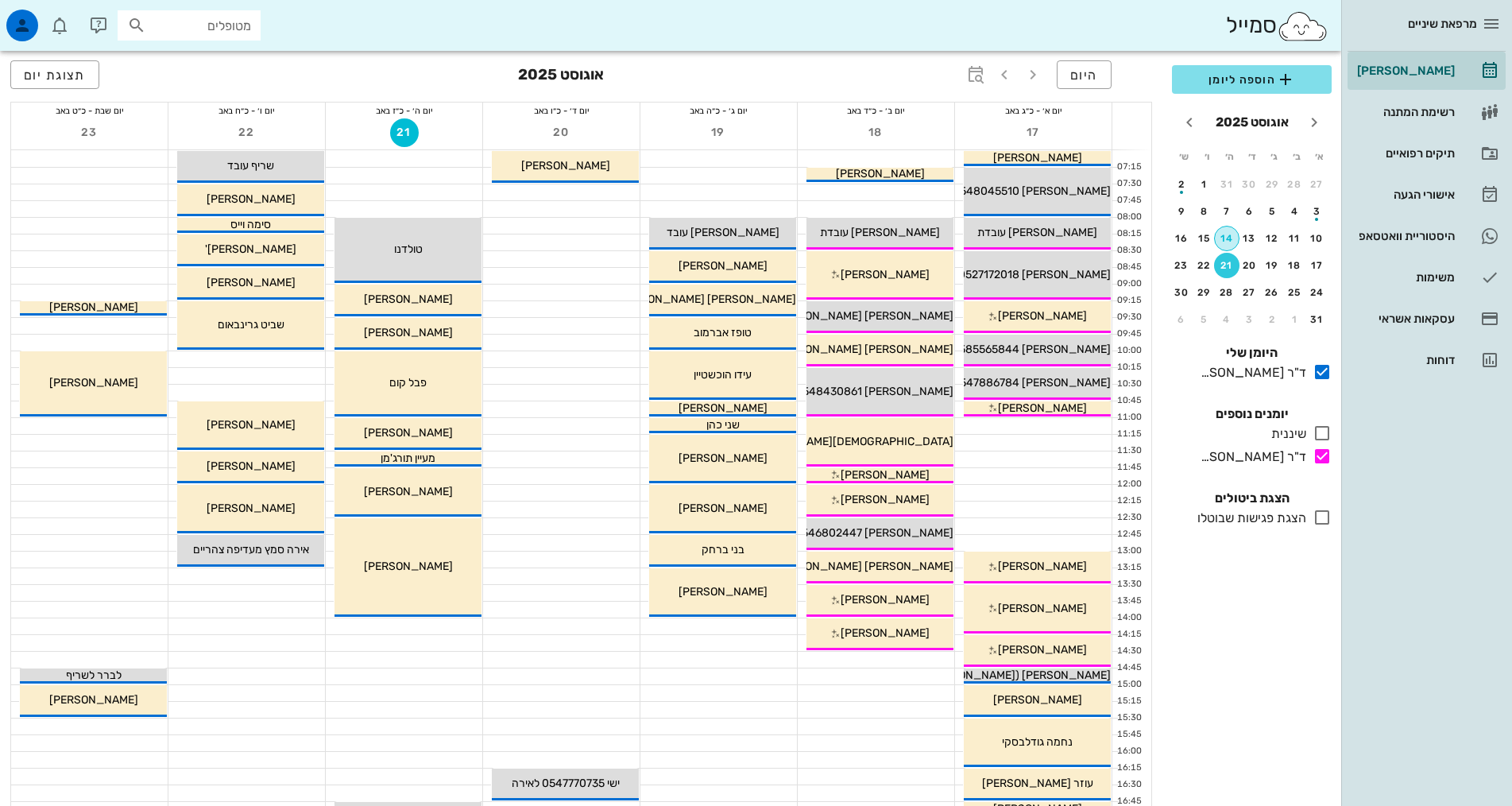
click at [1224, 244] on button "14" at bounding box center [1226, 238] width 26 height 26
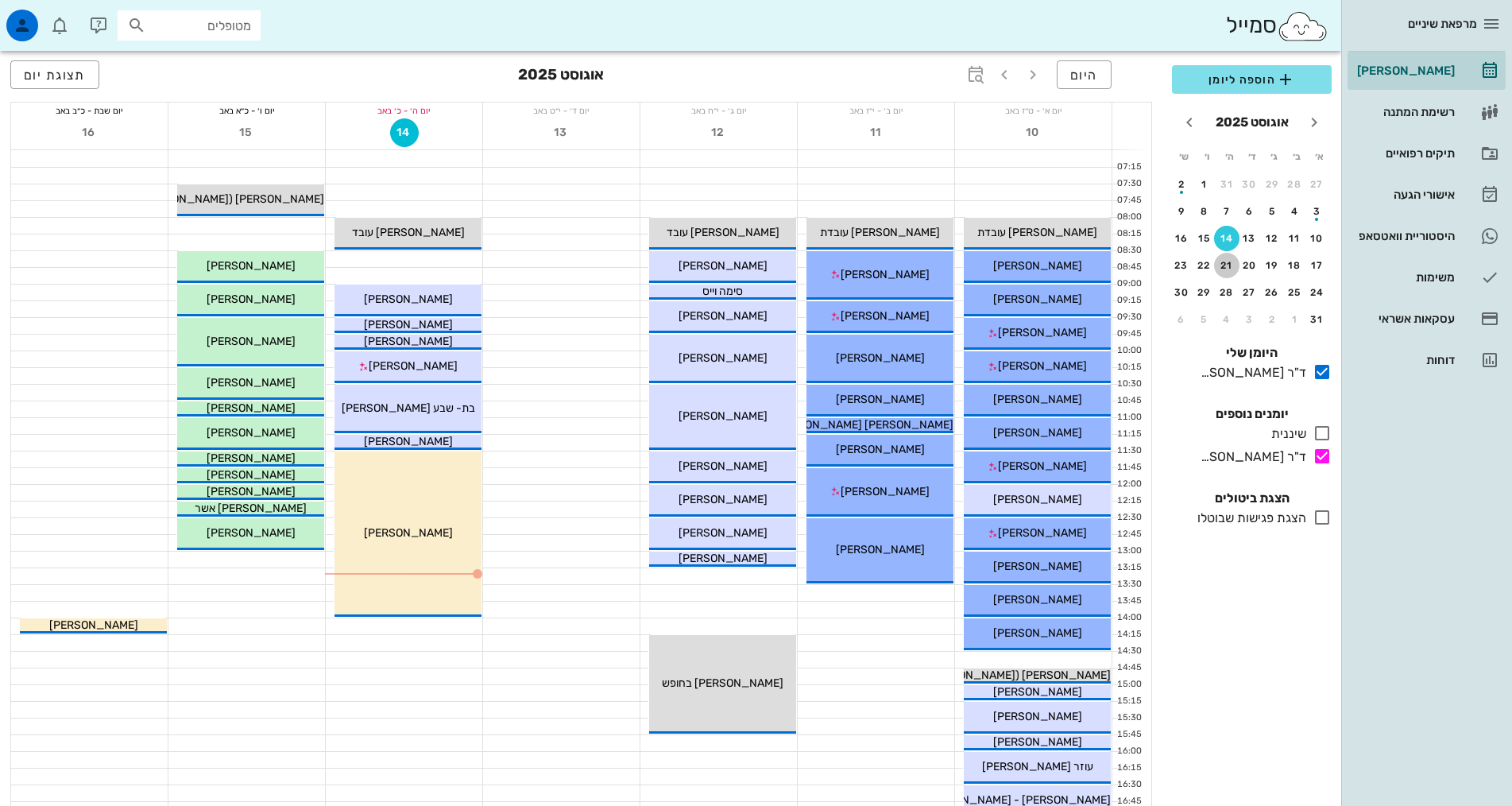
click at [1230, 267] on div "21" at bounding box center [1226, 266] width 26 height 12
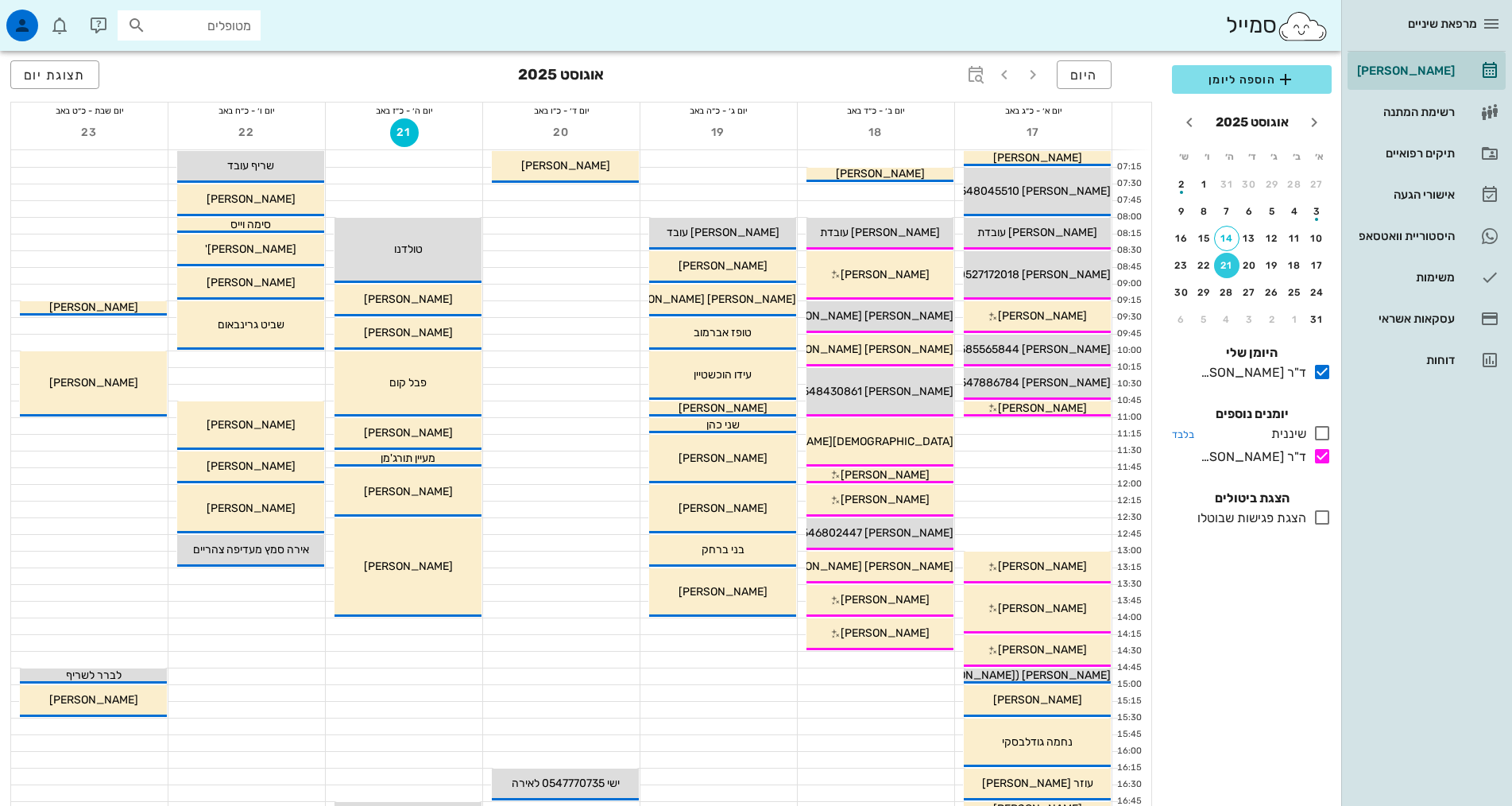
click at [1323, 435] on icon at bounding box center [1323, 433] width 19 height 19
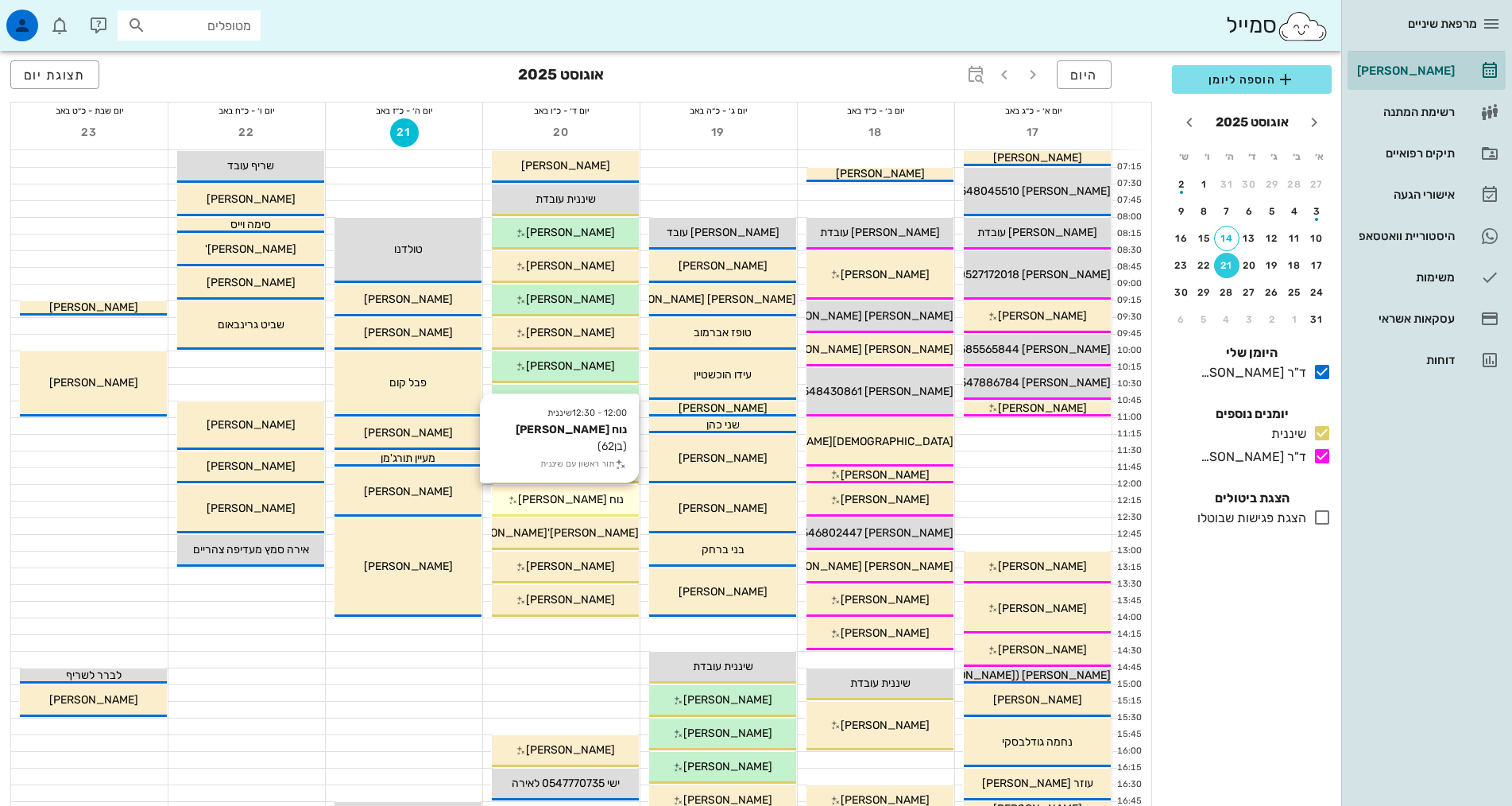
click at [613, 493] on div "נוח [PERSON_NAME]" at bounding box center [566, 500] width 147 height 17
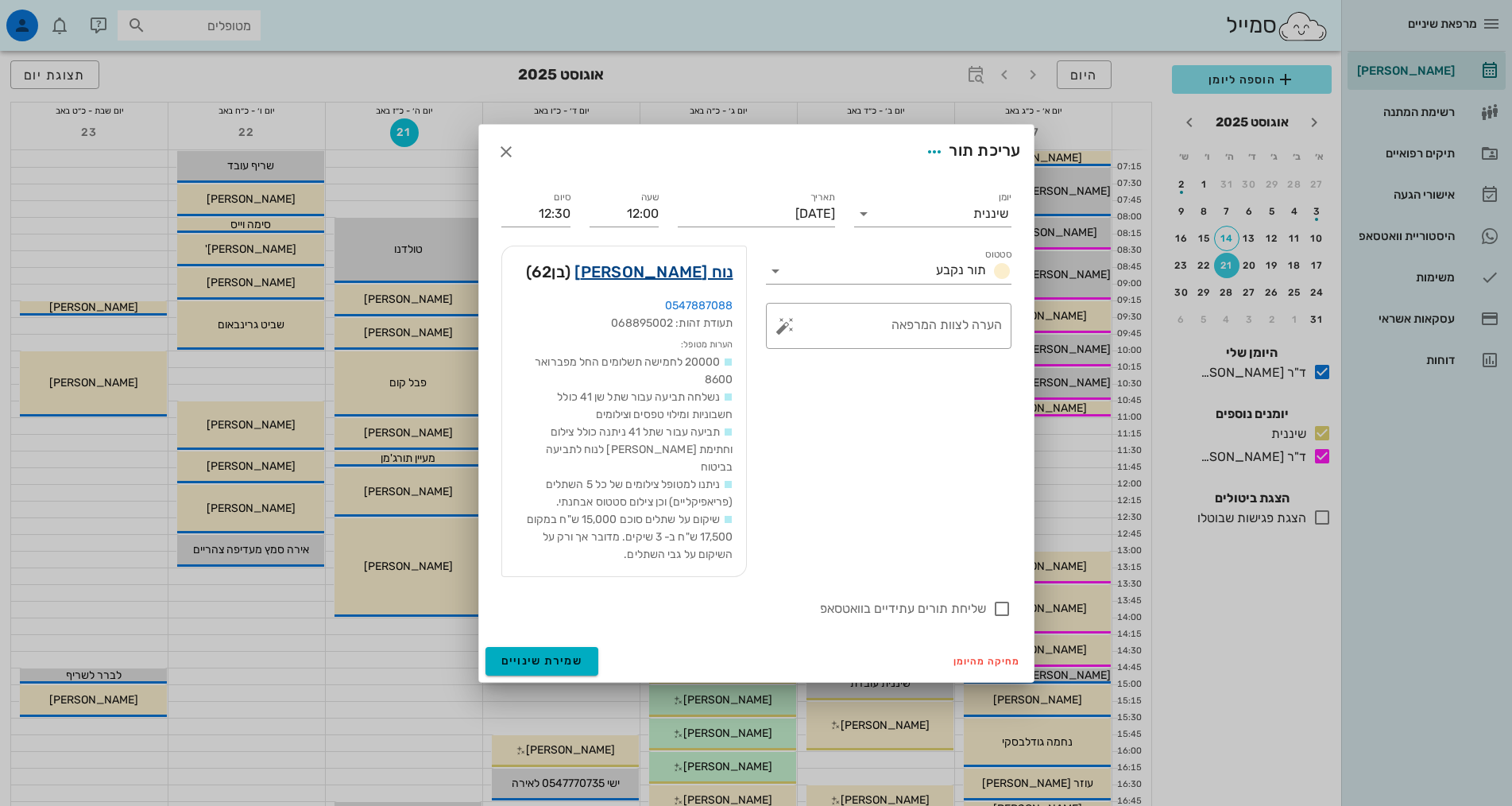
click at [700, 279] on link "נוח [PERSON_NAME]" at bounding box center [653, 272] width 158 height 26
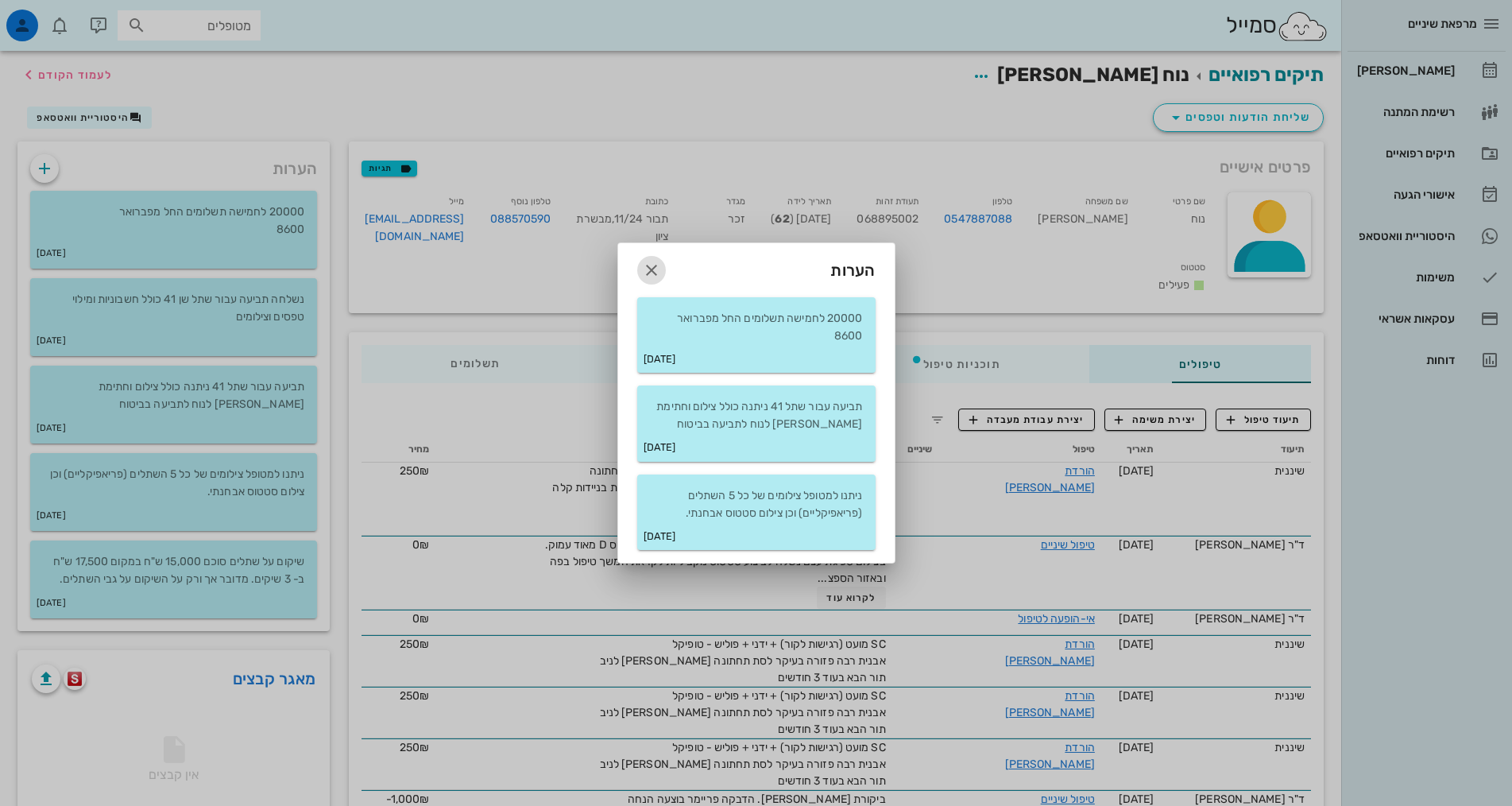
drag, startPoint x: 648, startPoint y: 267, endPoint x: 667, endPoint y: 275, distance: 20.6
click at [651, 268] on icon "button" at bounding box center [652, 270] width 19 height 19
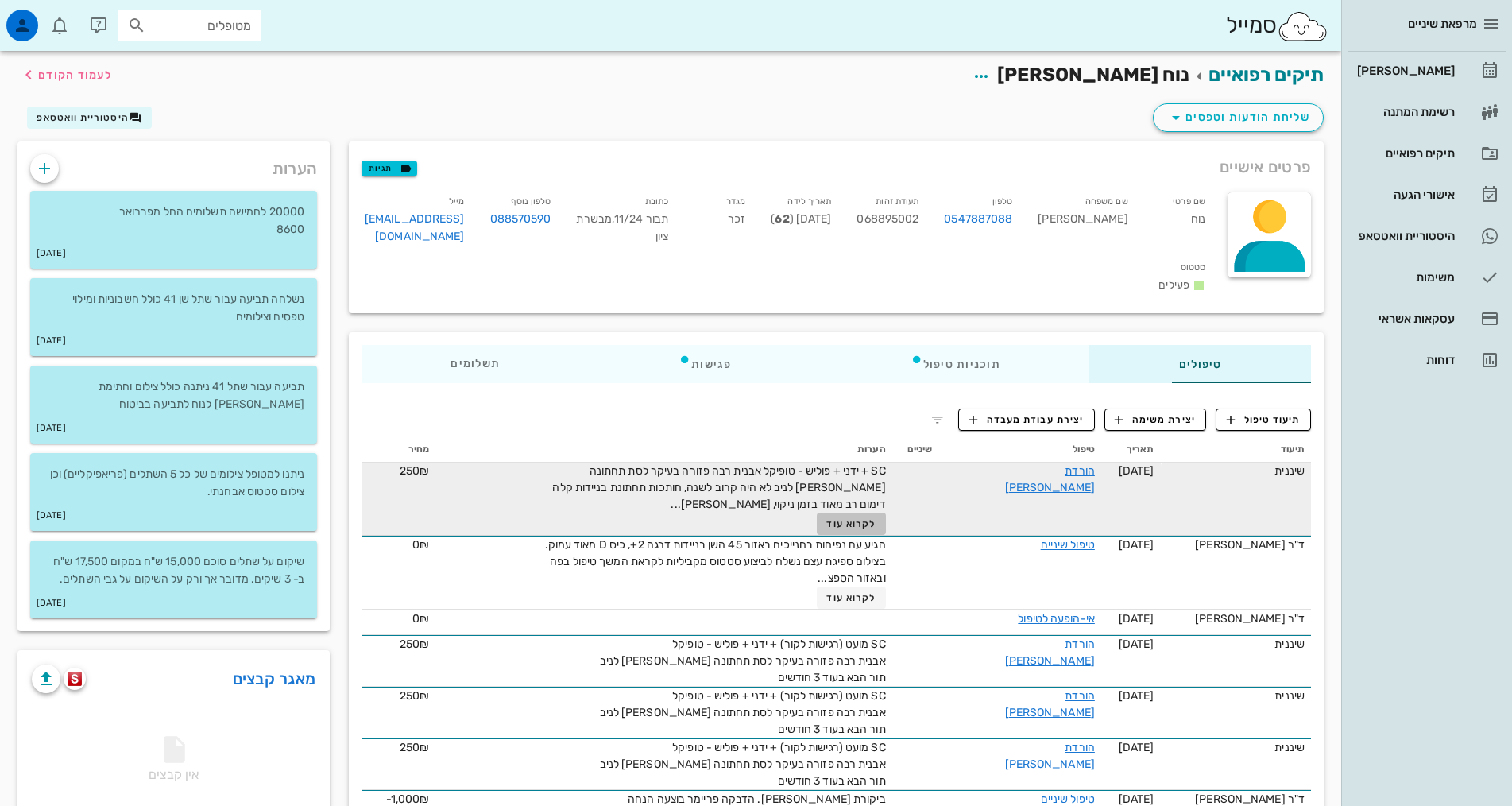
click at [825, 513] on button "לקרוא עוד" at bounding box center [852, 523] width 69 height 22
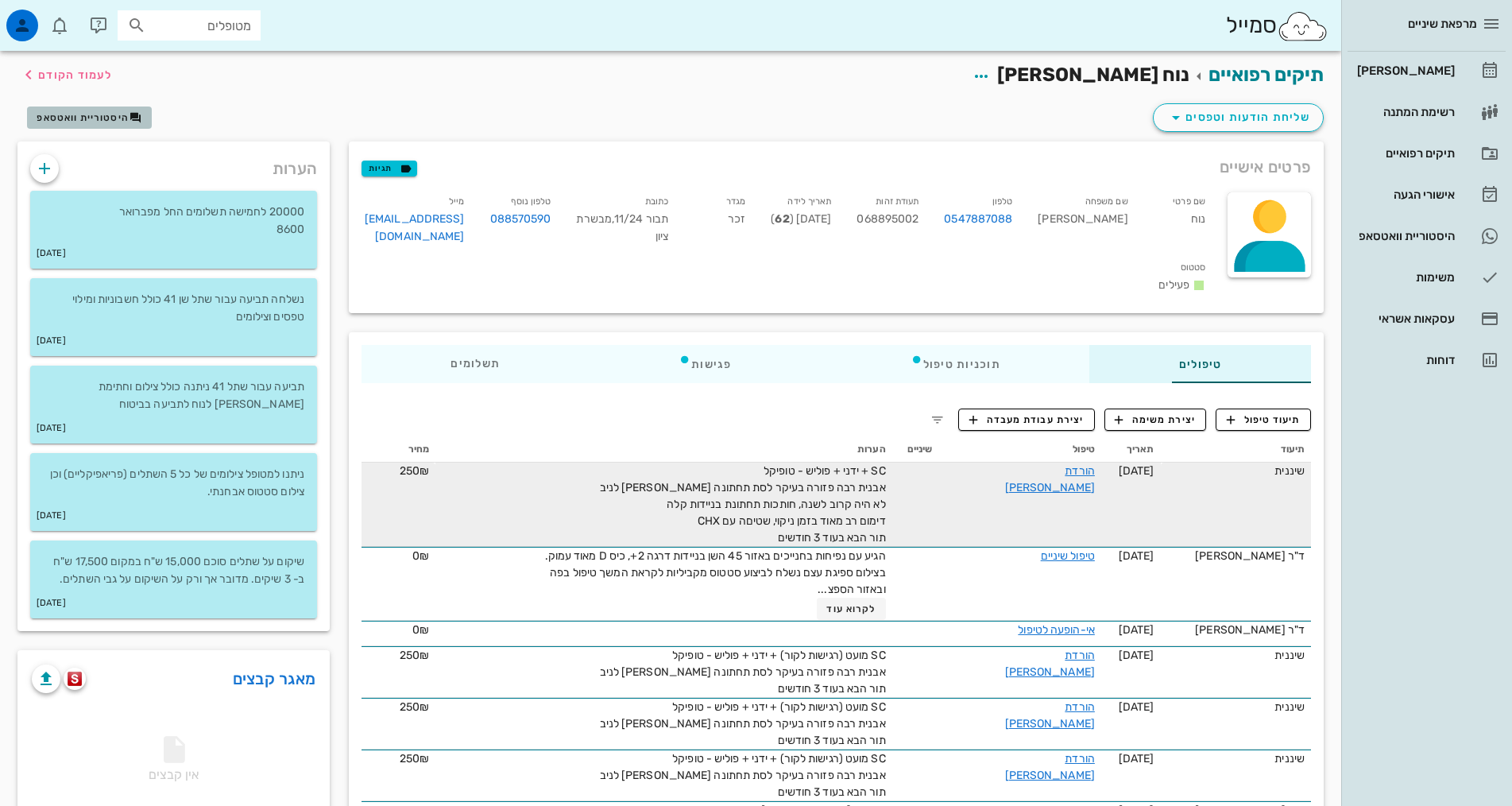
click at [84, 118] on span "היסטוריית וואטסאפ" at bounding box center [82, 118] width 92 height 12
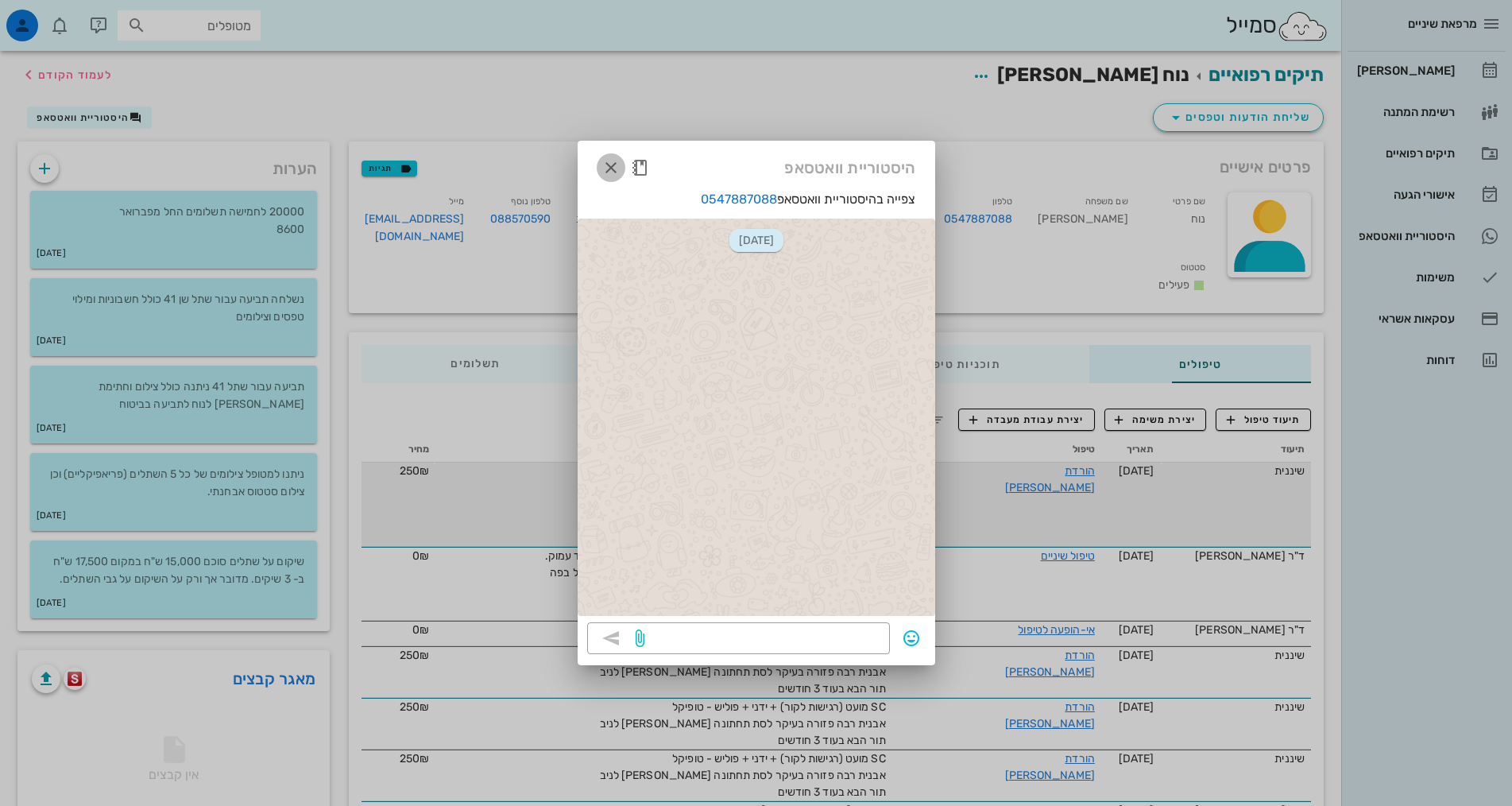
click at [613, 166] on icon "button" at bounding box center [611, 168] width 19 height 19
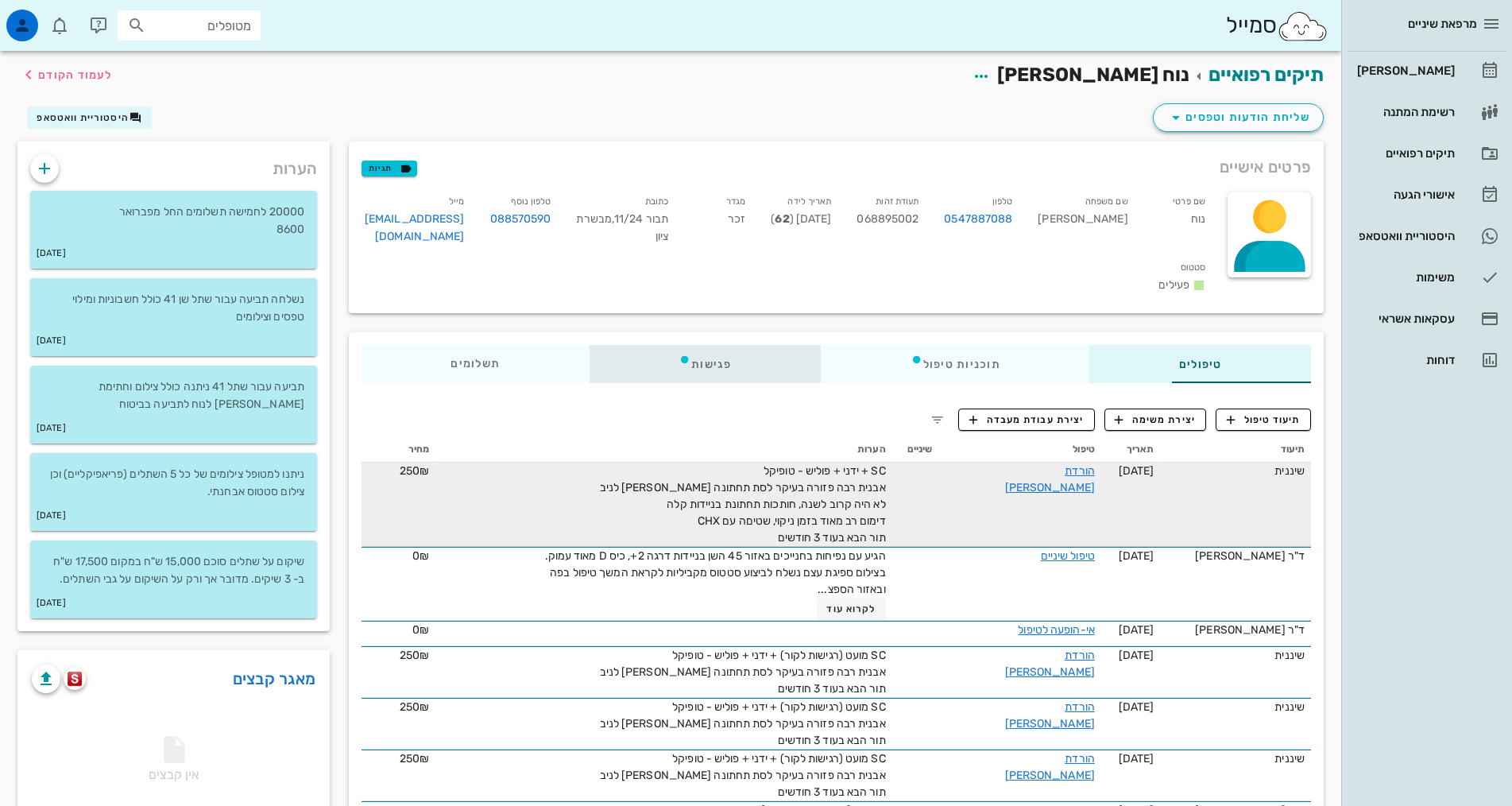
drag, startPoint x: 619, startPoint y: 343, endPoint x: 632, endPoint y: 337, distance: 14.3
click at [621, 345] on div "פגישות" at bounding box center [705, 364] width 231 height 38
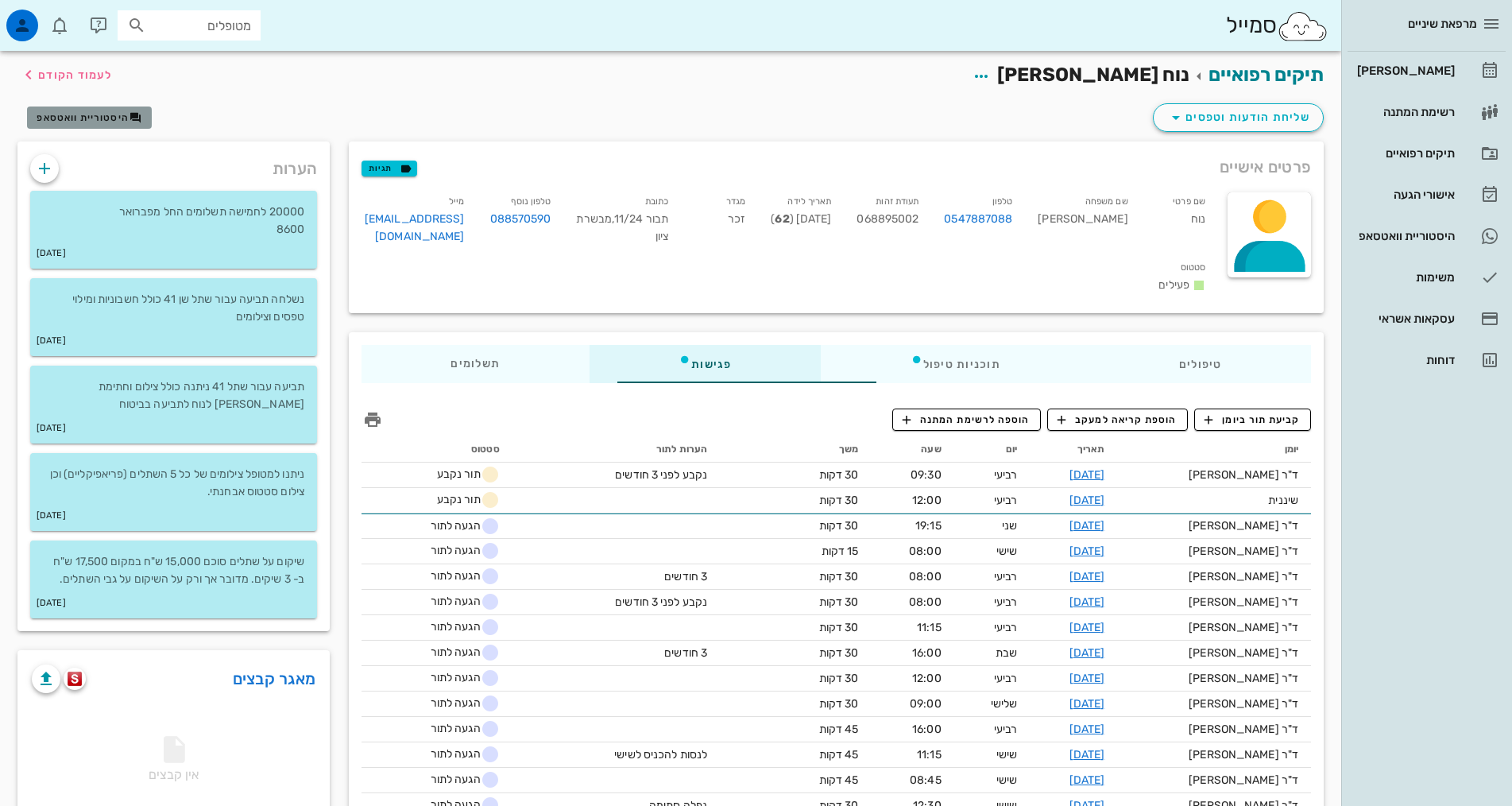
click at [94, 112] on span "היסטוריית וואטסאפ" at bounding box center [82, 118] width 92 height 12
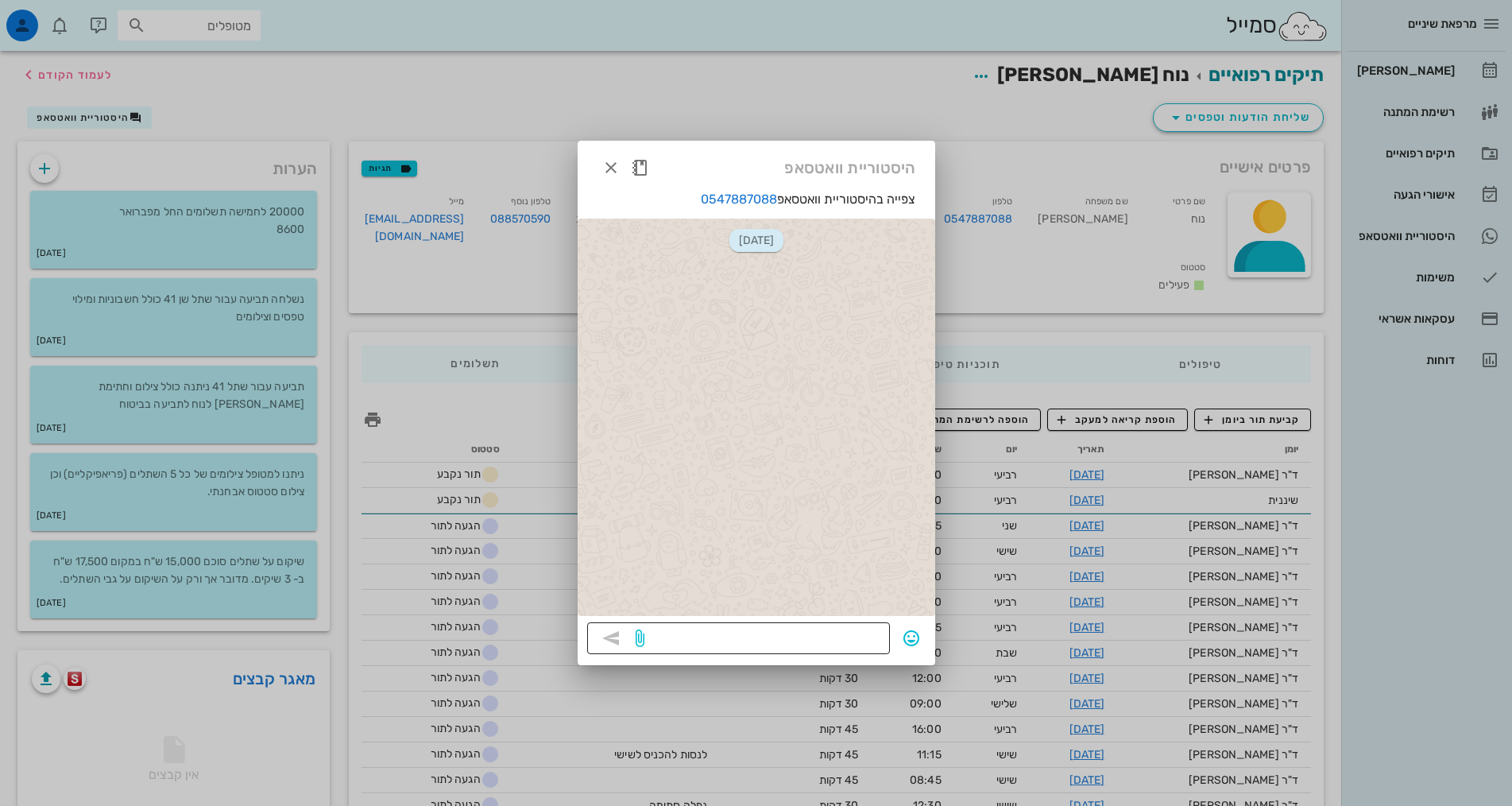
click at [819, 636] on textarea at bounding box center [764, 639] width 233 height 26
click at [668, 647] on textarea at bounding box center [764, 639] width 233 height 26
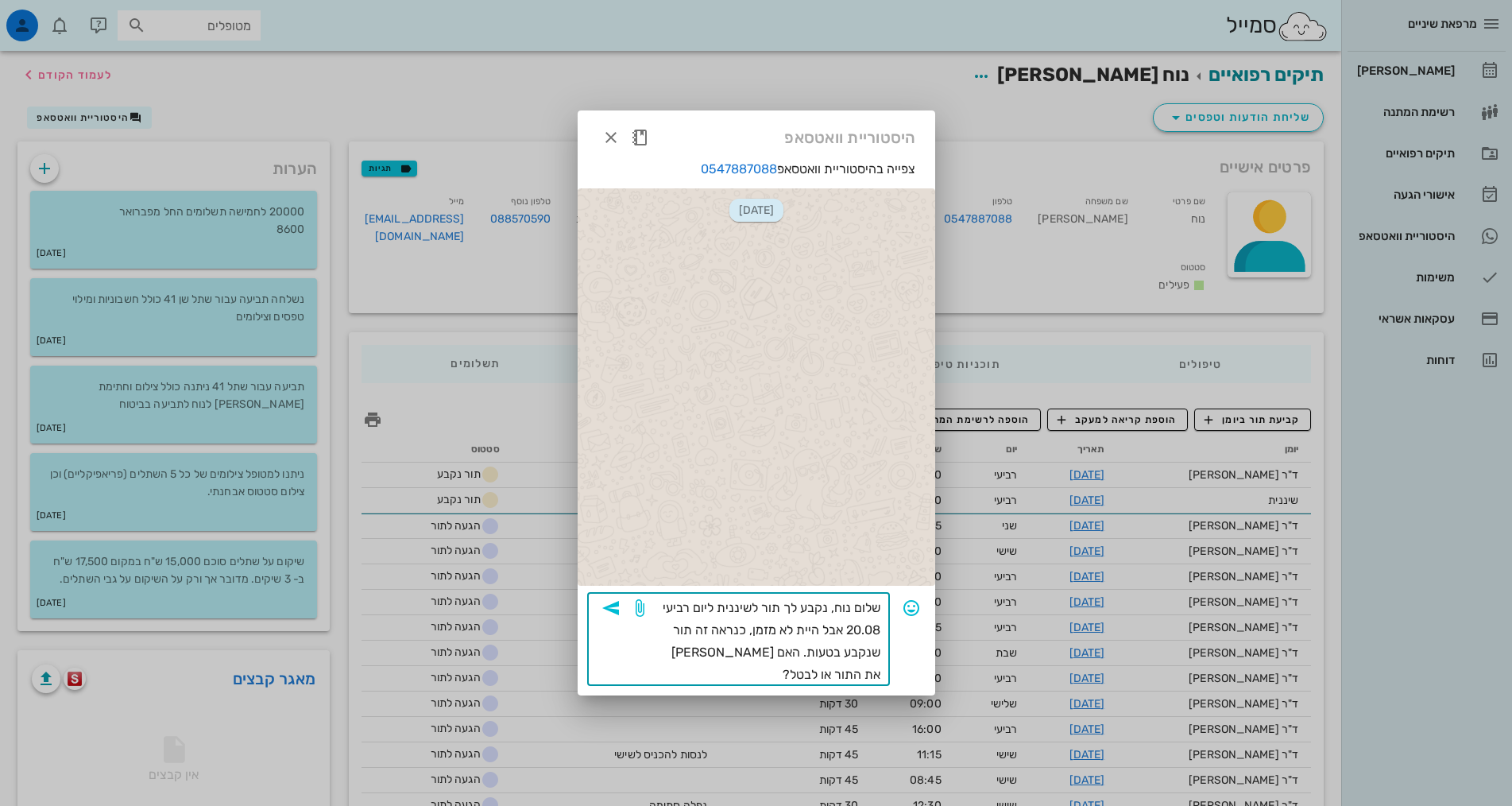
click at [822, 628] on textarea "שלום נוח, נקבע לך תור לשיננית ליום רביעי 20.08 אבל היית לא מזמן, כנראה זה תור ש…" at bounding box center [764, 641] width 233 height 89
type textarea "שלום נוח, נקבע לך תור לשיננית ליום רביעי 20.08 אבל אנחנו רואים שהיית לא מזמן, כ…"
click at [607, 607] on icon "button" at bounding box center [611, 608] width 19 height 19
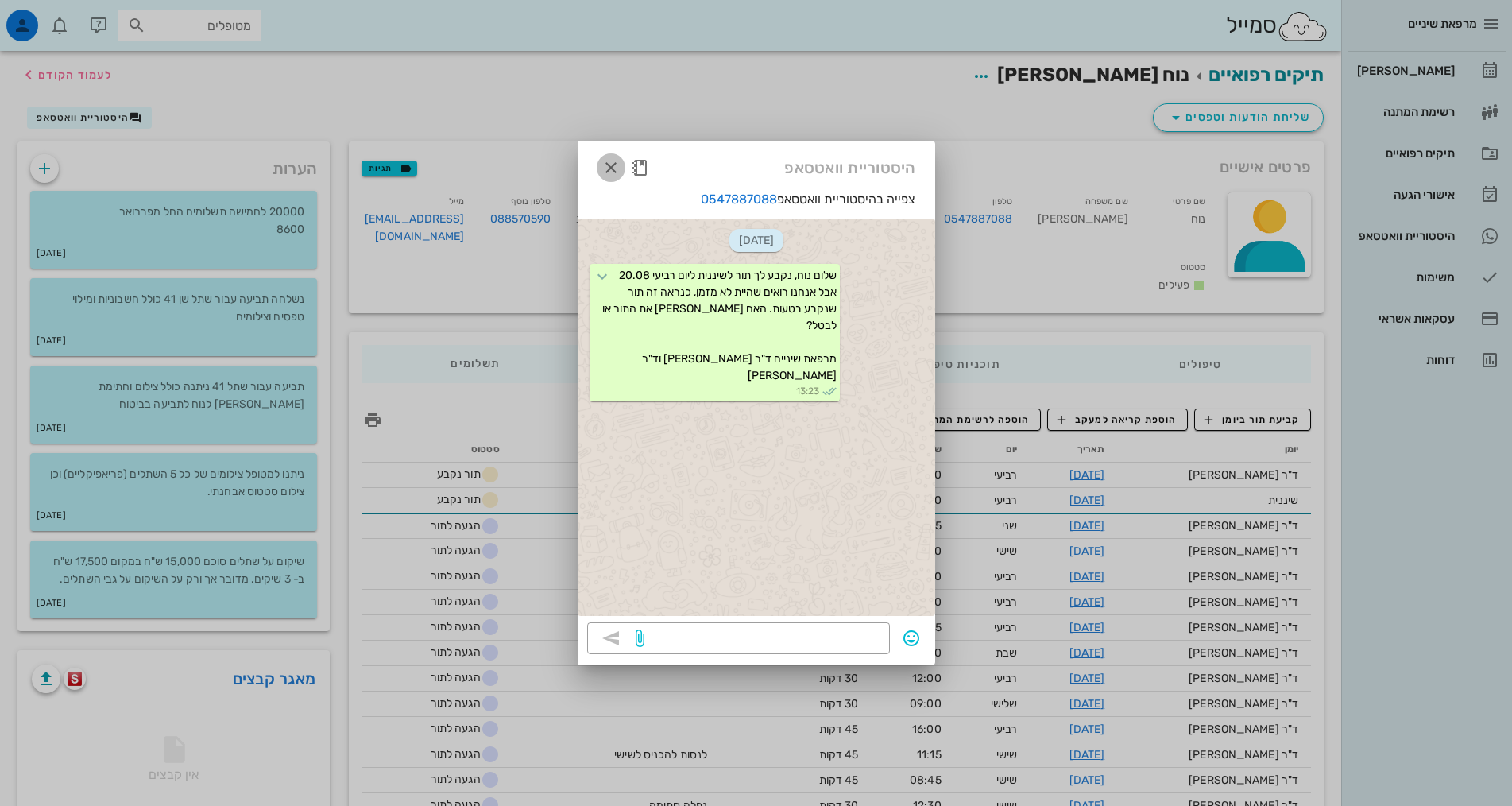
click at [613, 171] on icon "button" at bounding box center [611, 168] width 19 height 19
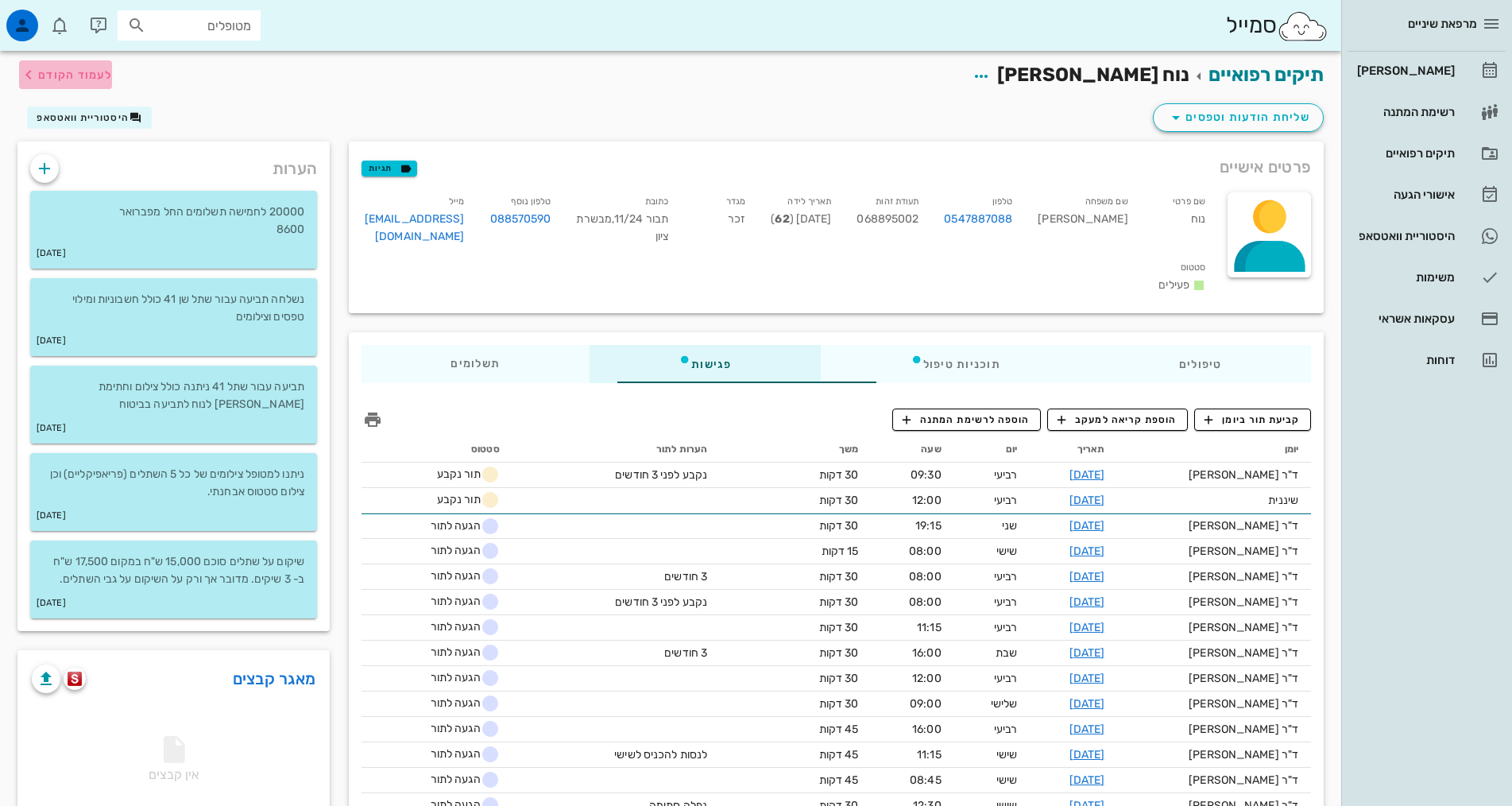
click at [72, 73] on span "לעמוד הקודם" at bounding box center [74, 74] width 73 height 13
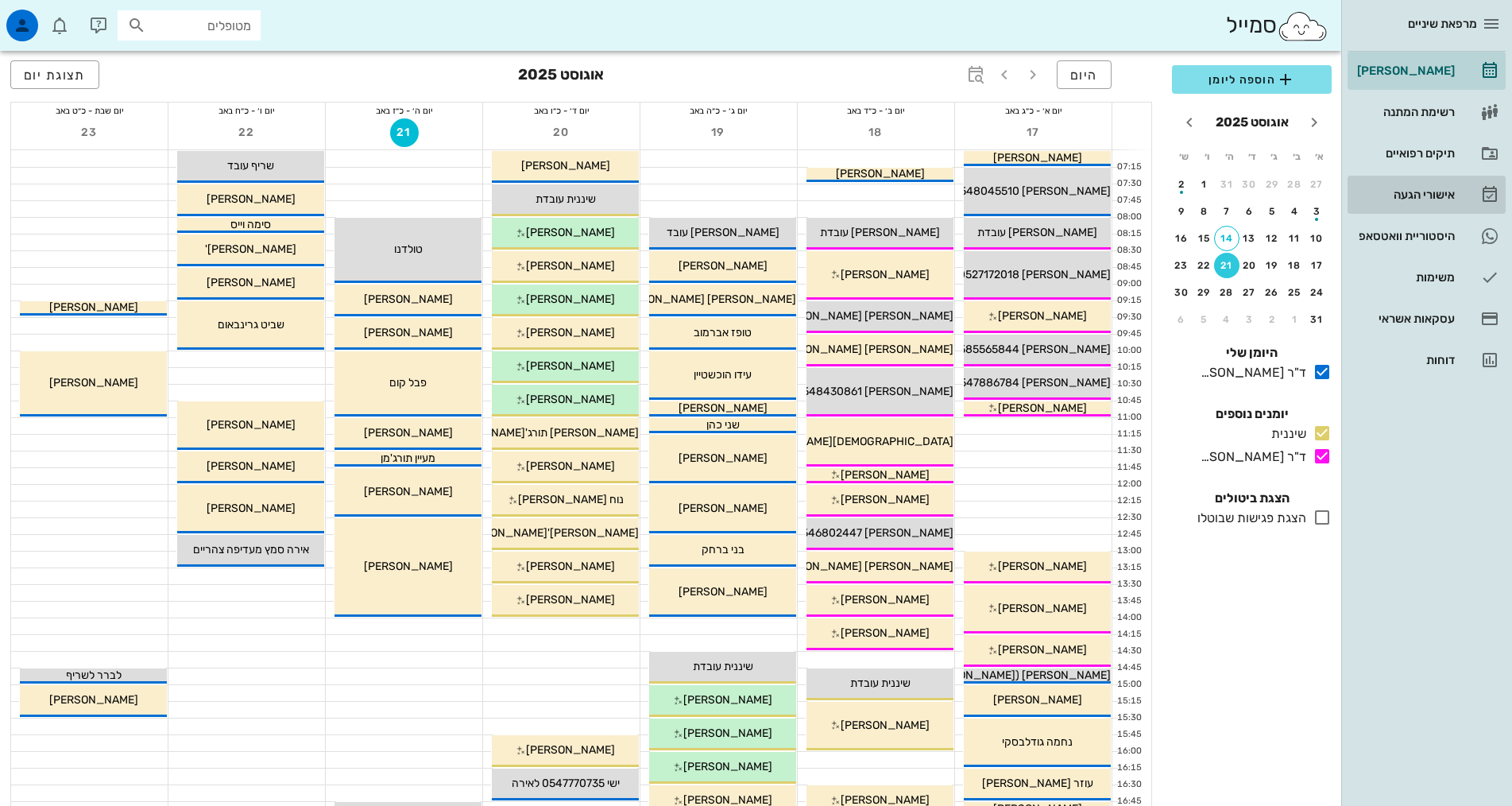
click at [1440, 182] on div "אישורי הגעה" at bounding box center [1404, 195] width 101 height 26
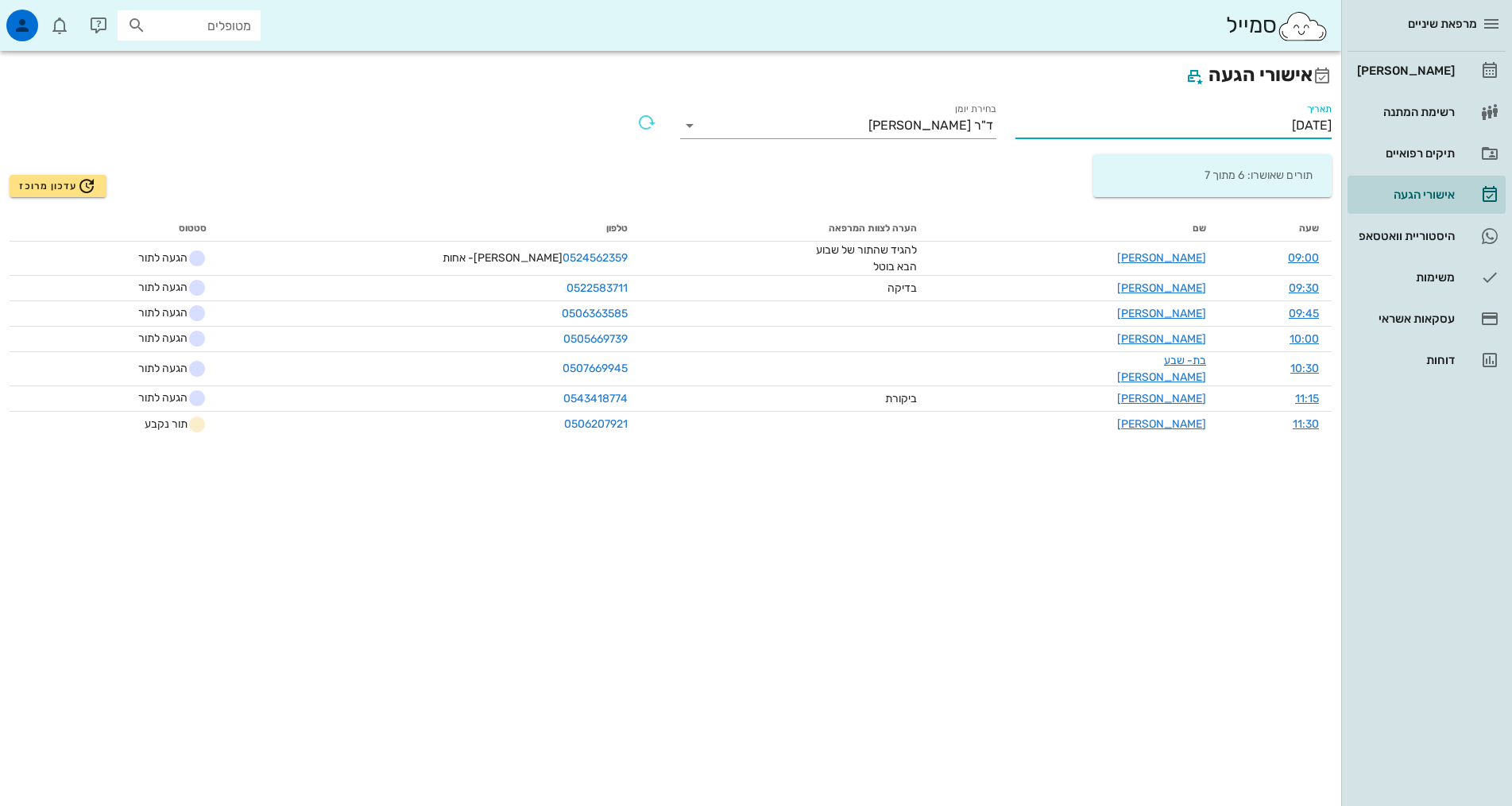
click at [1289, 124] on input "[DATE]" at bounding box center [1173, 125] width 316 height 26
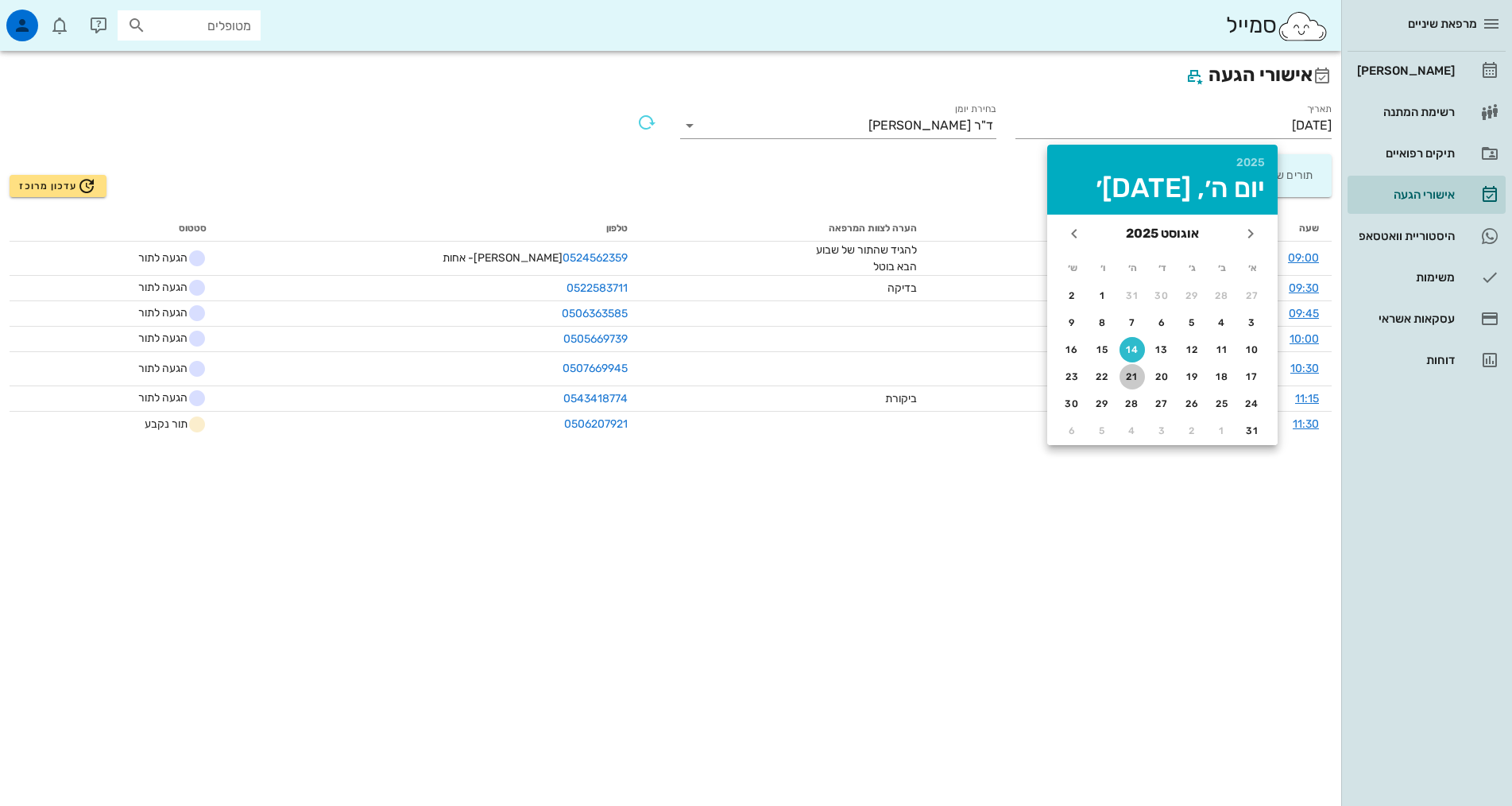
click at [1126, 372] on div "21" at bounding box center [1132, 376] width 26 height 12
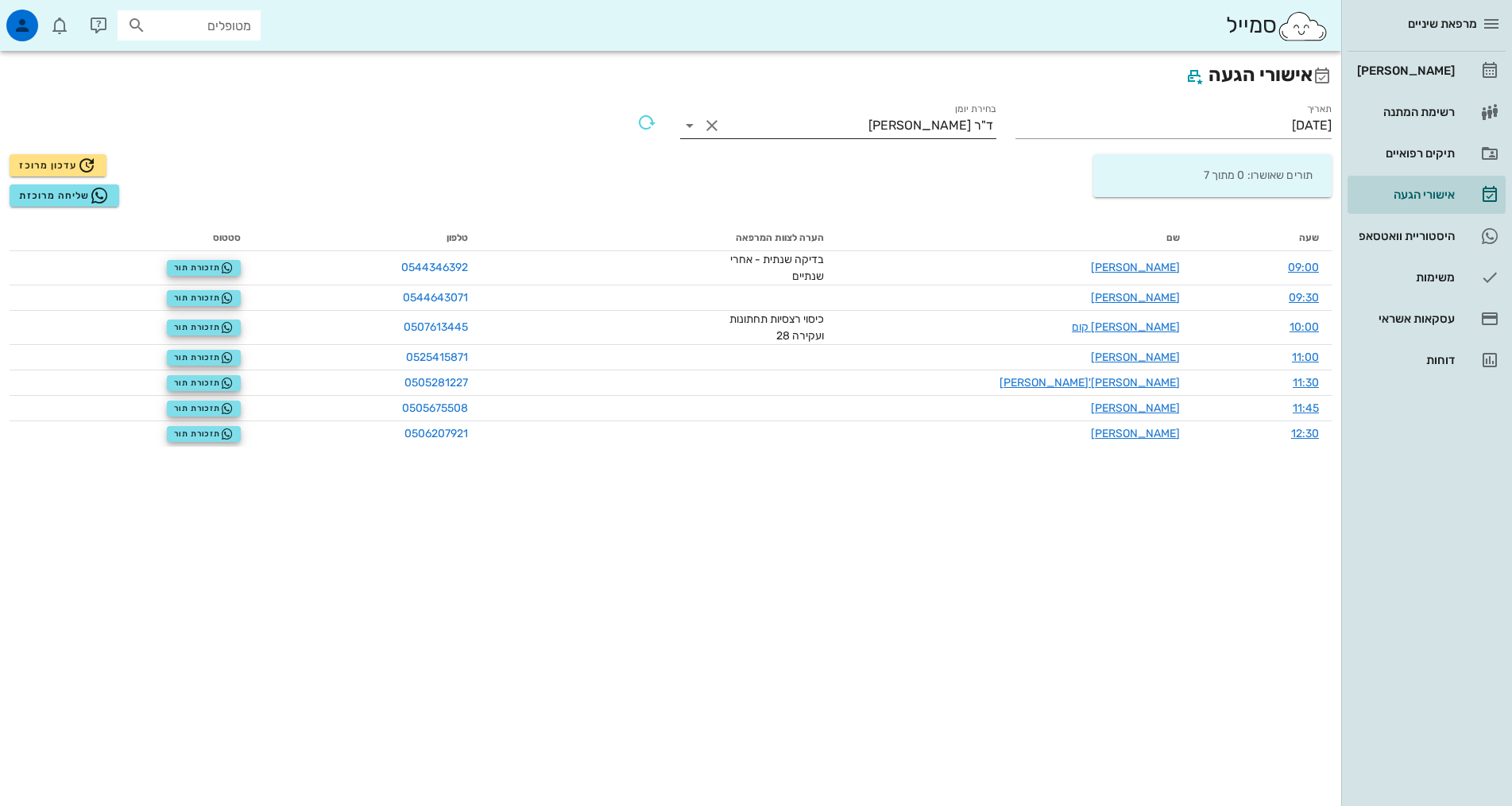
click at [927, 121] on div "ד"ר [PERSON_NAME]" at bounding box center [930, 126] width 125 height 14
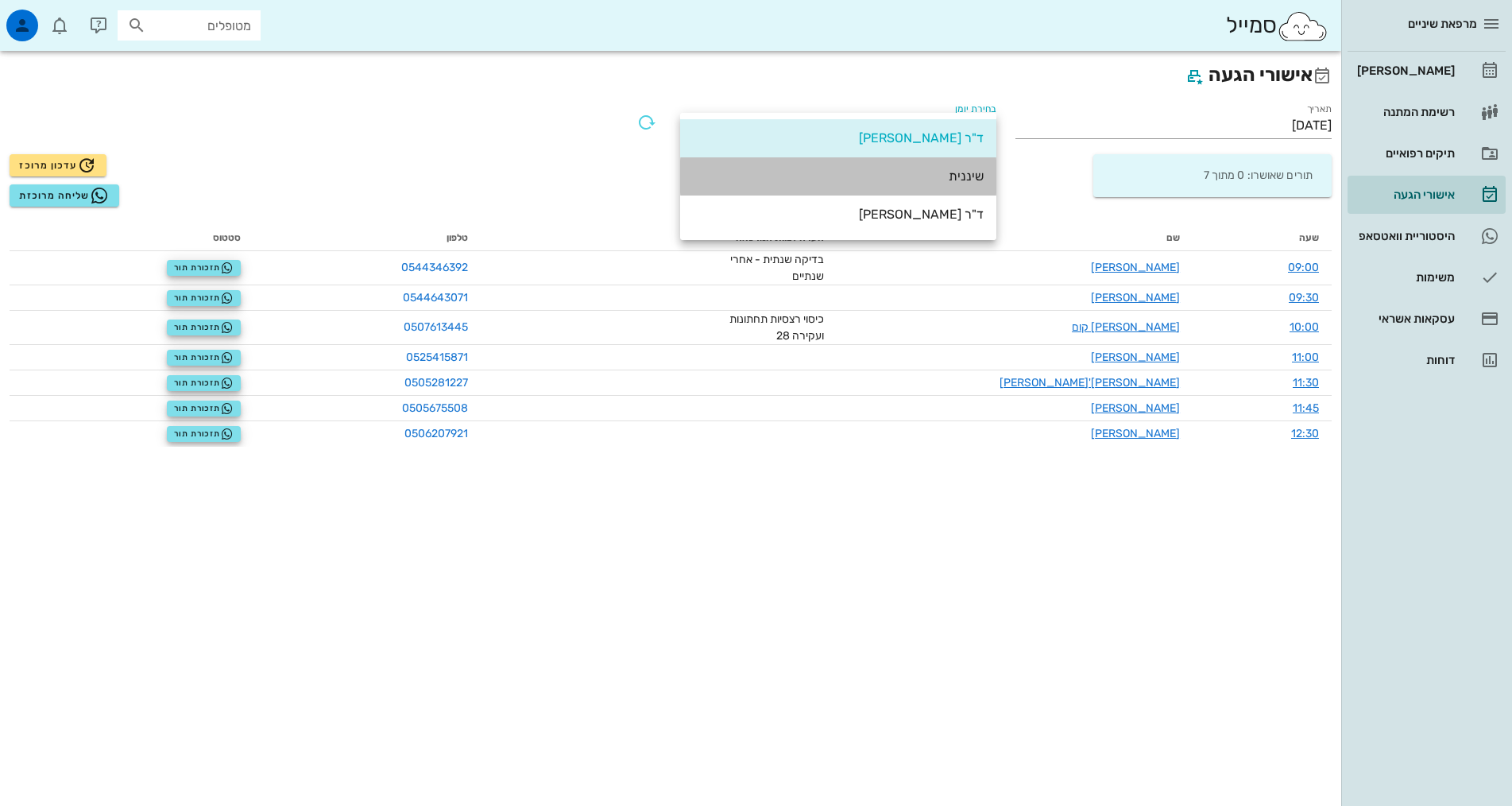
click at [960, 172] on div "שיננית" at bounding box center [838, 175] width 291 height 15
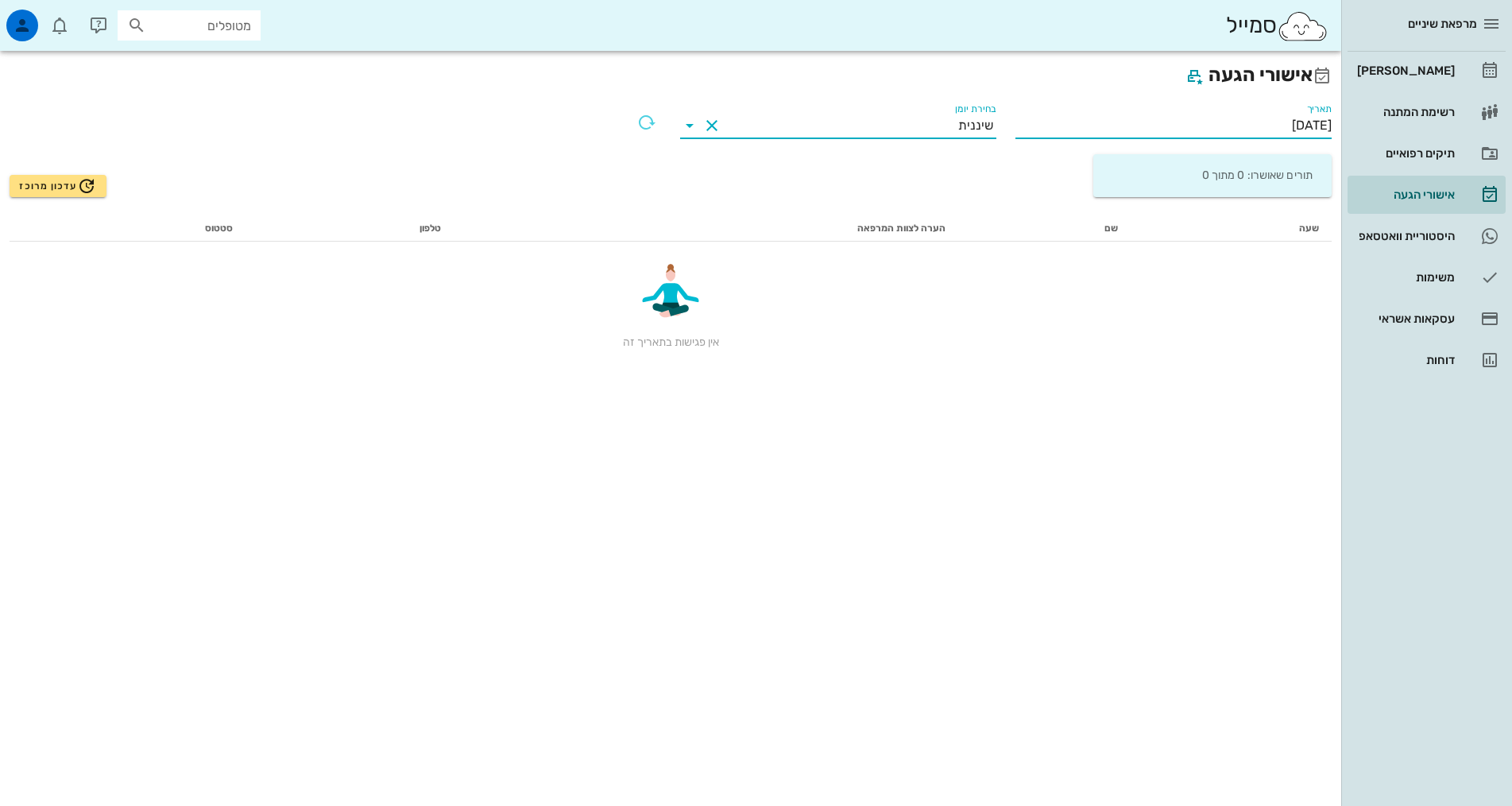
click at [1312, 121] on input "[DATE]" at bounding box center [1173, 125] width 316 height 26
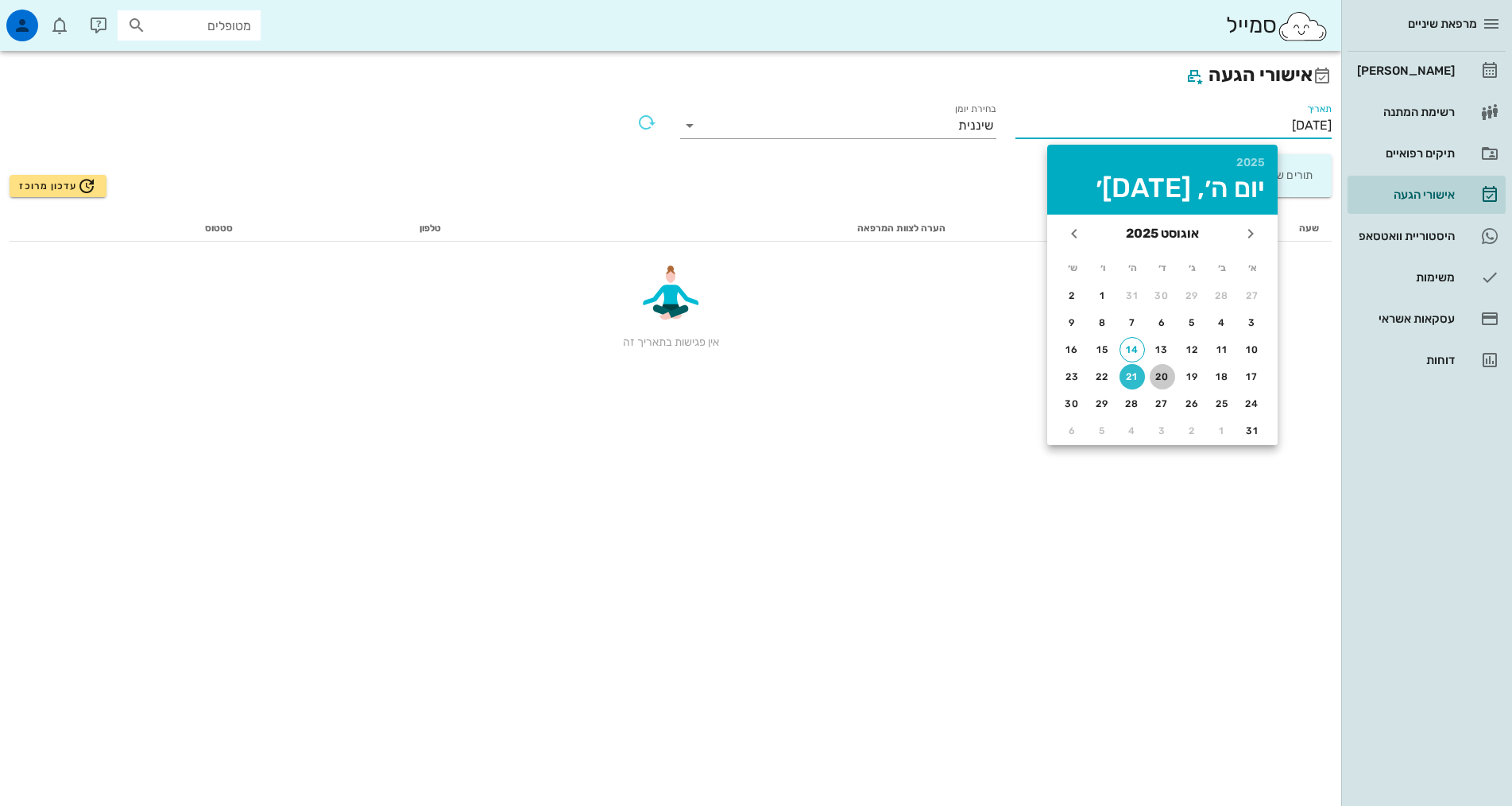
click at [1152, 374] on div "20" at bounding box center [1162, 376] width 26 height 12
type input "[DATE]"
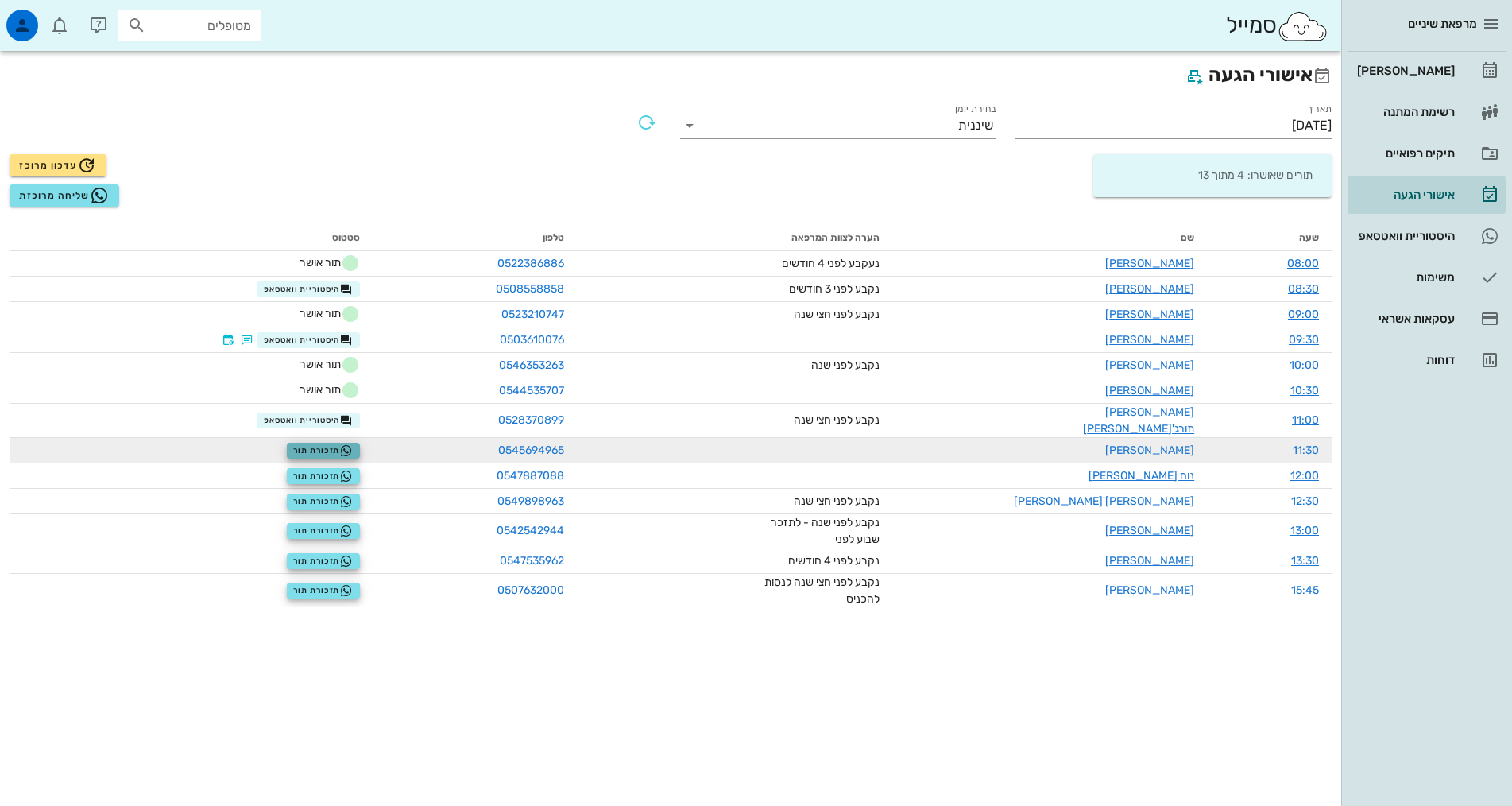
click at [353, 445] on icon "button" at bounding box center [346, 451] width 12 height 12
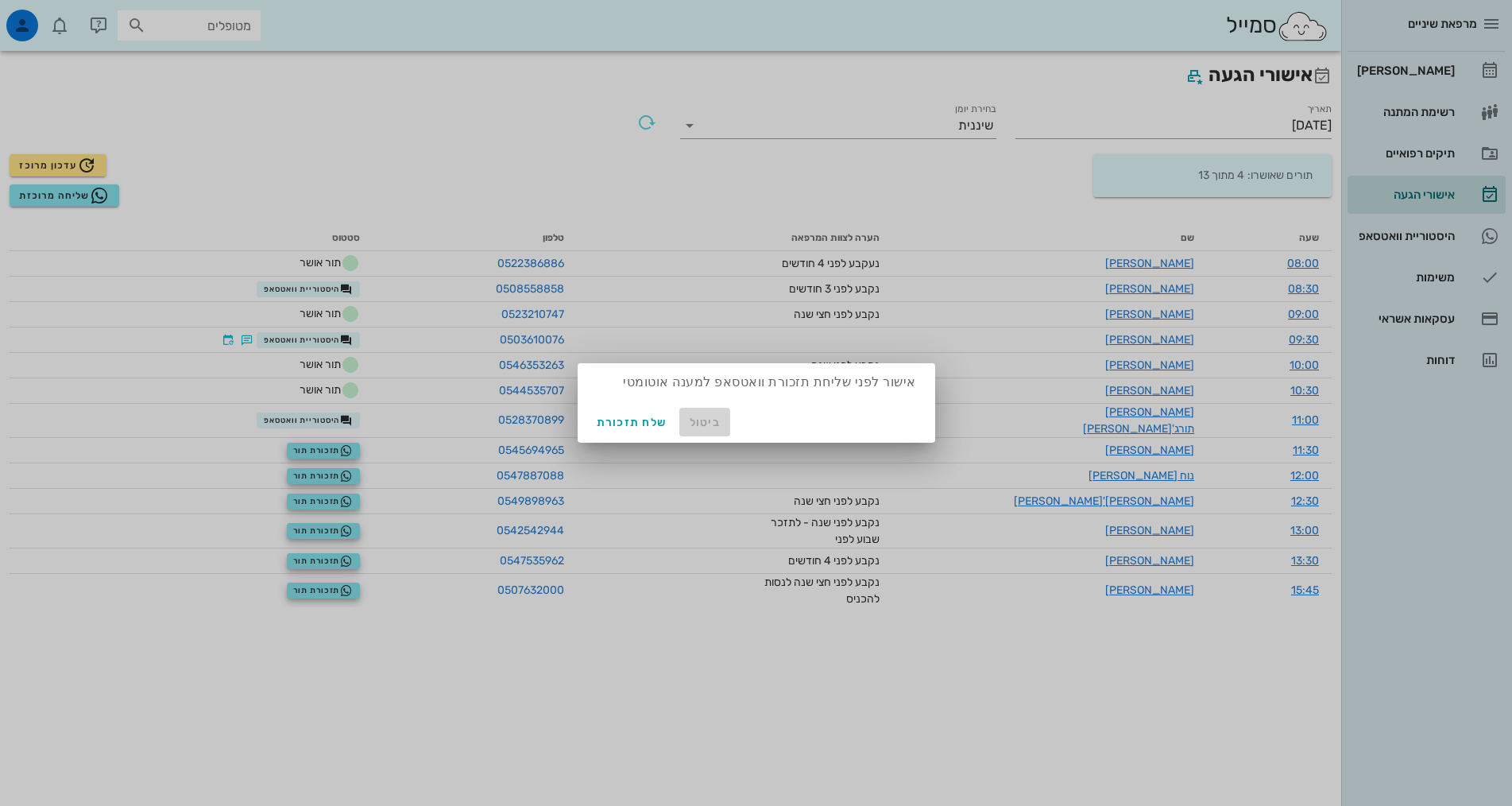
click at [695, 423] on span "ביטול" at bounding box center [705, 422] width 38 height 13
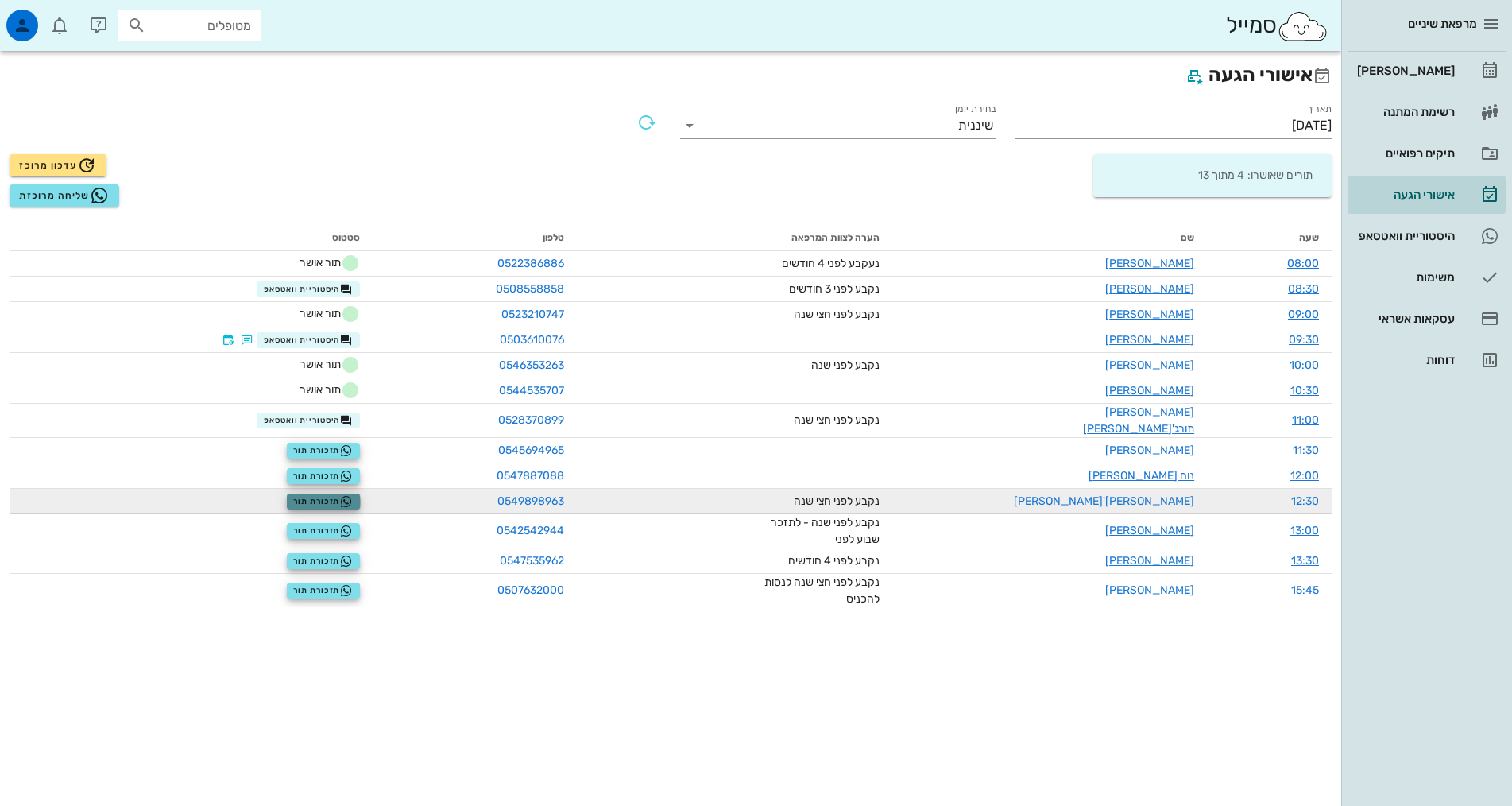
click at [353, 495] on icon "button" at bounding box center [346, 501] width 12 height 12
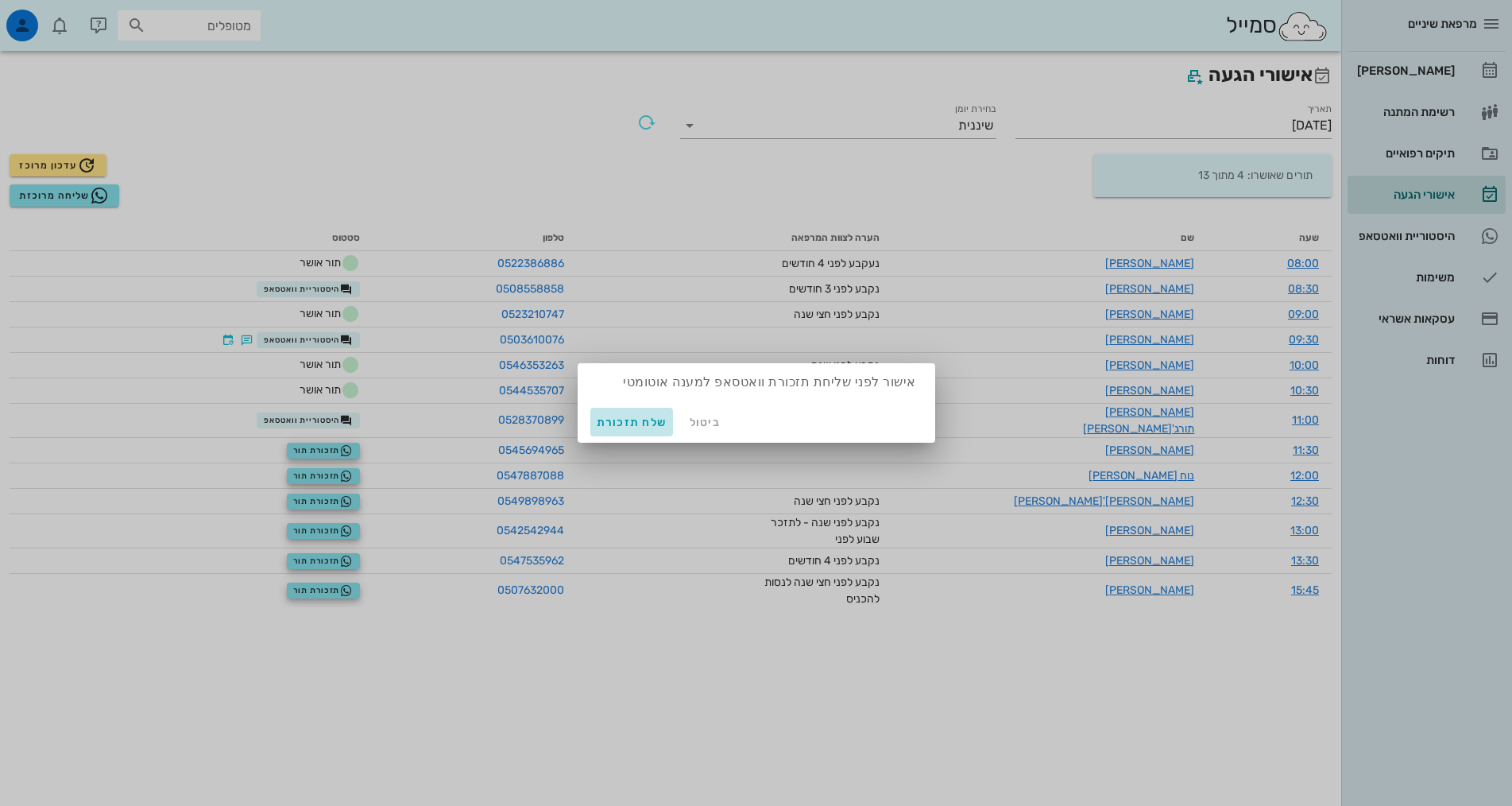
click at [633, 423] on span "שלח תזכורת" at bounding box center [632, 422] width 71 height 13
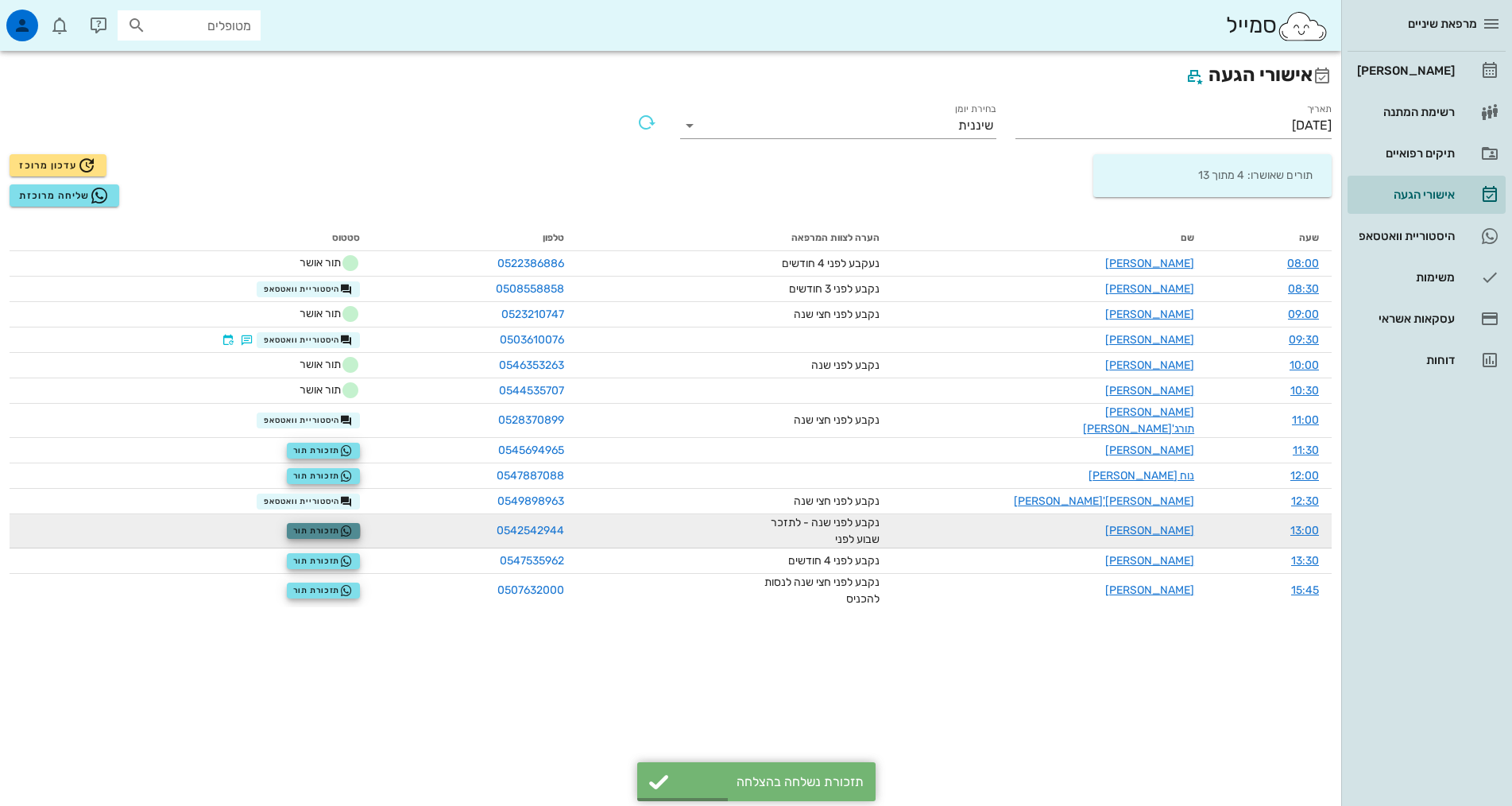
click at [340, 524] on span "תזכורת תור" at bounding box center [322, 531] width 59 height 12
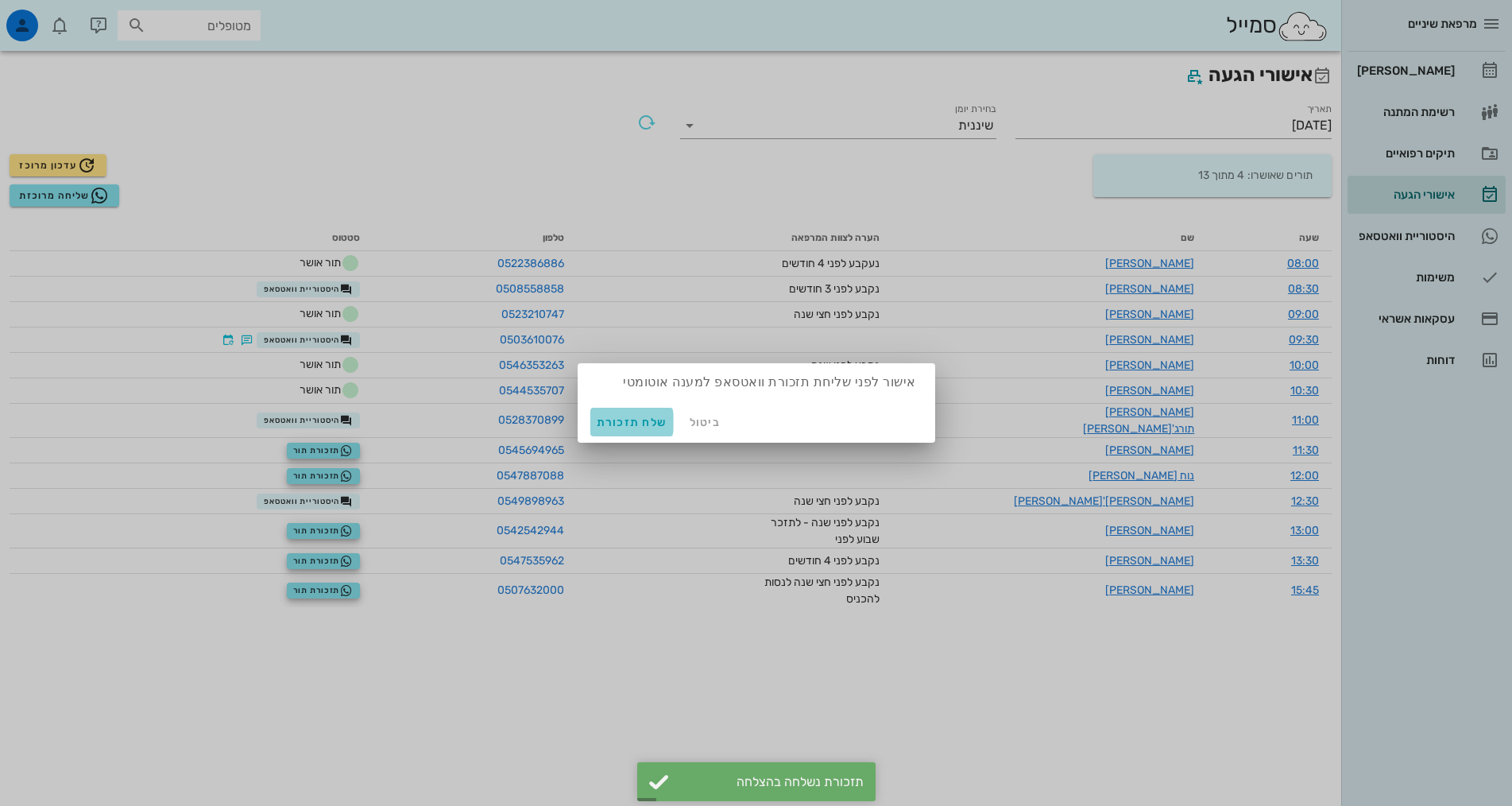
click at [643, 423] on span "שלח תזכורת" at bounding box center [632, 422] width 71 height 13
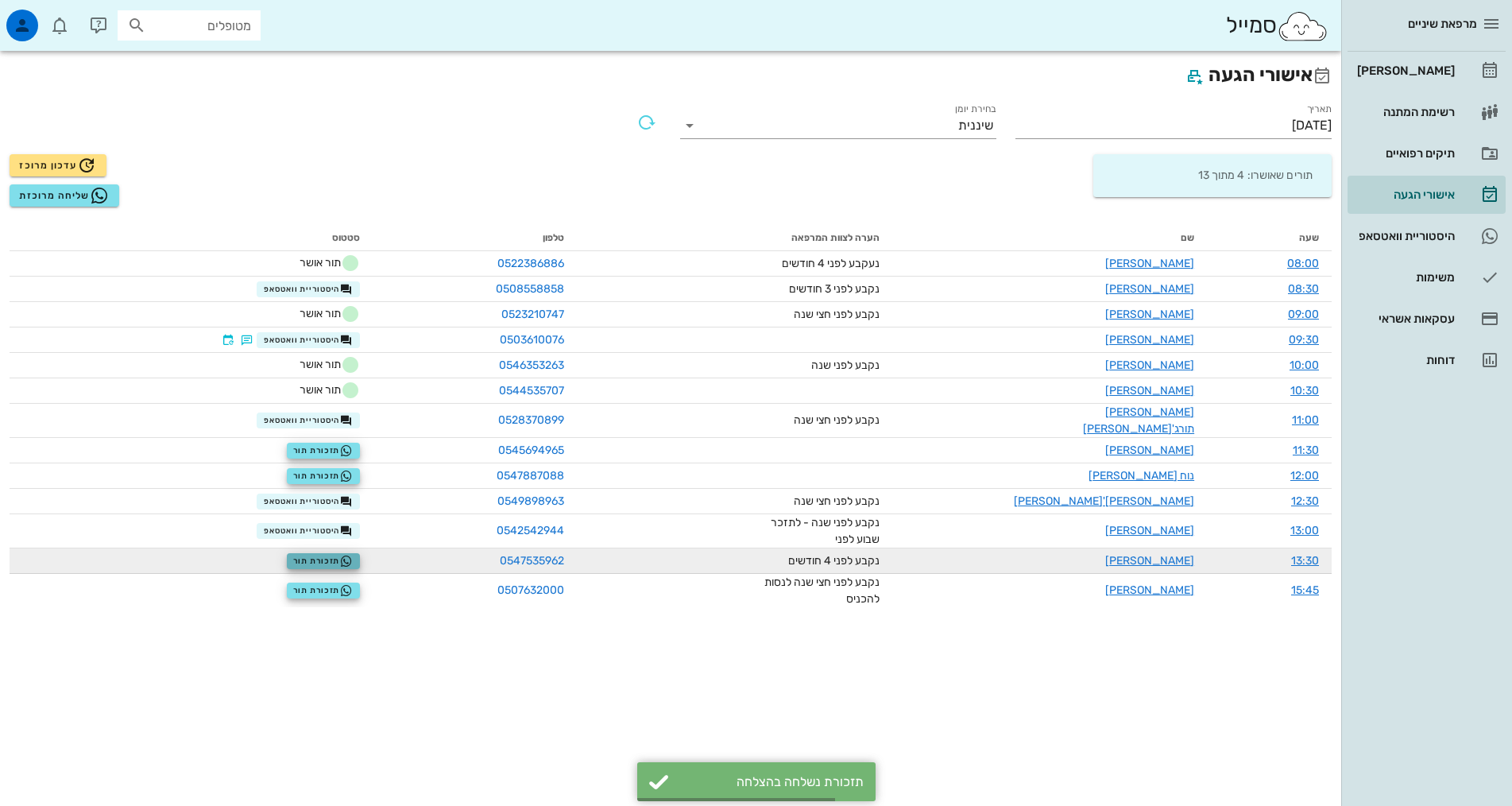
click at [353, 555] on span "תזכורת תור" at bounding box center [322, 562] width 59 height 12
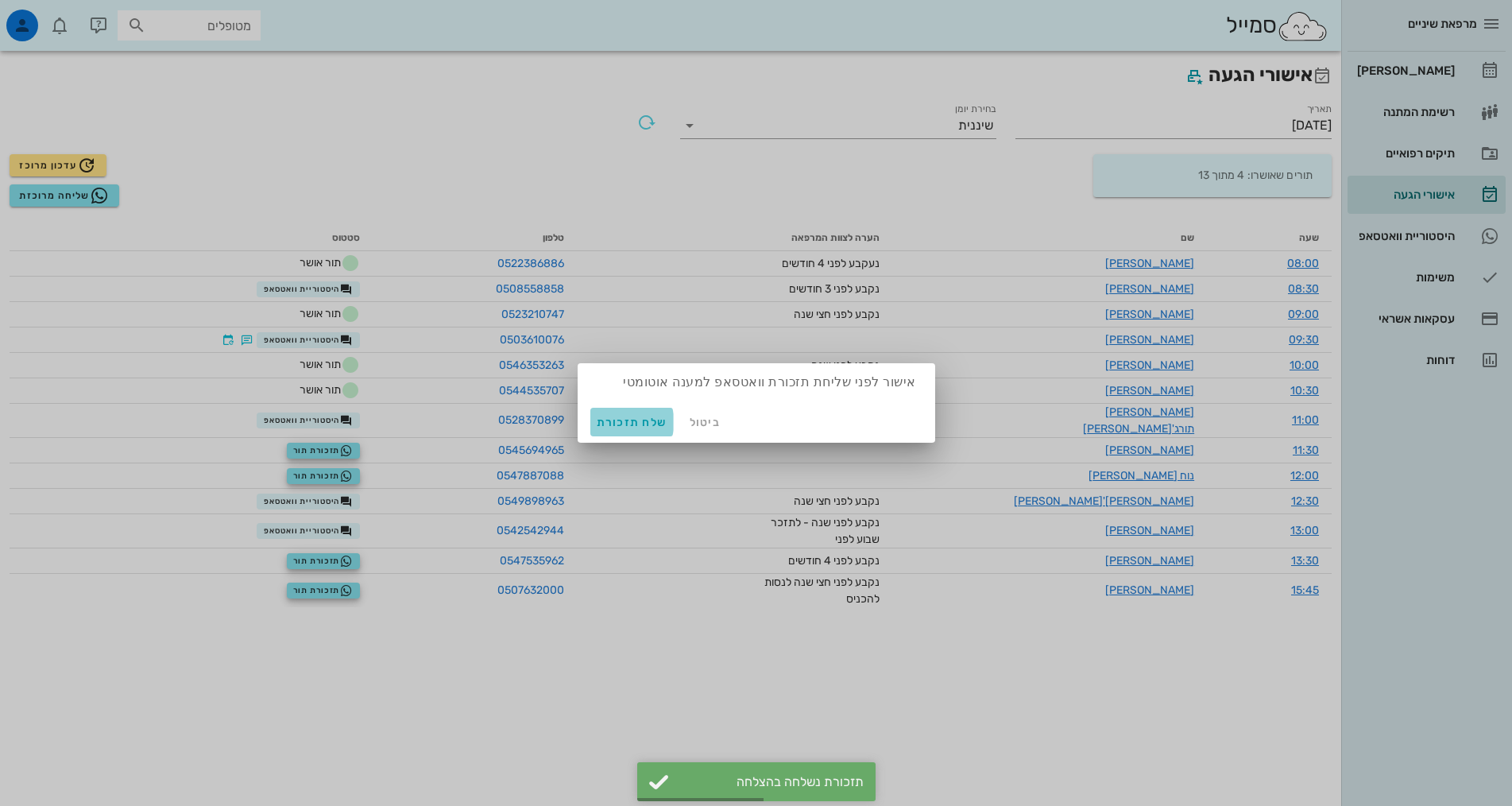
click at [624, 426] on span "שלח תזכורת" at bounding box center [632, 422] width 71 height 13
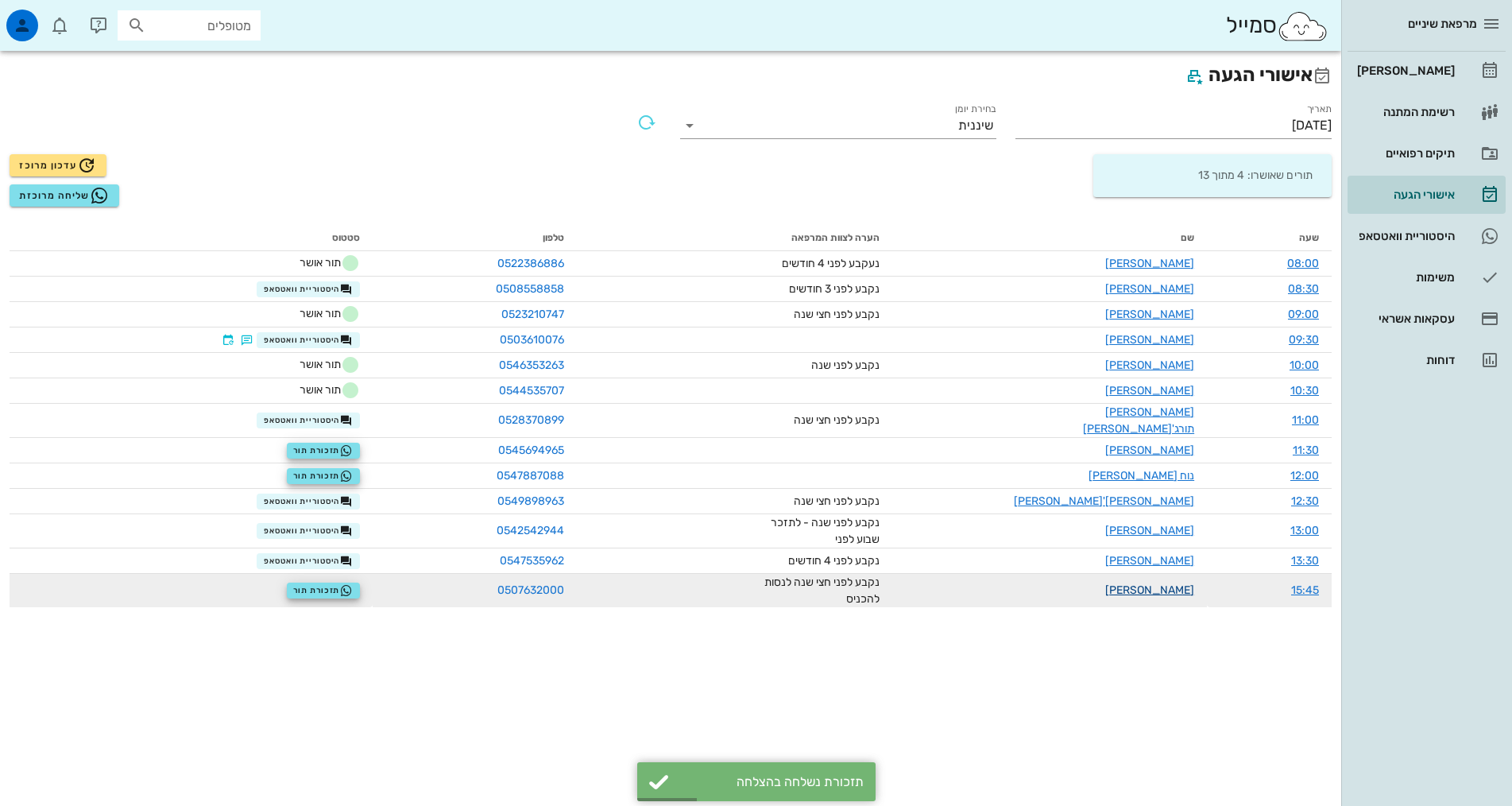
click at [1160, 584] on link "[PERSON_NAME]" at bounding box center [1150, 590] width 89 height 13
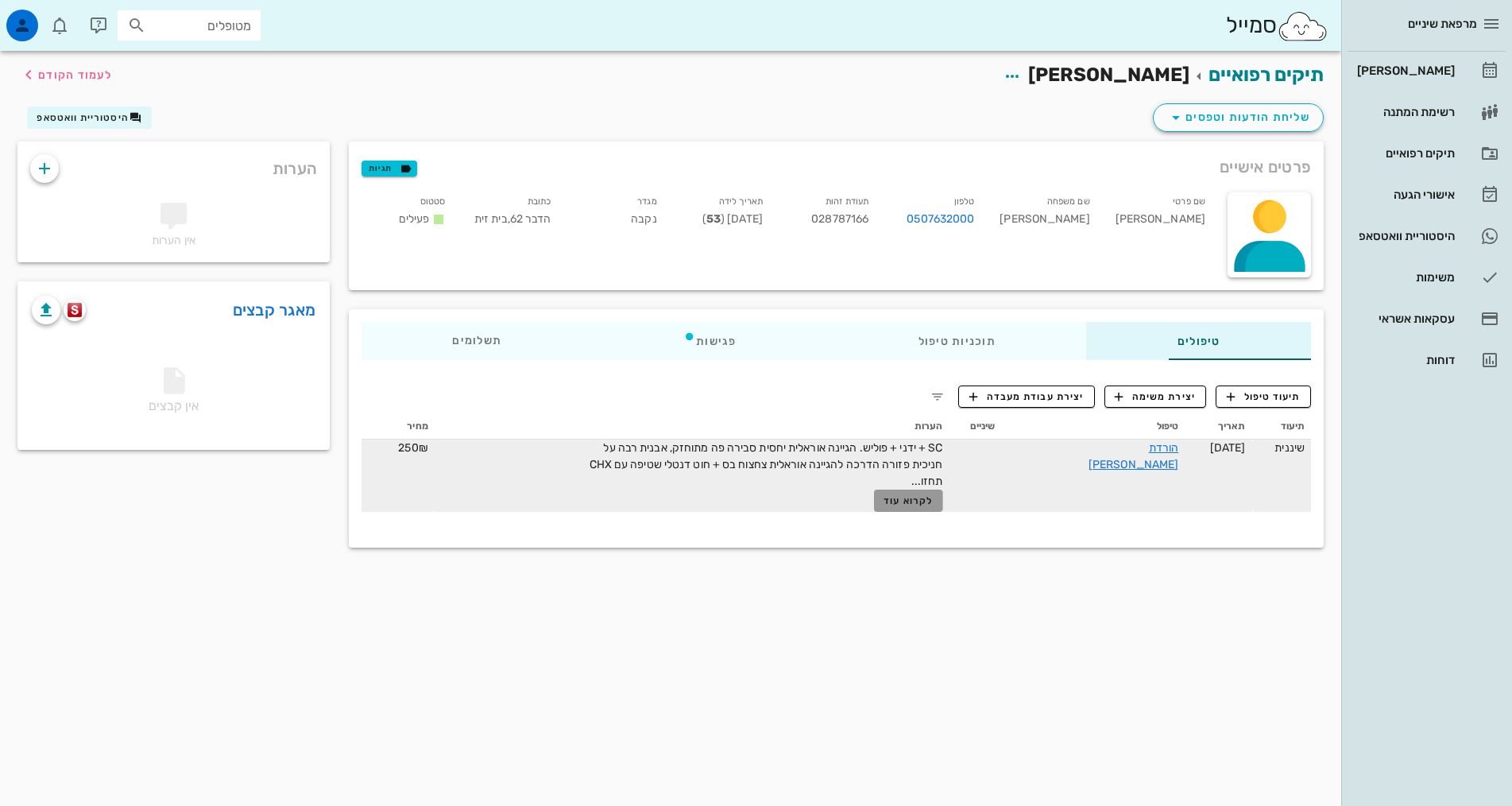
click at [918, 505] on span "לקרוא עוד" at bounding box center [908, 500] width 50 height 12
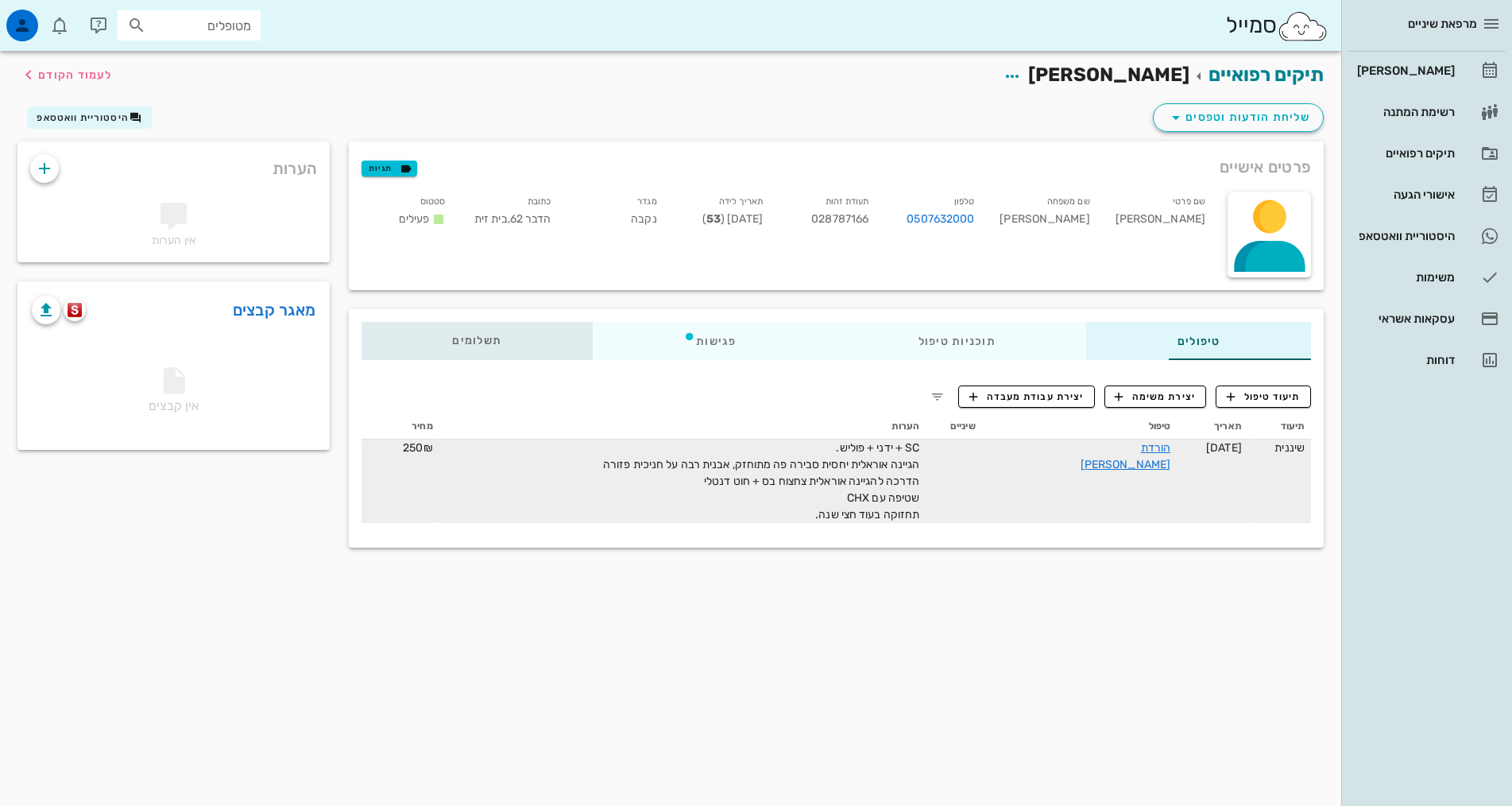
click at [361, 345] on div "תשלומים 0₪" at bounding box center [476, 341] width 231 height 38
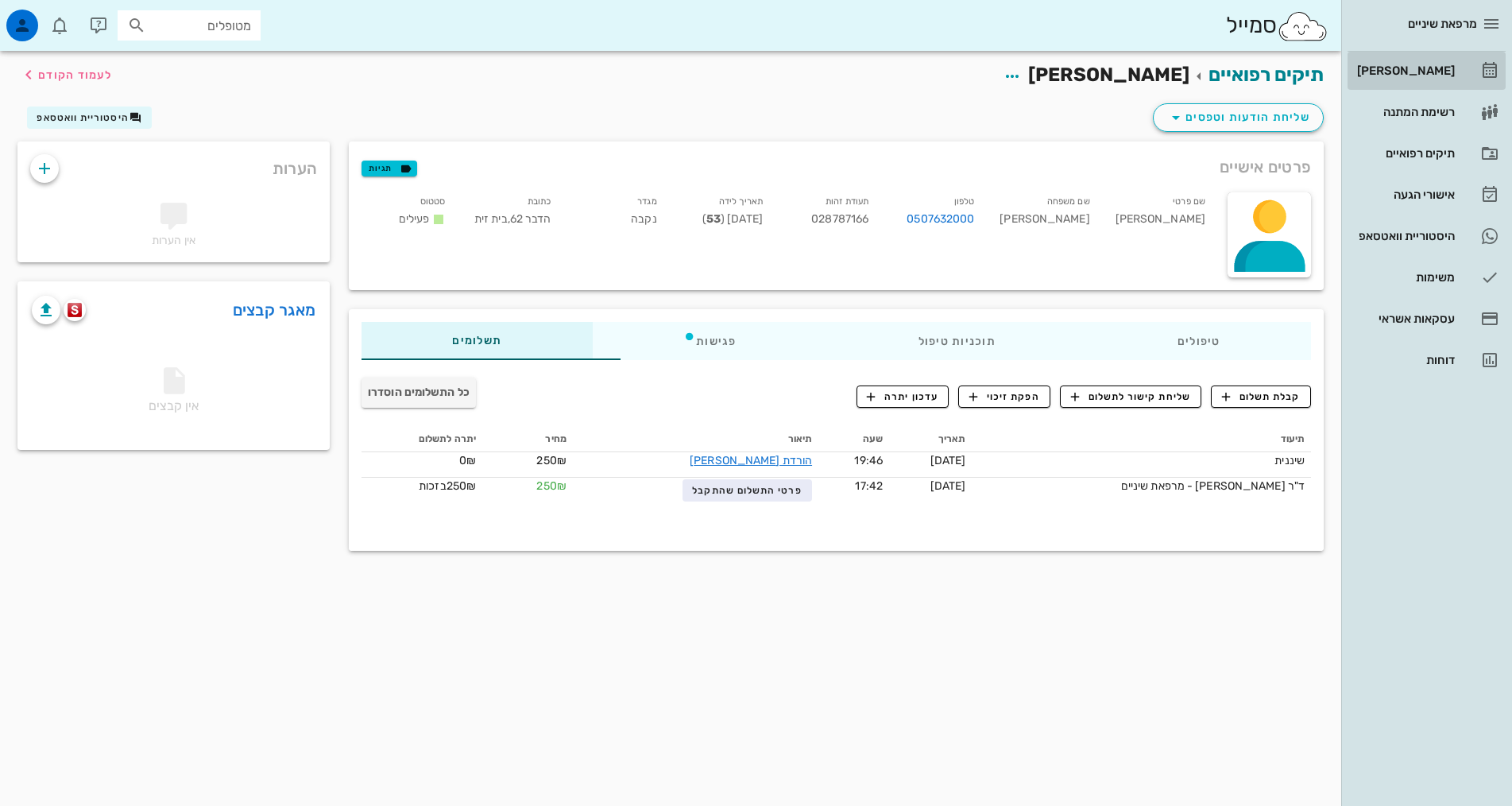
click at [1432, 74] on div "[PERSON_NAME]" at bounding box center [1404, 71] width 101 height 12
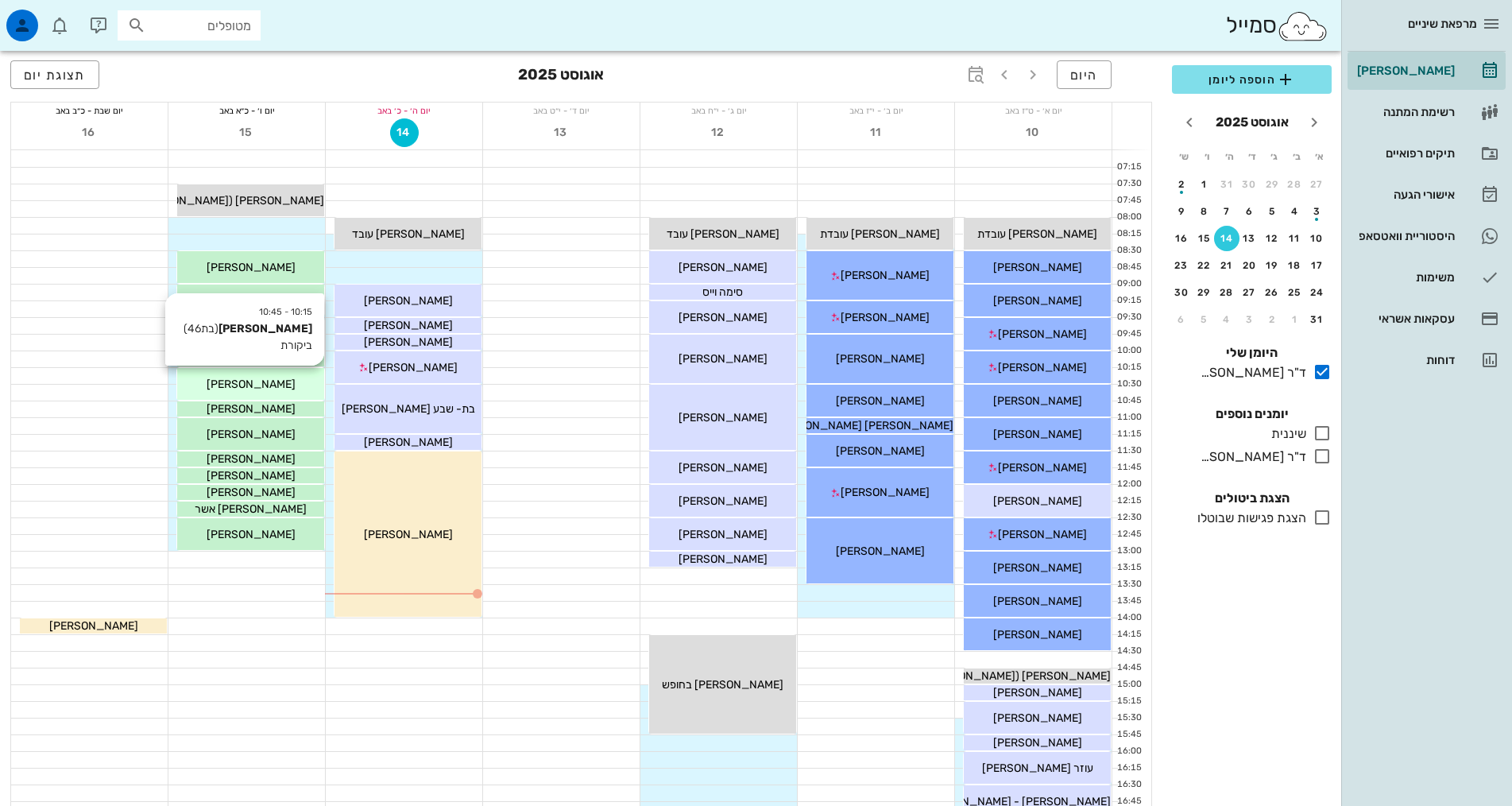
click at [310, 389] on div "[PERSON_NAME]" at bounding box center [251, 384] width 147 height 17
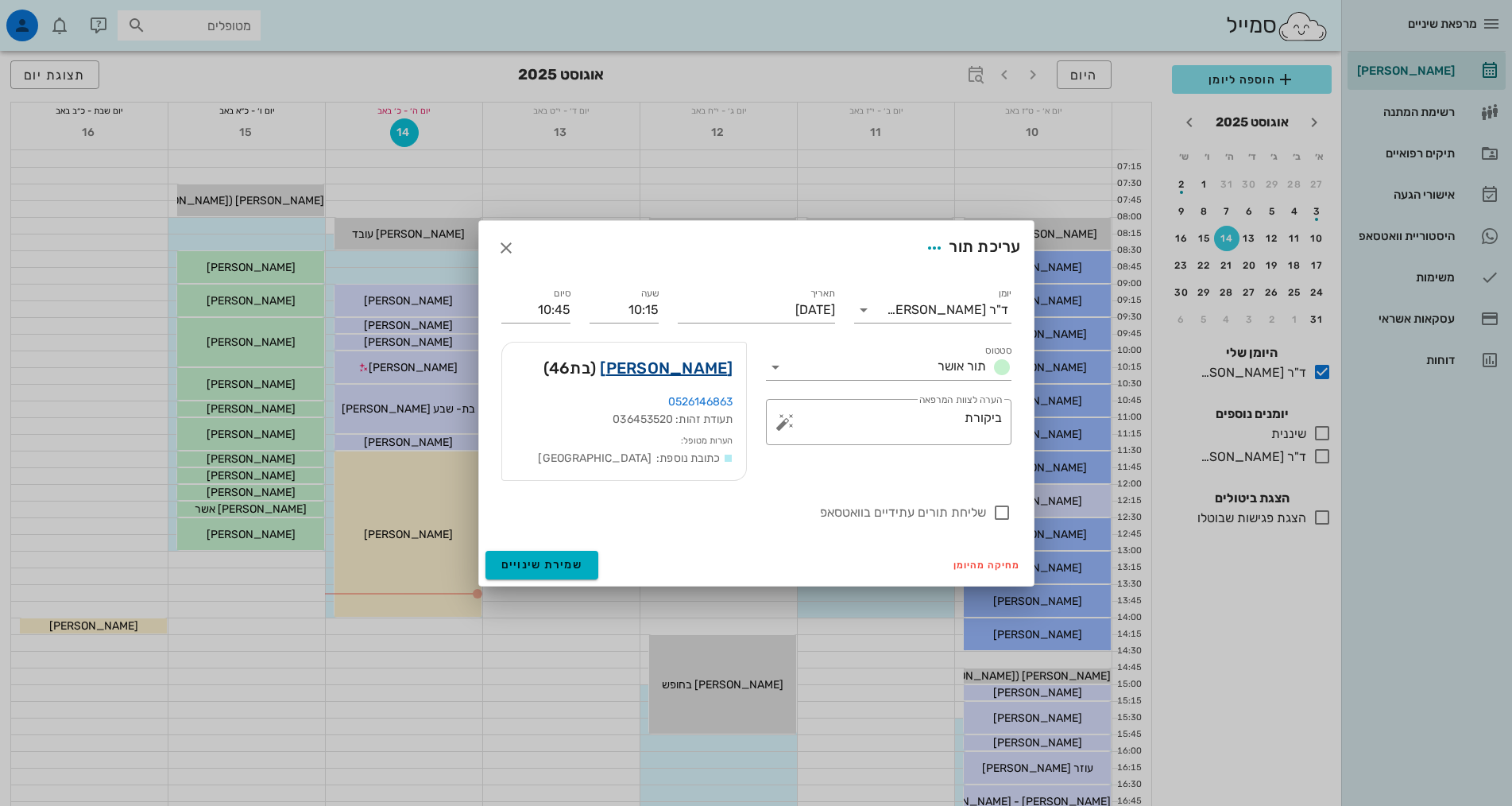
click at [721, 368] on link "[PERSON_NAME]" at bounding box center [667, 368] width 133 height 26
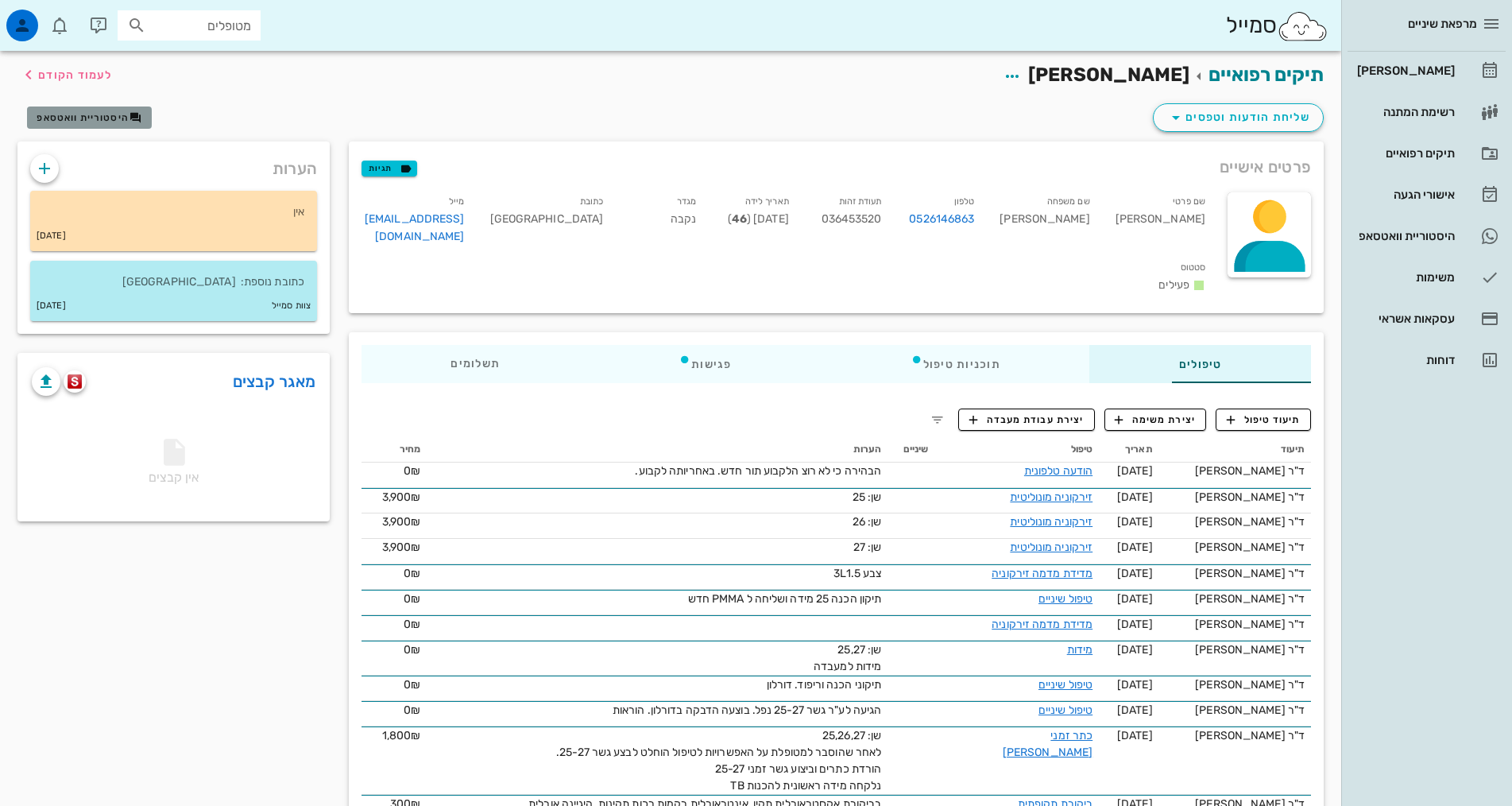
click at [116, 112] on span "היסטוריית וואטסאפ" at bounding box center [82, 118] width 92 height 12
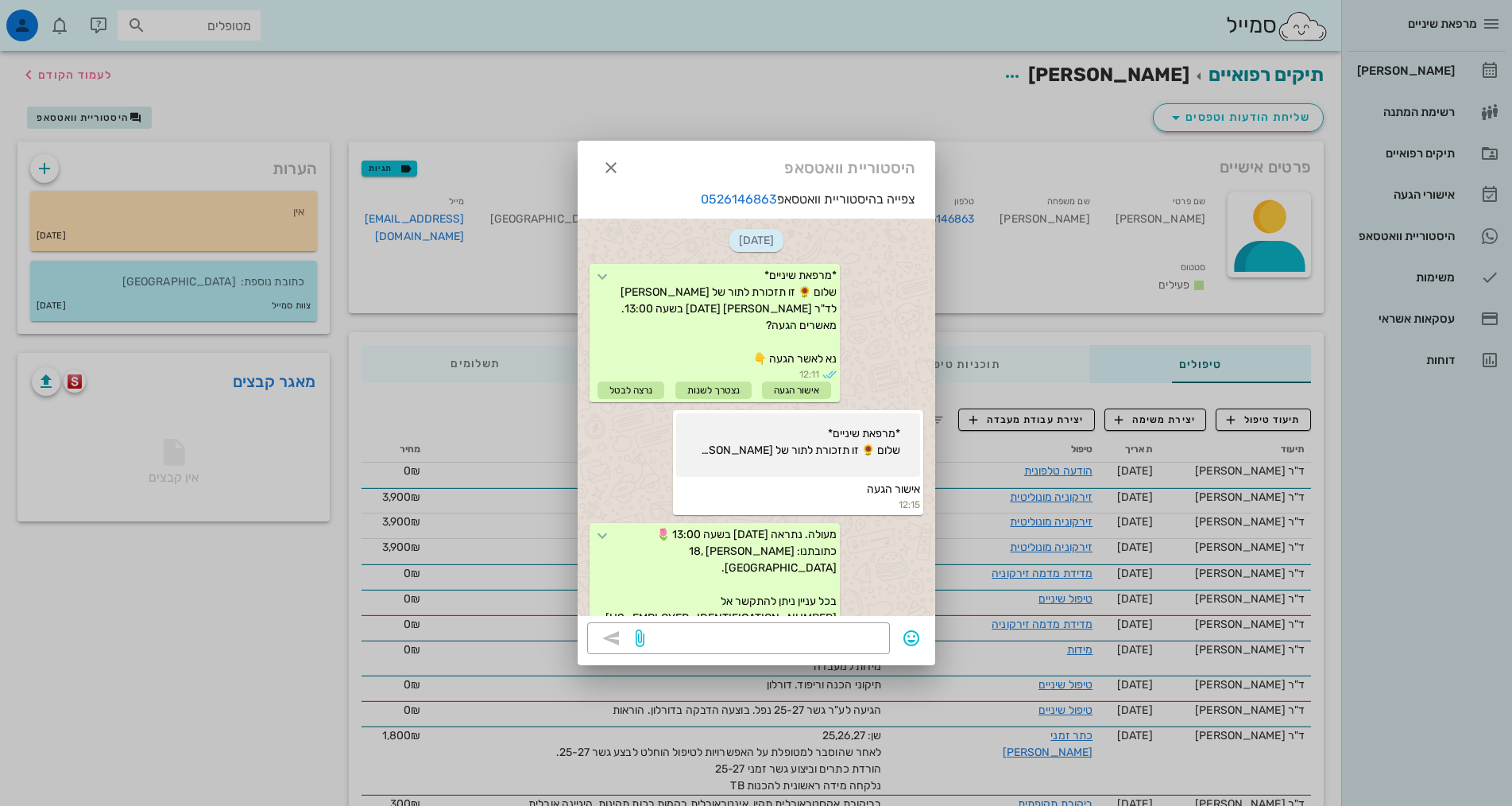
scroll to position [232, 0]
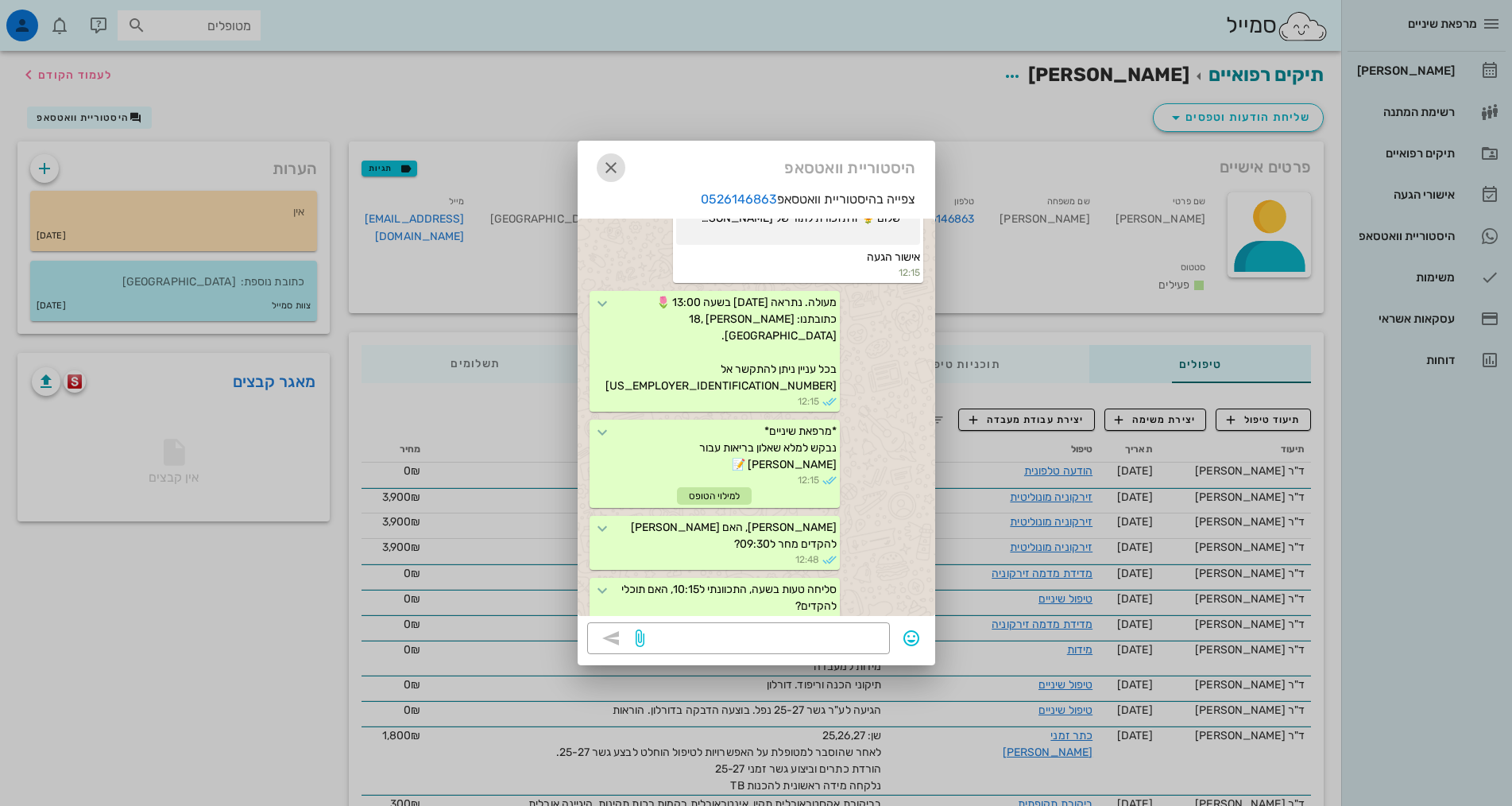
click at [609, 168] on icon "button" at bounding box center [611, 168] width 19 height 19
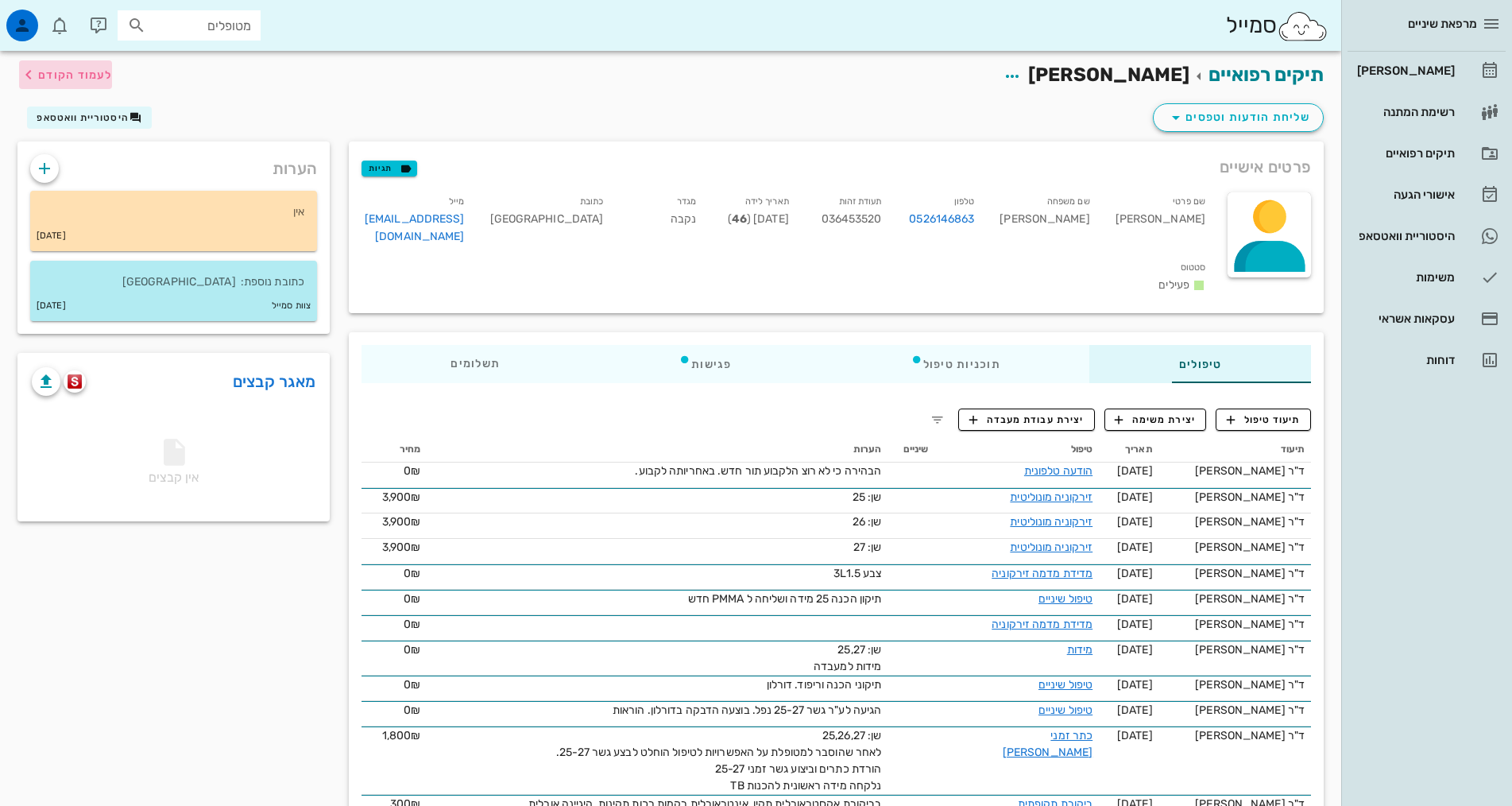
click at [81, 76] on span "לעמוד הקודם" at bounding box center [74, 74] width 73 height 13
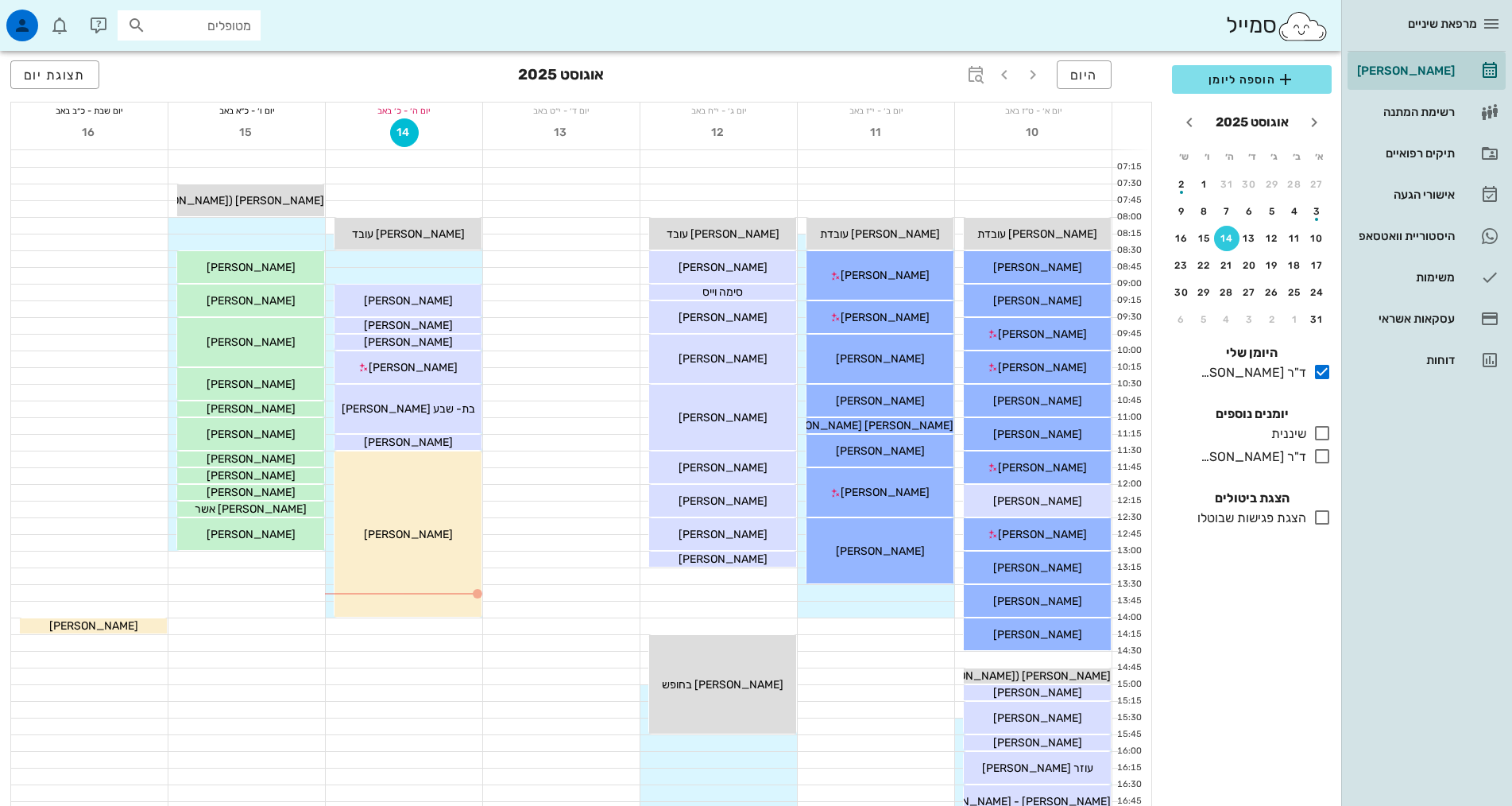
click at [285, 387] on div "[PERSON_NAME]" at bounding box center [251, 384] width 147 height 17
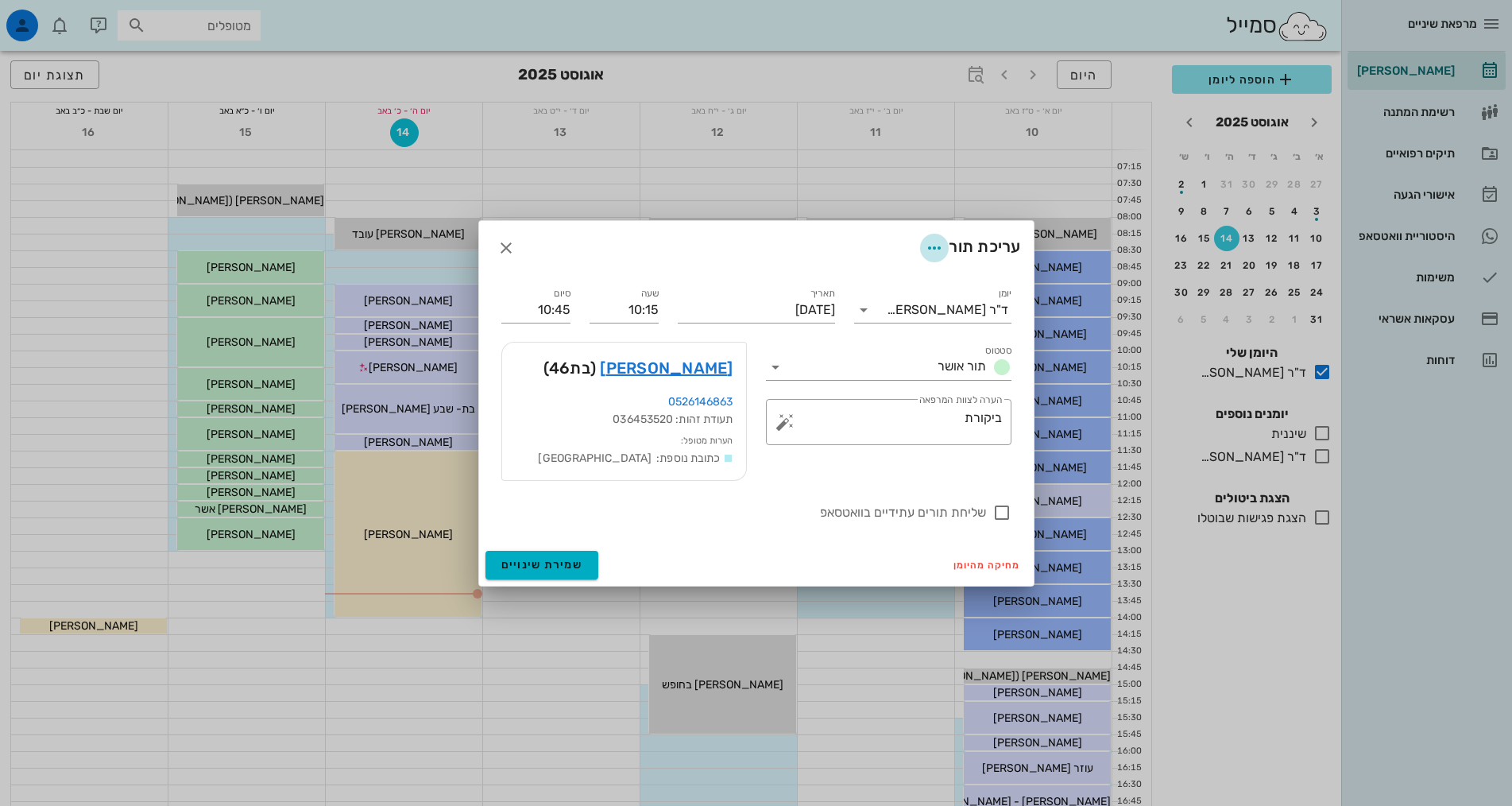
click at [929, 244] on icon "button" at bounding box center [935, 248] width 19 height 19
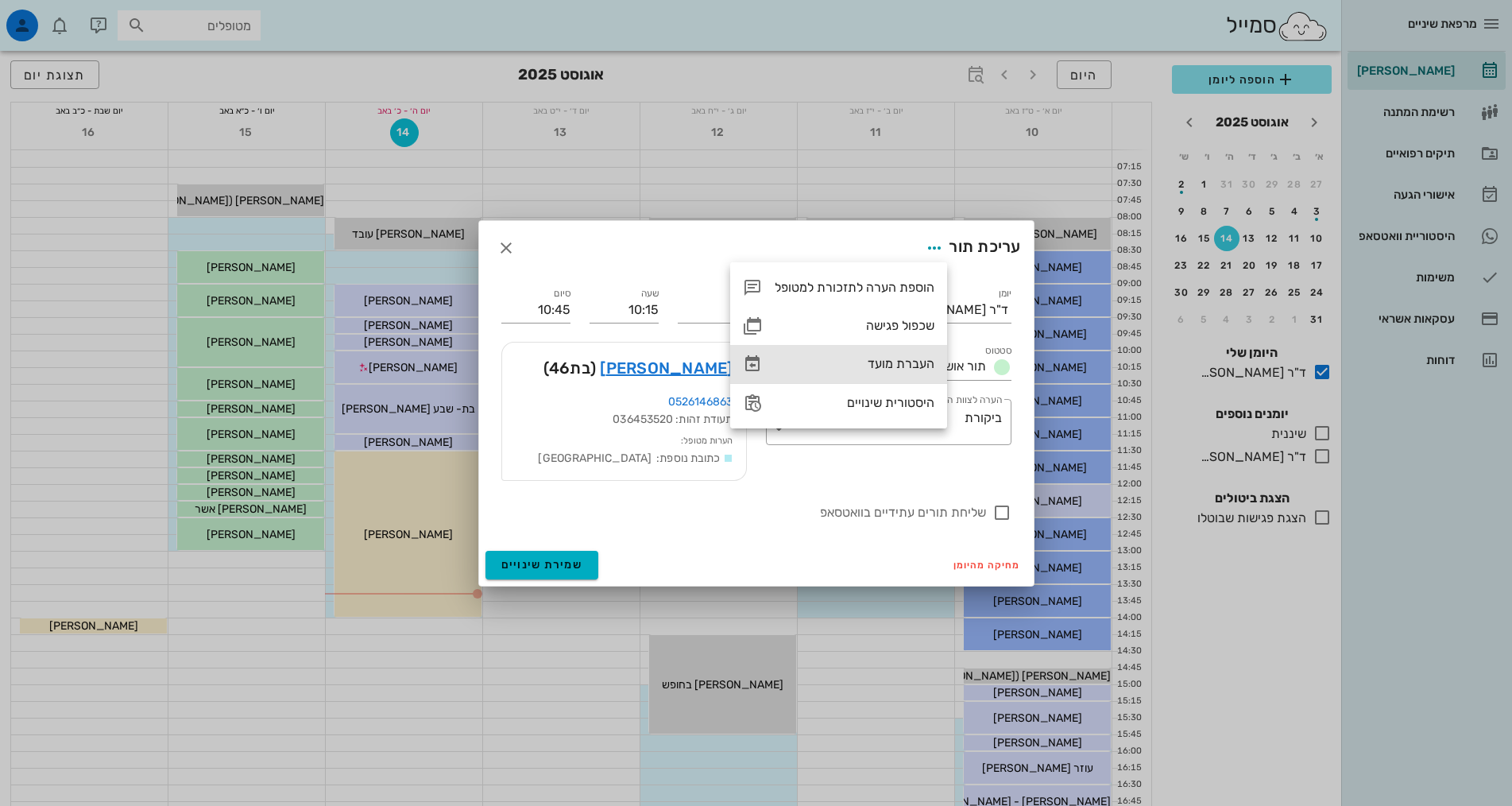
click at [896, 362] on div "העברת מועד" at bounding box center [854, 363] width 159 height 15
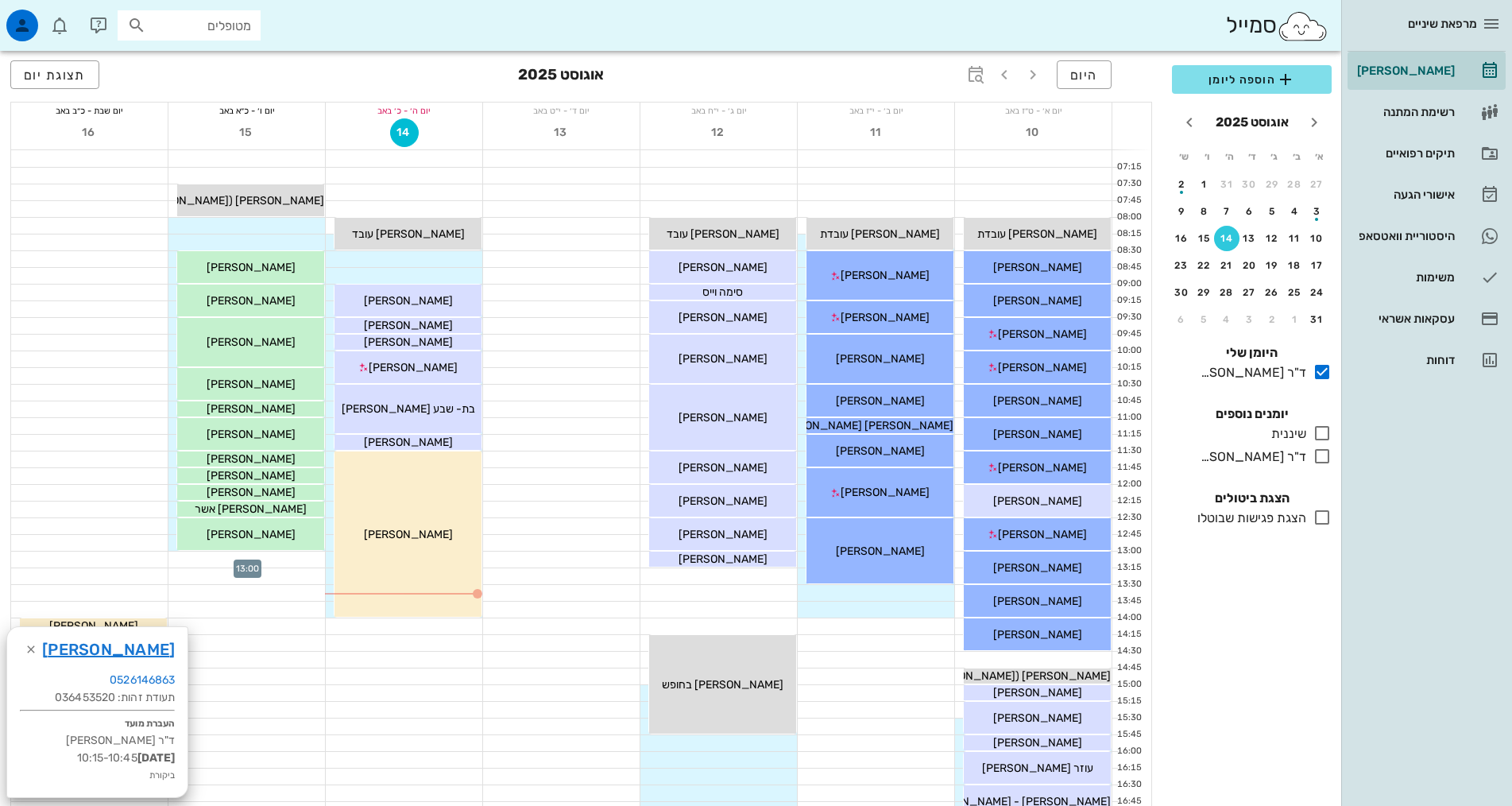
click at [305, 561] on div at bounding box center [246, 560] width 157 height 16
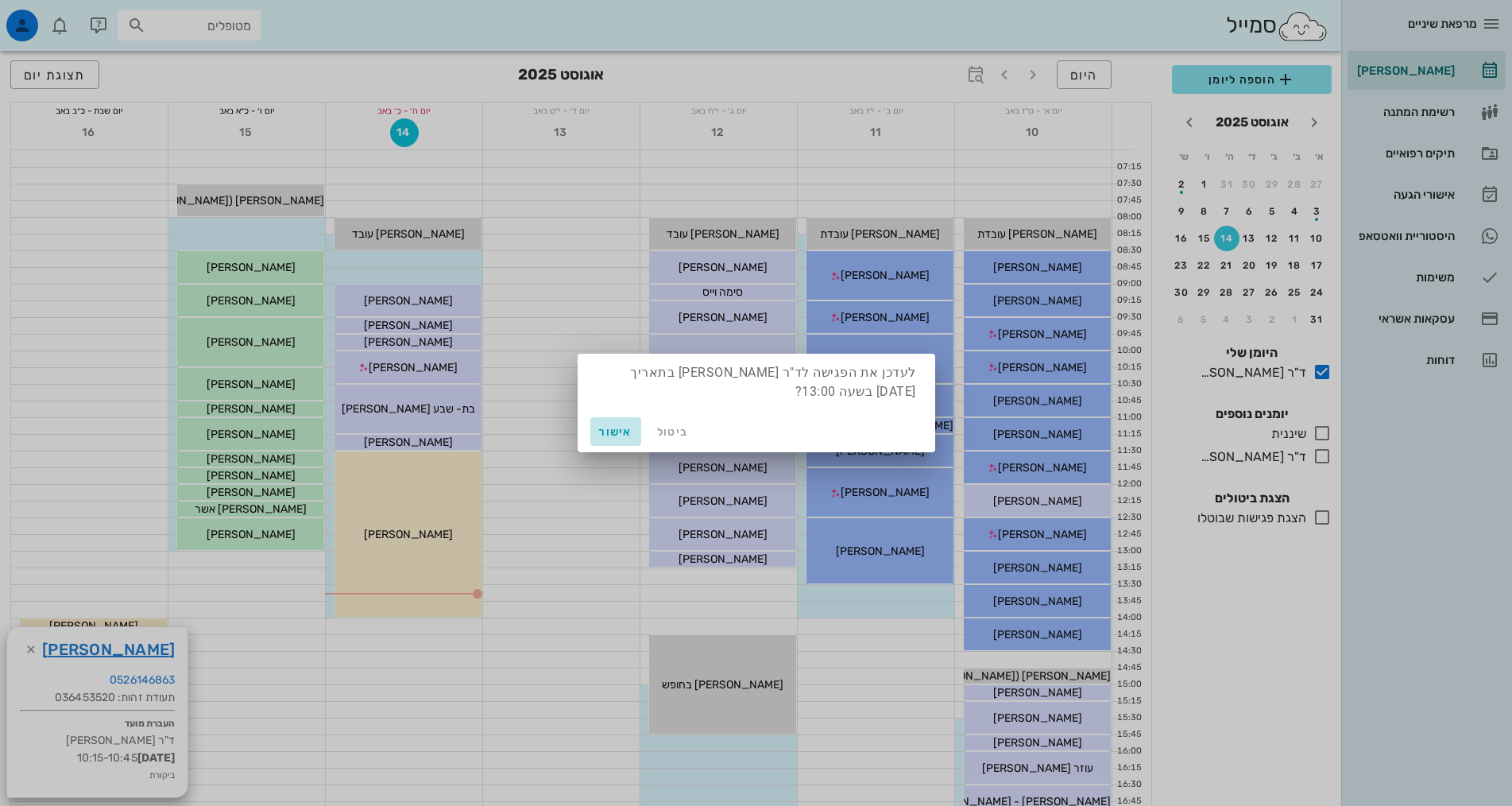
click at [628, 425] on span "אישור" at bounding box center [615, 431] width 38 height 13
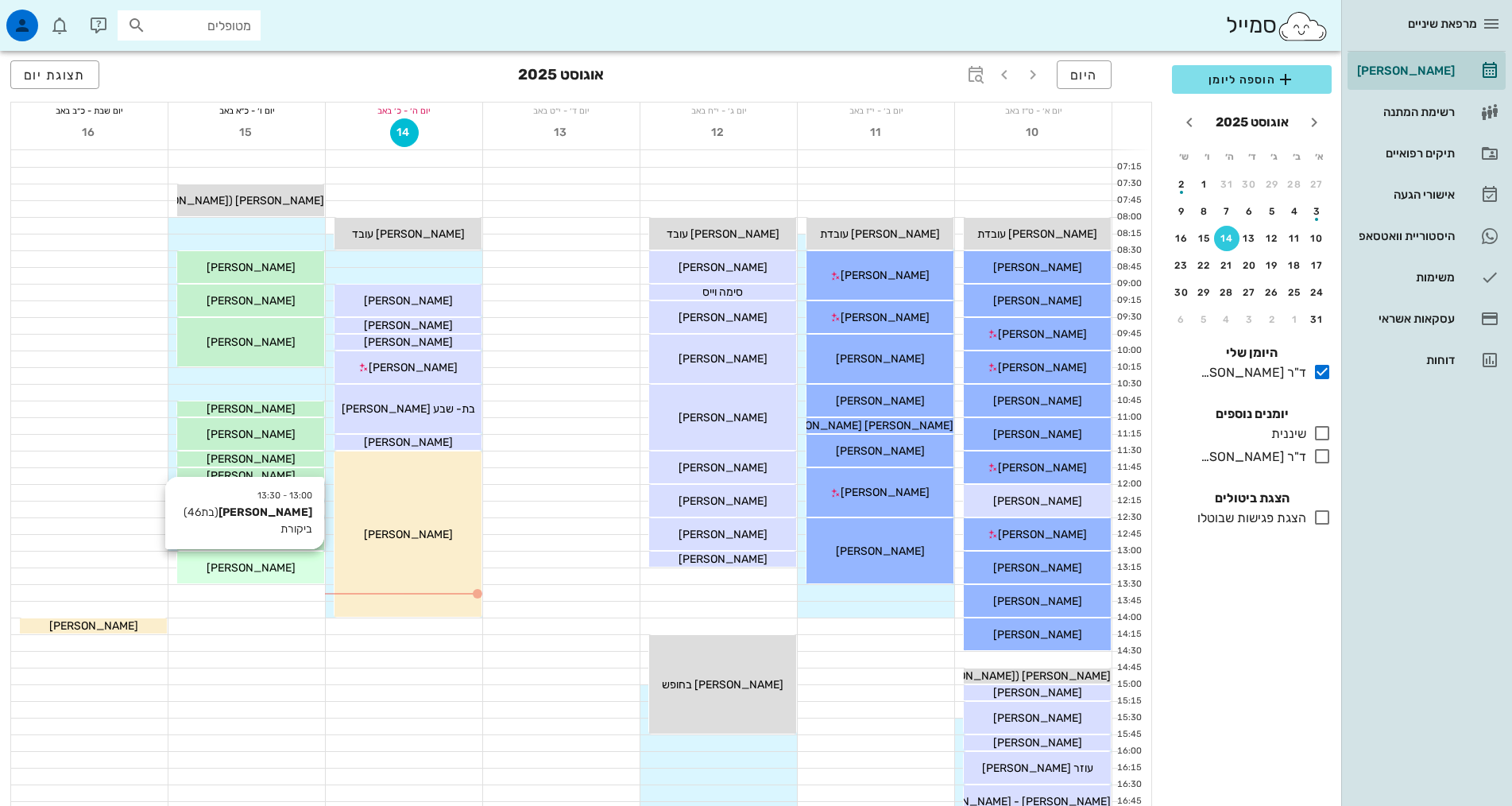
click at [233, 577] on div "13:00 - 13:30 שרון רמתי (בת 46 ) ביקורת שרון רמתי" at bounding box center [251, 568] width 147 height 32
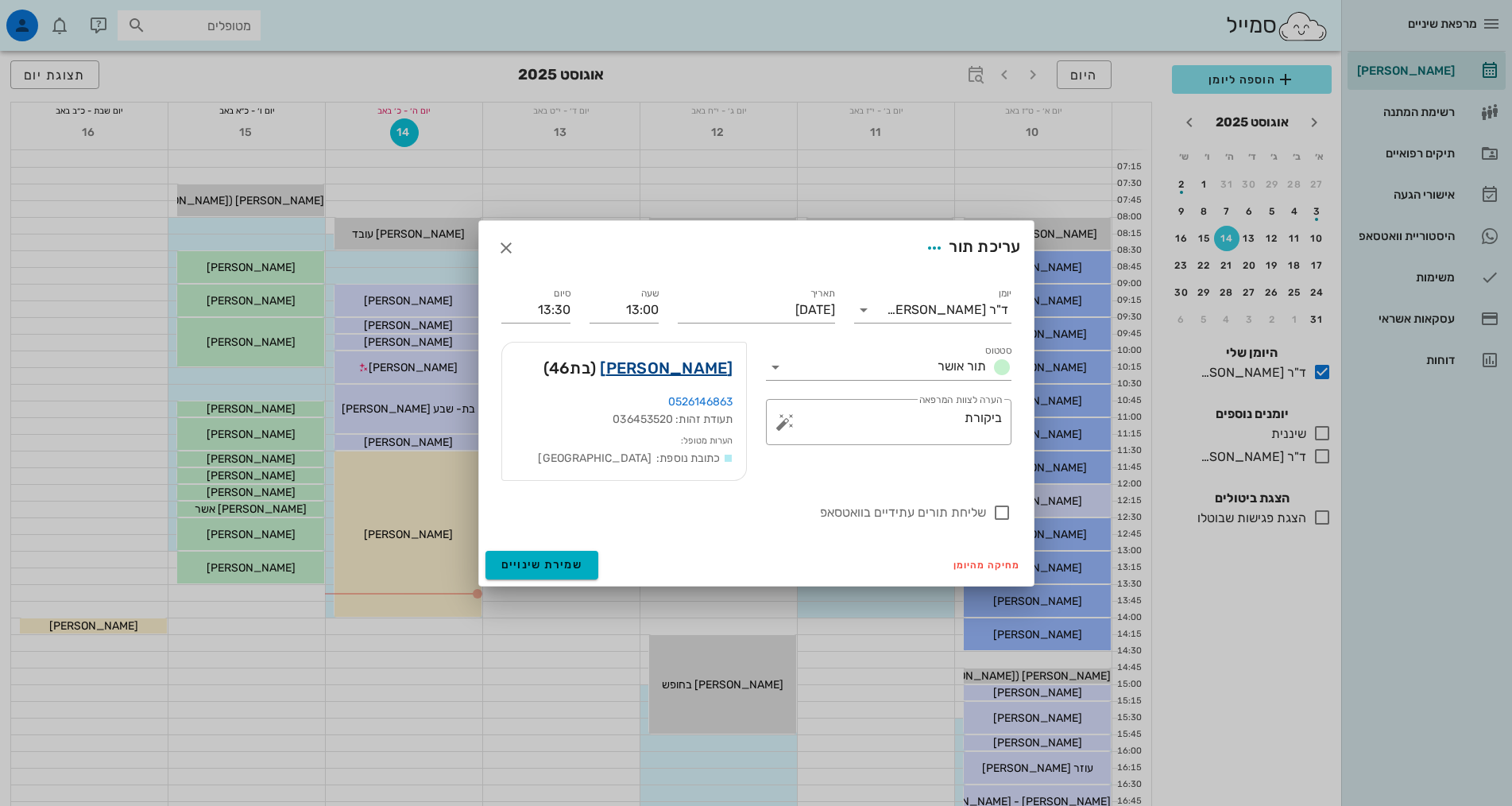
click at [684, 374] on link "[PERSON_NAME]" at bounding box center [667, 368] width 133 height 26
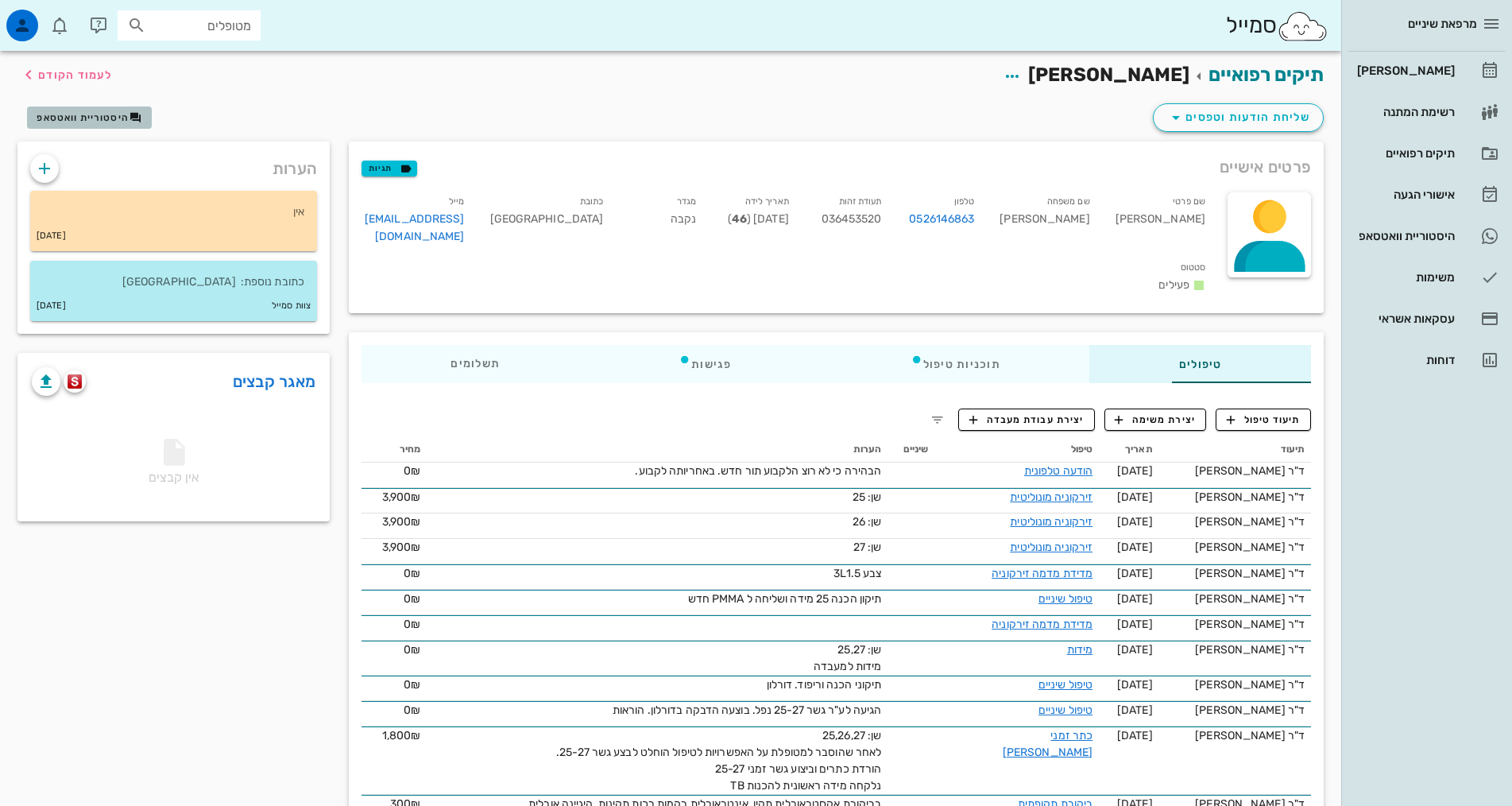
click at [111, 118] on span "היסטוריית וואטסאפ" at bounding box center [82, 118] width 92 height 12
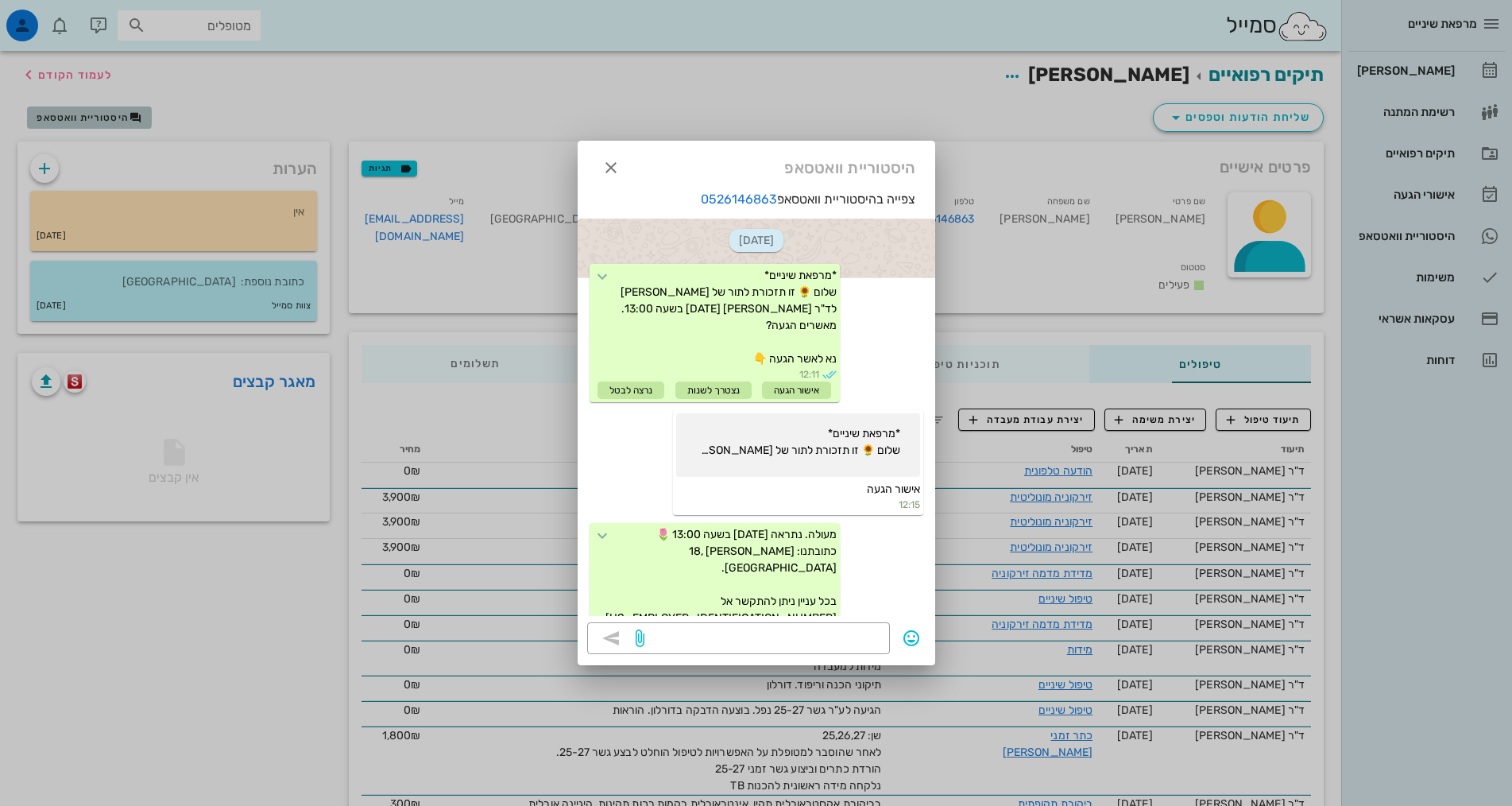
scroll to position [232, 0]
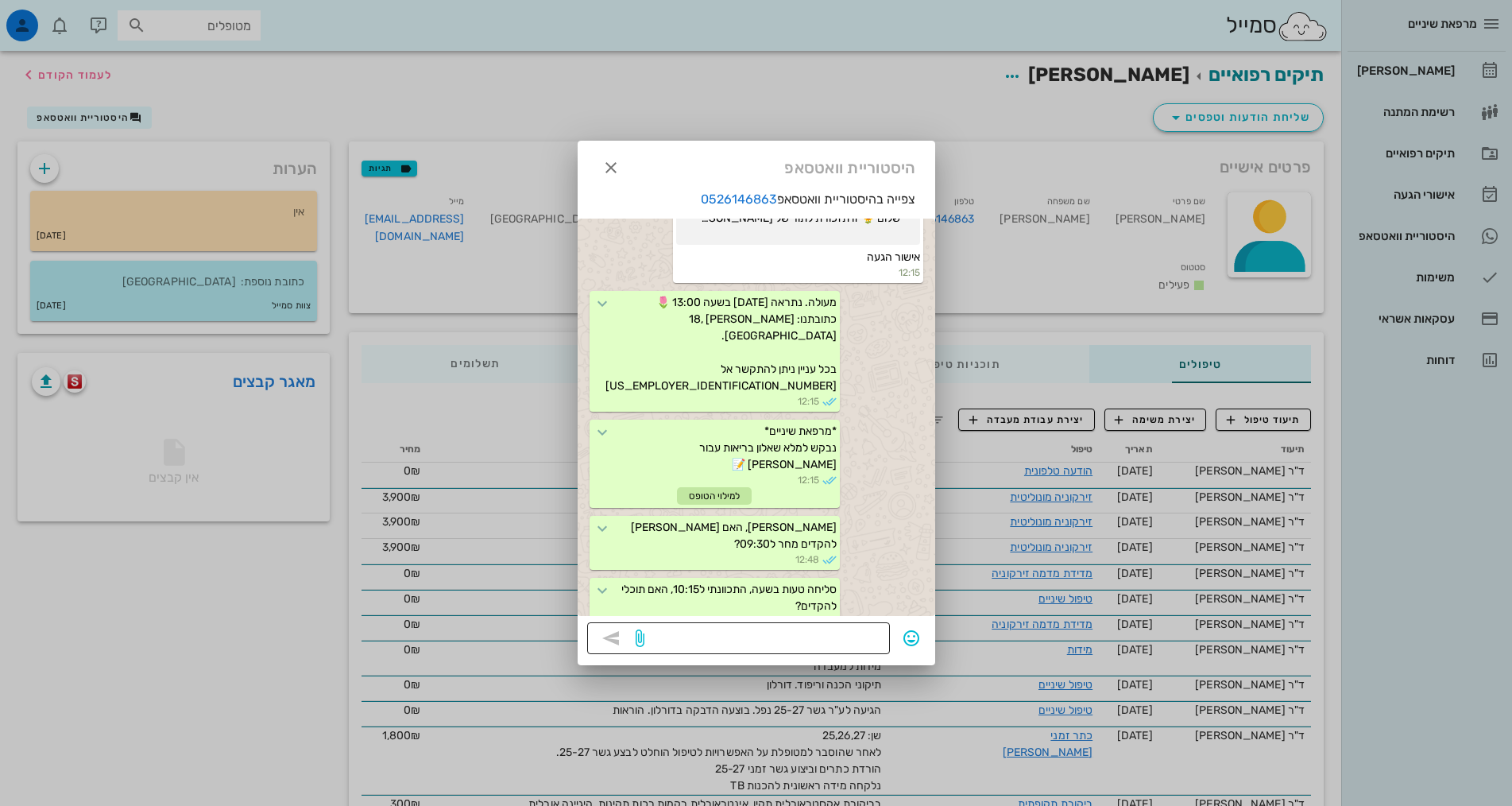
click at [827, 640] on textarea at bounding box center [764, 639] width 233 height 26
type textarea "אוקיי תור נשאר ב13:00"
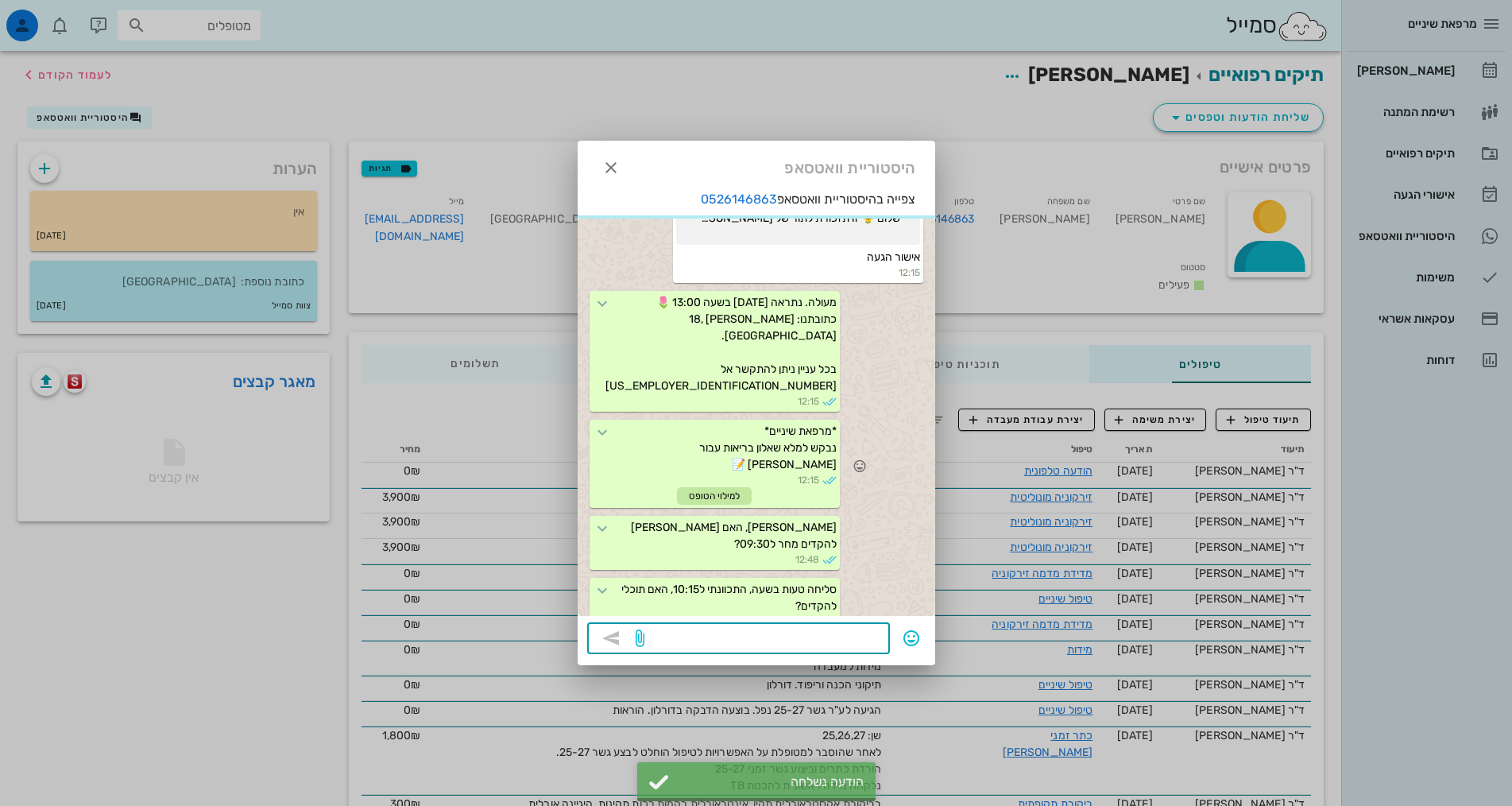
scroll to position [277, 0]
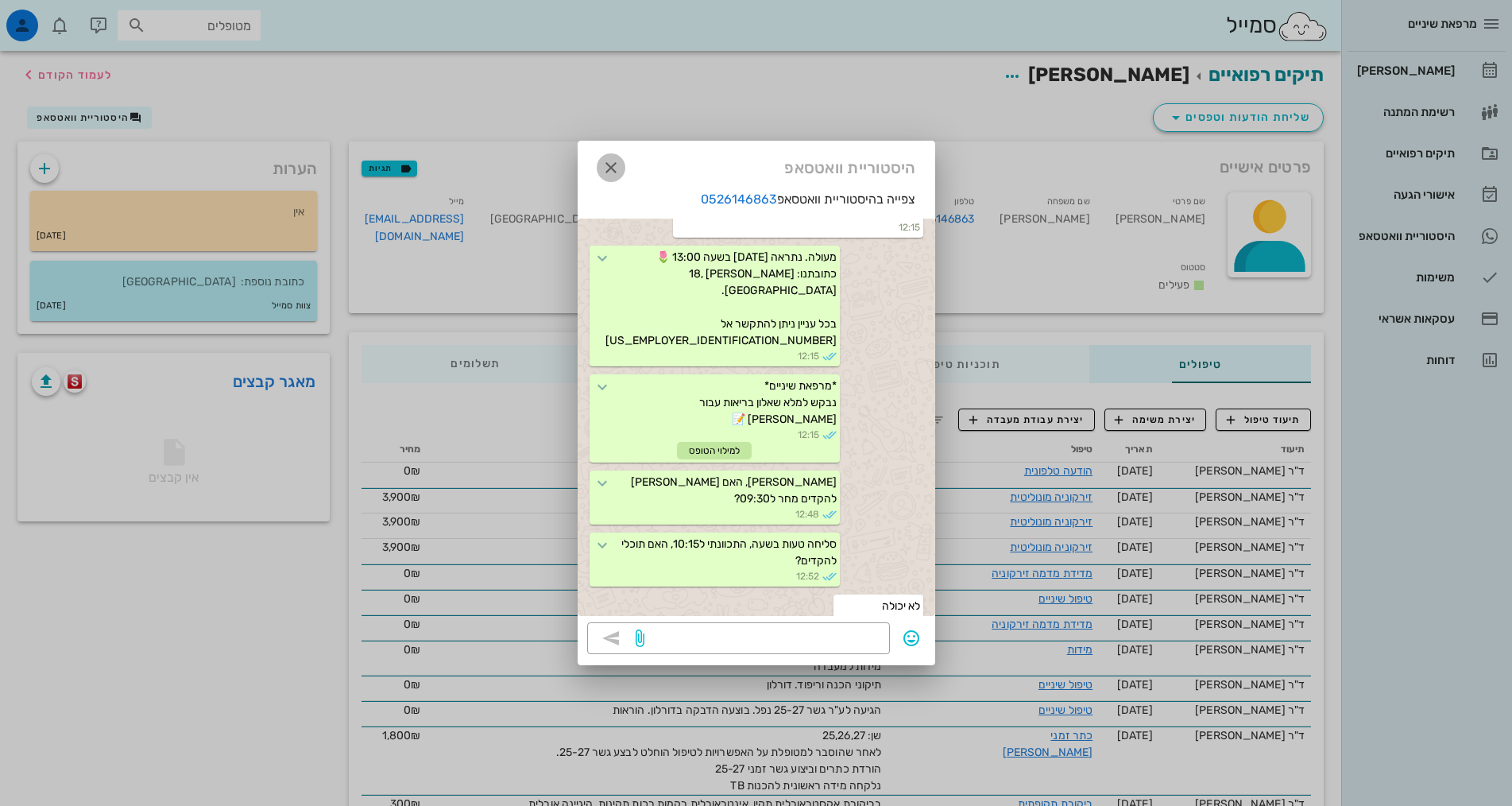
drag, startPoint x: 615, startPoint y: 175, endPoint x: 627, endPoint y: 168, distance: 13.9
click at [621, 174] on span "button" at bounding box center [611, 168] width 28 height 19
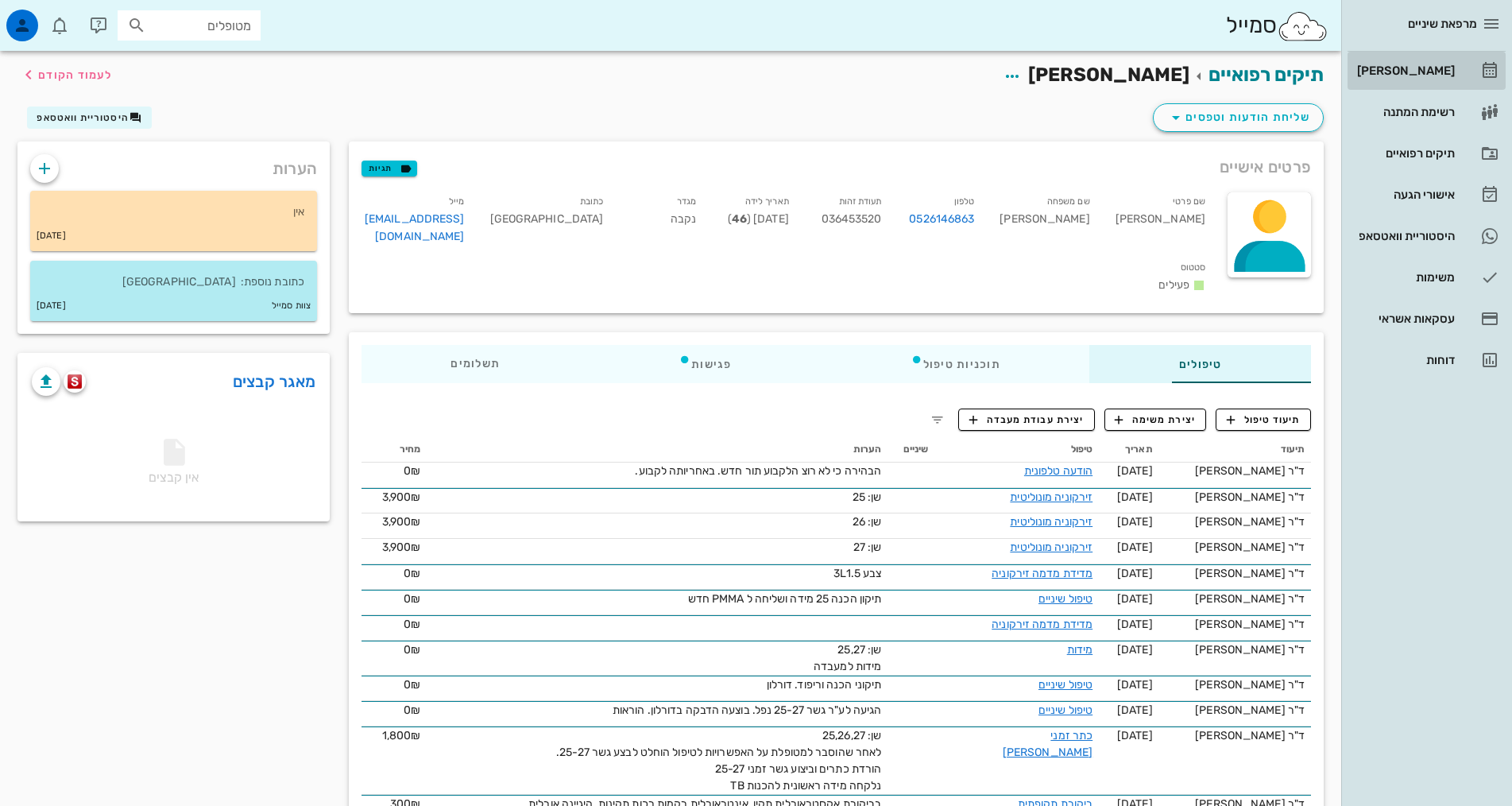
click at [1402, 70] on div "[PERSON_NAME]" at bounding box center [1404, 71] width 101 height 12
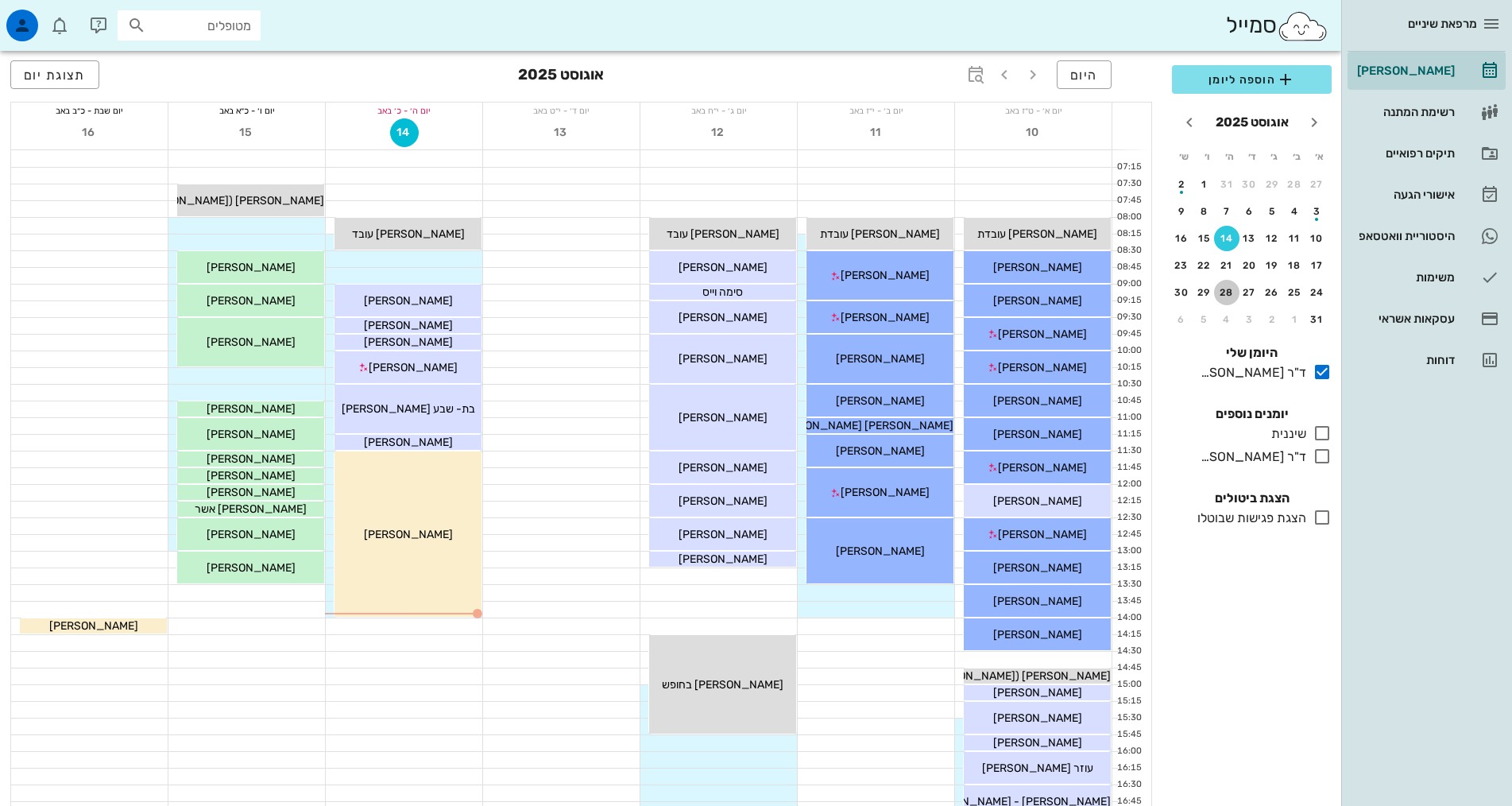
click at [1226, 291] on div "28" at bounding box center [1226, 292] width 26 height 12
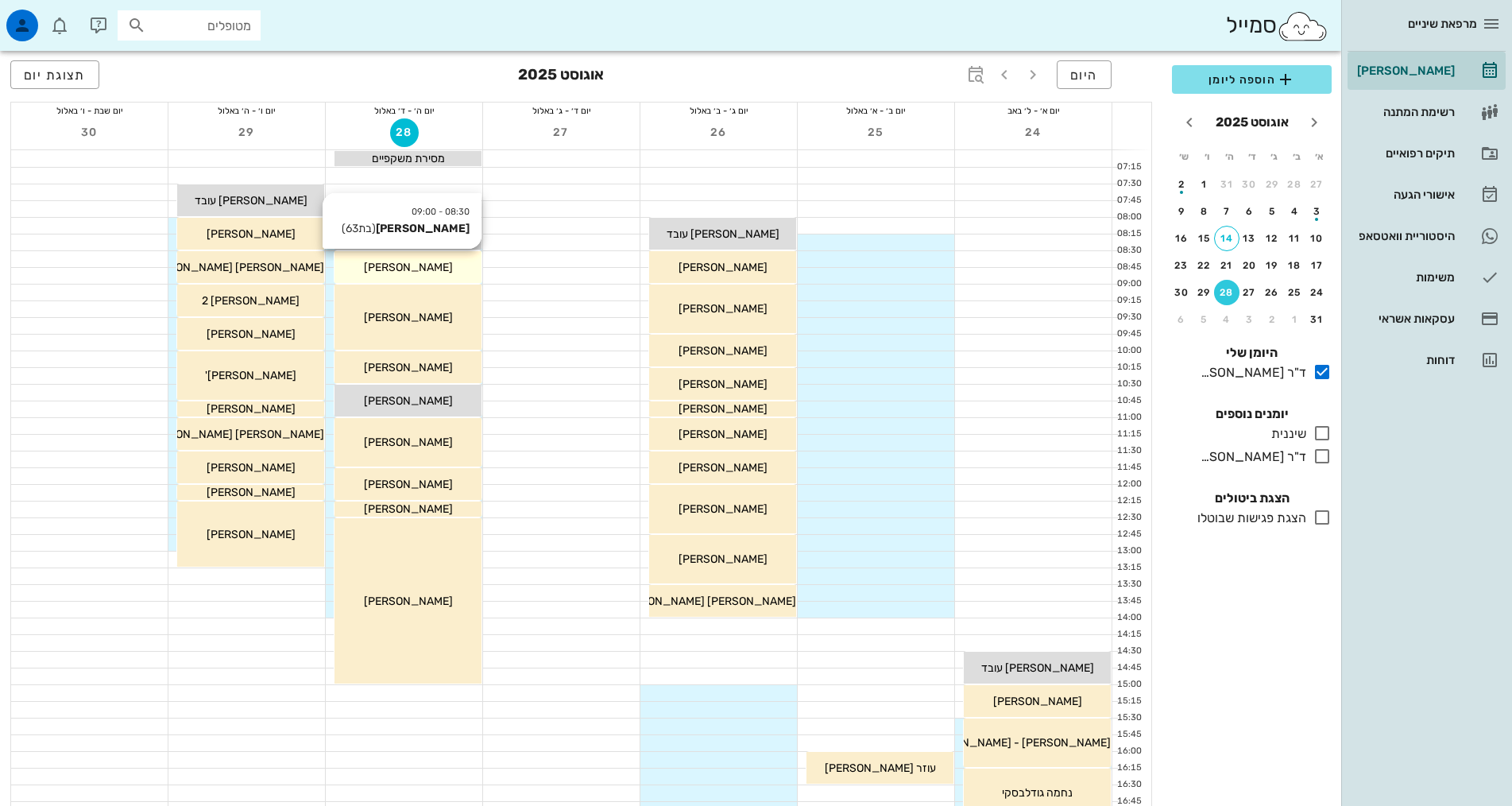
click at [370, 260] on div "[PERSON_NAME]" at bounding box center [408, 267] width 147 height 17
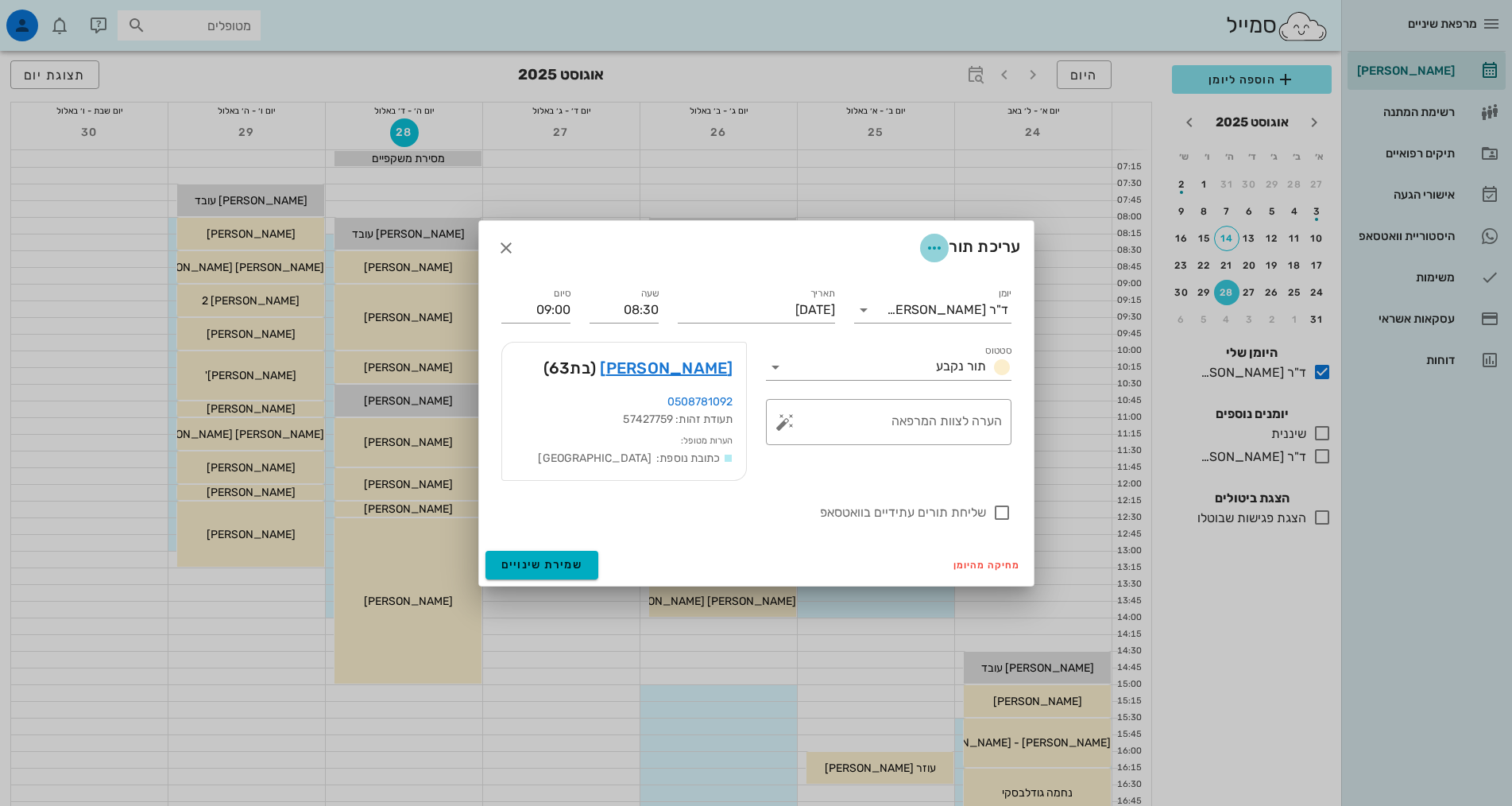
click at [926, 244] on icon "button" at bounding box center [935, 248] width 19 height 19
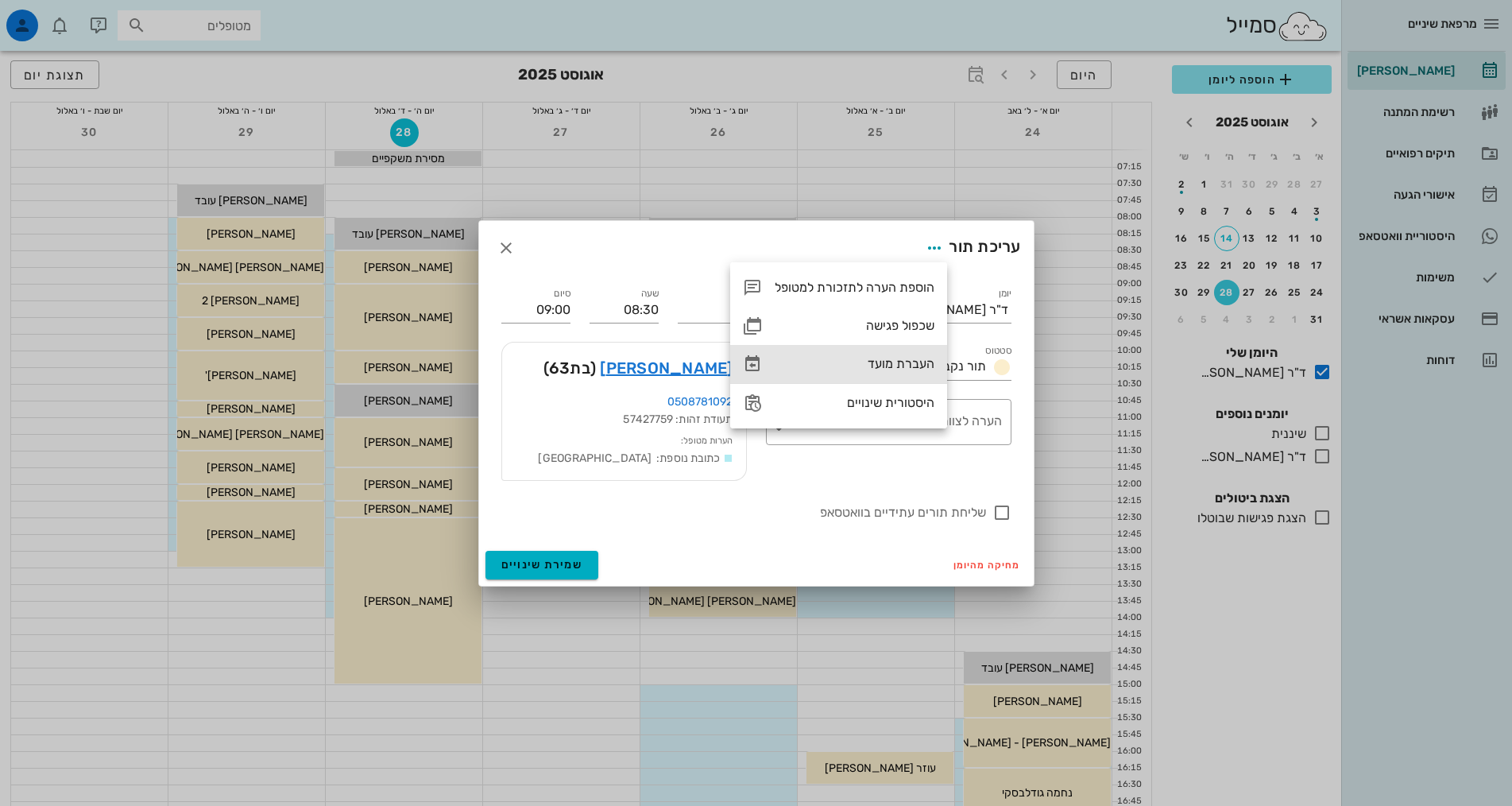
click at [912, 360] on div "העברת מועד" at bounding box center [854, 363] width 159 height 15
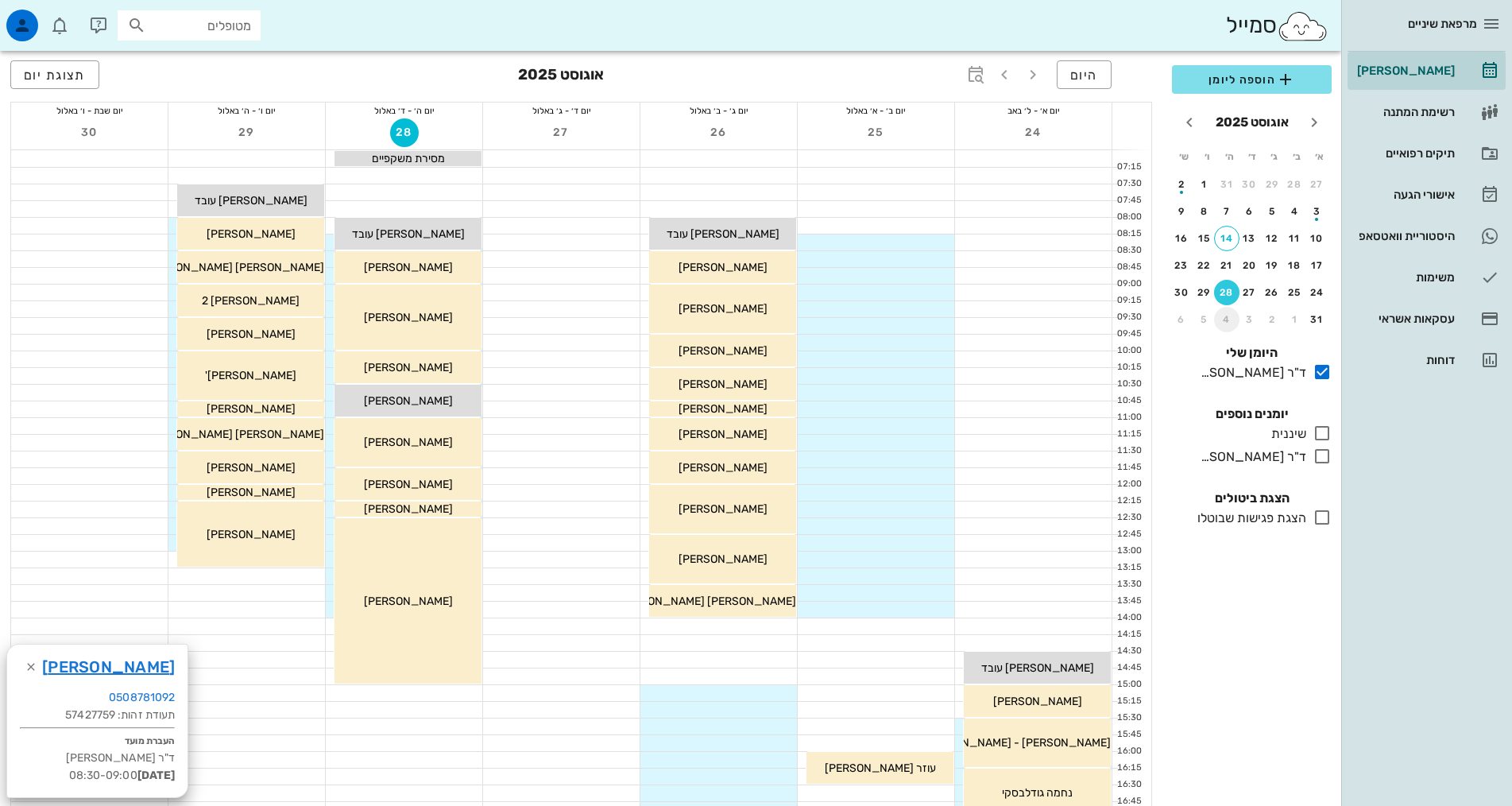
click at [1222, 322] on div "4" at bounding box center [1226, 320] width 26 height 12
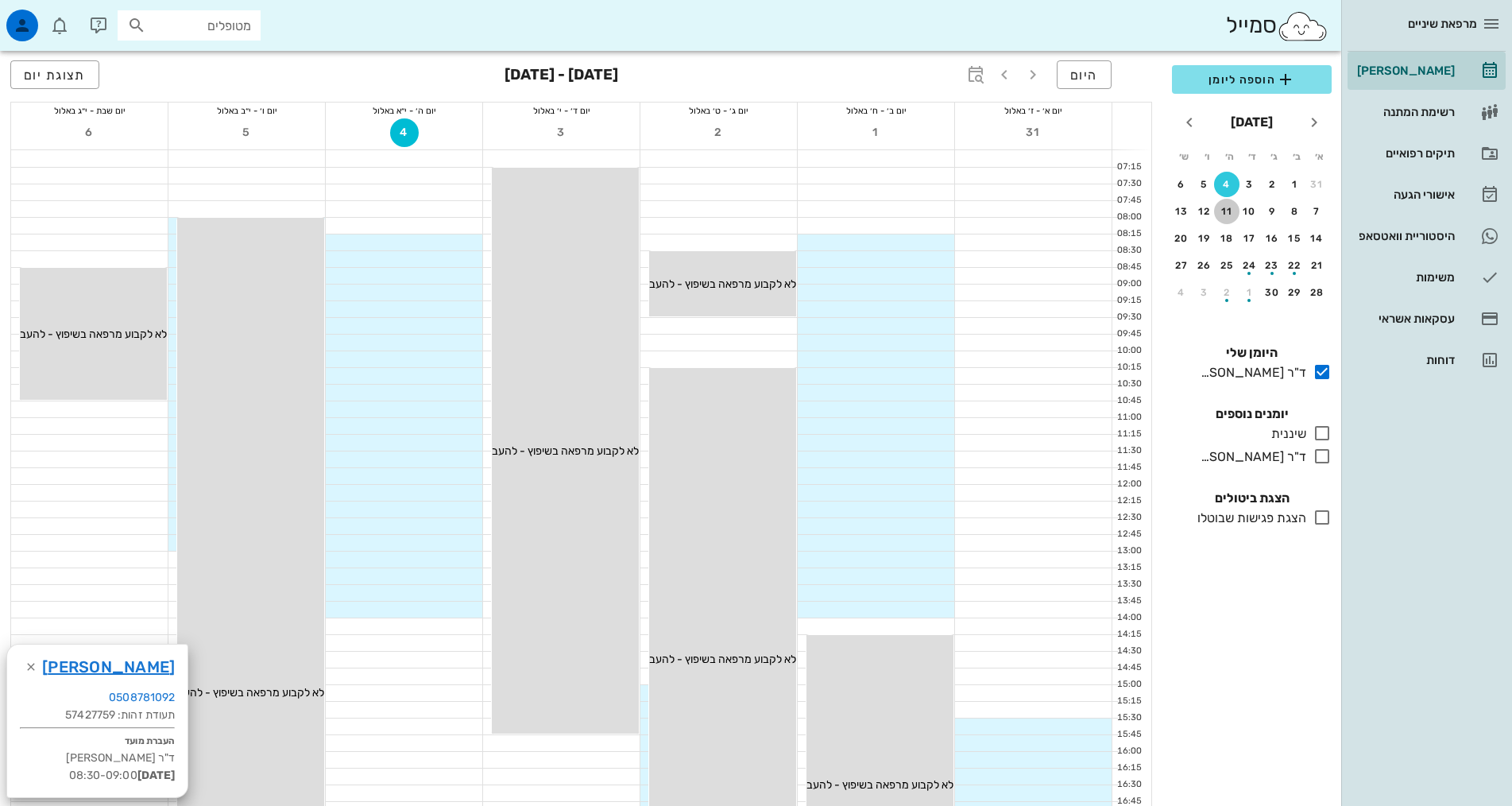
click at [1227, 213] on div "11" at bounding box center [1226, 211] width 26 height 12
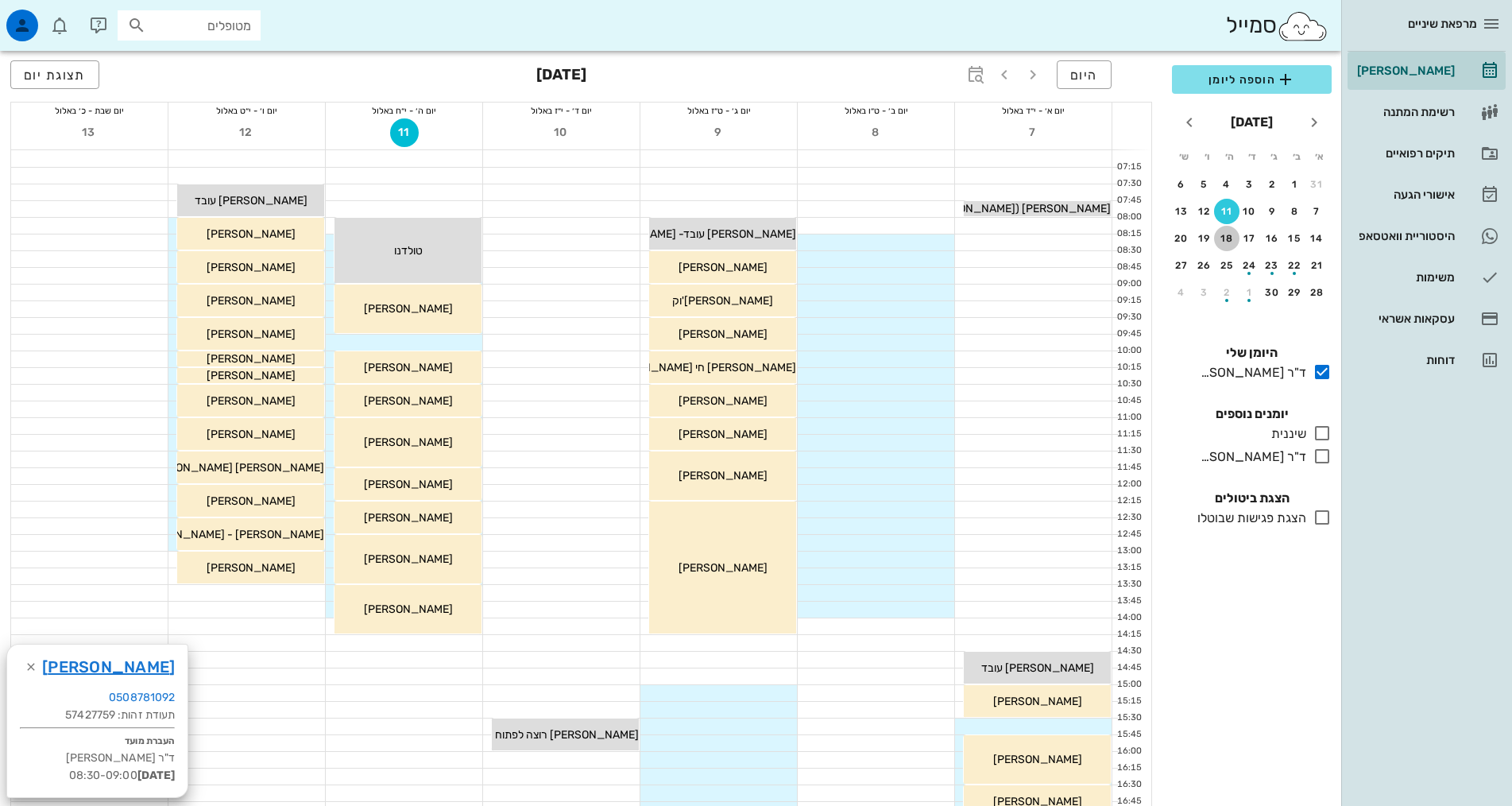
click at [1237, 242] on div "18" at bounding box center [1226, 238] width 26 height 12
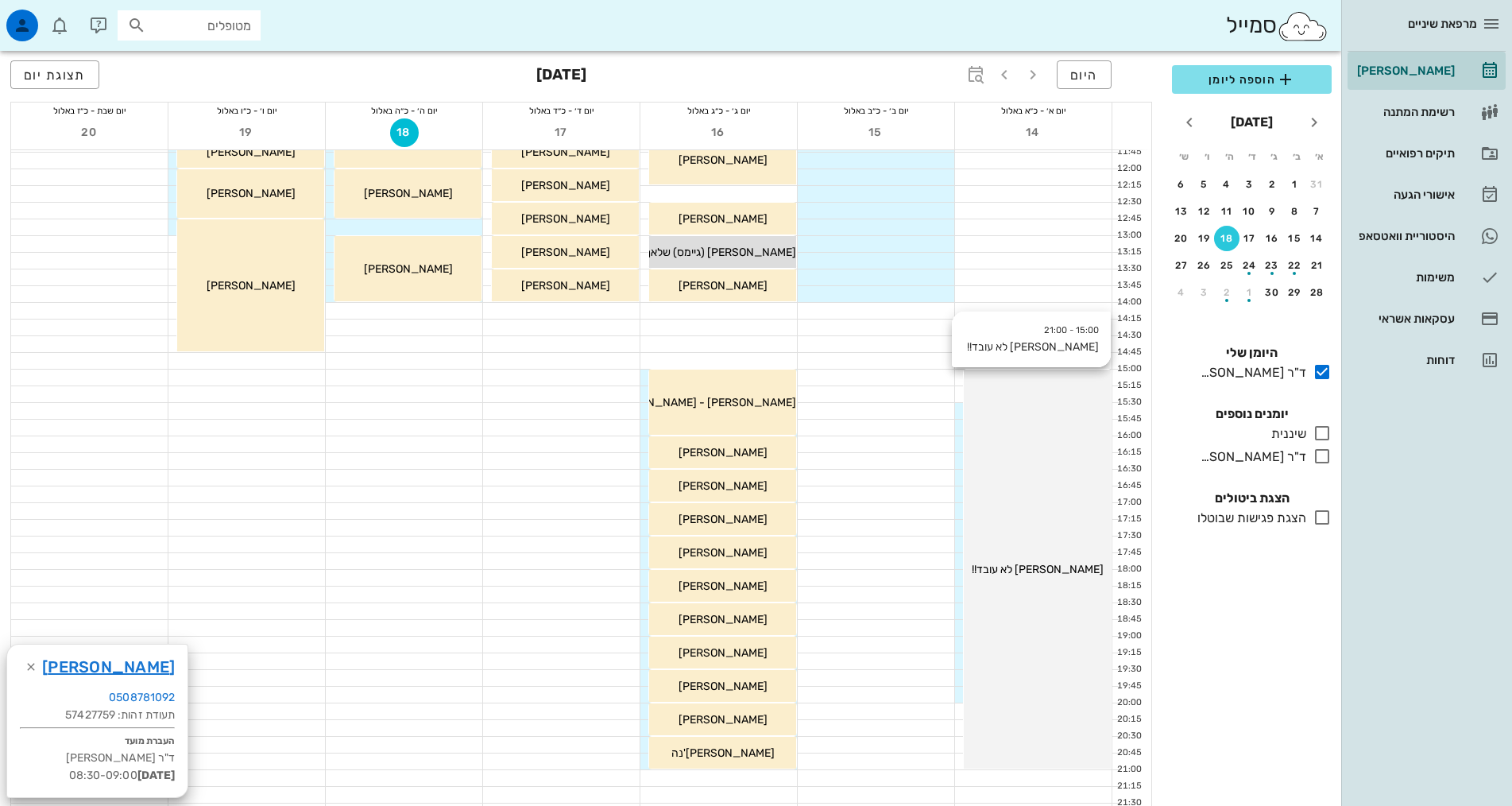
scroll to position [318, 0]
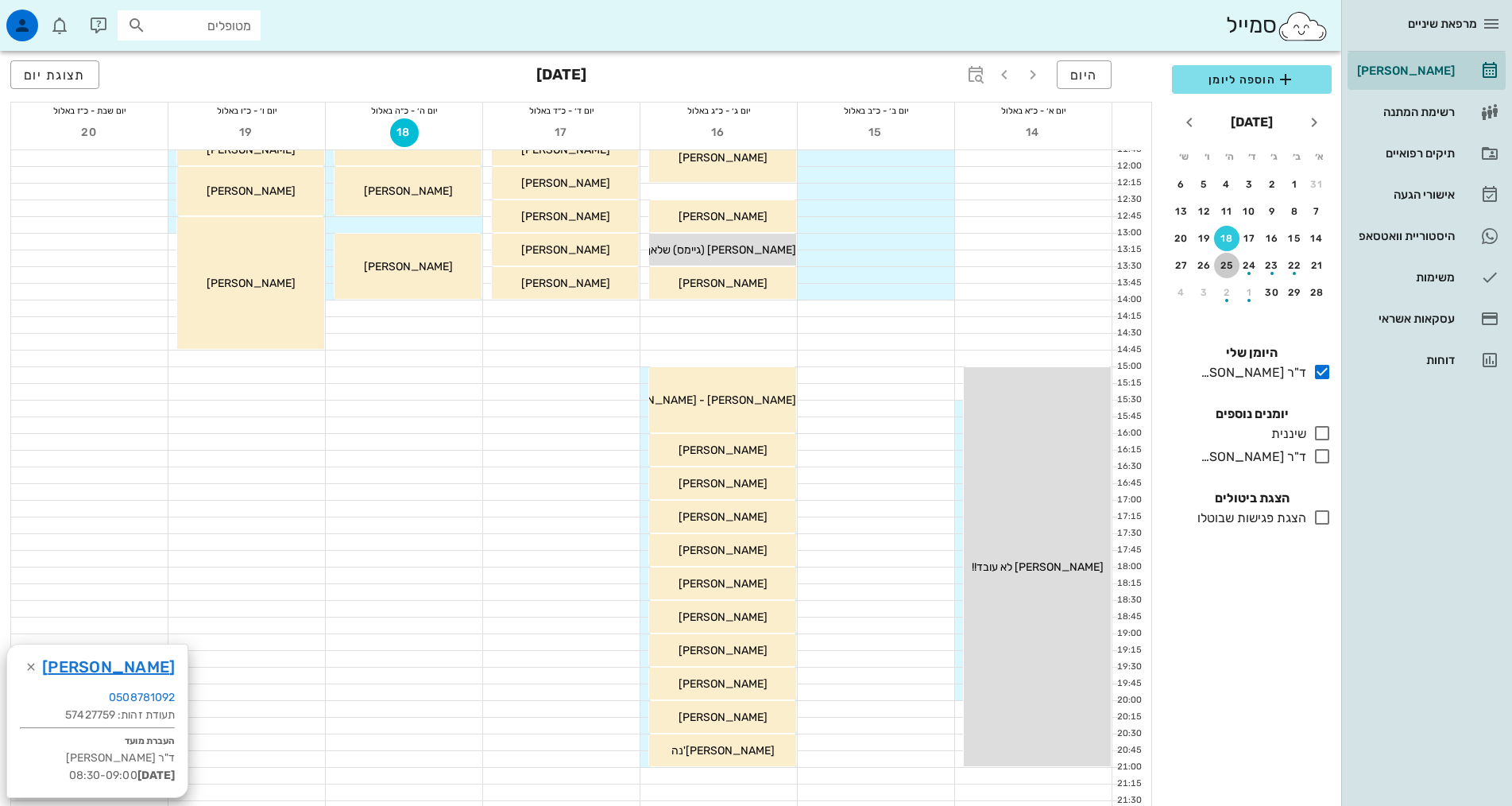
click at [1232, 271] on button "25" at bounding box center [1226, 265] width 26 height 26
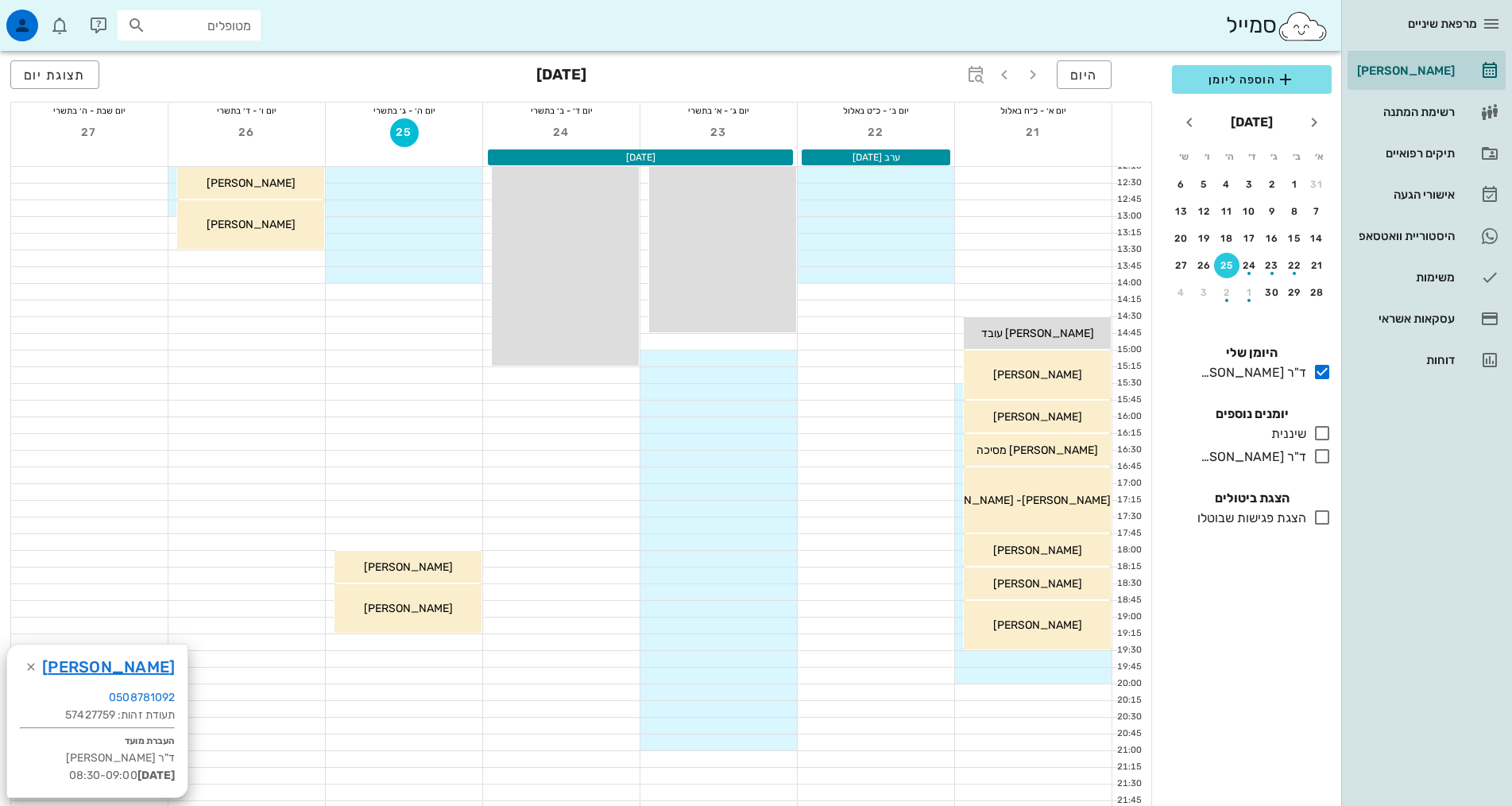
scroll to position [398, 0]
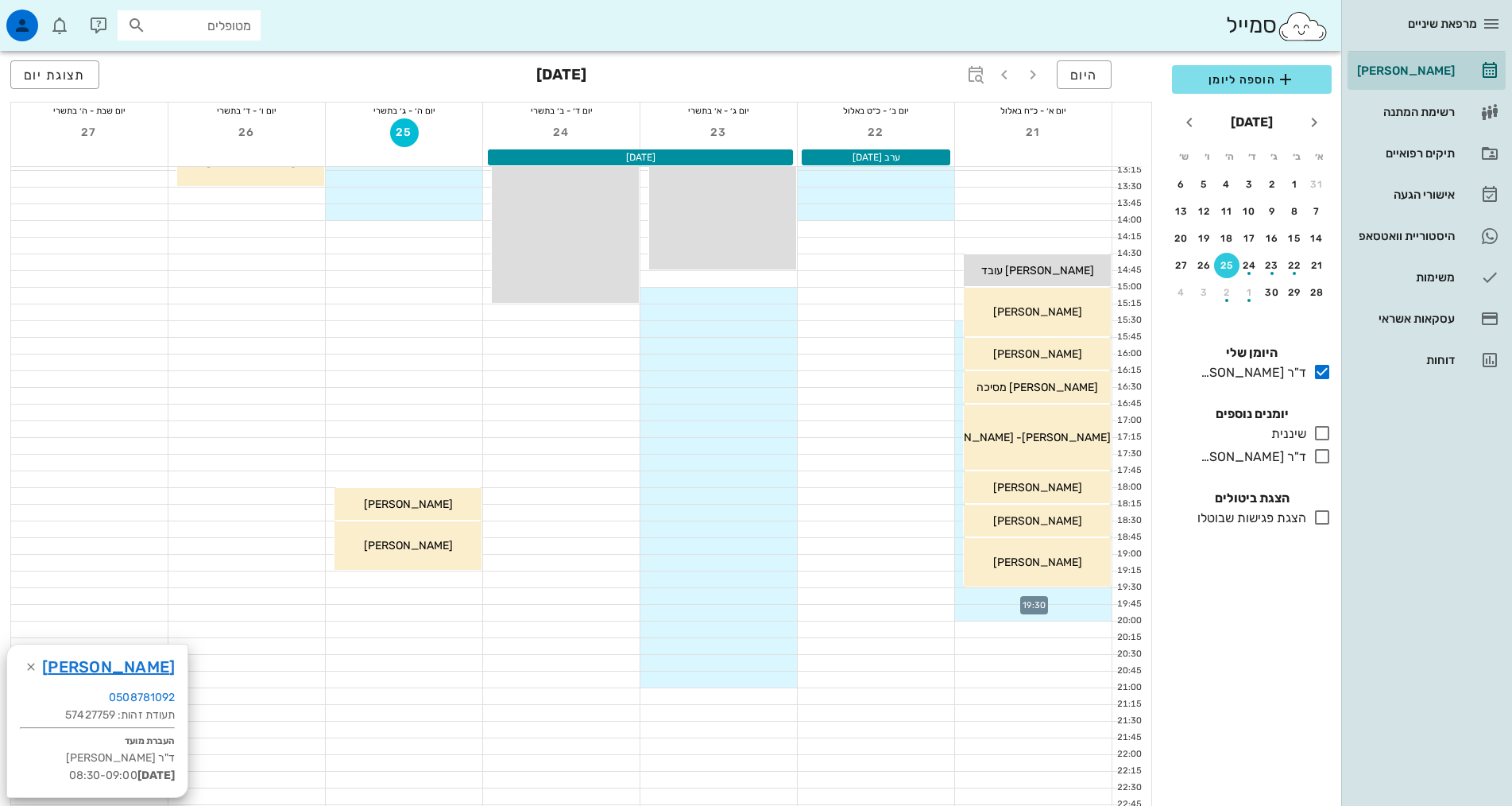
click at [1087, 591] on div at bounding box center [1033, 596] width 157 height 16
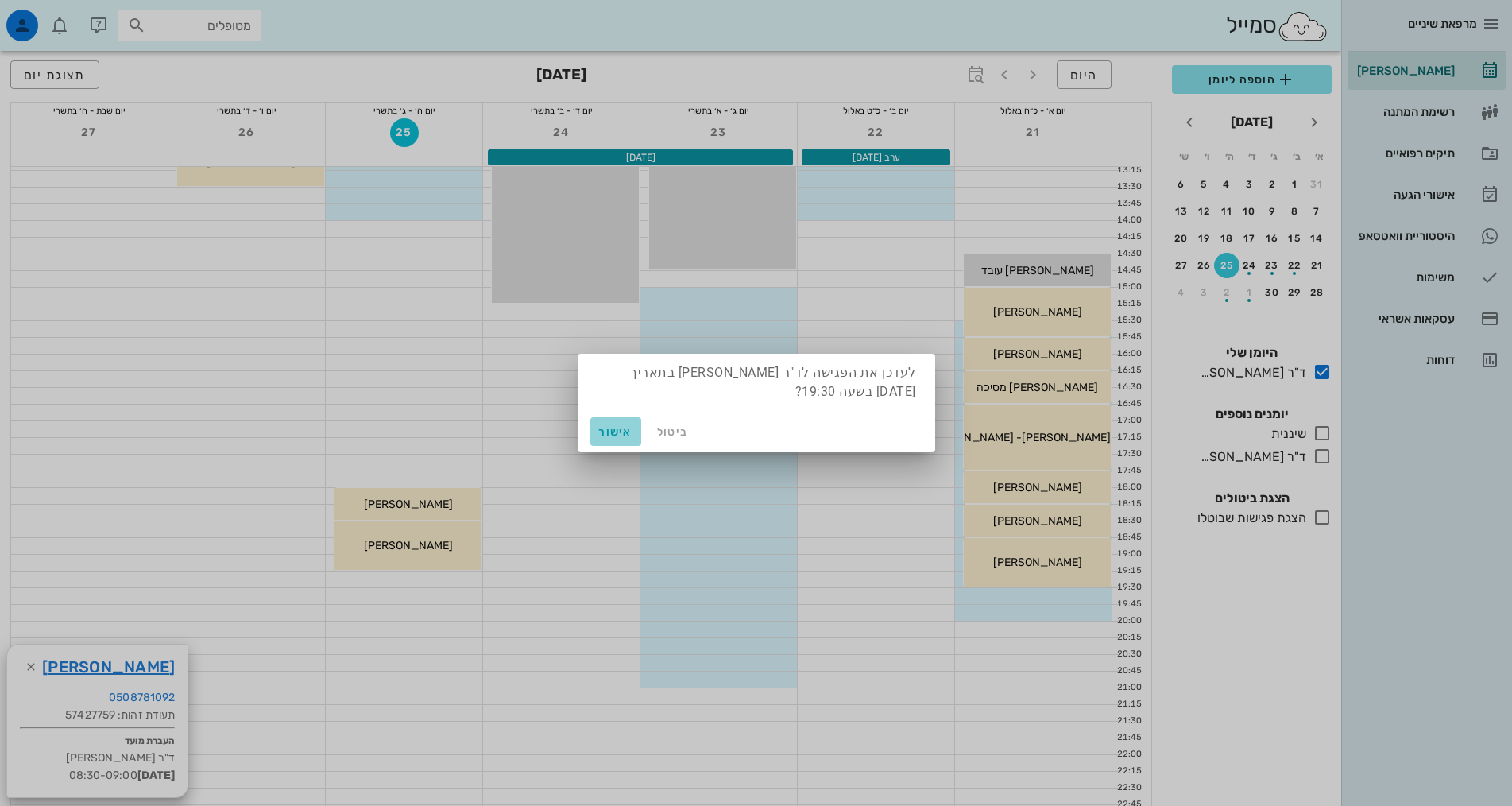
click at [619, 430] on span "אישור" at bounding box center [615, 431] width 38 height 13
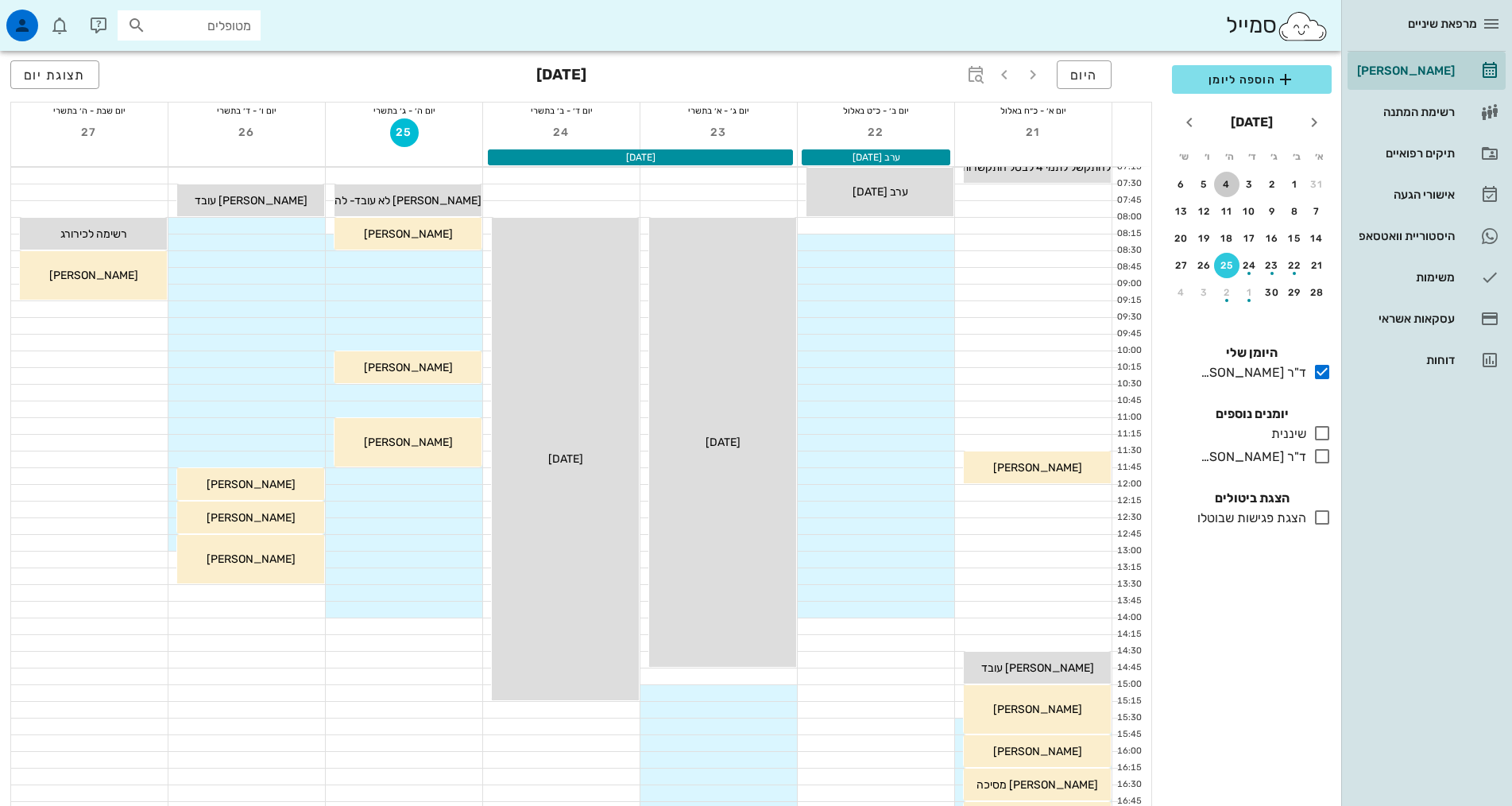
click at [1230, 186] on div "4" at bounding box center [1226, 184] width 26 height 12
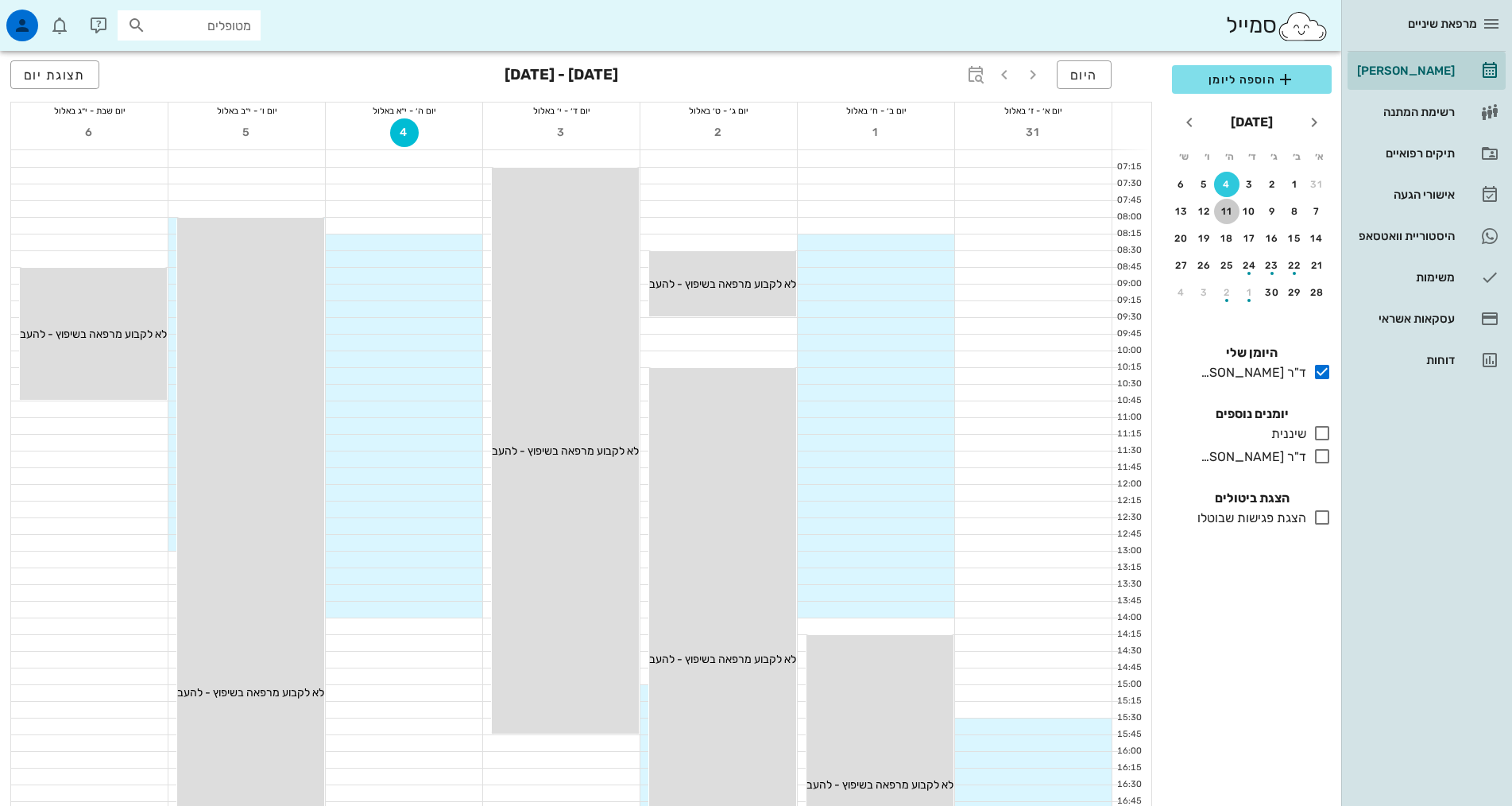
click at [1230, 210] on div "11" at bounding box center [1226, 211] width 26 height 12
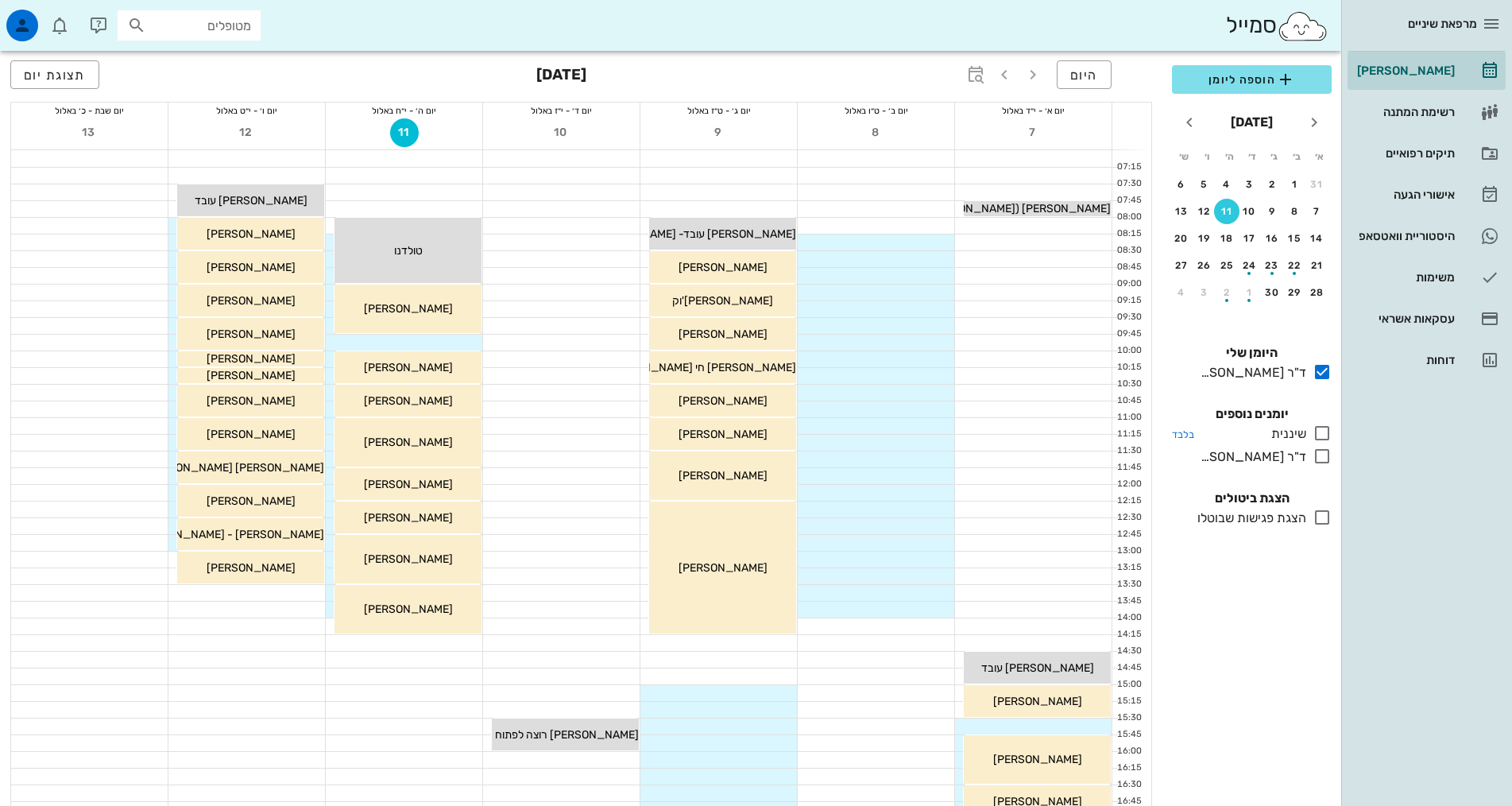
click at [1324, 431] on icon at bounding box center [1323, 433] width 19 height 19
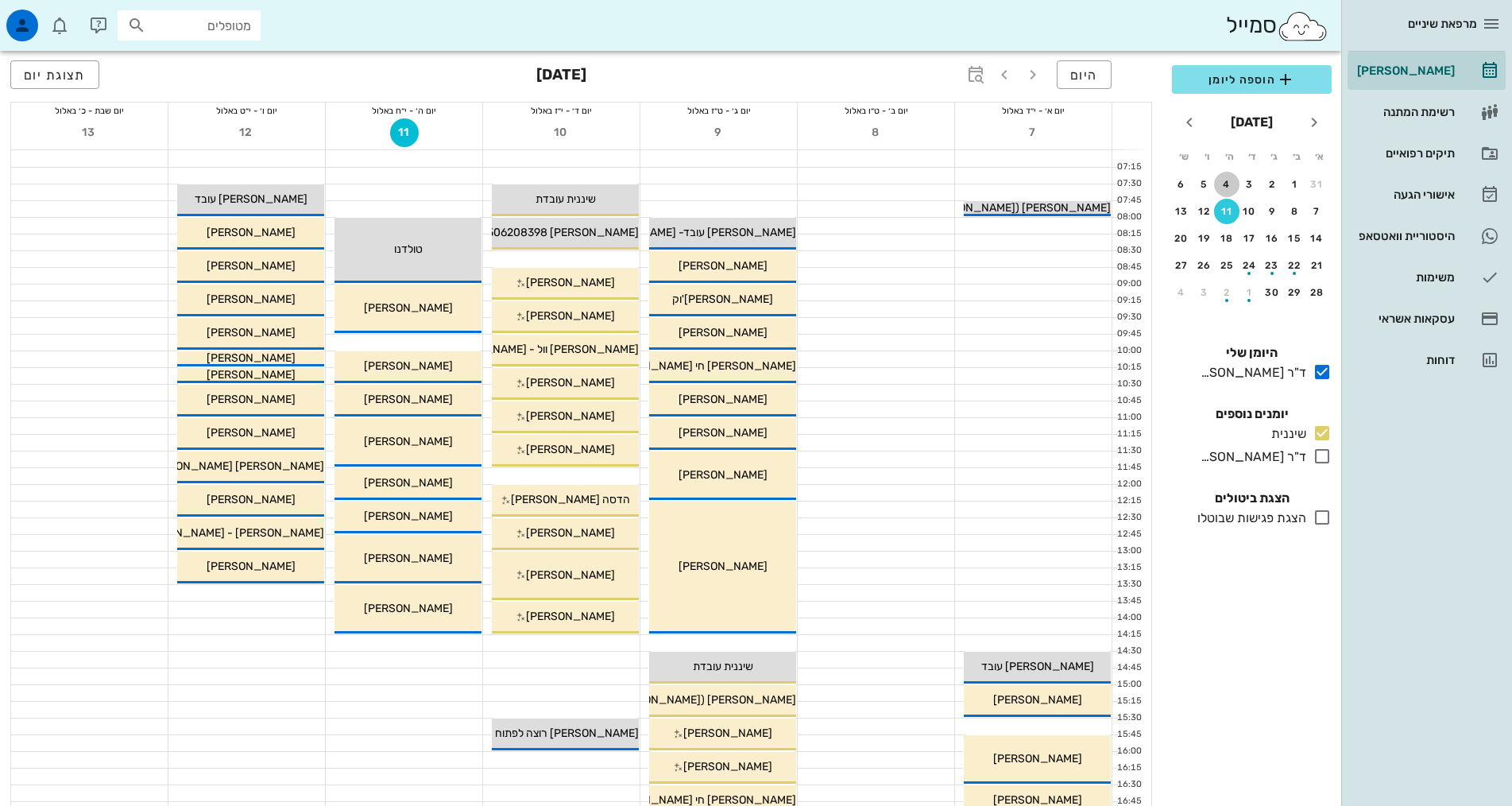
click at [1234, 189] on div "4" at bounding box center [1226, 184] width 26 height 12
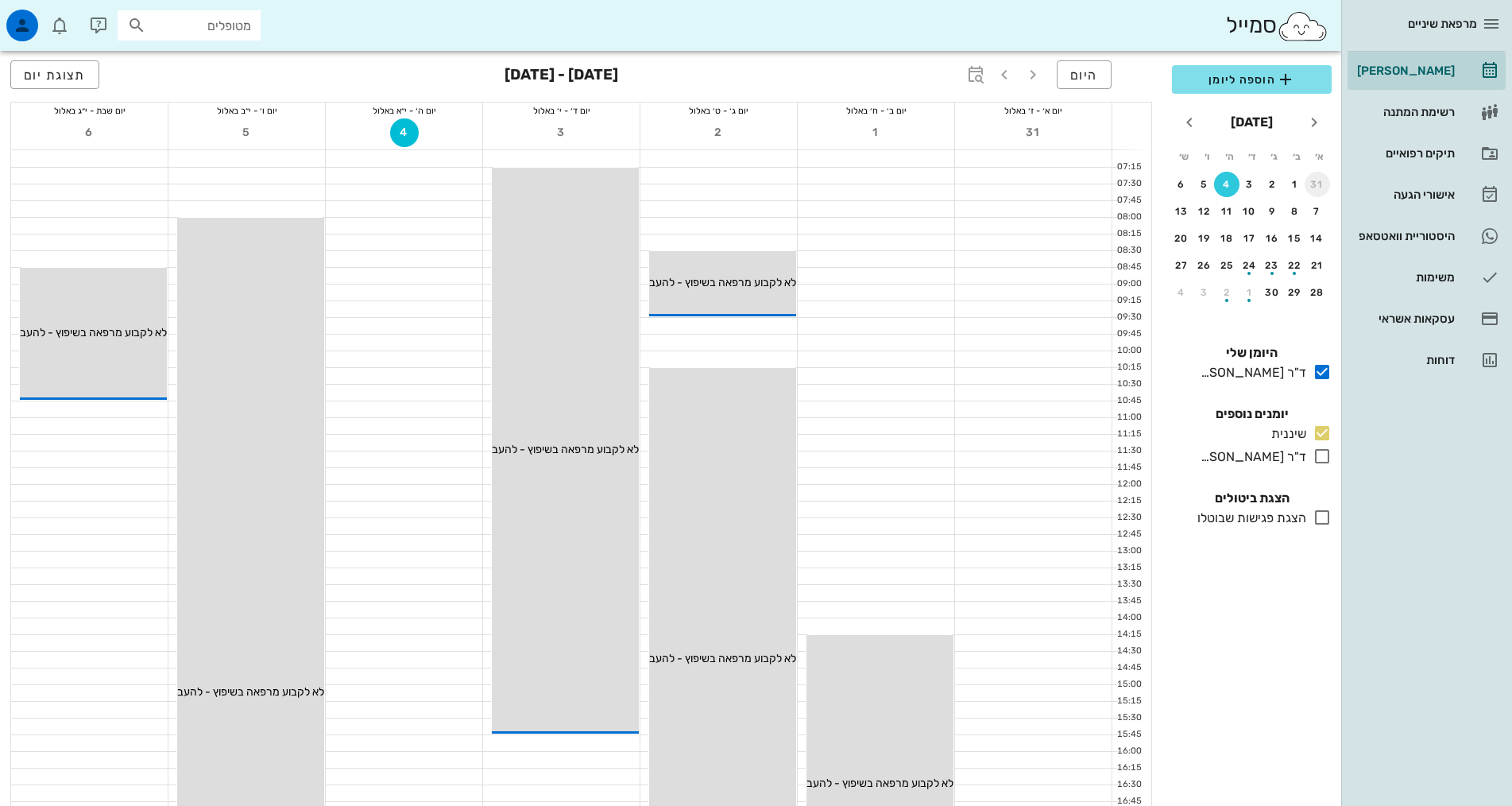
click at [1311, 182] on div "31" at bounding box center [1317, 184] width 26 height 12
click at [1249, 290] on div "27" at bounding box center [1250, 292] width 26 height 12
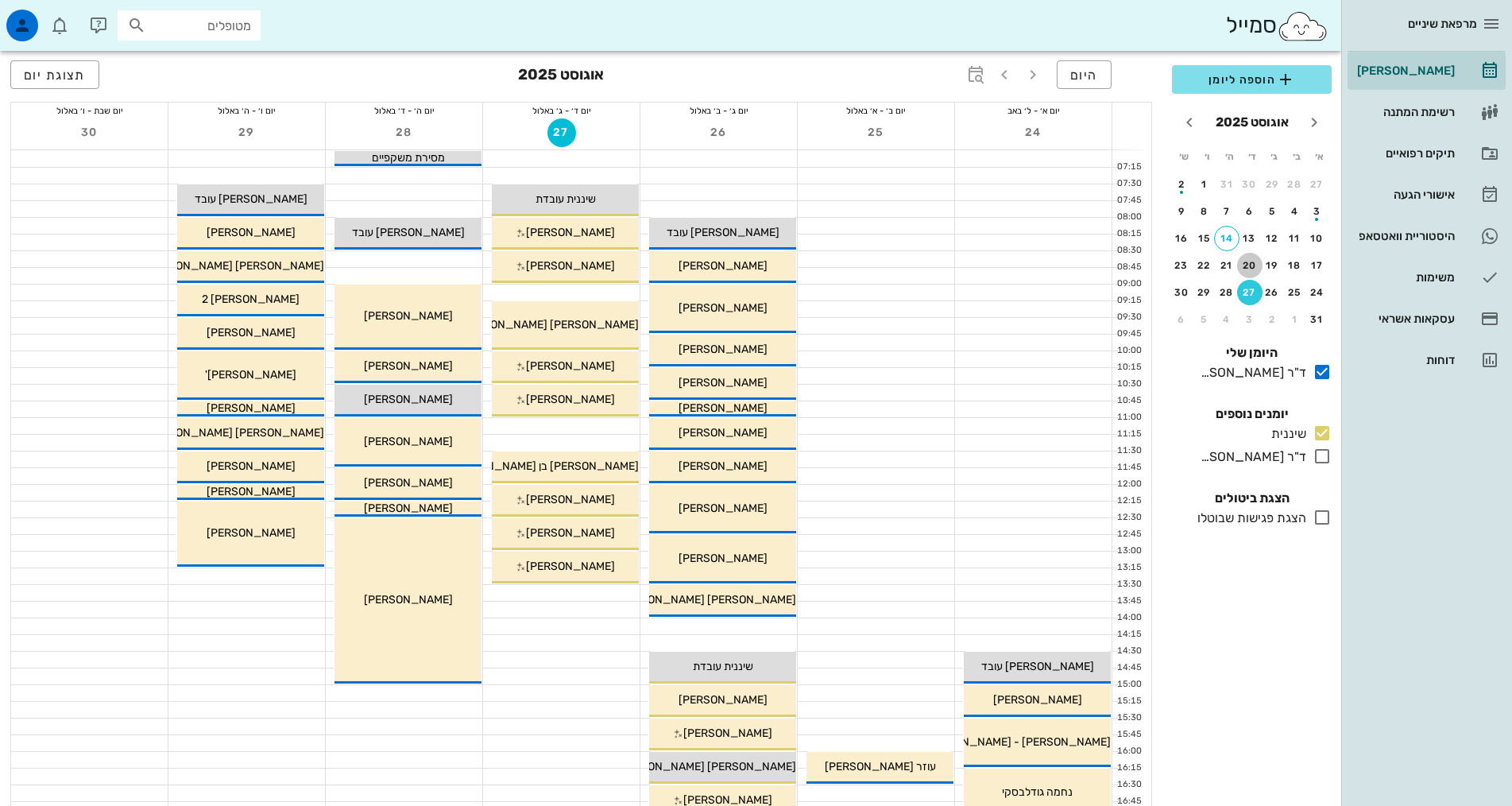
click at [1249, 260] on div "20" at bounding box center [1250, 266] width 26 height 12
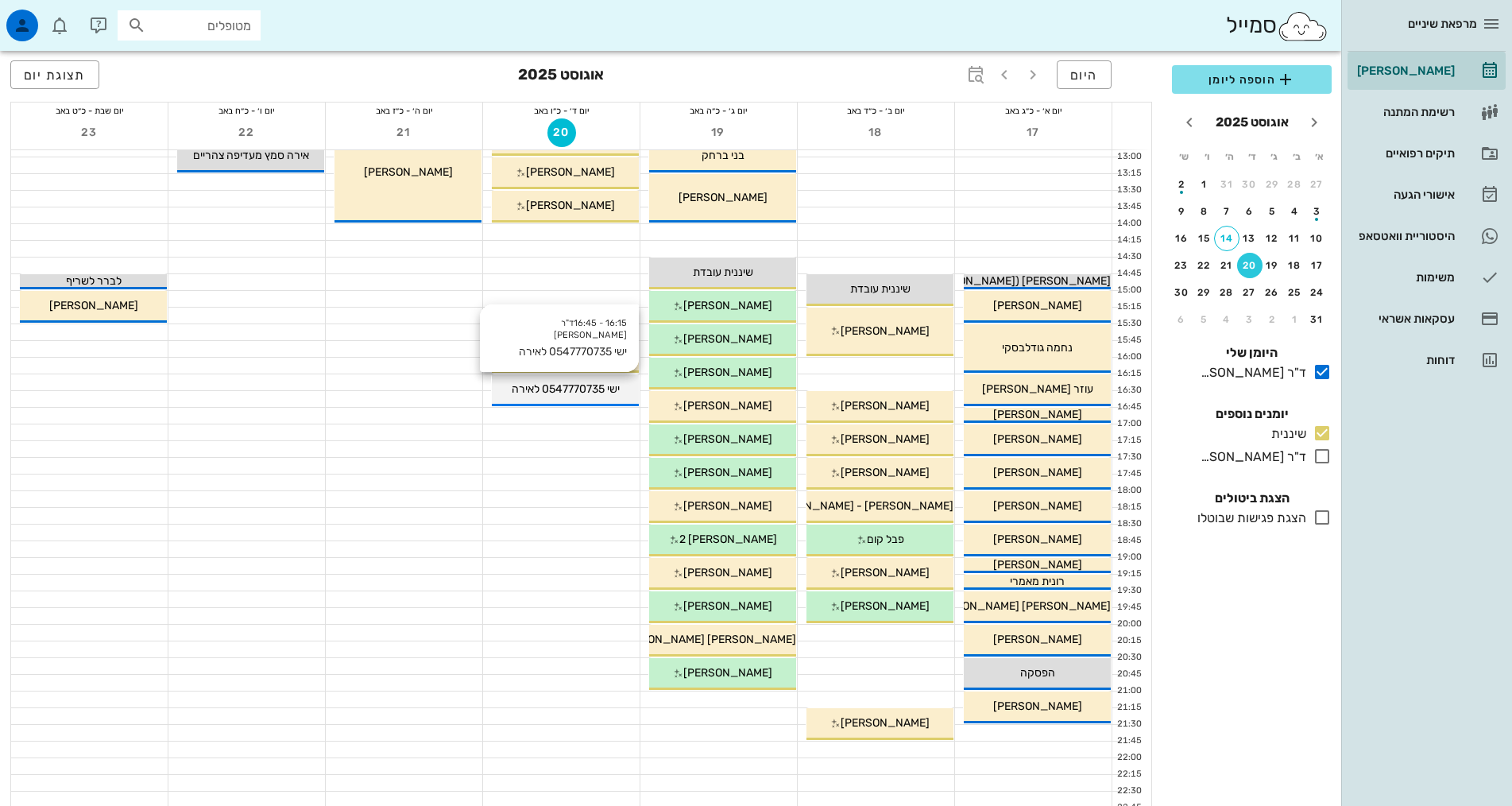
scroll to position [398, 0]
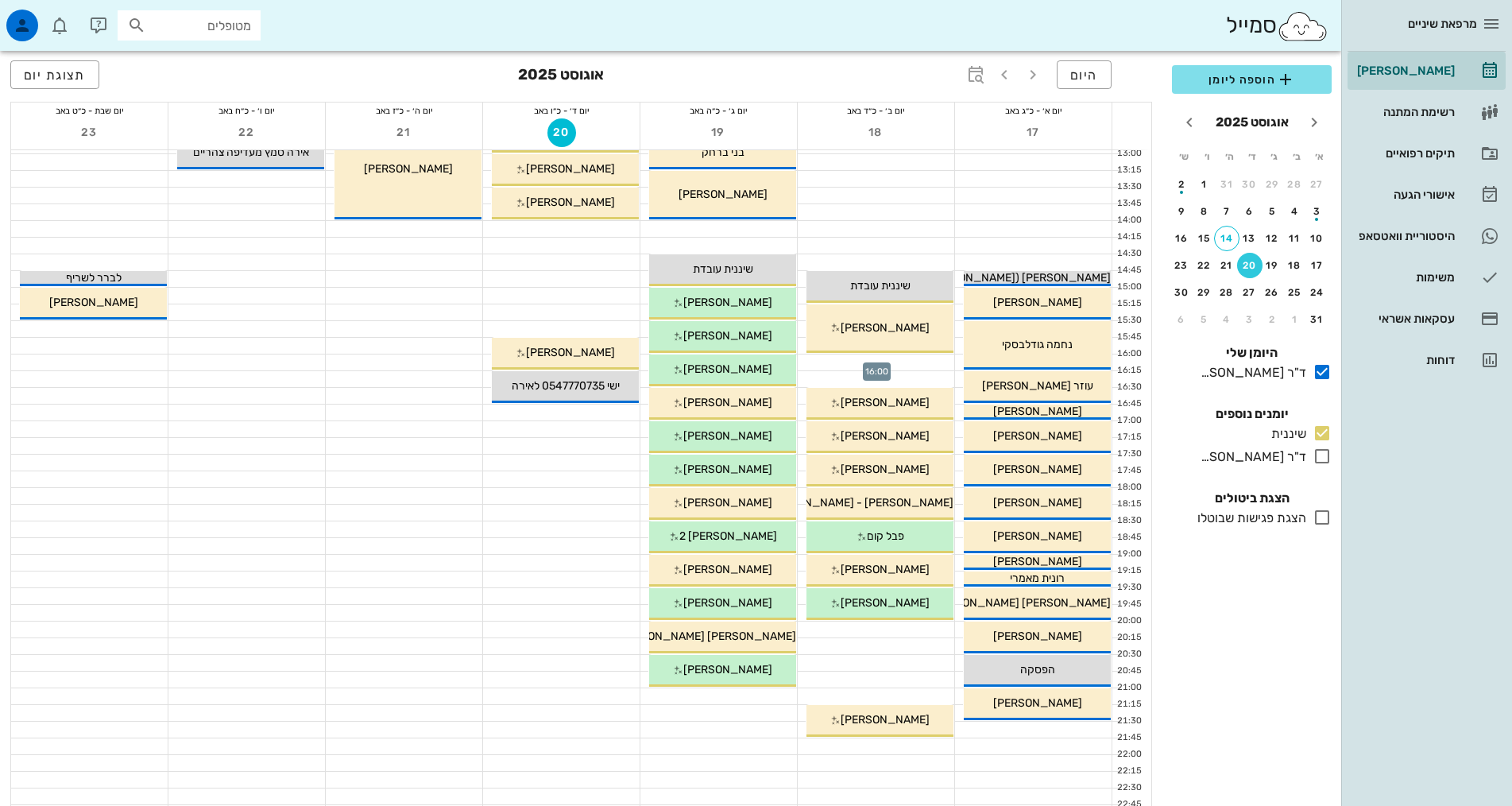
click at [888, 366] on div at bounding box center [876, 362] width 157 height 16
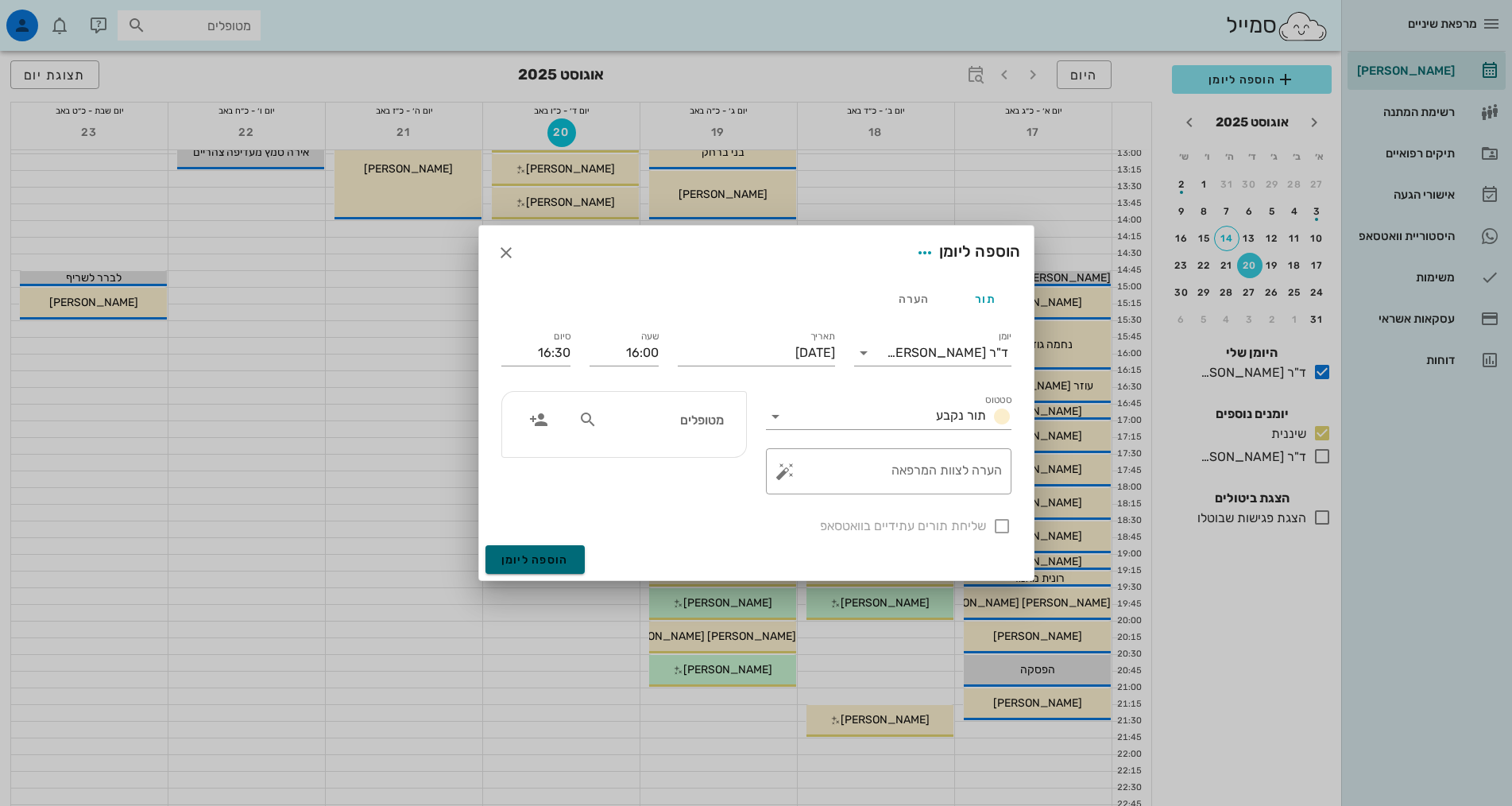
click at [550, 562] on span "הוספה ליומן" at bounding box center [535, 560] width 67 height 13
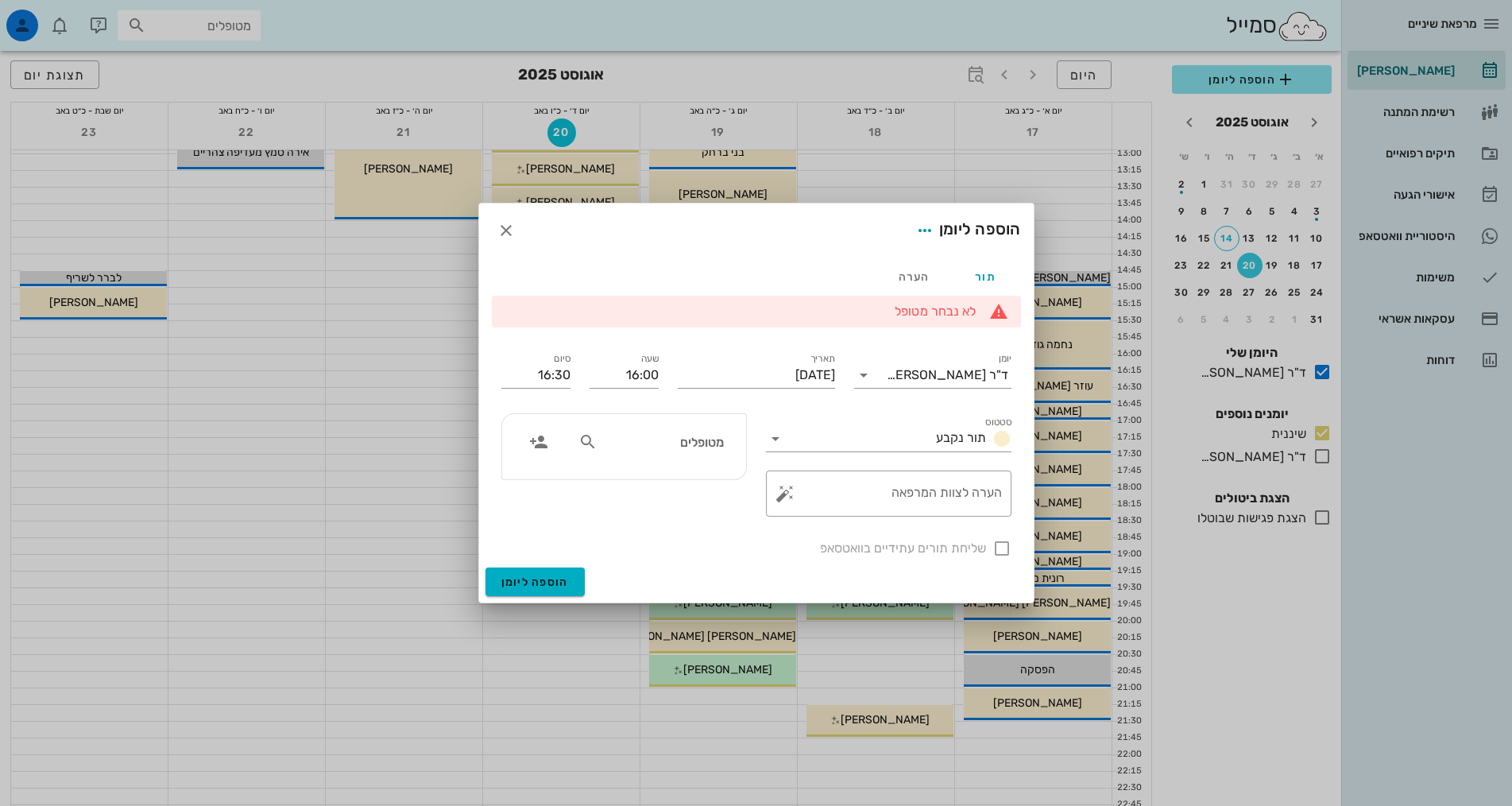
click at [665, 438] on input "מטופלים" at bounding box center [662, 441] width 122 height 20
type input "המר"
click at [702, 484] on div "אורלי המר 57427759 0508781092" at bounding box center [638, 484] width 174 height 40
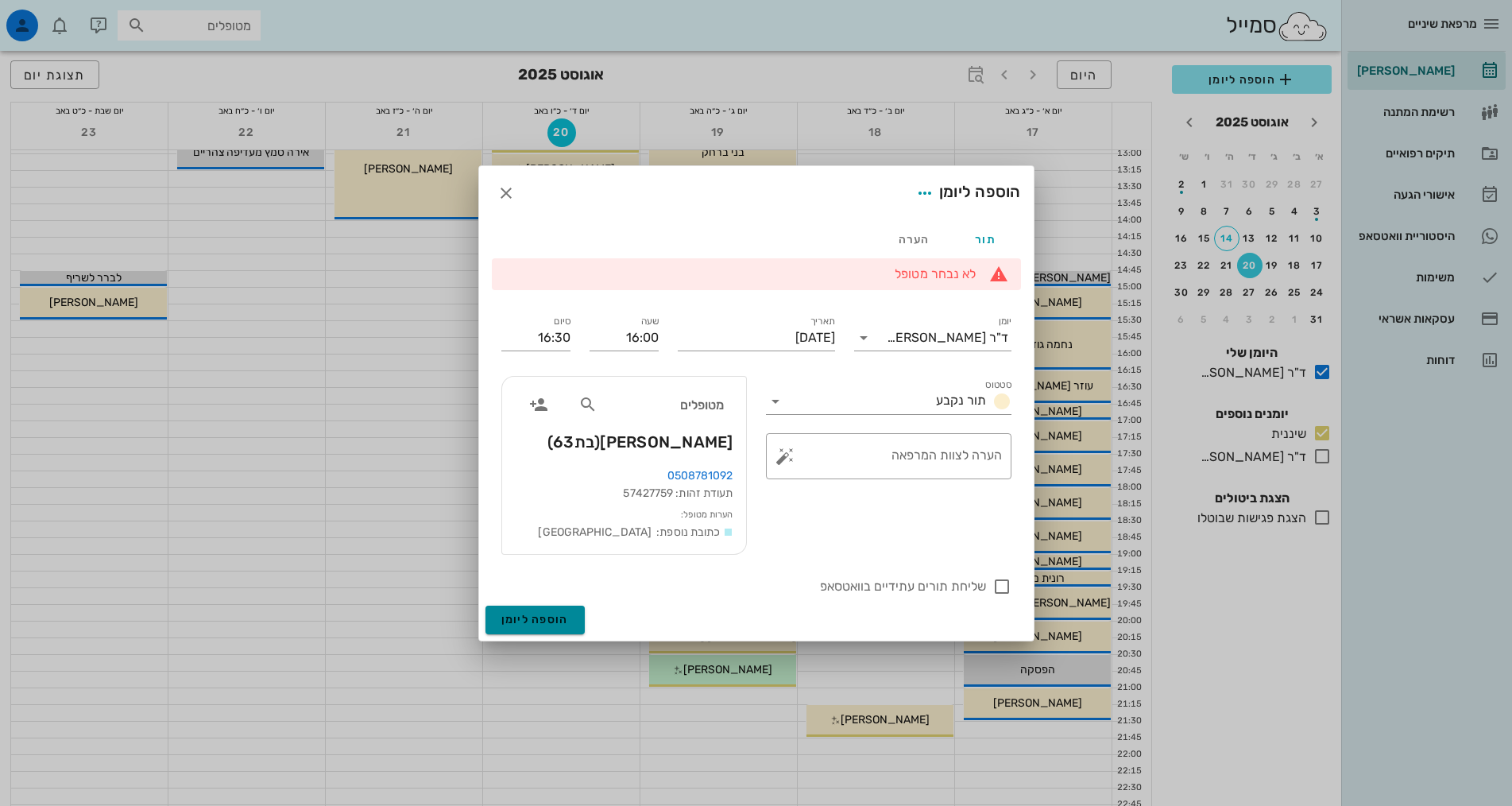
click at [539, 621] on span "הוספה ליומן" at bounding box center [535, 619] width 67 height 13
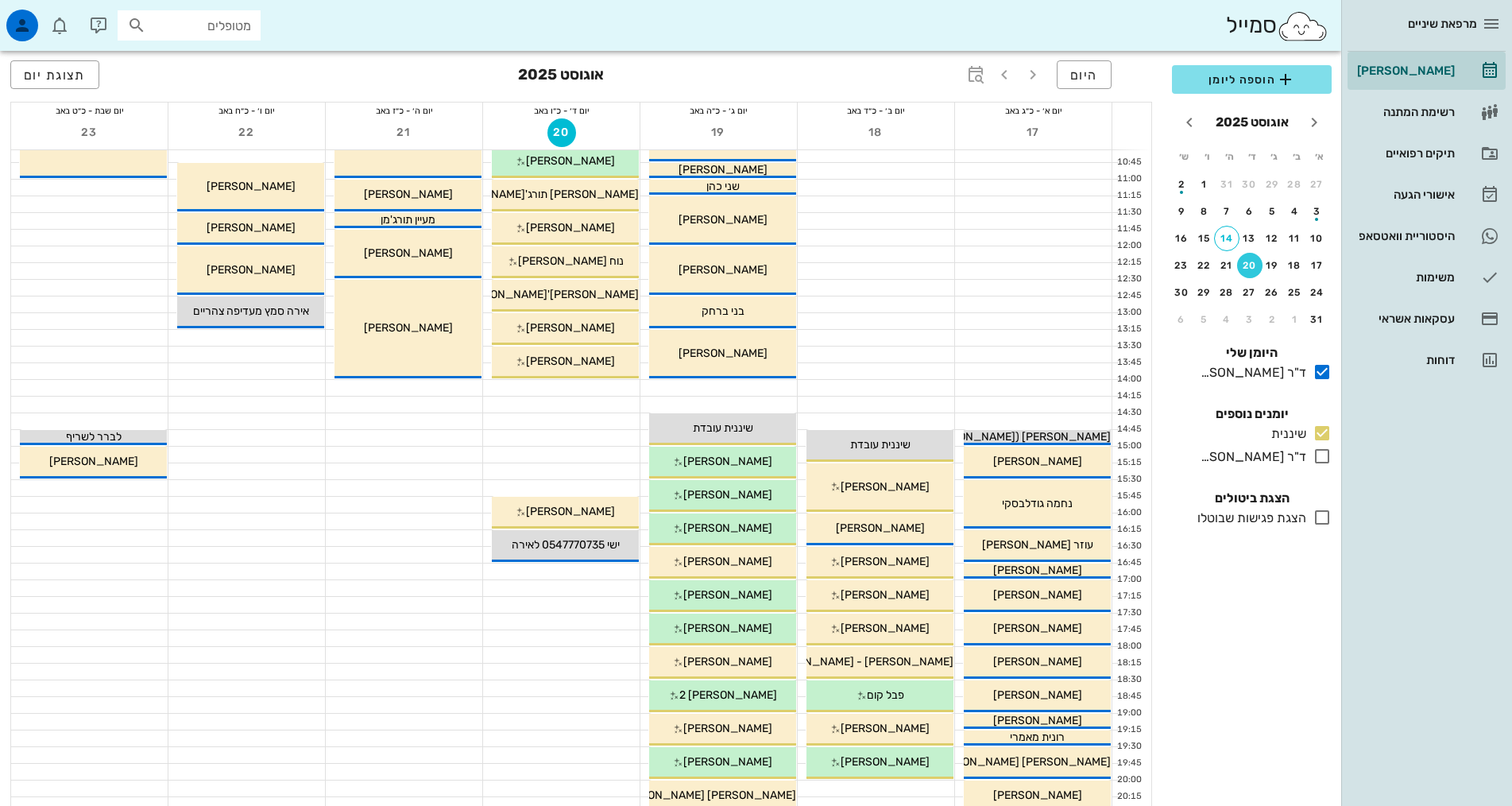
scroll to position [0, 0]
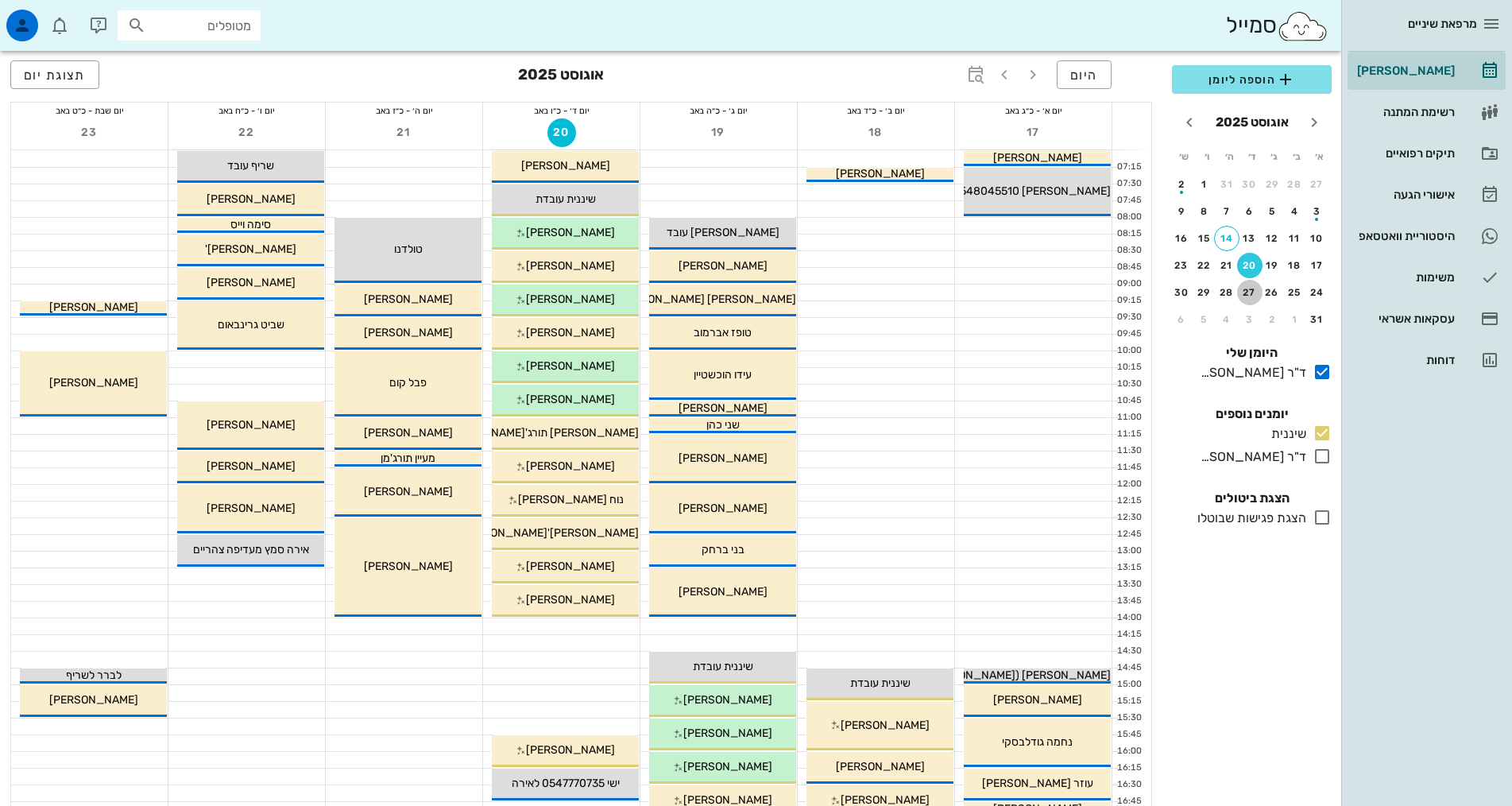
click at [1246, 284] on button "27" at bounding box center [1250, 292] width 26 height 26
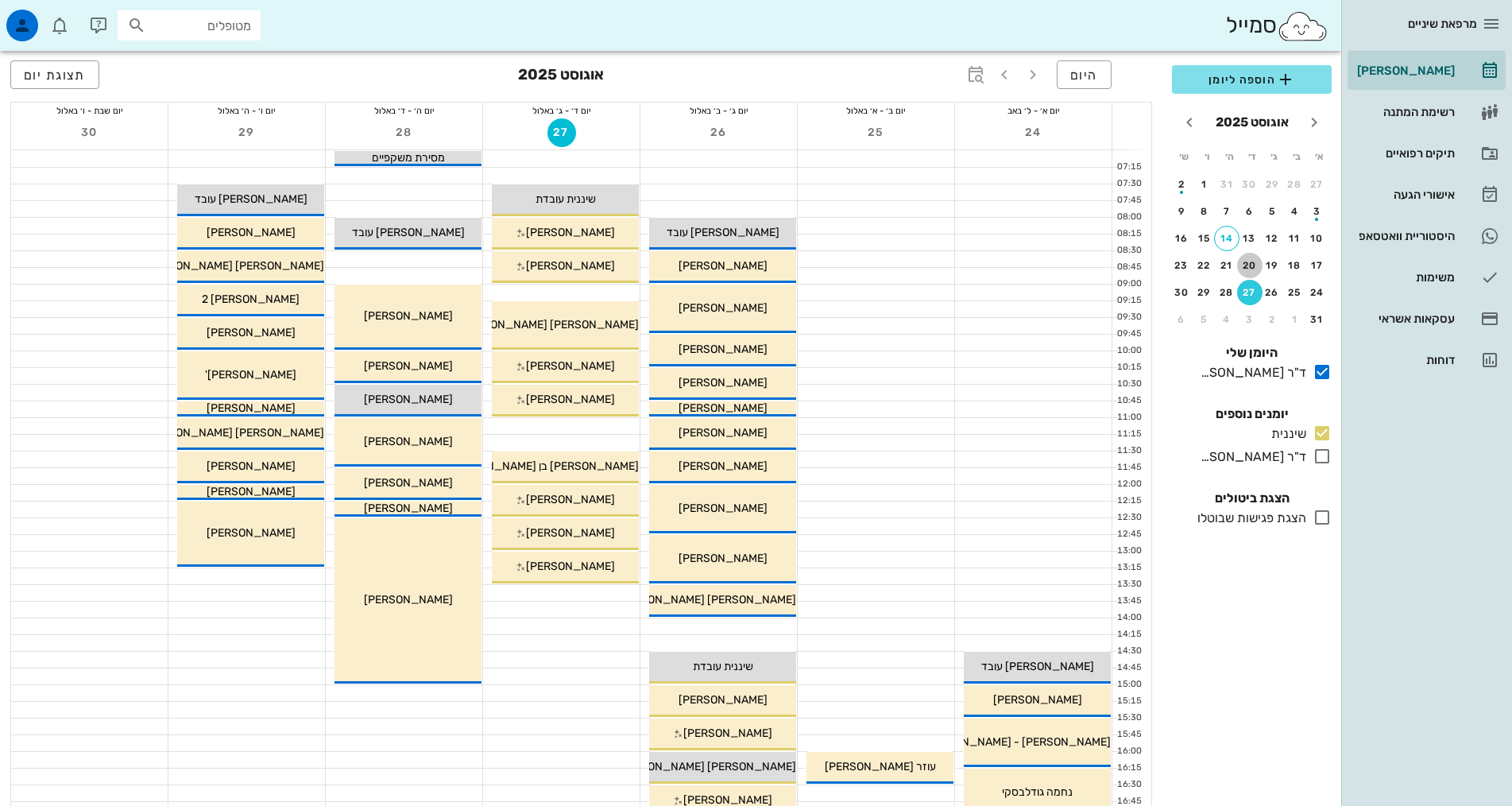
click at [1253, 266] on div "20" at bounding box center [1250, 266] width 26 height 12
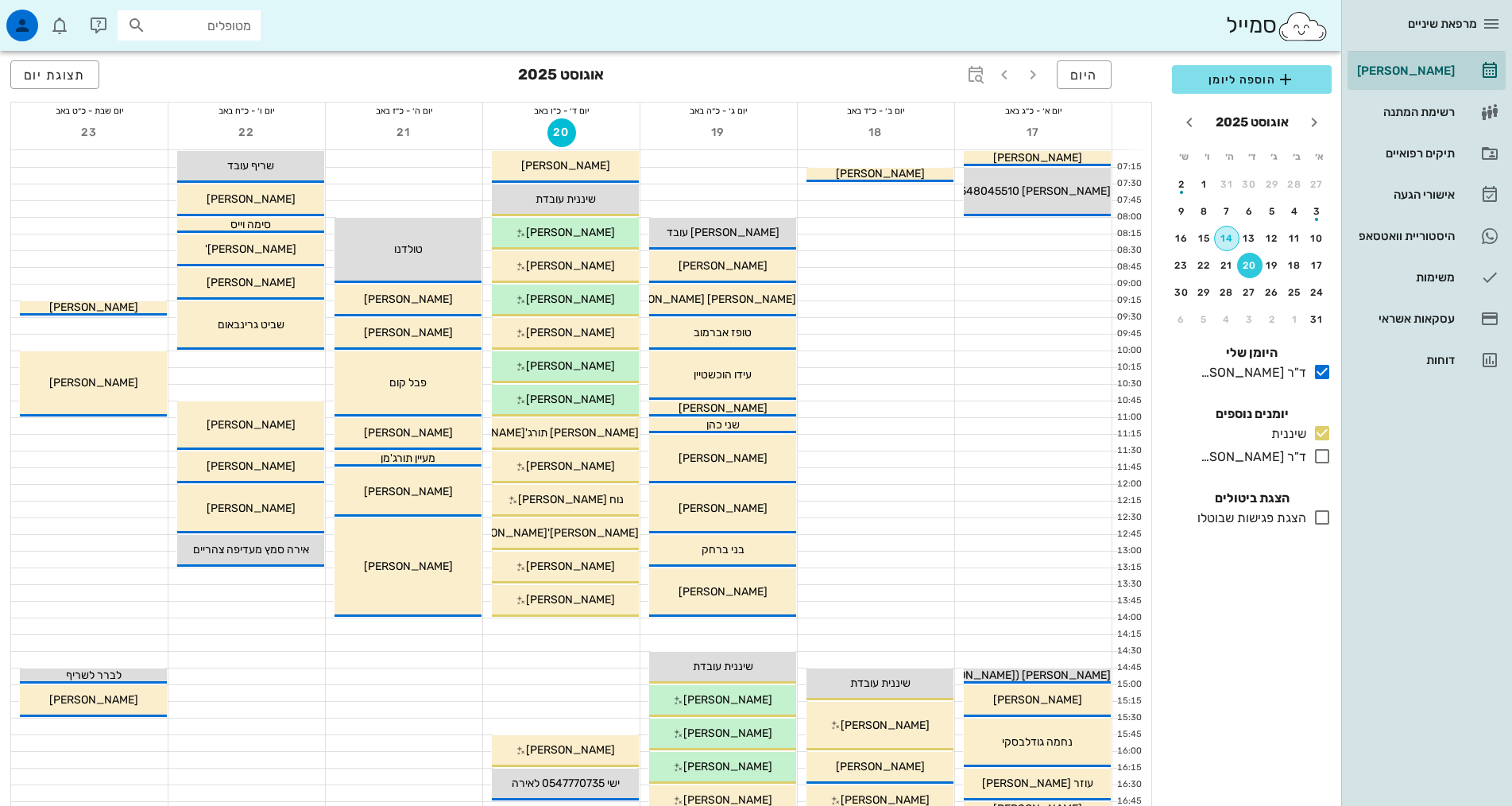
click at [1224, 234] on div "14" at bounding box center [1226, 238] width 24 height 12
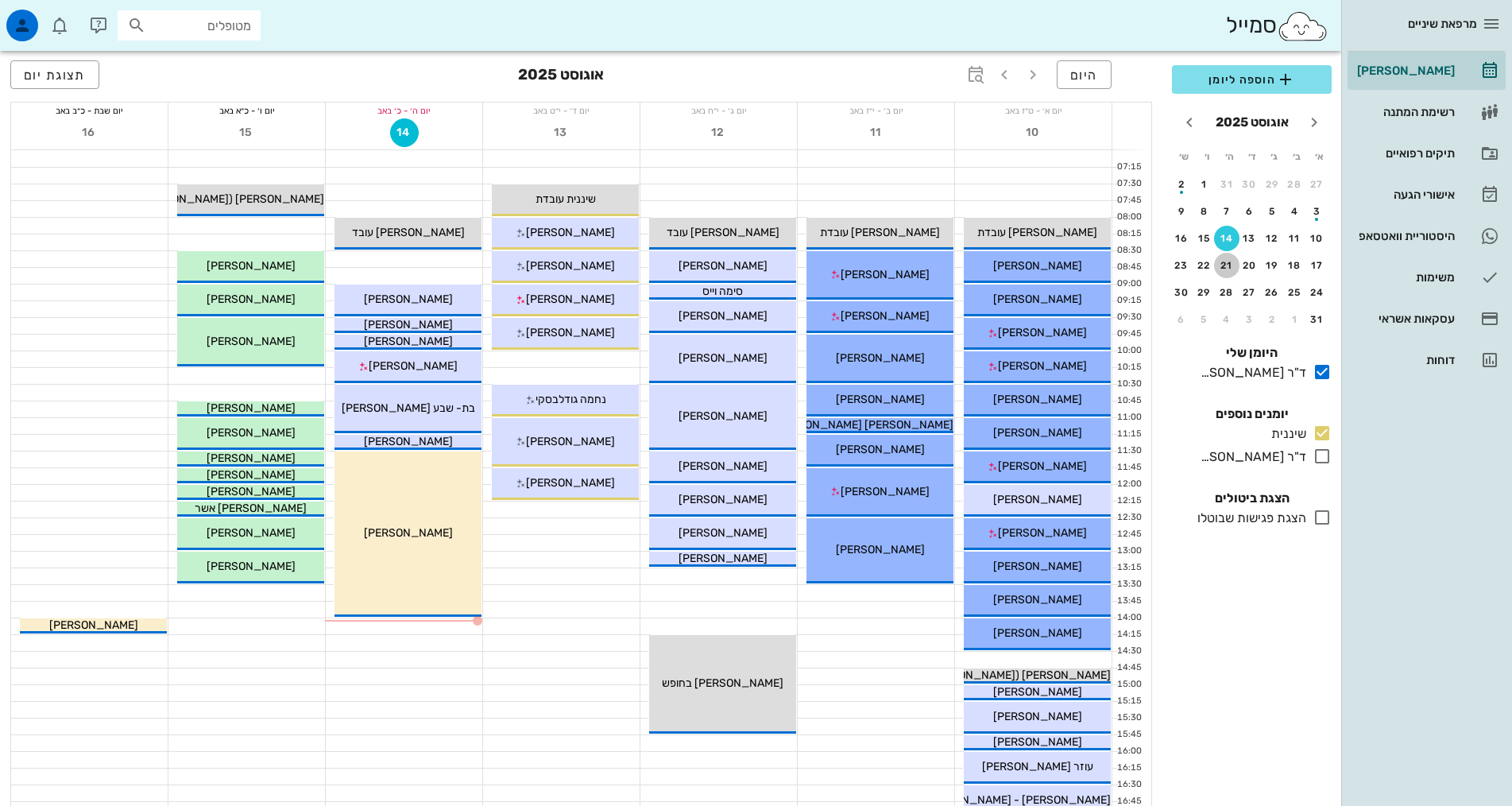
click at [1228, 264] on div "21" at bounding box center [1226, 266] width 26 height 12
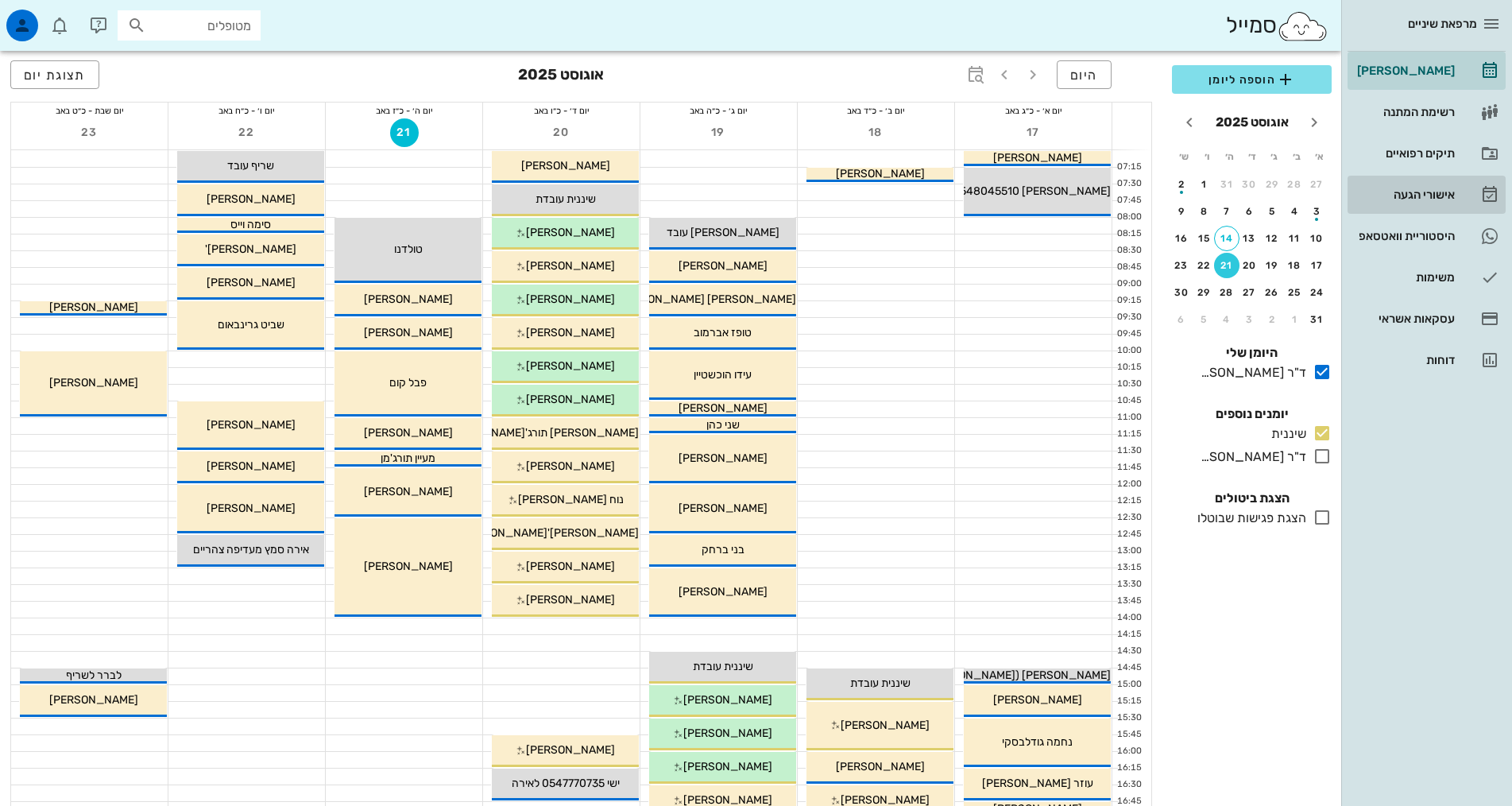
click at [1410, 201] on div "אישורי הגעה" at bounding box center [1404, 195] width 101 height 26
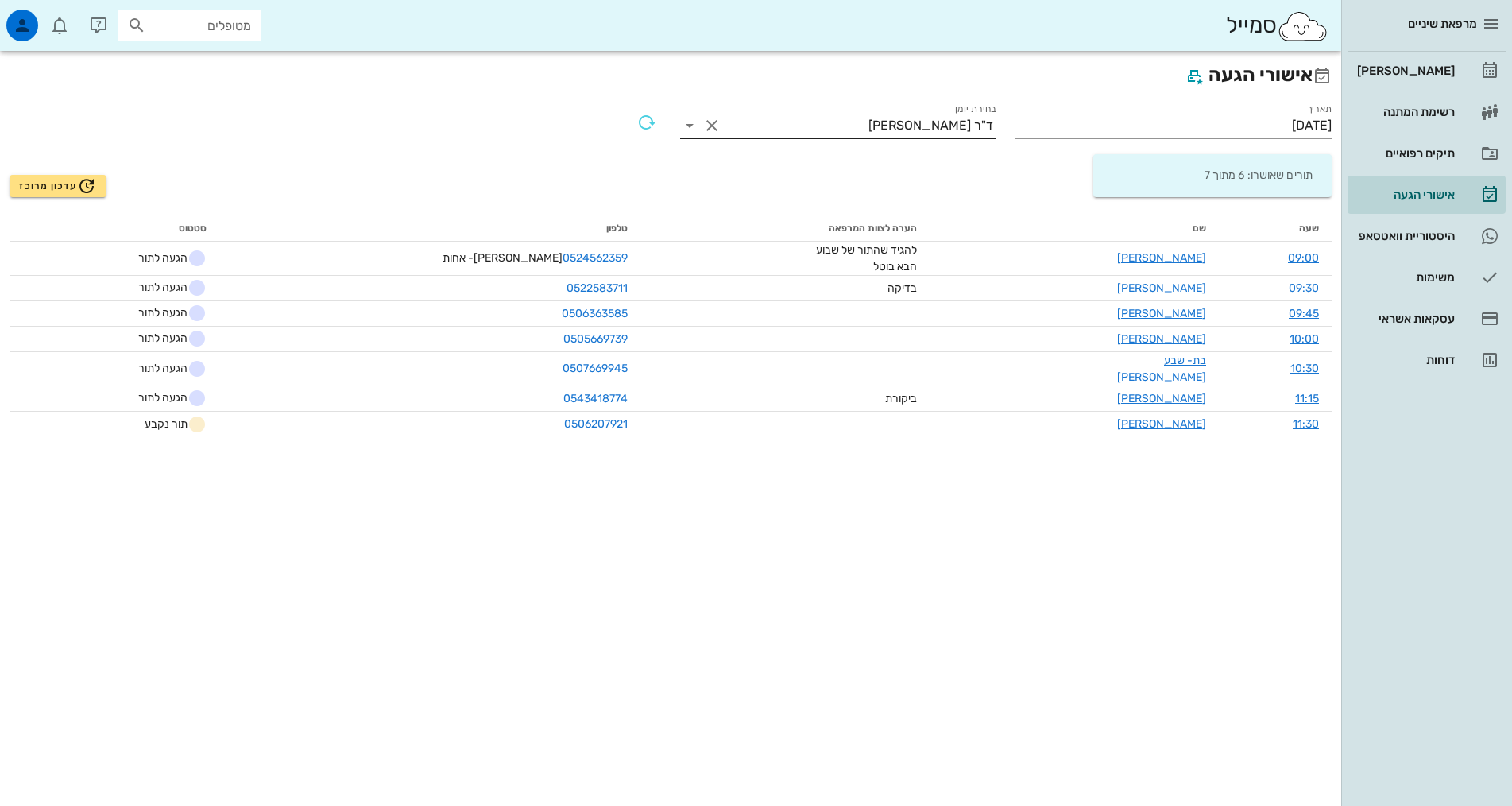
click at [945, 128] on div "ד"ר [PERSON_NAME]" at bounding box center [930, 126] width 125 height 14
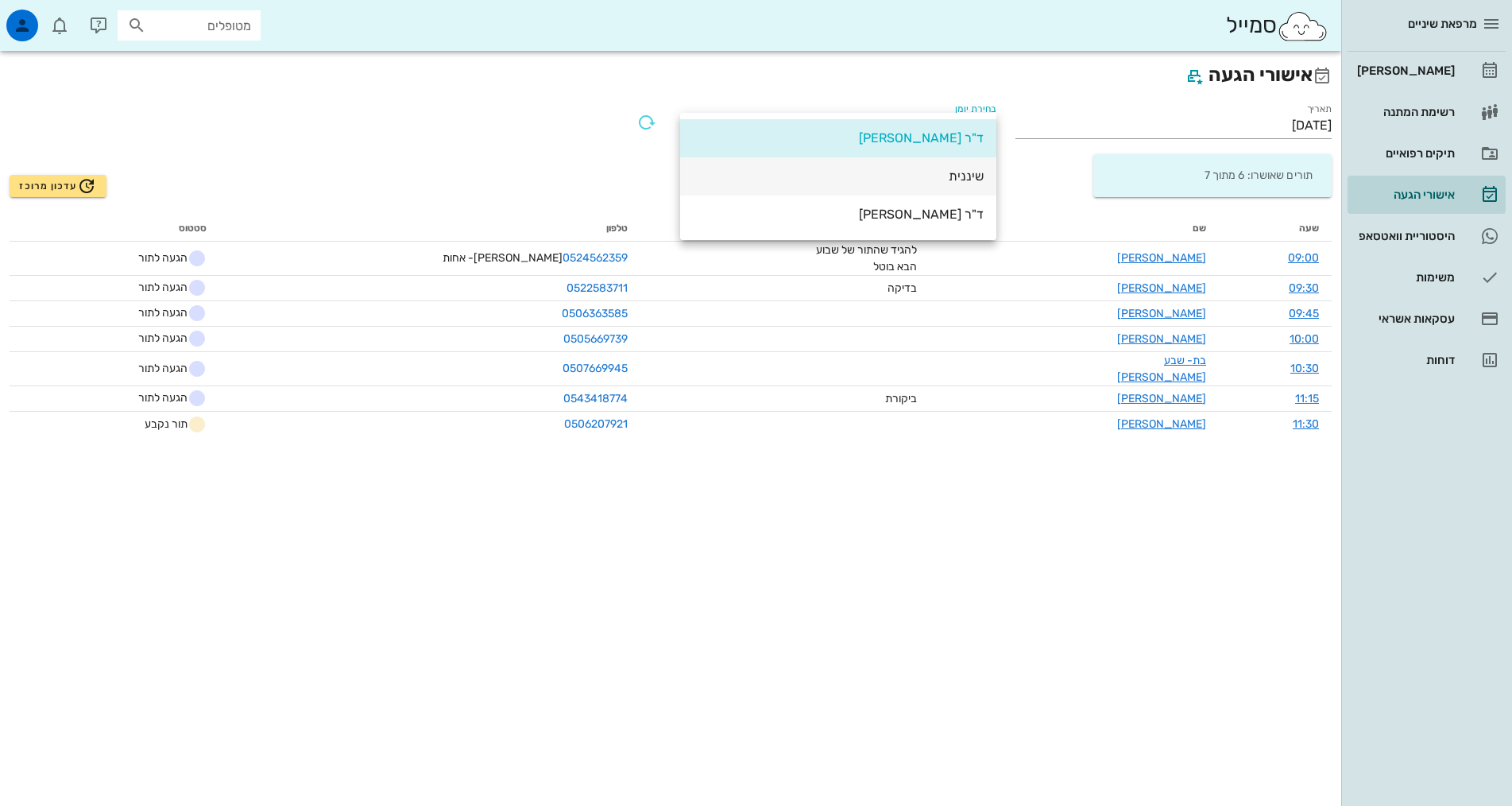
click at [959, 182] on div "שיננית" at bounding box center [838, 175] width 291 height 15
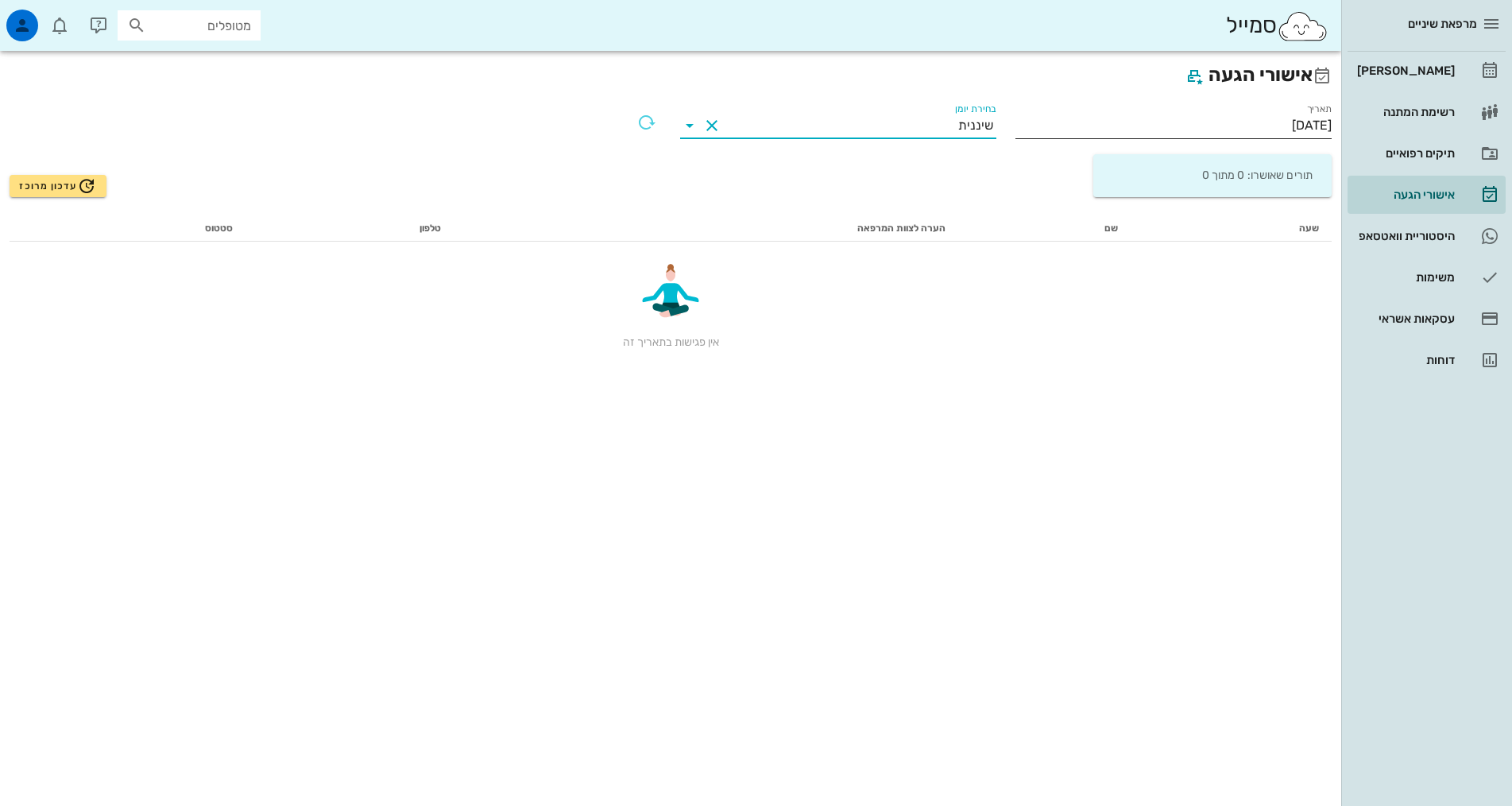
click at [1254, 128] on input "[DATE]" at bounding box center [1173, 125] width 316 height 26
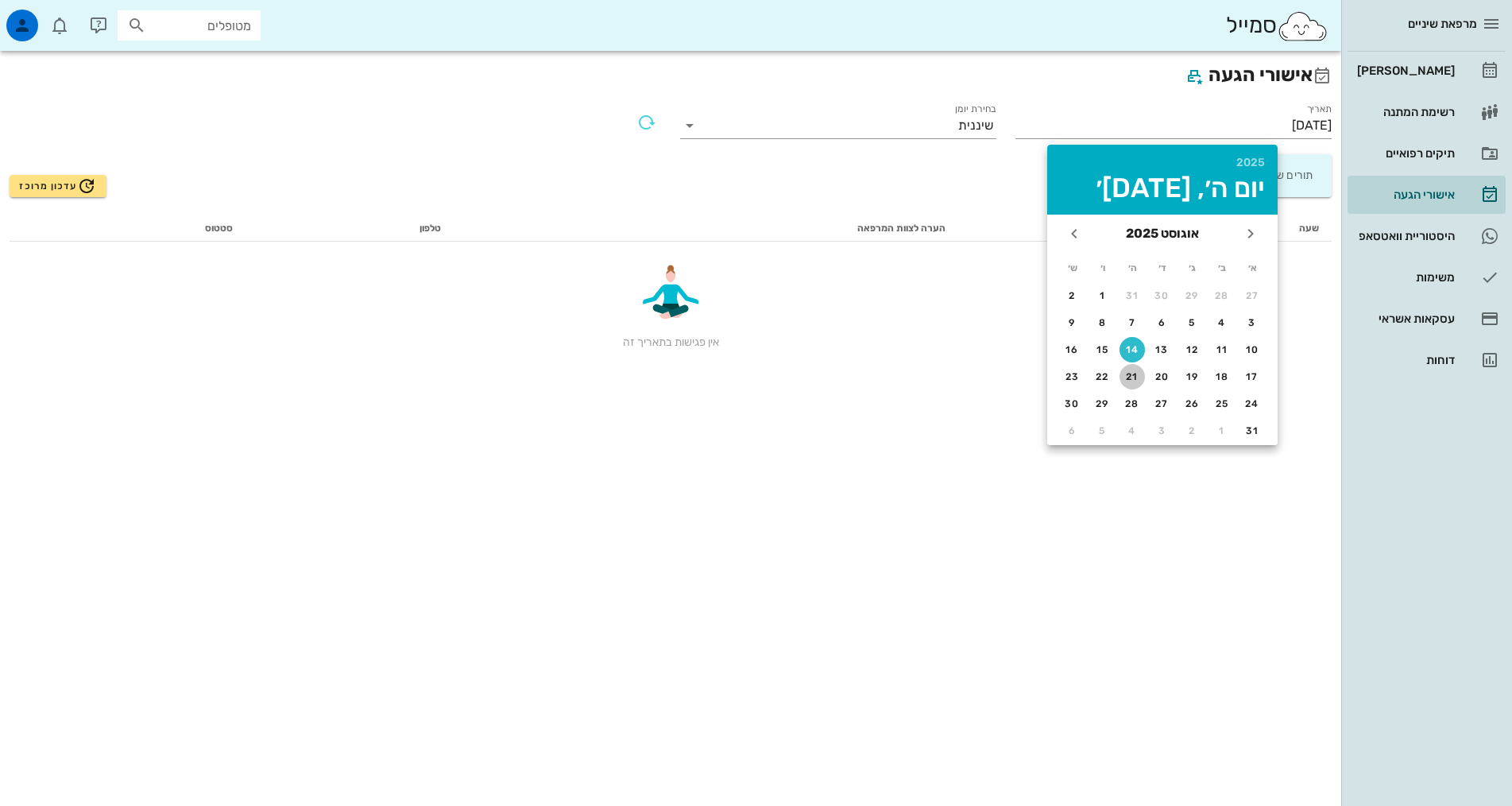
click at [1127, 374] on div "21" at bounding box center [1132, 376] width 26 height 12
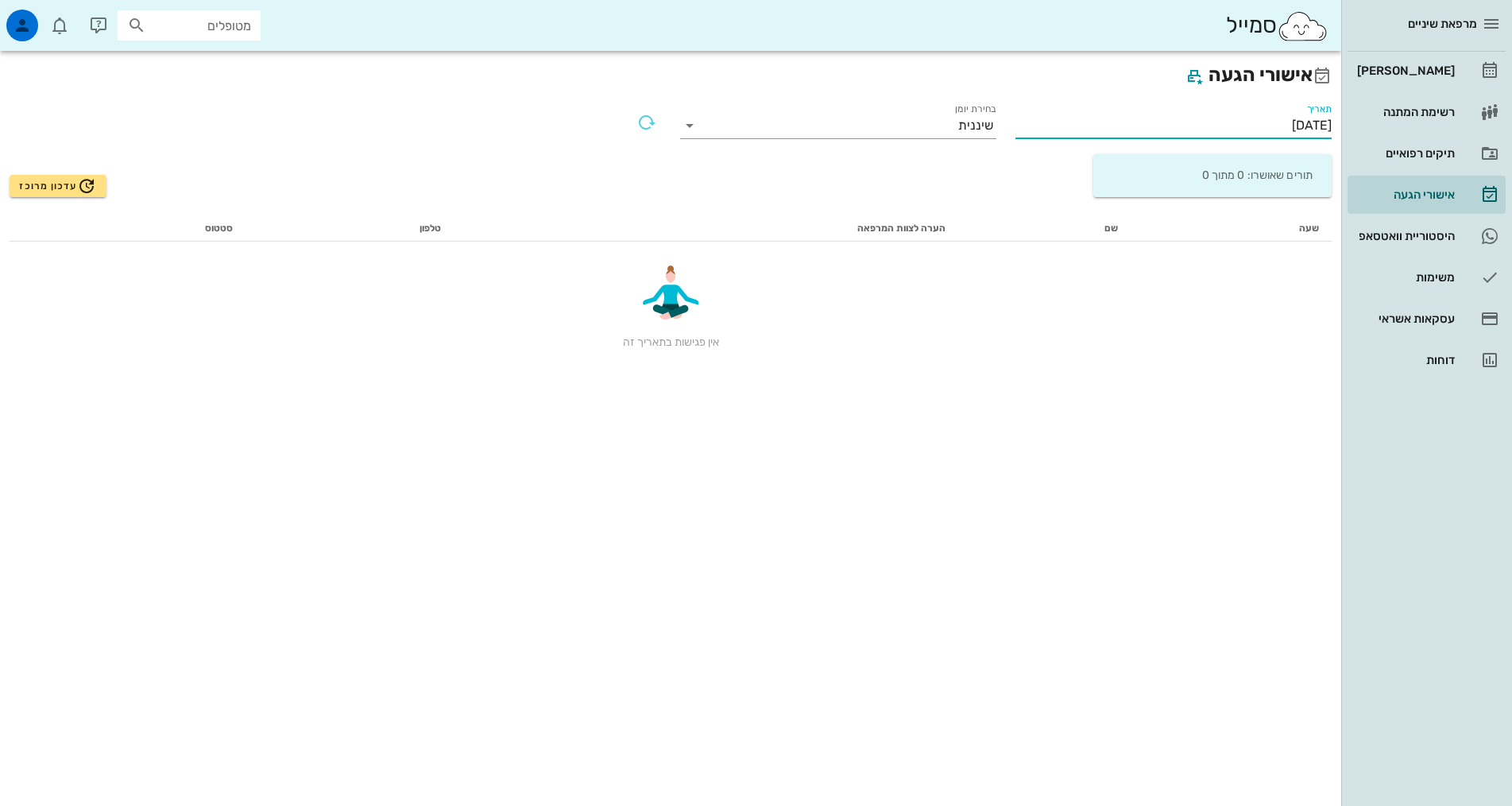
click at [1253, 126] on input "[DATE]" at bounding box center [1173, 125] width 316 height 26
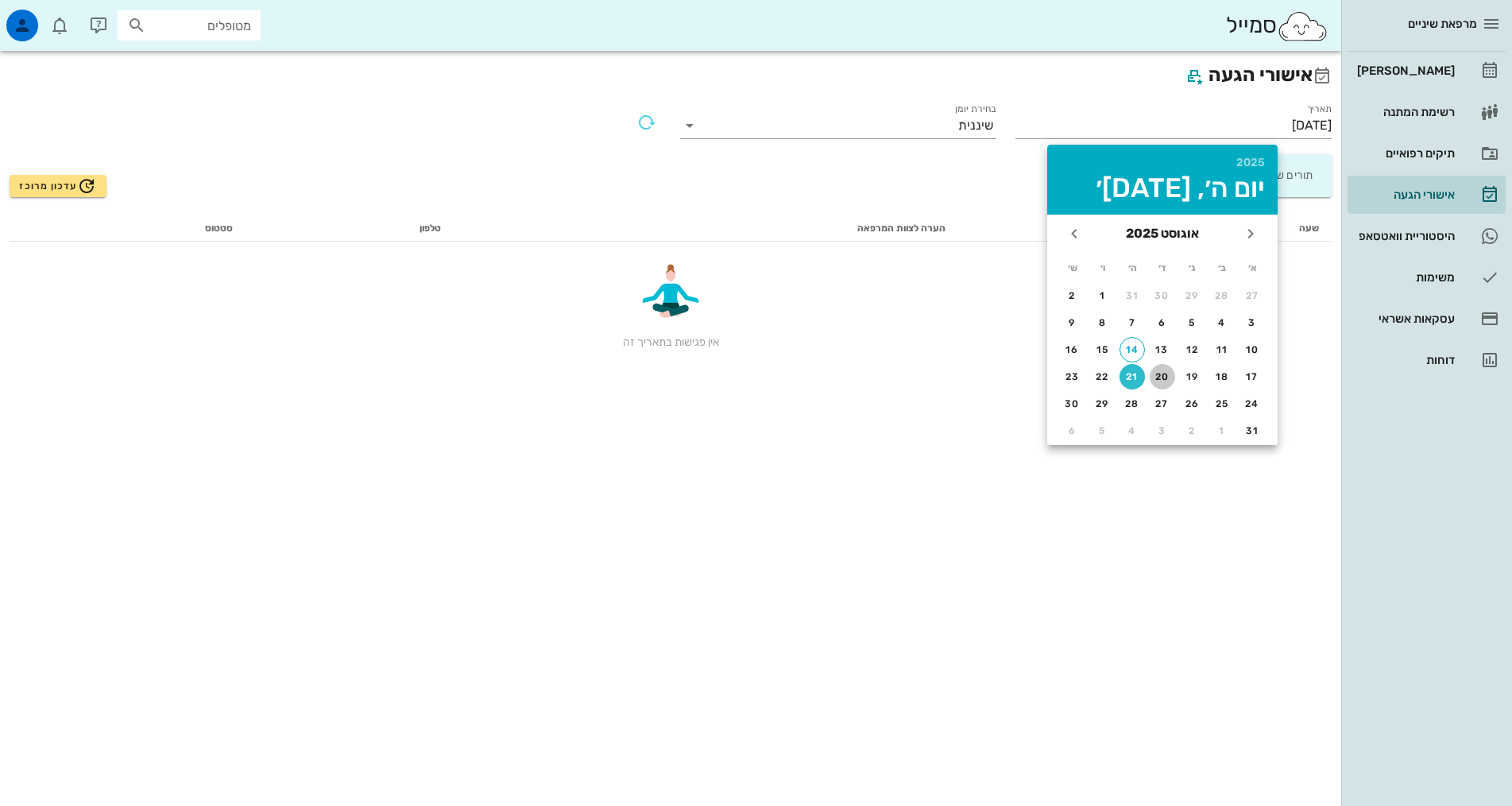
click at [1166, 372] on div "20" at bounding box center [1162, 376] width 26 height 12
type input "[DATE]"
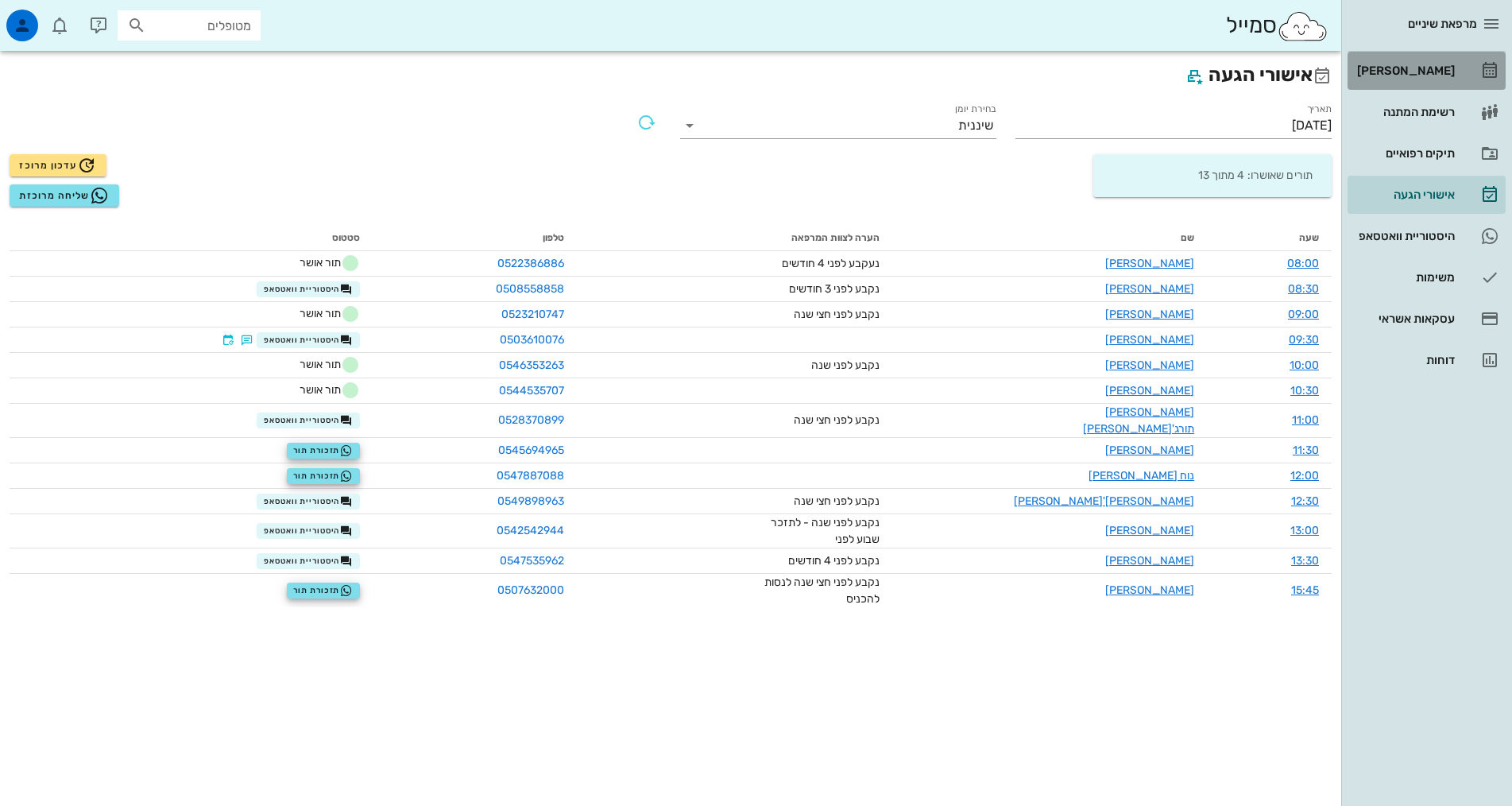
click at [1474, 60] on link "[PERSON_NAME]" at bounding box center [1426, 70] width 158 height 38
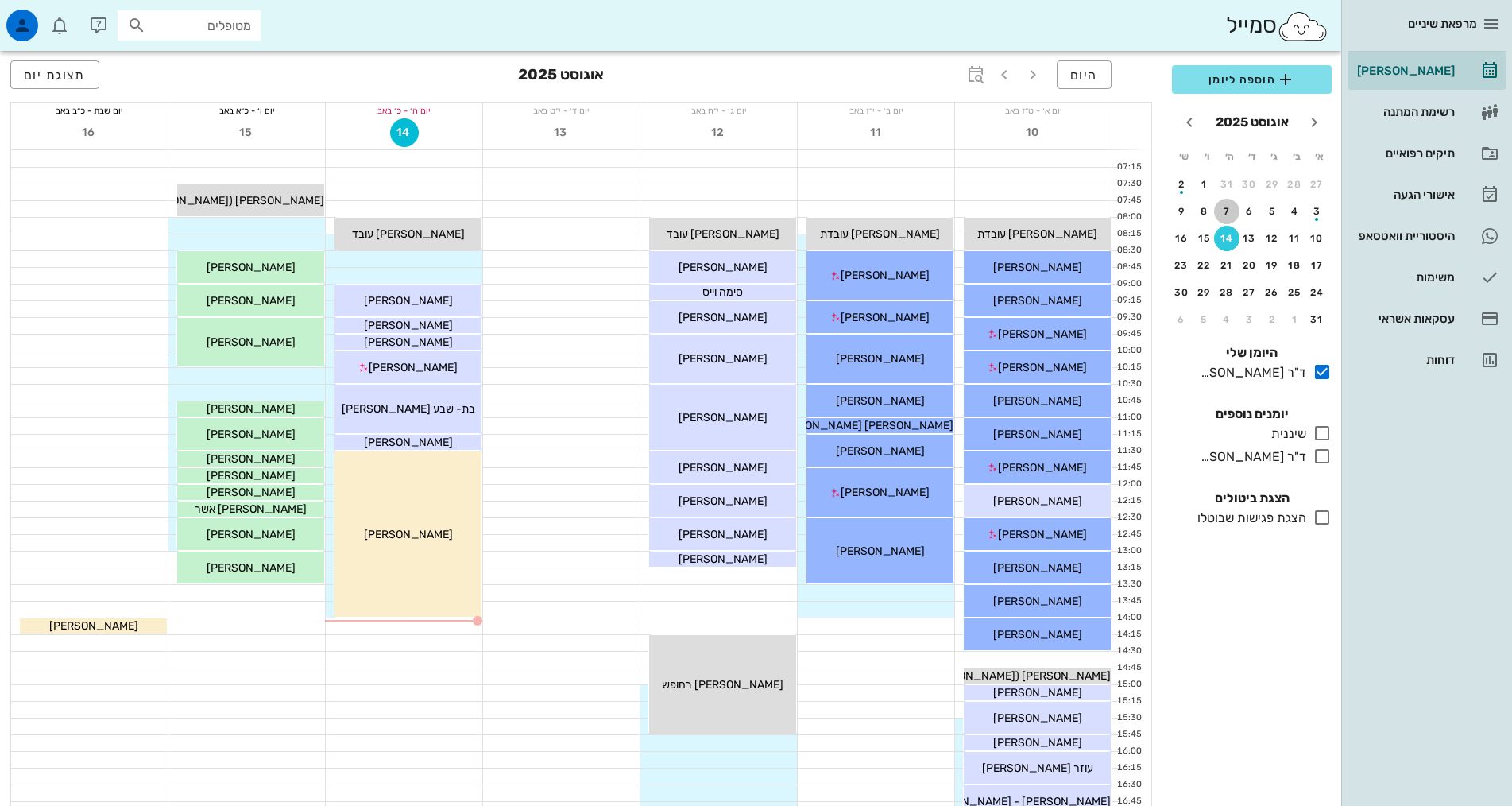
click at [1220, 213] on div "7" at bounding box center [1226, 211] width 26 height 12
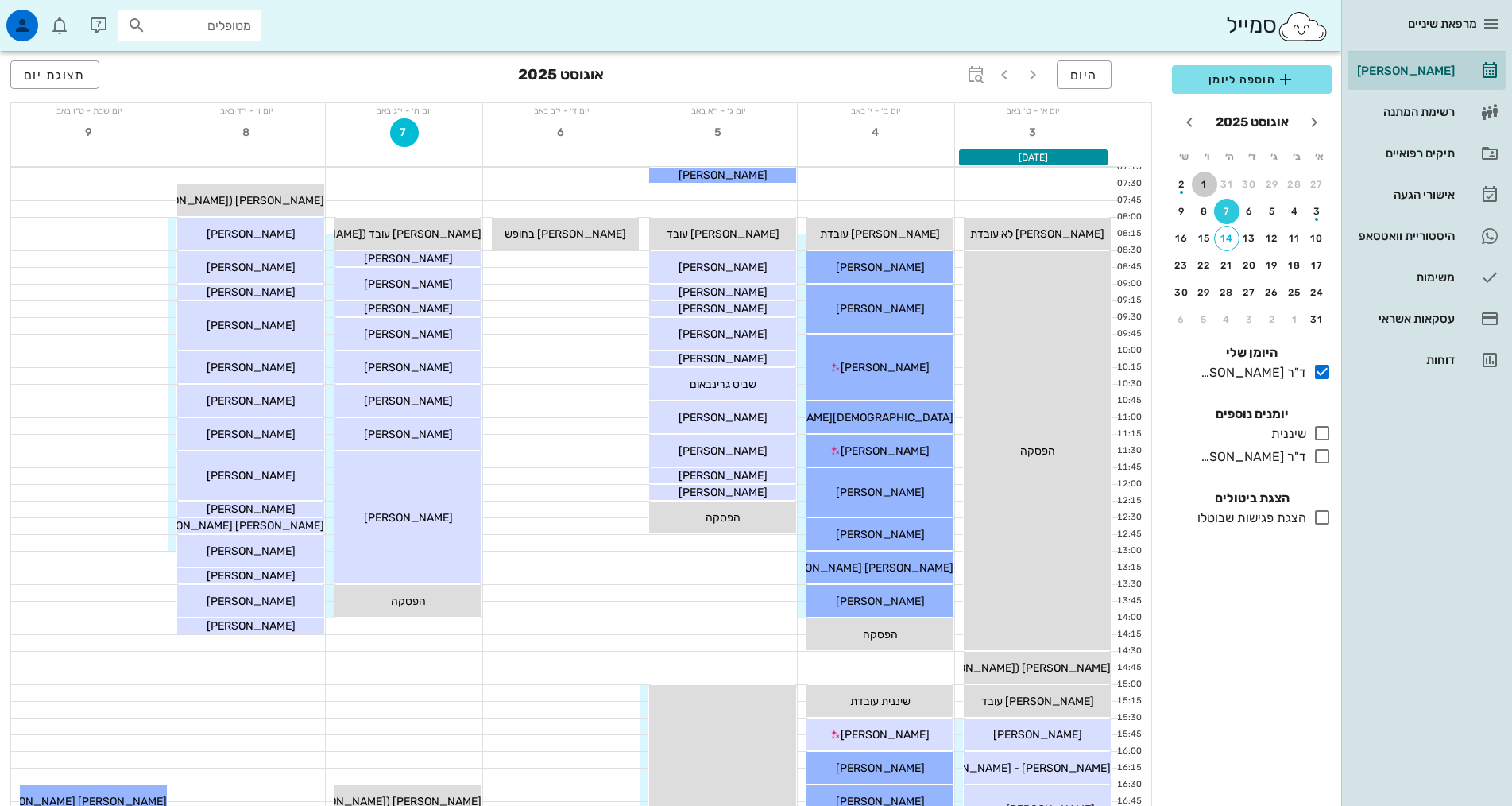
click at [1207, 185] on div "1" at bounding box center [1204, 184] width 26 height 12
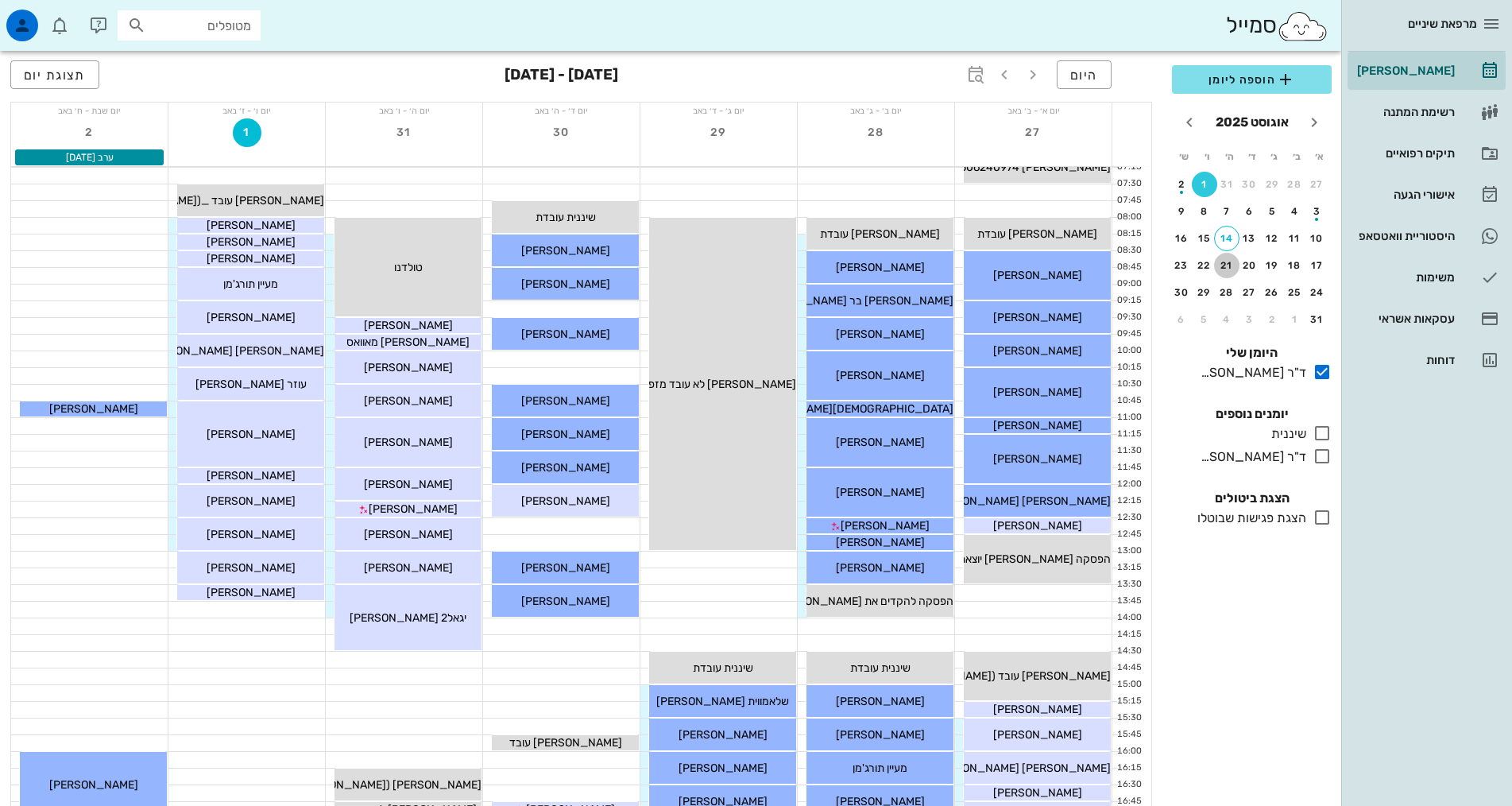
click at [1230, 266] on div "21" at bounding box center [1226, 266] width 26 height 12
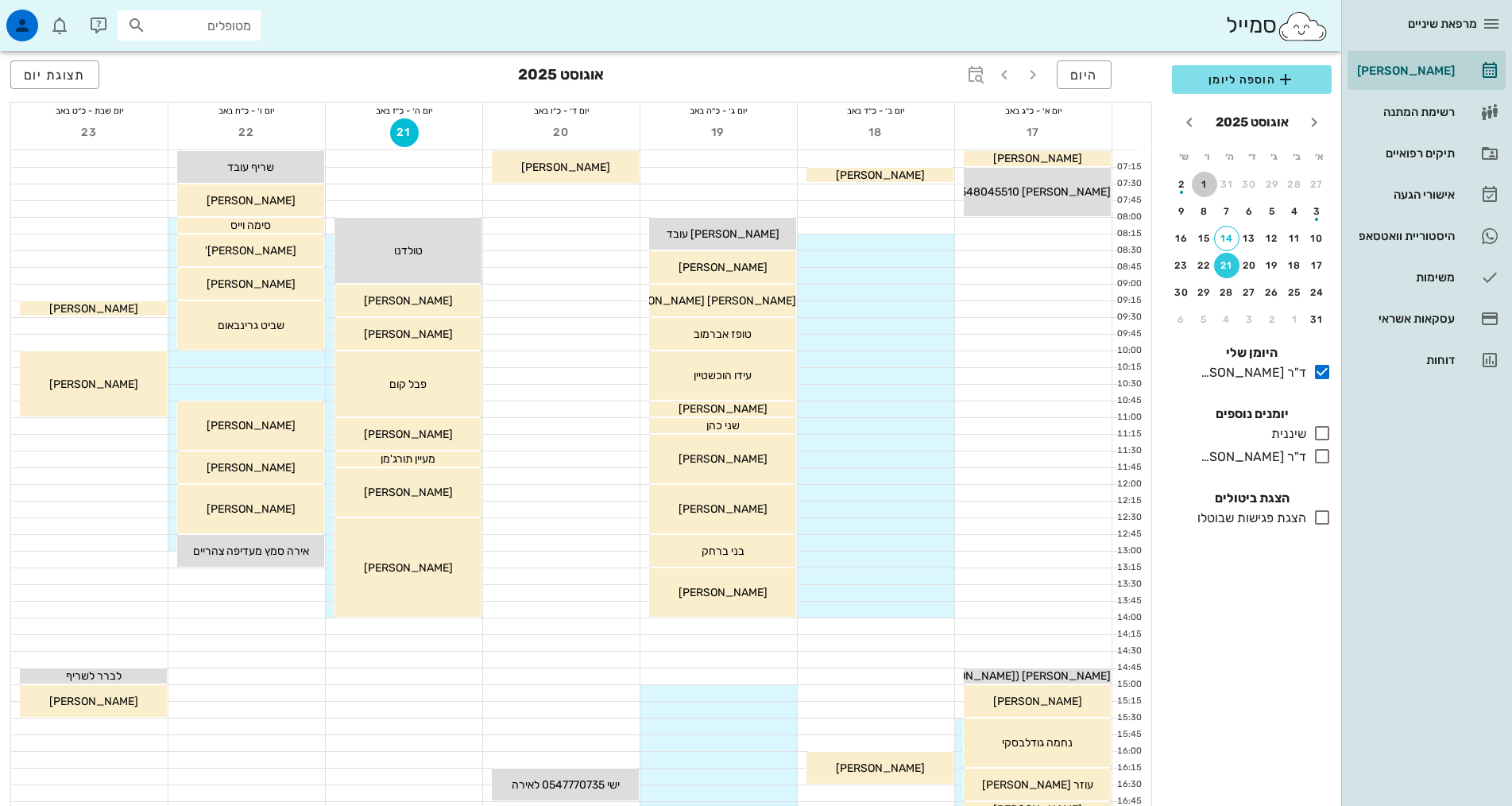
click at [1207, 187] on div "1" at bounding box center [1204, 184] width 26 height 12
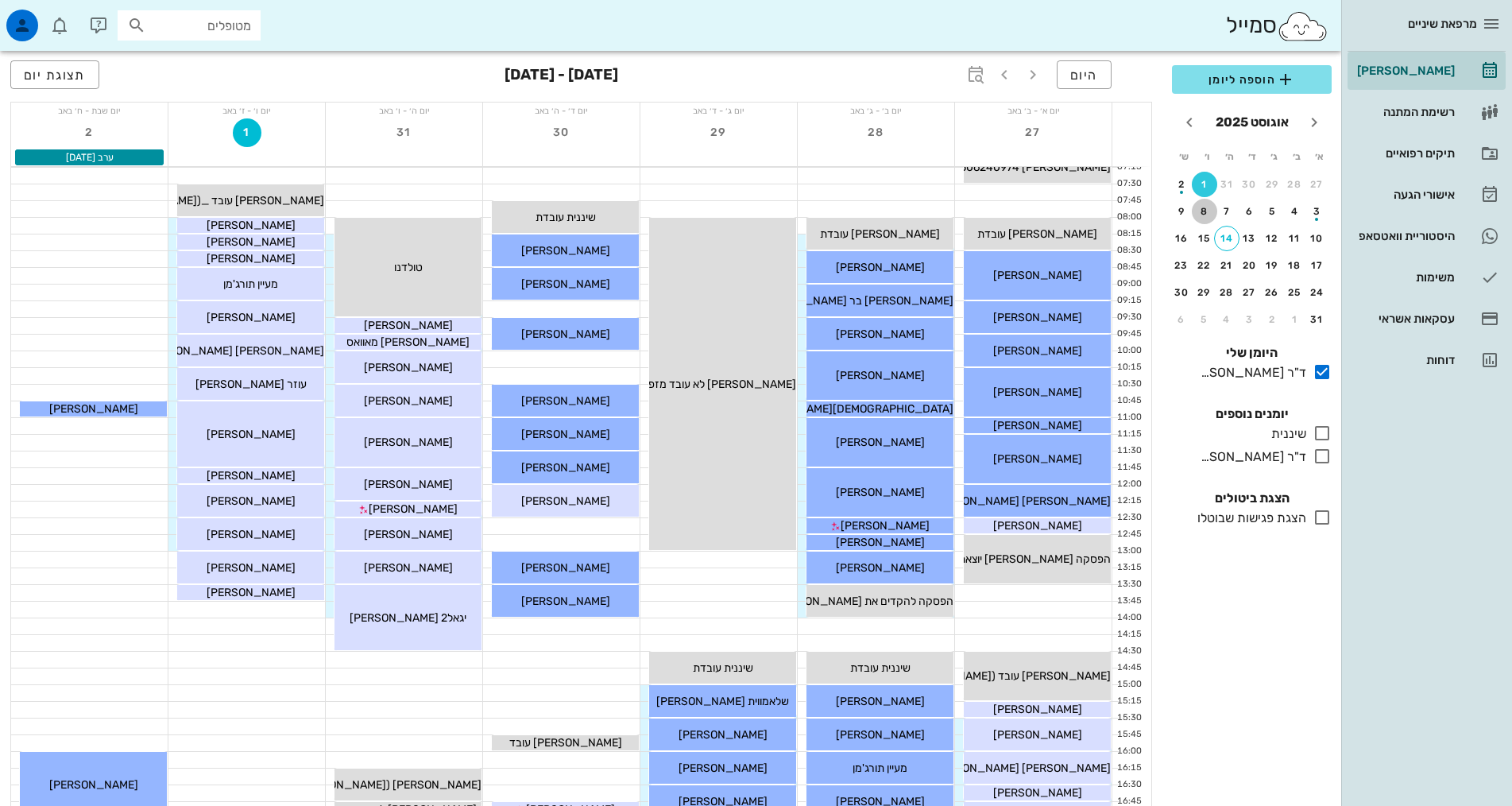
click at [1208, 210] on div "8" at bounding box center [1204, 211] width 26 height 12
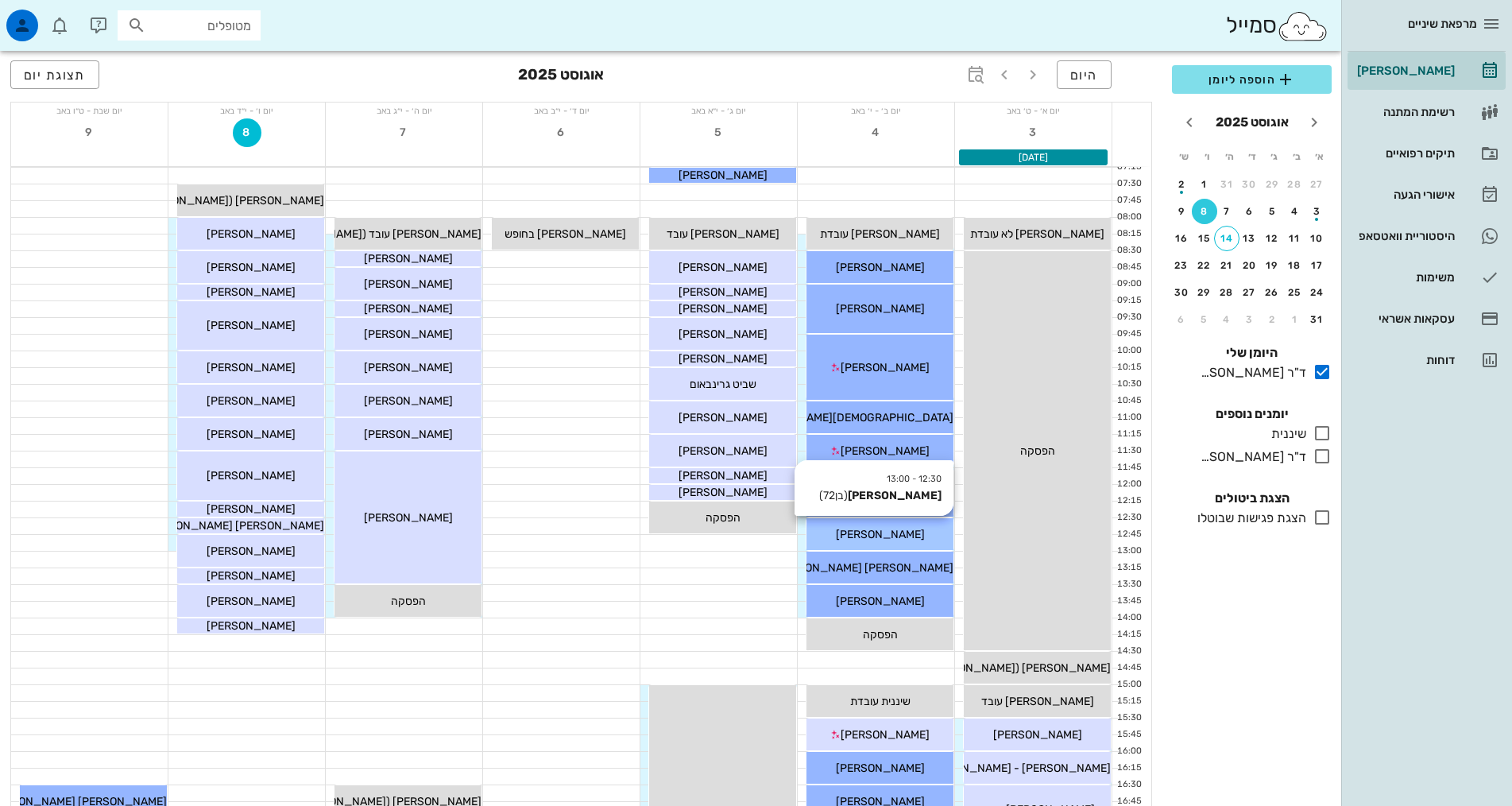
click at [889, 531] on span "[PERSON_NAME]" at bounding box center [880, 534] width 89 height 13
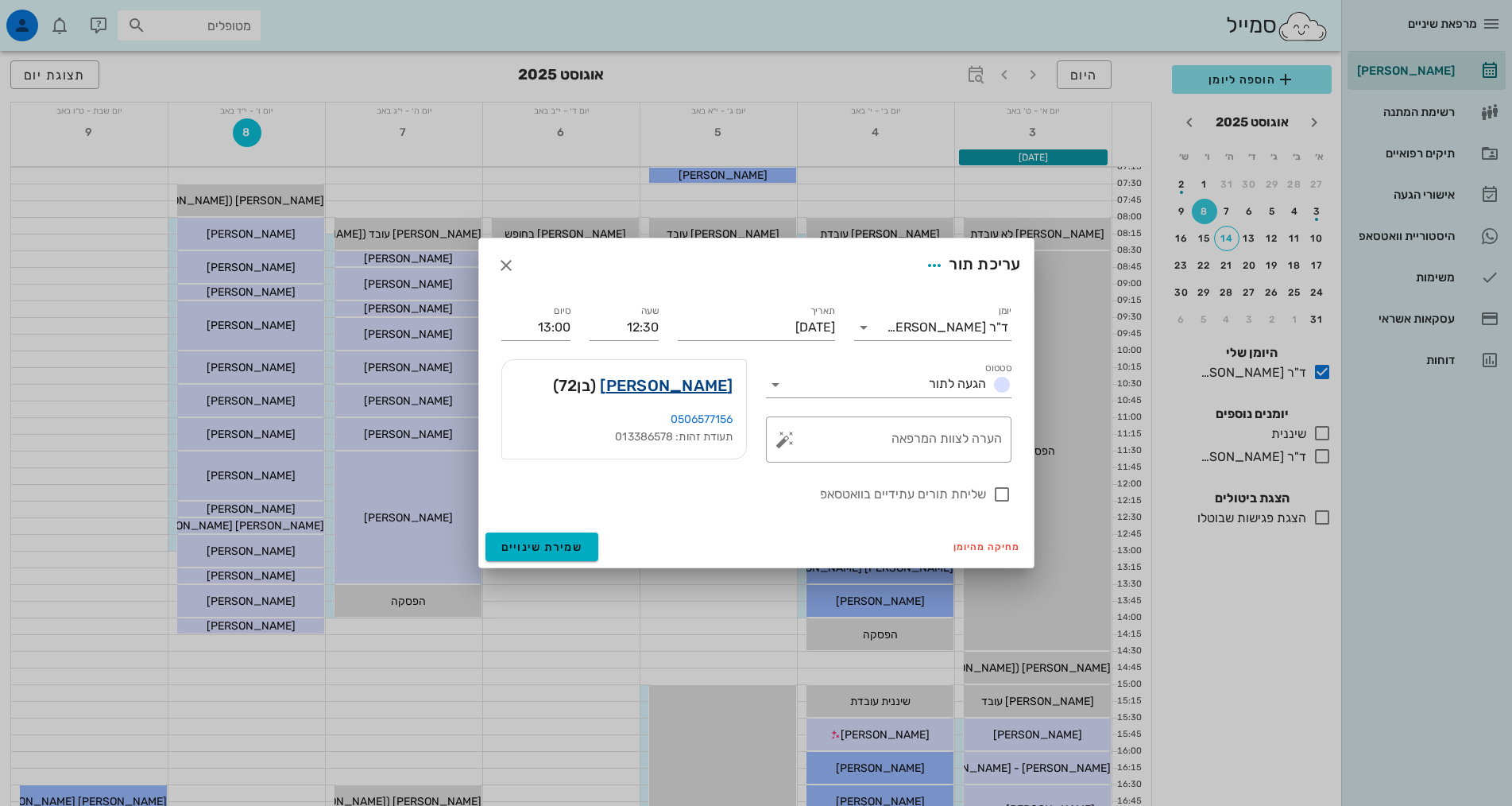
click at [694, 382] on link "מייק לנדי" at bounding box center [667, 385] width 133 height 26
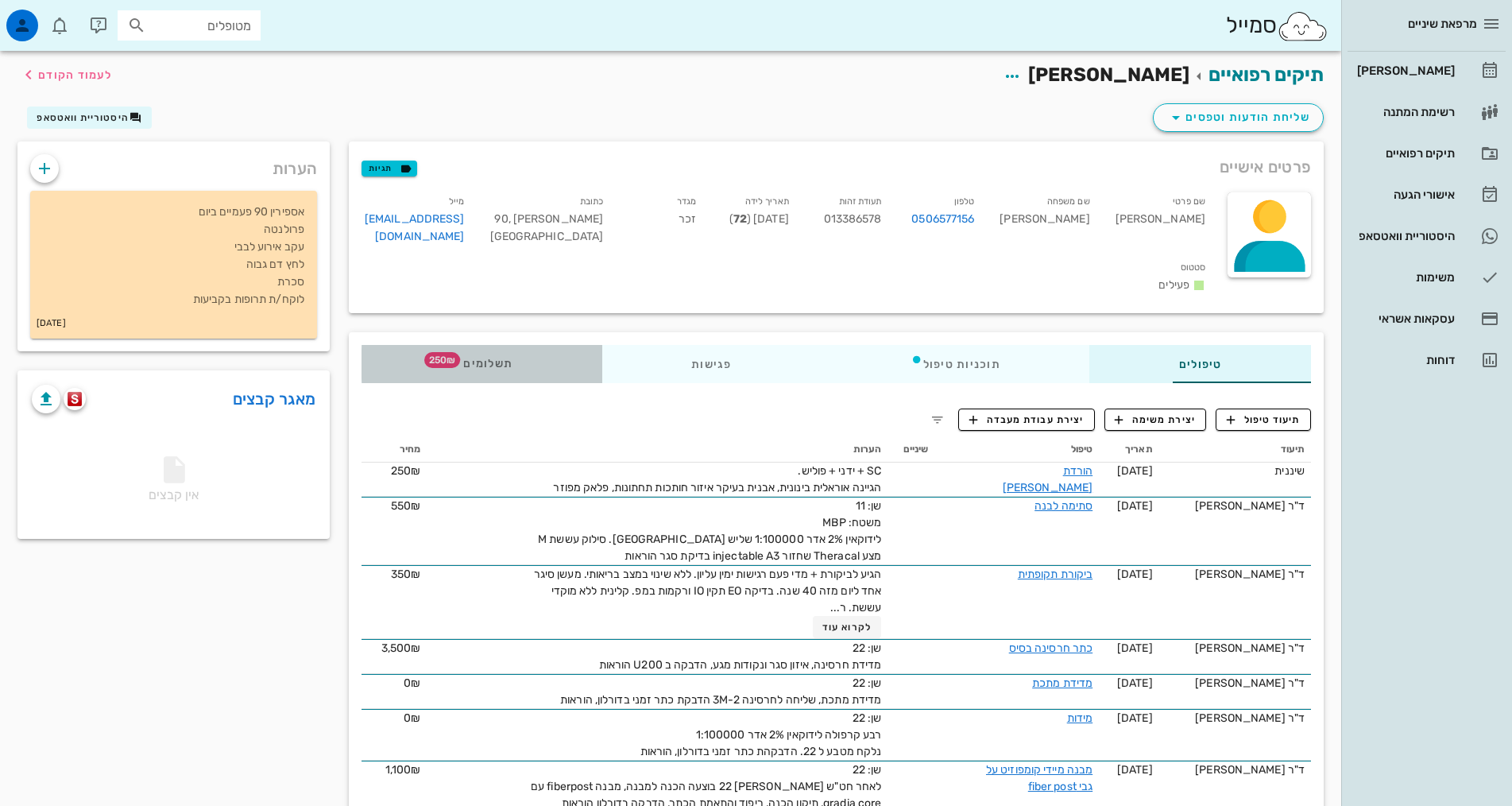
click at [451, 359] on span "תשלומים 250₪" at bounding box center [482, 364] width 62 height 12
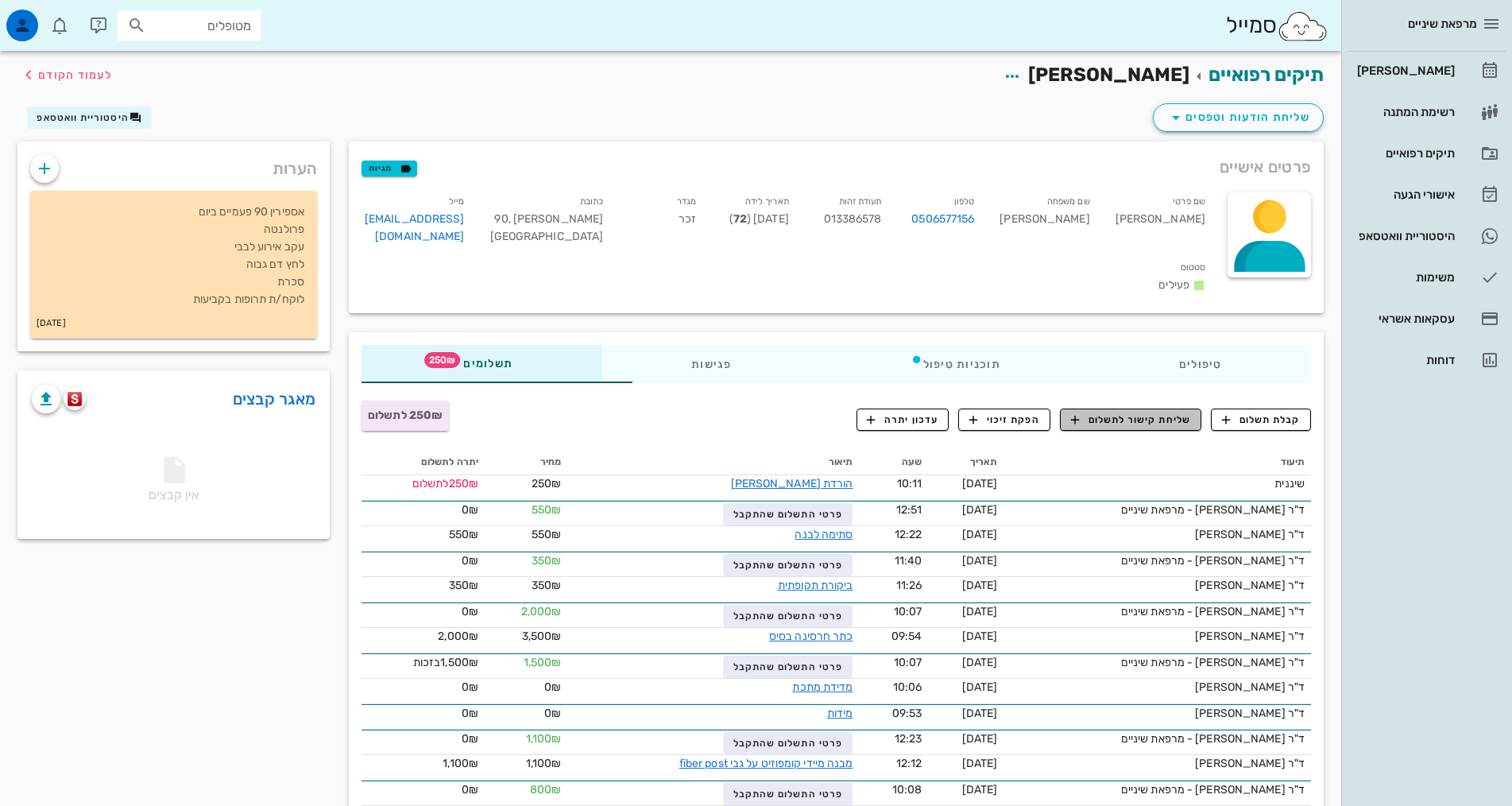
click at [1162, 413] on span "שליחת קישור לתשלום" at bounding box center [1131, 420] width 120 height 14
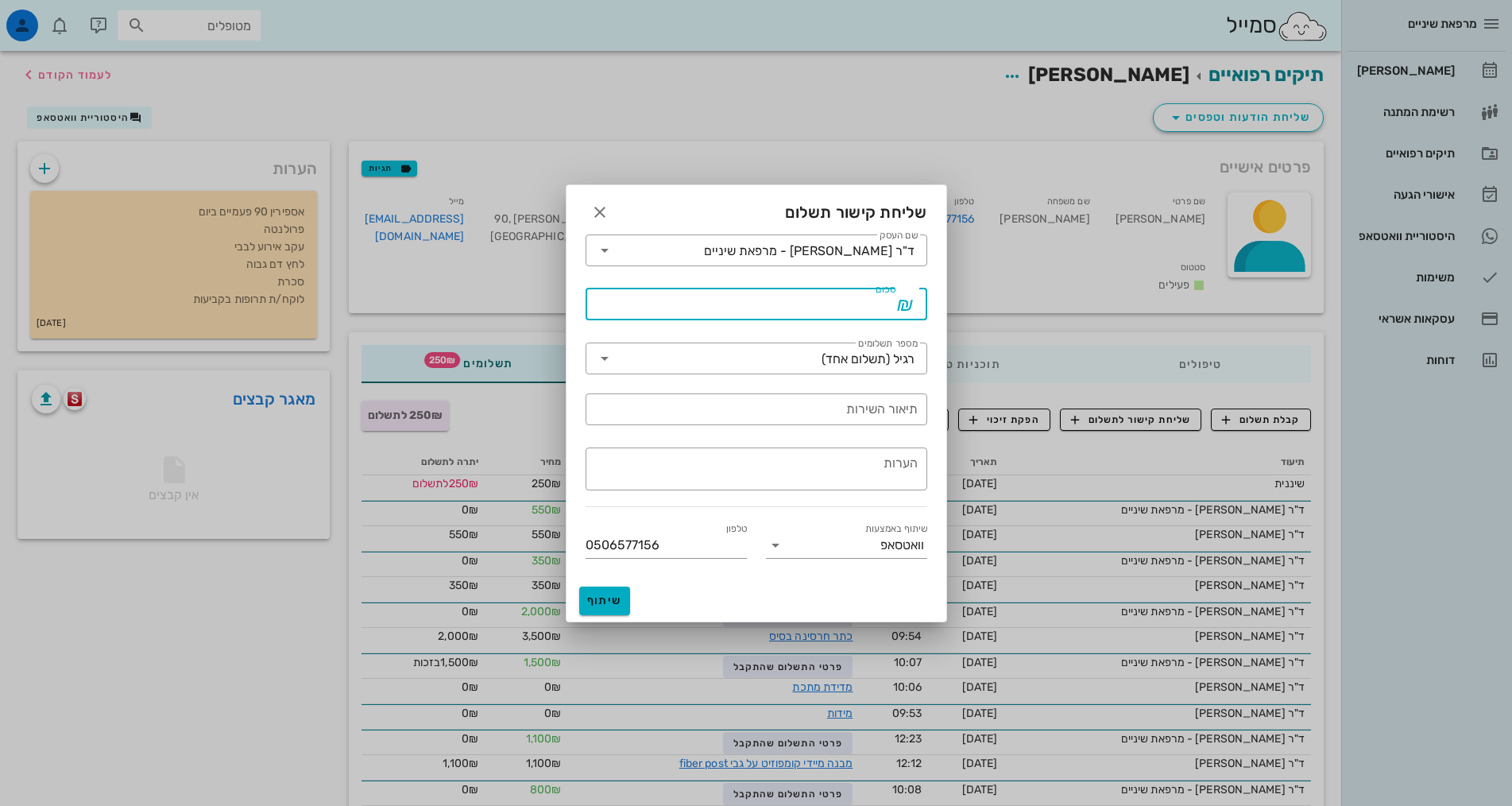
click at [853, 314] on input "סכום" at bounding box center [744, 304] width 300 height 26
click at [600, 221] on button "button" at bounding box center [600, 212] width 28 height 28
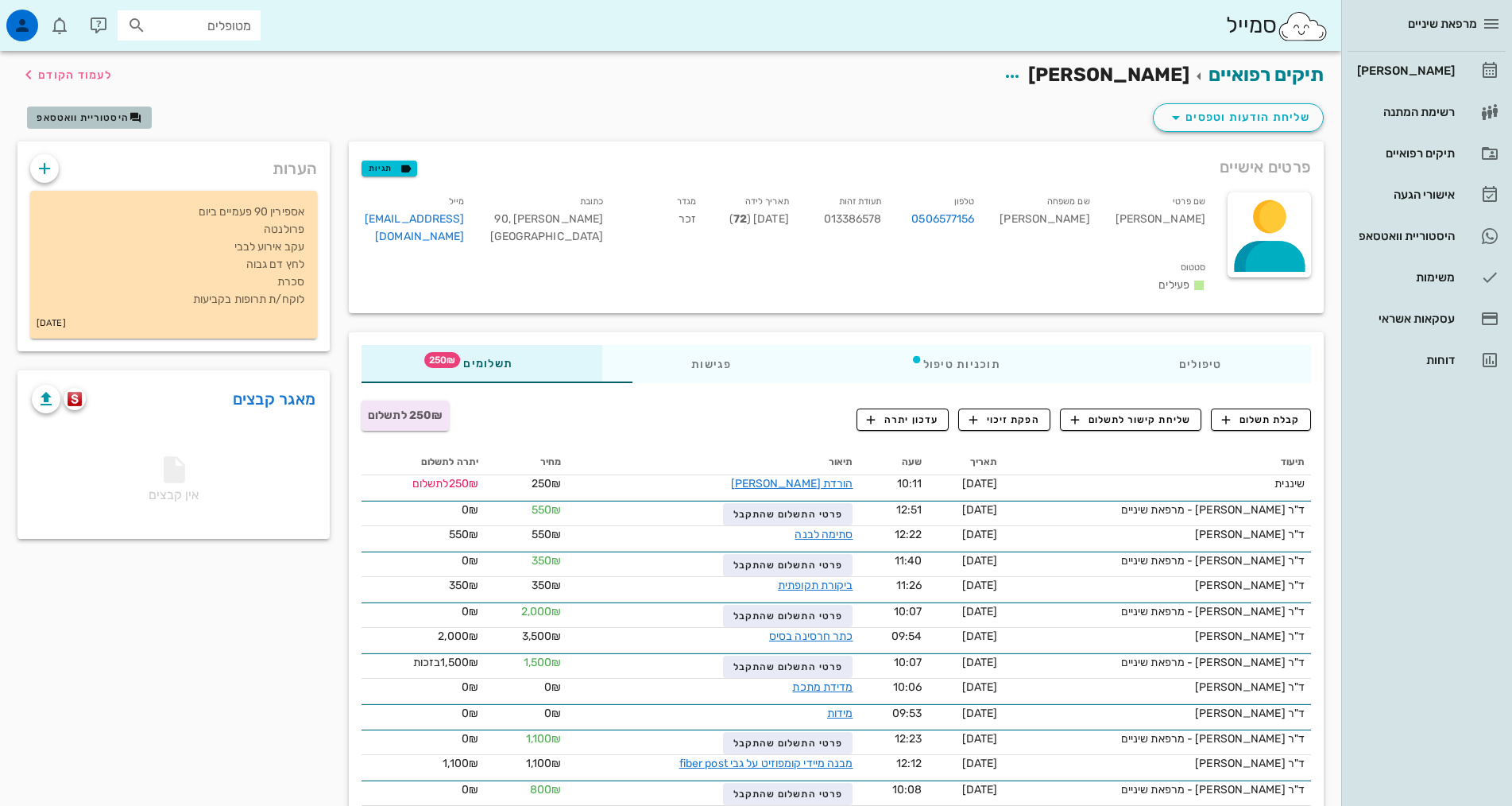
click at [101, 112] on span "היסטוריית וואטסאפ" at bounding box center [82, 118] width 92 height 12
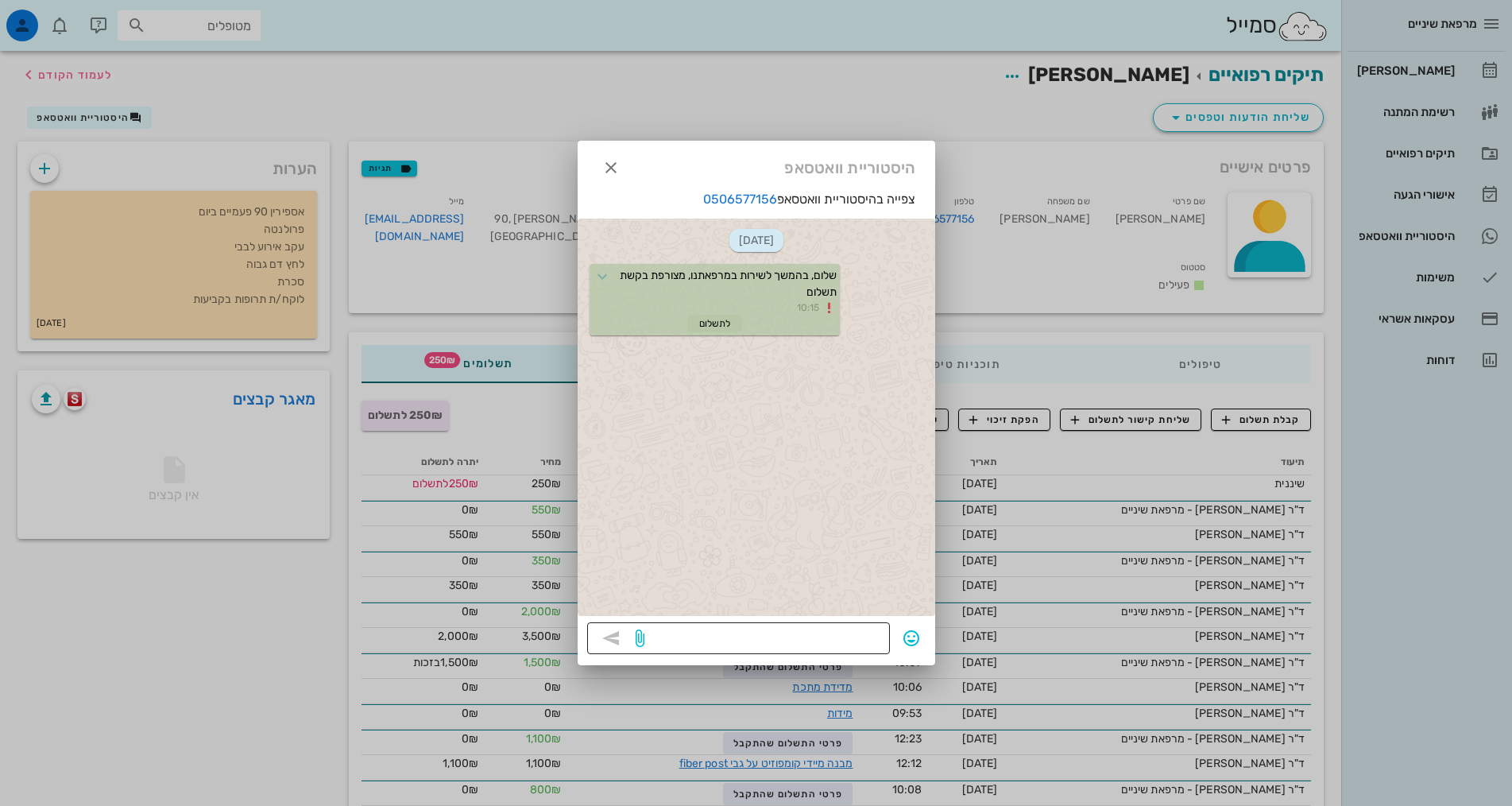
click at [756, 640] on textarea at bounding box center [764, 639] width 233 height 26
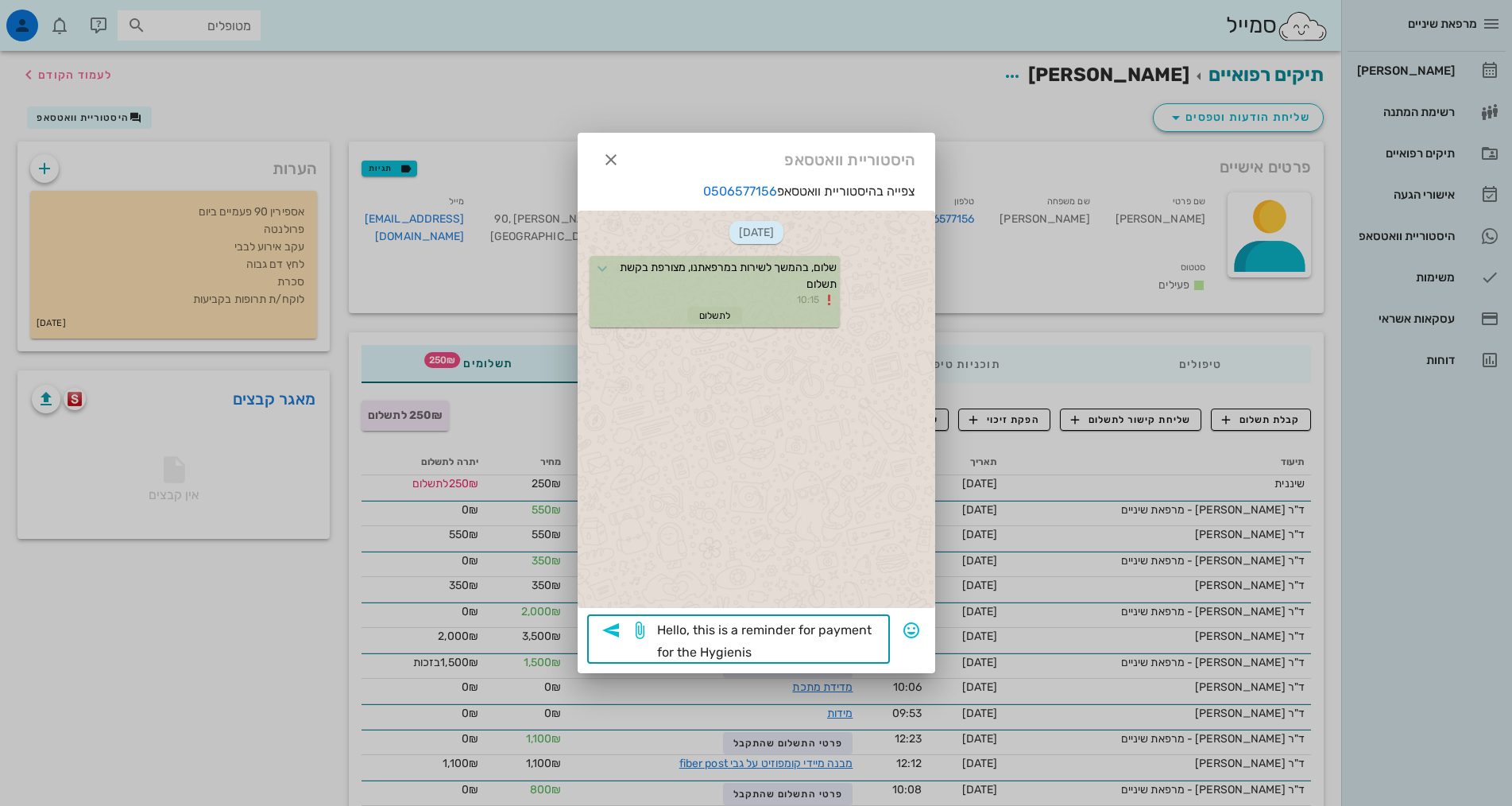
type textarea "Hello, this is a reminder for payment for the Hygienist"
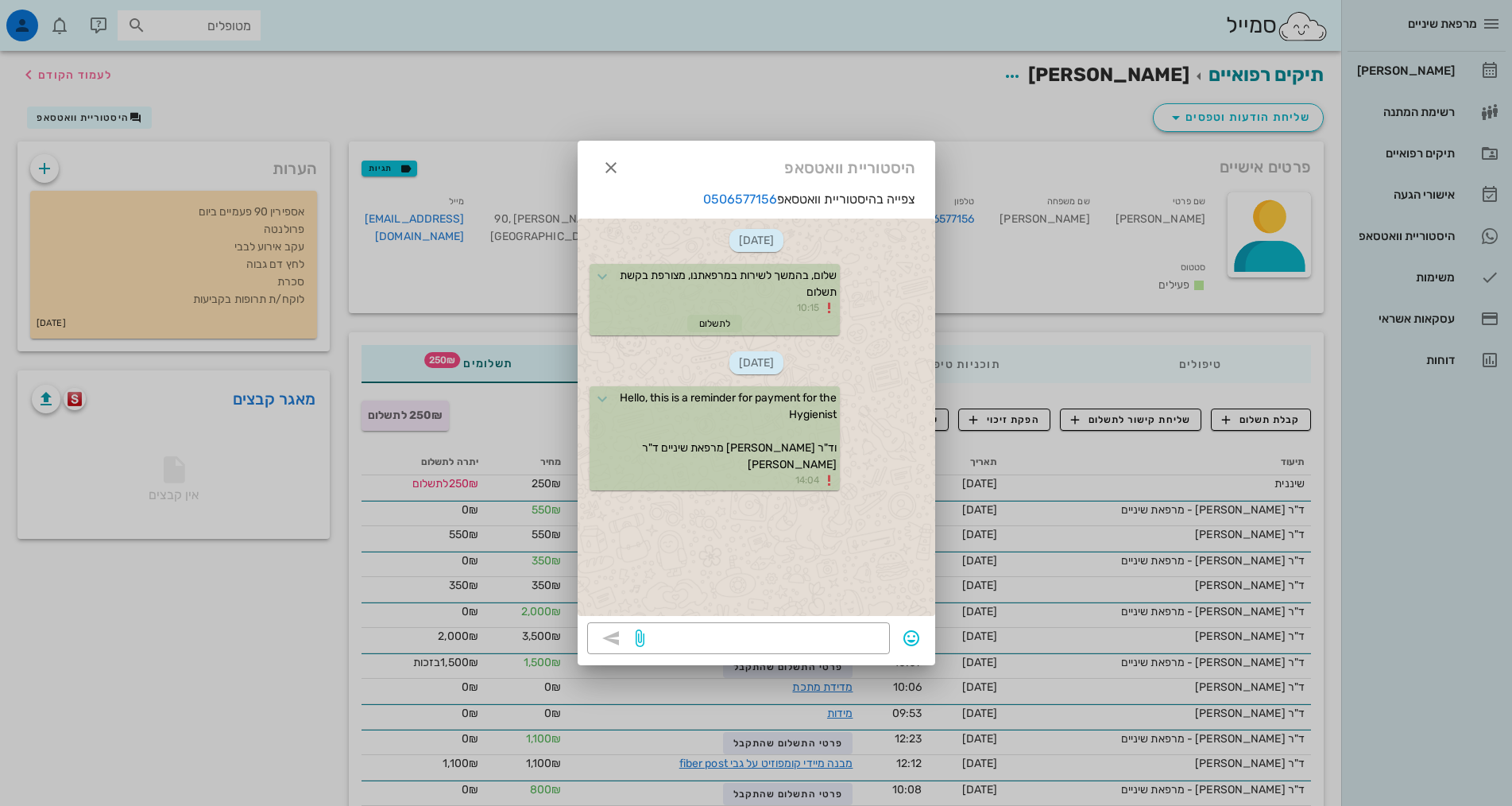
drag, startPoint x: 841, startPoint y: 161, endPoint x: 1106, endPoint y: 179, distance: 265.6
click at [999, 151] on div at bounding box center [756, 403] width 1512 height 806
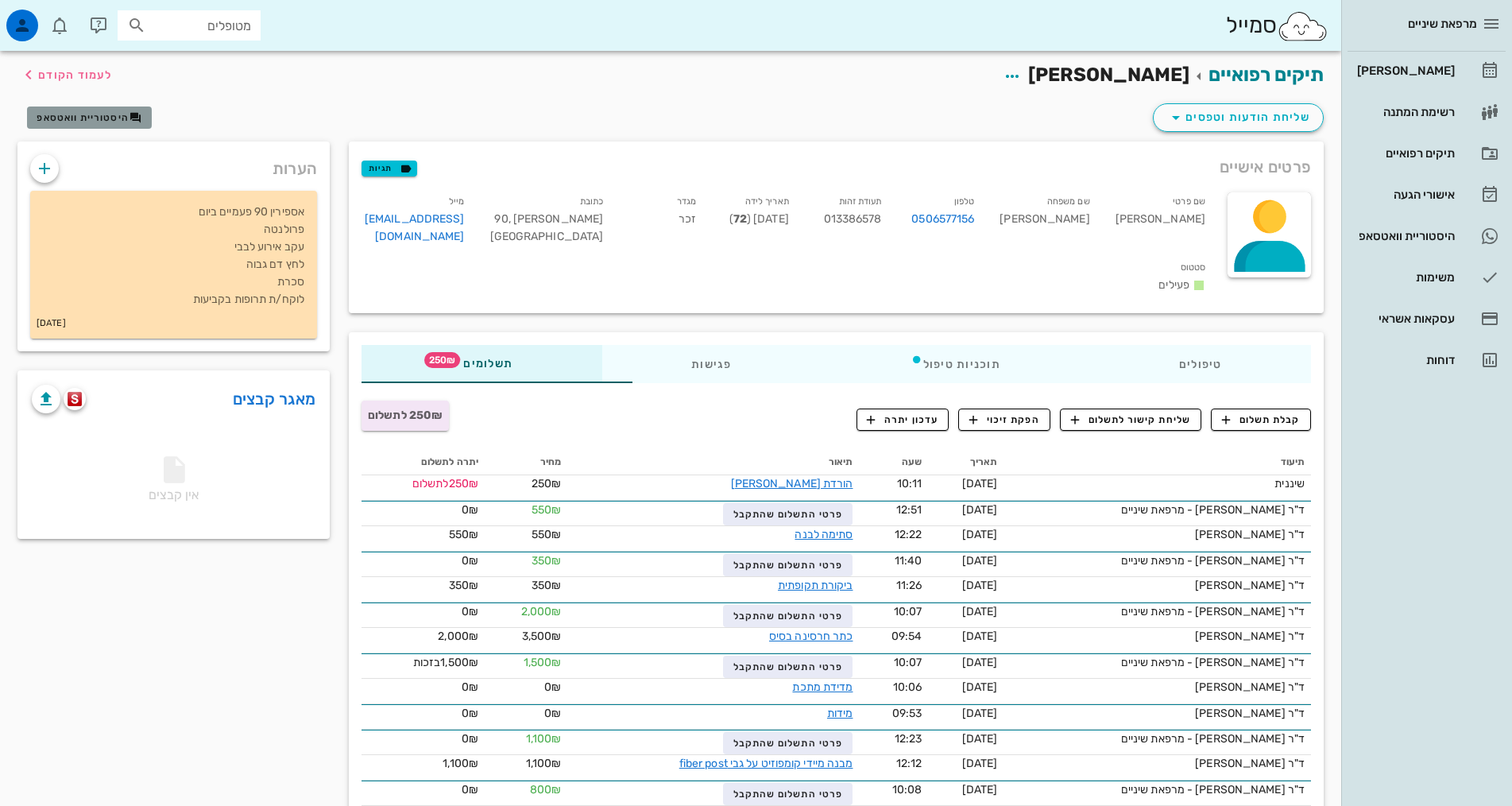
click at [91, 125] on button "היסטוריית וואטסאפ" at bounding box center [89, 117] width 125 height 22
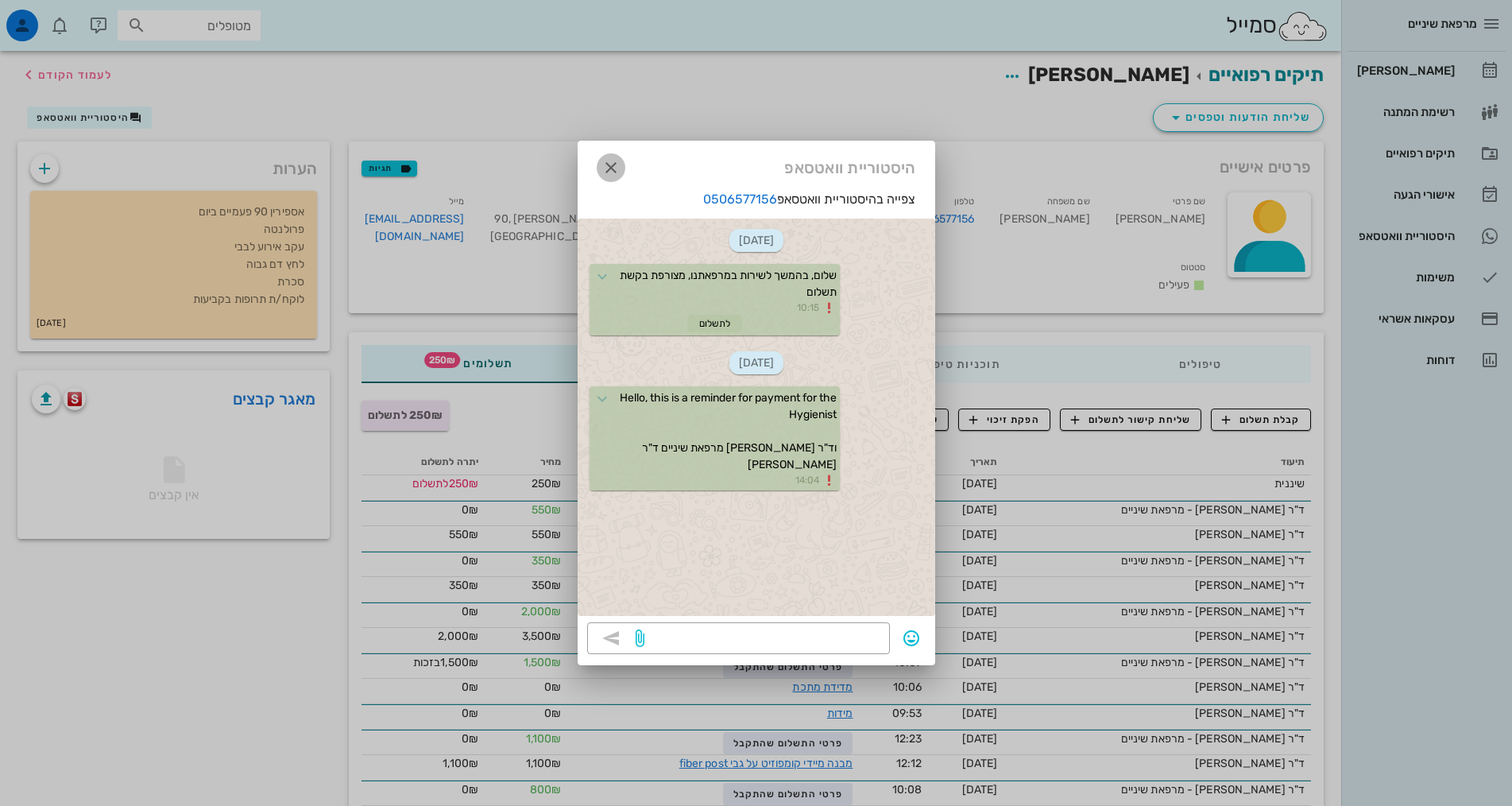
click at [604, 163] on icon "button" at bounding box center [611, 168] width 19 height 19
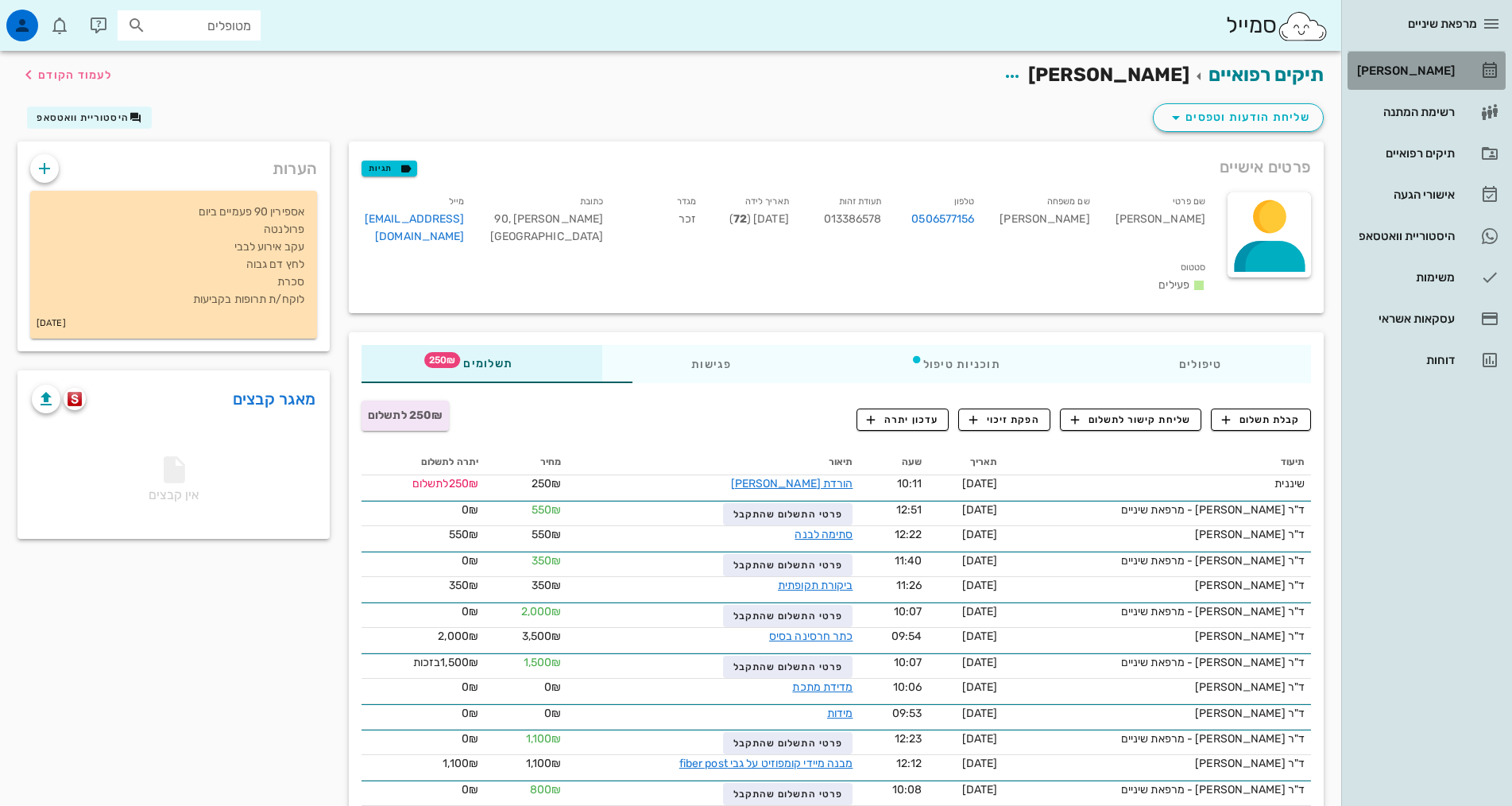
drag, startPoint x: 1445, startPoint y: 65, endPoint x: 1438, endPoint y: 57, distance: 10.6
click at [1444, 65] on div "[PERSON_NAME]" at bounding box center [1404, 71] width 101 height 12
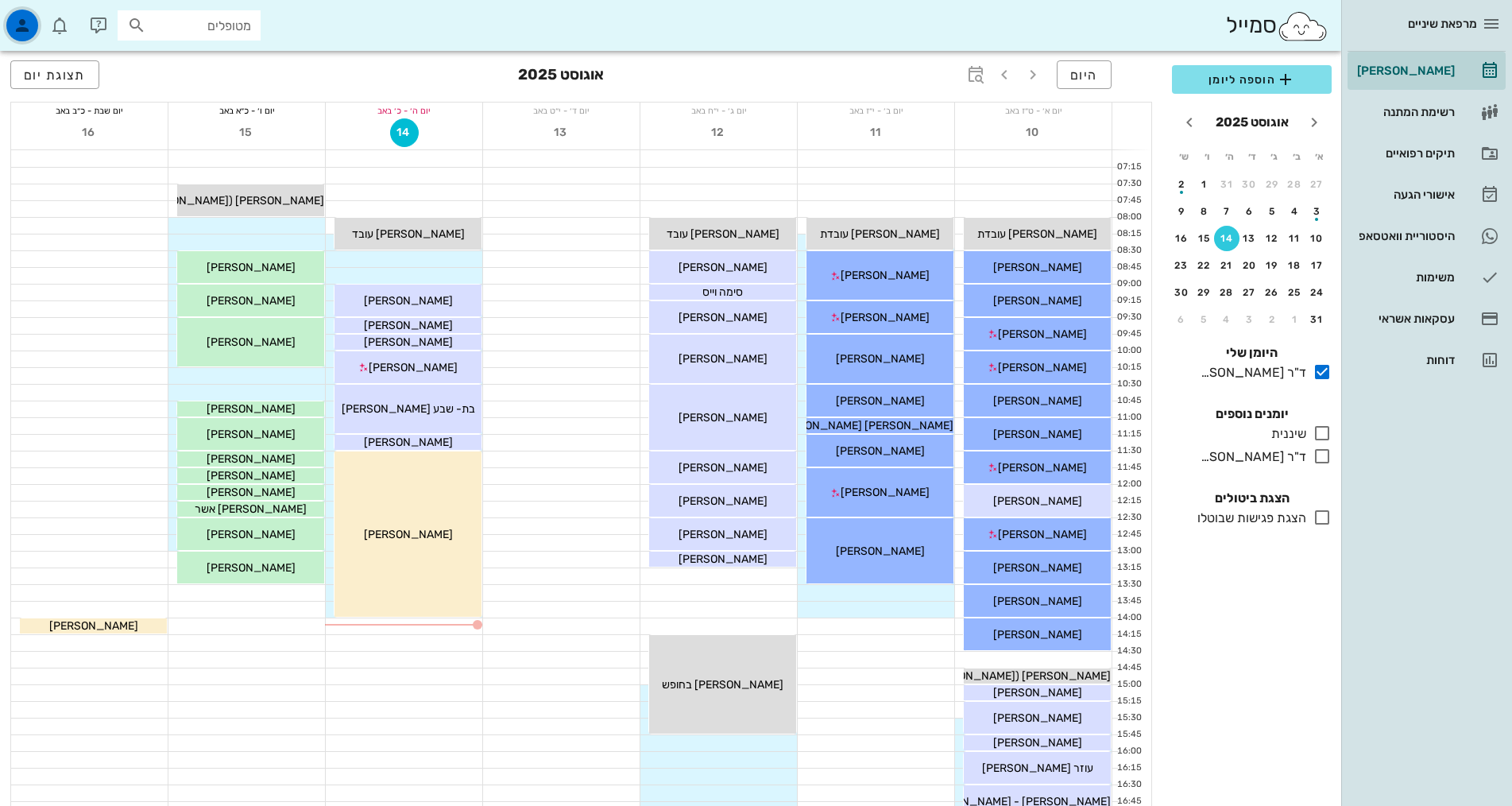
click at [19, 25] on icon "button" at bounding box center [22, 26] width 19 height 19
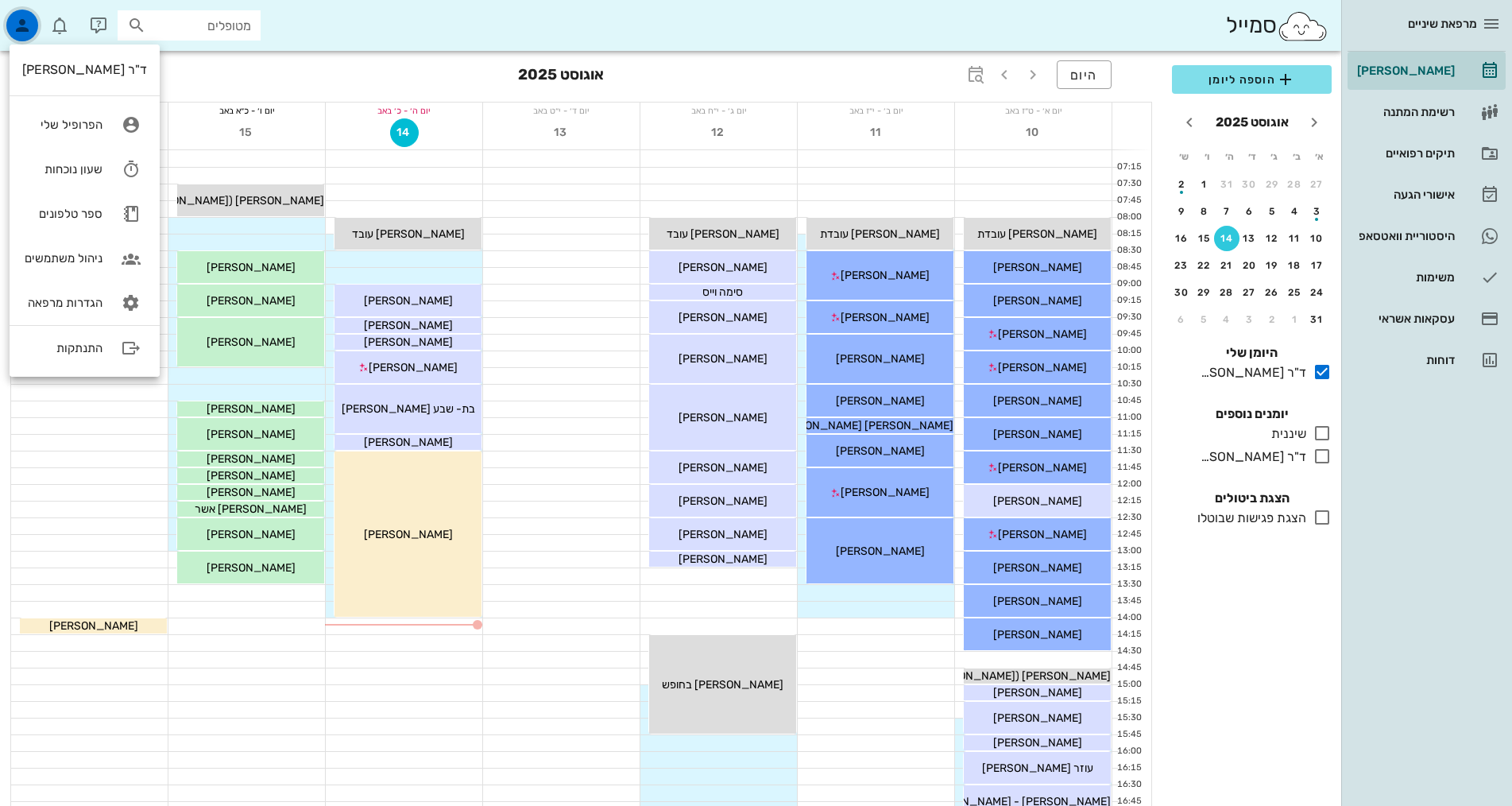
click at [19, 25] on icon "button" at bounding box center [22, 26] width 19 height 19
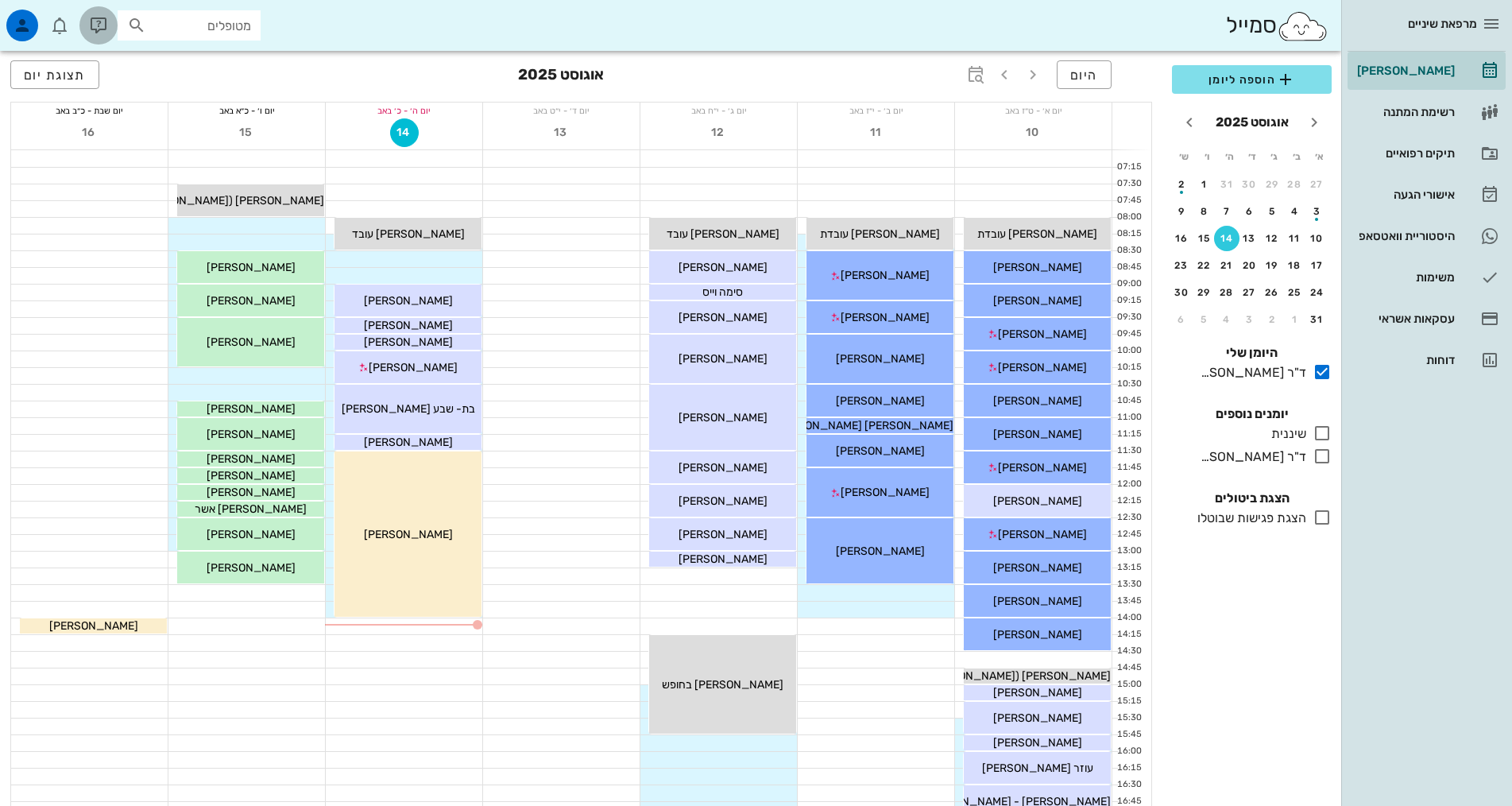
click at [102, 24] on icon "button" at bounding box center [99, 26] width 19 height 19
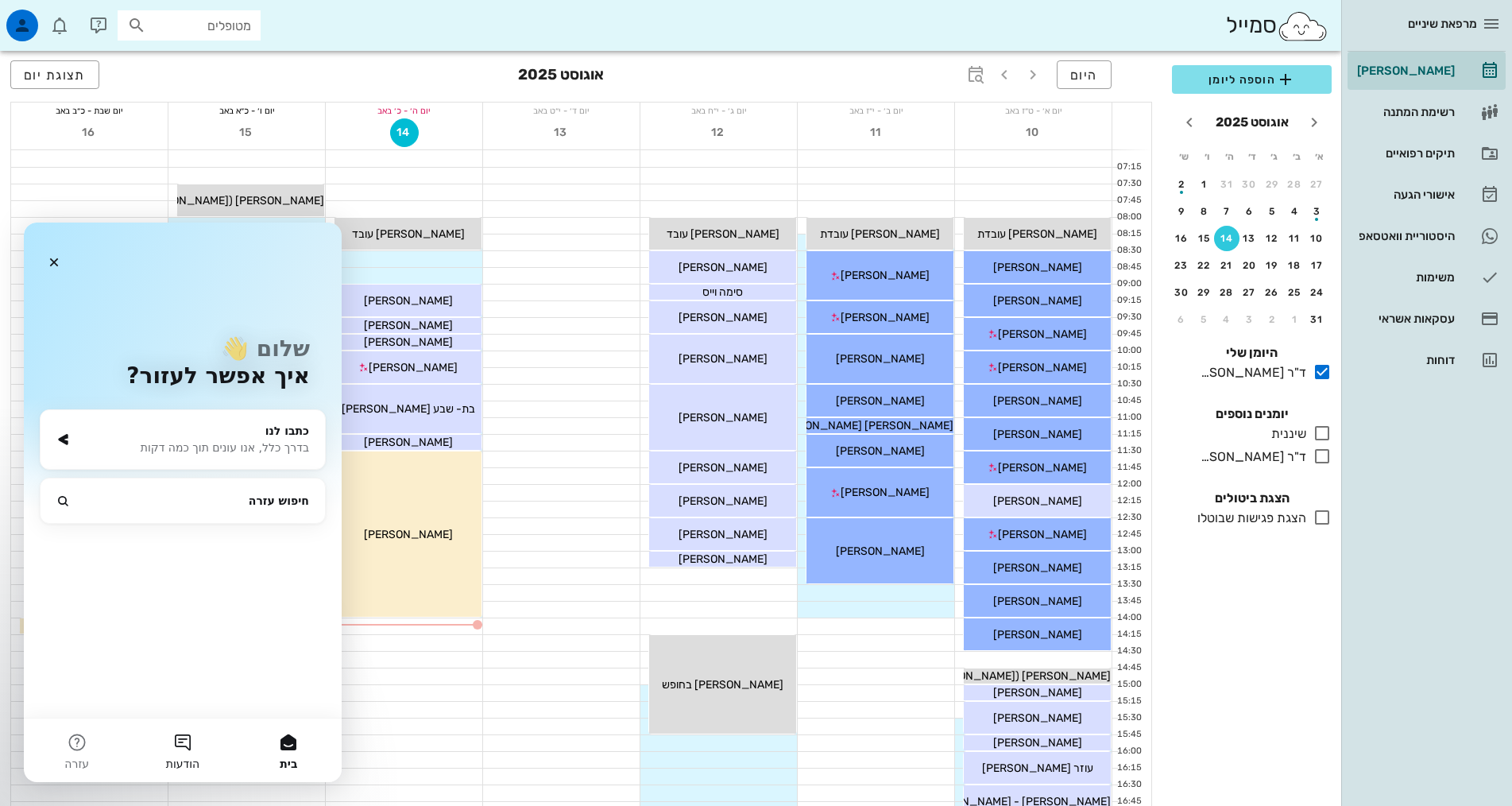
drag, startPoint x: 174, startPoint y: 755, endPoint x: 183, endPoint y: 734, distance: 22.8
click at [181, 740] on button "הודעות" at bounding box center [181, 750] width 105 height 64
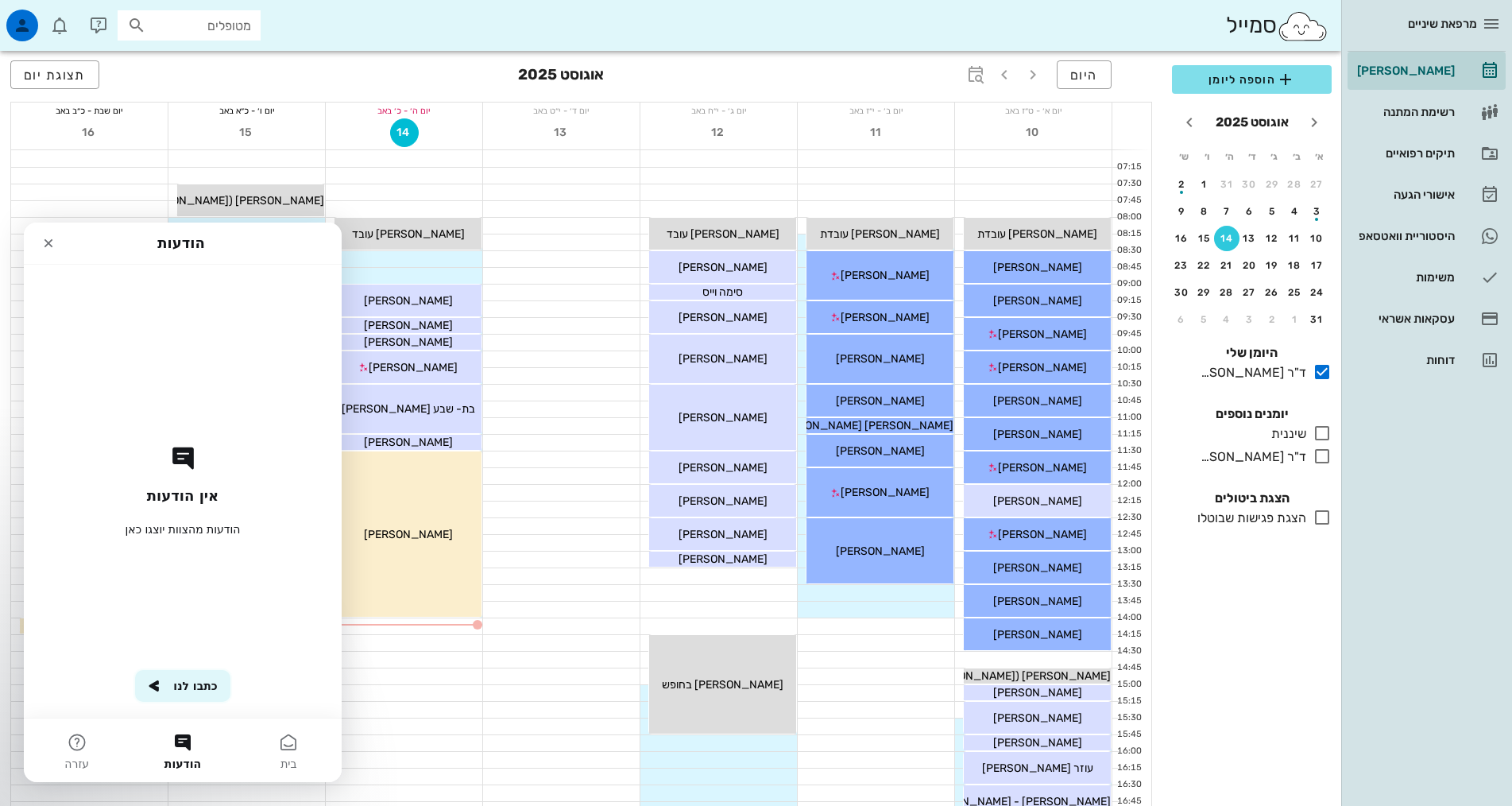
click at [182, 687] on button "כתבו לנו" at bounding box center [182, 686] width 95 height 32
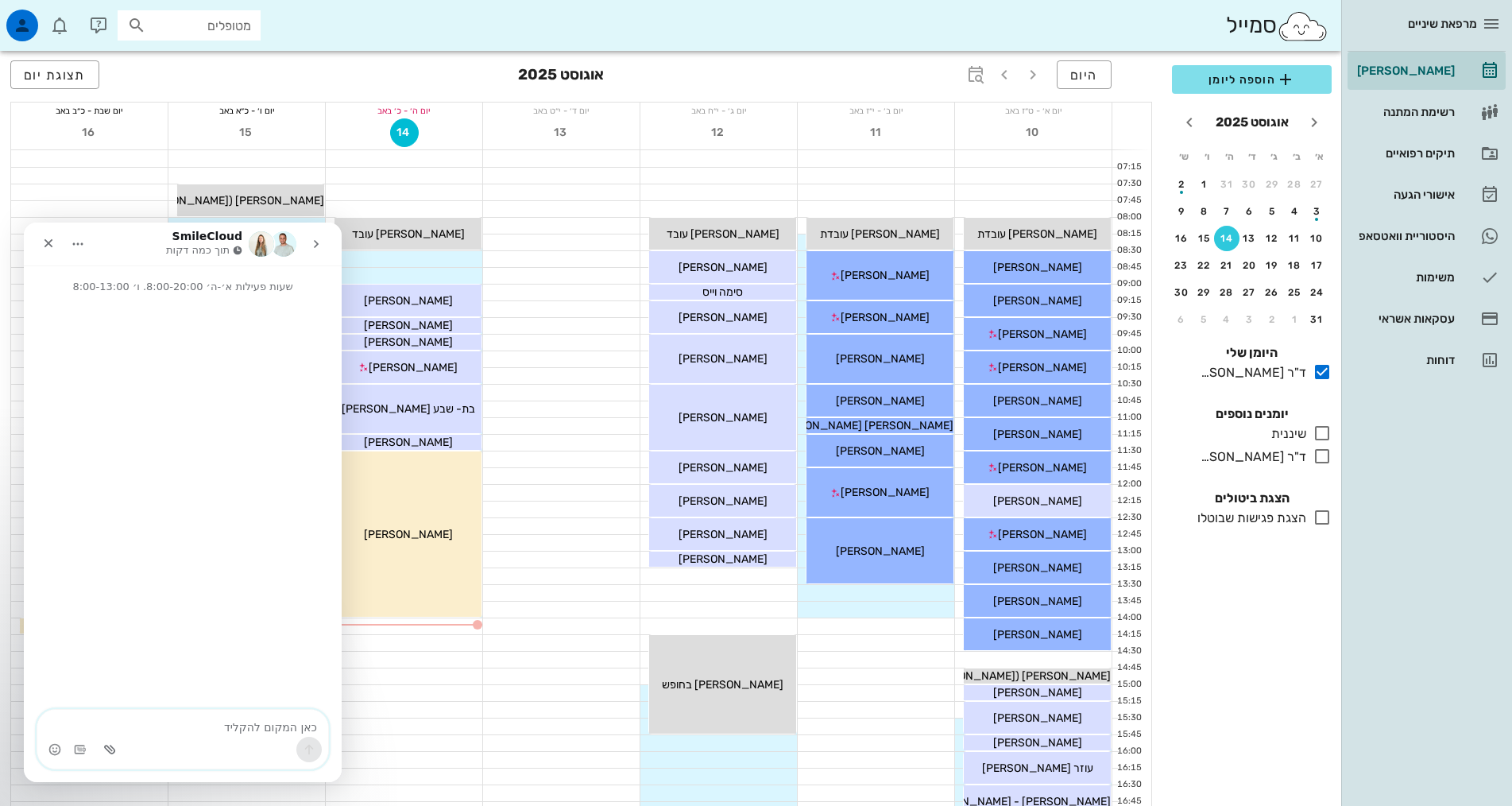
click at [113, 748] on icon "העלה קובץ מצורף" at bounding box center [110, 749] width 12 height 9
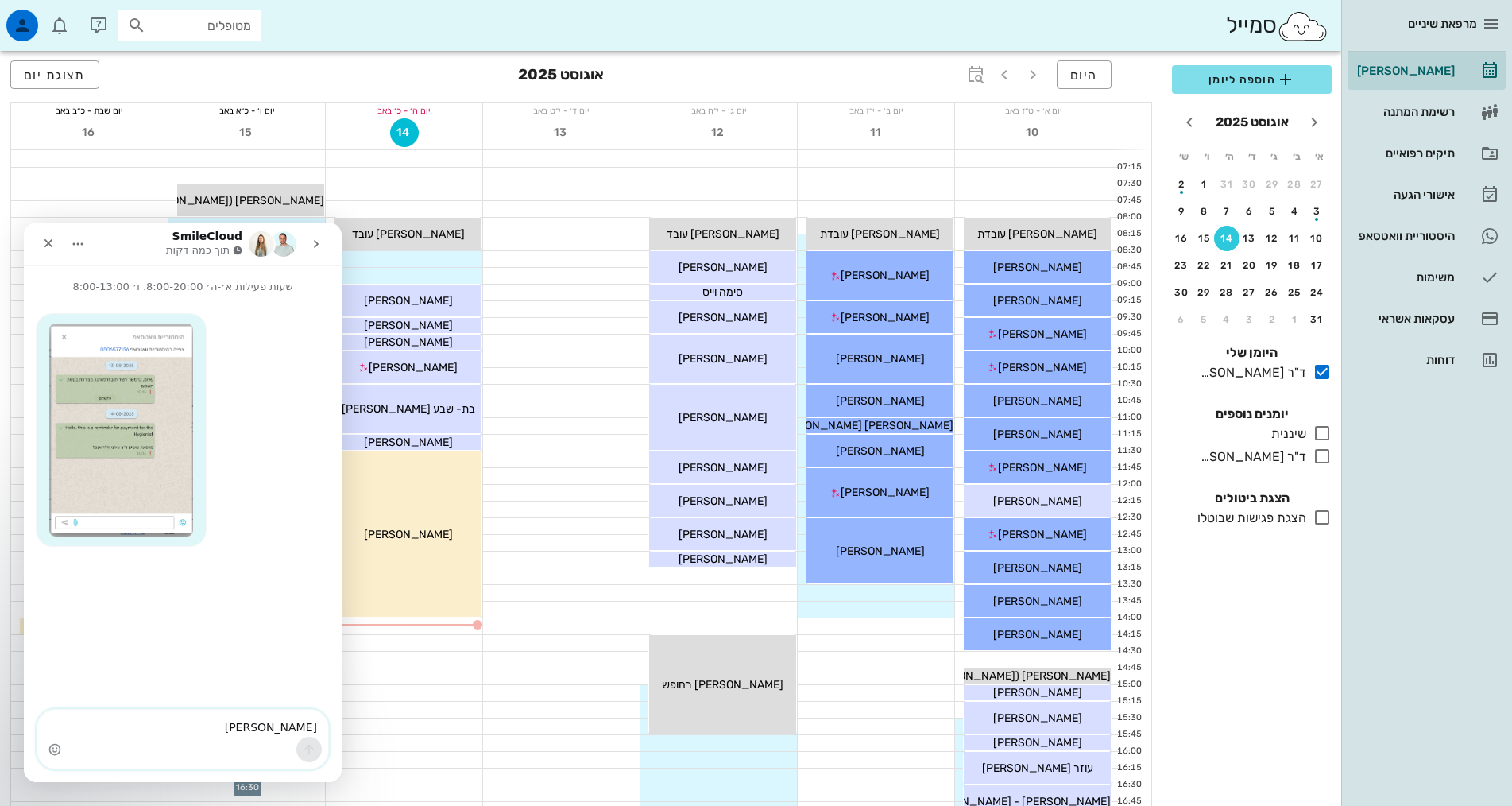
type textarea "שלום"
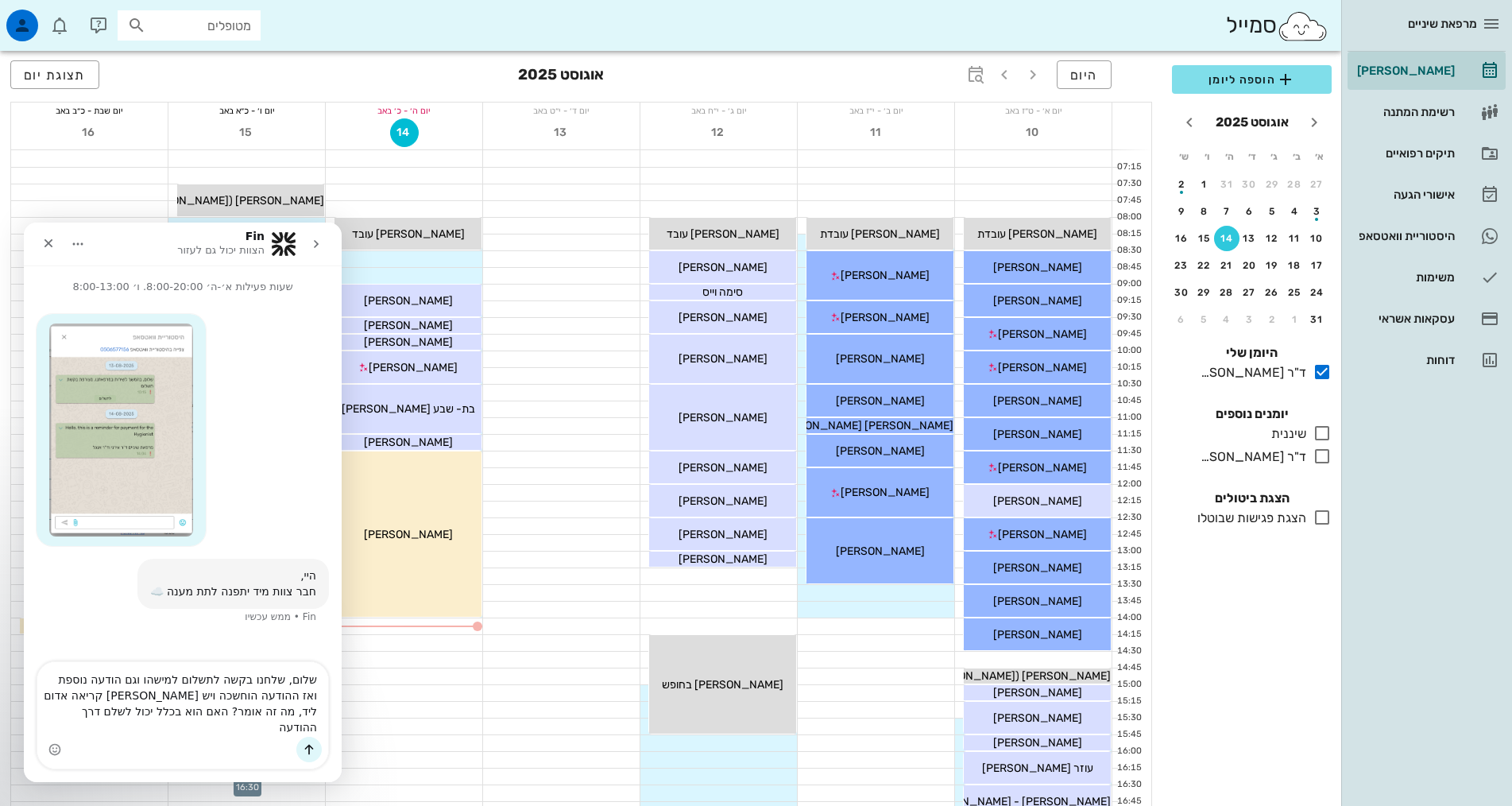
type textarea "שלום, שלחנו בקשה לתשלום למישהו וגם הודעה נוספת ואז ההודעה הוחשכה ויש סימן קריאה…"
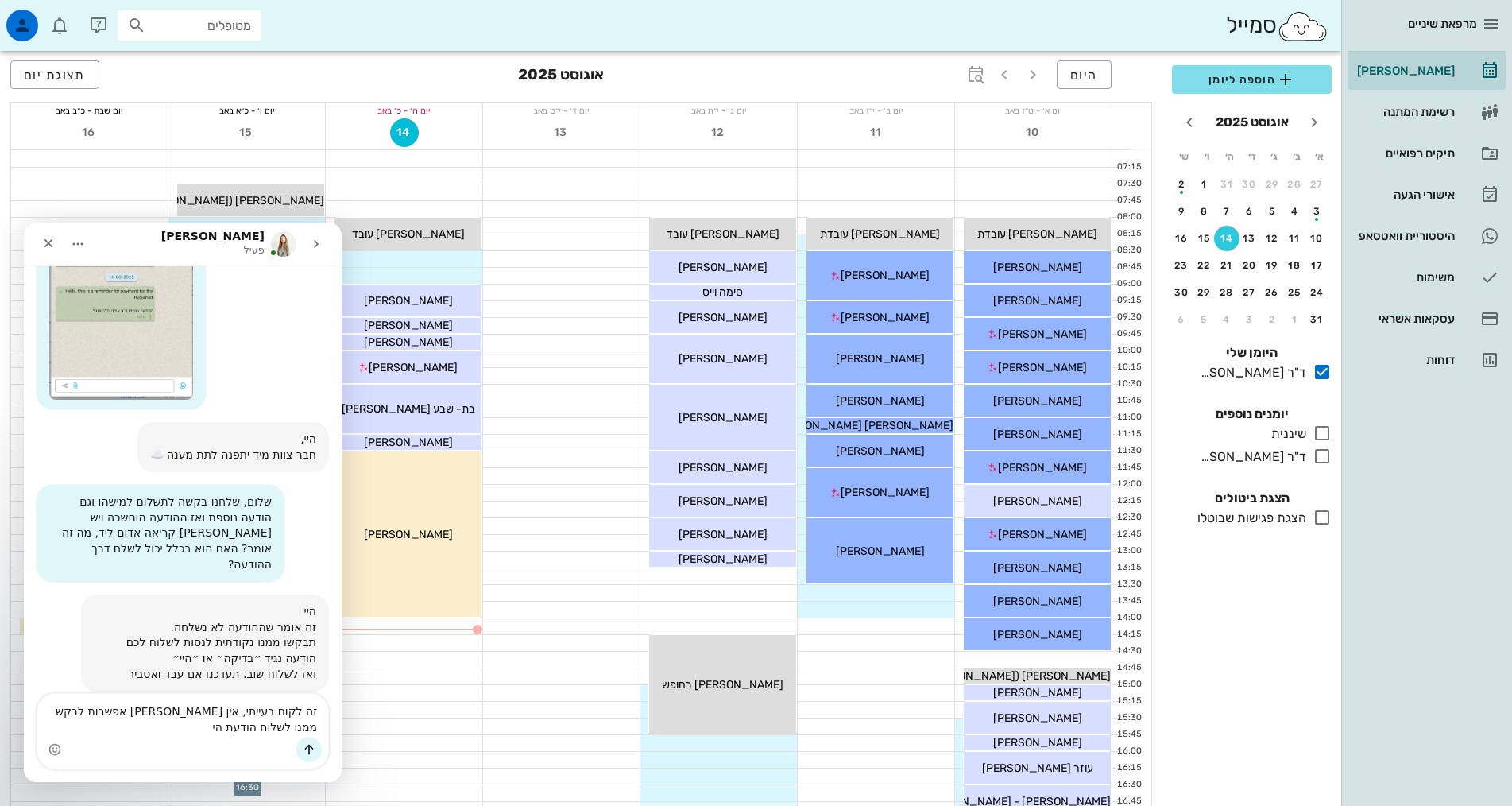
scroll to position [152, 0]
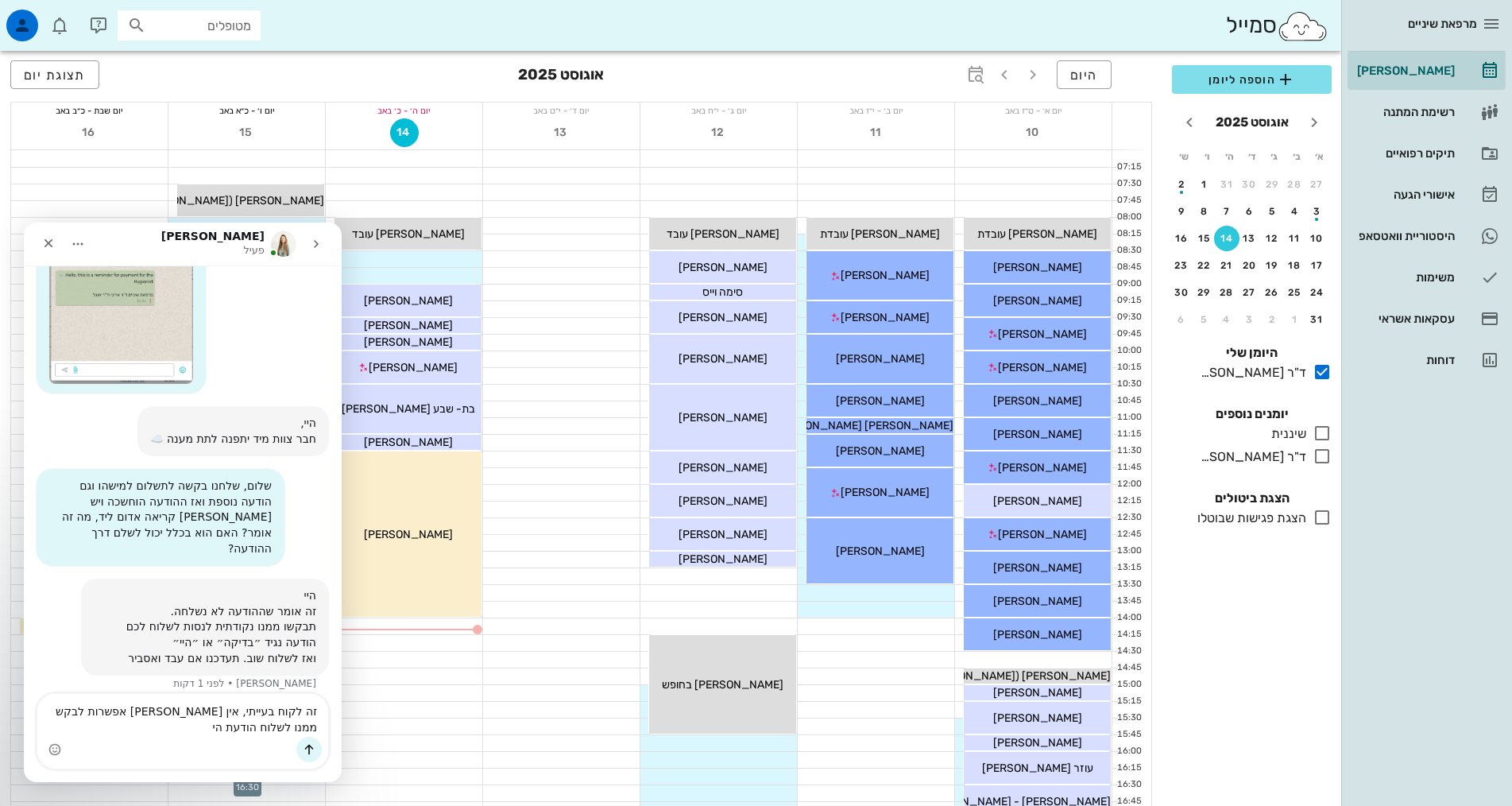
type textarea "זה לקוח בעייתי, אין לי אפשרות לבקש ממנו לשלוח הודעת היי"
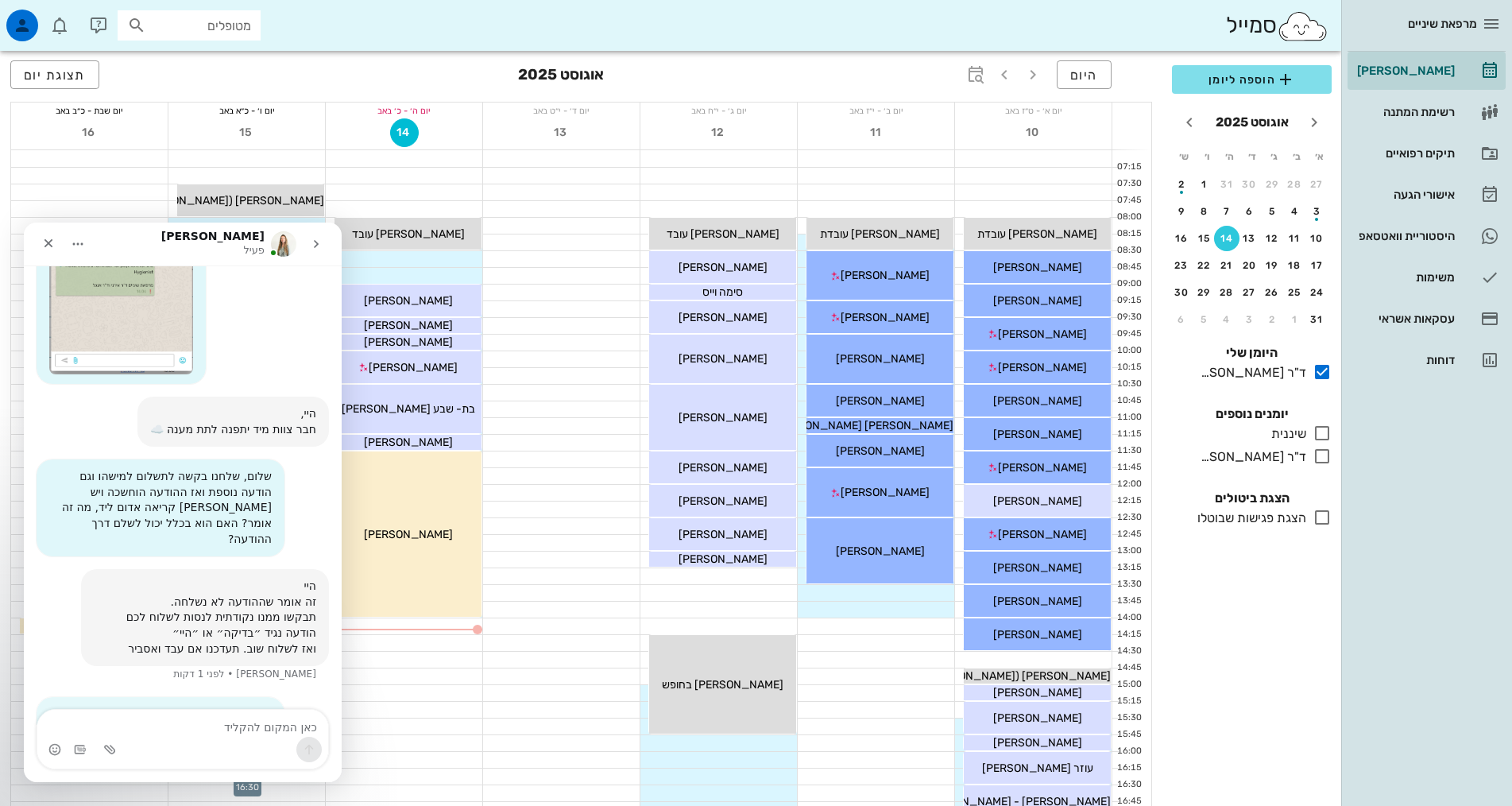
scroll to position [199, 0]
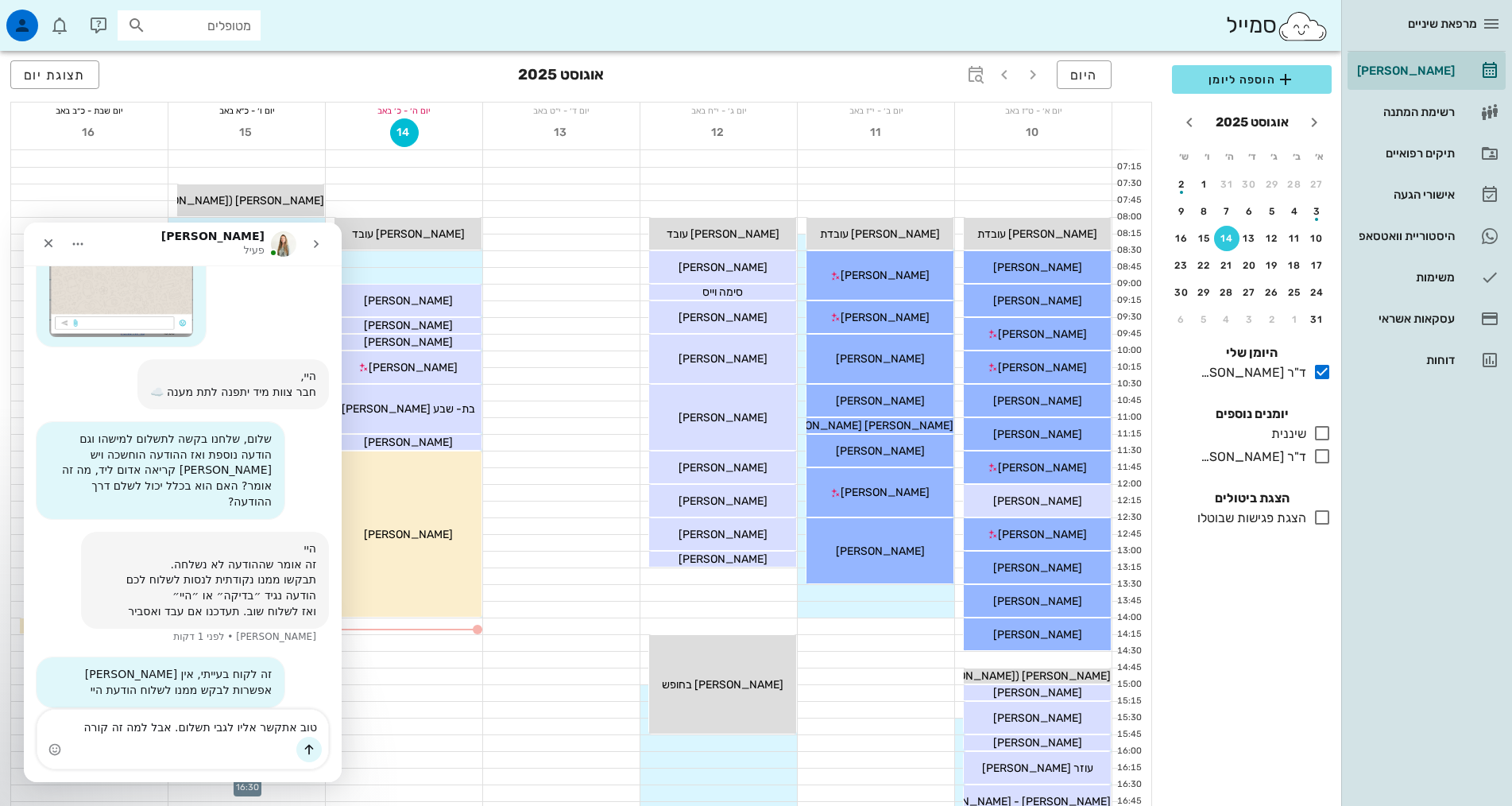
type textarea "טוב אתקשר אליו לגבי תשלום. אבל למה זה קורה?"
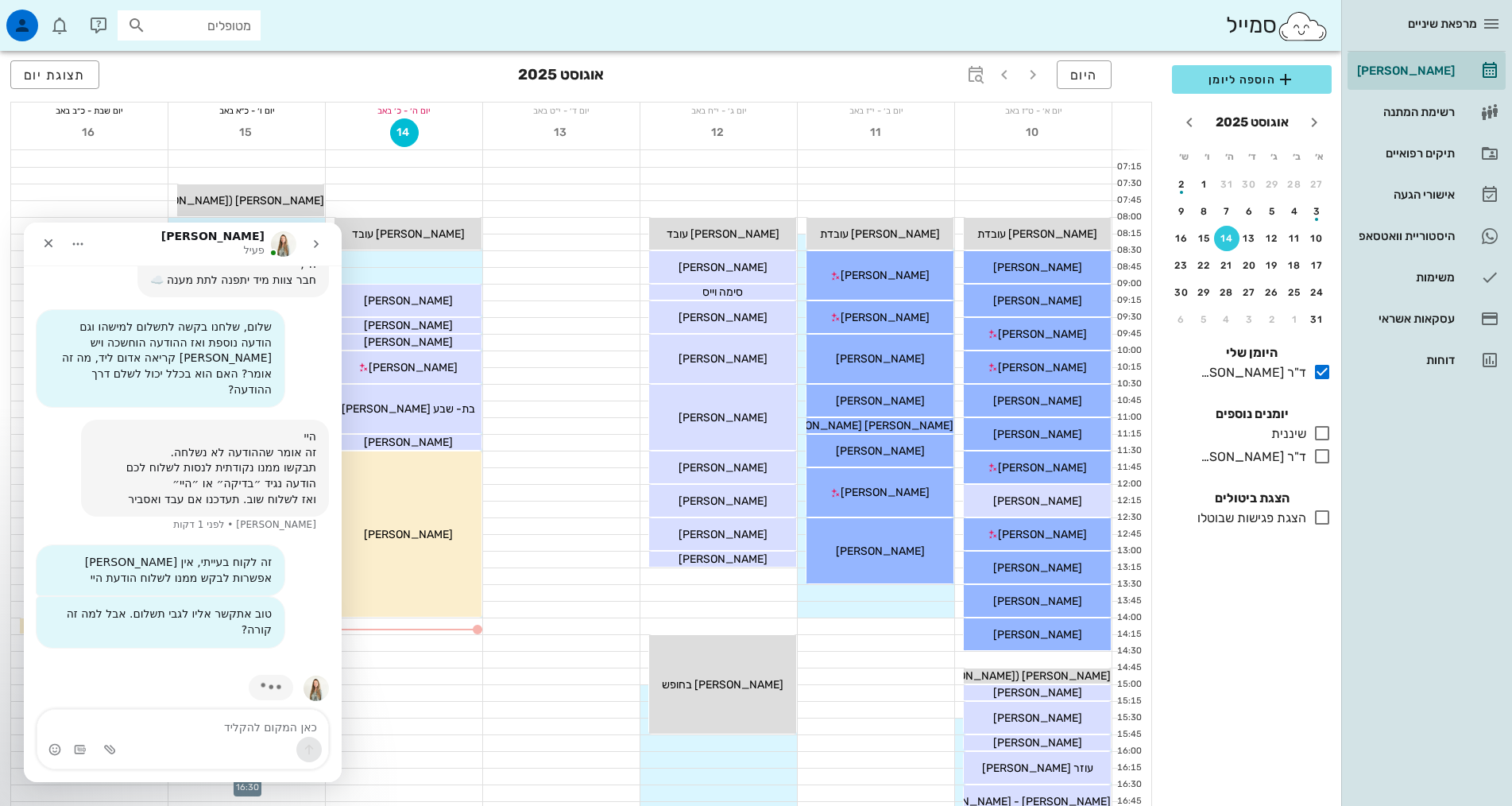
scroll to position [313, 0]
click at [476, 709] on div at bounding box center [404, 710] width 157 height 16
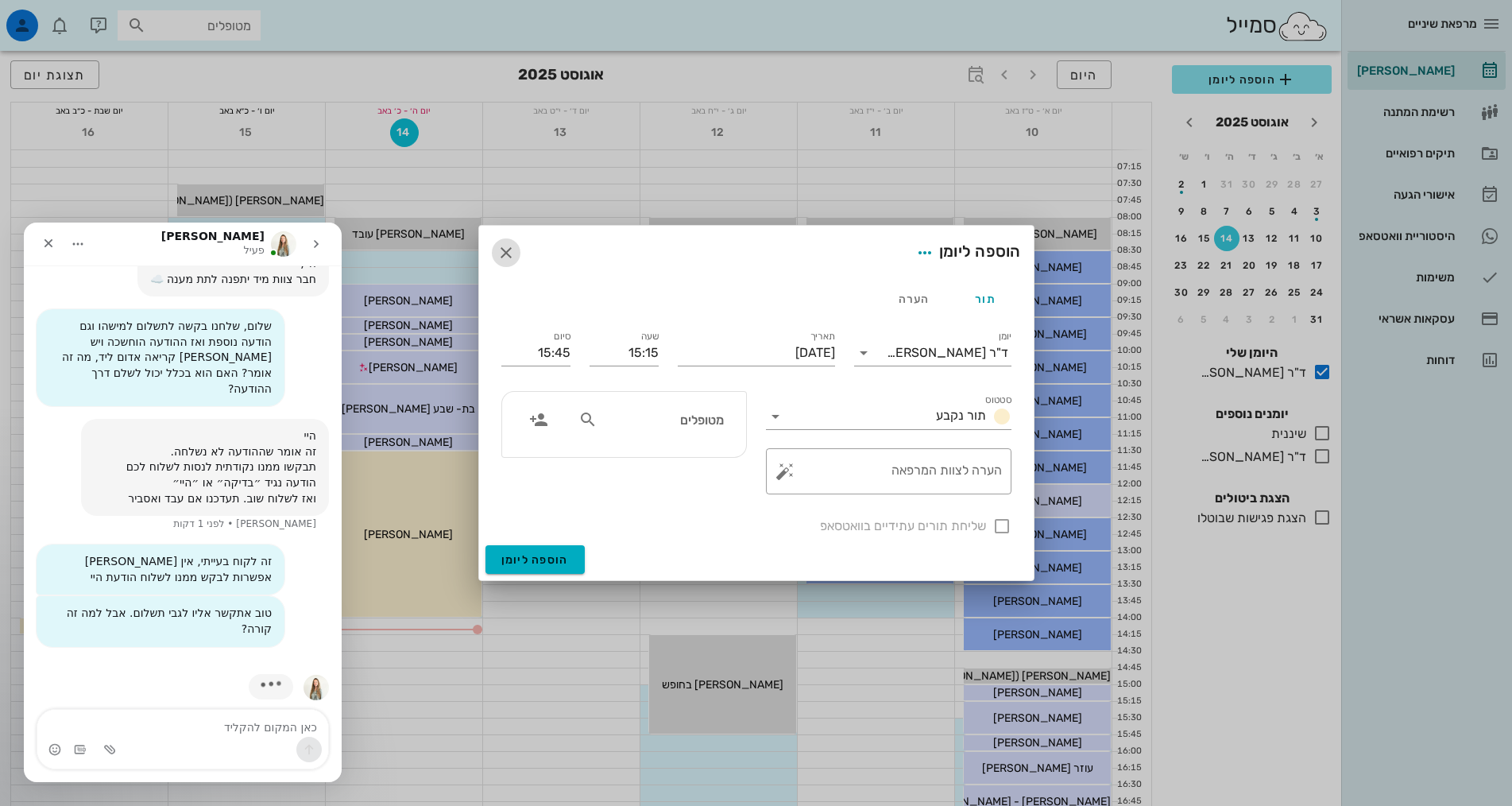
click at [502, 251] on icon "button" at bounding box center [506, 253] width 19 height 19
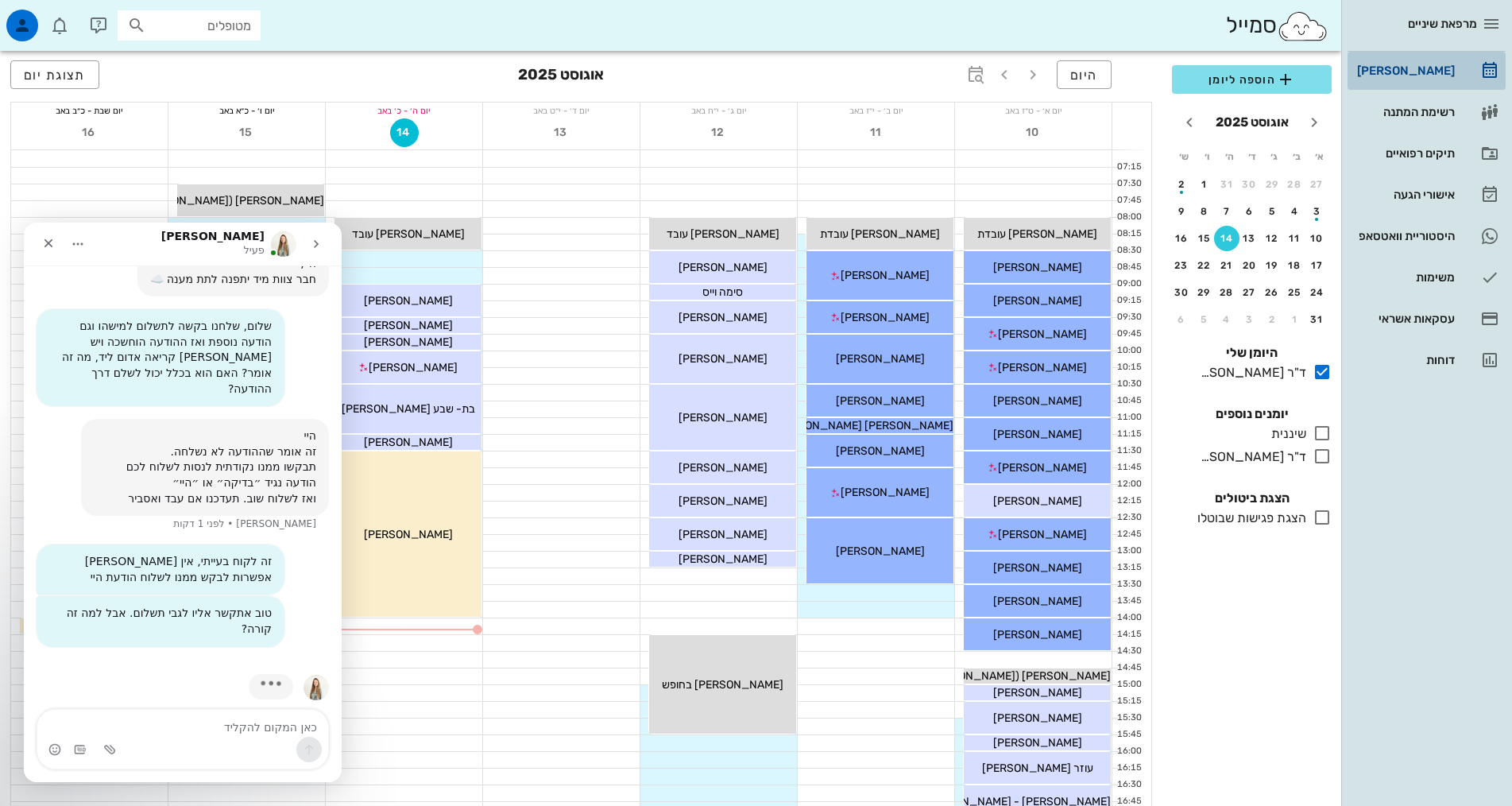
drag, startPoint x: 1407, startPoint y: 71, endPoint x: 1399, endPoint y: 89, distance: 19.7
click at [1407, 70] on div "[PERSON_NAME]" at bounding box center [1404, 71] width 101 height 12
click at [1190, 261] on div "23" at bounding box center [1181, 266] width 26 height 12
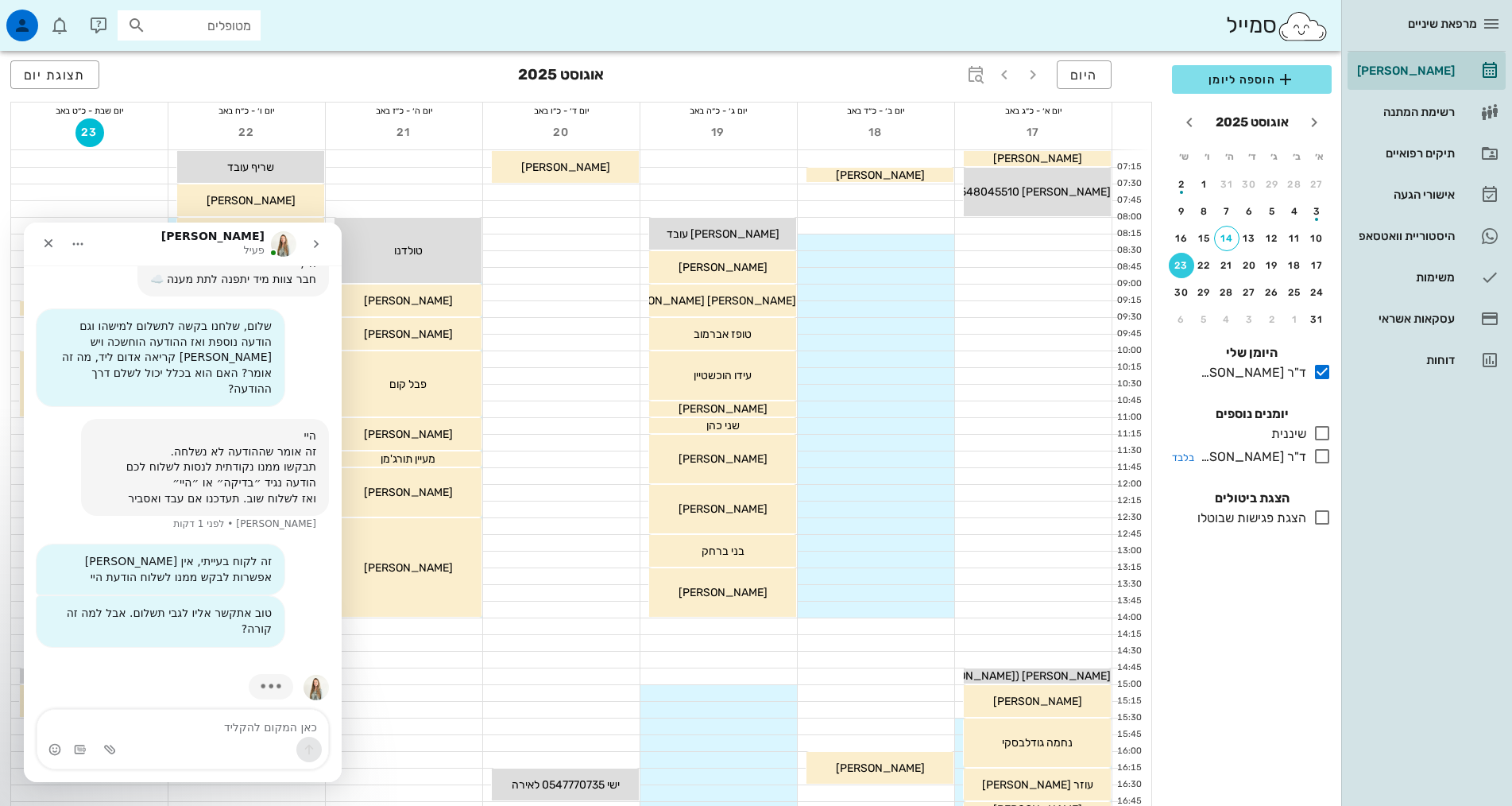
click at [1325, 456] on icon at bounding box center [1323, 456] width 19 height 19
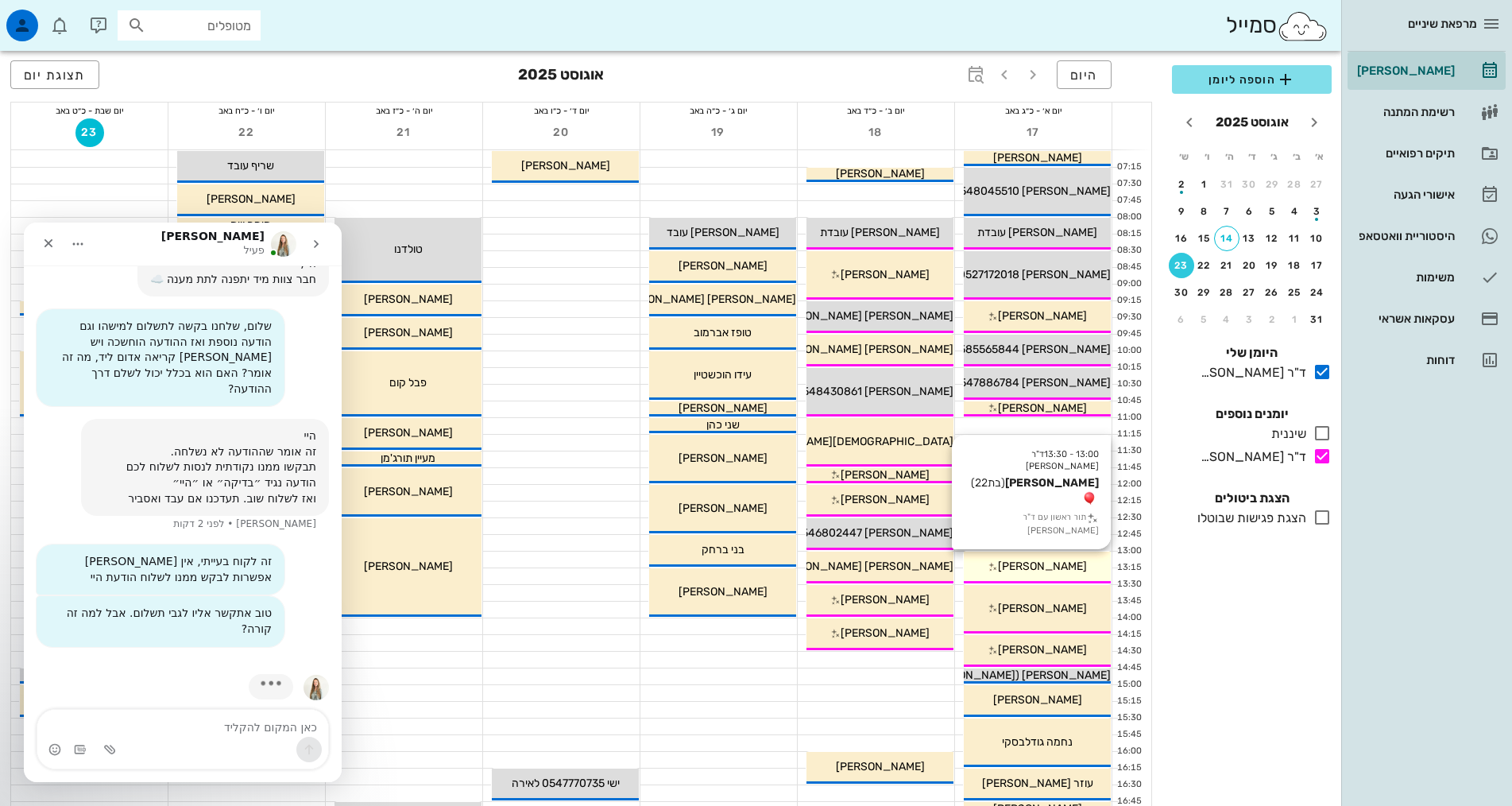
click at [1056, 565] on span "[PERSON_NAME]" at bounding box center [1042, 566] width 89 height 13
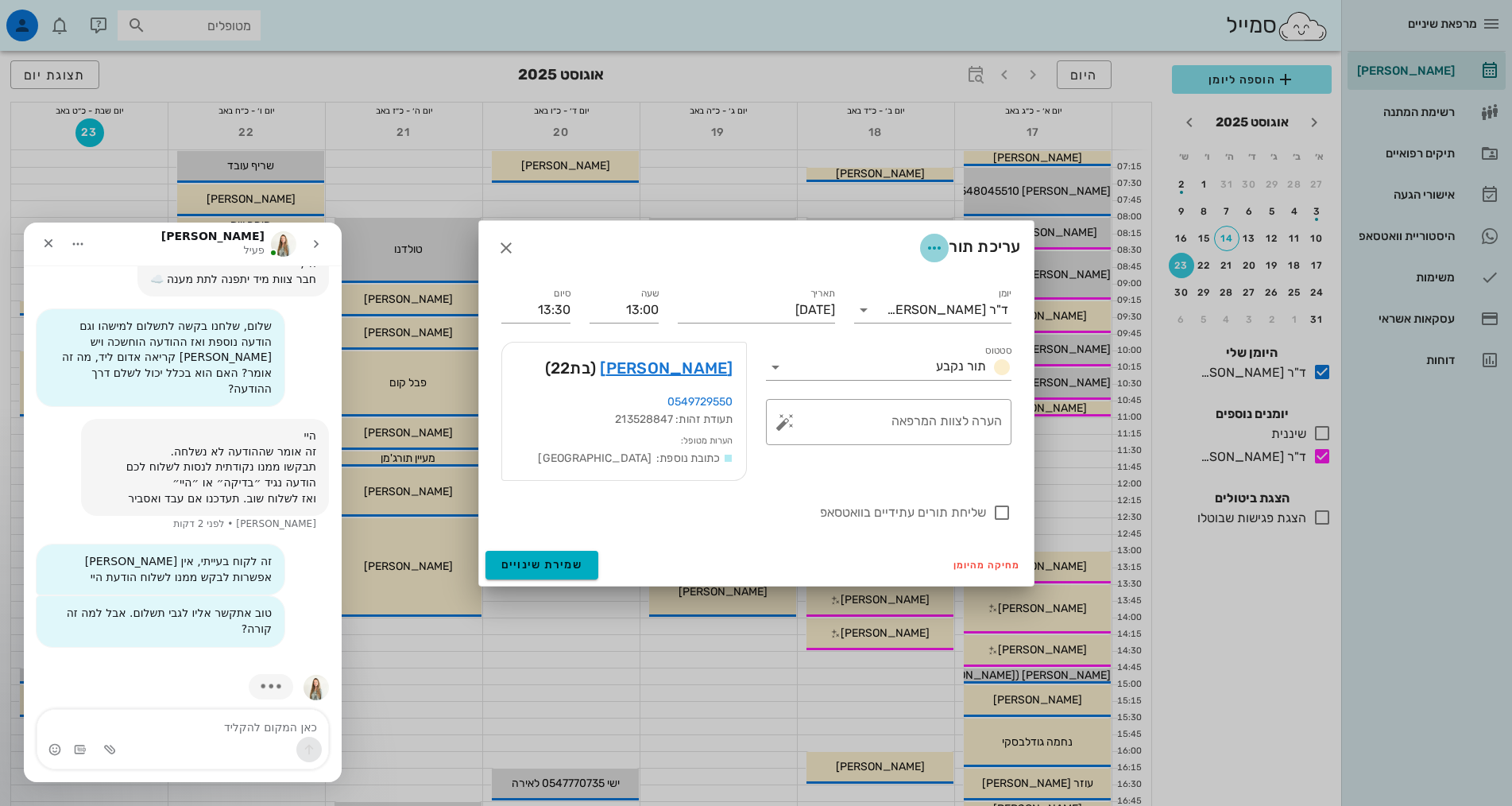
click at [929, 244] on icon "button" at bounding box center [935, 248] width 19 height 19
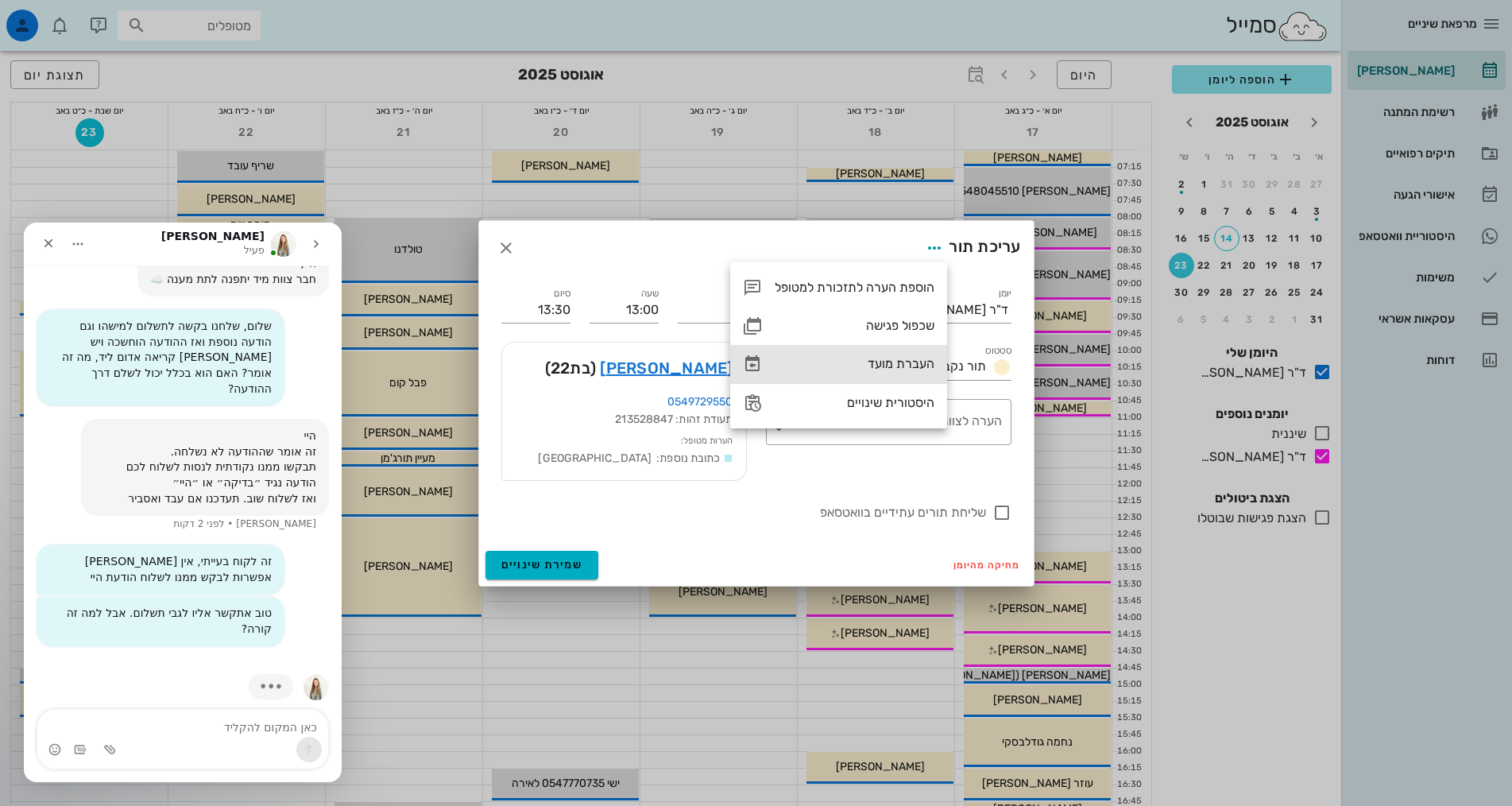
click at [921, 363] on div "העברת מועד" at bounding box center [854, 363] width 159 height 15
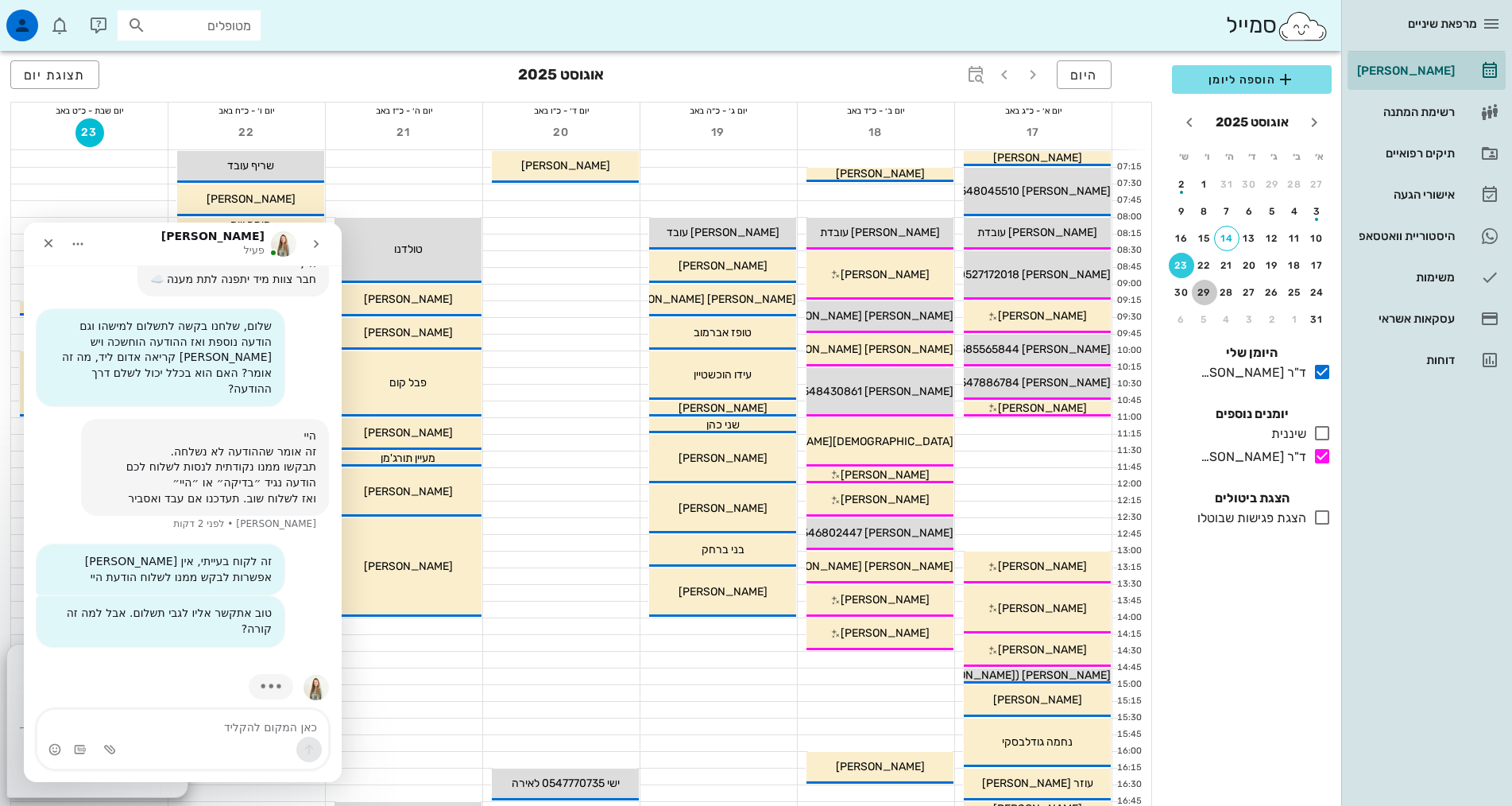
click at [1203, 292] on div "29" at bounding box center [1204, 292] width 26 height 12
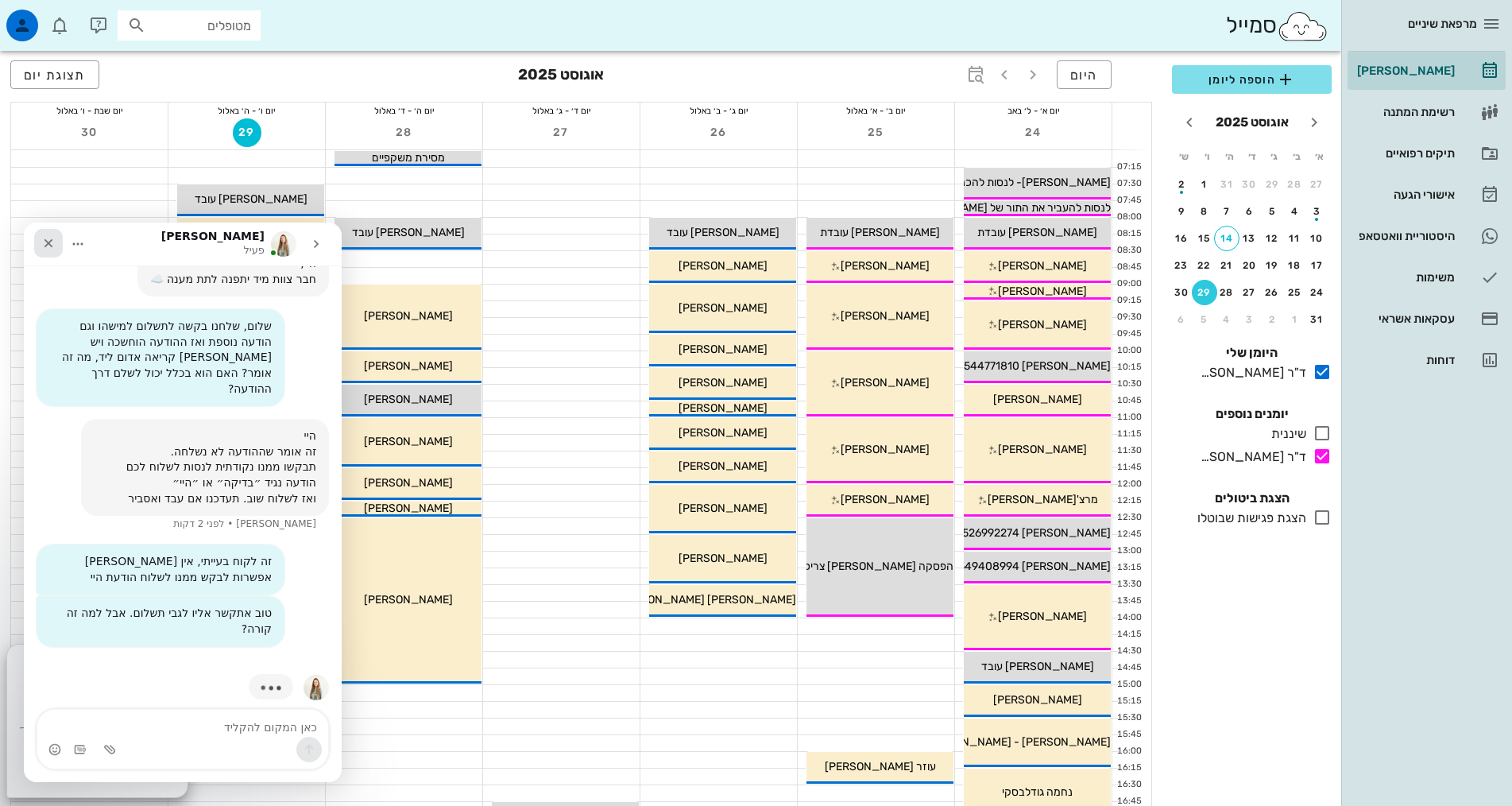
click at [42, 242] on icon "סגור" at bounding box center [49, 243] width 12 height 12
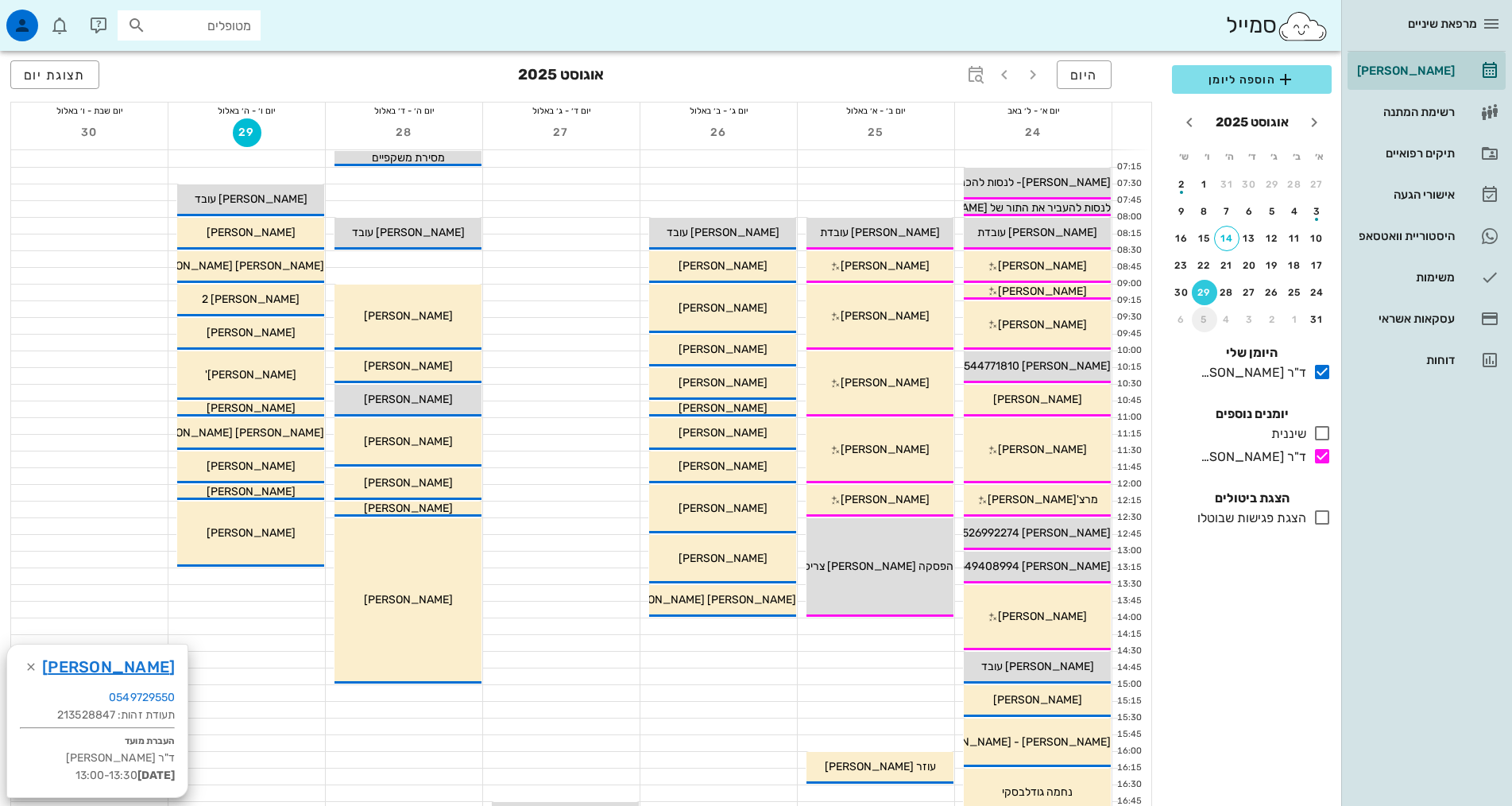
click at [1206, 317] on div "5" at bounding box center [1204, 320] width 26 height 12
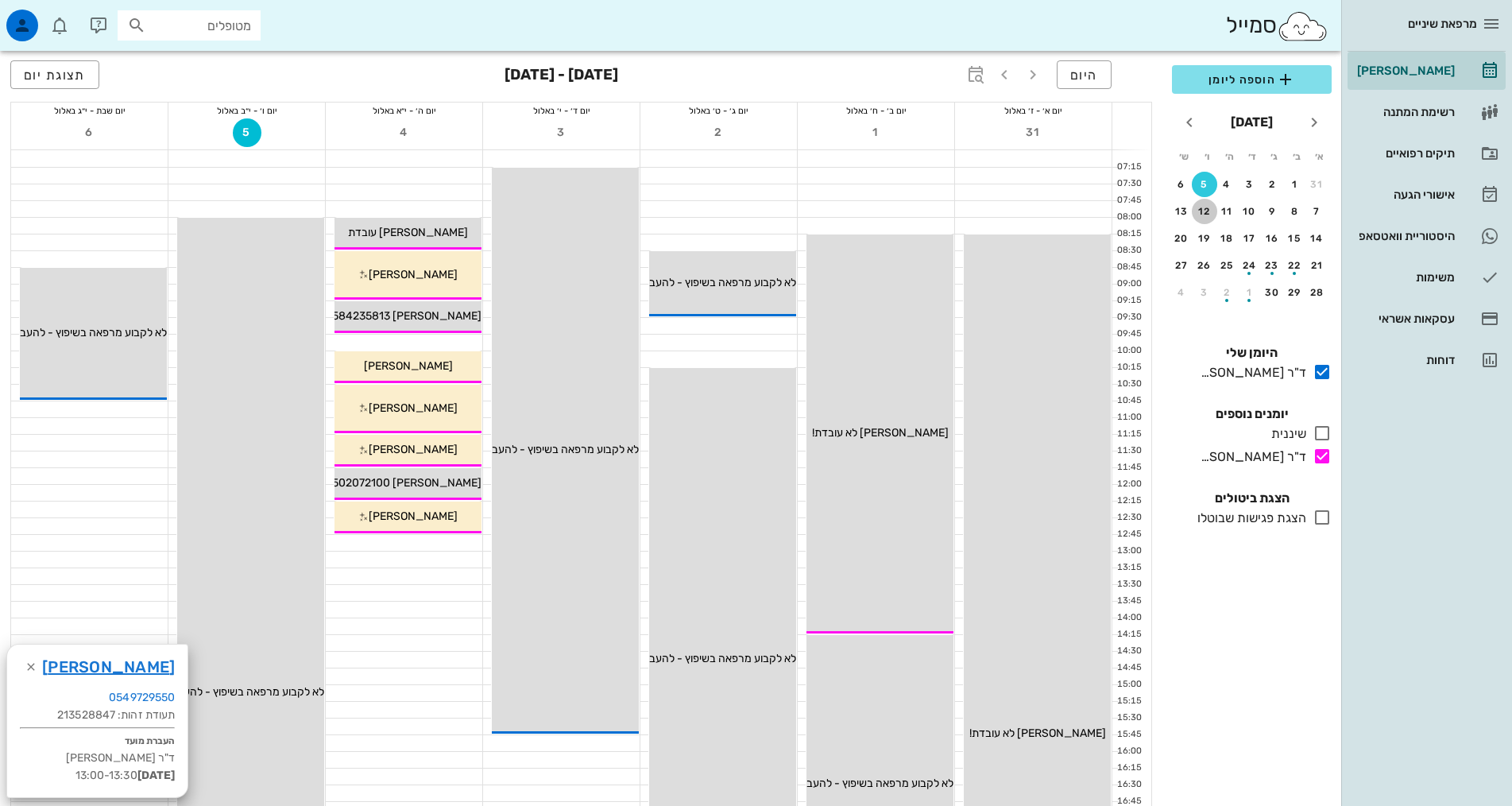
click at [1205, 210] on div "12" at bounding box center [1204, 211] width 26 height 12
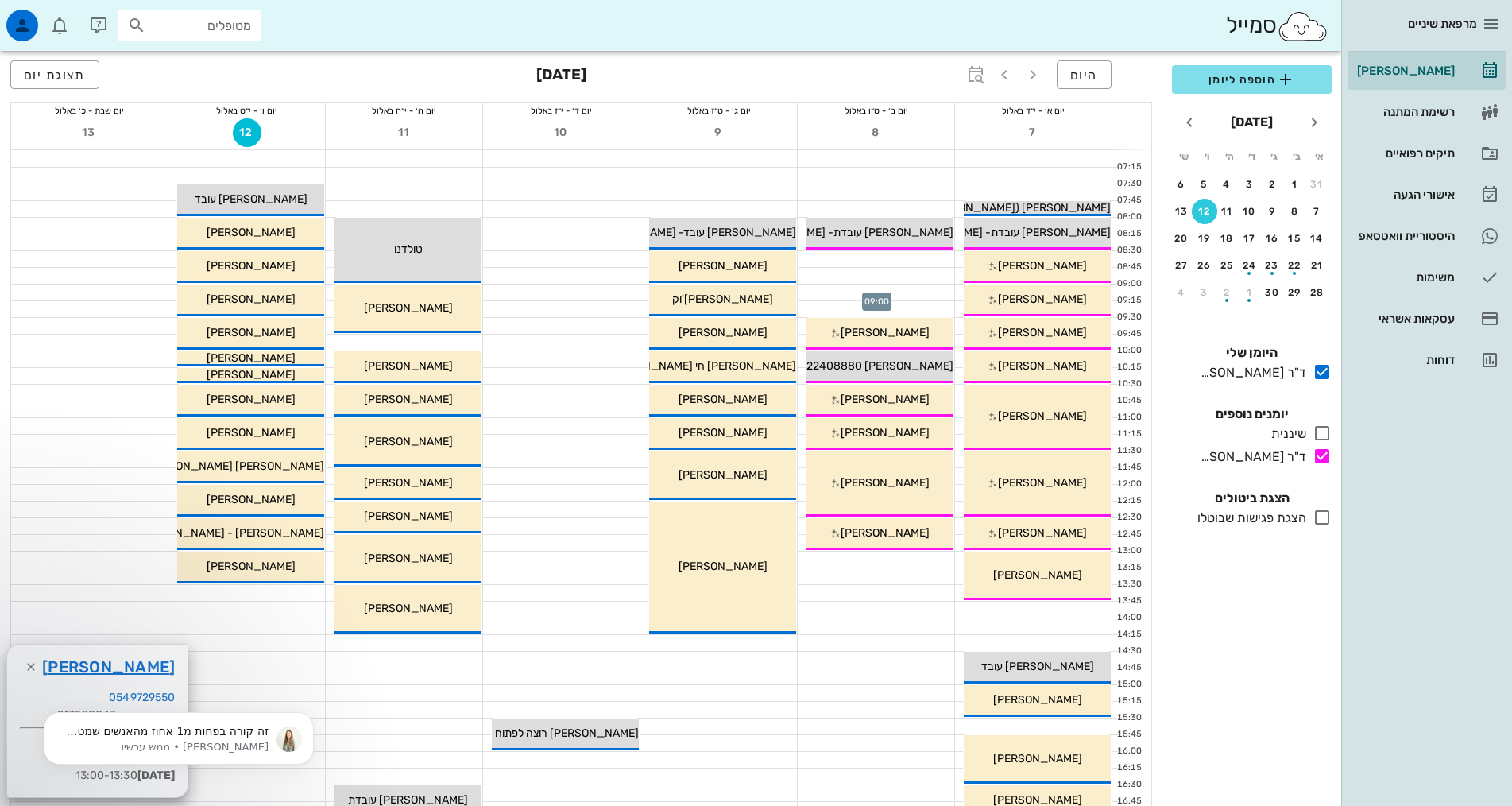
click at [893, 292] on div at bounding box center [876, 292] width 157 height 16
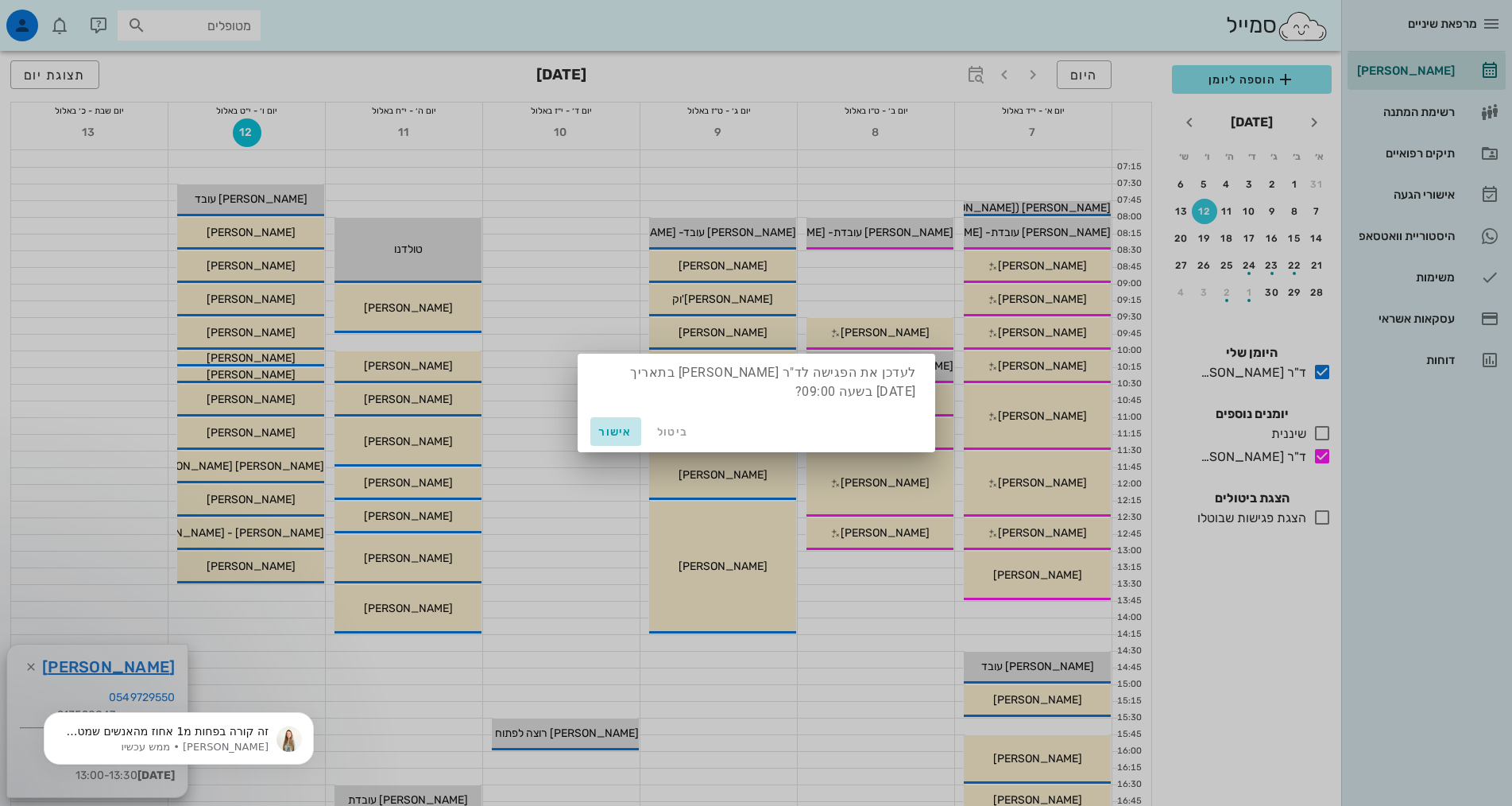
click at [628, 432] on span "אישור" at bounding box center [615, 431] width 38 height 13
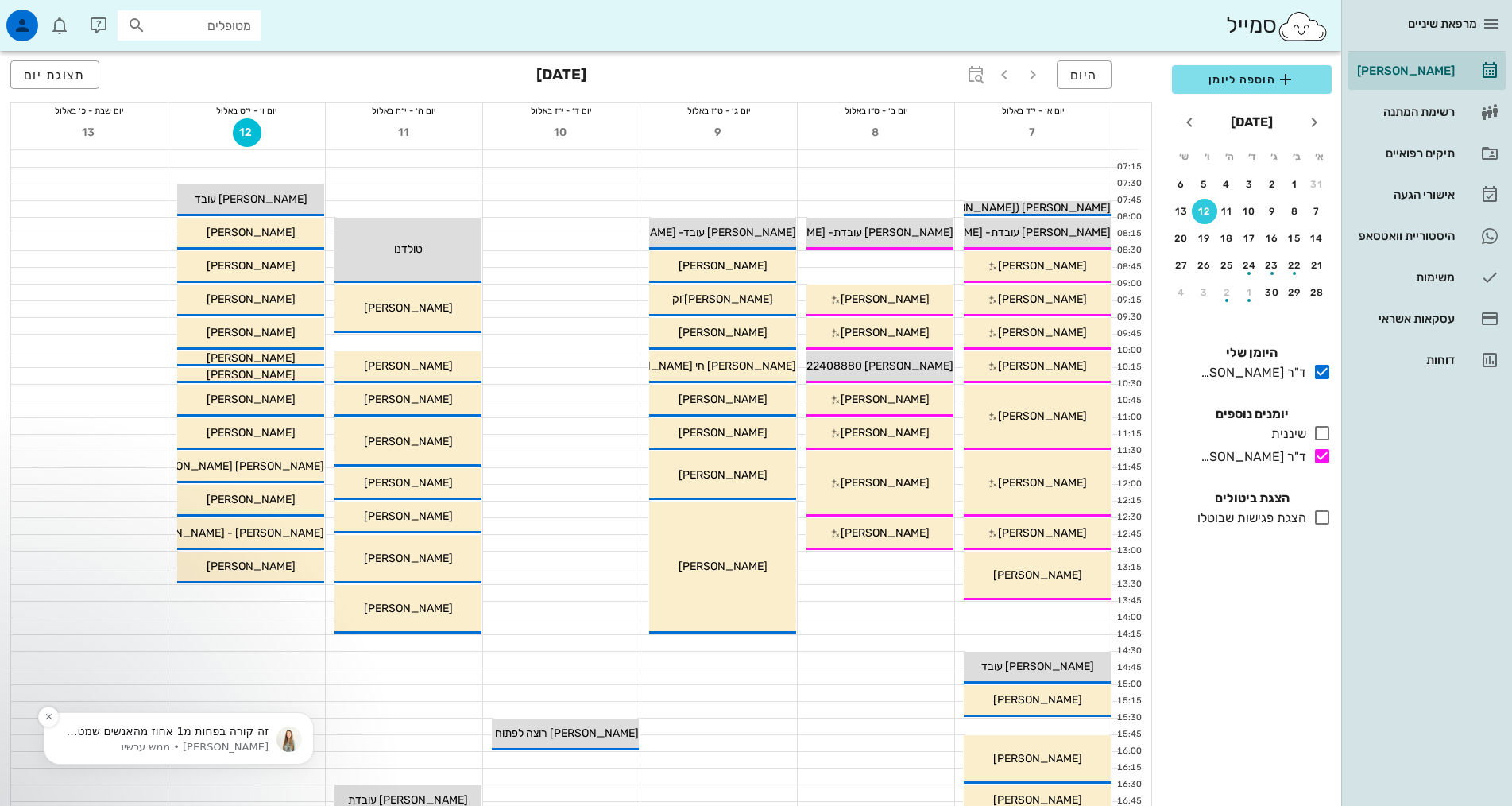
click at [170, 744] on p "מיכל • ממש עכשיו" at bounding box center [166, 748] width 205 height 14
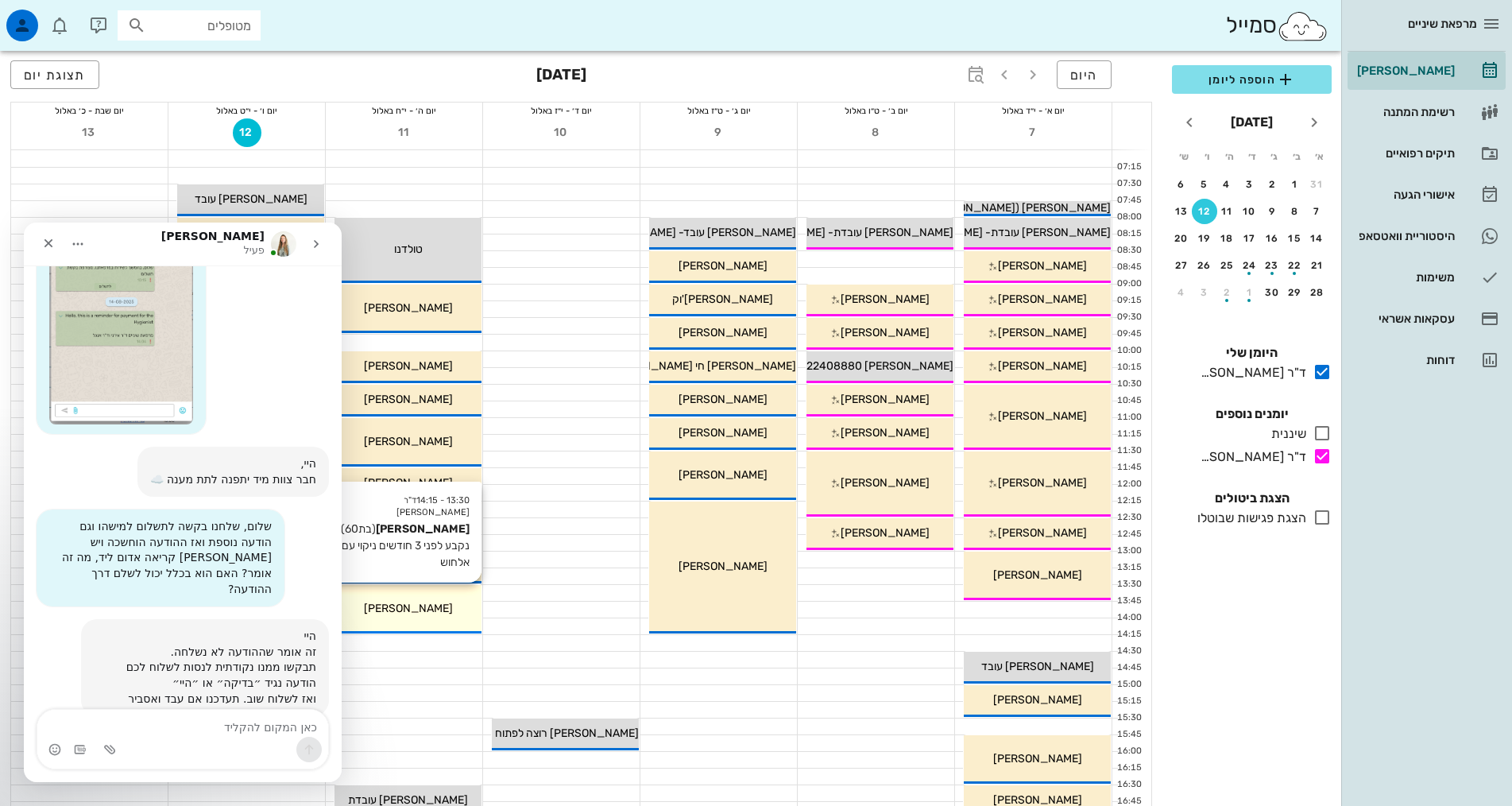
scroll to position [371, 0]
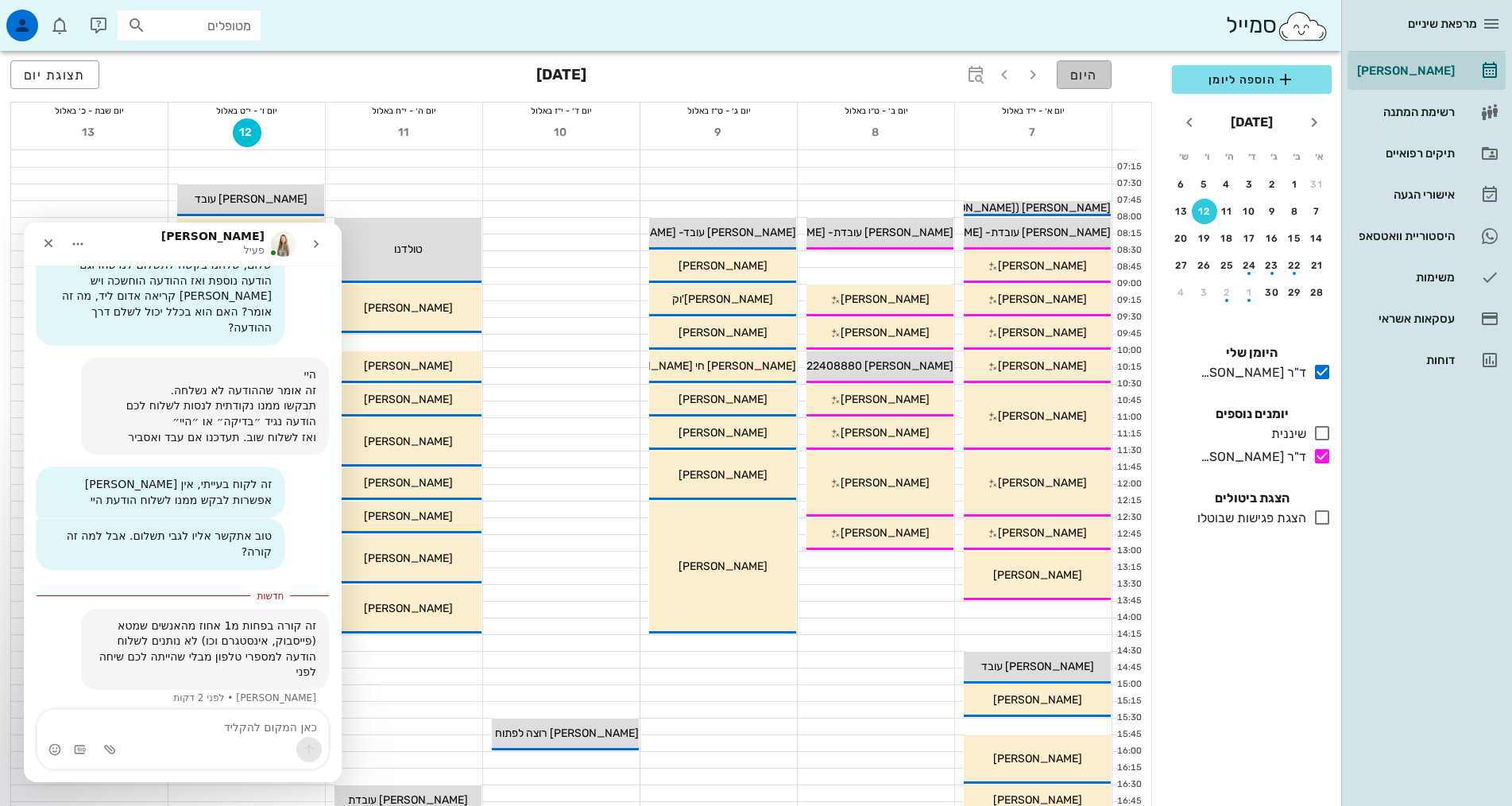
click at [1097, 76] on span "היום" at bounding box center [1084, 74] width 27 height 15
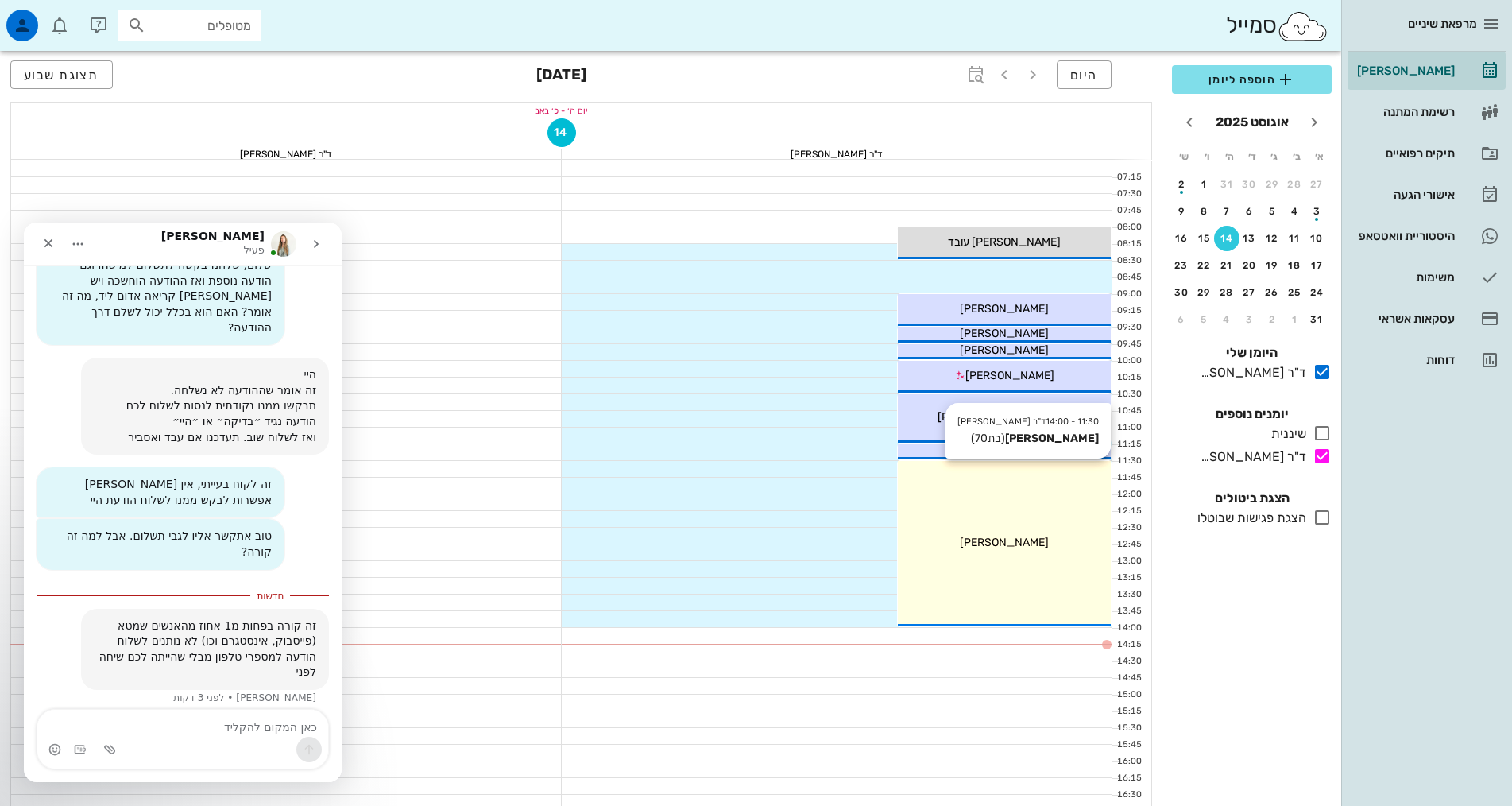
click at [1005, 534] on div "[PERSON_NAME]" at bounding box center [1004, 542] width 213 height 17
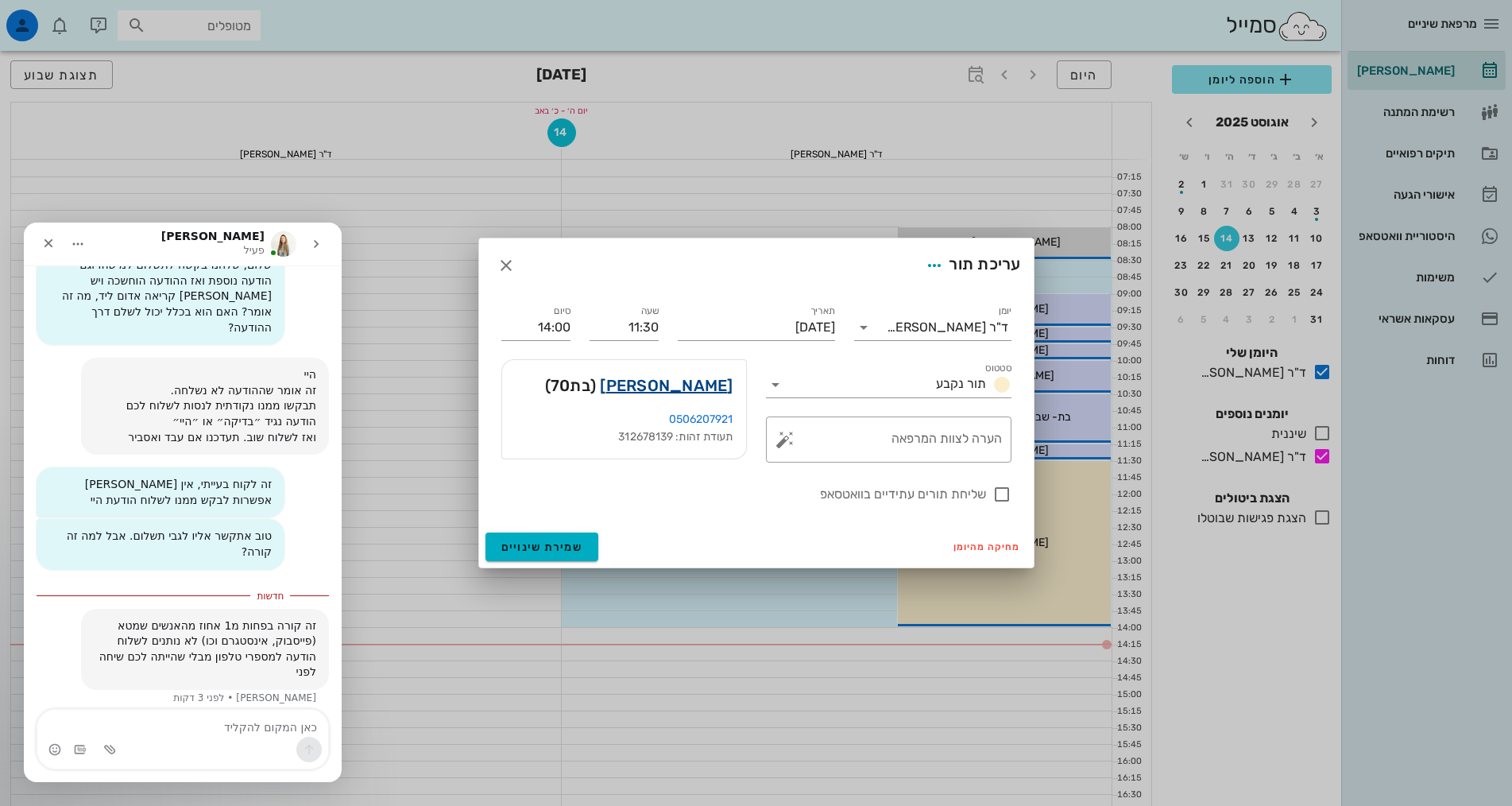
click at [667, 380] on link "מריה ארבקין" at bounding box center [667, 385] width 133 height 26
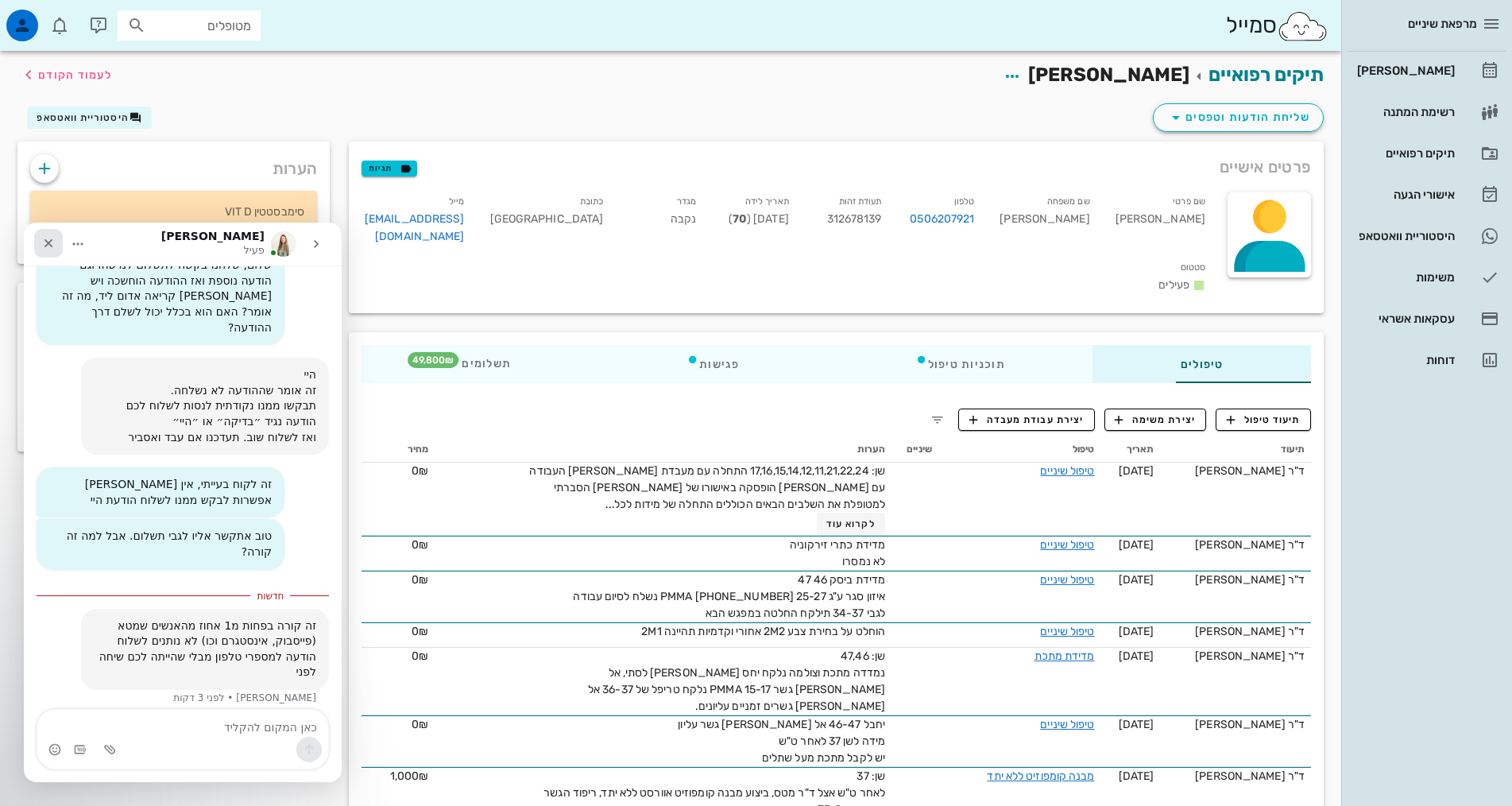
drag, startPoint x: 46, startPoint y: 238, endPoint x: 320, endPoint y: 520, distance: 393.2
click at [46, 238] on icon "סגור" at bounding box center [49, 243] width 12 height 12
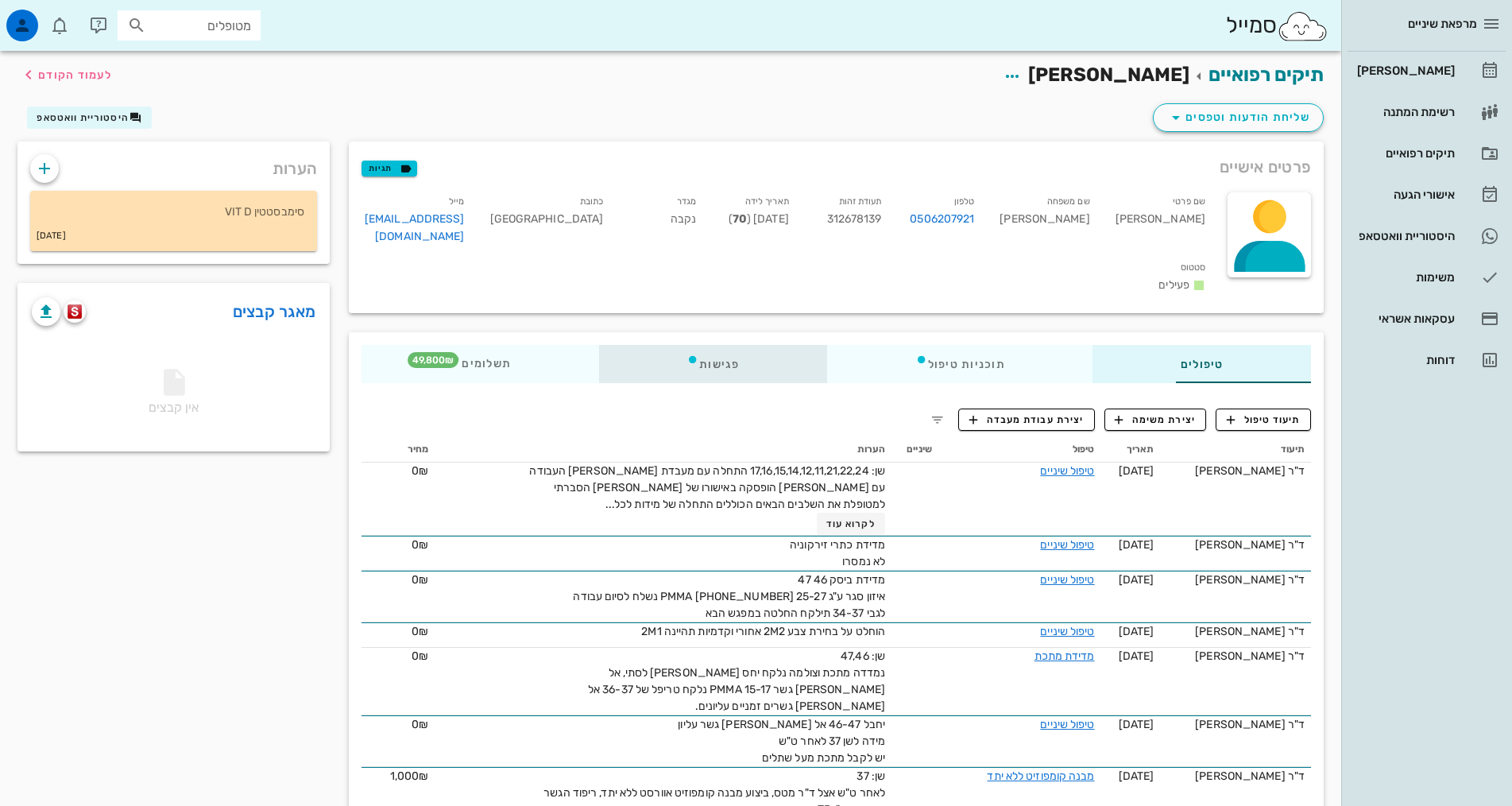
click at [660, 345] on div "פגישות" at bounding box center [714, 364] width 228 height 38
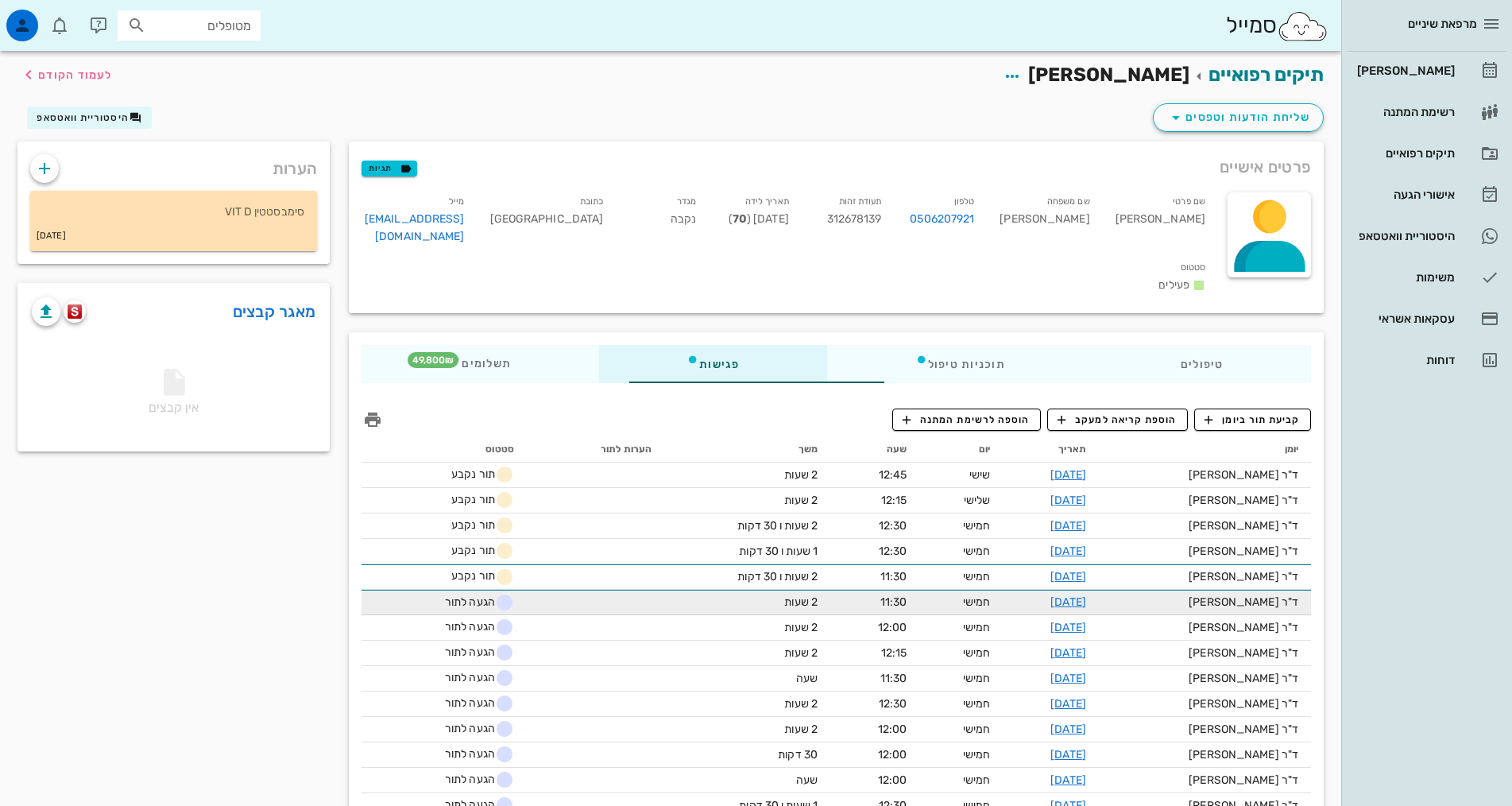
scroll to position [80, 0]
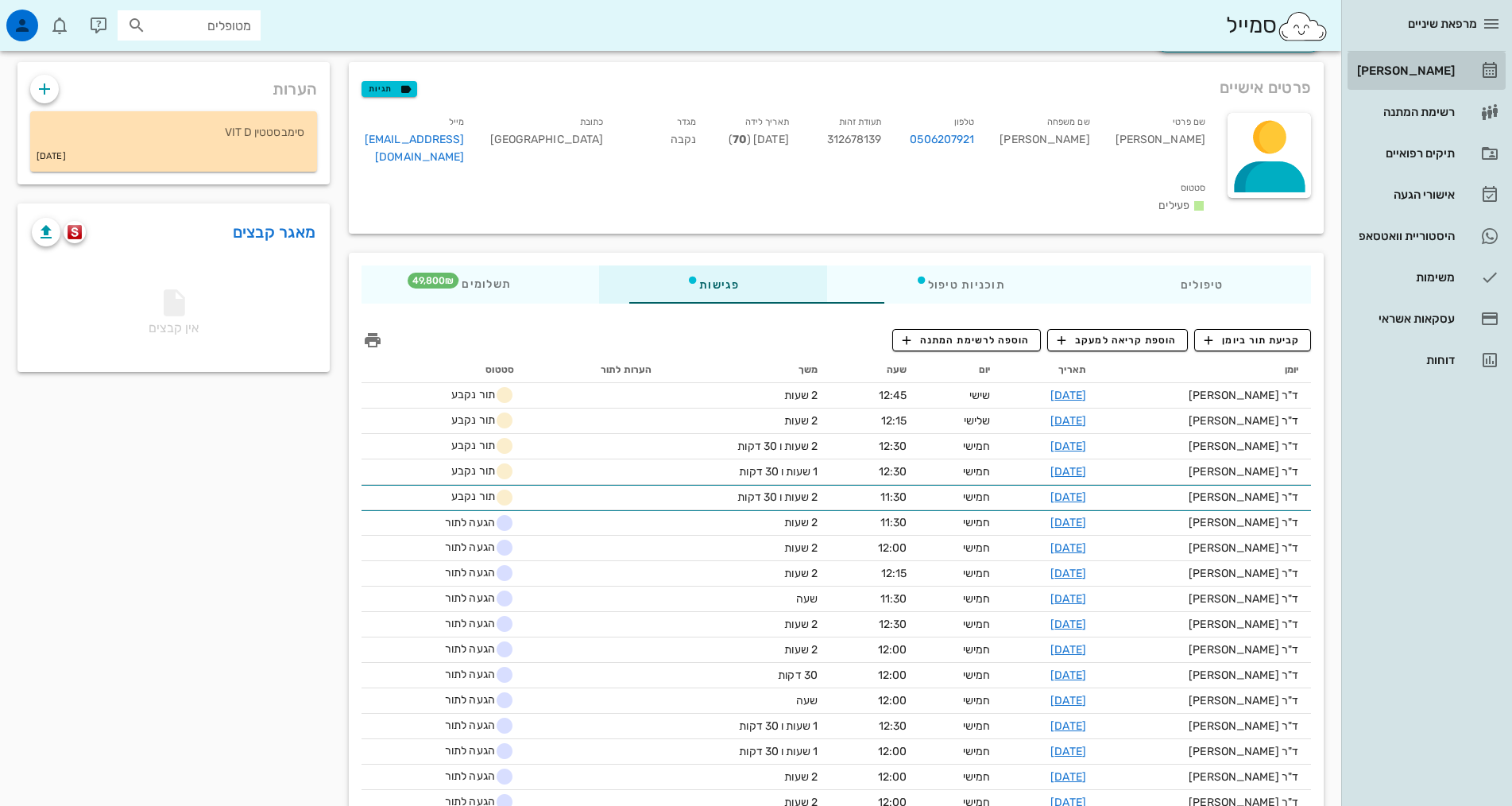
click at [1410, 80] on div "[PERSON_NAME]" at bounding box center [1404, 71] width 101 height 26
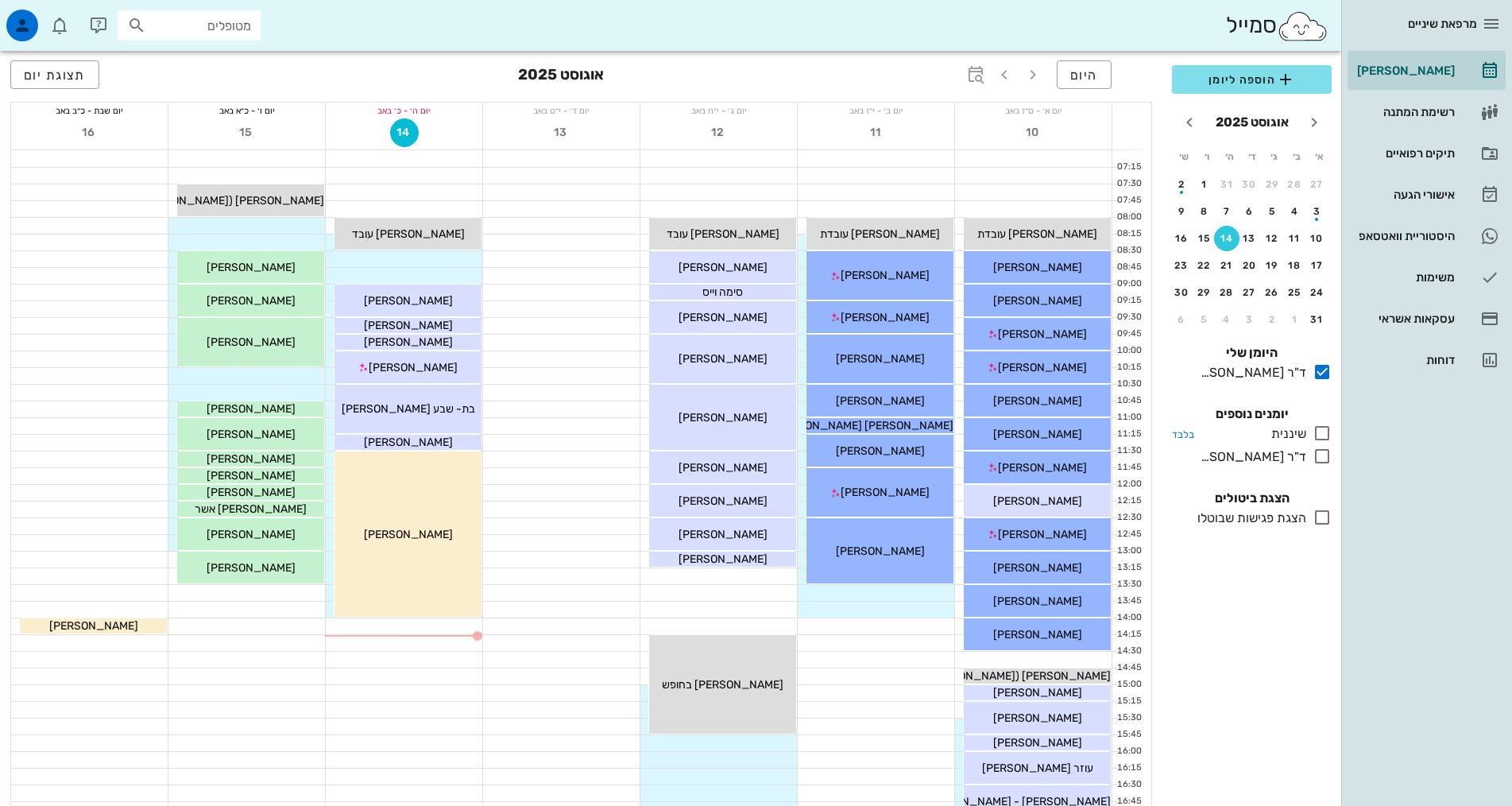
click at [1326, 431] on icon at bounding box center [1323, 433] width 19 height 19
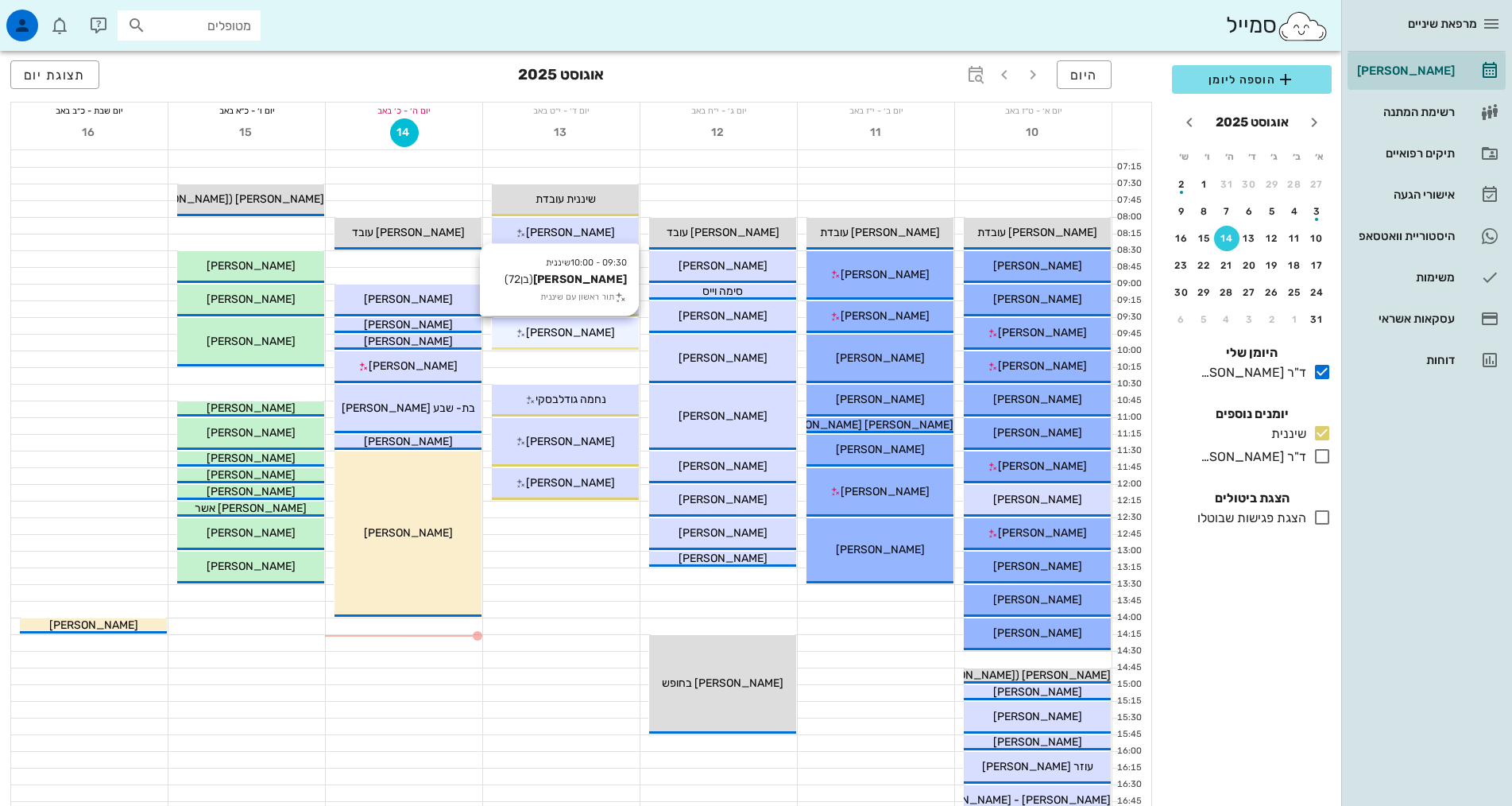
click at [571, 337] on span "[PERSON_NAME]" at bounding box center [570, 332] width 89 height 13
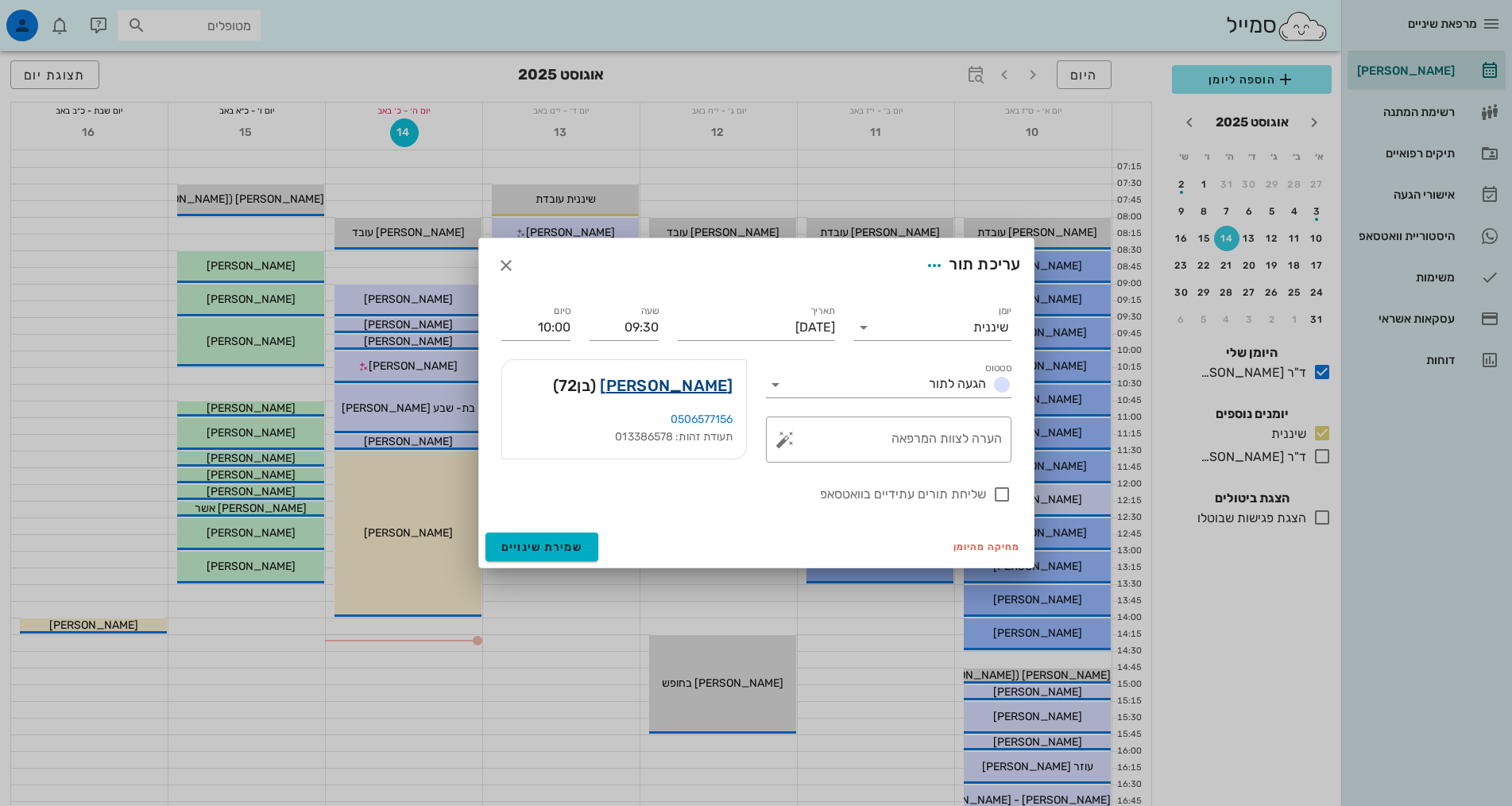
drag, startPoint x: 1524, startPoint y: 623, endPoint x: 714, endPoint y: 388, distance: 843.4
click at [714, 388] on link "מייק לנדי" at bounding box center [667, 385] width 133 height 26
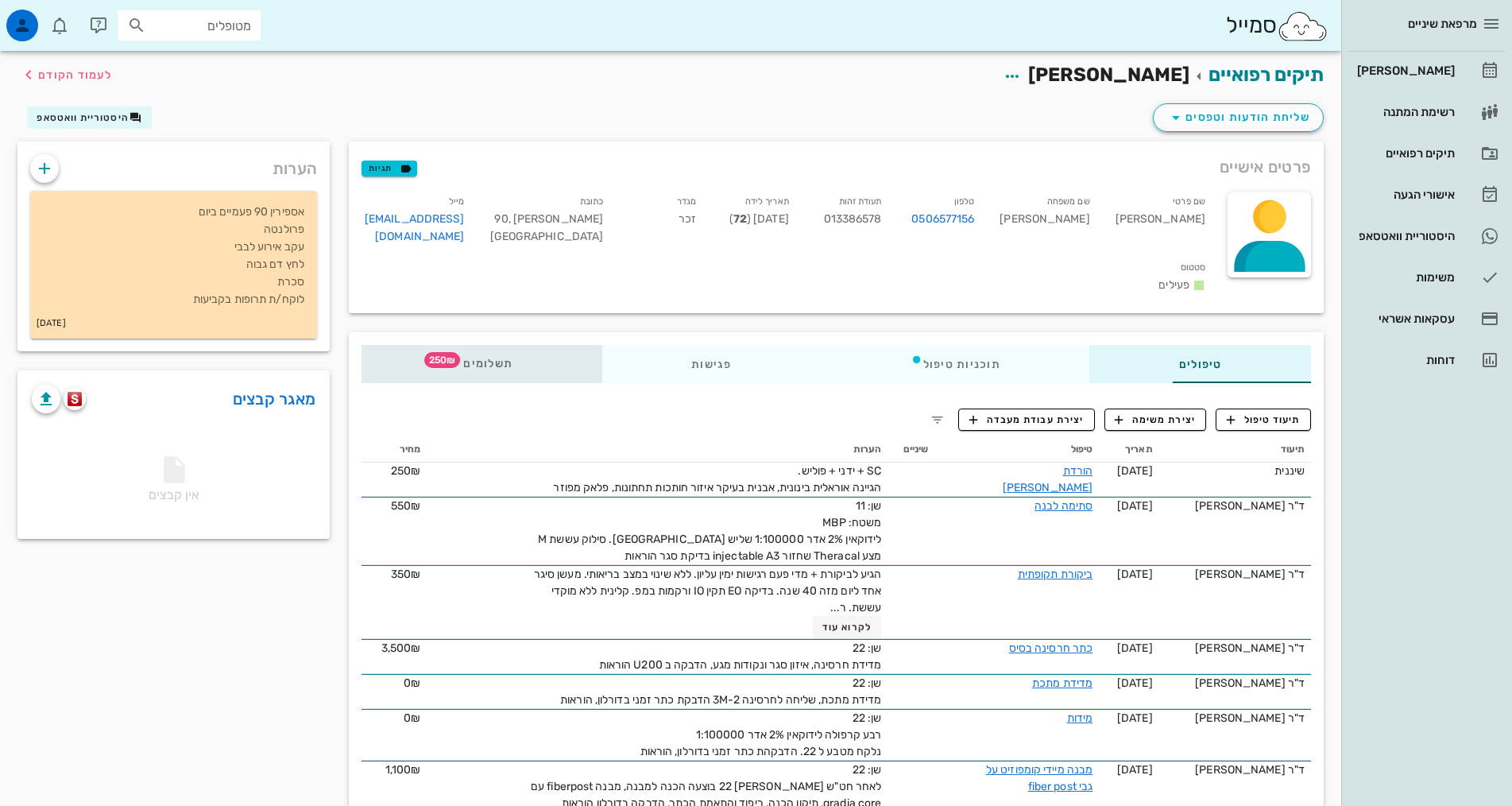
click at [451, 359] on span "תשלומים 250₪" at bounding box center [482, 364] width 62 height 12
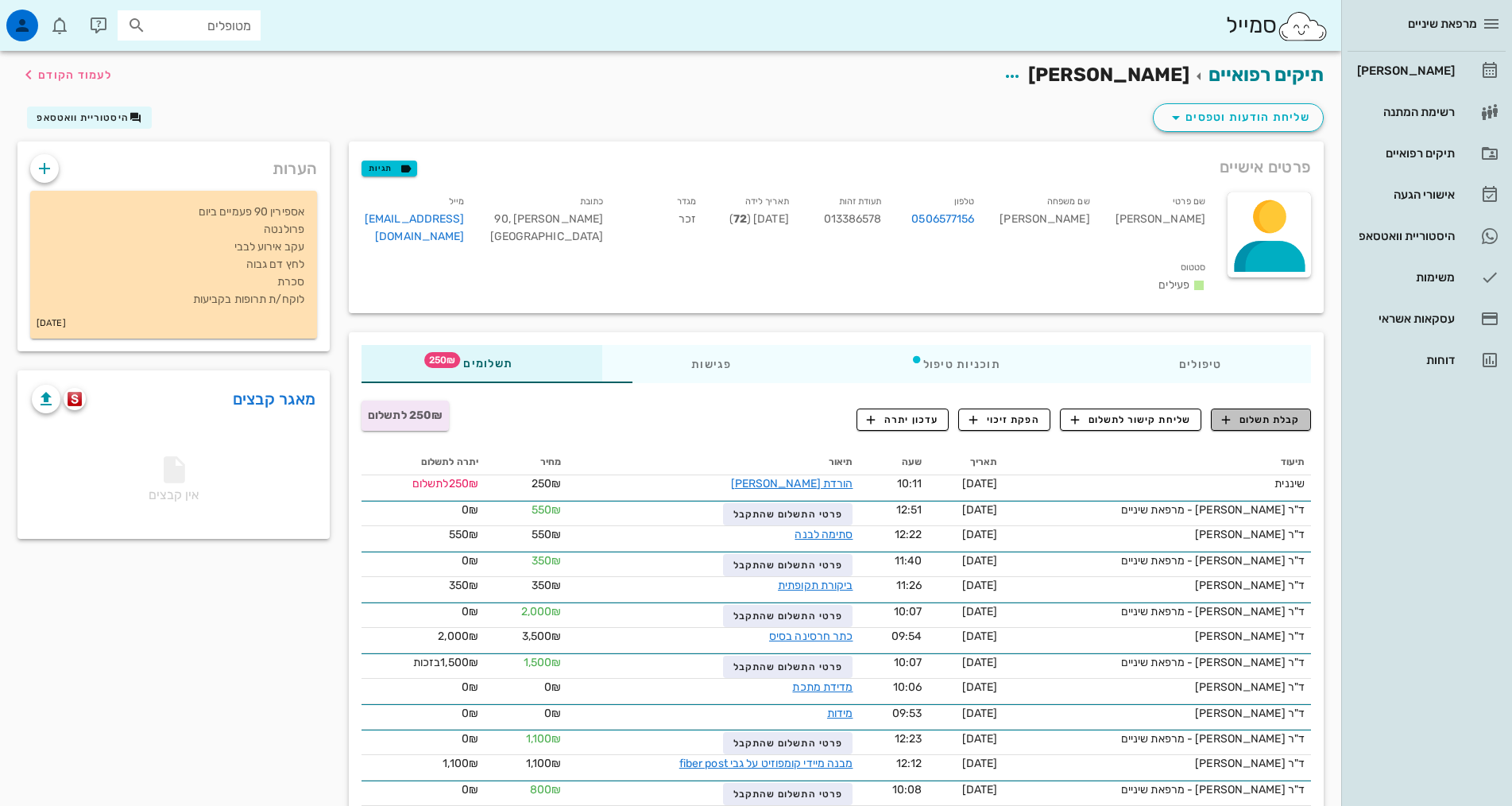
click at [1247, 413] on span "קבלת תשלום" at bounding box center [1261, 420] width 79 height 14
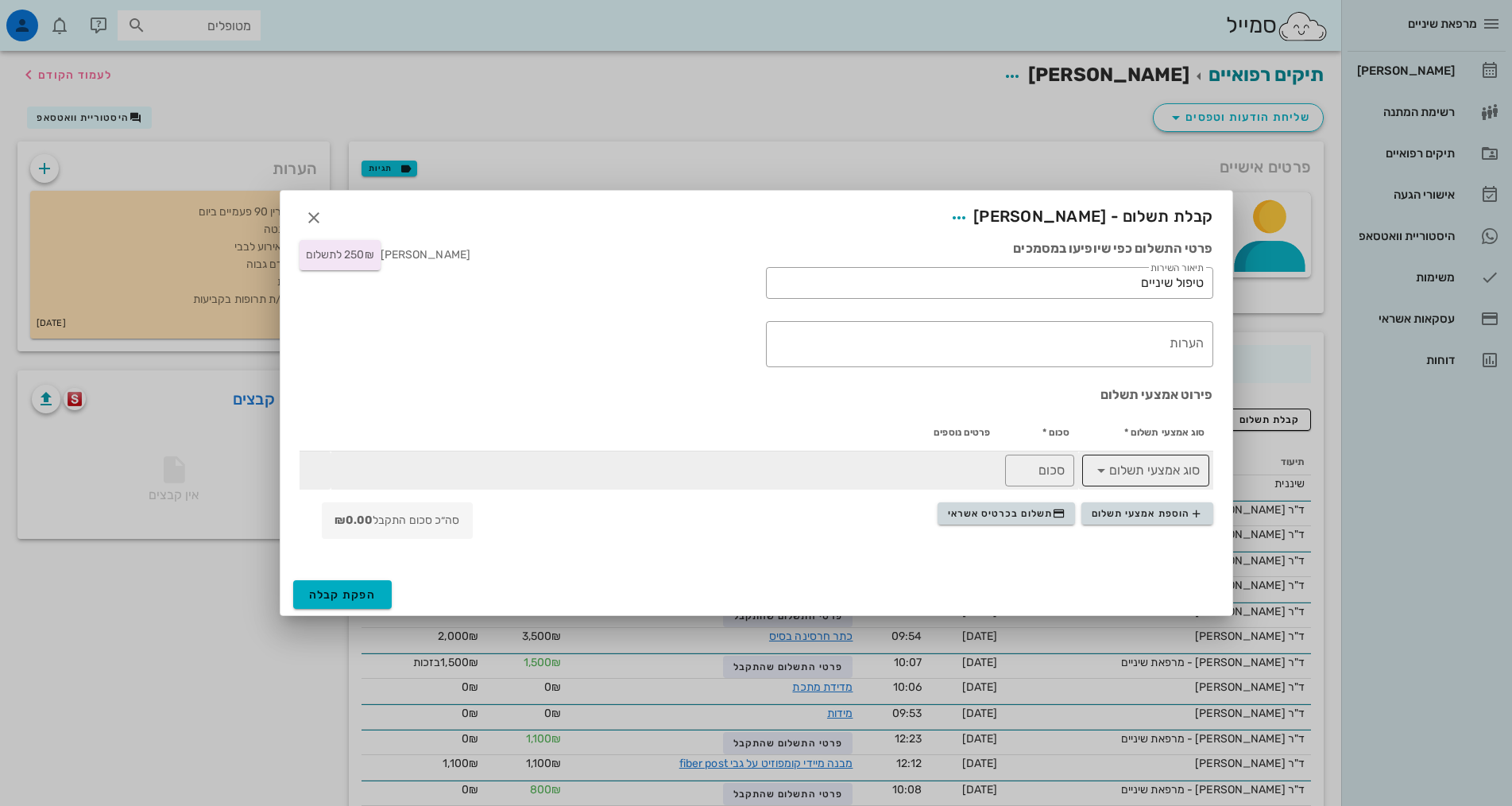
click at [1129, 476] on input "סוג אמצעי תשלום" at bounding box center [1156, 470] width 86 height 26
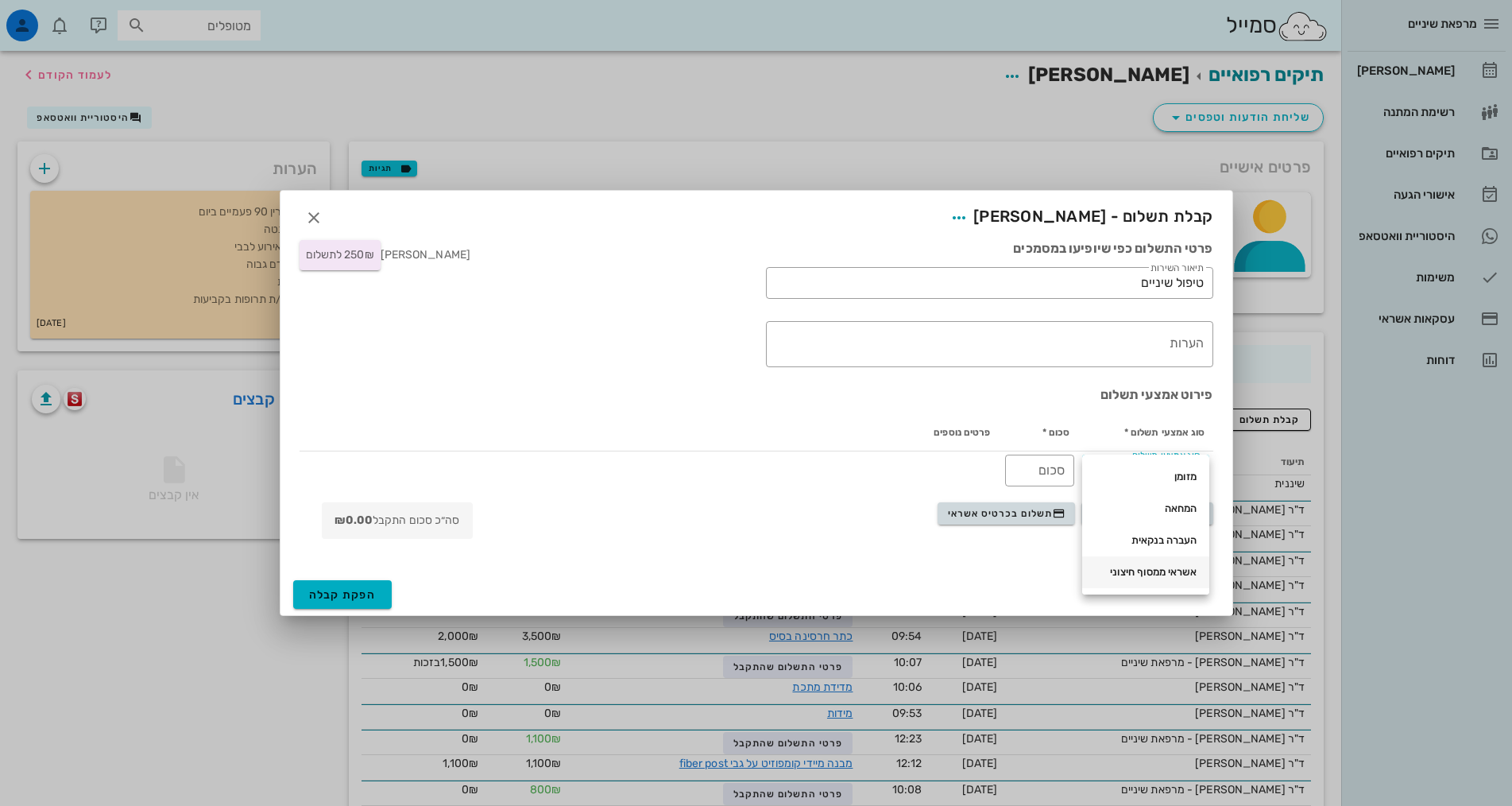
click at [1152, 574] on div "אשראי ממסוף חיצוני" at bounding box center [1146, 572] width 102 height 12
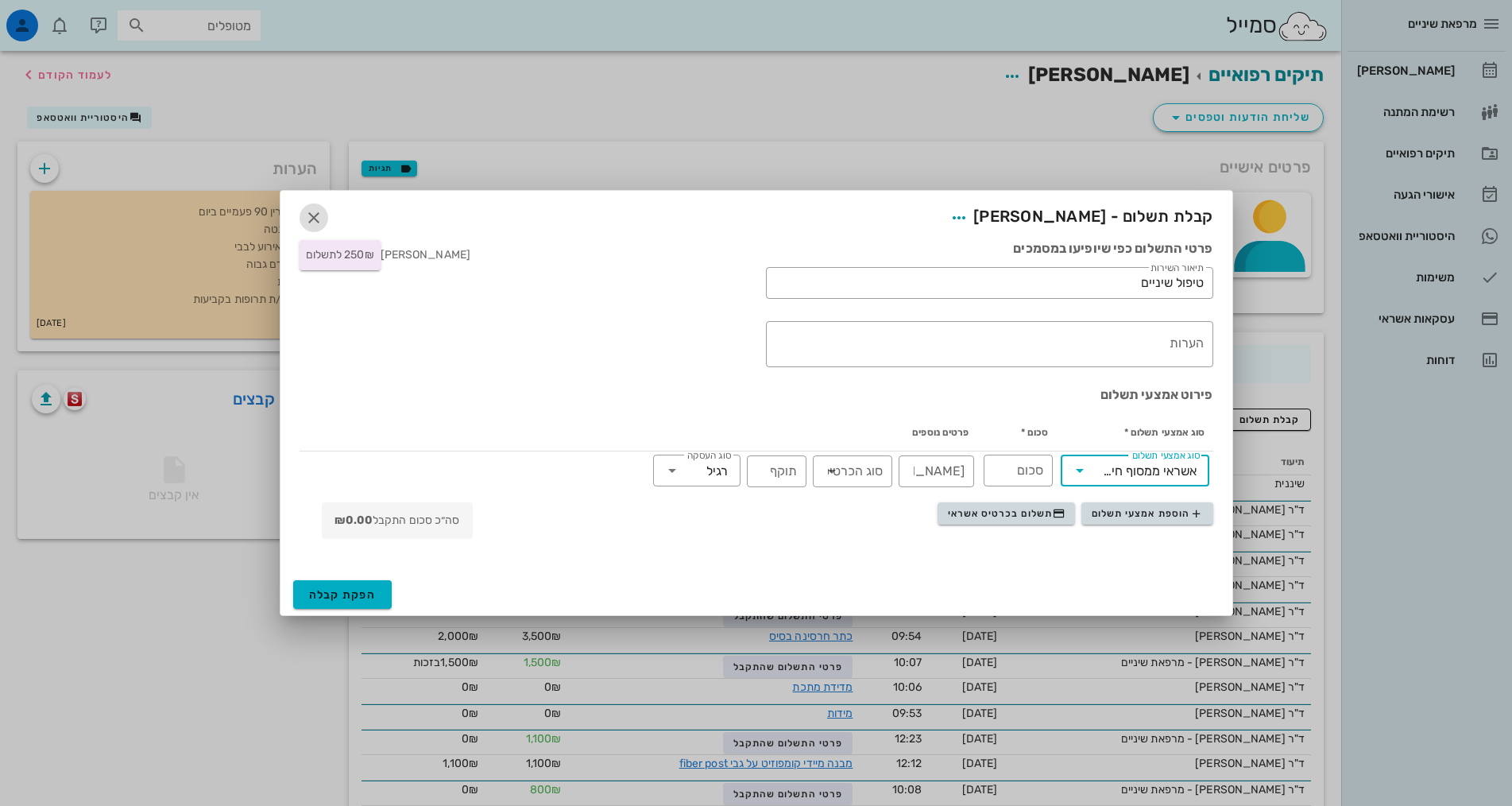
click at [314, 218] on icon "button" at bounding box center [314, 218] width 19 height 19
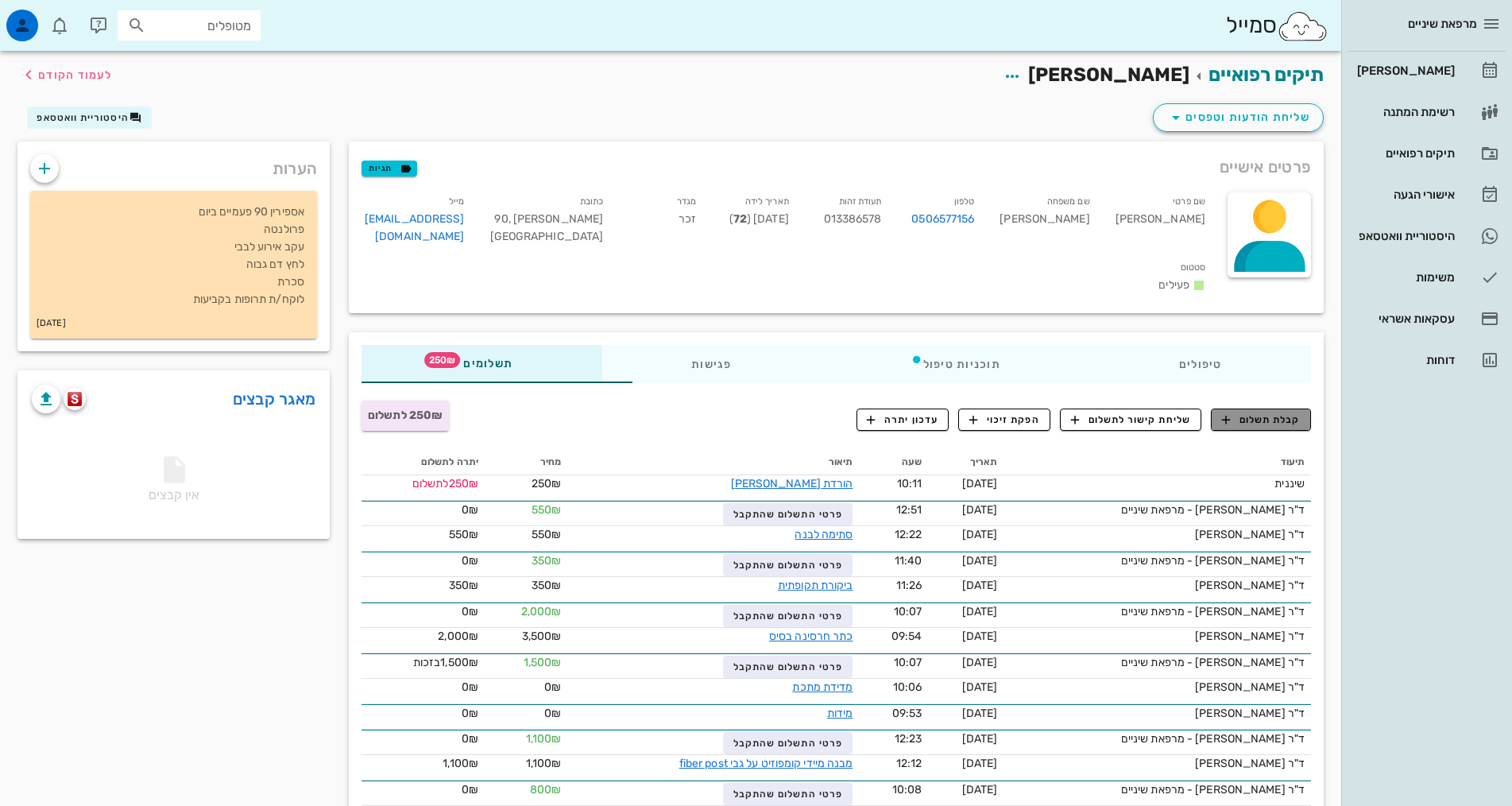
click at [1278, 413] on span "קבלת תשלום" at bounding box center [1261, 420] width 79 height 14
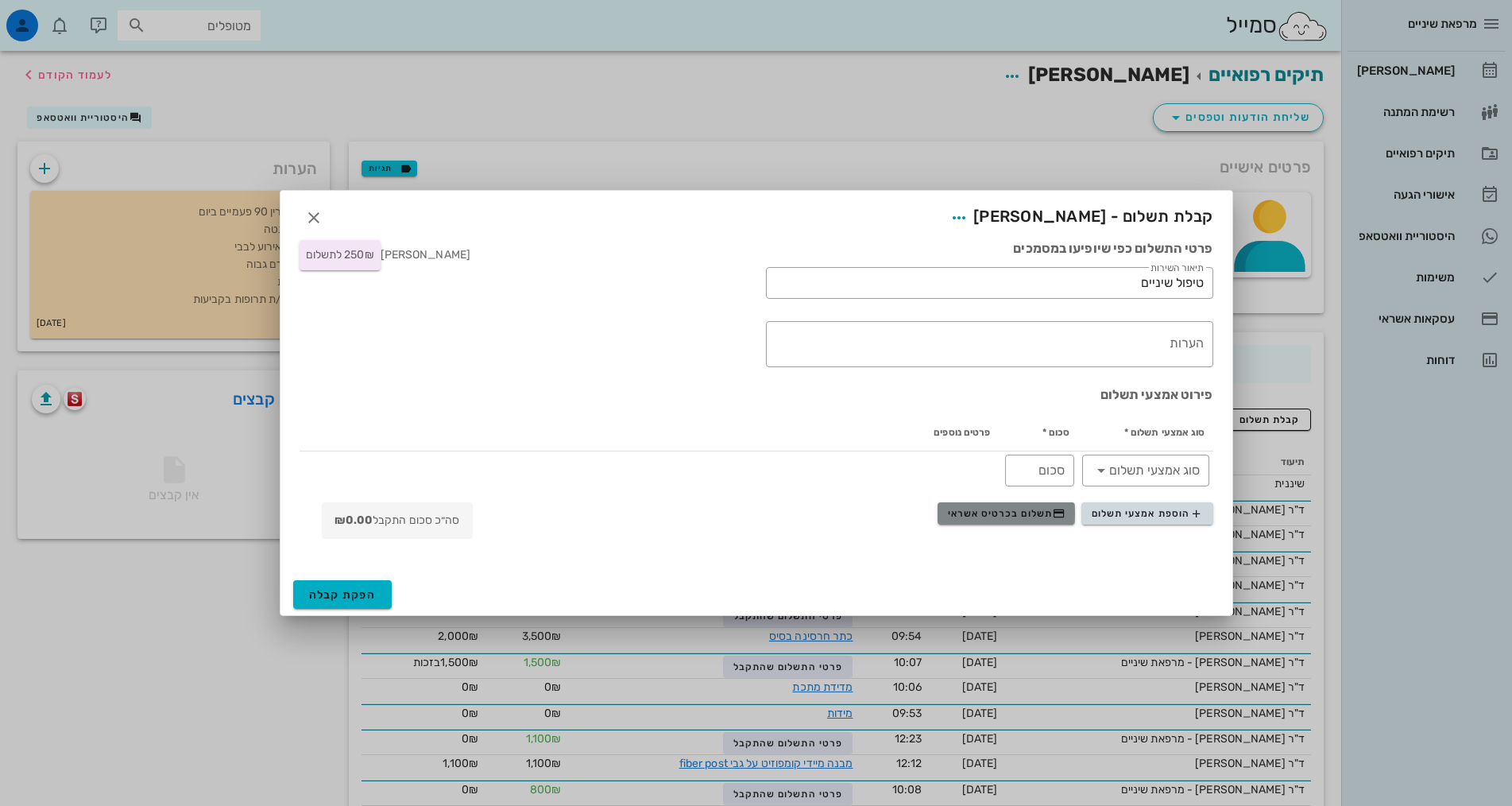
click at [1045, 511] on span "תשלום בכרטיס אשראי" at bounding box center [1007, 514] width 118 height 12
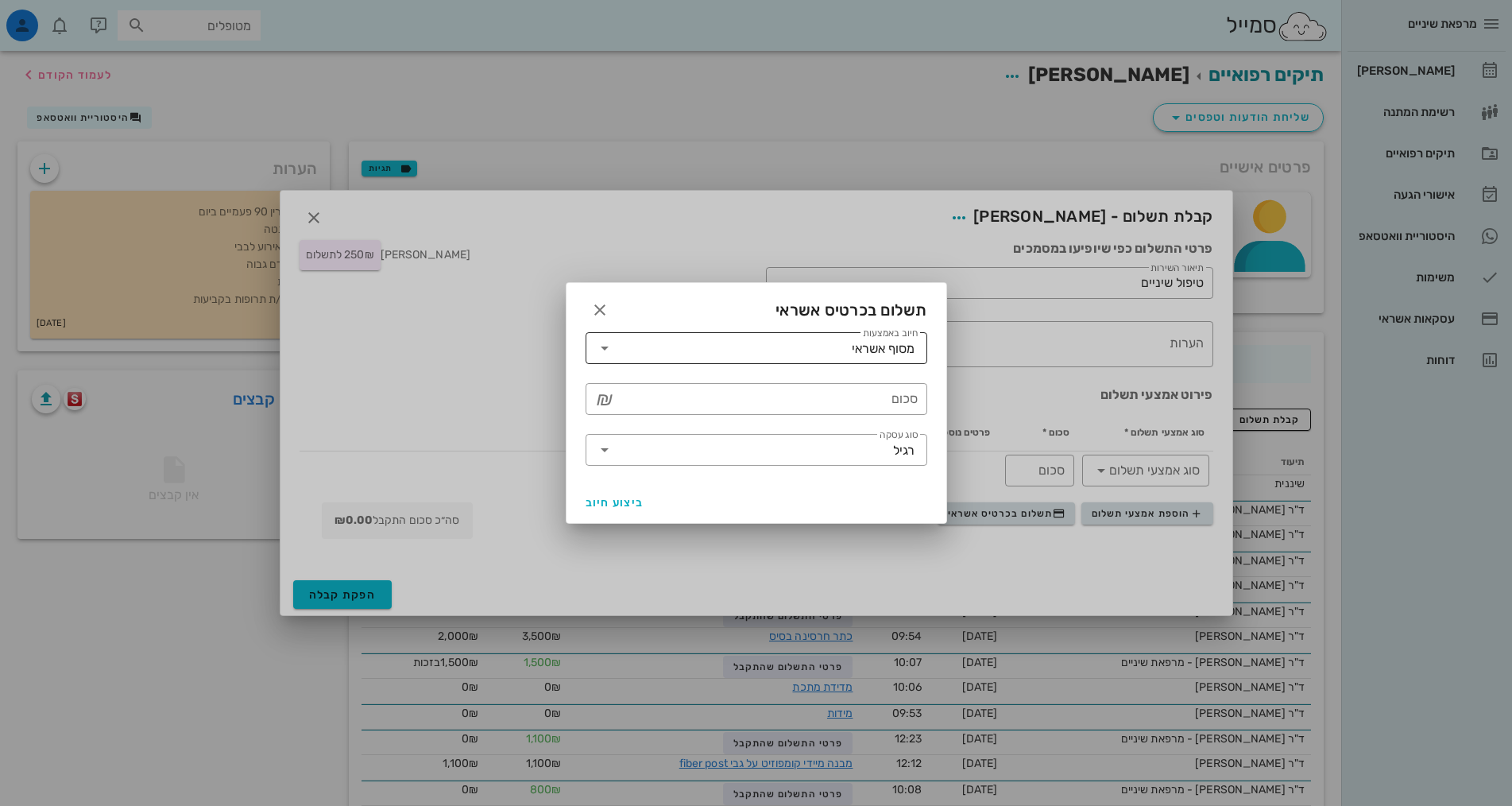
click at [807, 349] on input "חיוב באמצעות" at bounding box center [734, 348] width 235 height 26
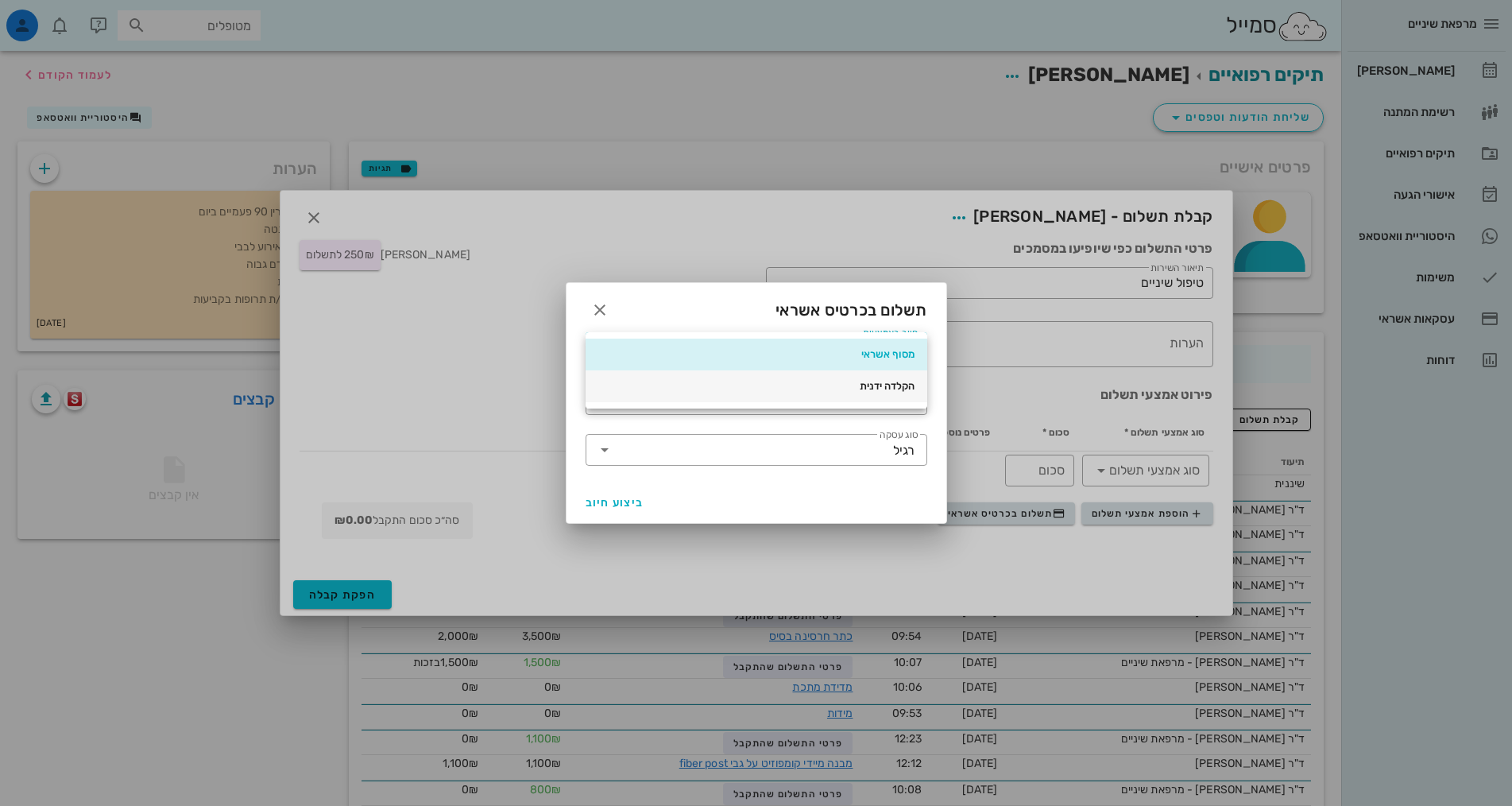
click at [842, 384] on div "הקלדה ידנית" at bounding box center [756, 386] width 316 height 12
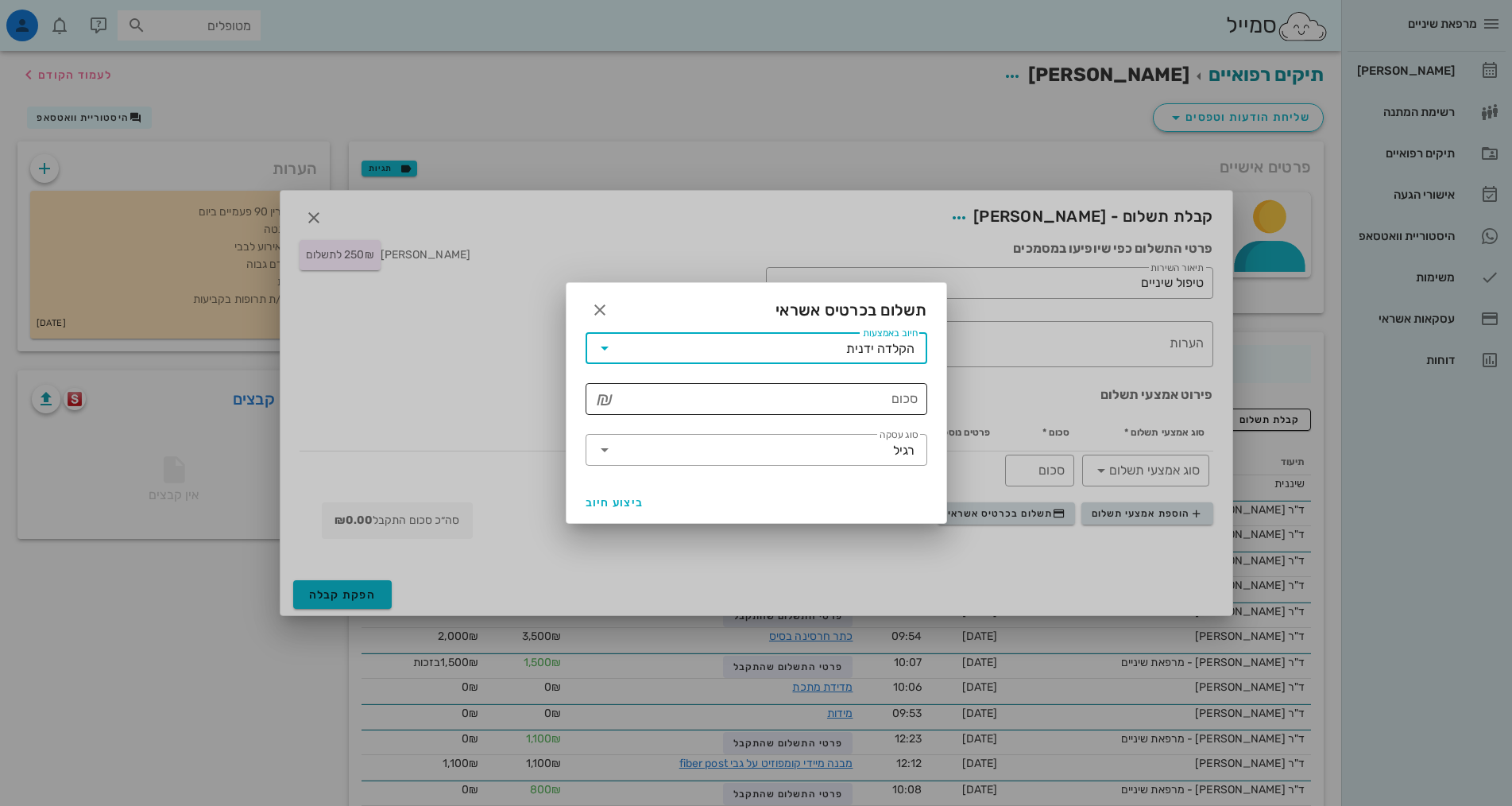
click at [850, 396] on input "סכום" at bounding box center [767, 399] width 300 height 26
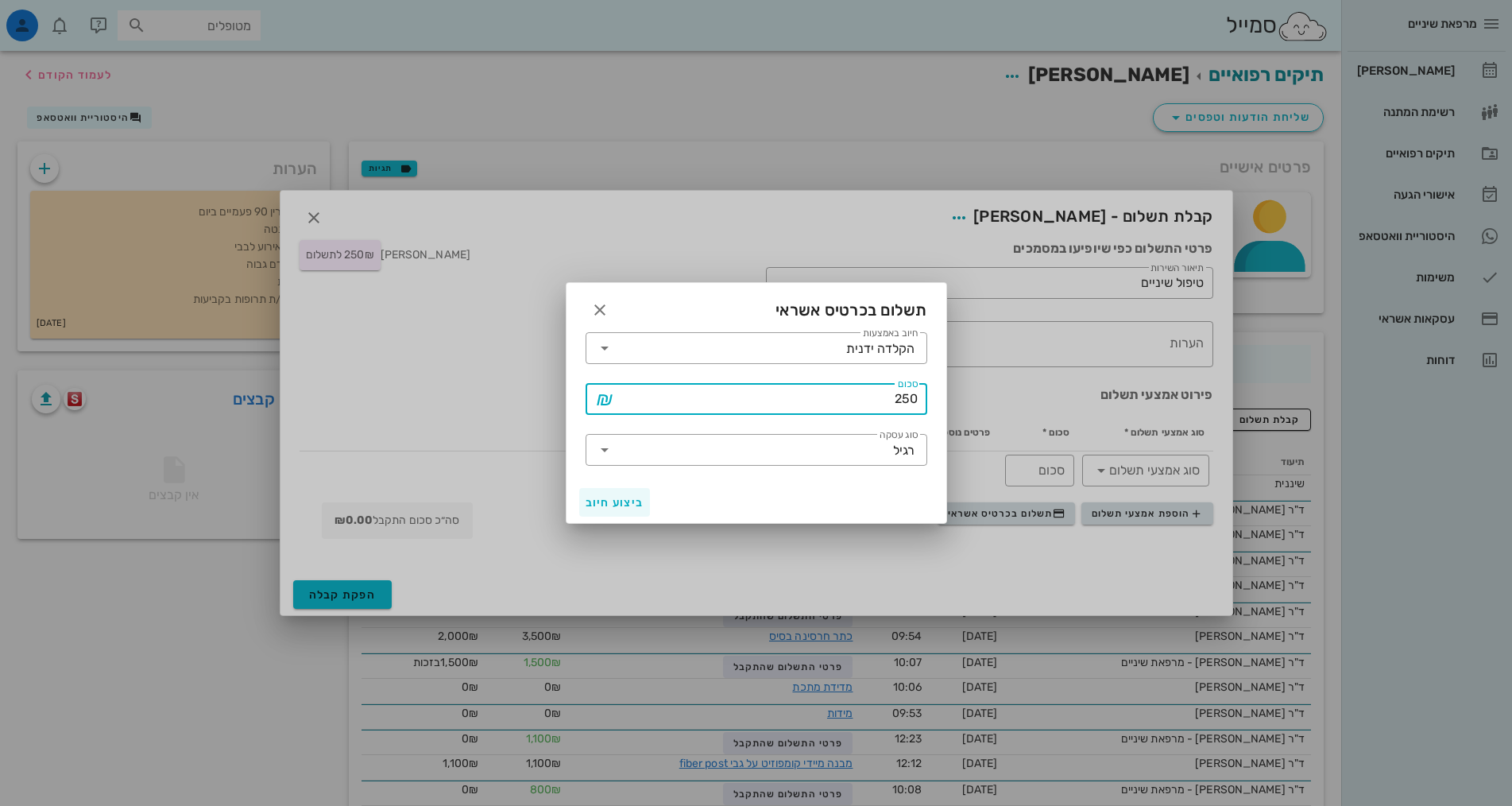
type input "250"
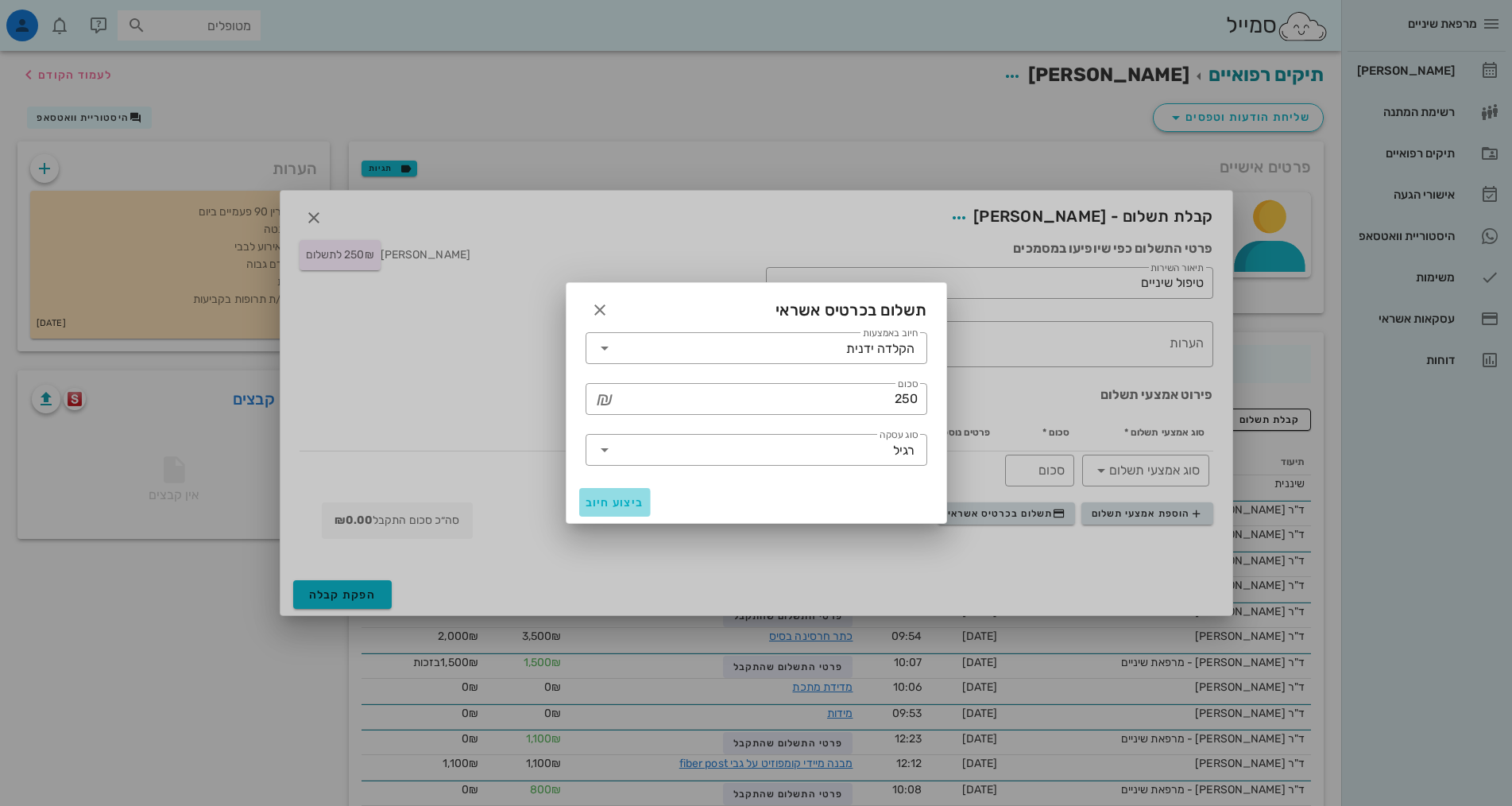
click at [613, 499] on span "ביצוע חיוב" at bounding box center [615, 502] width 58 height 13
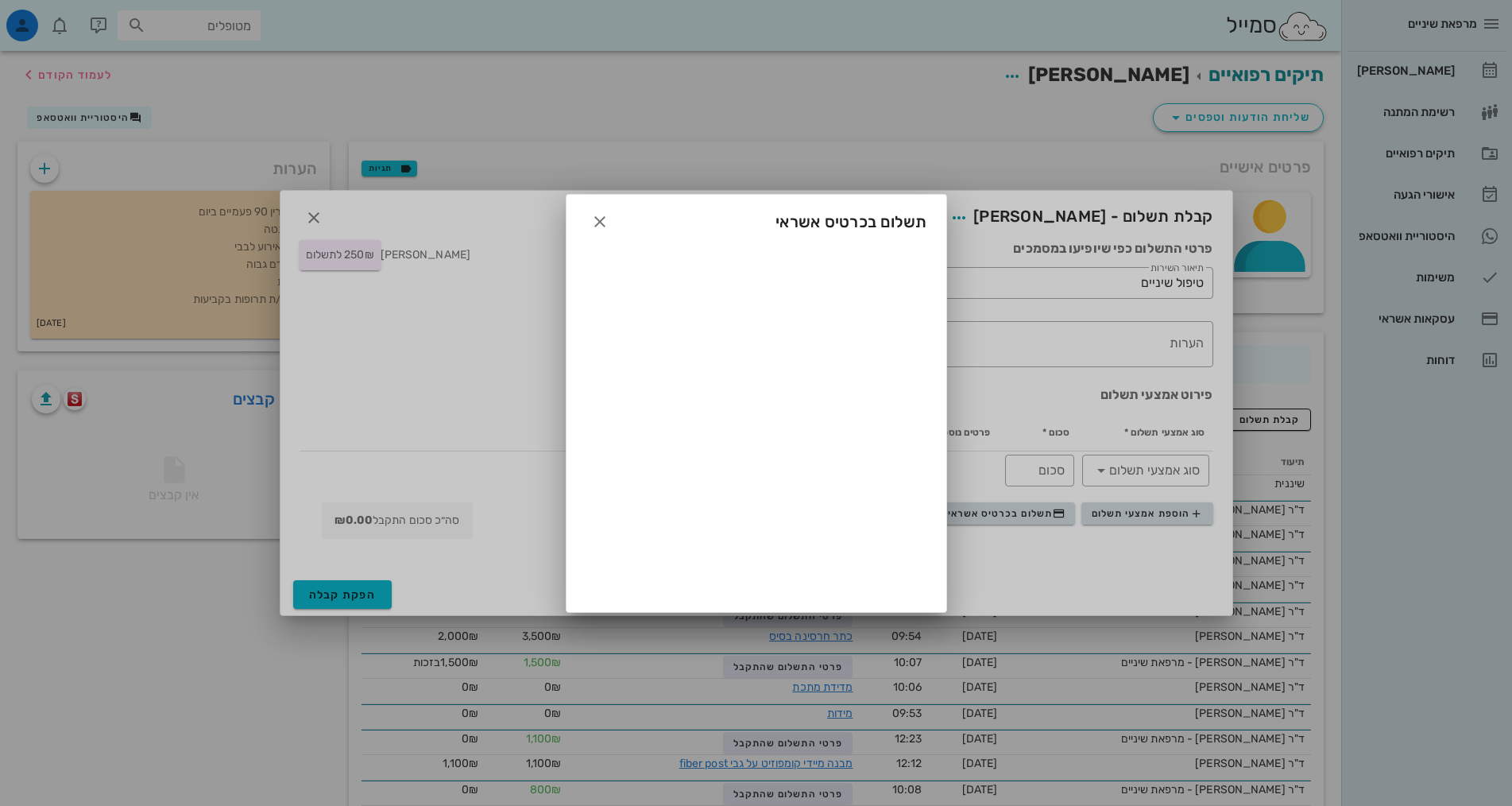
type input "250"
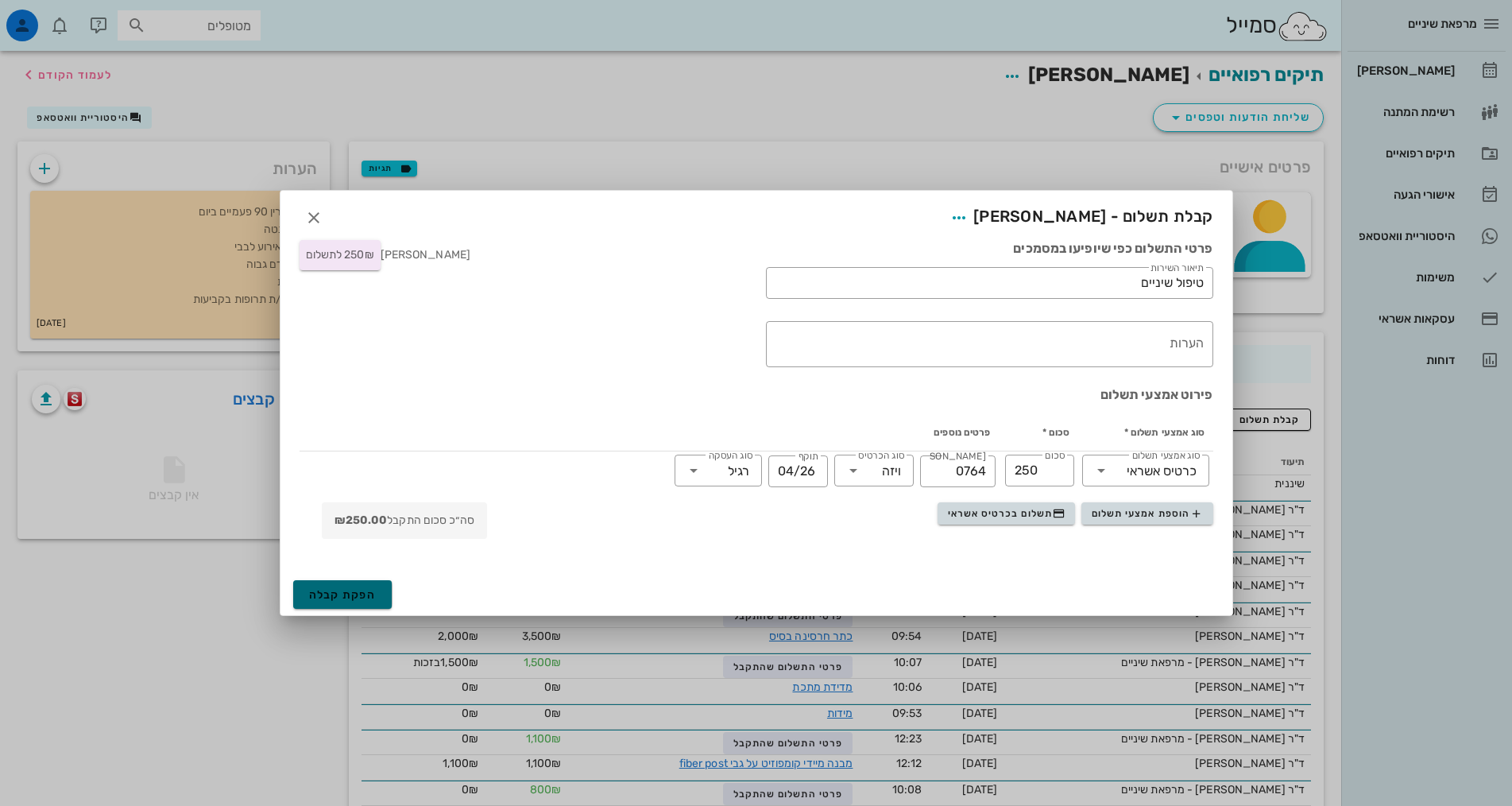
click at [371, 598] on span "הפקת קבלה" at bounding box center [343, 594] width 67 height 13
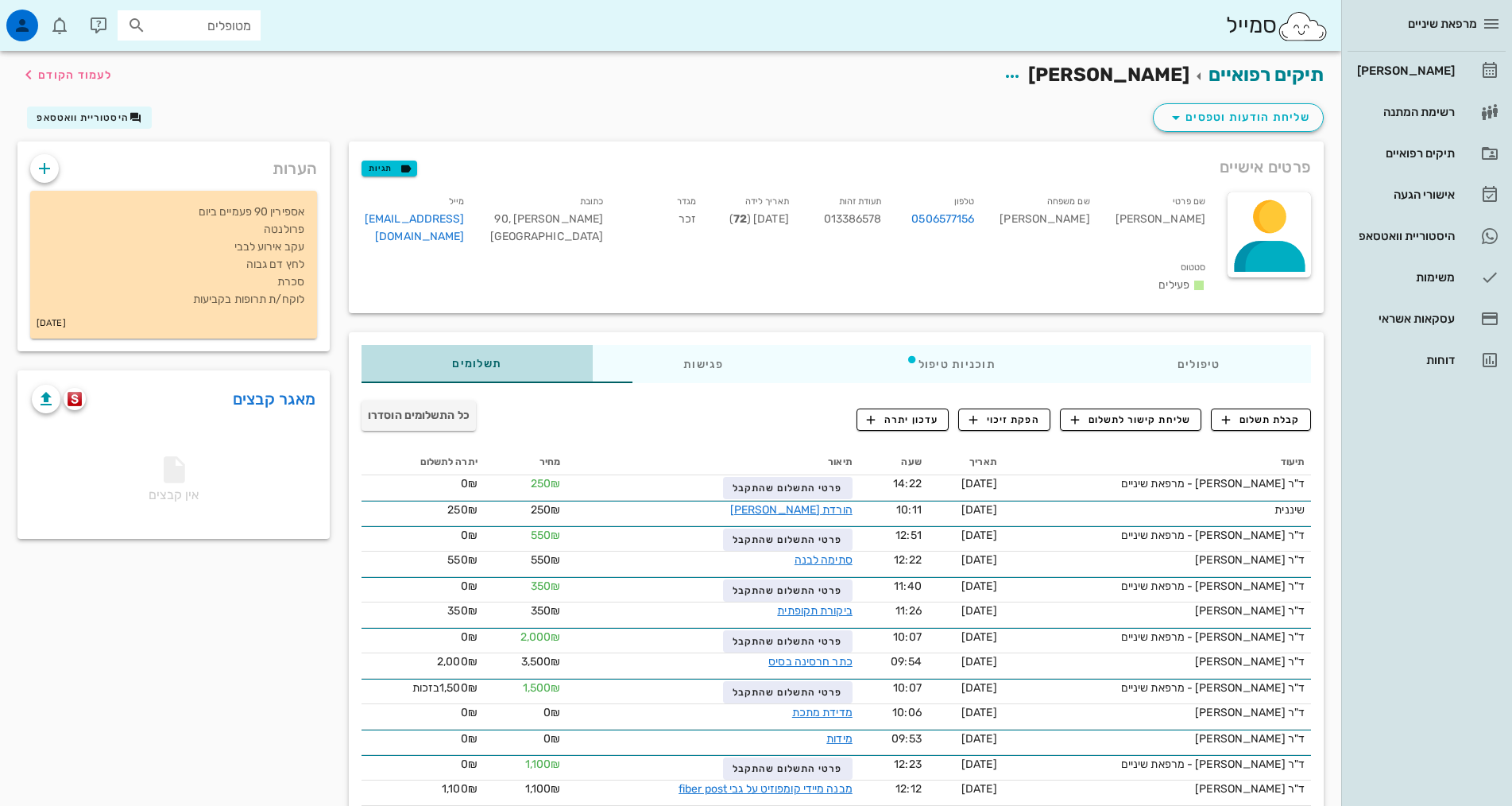
click at [452, 359] on span "תשלומים 0₪" at bounding box center [477, 364] width 50 height 12
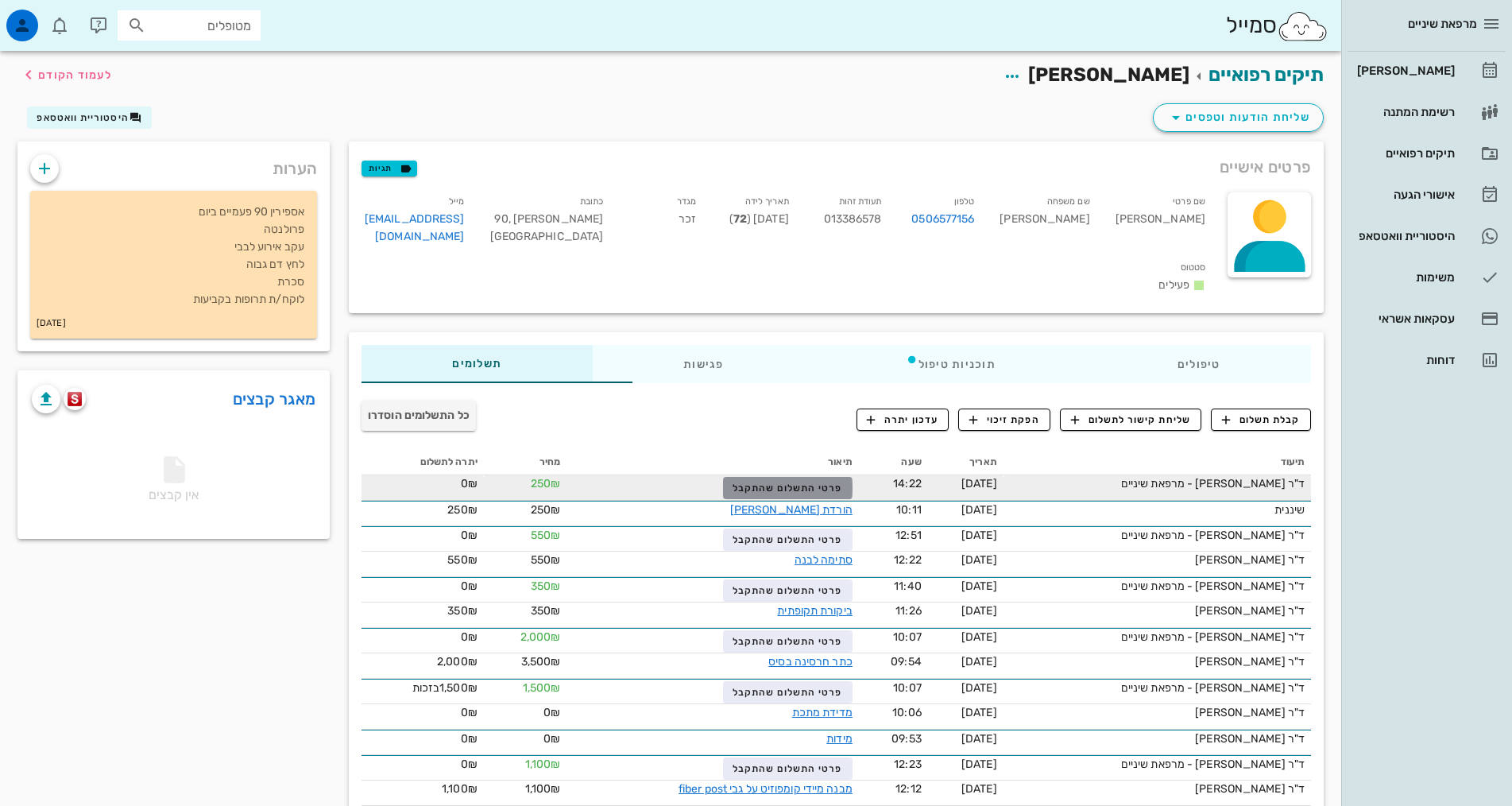
click at [765, 483] on span "פרטי התשלום שהתקבל" at bounding box center [788, 488] width 110 height 12
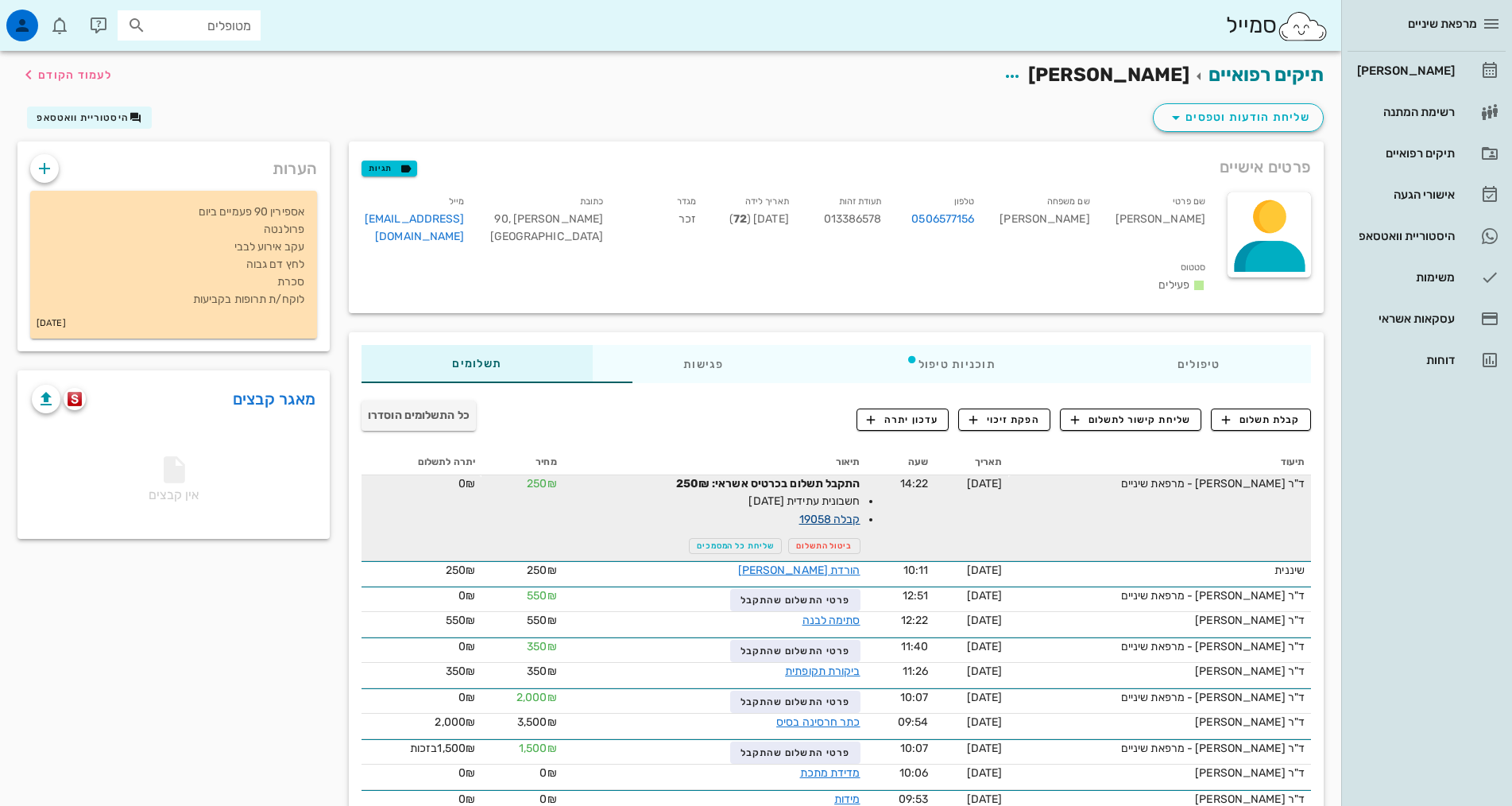
click at [799, 513] on link "קבלה 19058" at bounding box center [829, 519] width 61 height 13
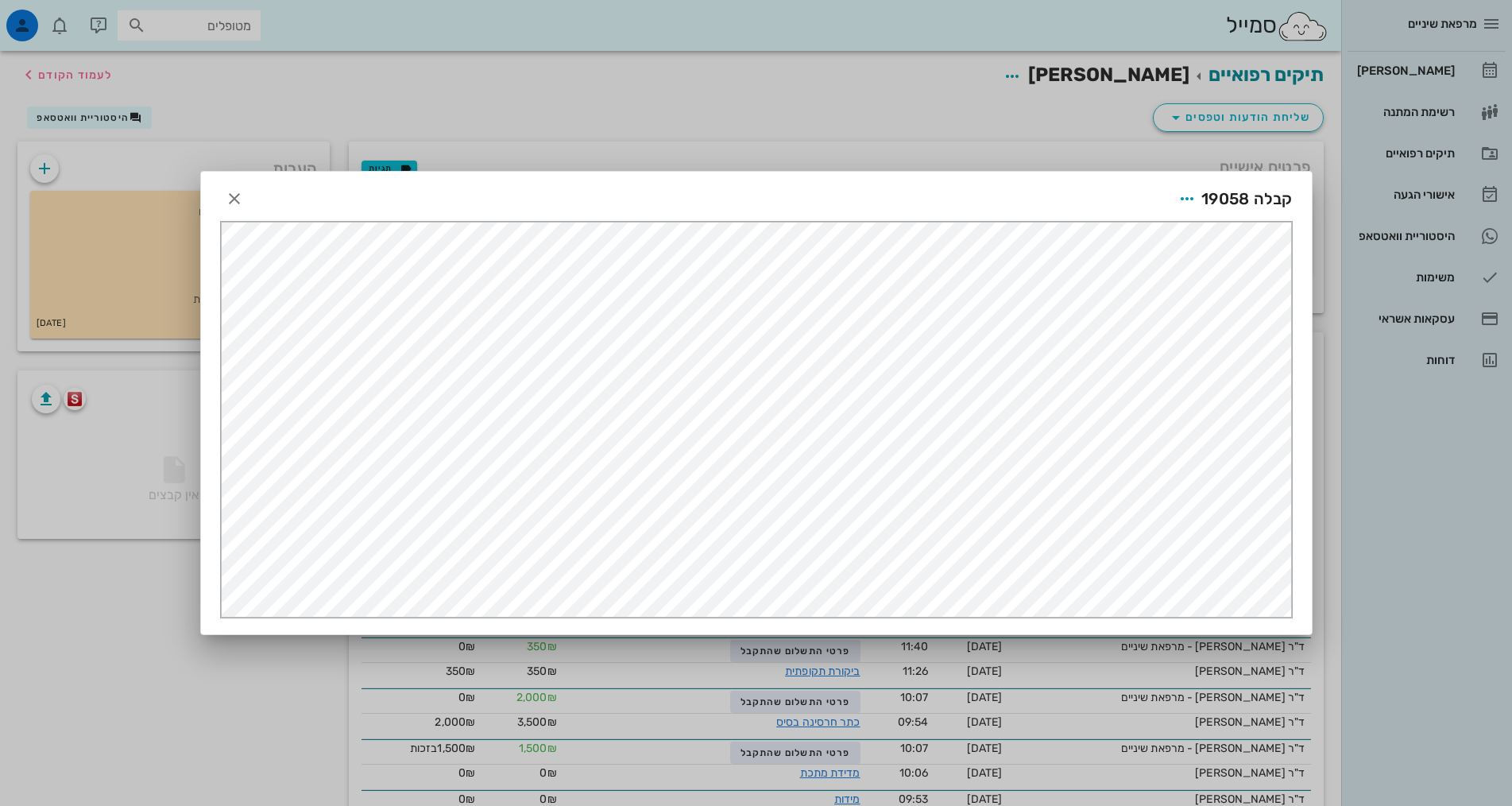
scroll to position [0, 0]
click at [1199, 198] on span "button" at bounding box center [1187, 199] width 28 height 19
click at [1158, 357] on div "שליחה במייל" at bounding box center [1144, 353] width 89 height 15
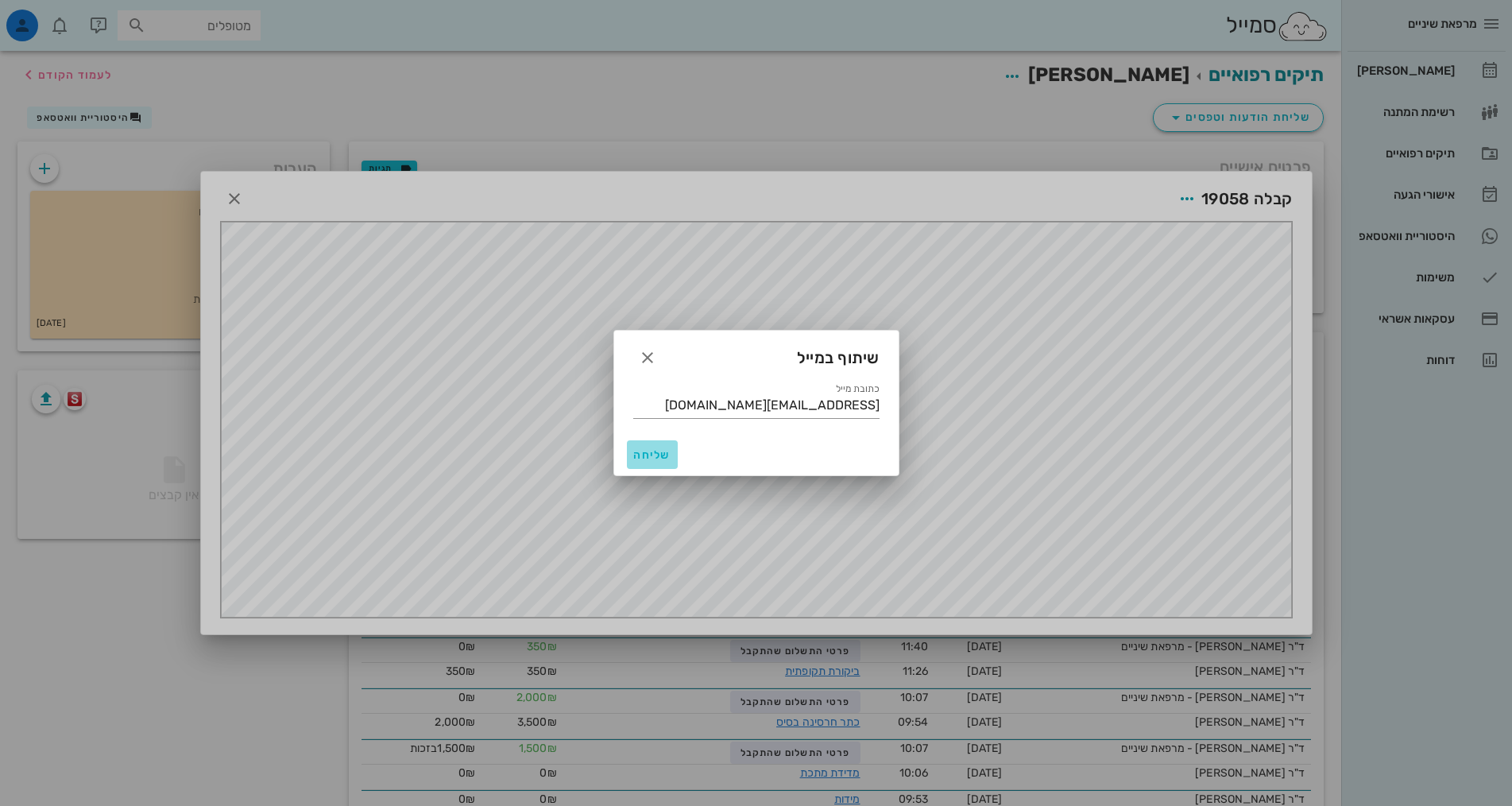
click at [643, 453] on span "שליחה" at bounding box center [652, 454] width 38 height 13
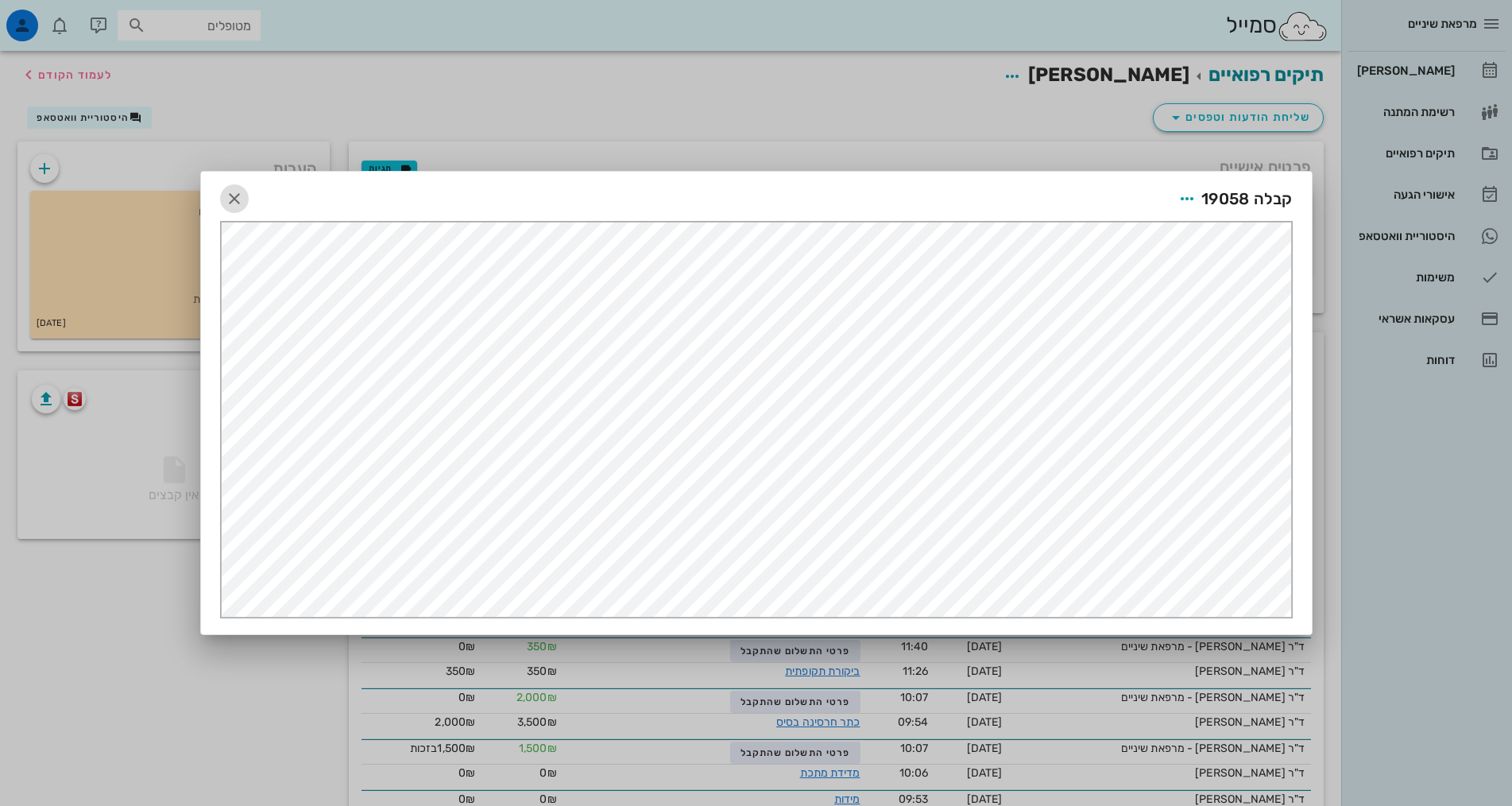
click at [236, 201] on icon "button" at bounding box center [235, 199] width 19 height 19
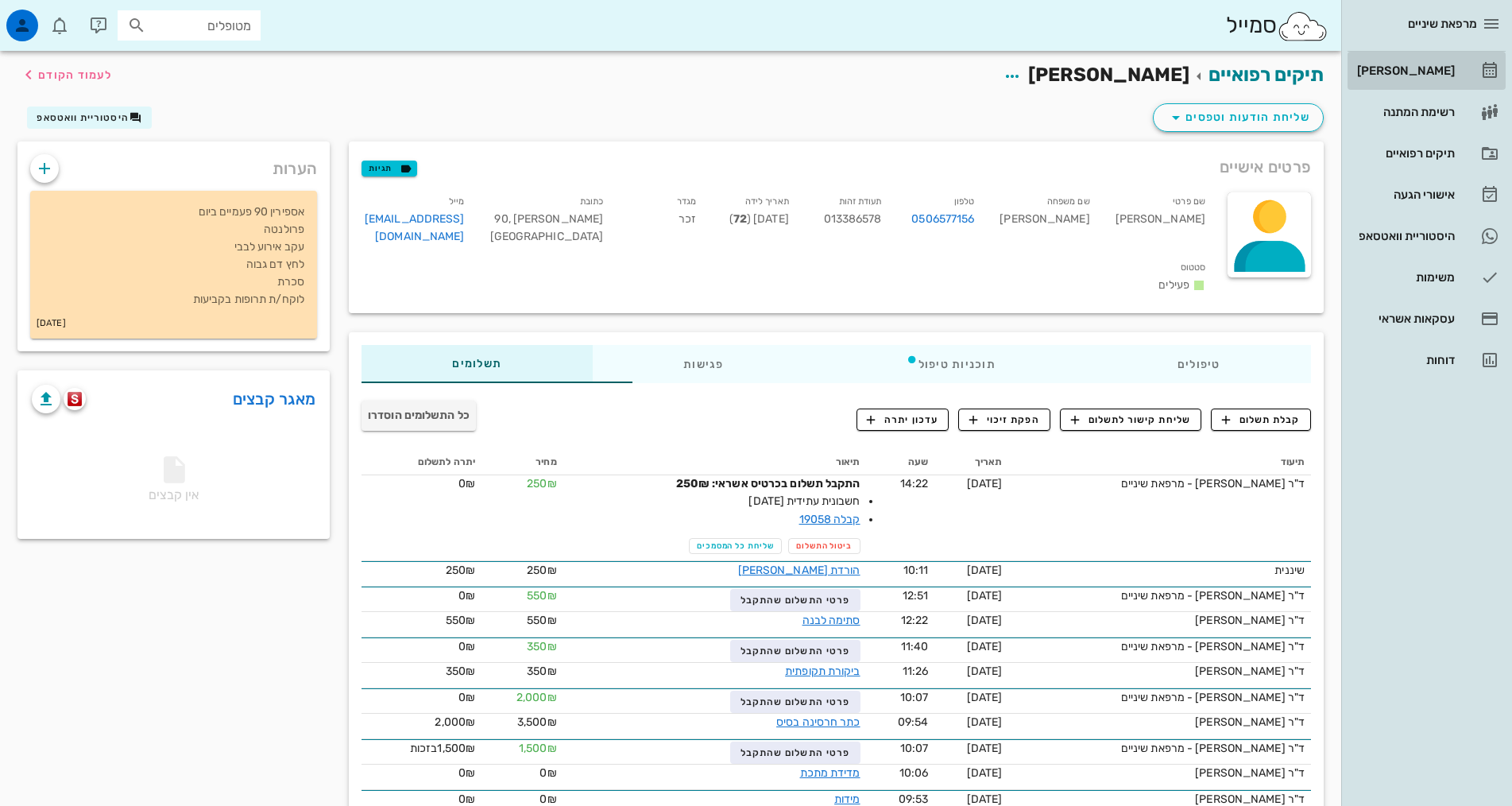
click at [1408, 74] on div "[PERSON_NAME]" at bounding box center [1404, 71] width 101 height 12
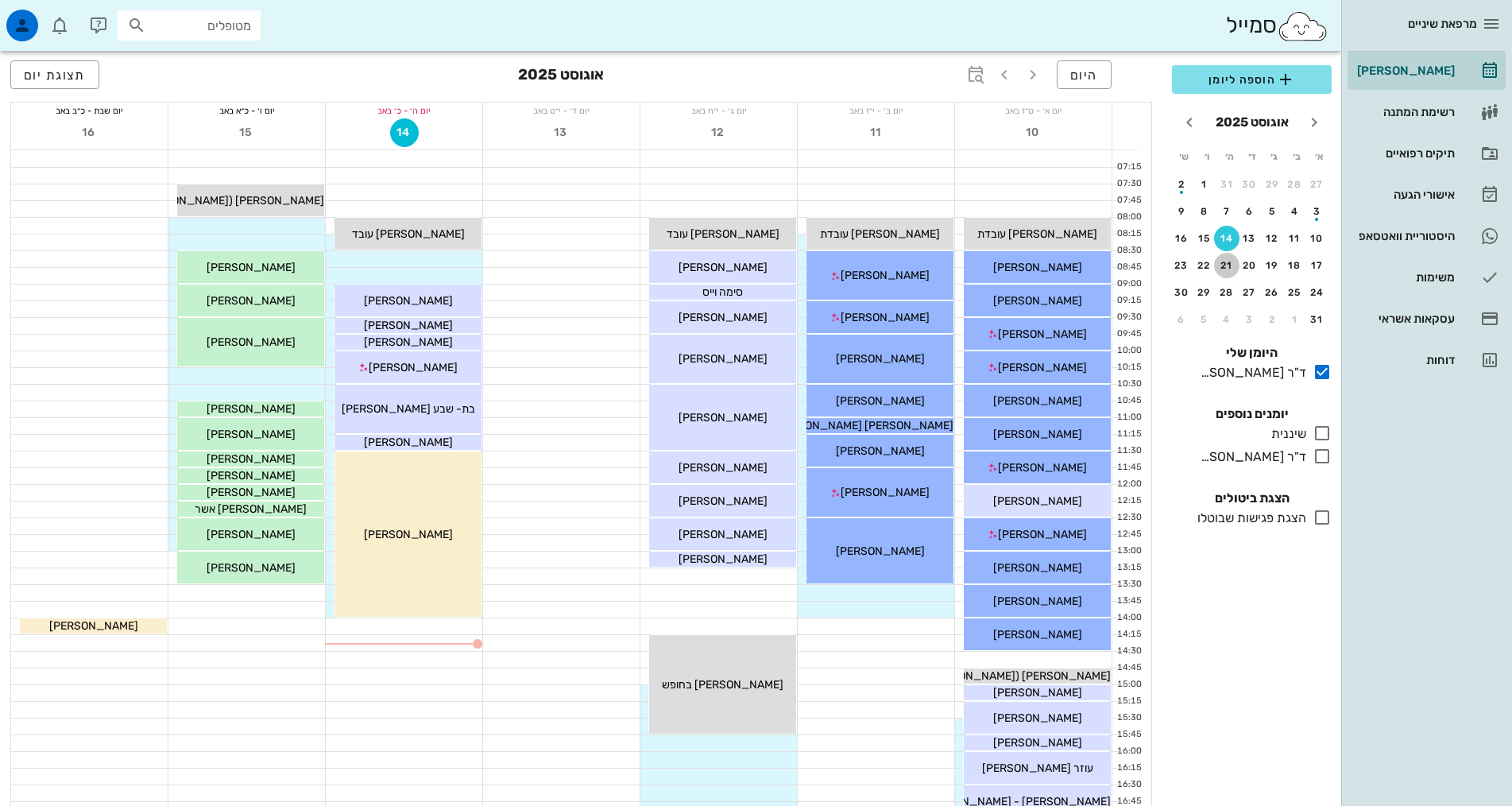
click at [1232, 267] on div "21" at bounding box center [1226, 266] width 26 height 12
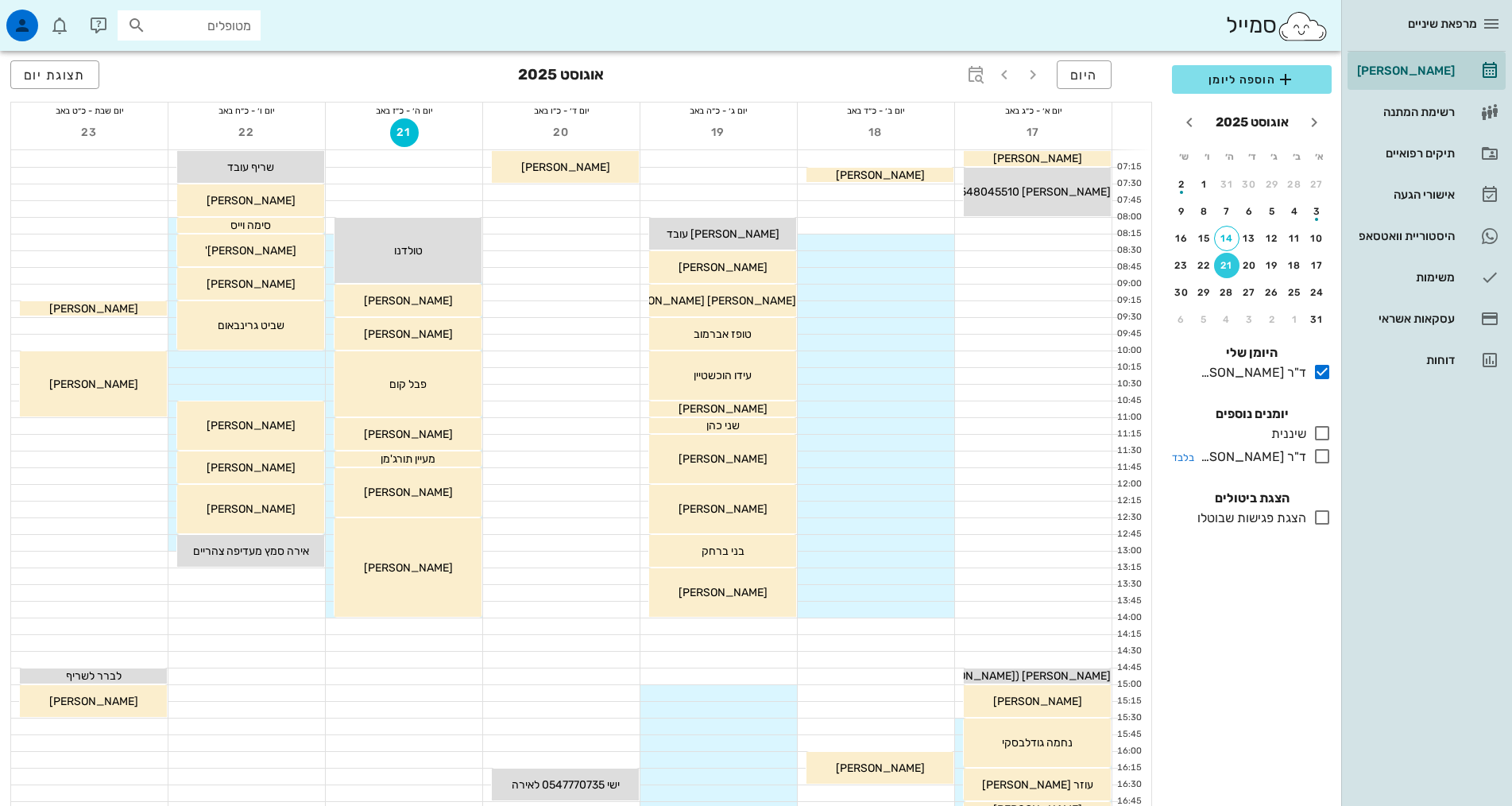
click at [1321, 460] on icon at bounding box center [1323, 456] width 19 height 19
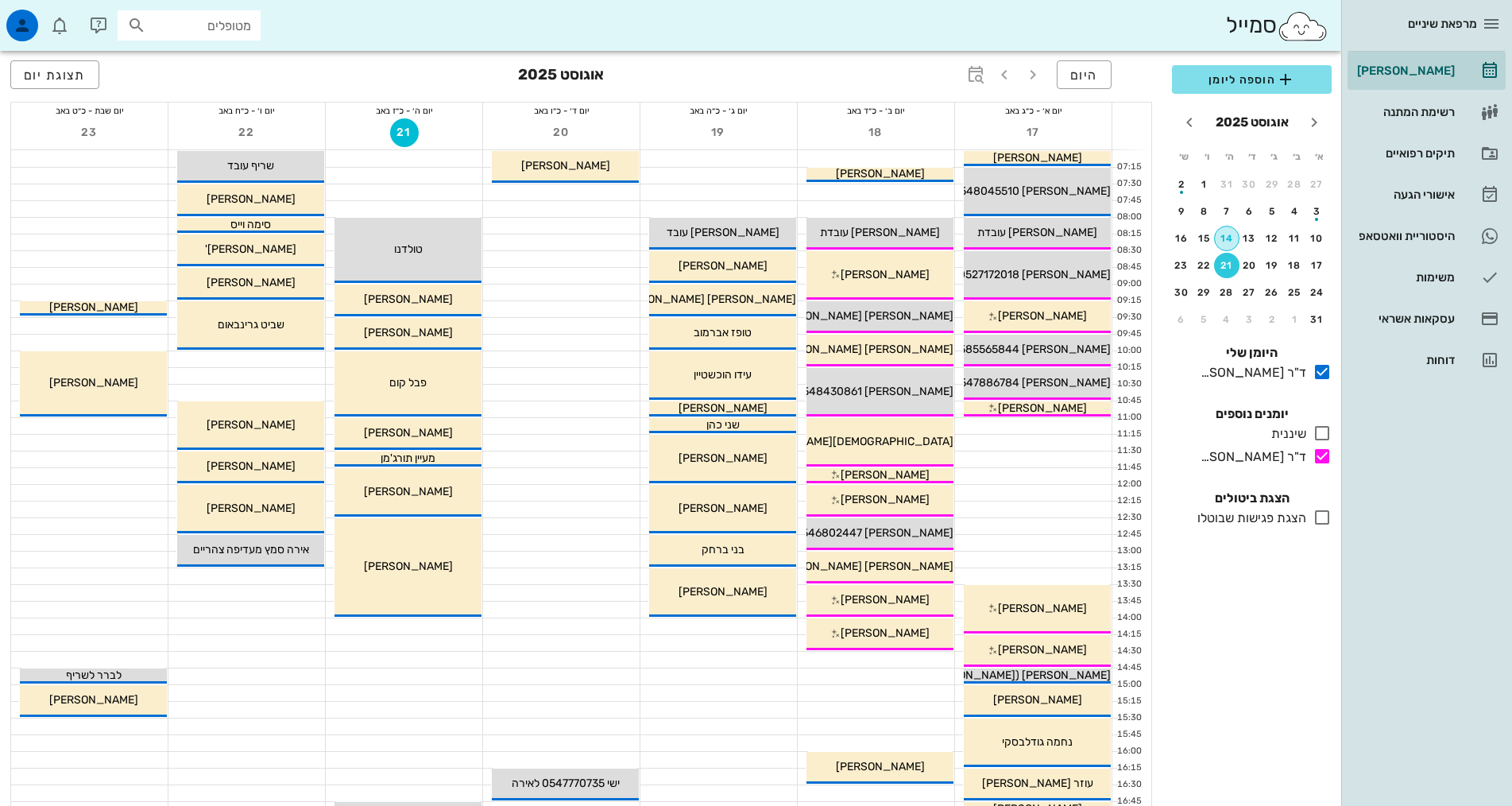
click at [1228, 233] on div "14" at bounding box center [1226, 238] width 24 height 12
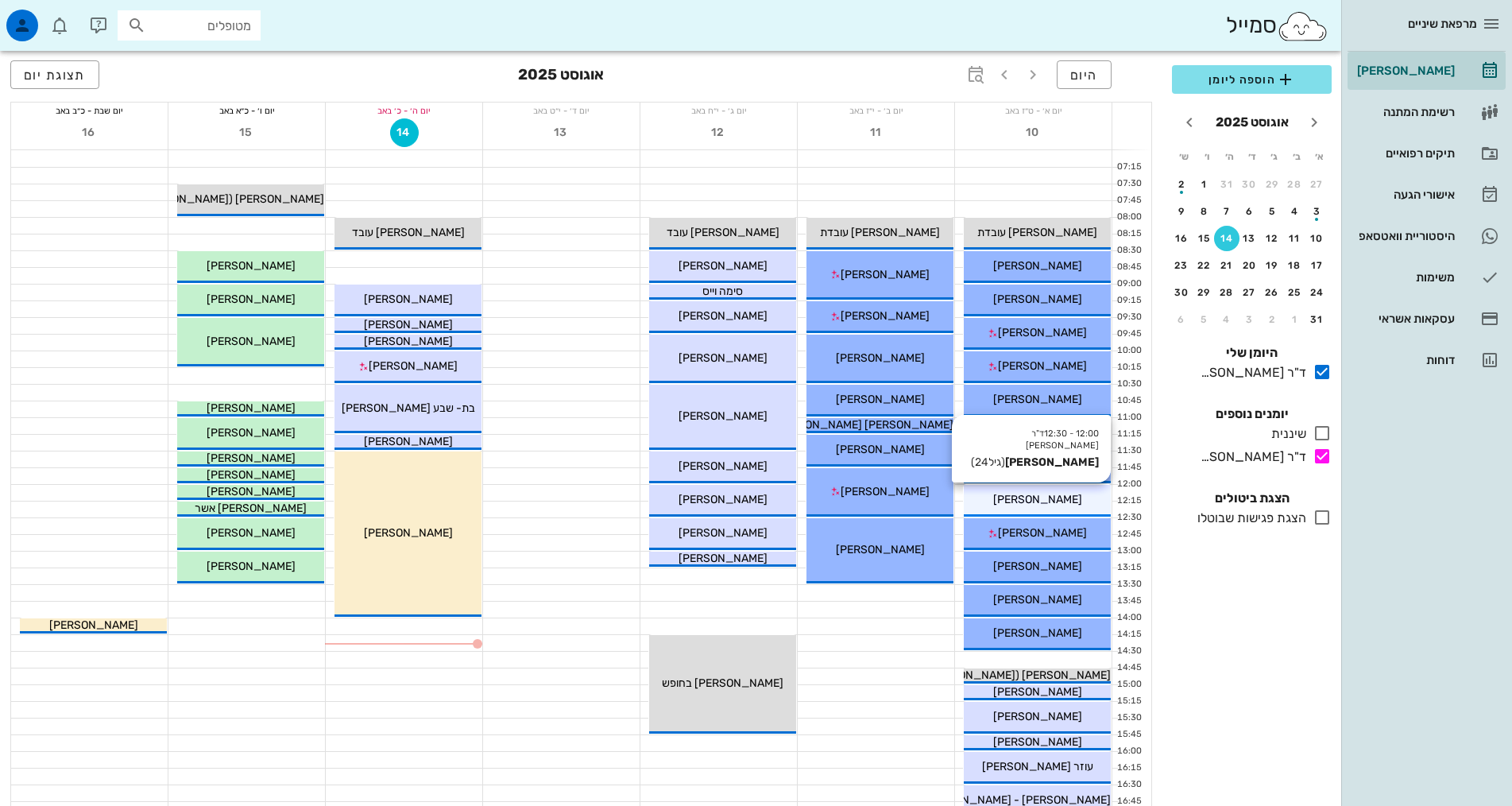
click at [1024, 500] on span "[PERSON_NAME]" at bounding box center [1038, 499] width 89 height 13
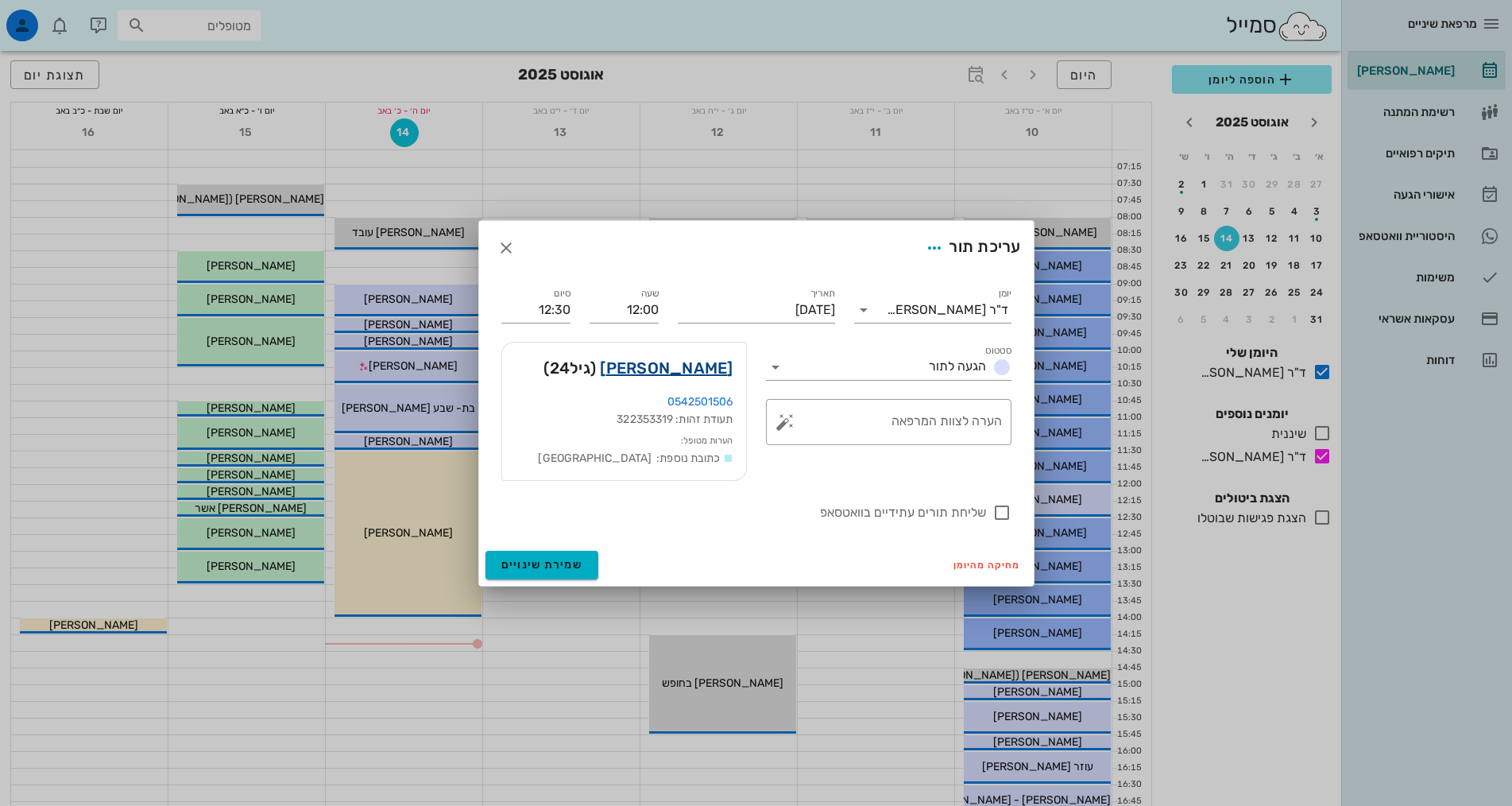
click at [717, 371] on link "רתם סהר" at bounding box center [667, 368] width 133 height 26
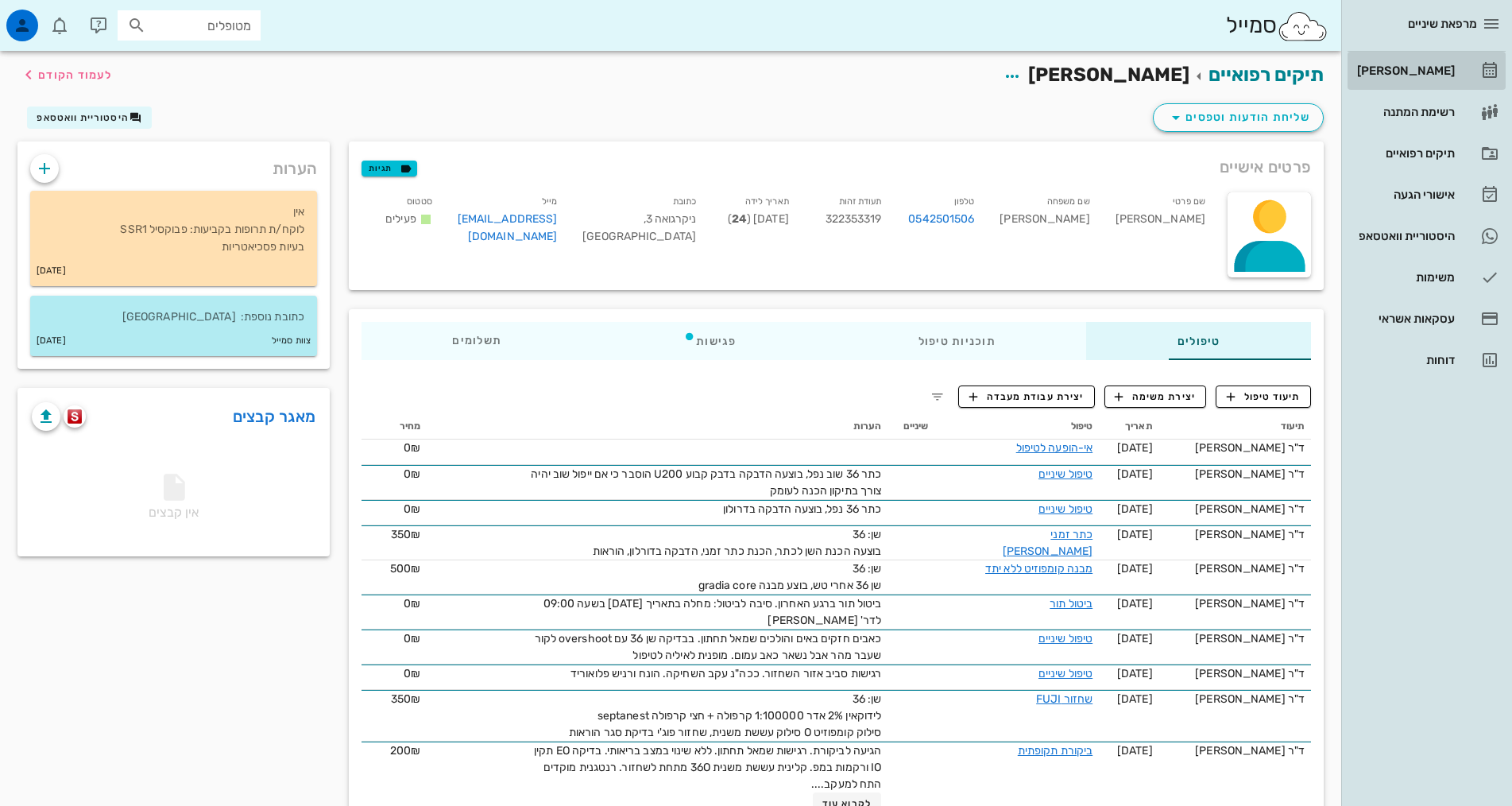
click at [1420, 75] on div "[PERSON_NAME]" at bounding box center [1404, 71] width 101 height 12
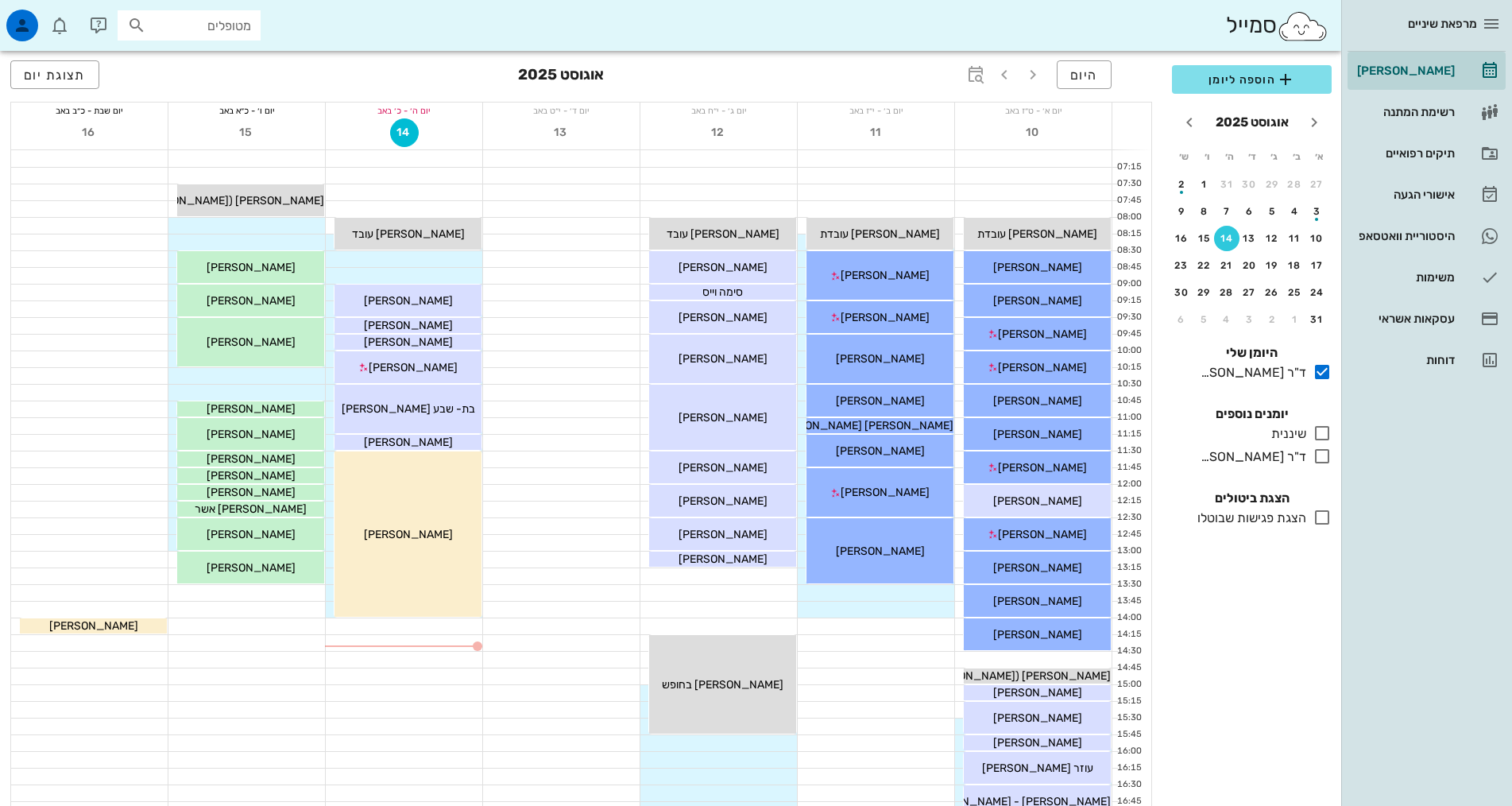
click at [182, 24] on input "מטופלים" at bounding box center [200, 25] width 102 height 20
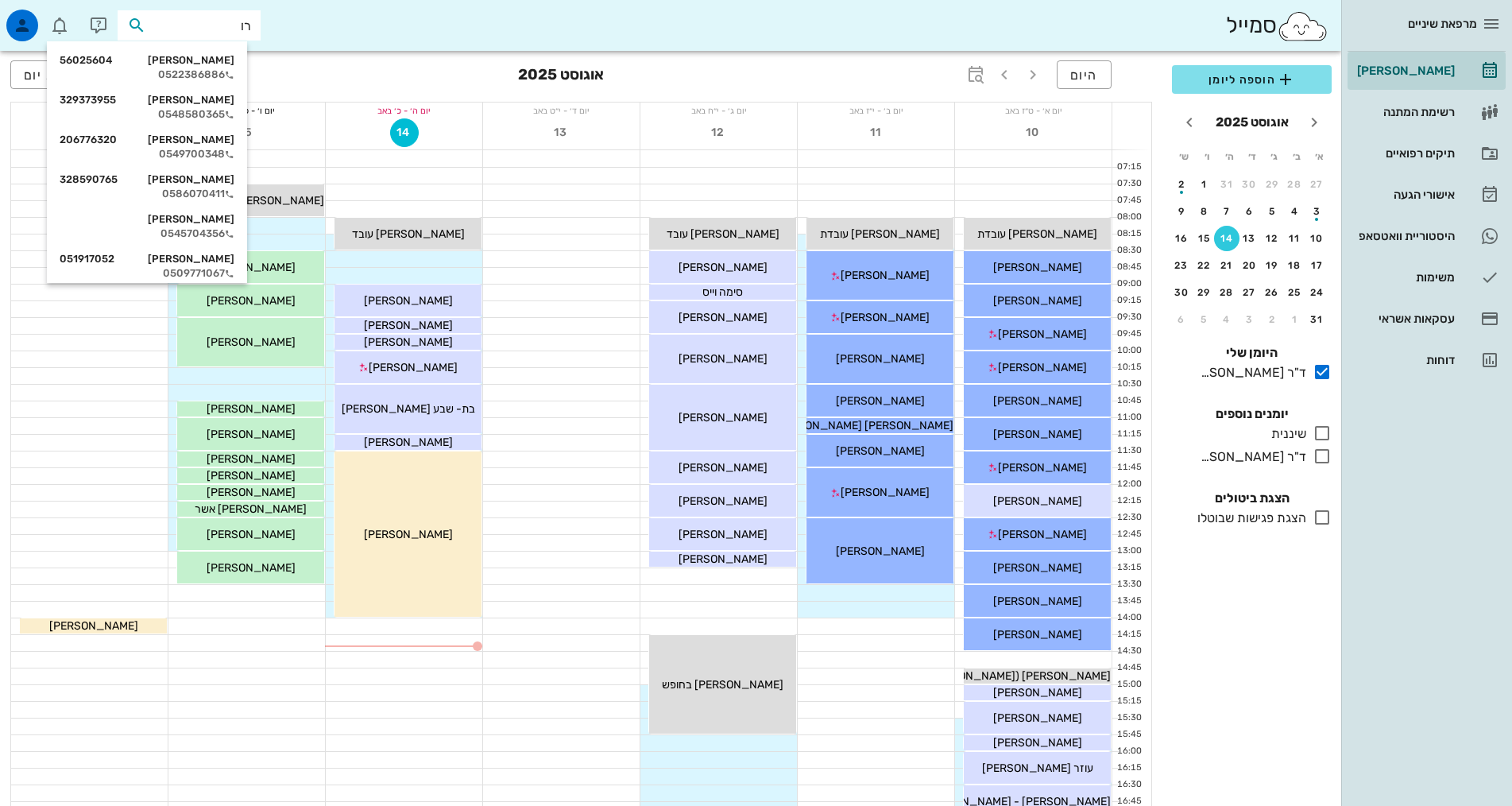
type input "ר"
type input "רוזנט"
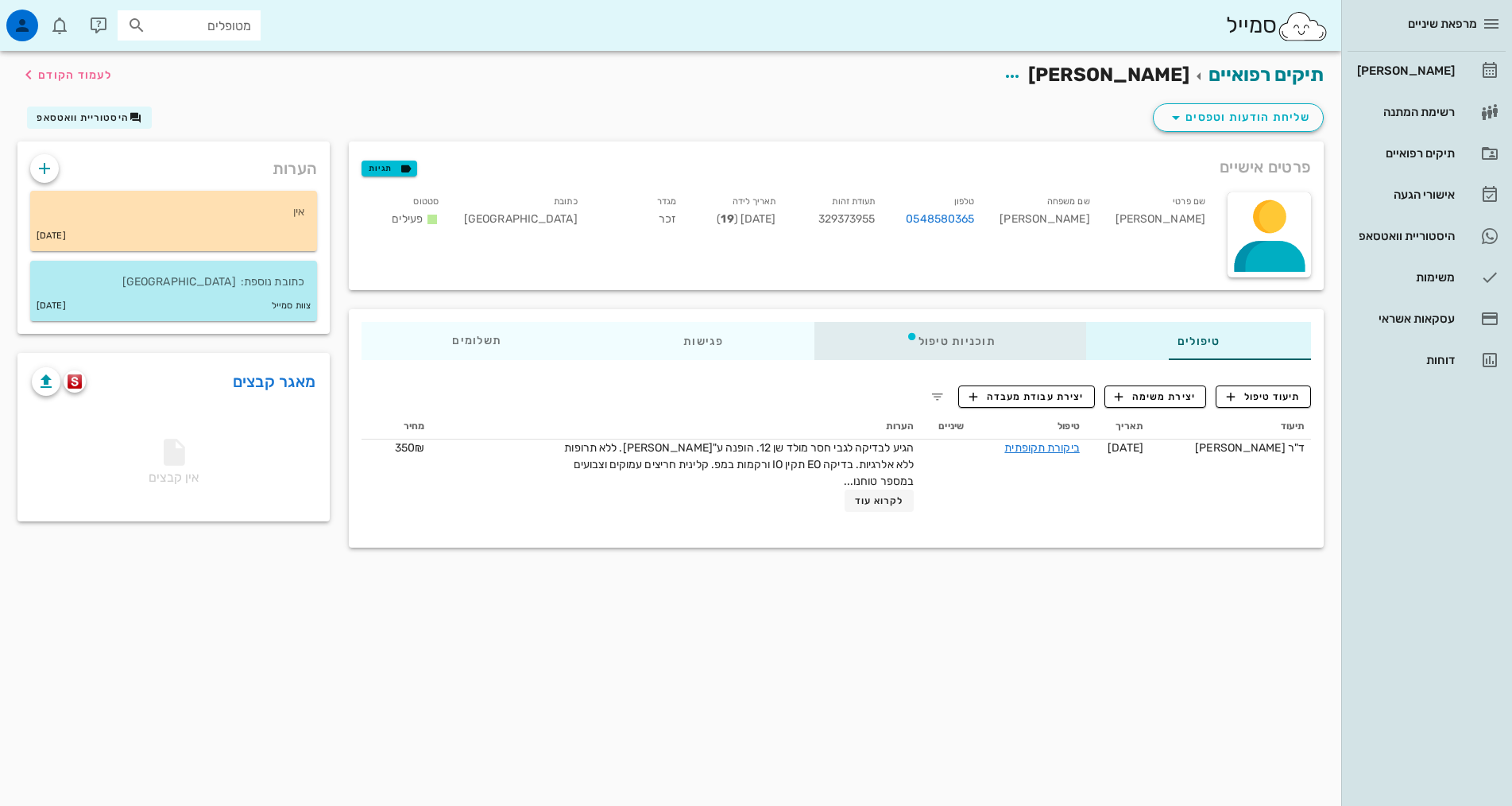
click at [947, 350] on div "תוכניות טיפול" at bounding box center [950, 341] width 272 height 38
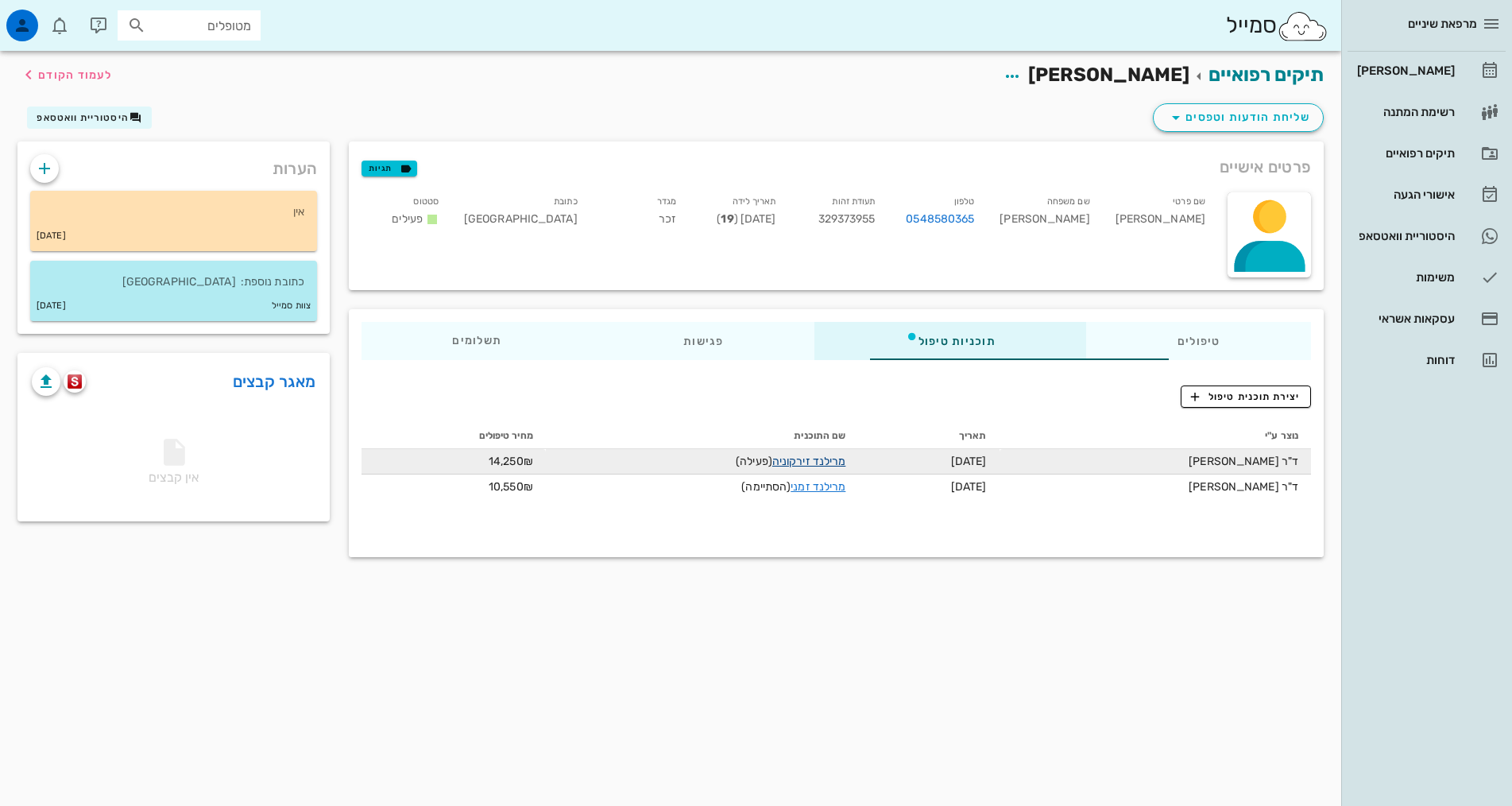
click at [777, 459] on link "מרילנד זירקוניה" at bounding box center [808, 461] width 73 height 13
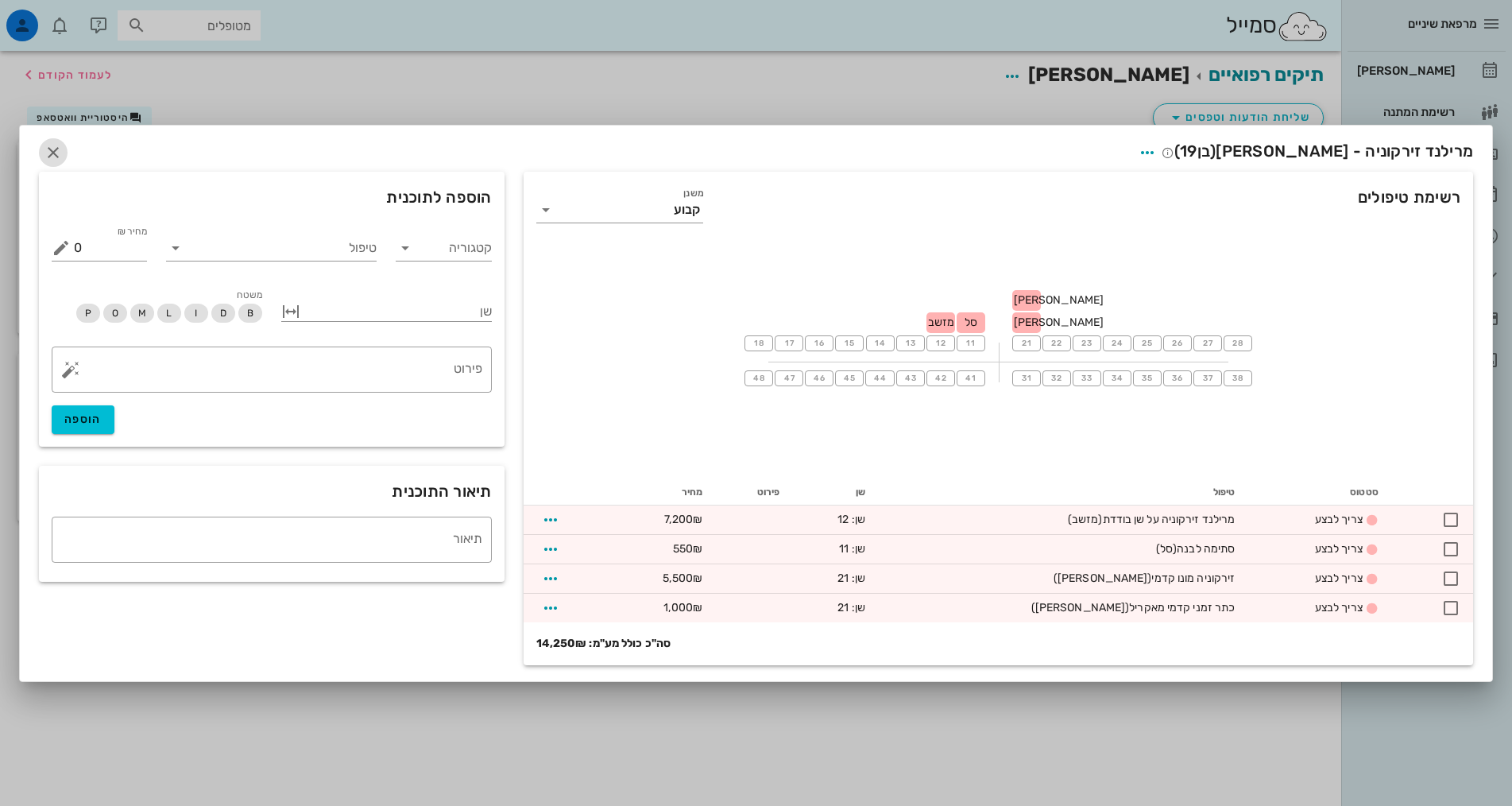
click at [50, 151] on icon "button" at bounding box center [53, 153] width 19 height 19
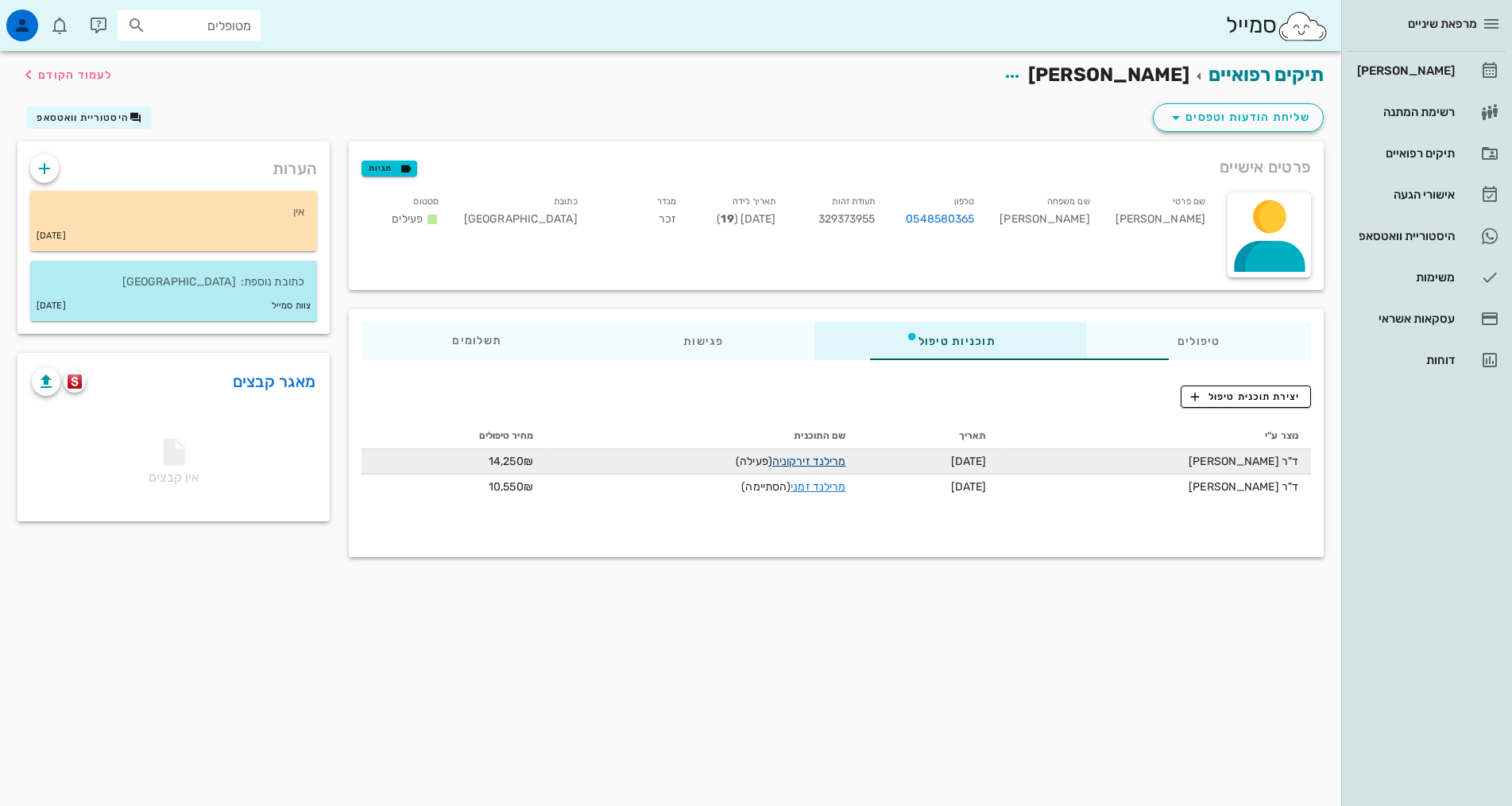
click at [772, 460] on link "מרילנד זירקוניה" at bounding box center [808, 461] width 73 height 13
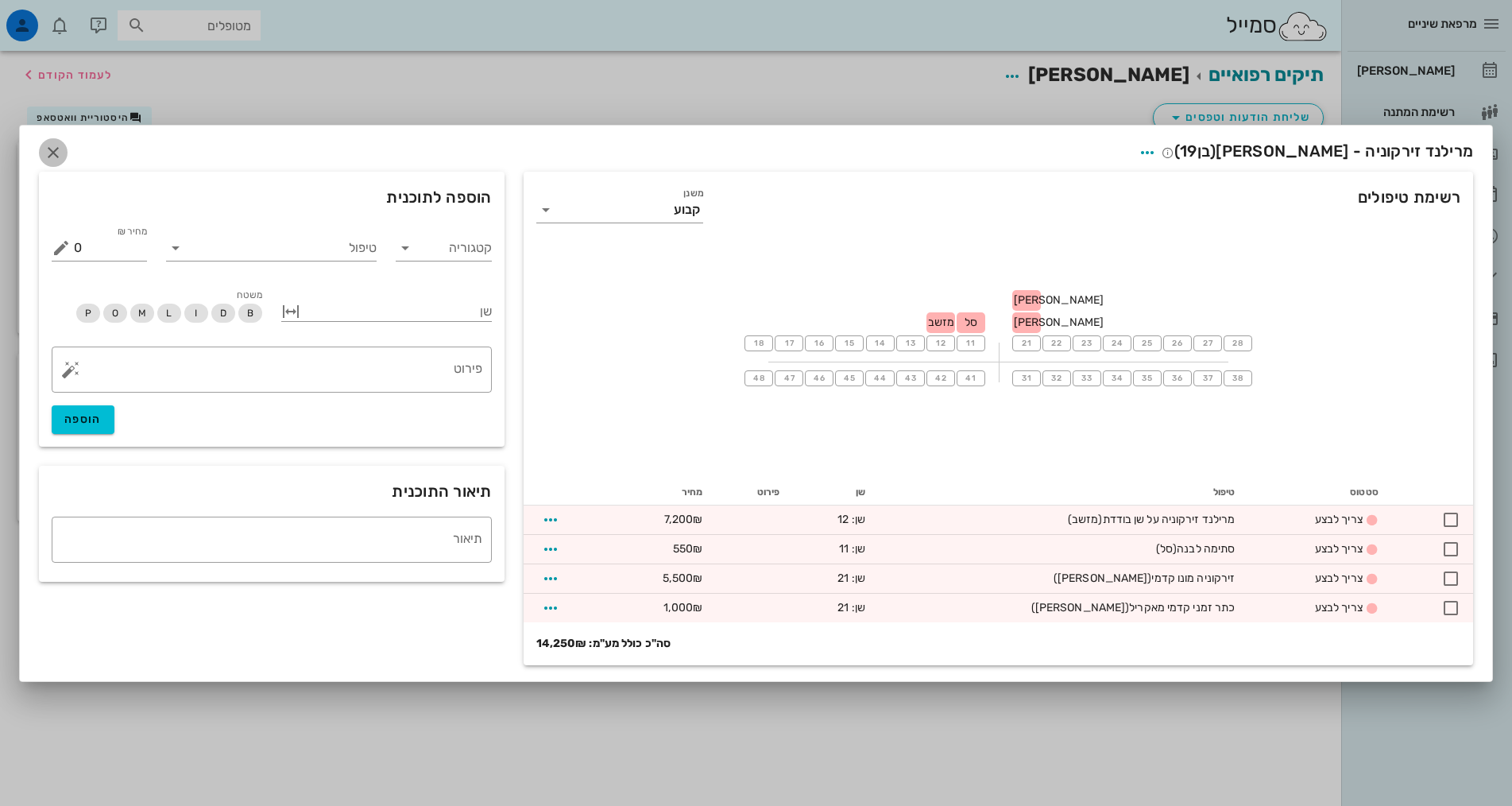
drag, startPoint x: 49, startPoint y: 151, endPoint x: 74, endPoint y: 158, distance: 26.0
click at [50, 151] on icon "button" at bounding box center [53, 153] width 19 height 19
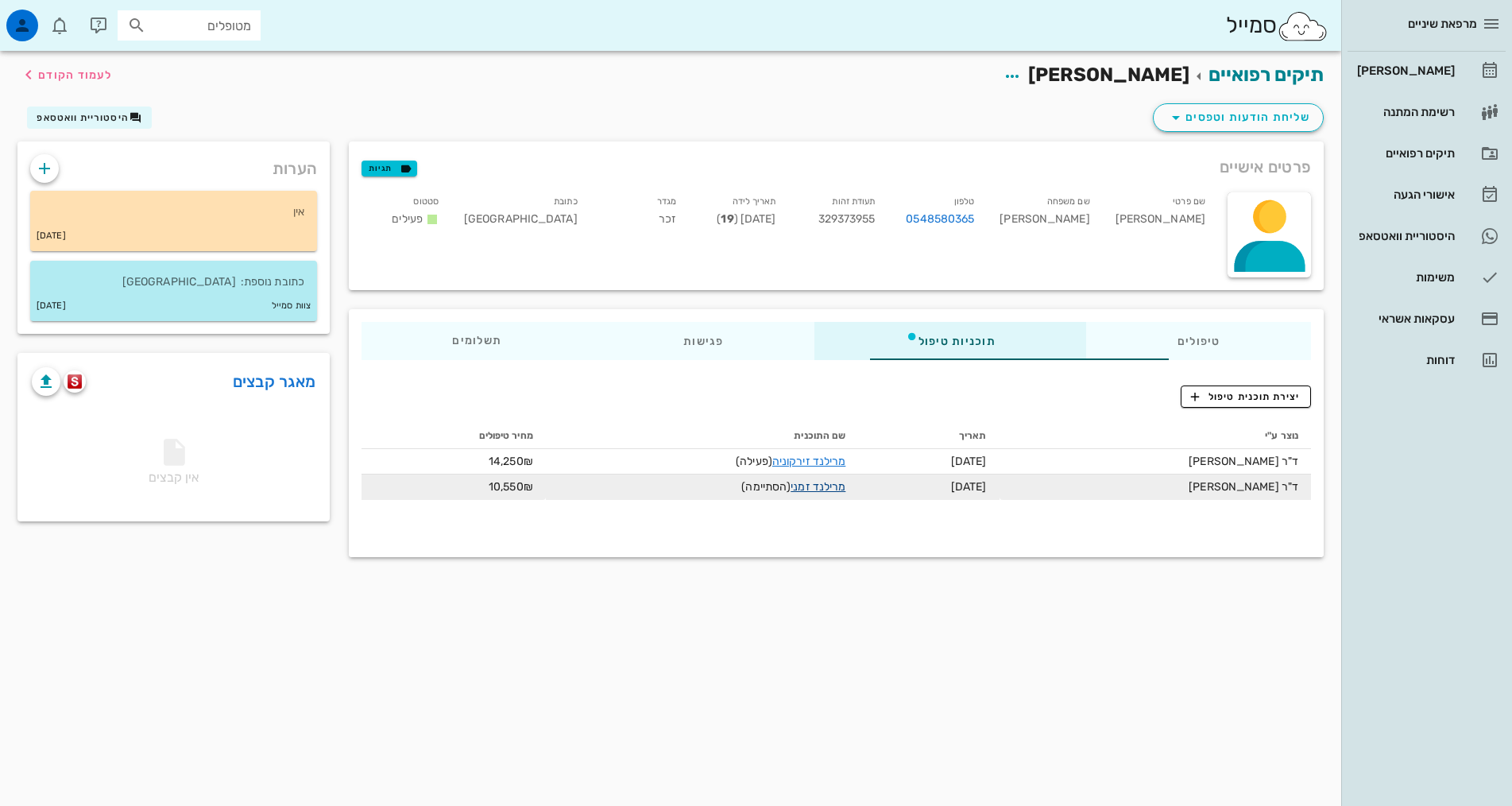
click at [791, 488] on link "מרילנד זמני" at bounding box center [818, 486] width 55 height 13
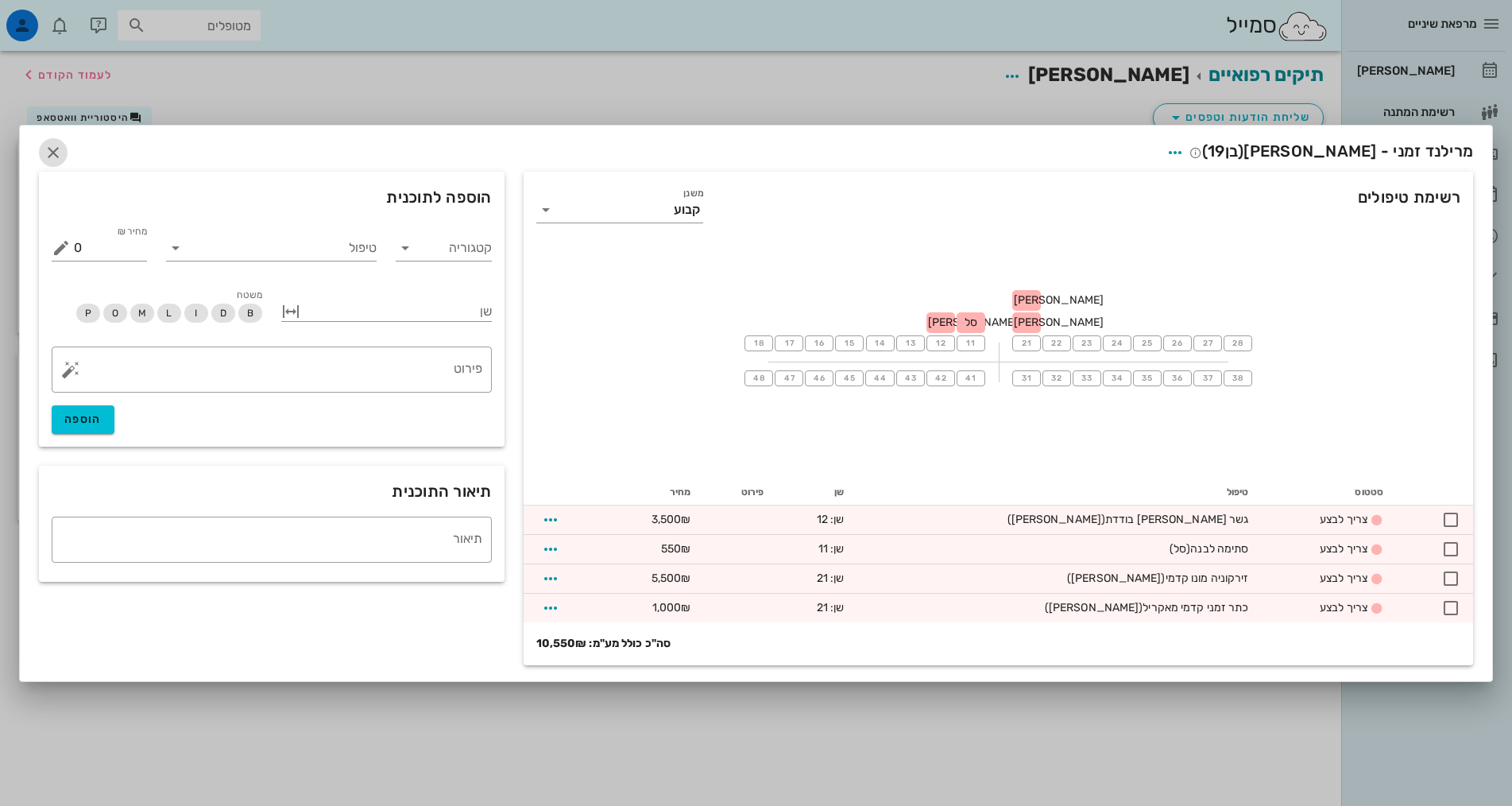
click at [57, 148] on icon "button" at bounding box center [53, 153] width 19 height 19
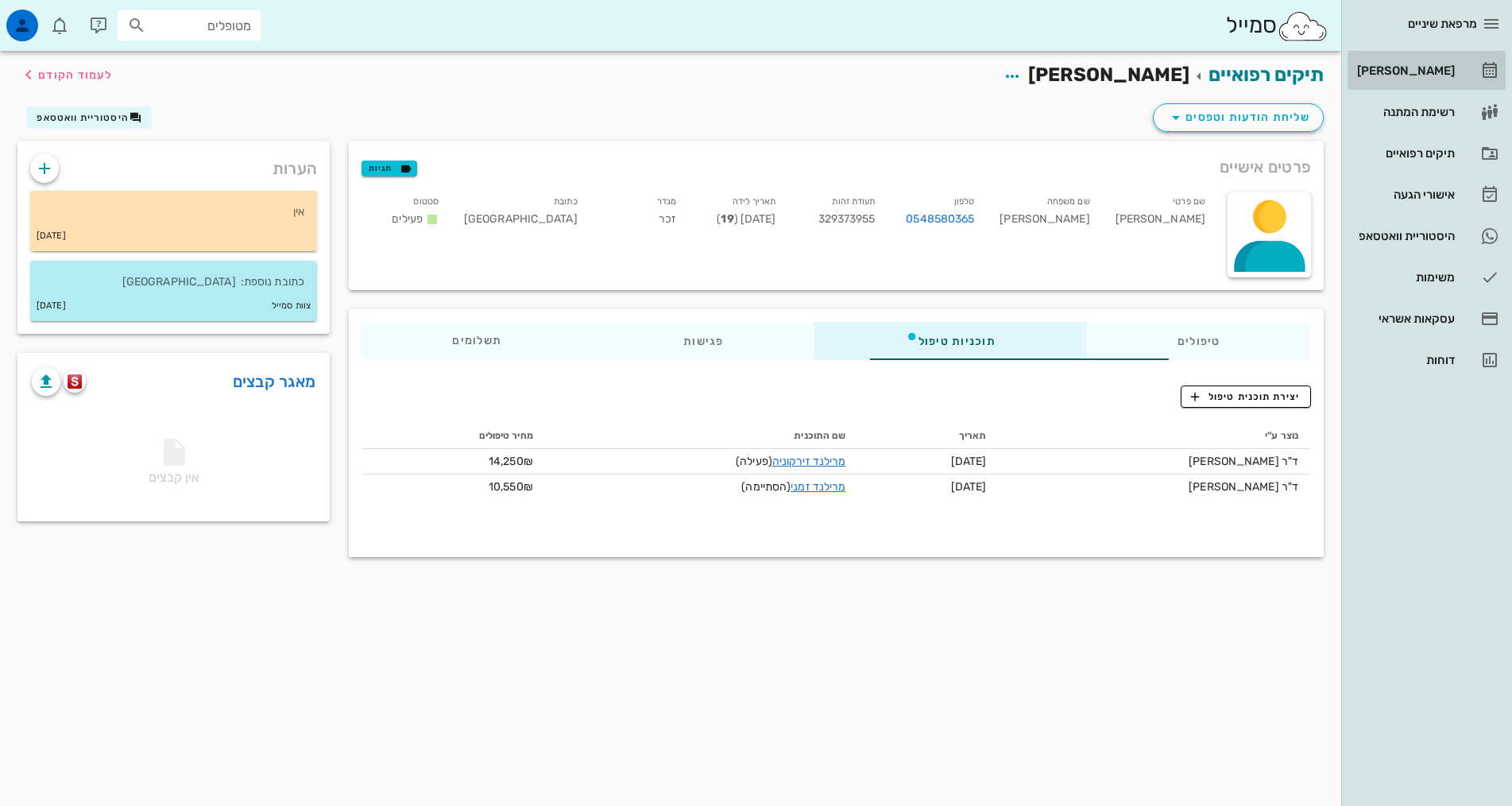
click at [1421, 77] on div "[PERSON_NAME]" at bounding box center [1404, 71] width 101 height 26
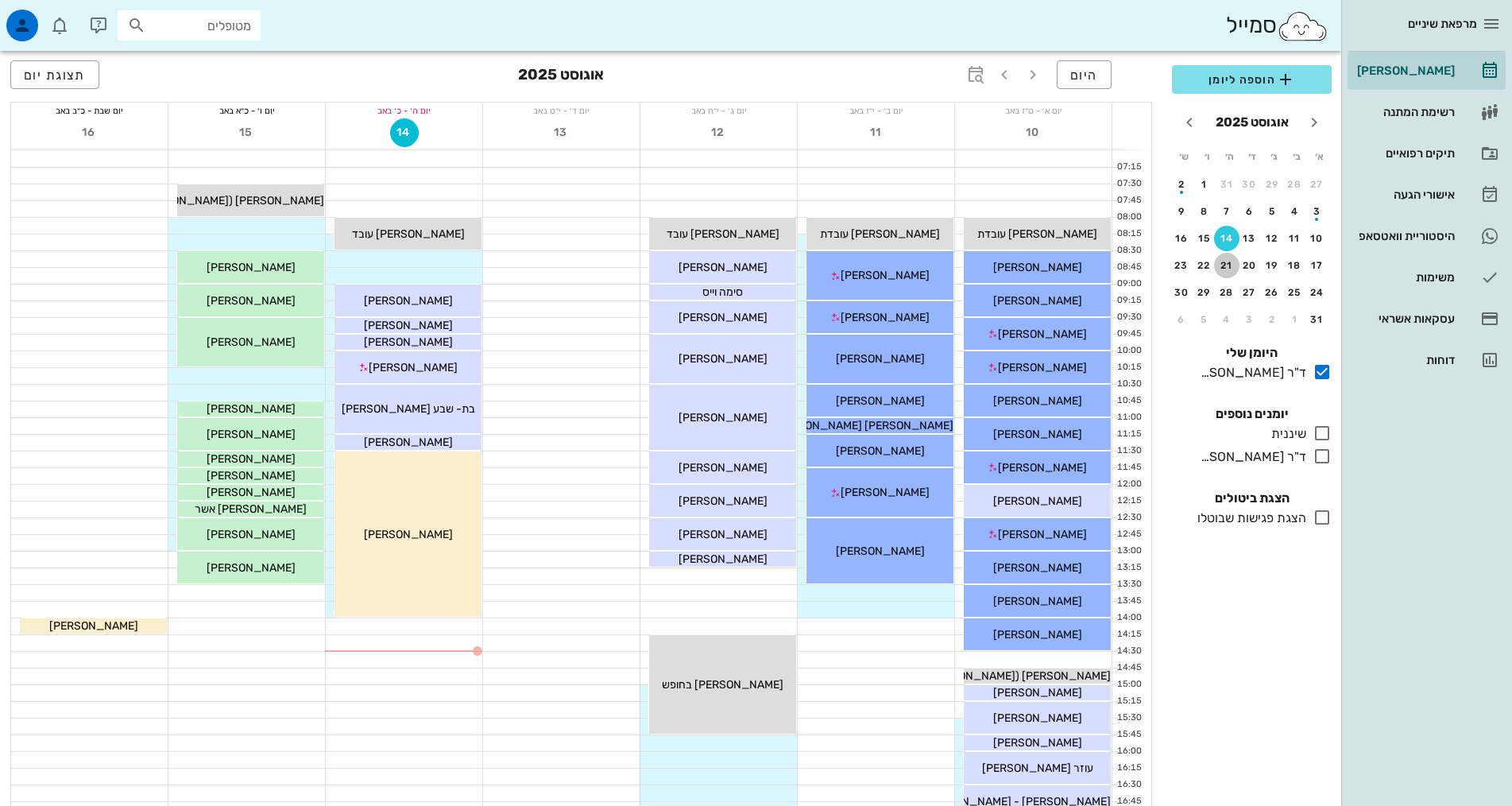
click at [1222, 263] on div "21" at bounding box center [1226, 266] width 26 height 12
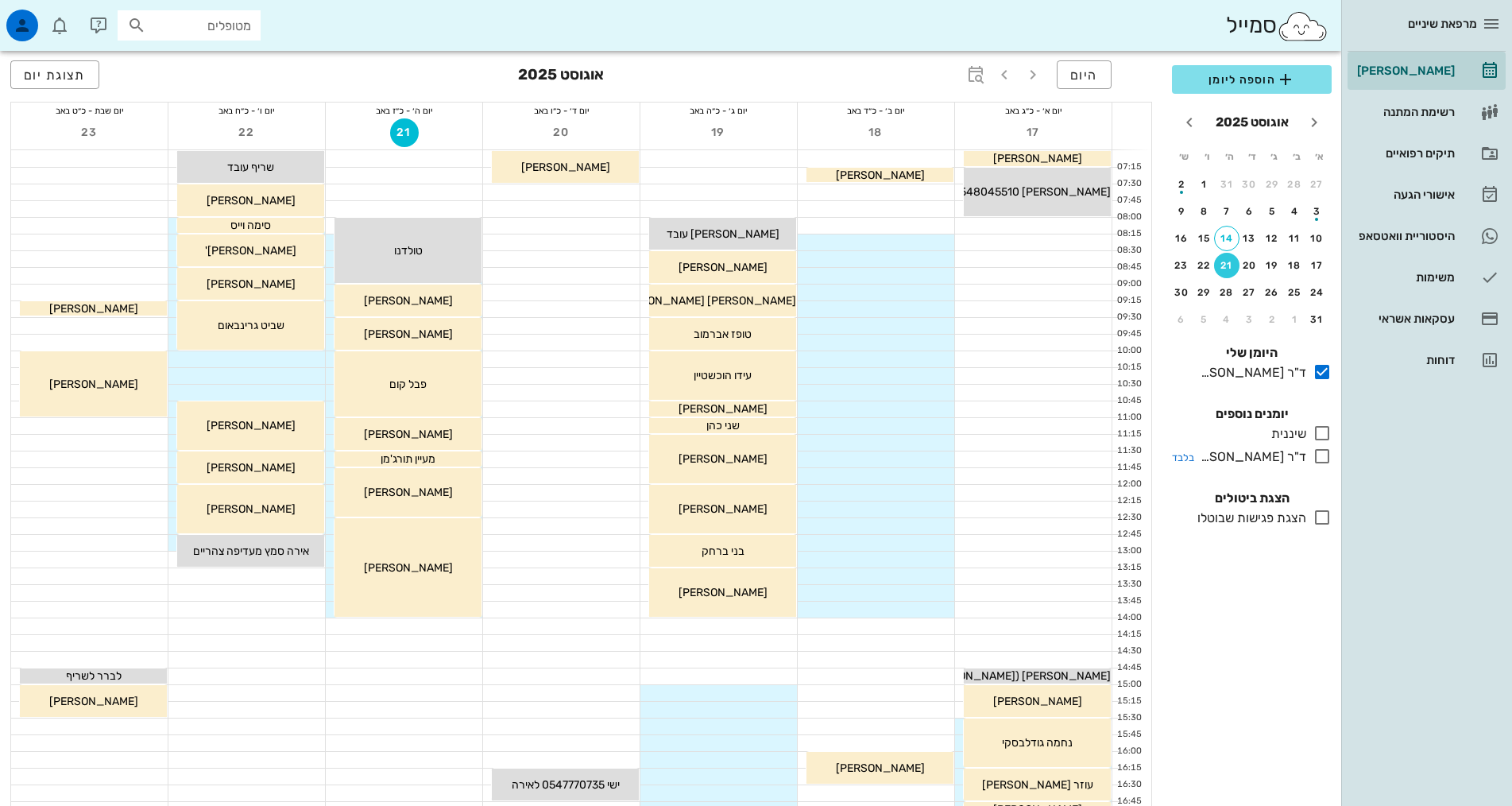
click at [1319, 454] on icon at bounding box center [1323, 456] width 19 height 19
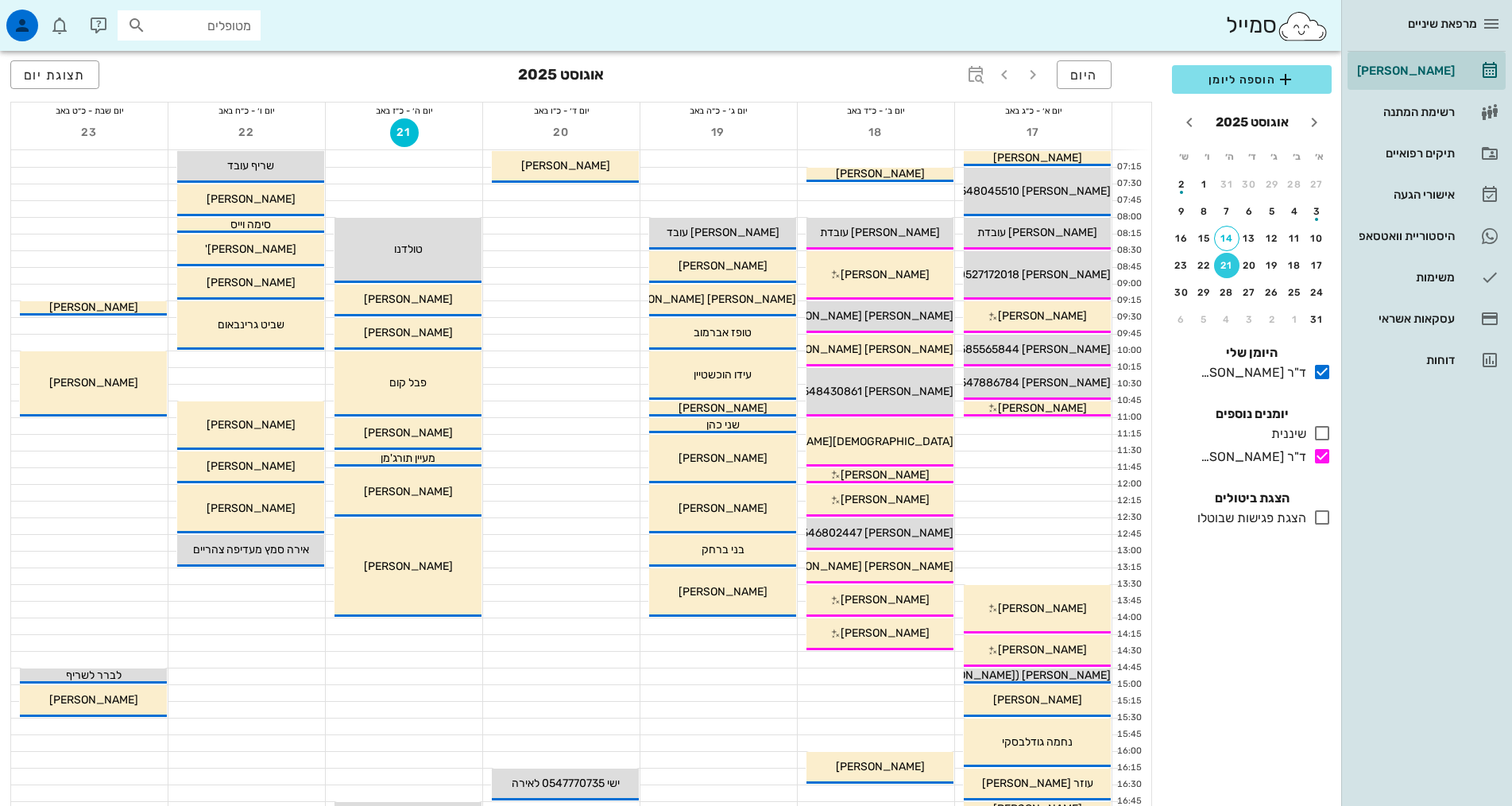
click at [210, 29] on input "מטופלים" at bounding box center [200, 25] width 102 height 20
type input "רוזנט"
click at [197, 66] on div "אלעזר נחום רוזנטל 329373955" at bounding box center [160, 60] width 174 height 12
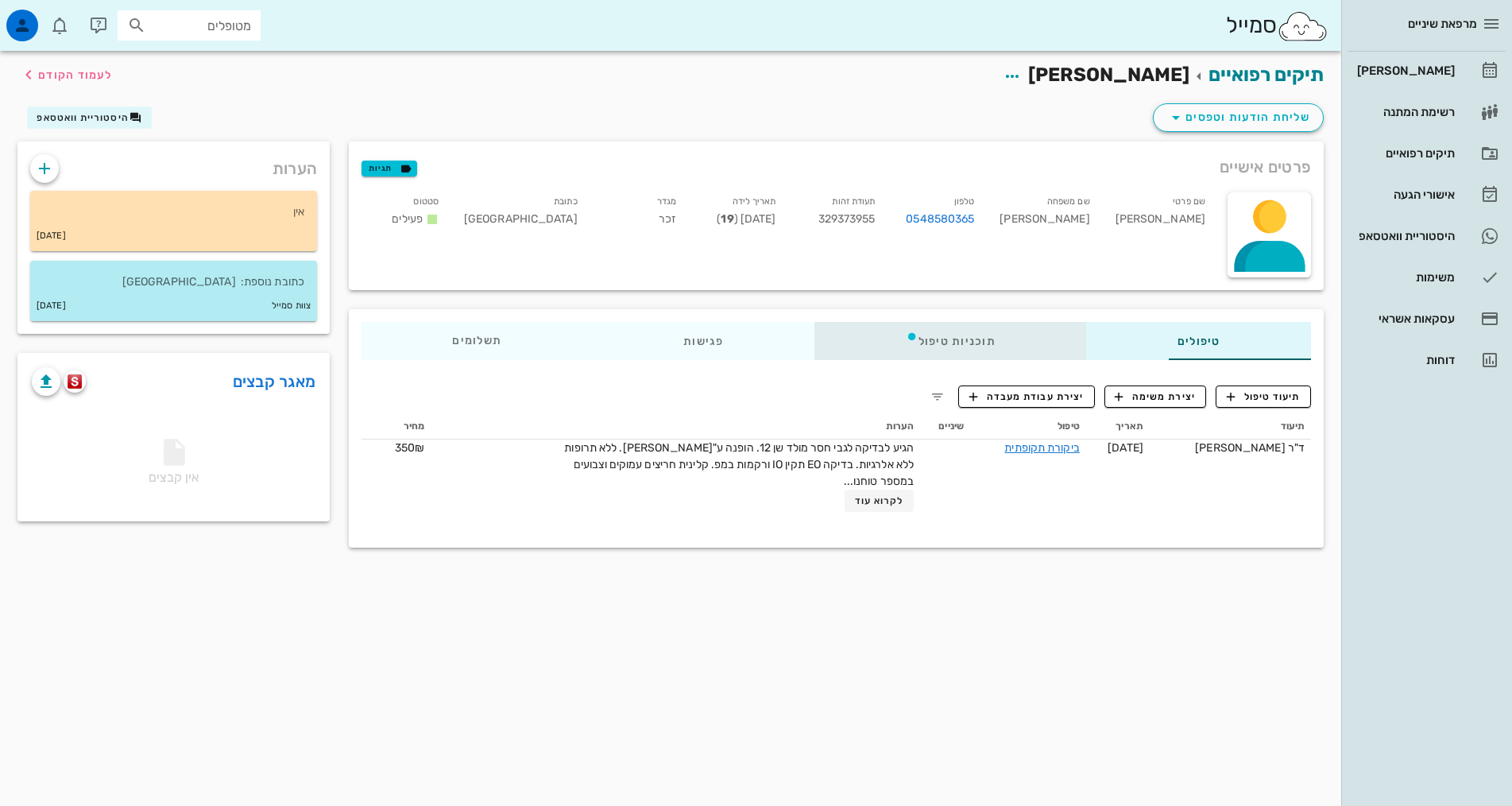
click at [906, 333] on icon at bounding box center [912, 336] width 12 height 12
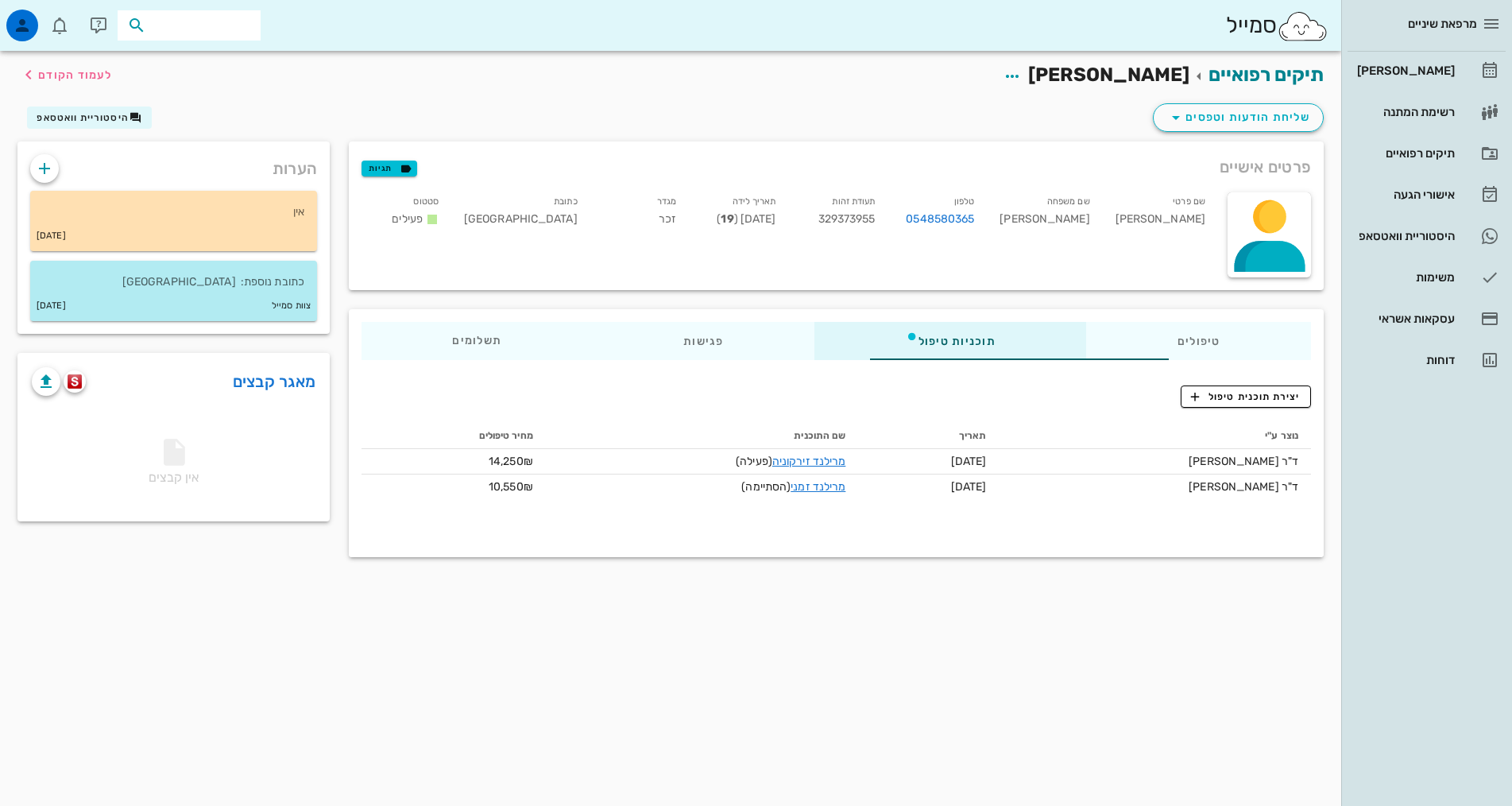
click at [185, 30] on input "text" at bounding box center [200, 25] width 102 height 20
type input "שמעוני"
click at [1454, 66] on div "[PERSON_NAME]" at bounding box center [1404, 71] width 101 height 12
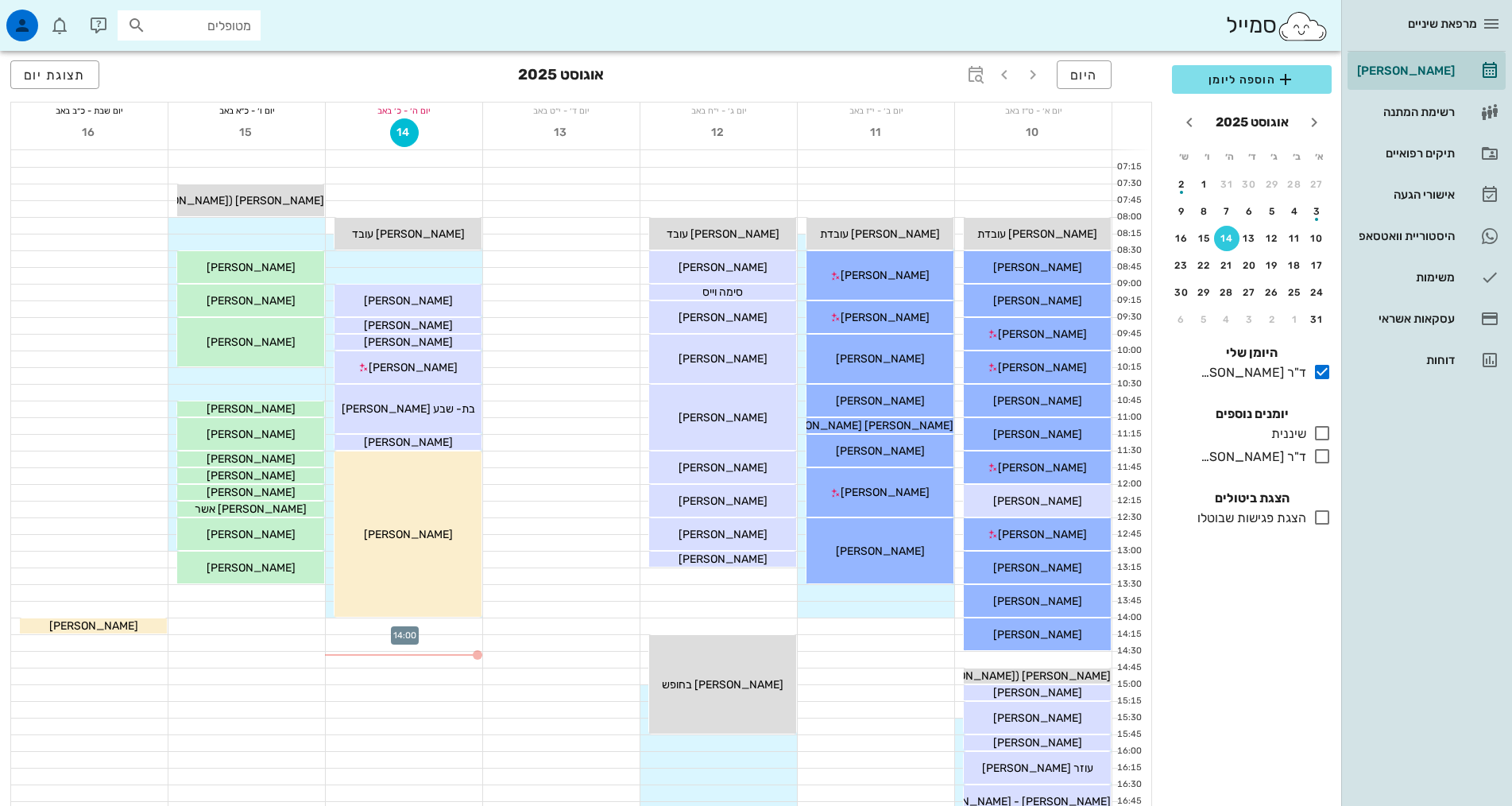
click at [450, 626] on div at bounding box center [404, 626] width 157 height 16
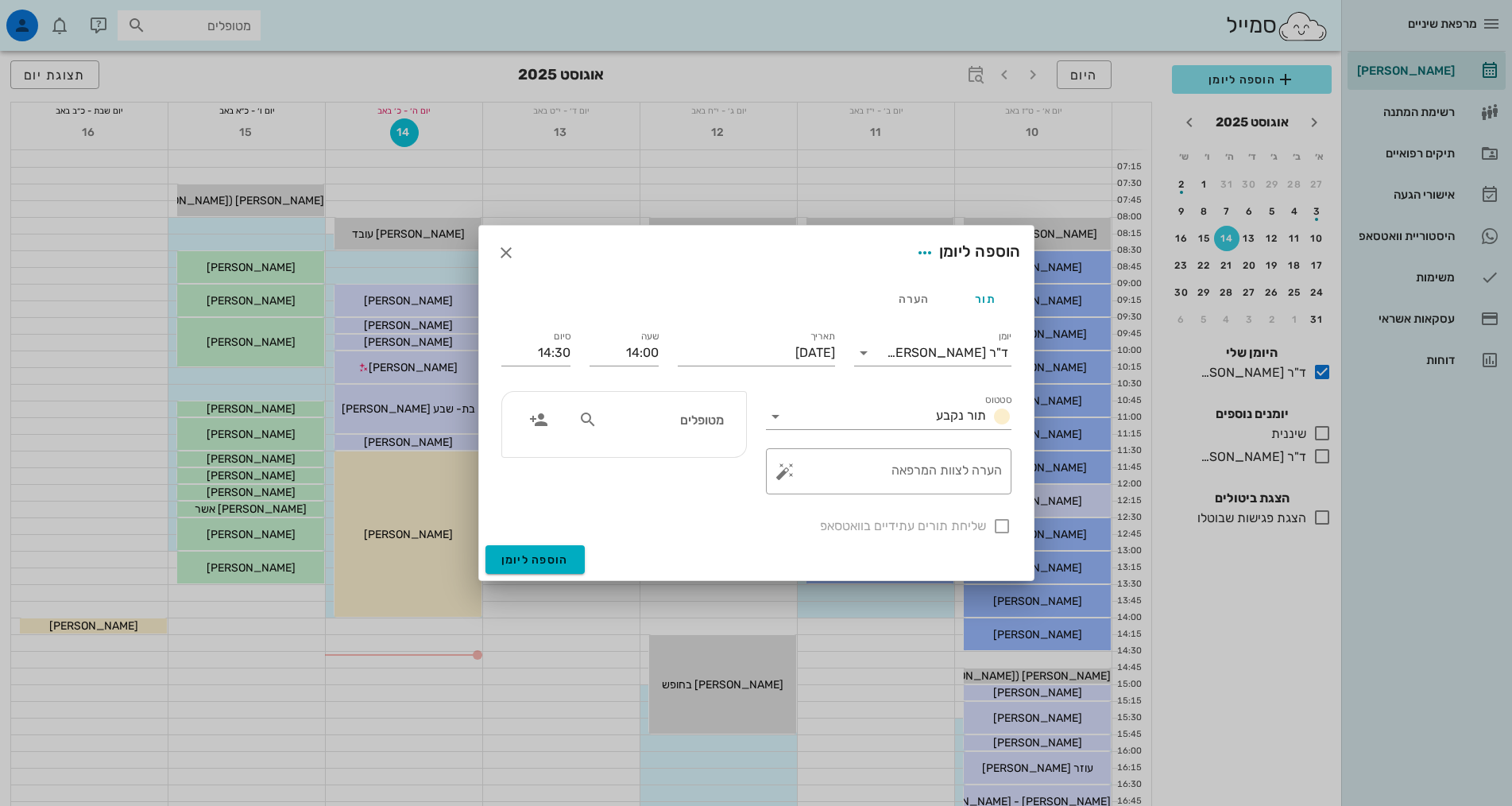
click at [663, 420] on input "מטופלים" at bounding box center [662, 419] width 122 height 20
type input "דאר"
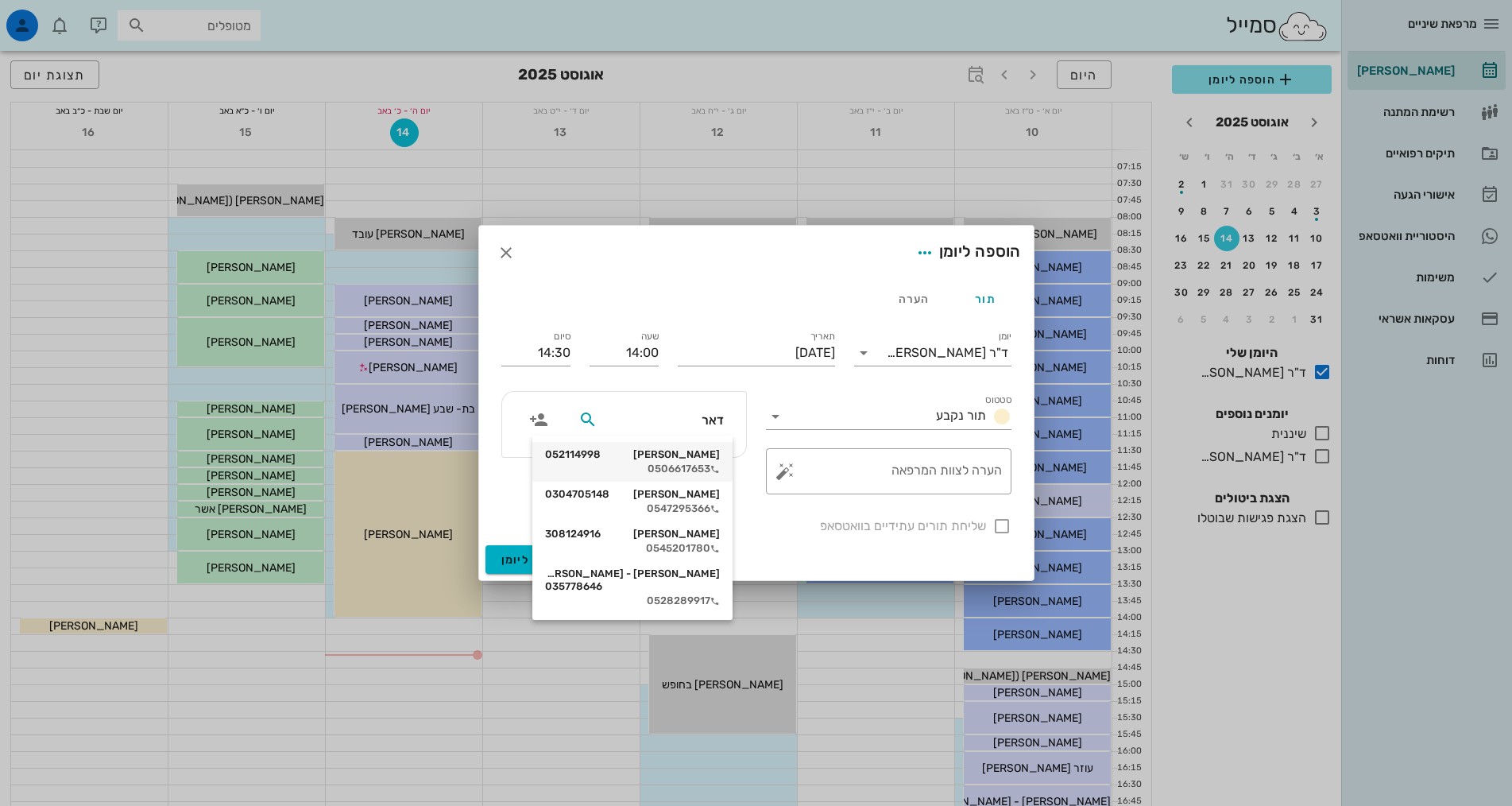
click at [662, 448] on div "רות דאר 052114998" at bounding box center [632, 454] width 174 height 12
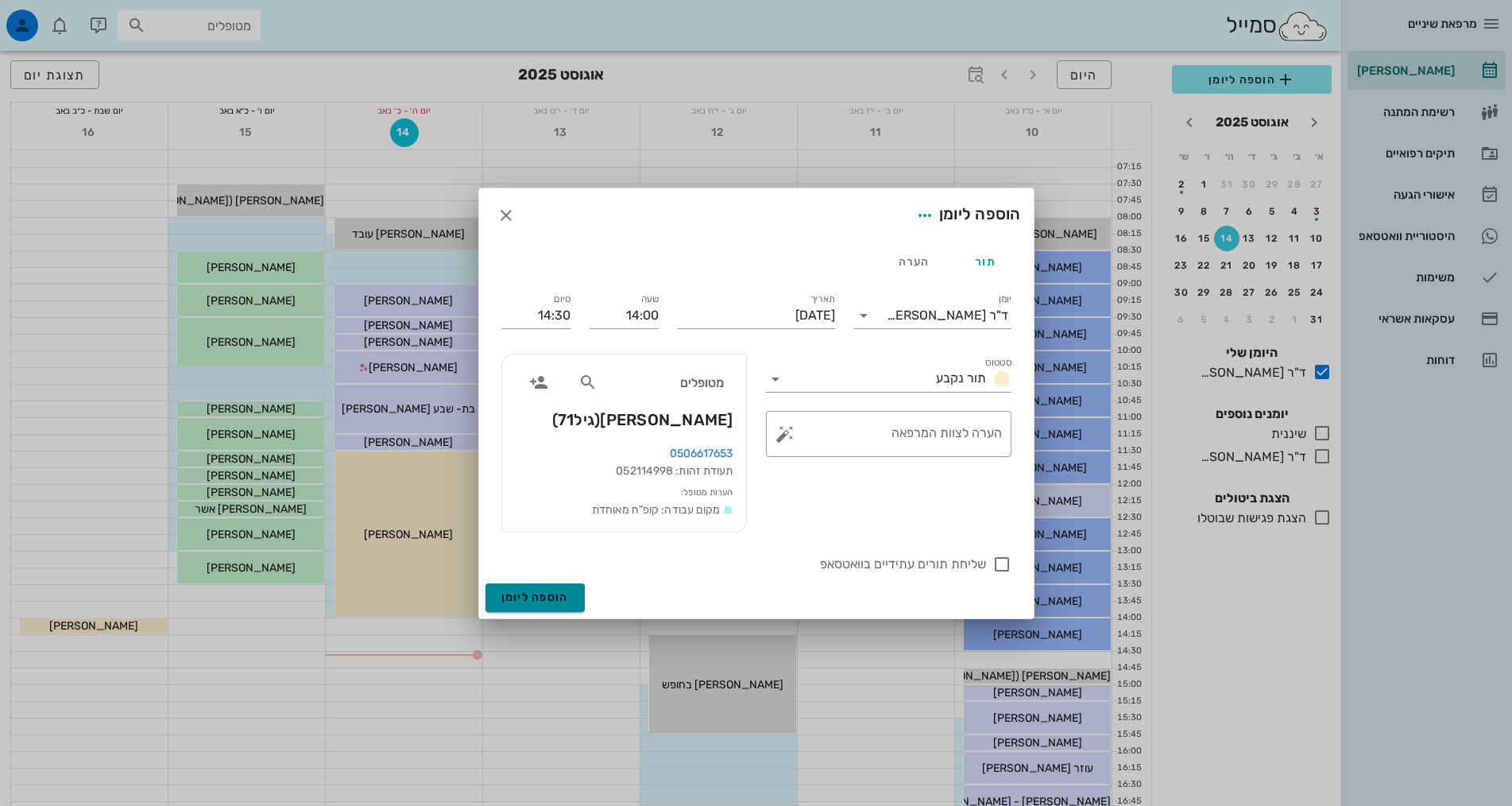
click at [515, 597] on span "הוספה ליומן" at bounding box center [535, 597] width 67 height 13
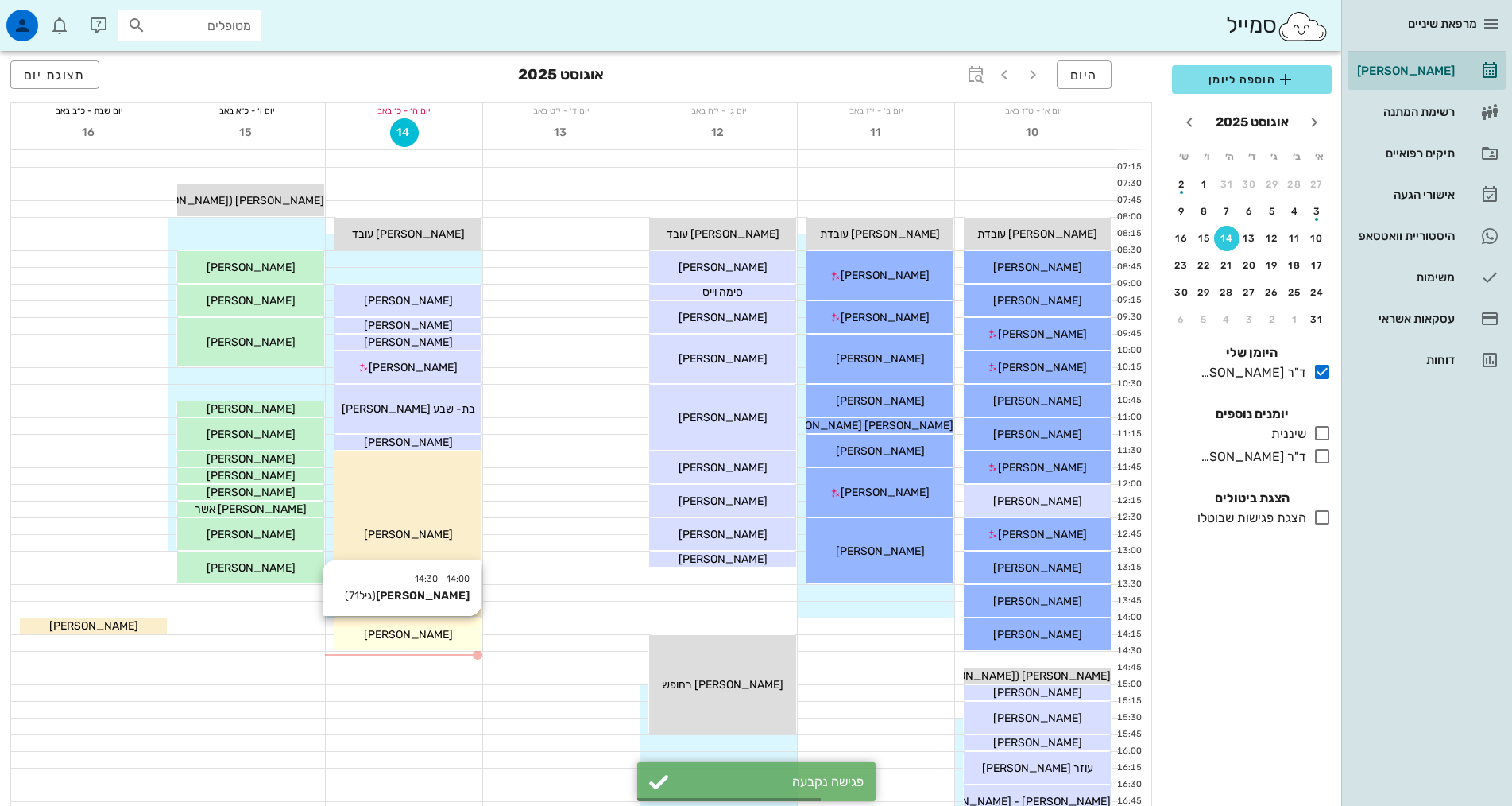
click at [420, 634] on span "רות דאר" at bounding box center [408, 634] width 89 height 13
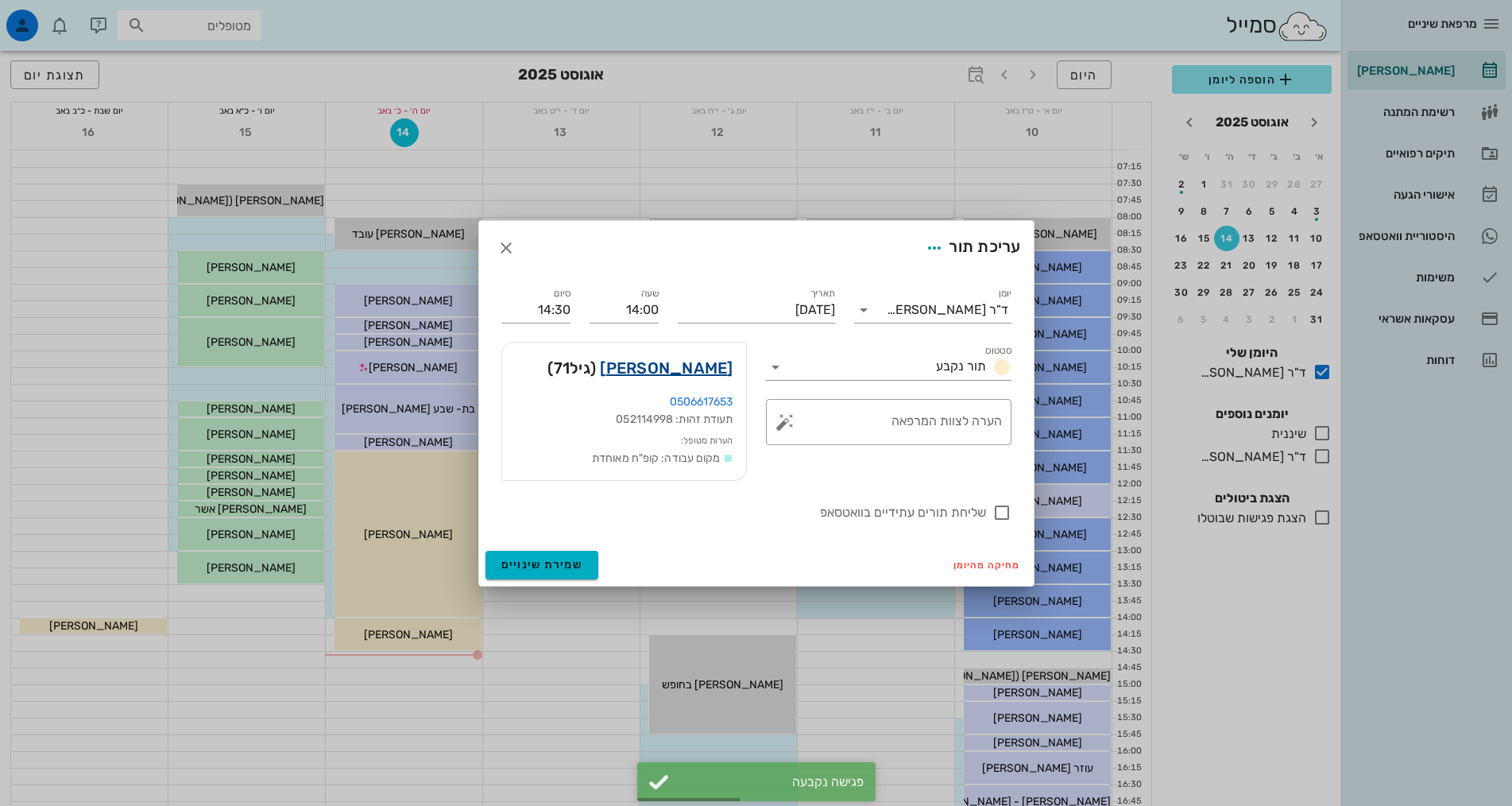
click at [688, 369] on link "רות דאר" at bounding box center [667, 368] width 133 height 26
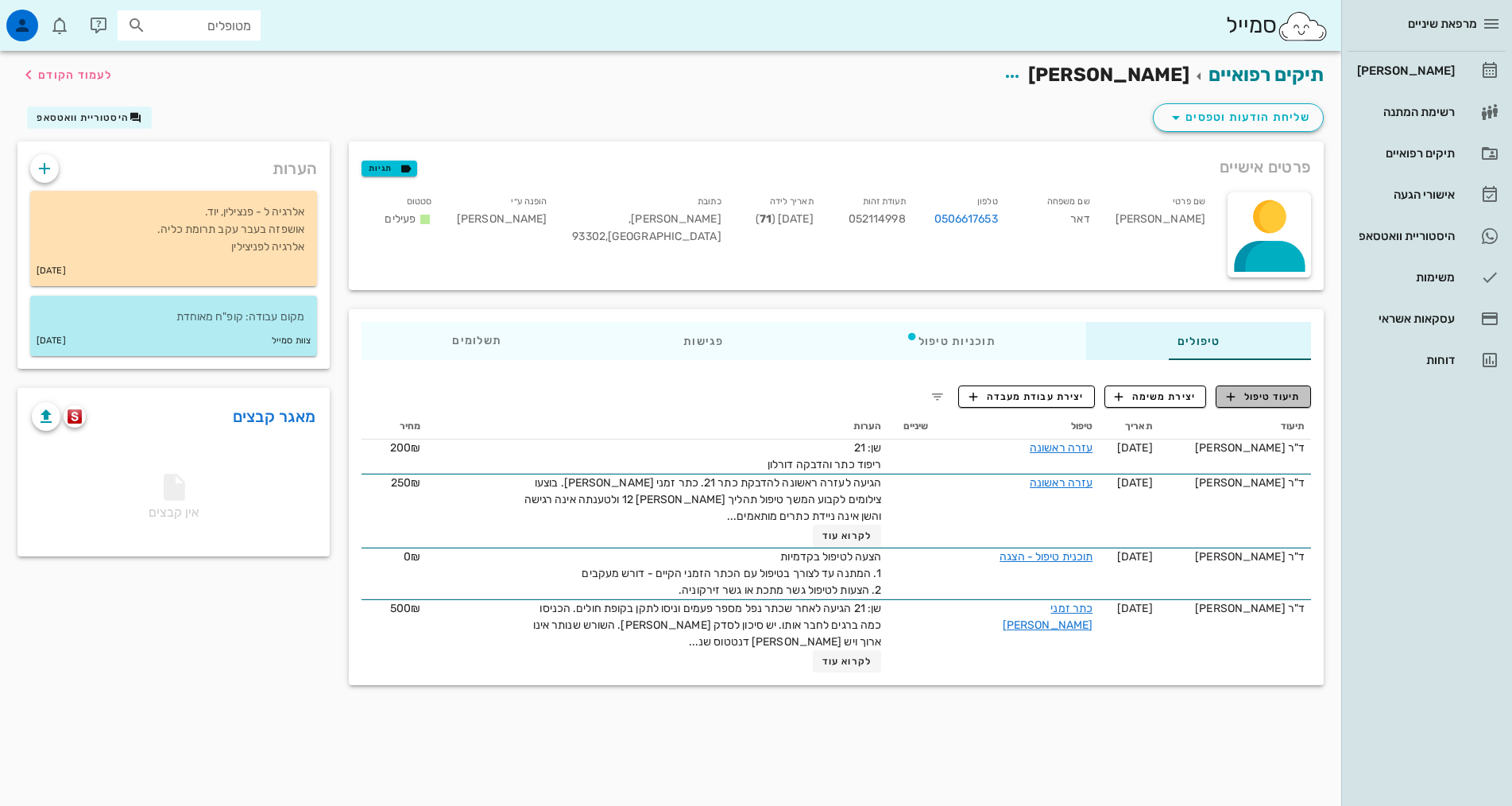
click at [1291, 399] on span "תיעוד טיפול" at bounding box center [1263, 397] width 73 height 14
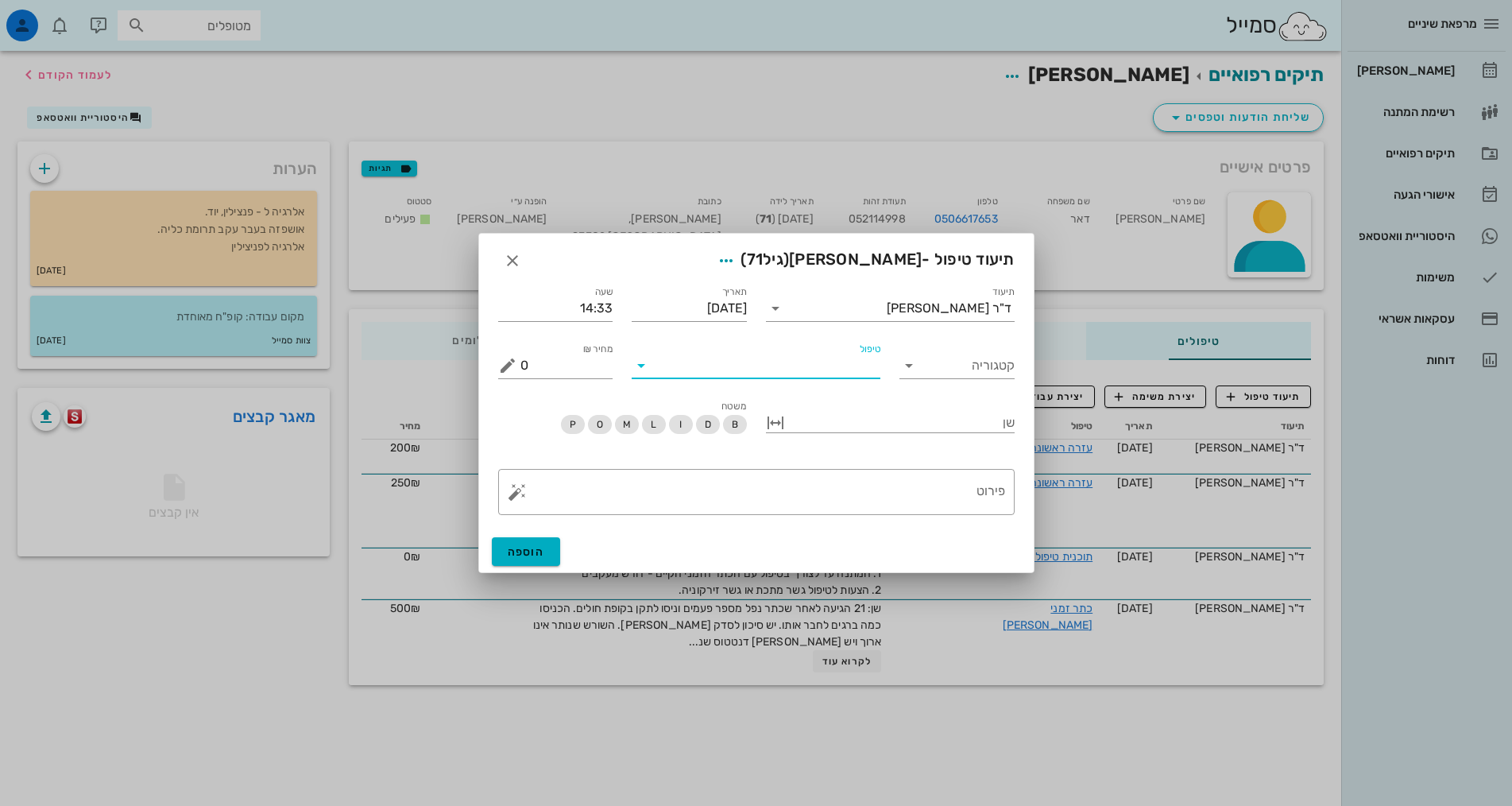
click at [816, 368] on input "טיפול" at bounding box center [768, 366] width 227 height 26
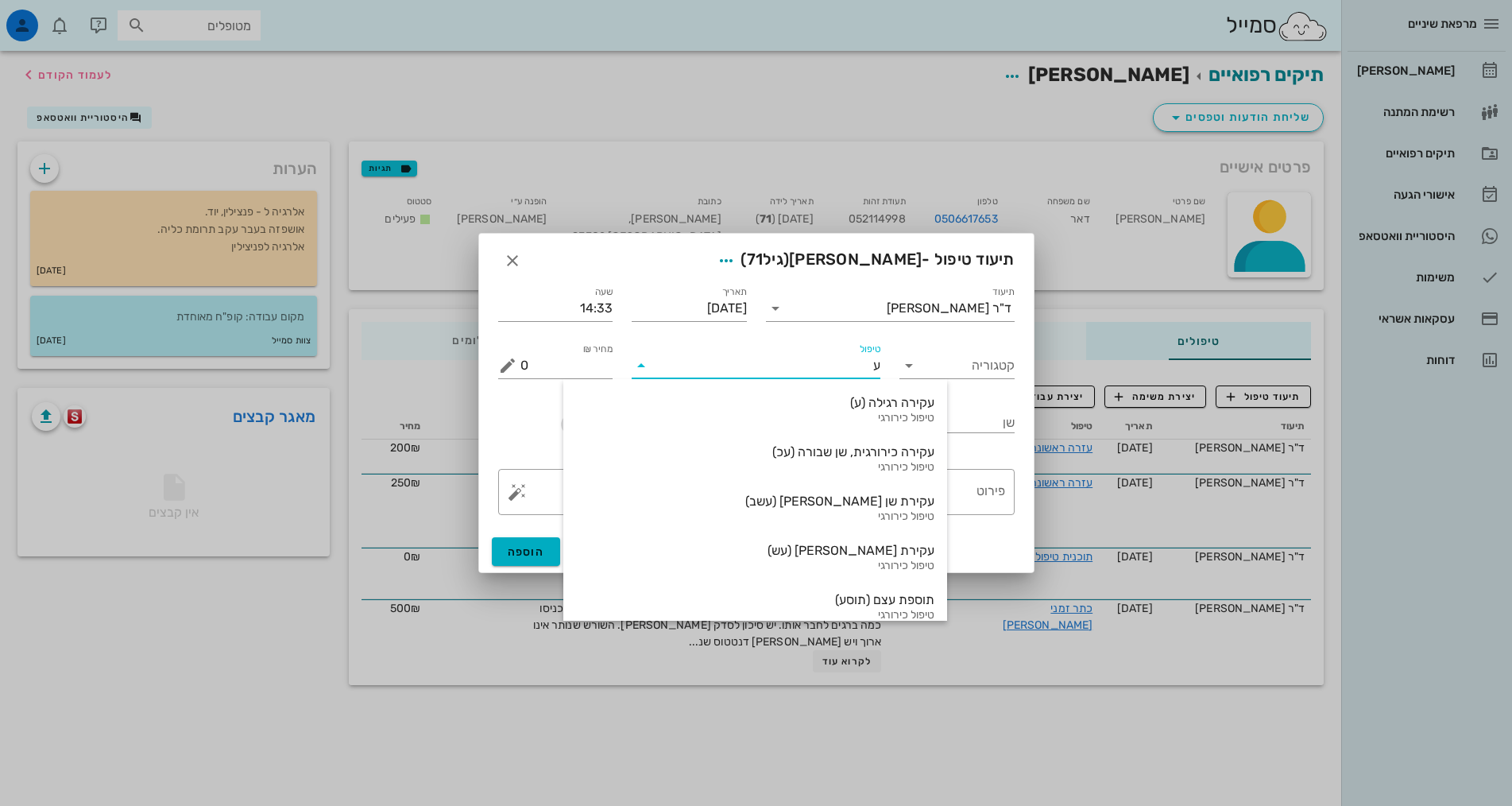
type input "ער"
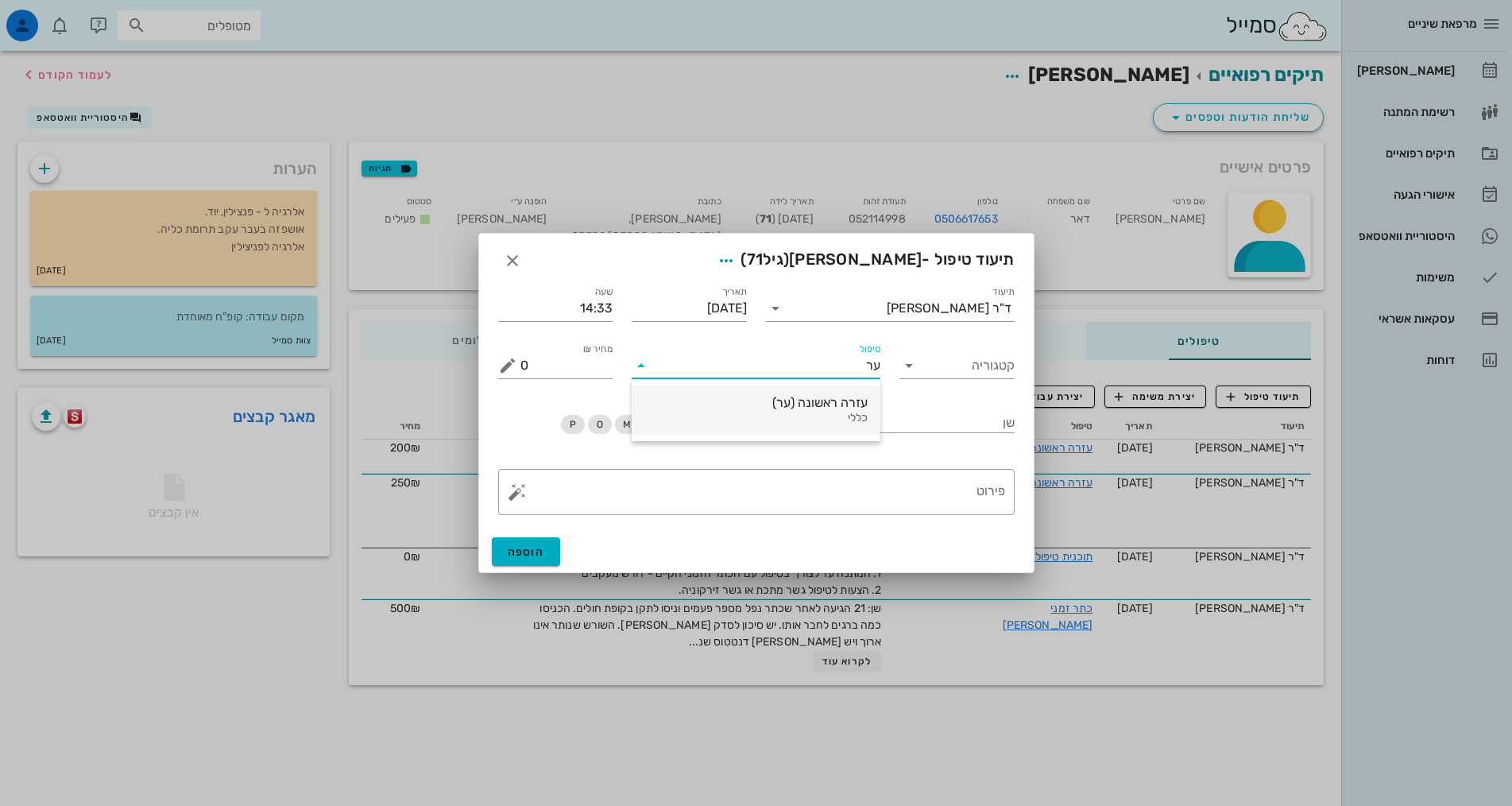
click at [843, 414] on div "כללי" at bounding box center [756, 418] width 223 height 13
type input "400"
click at [923, 492] on textarea "פירוט" at bounding box center [763, 496] width 485 height 38
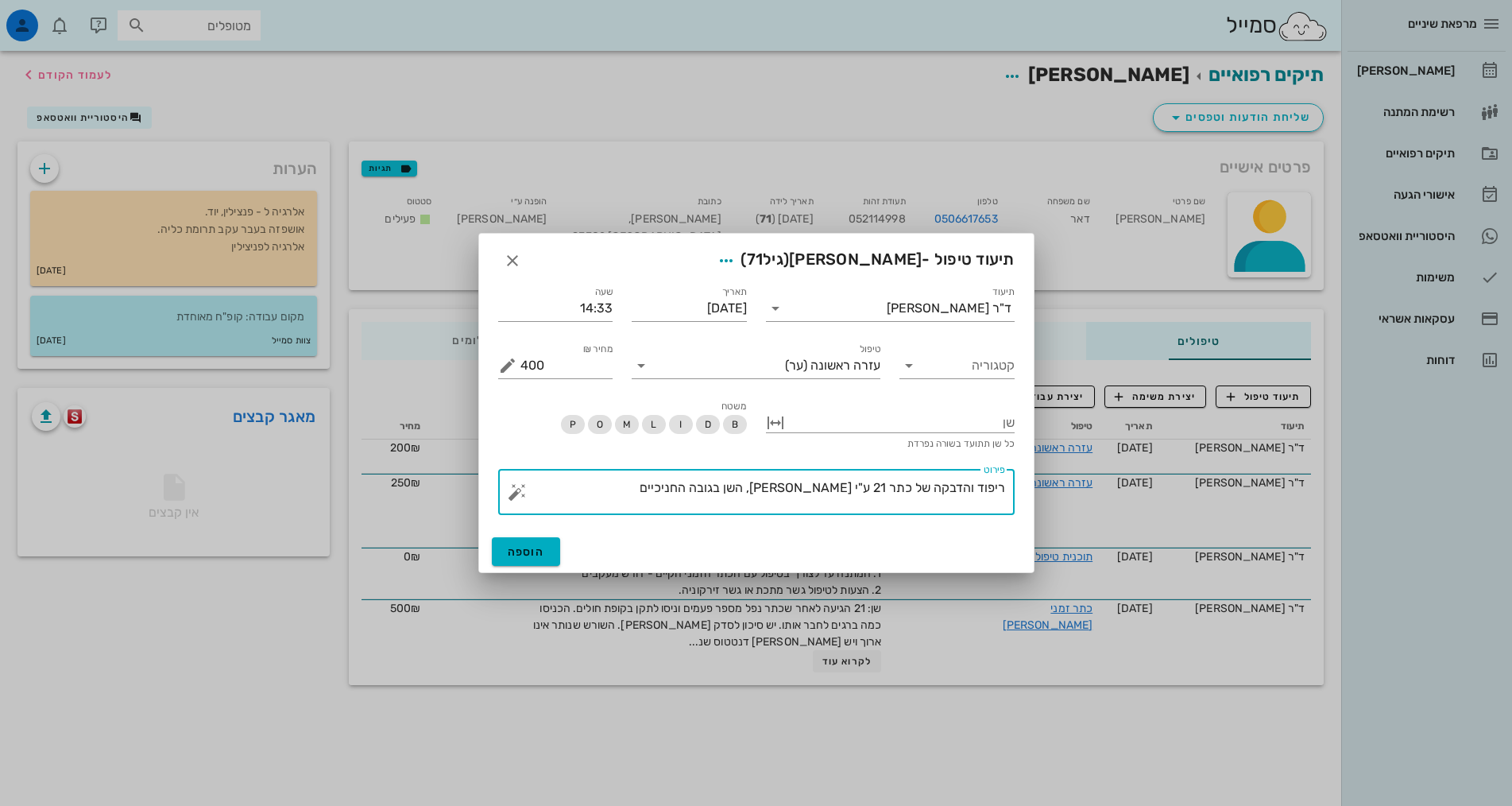
scroll to position [371, 0]
type textarea "ריפוד והדבקה של כתר 21 ע"י דוראלון, השן בגובה החניכיים"
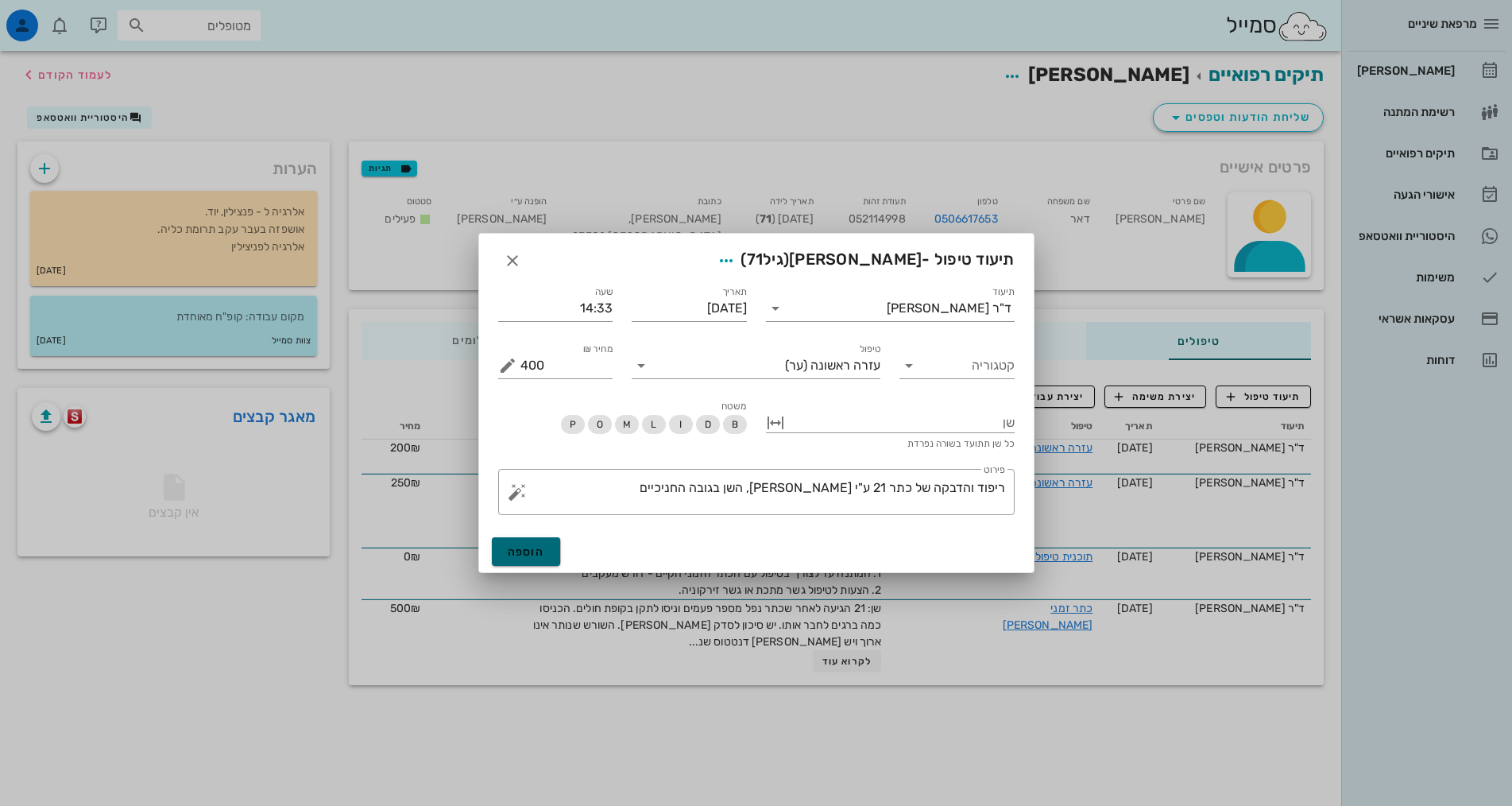
click at [544, 562] on button "הוספה" at bounding box center [527, 552] width 69 height 28
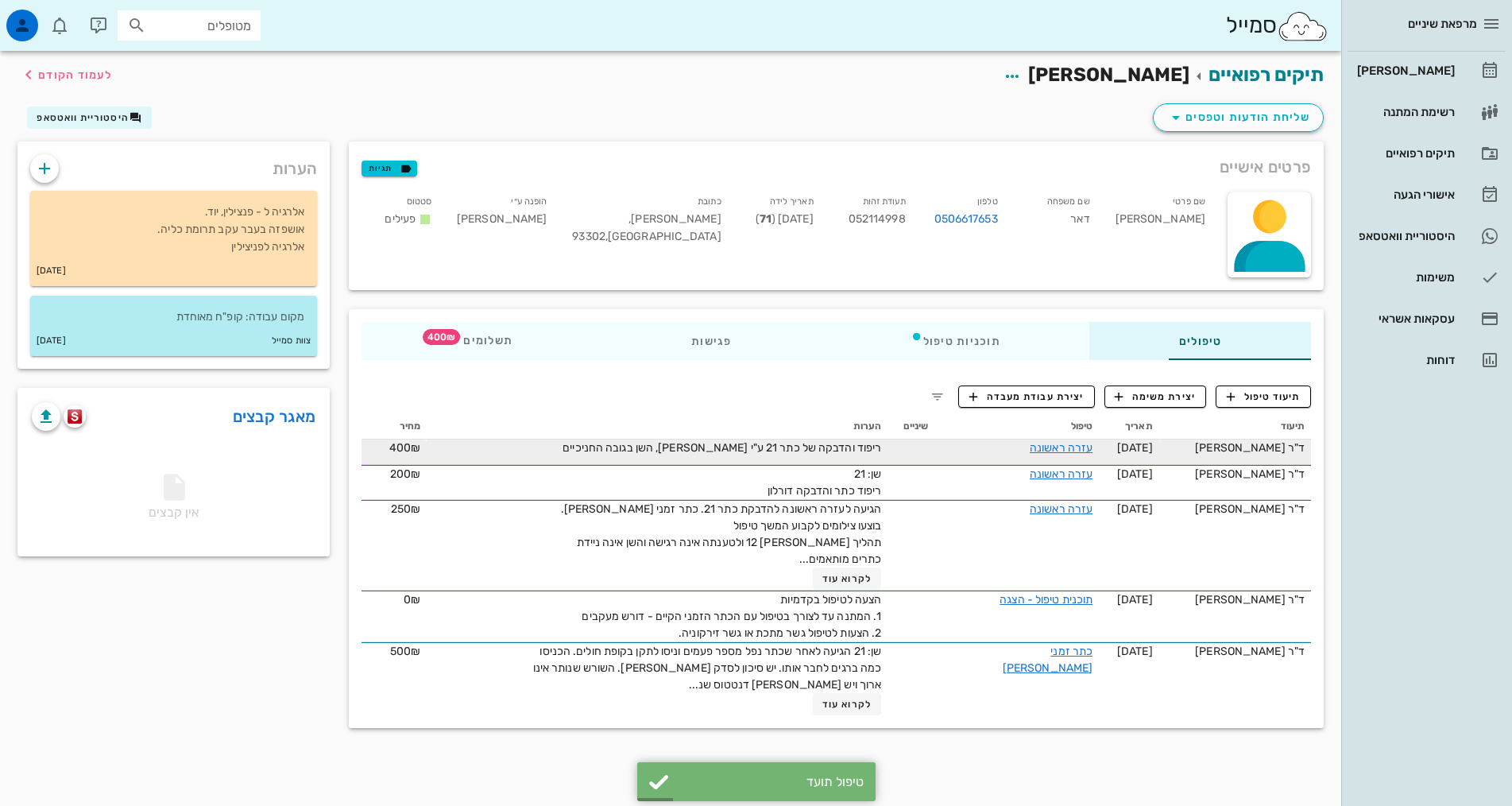
click at [738, 448] on span "ריפוד והדבקה של כתר 21 ע"י דוראלון, השן בגובה החניכיים" at bounding box center [721, 447] width 319 height 13
click at [1030, 447] on link "עזרה ראשונה" at bounding box center [1061, 447] width 63 height 13
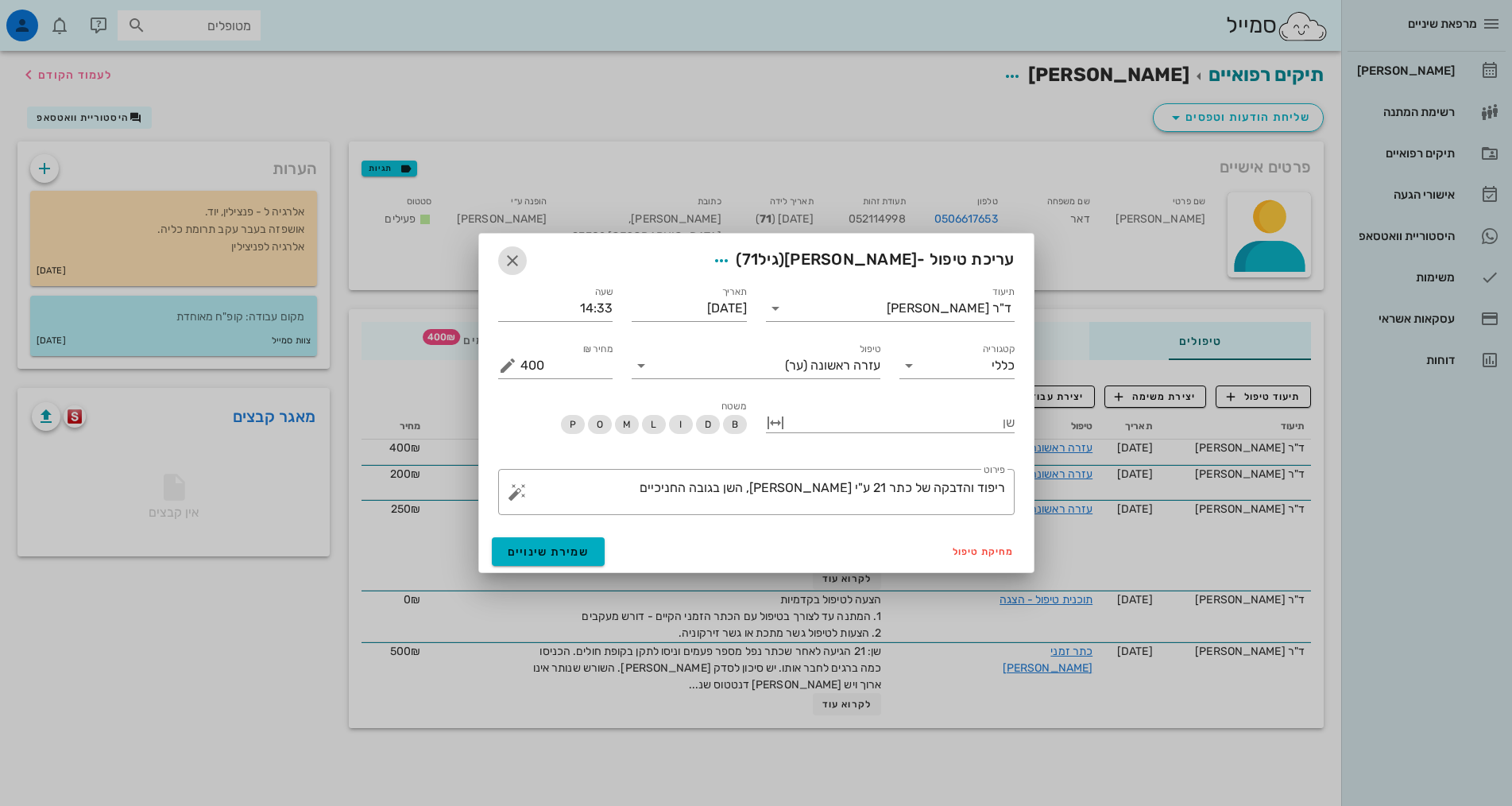
click at [508, 255] on icon "button" at bounding box center [513, 261] width 19 height 19
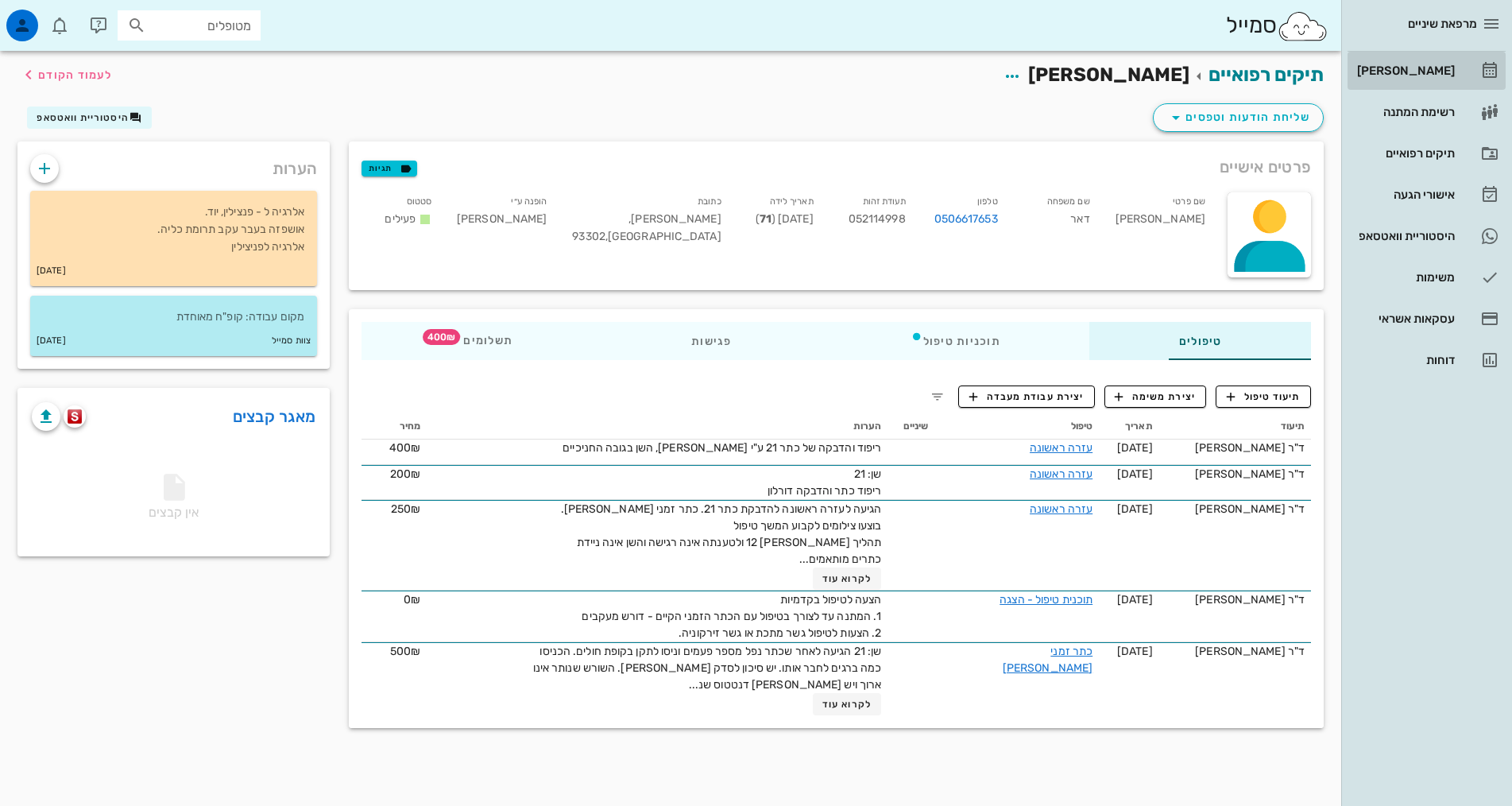
click at [1431, 69] on div "[PERSON_NAME]" at bounding box center [1404, 71] width 101 height 12
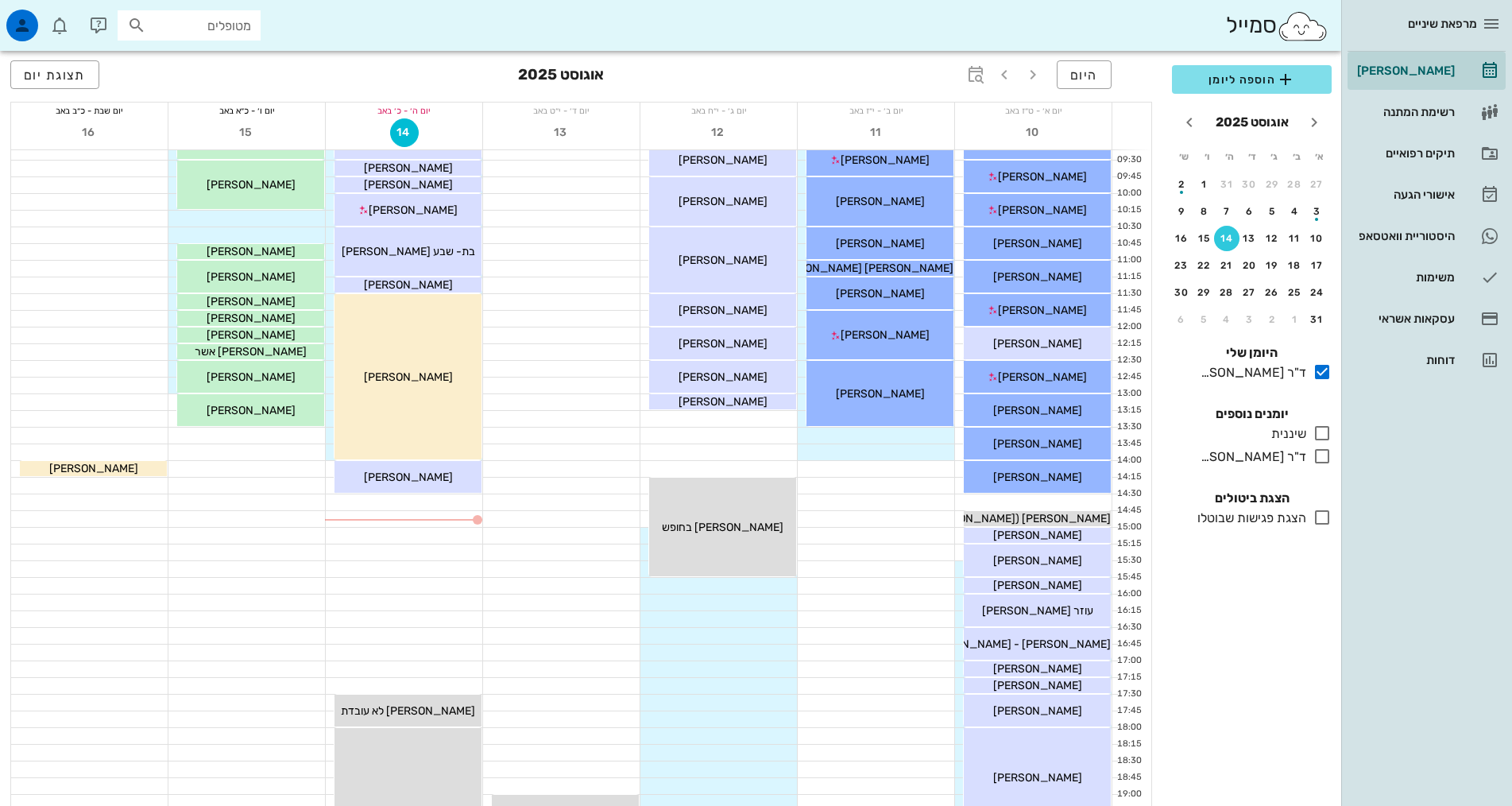
scroll to position [159, 0]
click at [1090, 531] on div "[PERSON_NAME]" at bounding box center [1038, 533] width 147 height 17
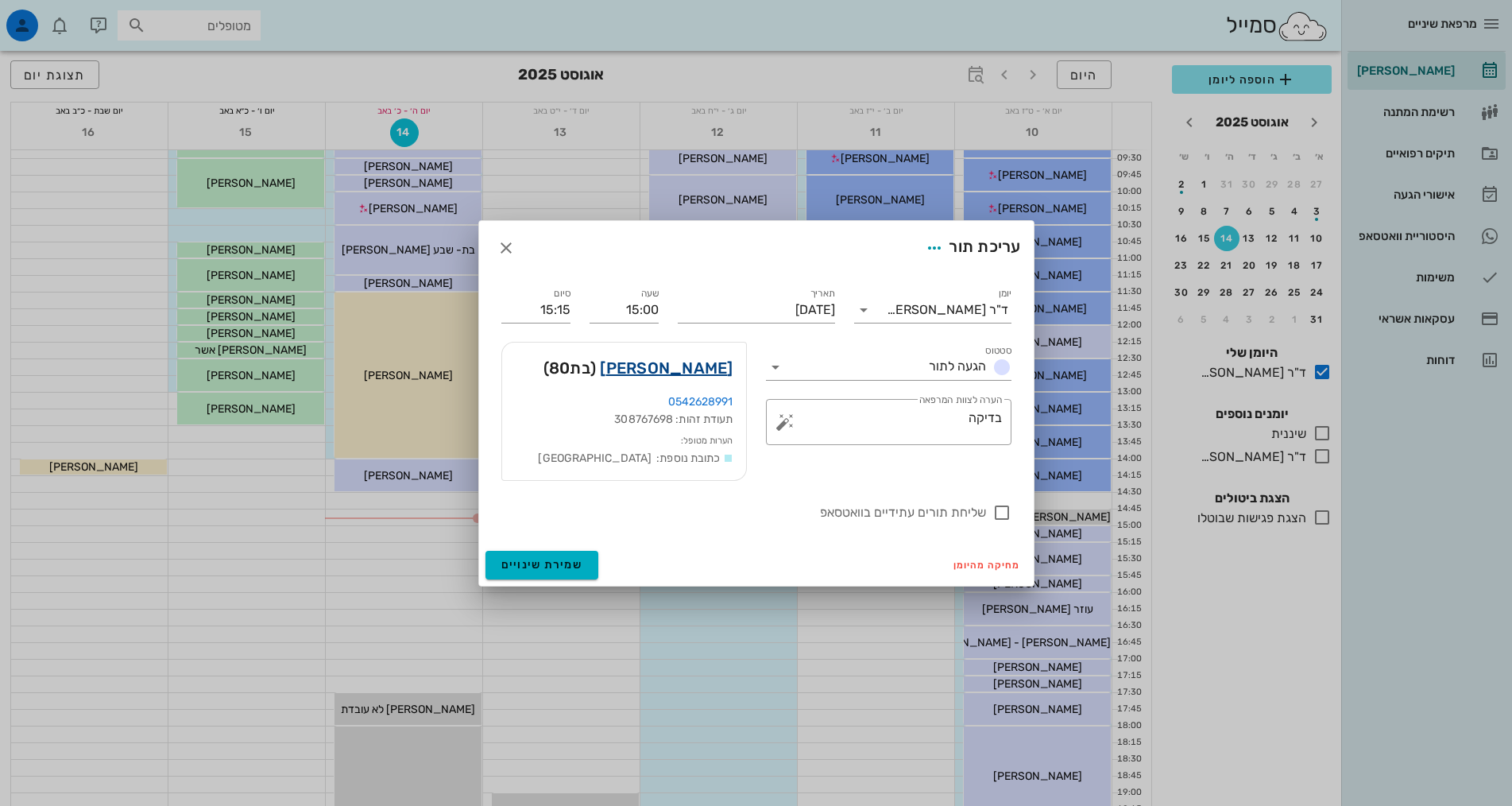
click at [713, 368] on link "קלרה דובובייה" at bounding box center [667, 368] width 133 height 26
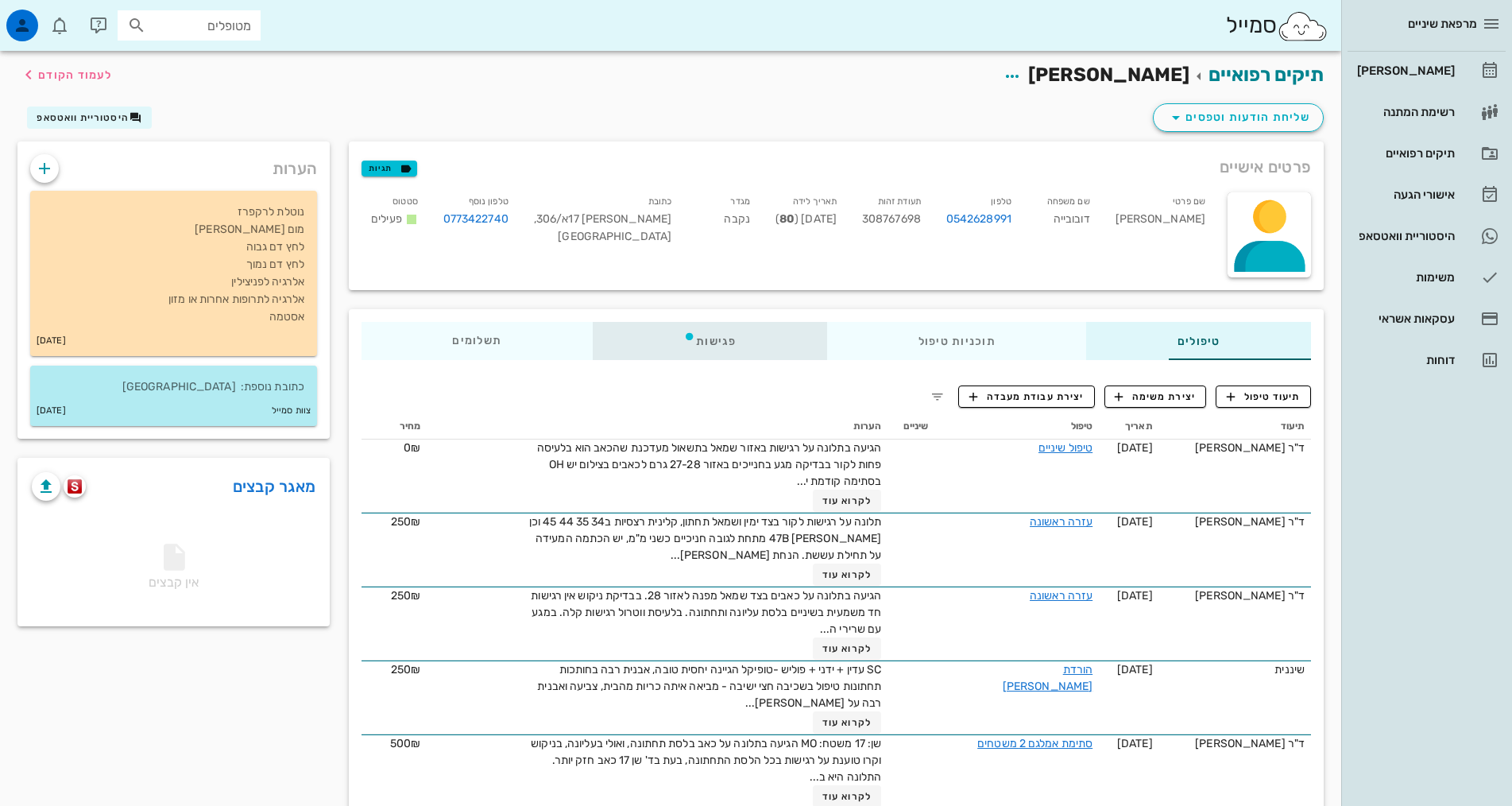
click at [663, 347] on div "פגישות" at bounding box center [710, 341] width 235 height 38
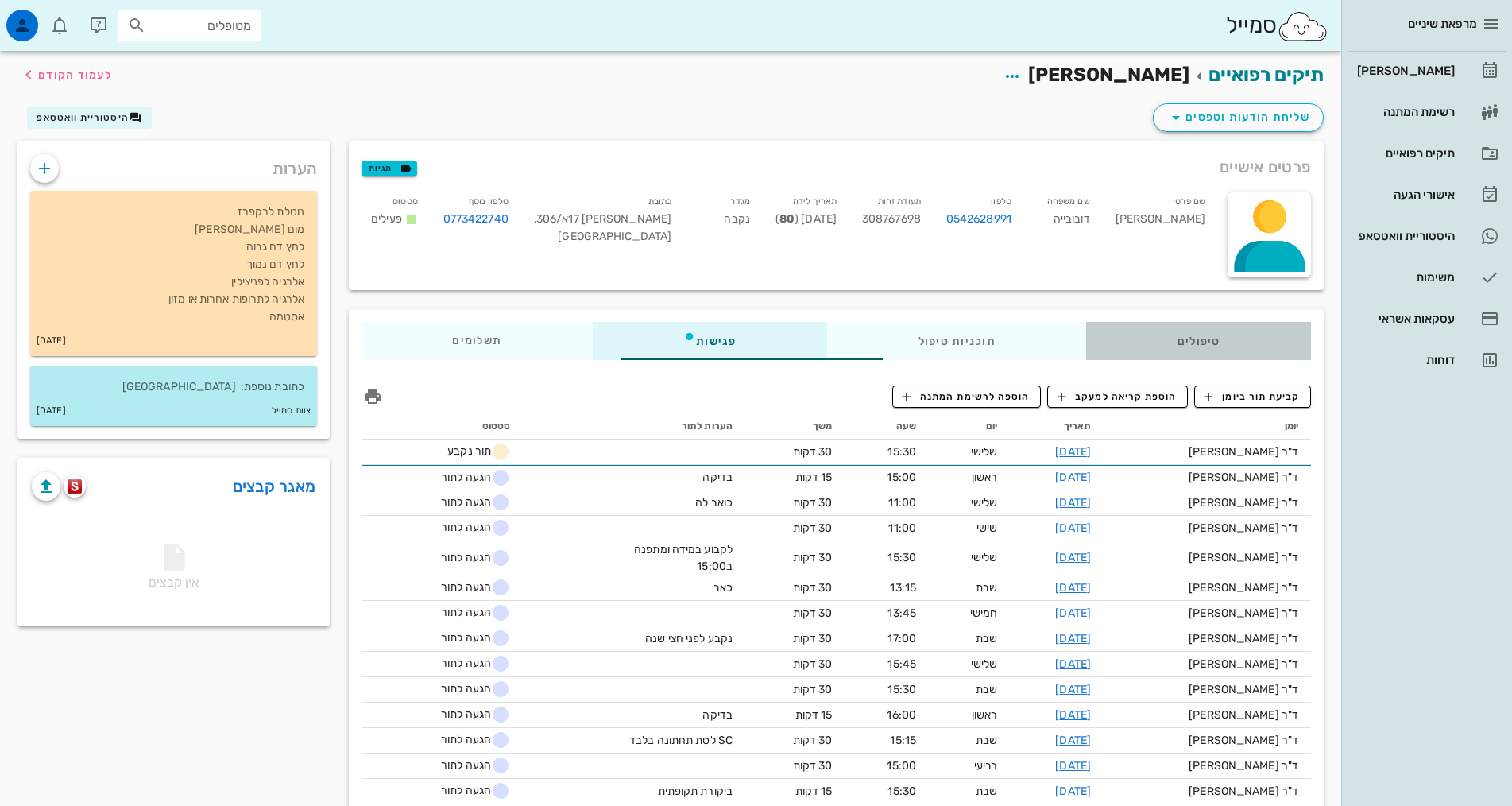
click at [1201, 337] on div "טיפולים" at bounding box center [1199, 341] width 225 height 38
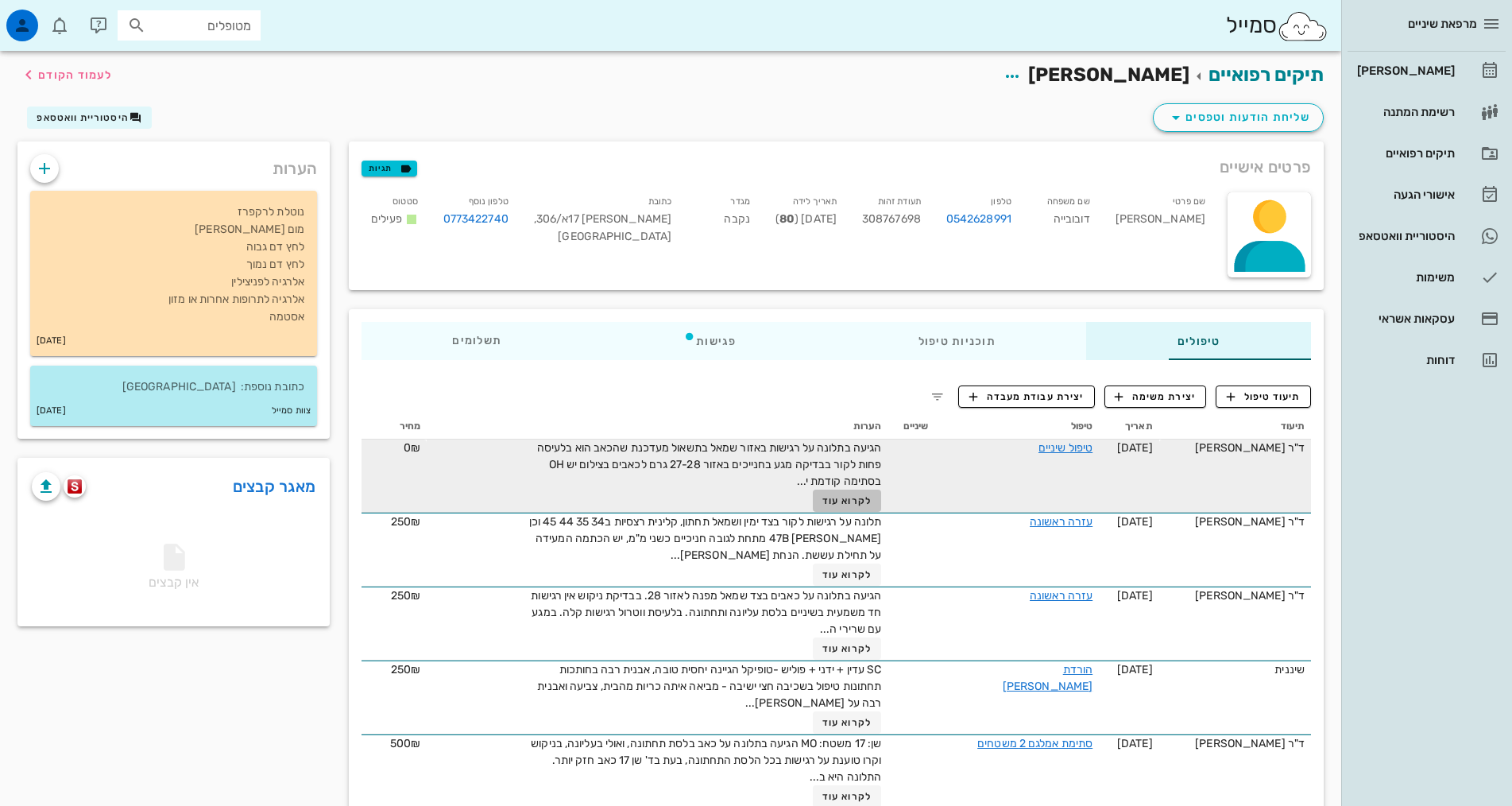
click at [822, 503] on span "לקרוא עוד" at bounding box center [847, 500] width 50 height 12
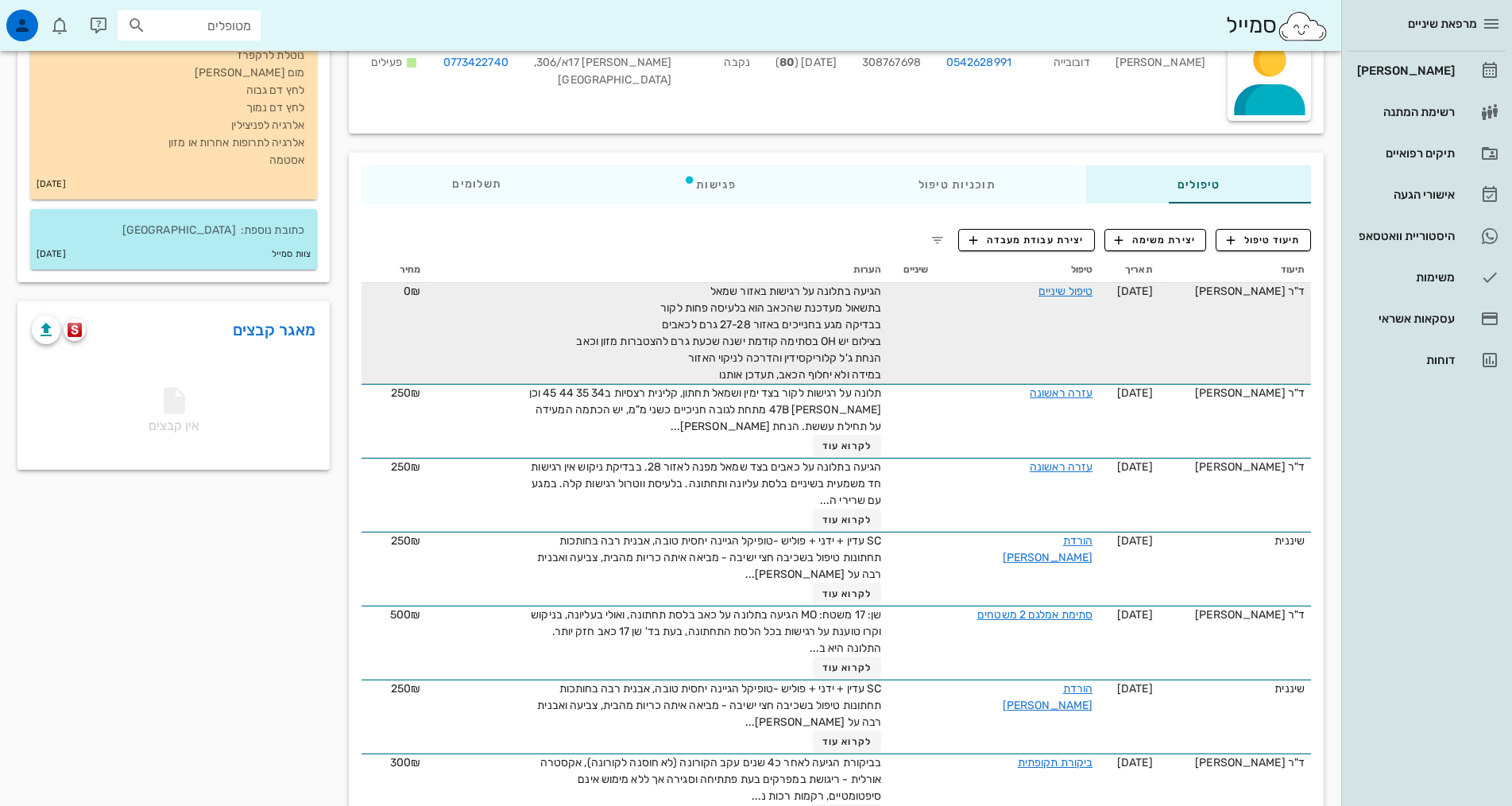
scroll to position [238, 0]
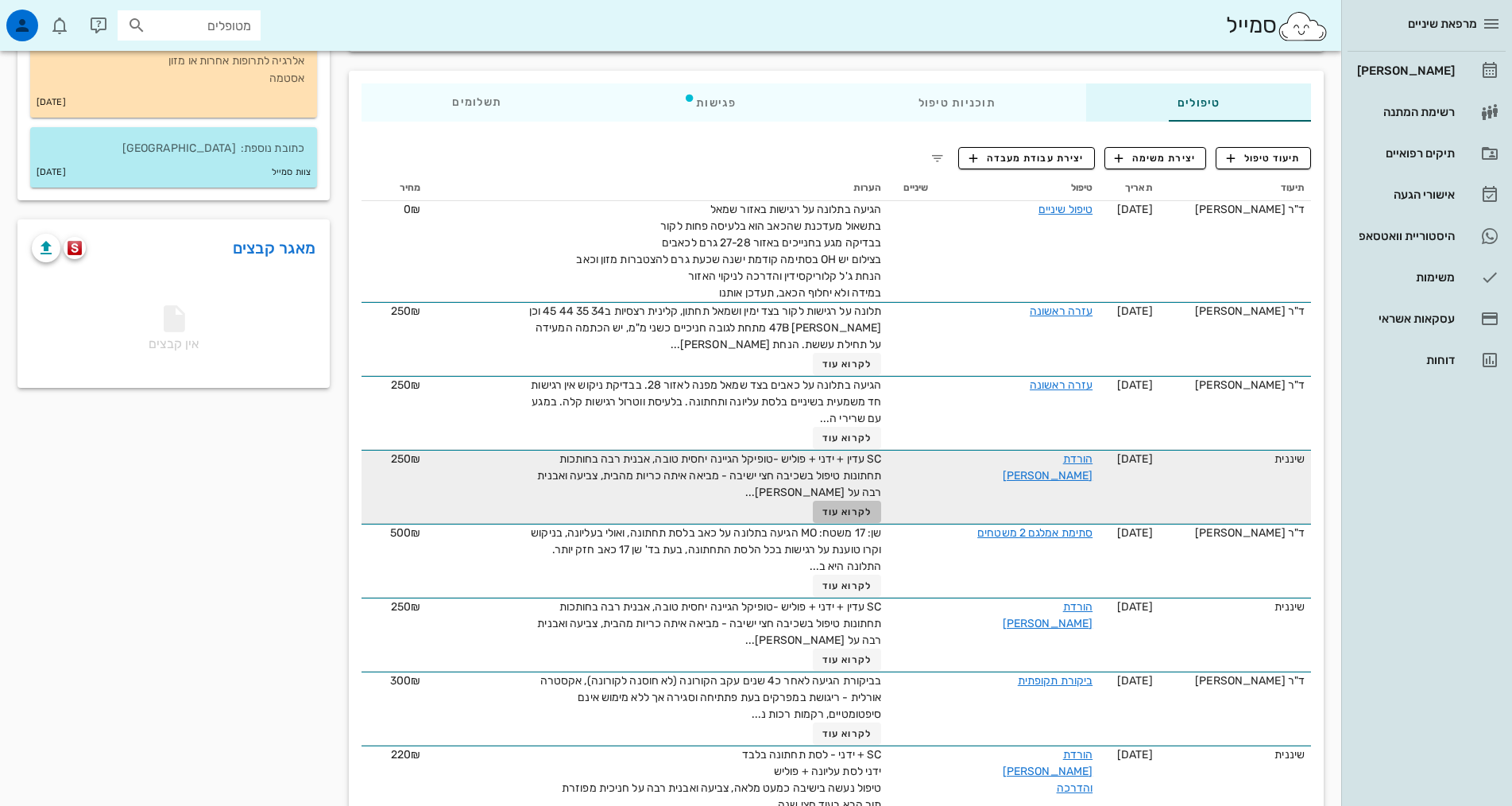
click at [822, 513] on span "לקרוא עוד" at bounding box center [847, 512] width 50 height 12
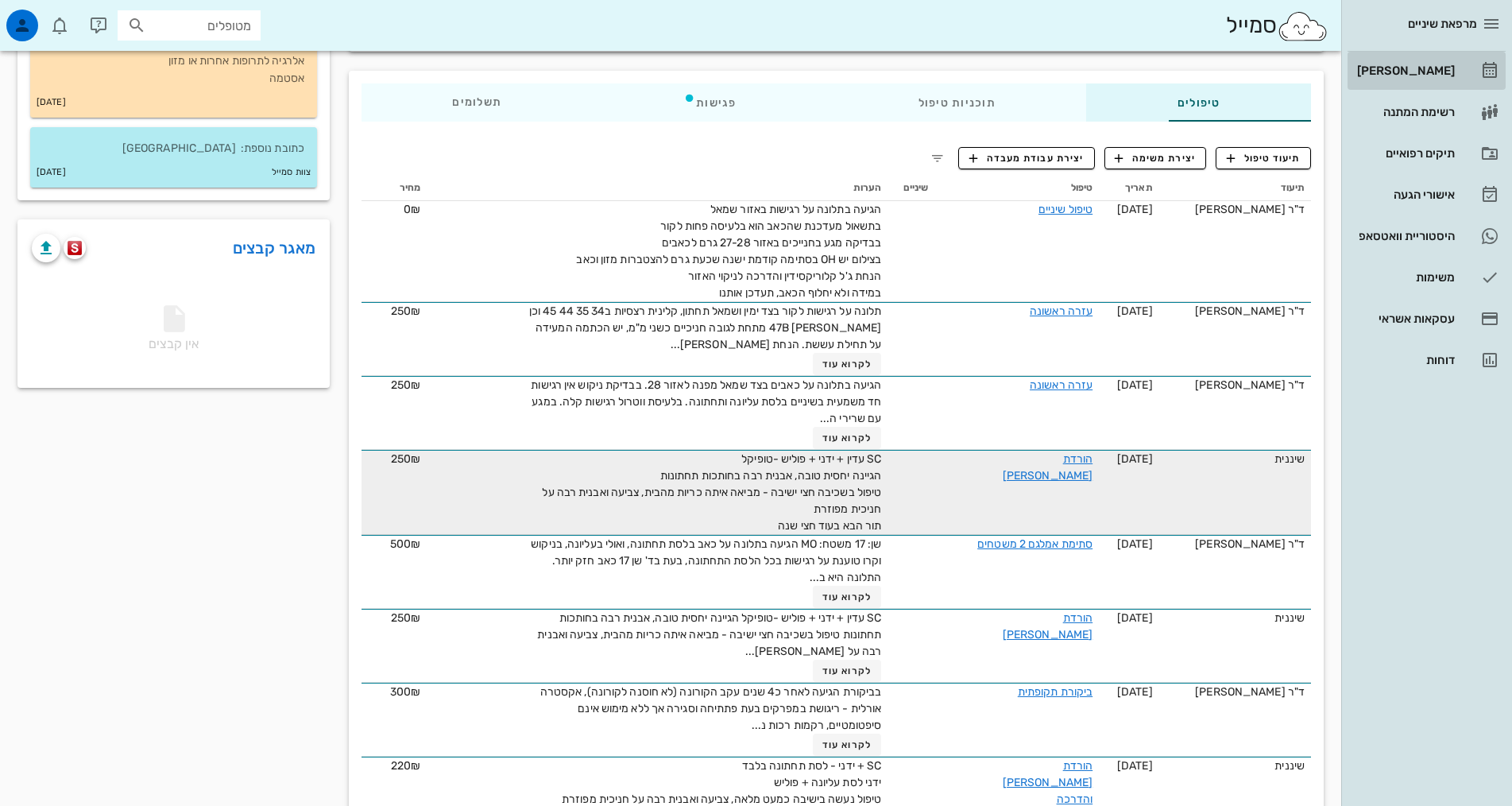
click at [1431, 69] on div "[PERSON_NAME]" at bounding box center [1404, 71] width 101 height 12
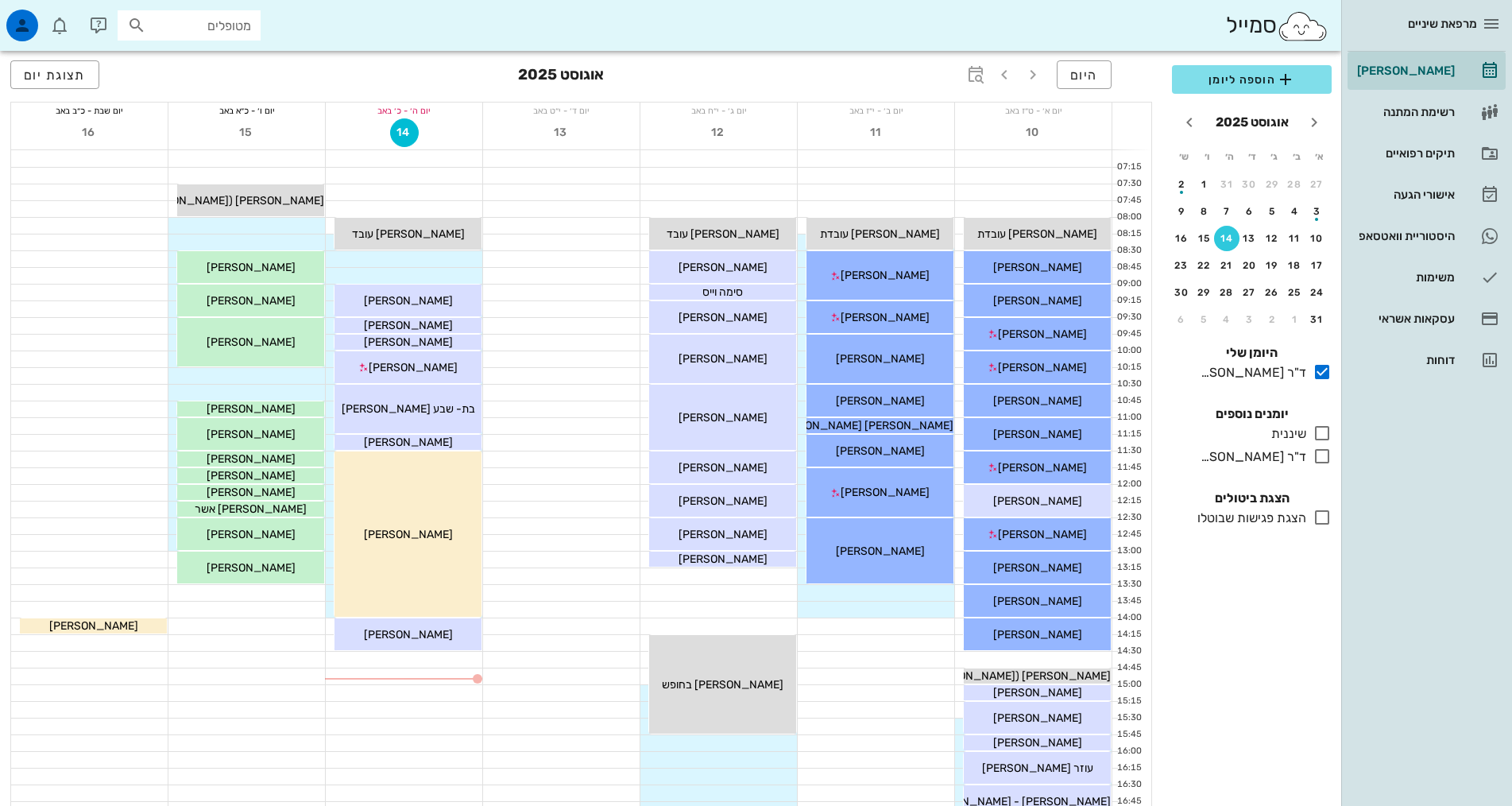
click at [1323, 516] on icon at bounding box center [1323, 518] width 19 height 19
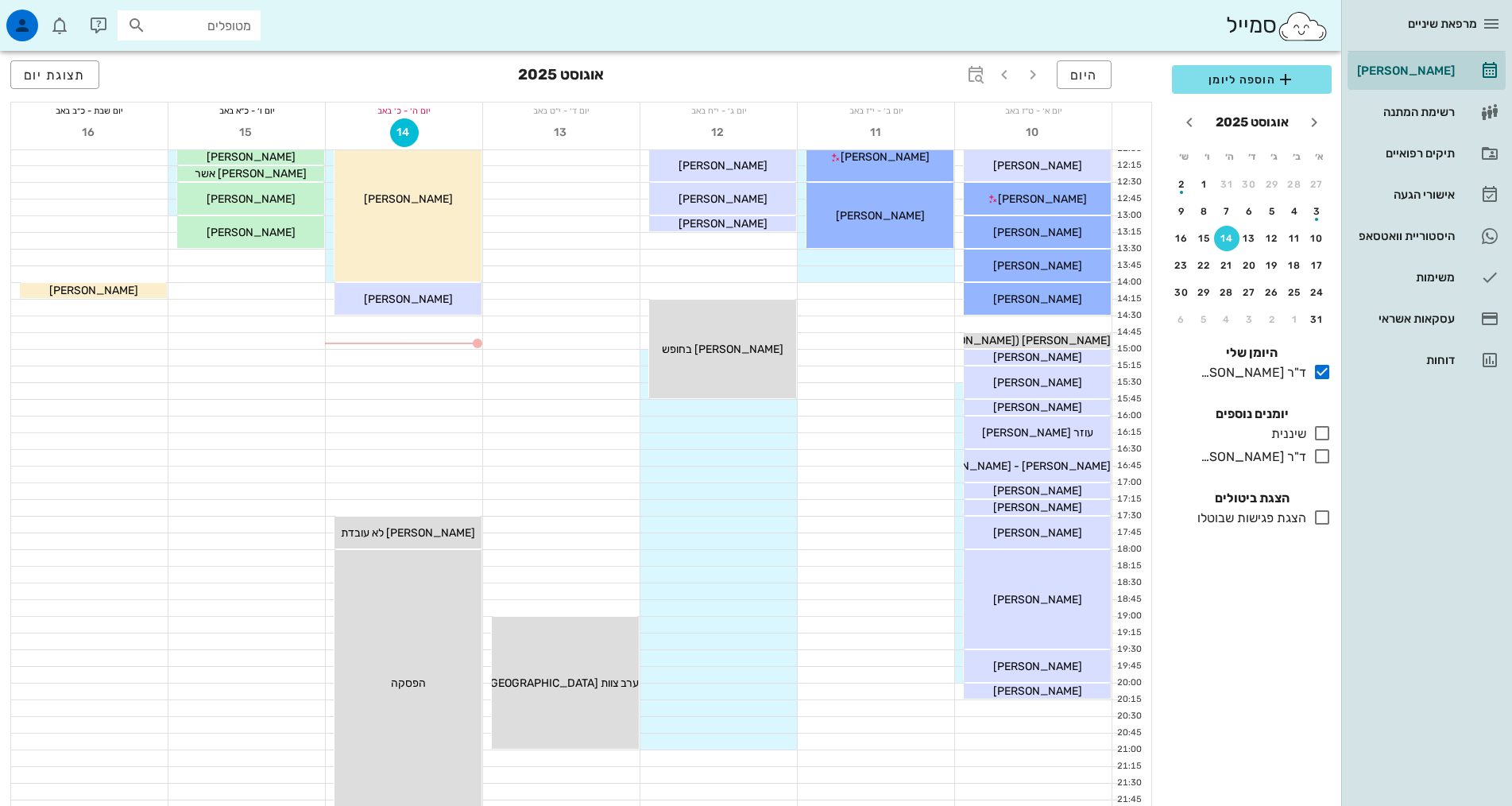
scroll to position [81, 0]
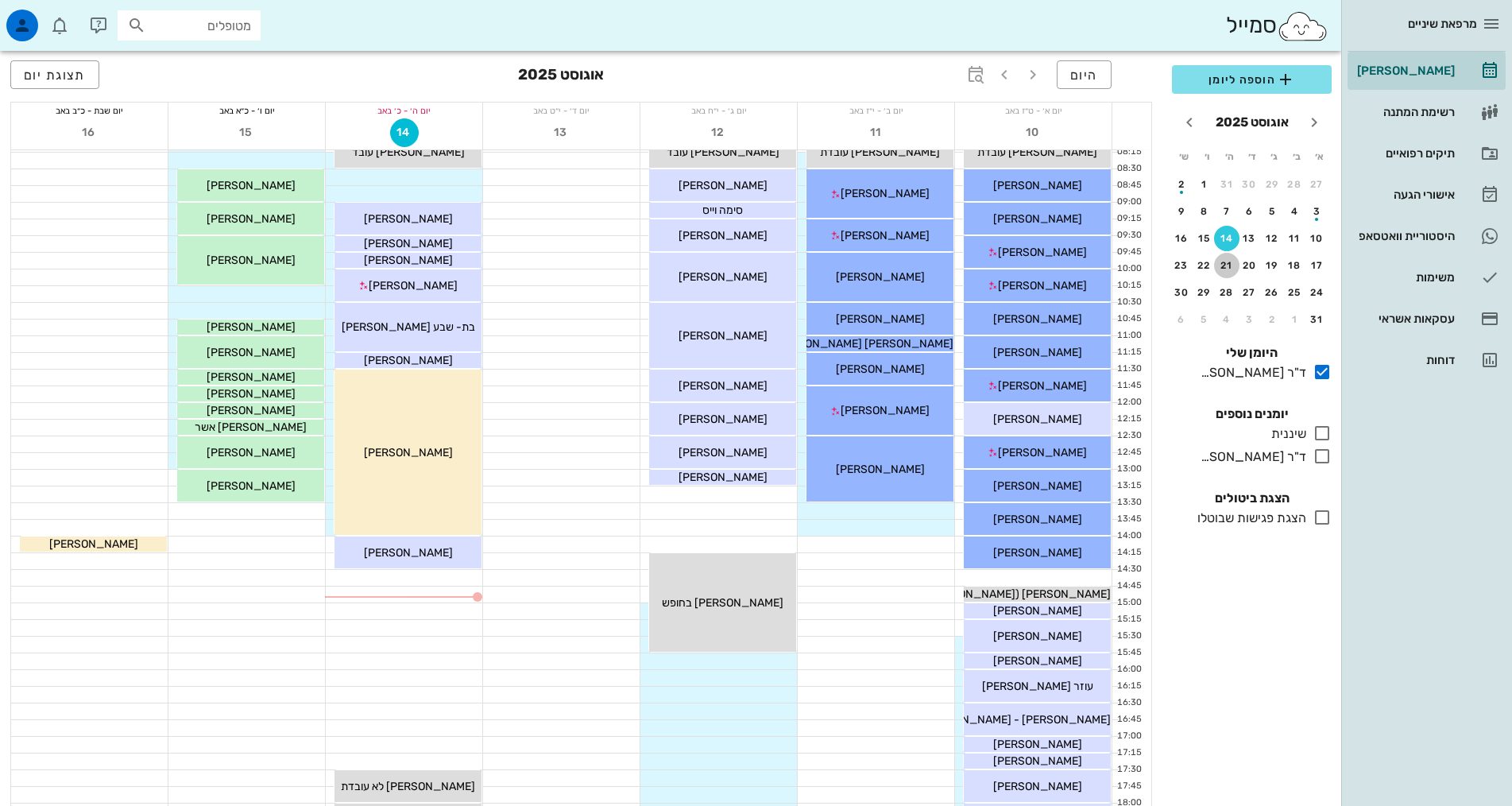
click at [1236, 264] on div "21" at bounding box center [1226, 266] width 26 height 12
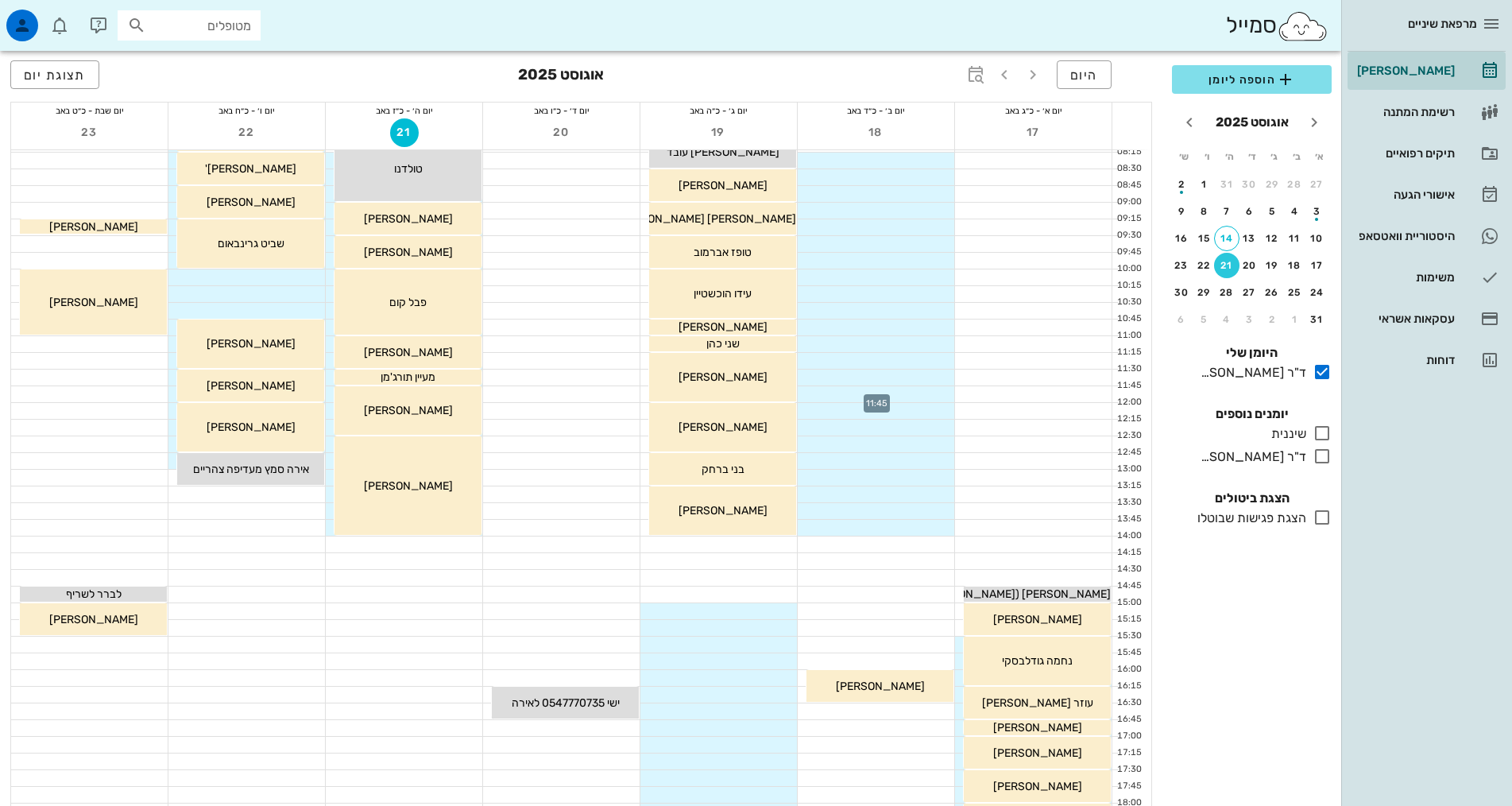
scroll to position [399, 0]
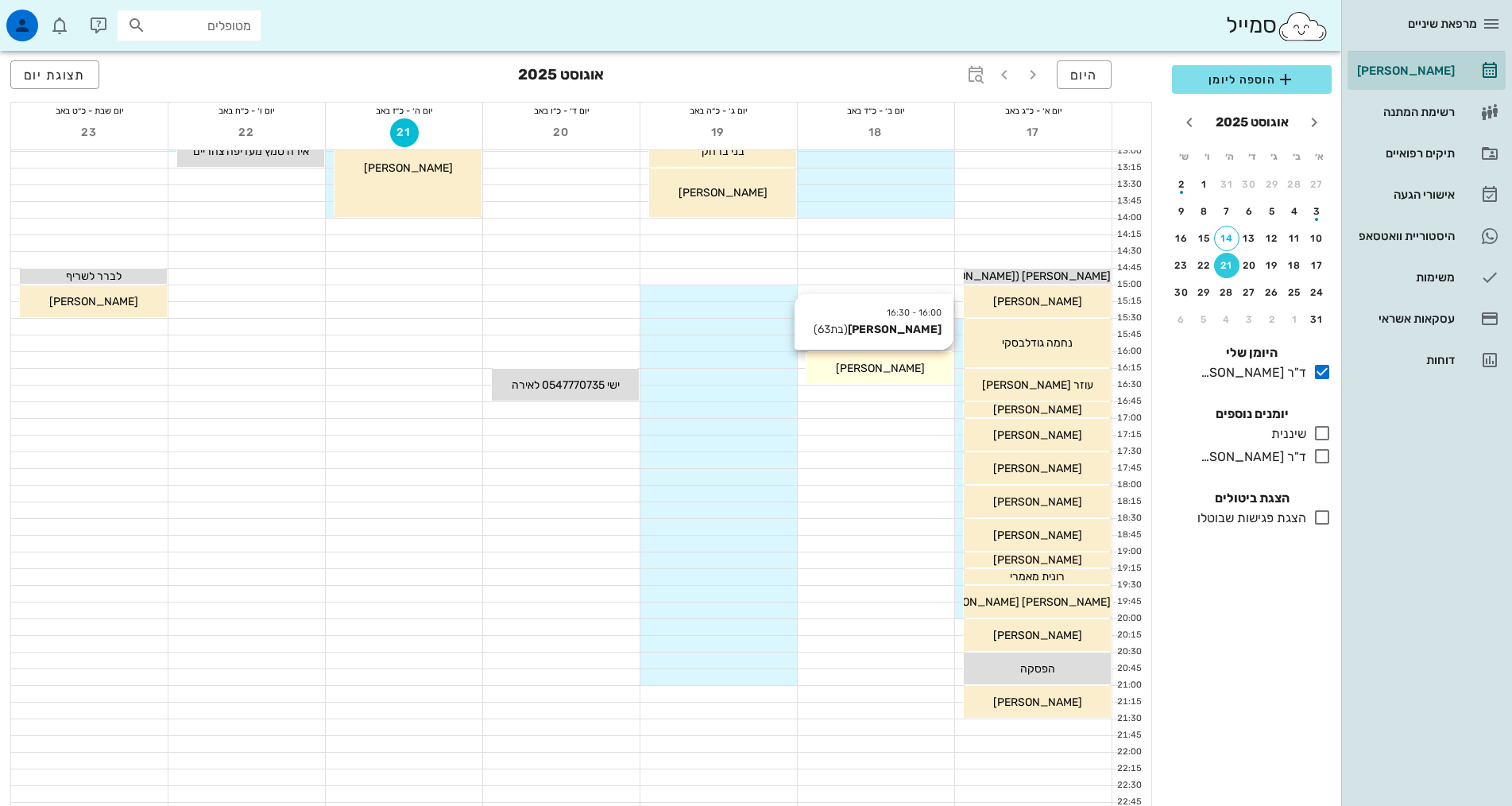
click at [927, 365] on div "[PERSON_NAME]" at bounding box center [880, 368] width 147 height 17
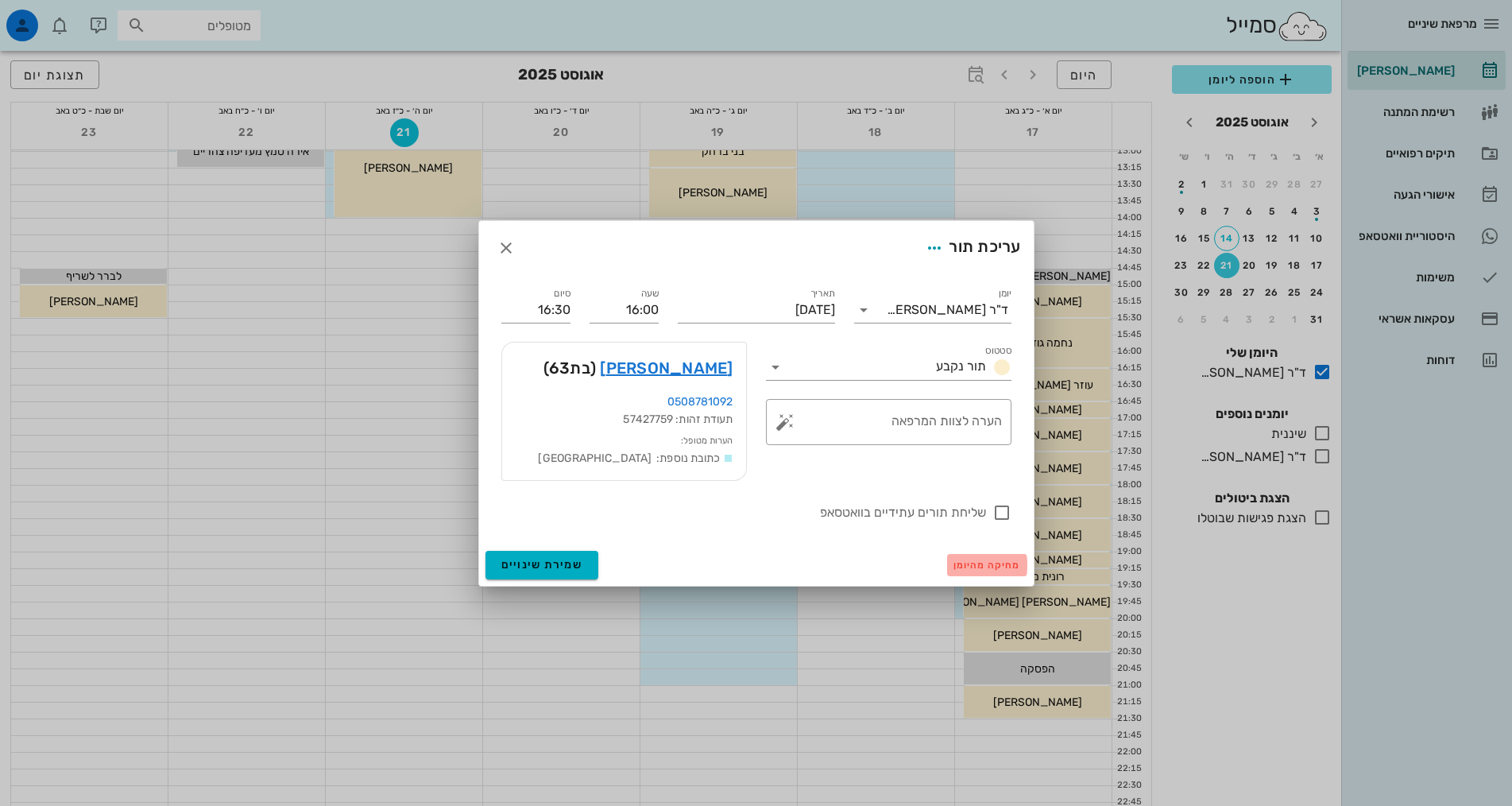
click at [988, 568] on span "מחיקה מהיומן" at bounding box center [987, 565] width 67 height 12
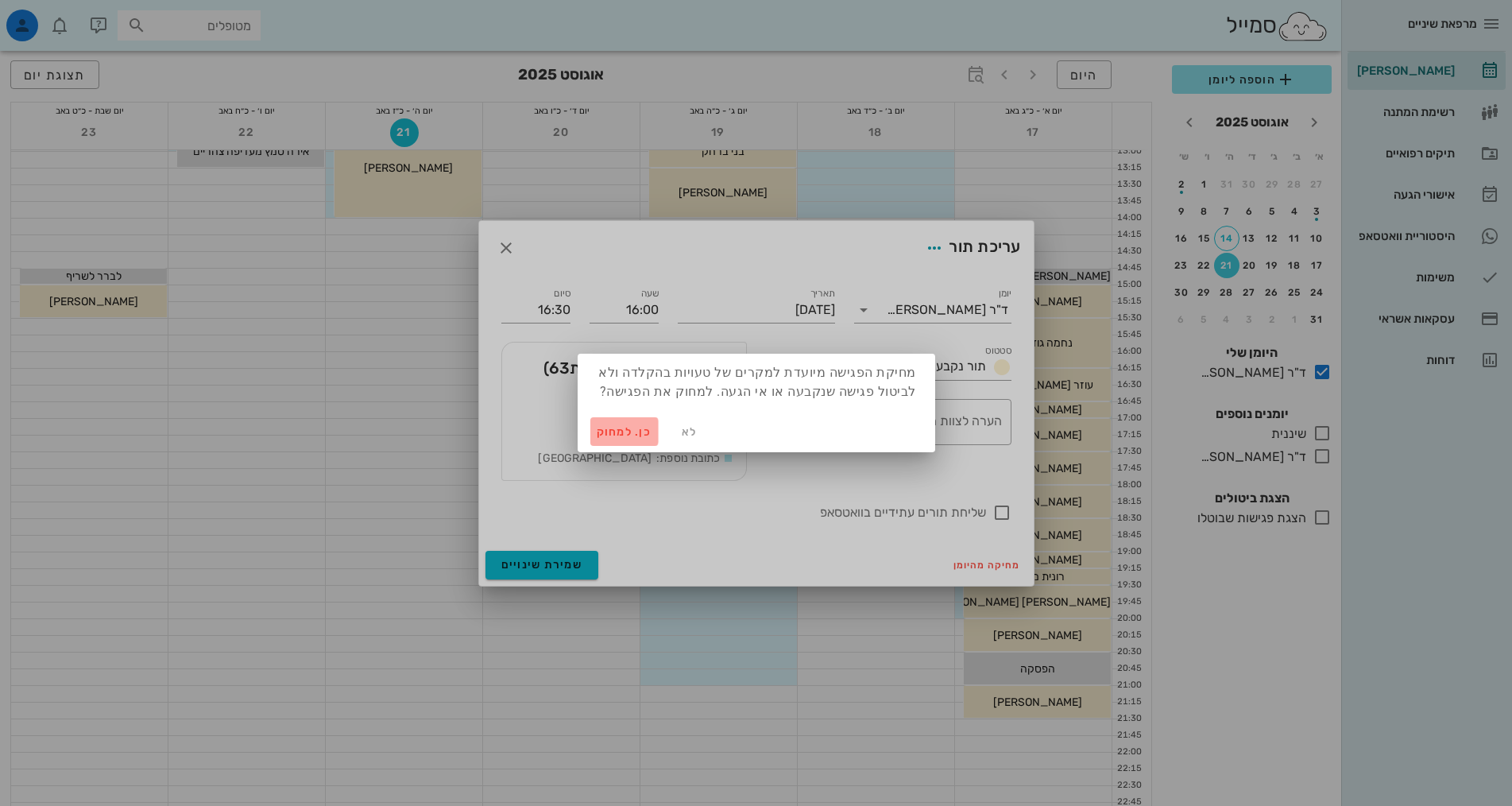
click at [626, 429] on span "כן. למחוק" at bounding box center [624, 431] width 56 height 13
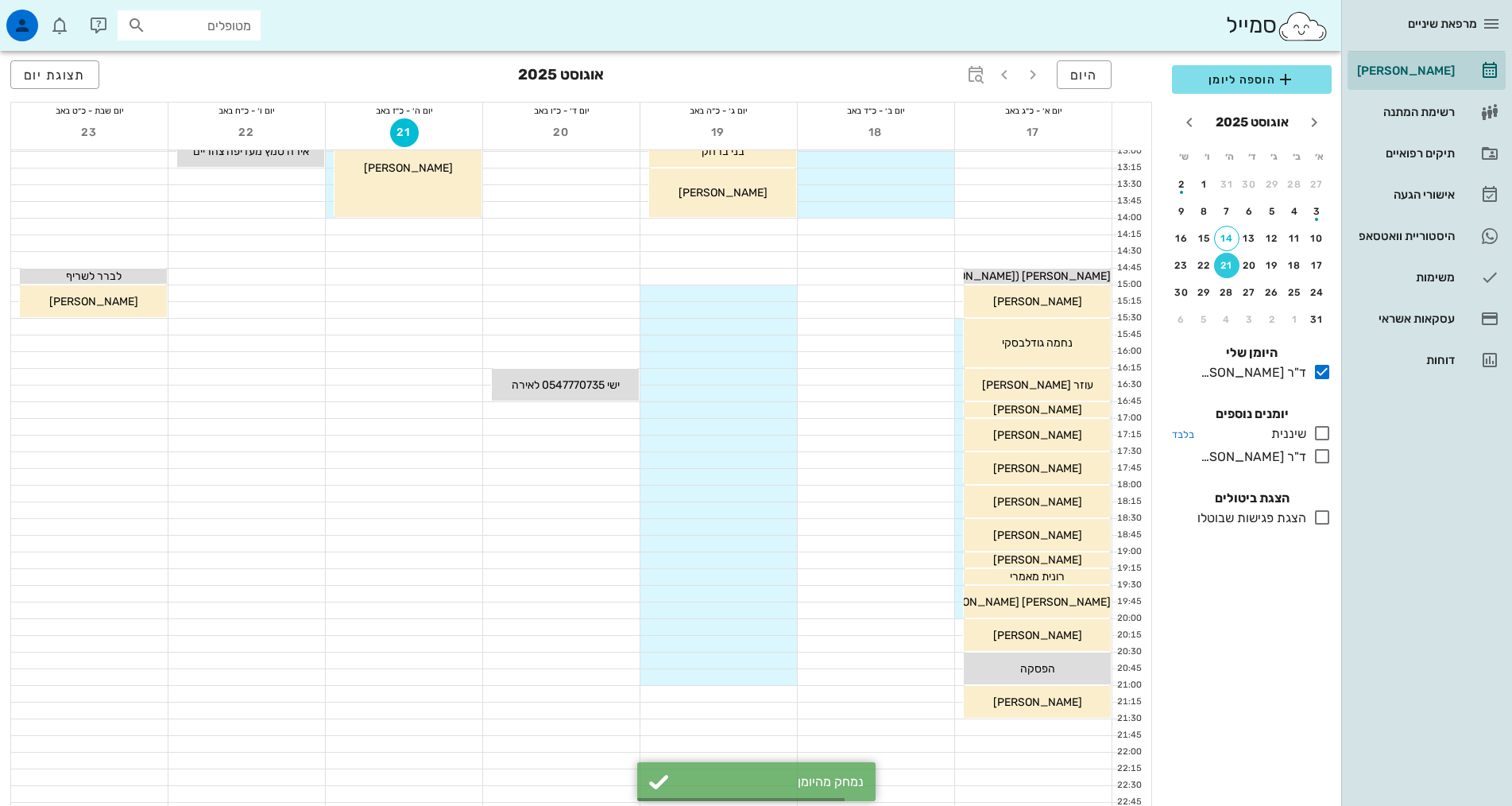
click at [1316, 434] on icon at bounding box center [1323, 433] width 19 height 19
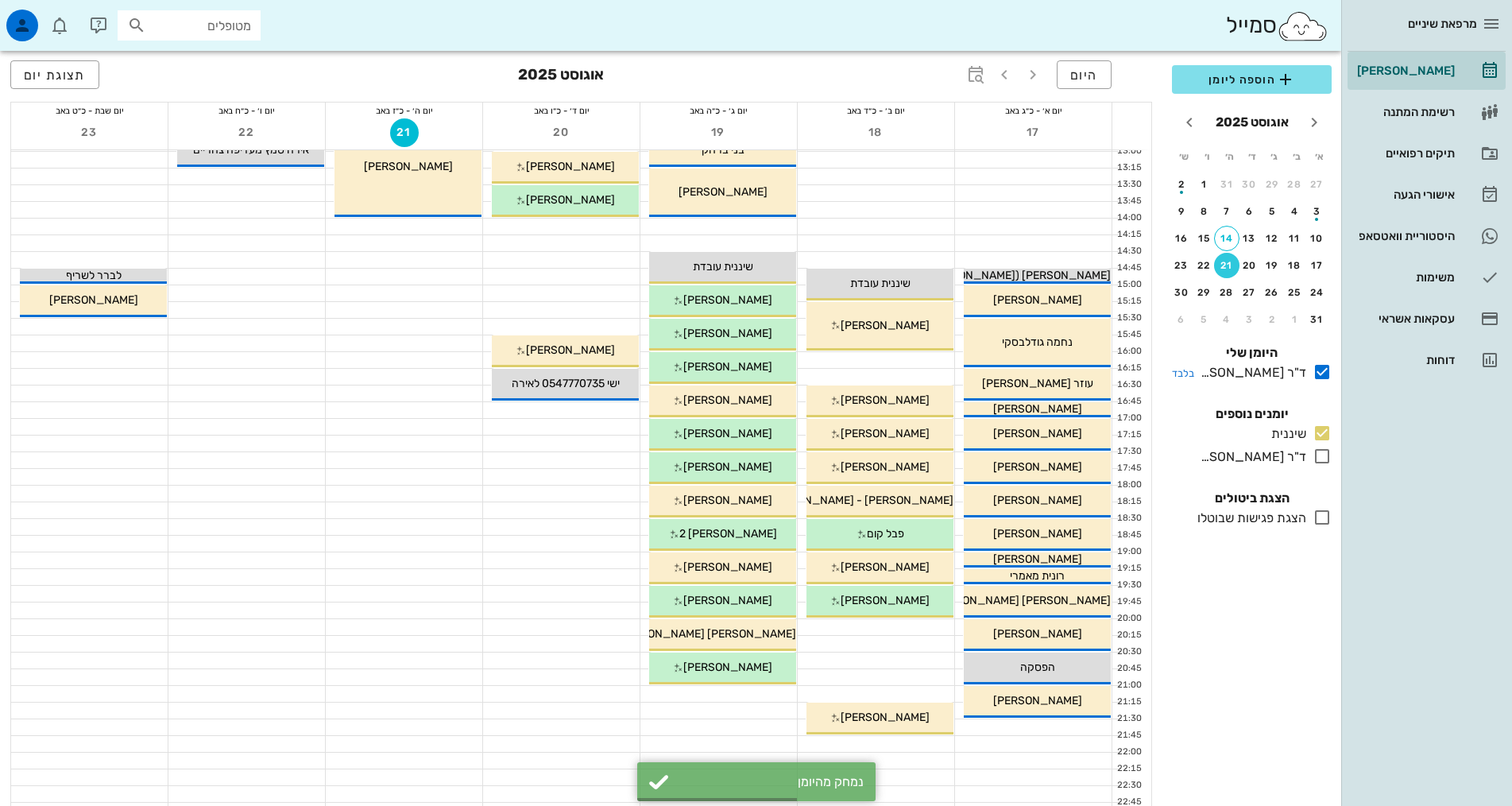
click at [1320, 371] on icon at bounding box center [1323, 372] width 19 height 19
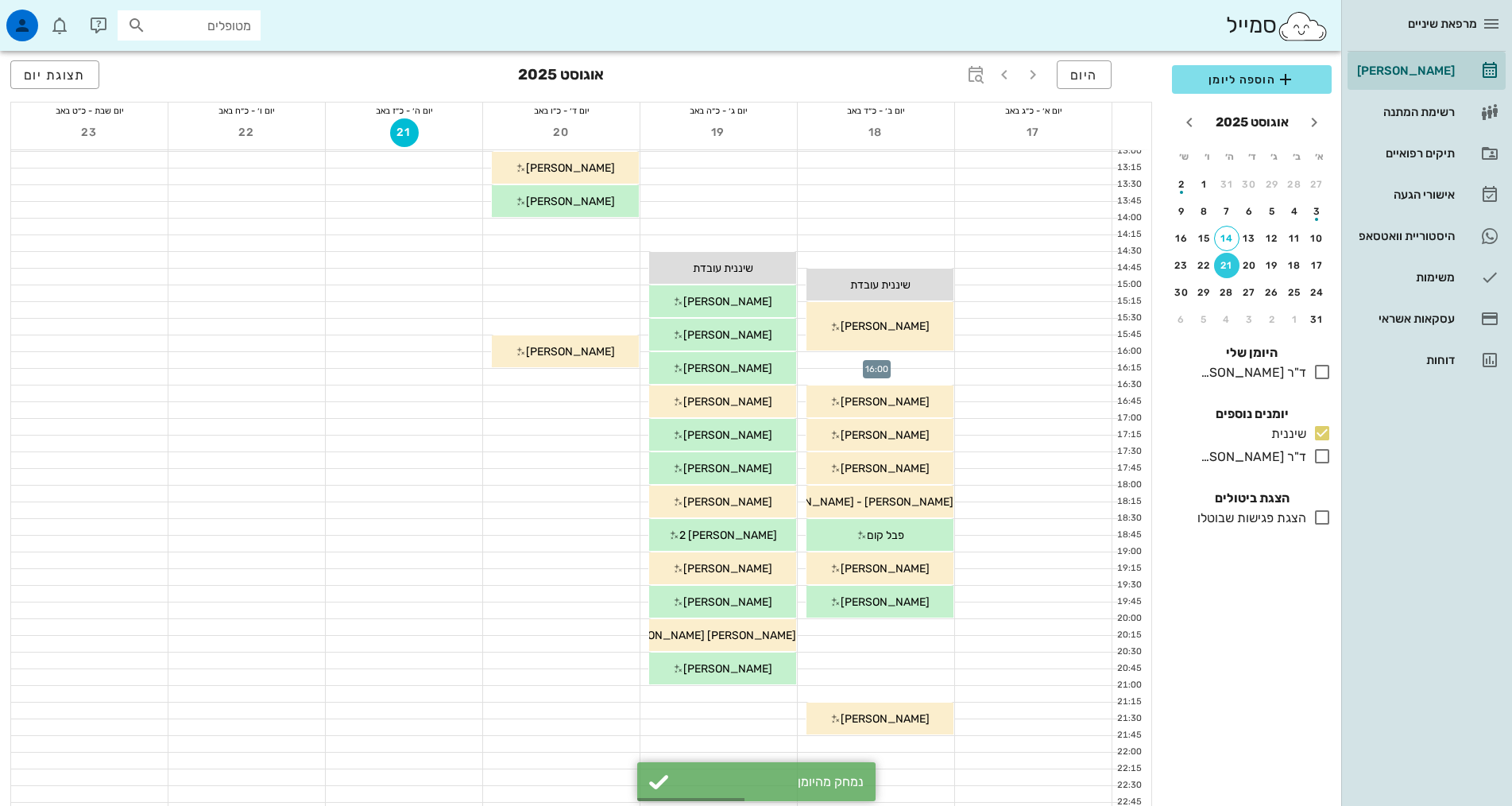
click at [866, 361] on div at bounding box center [876, 360] width 157 height 16
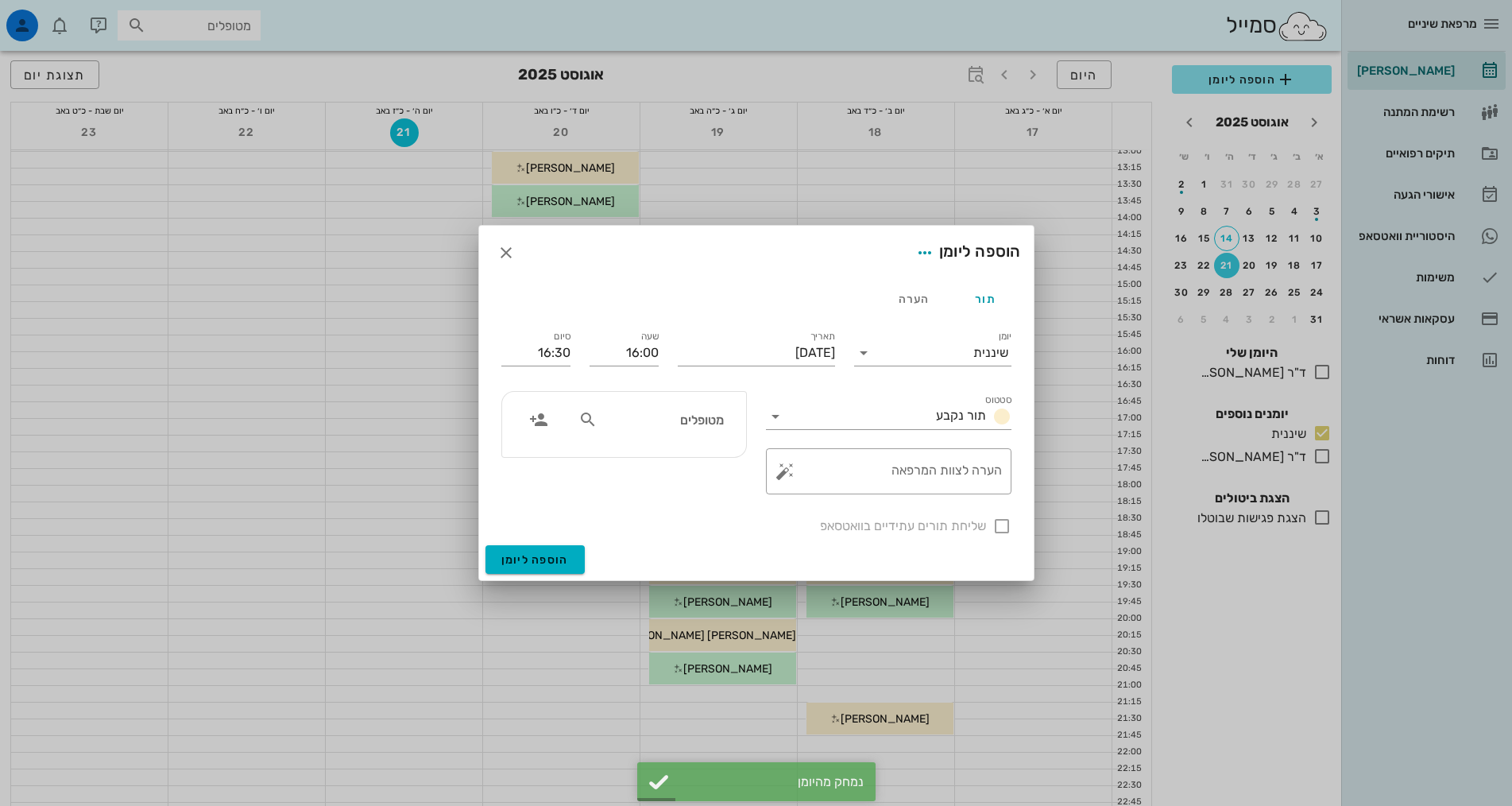
click at [689, 425] on input "מטופלים" at bounding box center [662, 419] width 122 height 20
type input "המר"
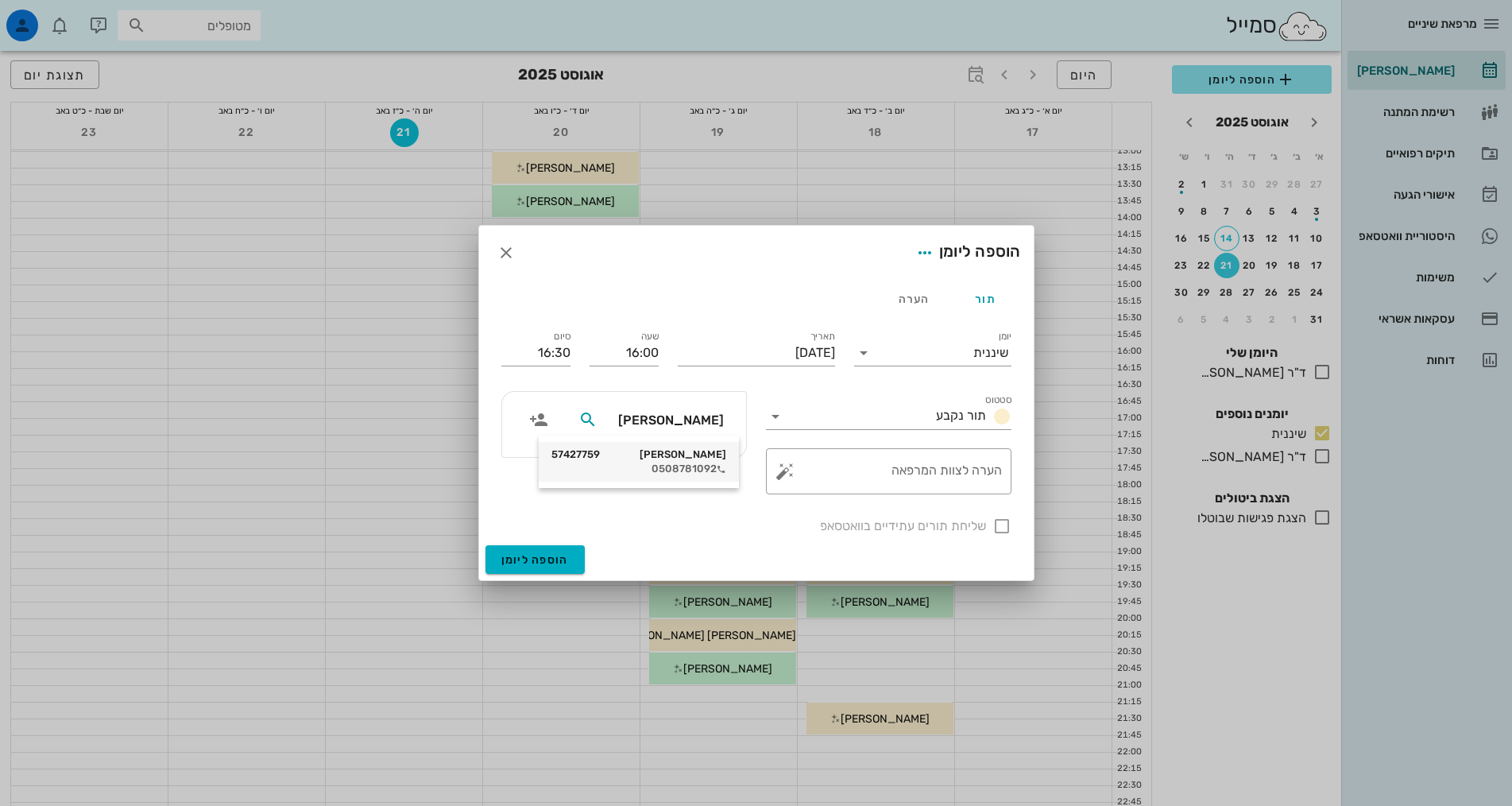
click at [698, 469] on div "0508781092" at bounding box center [638, 469] width 174 height 12
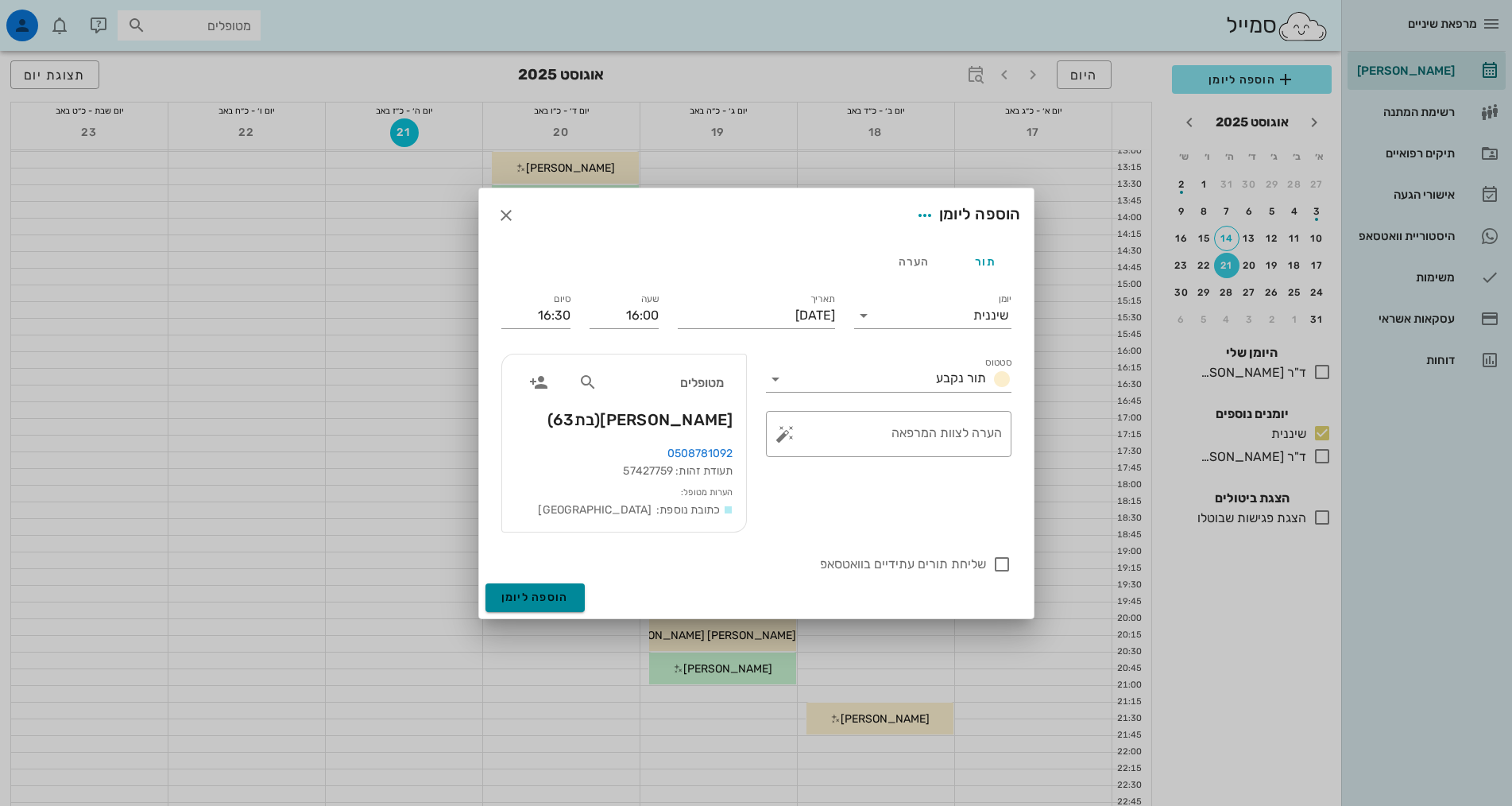
click at [515, 594] on span "הוספה ליומן" at bounding box center [535, 597] width 67 height 13
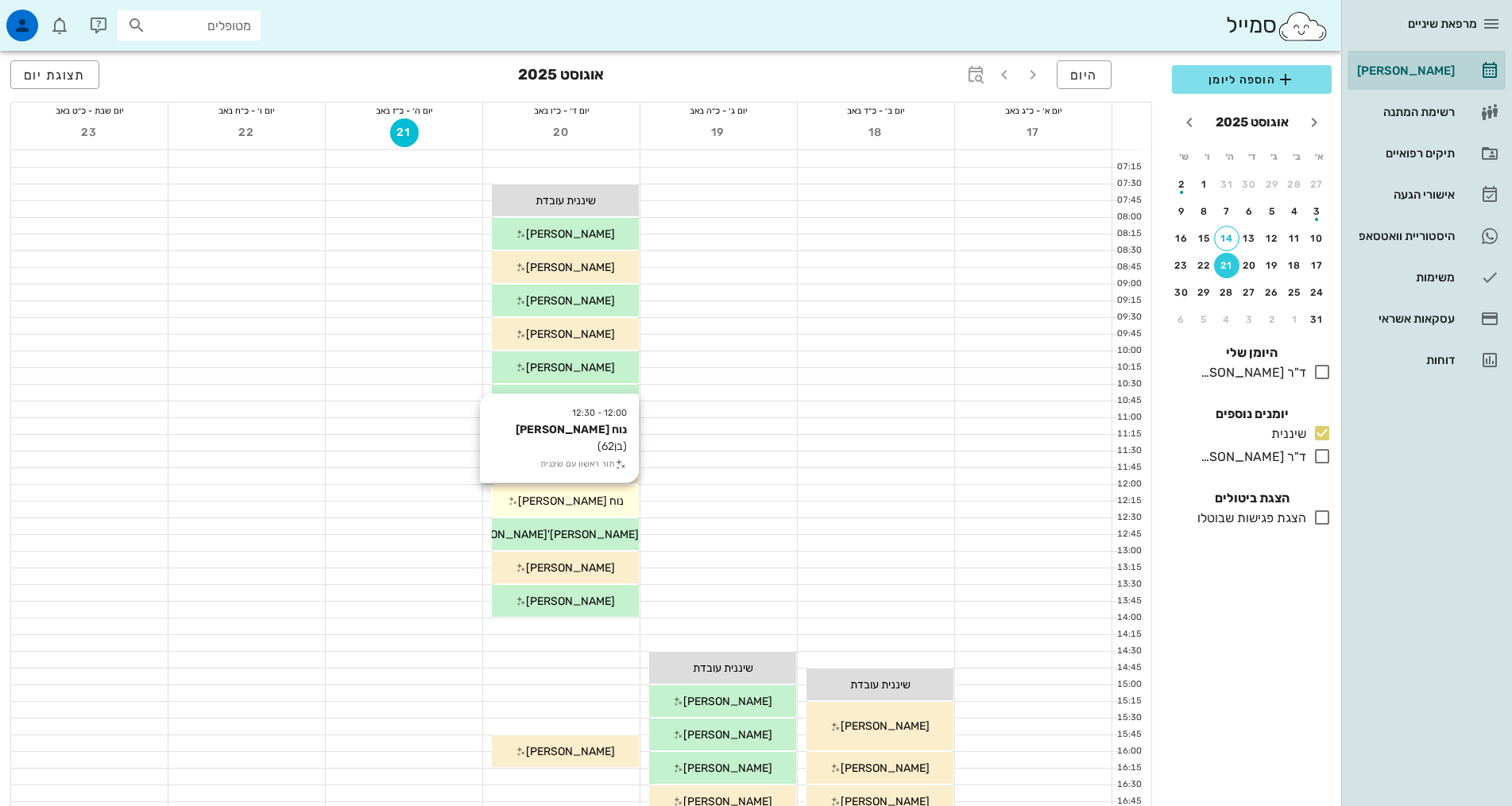
click at [539, 509] on div "12:00 - 12:30 נוח יצחק (בן 62 ) תור ראשון עם שיננית נוח יצחק" at bounding box center [566, 501] width 147 height 32
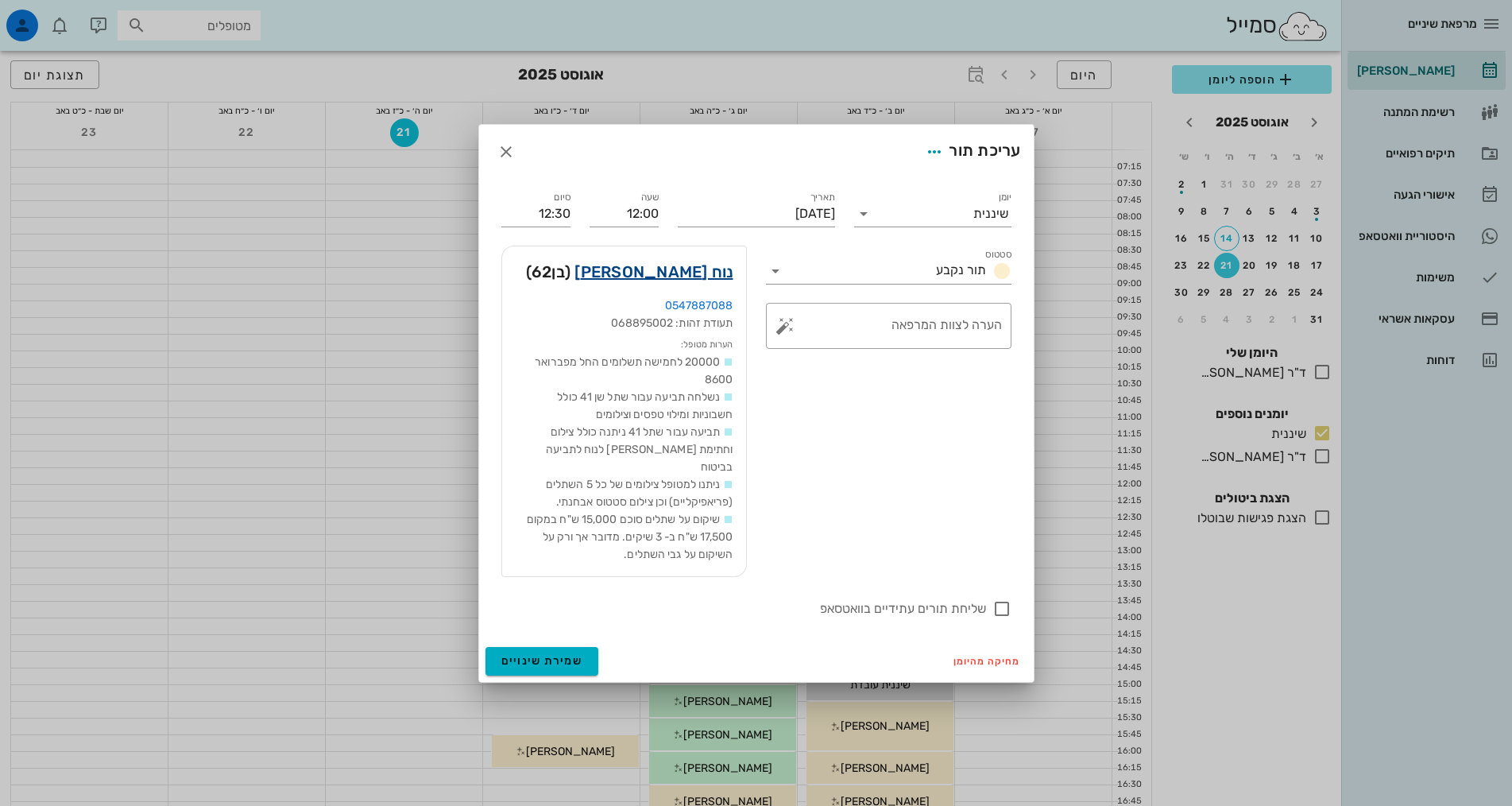
click at [706, 284] on link "נוח [PERSON_NAME]" at bounding box center [653, 272] width 158 height 26
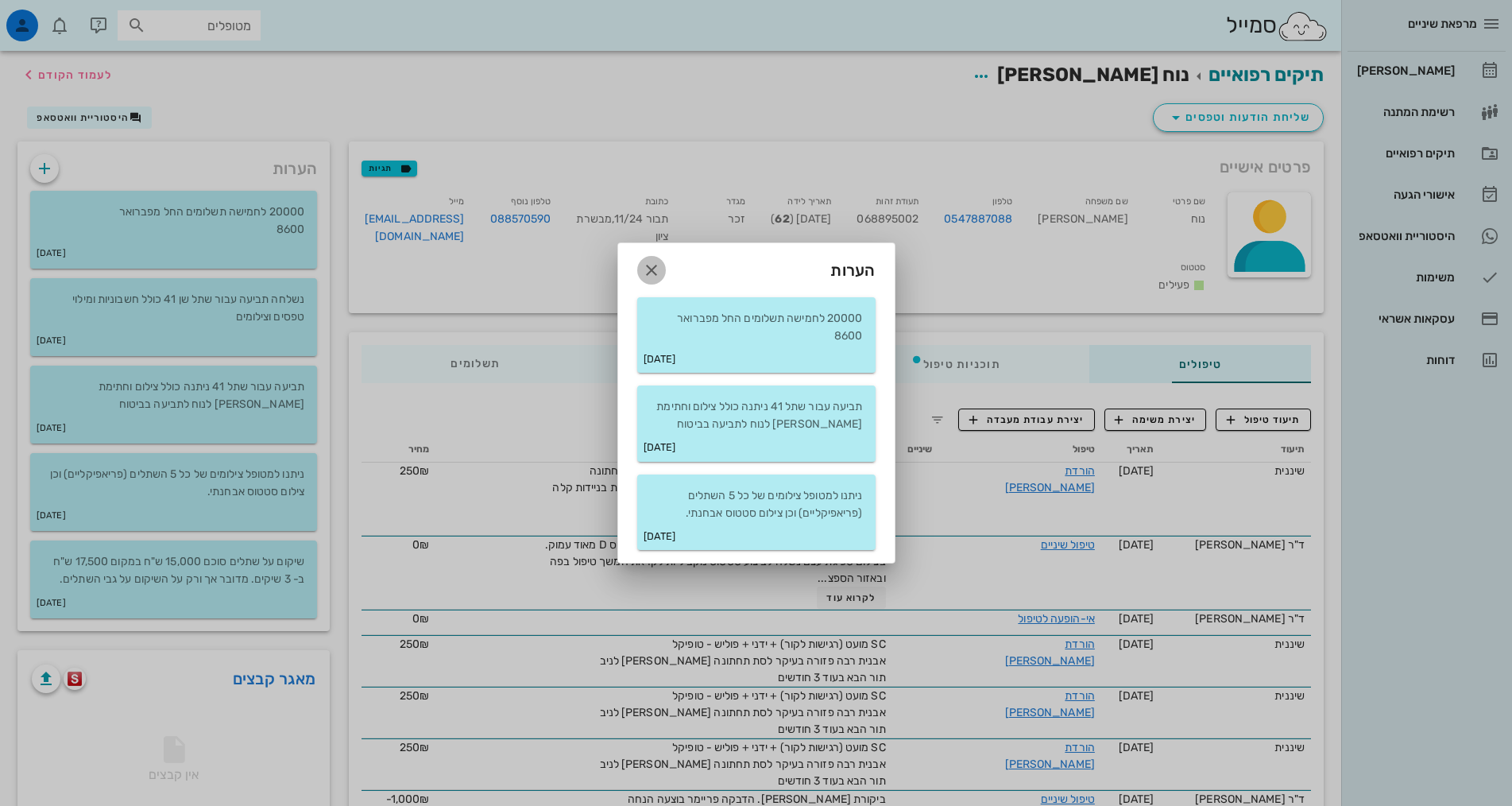
click at [647, 267] on icon "button" at bounding box center [652, 270] width 19 height 19
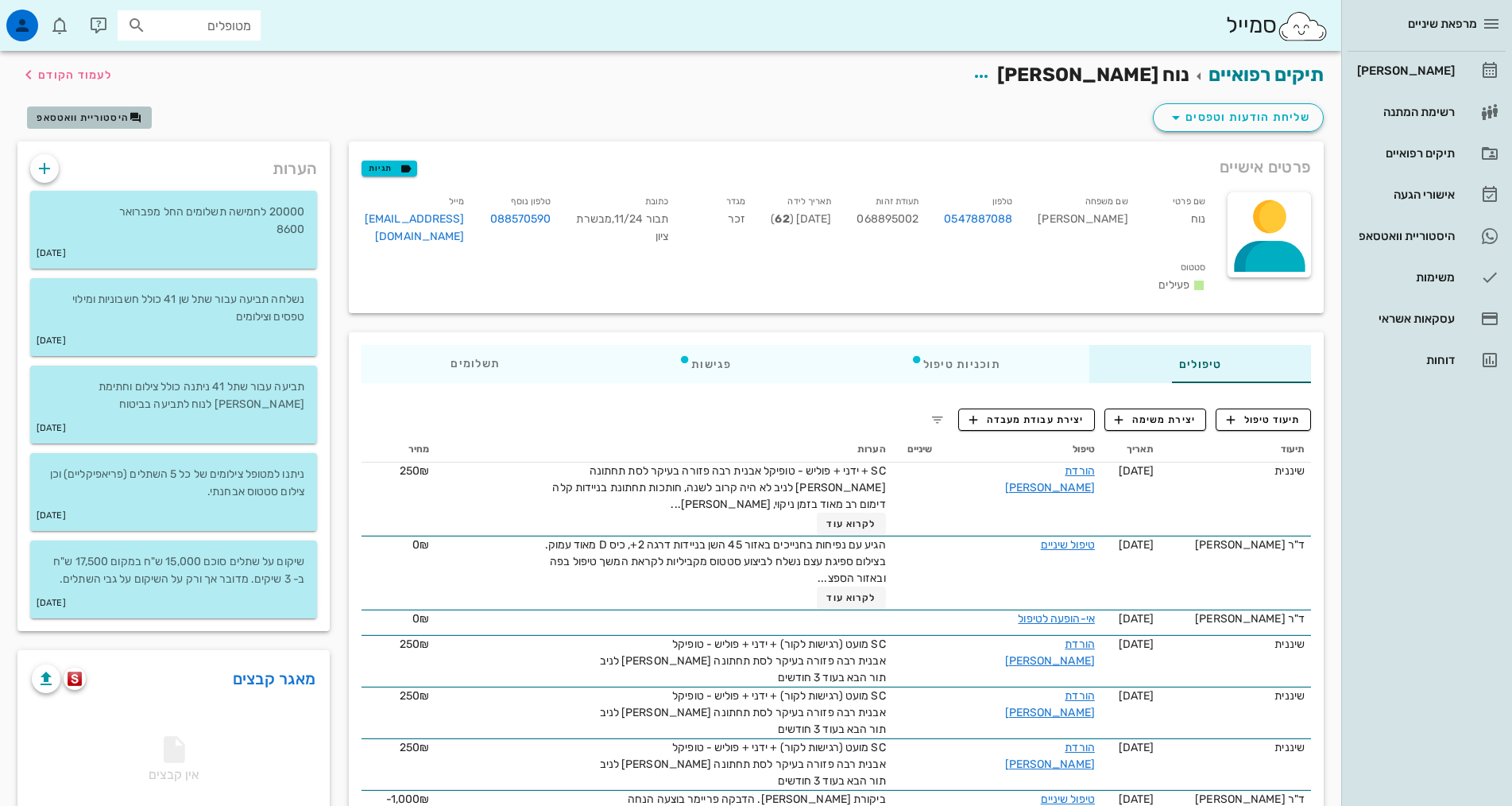
click at [93, 118] on span "היסטוריית וואטסאפ" at bounding box center [82, 118] width 92 height 12
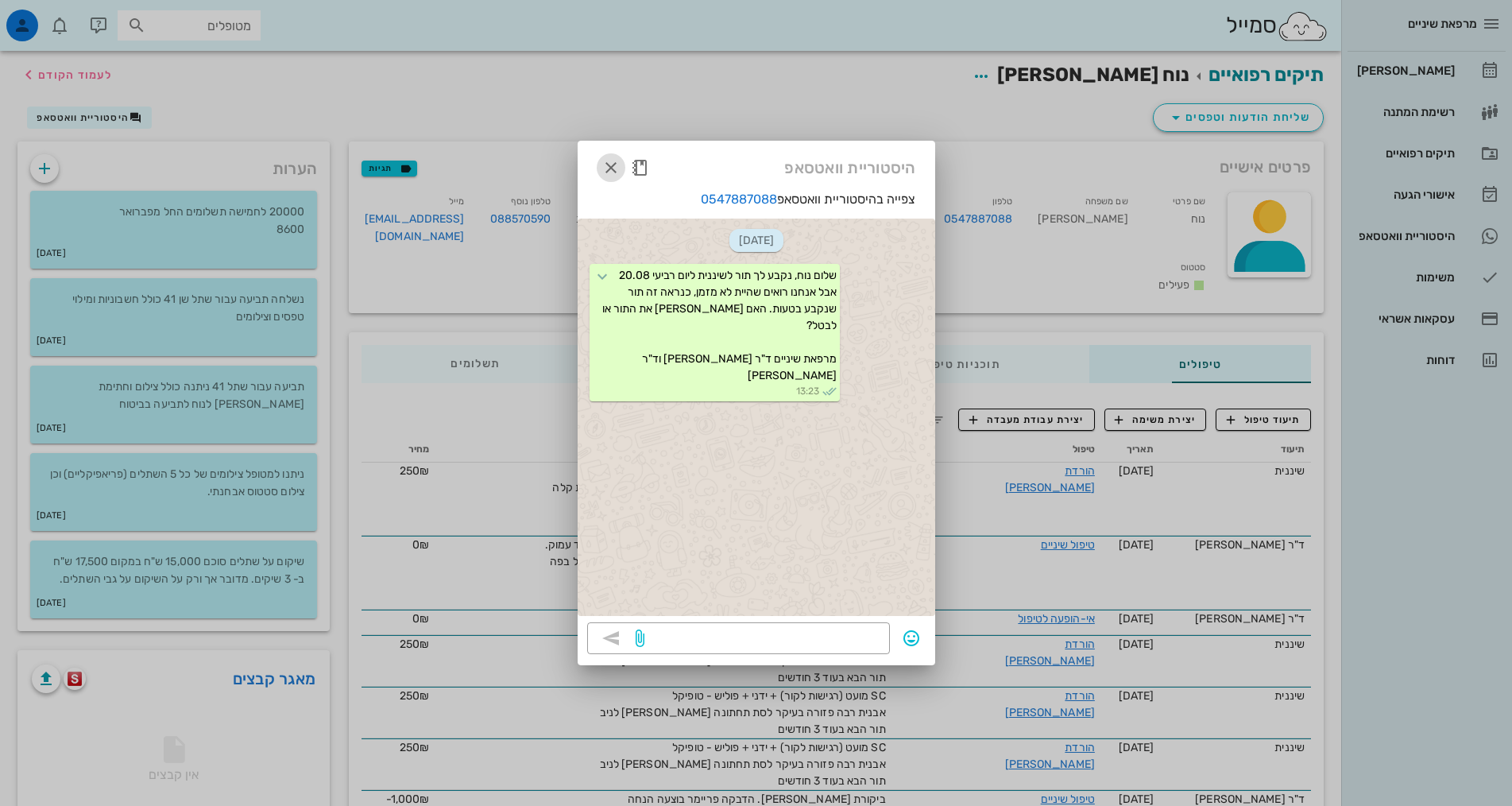
click at [614, 167] on icon "button" at bounding box center [611, 168] width 19 height 19
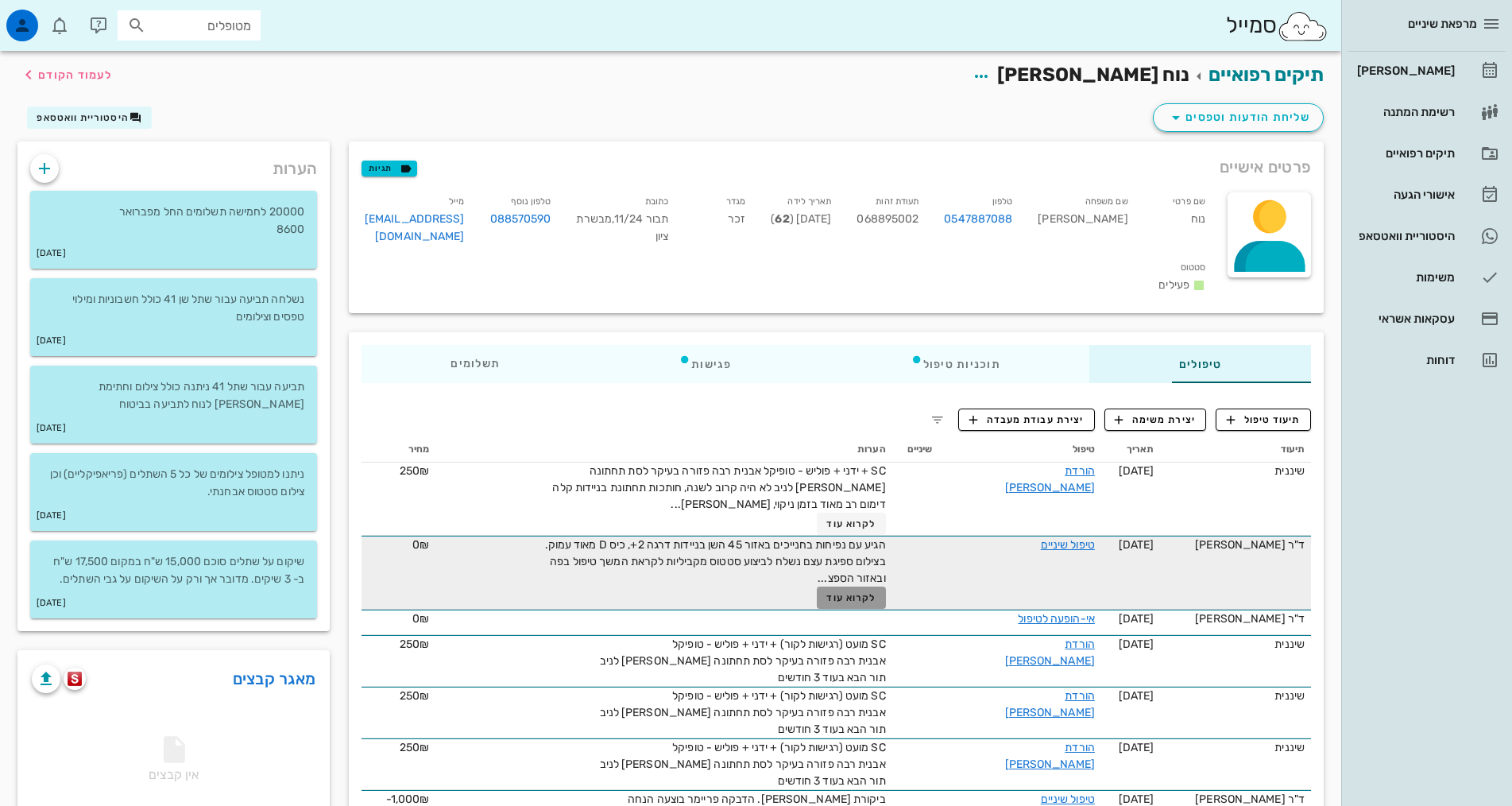
click at [826, 593] on span "לקרוא עוד" at bounding box center [851, 598] width 50 height 12
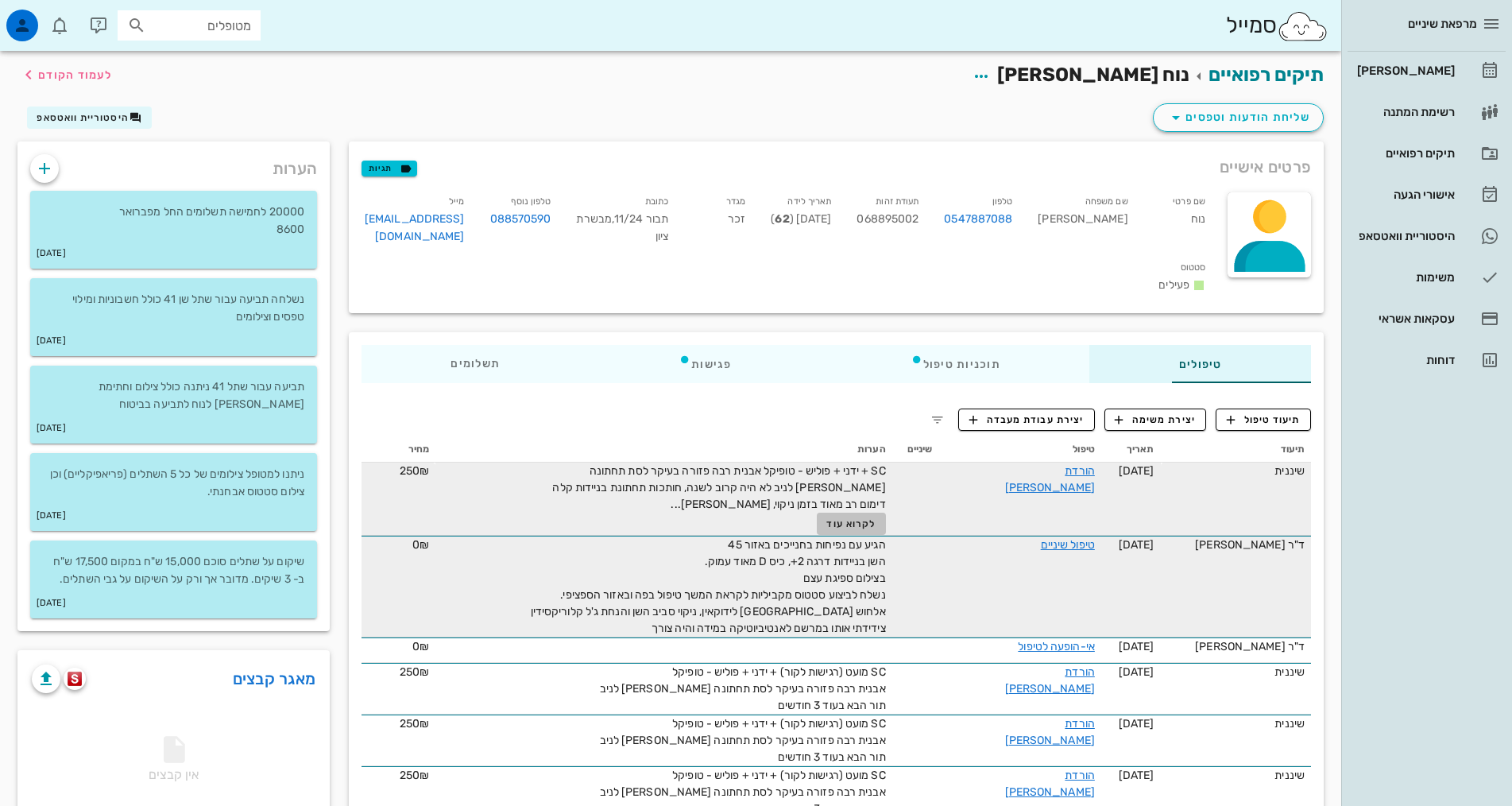
click at [826, 518] on span "לקרוא עוד" at bounding box center [851, 523] width 50 height 12
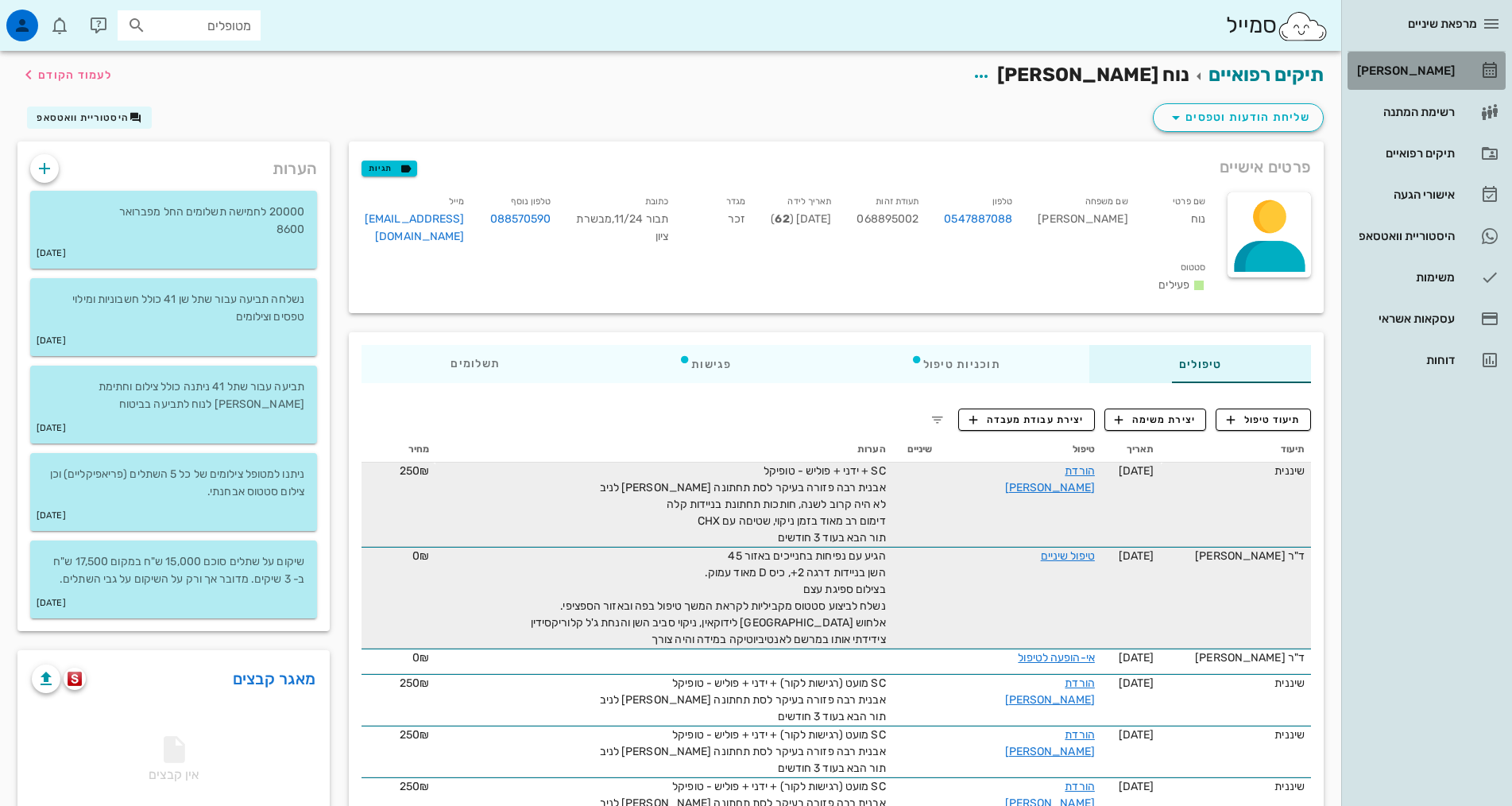
click at [1422, 80] on div "[PERSON_NAME]" at bounding box center [1404, 71] width 101 height 26
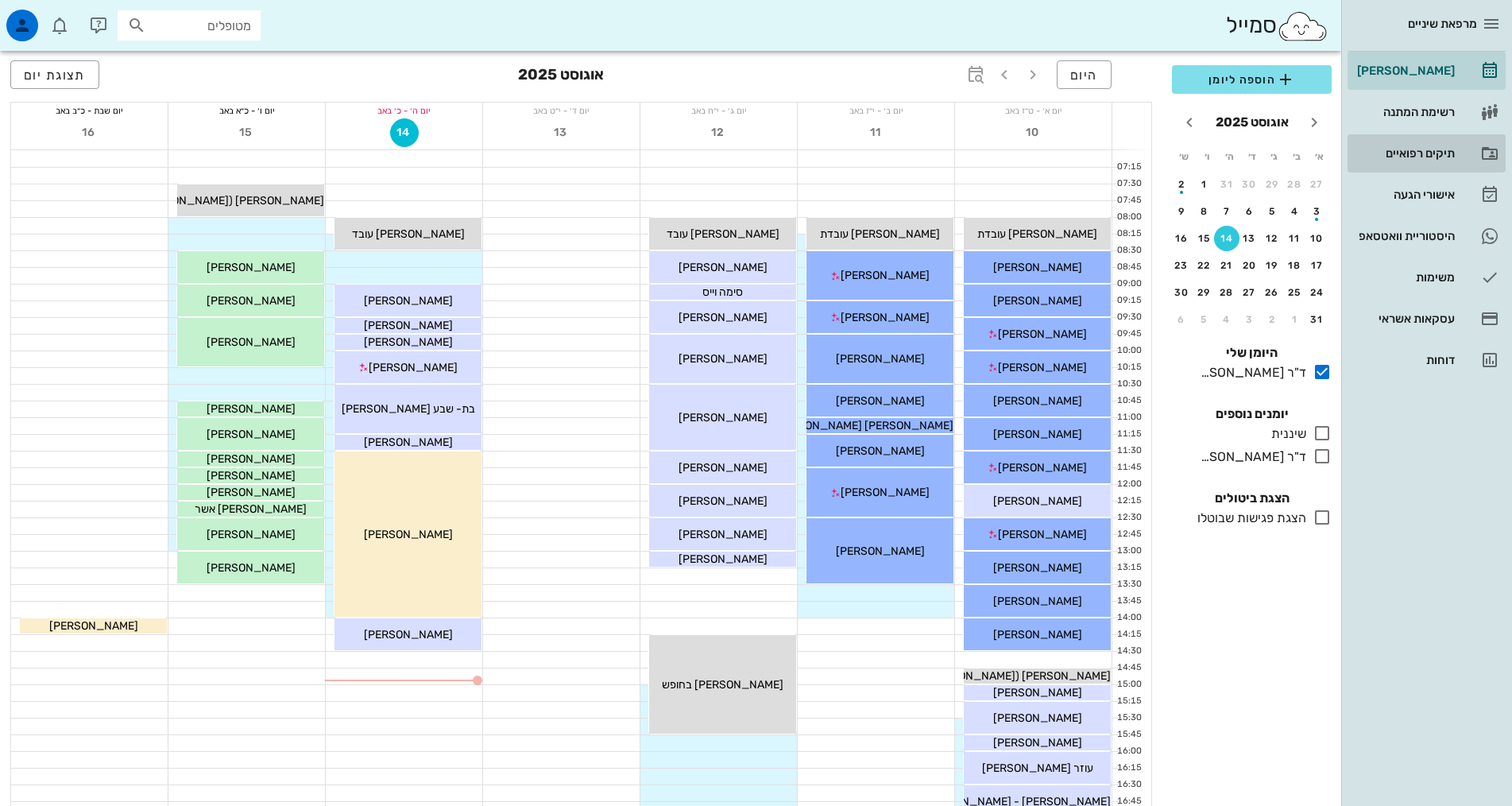
click at [1470, 154] on link "תיקים רפואיים" at bounding box center [1426, 153] width 158 height 38
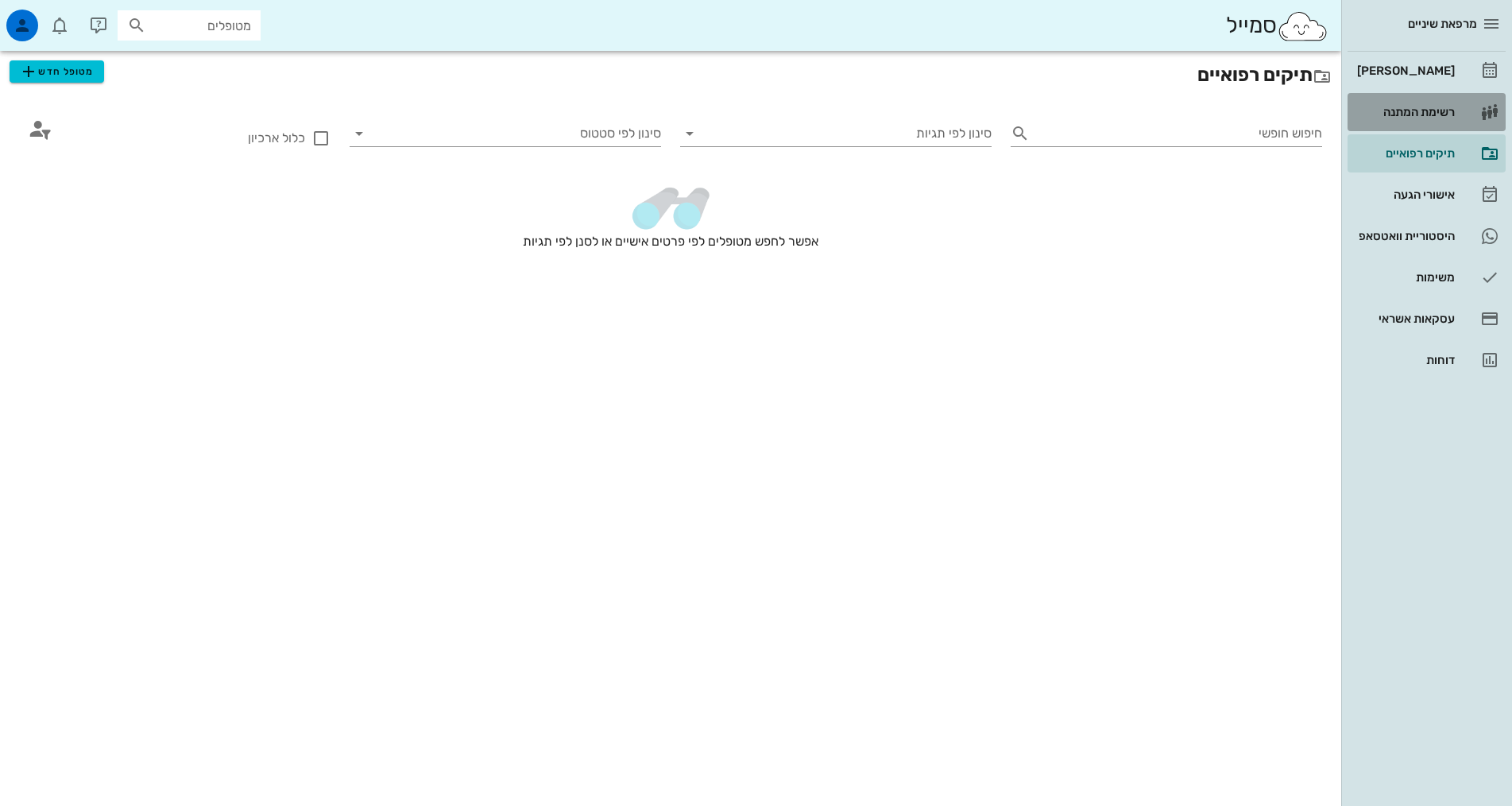
click at [1460, 123] on link "רשימת המתנה" at bounding box center [1426, 112] width 158 height 38
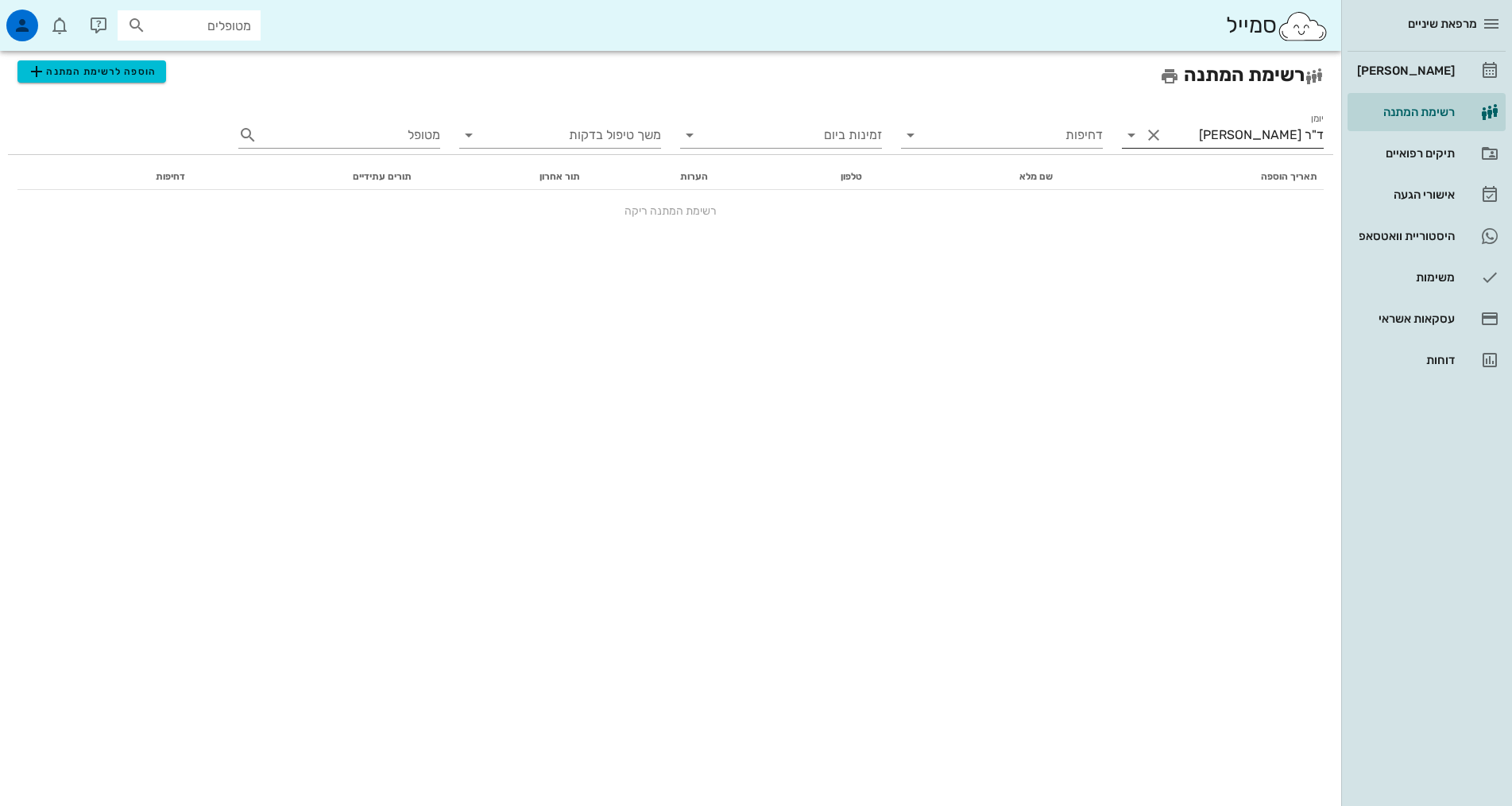
click at [1285, 142] on input "ד"ר [PERSON_NAME]" at bounding box center [1246, 135] width 158 height 26
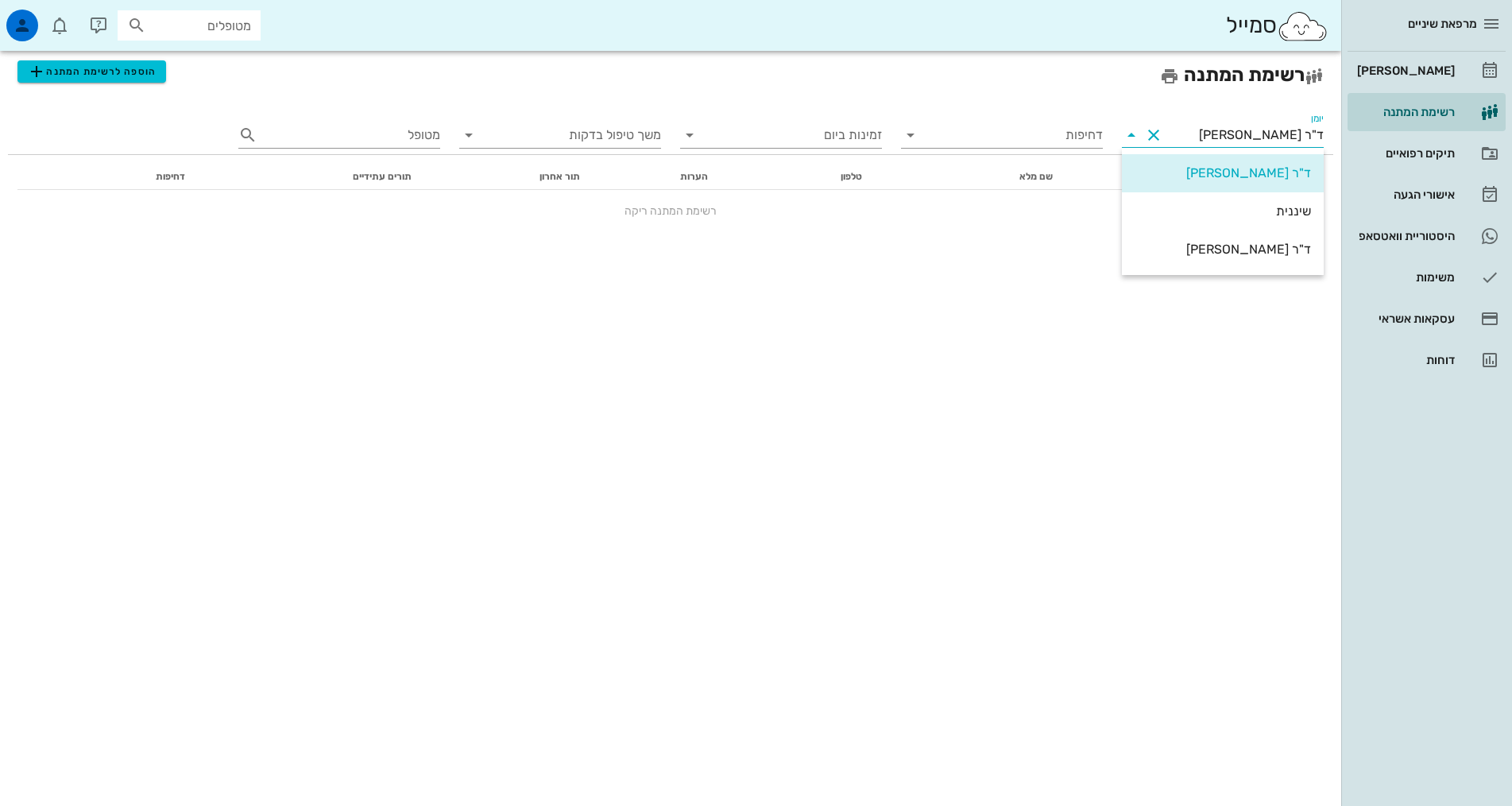
click at [1285, 142] on input "ד"ר [PERSON_NAME]" at bounding box center [1246, 135] width 158 height 26
click at [1462, 140] on link "תיקים רפואיים" at bounding box center [1426, 153] width 158 height 38
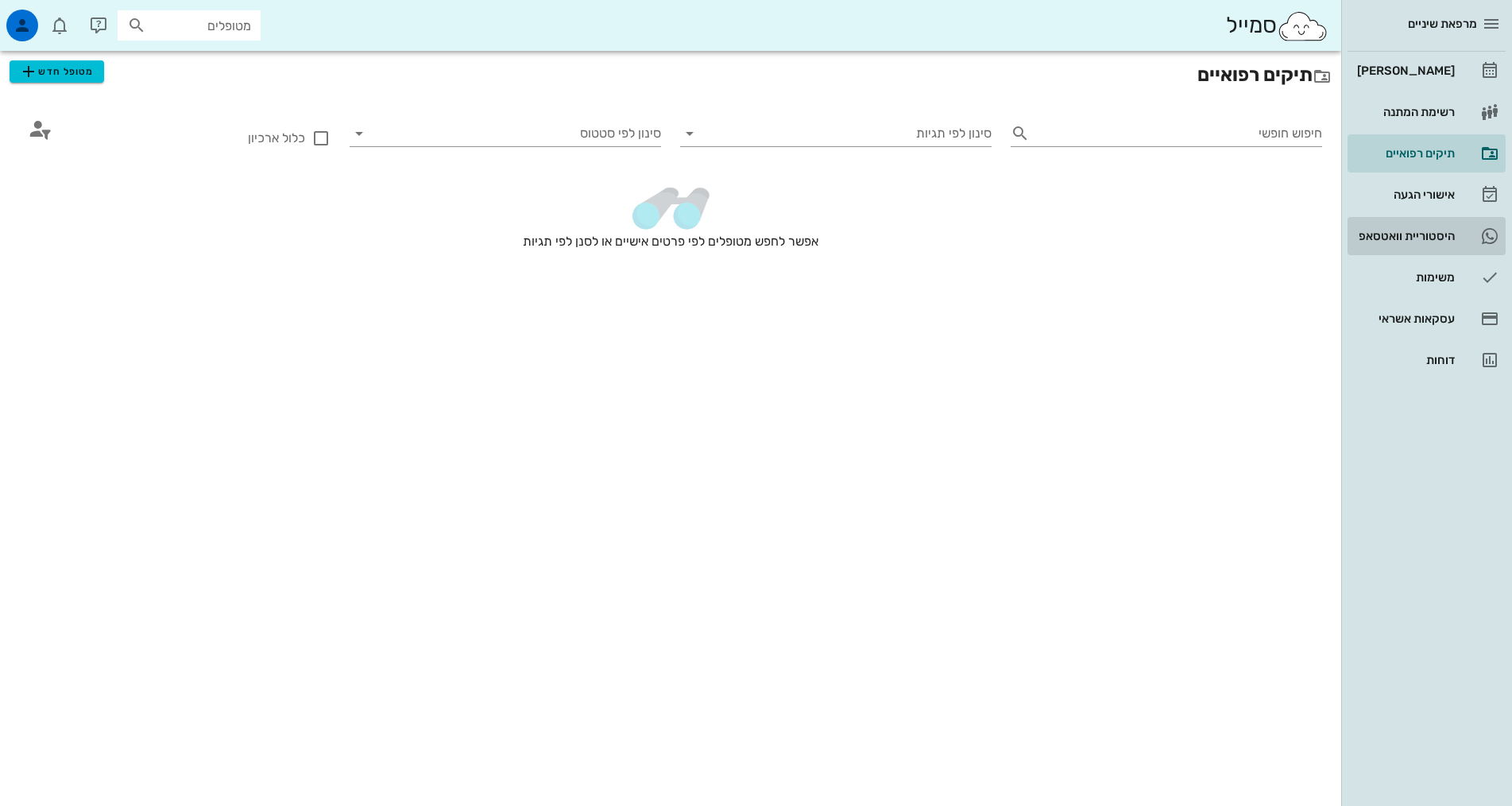
click at [1449, 235] on div "היסטוריית וואטסאפ" at bounding box center [1404, 236] width 101 height 12
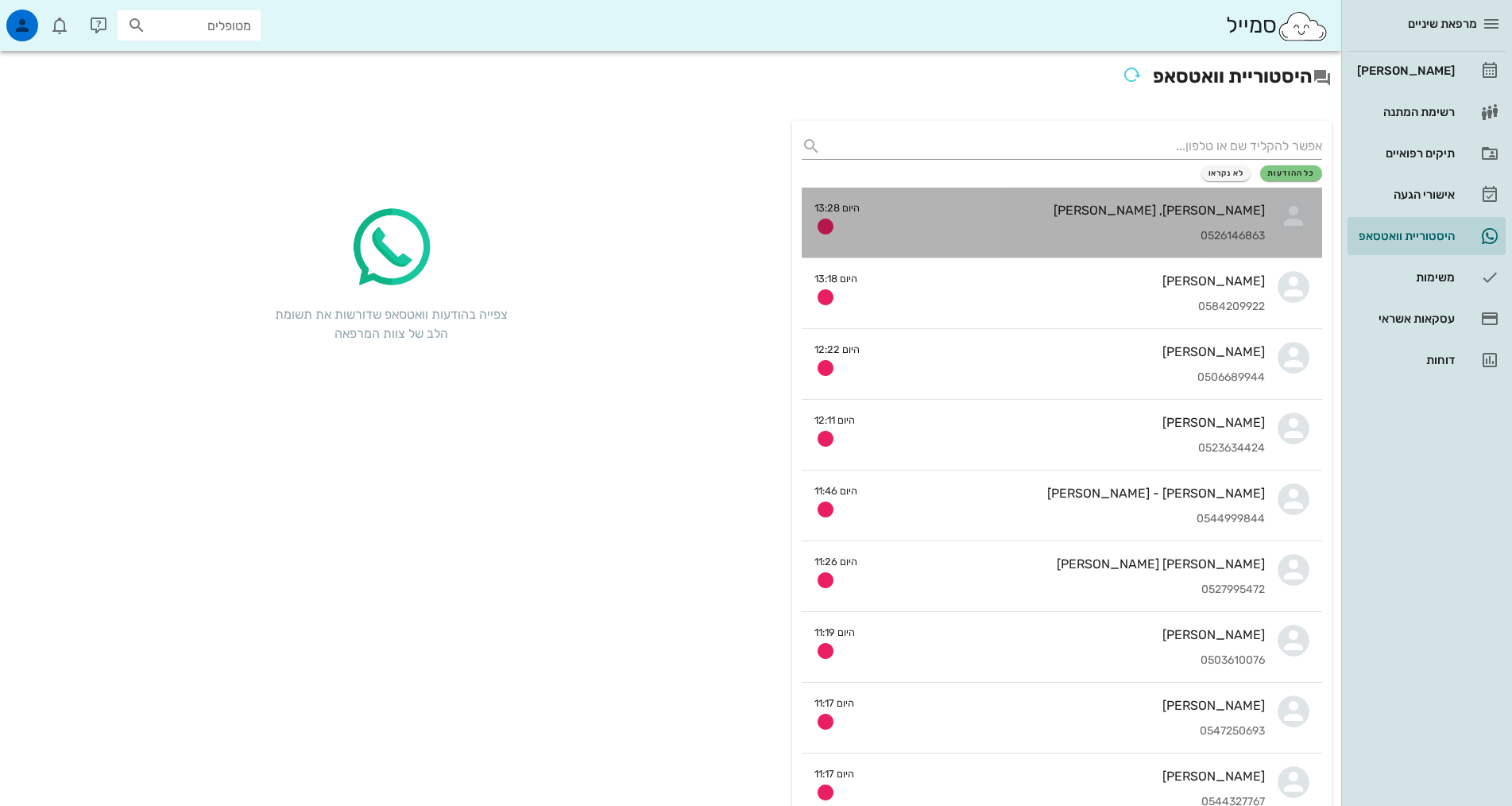
click at [1214, 241] on div "0526146863" at bounding box center [1068, 236] width 392 height 13
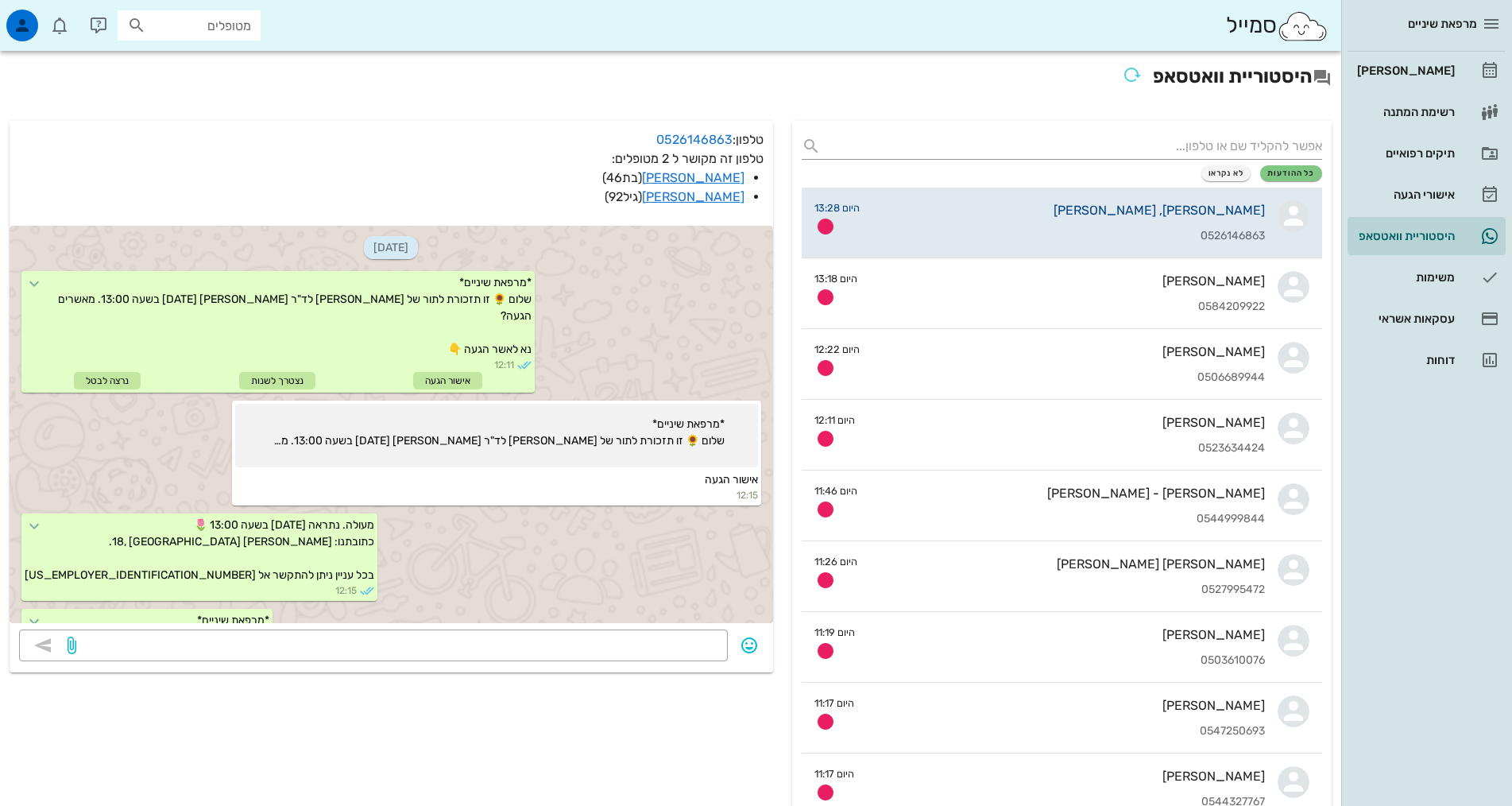
scroll to position [262, 0]
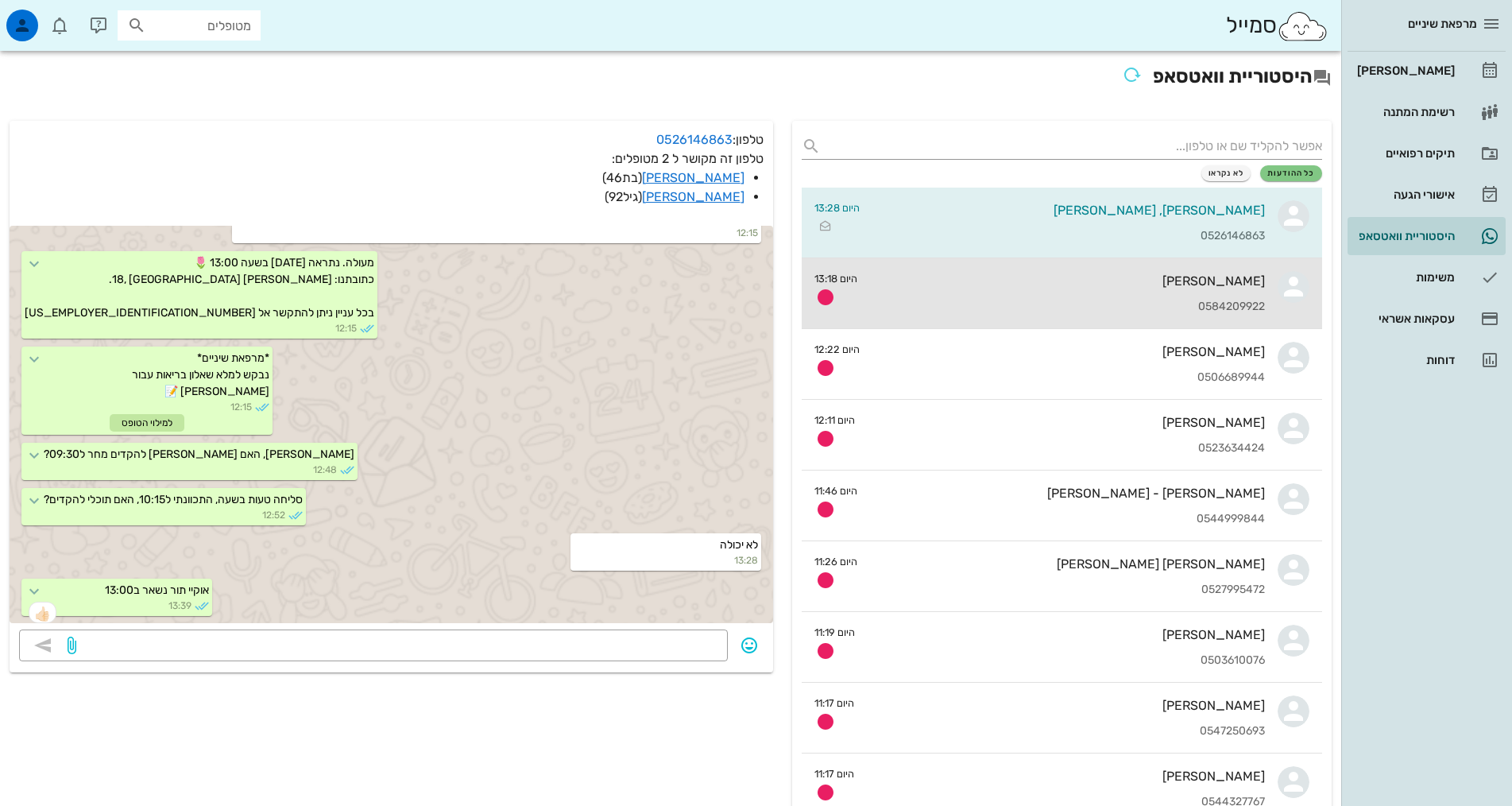
click at [1215, 283] on div "[PERSON_NAME]" at bounding box center [1068, 281] width 395 height 15
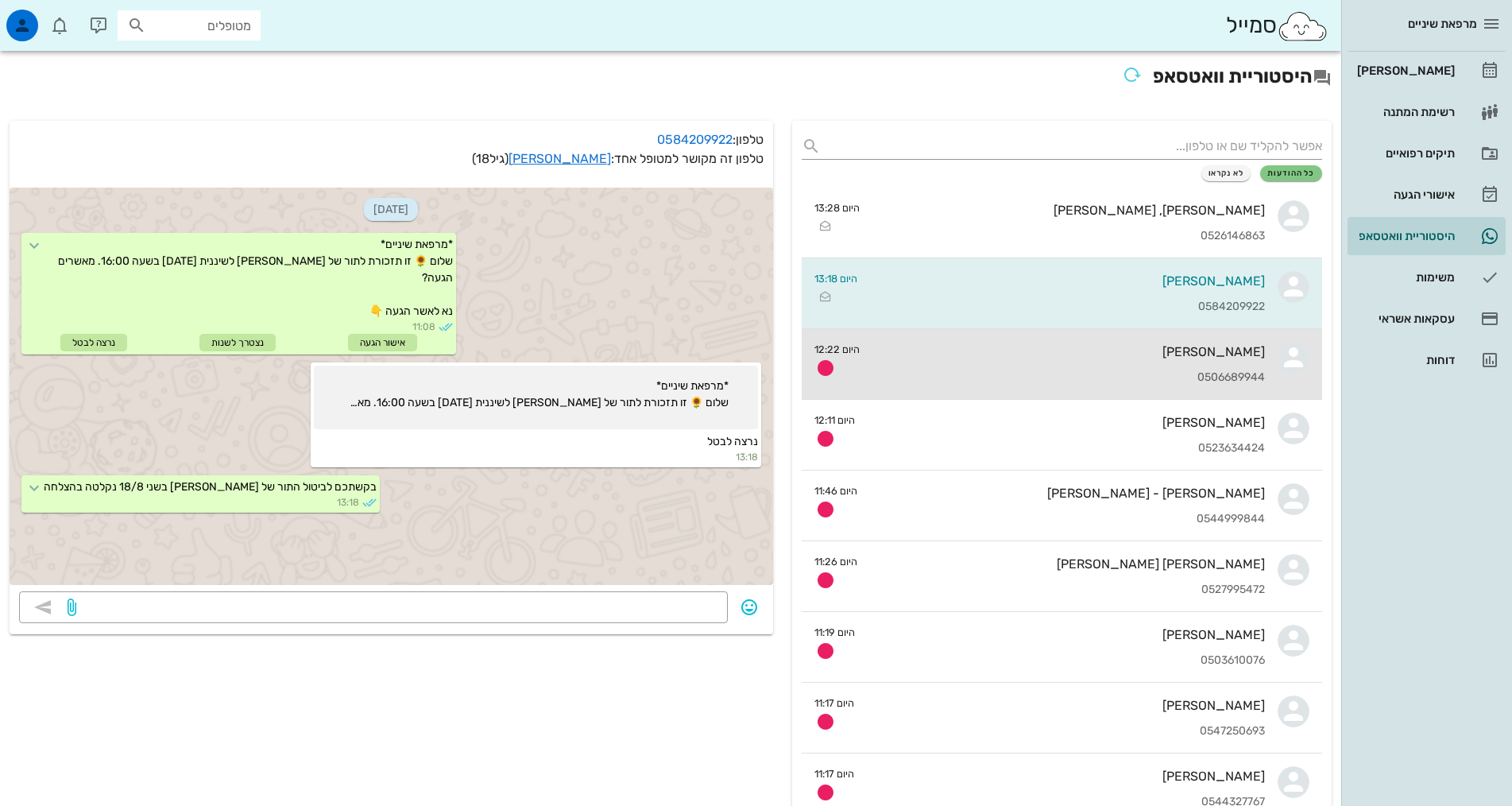
click at [1203, 352] on div "[PERSON_NAME]" at bounding box center [1068, 352] width 392 height 15
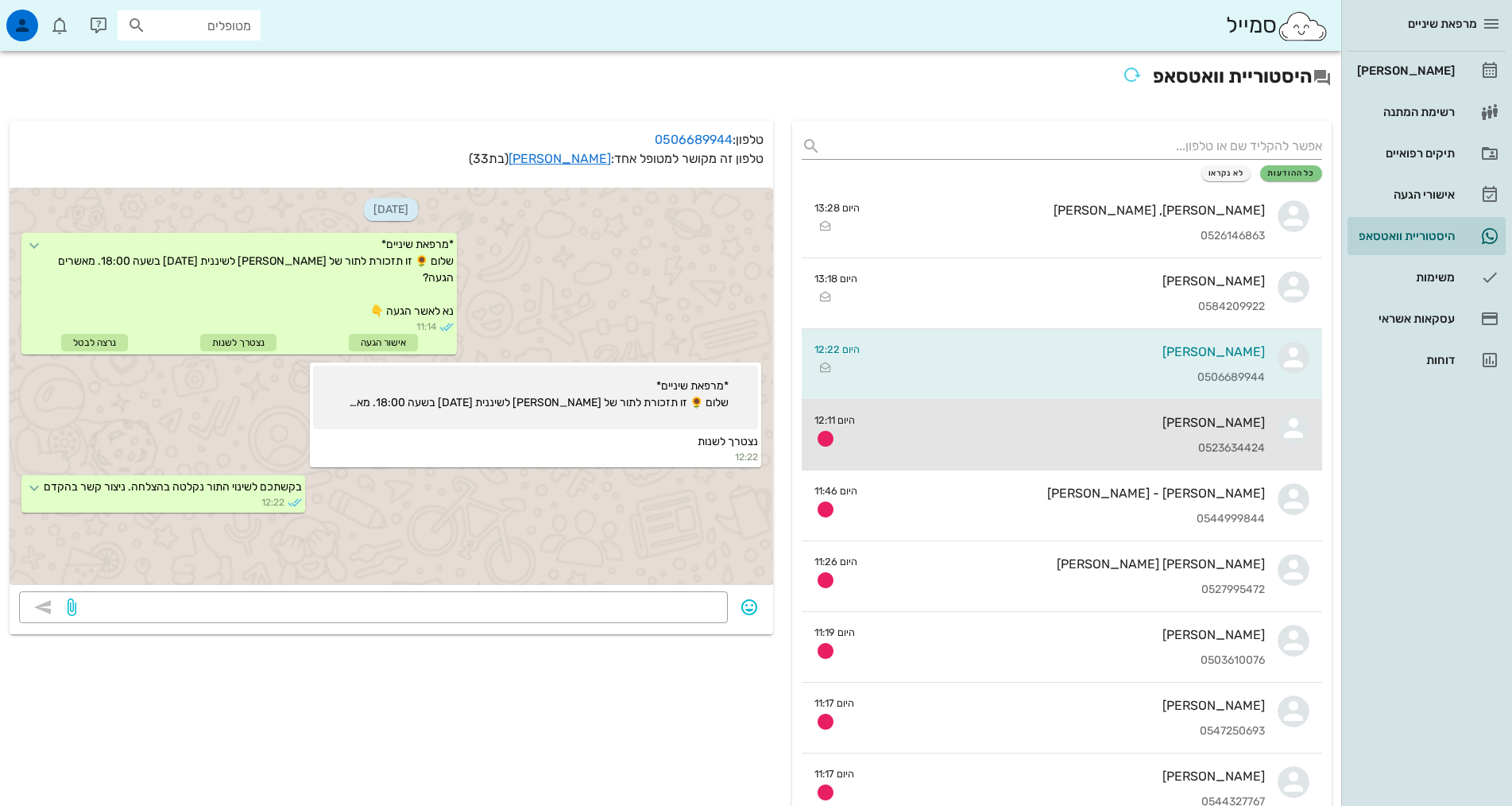
click at [1192, 429] on div "[PERSON_NAME]" at bounding box center [1066, 422] width 397 height 15
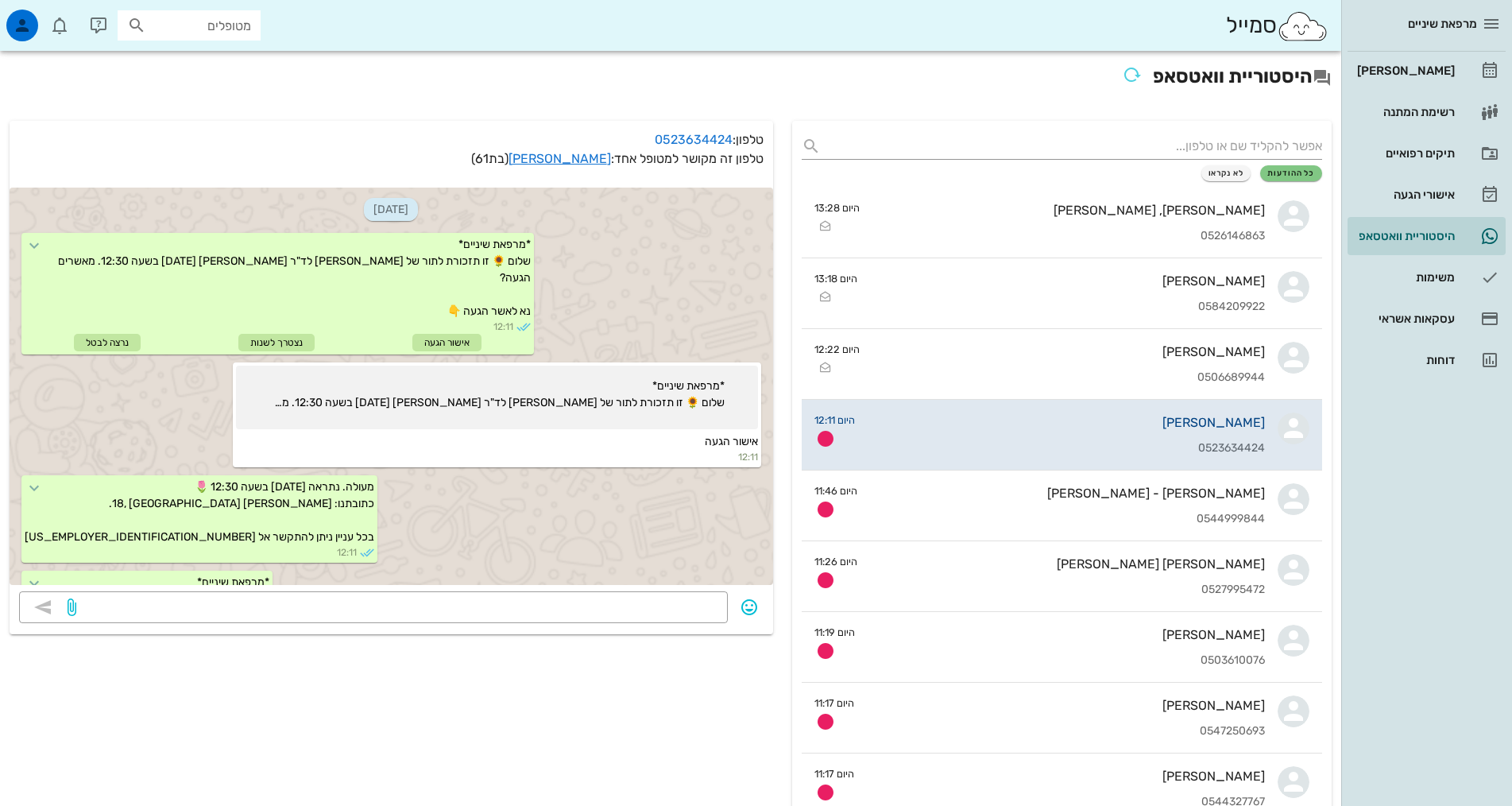
scroll to position [125, 0]
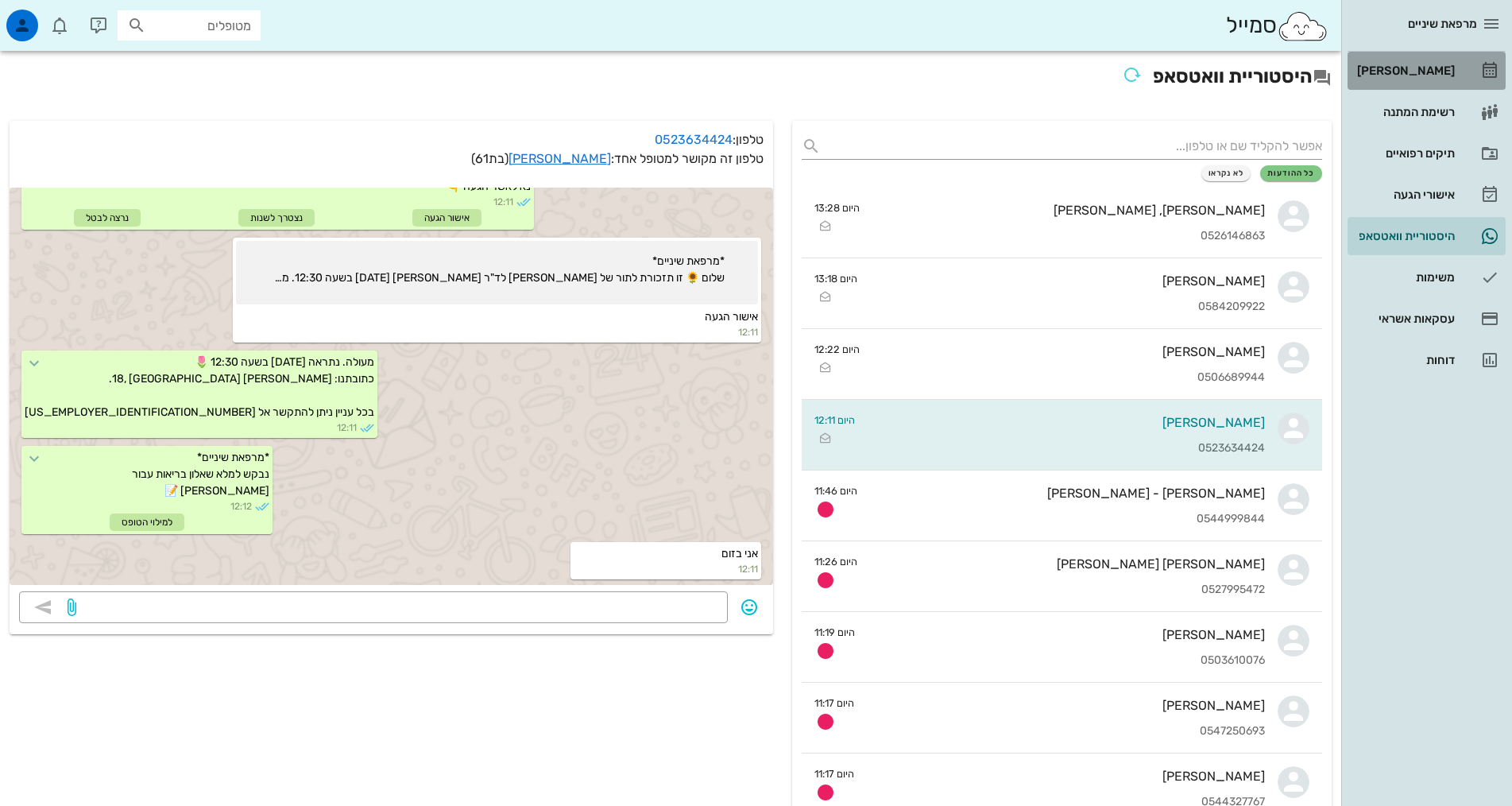
click at [1415, 78] on div "[PERSON_NAME]" at bounding box center [1404, 71] width 101 height 26
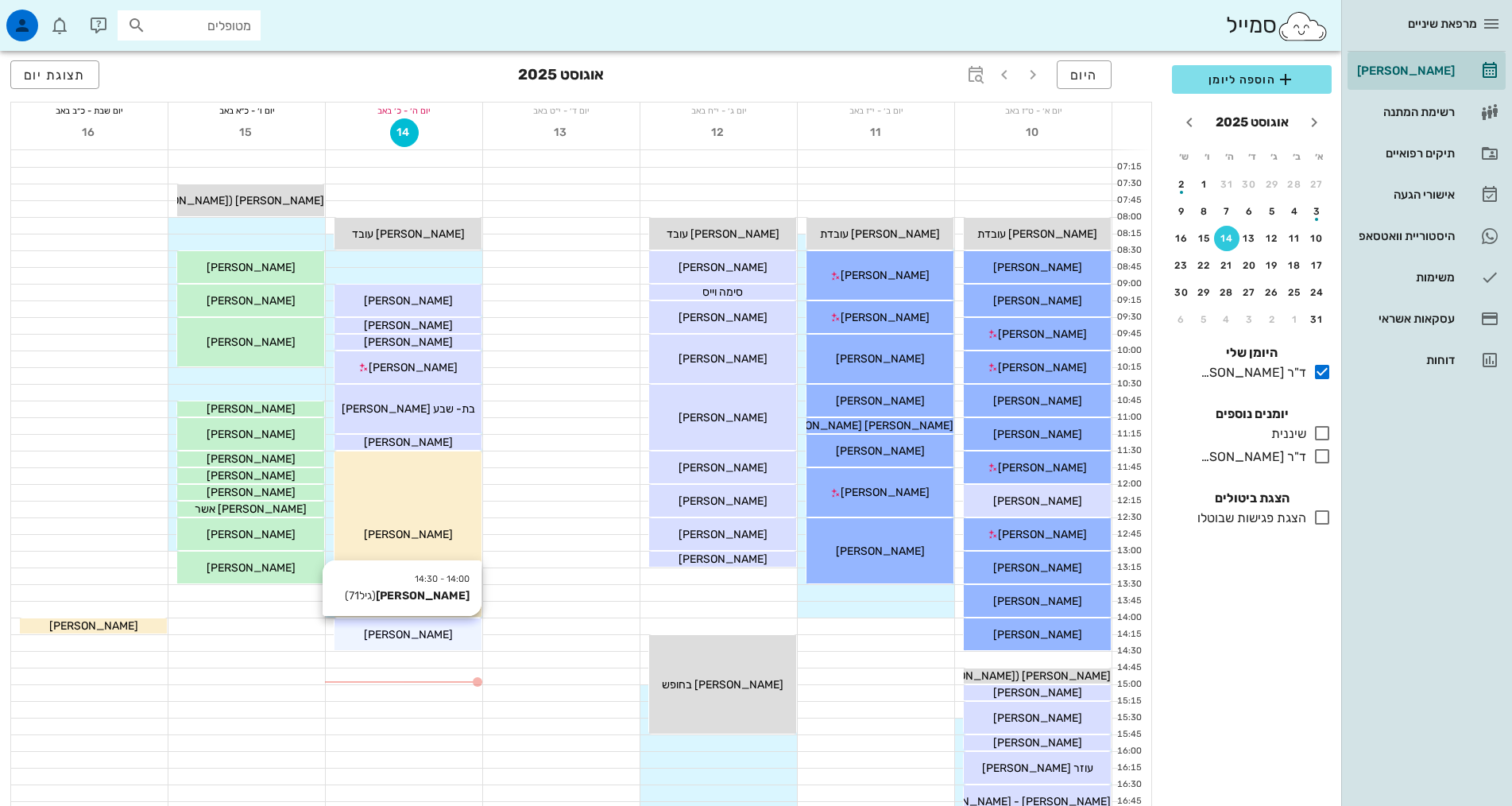
click at [426, 632] on span "רות דאר" at bounding box center [408, 634] width 89 height 13
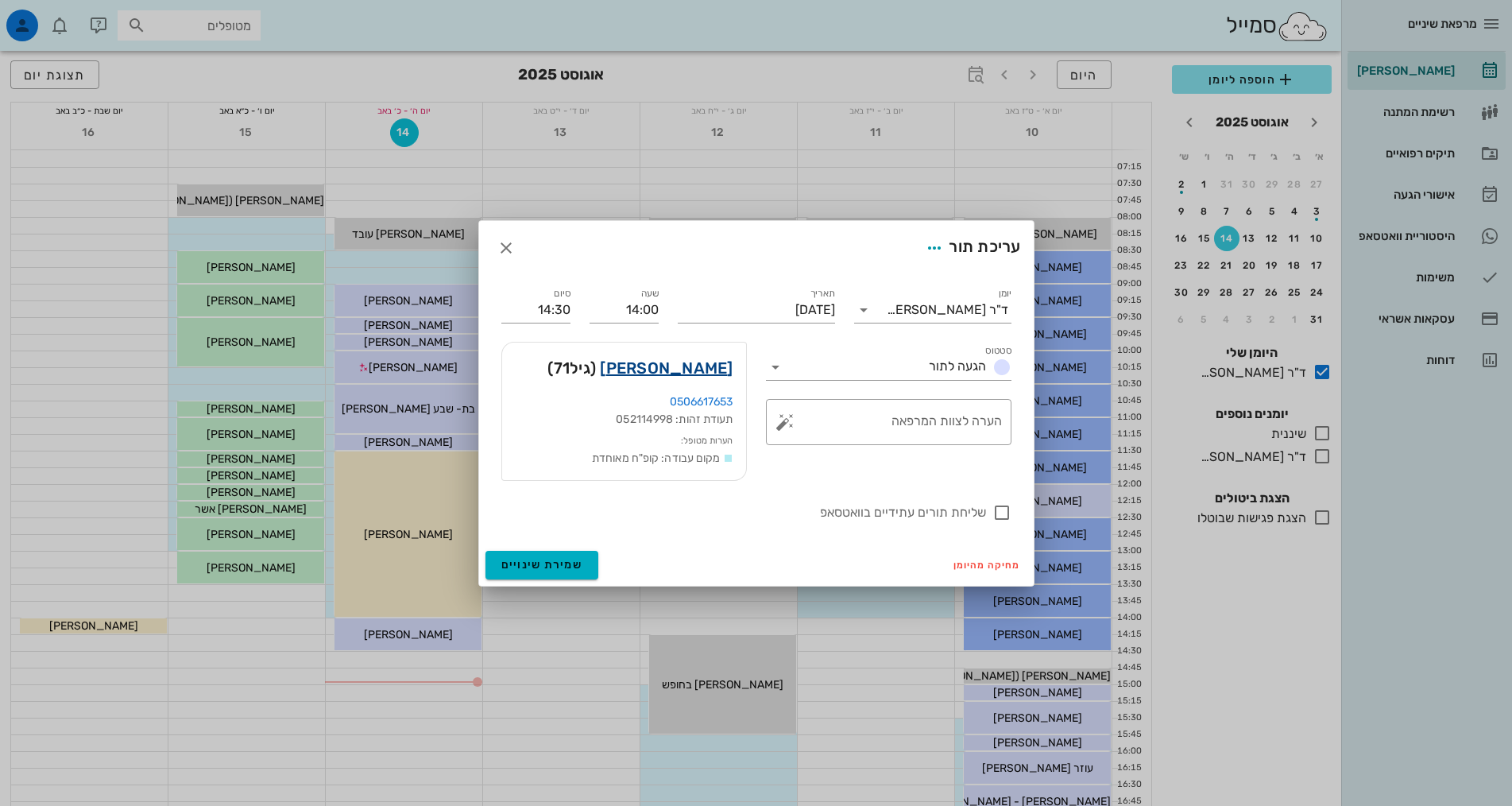
click at [695, 363] on link "רות דאר" at bounding box center [667, 368] width 133 height 26
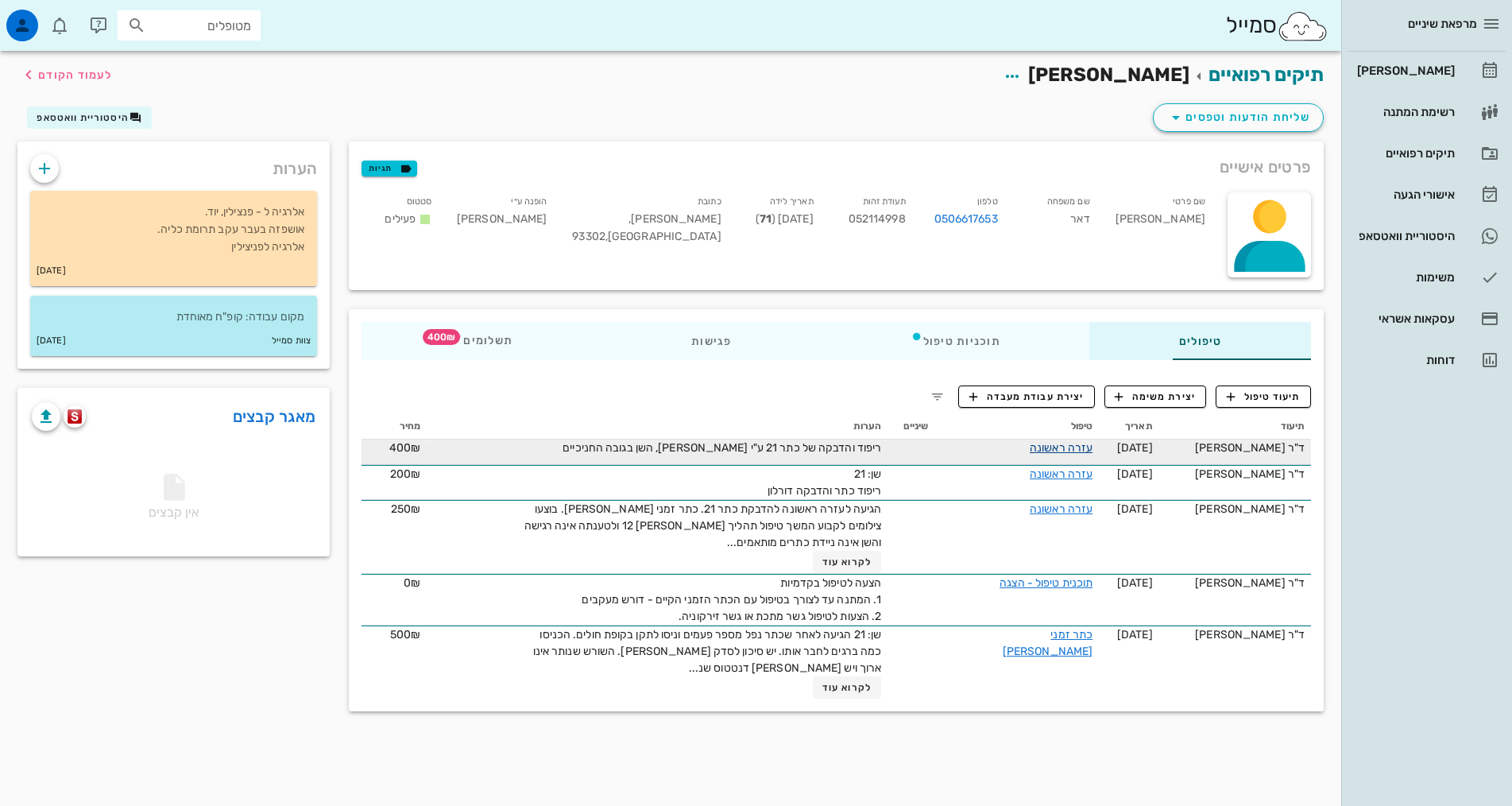
click at [1048, 449] on link "עזרה ראשונה" at bounding box center [1061, 447] width 63 height 13
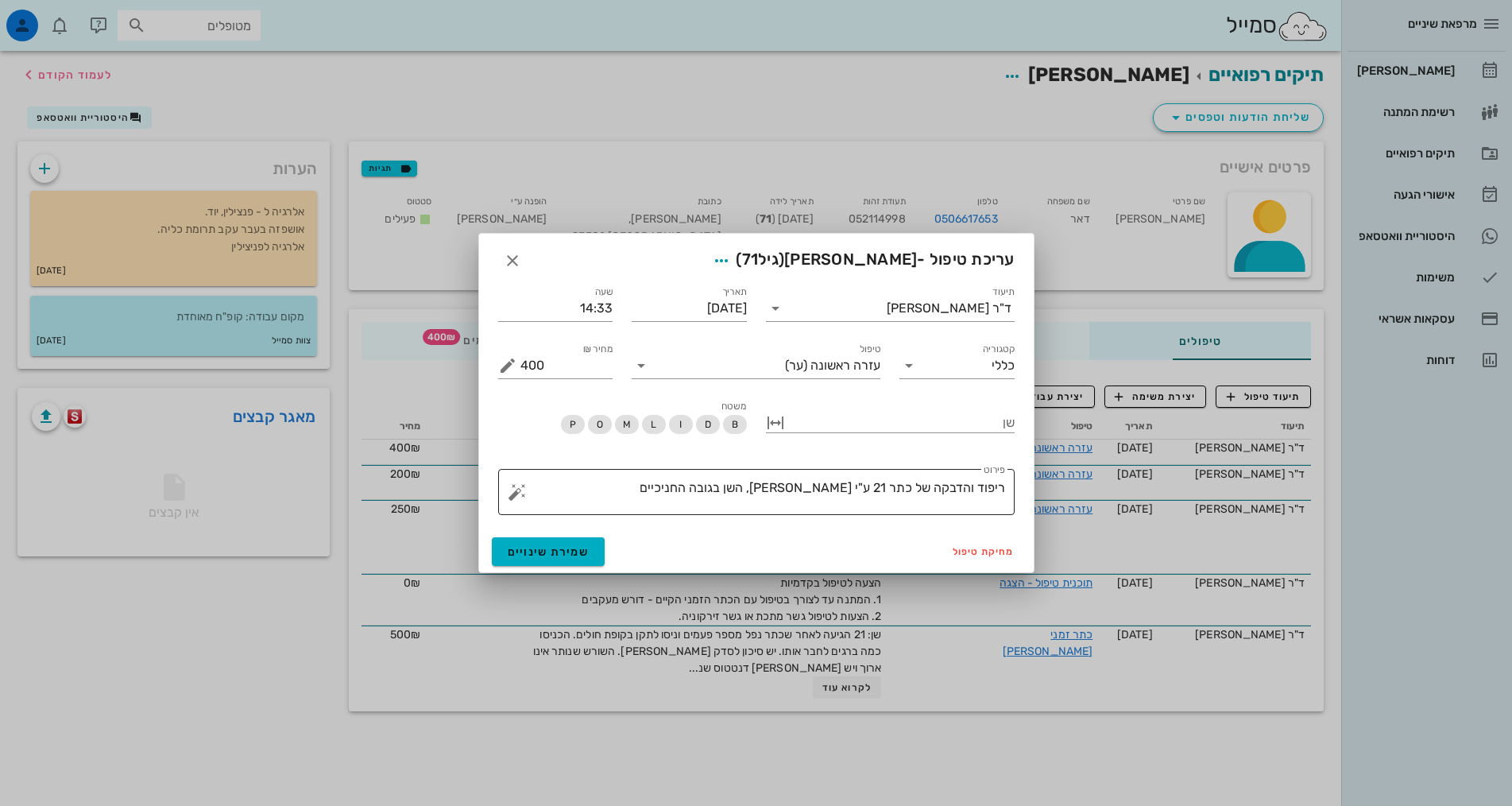
click at [654, 480] on textarea "ריפוד והדבקה של כתר 21 ע"י דוראלון, השן בגובה החניכיים" at bounding box center [763, 496] width 485 height 38
click at [553, 369] on input "400" at bounding box center [567, 366] width 93 height 26
drag, startPoint x: 549, startPoint y: 368, endPoint x: 490, endPoint y: 365, distance: 59.1
click at [490, 365] on div "מחיר ₪ 400" at bounding box center [556, 359] width 135 height 58
type input "500"
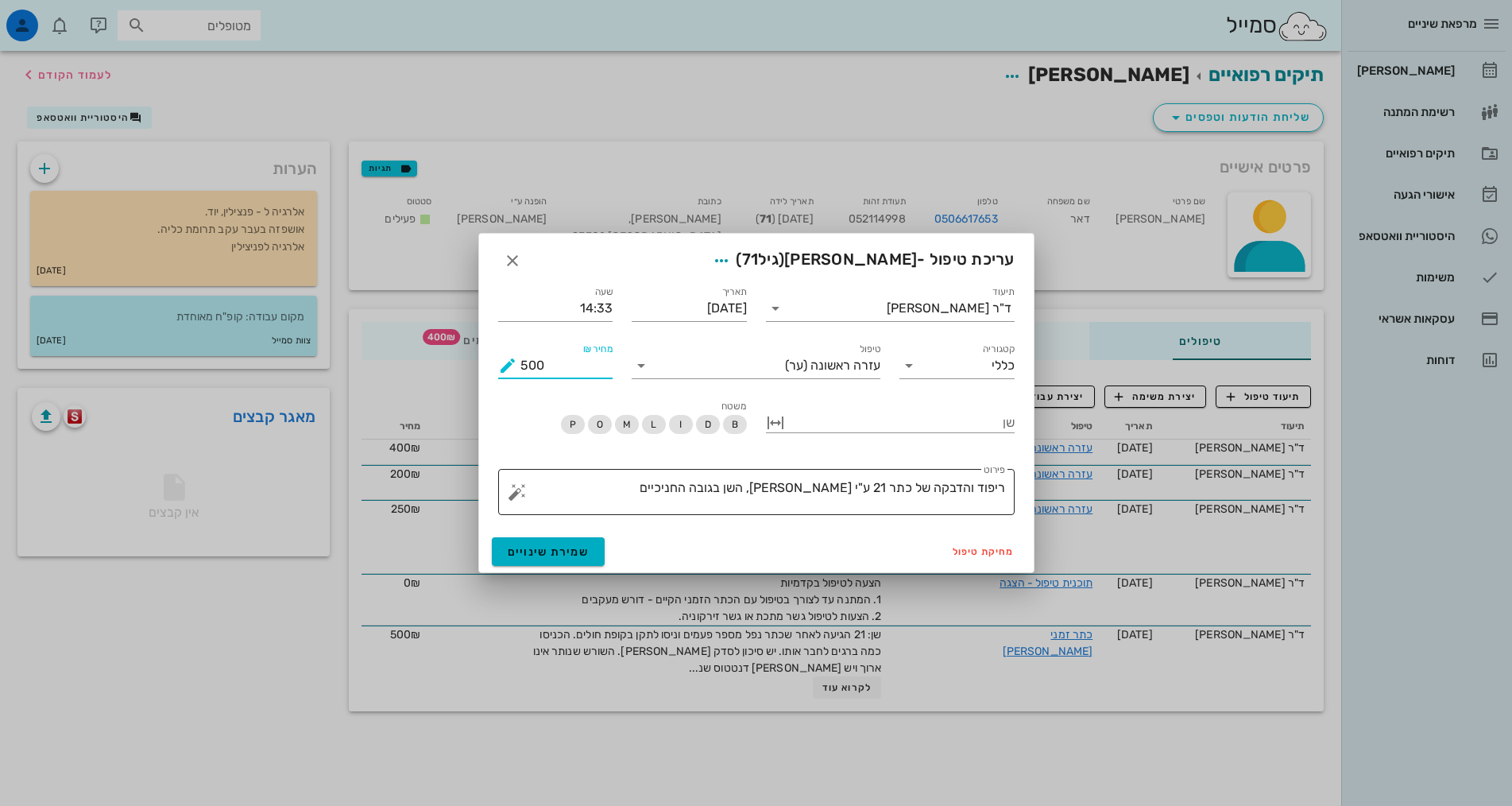
click at [636, 491] on textarea "ריפוד והדבקה של כתר 21 ע"י דוראלון, השן בגובה החניכיים" at bounding box center [763, 496] width 485 height 38
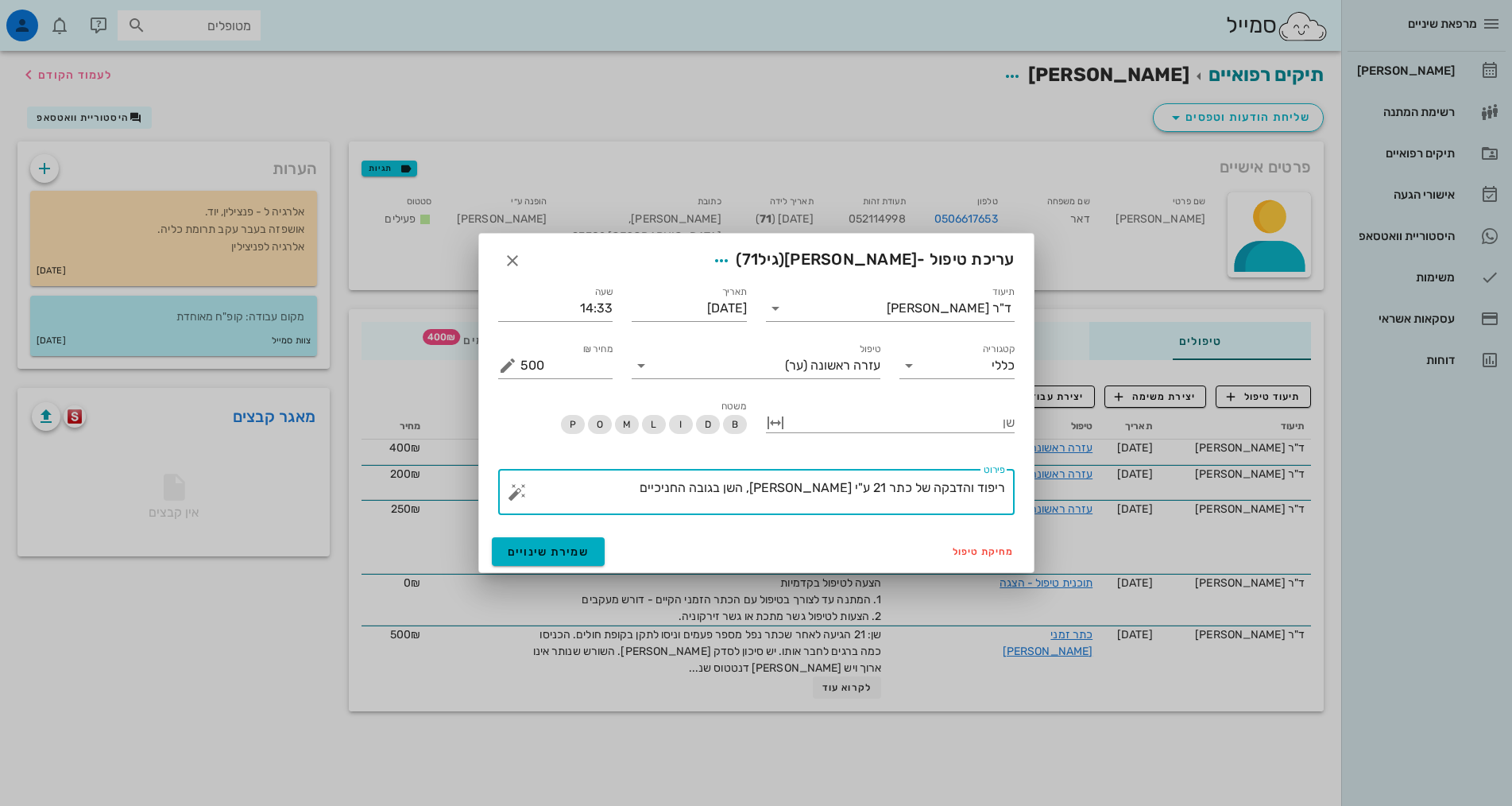
click at [977, 490] on textarea "ריפוד והדבקה של כתר 21 ע"י דוראלון, השן בגובה החניכיים" at bounding box center [763, 496] width 485 height 38
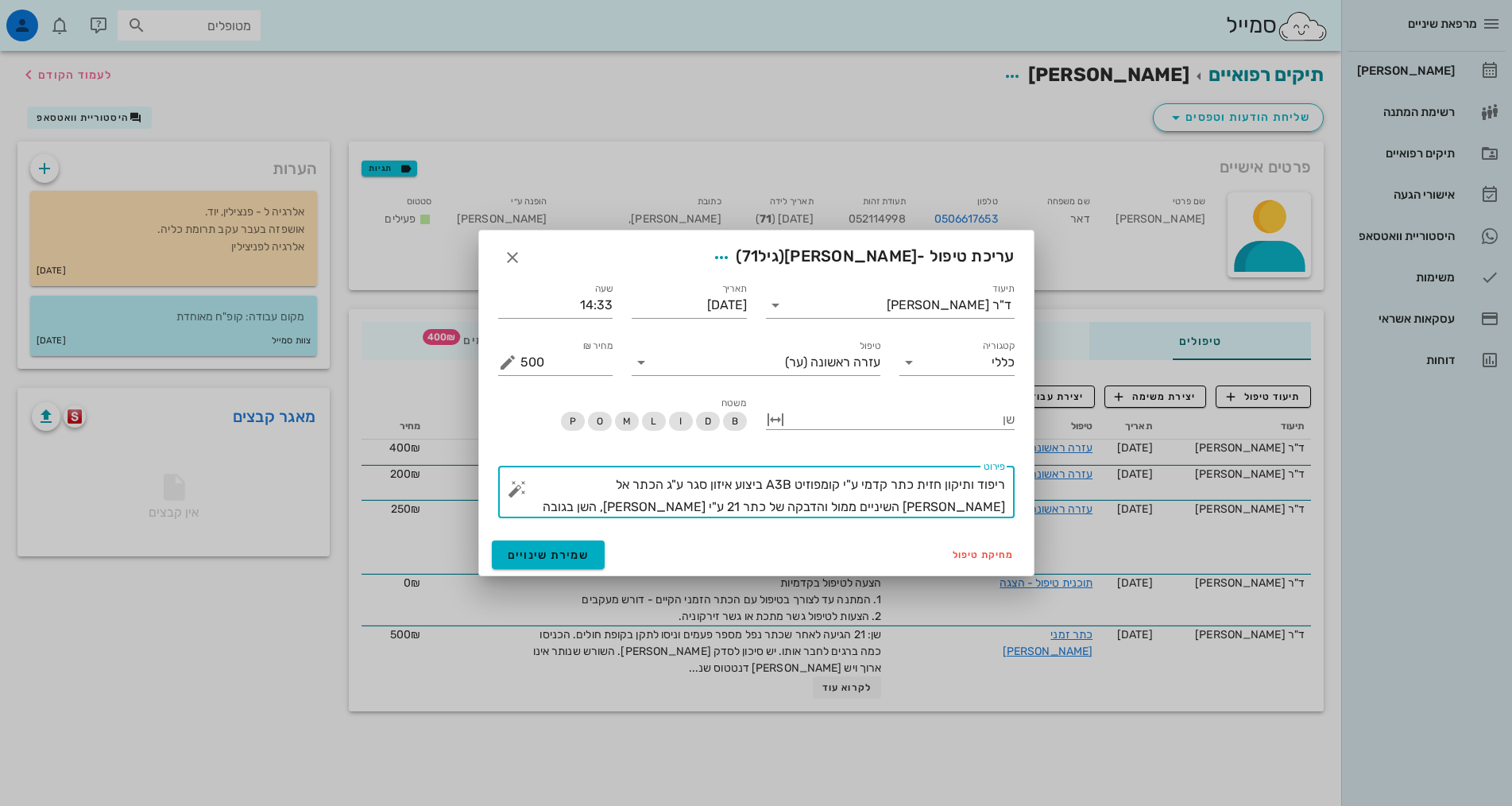
click at [701, 496] on textarea "ריפוד ותיקון חזית כתר קדמי ע"י קומפוזיט A3B ביצוע איזון סגר ע"ג הכתר אל מול השי…" at bounding box center [763, 496] width 485 height 44
type textarea "ריפוד ותיקון חזית כתר קדמי ע"י קומפוזיט A3B ביצוע איזון סגר ע"ג הכתר אל מול השי…"
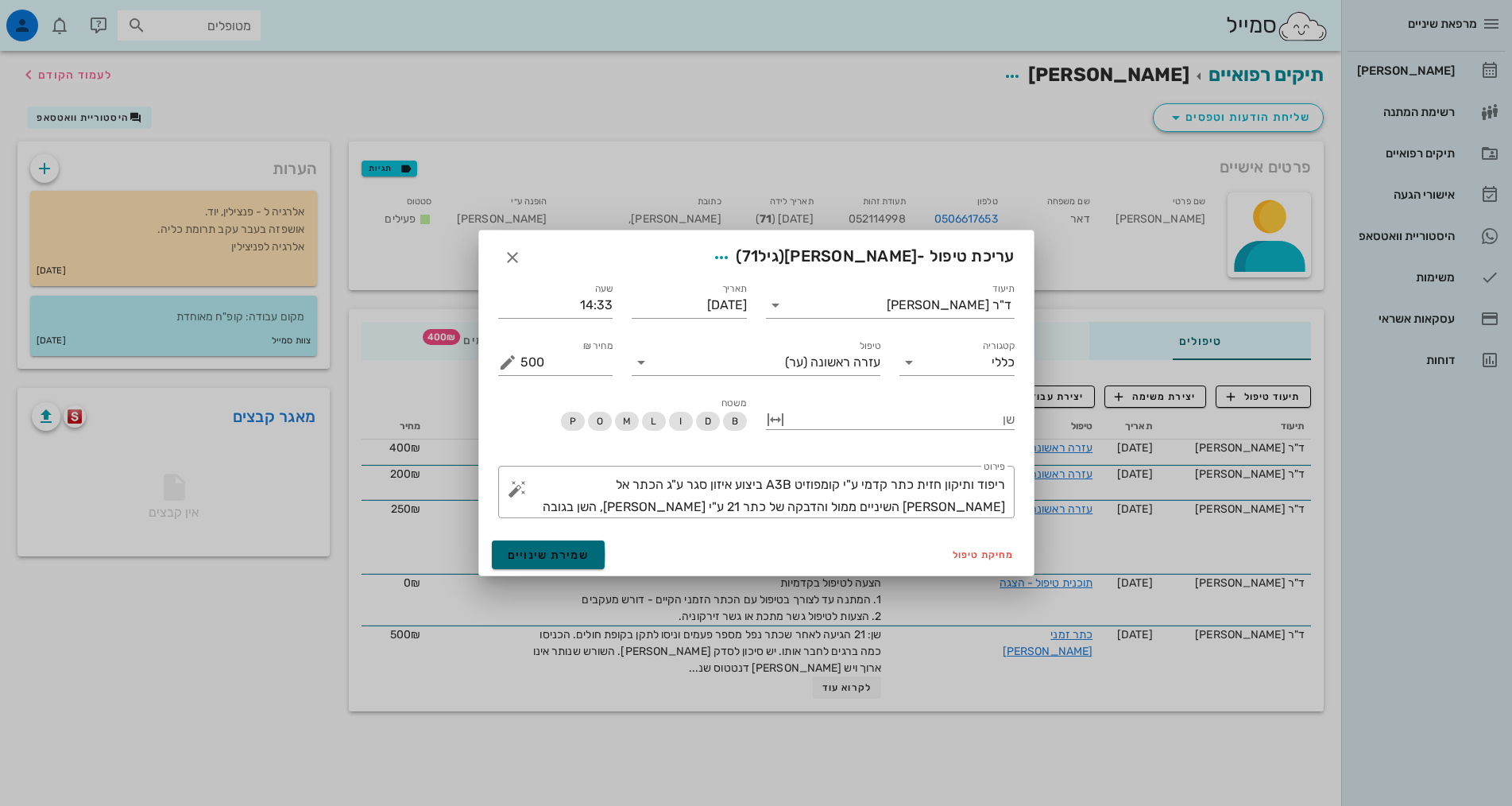
click at [548, 555] on span "שמירת שינויים" at bounding box center [549, 554] width 81 height 13
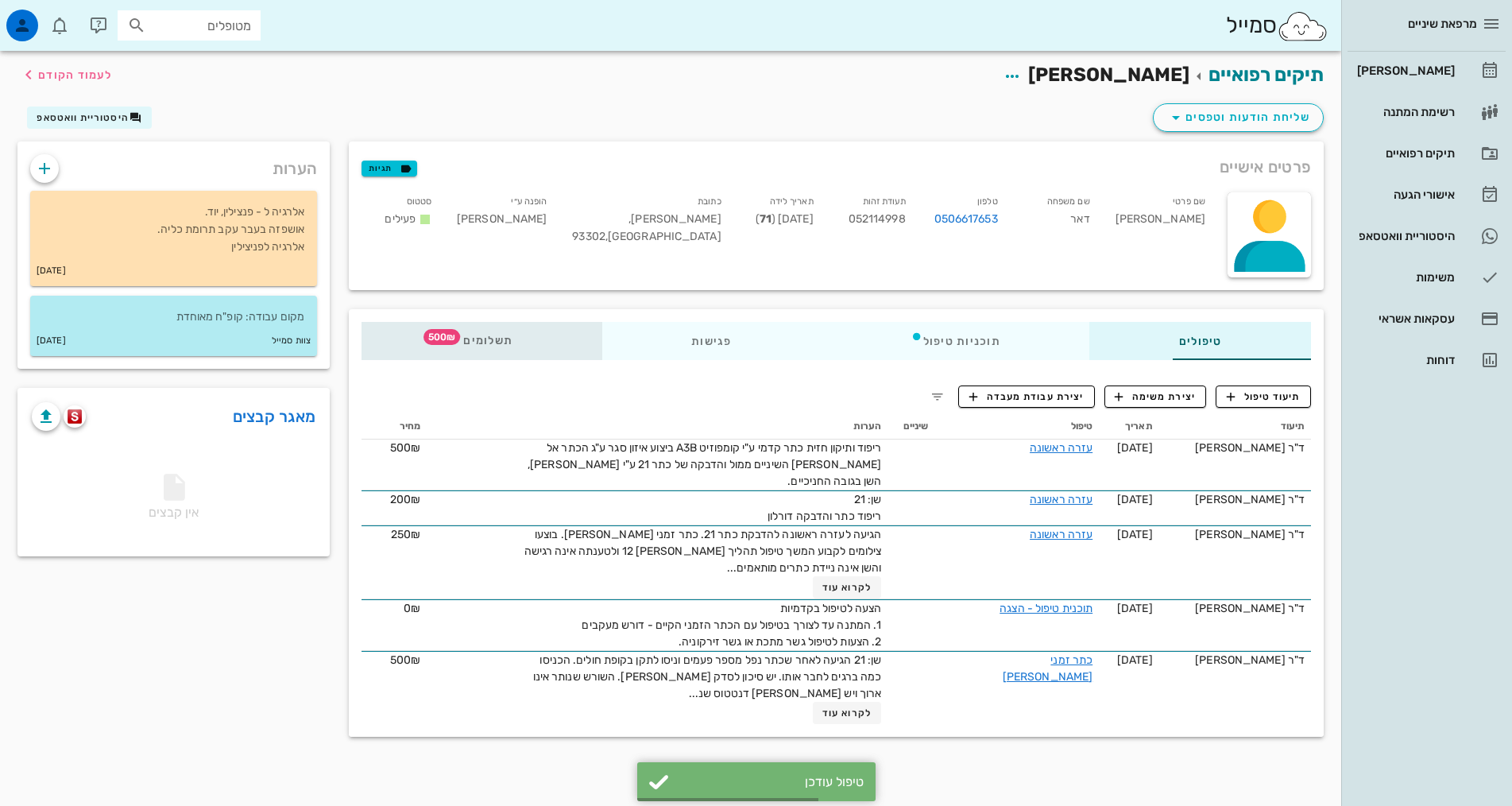
click at [451, 339] on span "תשלומים 500₪" at bounding box center [482, 341] width 62 height 12
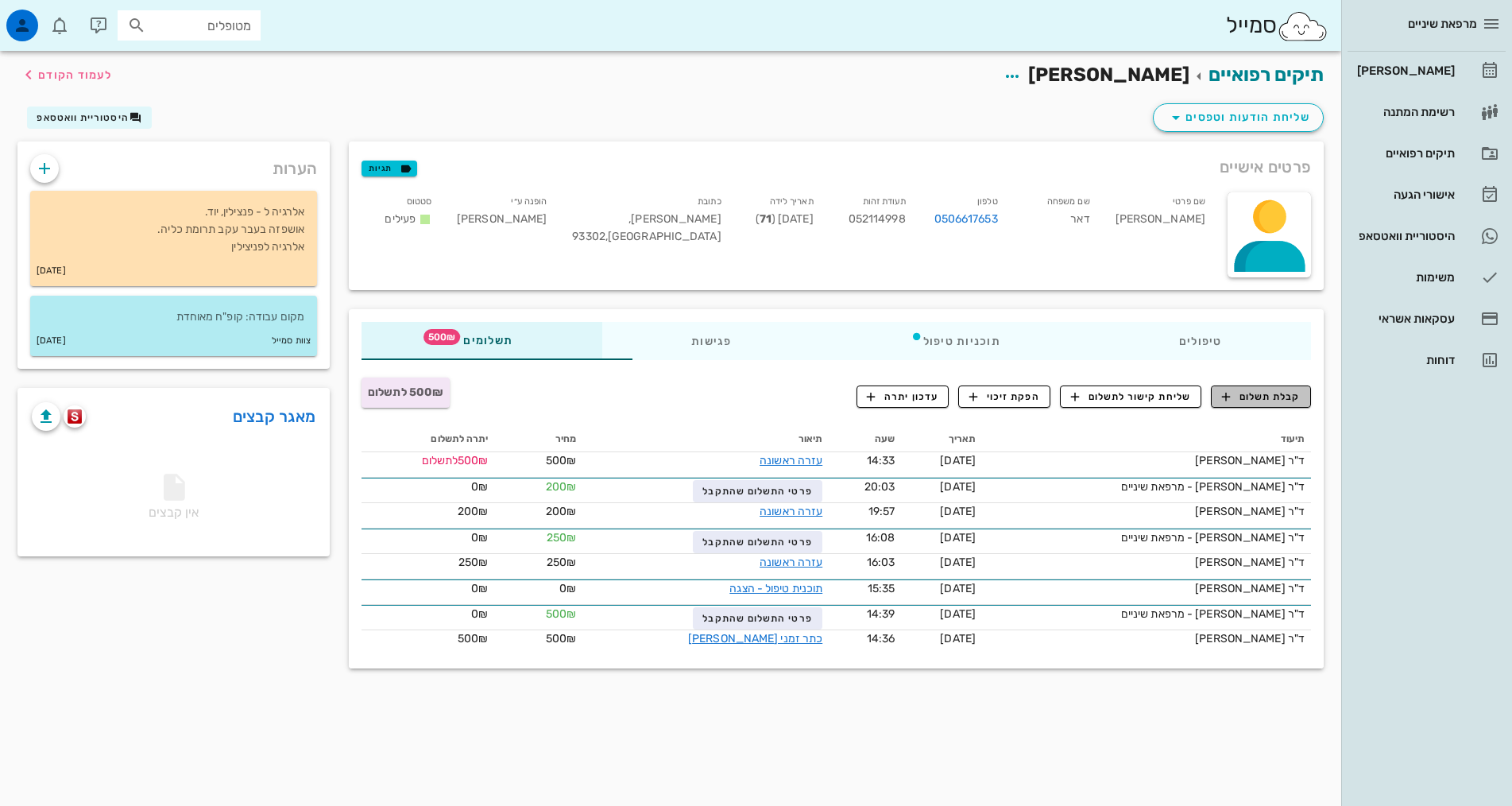
click at [1235, 399] on span "קבלת תשלום" at bounding box center [1261, 397] width 79 height 14
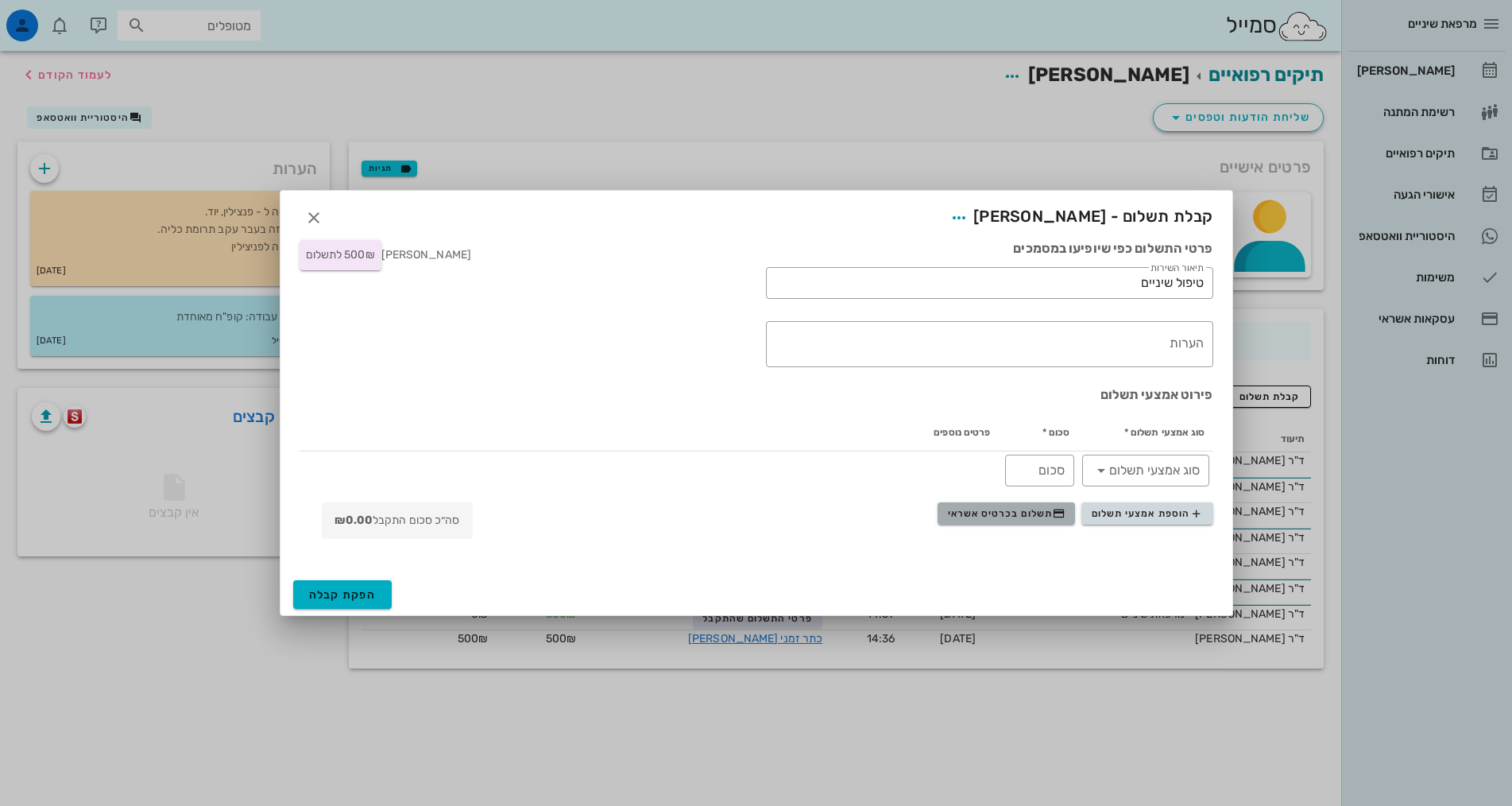
click at [964, 513] on span "תשלום בכרטיס אשראי" at bounding box center [1007, 514] width 118 height 12
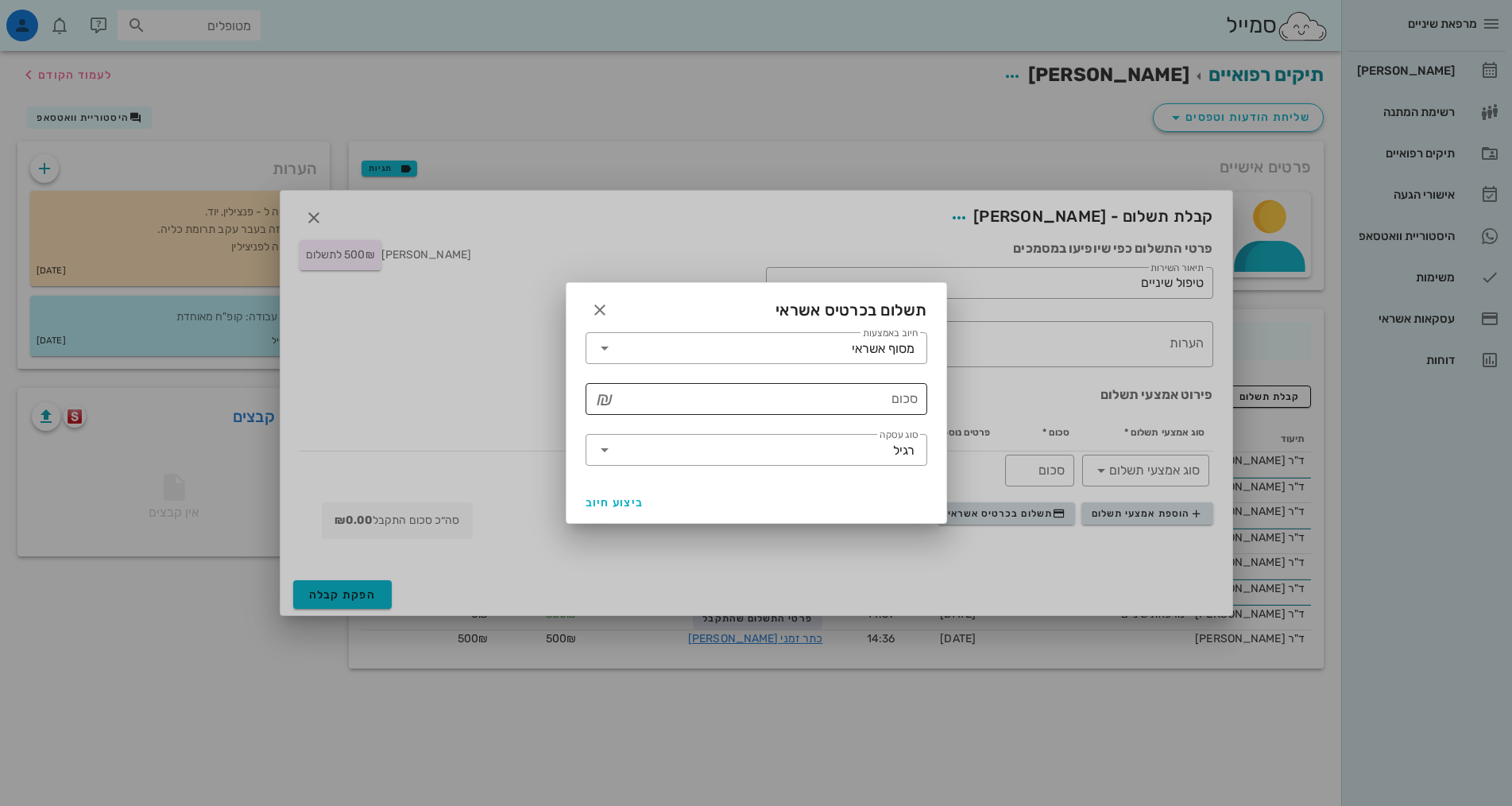
click at [907, 399] on div "סכום" at bounding box center [767, 399] width 300 height 32
type input "500"
click at [590, 494] on button "ביצוע חיוב" at bounding box center [614, 502] width 72 height 28
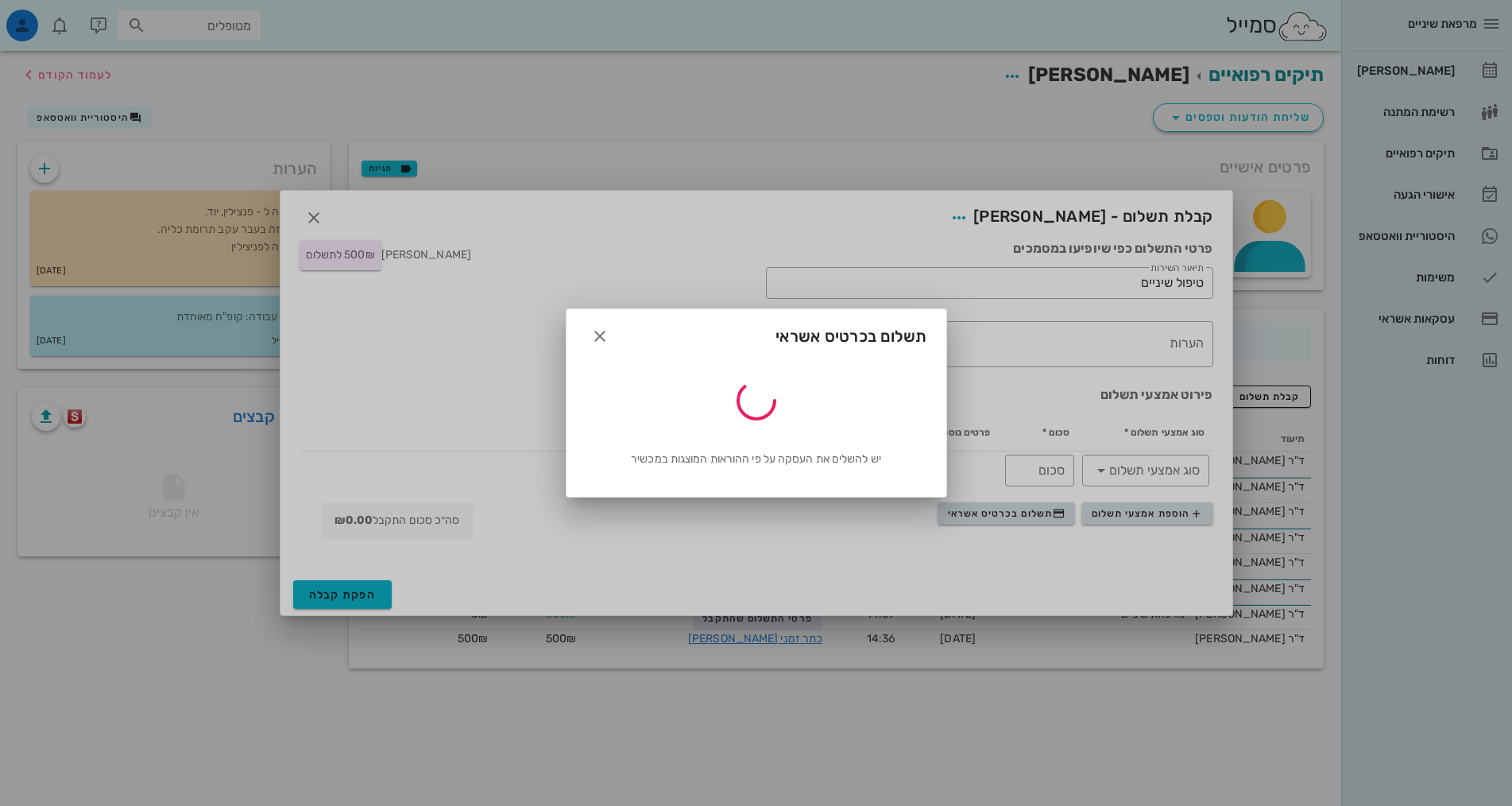
type input "500"
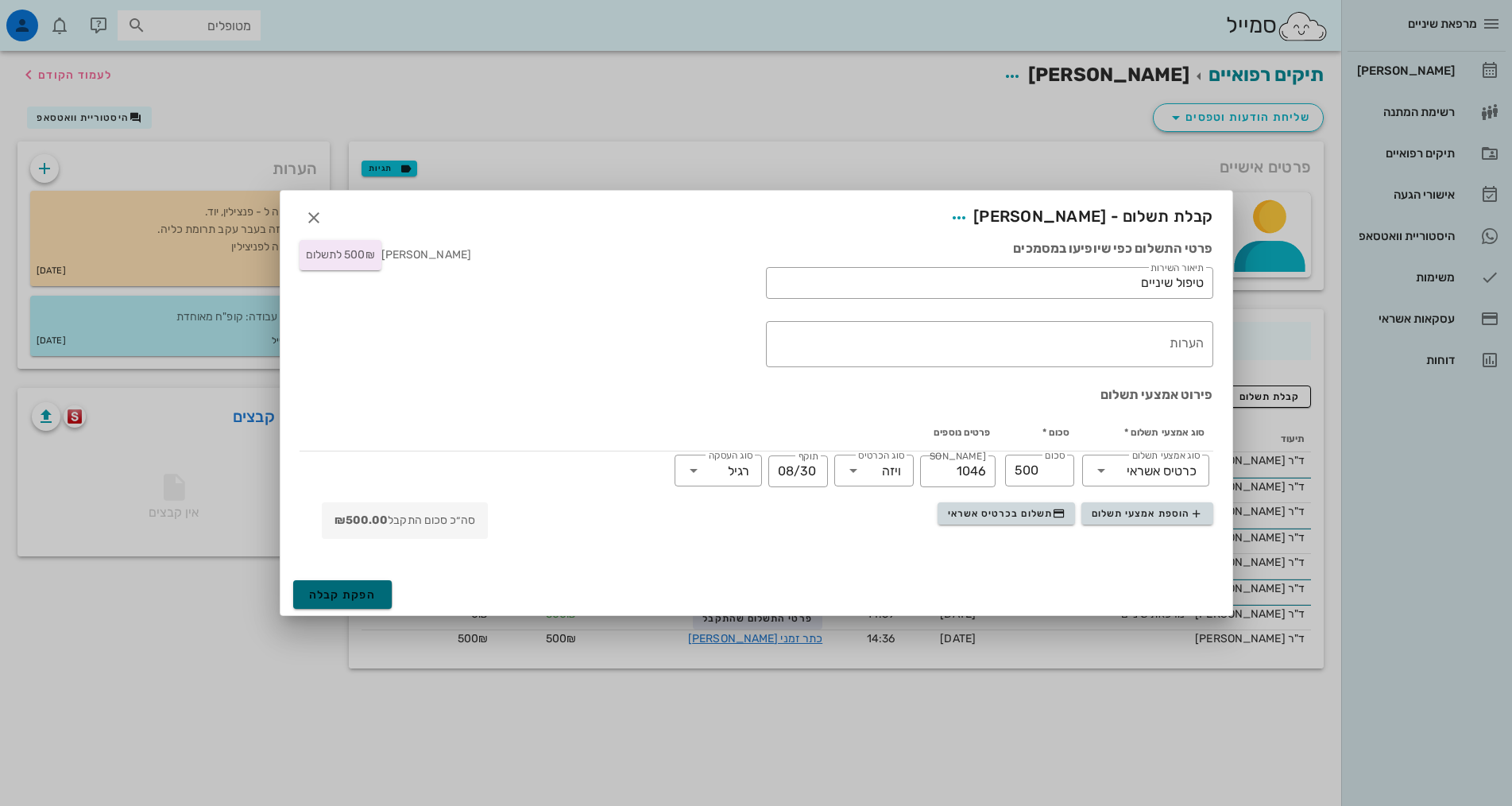
click at [344, 597] on span "הפקת קבלה" at bounding box center [343, 594] width 67 height 13
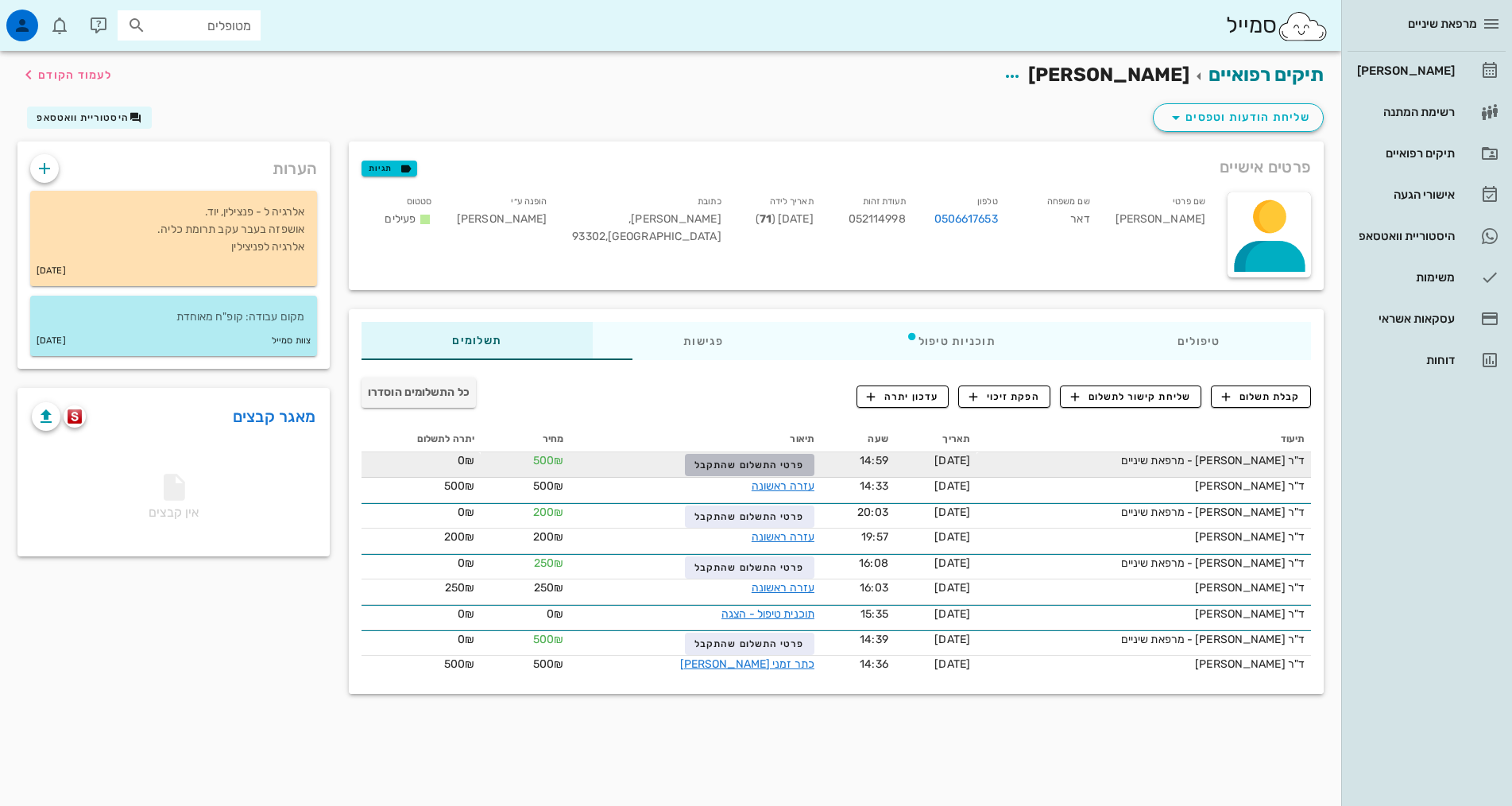
click at [701, 462] on span "פרטי התשלום שהתקבל" at bounding box center [749, 465] width 110 height 12
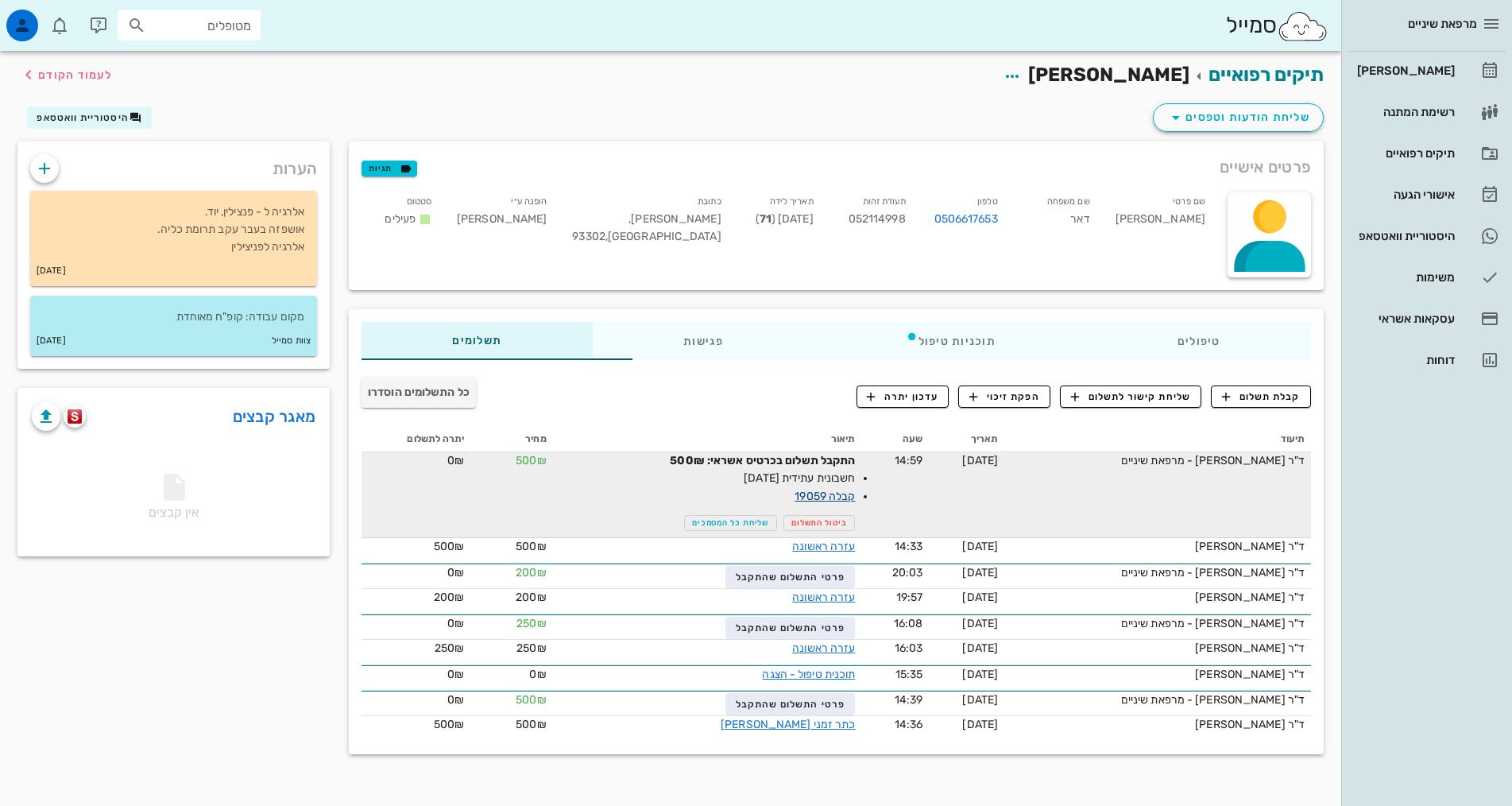
click at [795, 494] on link "קבלה 19059" at bounding box center [825, 496] width 60 height 13
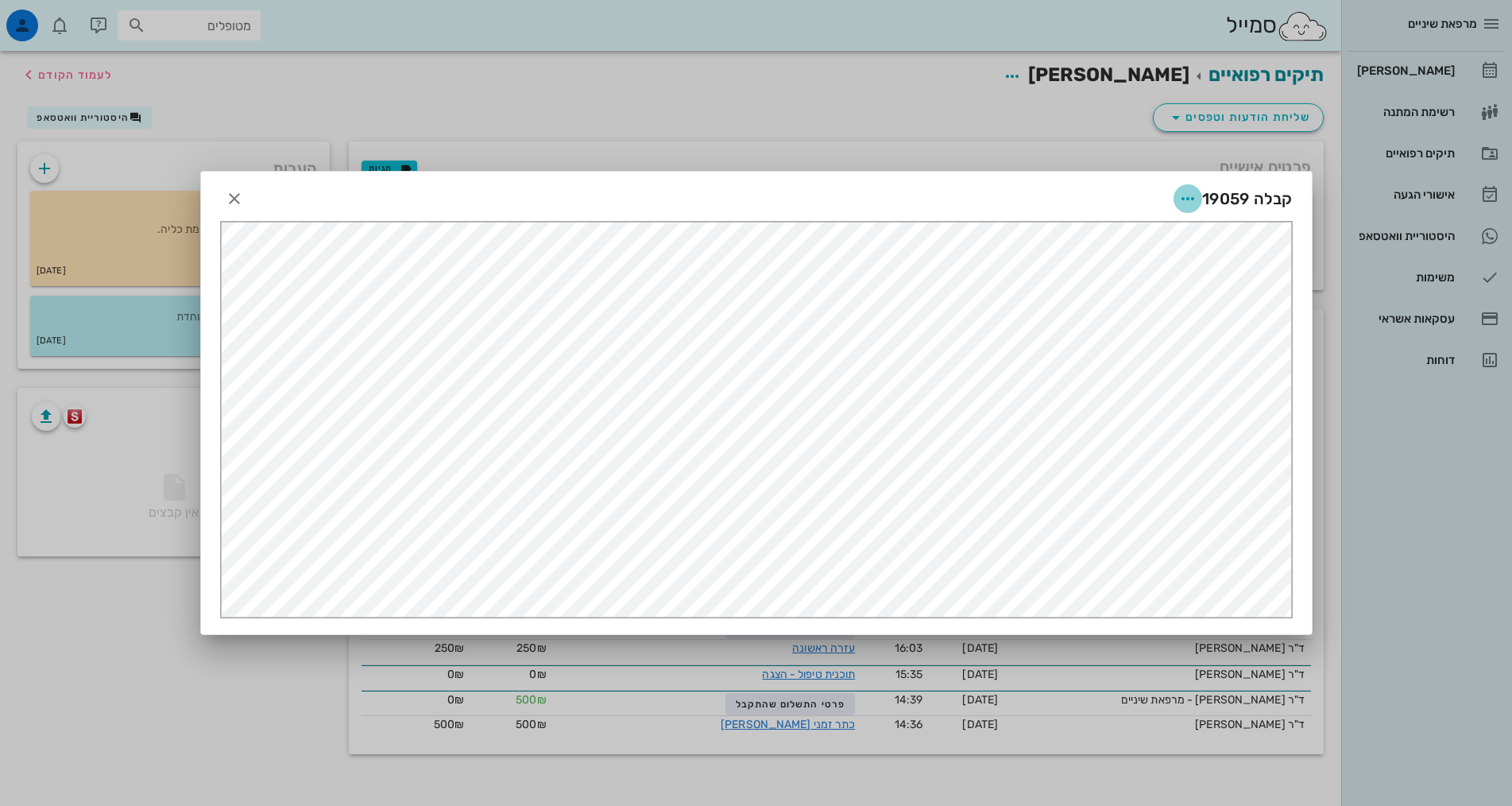
click at [1184, 198] on icon "button" at bounding box center [1188, 199] width 19 height 19
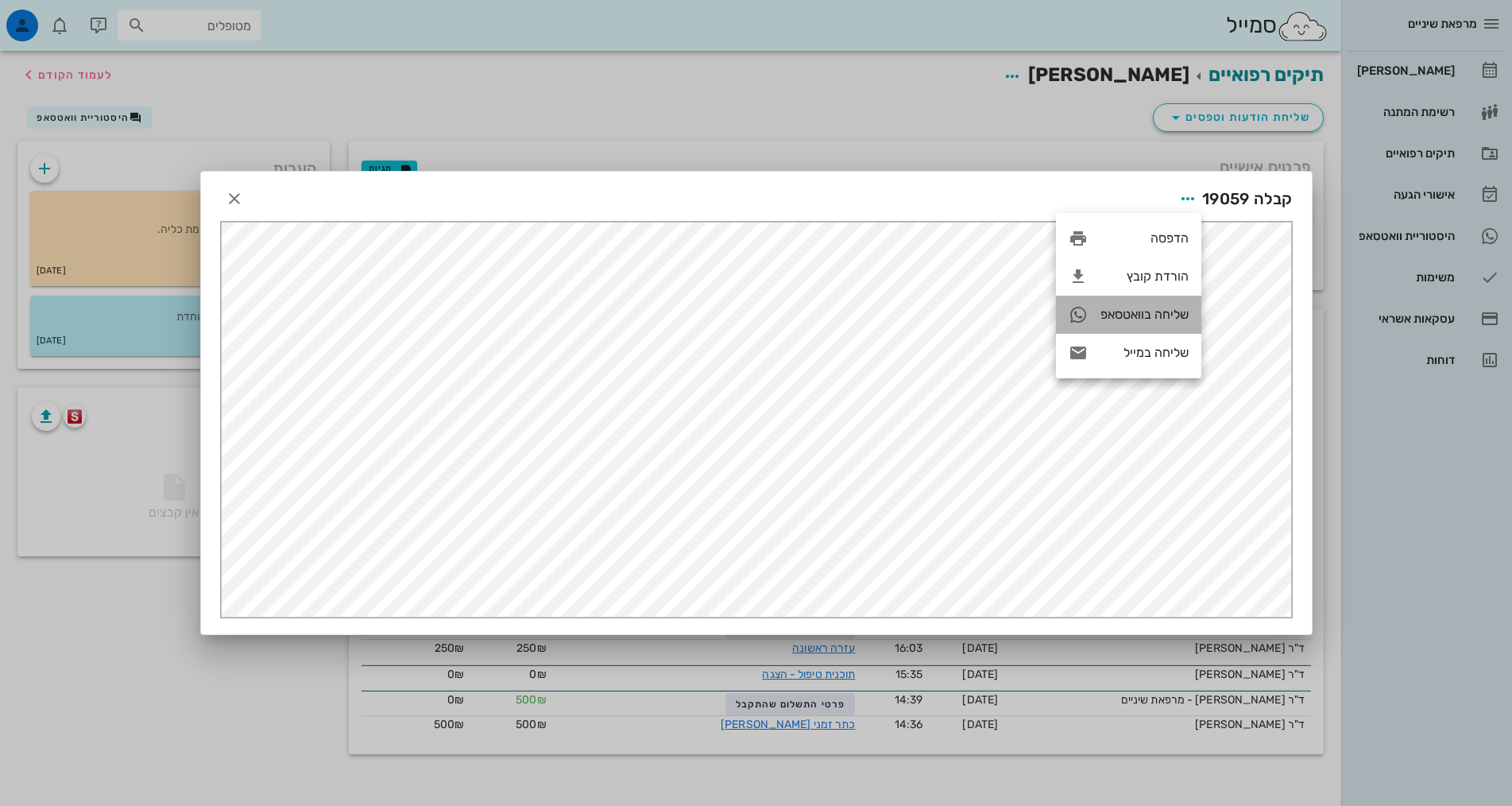
click at [1169, 317] on div "שליחה בוואטסאפ" at bounding box center [1145, 314] width 89 height 15
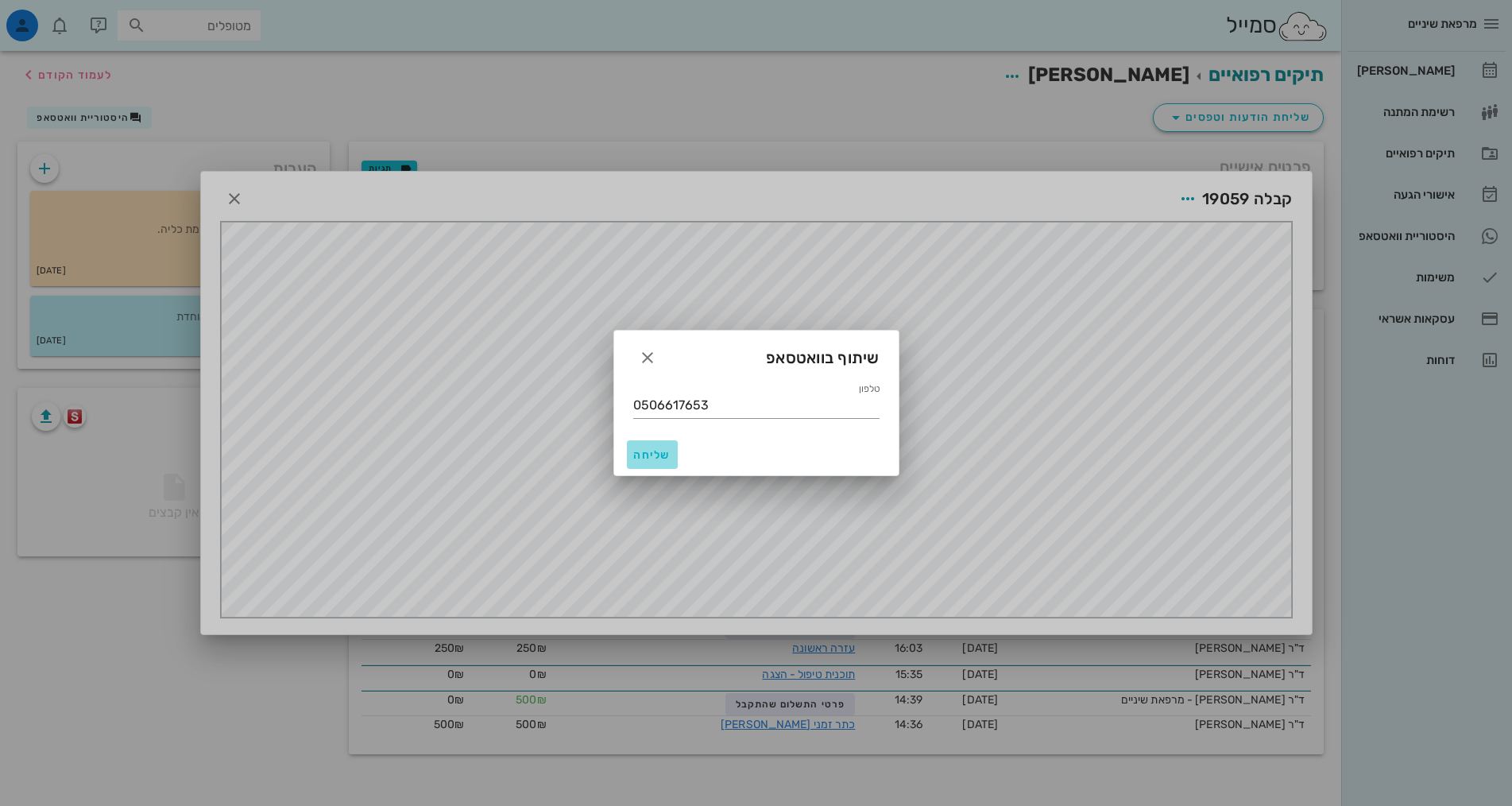
click at [649, 458] on span "שליחה" at bounding box center [652, 454] width 38 height 13
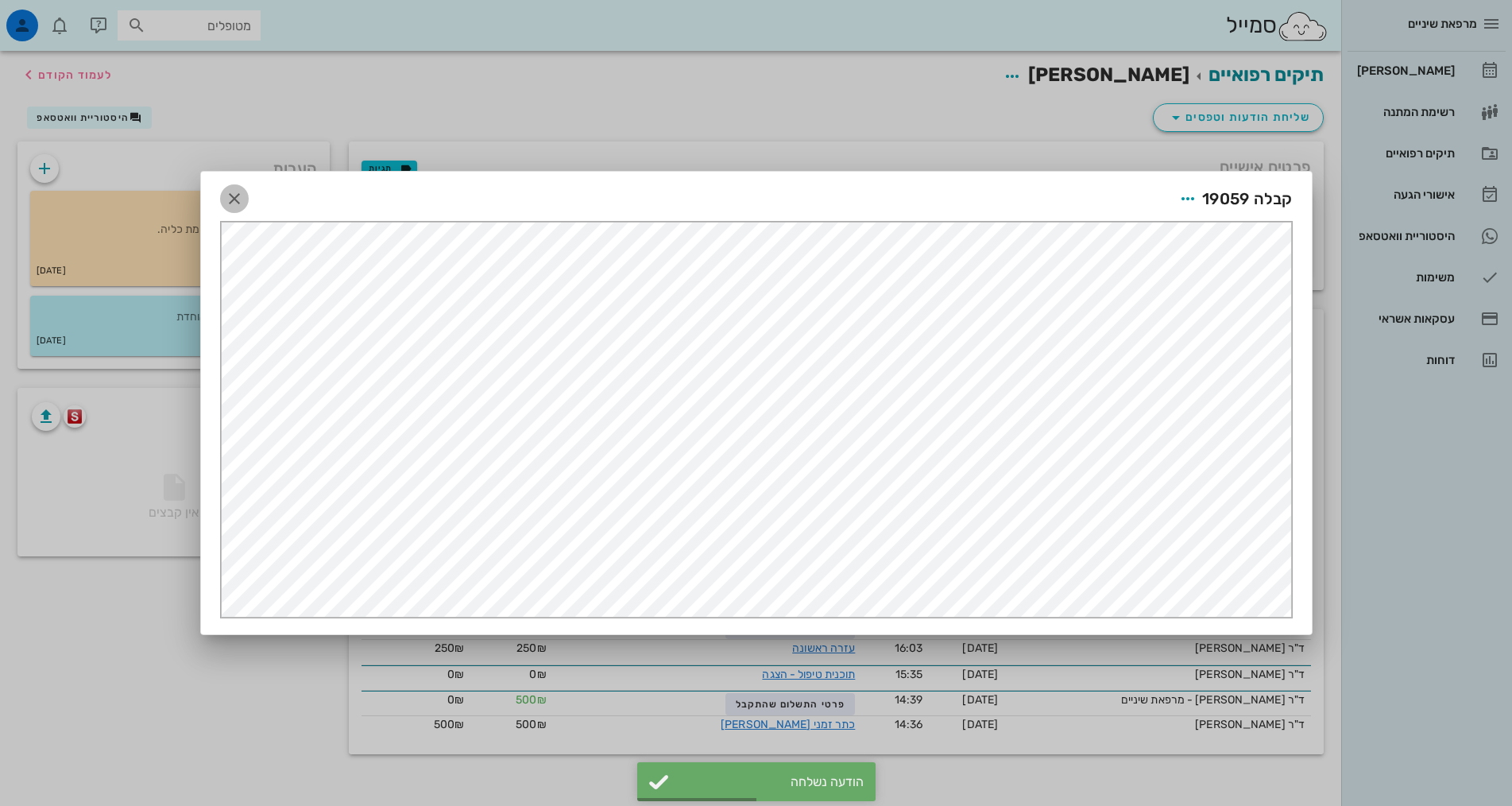
click at [237, 195] on icon "button" at bounding box center [235, 199] width 19 height 19
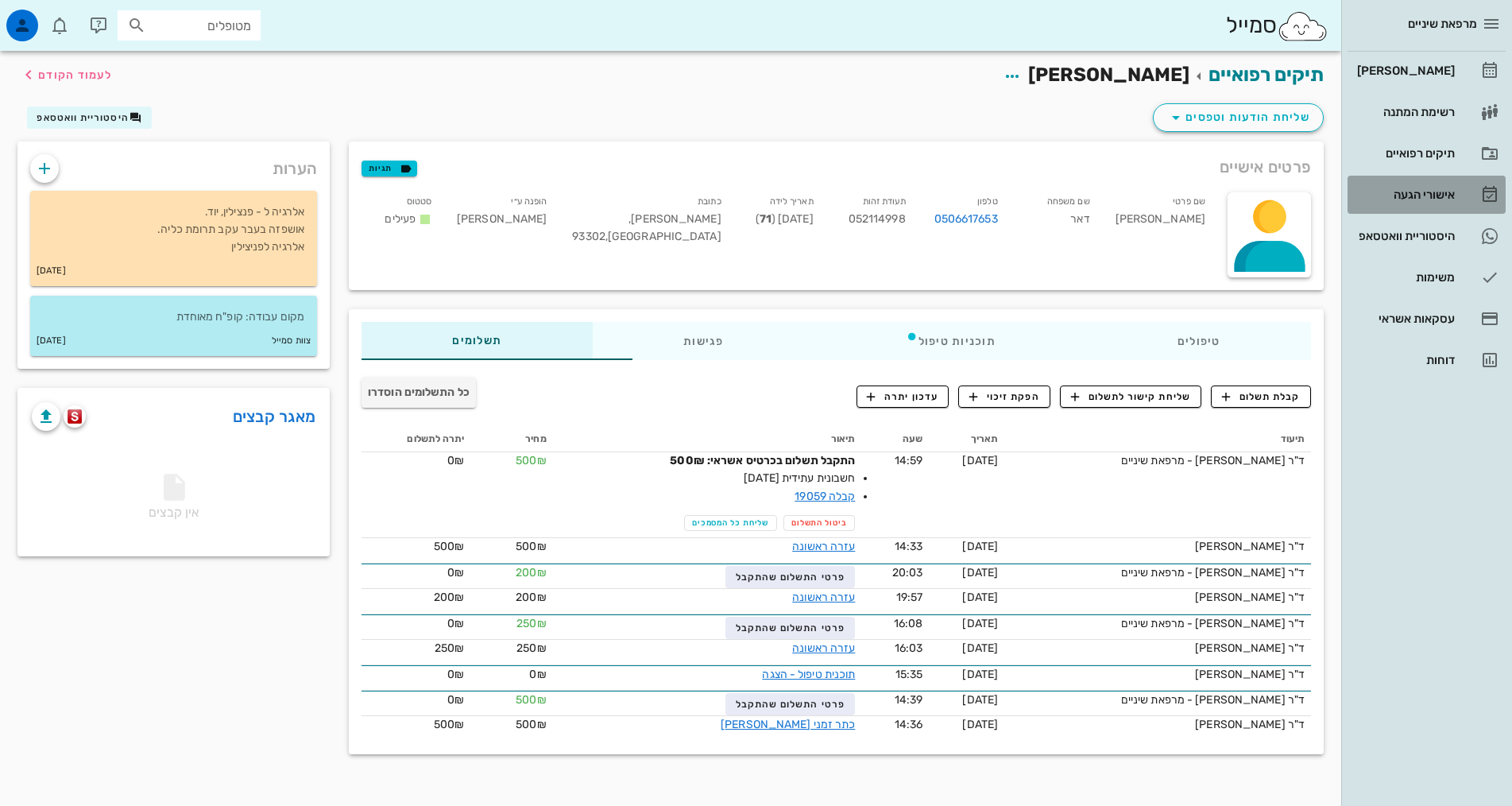
click at [1437, 196] on div "אישורי הגעה" at bounding box center [1404, 195] width 101 height 12
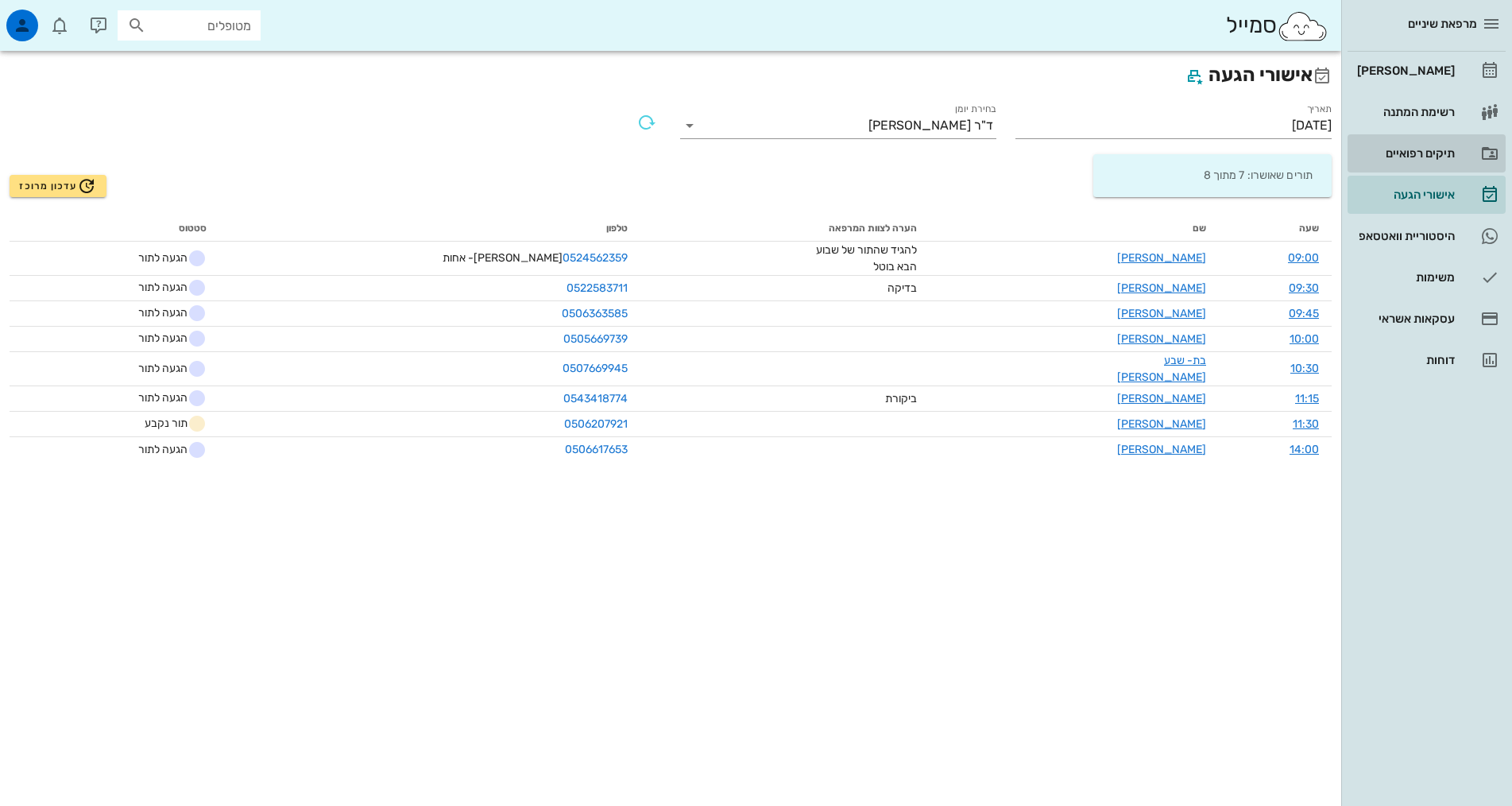
click at [1443, 159] on div "תיקים רפואיים" at bounding box center [1404, 153] width 101 height 12
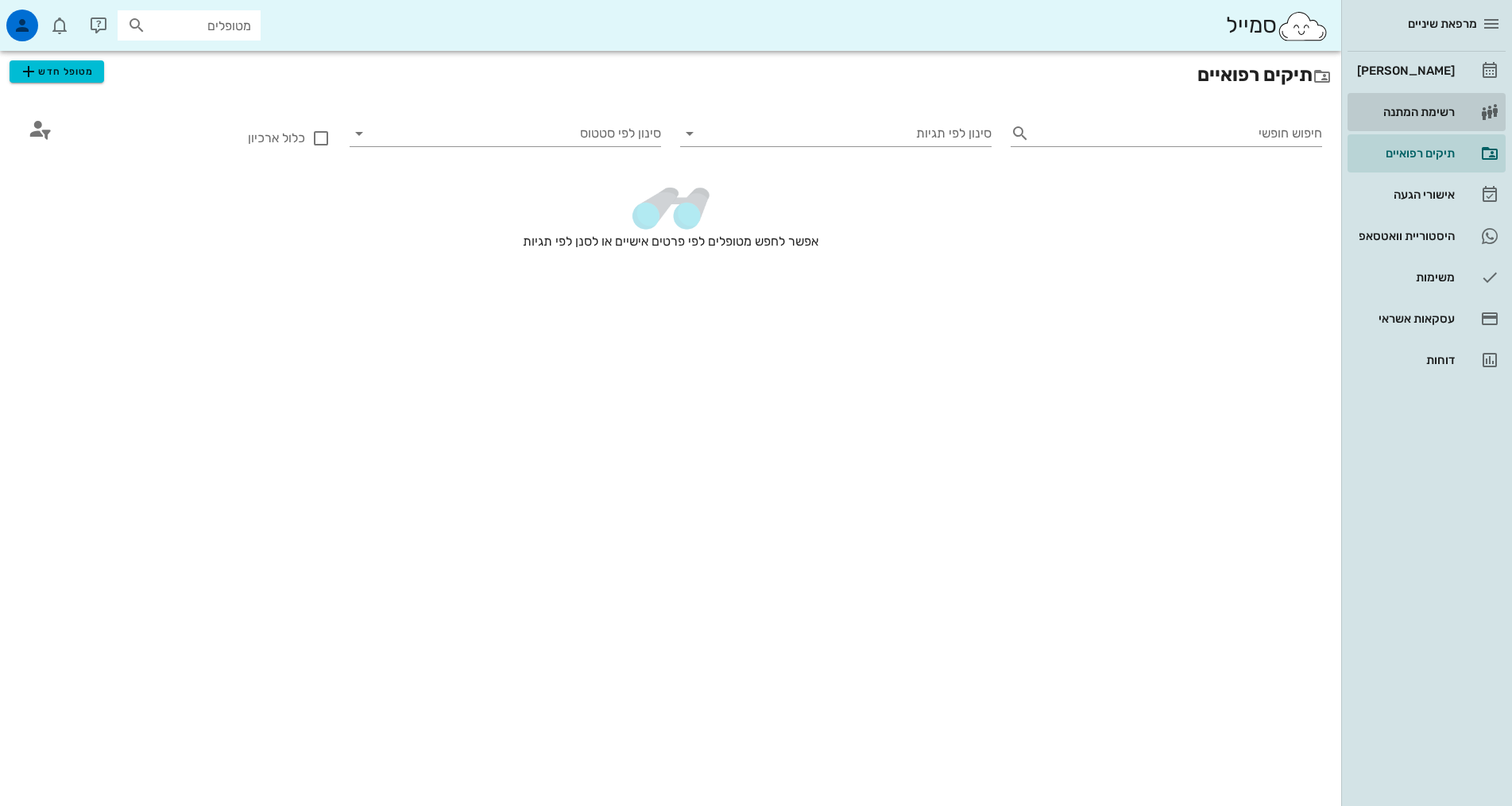
click at [1451, 113] on div "רשימת המתנה" at bounding box center [1404, 112] width 101 height 12
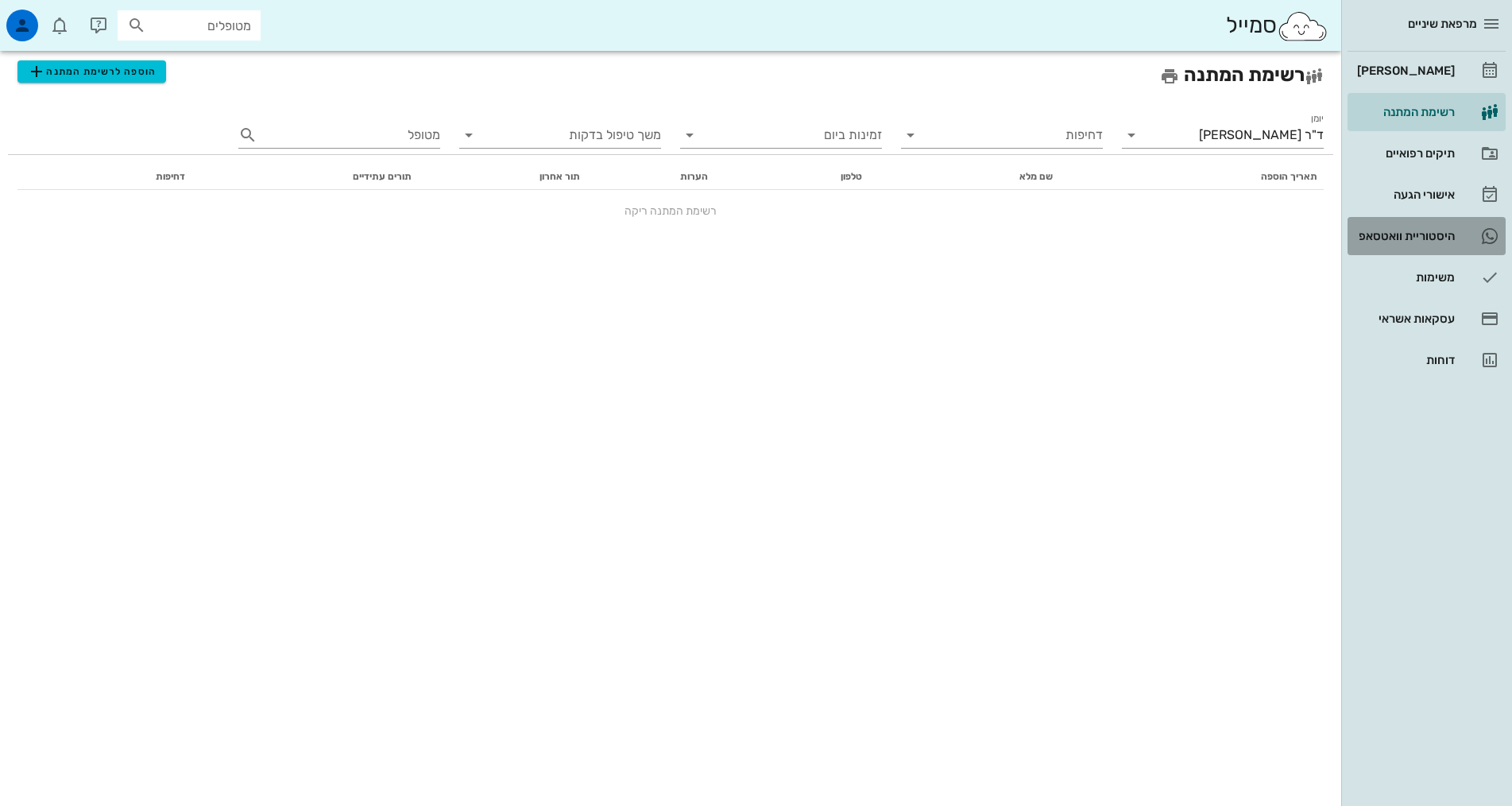
click at [1439, 241] on div "היסטוריית וואטסאפ" at bounding box center [1404, 236] width 101 height 12
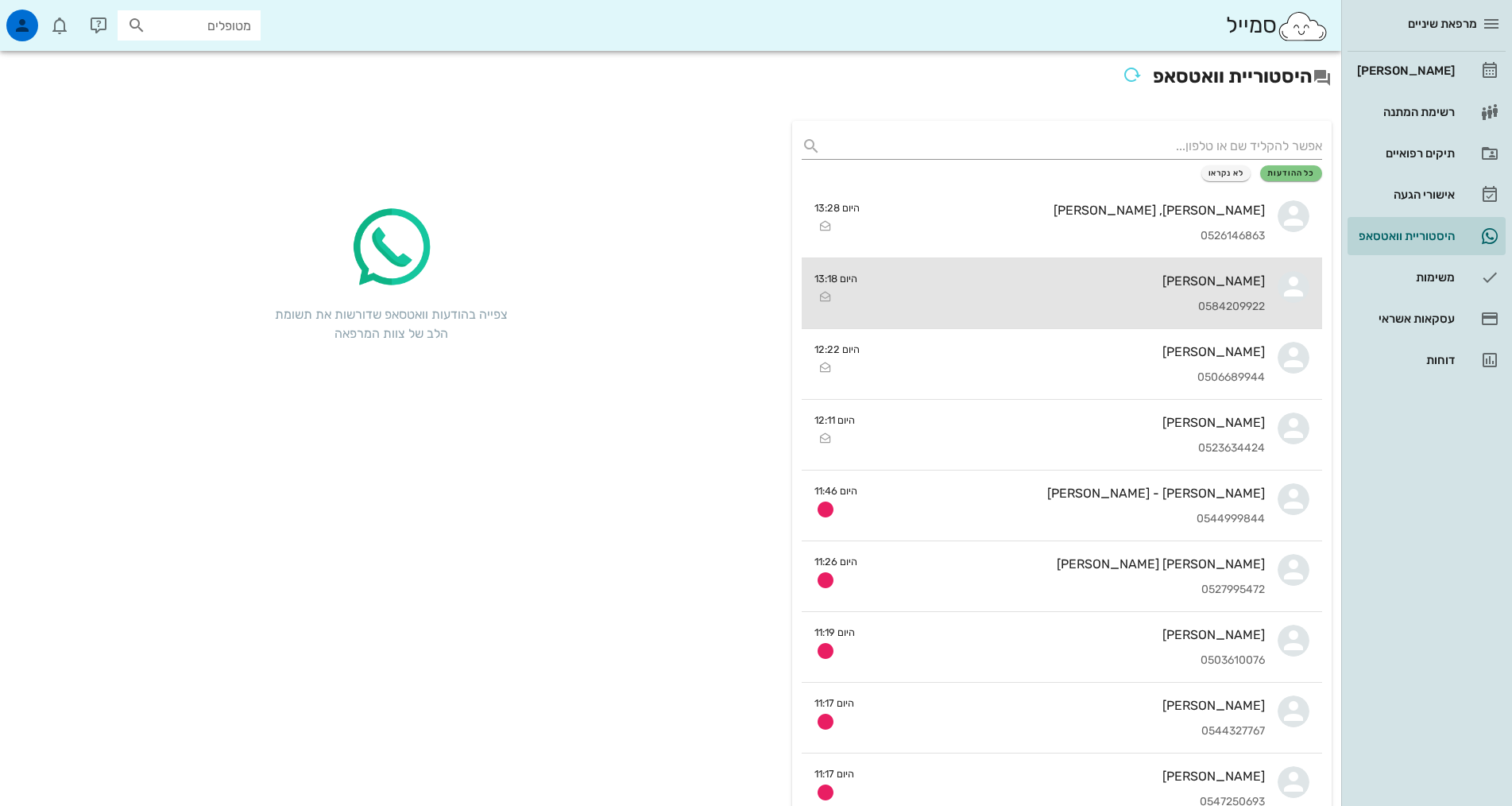
click at [1174, 292] on div "נגה שרייבמן 0584209922" at bounding box center [1068, 293] width 395 height 70
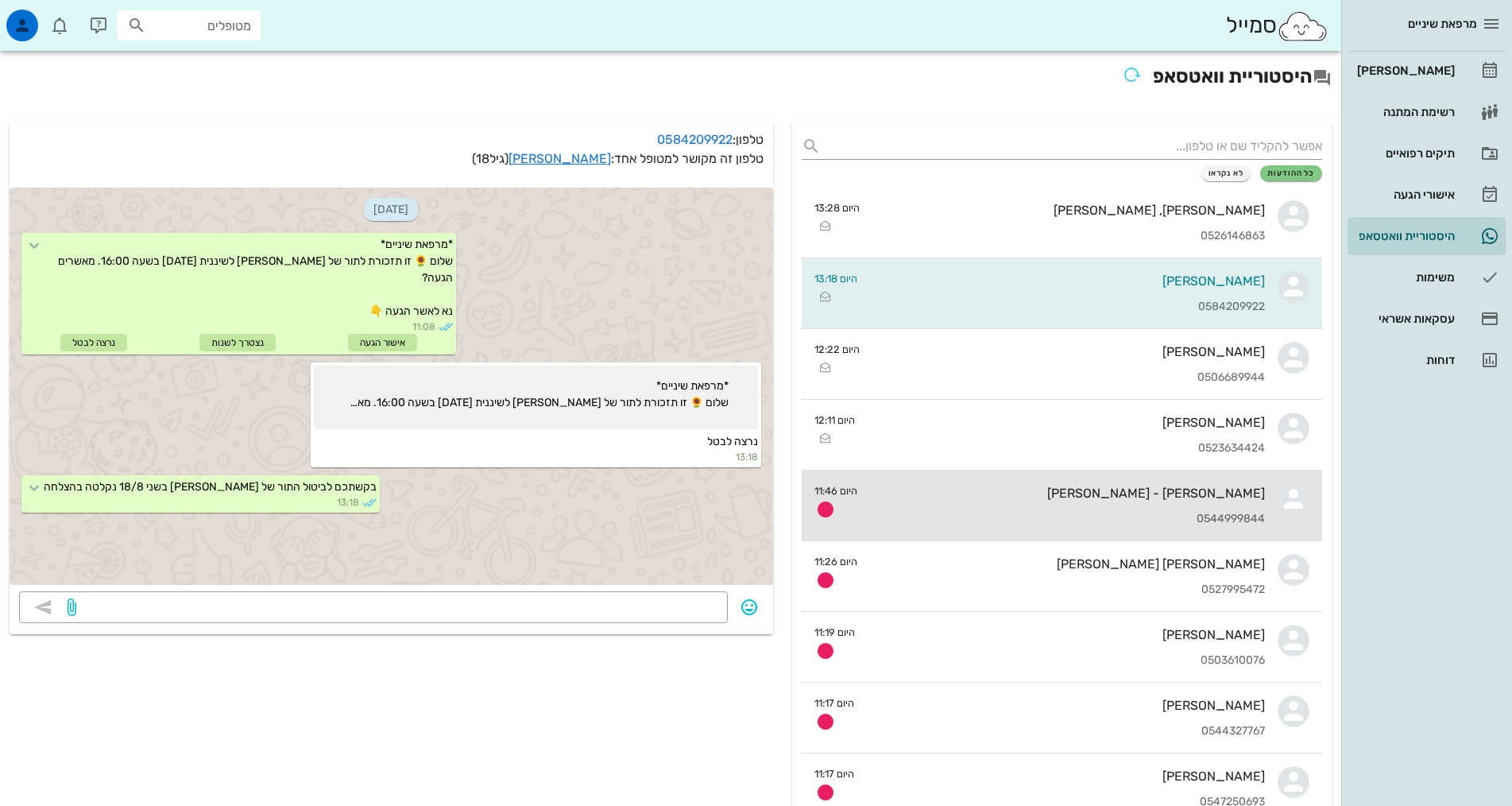
click at [1160, 502] on div "ליאורה יצחק - אלון 0544999844" at bounding box center [1068, 505] width 395 height 70
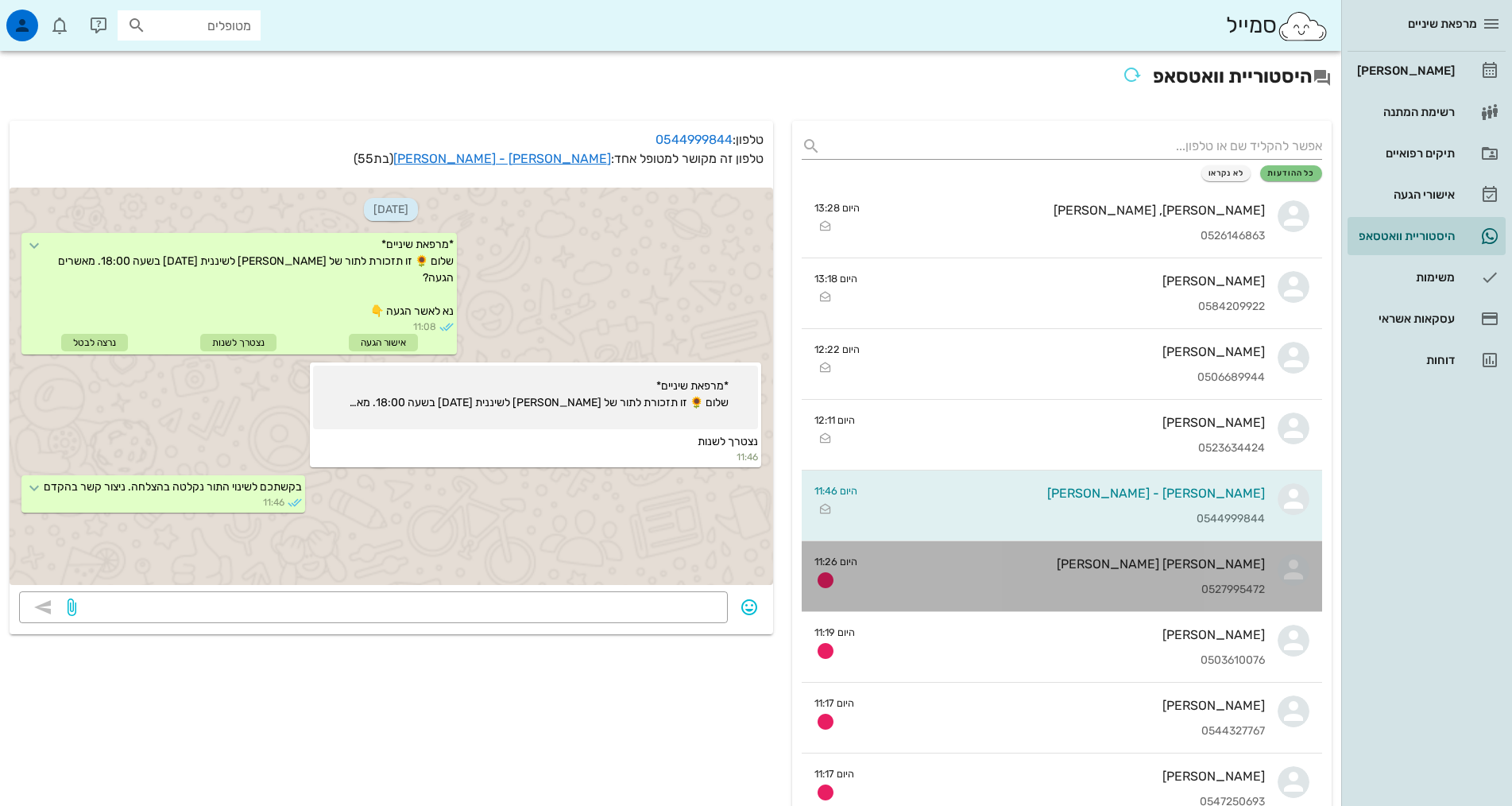
click at [1157, 580] on div "חן לנדי שרון 0527995472" at bounding box center [1068, 576] width 395 height 70
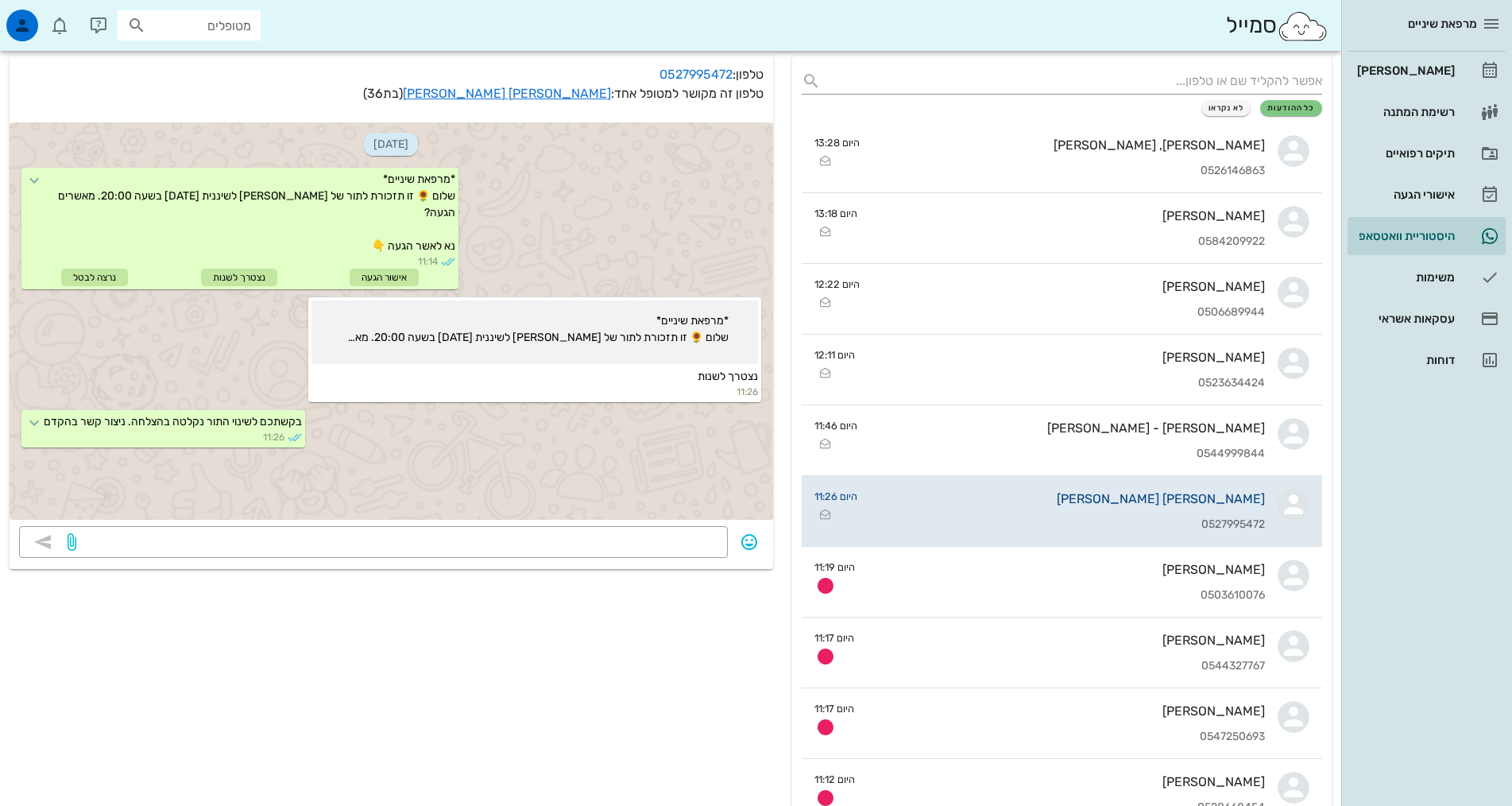
scroll to position [159, 0]
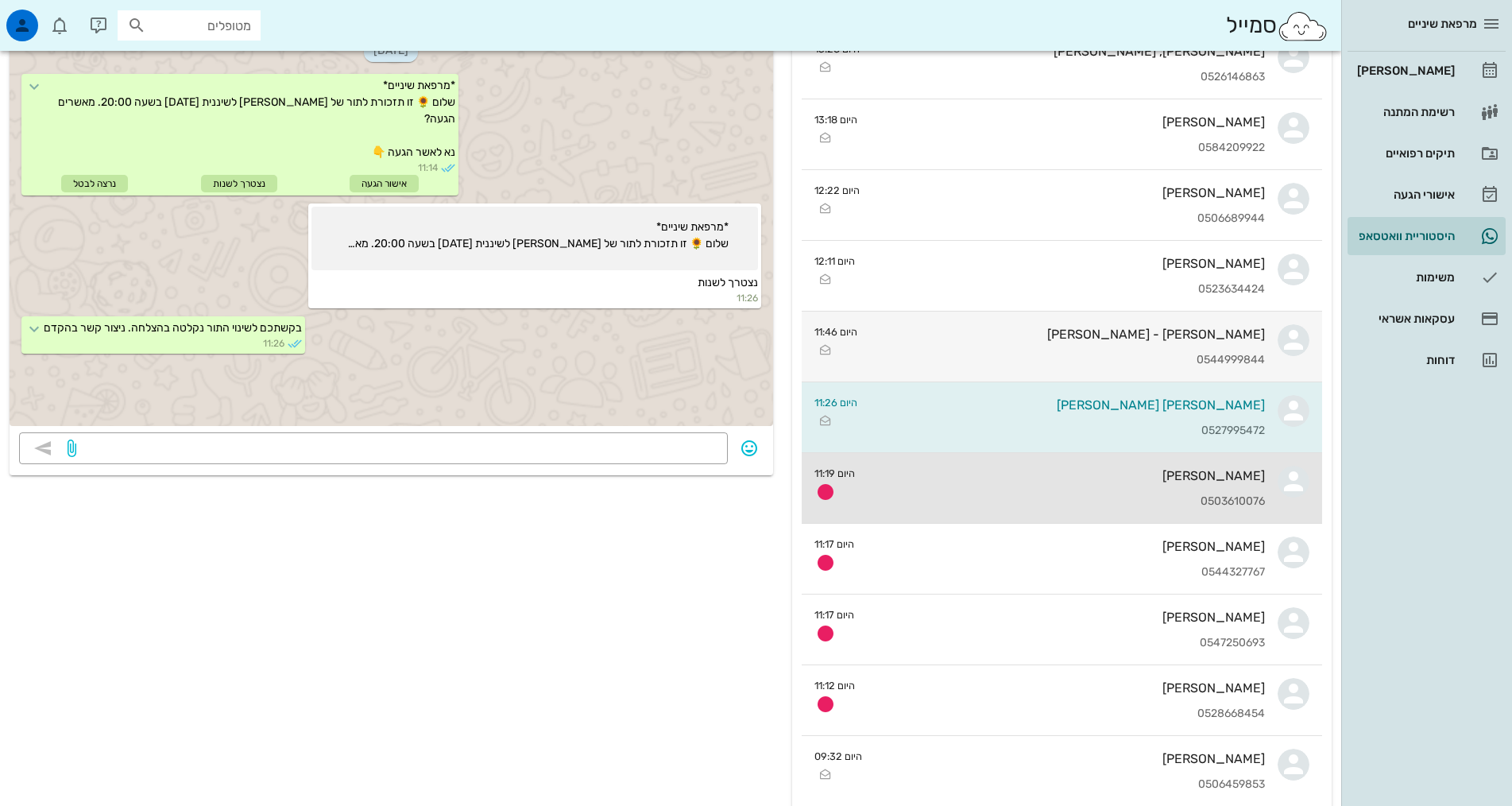
click at [1194, 498] on div "0503610076" at bounding box center [1066, 501] width 397 height 13
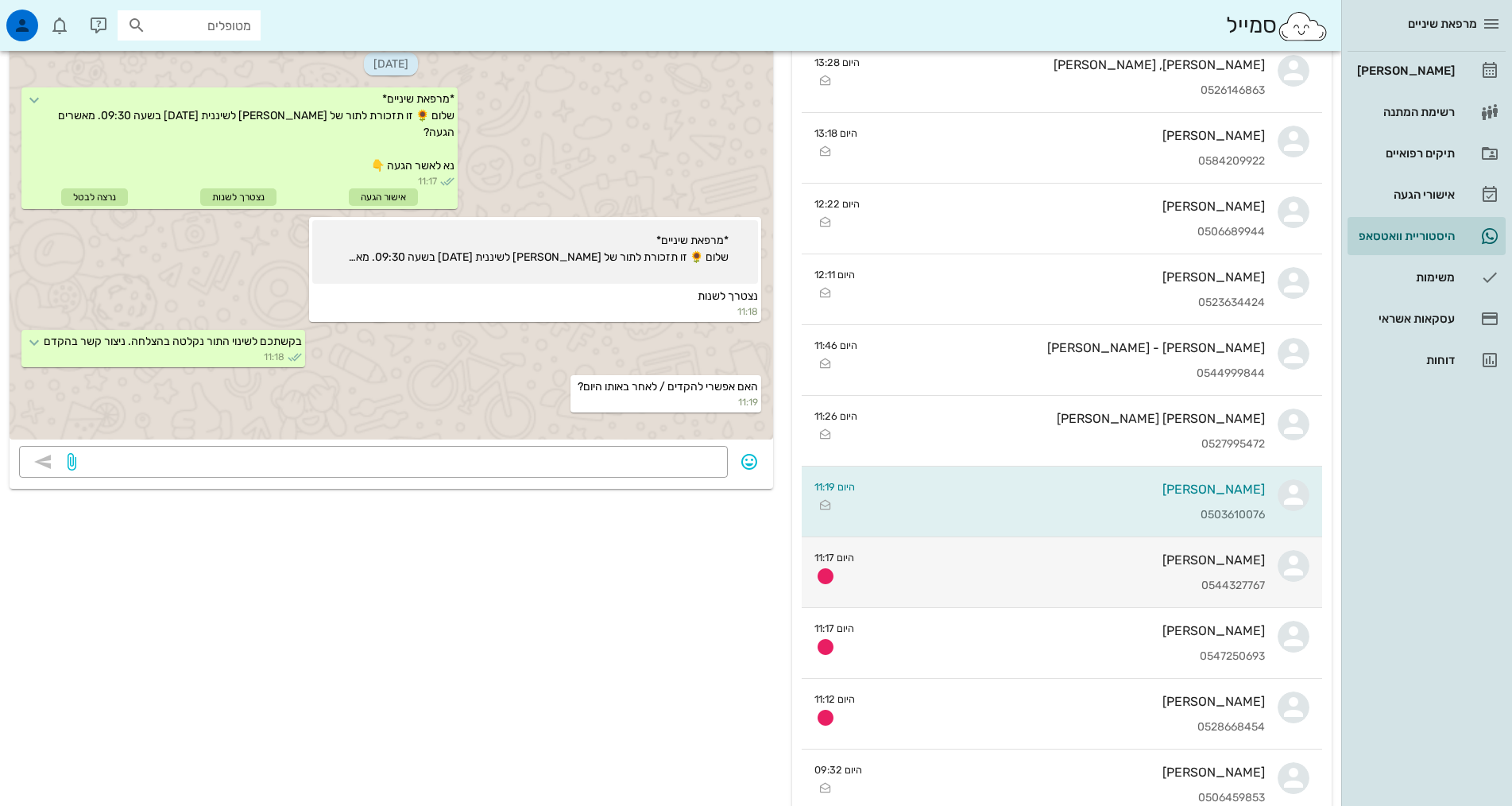
scroll to position [159, 0]
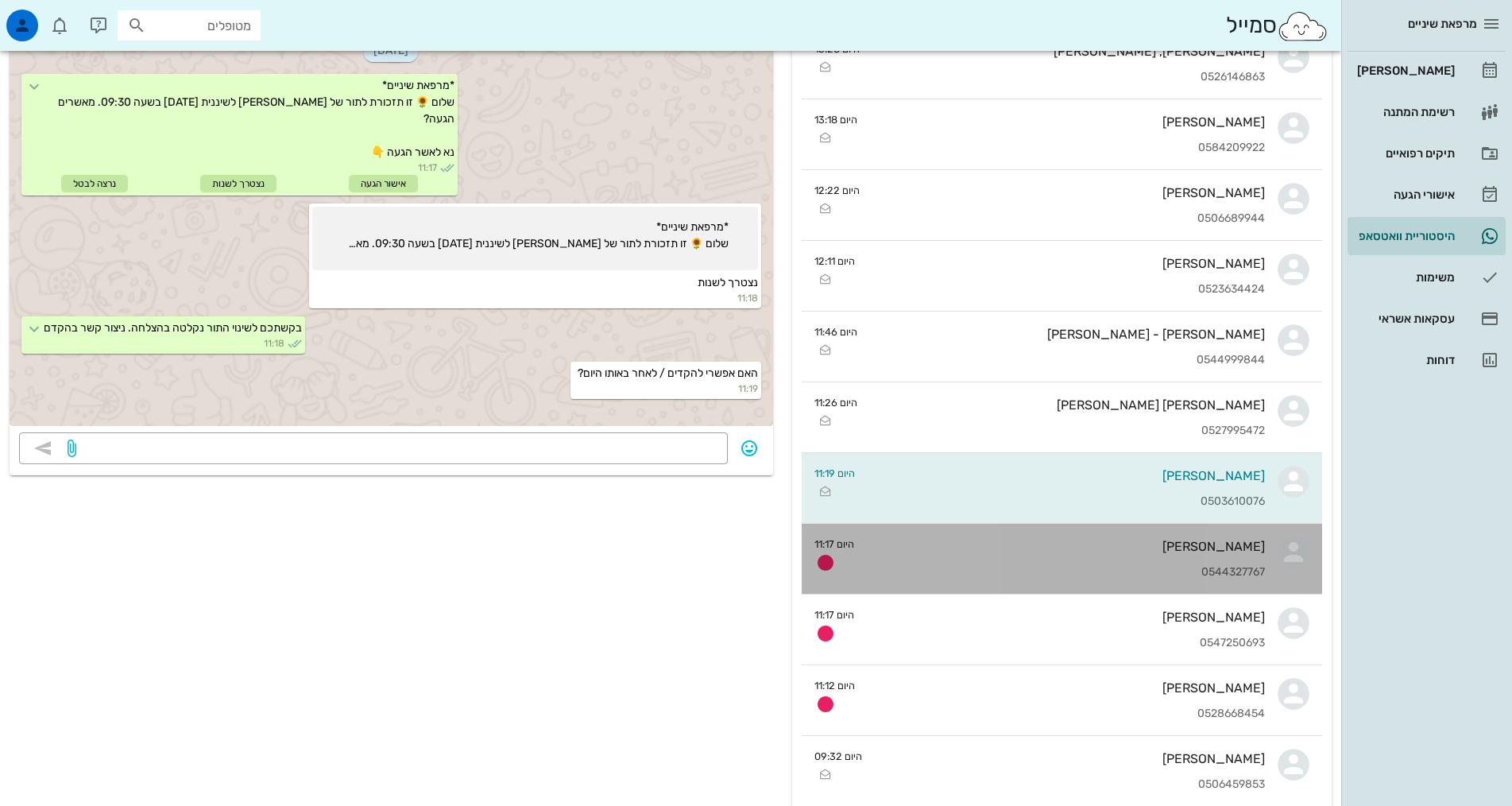
click at [1207, 558] on div "בועז בכרך 0544327767" at bounding box center [1066, 558] width 398 height 70
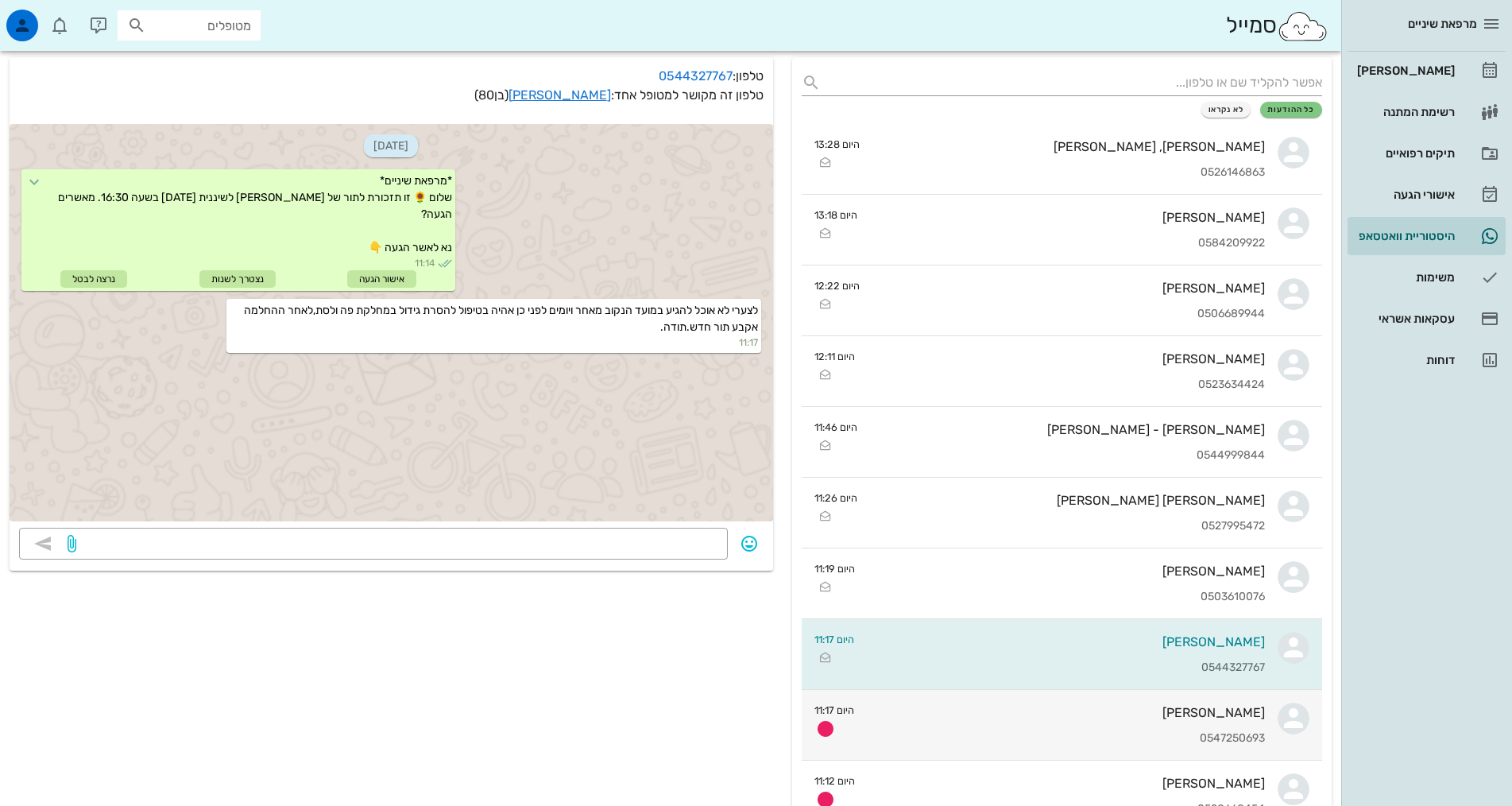
scroll to position [159, 0]
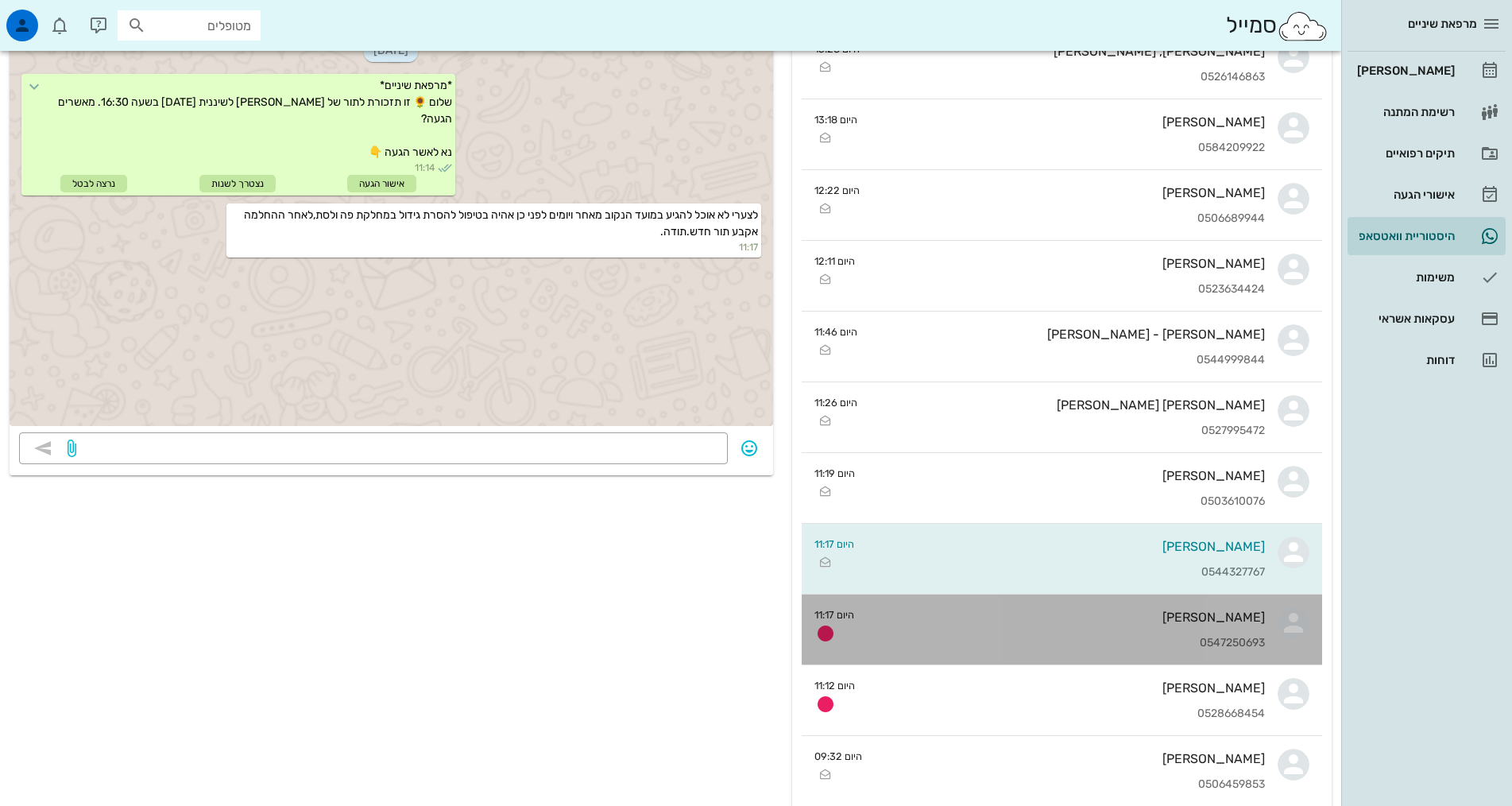
click at [1218, 632] on div "רוני מדמון 0547250693" at bounding box center [1066, 629] width 398 height 70
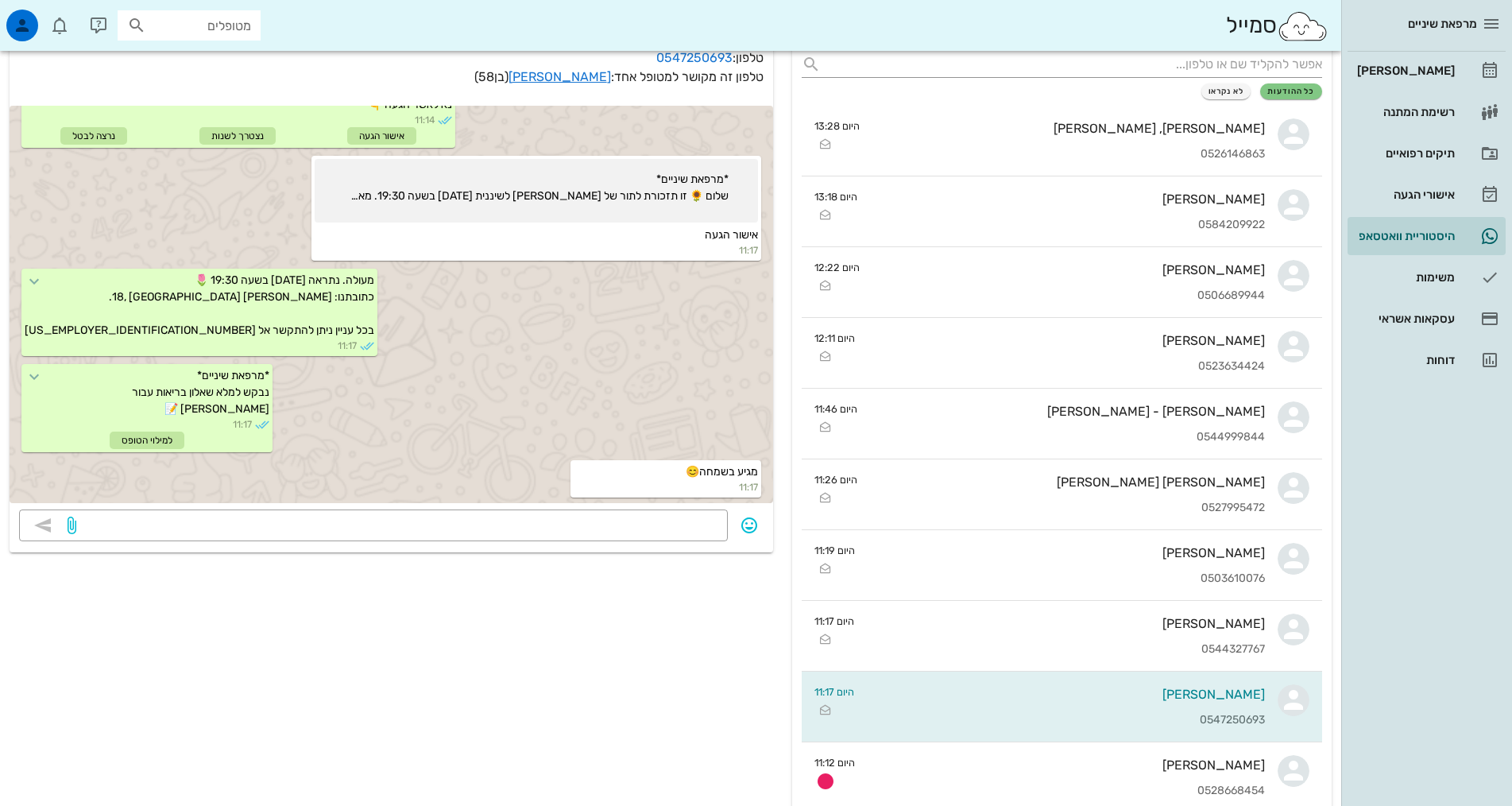
scroll to position [238, 0]
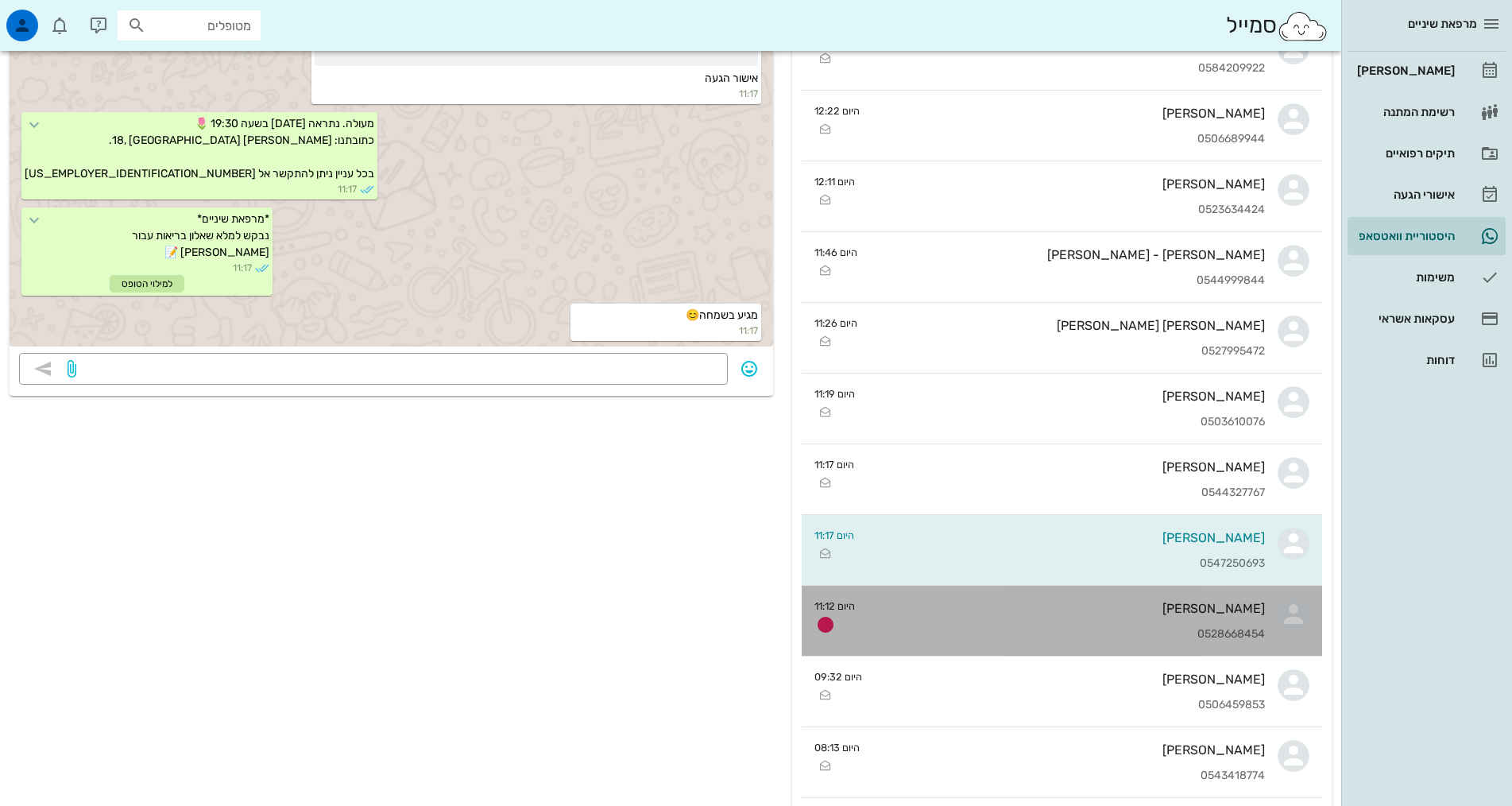
click at [1237, 629] on div "0528668454" at bounding box center [1066, 634] width 397 height 13
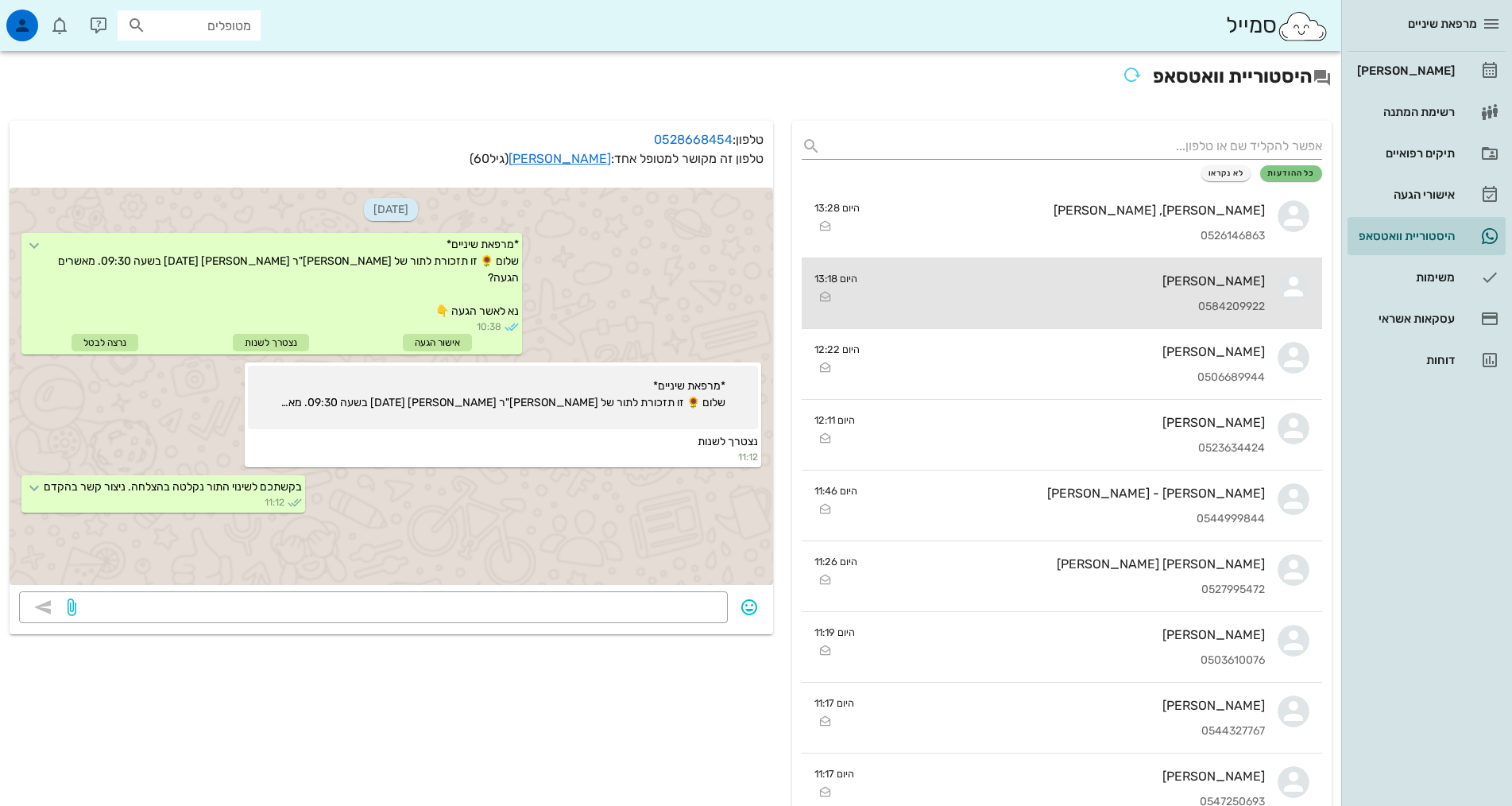
click at [1081, 283] on div "[PERSON_NAME]" at bounding box center [1068, 281] width 395 height 15
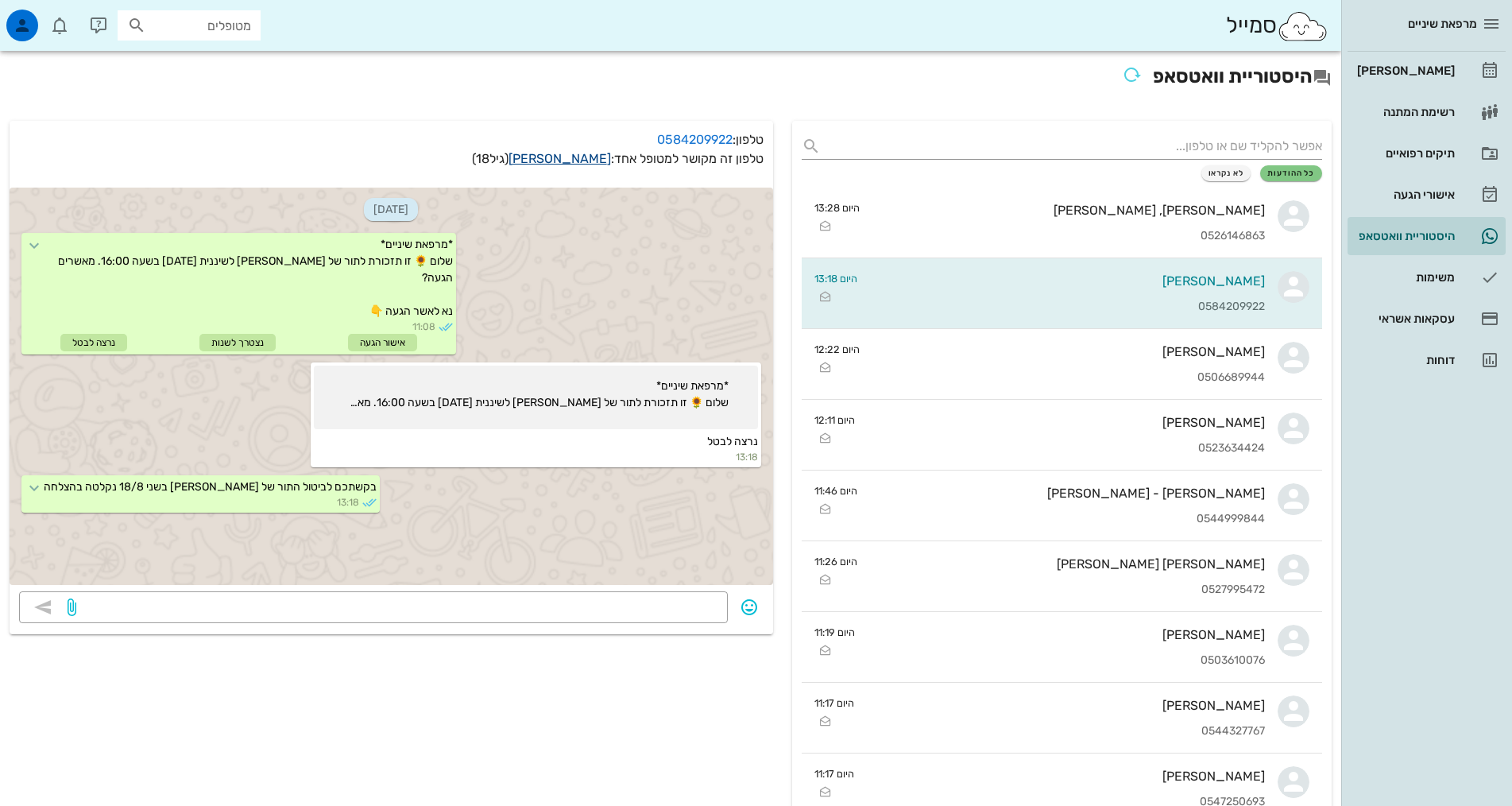
click at [559, 154] on link "נגה שרייבמן" at bounding box center [559, 159] width 103 height 15
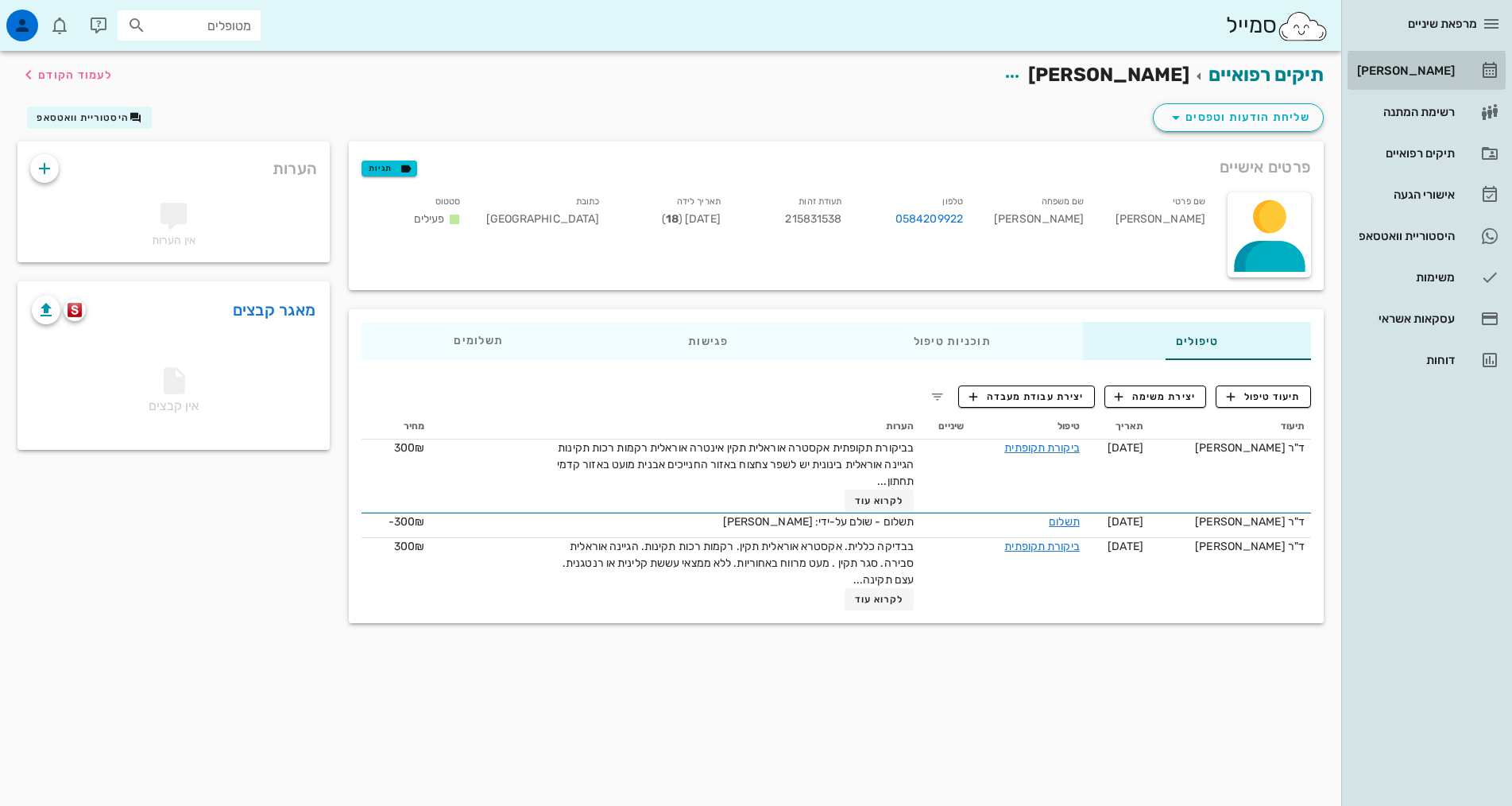
click at [1459, 71] on link "[PERSON_NAME]" at bounding box center [1426, 70] width 158 height 38
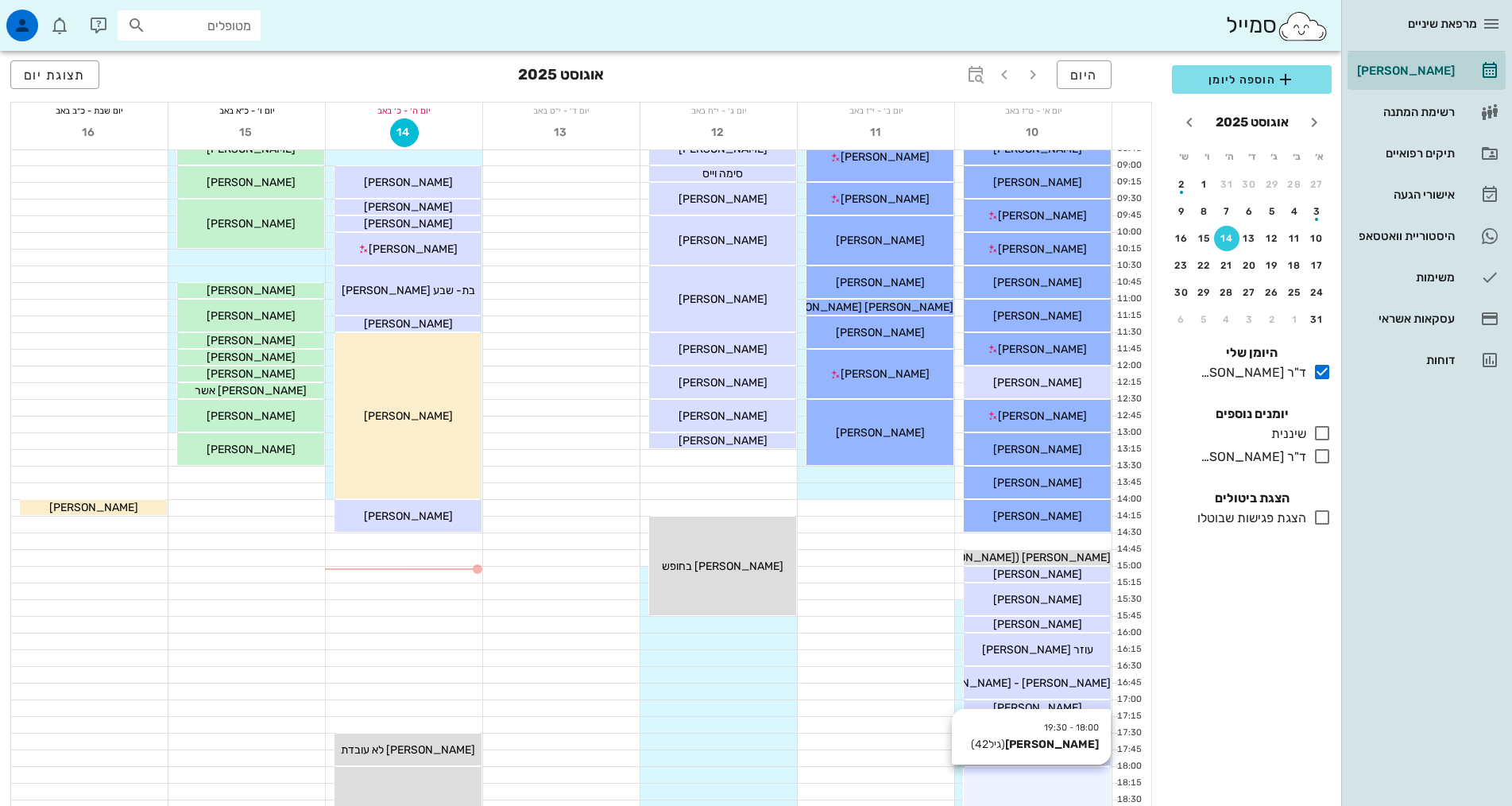
scroll to position [398, 0]
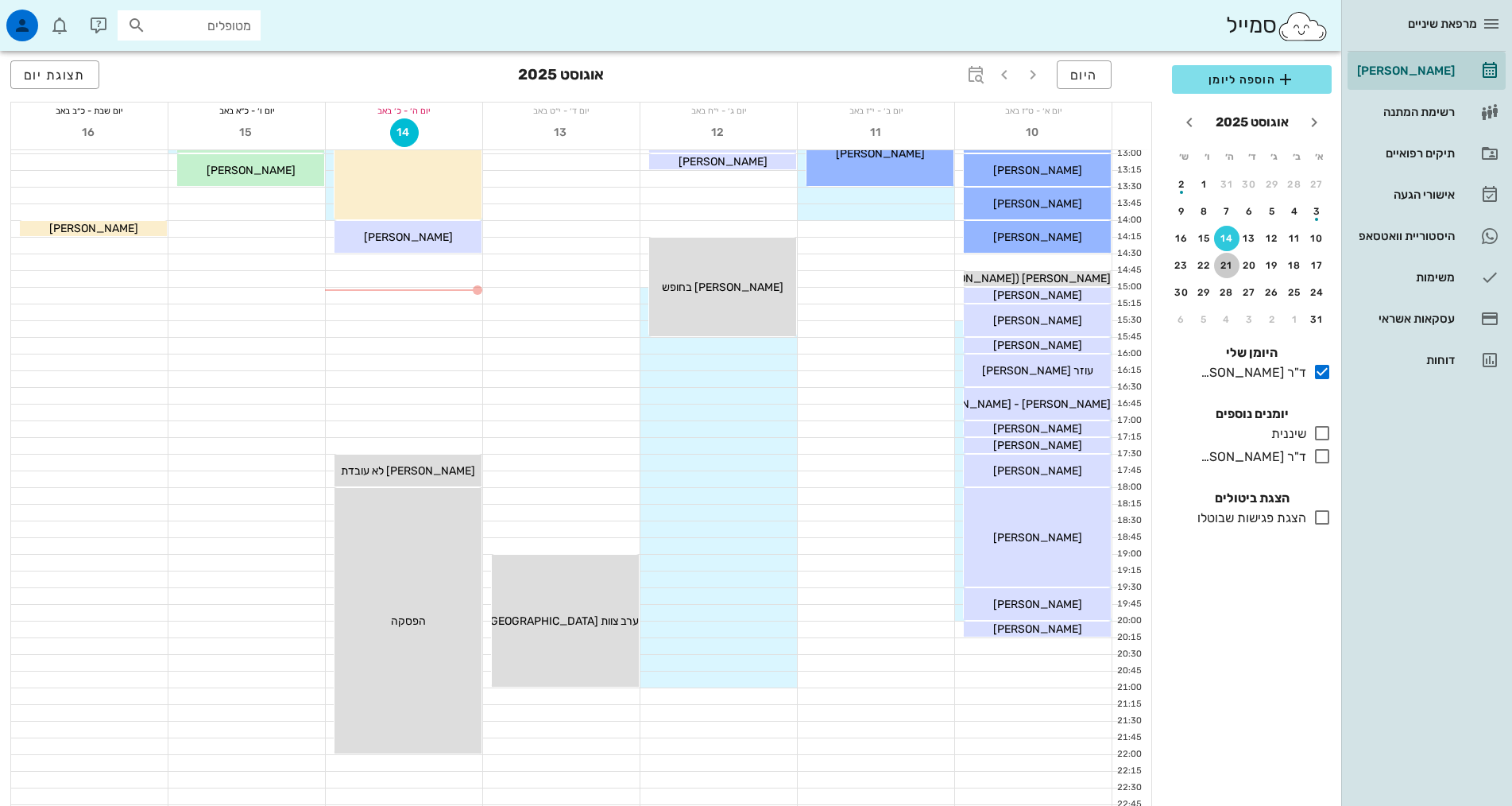
click at [1219, 264] on div "21" at bounding box center [1226, 266] width 26 height 12
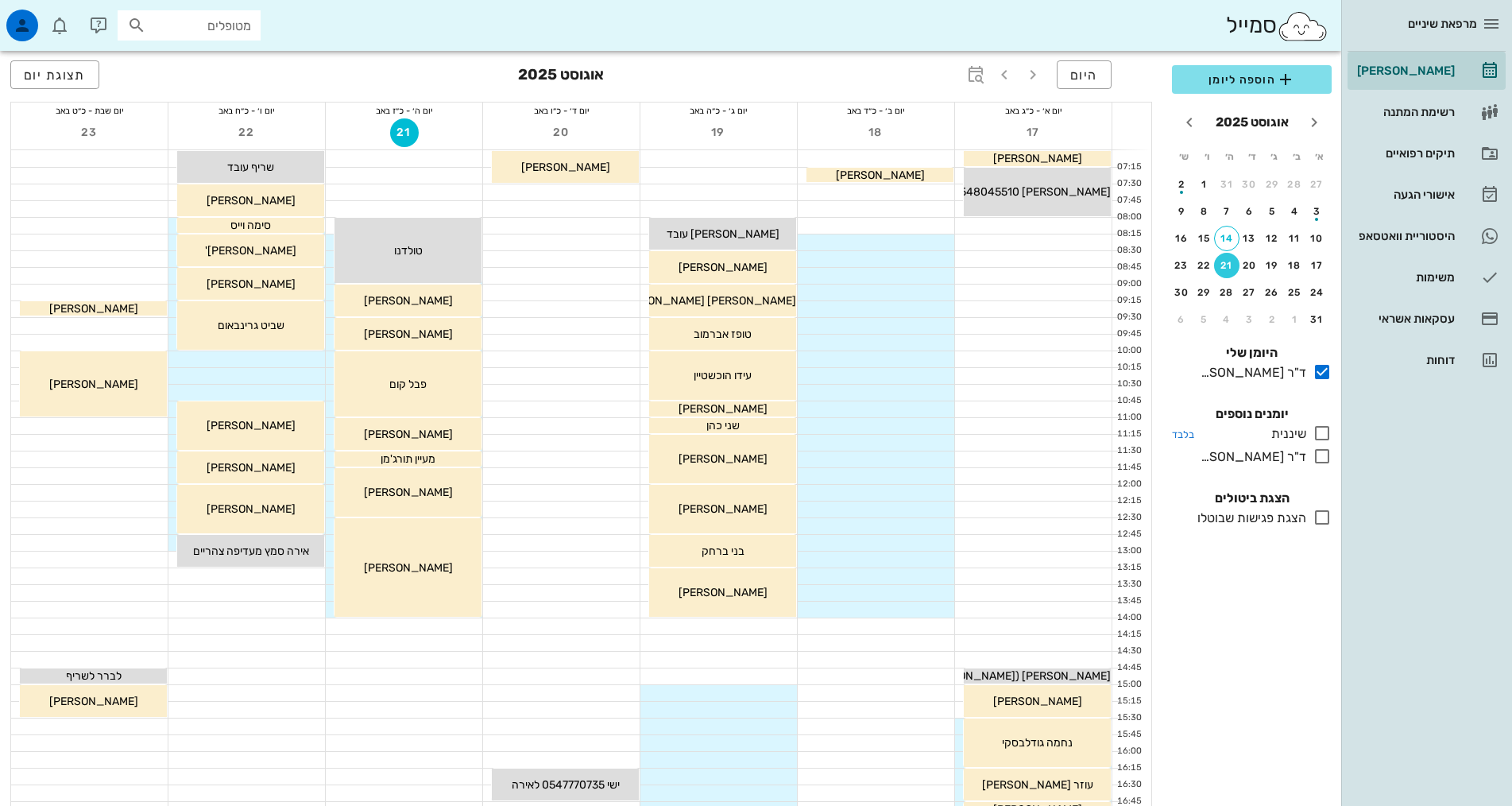
click at [1323, 438] on icon at bounding box center [1323, 433] width 19 height 19
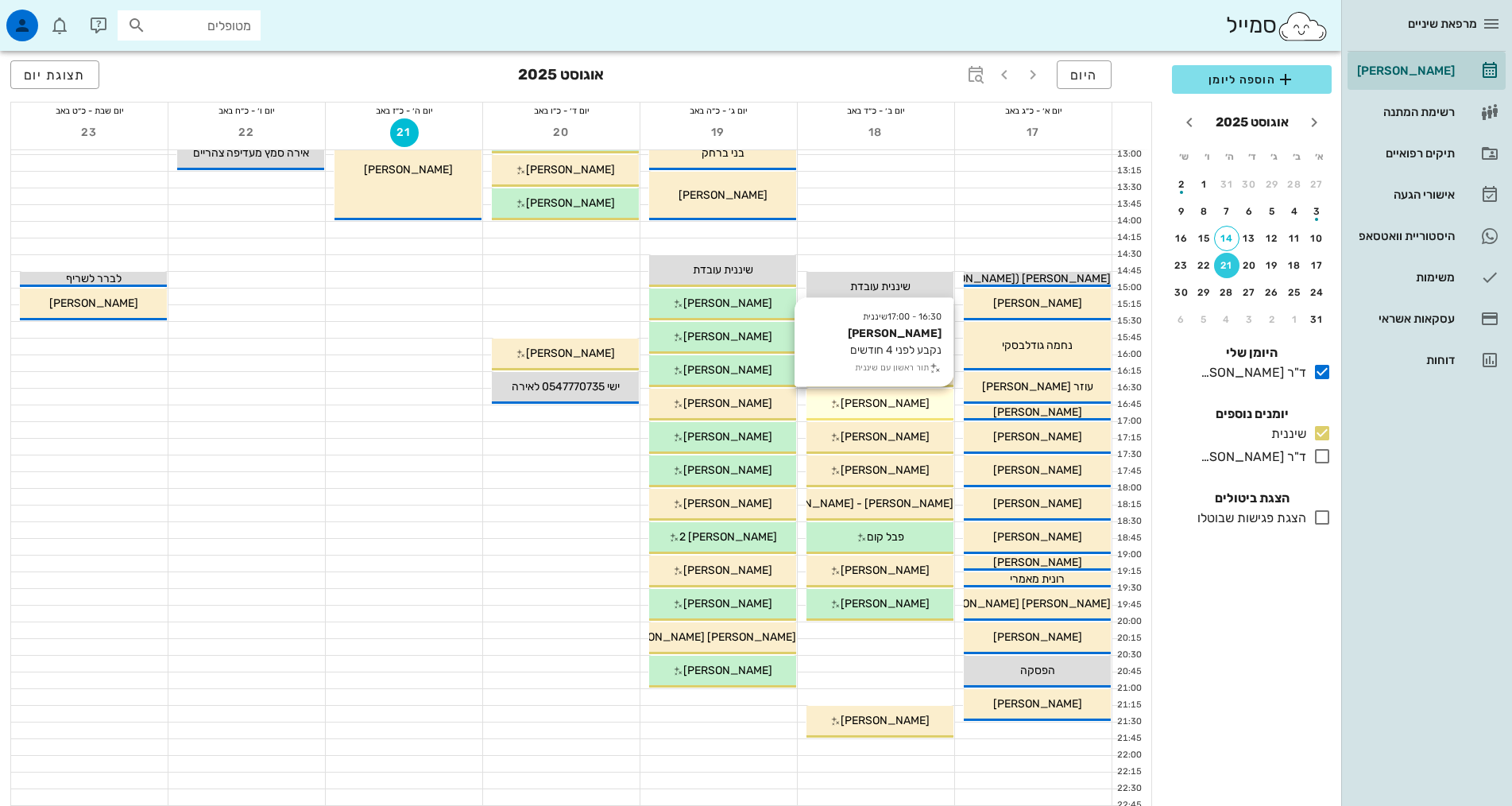
scroll to position [398, 0]
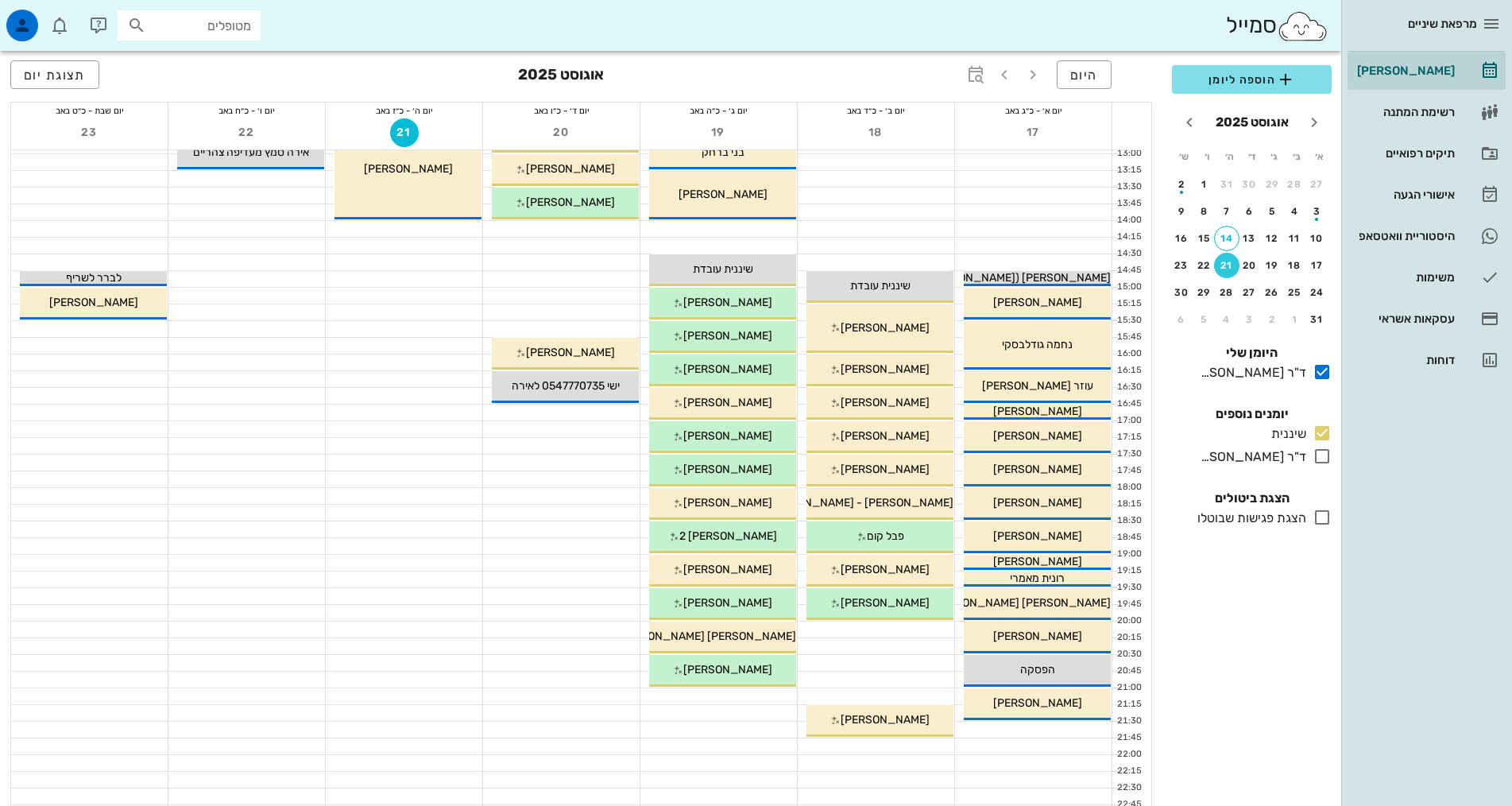
click at [220, 23] on input "מטופלים" at bounding box center [200, 25] width 102 height 20
type input "שרייבמ"
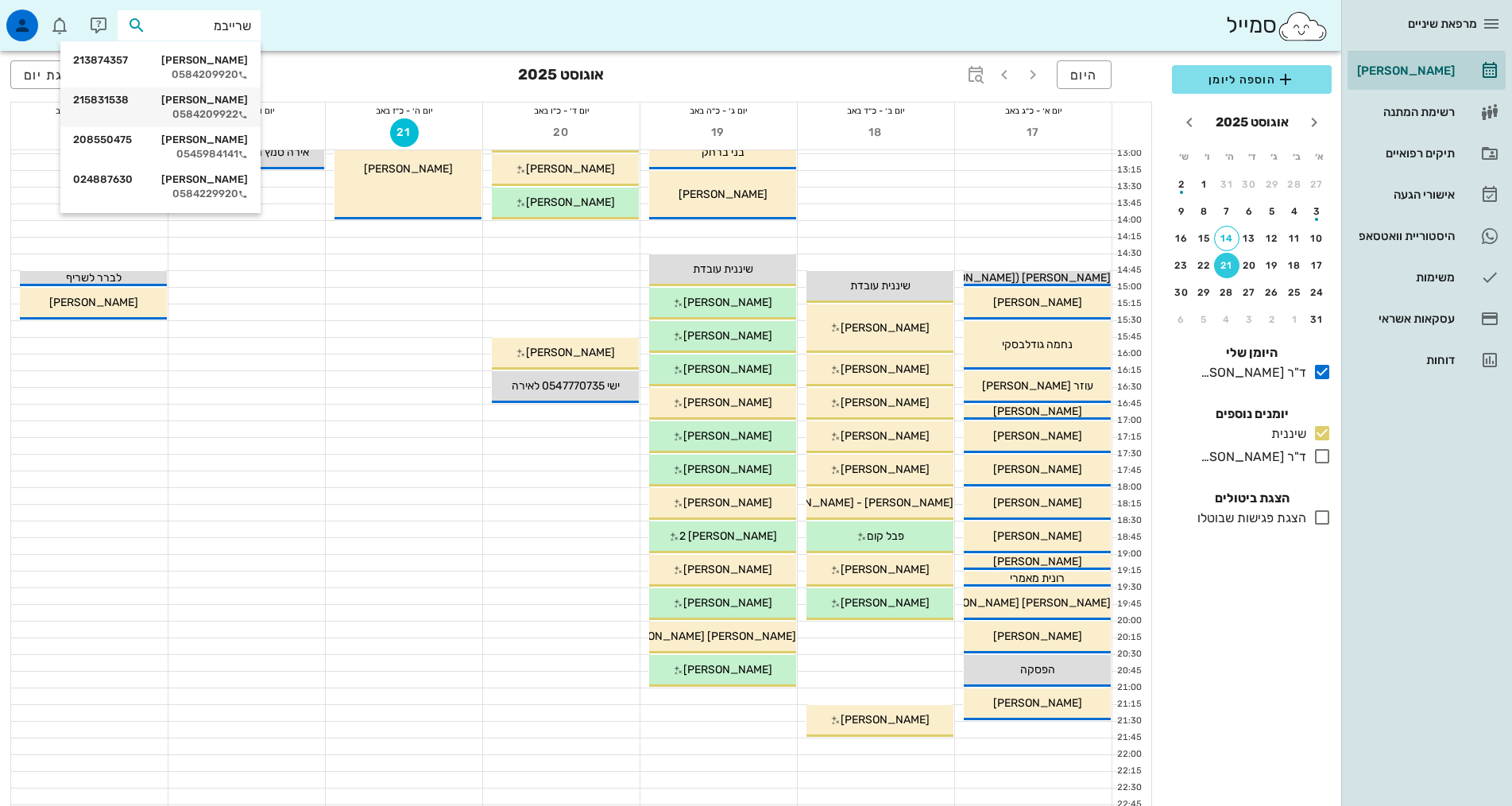
click at [140, 100] on div "נגה שרייבמן 215831538" at bounding box center [160, 100] width 174 height 12
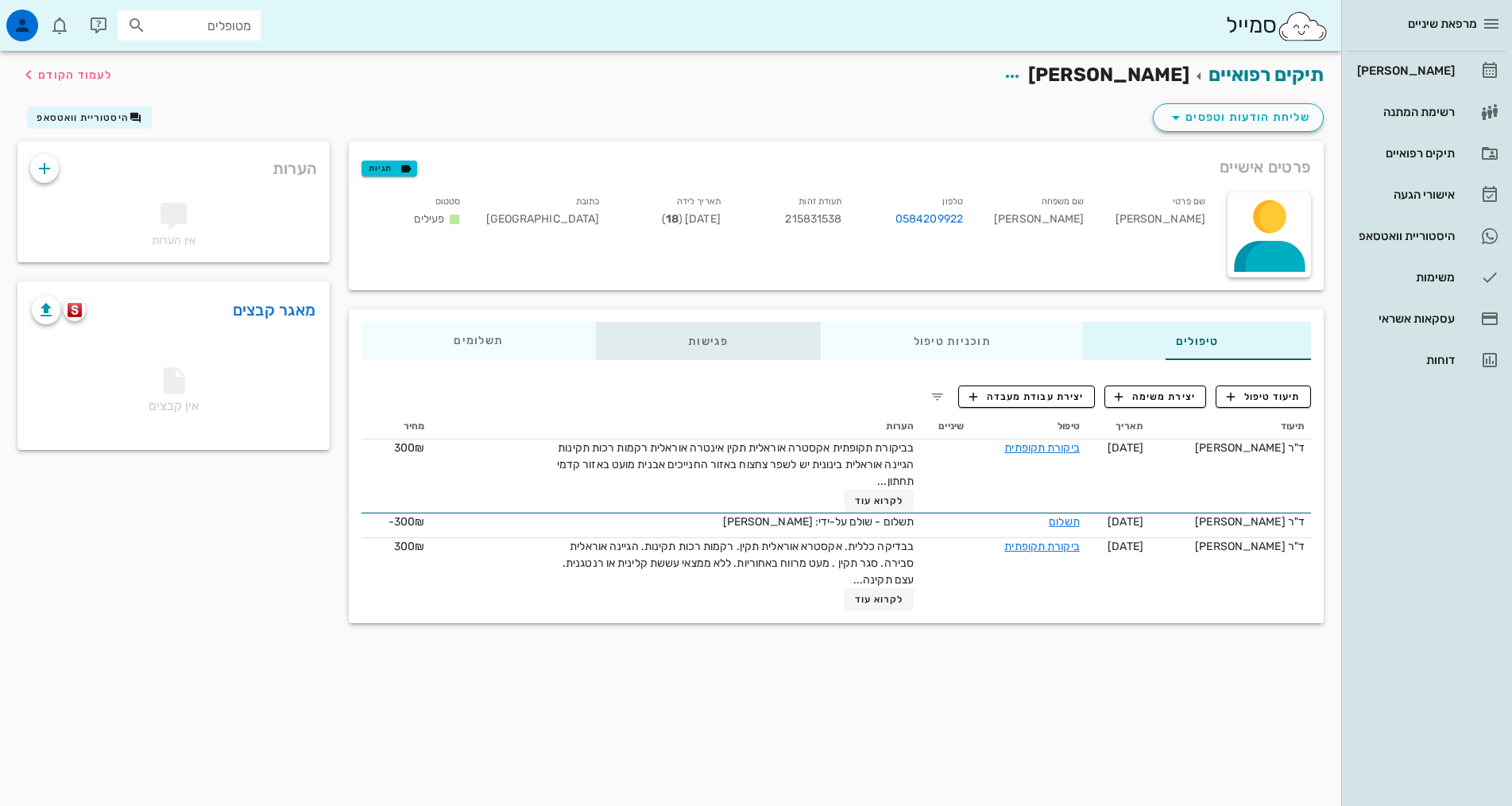
click at [625, 326] on div "פגישות" at bounding box center [708, 341] width 225 height 38
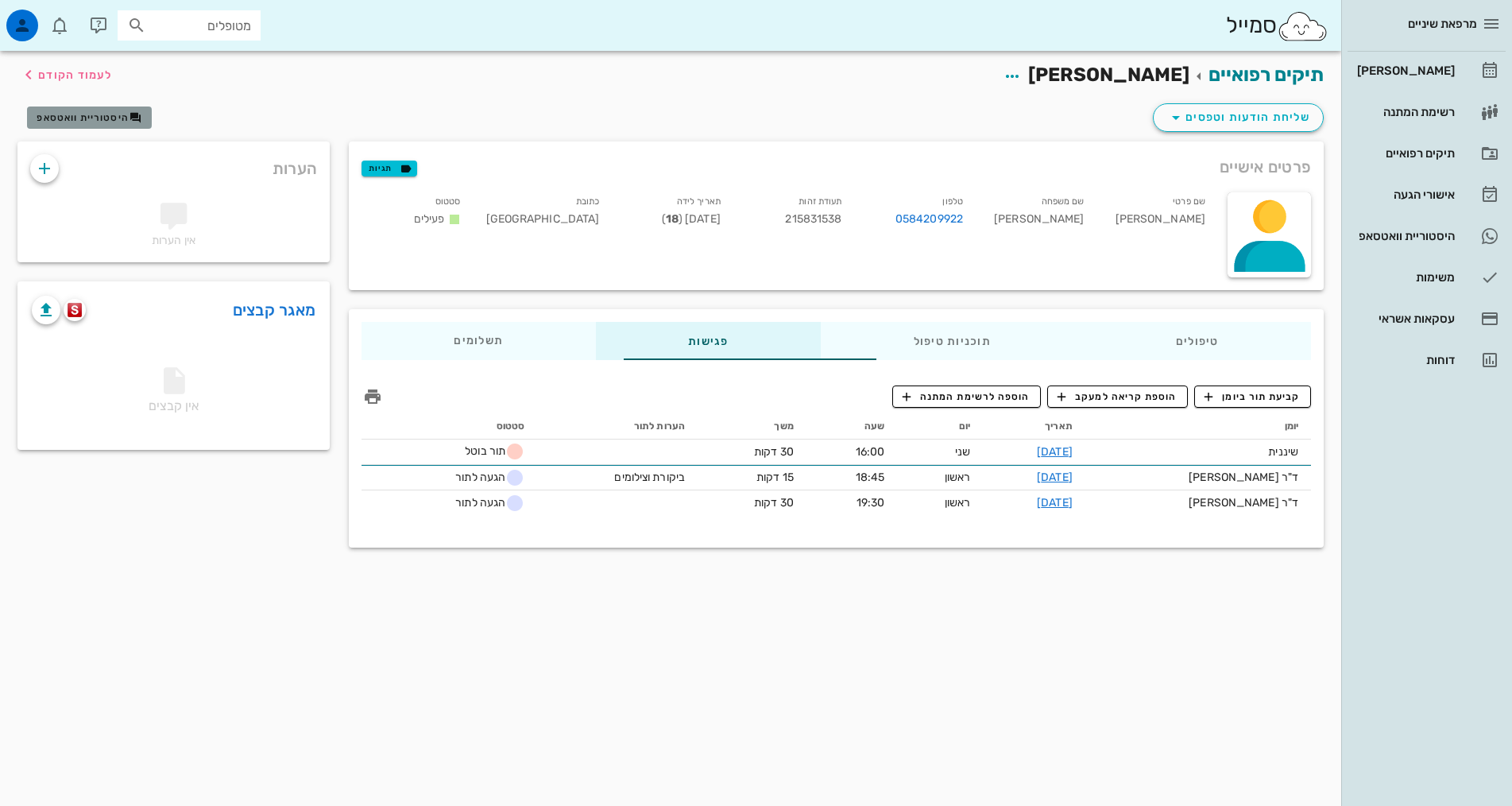
click at [98, 114] on span "היסטוריית וואטסאפ" at bounding box center [82, 118] width 92 height 12
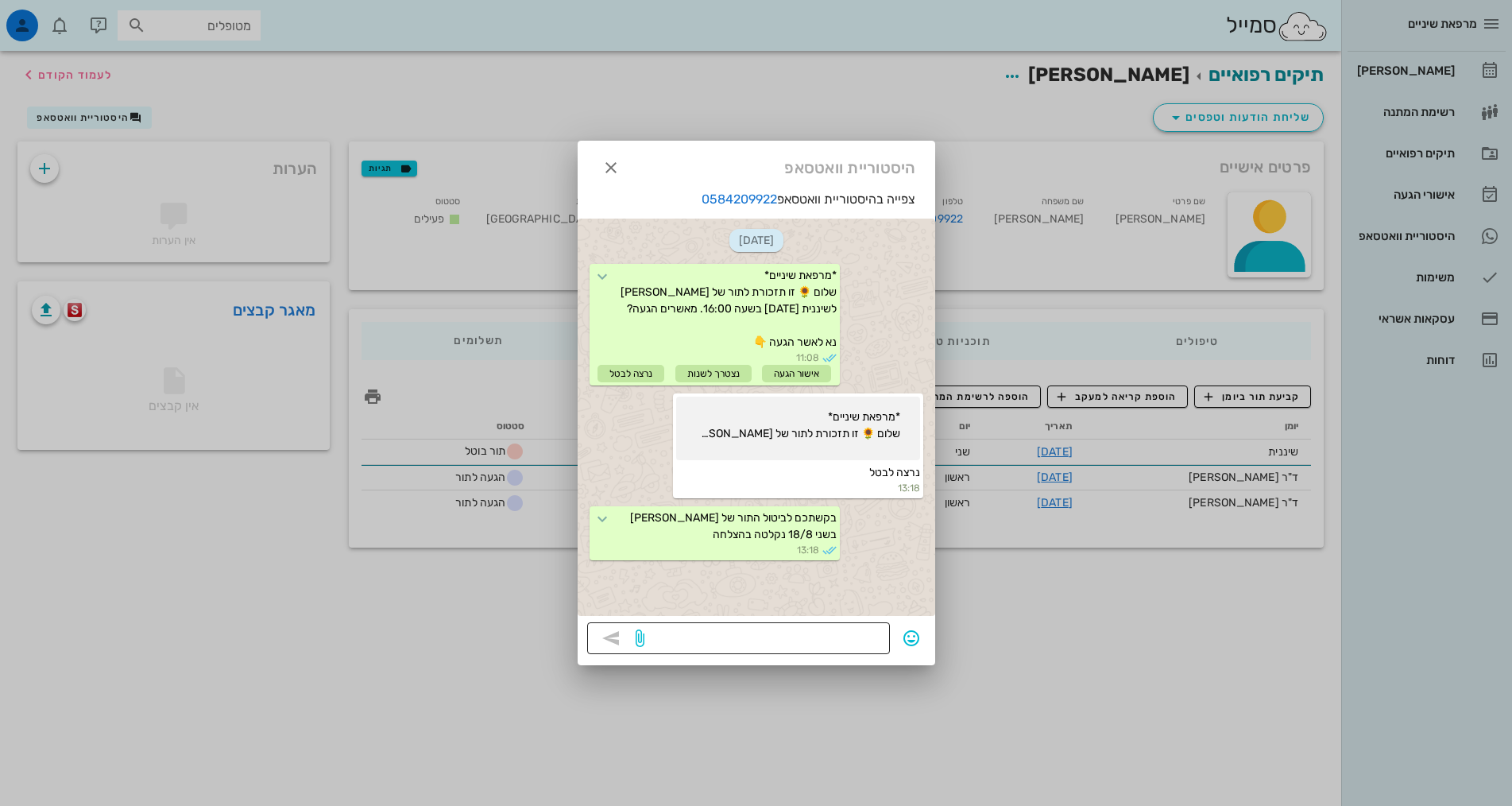
click at [770, 640] on textarea at bounding box center [764, 639] width 233 height 26
type textarea "א"
type textarea "התור בוטל, תרצי לקבוע תור חדש?"
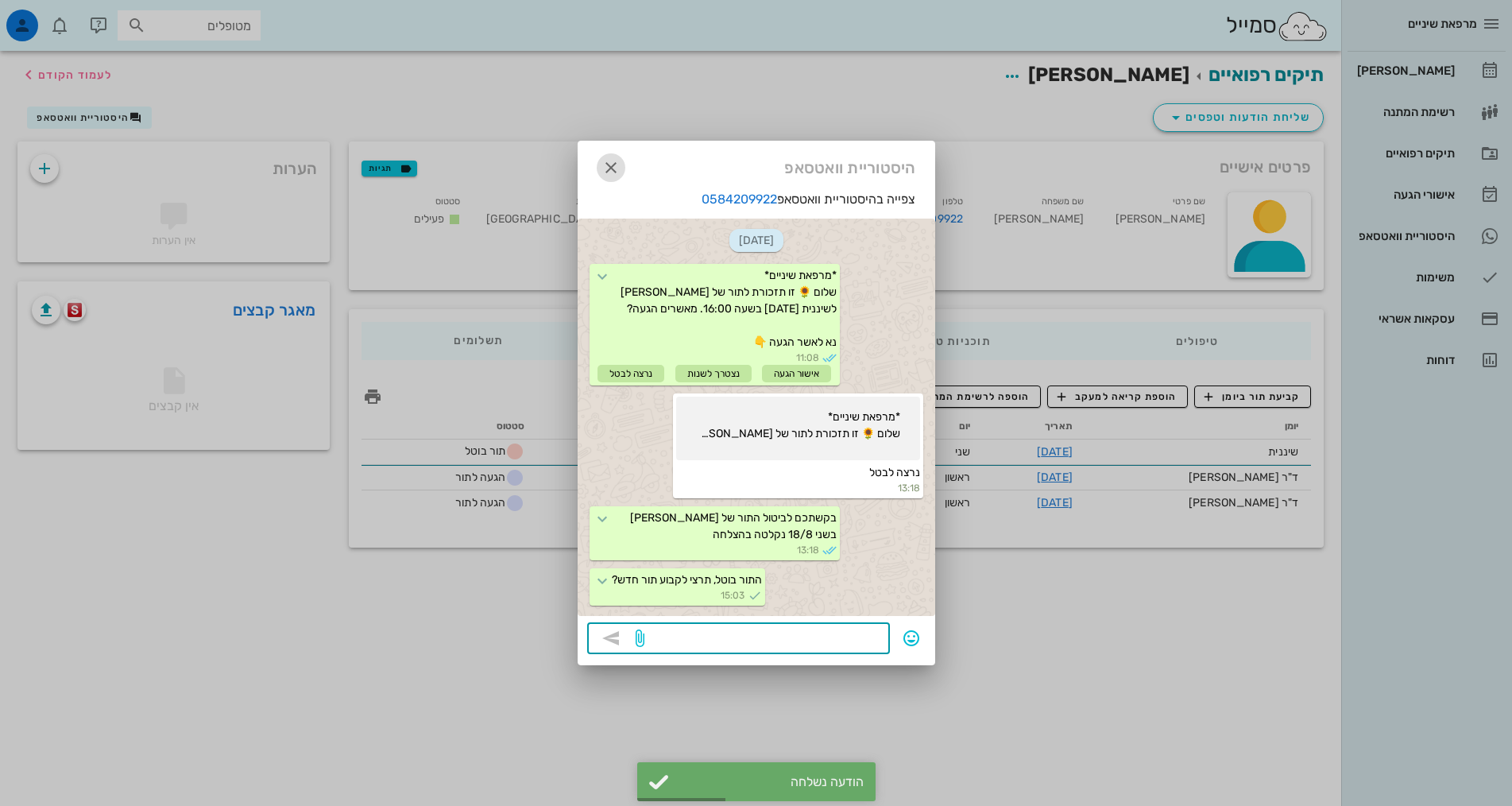
click at [619, 167] on icon "button" at bounding box center [611, 168] width 19 height 19
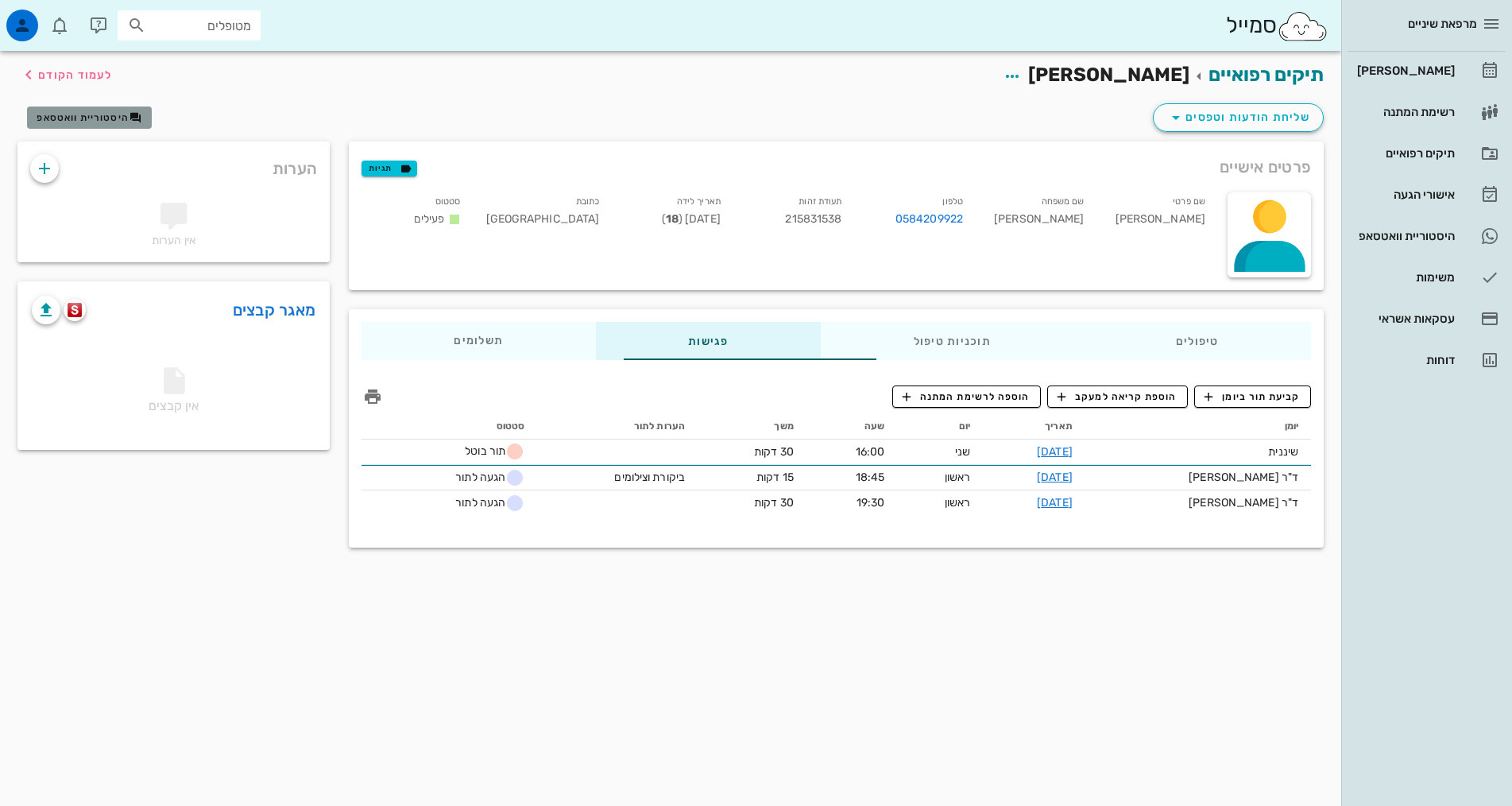
click at [89, 114] on span "היסטוריית וואטסאפ" at bounding box center [82, 118] width 92 height 12
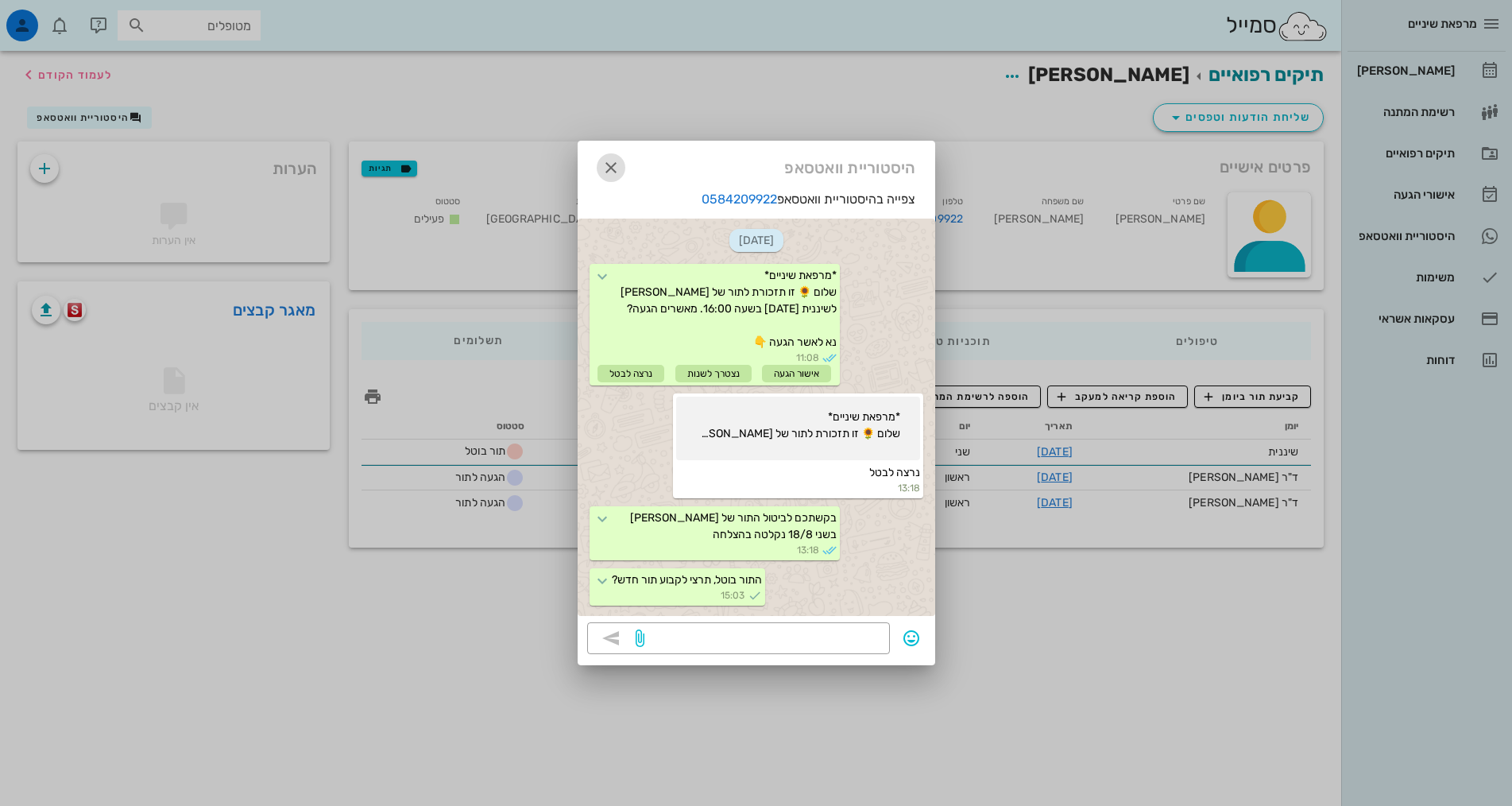
click at [611, 167] on icon "button" at bounding box center [611, 168] width 19 height 19
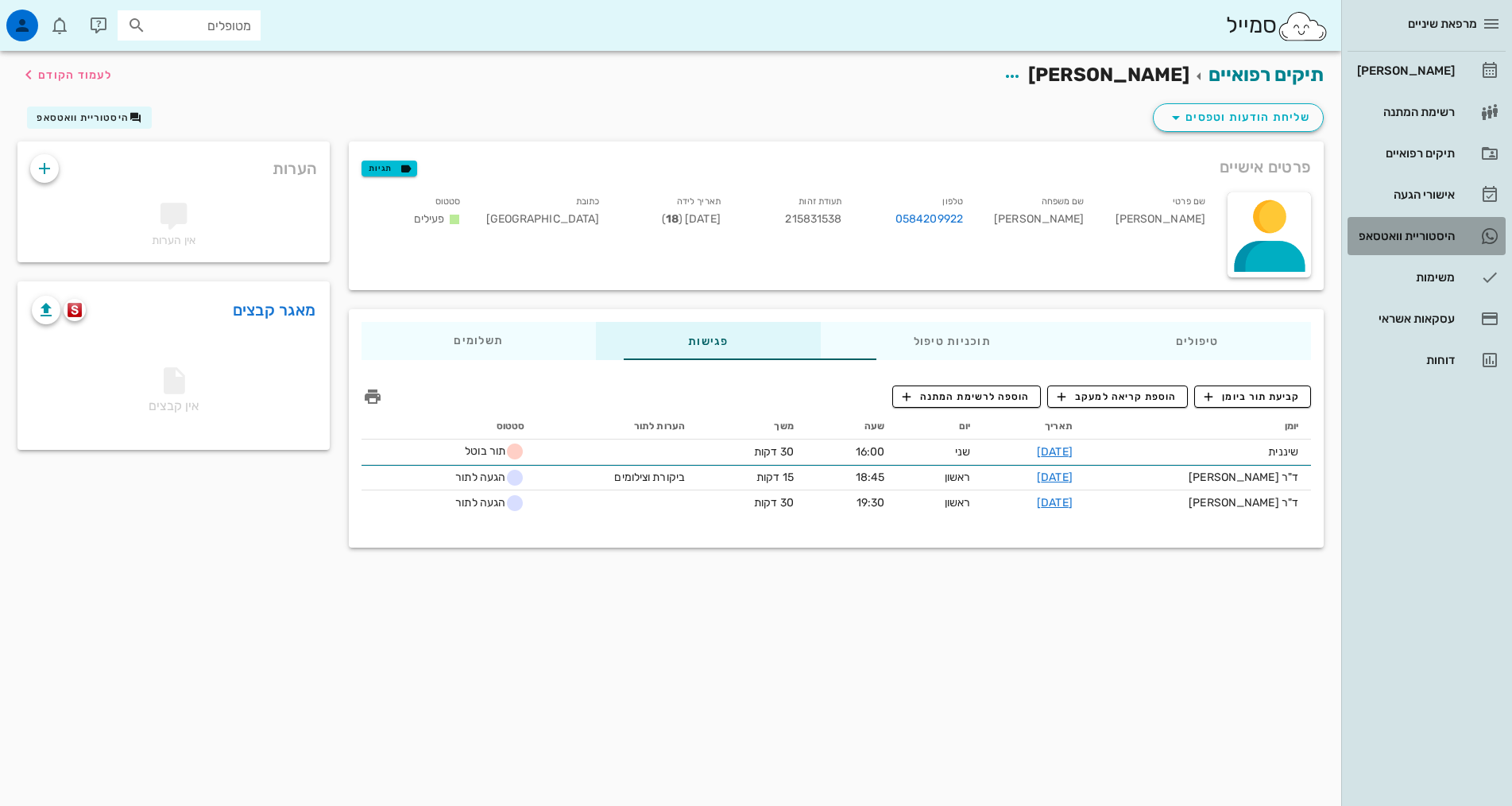
click at [1418, 234] on div "היסטוריית וואטסאפ" at bounding box center [1404, 236] width 101 height 12
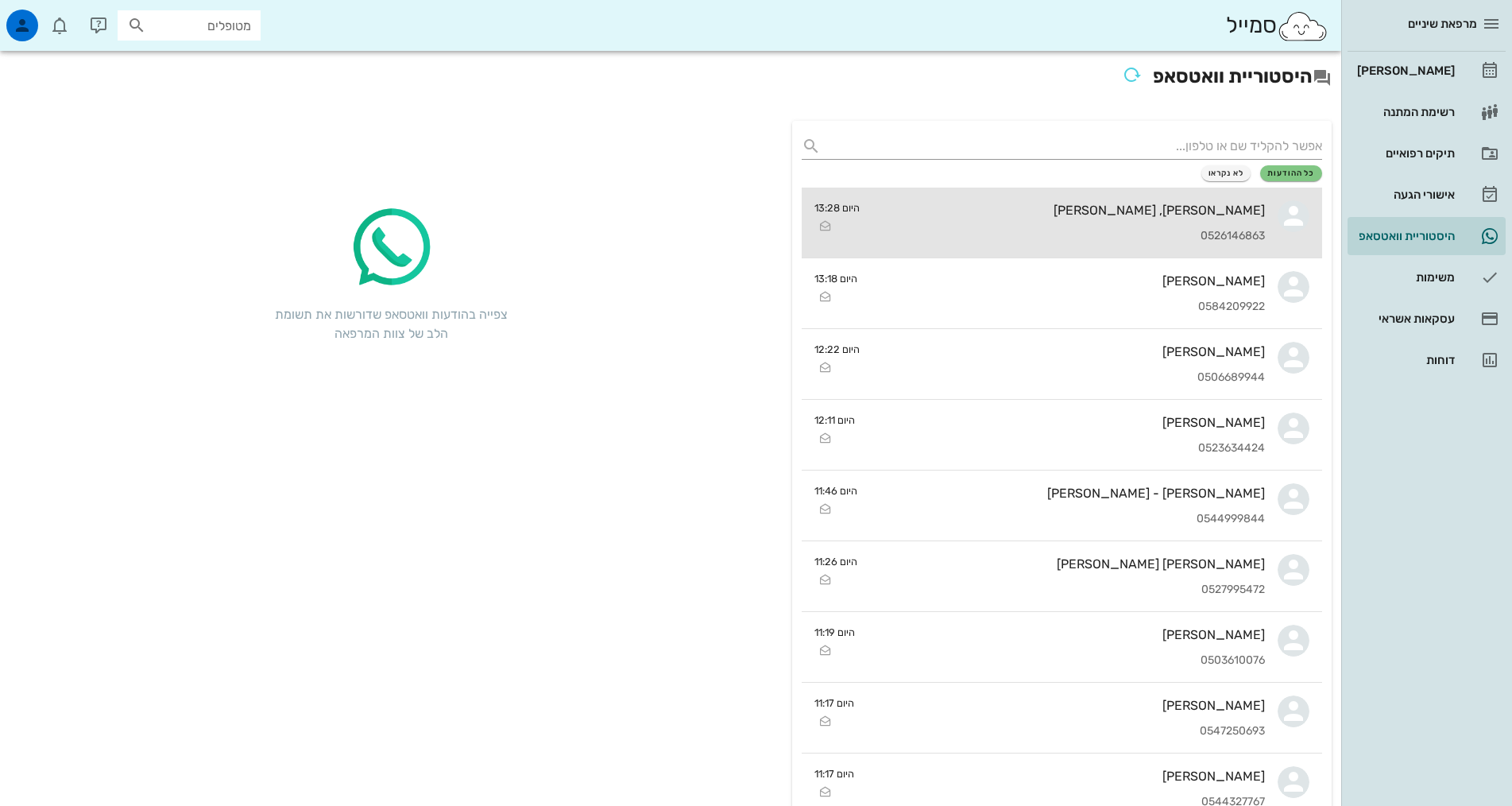
click at [1222, 218] on div "שרון, ניסים רמתי 0526146863" at bounding box center [1068, 222] width 392 height 70
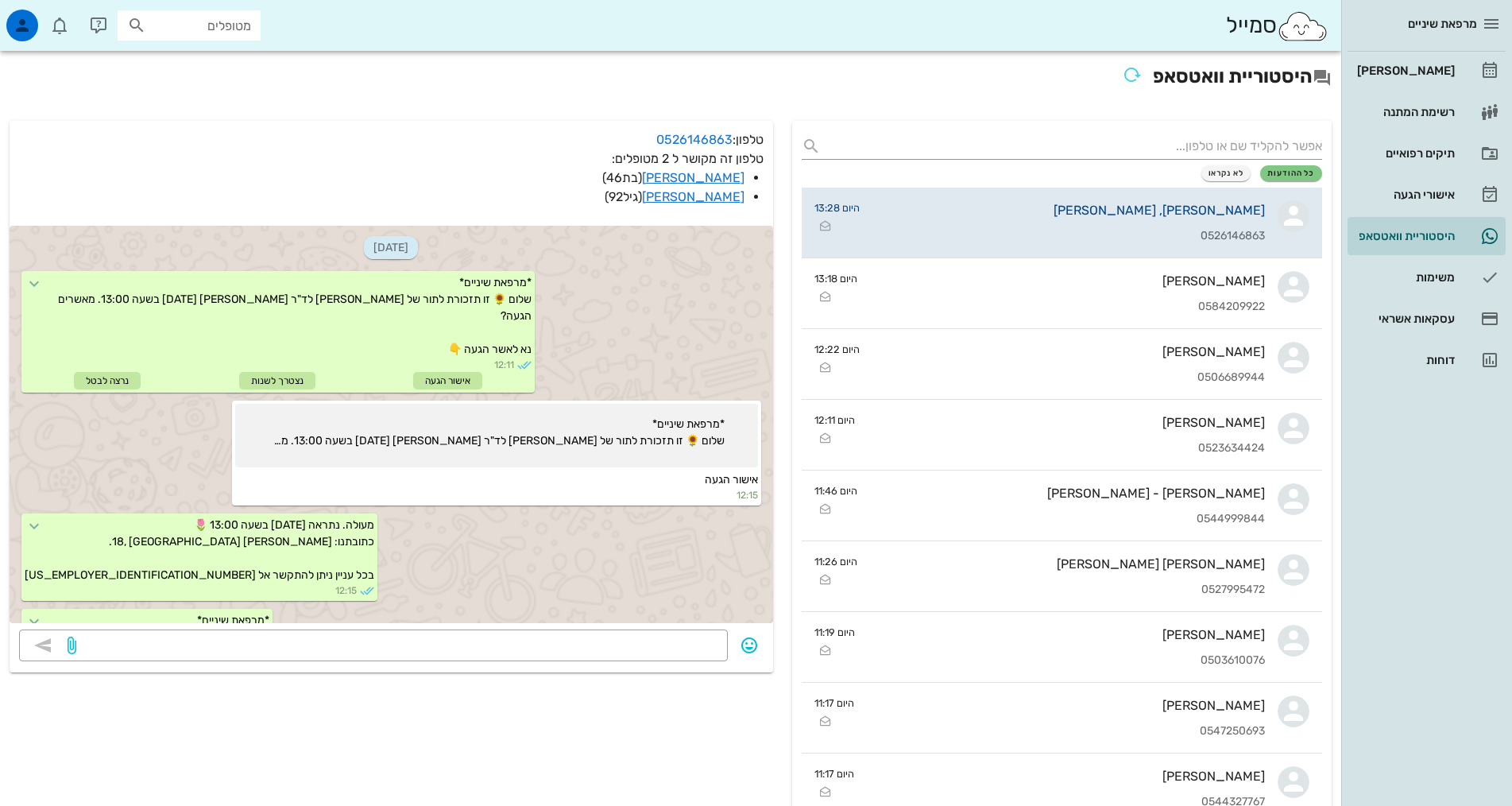
scroll to position [262, 0]
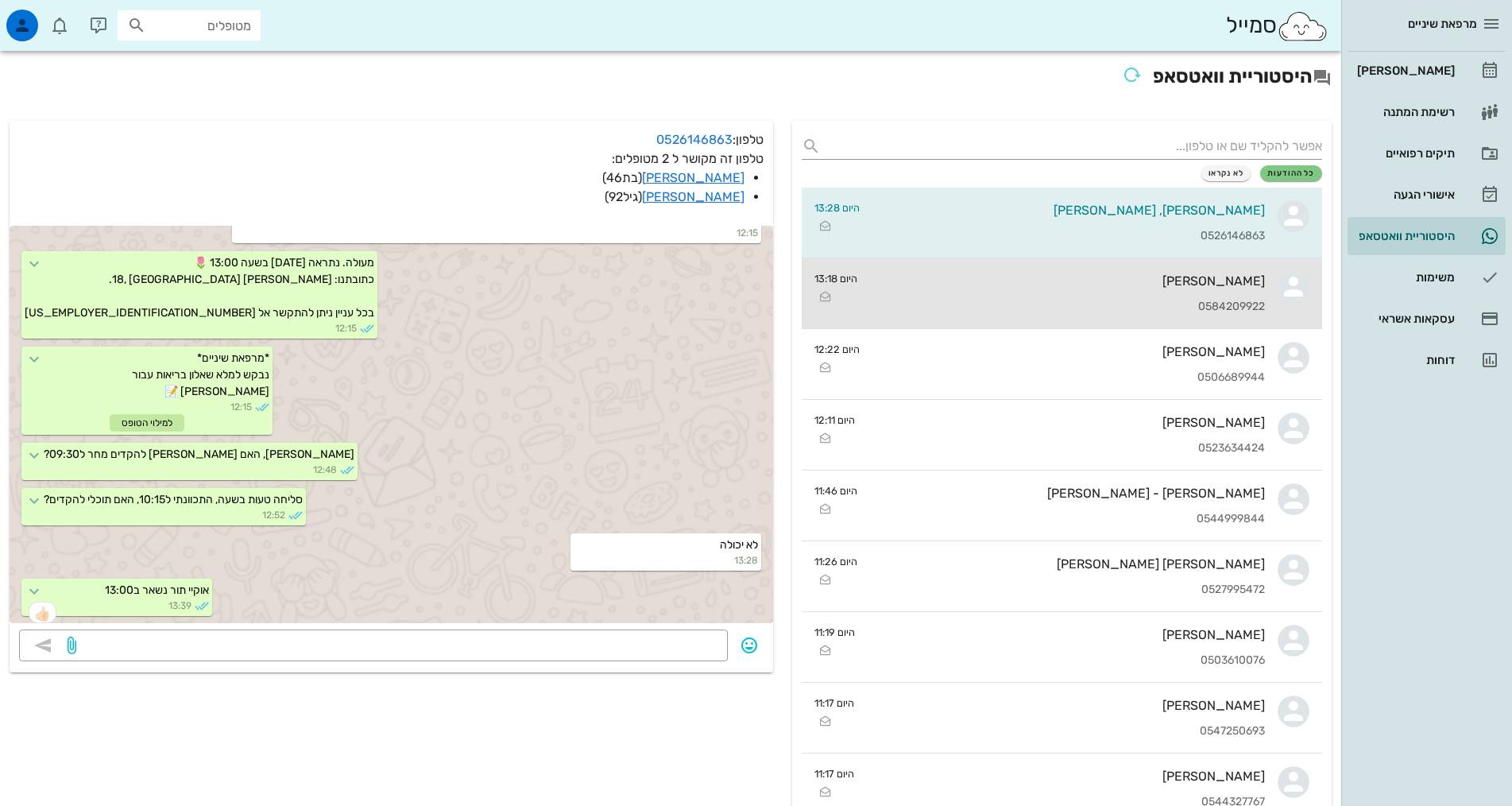
click at [1205, 294] on div "נגה שרייבמן 0584209922" at bounding box center [1068, 293] width 395 height 70
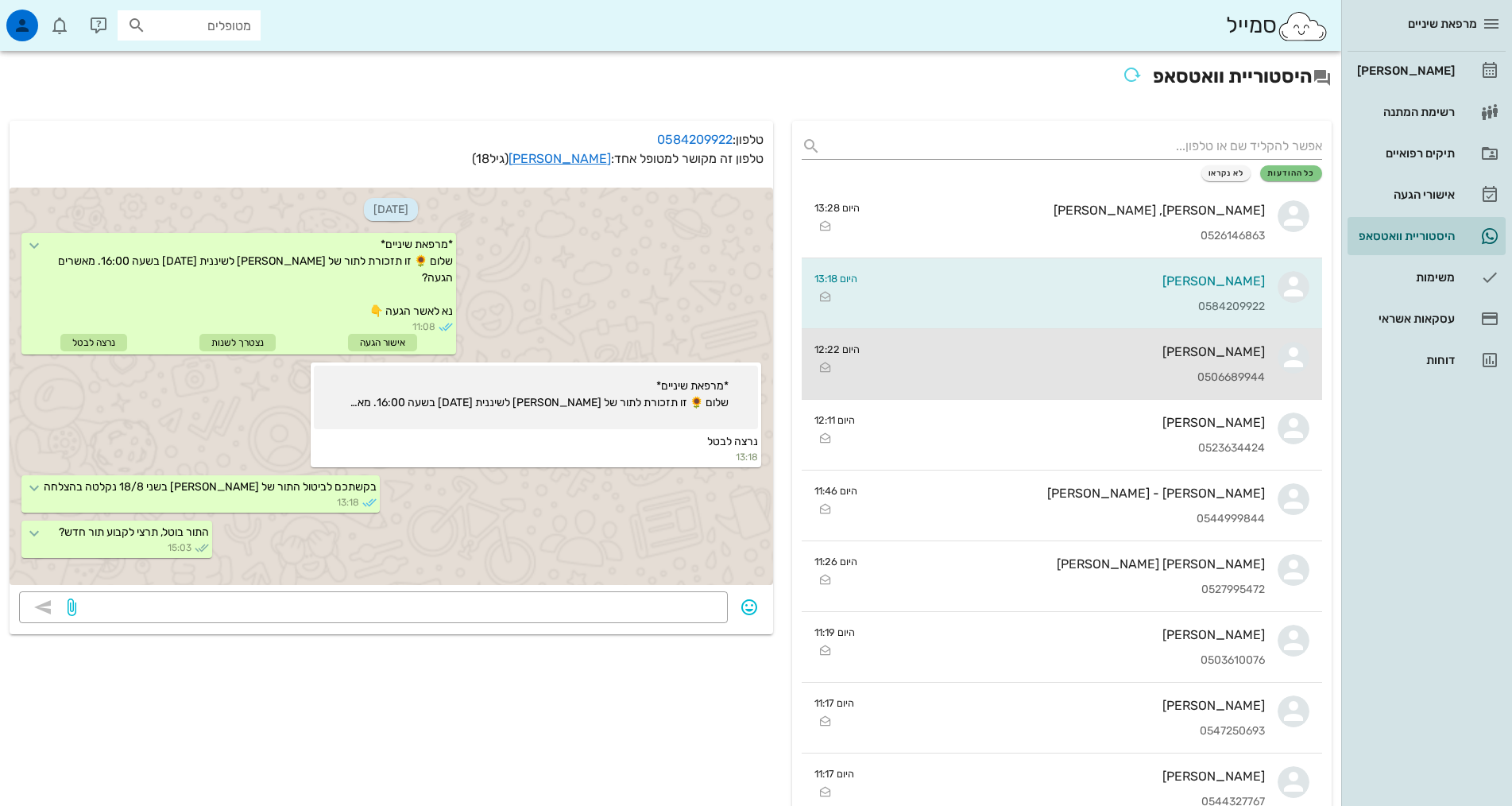
click at [1185, 368] on div "אורטל גלעדי 0506689944" at bounding box center [1068, 364] width 392 height 70
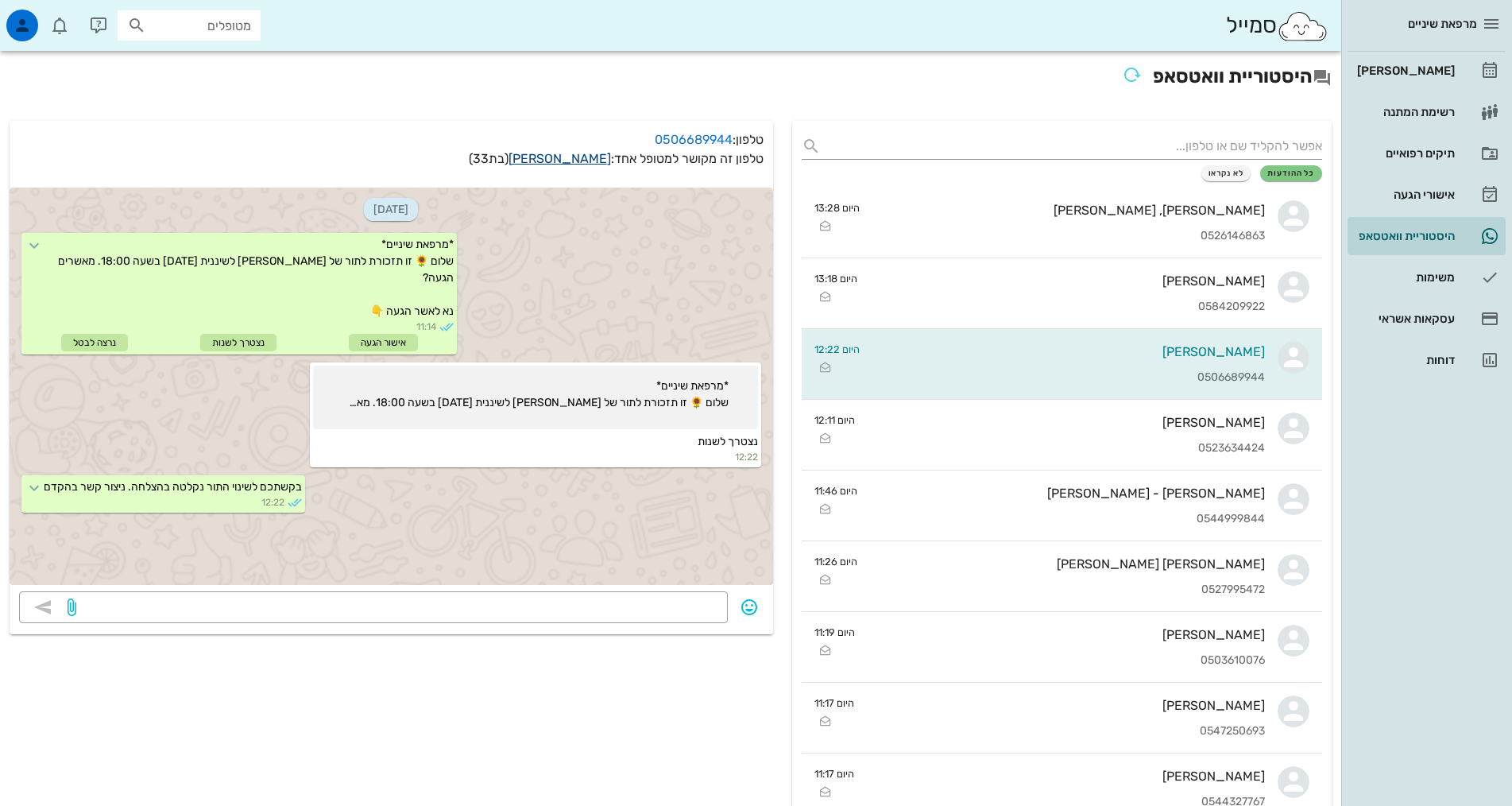
click at [575, 157] on link "אורטל גלעדי" at bounding box center [559, 159] width 103 height 15
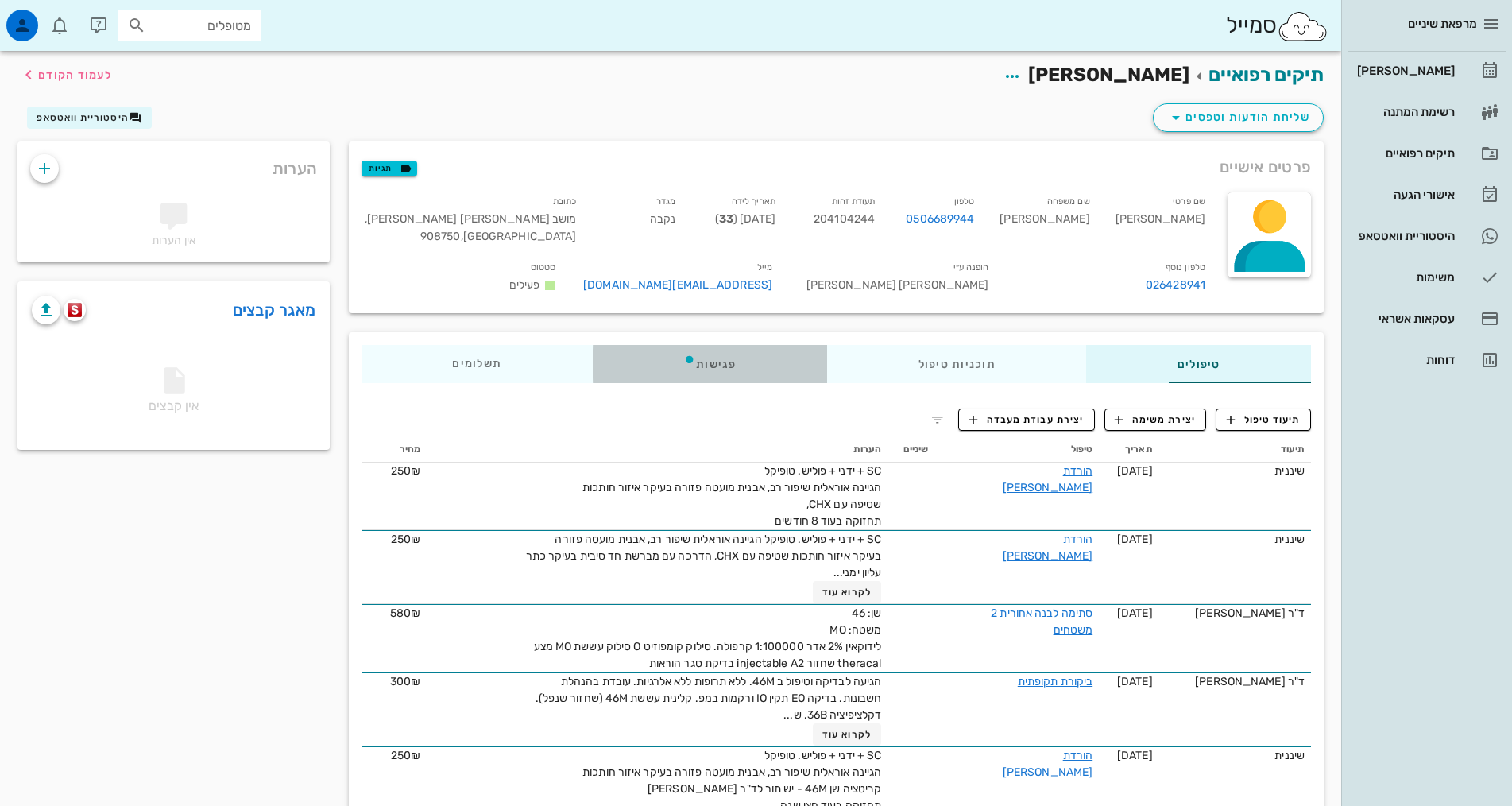
click at [654, 345] on div "פגישות" at bounding box center [710, 364] width 235 height 38
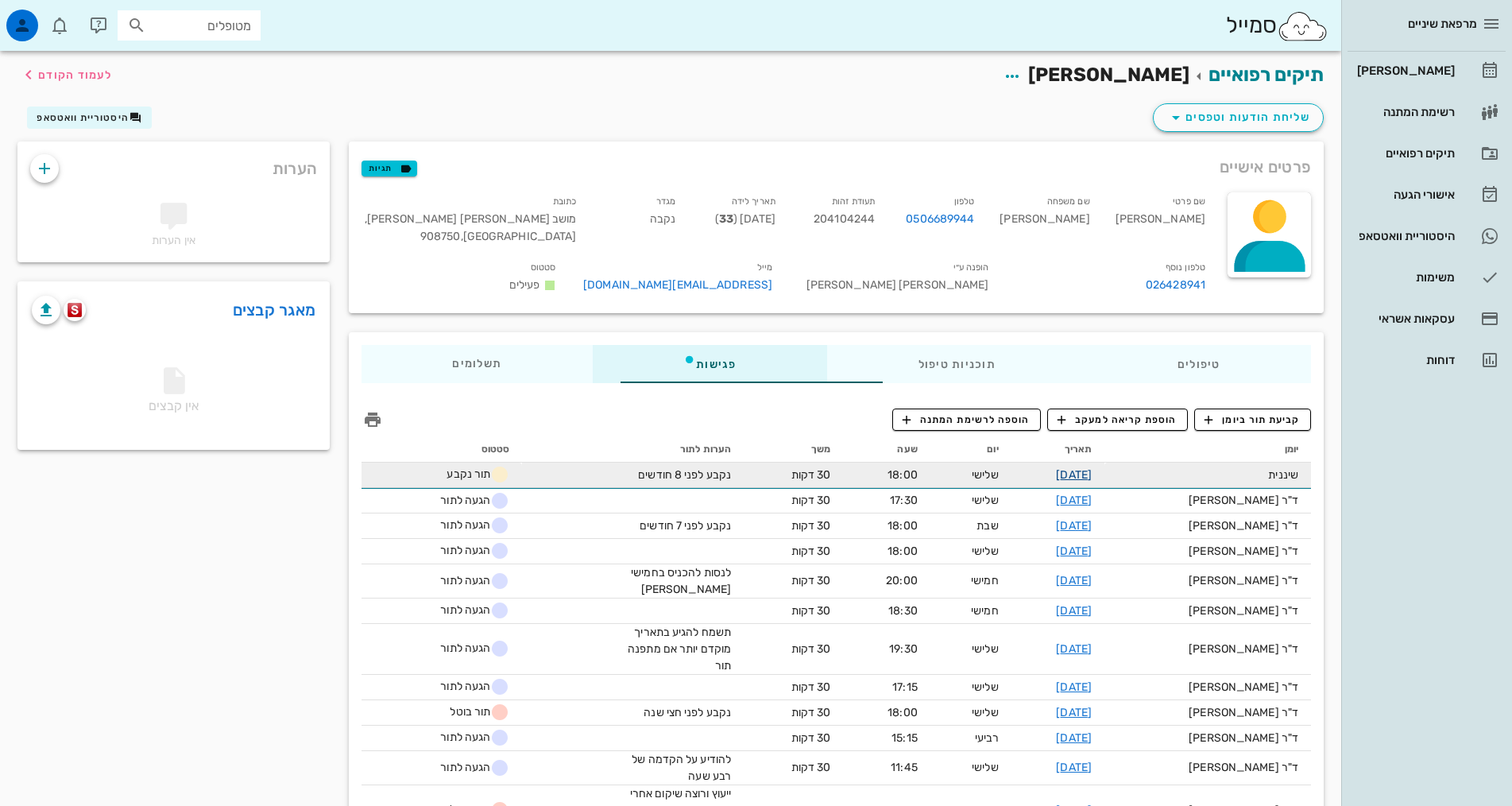
click at [1088, 469] on link "19-08-2025" at bounding box center [1074, 475] width 35 height 13
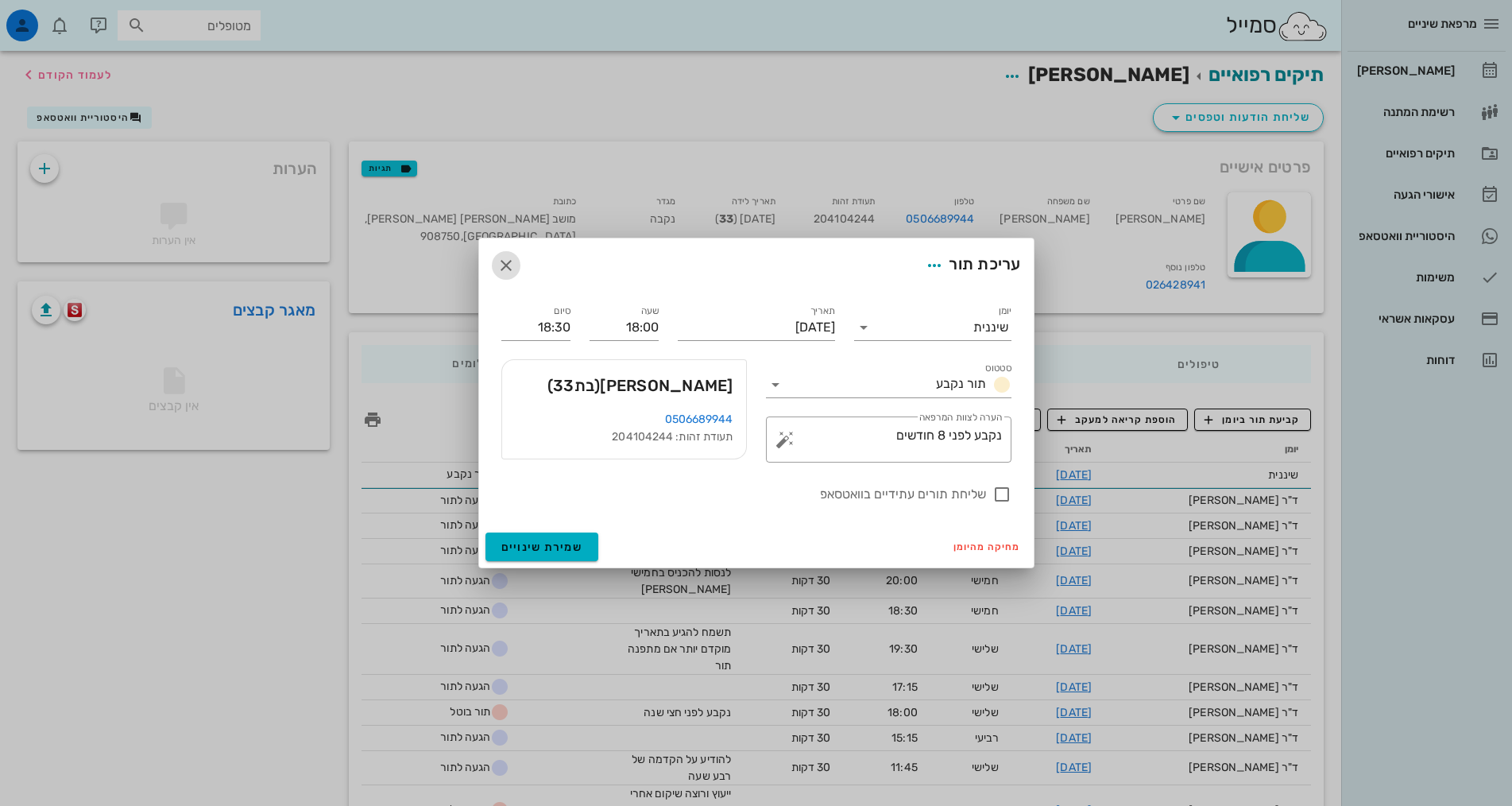
click at [508, 267] on icon "button" at bounding box center [506, 266] width 19 height 19
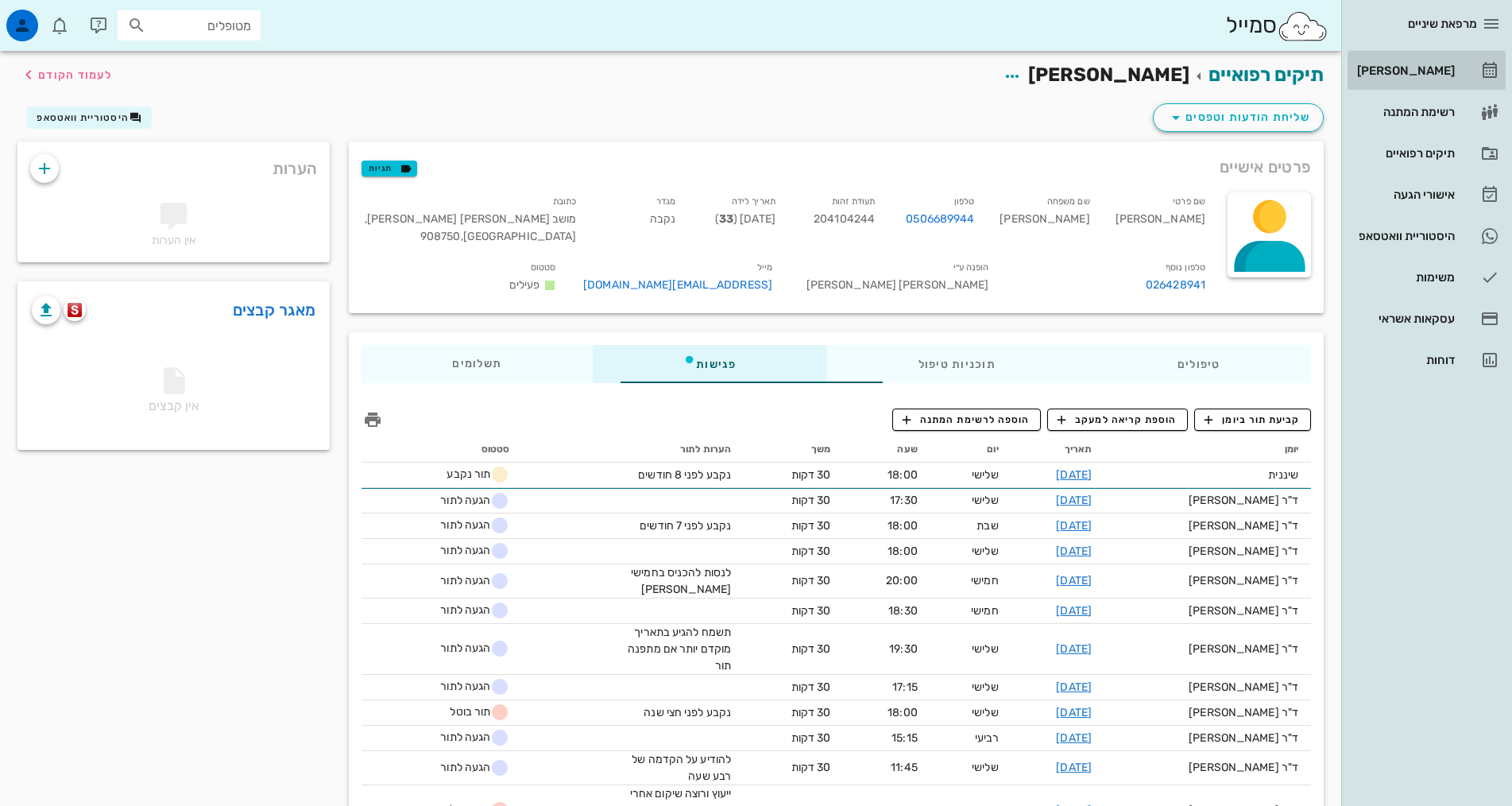
click at [1437, 73] on div "[PERSON_NAME]" at bounding box center [1404, 71] width 101 height 12
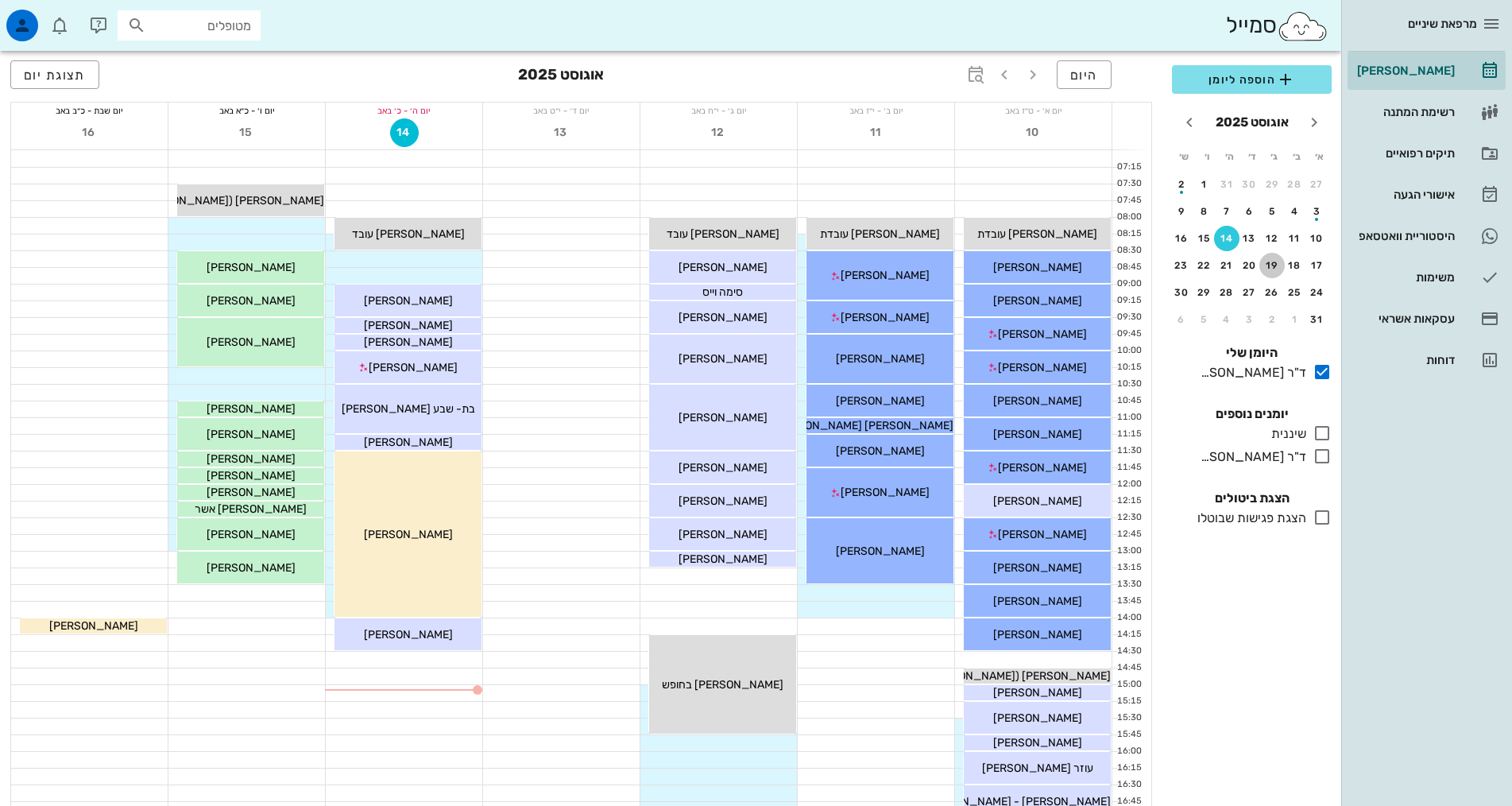
click at [1273, 267] on div "19" at bounding box center [1272, 266] width 26 height 12
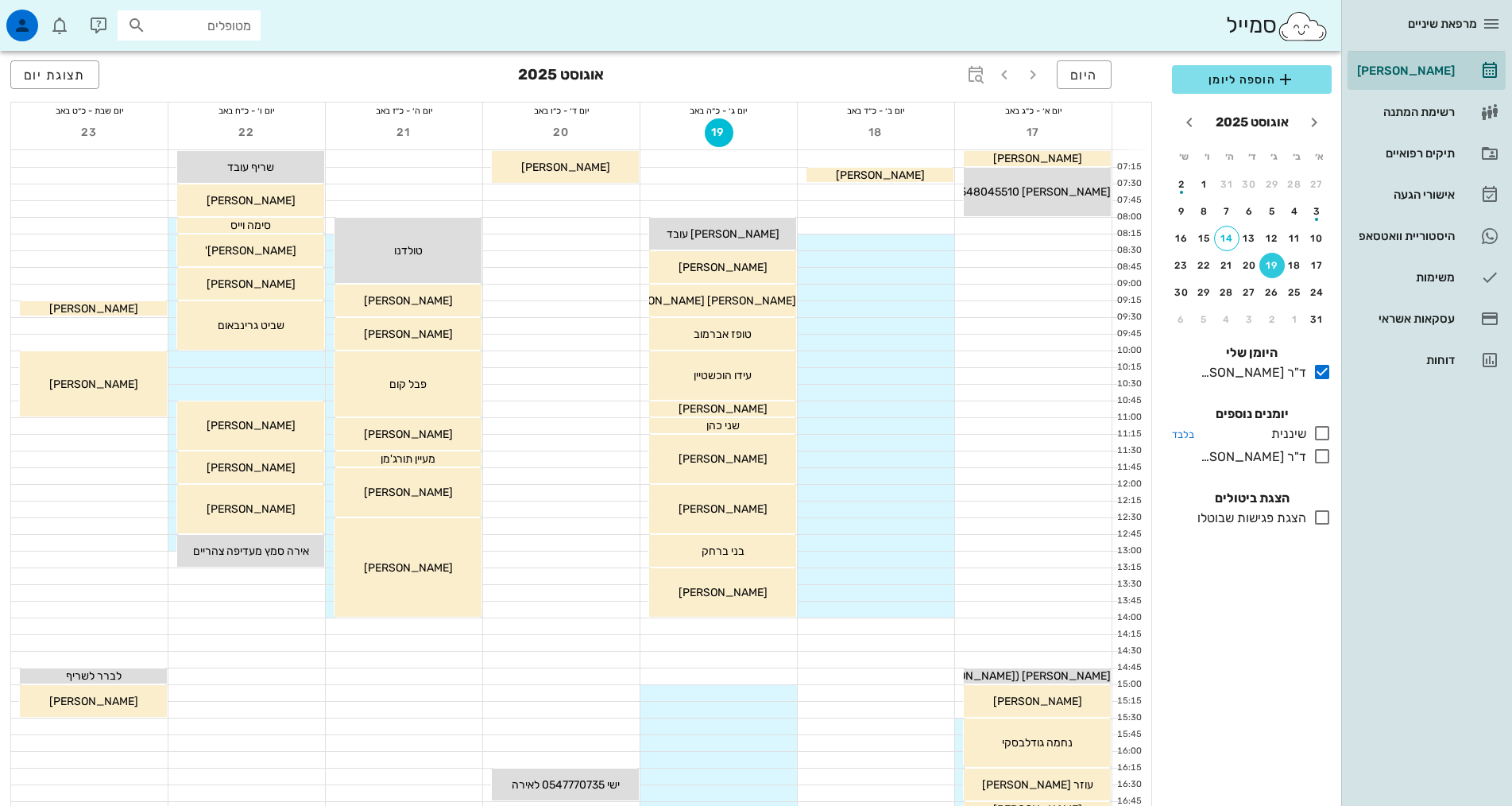
click at [1323, 433] on icon at bounding box center [1323, 433] width 19 height 19
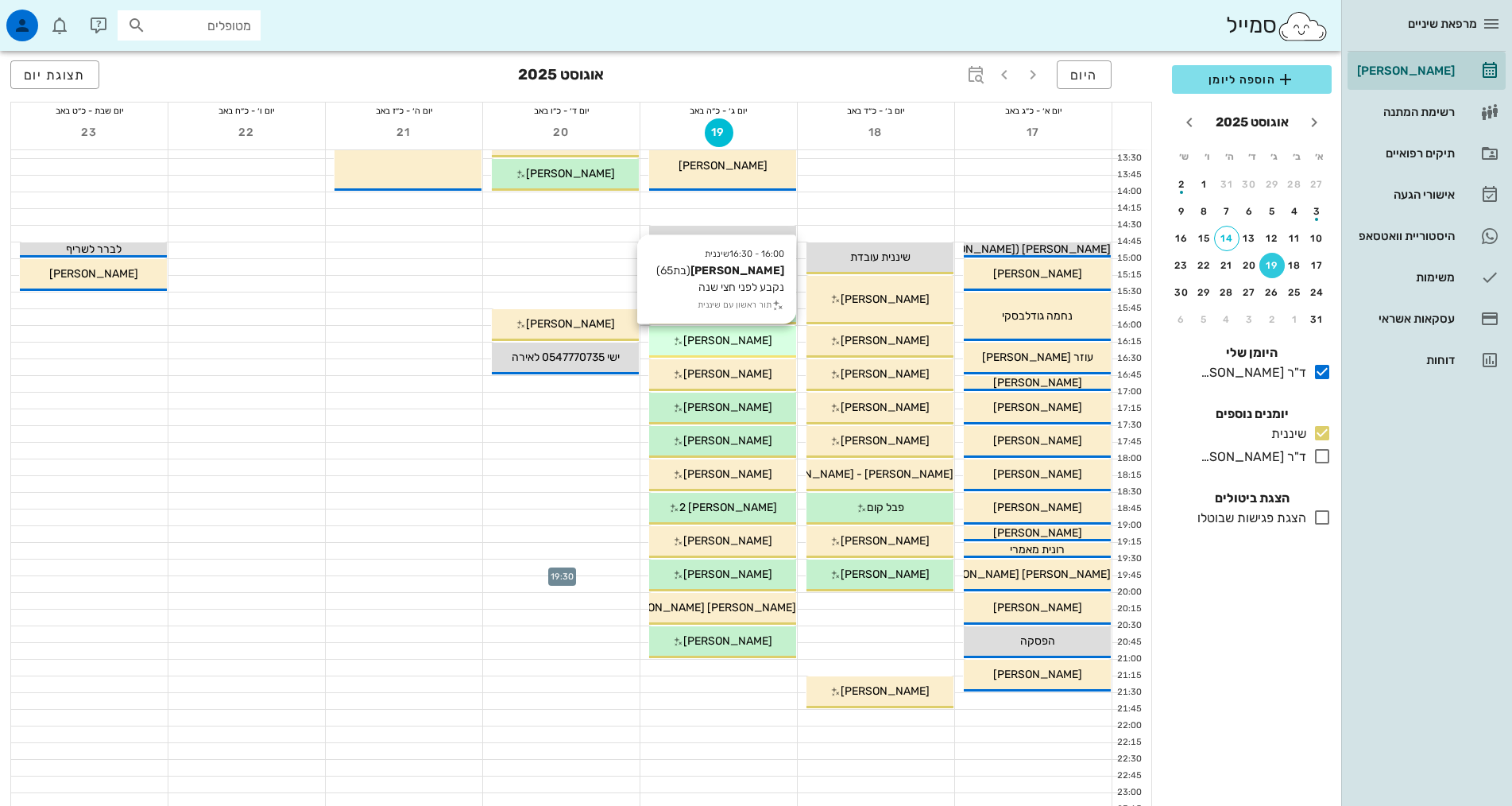
scroll to position [398, 0]
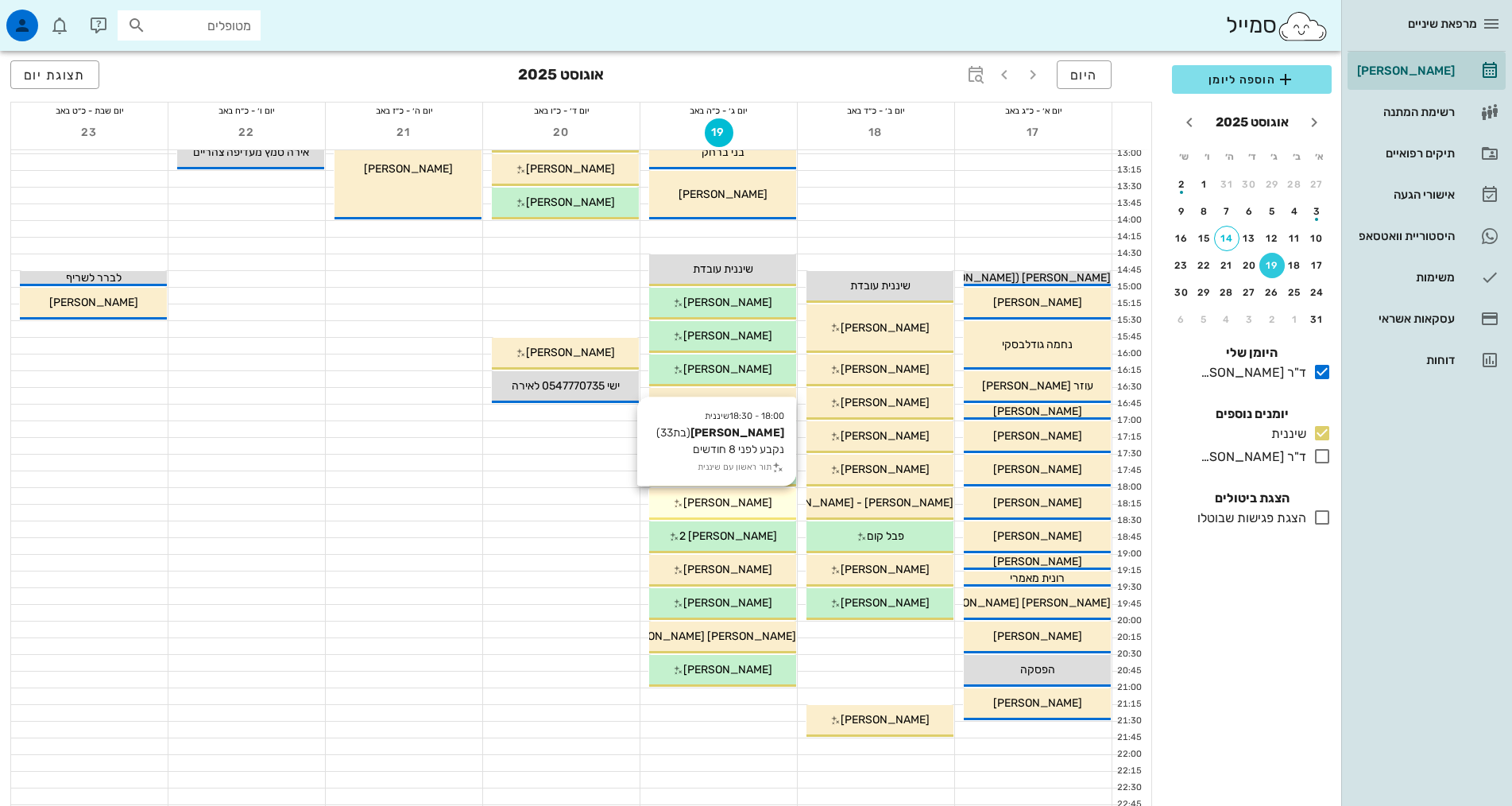
click at [764, 505] on div "[PERSON_NAME]" at bounding box center [722, 502] width 147 height 17
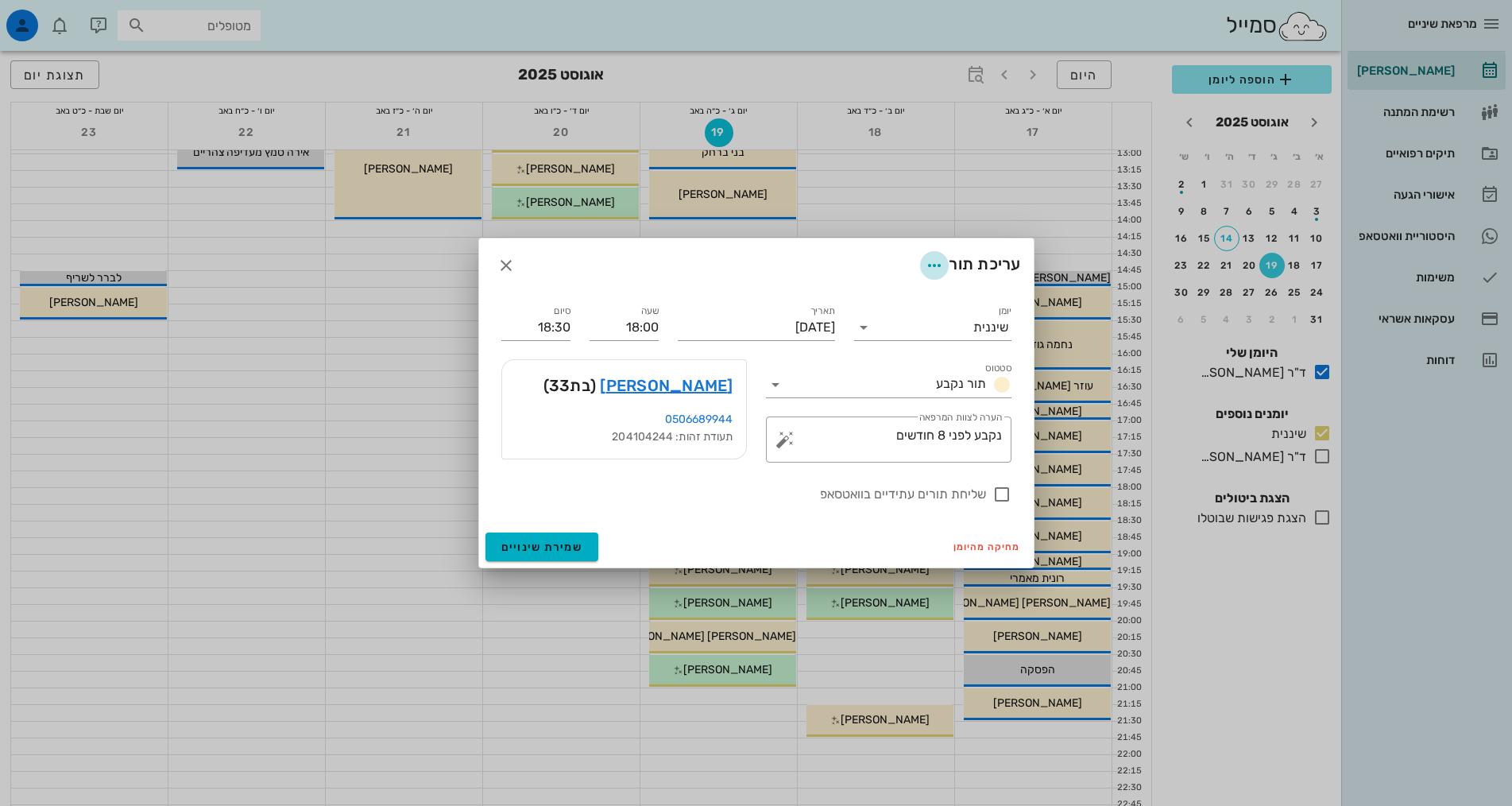
click at [932, 269] on icon "button" at bounding box center [935, 266] width 19 height 19
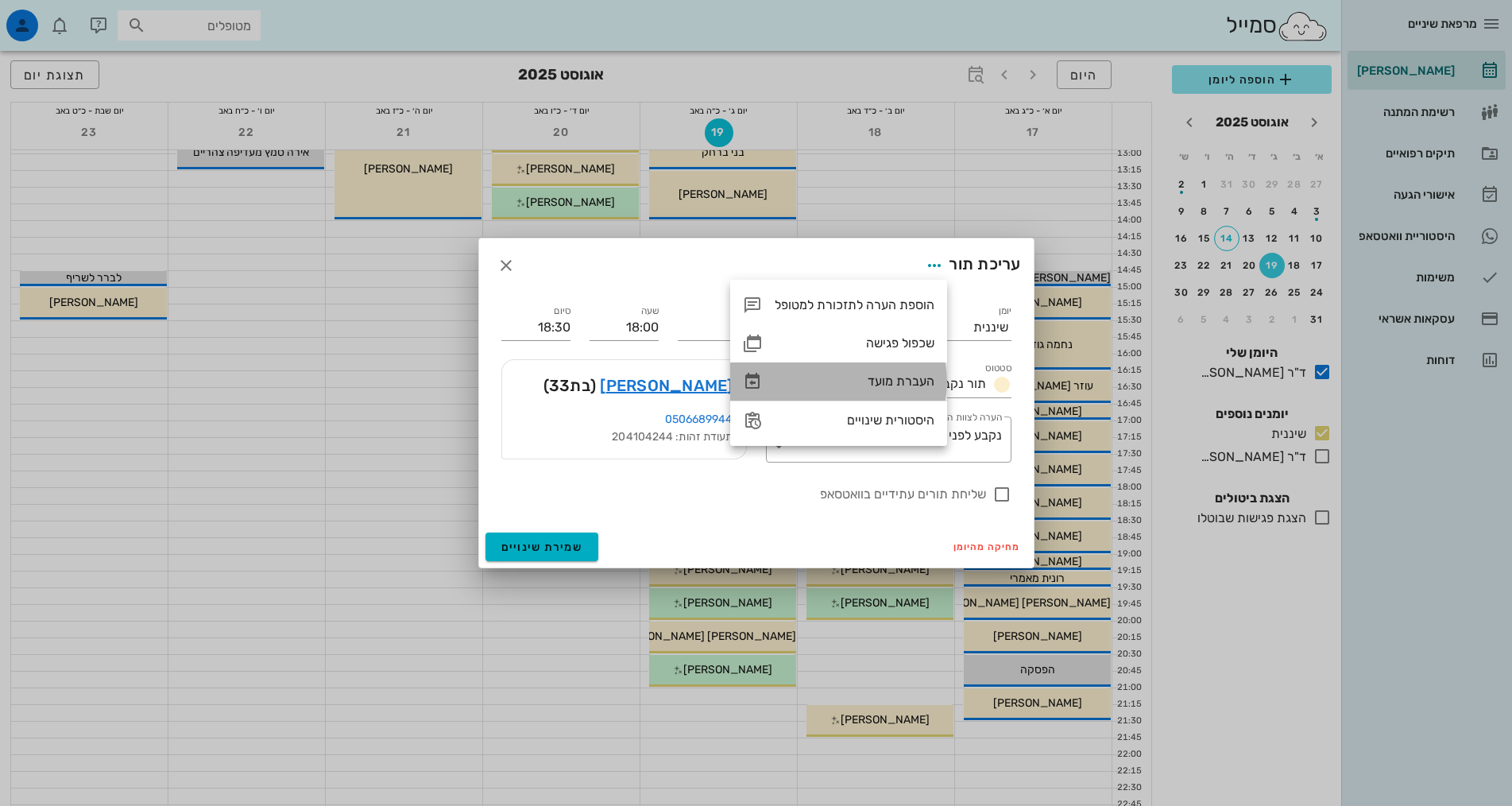
click at [883, 377] on div "העברת מועד" at bounding box center [854, 381] width 159 height 15
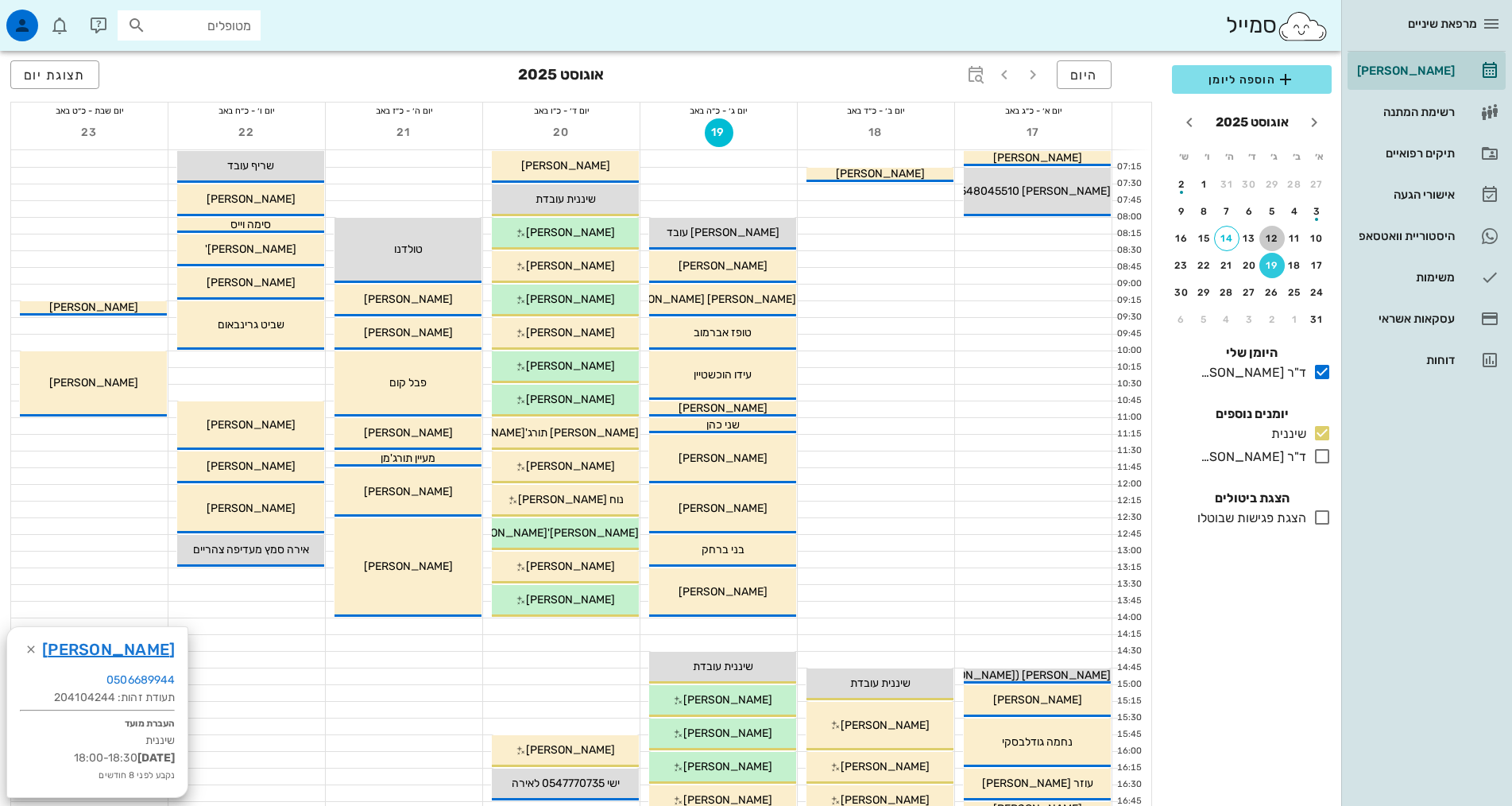
click at [1262, 237] on div "12" at bounding box center [1272, 238] width 26 height 12
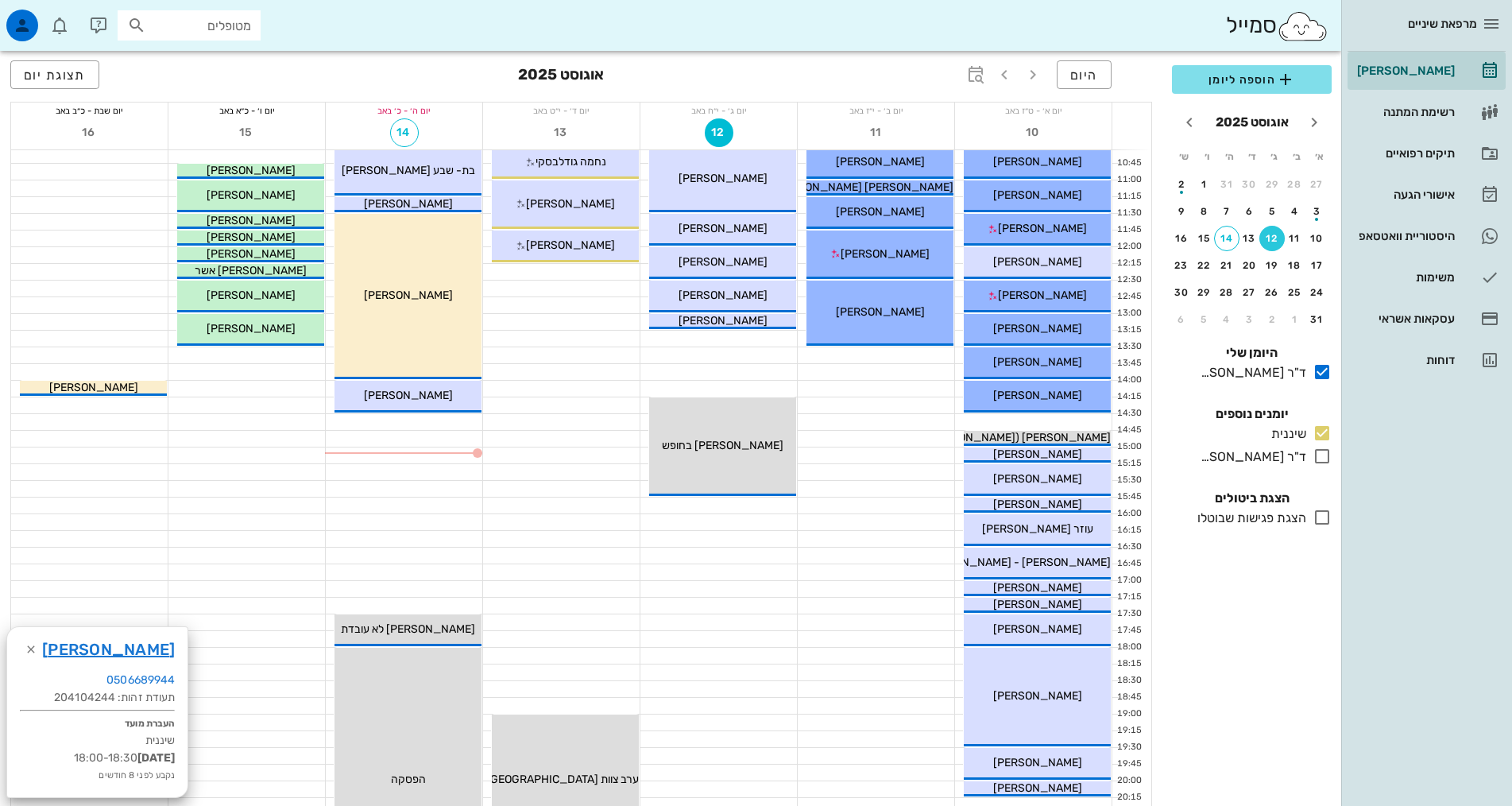
scroll to position [80, 0]
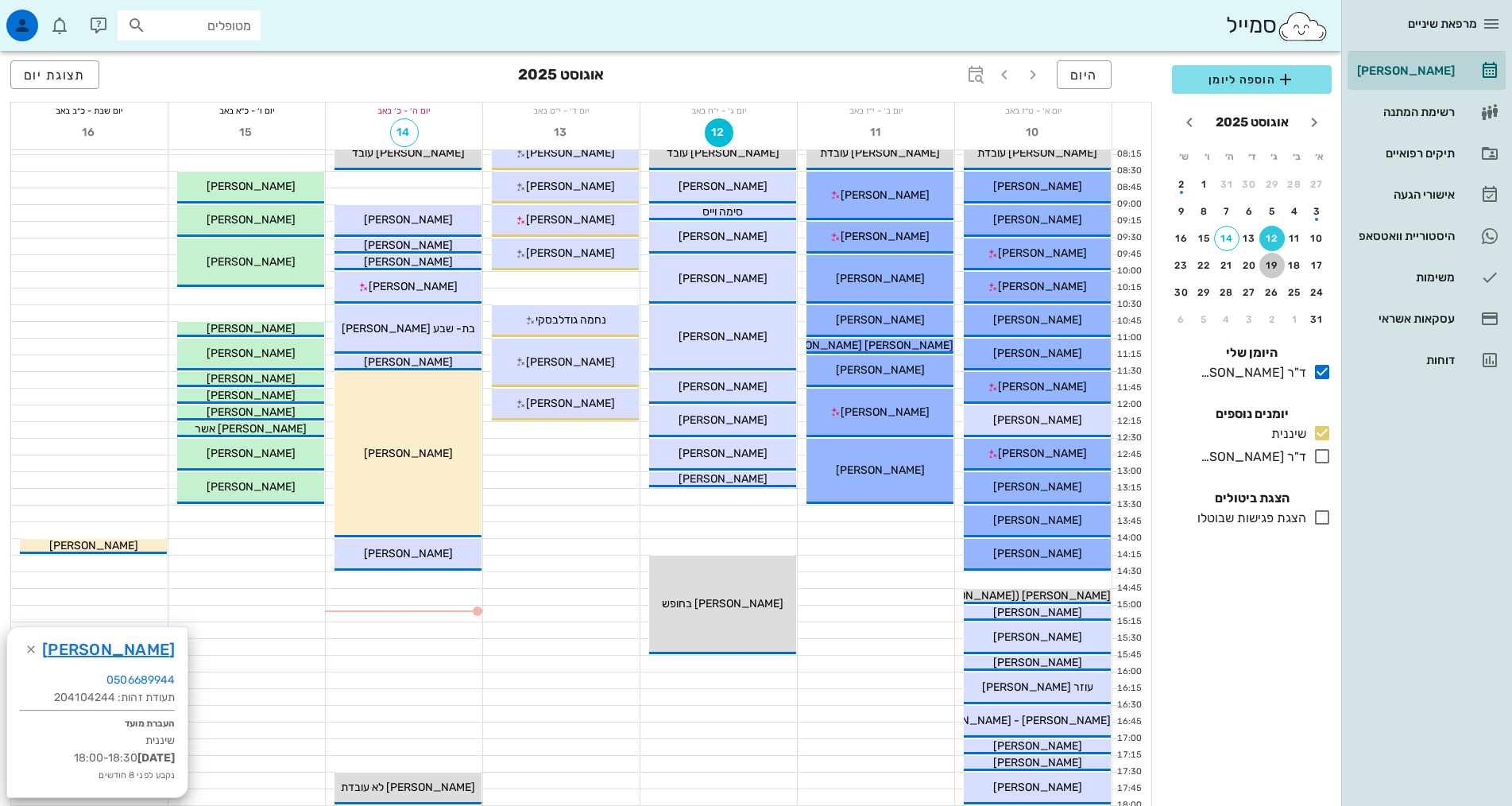
click at [1276, 263] on div "19" at bounding box center [1272, 266] width 26 height 12
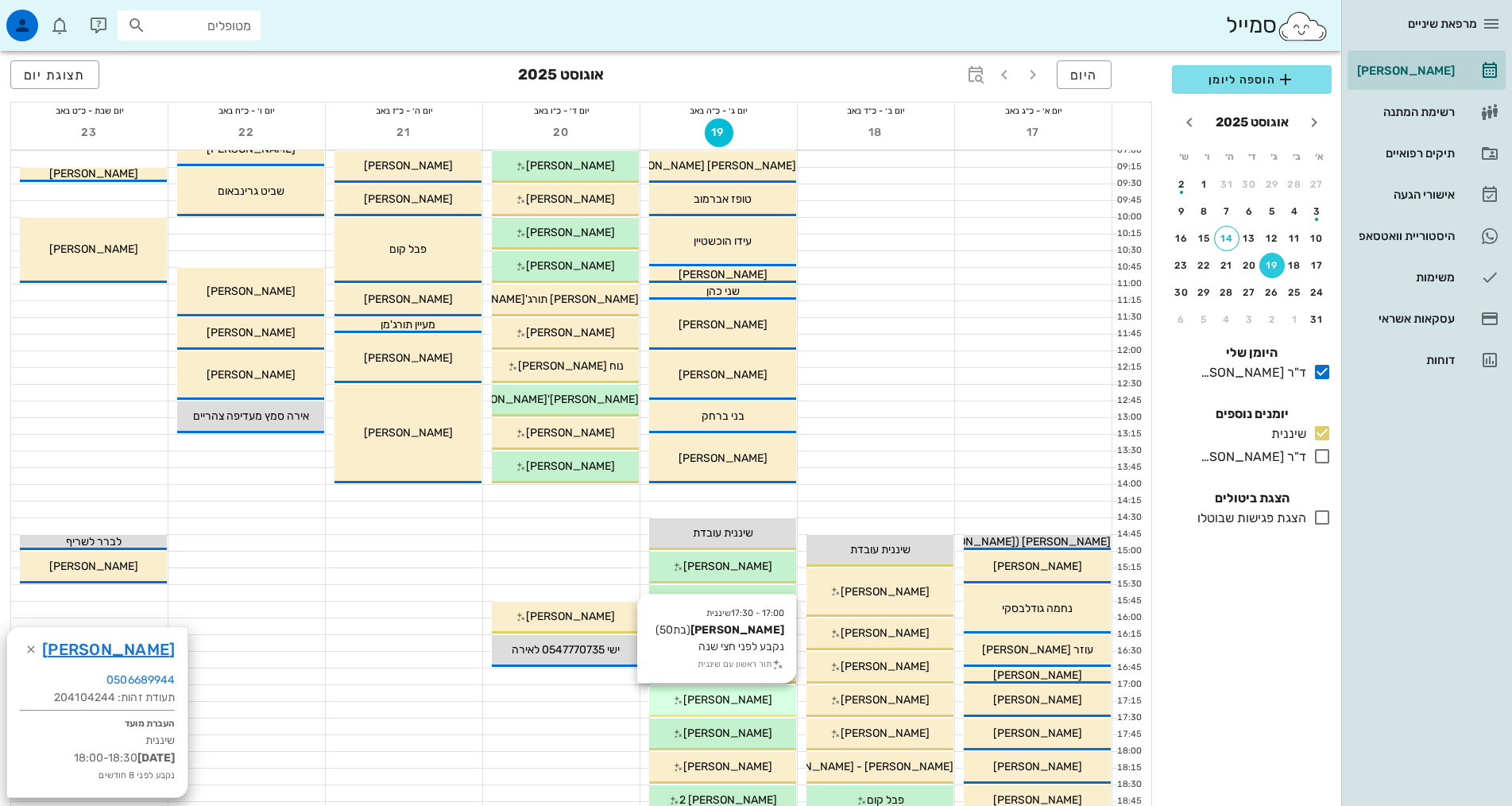
scroll to position [398, 0]
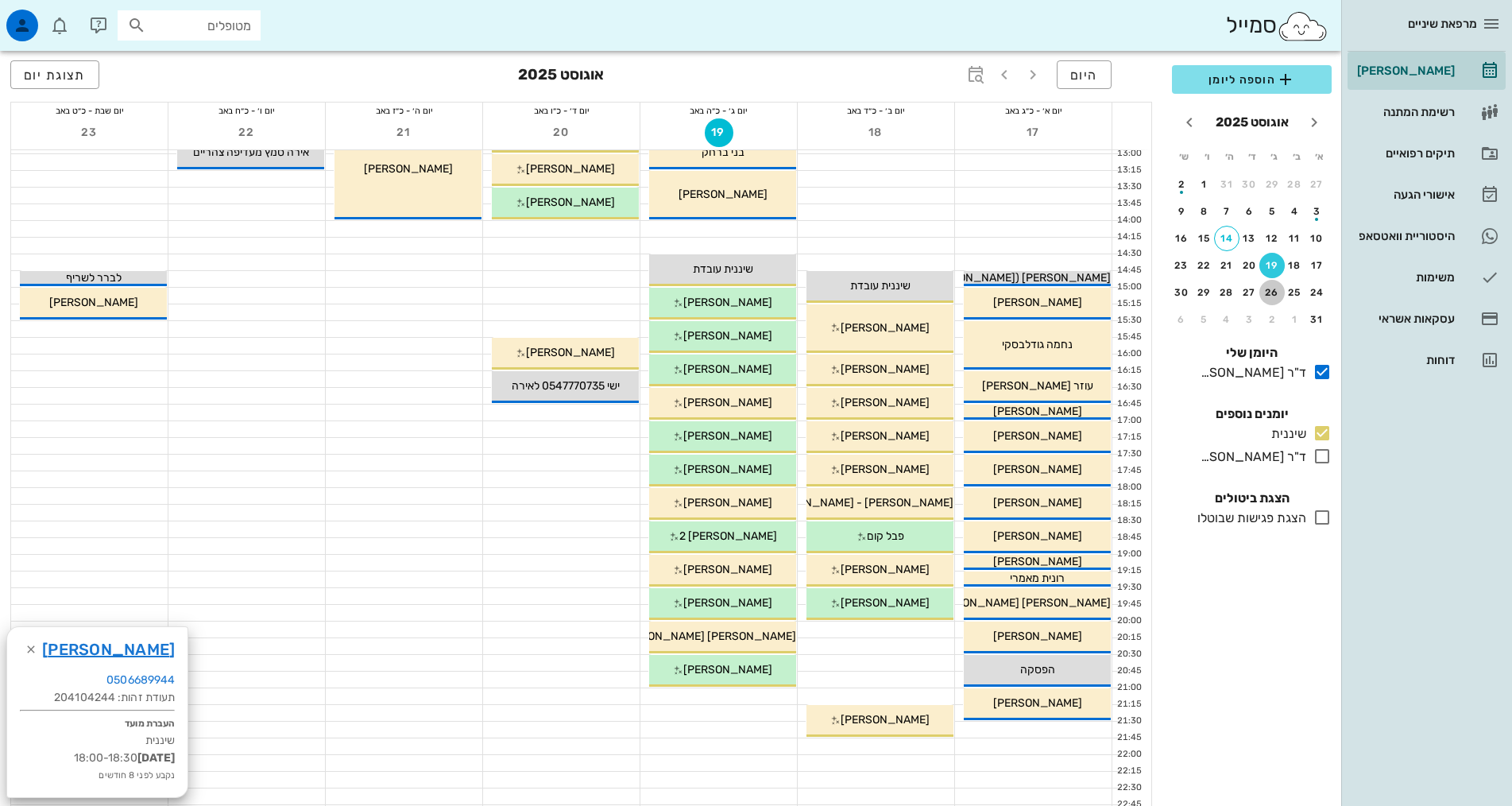
click at [1269, 292] on div "26" at bounding box center [1272, 292] width 26 height 12
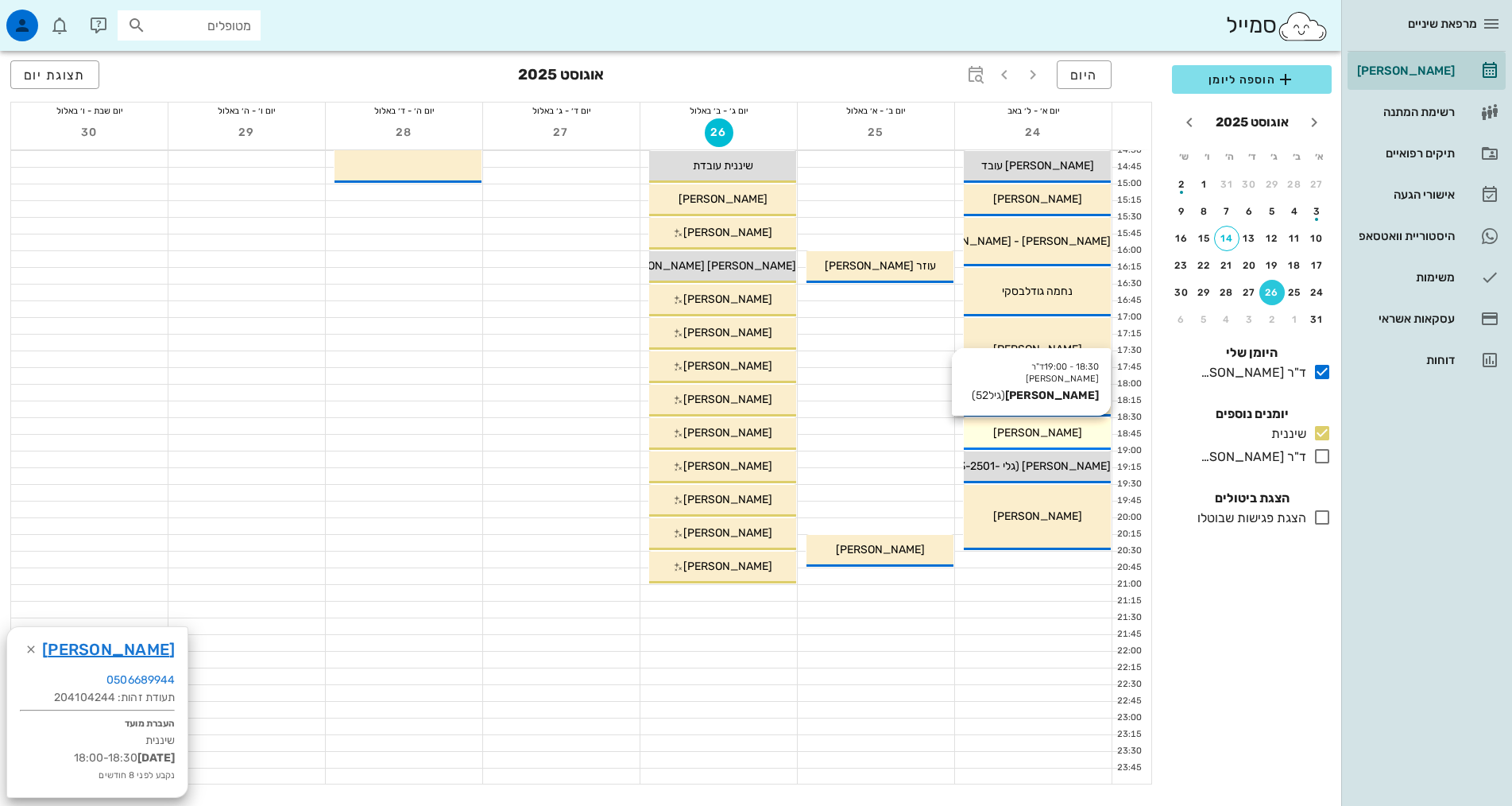
scroll to position [556, 0]
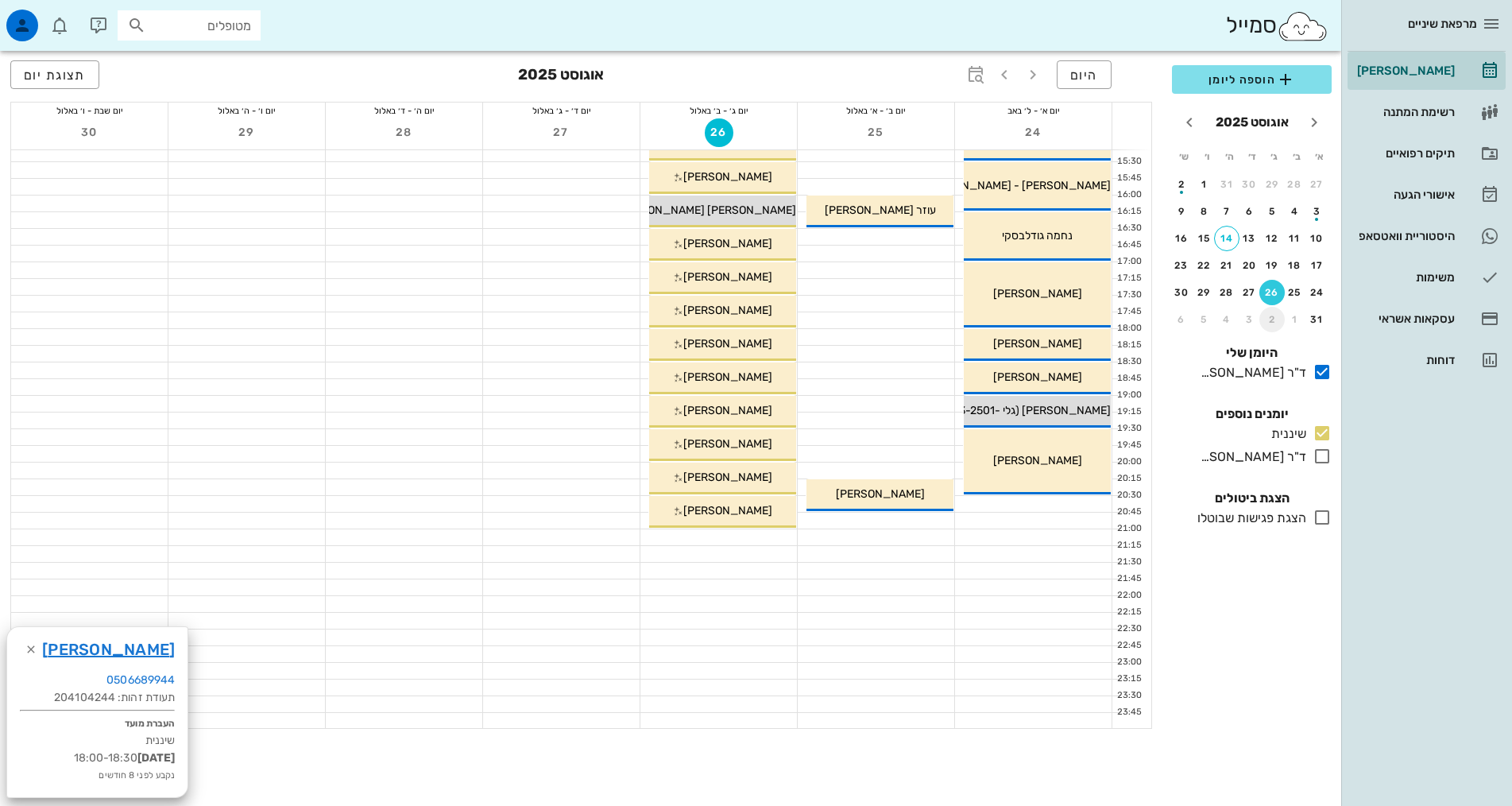
click at [1270, 315] on div "2" at bounding box center [1272, 320] width 26 height 12
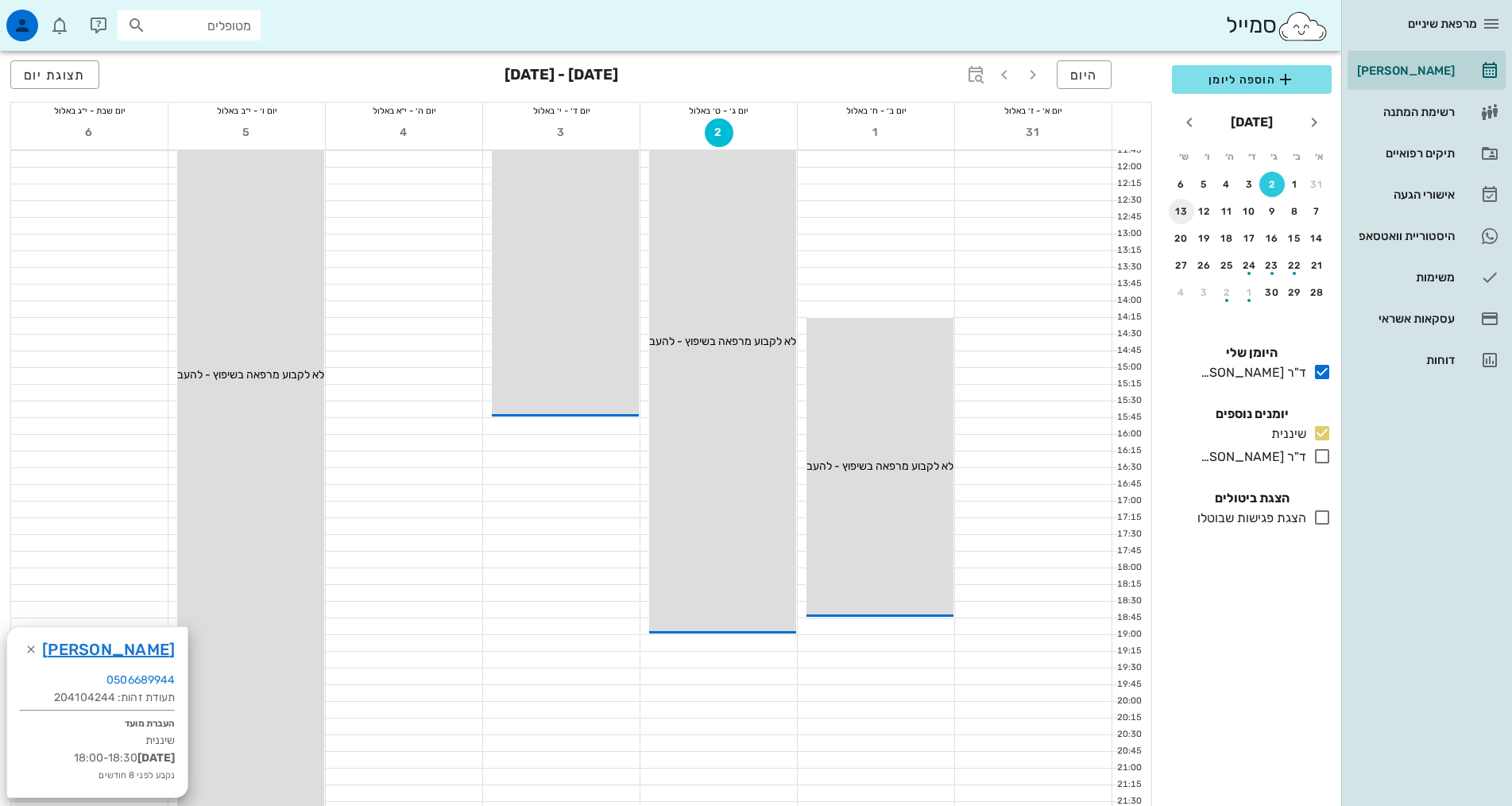
scroll to position [159, 0]
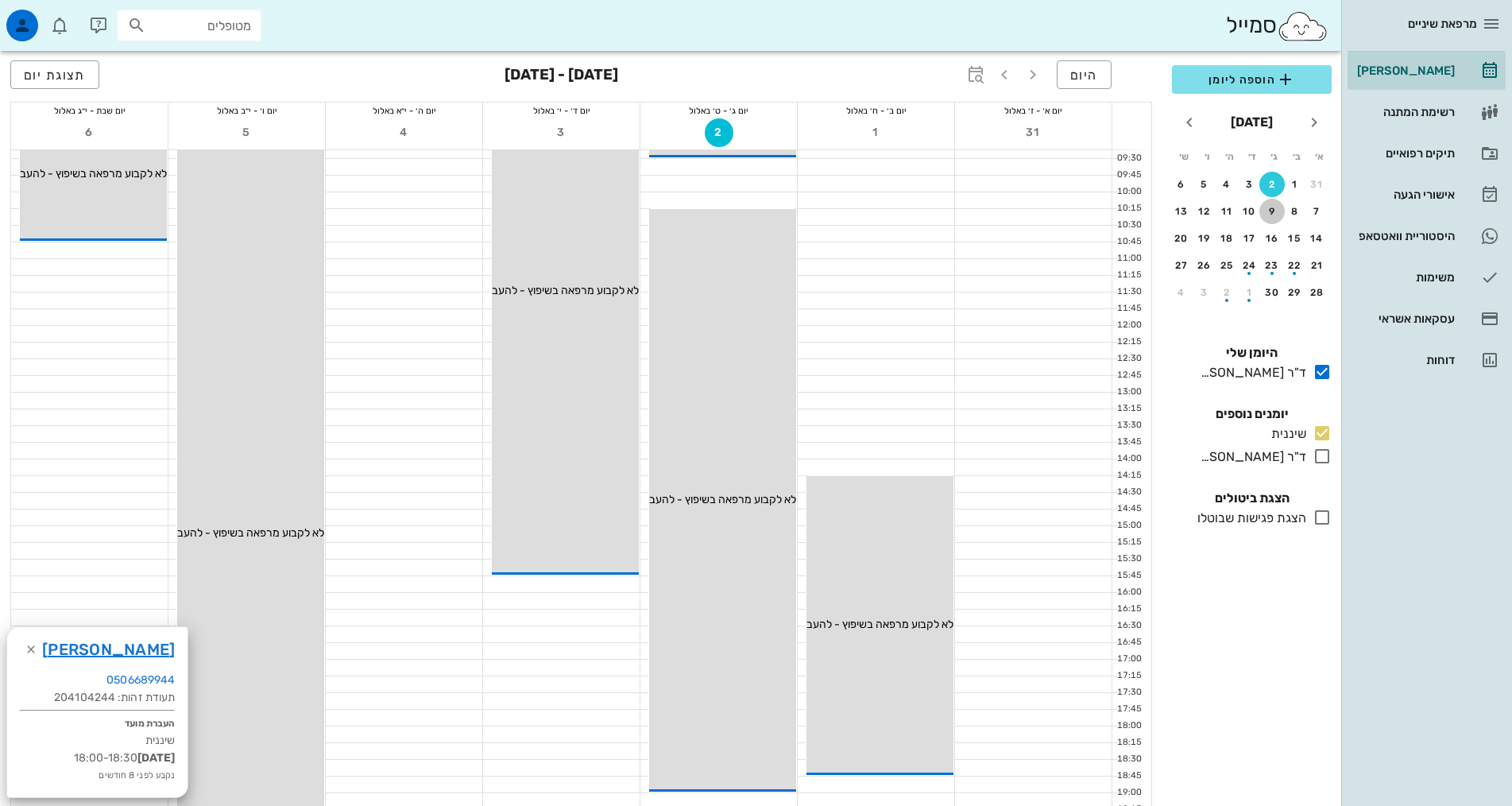
click at [1268, 205] on button "9" at bounding box center [1272, 211] width 26 height 26
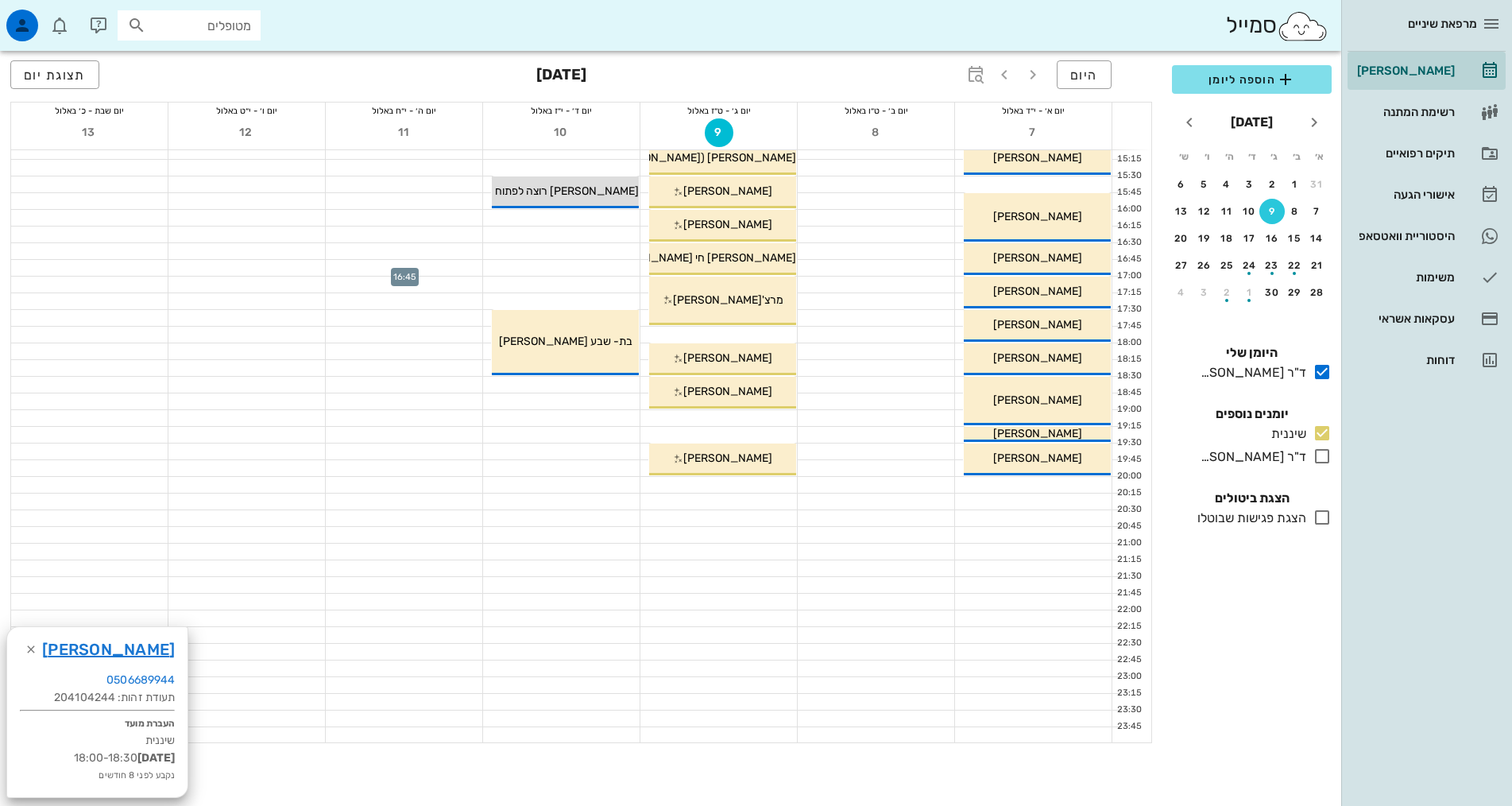
scroll to position [636, 0]
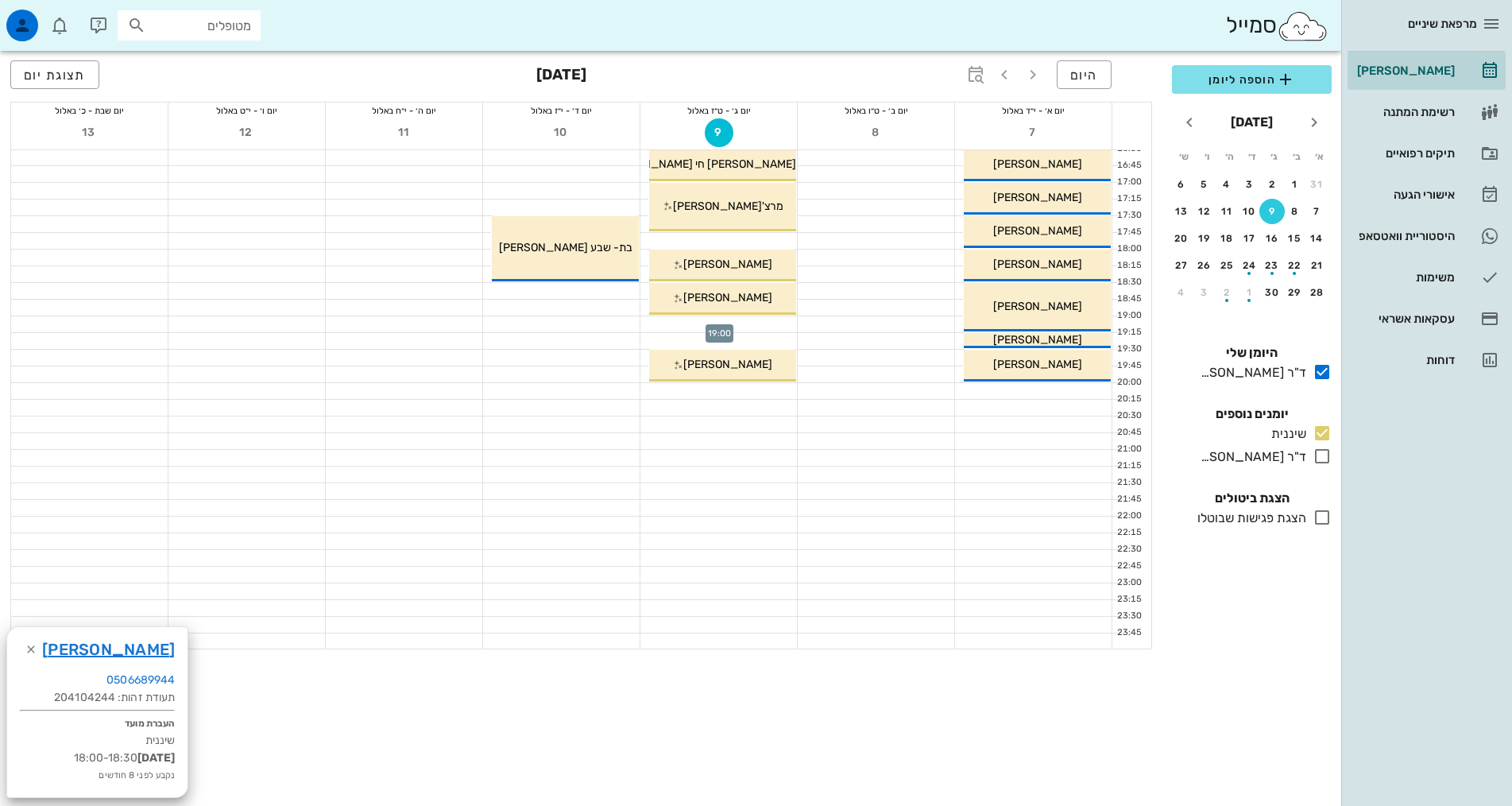
click at [733, 322] on div at bounding box center [718, 324] width 157 height 16
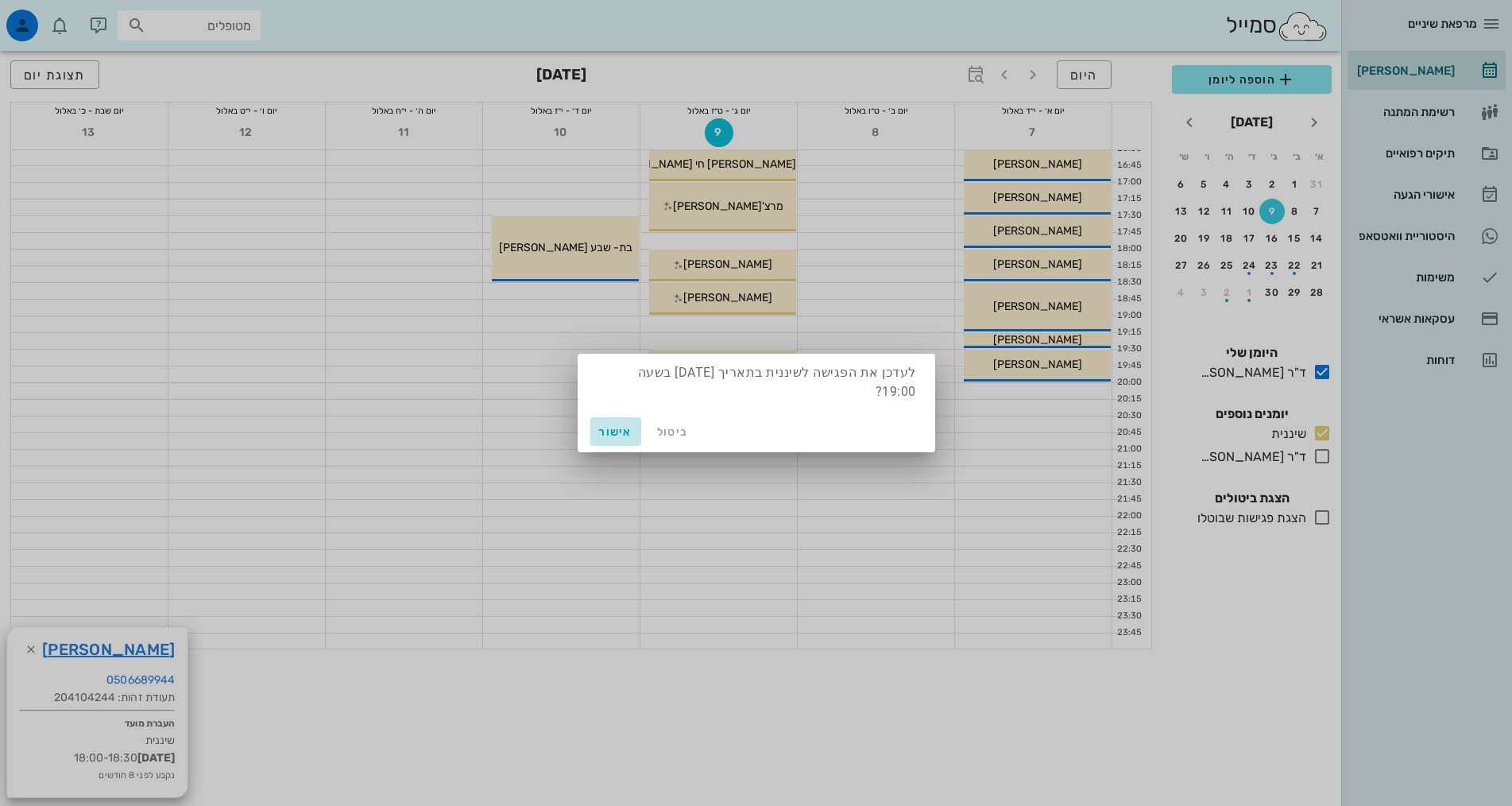
click at [621, 434] on span "אישור" at bounding box center [615, 431] width 38 height 13
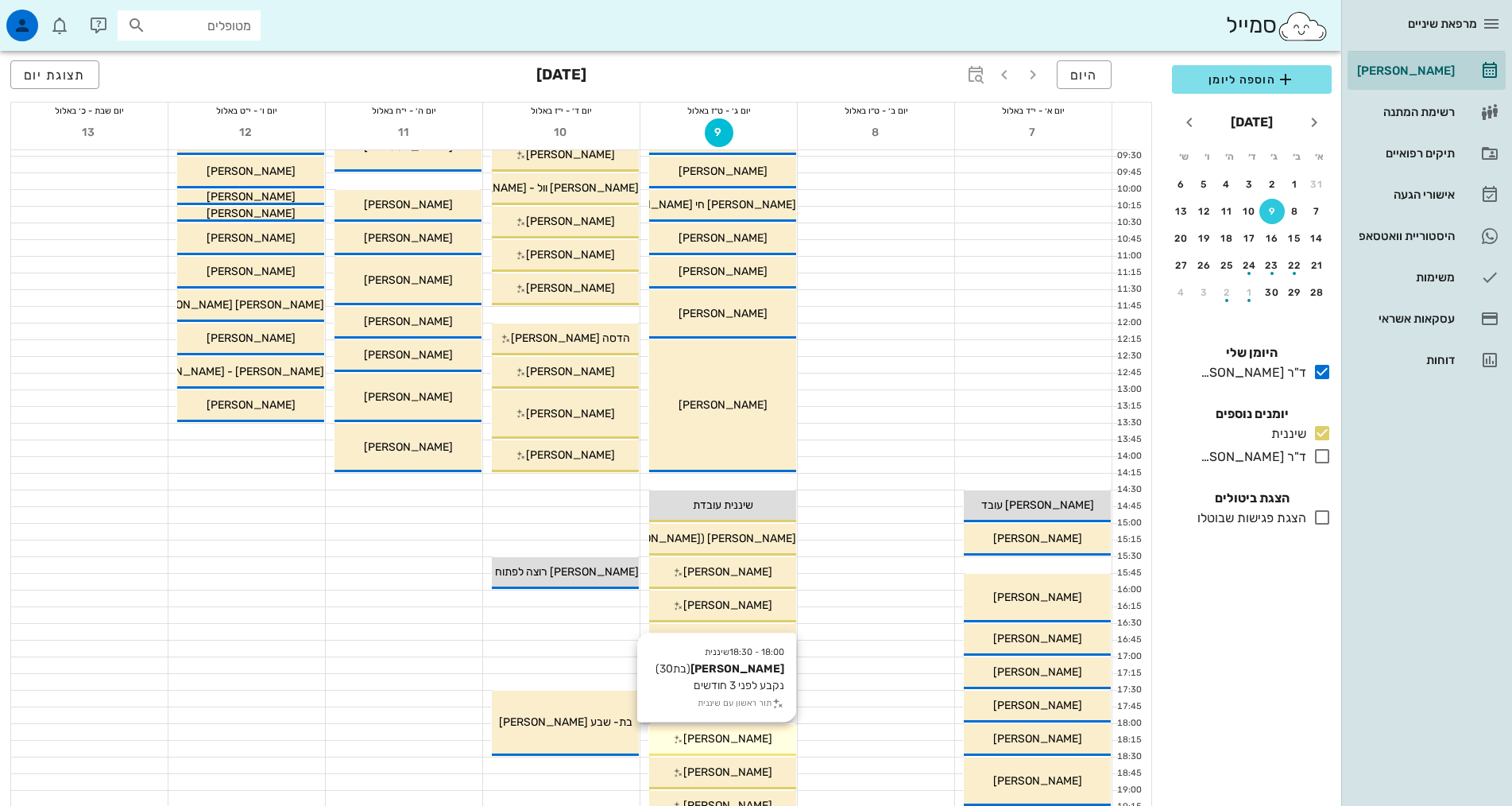
scroll to position [479, 0]
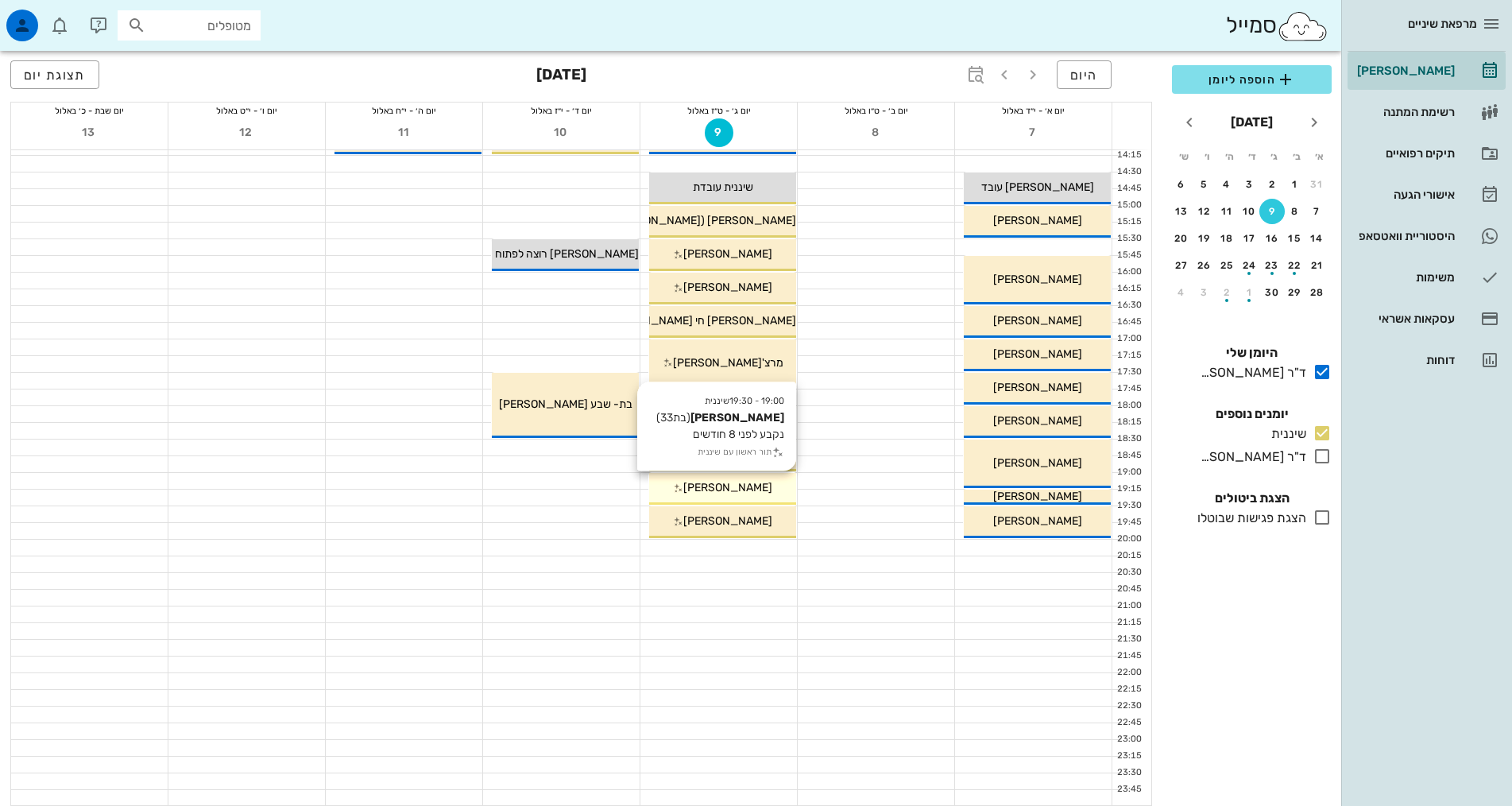
click at [755, 487] on span "[PERSON_NAME]" at bounding box center [728, 487] width 89 height 13
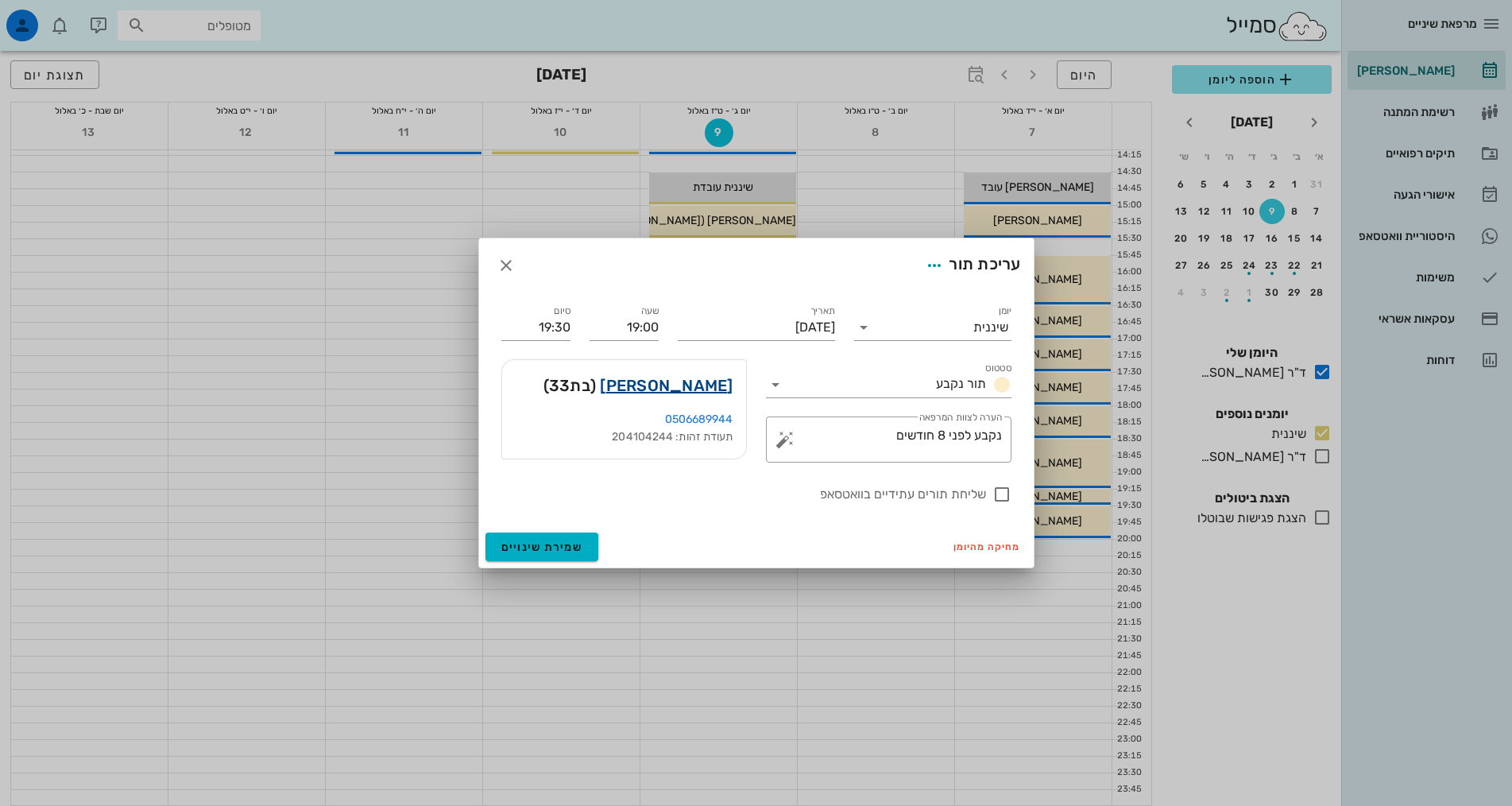
click at [706, 383] on link "אורטל גלעדי" at bounding box center [667, 385] width 133 height 26
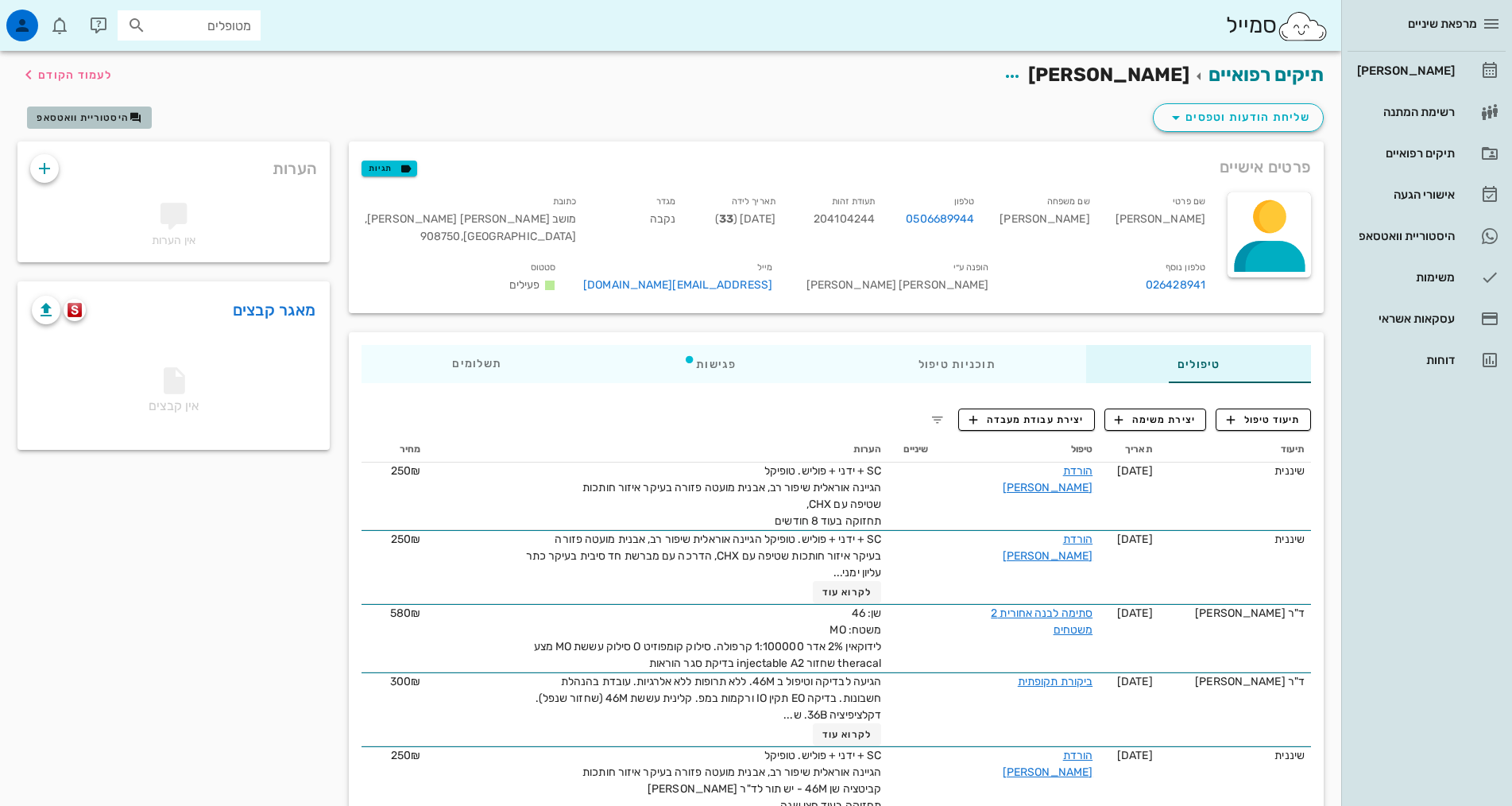
click at [73, 113] on span "היסטוריית וואטסאפ" at bounding box center [82, 118] width 92 height 12
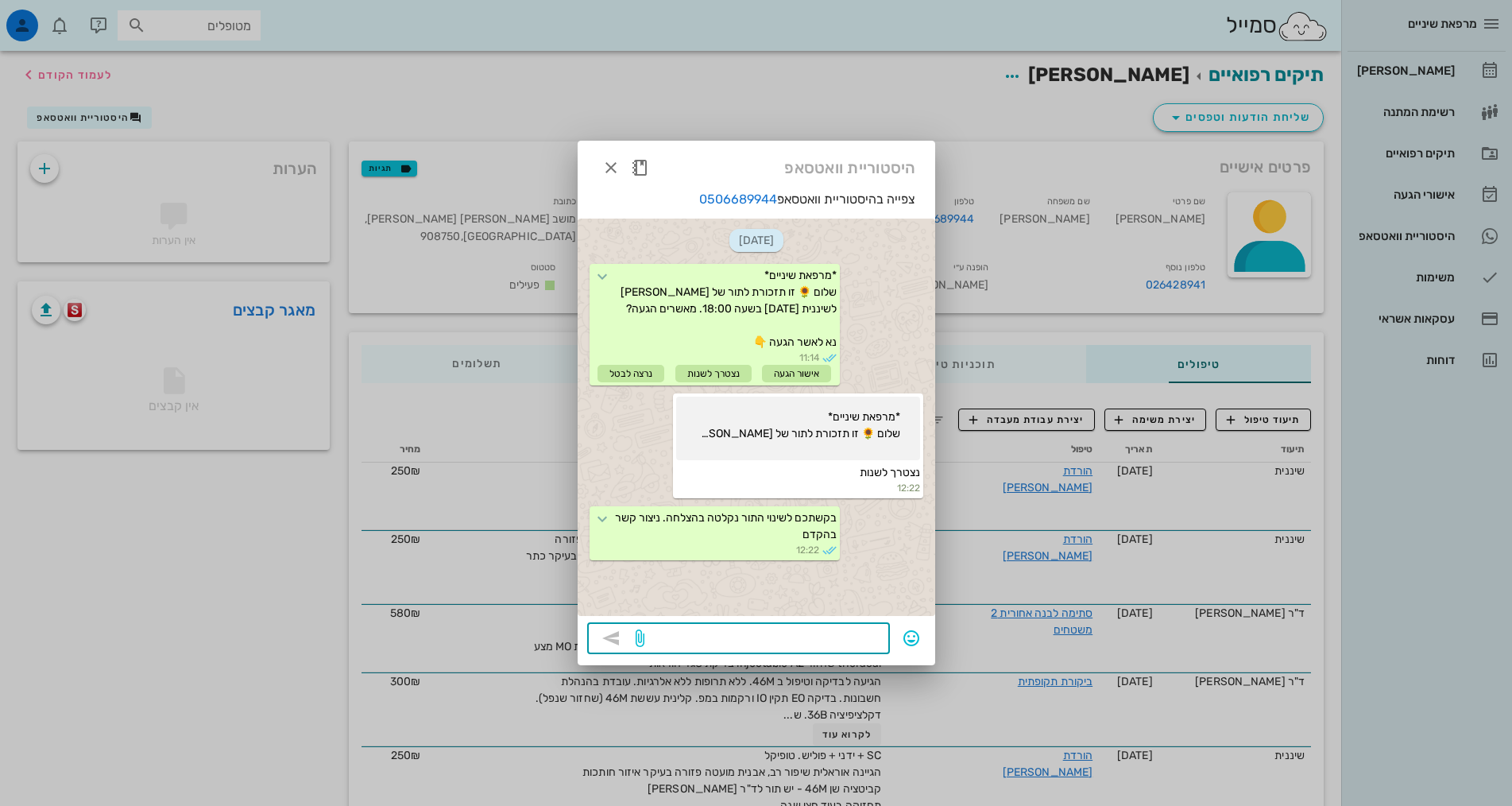
click at [775, 627] on textarea at bounding box center [764, 639] width 233 height 26
drag, startPoint x: 708, startPoint y: 139, endPoint x: 724, endPoint y: 150, distance: 19.4
click at [715, 150] on div "מרפאת שיניים יומן מרפאה רשימת המתנה תיקים רפואיים אישורי הגעה היסטוריית וואטסאפ…" at bounding box center [756, 585] width 1512 height 1169
click at [683, 170] on div "היסטוריית וואטסאפ" at bounding box center [757, 166] width 358 height 50
click at [702, 632] on textarea "יש אפשרות לתור חלופי ב09.09" at bounding box center [764, 639] width 233 height 26
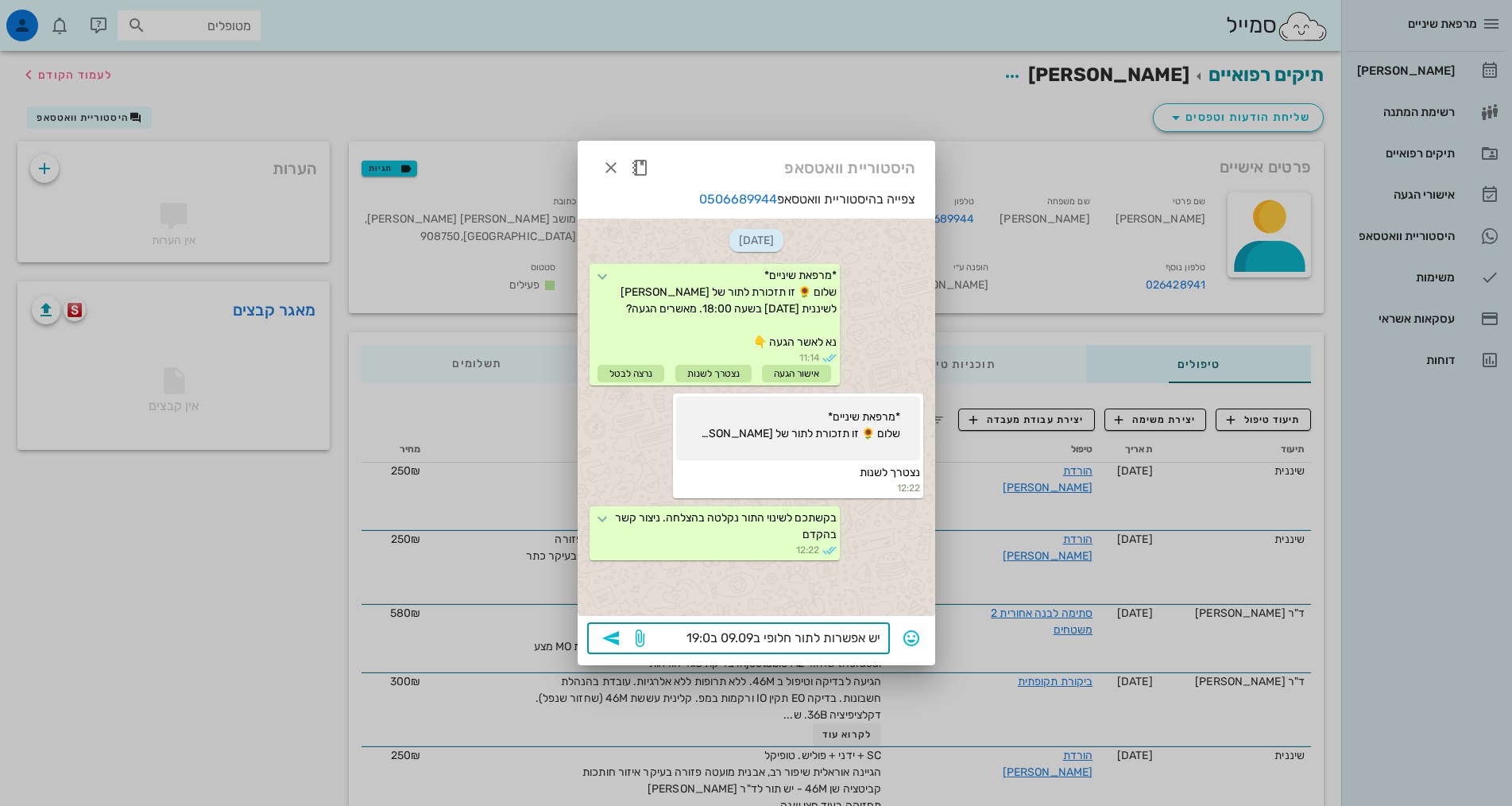
type textarea "יש אפשרות לתור חלופי ב09.09 ב19:00"
click at [613, 641] on icon "button" at bounding box center [611, 639] width 19 height 19
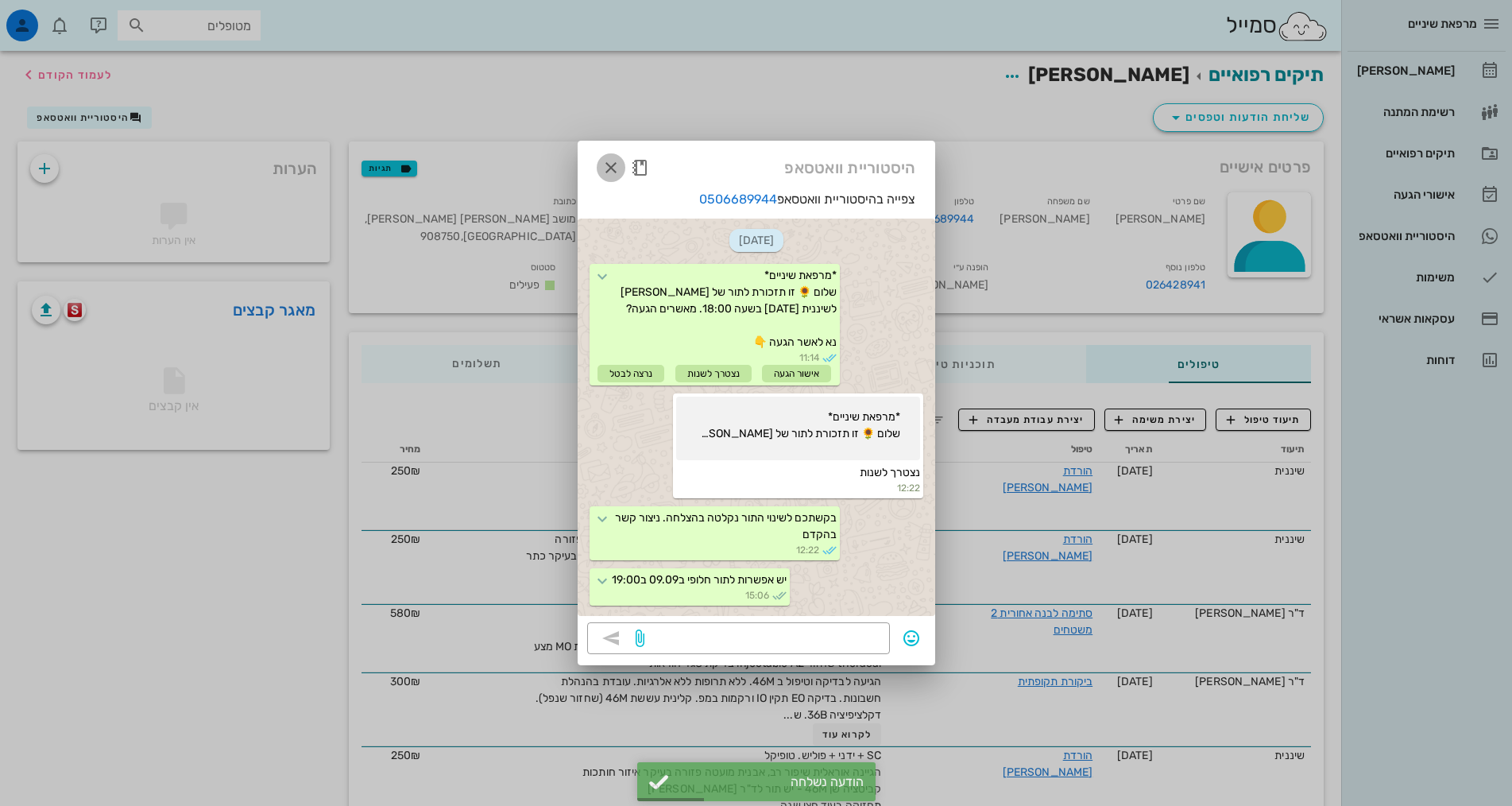
click at [605, 174] on icon "button" at bounding box center [611, 168] width 19 height 19
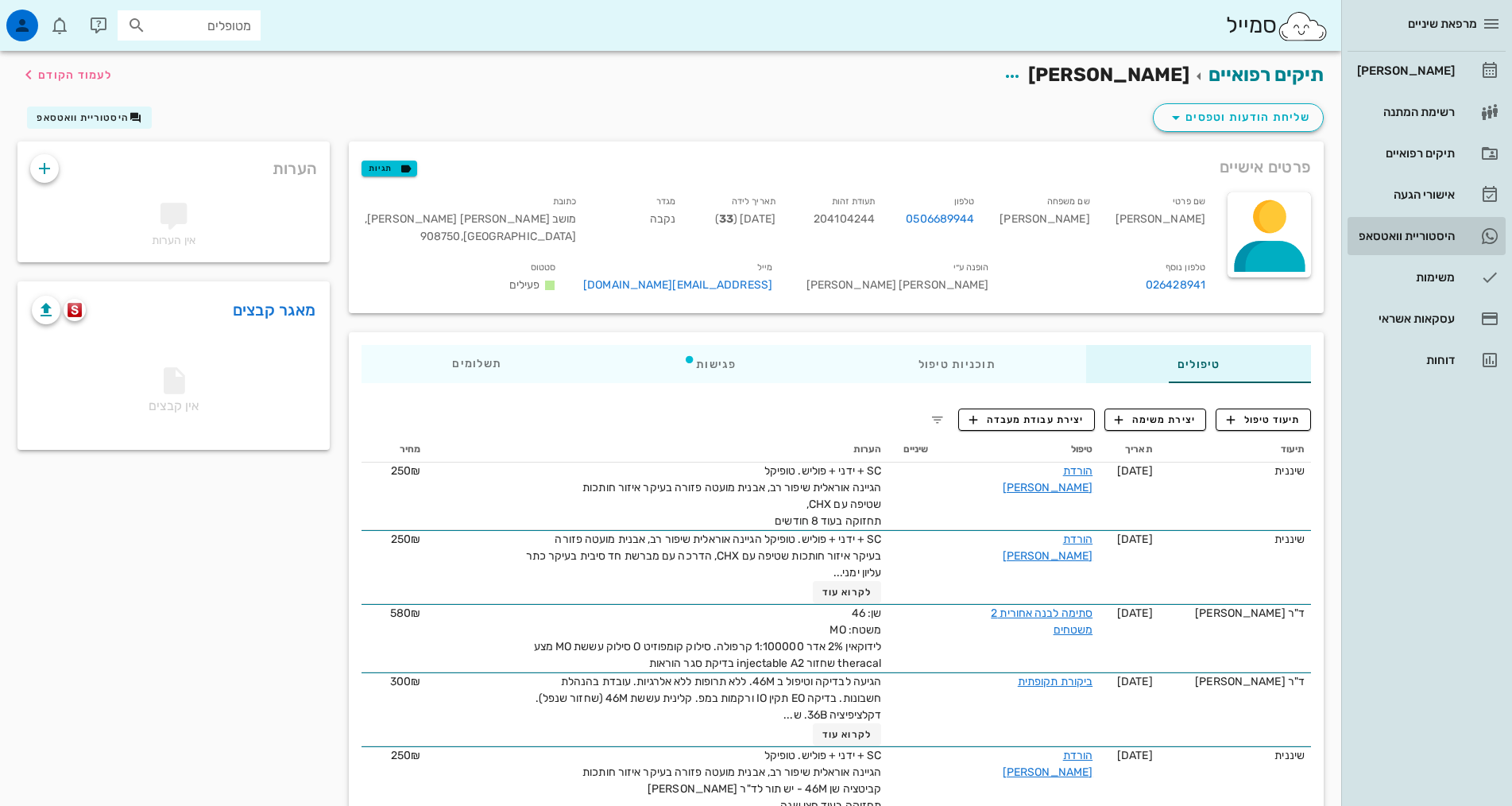
click at [1409, 243] on div "היסטוריית וואטסאפ" at bounding box center [1404, 236] width 101 height 26
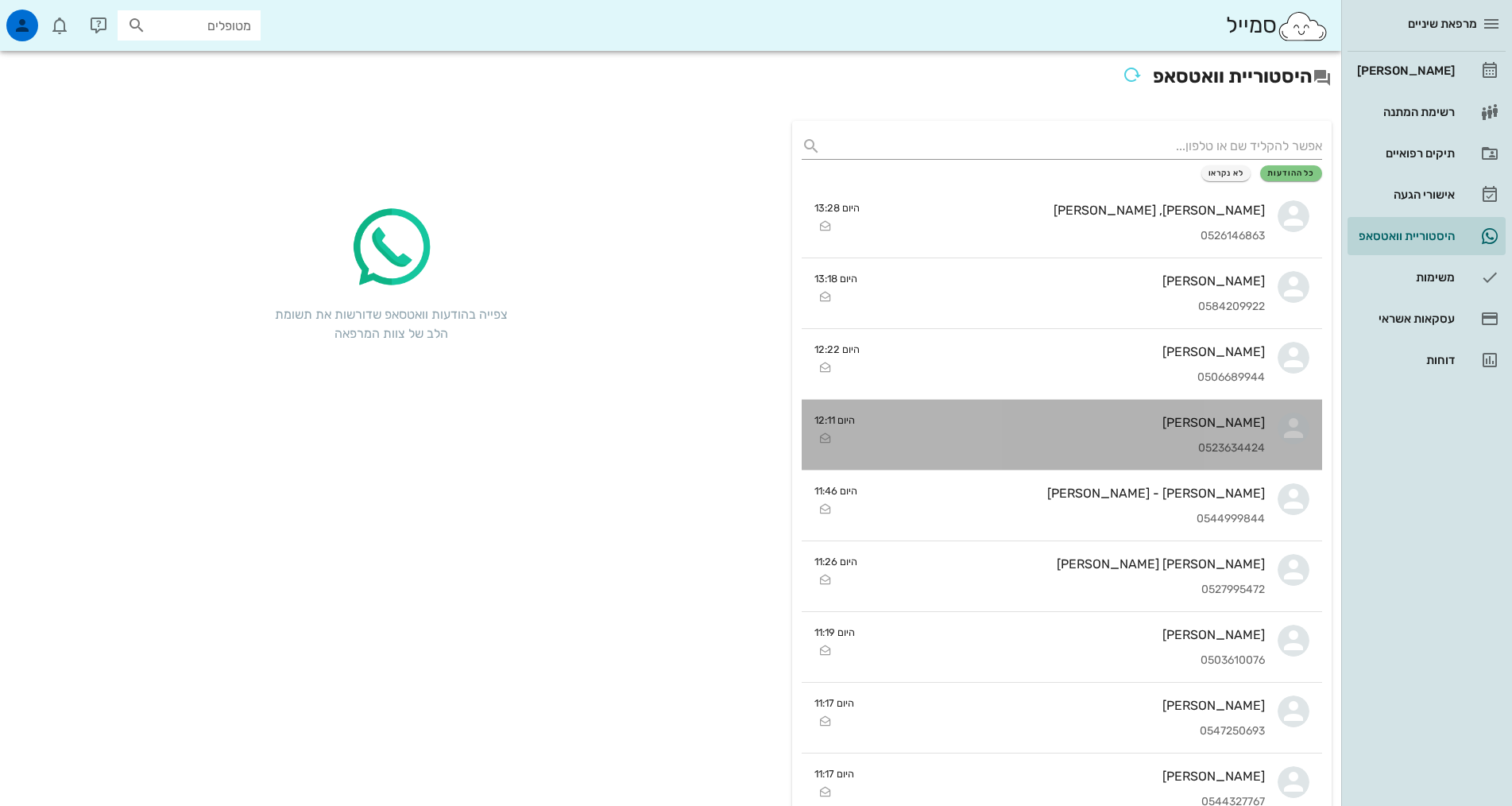
click at [1213, 446] on div "0523634424" at bounding box center [1066, 448] width 397 height 13
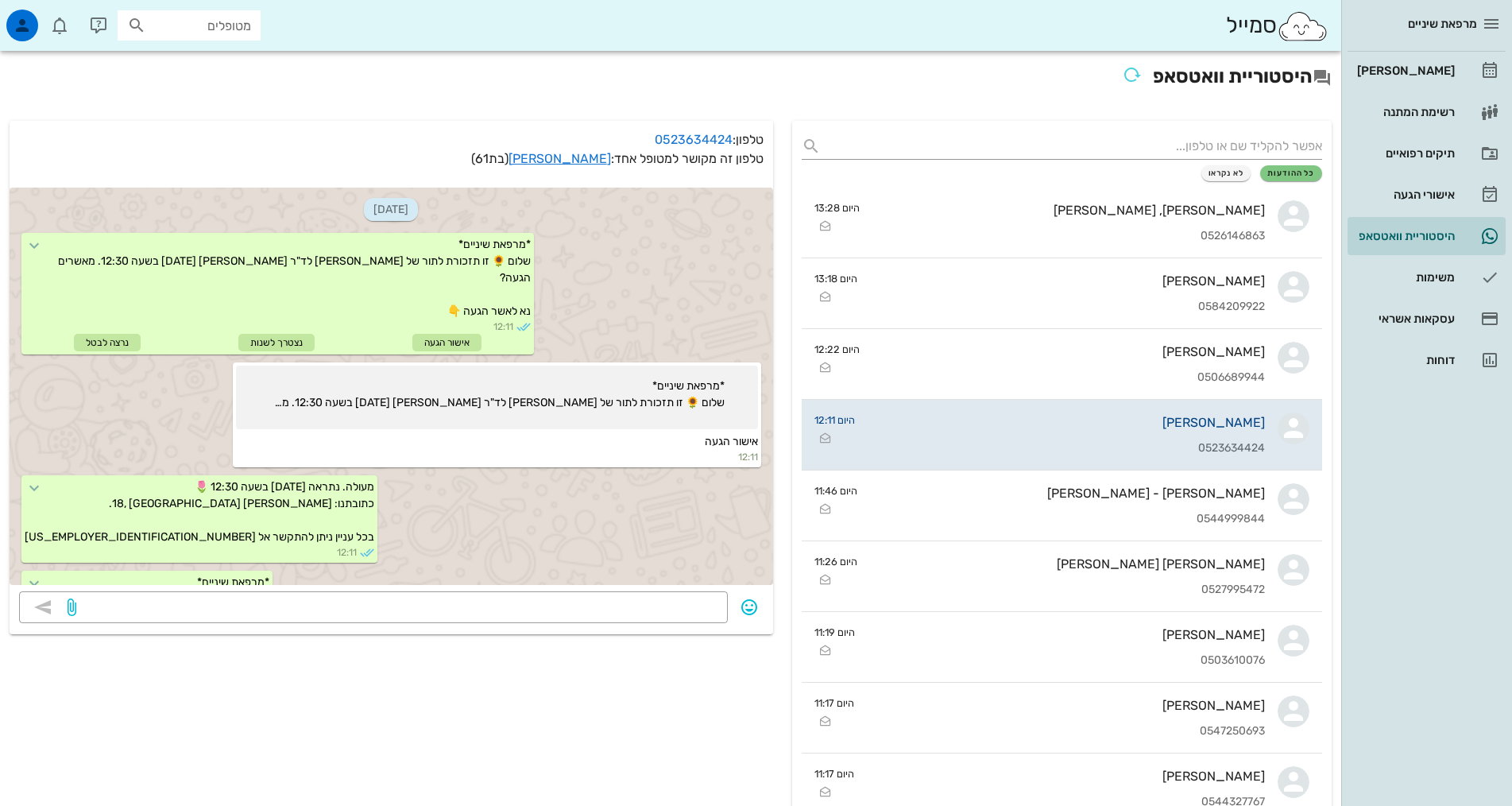
scroll to position [125, 0]
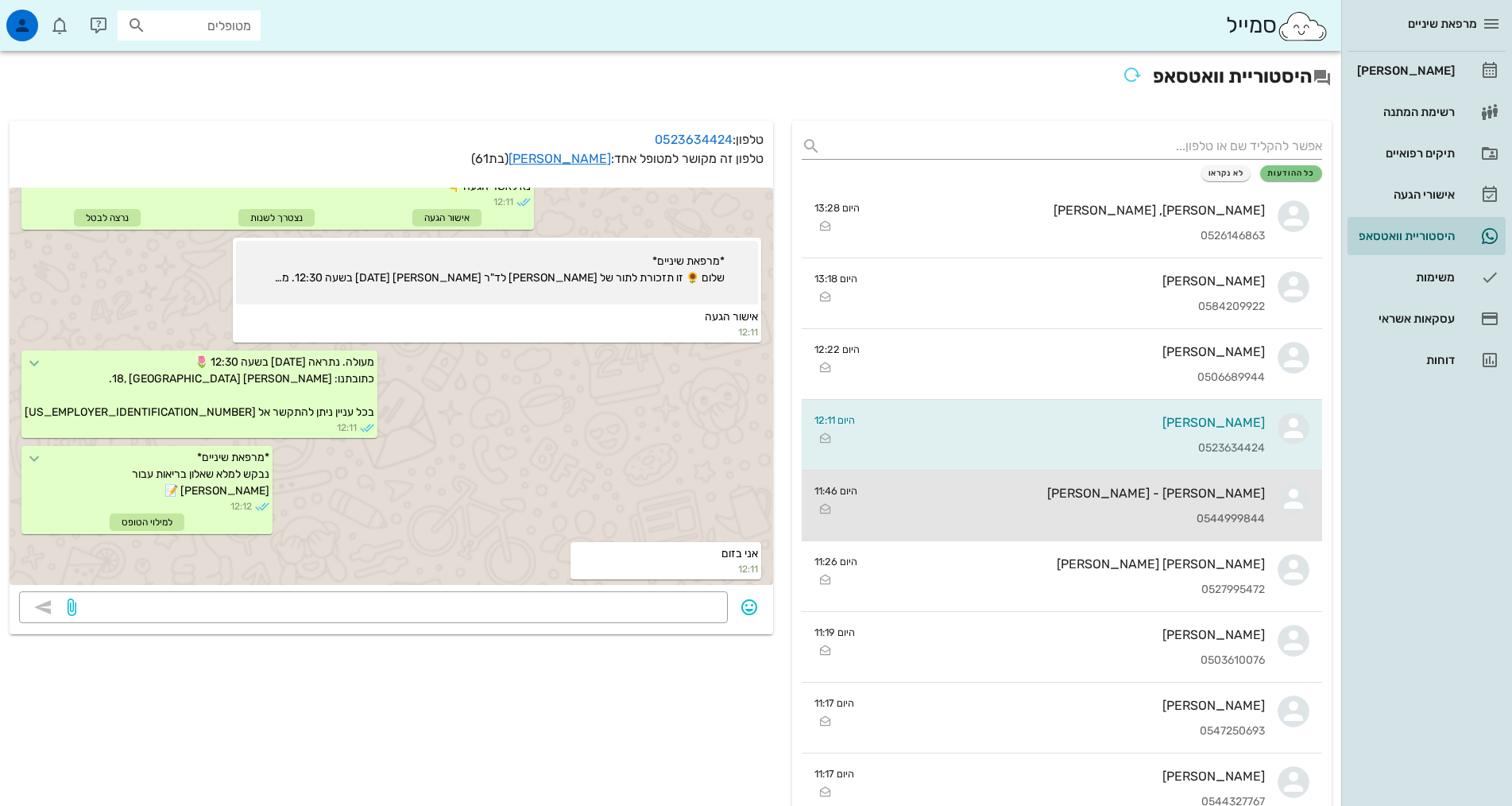
click at [1216, 515] on div "0544999844" at bounding box center [1068, 519] width 395 height 13
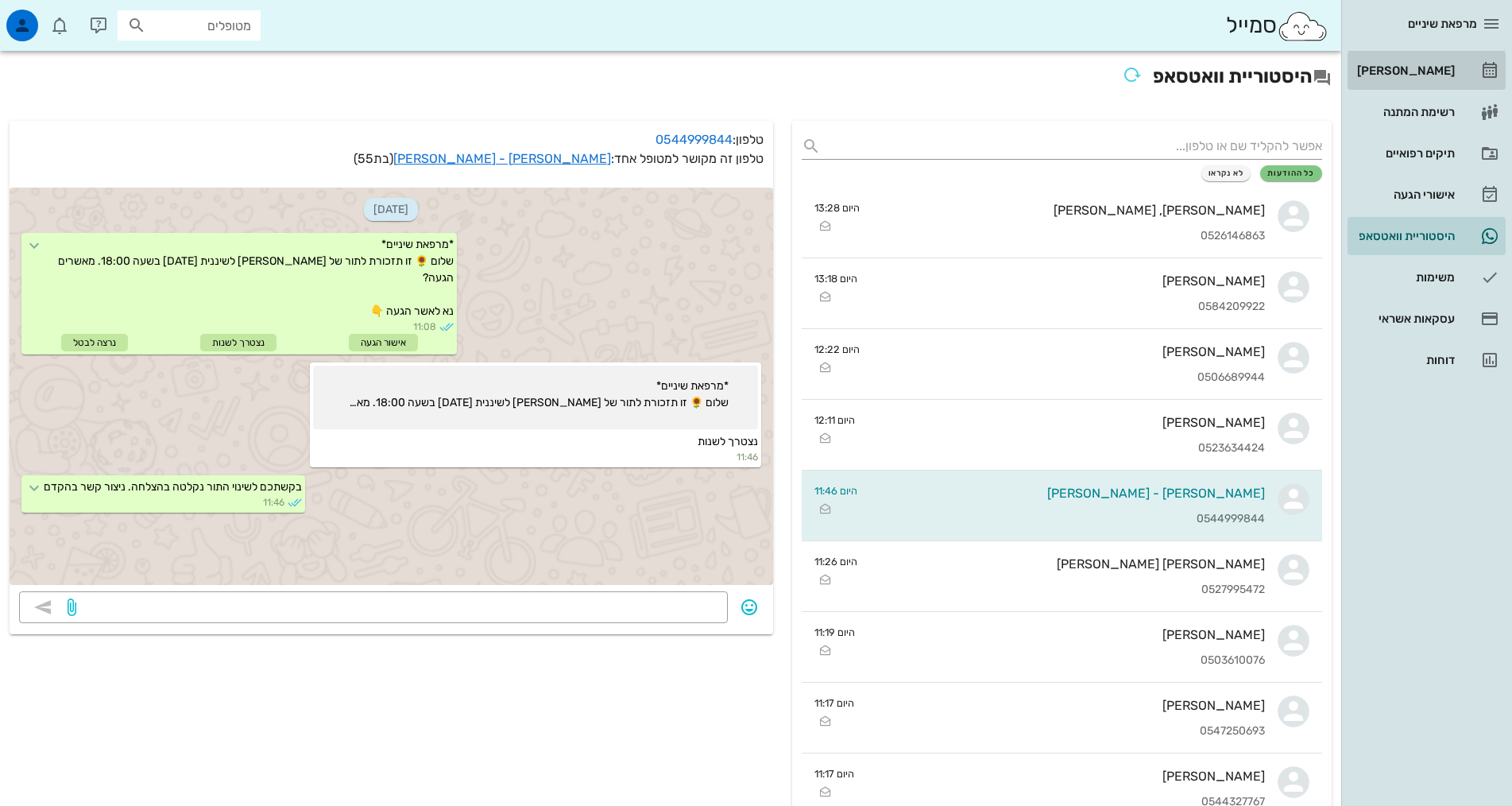
click at [1470, 61] on link "[PERSON_NAME]" at bounding box center [1426, 70] width 158 height 38
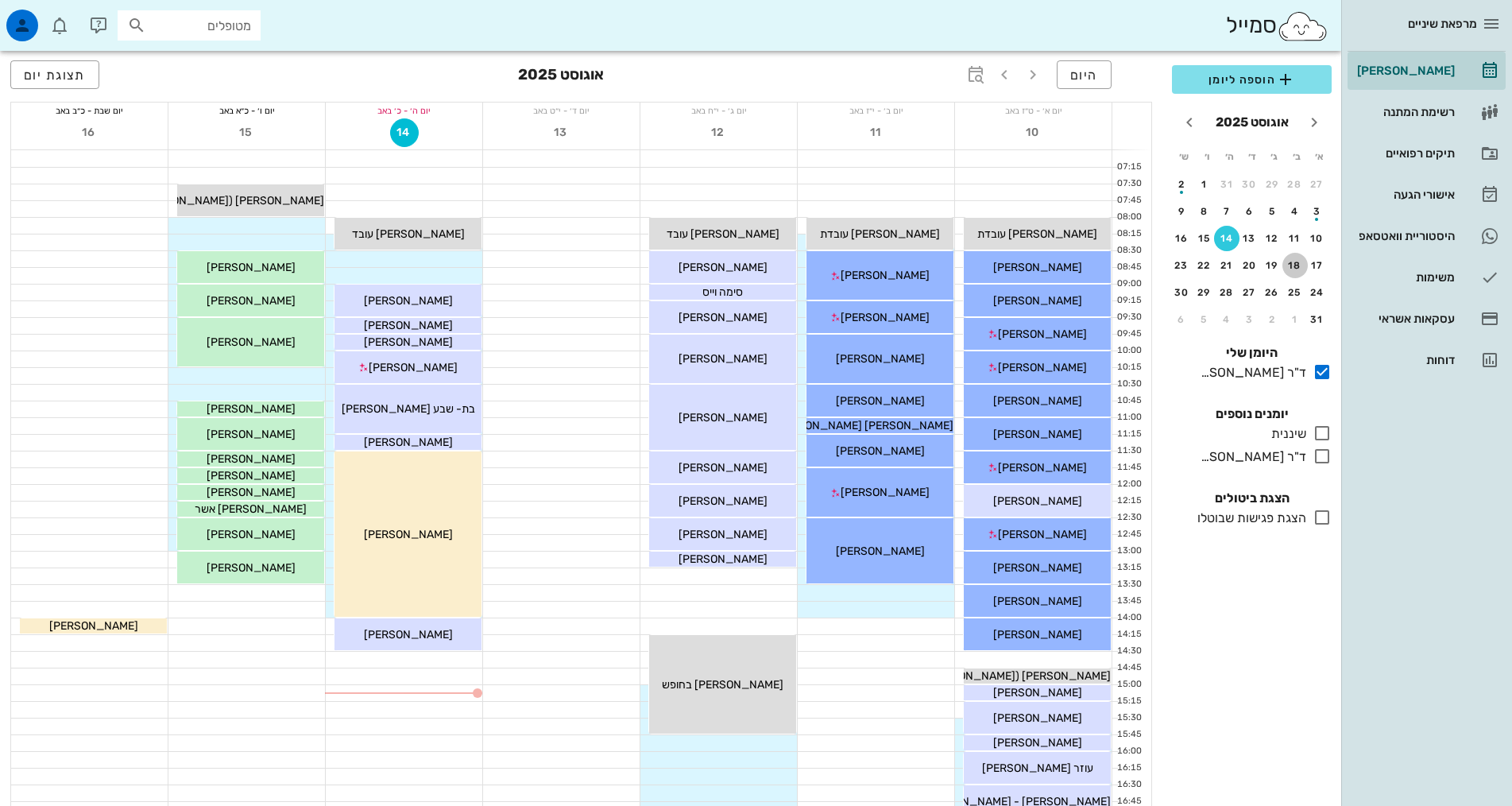
click at [1288, 268] on div "18" at bounding box center [1295, 266] width 26 height 12
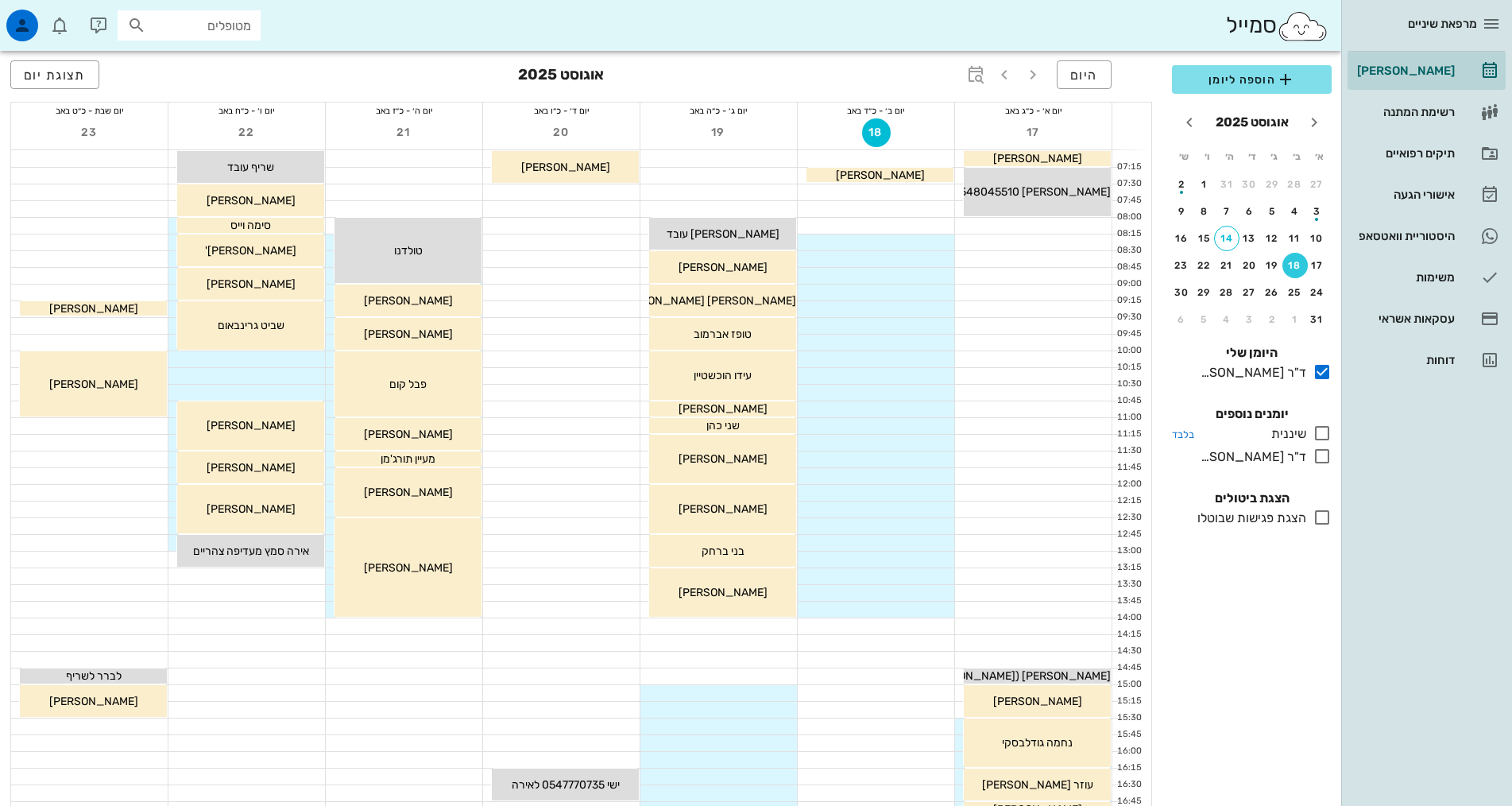
click at [1330, 430] on icon at bounding box center [1323, 433] width 19 height 19
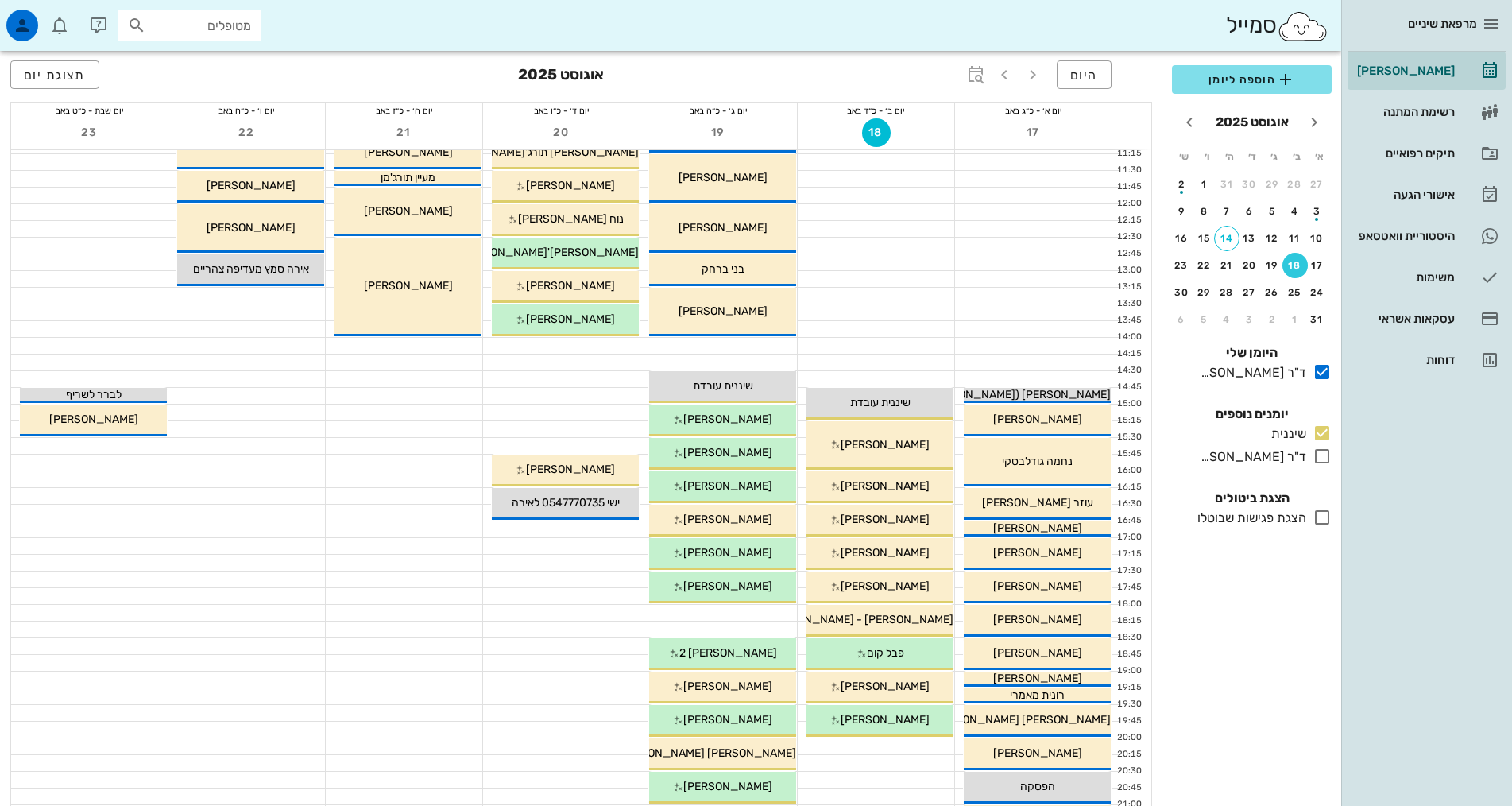
scroll to position [318, 0]
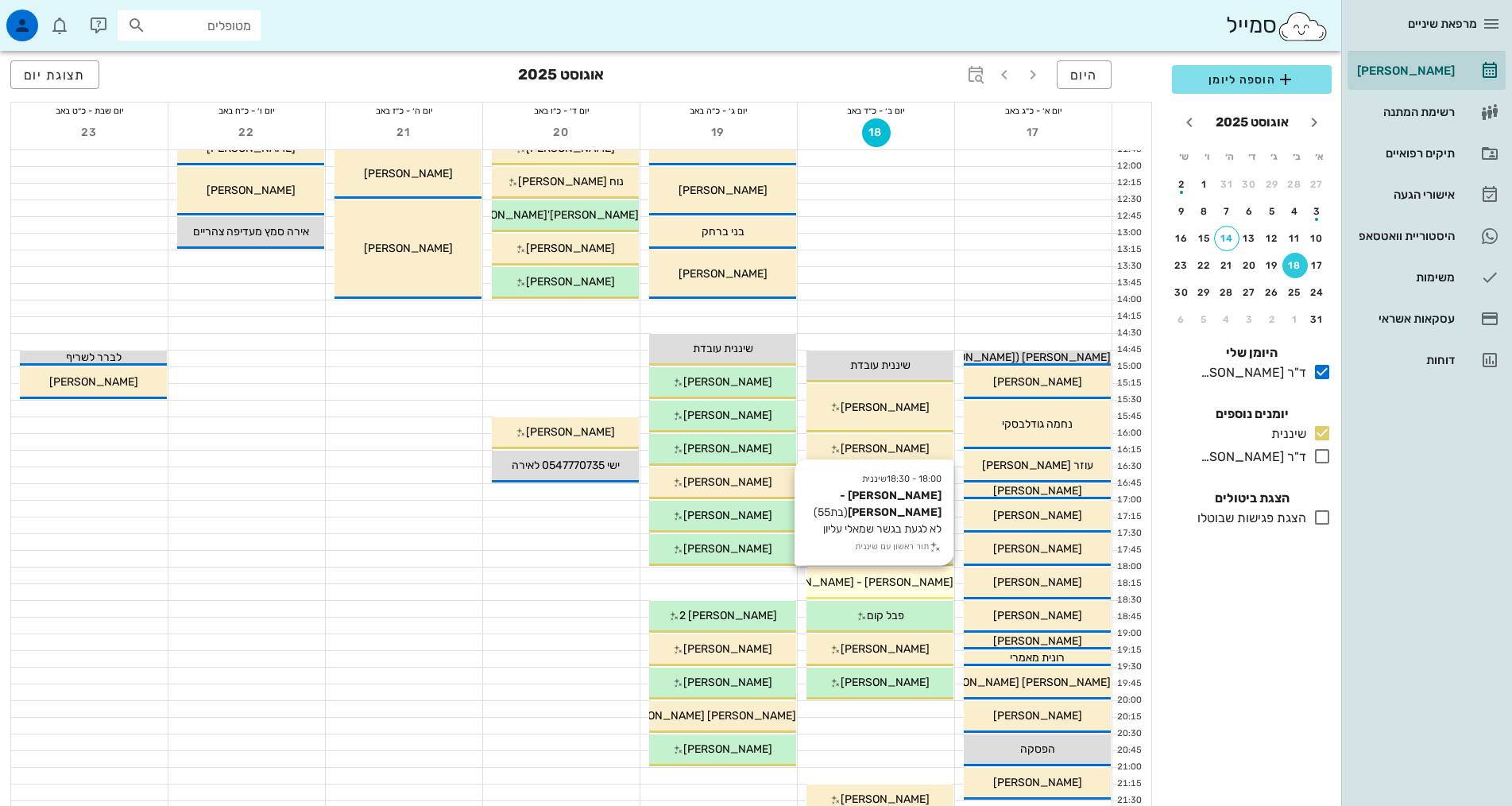
click at [926, 583] on span "[PERSON_NAME] - [PERSON_NAME]" at bounding box center [859, 582] width 189 height 13
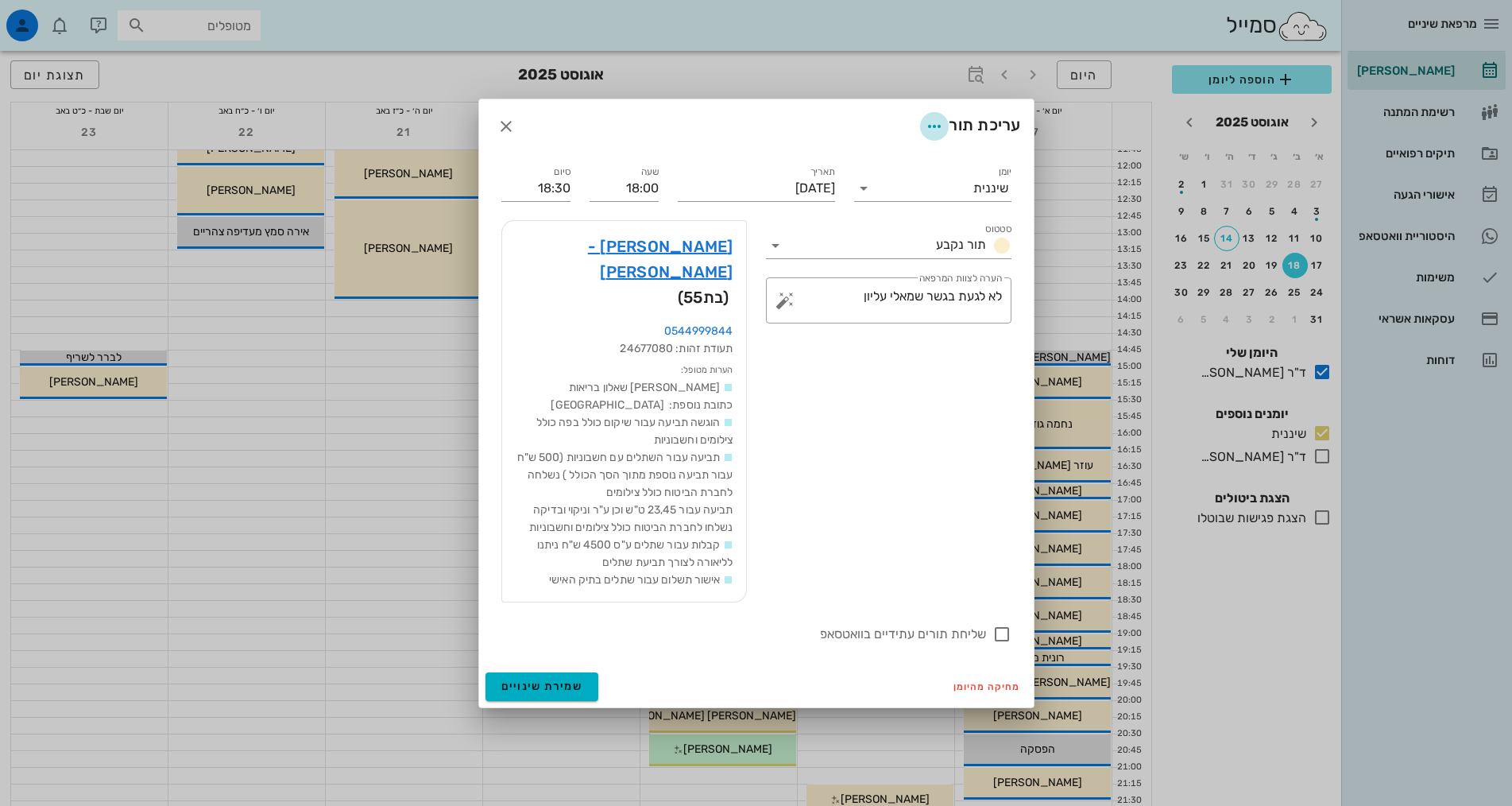
click at [929, 136] on icon "button" at bounding box center [935, 127] width 19 height 19
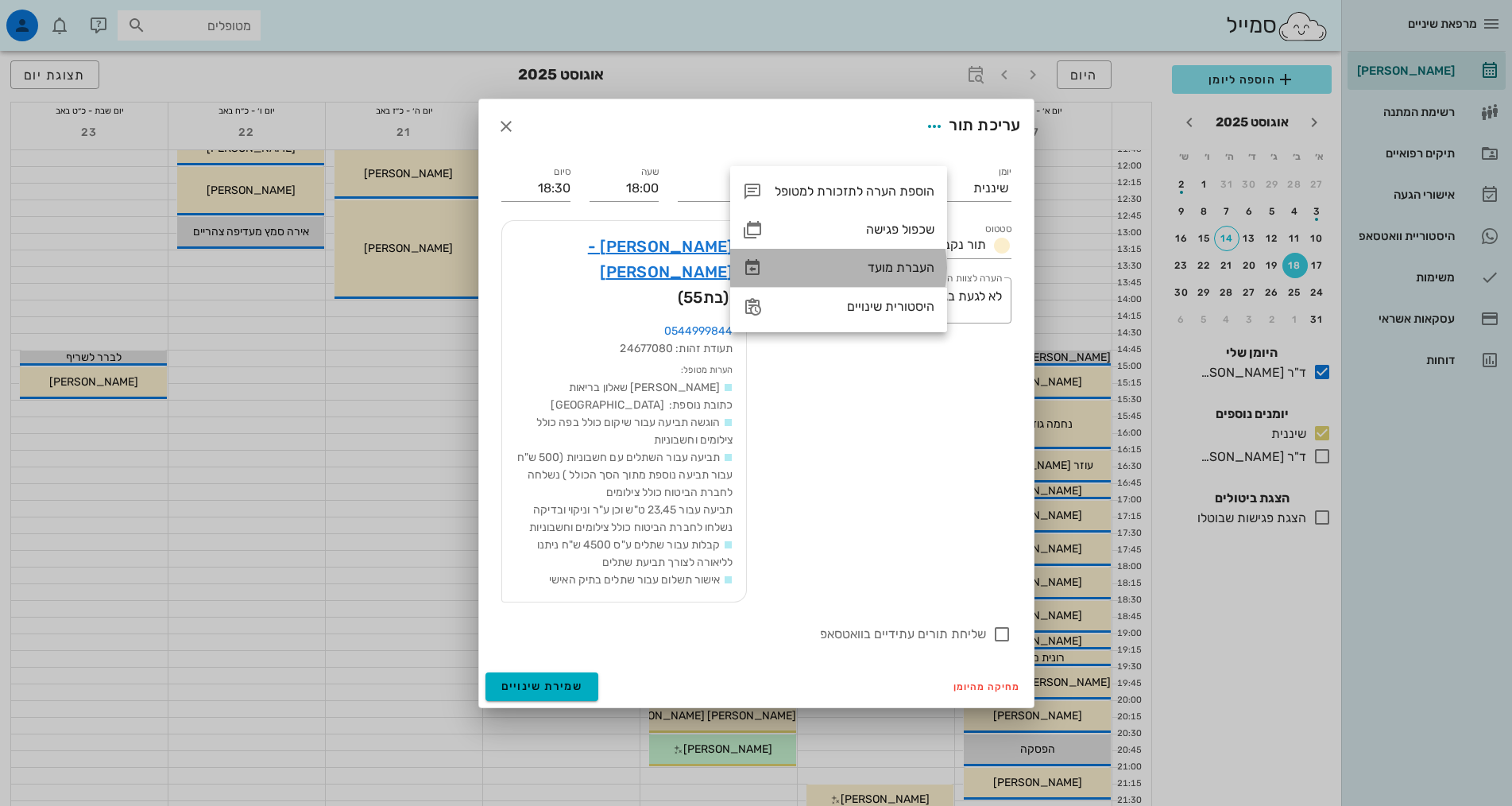
click at [922, 260] on div "העברת מועד" at bounding box center [854, 267] width 159 height 15
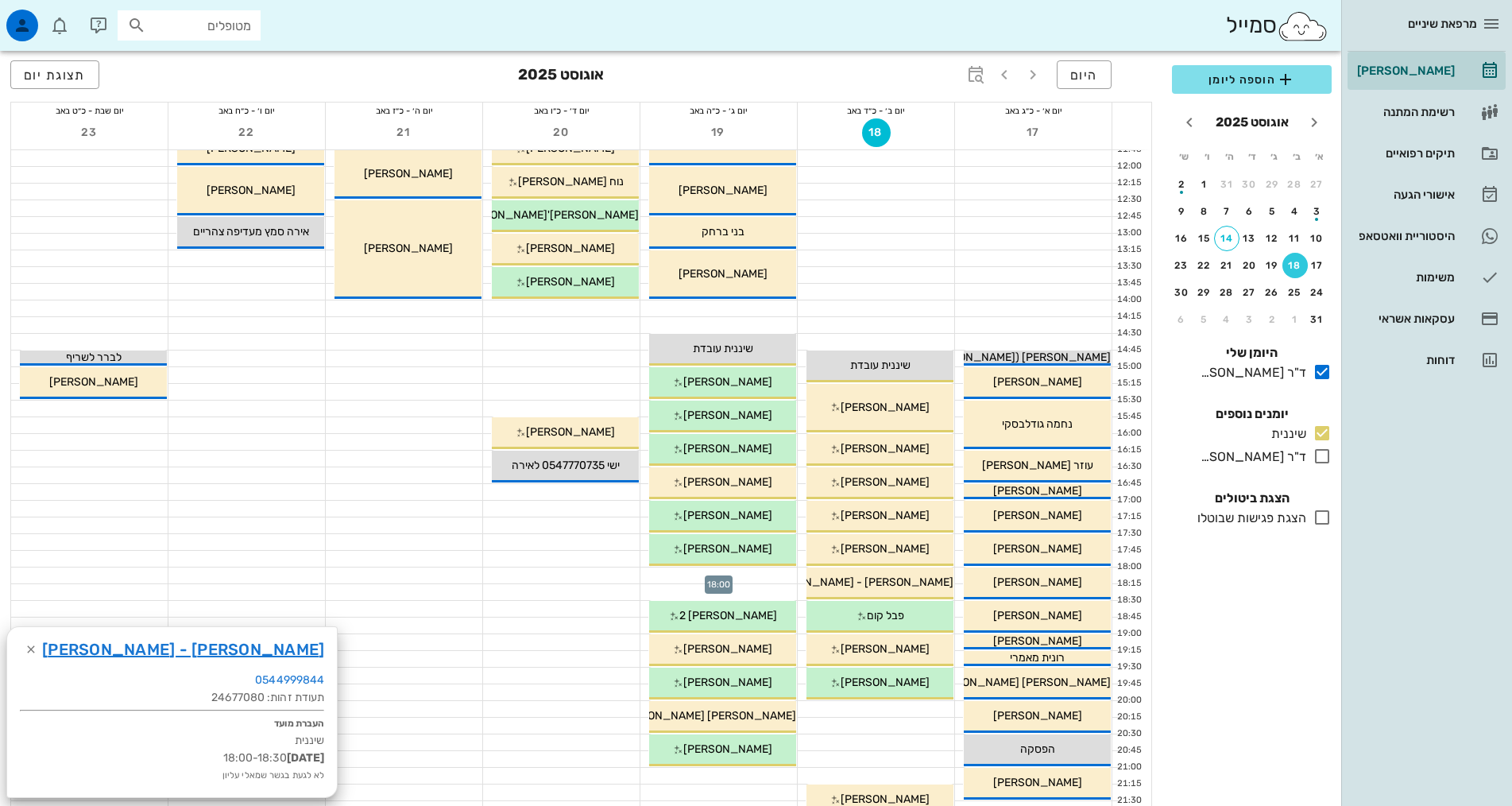
click at [727, 575] on div at bounding box center [718, 576] width 157 height 16
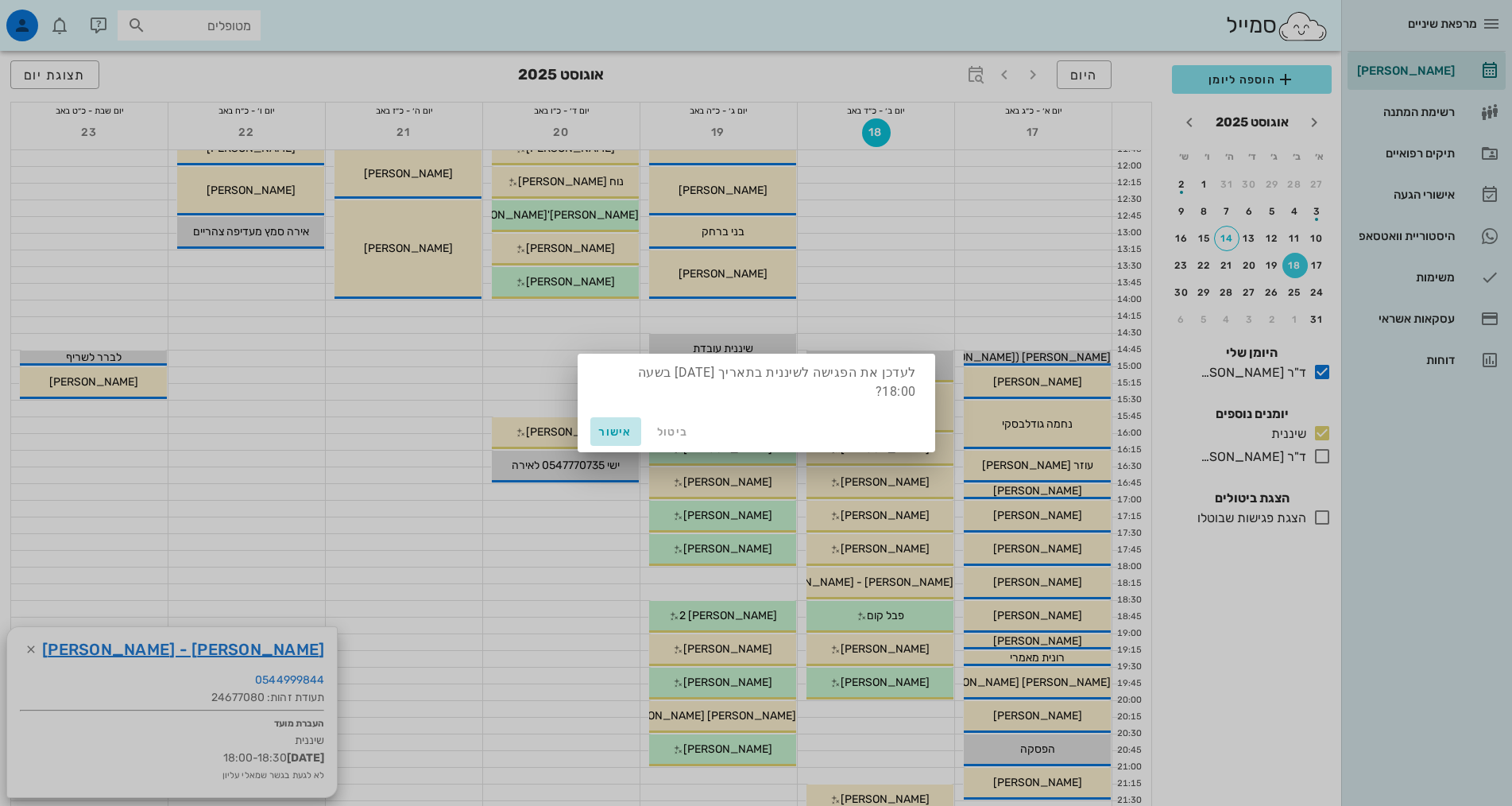
click at [630, 427] on span "אישור" at bounding box center [615, 431] width 38 height 13
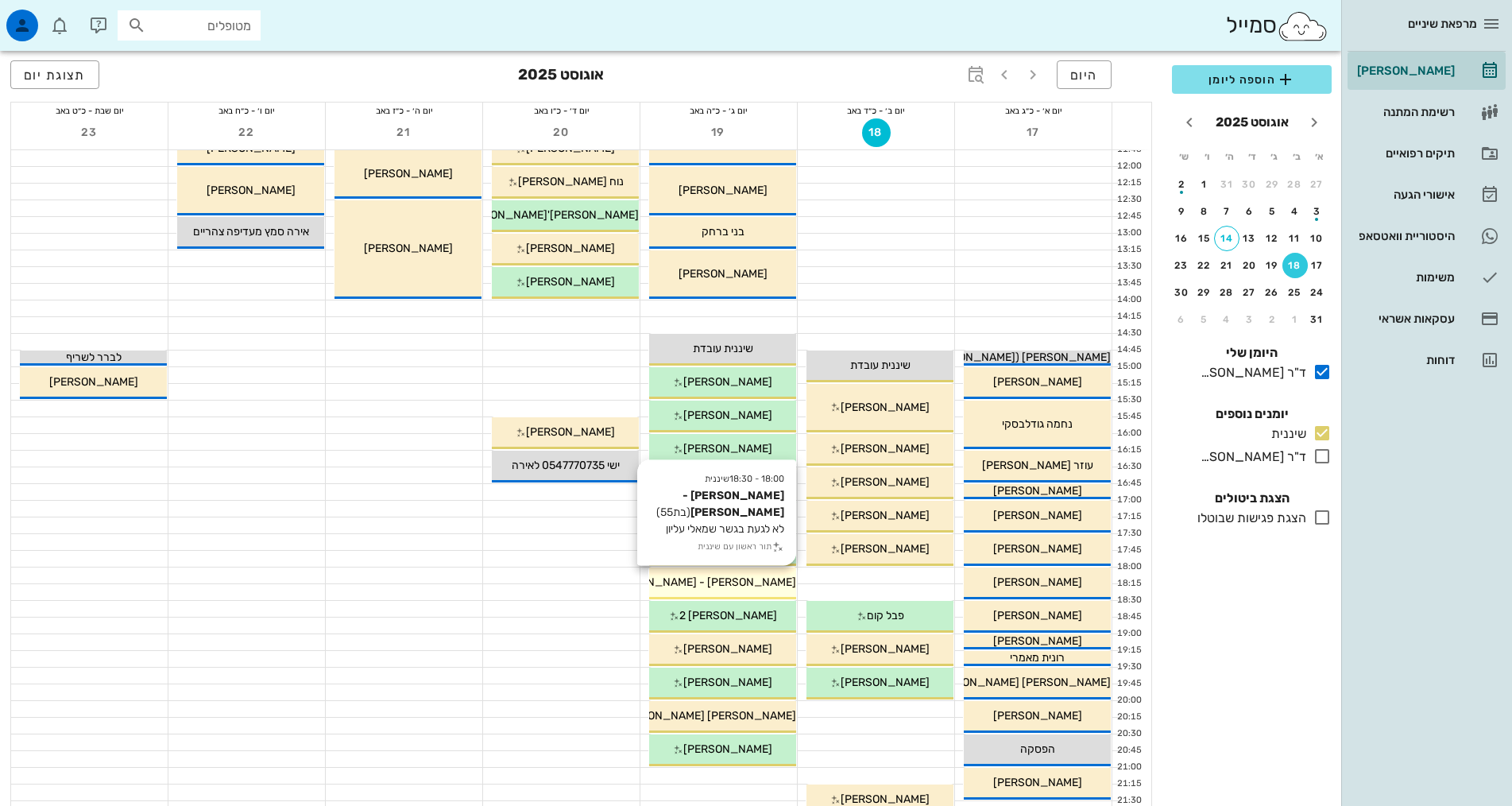
click at [728, 578] on span "[PERSON_NAME] - [PERSON_NAME]" at bounding box center [702, 582] width 189 height 13
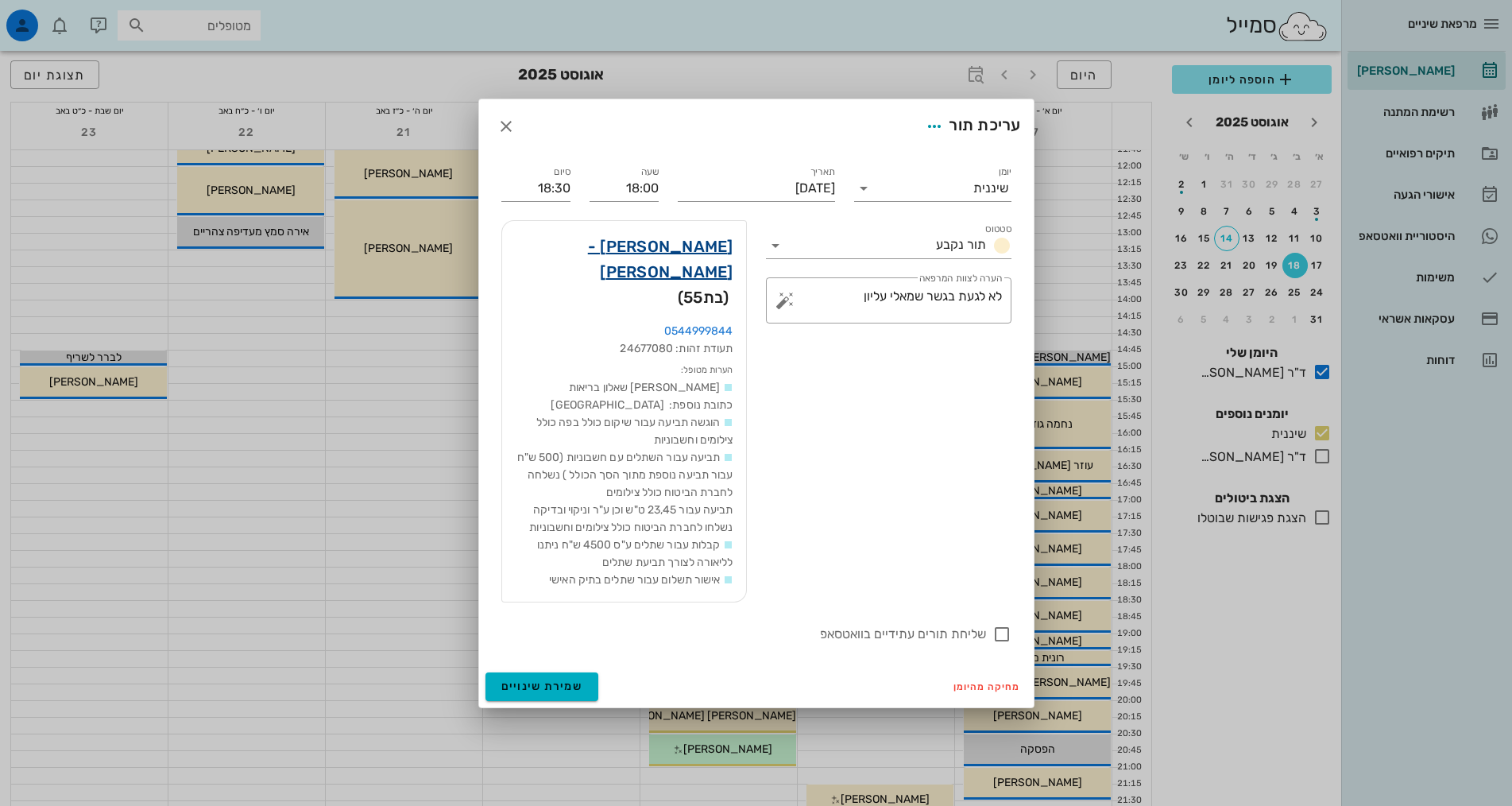
click at [679, 274] on link "ליאורה יצחק - אלון" at bounding box center [624, 259] width 219 height 50
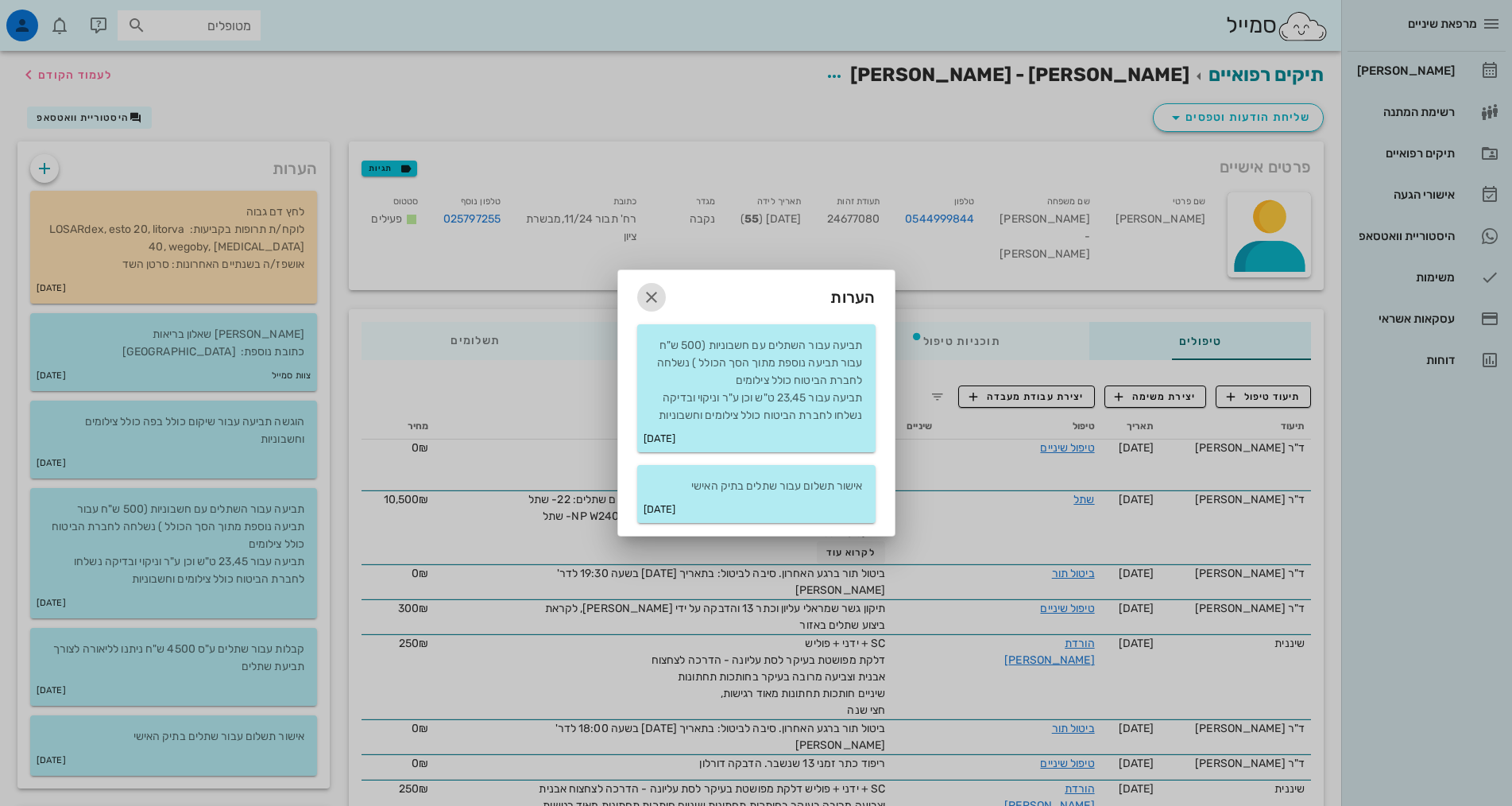
click at [655, 293] on icon "button" at bounding box center [652, 298] width 19 height 19
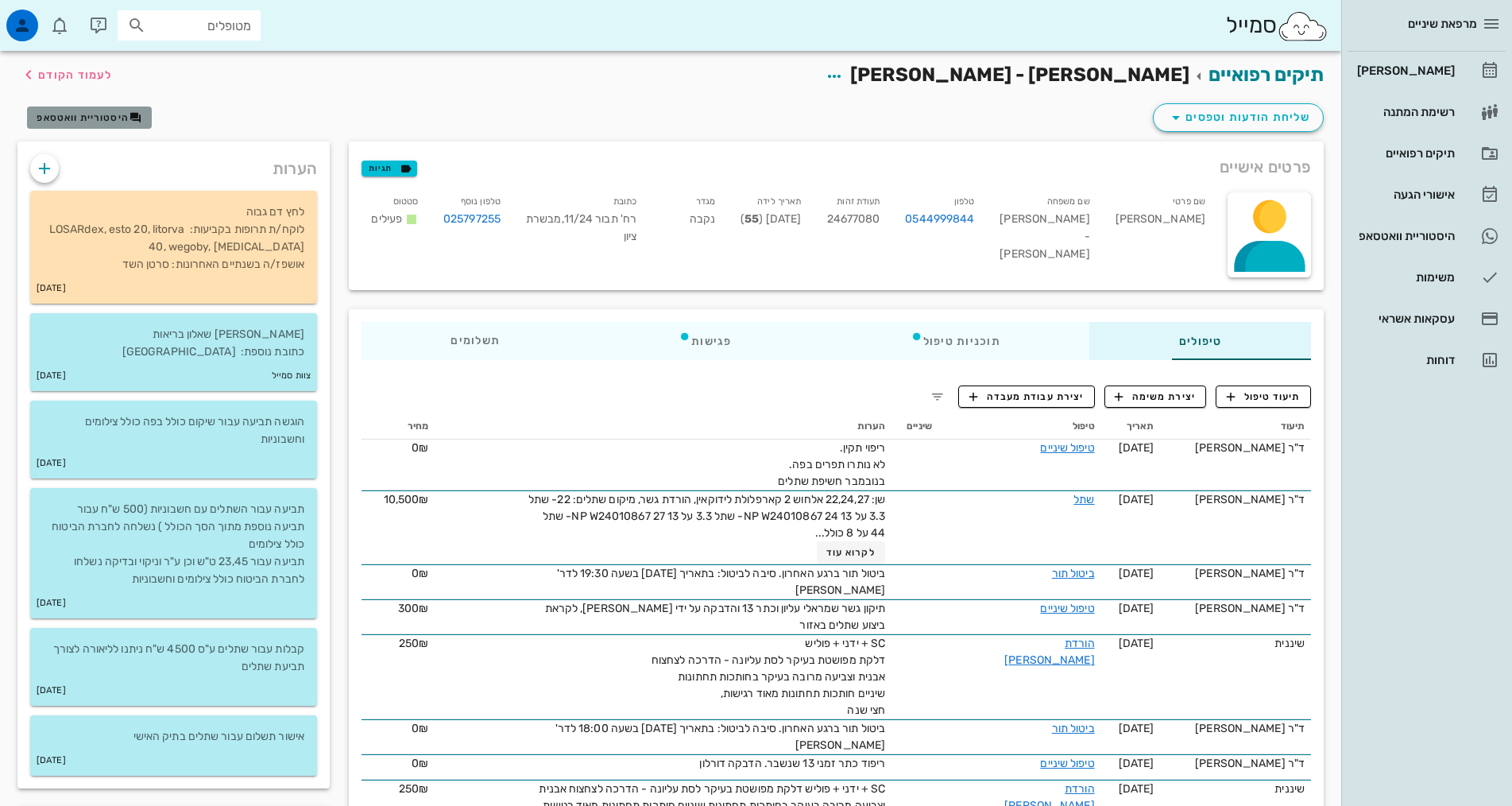
click at [112, 112] on span "היסטוריית וואטסאפ" at bounding box center [82, 118] width 92 height 12
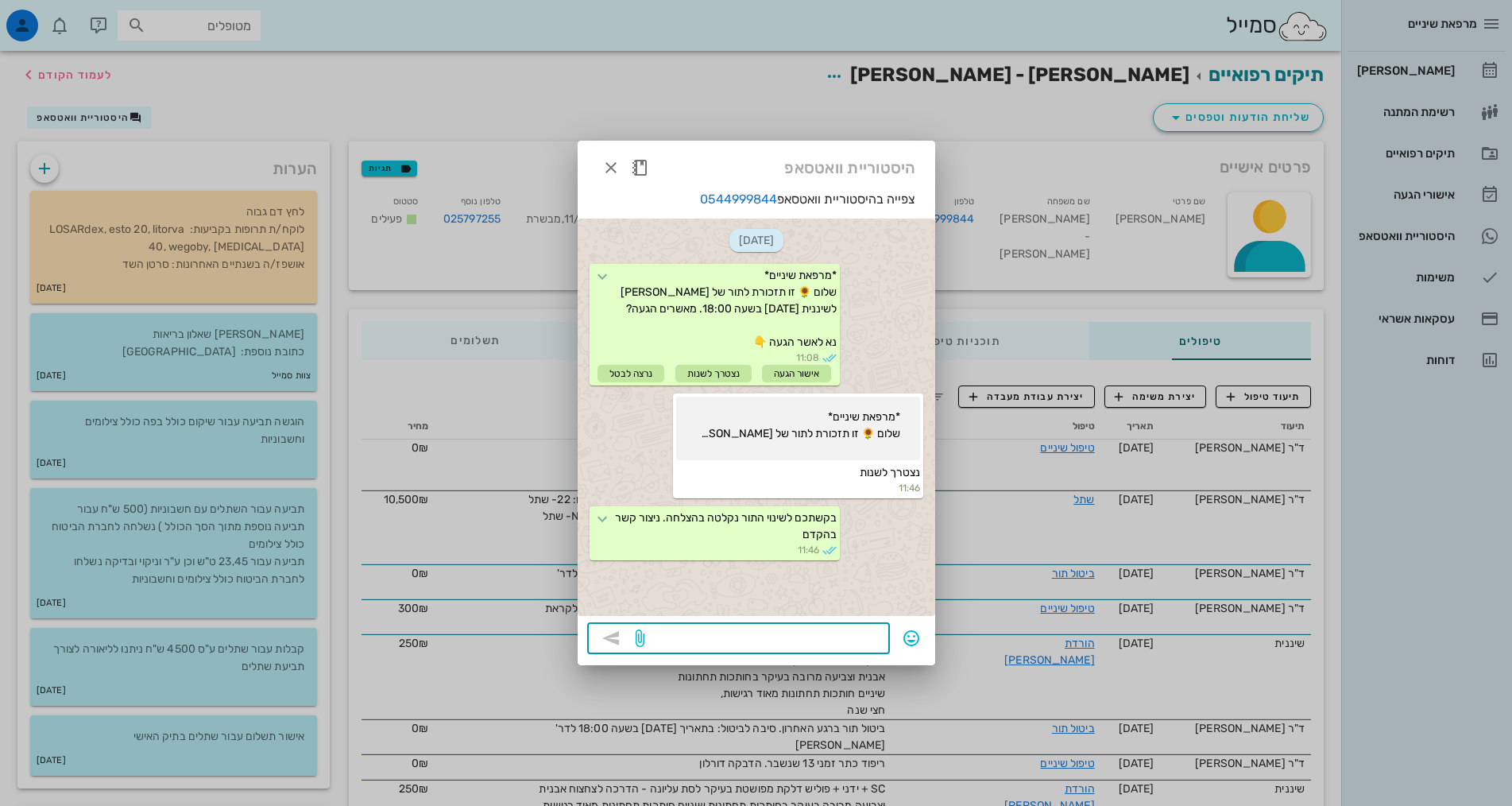
click at [752, 637] on textarea at bounding box center [764, 639] width 233 height 26
type textarea "יש אפשרות לתור חלופי ב19.08 ב18:00"
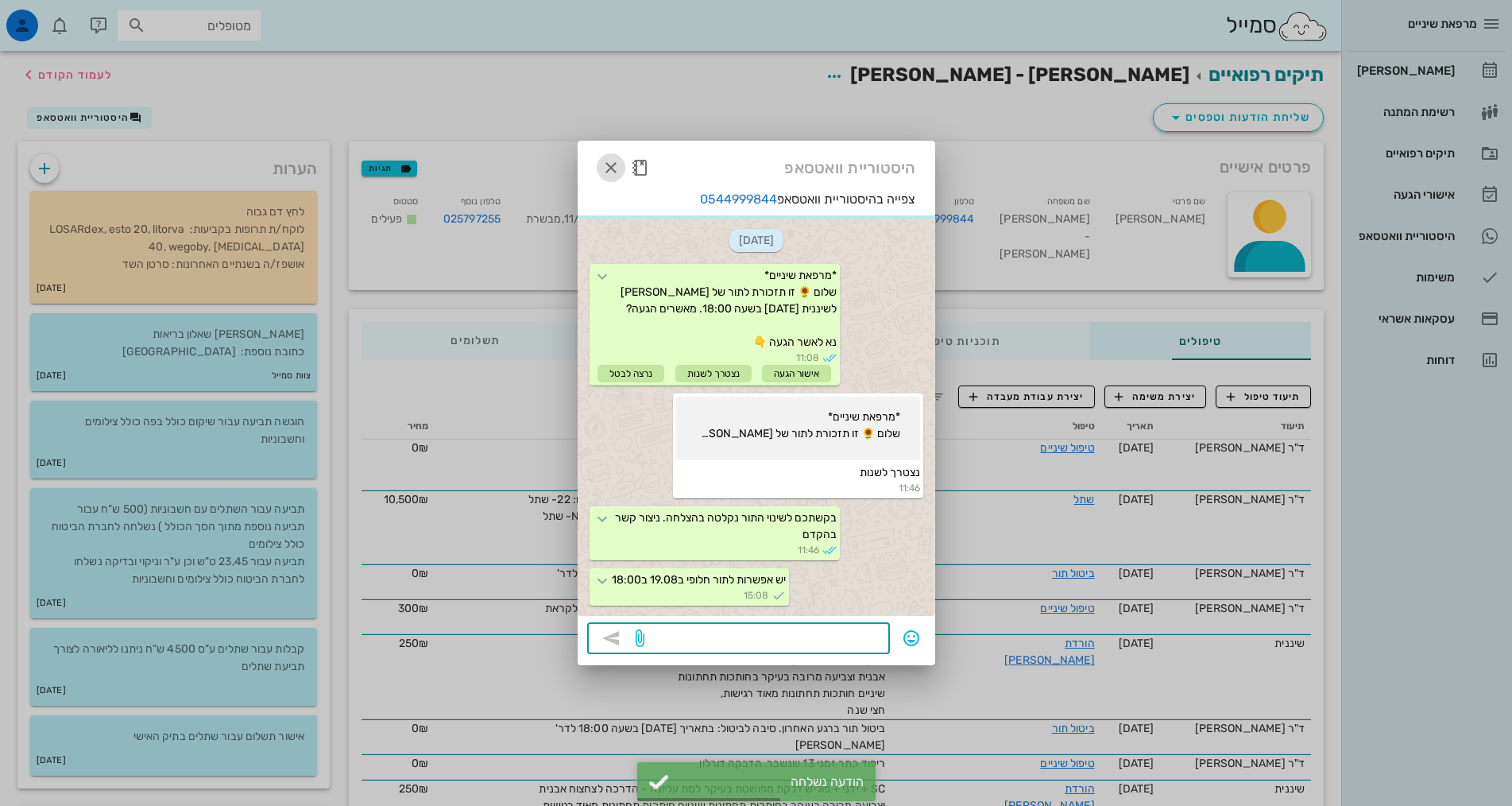
drag, startPoint x: 619, startPoint y: 172, endPoint x: 613, endPoint y: 166, distance: 8.5
click at [618, 172] on icon "button" at bounding box center [611, 168] width 19 height 19
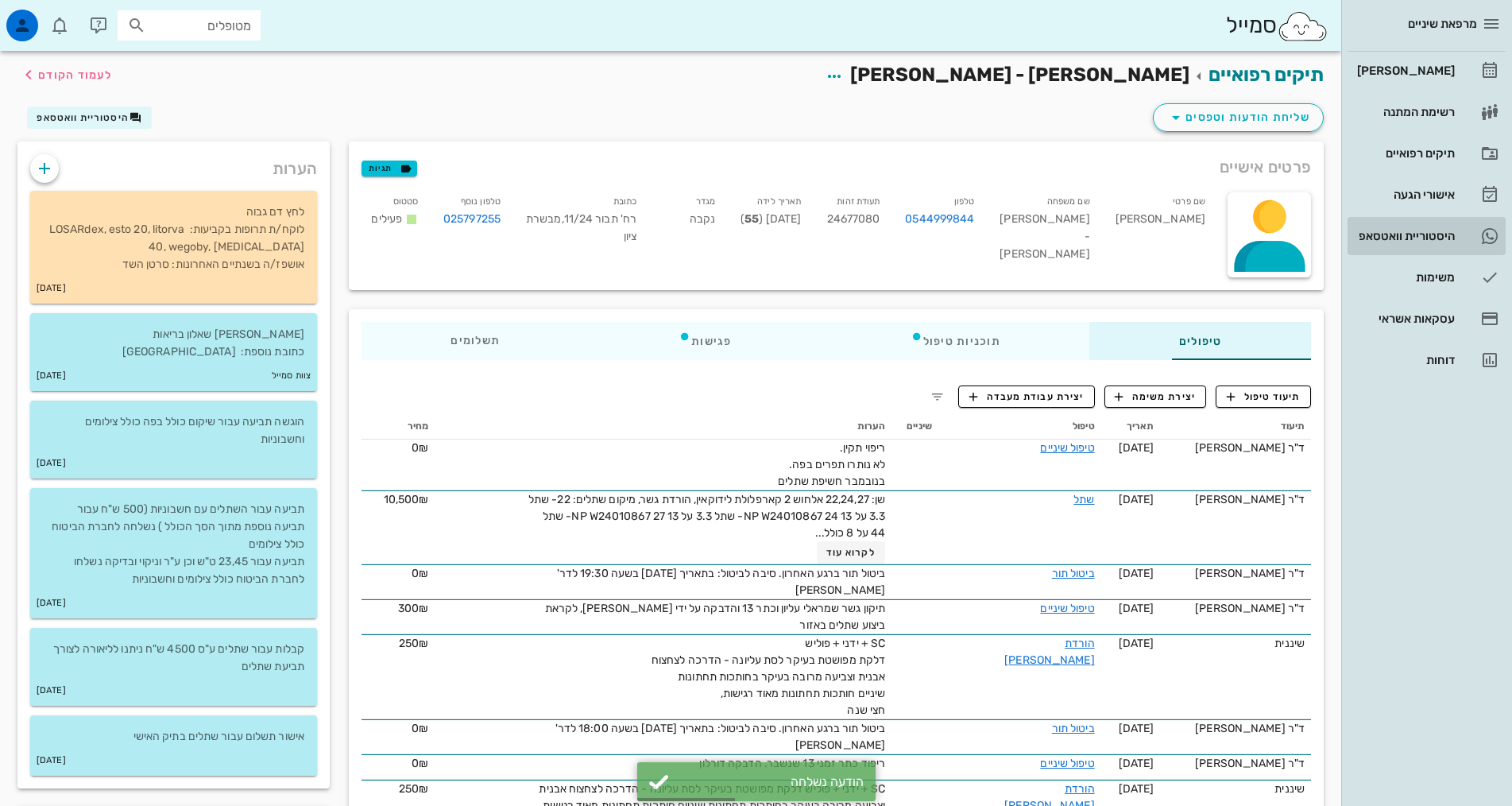
click at [1431, 248] on div "היסטוריית וואטסאפ" at bounding box center [1404, 236] width 101 height 26
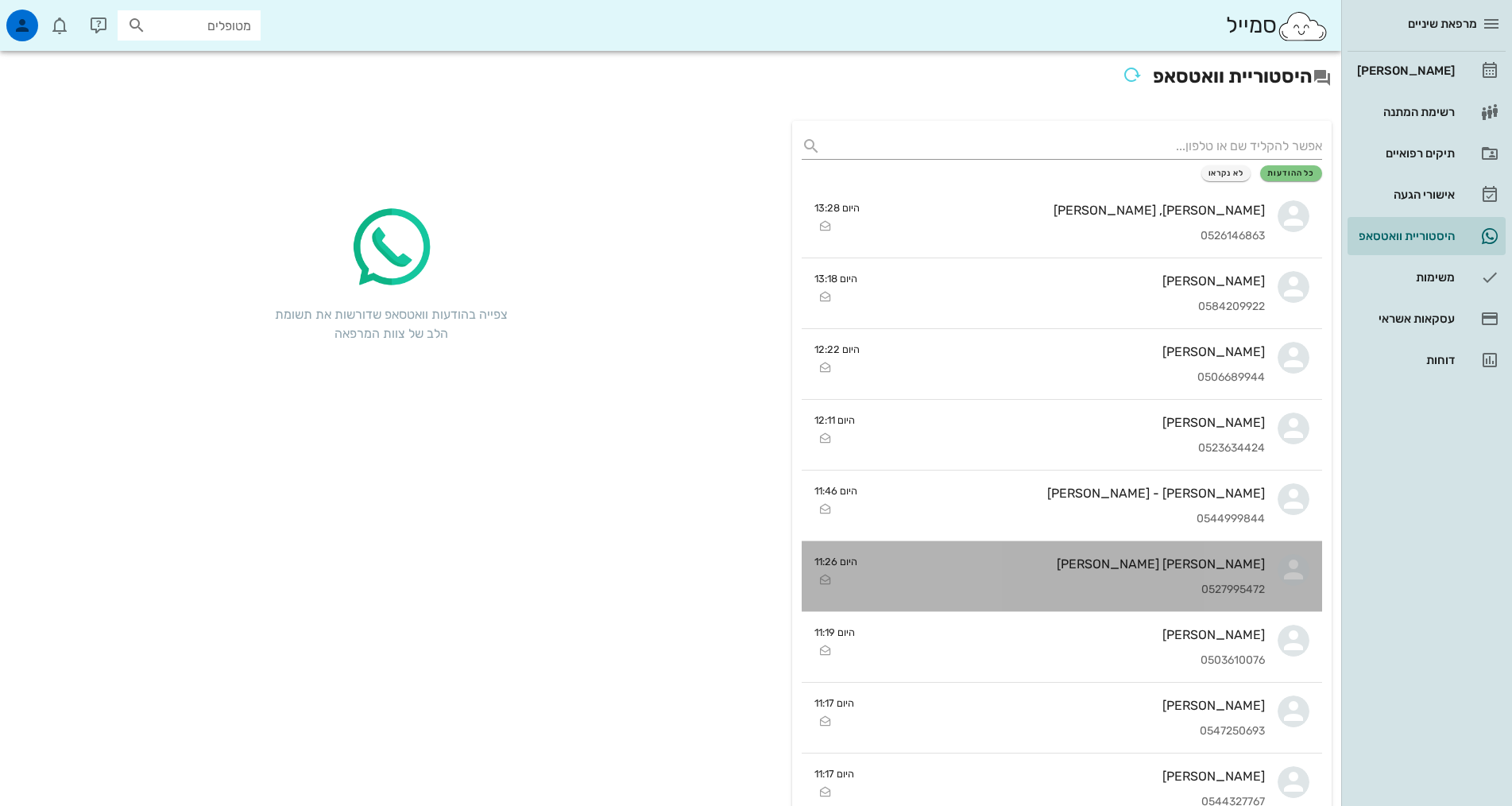
click at [1034, 572] on div "חן לנדי שרון 0527995472" at bounding box center [1068, 576] width 395 height 70
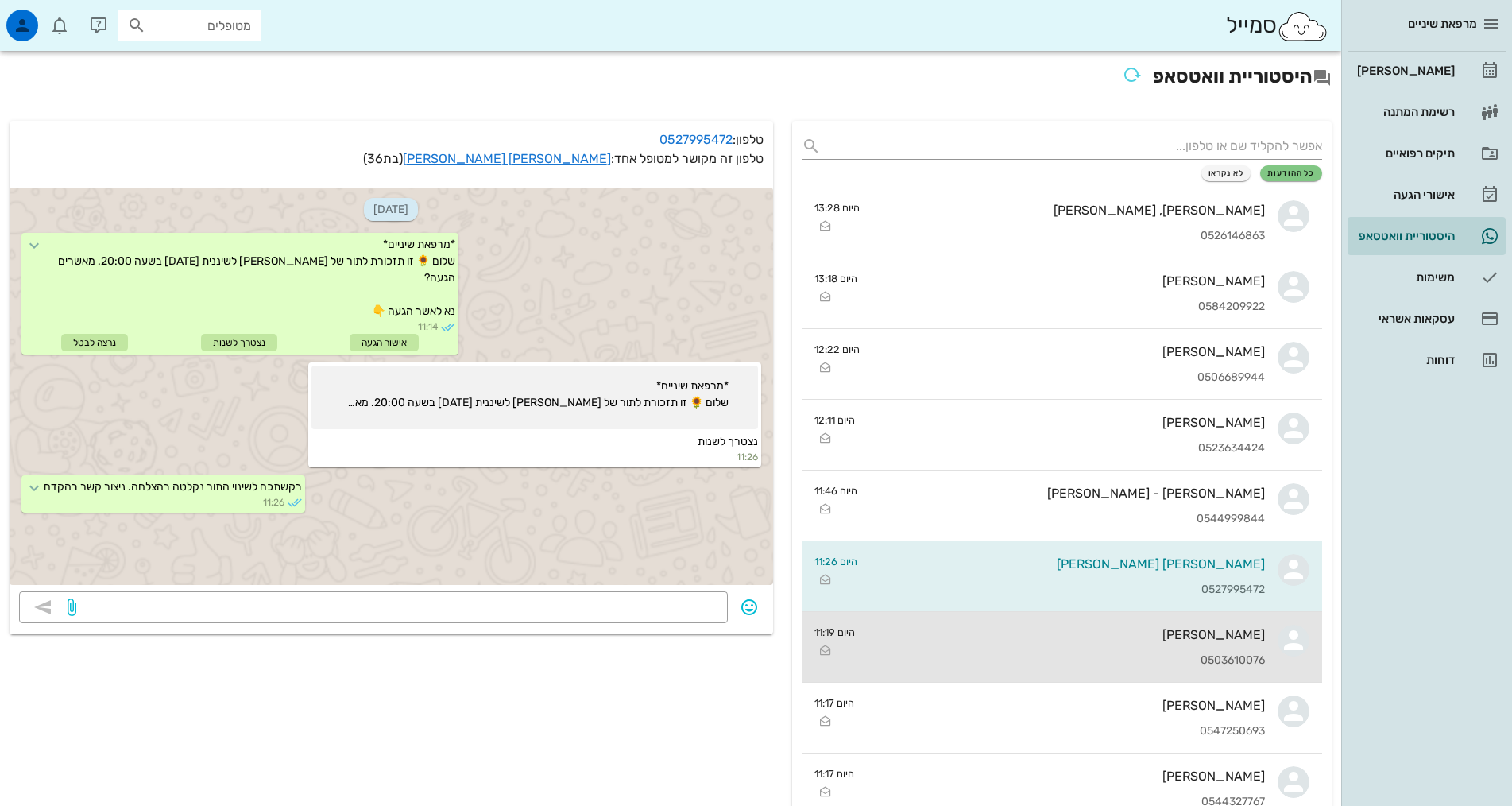
click at [1033, 627] on div "[PERSON_NAME]" at bounding box center [1066, 634] width 397 height 15
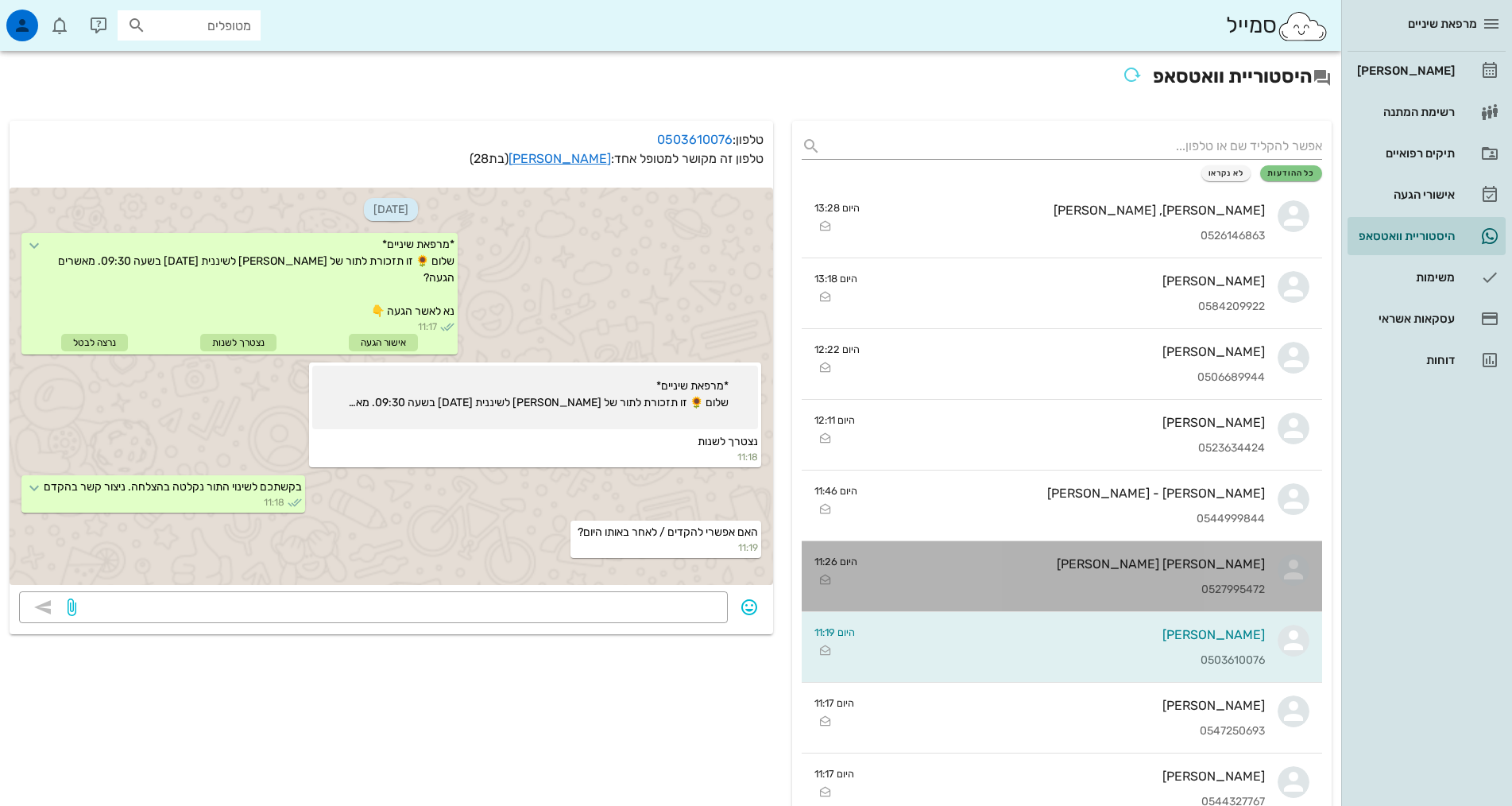
click at [1044, 584] on div "0527995472" at bounding box center [1068, 590] width 395 height 13
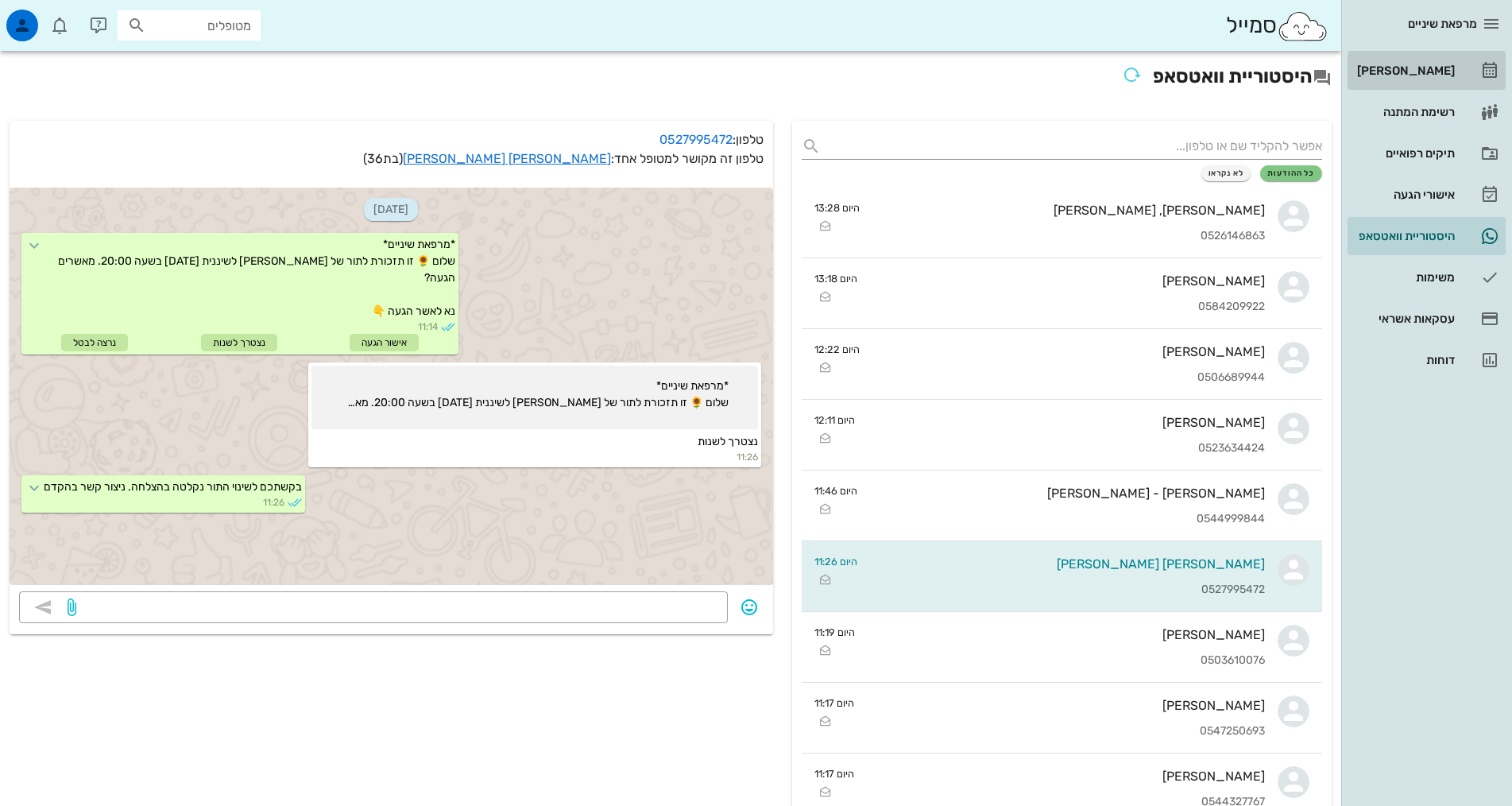
click at [1408, 75] on div "[PERSON_NAME]" at bounding box center [1404, 71] width 101 height 12
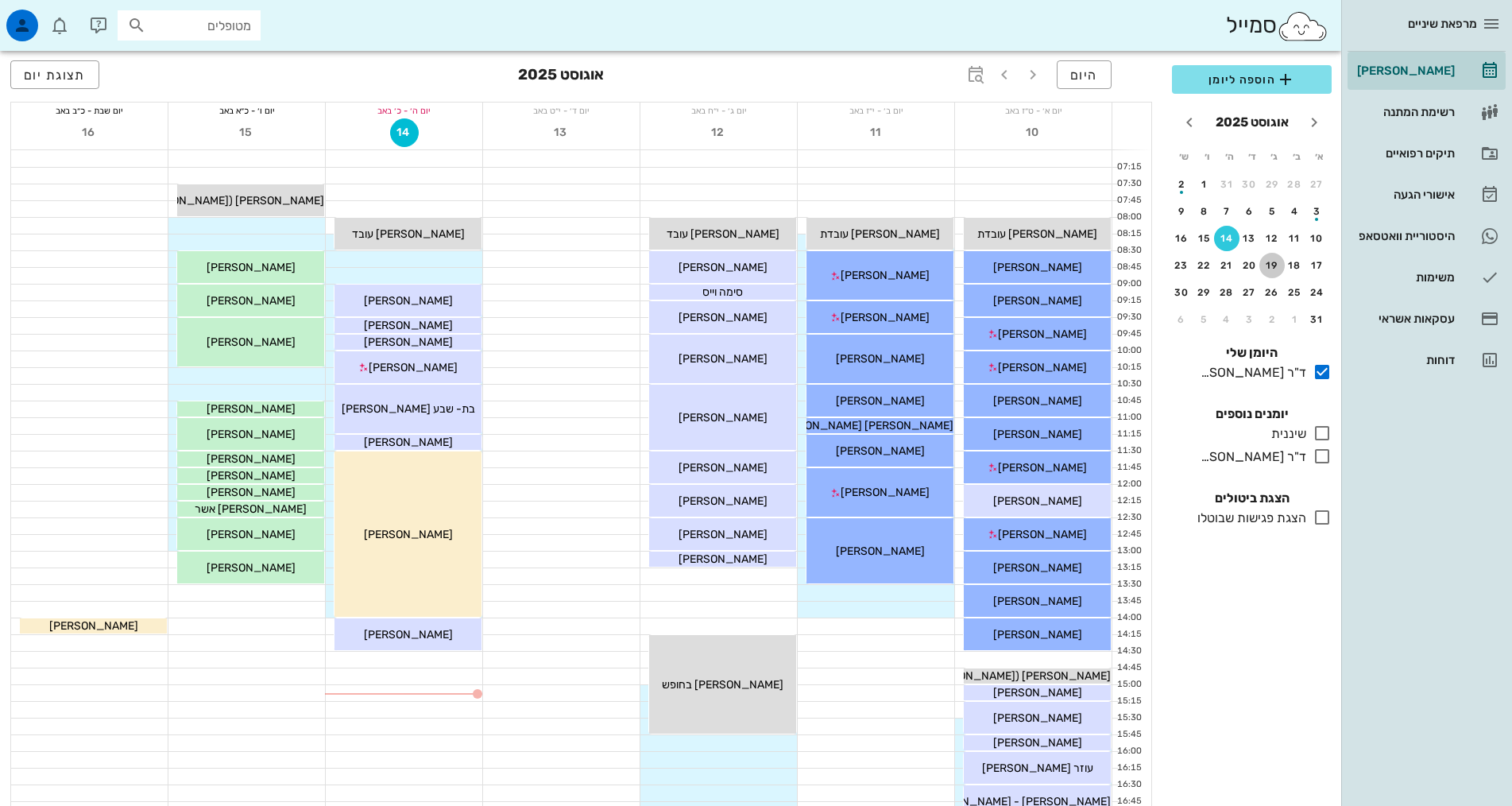
click at [1275, 263] on div "19" at bounding box center [1272, 266] width 26 height 12
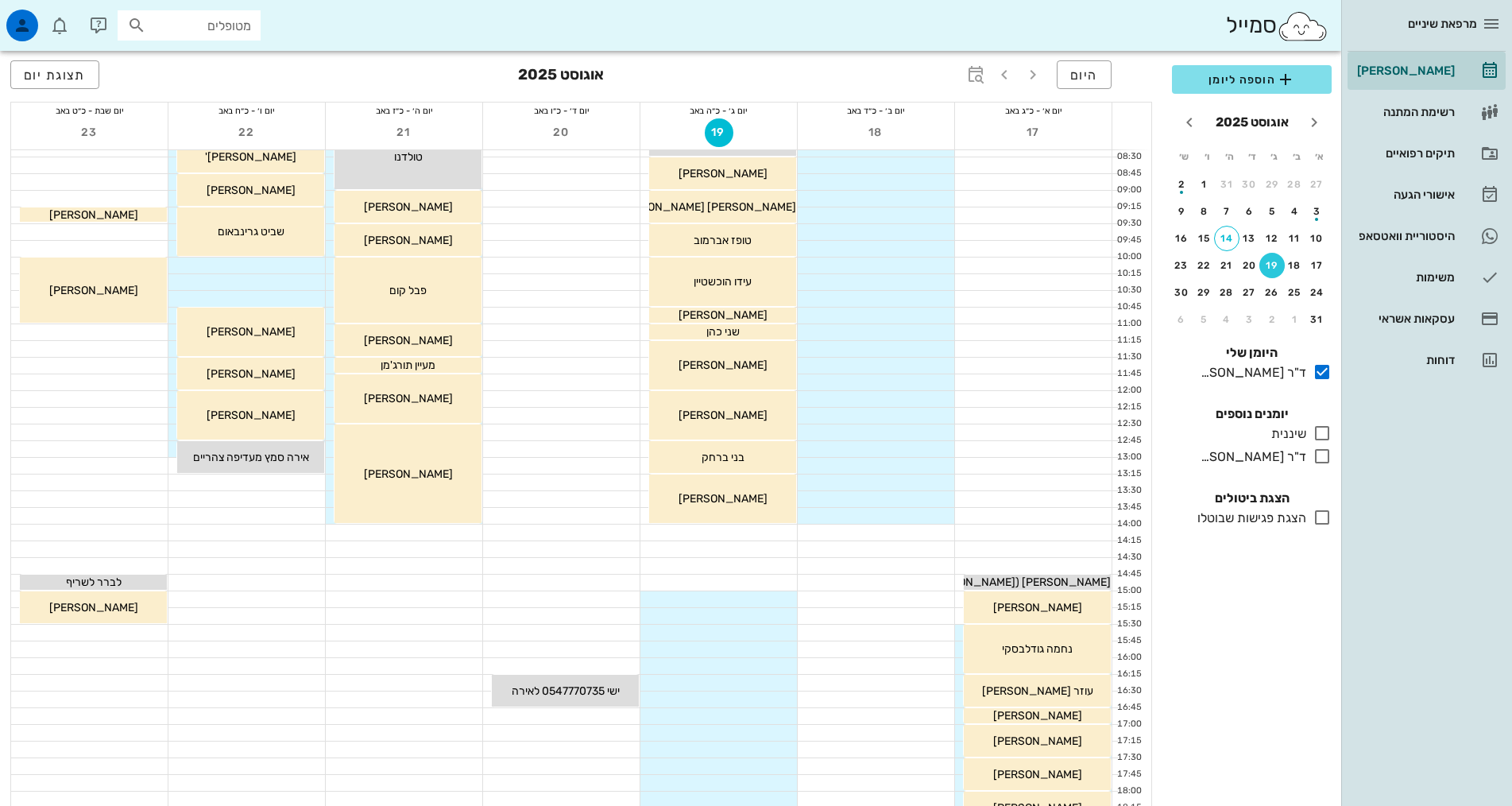
scroll to position [398, 0]
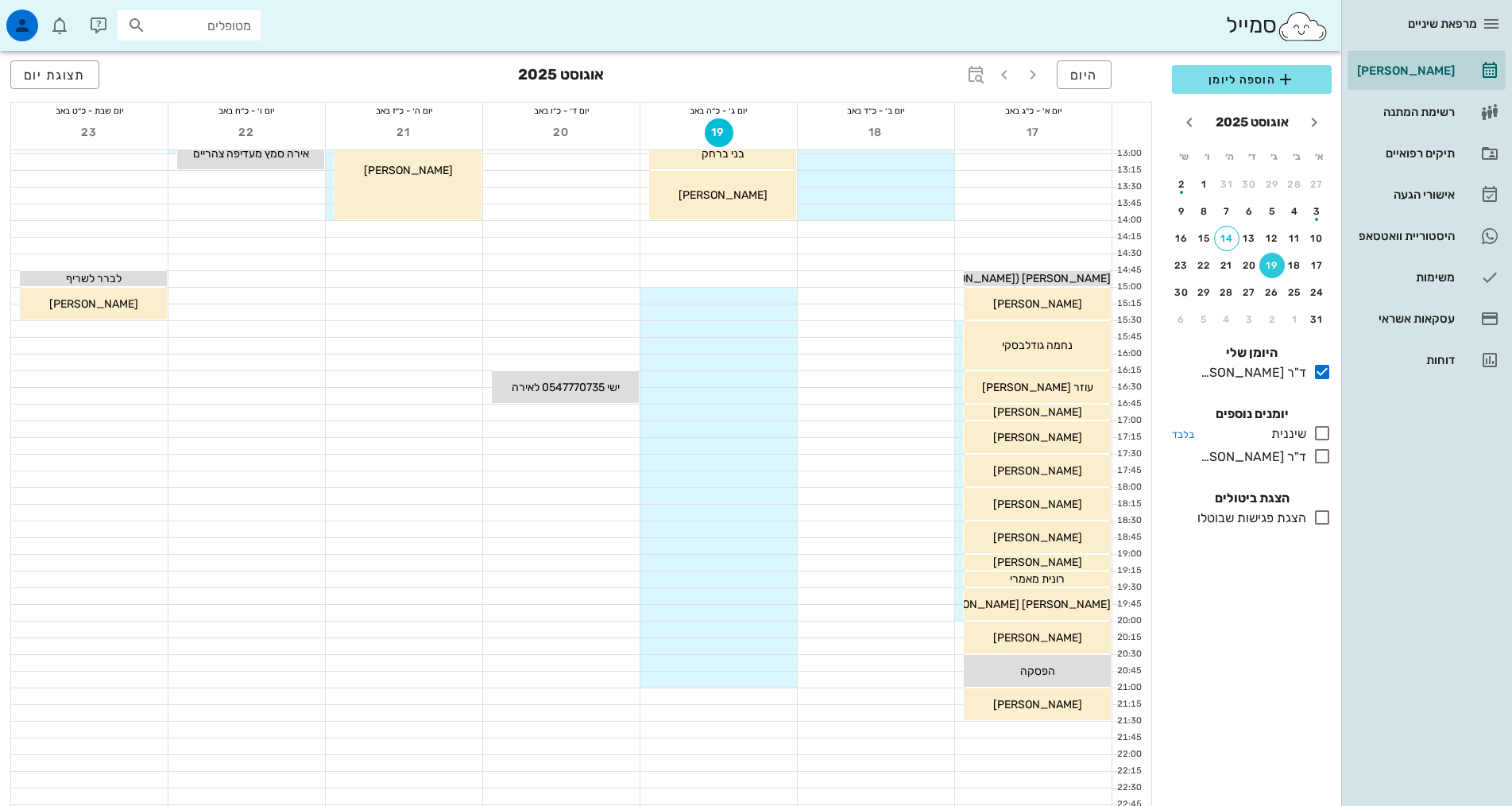
click at [1323, 436] on icon at bounding box center [1323, 433] width 19 height 19
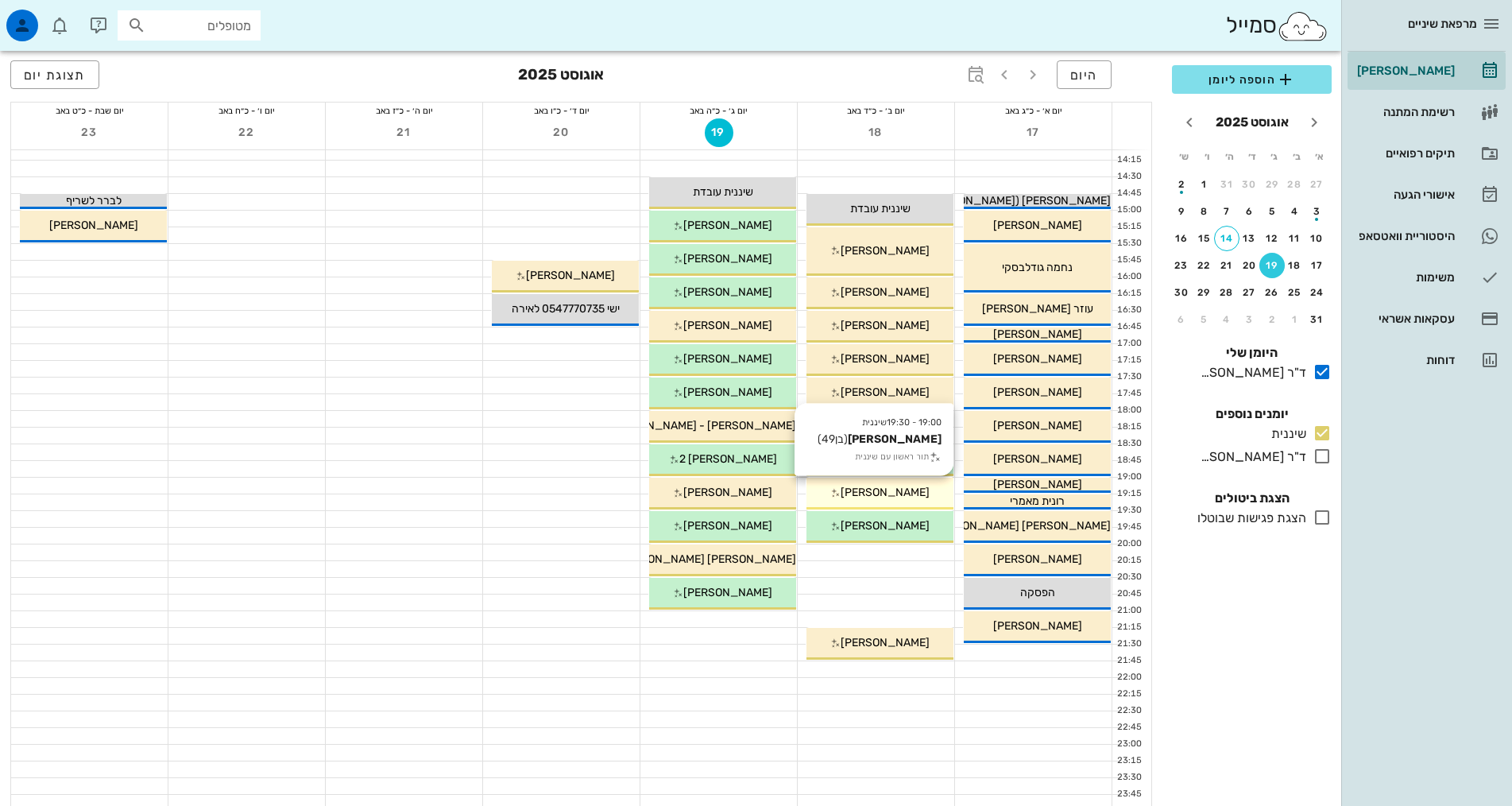
scroll to position [479, 0]
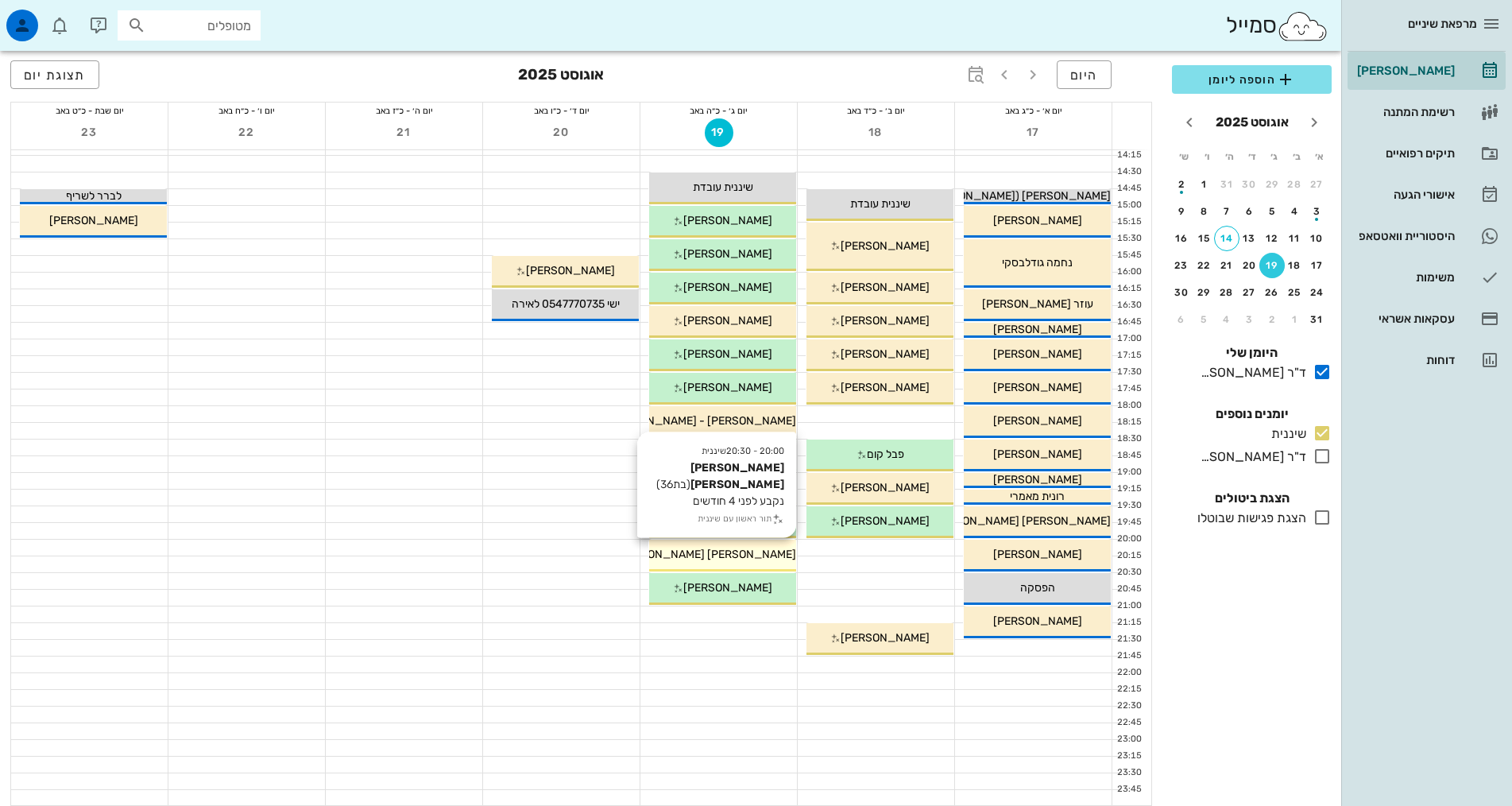
click at [741, 562] on div "[PERSON_NAME] [PERSON_NAME]" at bounding box center [722, 554] width 147 height 17
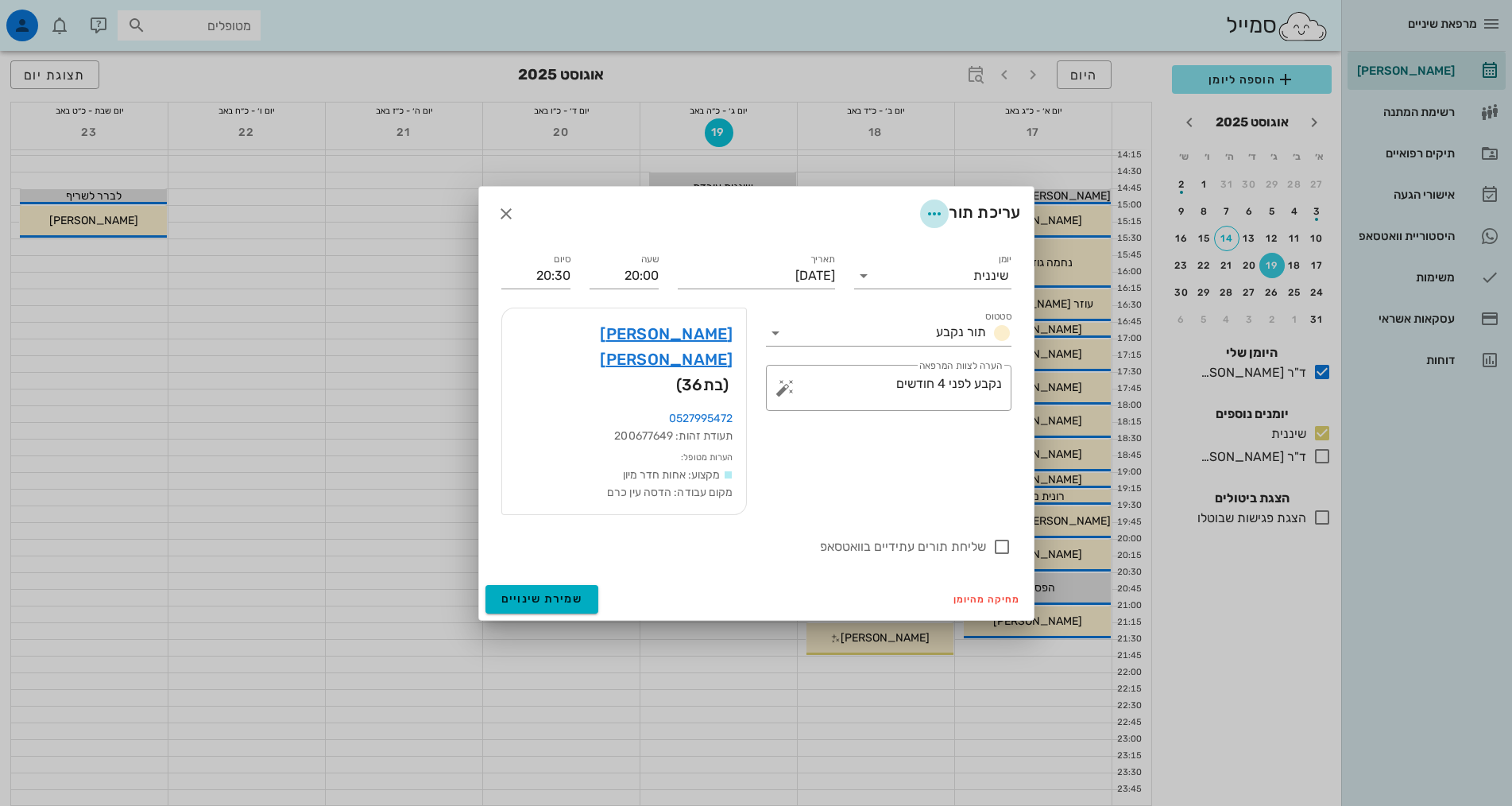
click at [929, 223] on icon "button" at bounding box center [935, 214] width 19 height 19
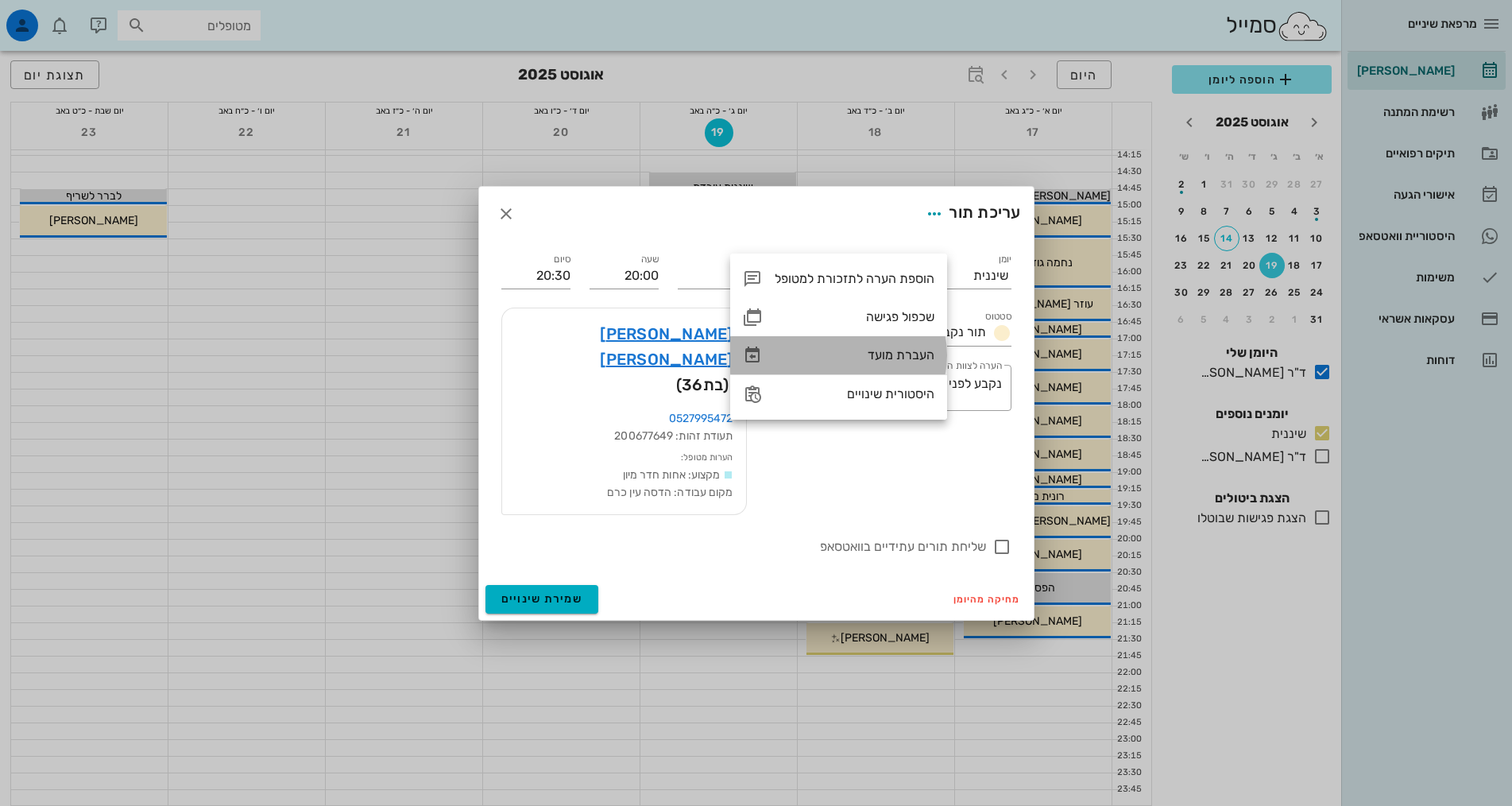
click at [907, 358] on div "העברת מועד" at bounding box center [854, 354] width 159 height 15
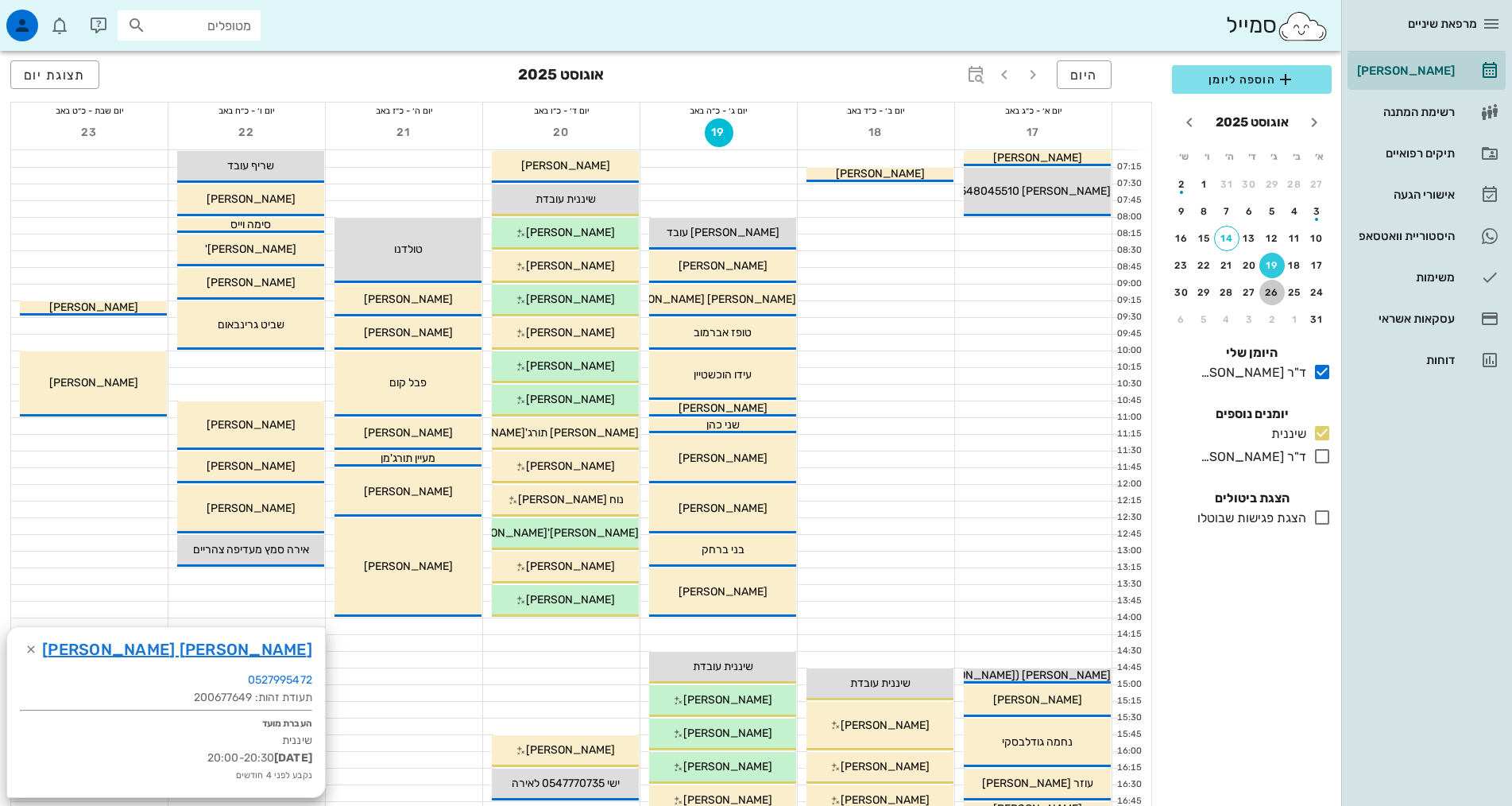
click at [1266, 291] on div "26" at bounding box center [1272, 292] width 26 height 12
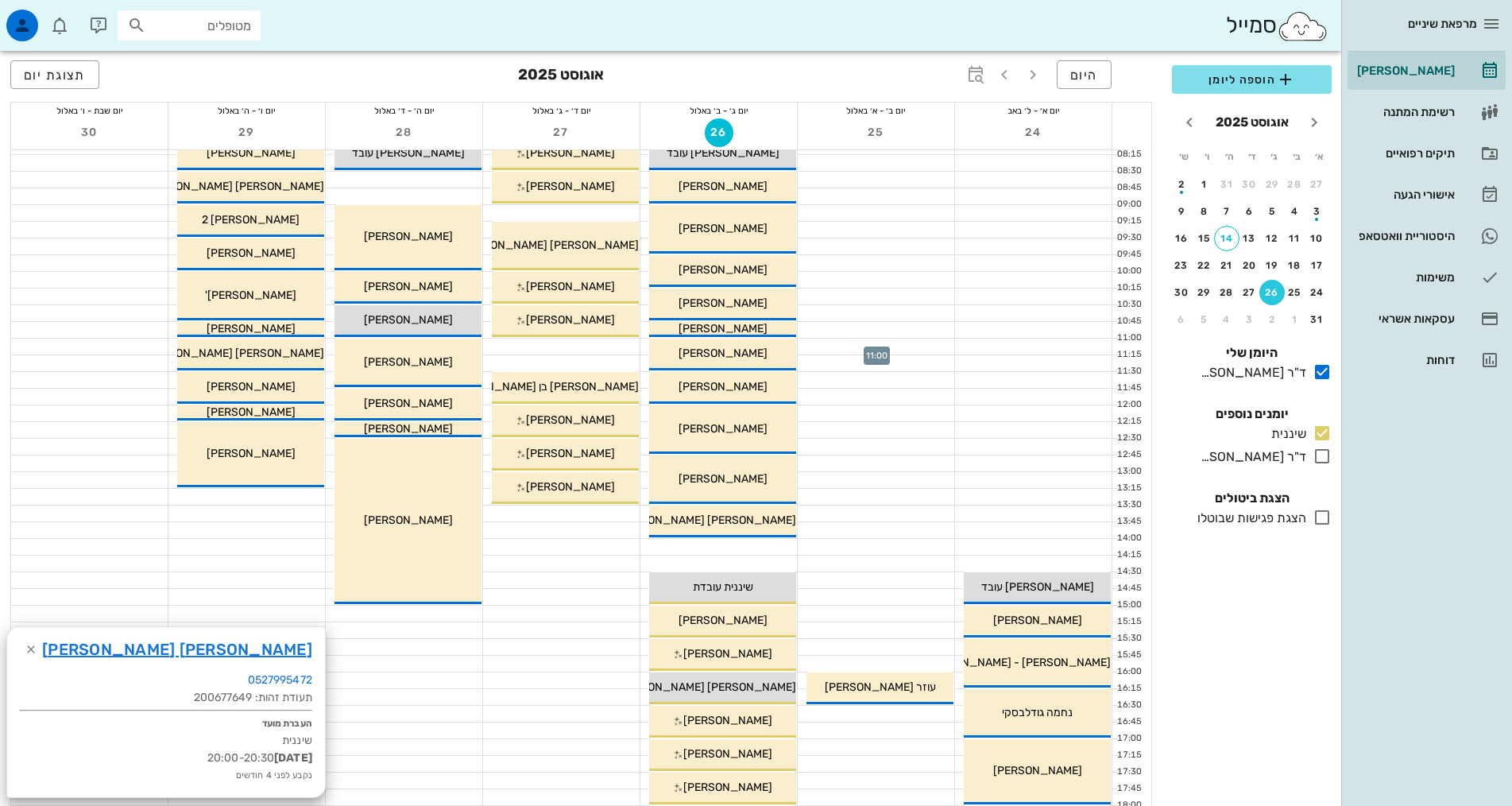
scroll to position [477, 0]
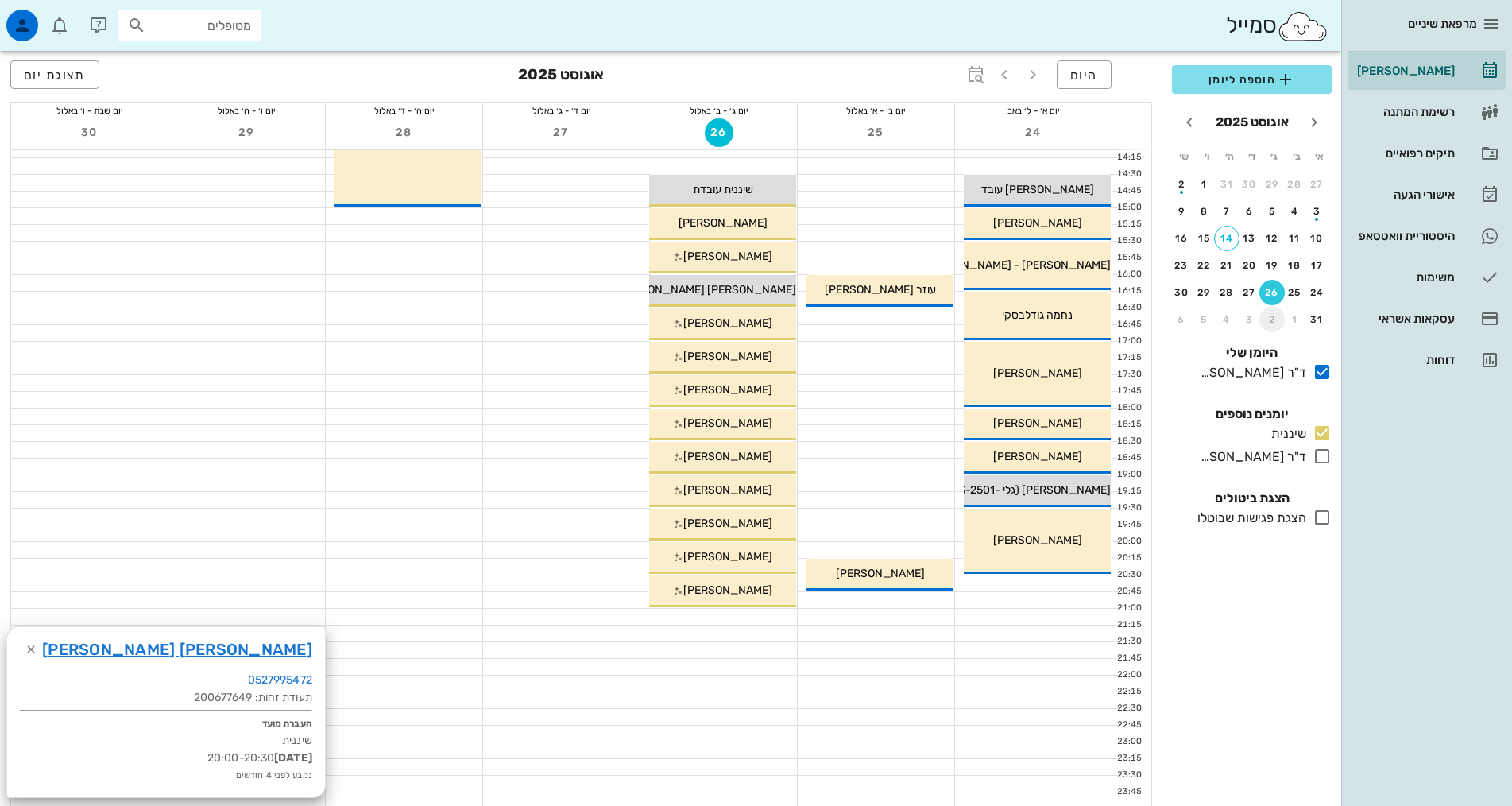
click at [1267, 321] on div "2" at bounding box center [1272, 320] width 26 height 12
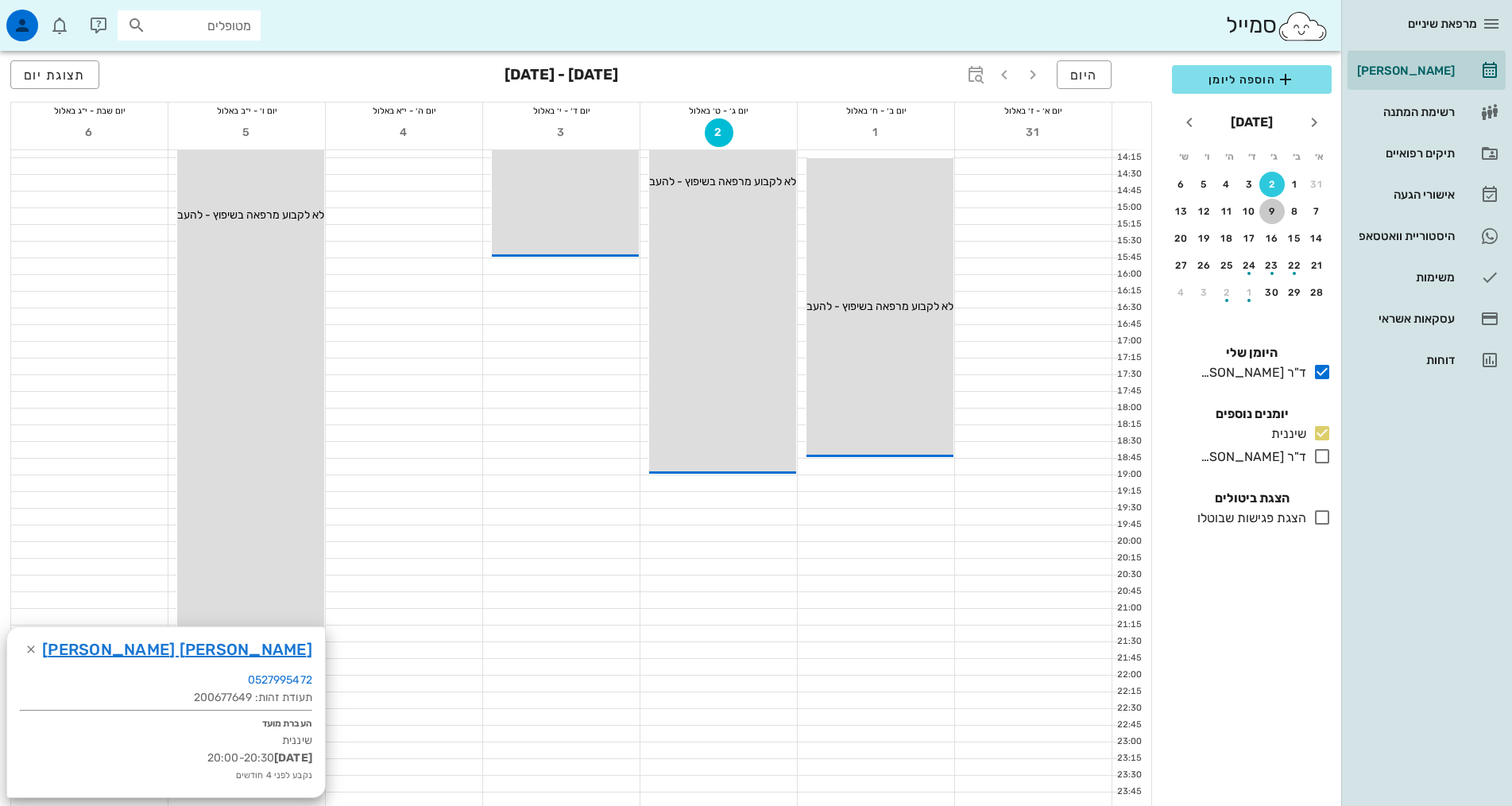
click at [1275, 211] on div "9" at bounding box center [1272, 211] width 26 height 12
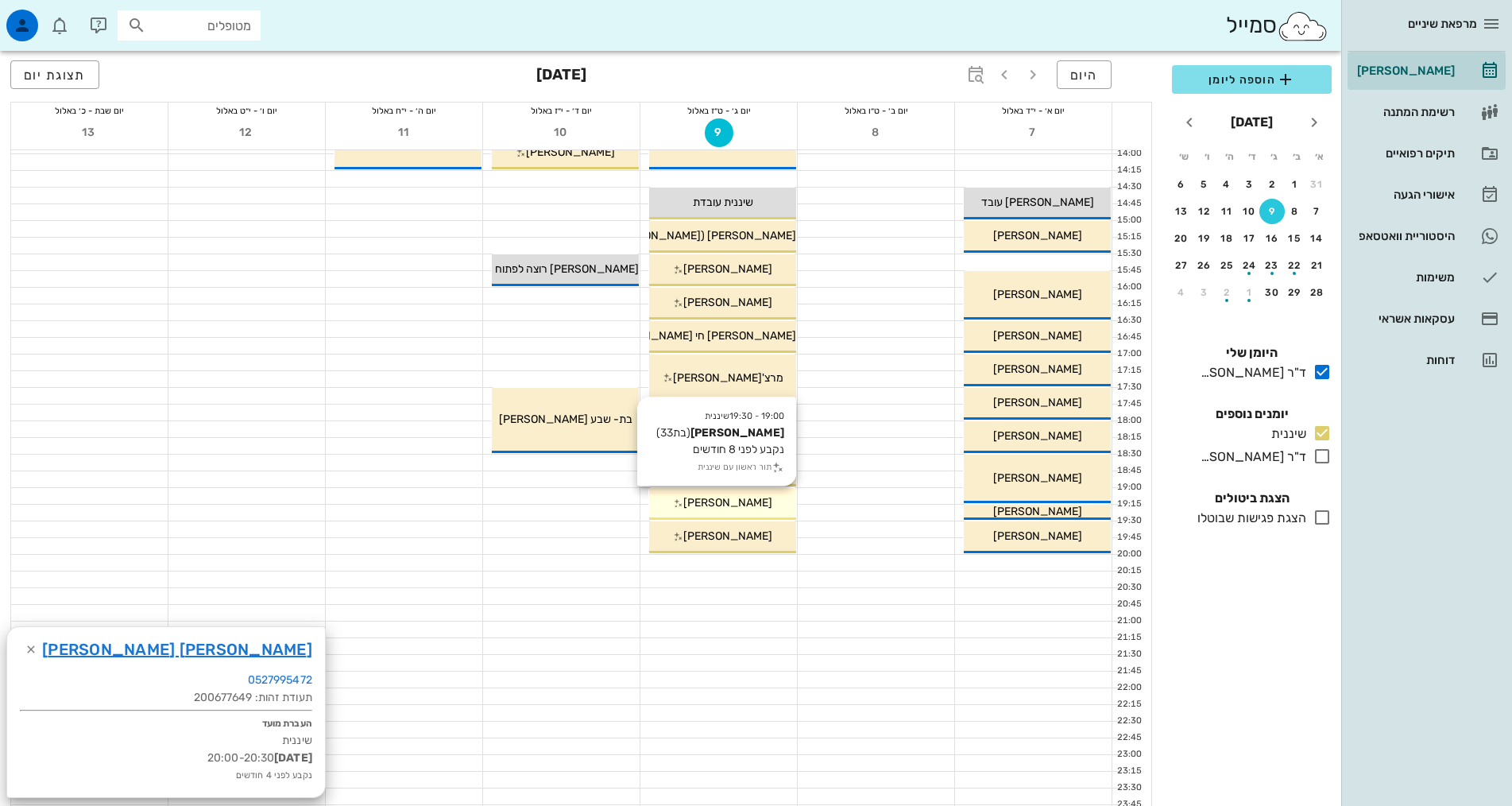
scroll to position [477, 0]
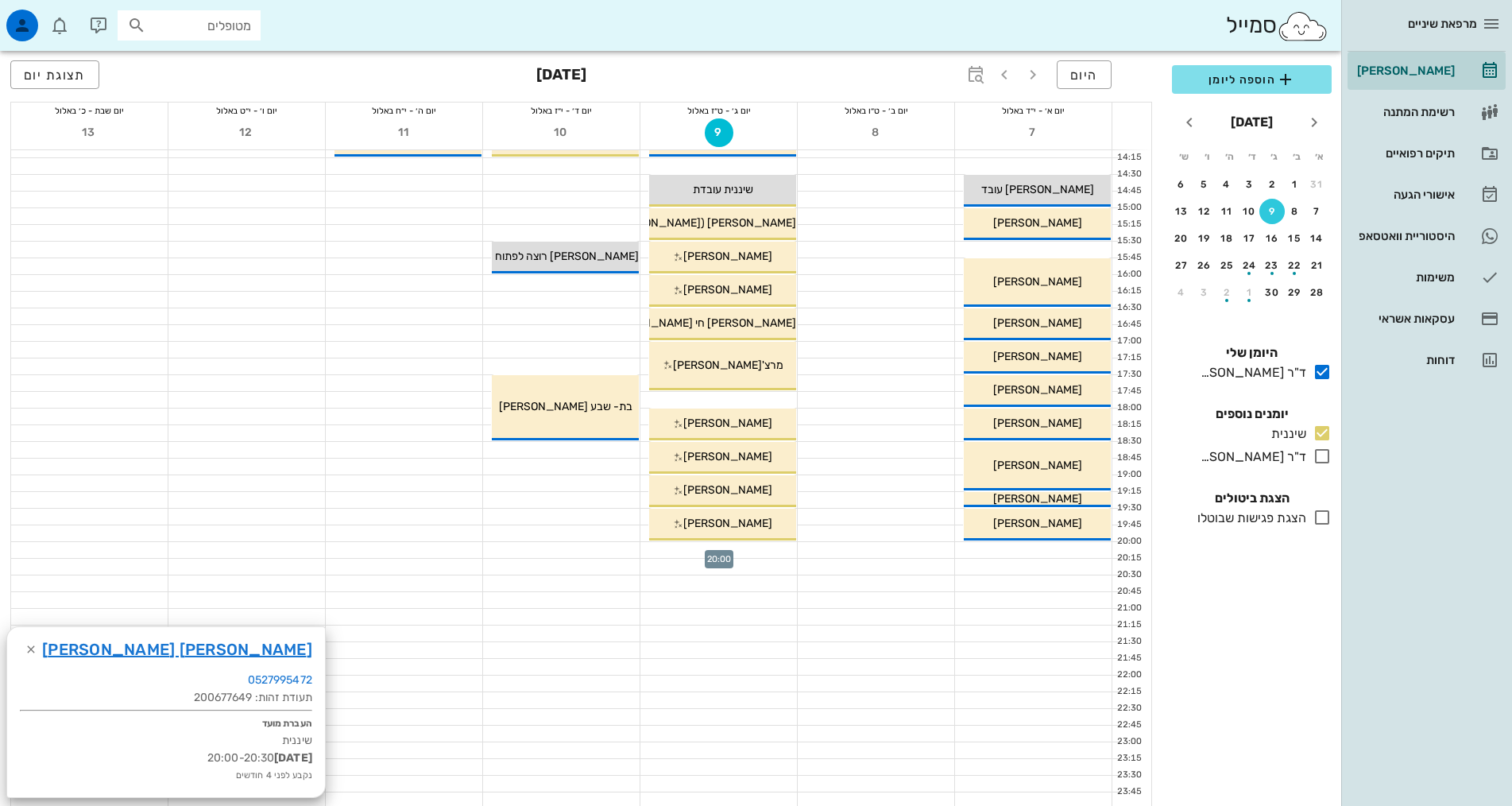
click at [751, 554] on div at bounding box center [718, 550] width 157 height 16
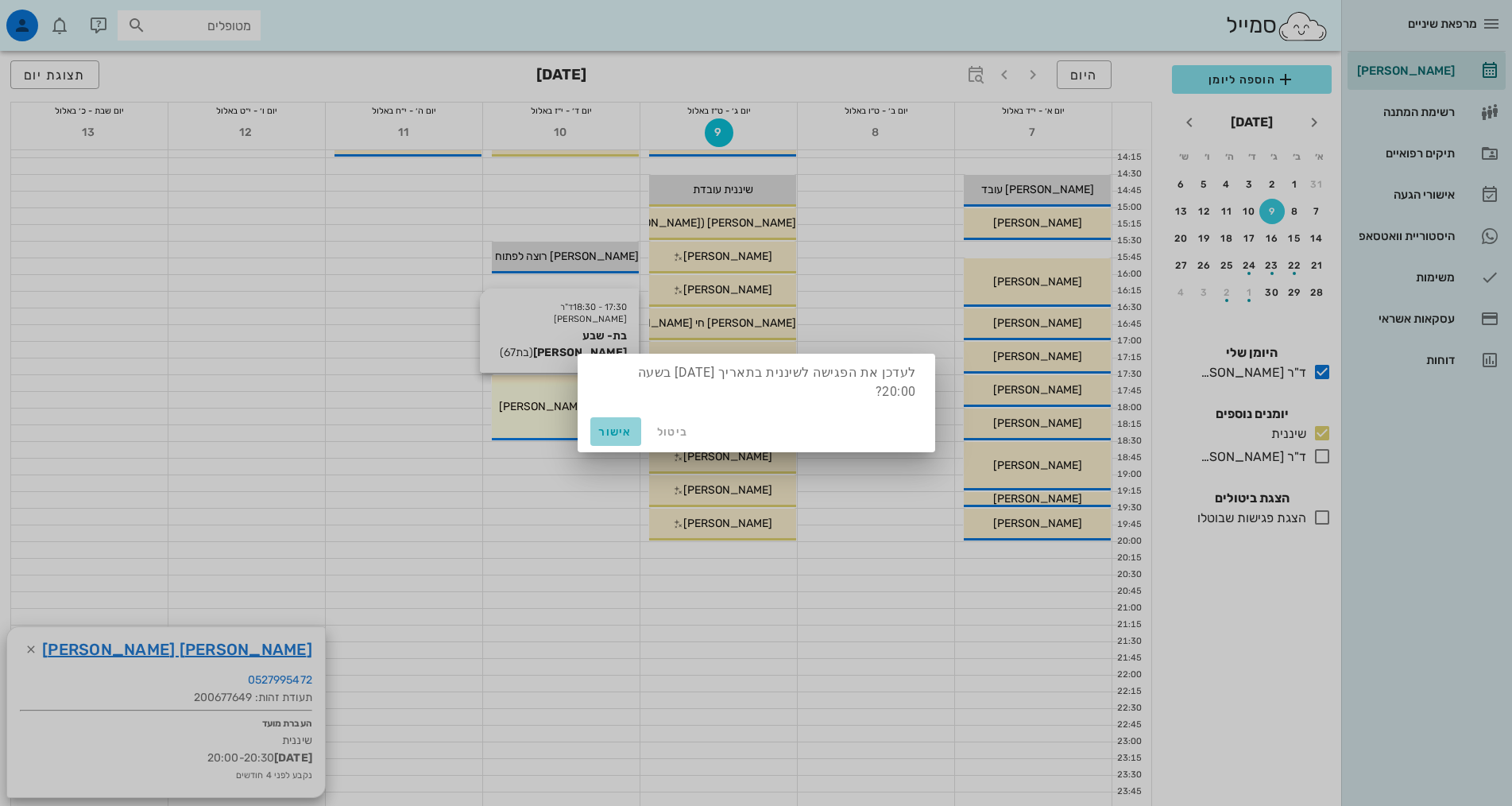
click at [636, 435] on button "אישור" at bounding box center [615, 431] width 50 height 28
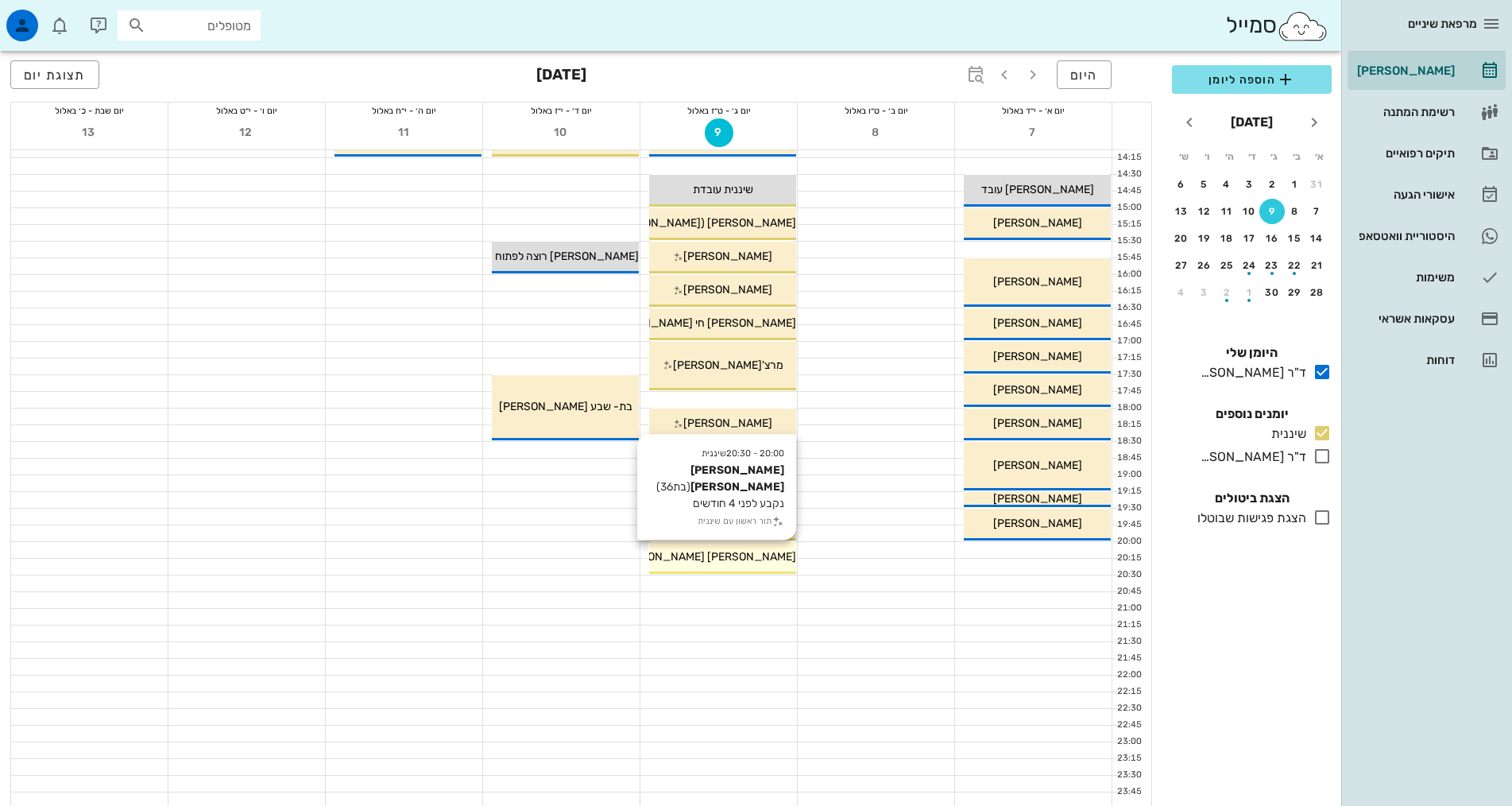
click at [741, 550] on span "[PERSON_NAME] [PERSON_NAME]" at bounding box center [706, 556] width 181 height 13
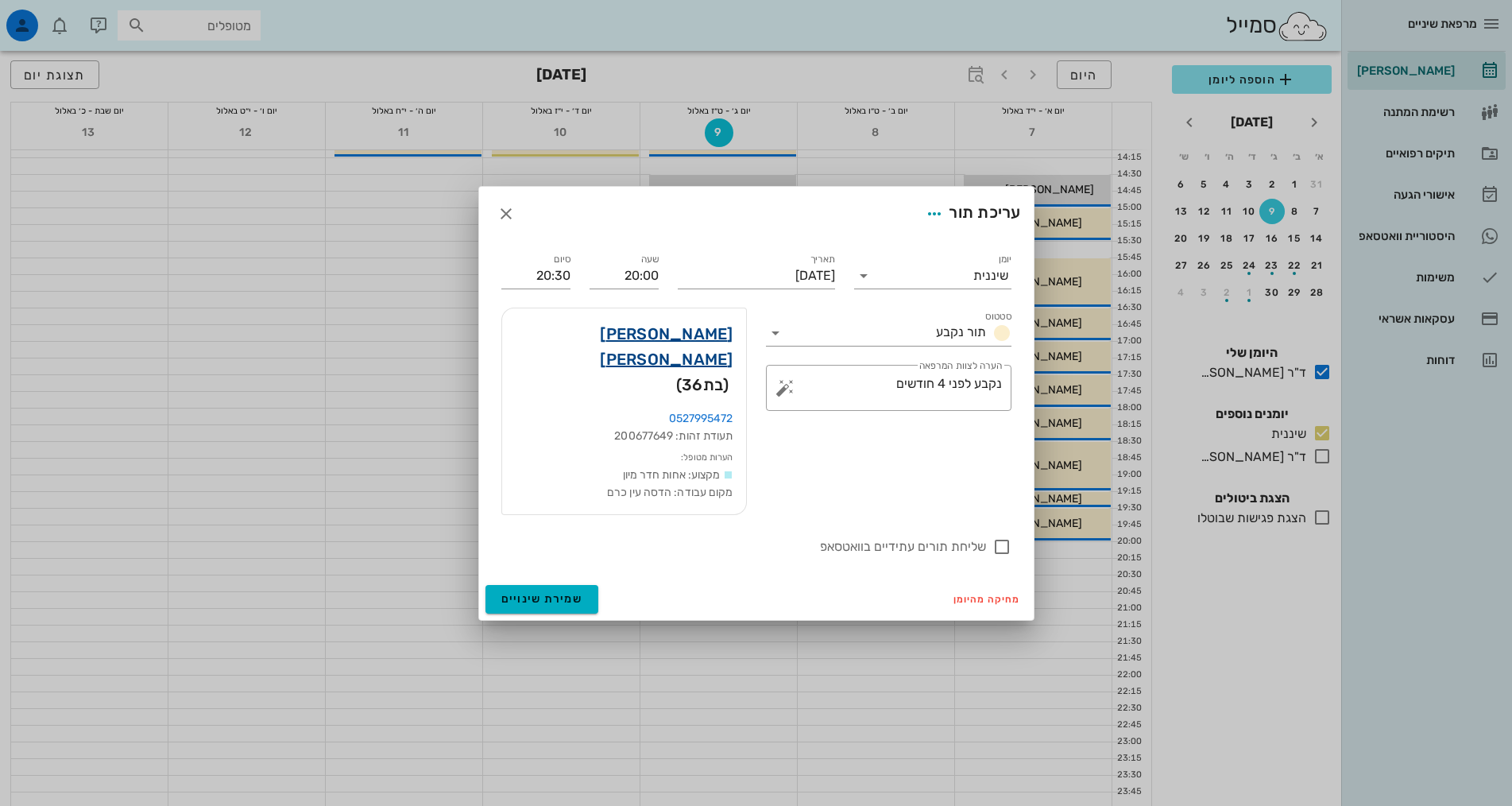
click at [679, 360] on link "חן לנדי שרון" at bounding box center [624, 346] width 219 height 50
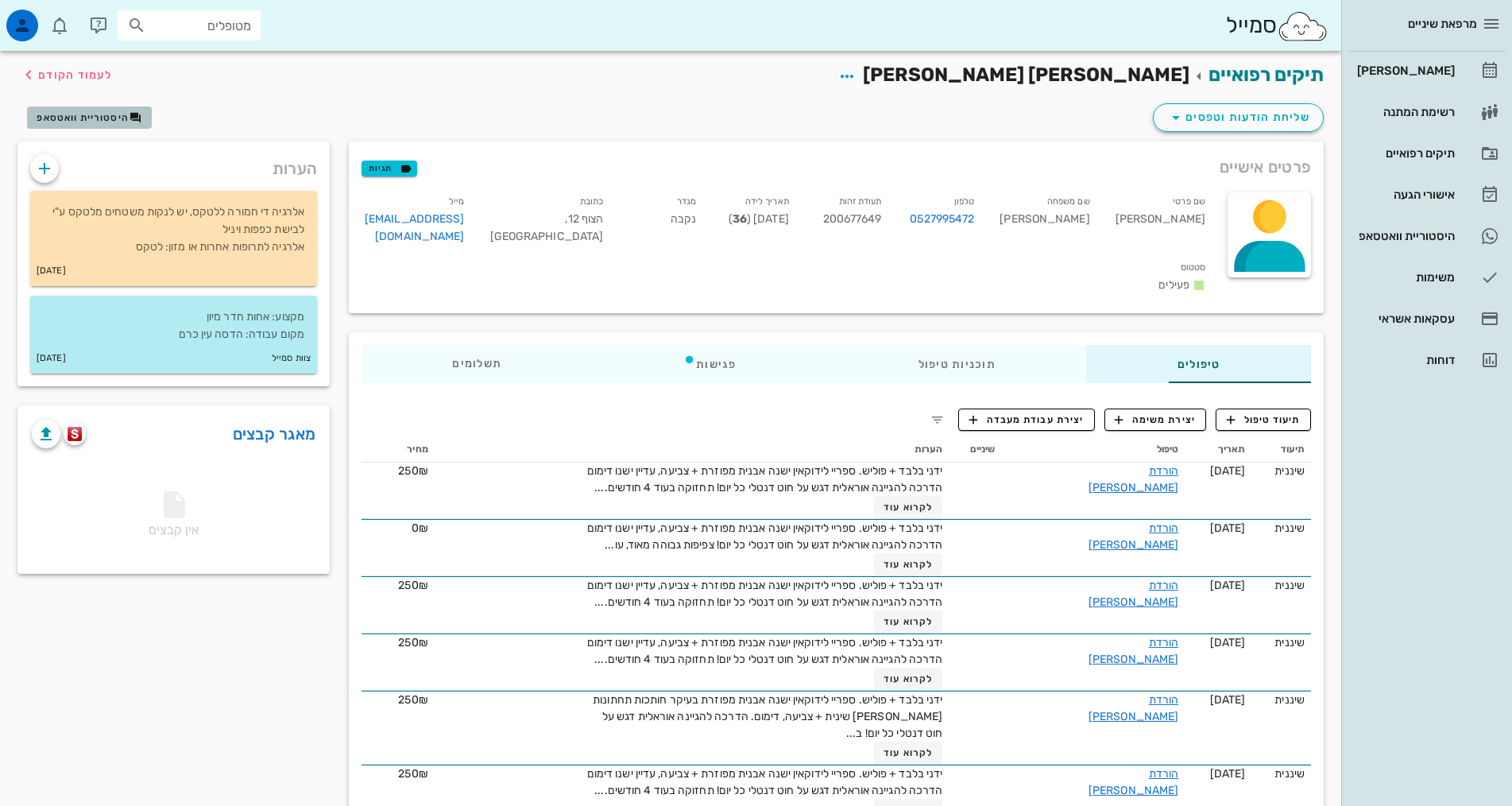
click at [75, 116] on span "היסטוריית וואטסאפ" at bounding box center [82, 118] width 92 height 12
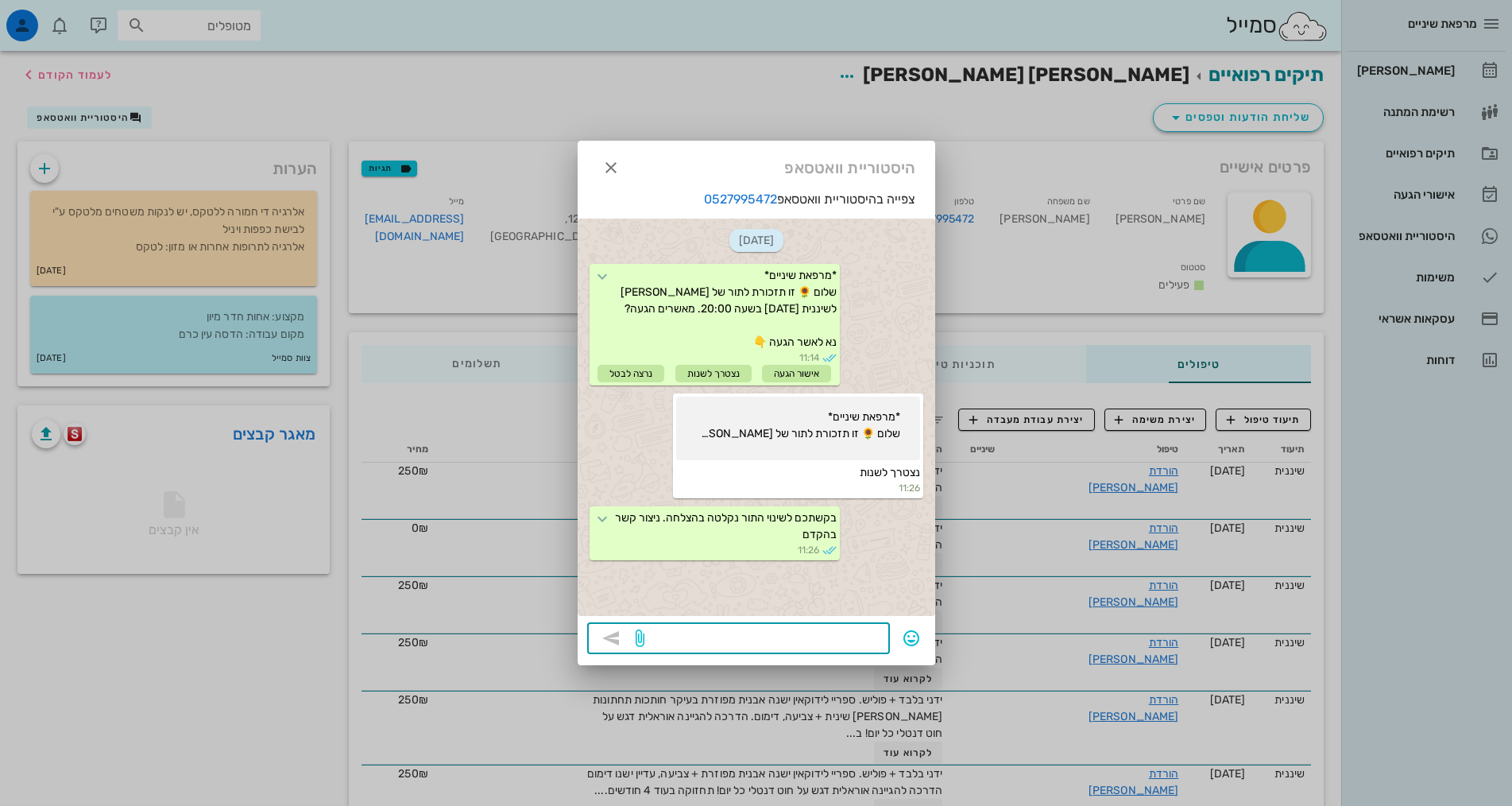
drag, startPoint x: 828, startPoint y: 627, endPoint x: 825, endPoint y: 641, distance: 14.3
click at [827, 637] on textarea at bounding box center [764, 639] width 233 height 26
type textarea "יש אפשרות לתור חלופי ב09.09 ב20:00"
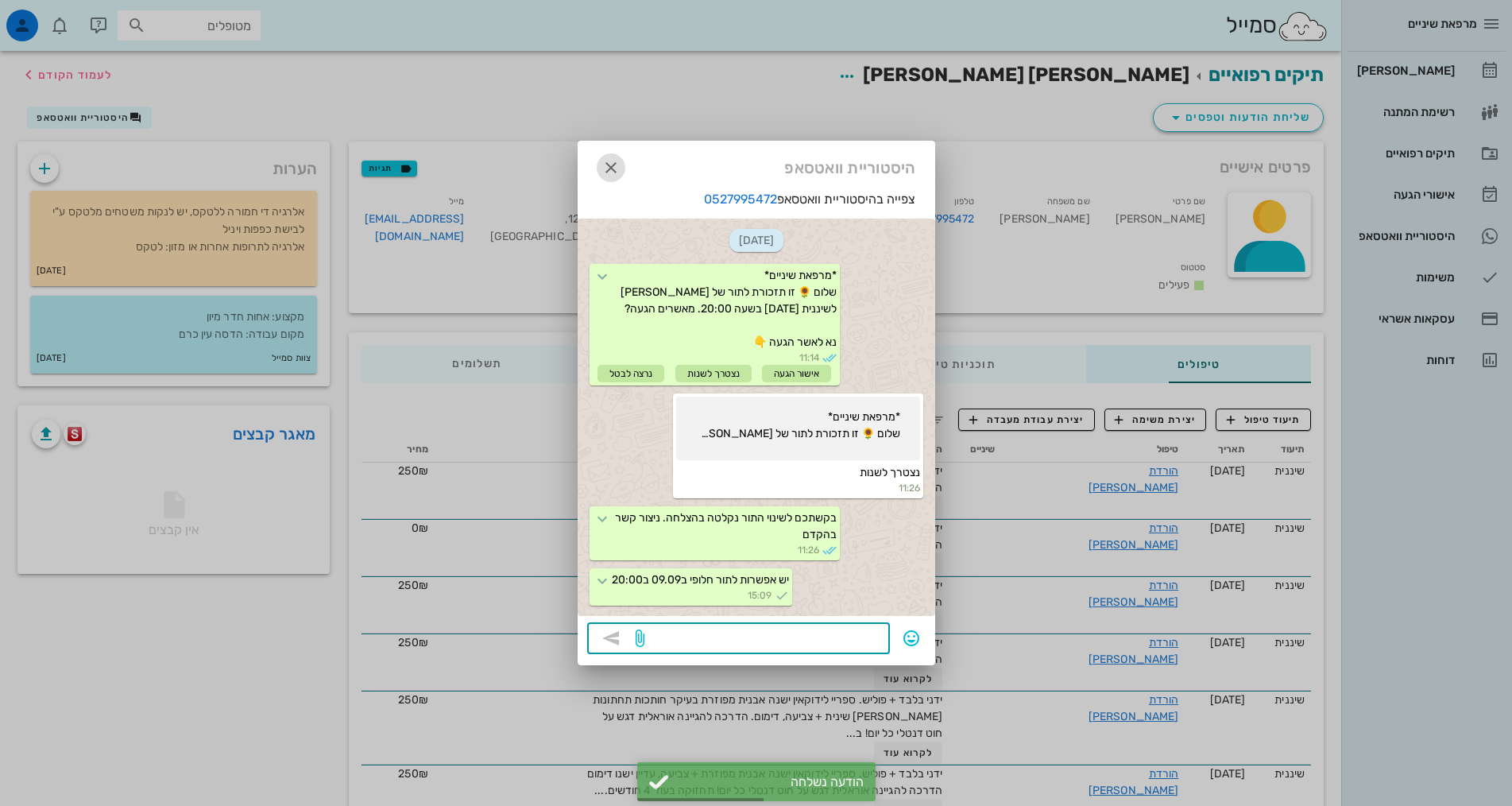
click at [611, 171] on icon "button" at bounding box center [611, 168] width 19 height 19
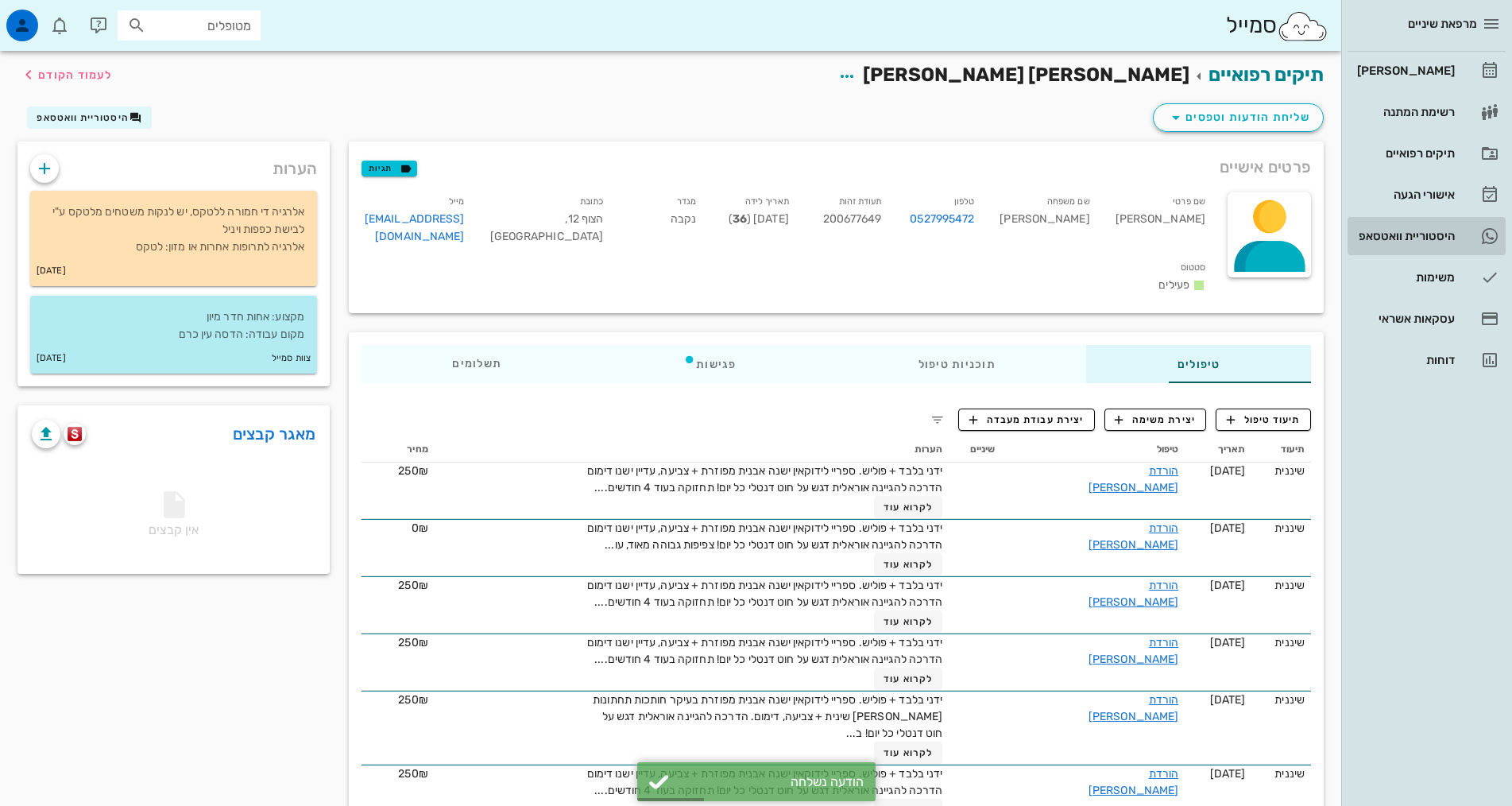
click at [1405, 228] on div "היסטוריית וואטסאפ" at bounding box center [1404, 236] width 101 height 26
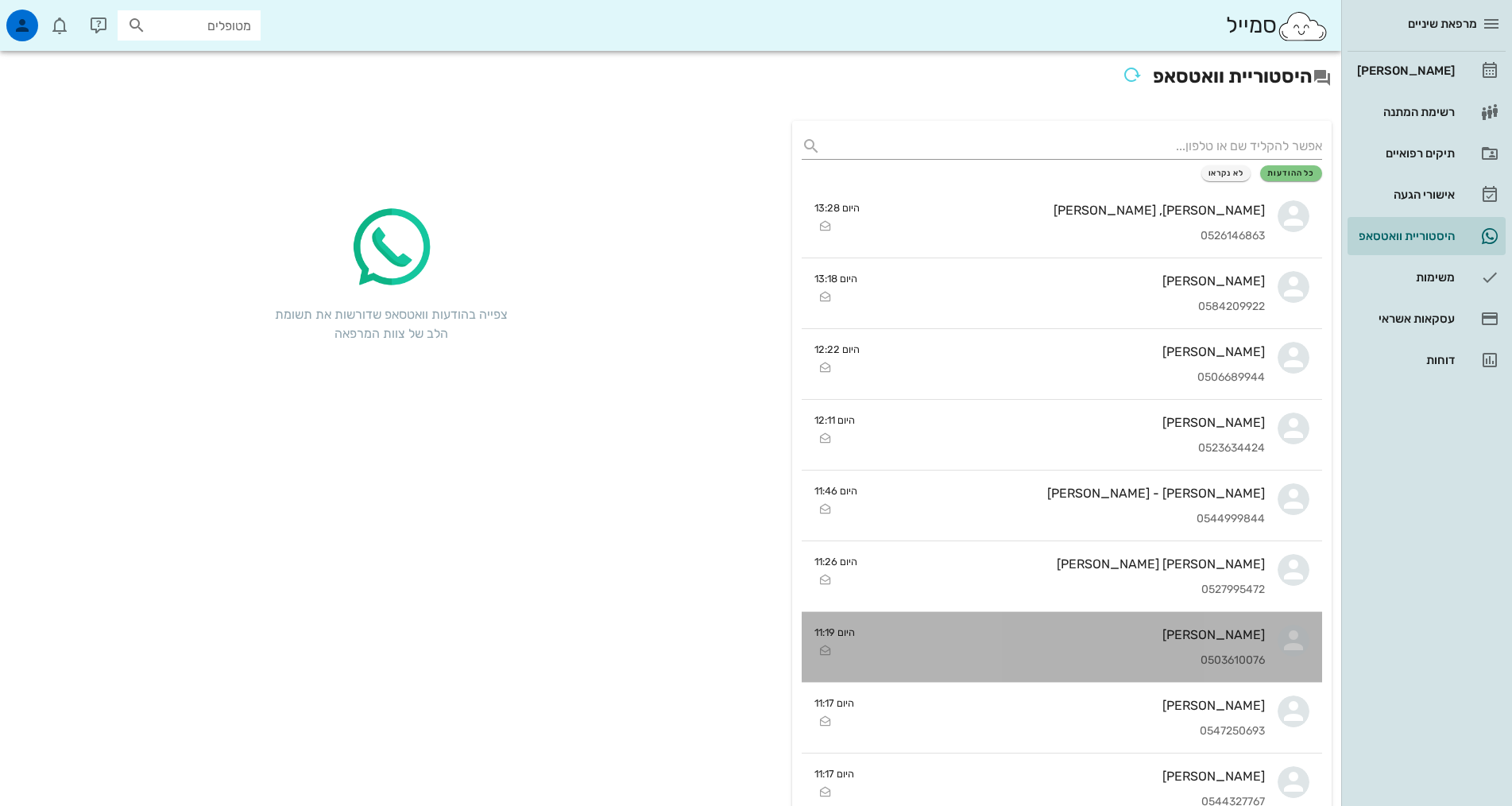
click at [1183, 650] on div "מיקה לינדמן 0503610076" at bounding box center [1066, 647] width 397 height 70
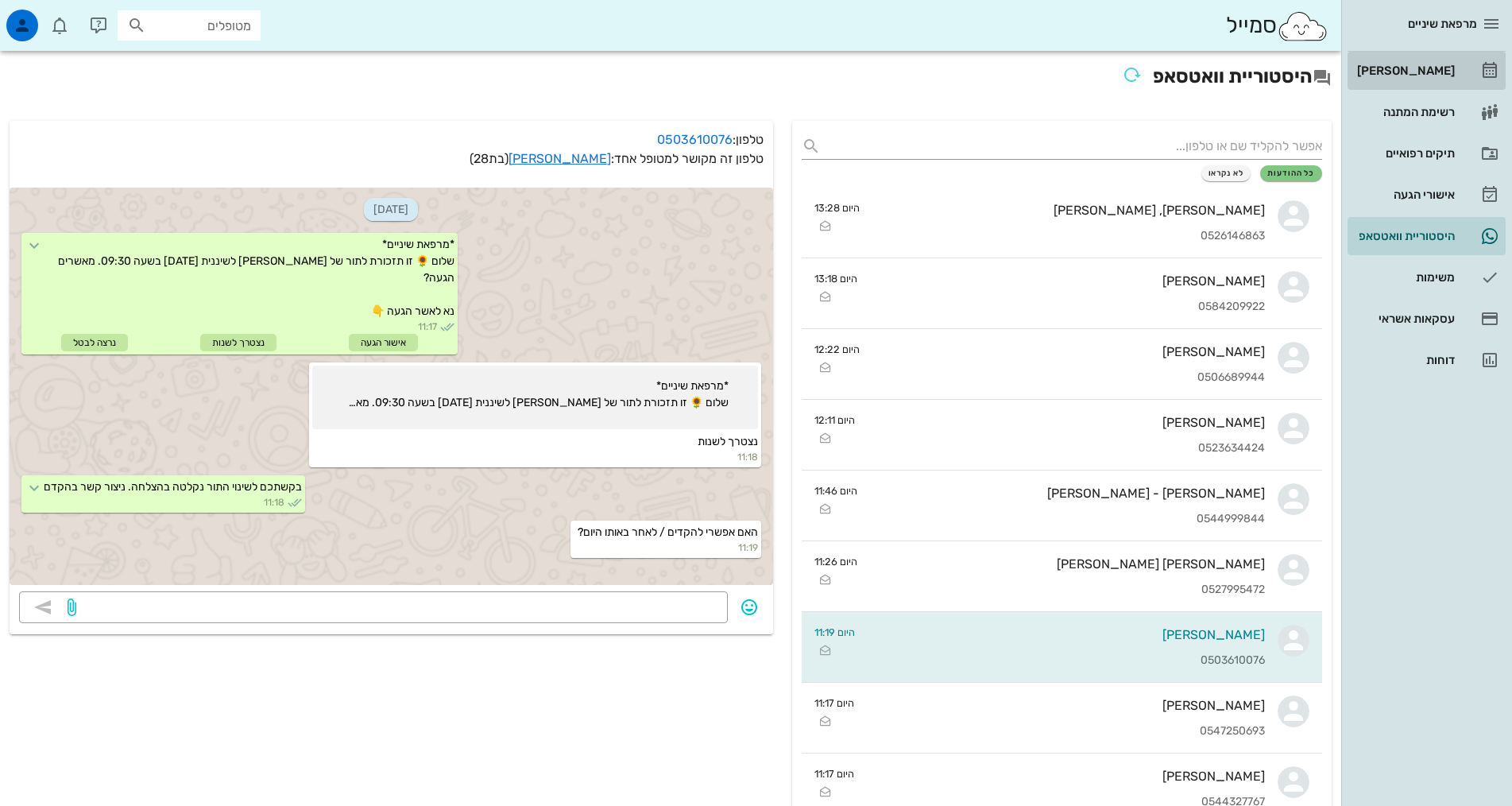
click at [1442, 79] on div "[PERSON_NAME]" at bounding box center [1404, 71] width 101 height 26
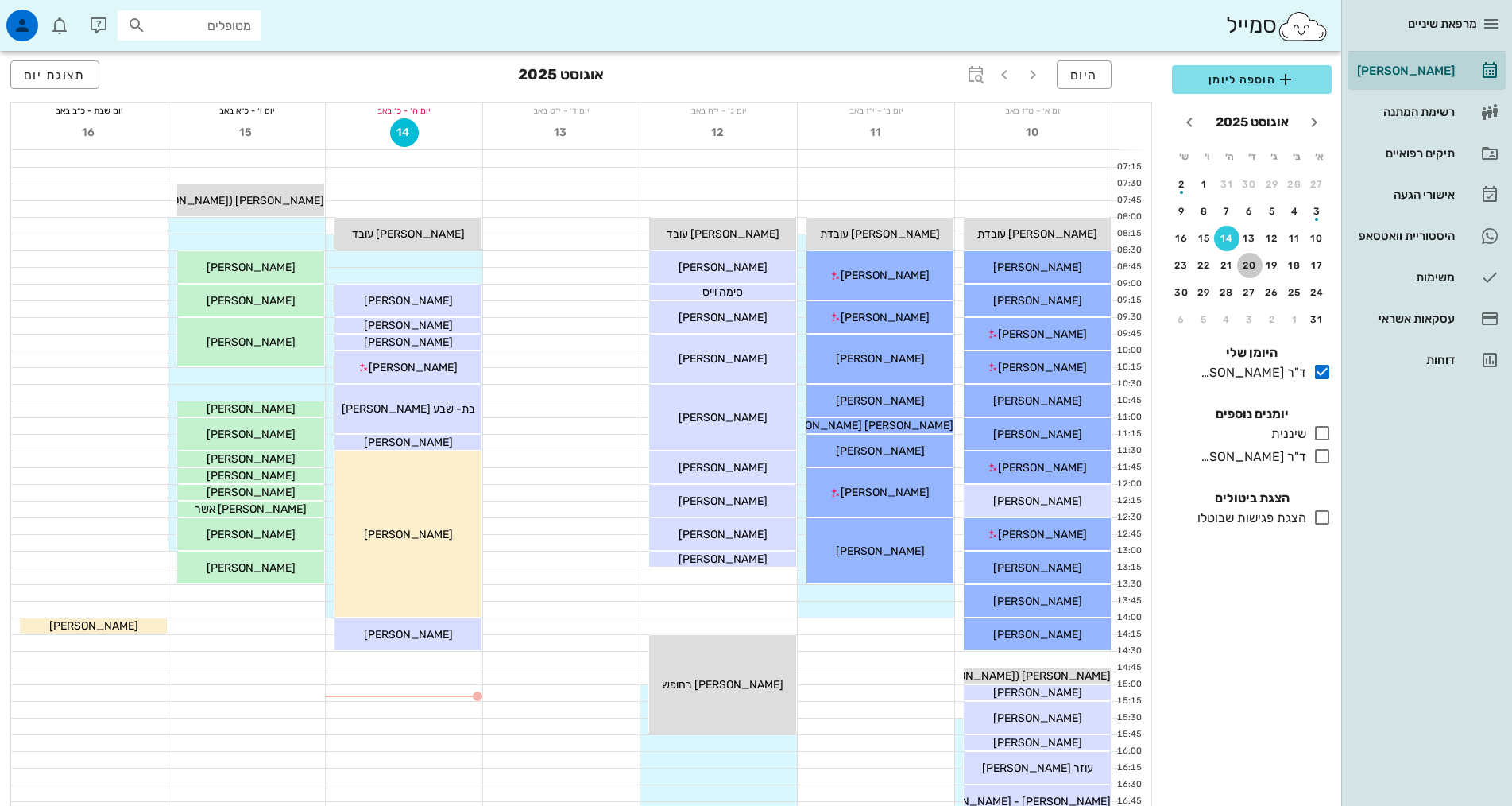
click at [1253, 267] on div "20" at bounding box center [1250, 266] width 26 height 12
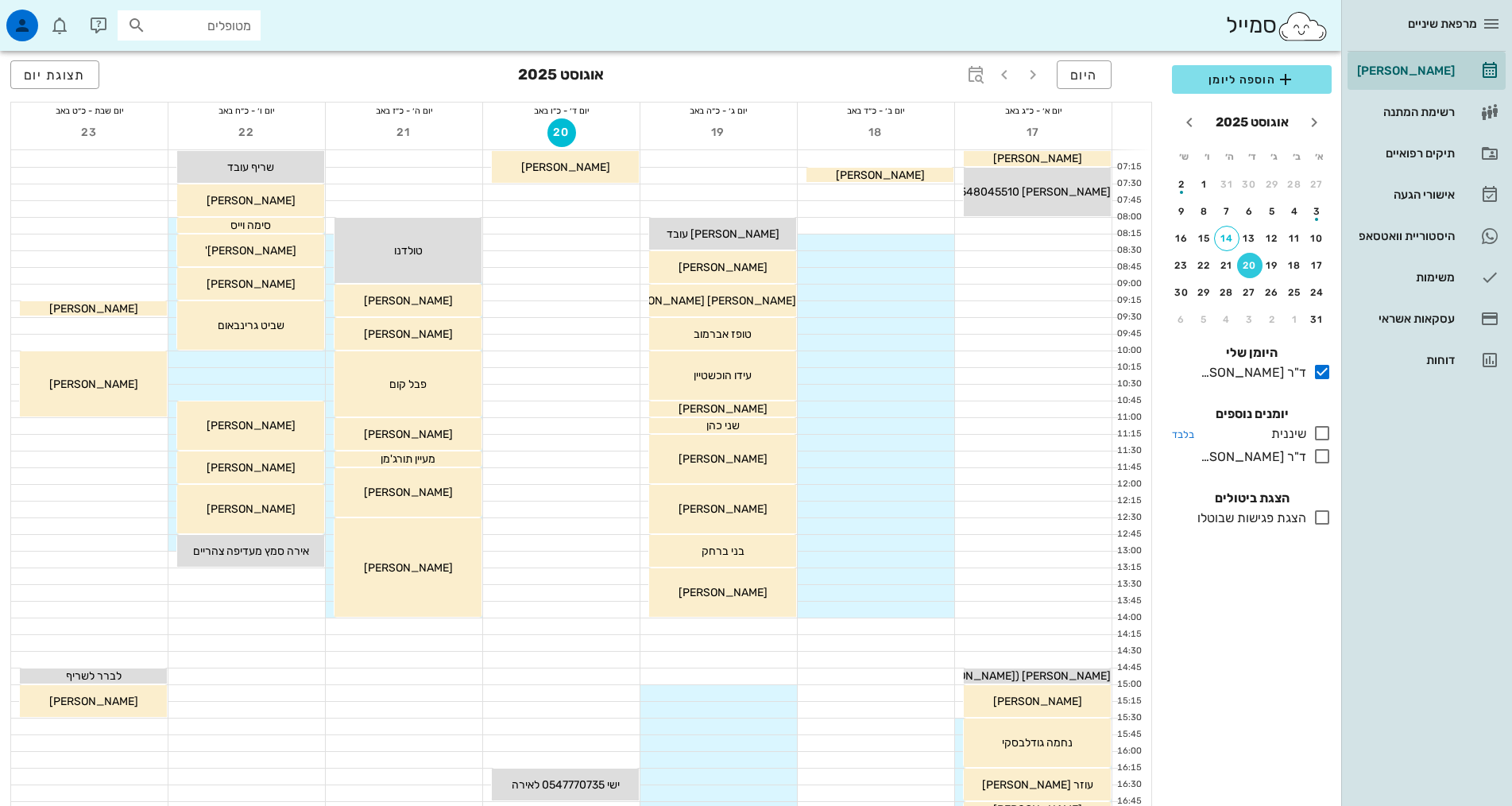
click at [1322, 432] on icon at bounding box center [1323, 433] width 19 height 19
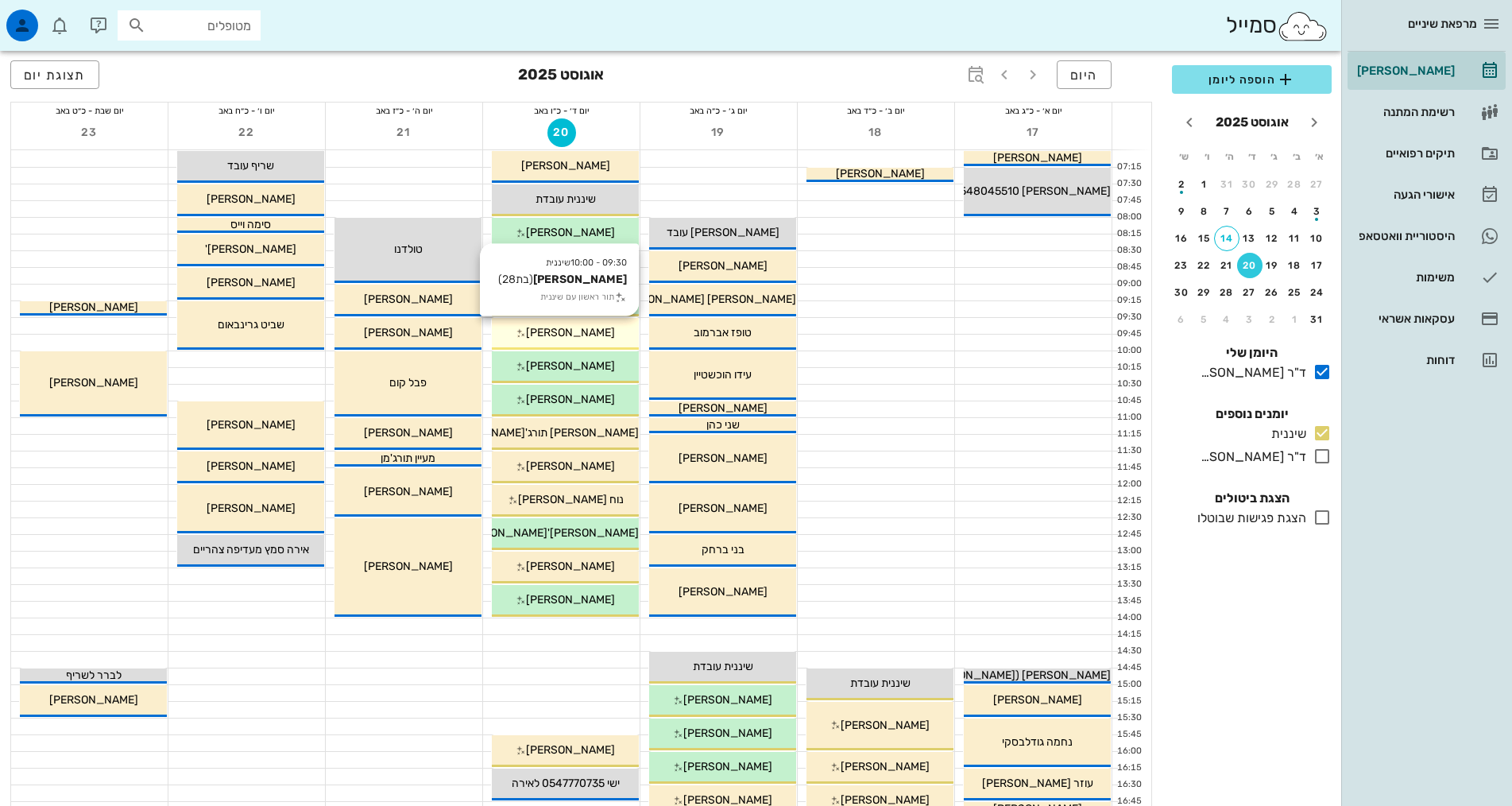
click at [557, 337] on span "[PERSON_NAME]" at bounding box center [570, 332] width 89 height 13
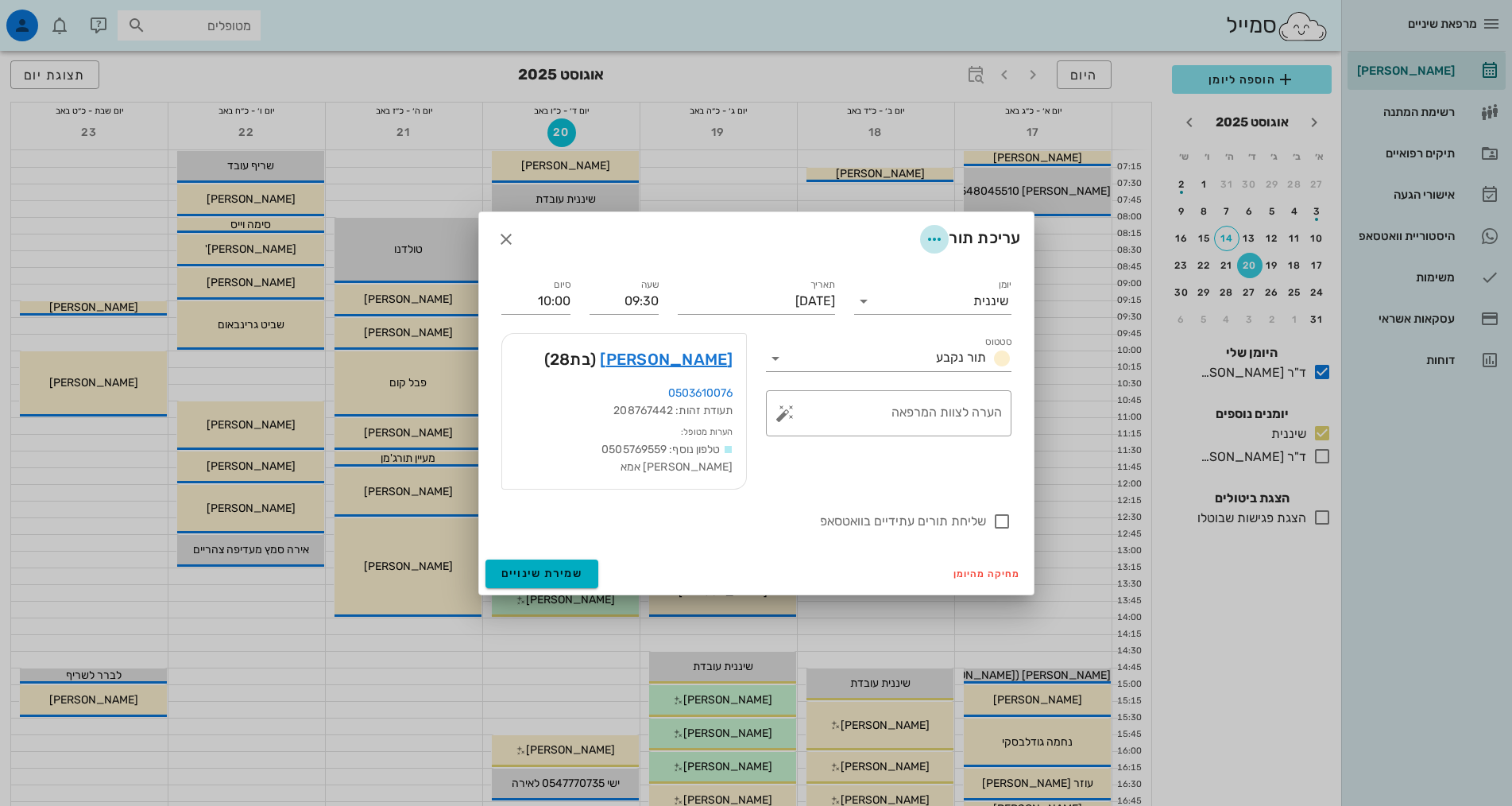
click at [931, 247] on icon "button" at bounding box center [935, 239] width 19 height 19
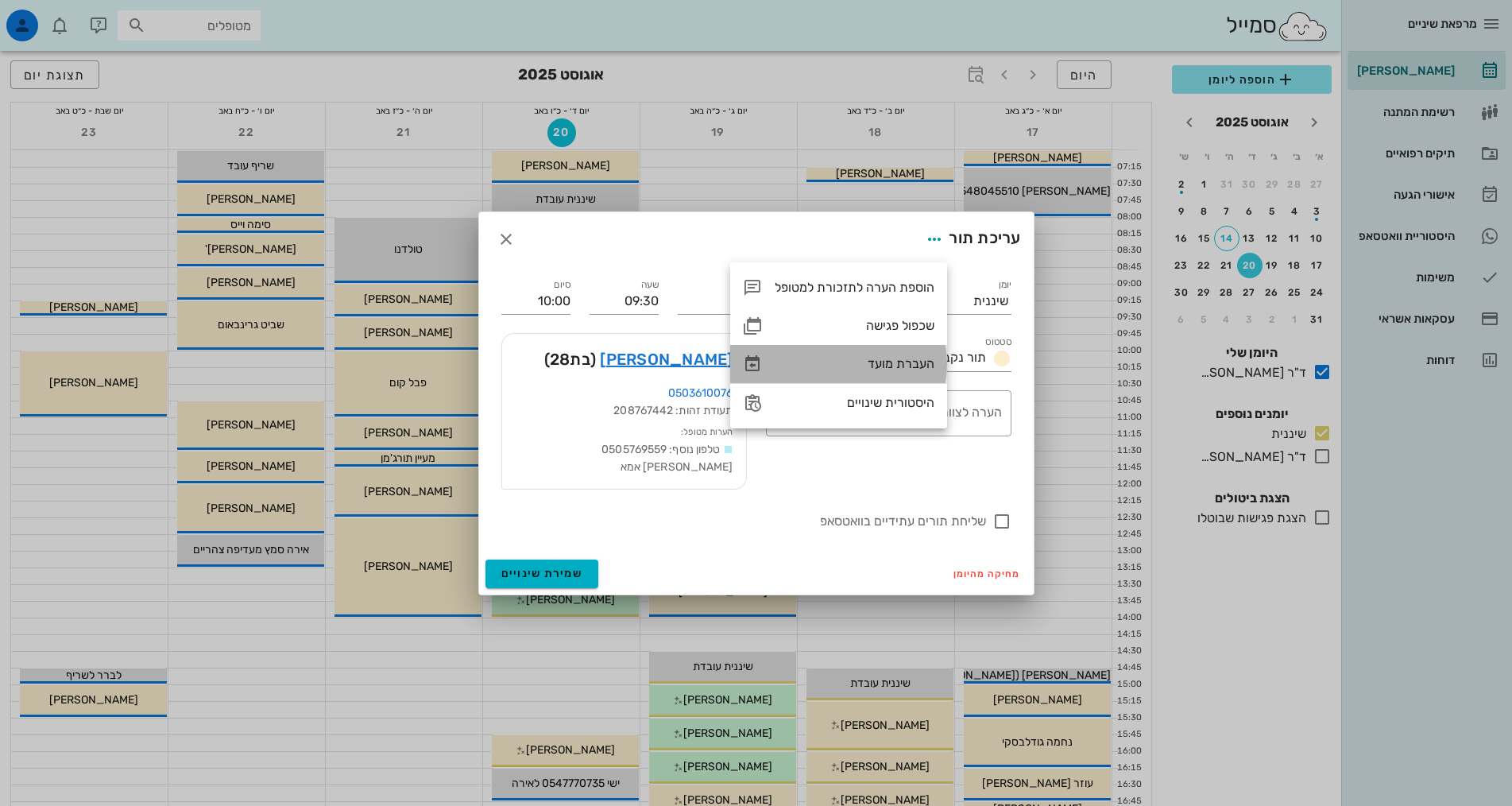
click at [917, 371] on div "העברת מועד" at bounding box center [854, 363] width 159 height 15
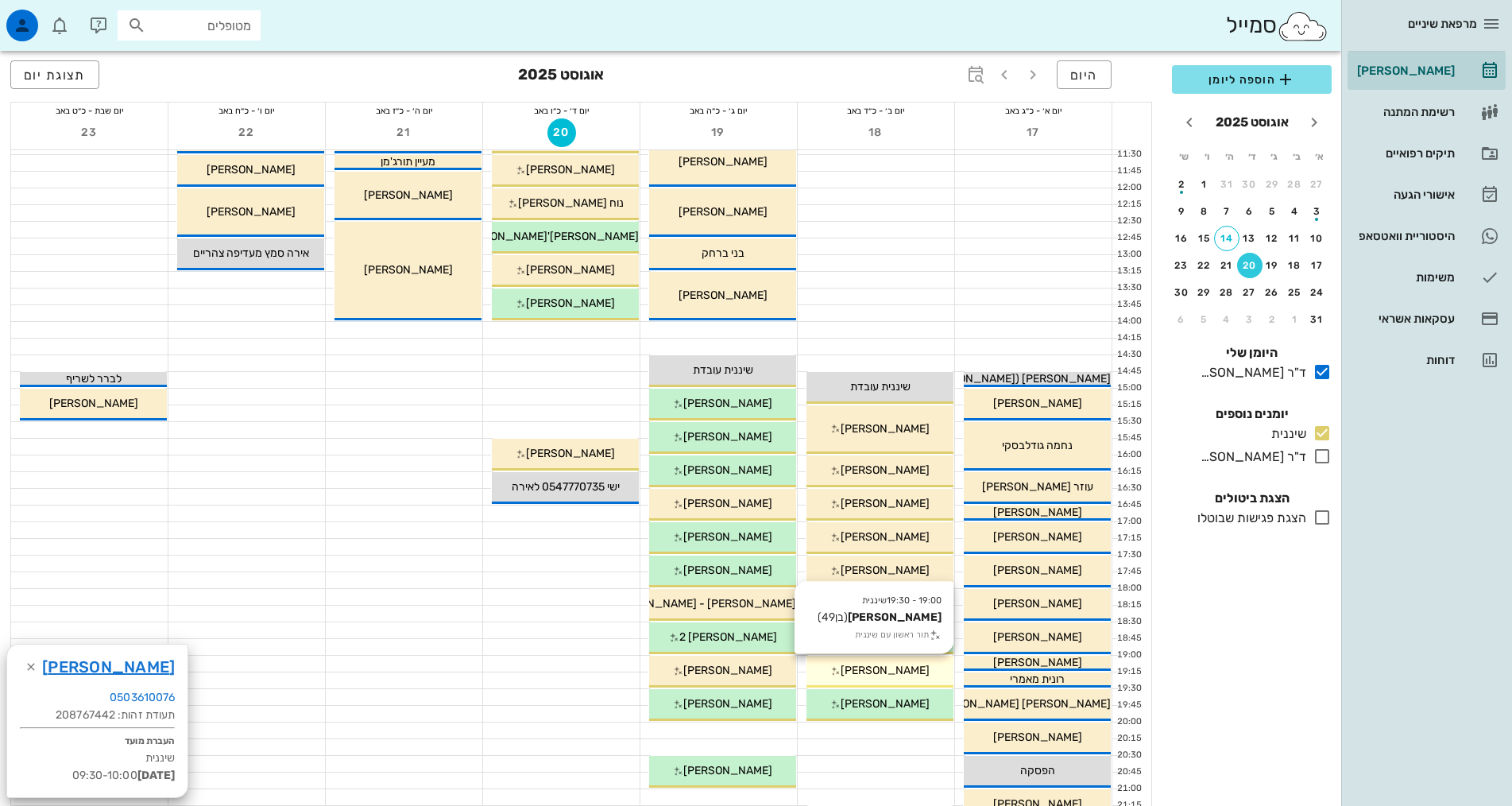
scroll to position [318, 0]
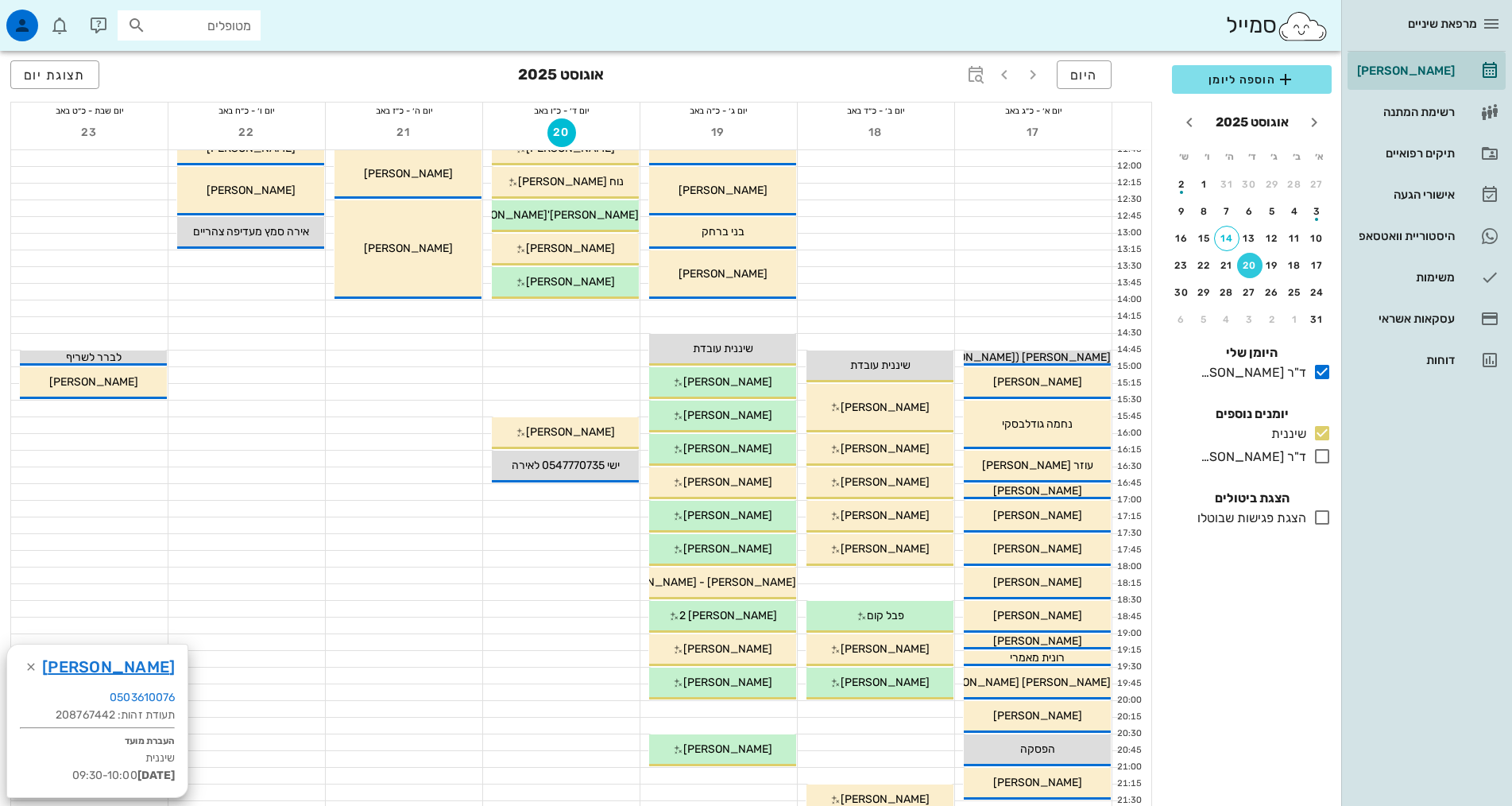
click at [909, 572] on div at bounding box center [876, 576] width 157 height 16
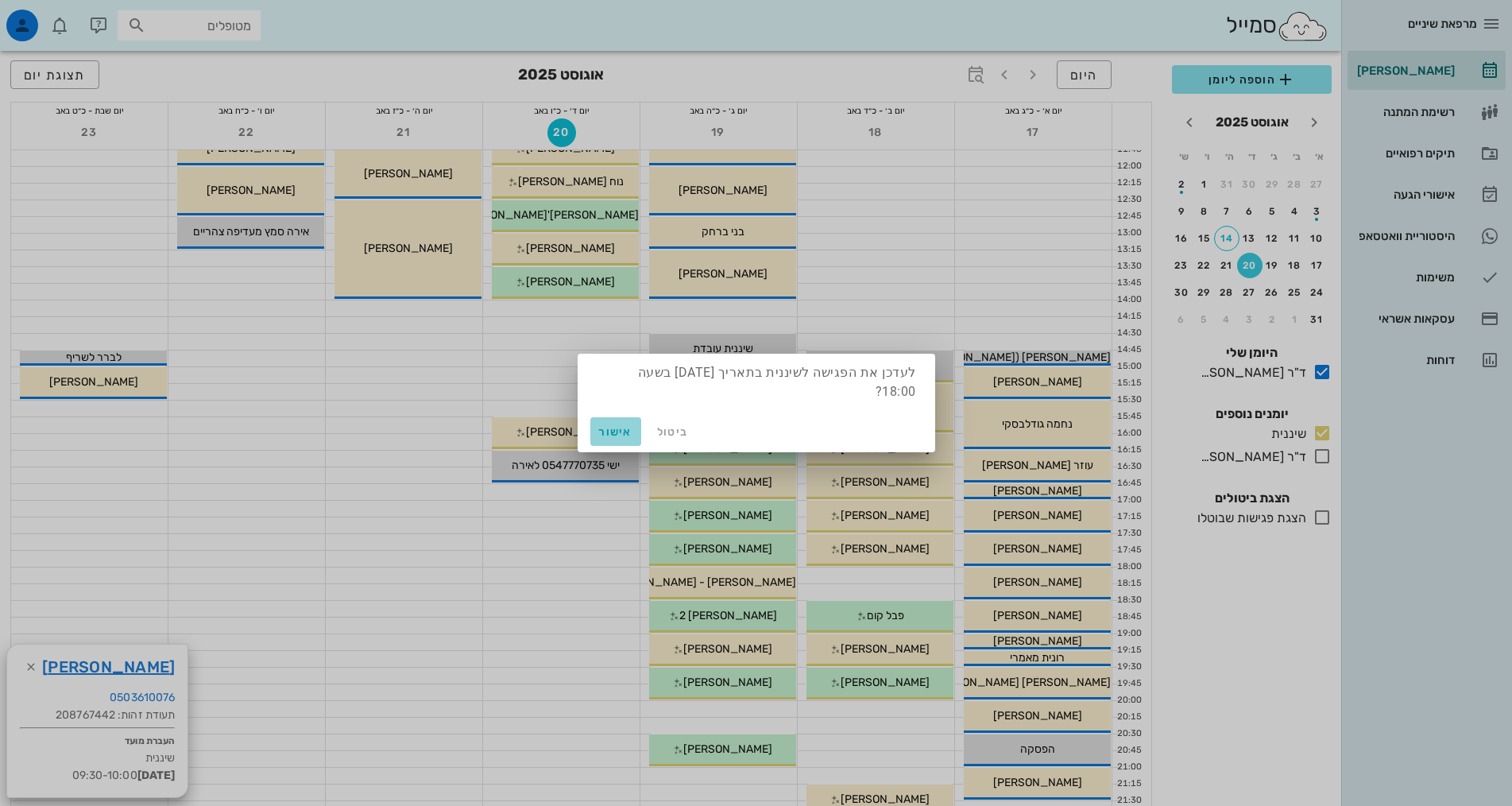
click at [628, 429] on span "אישור" at bounding box center [615, 431] width 38 height 13
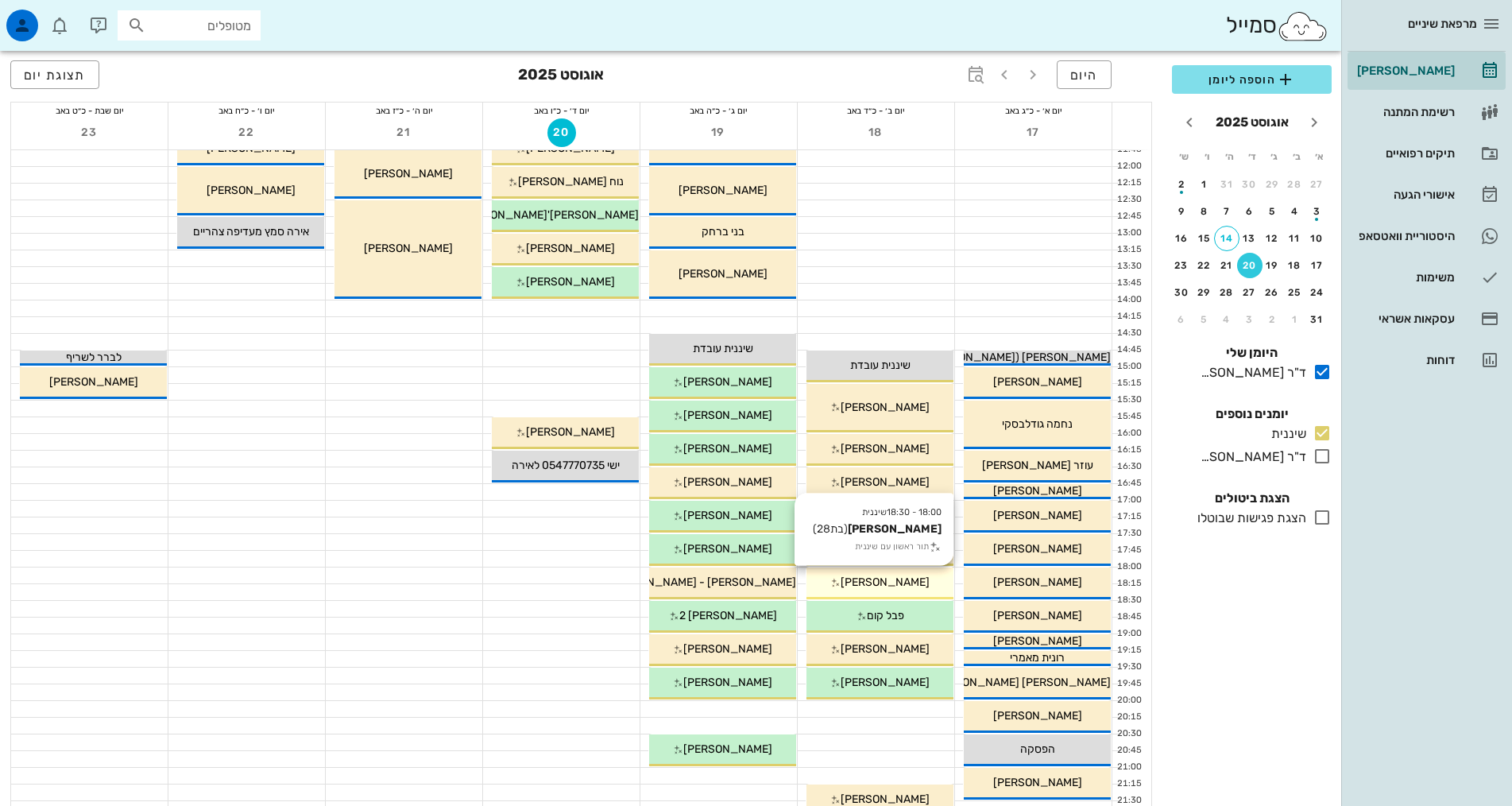
click at [908, 578] on span "[PERSON_NAME]" at bounding box center [885, 582] width 89 height 13
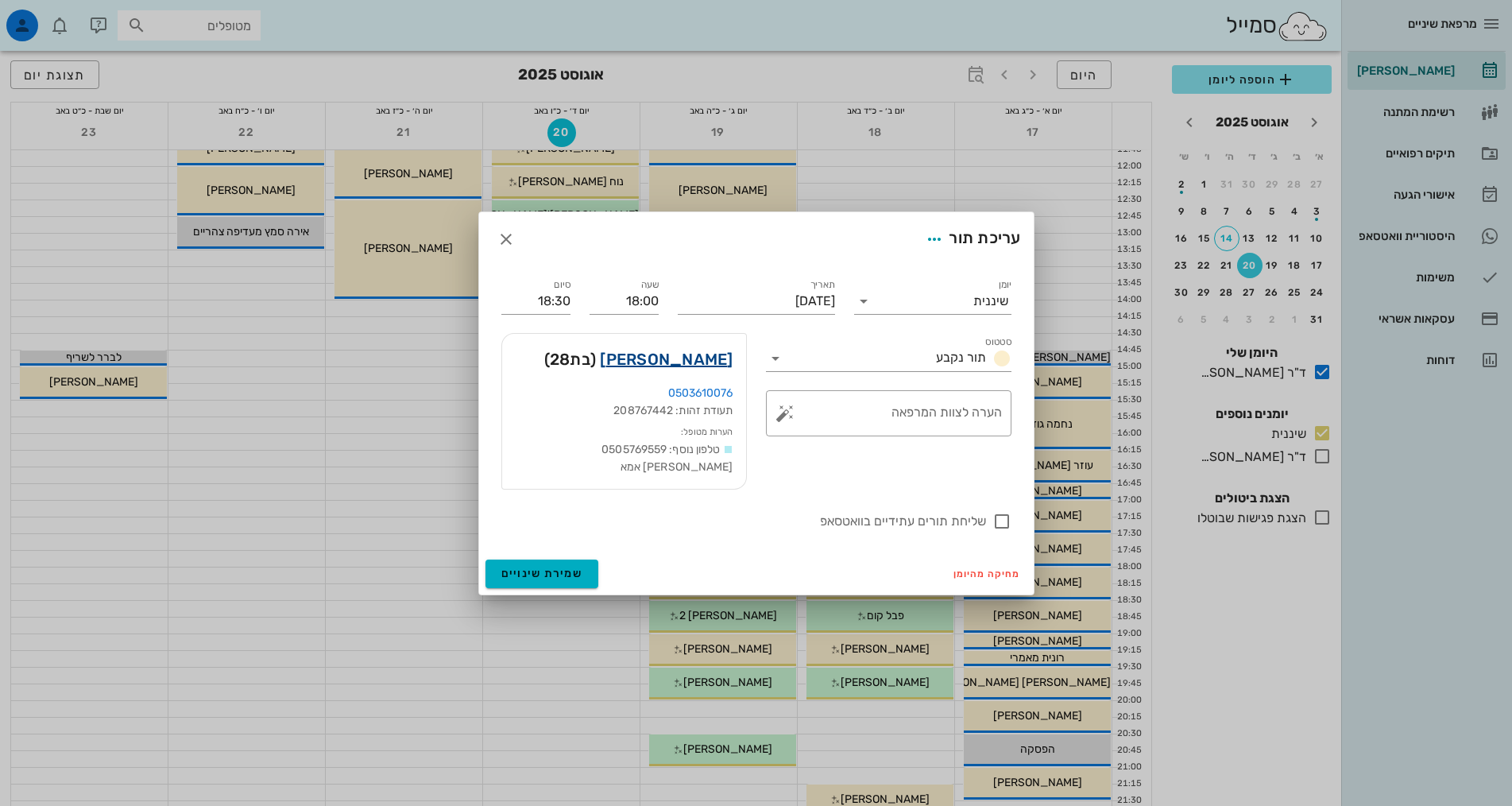
click at [658, 366] on link "מיקה לינדמן" at bounding box center [667, 359] width 133 height 26
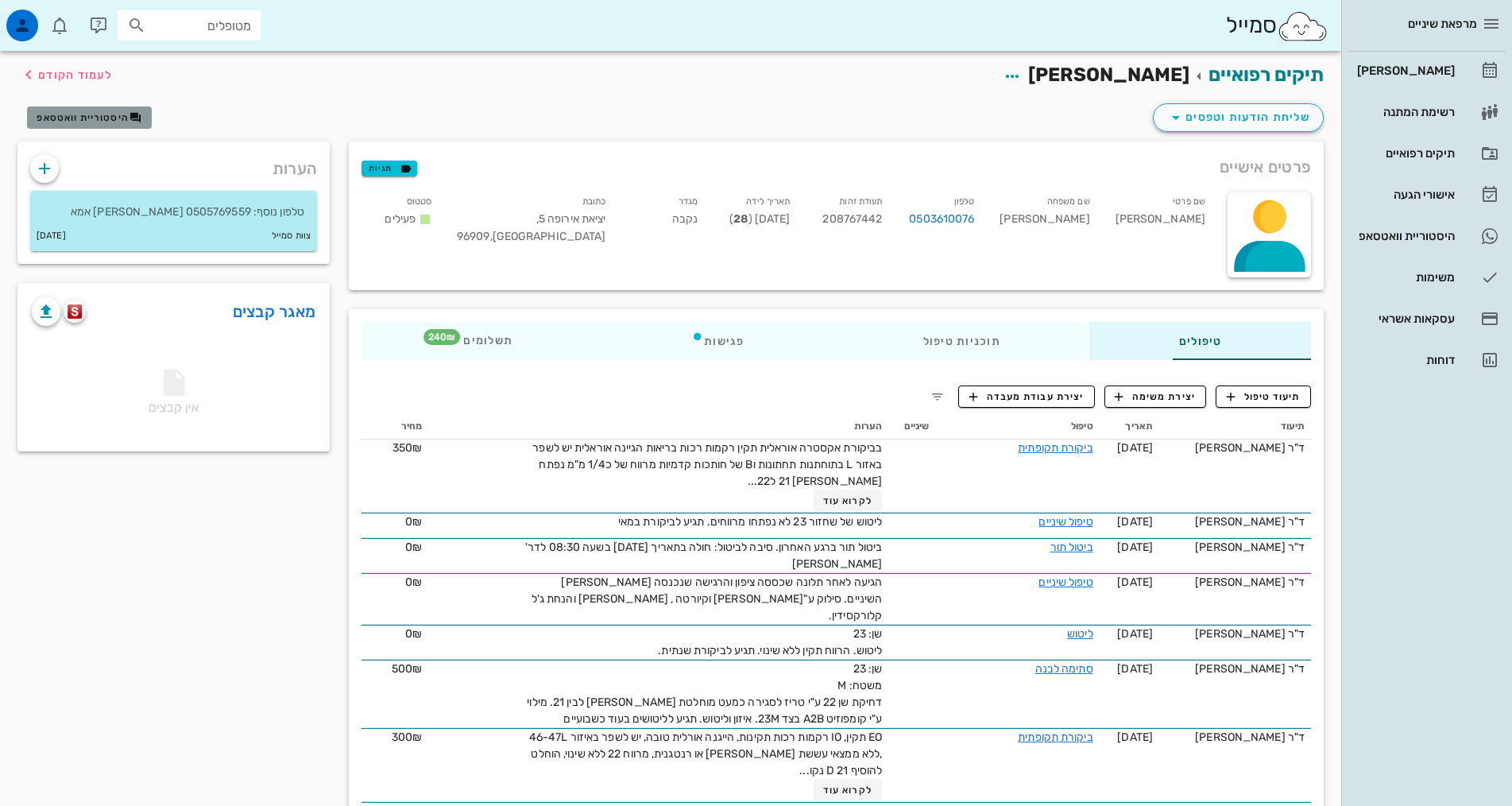
click at [137, 120] on icon "button" at bounding box center [135, 118] width 12 height 12
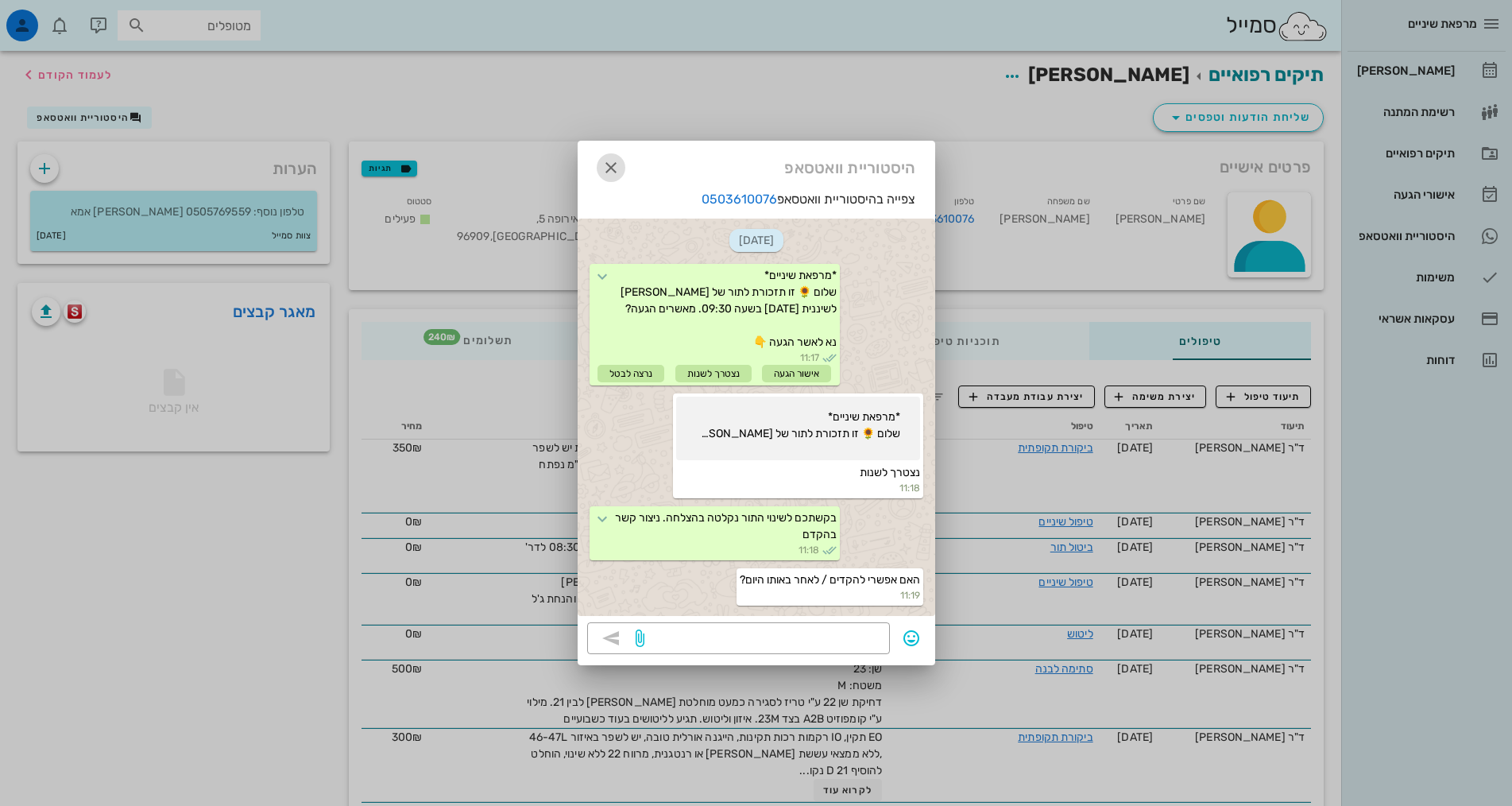
click at [610, 167] on icon "button" at bounding box center [611, 168] width 19 height 19
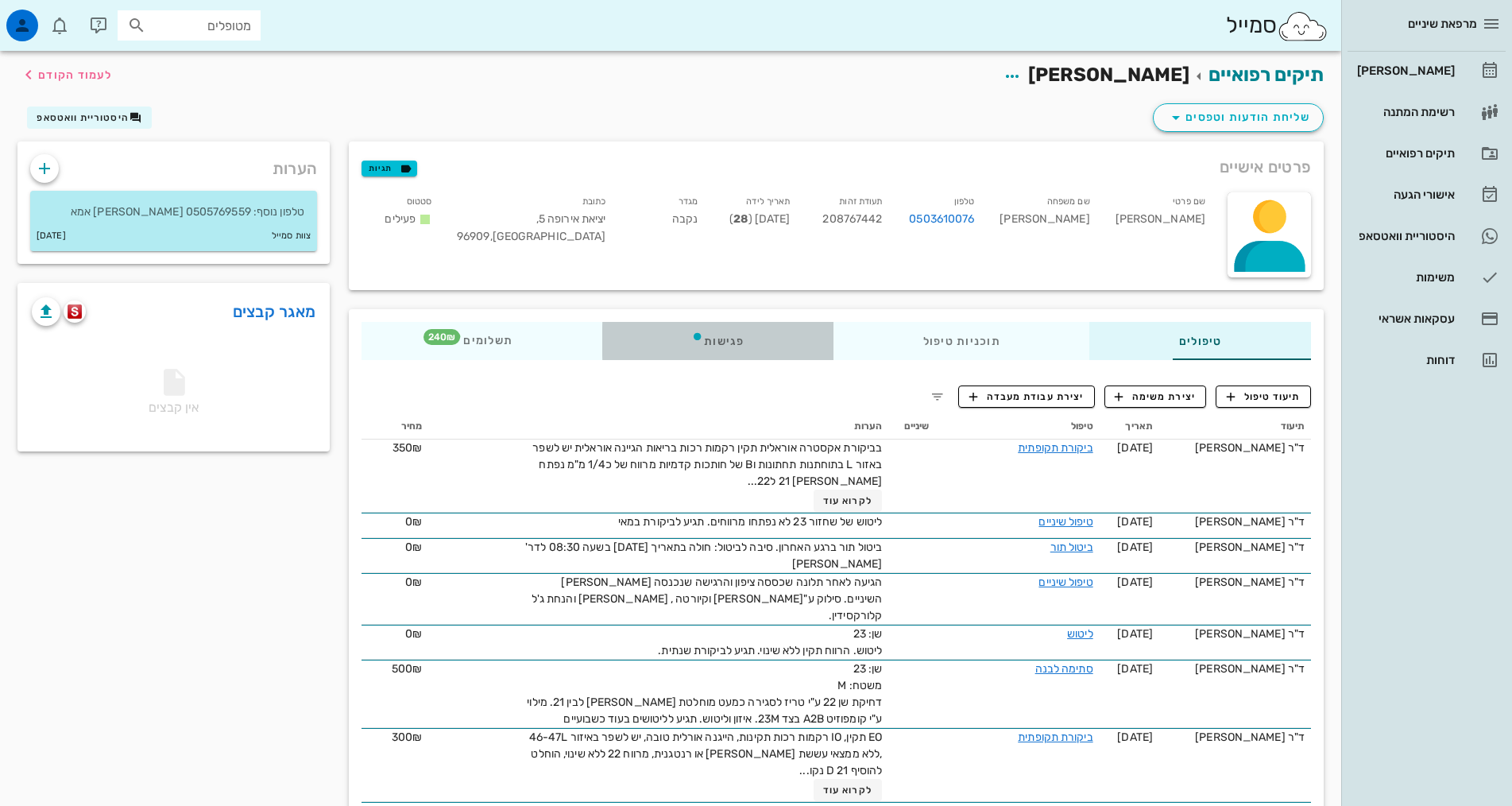
click at [655, 348] on div "פגישות" at bounding box center [717, 341] width 231 height 38
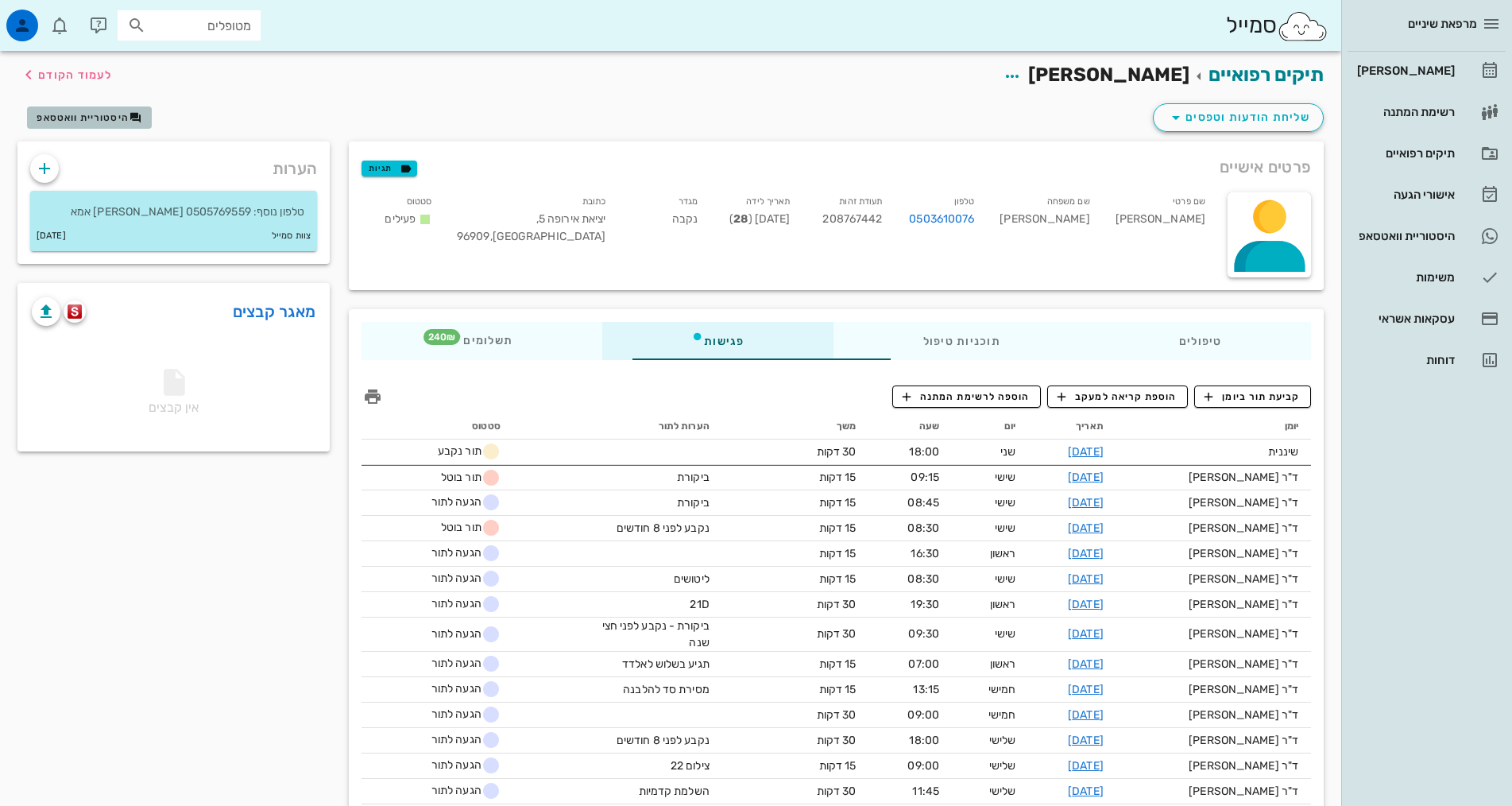
click at [77, 120] on span "היסטוריית וואטסאפ" at bounding box center [82, 118] width 92 height 12
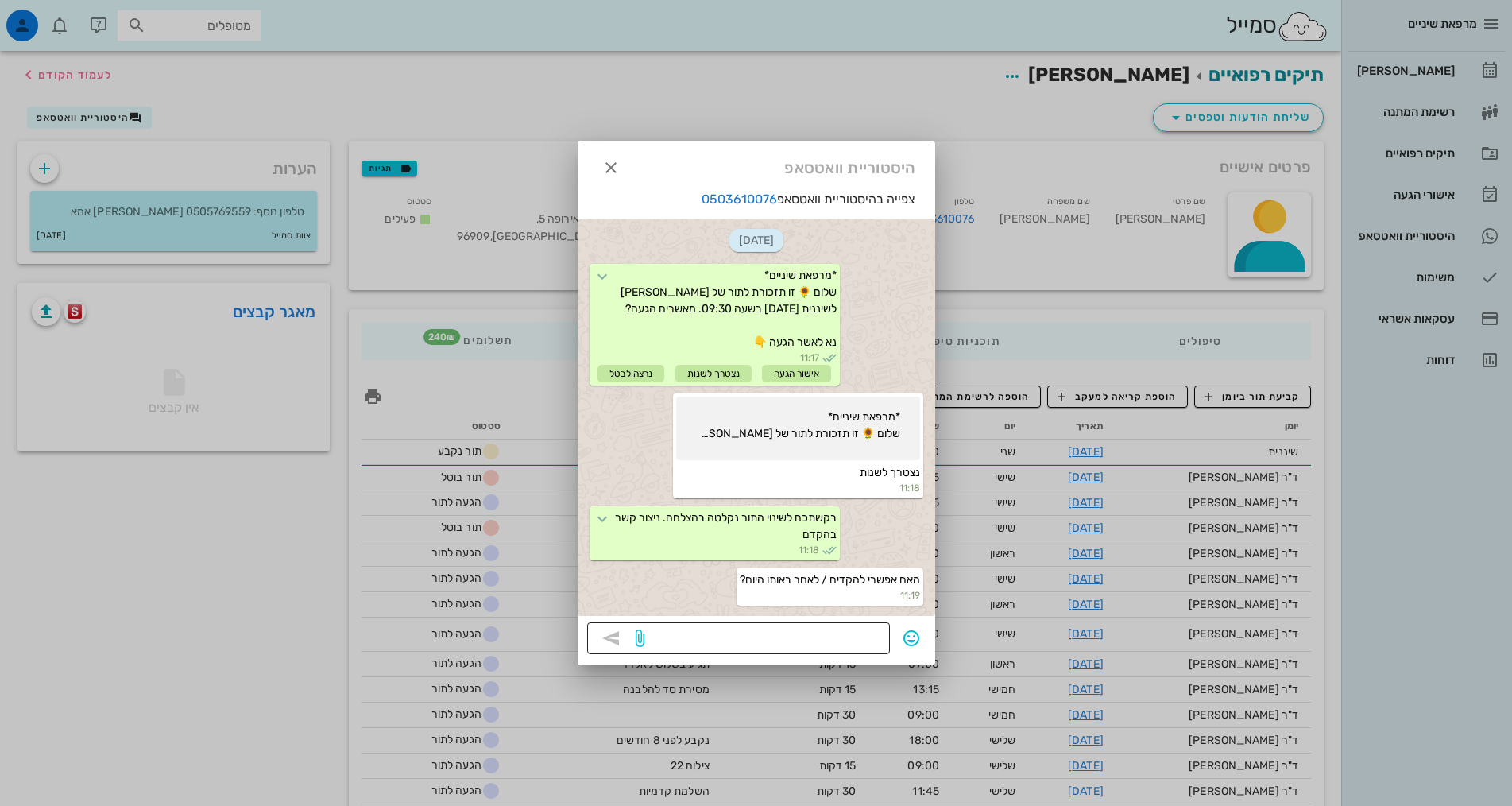
click at [822, 640] on textarea at bounding box center [764, 639] width 233 height 26
type textarea "לצערי באותו יום לא, יש אפשרו"
click at [606, 170] on icon "button" at bounding box center [611, 168] width 19 height 19
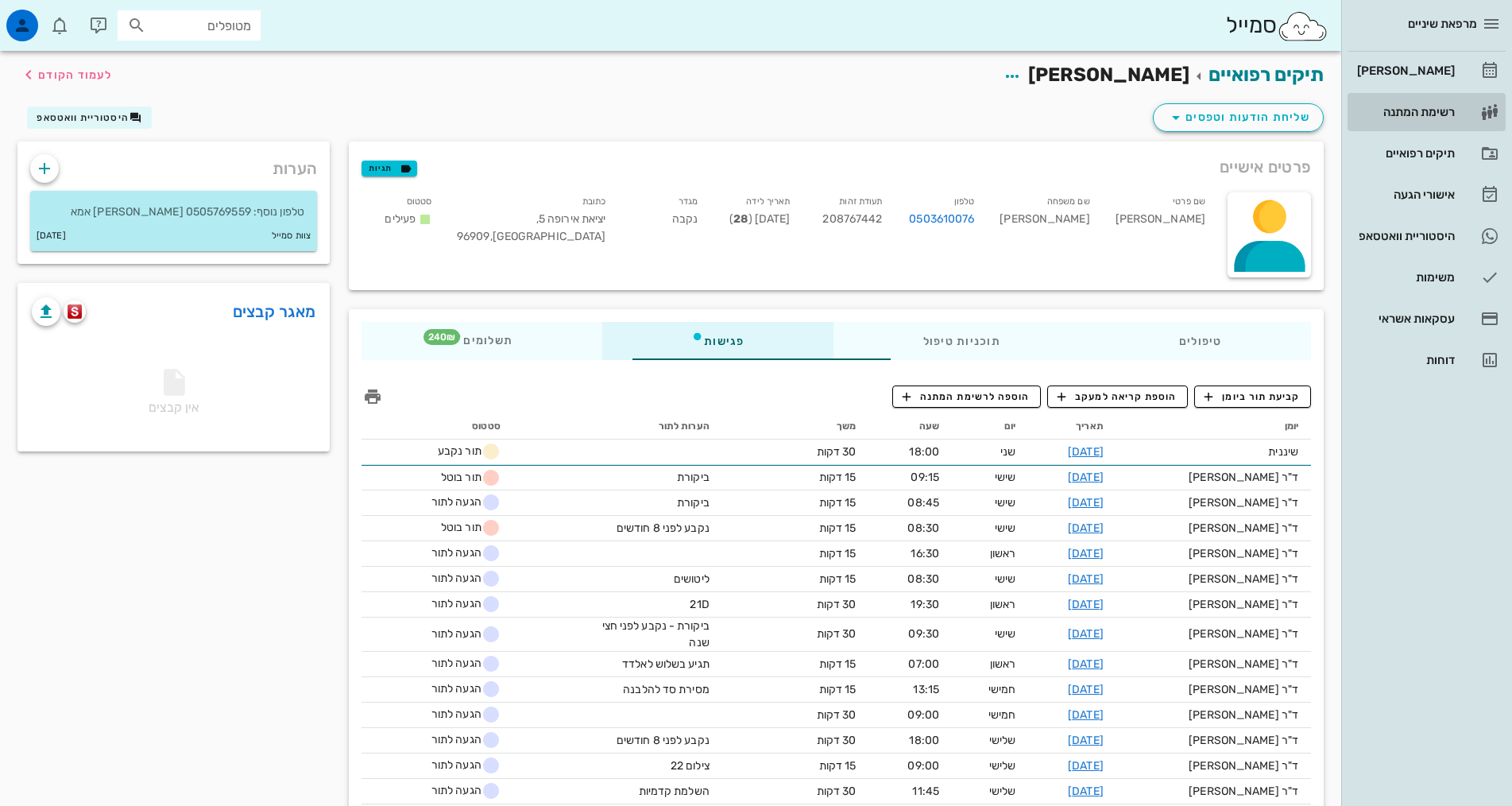
click at [1432, 105] on div "רשימת המתנה" at bounding box center [1404, 112] width 101 height 26
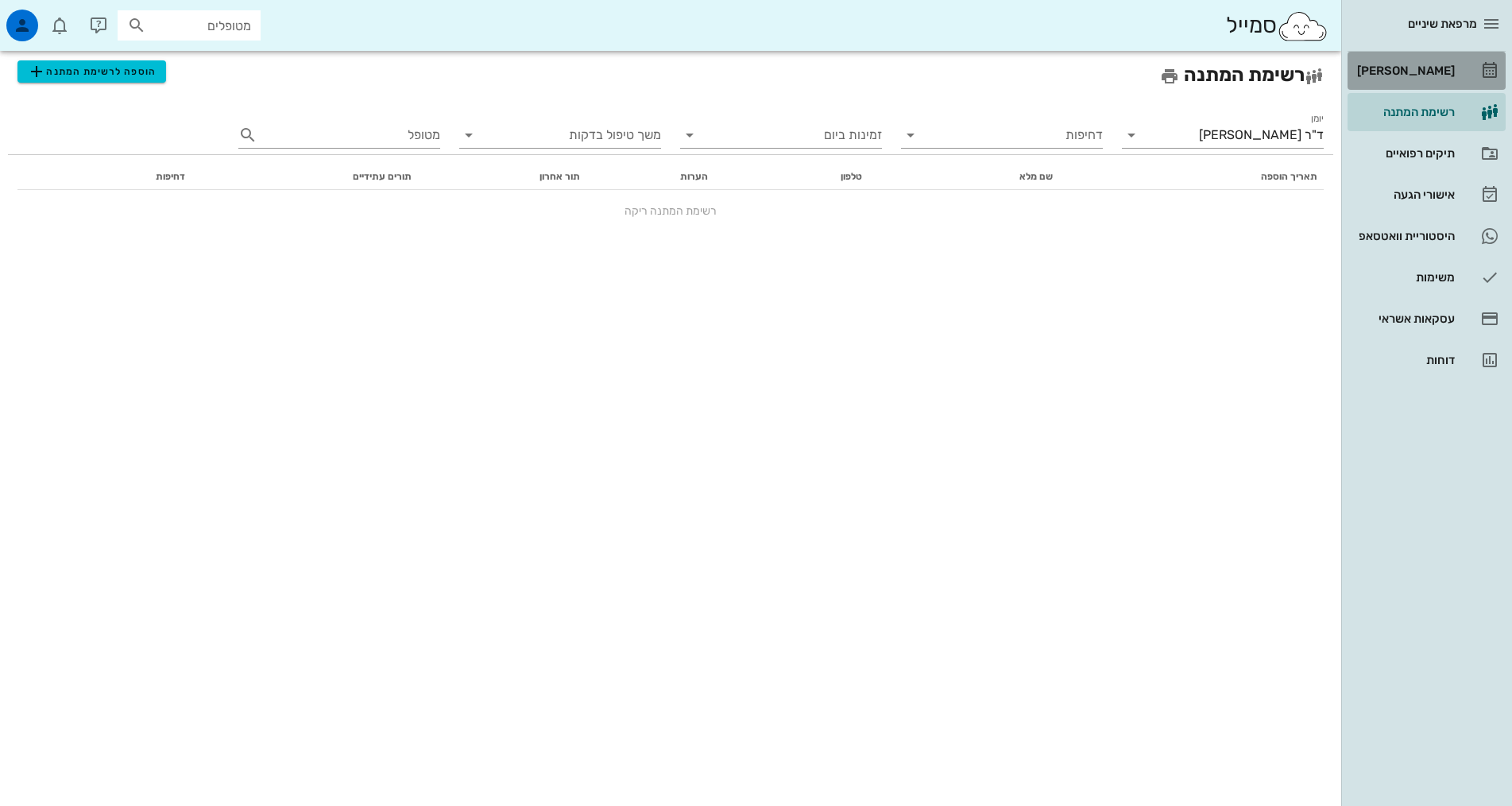
click at [1437, 79] on div "[PERSON_NAME]" at bounding box center [1404, 71] width 101 height 26
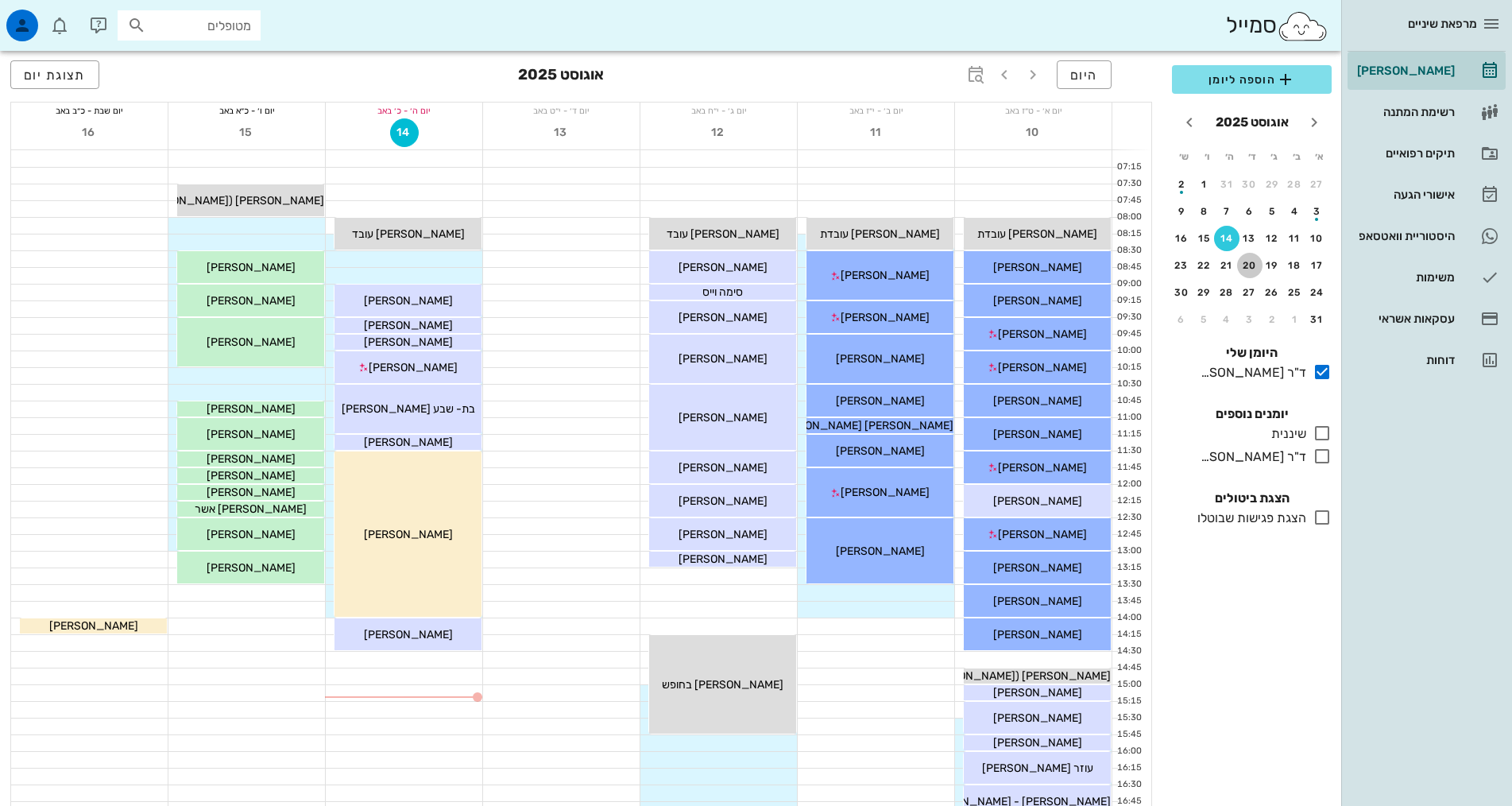
click at [1249, 268] on div "20" at bounding box center [1250, 266] width 26 height 12
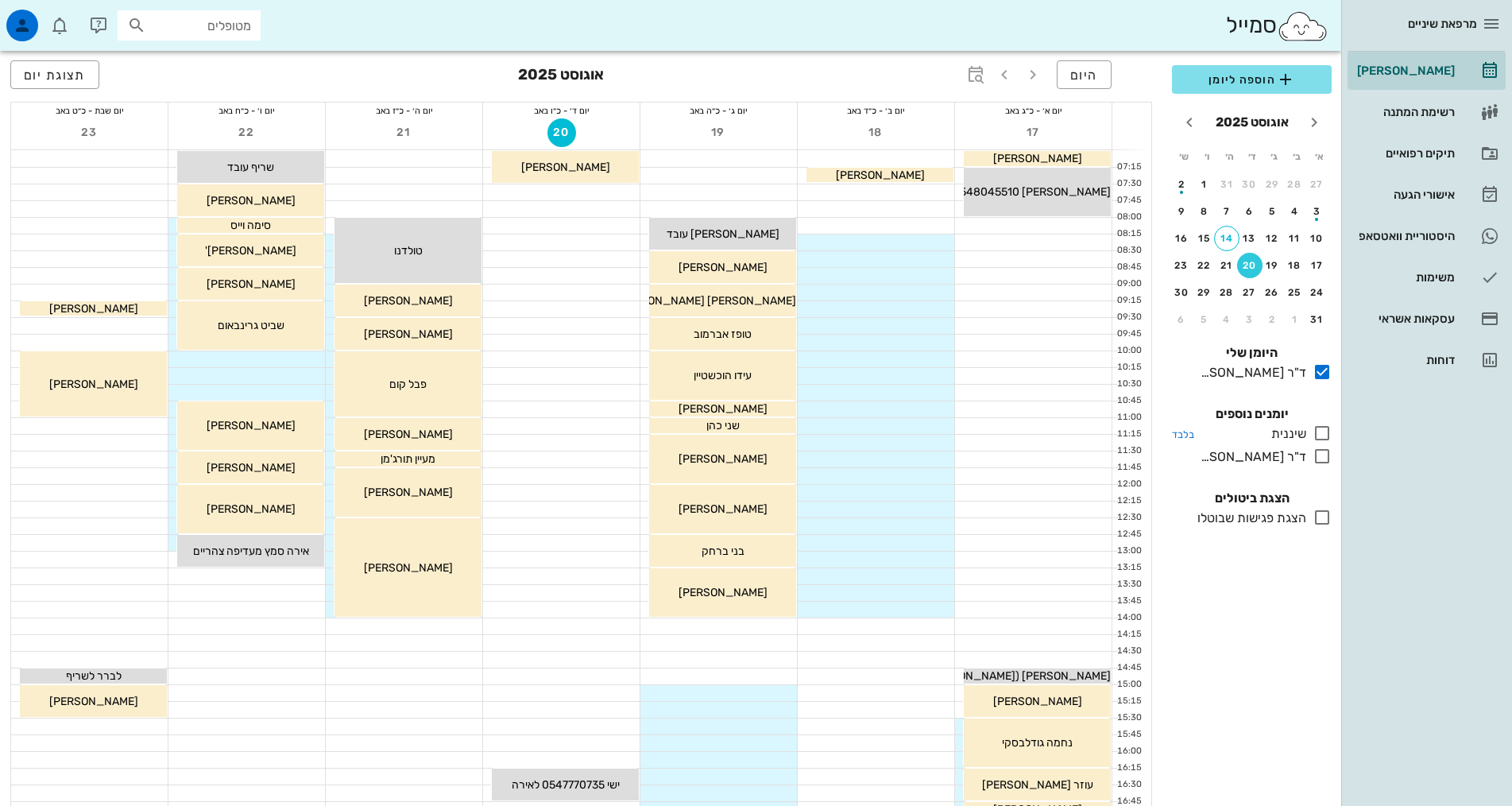
click at [1321, 432] on icon at bounding box center [1323, 433] width 19 height 19
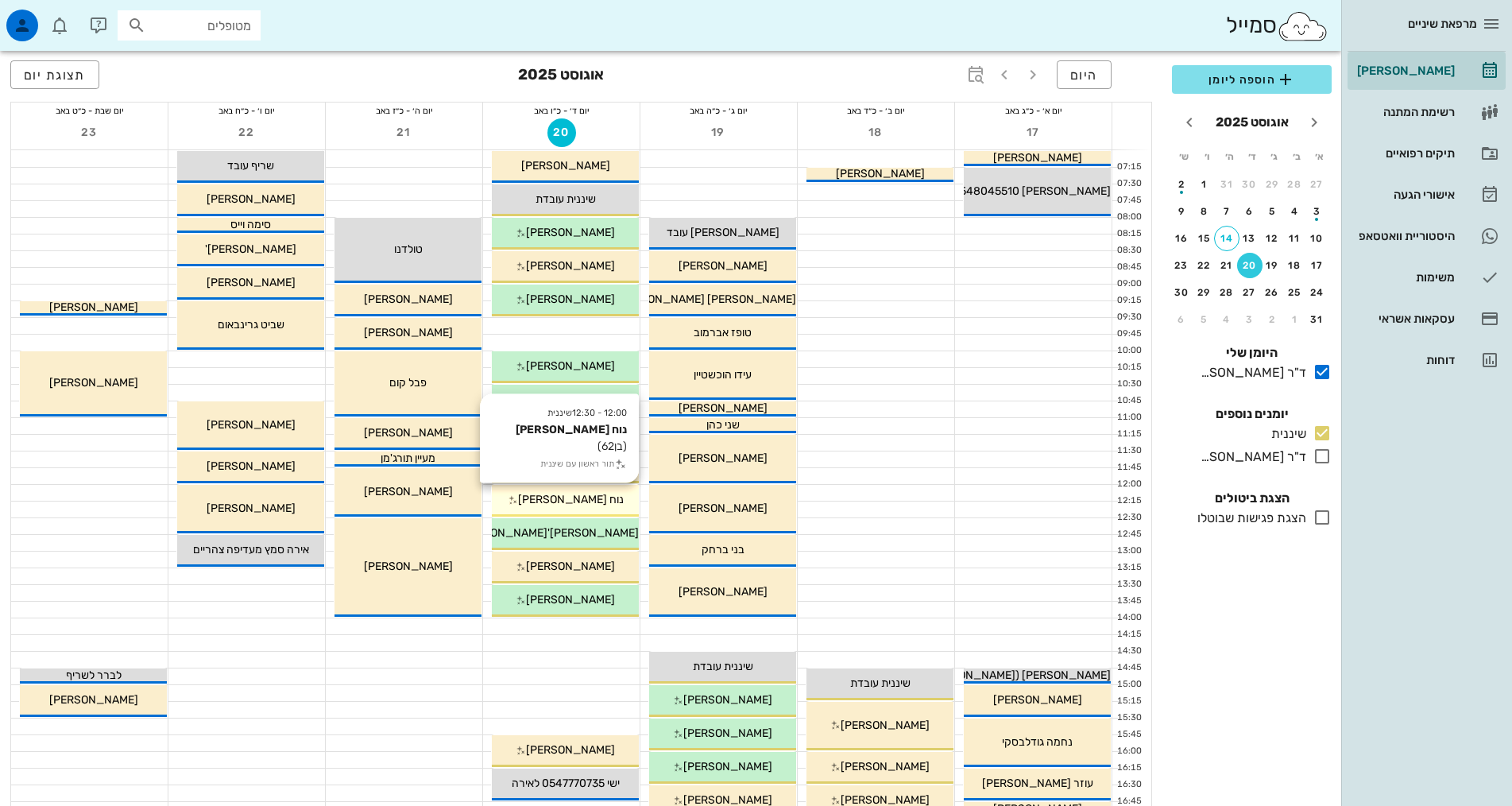
click at [597, 505] on div "נוח [PERSON_NAME]" at bounding box center [566, 500] width 147 height 17
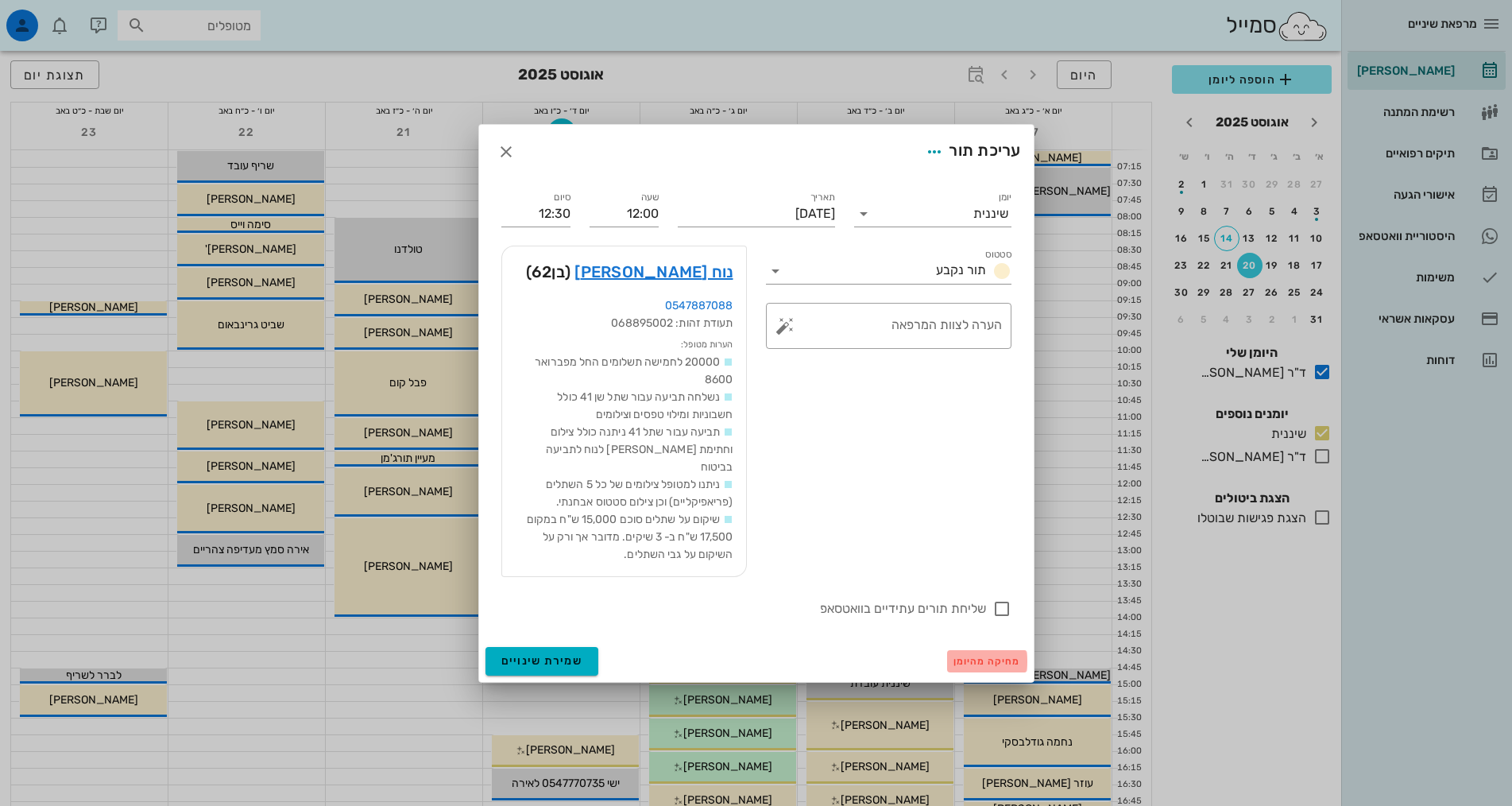
click at [982, 655] on span "מחיקה מהיומן" at bounding box center [987, 661] width 67 height 12
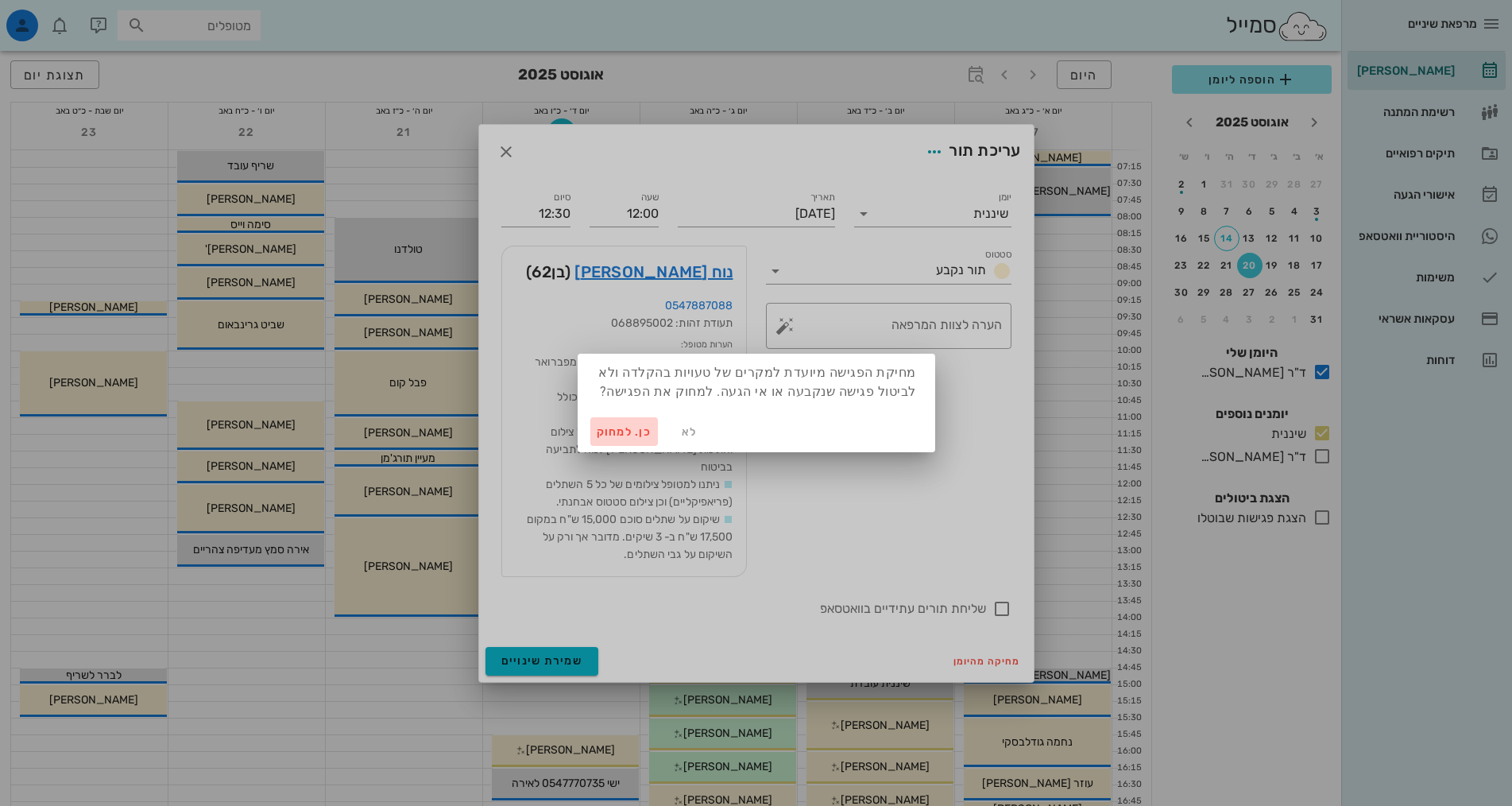
click at [619, 429] on span "כן. למחוק" at bounding box center [624, 431] width 56 height 13
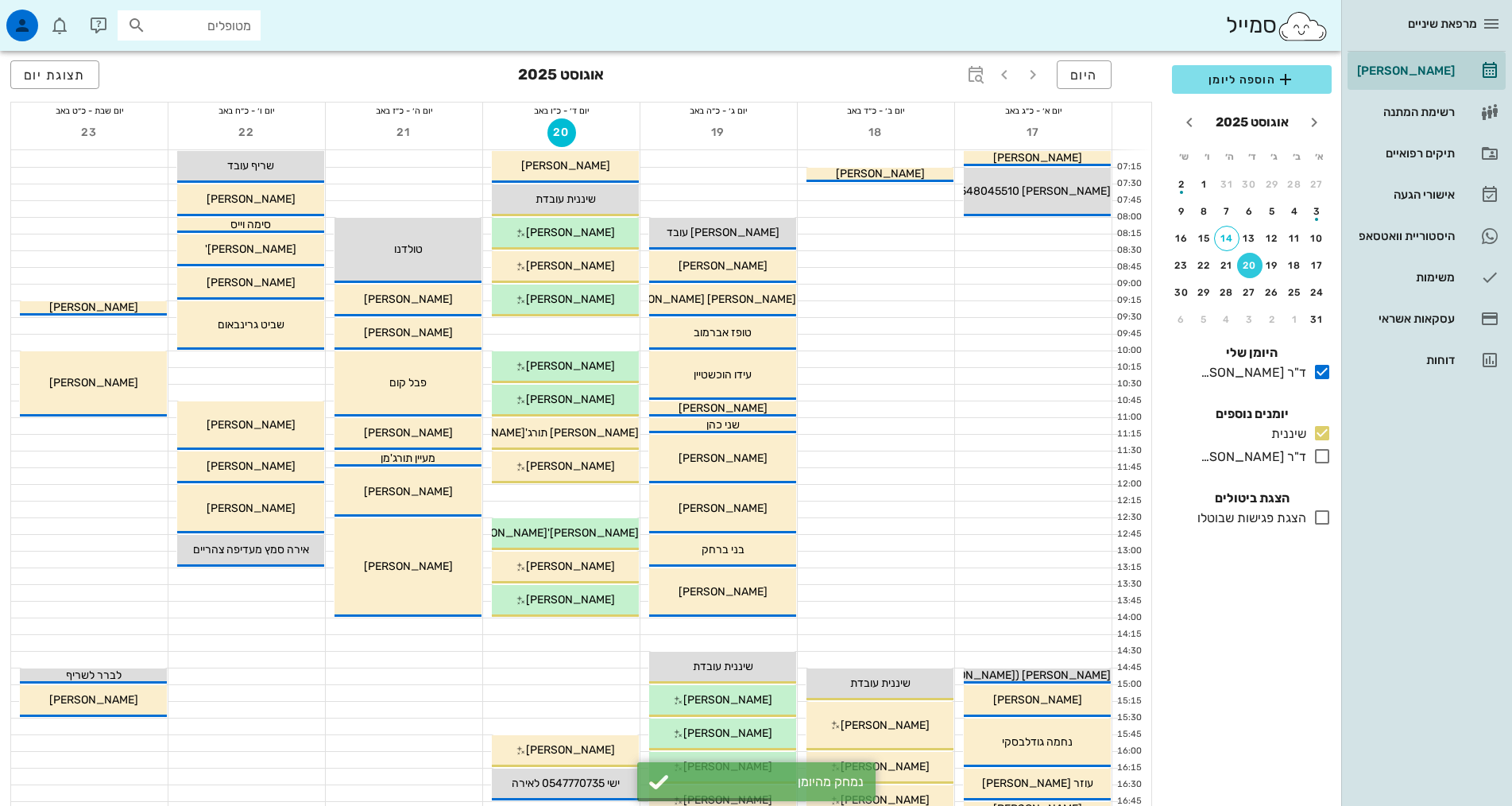
click at [586, 498] on div at bounding box center [561, 493] width 157 height 16
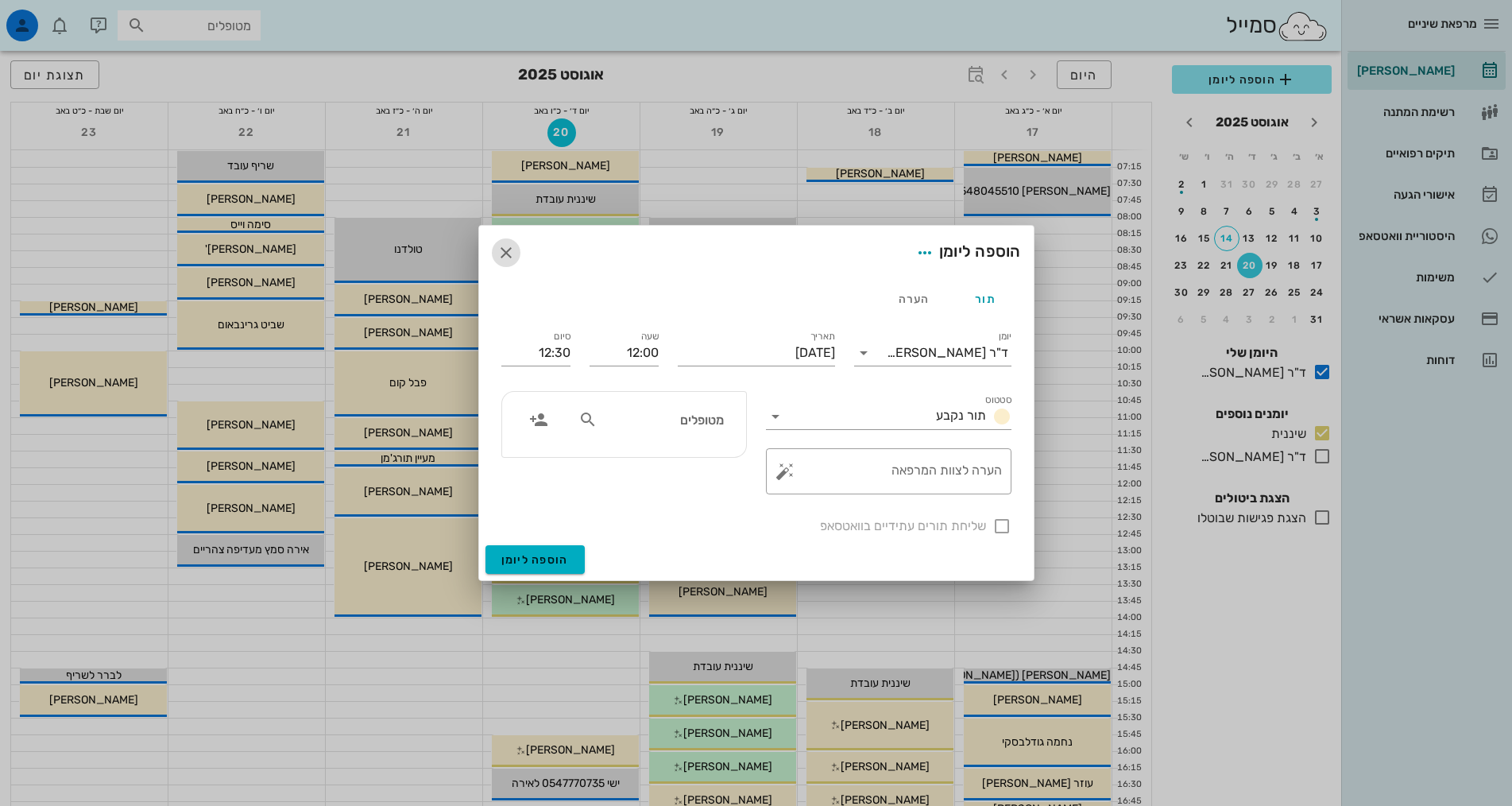
click at [509, 255] on icon "button" at bounding box center [506, 253] width 19 height 19
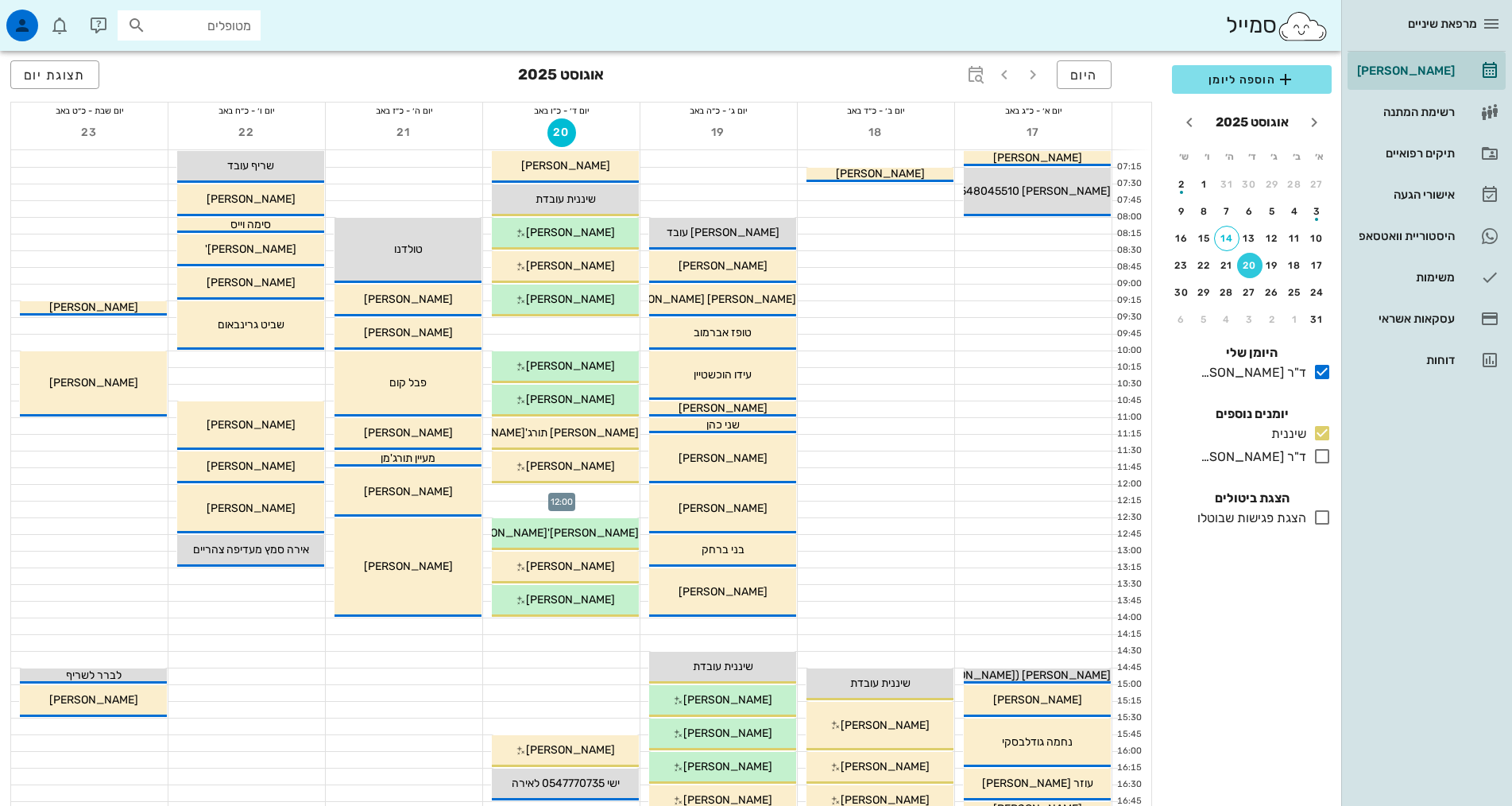
click at [607, 493] on div at bounding box center [561, 493] width 157 height 16
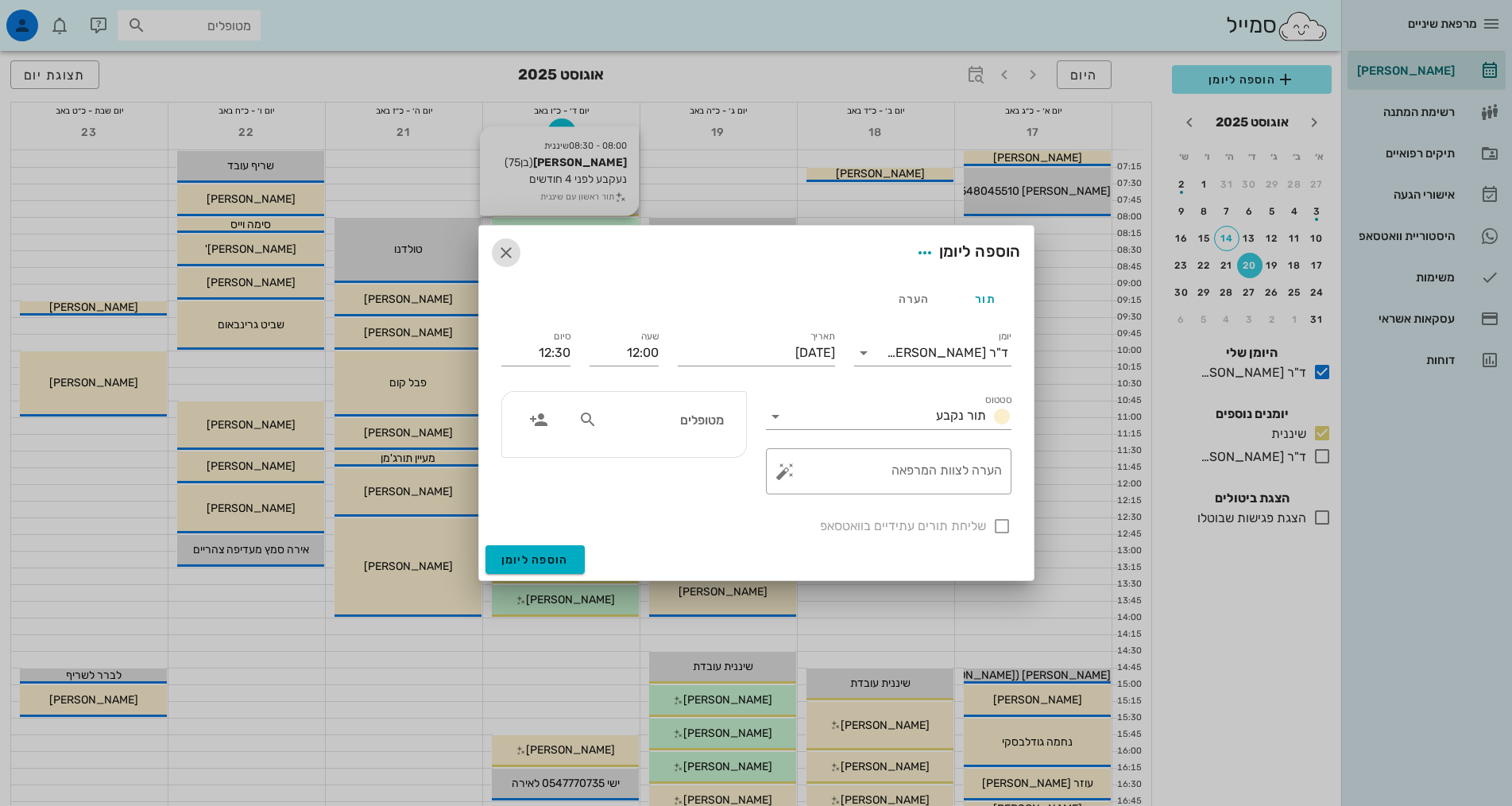
click at [510, 250] on icon "button" at bounding box center [506, 253] width 19 height 19
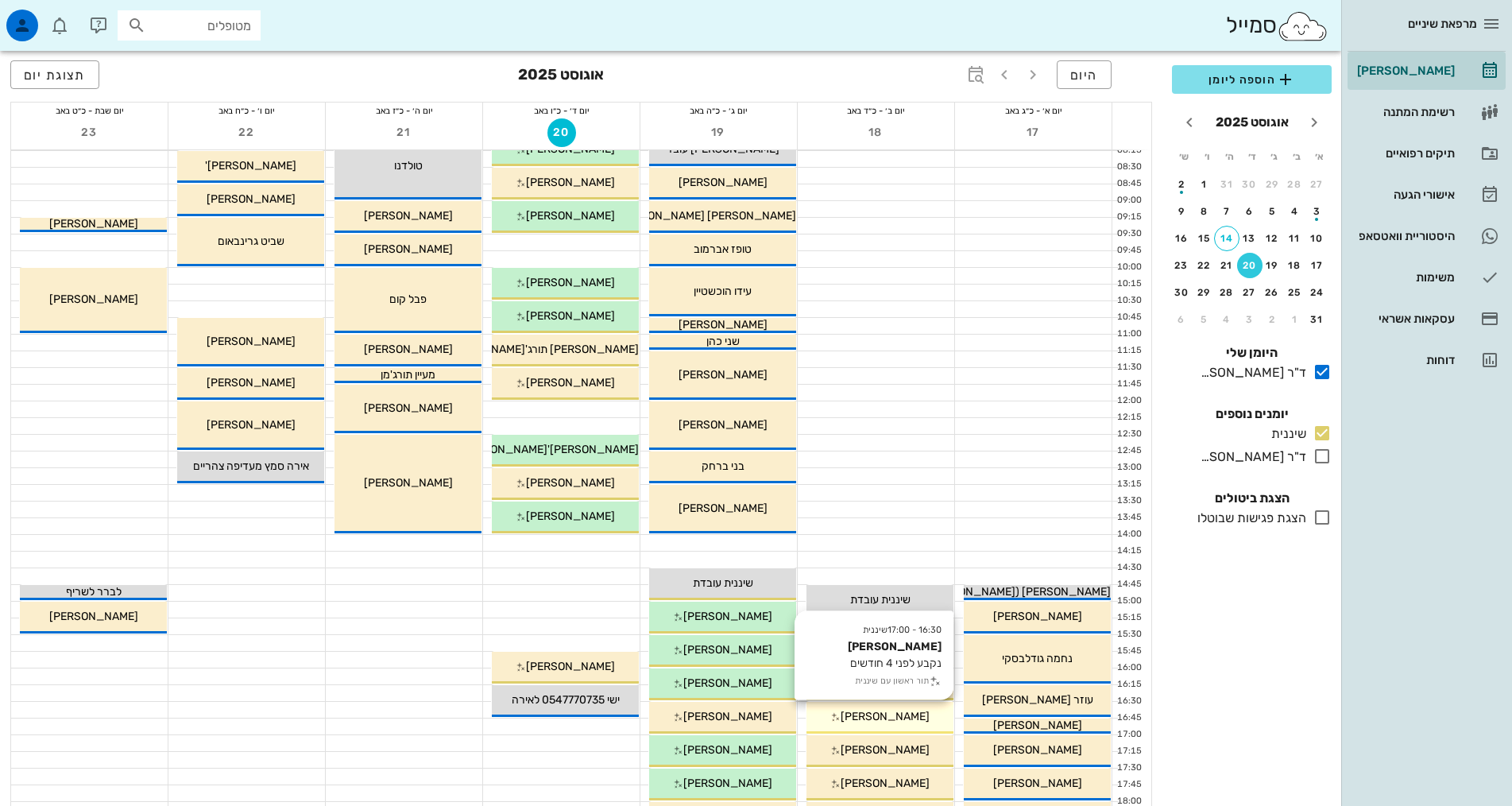
scroll to position [318, 0]
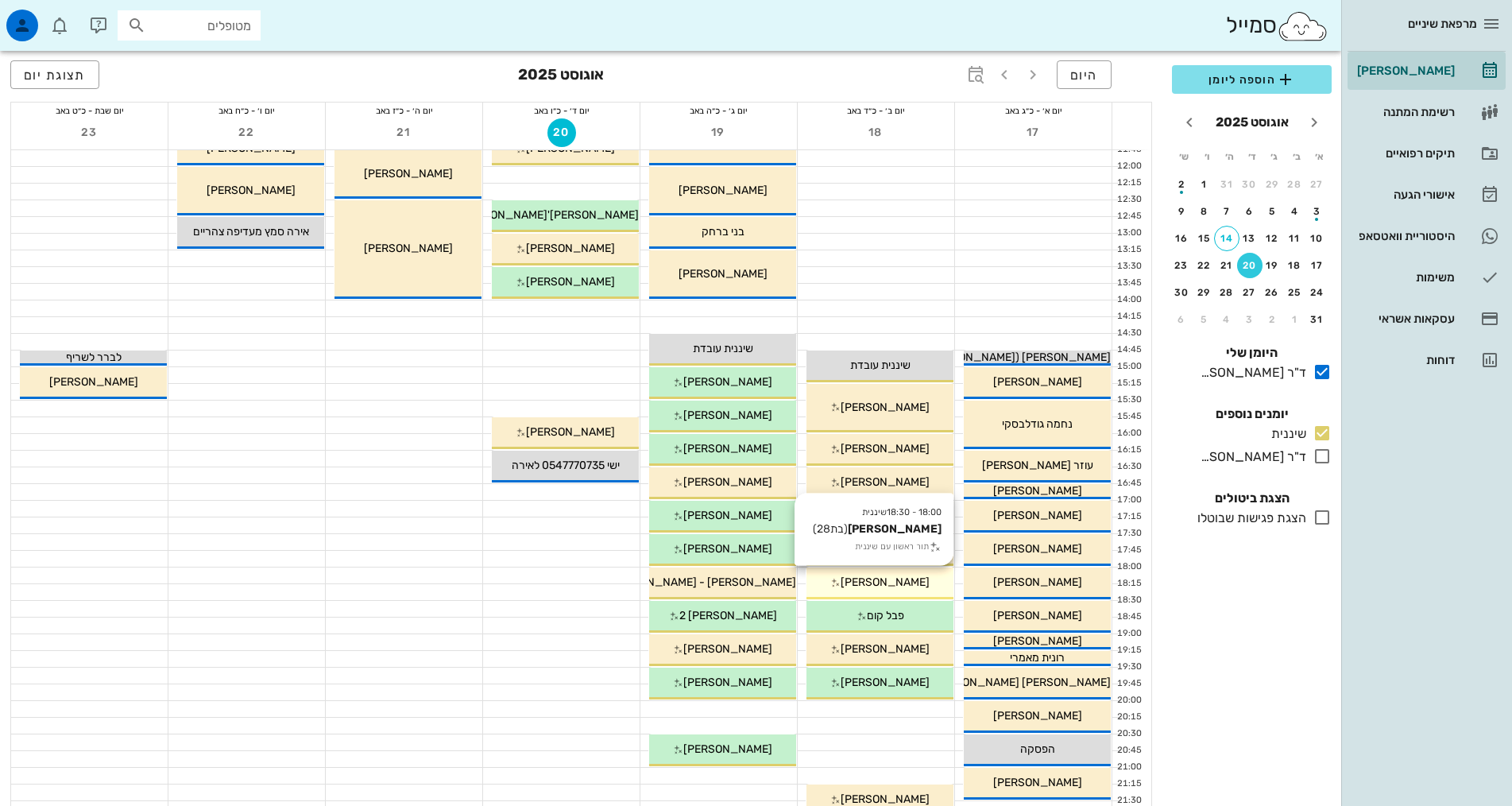
click at [916, 585] on div "[PERSON_NAME]" at bounding box center [880, 582] width 147 height 17
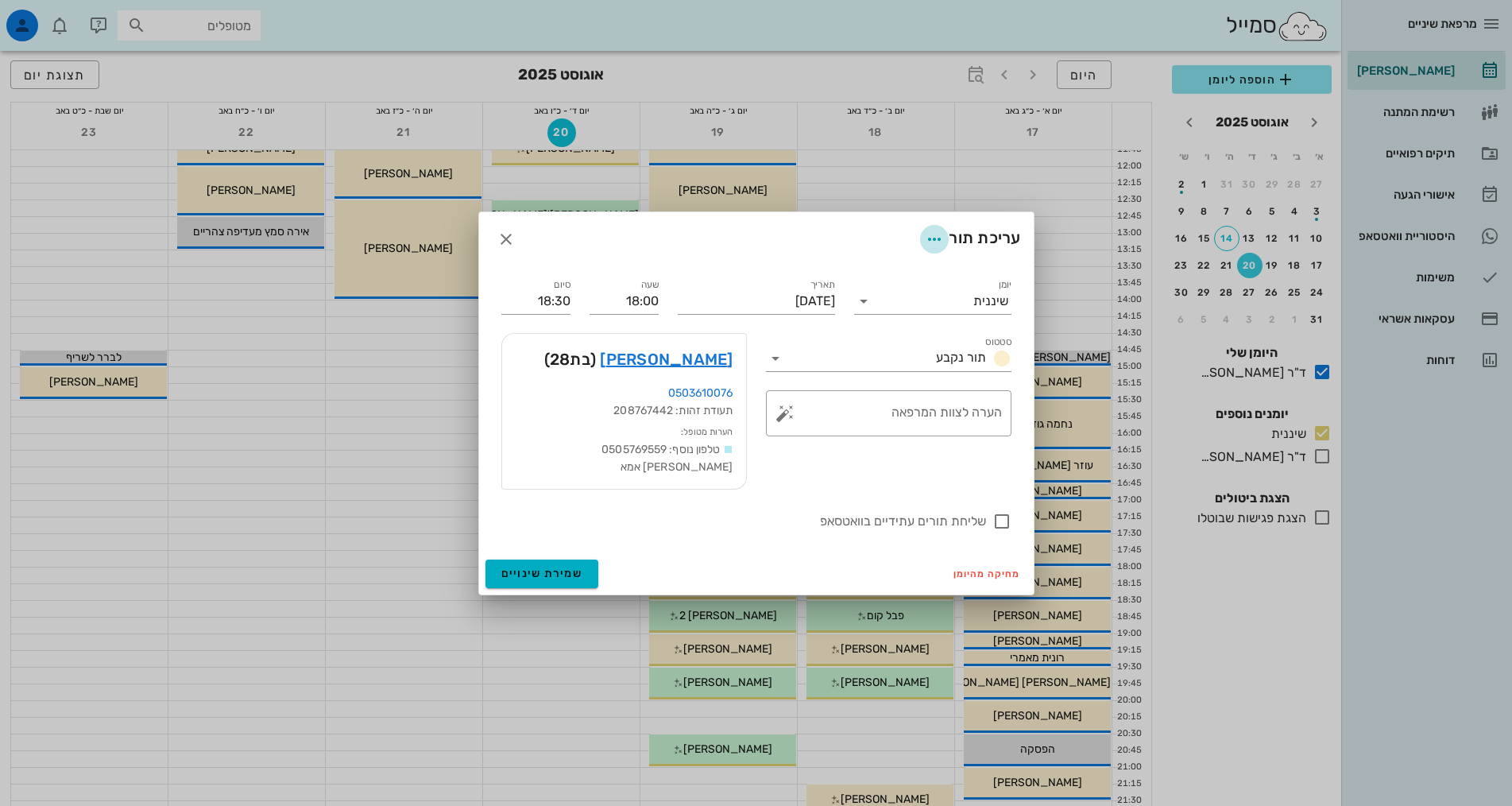
click at [935, 246] on icon "button" at bounding box center [935, 239] width 19 height 19
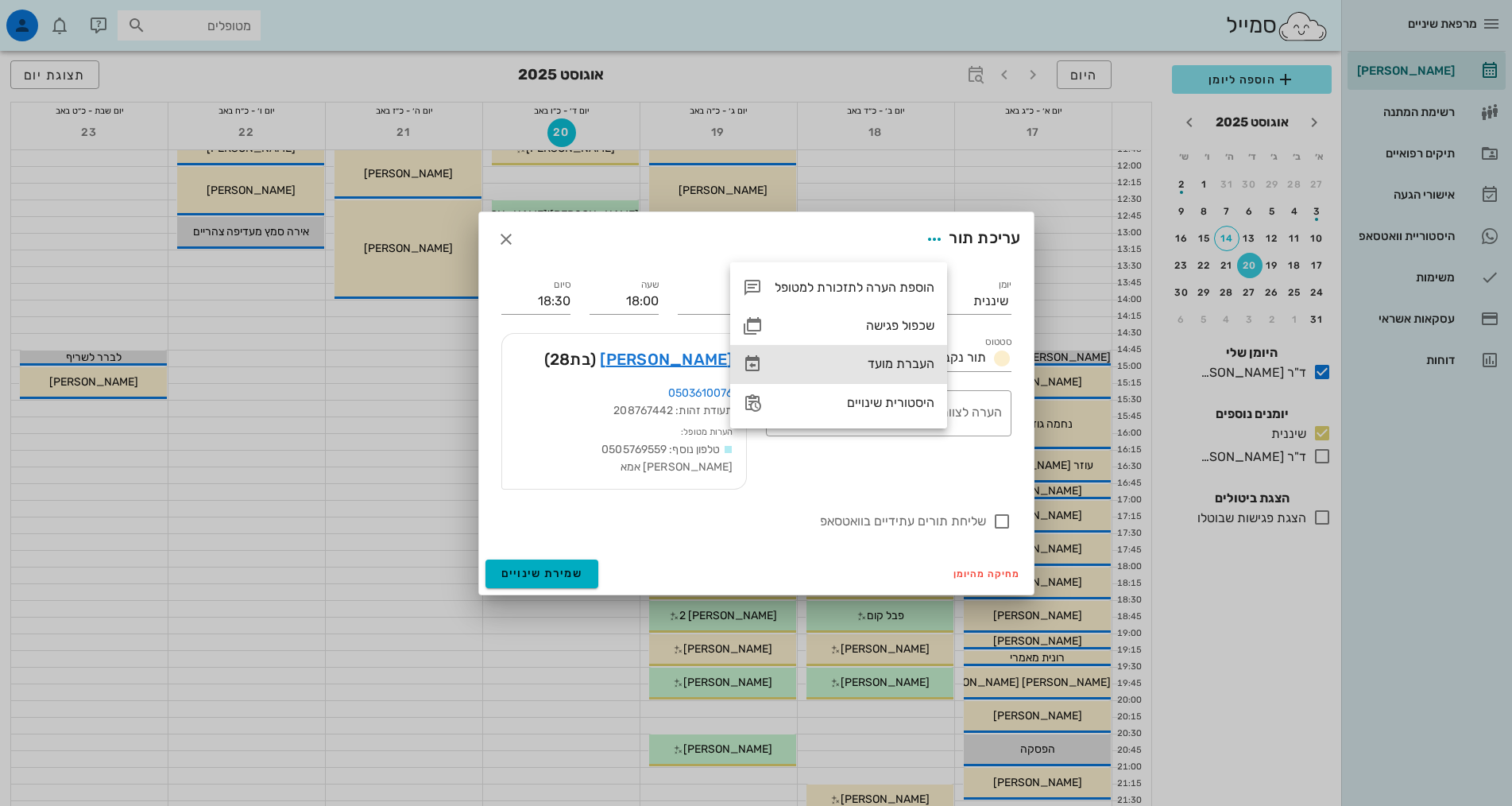
click at [920, 368] on div "העברת מועד" at bounding box center [854, 363] width 159 height 15
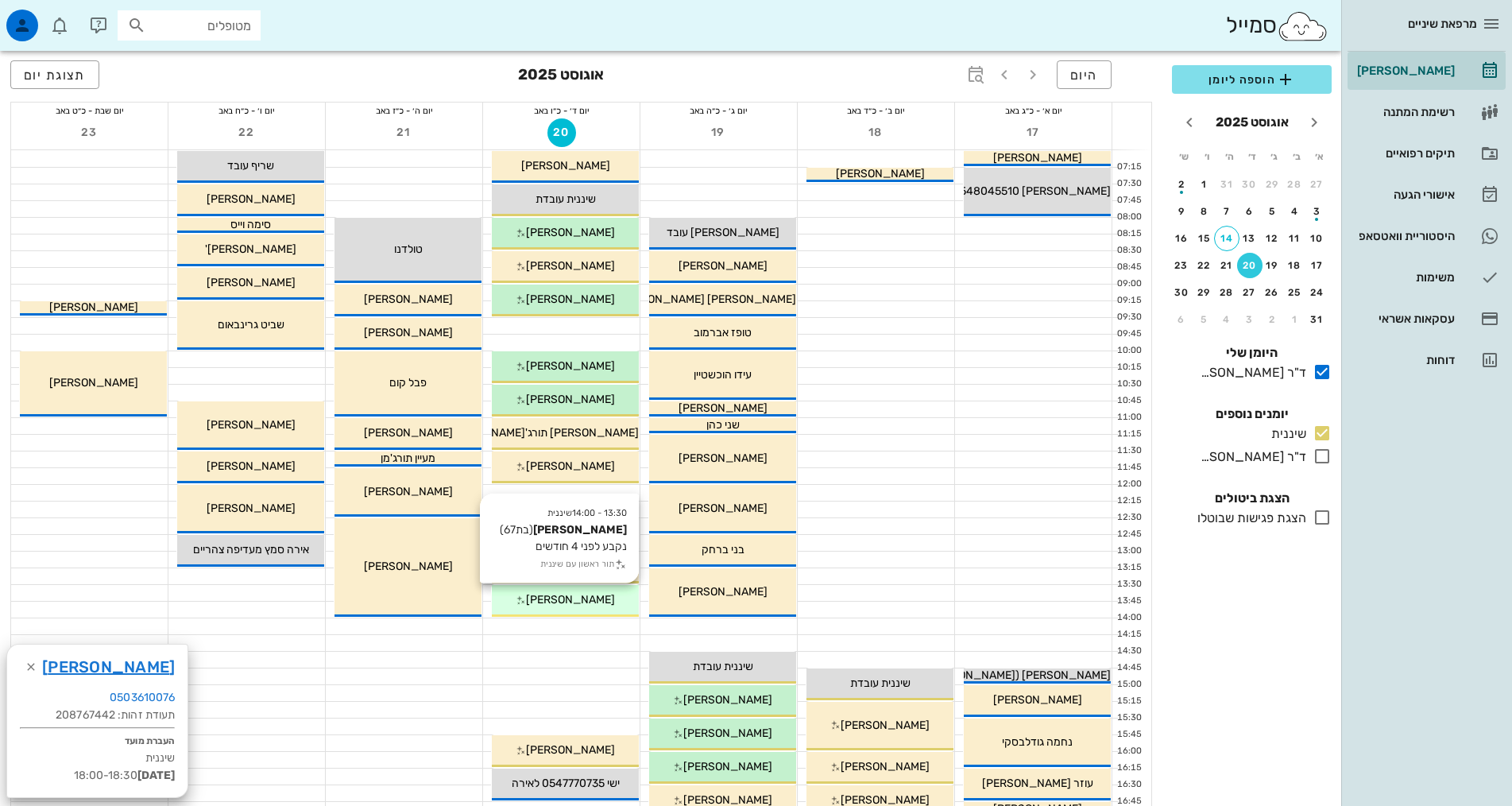
scroll to position [80, 0]
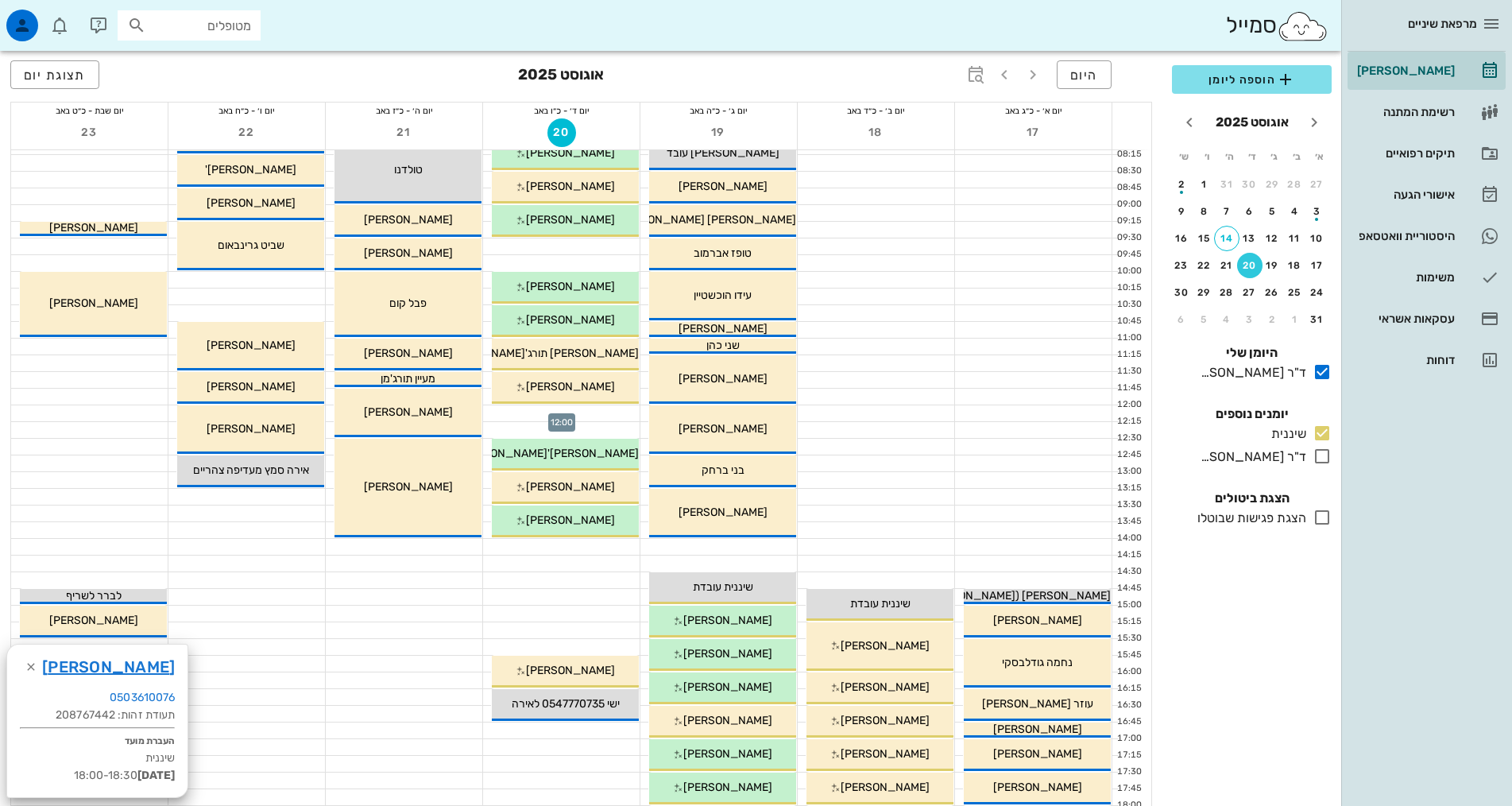
click at [586, 415] on div at bounding box center [561, 414] width 157 height 16
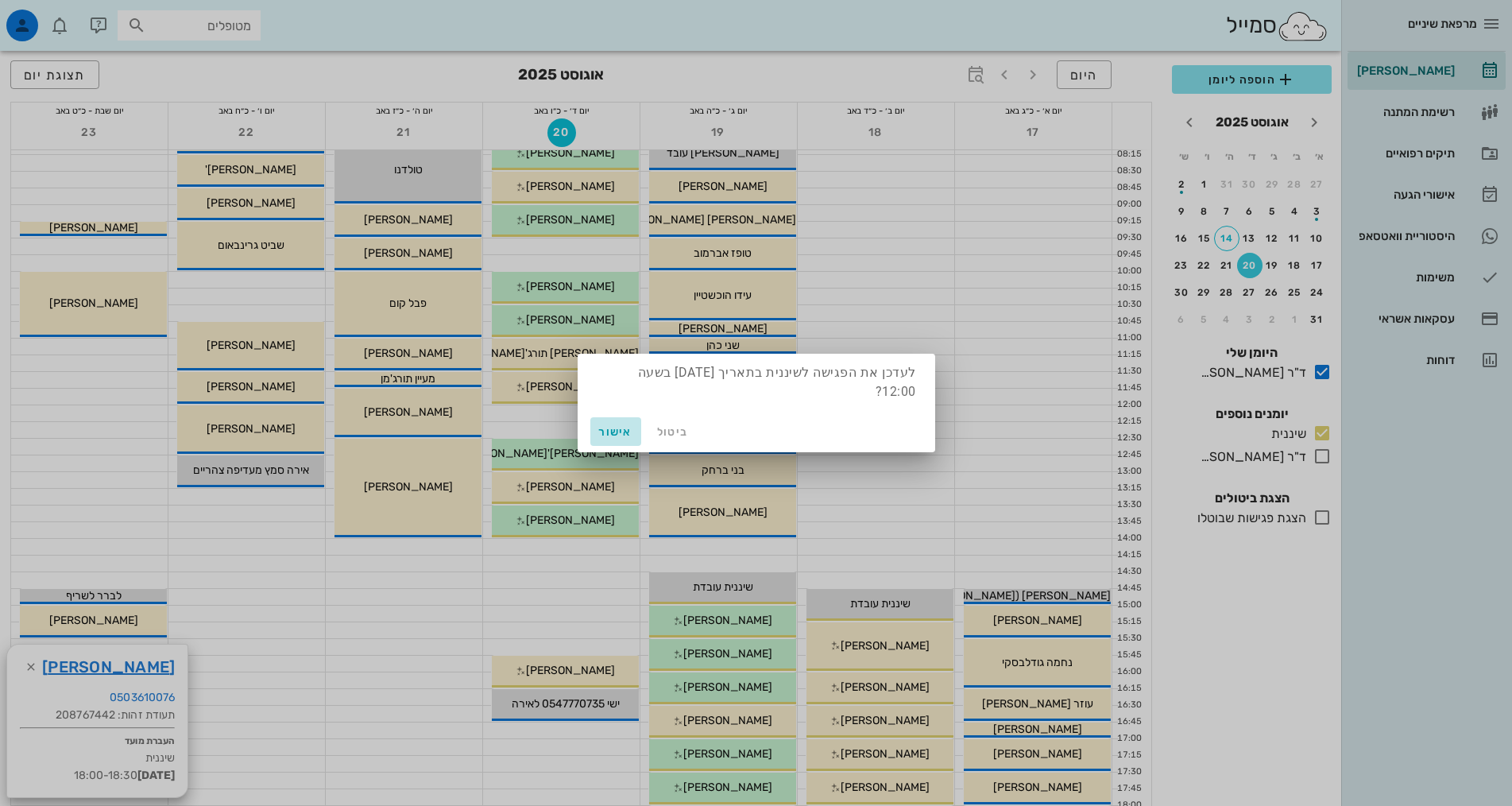
click at [618, 434] on span "אישור" at bounding box center [615, 431] width 38 height 13
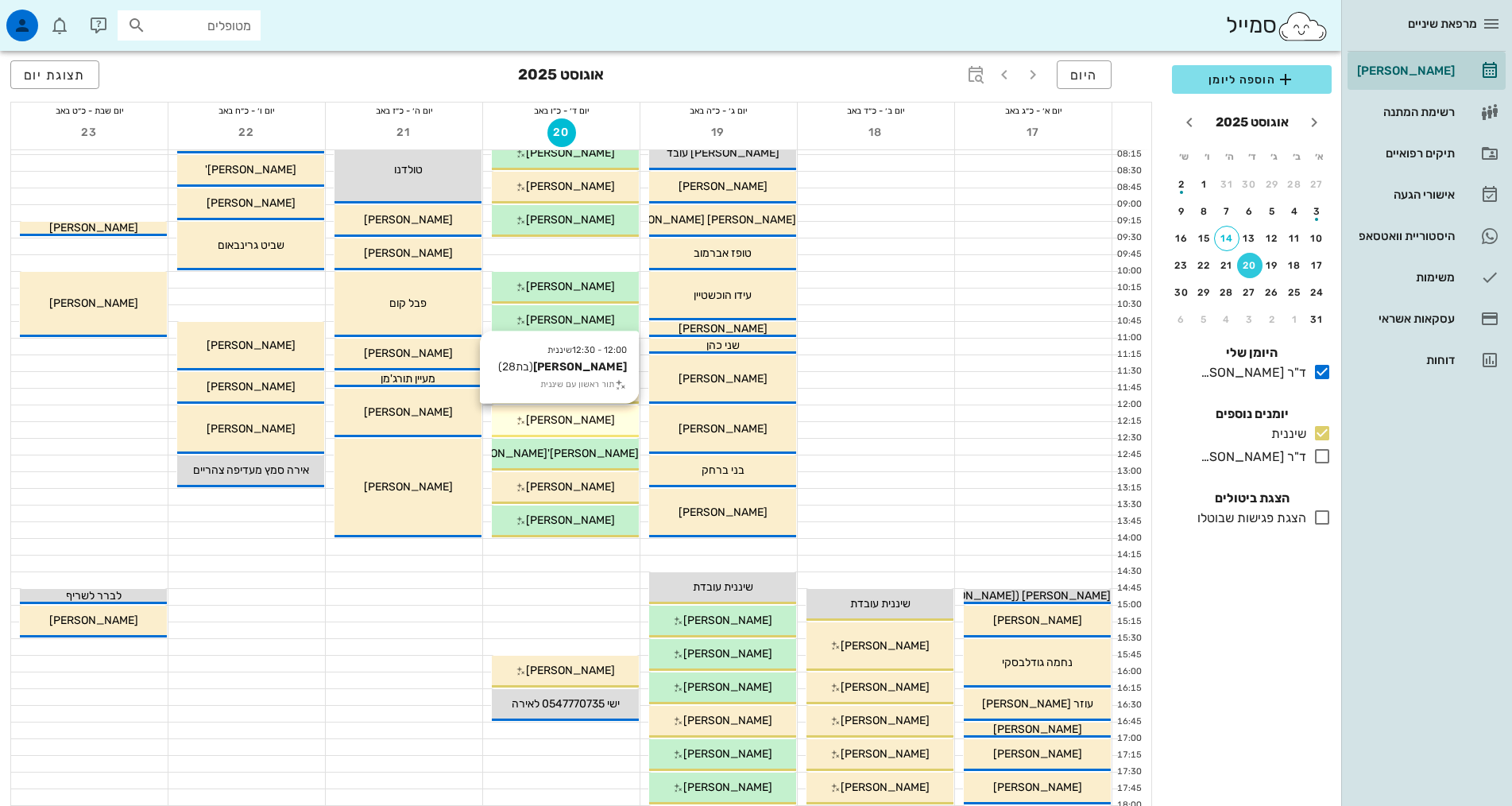
click at [595, 419] on span "[PERSON_NAME]" at bounding box center [570, 420] width 89 height 13
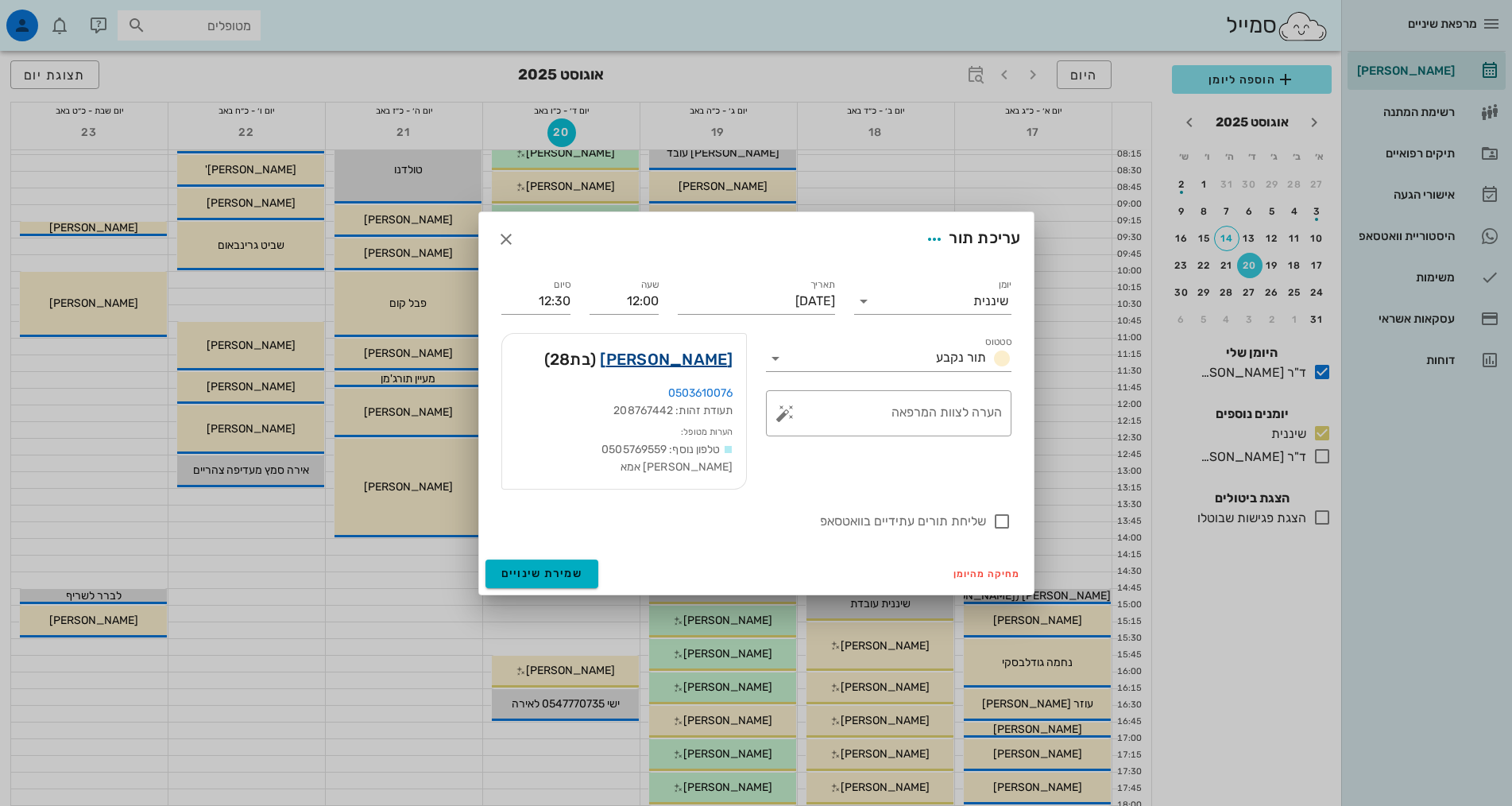
click at [688, 368] on link "מיקה לינדמן" at bounding box center [667, 359] width 133 height 26
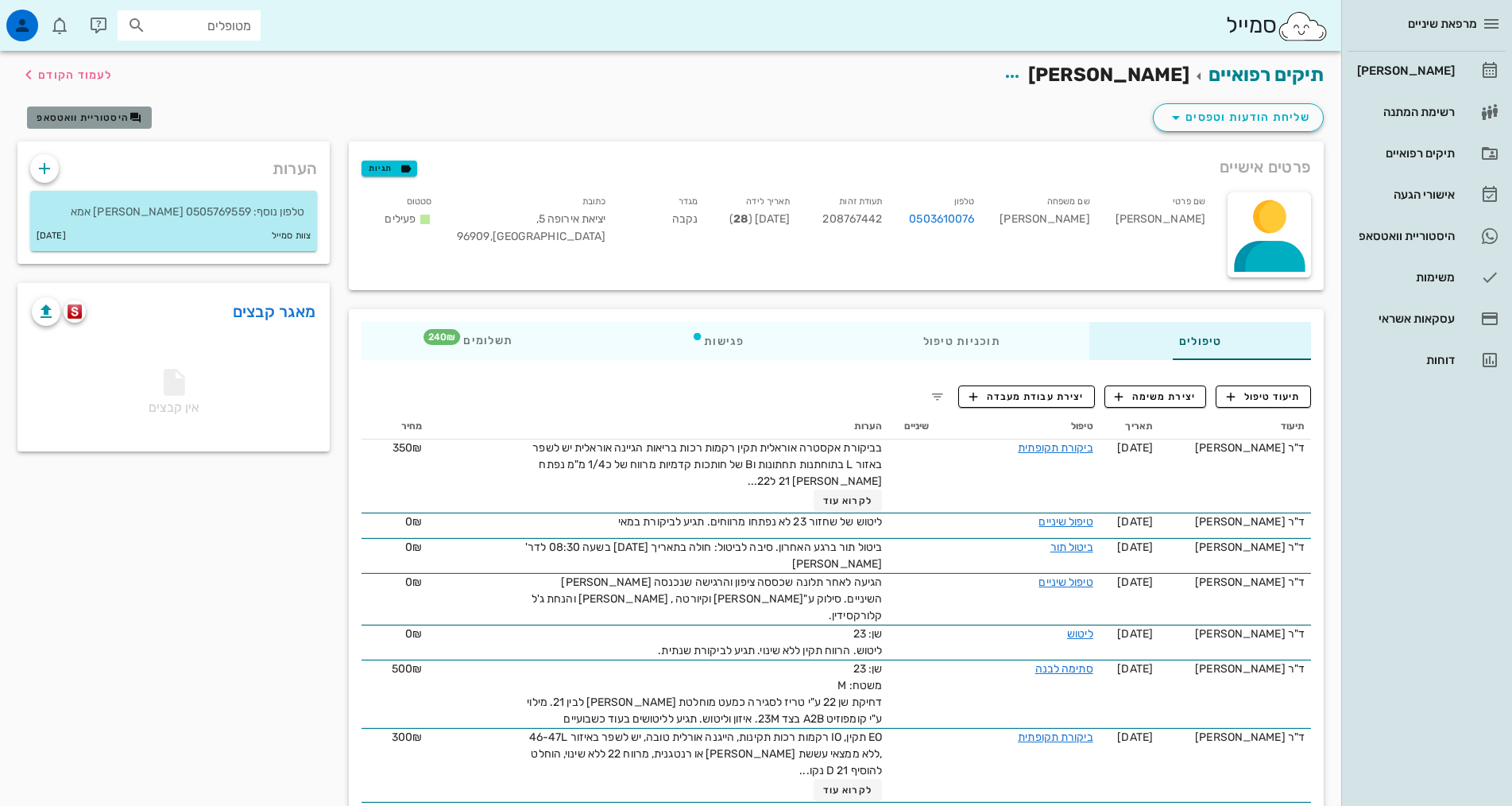
click at [116, 121] on span "היסטוריית וואטסאפ" at bounding box center [82, 118] width 92 height 12
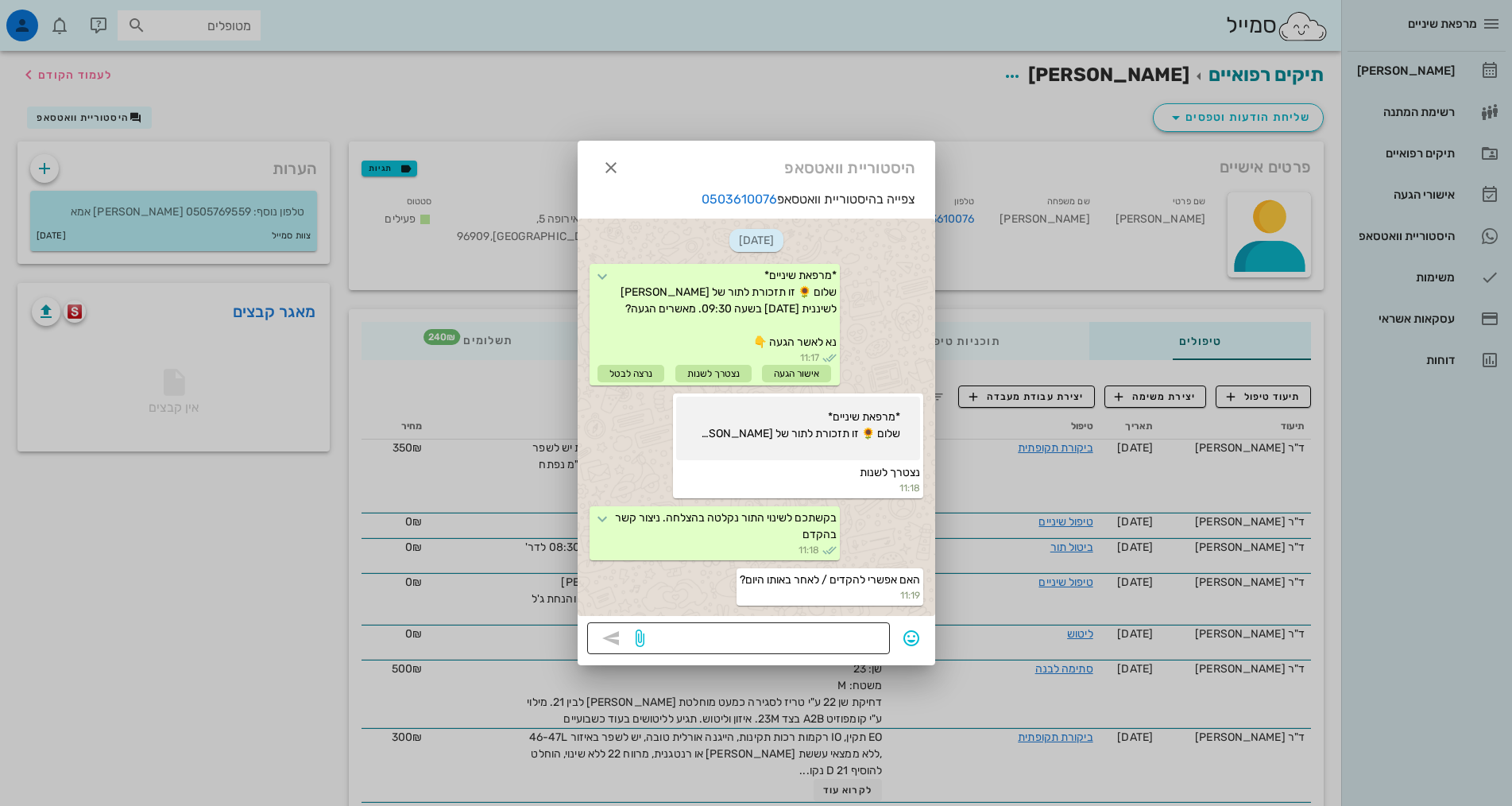
click at [822, 634] on textarea at bounding box center [764, 639] width 233 height 26
type textarea "יש אפשרות לאחר את התור באותו יום ל12:00"
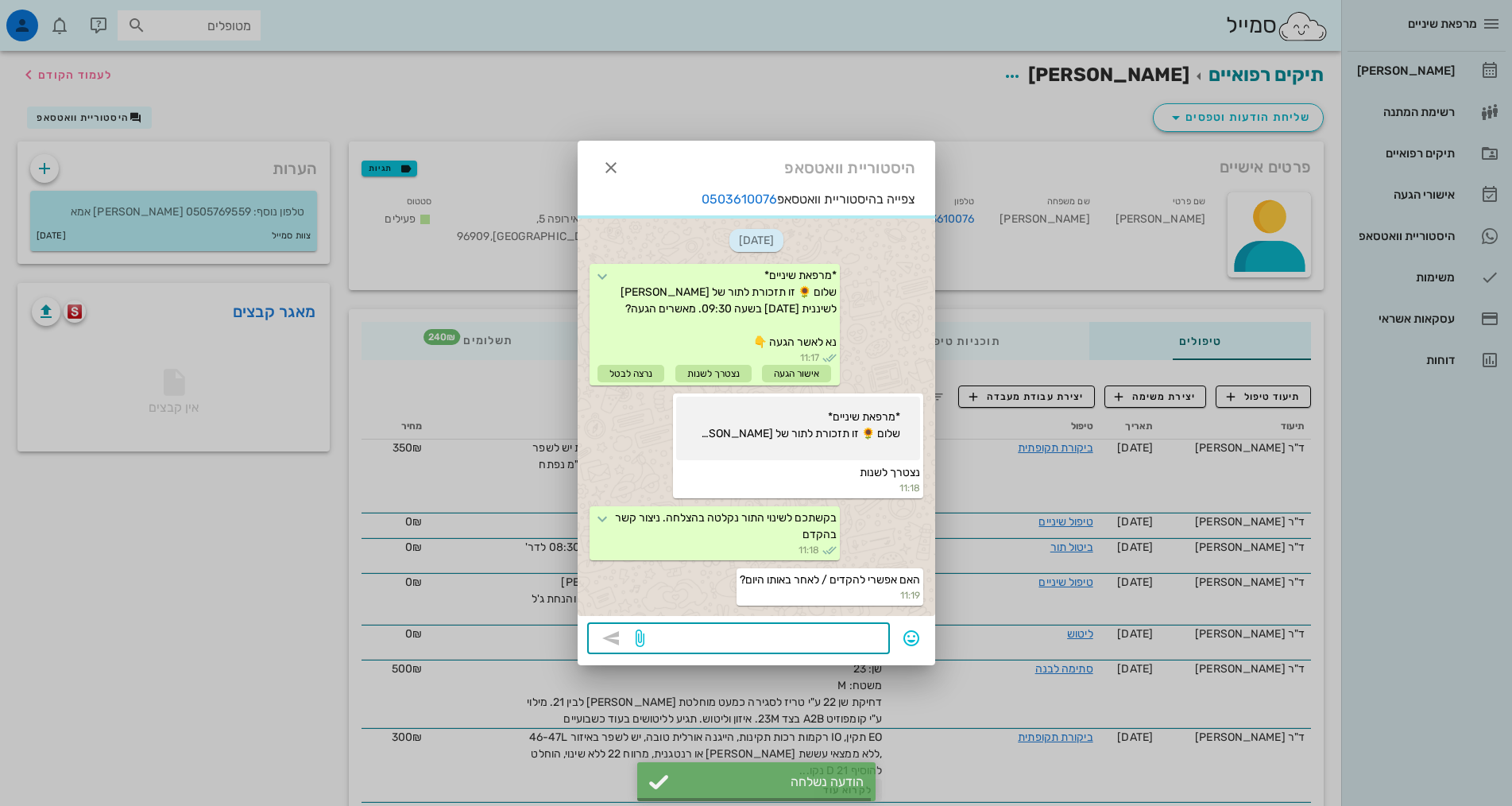
scroll to position [41, 0]
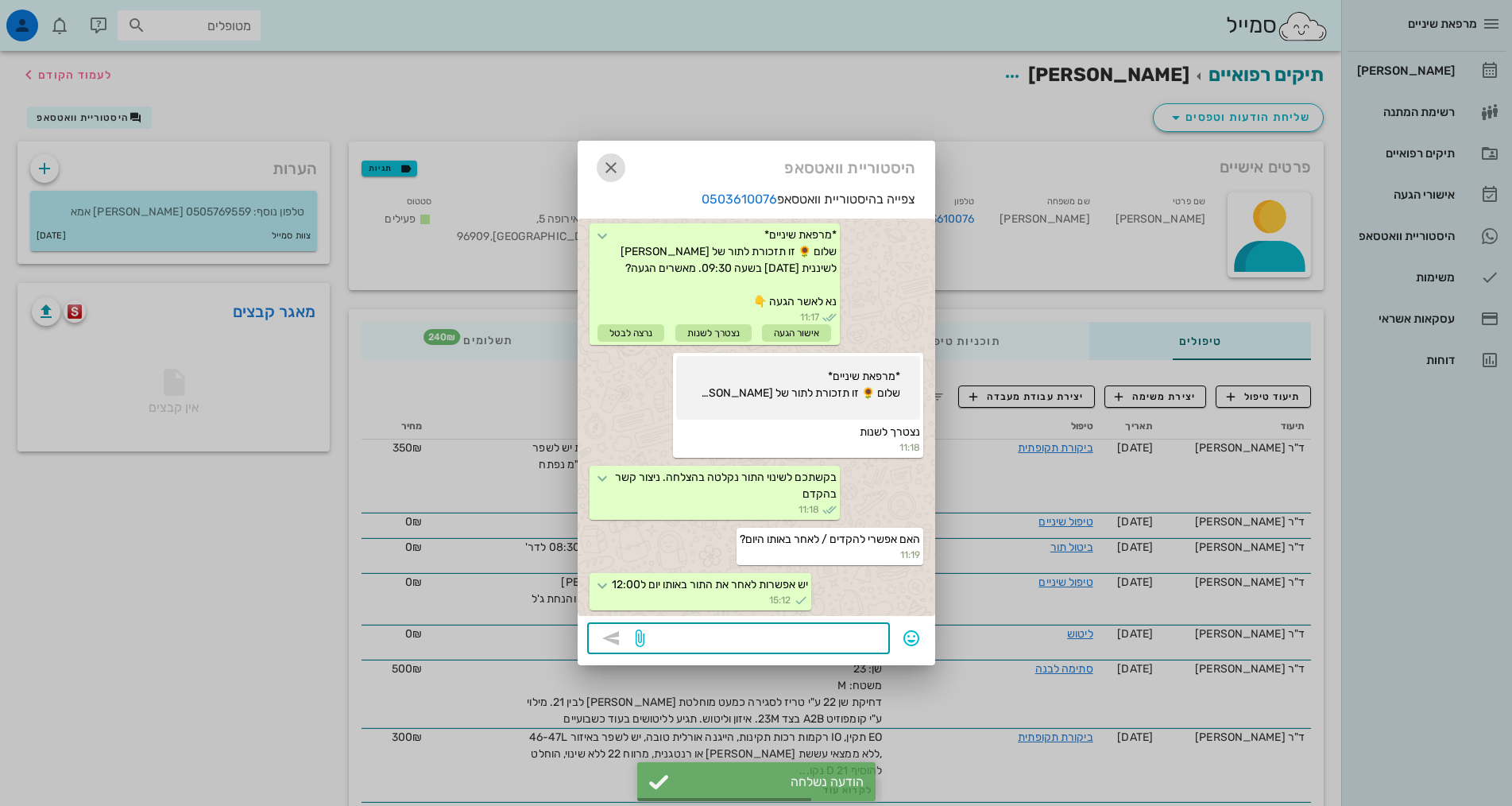
click at [612, 173] on icon "button" at bounding box center [611, 168] width 19 height 19
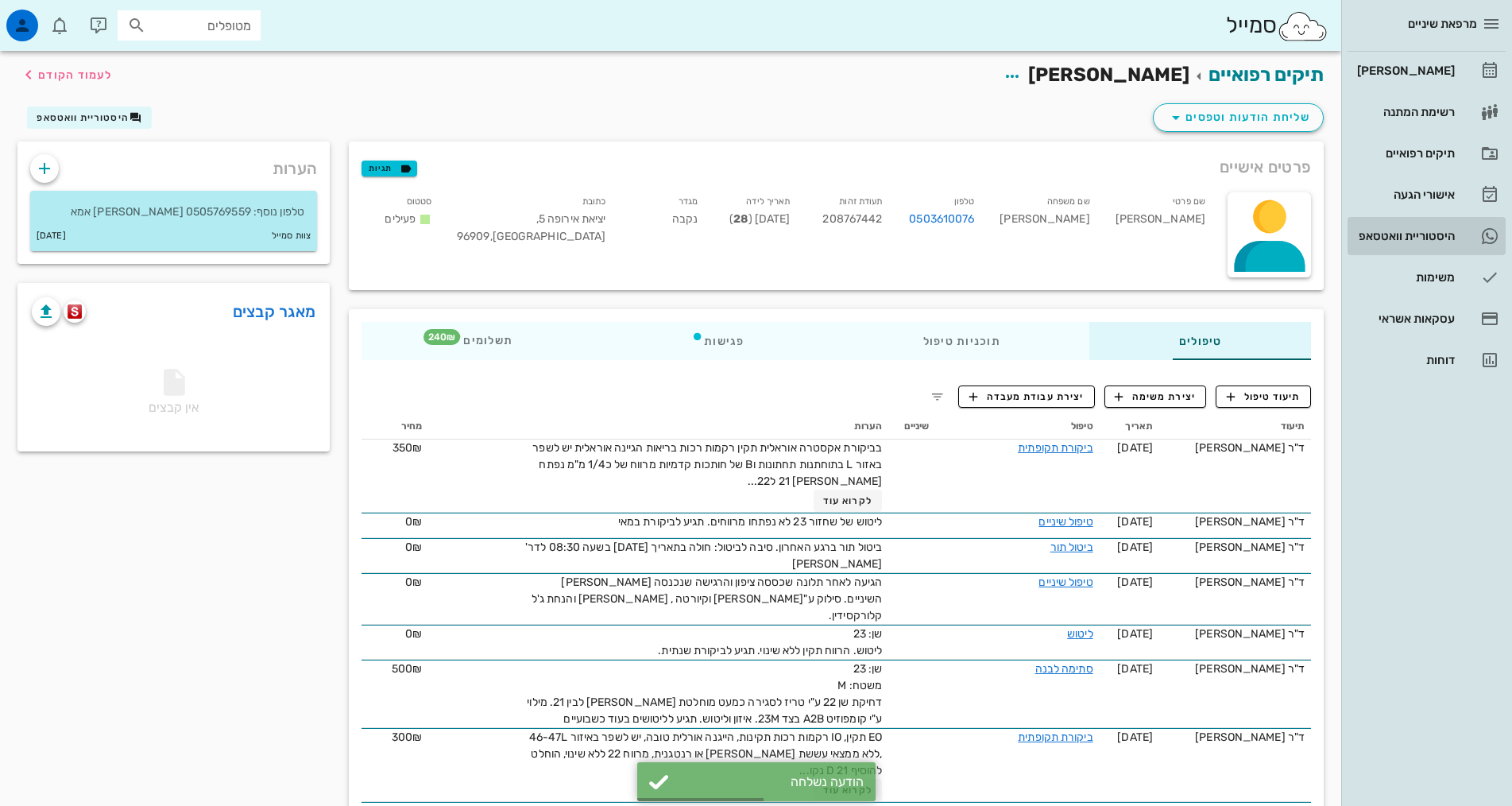
click at [1396, 241] on div "היסטוריית וואטסאפ" at bounding box center [1404, 236] width 101 height 12
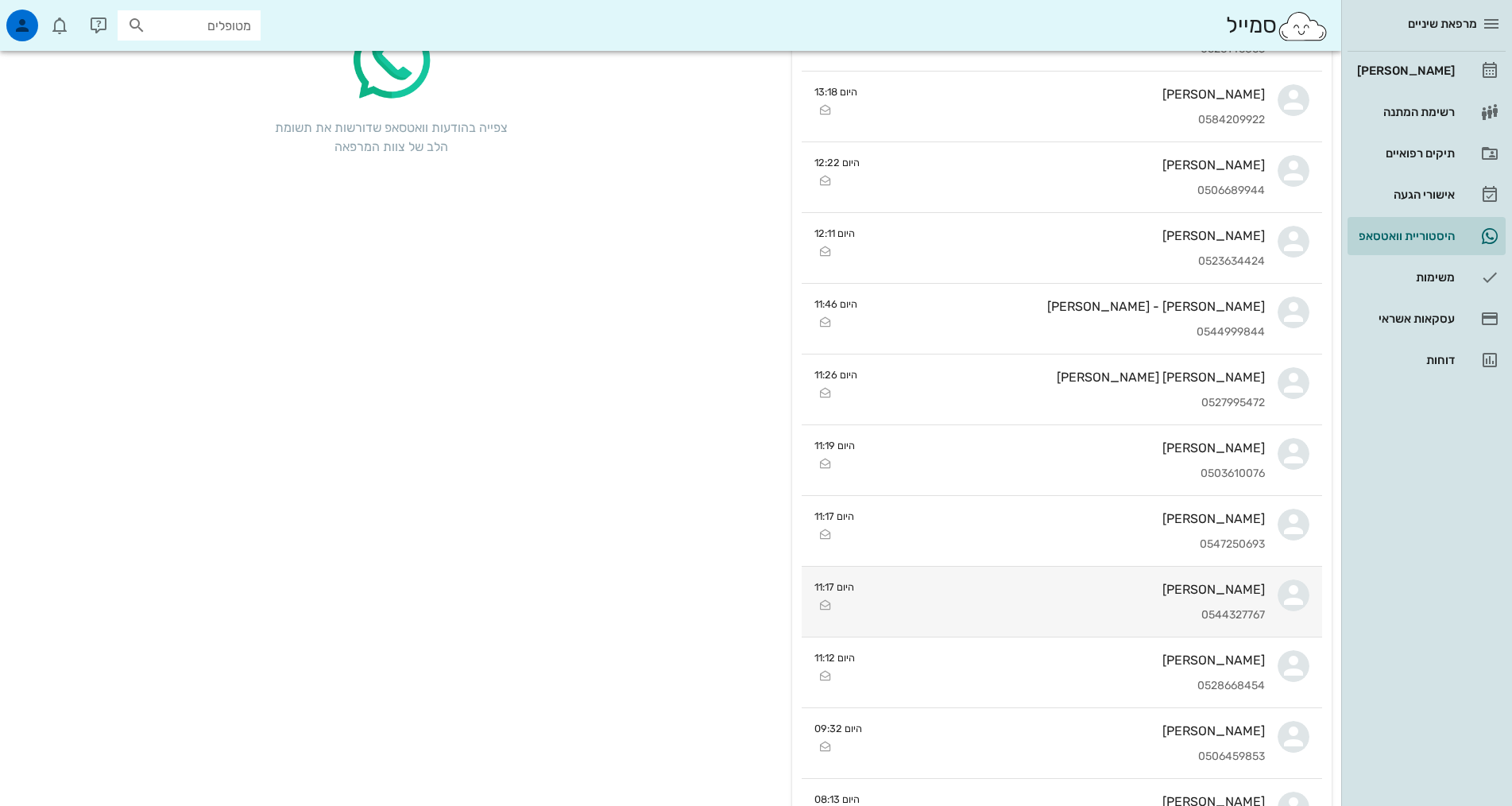
scroll to position [159, 0]
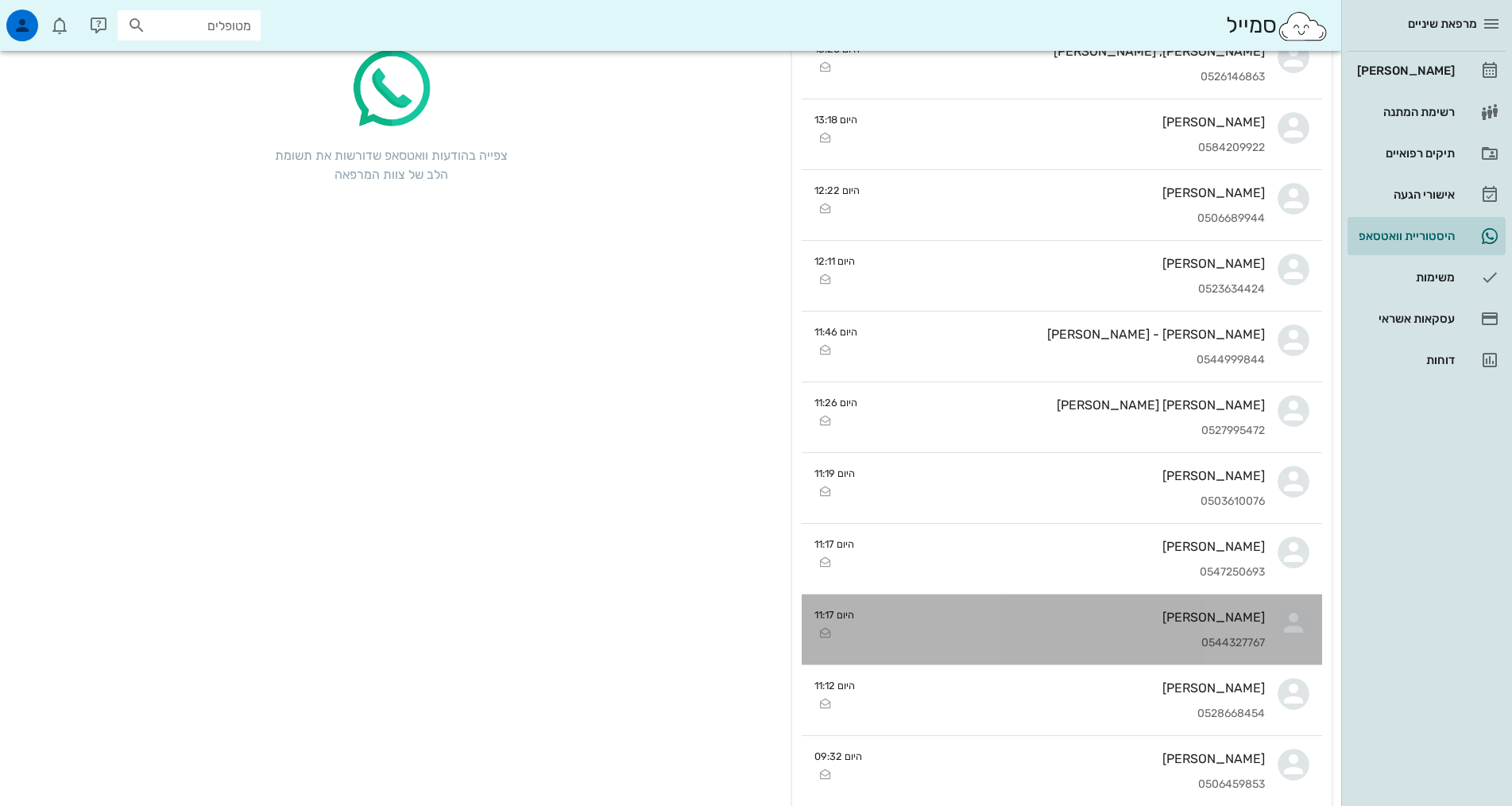
click at [1127, 625] on div "בועז בכרך 0544327767" at bounding box center [1066, 629] width 398 height 70
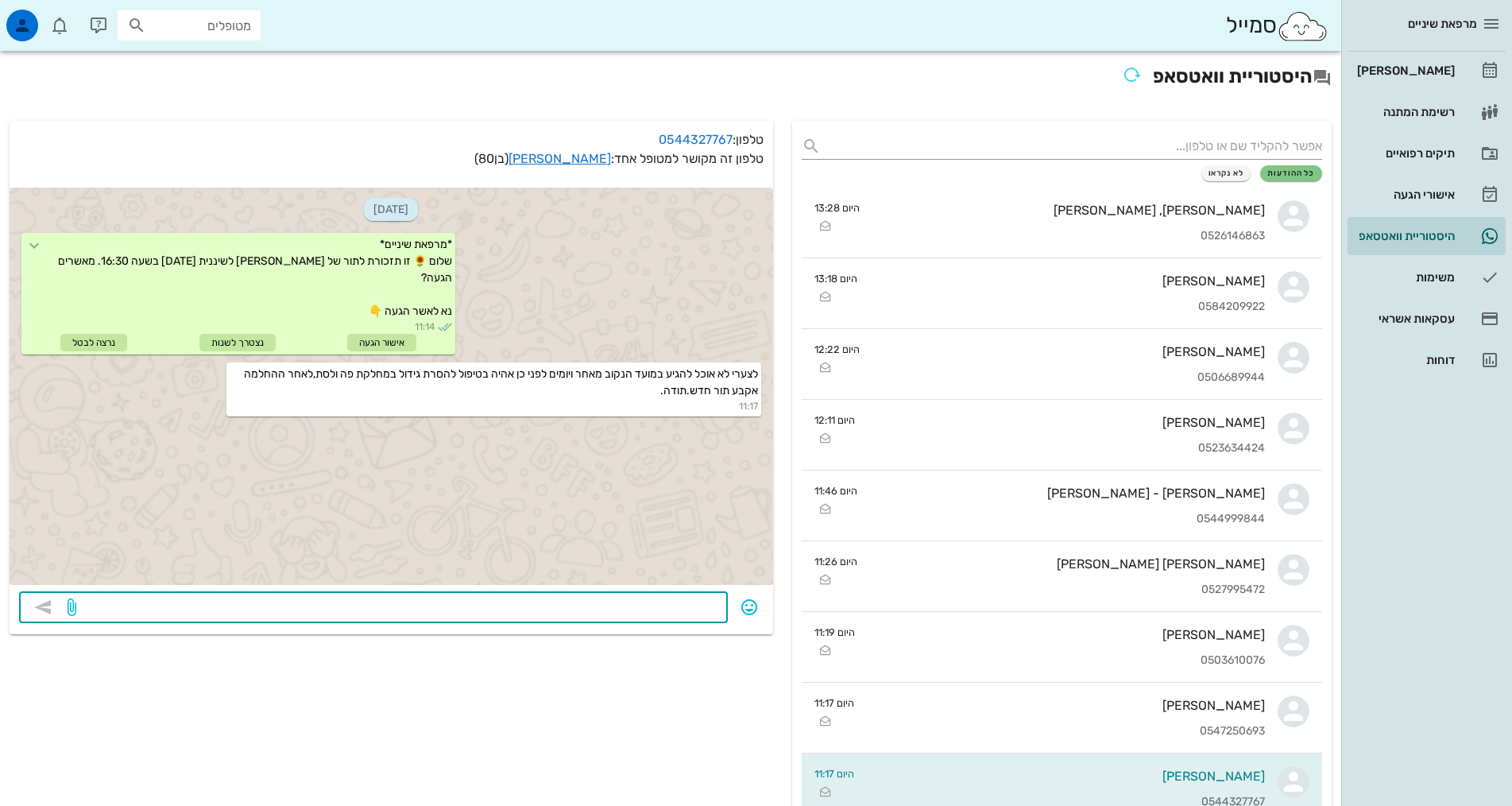
drag, startPoint x: 686, startPoint y: 605, endPoint x: 698, endPoint y: 554, distance: 52.4
click at [686, 611] on textarea at bounding box center [399, 608] width 639 height 26
type textarea "ת"
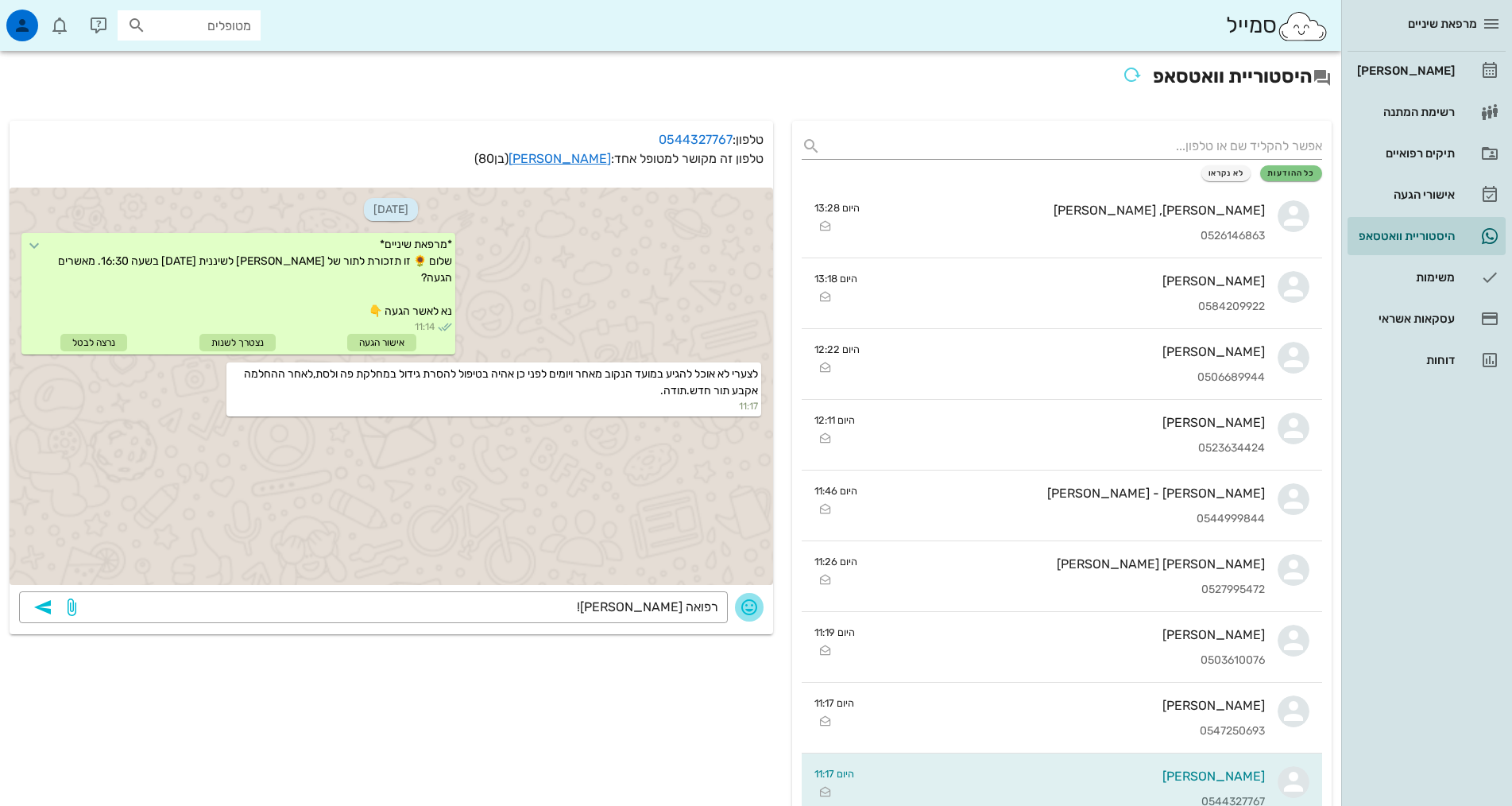
click at [756, 608] on icon "button" at bounding box center [750, 608] width 19 height 19
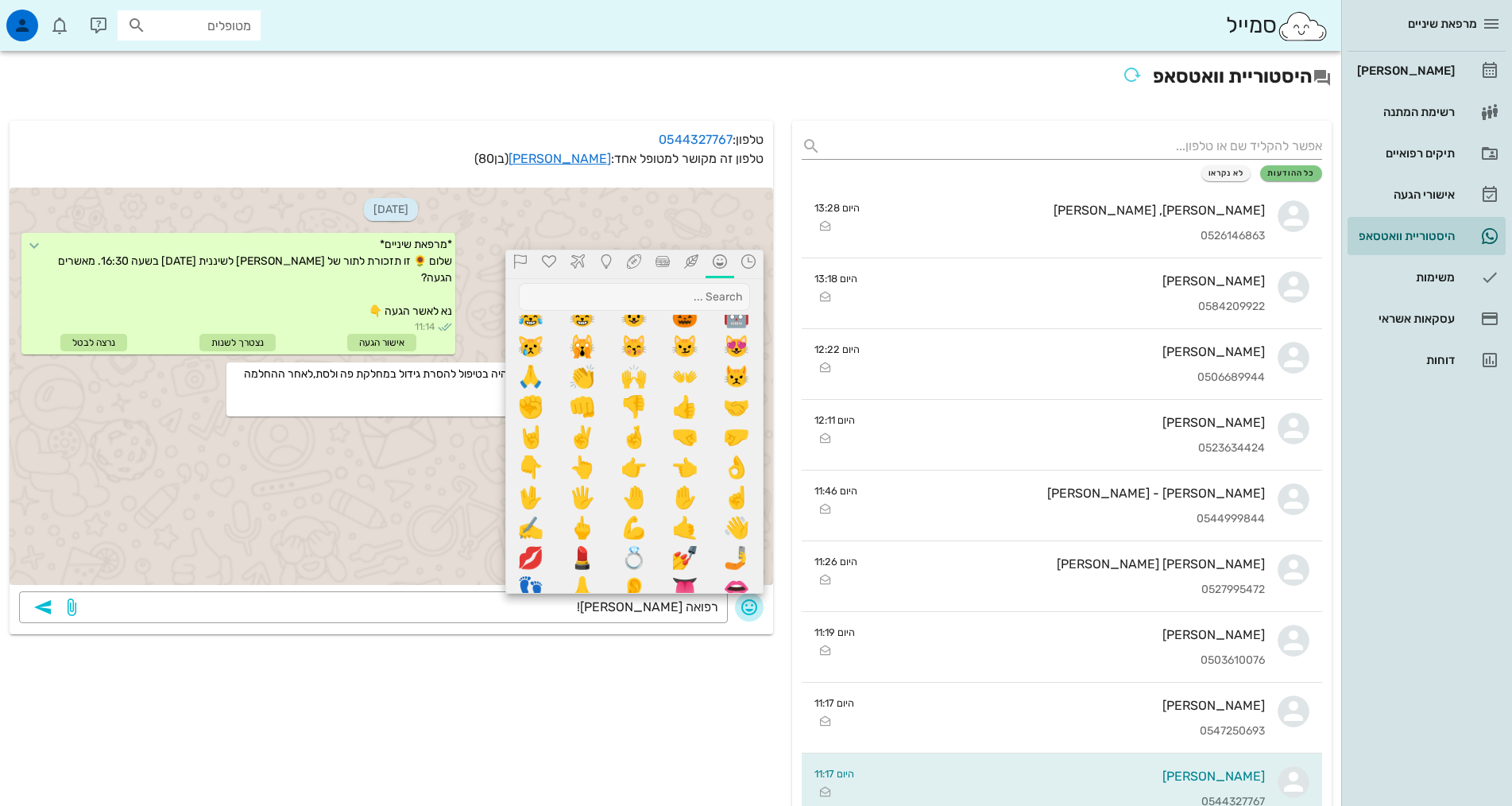
scroll to position [477, 0]
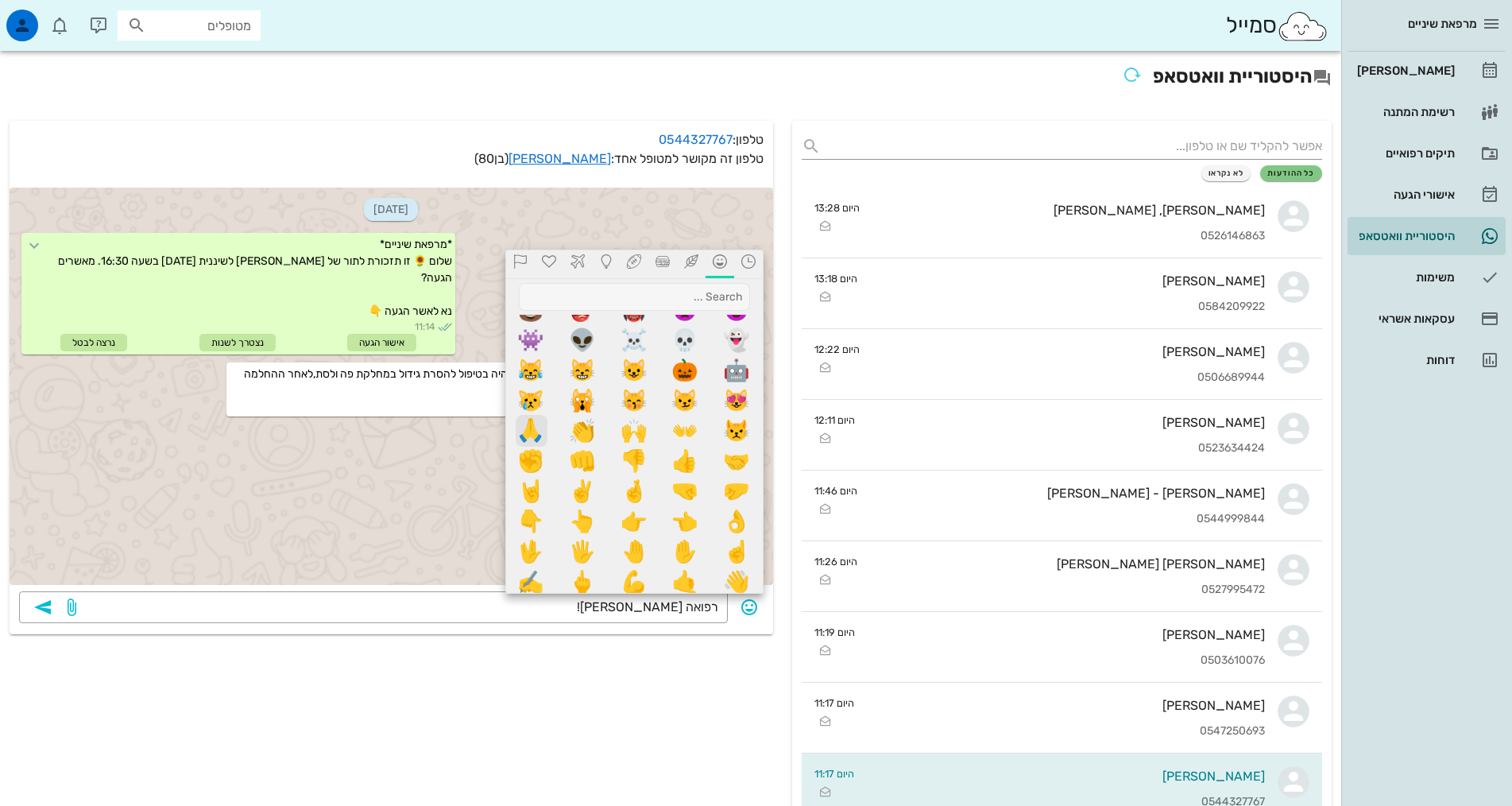
click at [534, 423] on span "🙏" at bounding box center [532, 431] width 32 height 32
type textarea "רפואה שלמה! 🙏"
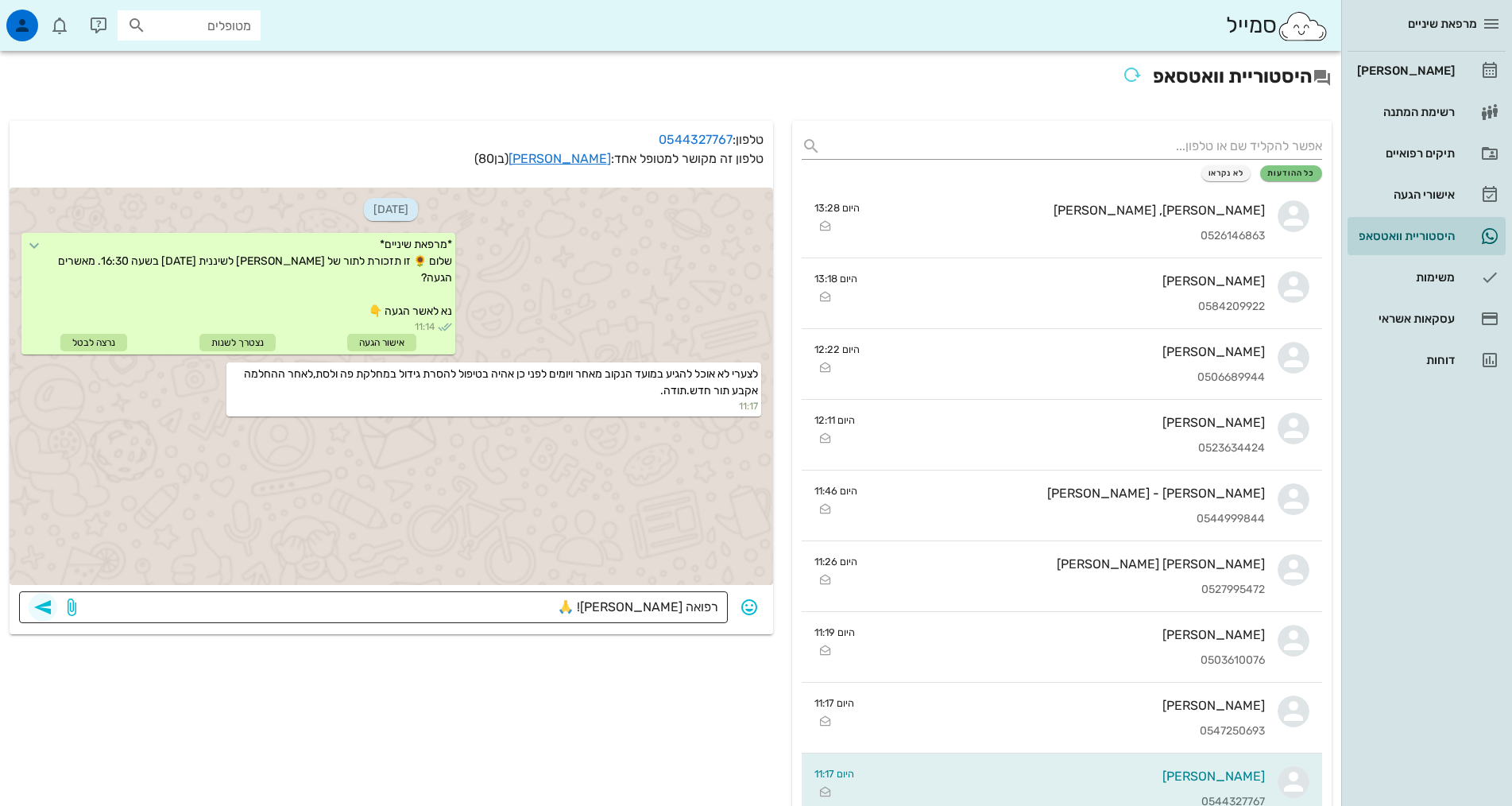
click at [47, 608] on icon "button" at bounding box center [43, 608] width 19 height 19
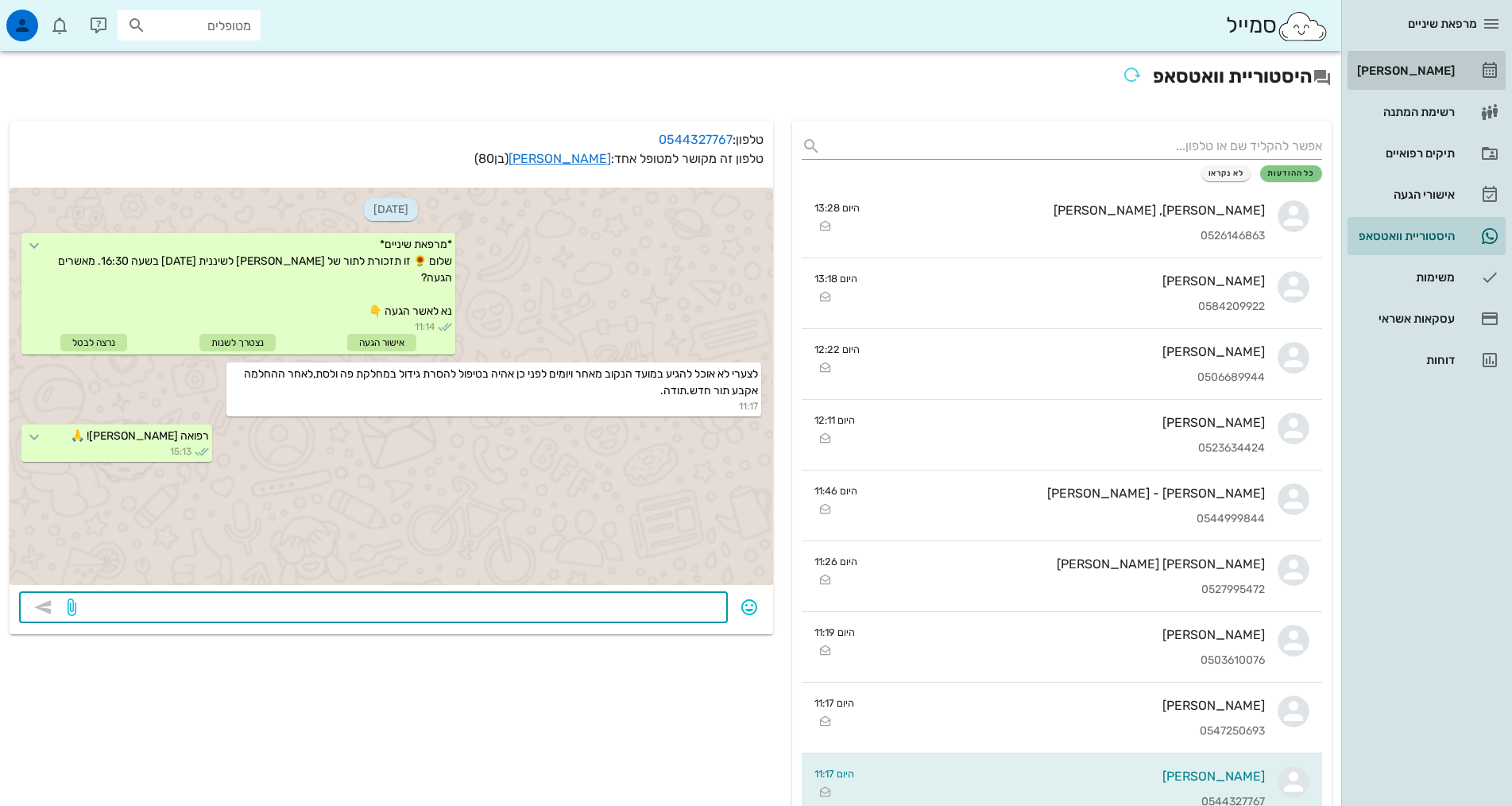
click at [1423, 67] on div "[PERSON_NAME]" at bounding box center [1404, 71] width 101 height 12
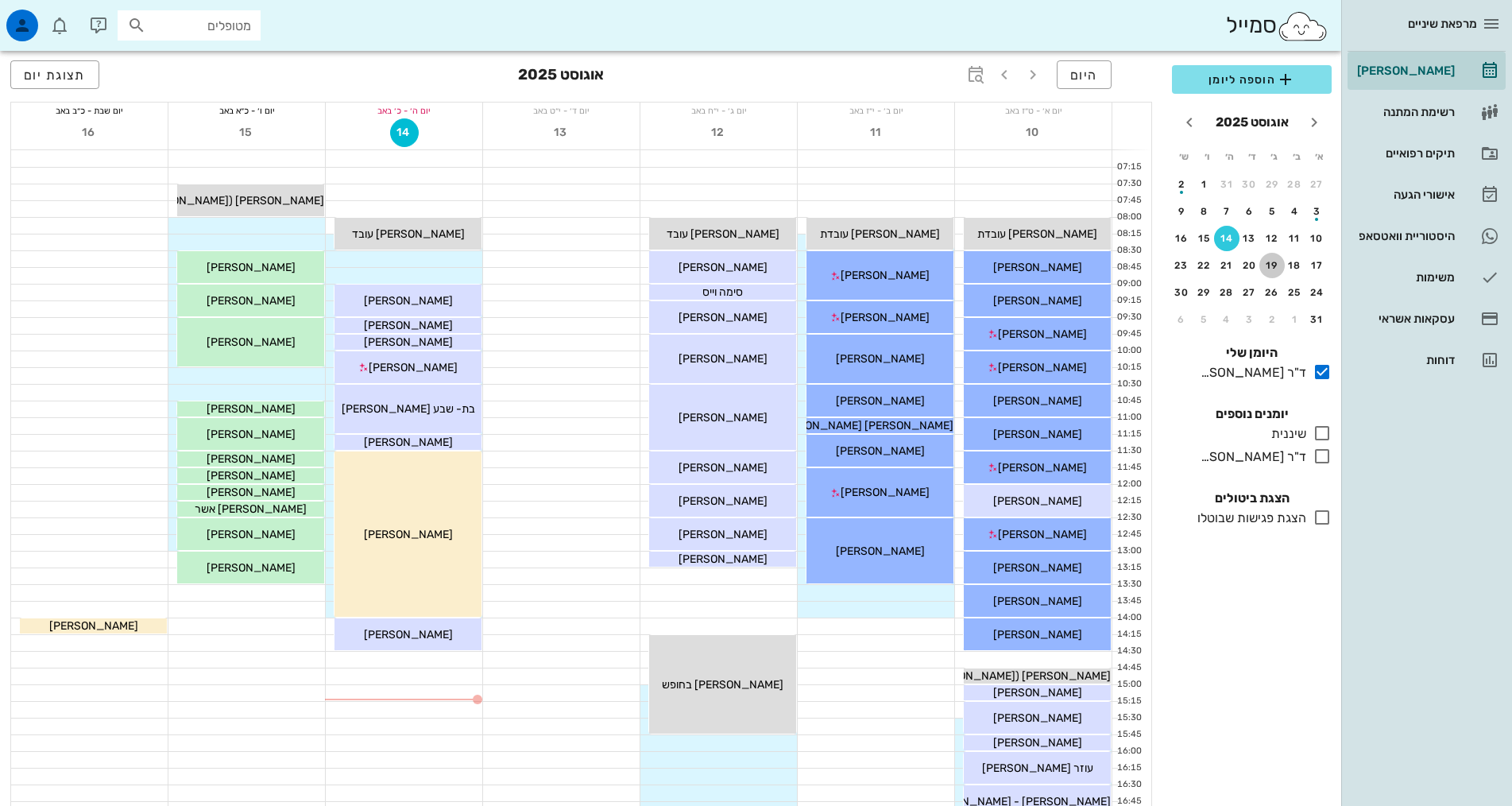
click at [1266, 259] on button "19" at bounding box center [1272, 265] width 26 height 26
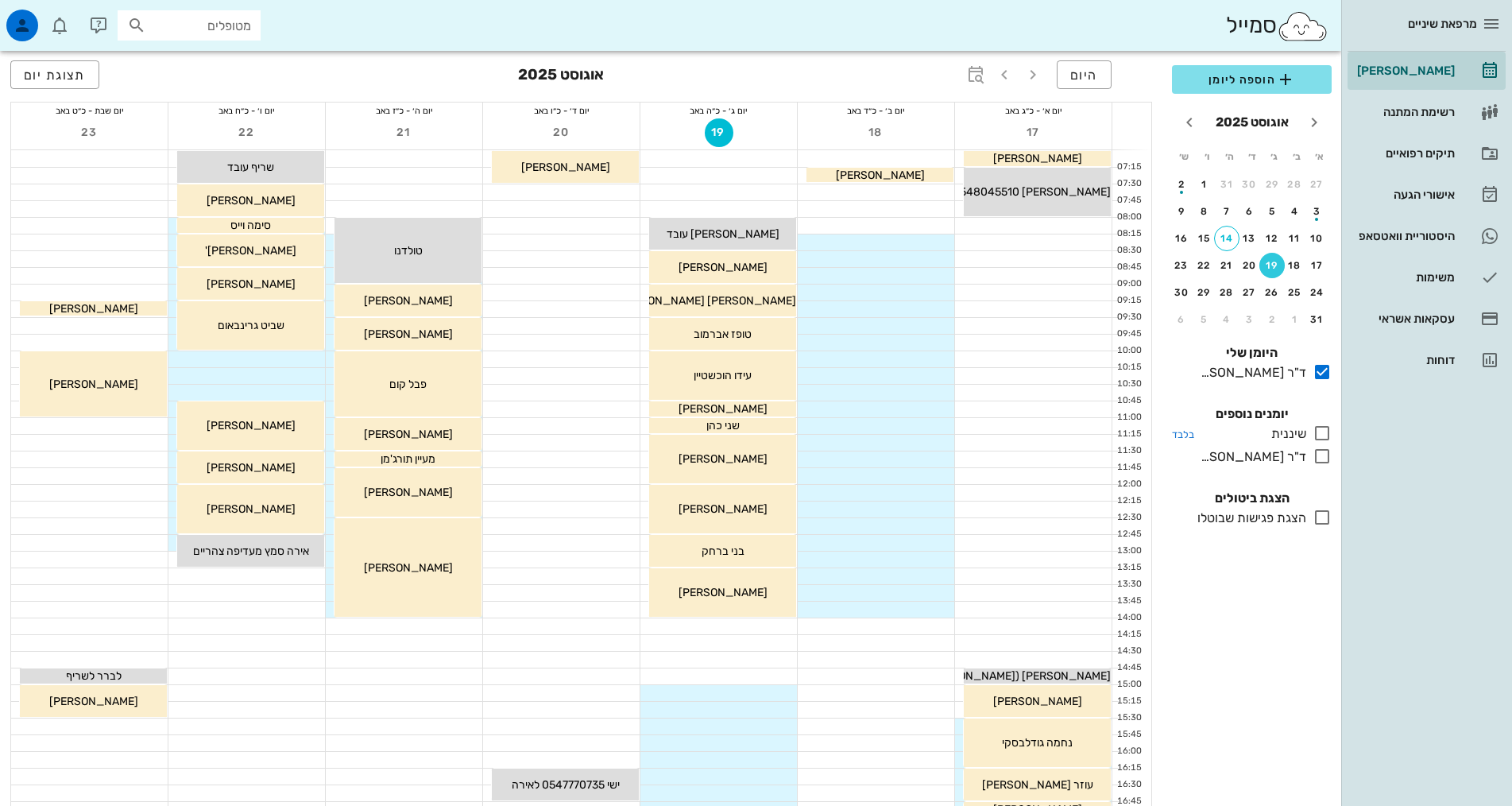
click at [1317, 431] on icon at bounding box center [1323, 433] width 19 height 19
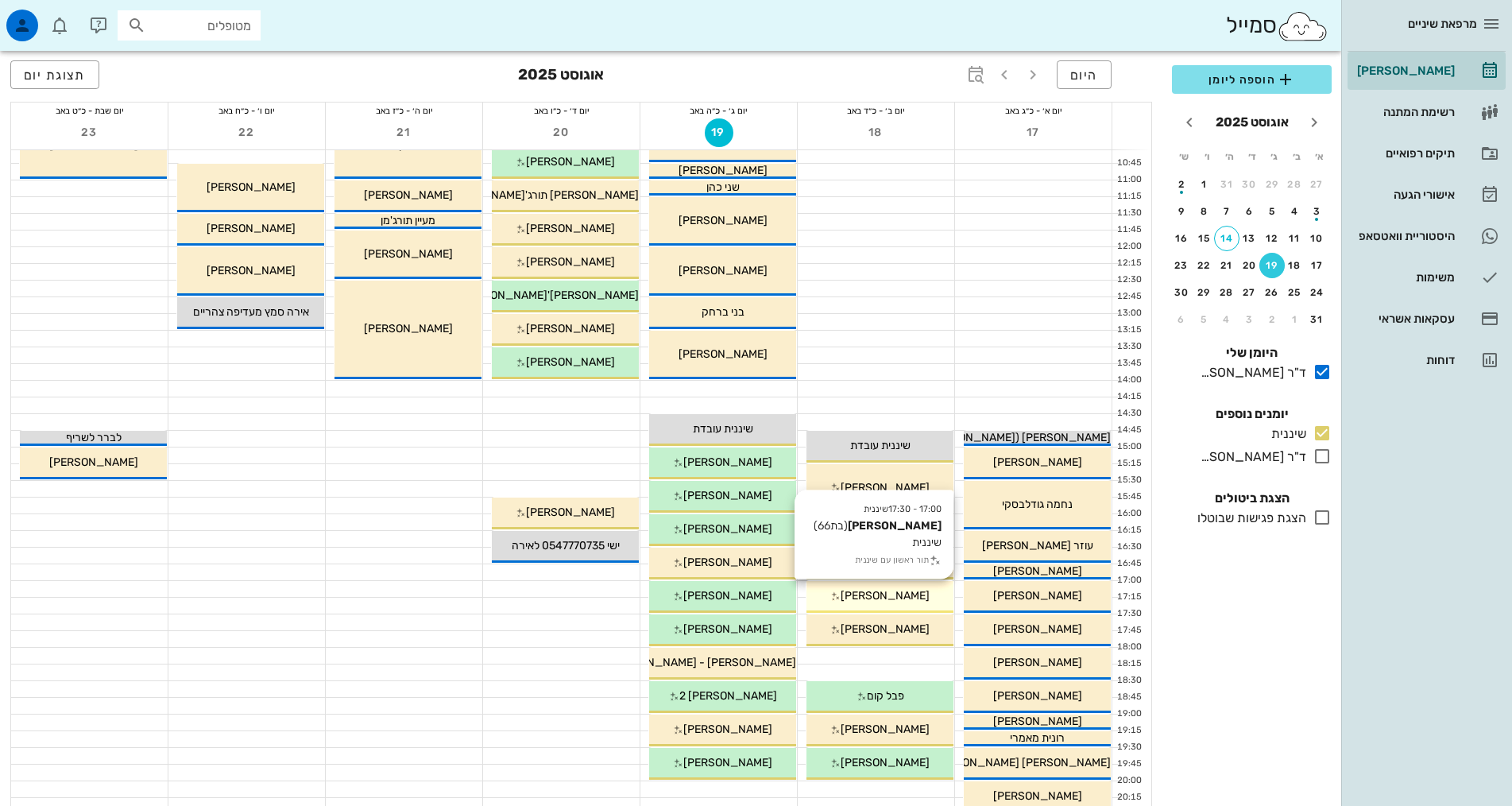
scroll to position [238, 0]
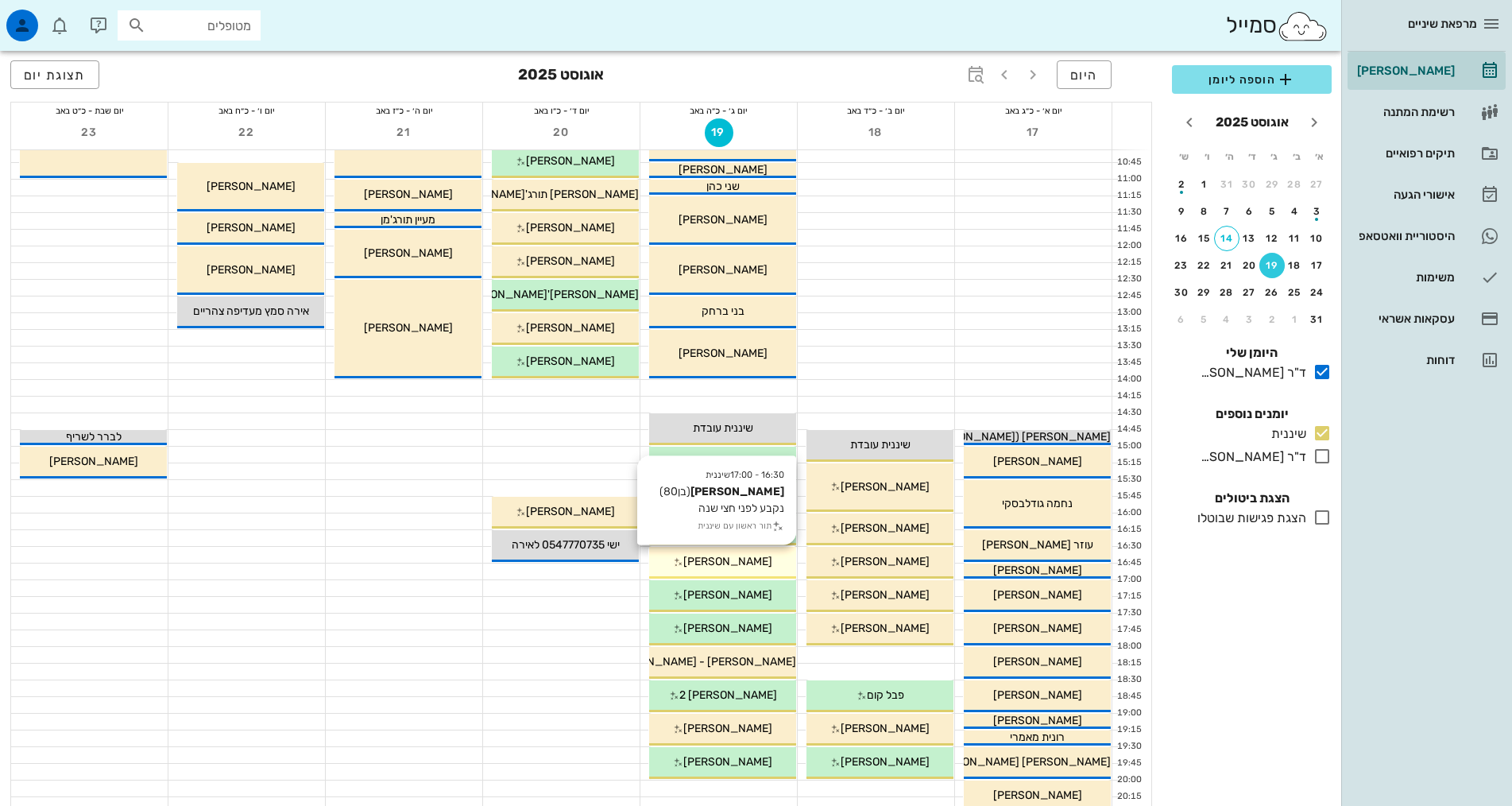
click at [704, 561] on span "[PERSON_NAME]" at bounding box center [728, 562] width 89 height 13
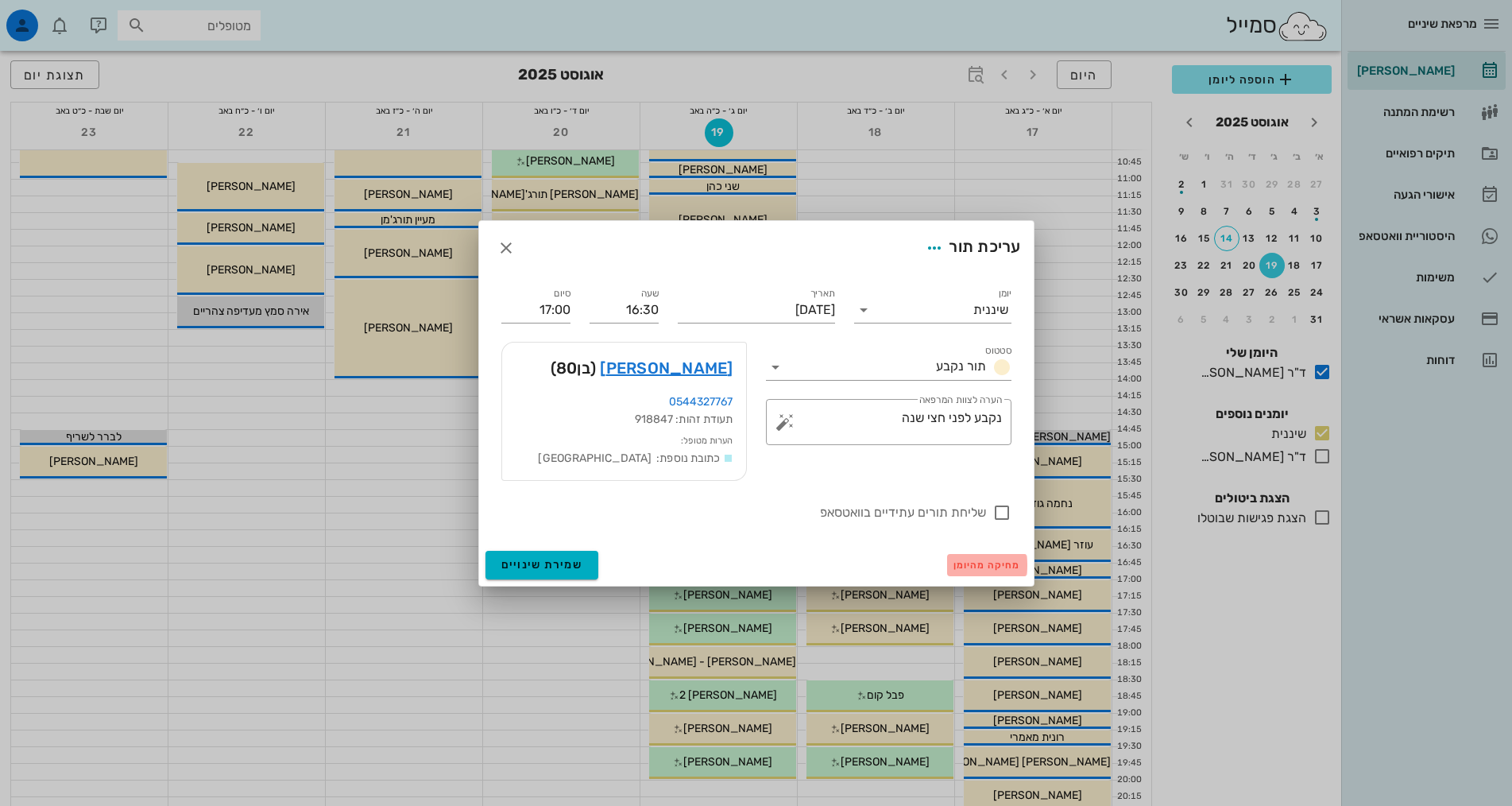
drag, startPoint x: 996, startPoint y: 570, endPoint x: 999, endPoint y: 555, distance: 15.3
click at [997, 567] on button "מחיקה מהיומן" at bounding box center [987, 565] width 81 height 22
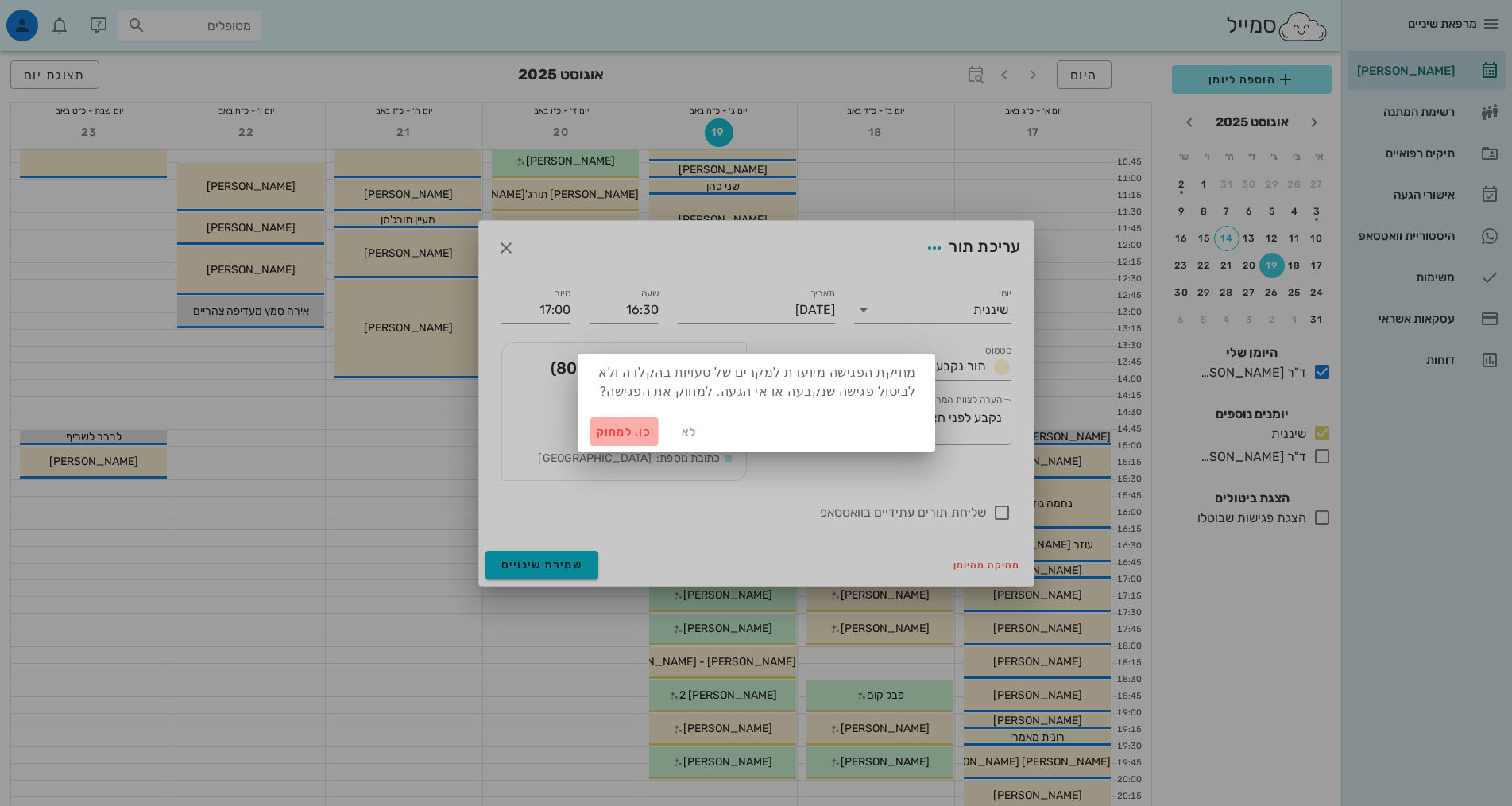
click at [643, 431] on span "כן. למחוק" at bounding box center [624, 431] width 56 height 13
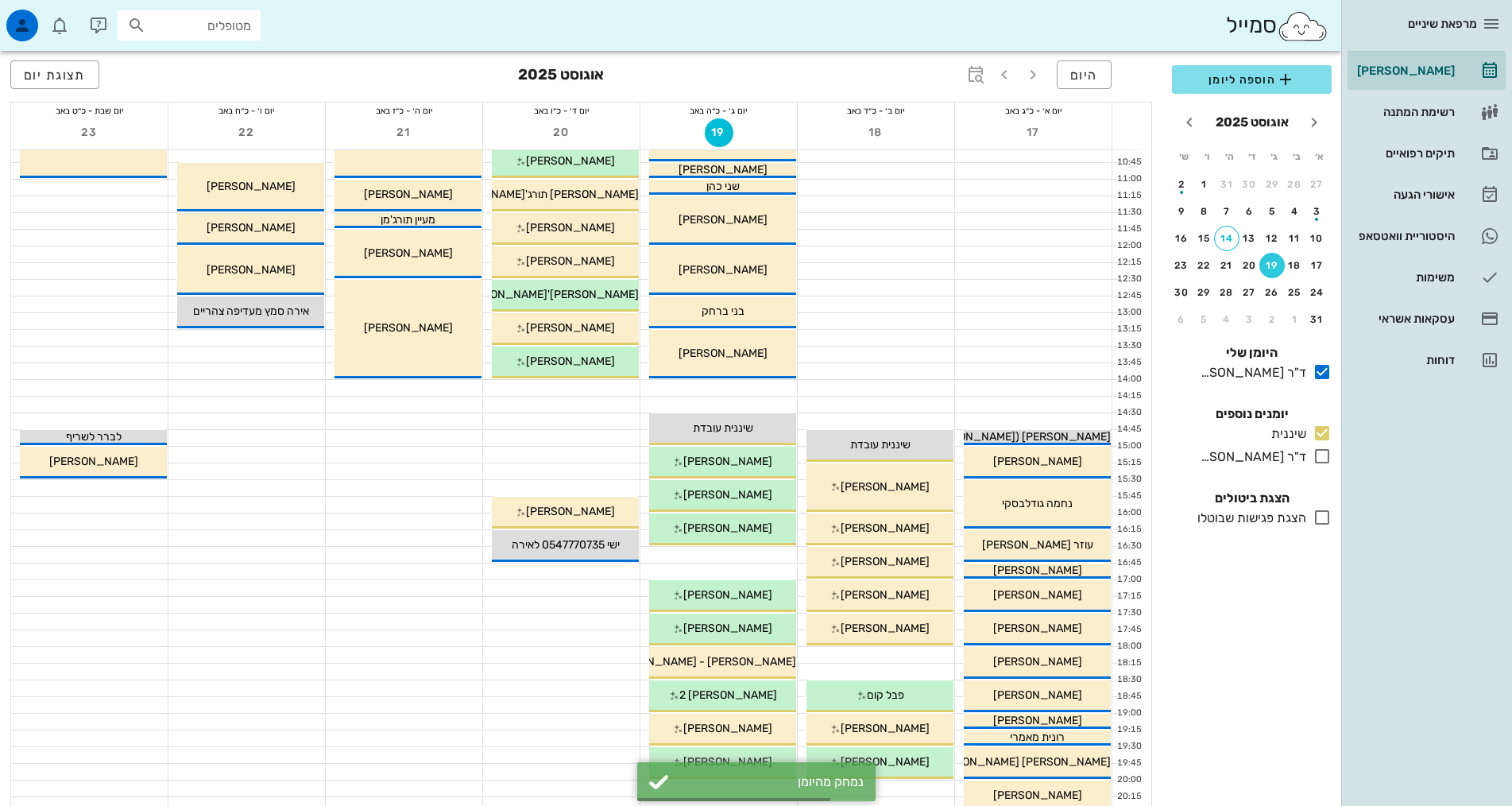
click at [482, 638] on div "08:00 - 09:00 ד"ר אלדד אירני טולדנו טולדנו 09:00 - 09:30 ד"ר אלדד אירני תומר הכ…" at bounding box center [405, 479] width 158 height 1135
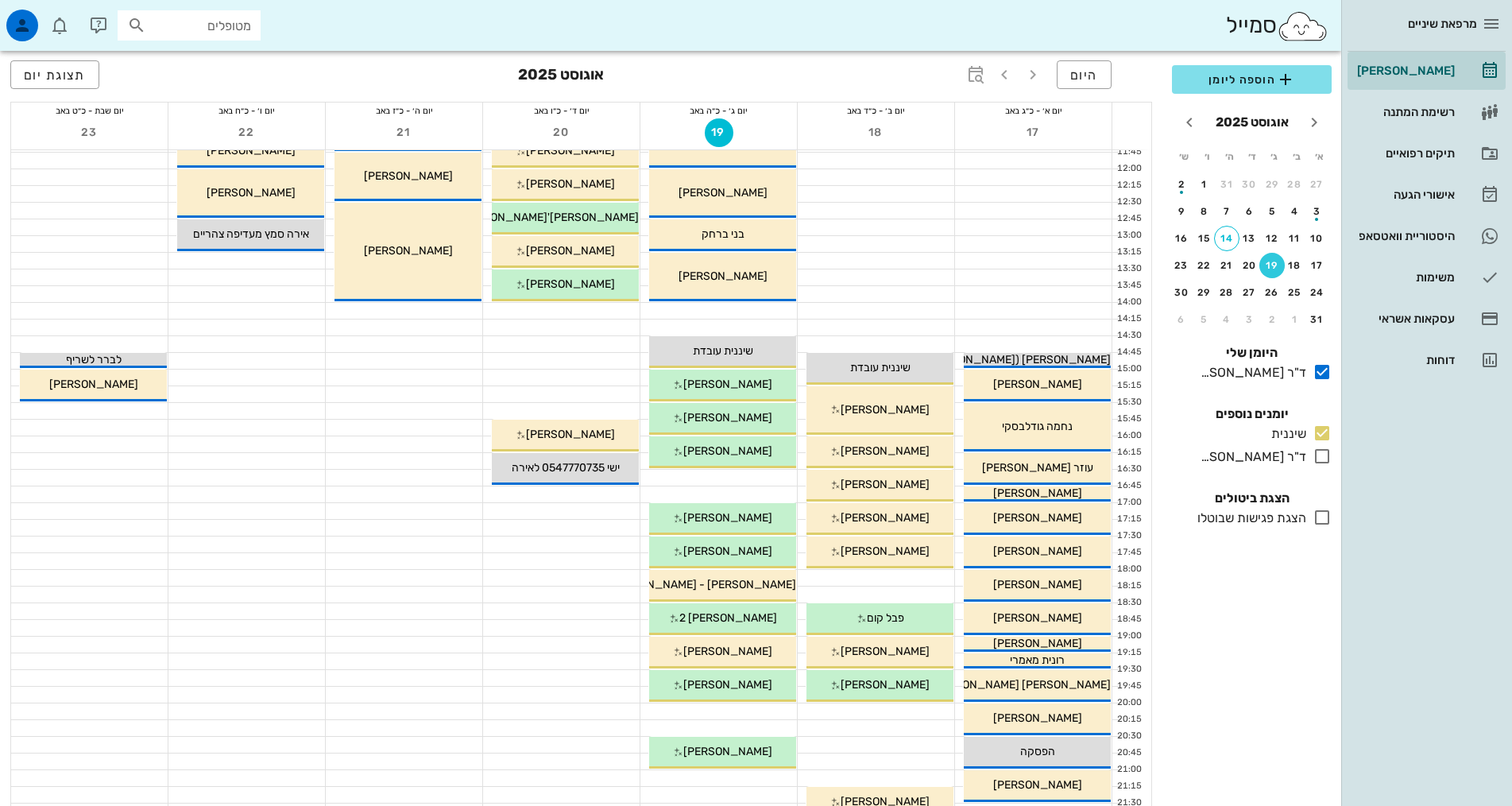
scroll to position [318, 0]
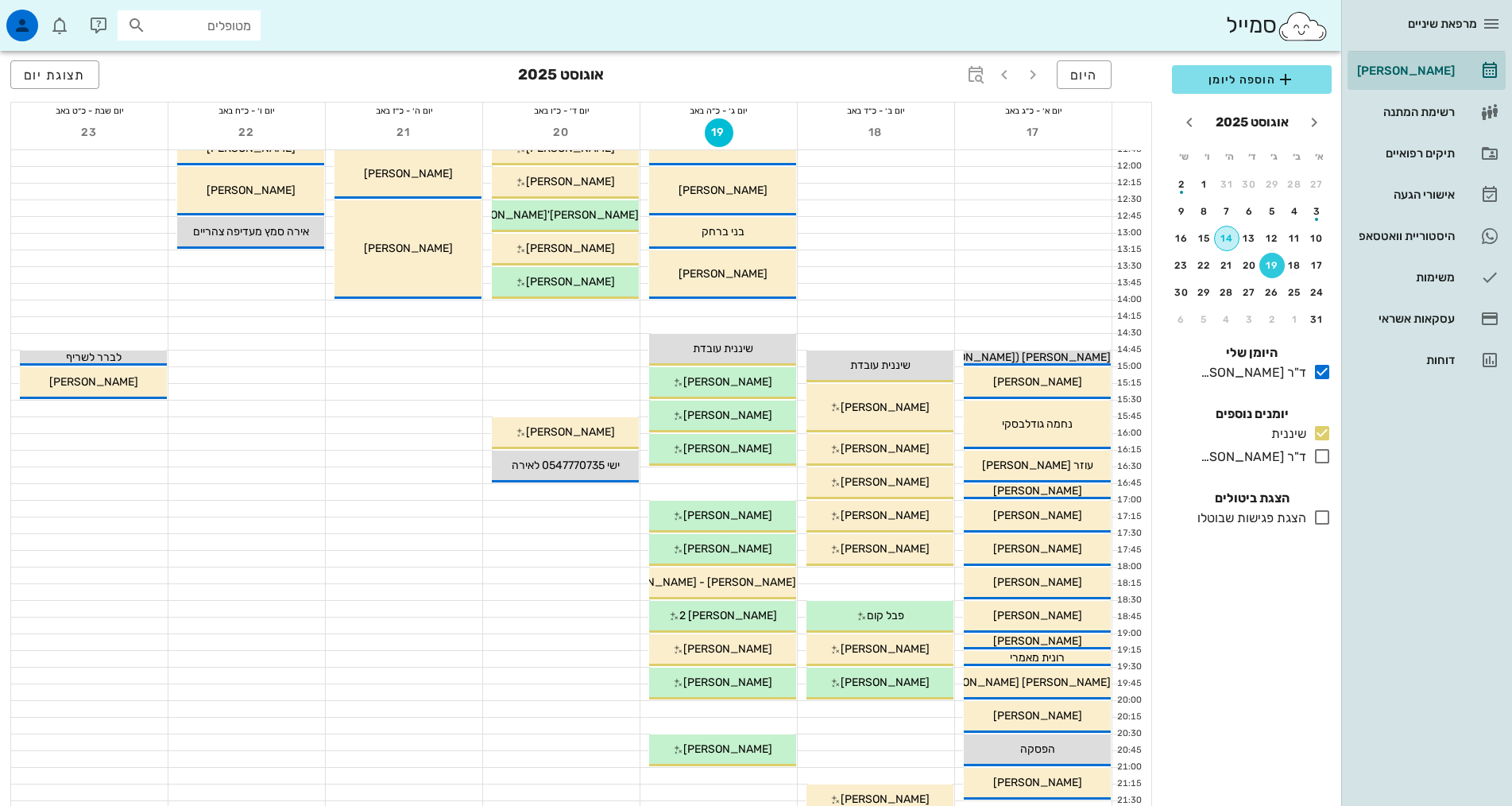
click at [1231, 236] on div "14" at bounding box center [1226, 238] width 24 height 12
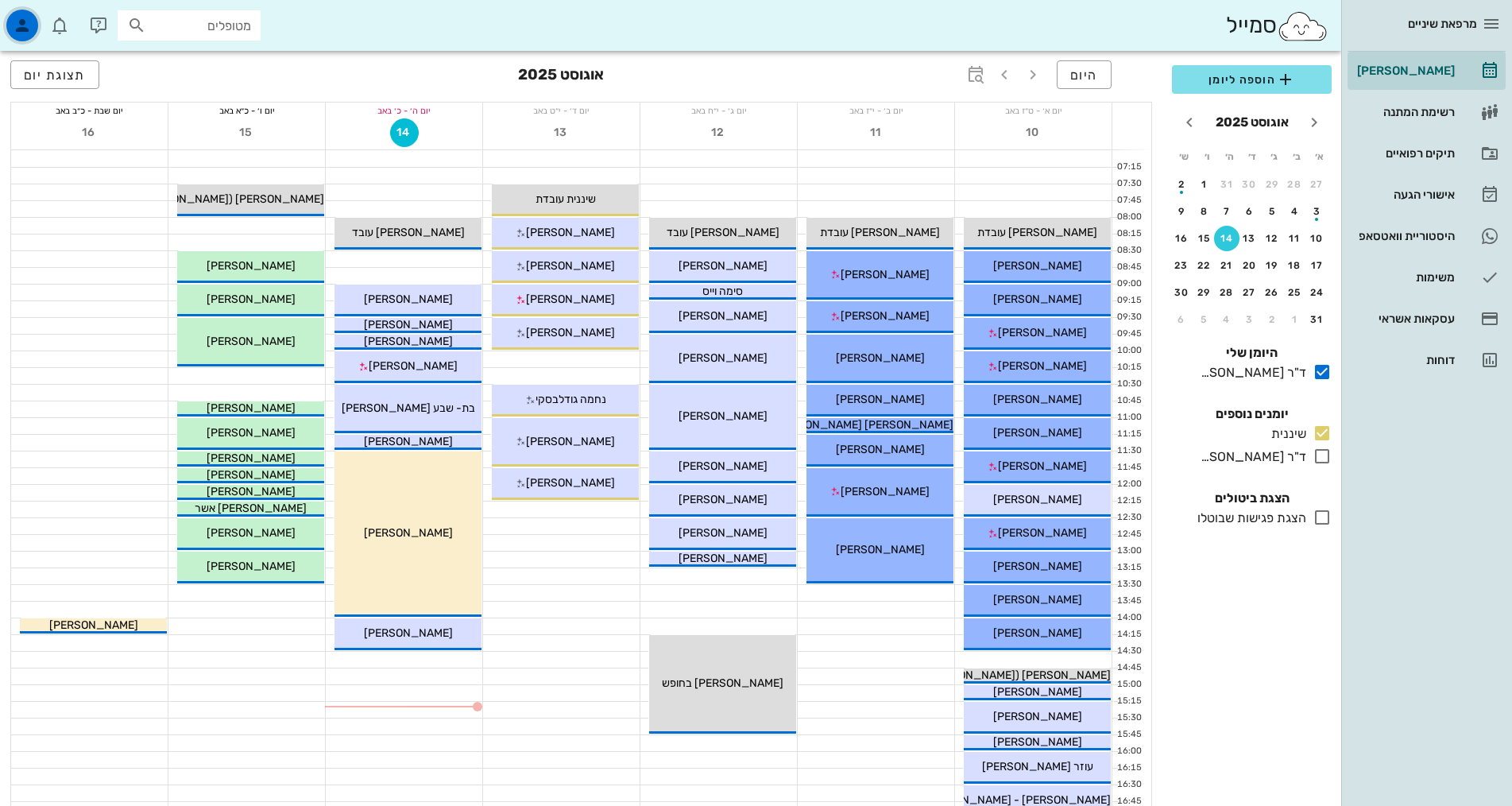
click at [27, 24] on icon "button" at bounding box center [22, 26] width 19 height 19
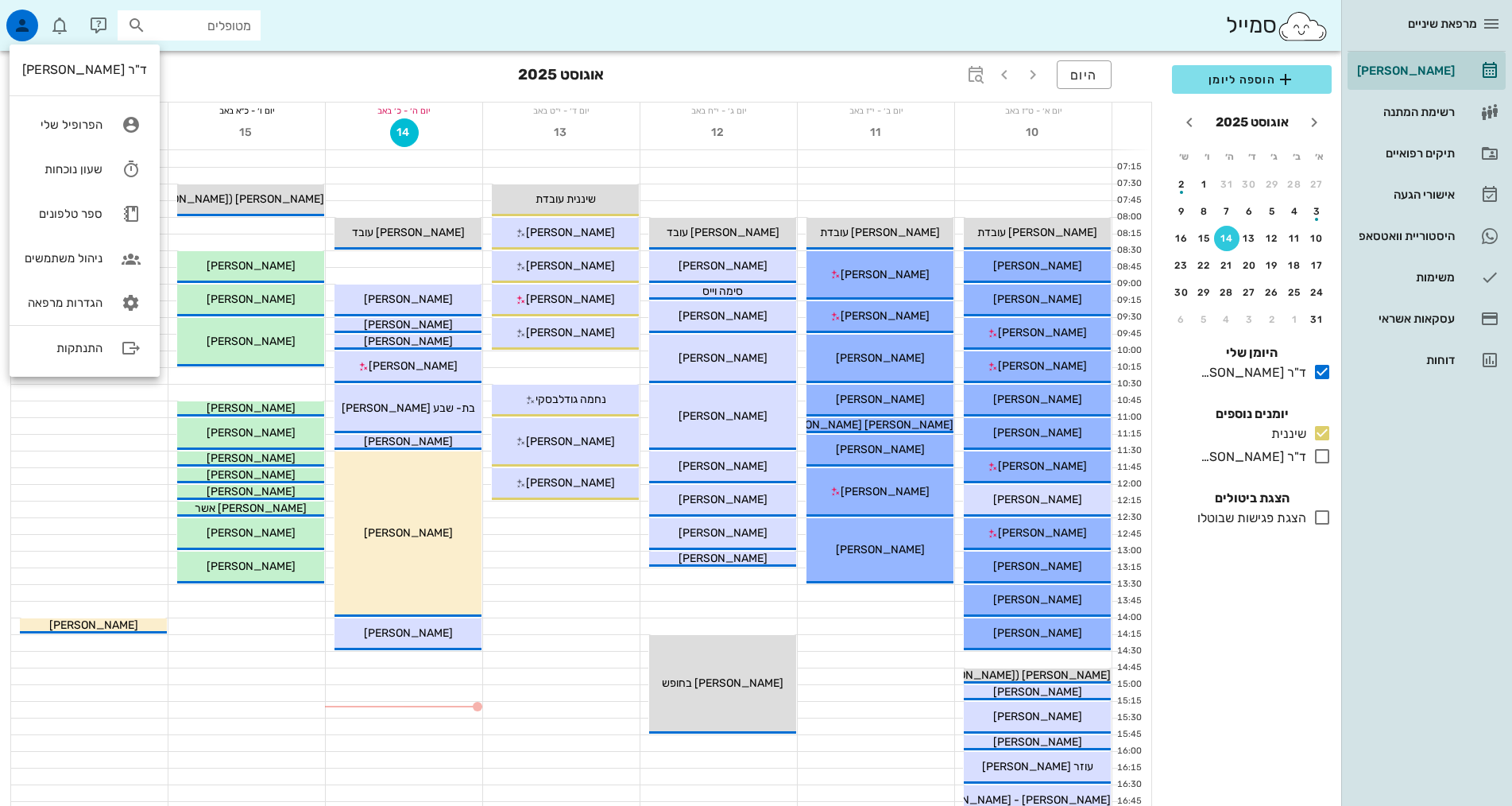
click at [274, 72] on div "היום אוגוסט 2025 תצוגת יום" at bounding box center [582, 75] width 1142 height 50
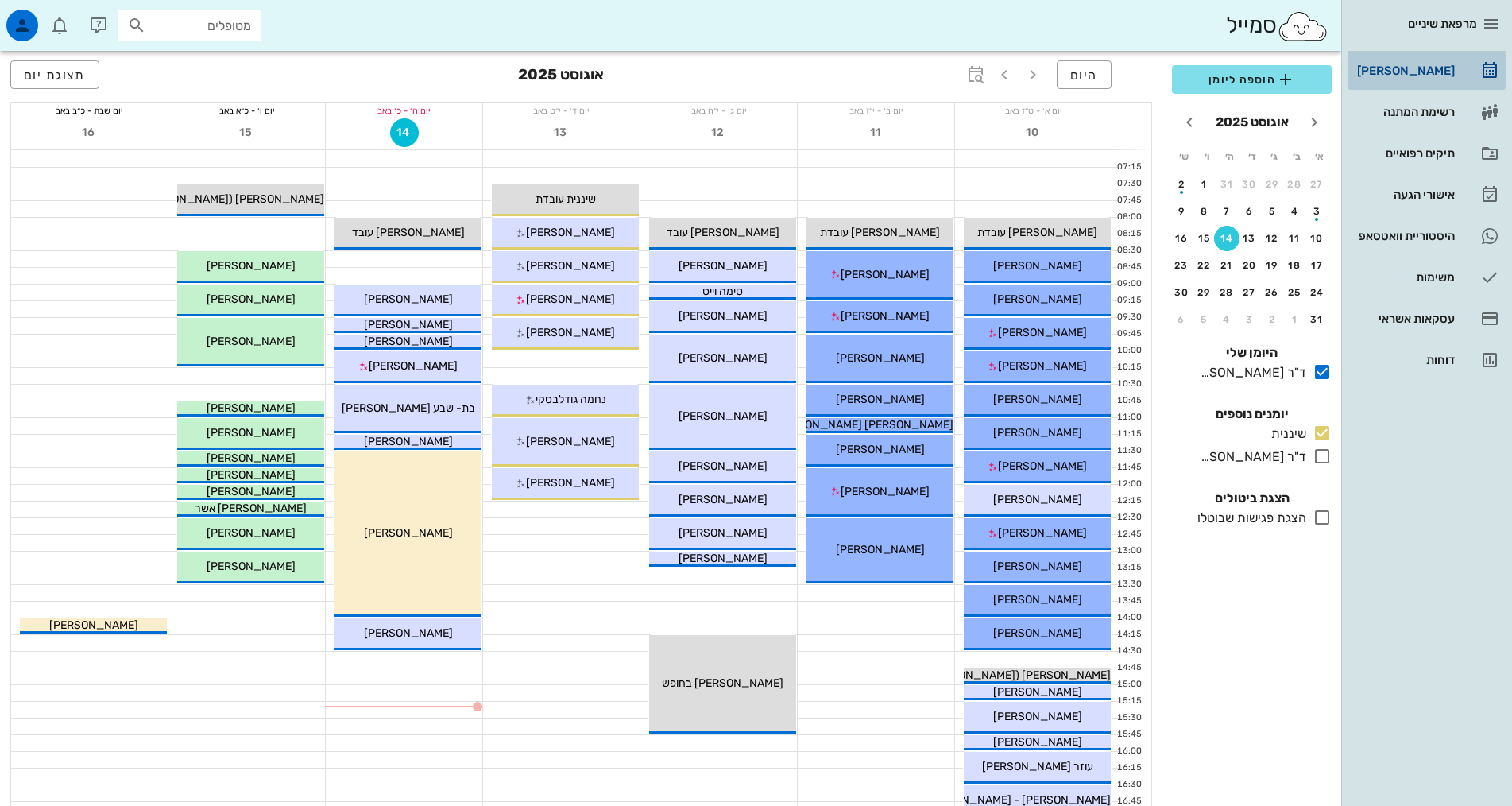
click at [1443, 69] on div "[PERSON_NAME]" at bounding box center [1404, 71] width 101 height 12
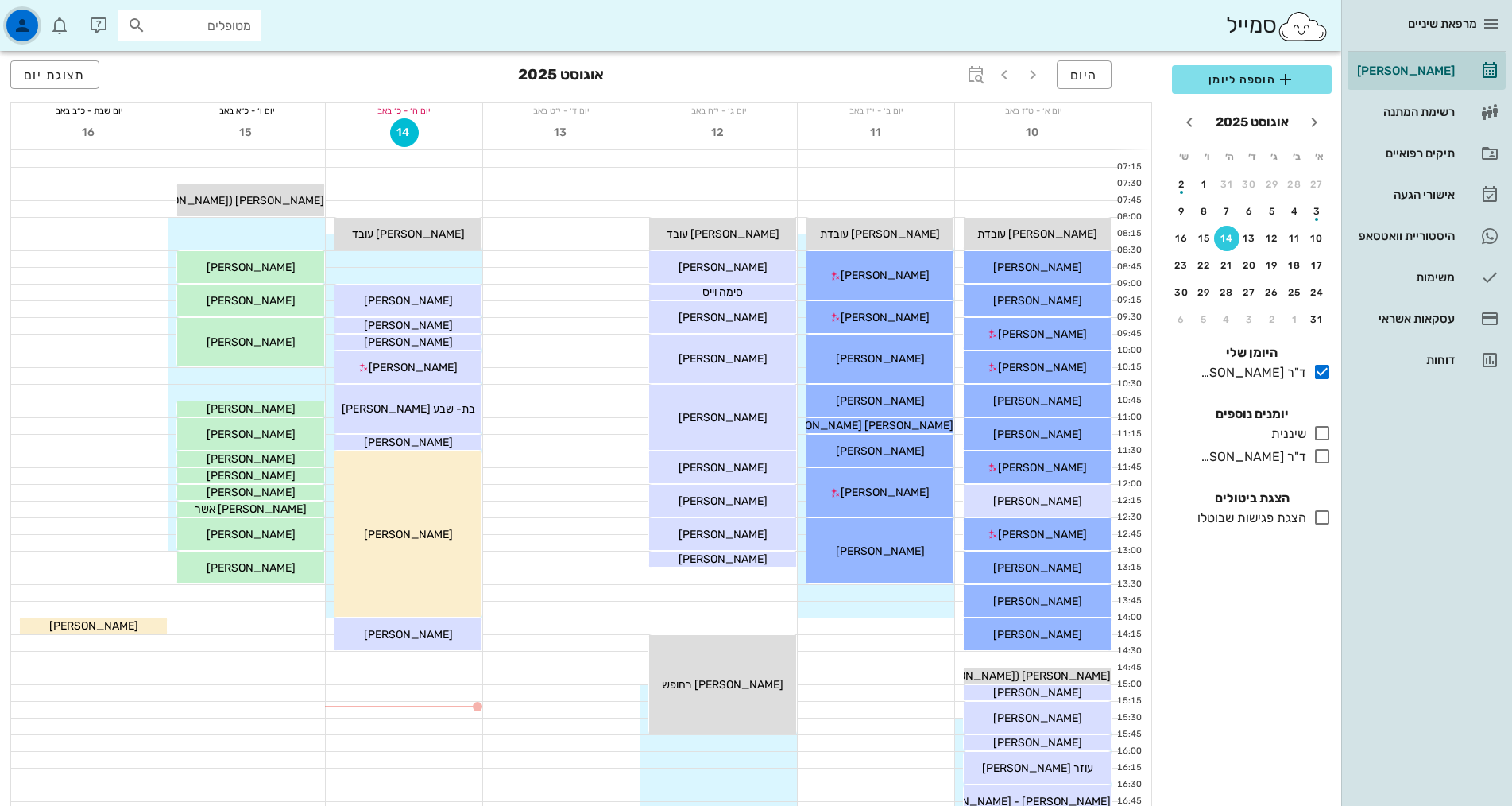
click at [23, 28] on icon "button" at bounding box center [22, 26] width 19 height 19
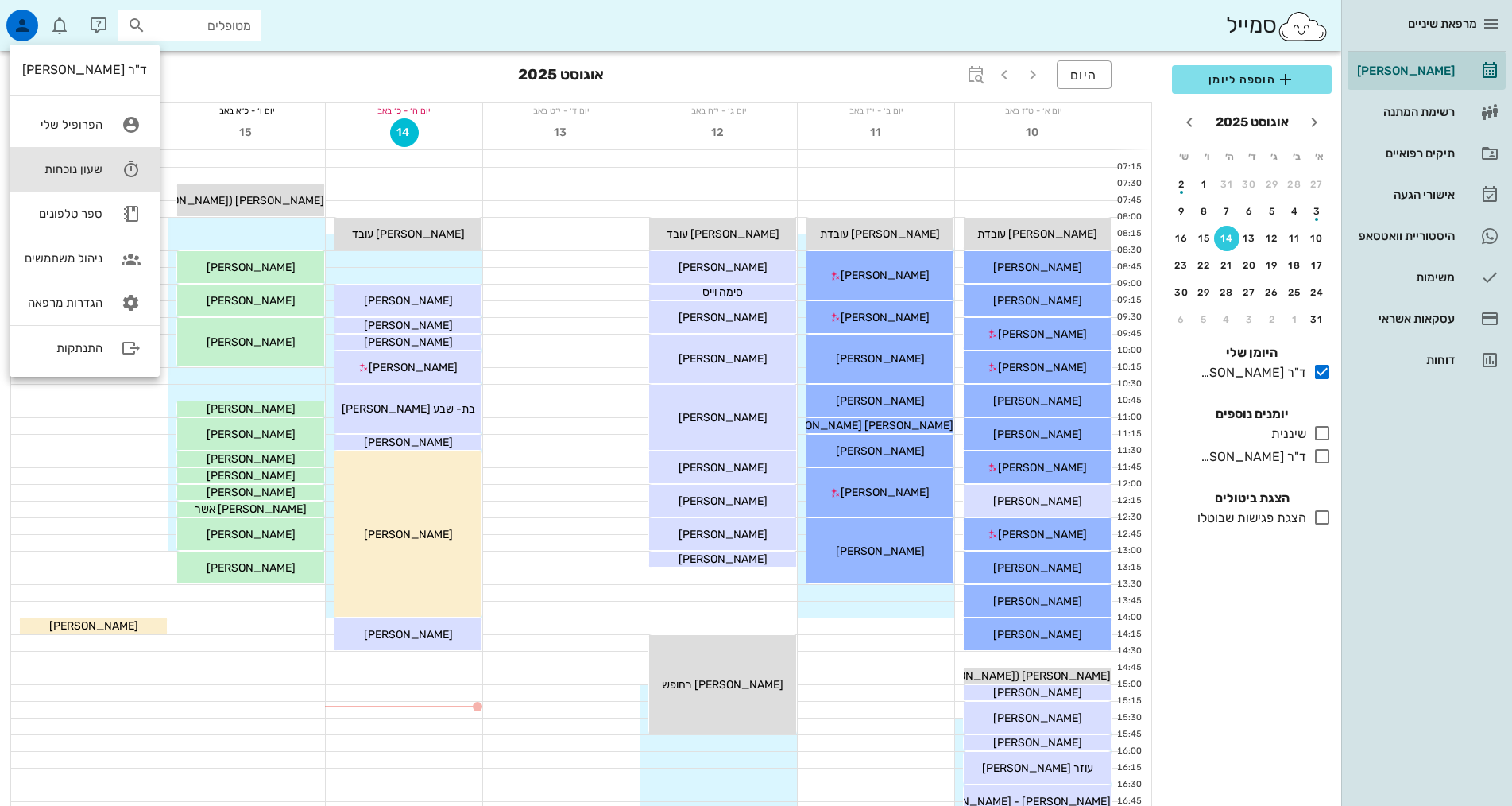
click at [67, 174] on div "שעון נוכחות" at bounding box center [62, 169] width 81 height 14
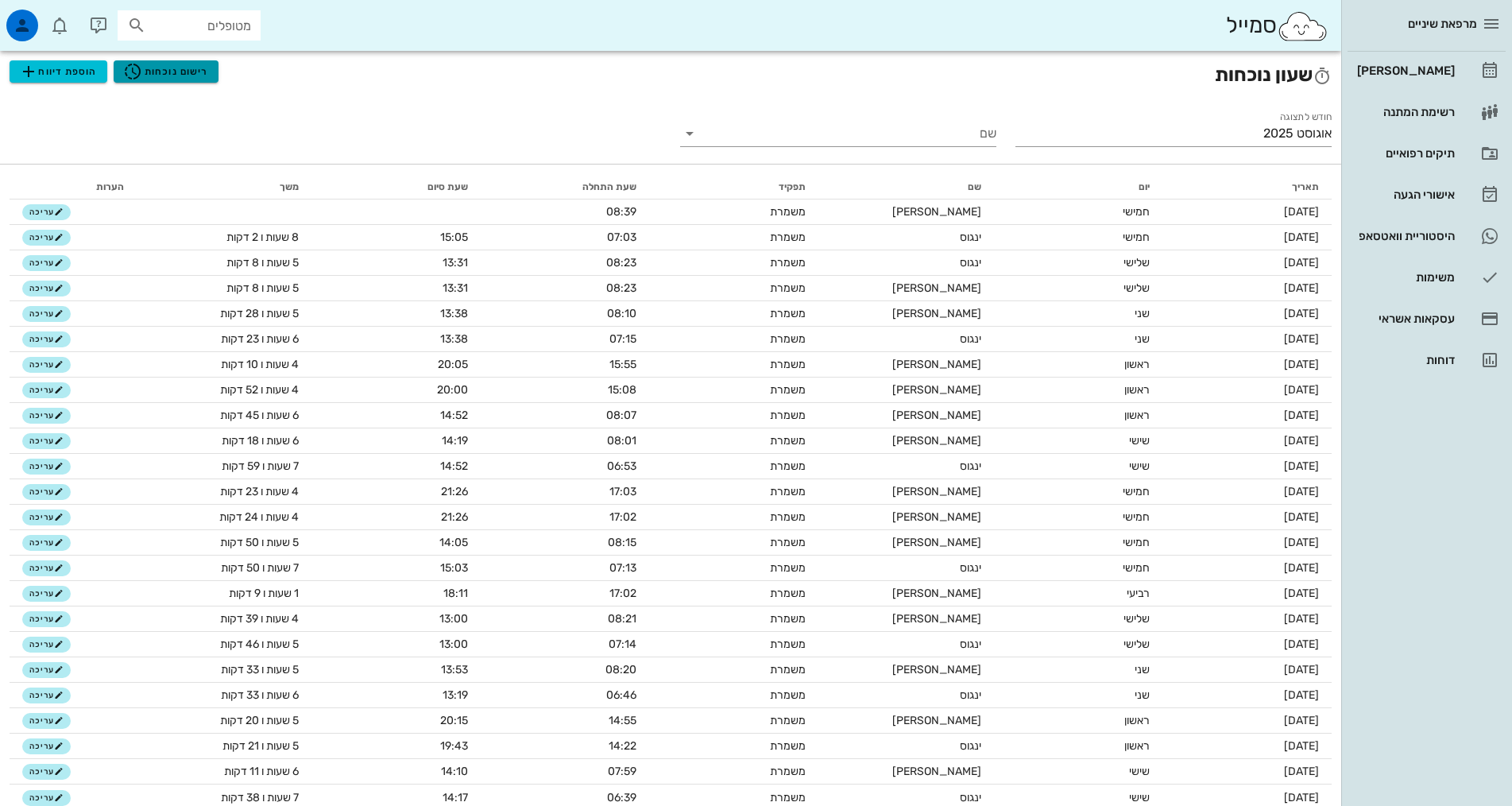
click at [158, 71] on span "רישום נוכחות" at bounding box center [166, 72] width 85 height 19
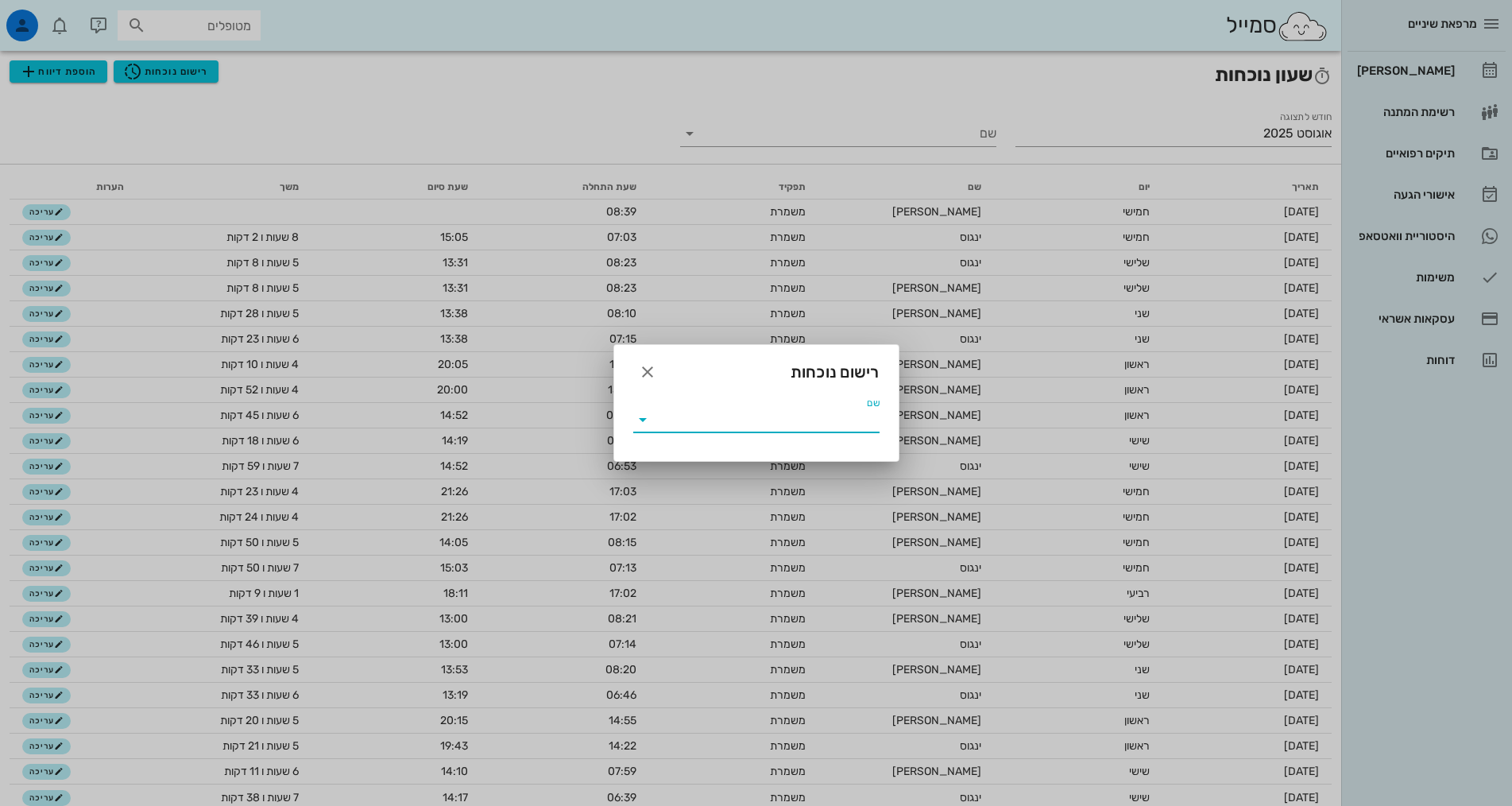
click at [729, 428] on input "שם" at bounding box center [767, 420] width 224 height 26
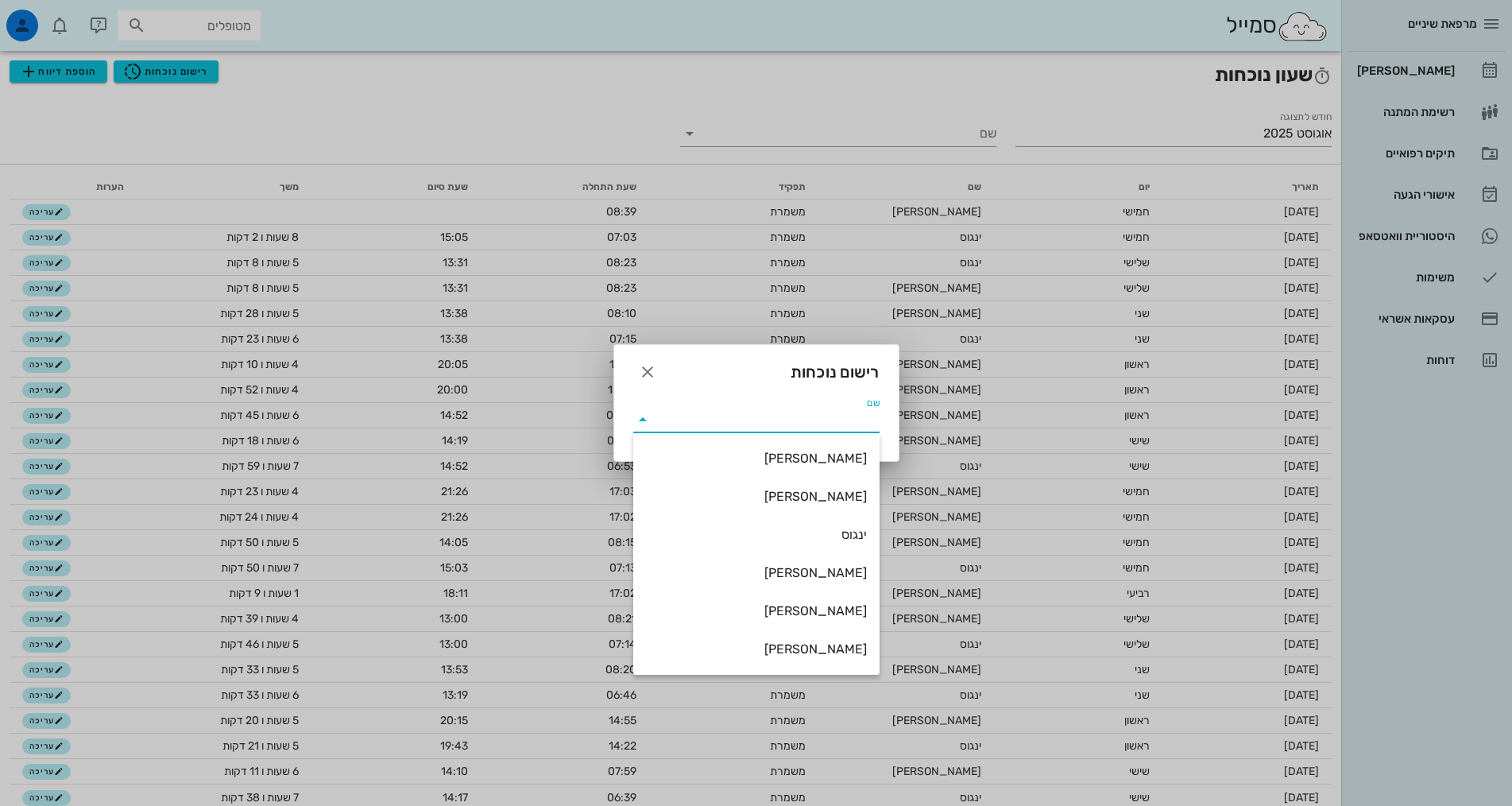
click at [823, 492] on div "אירה" at bounding box center [757, 496] width 221 height 15
type input "אירה"
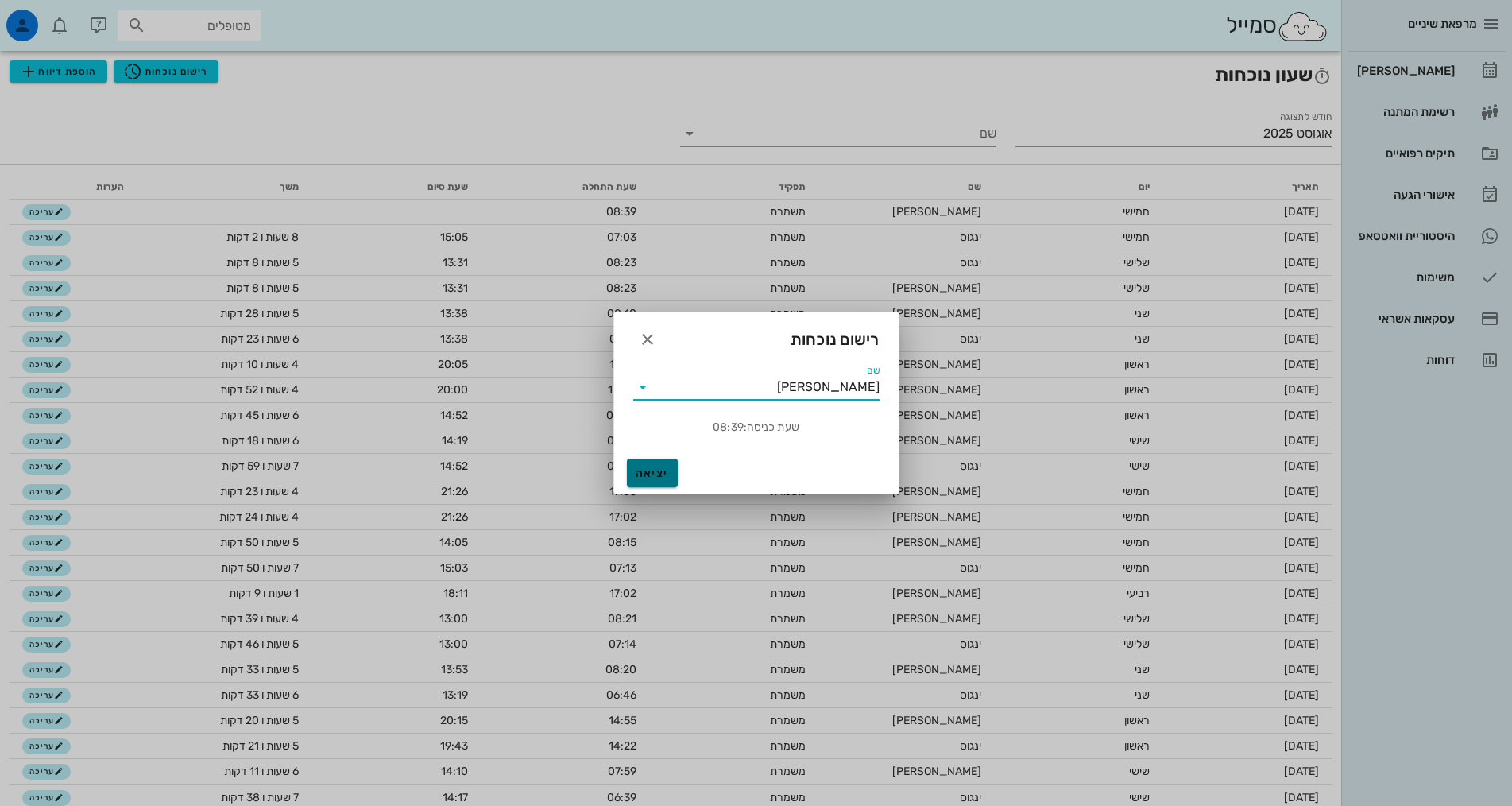
click at [652, 469] on span "יציאה" at bounding box center [652, 473] width 38 height 13
